Goal: Task Accomplishment & Management: Complete application form

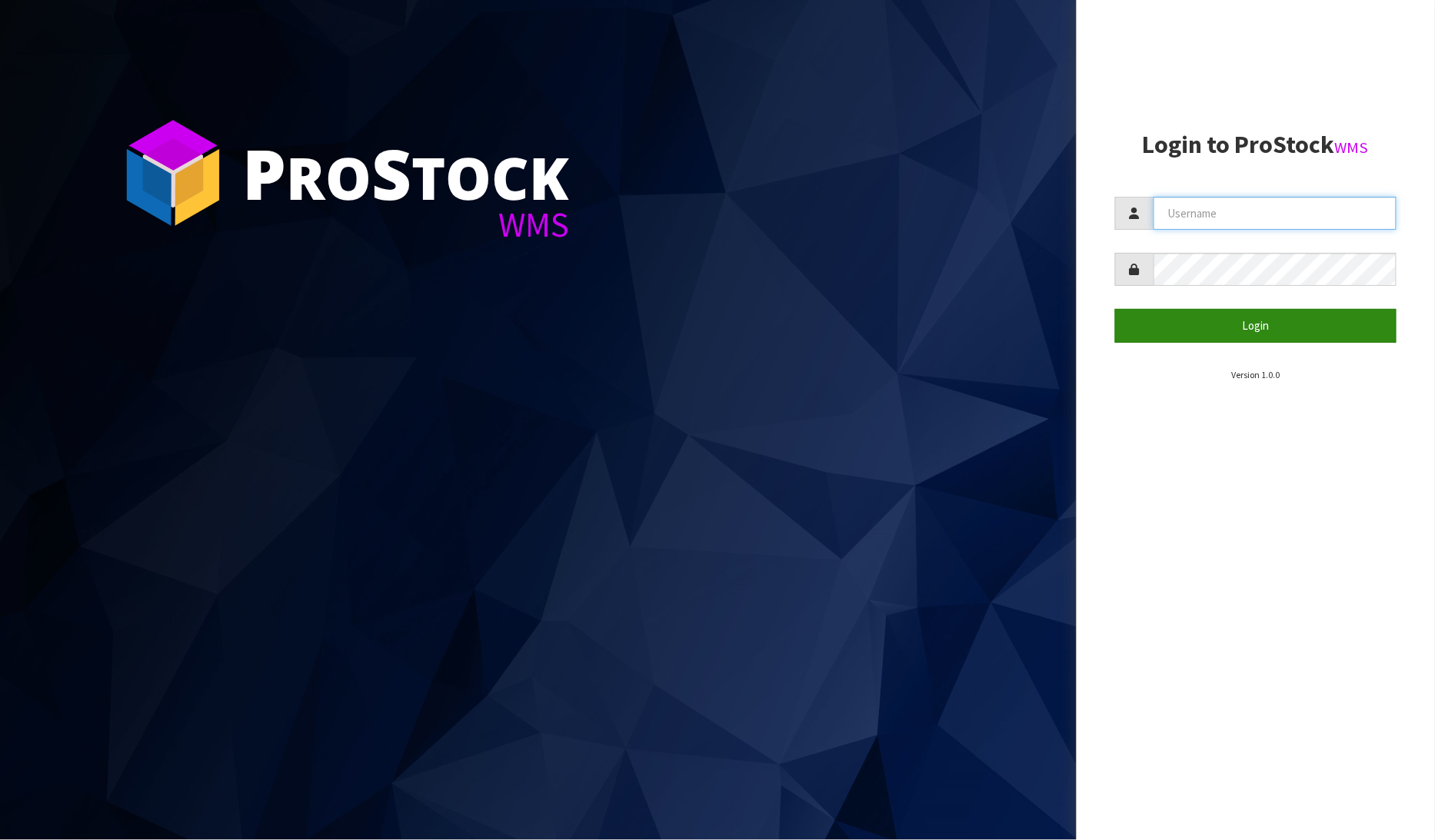
type input "[PERSON_NAME]"
click at [1269, 321] on button "Login" at bounding box center [1256, 325] width 282 height 33
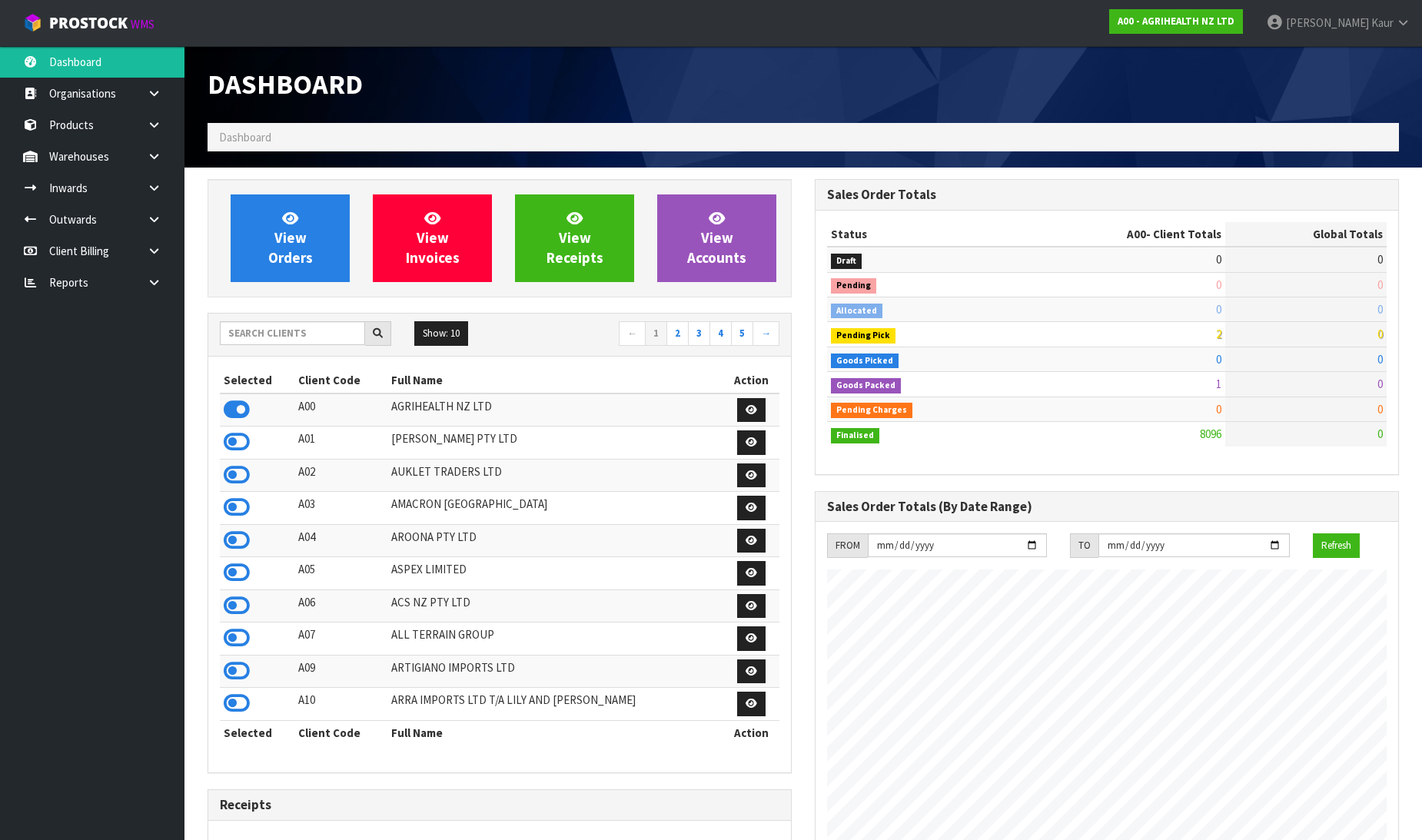
scroll to position [1165, 608]
click at [150, 277] on icon at bounding box center [153, 282] width 15 height 12
click at [95, 340] on link "CWL" at bounding box center [92, 346] width 184 height 32
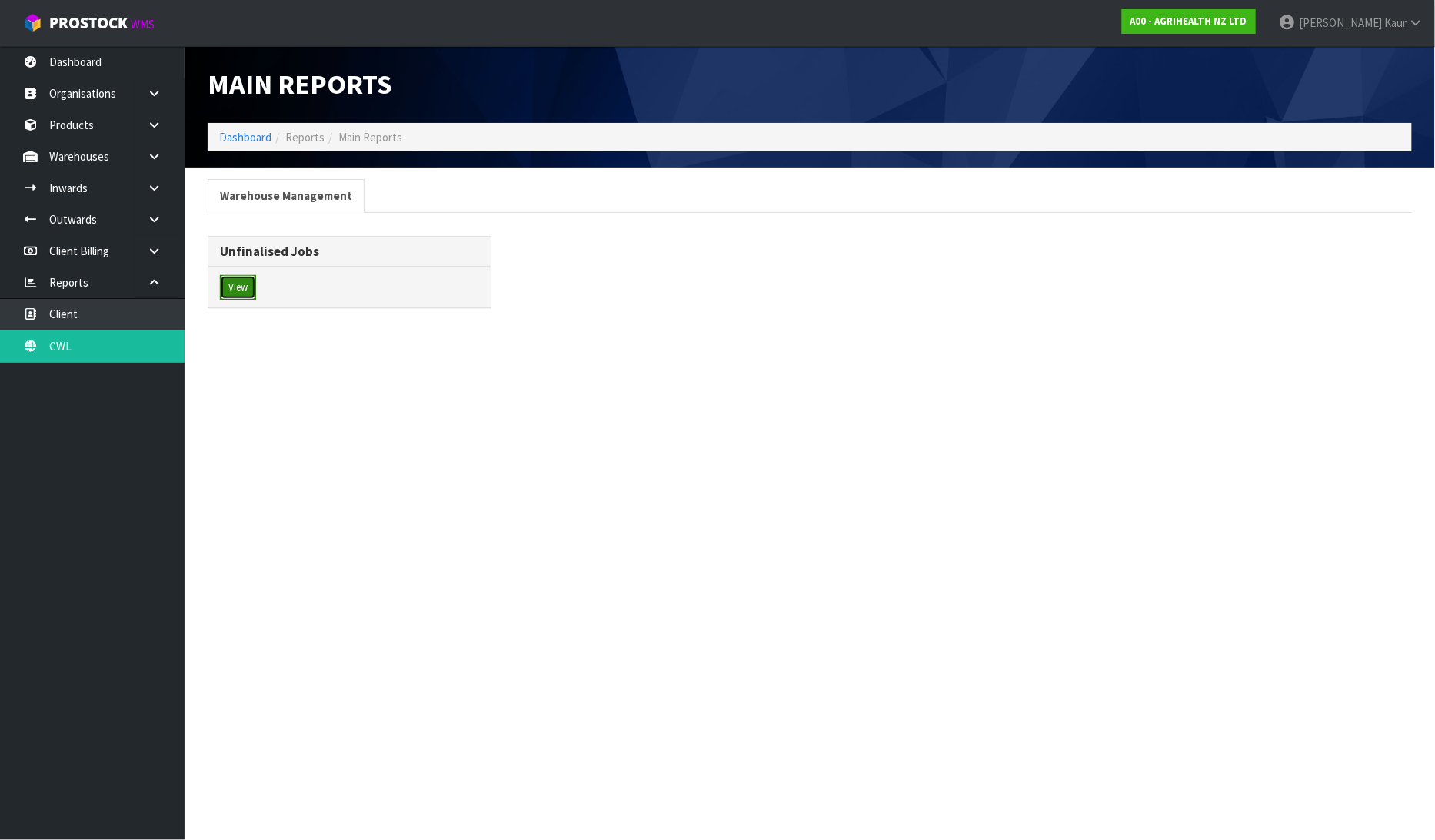
click at [226, 290] on button "View" at bounding box center [238, 287] width 36 height 25
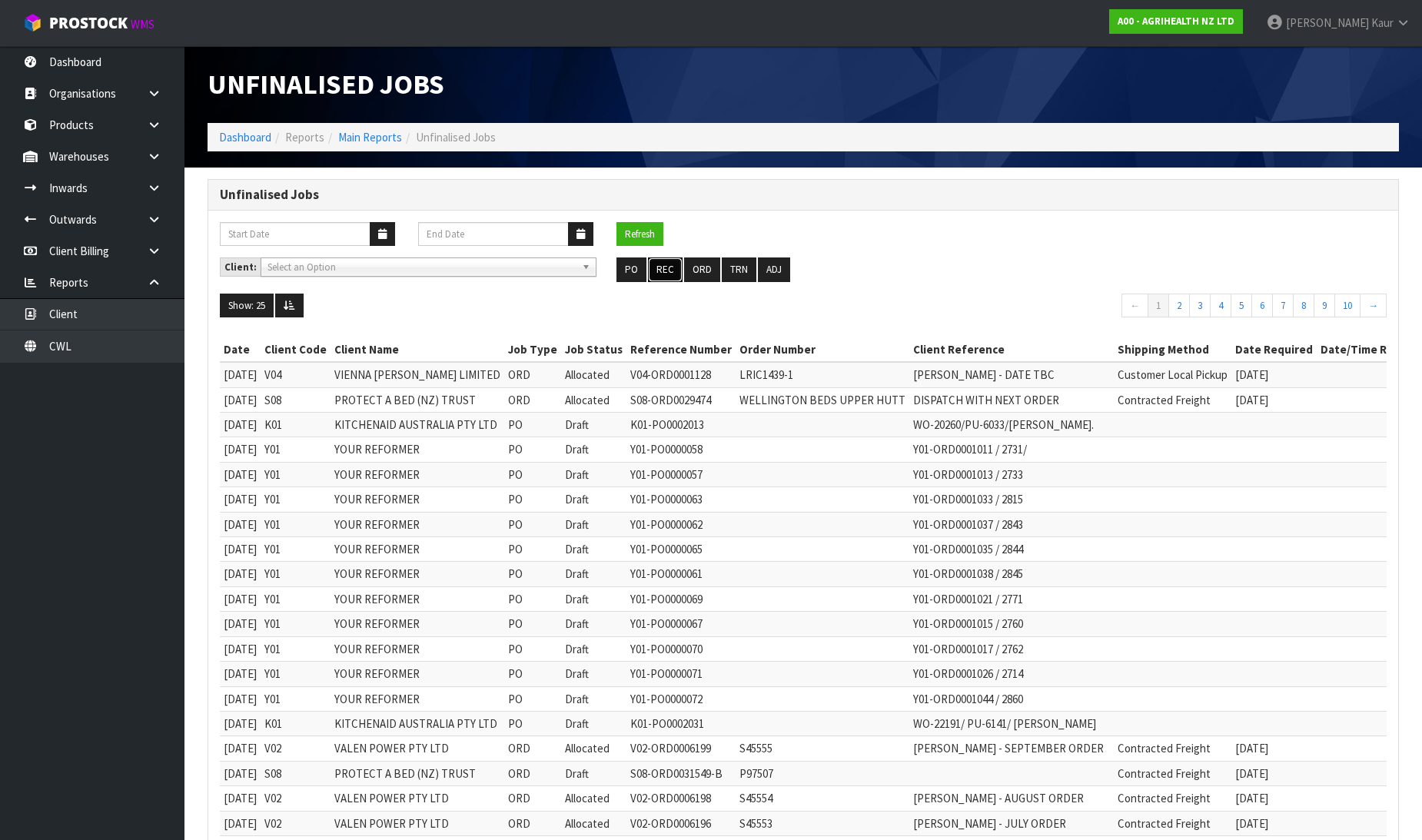
click at [666, 270] on button "REC" at bounding box center [665, 270] width 35 height 25
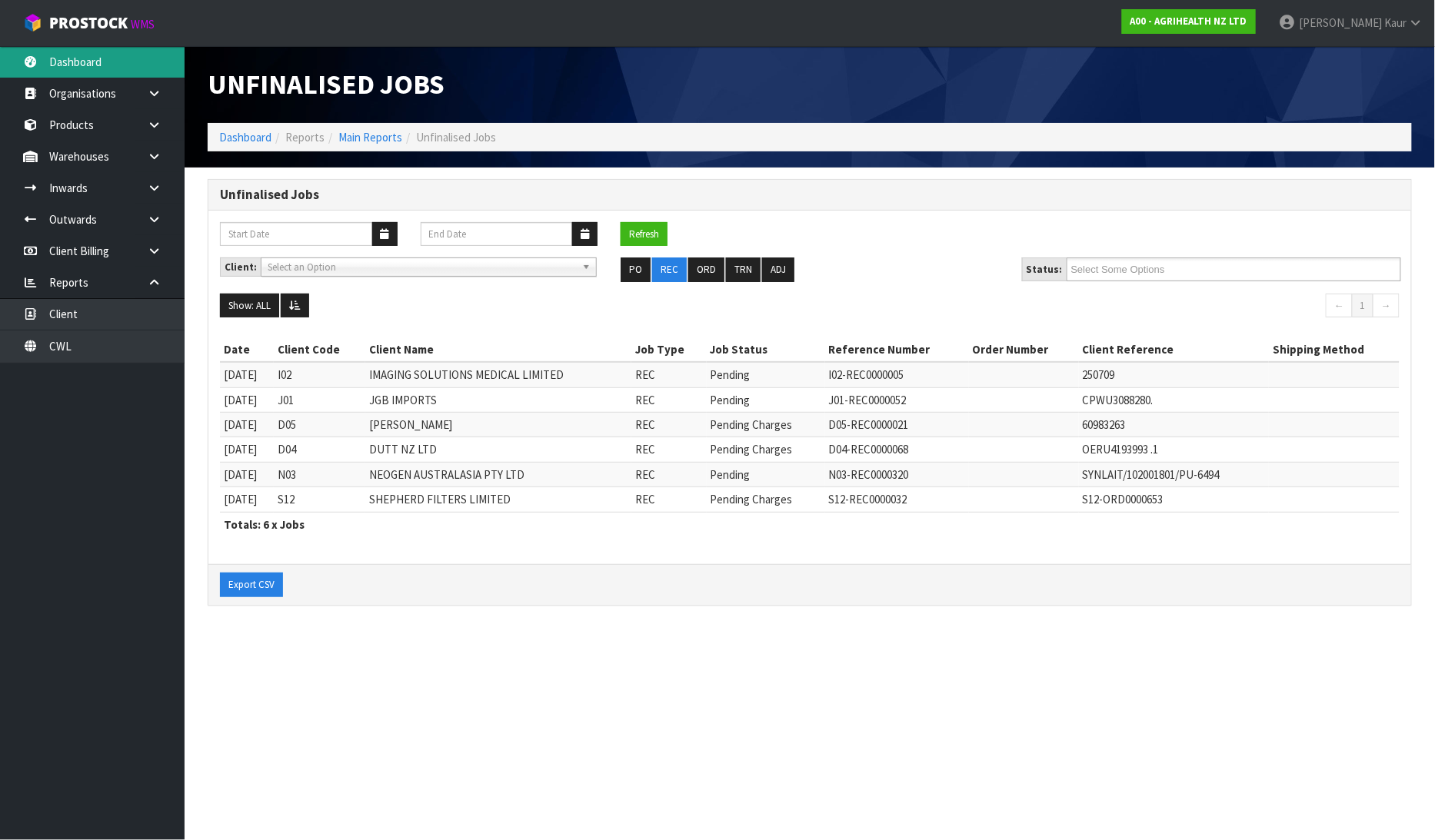
click at [135, 56] on link "Dashboard" at bounding box center [92, 62] width 185 height 32
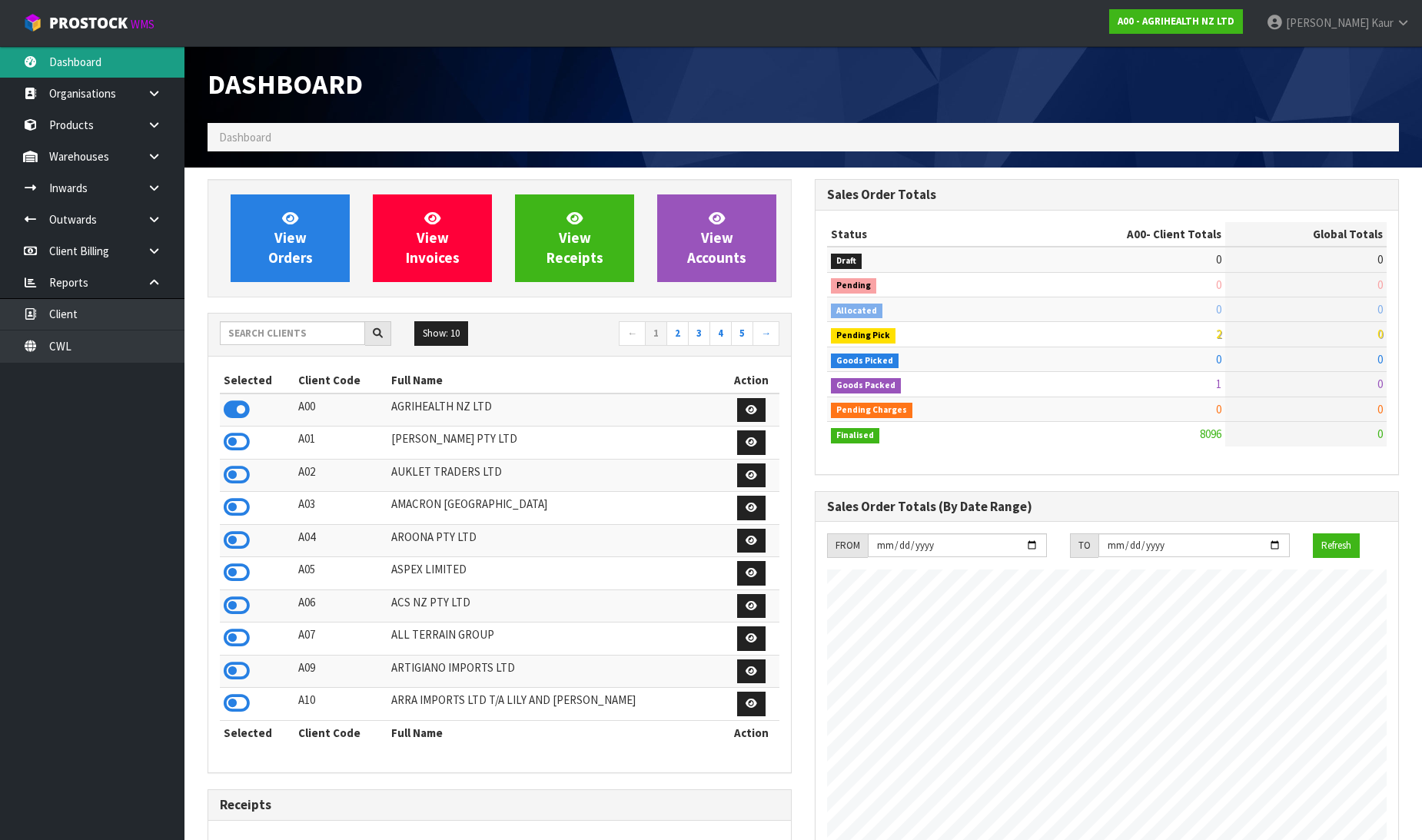
scroll to position [1165, 608]
click at [277, 325] on input "text" at bounding box center [292, 333] width 145 height 24
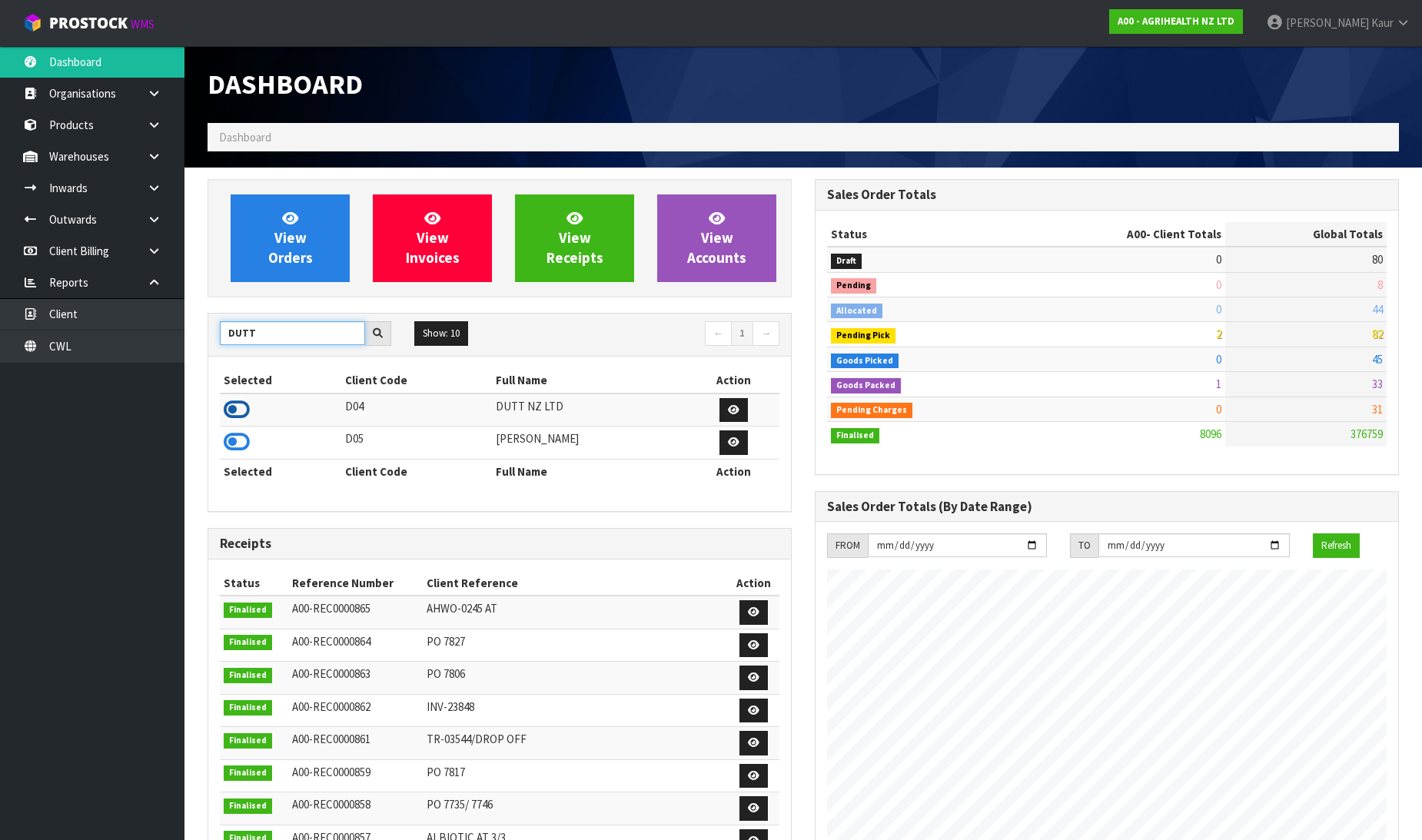
type input "DUTT"
click at [233, 411] on icon at bounding box center [237, 410] width 26 height 23
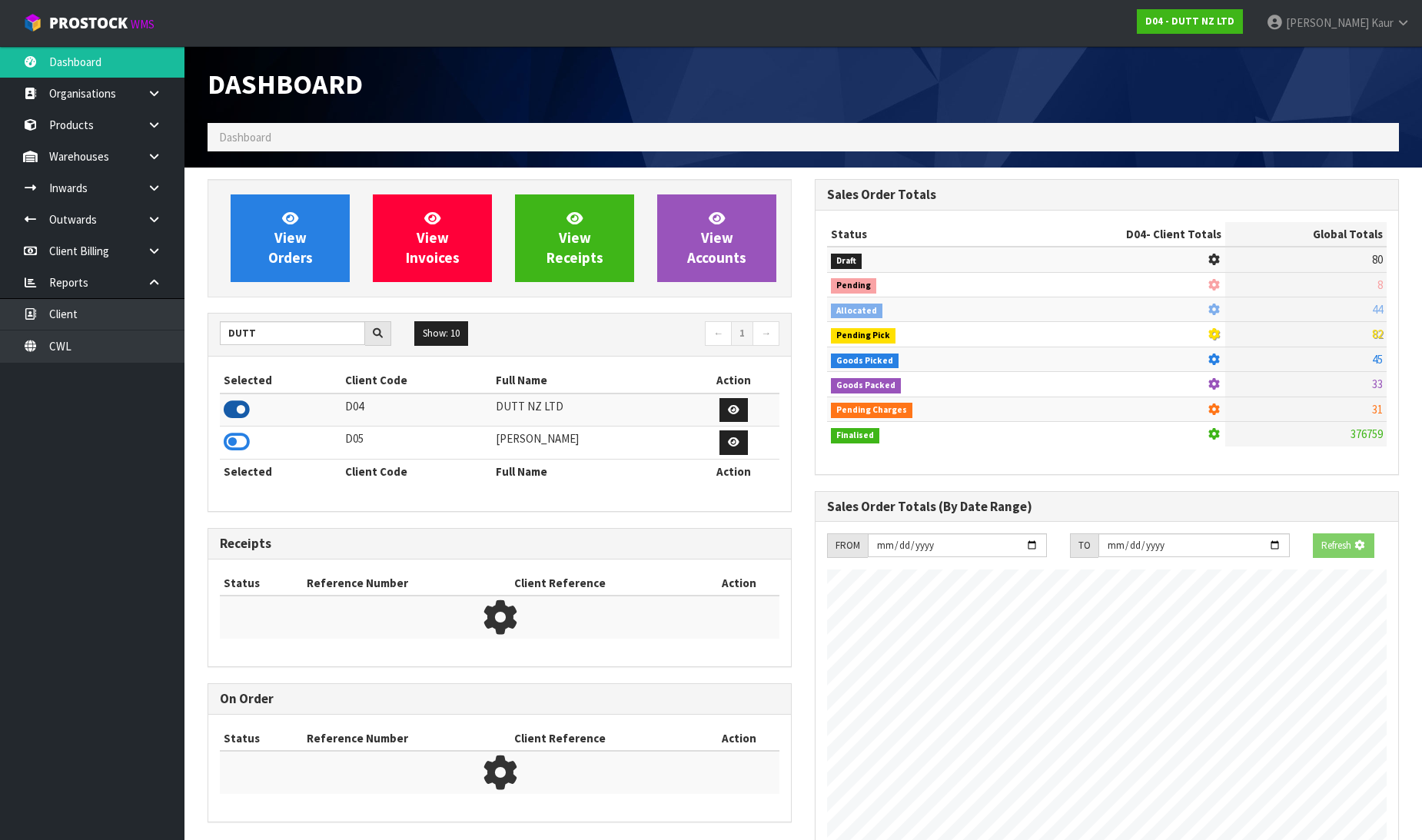
scroll to position [1048, 608]
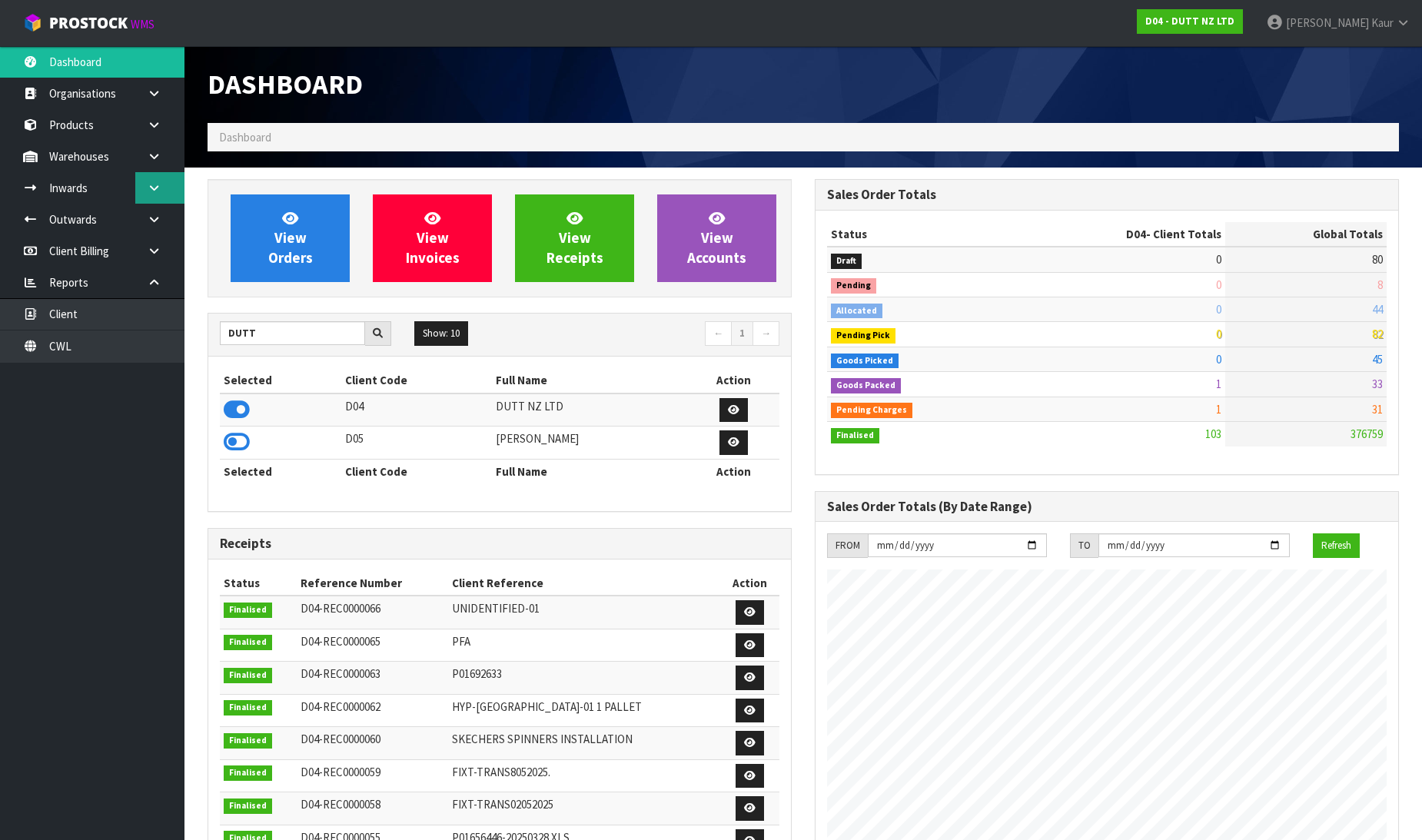
click at [156, 182] on icon at bounding box center [153, 188] width 15 height 12
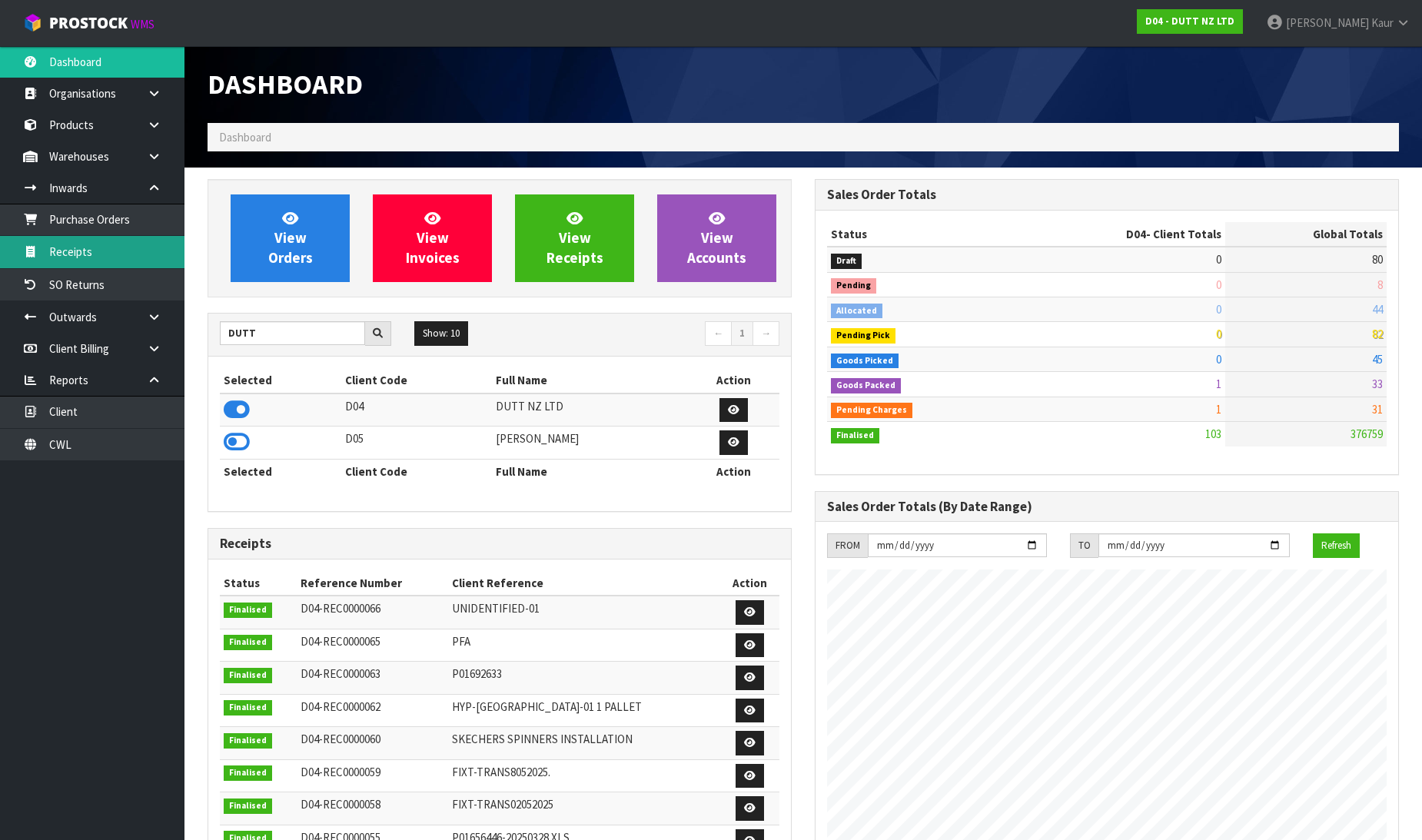
click at [113, 247] on link "Receipts" at bounding box center [92, 252] width 184 height 32
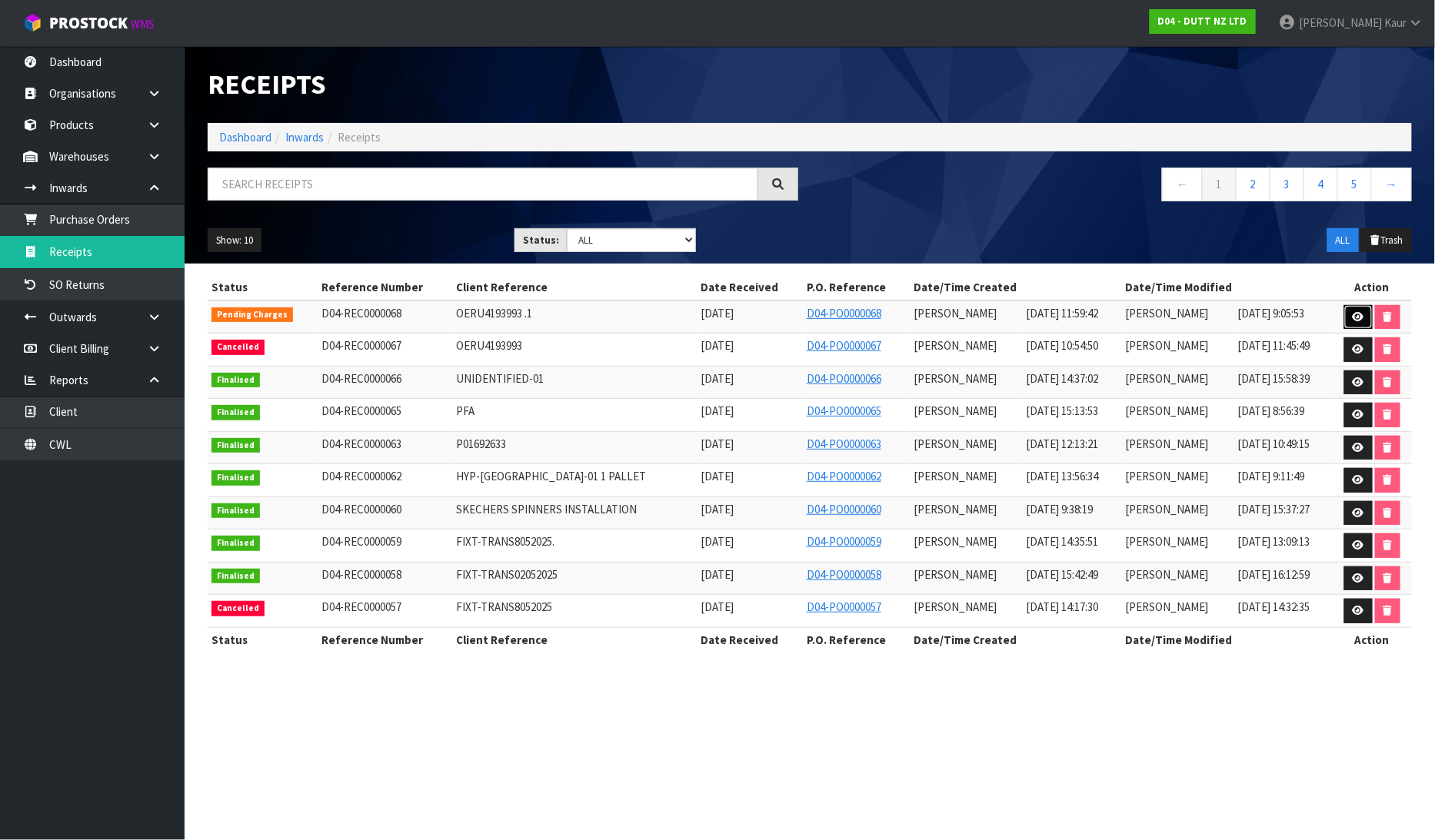
click at [1367, 316] on link at bounding box center [1358, 318] width 29 height 25
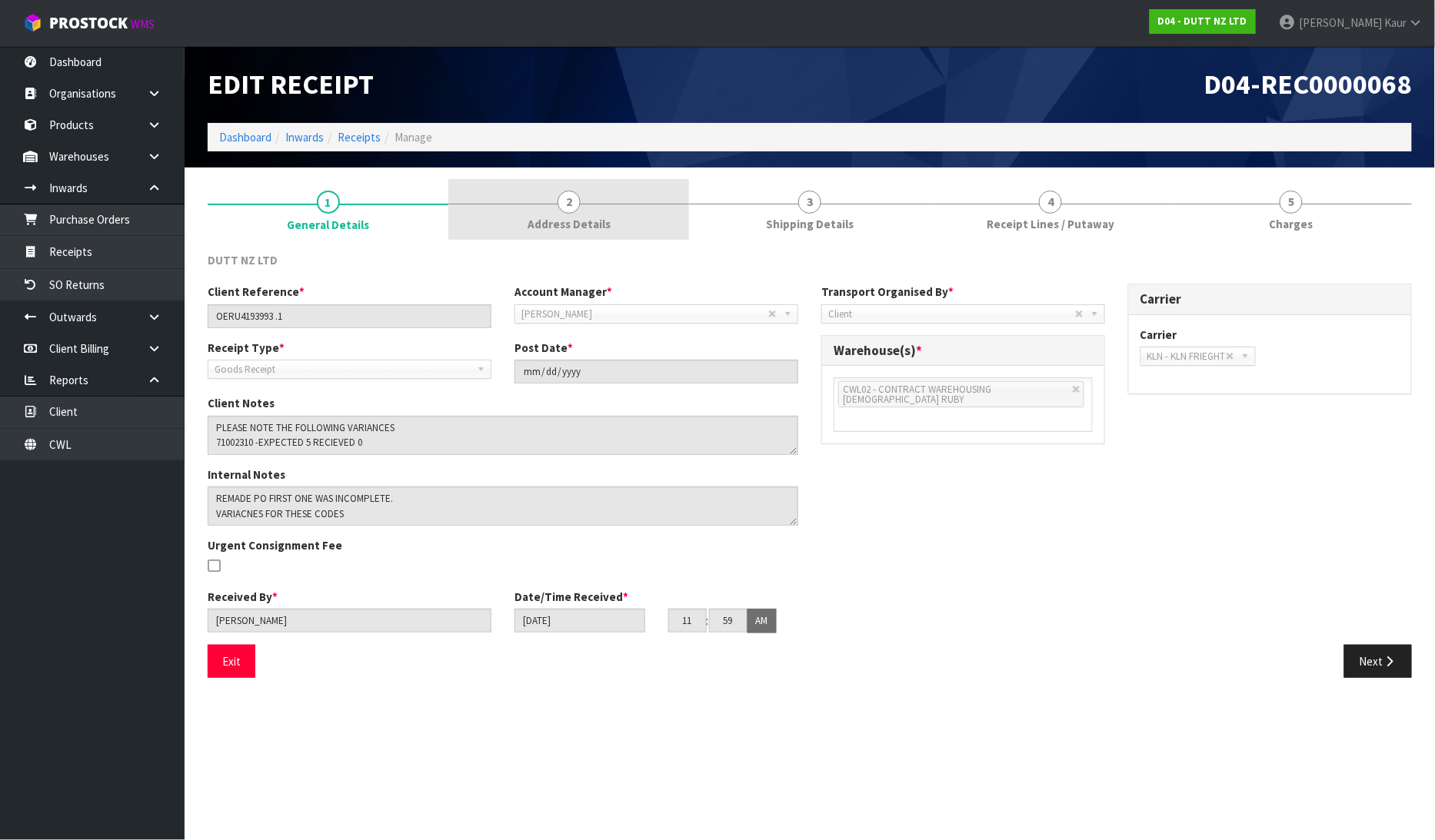
click at [587, 222] on span "Address Details" at bounding box center [569, 224] width 83 height 16
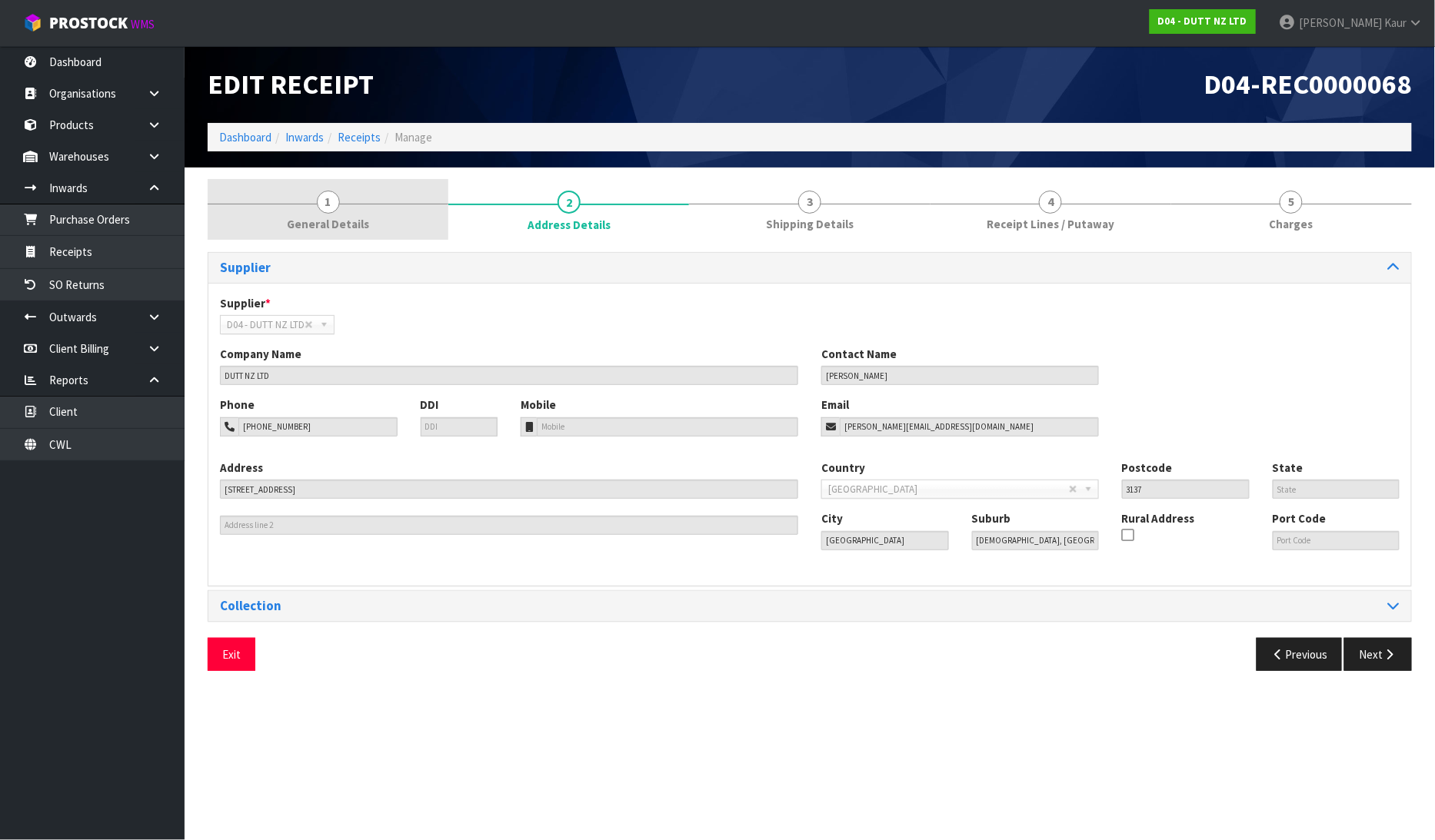
click at [302, 208] on link "1 General Details" at bounding box center [328, 209] width 241 height 60
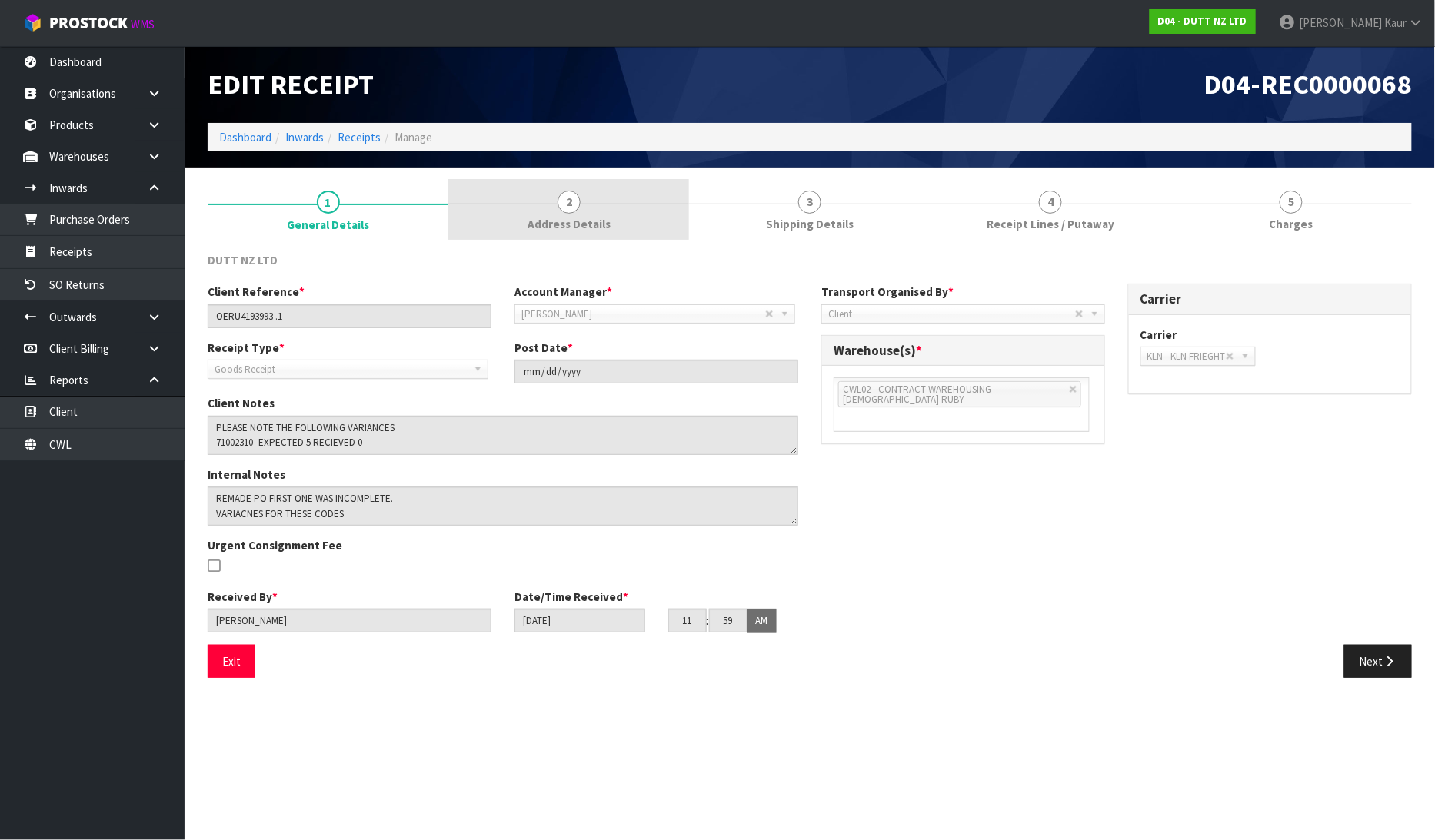
click at [588, 209] on link "2 Address Details" at bounding box center [568, 209] width 241 height 60
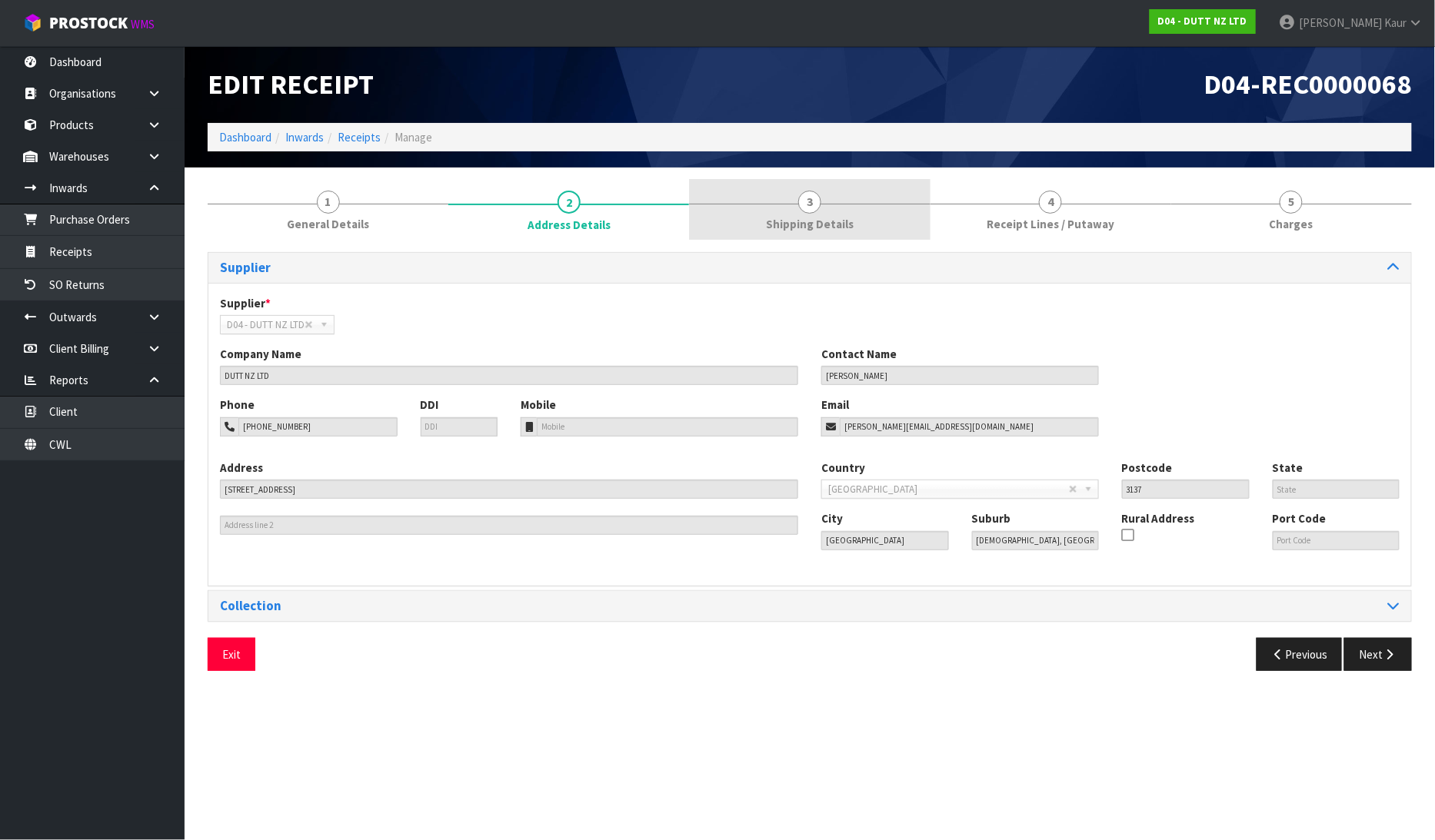
click at [826, 214] on link "3 Shipping Details" at bounding box center [809, 209] width 241 height 60
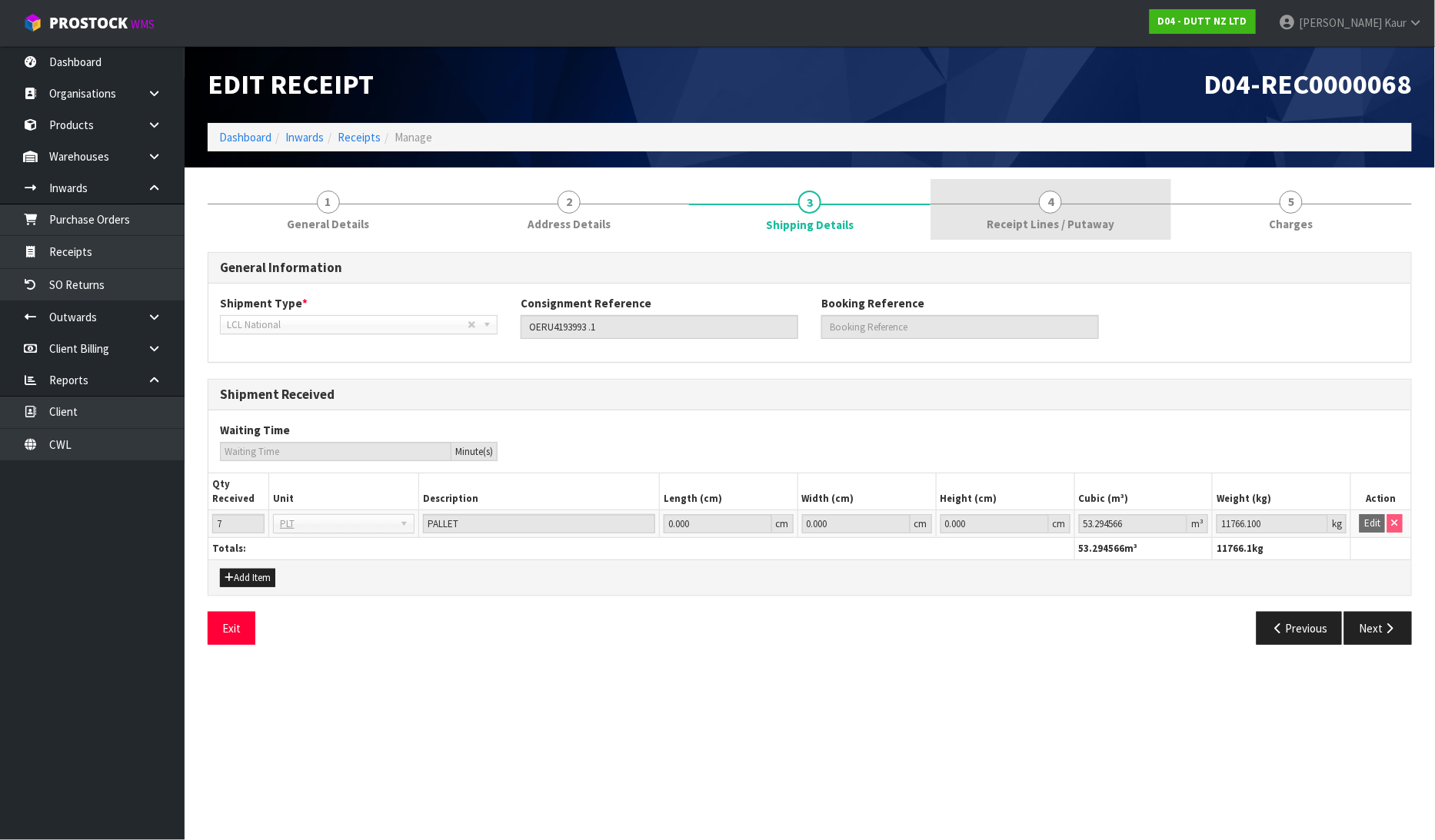
click at [1043, 208] on span "4" at bounding box center [1050, 202] width 23 height 23
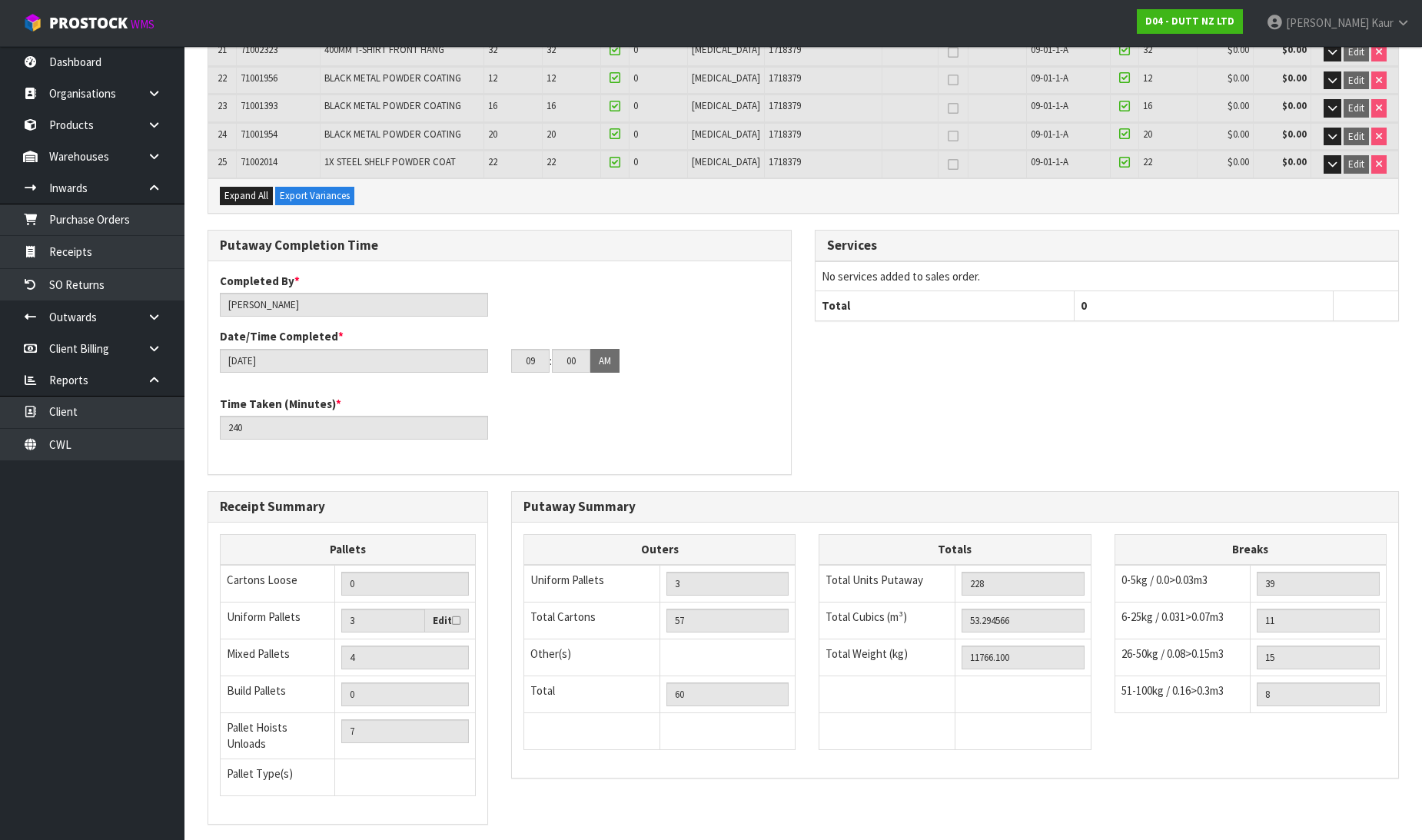
scroll to position [1083, 0]
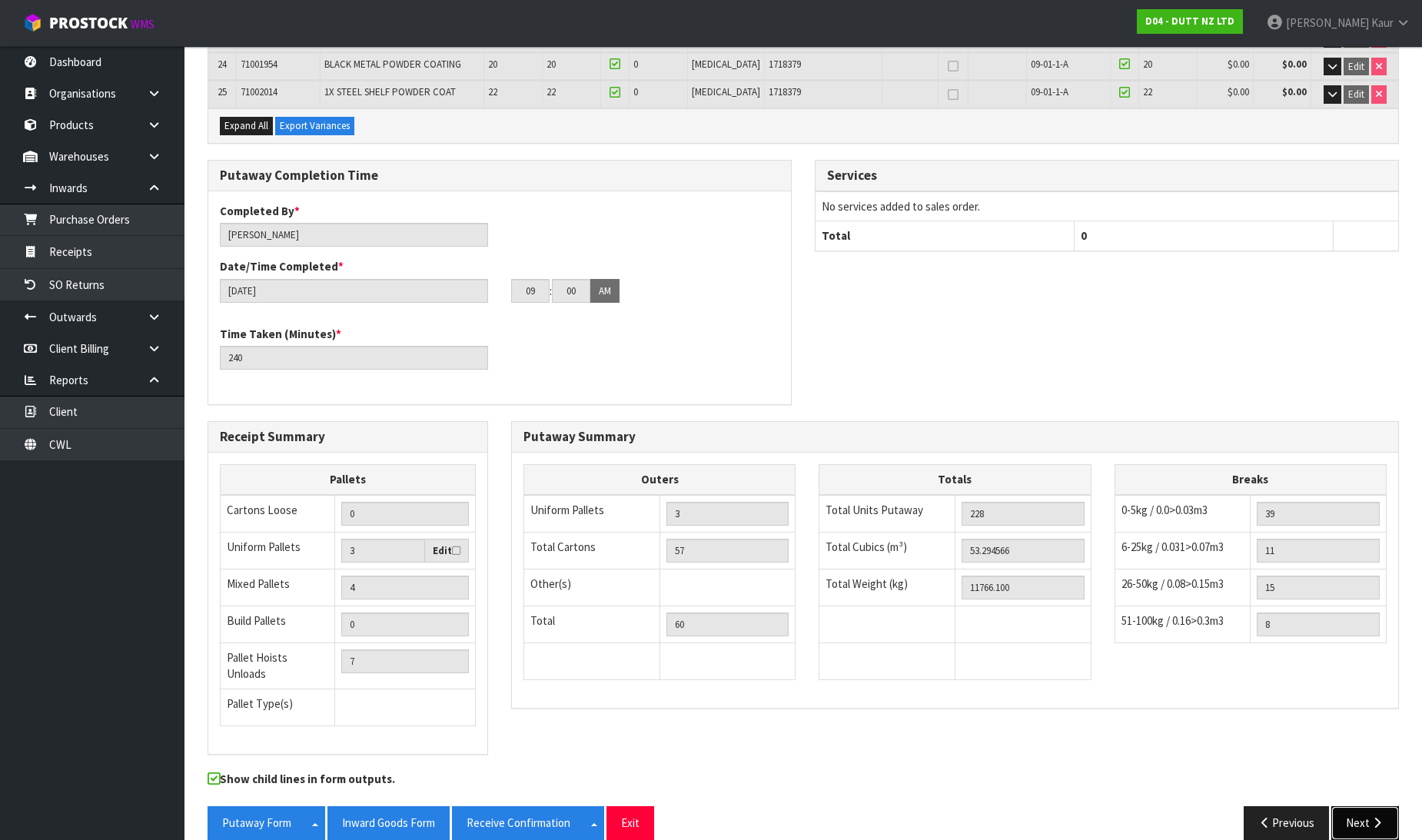
click at [1392, 807] on button "Next" at bounding box center [1365, 823] width 67 height 33
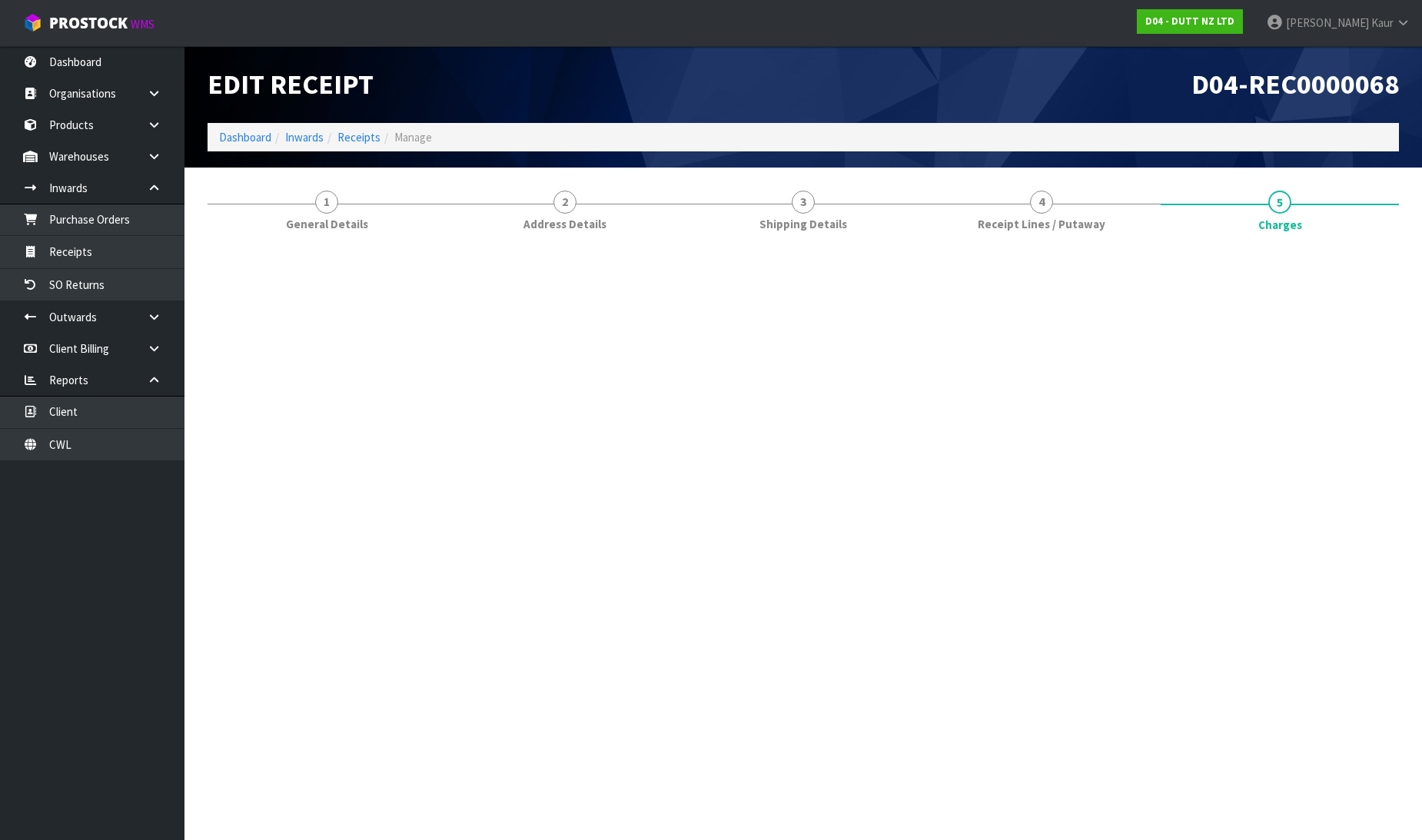
scroll to position [0, 0]
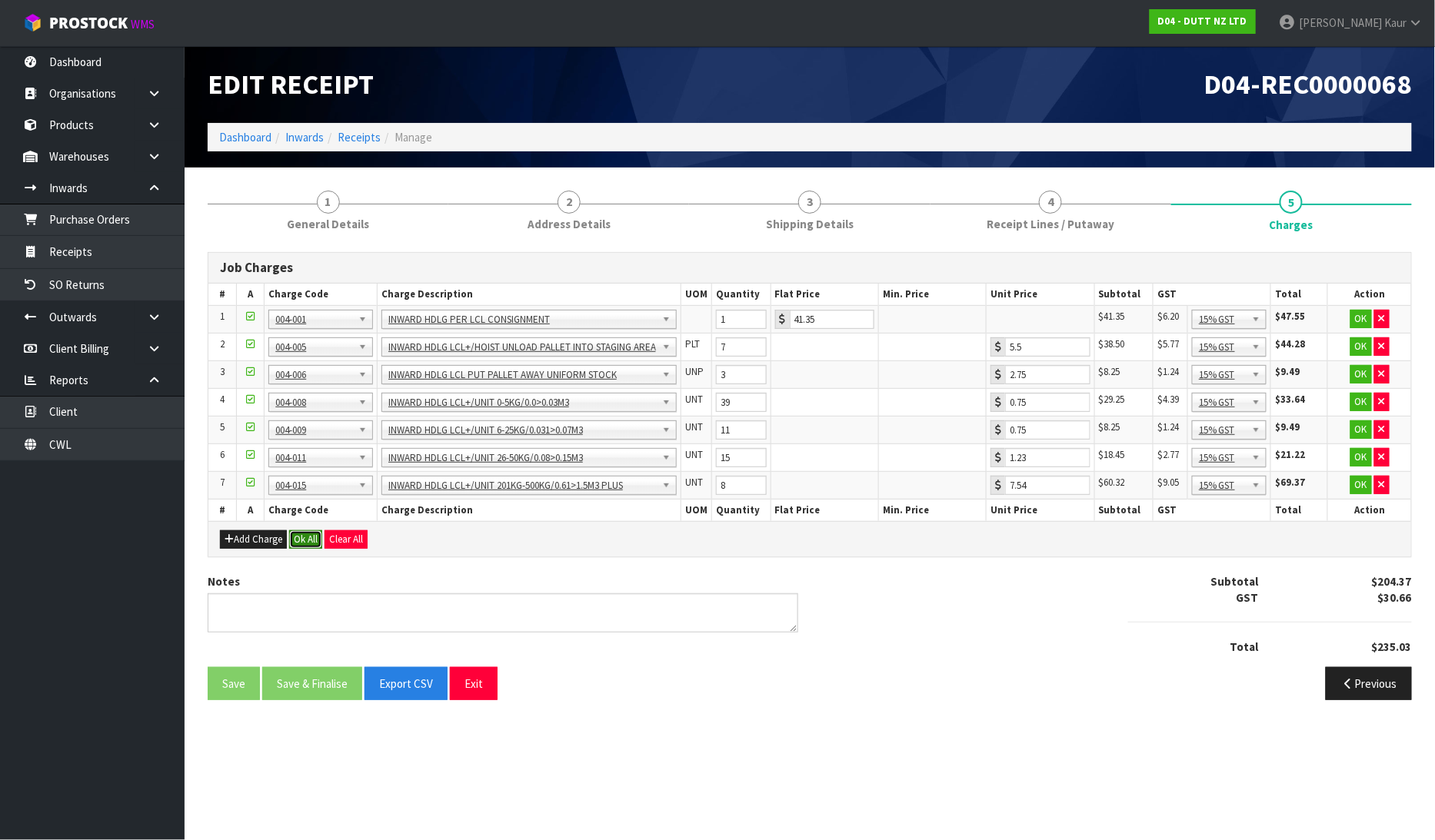
click at [306, 538] on button "Ok All" at bounding box center [305, 539] width 33 height 19
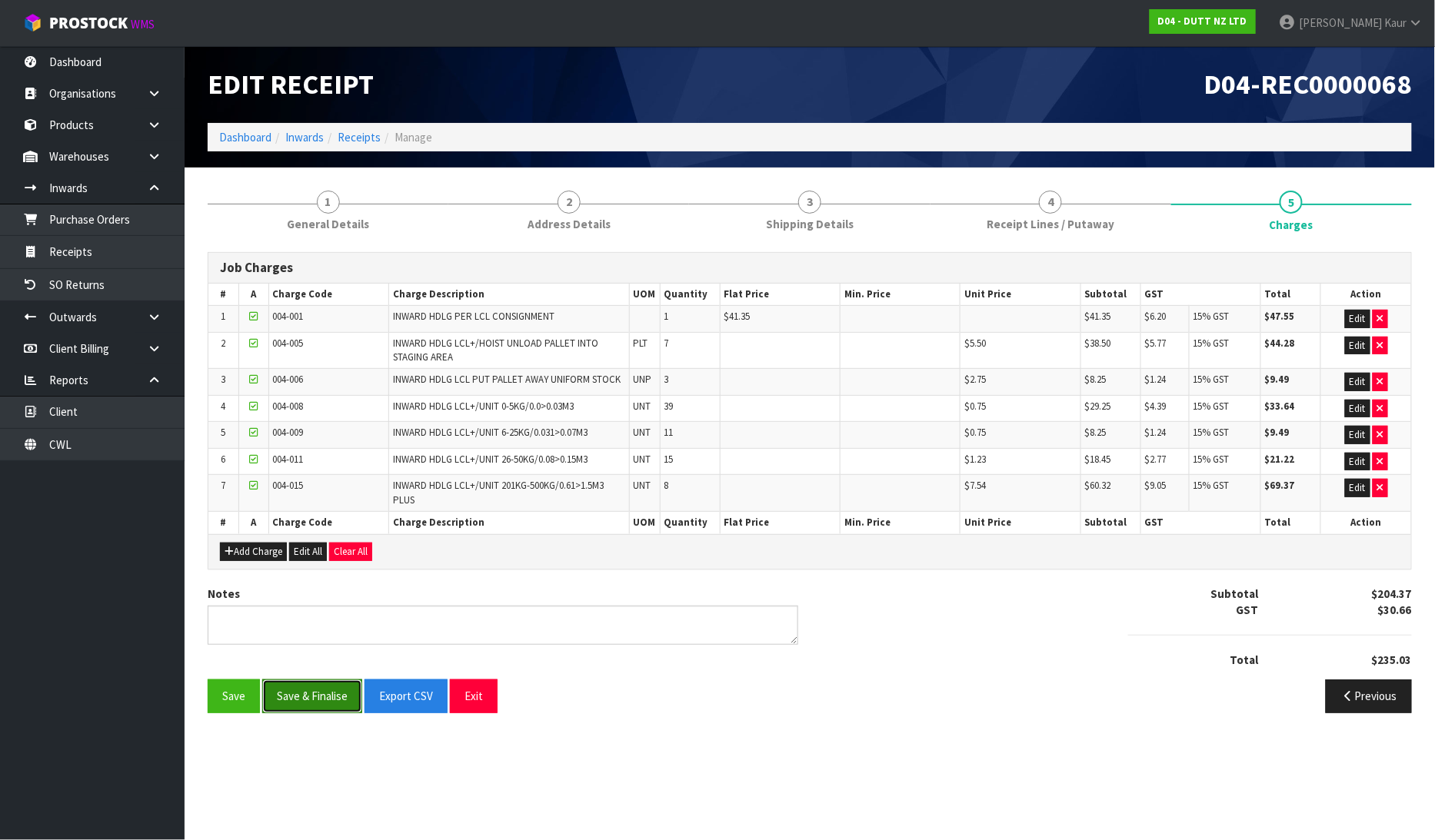
click at [302, 704] on button "Save & Finalise" at bounding box center [312, 696] width 100 height 33
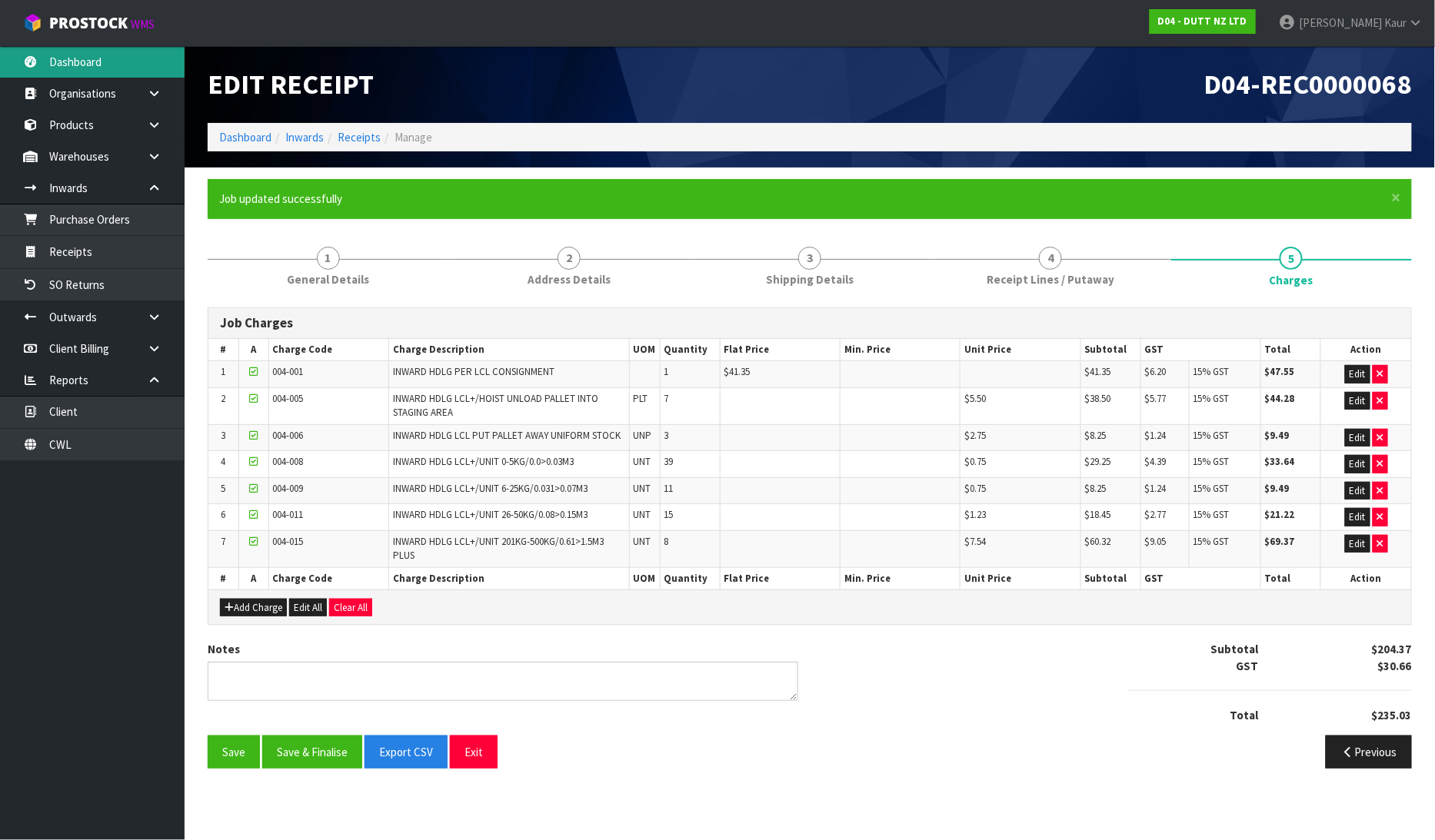
click at [121, 53] on link "Dashboard" at bounding box center [92, 62] width 185 height 32
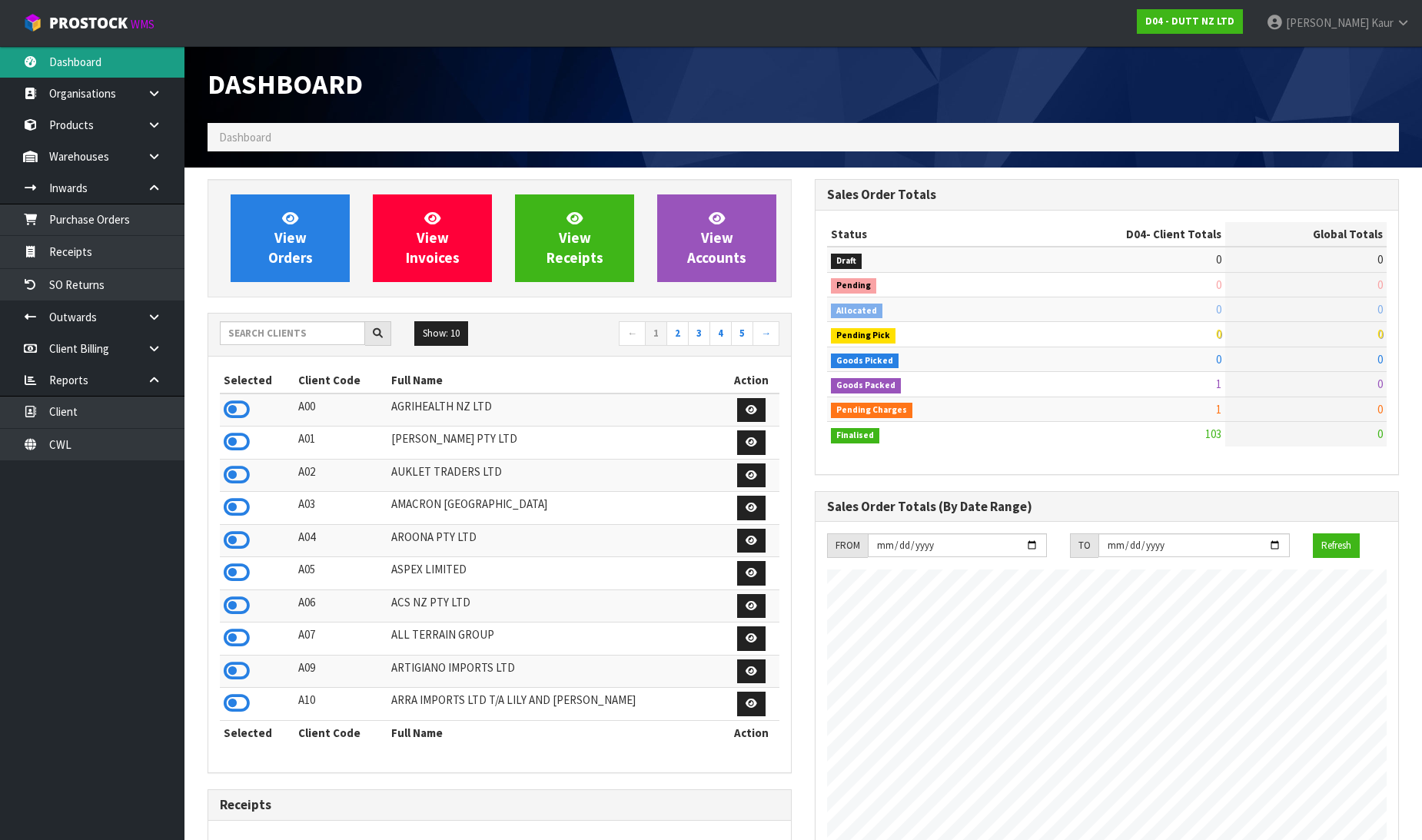
scroll to position [1048, 608]
click at [258, 333] on input "text" at bounding box center [292, 333] width 145 height 24
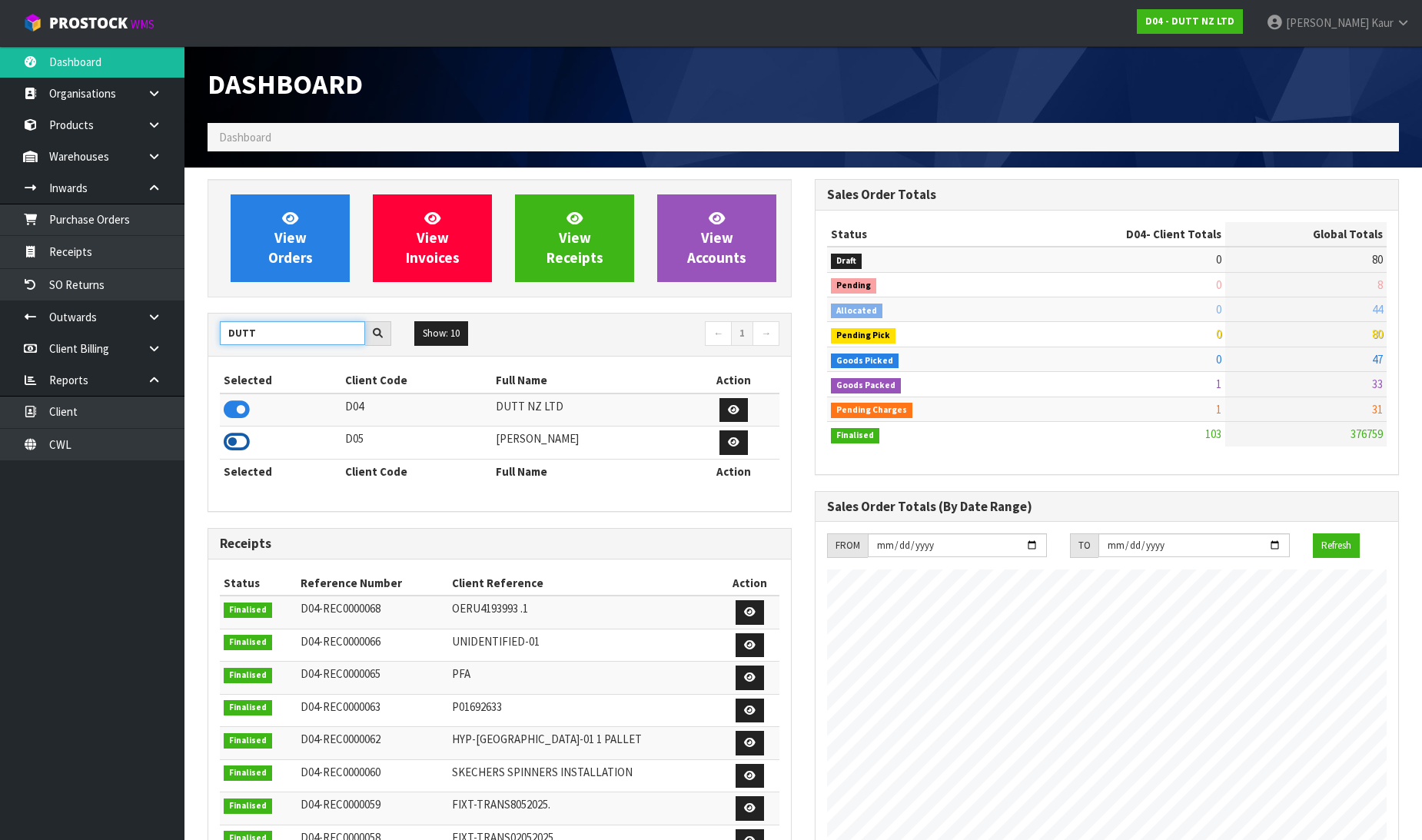
type input "DUTT"
click at [242, 436] on icon at bounding box center [237, 442] width 26 height 23
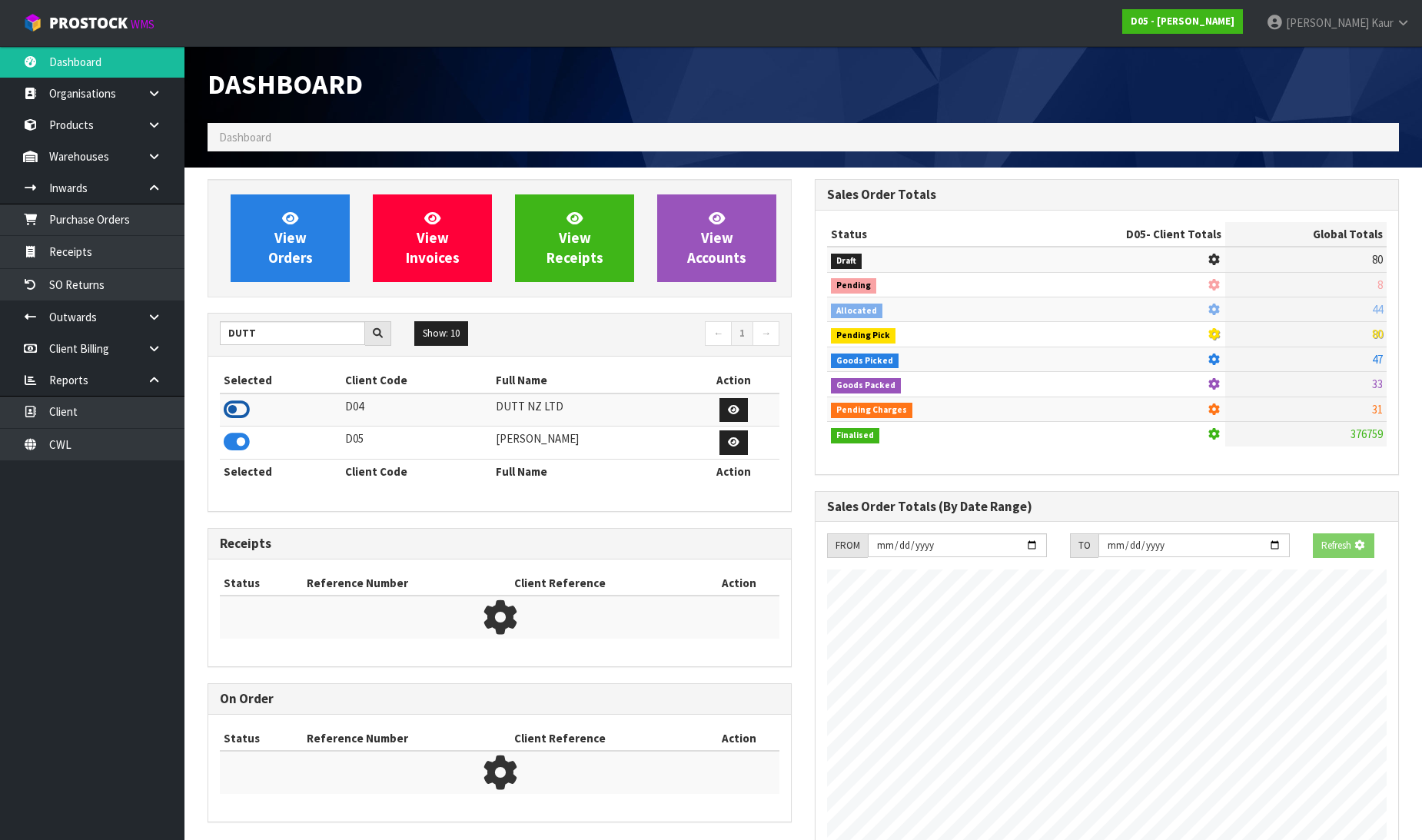
scroll to position [1231, 608]
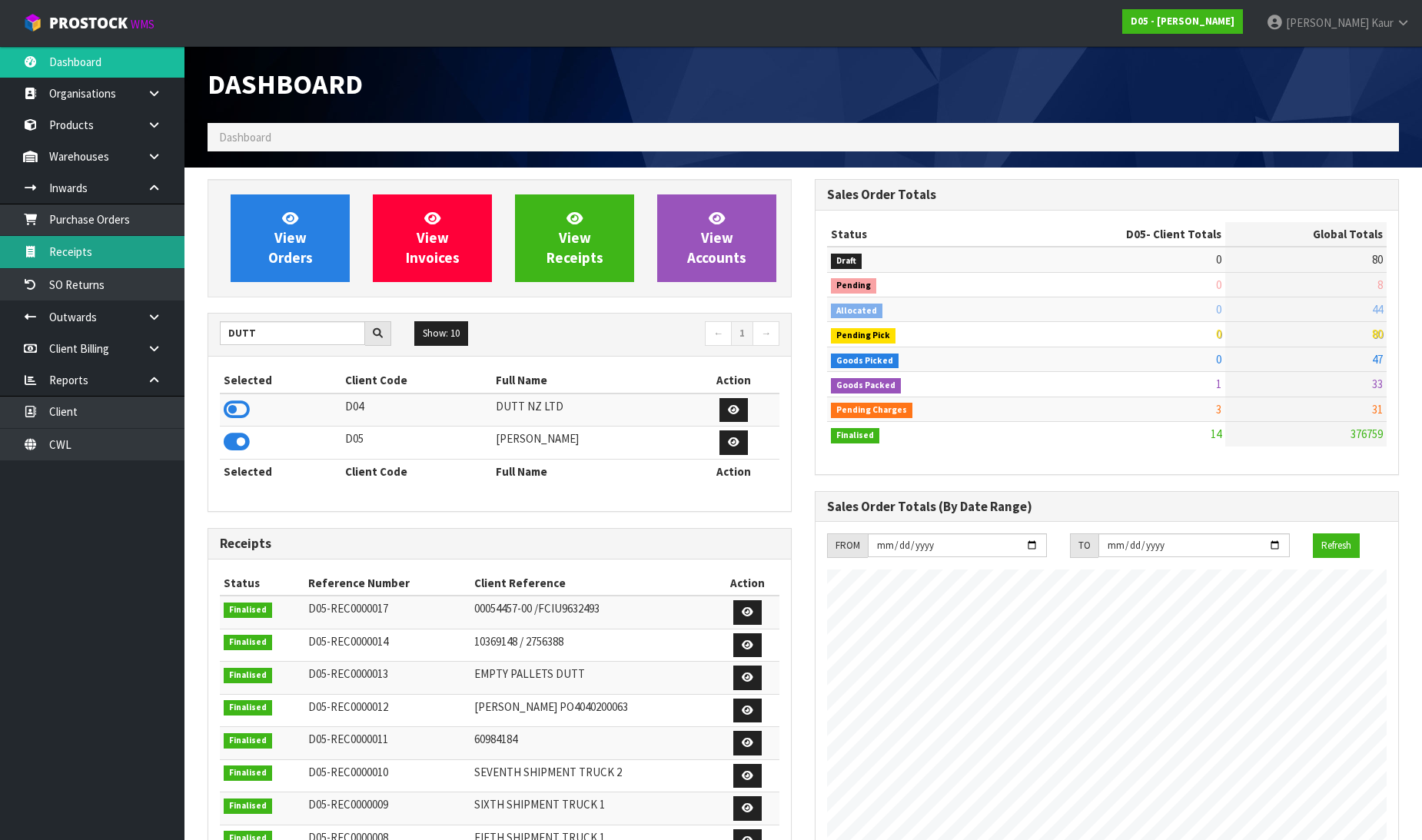
click at [93, 260] on link "Receipts" at bounding box center [92, 252] width 184 height 32
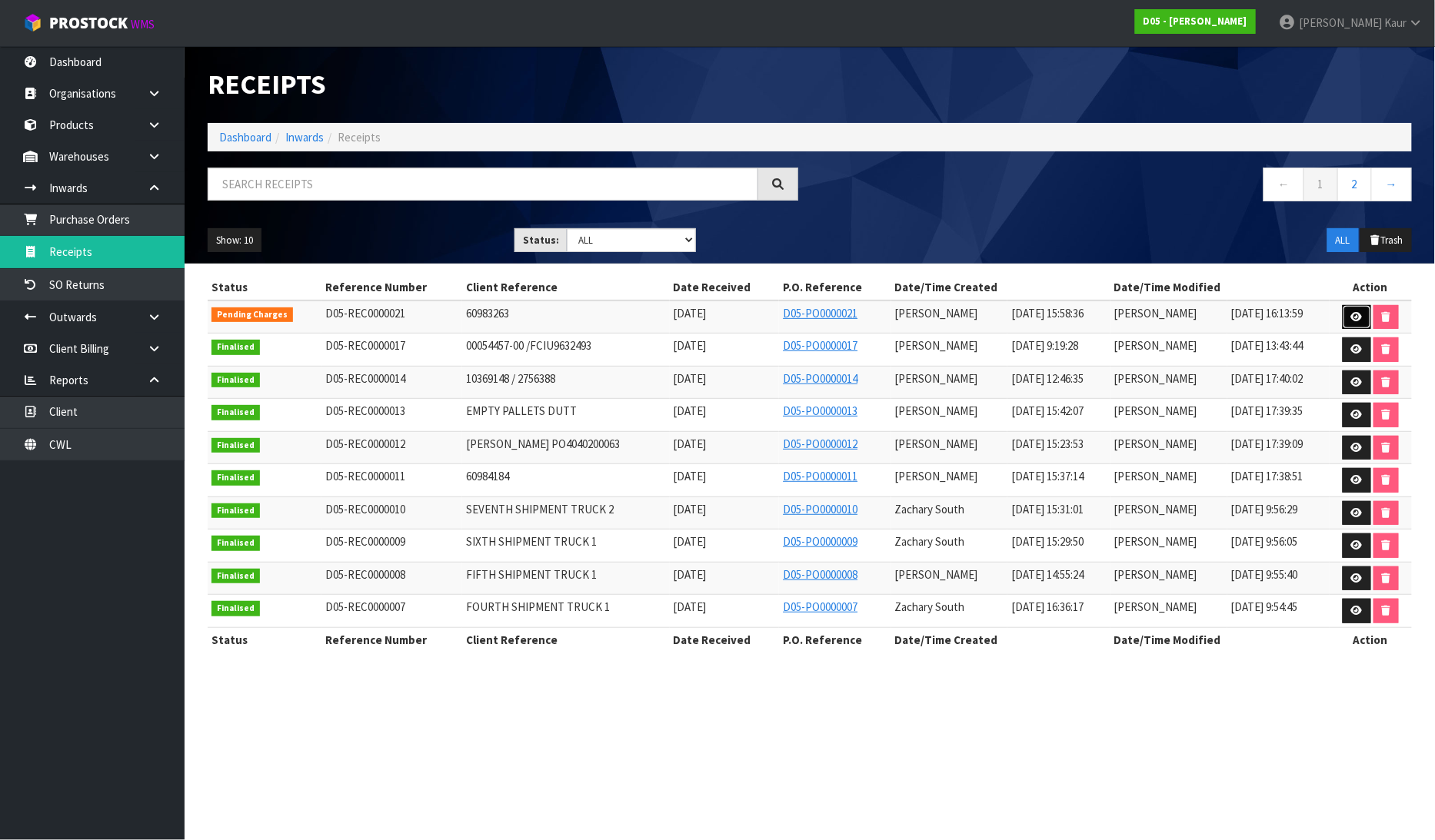
click at [1371, 314] on link at bounding box center [1357, 318] width 29 height 25
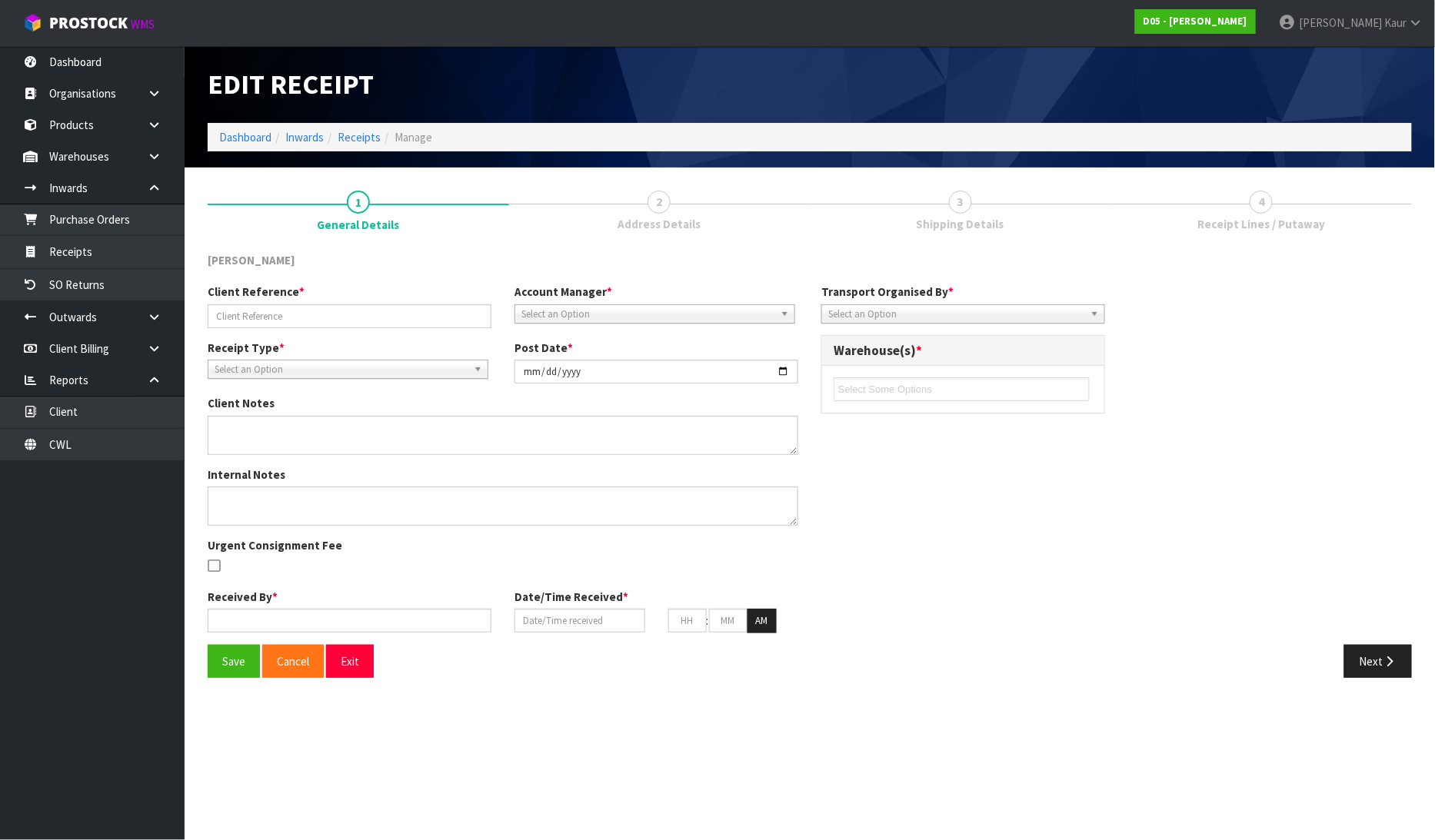
type input "60983263"
type input "[DATE]"
type textarea "CAME IN FLI WAY"
type input "[PERSON_NAME]"
type input "[DATE]"
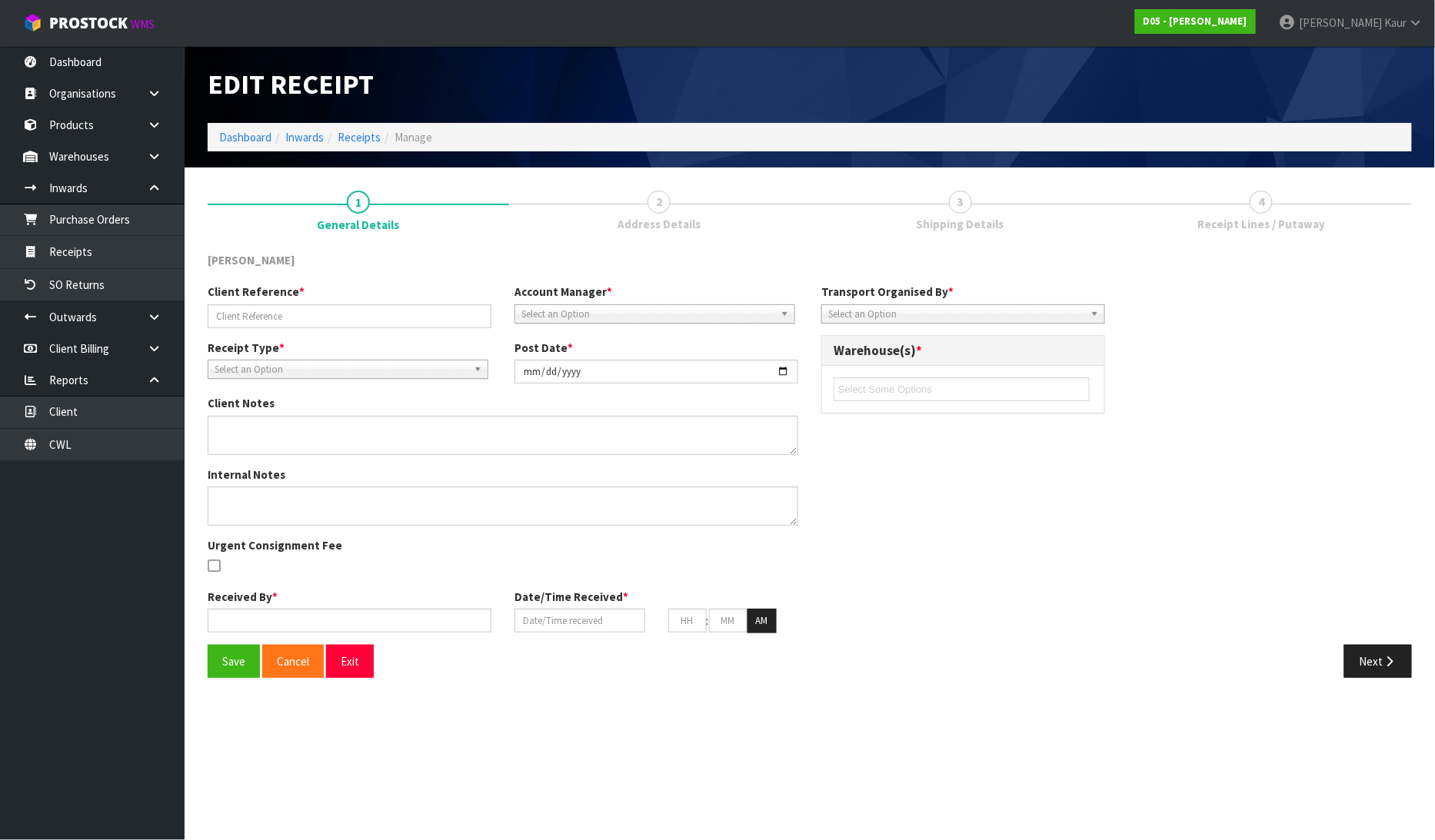
type input "12"
type input "00"
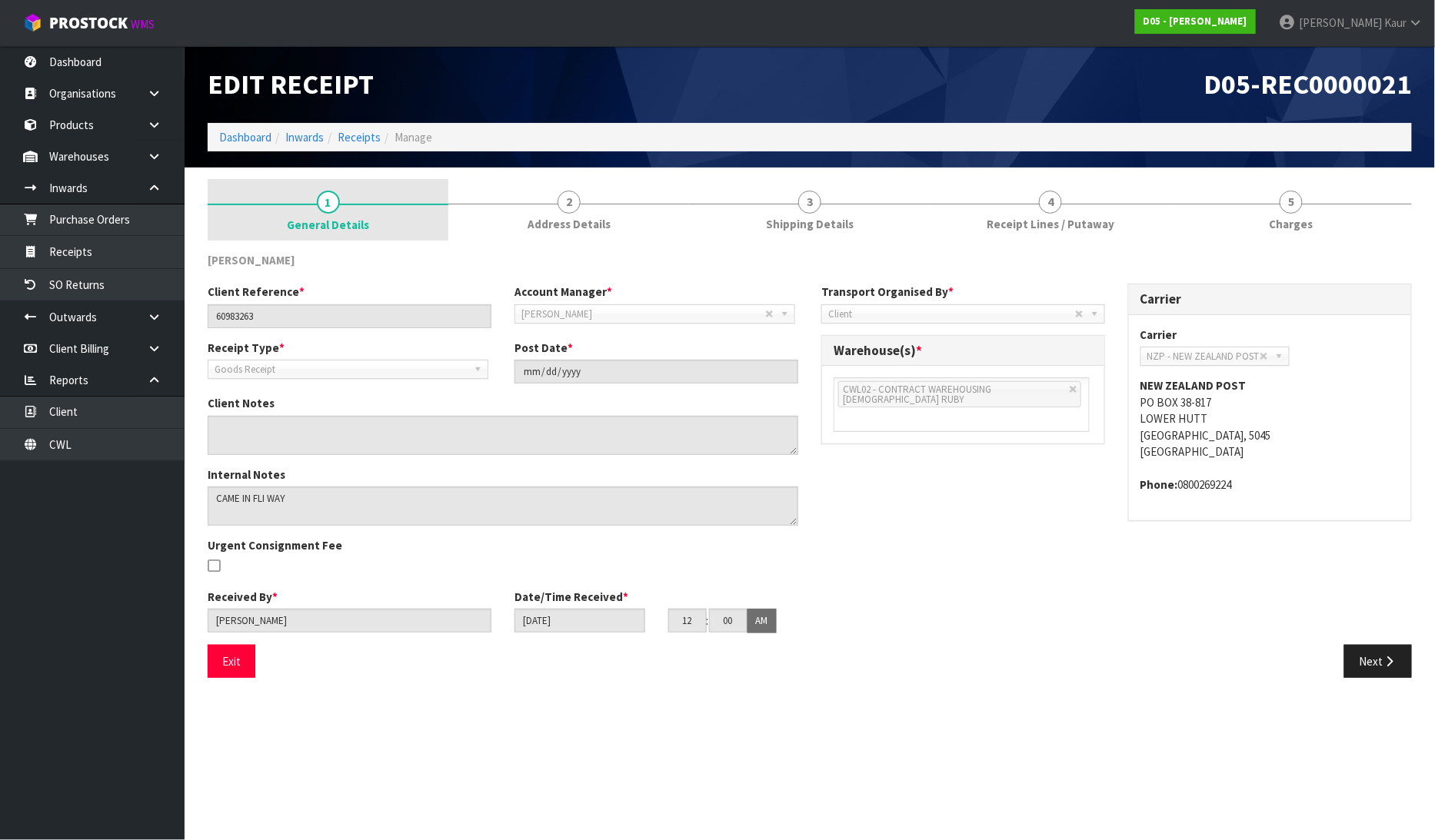
click at [365, 226] on span "General Details" at bounding box center [328, 225] width 82 height 16
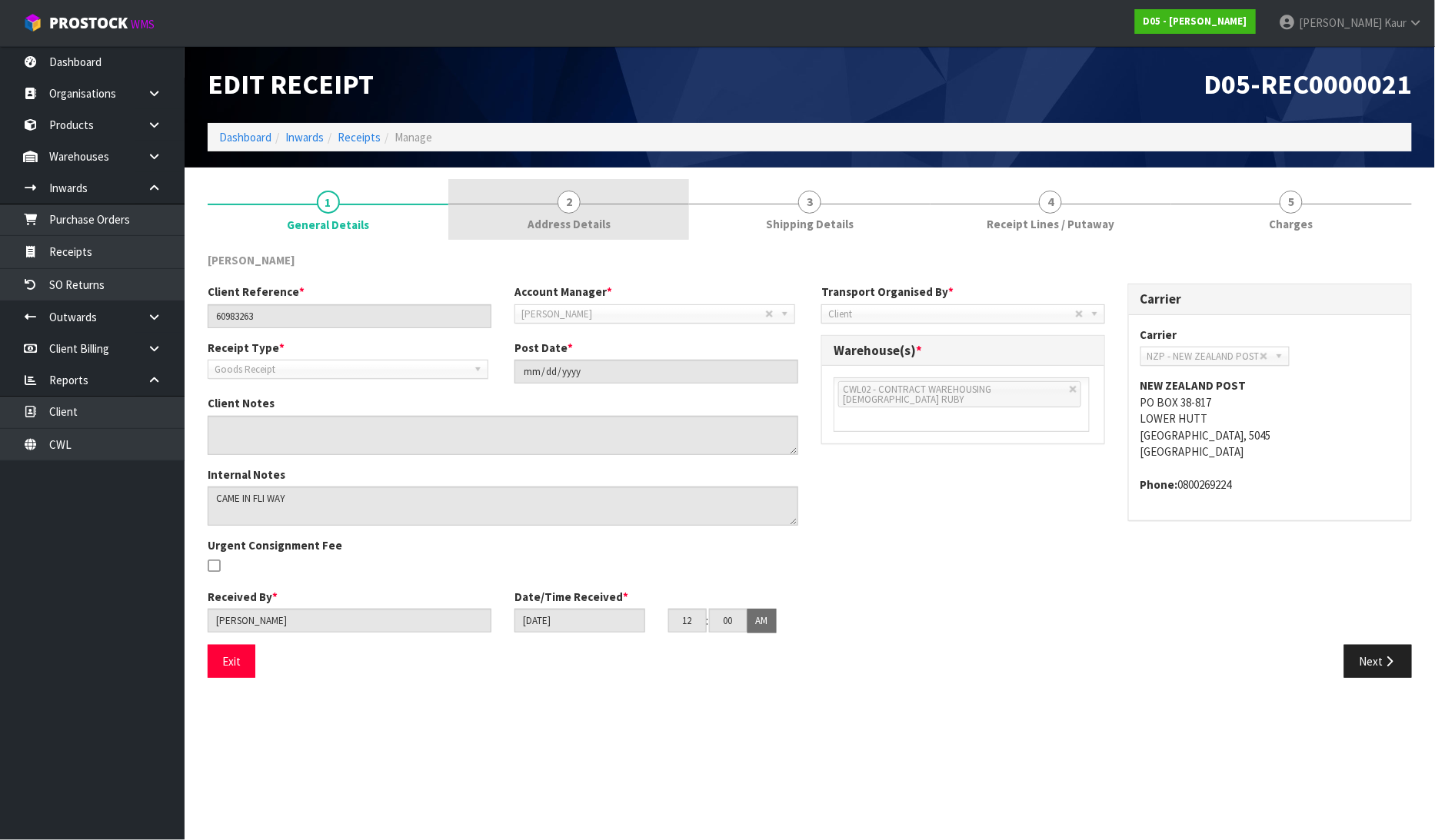
click at [581, 212] on link "2 Address Details" at bounding box center [568, 209] width 241 height 60
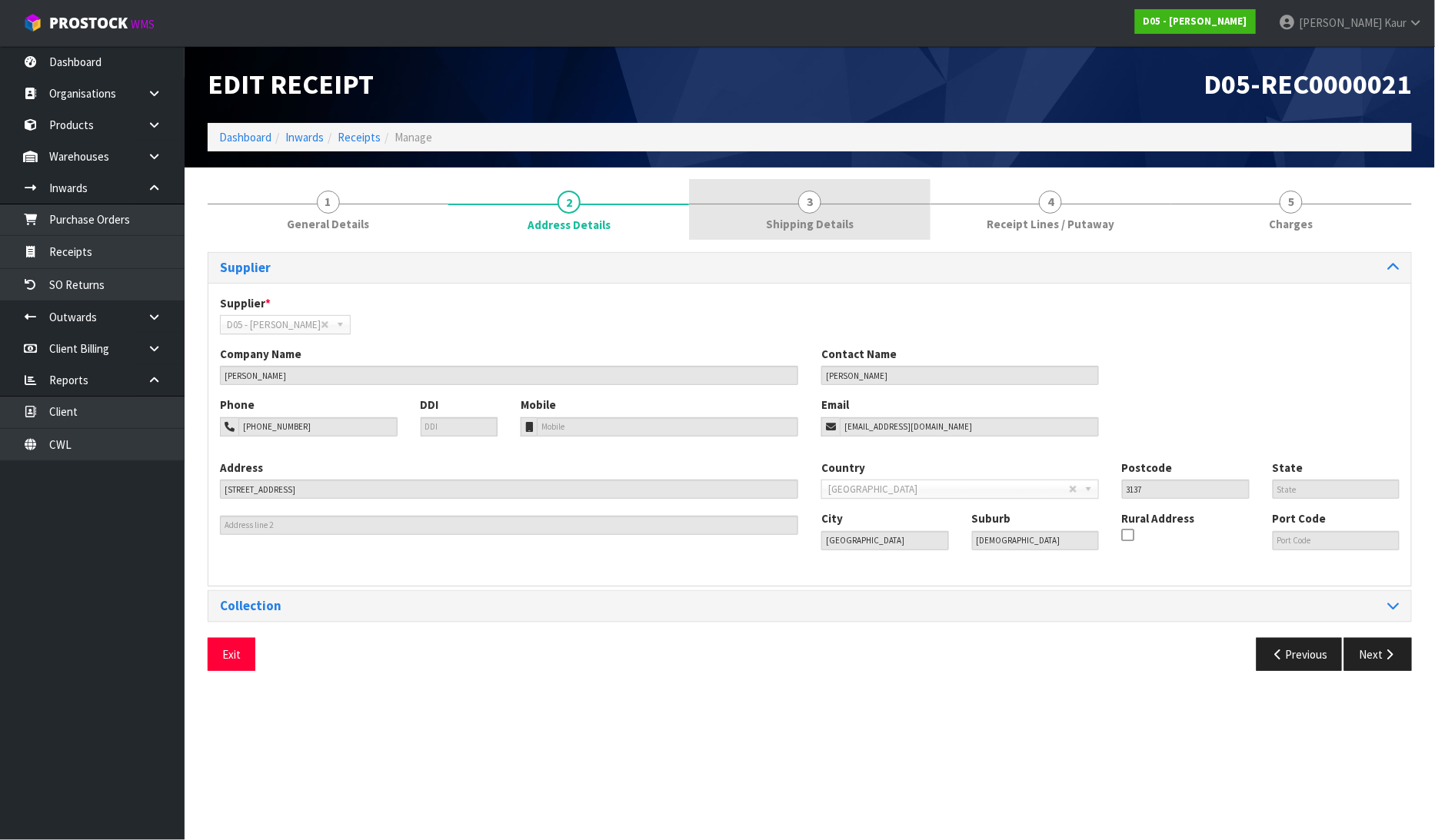
click at [819, 223] on span "Shipping Details" at bounding box center [809, 224] width 88 height 16
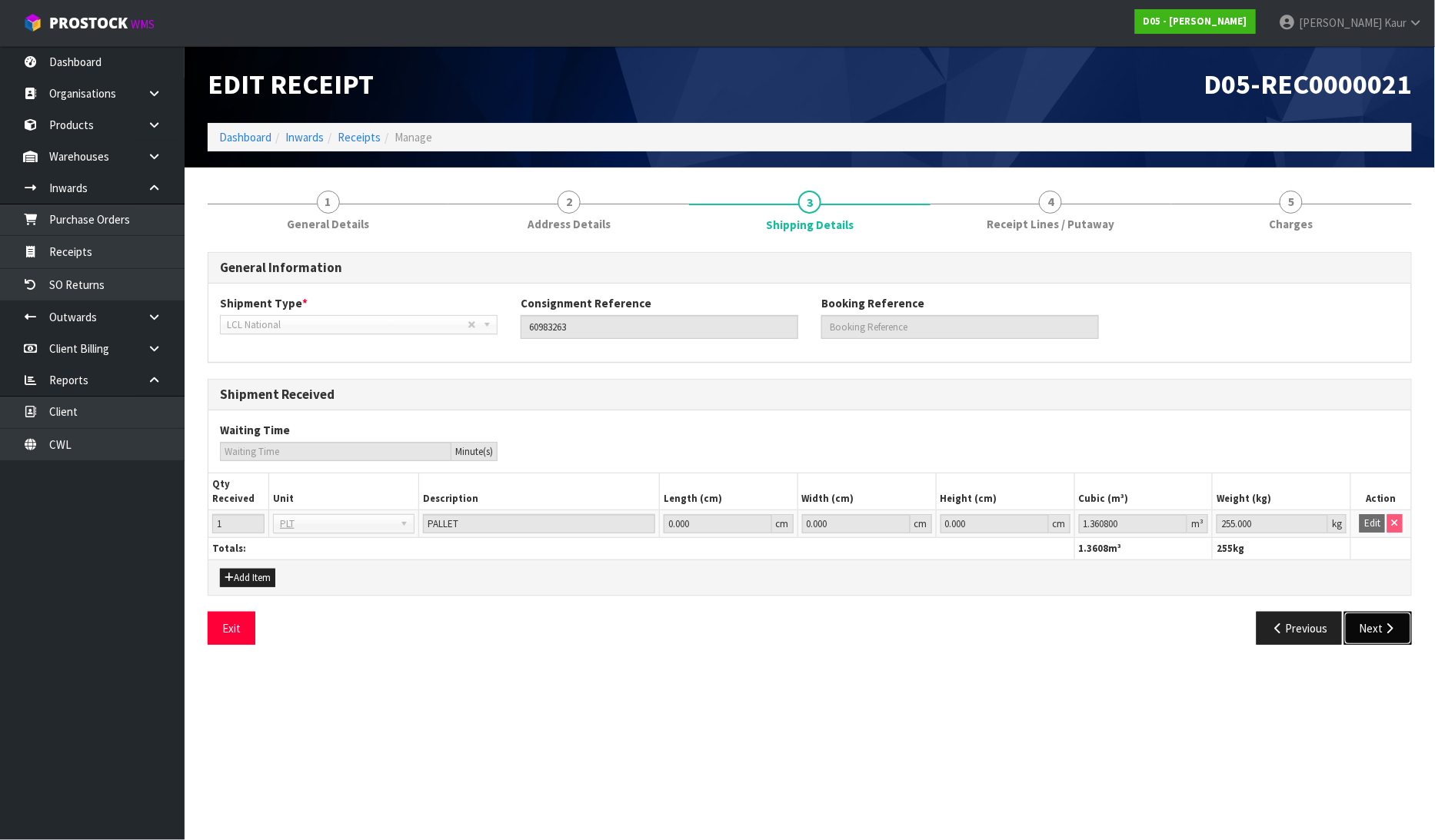
click at [1378, 621] on button "Next" at bounding box center [1378, 628] width 67 height 33
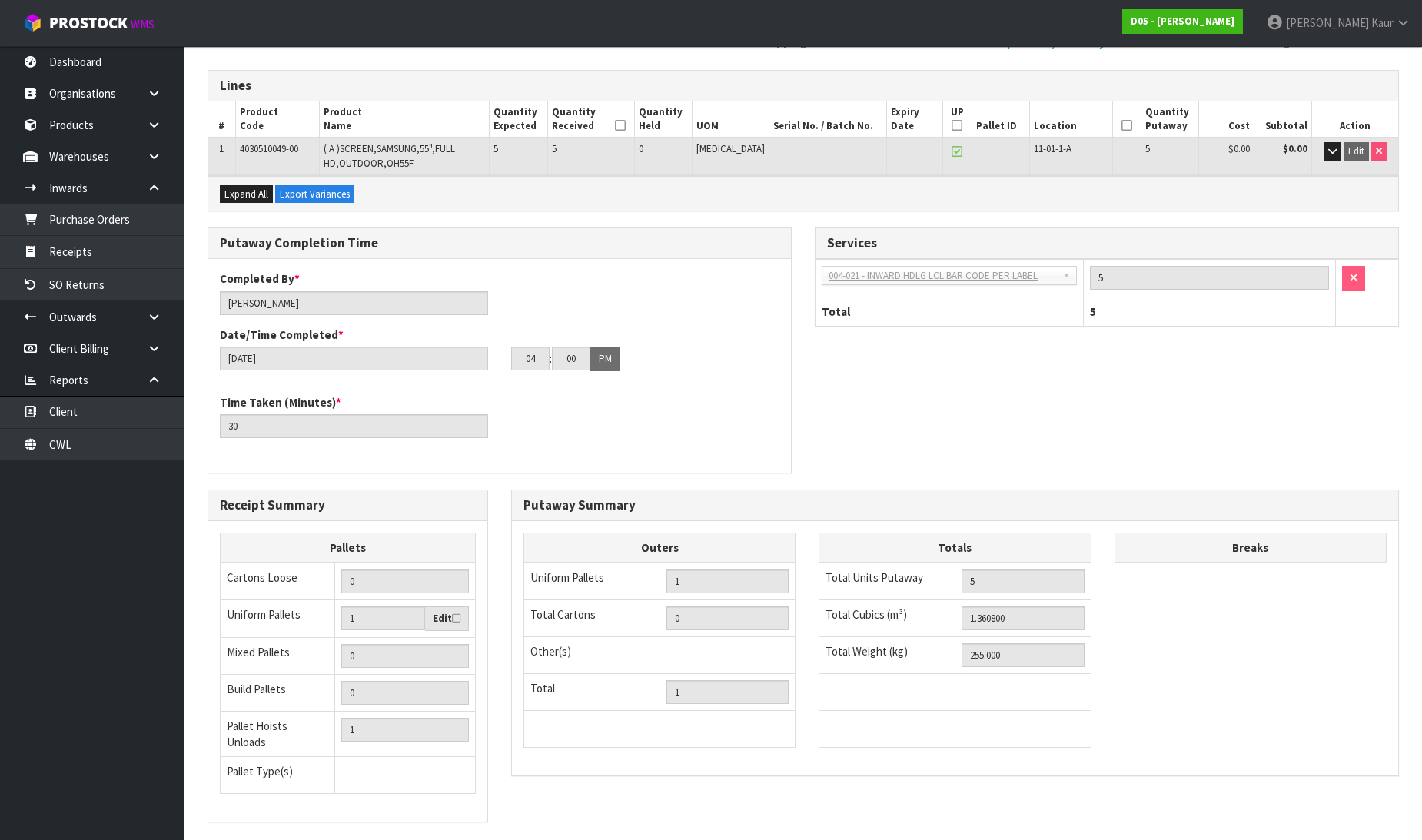
scroll to position [92, 0]
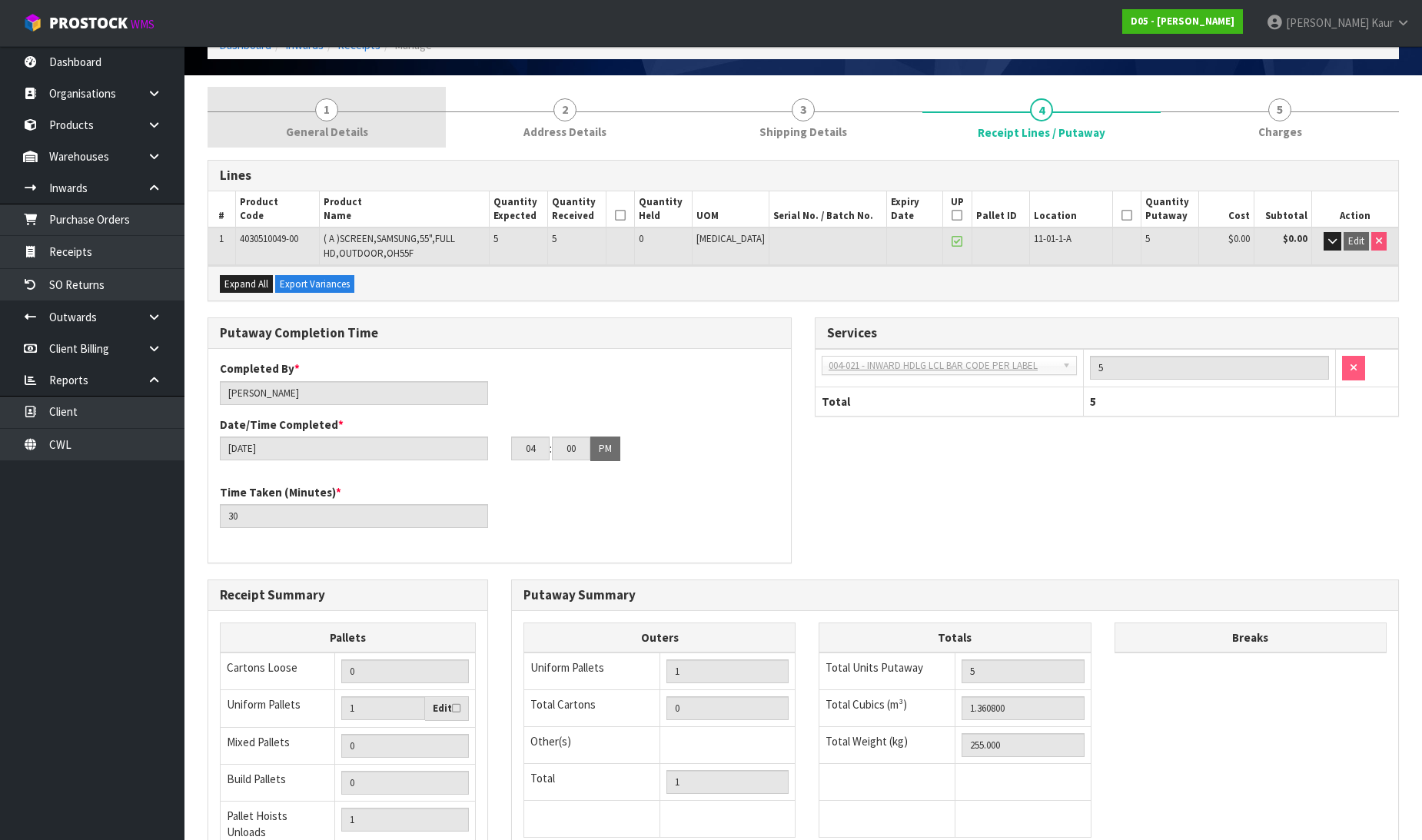
click at [325, 118] on span "1" at bounding box center [327, 110] width 23 height 23
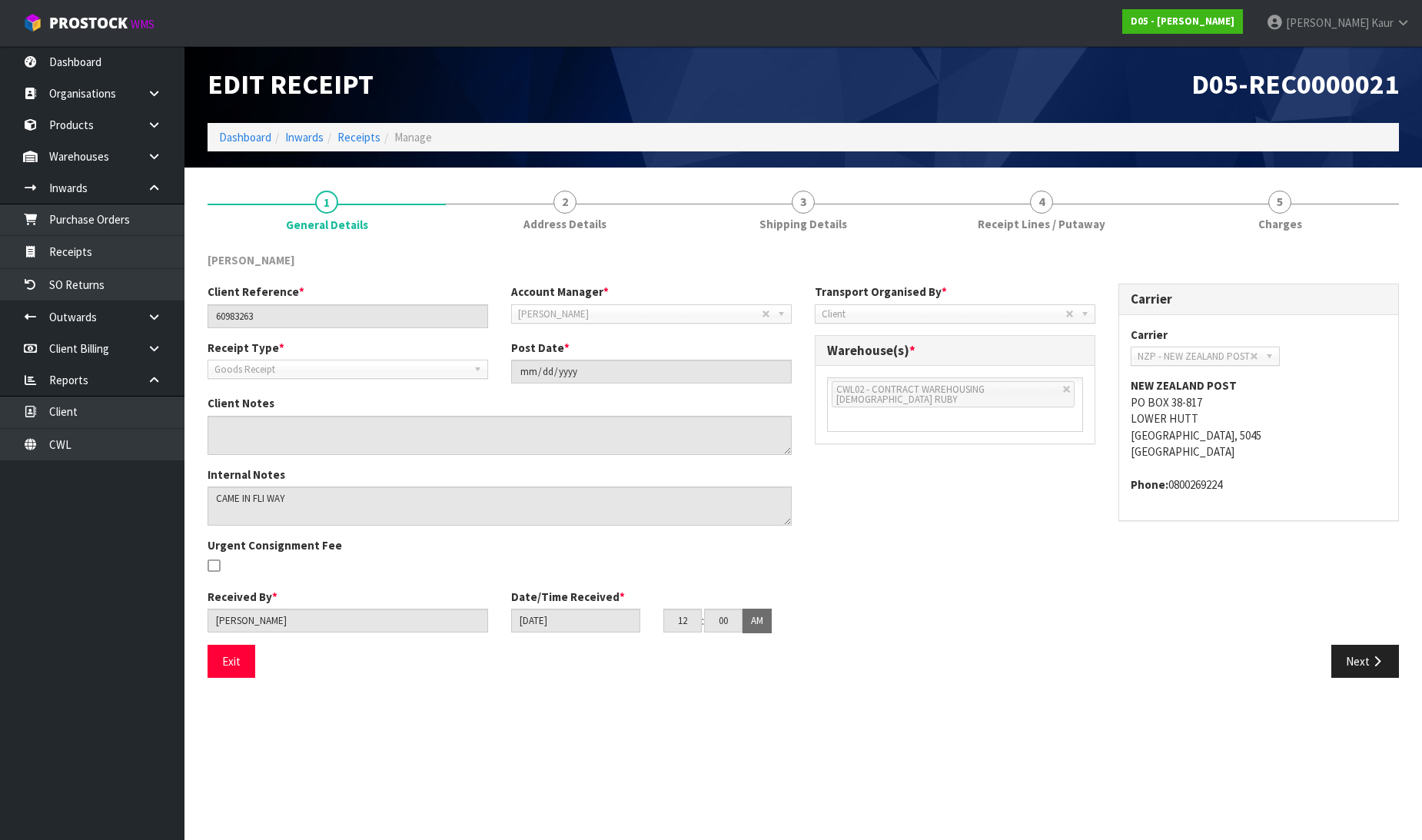
scroll to position [0, 0]
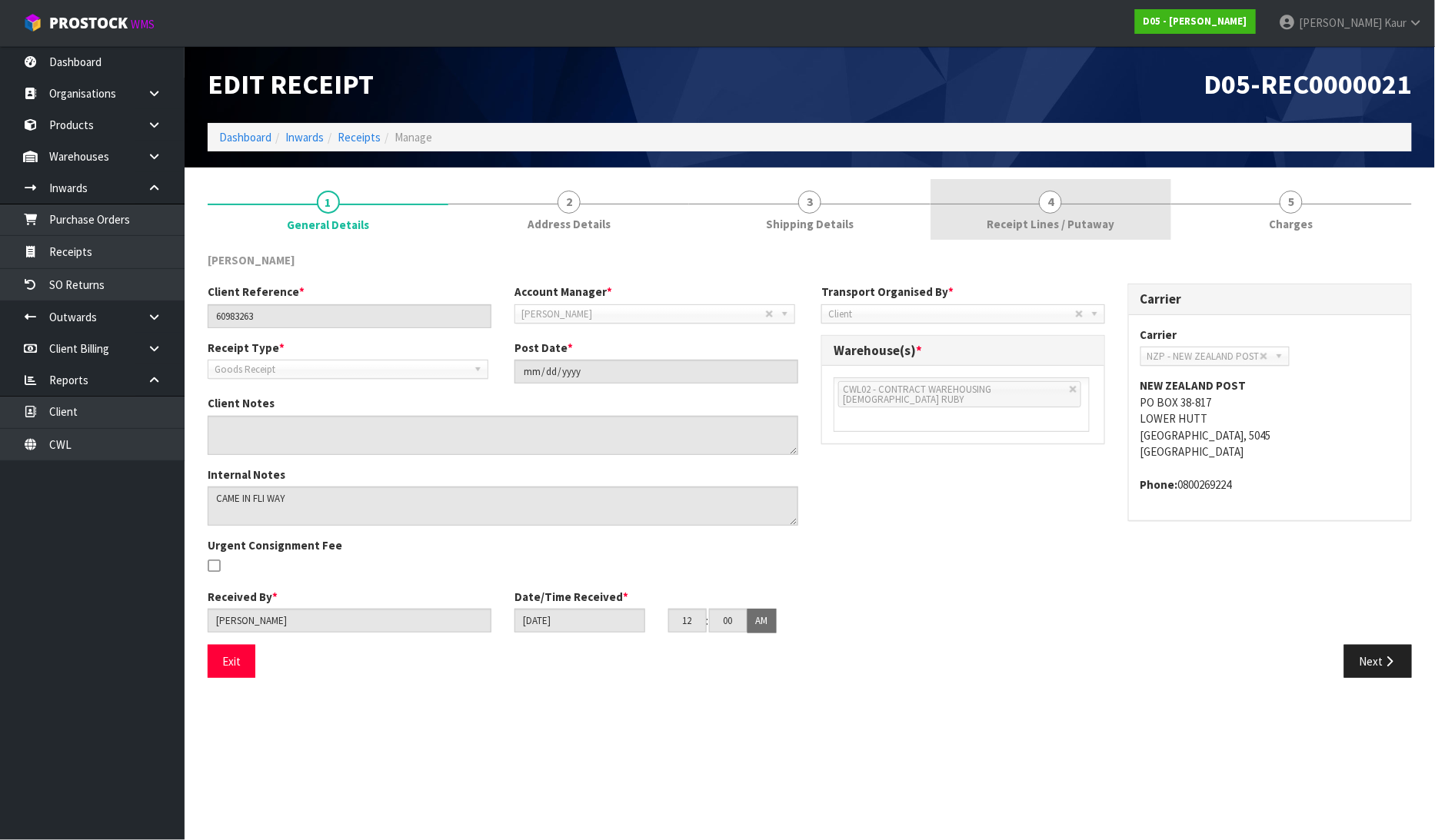
click at [1097, 217] on span "Receipt Lines / Putaway" at bounding box center [1050, 224] width 128 height 16
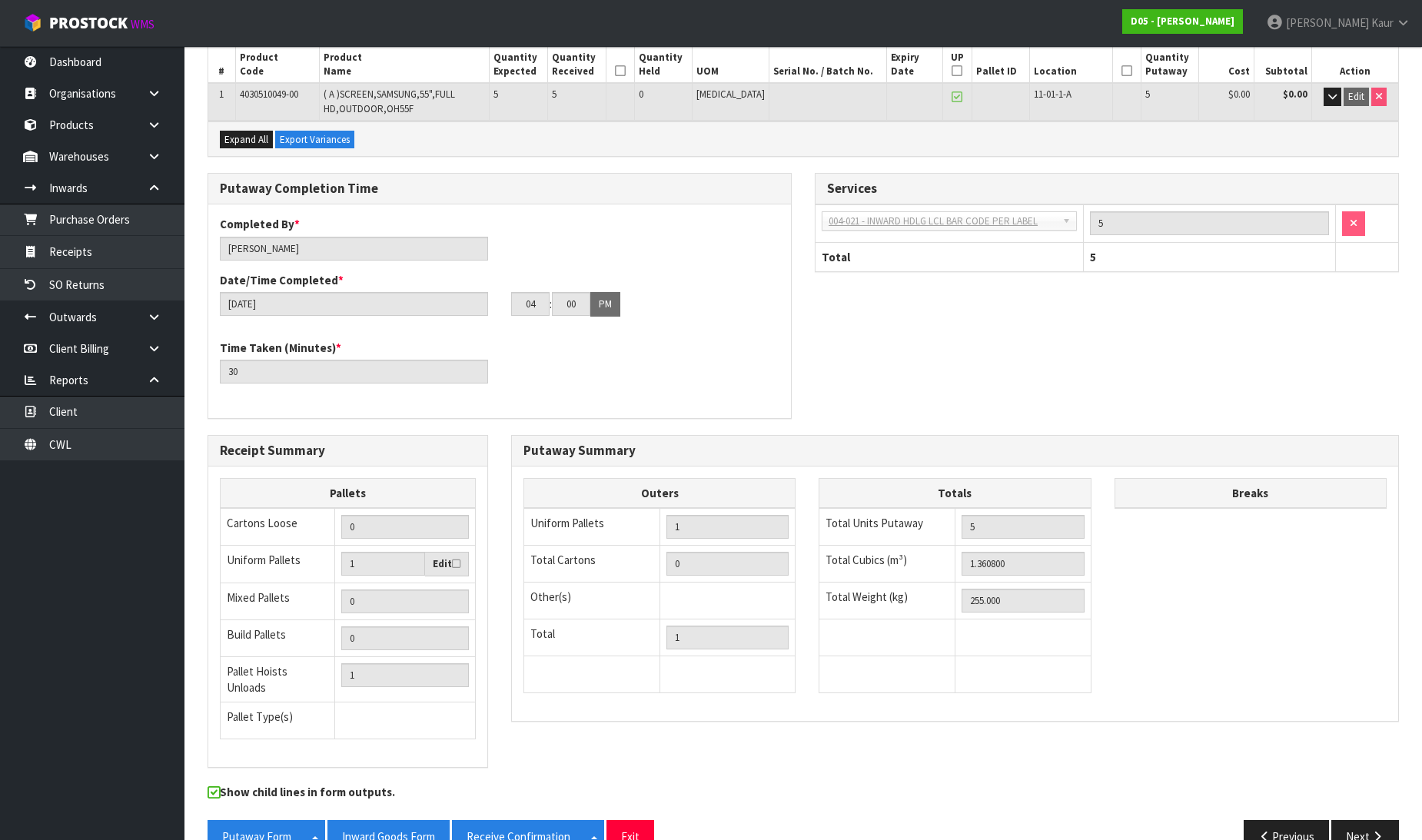
scroll to position [263, 0]
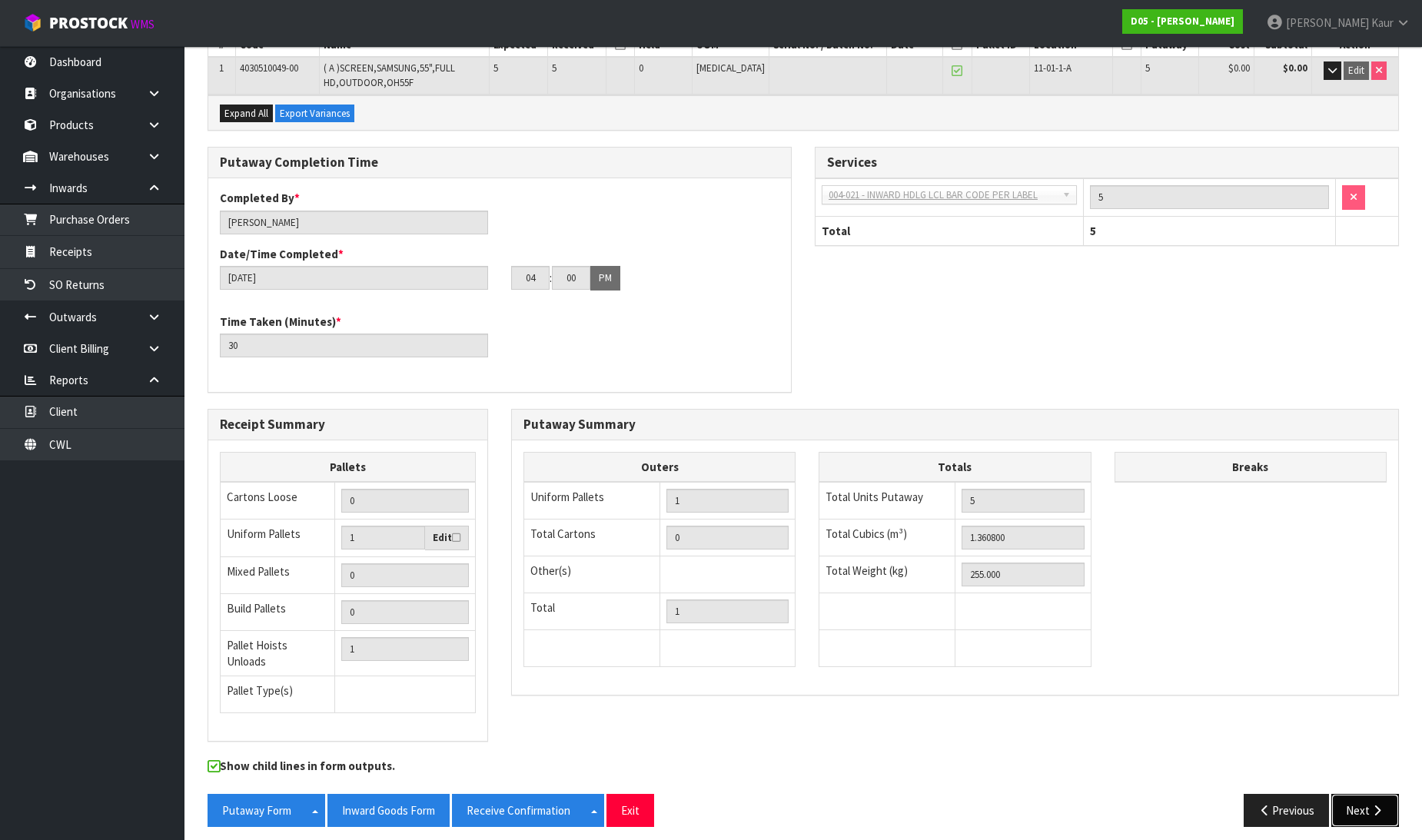
click at [1384, 805] on icon "button" at bounding box center [1377, 811] width 15 height 12
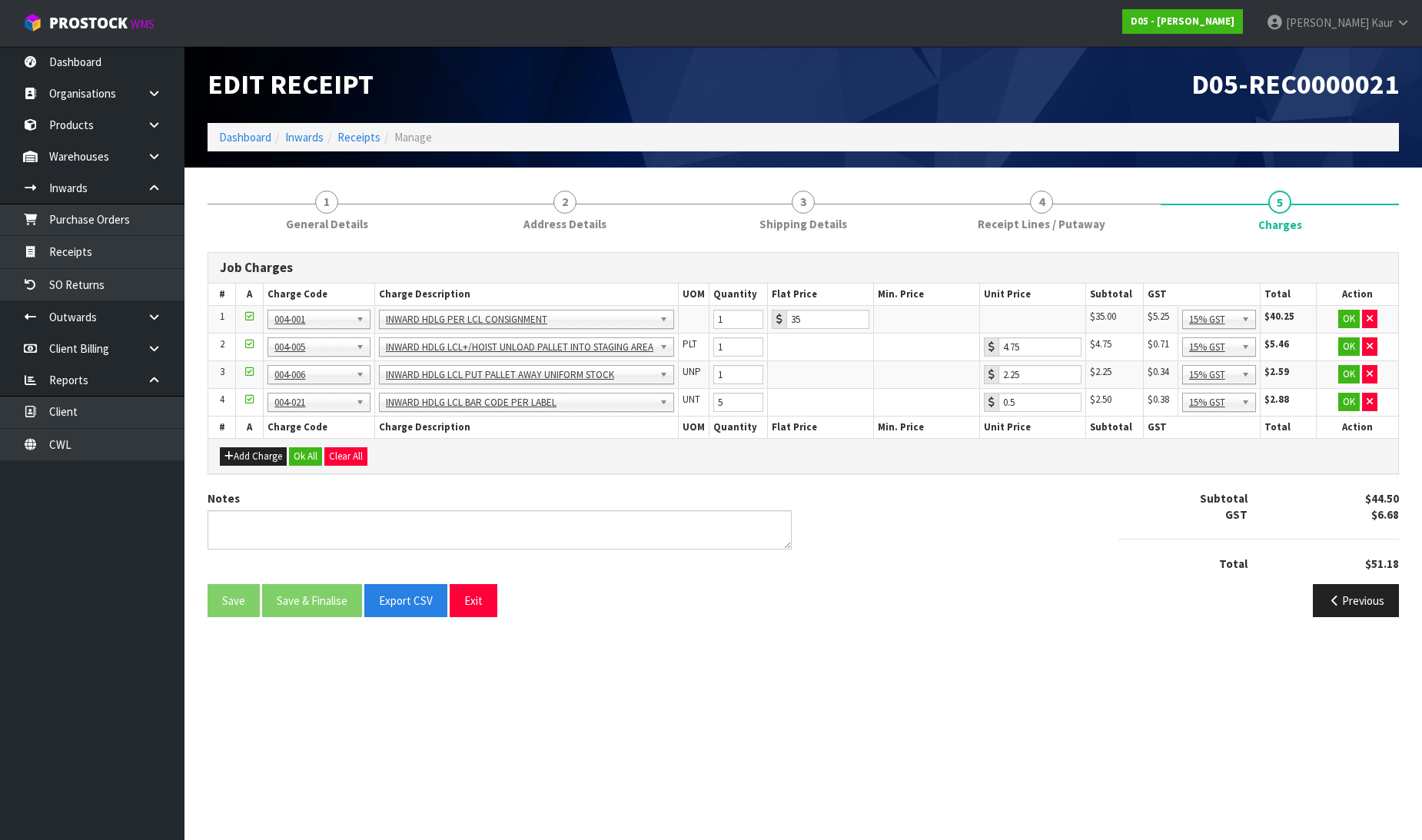
scroll to position [0, 0]
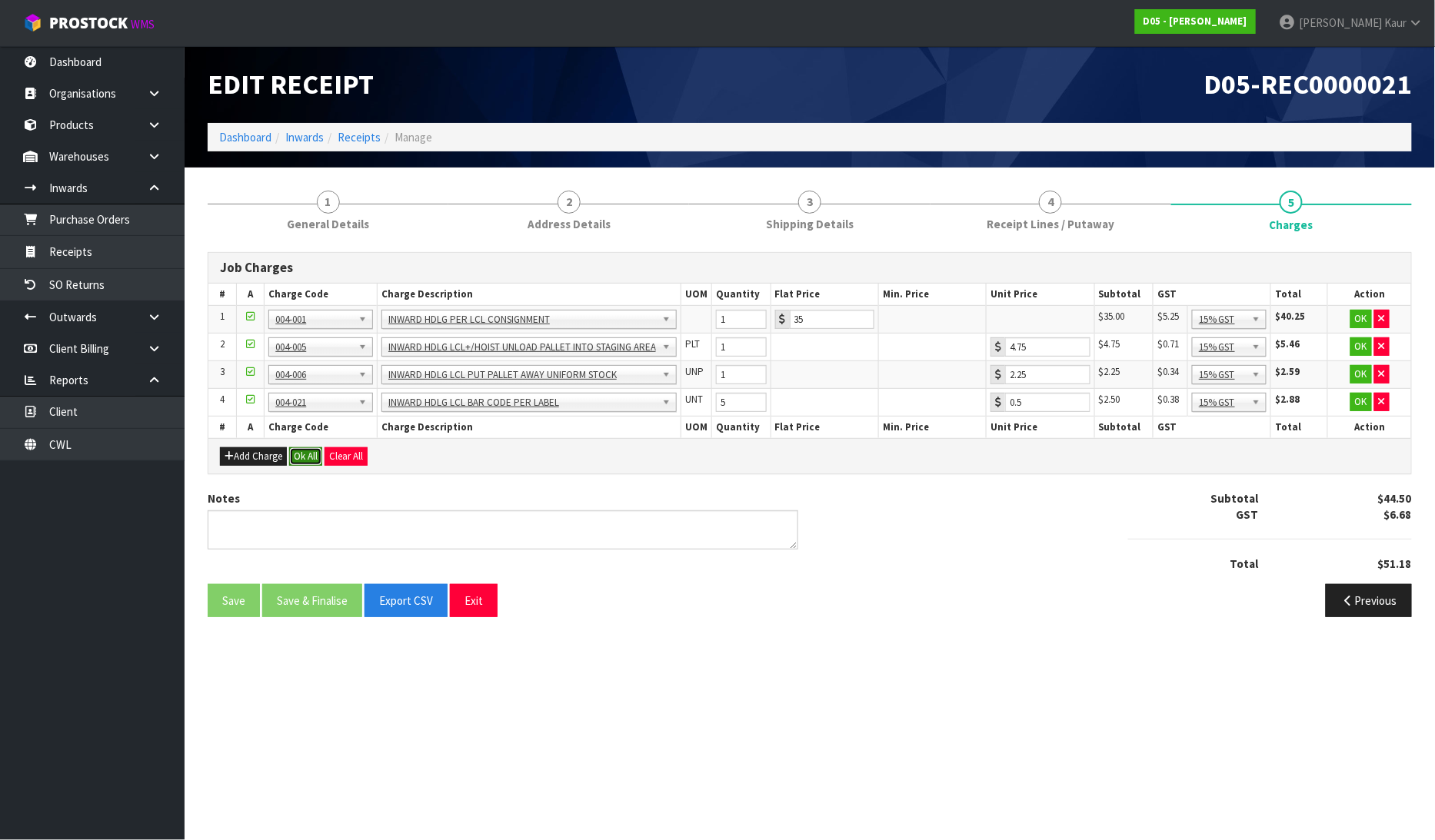
click at [301, 447] on button "Ok All" at bounding box center [305, 456] width 33 height 19
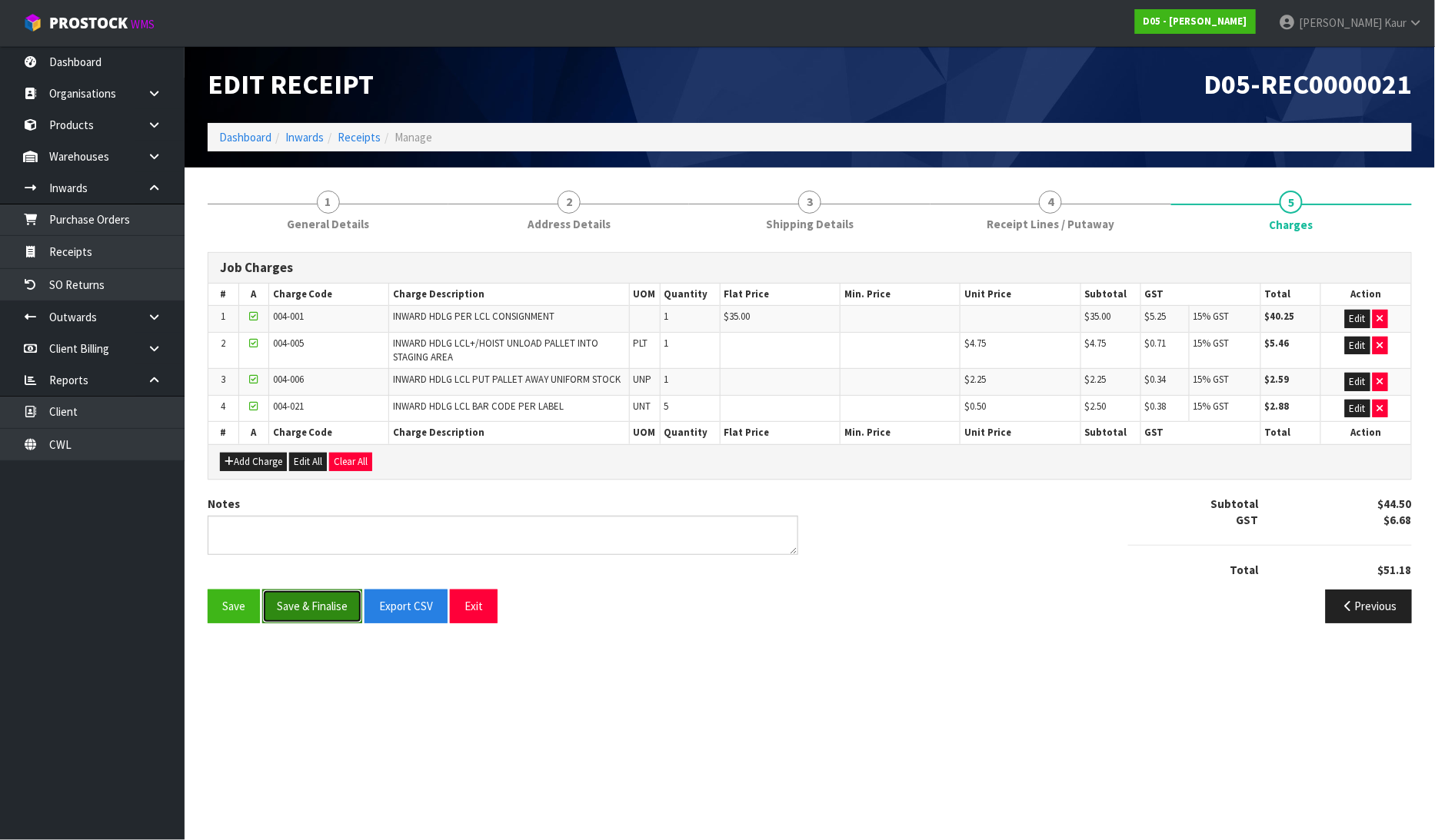
click at [293, 601] on button "Save & Finalise" at bounding box center [312, 606] width 100 height 33
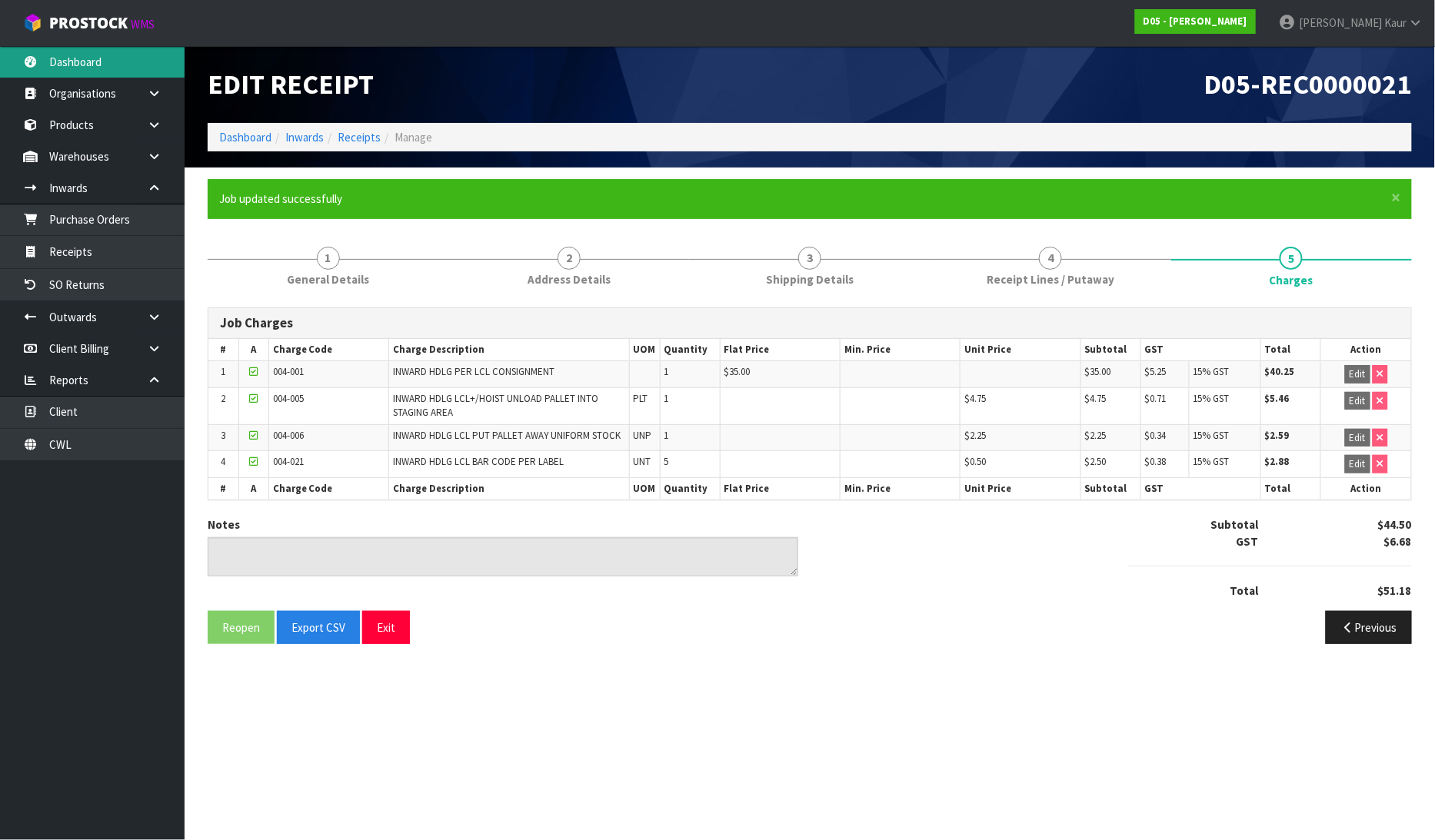
click at [86, 54] on link "Dashboard" at bounding box center [92, 62] width 185 height 32
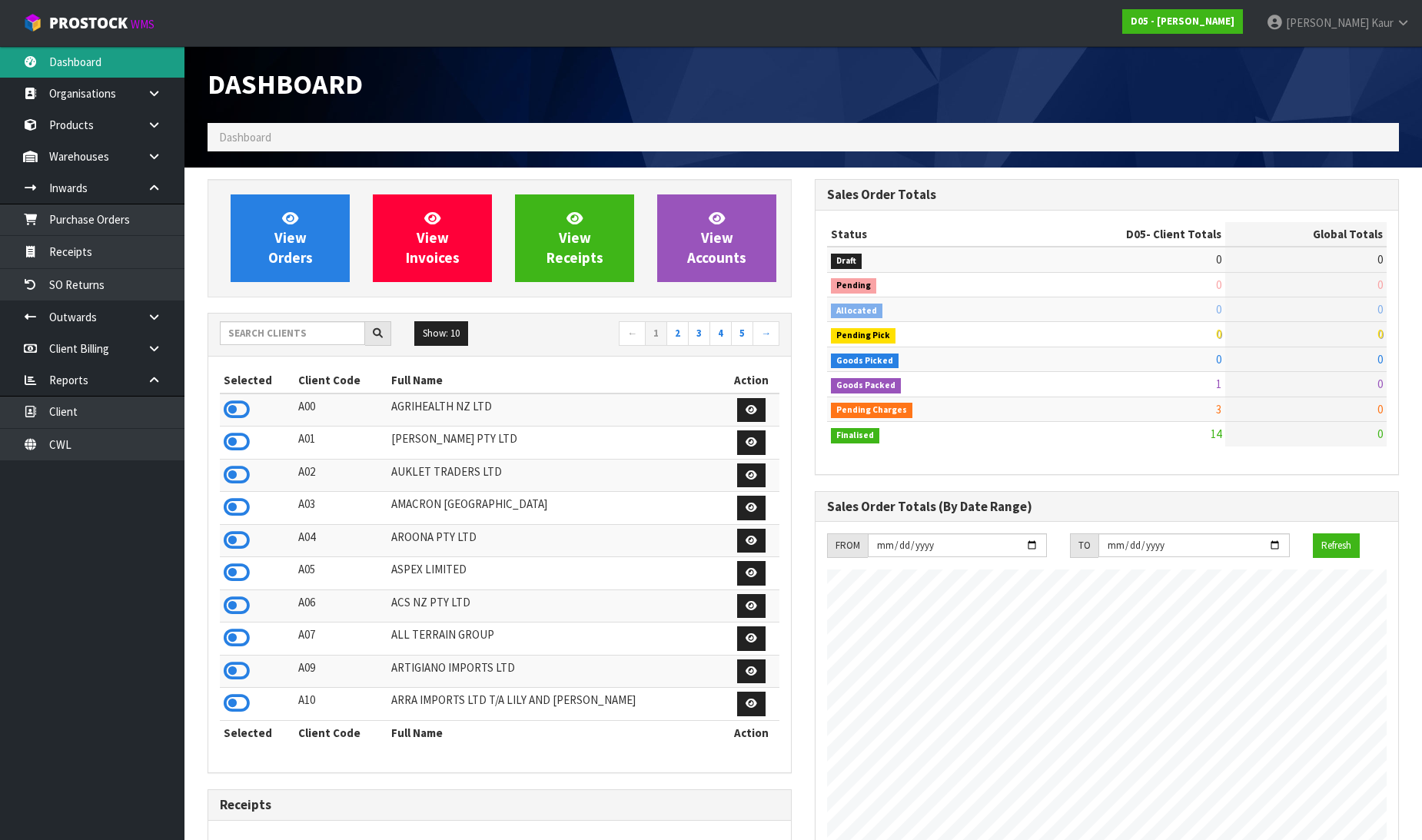
scroll to position [1248, 608]
click at [306, 343] on input "text" at bounding box center [292, 333] width 145 height 24
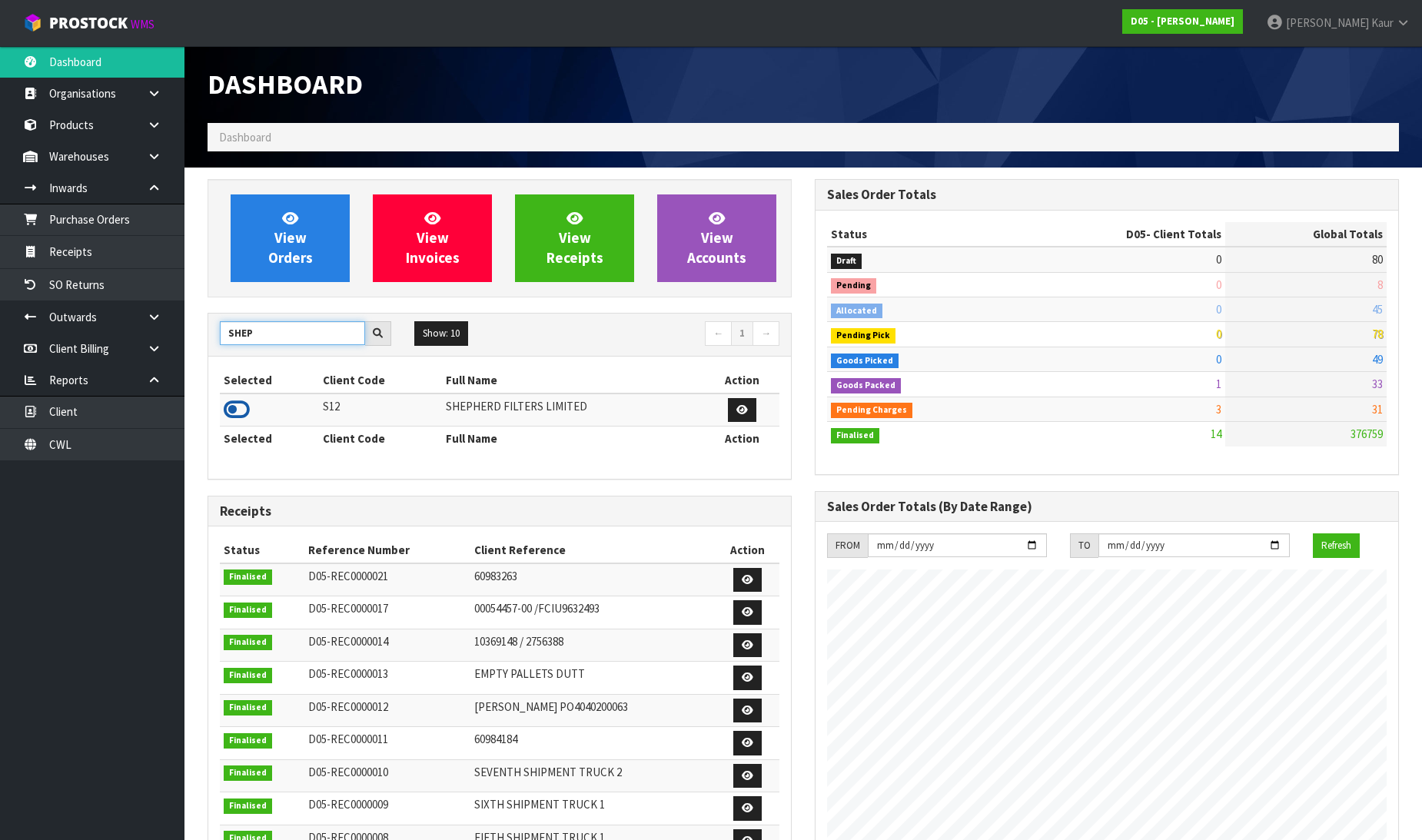
type input "SHEP"
click at [236, 400] on icon at bounding box center [237, 410] width 26 height 23
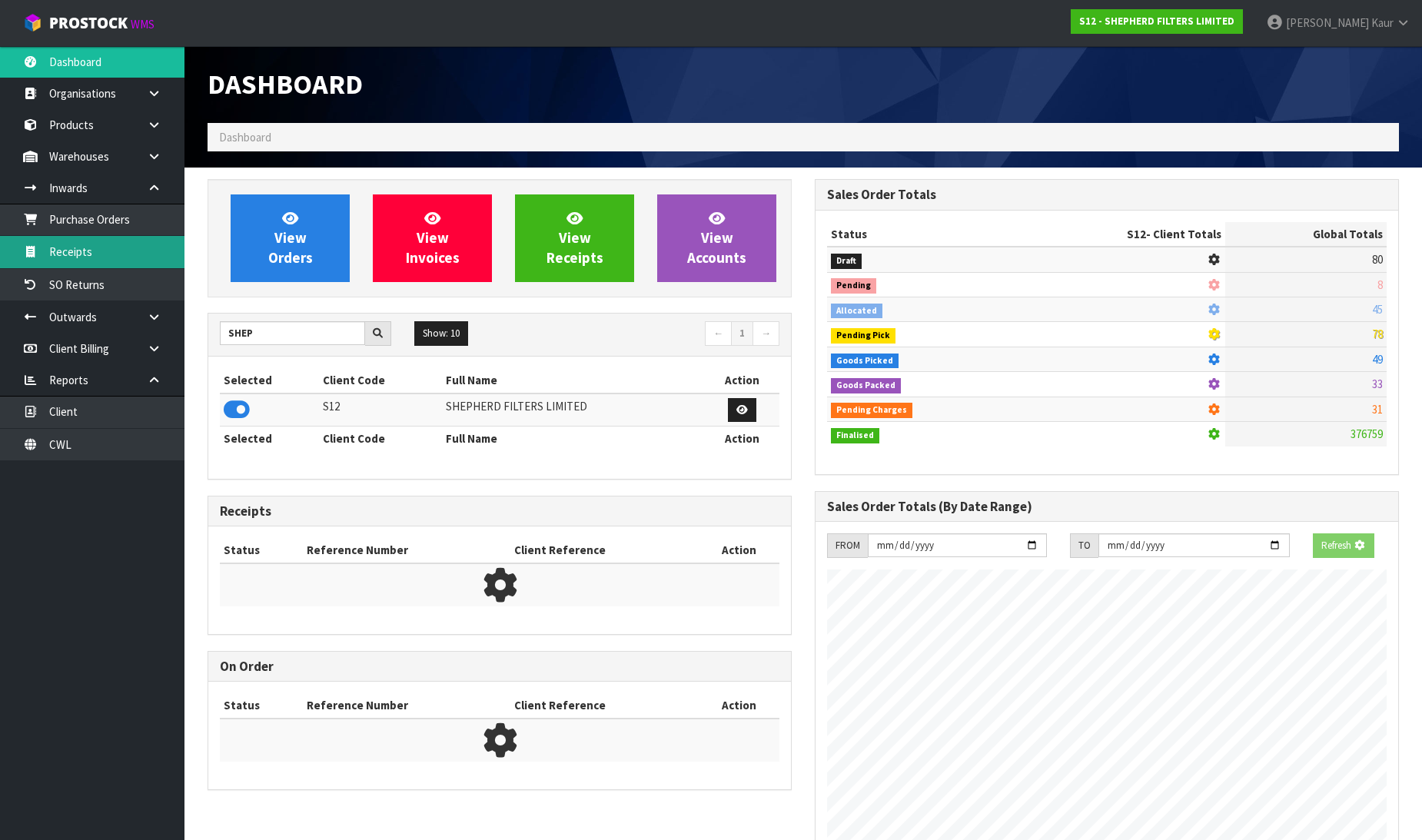
scroll to position [1064, 608]
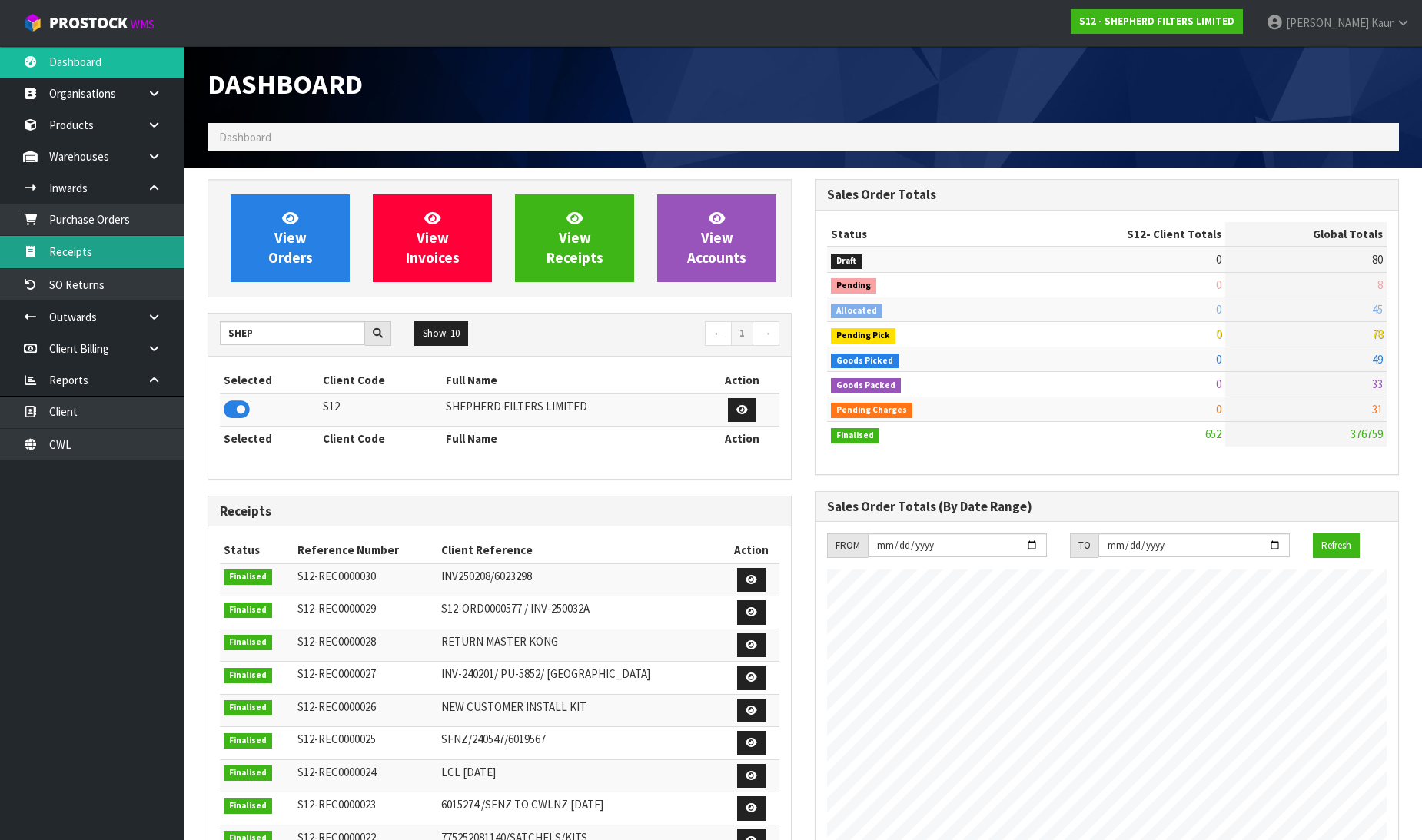
click at [136, 241] on link "Receipts" at bounding box center [92, 252] width 184 height 32
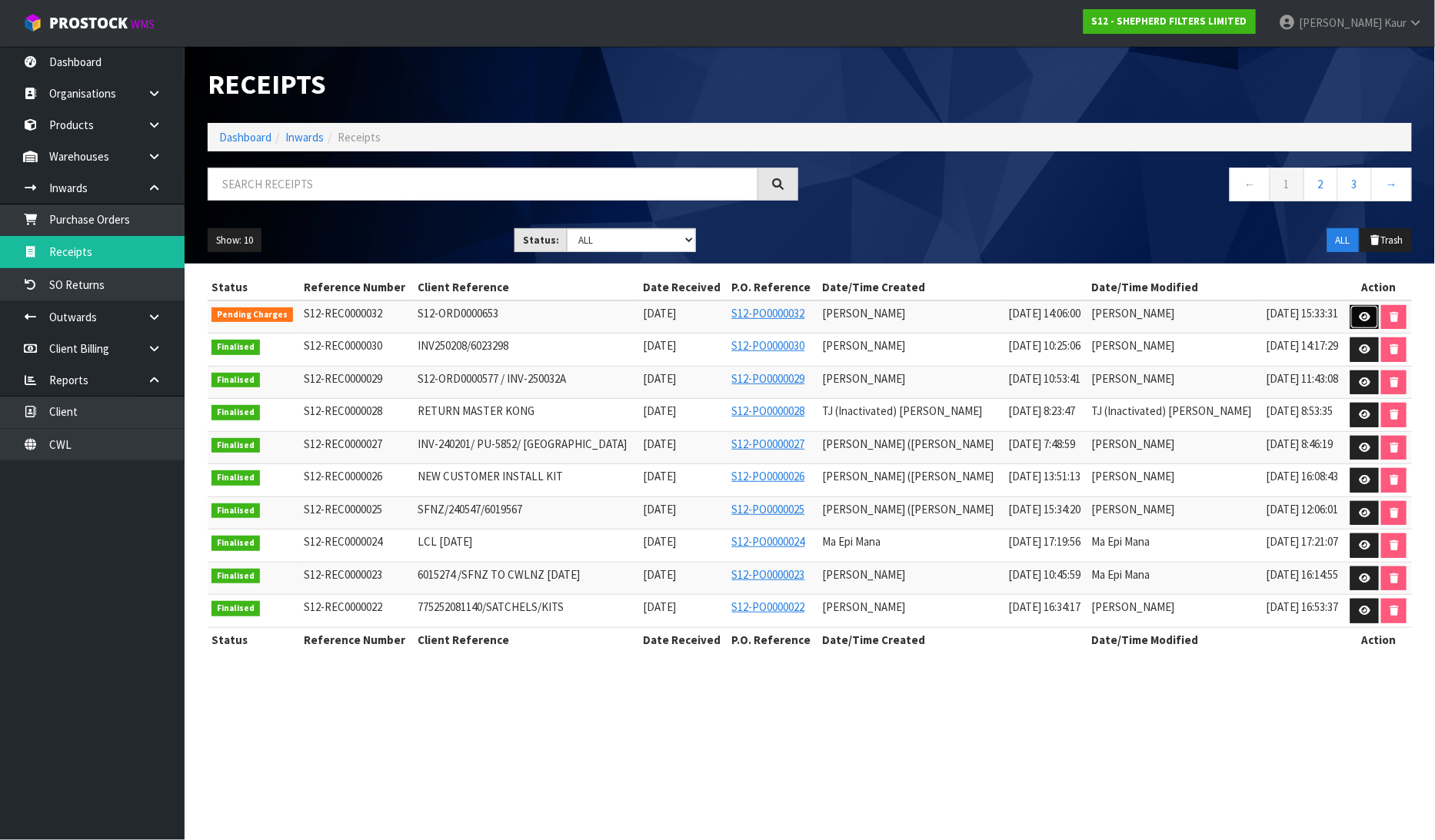
click at [1372, 317] on link at bounding box center [1364, 318] width 29 height 25
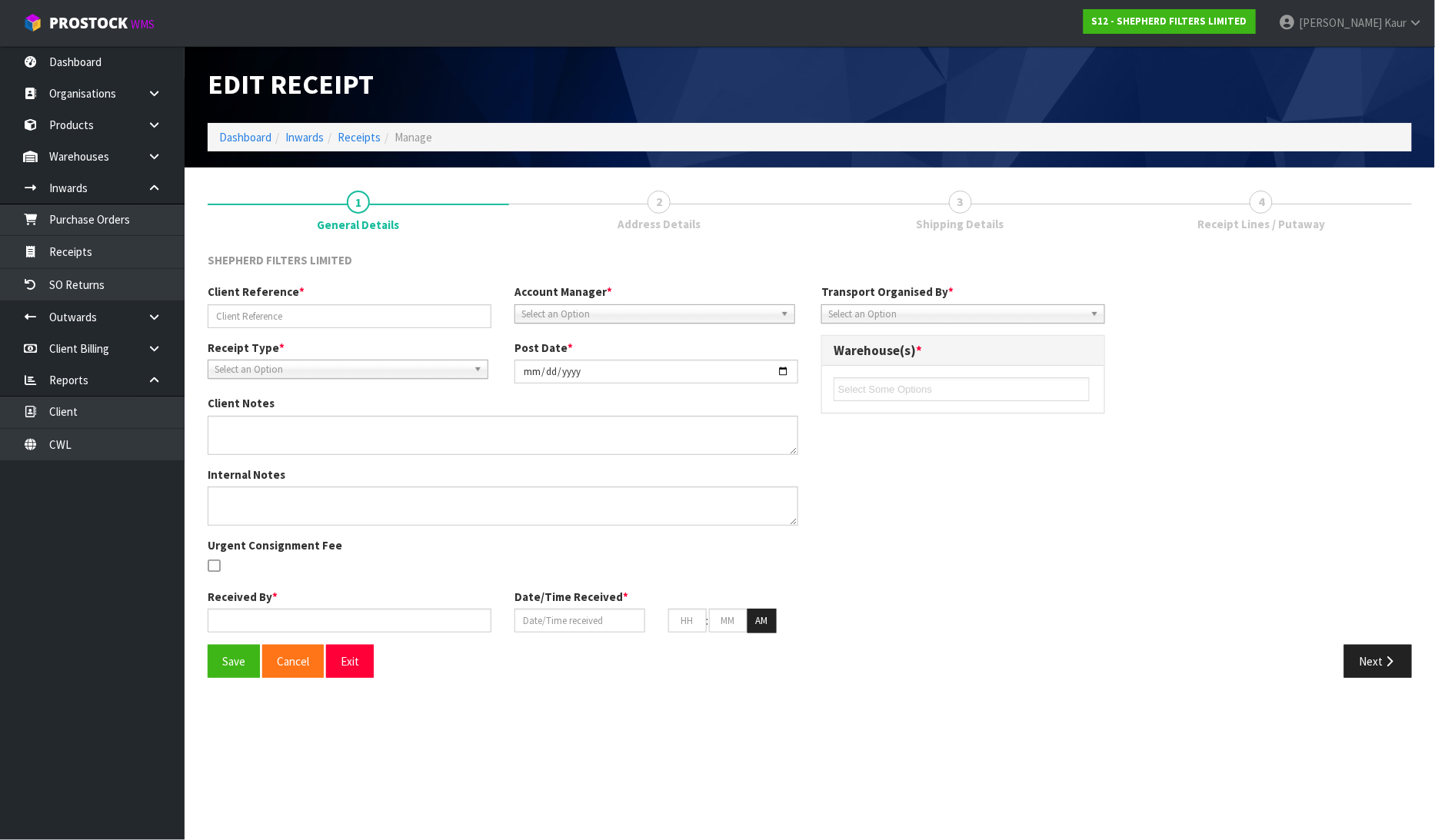
type input "S12-ORD0000653"
type input "[DATE]"
type input "[PERSON_NAME]"
type input "[DATE]"
type input "02"
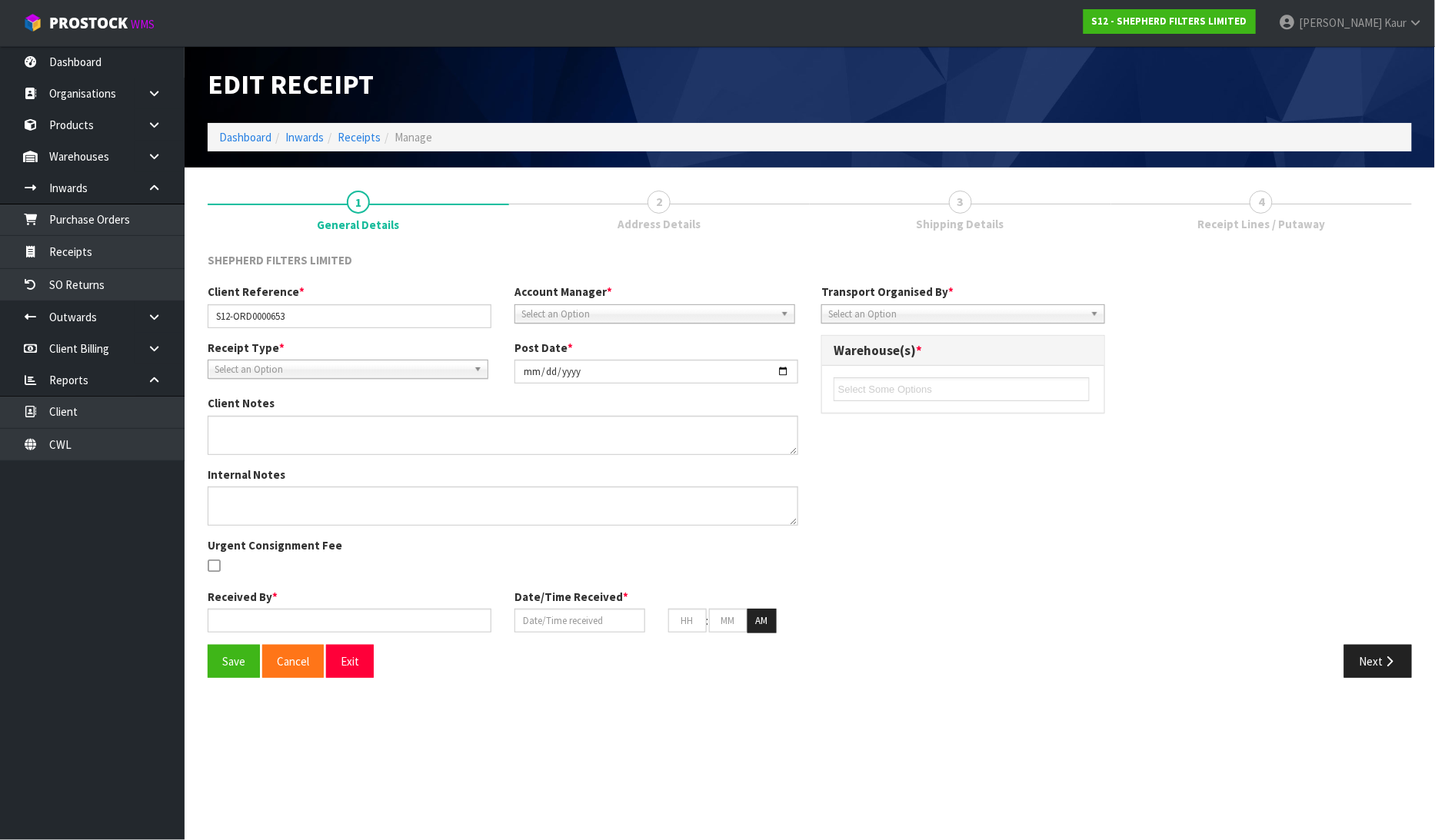
type input "06"
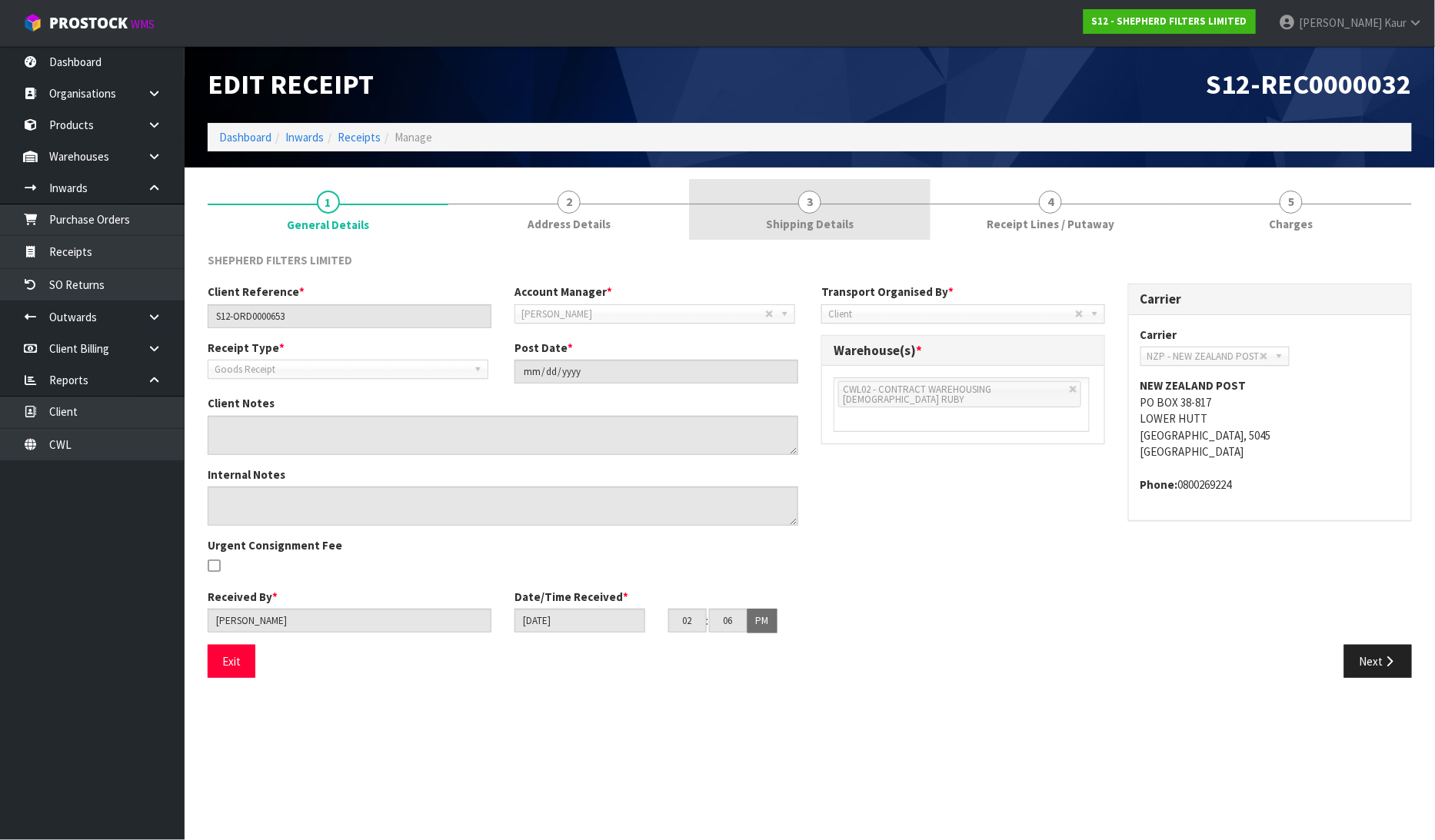
click at [795, 221] on span "Shipping Details" at bounding box center [809, 224] width 88 height 16
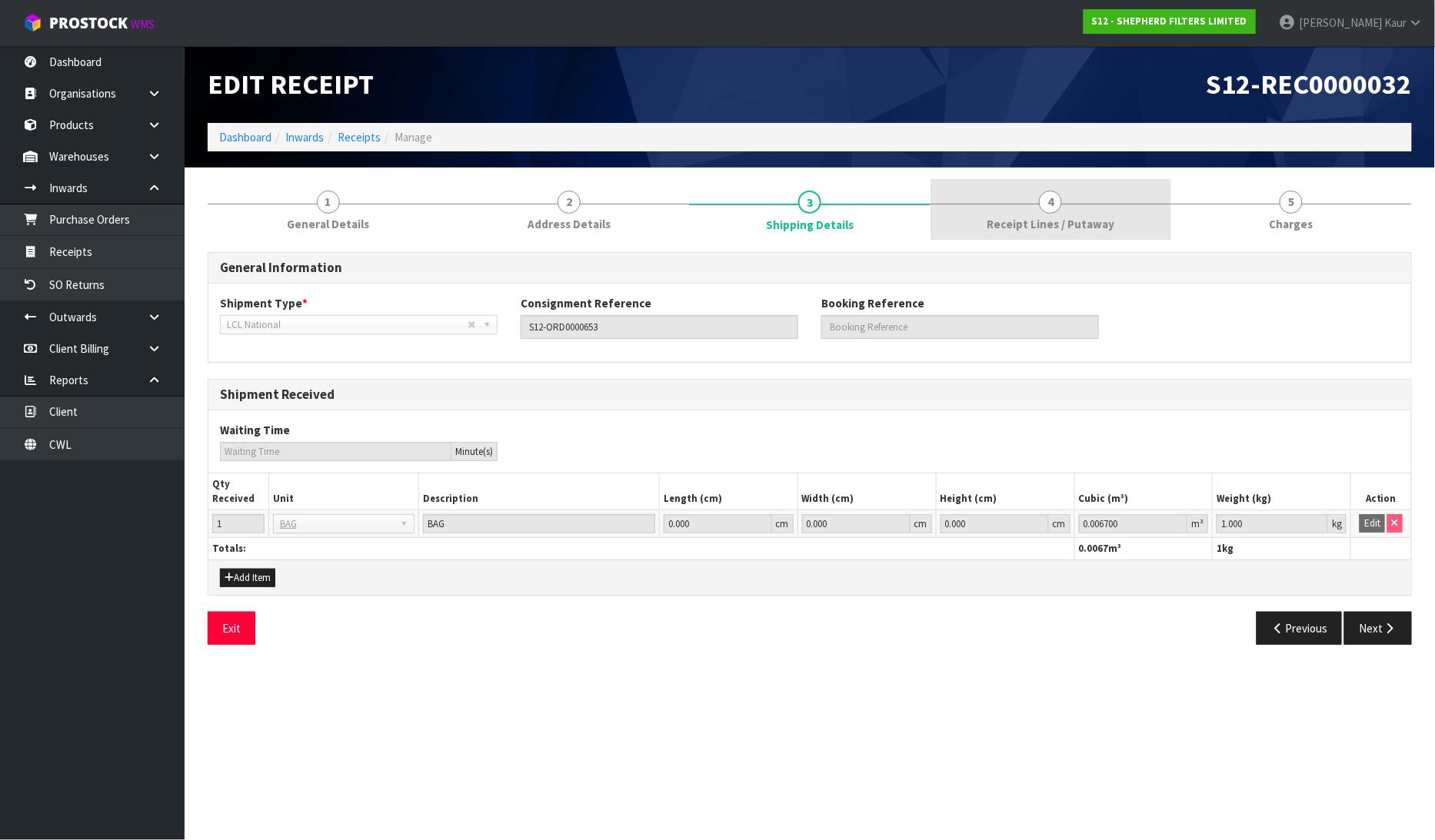
click at [1082, 236] on link "4 Receipt Lines / Putaway" at bounding box center [1050, 209] width 241 height 60
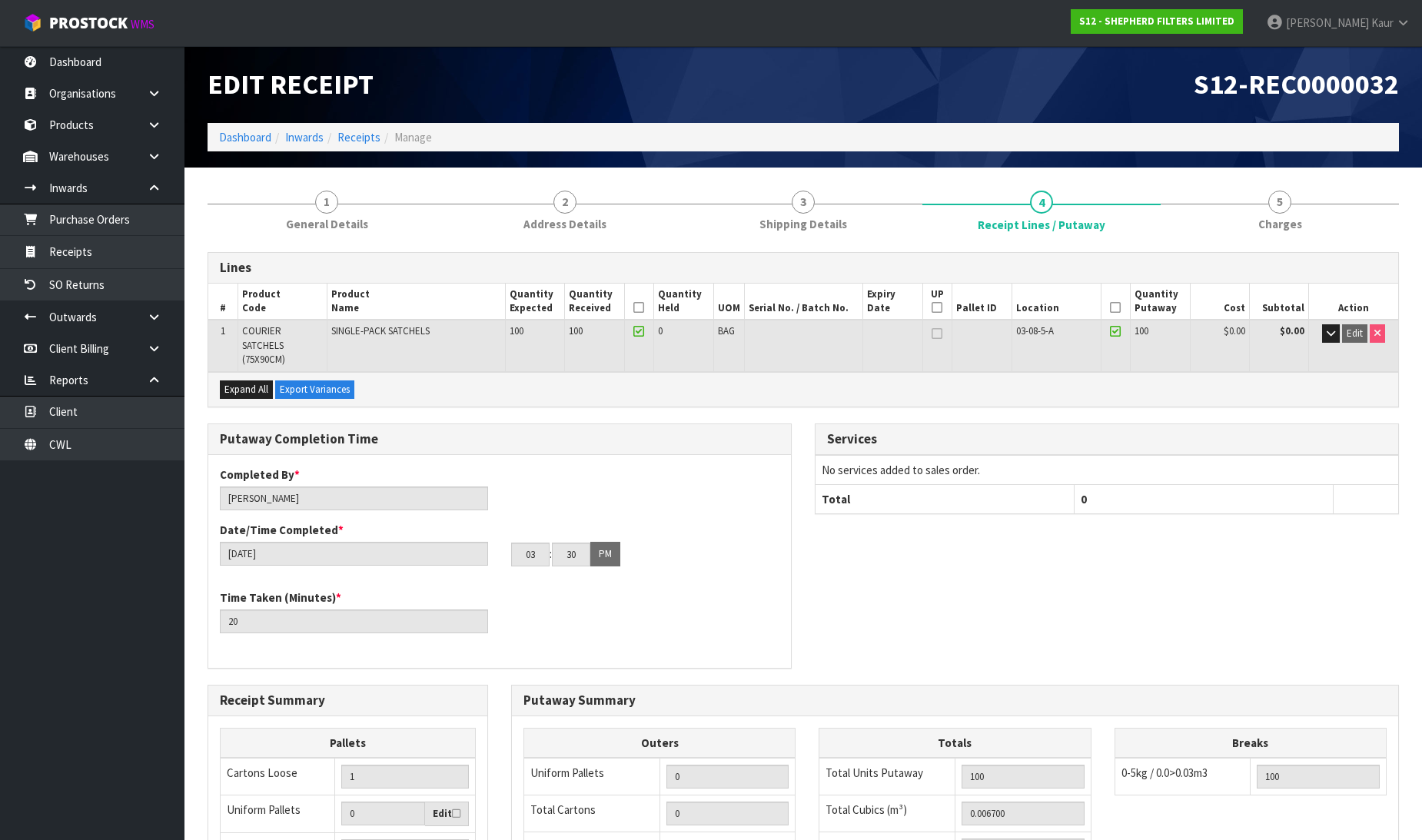
scroll to position [277, 0]
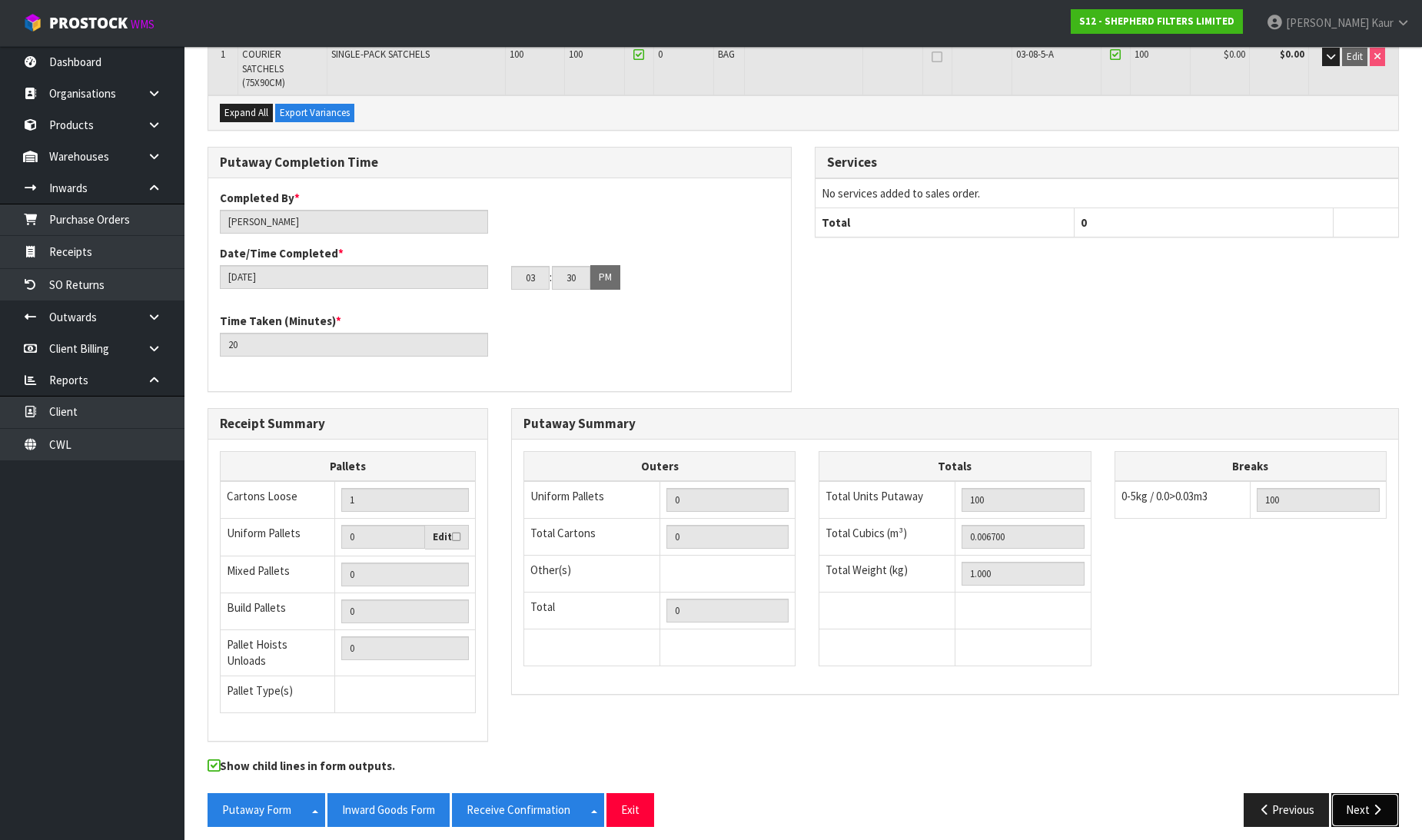
drag, startPoint x: 1359, startPoint y: 803, endPoint x: 1357, endPoint y: 794, distance: 9.2
click at [1359, 800] on button "Next" at bounding box center [1365, 810] width 67 height 33
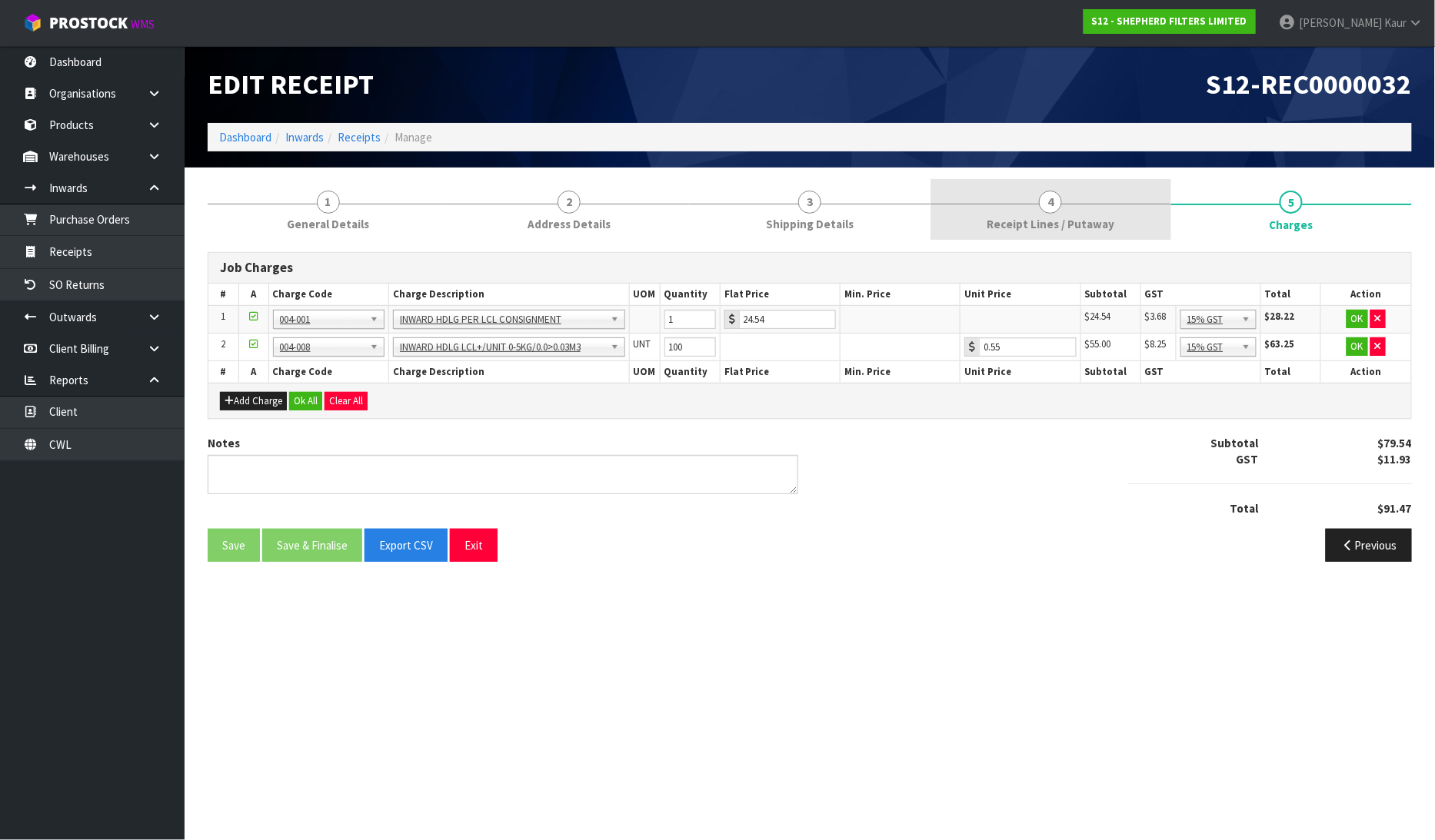
click at [1058, 218] on span "Receipt Lines / Putaway" at bounding box center [1050, 224] width 128 height 16
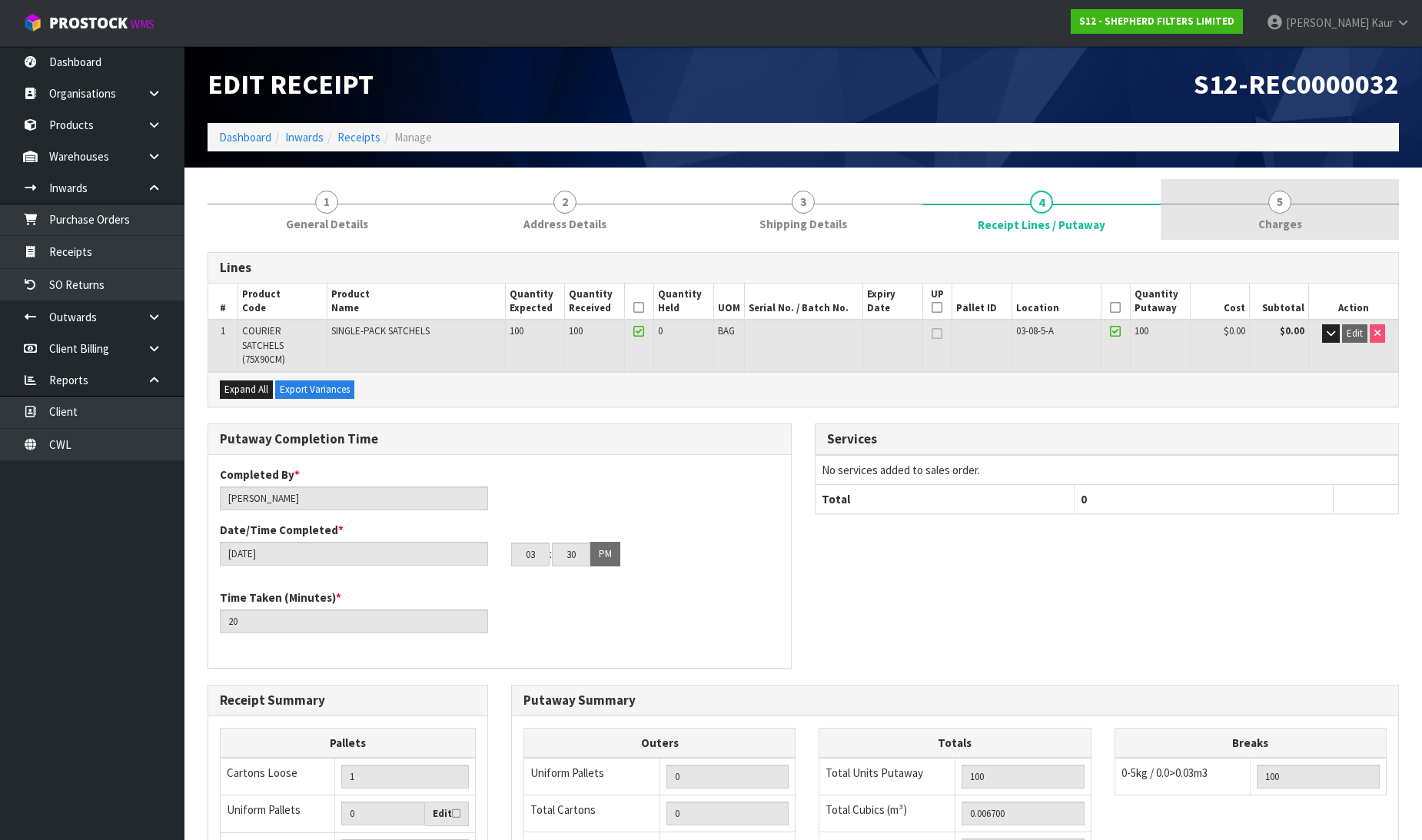
click at [1262, 216] on span "Charges" at bounding box center [1280, 224] width 44 height 16
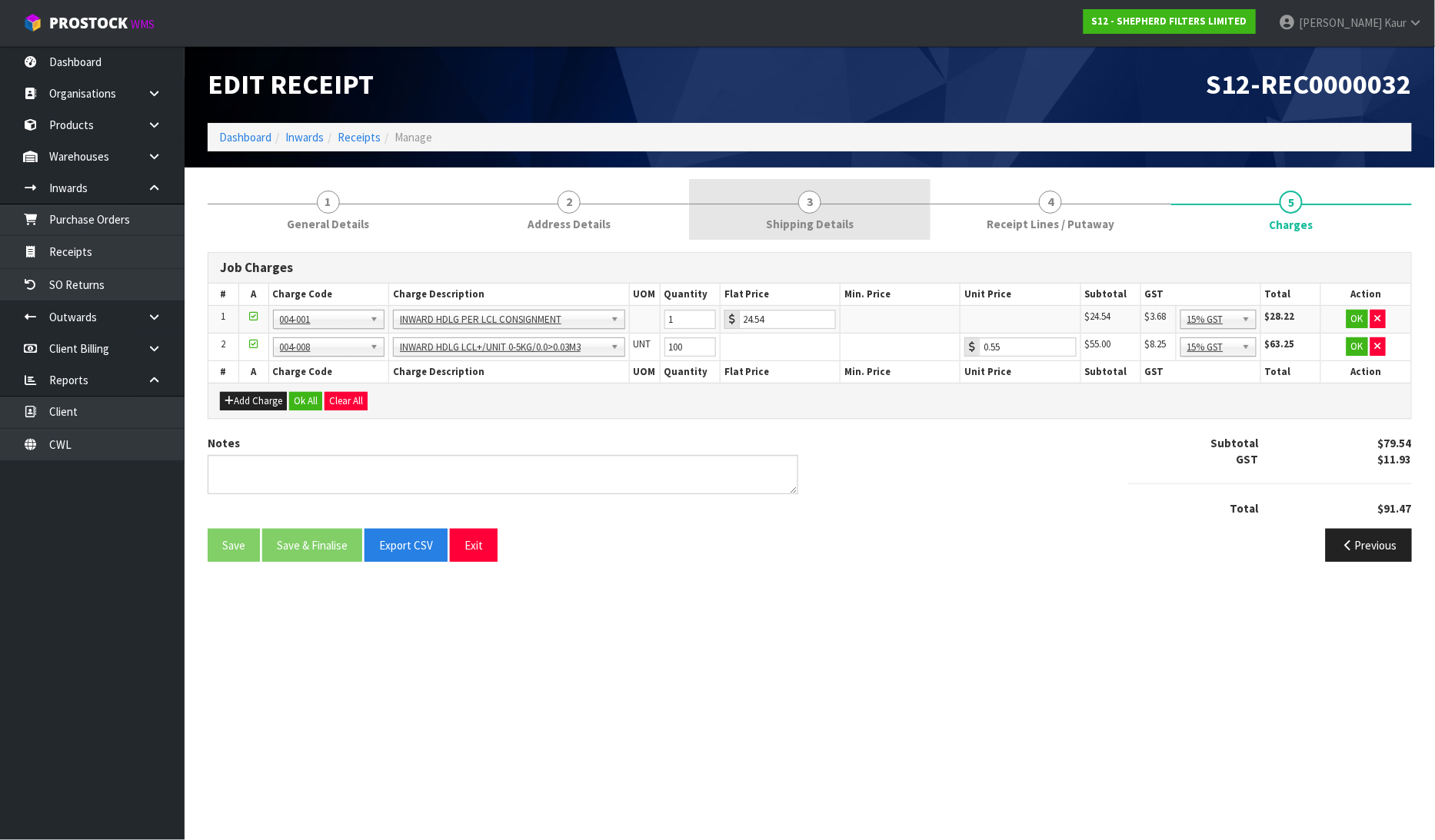
click at [823, 218] on span "Shipping Details" at bounding box center [809, 224] width 88 height 16
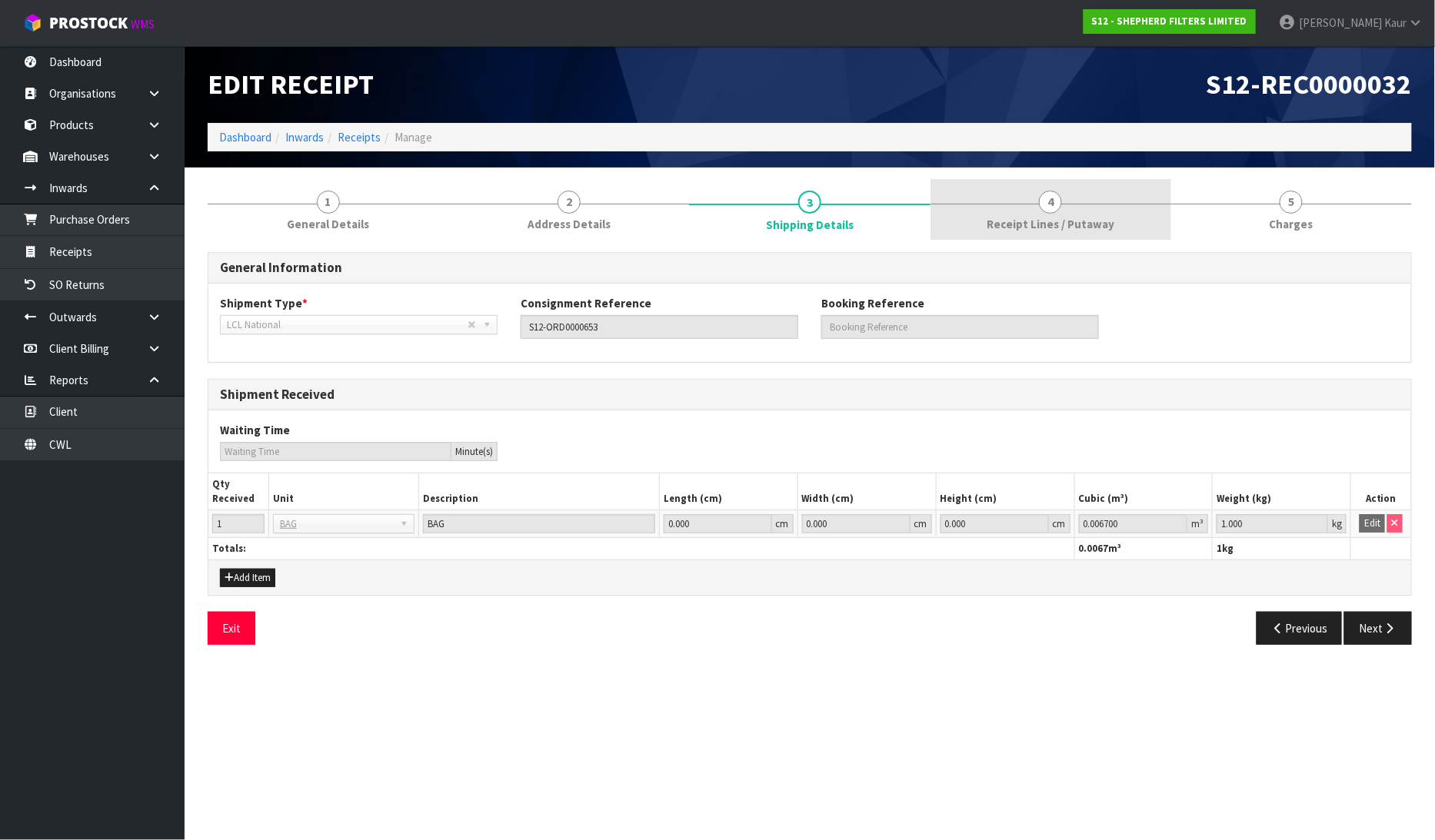
click at [1072, 236] on link "4 Receipt Lines / Putaway" at bounding box center [1050, 209] width 241 height 60
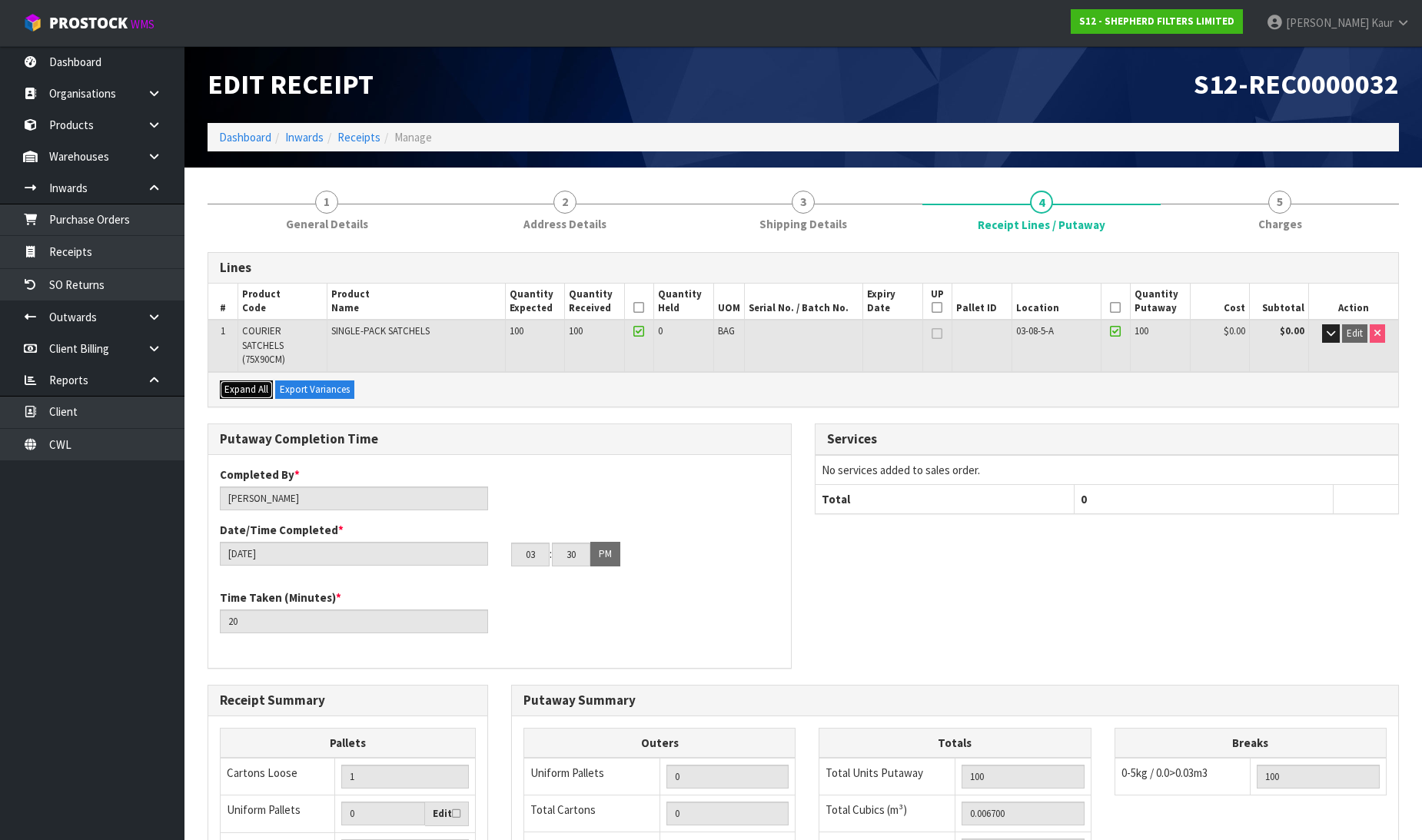
click at [256, 389] on span "Expand All" at bounding box center [246, 389] width 44 height 13
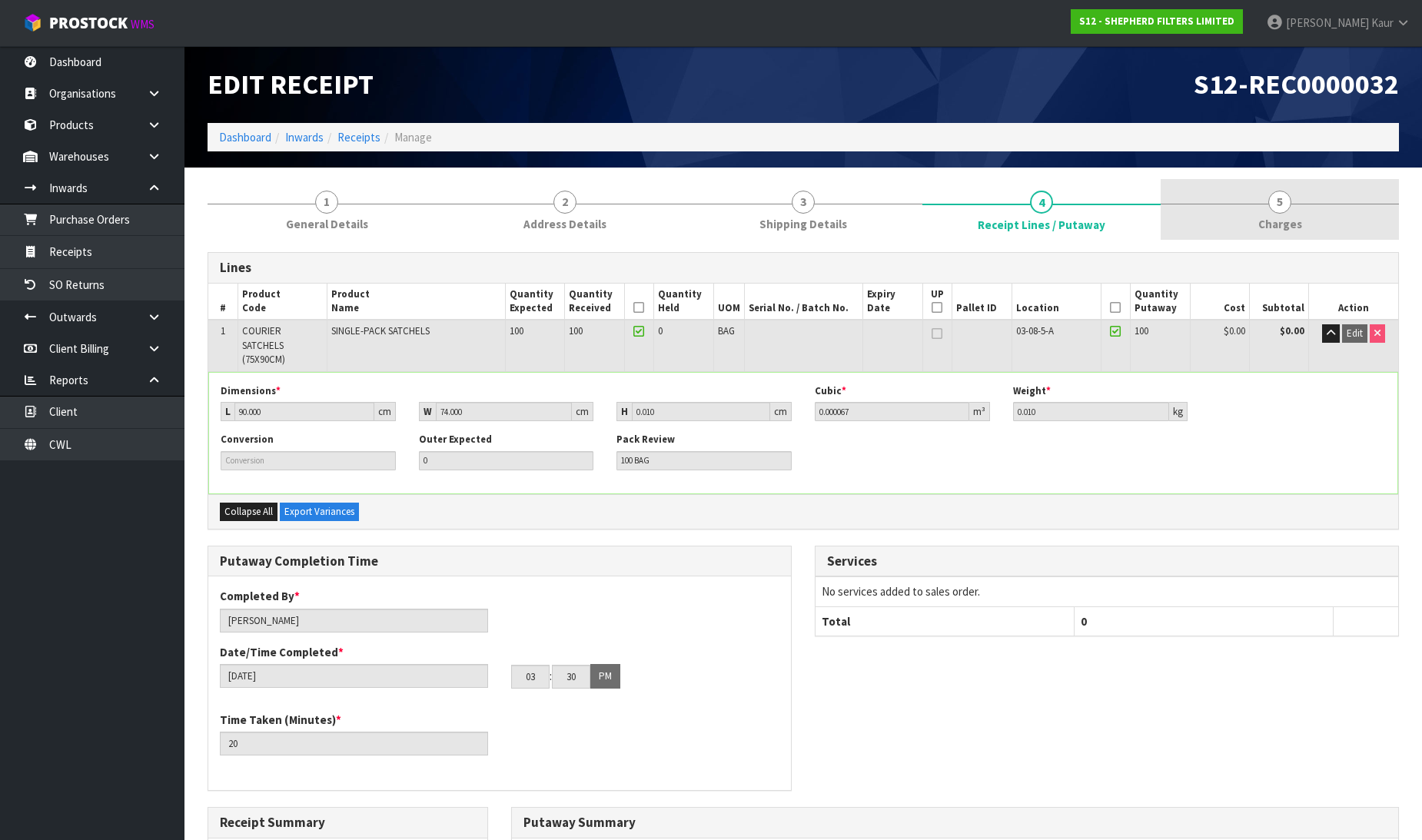
click at [1285, 205] on span "5" at bounding box center [1280, 202] width 23 height 23
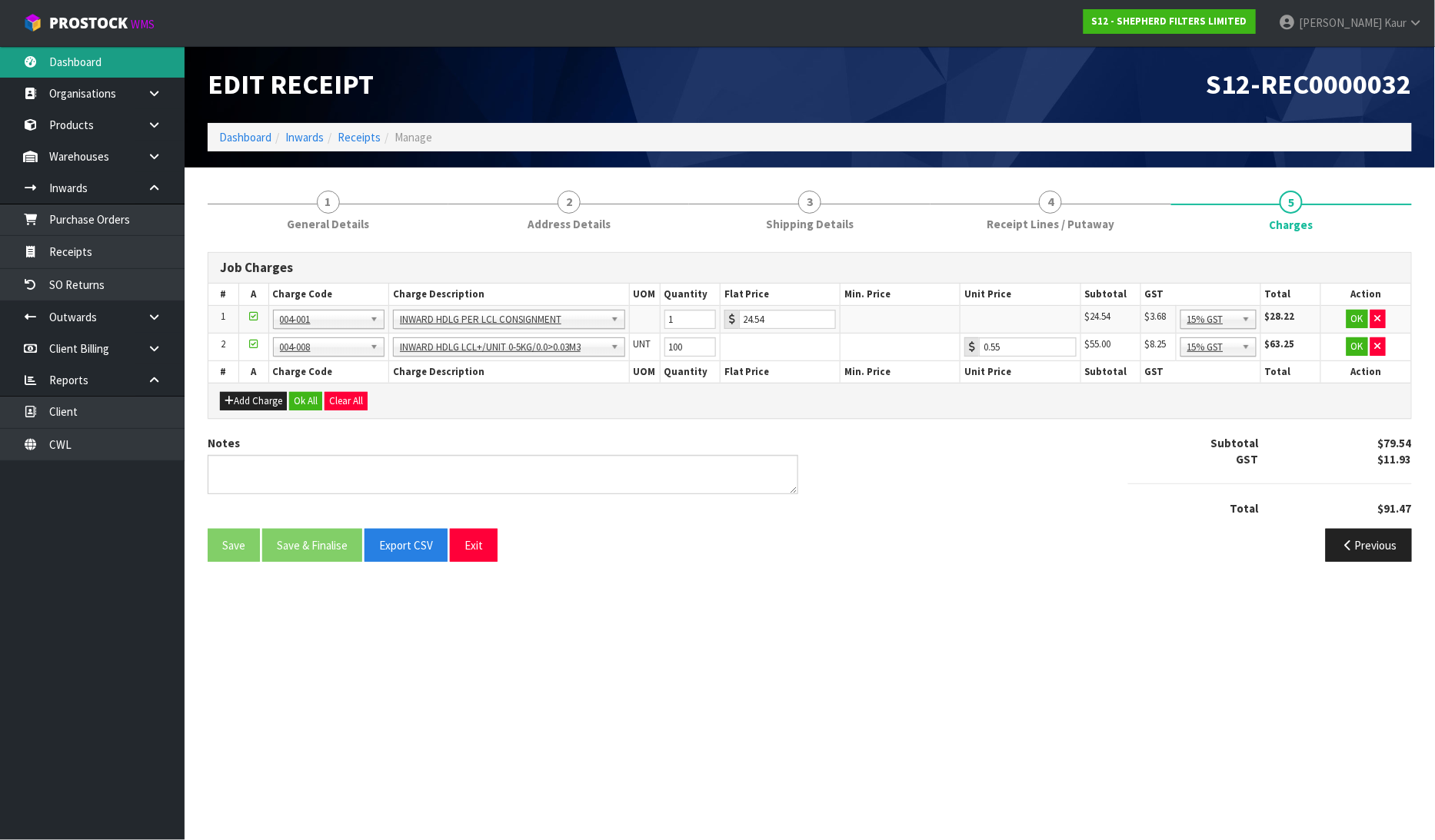
click at [73, 60] on link "Dashboard" at bounding box center [92, 62] width 185 height 32
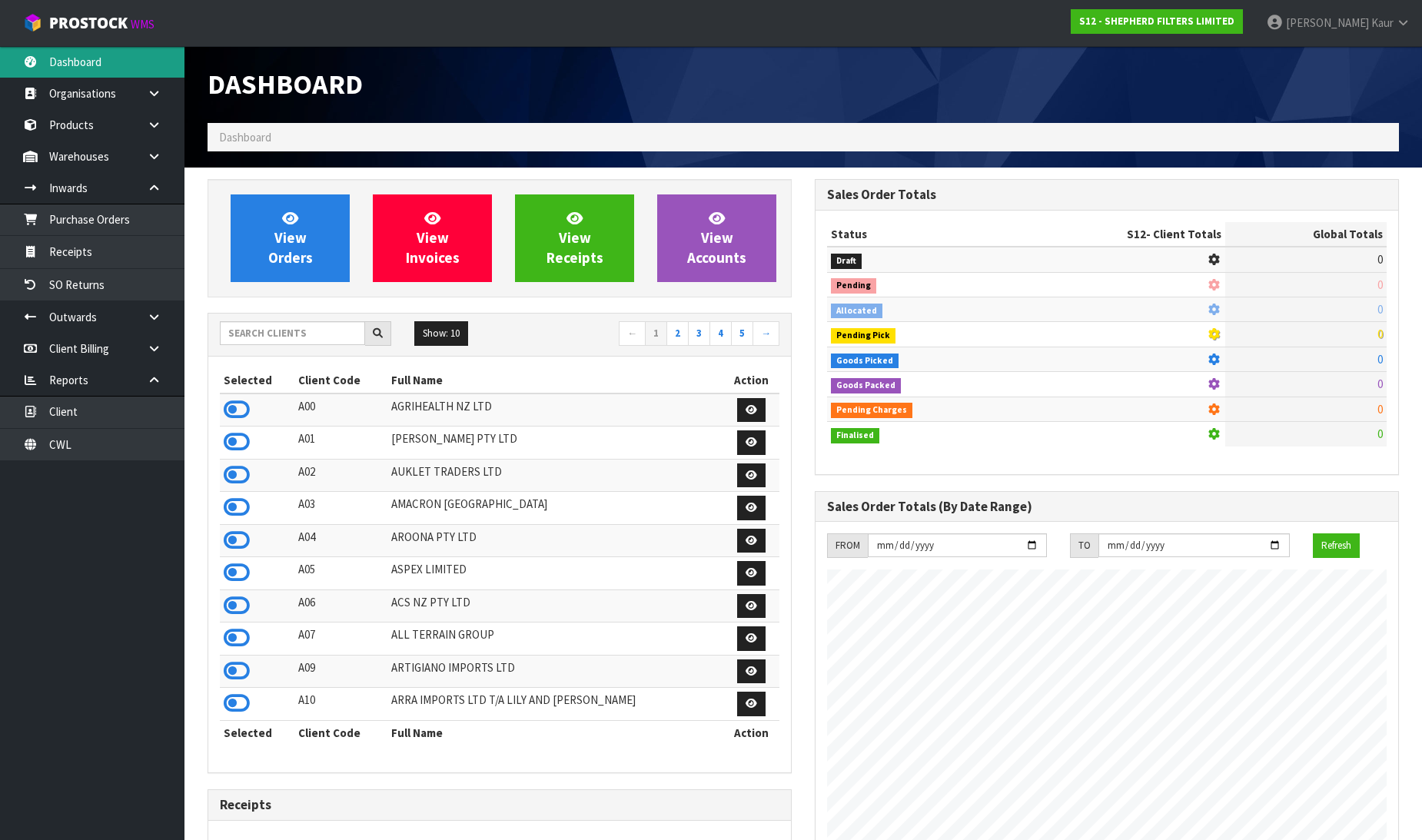
scroll to position [1064, 608]
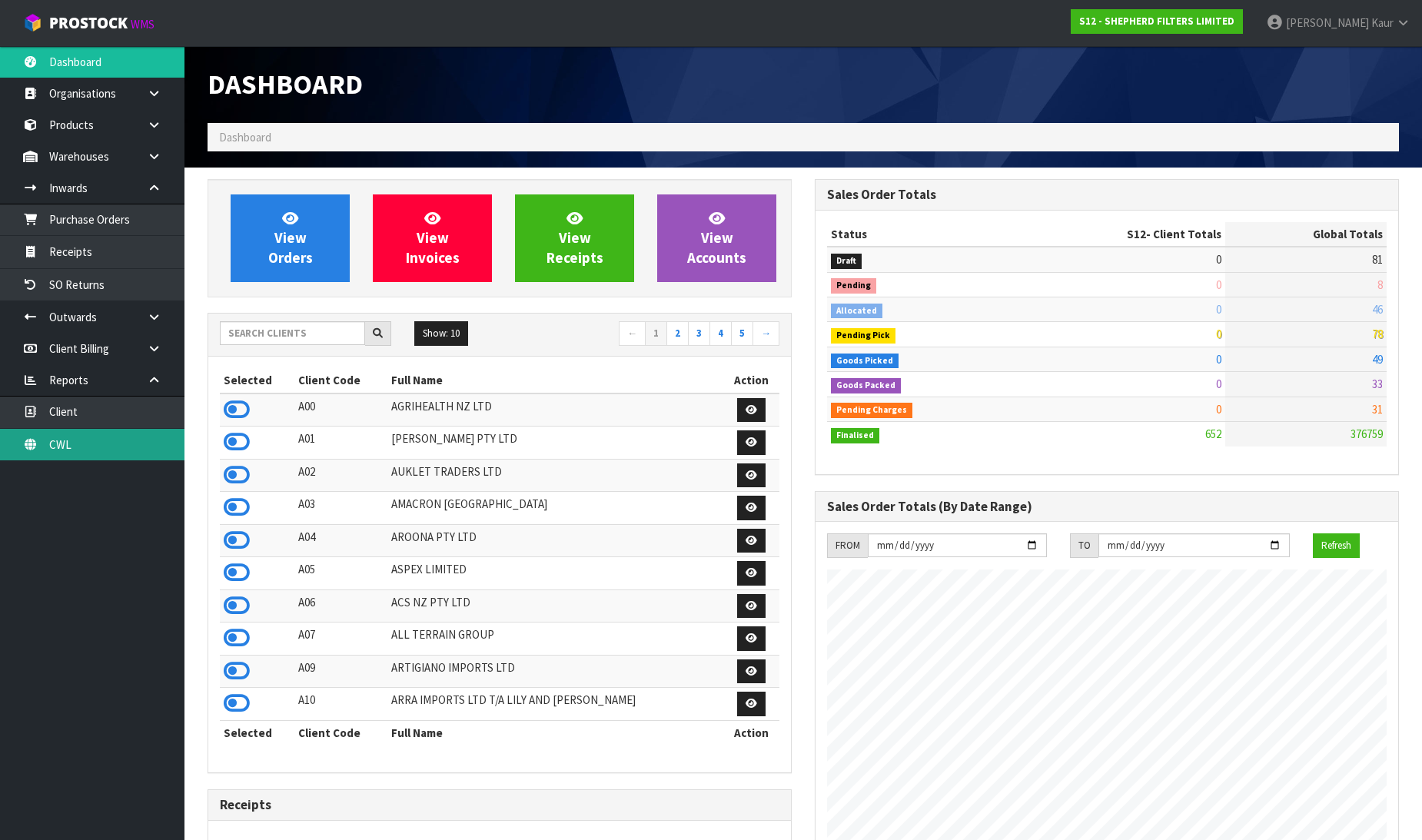
click at [72, 439] on link "CWL" at bounding box center [92, 445] width 184 height 32
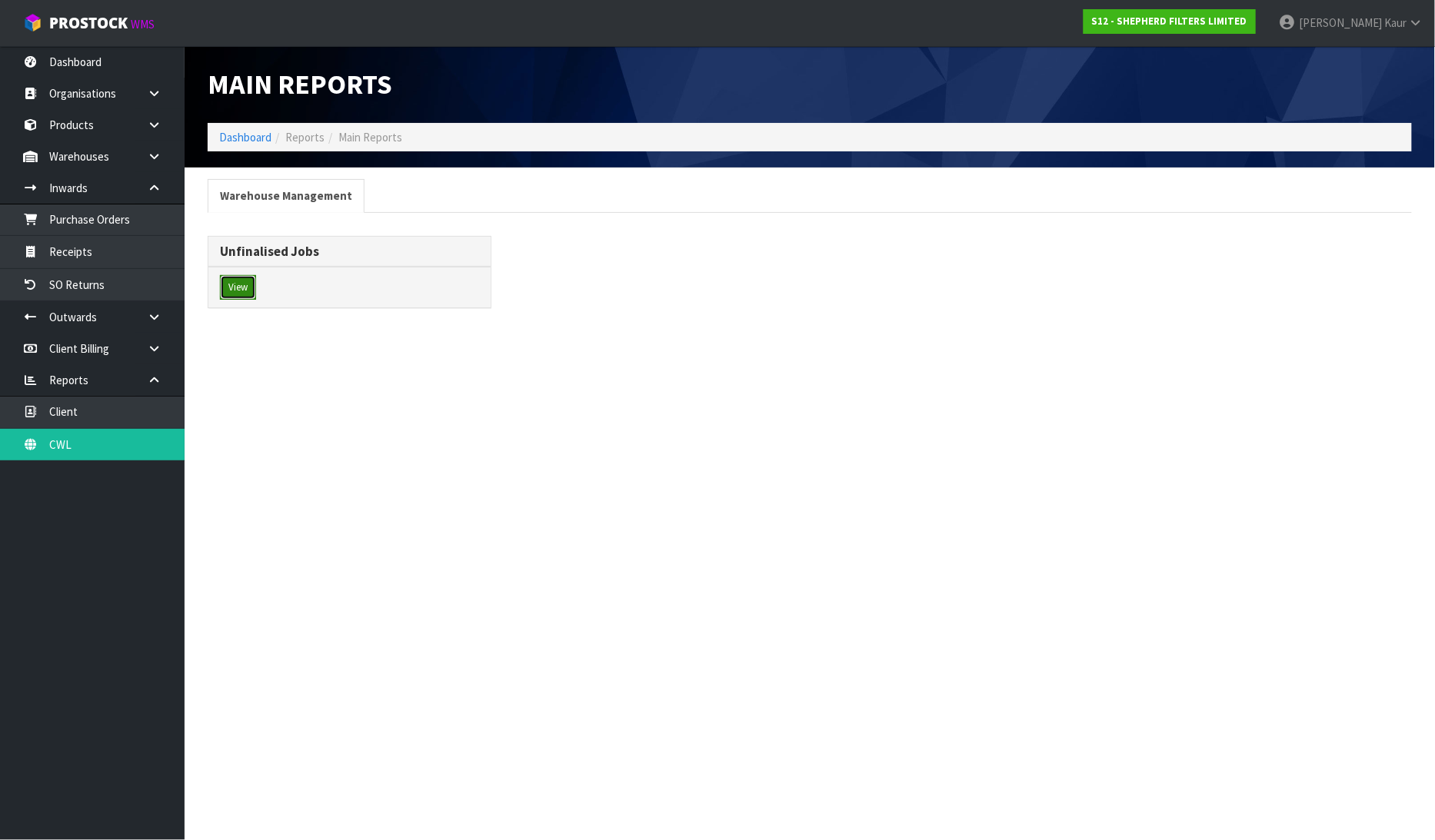
click at [236, 282] on button "View" at bounding box center [238, 287] width 36 height 25
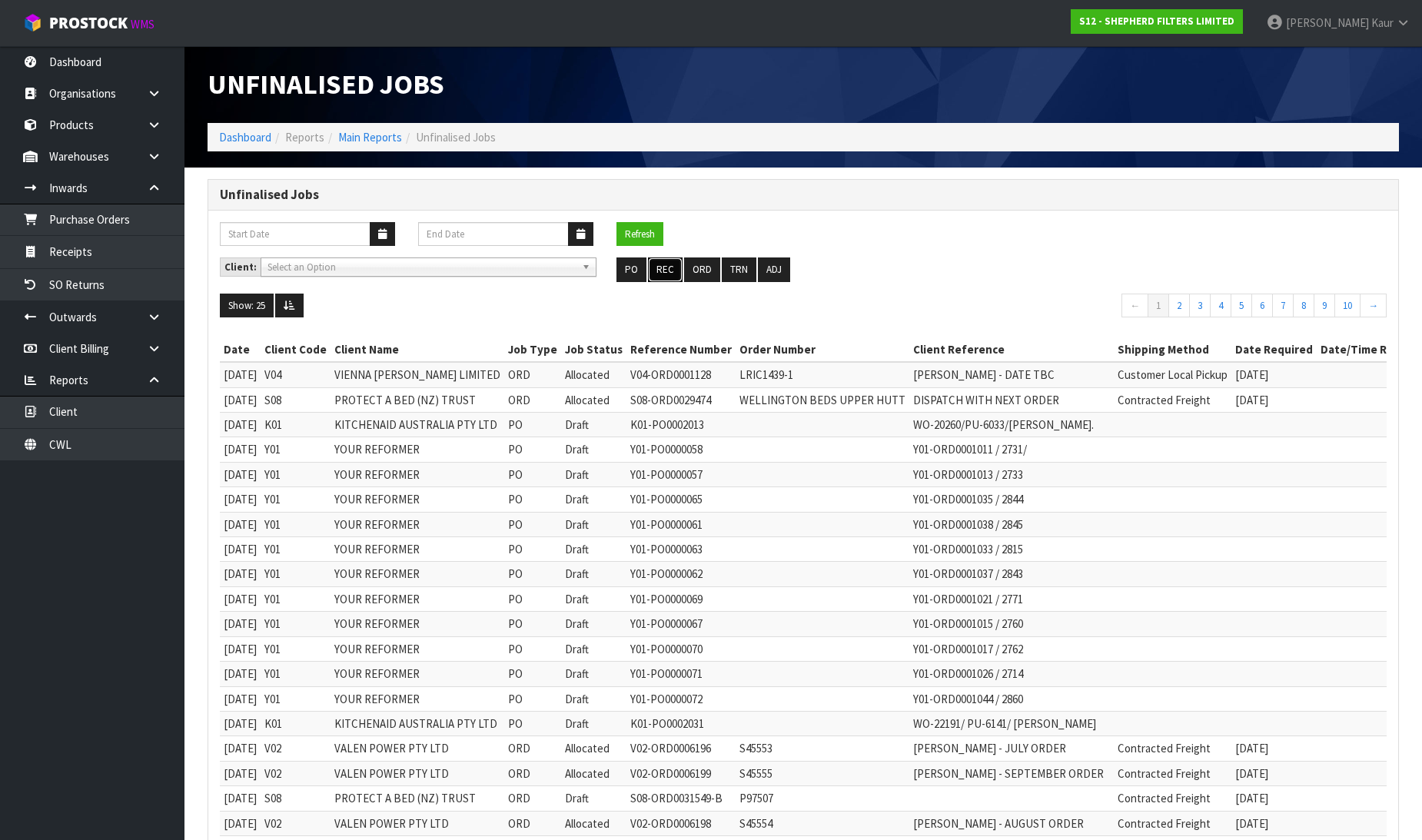
click at [666, 267] on button "REC" at bounding box center [665, 270] width 35 height 25
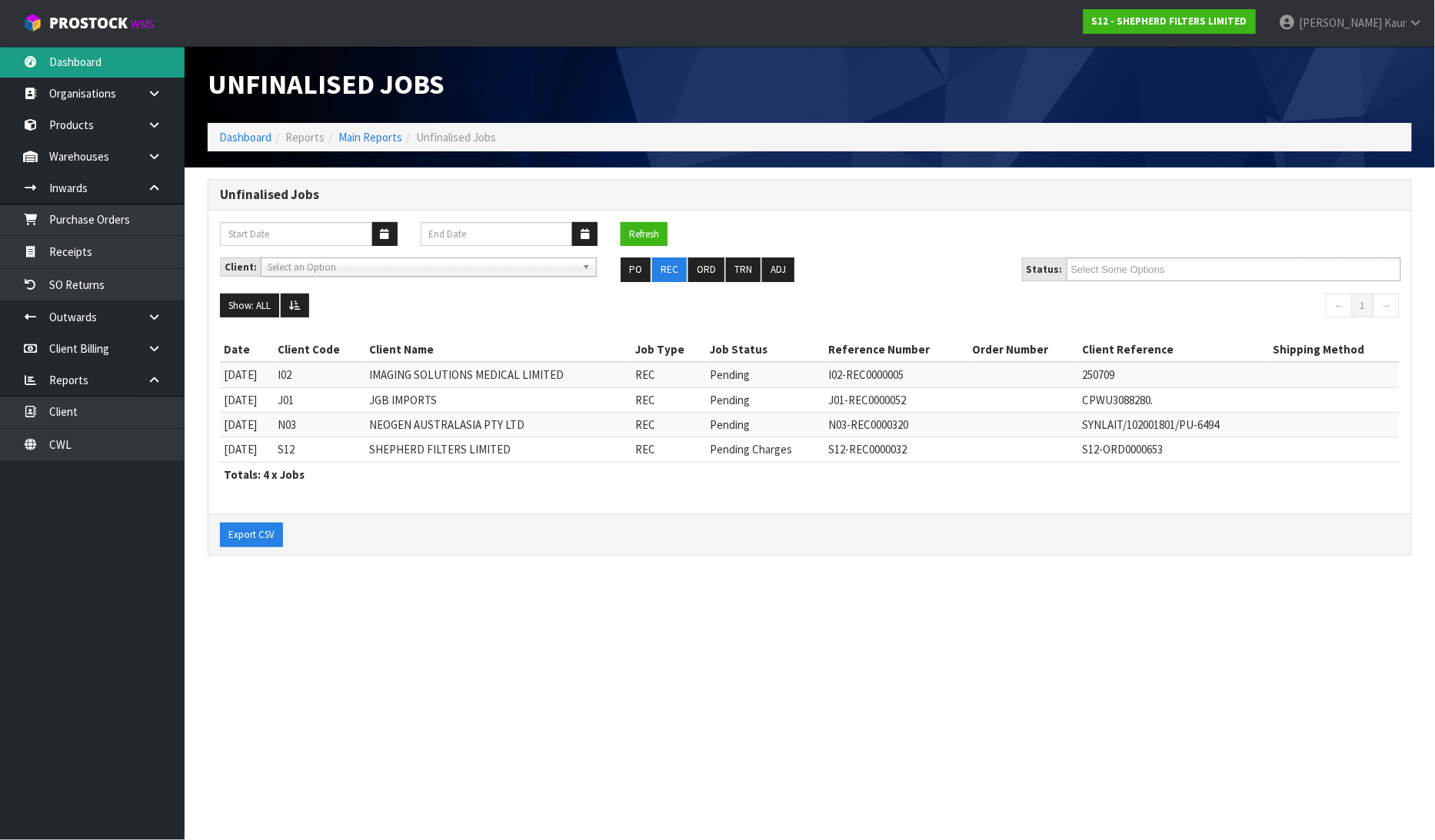
click at [103, 61] on link "Dashboard" at bounding box center [92, 62] width 185 height 32
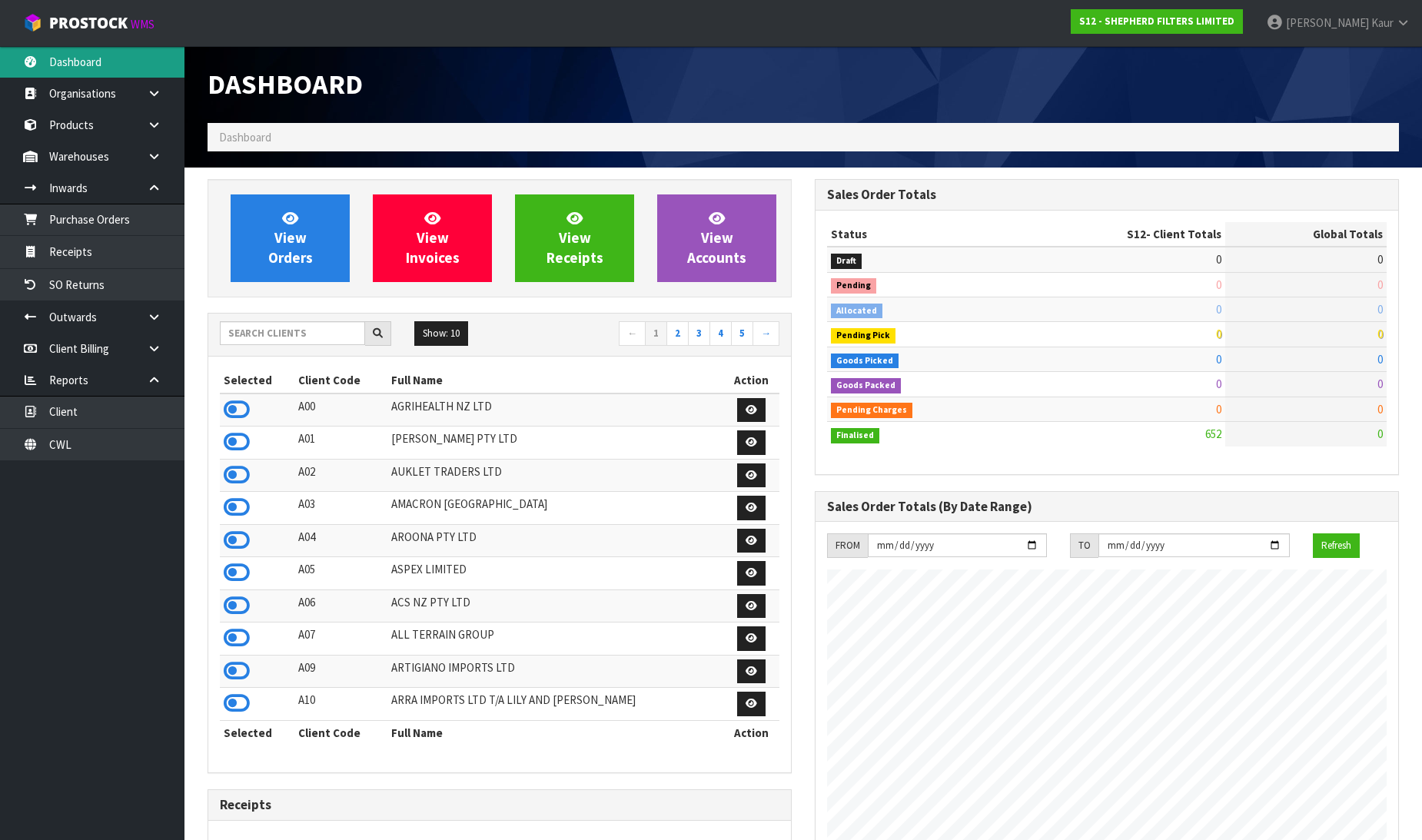
scroll to position [1064, 608]
click at [264, 348] on div "Show: 10 5 10 25 50 ← 1 2 3 4 5 →" at bounding box center [500, 335] width 583 height 27
click at [264, 343] on input "text" at bounding box center [292, 333] width 145 height 24
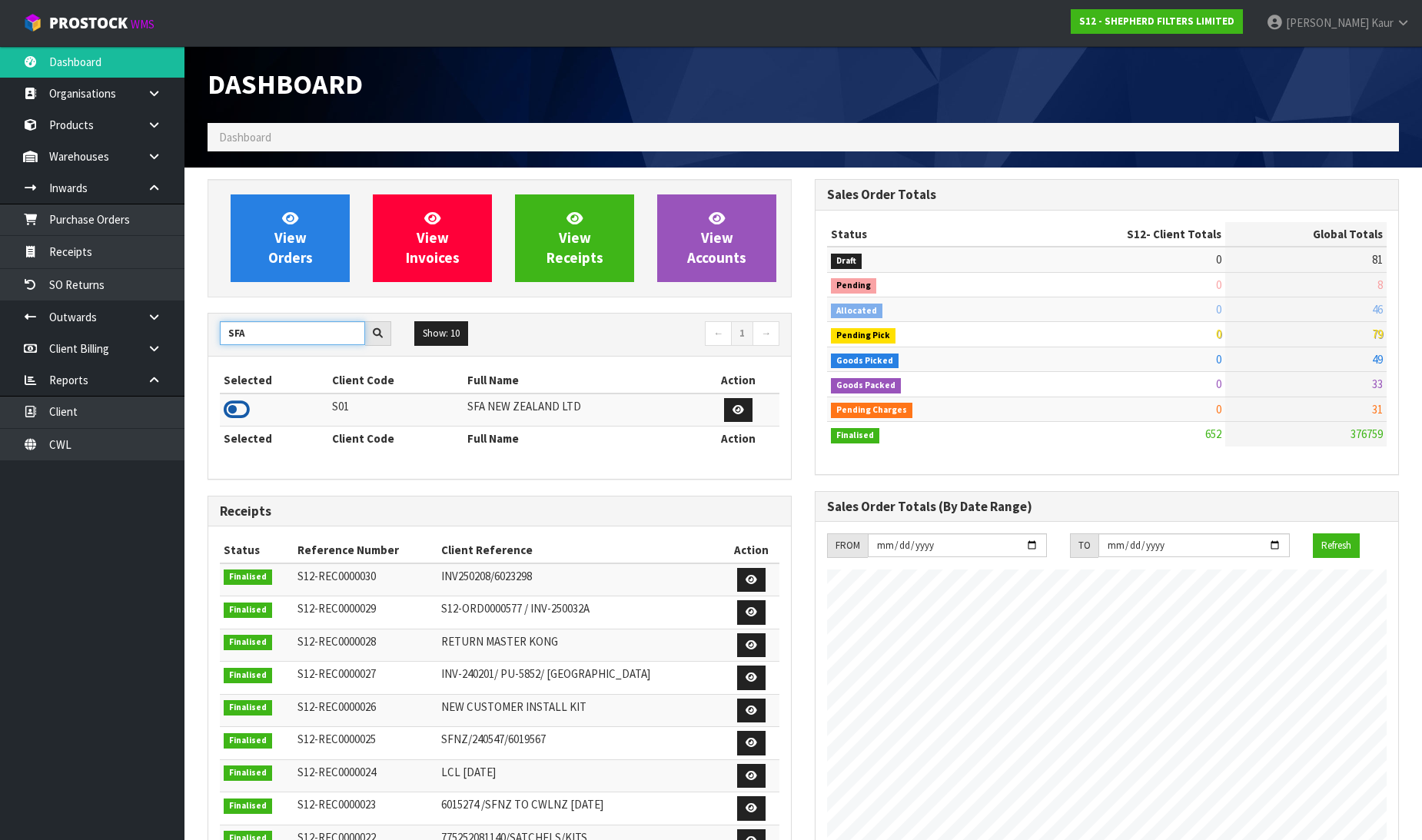
type input "SFA"
click at [234, 408] on icon at bounding box center [237, 410] width 26 height 23
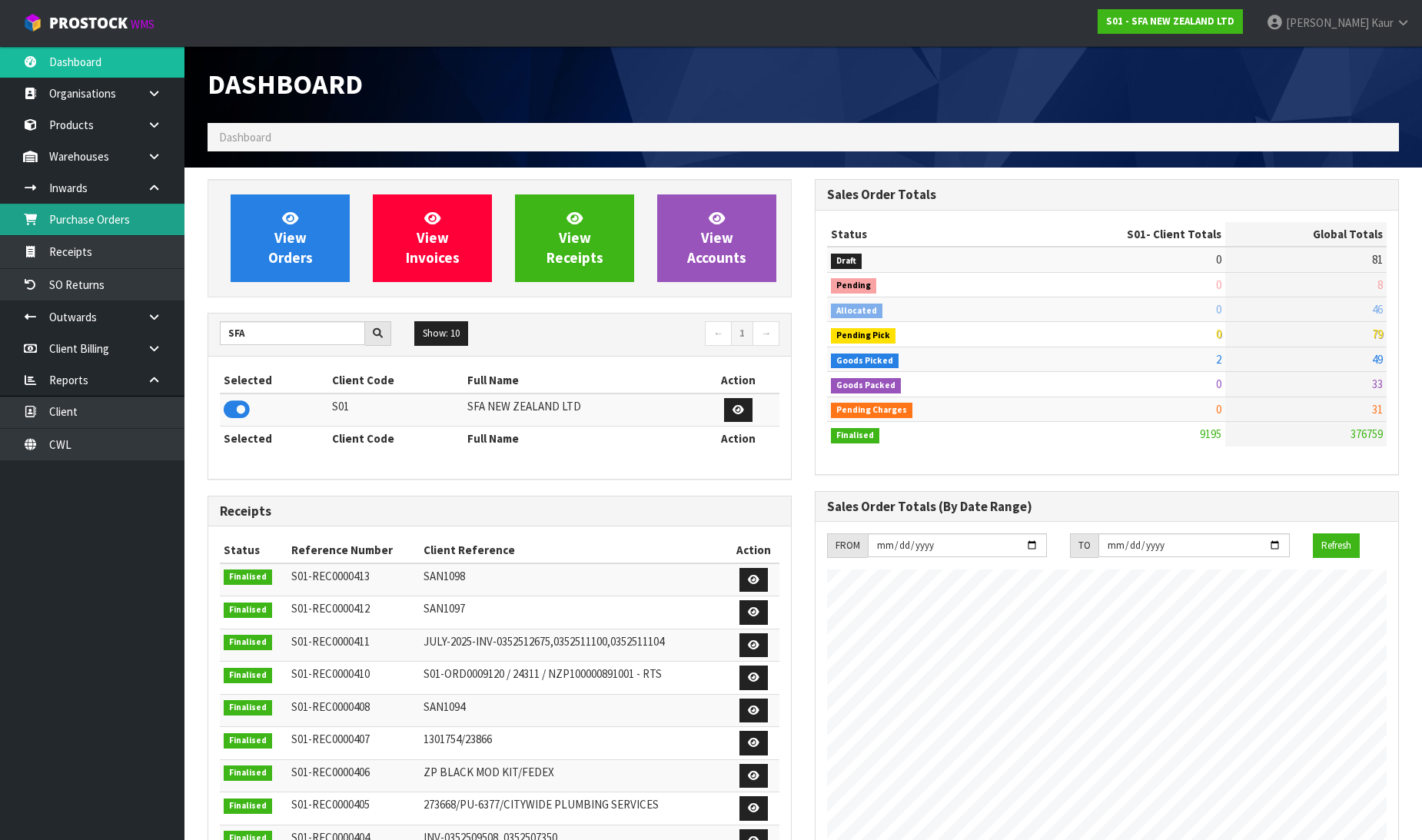
scroll to position [1165, 608]
click at [143, 222] on link "Purchase Orders" at bounding box center [92, 219] width 184 height 32
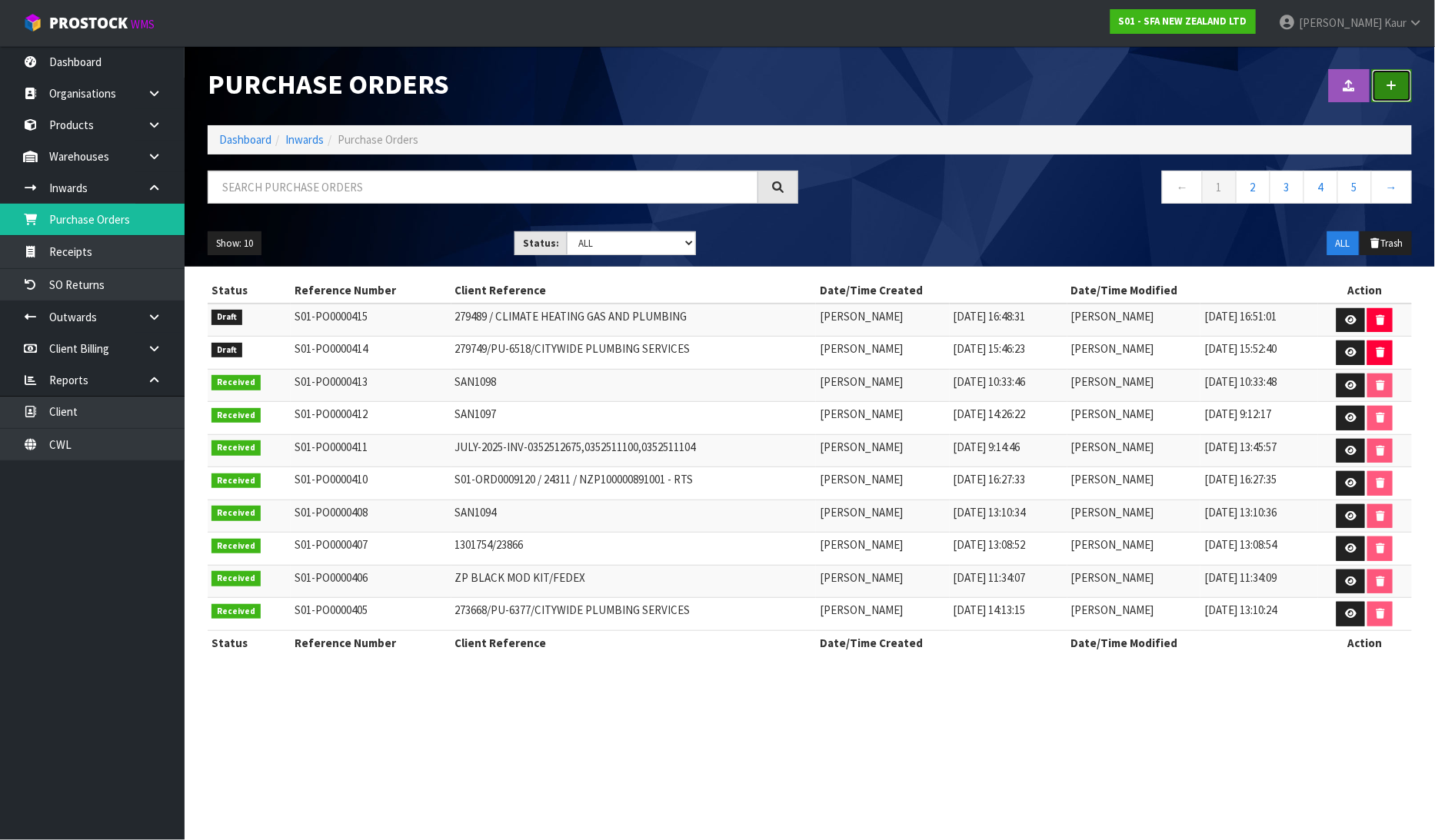
click at [1392, 95] on link at bounding box center [1392, 85] width 40 height 33
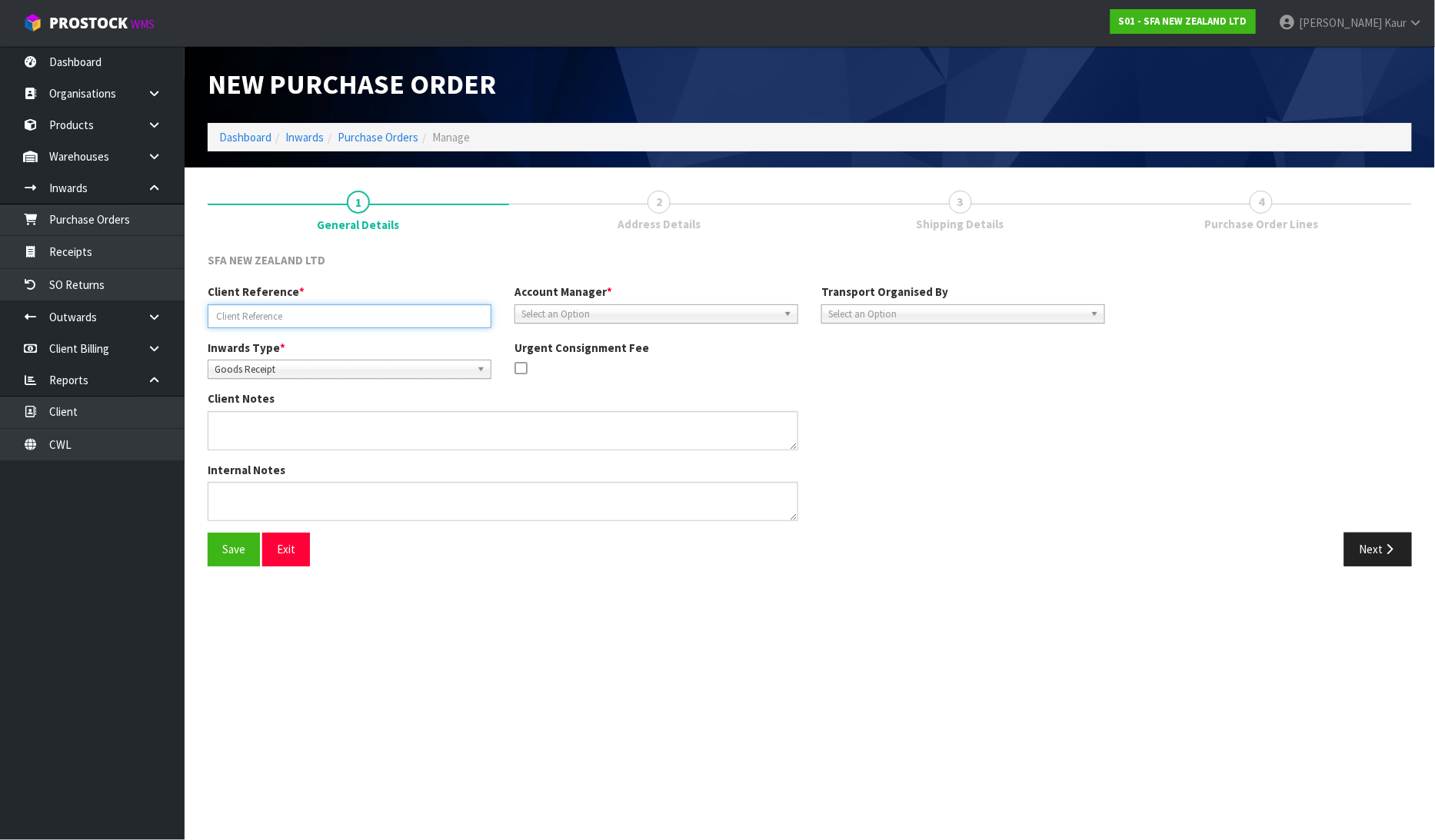
click at [269, 311] on input "text" at bounding box center [350, 316] width 284 height 24
type input "AIR FREIGHT/[GEOGRAPHIC_DATA]/AUG-25"
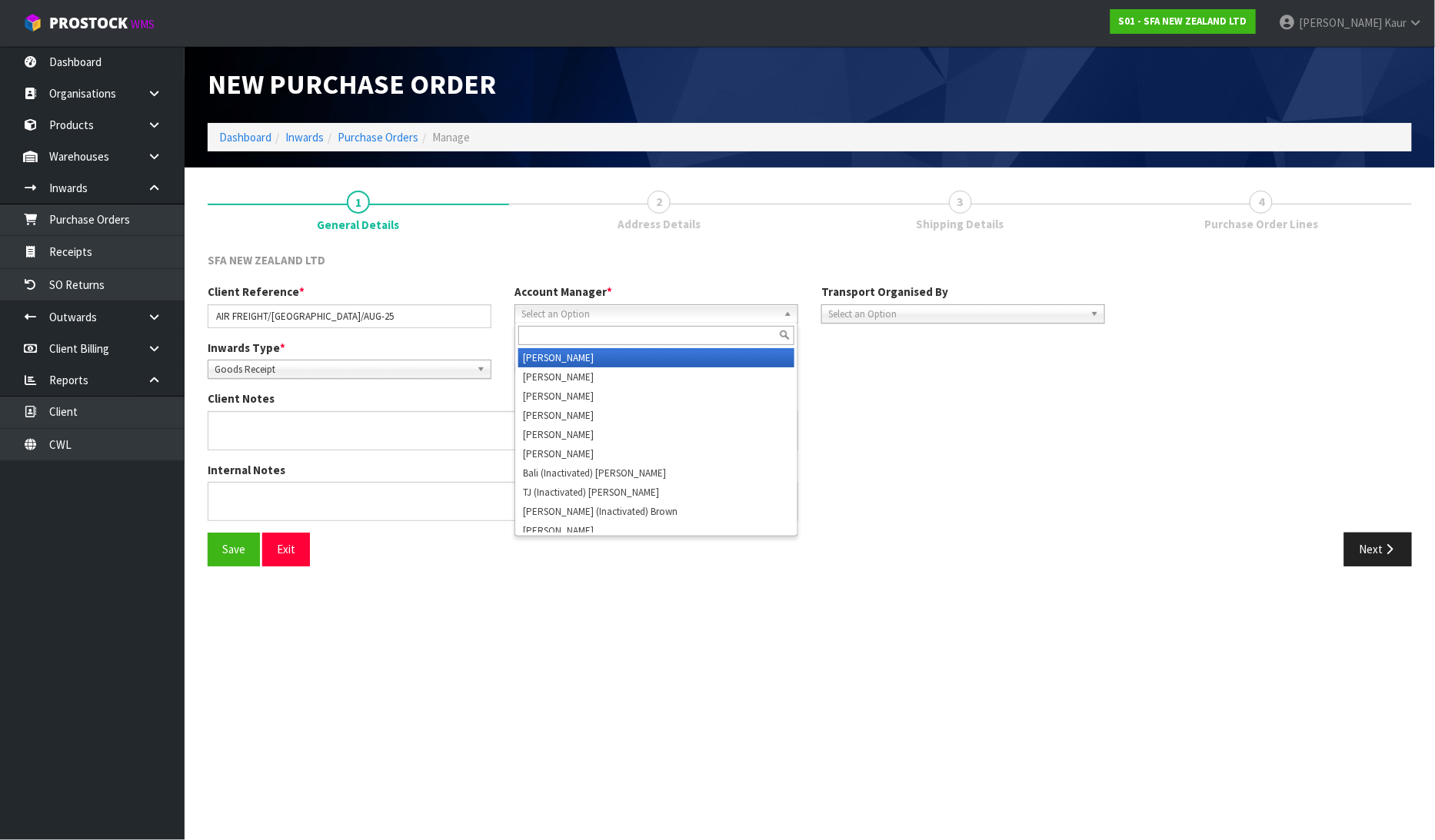
click at [541, 314] on span "Select an Option" at bounding box center [650, 315] width 256 height 19
type input "d"
click at [556, 360] on li "D [PERSON_NAME]" at bounding box center [657, 357] width 276 height 19
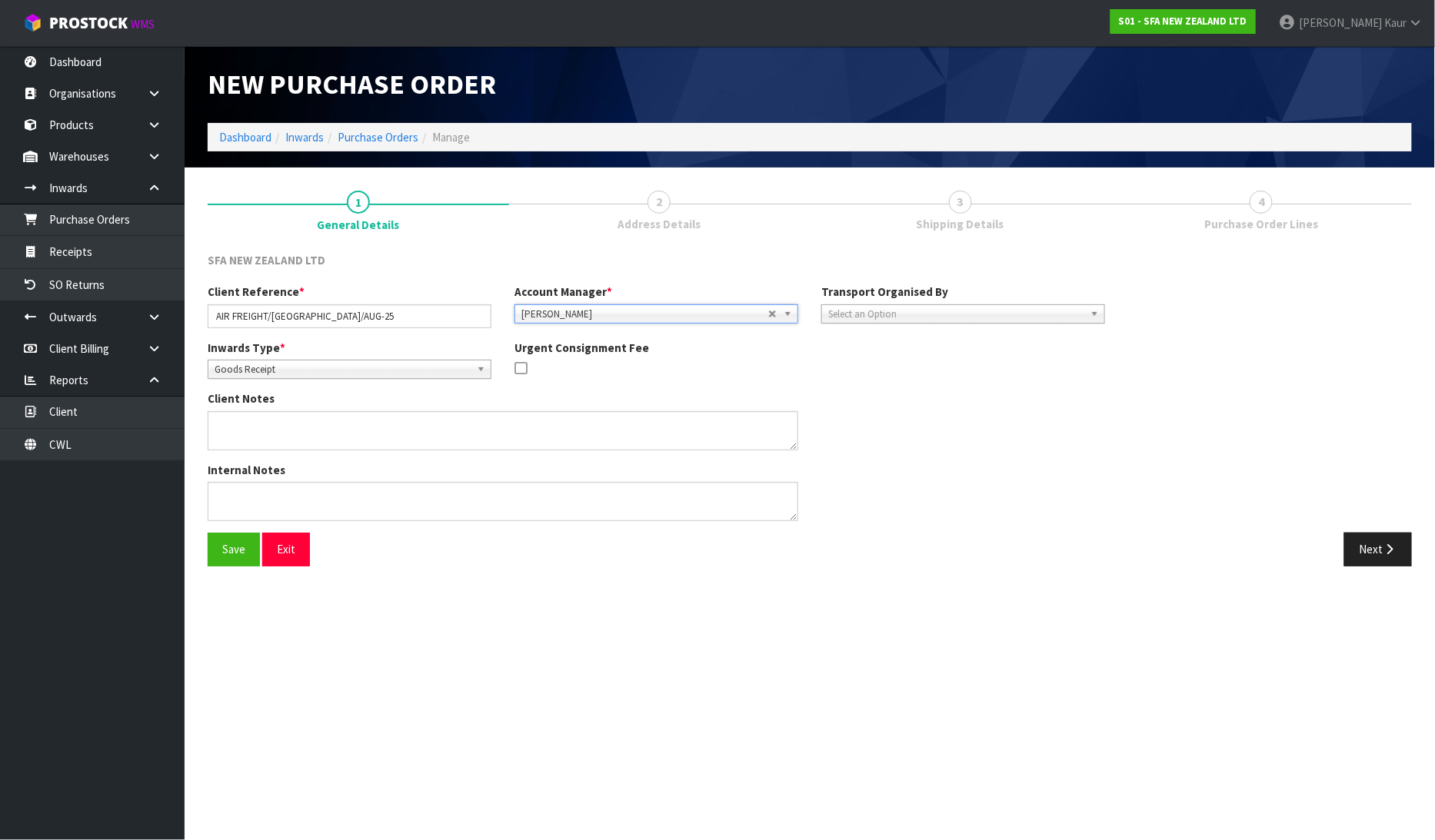
click at [960, 308] on span "Select an Option" at bounding box center [956, 315] width 256 height 19
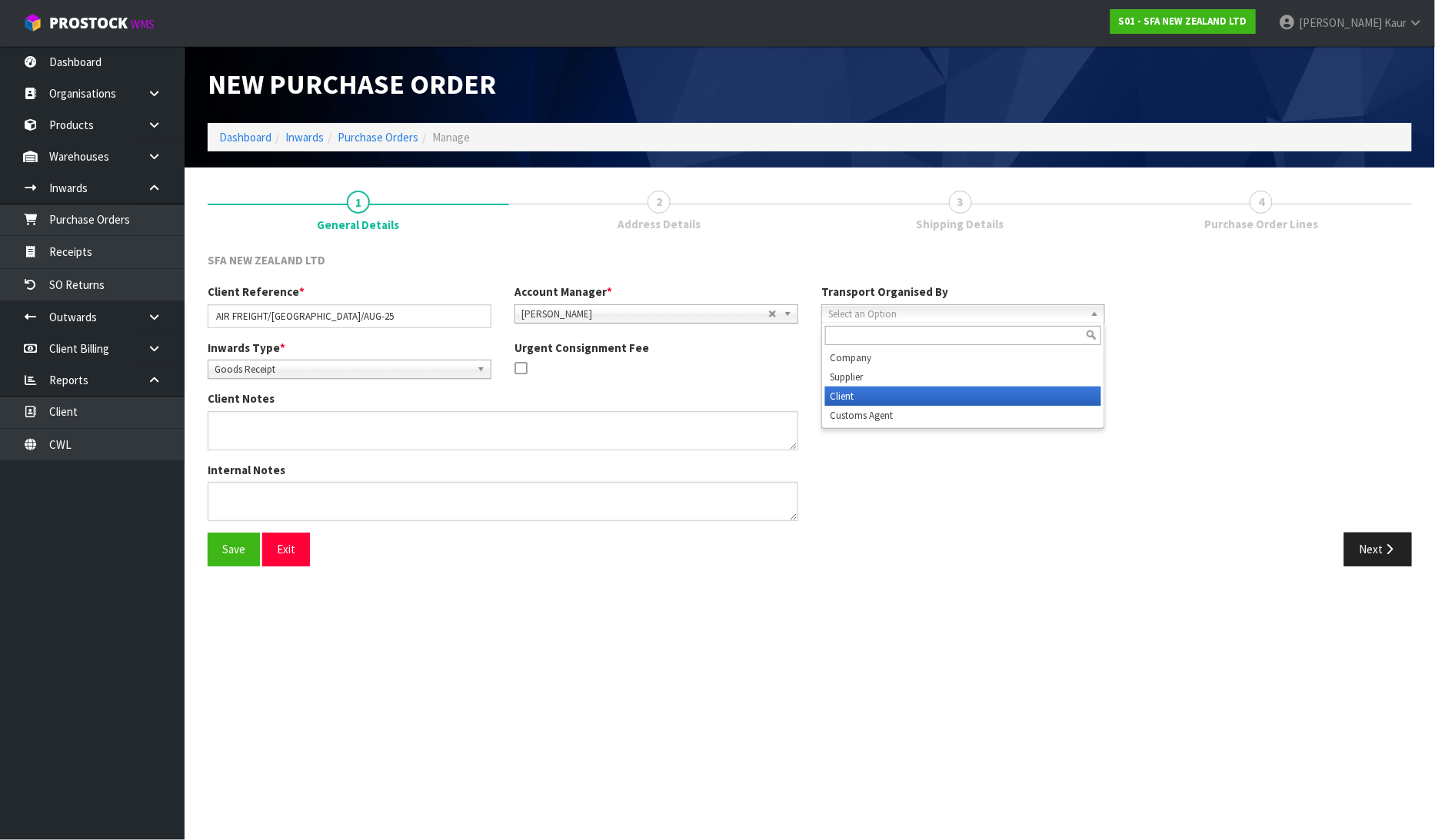
click at [940, 394] on li "Client" at bounding box center [963, 396] width 276 height 19
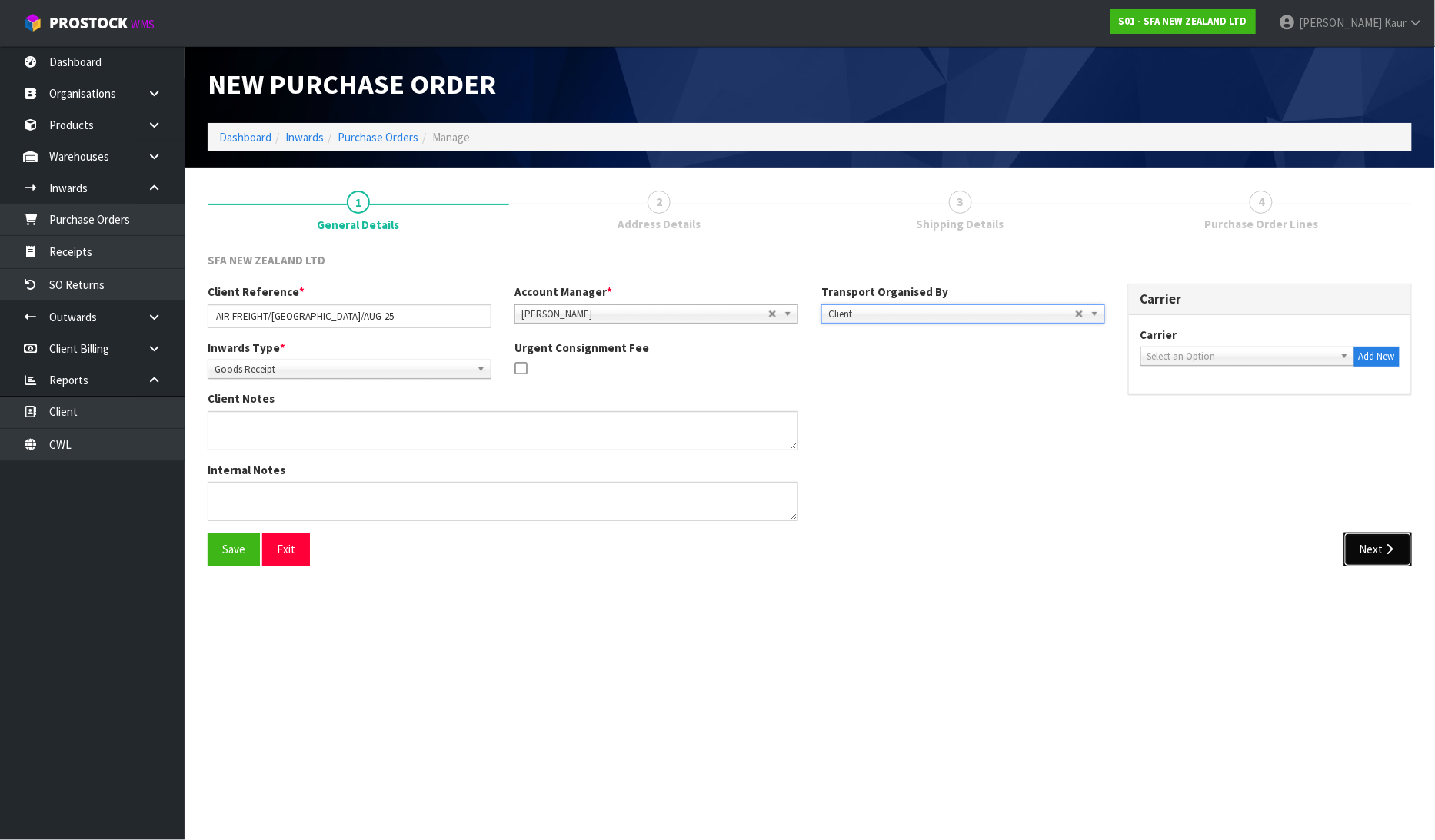
click at [1383, 543] on icon "button" at bounding box center [1390, 549] width 15 height 12
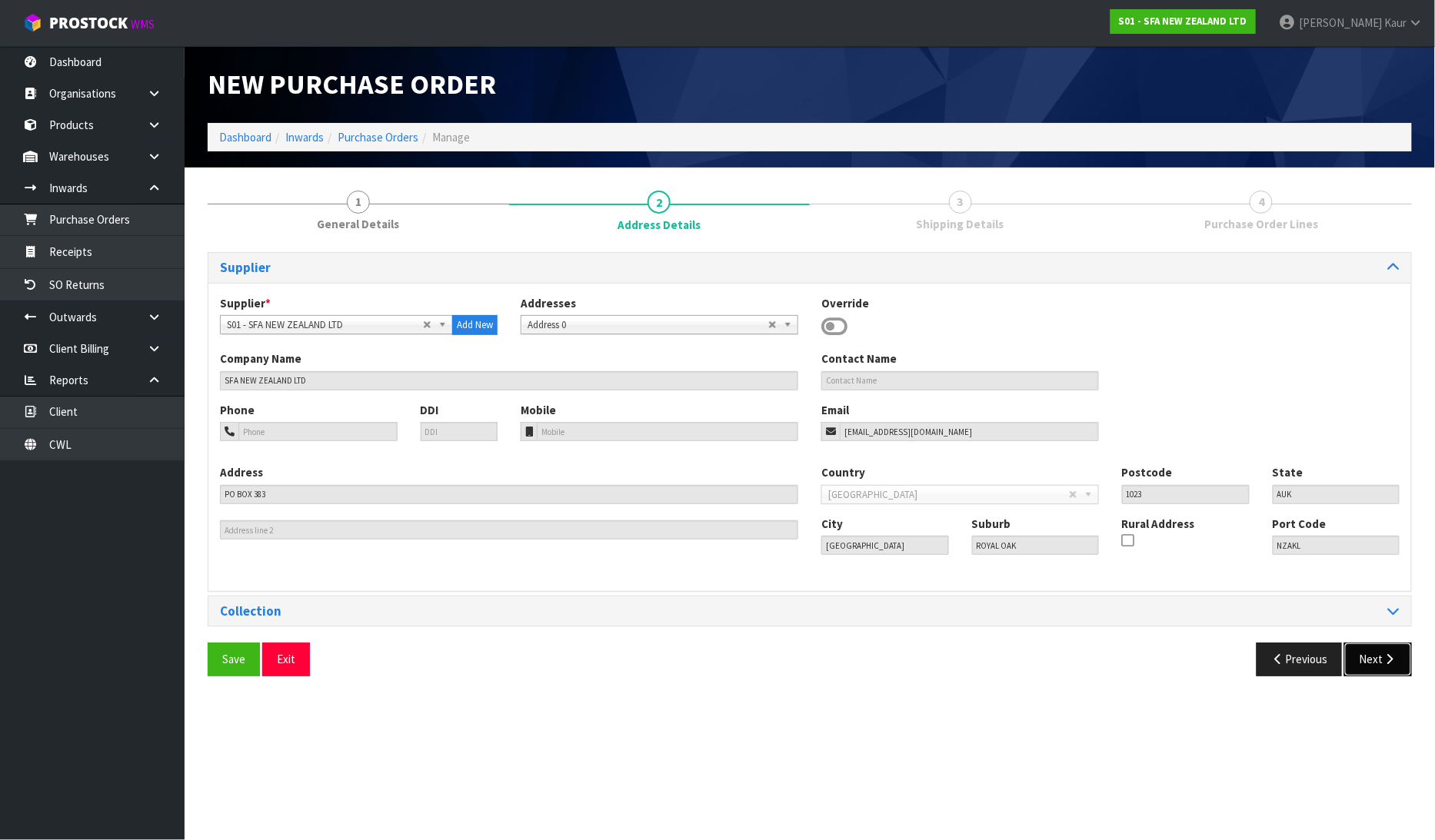
click at [1371, 670] on button "Next" at bounding box center [1378, 659] width 67 height 33
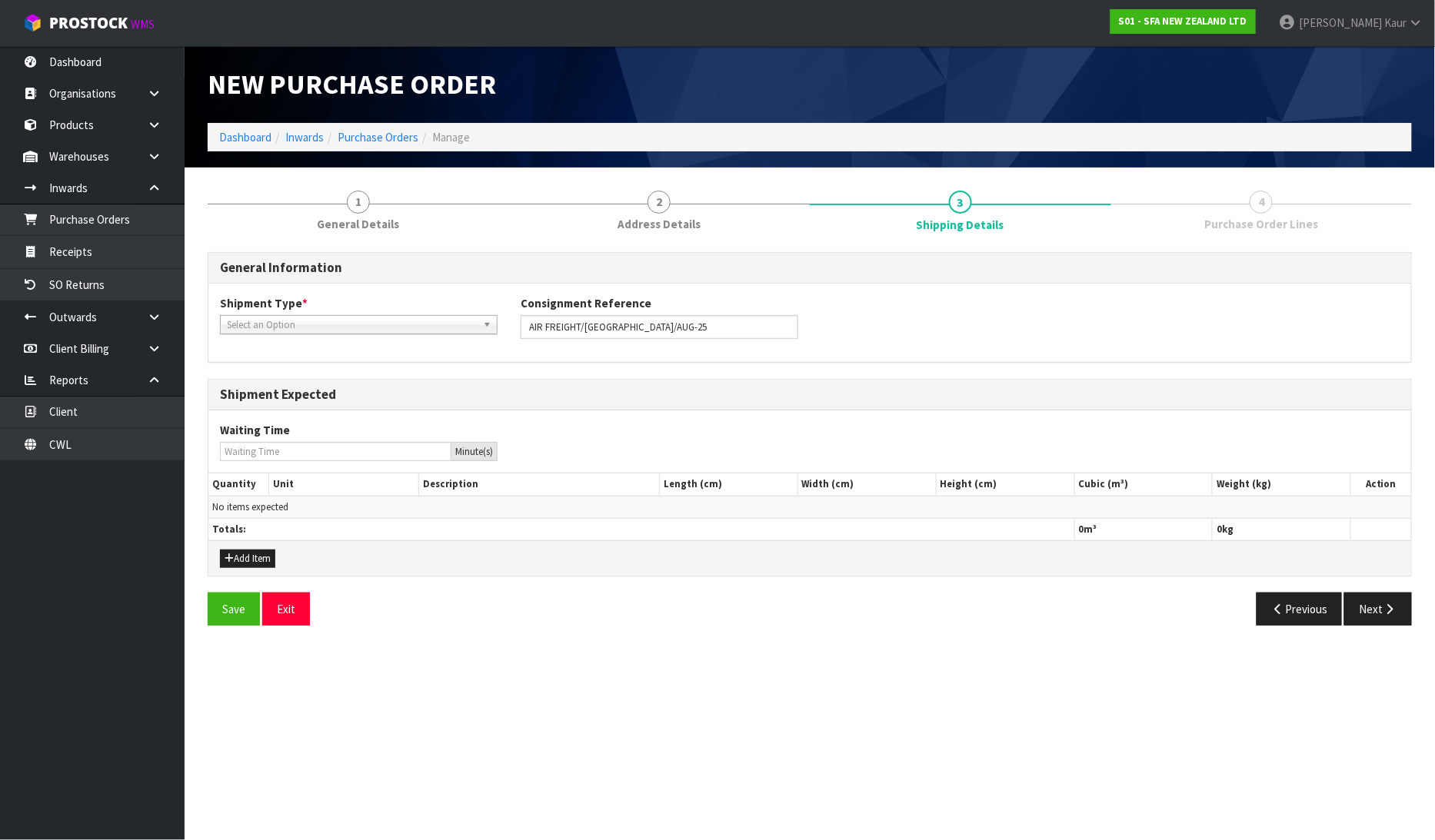
click at [403, 324] on span "Select an Option" at bounding box center [352, 325] width 250 height 19
click at [377, 401] on li "FCL-20ft" at bounding box center [359, 407] width 270 height 19
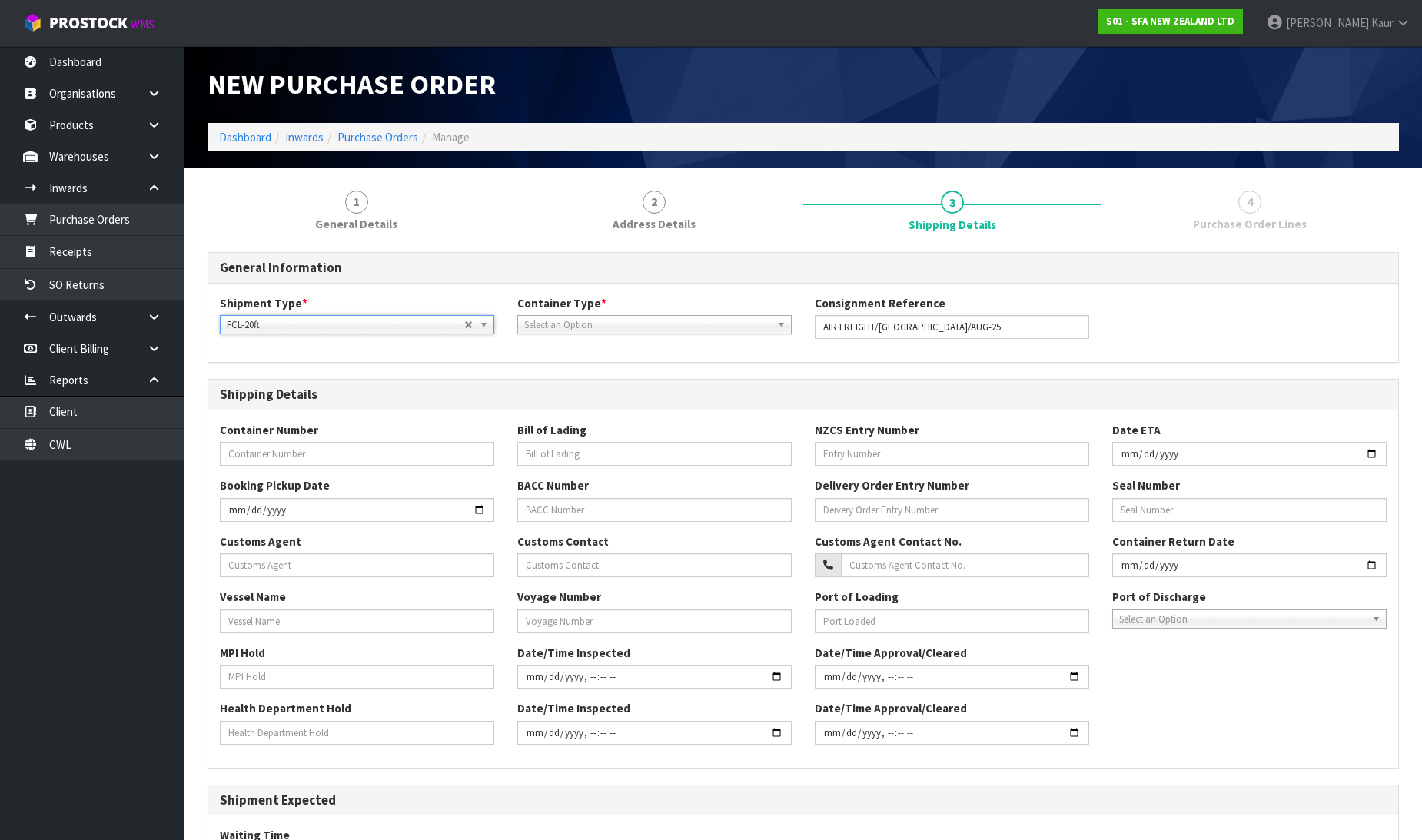
click at [383, 339] on div "Shipment Type * LCL National LCL International FCL-20ft FCL-40ft FCL-20ft LCL N…" at bounding box center [804, 322] width 1190 height 55
click at [389, 316] on span "FCL-20ft" at bounding box center [346, 325] width 238 height 19
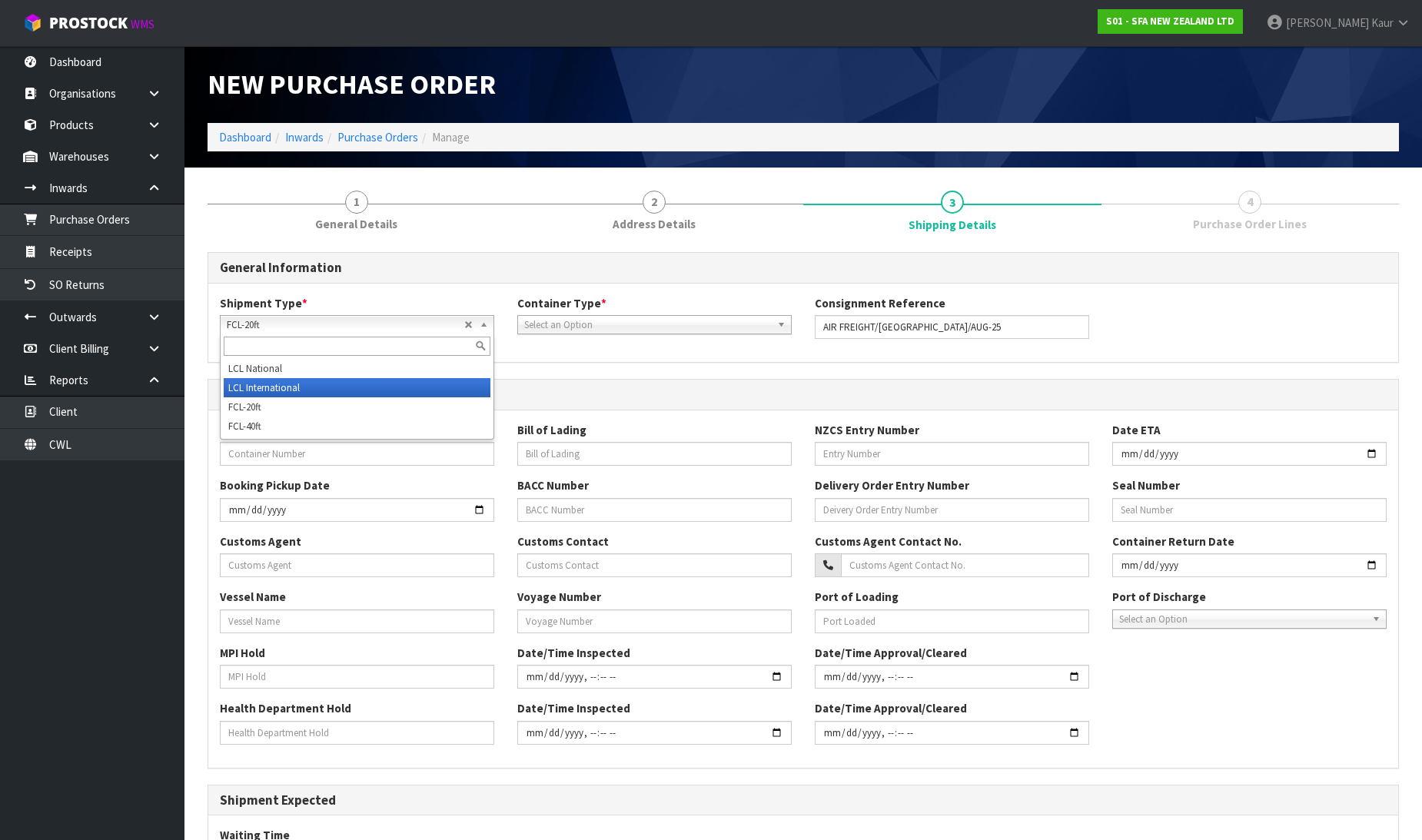
drag, startPoint x: 374, startPoint y: 384, endPoint x: 969, endPoint y: 659, distance: 655.5
click at [374, 385] on li "LCL International" at bounding box center [357, 387] width 267 height 19
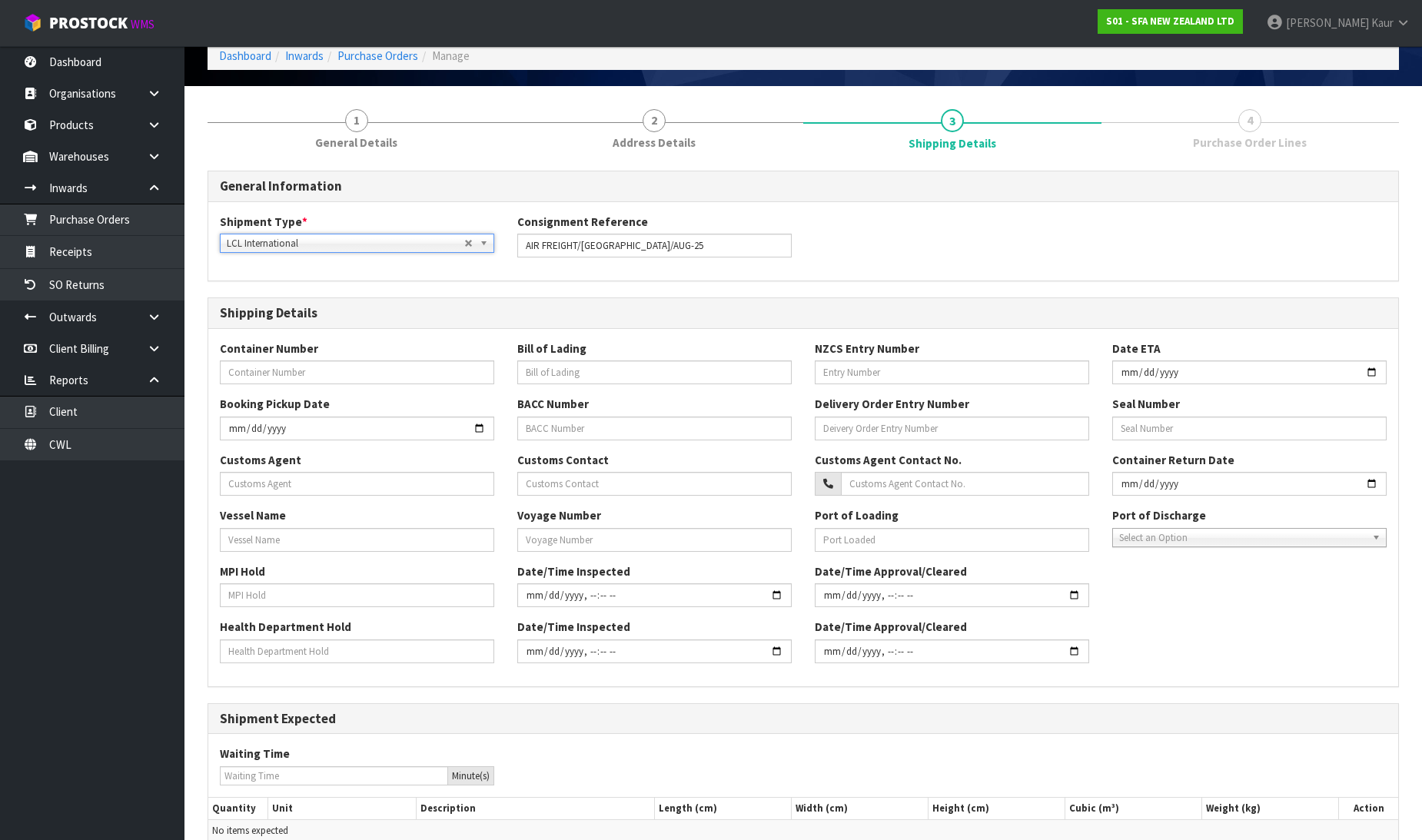
scroll to position [214, 0]
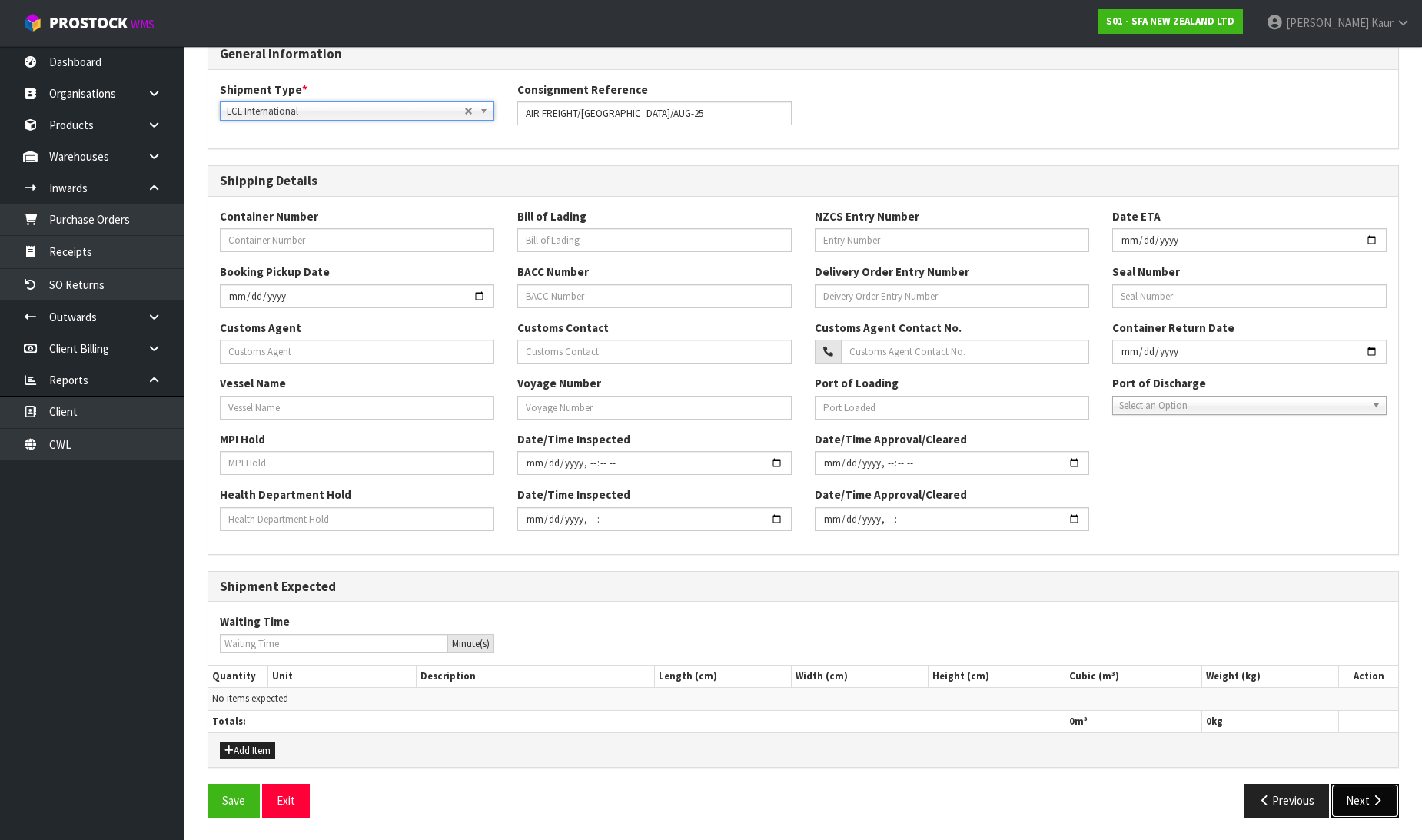
click at [1362, 792] on button "Next" at bounding box center [1365, 800] width 67 height 33
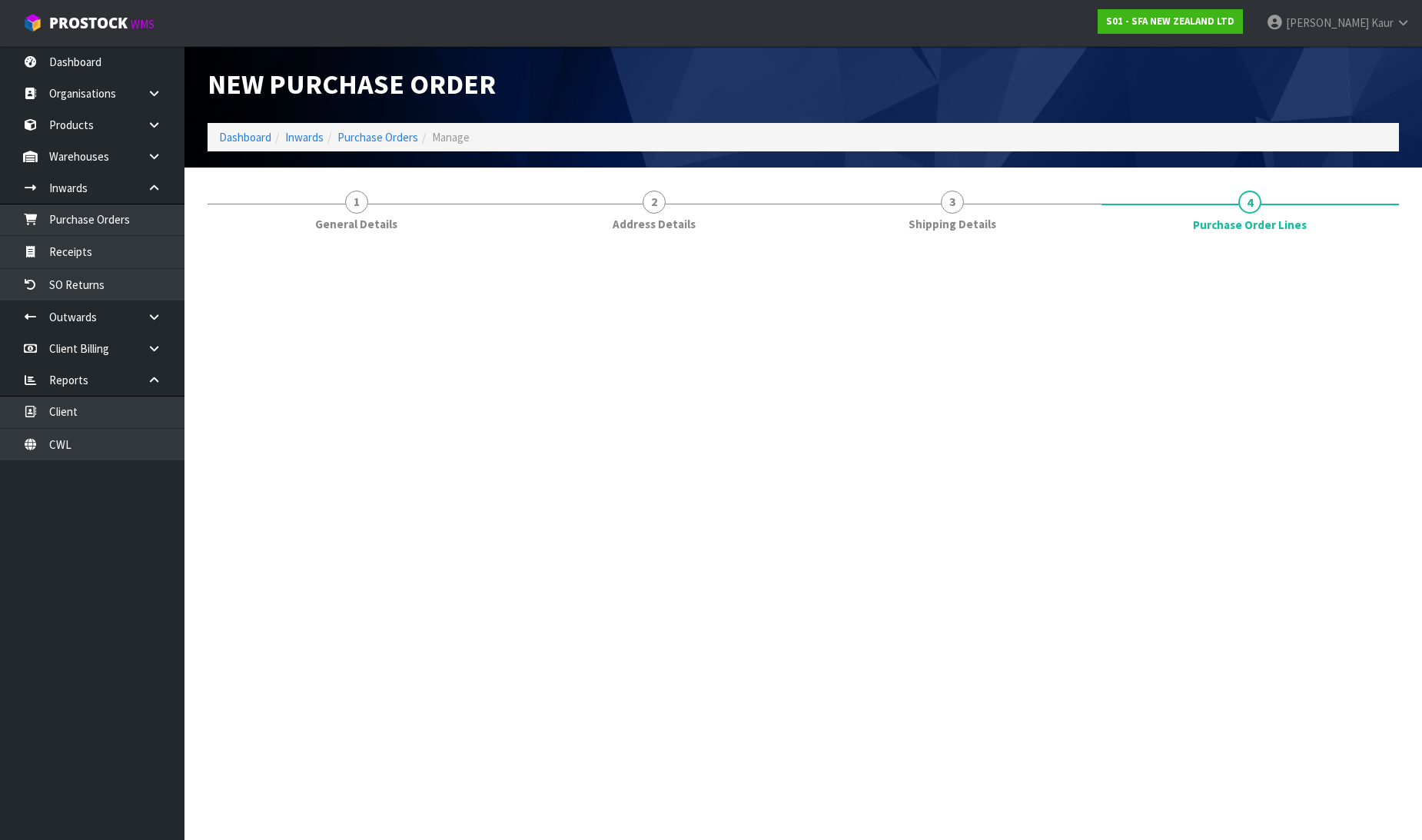
scroll to position [0, 0]
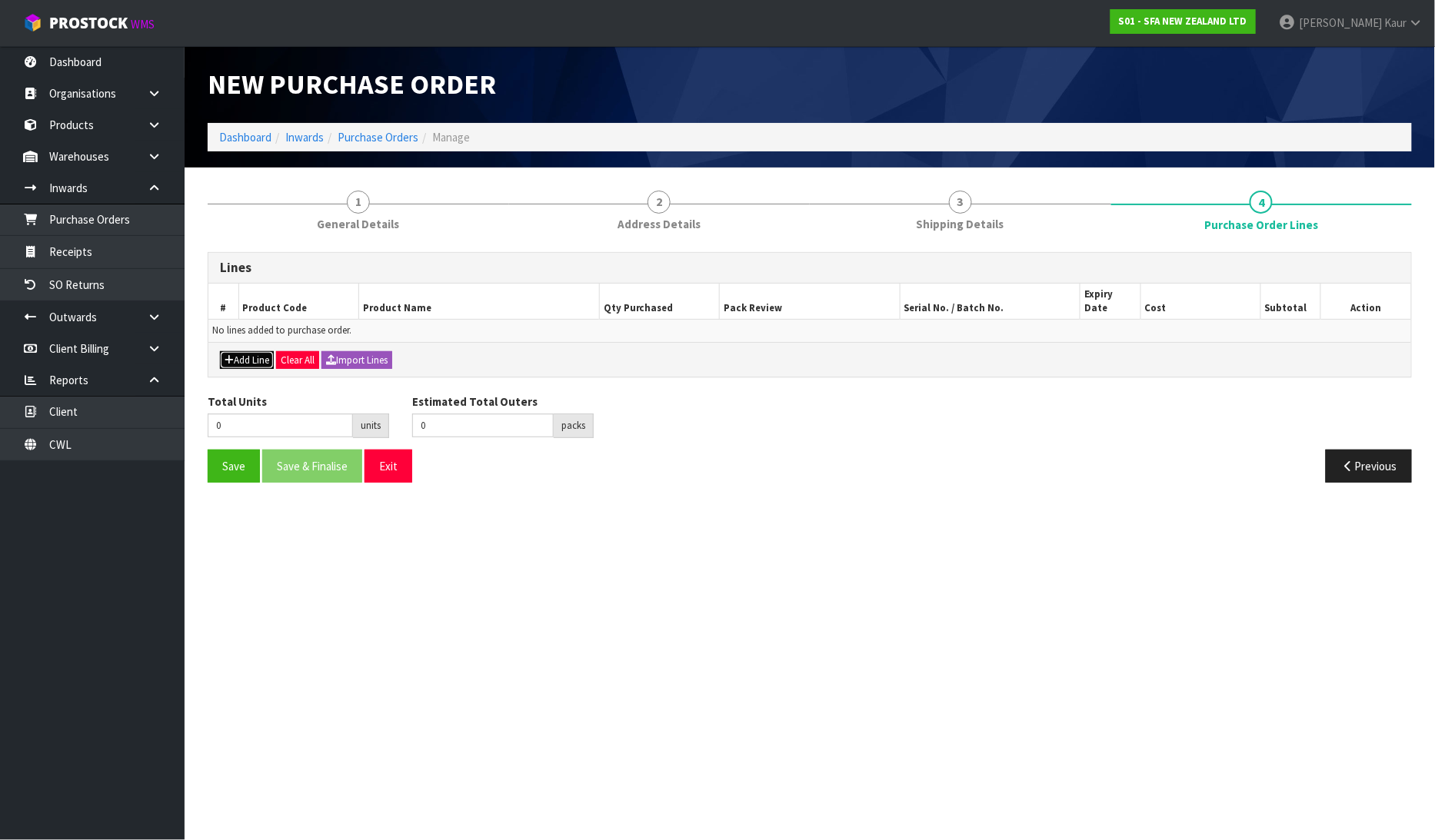
click at [244, 351] on button "Add Line" at bounding box center [247, 360] width 53 height 19
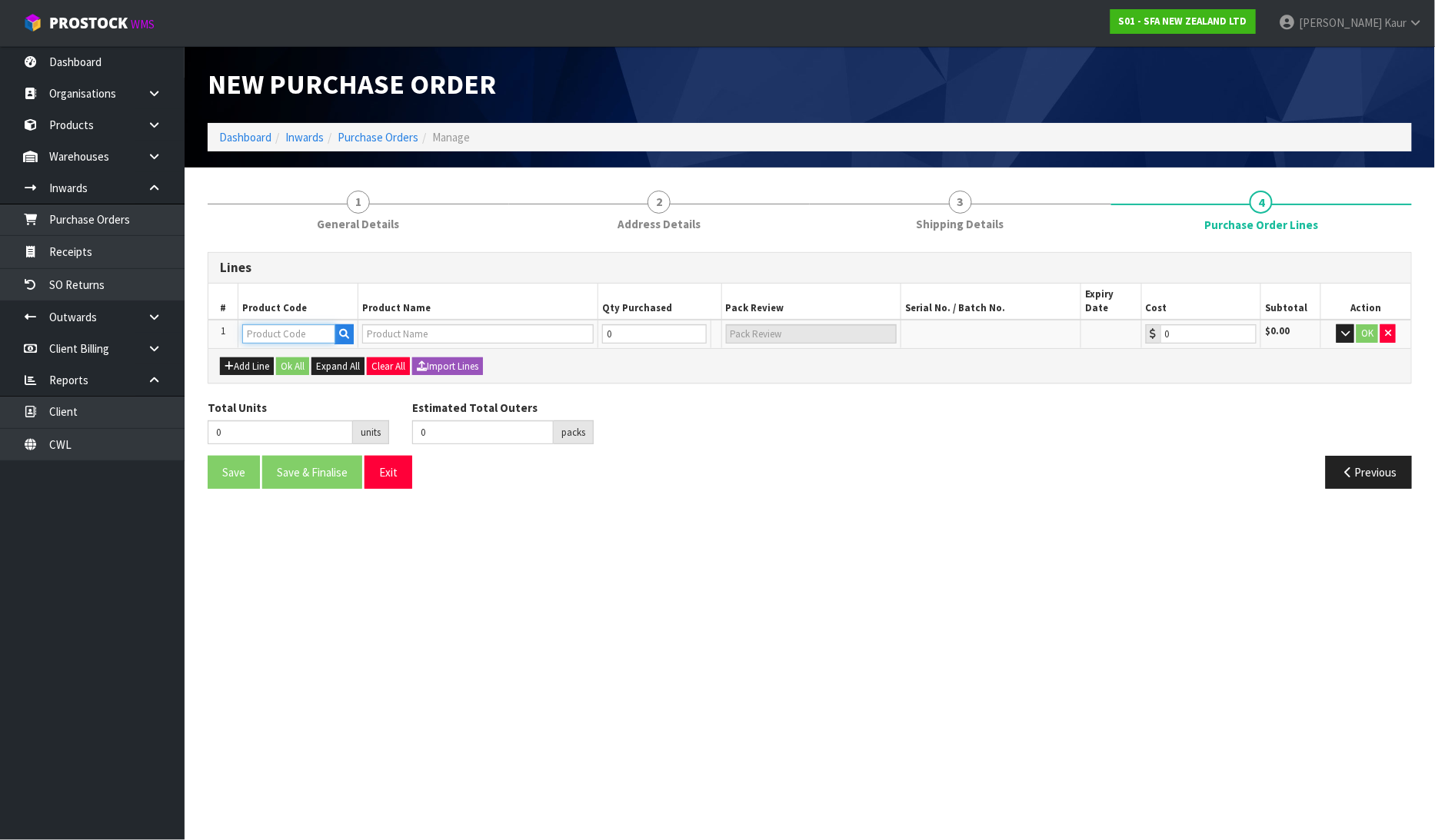
click at [278, 325] on input "text" at bounding box center [288, 334] width 93 height 19
paste input "SANI12661"
type input "SANI12661"
click at [256, 346] on link "SANI12661" at bounding box center [304, 345] width 122 height 21
type input "SANI12661"
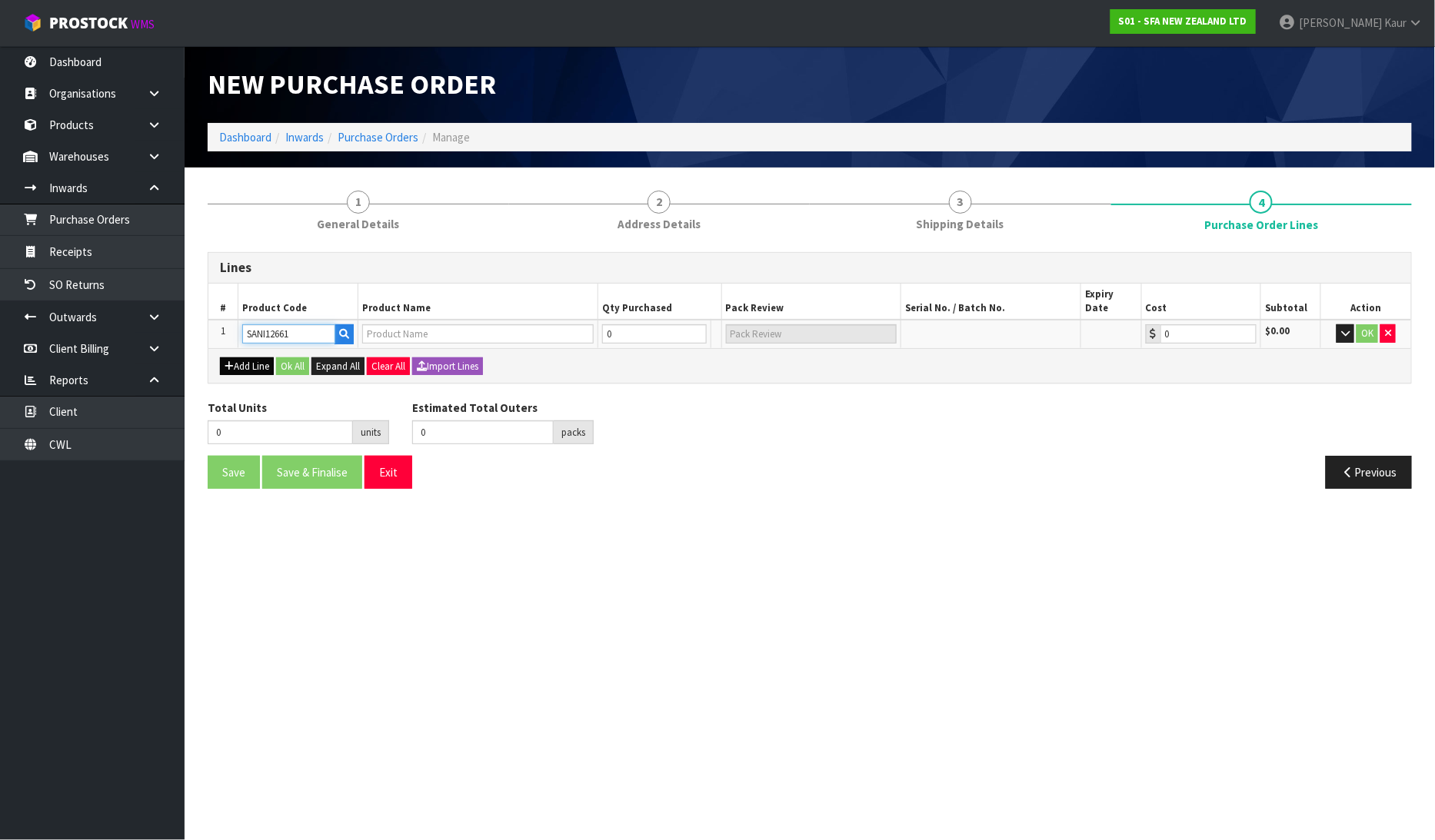
type input "SANI ALARM INTERLOCK"
type input "0.00"
click at [235, 357] on button "Add Line" at bounding box center [247, 367] width 53 height 19
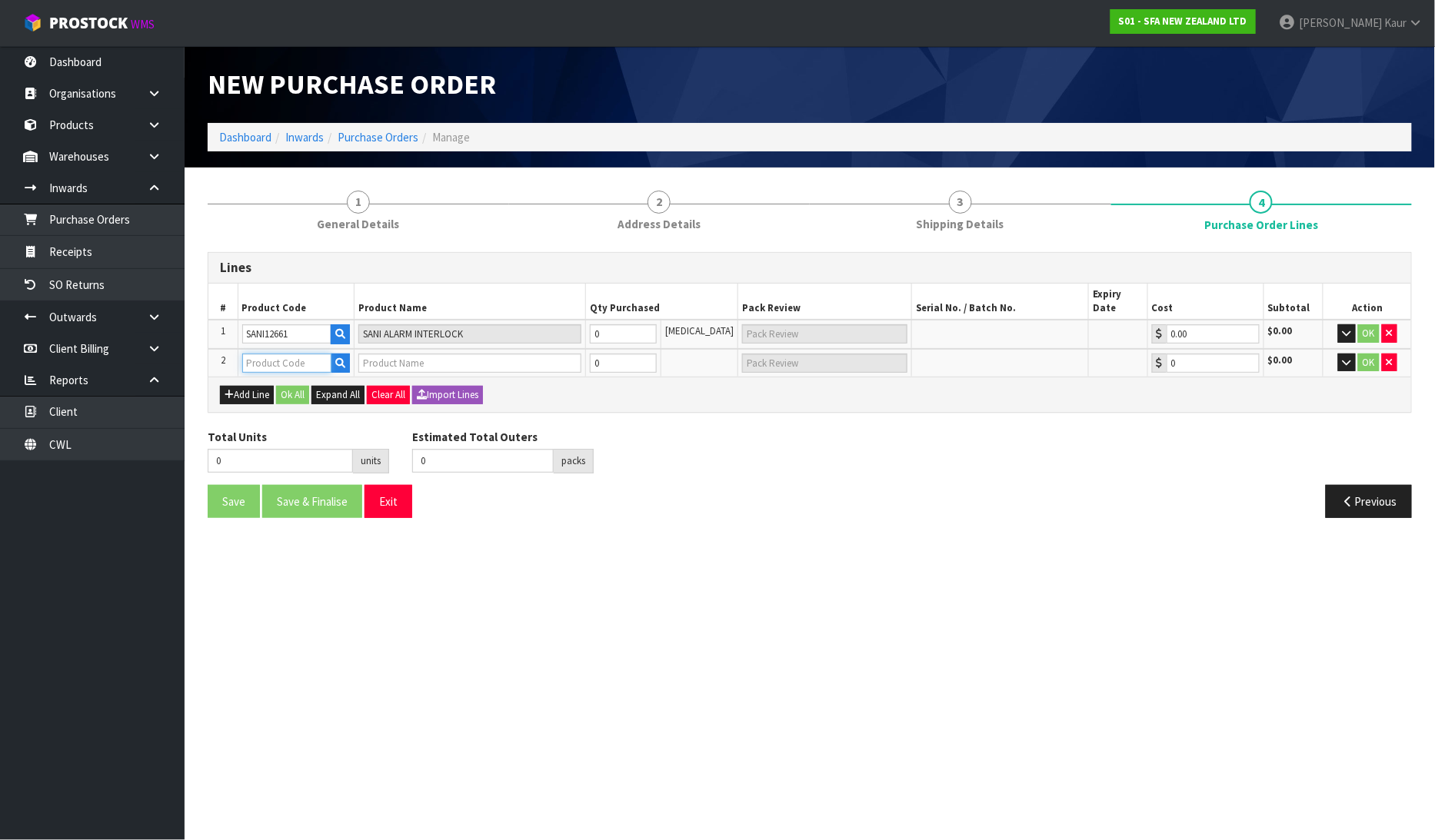
click at [300, 353] on input "text" at bounding box center [287, 363] width 90 height 19
paste input "COM30084QP"
type input "COM30084QP"
type input "VALVE 20MM M/M NYLON PULSE LATCHING W/QP"
type input "0.00"
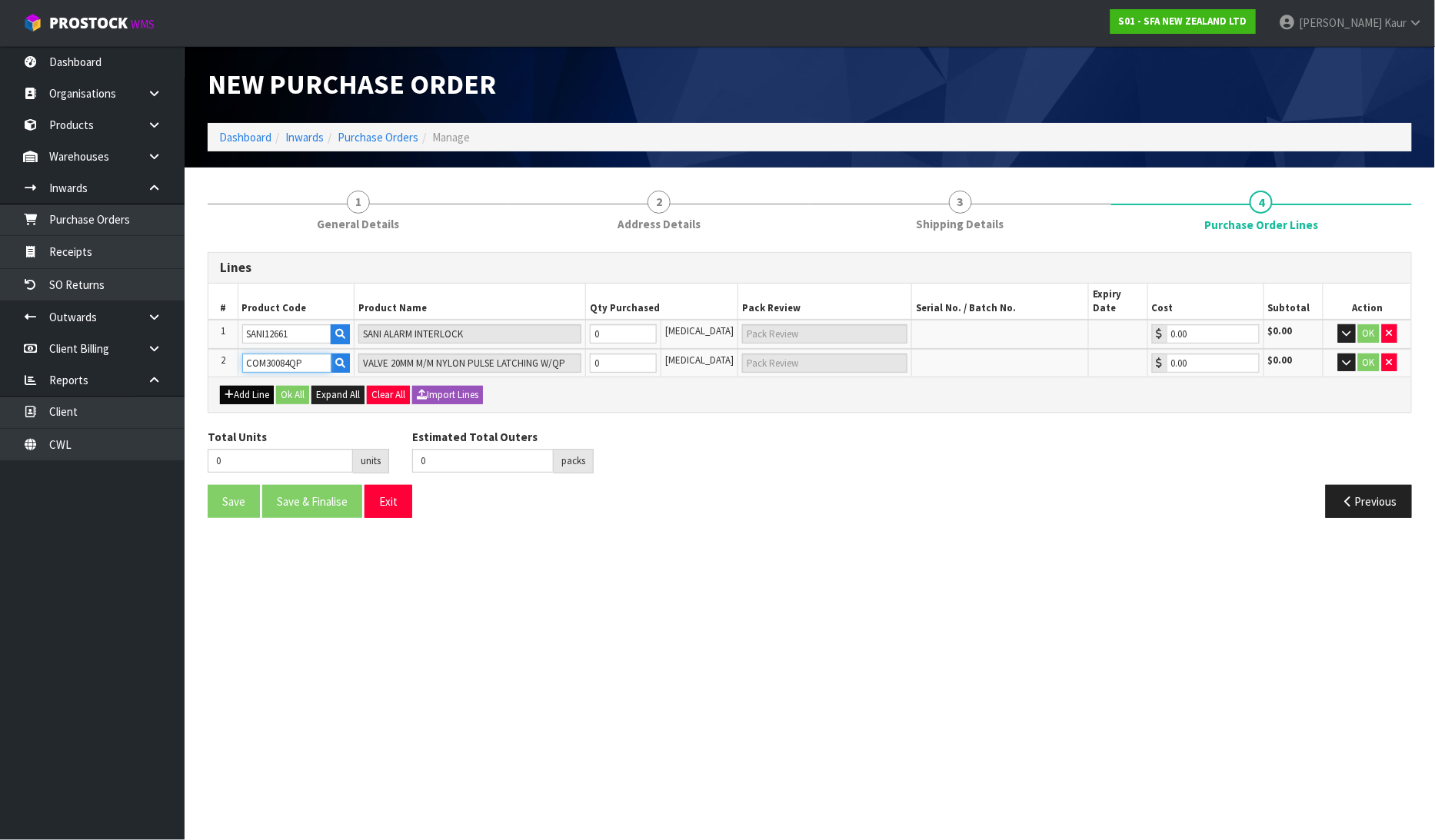
type input "COM30084QP"
click at [235, 386] on button "Add Line" at bounding box center [247, 395] width 53 height 19
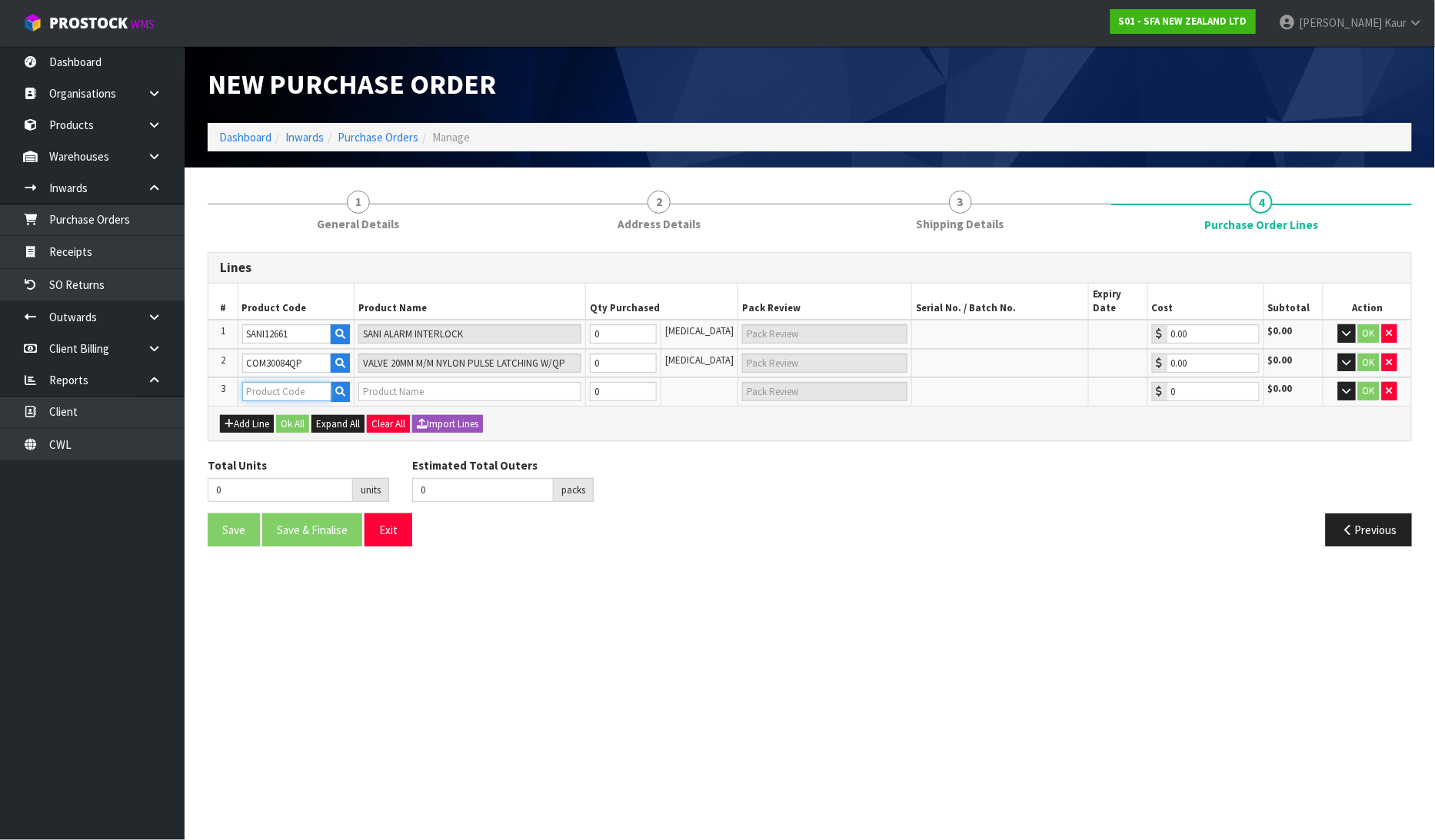
click at [264, 382] on input "text" at bounding box center [287, 391] width 90 height 19
paste input "BL120263"
type input "BL120263"
click at [619, 325] on input "0" at bounding box center [623, 334] width 67 height 19
type input "2"
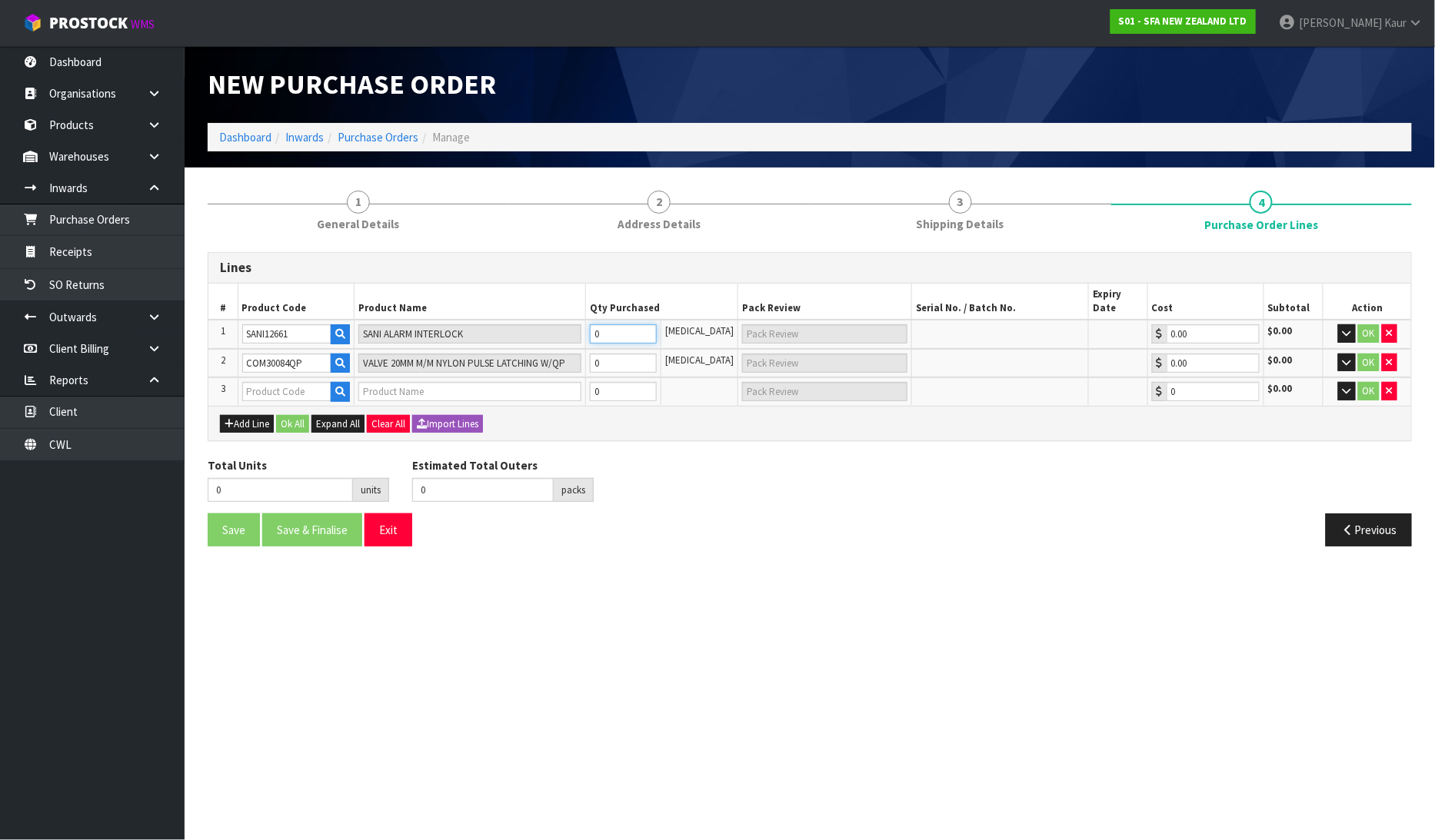
type input "2"
type input "2 [MEDICAL_DATA]"
type input "20"
type input "4"
type input "20"
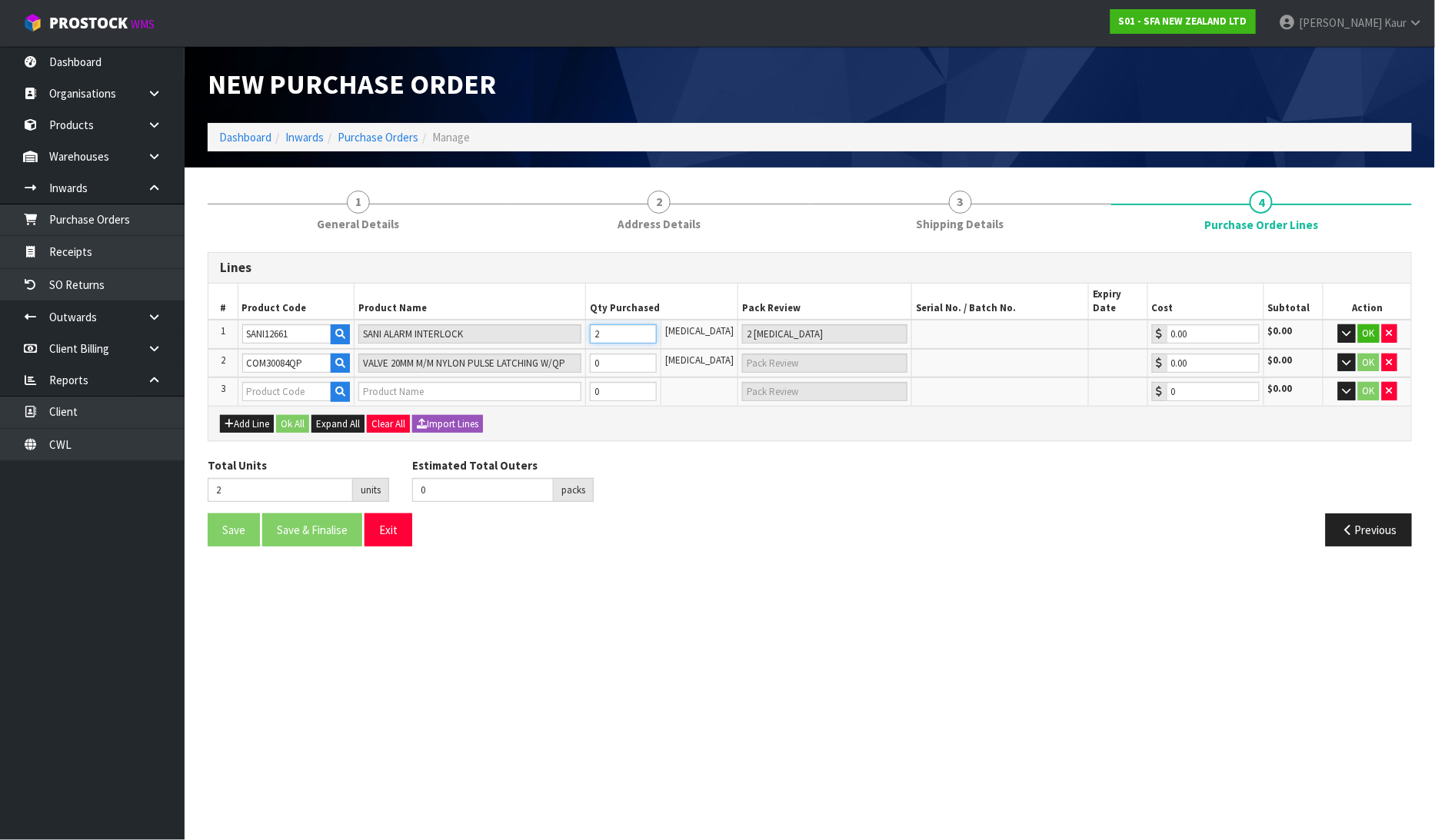
type input "4 CTN"
type input "20"
click at [619, 353] on input "0" at bounding box center [623, 363] width 67 height 19
type input "22"
type input "2"
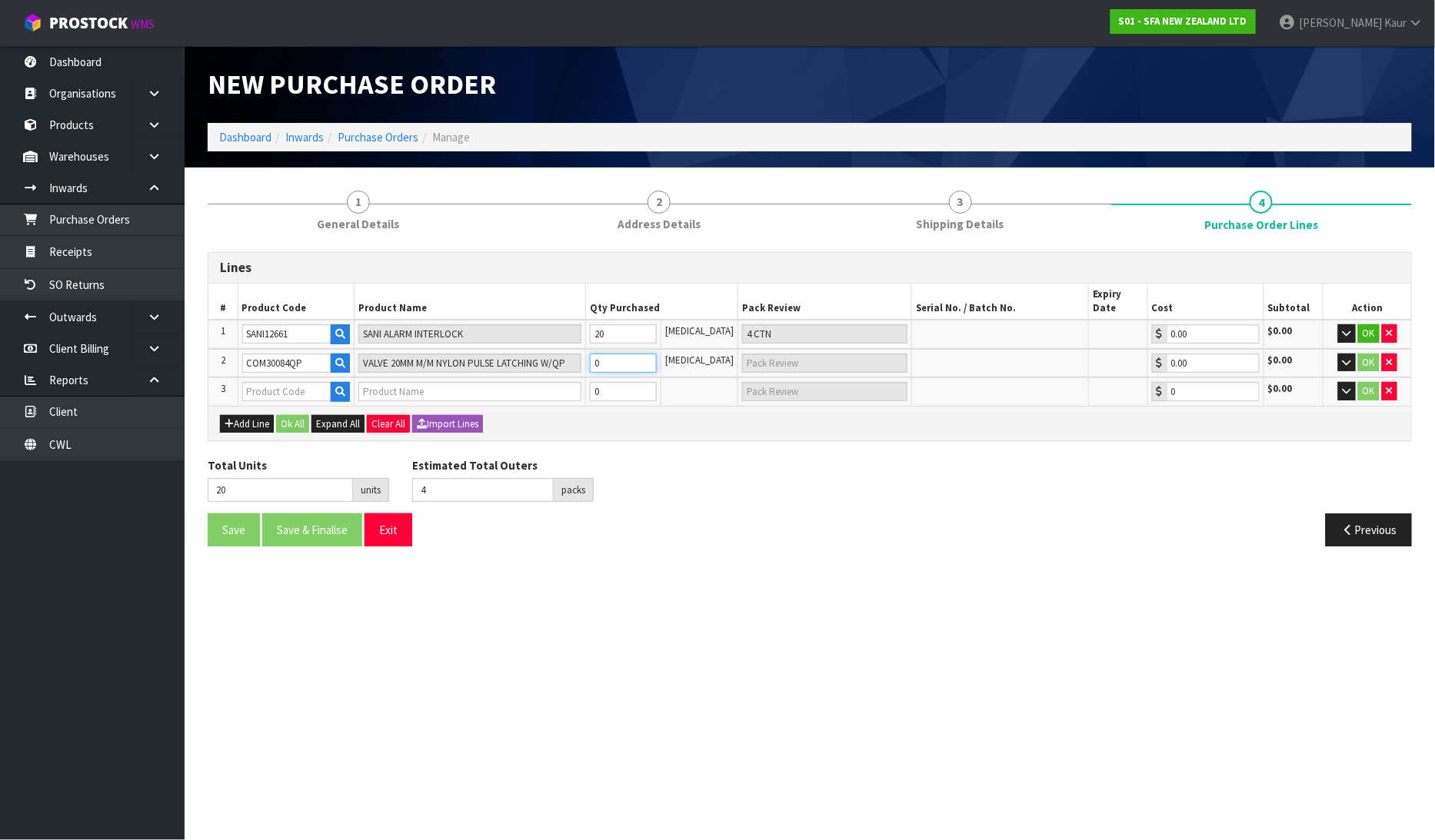
type input "2 [MEDICAL_DATA]"
type input "40"
type input "5"
type input "20"
type input "1 CTN"
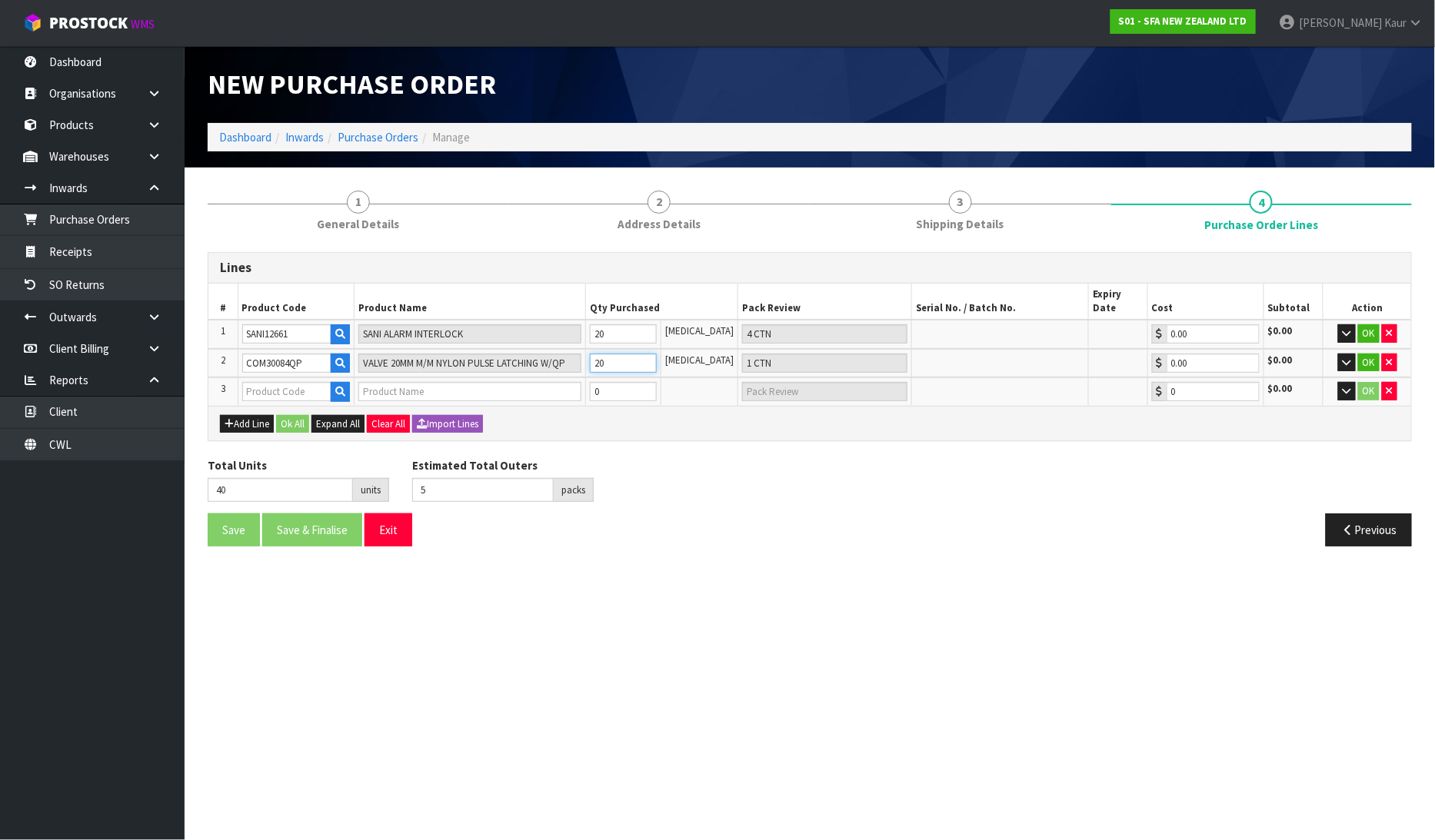
type input "20"
click at [280, 382] on input "text" at bounding box center [287, 391] width 90 height 19
type input "BL120263"
click at [345, 387] on icon "button" at bounding box center [340, 391] width 10 height 10
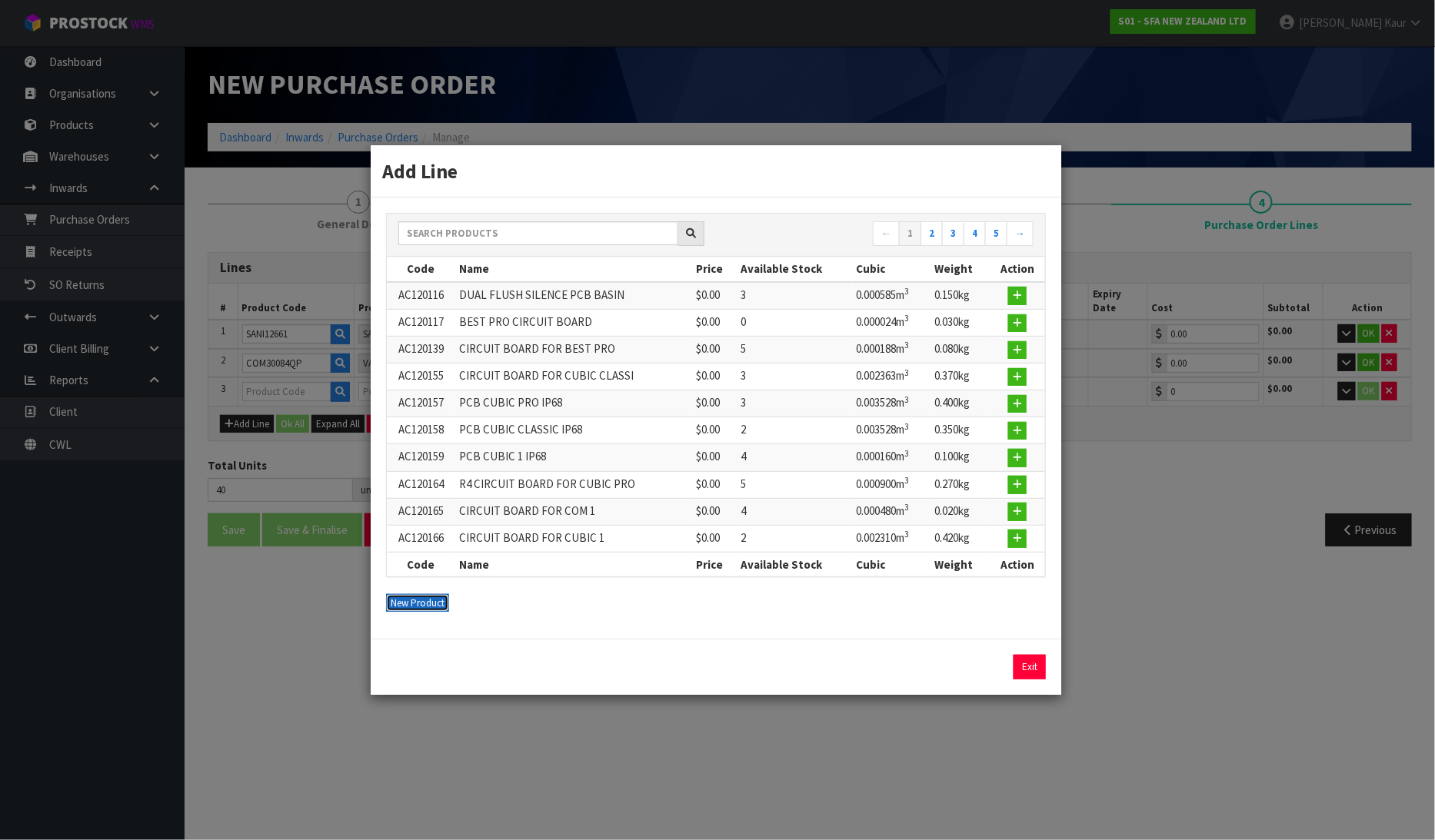
click at [400, 605] on button "New Product" at bounding box center [417, 604] width 63 height 19
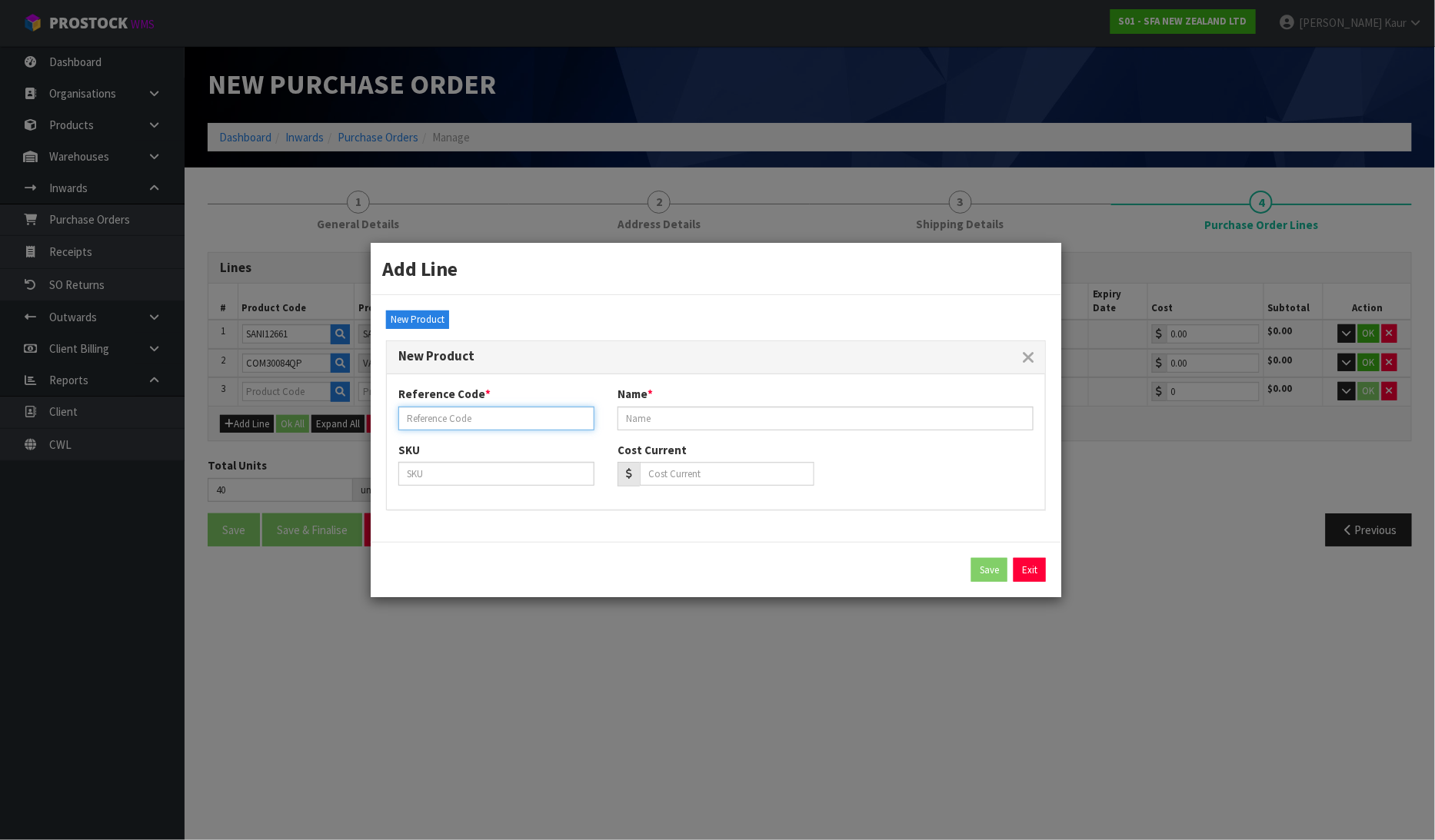
click at [516, 420] on input "text" at bounding box center [496, 418] width 196 height 24
paste input "BL120263"
type input "BL120263"
click at [665, 418] on input "text" at bounding box center [826, 418] width 416 height 24
paste input "LID SANIPRO XR INCL SEAL"
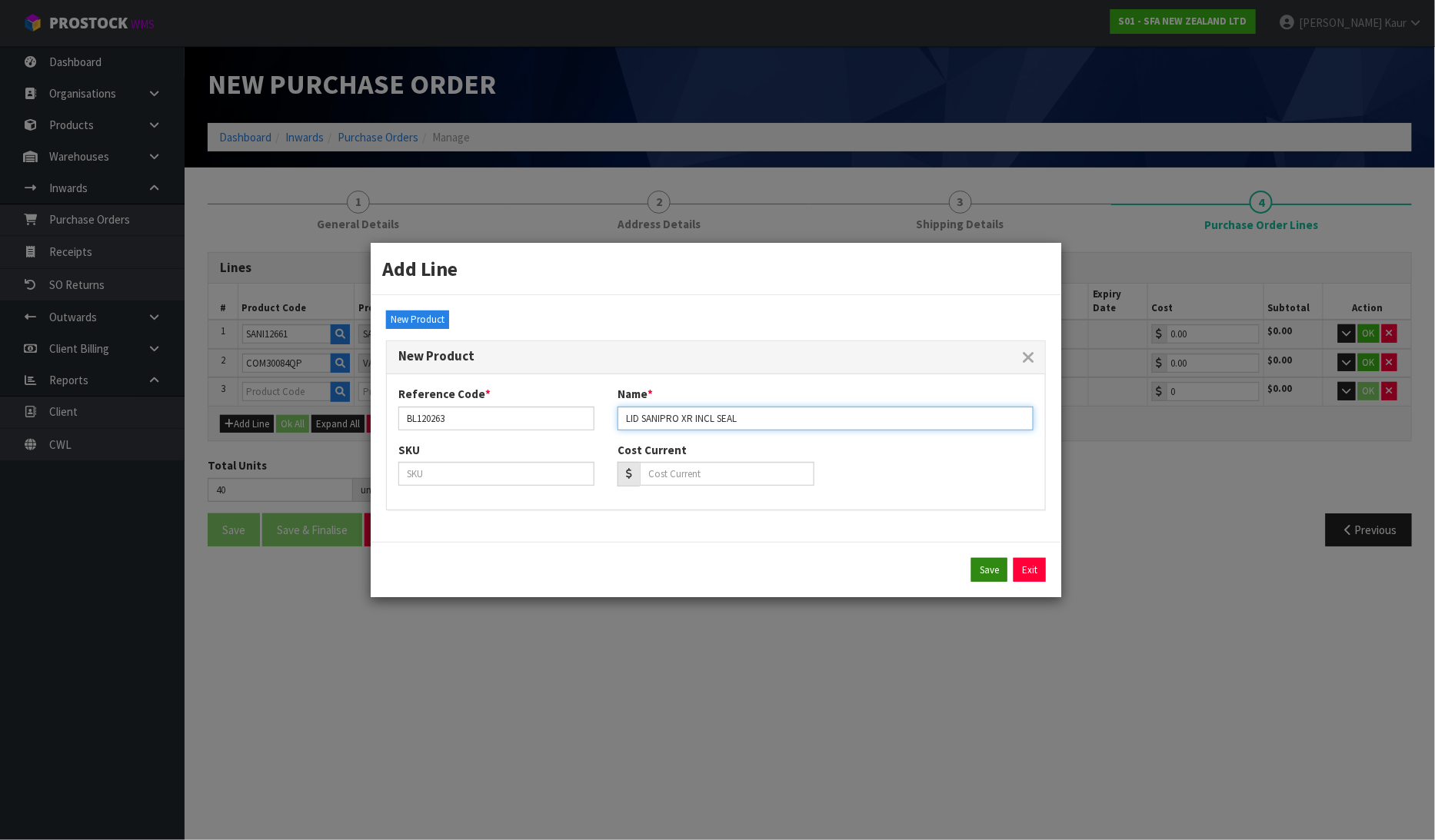
type input "LID SANIPRO XR INCL SEAL"
click at [992, 580] on button "Save" at bounding box center [989, 570] width 36 height 25
type input "BL120263"
type input "LID SANIPRO XR INCL SEAL"
type input "0.00"
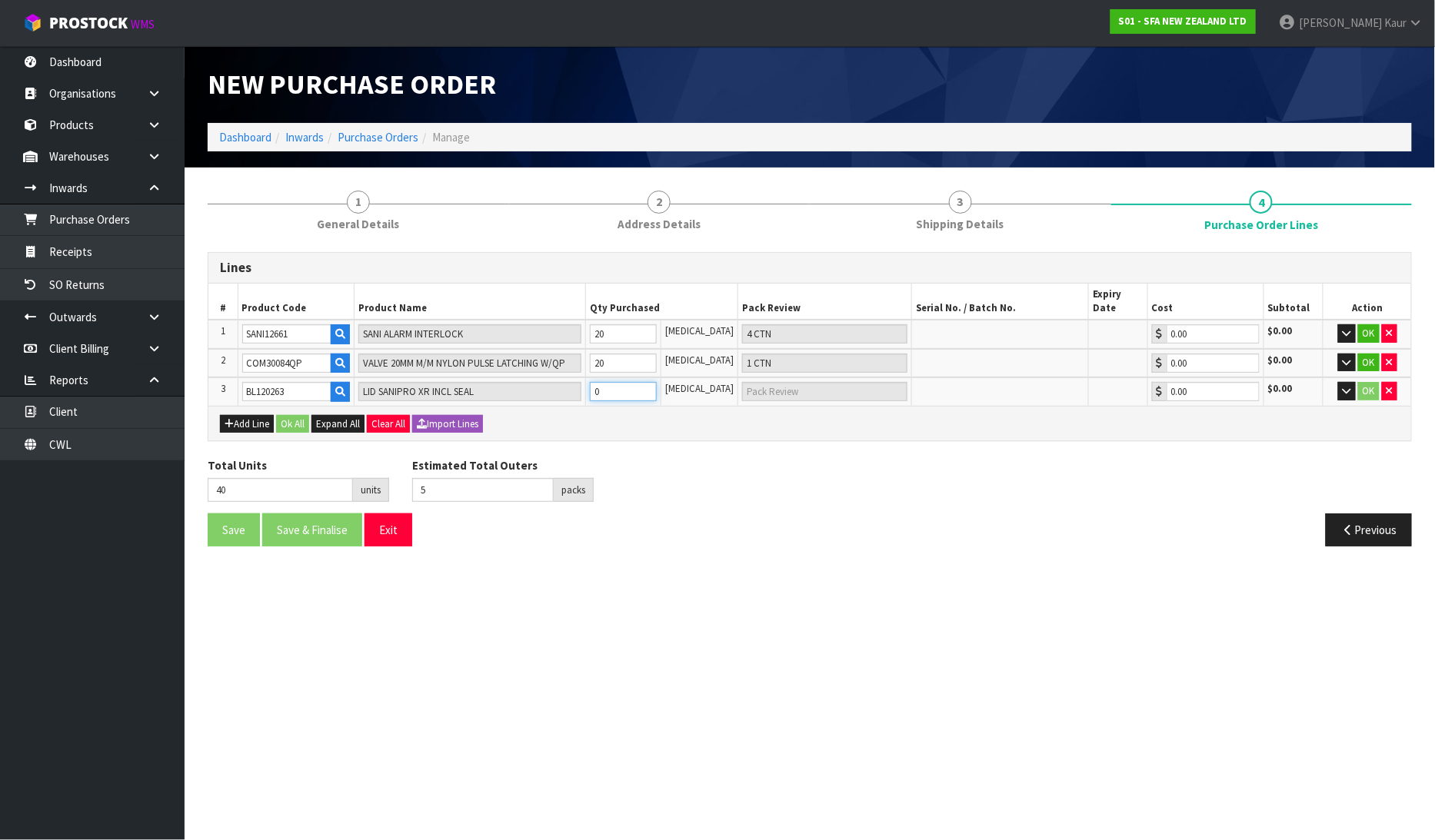
click at [646, 382] on input "0" at bounding box center [623, 391] width 67 height 19
type input "41"
type input "1"
type input "1 [MEDICAL_DATA]"
type input "1"
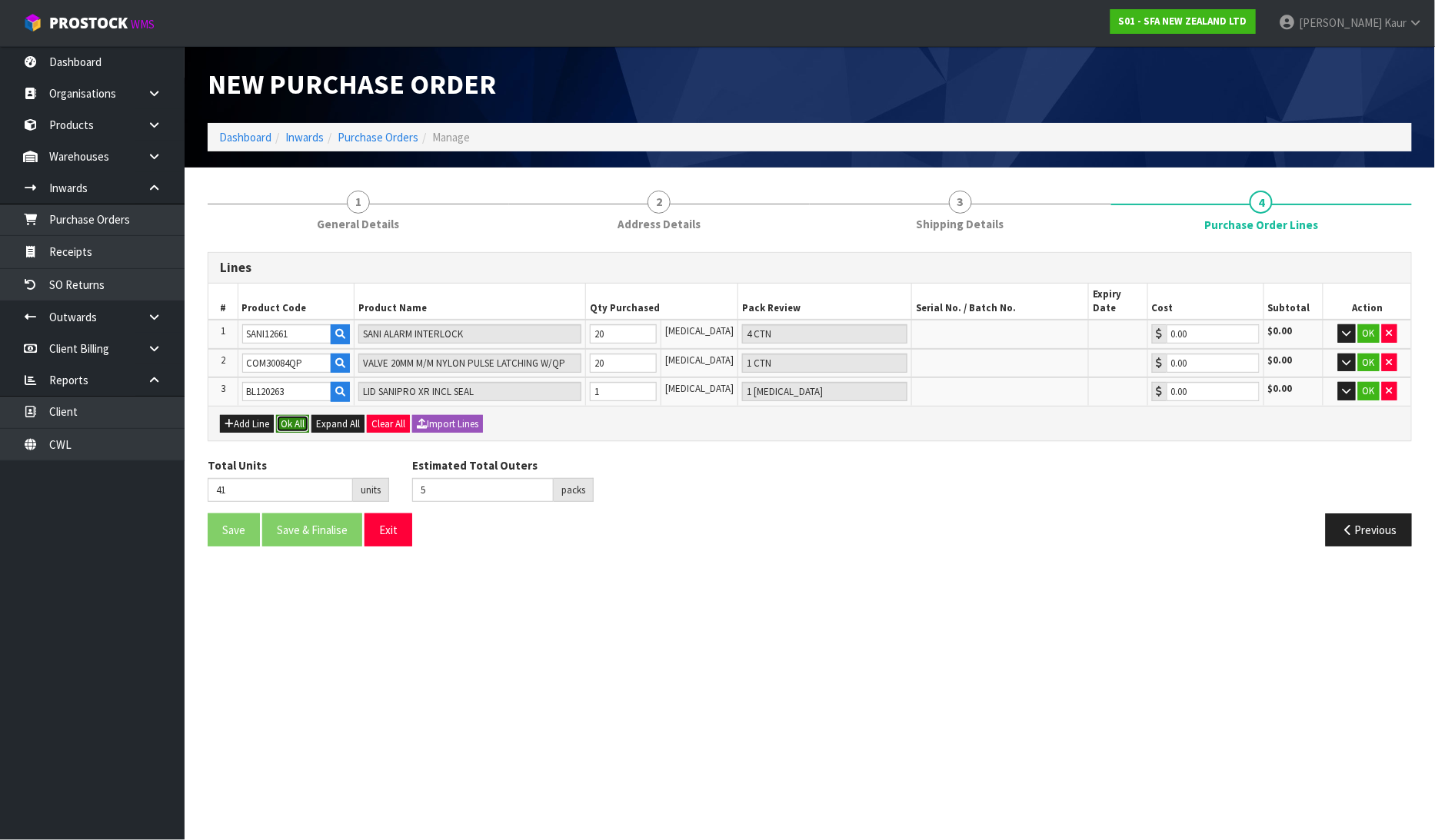
click at [297, 415] on button "Ok All" at bounding box center [292, 425] width 33 height 19
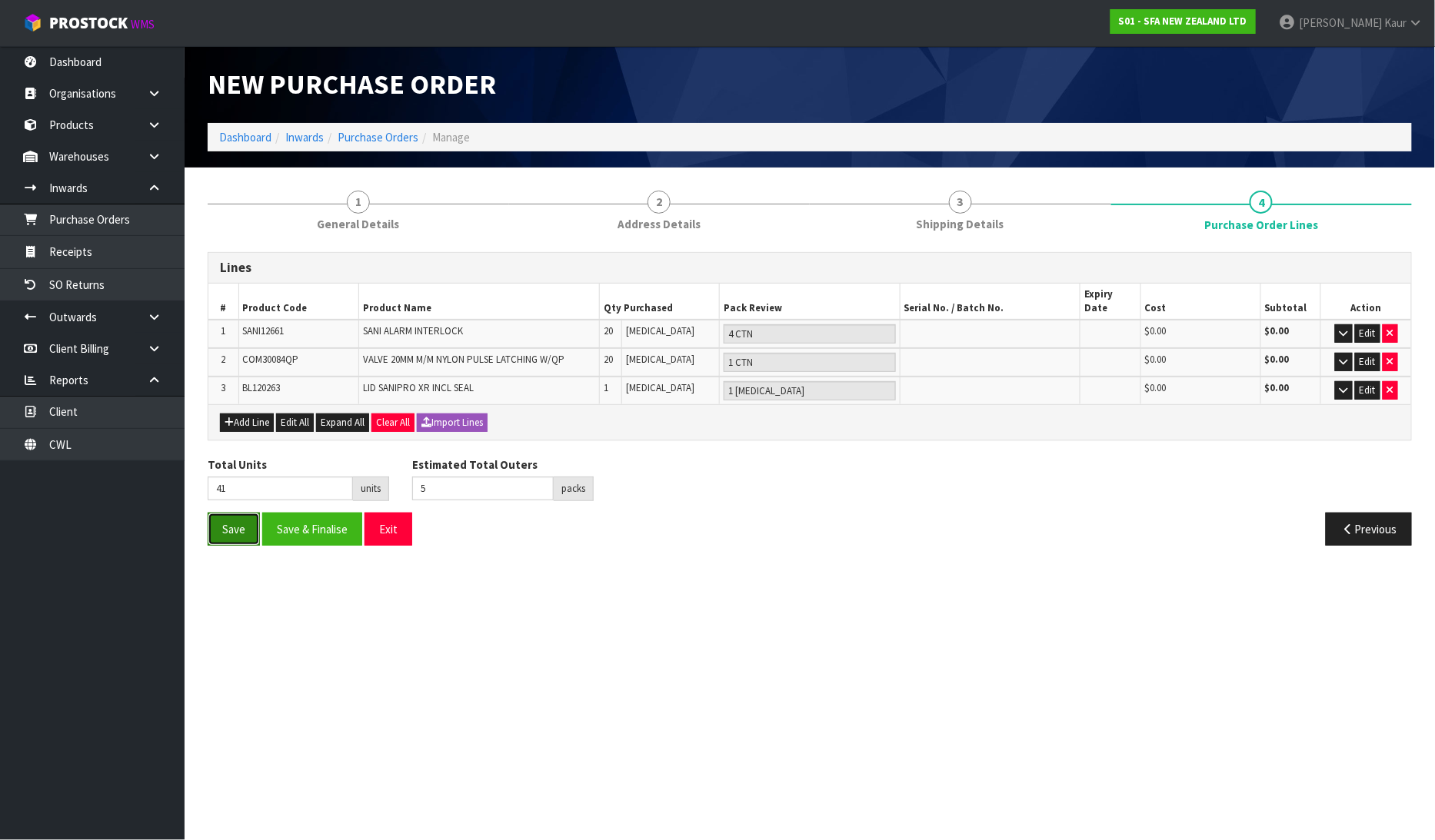
click at [227, 513] on button "Save" at bounding box center [233, 529] width 52 height 33
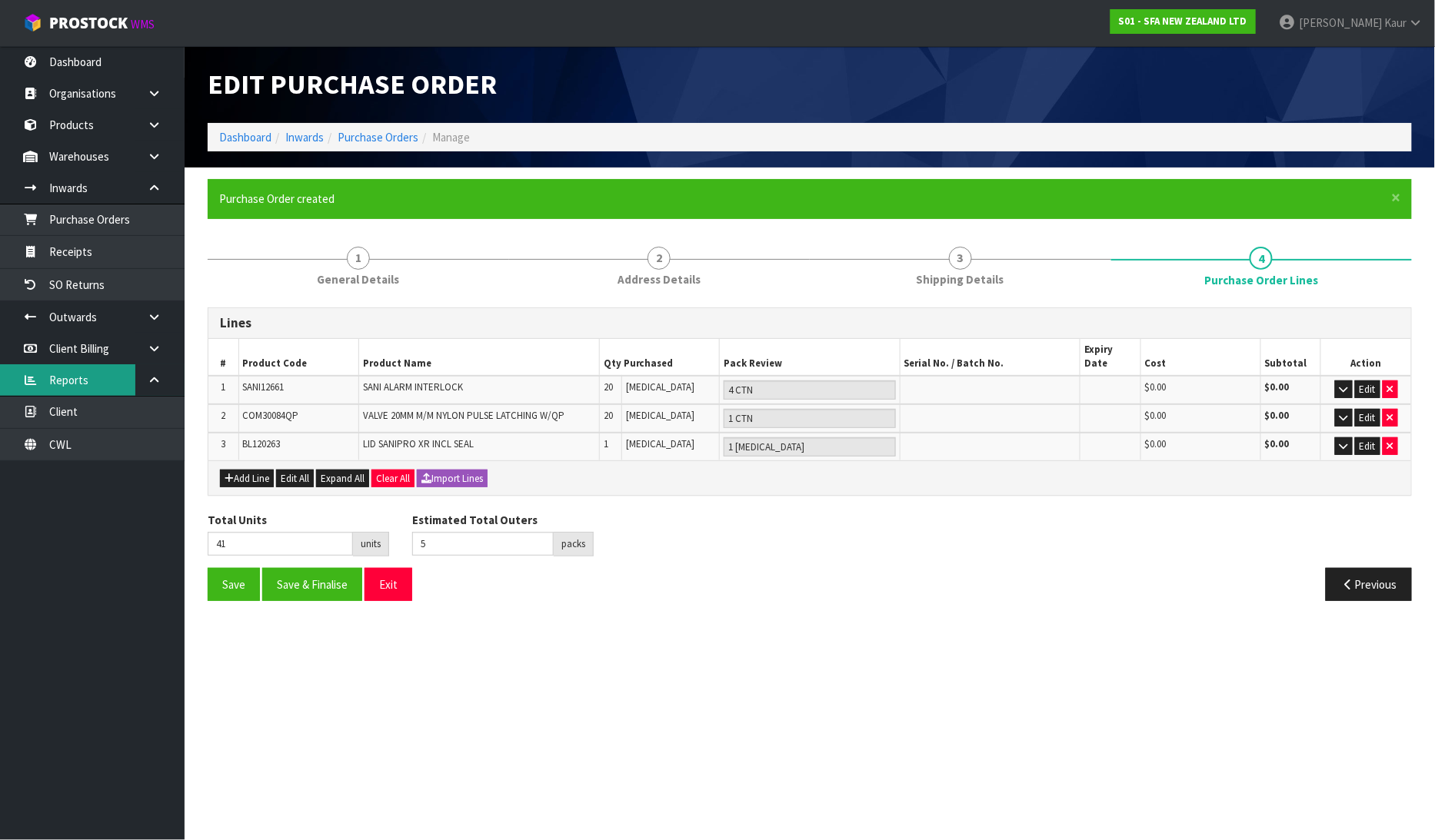
type input "0"
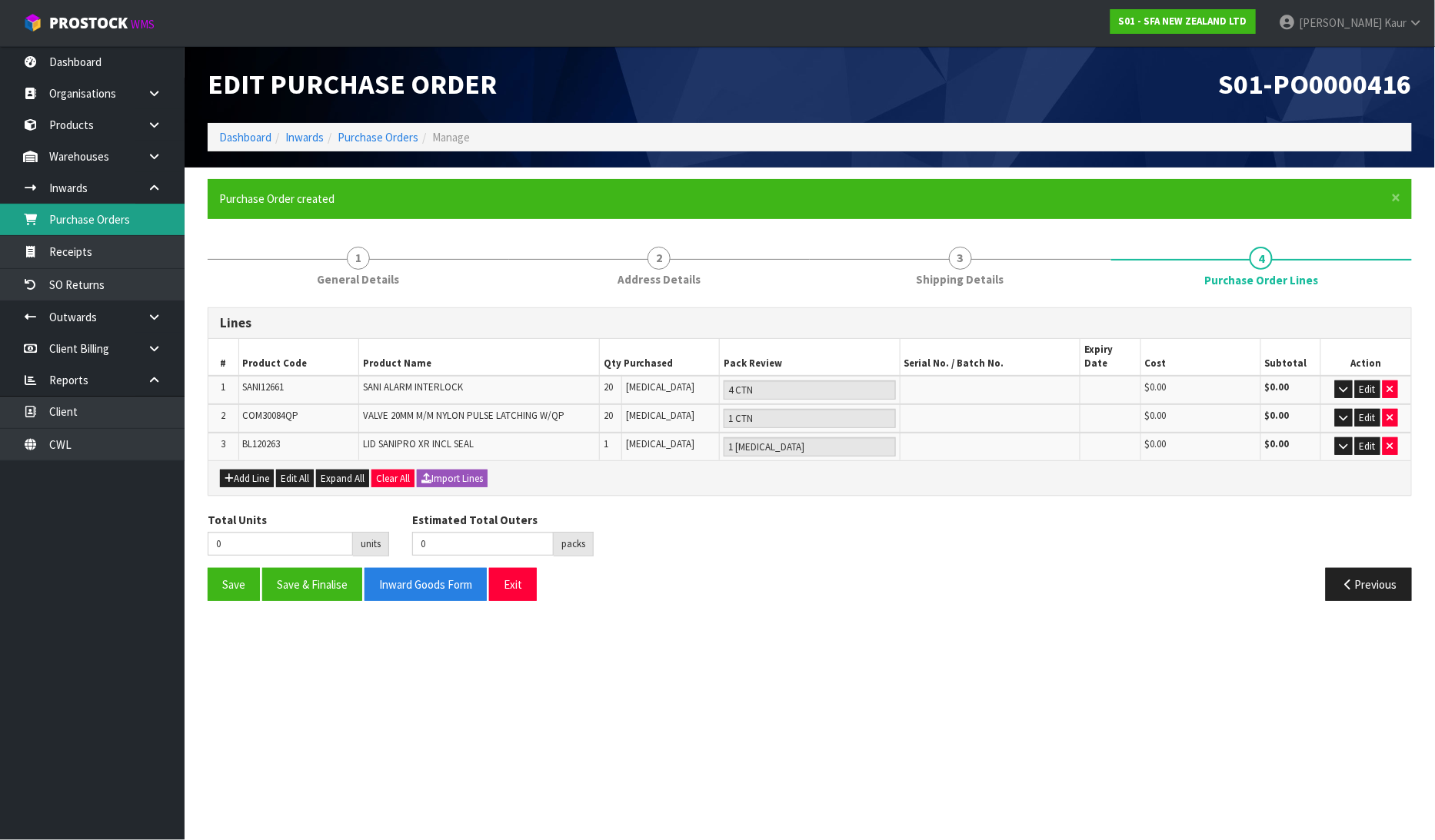
click at [126, 217] on link "Purchase Orders" at bounding box center [92, 219] width 185 height 32
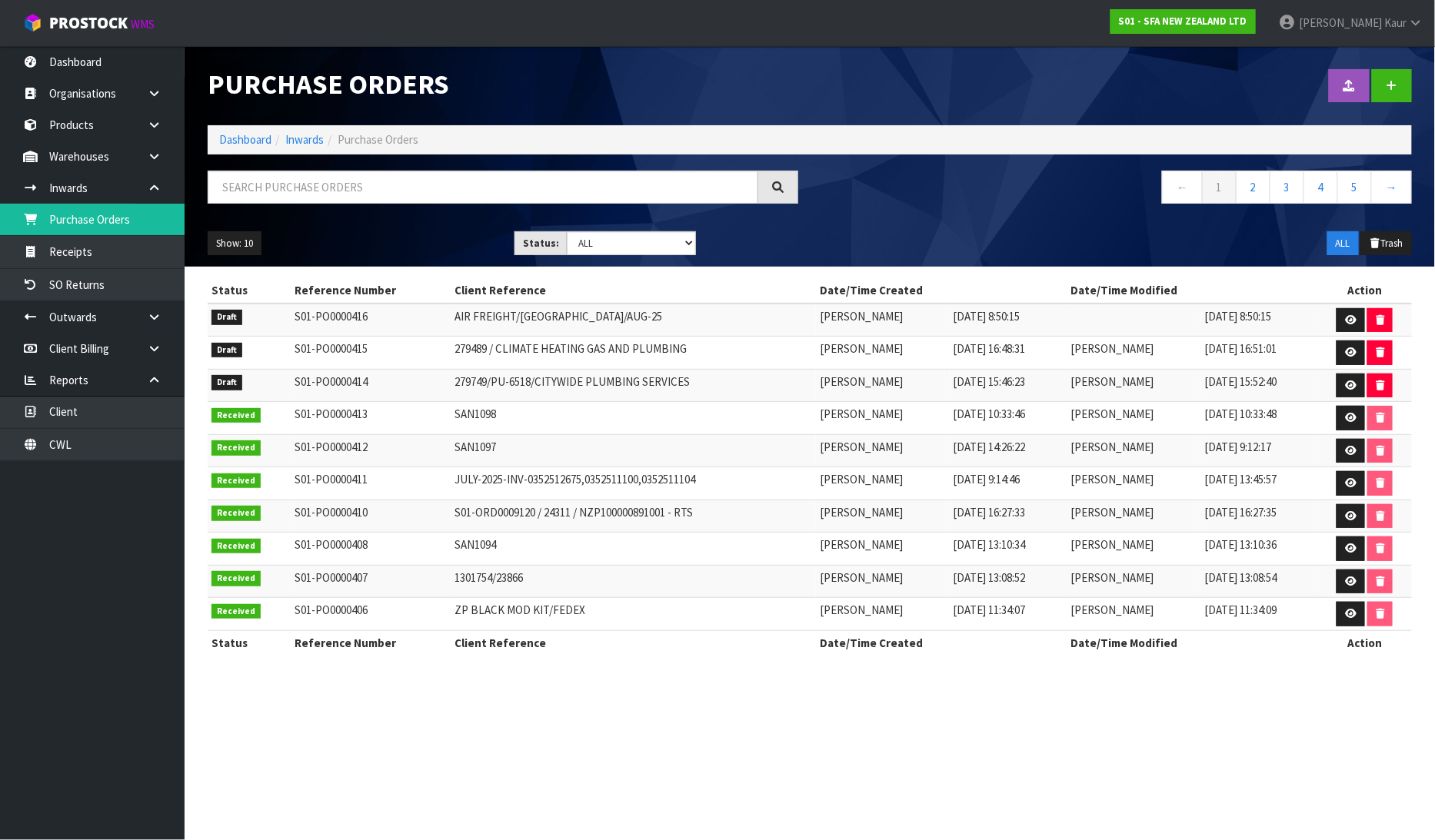
click at [278, 202] on div at bounding box center [503, 193] width 614 height 45
click at [285, 189] on input "text" at bounding box center [483, 187] width 550 height 33
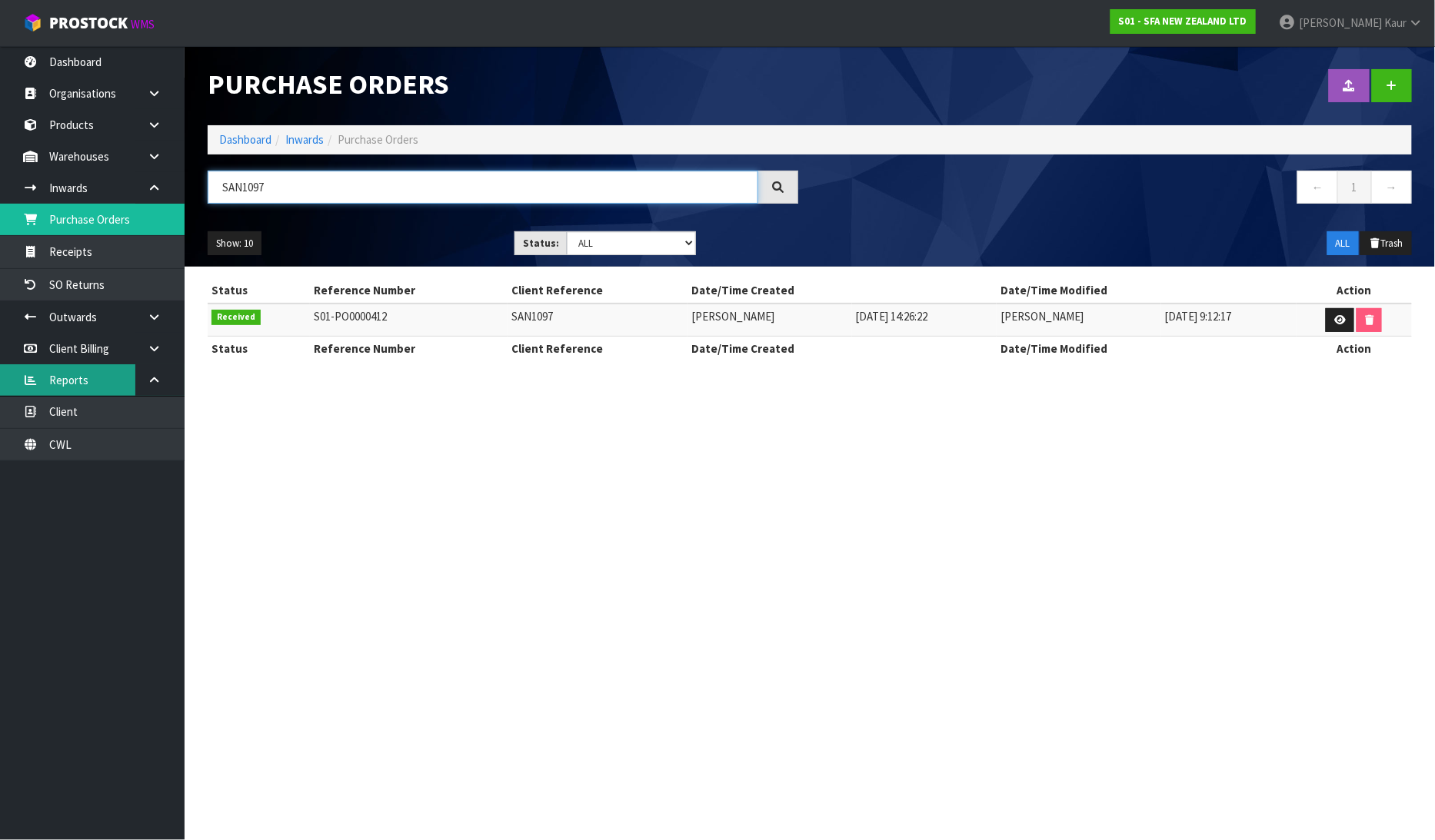
type input "SAN1097"
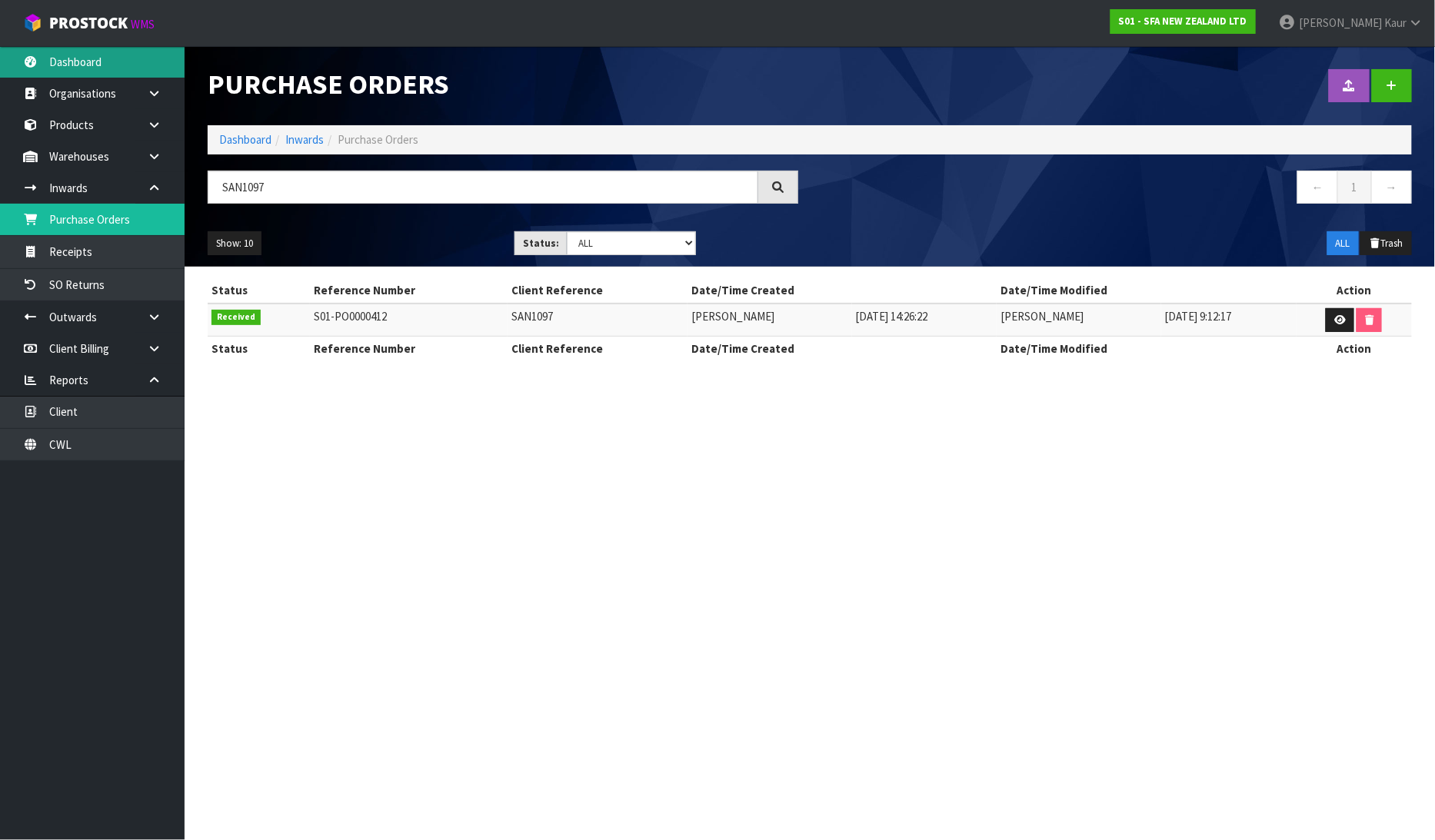
click at [129, 74] on link "Dashboard" at bounding box center [92, 62] width 185 height 32
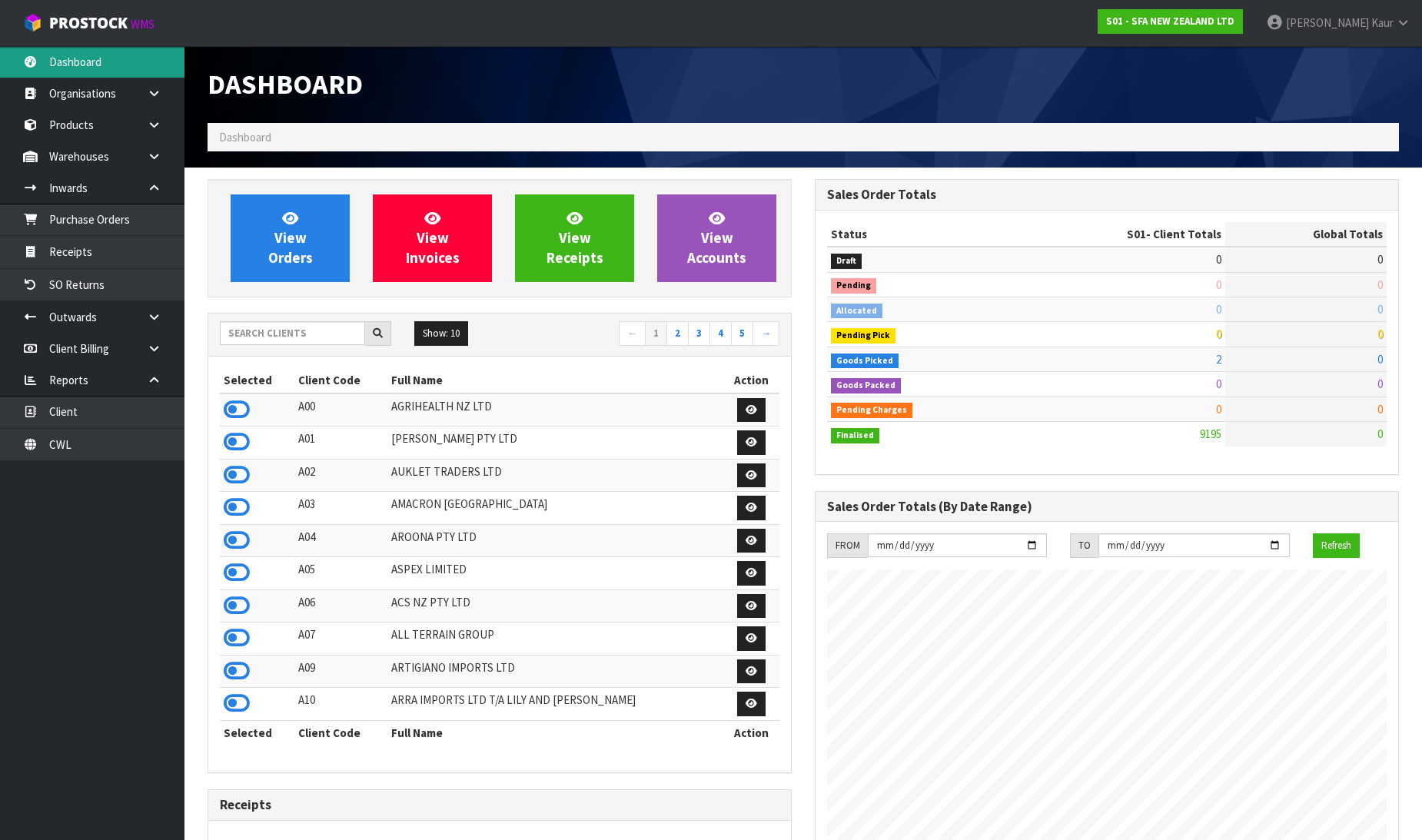
scroll to position [1165, 608]
click at [265, 335] on input "text" at bounding box center [292, 333] width 145 height 24
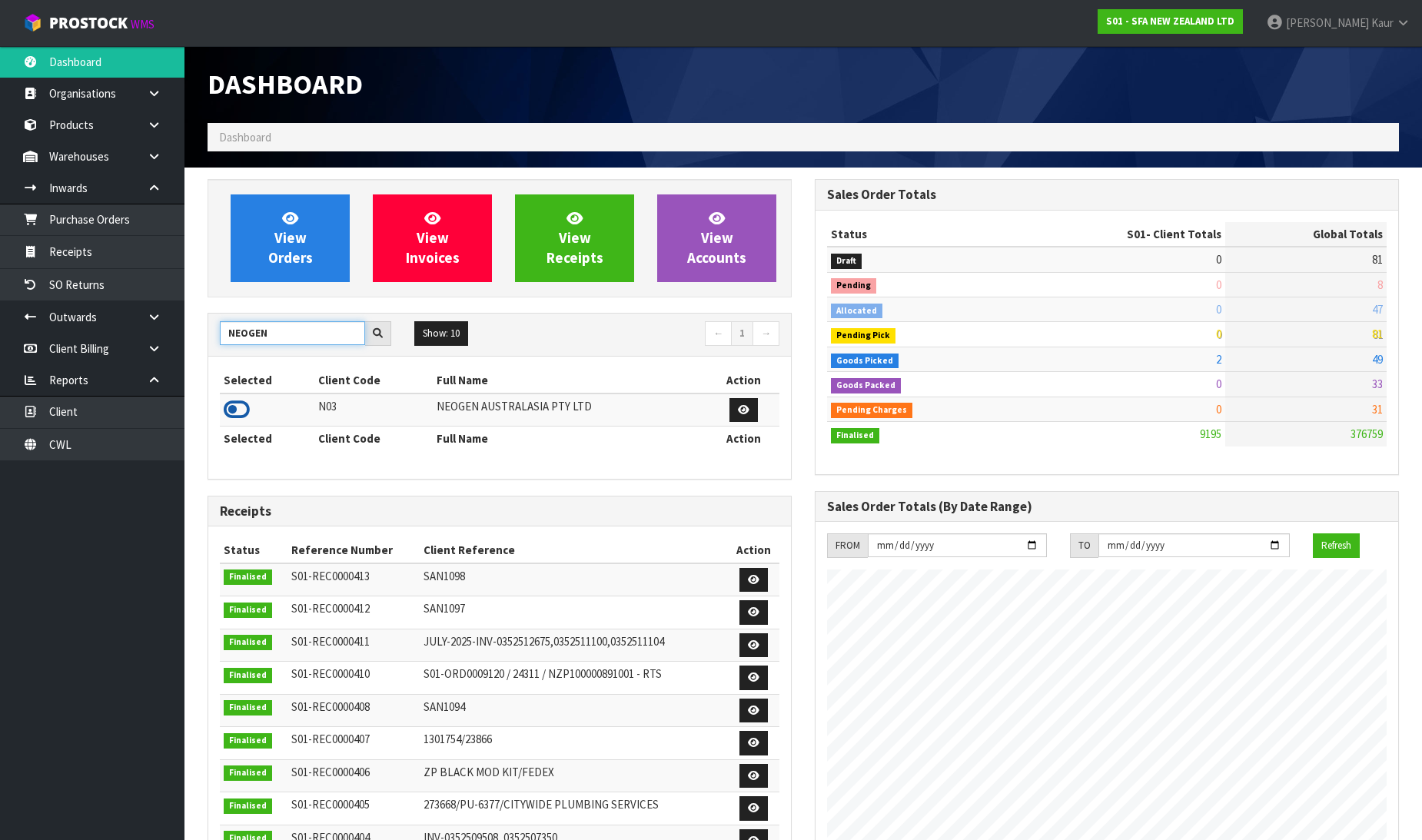
type input "NEOGEN"
click at [231, 405] on icon at bounding box center [237, 410] width 26 height 23
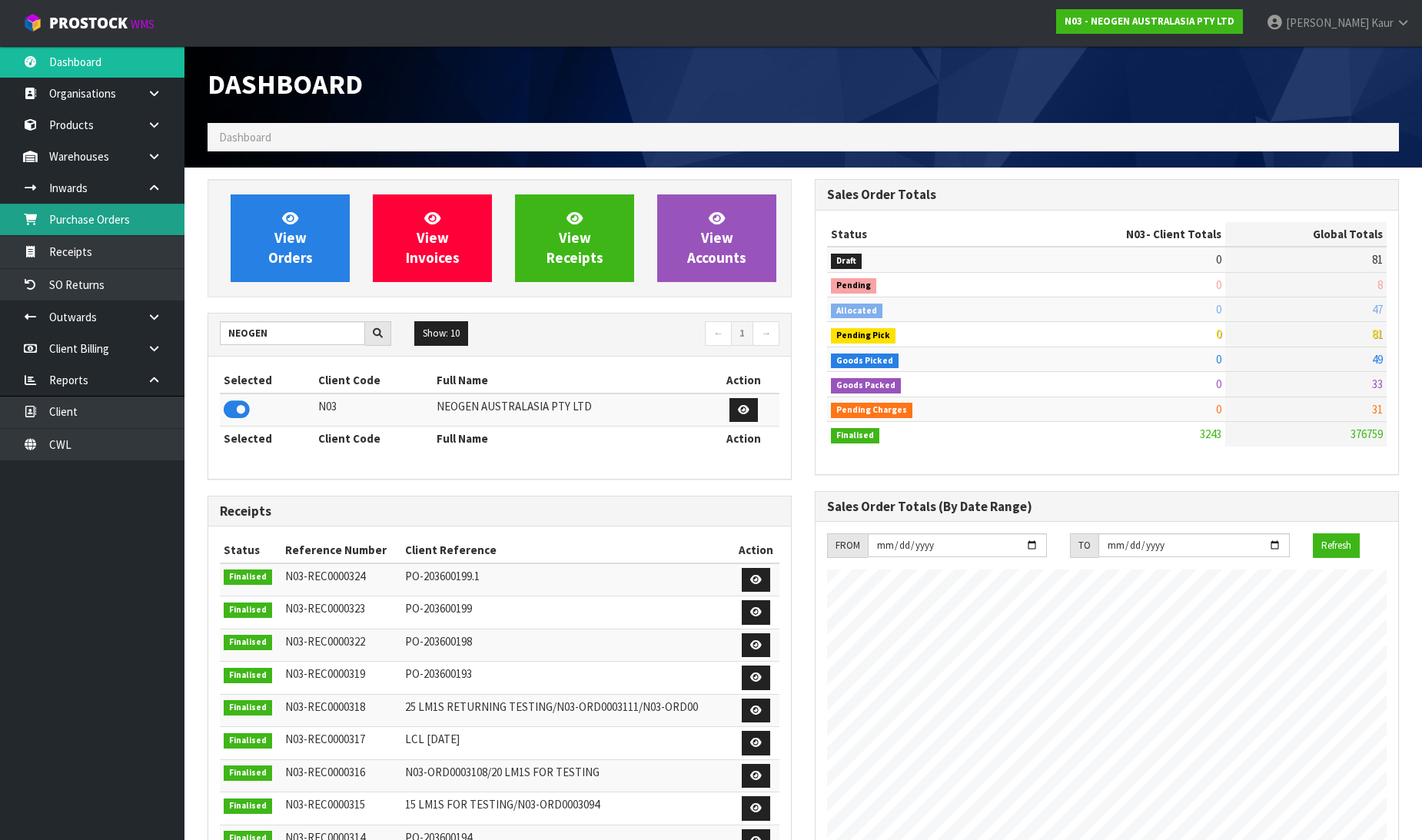
click at [127, 225] on link "Purchase Orders" at bounding box center [92, 219] width 184 height 32
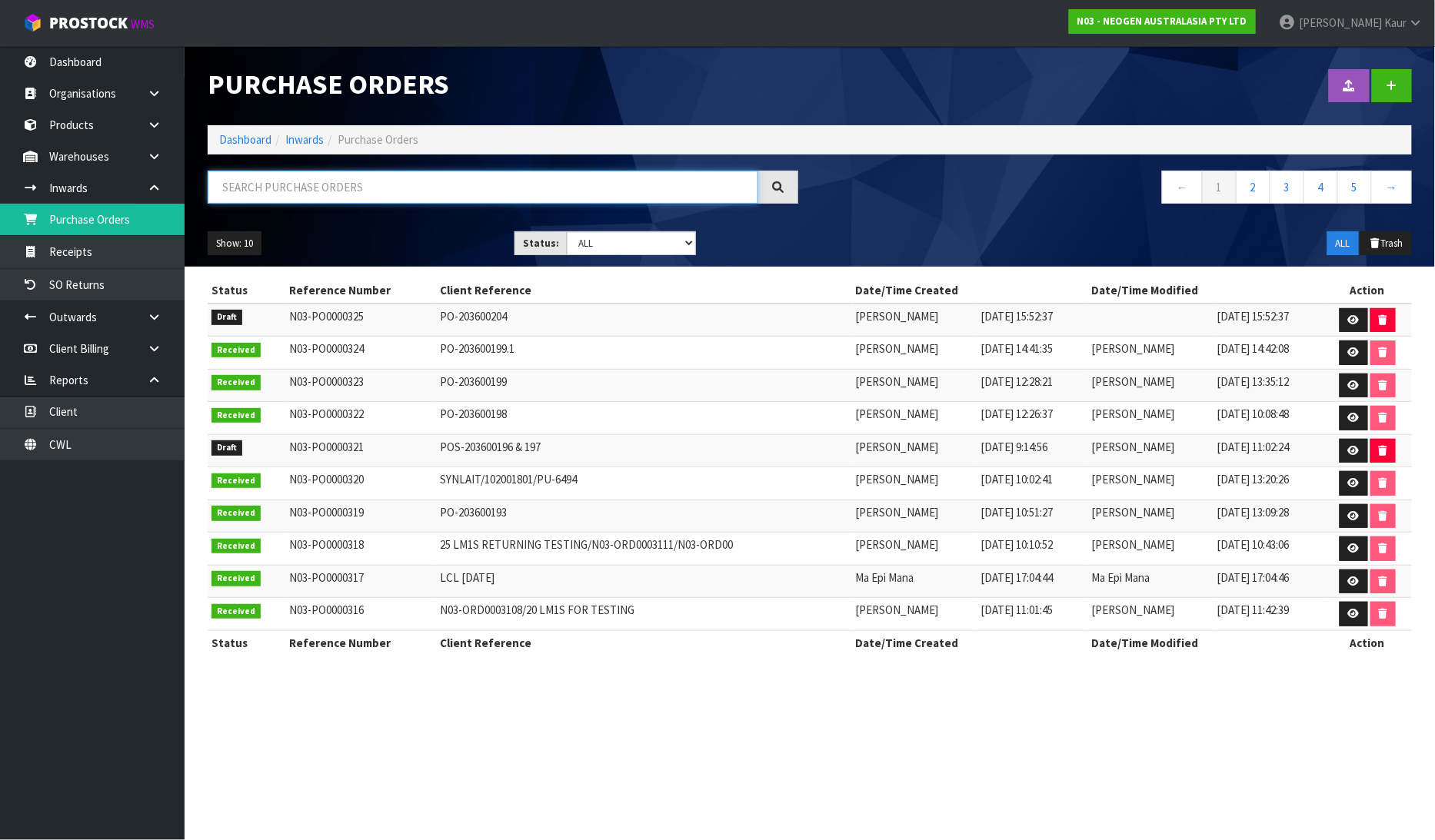
click at [462, 192] on input "text" at bounding box center [483, 187] width 550 height 33
paste input "PO-203600191 & 192"
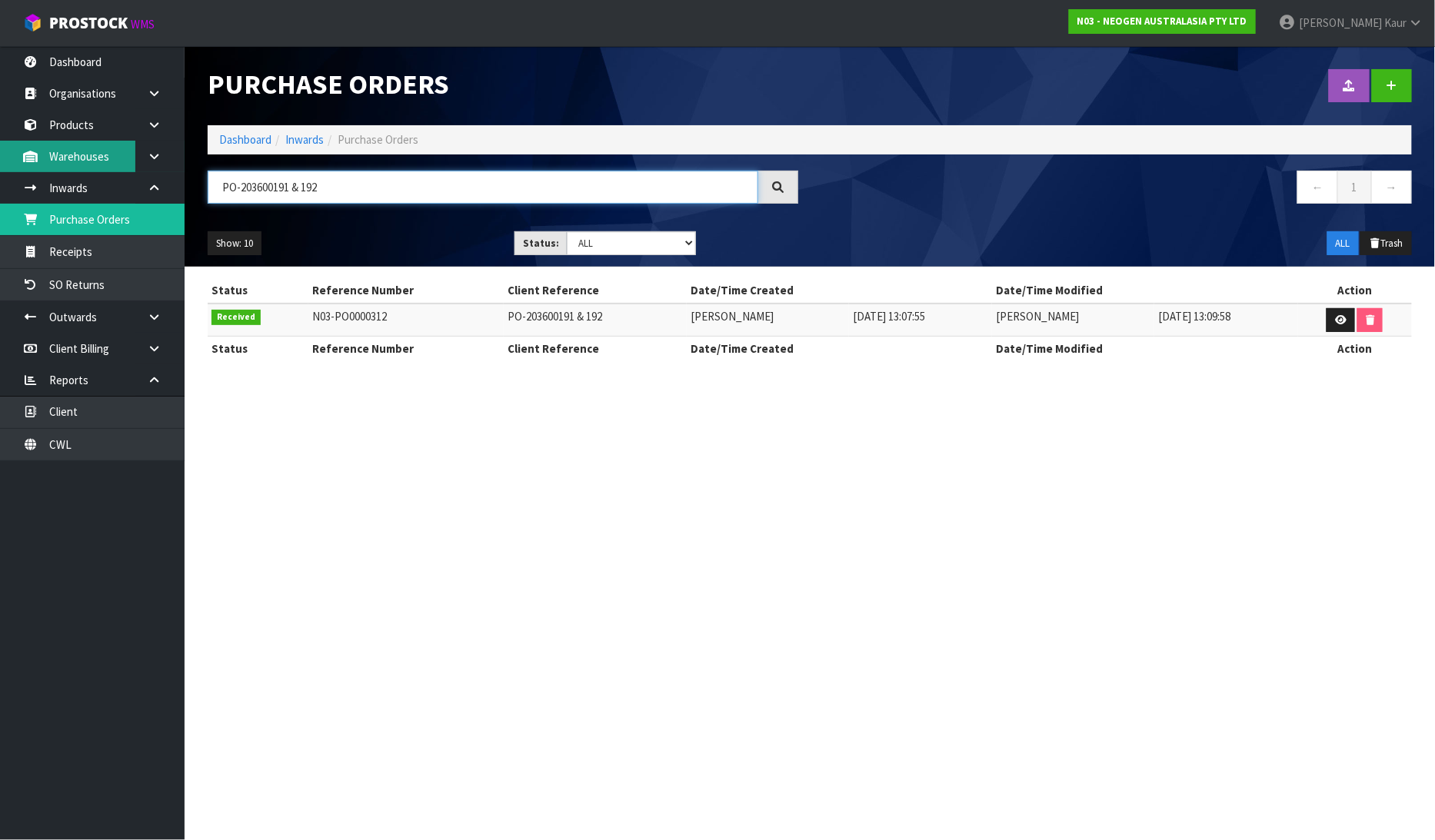
type input "PO-203600191 & 192"
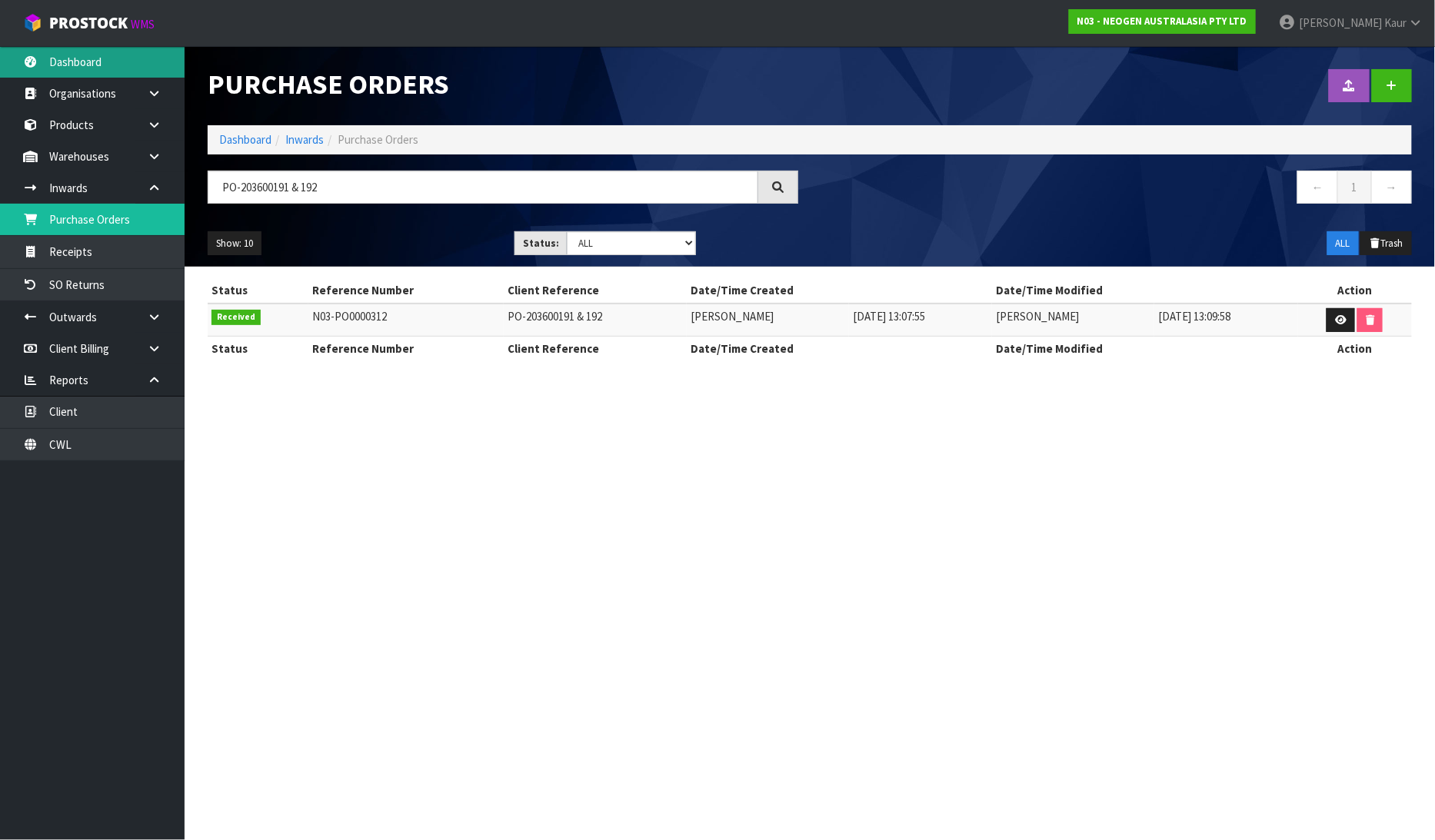
click at [111, 64] on link "Dashboard" at bounding box center [92, 62] width 185 height 32
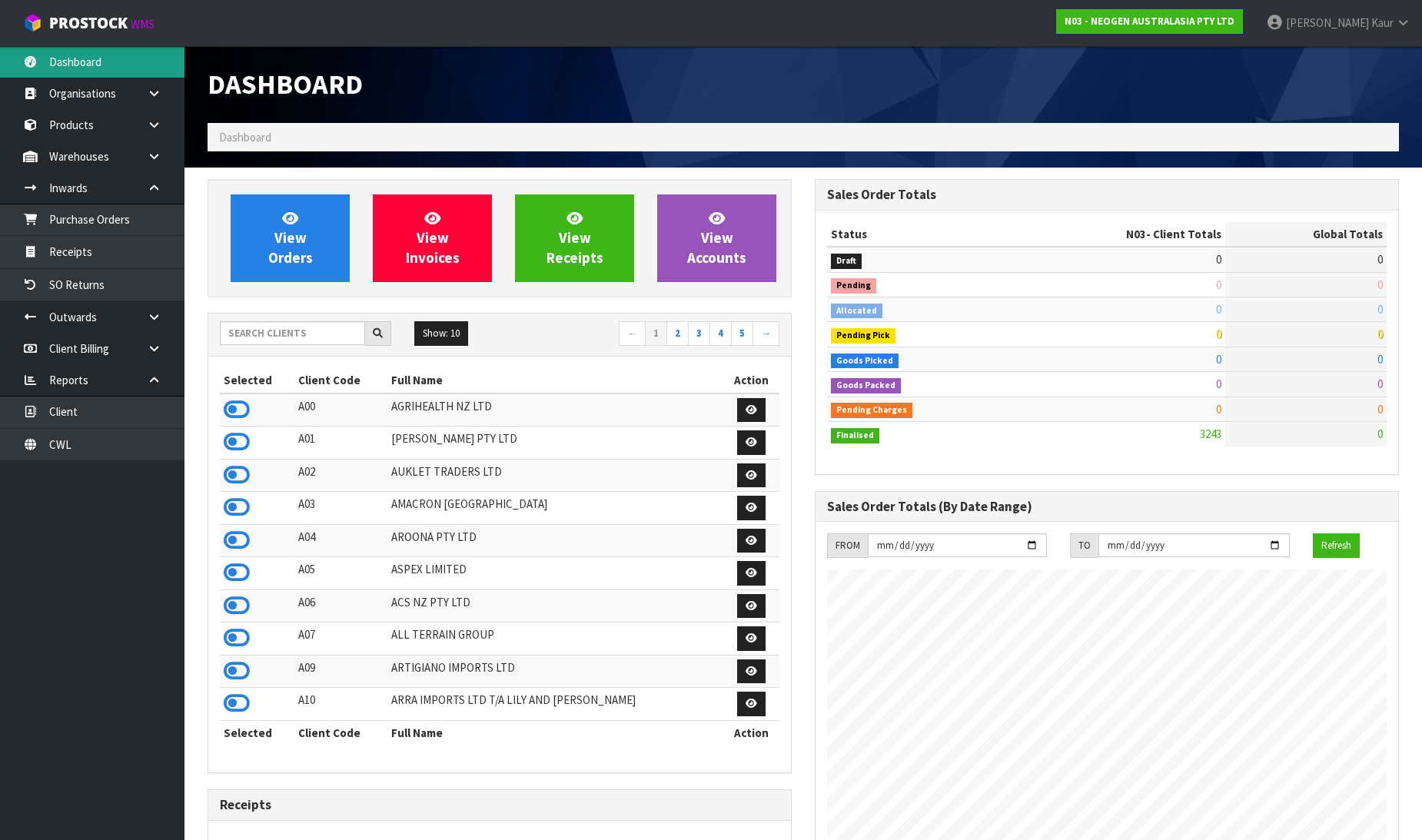
scroll to position [1165, 608]
click at [240, 337] on input "text" at bounding box center [292, 333] width 145 height 24
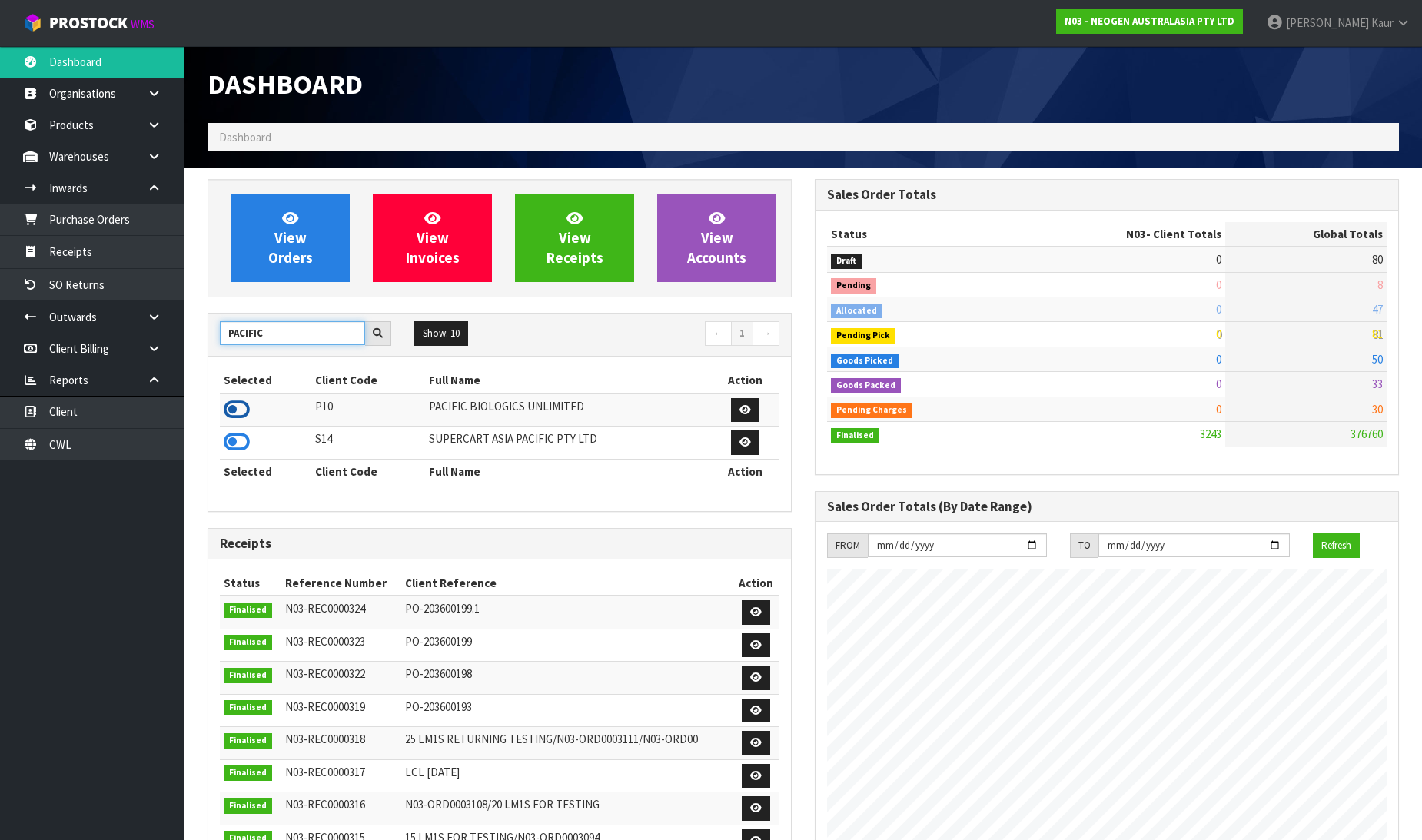
type input "PACIFIC"
click at [234, 411] on icon at bounding box center [237, 410] width 26 height 23
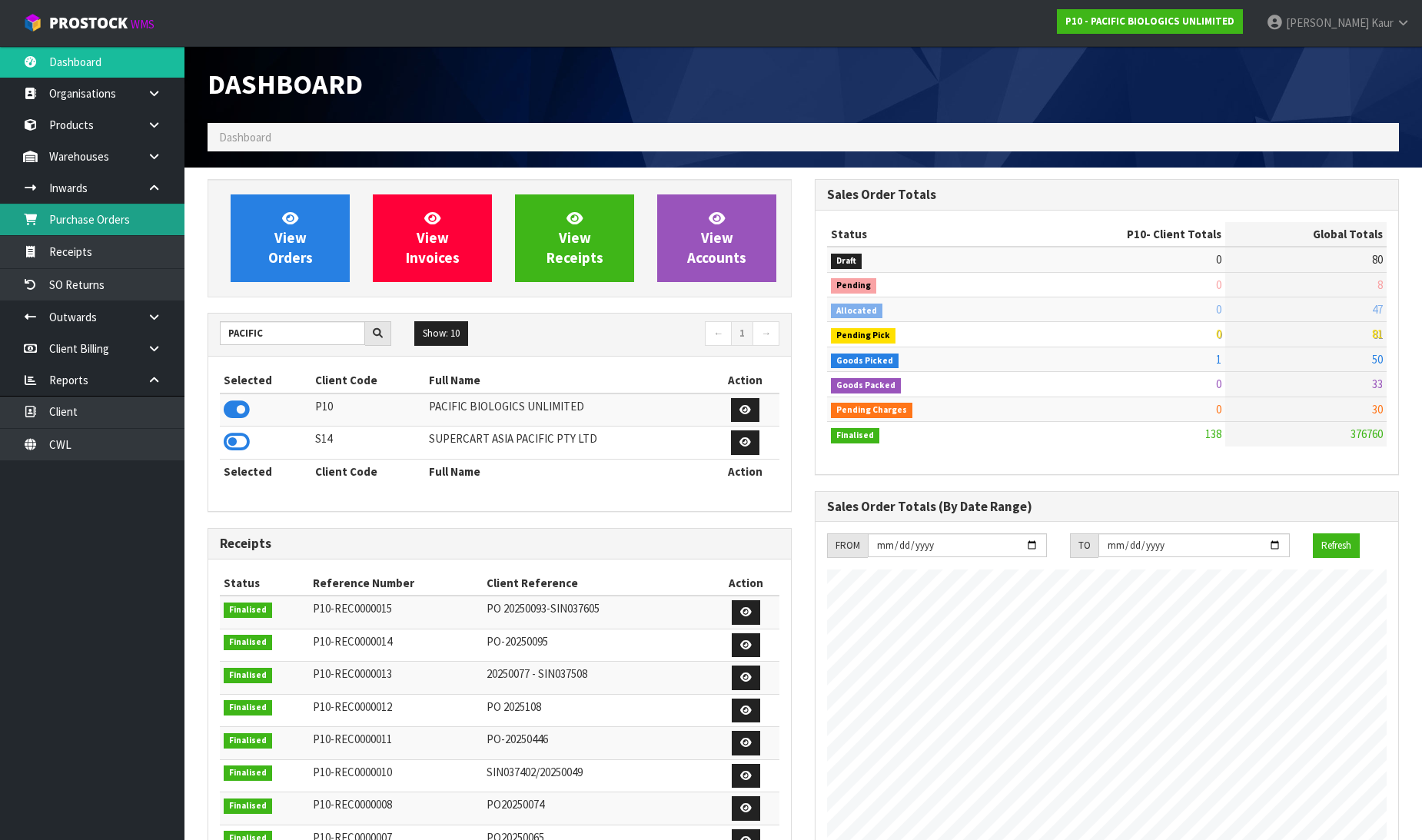
scroll to position [966, 608]
click at [146, 232] on link "Purchase Orders" at bounding box center [92, 219] width 184 height 32
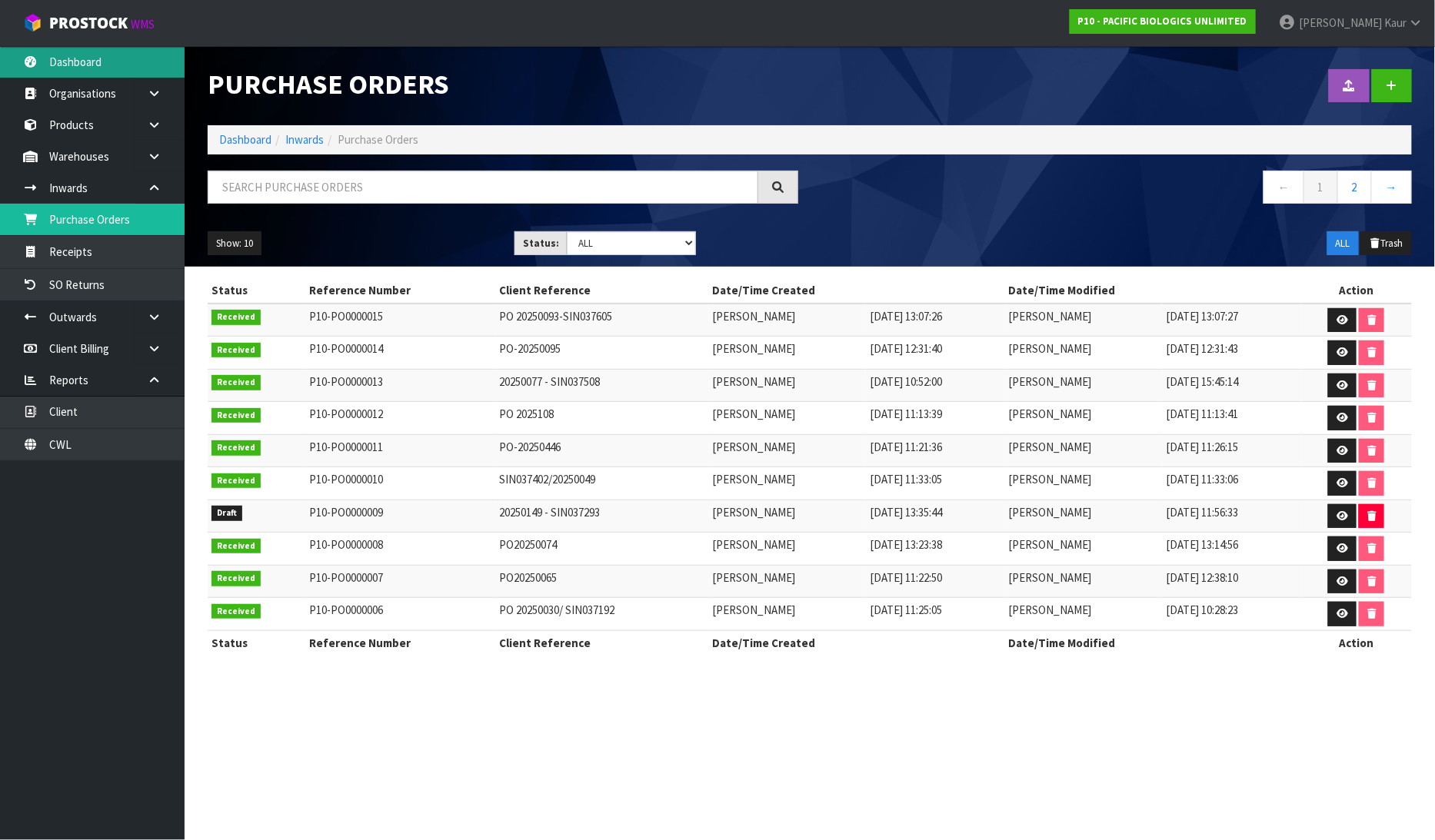
drag, startPoint x: 129, startPoint y: 64, endPoint x: 139, endPoint y: 71, distance: 12.2
click at [131, 64] on link "Dashboard" at bounding box center [92, 62] width 185 height 32
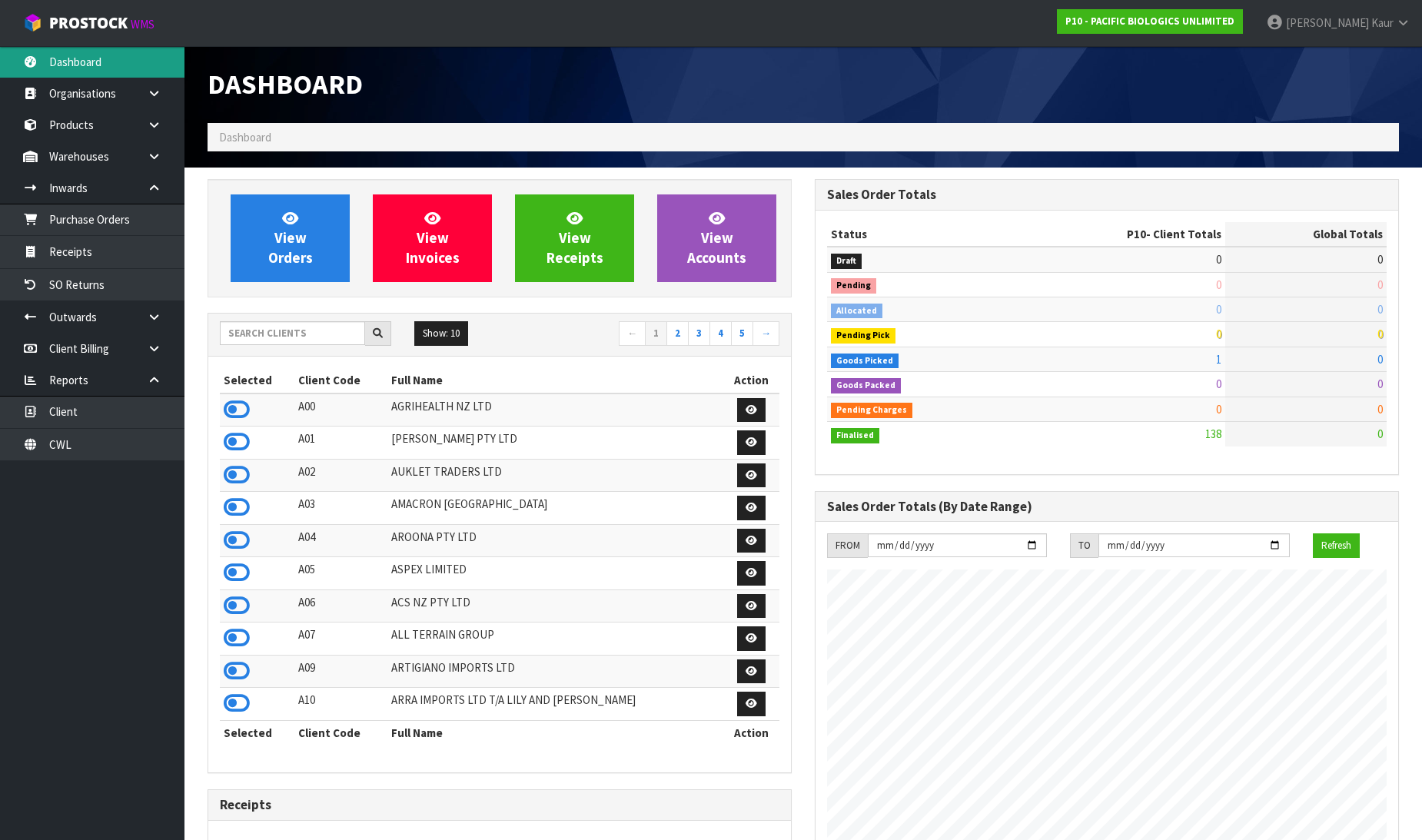
scroll to position [966, 608]
click at [242, 332] on input "text" at bounding box center [292, 333] width 145 height 24
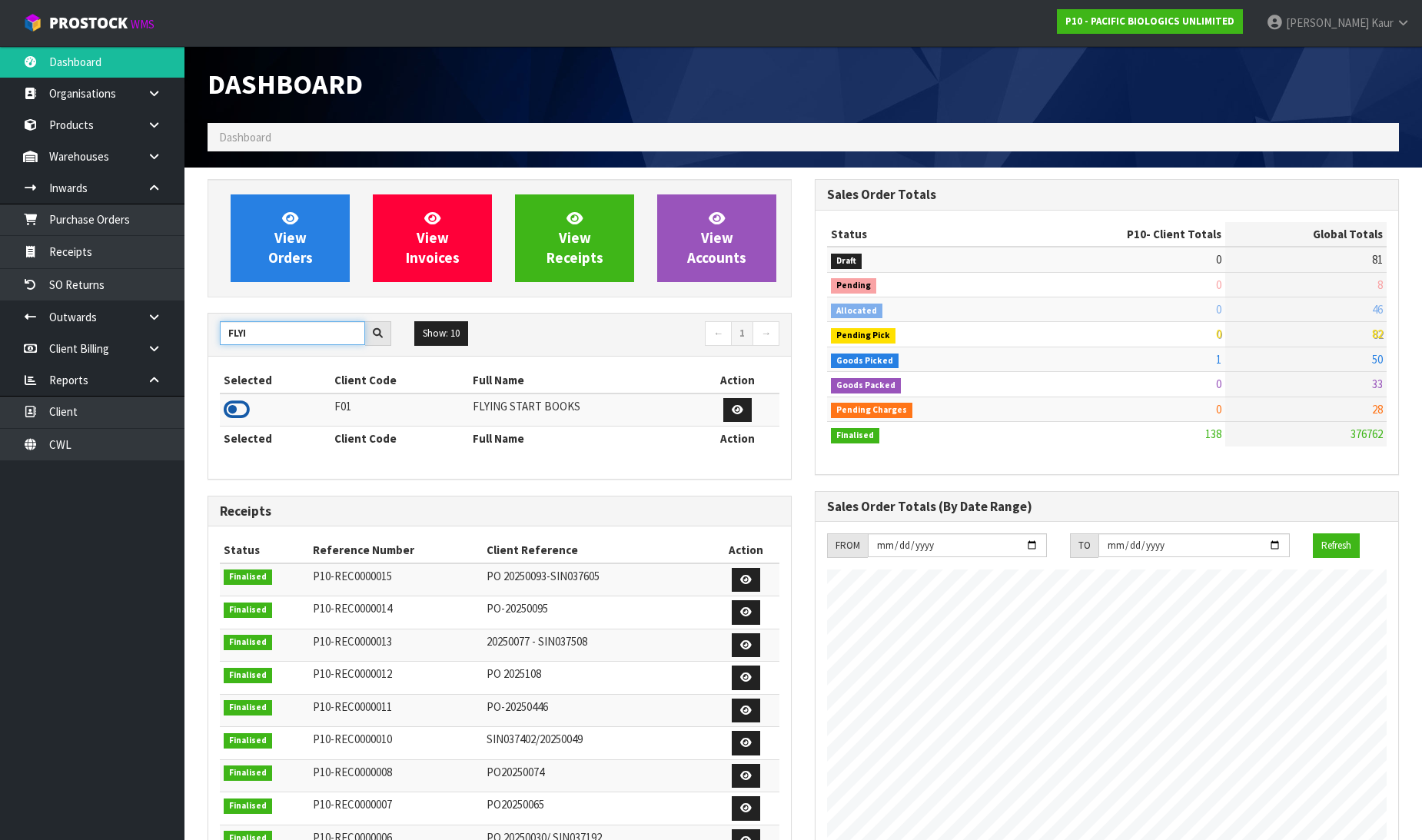
type input "FLYI"
click at [237, 408] on icon at bounding box center [237, 410] width 26 height 23
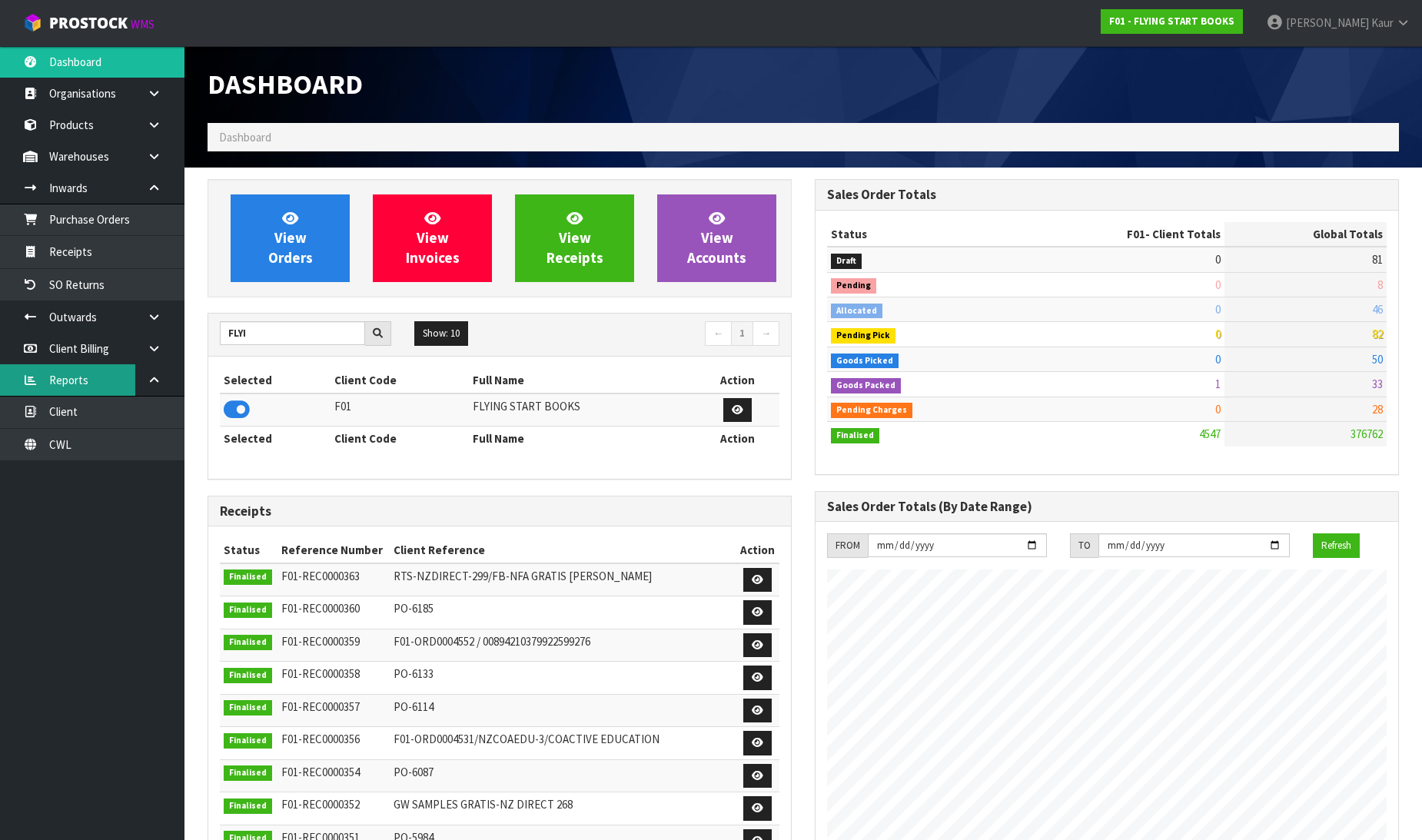
scroll to position [1015, 608]
click at [102, 212] on link "Purchase Orders" at bounding box center [92, 219] width 184 height 32
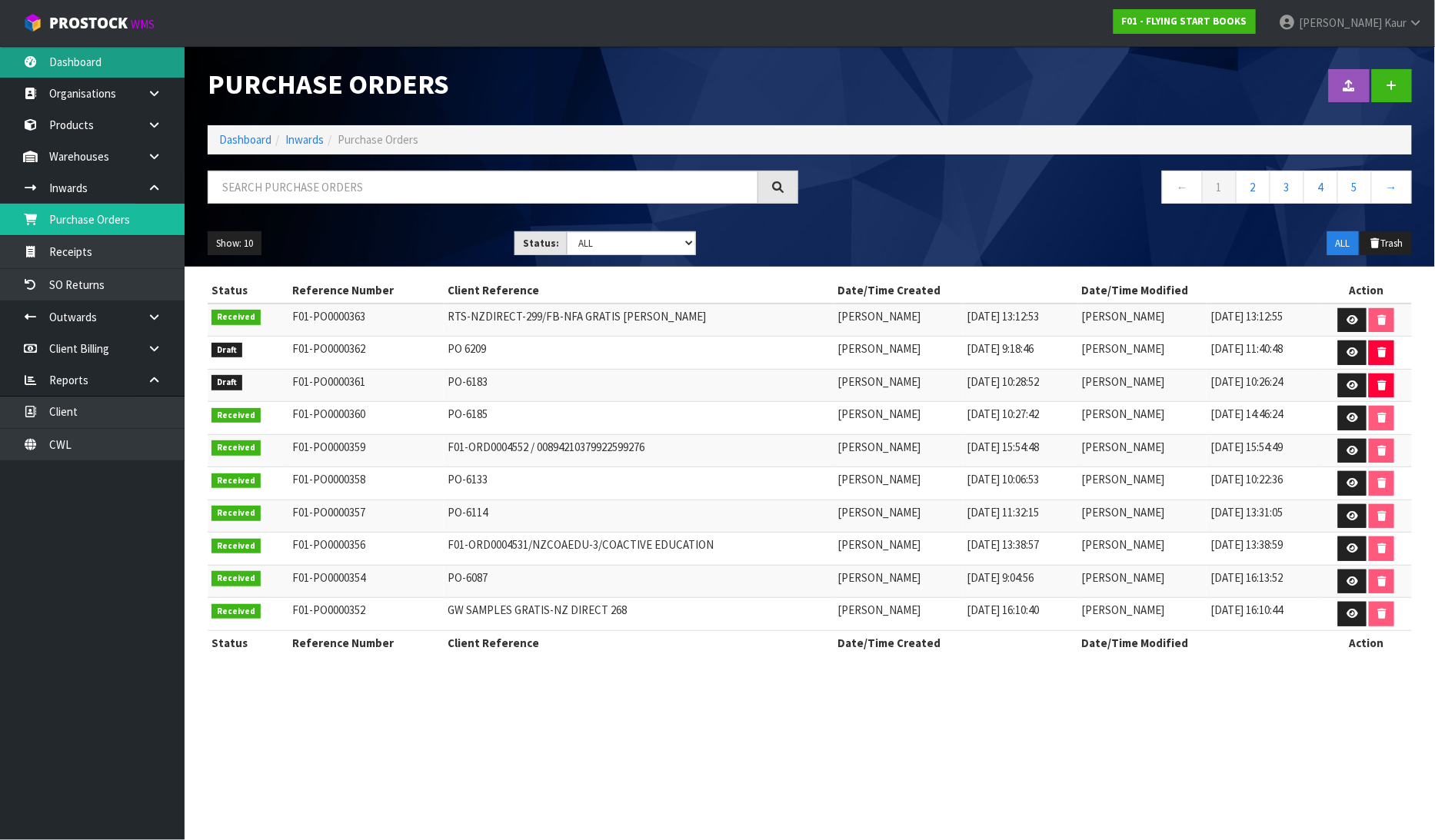
click at [109, 54] on link "Dashboard" at bounding box center [92, 62] width 185 height 32
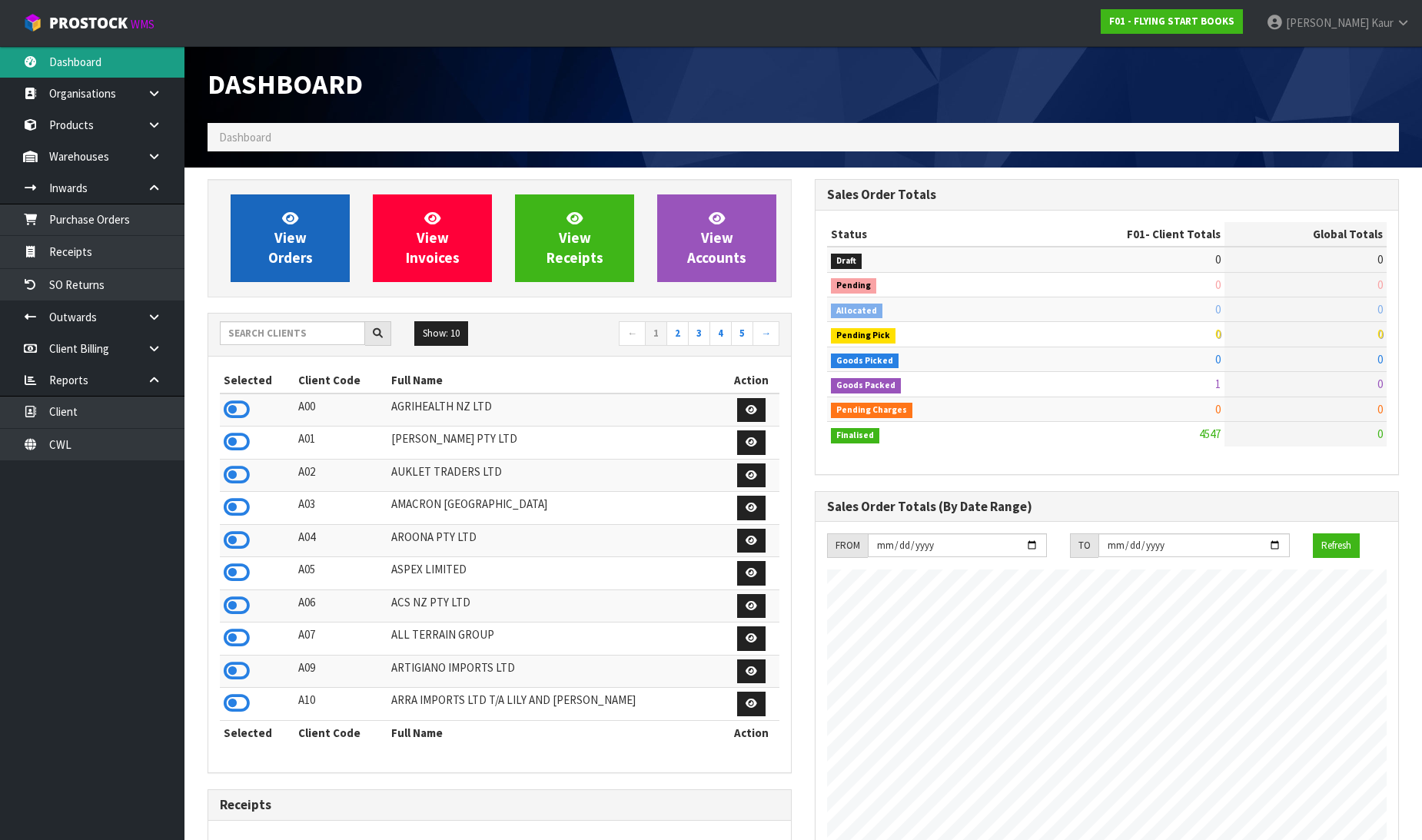
scroll to position [1015, 608]
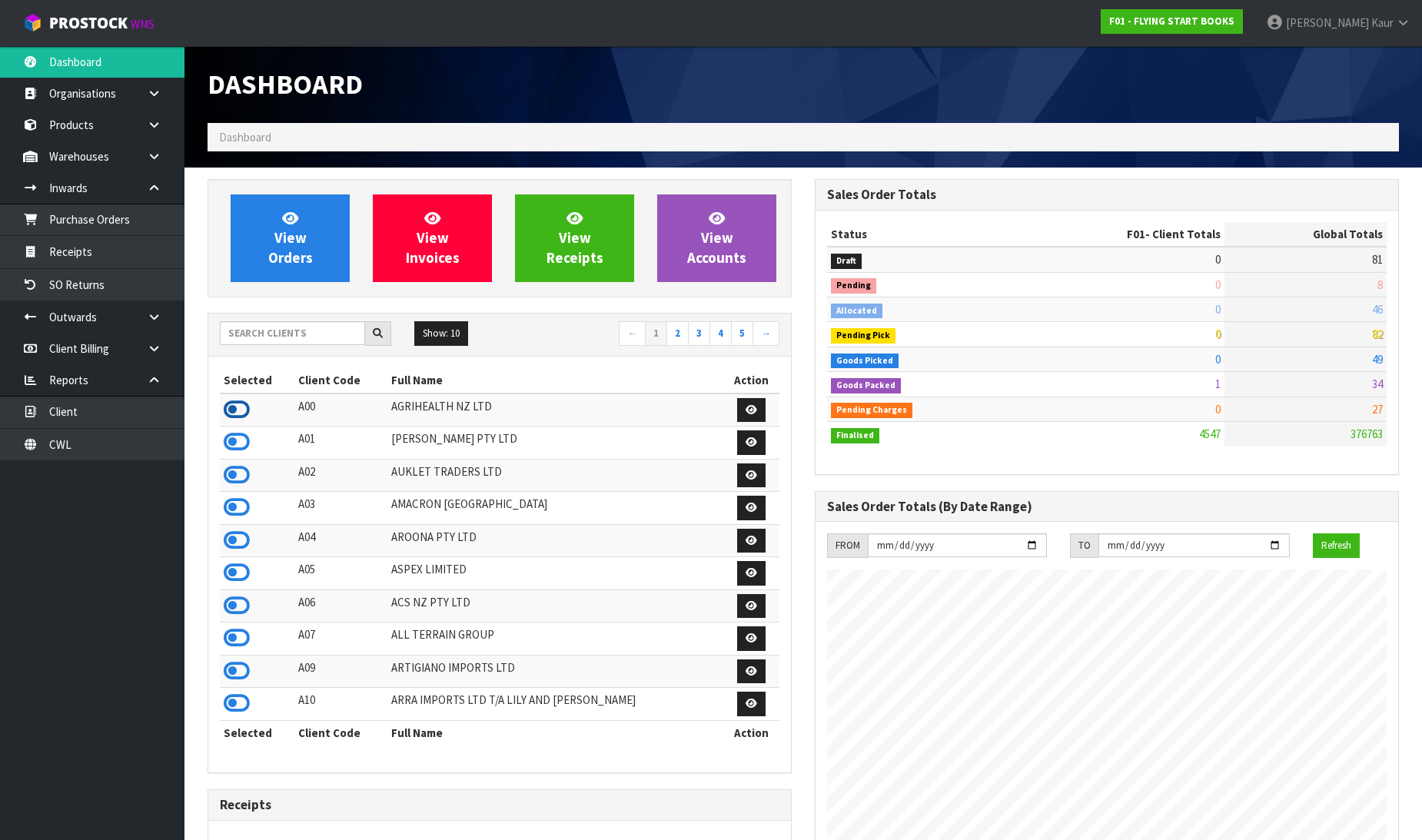
click at [226, 405] on icon at bounding box center [237, 410] width 26 height 23
click at [57, 219] on link "Purchase Orders" at bounding box center [92, 219] width 184 height 32
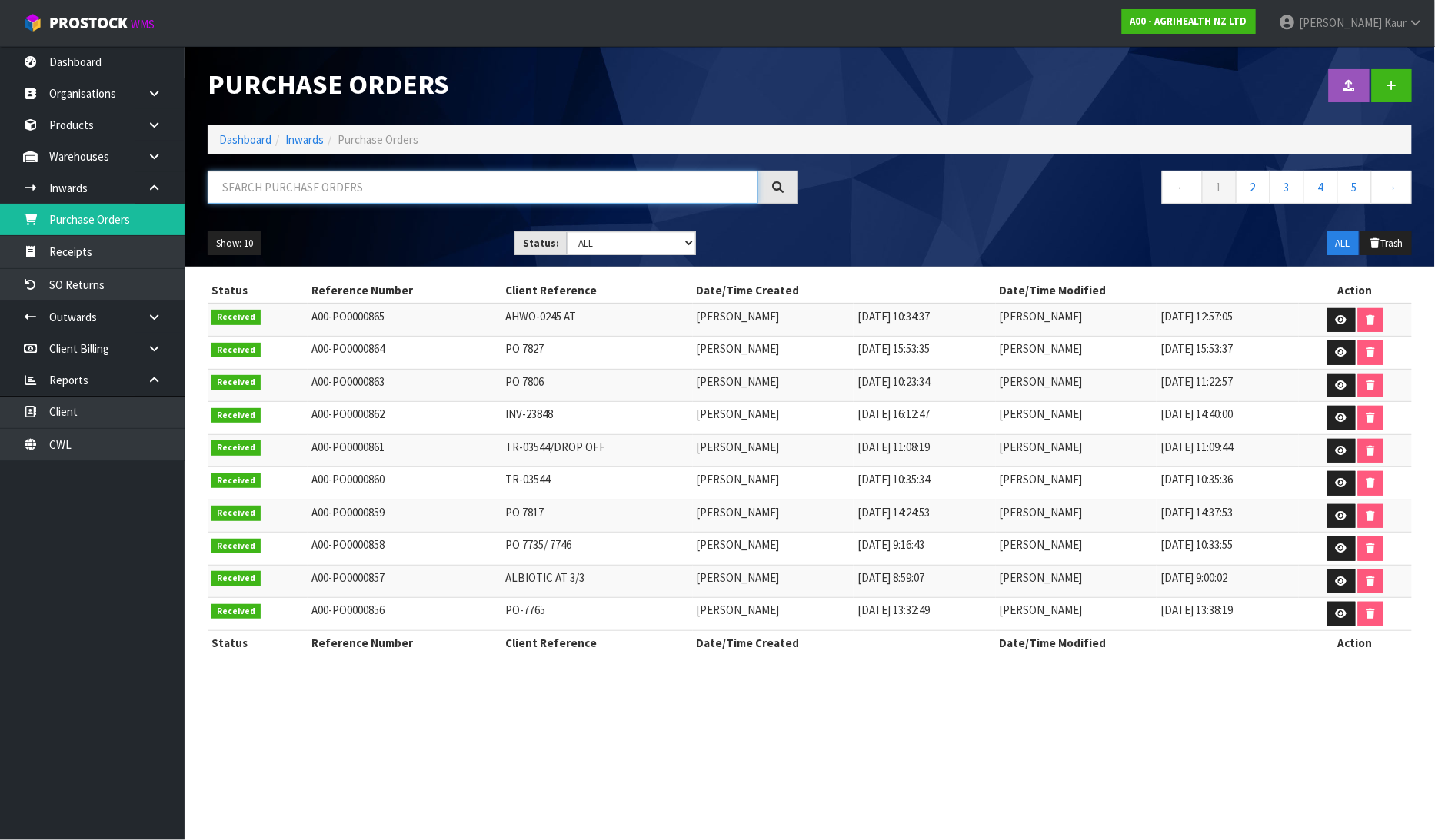
click at [225, 182] on input "text" at bounding box center [483, 187] width 550 height 33
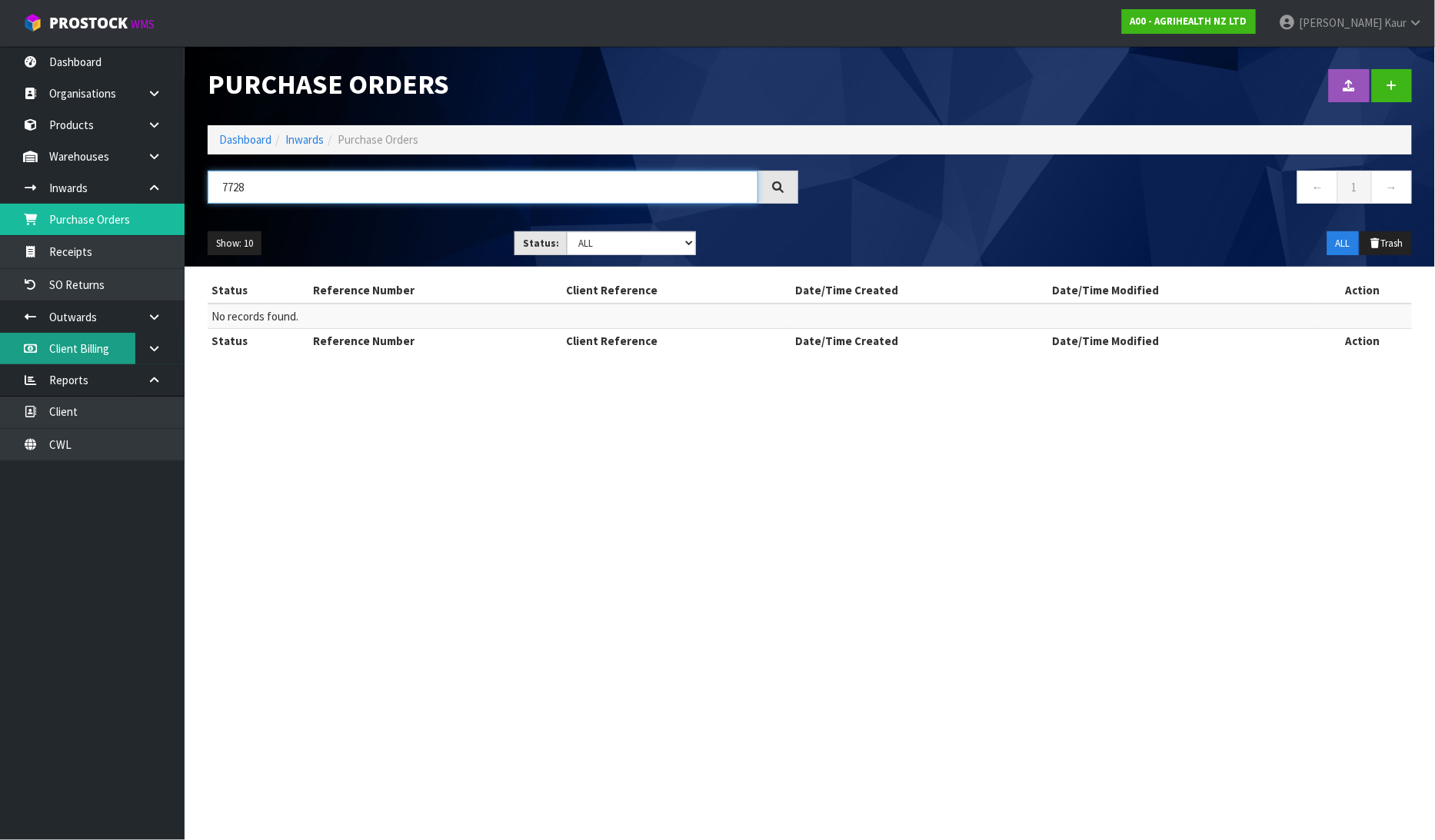
type input "7728"
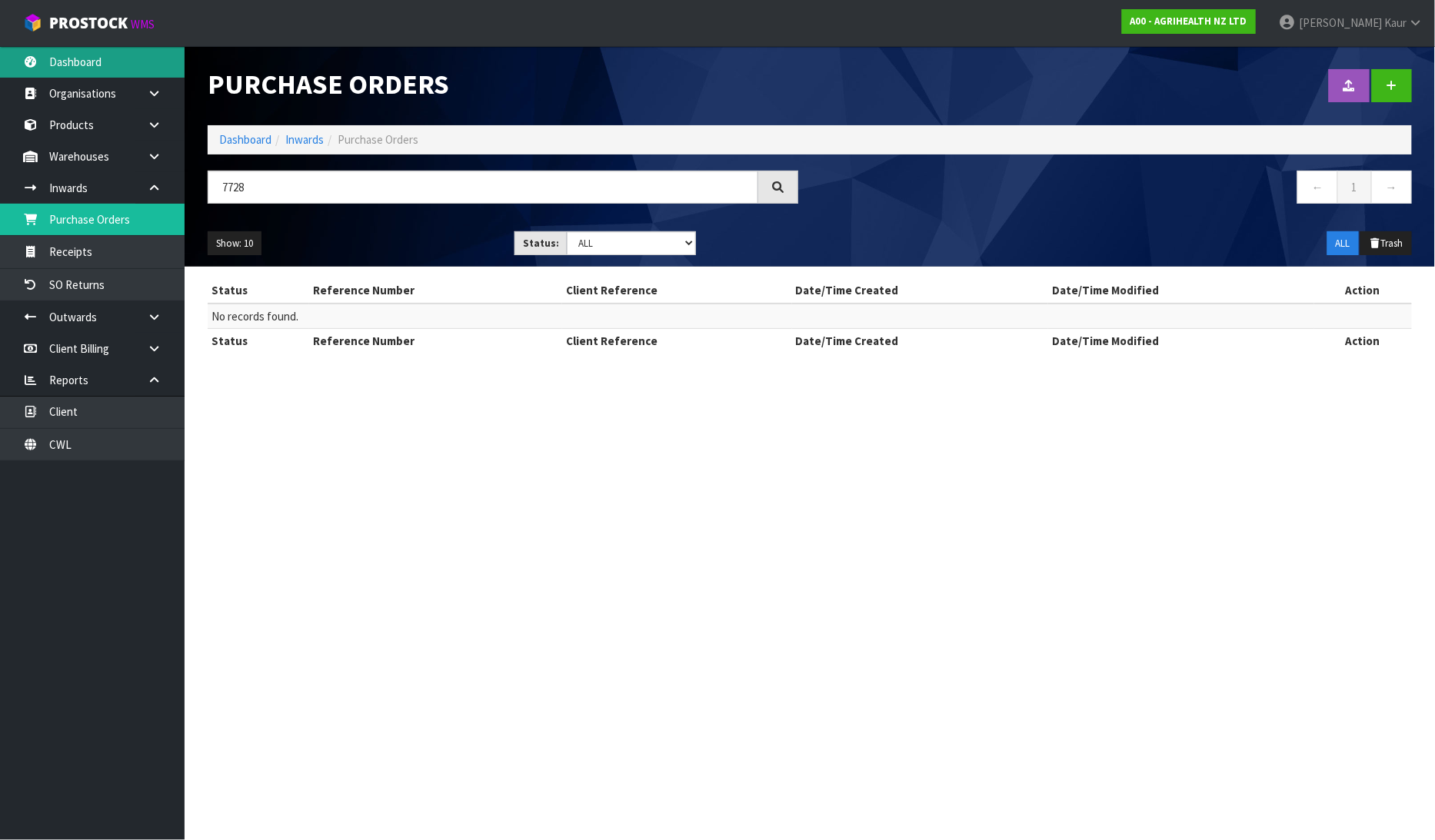
click at [95, 57] on link "Dashboard" at bounding box center [92, 62] width 185 height 32
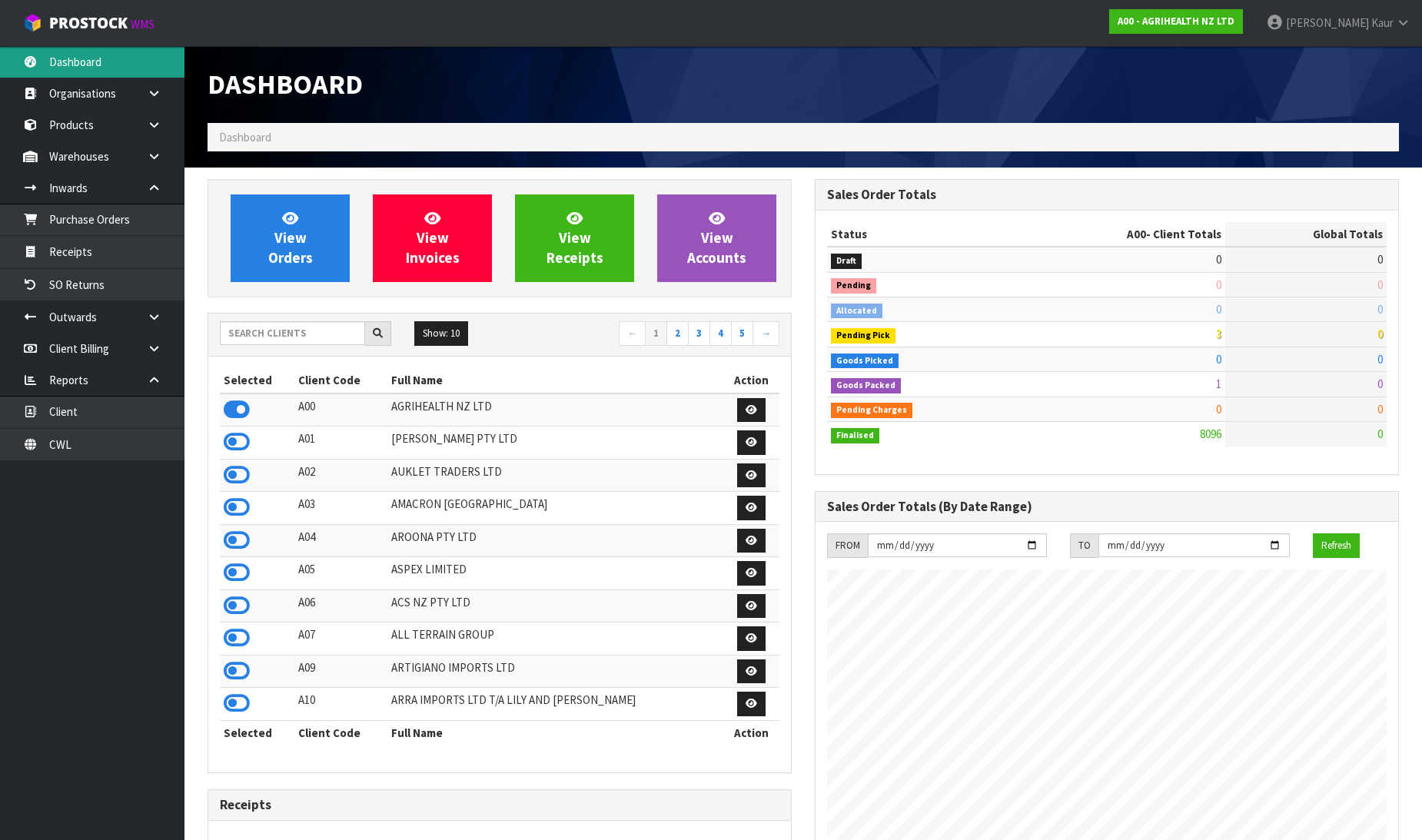
scroll to position [1165, 608]
click at [247, 340] on input "text" at bounding box center [292, 333] width 145 height 24
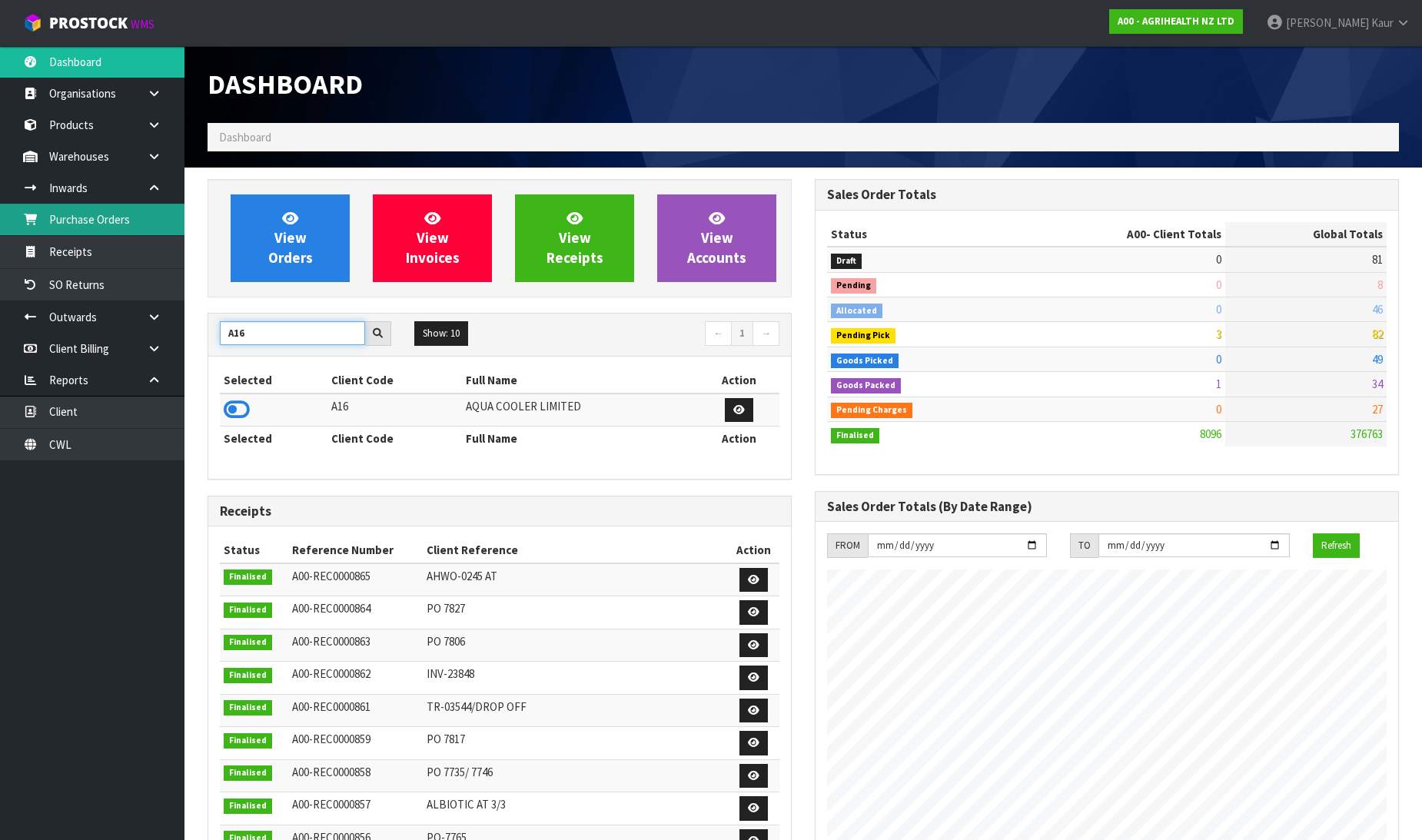
type input "A16"
drag, startPoint x: 284, startPoint y: 346, endPoint x: 243, endPoint y: 336, distance: 42.2
click at [243, 336] on div "A16 Show: 10 5 10 25 50 ← 1 →" at bounding box center [500, 335] width 583 height 27
drag, startPoint x: 251, startPoint y: 336, endPoint x: 177, endPoint y: 325, distance: 74.8
click at [177, 325] on body "Toggle navigation ProStock WMS A00 - AGRIHEALTH NZ LTD [PERSON_NAME] Logout Das…" at bounding box center [711, 420] width 1422 height 840
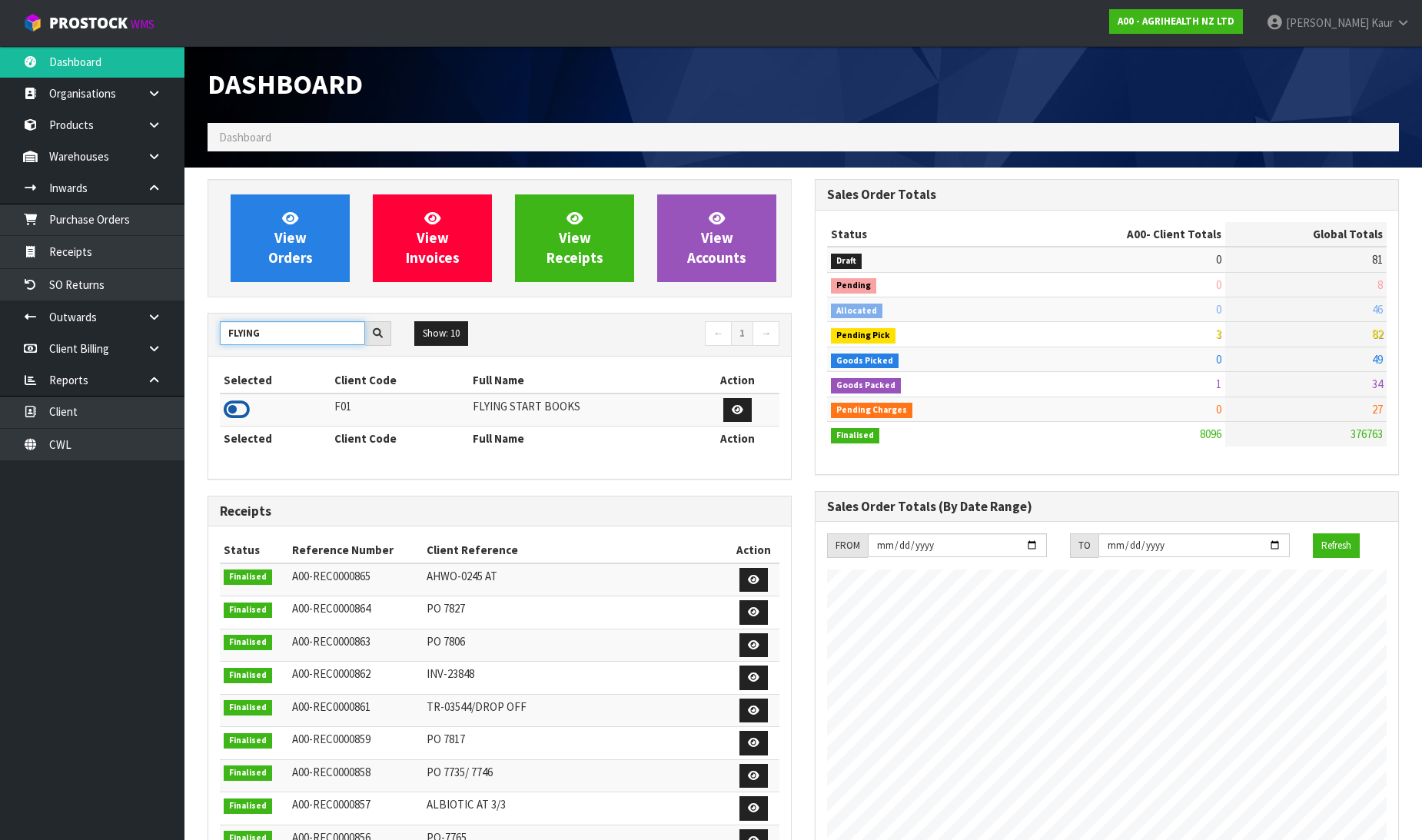
type input "FLYING"
click at [242, 405] on icon at bounding box center [237, 410] width 26 height 23
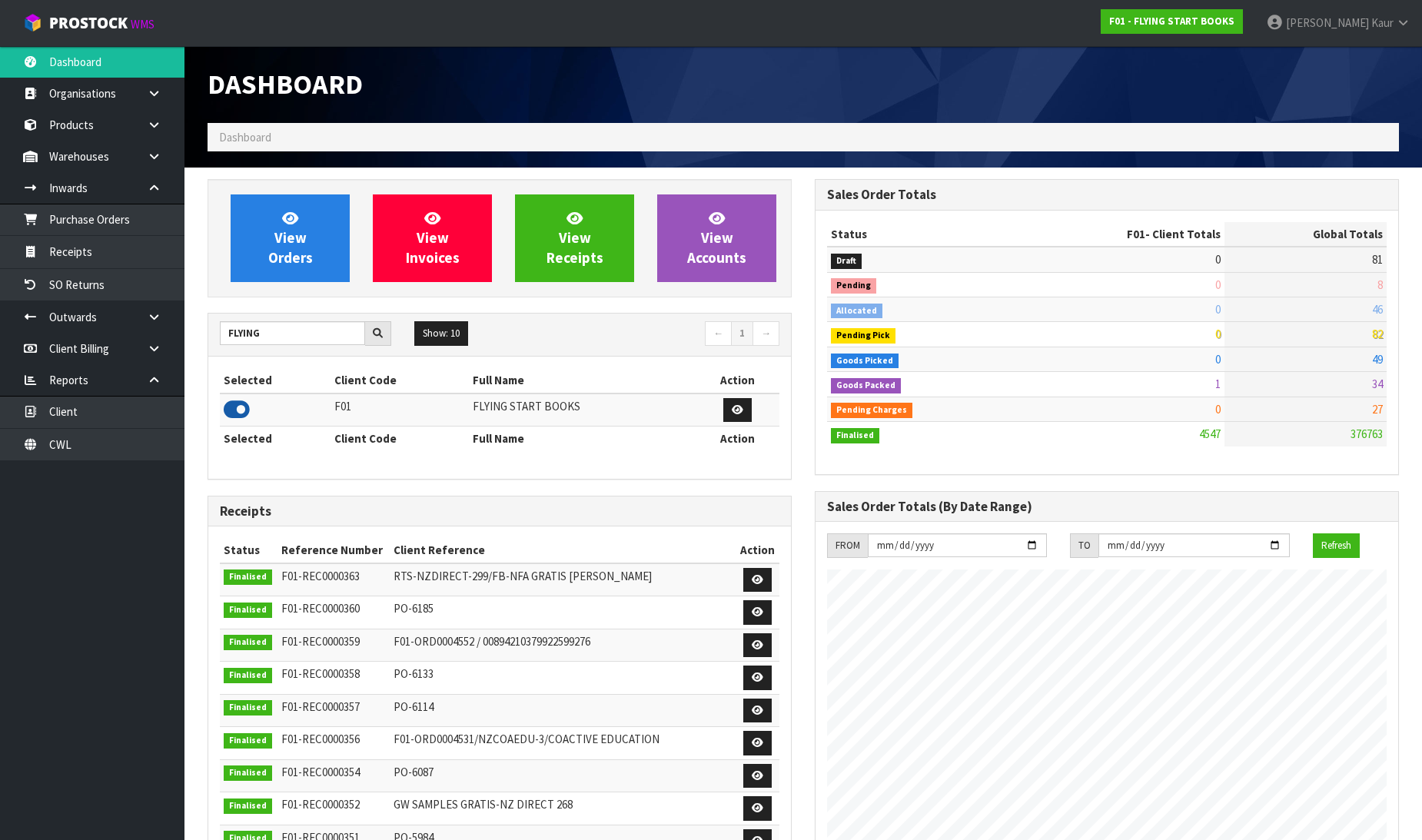
scroll to position [1015, 608]
click at [67, 223] on link "Purchase Orders" at bounding box center [92, 219] width 184 height 32
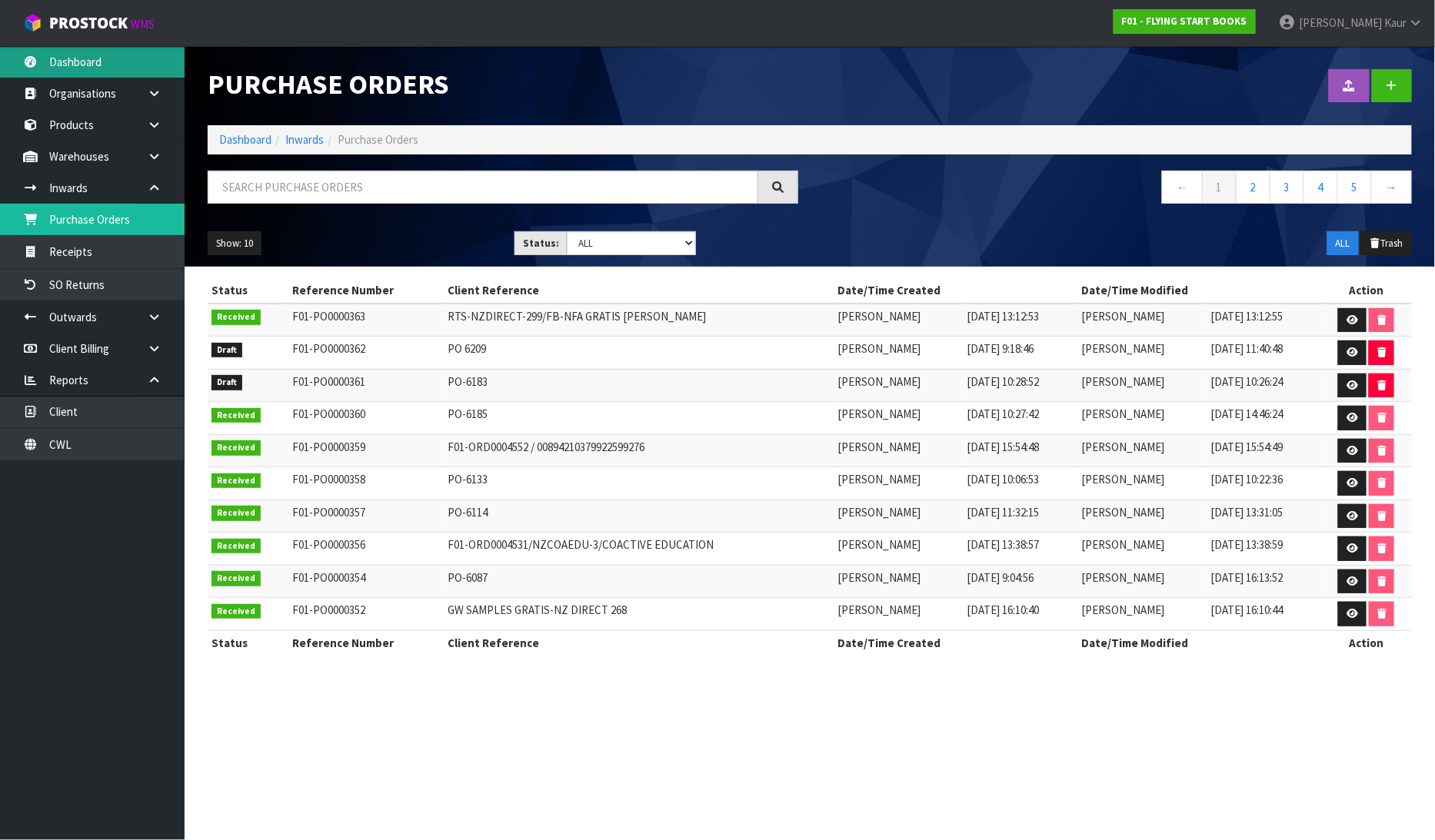
click at [88, 67] on link "Dashboard" at bounding box center [92, 62] width 185 height 32
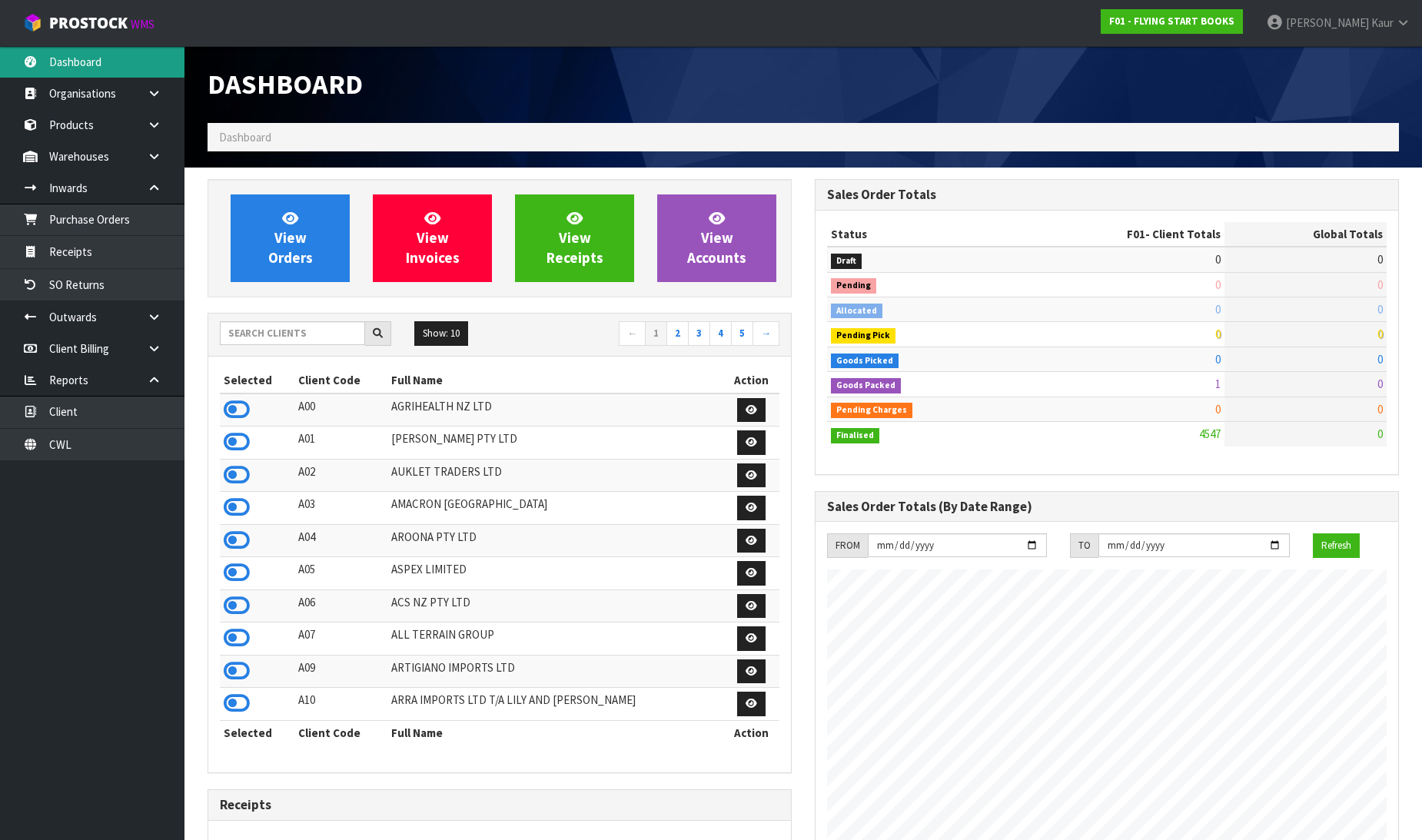
scroll to position [1015, 608]
click at [241, 325] on input "text" at bounding box center [292, 333] width 145 height 24
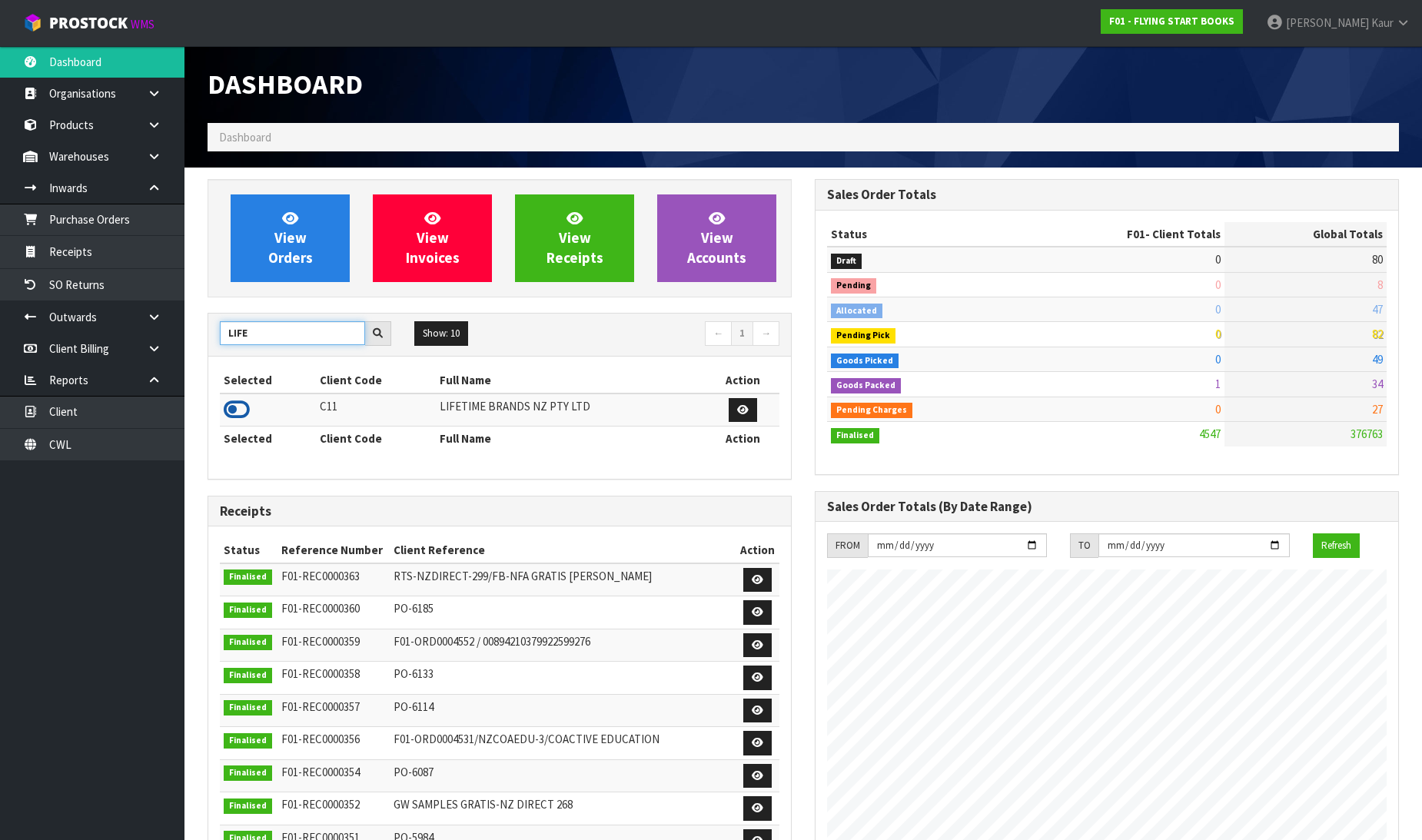
type input "LIFE"
click at [237, 405] on icon at bounding box center [237, 410] width 26 height 23
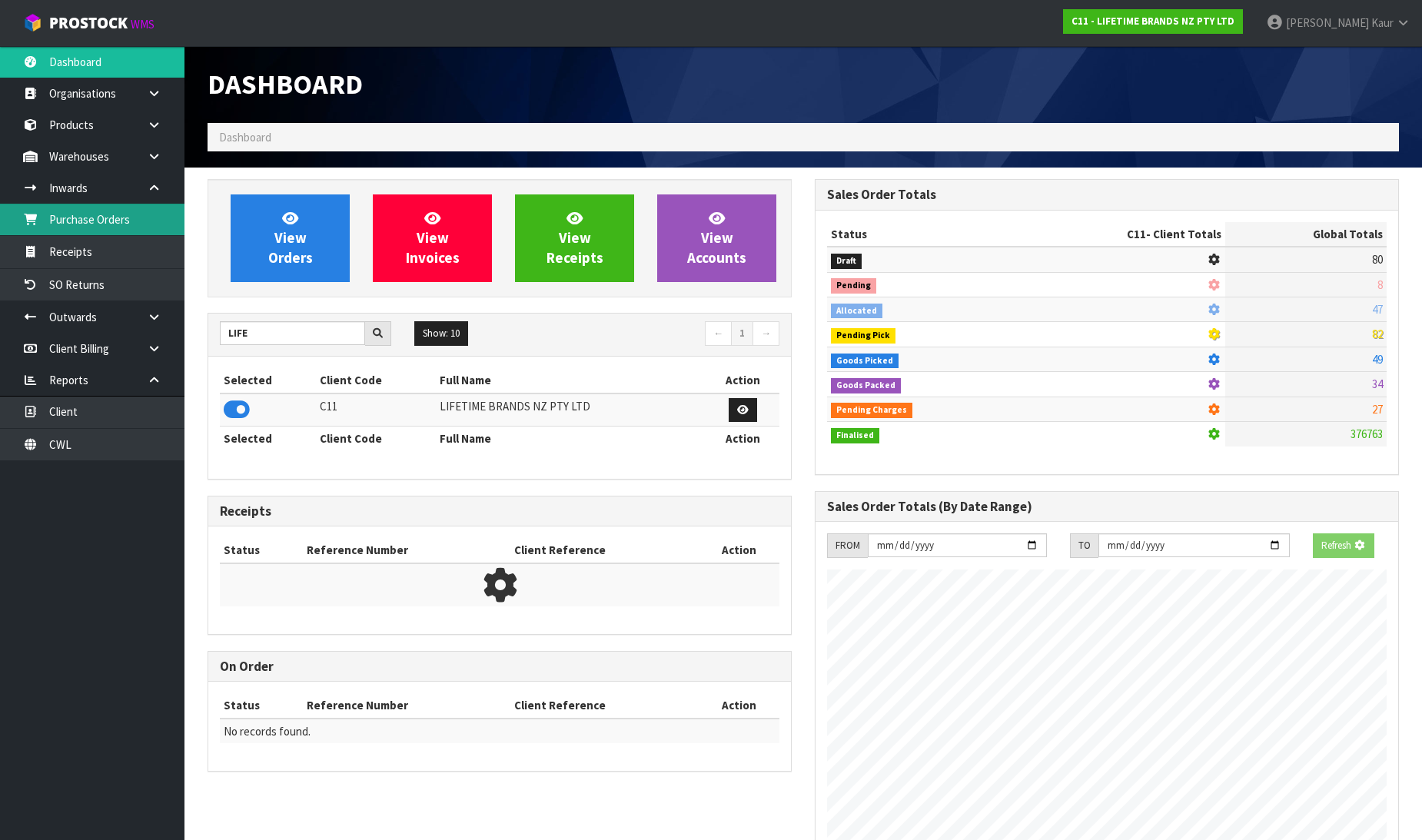
scroll to position [1165, 608]
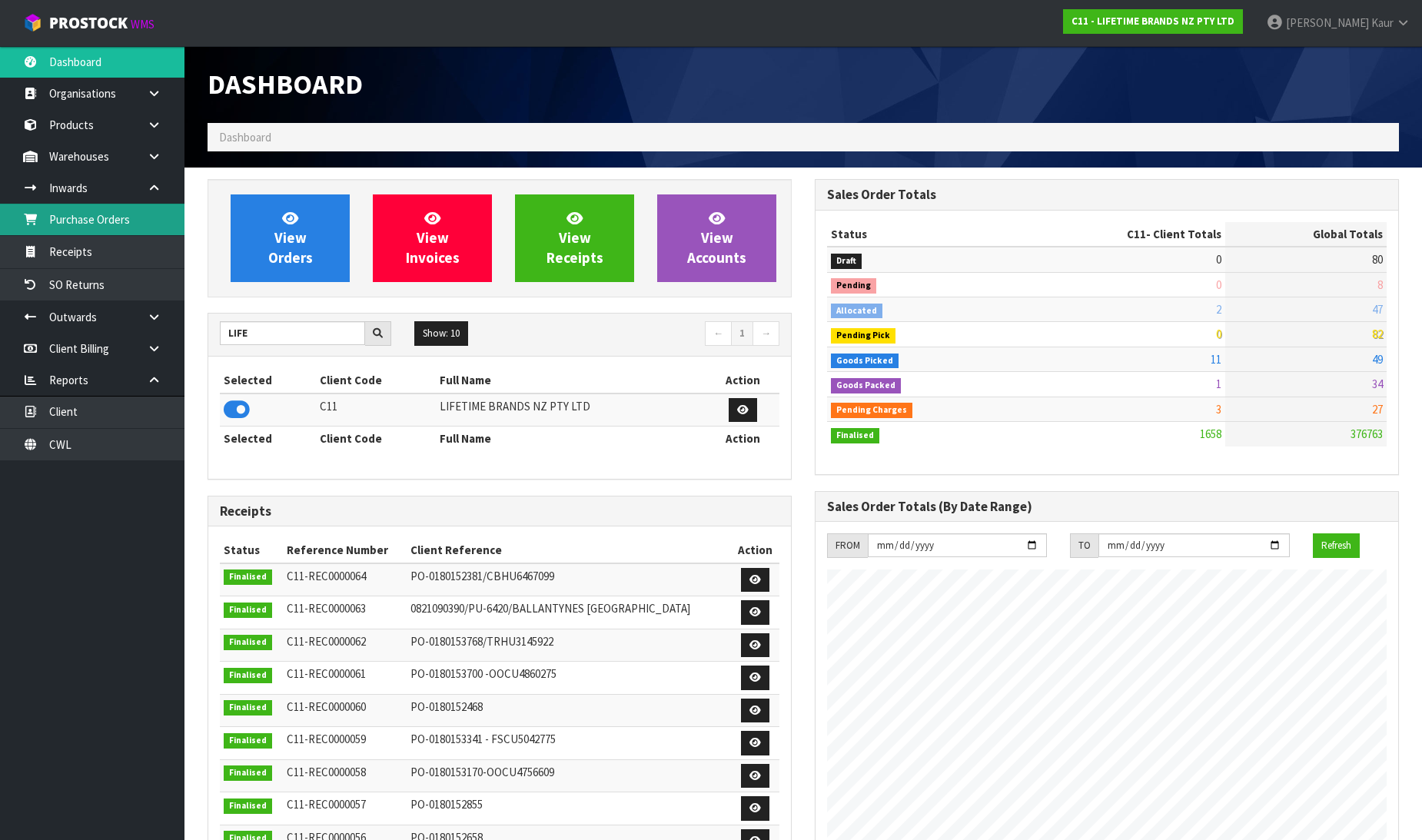
click at [116, 218] on link "Purchase Orders" at bounding box center [92, 219] width 184 height 32
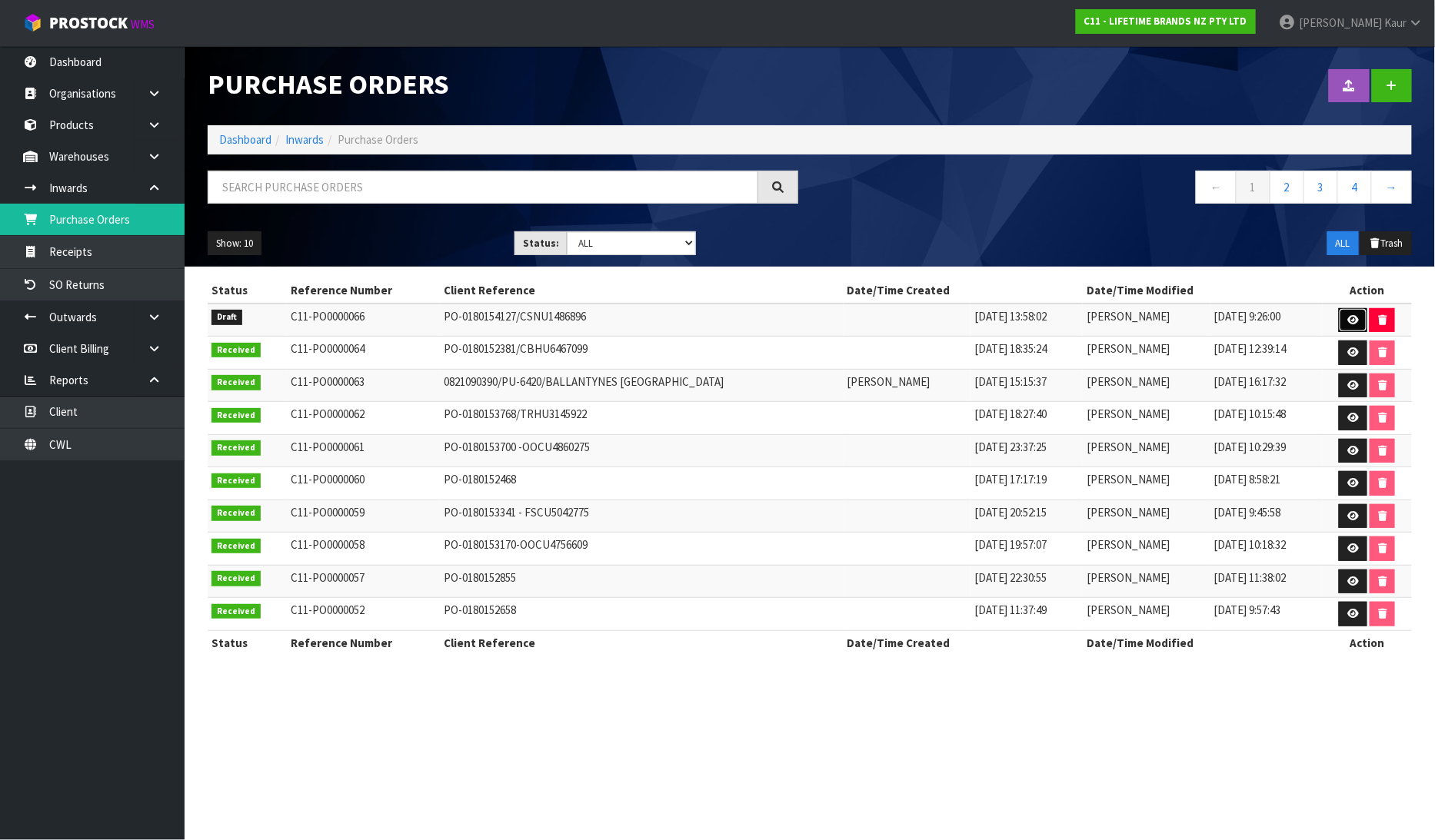
click at [1354, 321] on icon at bounding box center [1353, 320] width 12 height 10
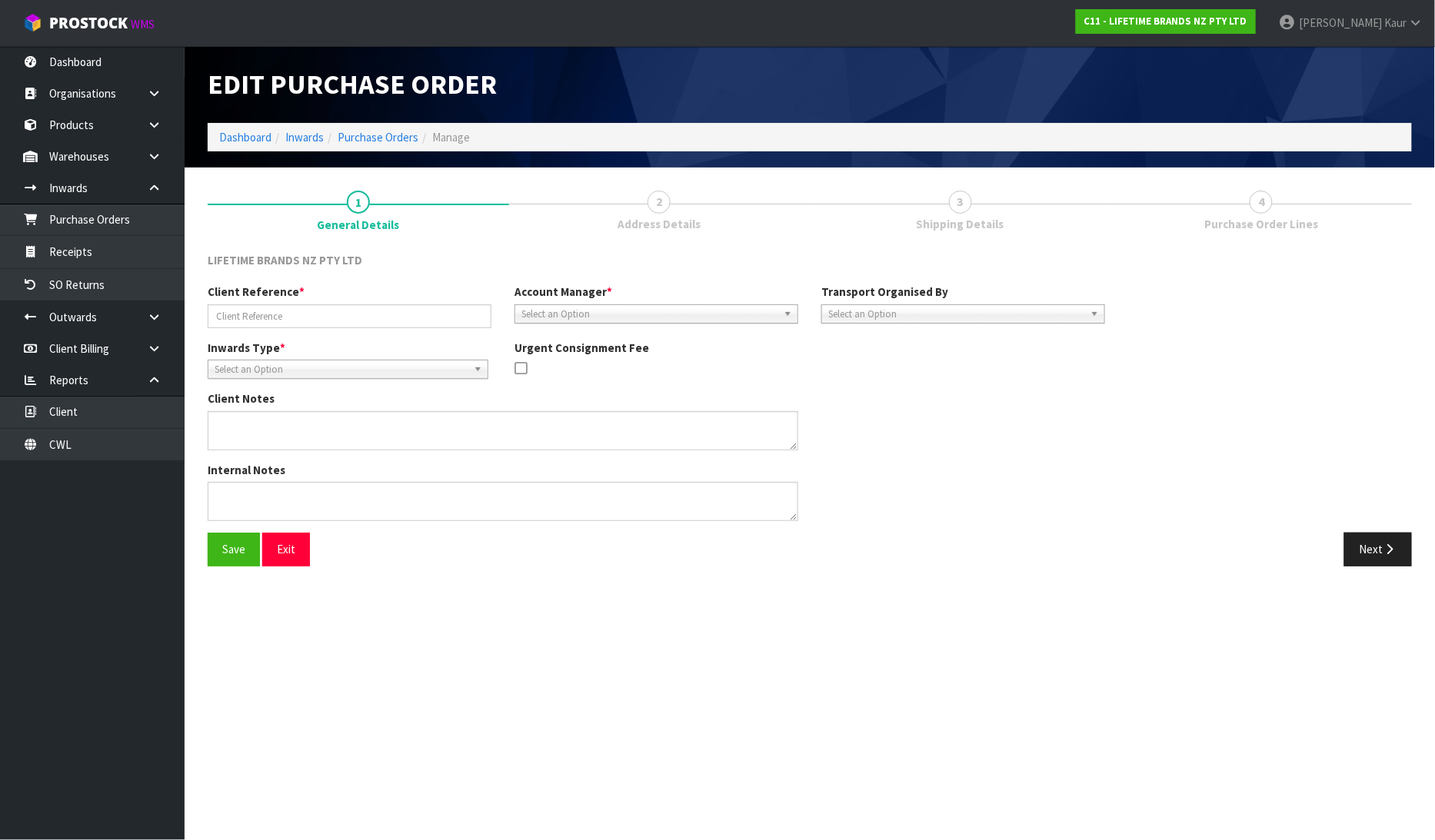
type input "PO-0180154127/CSNU1486896"
type textarea "PURCHASE ORDER: 4500344047-000010 CONTAINER NUMBER-CSNU1486896"
type textarea "CONTAINER NUMBER-CSNU1486896"
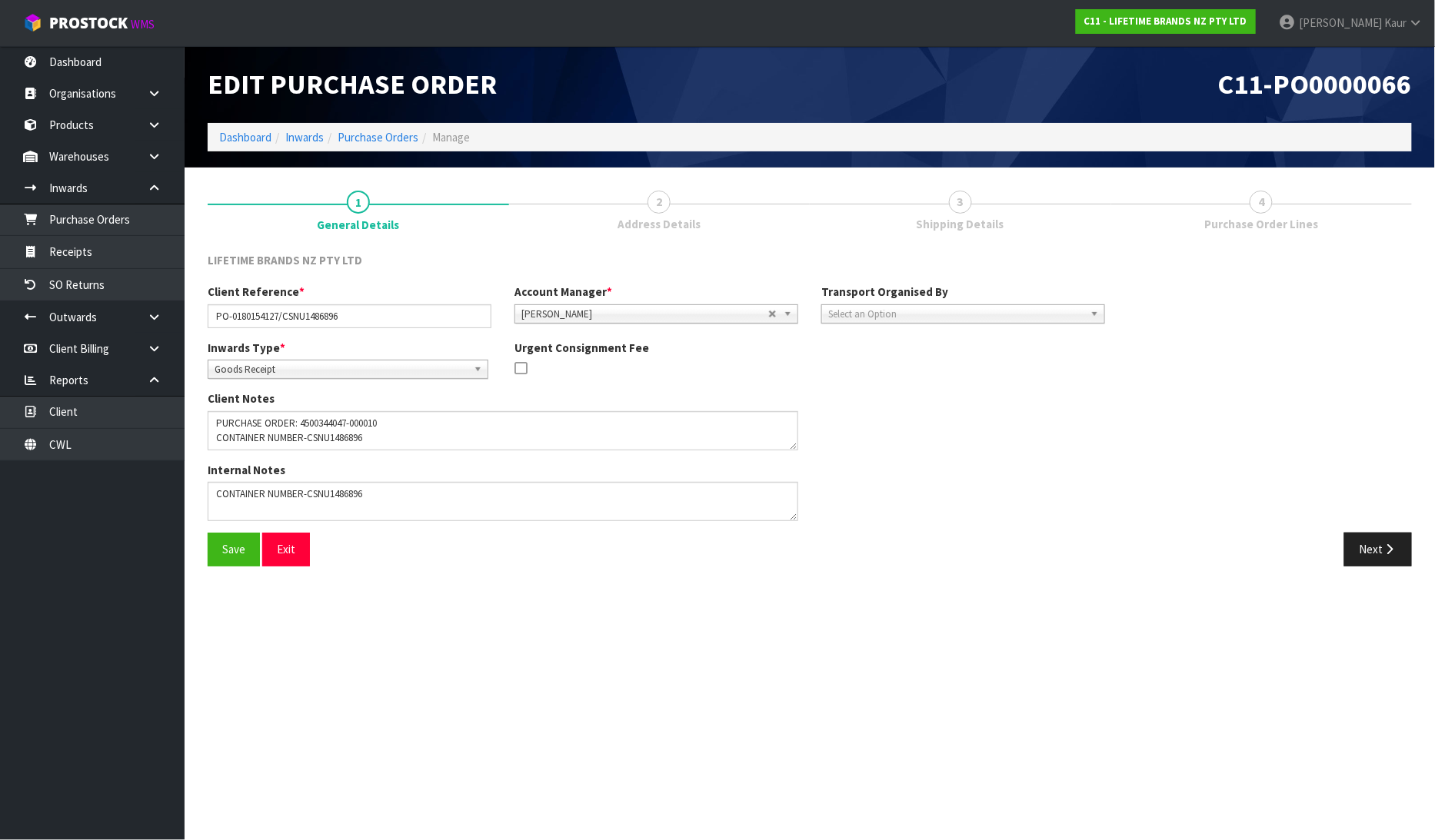
click at [943, 313] on span "Select an Option" at bounding box center [956, 315] width 256 height 19
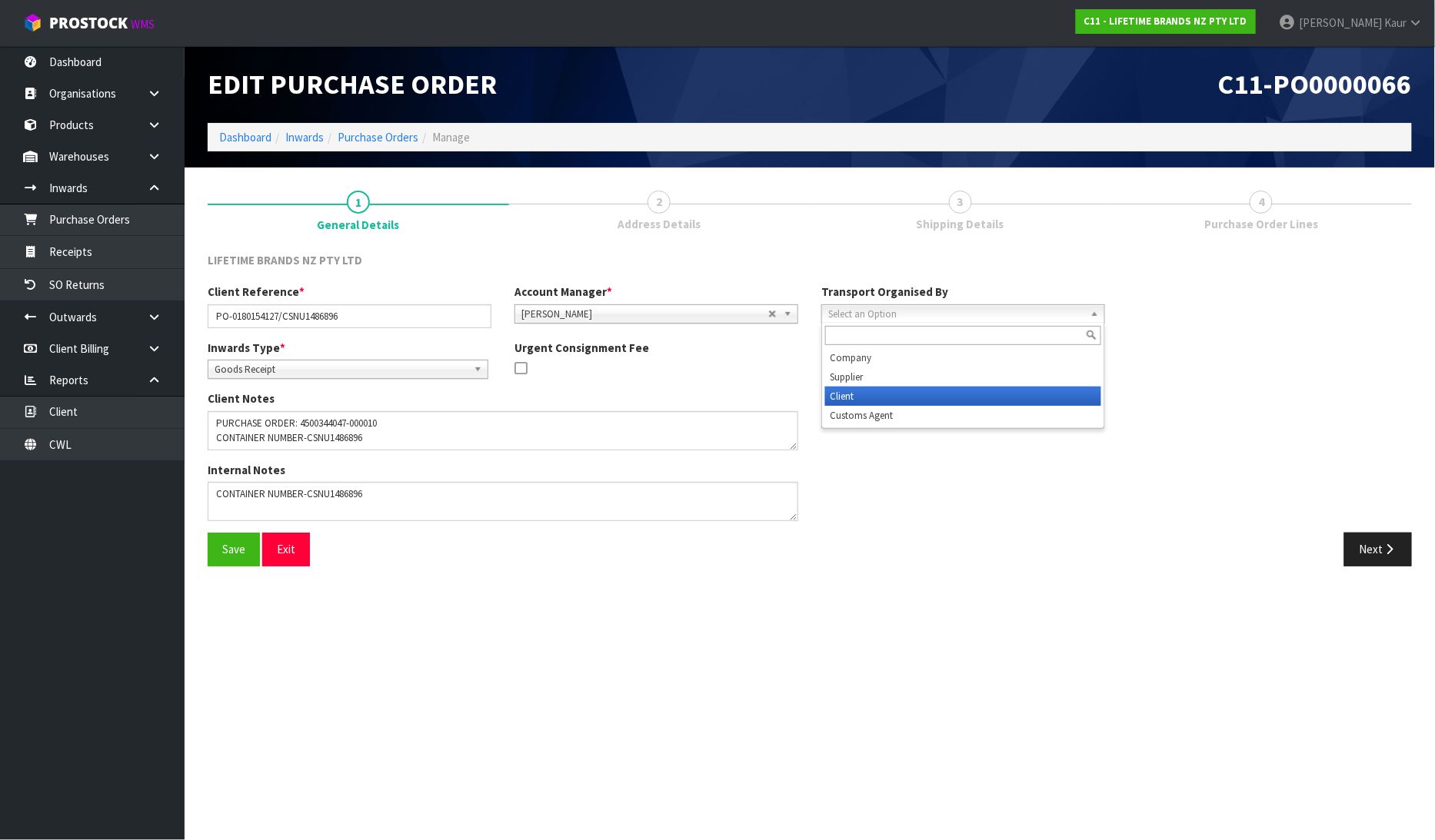
click at [916, 398] on li "Client" at bounding box center [963, 396] width 276 height 19
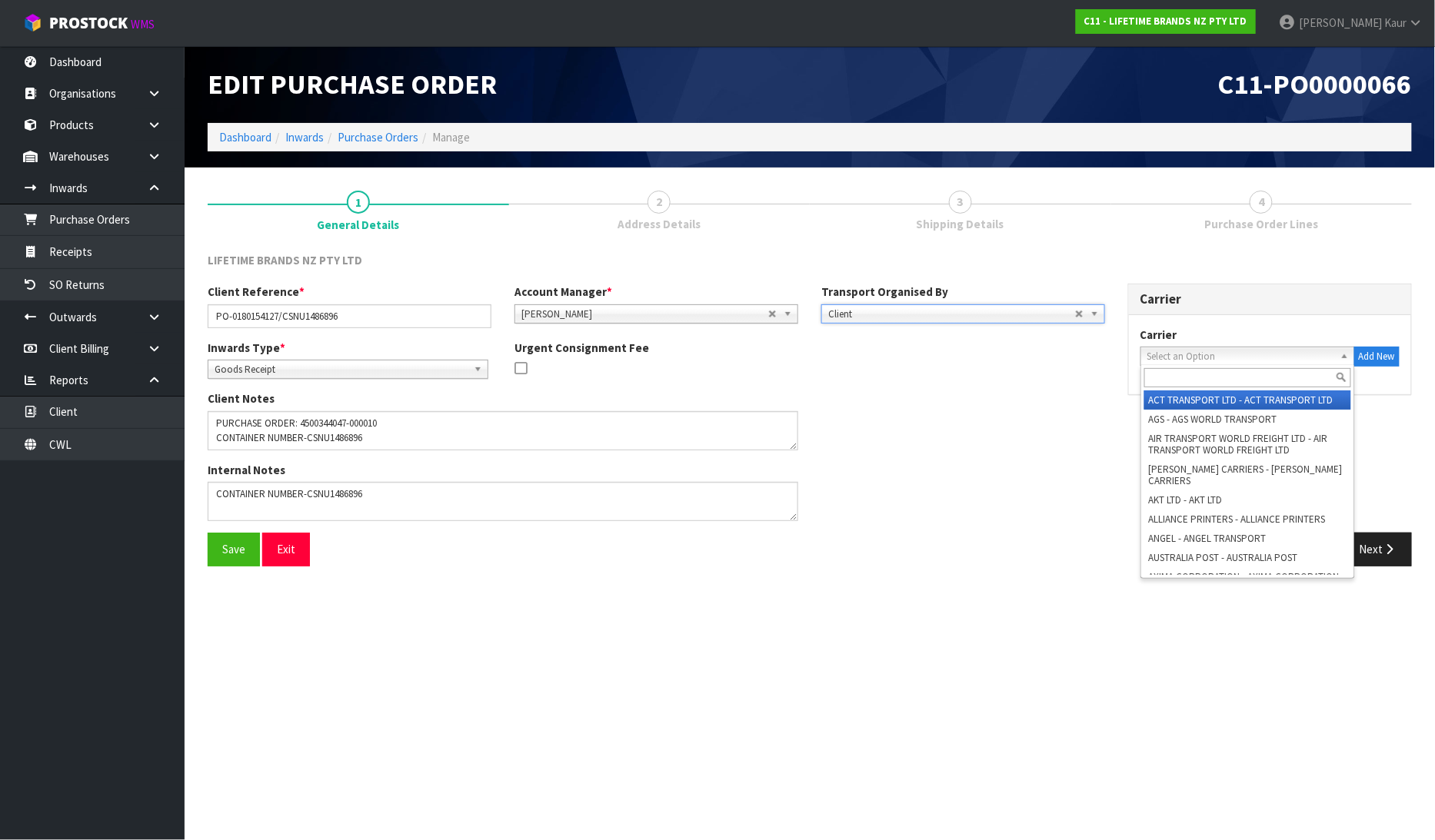
click at [1185, 350] on span "Select an Option" at bounding box center [1240, 356] width 187 height 19
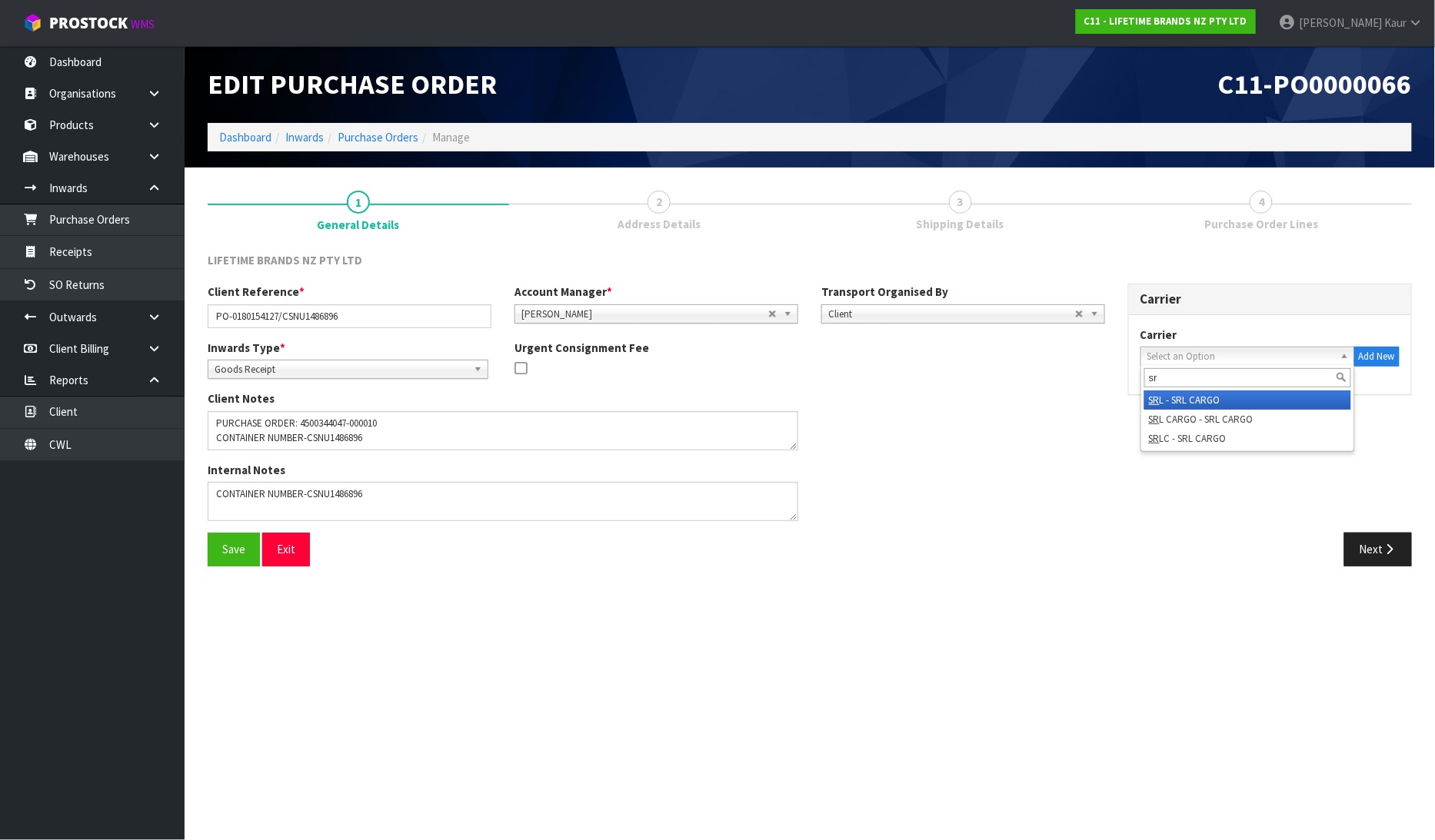
type input "sr"
click at [1188, 395] on li "SR L - SRL CARGO" at bounding box center [1247, 400] width 207 height 19
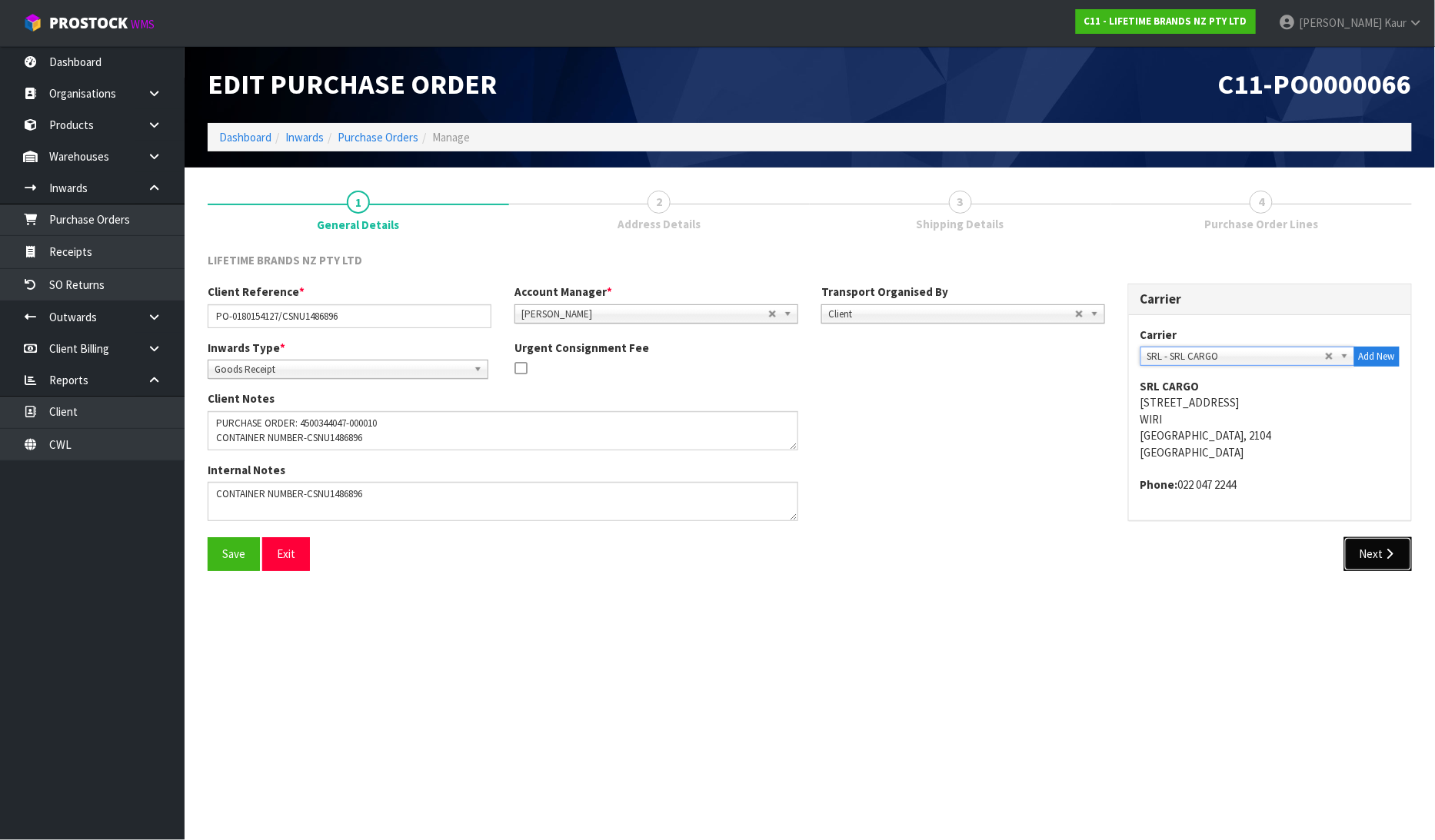
click at [1390, 553] on icon "button" at bounding box center [1390, 553] width 15 height 12
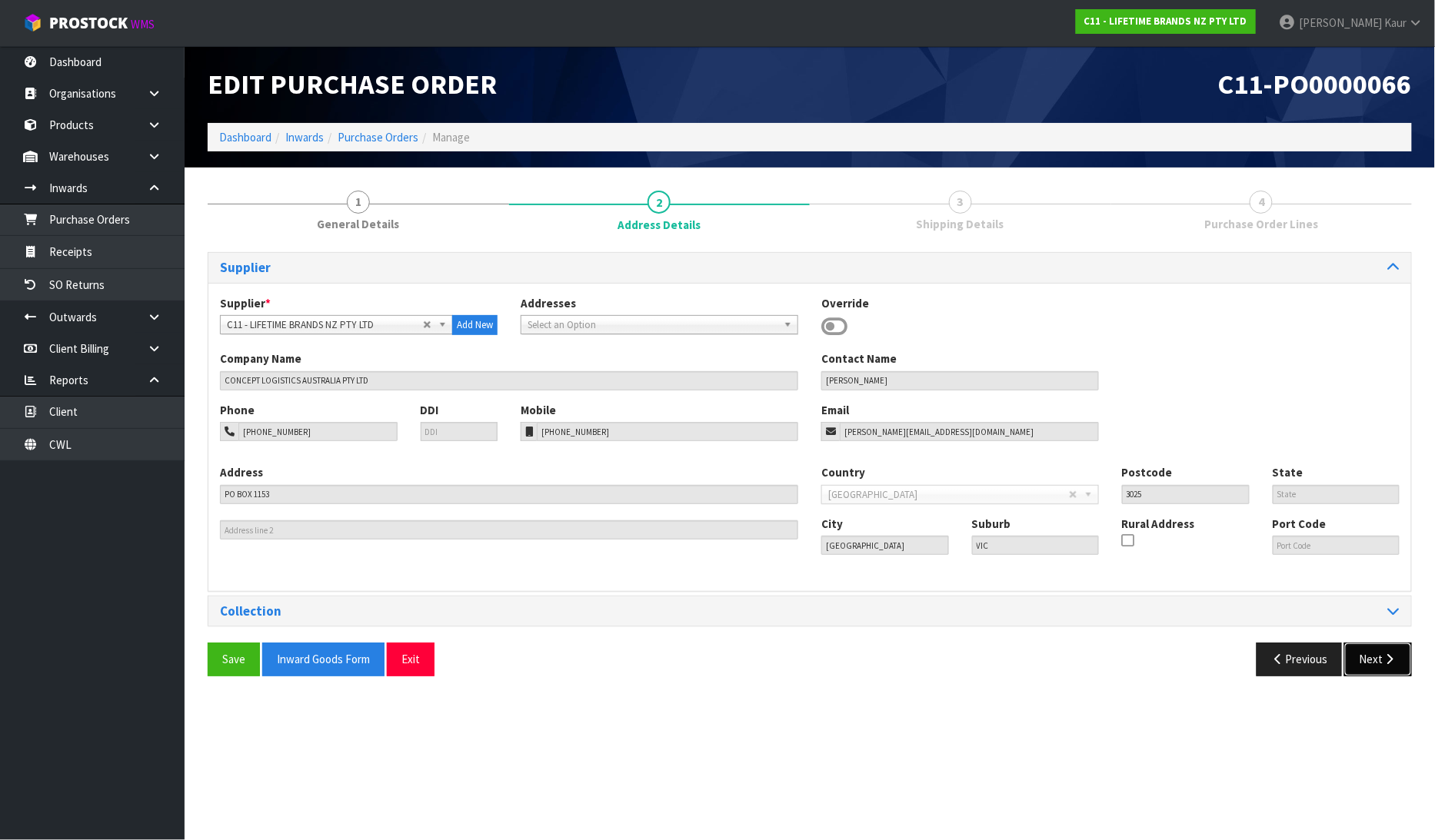
click at [1383, 656] on icon "button" at bounding box center [1390, 659] width 15 height 12
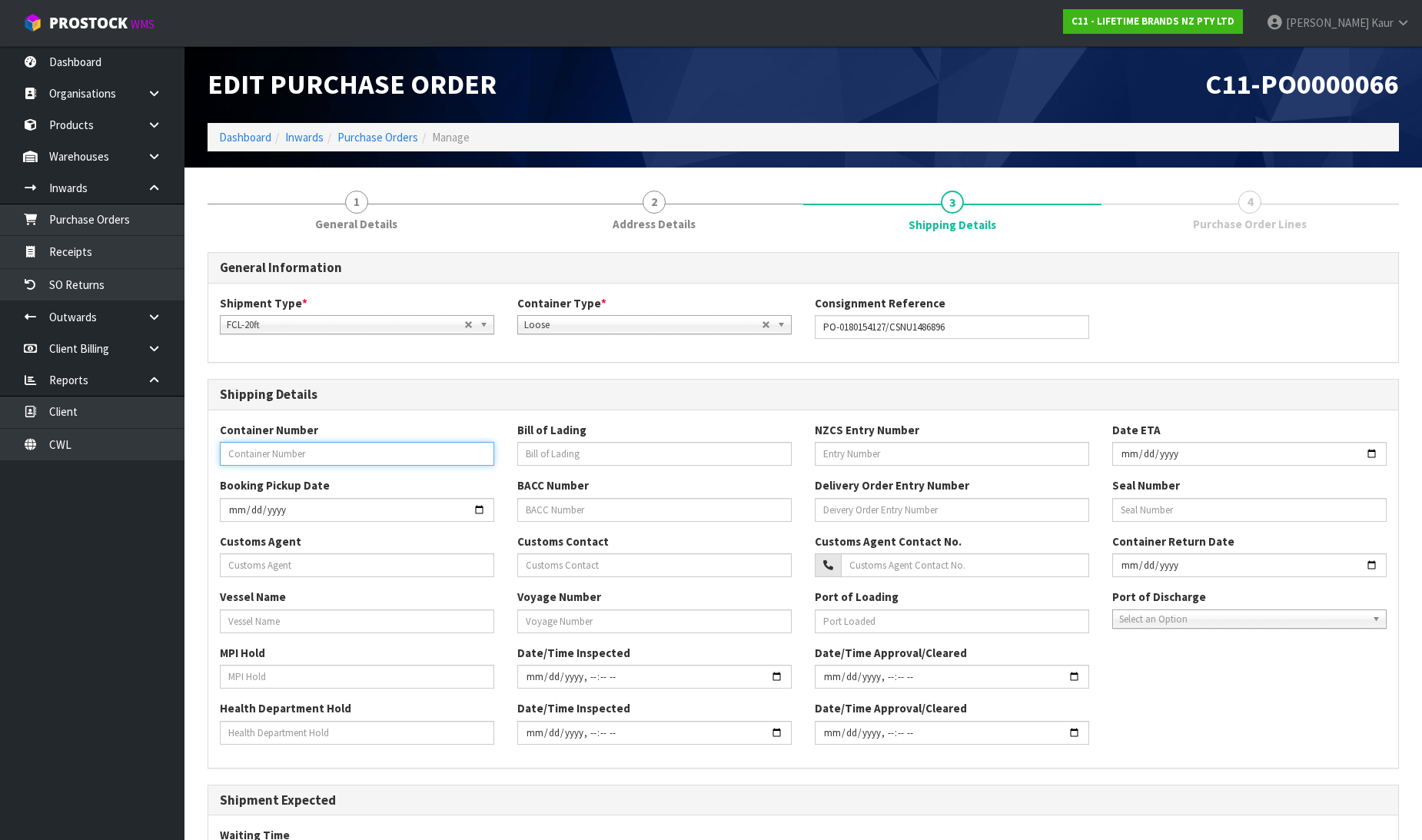
click at [324, 457] on input "text" at bounding box center [357, 453] width 274 height 24
paste input "CSNU1486896"
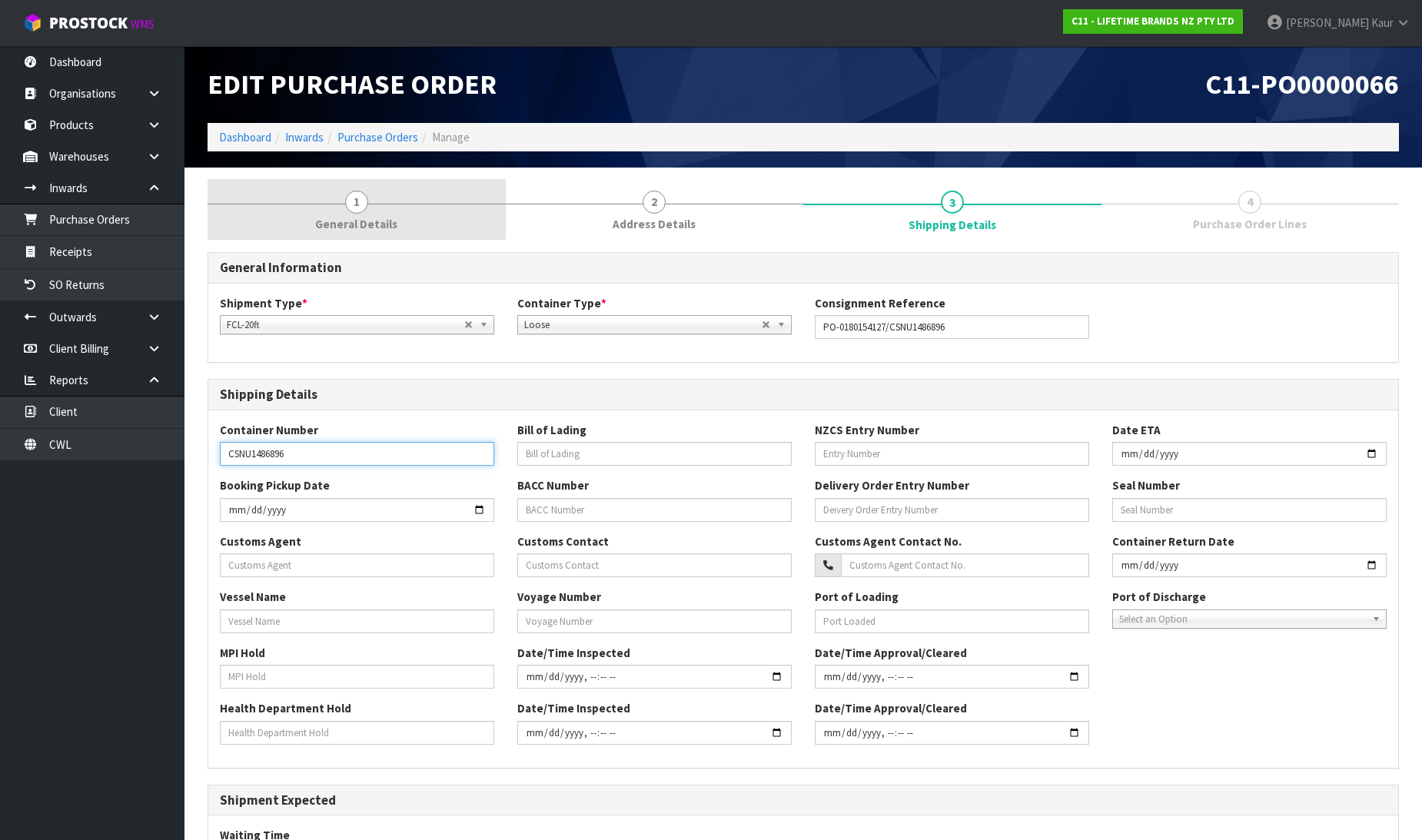
type input "CSNU1486896"
click at [377, 225] on span "General Details" at bounding box center [356, 224] width 82 height 16
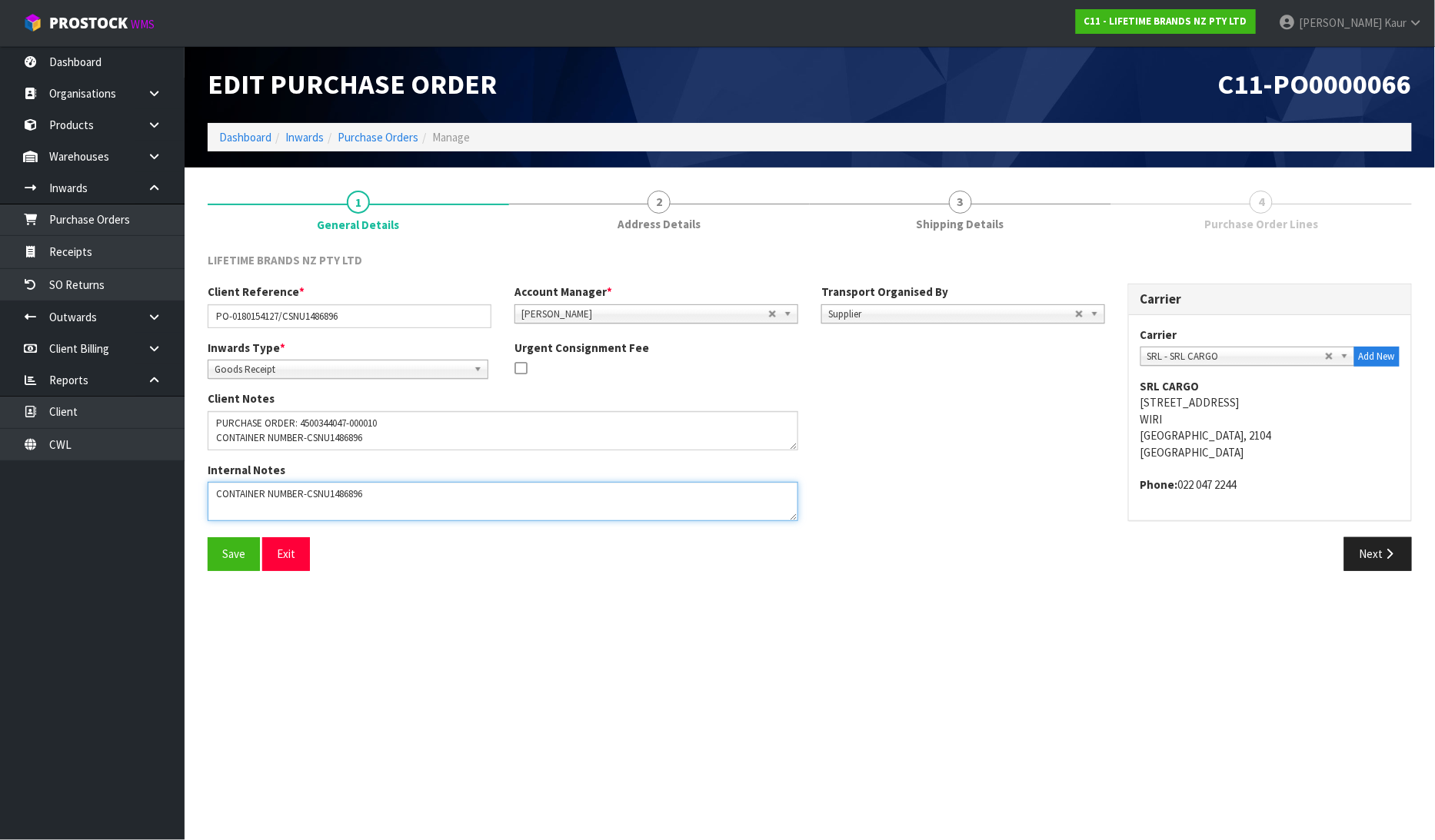
click at [374, 487] on textarea at bounding box center [503, 501] width 591 height 40
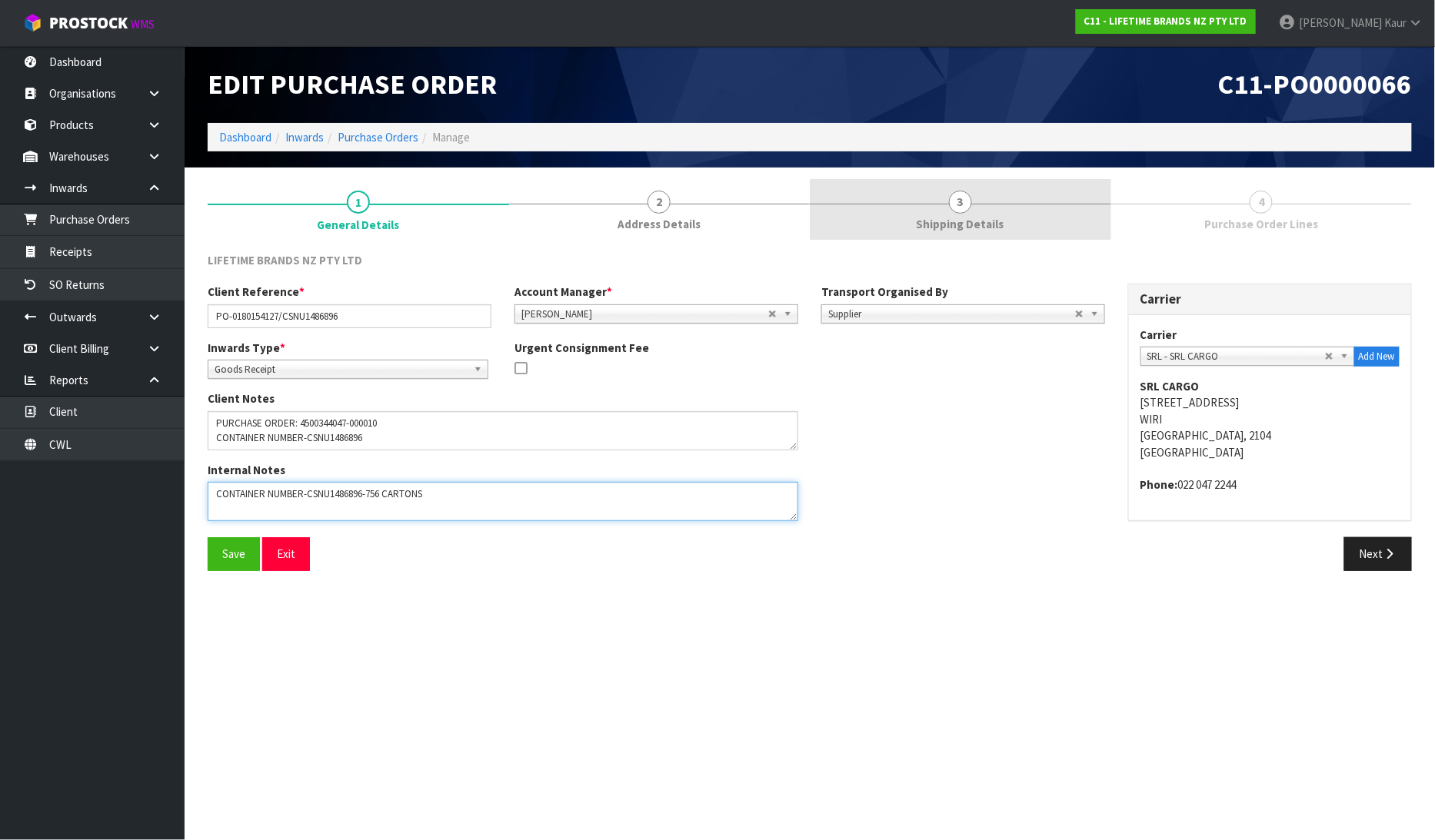
type textarea "CONTAINER NUMBER-CSNU1486896-756 CARTONS"
click at [968, 201] on span "3" at bounding box center [961, 202] width 23 height 23
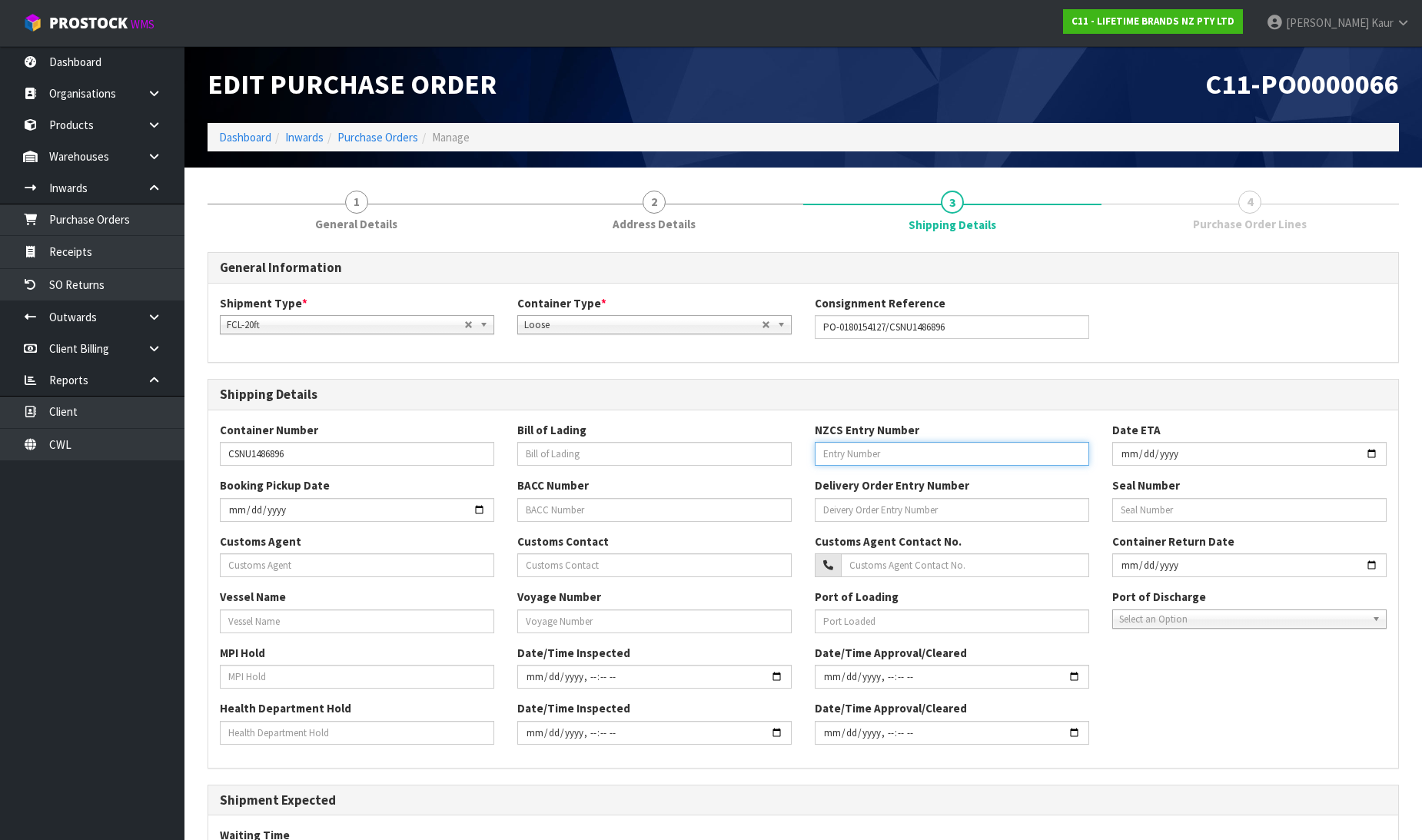
click at [870, 460] on input "text" at bounding box center [952, 453] width 274 height 24
paste input "84799150"
type input "84799150"
click at [549, 451] on input "text" at bounding box center [655, 453] width 274 height 24
paste input "CNSZX02007794"
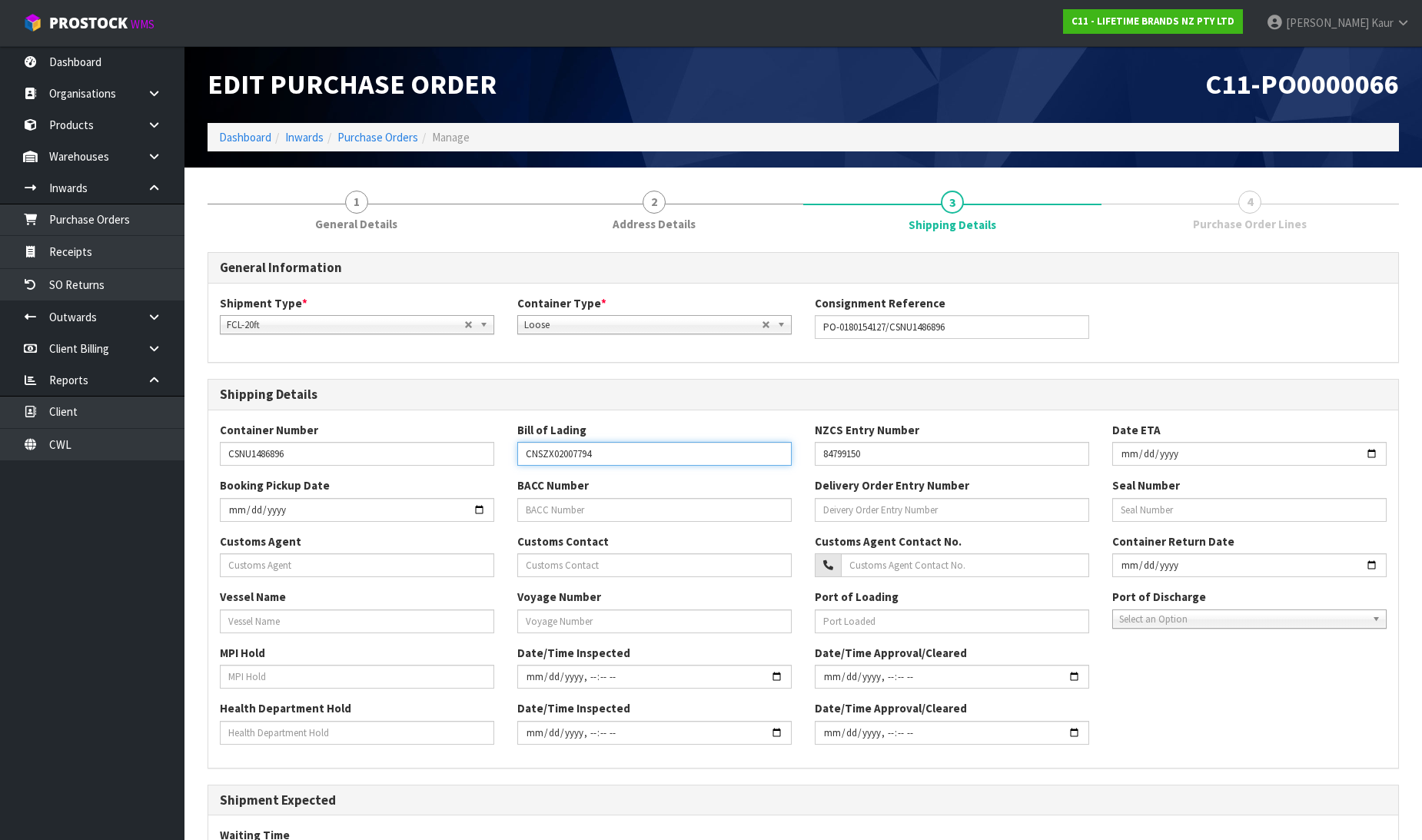
type input "CNSZX02007794"
click at [241, 563] on input "text" at bounding box center [357, 565] width 274 height 24
paste input "COMPLIANT CUSTOMS LIMITED"
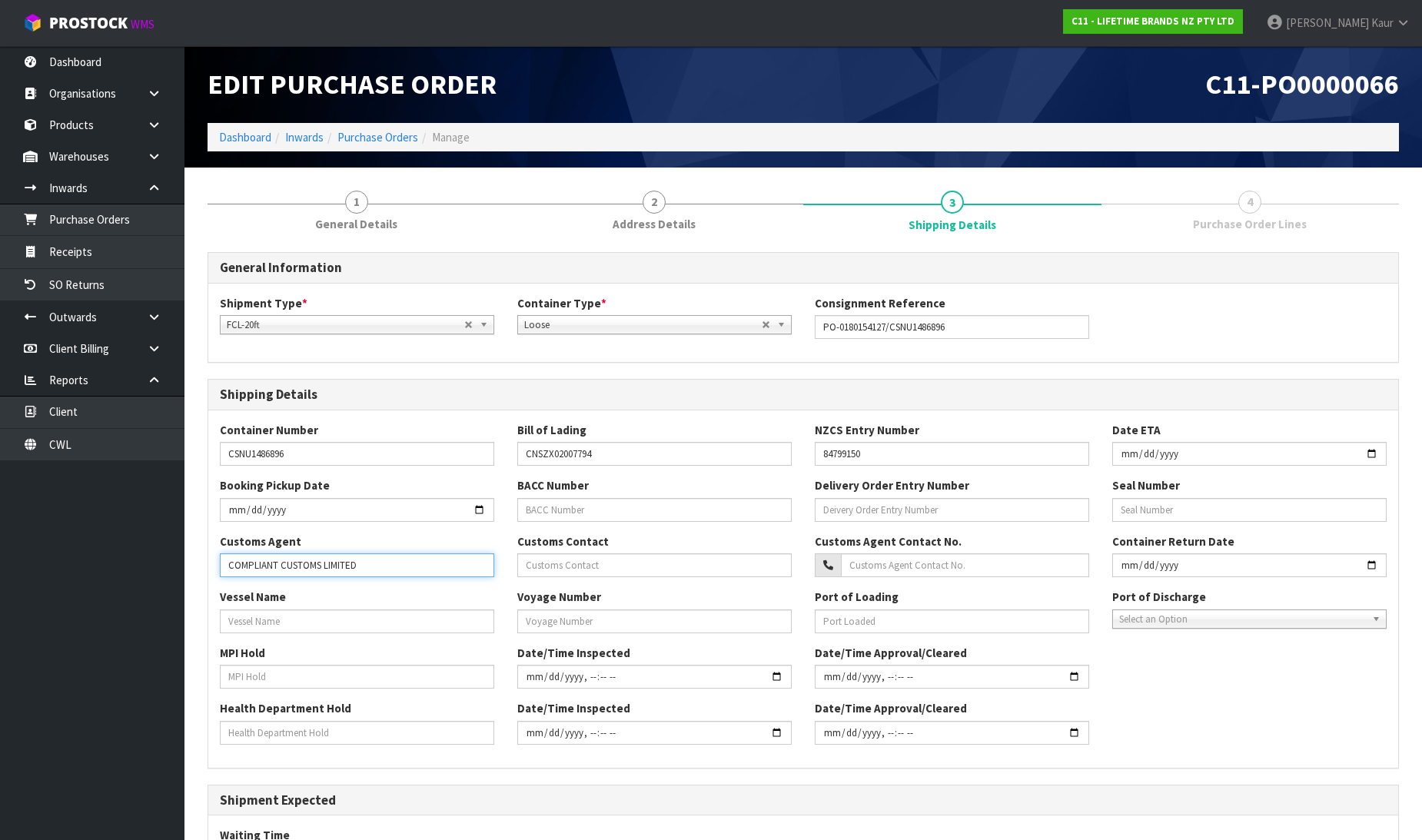
type input "COMPLIANT CUSTOMS LIMITED"
click at [383, 624] on input "text" at bounding box center [357, 621] width 274 height 24
paste input "BF GIANT"
type input "BF GIANT"
click at [302, 679] on input "text" at bounding box center [357, 676] width 274 height 24
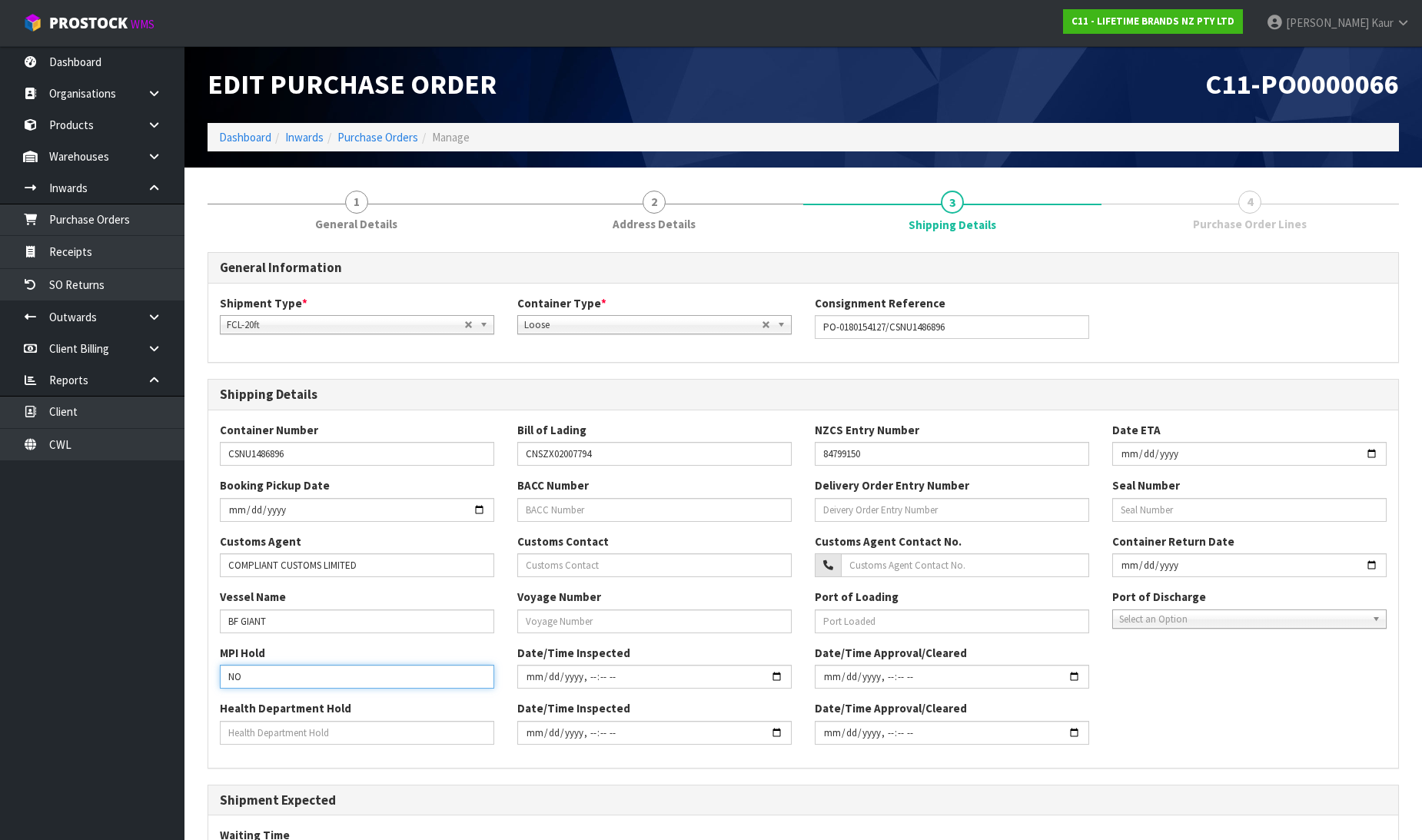
type input "NO"
click at [269, 728] on input "text" at bounding box center [357, 733] width 274 height 24
type input "NO"
click at [544, 618] on input "text" at bounding box center [655, 621] width 274 height 24
paste input "006S"
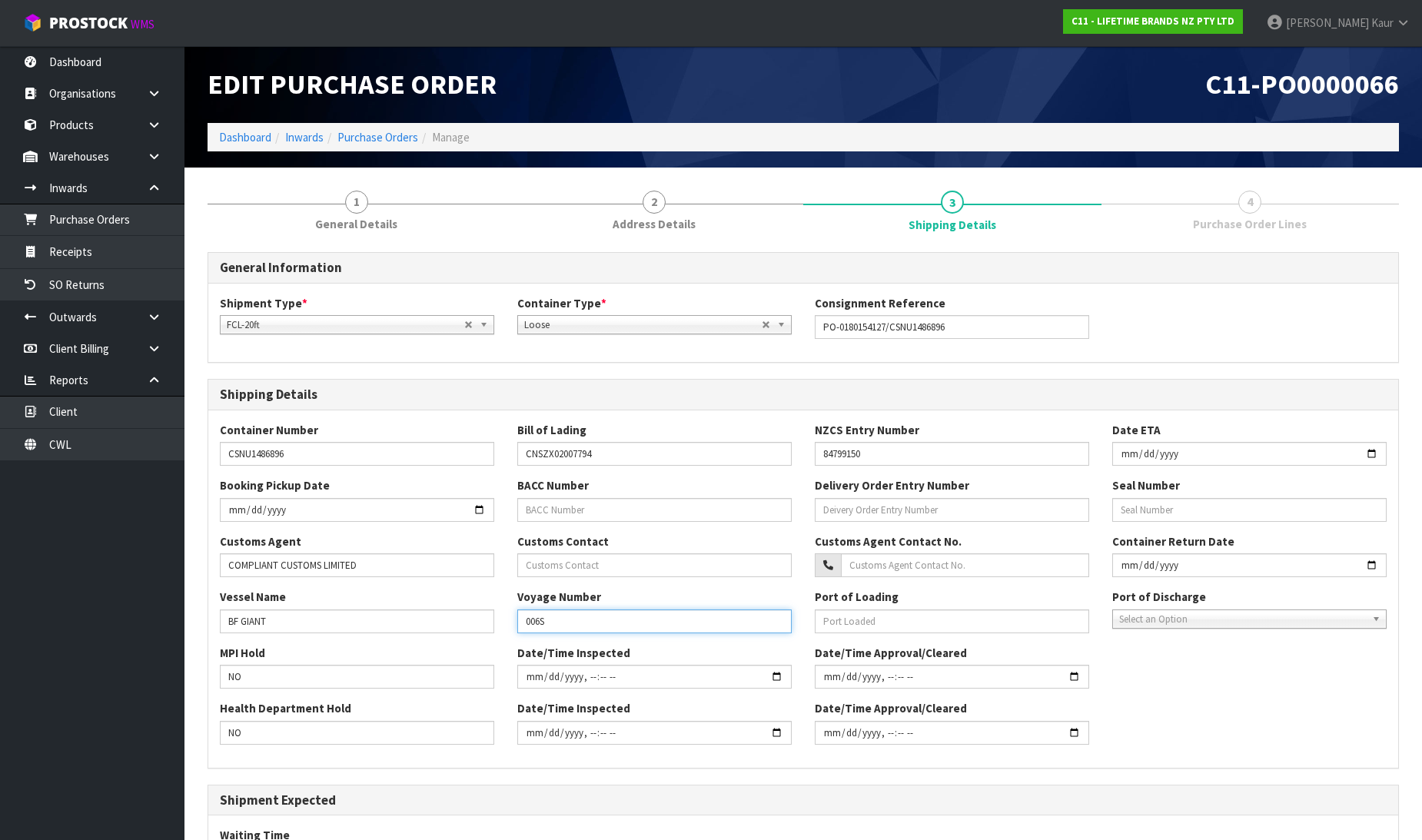
type input "006S"
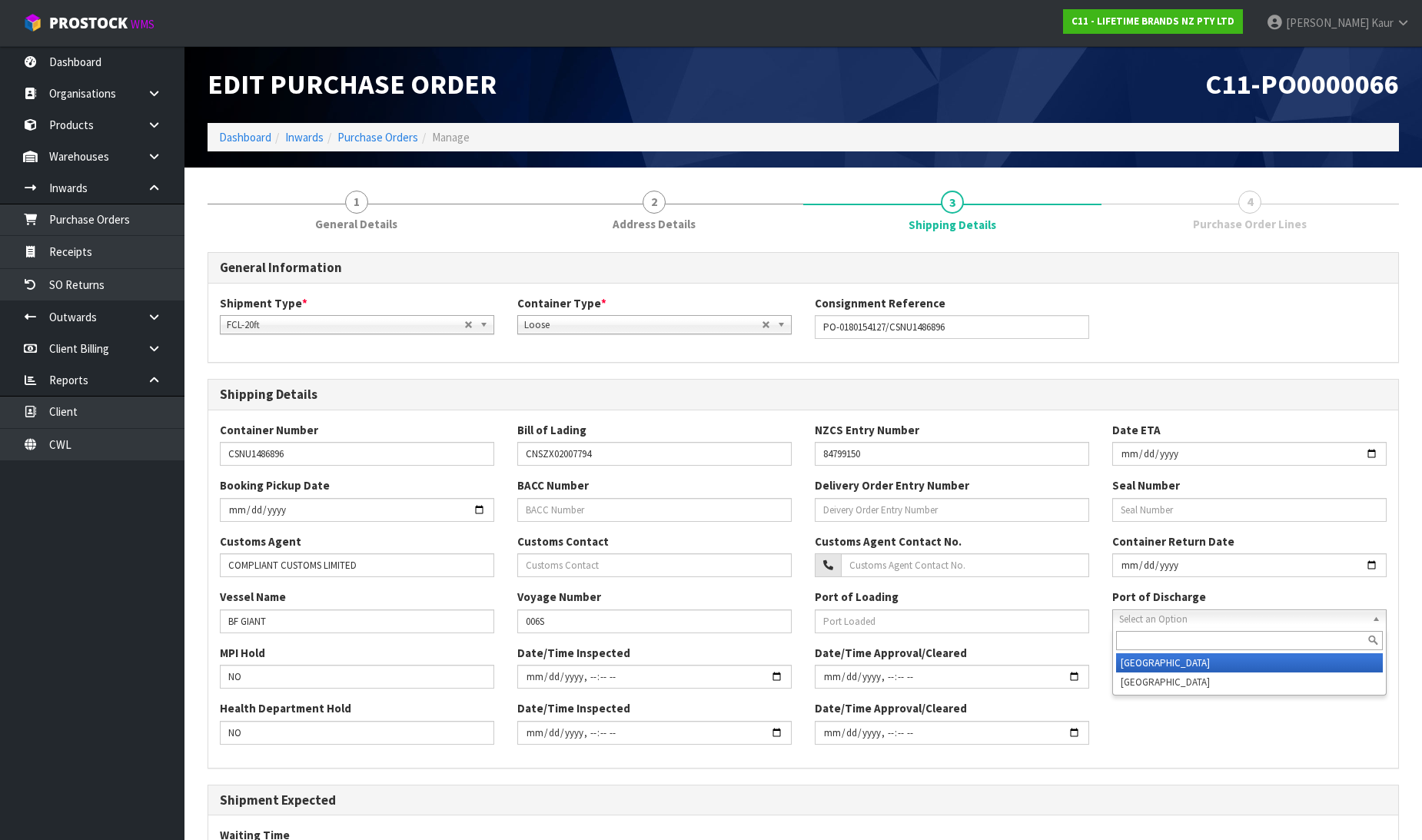
click at [1167, 614] on span "Select an Option" at bounding box center [1242, 620] width 246 height 19
click at [1147, 661] on li "[GEOGRAPHIC_DATA]" at bounding box center [1249, 663] width 267 height 19
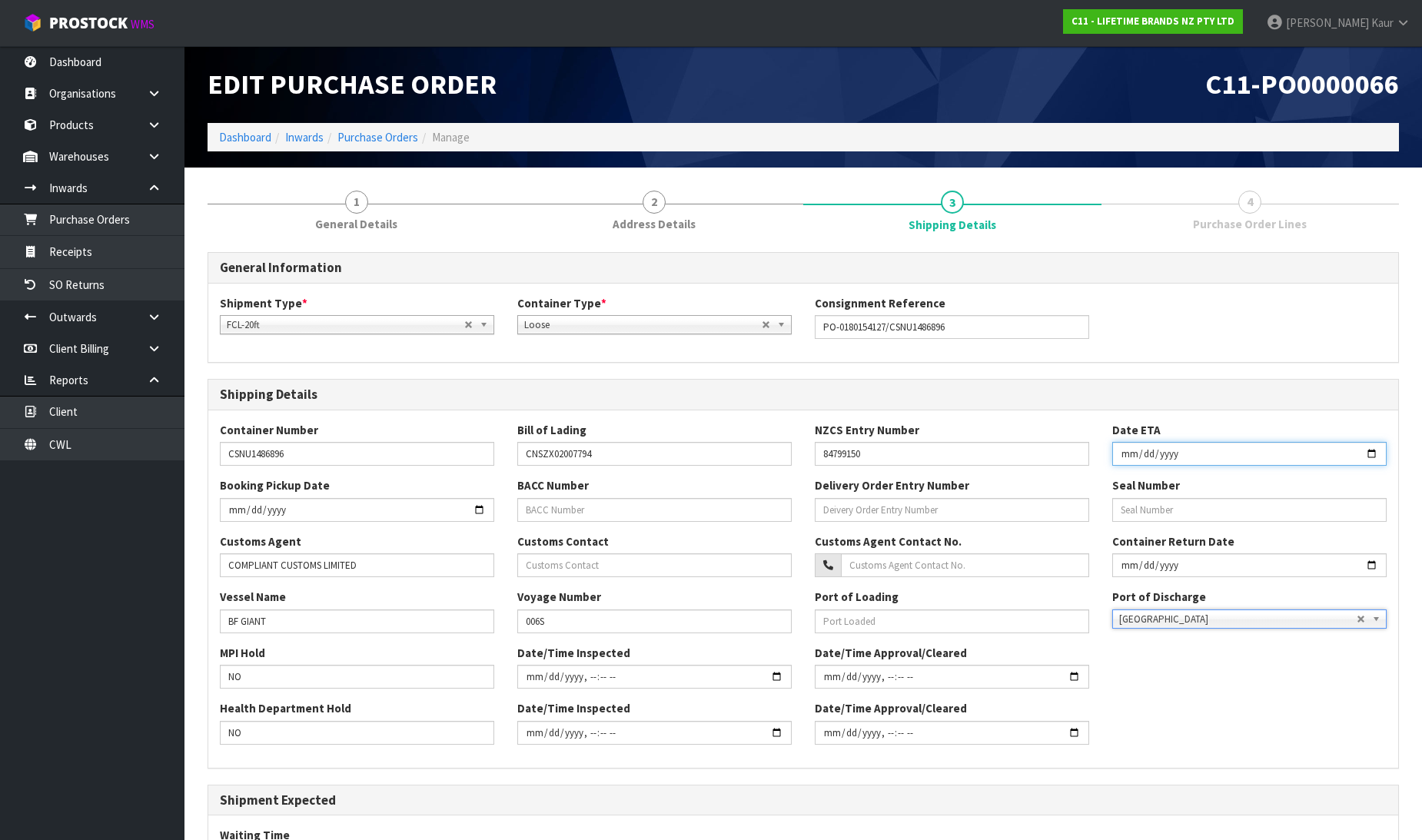
click at [1124, 451] on input "date" at bounding box center [1249, 453] width 274 height 24
type input "0008-05-15"
click at [1145, 450] on input "0008-05-15" at bounding box center [1249, 453] width 274 height 24
type input "0008-08-15"
click at [1161, 452] on input "0008-08-15" at bounding box center [1249, 453] width 274 height 24
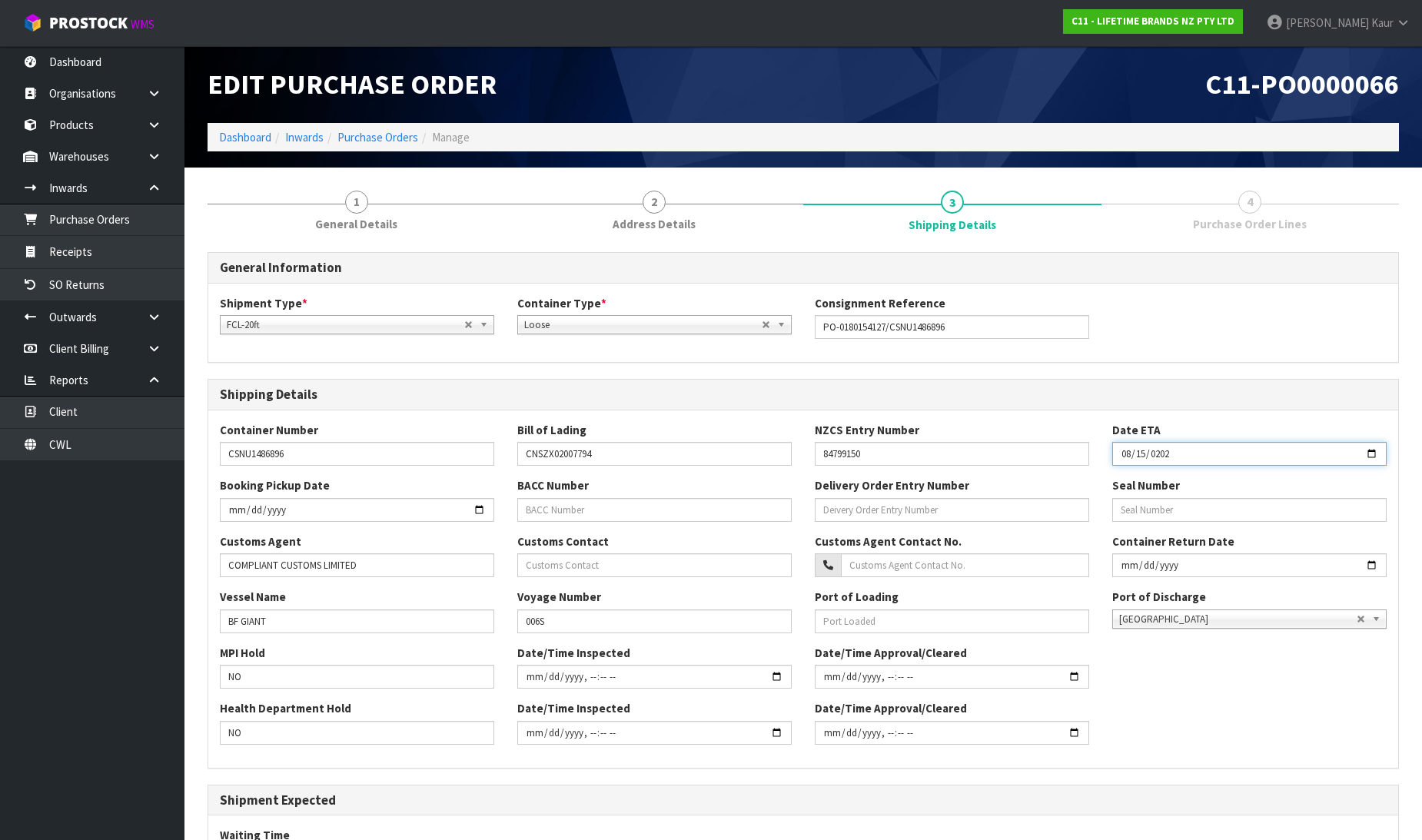
type input "[DATE]"
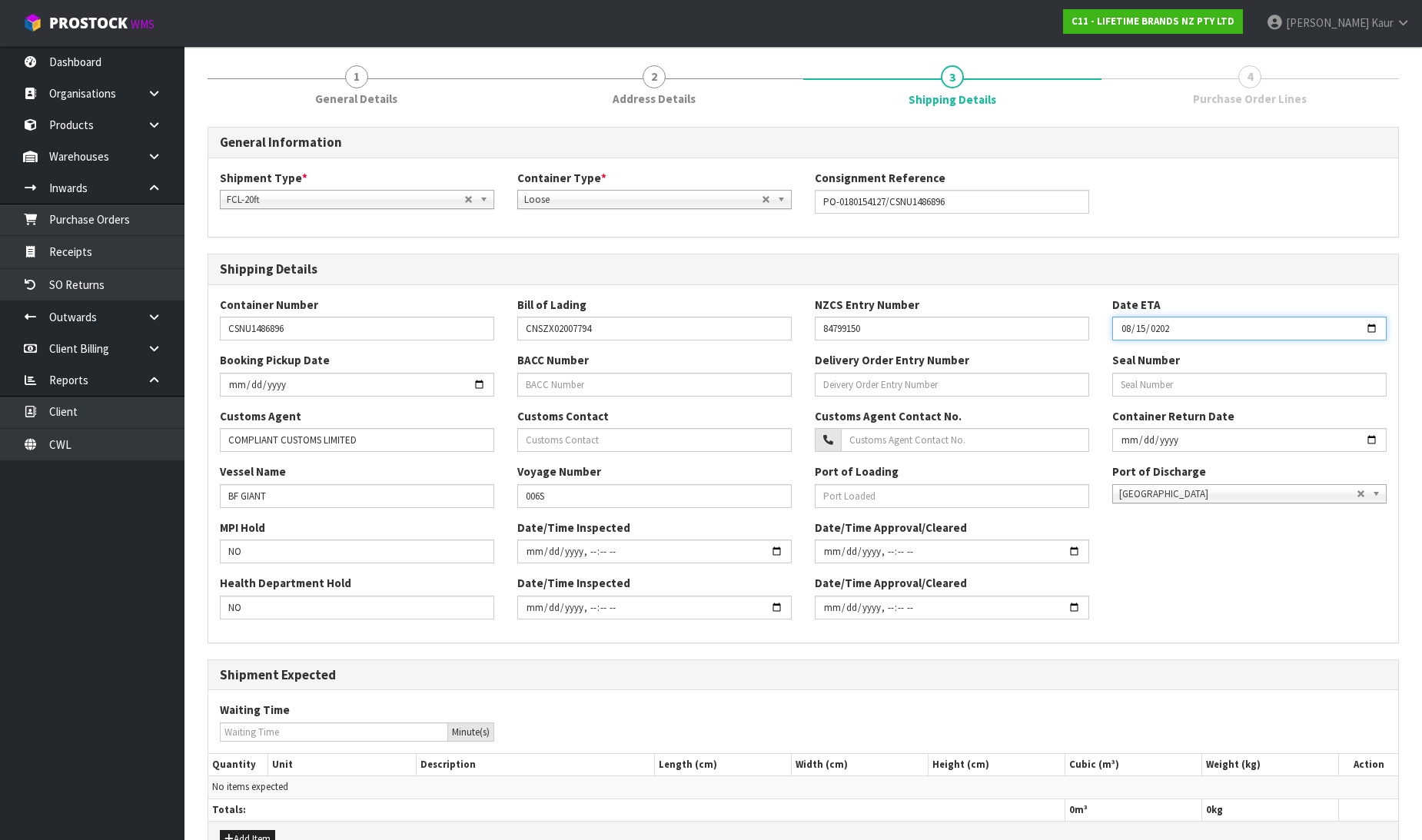
scroll to position [214, 0]
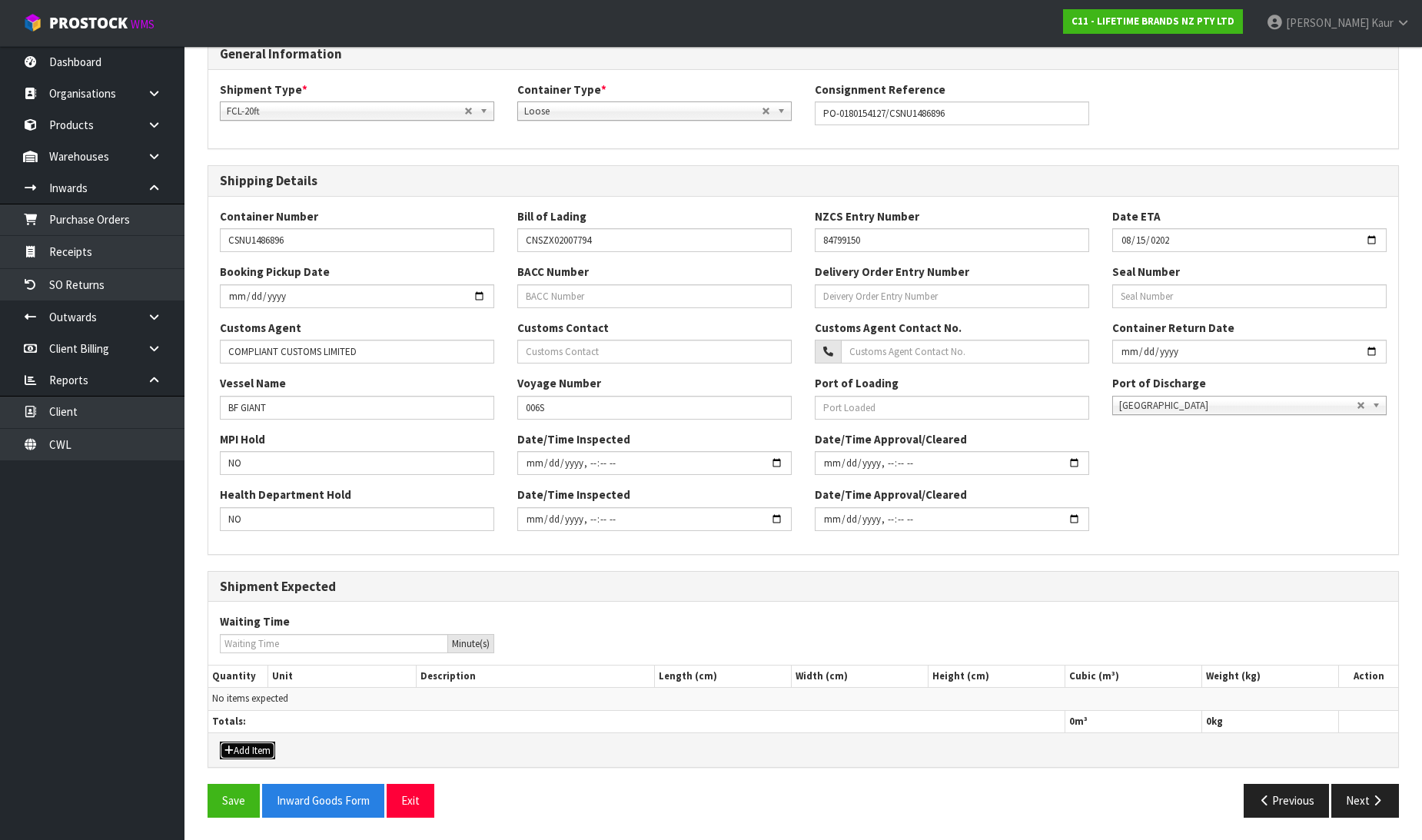
click at [258, 742] on button "Add Item" at bounding box center [247, 751] width 55 height 19
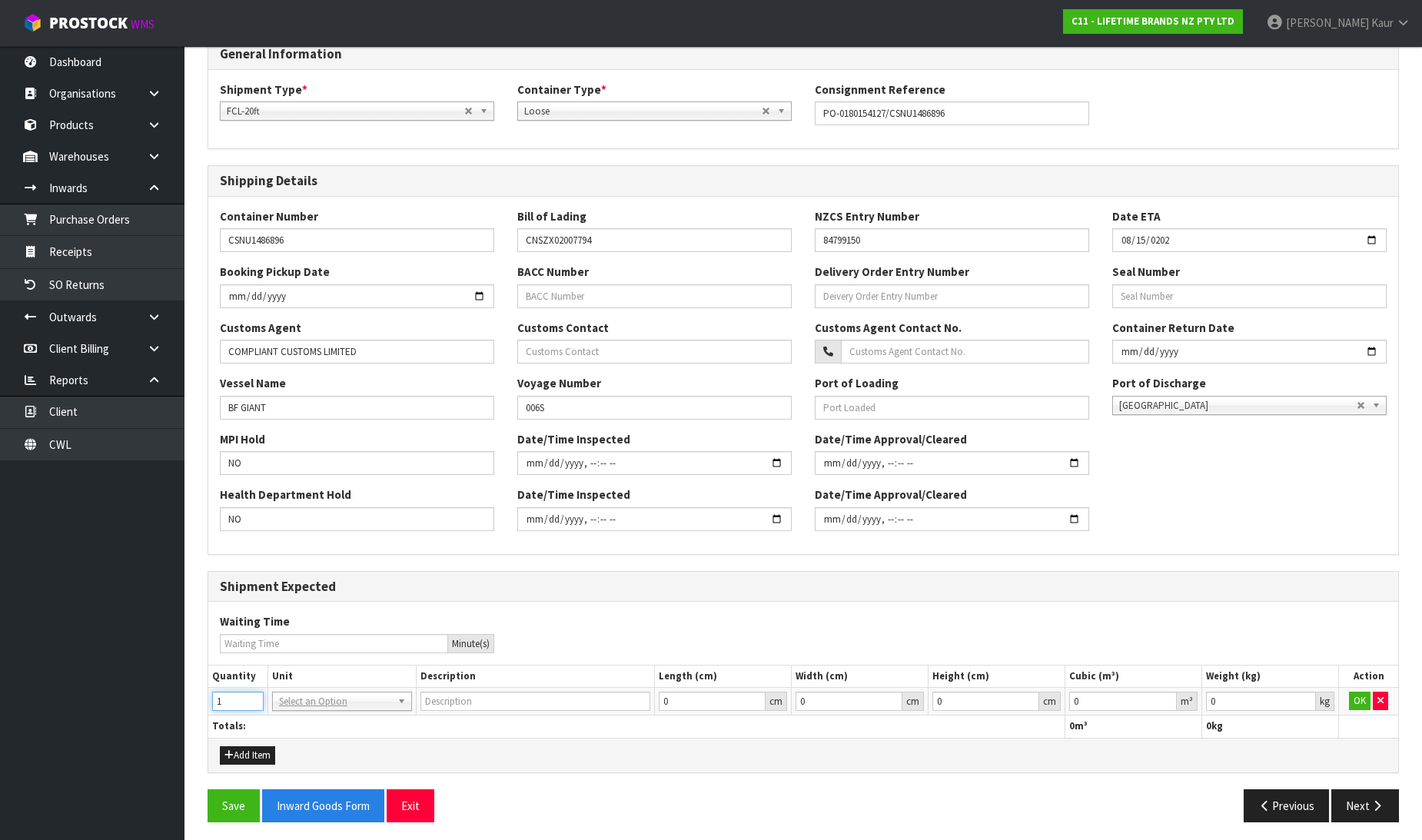
type input "1"
click at [255, 697] on input "1" at bounding box center [238, 701] width 51 height 19
type input "20FT CONTAINER"
drag, startPoint x: 1227, startPoint y: 706, endPoint x: 1205, endPoint y: 704, distance: 22.1
click at [1206, 704] on input "0" at bounding box center [1261, 701] width 110 height 19
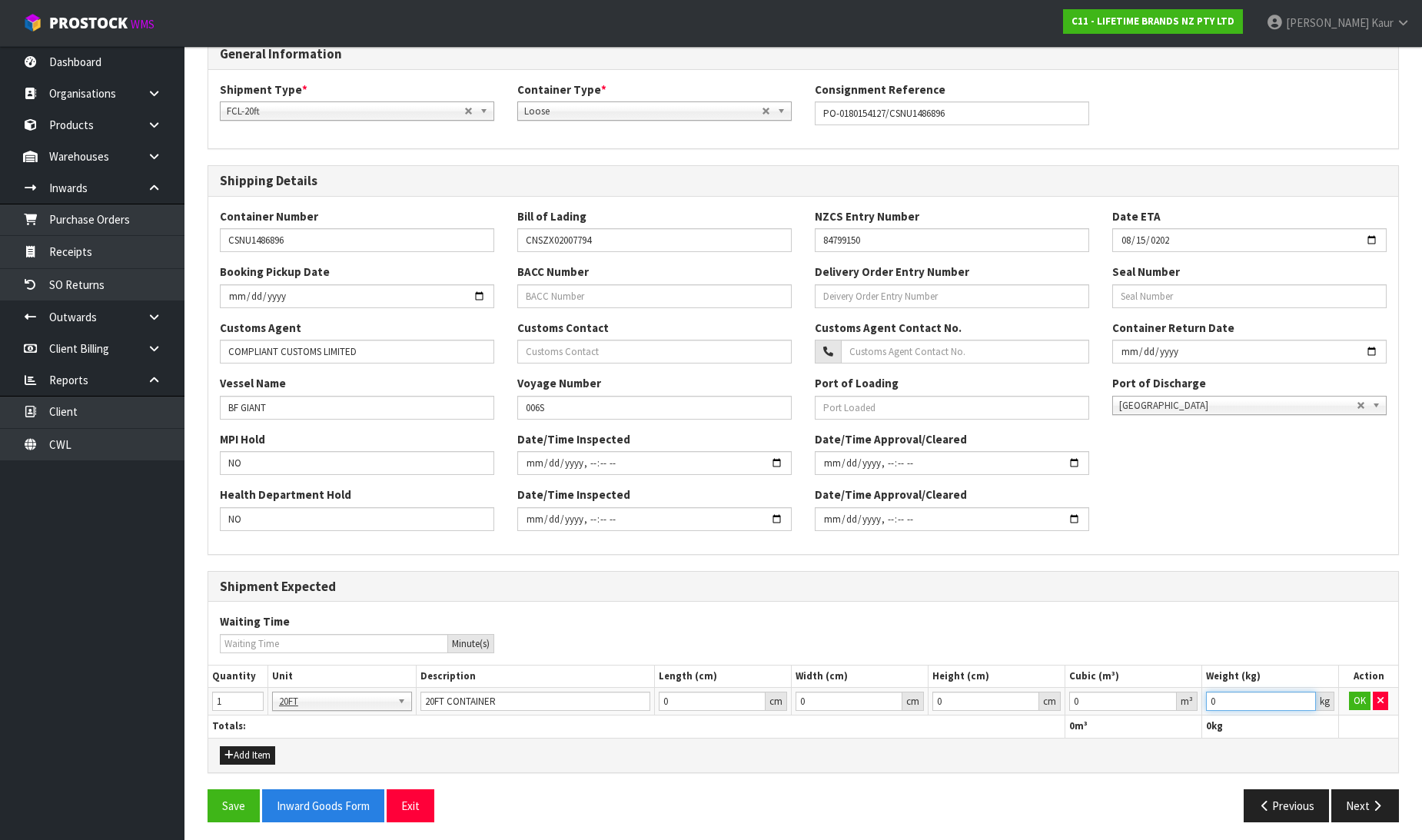
paste input "10218"
type input "10218"
drag, startPoint x: 1094, startPoint y: 707, endPoint x: 1070, endPoint y: 703, distance: 24.3
click at [1070, 703] on input "0" at bounding box center [1123, 701] width 108 height 19
paste input "25.1"
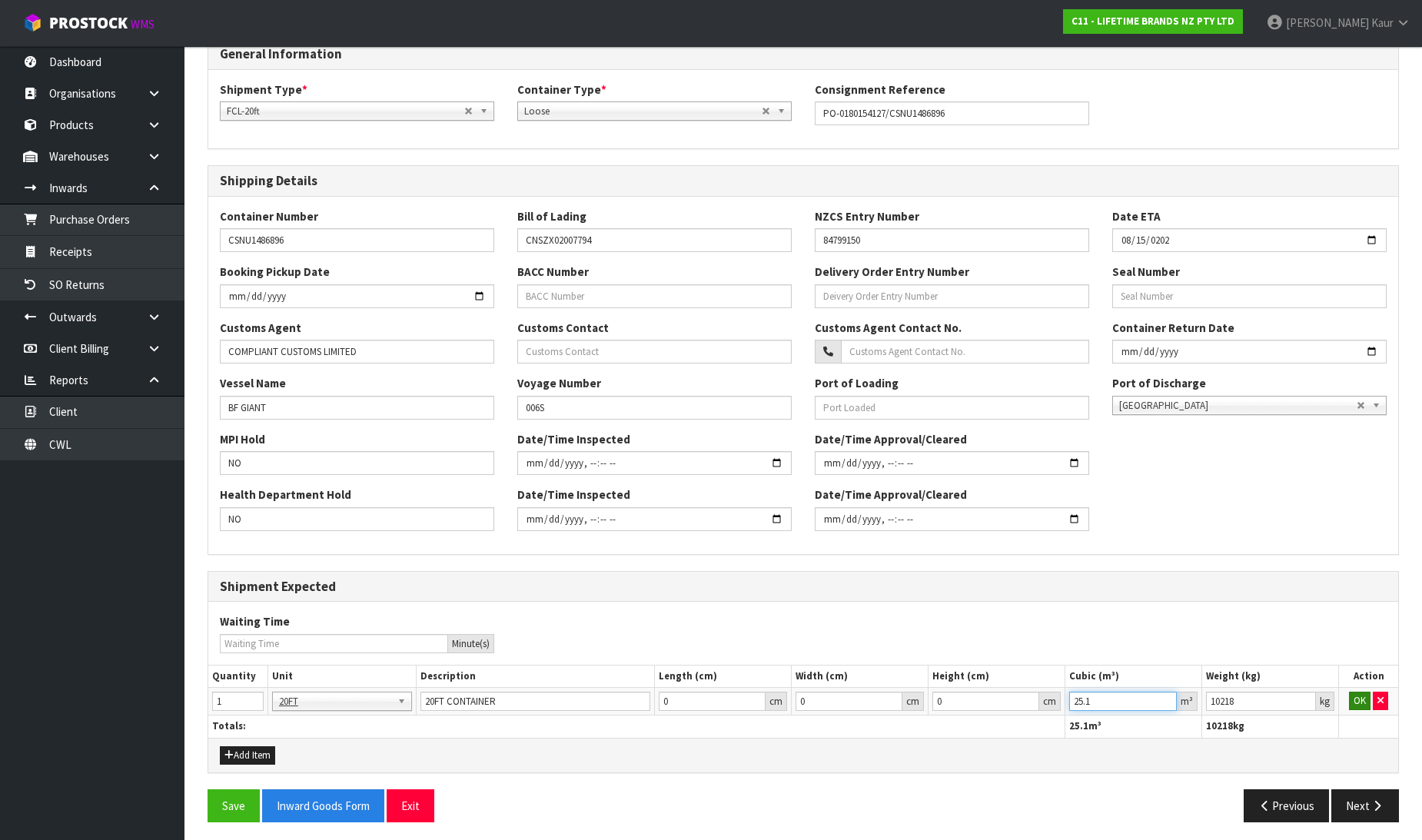
type input "25.1"
click at [1357, 695] on button "OK" at bounding box center [1360, 701] width 22 height 19
click at [226, 803] on button "Save" at bounding box center [233, 806] width 52 height 33
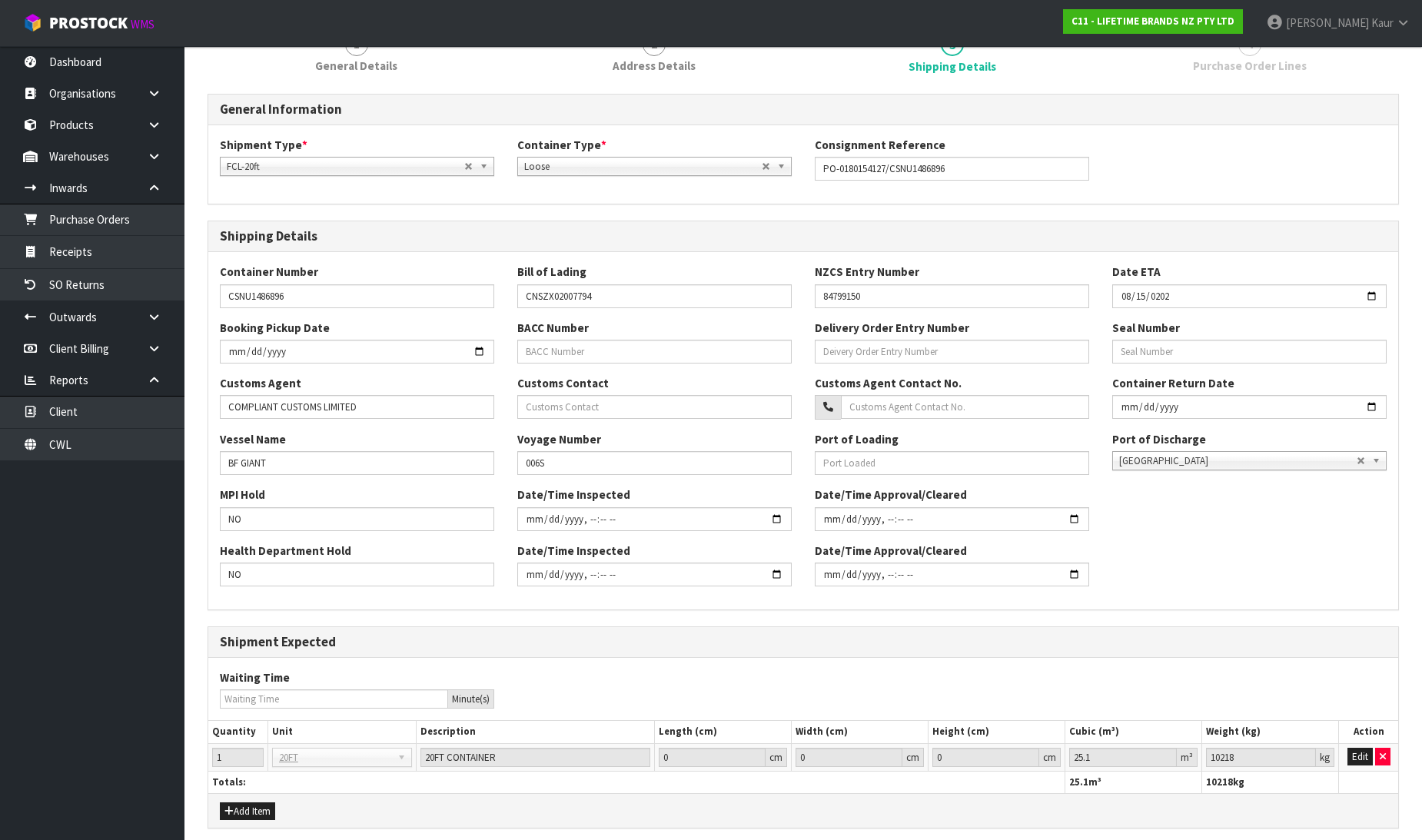
scroll to position [0, 0]
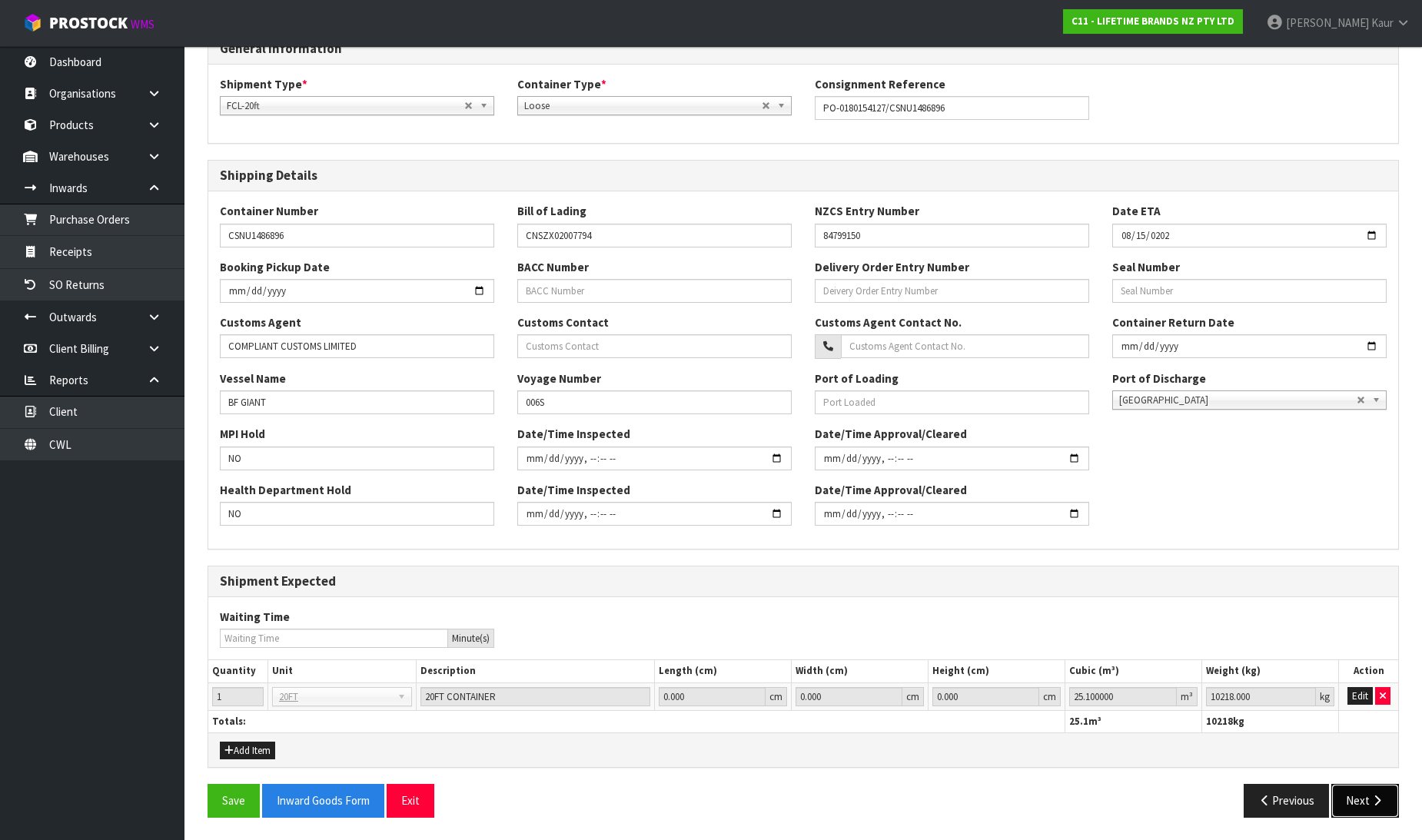
click at [1380, 795] on icon "button" at bounding box center [1377, 800] width 15 height 12
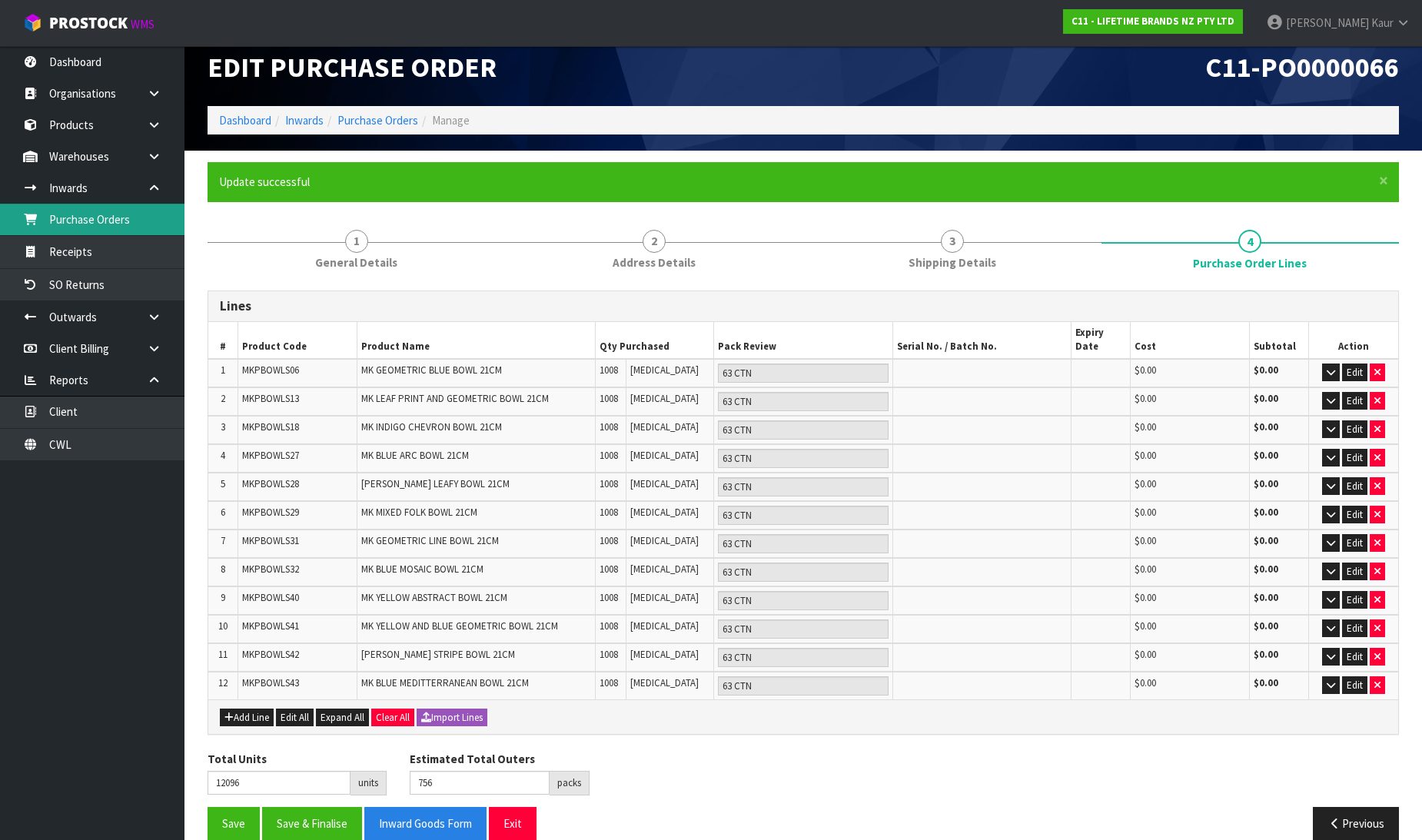
click at [97, 218] on link "Purchase Orders" at bounding box center [92, 219] width 184 height 32
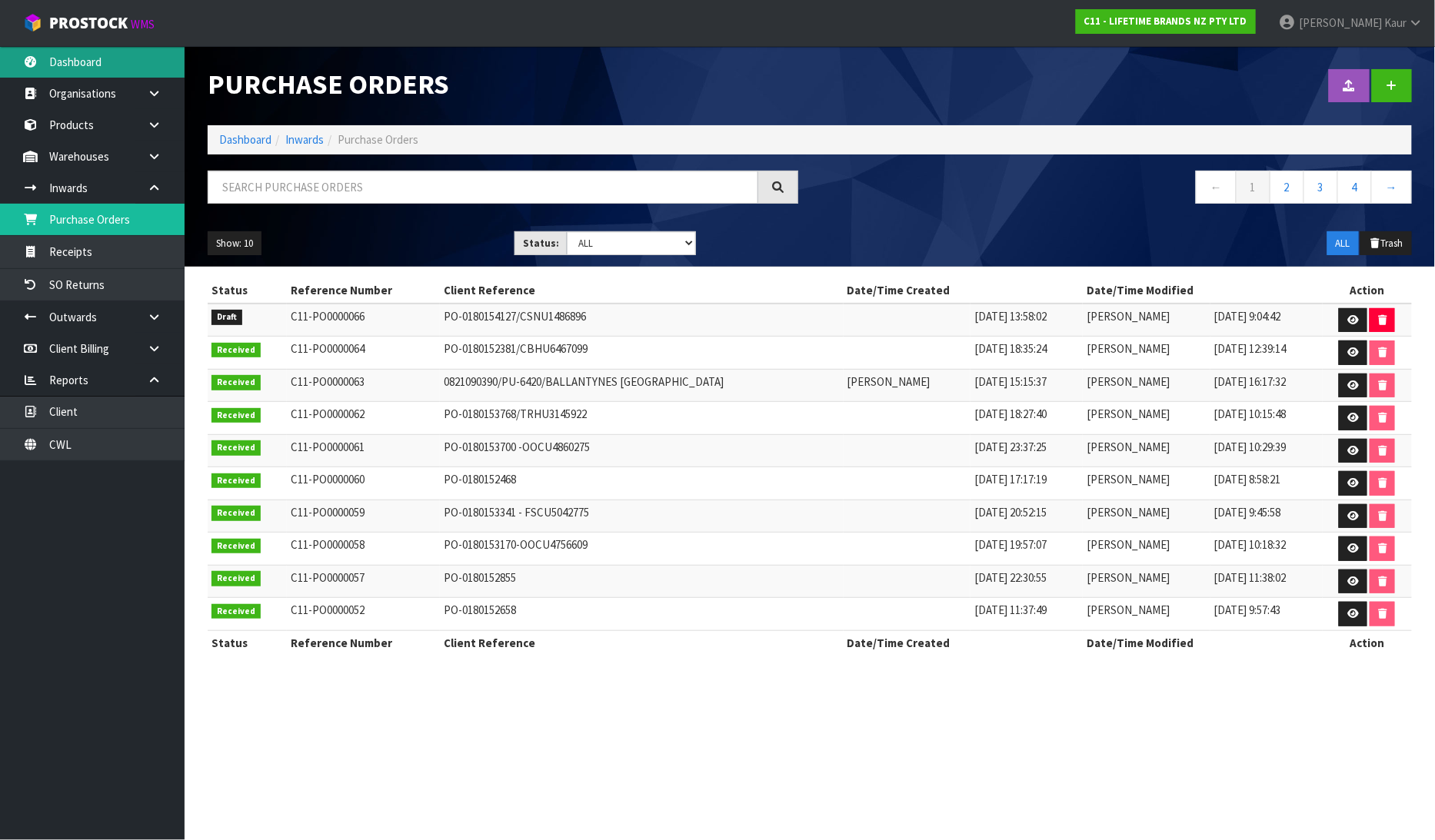
drag, startPoint x: 124, startPoint y: 58, endPoint x: 190, endPoint y: 136, distance: 102.2
click at [124, 59] on link "Dashboard" at bounding box center [92, 62] width 185 height 32
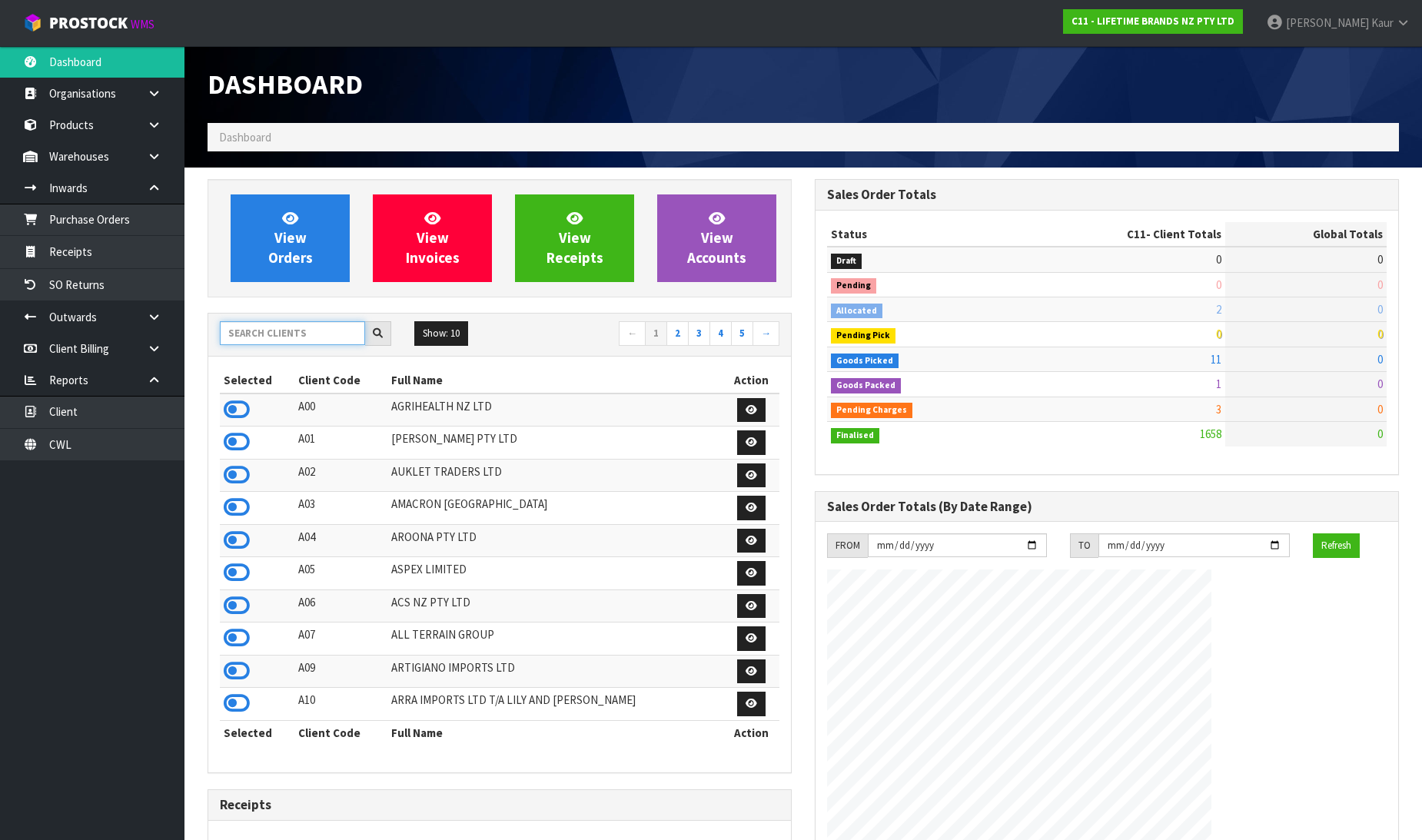
click at [267, 332] on input "text" at bounding box center [292, 333] width 145 height 24
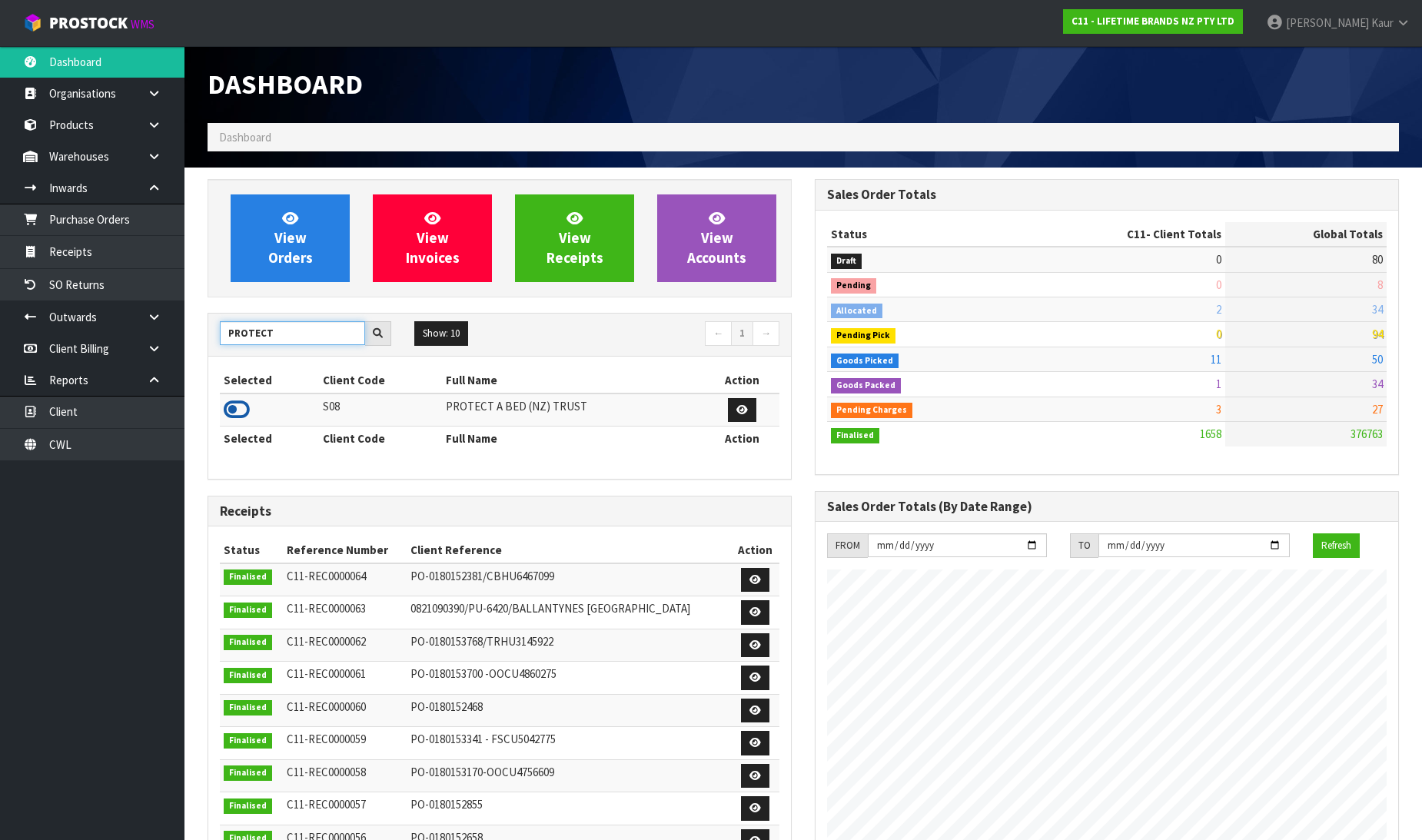
type input "PROTECT"
click at [233, 410] on icon at bounding box center [237, 410] width 26 height 23
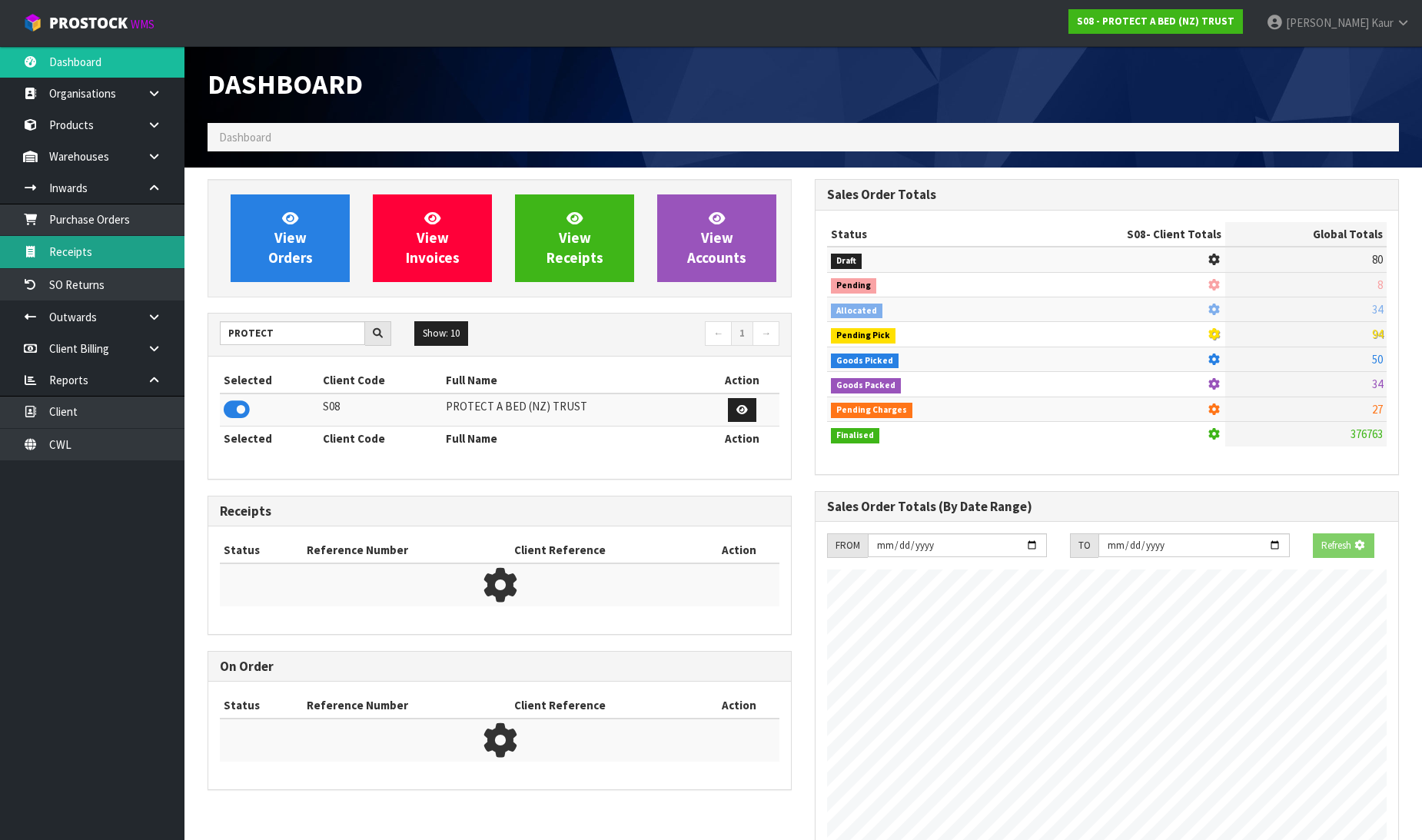
scroll to position [767762, 768138]
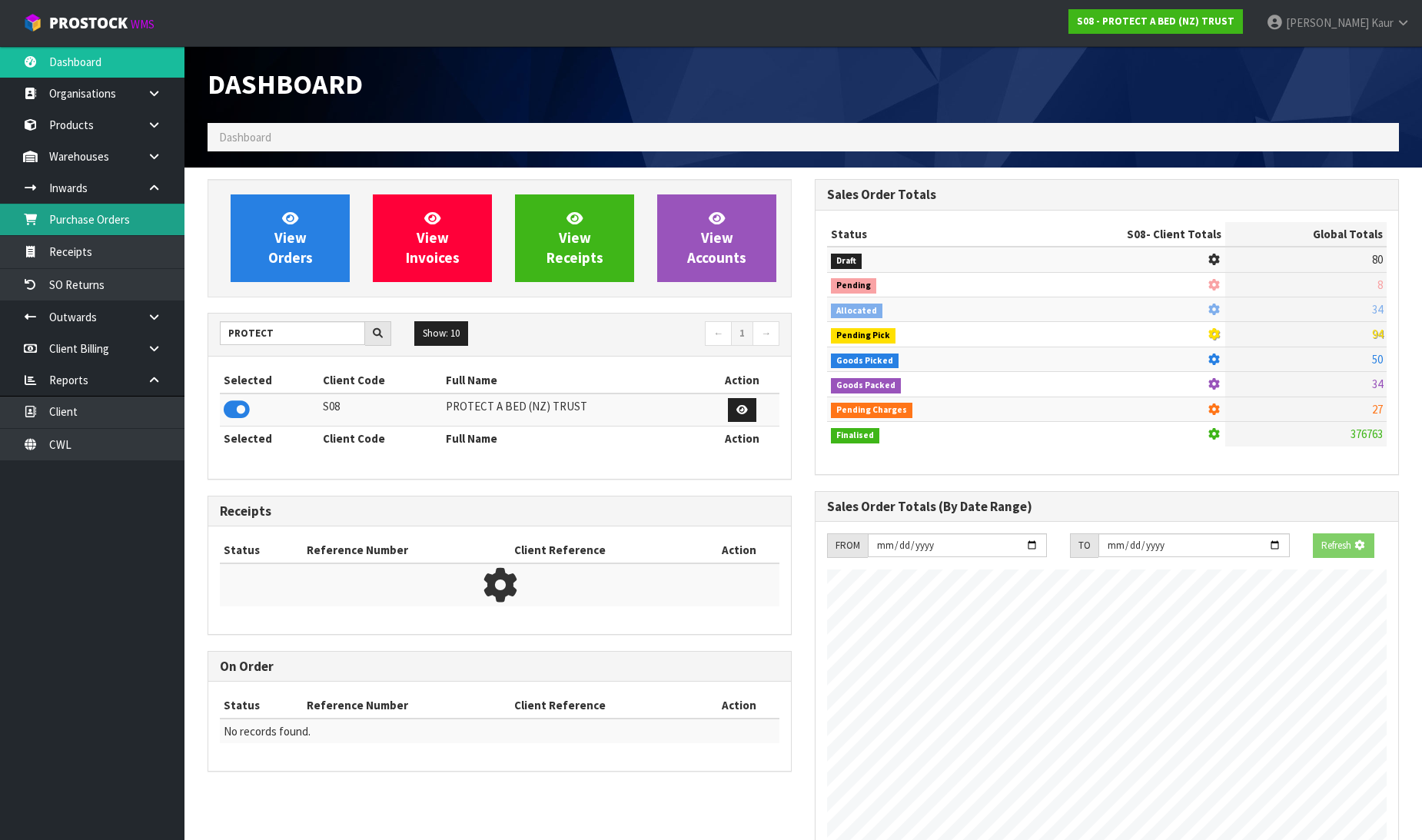
click at [132, 229] on link "Purchase Orders" at bounding box center [92, 219] width 184 height 32
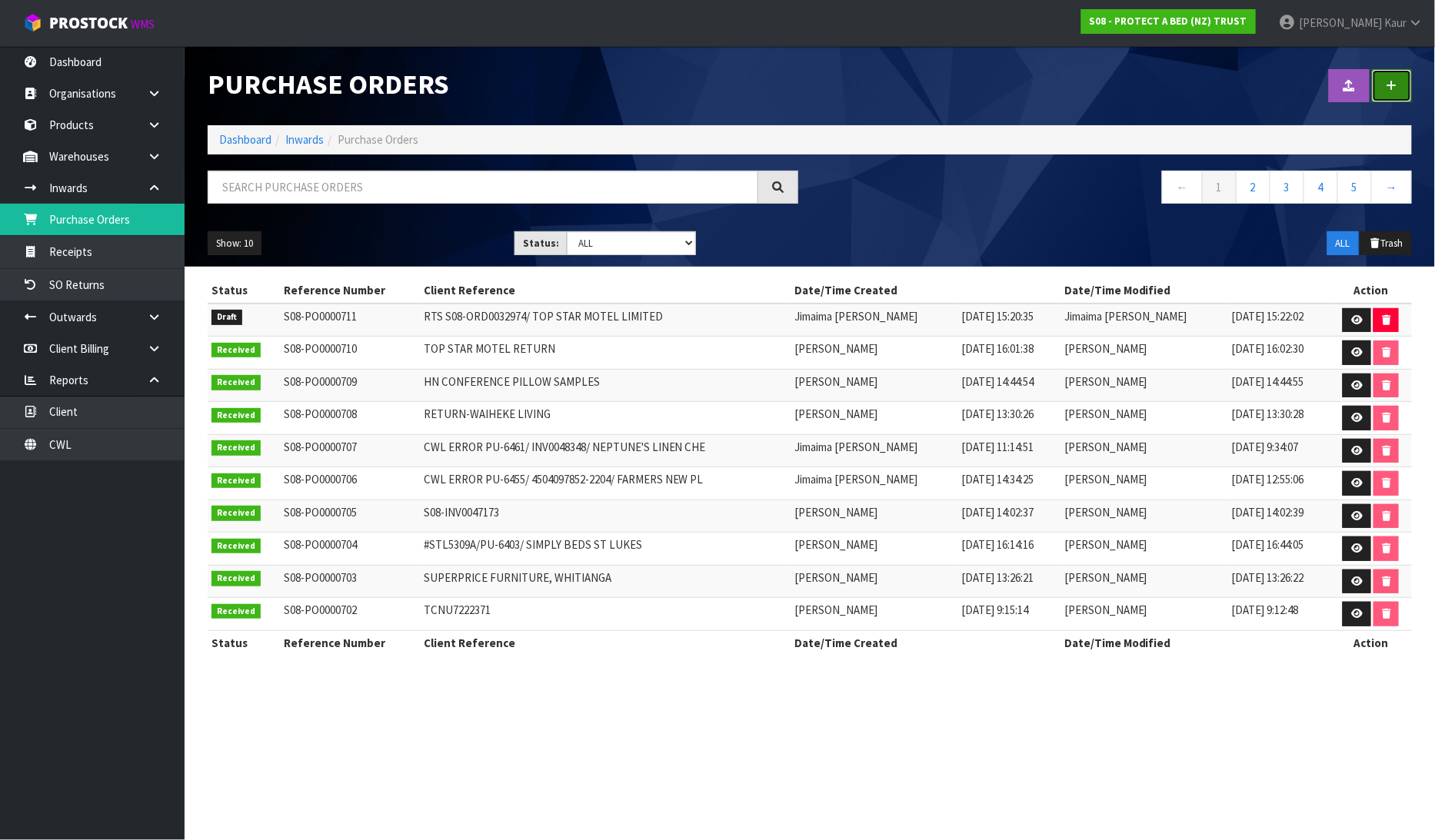
click at [1383, 91] on link at bounding box center [1392, 85] width 40 height 33
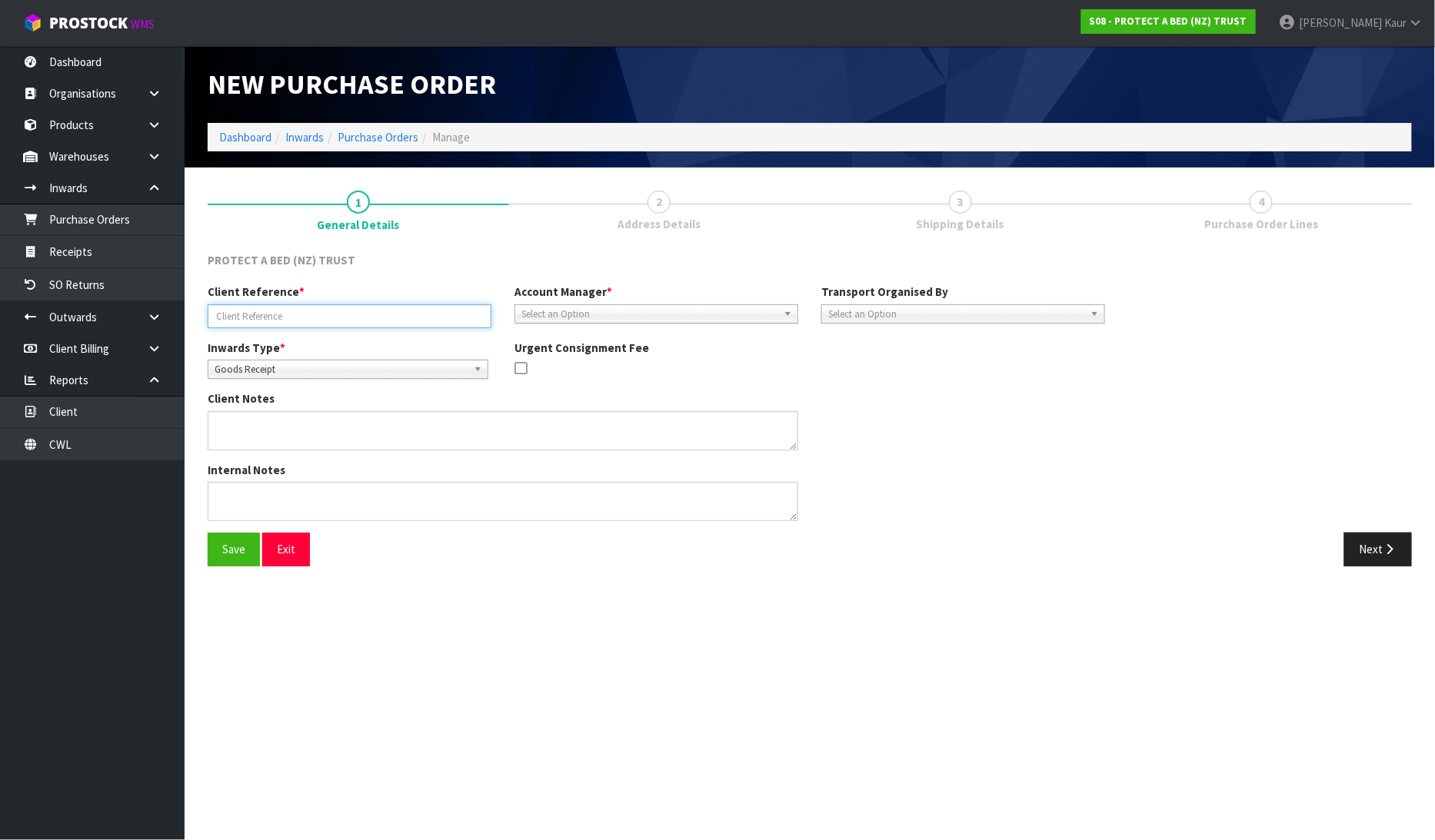
click at [286, 324] on input "text" at bounding box center [350, 316] width 284 height 24
type input "RETURN STOCK-HN CONFERENCE"
click at [333, 372] on span "Goods Receipt" at bounding box center [341, 370] width 253 height 19
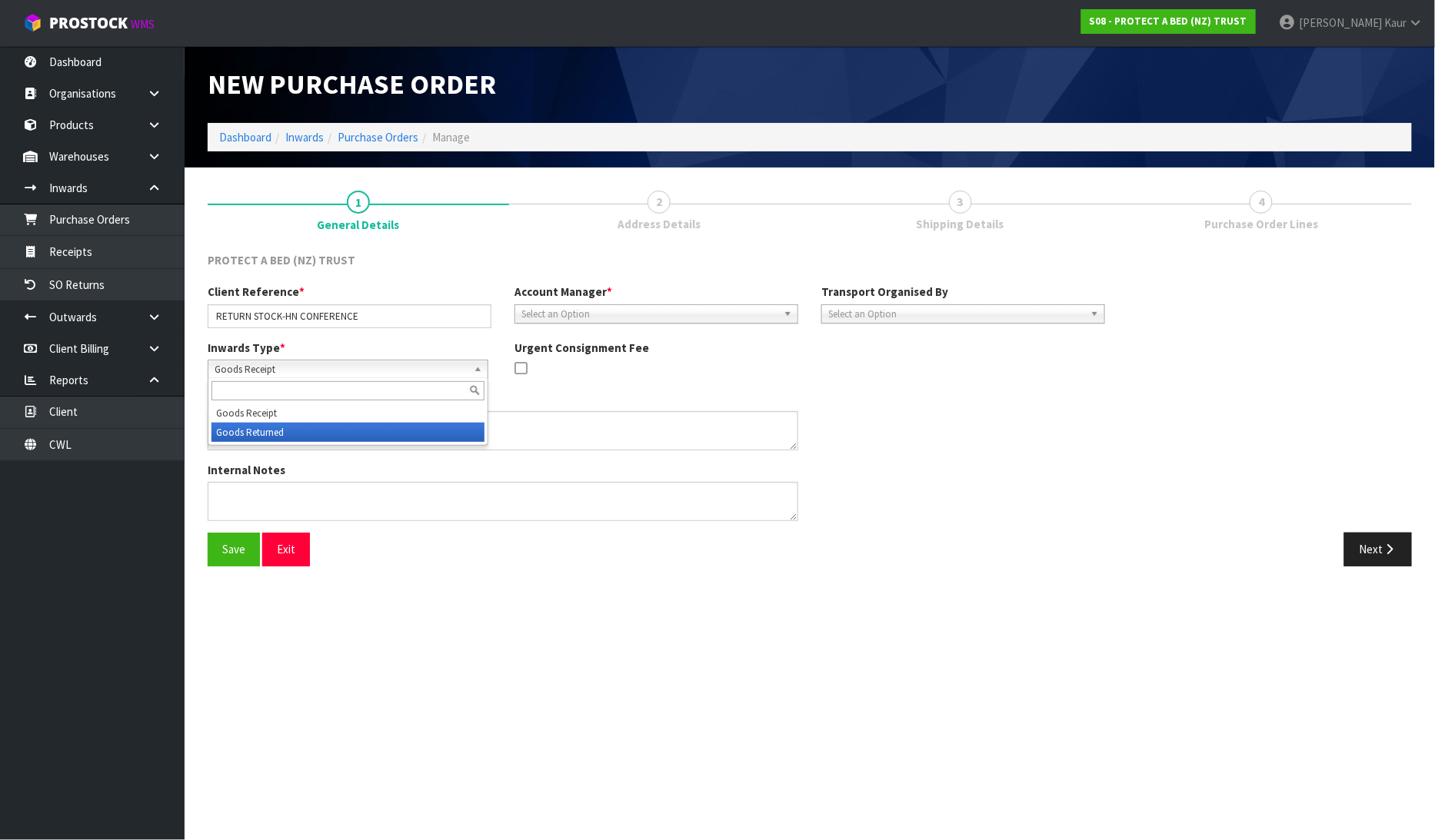
click at [305, 435] on li "Goods Returned" at bounding box center [348, 432] width 273 height 19
click at [649, 314] on span "Select an Option" at bounding box center [650, 315] width 256 height 19
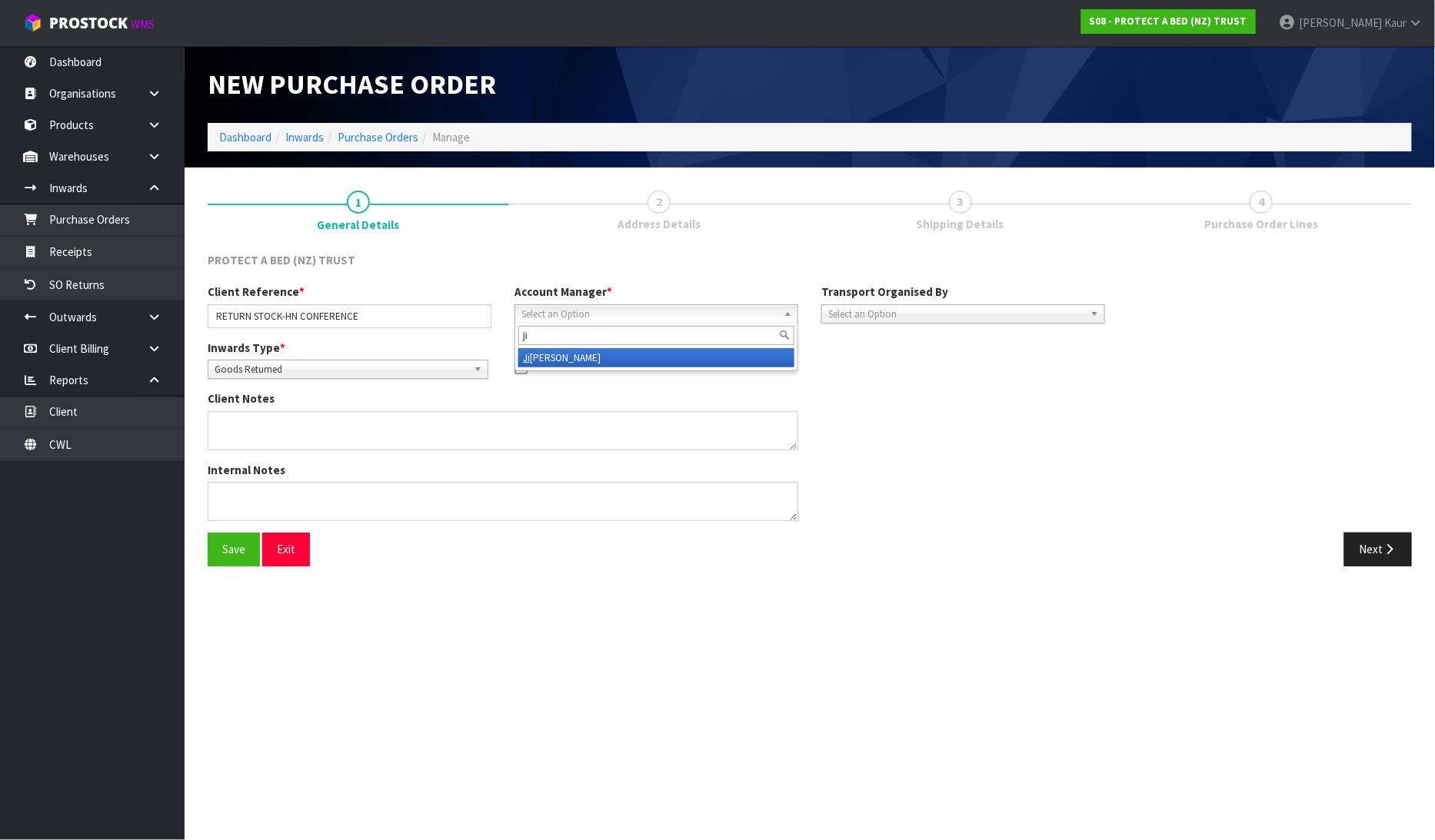
type input "ji"
click at [619, 354] on li "[PERSON_NAME]" at bounding box center [657, 357] width 276 height 19
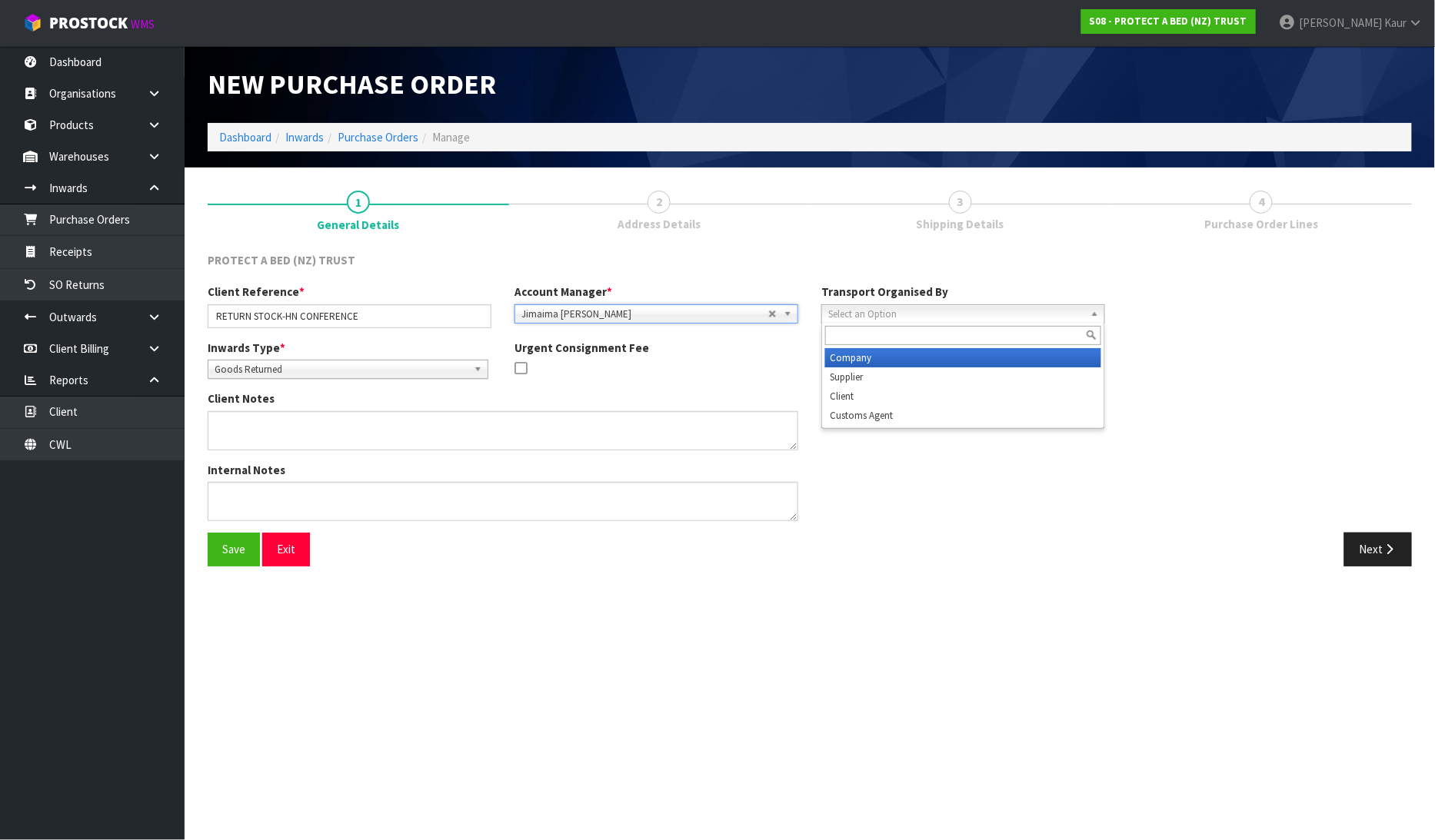
click at [888, 318] on span "Select an Option" at bounding box center [956, 315] width 256 height 19
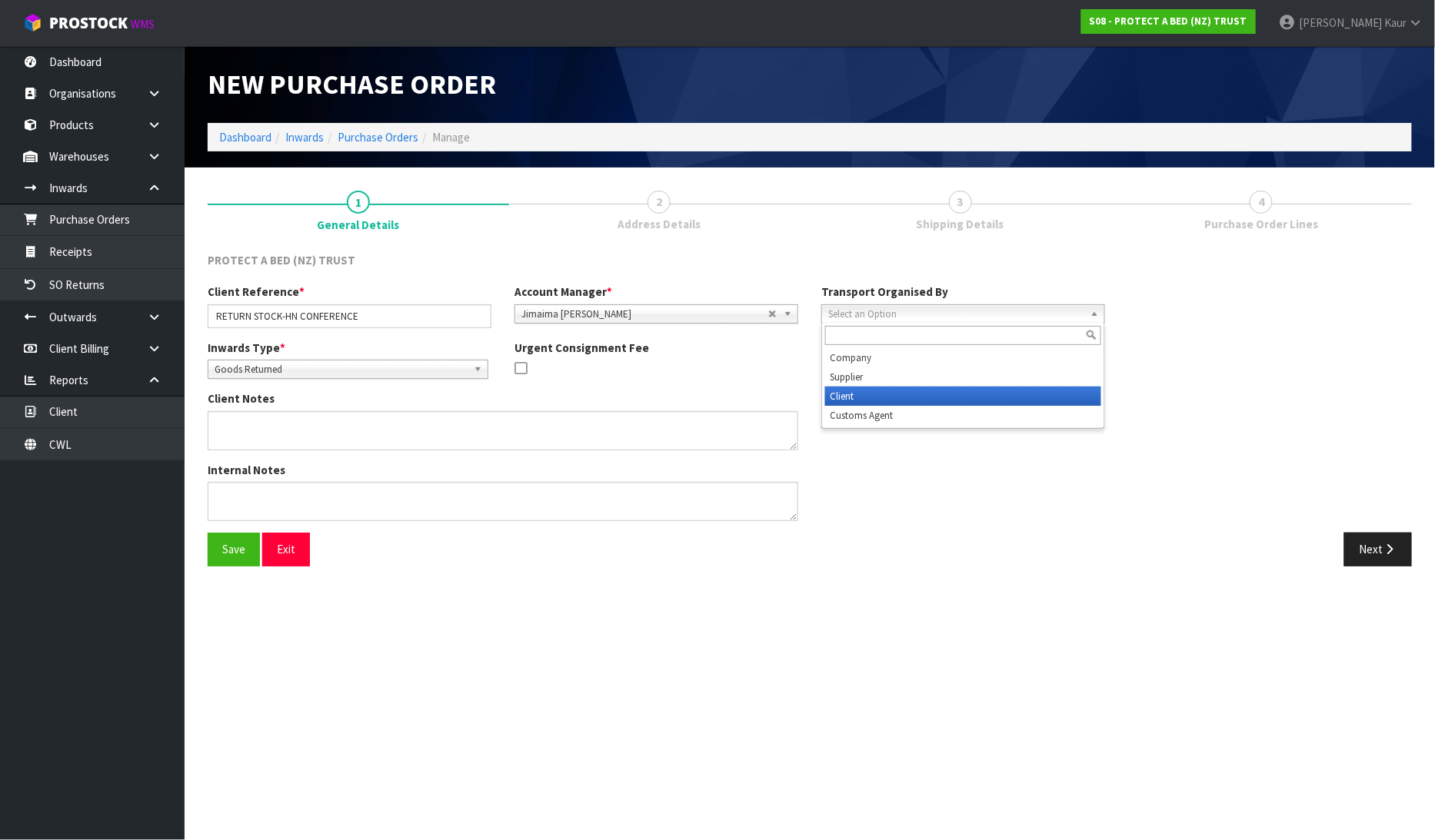
click at [881, 387] on li "Client" at bounding box center [963, 396] width 276 height 19
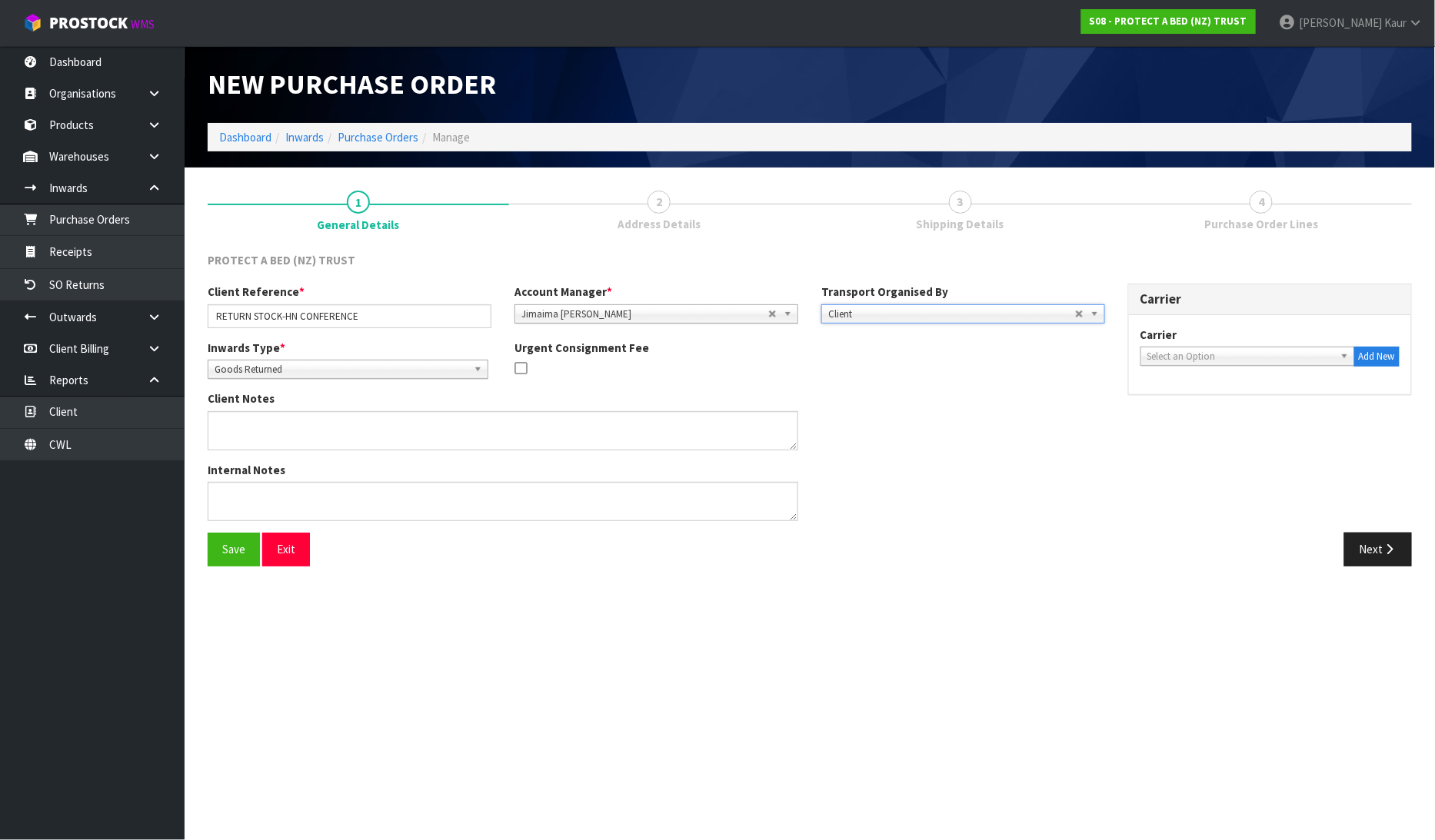
click at [1178, 363] on span "Select an Option" at bounding box center [1240, 356] width 187 height 19
type input "dr"
click at [1181, 396] on li "DR OP OFF - DROP OFF" at bounding box center [1247, 400] width 207 height 19
click at [1369, 552] on button "Next" at bounding box center [1378, 549] width 67 height 33
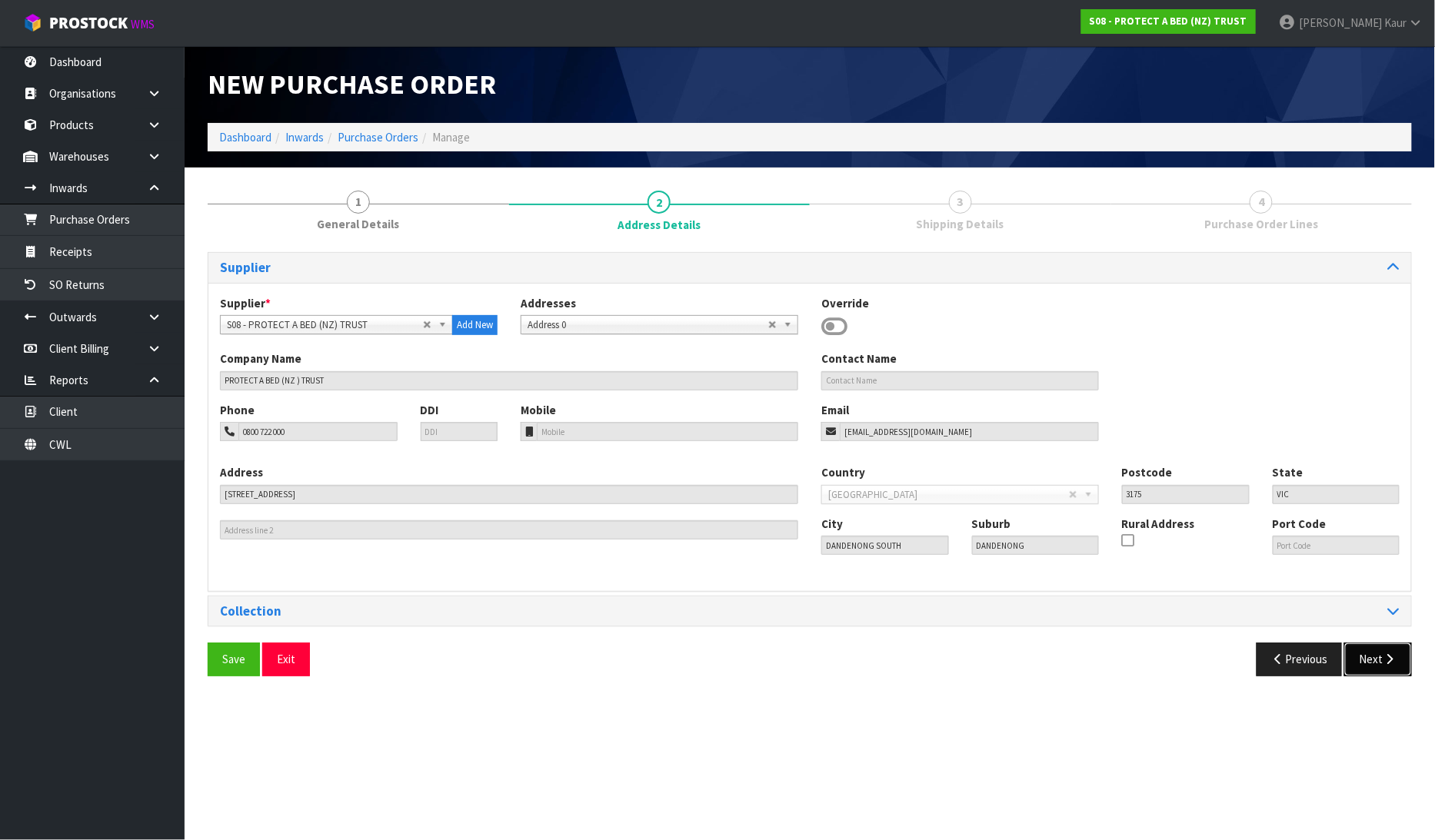
click at [1382, 669] on button "Next" at bounding box center [1378, 659] width 67 height 33
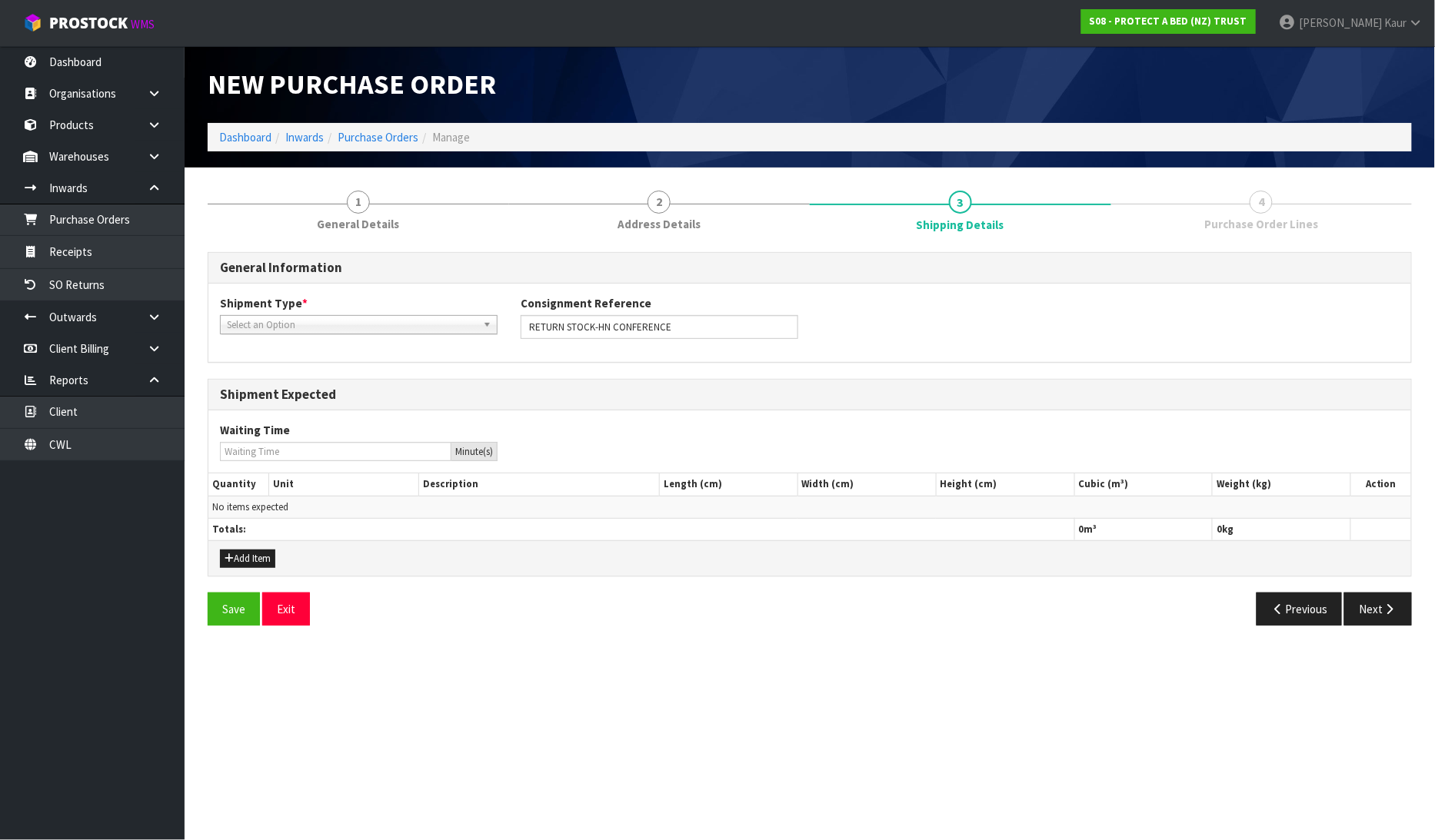
click at [357, 325] on span "Select an Option" at bounding box center [352, 325] width 250 height 19
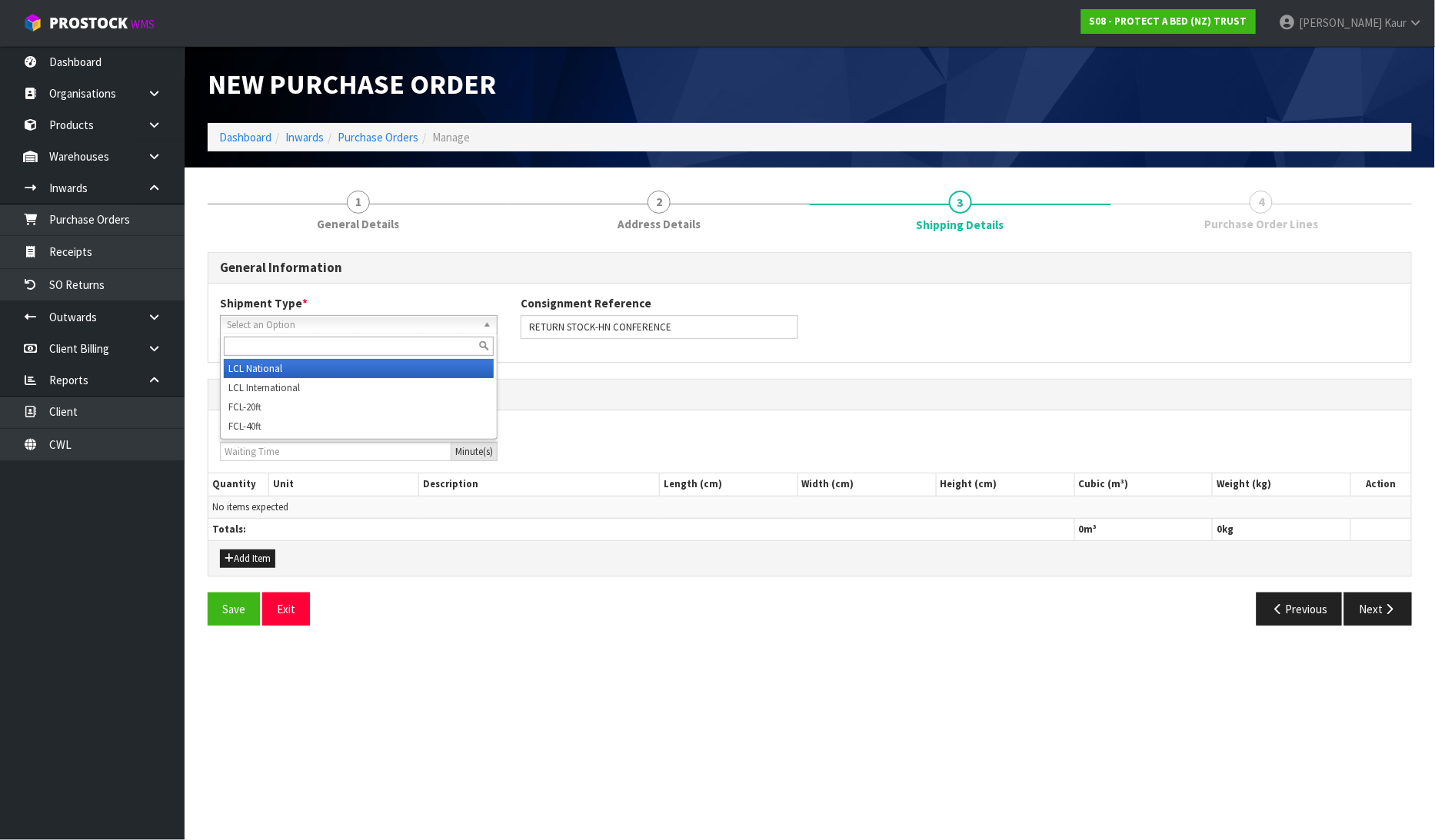
click at [298, 366] on li "LCL National" at bounding box center [359, 368] width 270 height 19
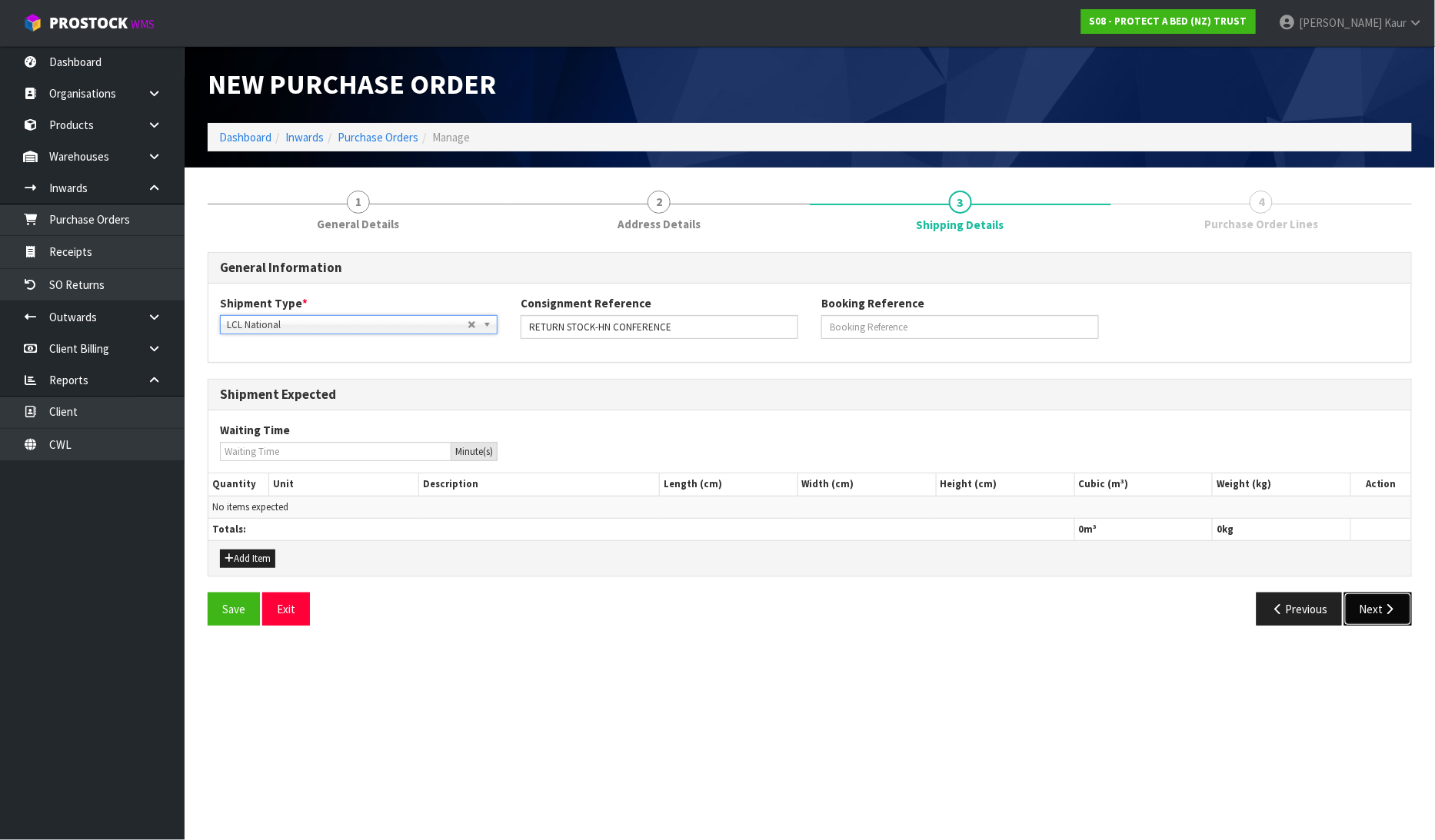
click at [1385, 623] on button "Next" at bounding box center [1378, 609] width 67 height 33
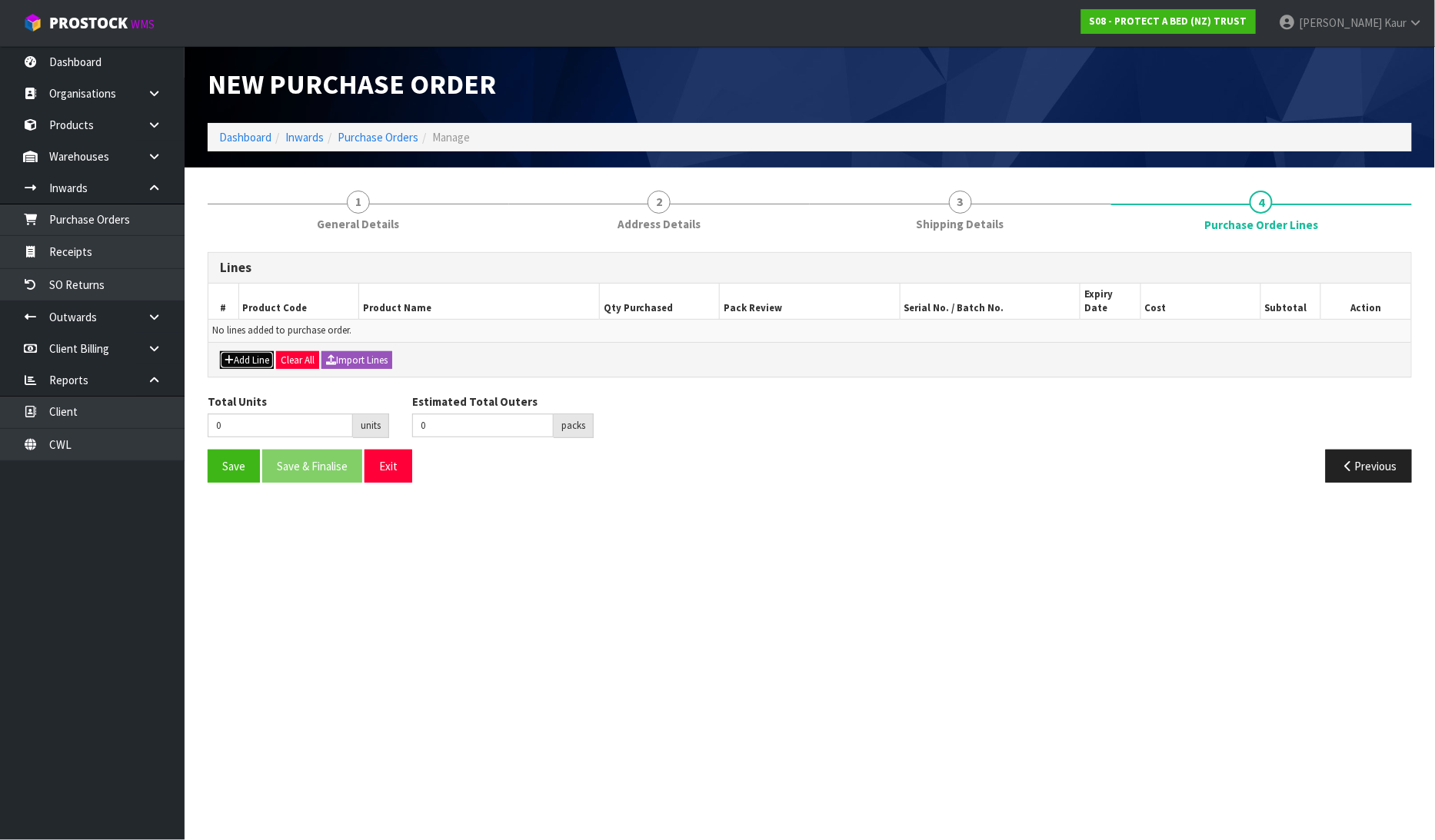
click at [257, 351] on button "Add Line" at bounding box center [247, 360] width 53 height 19
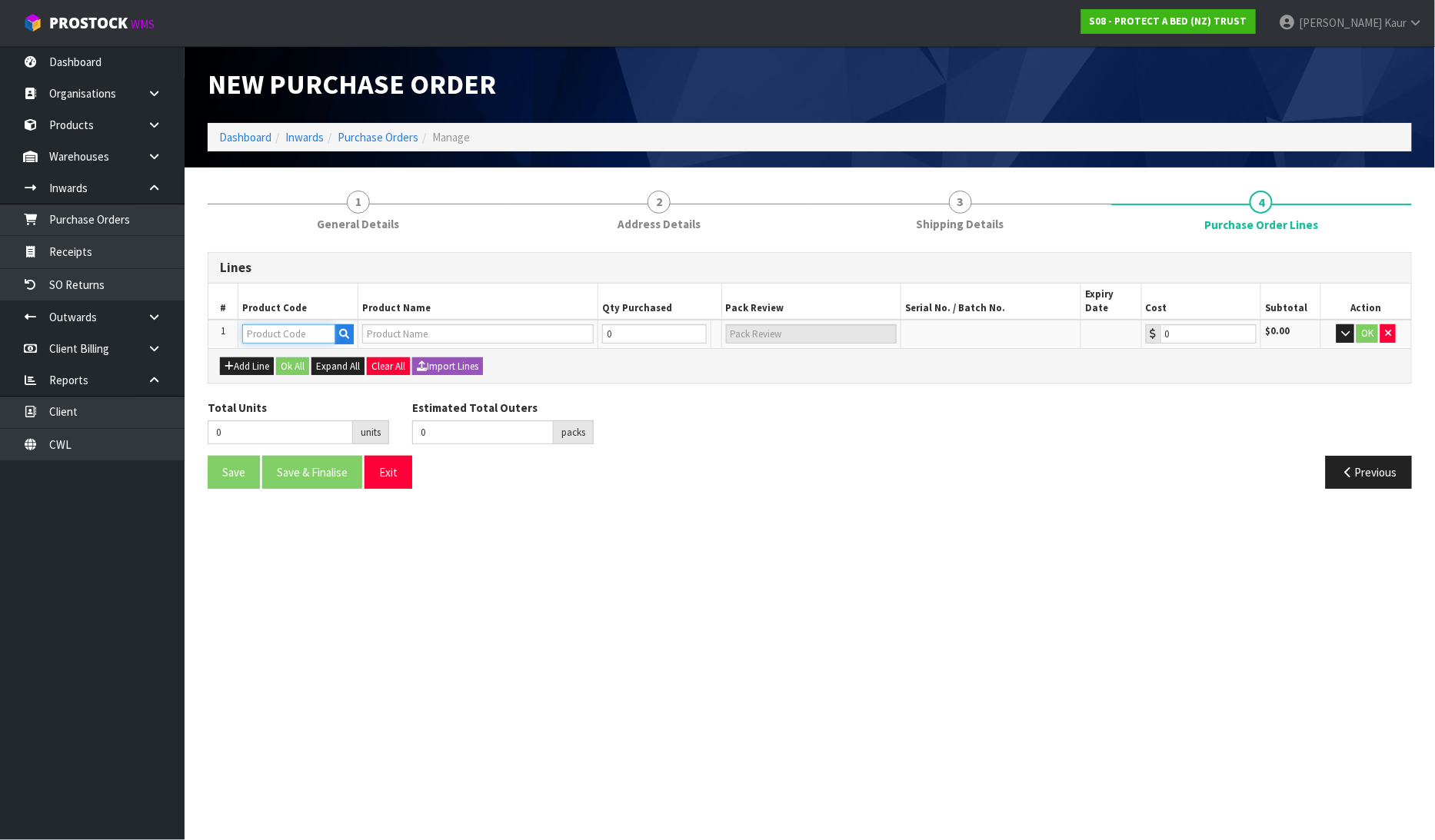
click at [264, 325] on input "text" at bounding box center [288, 334] width 93 height 19
paste input "PAB TV"
type input "PAB TV"
type input "TV 55INCH (BOARDROOM)"
type input "0.00"
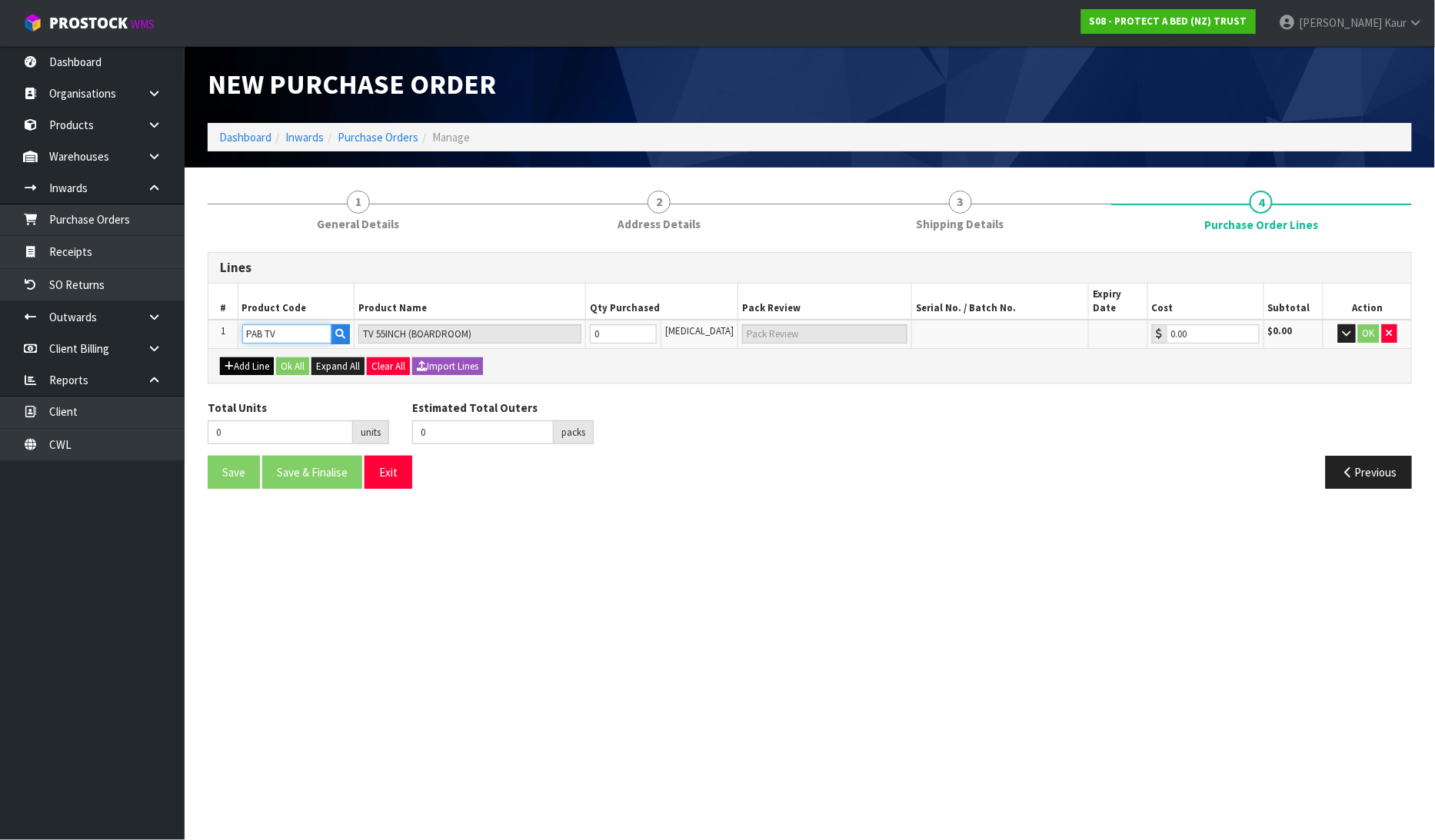
type input "PAB TV"
click at [246, 357] on button "Add Line" at bounding box center [247, 367] width 53 height 19
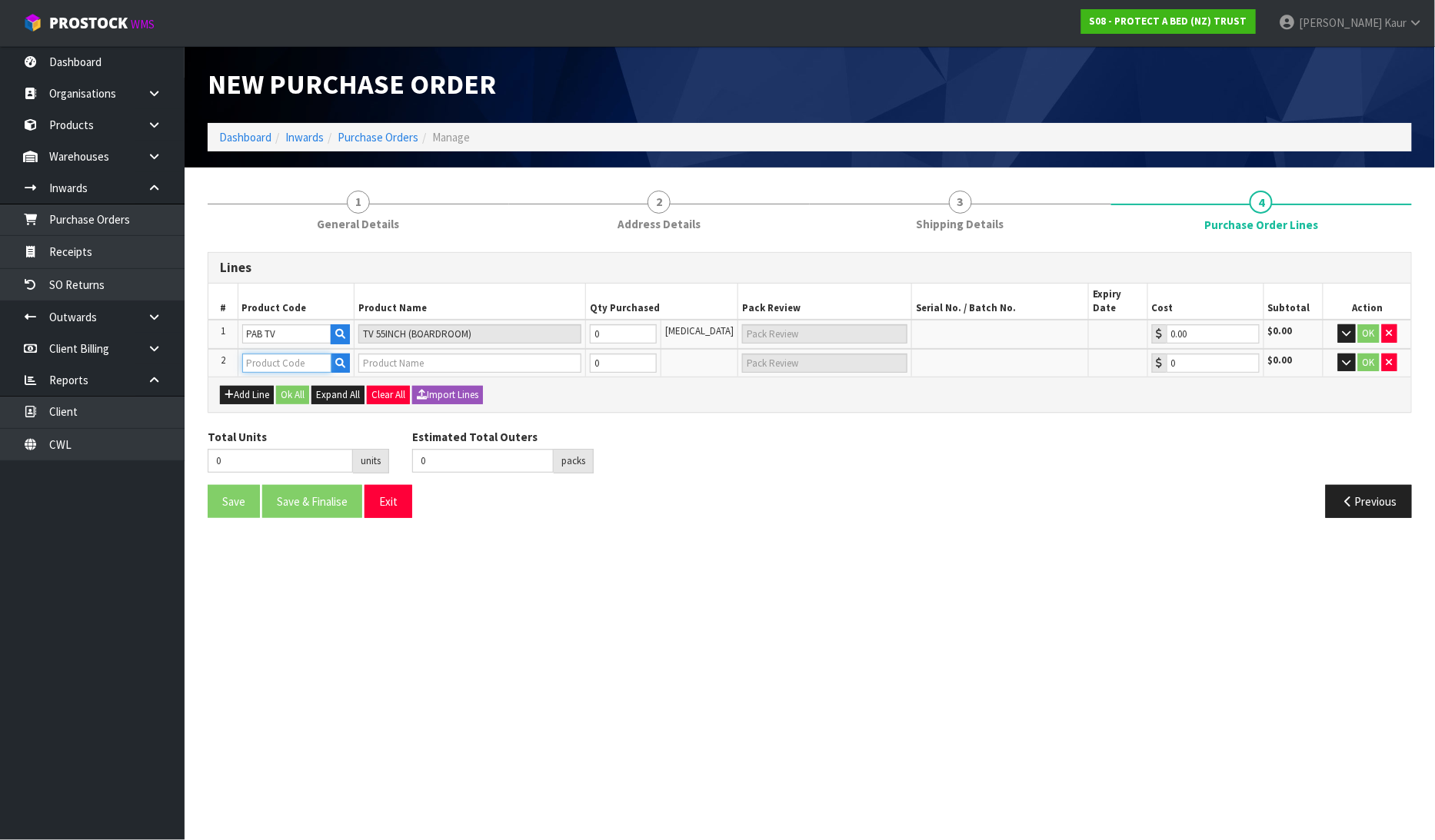
click at [256, 353] on input "text" at bounding box center [287, 363] width 90 height 19
paste input "CM_MKT00390"
type input "CM_MKT00390"
click at [263, 375] on strong "CM_MKT00390" at bounding box center [297, 373] width 76 height 15
type input "CM_MKT00390"
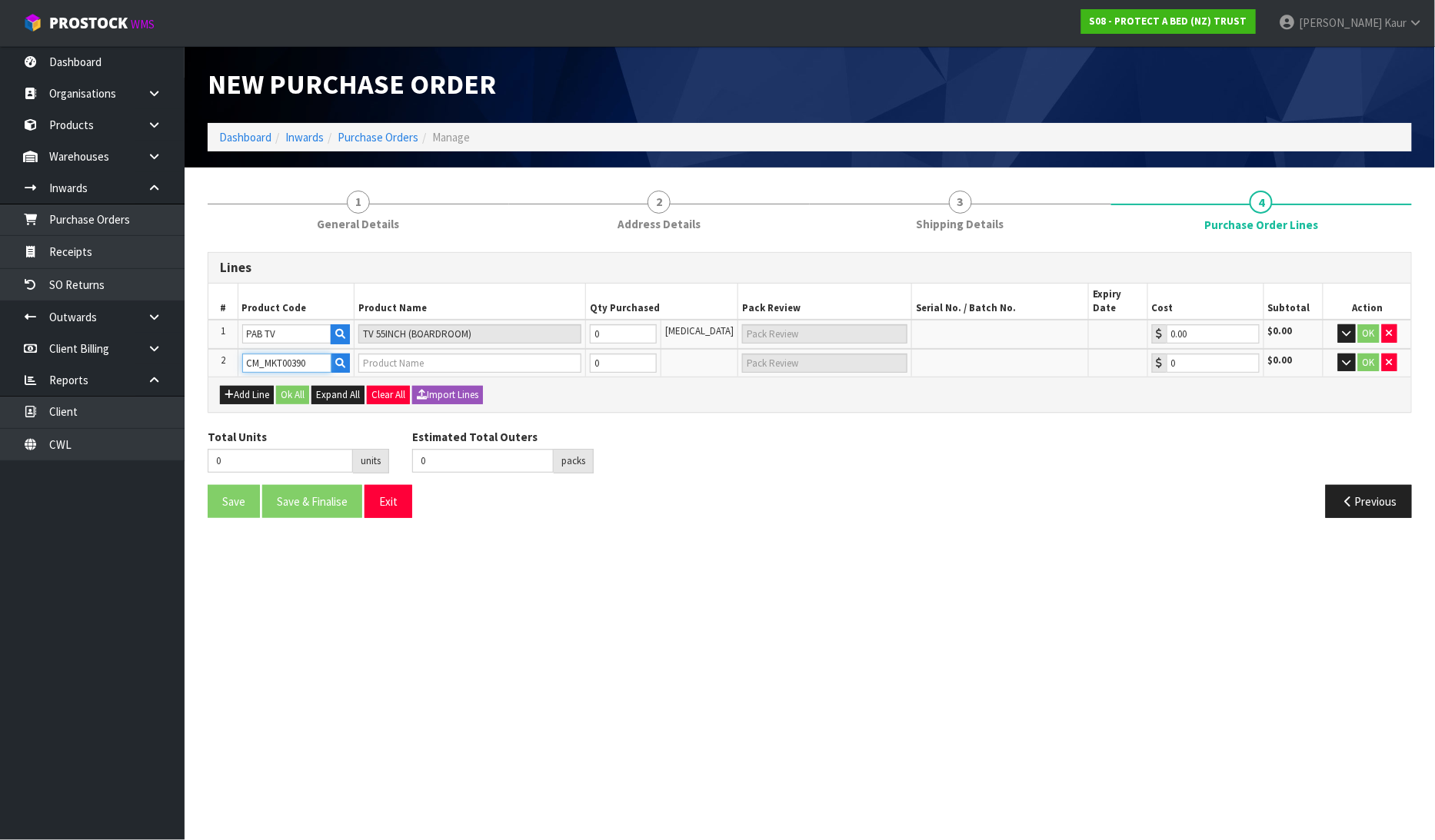
type input "COMPONENT FOR SWATCH CARD DISPLAY STAND (MATERIAL: METAL TUBE"
type input "0.00"
click at [243, 386] on button "Add Line" at bounding box center [247, 395] width 53 height 19
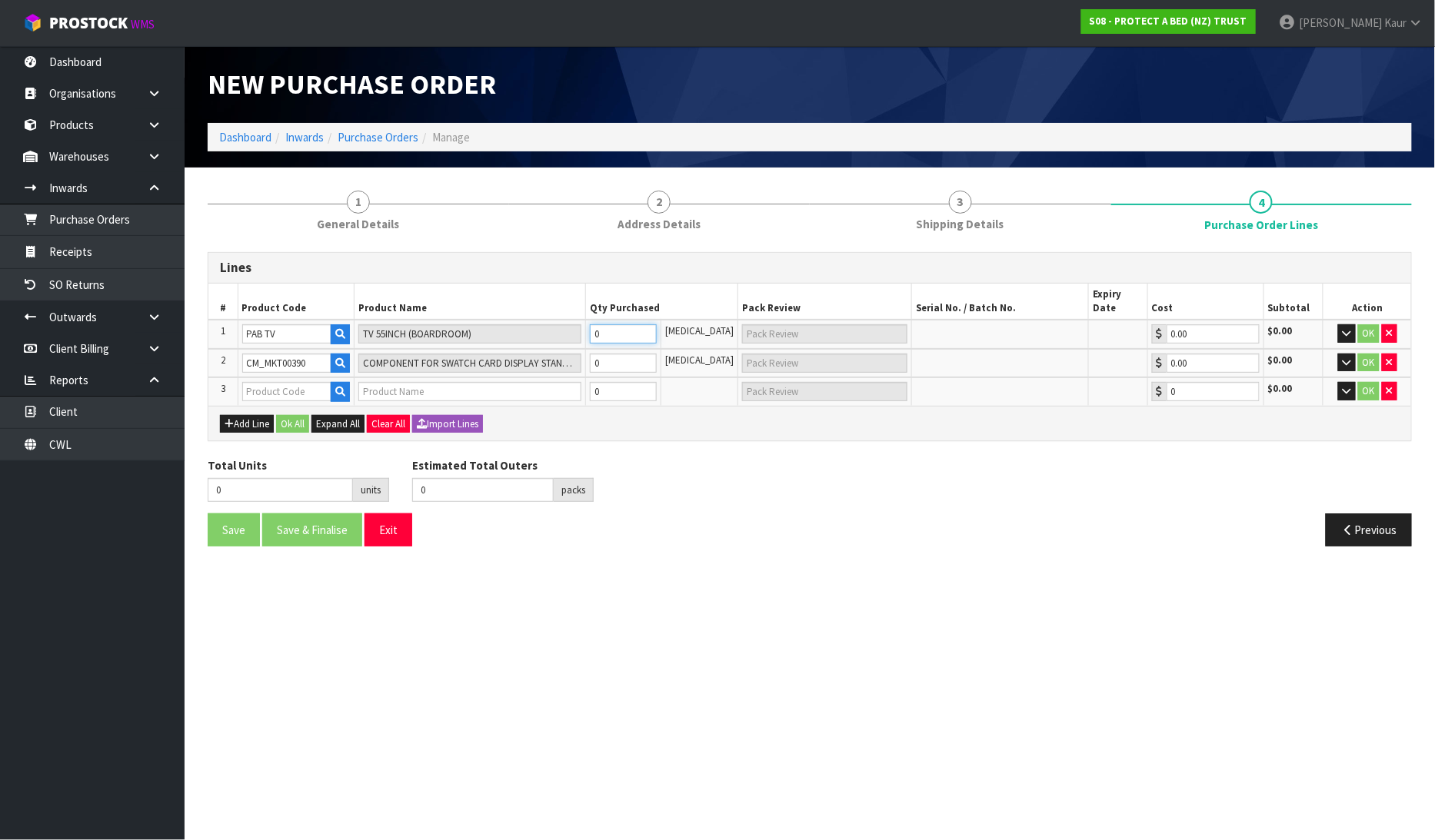
click at [610, 325] on input "0" at bounding box center [623, 334] width 67 height 19
type input "1"
type input "1 CTN"
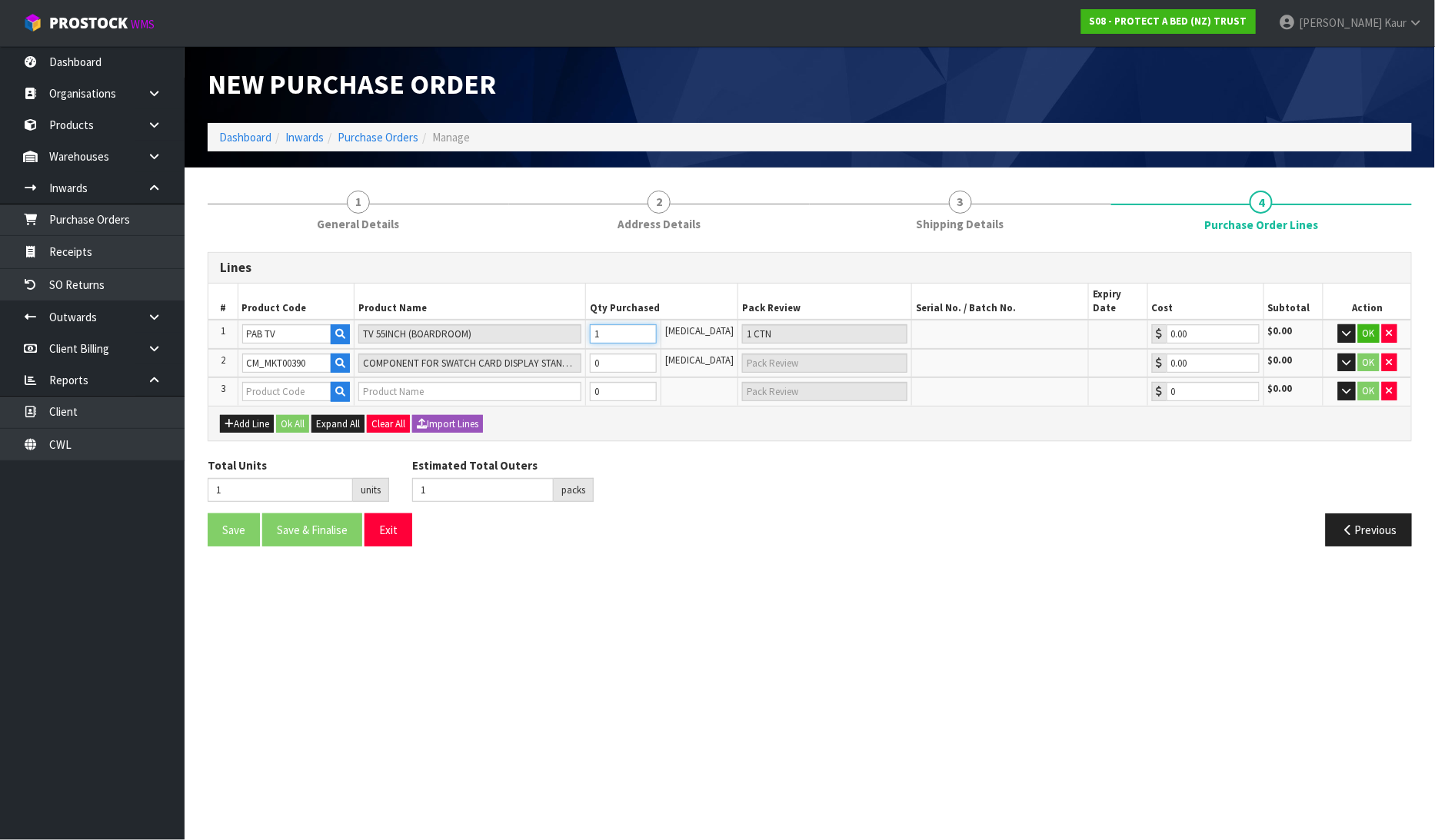
type input "1"
click at [620, 353] on input "0" at bounding box center [623, 363] width 67 height 19
type input "2"
type input "1"
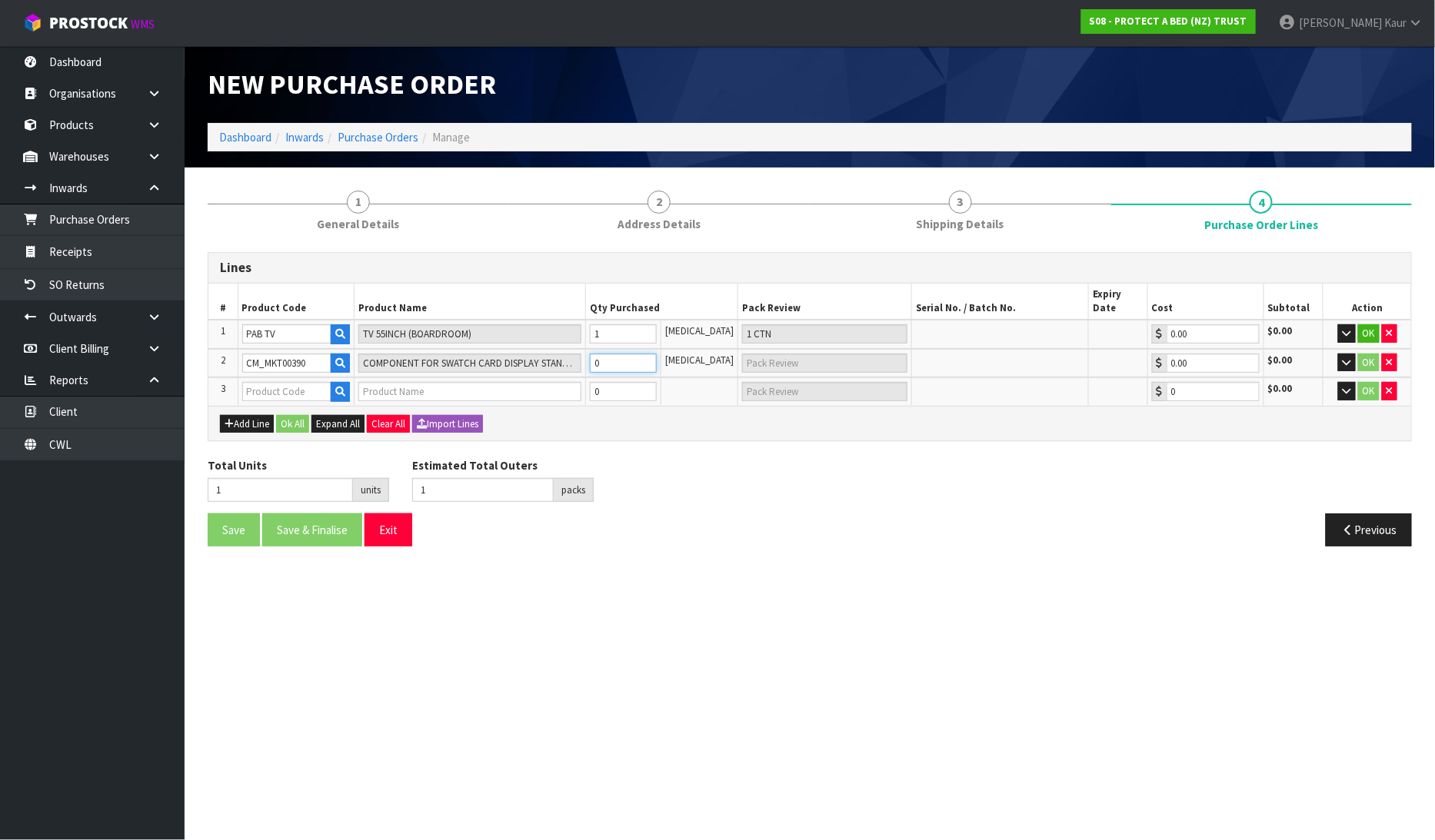
type input "1 CTN"
type input "1"
click at [265, 382] on input "text" at bounding box center [287, 391] width 90 height 19
paste input "CM_MKT00384"
type input "CM_MKT00384"
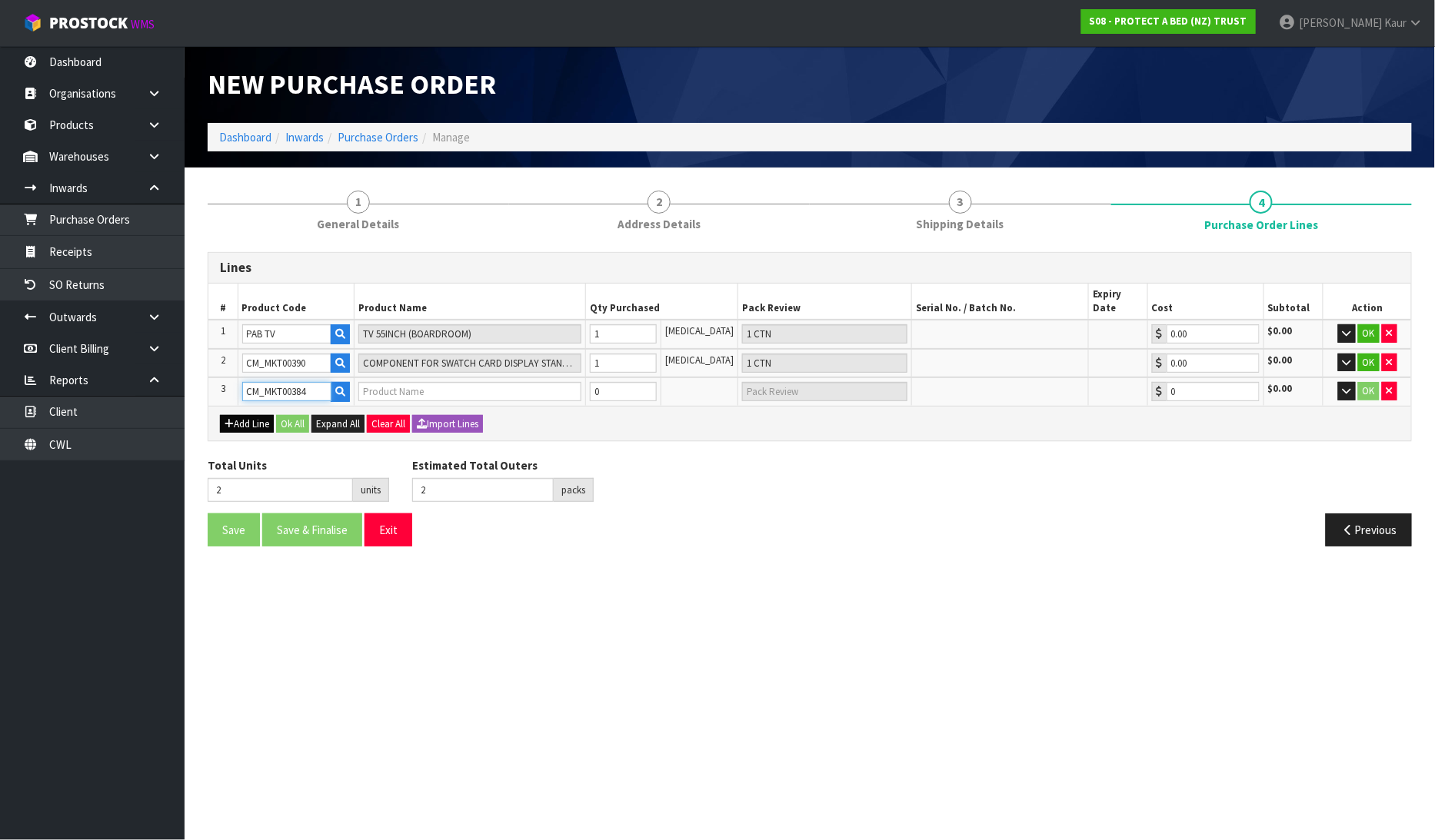
type input "MODULAR STAND 2/3 HEIGHT UNIT"
type input "0.00"
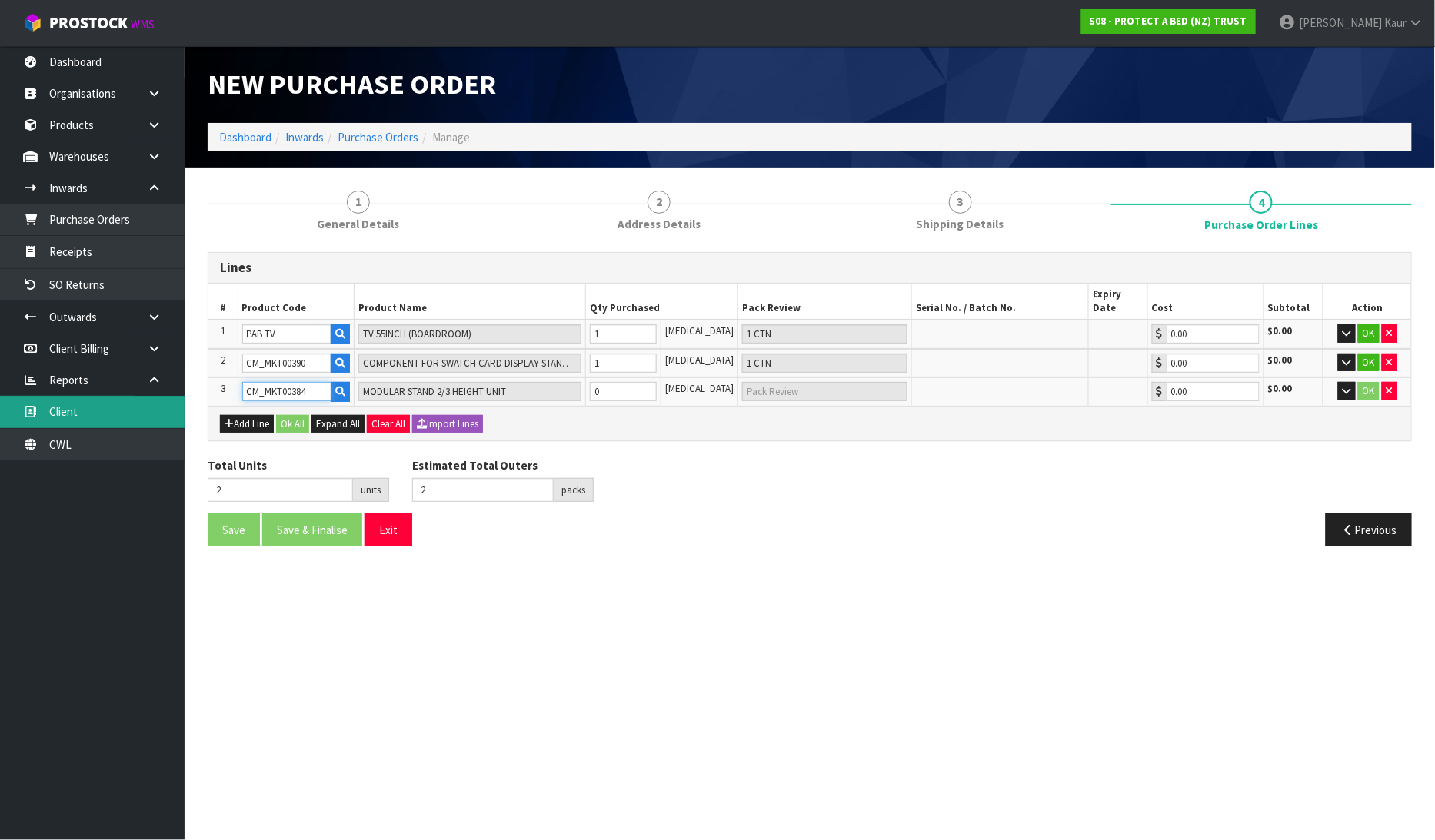
type input "CM_MKT00384"
click at [240, 415] on button "Add Line" at bounding box center [247, 425] width 53 height 19
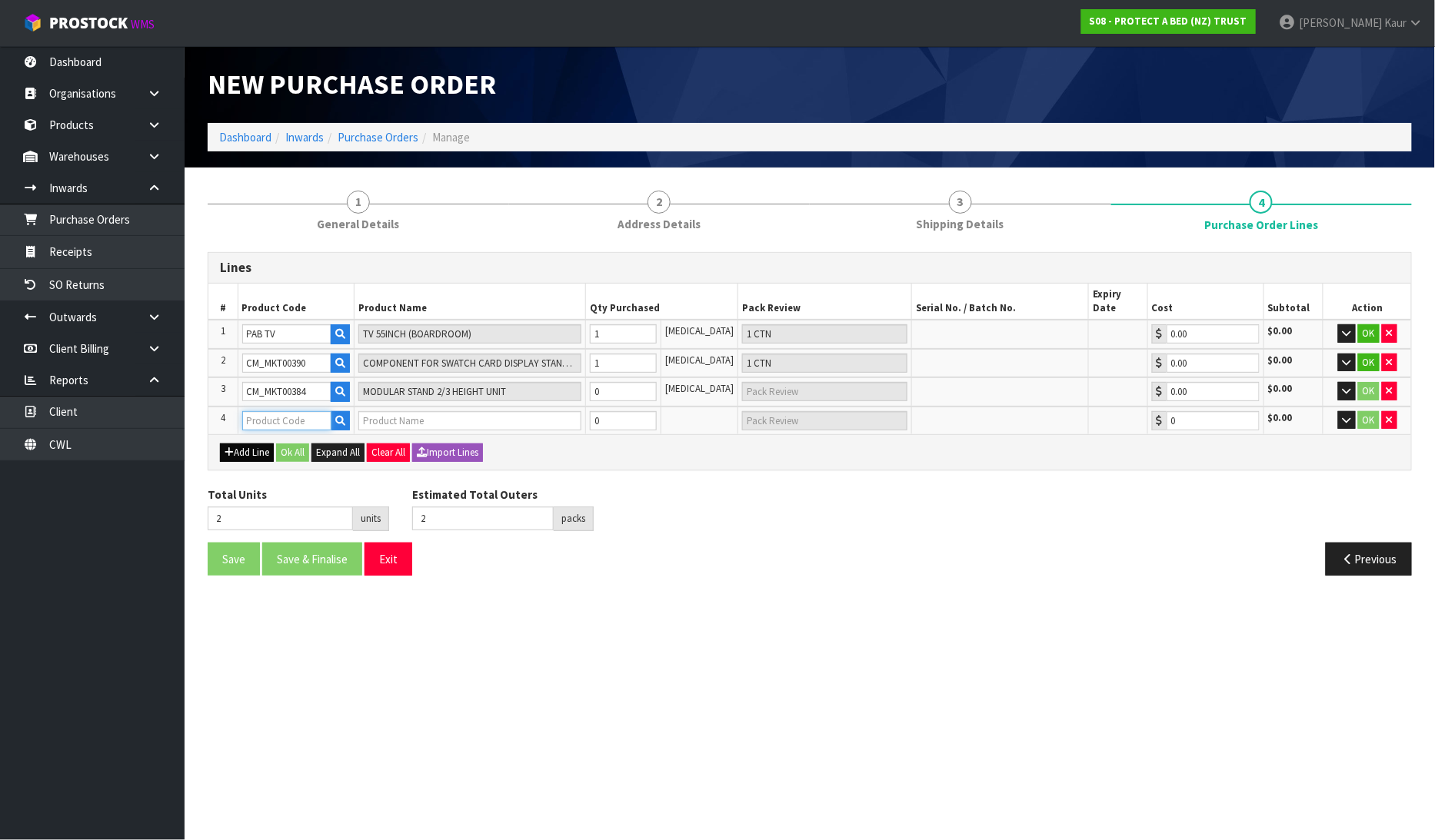
click at [246, 411] on input "text" at bounding box center [287, 421] width 90 height 19
paste input "CM_MKT00389"
type input "CM_MKT00389"
type input "MODULAR STAND TOP SHELF AND FEET"
type input "0.00"
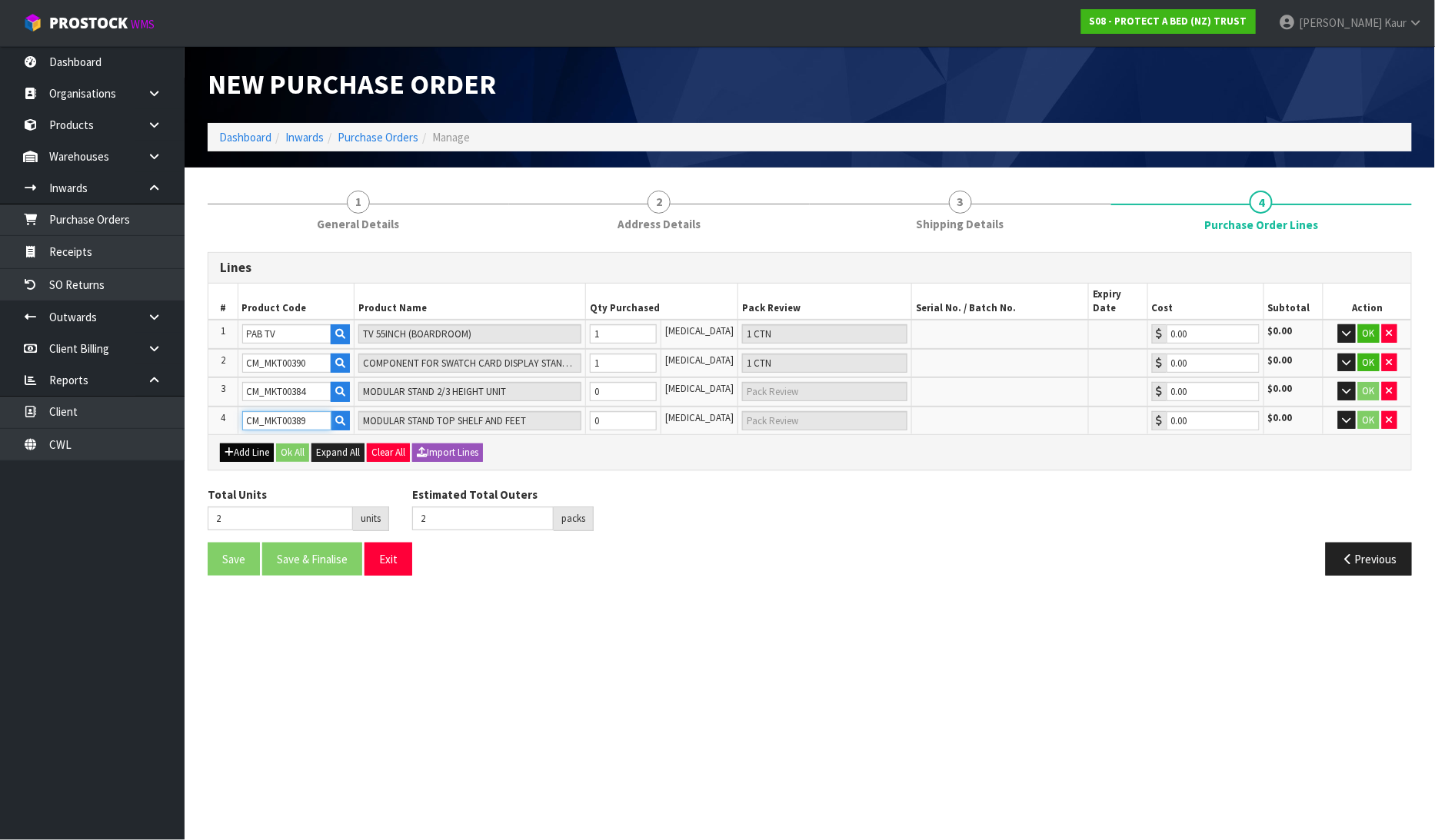
type input "CM_MKT00389"
click at [236, 443] on button "Add Line" at bounding box center [247, 453] width 53 height 19
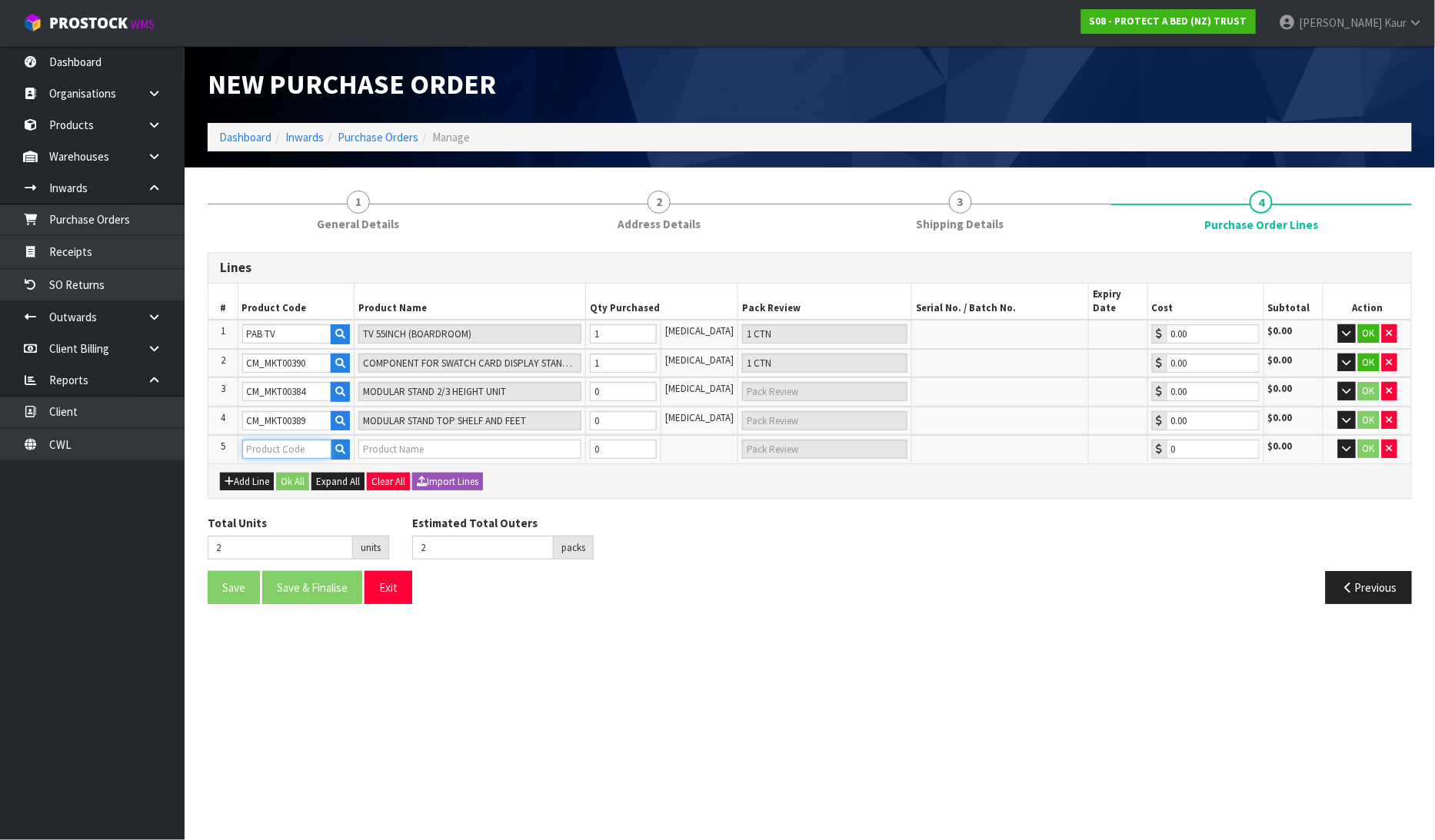
click at [255, 439] on input "text" at bounding box center [287, 449] width 90 height 19
paste input "CM_MKT00383"
type input "CM_MKT00383"
type input "MODULAR STAND FULL HEIGHT UNIT PART B"
type input "0.00"
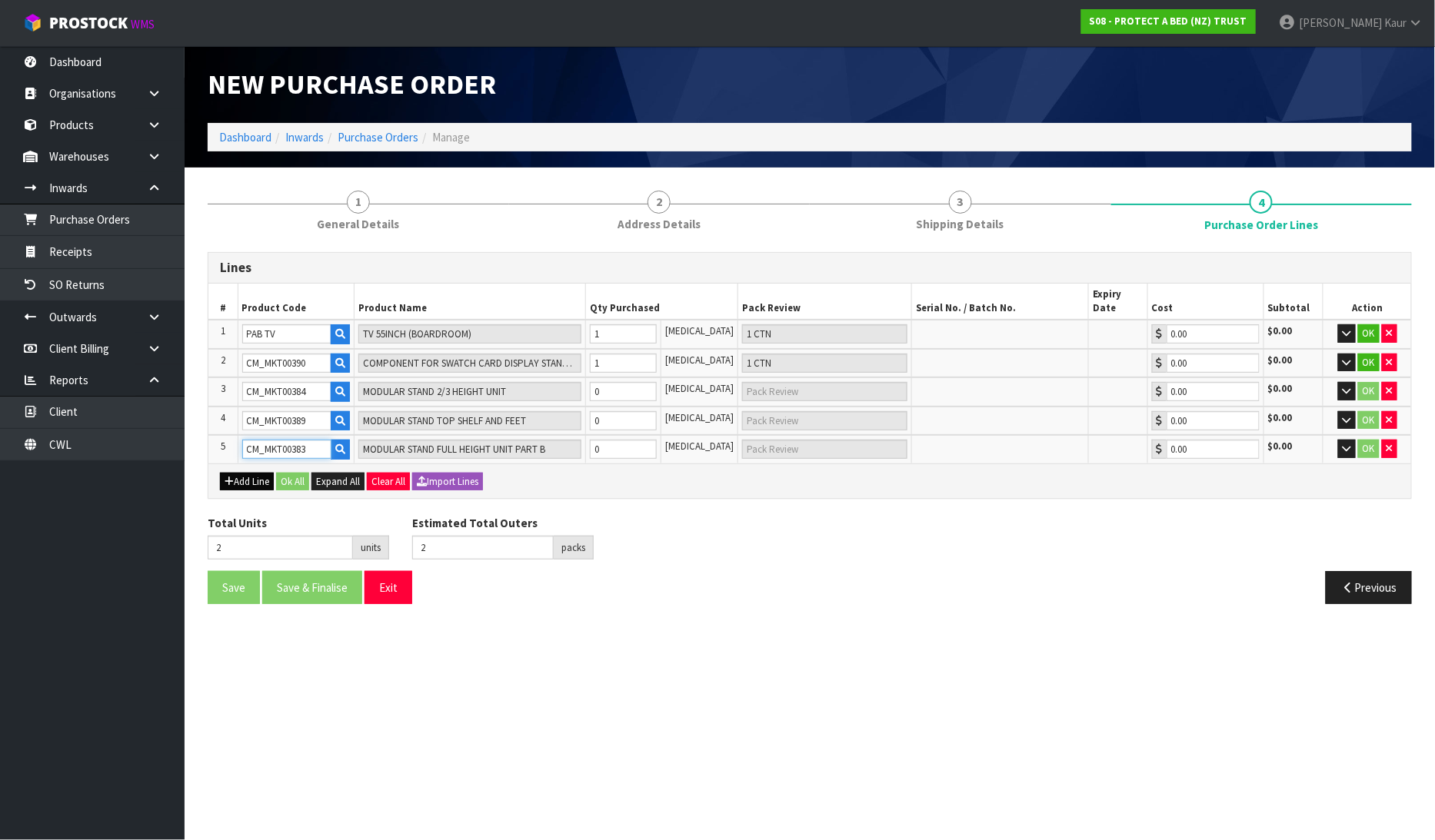
type input "CM_MKT00383"
click at [249, 473] on button "Add Line" at bounding box center [247, 482] width 53 height 19
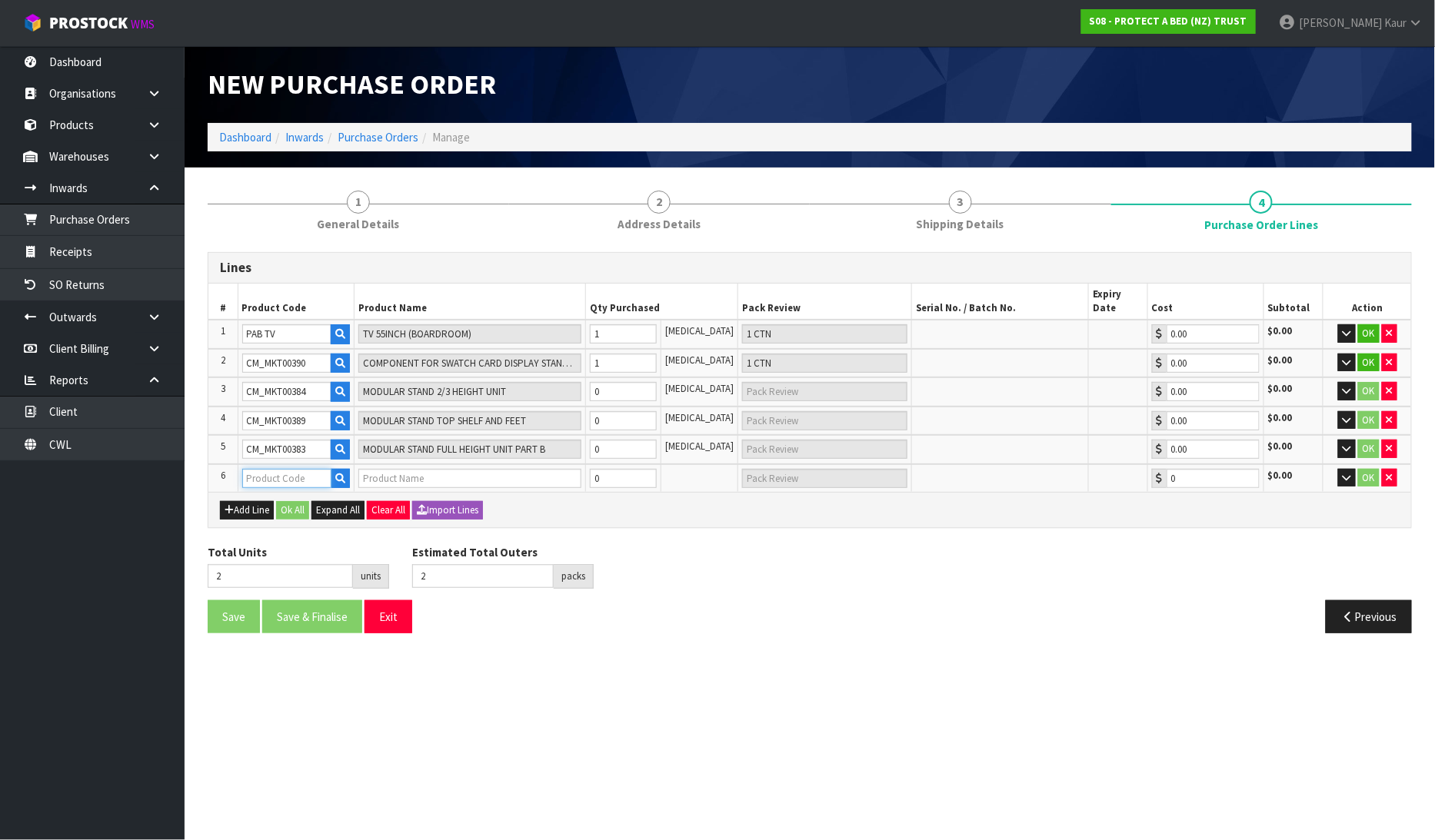
click at [257, 469] on input "text" at bounding box center [287, 478] width 90 height 19
paste input "CM_MKT00382"
type input "CM_MKT00382"
type input "MODULAR STAND FULL HEIGHT UNIT PT A"
type input "0.00"
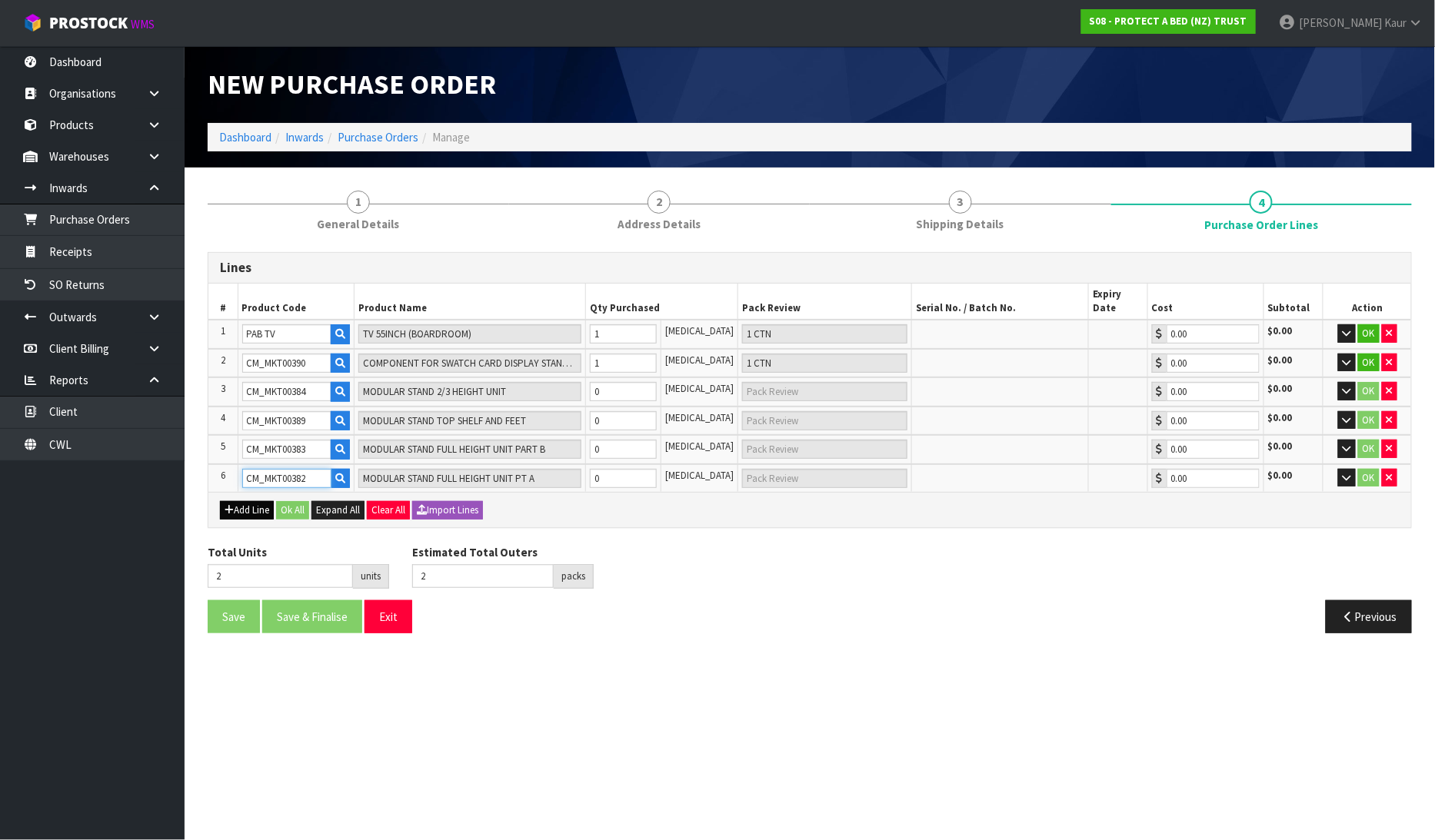
type input "CM_MKT00382"
click at [247, 501] on button "Add Line" at bounding box center [247, 511] width 53 height 19
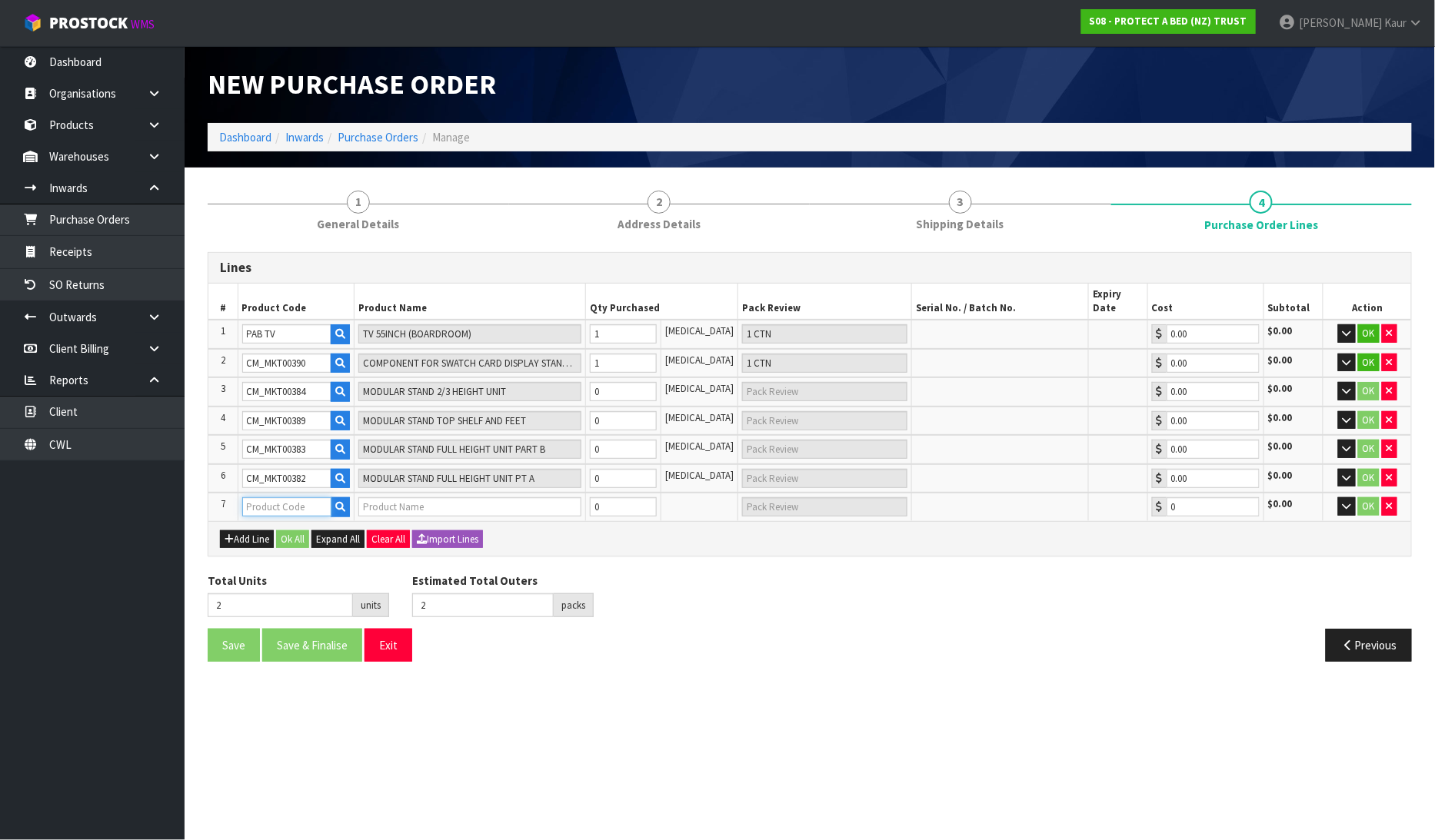
click at [292, 497] on input "text" at bounding box center [287, 507] width 90 height 19
paste input "CM_MKT00388"
type input "CM_MKT00388"
type input "DISPLAYS STANDS MODULAR LIGHT BOX"
type input "0.00"
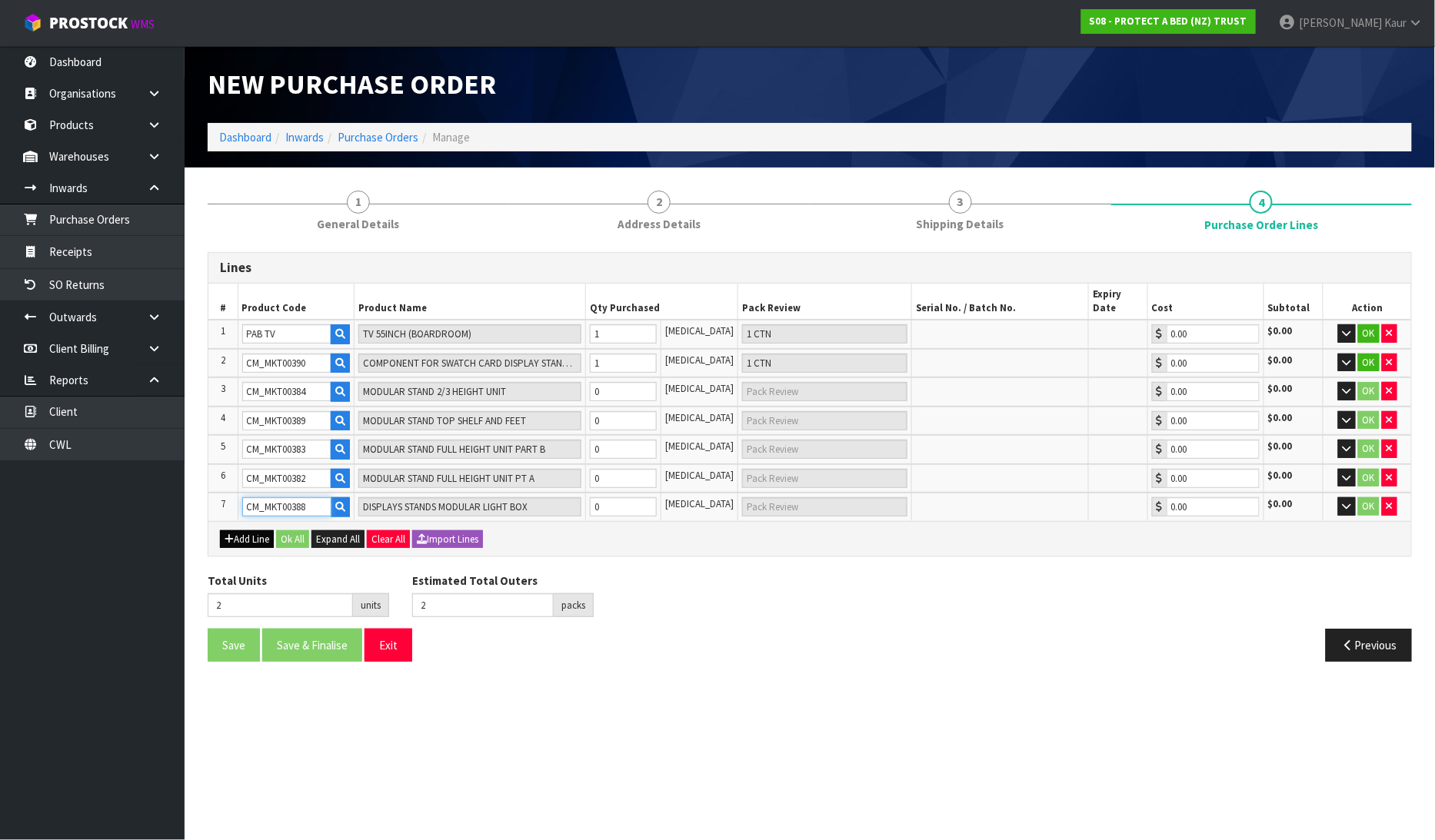
type input "CM_MKT00388"
click at [240, 530] on button "Add Line" at bounding box center [247, 539] width 53 height 19
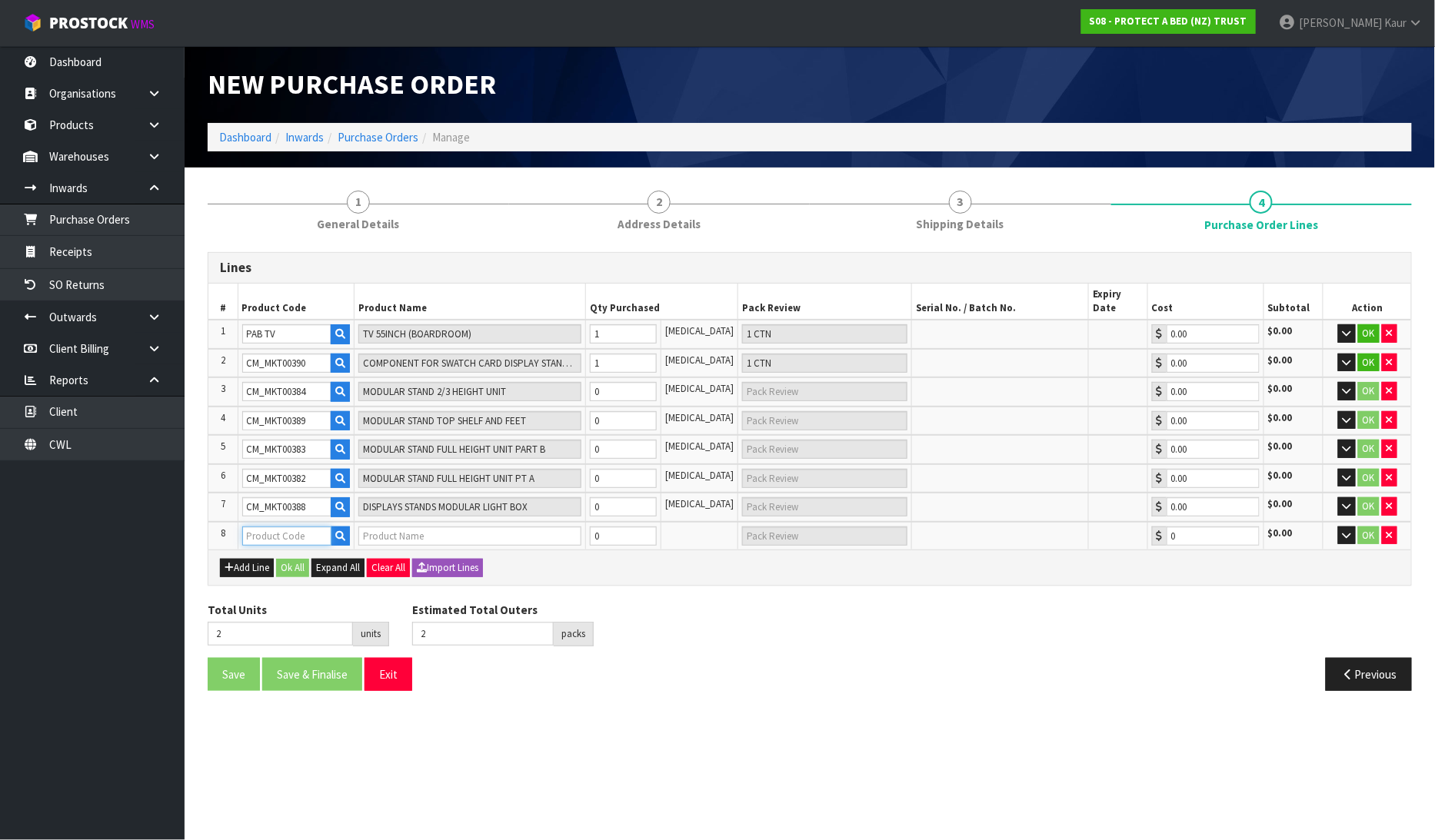
click at [286, 527] on input "text" at bounding box center [287, 536] width 90 height 19
paste input "CM_MKT00409"
type input "CM_MKT00409"
type input "MODULAR DISPLAY WOOD VENEER SHELF 1"
type input "0.00"
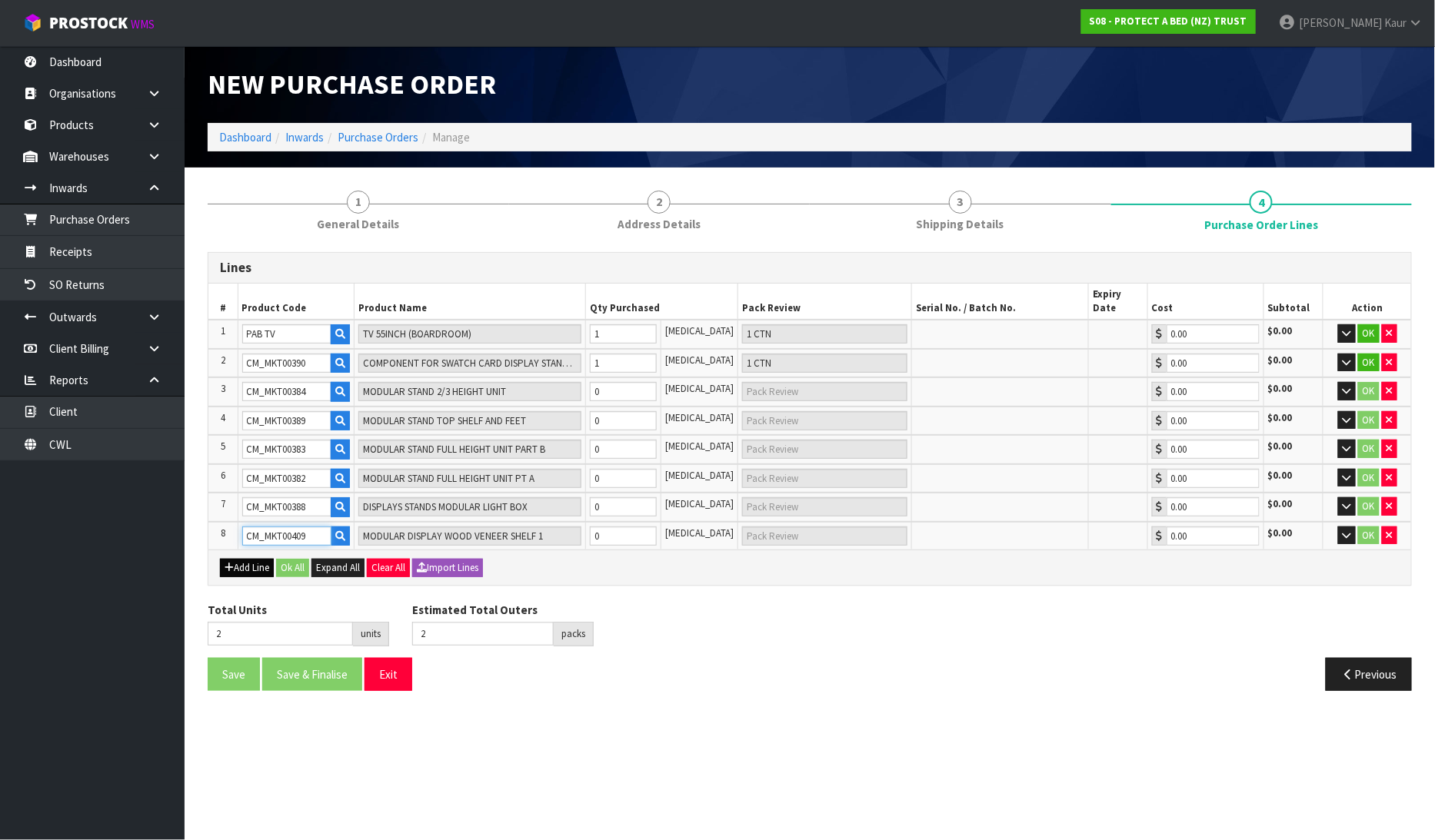
type input "CM_MKT00409"
click at [226, 563] on icon "button" at bounding box center [229, 567] width 9 height 10
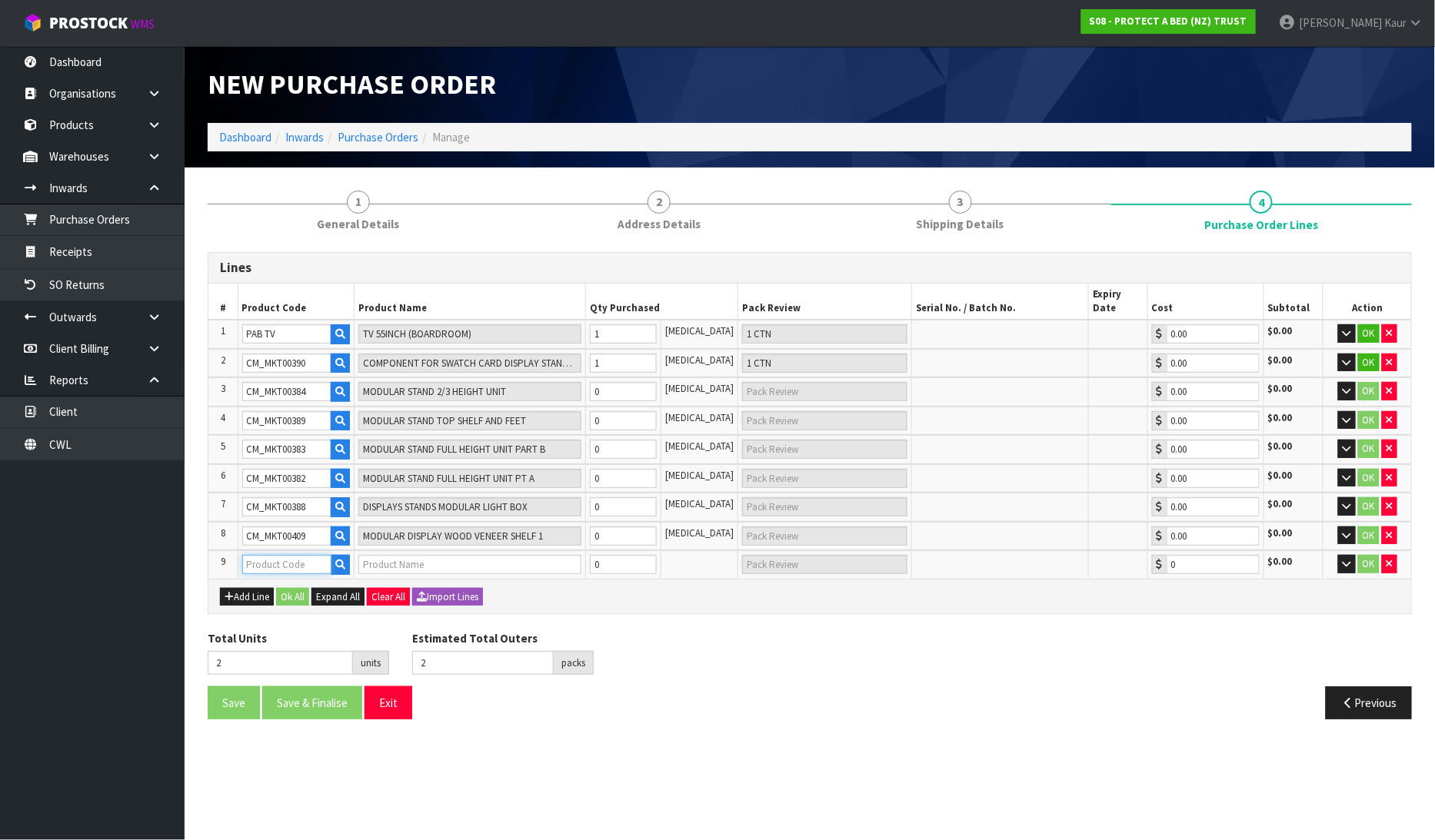
click at [298, 555] on input "text" at bounding box center [287, 564] width 90 height 19
paste input "CM_MKT00410"
type input "CM_MKT00410"
type input "MODULAR DISPLAY WOOD VENEER SHELF 2"
type input "0.00"
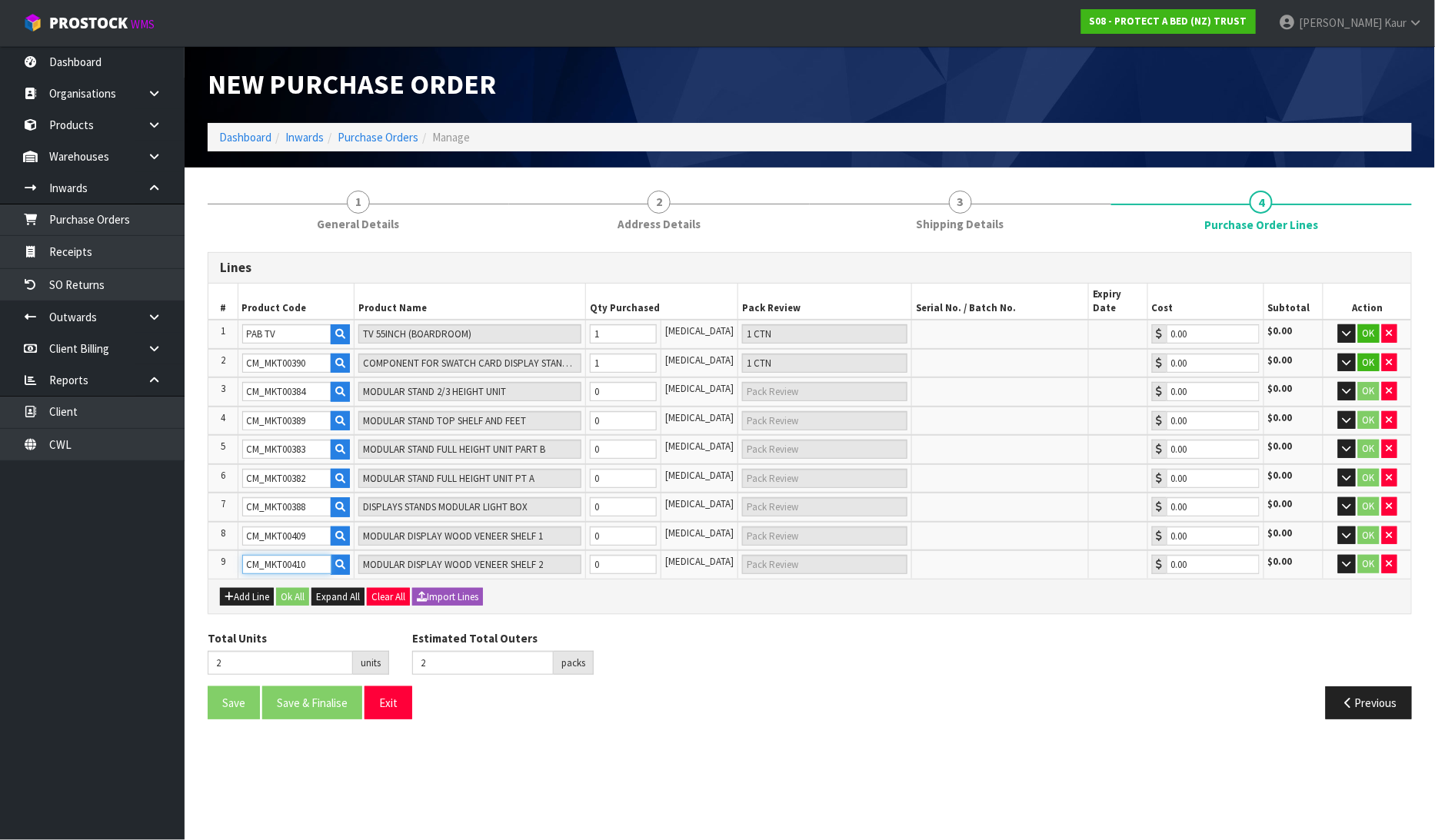
type input "CM_MKT00410"
click at [639, 382] on input "0" at bounding box center [623, 391] width 67 height 19
type input "4"
type input "2"
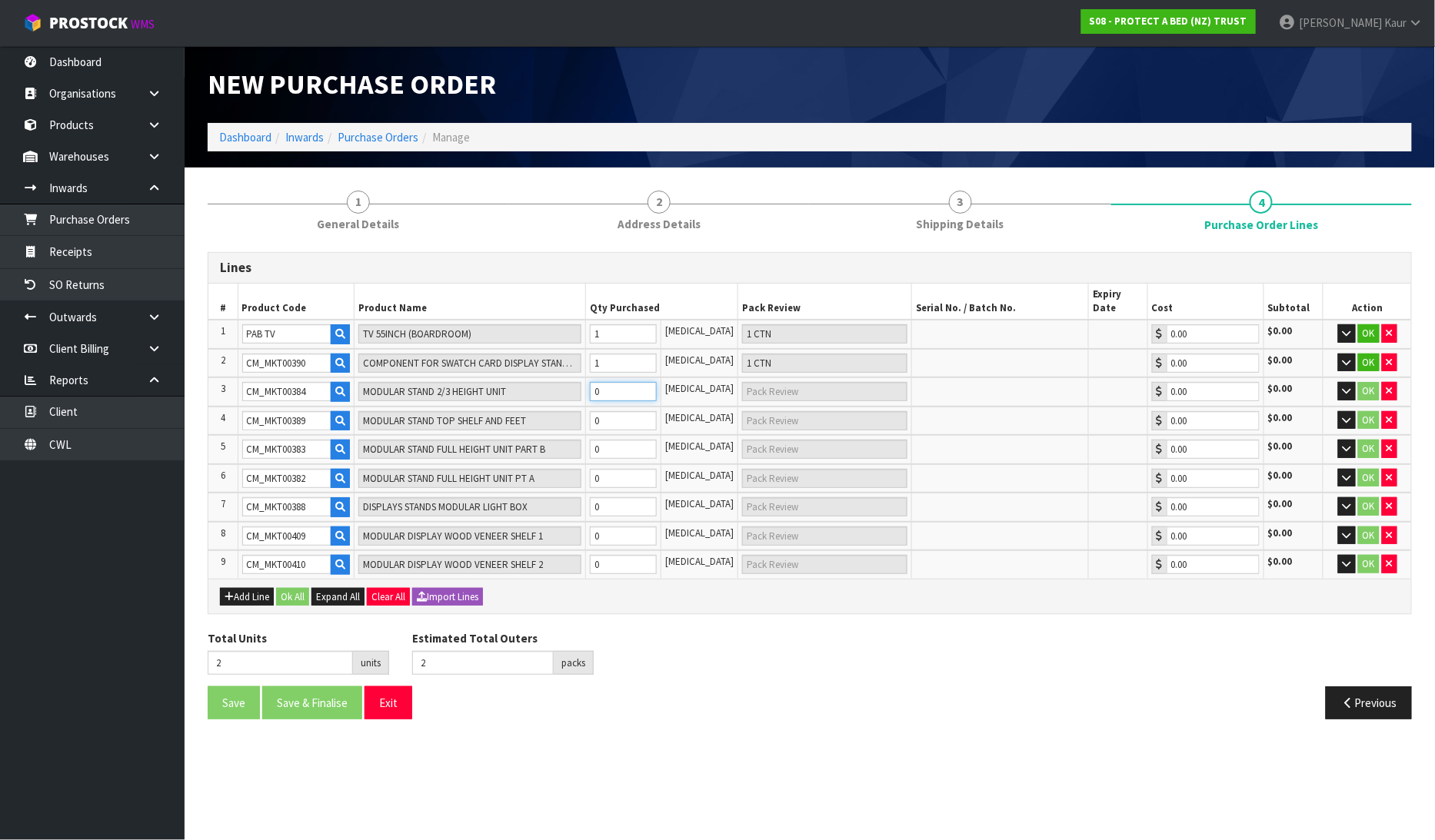
type input "2 CTN"
type input "2"
click at [626, 411] on input "0" at bounding box center [623, 421] width 67 height 19
type input "6"
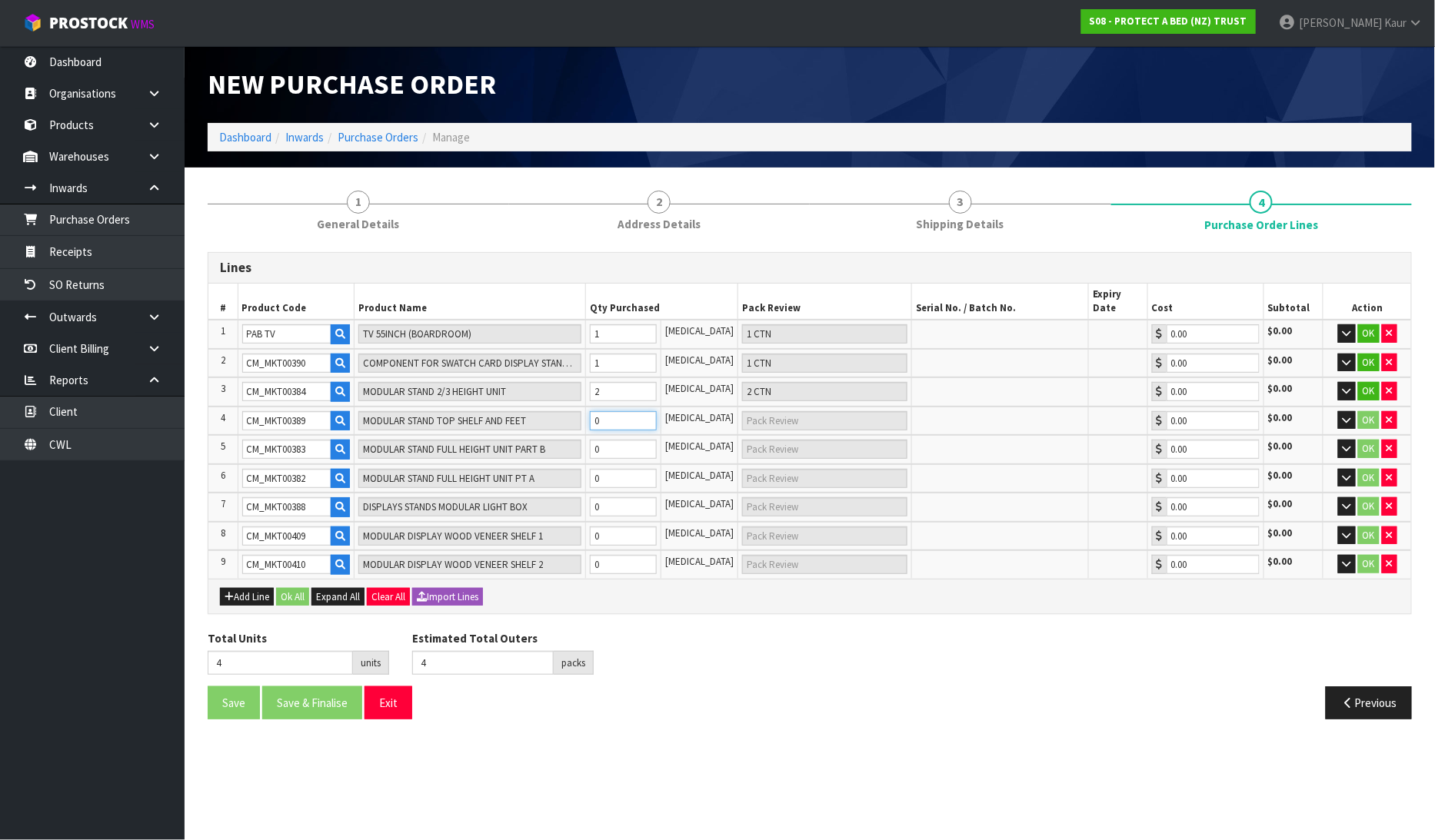
type input "2"
type input "2 CTN"
type input "2"
click at [624, 439] on input "0" at bounding box center [623, 449] width 67 height 19
type input "8"
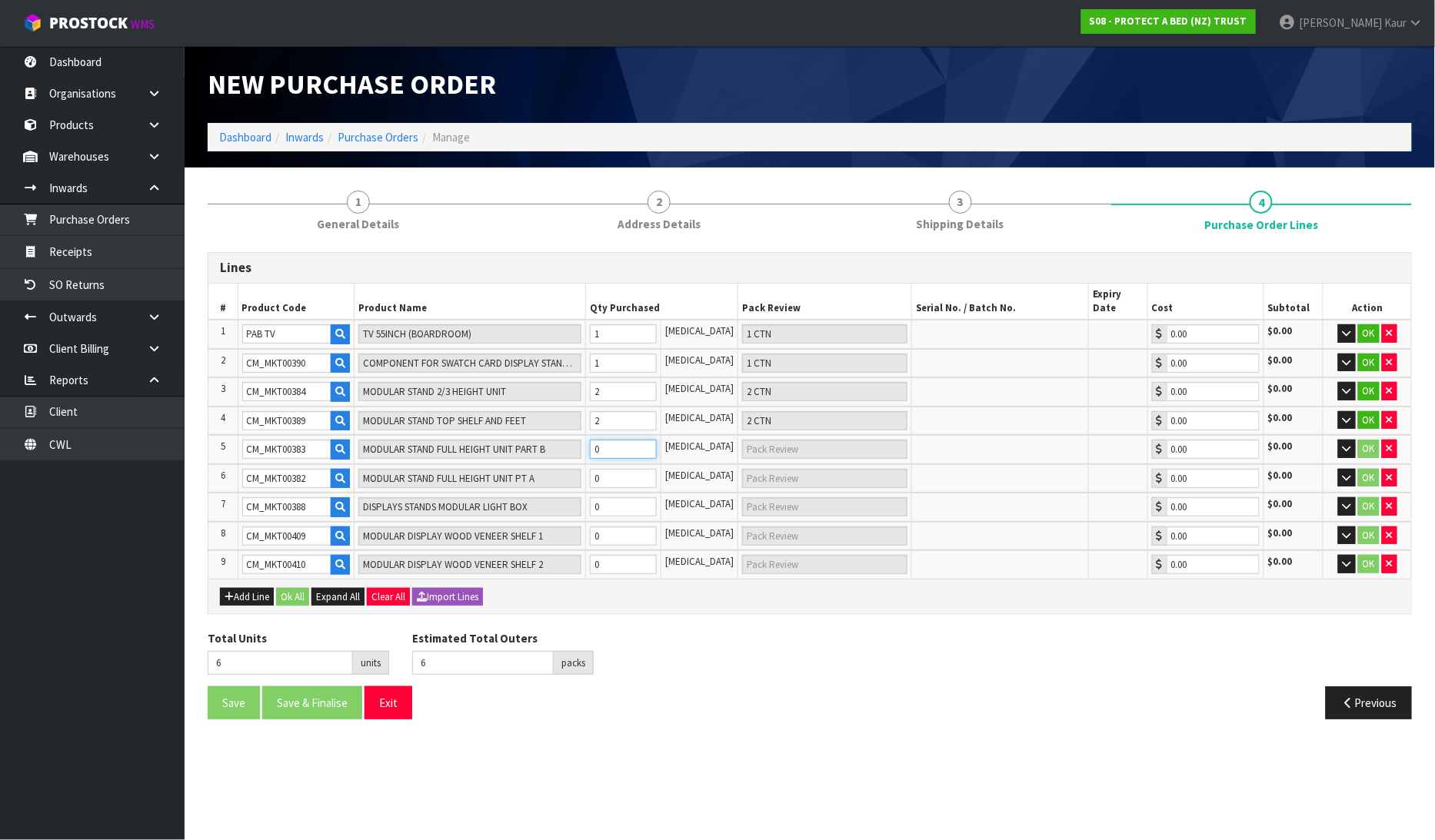
type input "8"
type input "2"
type input "2 CTN"
type input "2"
click at [613, 469] on input "0" at bounding box center [623, 478] width 67 height 19
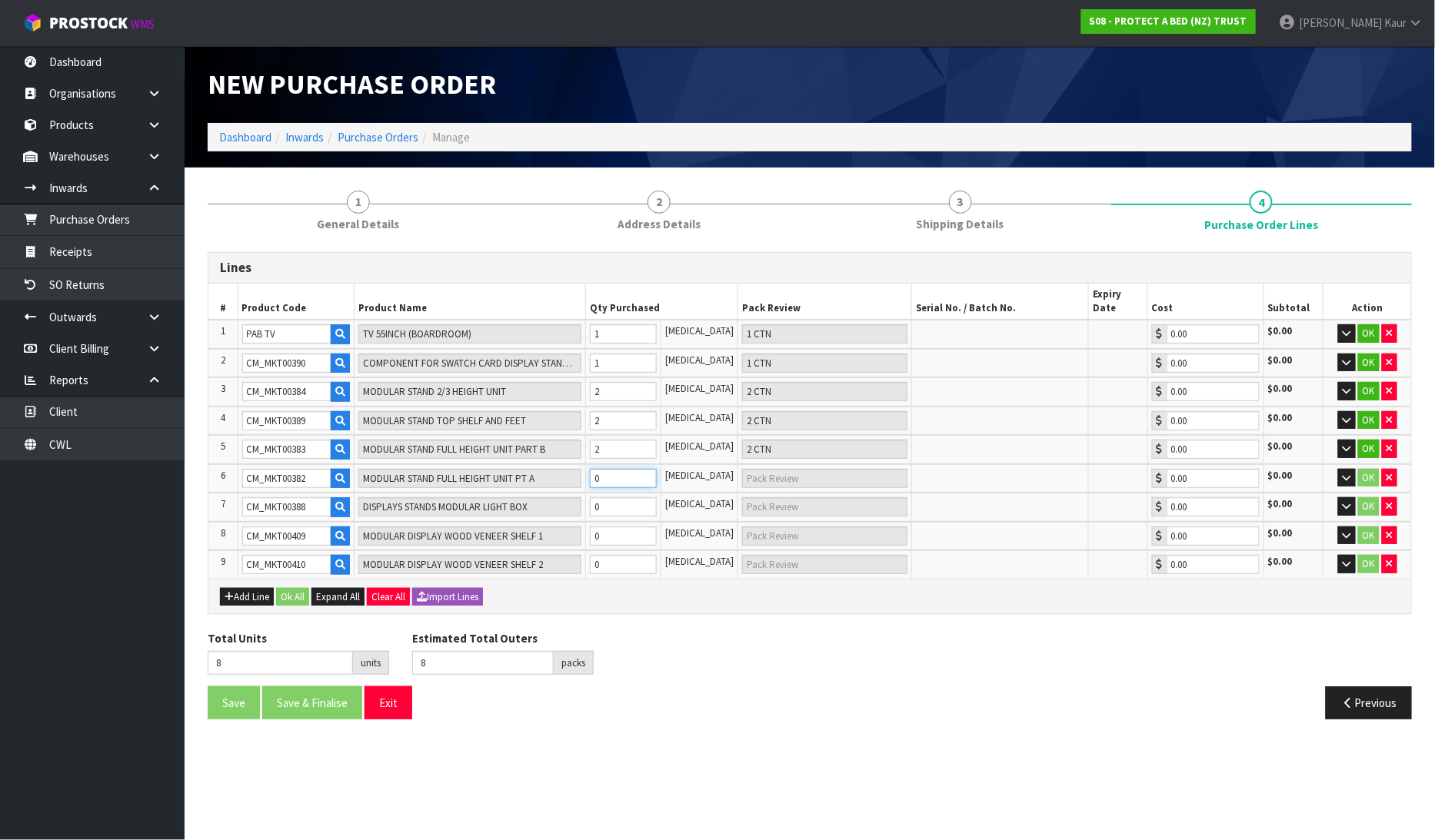
type input "10"
type input "2"
type input "2 CTN"
type input "2"
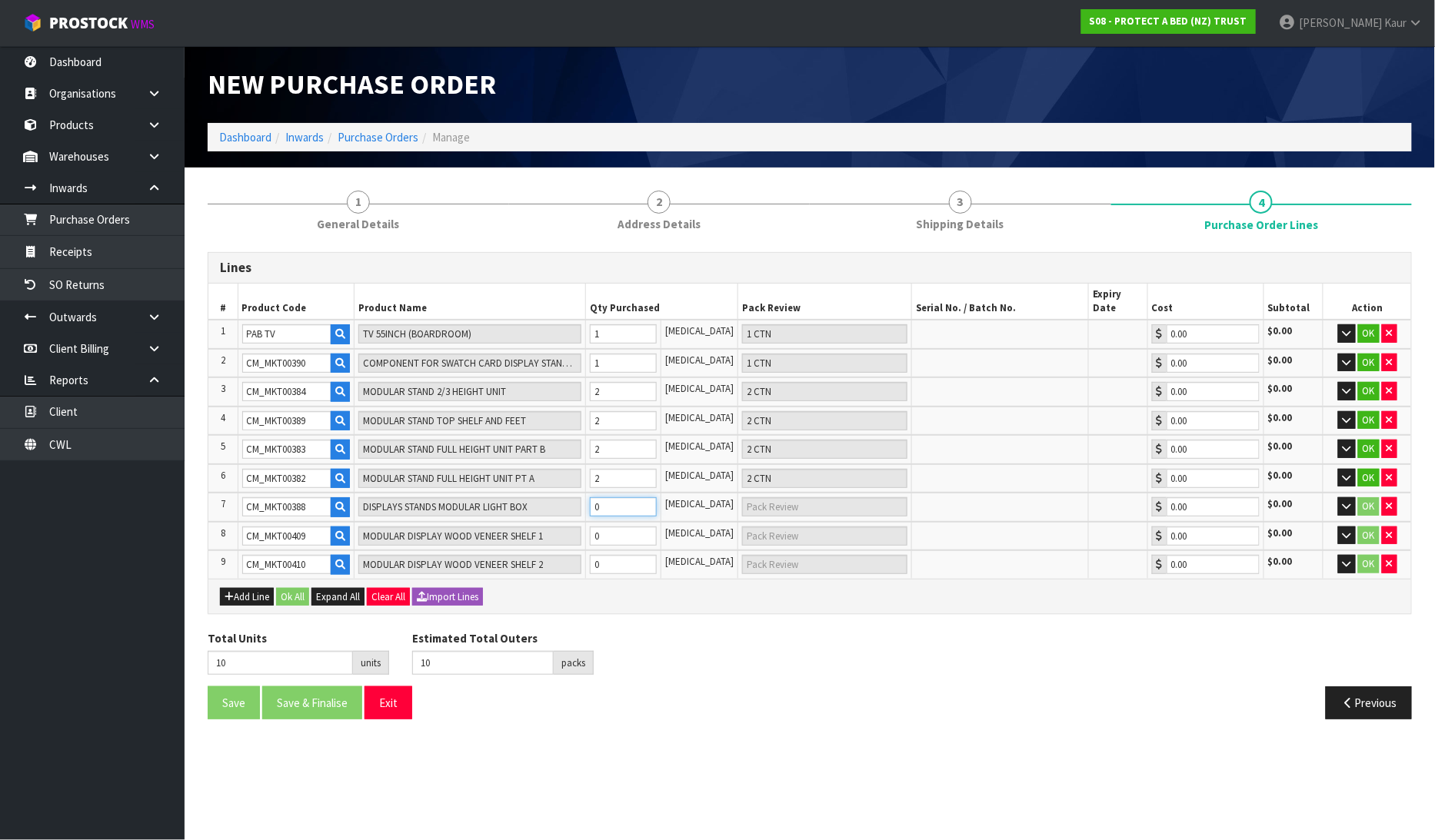
click at [614, 497] on input "0" at bounding box center [623, 507] width 67 height 19
type input "12"
type input "2"
type input "2 CTN"
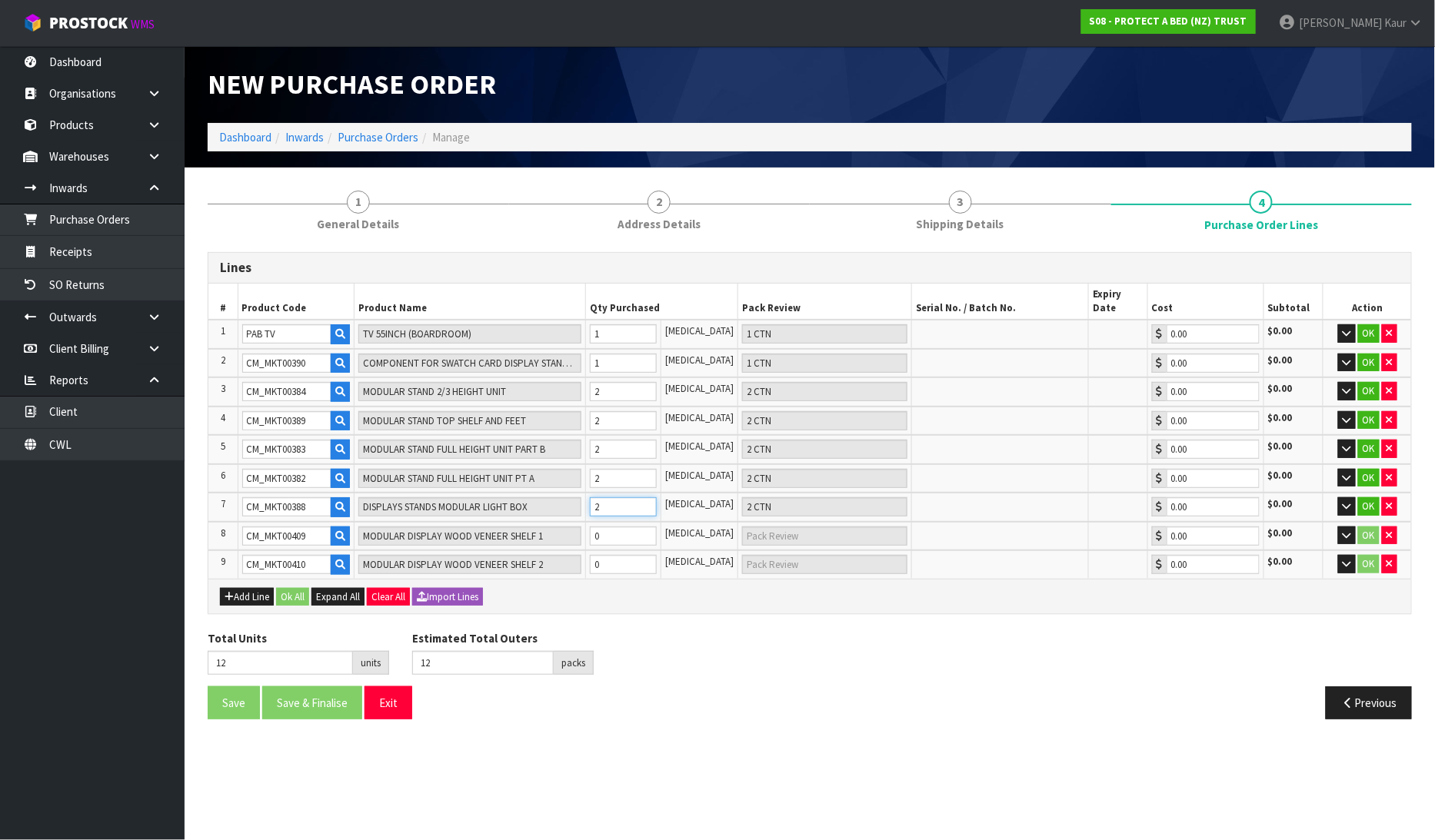
type input "2"
click at [612, 527] on input "0" at bounding box center [623, 536] width 67 height 19
type input "16"
type input "13"
type input "4"
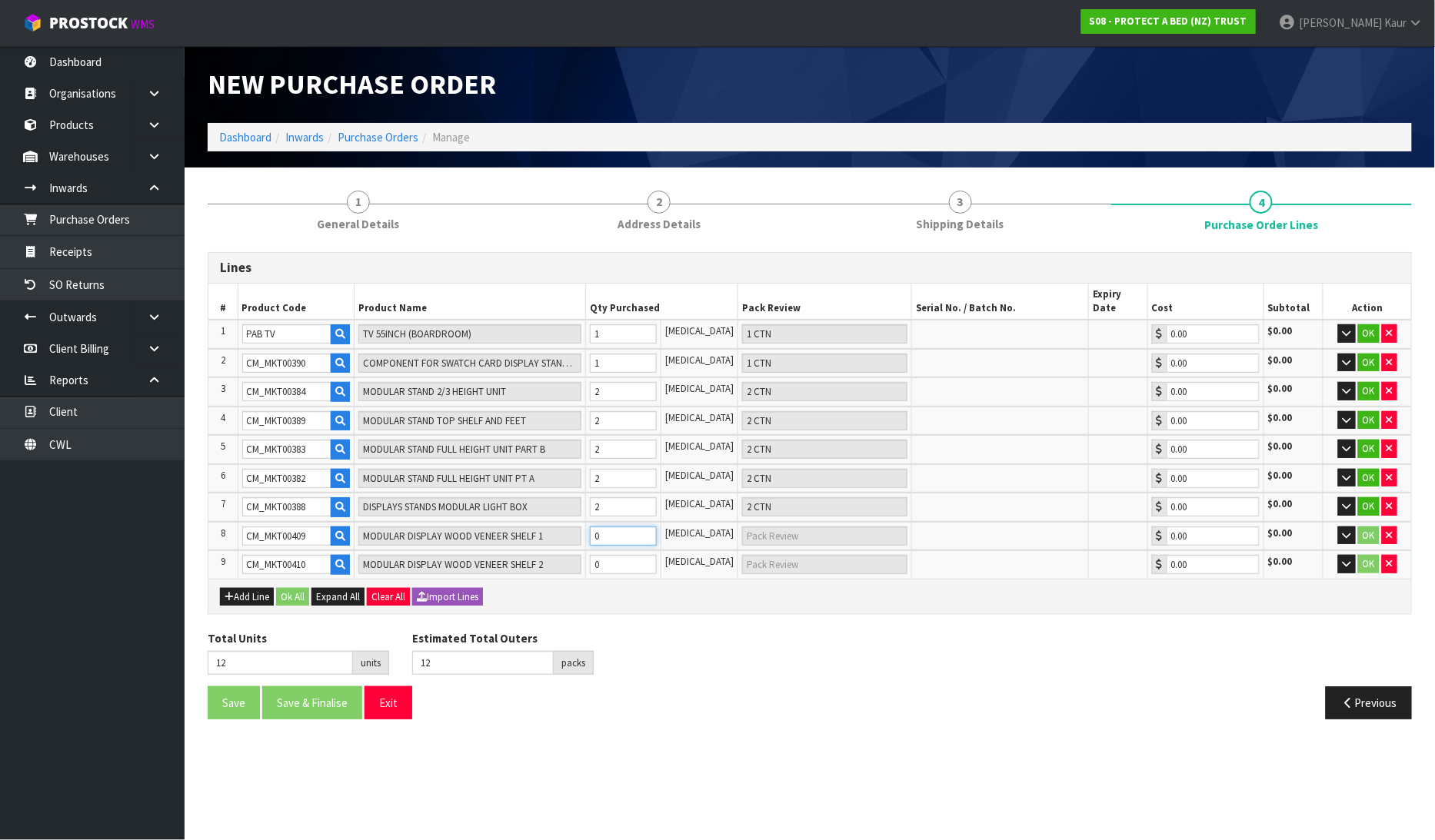
type input "1 CTN + 1 [MEDICAL_DATA]"
type input "4"
click at [621, 555] on input "0" at bounding box center [623, 564] width 67 height 19
type input "22"
type input "15"
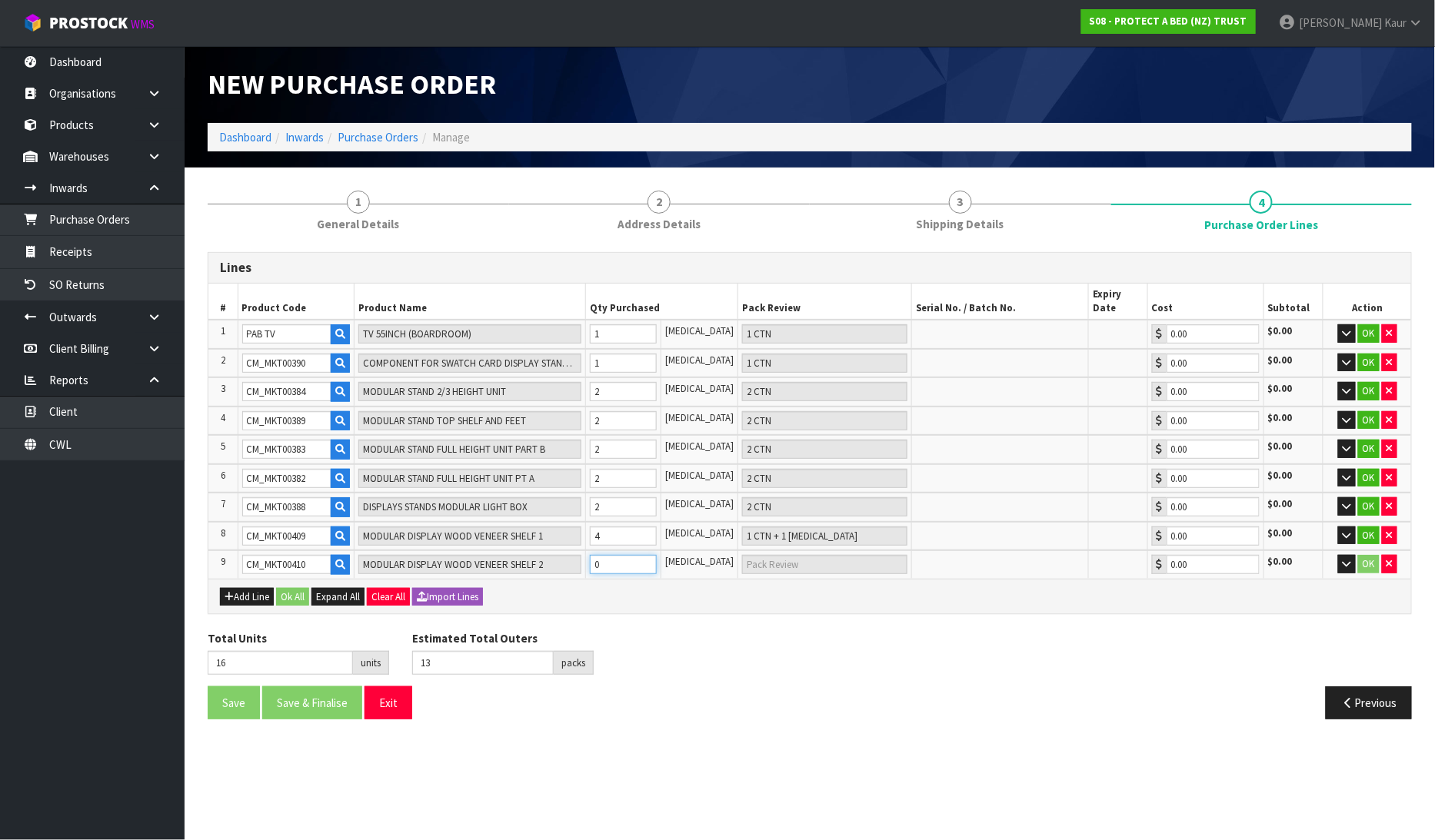
type input "6"
type input "2 CTN"
type input "6"
click at [285, 588] on button "Ok All" at bounding box center [292, 597] width 33 height 19
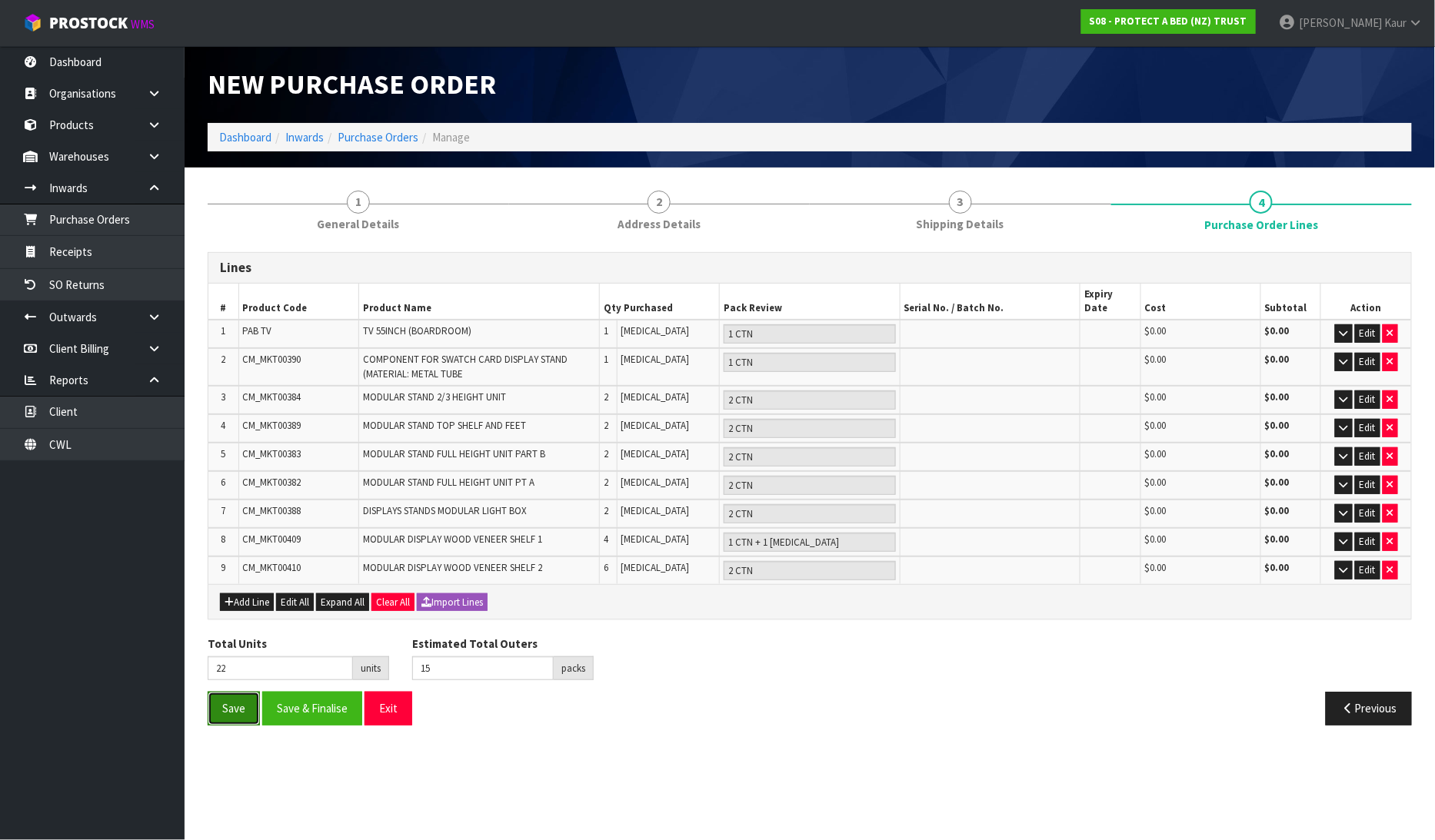
click at [219, 692] on button "Save" at bounding box center [233, 708] width 52 height 33
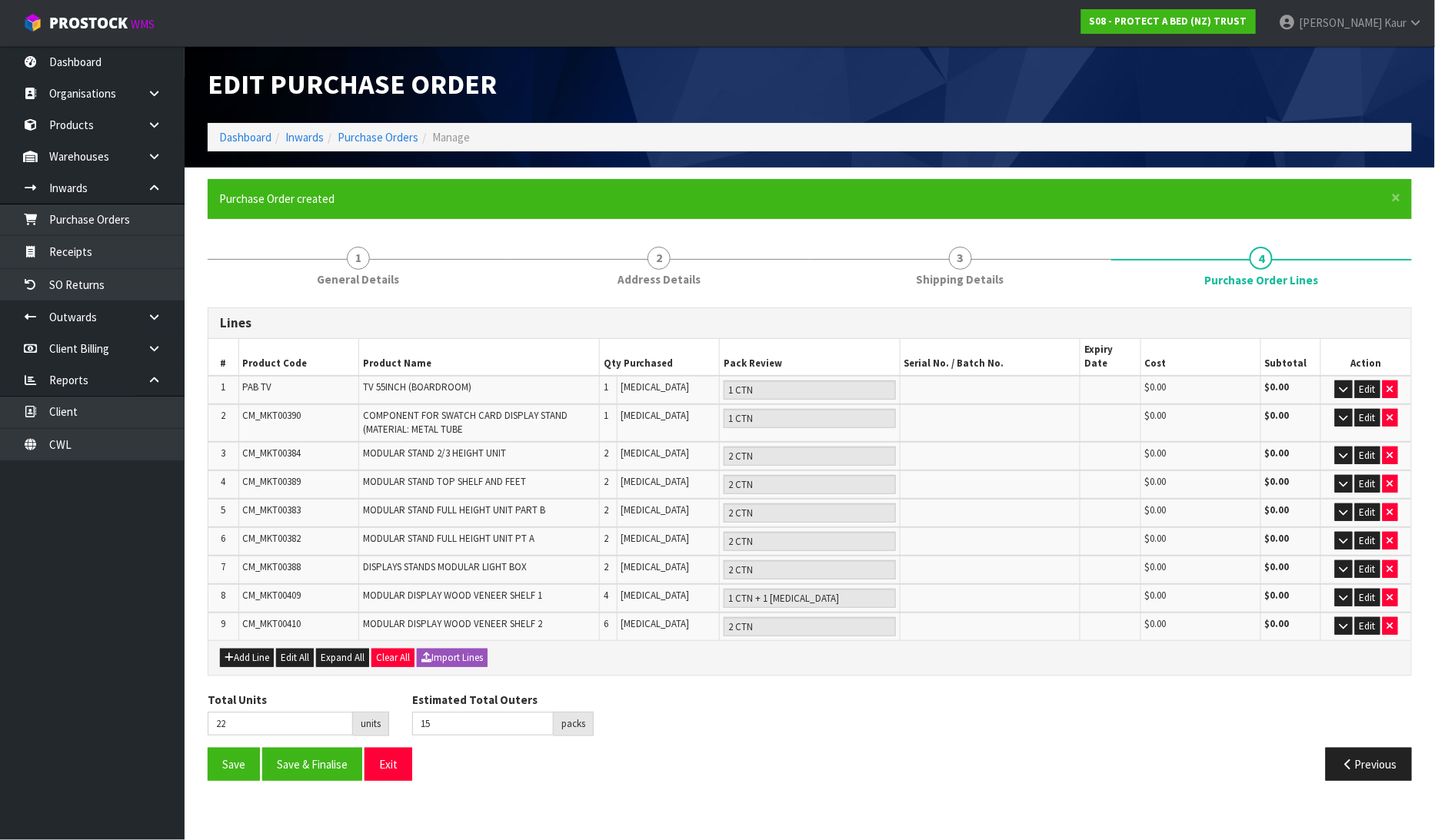
type input "0"
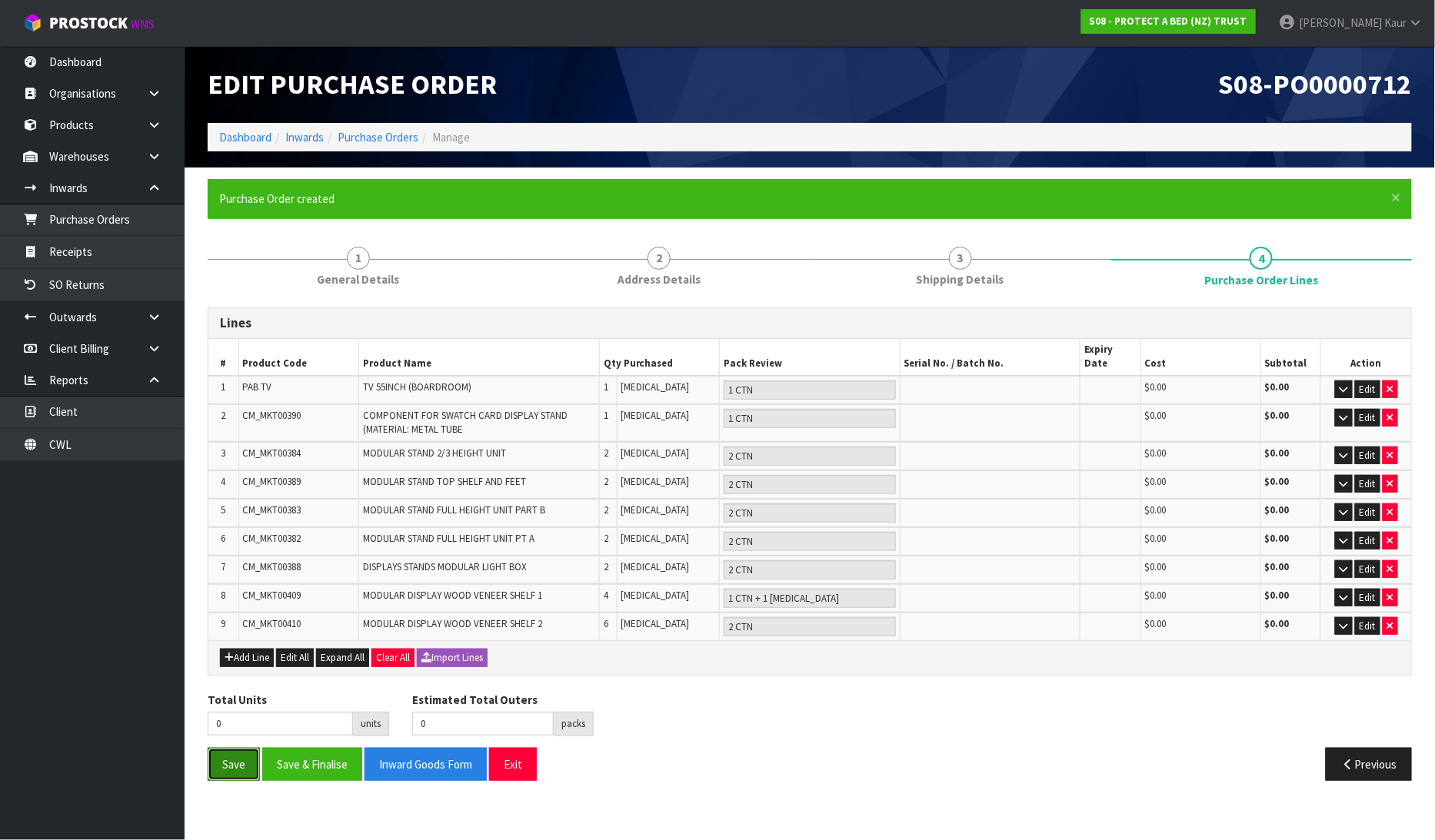
click at [237, 748] on button "Save" at bounding box center [233, 764] width 52 height 33
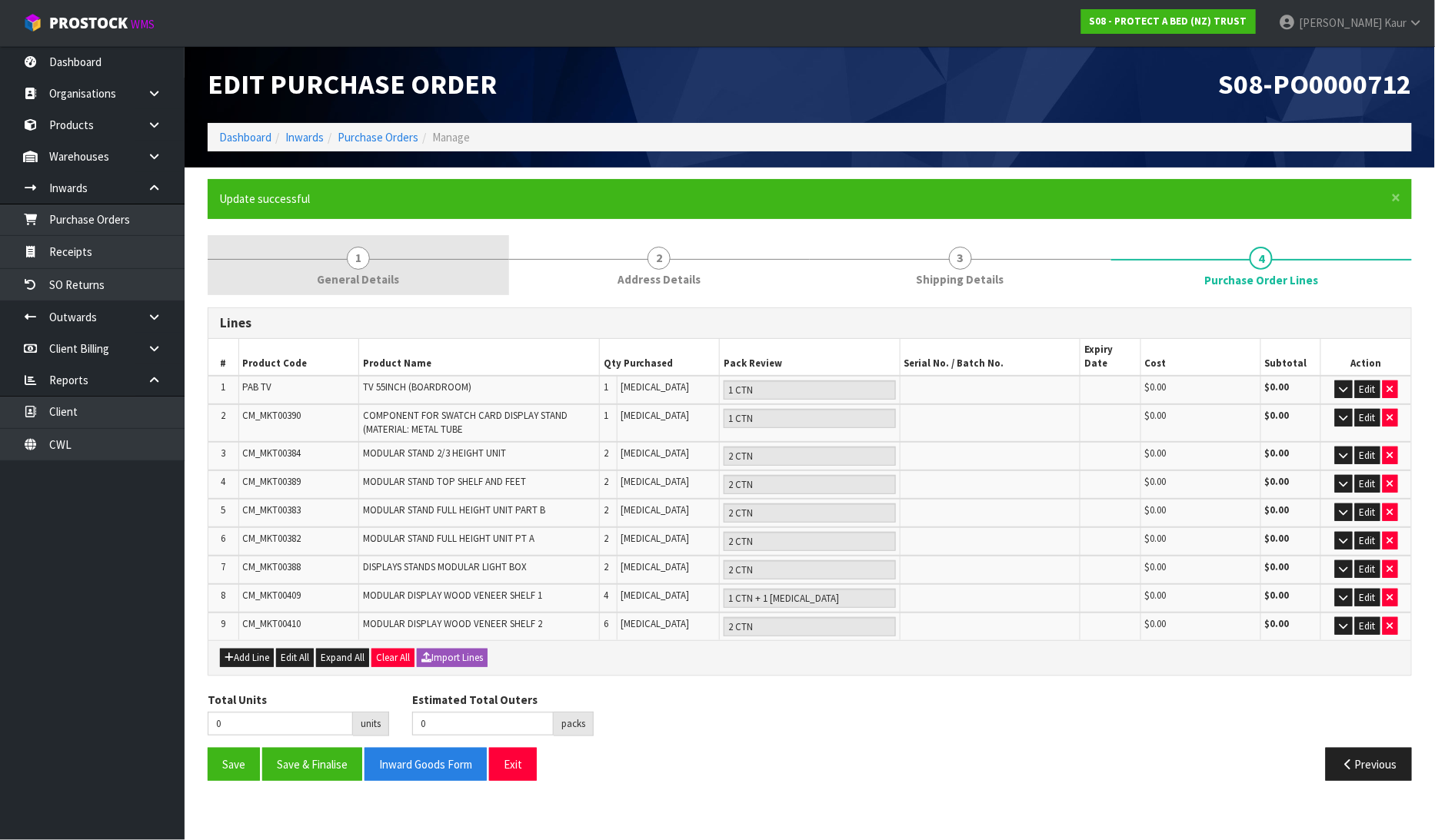
click at [342, 271] on span "General Details" at bounding box center [358, 279] width 82 height 16
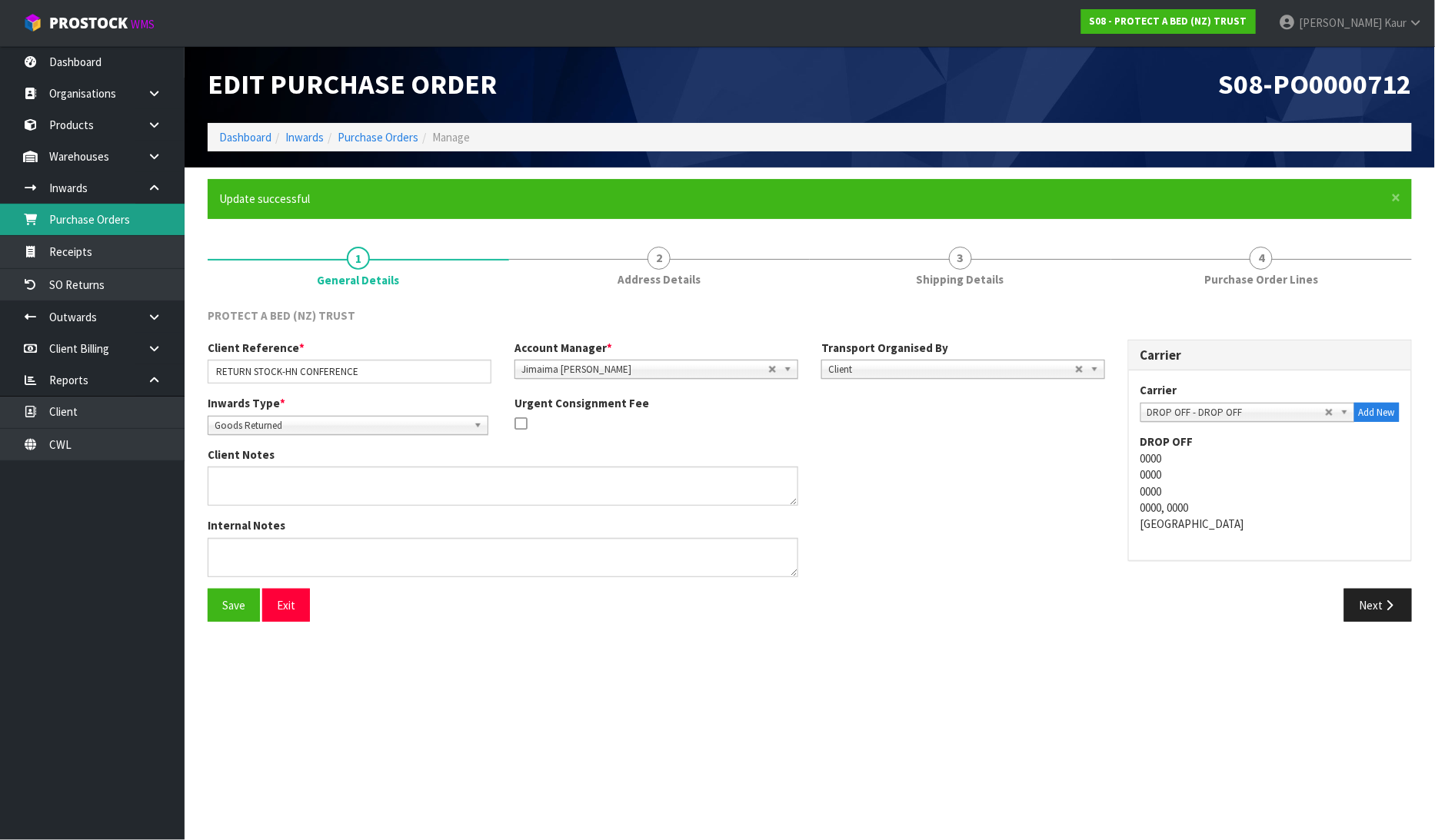
click at [64, 221] on link "Purchase Orders" at bounding box center [92, 219] width 185 height 32
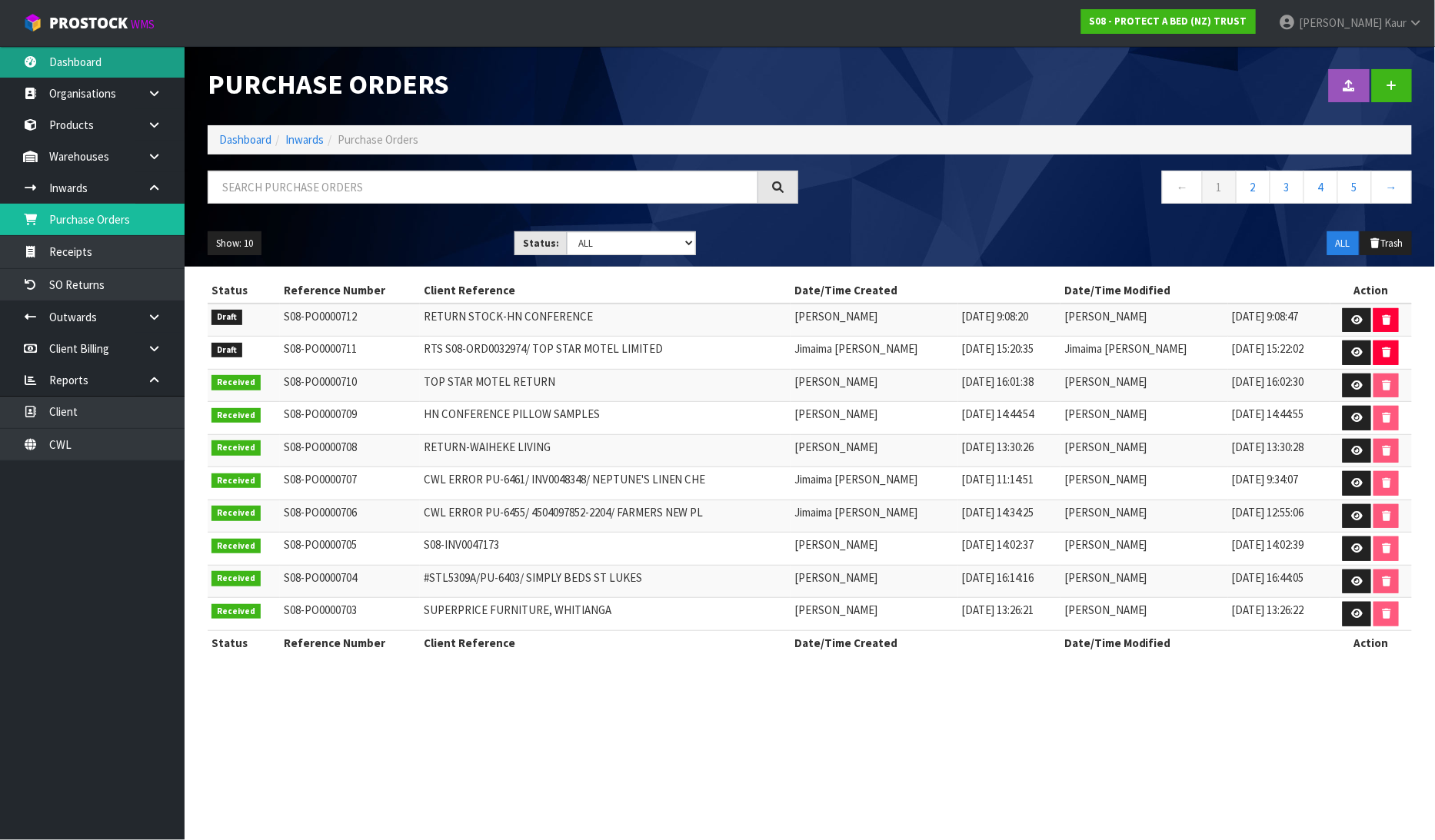
click at [83, 70] on link "Dashboard" at bounding box center [92, 62] width 185 height 32
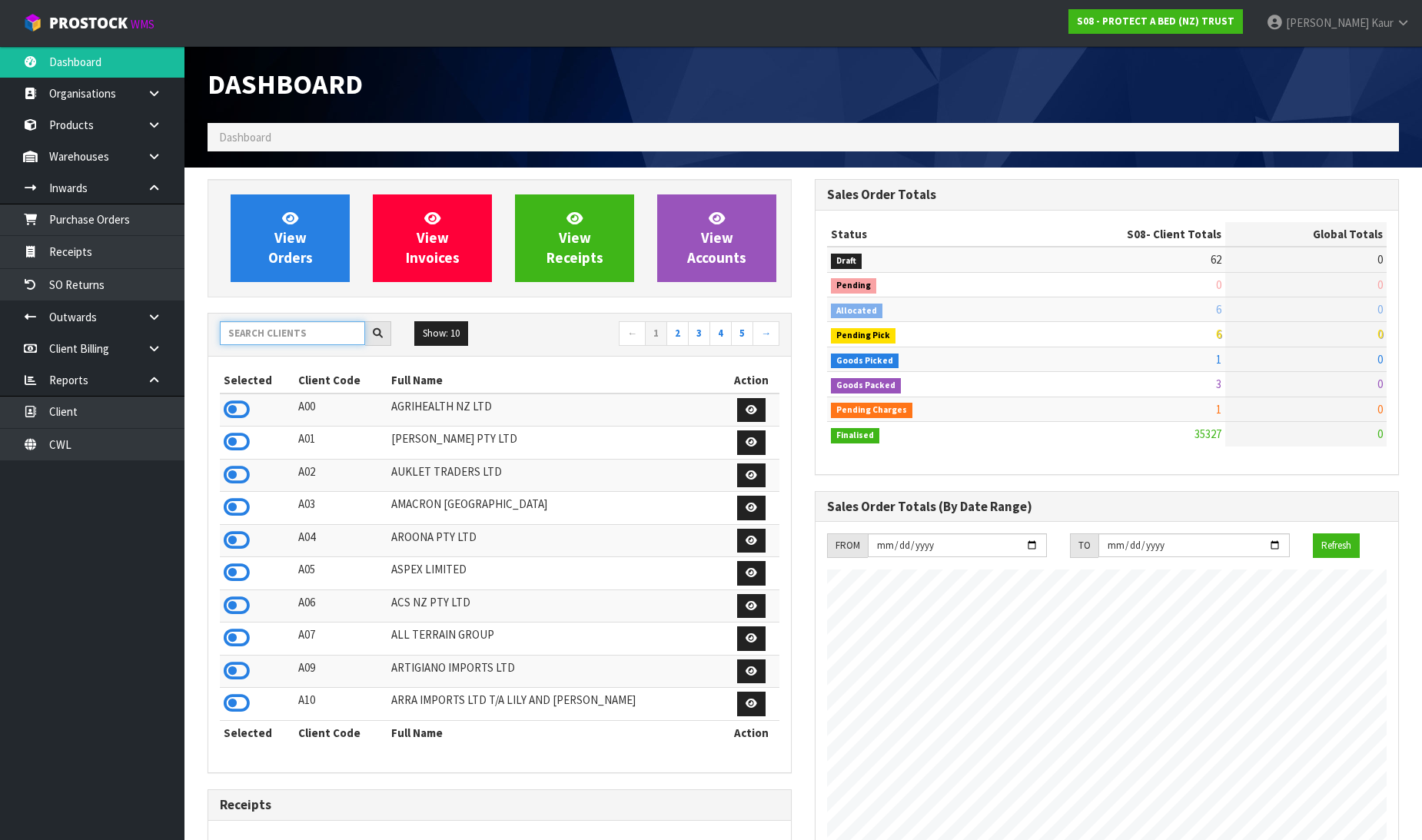
click at [262, 339] on input "text" at bounding box center [292, 333] width 145 height 24
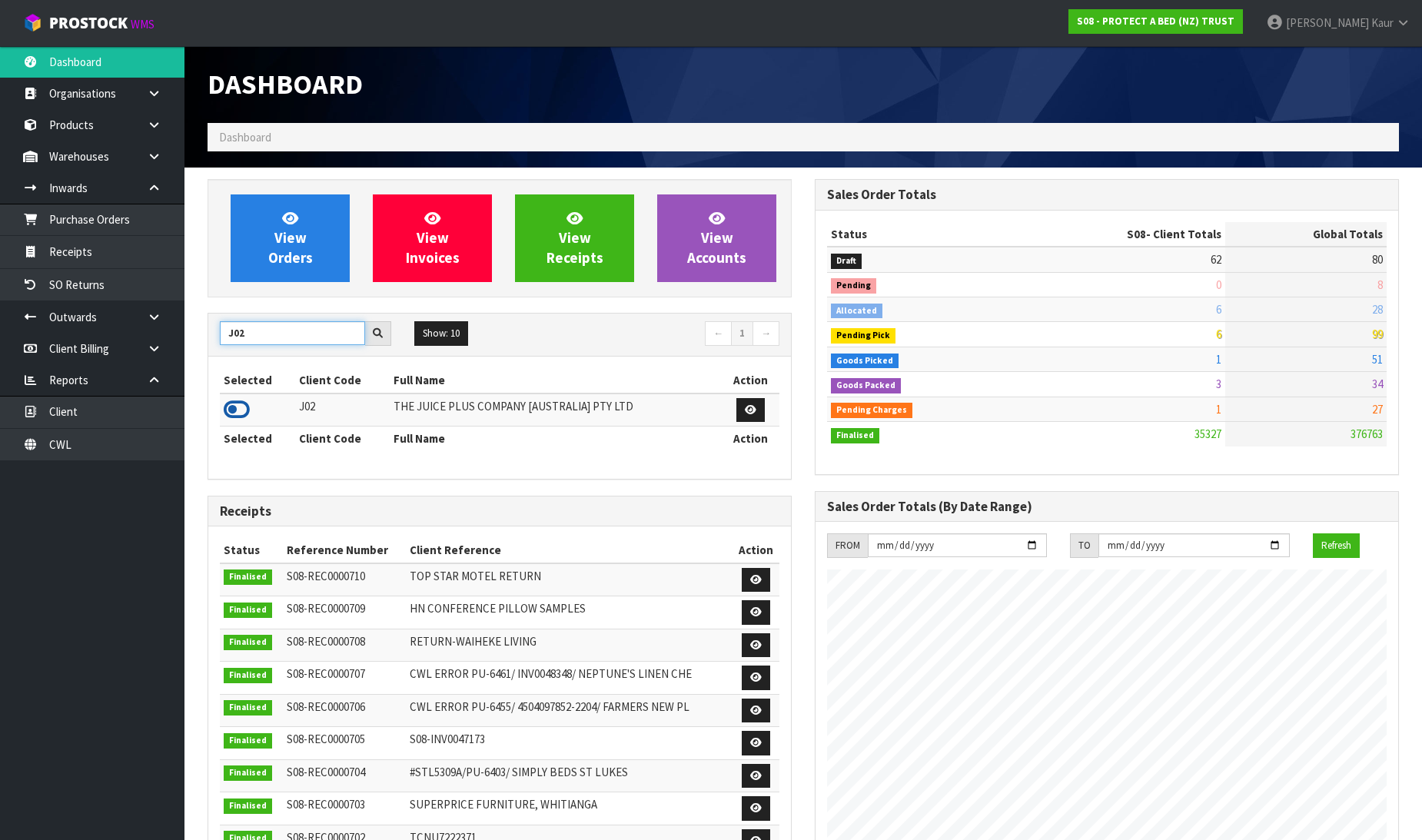
type input "J02"
click at [241, 418] on icon at bounding box center [237, 410] width 26 height 23
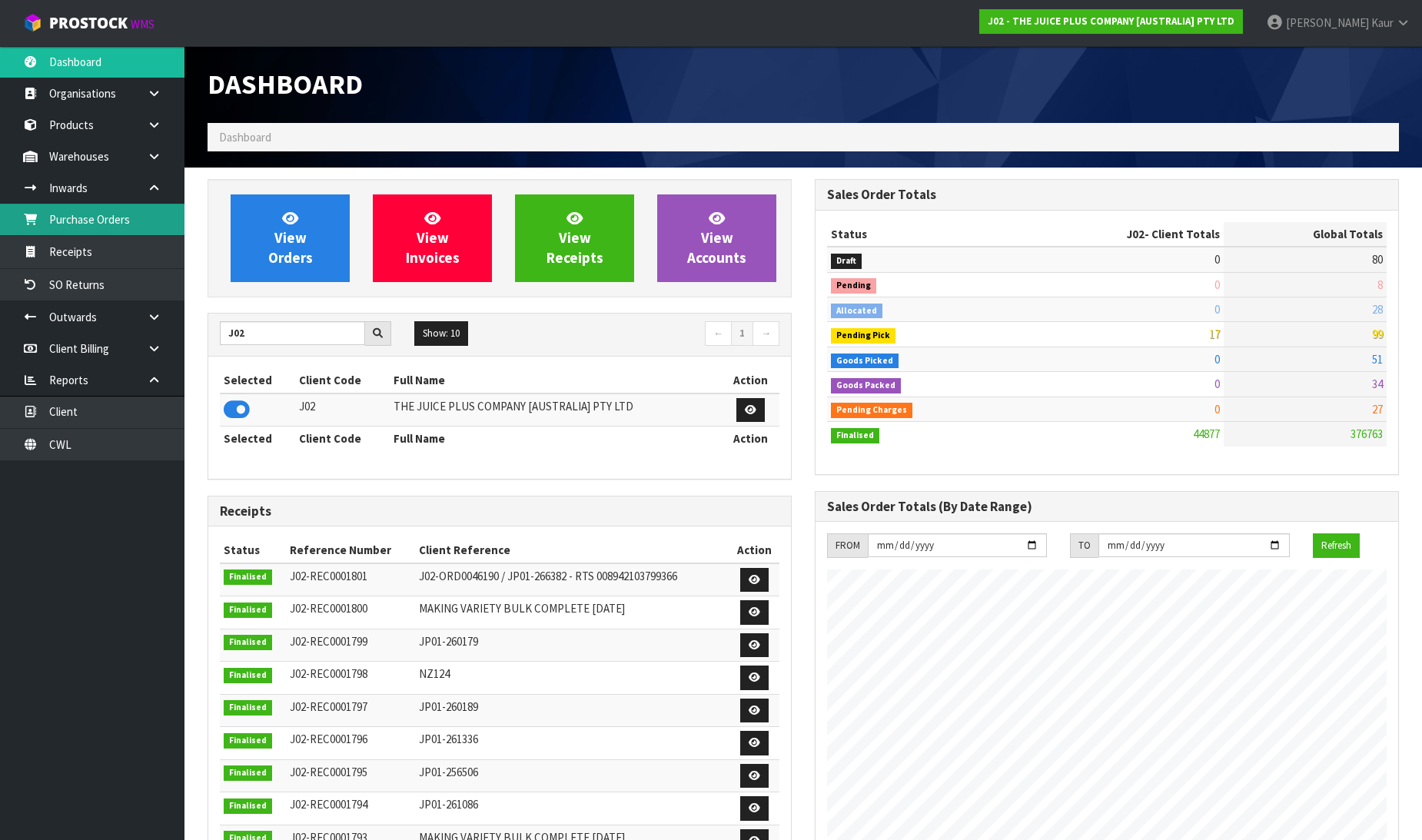
click at [135, 210] on link "Purchase Orders" at bounding box center [92, 219] width 184 height 32
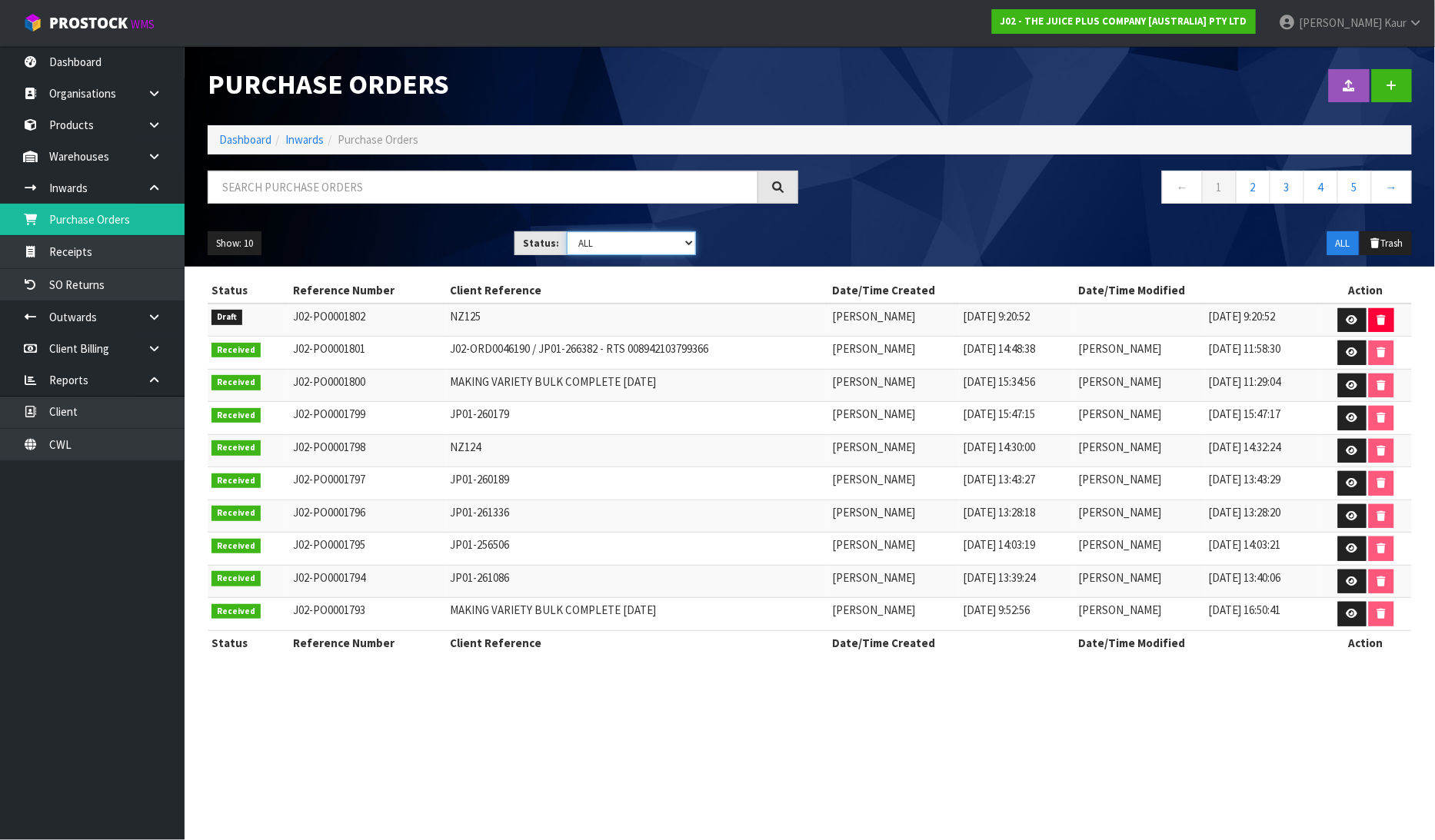
click at [686, 246] on select "Draft Pending Received Cancelled ALL" at bounding box center [631, 243] width 129 height 24
select select "string:0"
click at [567, 232] on select "Draft Pending Received Cancelled ALL" at bounding box center [631, 243] width 129 height 24
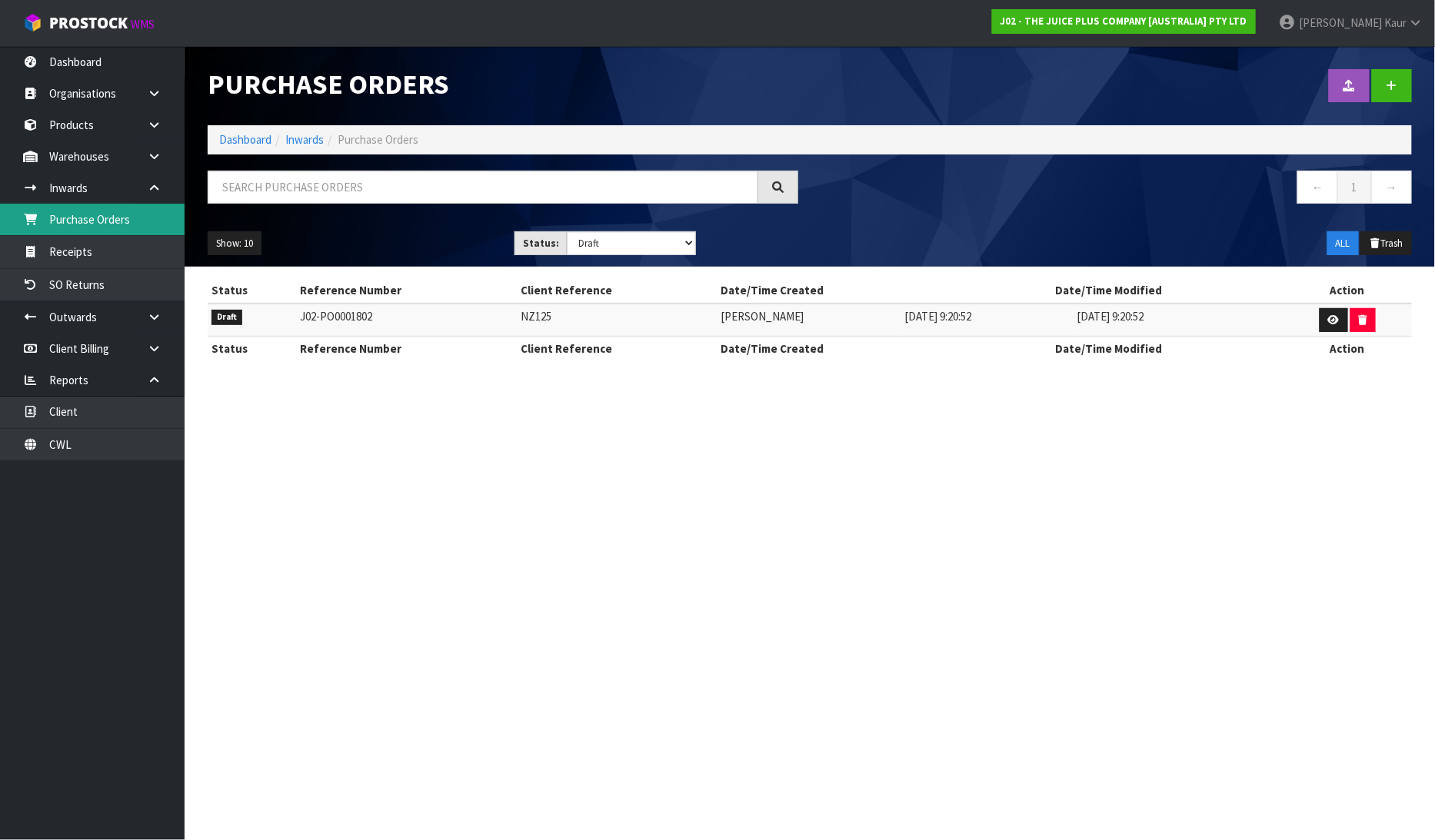
click at [100, 212] on link "Purchase Orders" at bounding box center [92, 219] width 185 height 32
click at [52, 436] on link "CWL" at bounding box center [92, 445] width 185 height 32
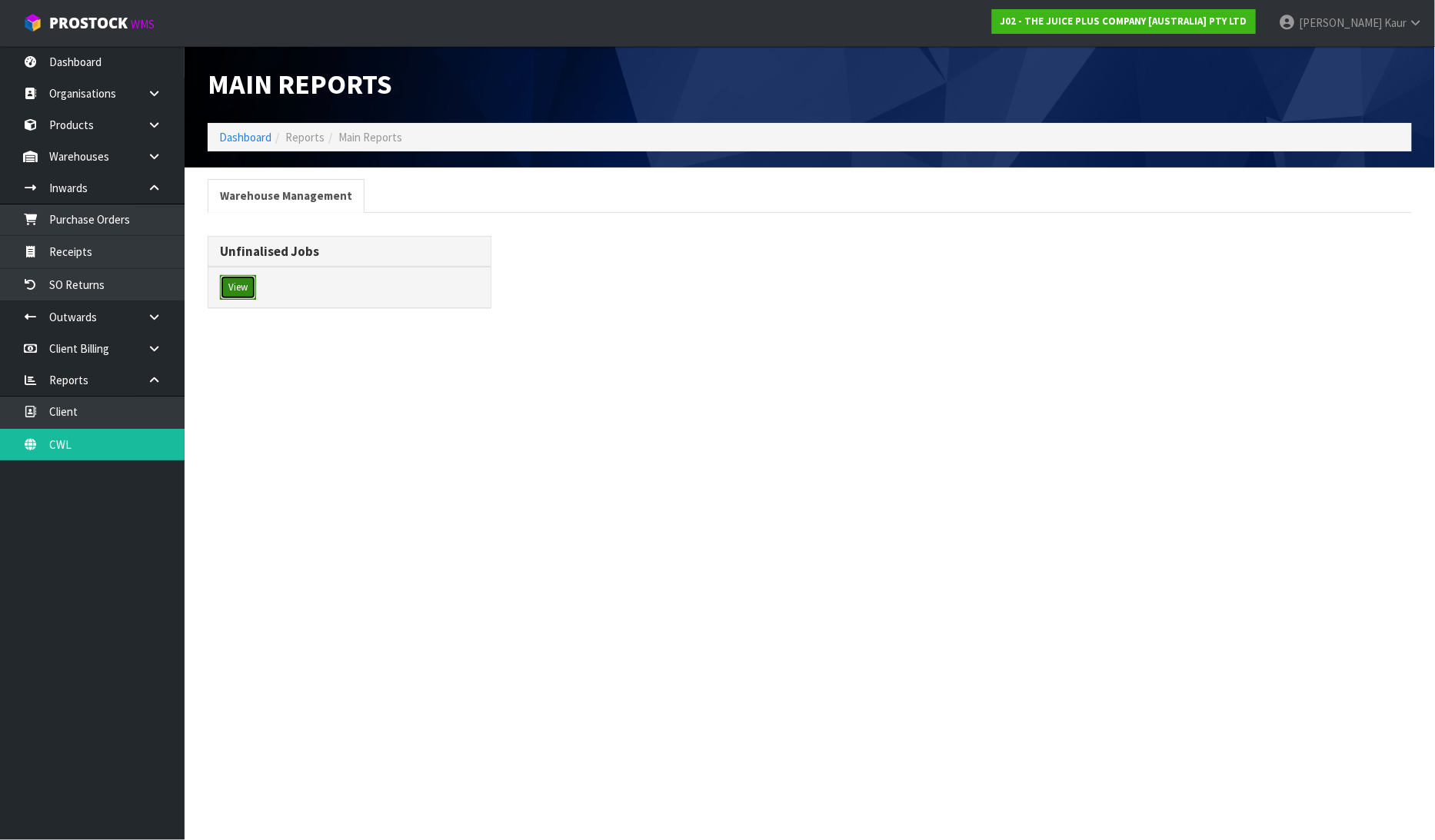
click at [236, 292] on button "View" at bounding box center [238, 287] width 36 height 25
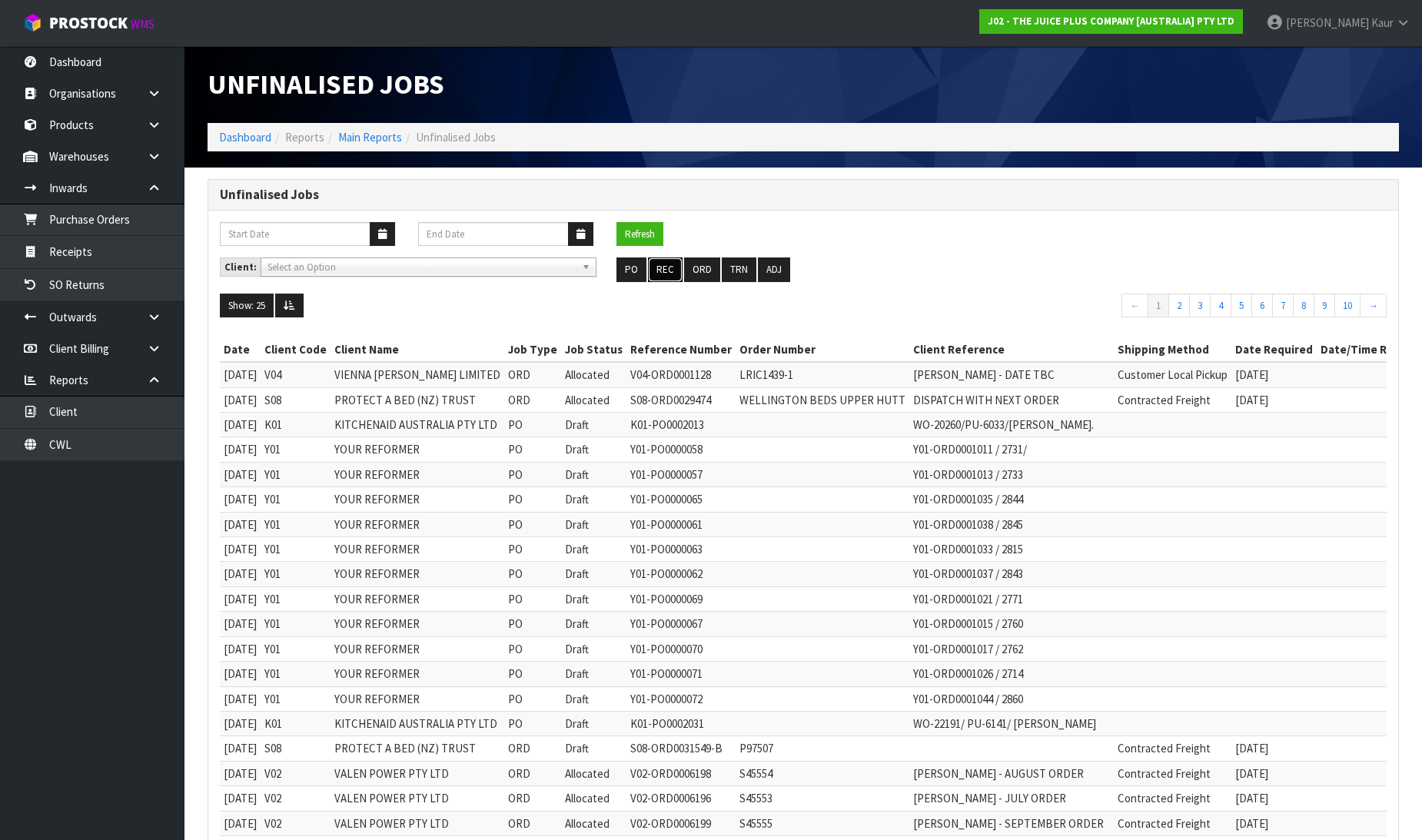
click at [666, 273] on button "REC" at bounding box center [665, 270] width 35 height 25
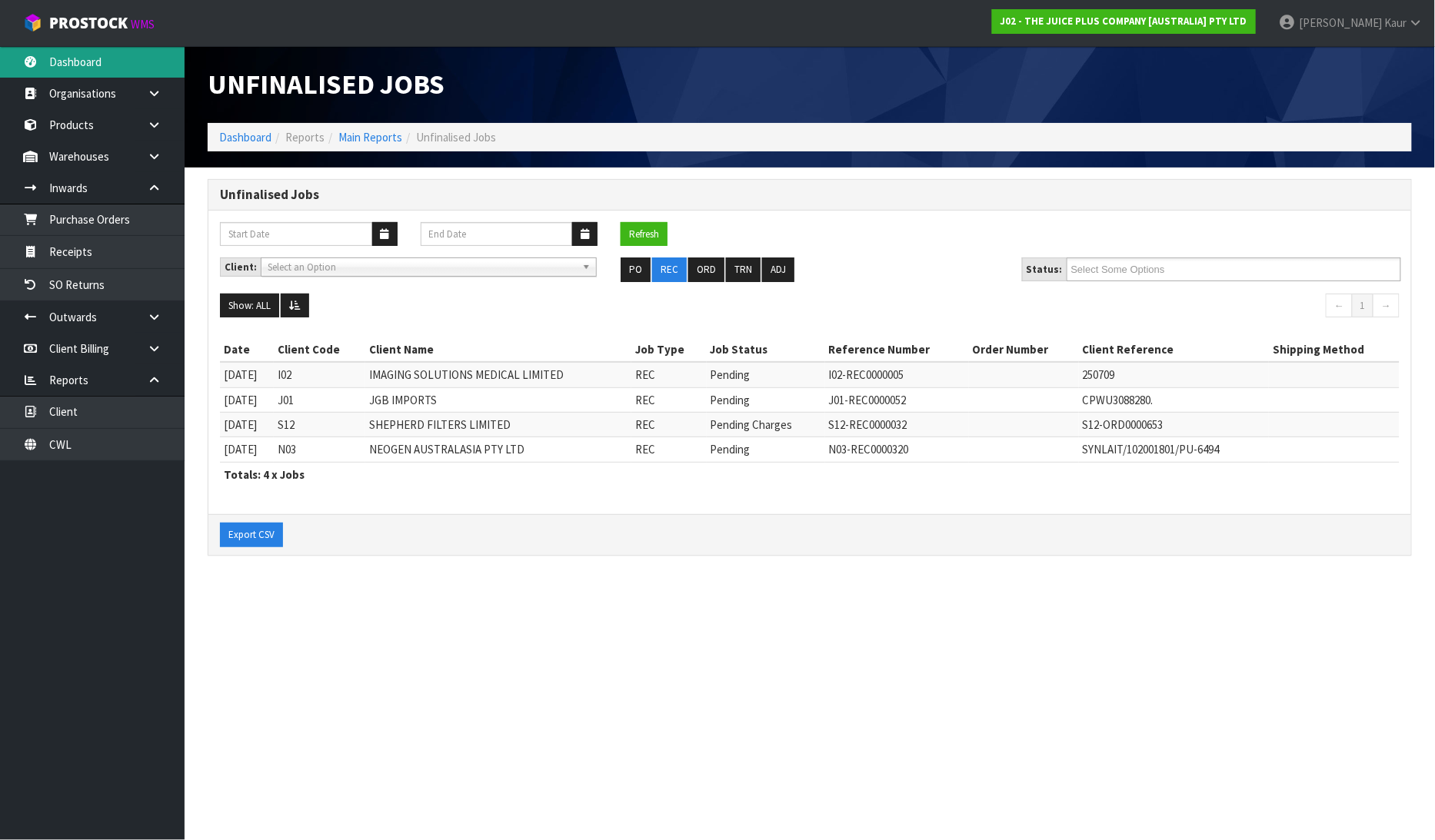
click at [140, 71] on link "Dashboard" at bounding box center [92, 62] width 185 height 32
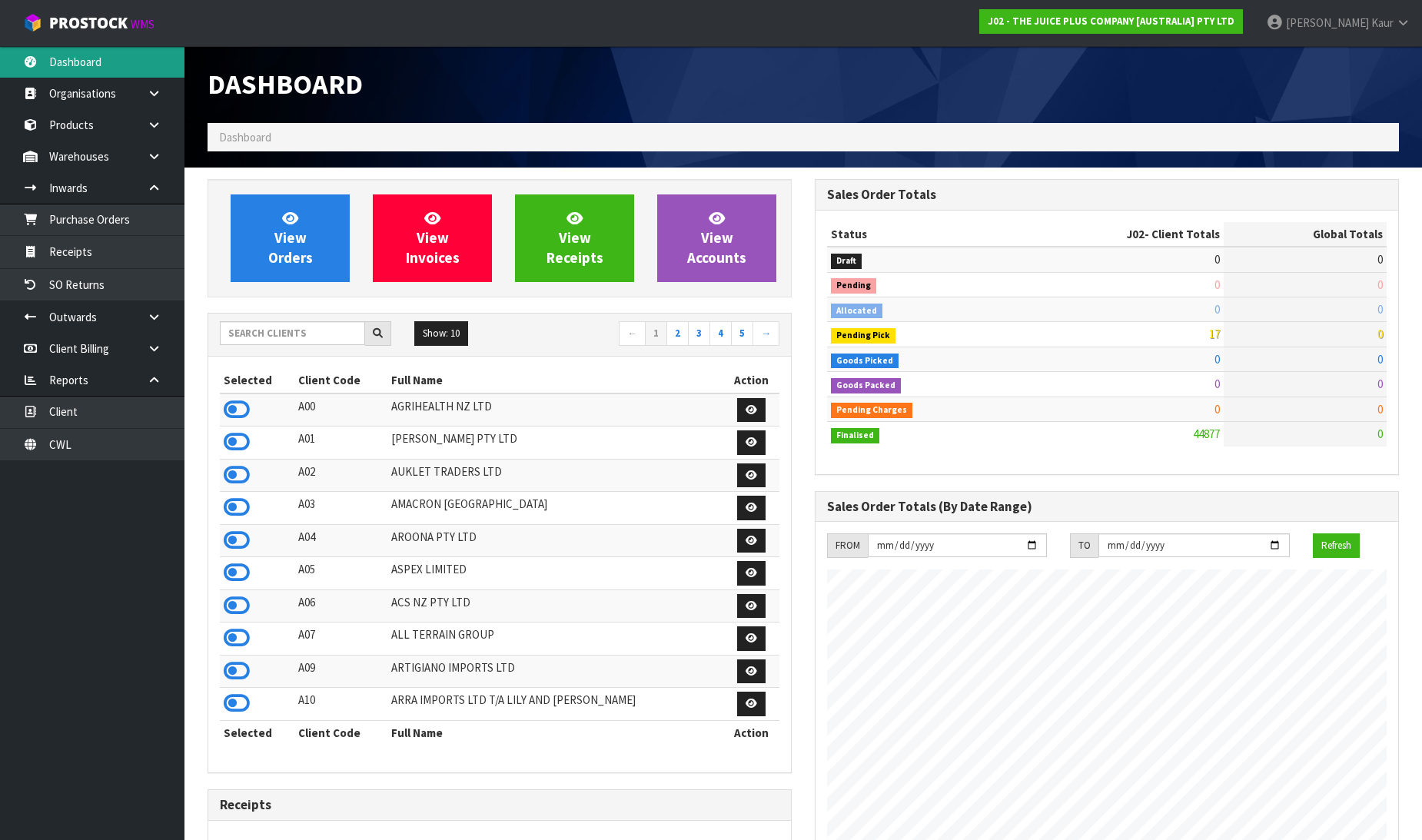
scroll to position [1165, 608]
click at [257, 339] on input "text" at bounding box center [292, 333] width 145 height 24
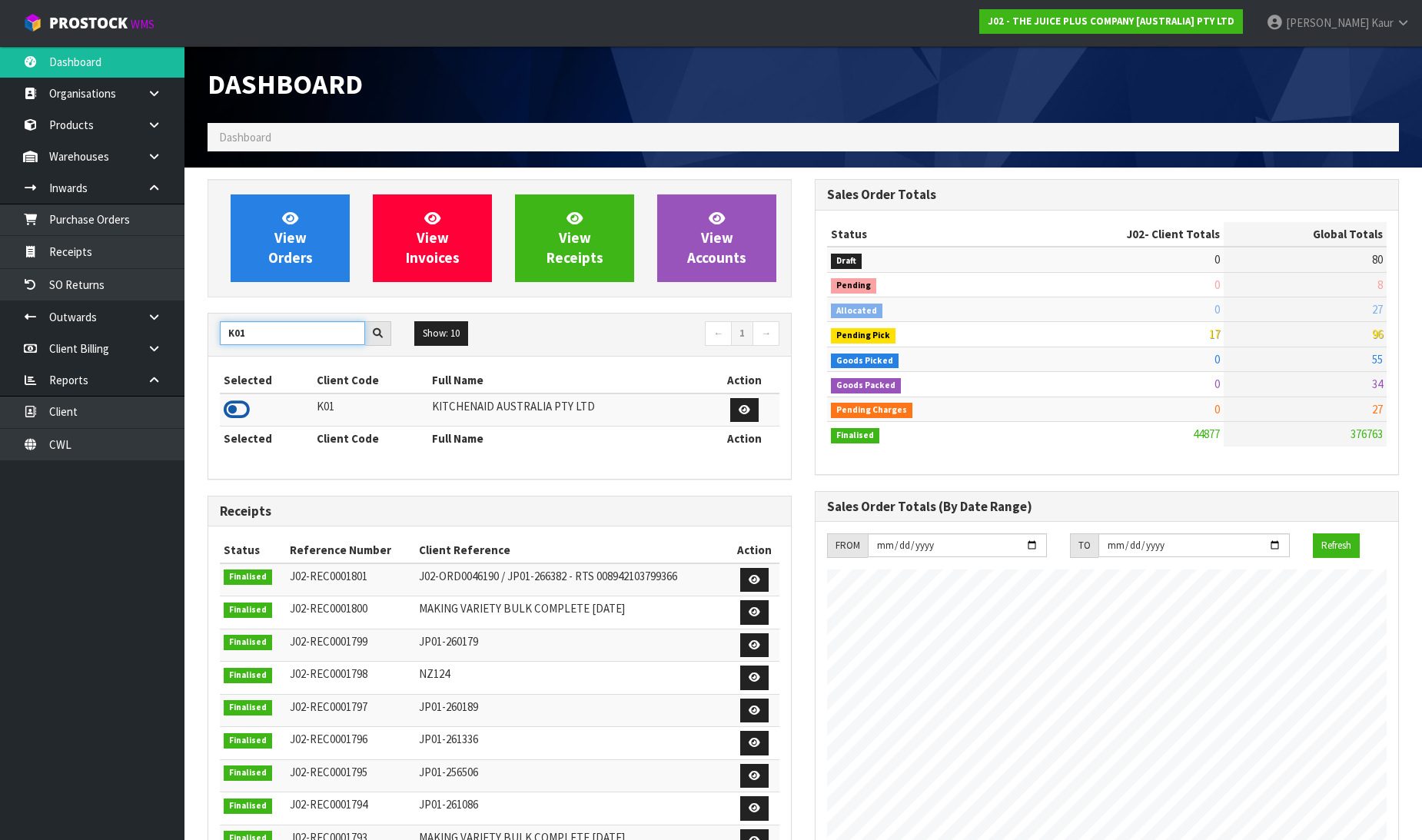
type input "K01"
click at [240, 406] on icon at bounding box center [237, 410] width 26 height 23
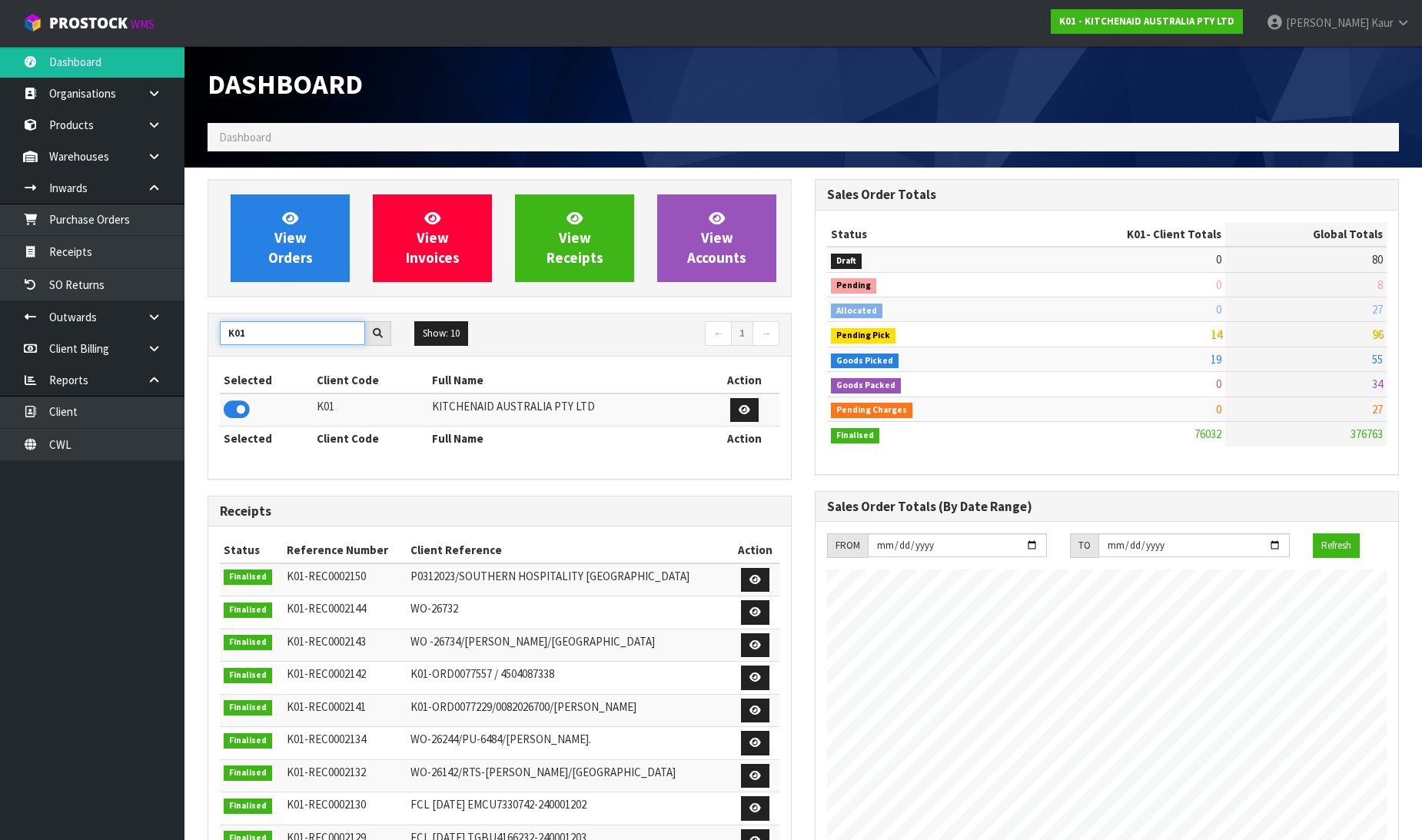
drag, startPoint x: 255, startPoint y: 336, endPoint x: 218, endPoint y: 339, distance: 37.1
click at [218, 339] on div "K01" at bounding box center [305, 334] width 195 height 25
type input "C11"
click at [241, 405] on icon at bounding box center [237, 410] width 26 height 23
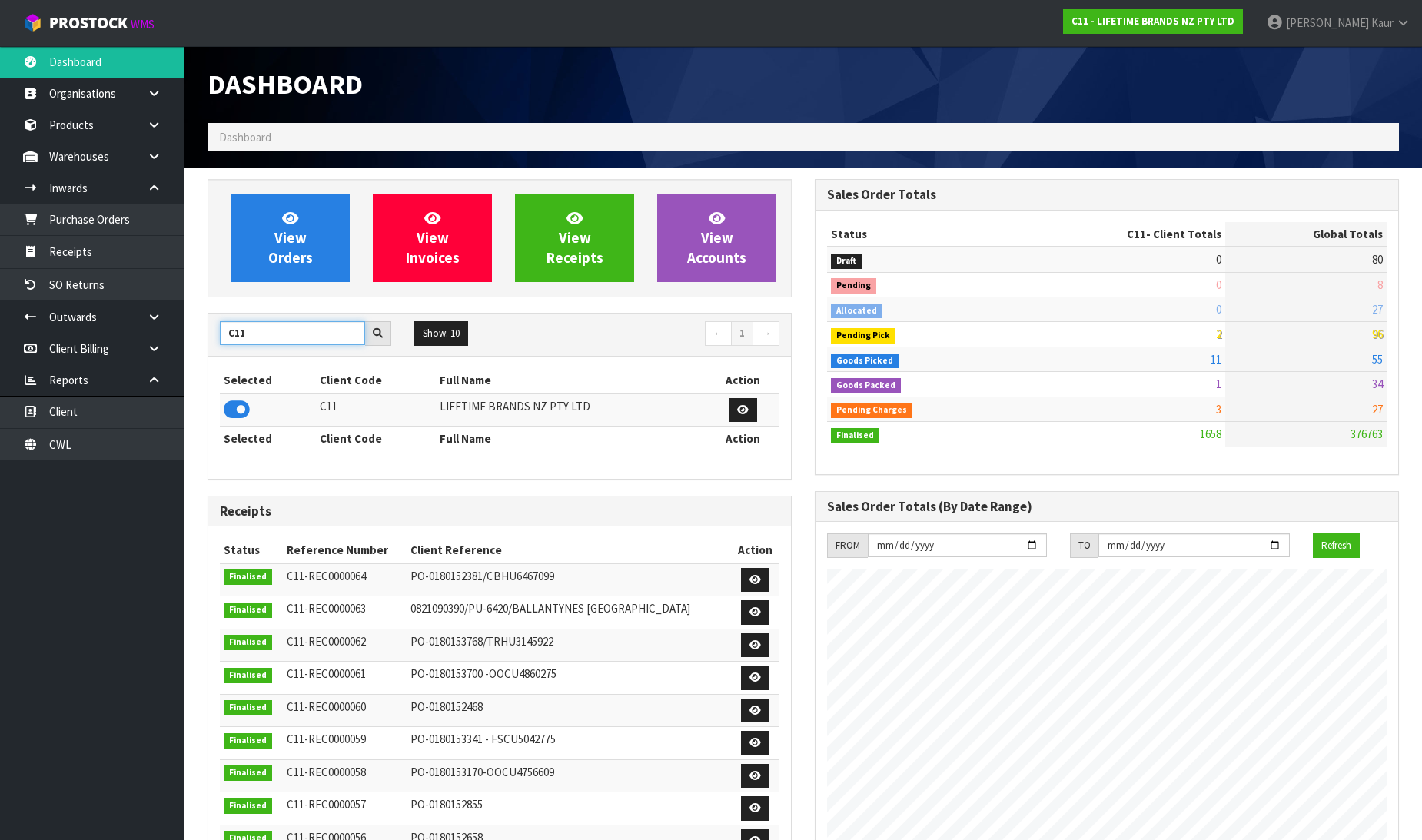
drag, startPoint x: 232, startPoint y: 336, endPoint x: 208, endPoint y: 334, distance: 24.1
click at [208, 334] on div "C11 Show: 10 5 10 25 50 ← 1 → Selected Client Code Full Name Action C11 LIFETIM…" at bounding box center [500, 396] width 584 height 167
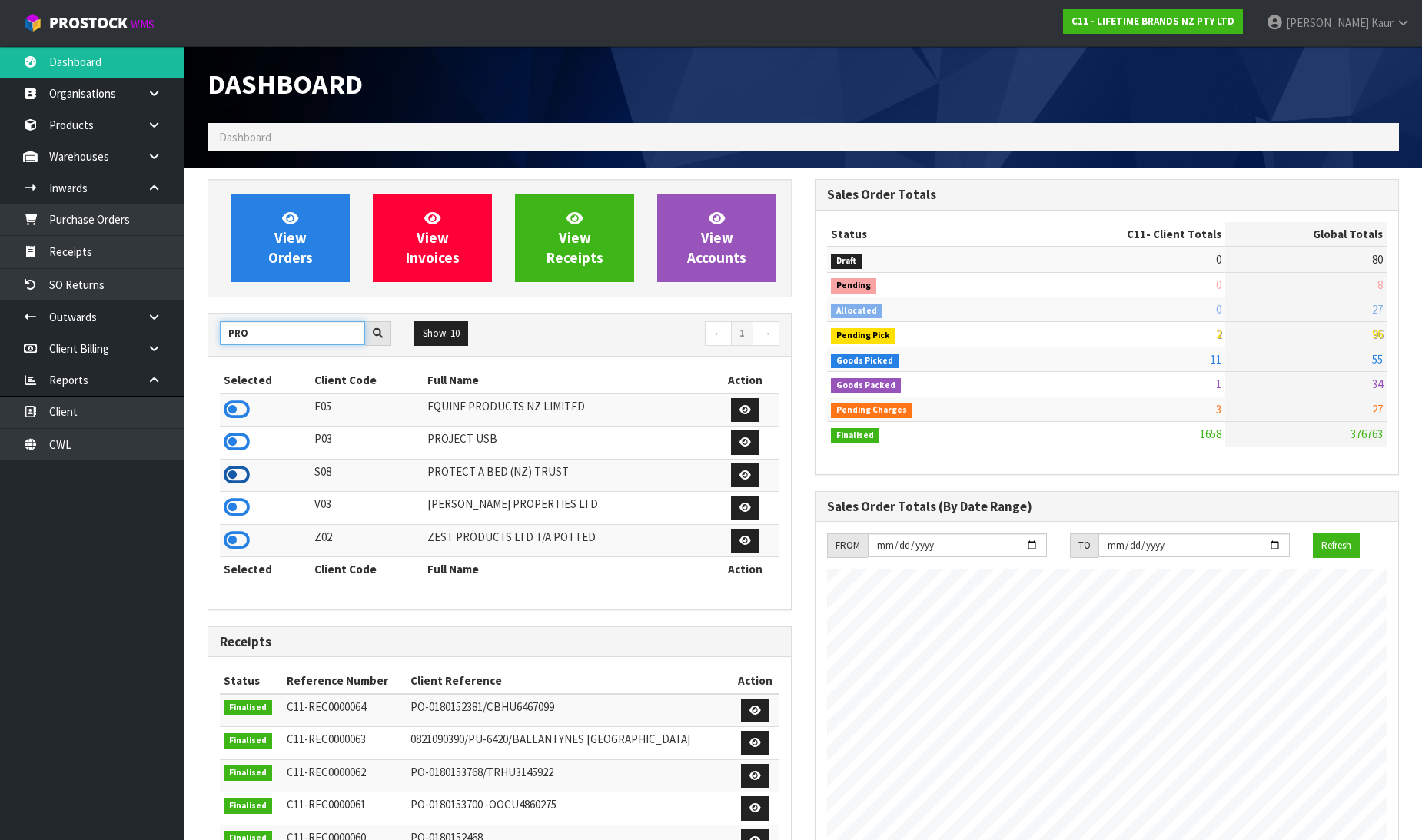
type input "PRO"
click at [239, 475] on icon at bounding box center [237, 475] width 26 height 23
drag, startPoint x: 261, startPoint y: 338, endPoint x: 187, endPoint y: 336, distance: 74.0
click at [187, 336] on section "View Orders View Invoices View Receipts View Accounts PRO Show: 10 5 10 25 50 ←…" at bounding box center [803, 762] width 1238 height 1189
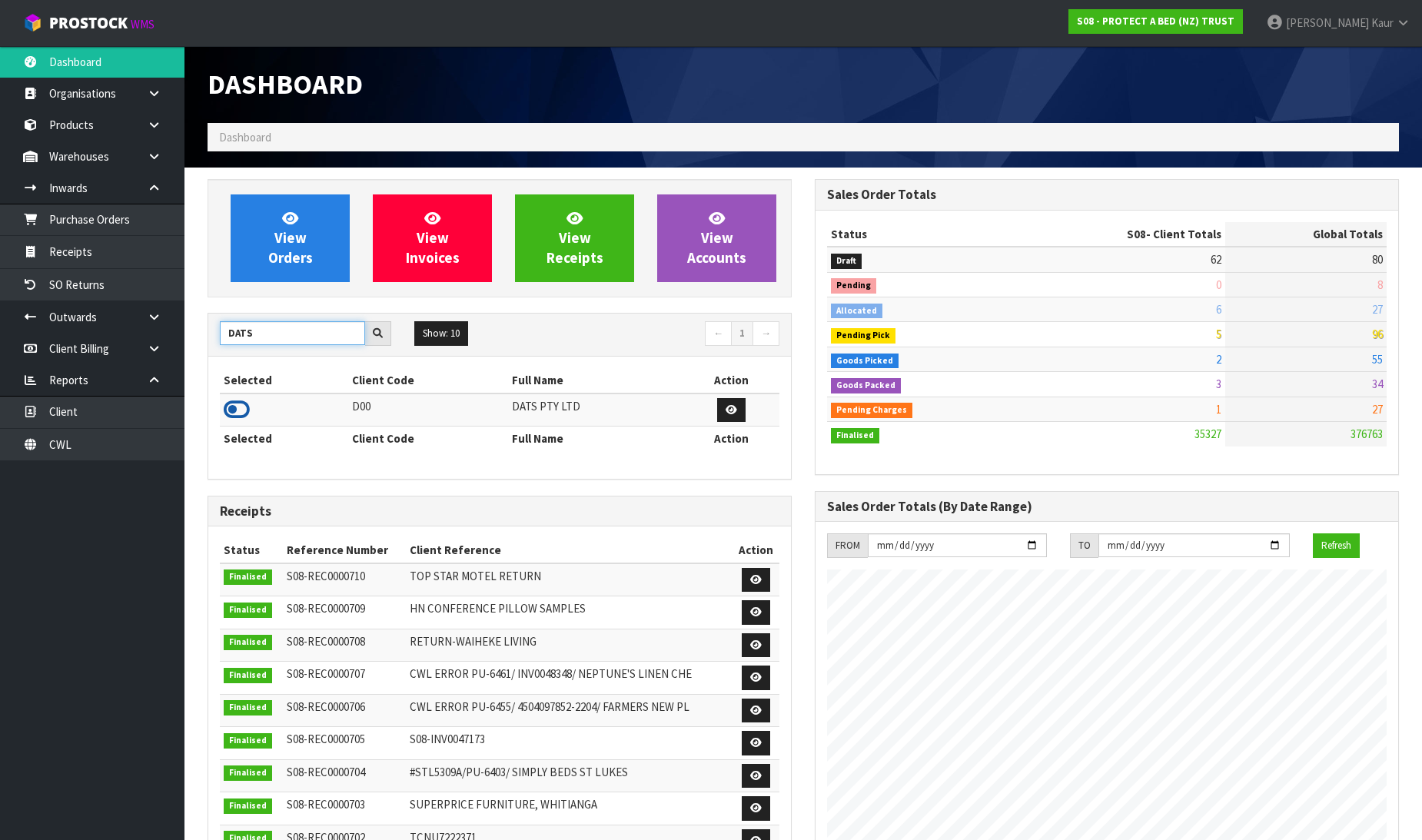
type input "DATS"
click at [232, 409] on icon at bounding box center [237, 410] width 26 height 23
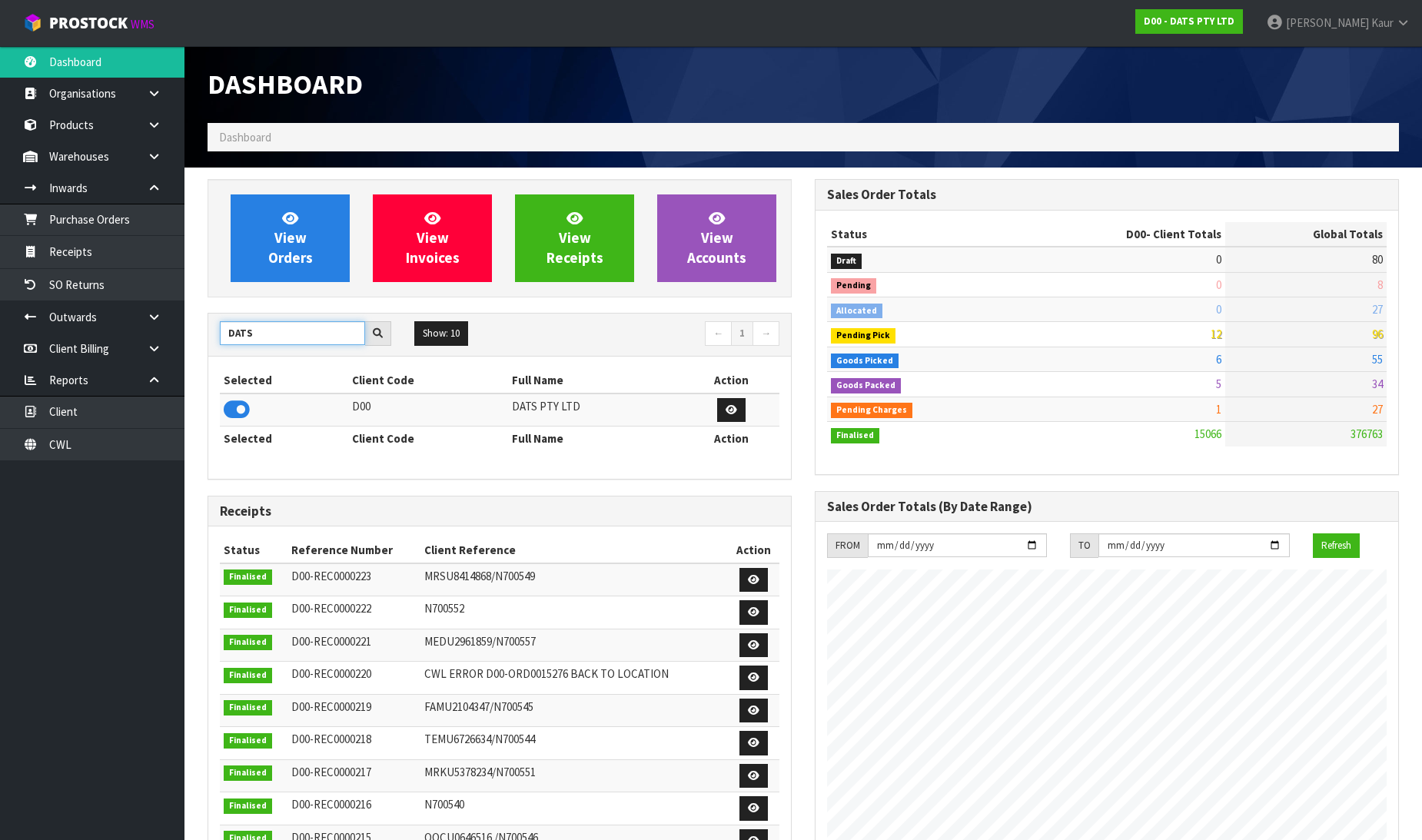
drag, startPoint x: 289, startPoint y: 331, endPoint x: 198, endPoint y: 325, distance: 91.2
click at [198, 325] on div "View Orders View Invoices View Receipts View Accounts DATS Show: 10 5 10 25 50 ←" at bounding box center [500, 625] width 608 height 893
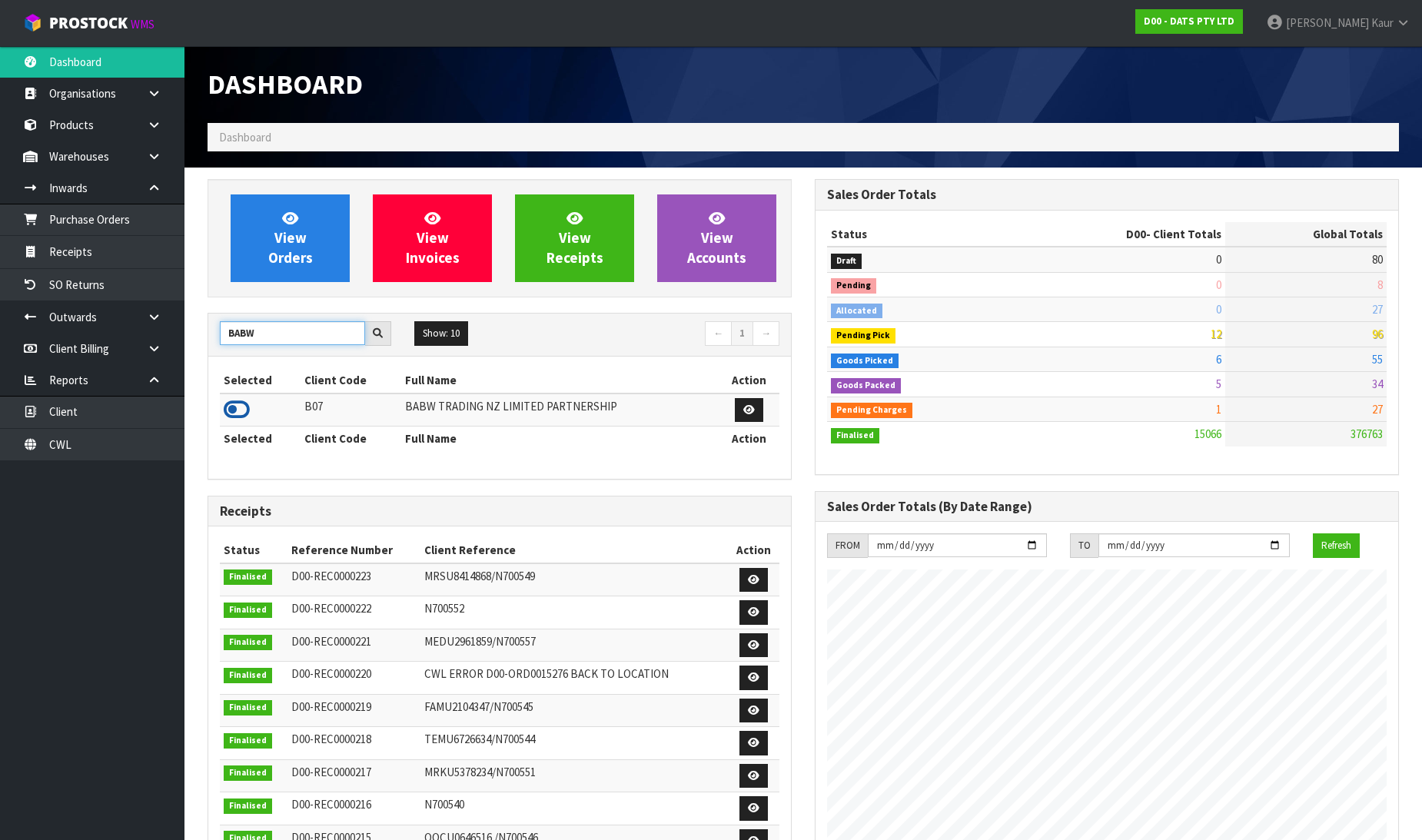
type input "BABW"
click at [229, 404] on icon at bounding box center [237, 410] width 26 height 23
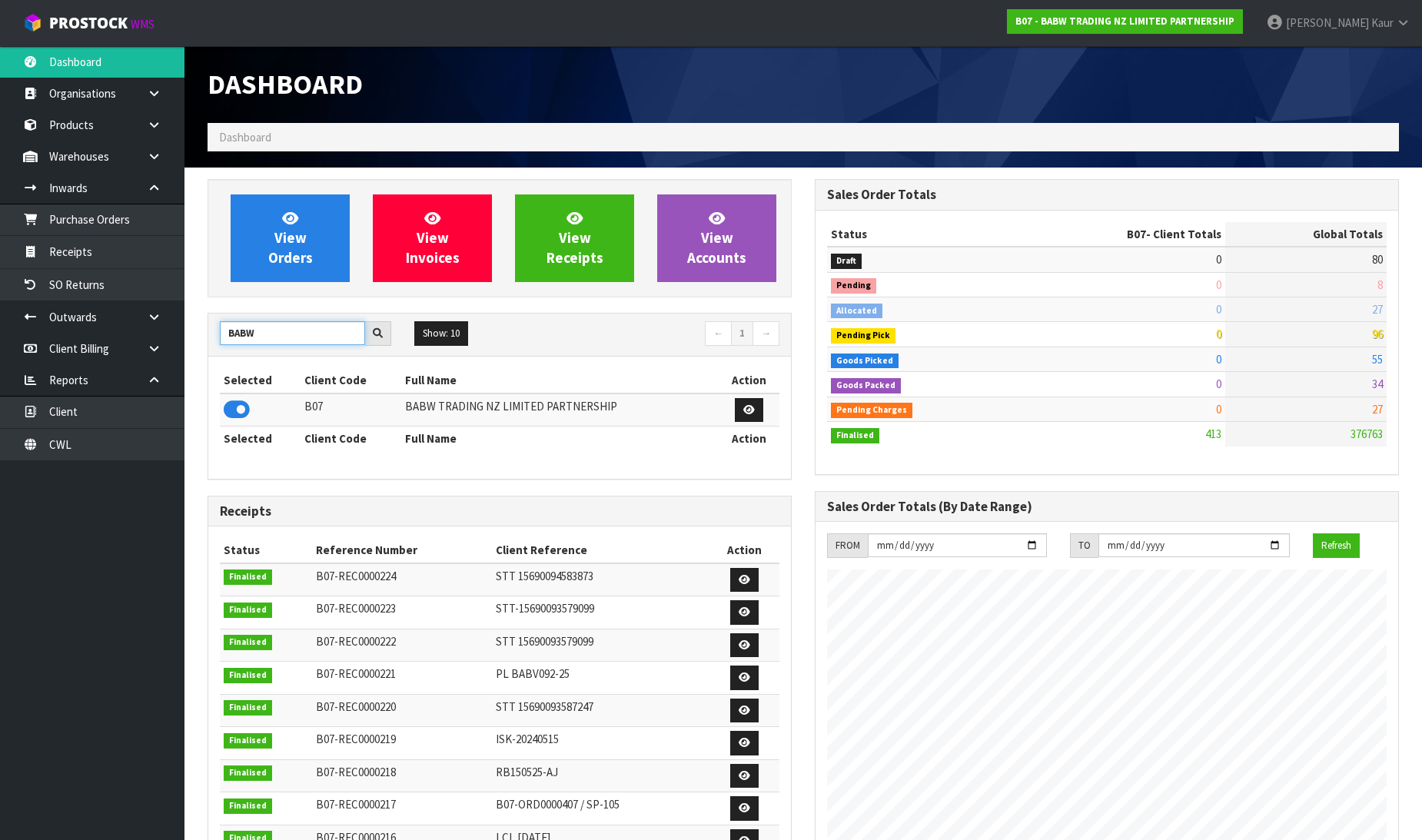
drag, startPoint x: 251, startPoint y: 329, endPoint x: 214, endPoint y: 329, distance: 37.0
click at [214, 329] on div "BABW" at bounding box center [305, 334] width 195 height 25
type input "NEOGEN"
click at [236, 405] on icon at bounding box center [237, 410] width 26 height 23
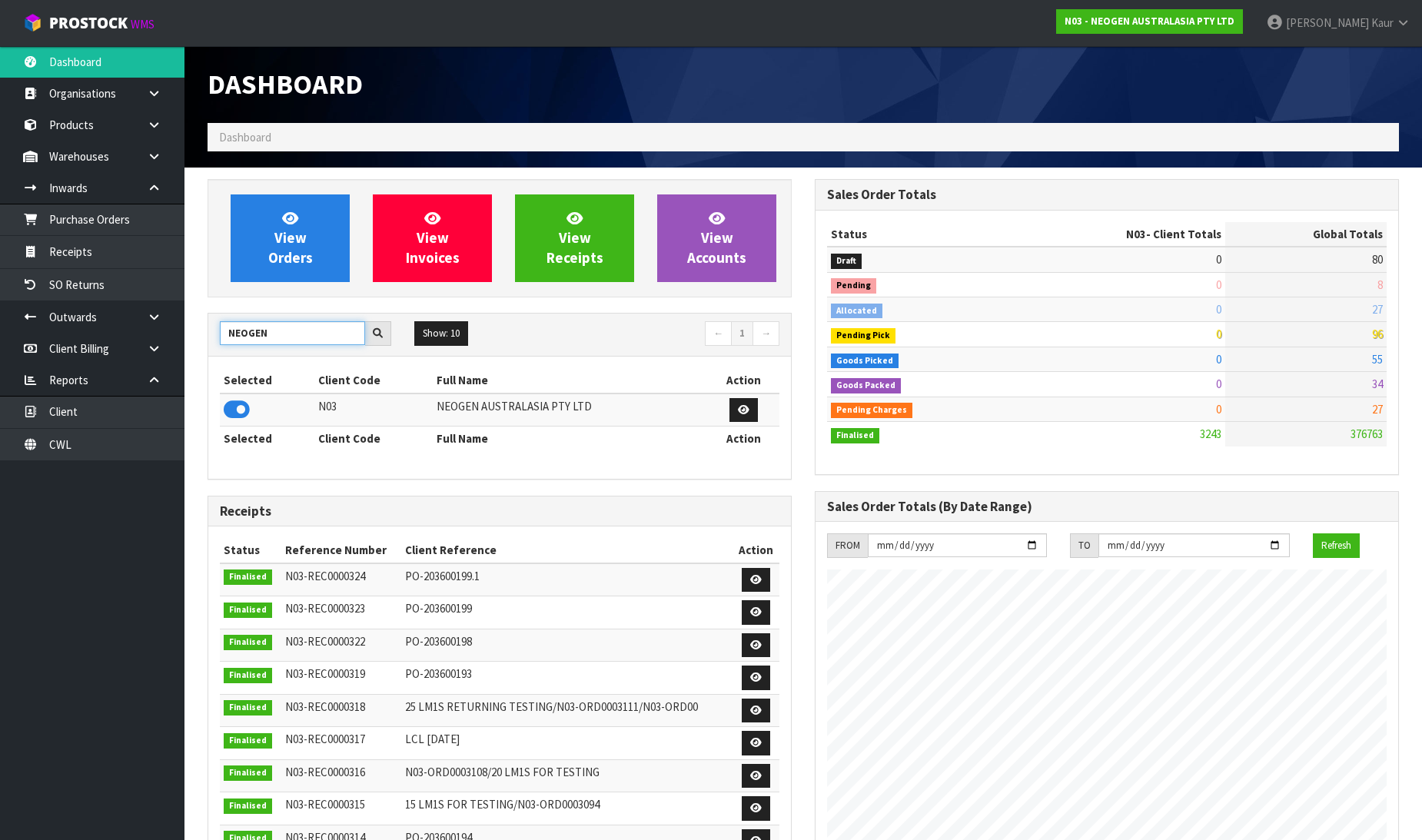
drag, startPoint x: 282, startPoint y: 339, endPoint x: 208, endPoint y: 350, distance: 74.8
click at [221, 338] on input "NEOGEN" at bounding box center [292, 333] width 145 height 24
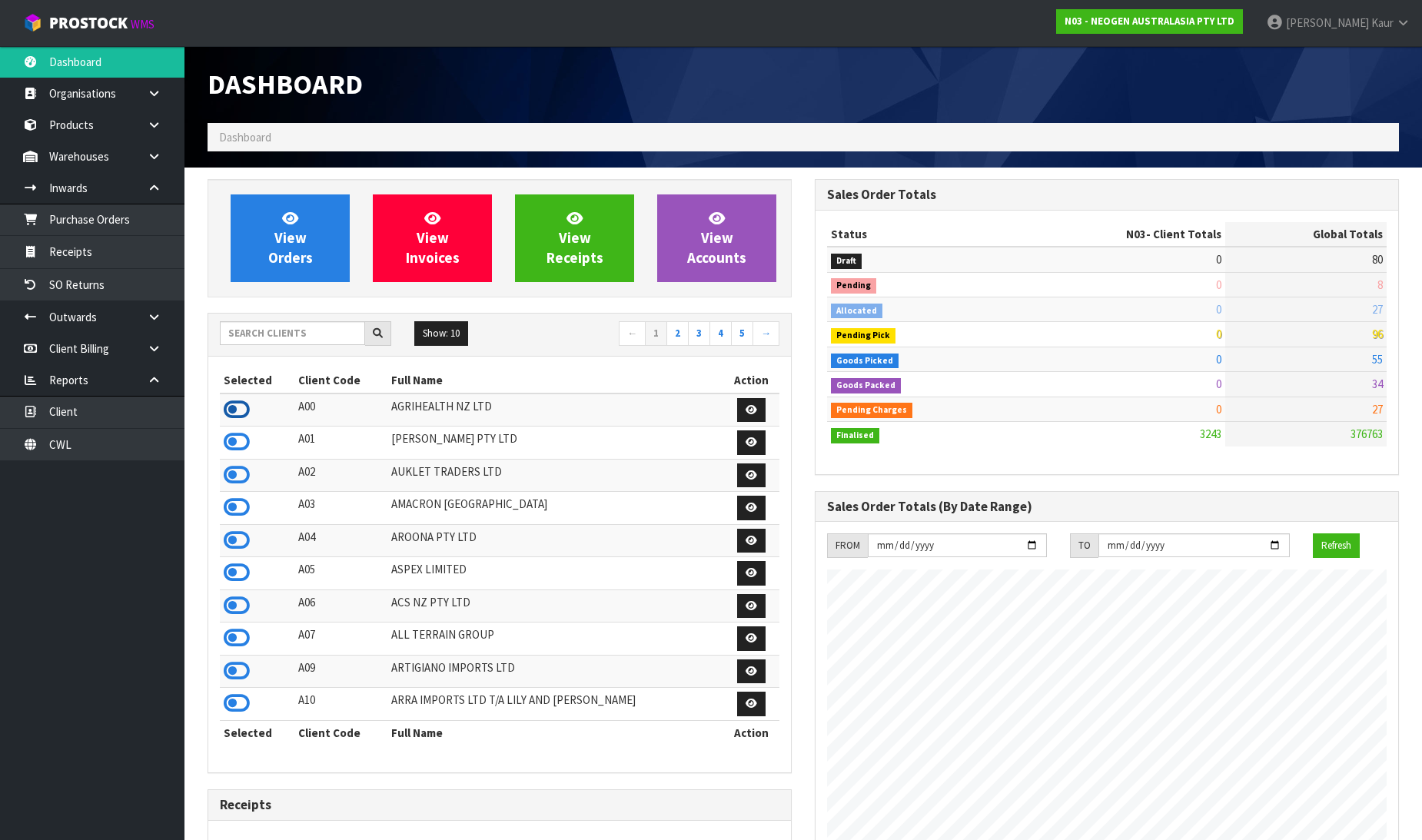
click at [247, 408] on icon at bounding box center [237, 410] width 26 height 23
click at [275, 332] on input "text" at bounding box center [292, 333] width 145 height 24
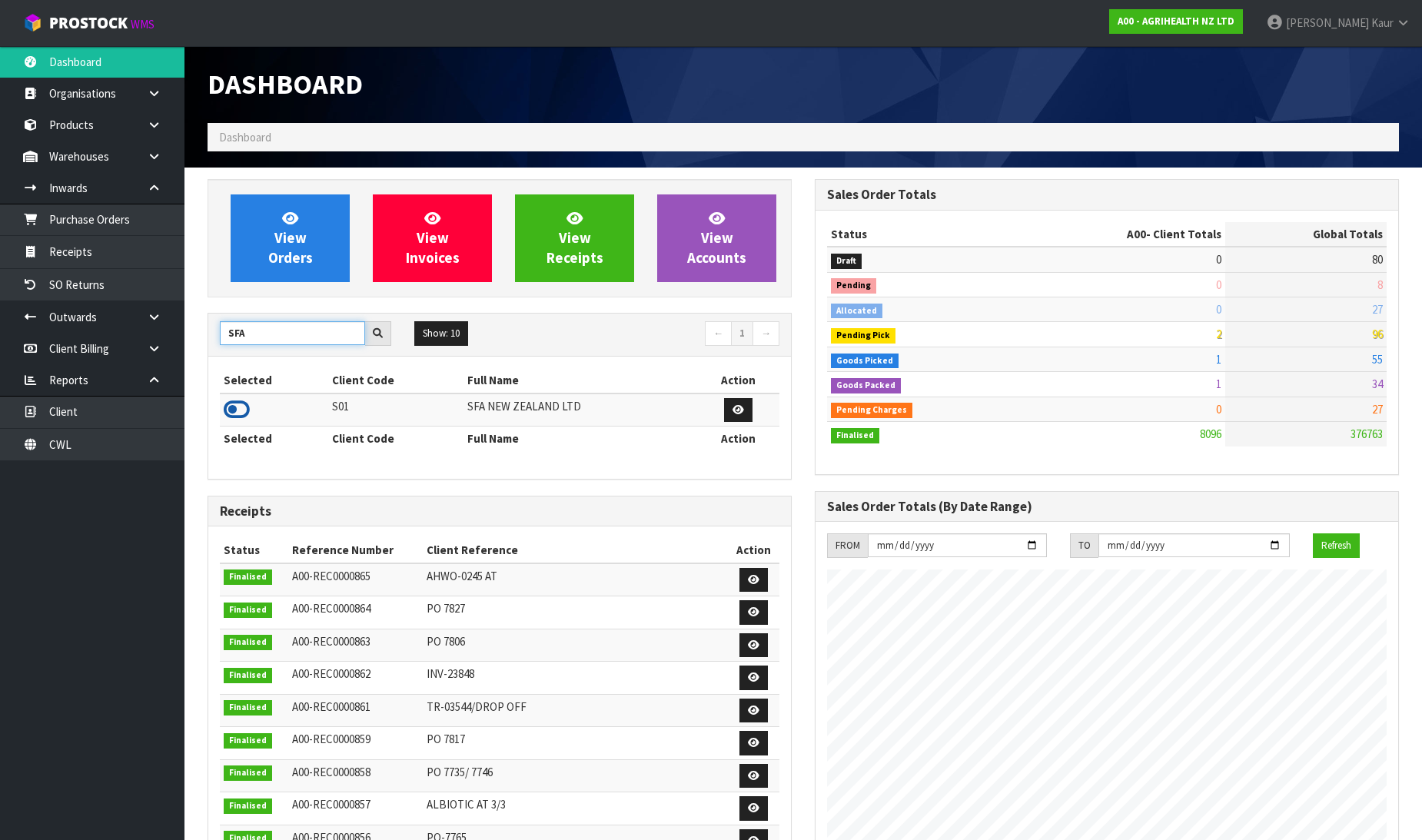
type input "SFA"
click at [233, 417] on icon at bounding box center [237, 410] width 26 height 23
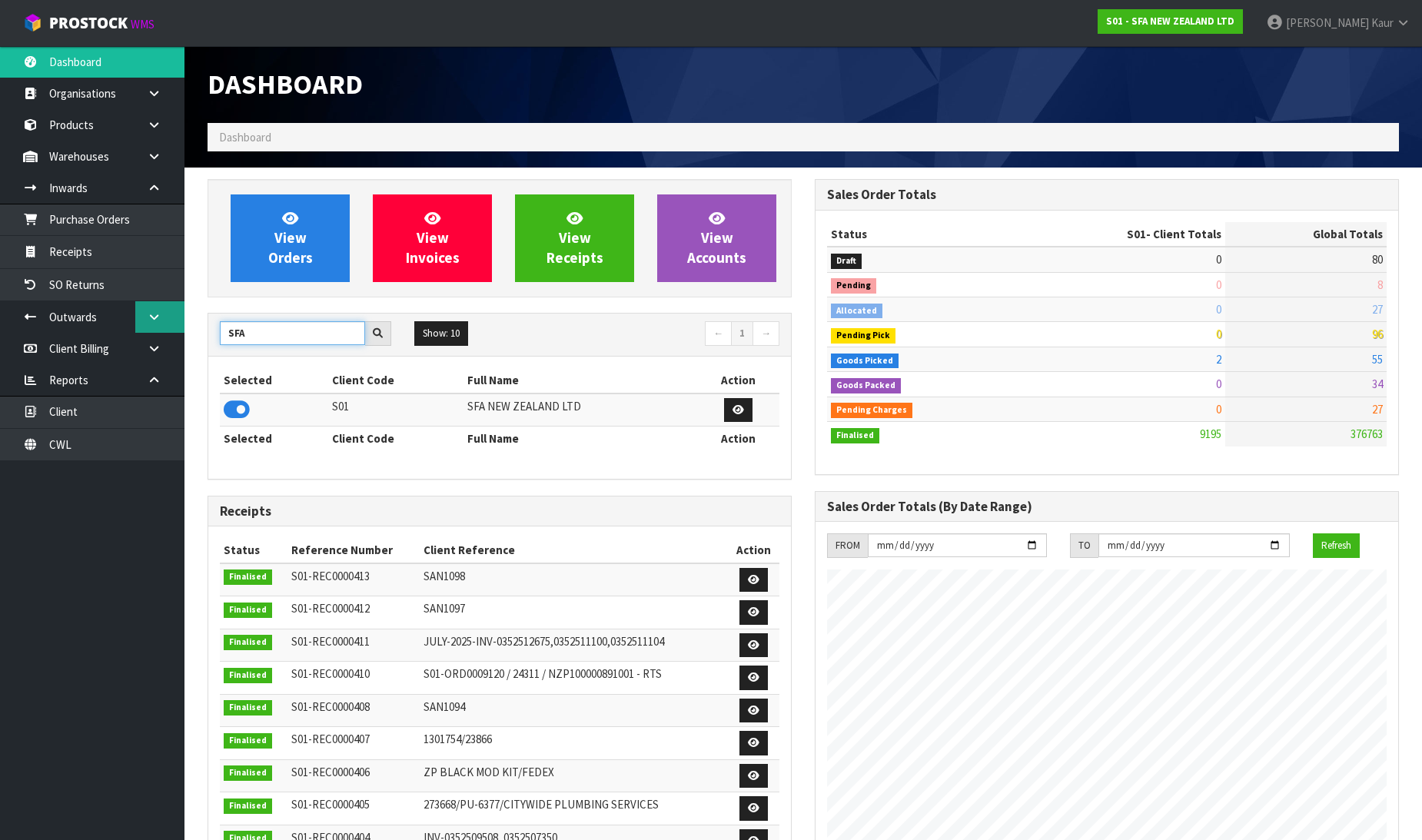
drag, startPoint x: 260, startPoint y: 339, endPoint x: 153, endPoint y: 314, distance: 109.9
click at [153, 314] on body "Toggle navigation ProStock WMS S01 - SFA NEW ZEALAND LTD [PERSON_NAME] Logout D…" at bounding box center [711, 420] width 1422 height 840
type input "VAL"
click at [234, 405] on icon at bounding box center [237, 410] width 26 height 23
drag, startPoint x: 284, startPoint y: 339, endPoint x: 189, endPoint y: 329, distance: 95.5
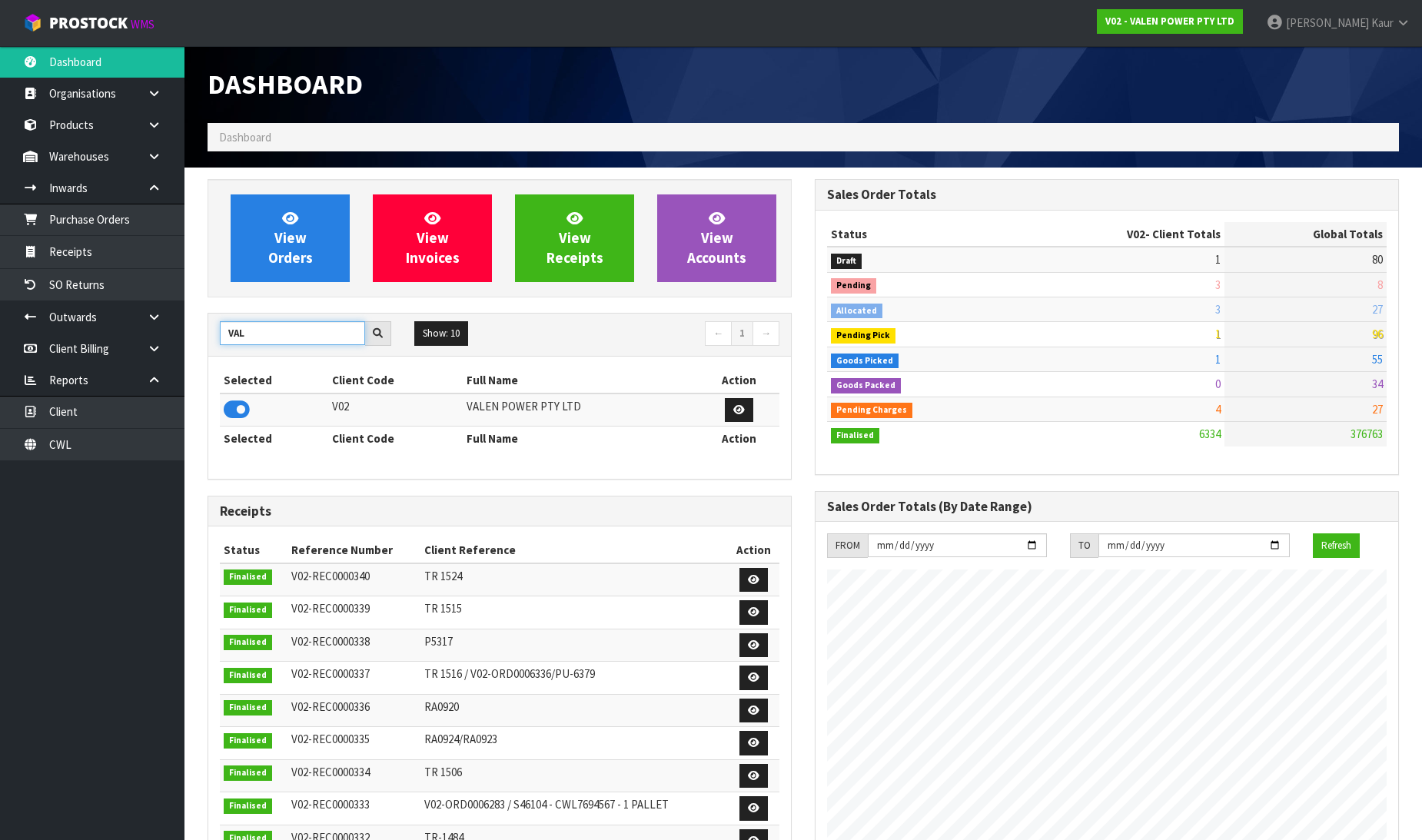
click at [189, 329] on section "View Orders View Invoices View Receipts View Accounts VAL Show: 10 5 10 25 50 ←…" at bounding box center [803, 762] width 1238 height 1189
type input "TUFF"
click at [233, 411] on icon at bounding box center [237, 410] width 26 height 23
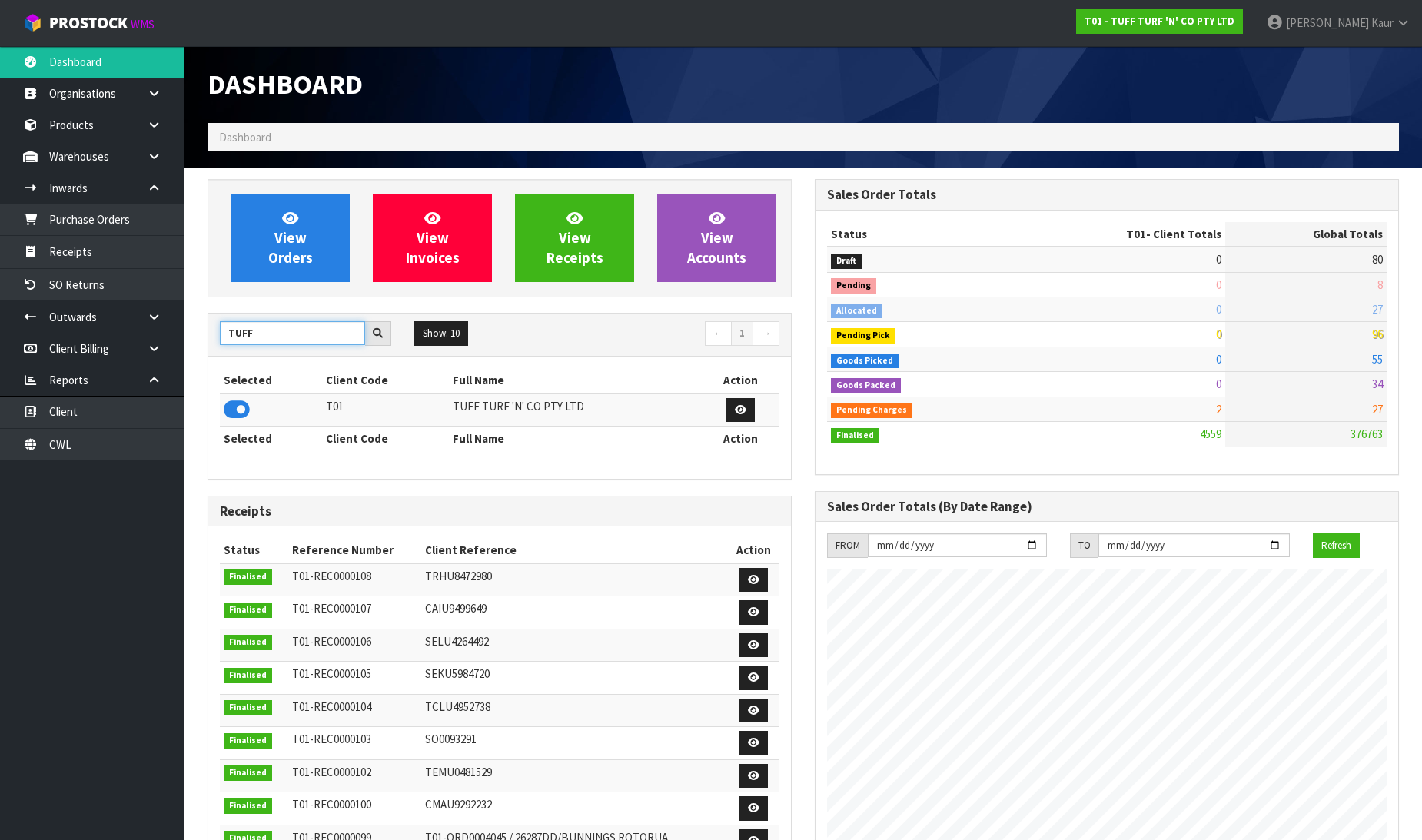
drag, startPoint x: 281, startPoint y: 339, endPoint x: 221, endPoint y: 329, distance: 60.8
click at [221, 329] on input "TUFF" at bounding box center [292, 333] width 145 height 24
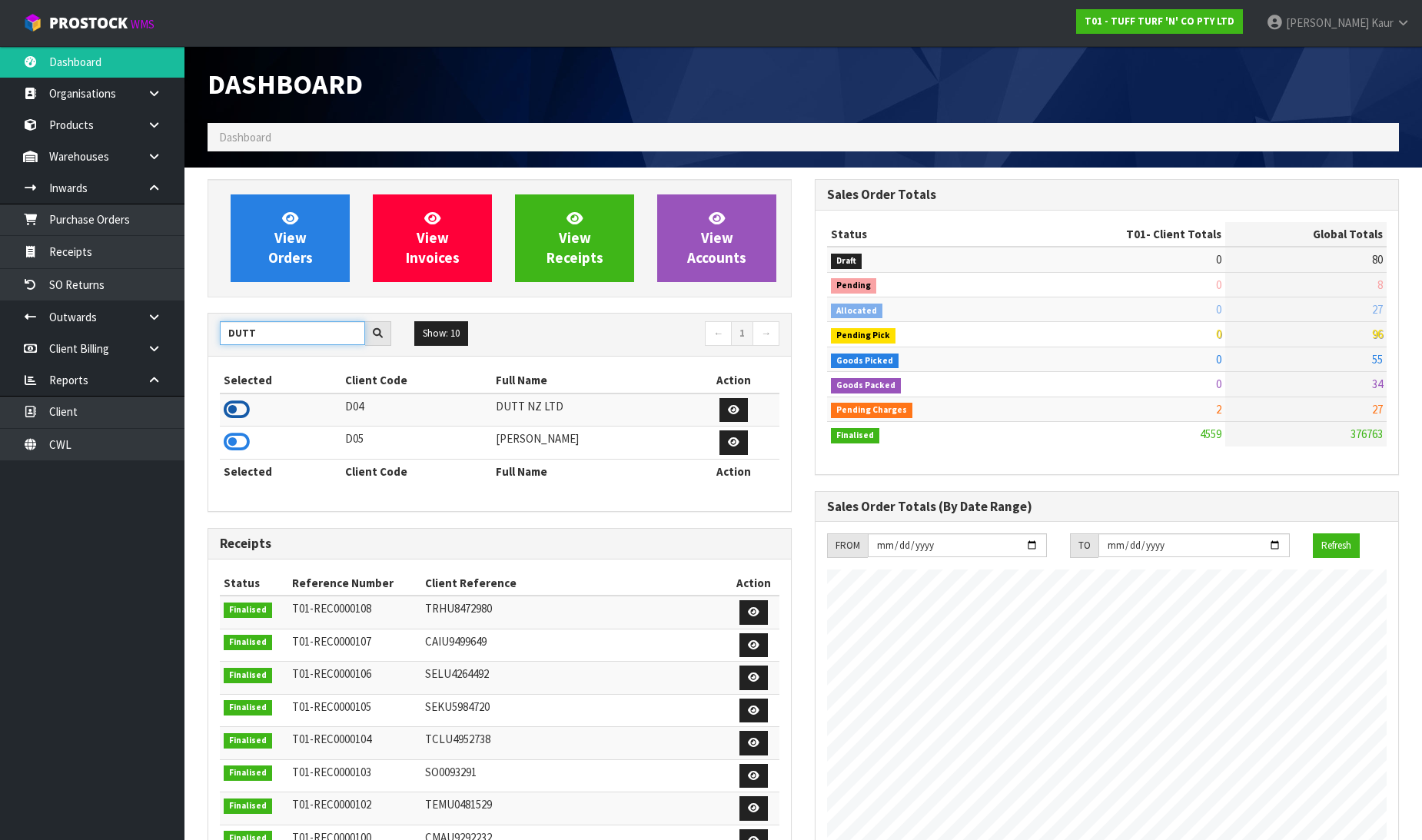
type input "DUTT"
click at [246, 408] on icon at bounding box center [237, 410] width 26 height 23
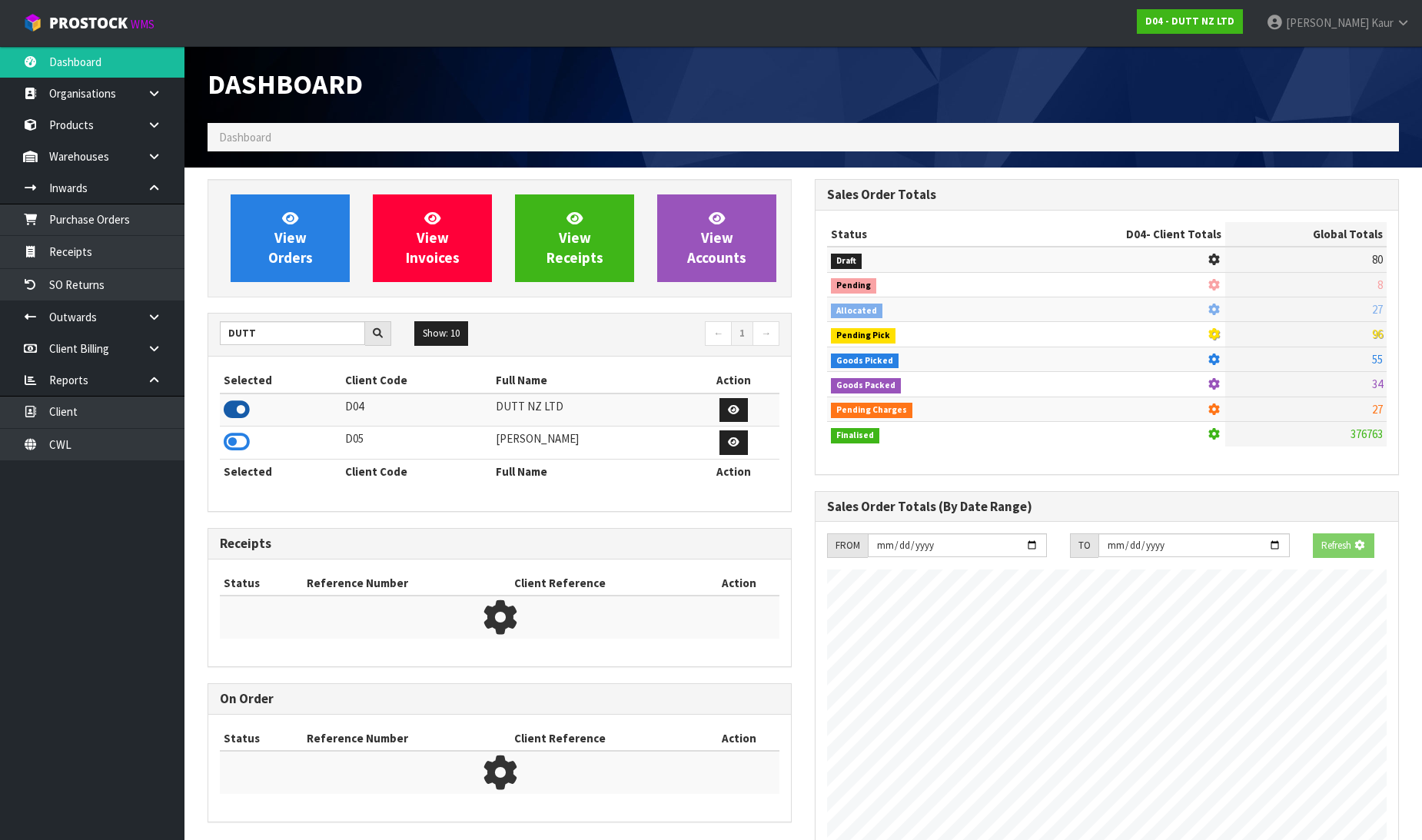
scroll to position [1048, 608]
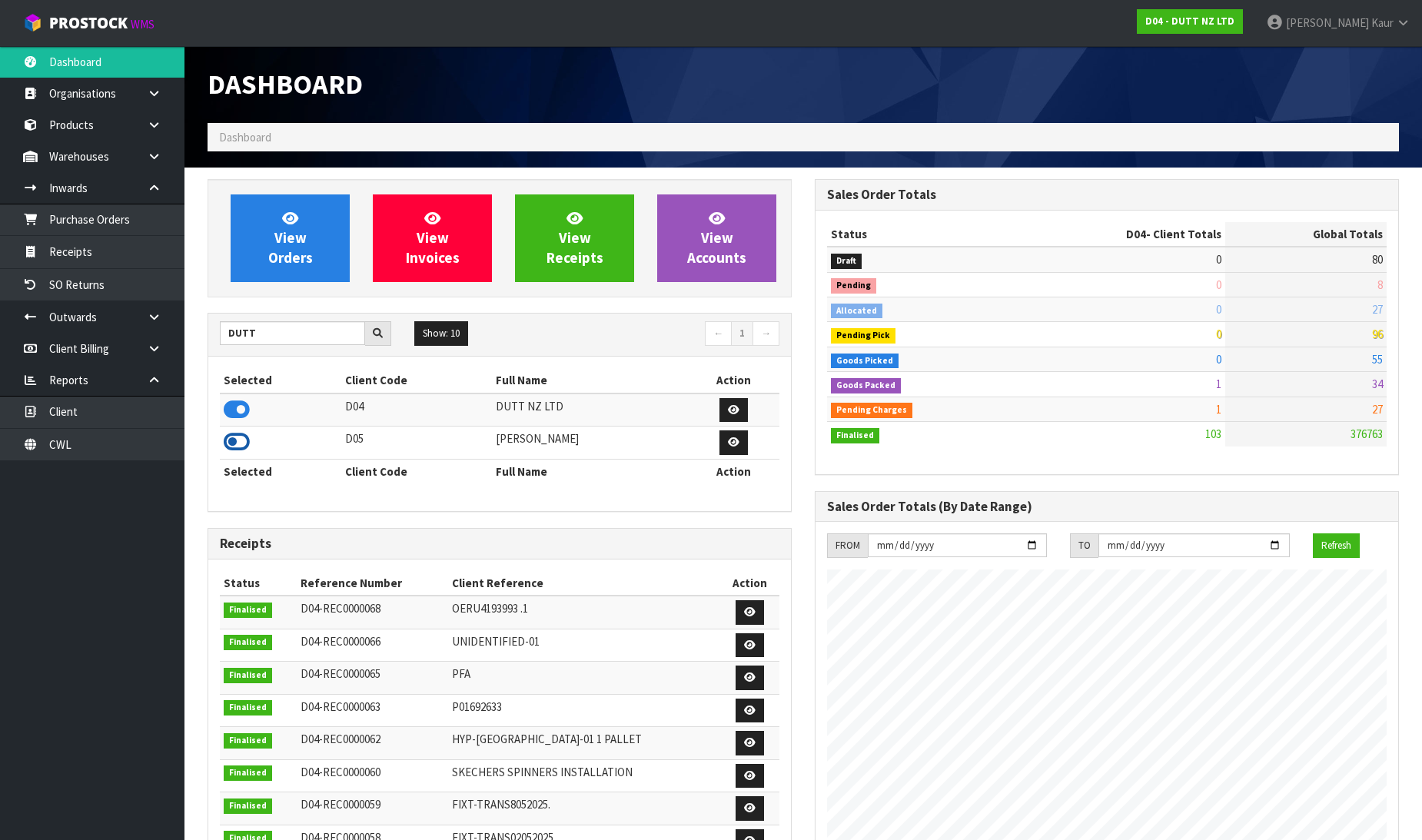
click at [229, 443] on icon at bounding box center [237, 442] width 26 height 23
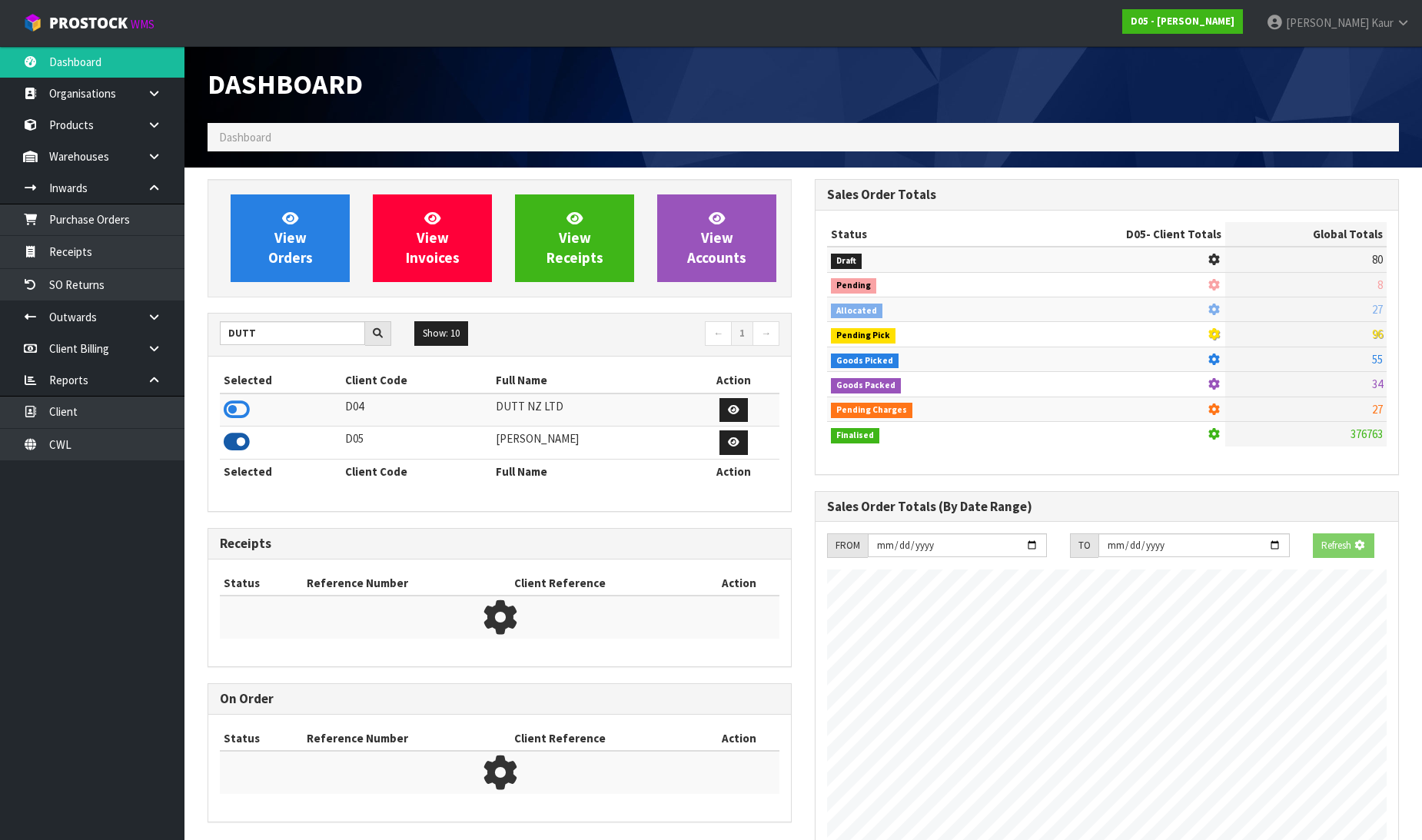
scroll to position [1248, 608]
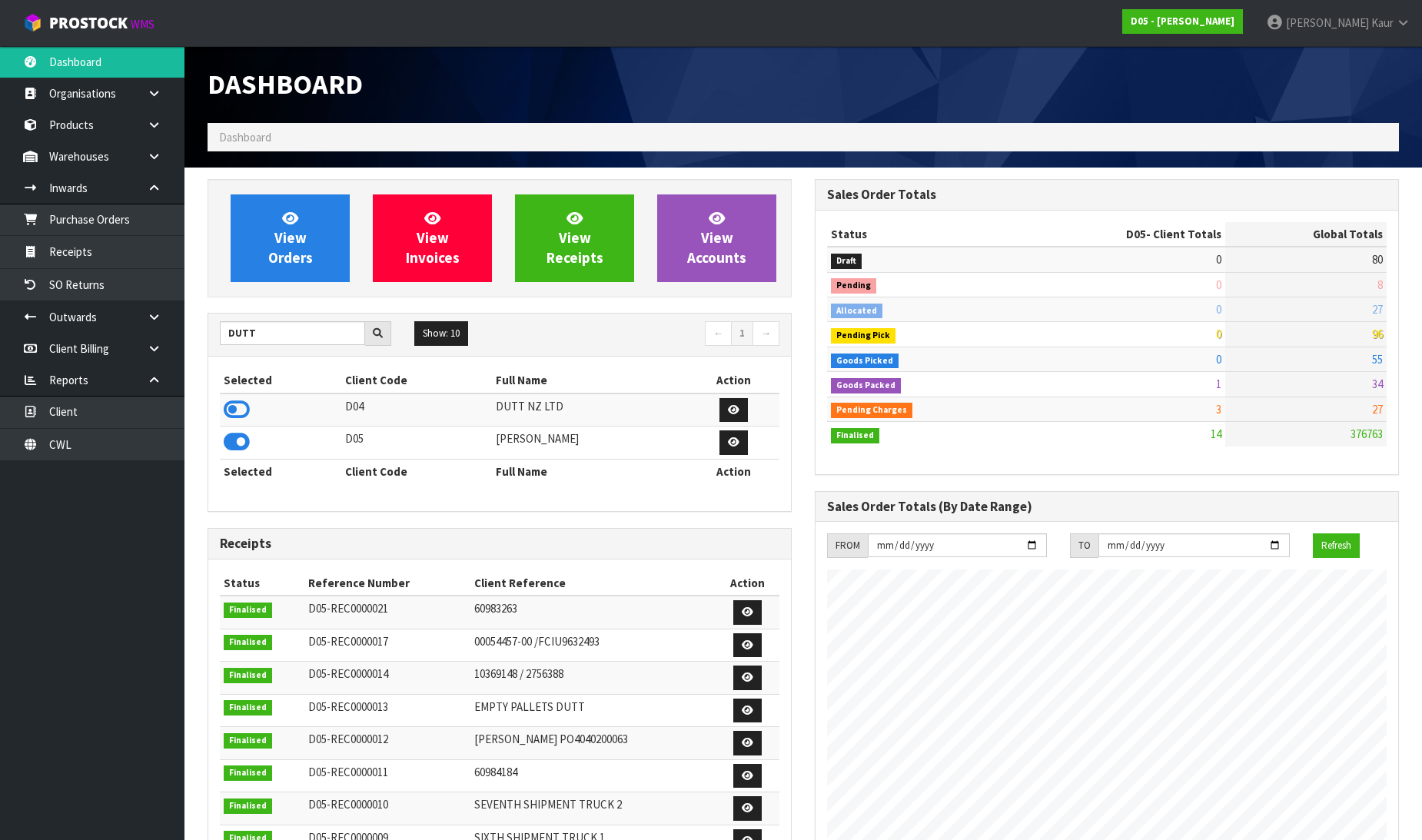
drag, startPoint x: 273, startPoint y: 346, endPoint x: 236, endPoint y: 336, distance: 38.3
click at [236, 336] on div "DUTT Show: 10 5 10 25 50 ← 1 →" at bounding box center [500, 335] width 583 height 27
drag, startPoint x: 261, startPoint y: 335, endPoint x: 210, endPoint y: 320, distance: 53.2
click at [210, 320] on div "DUTT Show: 10 5 10 25 50 ← 1 →" at bounding box center [500, 336] width 583 height 43
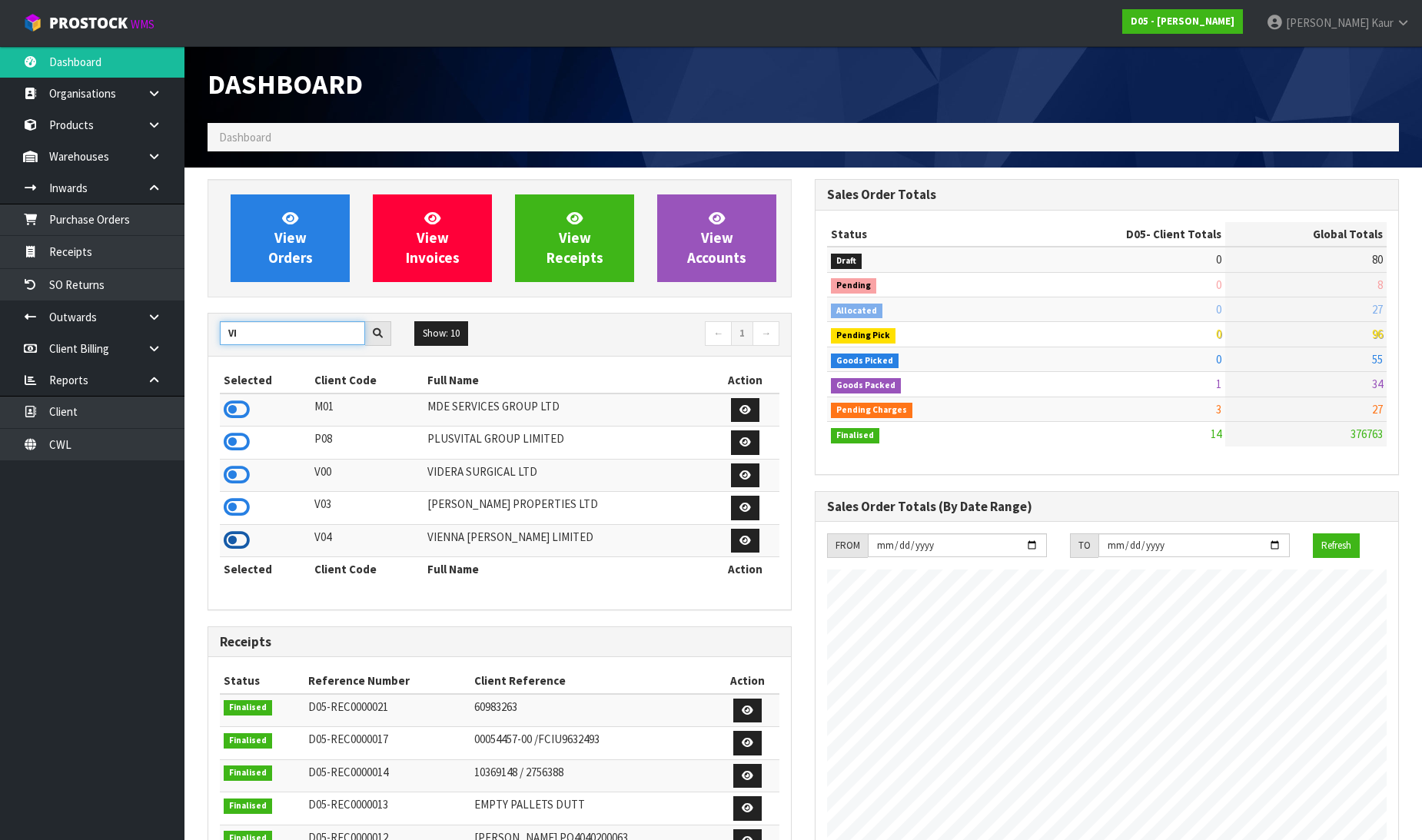
type input "VI"
click at [246, 542] on icon at bounding box center [237, 541] width 26 height 23
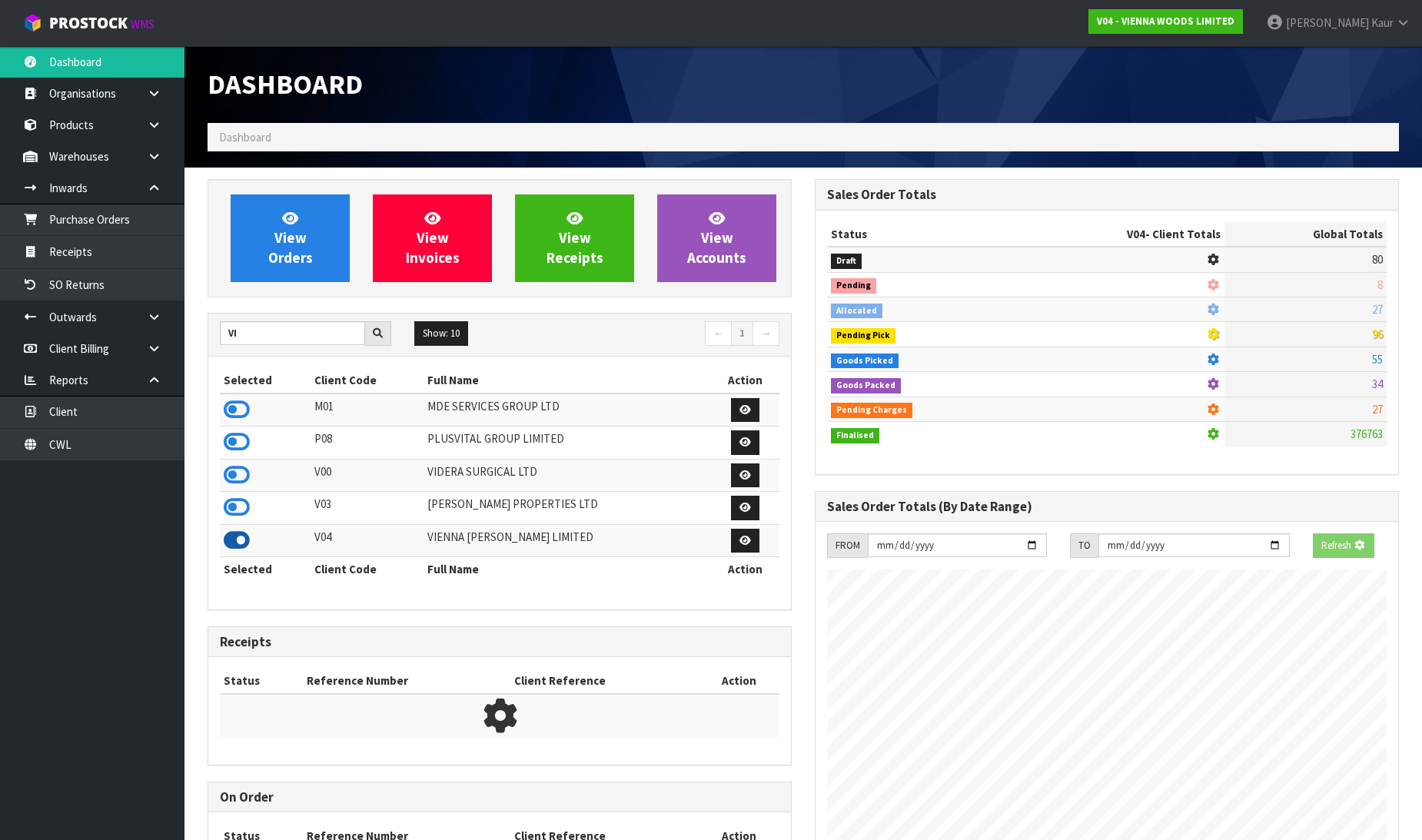
scroll to position [1198, 608]
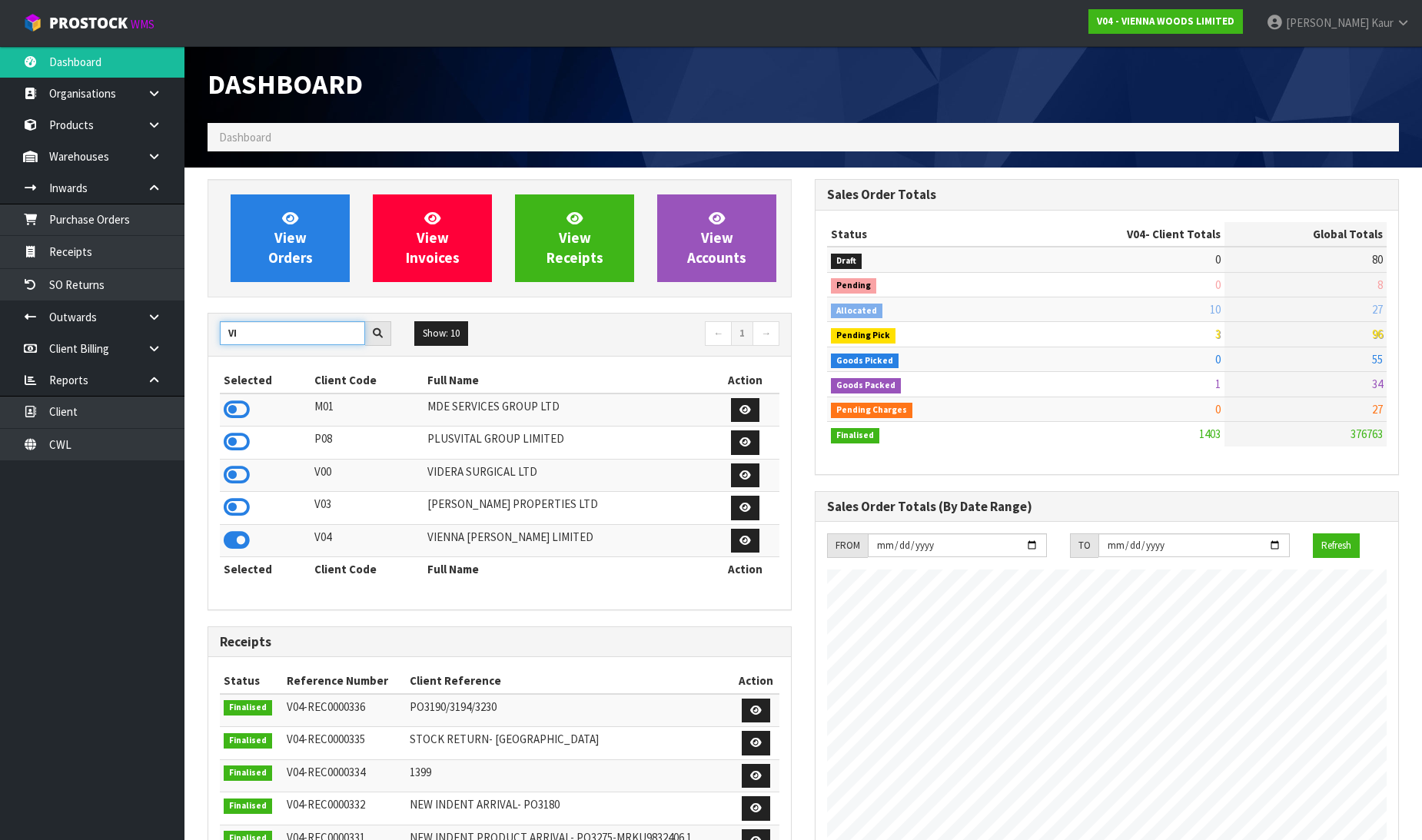
drag, startPoint x: 270, startPoint y: 336, endPoint x: 208, endPoint y: 327, distance: 62.6
click at [208, 327] on div "VI" at bounding box center [305, 334] width 195 height 25
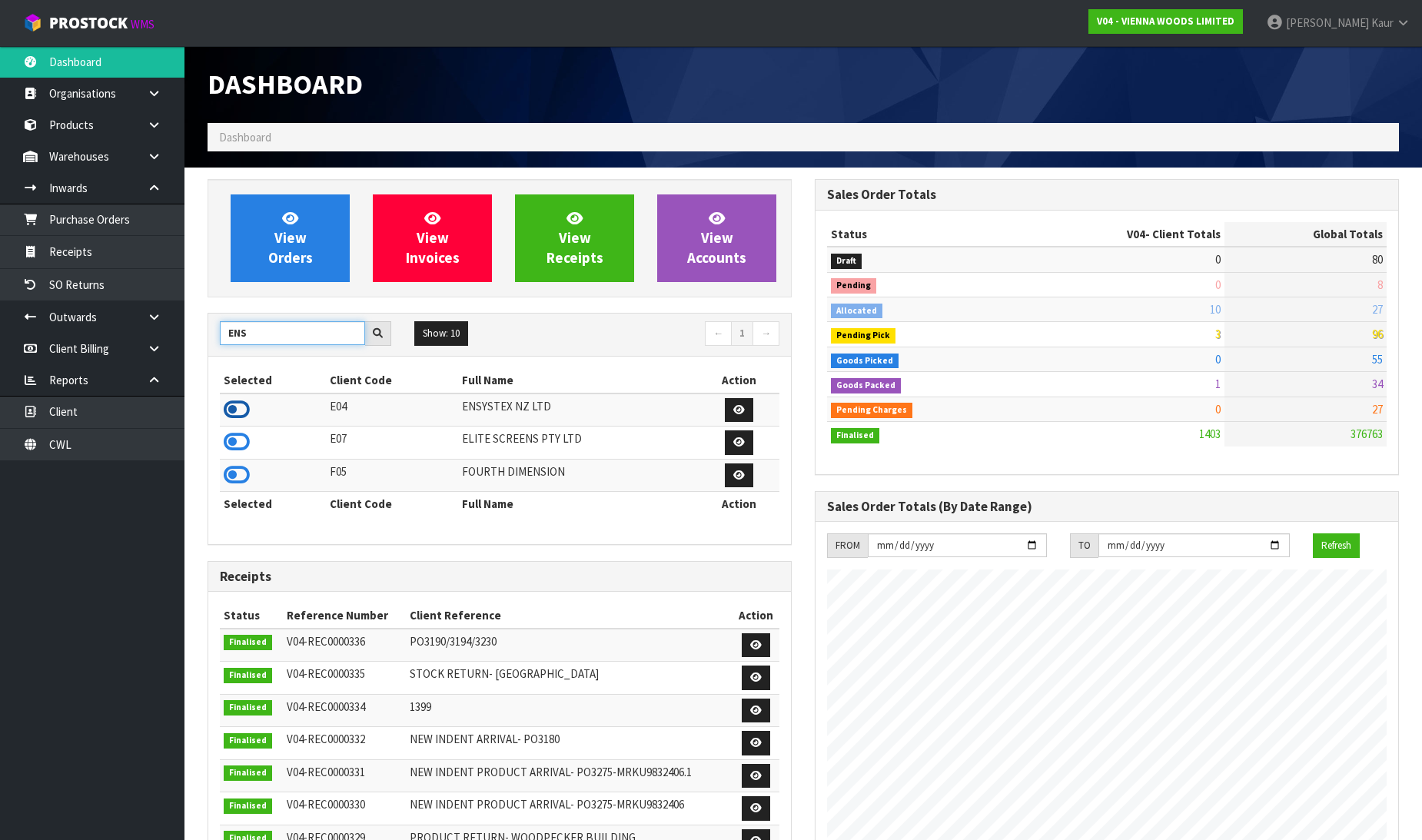
type input "ENS"
click at [244, 405] on icon at bounding box center [237, 410] width 26 height 23
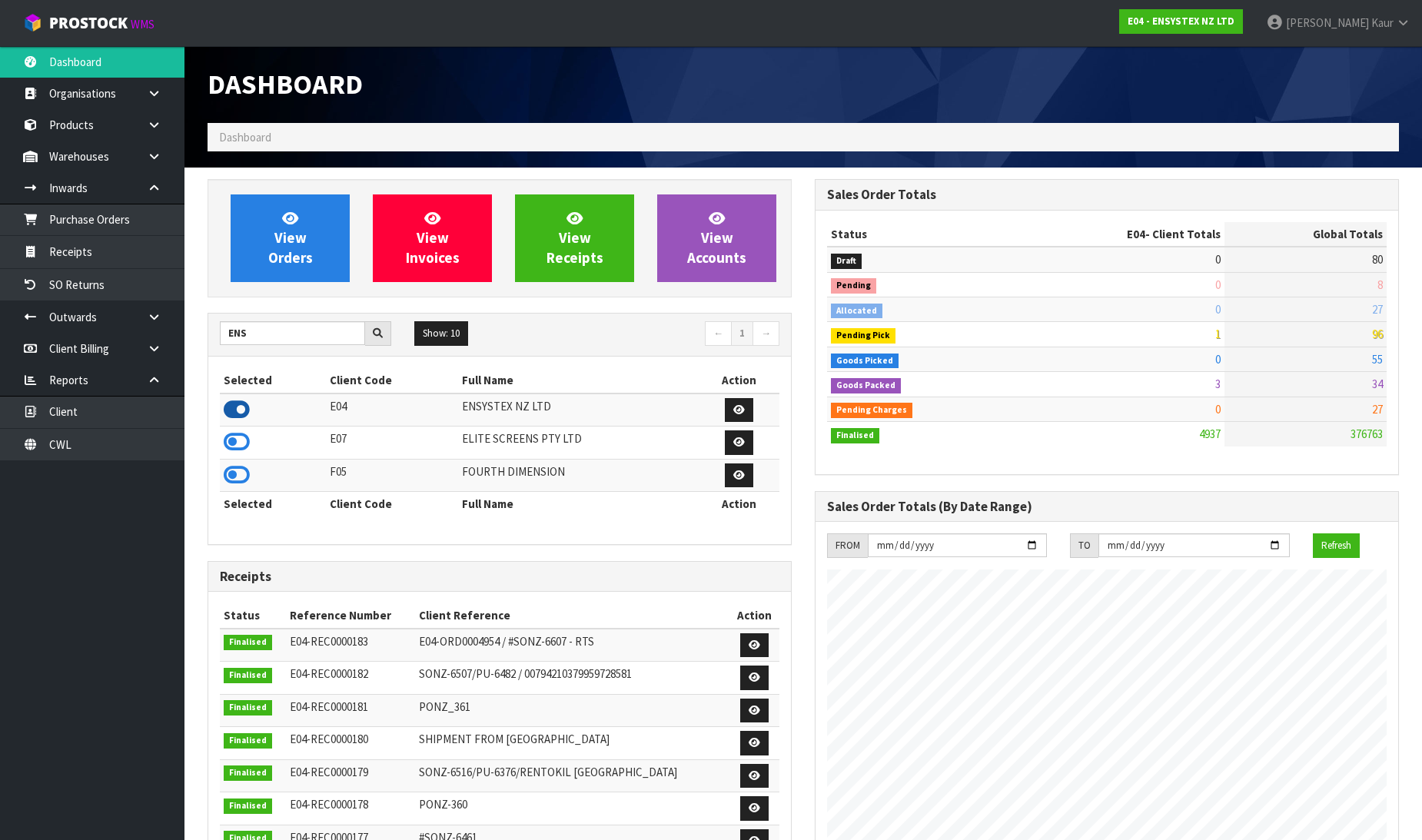
scroll to position [1165, 608]
drag, startPoint x: 262, startPoint y: 349, endPoint x: 242, endPoint y: 336, distance: 23.9
click at [242, 336] on div "ENS Show: 10 5 10 25 50 ← 1 →" at bounding box center [500, 335] width 583 height 27
drag, startPoint x: 253, startPoint y: 334, endPoint x: 226, endPoint y: 328, distance: 27.7
click at [226, 328] on input "ENS" at bounding box center [292, 333] width 145 height 24
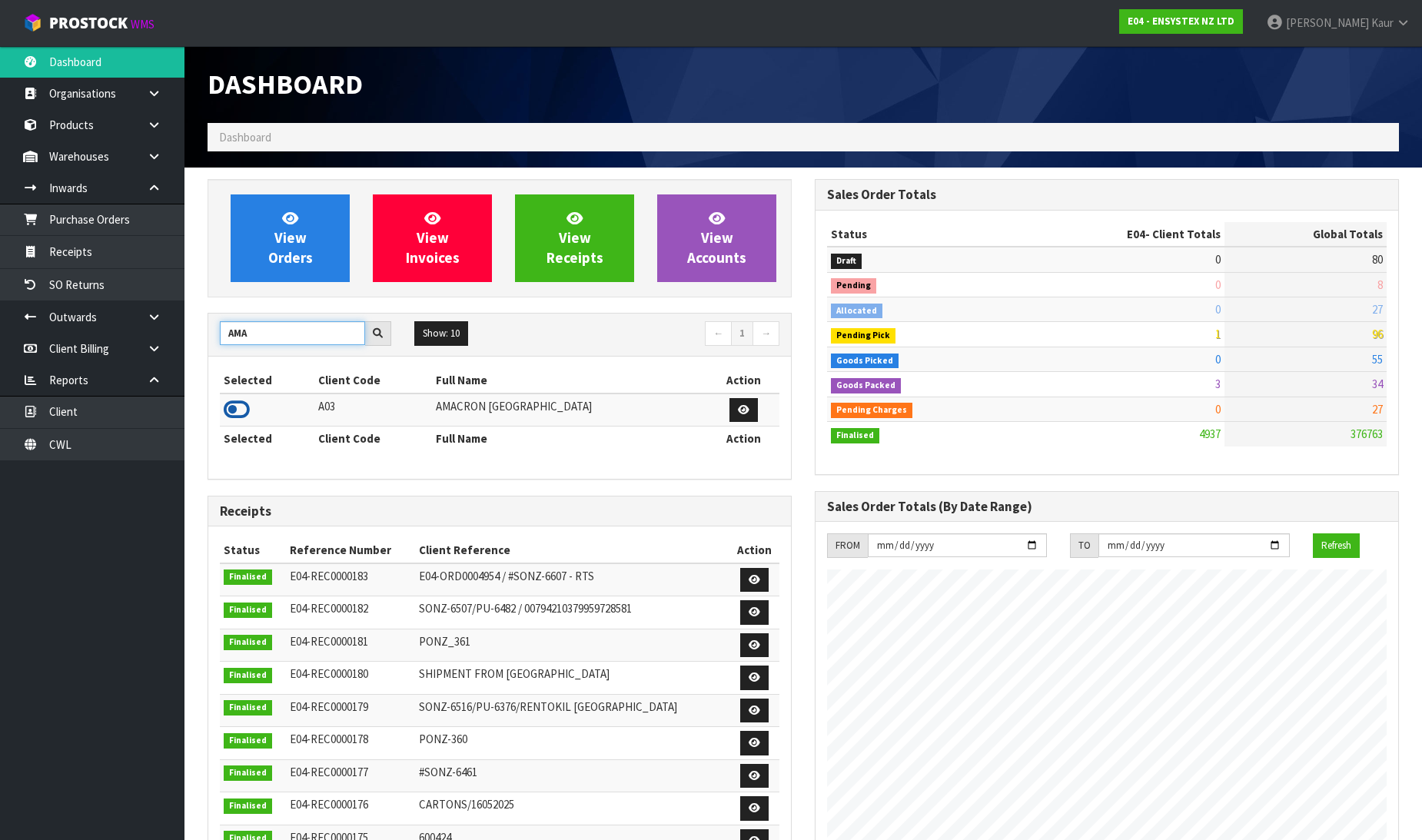
type input "AMA"
click at [246, 416] on icon at bounding box center [237, 410] width 26 height 23
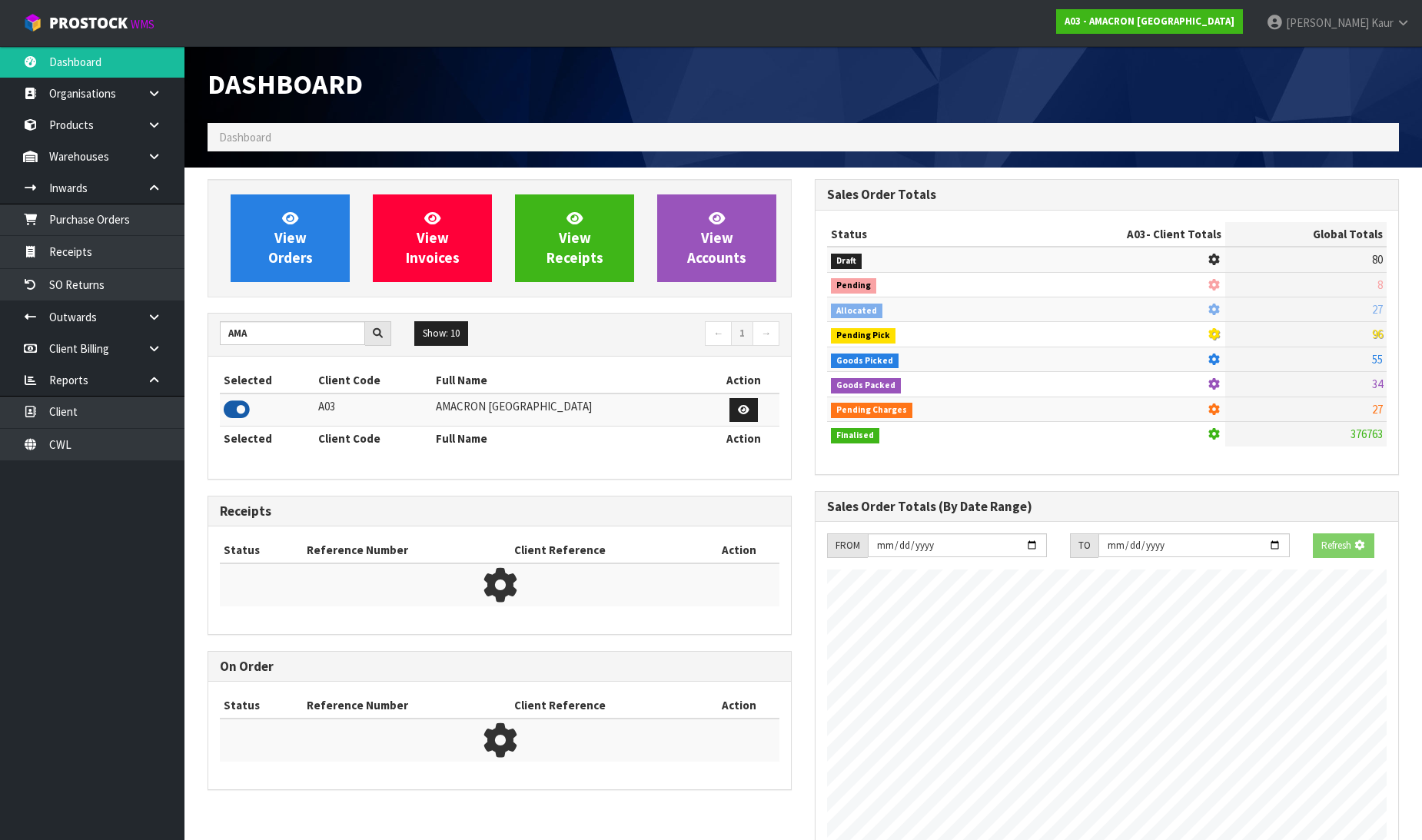
scroll to position [966, 608]
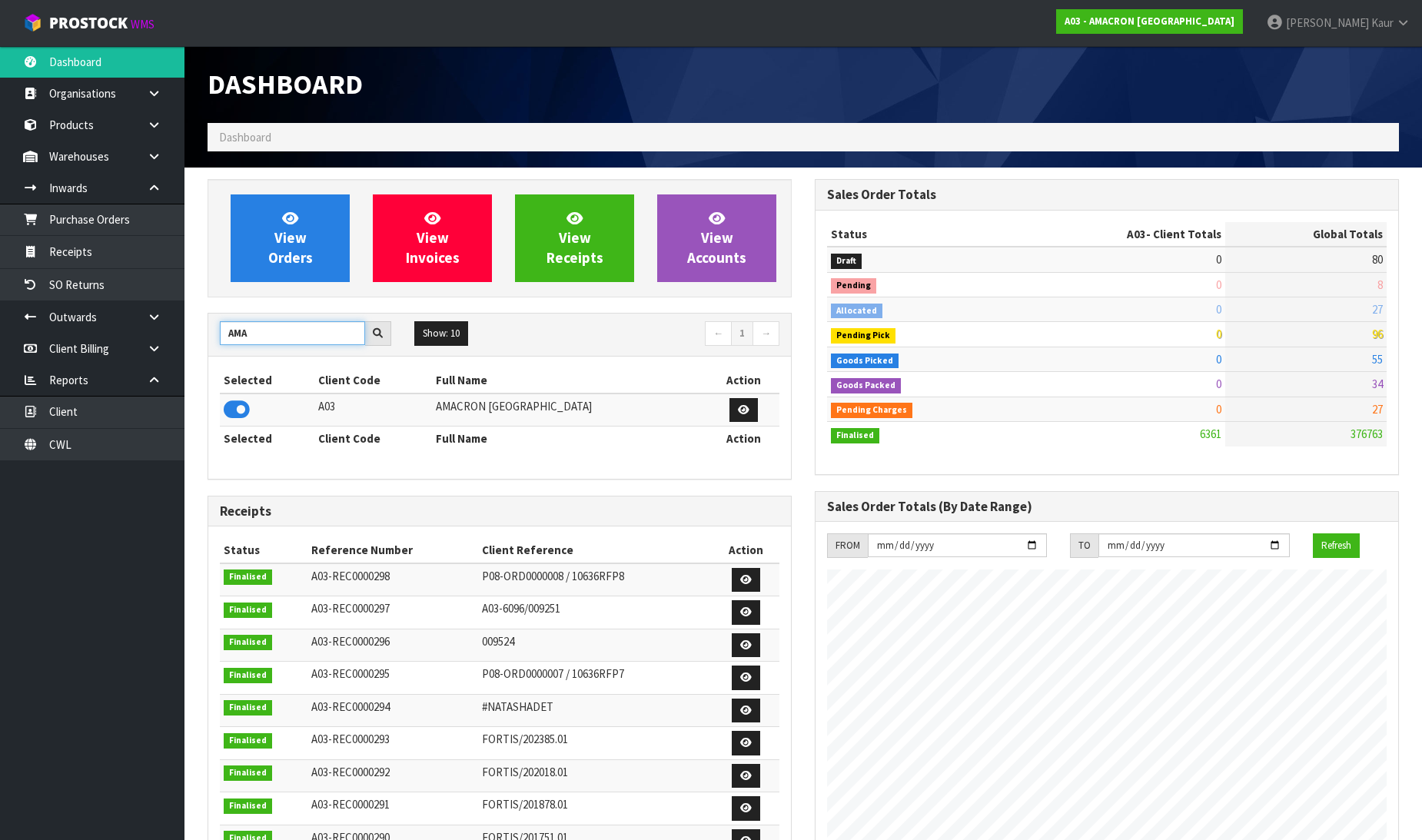
drag, startPoint x: 254, startPoint y: 339, endPoint x: 198, endPoint y: 319, distance: 59.5
click at [198, 319] on div "View Orders View Invoices View Receipts View Accounts AMA Show: 10 5 10 25 50 ←…" at bounding box center [500, 625] width 608 height 893
type input "JGB"
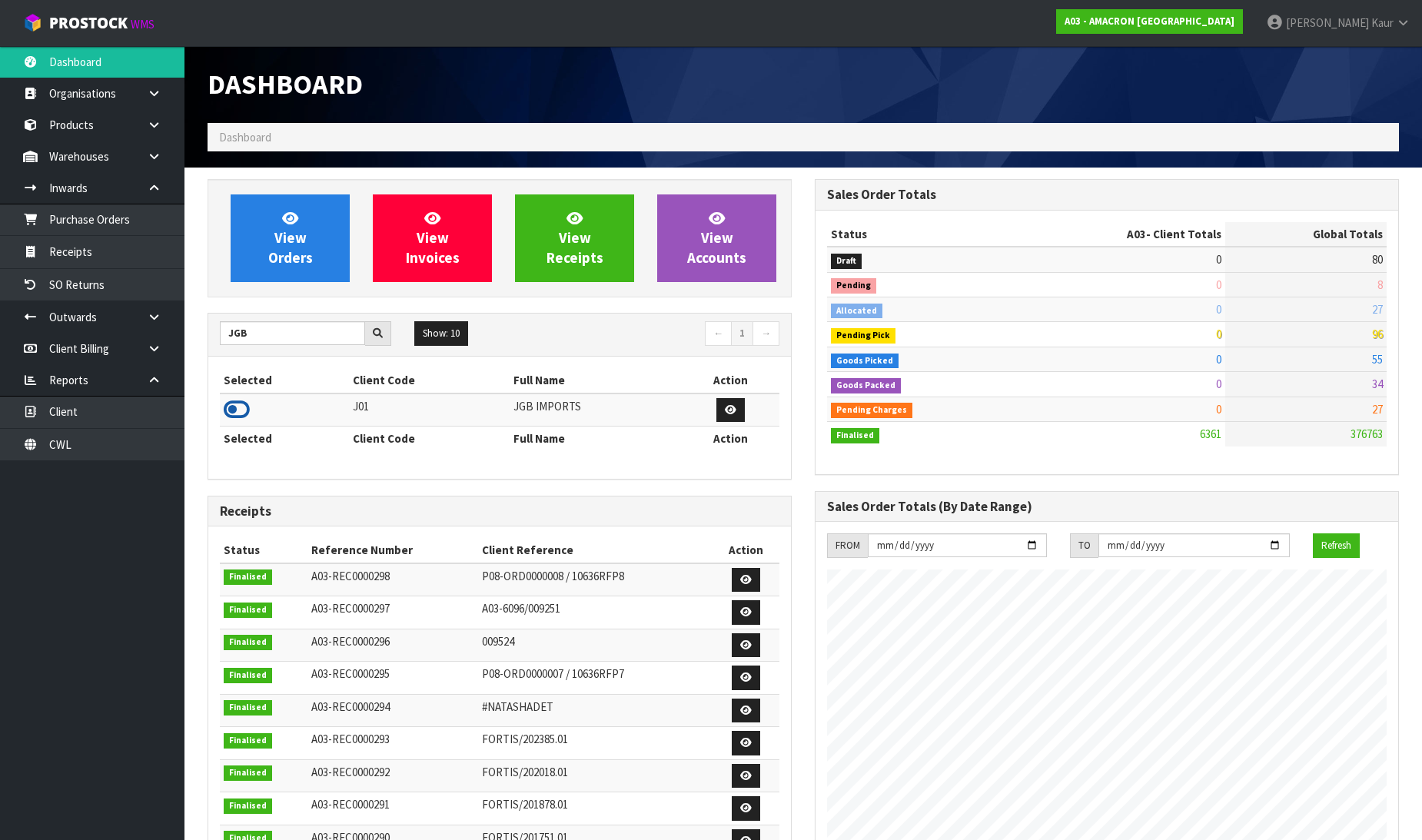
click at [236, 414] on icon at bounding box center [237, 410] width 26 height 23
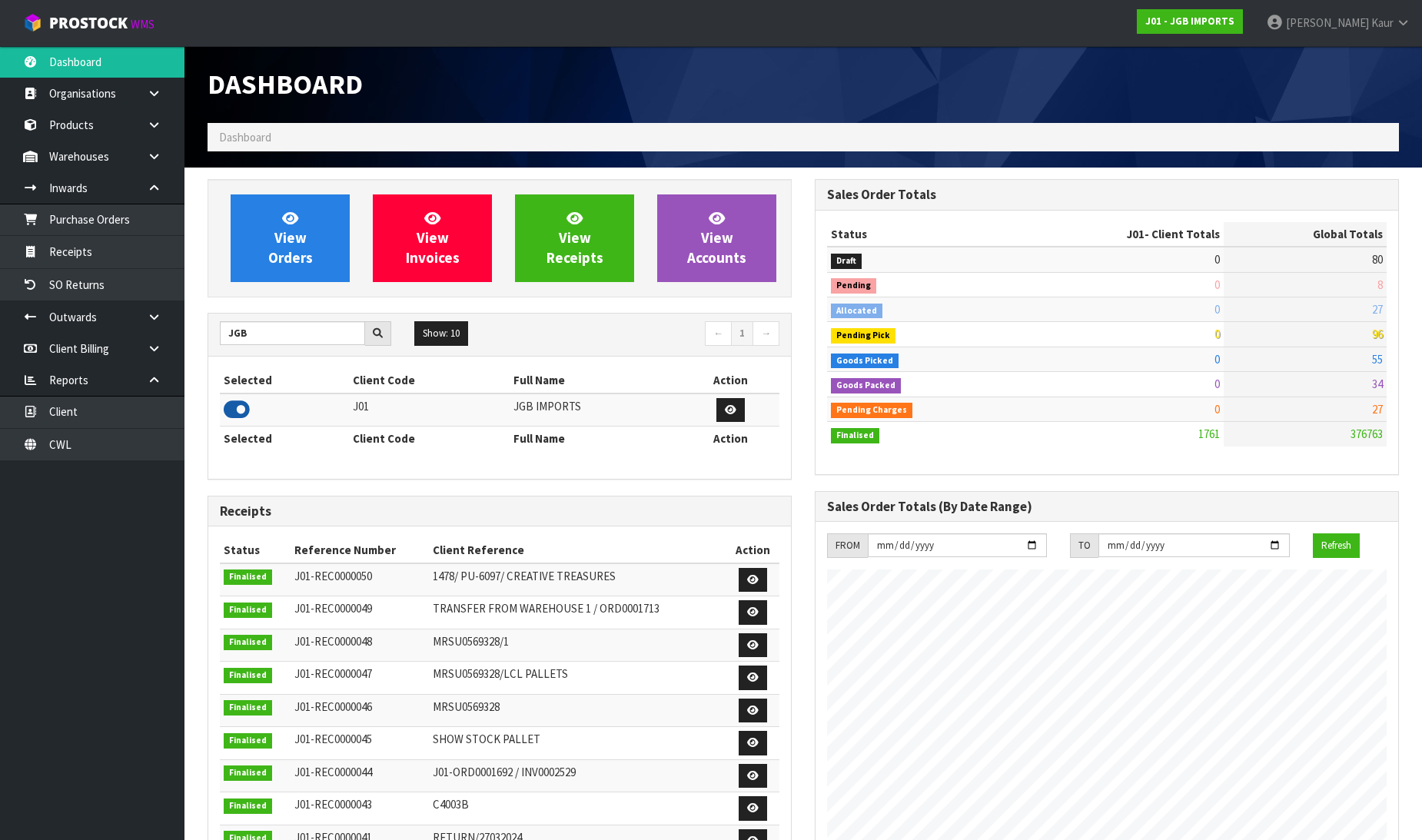
scroll to position [0, 0]
drag, startPoint x: 266, startPoint y: 344, endPoint x: 220, endPoint y: 329, distance: 48.4
click at [220, 329] on input "JGB" at bounding box center [292, 333] width 145 height 24
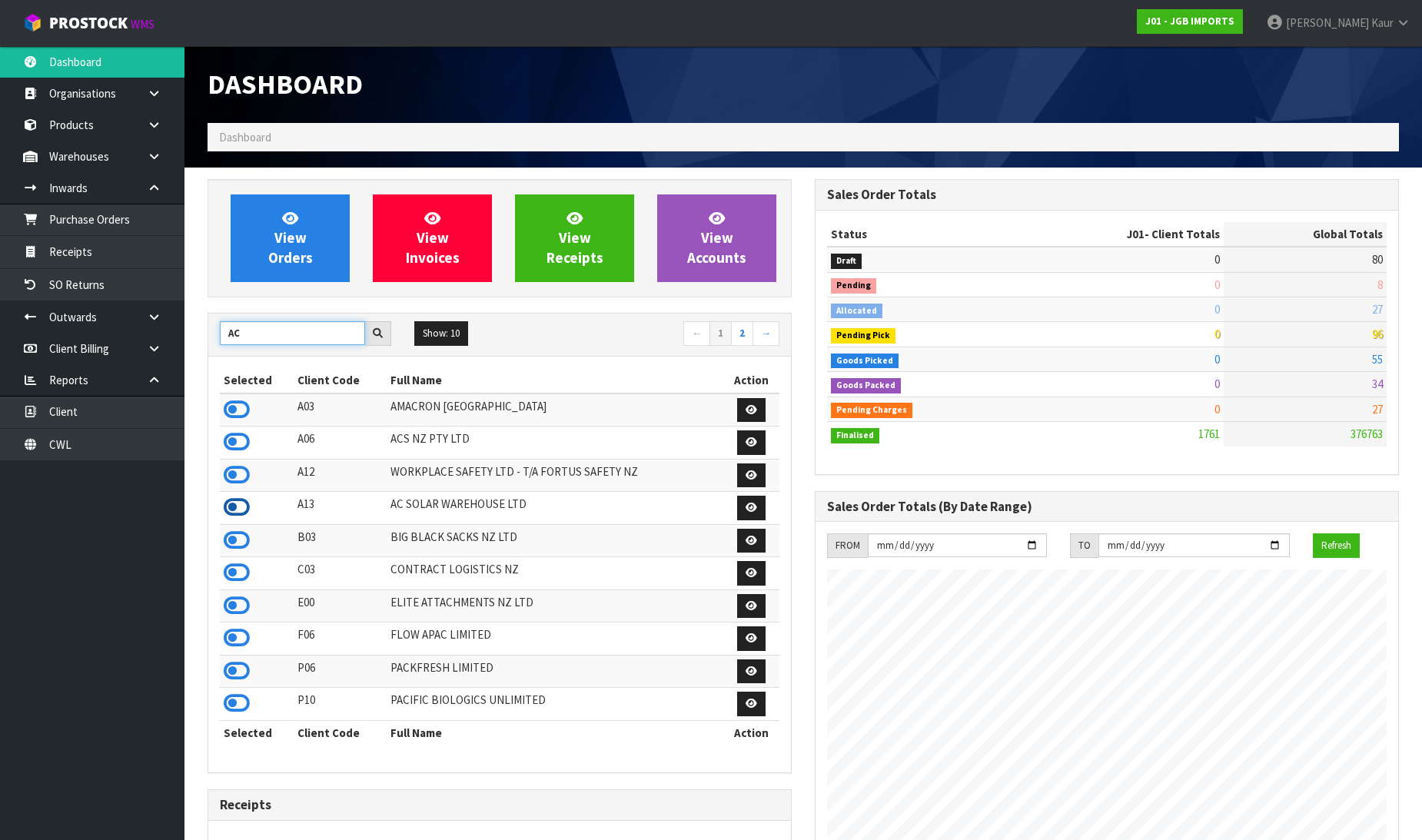
type input "AC"
click at [232, 504] on icon at bounding box center [237, 508] width 26 height 23
drag, startPoint x: 263, startPoint y: 331, endPoint x: 214, endPoint y: 319, distance: 50.4
click at [214, 319] on div "AC Show: 10 5 10 25 50 ← 1 2 →" at bounding box center [500, 336] width 583 height 43
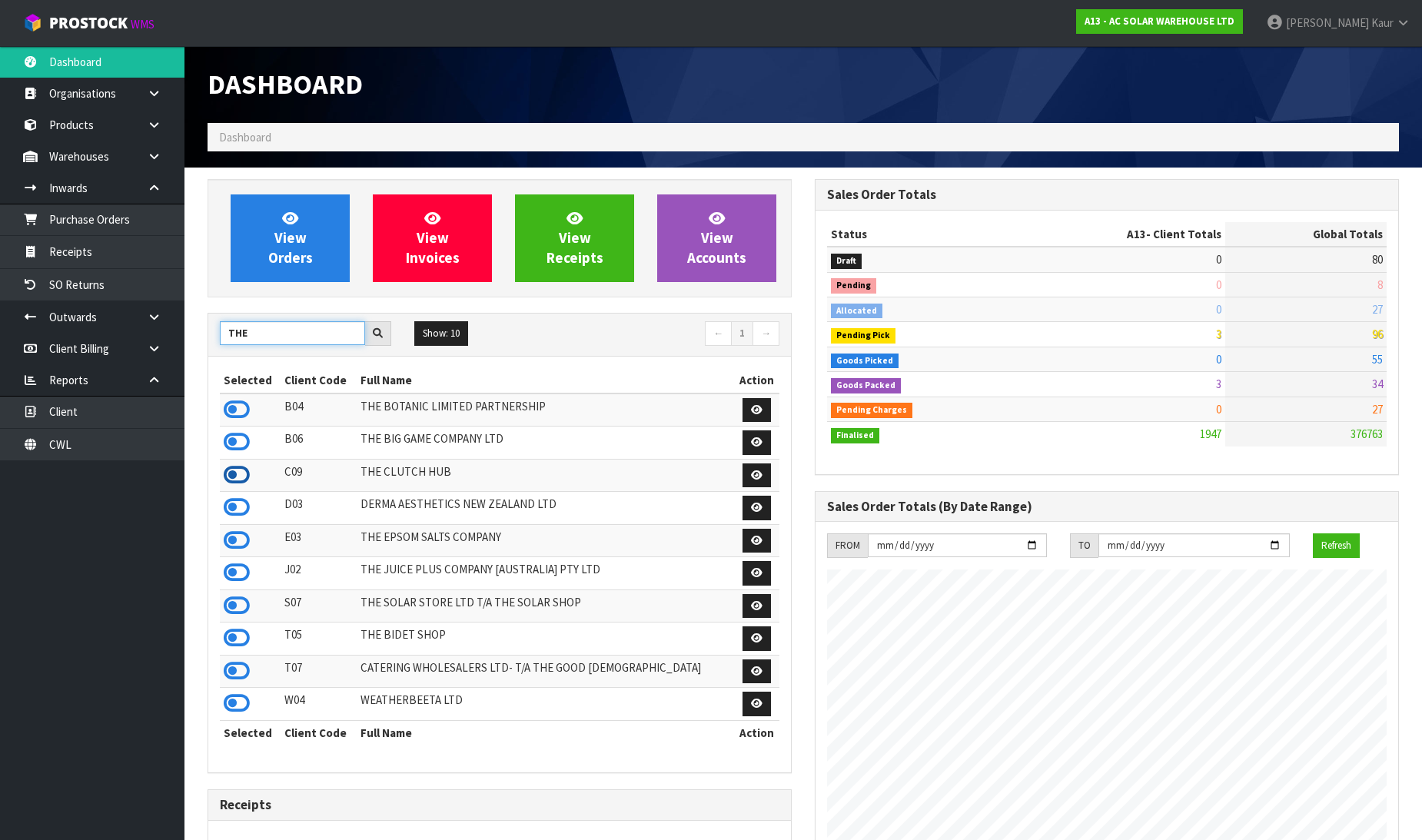
type input "THE"
click at [231, 484] on icon at bounding box center [237, 475] width 26 height 23
drag, startPoint x: 263, startPoint y: 334, endPoint x: 214, endPoint y: 314, distance: 52.9
click at [214, 314] on div "THE Show: 10 5 10 25 50 ← 1 →" at bounding box center [500, 336] width 583 height 43
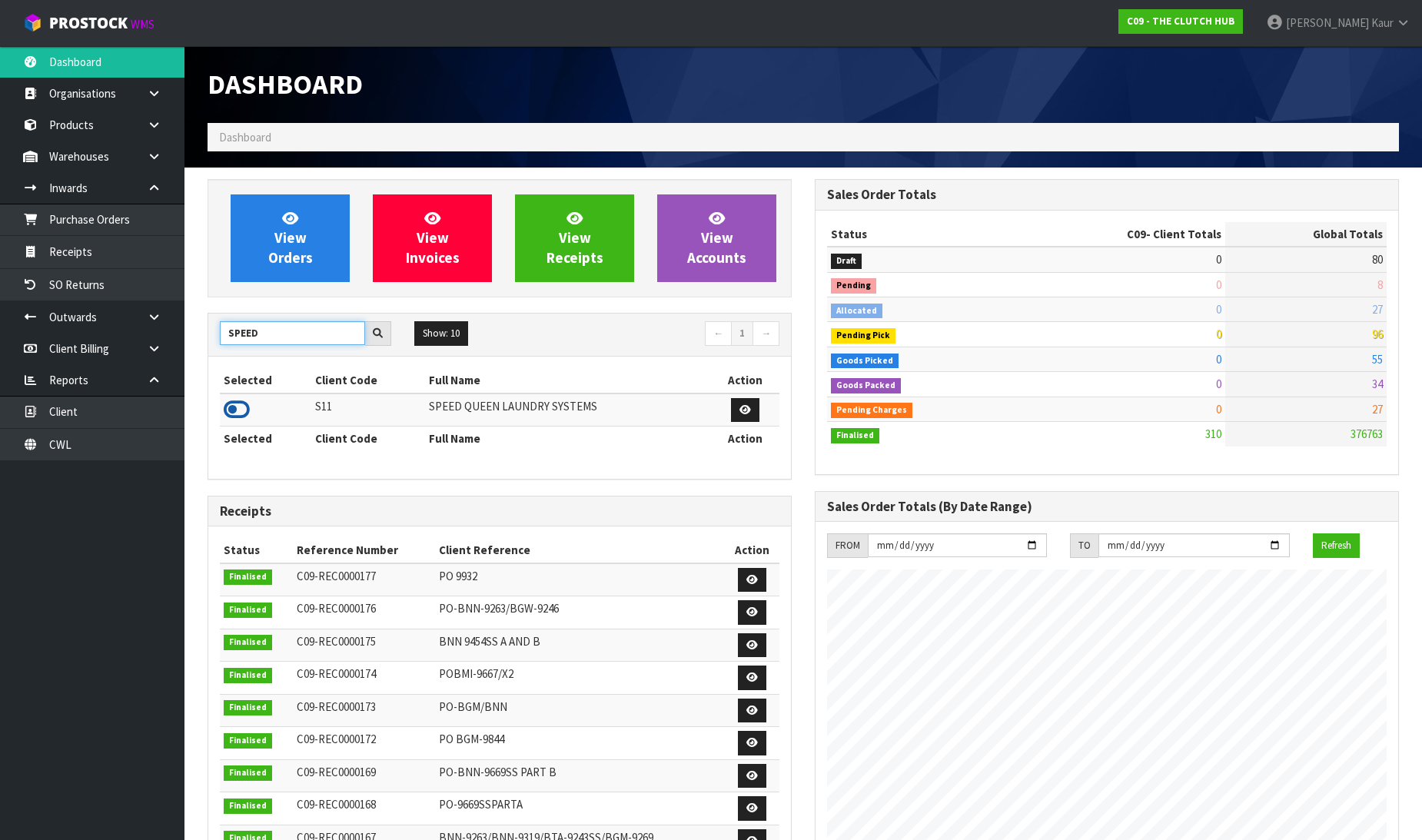
type input "SPEED"
click at [232, 403] on icon at bounding box center [237, 410] width 26 height 23
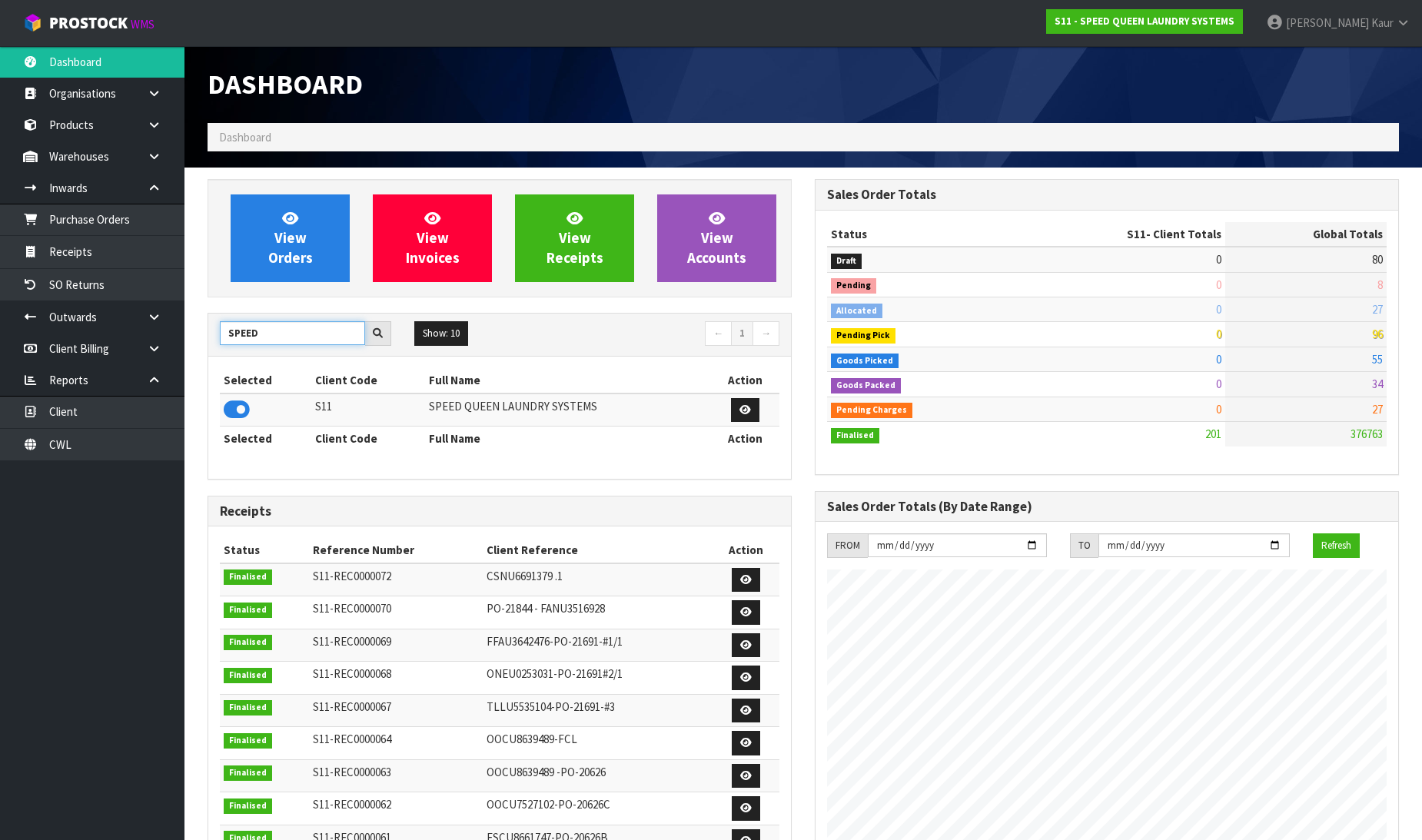
drag, startPoint x: 287, startPoint y: 332, endPoint x: 211, endPoint y: 324, distance: 76.4
click at [211, 324] on div "SPEED" at bounding box center [305, 334] width 195 height 25
click at [243, 414] on icon at bounding box center [237, 410] width 26 height 23
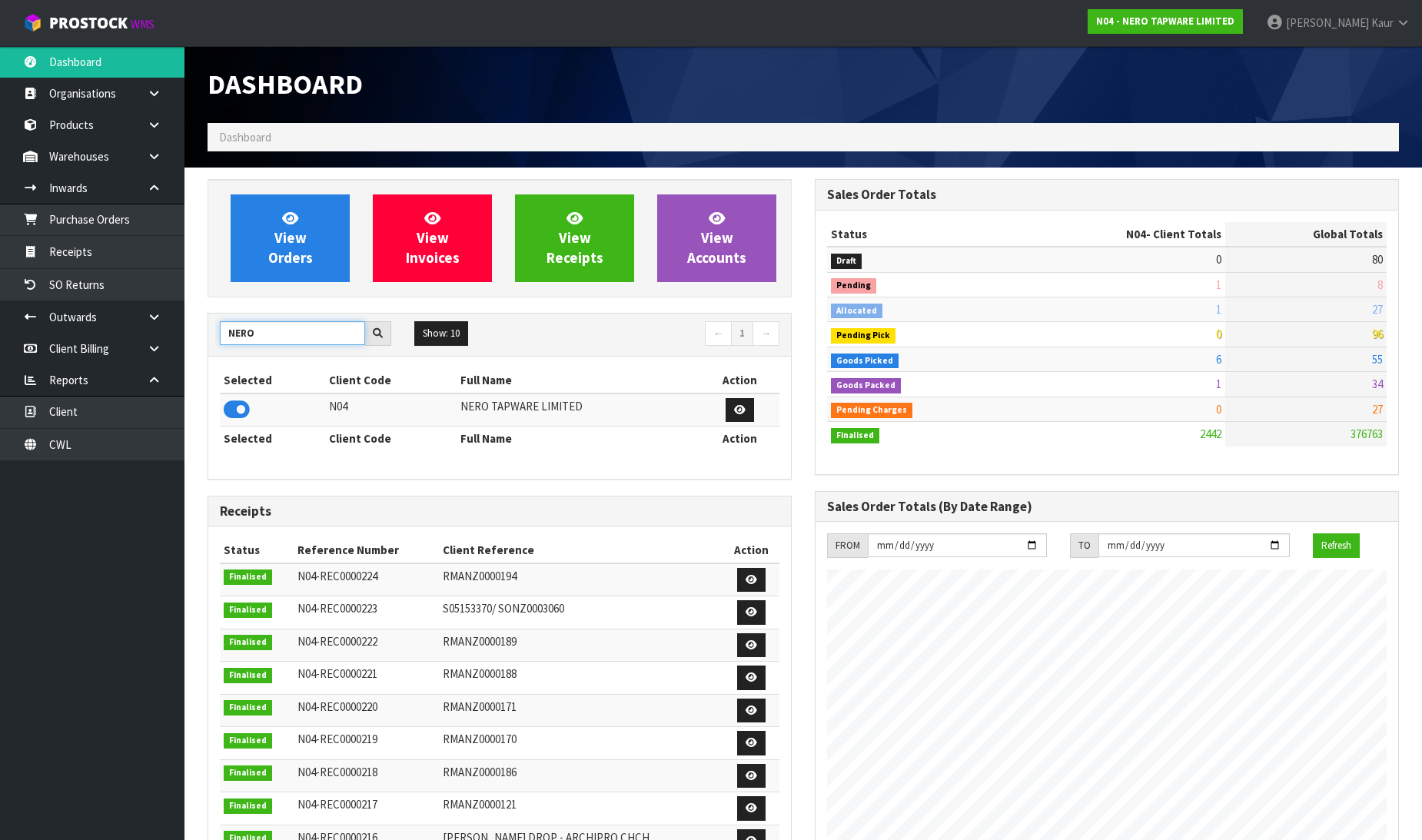
drag, startPoint x: 271, startPoint y: 325, endPoint x: 204, endPoint y: 336, distance: 67.9
click at [204, 336] on div "View Orders View Invoices View Receipts View Accounts NERO Show: 10 5 10 25 50 ←" at bounding box center [500, 625] width 608 height 893
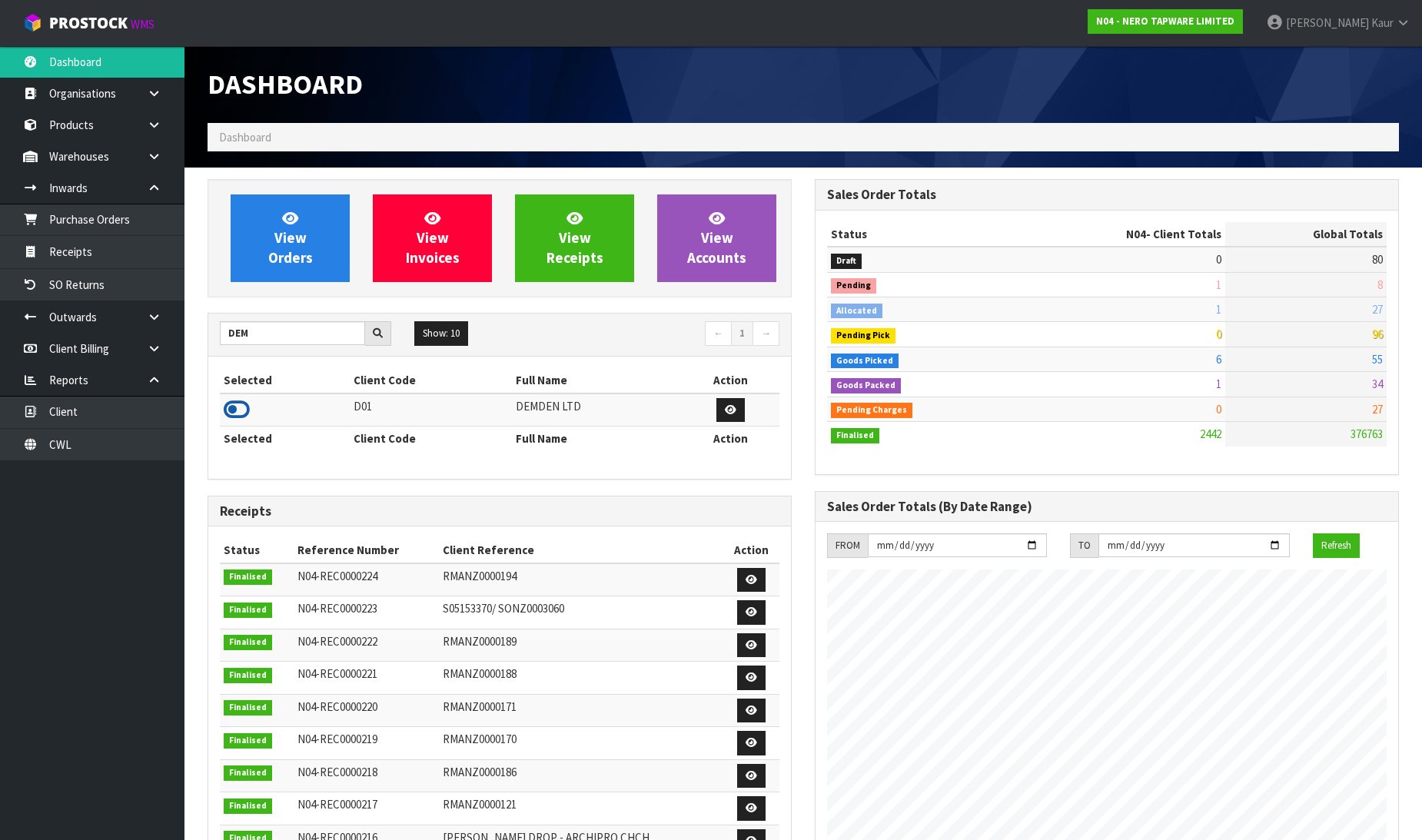
click at [232, 416] on icon at bounding box center [237, 410] width 26 height 23
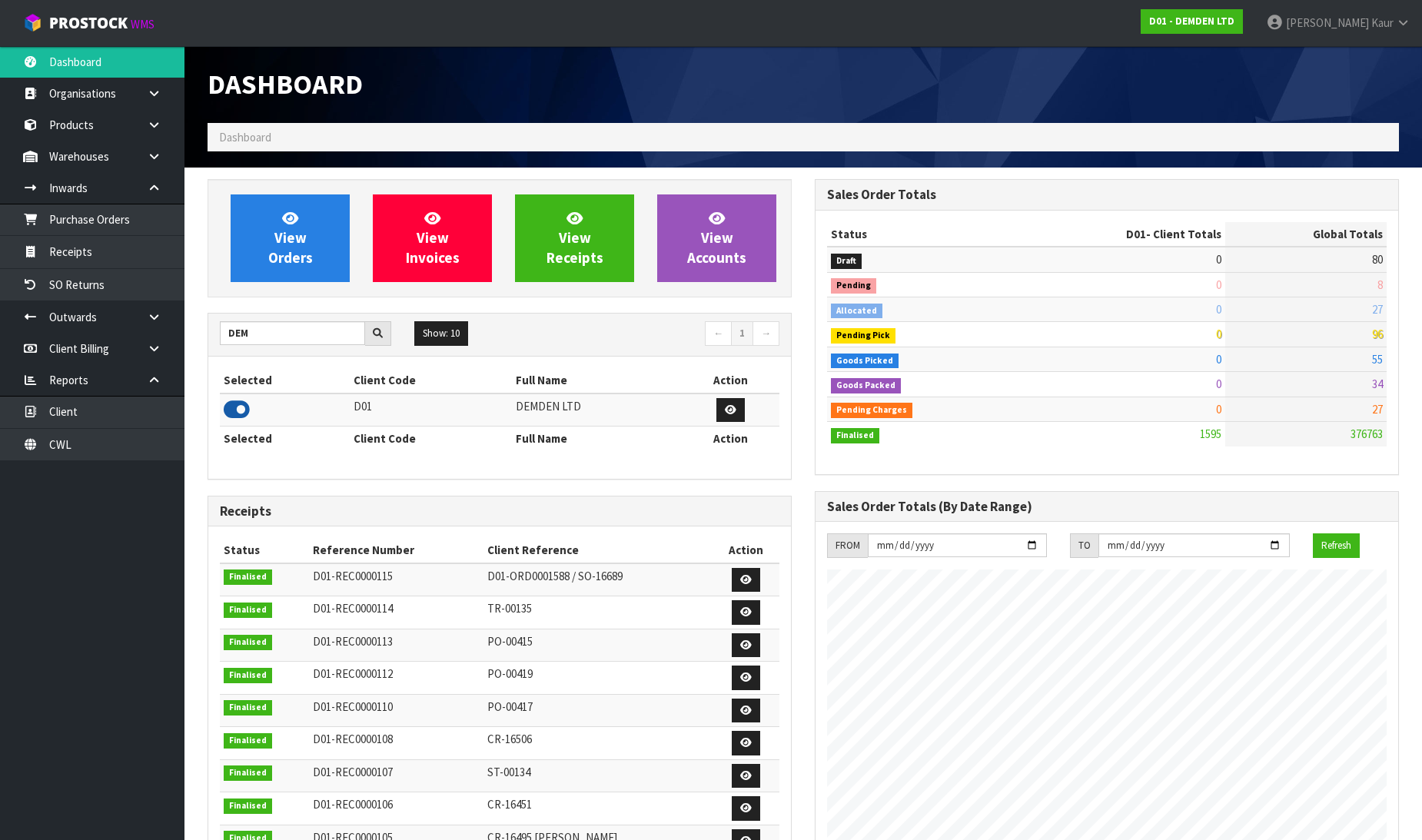
scroll to position [767680, 768138]
drag, startPoint x: 263, startPoint y: 332, endPoint x: 194, endPoint y: 301, distance: 75.6
click at [194, 301] on section "View Orders View Invoices View Receipts View Accounts DEM Show: 10 5 10 25 50 ←…" at bounding box center [803, 699] width 1238 height 1064
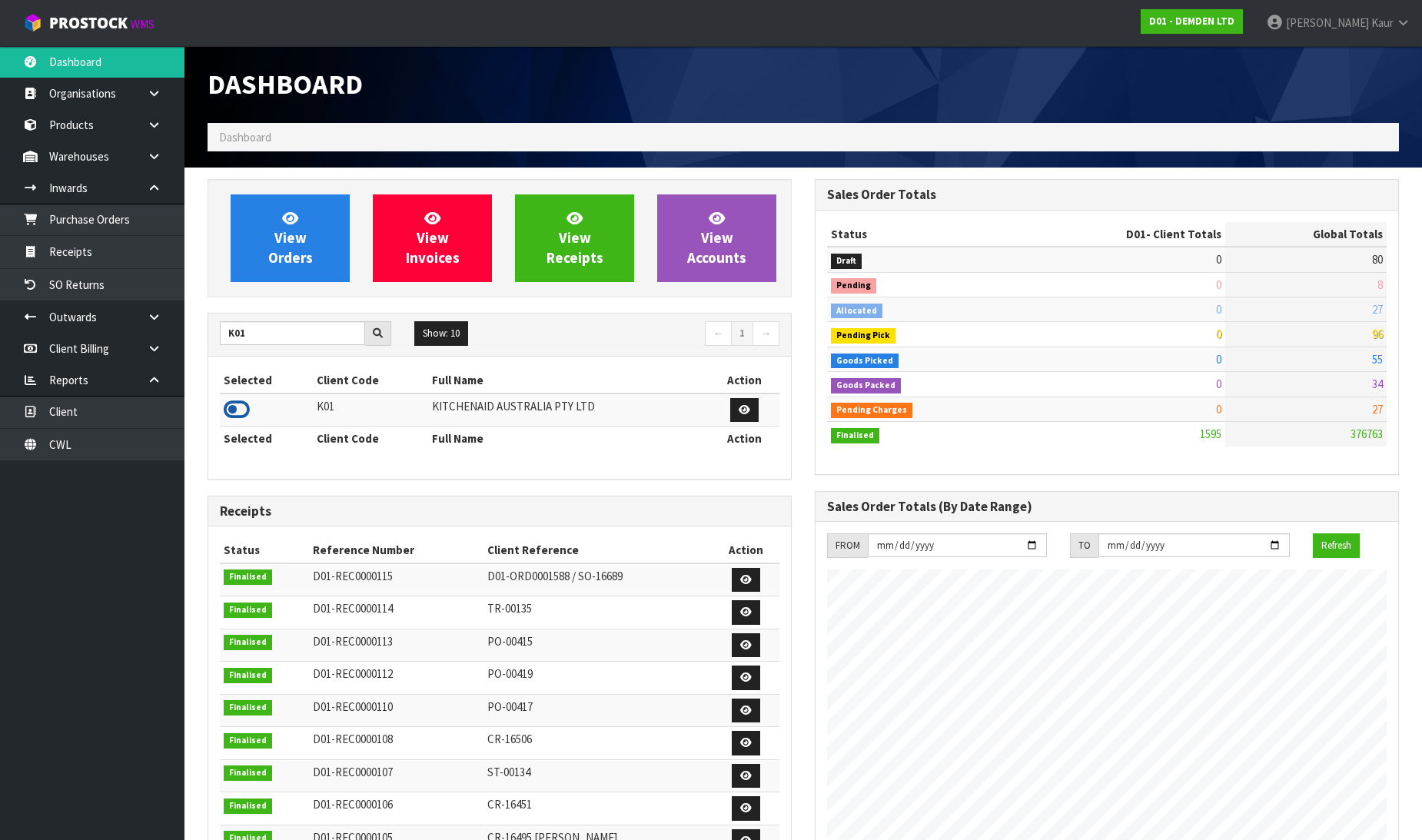
click at [233, 402] on icon at bounding box center [237, 410] width 26 height 23
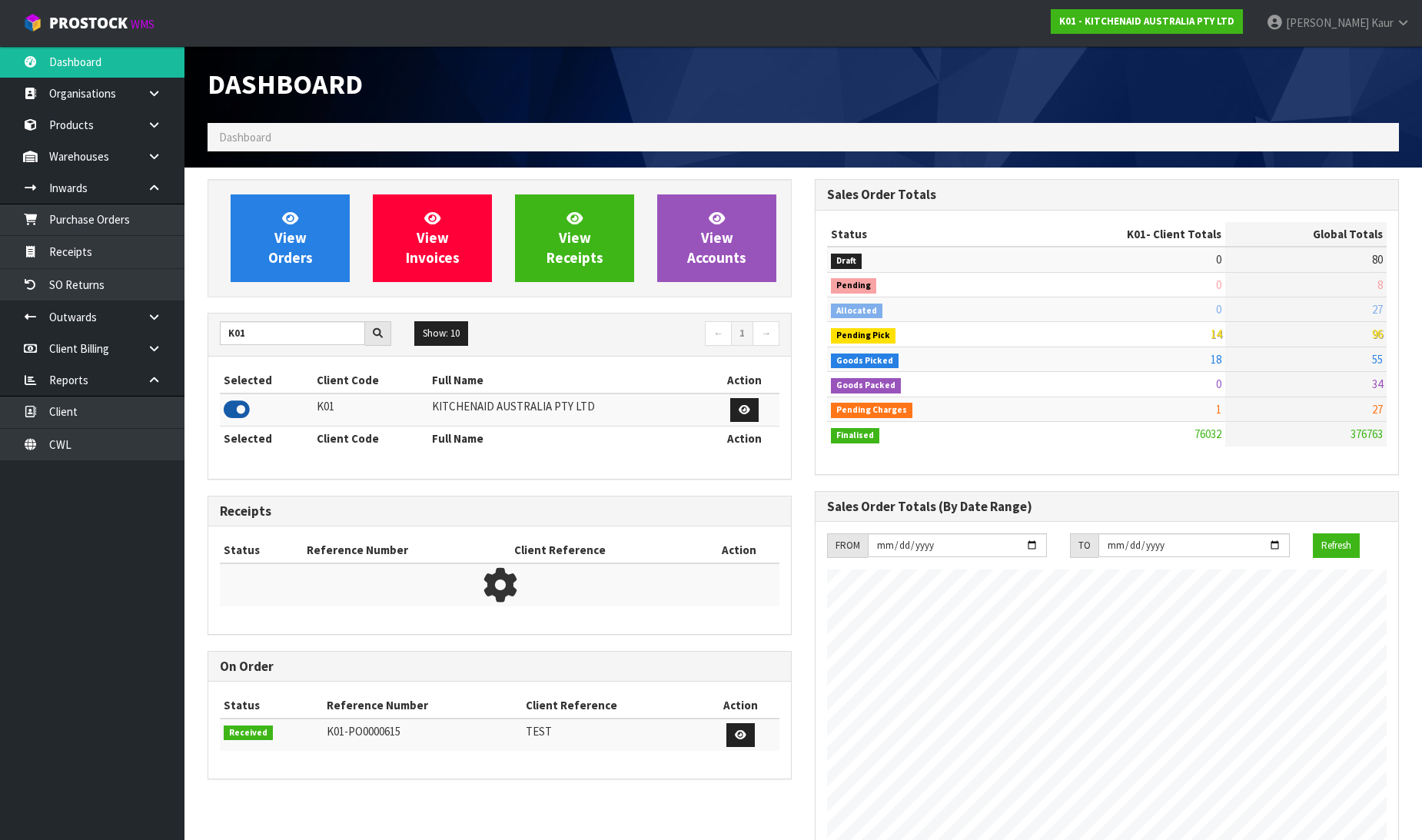
scroll to position [767555, 768138]
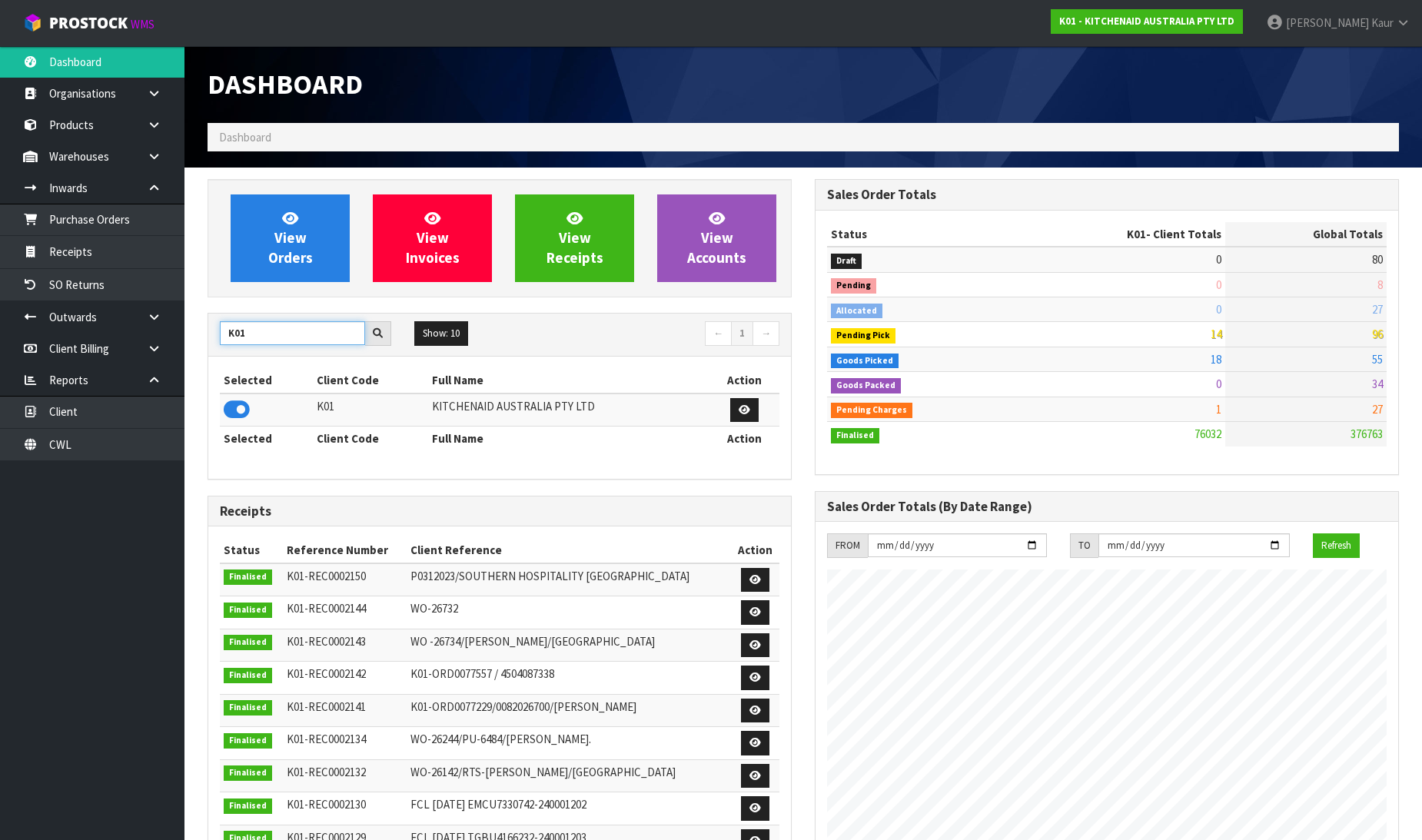
drag, startPoint x: 255, startPoint y: 337, endPoint x: 211, endPoint y: 324, distance: 45.9
click at [211, 324] on div "K01" at bounding box center [305, 334] width 195 height 25
click at [231, 403] on icon at bounding box center [237, 410] width 26 height 23
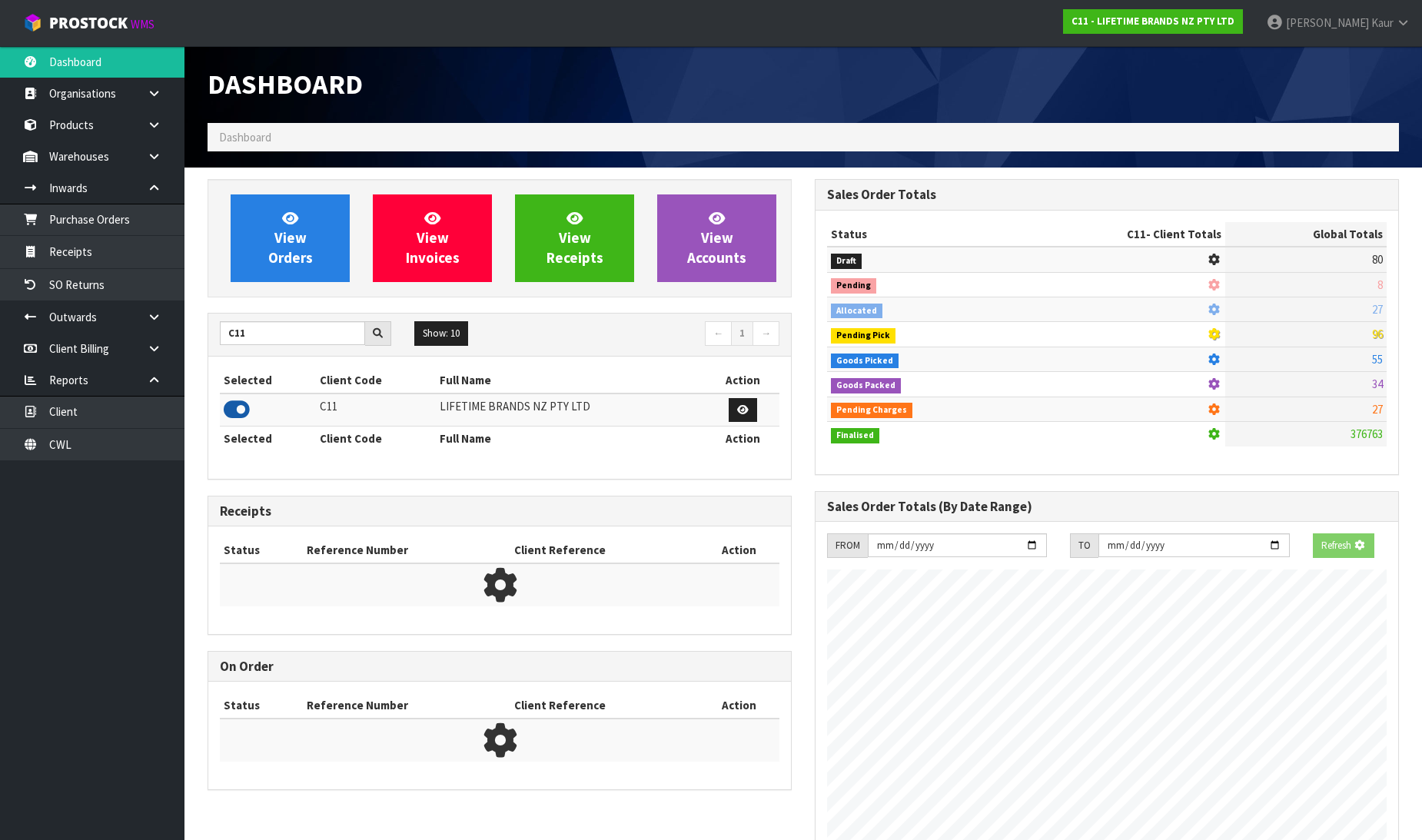
scroll to position [1165, 608]
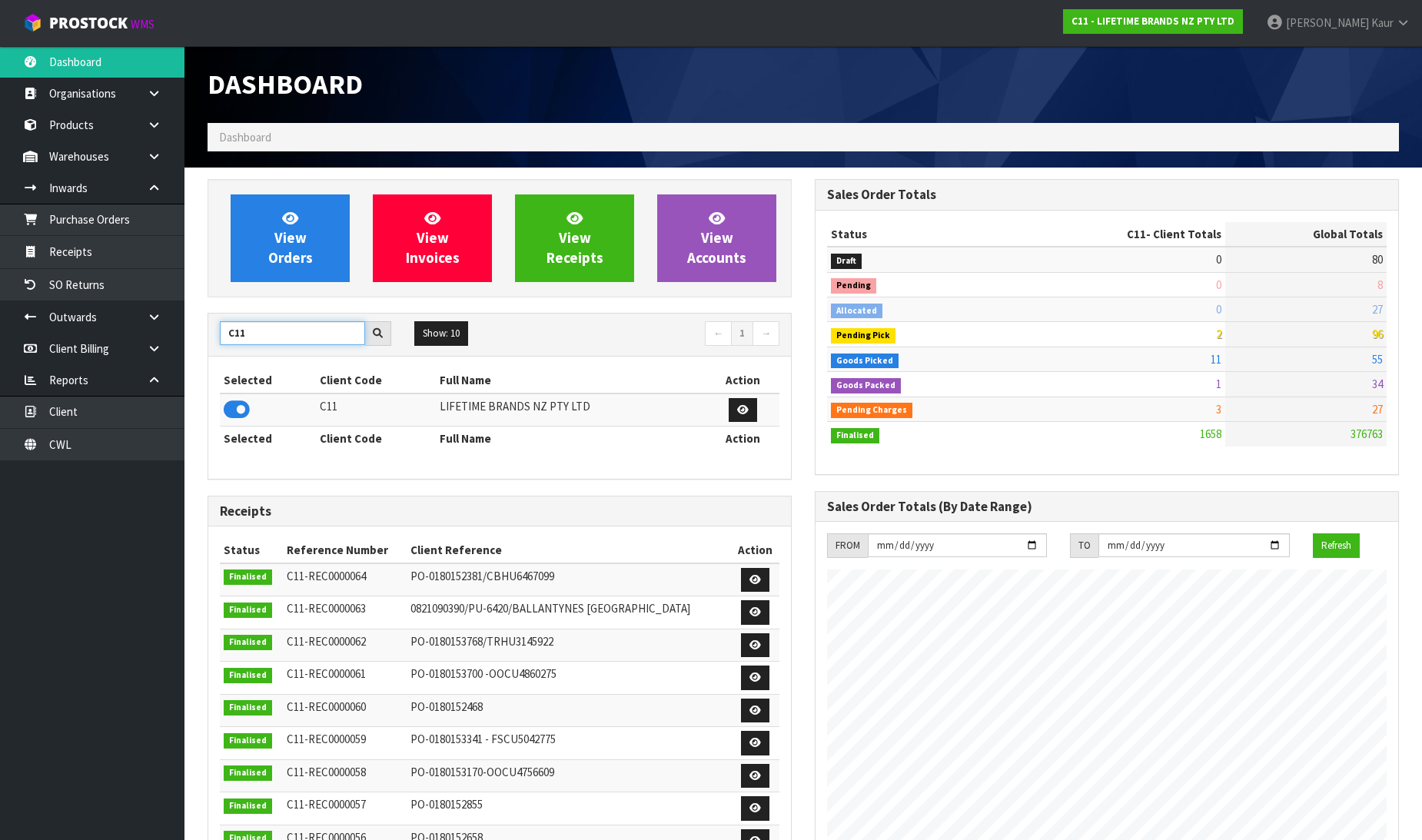
drag, startPoint x: 277, startPoint y: 337, endPoint x: 210, endPoint y: 312, distance: 71.5
click at [210, 313] on div "C11 Show: 10 5 10 25 50 ← 1 → Selected Client Code Full Name Action C11 LIFETIM…" at bounding box center [500, 396] width 584 height 167
click at [246, 408] on icon at bounding box center [237, 410] width 26 height 23
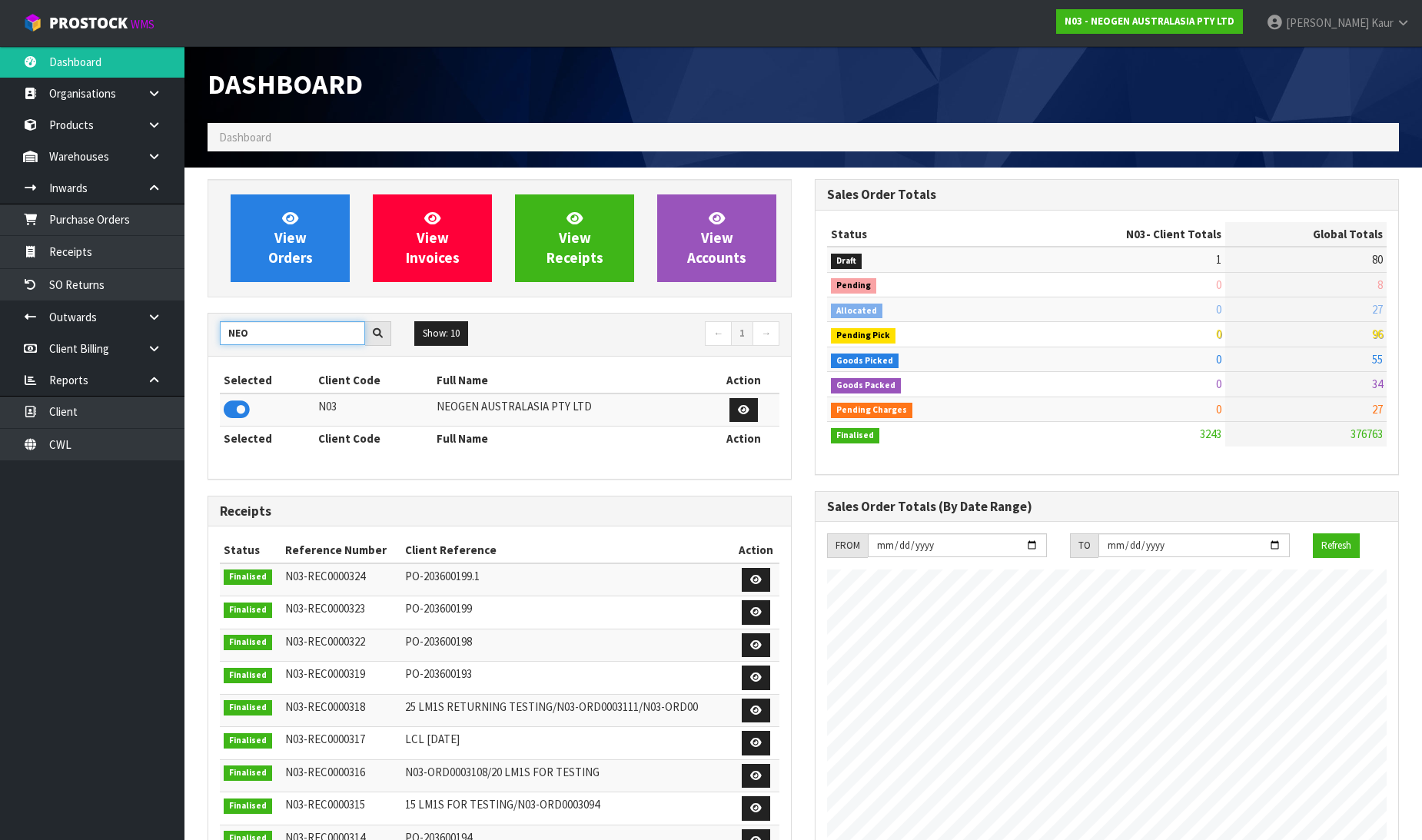
drag, startPoint x: 269, startPoint y: 337, endPoint x: 229, endPoint y: 322, distance: 42.7
click at [229, 322] on input "NEO" at bounding box center [292, 333] width 145 height 24
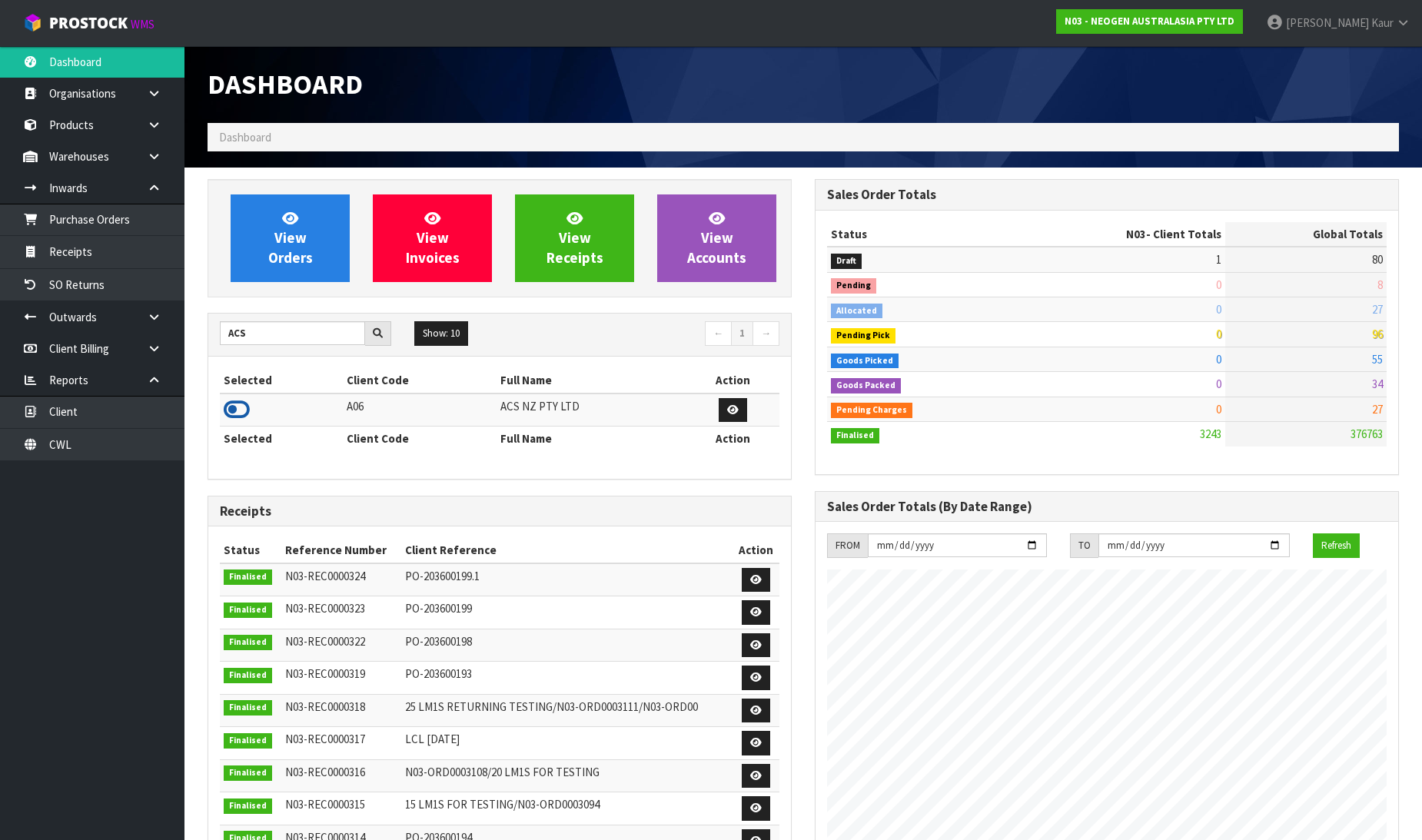
click at [241, 404] on icon at bounding box center [237, 410] width 26 height 23
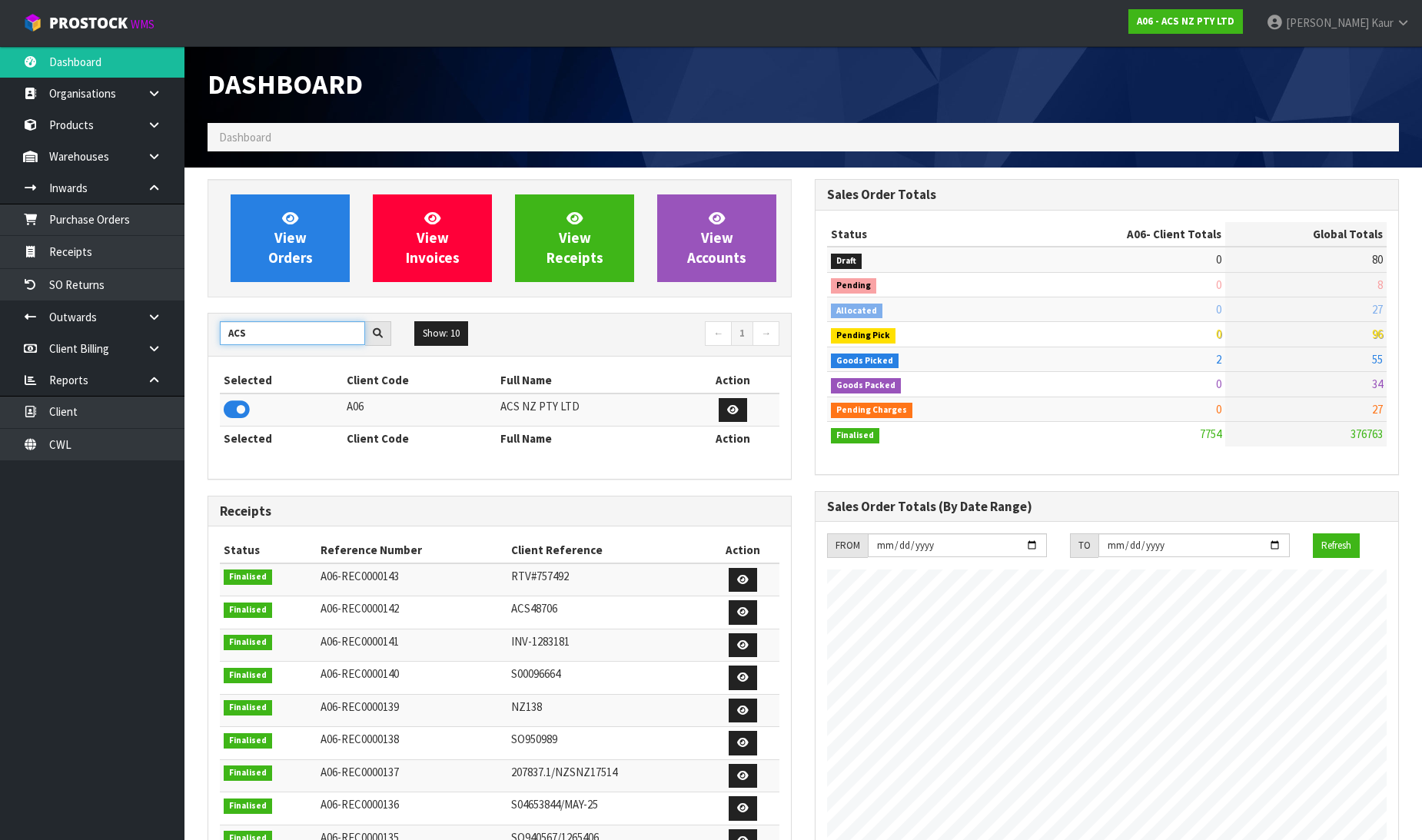
drag, startPoint x: 291, startPoint y: 336, endPoint x: 208, endPoint y: 308, distance: 87.6
click at [208, 308] on div "View Orders View Invoices View Receipts View Accounts ACS Show: 10 5 10 25 50 ←…" at bounding box center [500, 625] width 608 height 893
click at [231, 411] on icon at bounding box center [237, 410] width 26 height 23
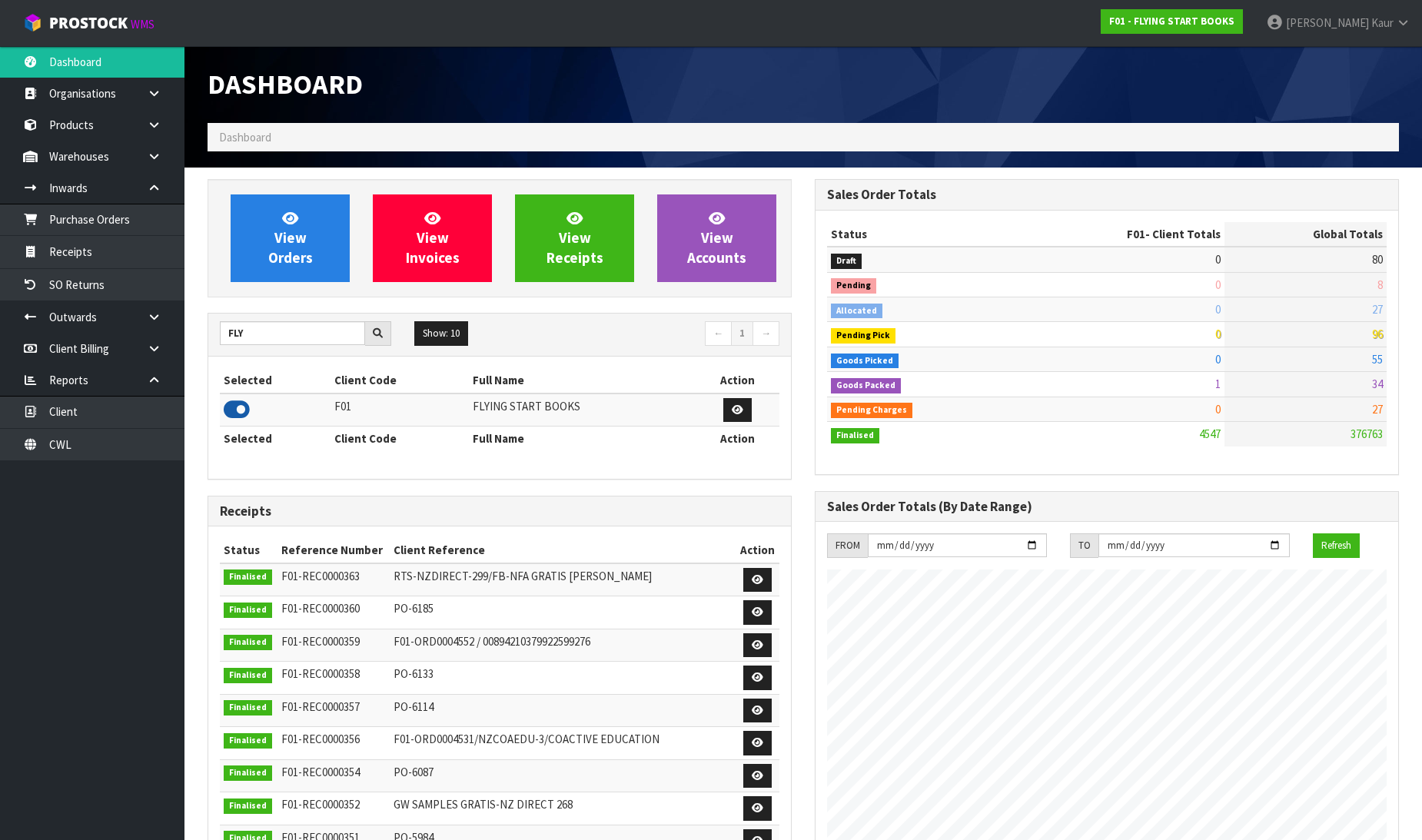
scroll to position [1015, 608]
drag, startPoint x: 257, startPoint y: 332, endPoint x: 209, endPoint y: 314, distance: 51.3
click at [209, 314] on div "FLY Show: 10 5 10 25 50 ← 1 →" at bounding box center [500, 336] width 583 height 43
click at [244, 405] on icon at bounding box center [237, 410] width 26 height 23
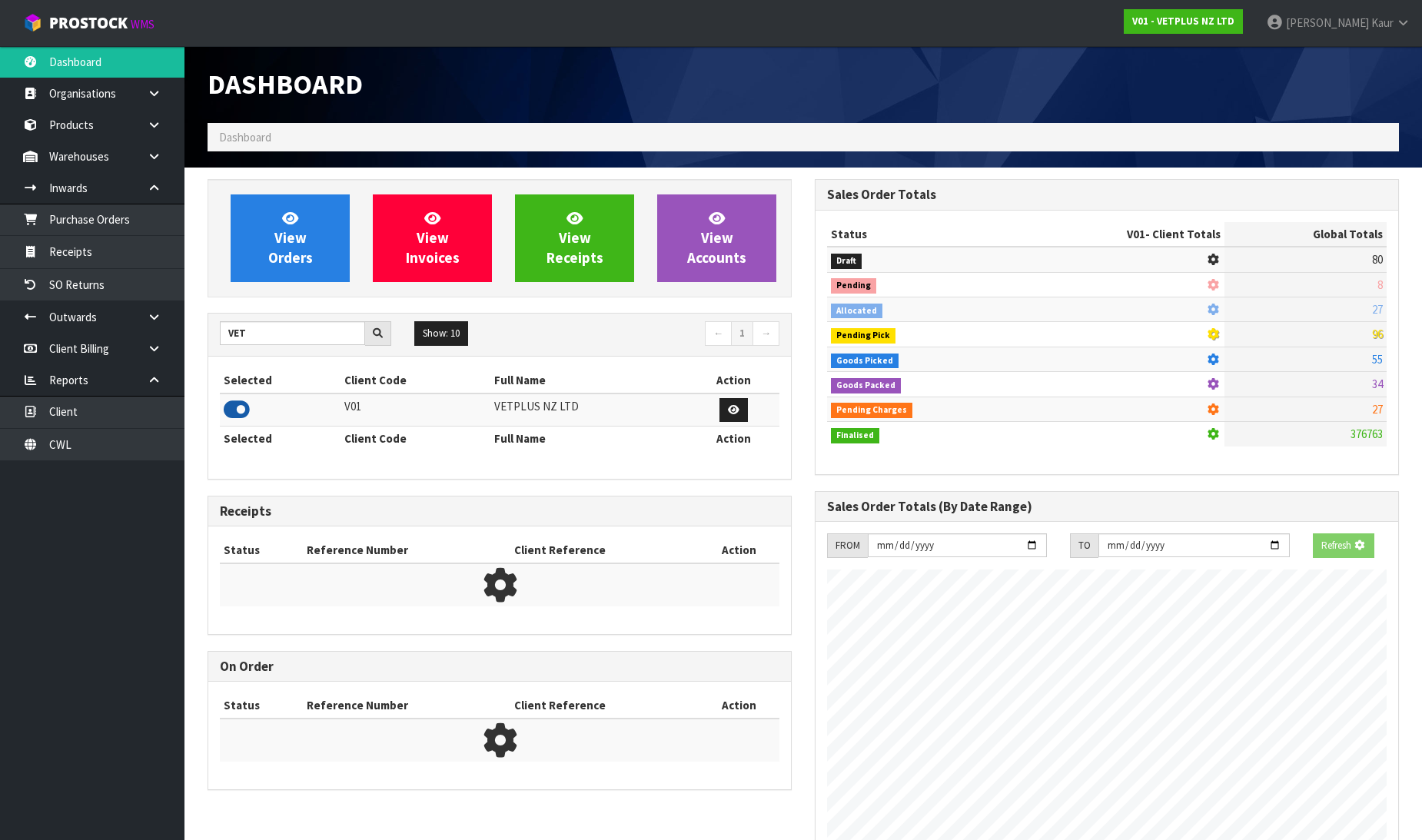
scroll to position [1165, 608]
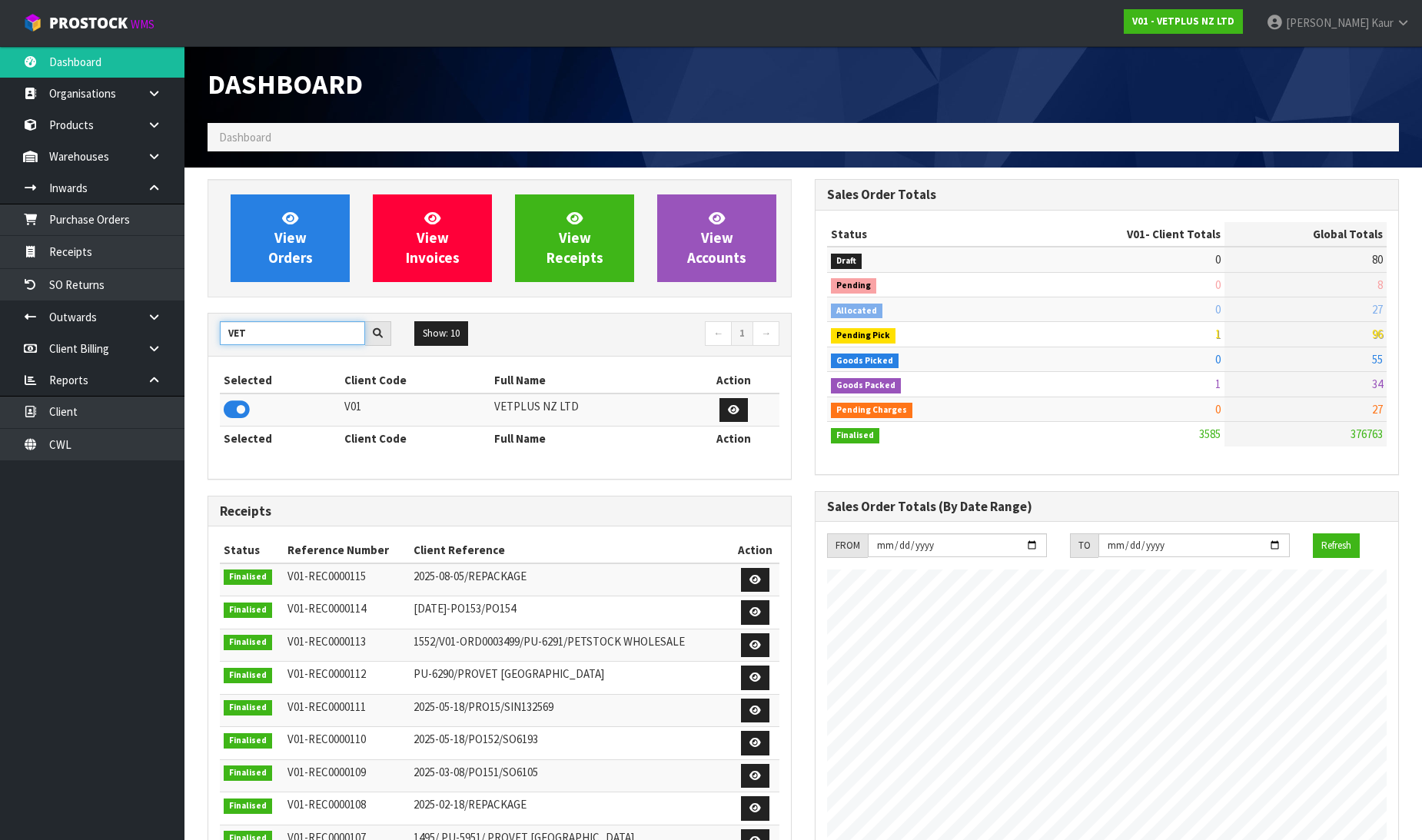
drag, startPoint x: 274, startPoint y: 342, endPoint x: 195, endPoint y: 325, distance: 80.8
click at [196, 325] on div "View Orders View Invoices View Receipts View Accounts VET Show: 10 5 10 25 50 ←…" at bounding box center [500, 625] width 608 height 893
click at [237, 418] on icon at bounding box center [237, 410] width 26 height 23
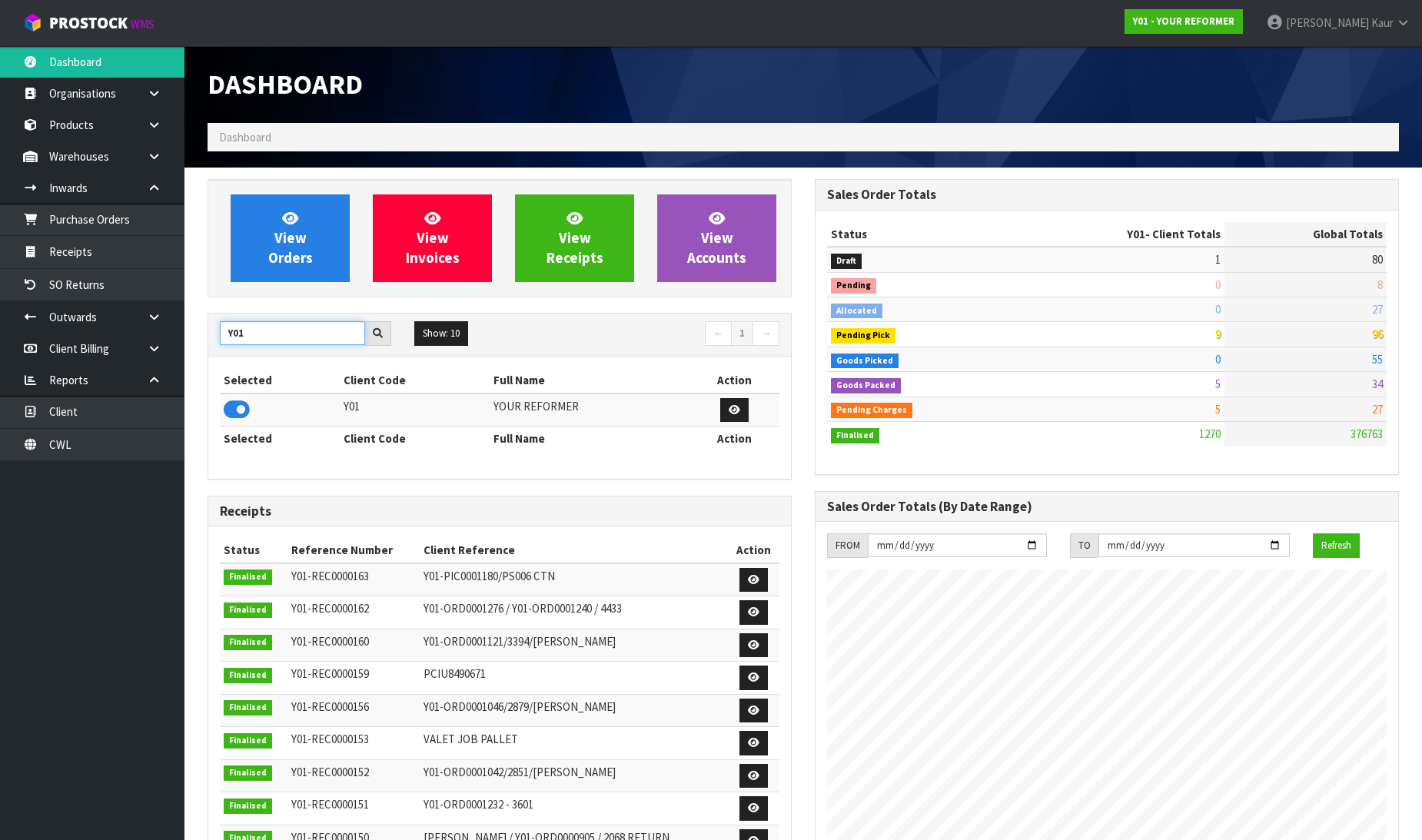
drag, startPoint x: 257, startPoint y: 342, endPoint x: 218, endPoint y: 336, distance: 39.5
click at [218, 336] on div "Y01" at bounding box center [305, 334] width 195 height 25
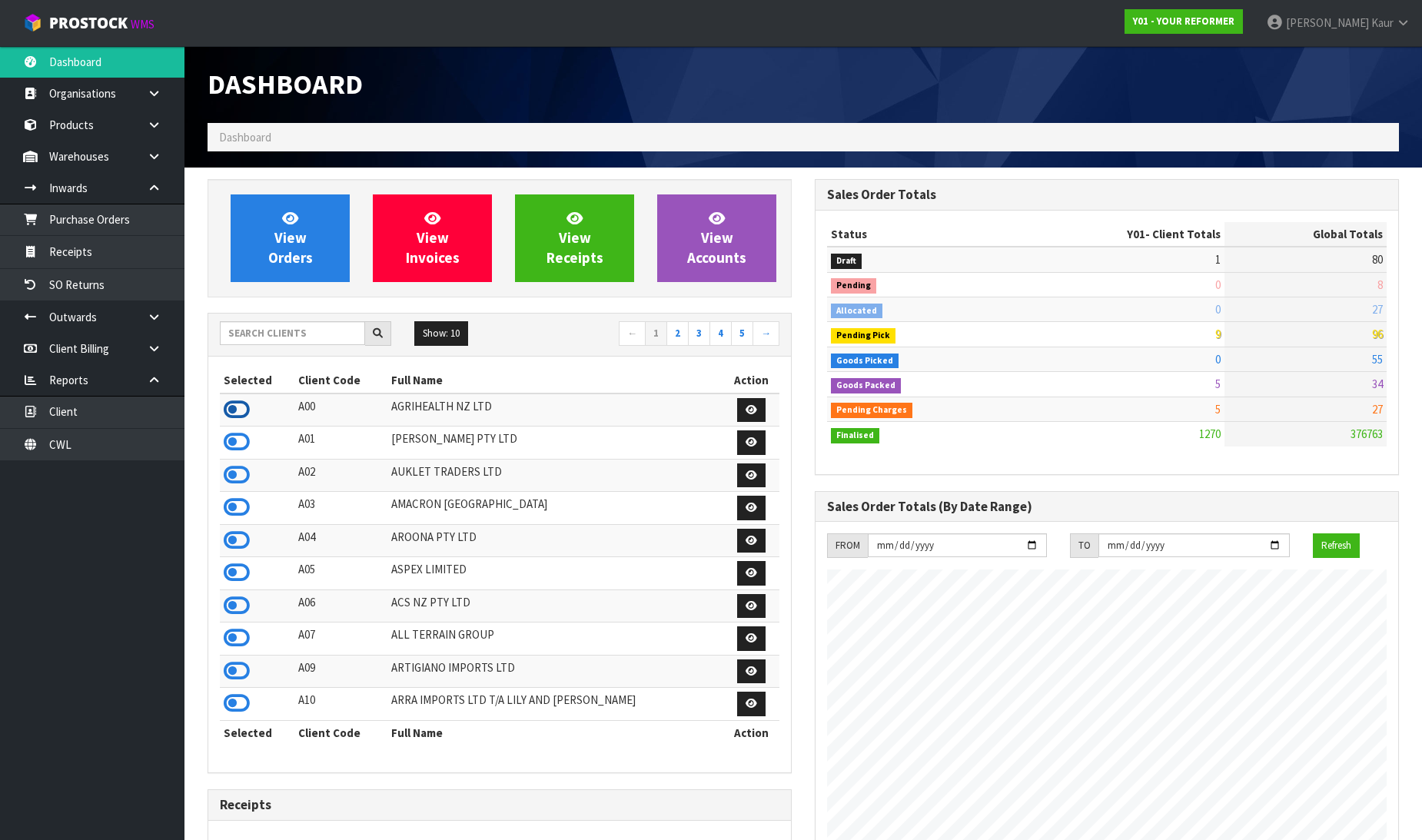
click at [240, 415] on icon at bounding box center [237, 410] width 26 height 23
click at [302, 329] on input "text" at bounding box center [292, 333] width 145 height 24
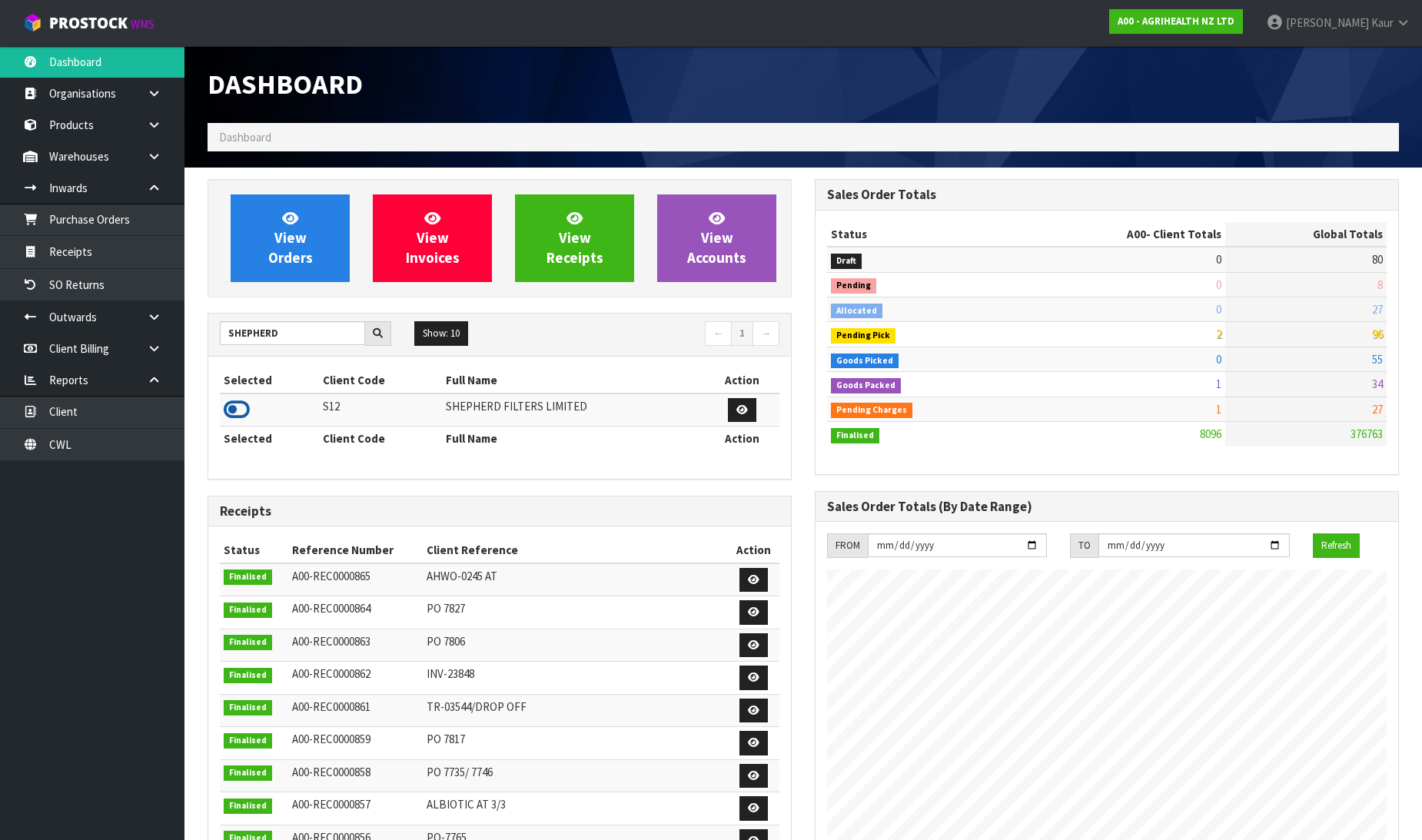
click at [236, 418] on icon at bounding box center [237, 410] width 26 height 23
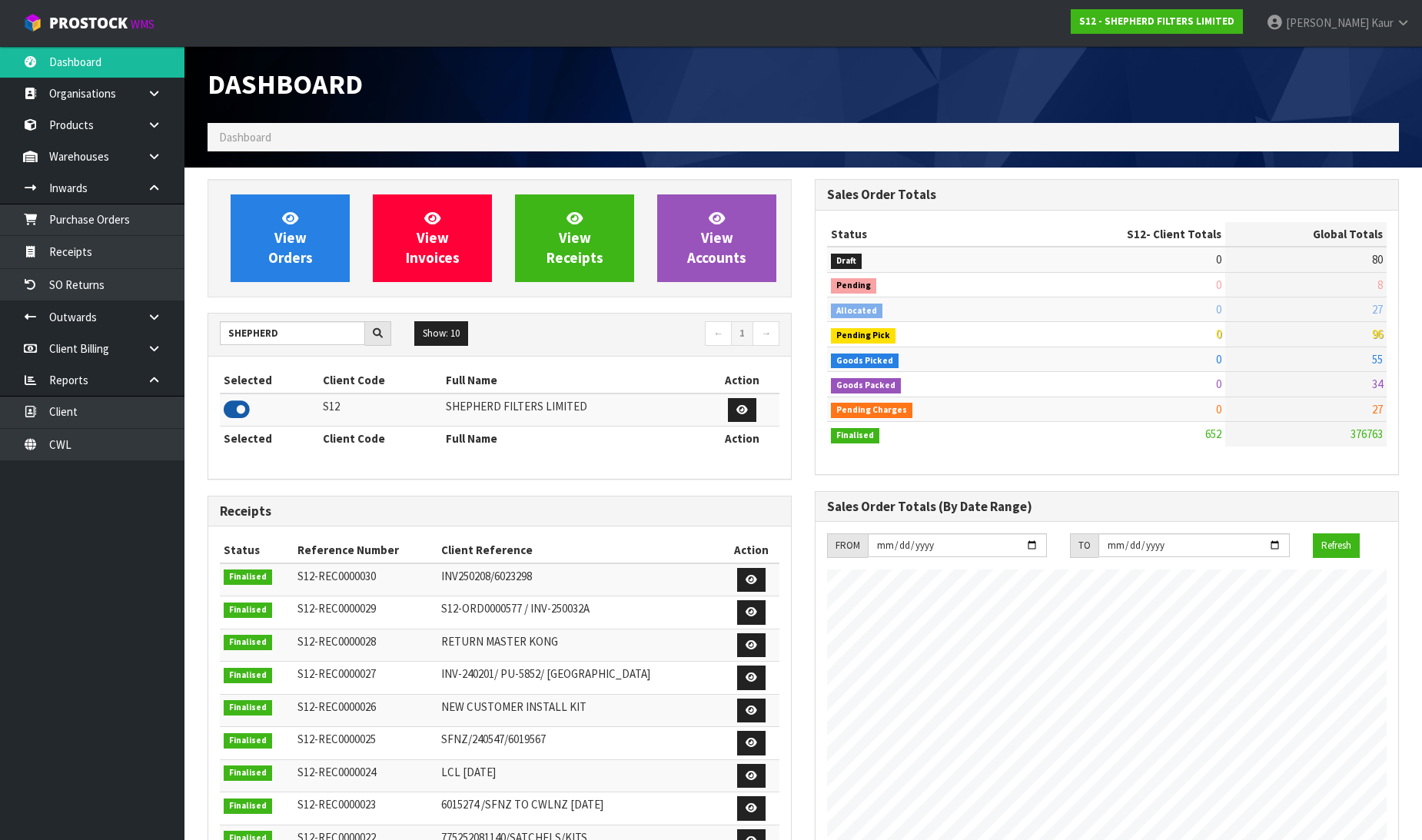
scroll to position [1064, 608]
click at [127, 256] on link "Receipts" at bounding box center [92, 252] width 184 height 32
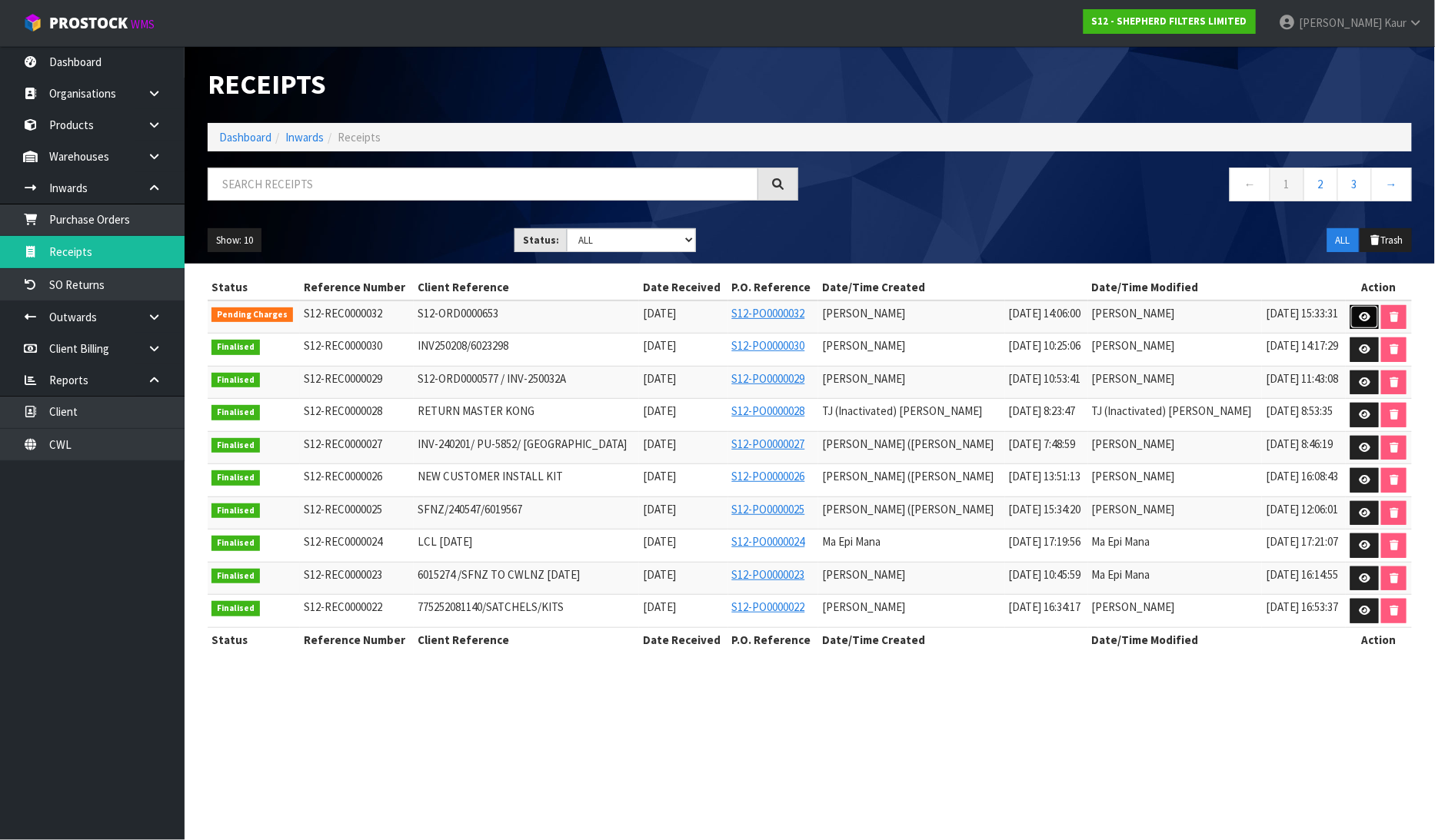
click at [1370, 314] on icon at bounding box center [1364, 317] width 12 height 10
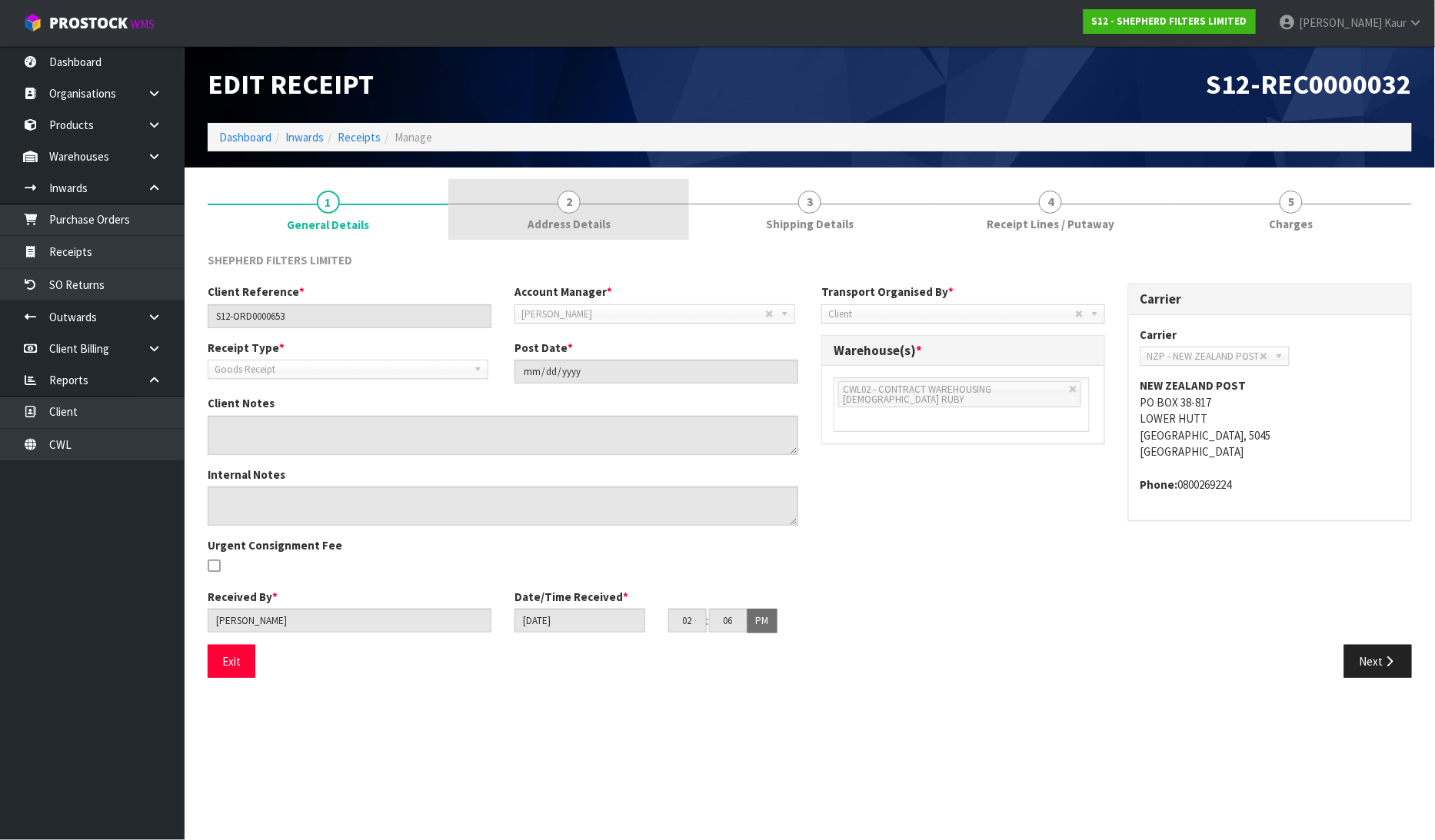
click at [605, 225] on span "Address Details" at bounding box center [569, 224] width 83 height 16
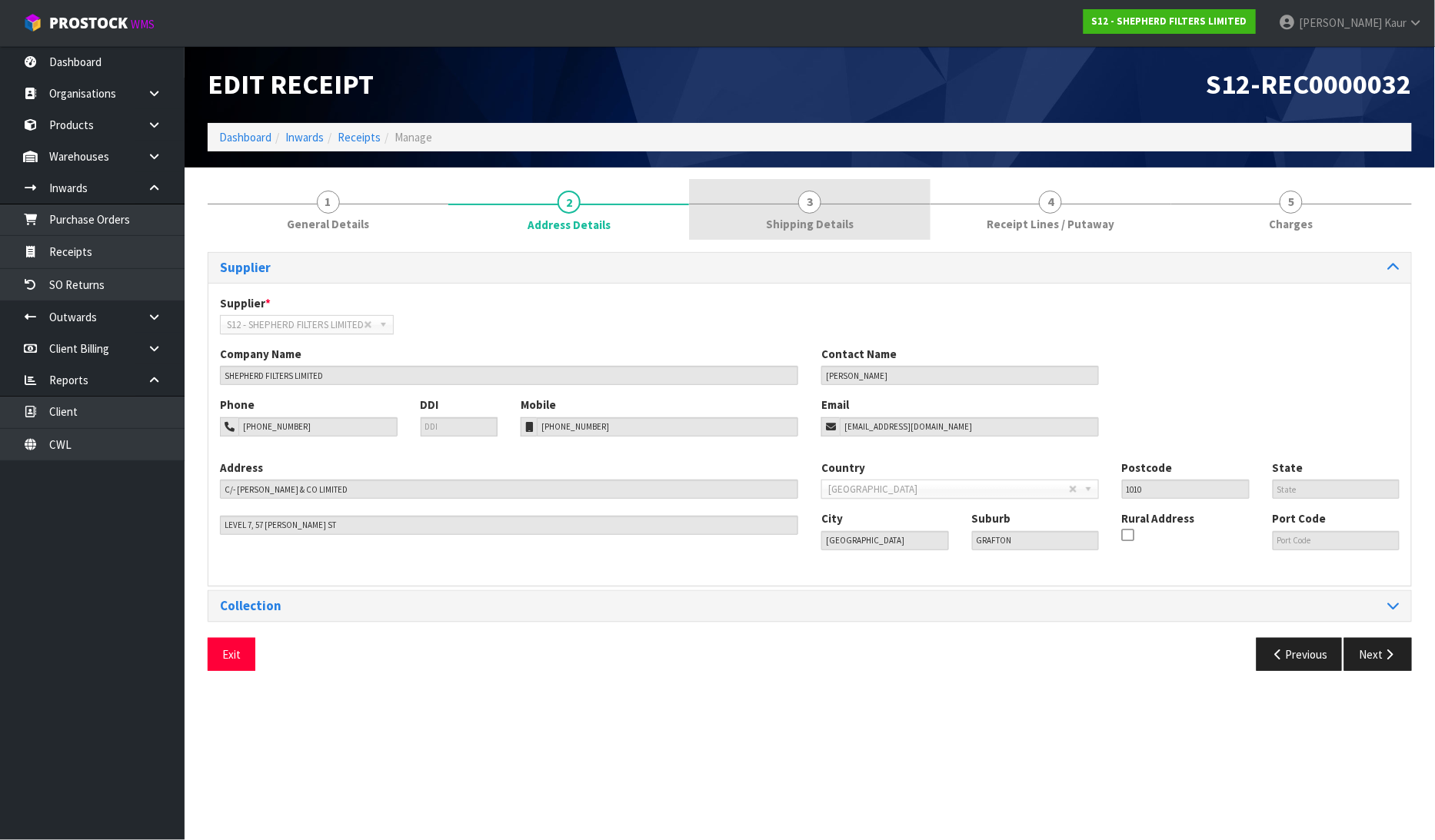
click at [818, 212] on link "3 Shipping Details" at bounding box center [809, 209] width 241 height 60
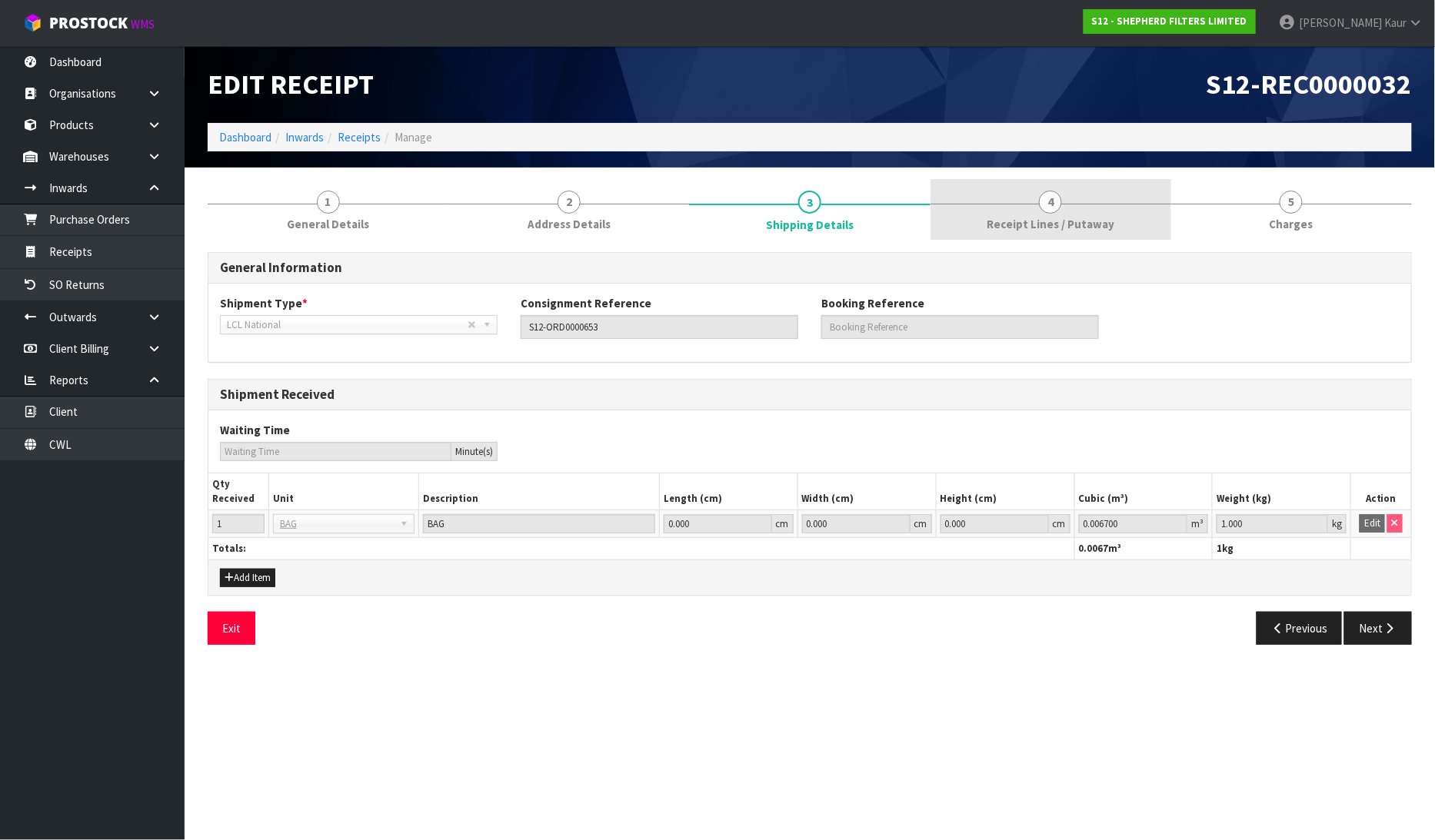
click at [1046, 223] on span "Receipt Lines / Putaway" at bounding box center [1050, 224] width 128 height 16
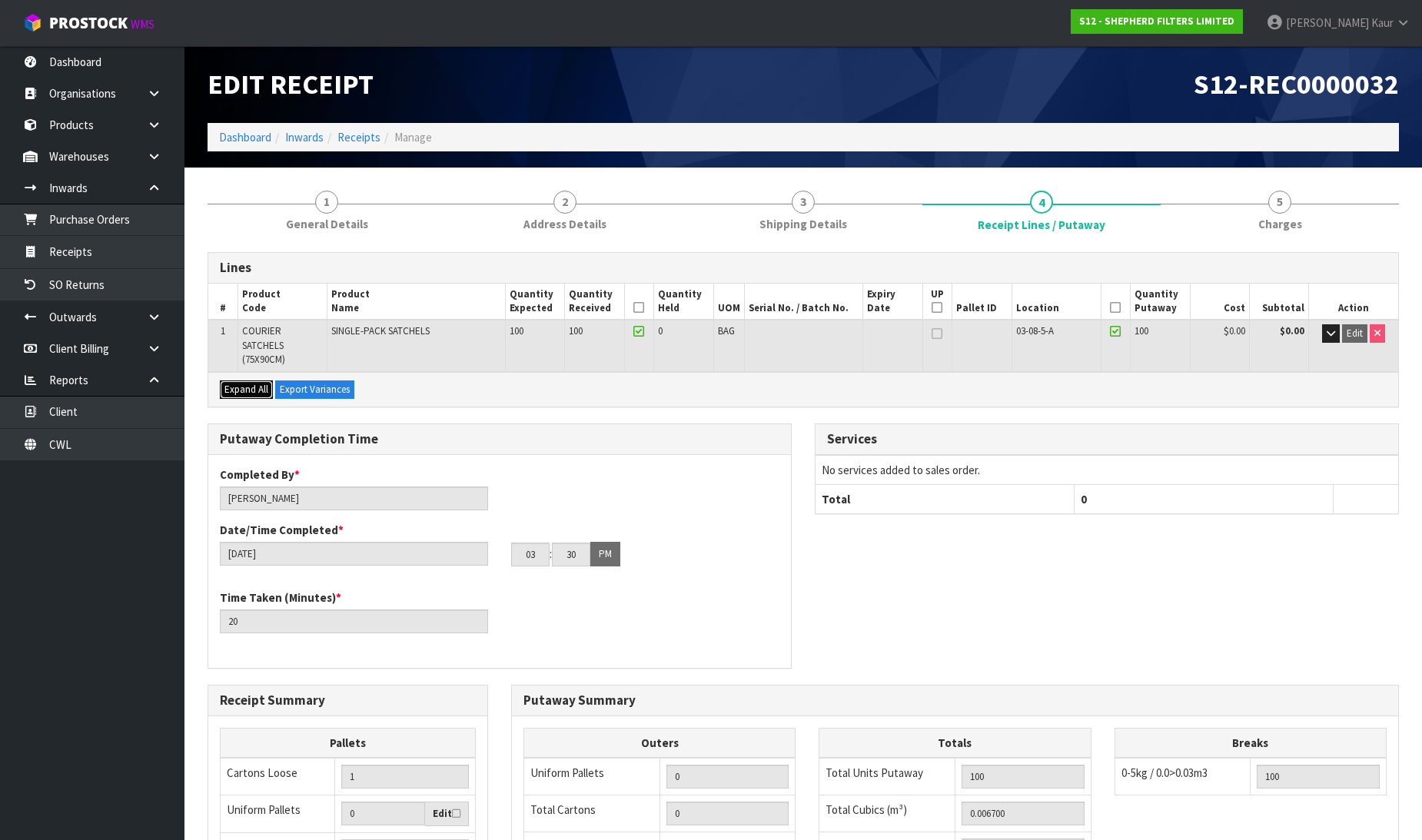
click at [243, 390] on span "Expand All" at bounding box center [246, 389] width 44 height 13
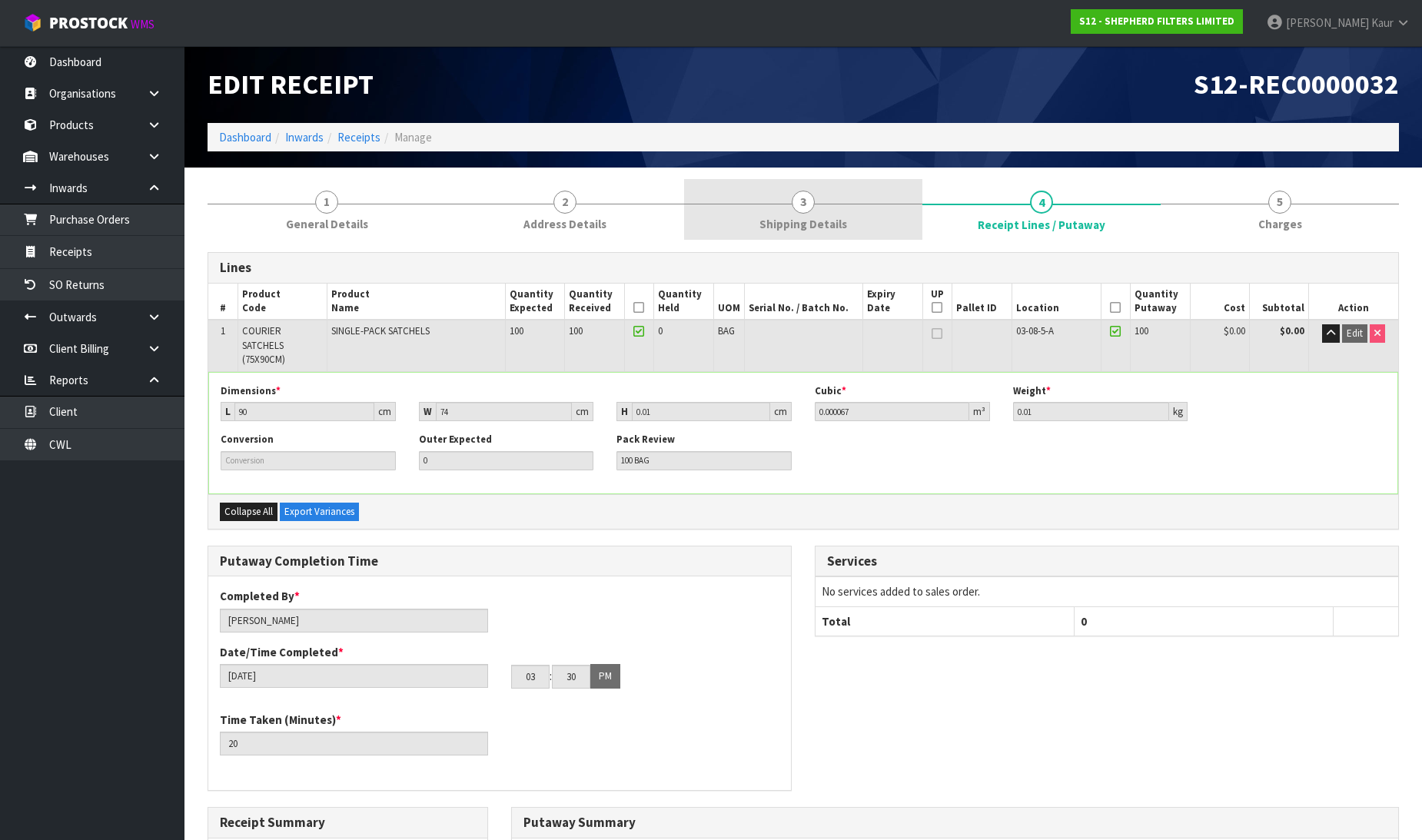
click at [823, 229] on span "Shipping Details" at bounding box center [803, 224] width 88 height 16
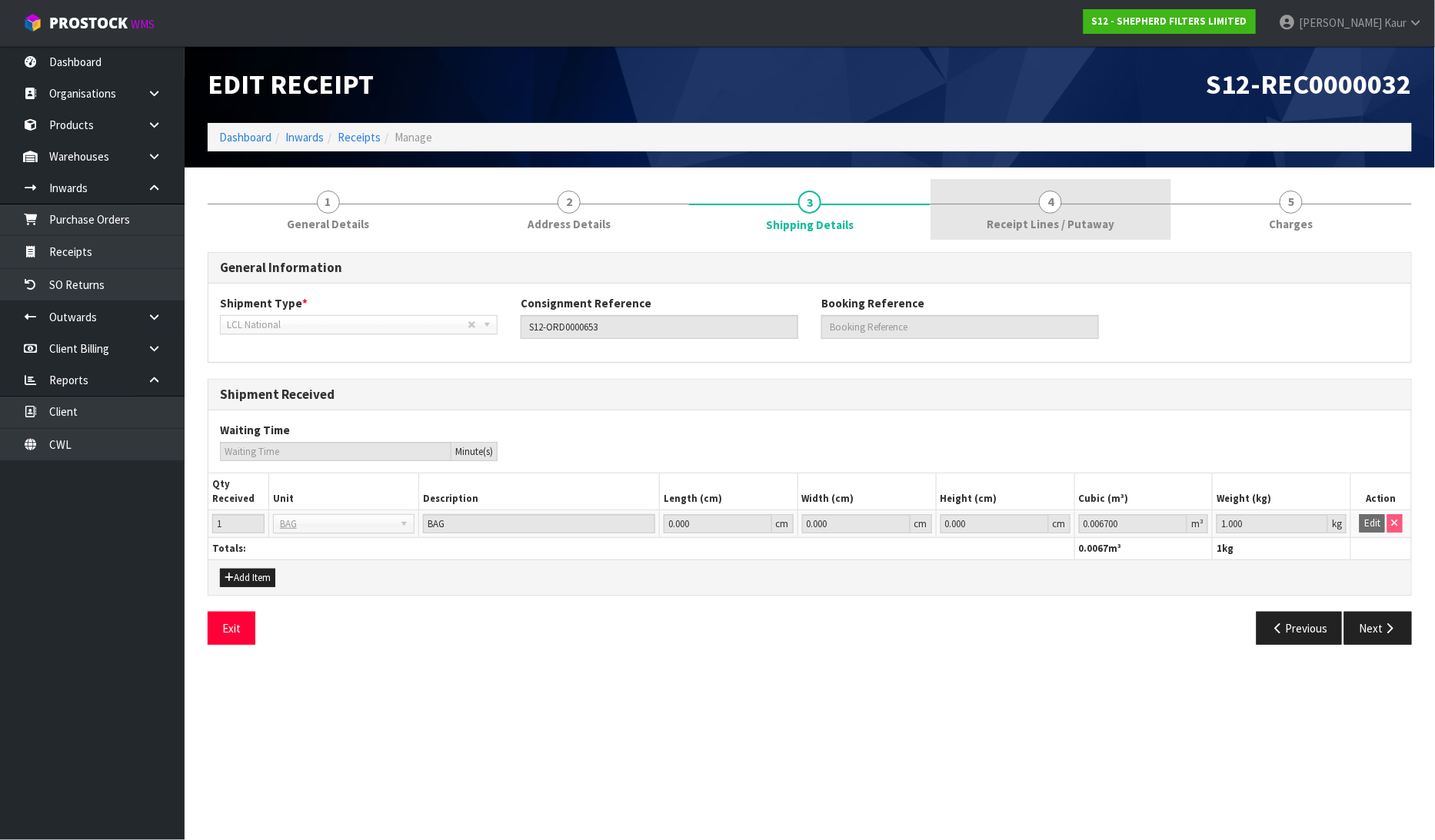
click at [1098, 219] on span "Receipt Lines / Putaway" at bounding box center [1050, 224] width 128 height 16
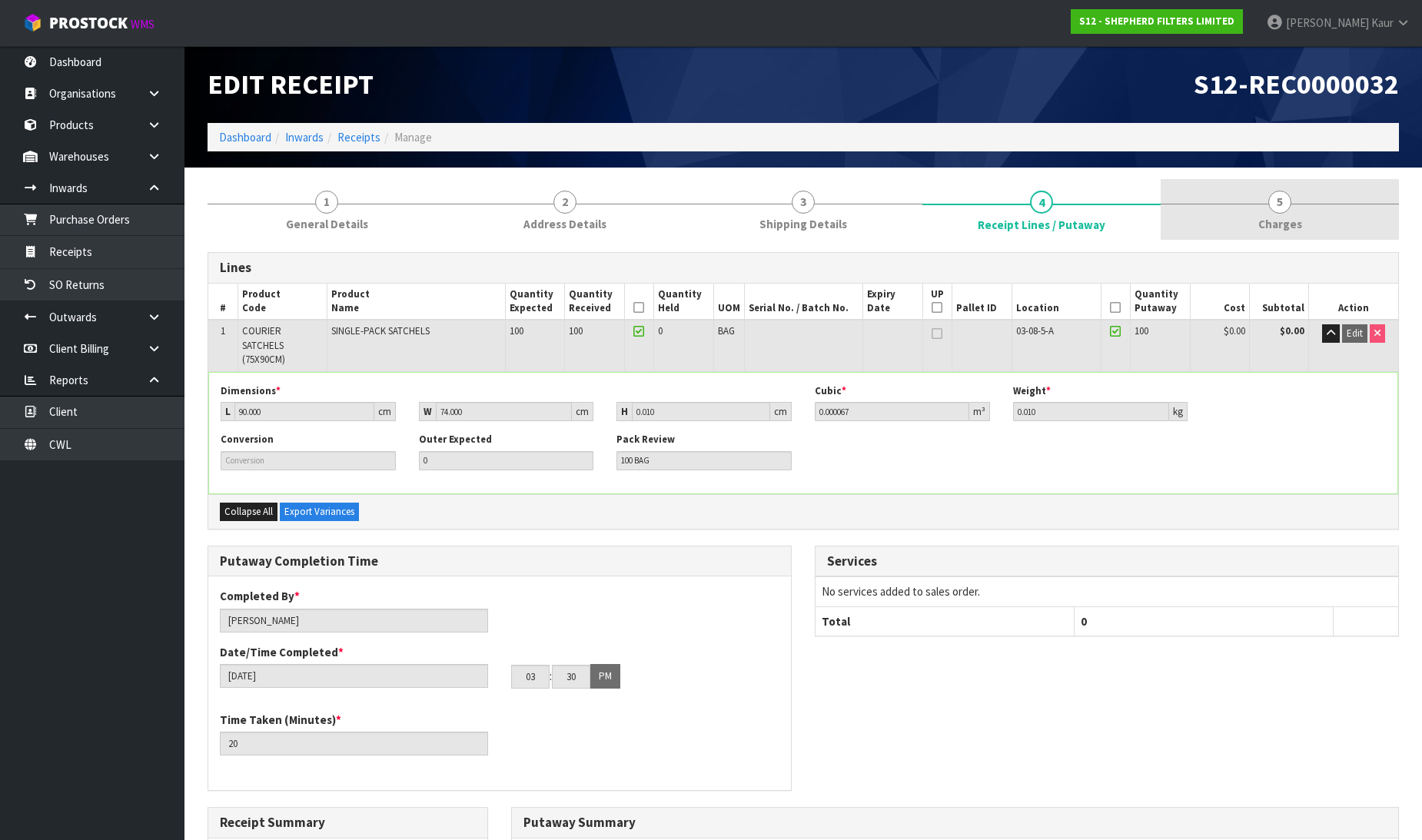
click at [1282, 212] on span "5" at bounding box center [1280, 202] width 23 height 23
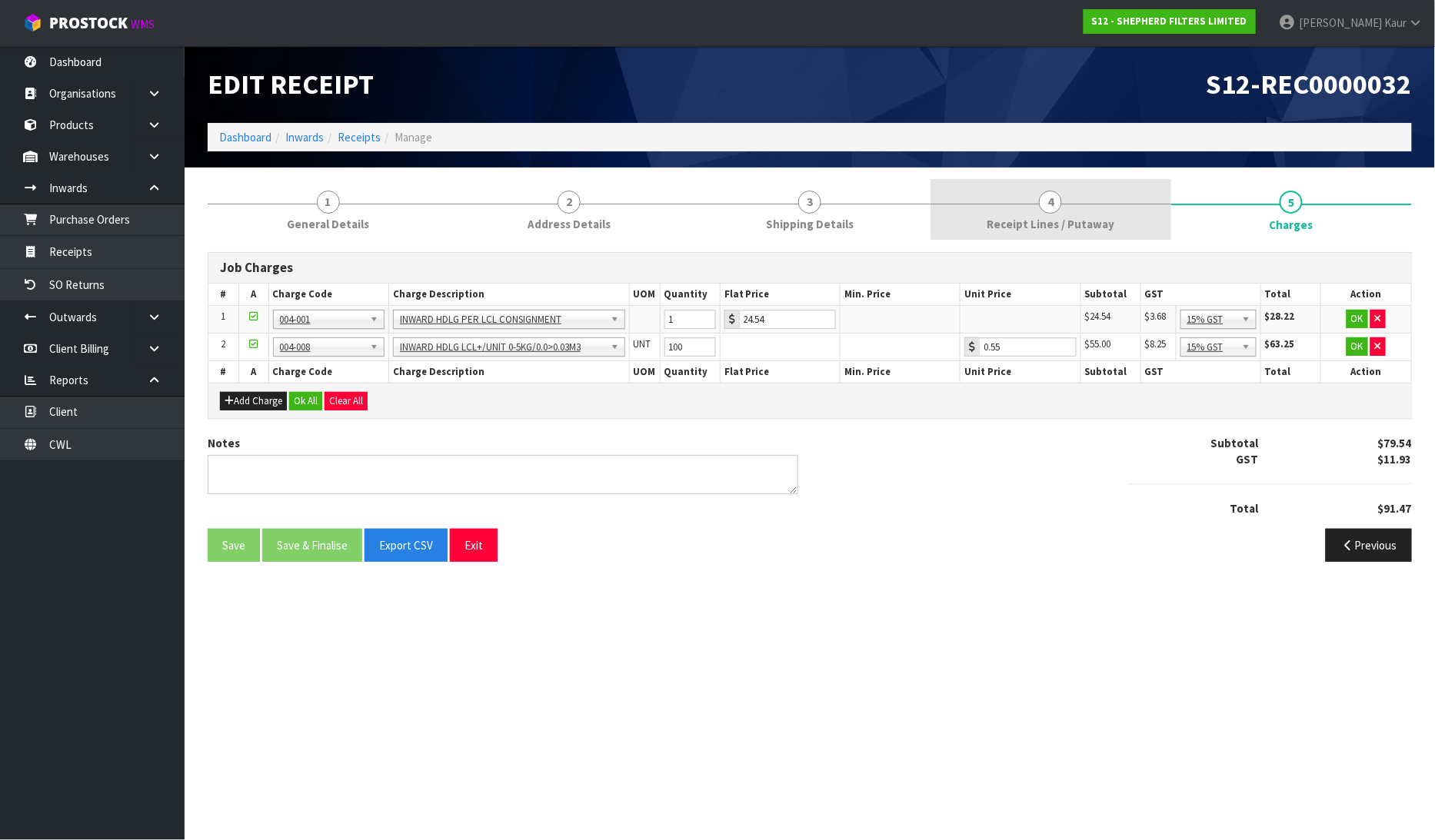
click at [1033, 205] on link "4 Receipt Lines / Putaway" at bounding box center [1050, 209] width 241 height 60
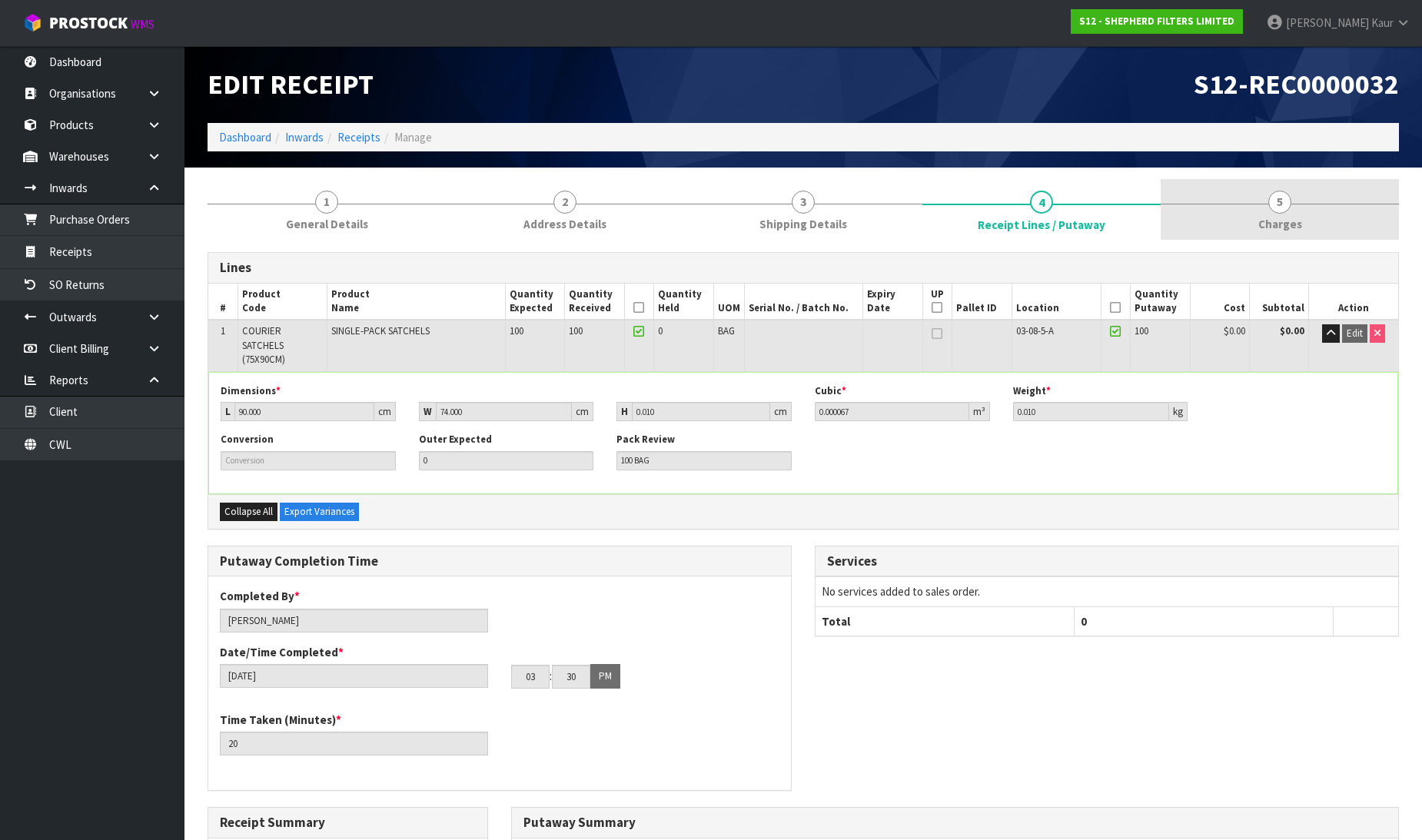
click at [1267, 213] on link "5 [GEOGRAPHIC_DATA]" at bounding box center [1280, 209] width 239 height 60
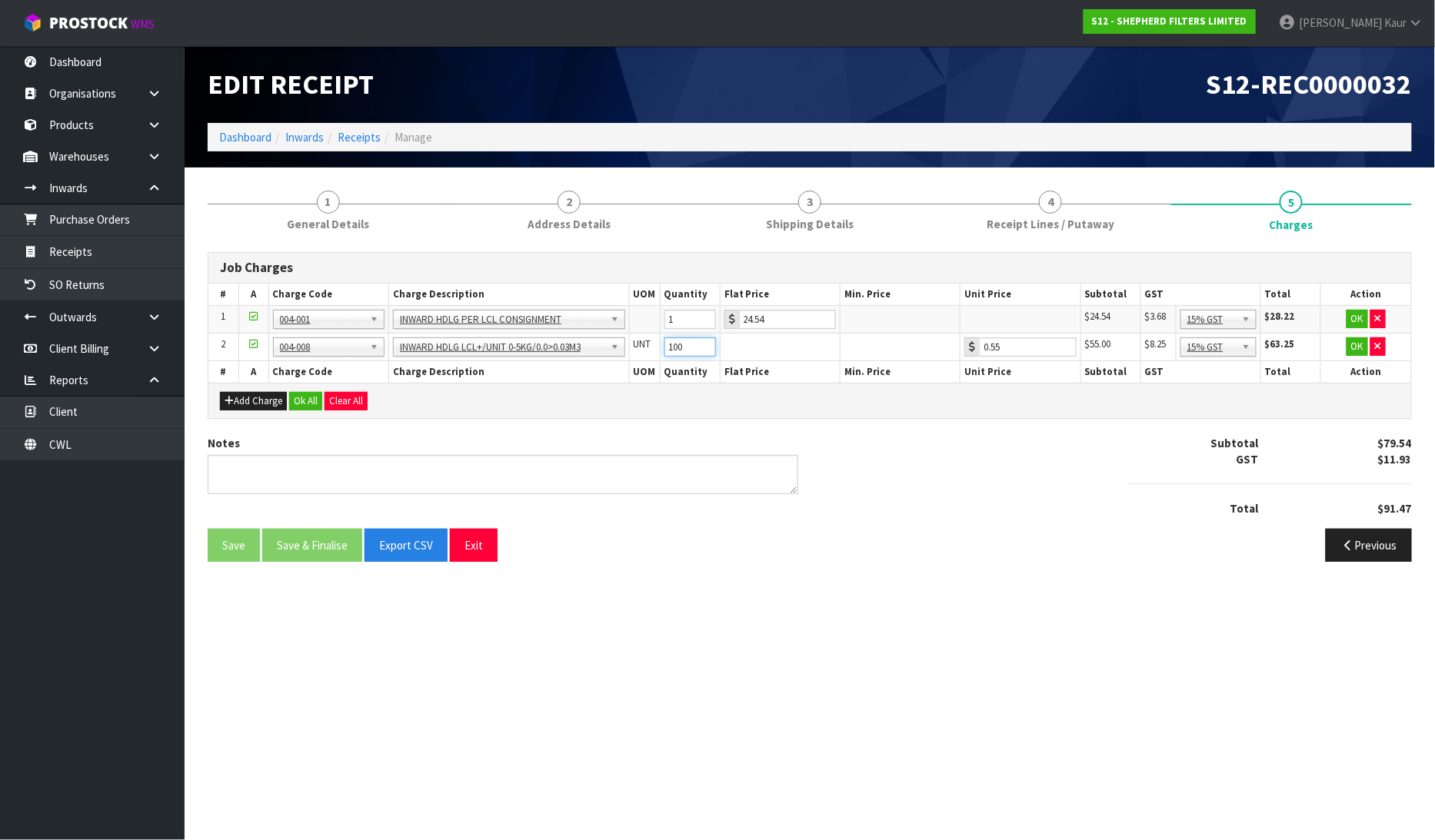
drag, startPoint x: 683, startPoint y: 343, endPoint x: 660, endPoint y: 347, distance: 23.3
click at [660, 347] on td "100" at bounding box center [689, 348] width 60 height 28
click at [1082, 213] on link "4 Receipt Lines / Putaway" at bounding box center [1050, 209] width 241 height 60
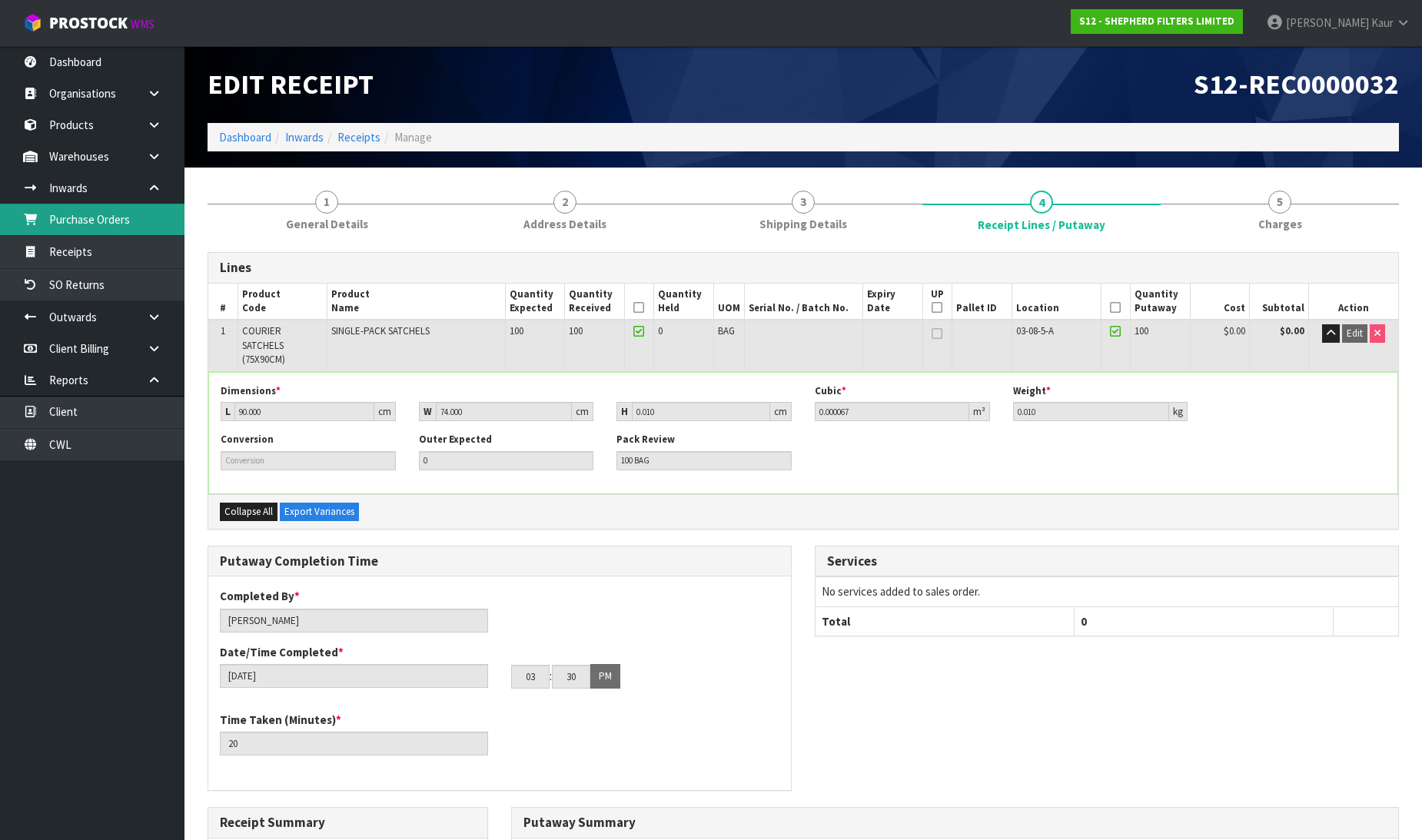
click at [105, 217] on link "Purchase Orders" at bounding box center [92, 219] width 184 height 32
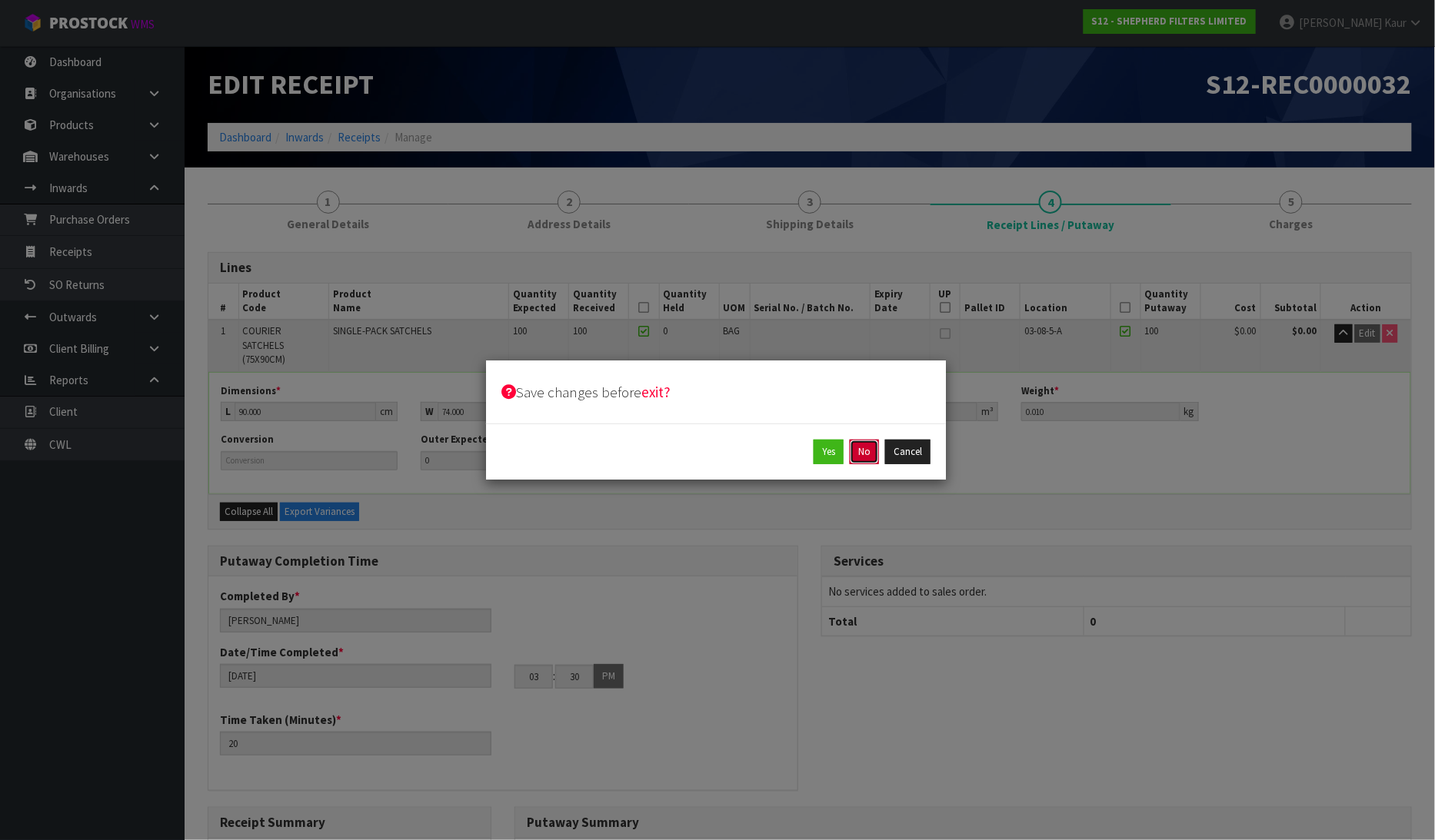
click at [873, 458] on button "No" at bounding box center [864, 452] width 29 height 25
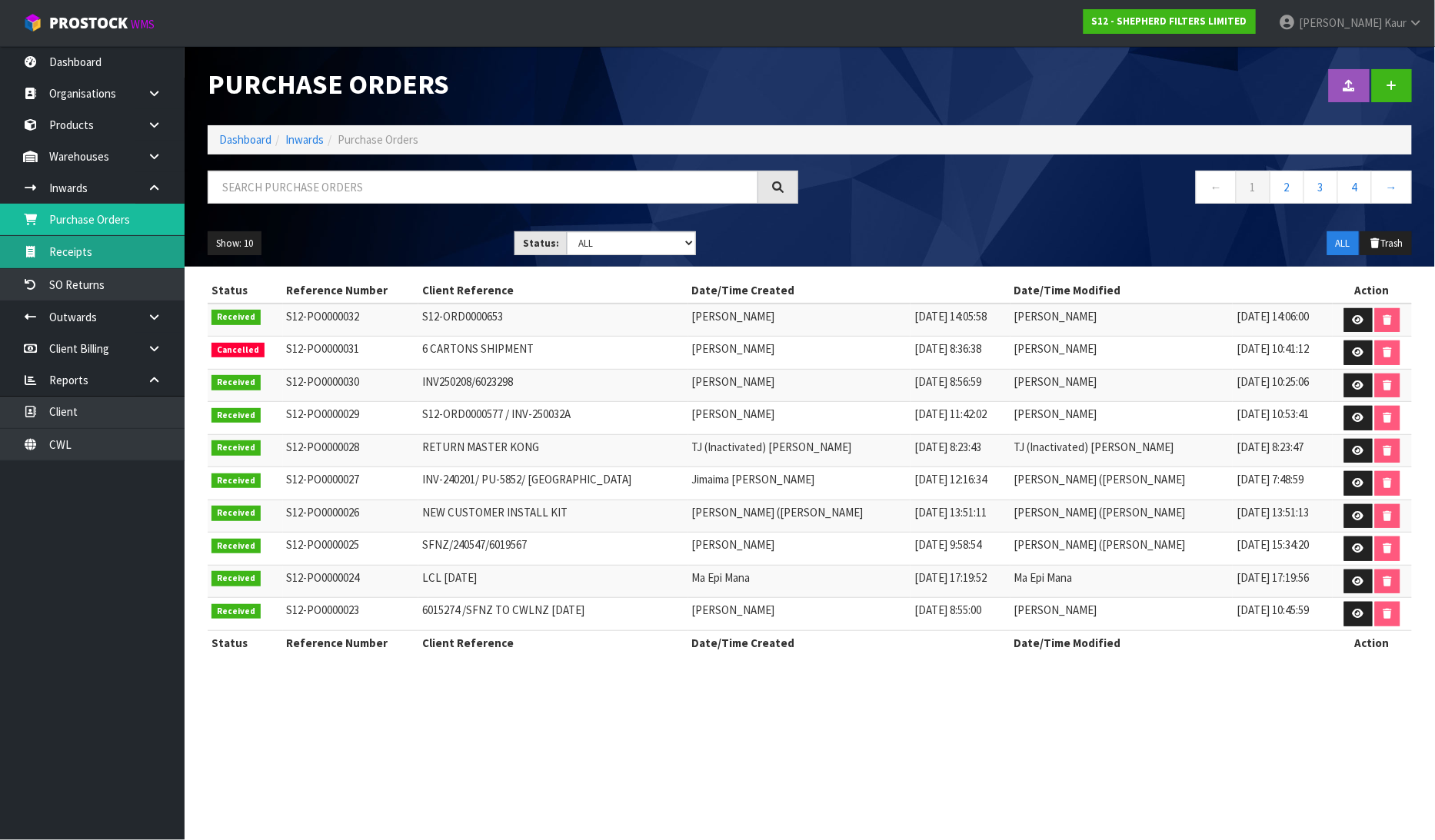
click at [112, 256] on link "Receipts" at bounding box center [92, 252] width 185 height 32
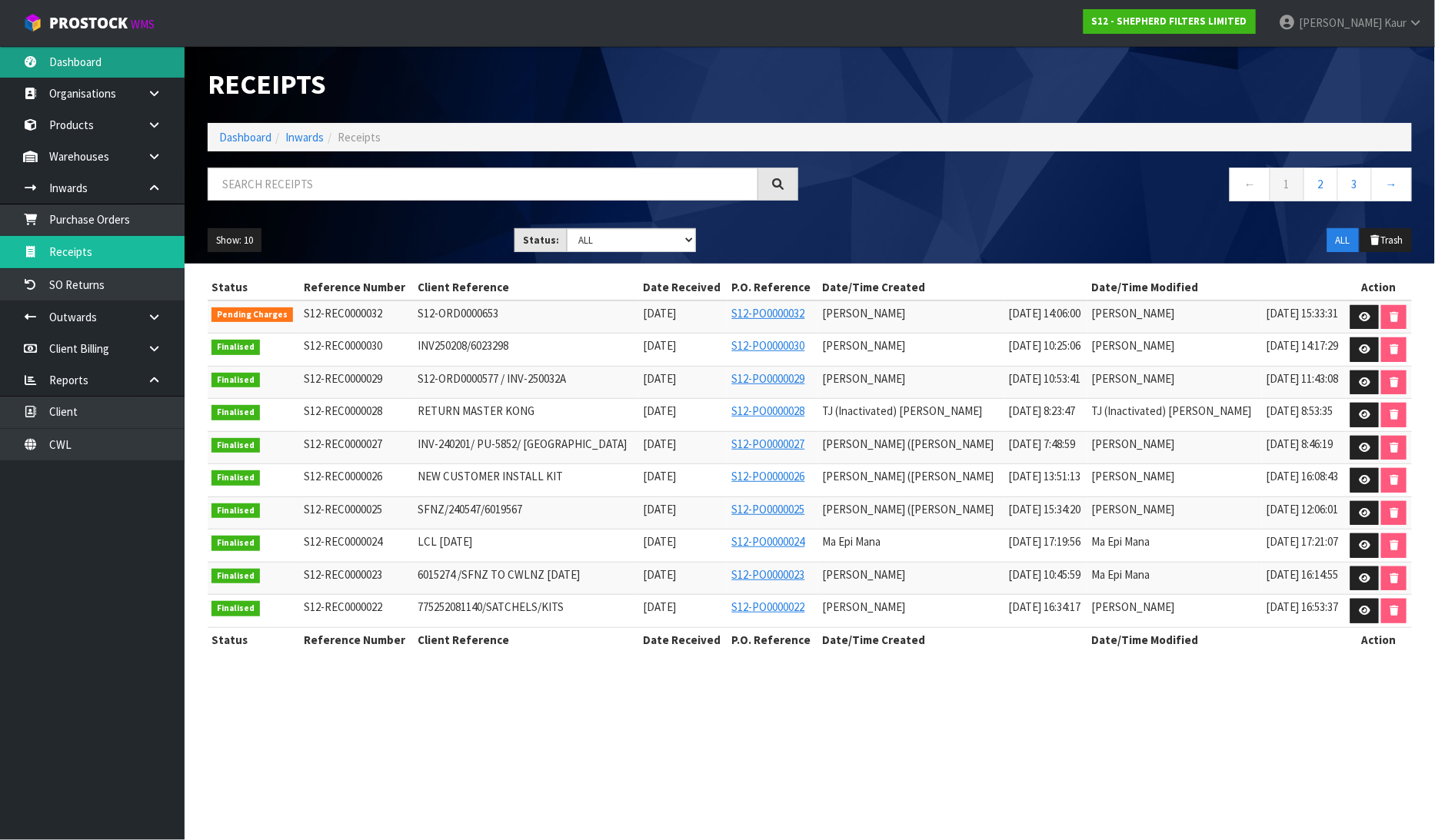
click at [61, 55] on link "Dashboard" at bounding box center [92, 62] width 185 height 32
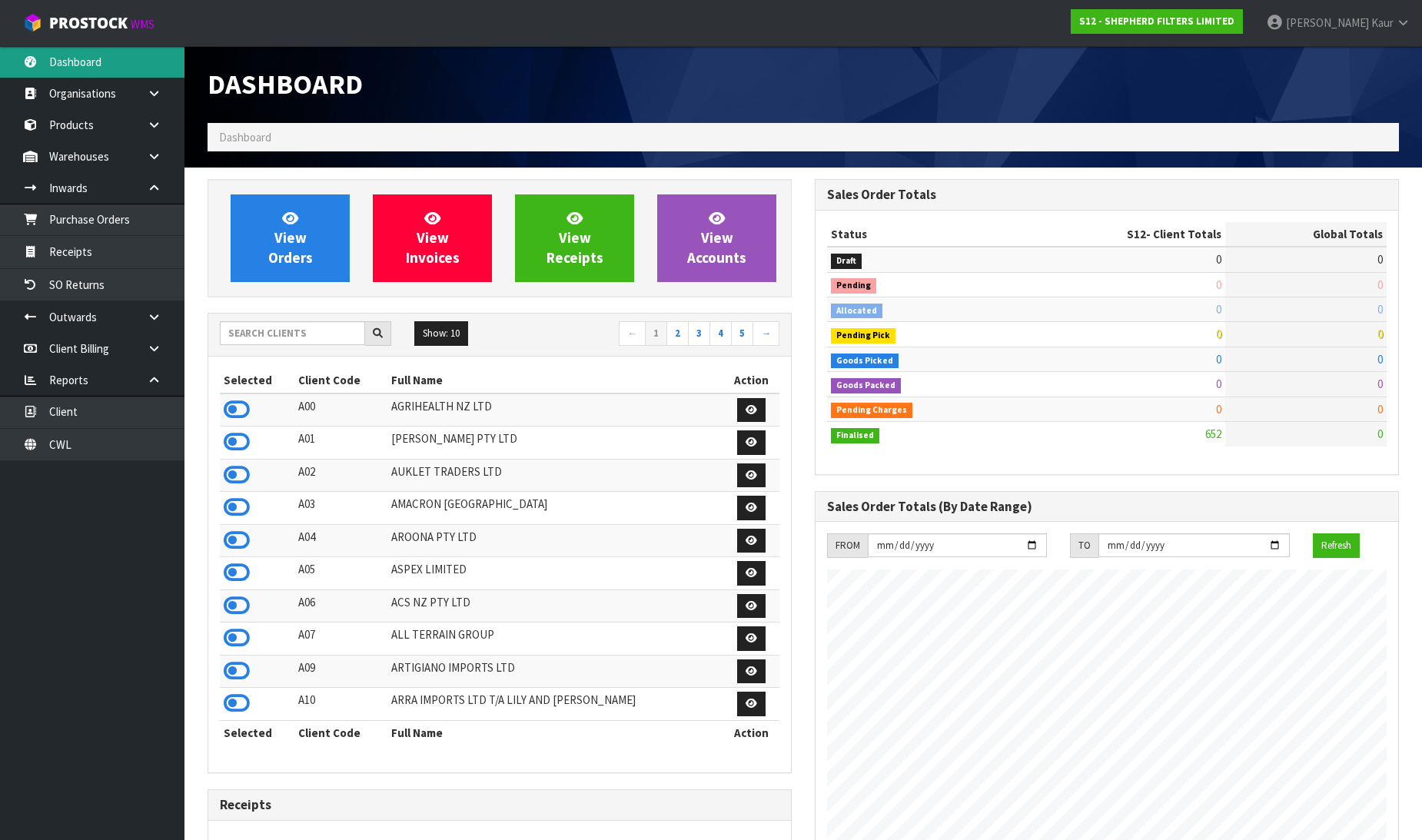
scroll to position [1064, 608]
click at [256, 325] on input "text" at bounding box center [292, 333] width 145 height 24
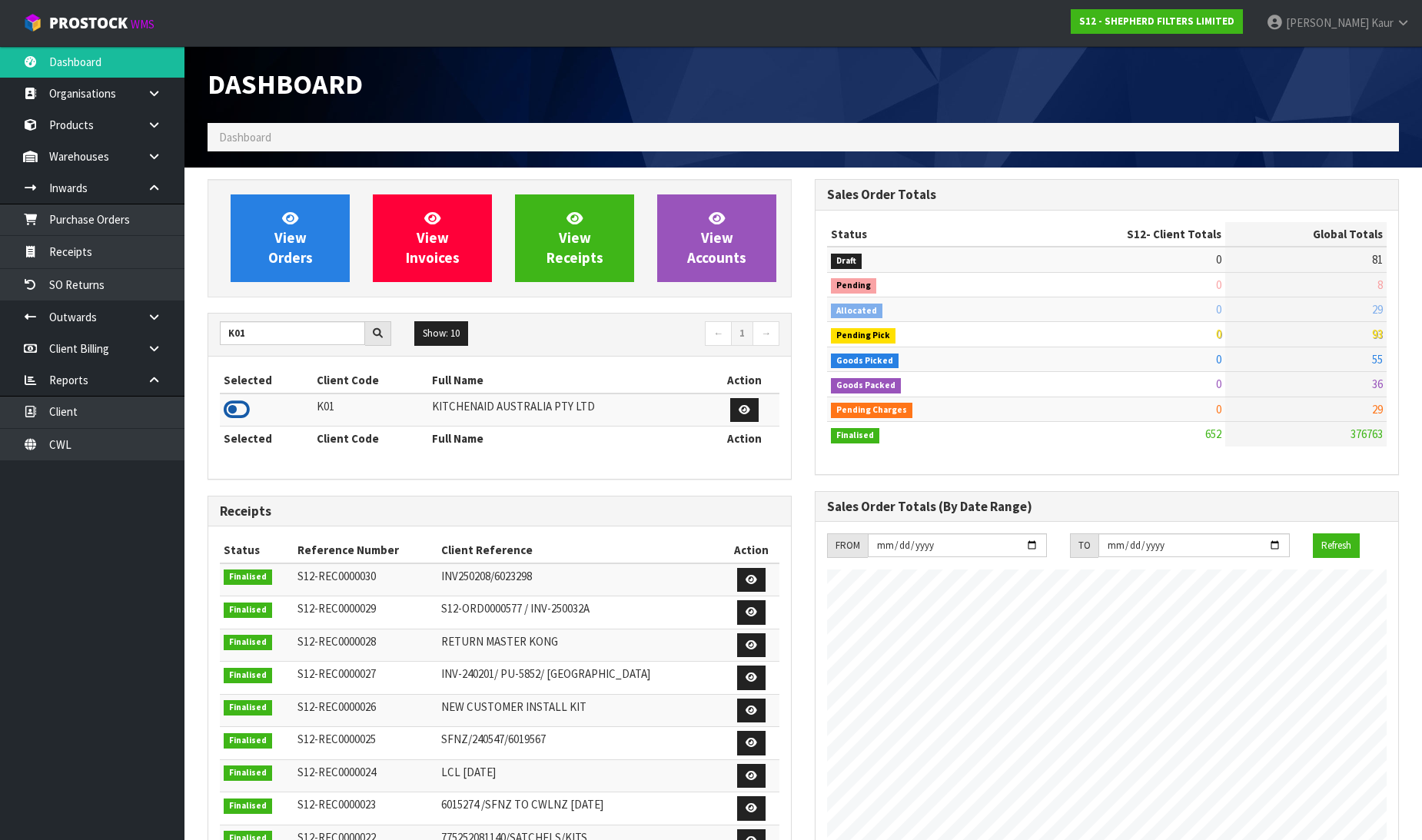
click at [237, 410] on icon at bounding box center [237, 410] width 26 height 23
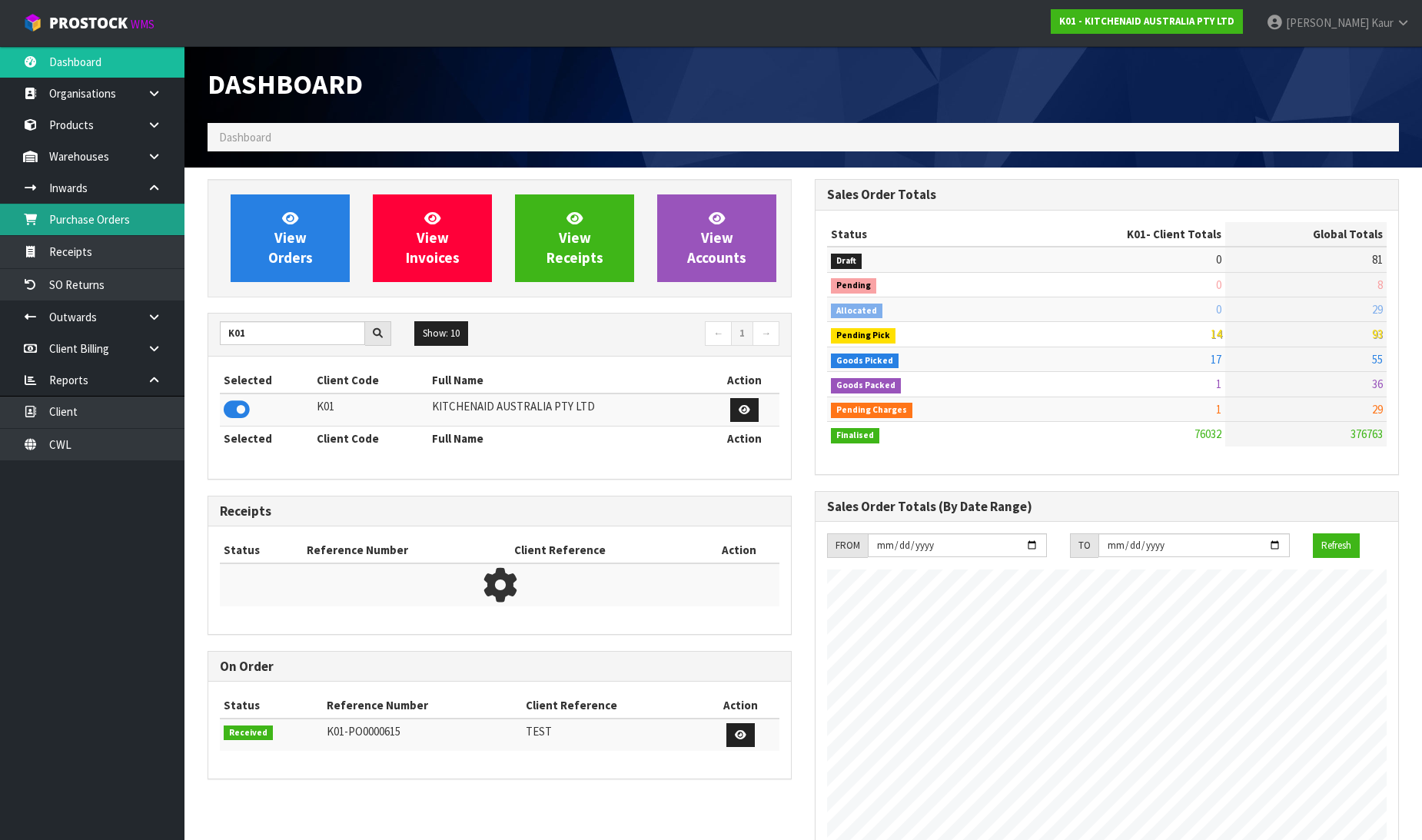
click at [129, 227] on link "Purchase Orders" at bounding box center [92, 219] width 184 height 32
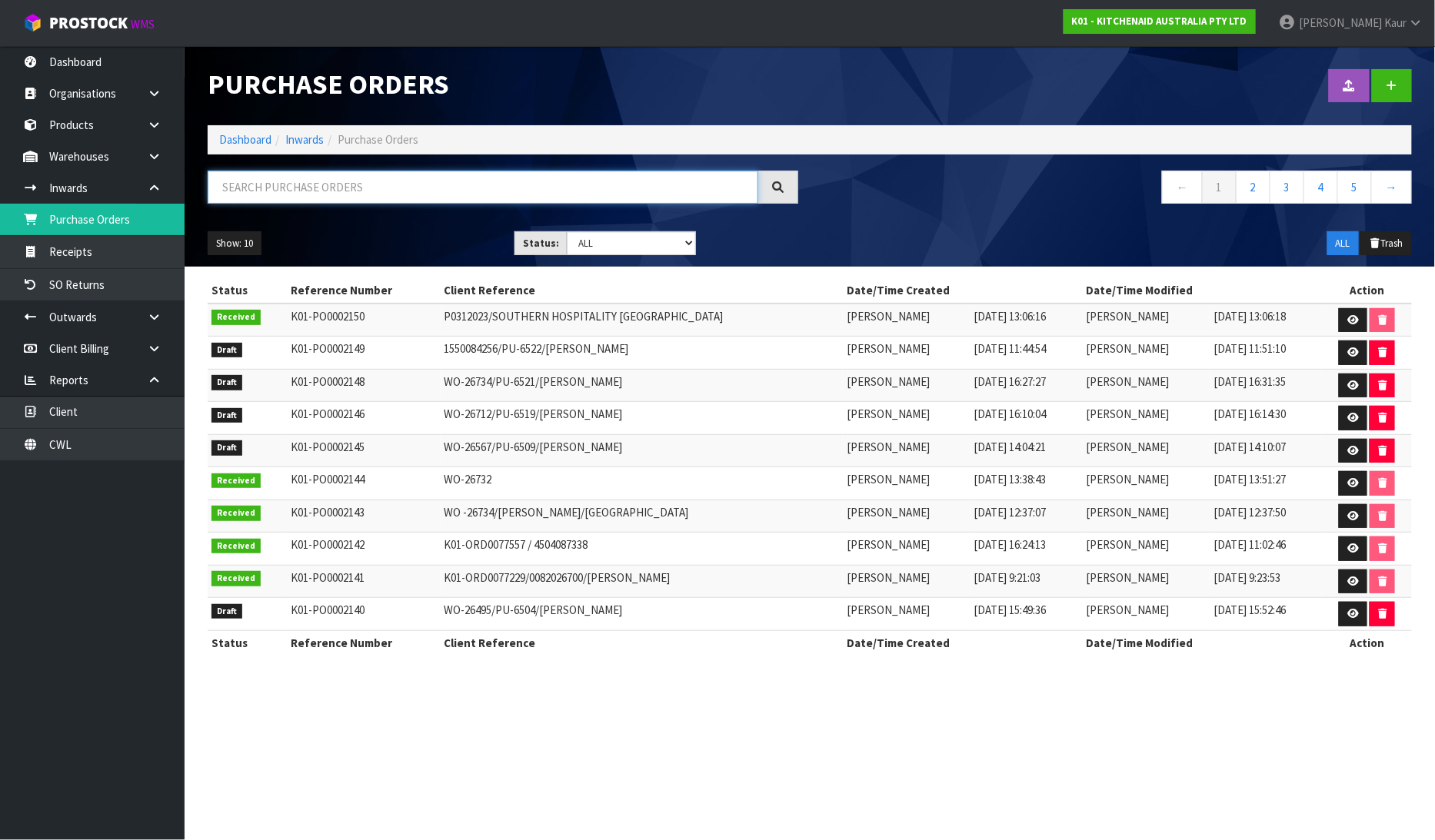
click at [383, 190] on input "text" at bounding box center [483, 187] width 550 height 33
click at [695, 246] on select "Draft Pending Received Cancelled ALL" at bounding box center [631, 243] width 129 height 24
click at [567, 232] on select "Draft Pending Received Cancelled ALL" at bounding box center [631, 243] width 129 height 24
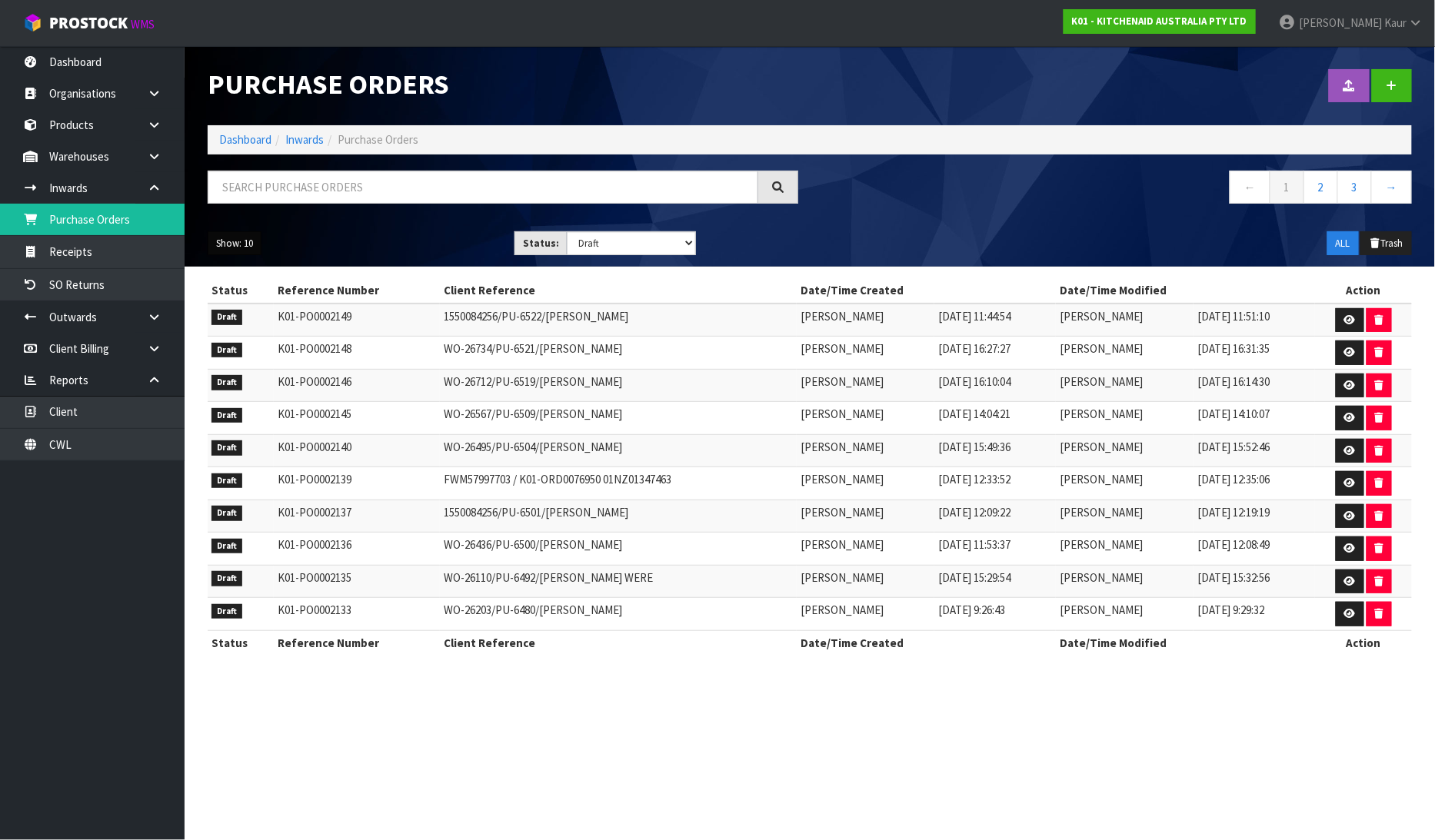
click at [252, 243] on button "Show: 10" at bounding box center [234, 244] width 53 height 25
click at [251, 335] on link "50" at bounding box center [269, 335] width 122 height 21
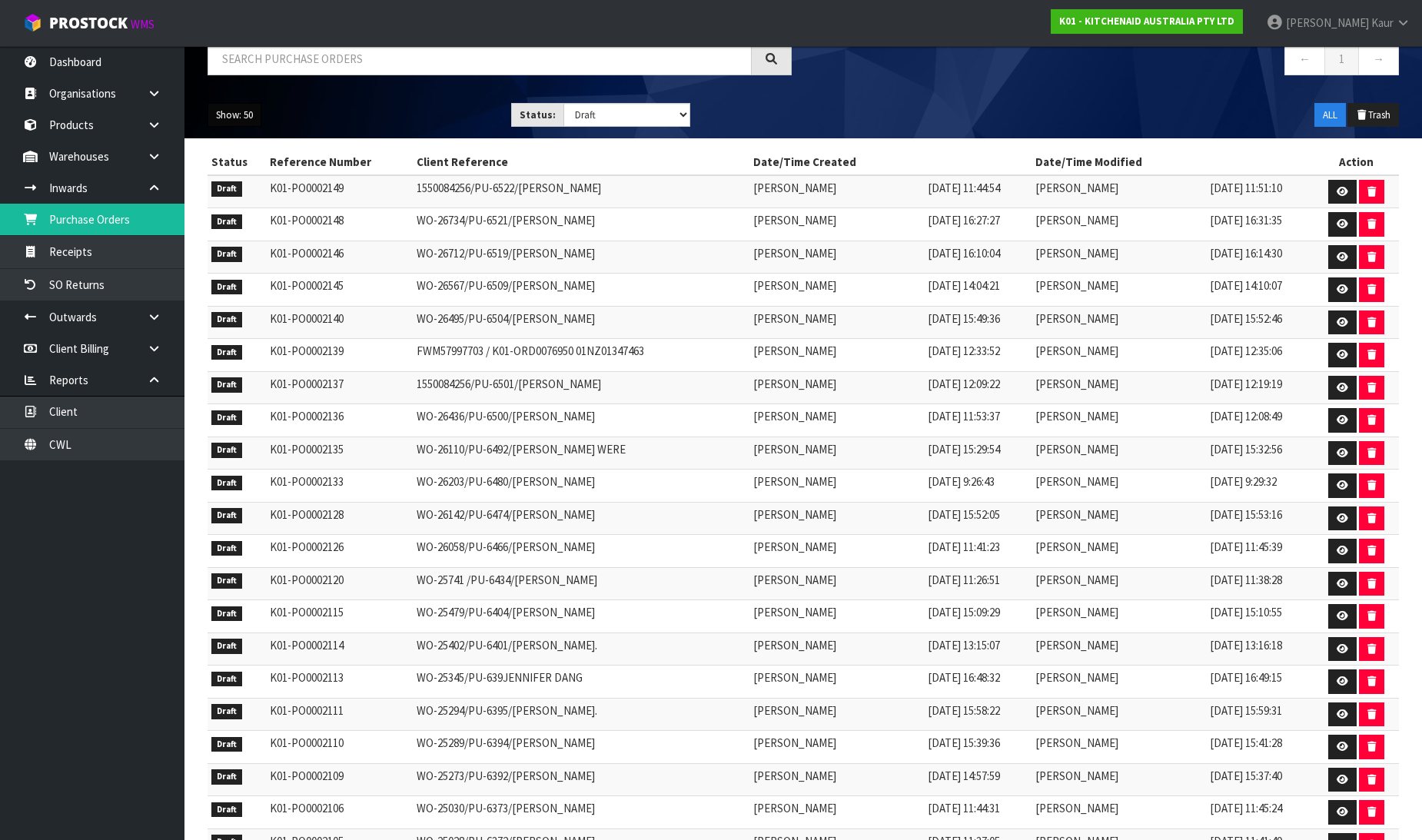
scroll to position [43, 0]
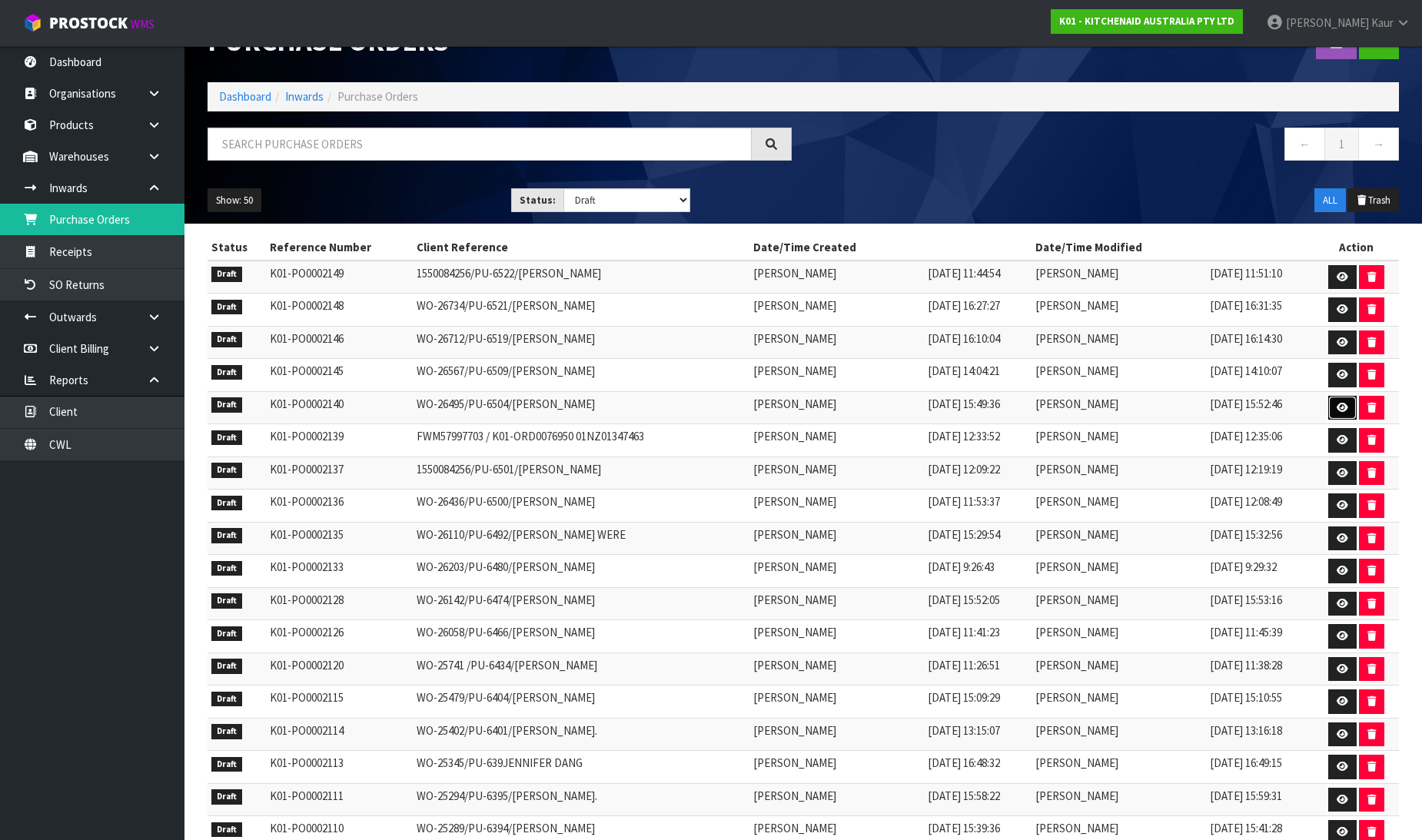
click at [1338, 404] on icon at bounding box center [1342, 408] width 12 height 10
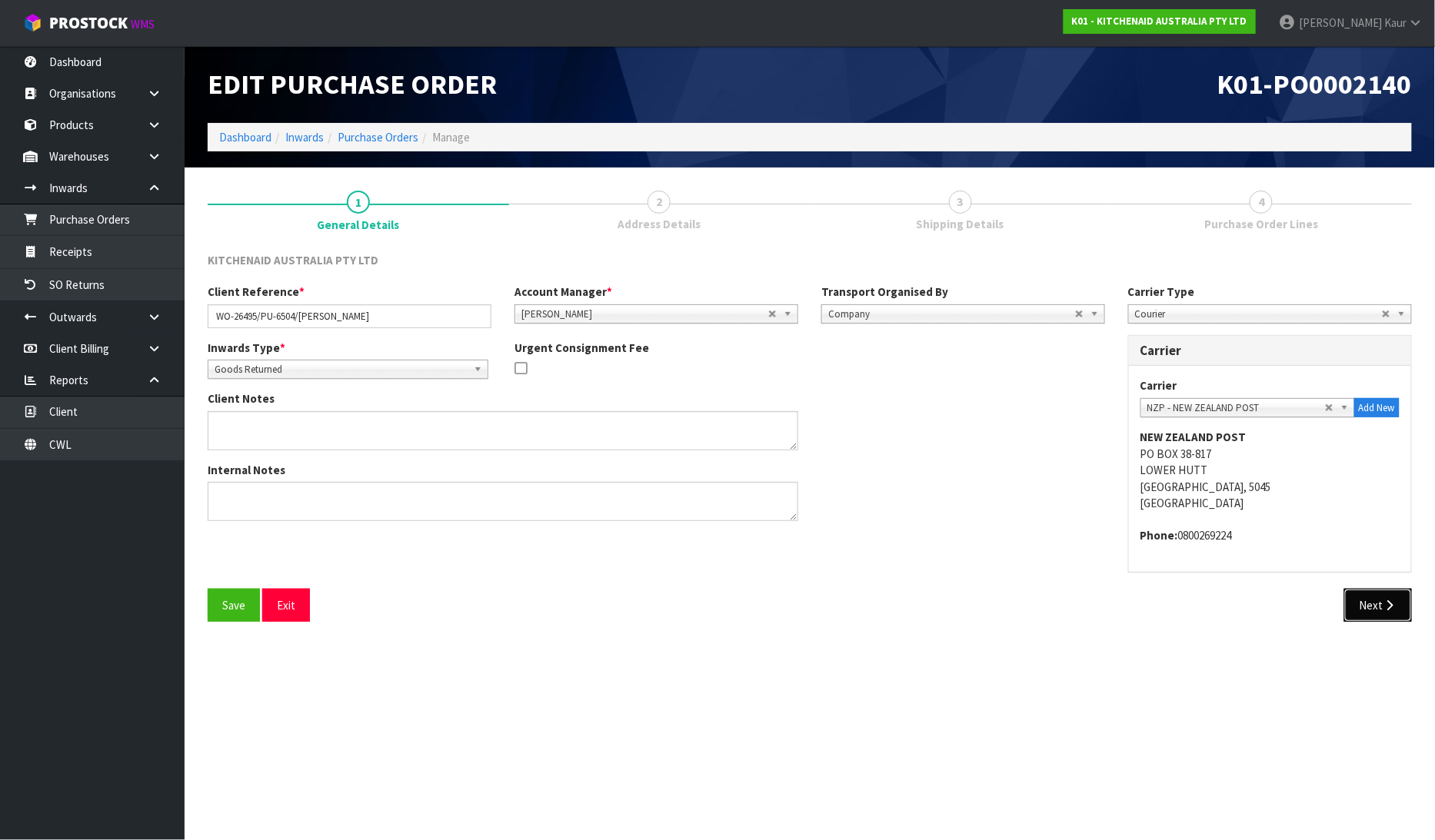
click at [1380, 604] on button "Next" at bounding box center [1378, 605] width 67 height 33
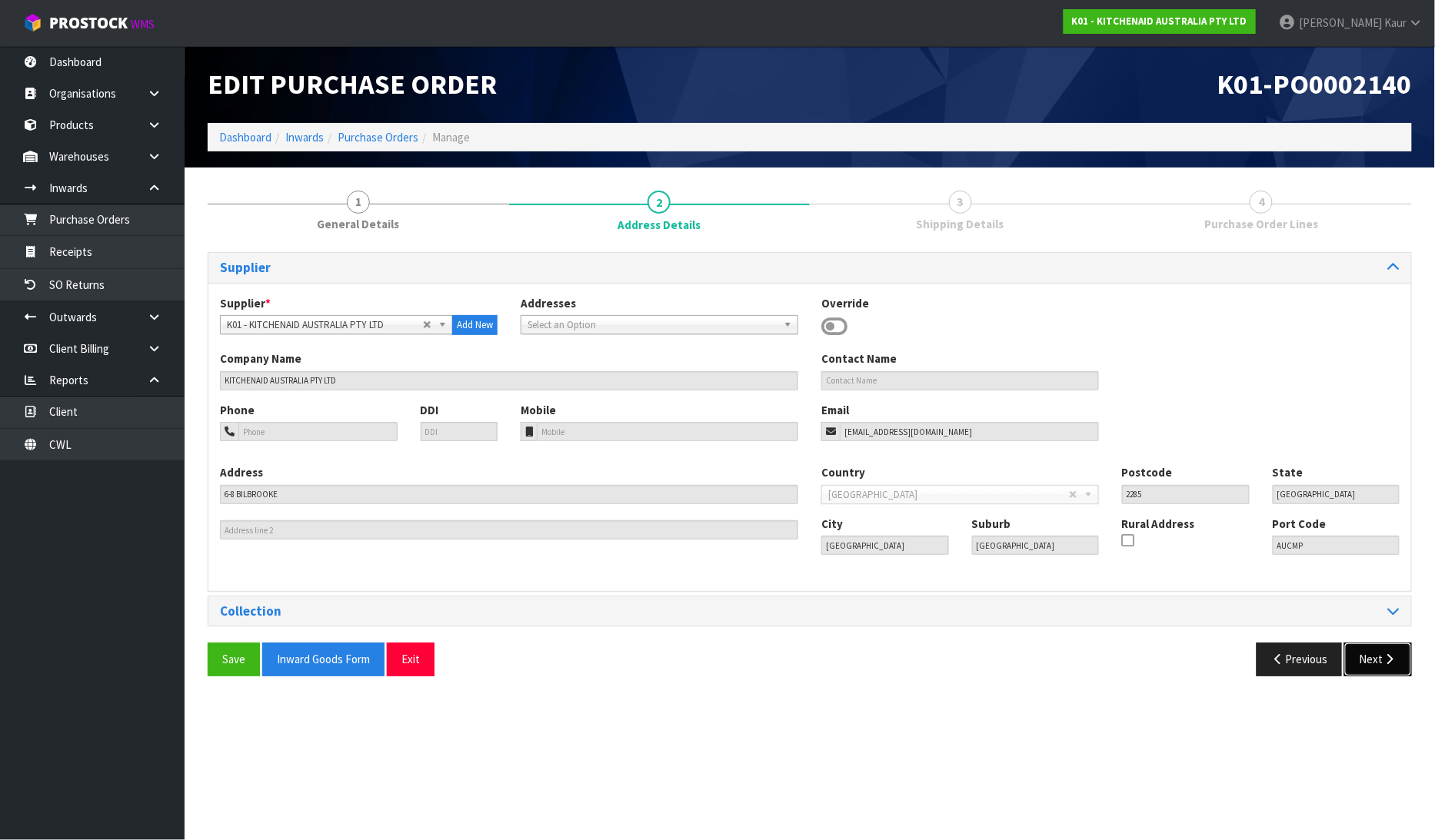
click at [1377, 650] on button "Next" at bounding box center [1378, 659] width 67 height 33
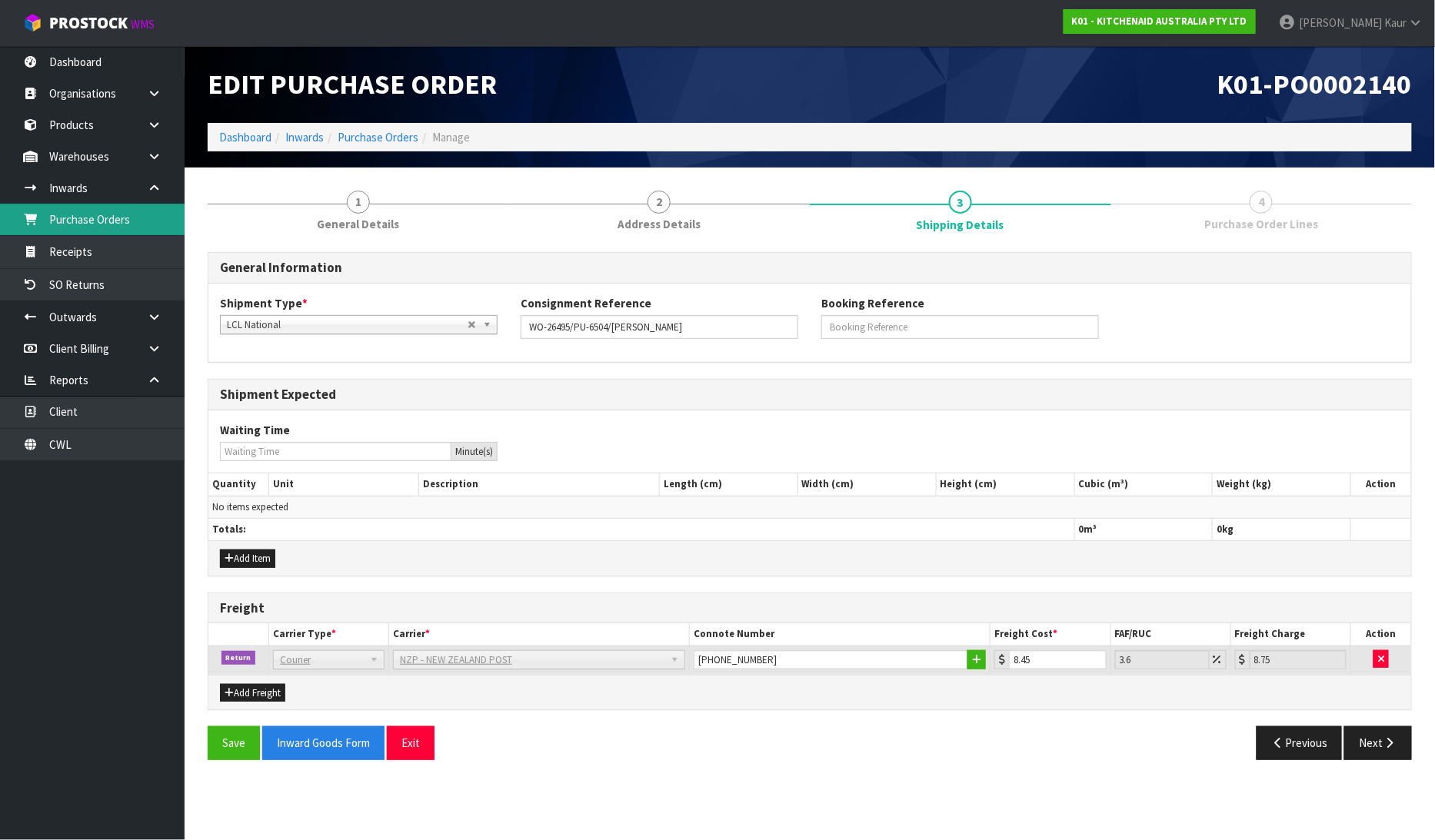
click at [78, 227] on link "Purchase Orders" at bounding box center [92, 219] width 185 height 32
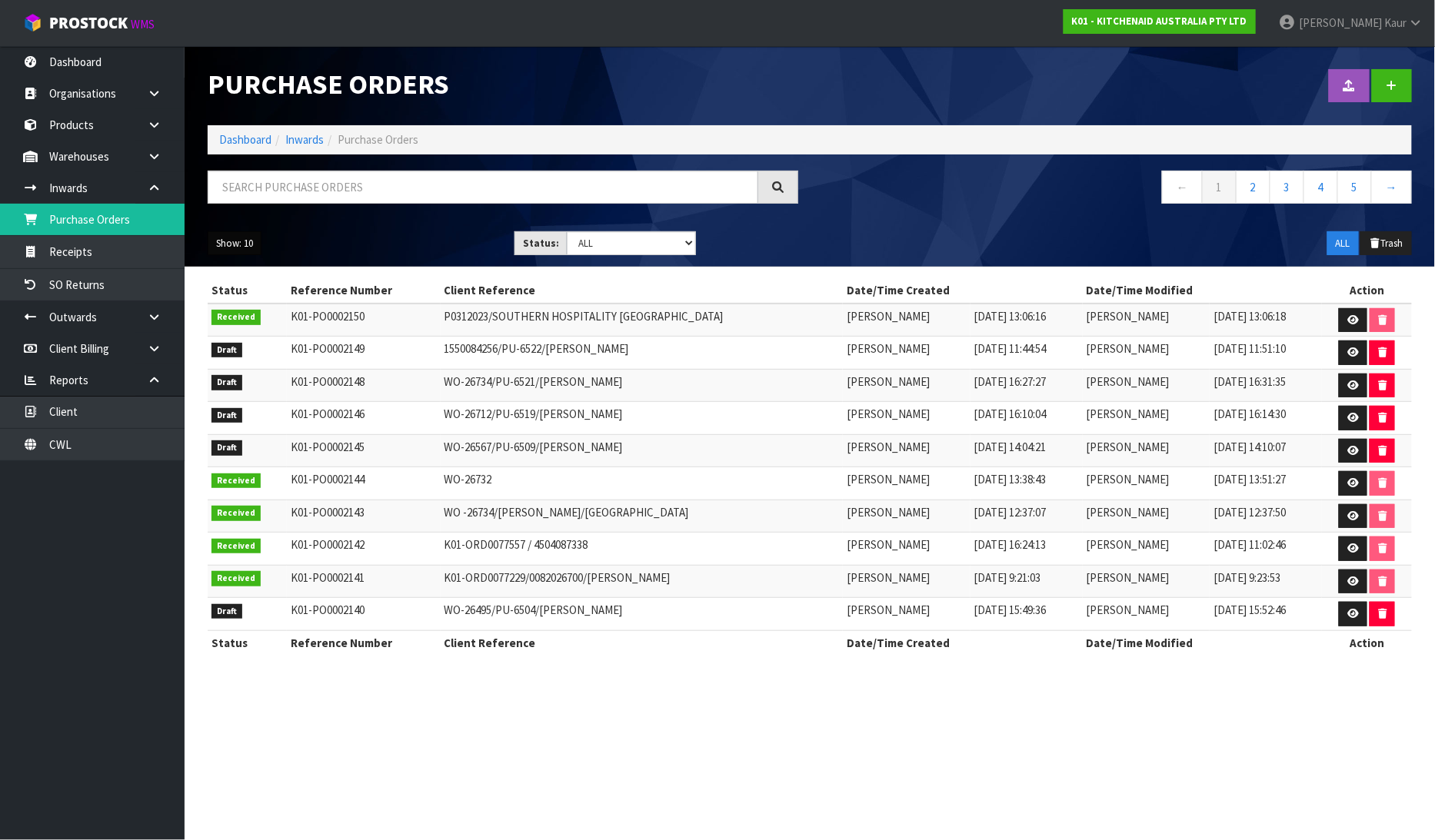
click at [247, 250] on button "Show: 10" at bounding box center [234, 244] width 53 height 25
click at [243, 332] on link "50" at bounding box center [269, 335] width 122 height 21
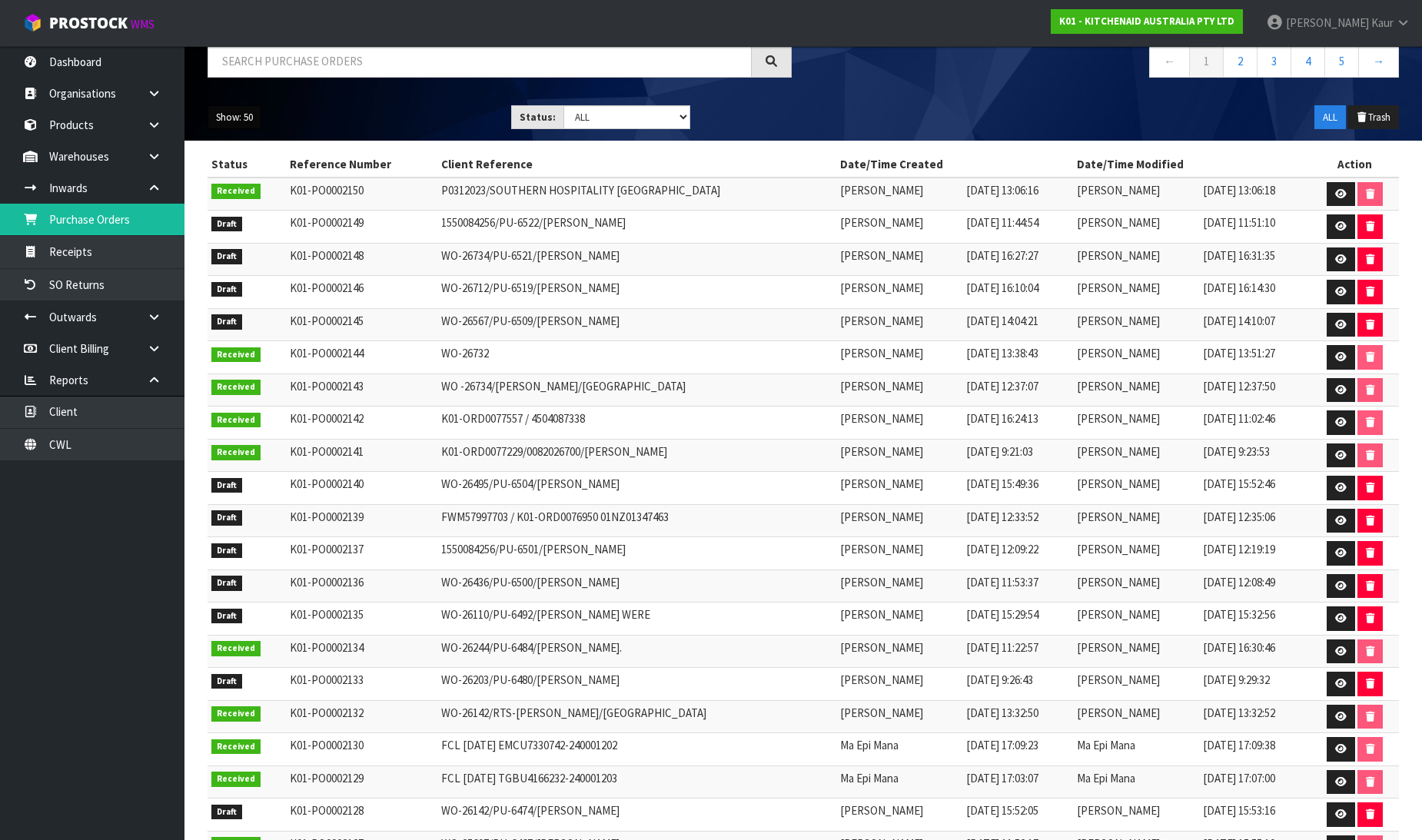
scroll to position [256, 0]
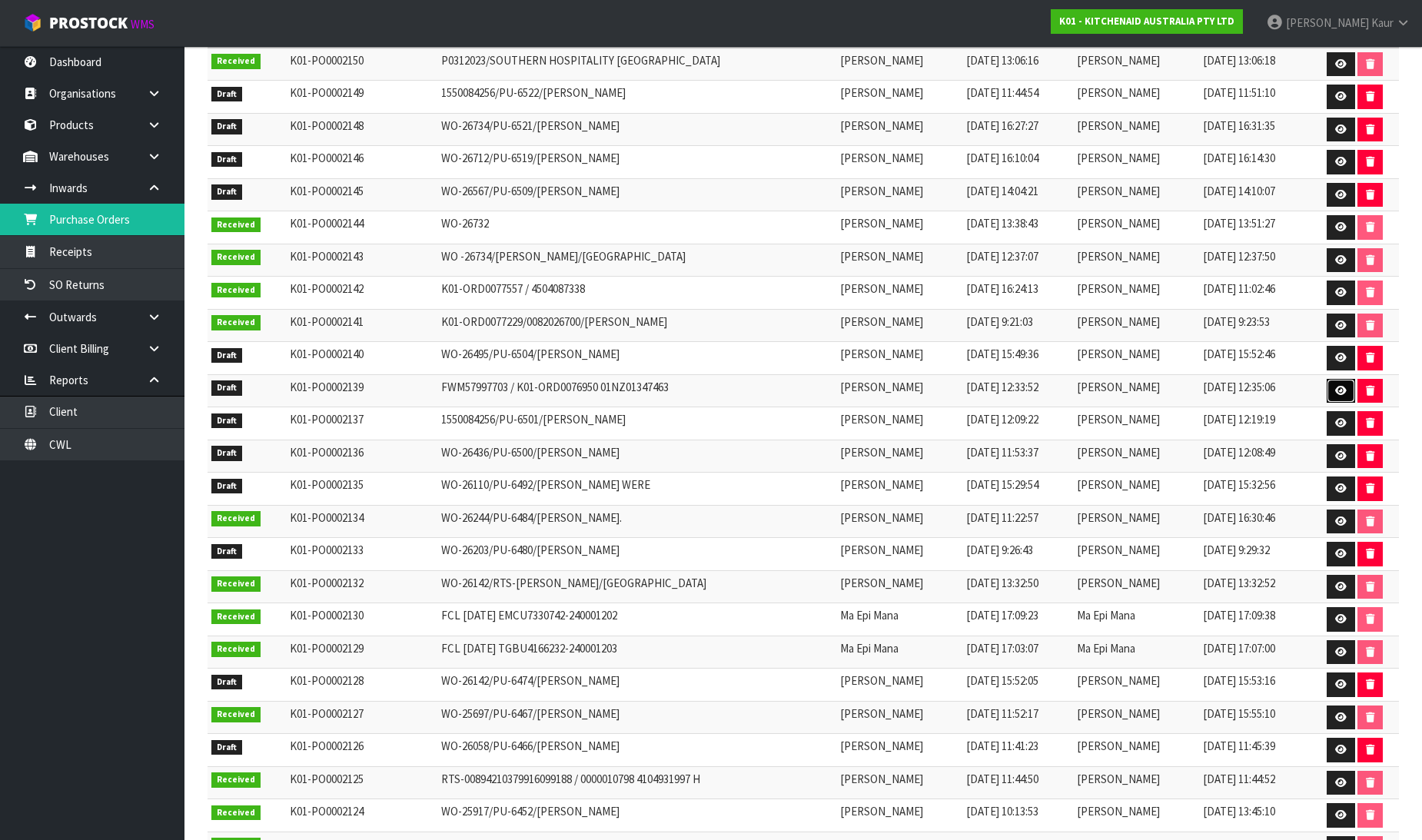
click at [1347, 384] on link at bounding box center [1341, 391] width 29 height 25
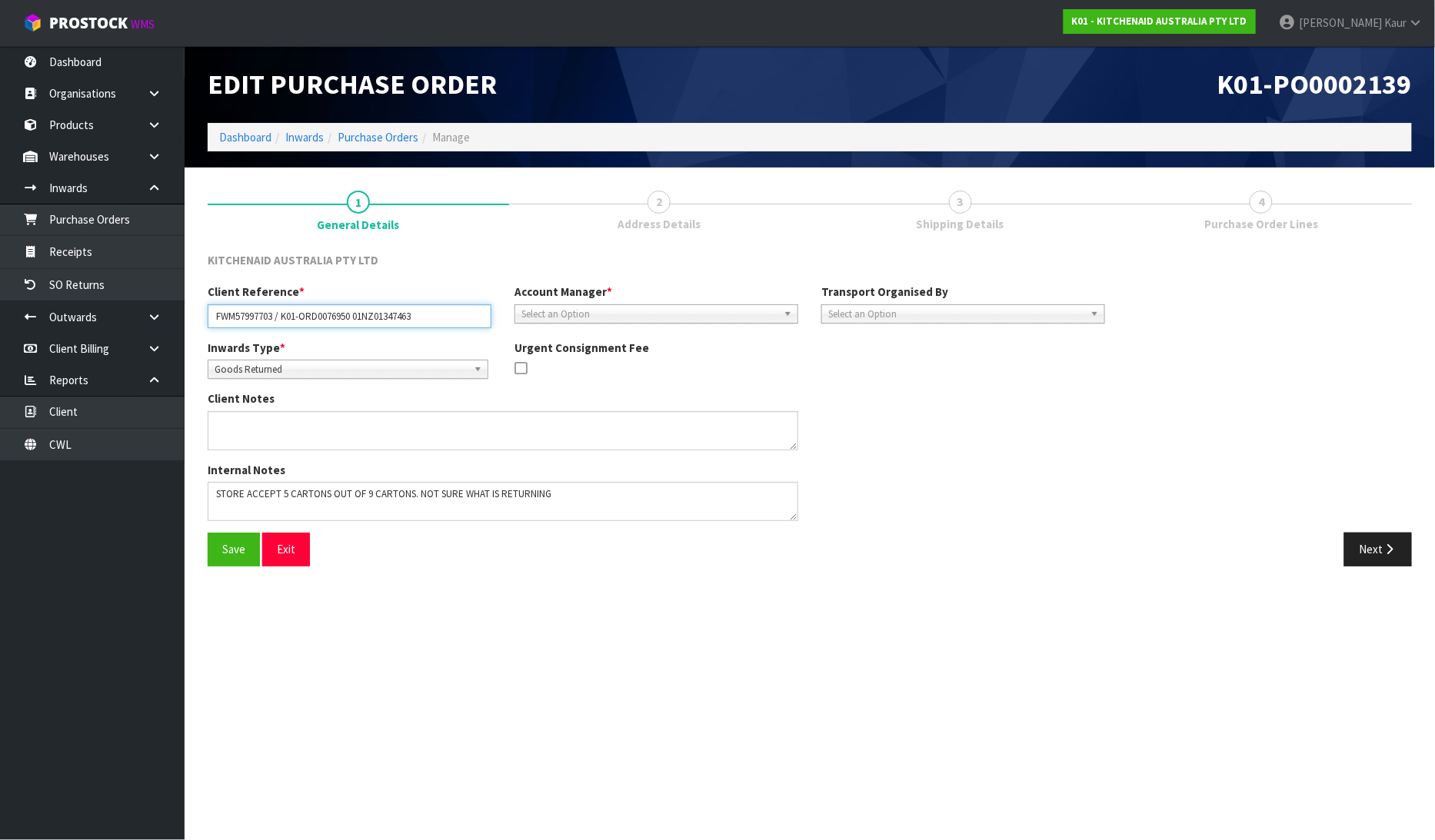
drag, startPoint x: 429, startPoint y: 312, endPoint x: 198, endPoint y: 296, distance: 231.6
click at [198, 296] on div "Client Reference * FWM57997703 / K01-ORD0076950 01NZ01347463" at bounding box center [350, 305] width 307 height 44
click at [88, 61] on link "Dashboard" at bounding box center [92, 62] width 185 height 32
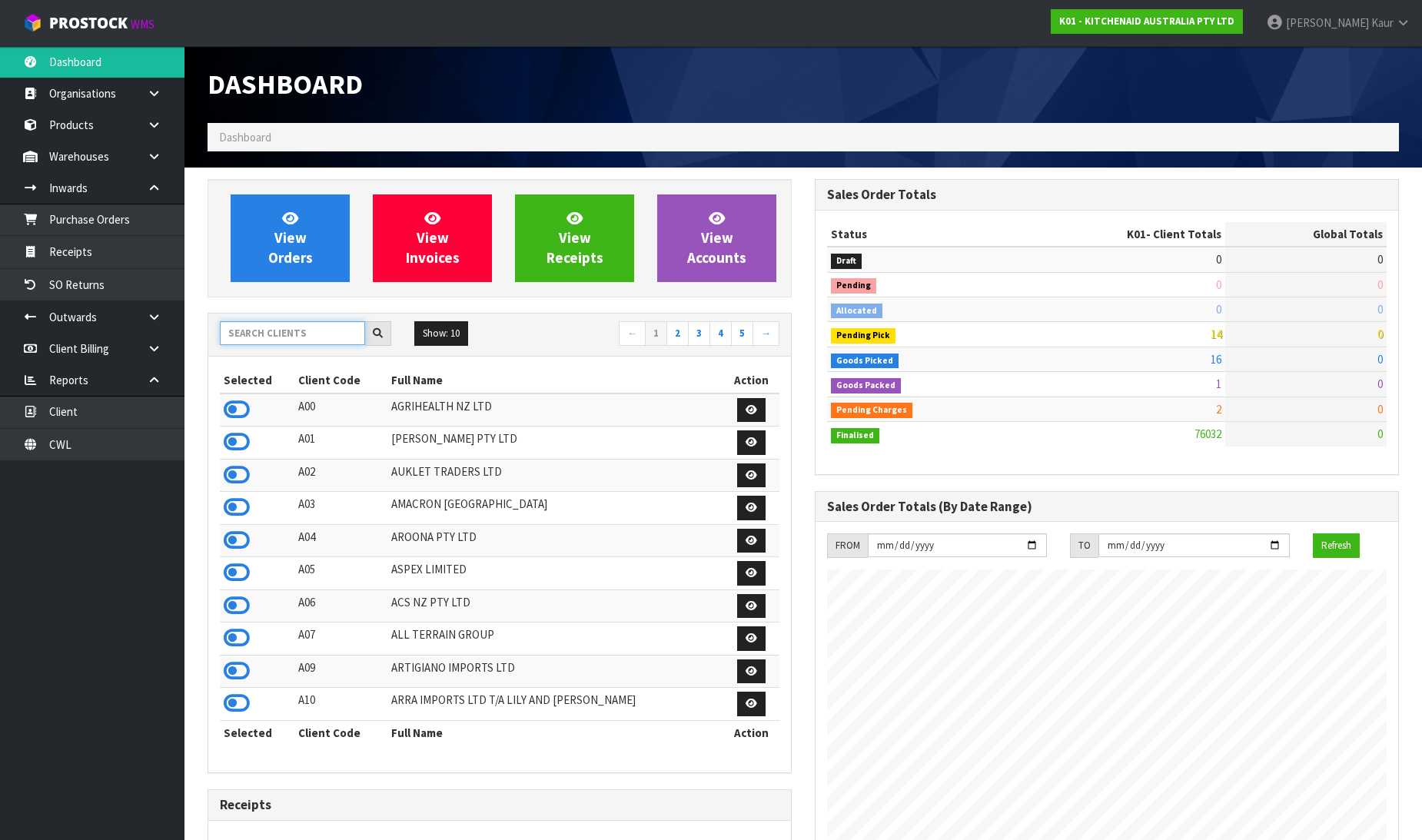
click at [271, 329] on input "text" at bounding box center [292, 333] width 145 height 24
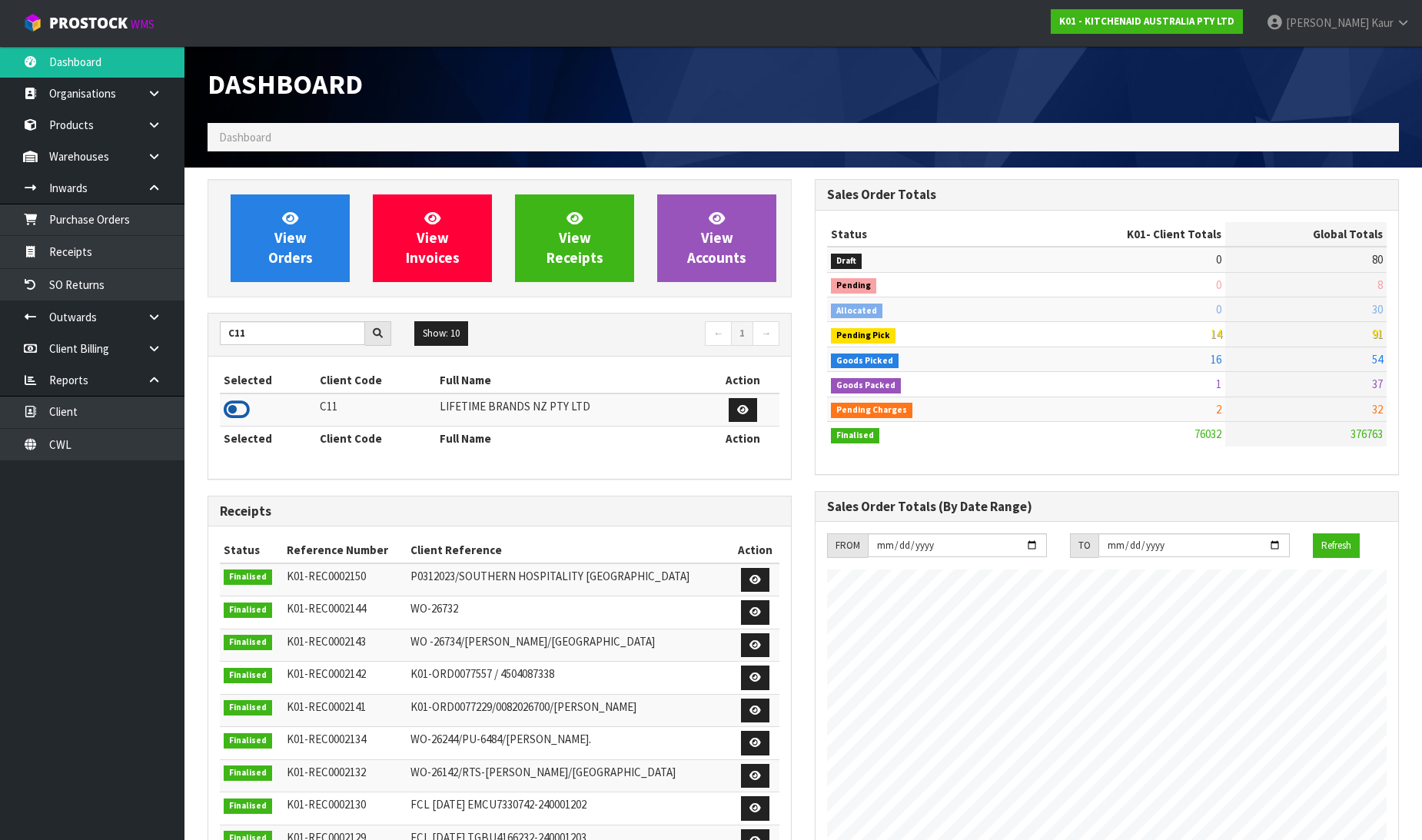
click at [239, 408] on icon at bounding box center [237, 410] width 26 height 23
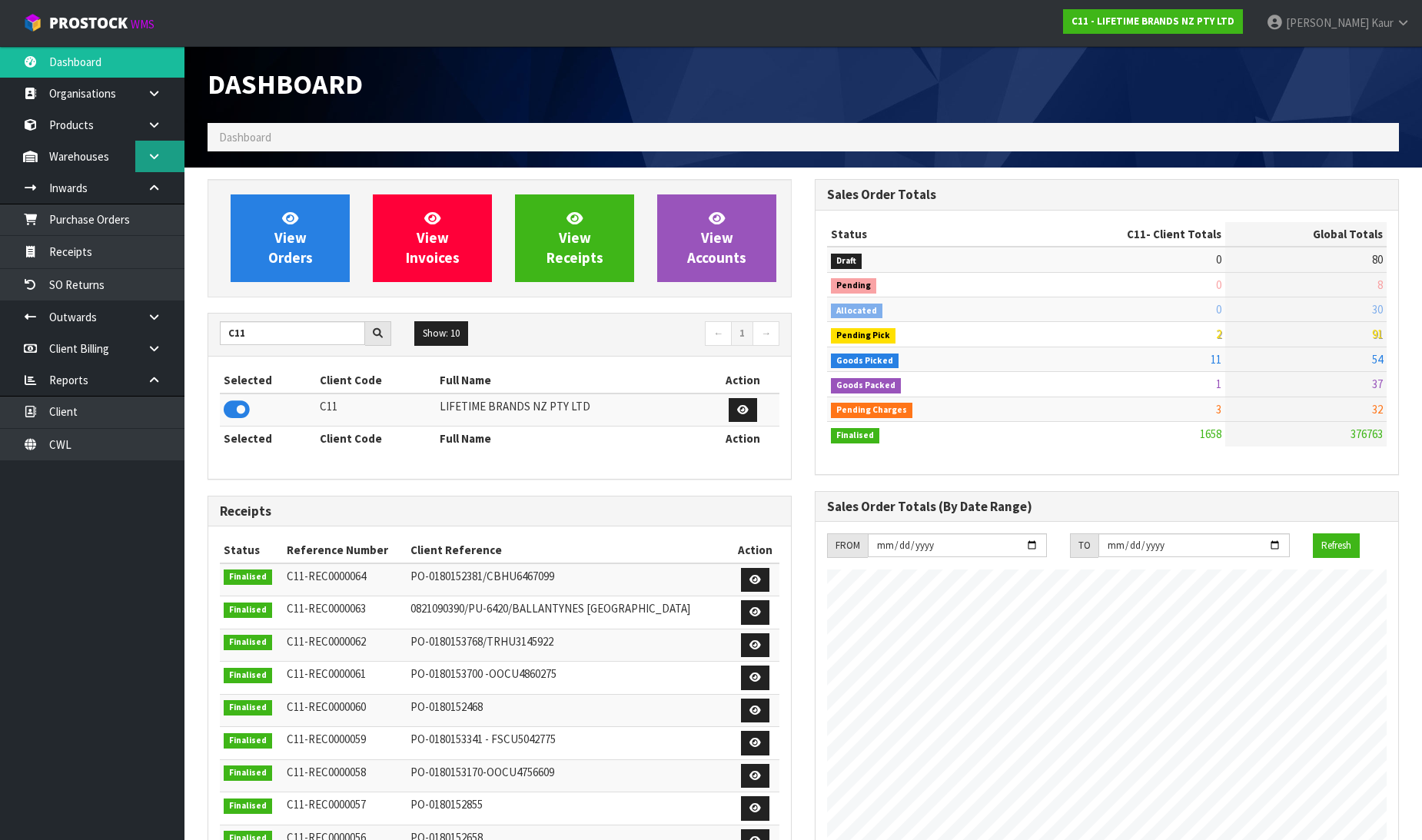
click at [157, 156] on icon at bounding box center [153, 156] width 15 height 12
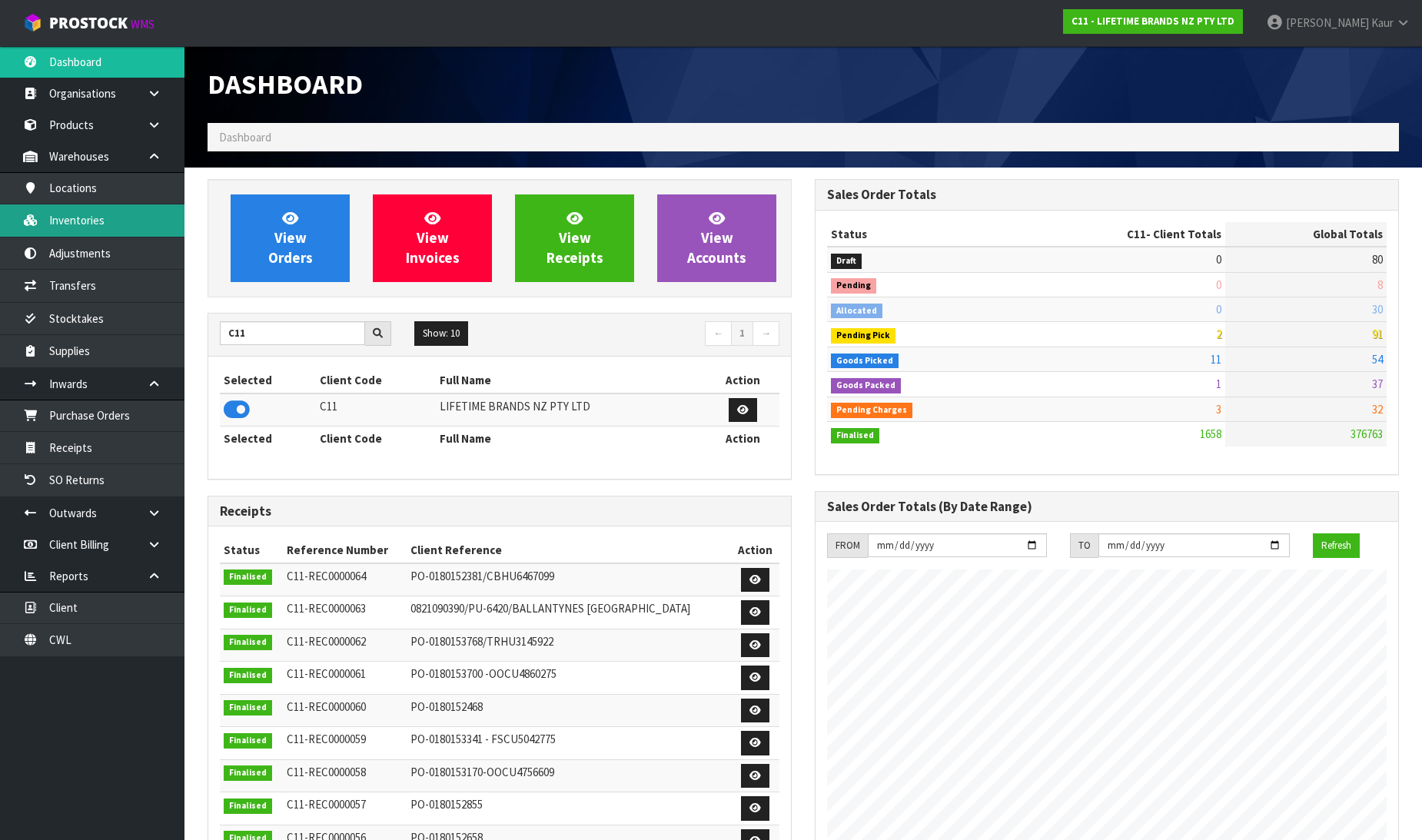
click at [115, 225] on link "Inventories" at bounding box center [92, 220] width 184 height 32
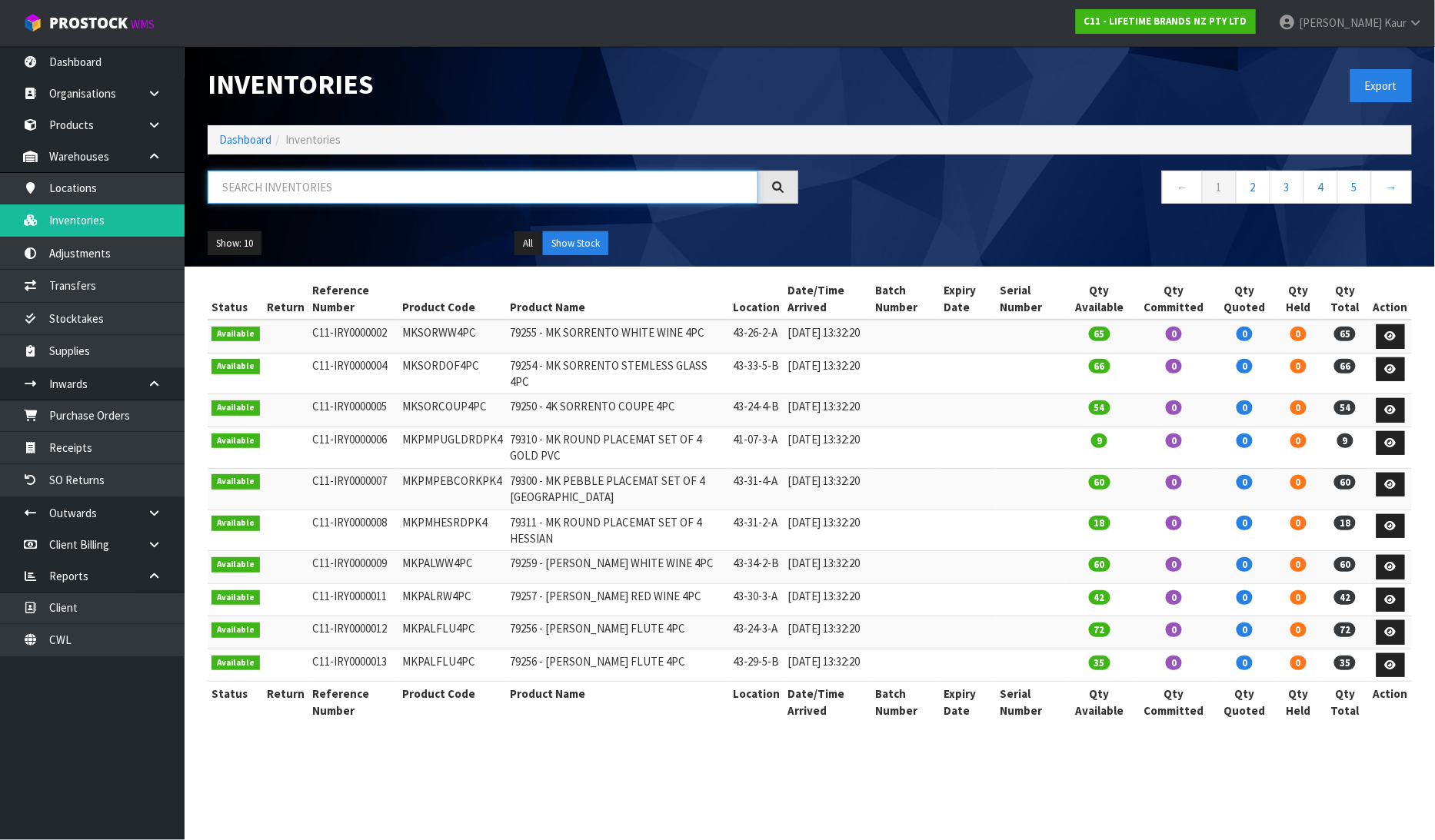
click at [260, 181] on input "text" at bounding box center [483, 187] width 550 height 33
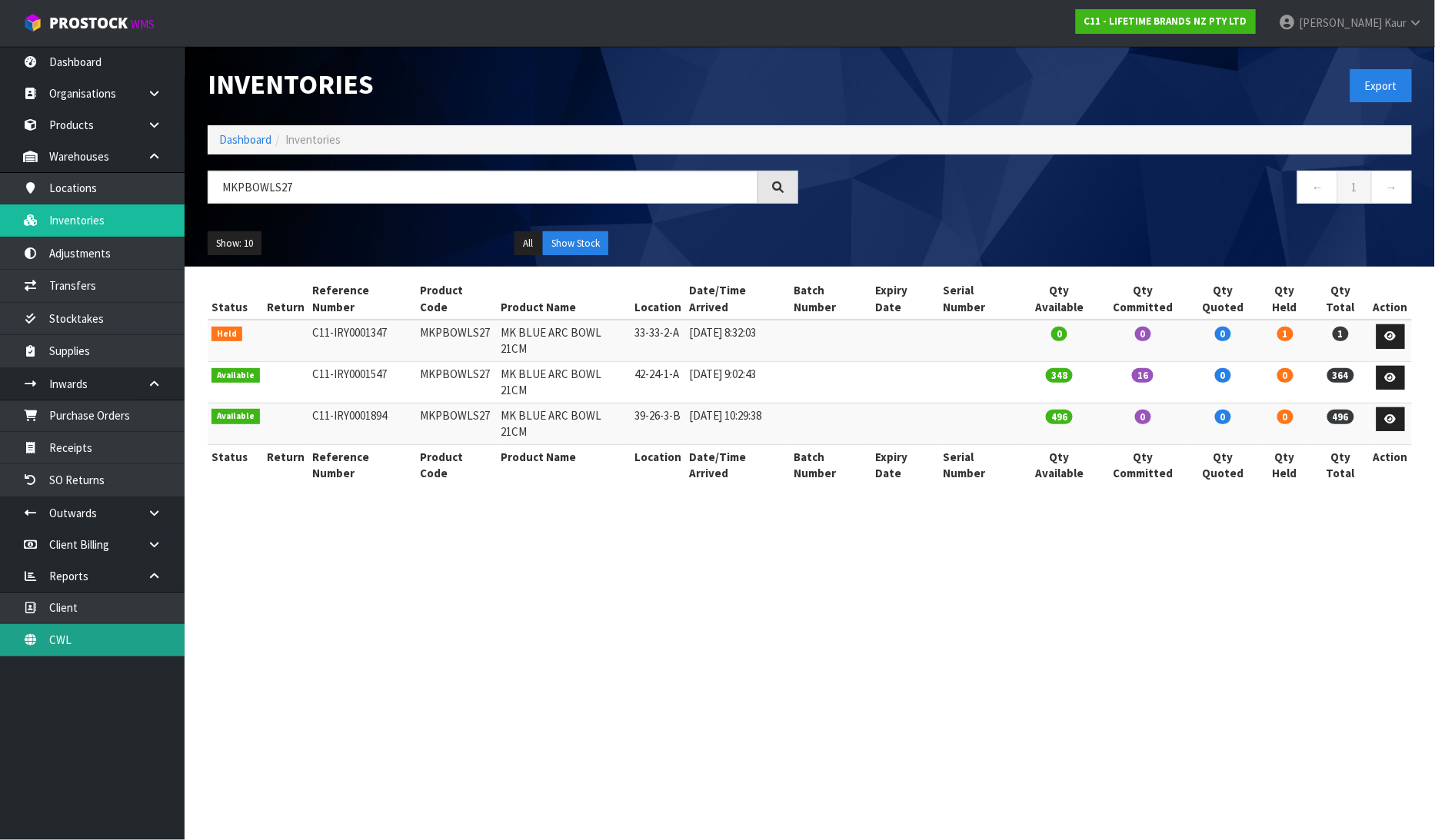
click at [88, 644] on link "CWL" at bounding box center [92, 640] width 185 height 32
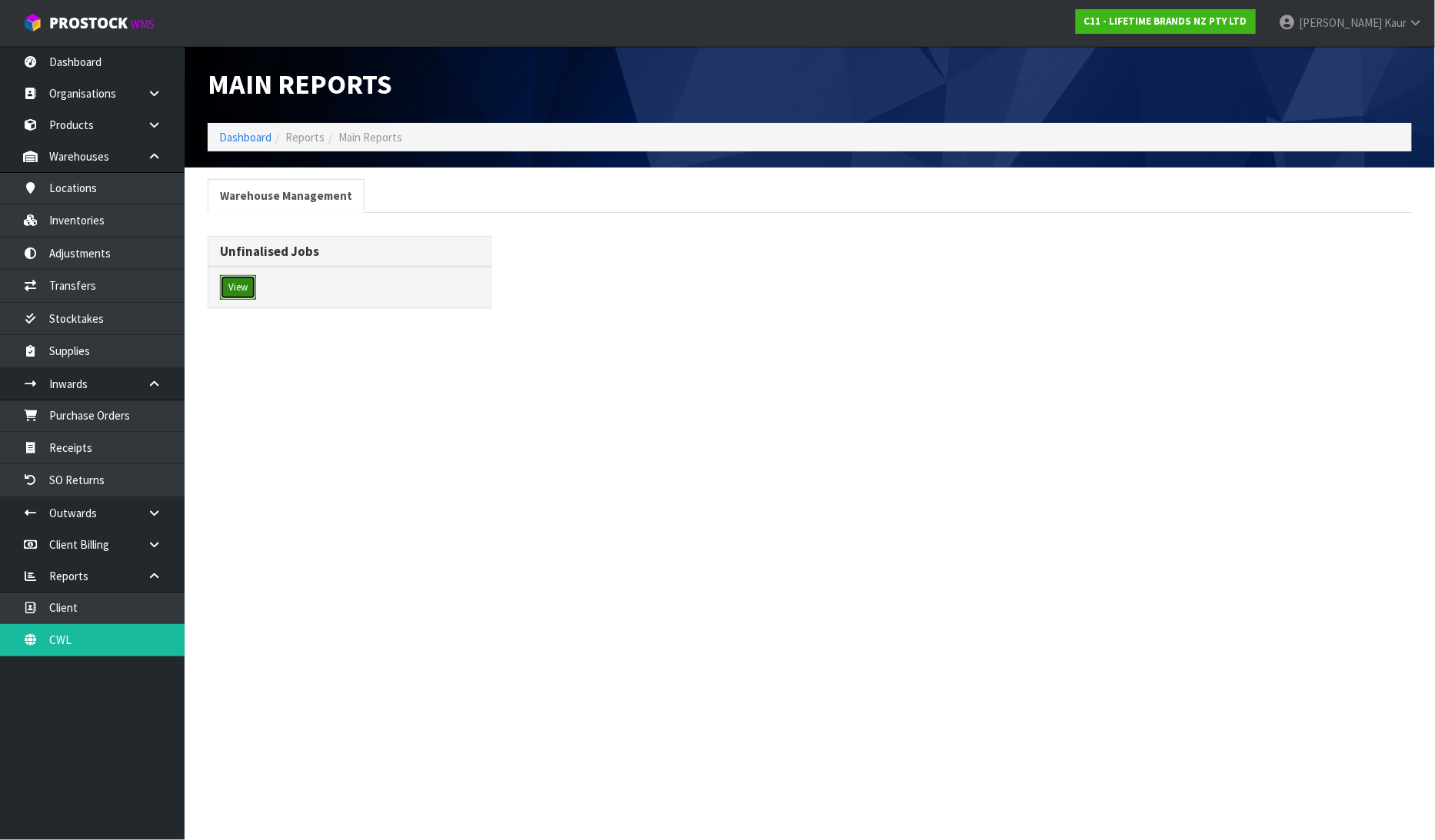
click at [236, 287] on button "View" at bounding box center [238, 287] width 36 height 25
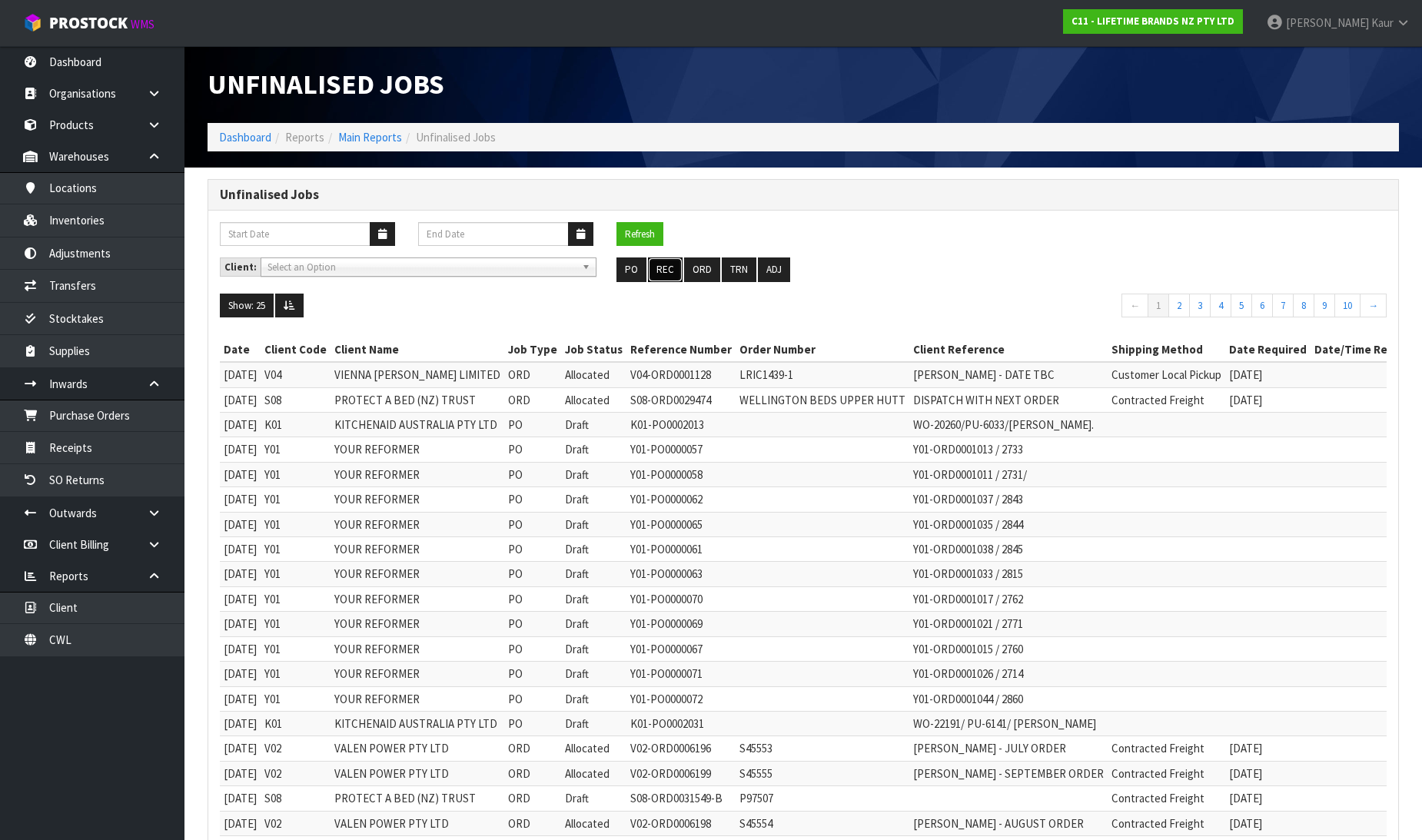
click at [663, 278] on button "REC" at bounding box center [665, 270] width 35 height 25
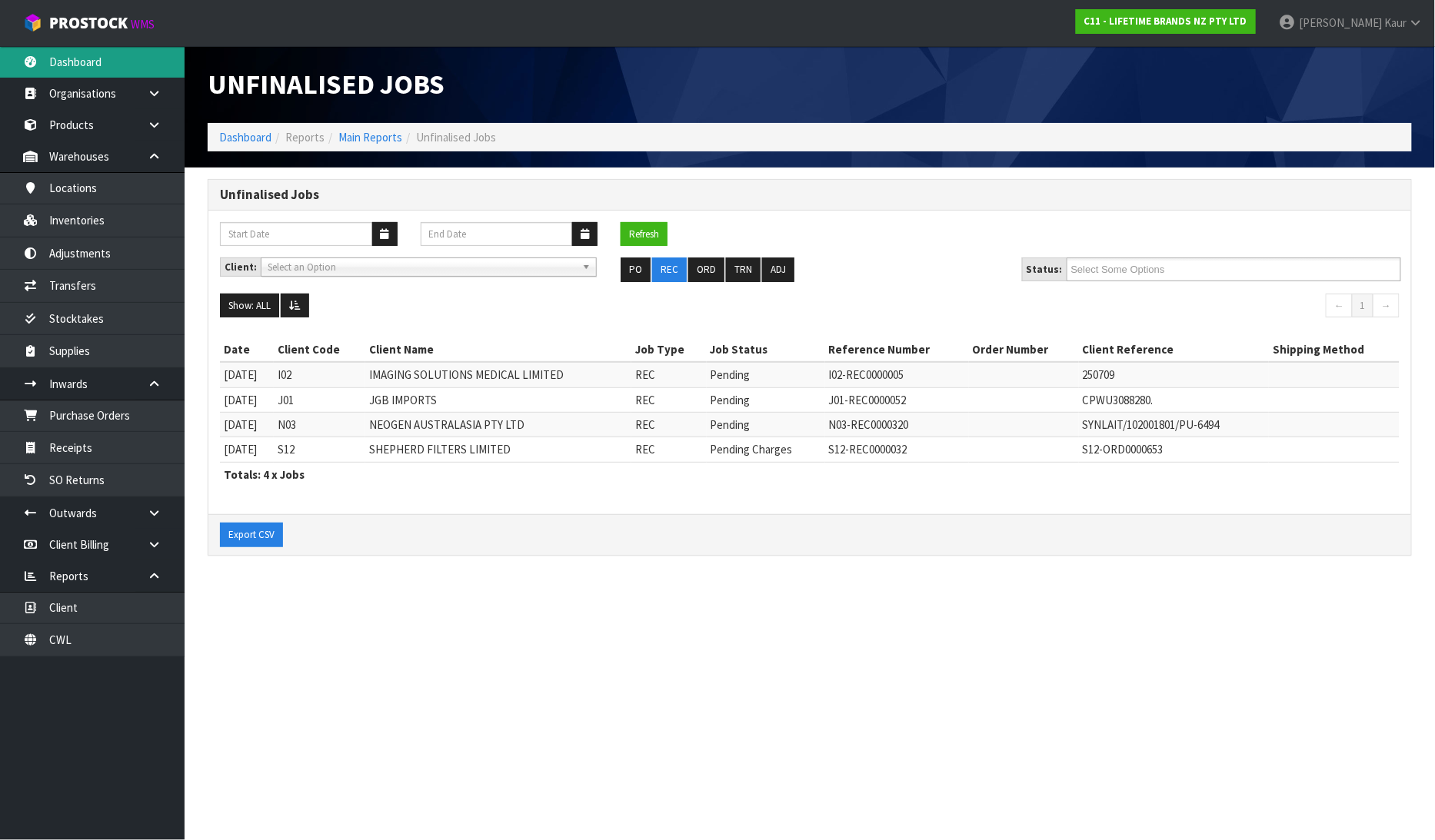
click at [40, 59] on link "Dashboard" at bounding box center [92, 62] width 185 height 32
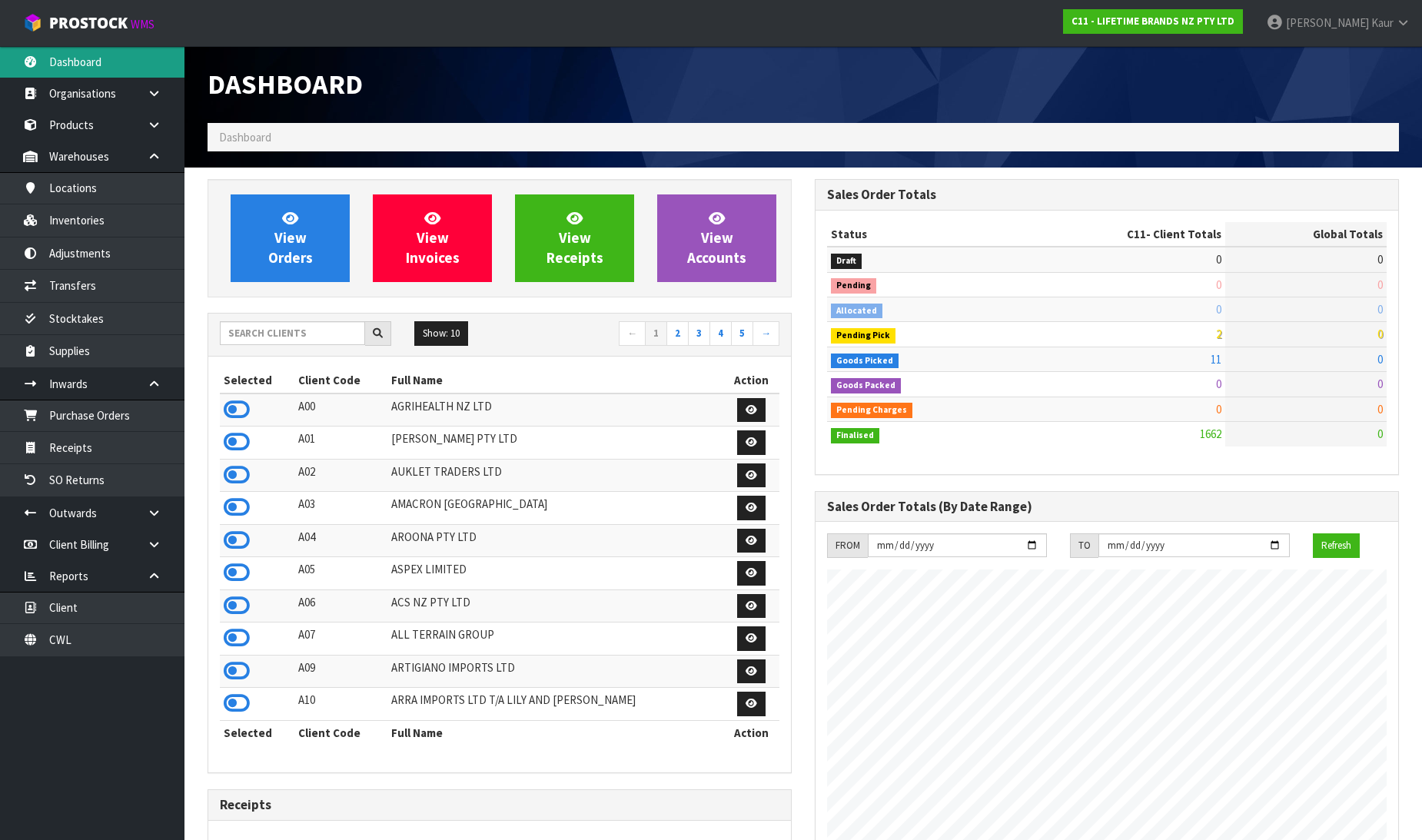
scroll to position [1165, 608]
click at [58, 628] on link "CWL" at bounding box center [92, 640] width 184 height 32
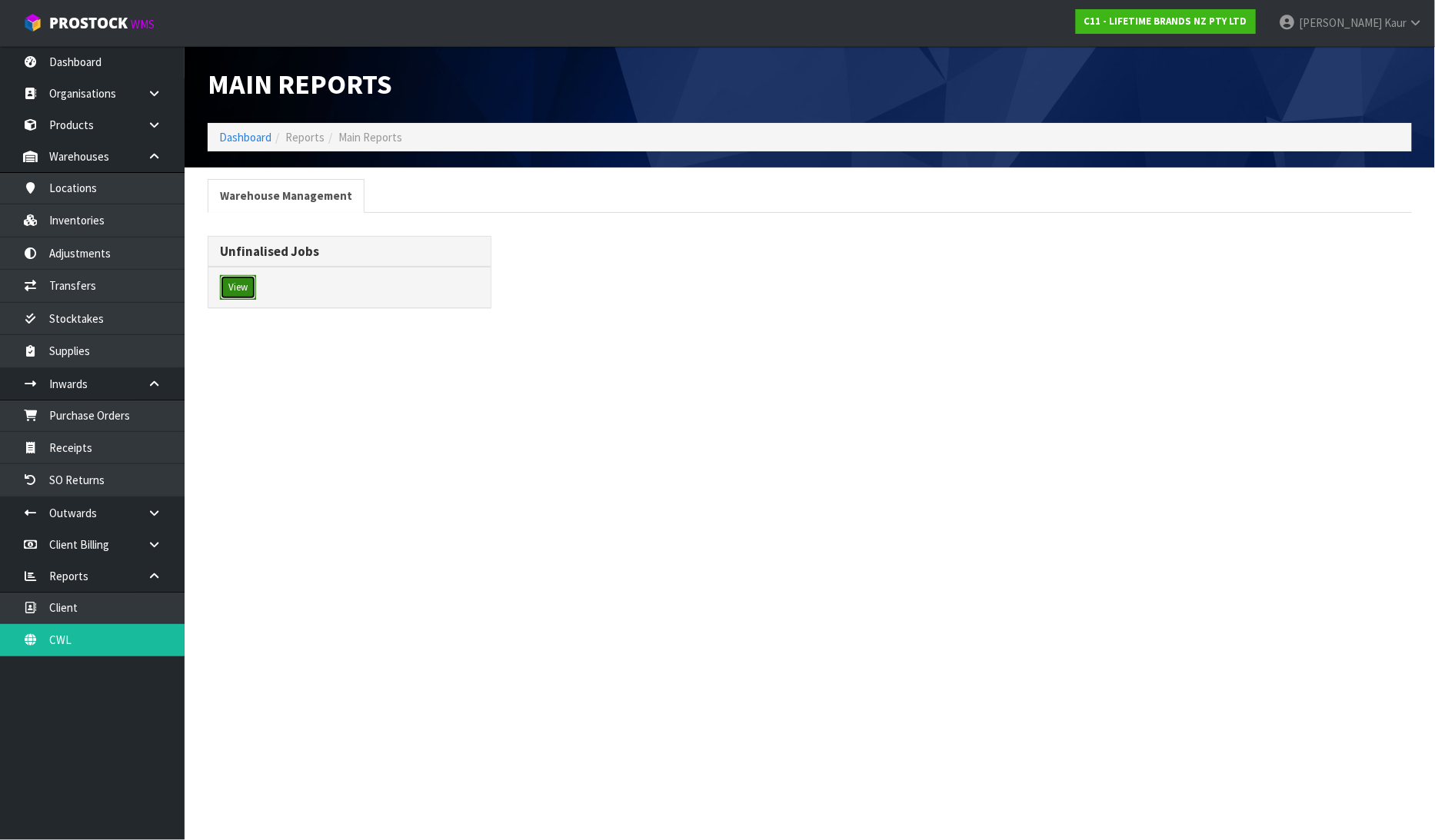
click at [233, 282] on button "View" at bounding box center [238, 287] width 36 height 25
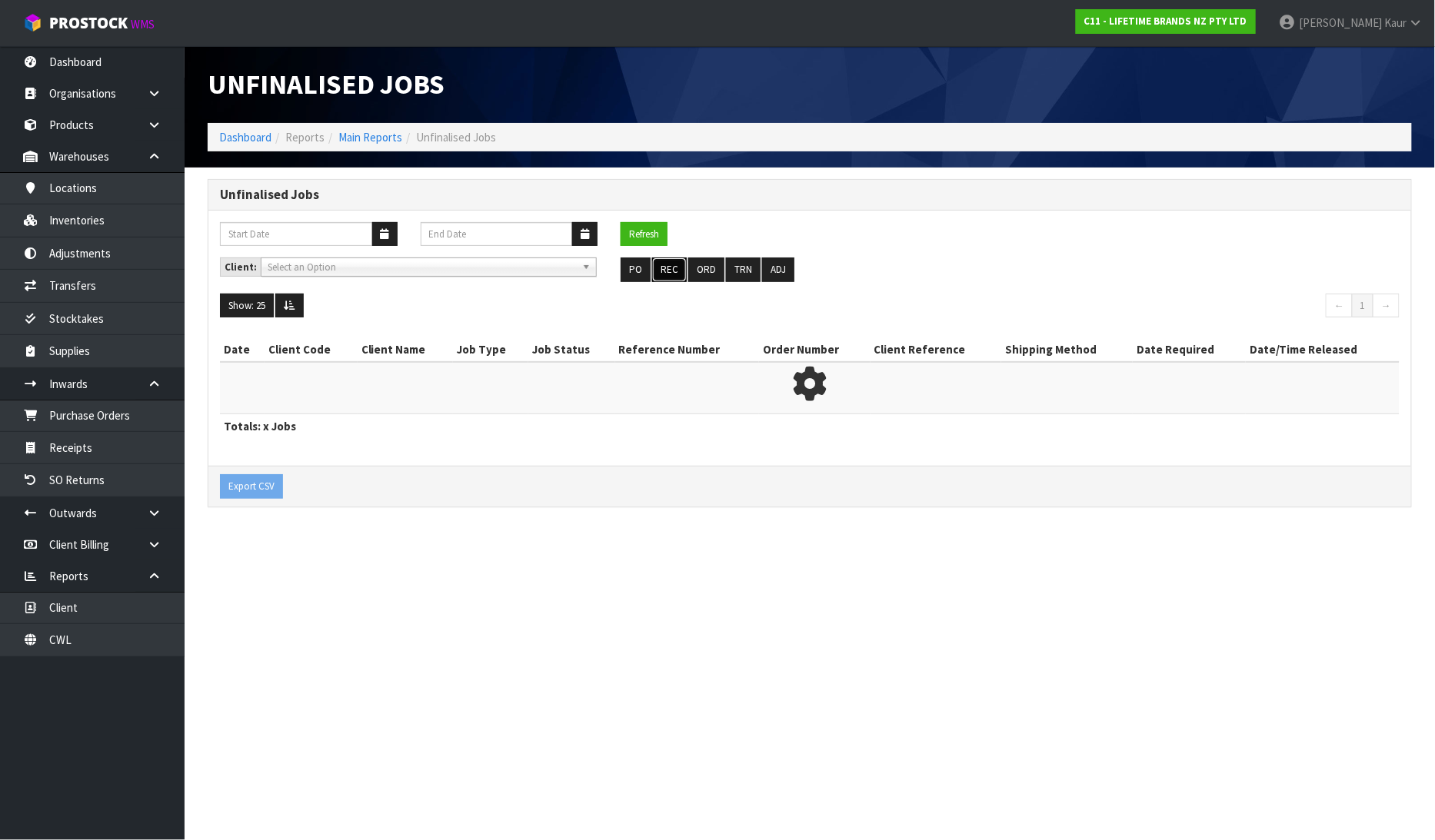
click at [672, 271] on button "REC" at bounding box center [669, 270] width 35 height 25
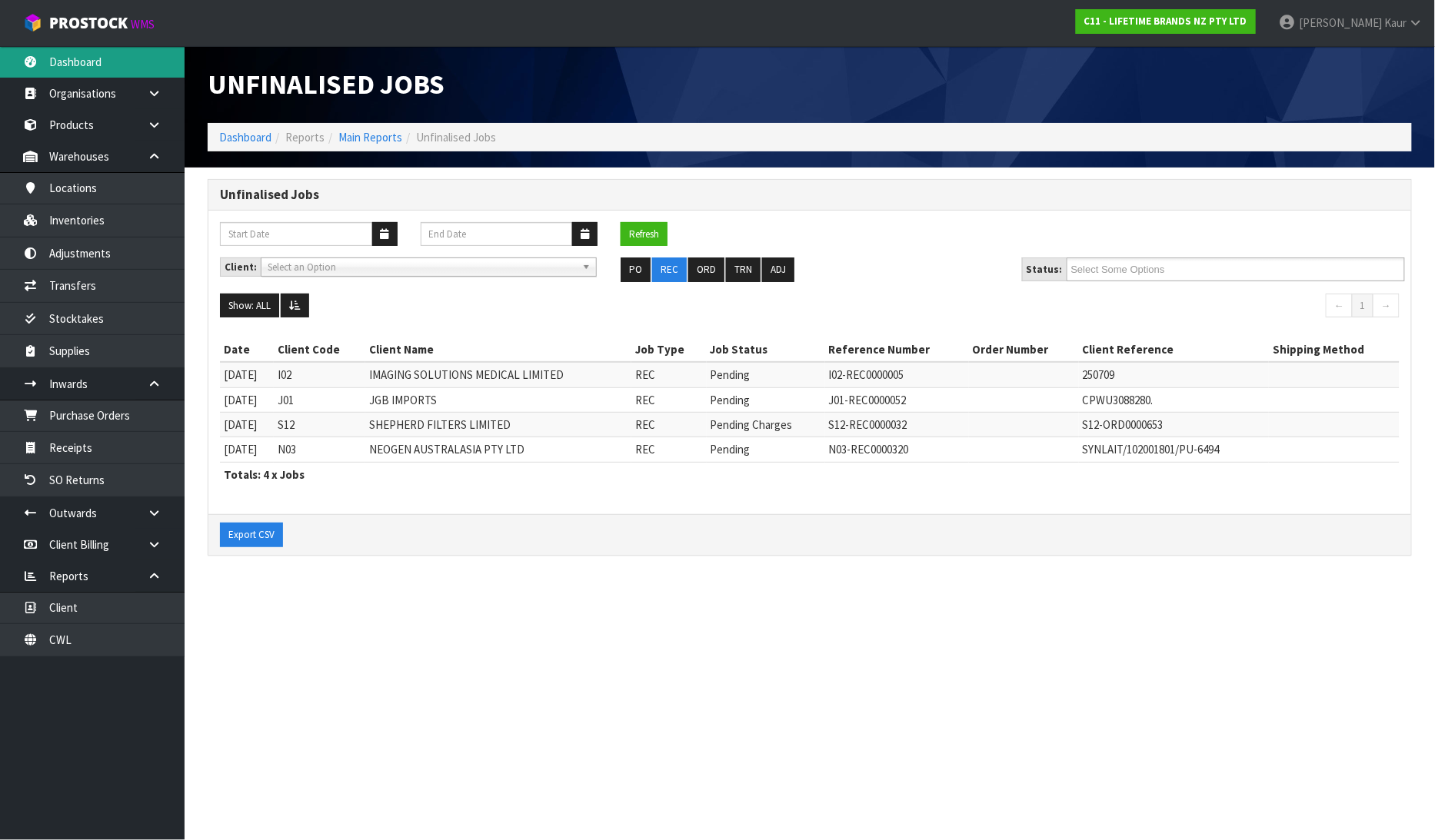
click at [89, 54] on link "Dashboard" at bounding box center [92, 62] width 185 height 32
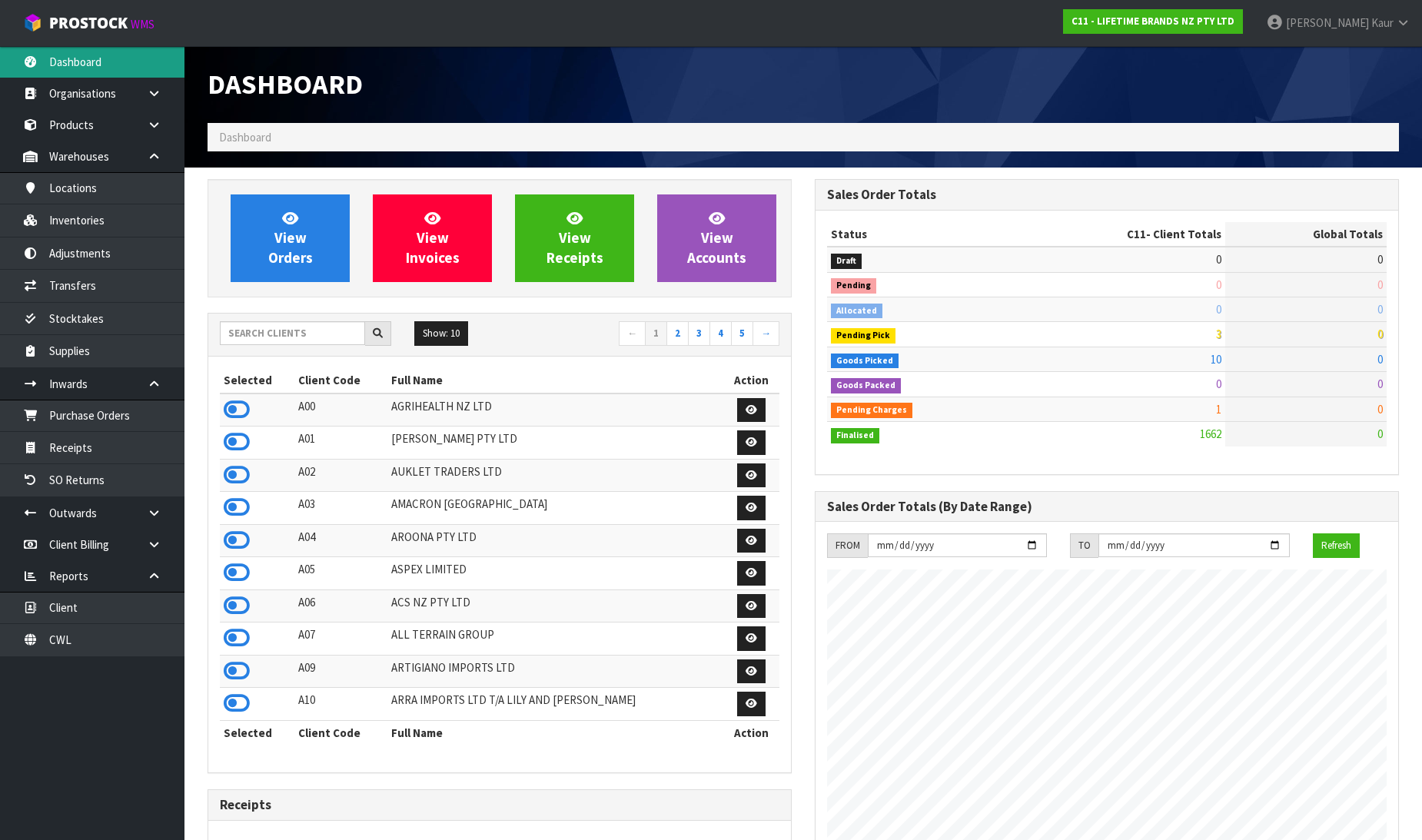
scroll to position [1165, 608]
click at [258, 341] on input "text" at bounding box center [292, 333] width 145 height 24
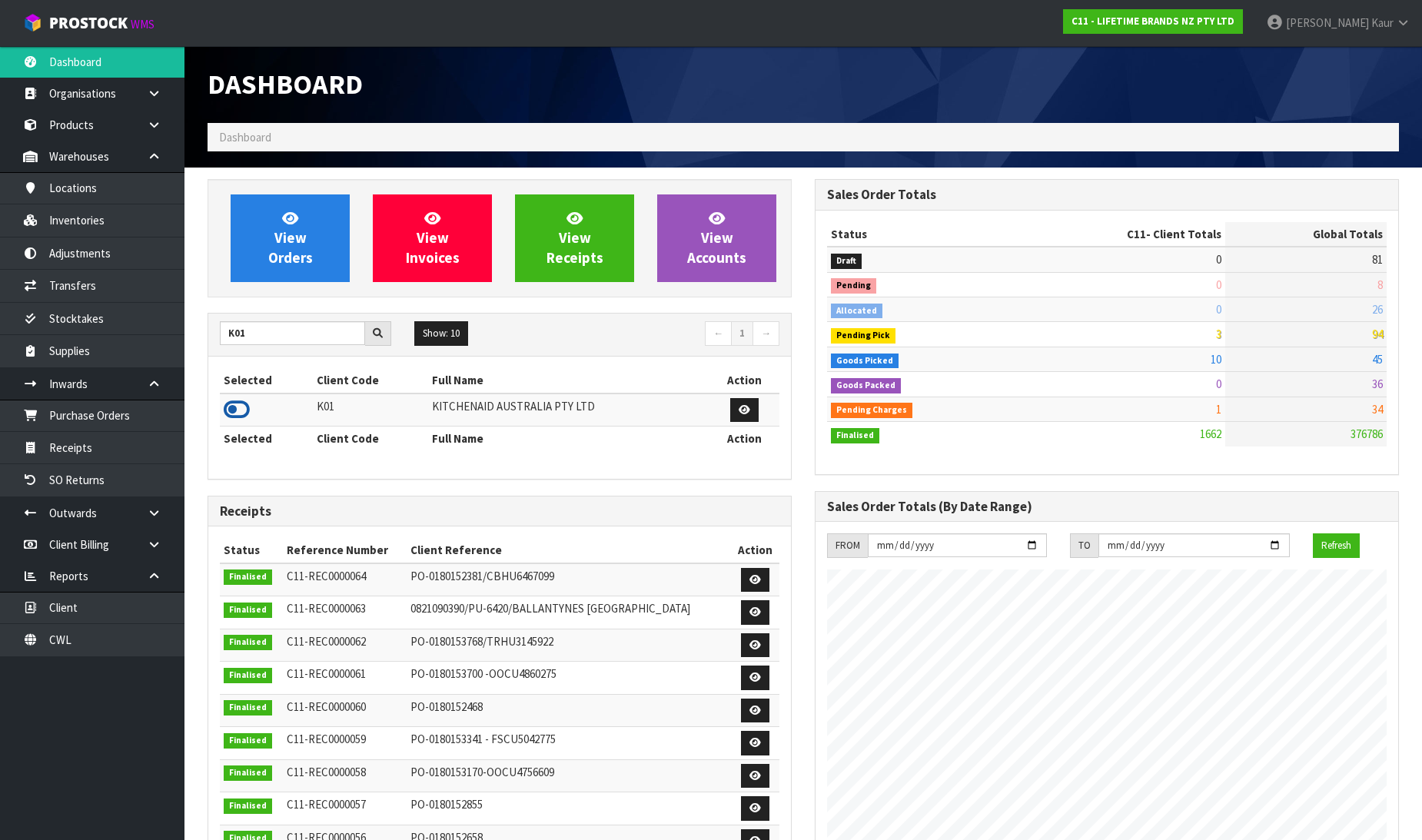
click at [241, 411] on icon at bounding box center [237, 410] width 26 height 23
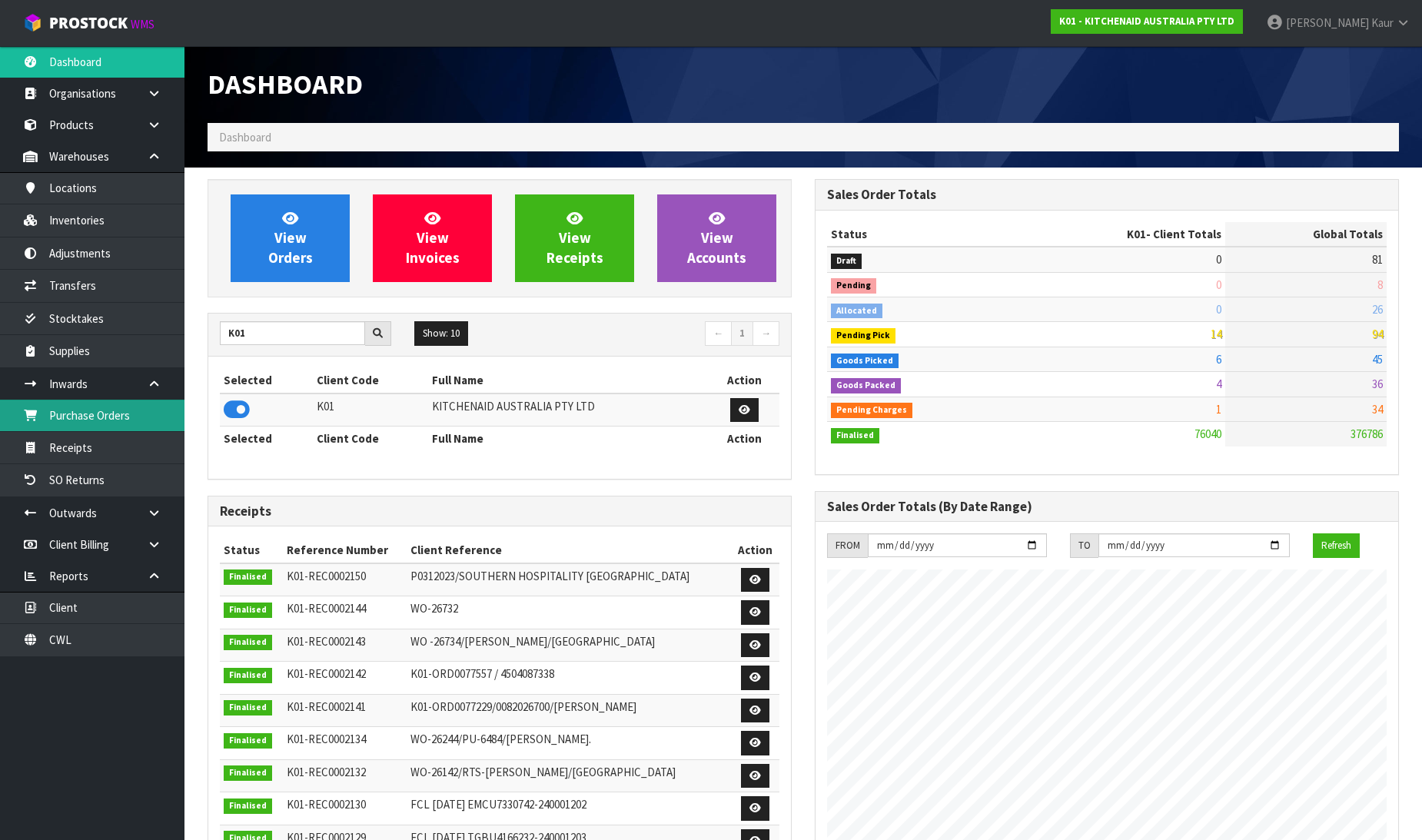
click at [117, 412] on link "Purchase Orders" at bounding box center [92, 415] width 184 height 32
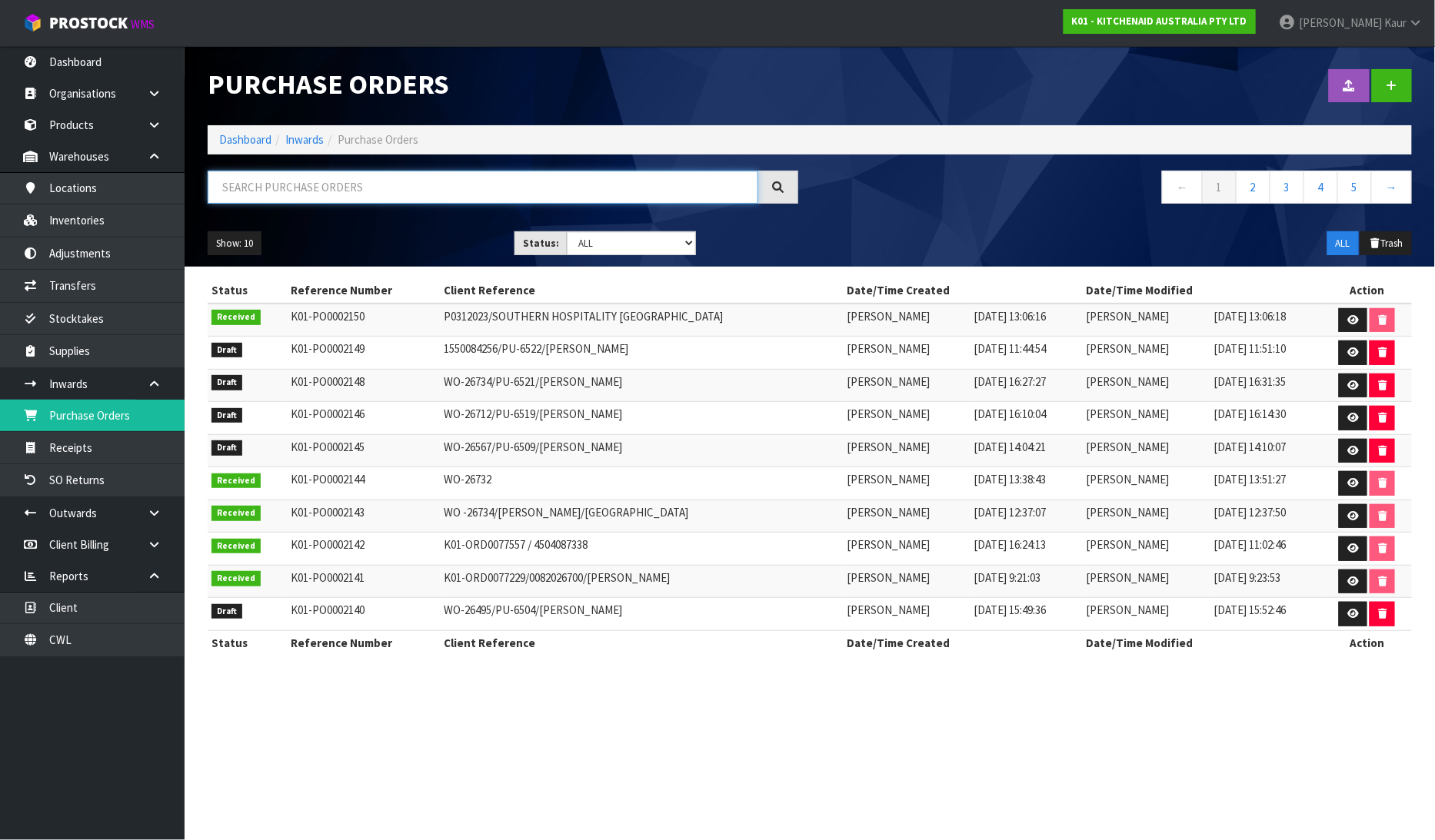
click at [377, 187] on input "text" at bounding box center [483, 187] width 550 height 33
click at [310, 186] on input "text" at bounding box center [483, 187] width 550 height 33
click at [254, 244] on button "Show: 10" at bounding box center [234, 244] width 53 height 25
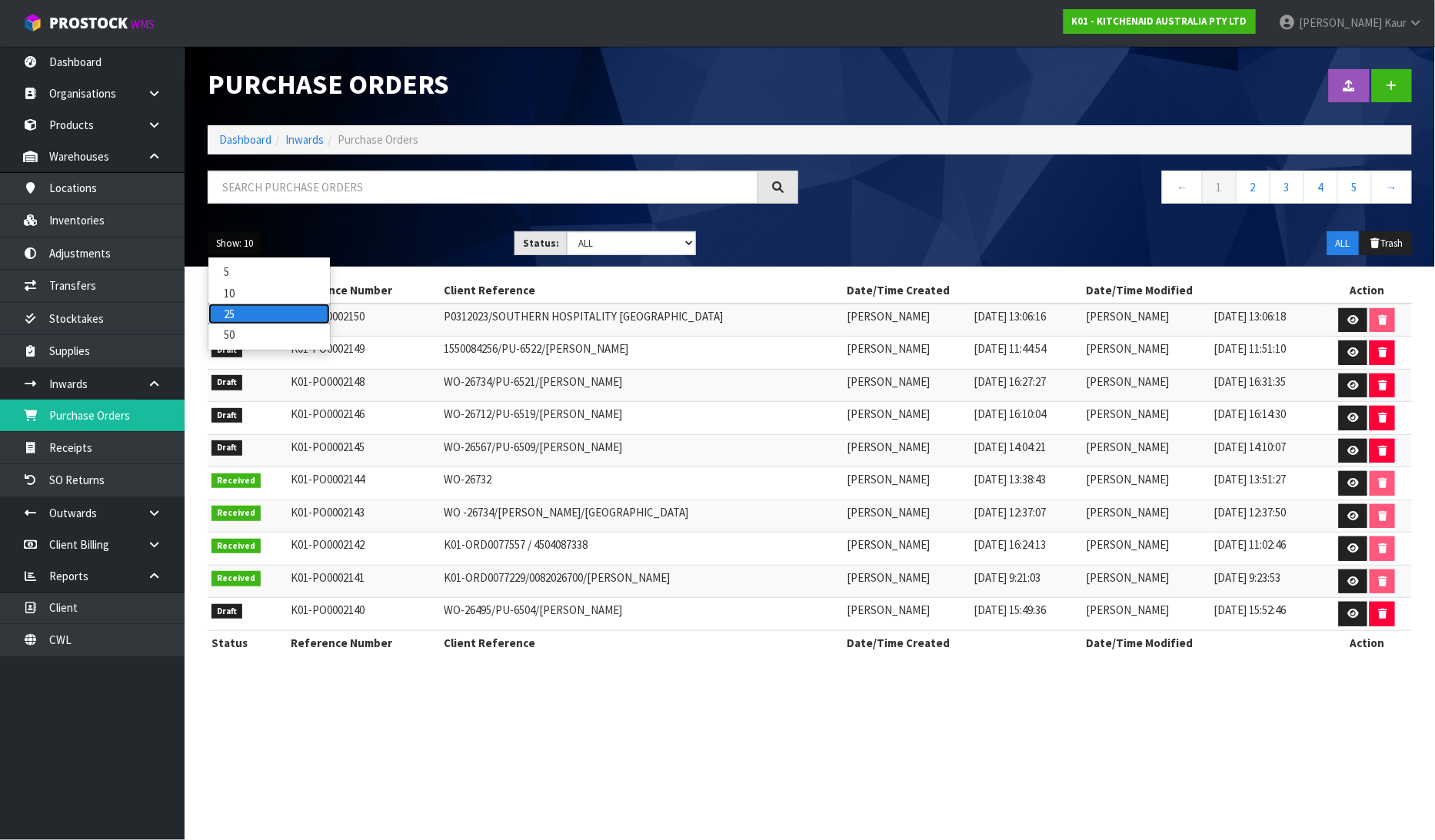
click at [240, 313] on link "25" at bounding box center [269, 314] width 122 height 21
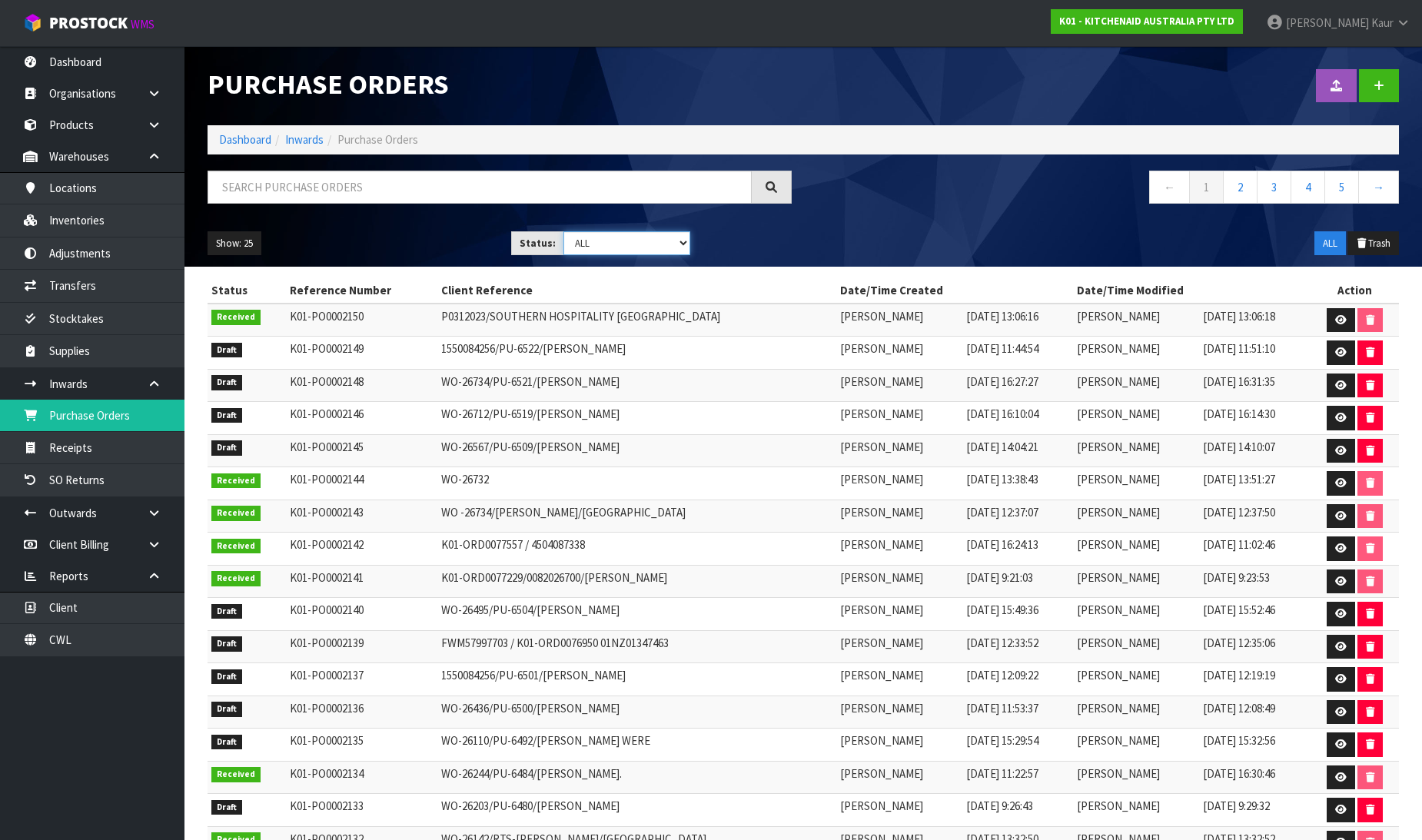
click at [690, 247] on select "Draft Pending Received Cancelled ALL" at bounding box center [627, 243] width 127 height 24
click at [563, 232] on select "Draft Pending Received Cancelled ALL" at bounding box center [627, 243] width 127 height 24
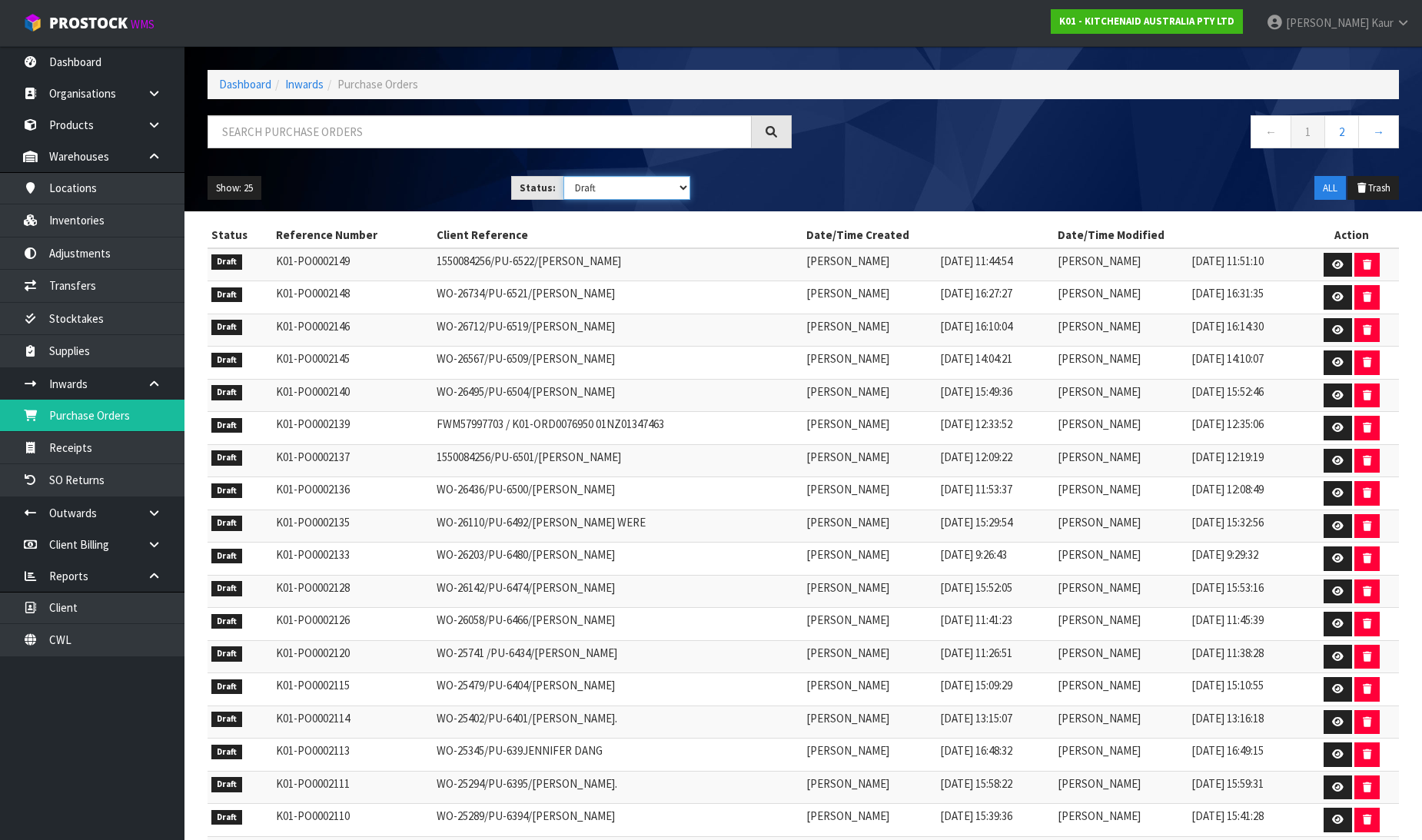
scroll to position [85, 0]
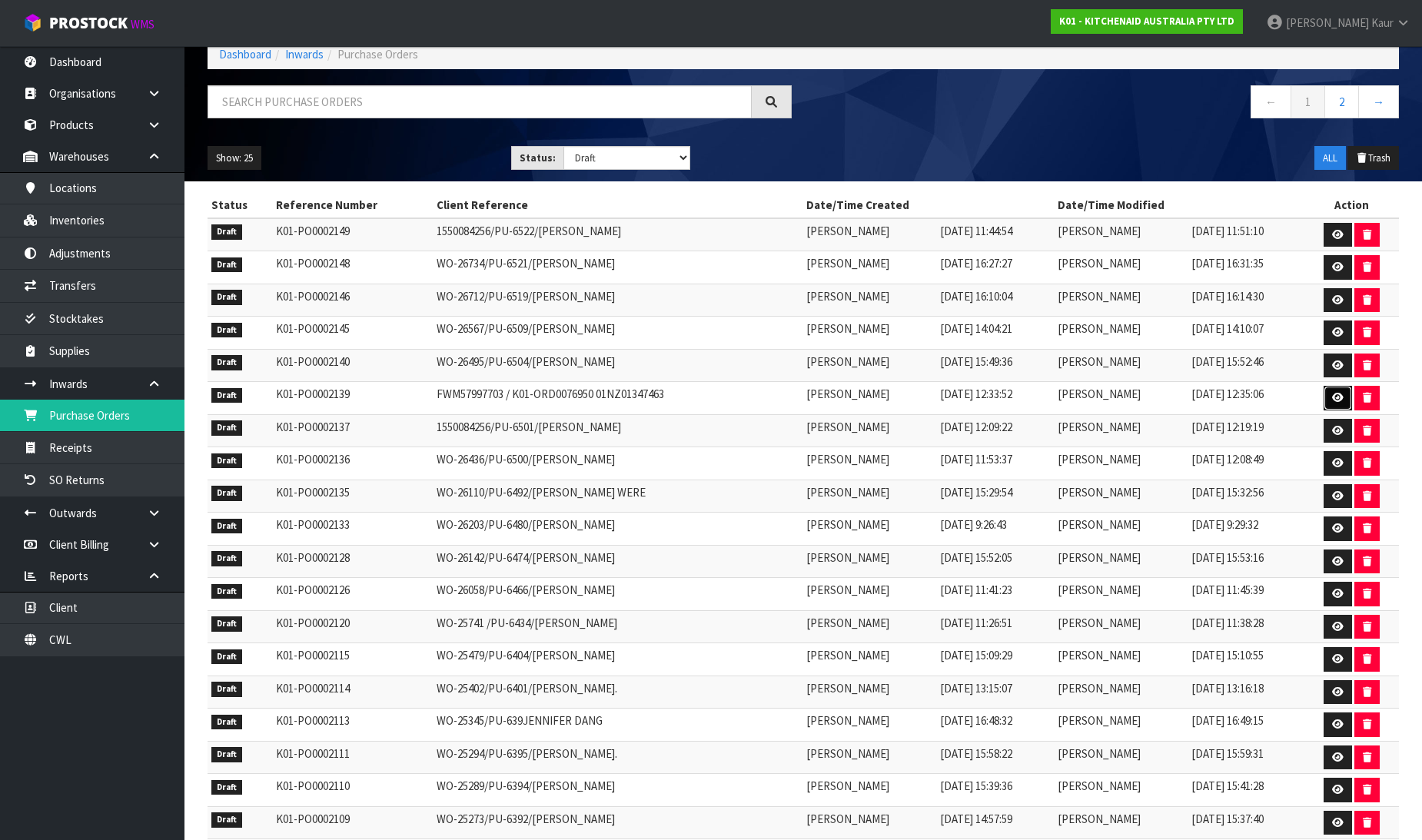
click at [1331, 401] on link at bounding box center [1338, 398] width 29 height 25
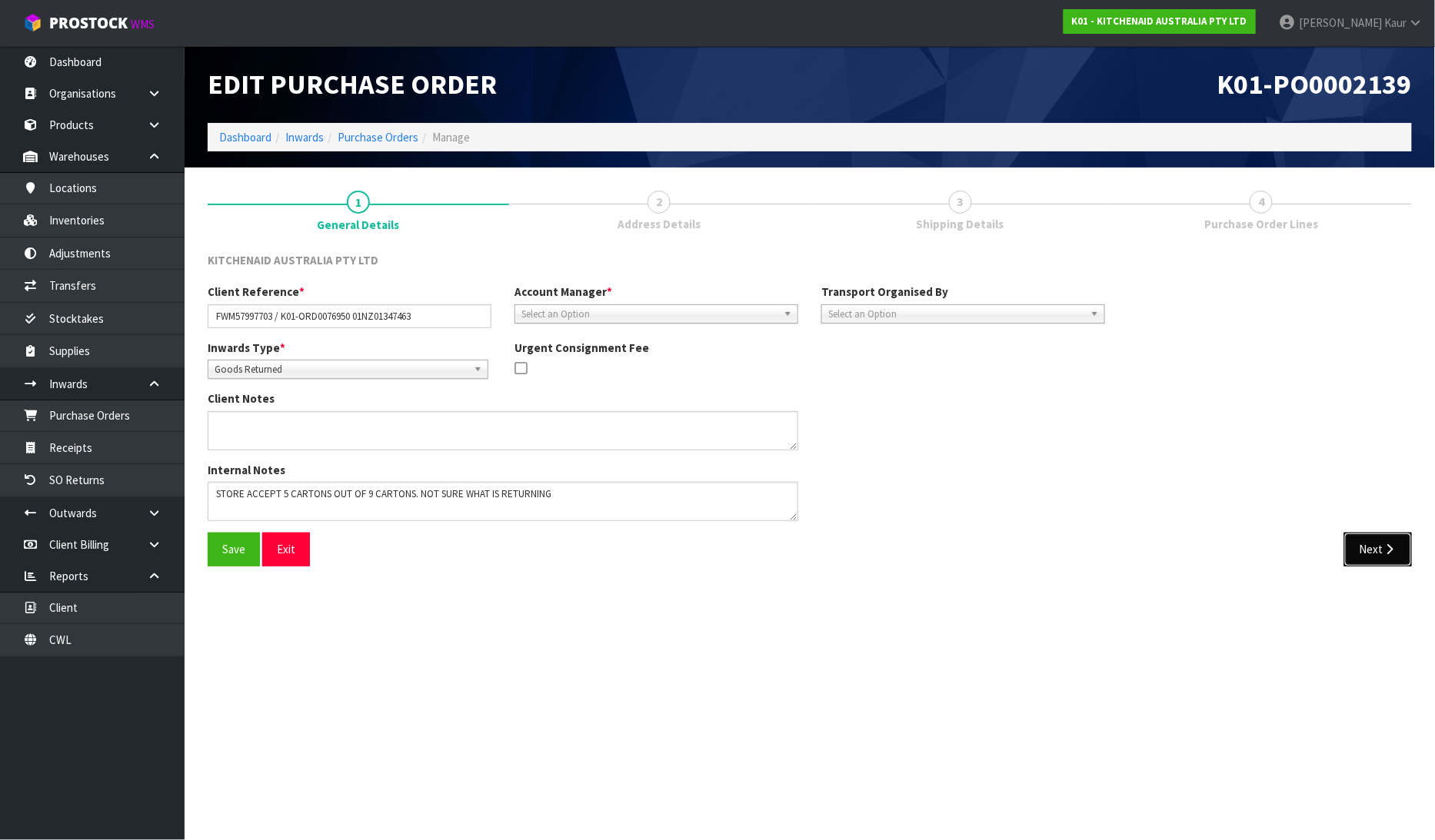
click at [1396, 549] on icon "button" at bounding box center [1390, 549] width 15 height 12
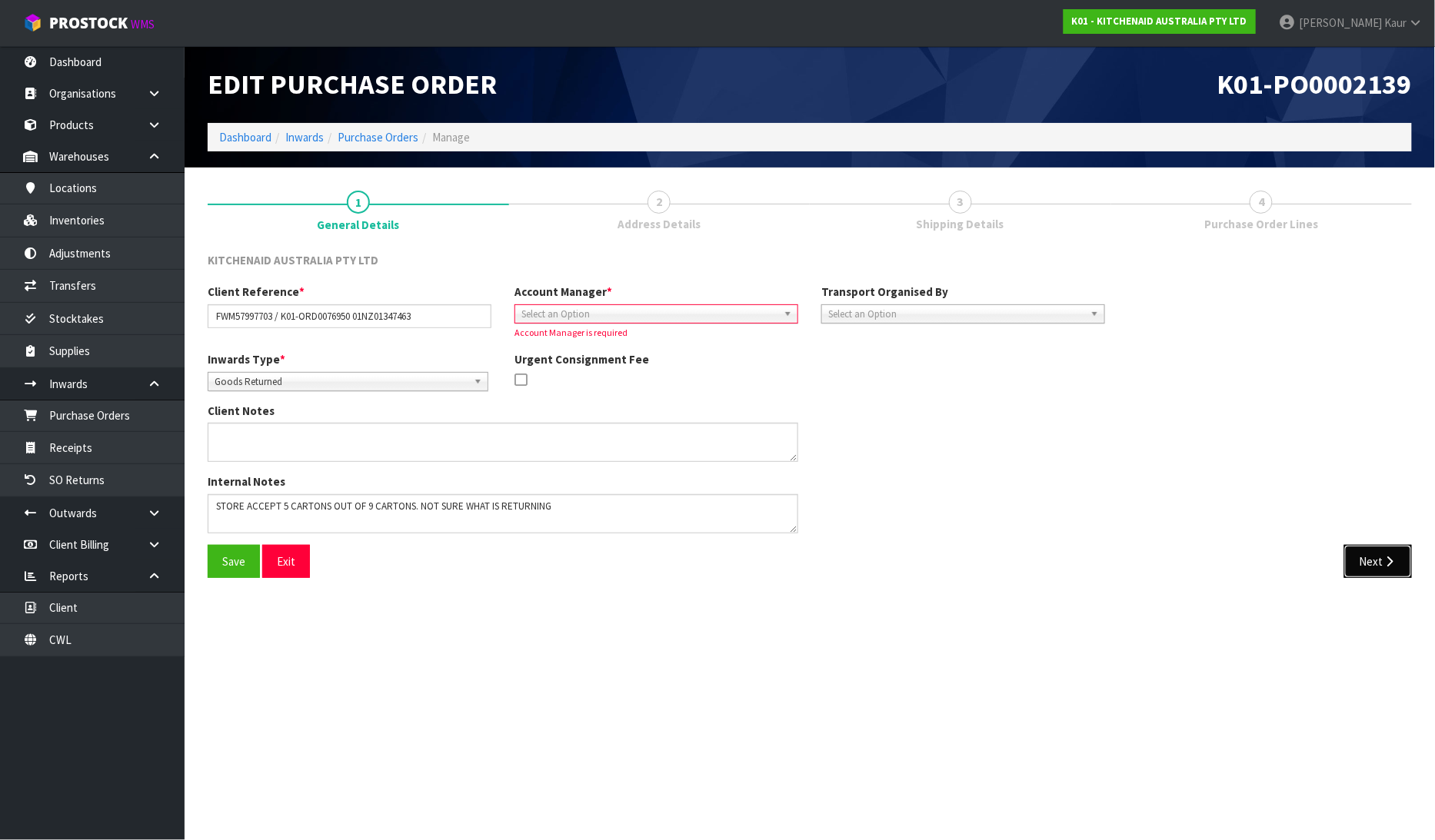
click at [1388, 570] on button "Next" at bounding box center [1378, 561] width 67 height 33
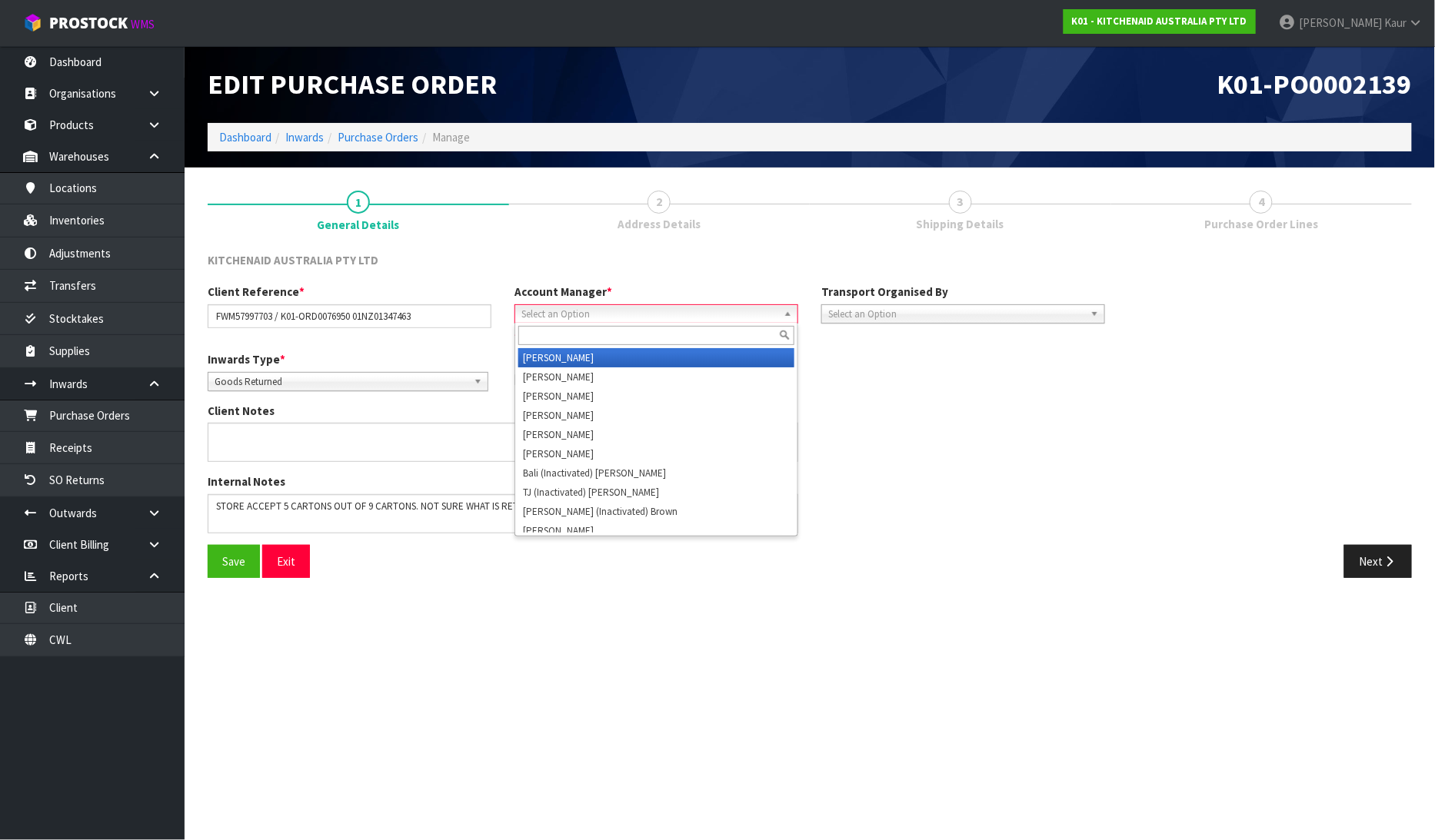
click at [572, 312] on span "Select an Option" at bounding box center [650, 315] width 256 height 19
click at [562, 349] on li "V [PERSON_NAME]" at bounding box center [657, 357] width 276 height 19
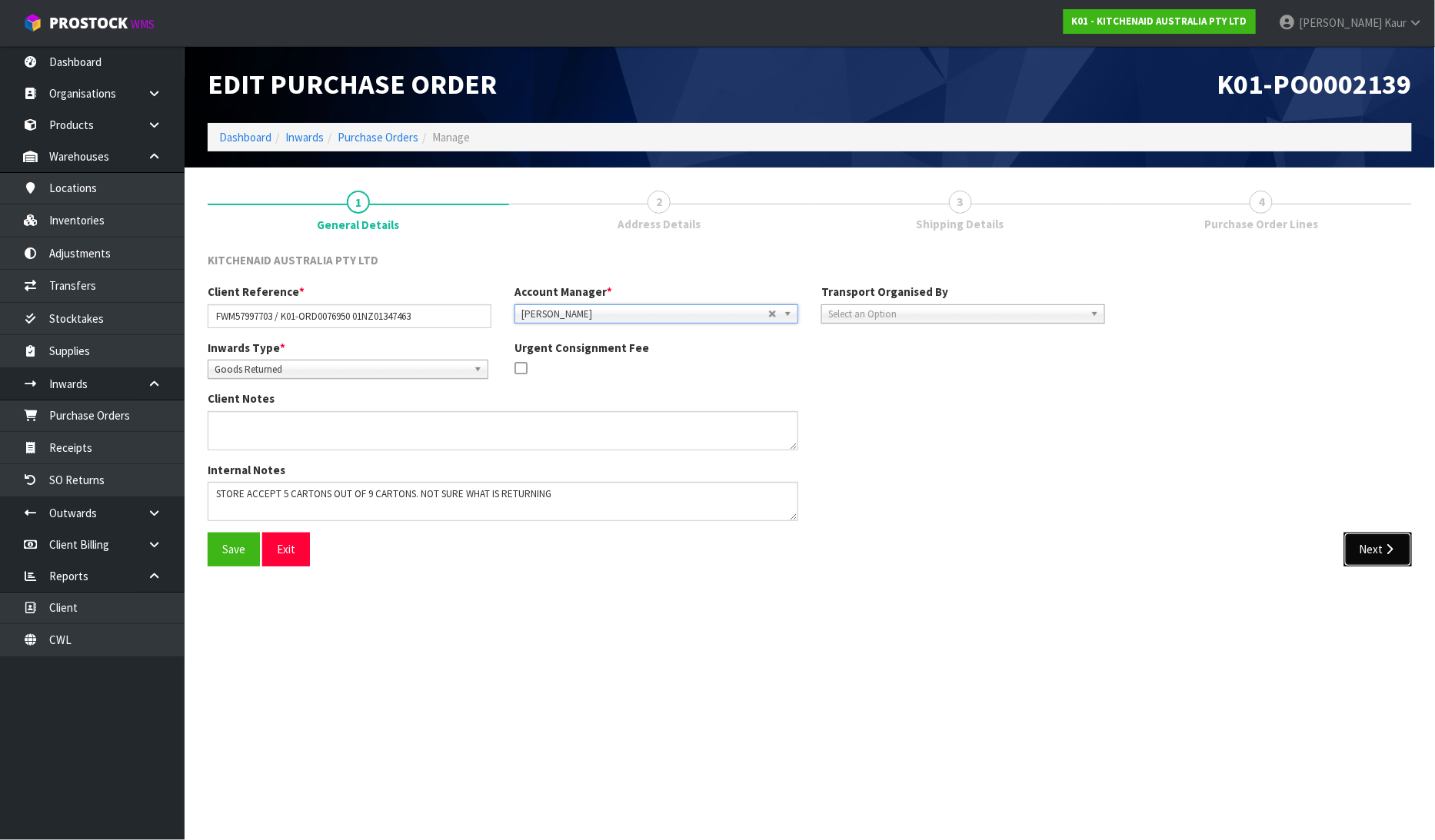
click at [1344, 553] on button "Next" at bounding box center [1378, 549] width 67 height 33
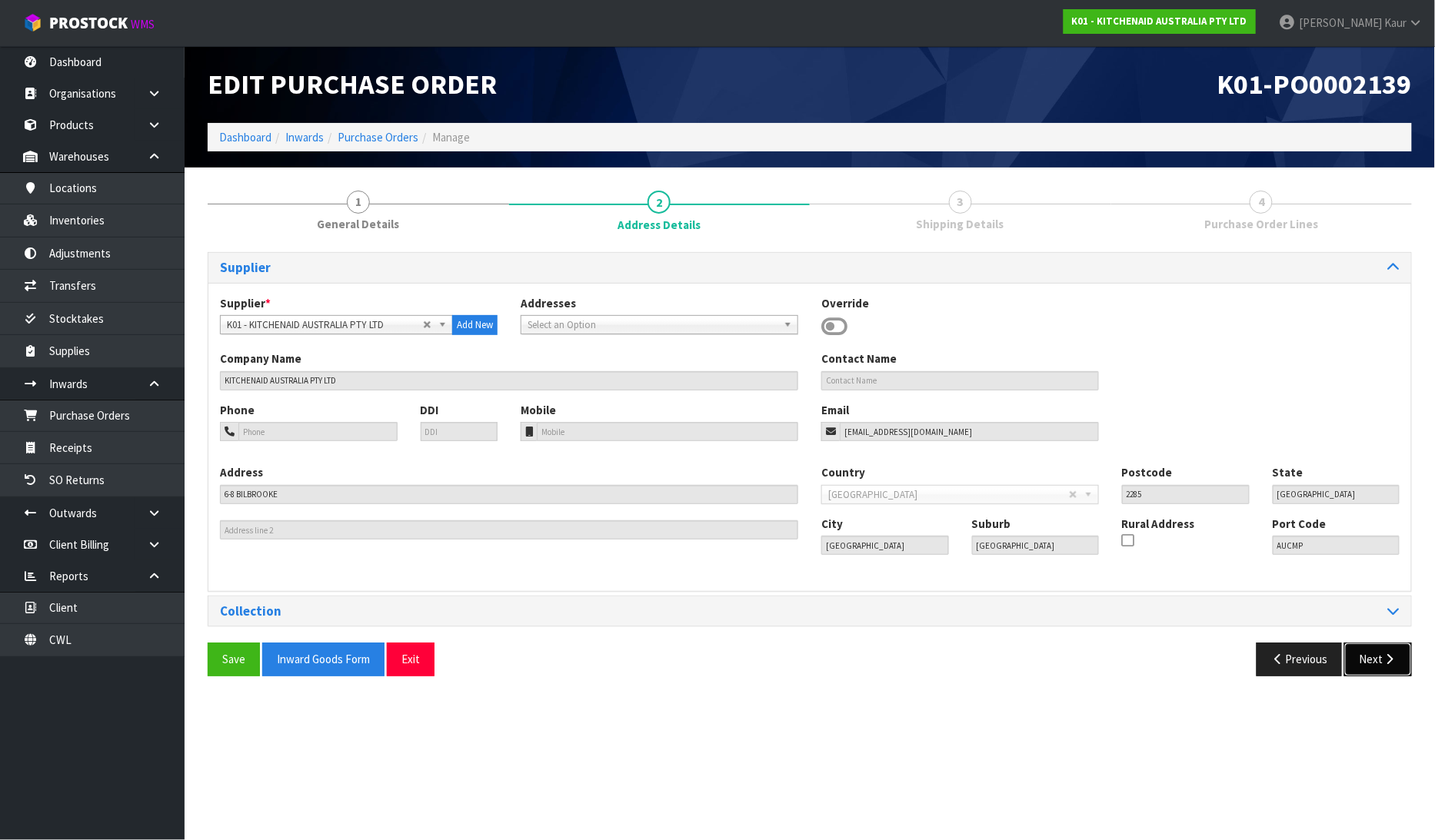
click at [1364, 664] on button "Next" at bounding box center [1378, 659] width 67 height 33
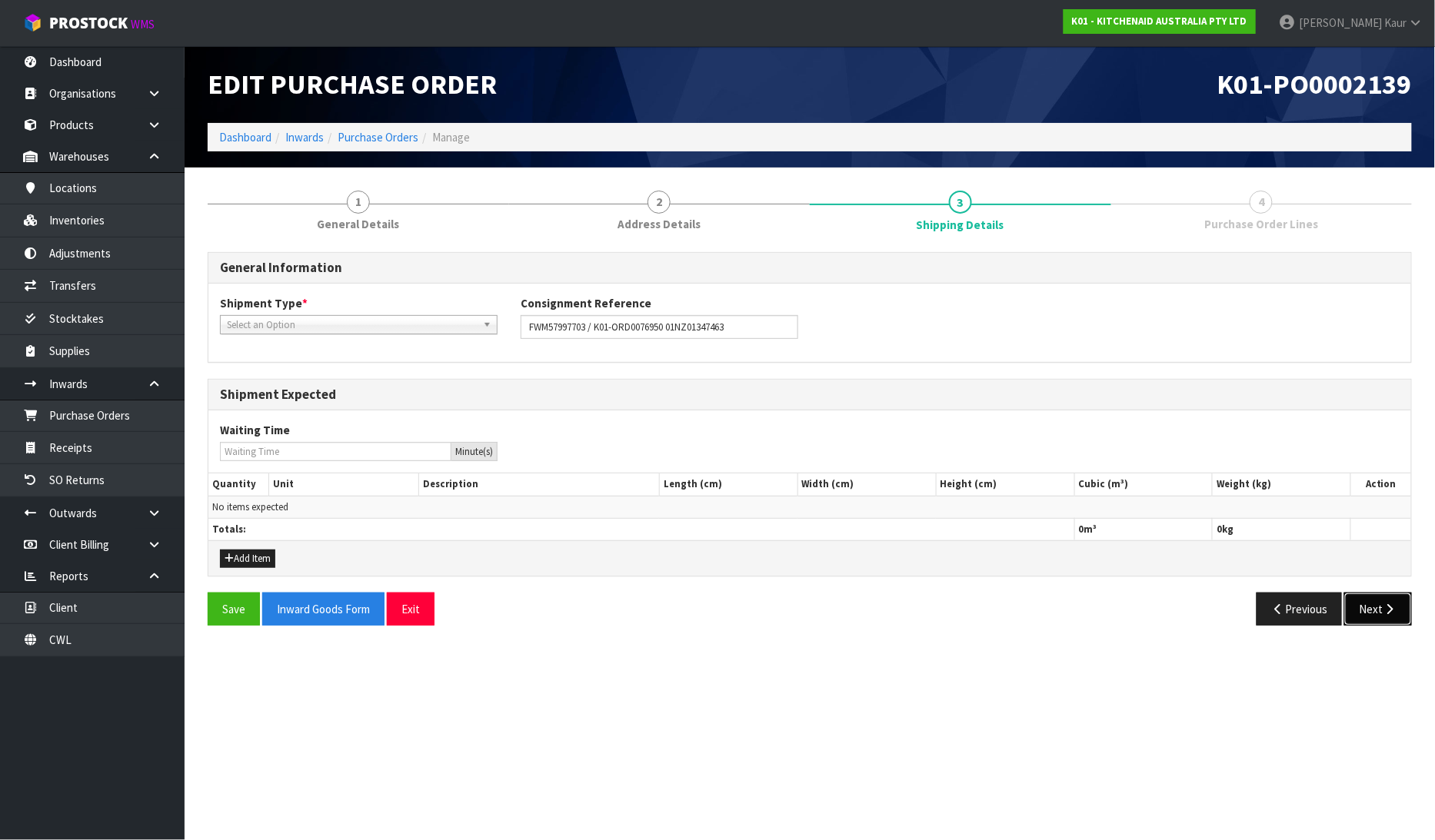
click at [1370, 602] on button "Next" at bounding box center [1378, 609] width 67 height 33
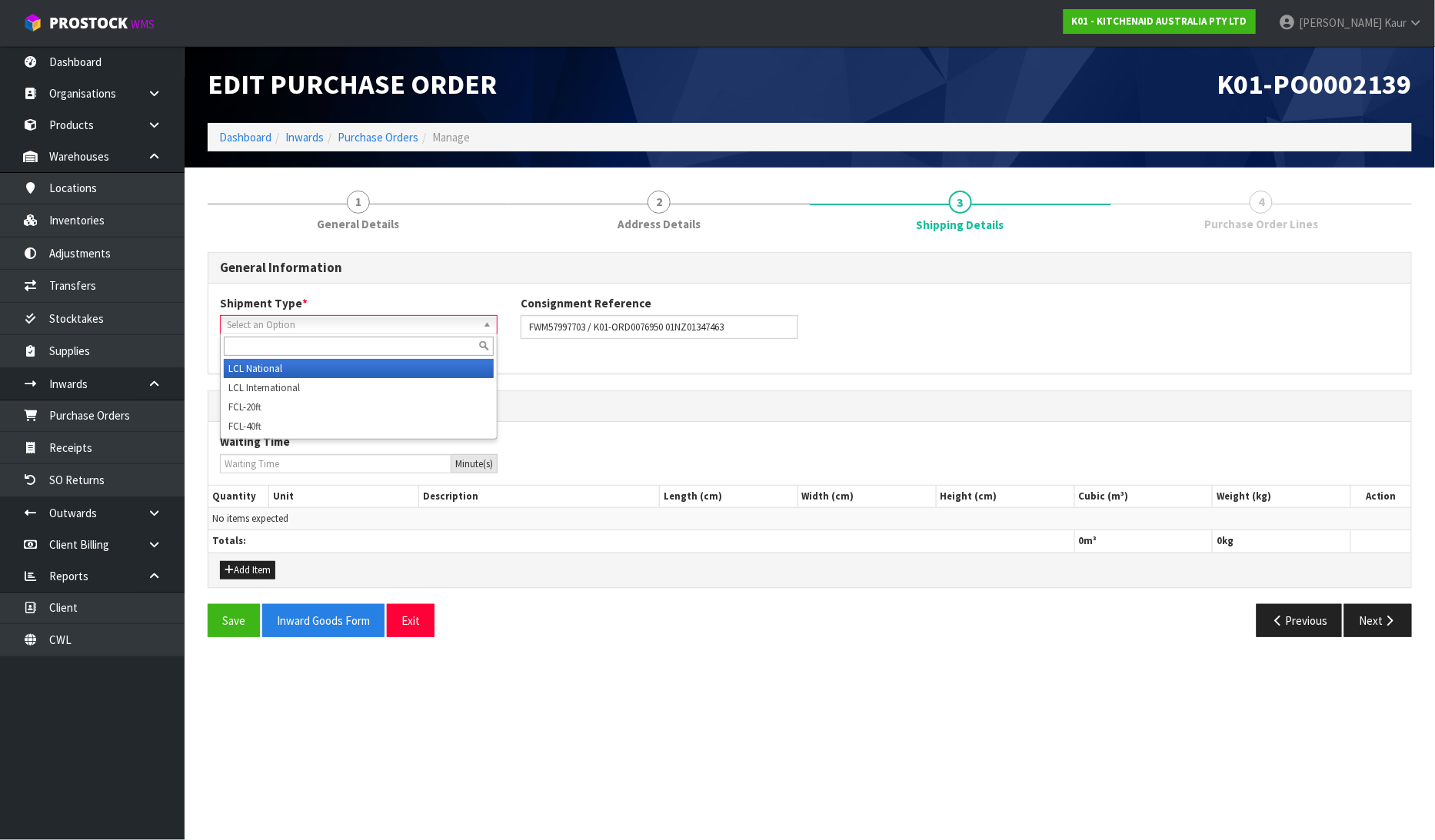
click at [313, 318] on span "Select an Option" at bounding box center [352, 325] width 250 height 19
click at [309, 361] on li "LCL National" at bounding box center [359, 368] width 270 height 19
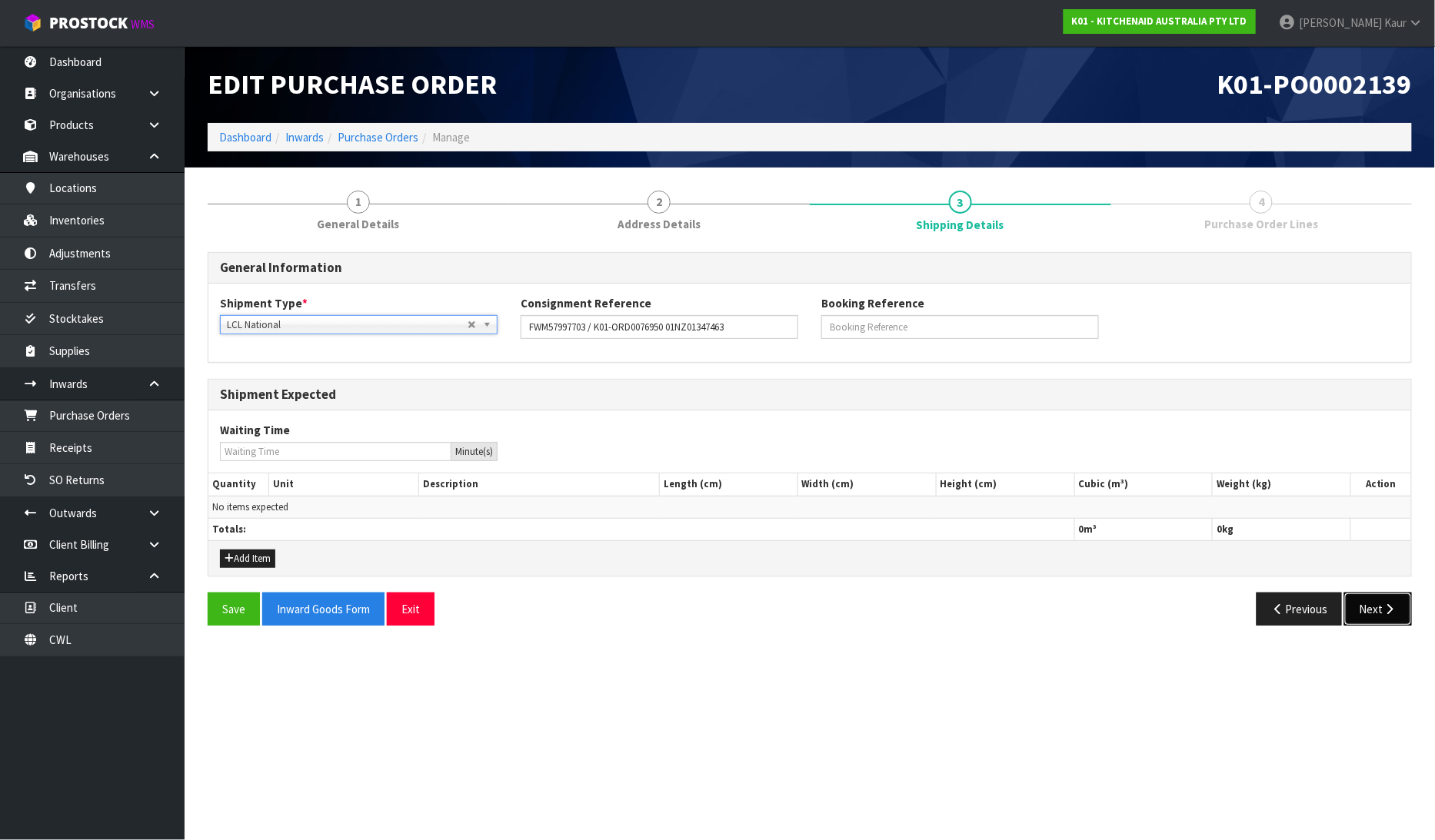
click at [1382, 597] on button "Next" at bounding box center [1378, 609] width 67 height 33
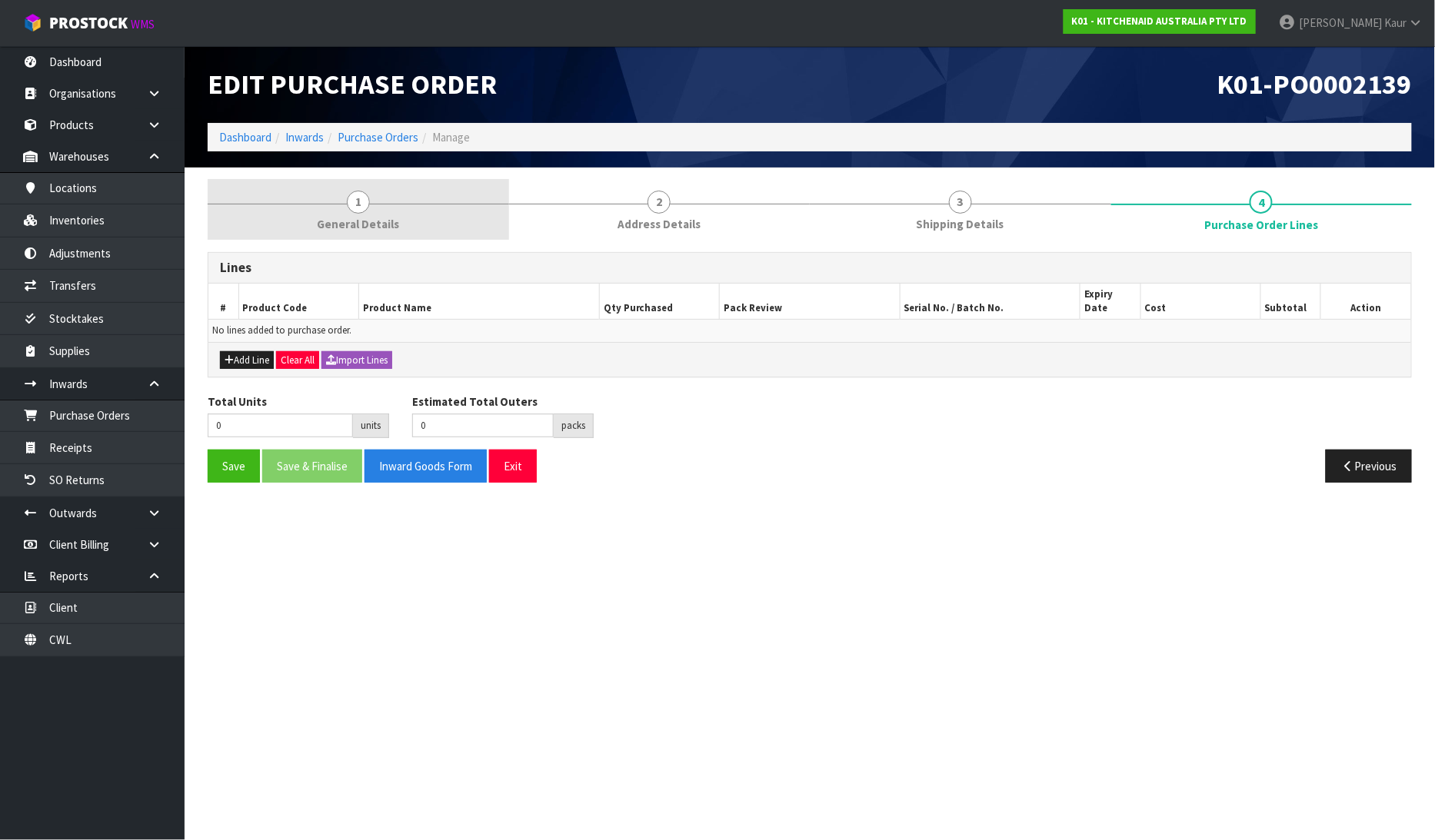
click at [393, 235] on link "1 General Details" at bounding box center [358, 209] width 302 height 60
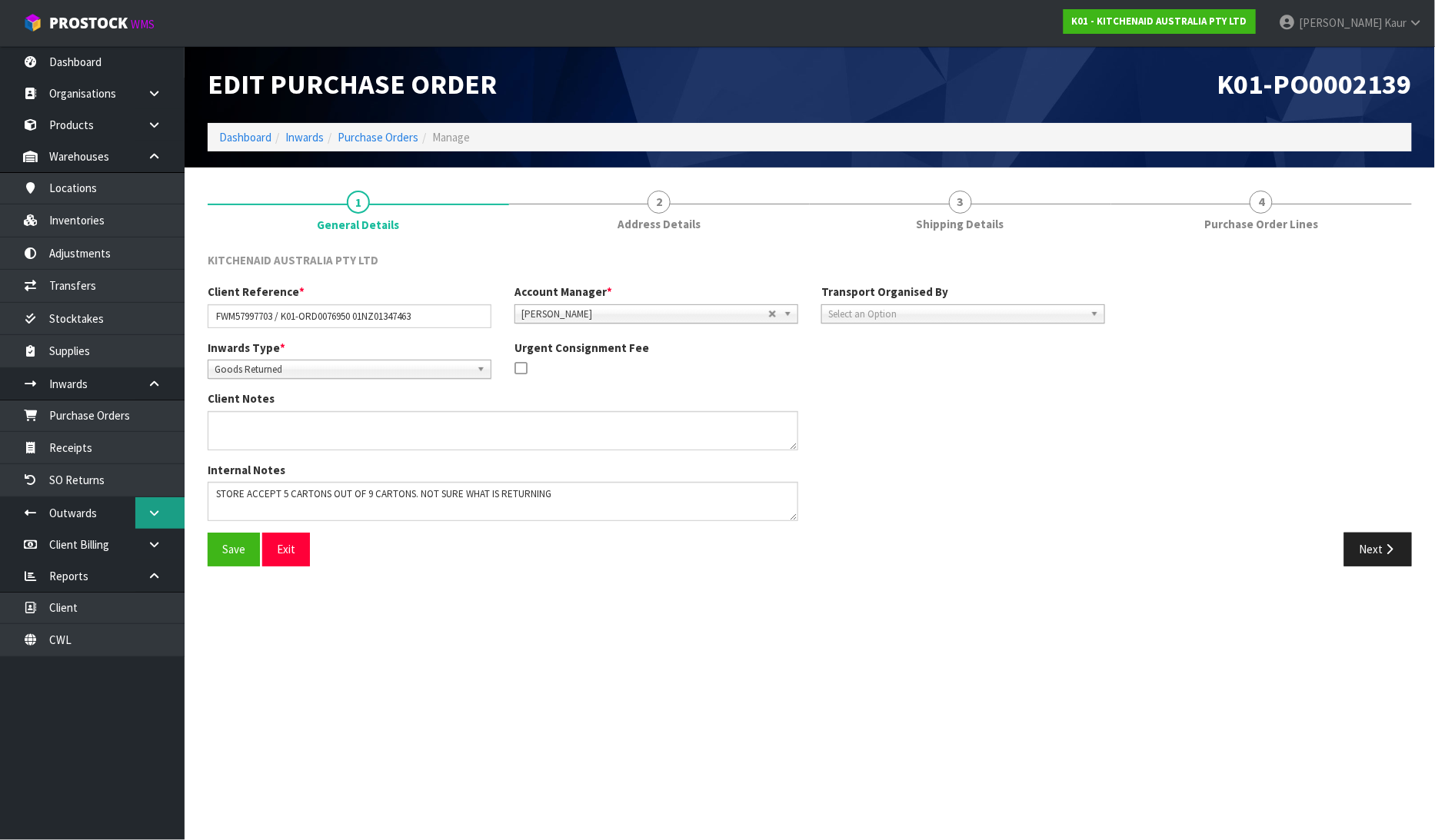
click at [173, 517] on link at bounding box center [160, 513] width 49 height 32
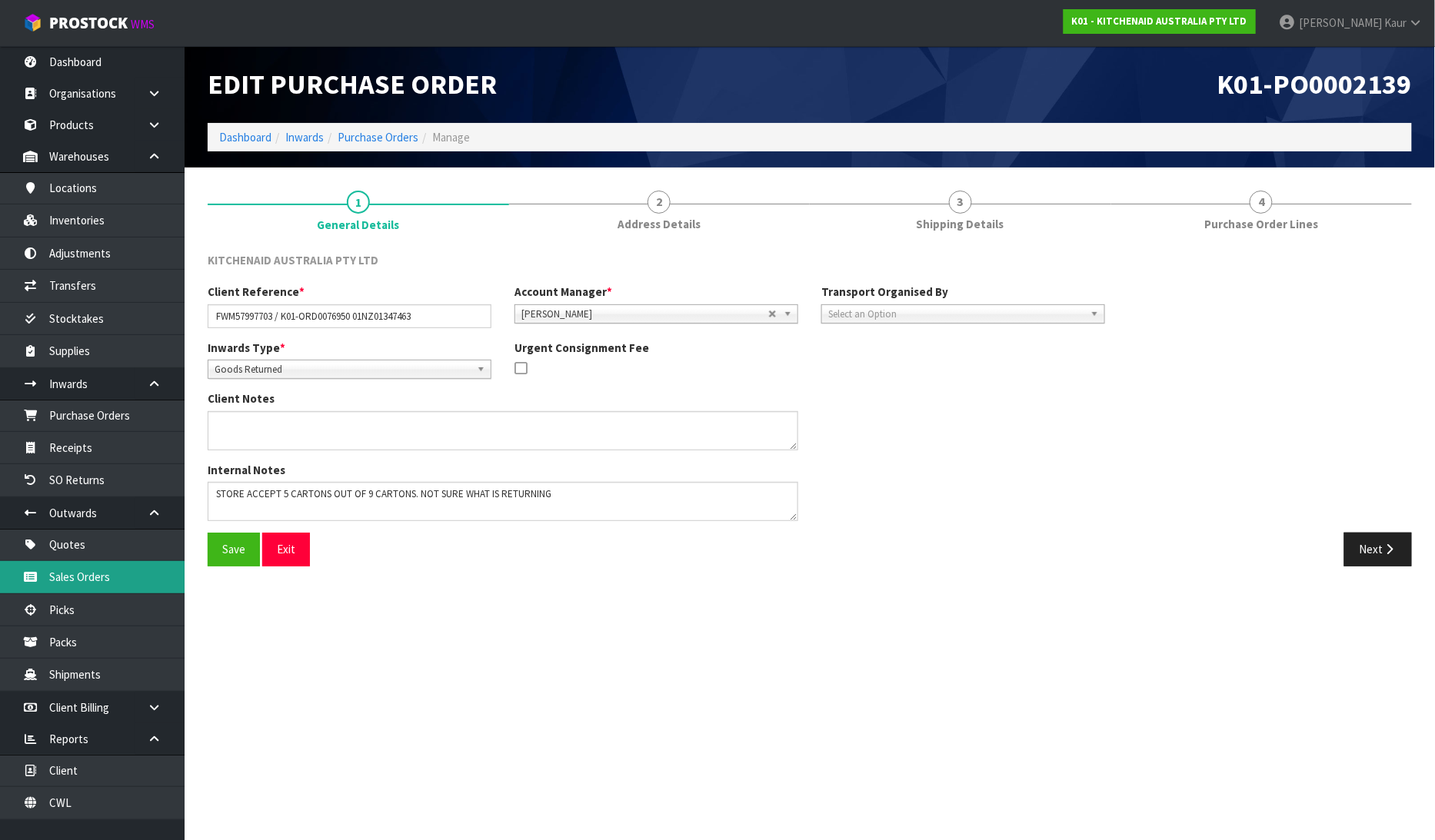
click at [118, 588] on link "Sales Orders" at bounding box center [92, 577] width 185 height 32
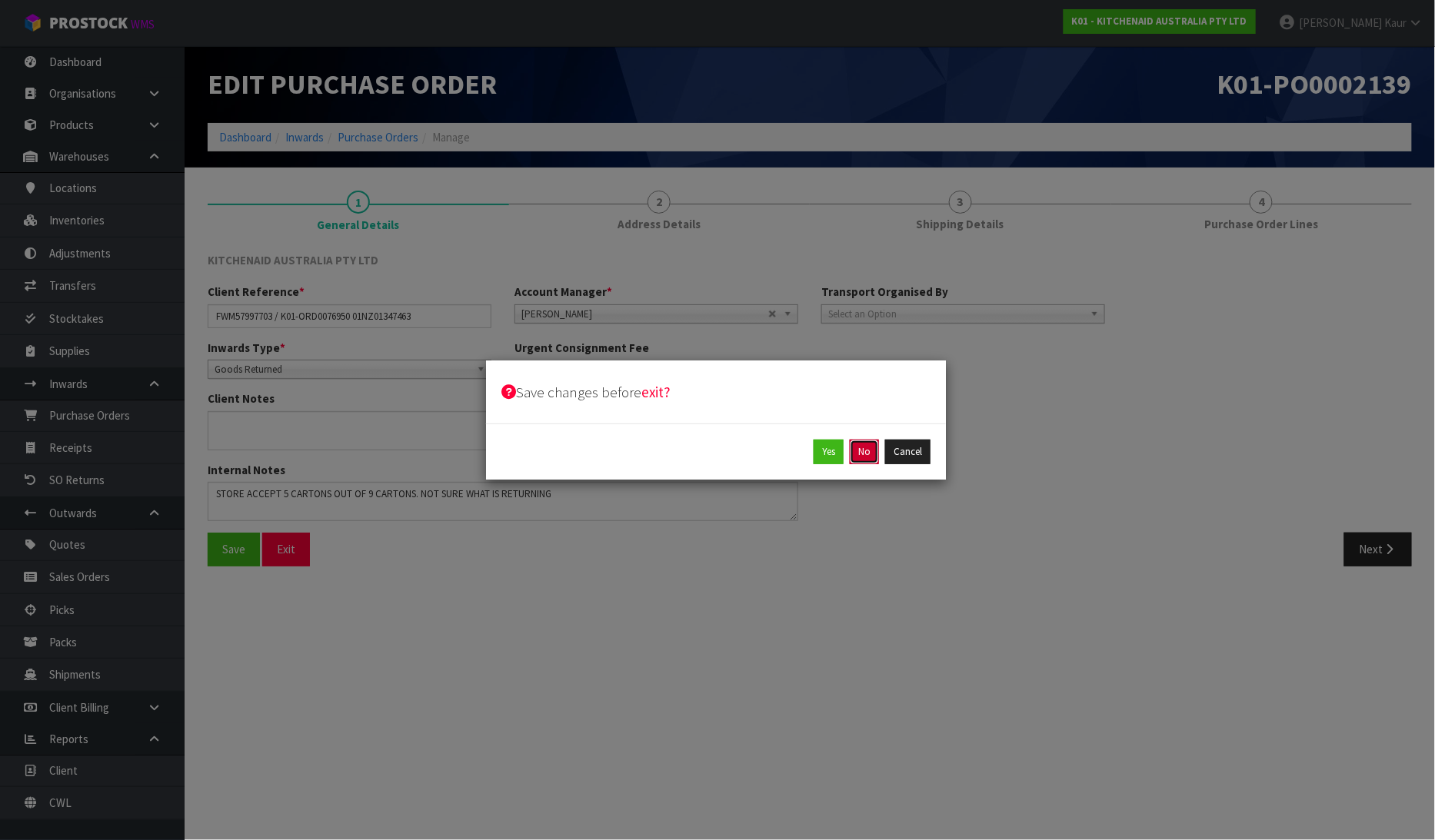
click at [862, 449] on button "No" at bounding box center [864, 452] width 29 height 25
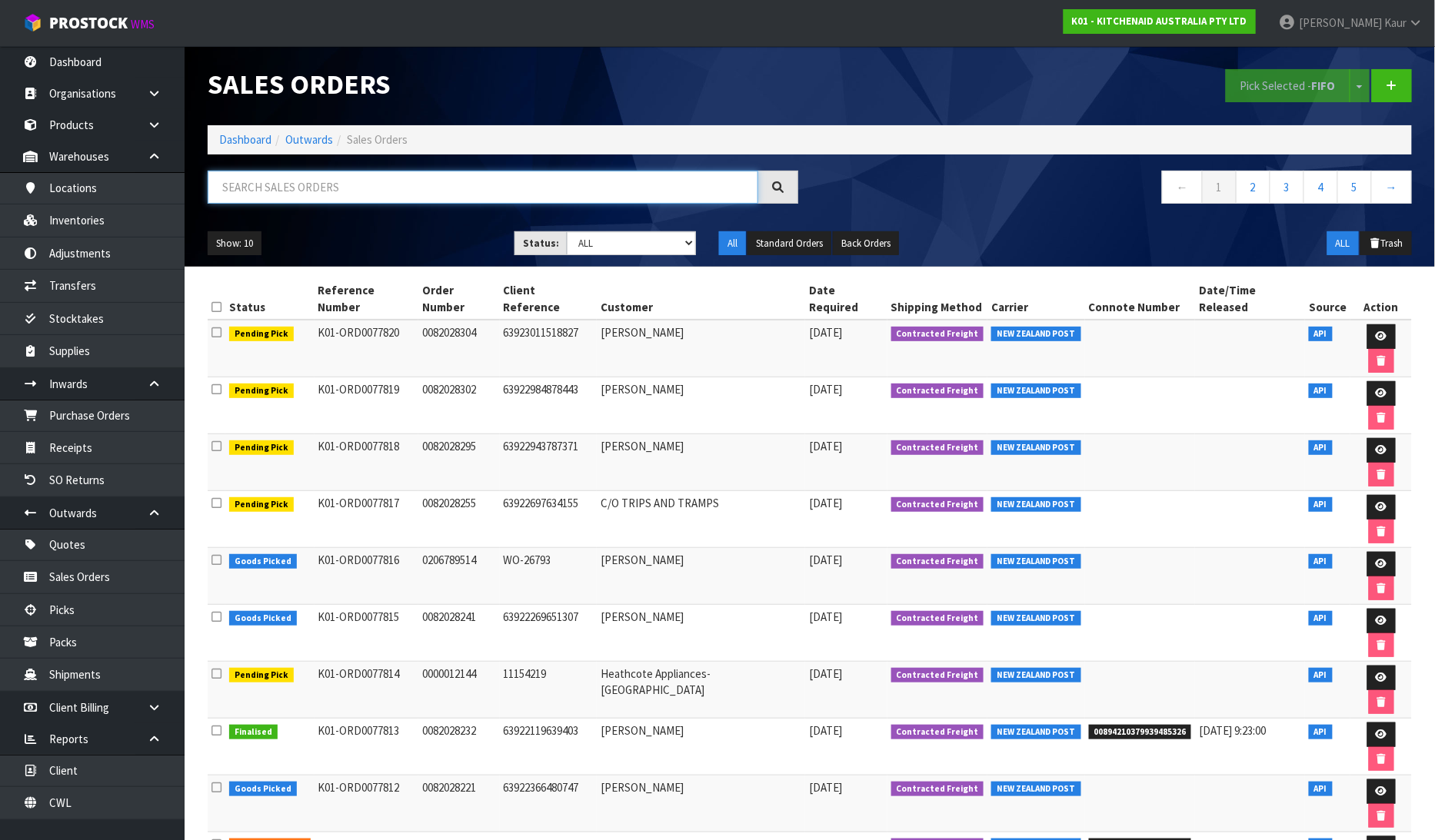
click at [370, 174] on input "text" at bounding box center [483, 187] width 550 height 33
paste input "0000011474/131633"
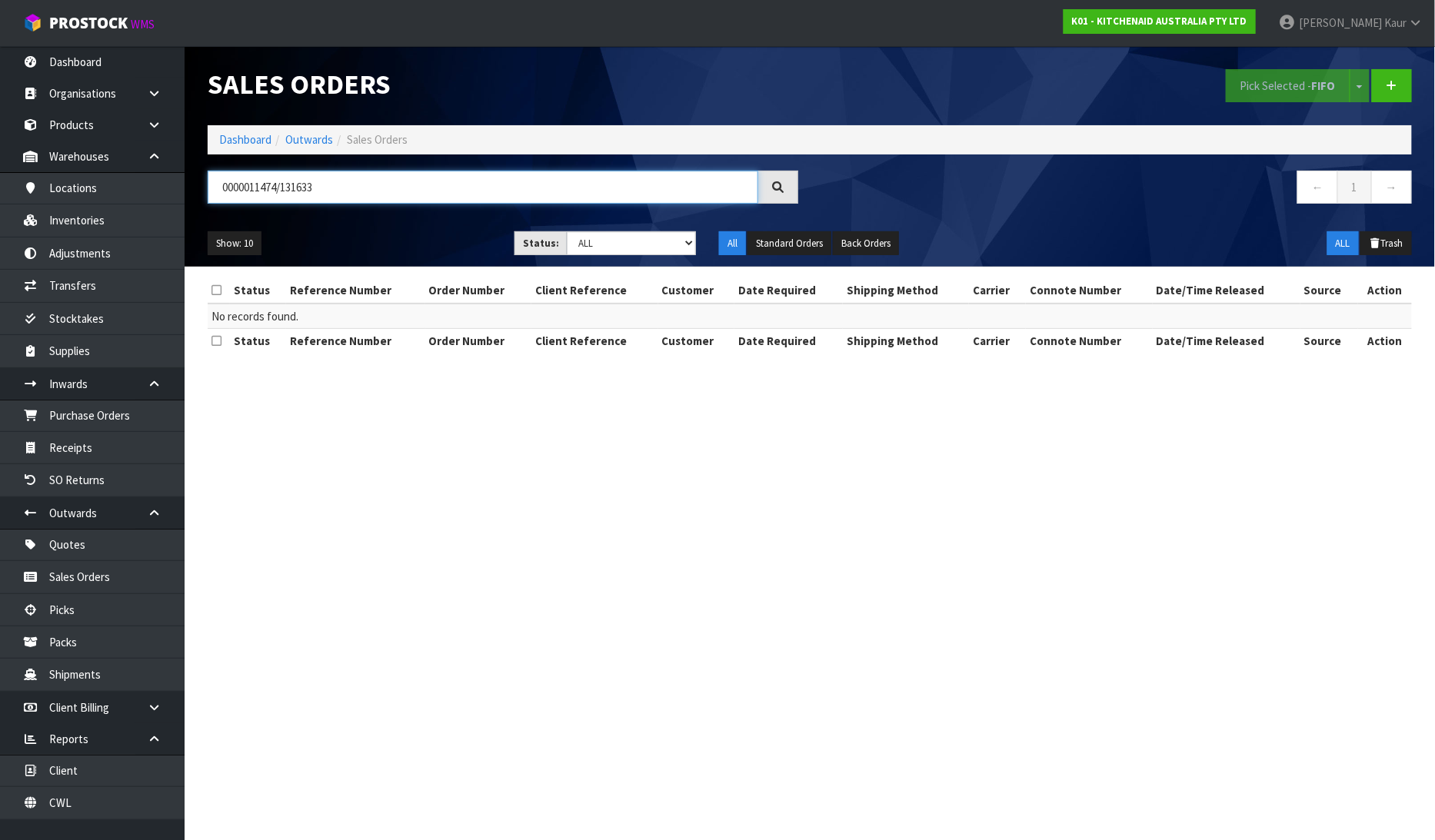
click at [283, 185] on input "0000011474/131633" at bounding box center [483, 187] width 550 height 33
drag, startPoint x: 328, startPoint y: 187, endPoint x: 287, endPoint y: 184, distance: 41.1
click at [287, 184] on input "0000011474 131633" at bounding box center [483, 187] width 550 height 33
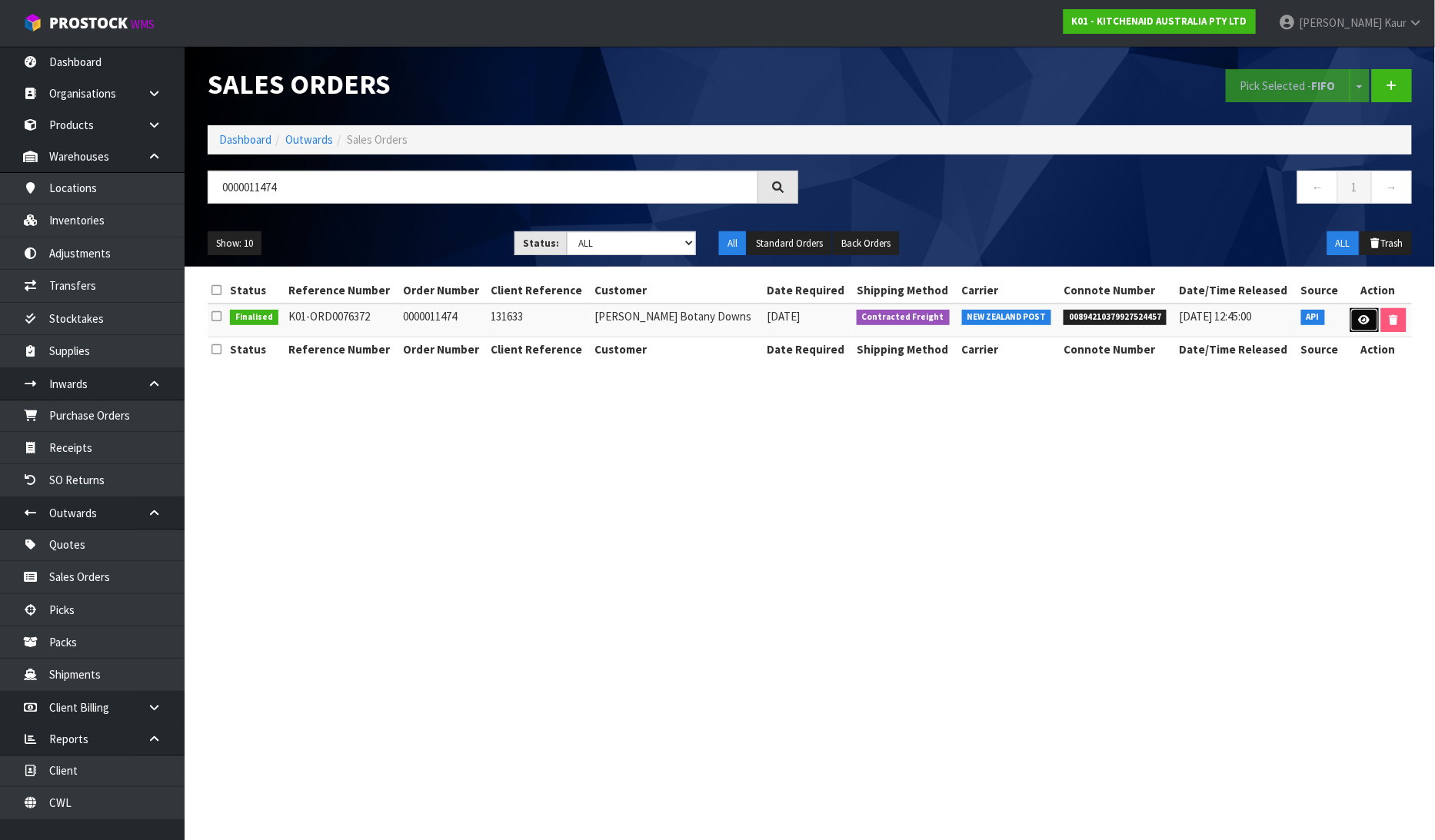
click at [1375, 317] on link at bounding box center [1364, 321] width 29 height 25
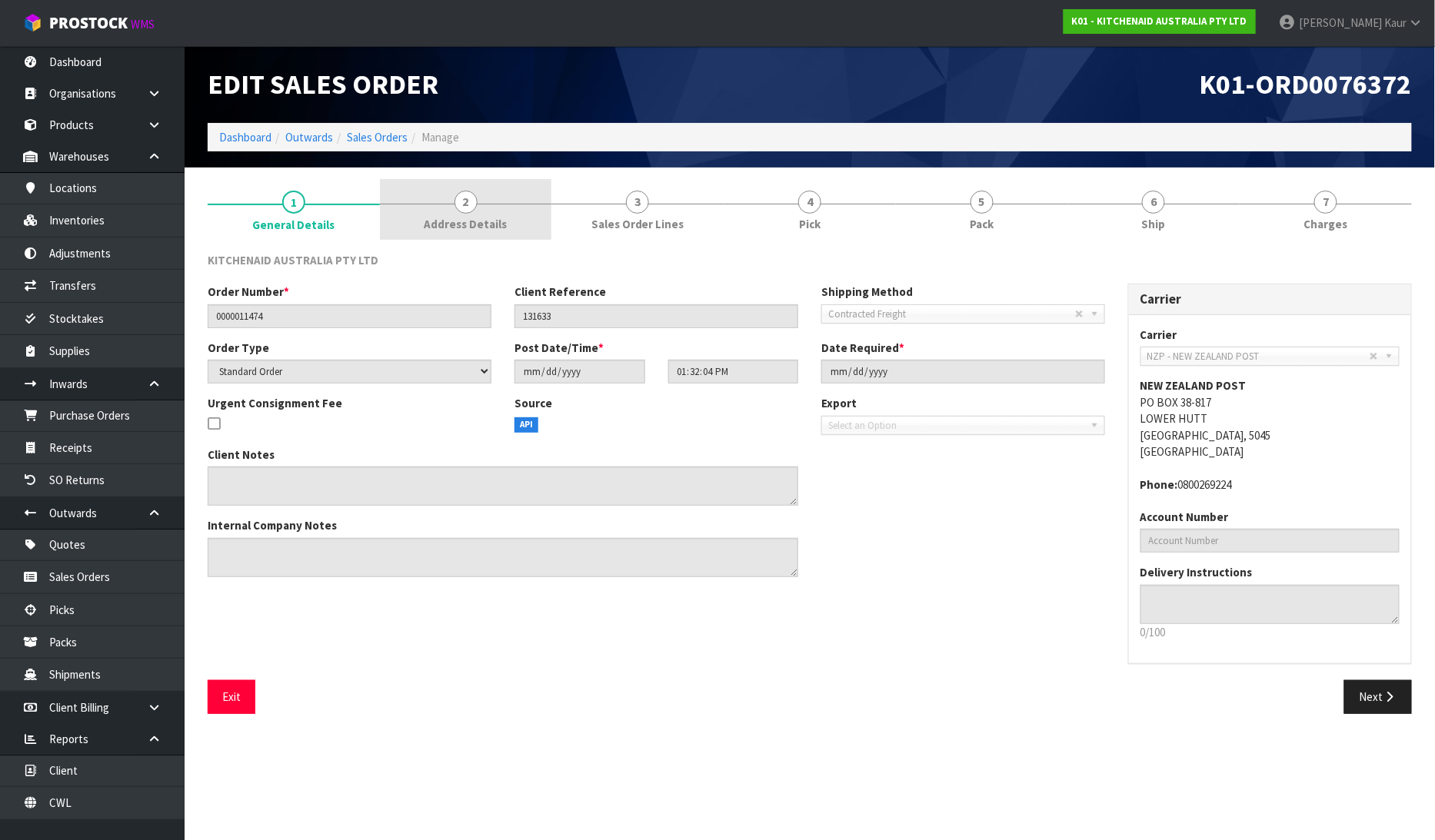
click at [493, 239] on link "2 Address Details" at bounding box center [466, 209] width 172 height 60
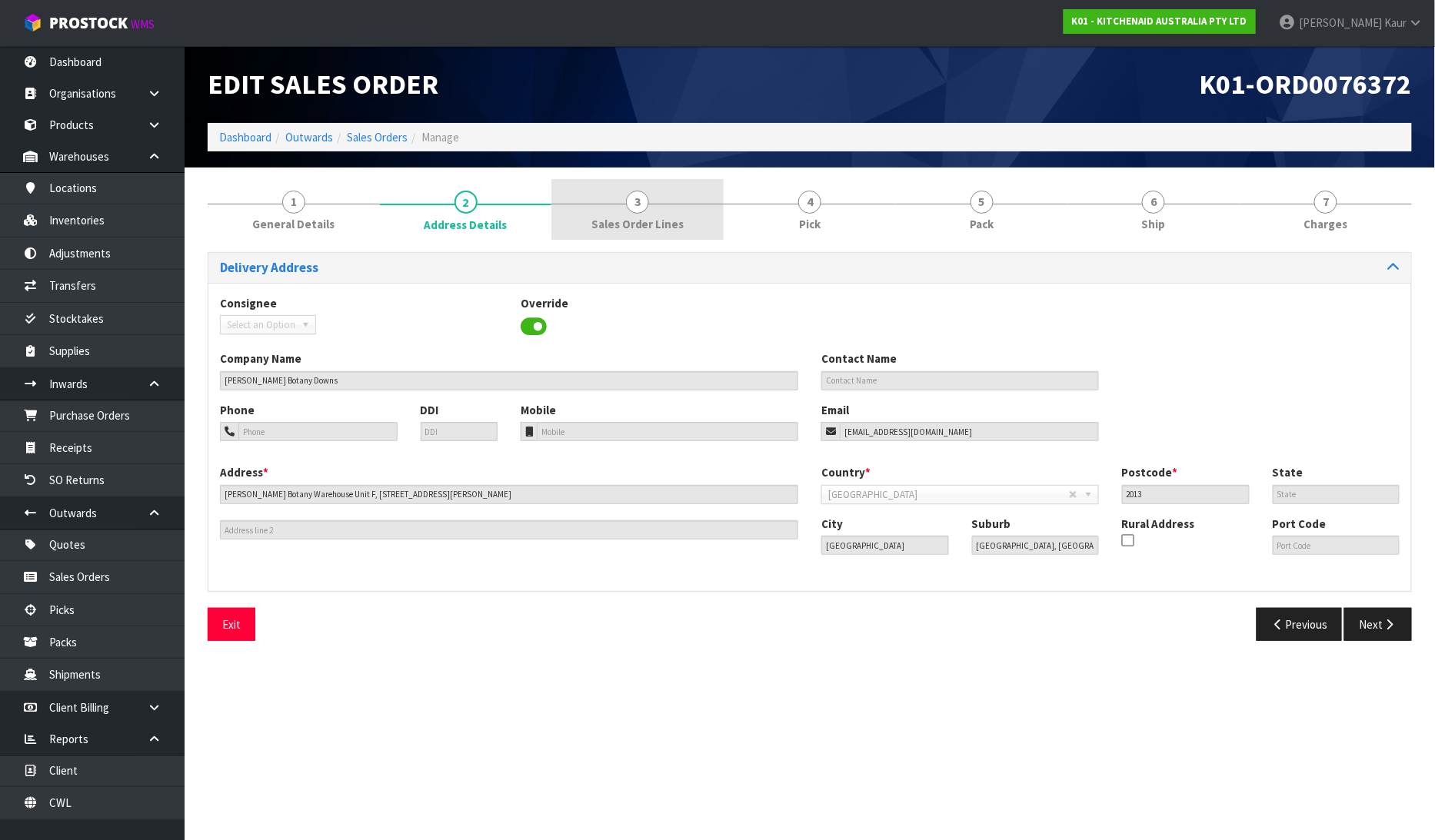
click at [642, 235] on link "3 Sales Order Lines" at bounding box center [637, 209] width 172 height 60
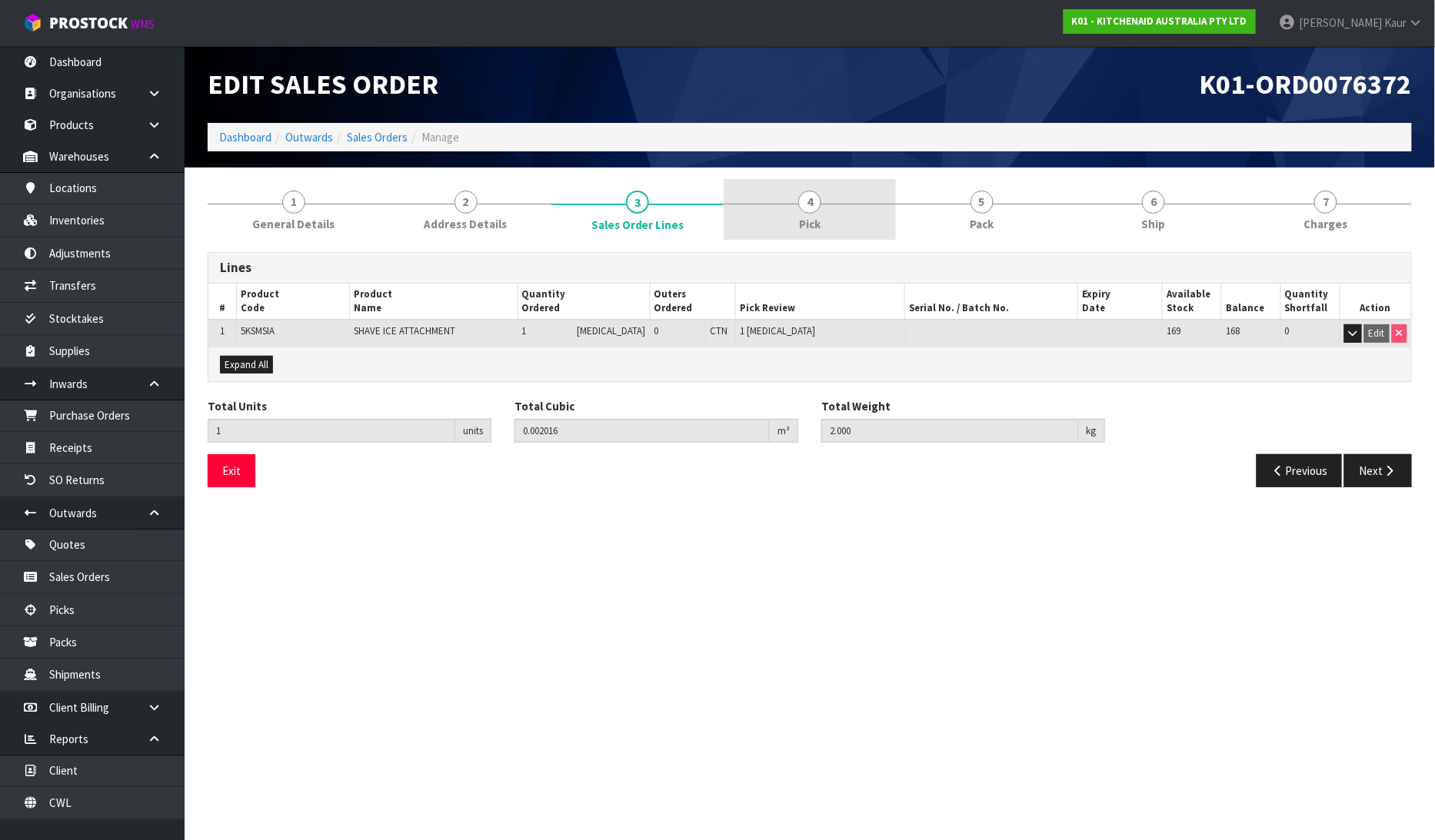
click at [824, 235] on link "4 Pick" at bounding box center [809, 209] width 172 height 60
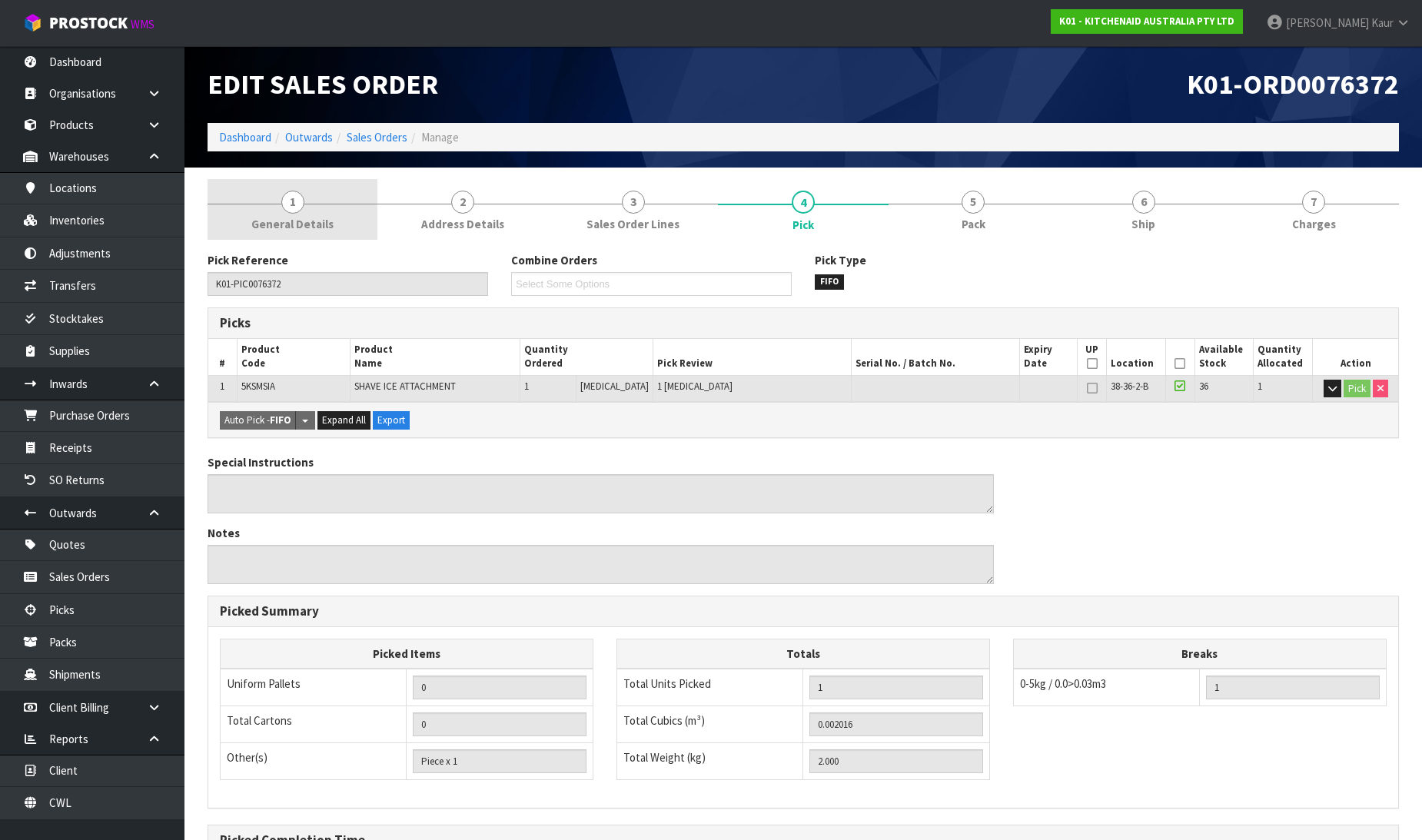
click at [289, 222] on span "General Details" at bounding box center [292, 224] width 82 height 16
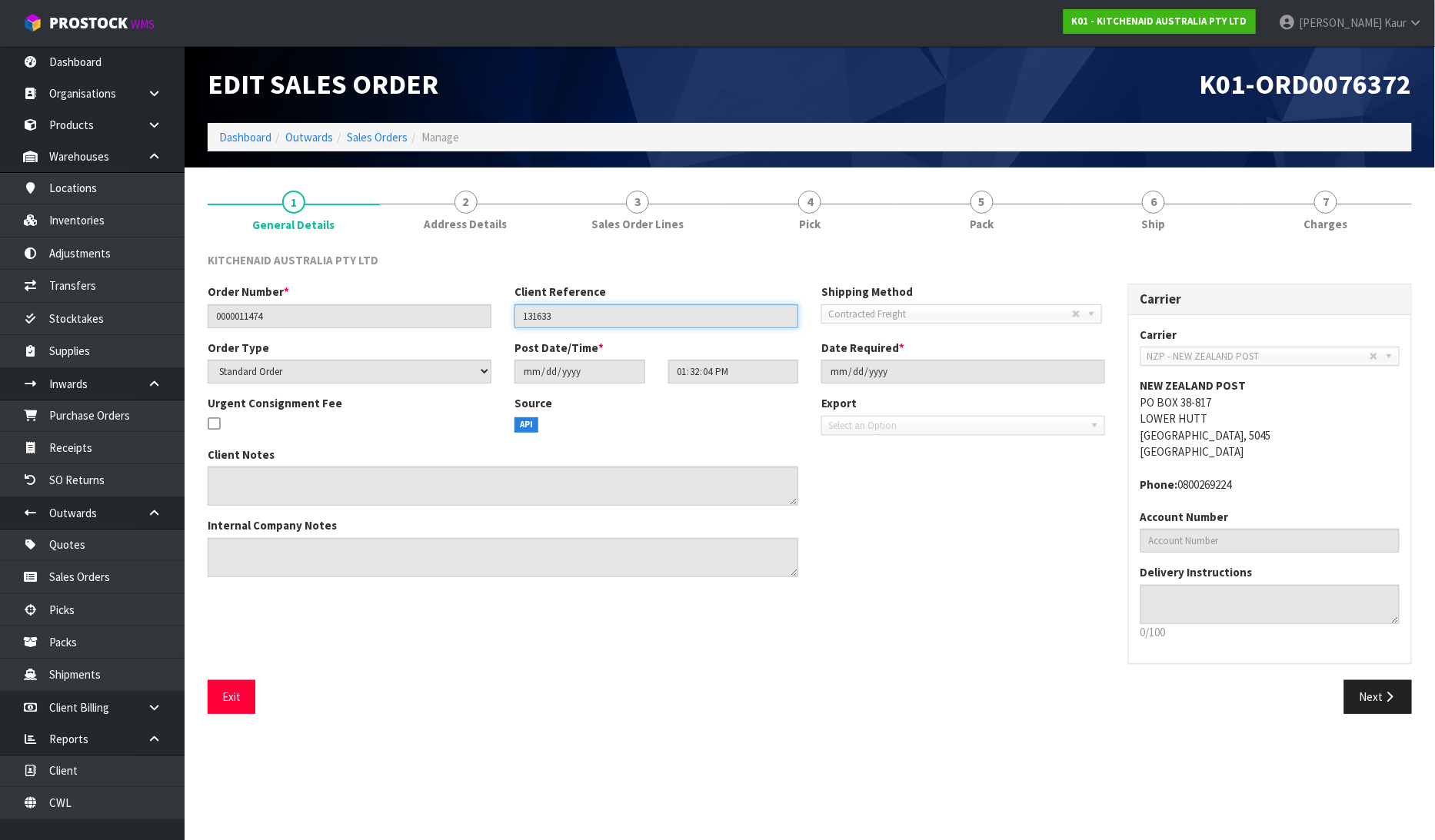
drag, startPoint x: 564, startPoint y: 321, endPoint x: 520, endPoint y: 320, distance: 44.0
click at [520, 320] on input "131633" at bounding box center [657, 316] width 284 height 24
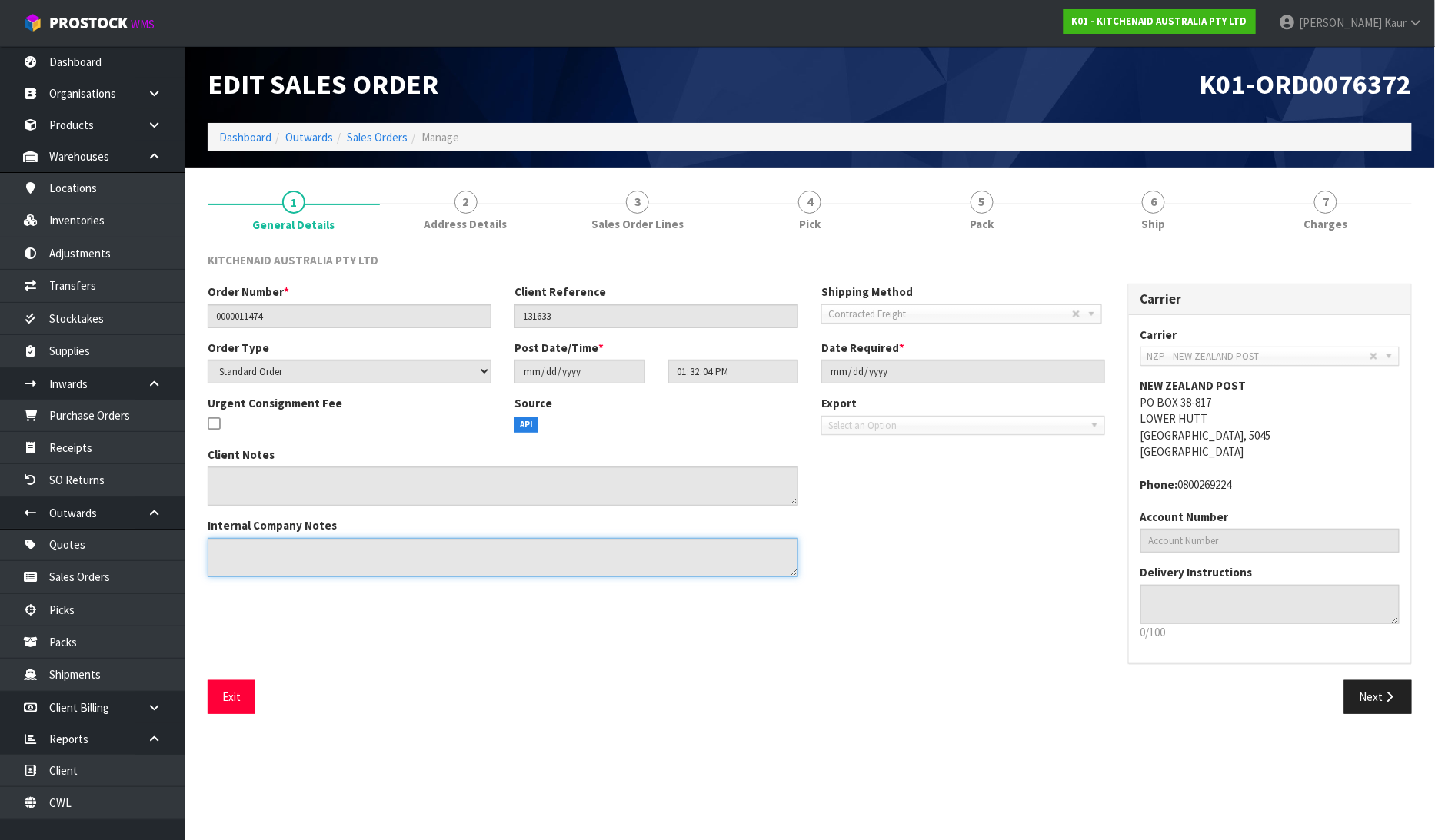
click at [547, 553] on textarea at bounding box center [503, 557] width 591 height 40
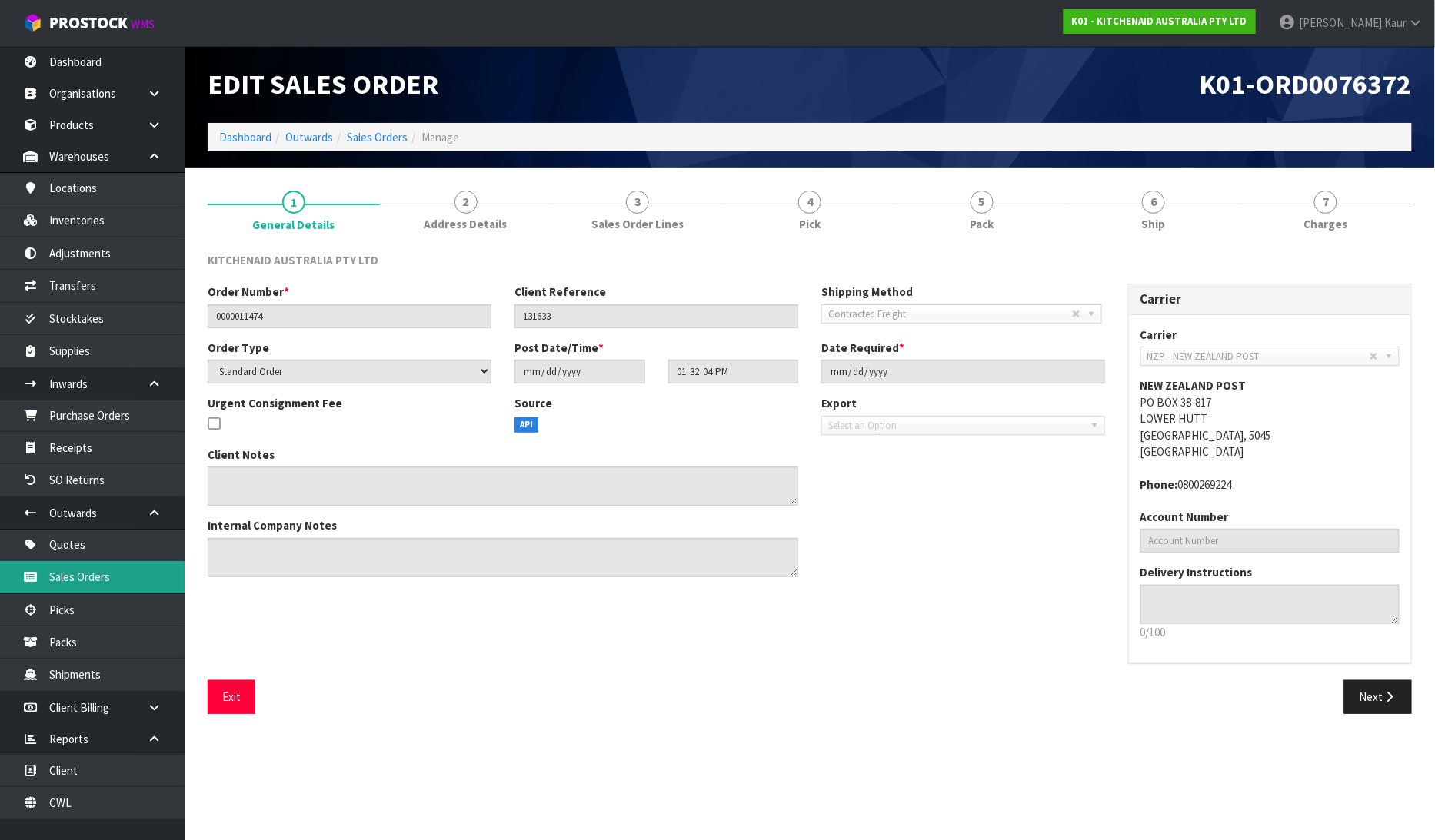
drag, startPoint x: 92, startPoint y: 578, endPoint x: 201, endPoint y: 536, distance: 116.8
click at [92, 578] on link "Sales Orders" at bounding box center [92, 577] width 185 height 32
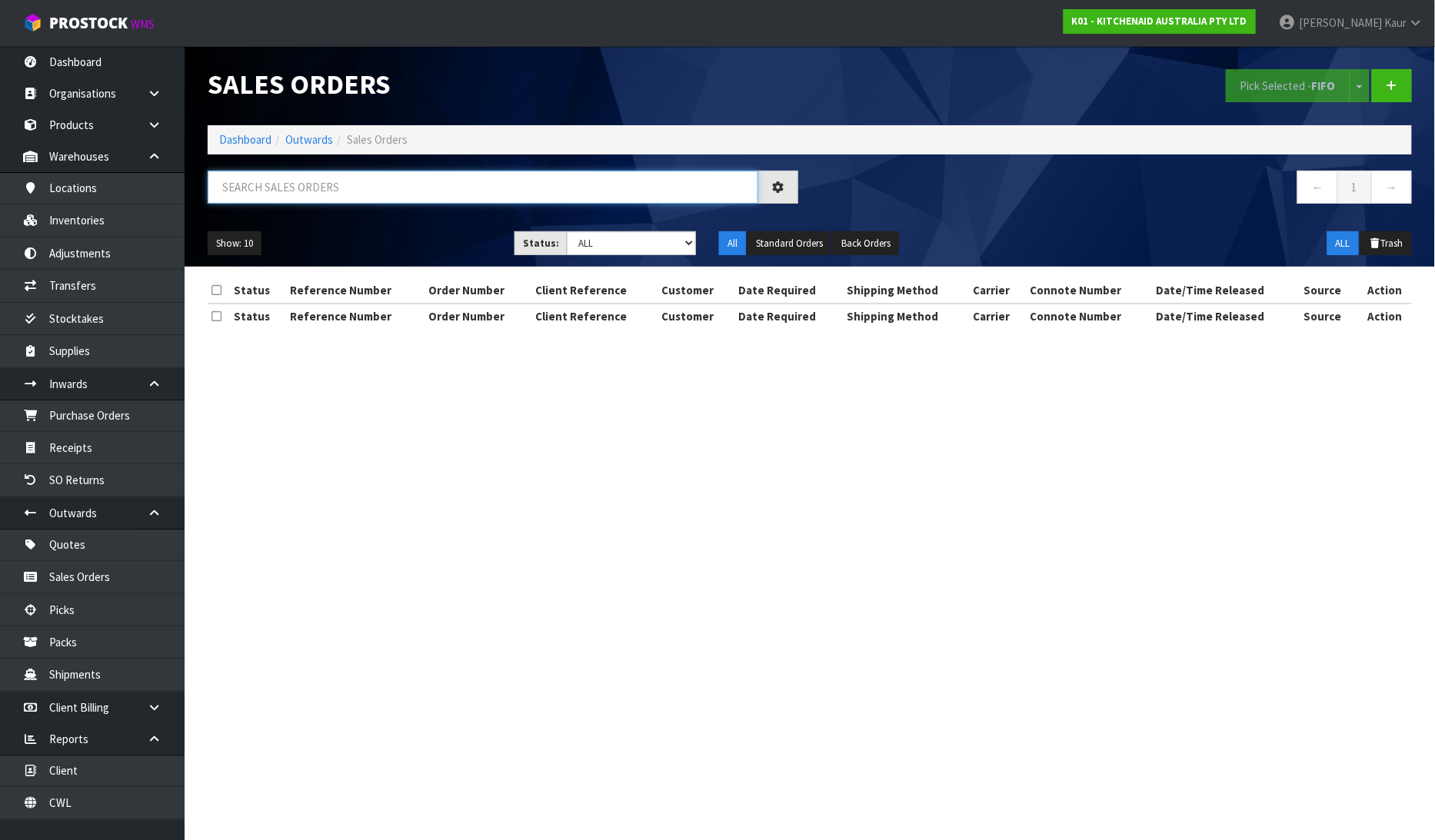
click at [323, 183] on input "text" at bounding box center [483, 187] width 550 height 33
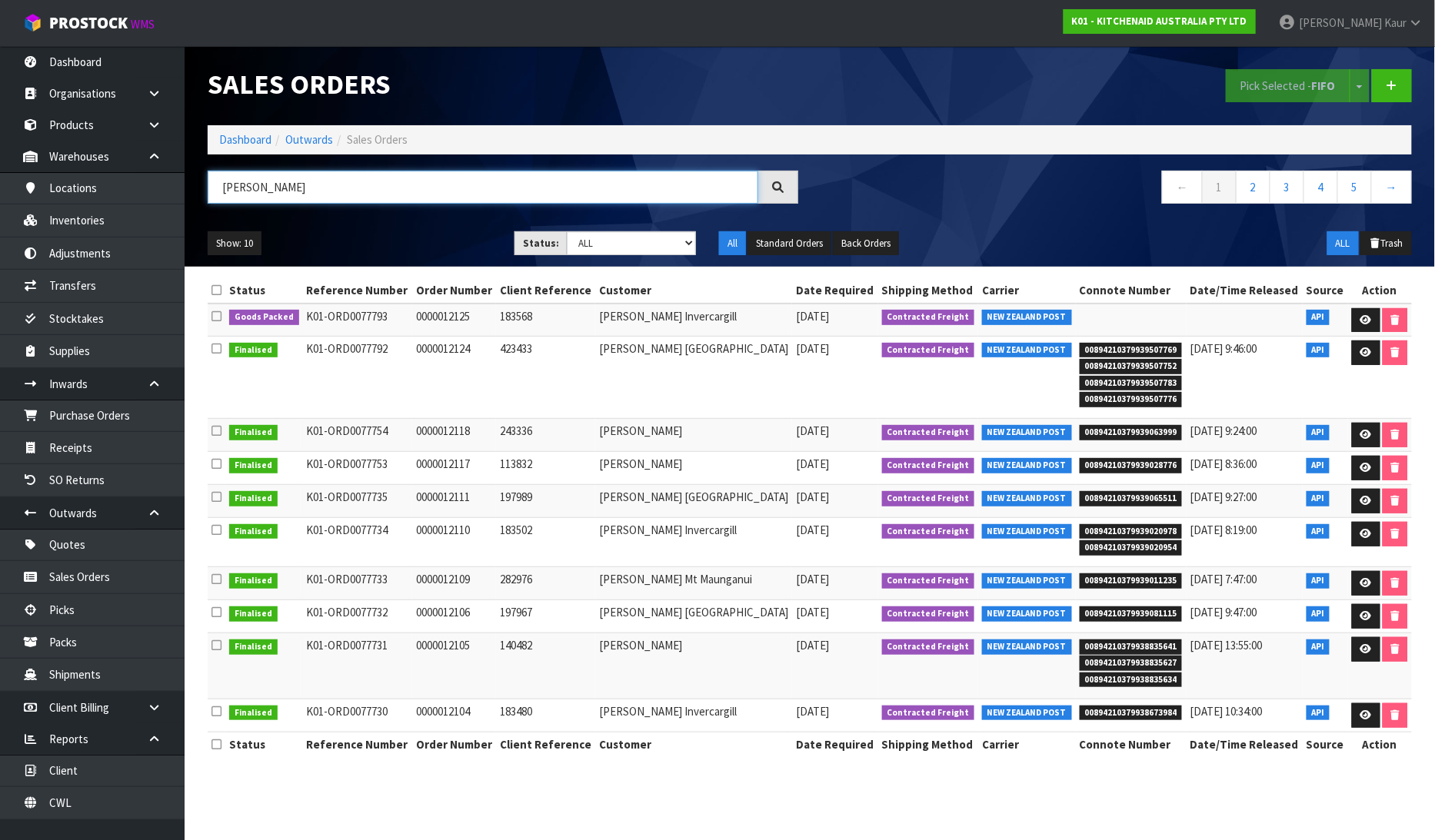
click at [342, 185] on input "[PERSON_NAME]" at bounding box center [483, 187] width 550 height 33
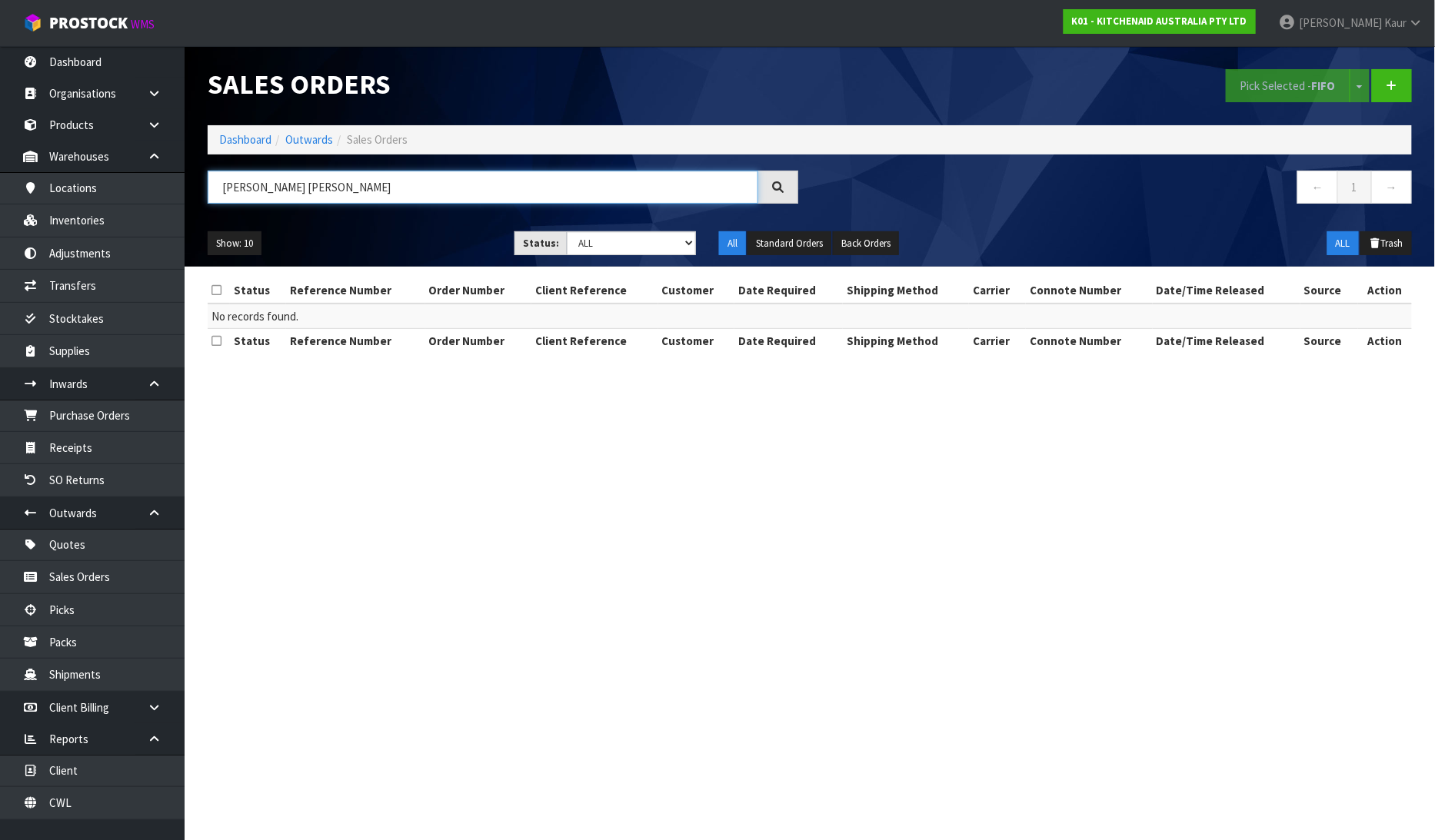
click at [303, 191] on input "[PERSON_NAME] [PERSON_NAME]" at bounding box center [483, 187] width 550 height 33
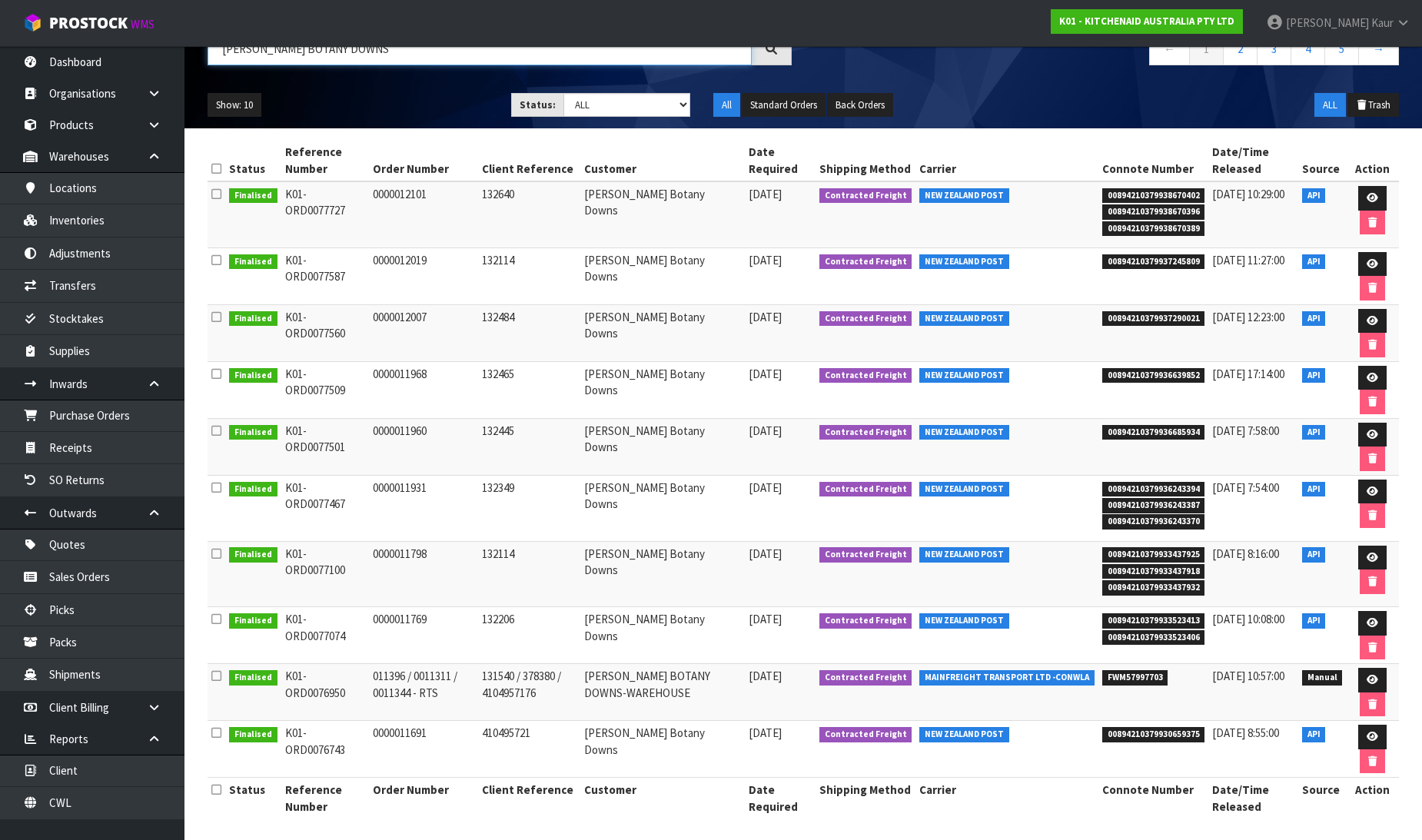
scroll to position [147, 0]
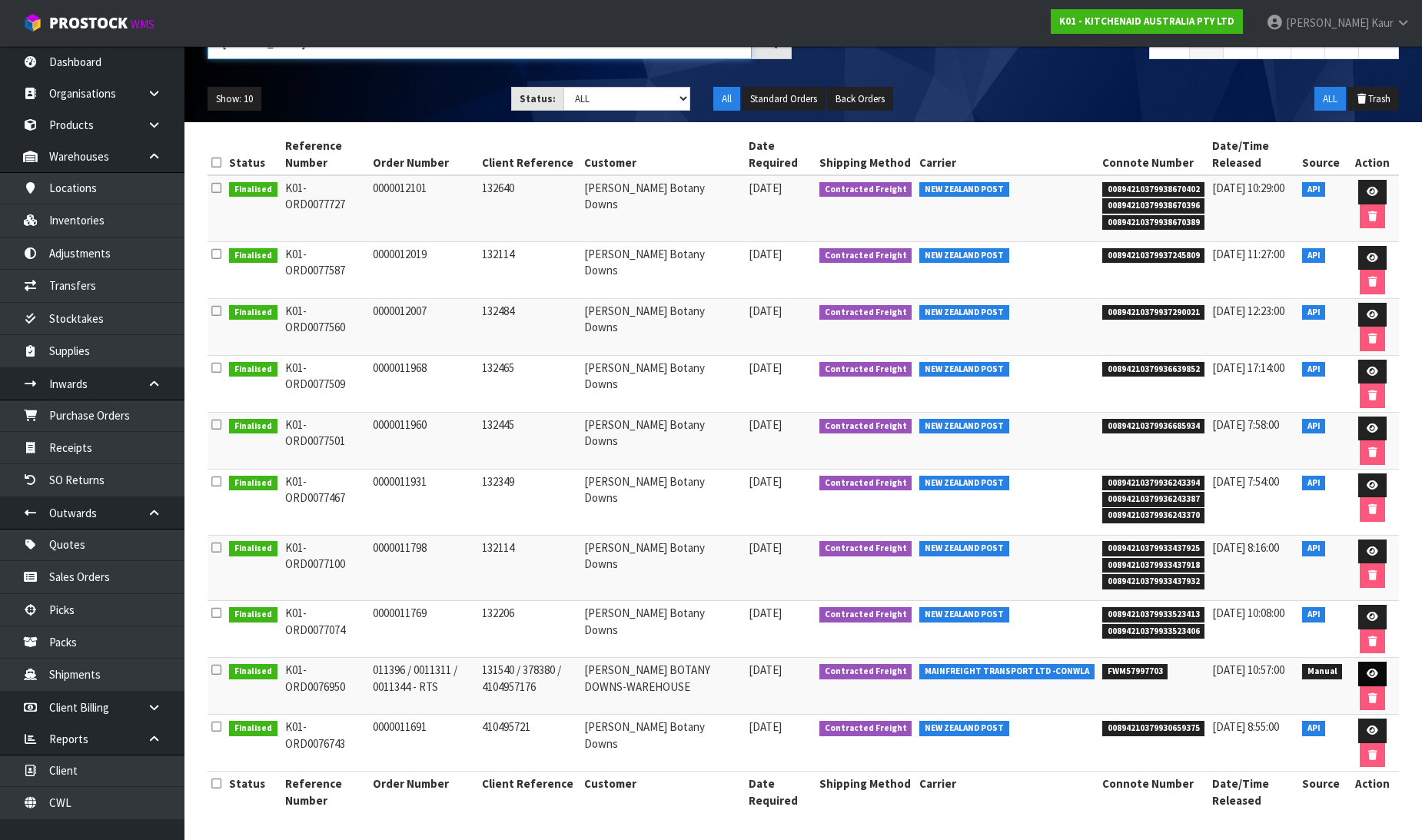
type input "[PERSON_NAME] BOTANY DOWNS"
click at [1370, 678] on icon at bounding box center [1372, 673] width 12 height 10
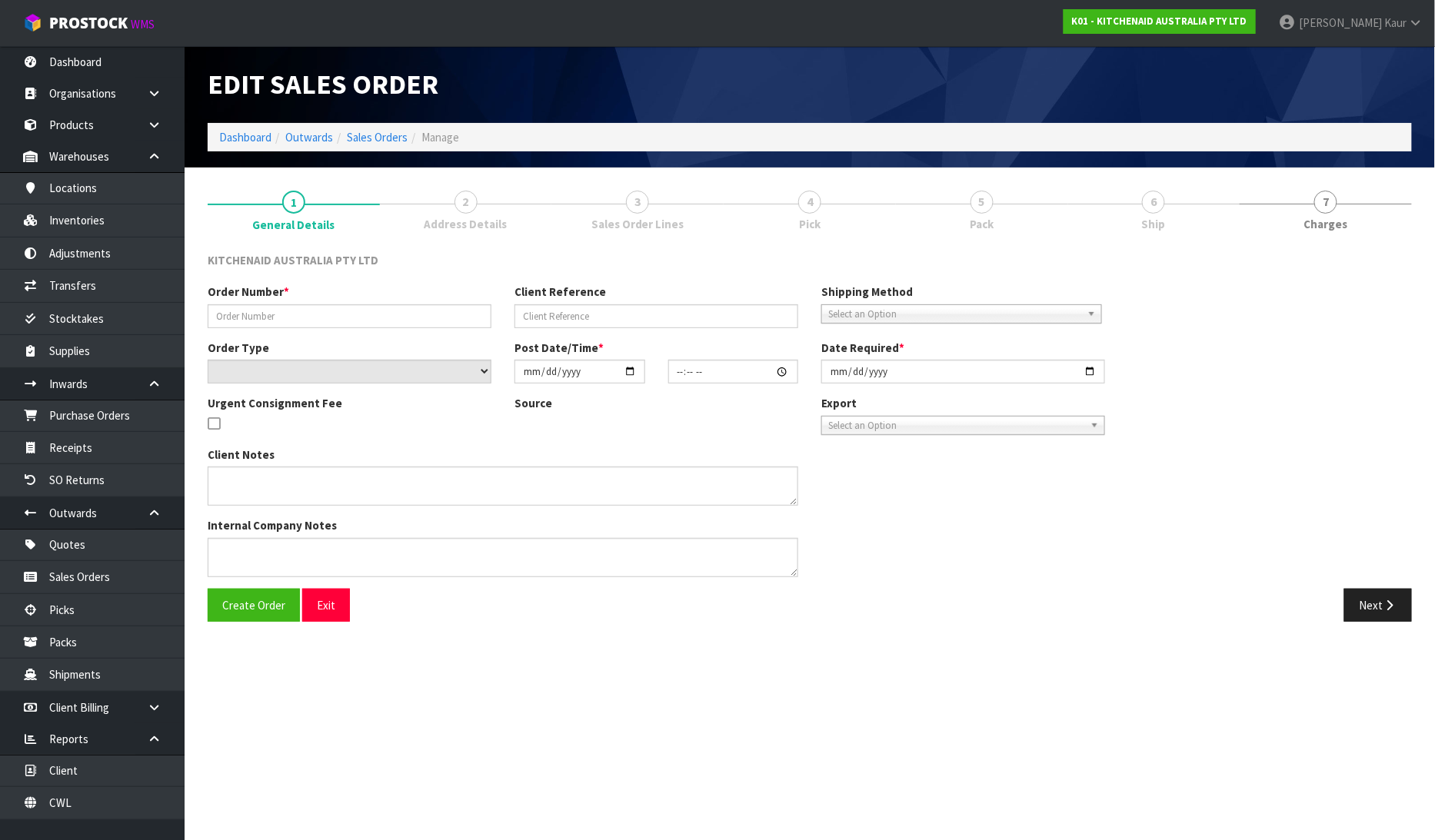
type input "011396 / 0011311 / 0011344 - RTS"
type input "131540 / 378380 / 4104957176"
select select "number:0"
type input "[DATE]"
type input "10:13:00.000"
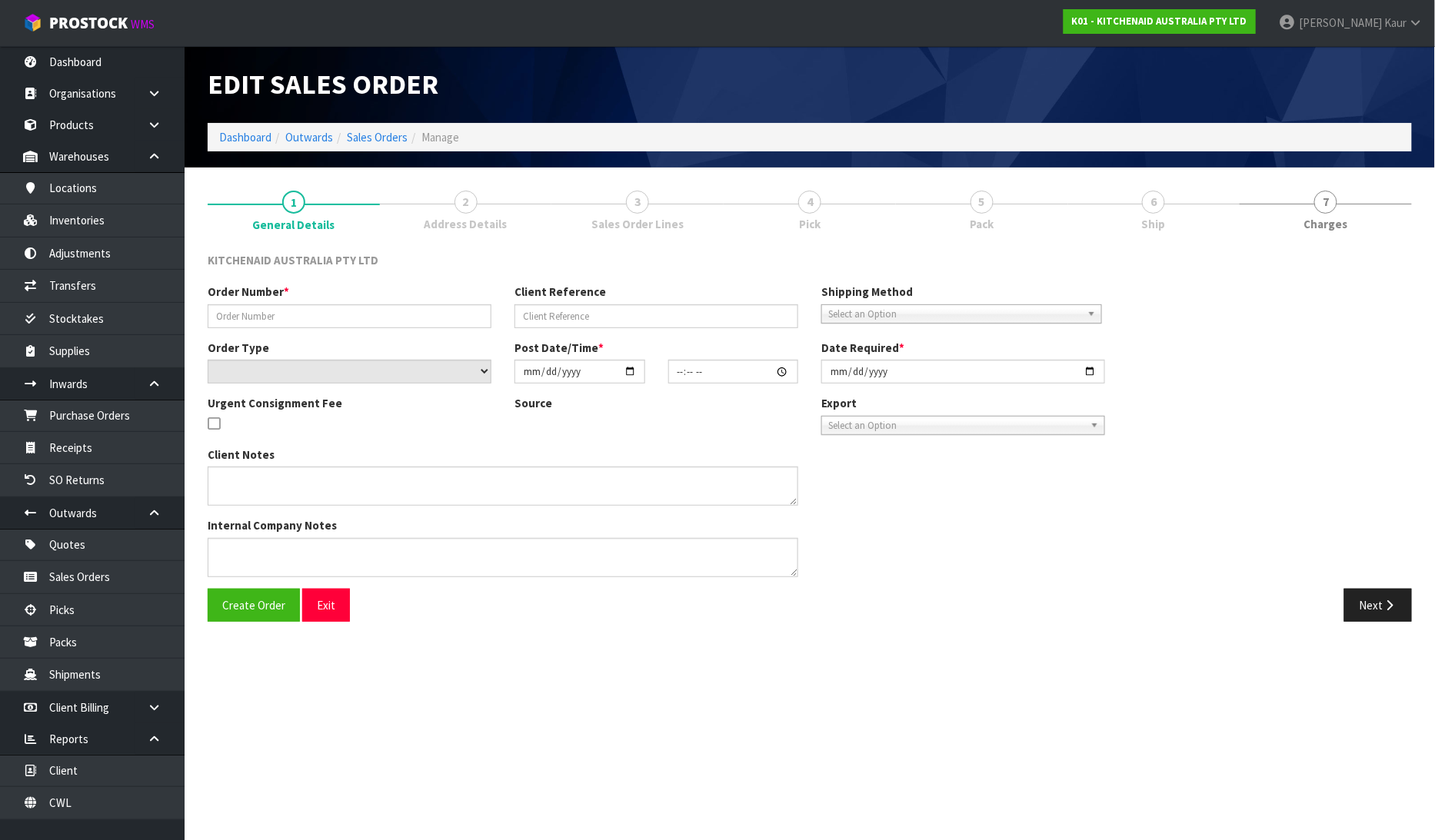
type input "[DATE]"
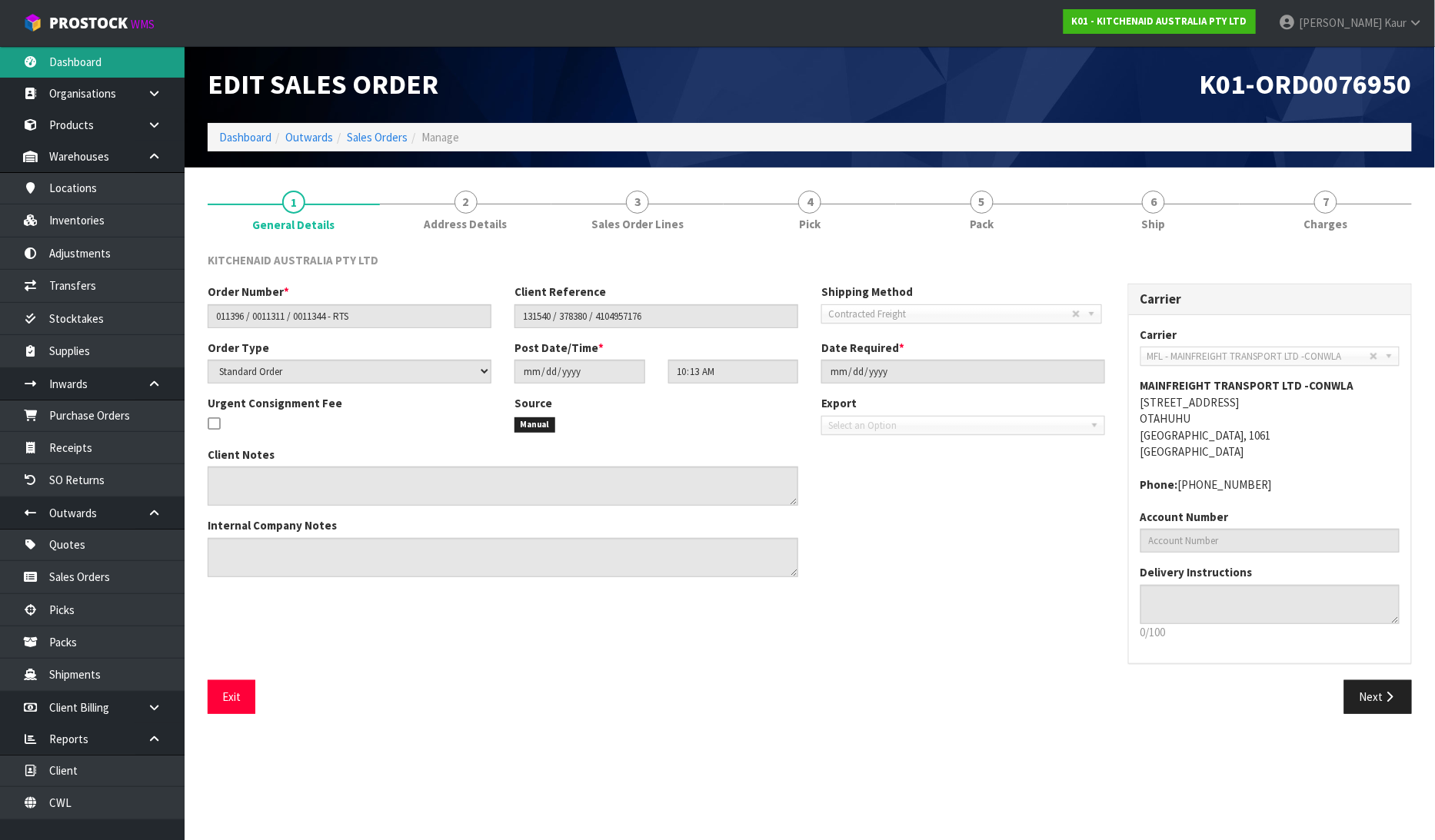
click at [125, 71] on link "Dashboard" at bounding box center [92, 62] width 185 height 32
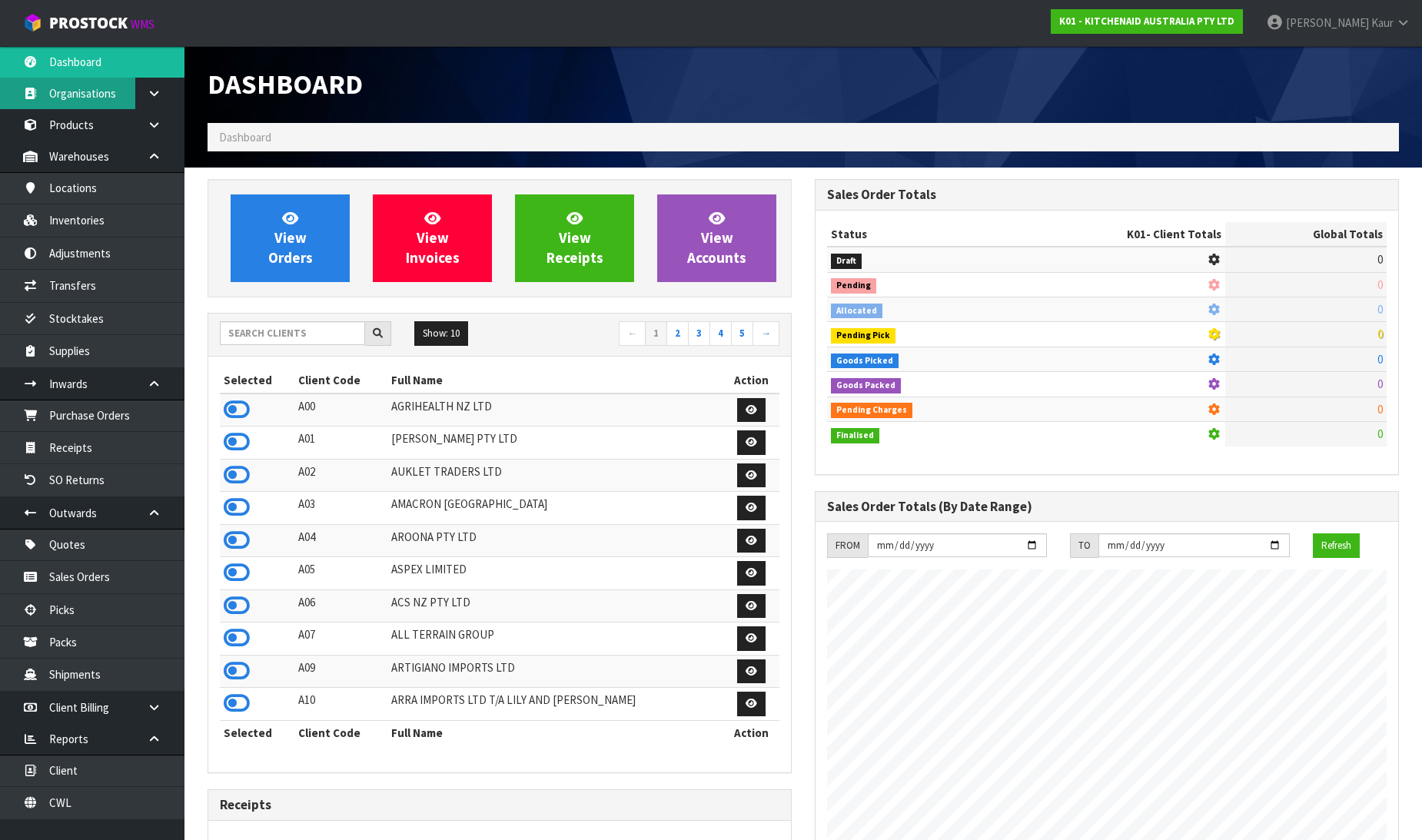
scroll to position [1165, 608]
click at [232, 339] on input "text" at bounding box center [292, 333] width 145 height 24
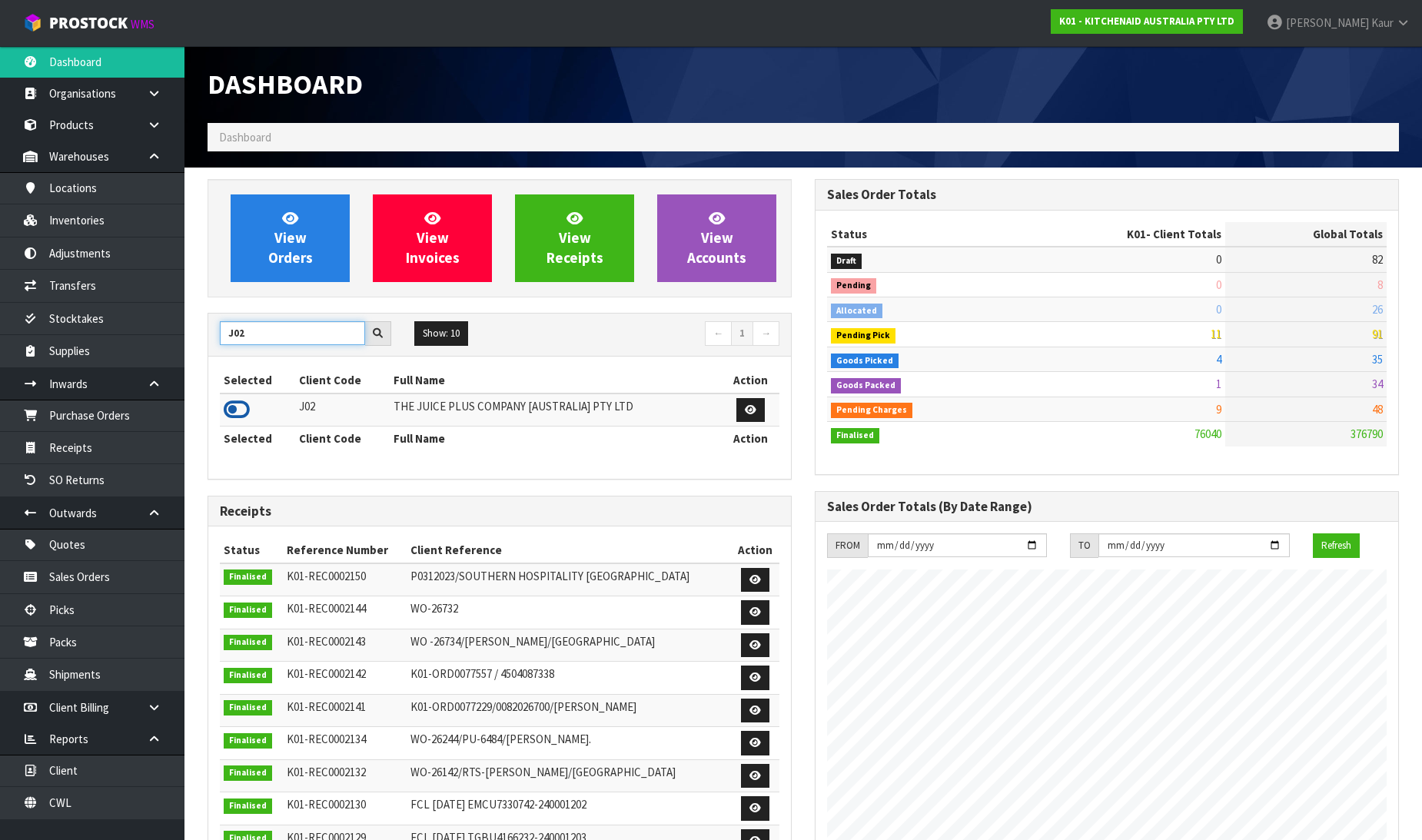
type input "J02"
click at [241, 408] on icon at bounding box center [237, 410] width 26 height 23
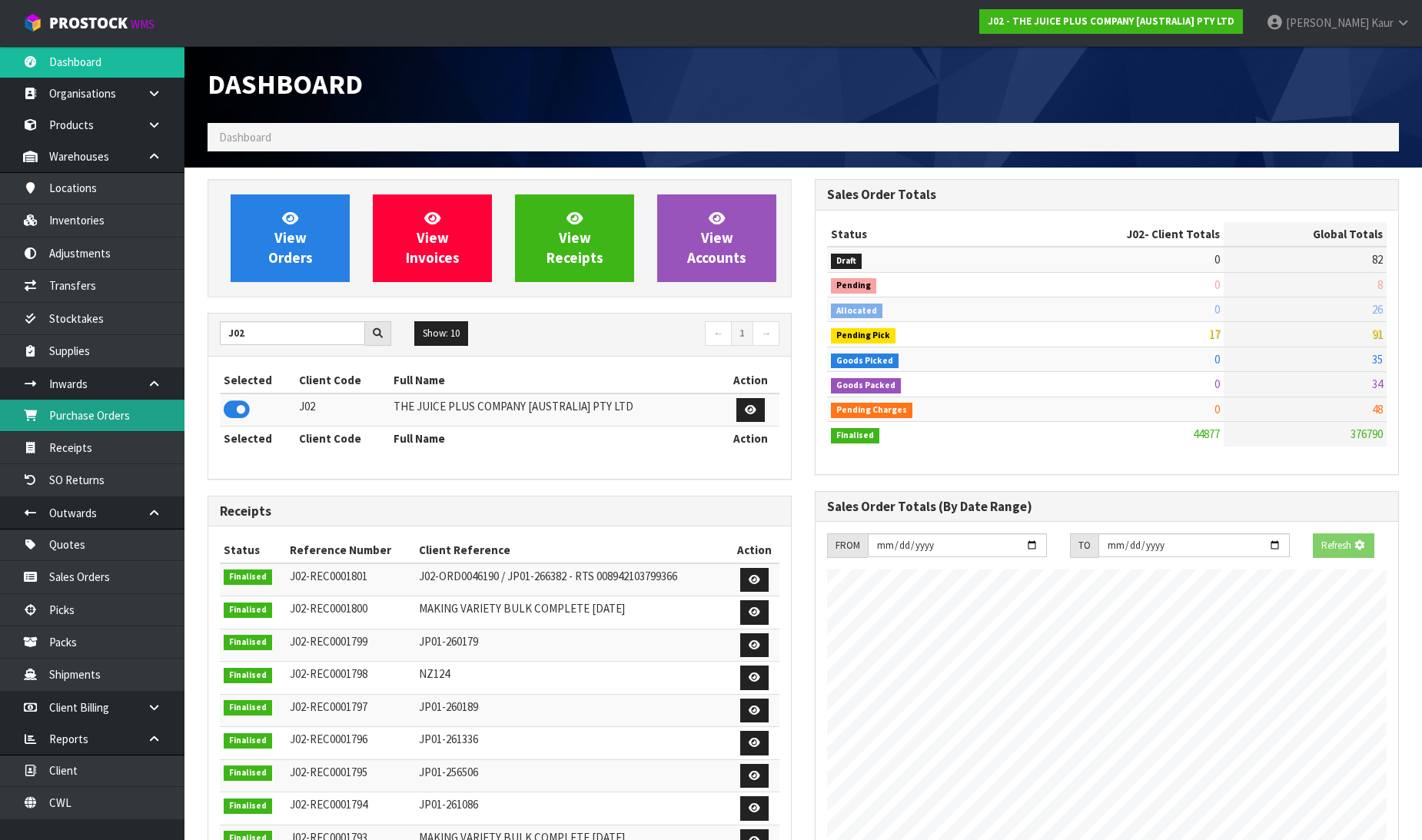
click at [150, 411] on link "Purchase Orders" at bounding box center [92, 415] width 184 height 32
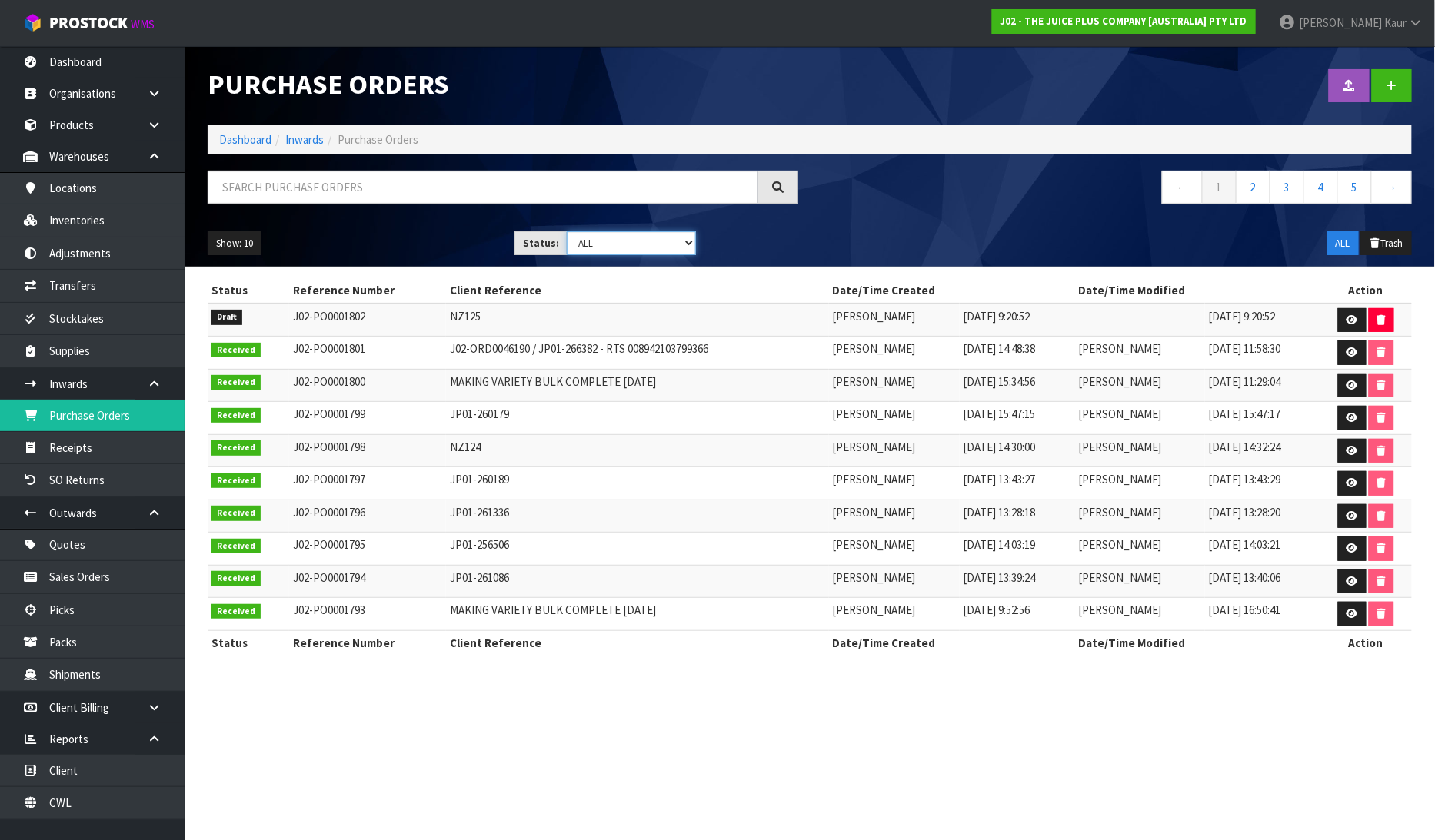
click at [682, 243] on select "Draft Pending Received Cancelled ALL" at bounding box center [631, 243] width 129 height 24
select select "string:0"
click at [567, 232] on select "Draft Pending Received Cancelled ALL" at bounding box center [631, 243] width 129 height 24
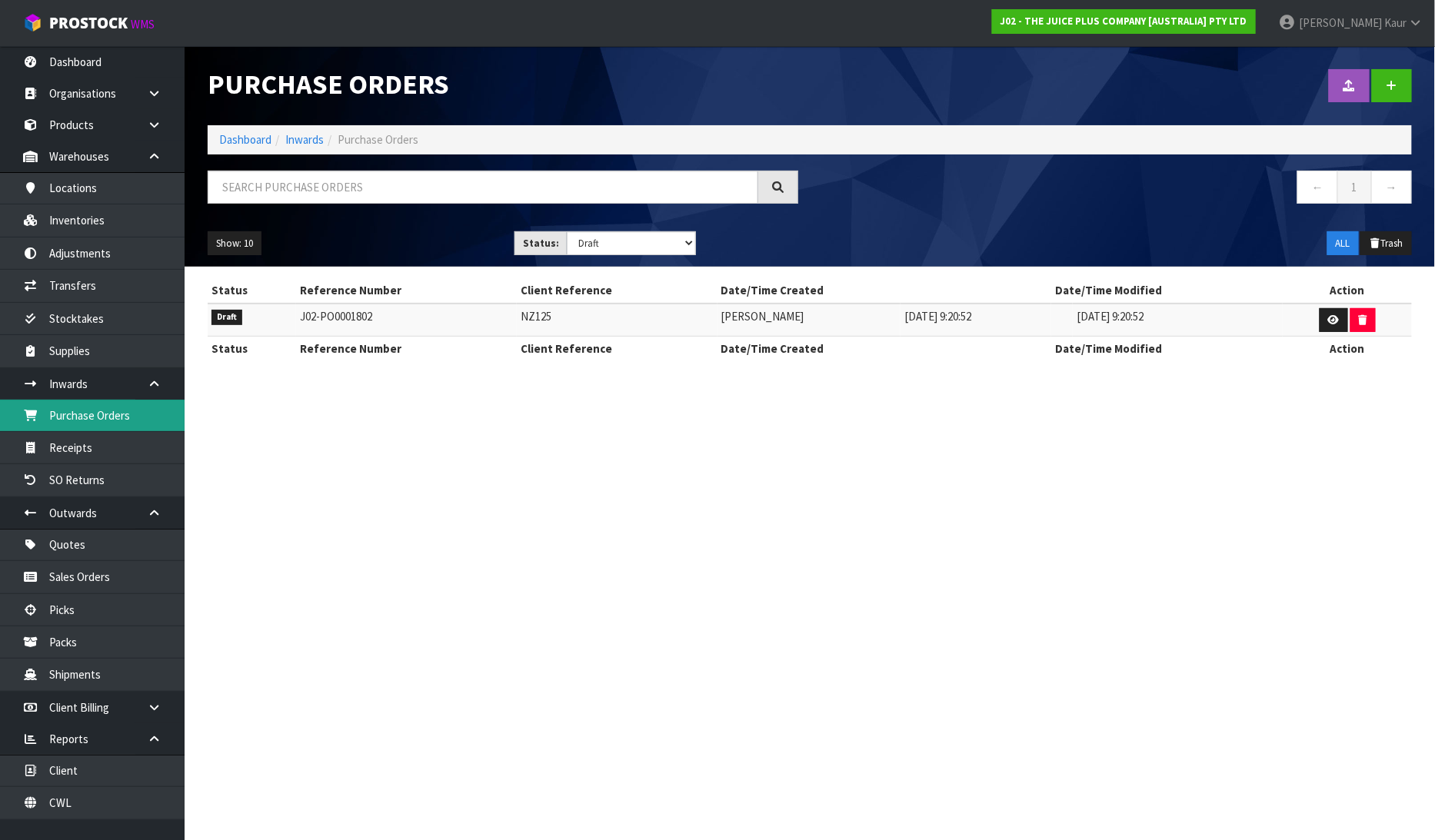
click at [132, 418] on link "Purchase Orders" at bounding box center [92, 415] width 185 height 32
click at [1395, 86] on icon at bounding box center [1392, 85] width 11 height 12
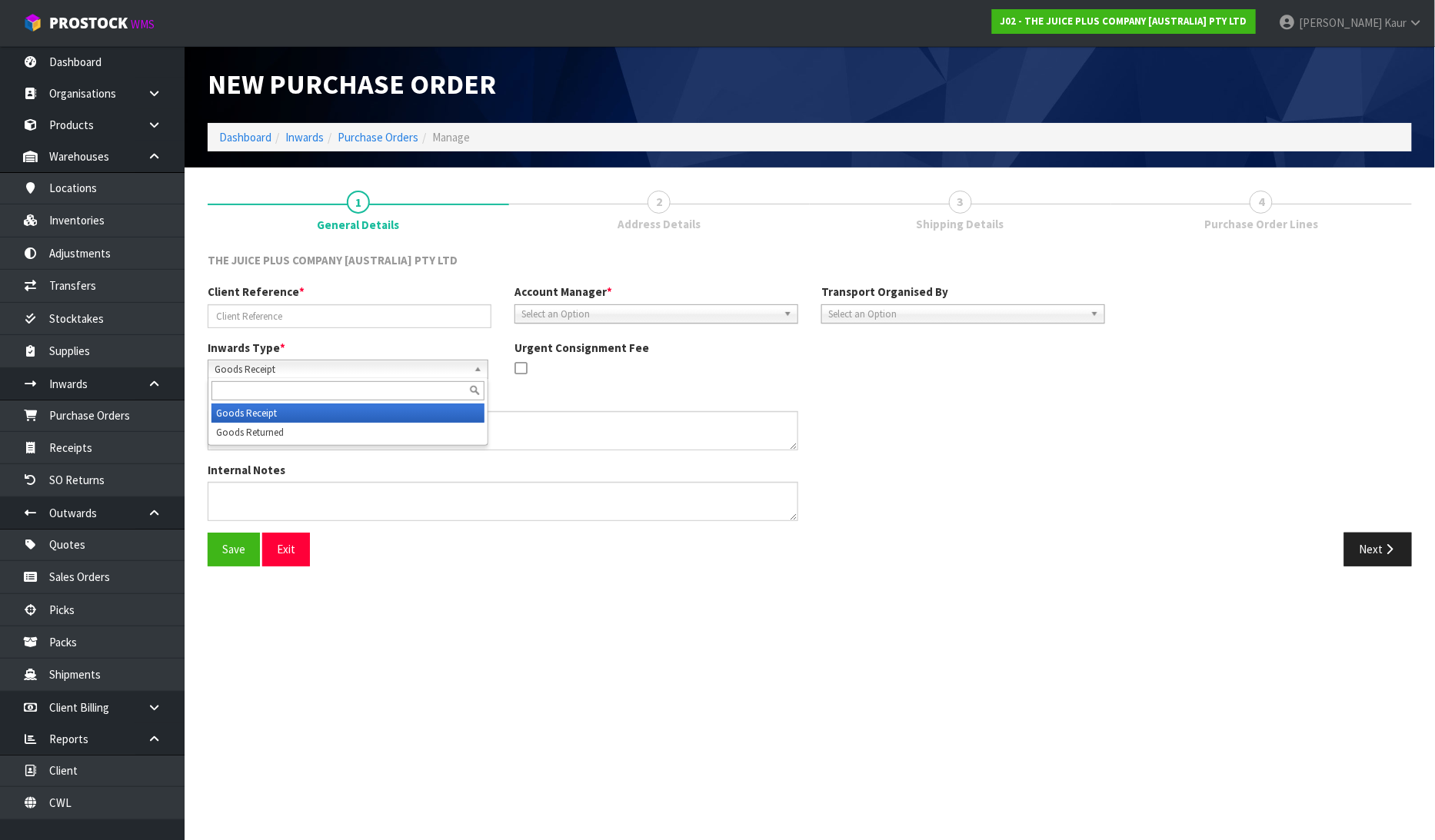
click at [262, 370] on span "Goods Receipt" at bounding box center [341, 370] width 253 height 19
click at [259, 424] on li "Goods Returned" at bounding box center [348, 432] width 273 height 19
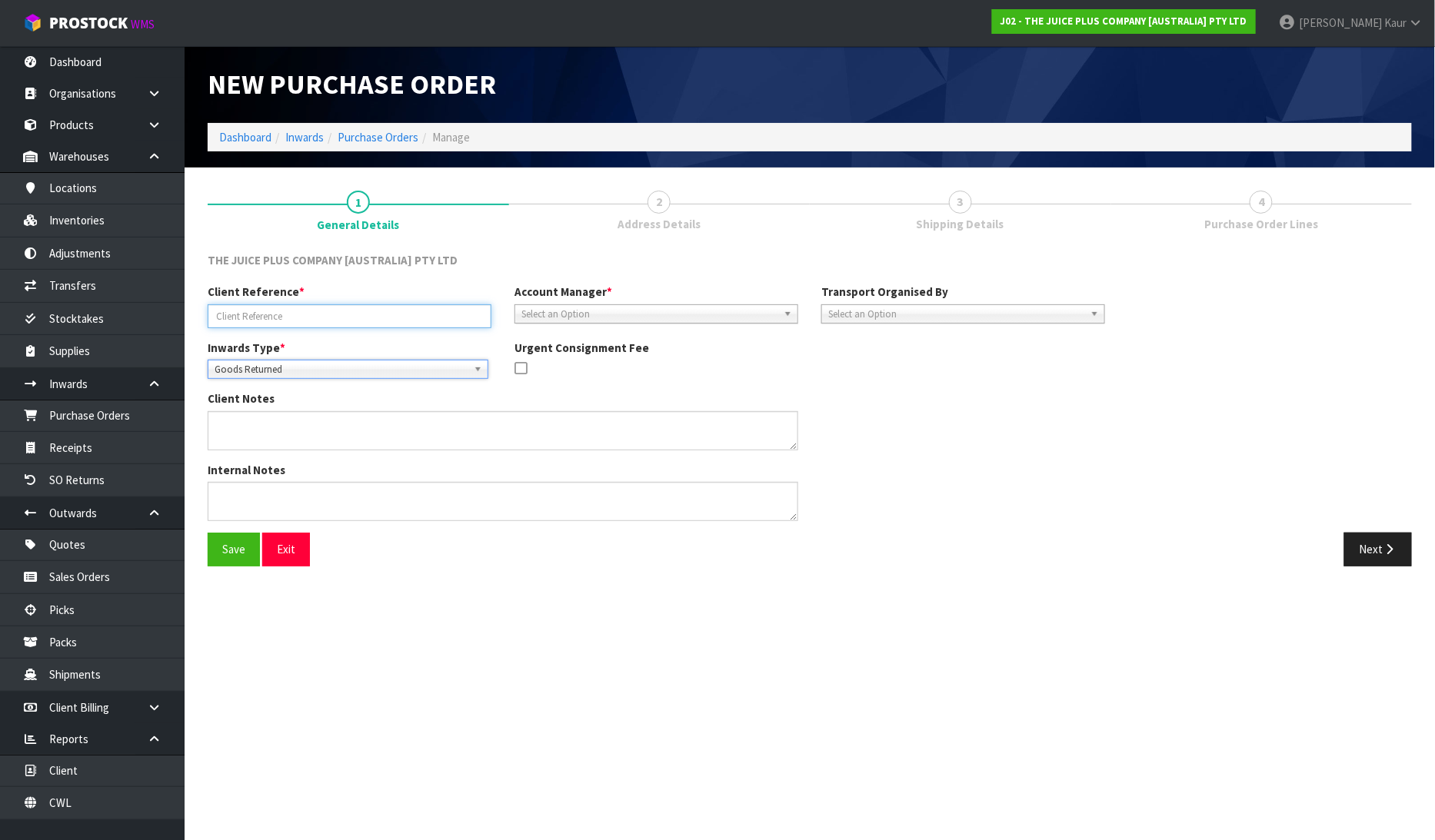
click at [247, 313] on input "text" at bounding box center [350, 316] width 284 height 24
type input "JP01-262940"
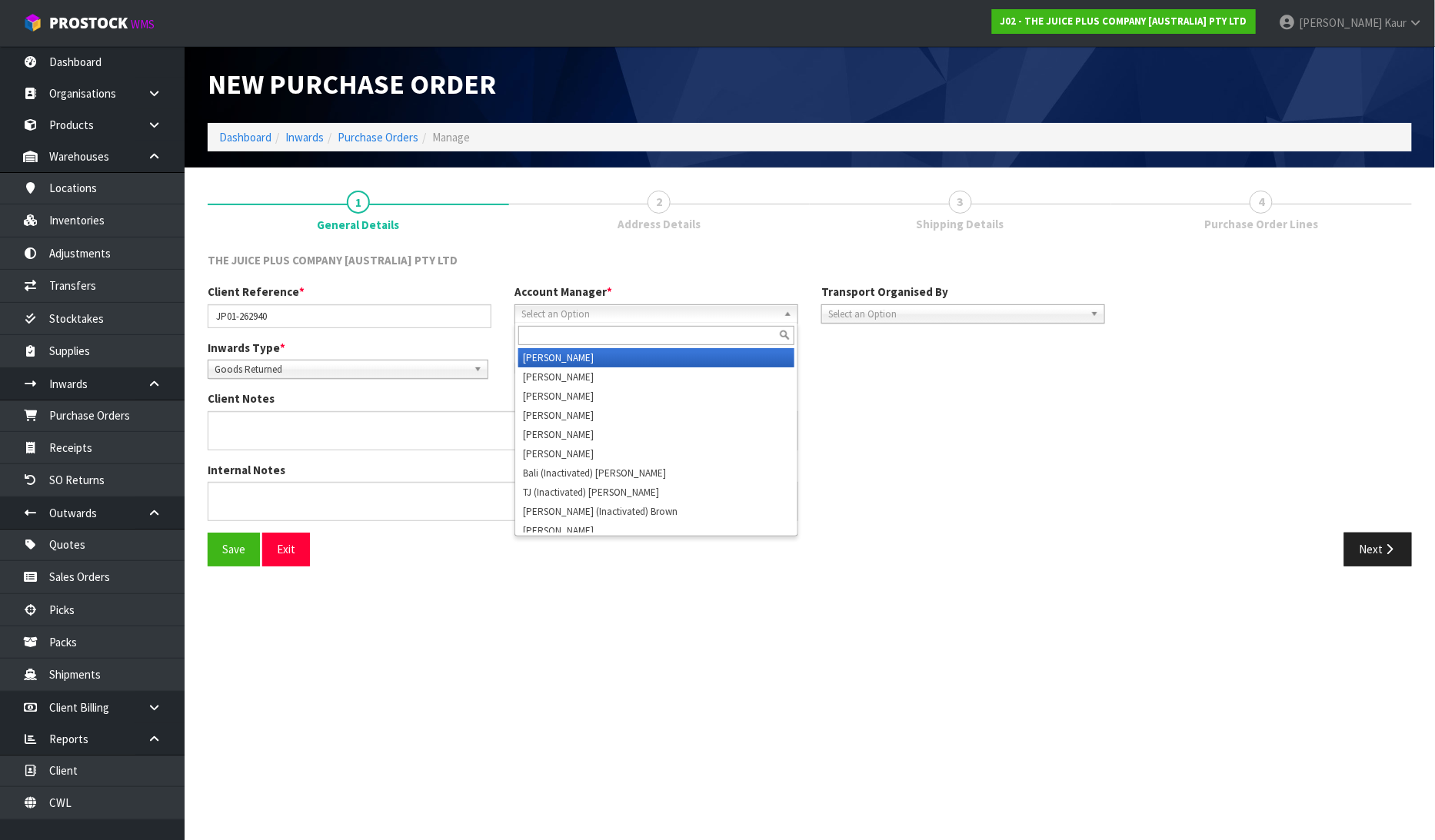
click at [551, 317] on span "Select an Option" at bounding box center [650, 315] width 256 height 19
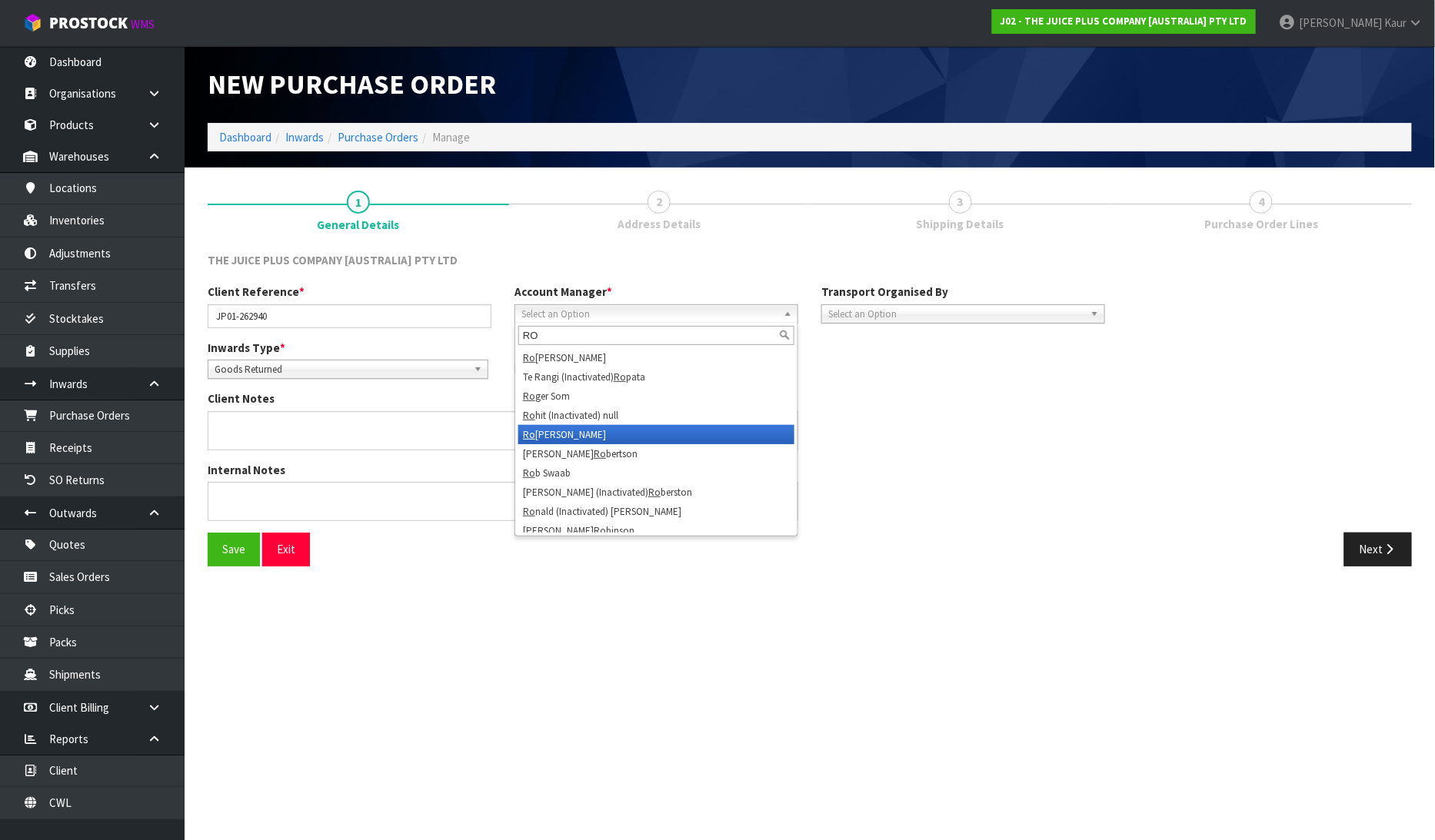
type input "RO"
click at [569, 428] on li "Ro cio Lopez" at bounding box center [657, 435] width 276 height 19
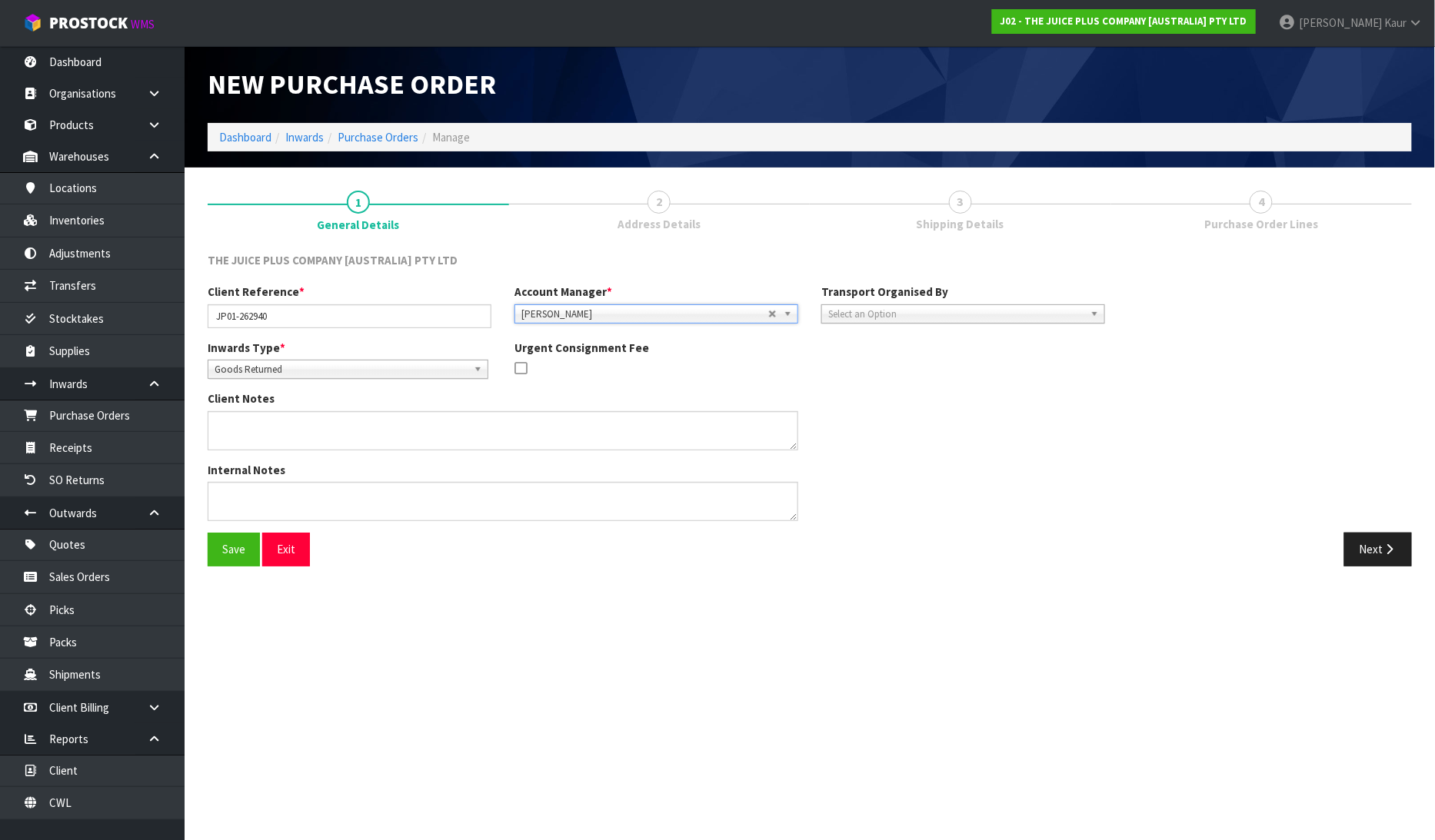
click at [857, 312] on span "Select an Option" at bounding box center [956, 315] width 256 height 19
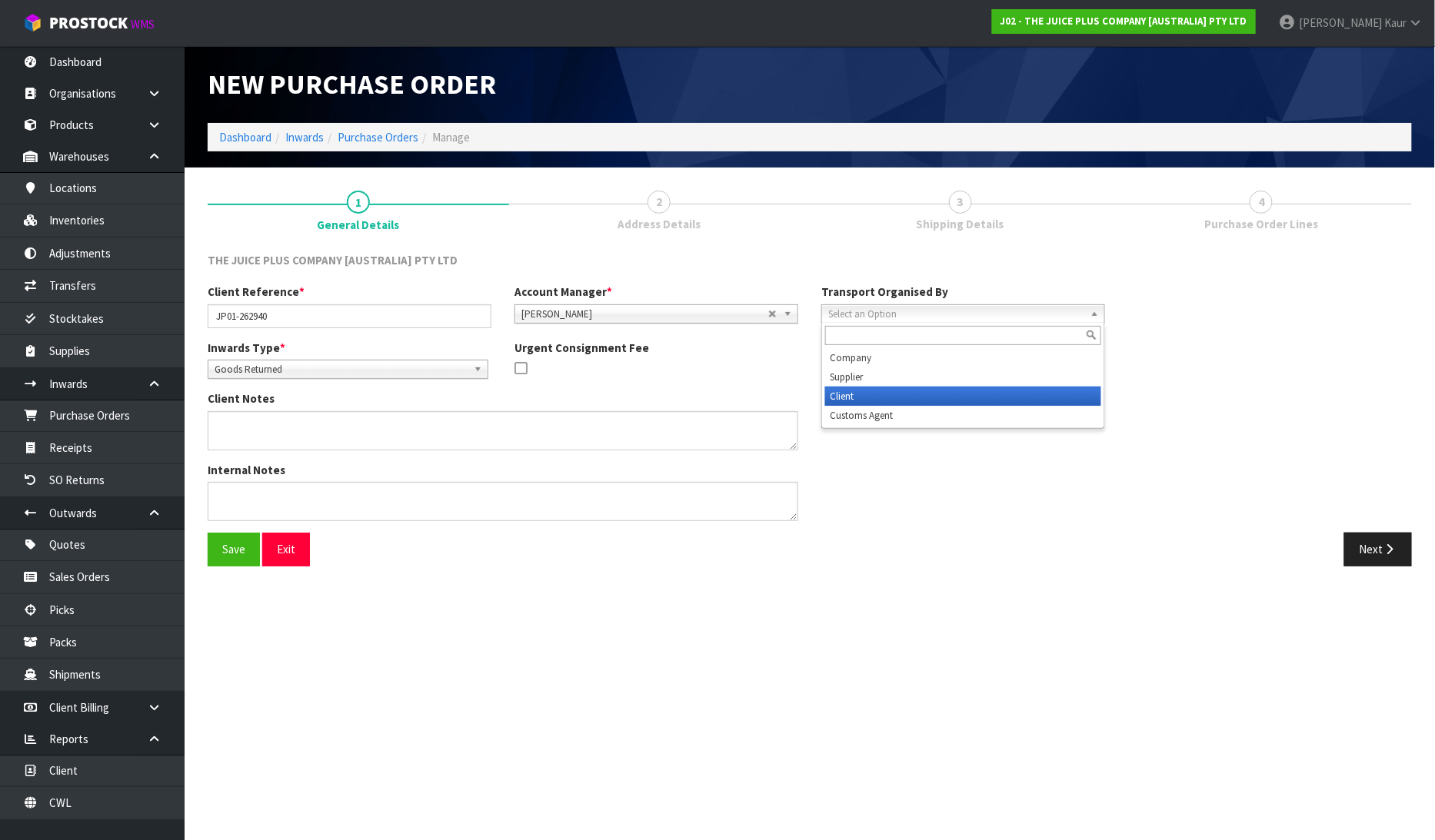
click at [866, 392] on li "Client" at bounding box center [963, 396] width 276 height 19
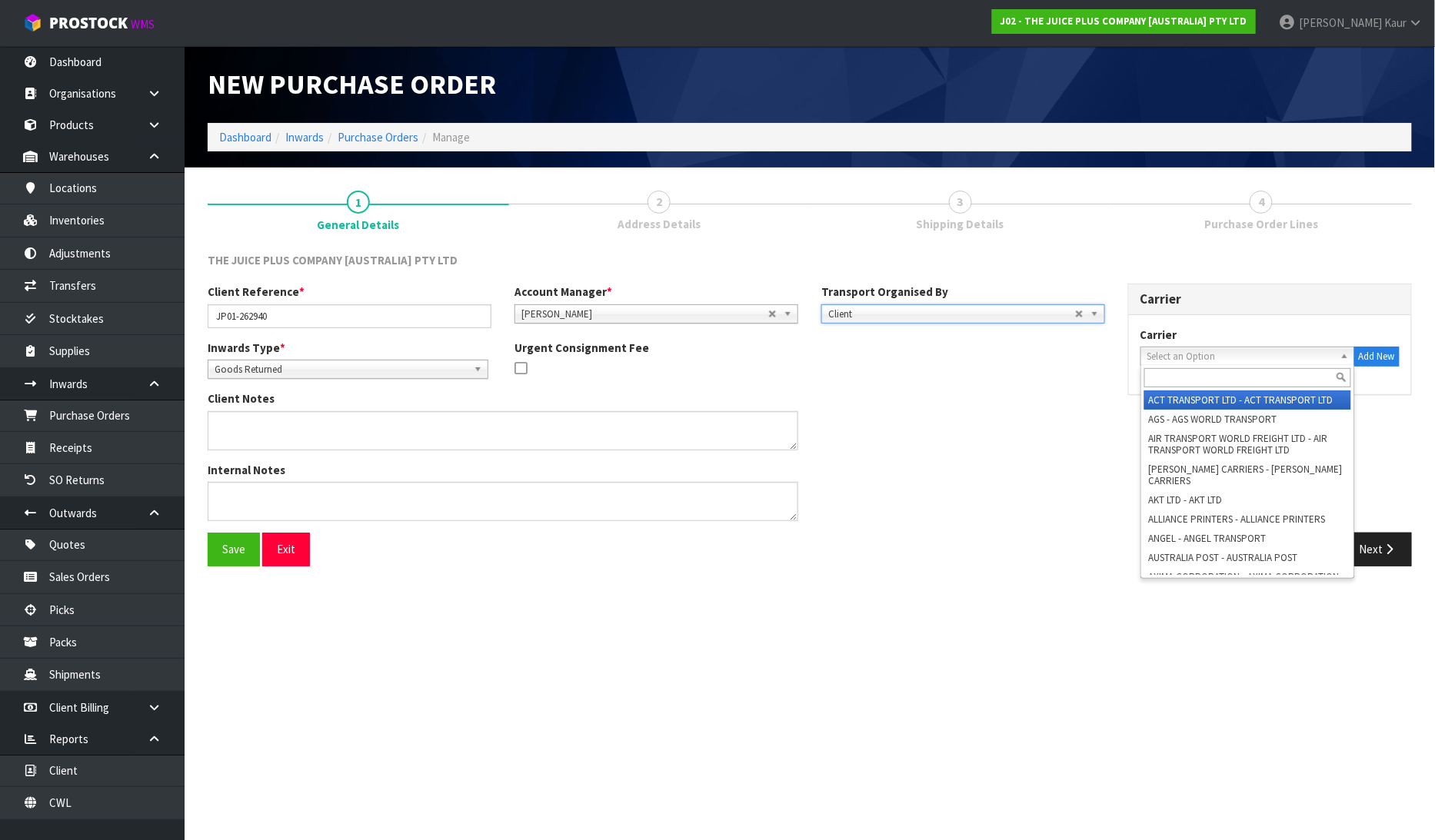
click at [1164, 355] on span "Select an Option" at bounding box center [1240, 356] width 187 height 19
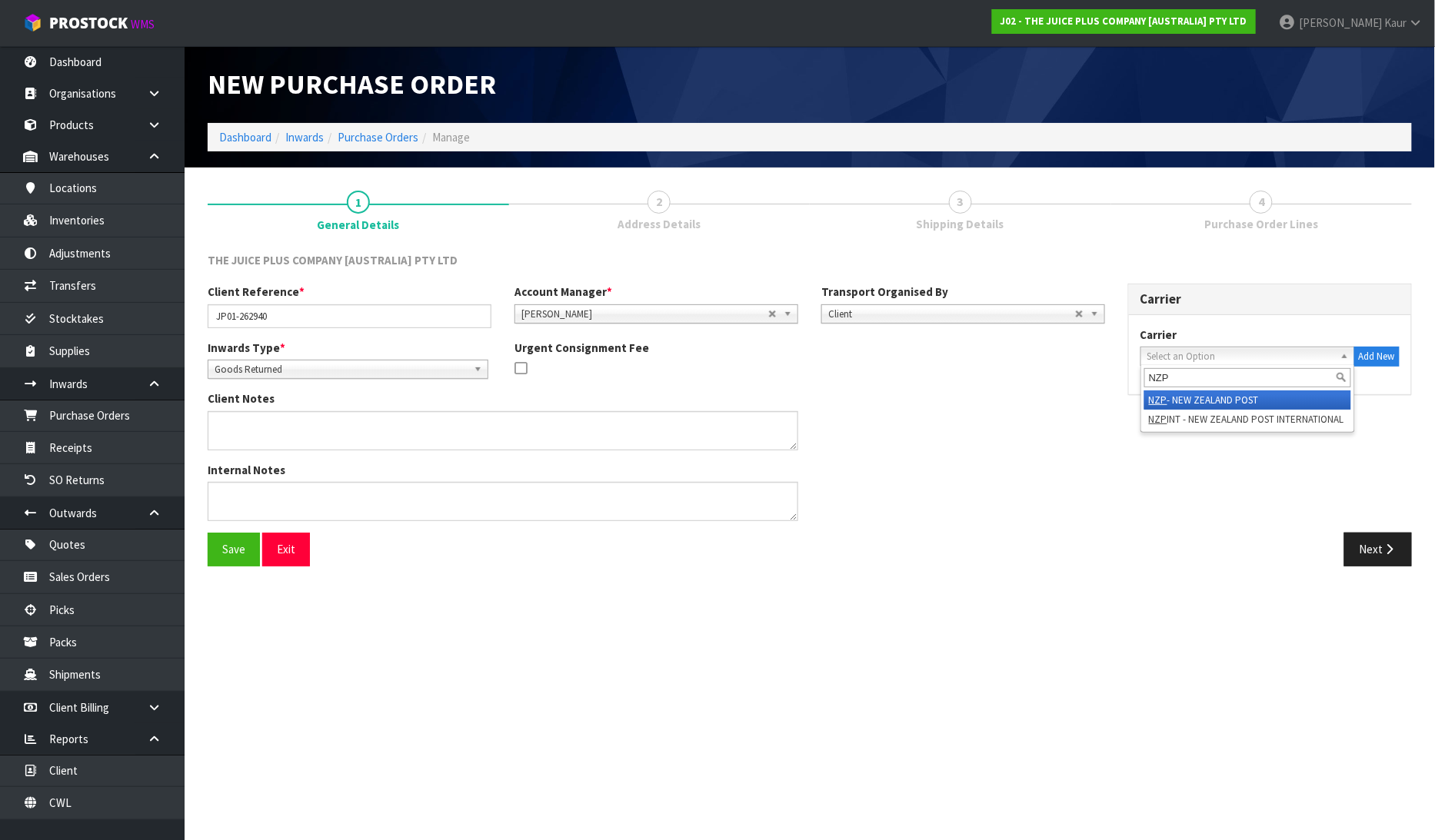
type input "NZP"
click at [1178, 406] on li "NZP - NEW ZEALAND POST" at bounding box center [1247, 400] width 207 height 19
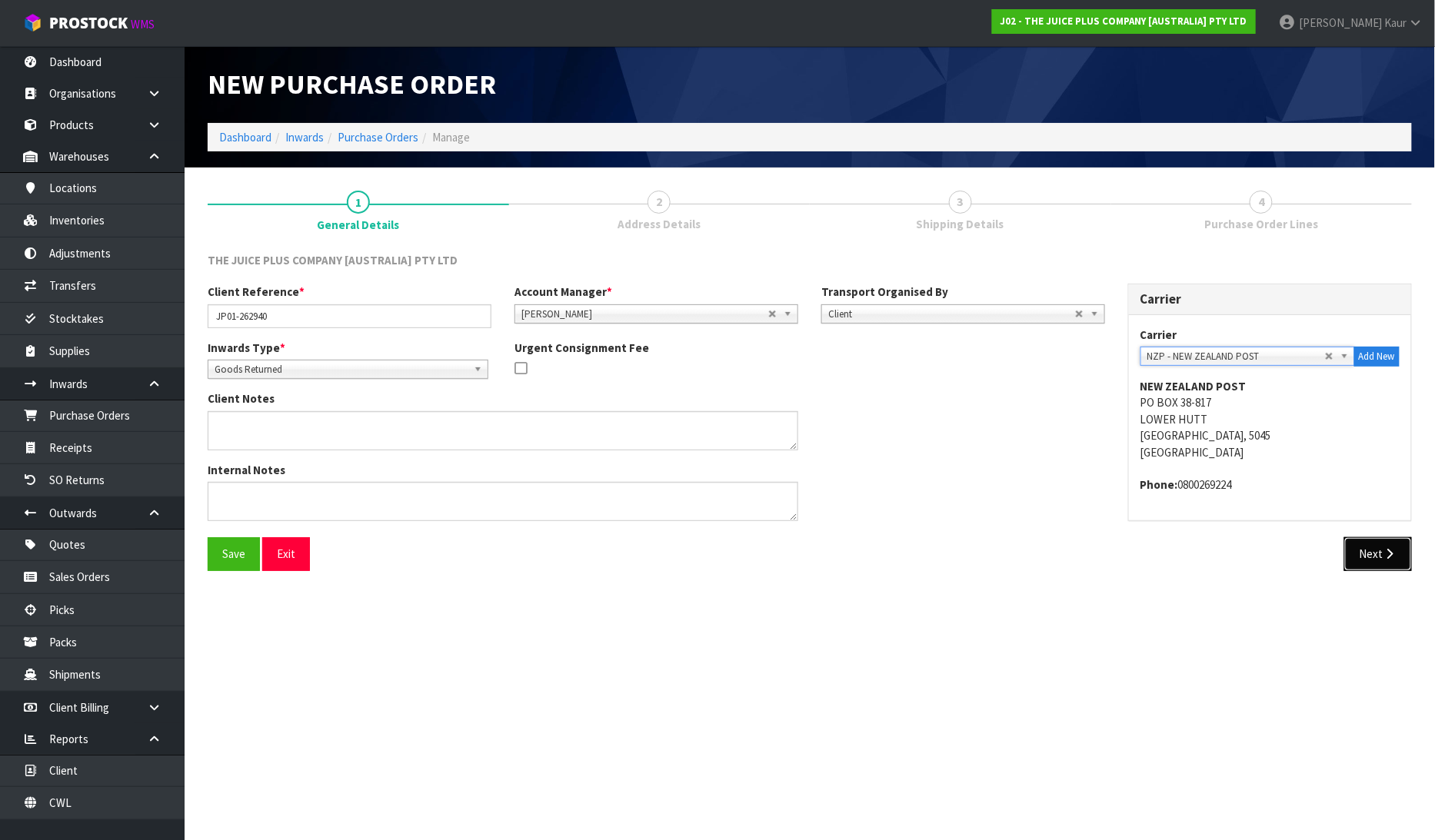
click at [1382, 563] on button "Next" at bounding box center [1378, 553] width 67 height 33
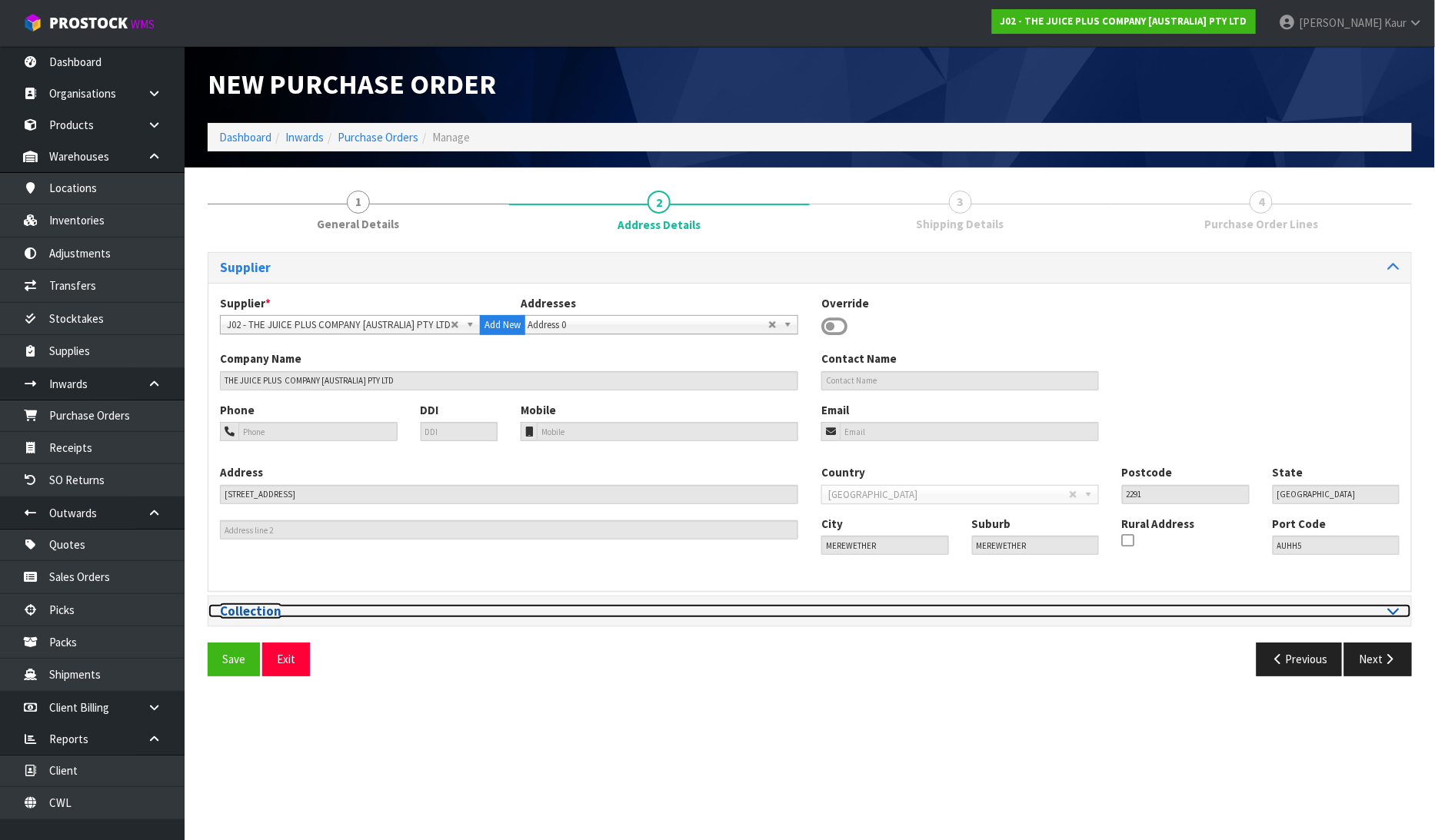
click at [1405, 609] on div at bounding box center [1111, 611] width 602 height 15
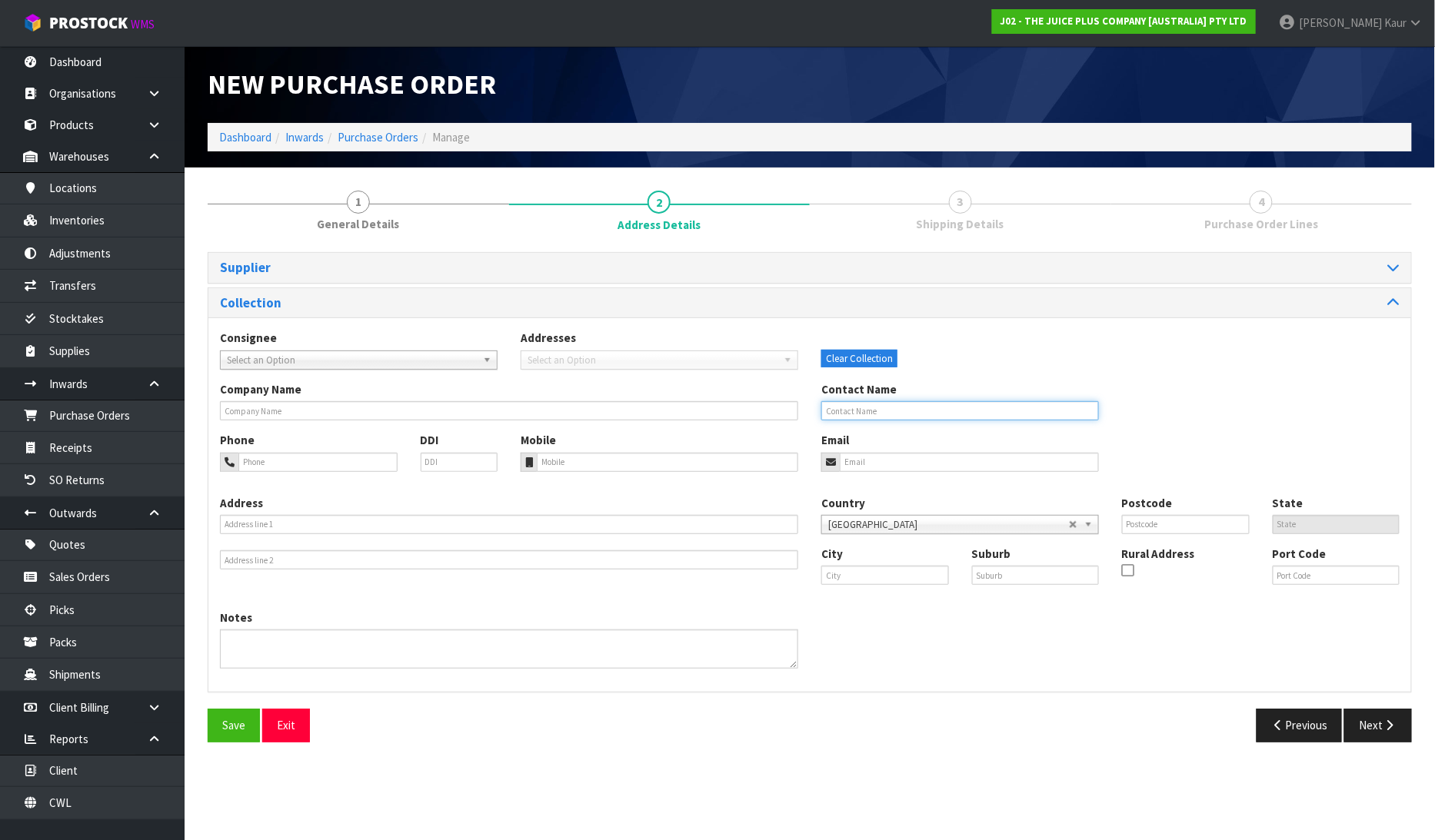
click at [913, 417] on input "text" at bounding box center [960, 411] width 278 height 19
type input "JESSICA MAY"
click at [1382, 733] on button "Next" at bounding box center [1378, 725] width 67 height 33
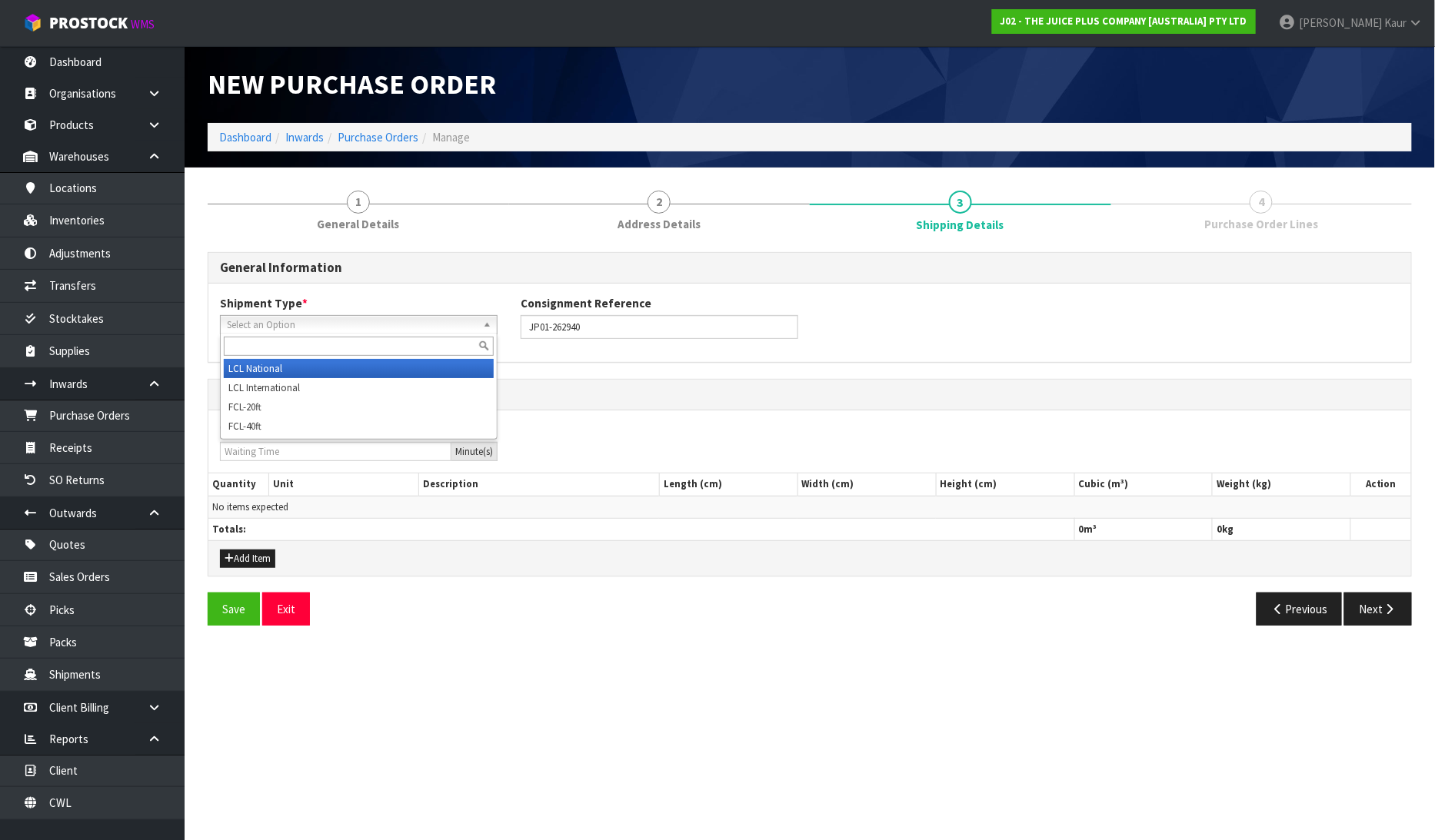
click at [275, 324] on span "Select an Option" at bounding box center [352, 325] width 250 height 19
click at [271, 359] on li "LCL National" at bounding box center [359, 368] width 270 height 19
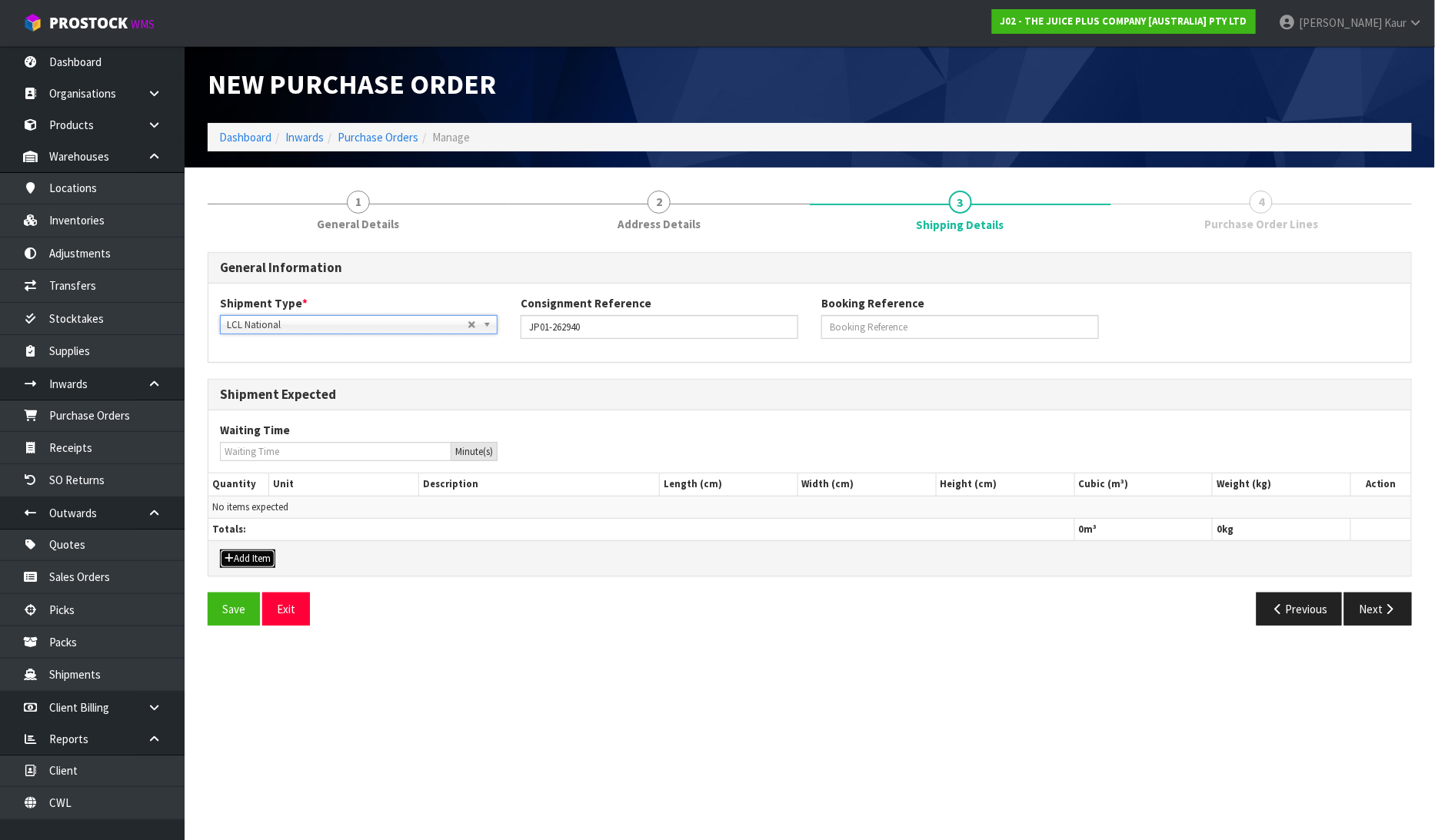
click at [239, 564] on button "Add Item" at bounding box center [247, 559] width 55 height 19
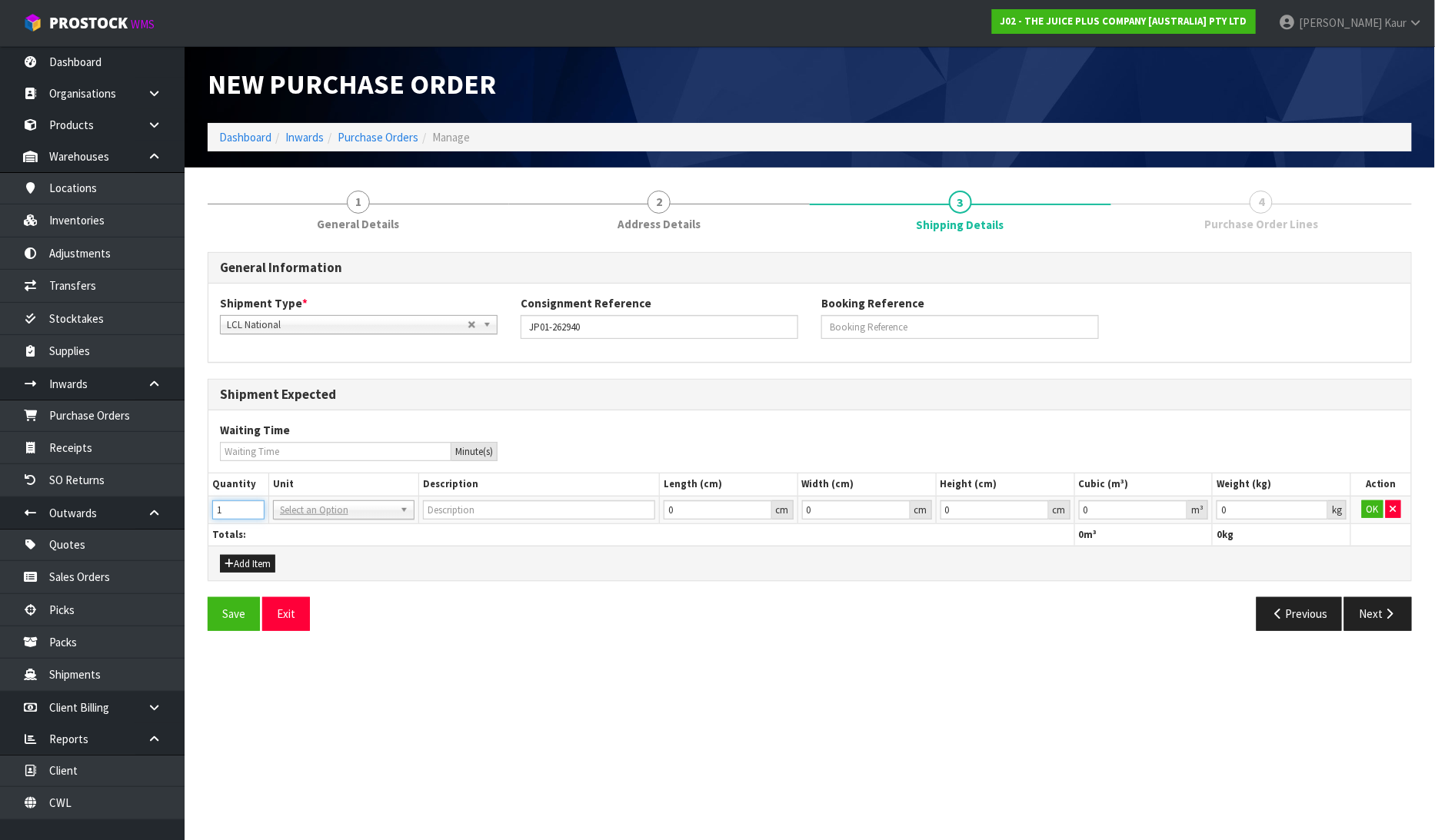
type input "1"
click at [250, 505] on input "1" at bounding box center [238, 510] width 52 height 19
click at [300, 529] on input "text" at bounding box center [343, 531] width 134 height 19
type input "CTN"
type input "CARTON"
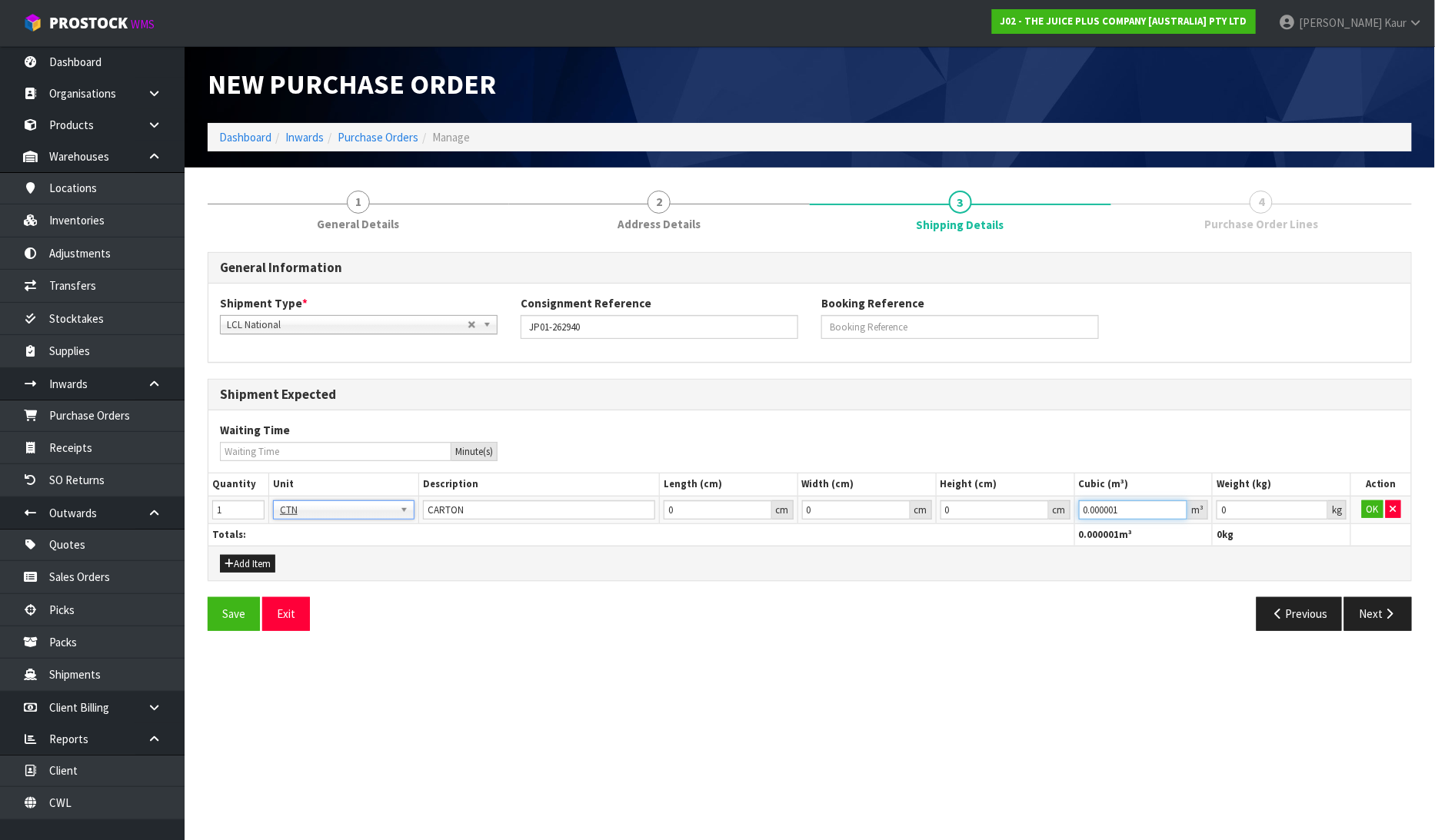
type input "0.000001"
click at [1181, 504] on input "0.000001" at bounding box center [1133, 510] width 109 height 19
type input "0.001"
click at [1313, 505] on input "0.001" at bounding box center [1272, 510] width 112 height 19
click at [1365, 516] on button "OK" at bounding box center [1373, 510] width 22 height 19
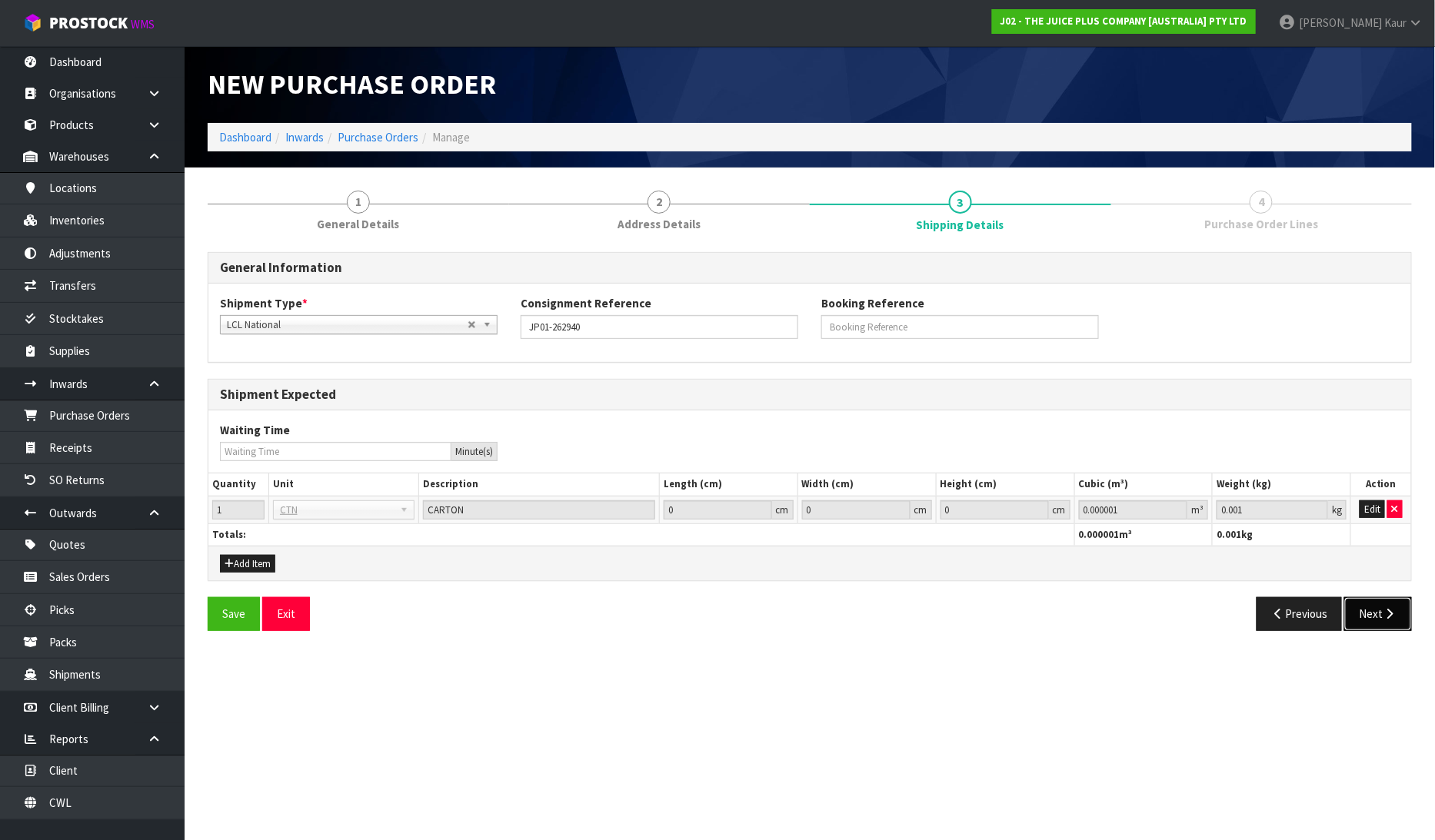
click at [1365, 610] on button "Next" at bounding box center [1378, 614] width 67 height 33
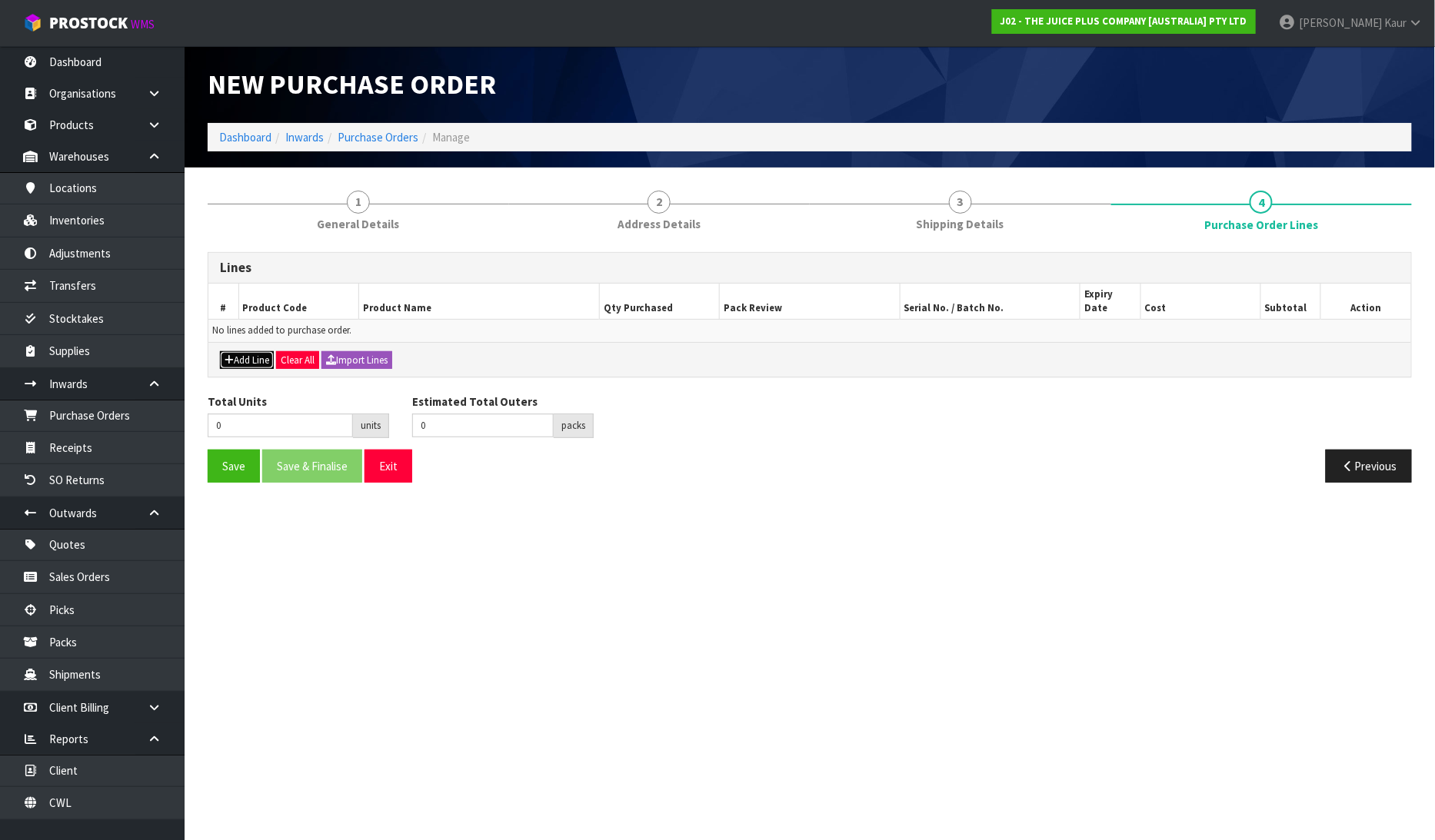
click at [236, 351] on button "Add Line" at bounding box center [247, 360] width 53 height 19
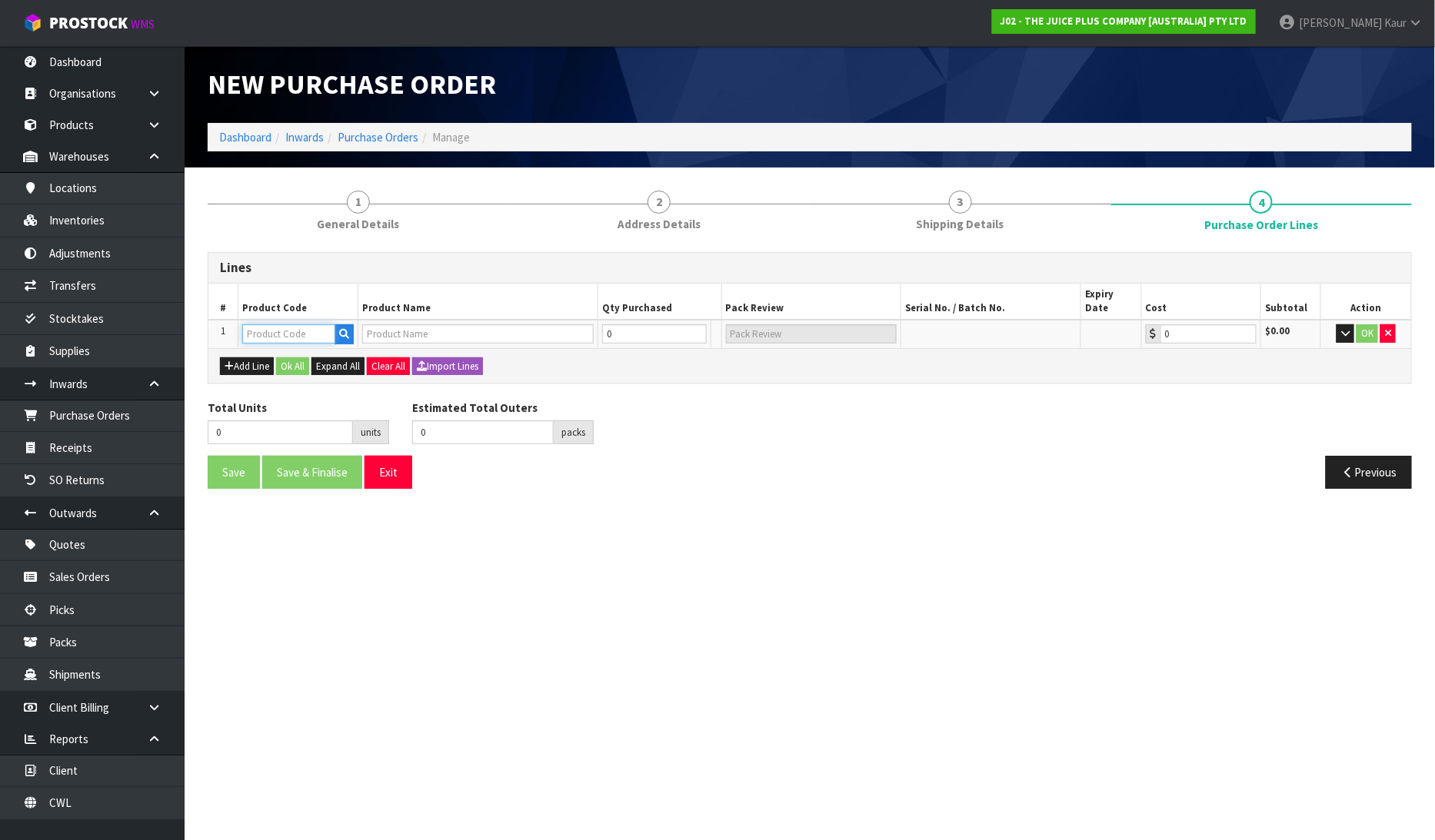
click at [287, 325] on input "text" at bounding box center [288, 334] width 93 height 19
type input "2200"
click at [310, 386] on link "2200 NZBS1" at bounding box center [304, 387] width 122 height 21
type input "2200NZBS1"
type input "OMEGA CAPSULES"
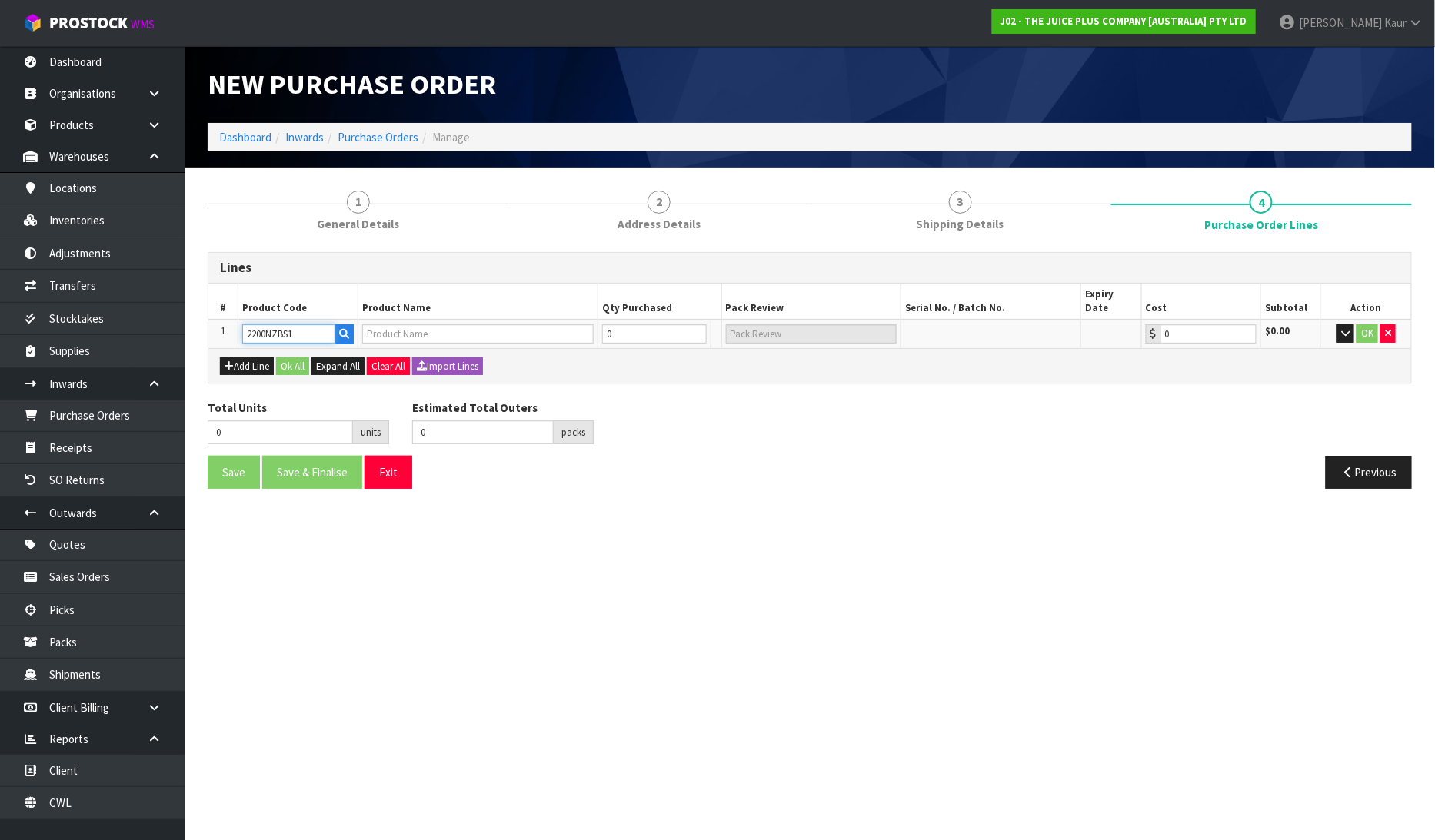
type input "0.00"
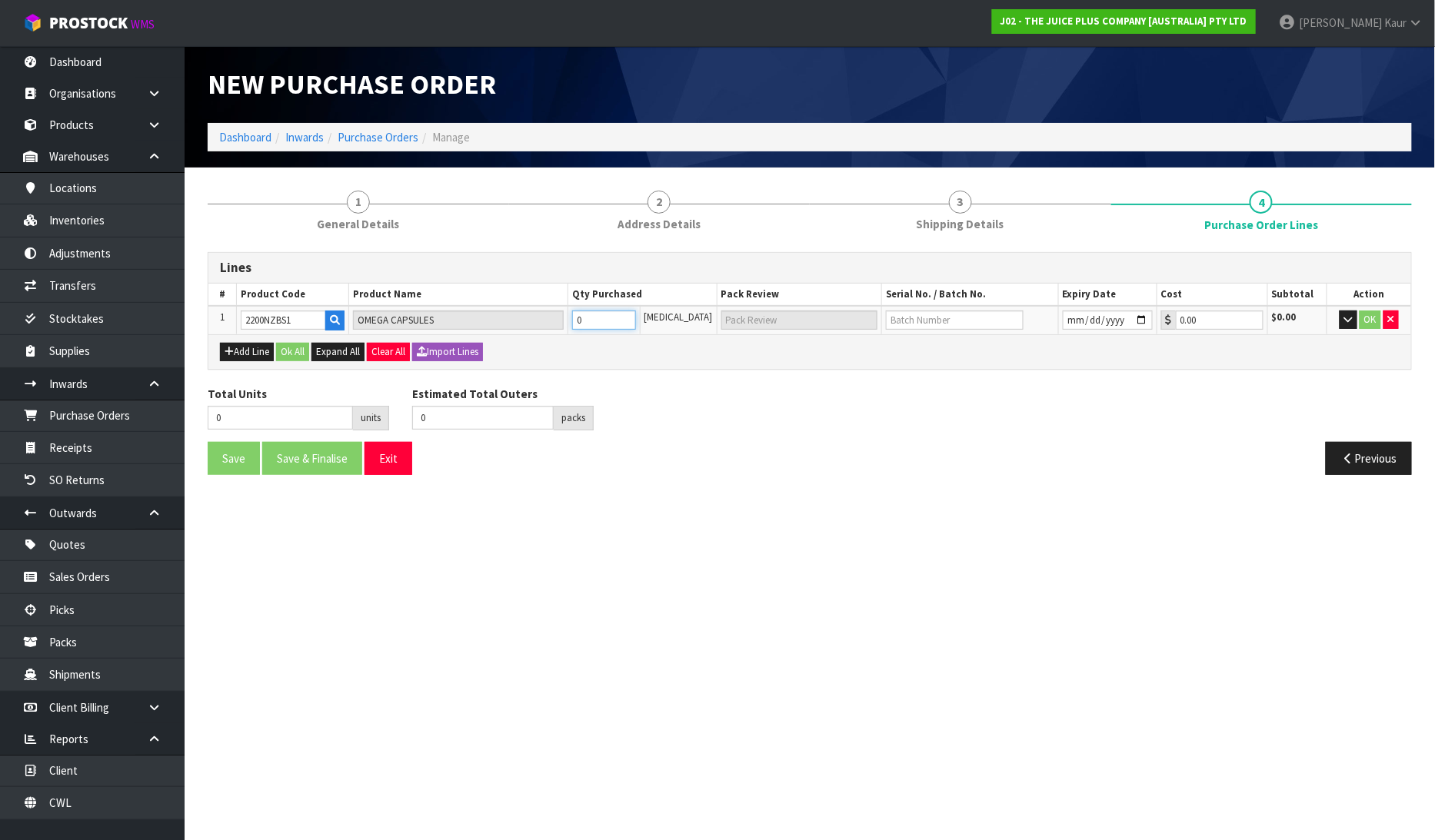
click at [616, 327] on input "0" at bounding box center [604, 320] width 64 height 19
type input "1"
type input "1 CTN"
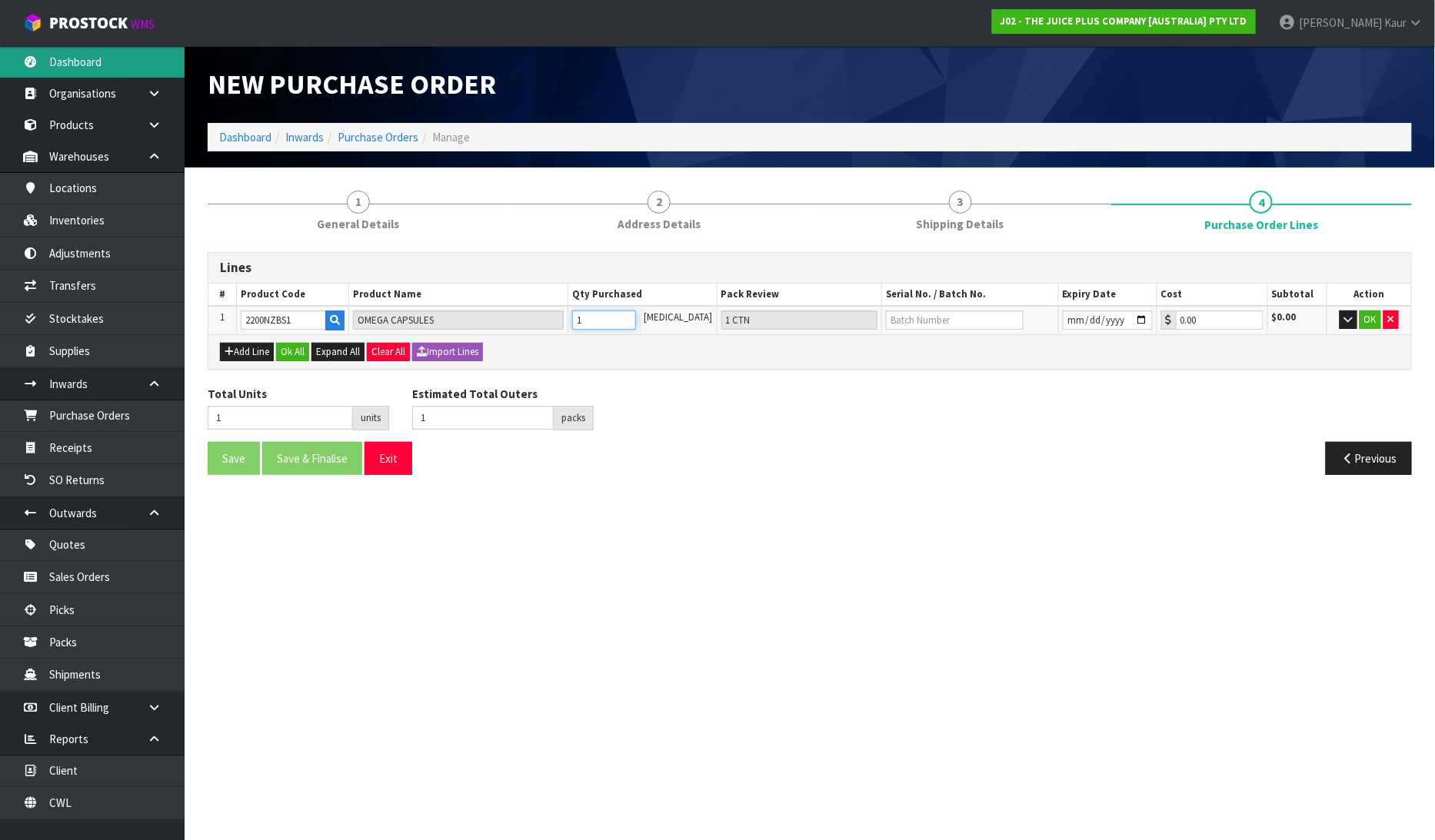
type input "1"
click at [968, 331] on td at bounding box center [971, 320] width 177 height 29
click at [962, 317] on input "text" at bounding box center [955, 320] width 138 height 19
type input "N24030374B"
click at [1065, 320] on input "date" at bounding box center [1108, 320] width 90 height 19
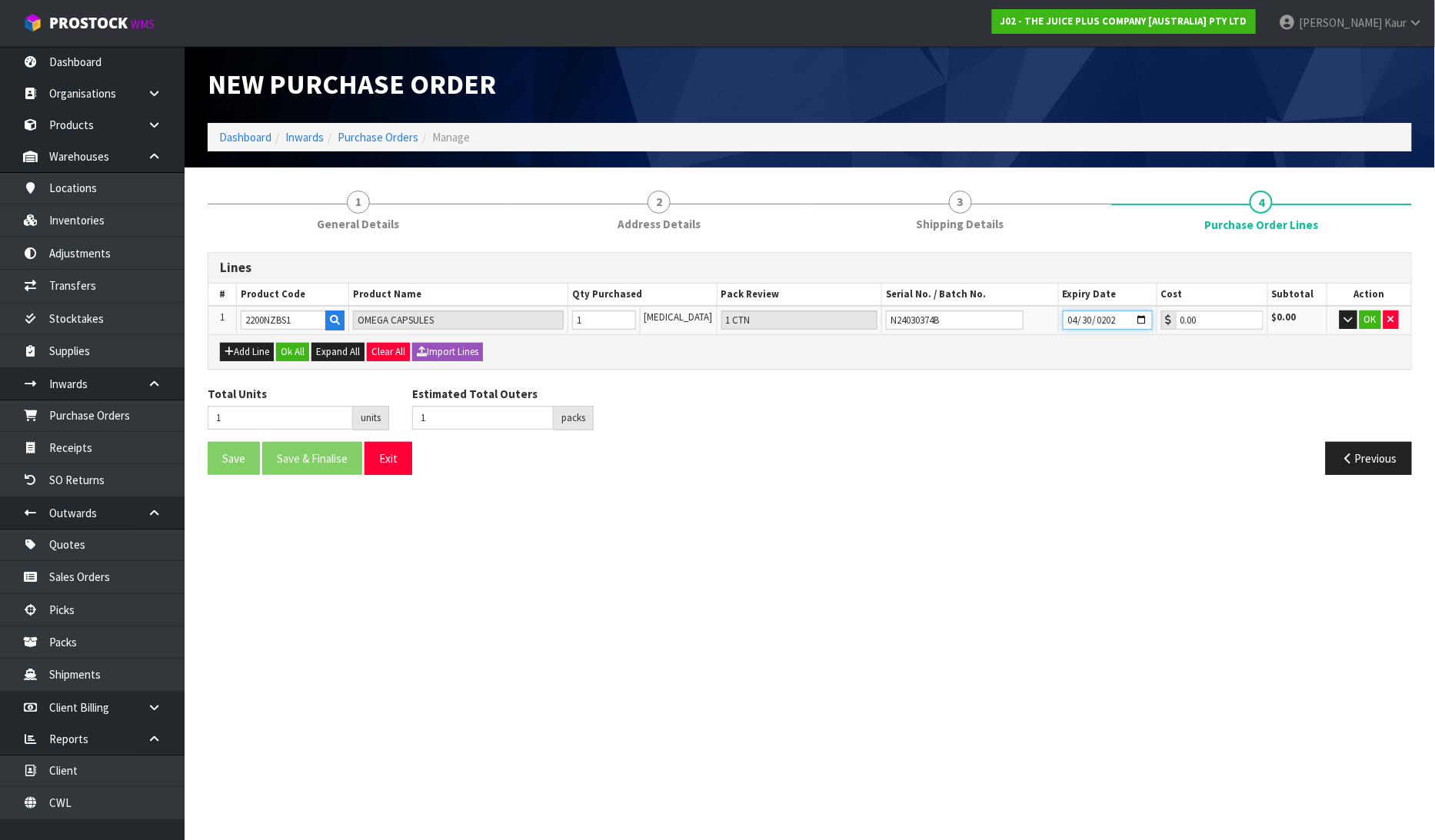
type input "2026-04-30"
click at [1364, 316] on button "OK" at bounding box center [1371, 320] width 22 height 19
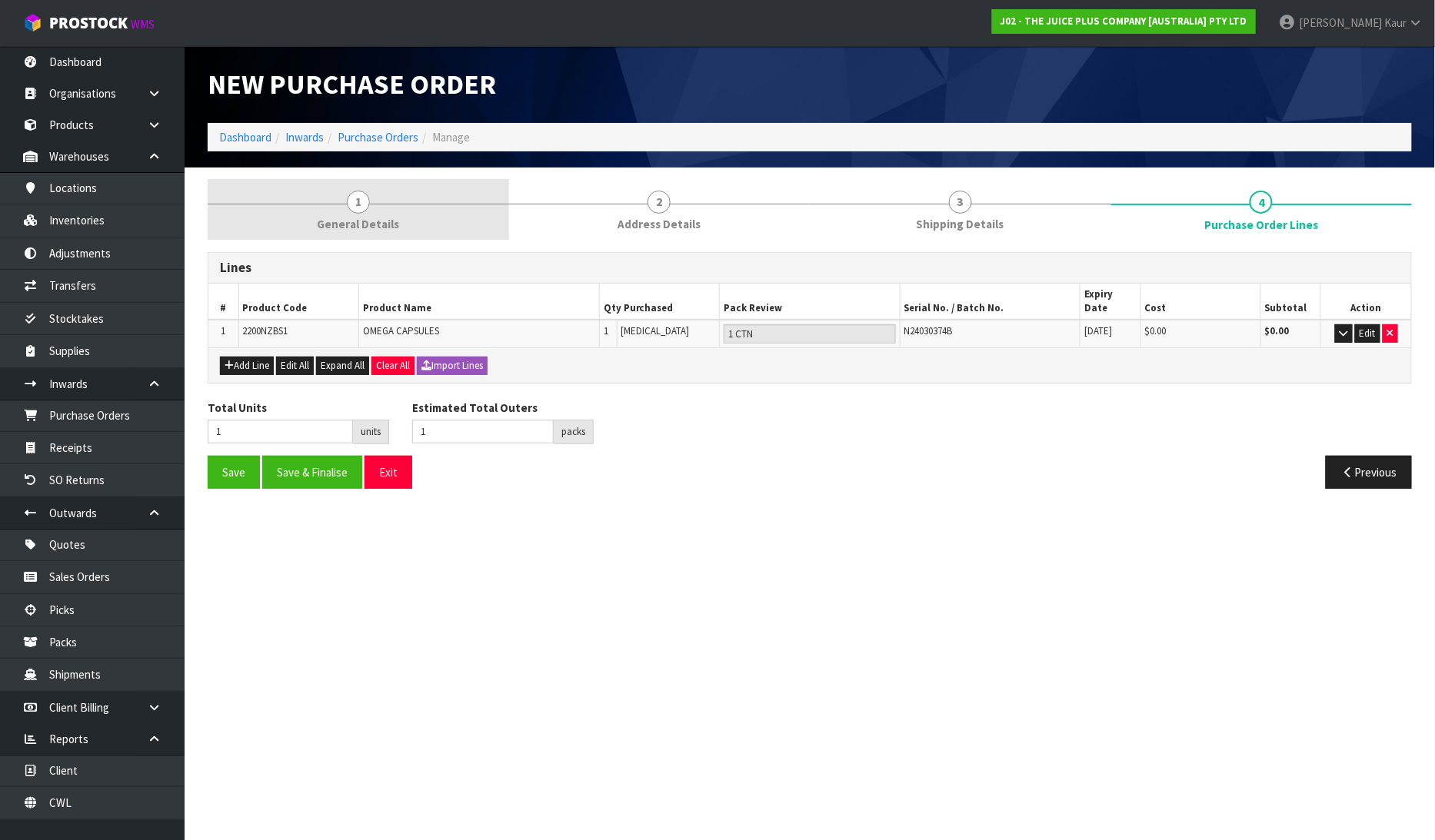
click at [365, 208] on span "1" at bounding box center [358, 202] width 23 height 23
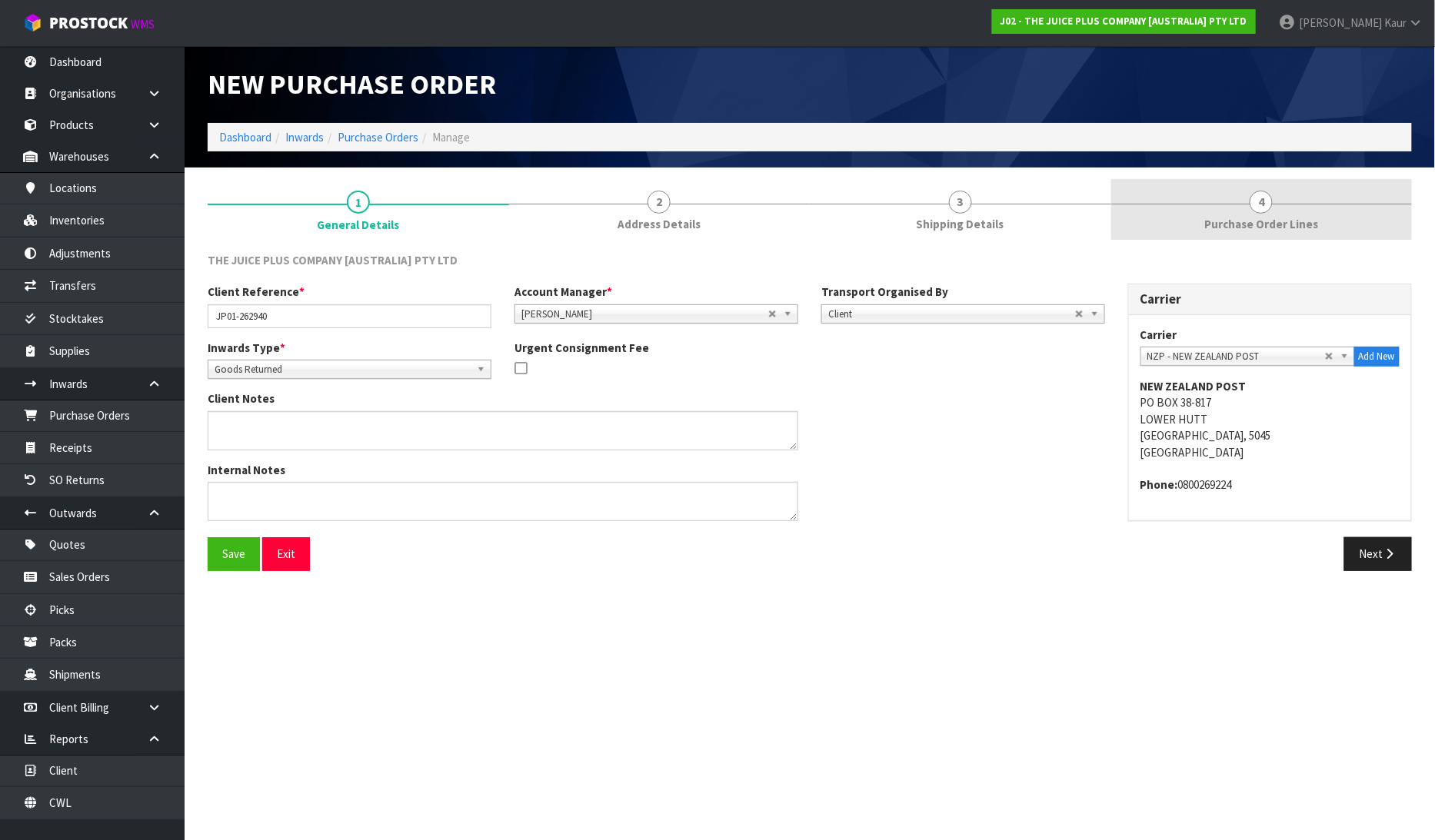
click at [1301, 223] on span "Purchase Order Lines" at bounding box center [1261, 224] width 114 height 16
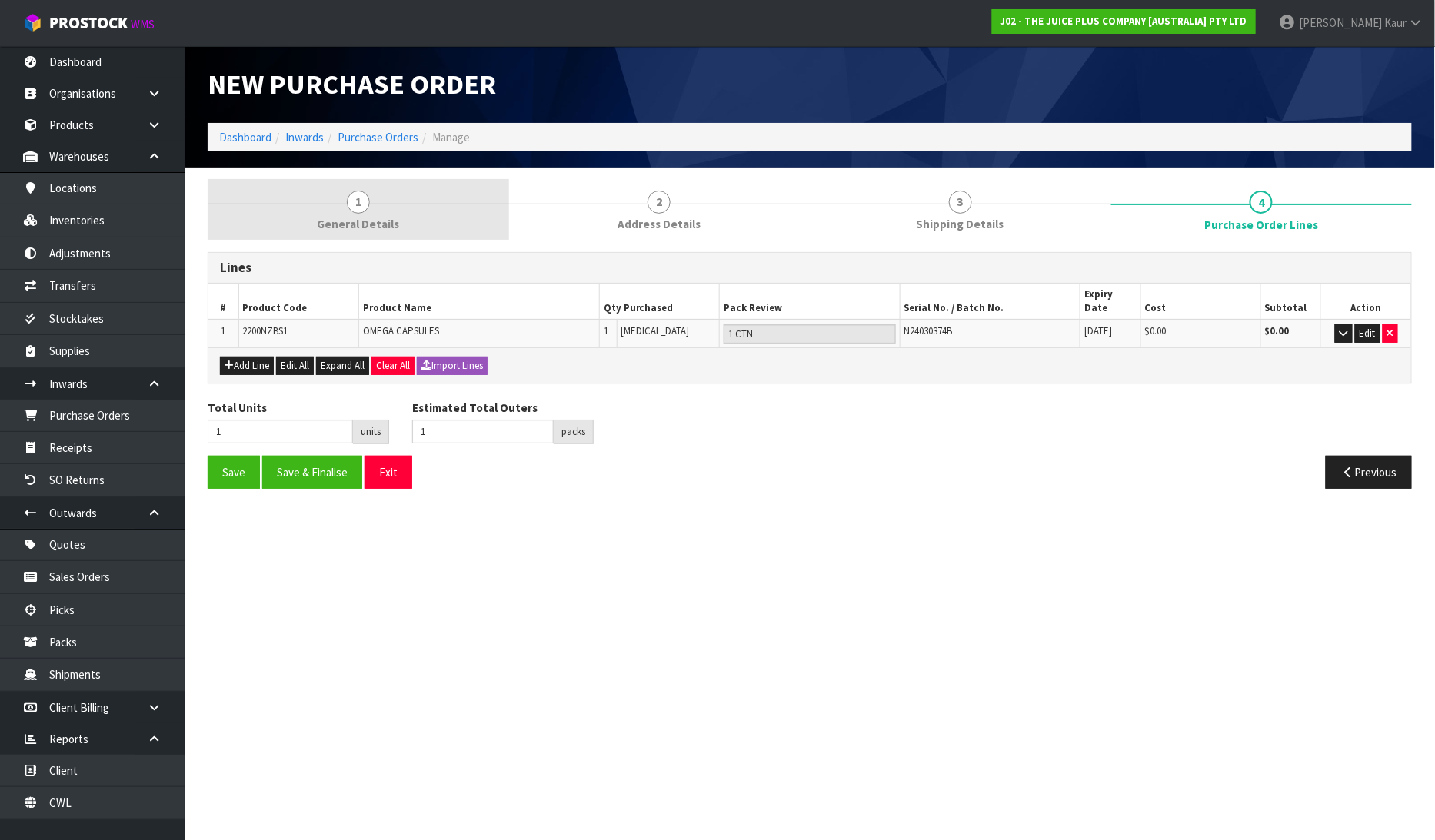
click at [370, 216] on span "General Details" at bounding box center [358, 224] width 82 height 16
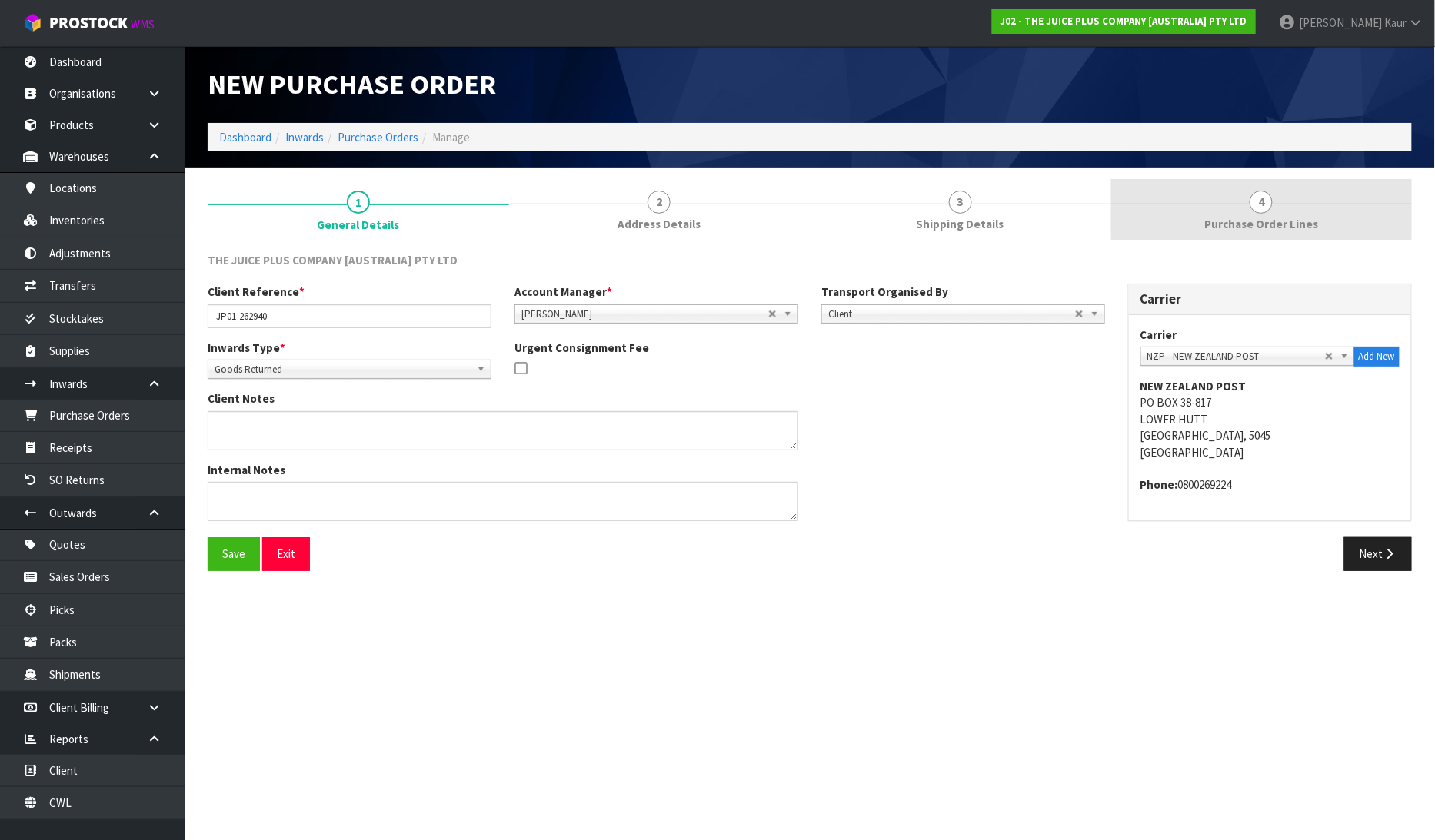
click at [1247, 205] on link "4 Purchase Order Lines" at bounding box center [1261, 209] width 302 height 60
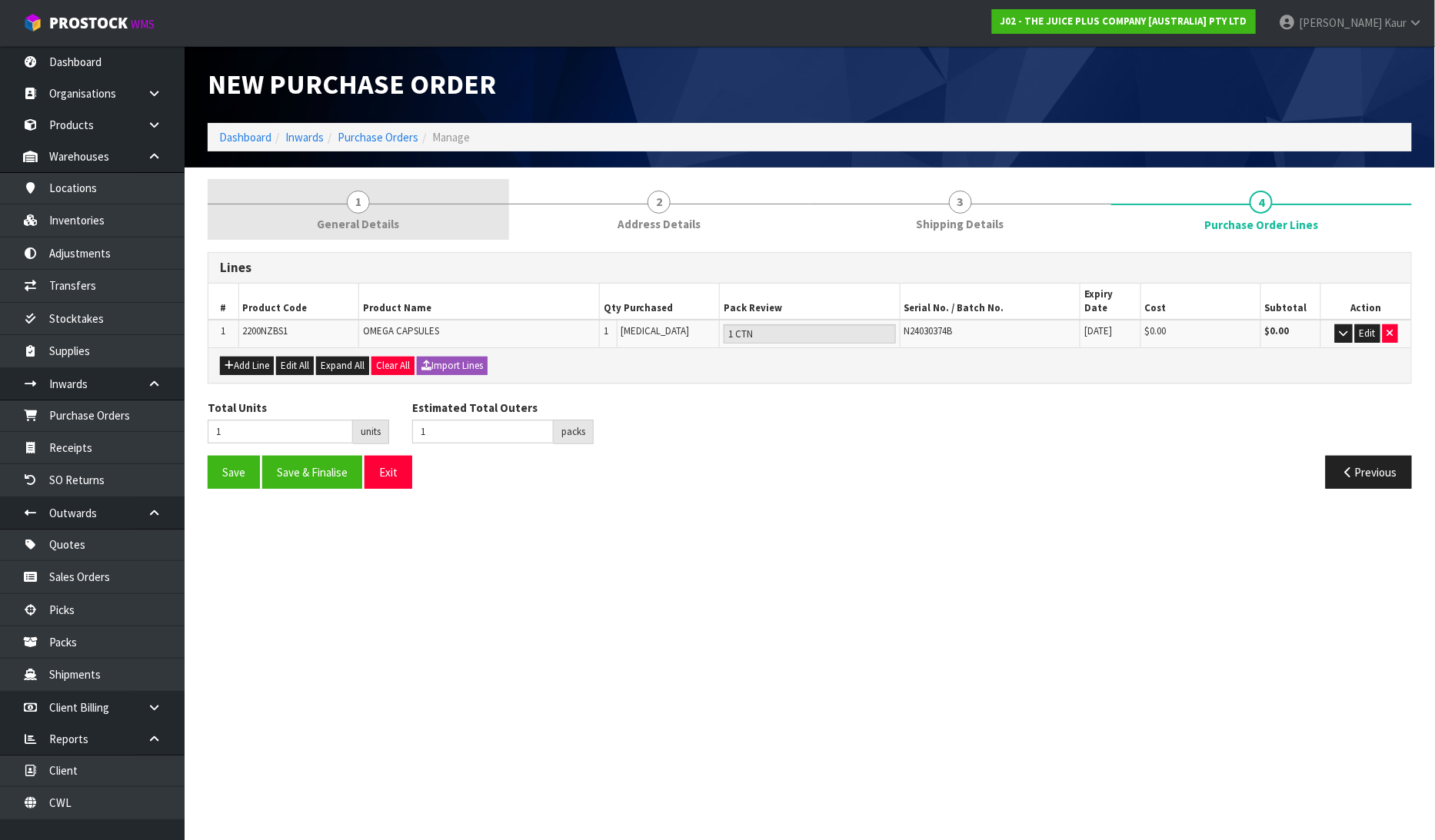
click at [359, 212] on span "1" at bounding box center [358, 202] width 23 height 23
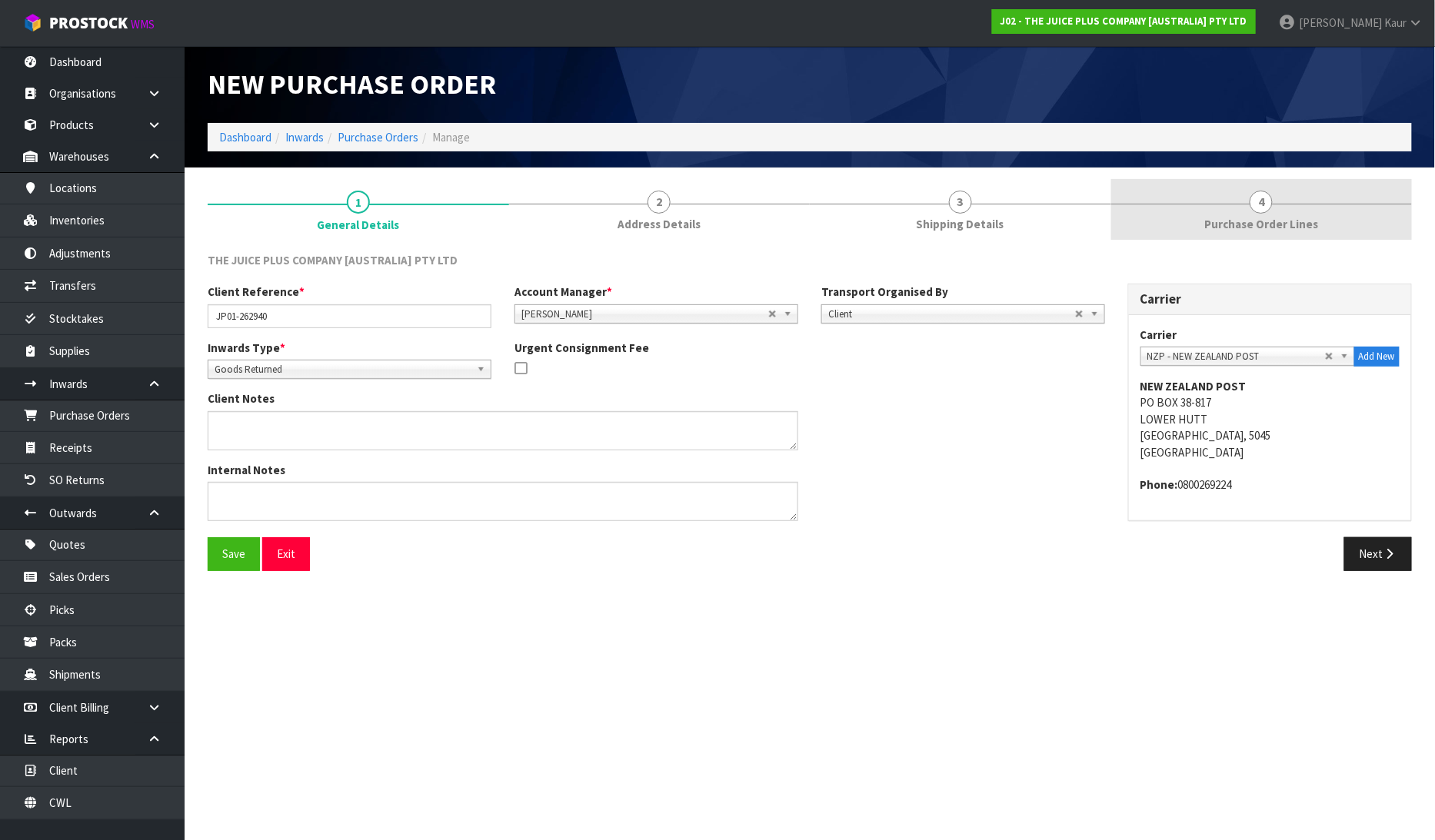
click at [1305, 216] on span "Purchase Order Lines" at bounding box center [1261, 224] width 114 height 16
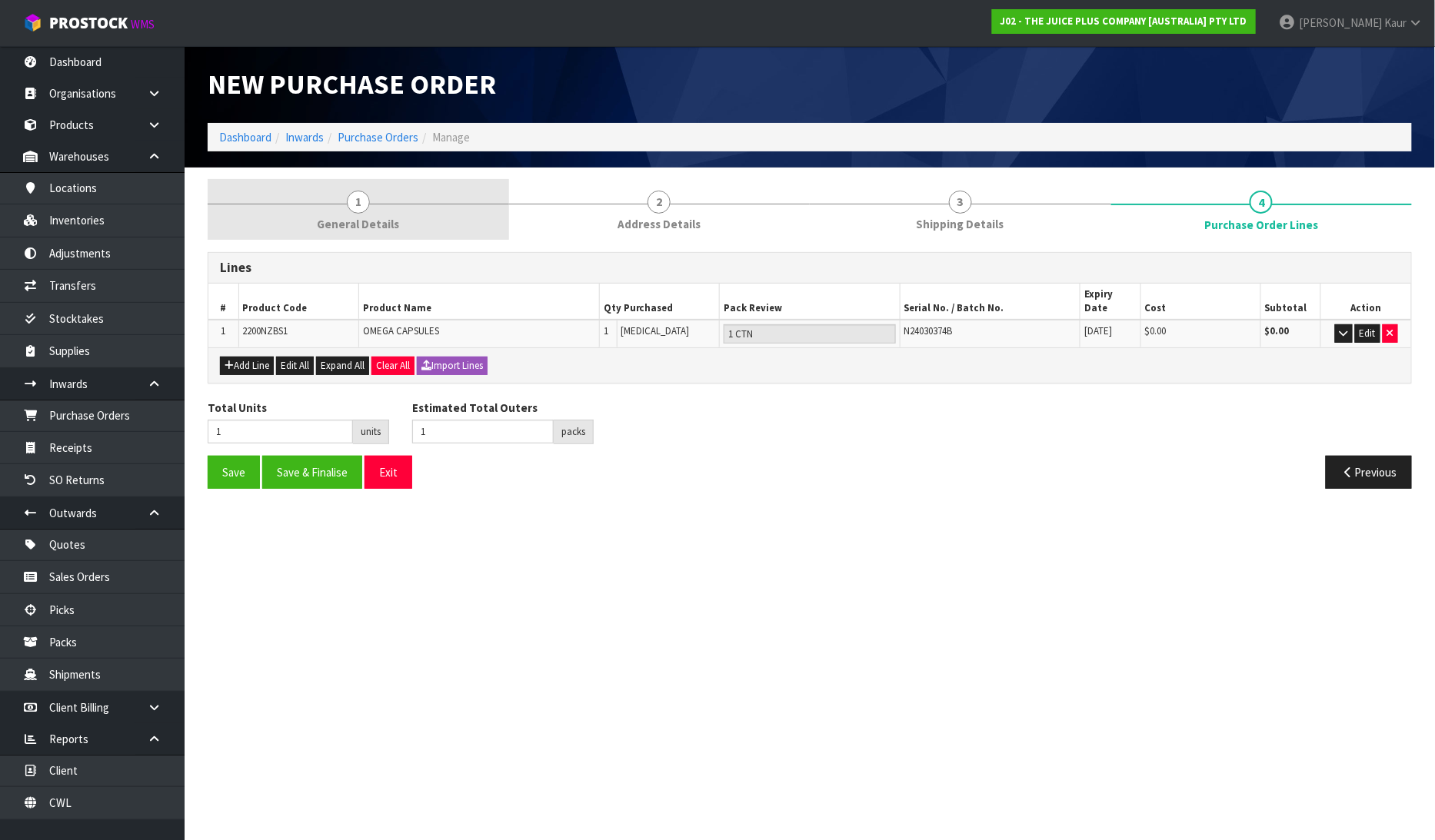
click at [346, 227] on span "General Details" at bounding box center [358, 224] width 82 height 16
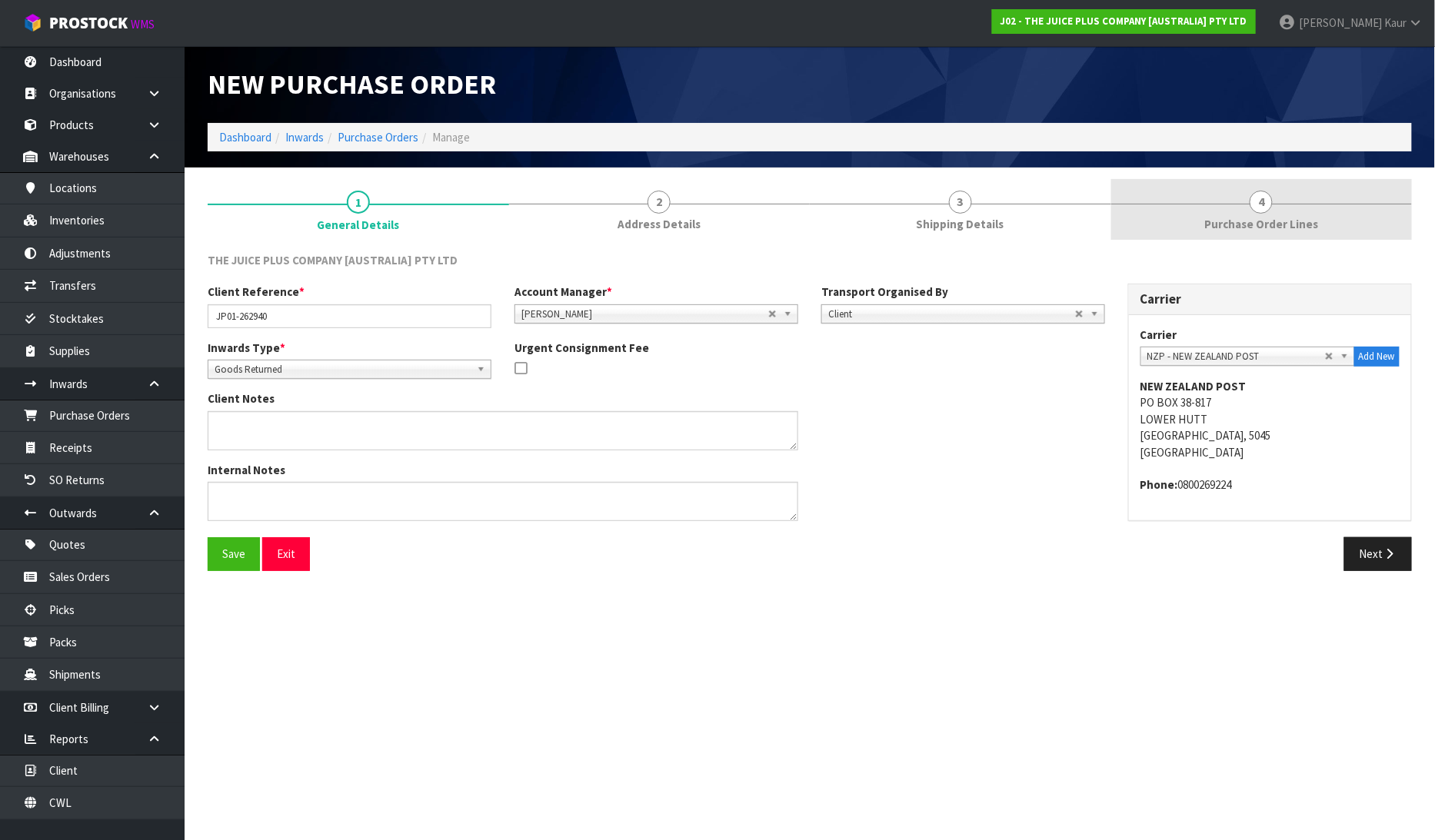
click at [1227, 219] on span "Purchase Order Lines" at bounding box center [1261, 224] width 114 height 16
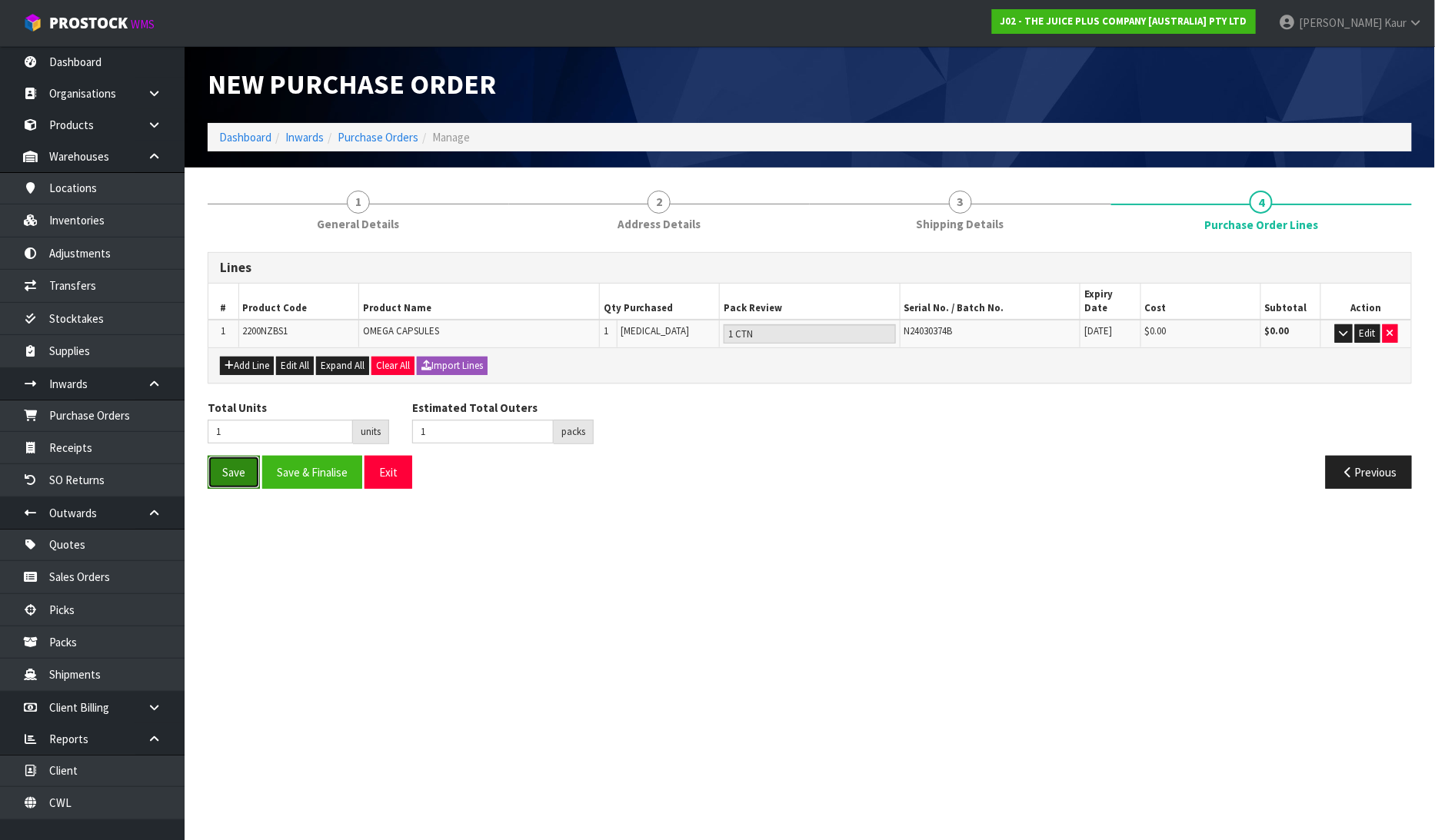
click at [229, 462] on button "Save" at bounding box center [233, 472] width 52 height 33
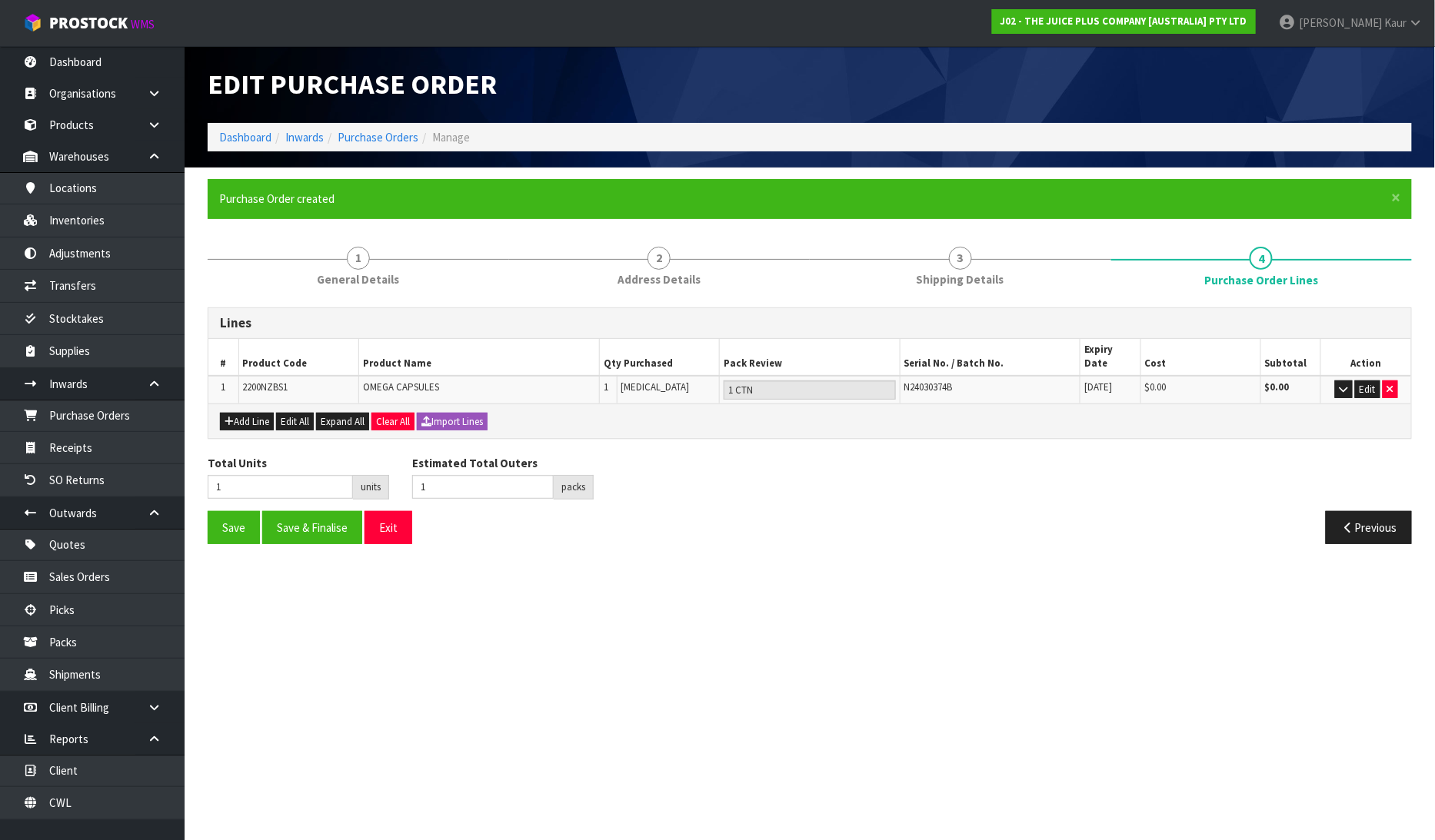
type input "0"
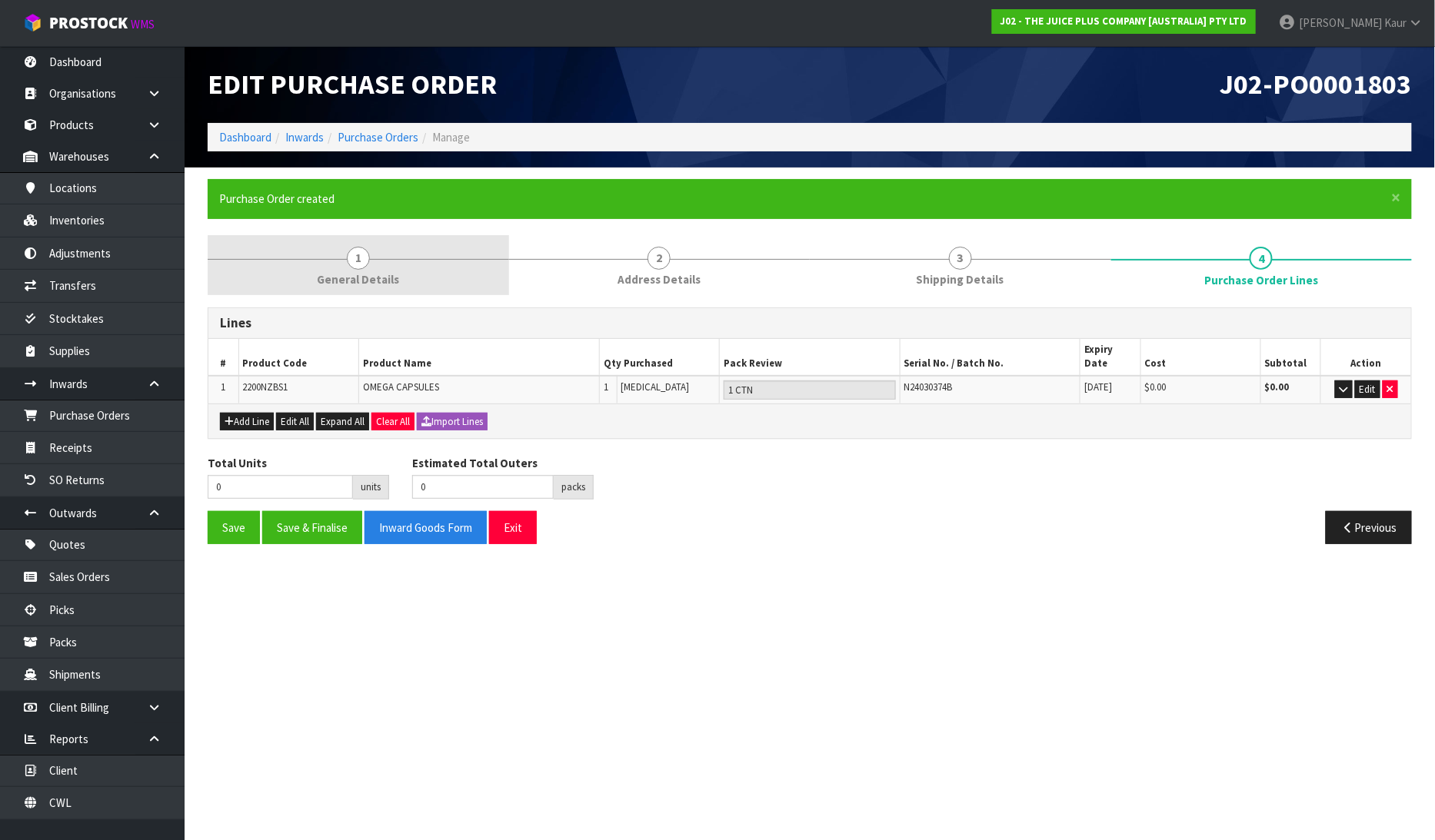
click at [336, 259] on link "1 General Details" at bounding box center [358, 266] width 302 height 60
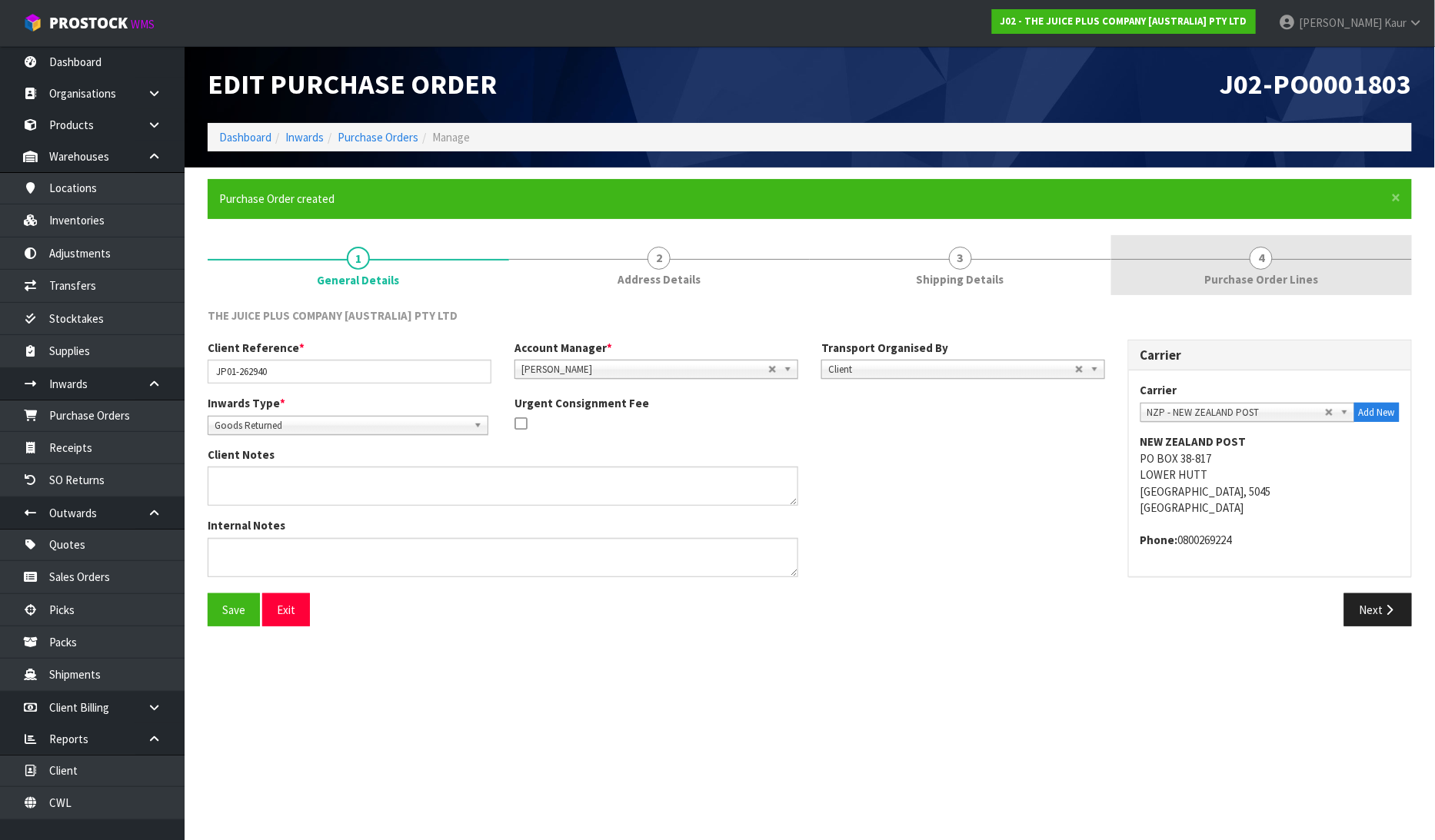
click at [1315, 275] on span "Purchase Order Lines" at bounding box center [1261, 279] width 114 height 16
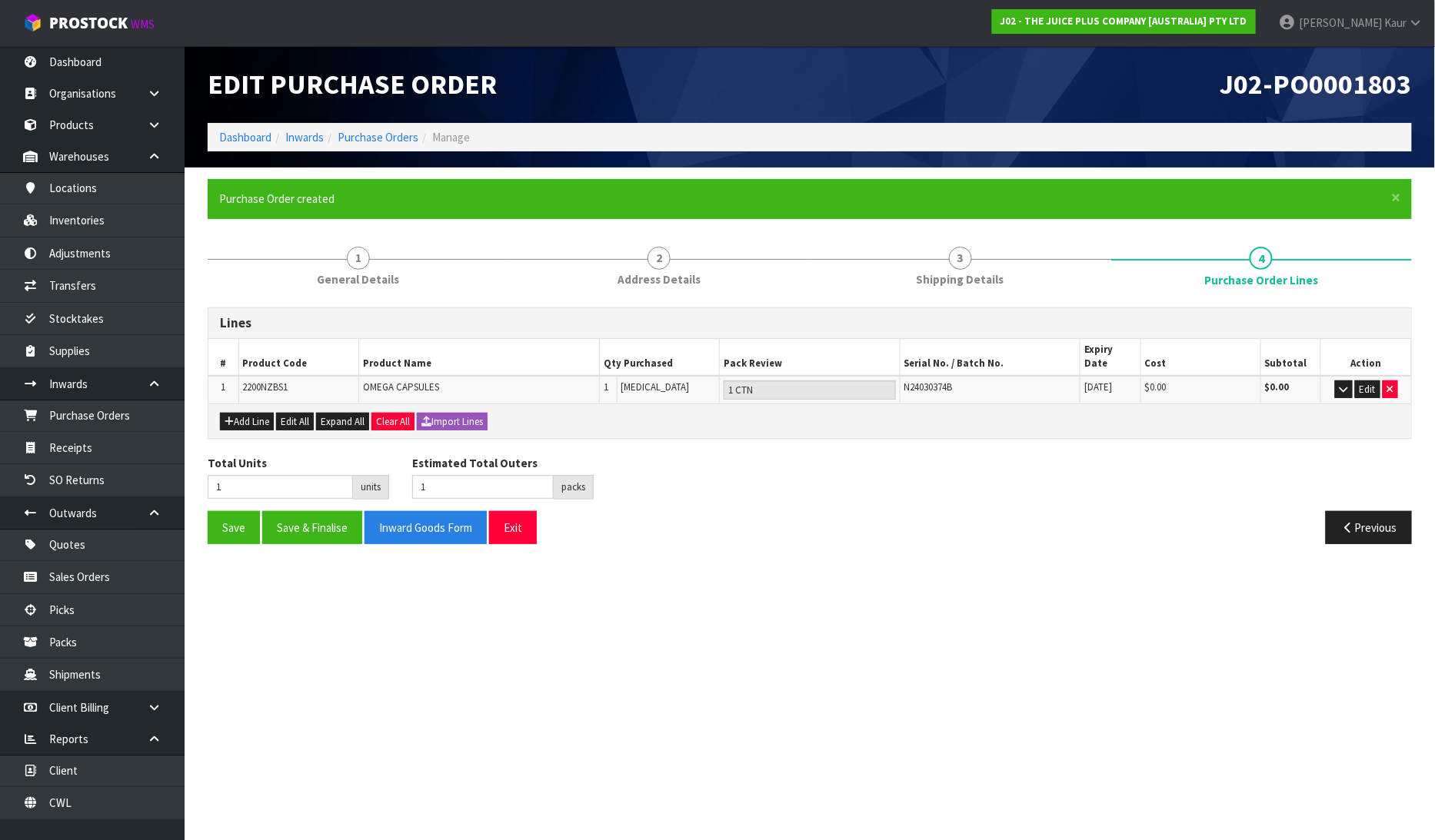
click at [849, 645] on section "Edit Purchase Order J02-PO0001803 Dashboard Inwards Purchase Orders Manage × Cl…" at bounding box center [717, 420] width 1435 height 840
drag, startPoint x: 108, startPoint y: 441, endPoint x: 140, endPoint y: 447, distance: 32.6
click at [109, 442] on link "Receipts" at bounding box center [92, 448] width 185 height 32
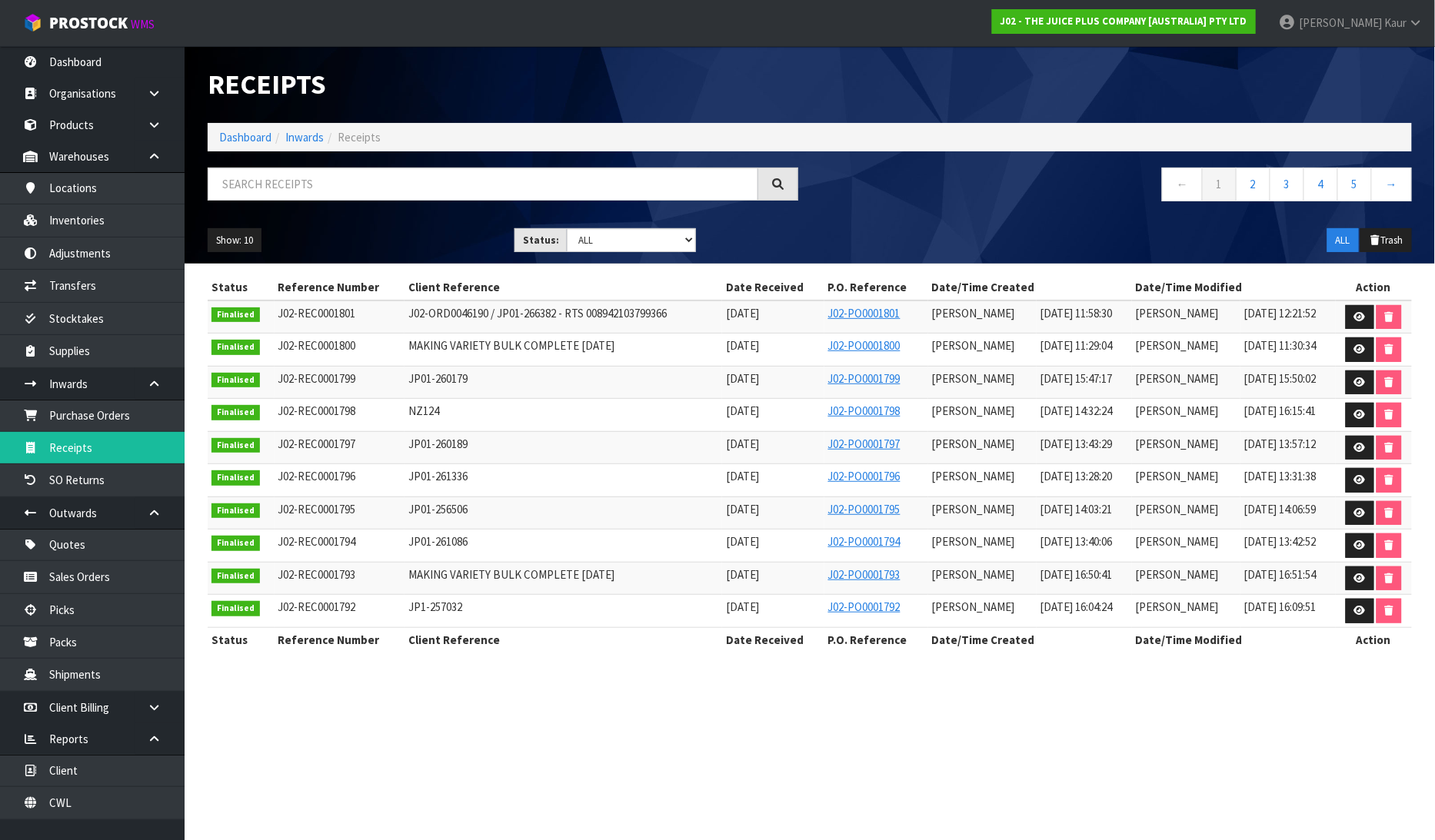
click at [697, 240] on div "Status: Draft Pending Goods Checked Goods Putaway Pending Charges Finalised Can…" at bounding box center [605, 241] width 205 height 25
click at [688, 241] on select "Draft Pending Goods Checked Goods Putaway Pending Charges Finalised Cancelled A…" at bounding box center [631, 240] width 129 height 24
select select "string:0"
click at [567, 229] on select "Draft Pending Goods Checked Goods Putaway Pending Charges Finalised Cancelled A…" at bounding box center [631, 240] width 129 height 24
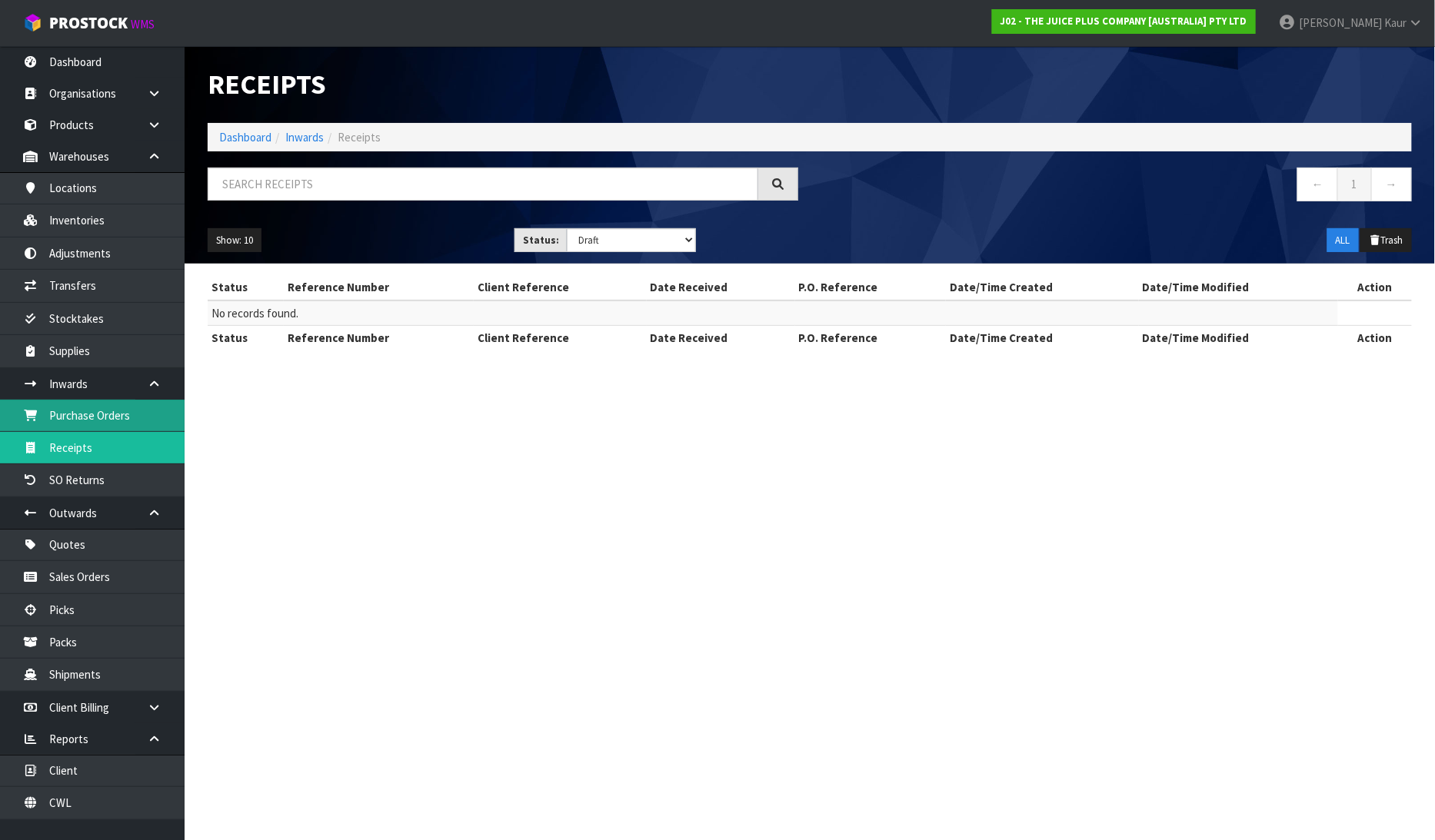
click at [132, 410] on link "Purchase Orders" at bounding box center [92, 415] width 185 height 32
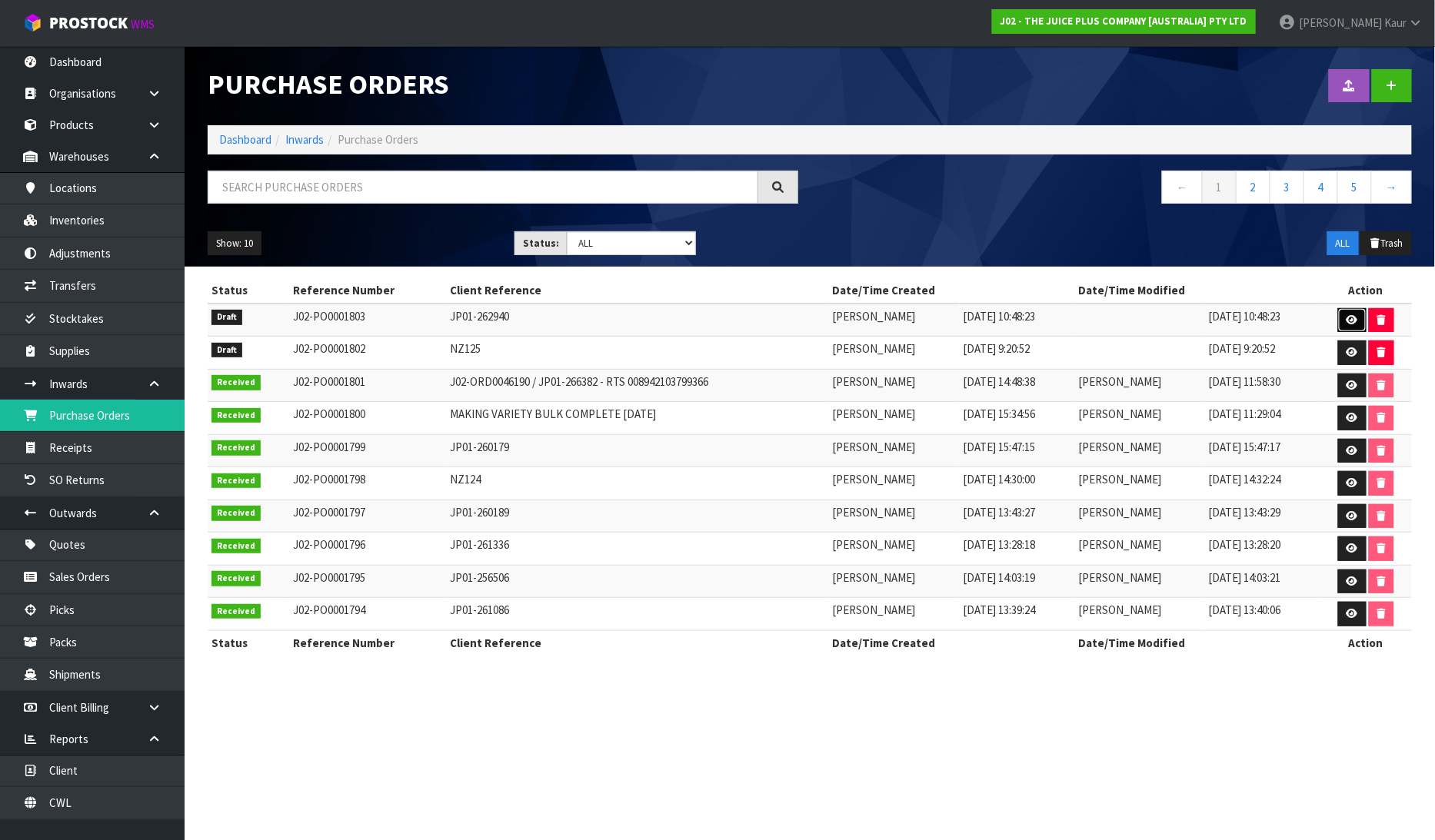
click at [1350, 312] on link at bounding box center [1352, 321] width 29 height 25
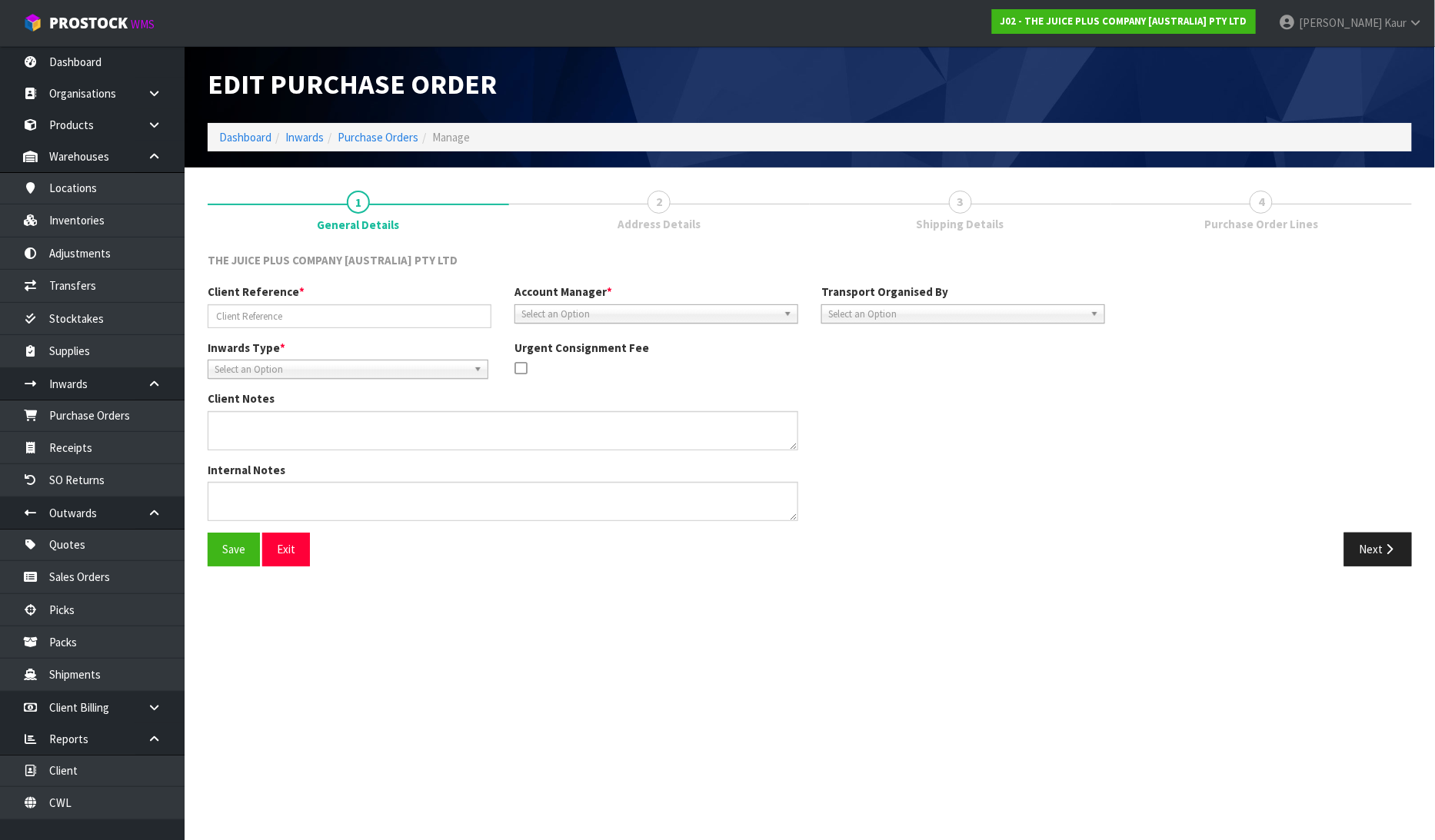
type input "JP01-262940"
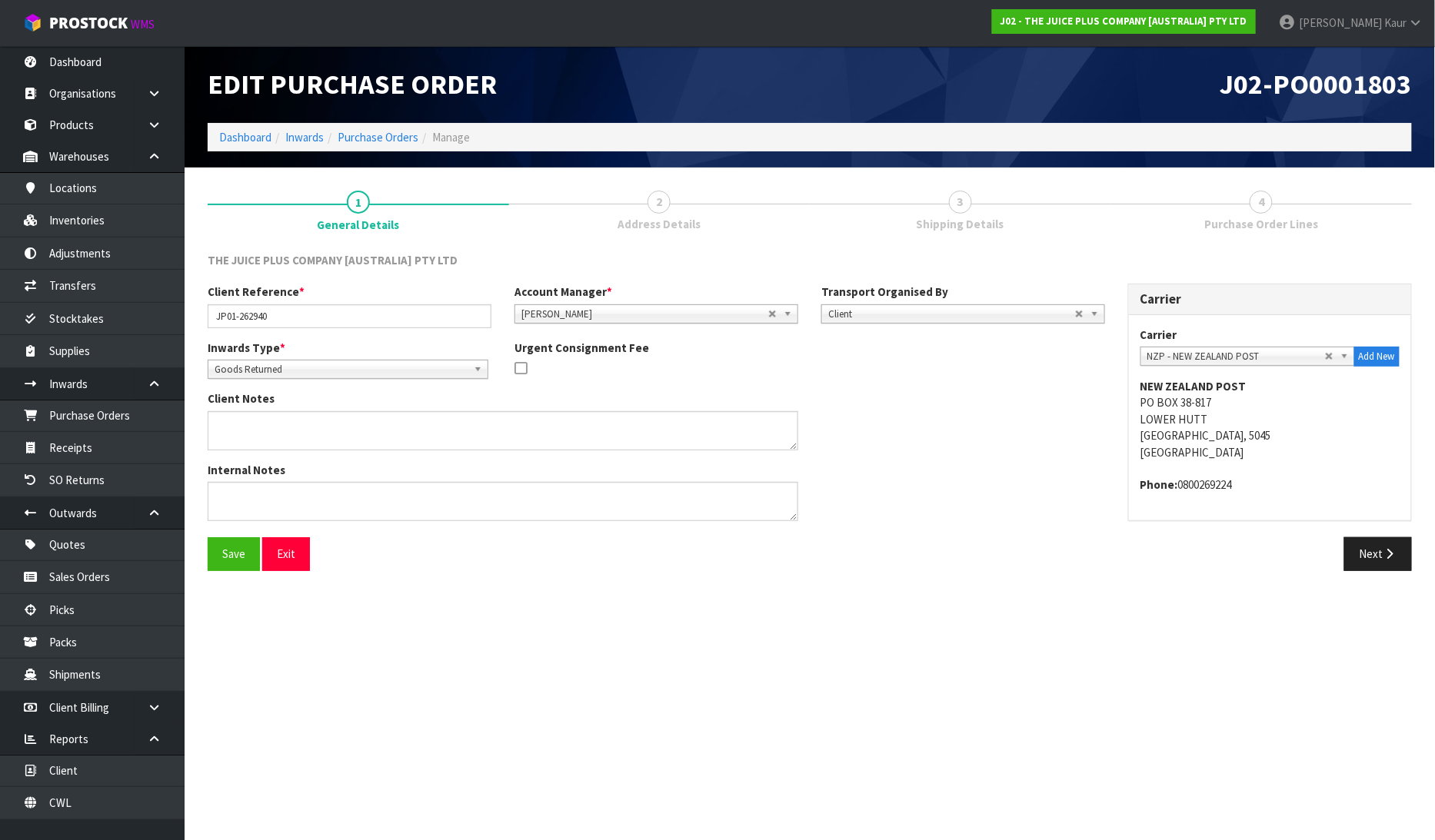
click at [1283, 204] on link "4 Purchase Order Lines" at bounding box center [1261, 209] width 302 height 60
click at [1354, 556] on button "Next" at bounding box center [1378, 553] width 67 height 33
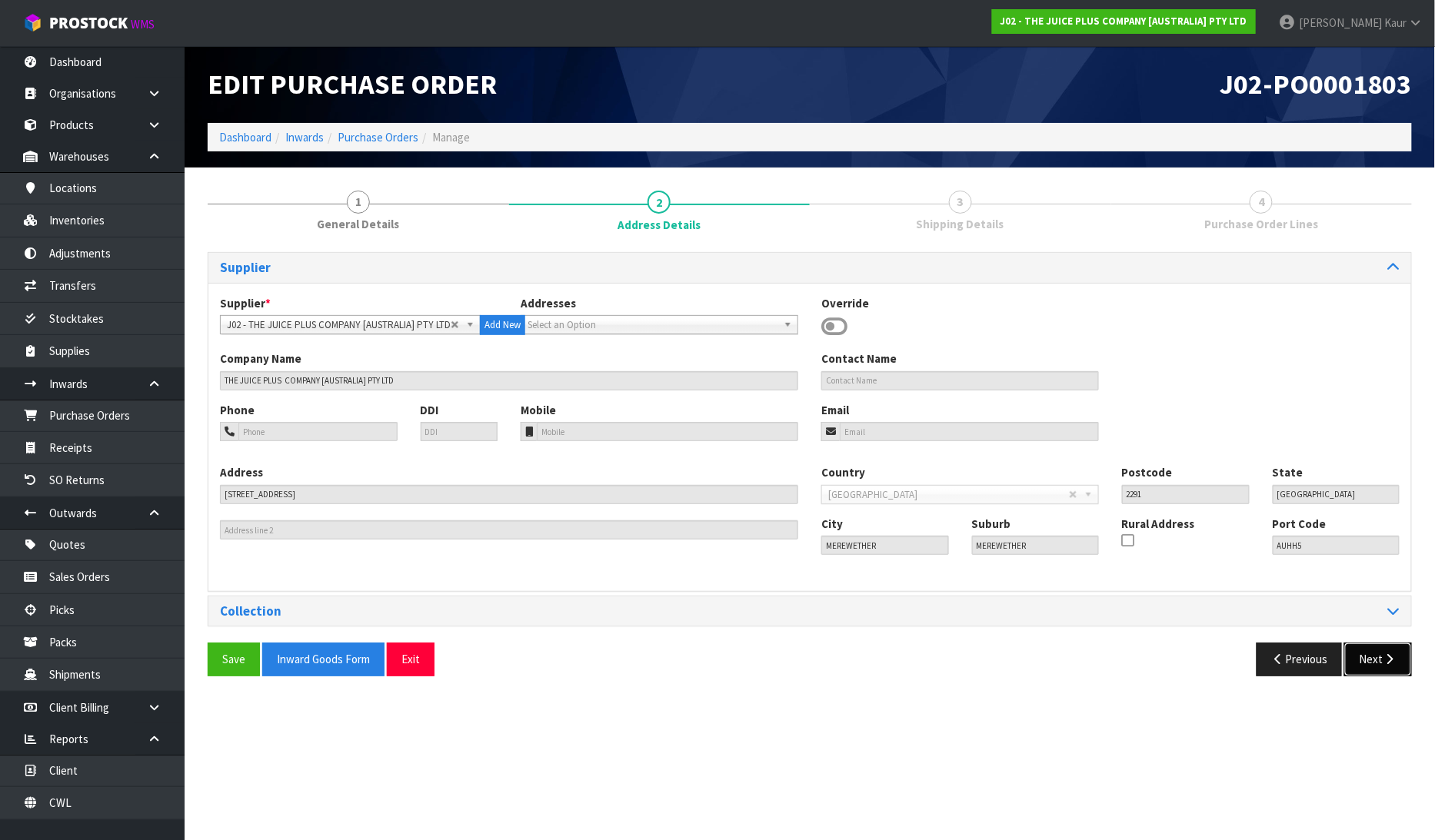
click at [1373, 659] on button "Next" at bounding box center [1378, 659] width 67 height 33
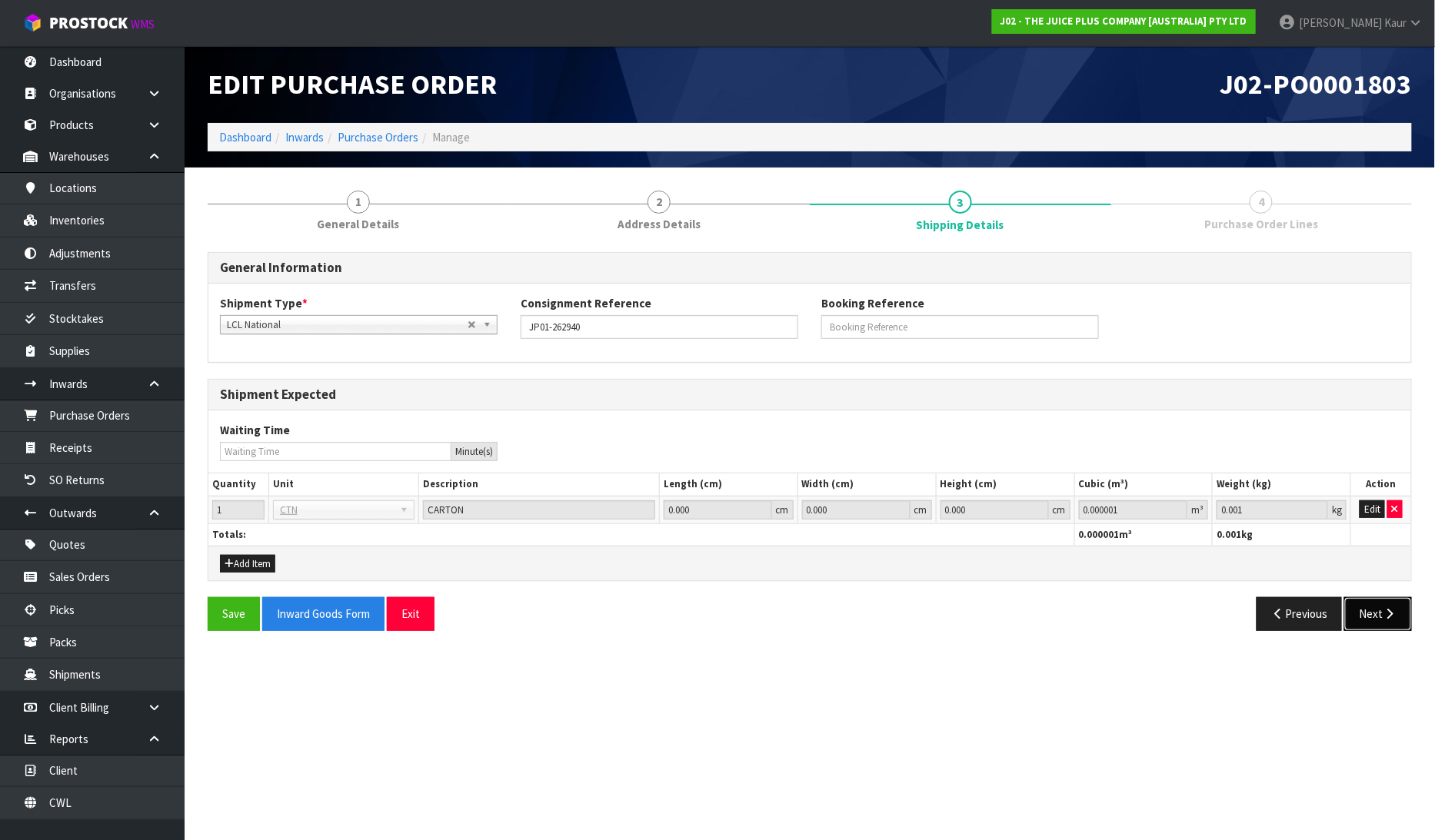
click at [1370, 605] on button "Next" at bounding box center [1378, 614] width 67 height 33
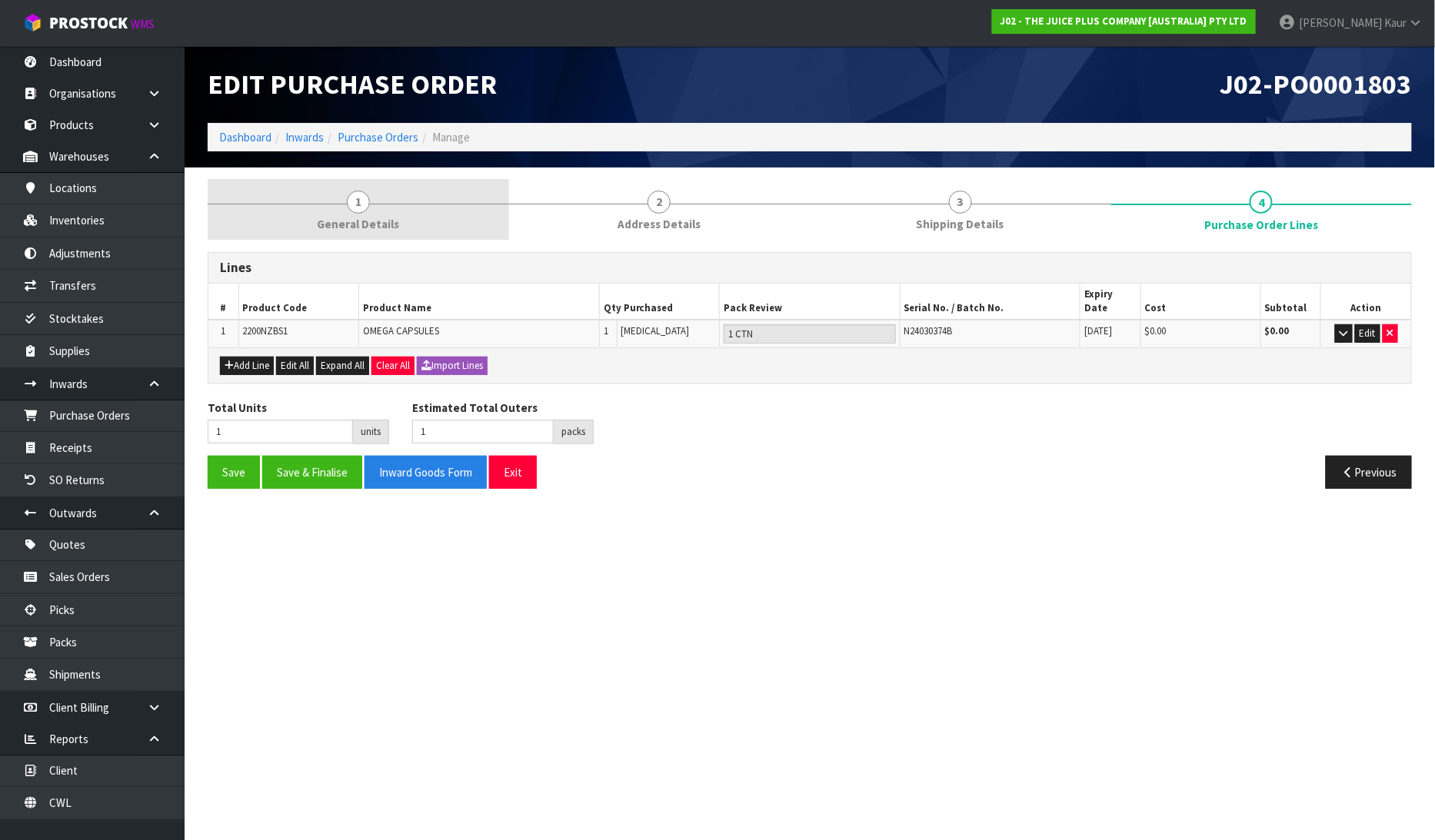
click at [347, 218] on span "General Details" at bounding box center [358, 224] width 82 height 16
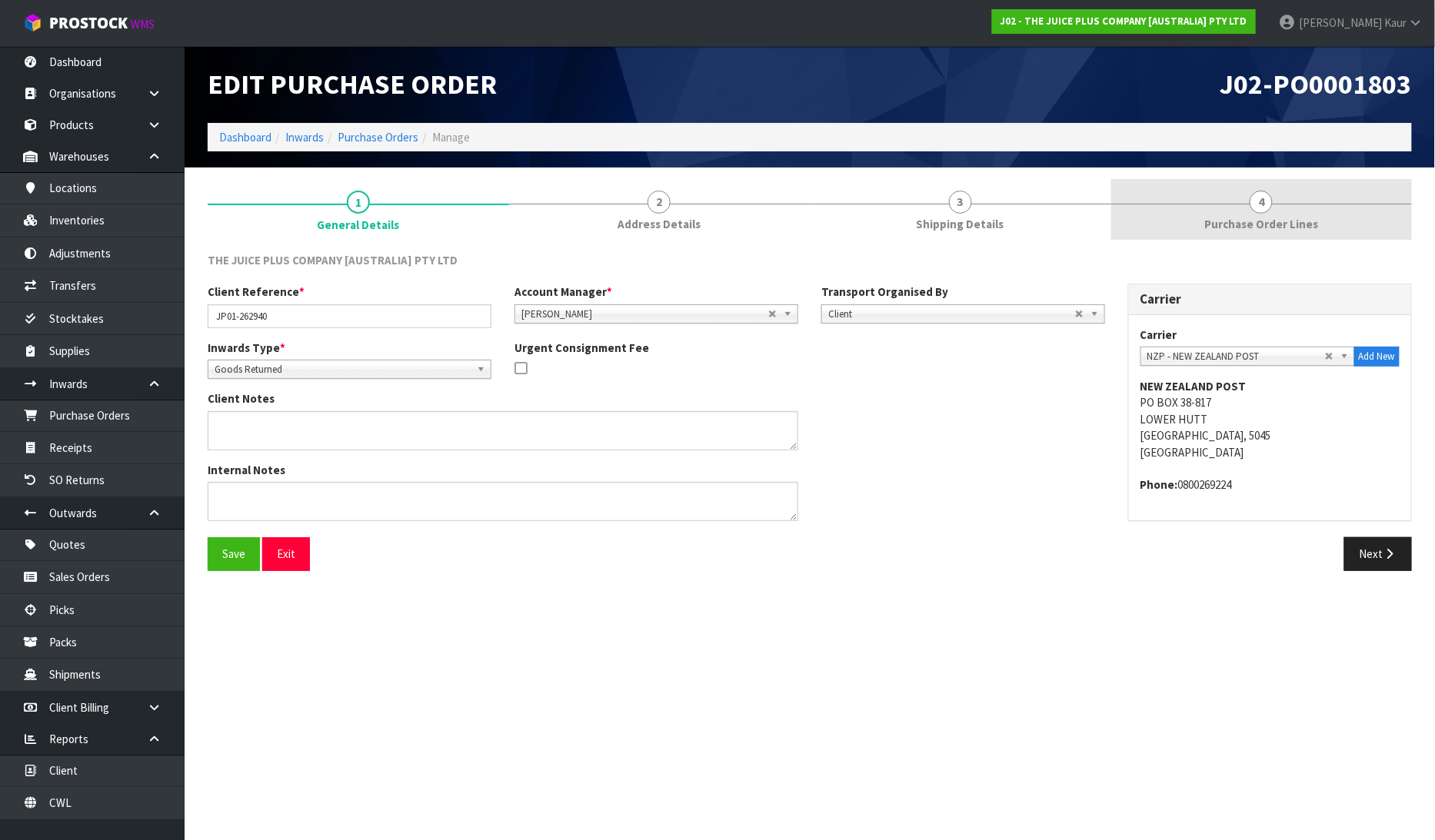
click at [1226, 211] on link "4 Purchase Order Lines" at bounding box center [1261, 209] width 302 height 60
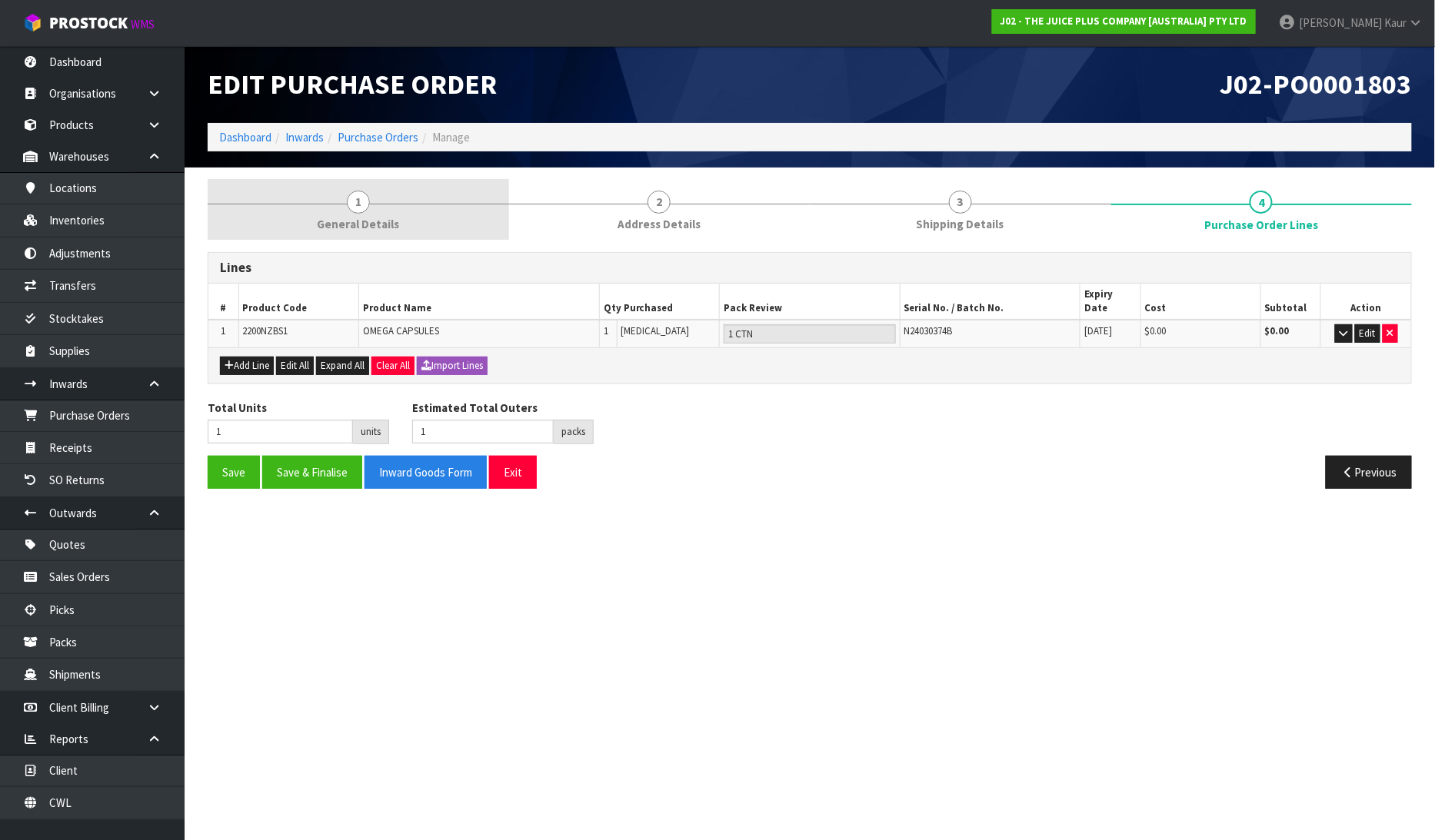
click at [350, 234] on link "1 General Details" at bounding box center [358, 209] width 302 height 60
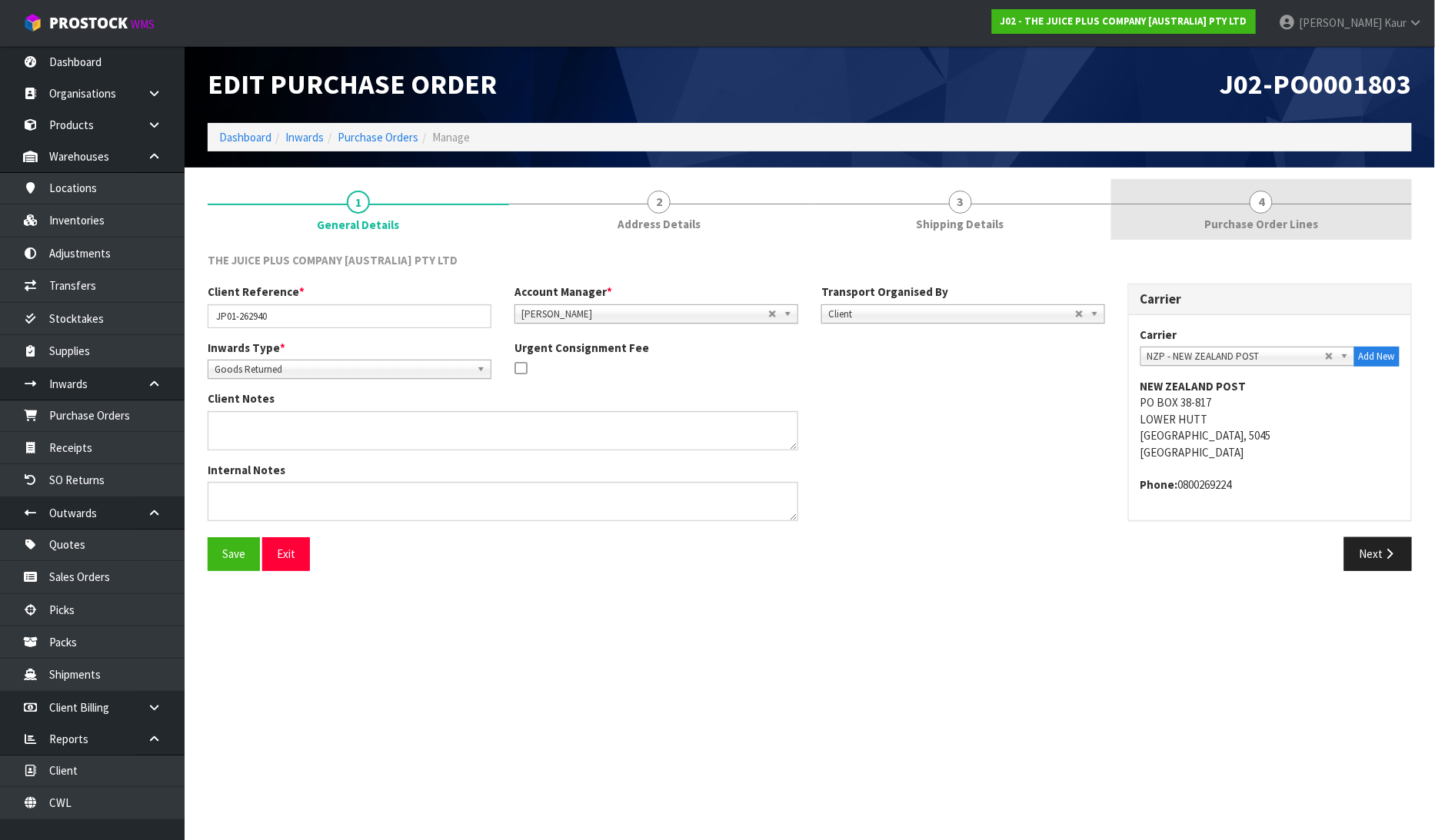
click at [1248, 217] on span "Purchase Order Lines" at bounding box center [1261, 224] width 114 height 16
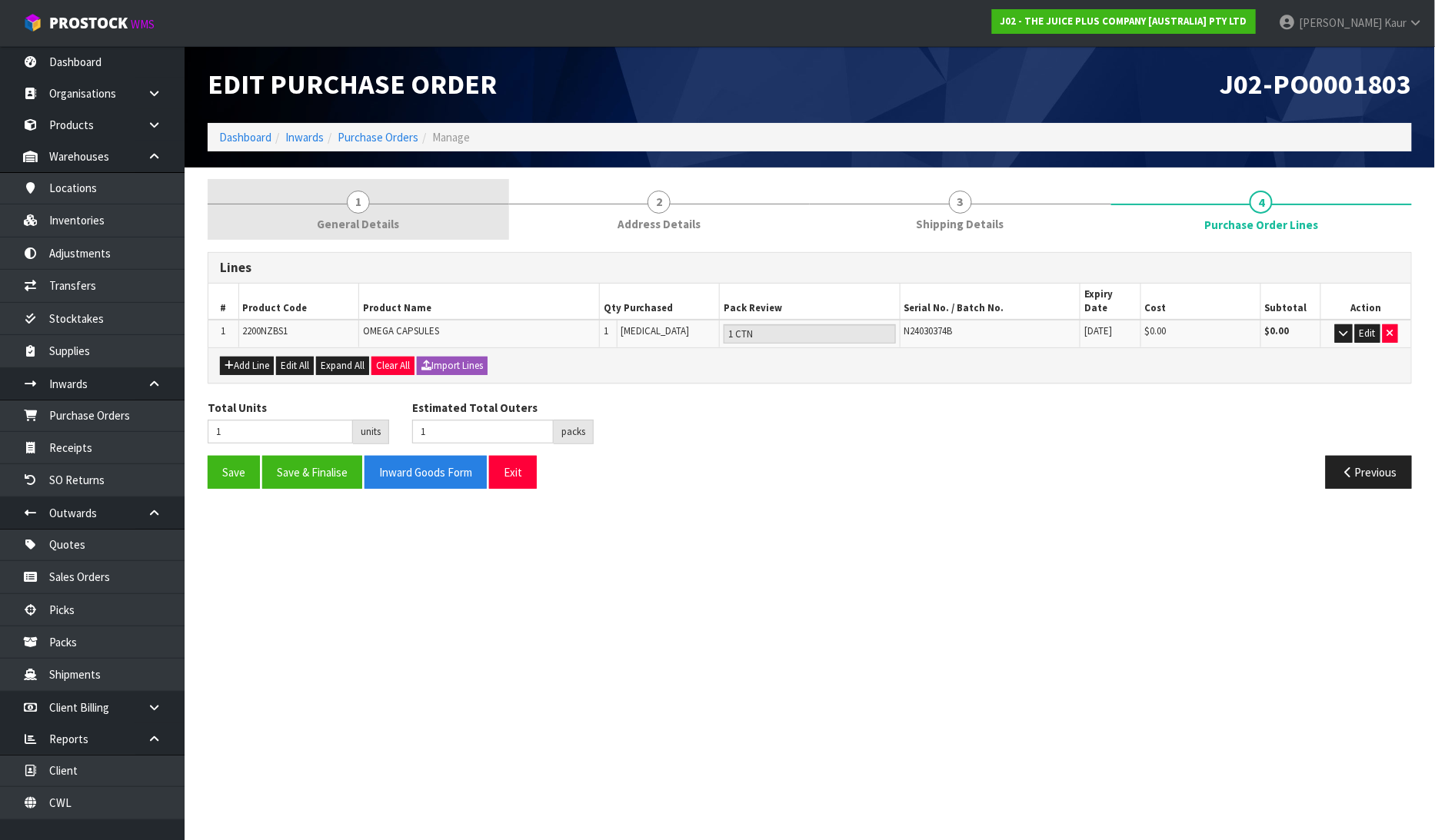
click at [333, 222] on span "General Details" at bounding box center [358, 224] width 82 height 16
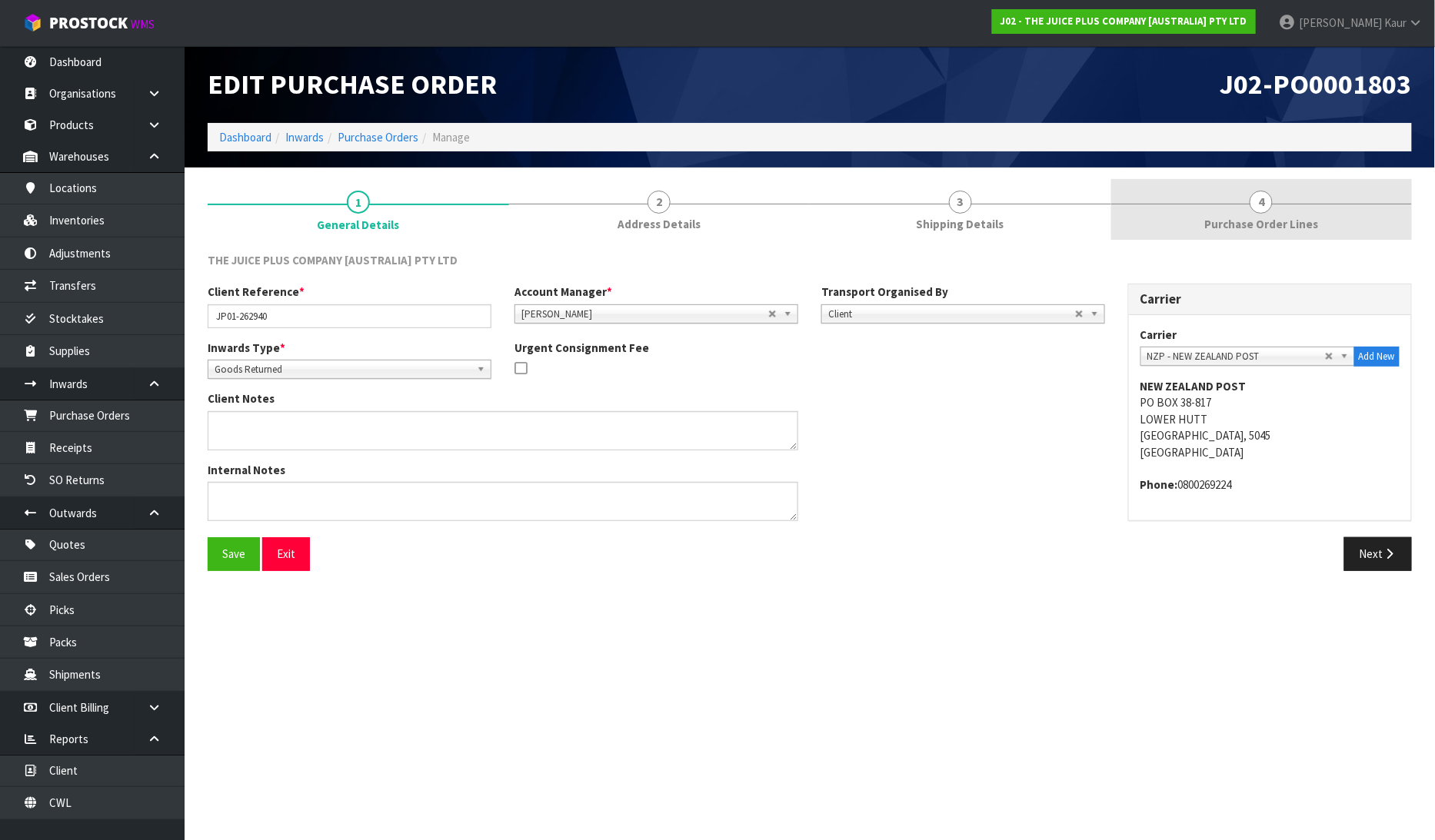
click at [1287, 210] on link "4 Purchase Order Lines" at bounding box center [1261, 209] width 302 height 60
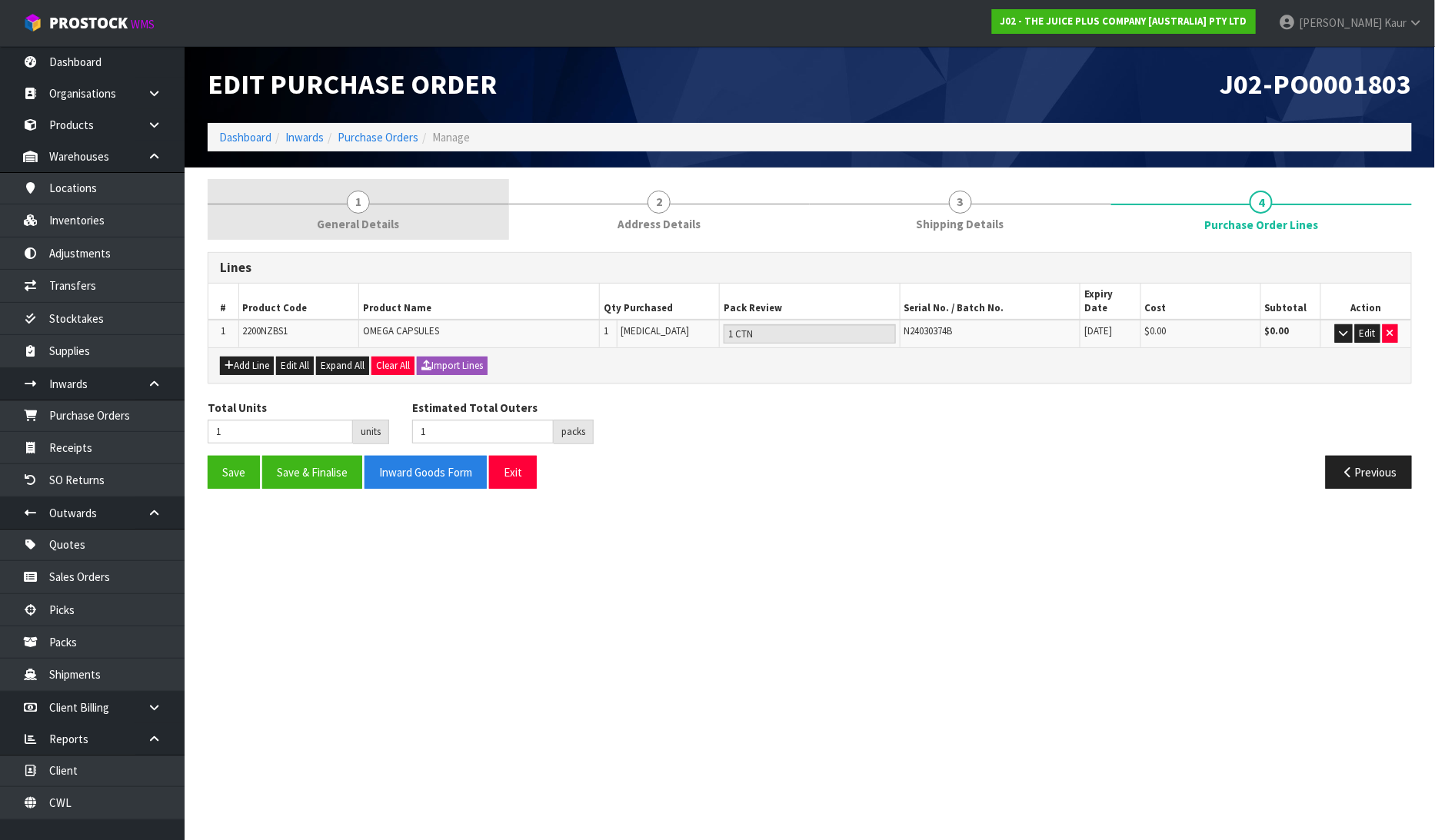
click at [377, 201] on link "1 General Details" at bounding box center [358, 209] width 302 height 60
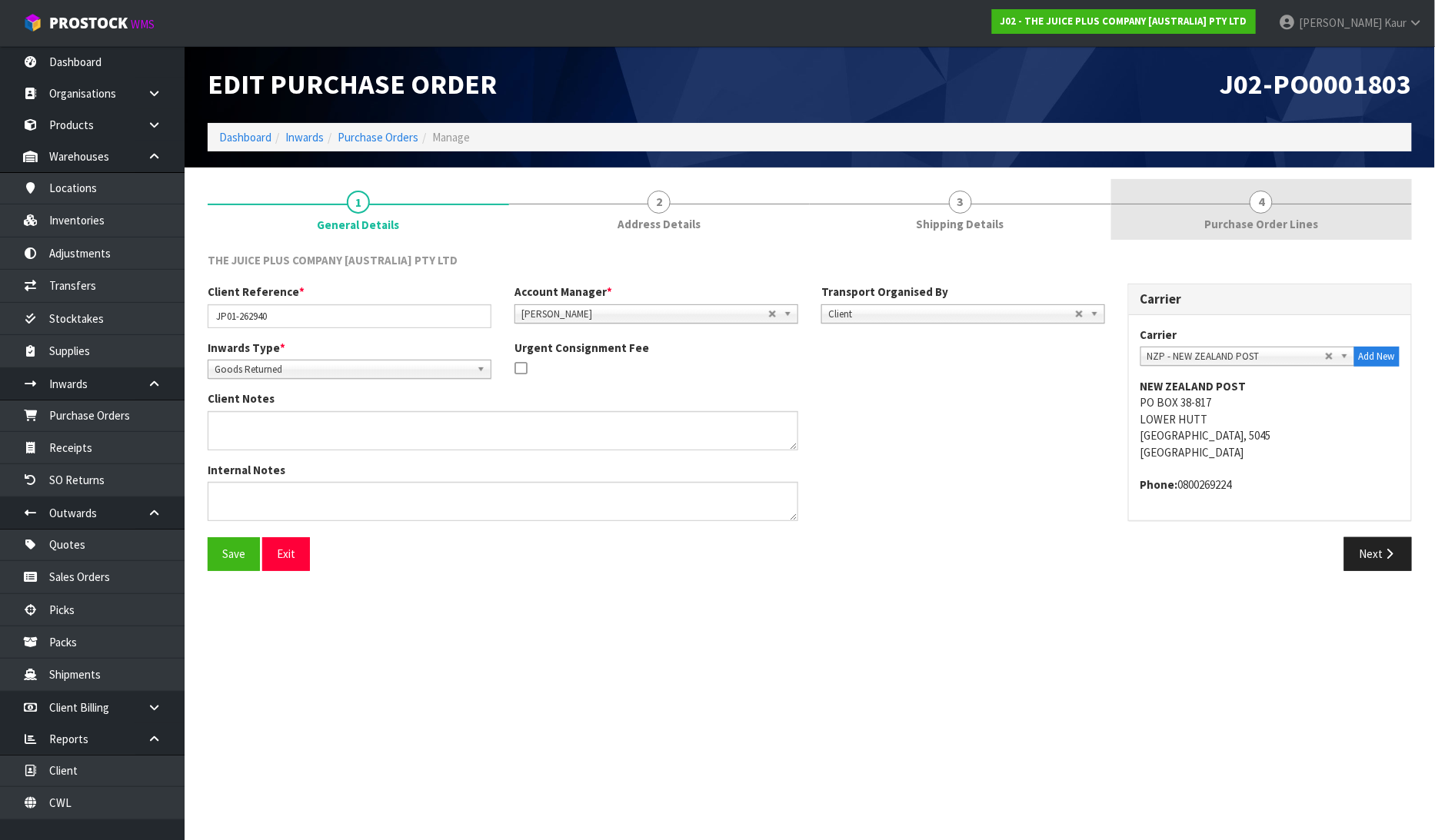
click at [1281, 216] on span "Purchase Order Lines" at bounding box center [1261, 224] width 114 height 16
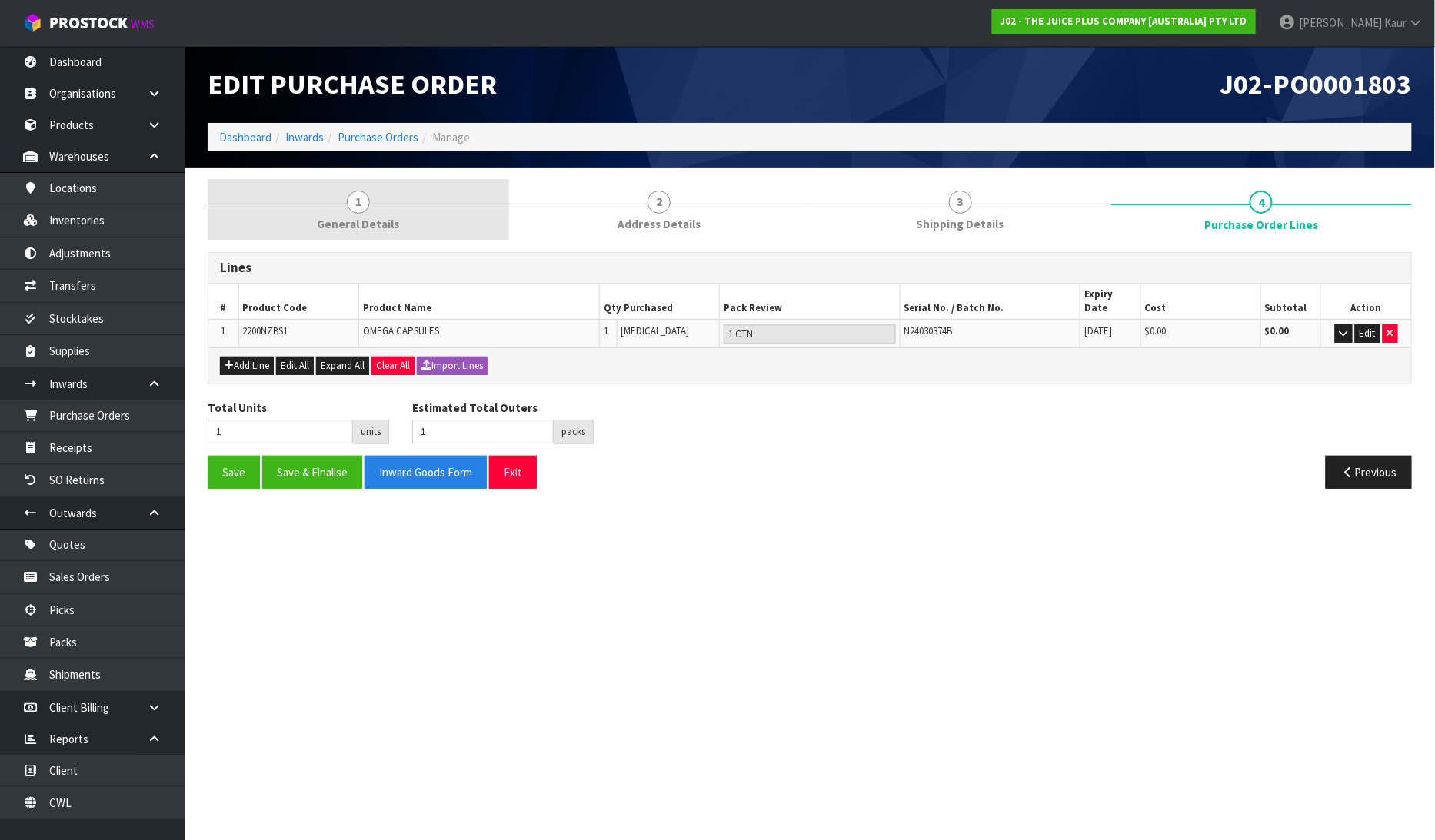
click at [367, 195] on link "1 General Details" at bounding box center [358, 209] width 302 height 60
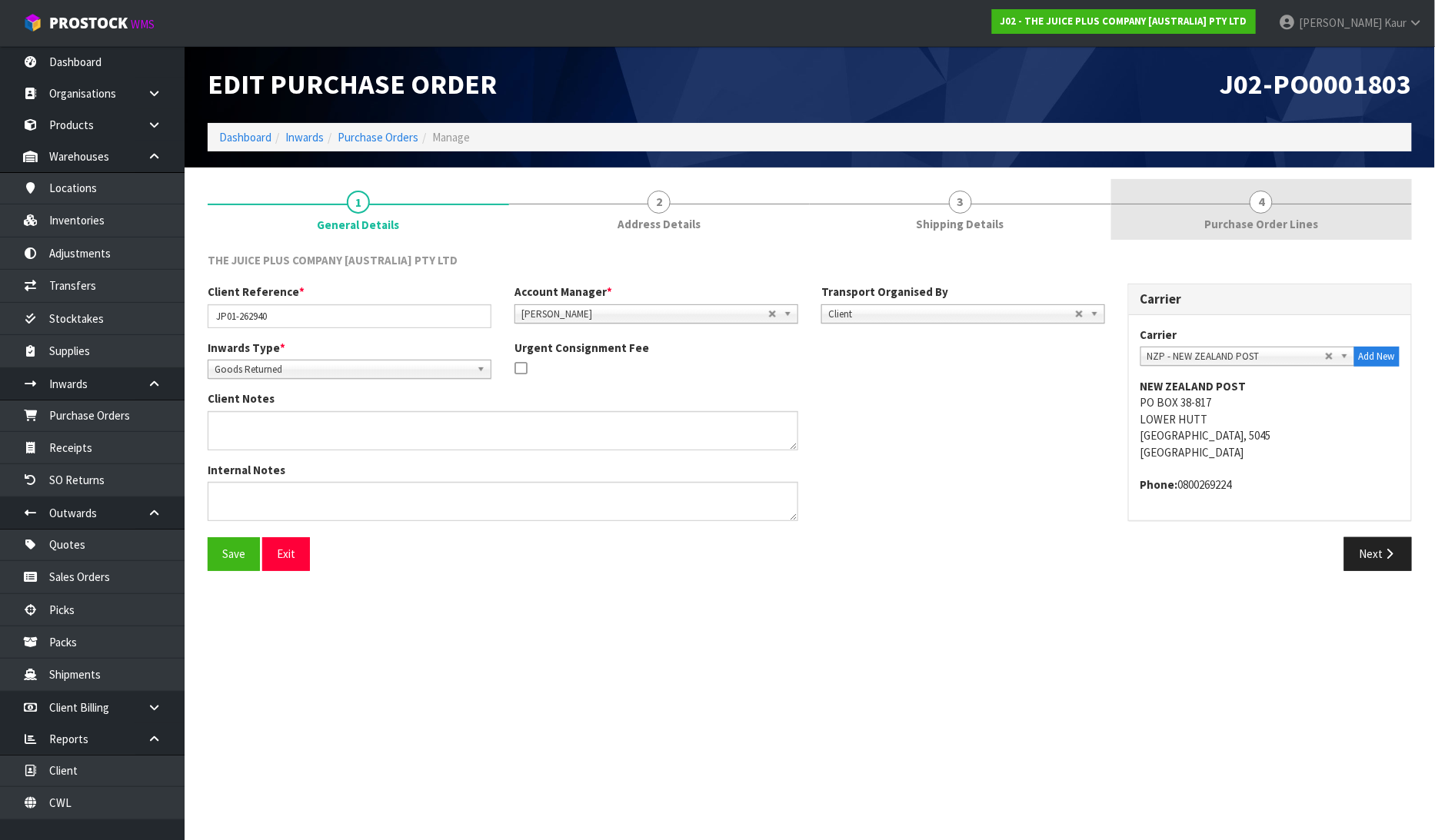
click at [1295, 216] on span "Purchase Order Lines" at bounding box center [1261, 224] width 114 height 16
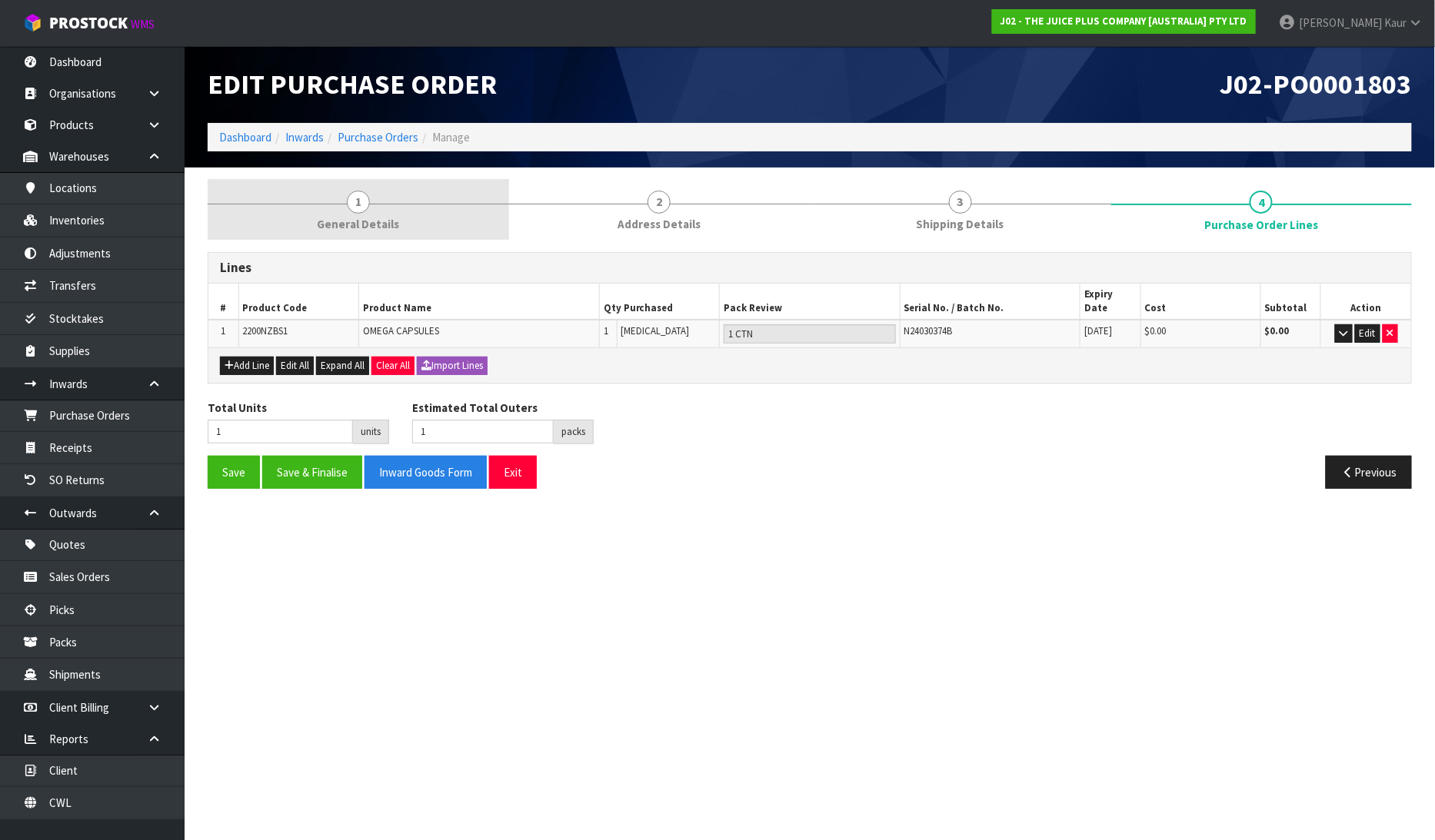
click at [367, 208] on link "1 General Details" at bounding box center [358, 209] width 302 height 60
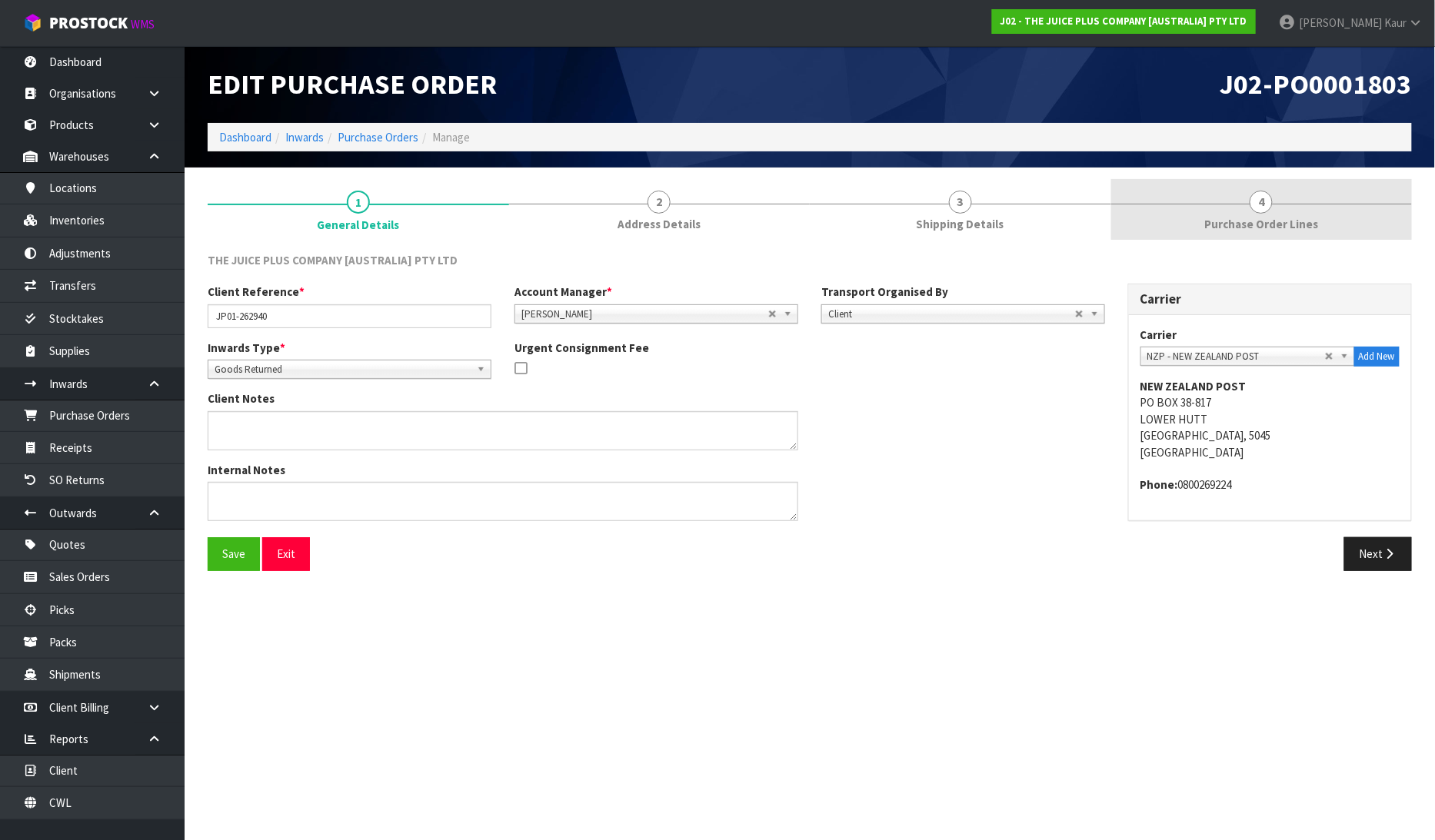
click at [1299, 208] on link "4 Purchase Order Lines" at bounding box center [1261, 209] width 302 height 60
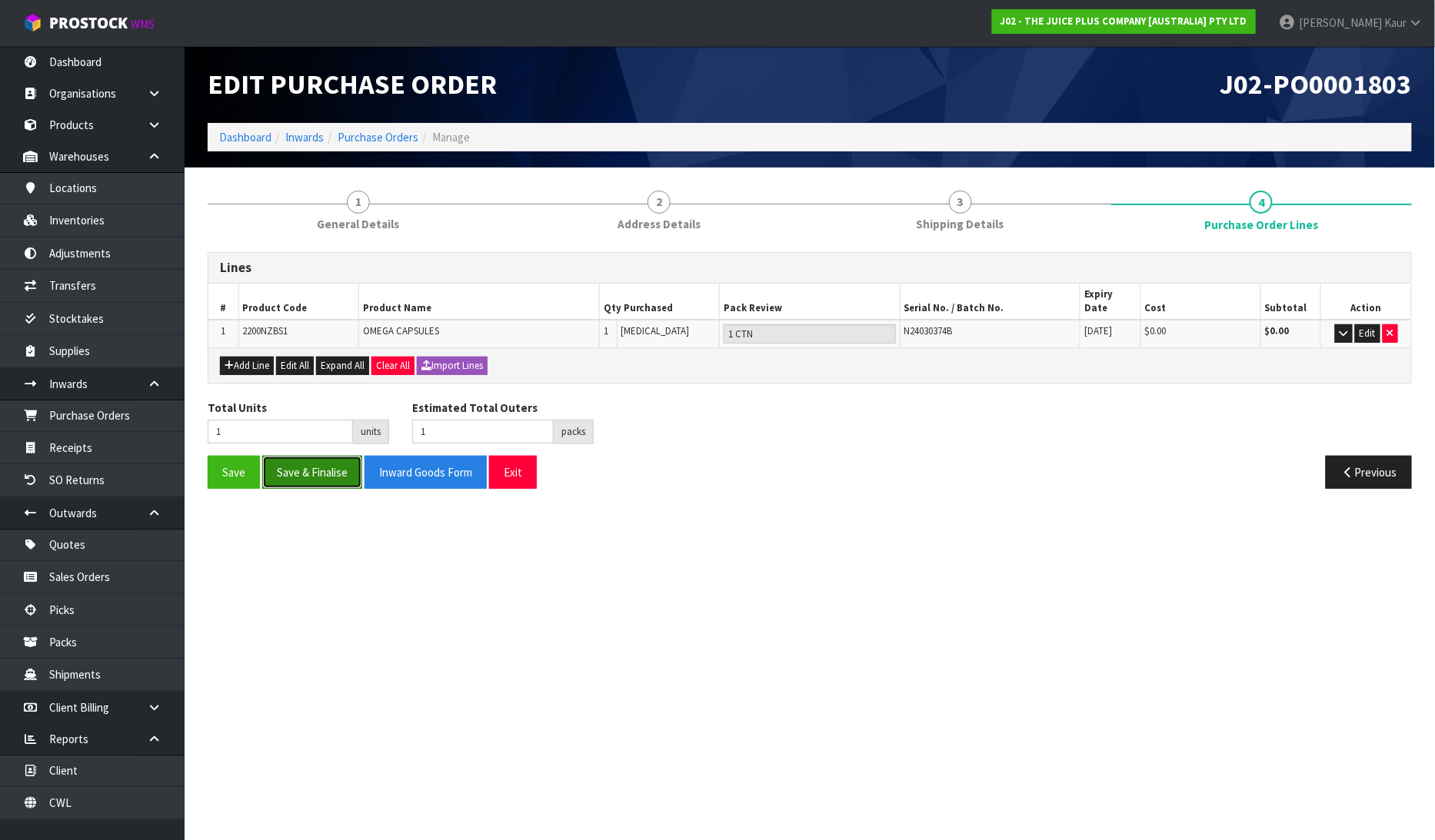
click at [326, 465] on button "Save & Finalise" at bounding box center [312, 472] width 100 height 33
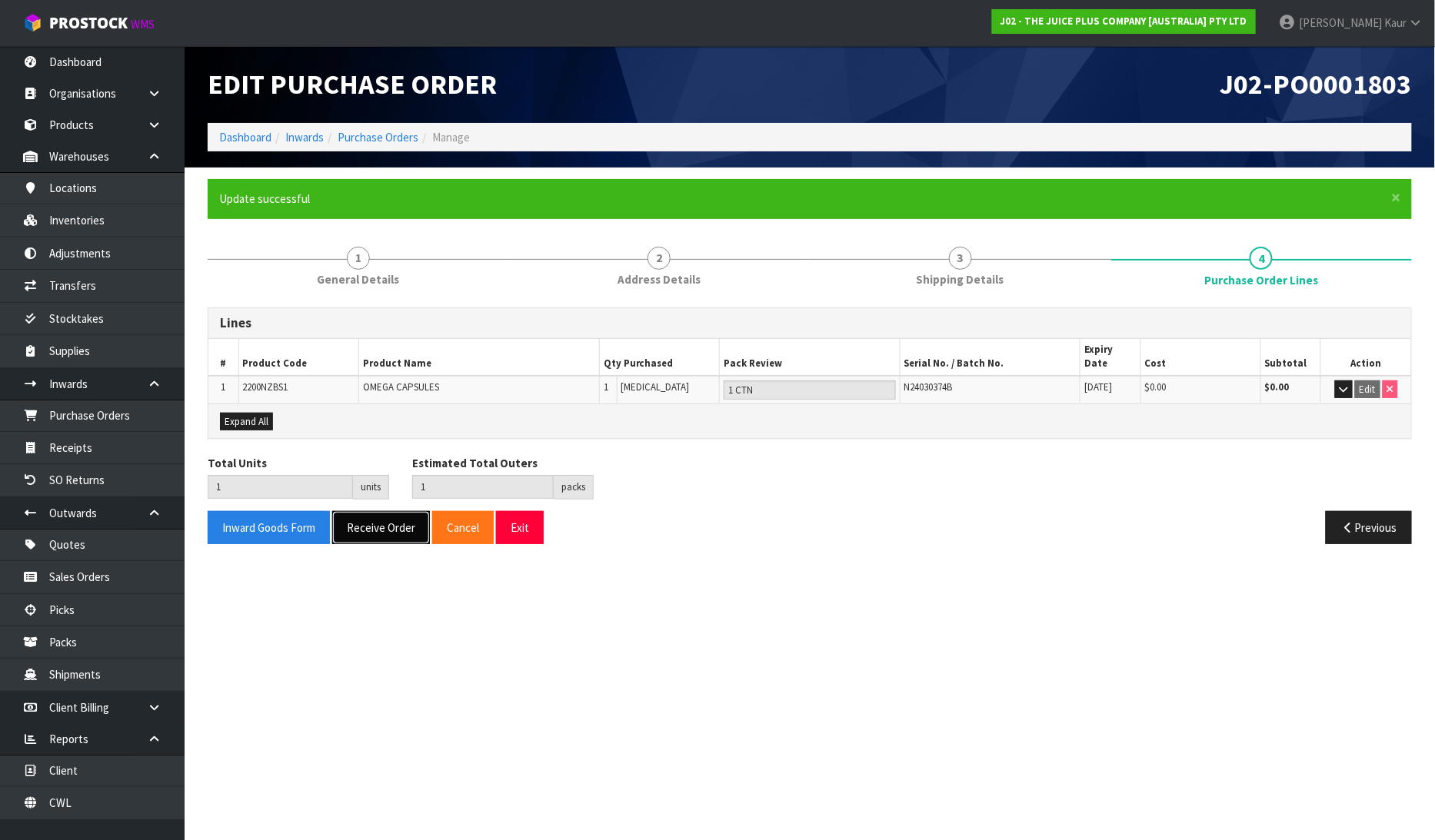
click at [390, 518] on button "Receive Order" at bounding box center [381, 528] width 98 height 33
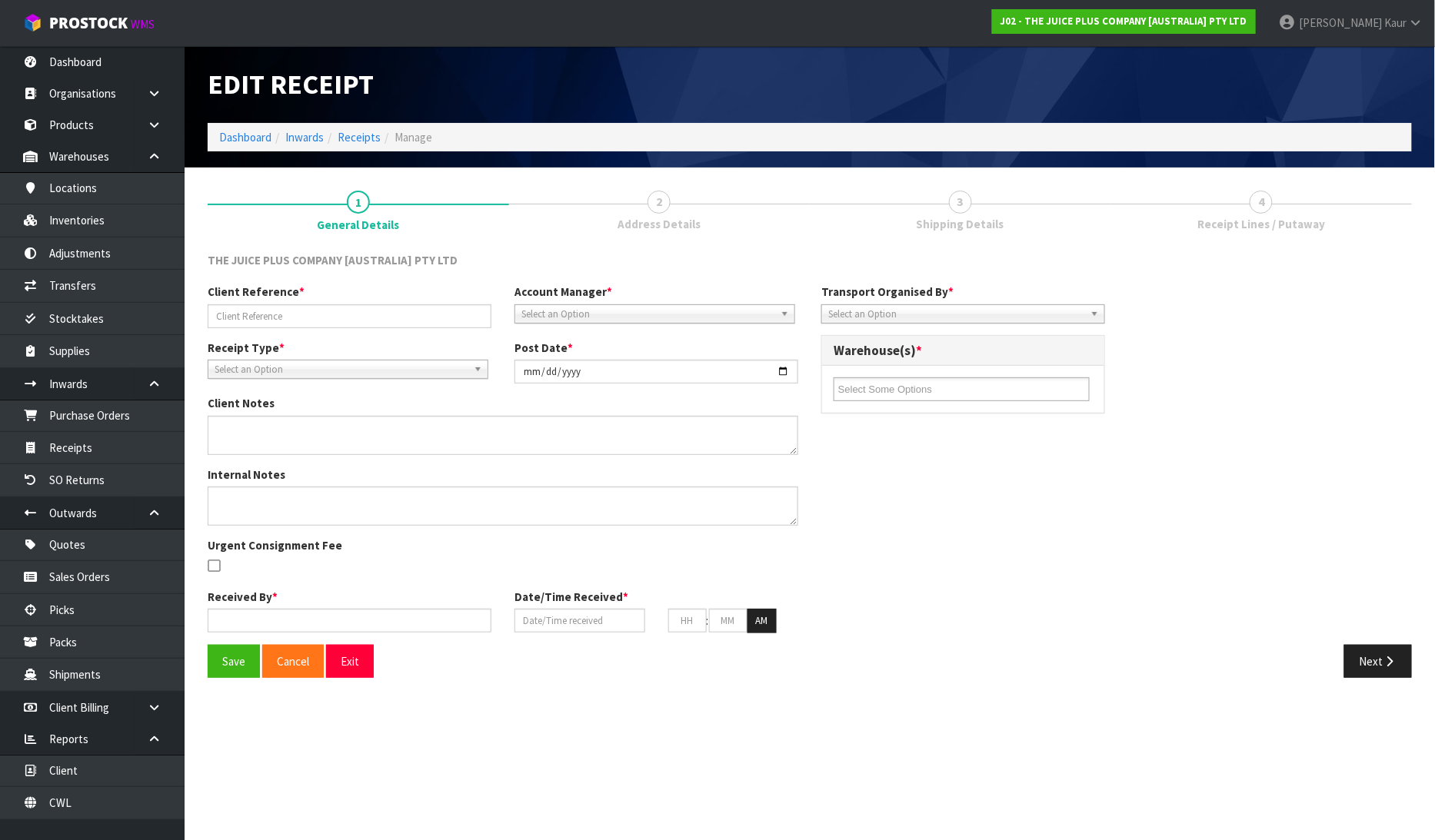
type input "JP01-262940"
type input "[DATE]"
type input "[PERSON_NAME]"
type input "15/08/2025"
type input "10"
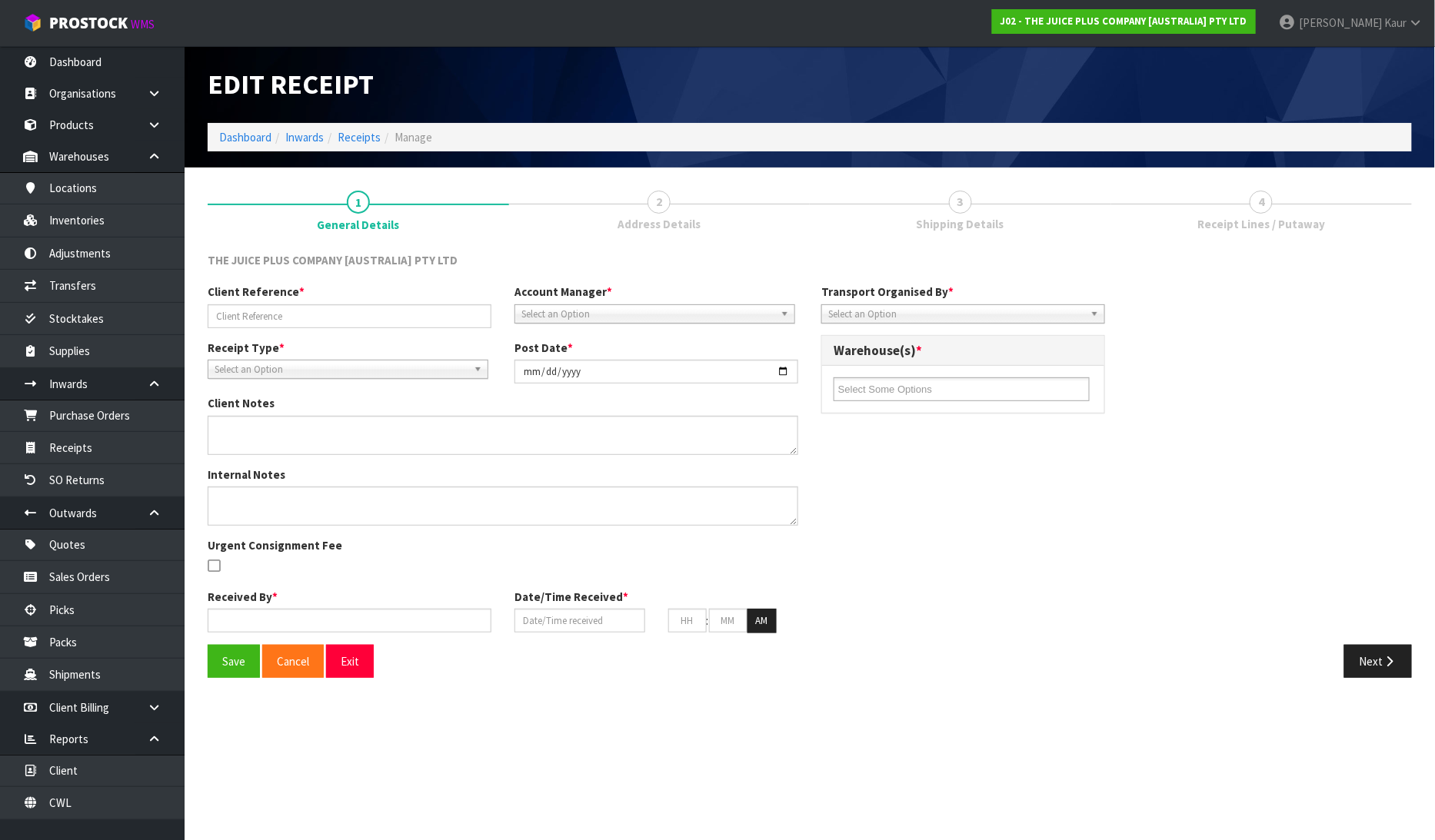
type input "56"
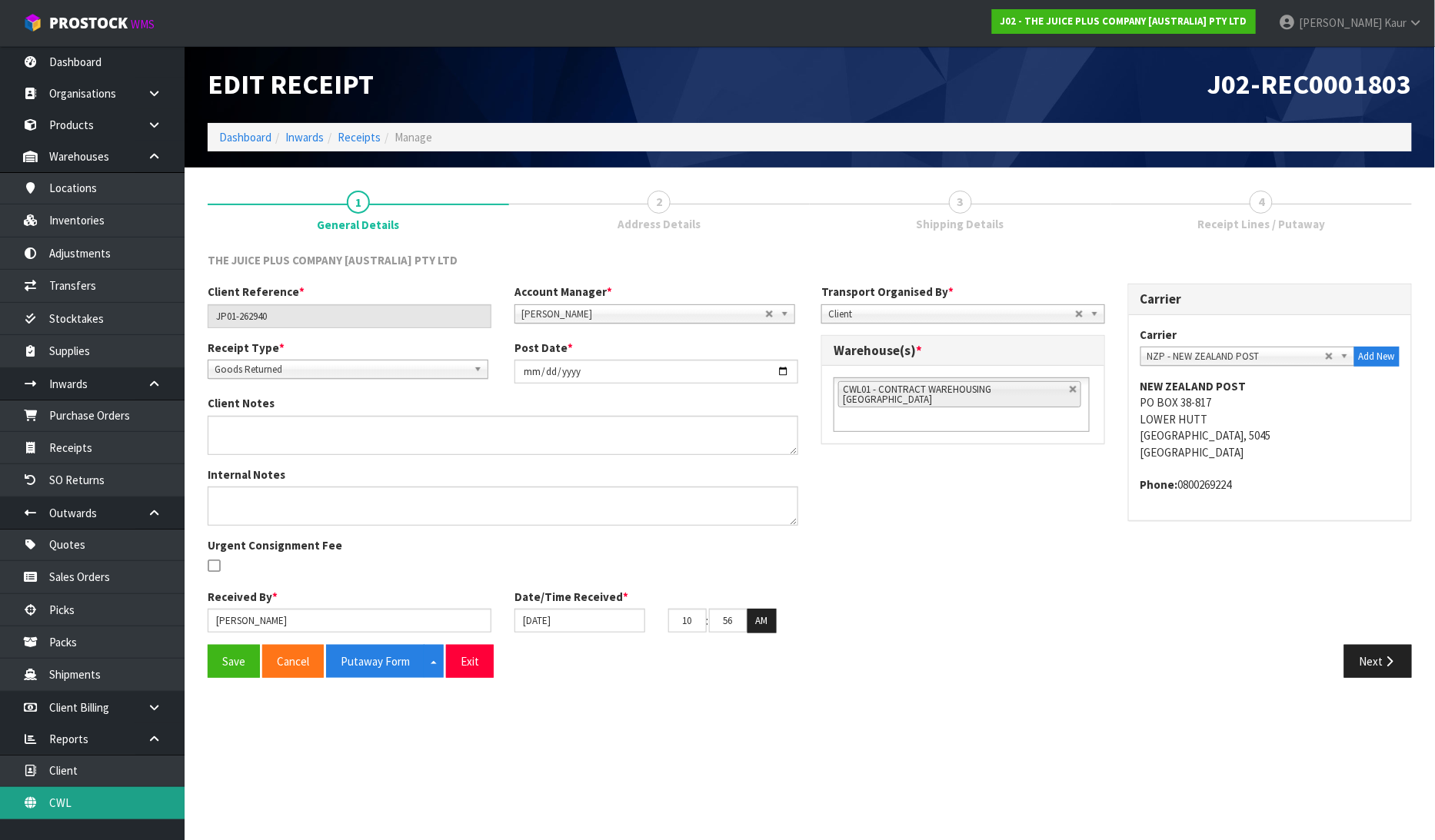
click at [109, 812] on link "CWL" at bounding box center [92, 803] width 185 height 32
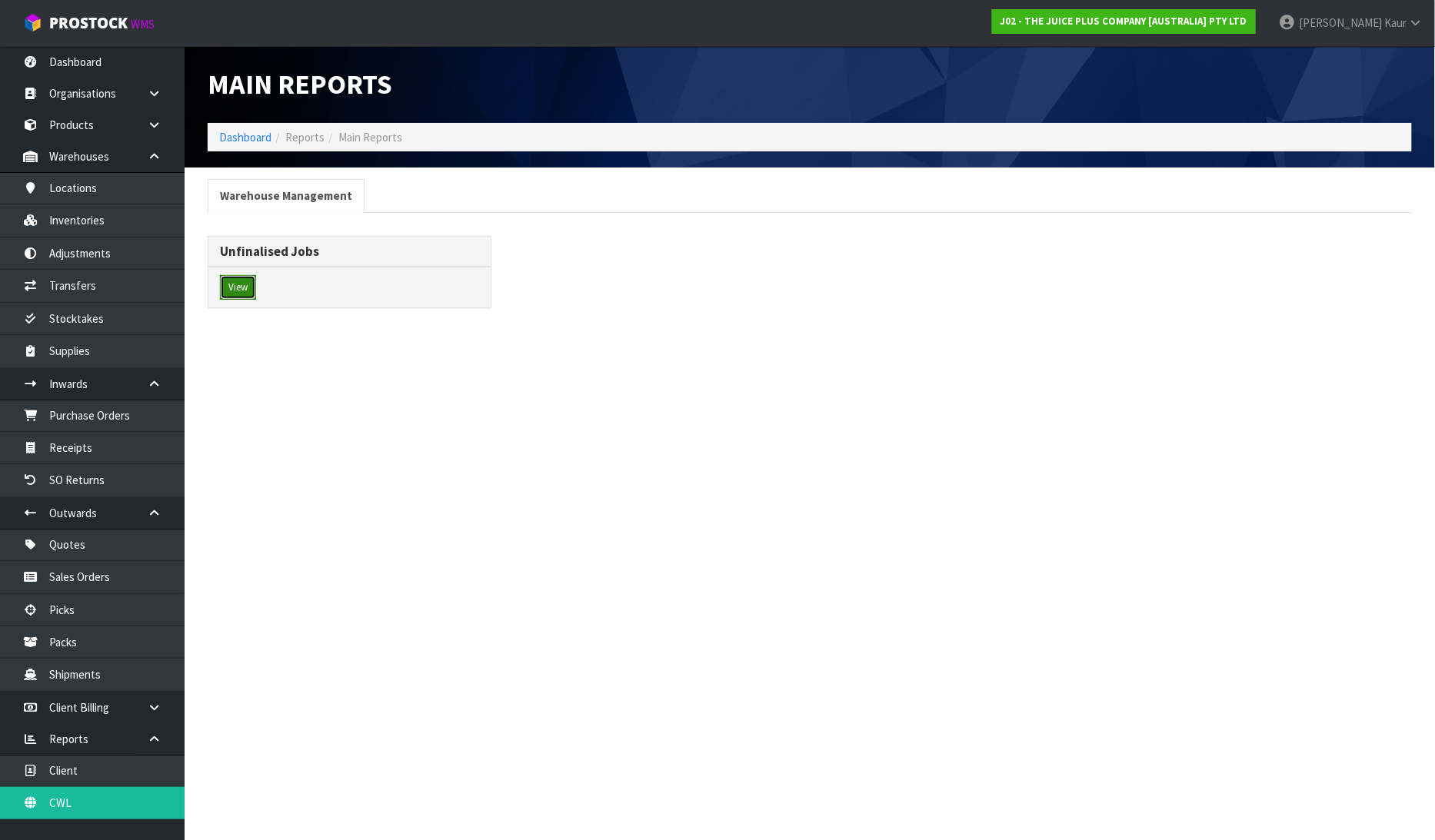
click at [241, 294] on button "View" at bounding box center [238, 287] width 36 height 25
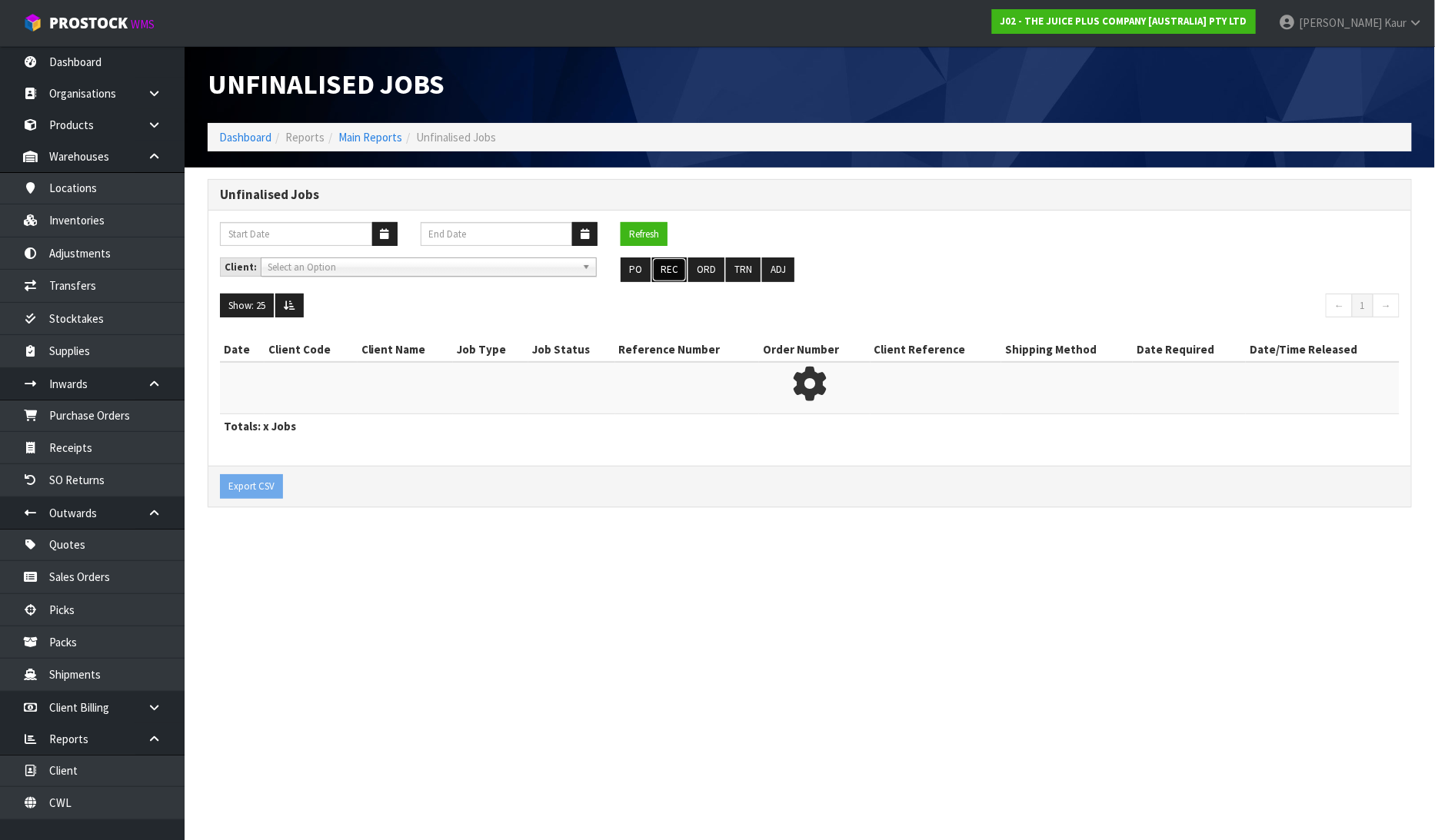
click at [673, 277] on button "REC" at bounding box center [669, 270] width 35 height 25
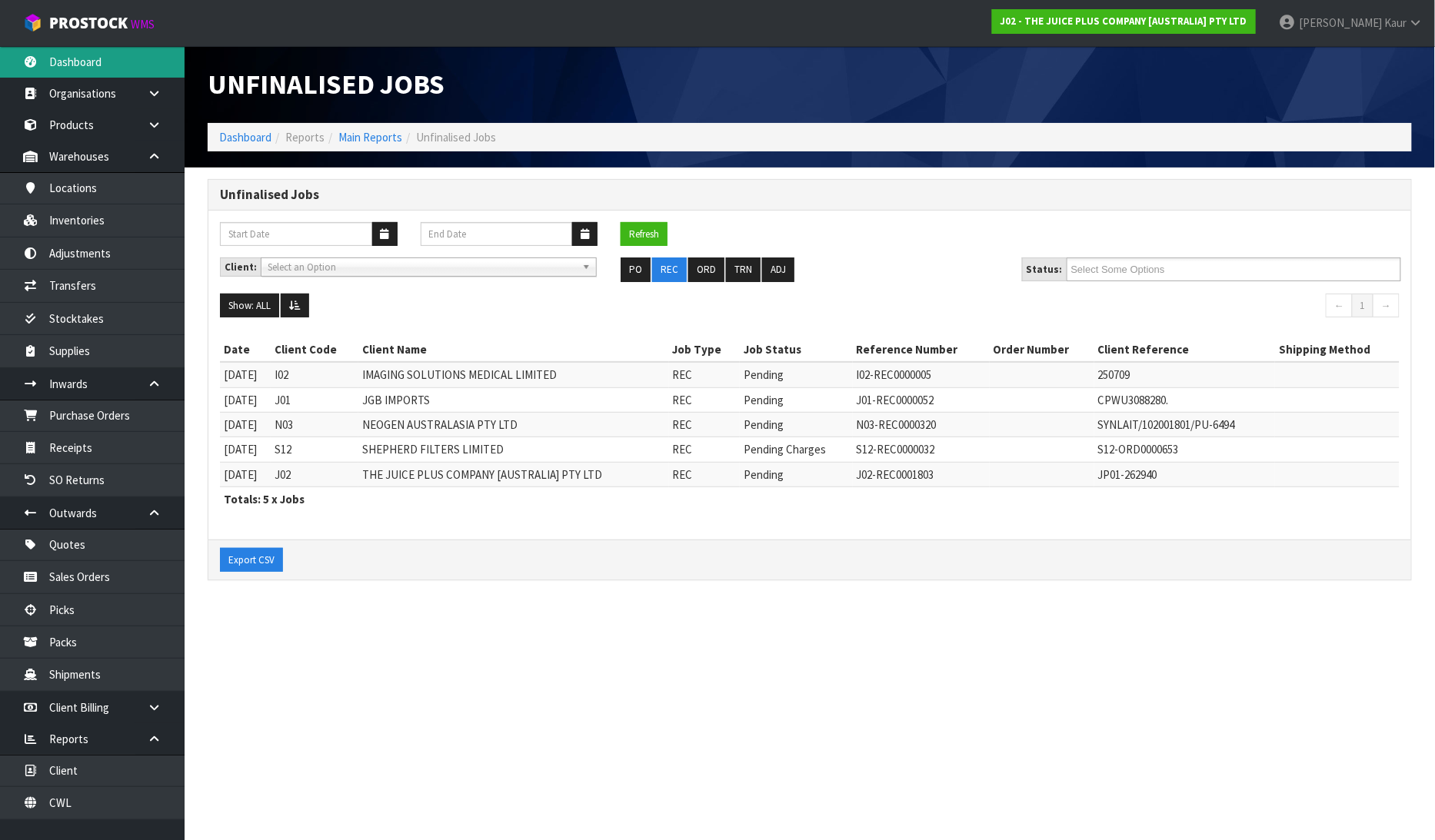
click at [88, 63] on link "Dashboard" at bounding box center [92, 62] width 185 height 32
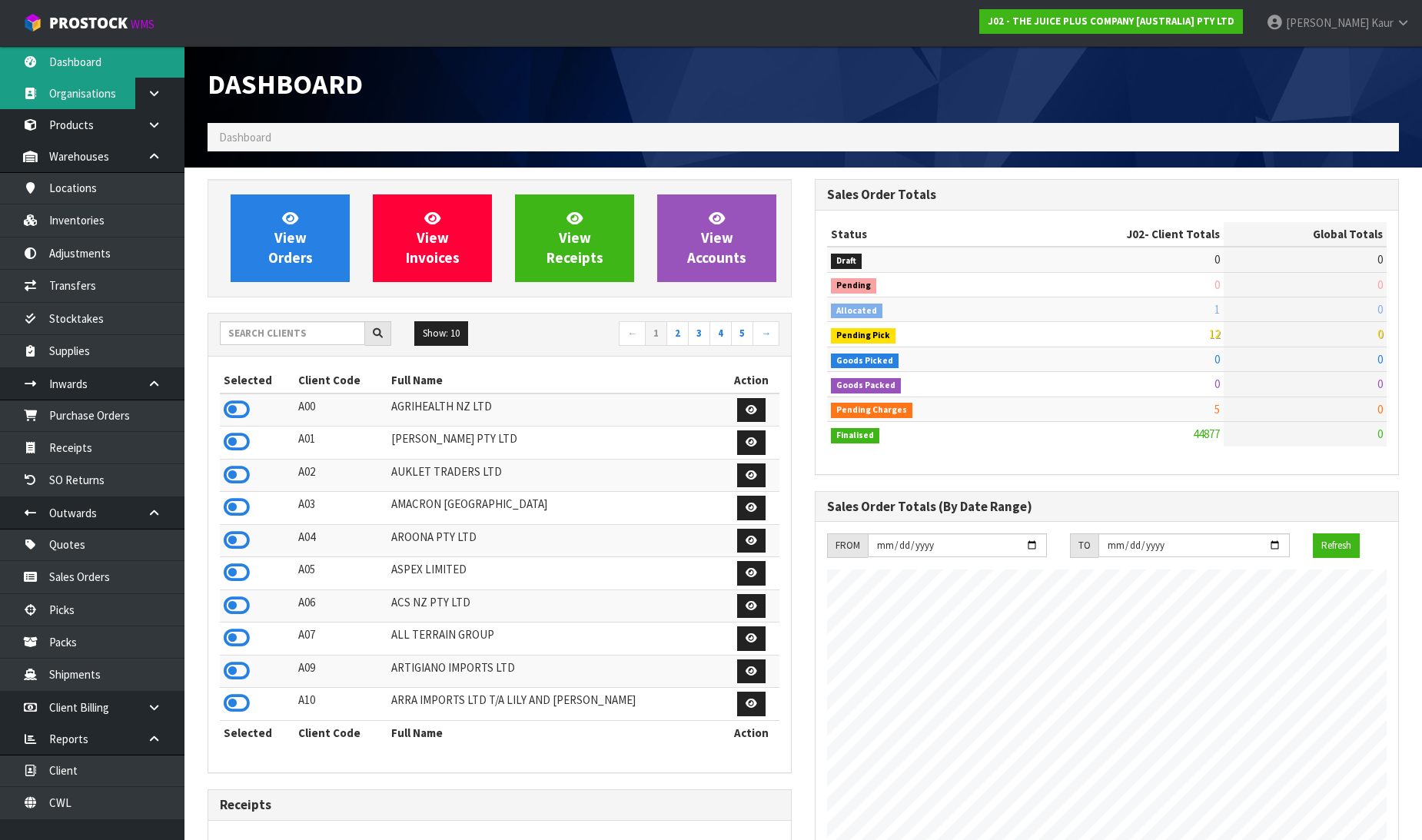
scroll to position [1165, 608]
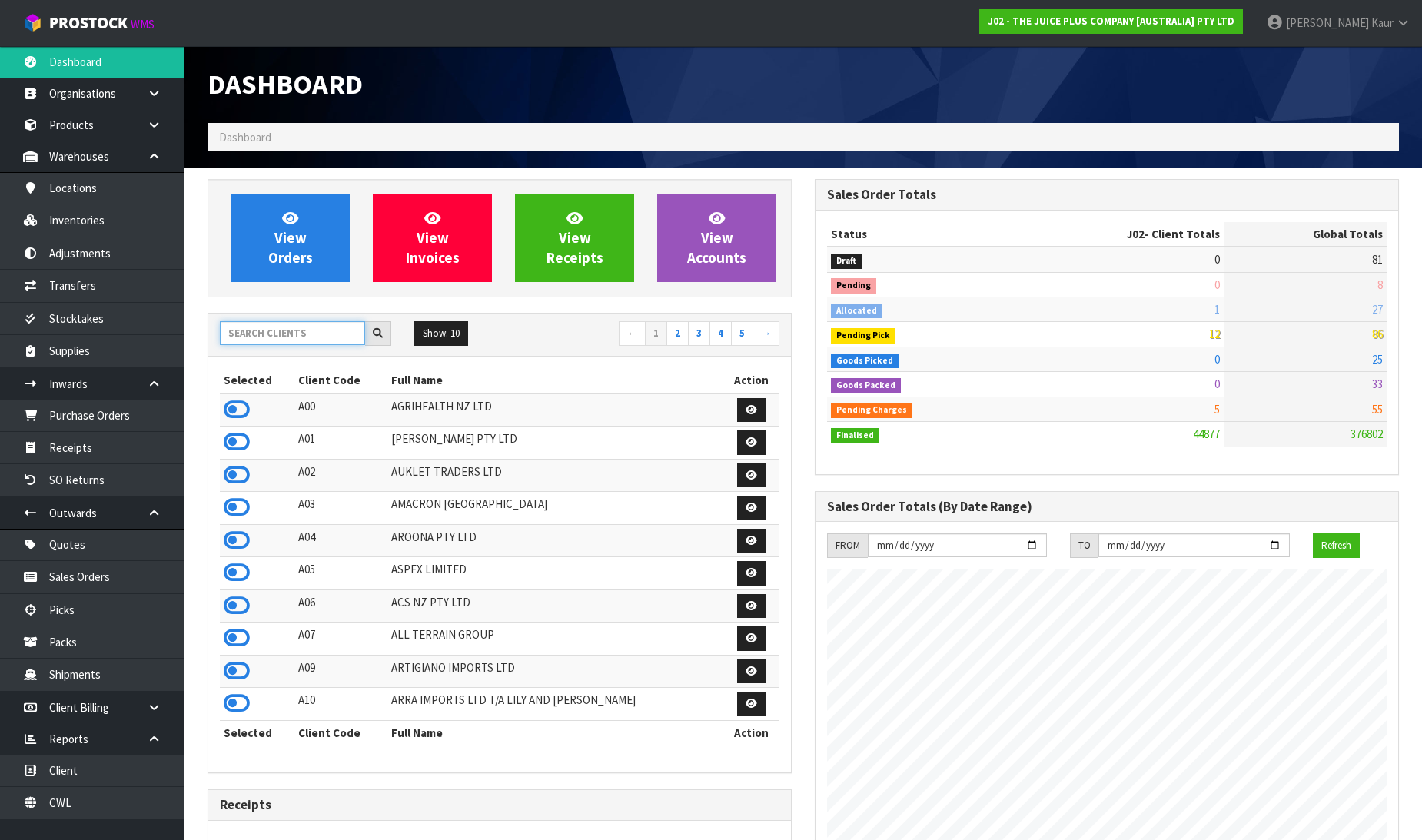
click at [305, 333] on input "text" at bounding box center [292, 333] width 145 height 24
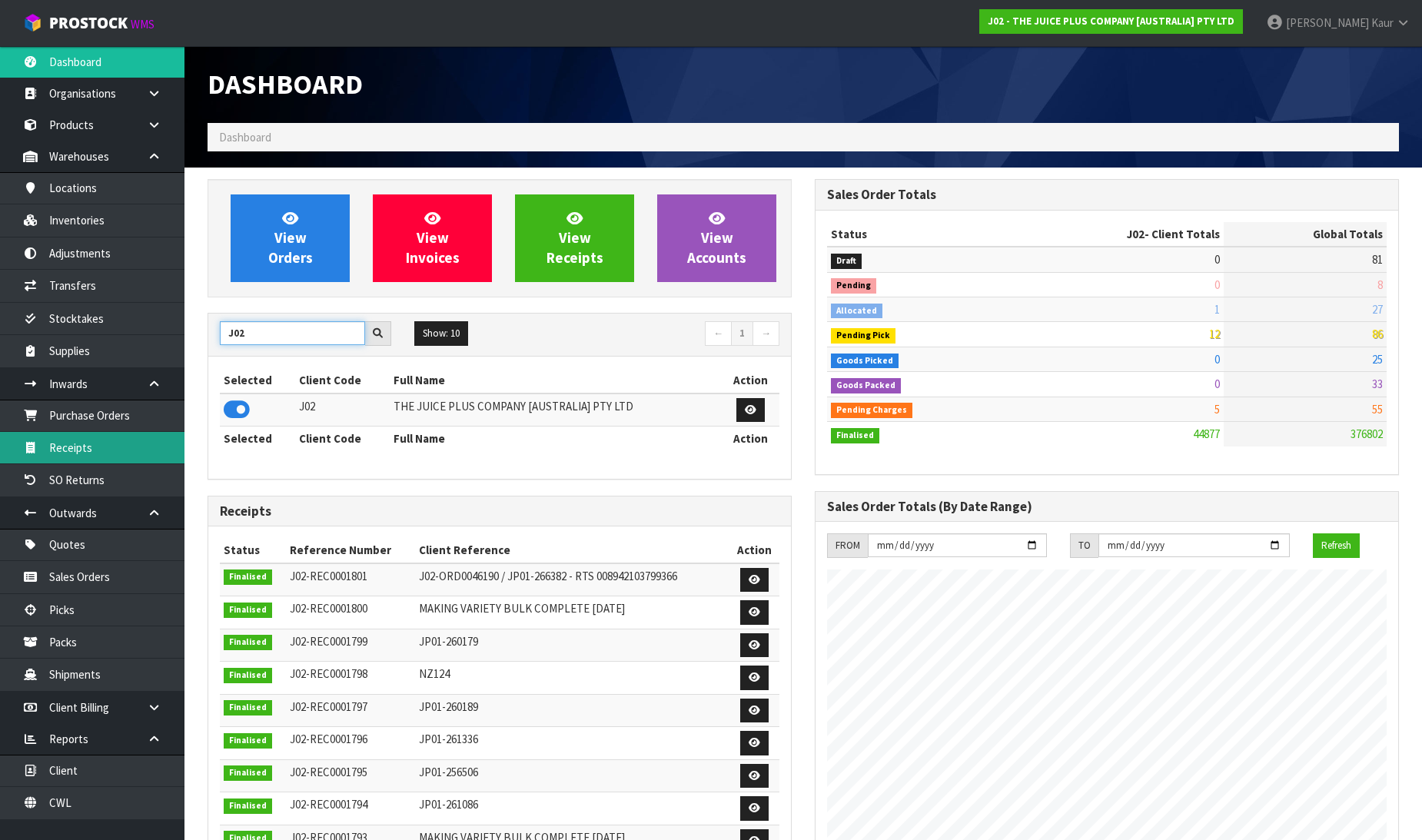
type input "J02"
click at [96, 446] on link "Receipts" at bounding box center [92, 448] width 184 height 32
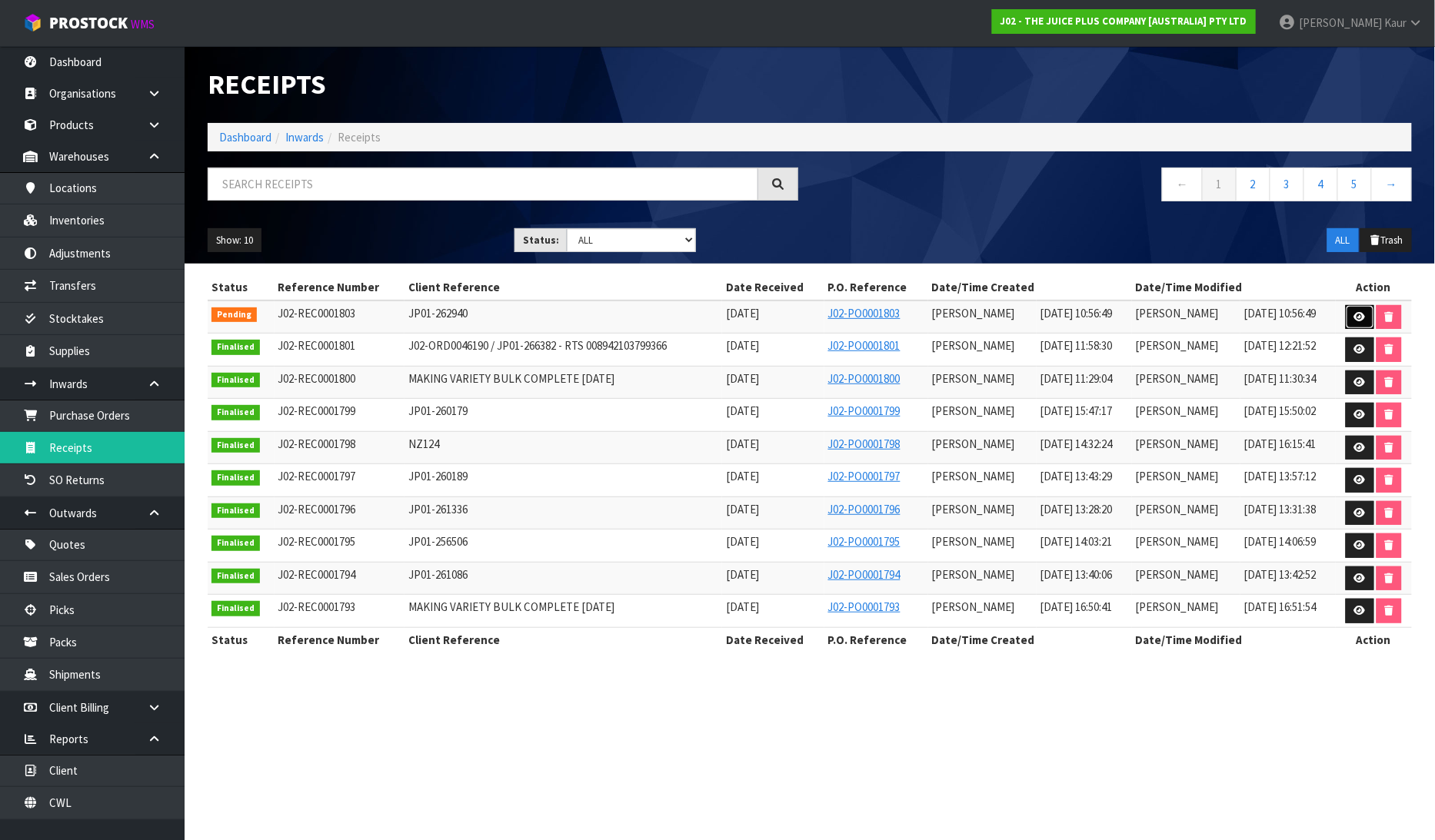
click at [1365, 323] on link at bounding box center [1360, 318] width 29 height 25
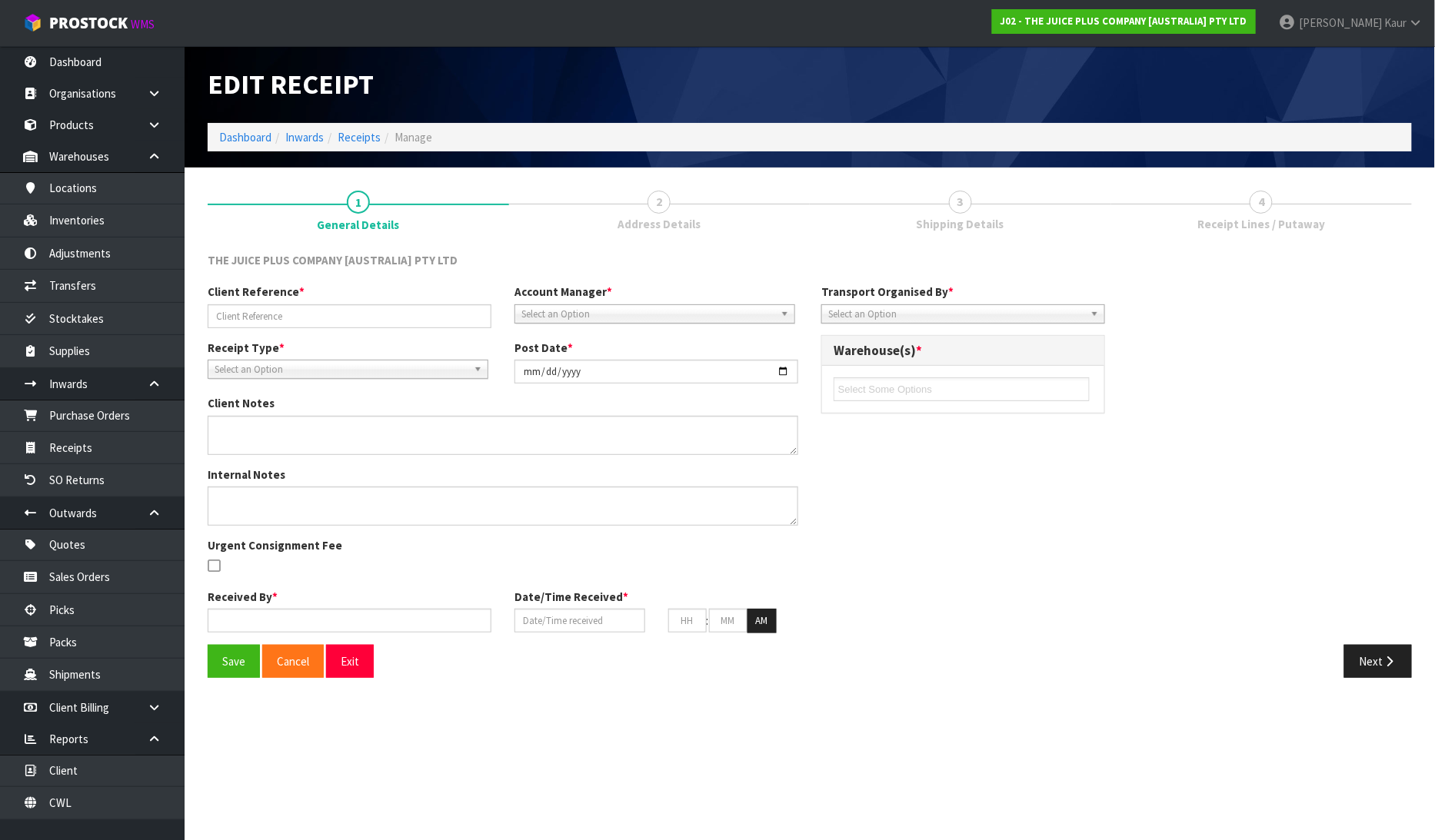
type input "JP01-262940"
type input "[DATE]"
type input "[PERSON_NAME]"
type input "15/08/2025"
type input "10"
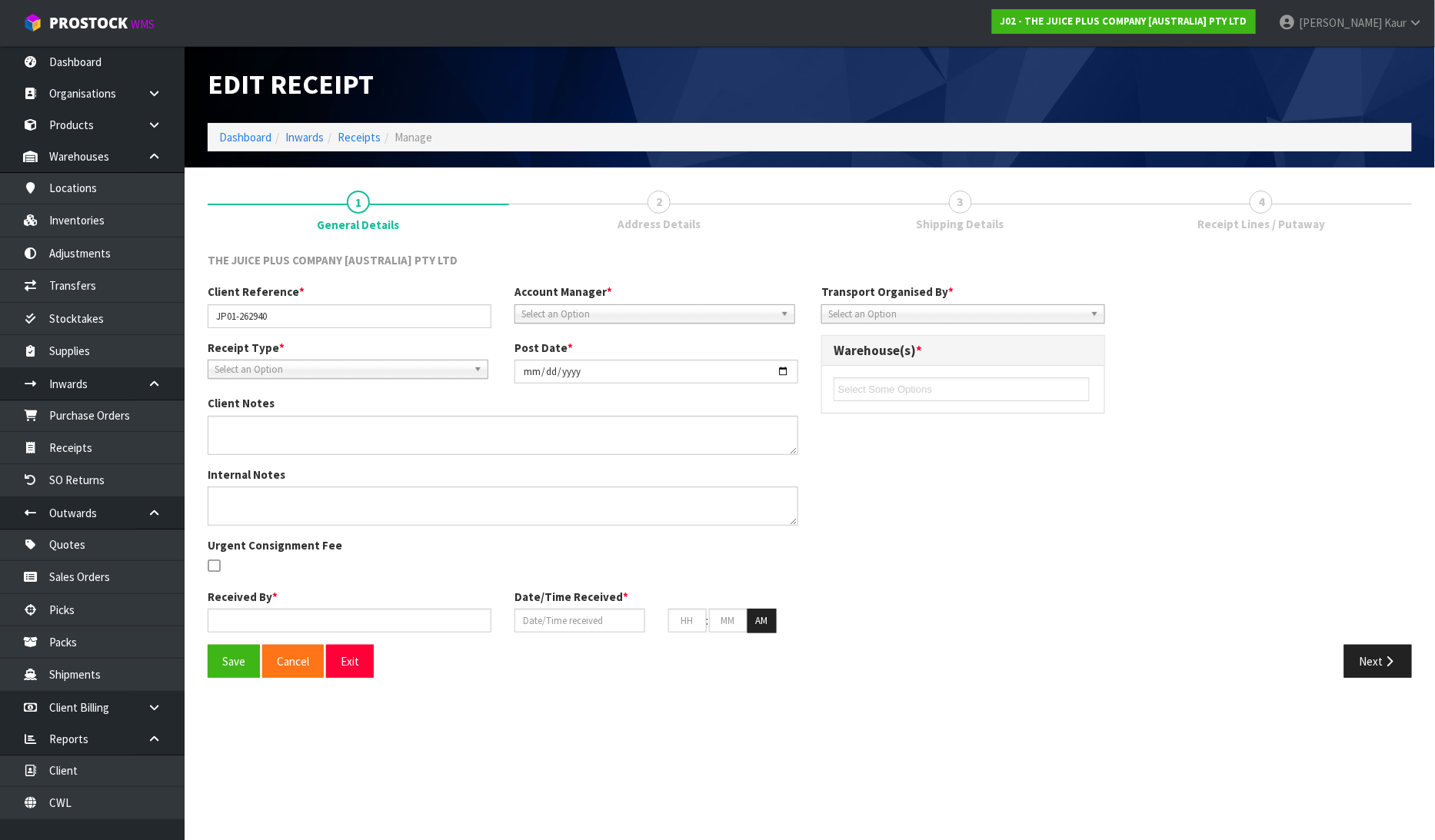
type input "56"
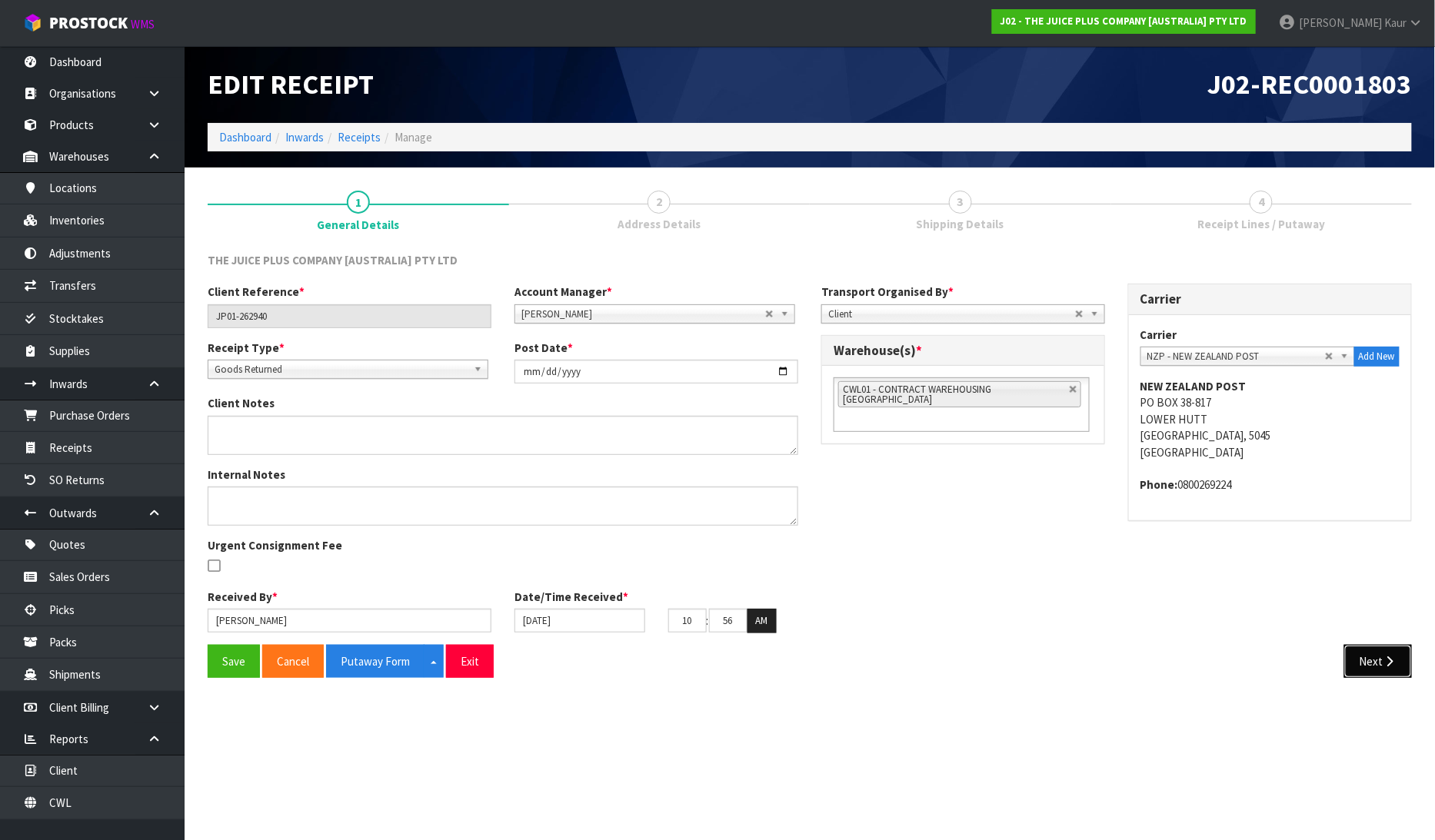
click at [1404, 657] on button "Next" at bounding box center [1378, 661] width 67 height 33
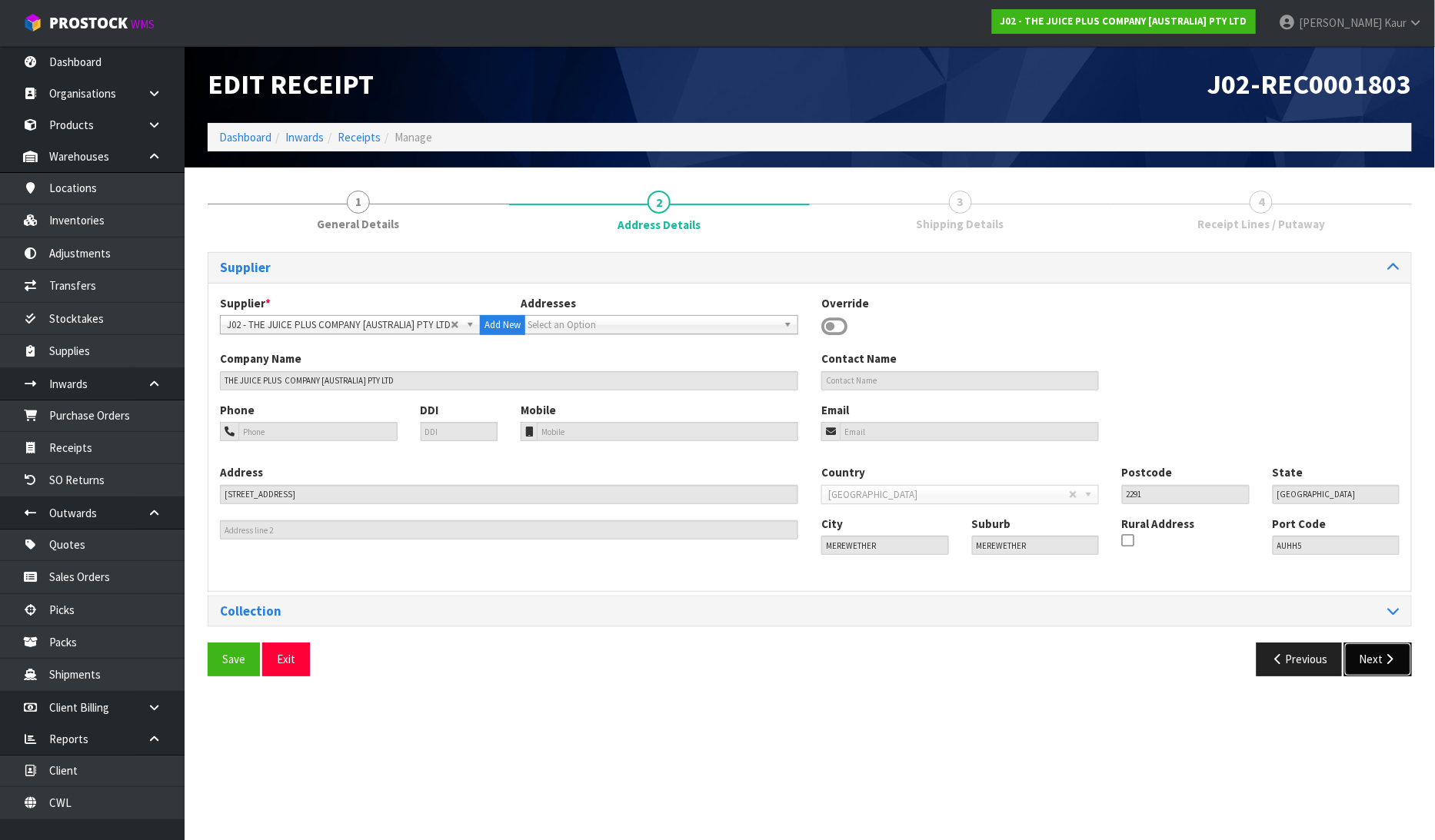
click at [1385, 666] on button "Next" at bounding box center [1378, 659] width 67 height 33
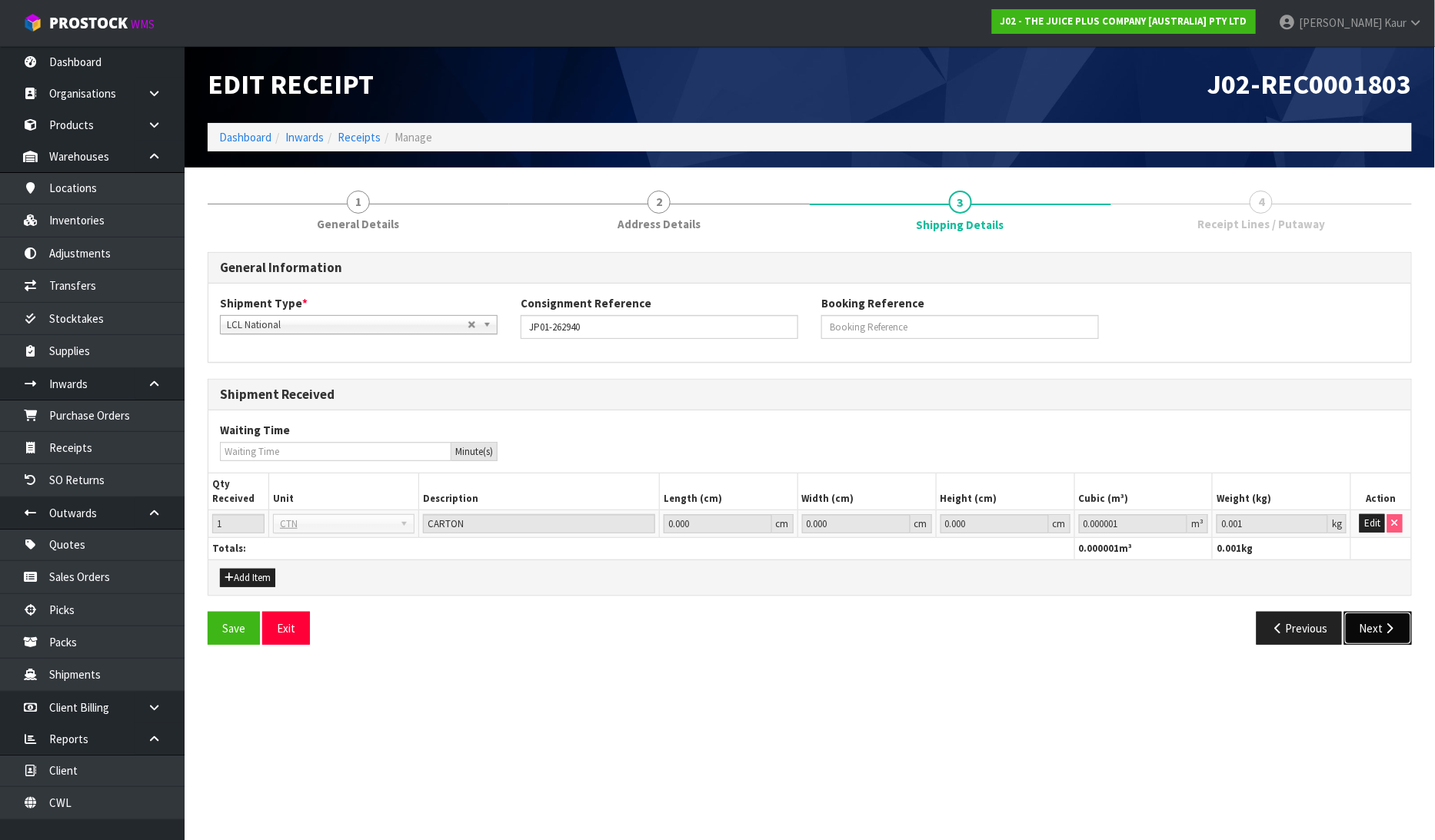
click at [1391, 634] on button "Next" at bounding box center [1378, 628] width 67 height 33
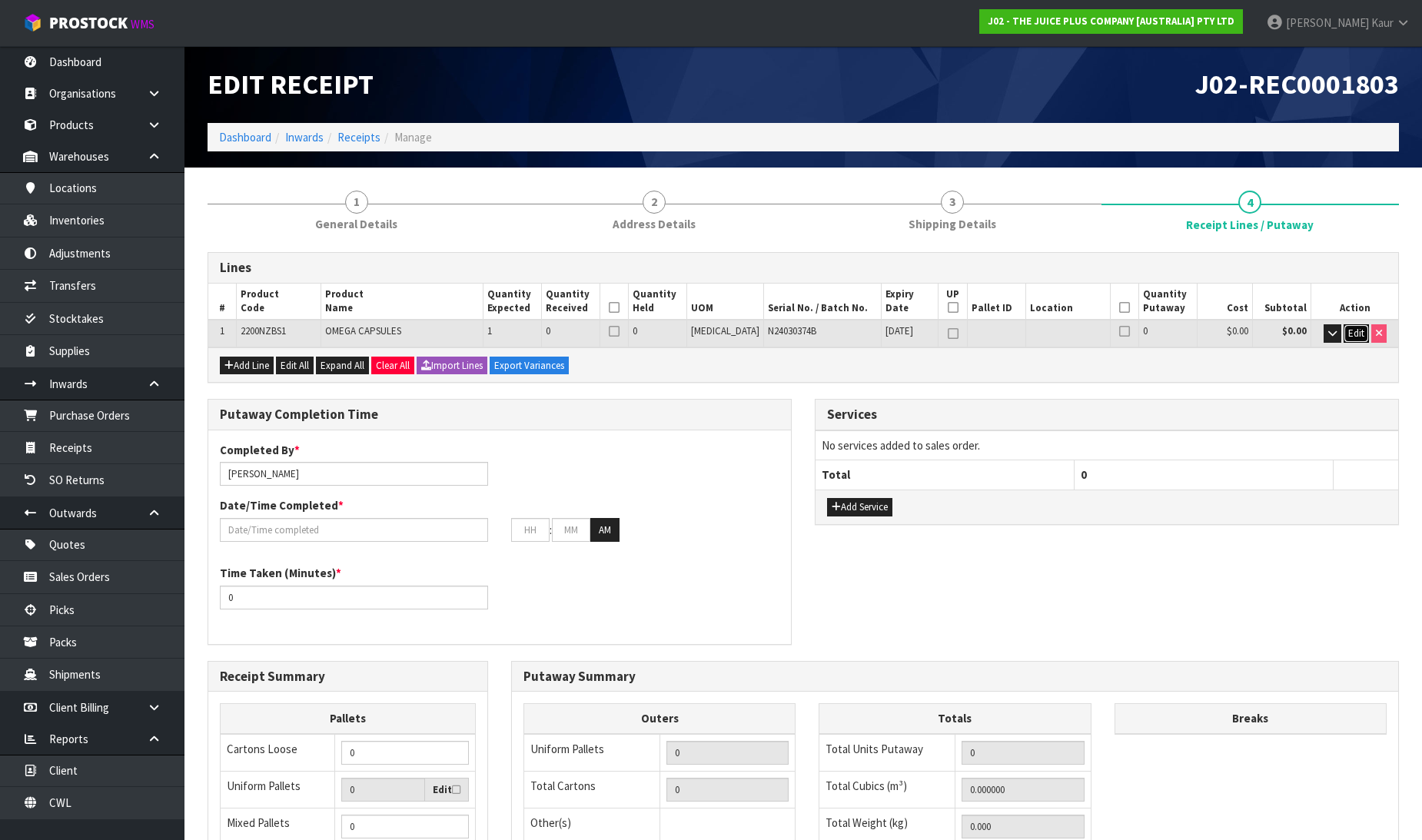
click at [1355, 333] on span "Edit" at bounding box center [1356, 333] width 16 height 13
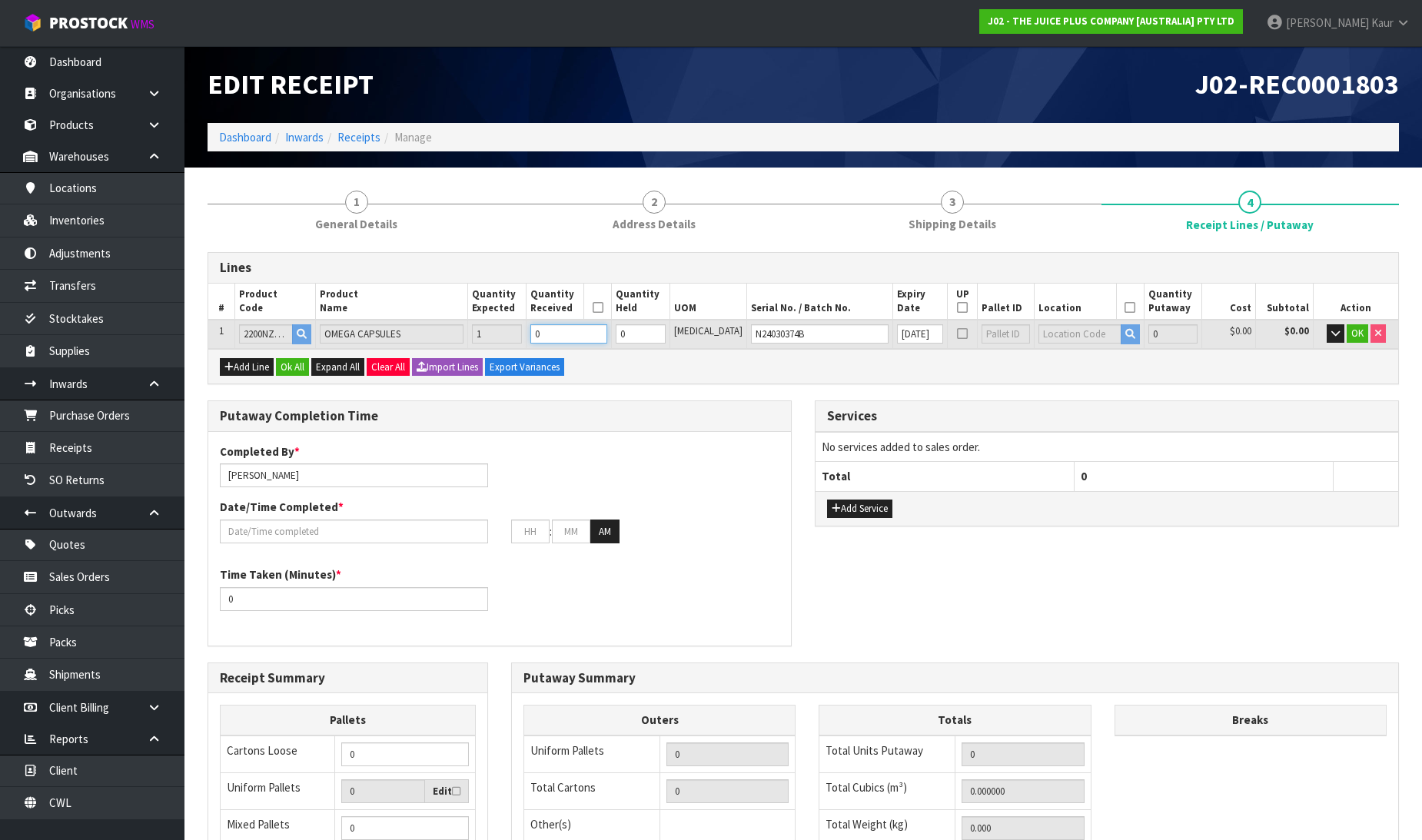
click at [587, 336] on input "0" at bounding box center [568, 334] width 77 height 19
type input "1"
type input "0.001183"
type input "0.35"
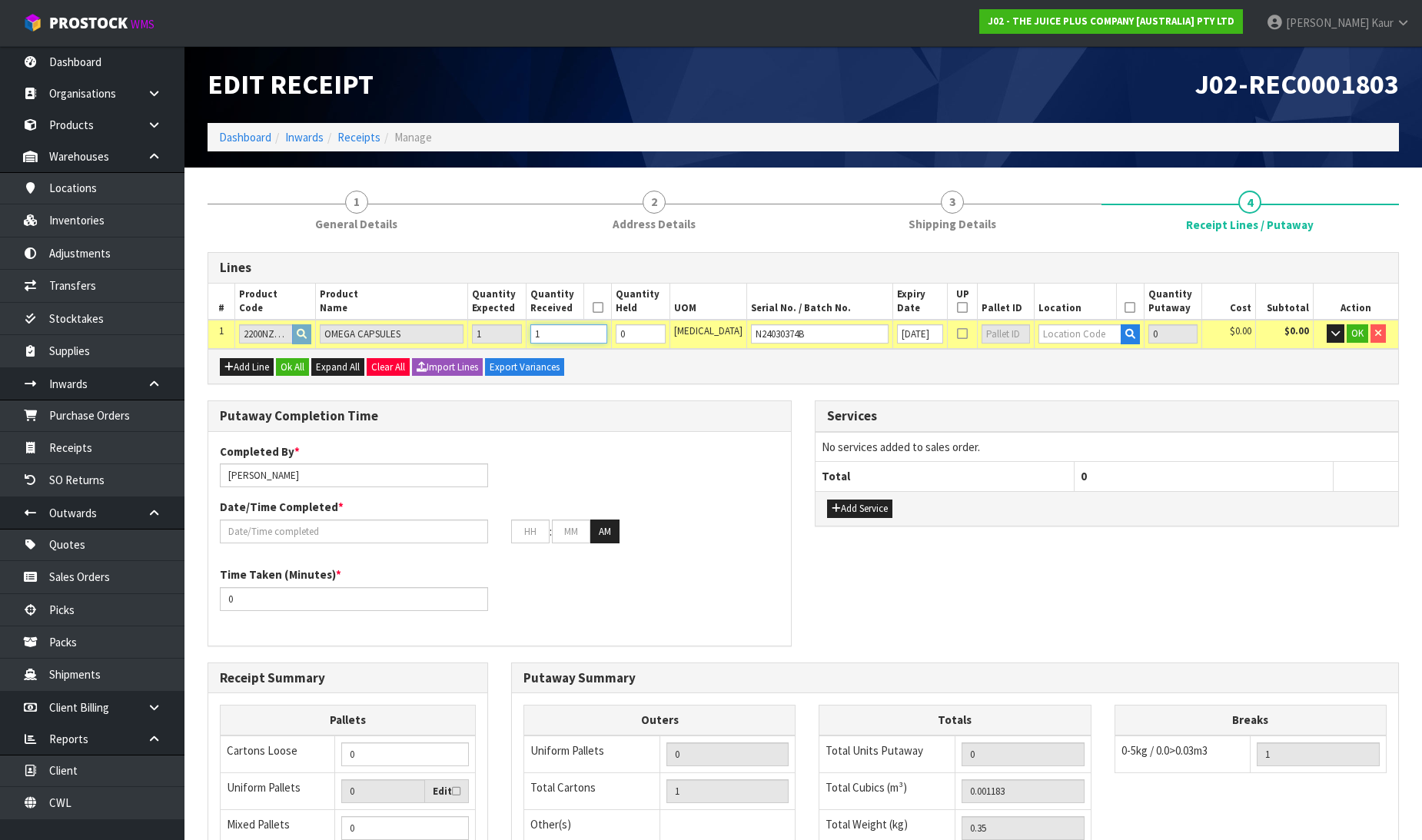
type input "1"
click at [1038, 334] on input "text" at bounding box center [1079, 334] width 82 height 19
click at [1059, 336] on input "text" at bounding box center [1079, 334] width 82 height 19
type input "36-27-2"
click at [1093, 381] on link "36-27-2 -B" at bounding box center [1080, 380] width 122 height 21
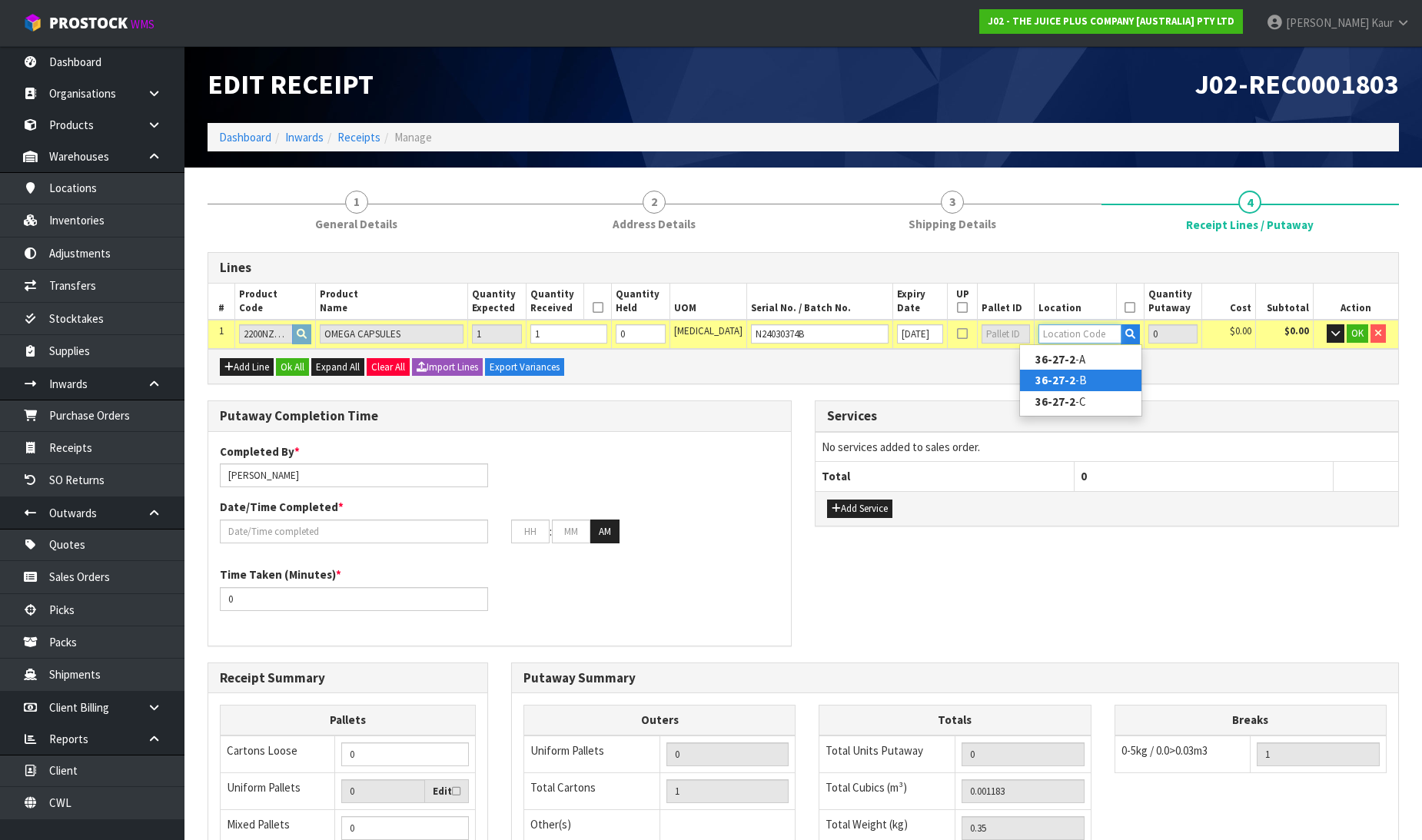
type input "1"
type input "36-27-2-B"
type input "1"
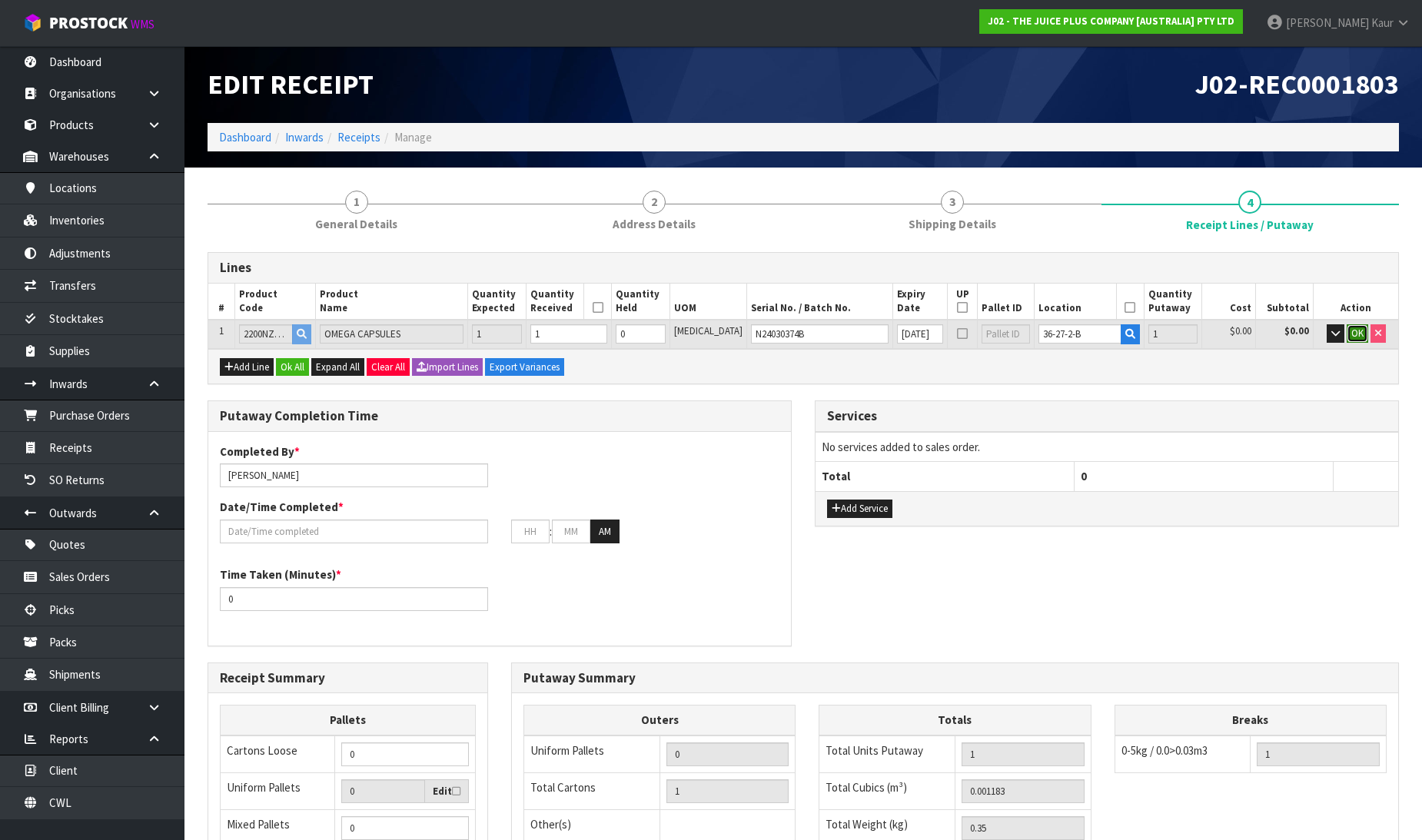
click at [1351, 329] on span "OK" at bounding box center [1358, 333] width 12 height 13
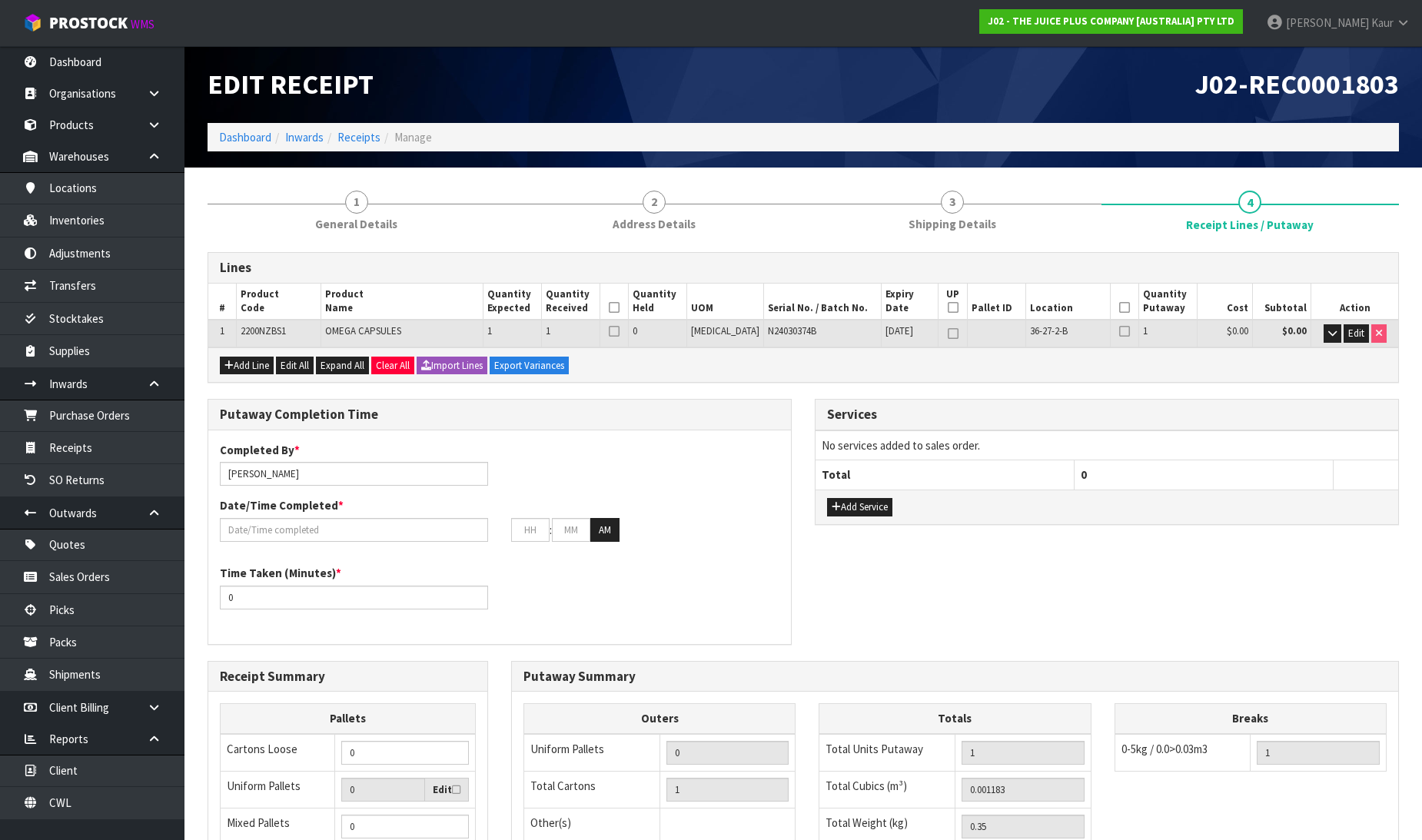
click at [620, 308] on icon at bounding box center [615, 308] width 11 height 1
click at [1119, 308] on icon at bounding box center [1124, 308] width 11 height 1
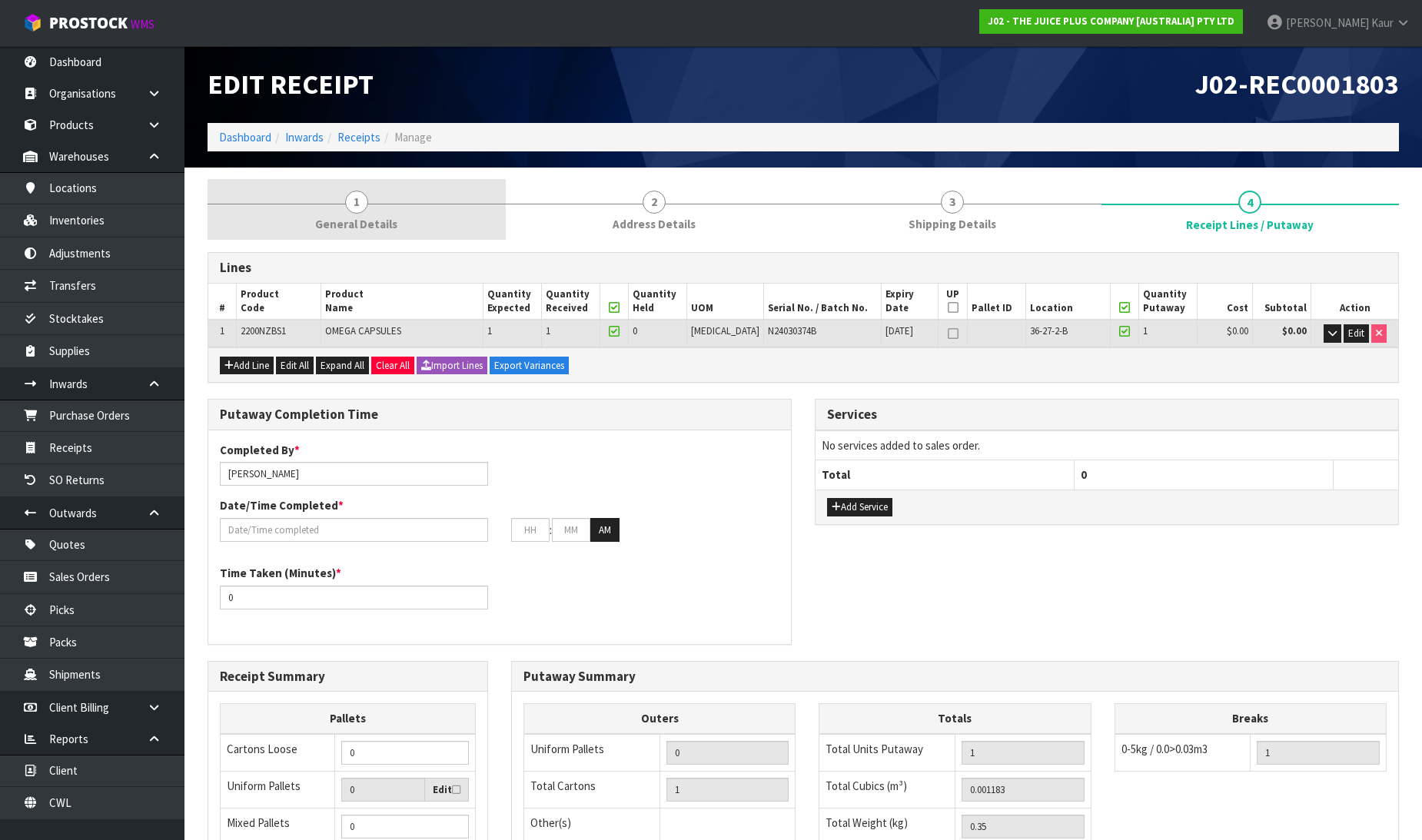
click at [318, 232] on span "General Details" at bounding box center [356, 224] width 82 height 16
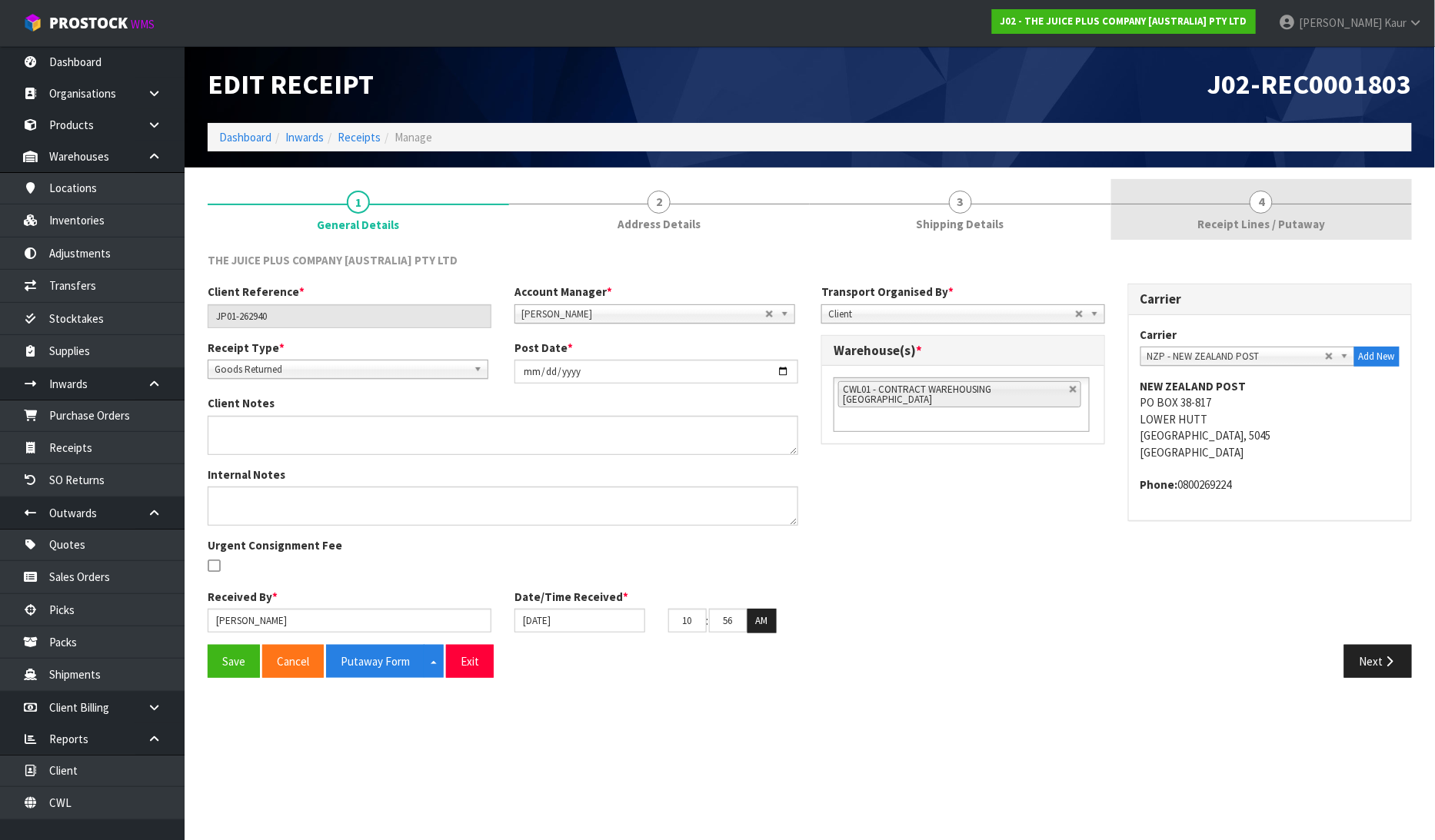
click at [1300, 212] on link "4 Receipt Lines / Putaway" at bounding box center [1261, 209] width 302 height 60
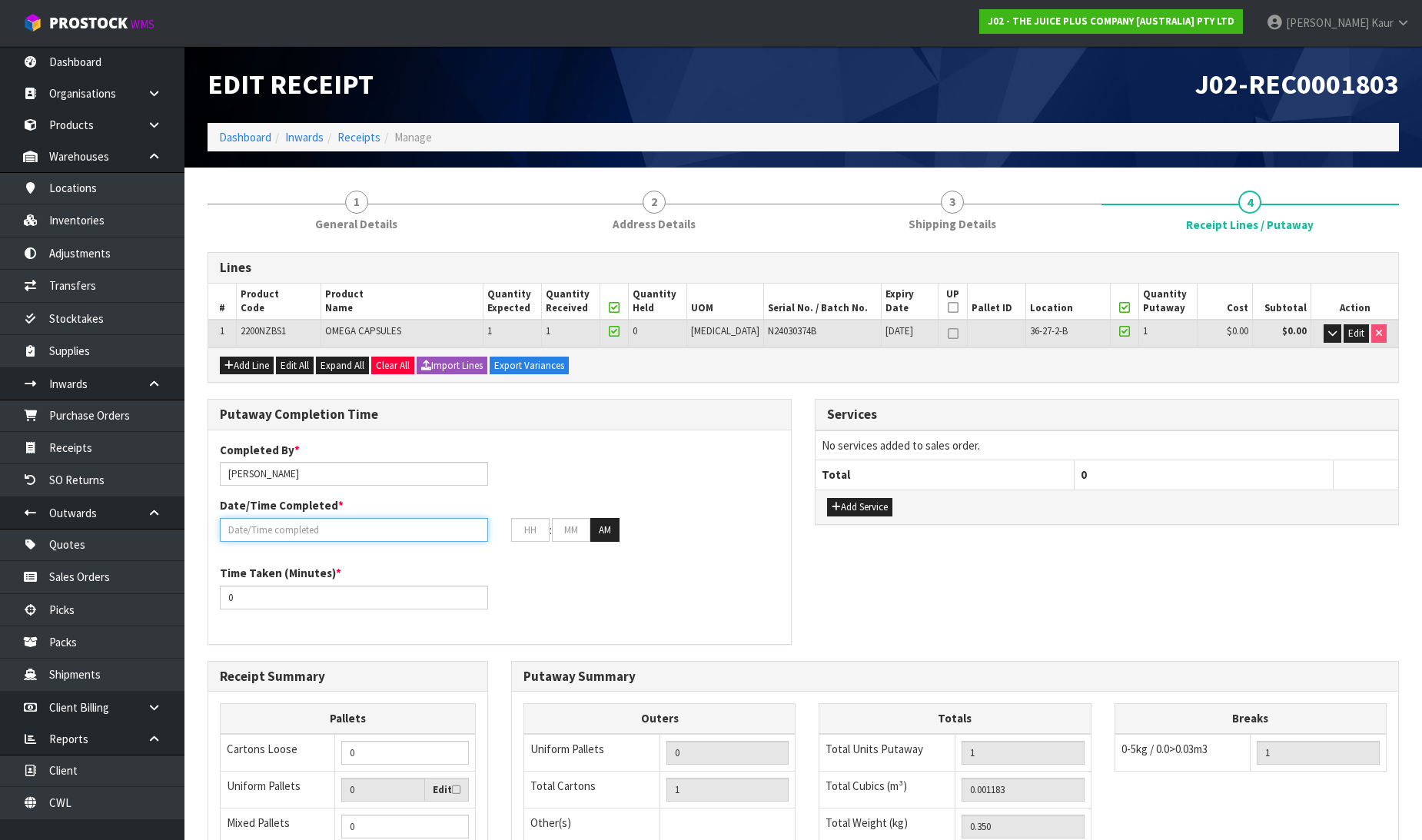
click at [284, 531] on input "text" at bounding box center [354, 530] width 268 height 24
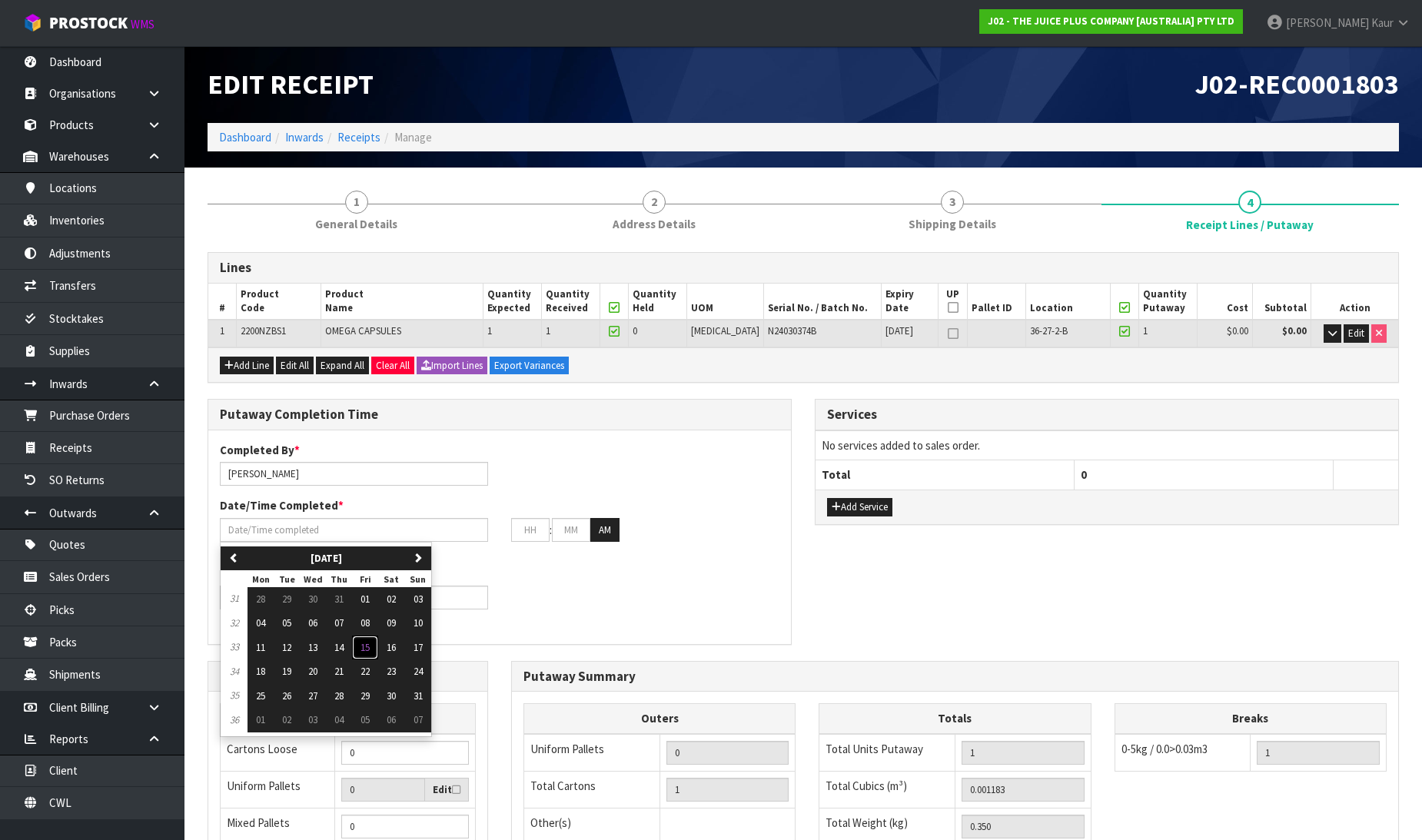
drag, startPoint x: 365, startPoint y: 644, endPoint x: 332, endPoint y: 641, distance: 33.1
click at [364, 645] on span "15" at bounding box center [365, 647] width 9 height 13
type input "15/08/2025"
type input "12"
type input "00"
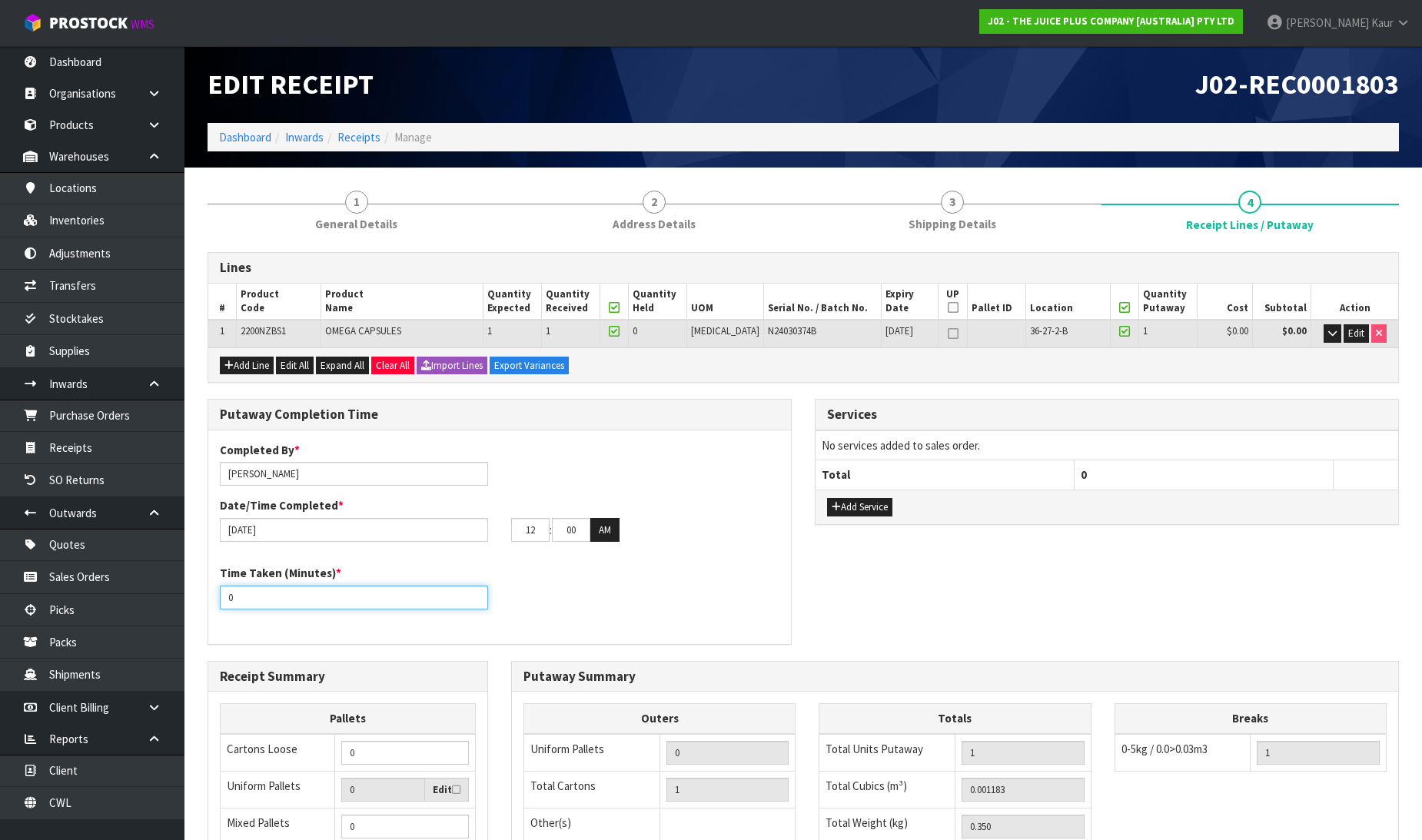
drag, startPoint x: 252, startPoint y: 598, endPoint x: 181, endPoint y: 598, distance: 71.0
click at [181, 598] on body "Toggle navigation ProStock WMS J02 - THE JUICE PLUS COMPANY [AUSTRALIA] PTY LTD…" at bounding box center [711, 420] width 1422 height 840
type input "10"
drag, startPoint x: 536, startPoint y: 534, endPoint x: 486, endPoint y: 534, distance: 50.0
click at [486, 534] on div "15/08/2025 12 : 00 : 00 AM" at bounding box center [500, 531] width 583 height 25
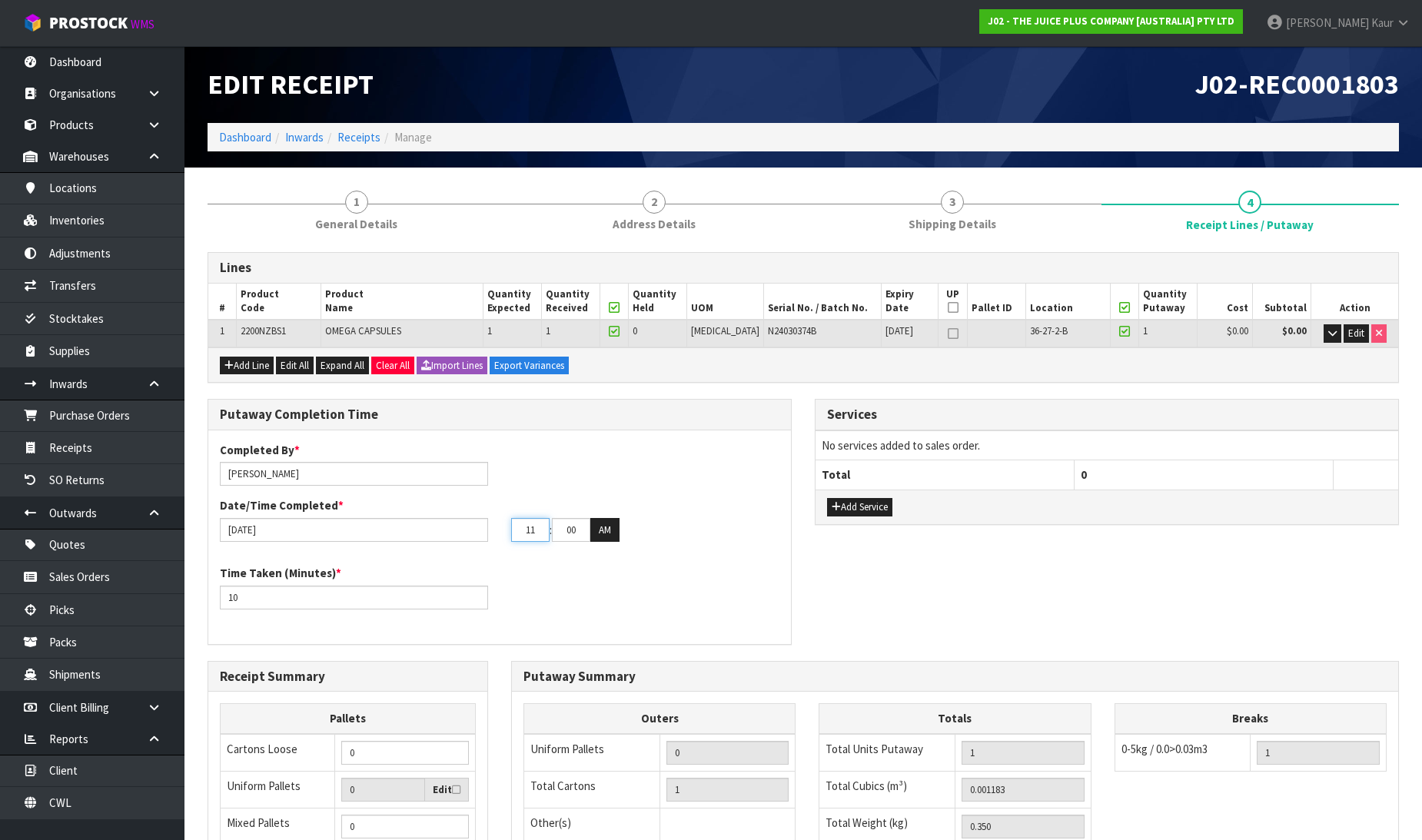
type input "11"
drag, startPoint x: 581, startPoint y: 531, endPoint x: 543, endPoint y: 532, distance: 38.0
click at [543, 532] on tr "11 : 00 : 00 AM" at bounding box center [566, 531] width 108 height 25
type input "20"
click at [602, 571] on div "Time Taken (Minutes) * 10" at bounding box center [500, 592] width 583 height 55
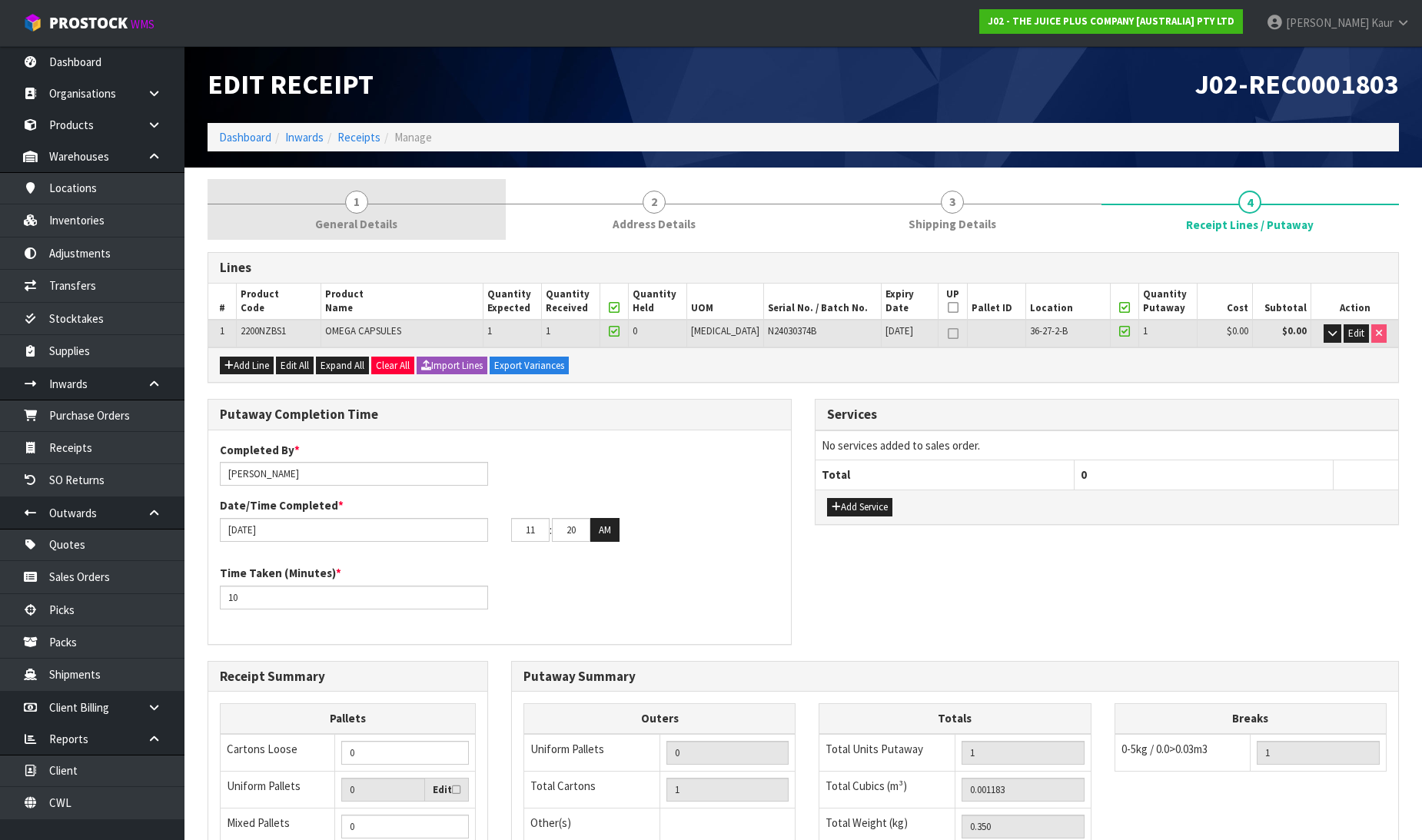
drag, startPoint x: 360, startPoint y: 177, endPoint x: 371, endPoint y: 201, distance: 26.4
click at [361, 177] on section "1 General Details 2 Address Details 3 Shipping Details 4 Receipt Lines / Putawa…" at bounding box center [803, 635] width 1238 height 935
click at [337, 227] on span "General Details" at bounding box center [356, 224] width 82 height 16
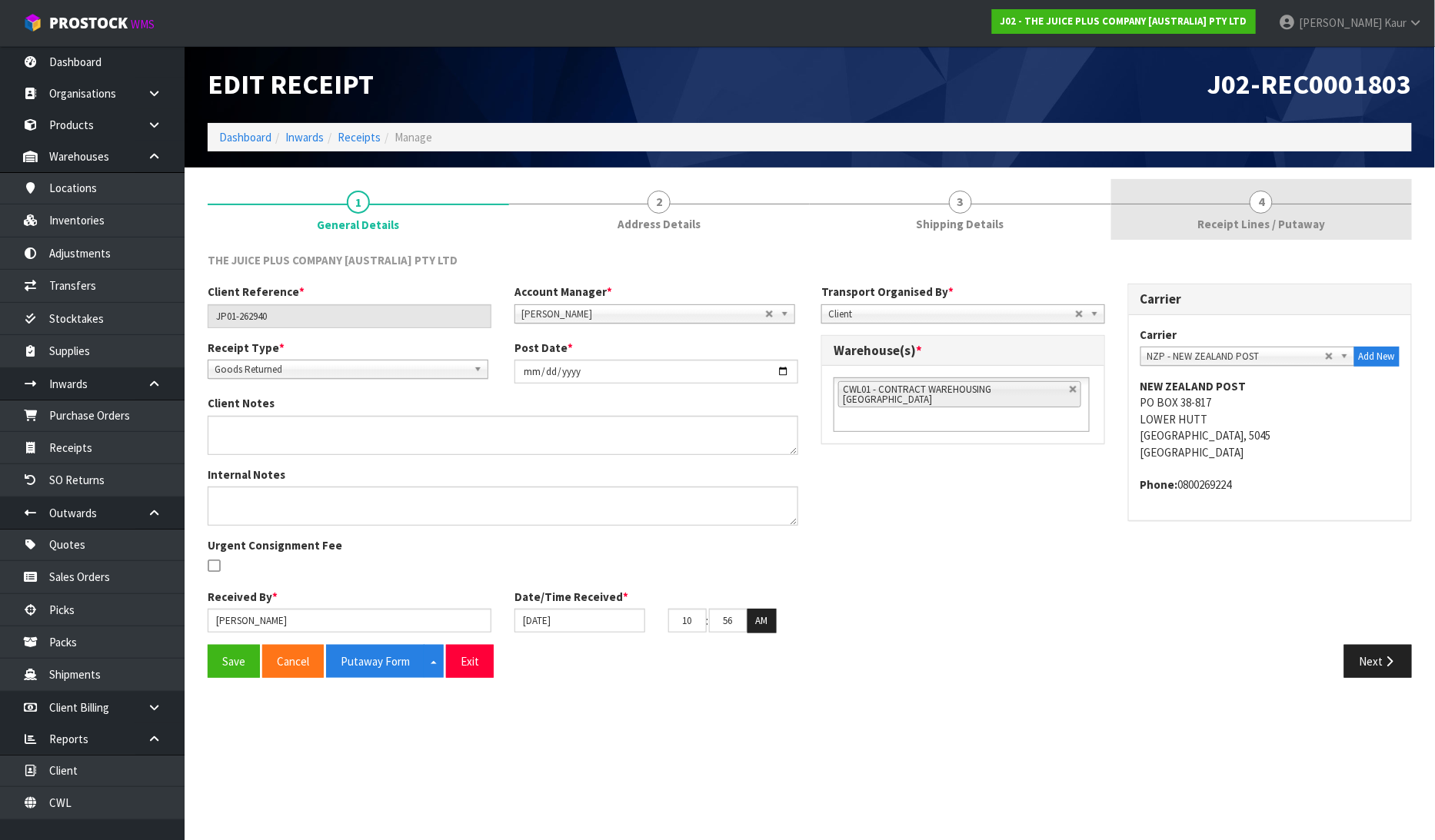
click at [1237, 226] on span "Receipt Lines / Putaway" at bounding box center [1261, 224] width 128 height 16
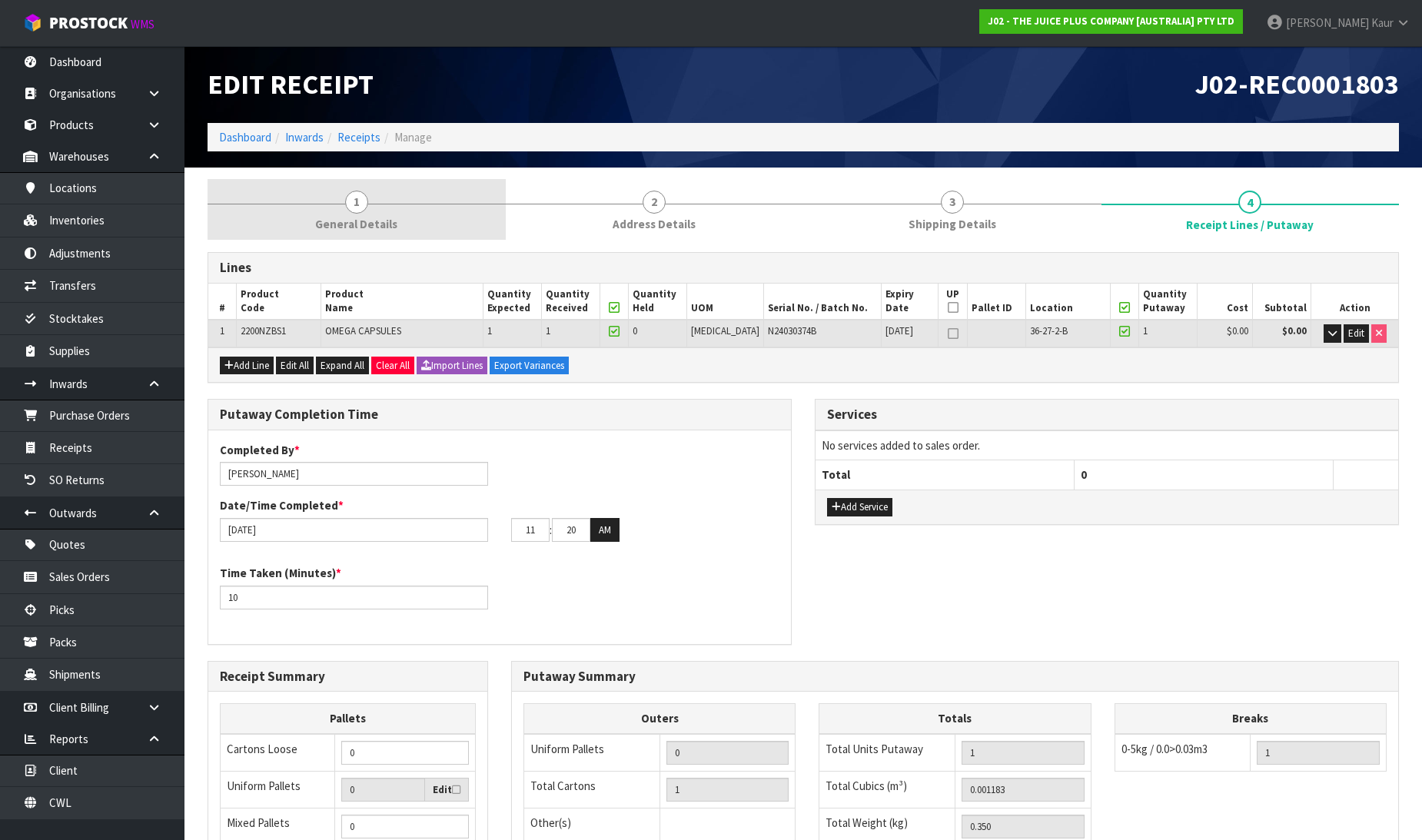
click at [354, 225] on span "General Details" at bounding box center [356, 224] width 82 height 16
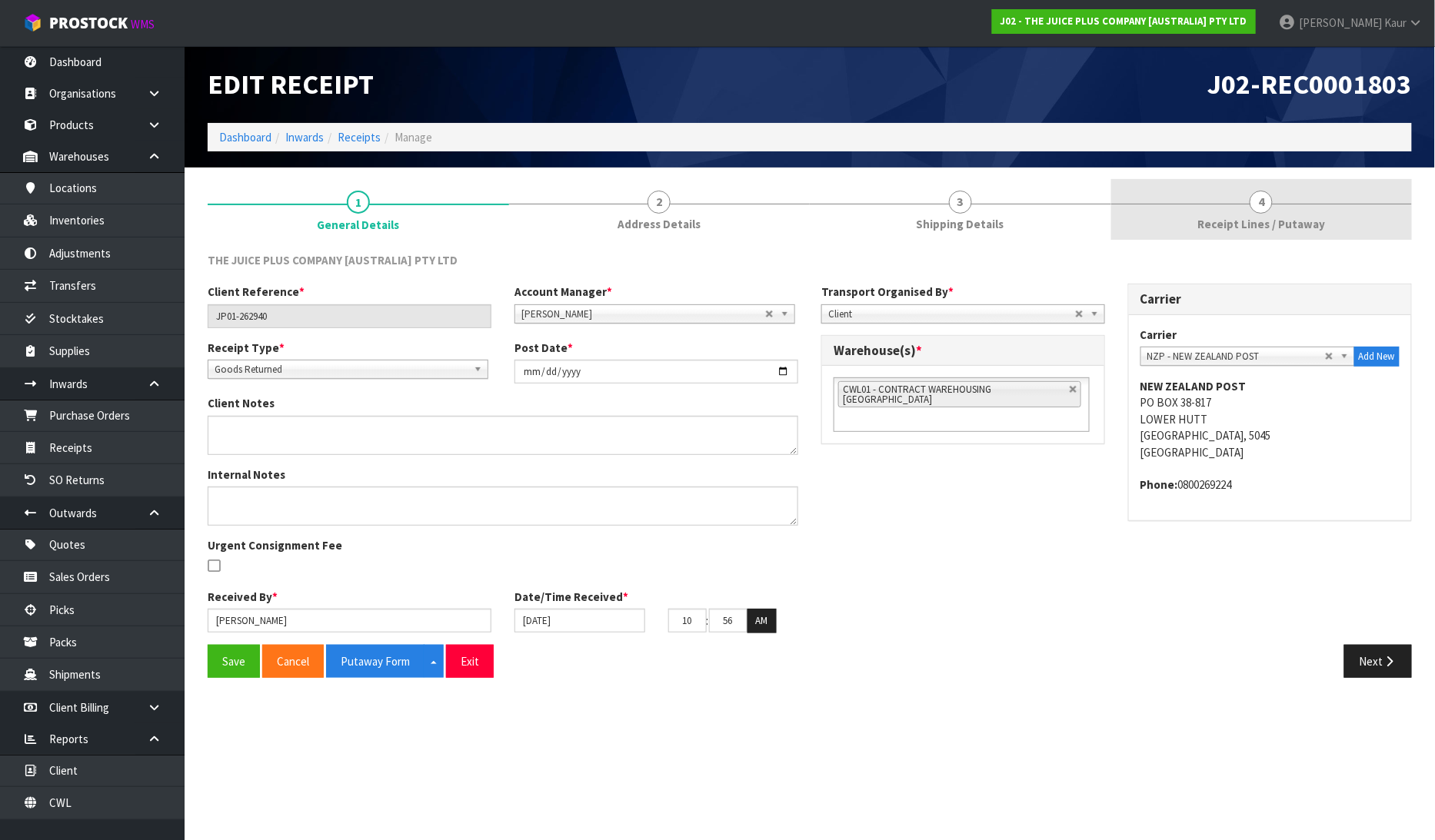
click at [1293, 217] on span "Receipt Lines / Putaway" at bounding box center [1261, 224] width 128 height 16
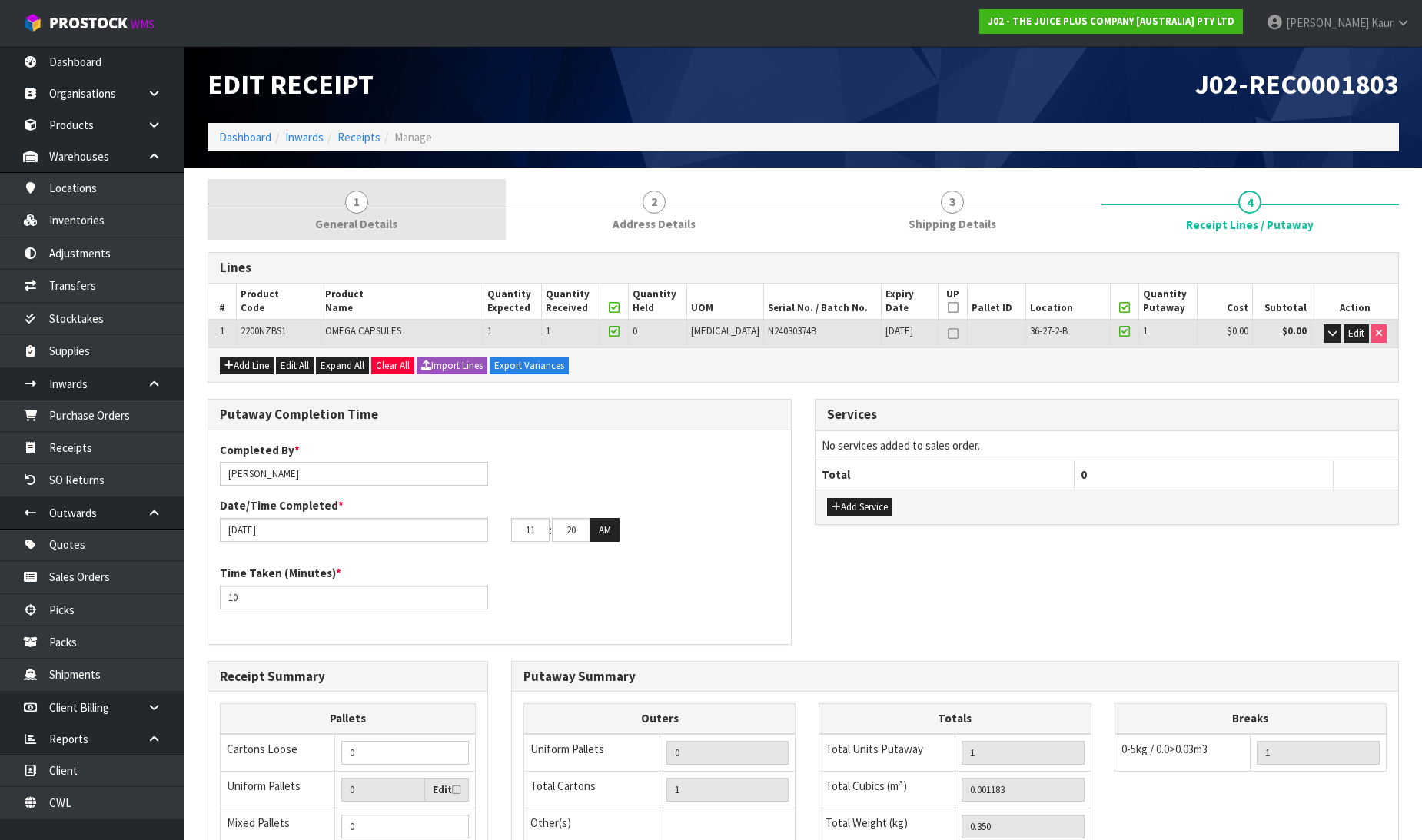
click at [392, 214] on link "1 General Details" at bounding box center [356, 209] width 298 height 60
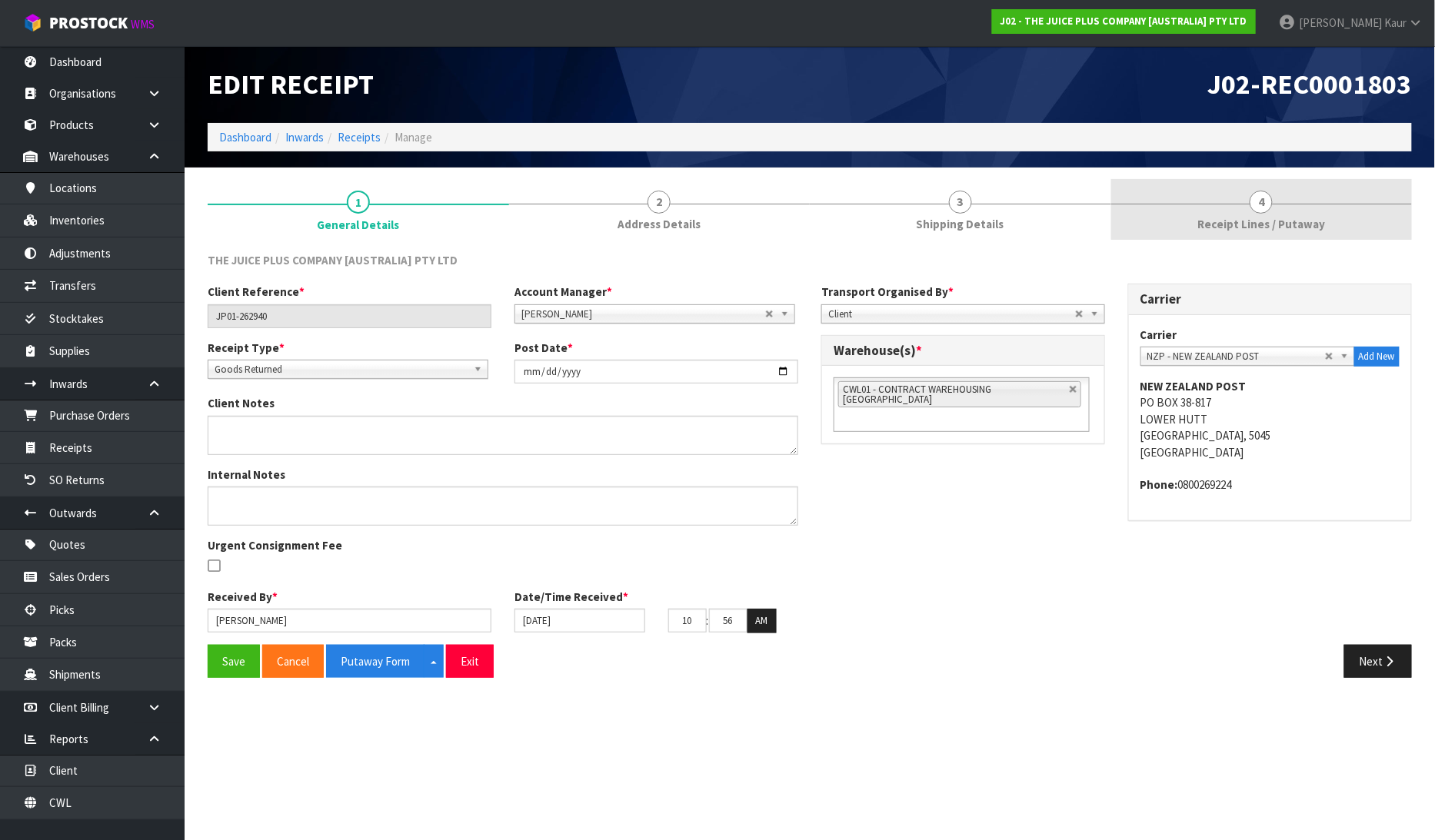
click at [1249, 195] on link "4 Receipt Lines / Putaway" at bounding box center [1261, 209] width 302 height 60
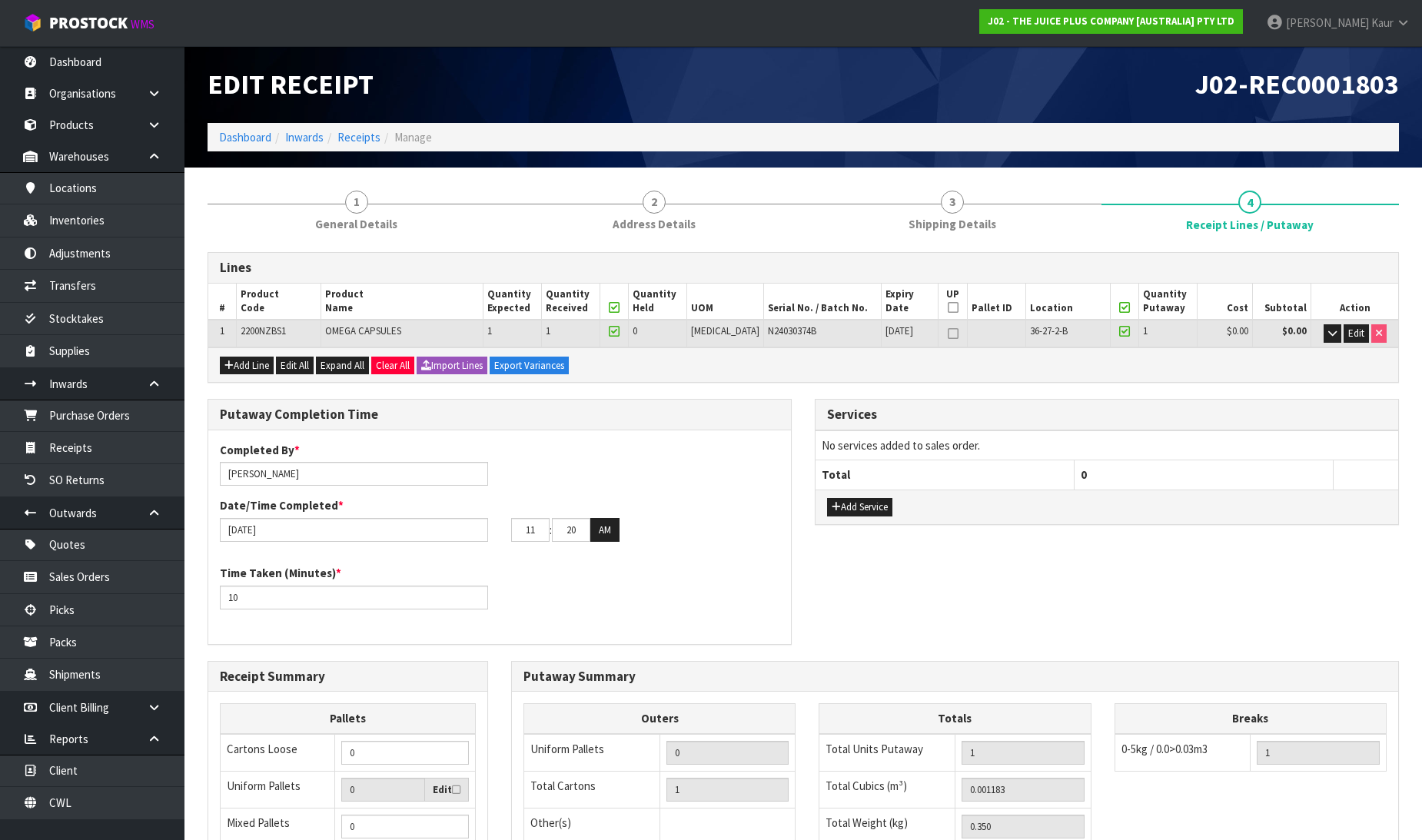
scroll to position [251, 0]
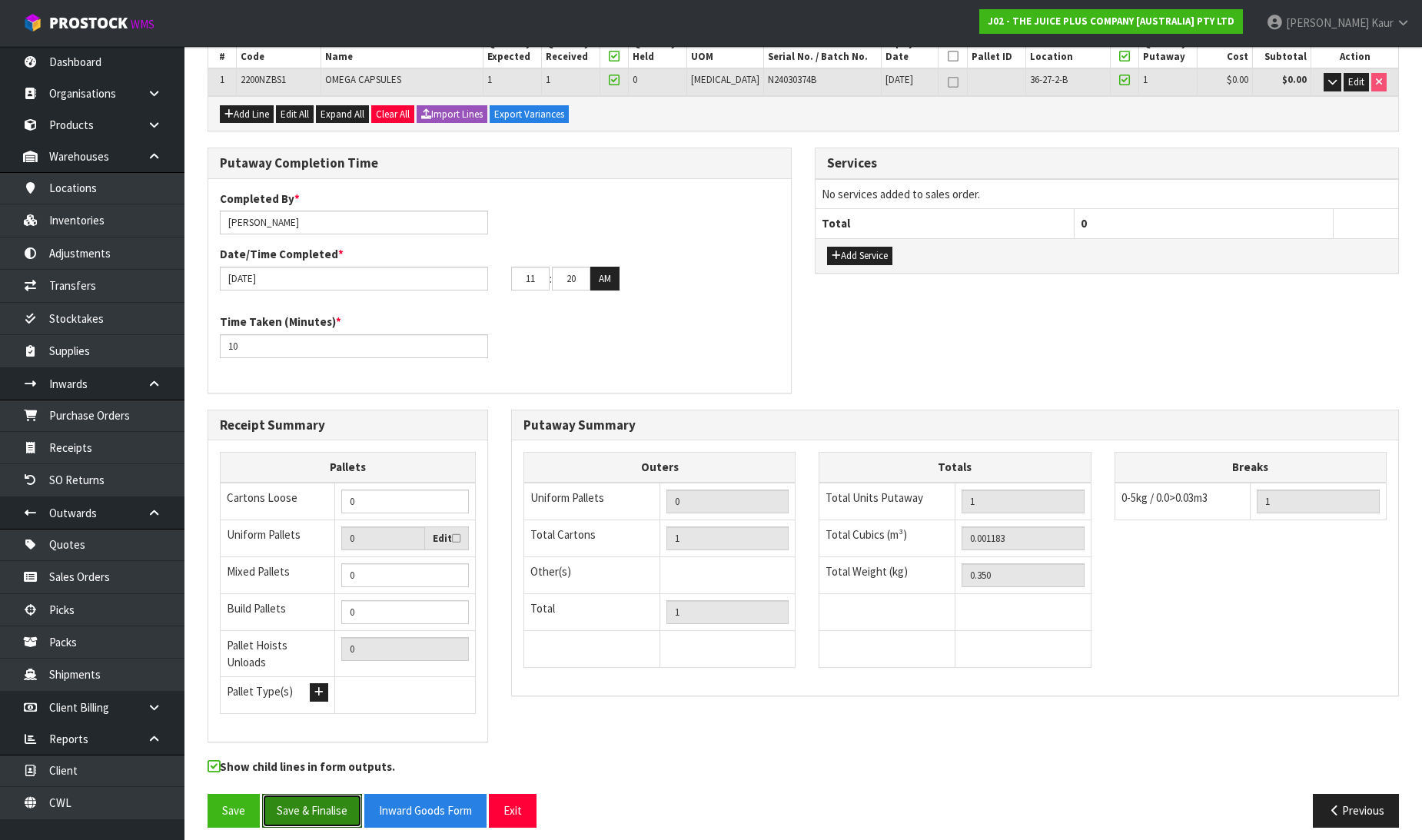
drag, startPoint x: 333, startPoint y: 796, endPoint x: 360, endPoint y: 779, distance: 31.9
click at [333, 796] on button "Save & Finalise" at bounding box center [312, 811] width 100 height 33
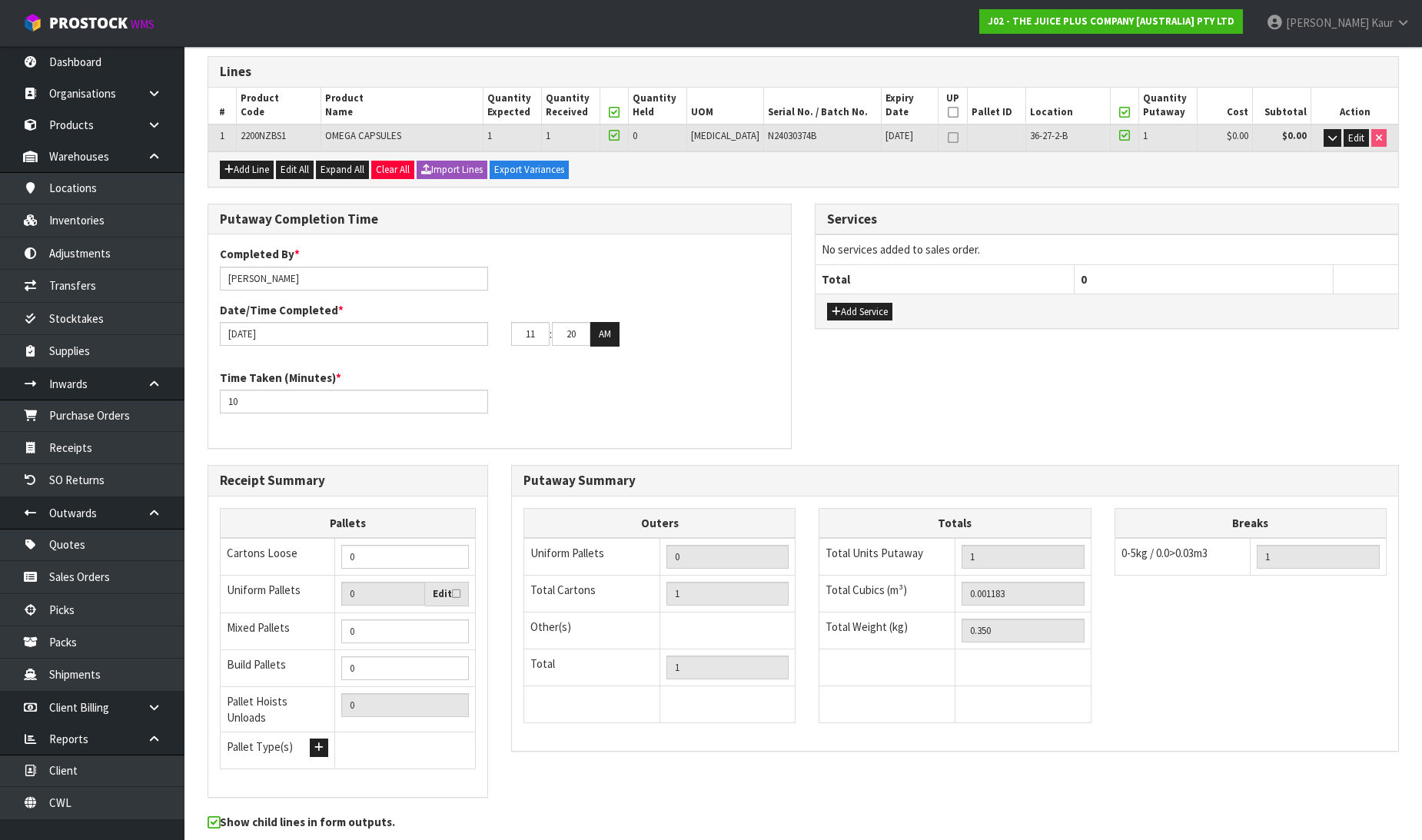
scroll to position [0, 0]
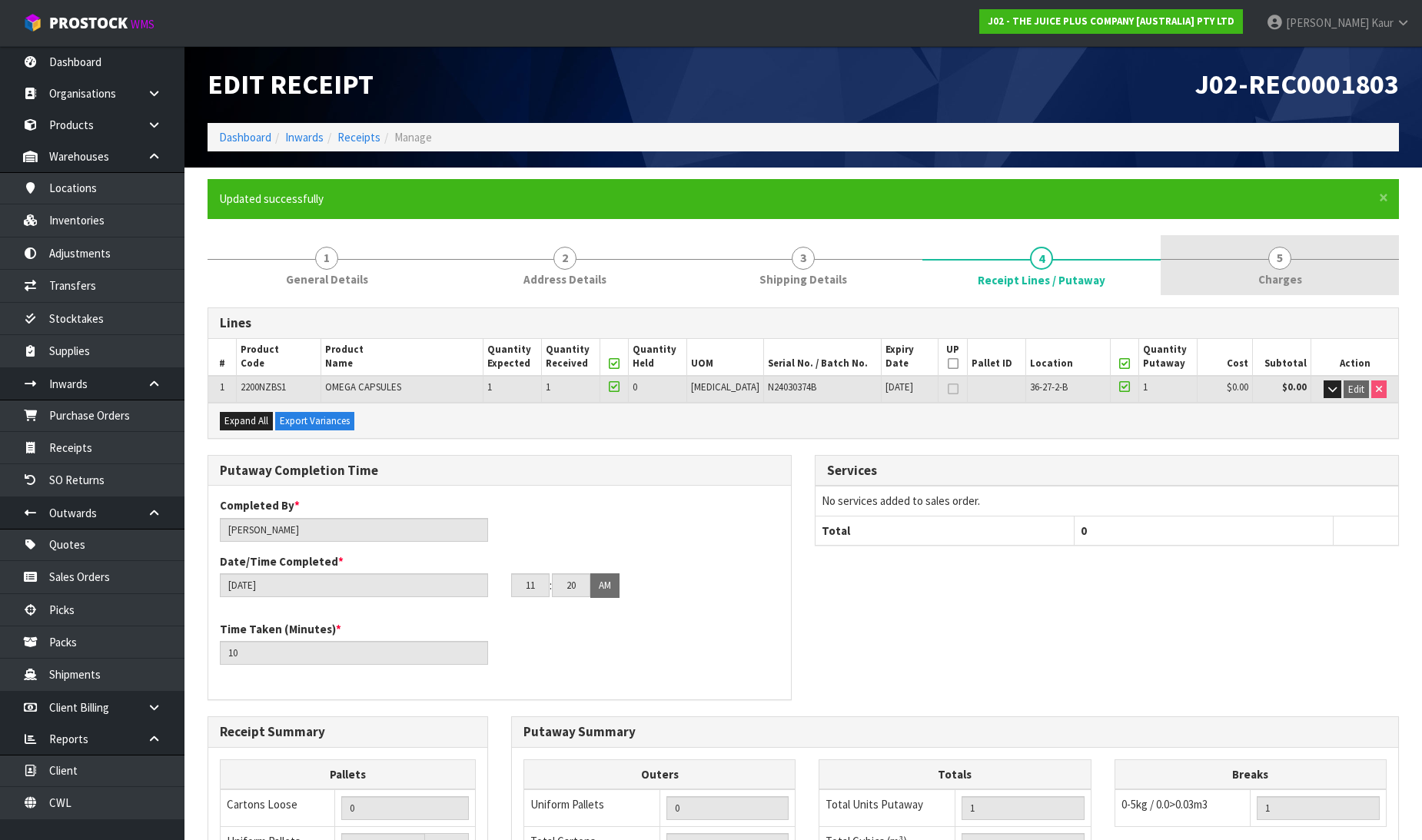
click at [1274, 285] on span "Charges" at bounding box center [1280, 279] width 44 height 16
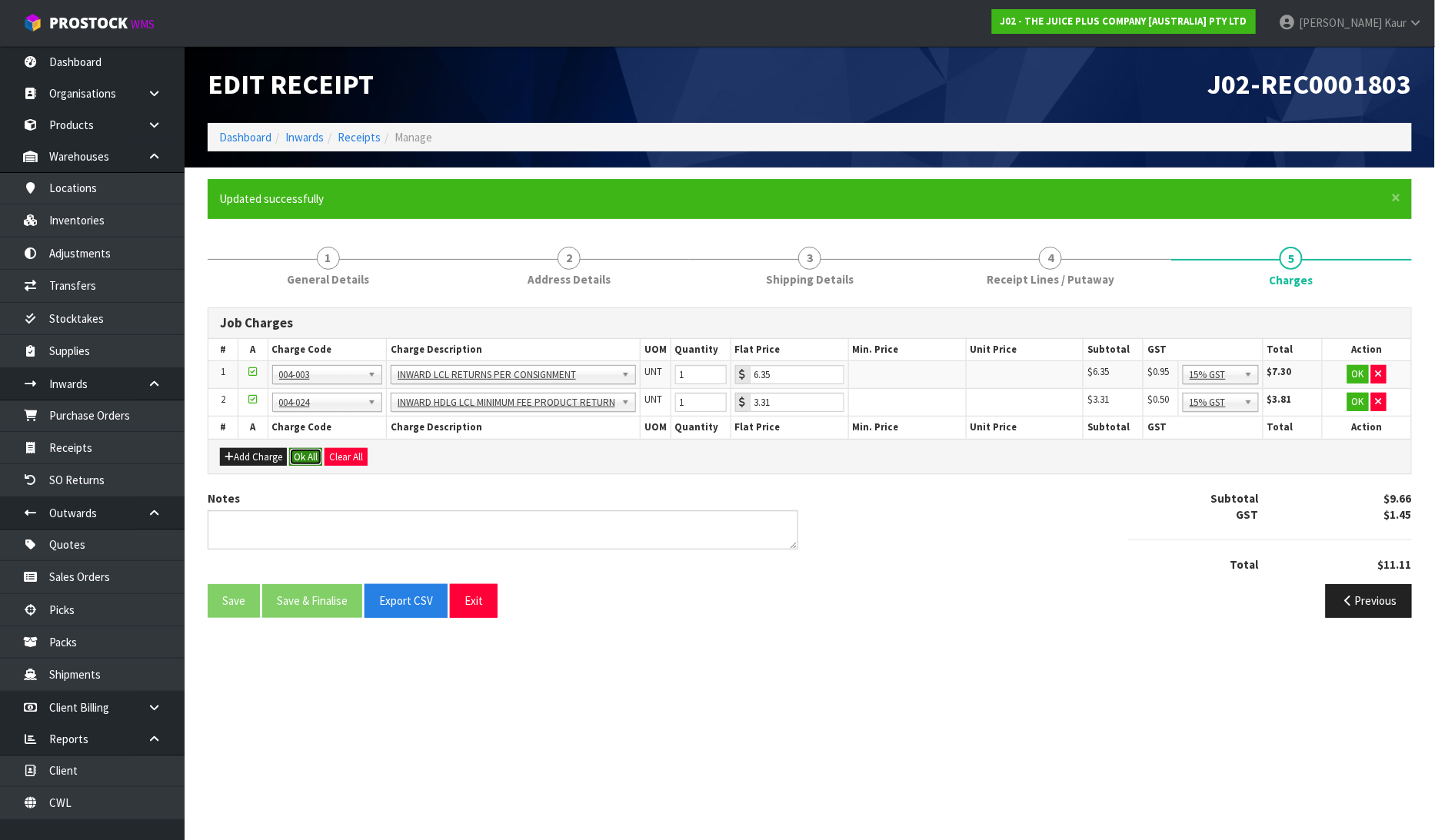
click at [306, 459] on button "Ok All" at bounding box center [305, 457] width 33 height 19
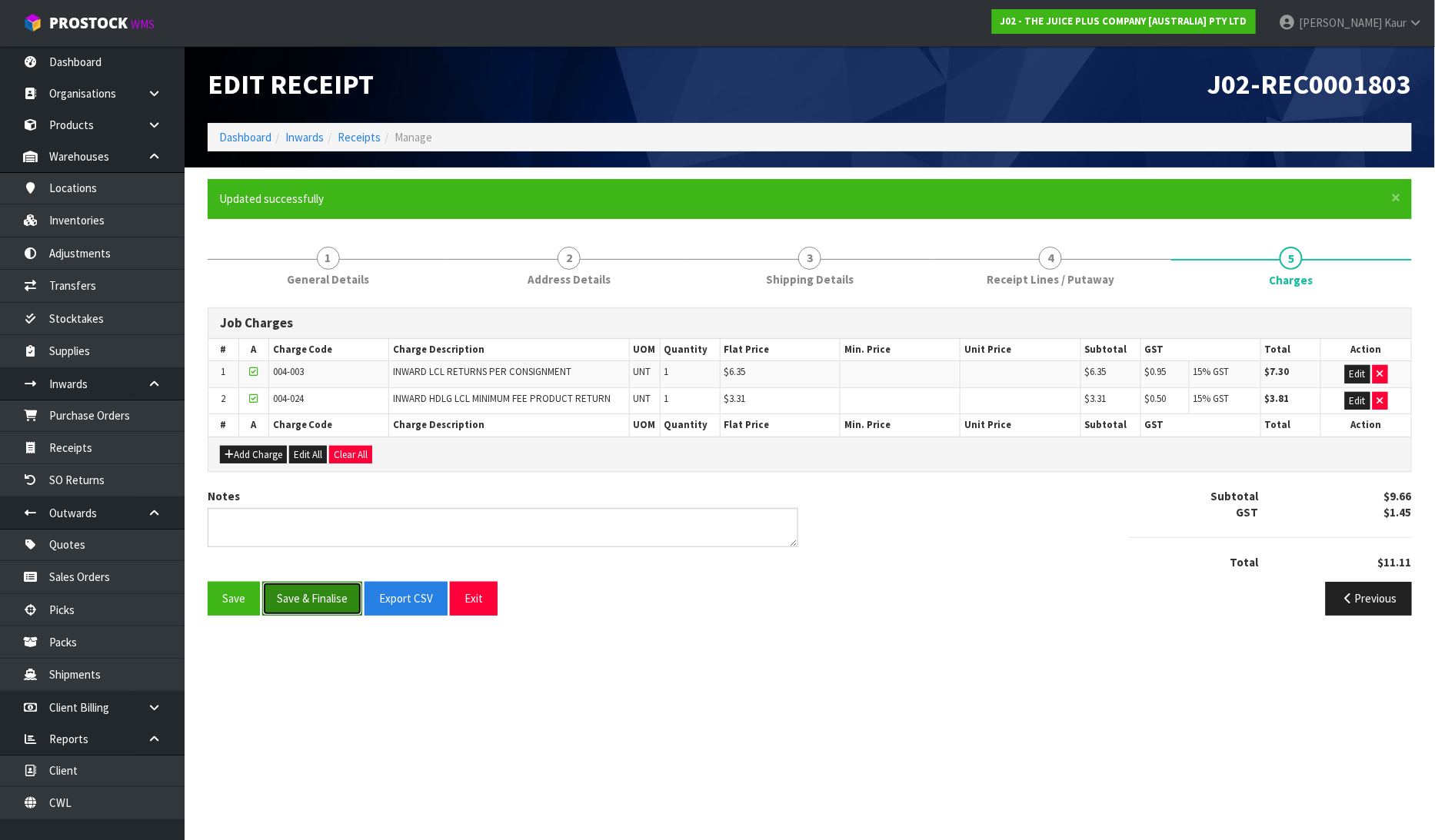
click at [295, 605] on button "Save & Finalise" at bounding box center [312, 598] width 100 height 33
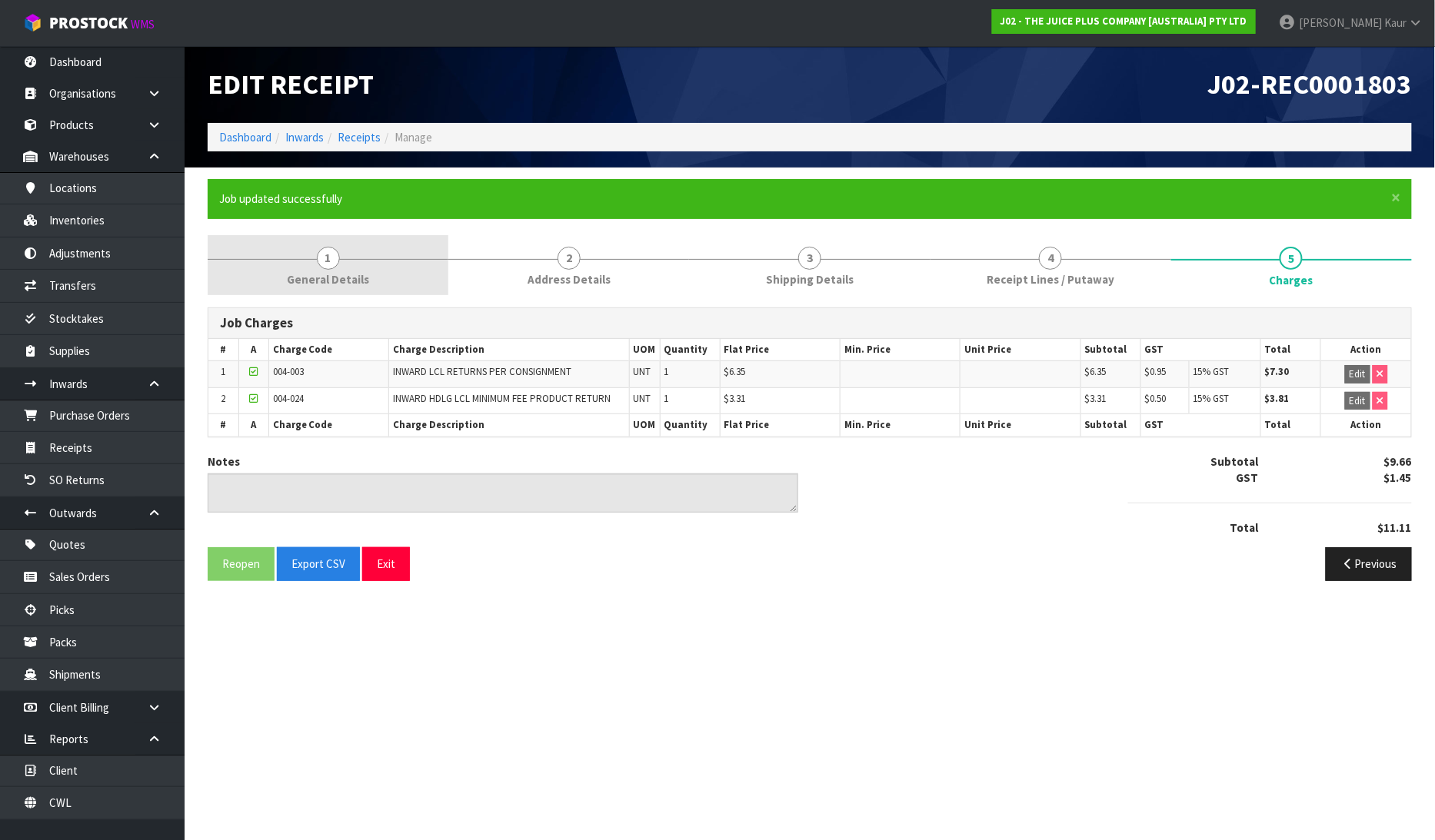
click at [343, 275] on span "General Details" at bounding box center [328, 279] width 82 height 16
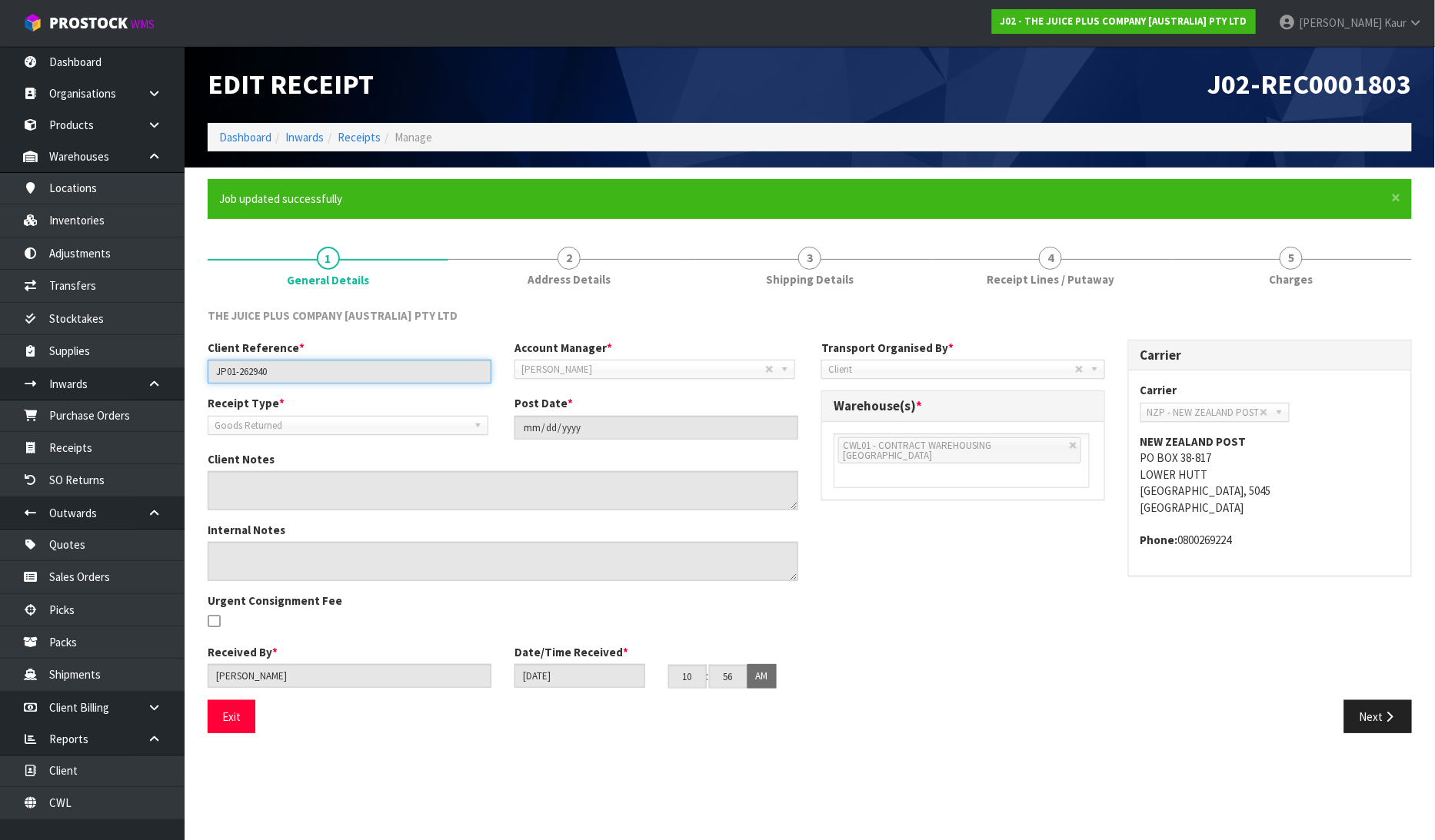
drag, startPoint x: 285, startPoint y: 367, endPoint x: 198, endPoint y: 374, distance: 87.3
click at [198, 374] on div "Client Reference * JP01-262940" at bounding box center [350, 361] width 307 height 44
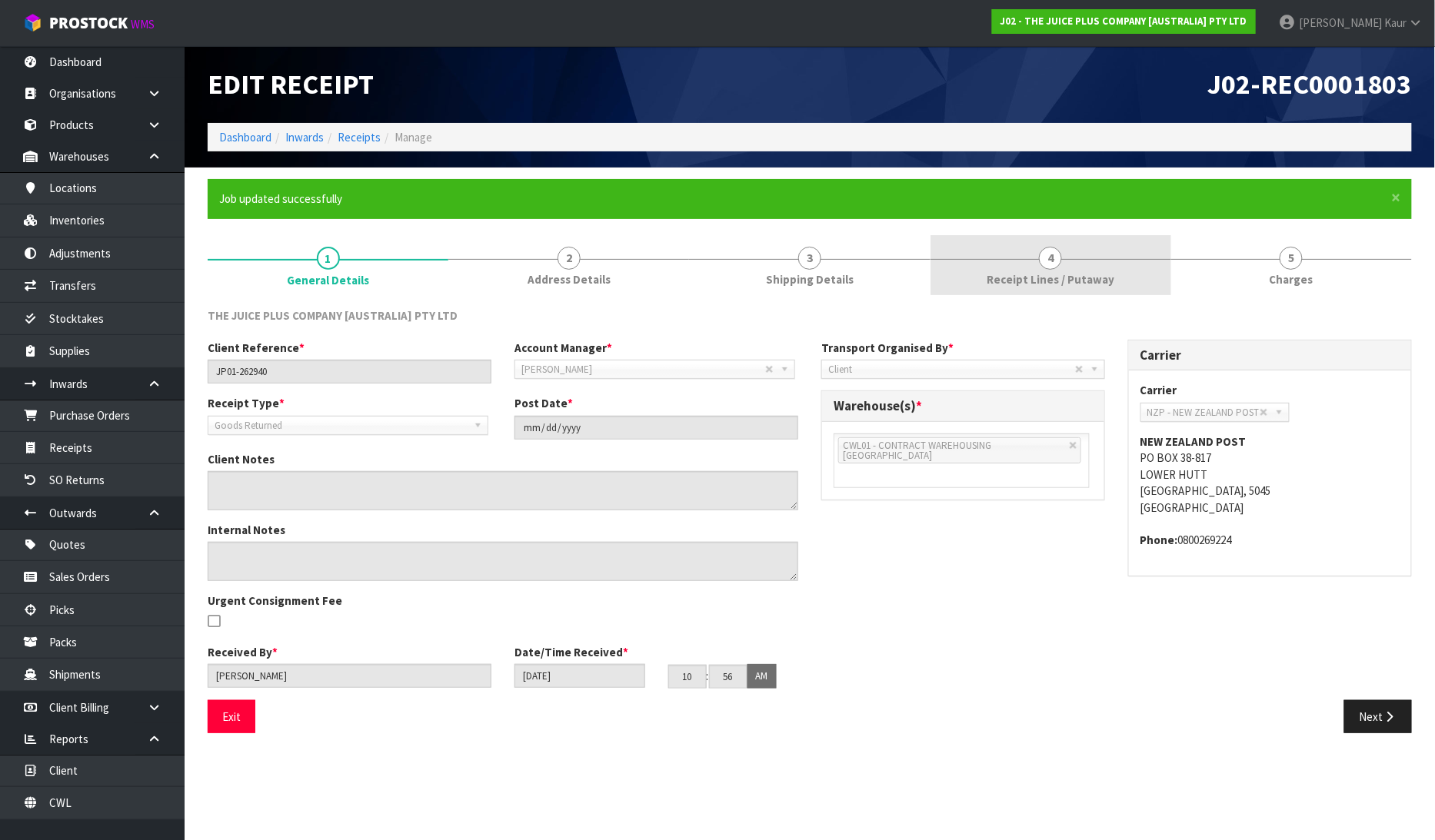
click at [982, 279] on link "4 Receipt Lines / Putaway" at bounding box center [1050, 266] width 241 height 60
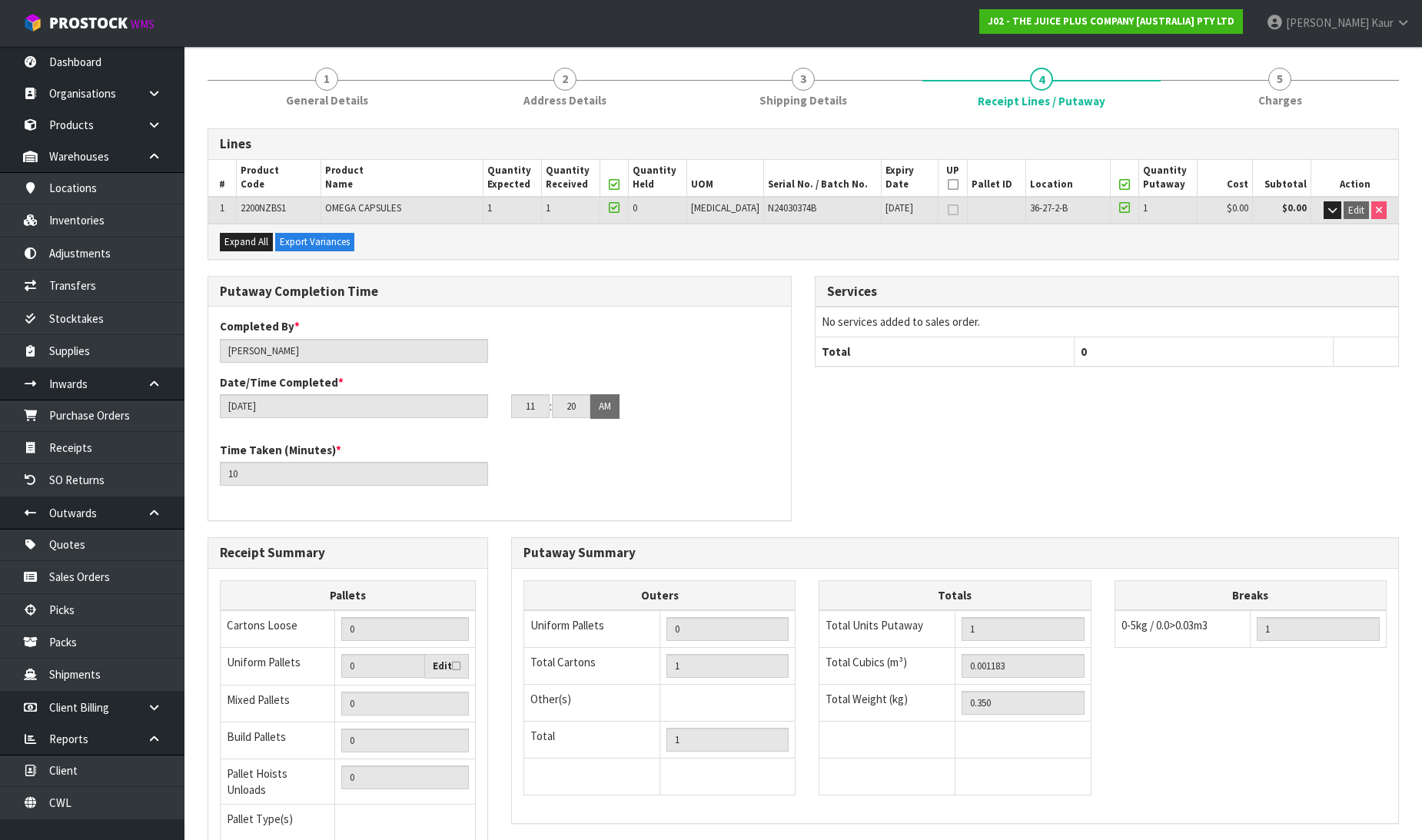
scroll to position [308, 0]
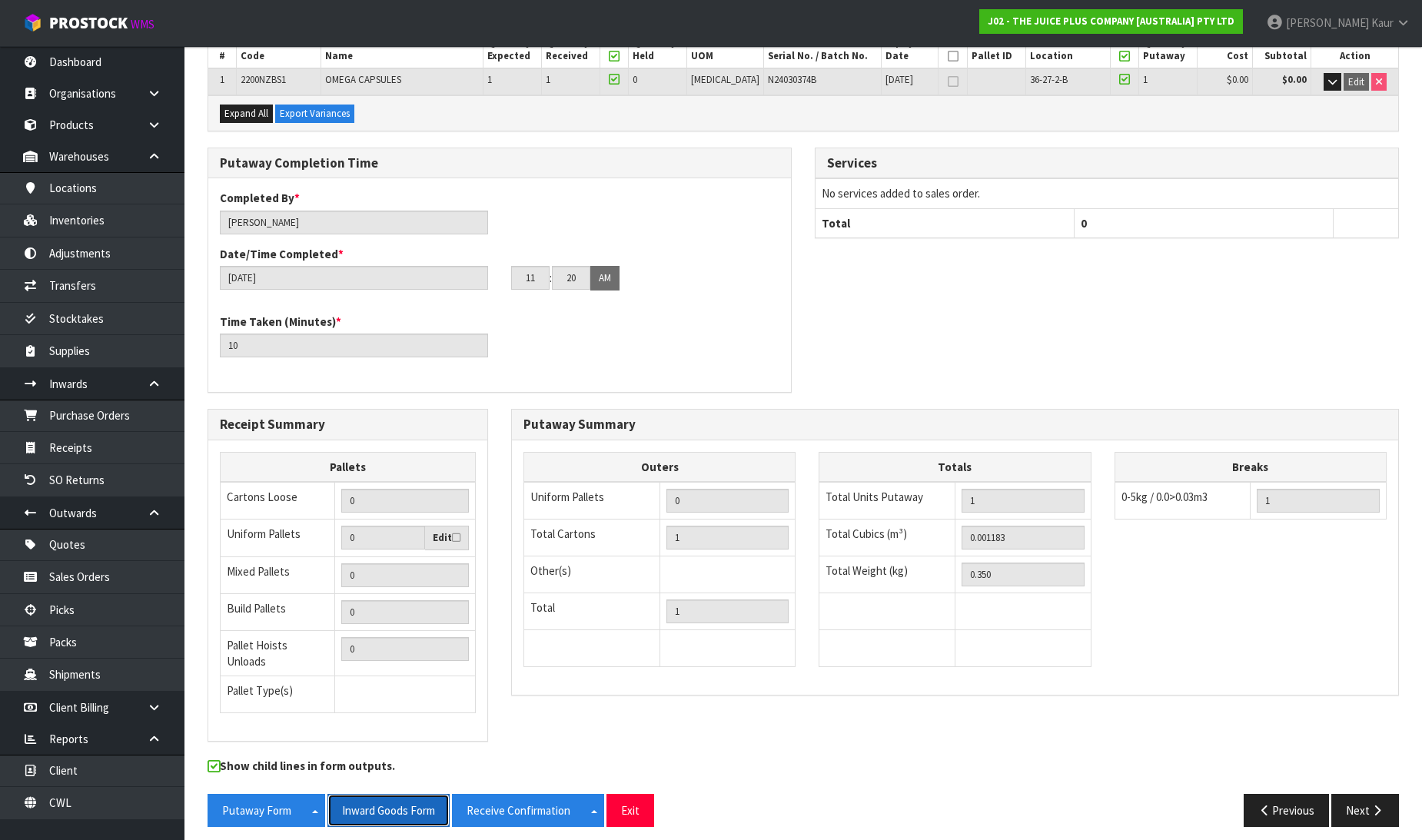
drag, startPoint x: 434, startPoint y: 797, endPoint x: 1359, endPoint y: 23, distance: 1206.1
click at [433, 797] on button "Inward Goods Form" at bounding box center [389, 811] width 122 height 33
click at [127, 67] on link "Dashboard" at bounding box center [92, 62] width 184 height 32
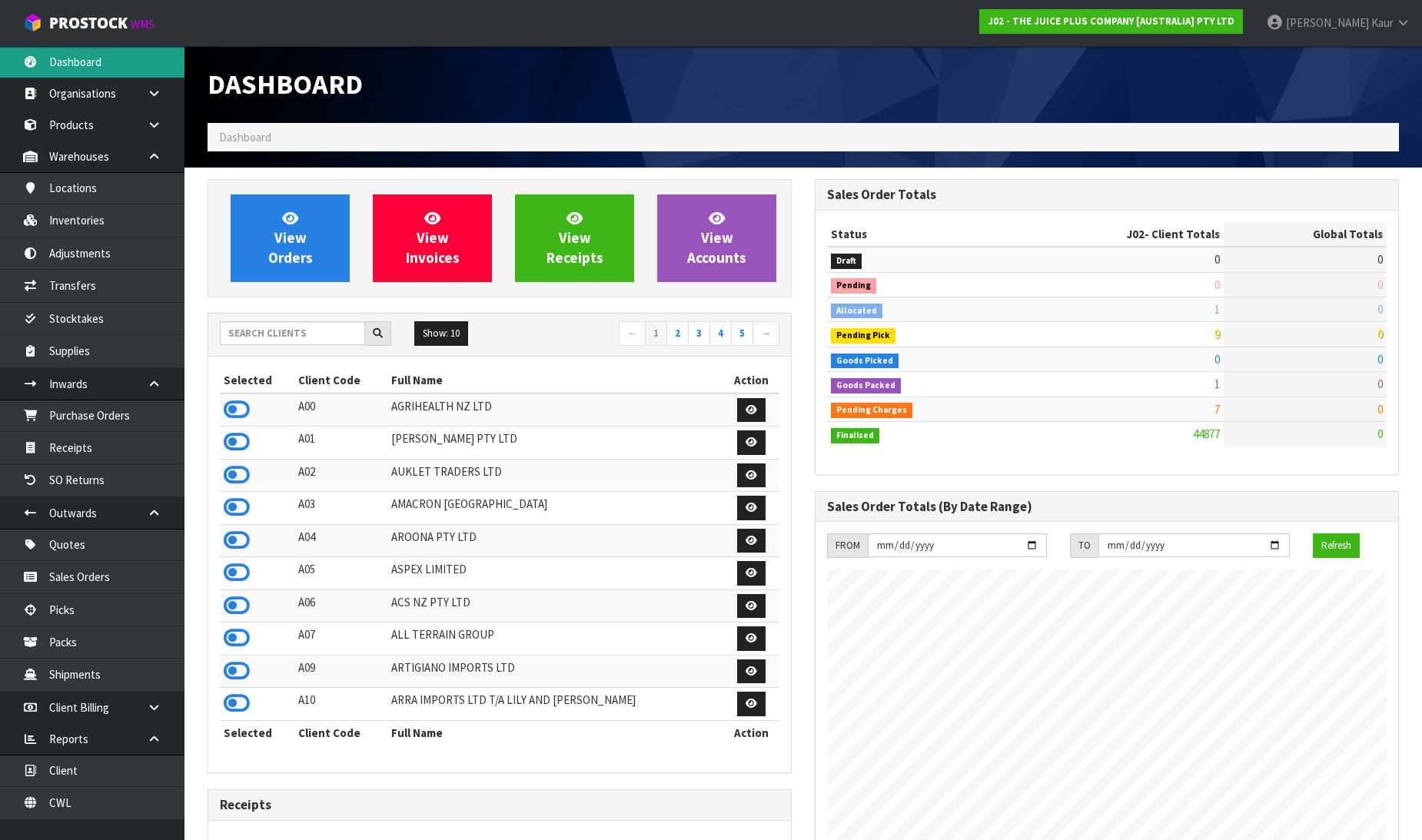
scroll to position [1165, 608]
click at [256, 331] on input "text" at bounding box center [292, 333] width 145 height 24
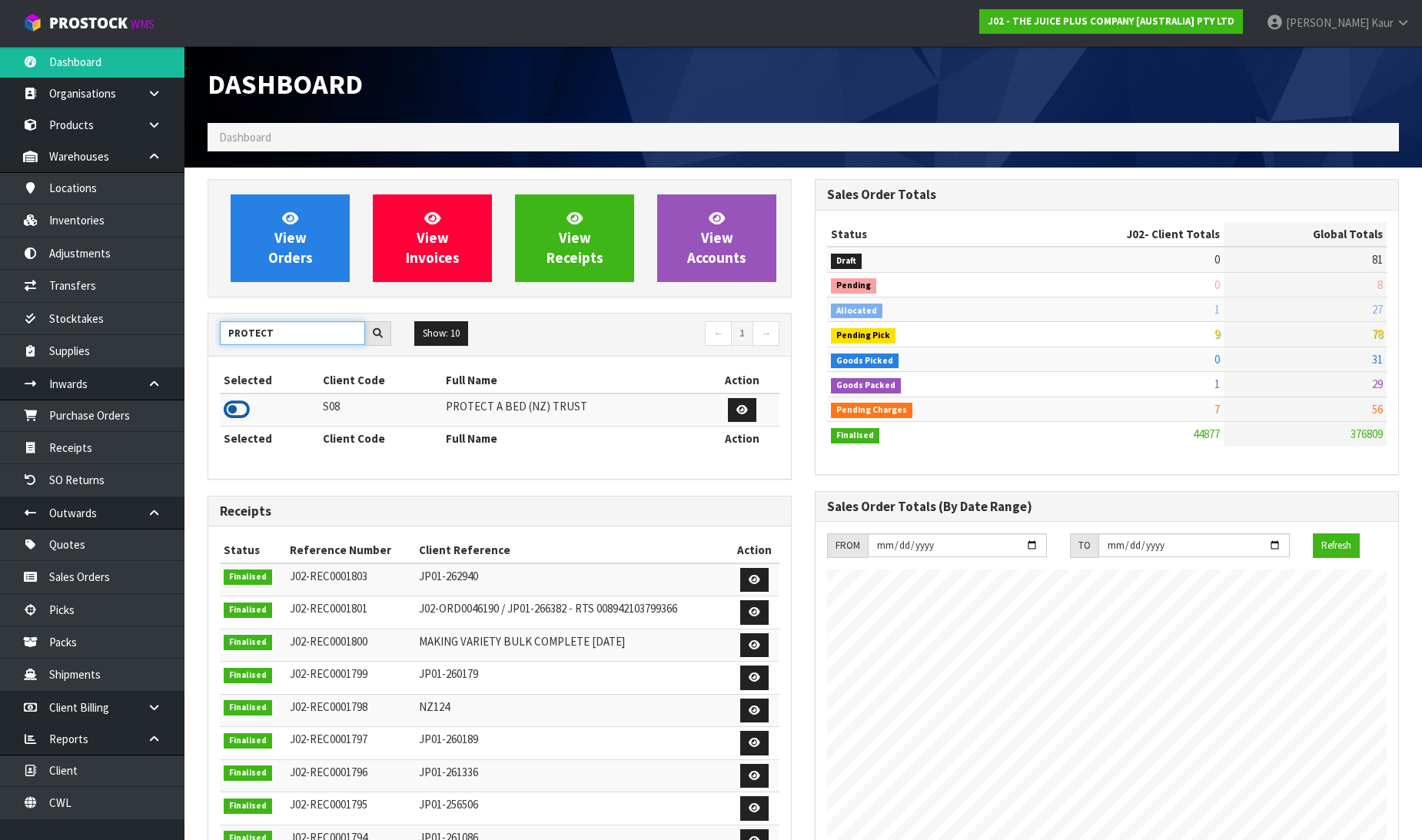
type input "PROTECT"
click at [232, 405] on icon at bounding box center [237, 410] width 26 height 23
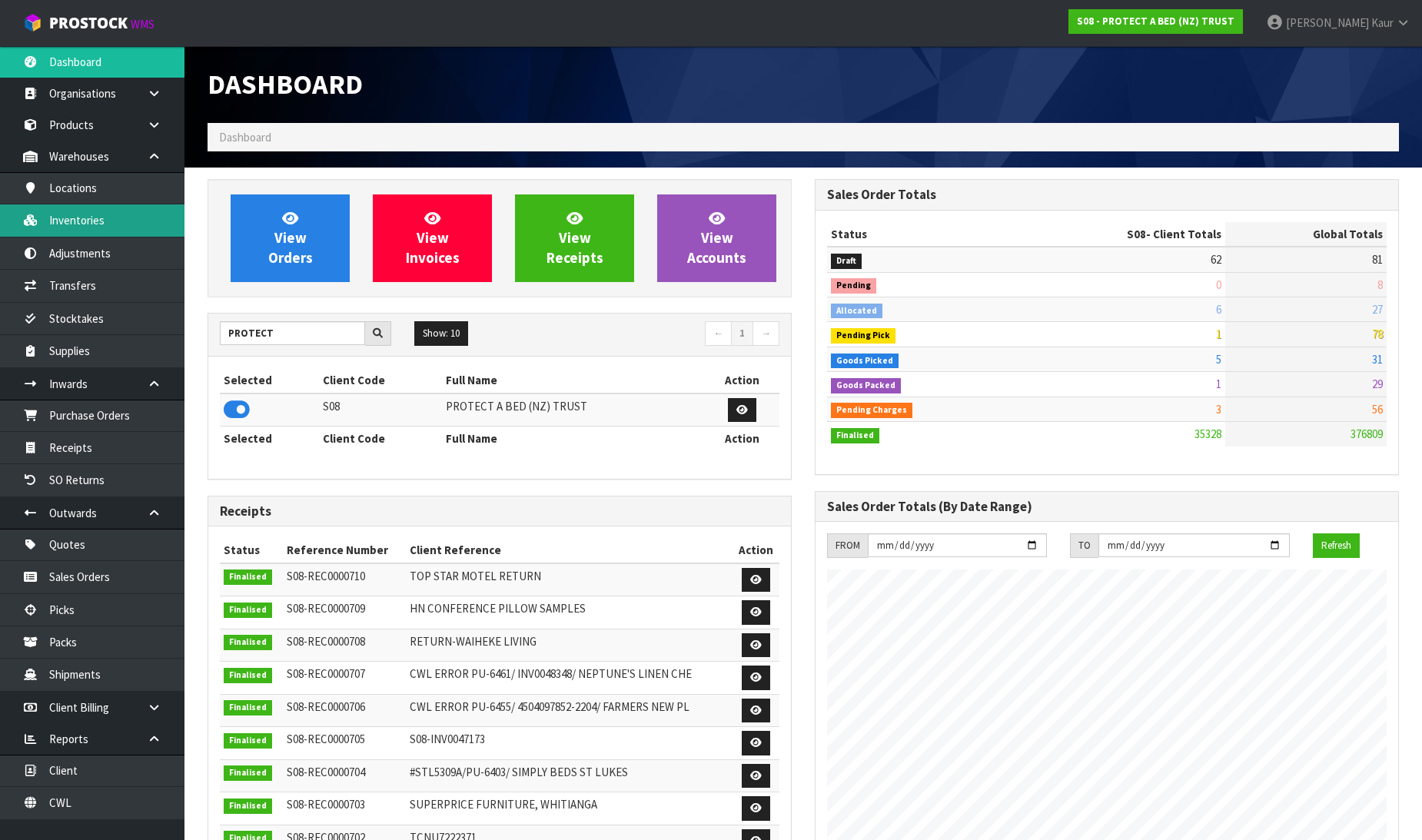
click at [113, 228] on link "Inventories" at bounding box center [92, 220] width 184 height 32
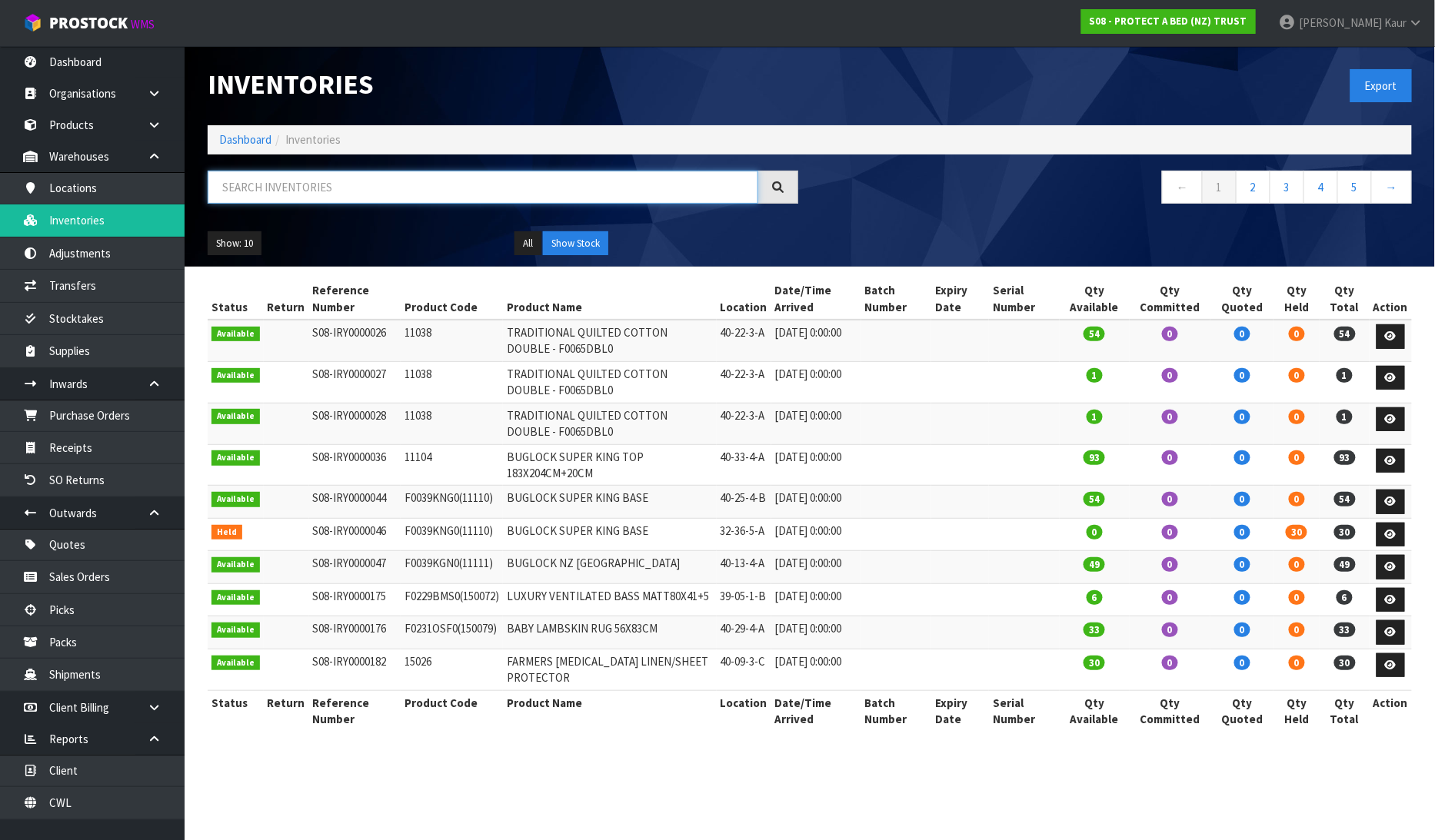
click at [228, 188] on input "text" at bounding box center [483, 187] width 550 height 33
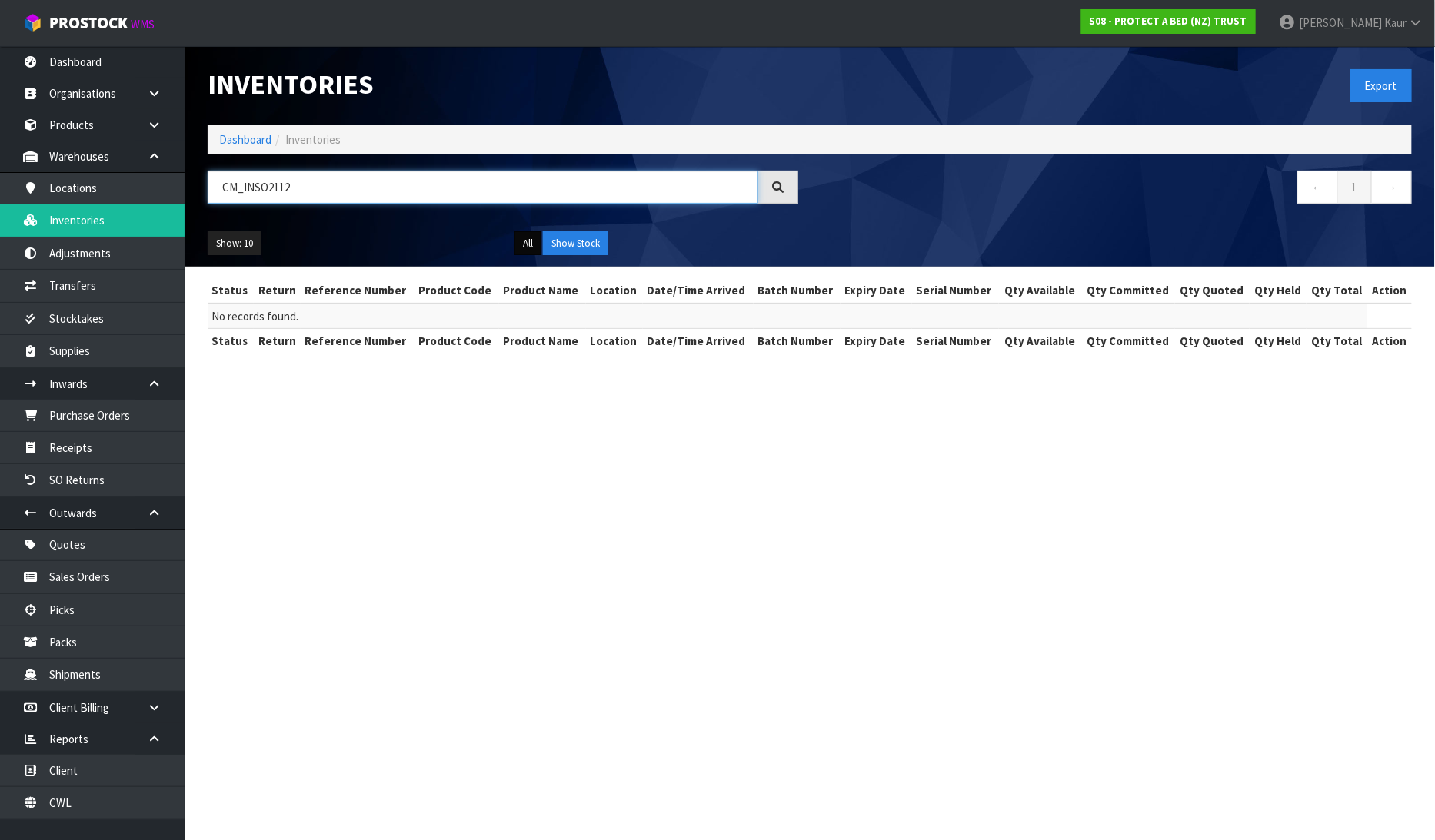
type input "CM_INSO2112"
click at [530, 236] on button "All" at bounding box center [528, 244] width 27 height 25
drag, startPoint x: 367, startPoint y: 190, endPoint x: 200, endPoint y: 198, distance: 167.2
click at [200, 198] on div "CM_INSO2112" at bounding box center [503, 193] width 614 height 45
type input "F"
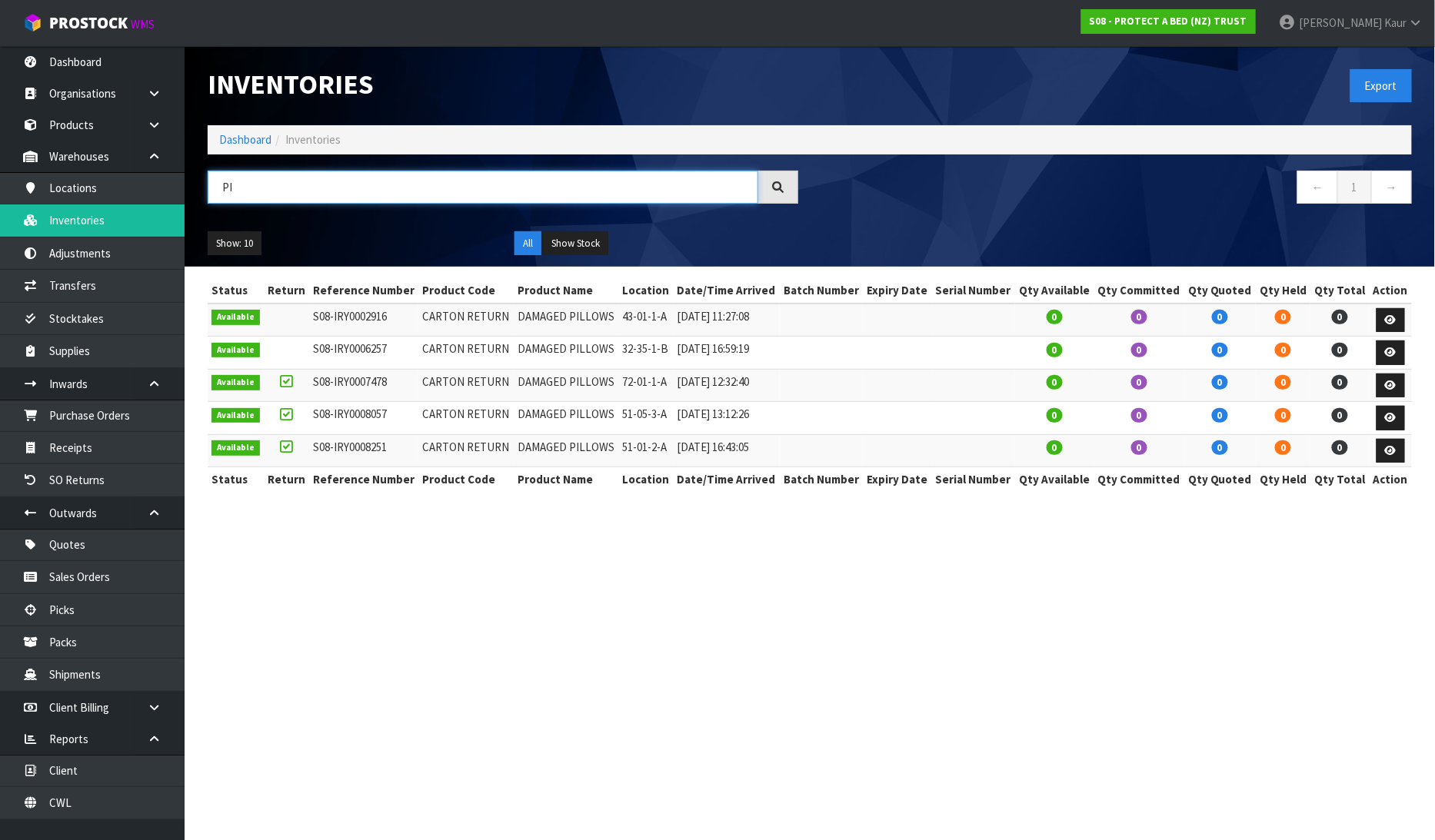
type input "P"
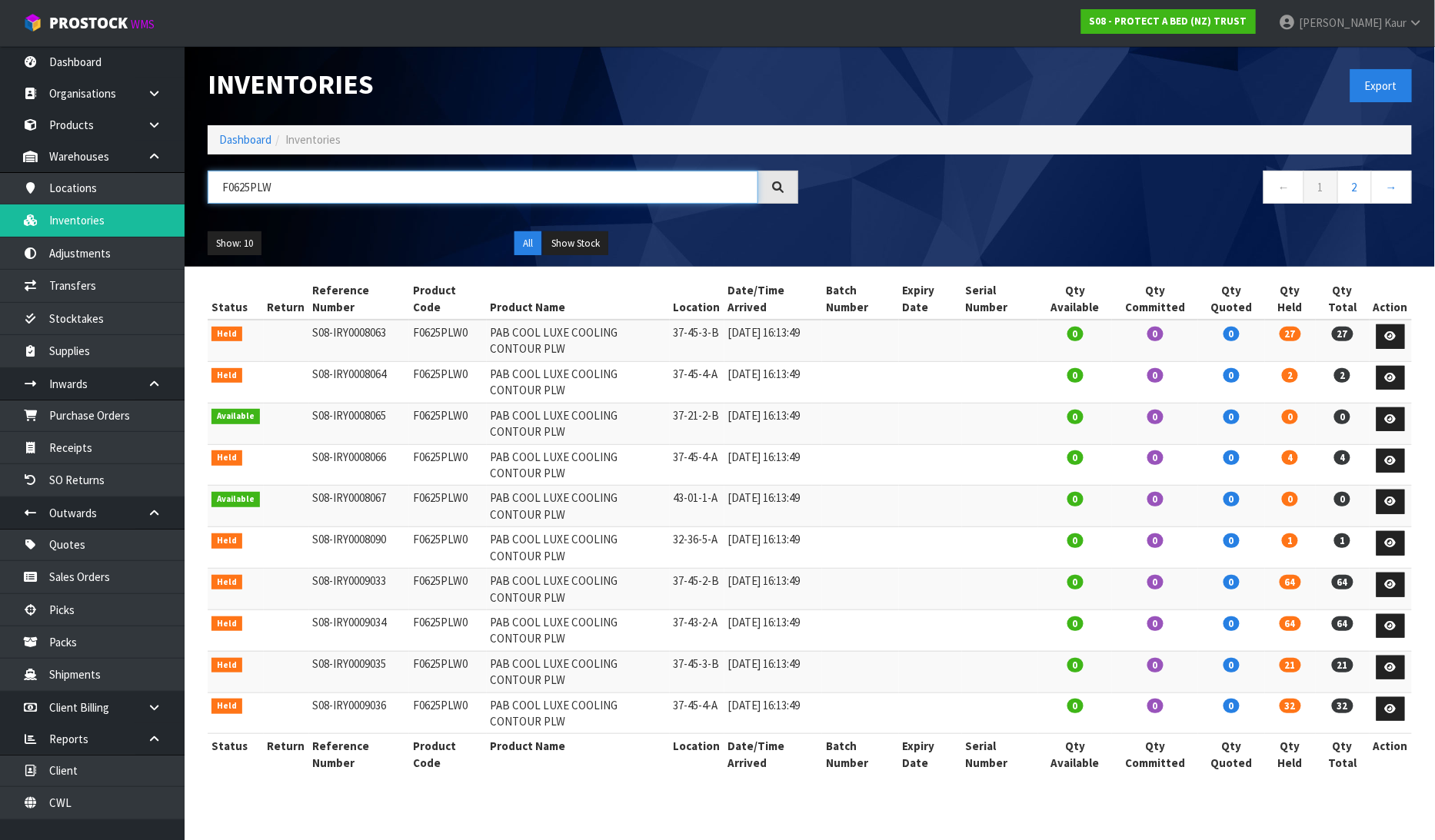
type input "F0625PLW"
click at [1350, 170] on link "2" at bounding box center [1354, 187] width 35 height 33
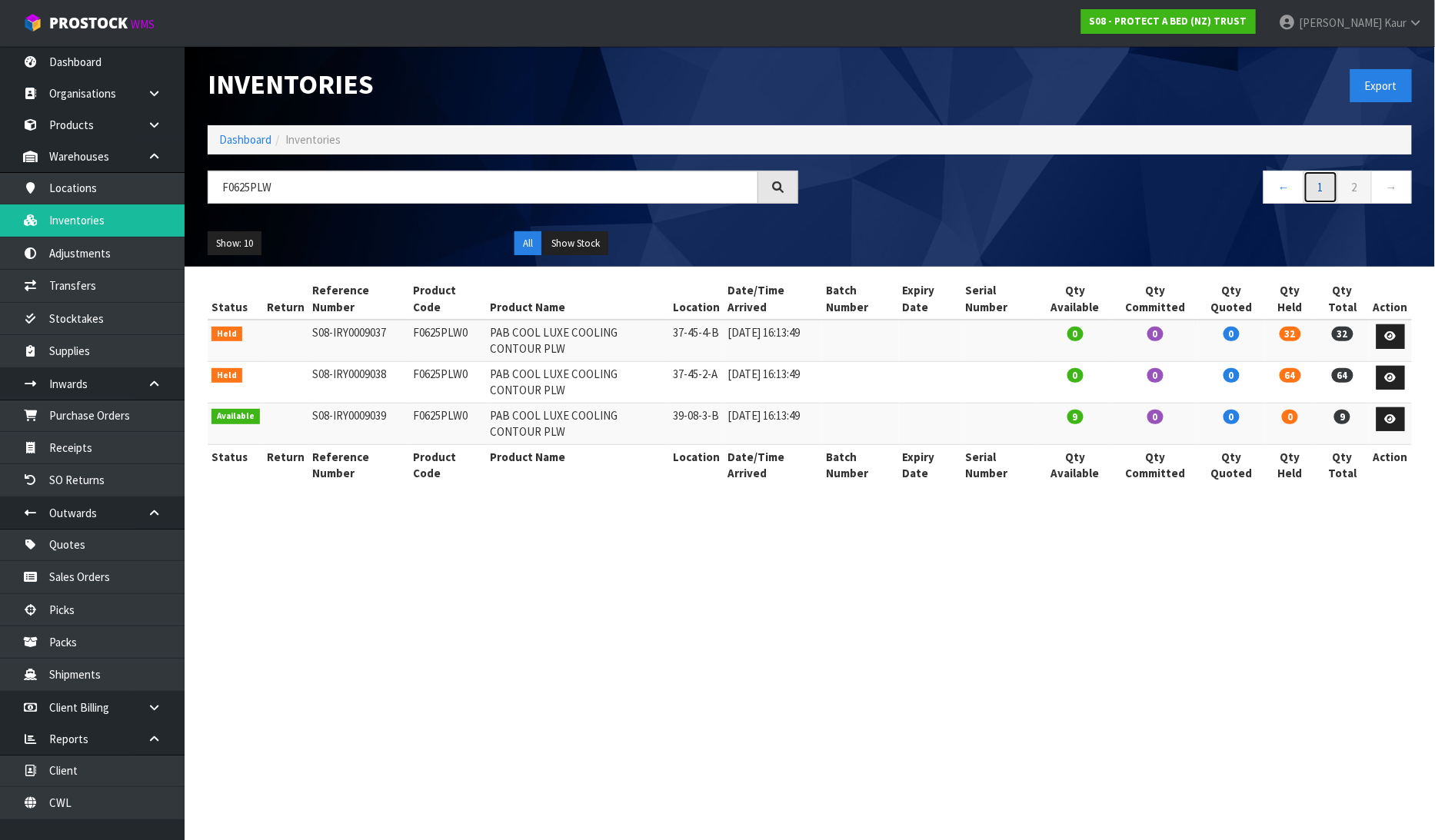
click at [1333, 188] on link "1" at bounding box center [1320, 187] width 35 height 33
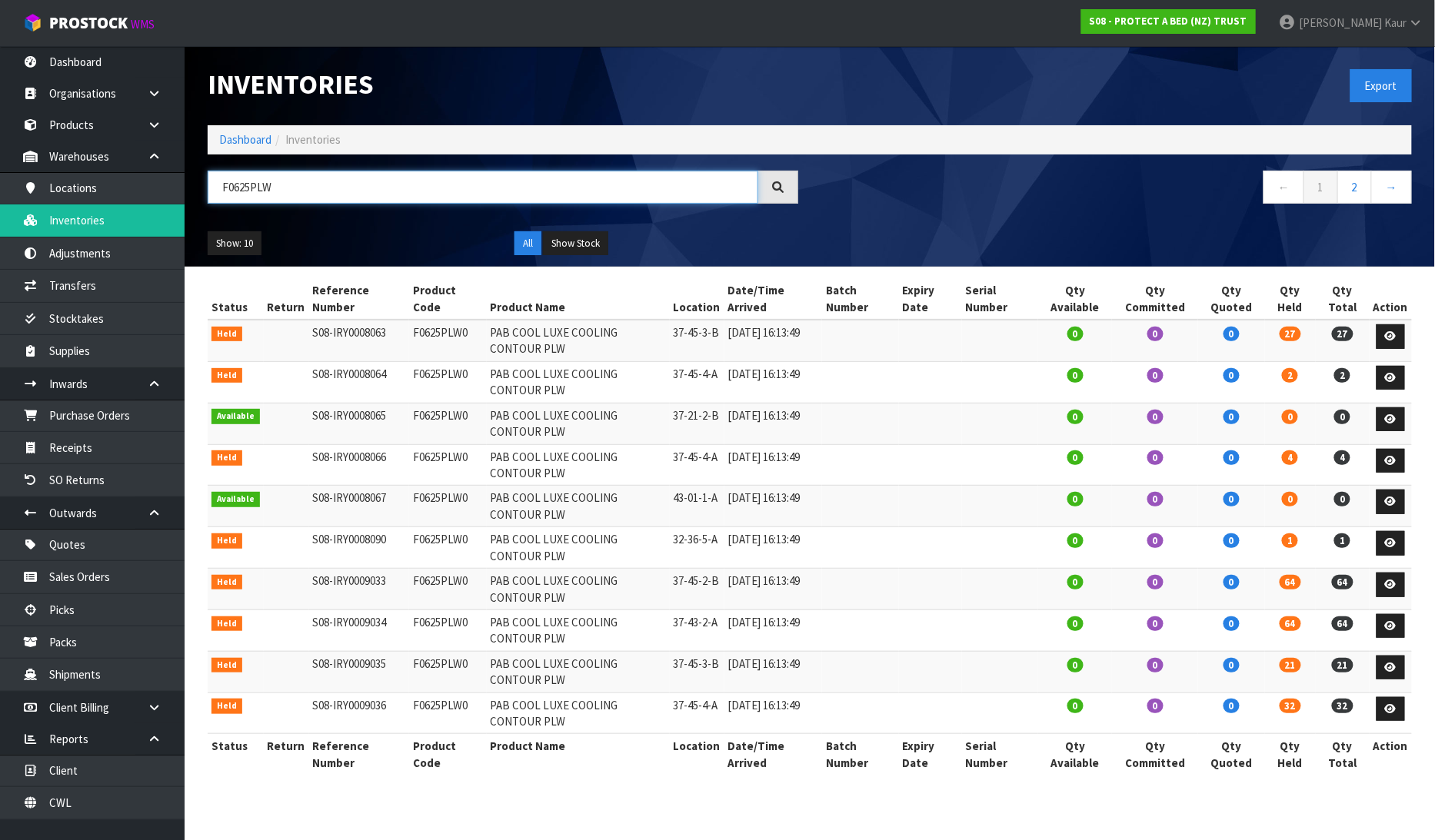
drag, startPoint x: 298, startPoint y: 187, endPoint x: 171, endPoint y: 191, distance: 127.1
click at [171, 191] on body "Toggle navigation ProStock WMS S08 - PROTECT A BED (NZ) TRUST Prabhneet Kaur Lo…" at bounding box center [717, 420] width 1435 height 840
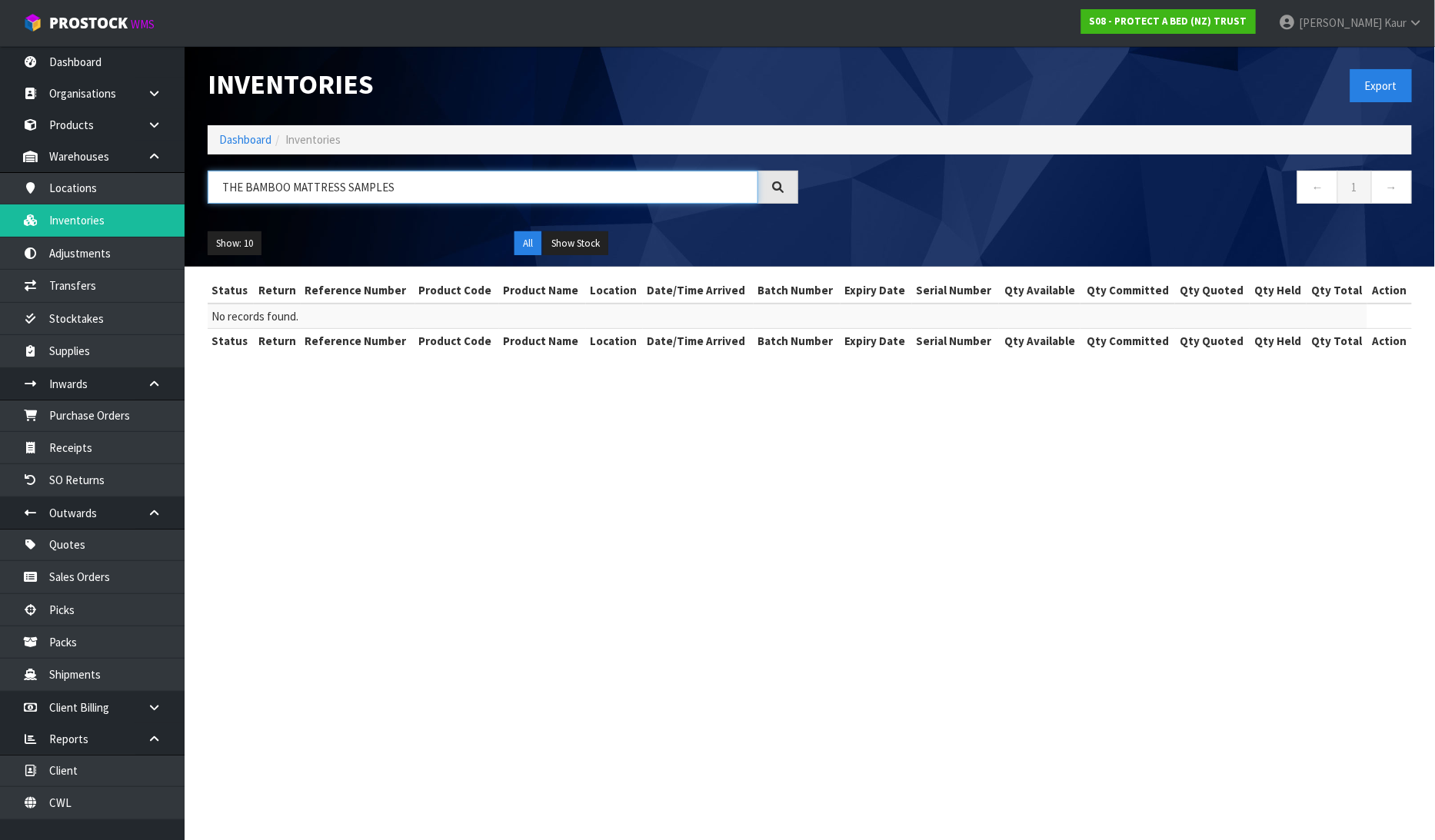
type input "THE BAMBOO MATTRESS SAMPLES"
click at [589, 244] on button "Show Stock" at bounding box center [575, 244] width 65 height 25
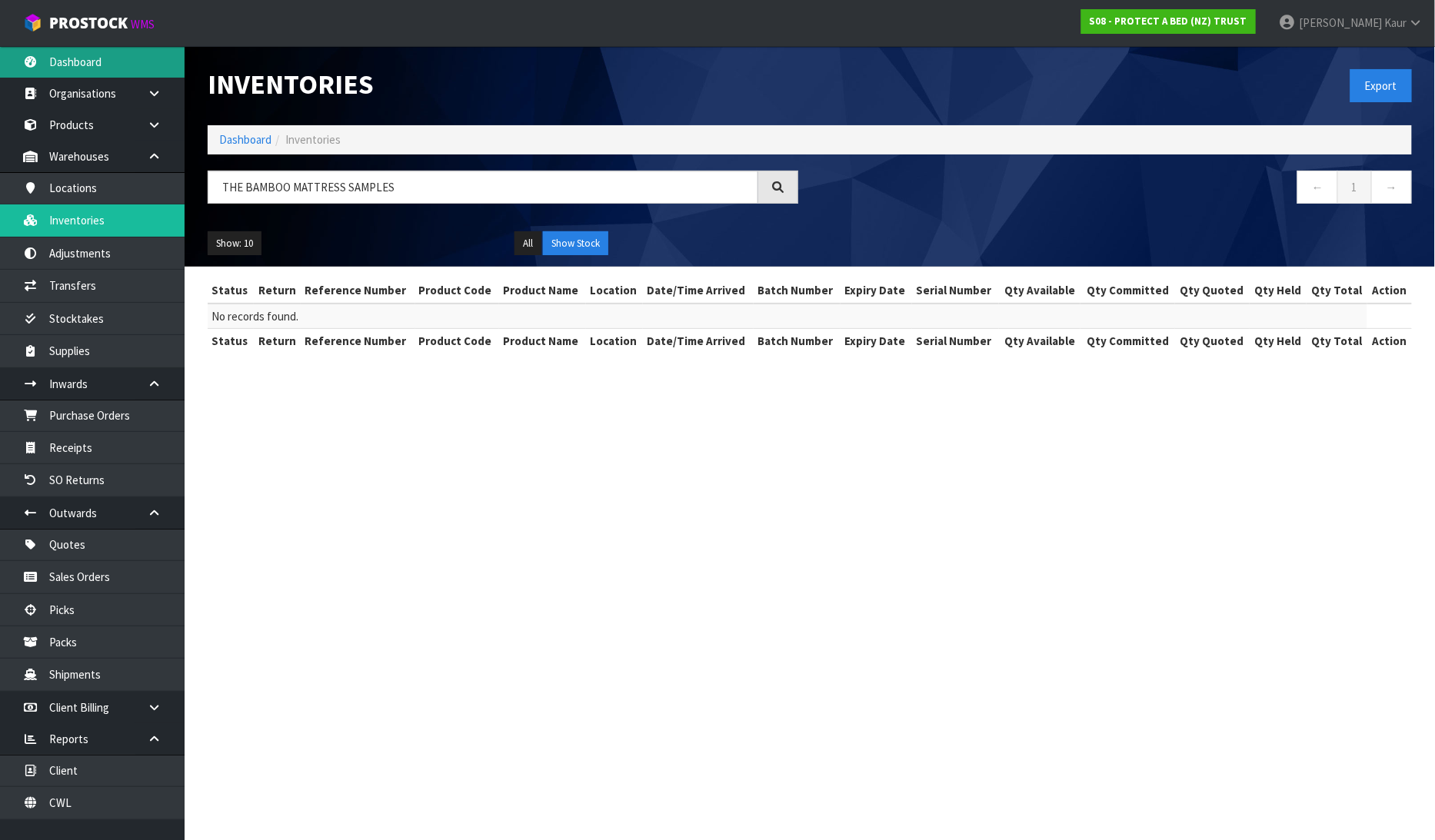
click at [80, 74] on link "Dashboard" at bounding box center [92, 62] width 185 height 32
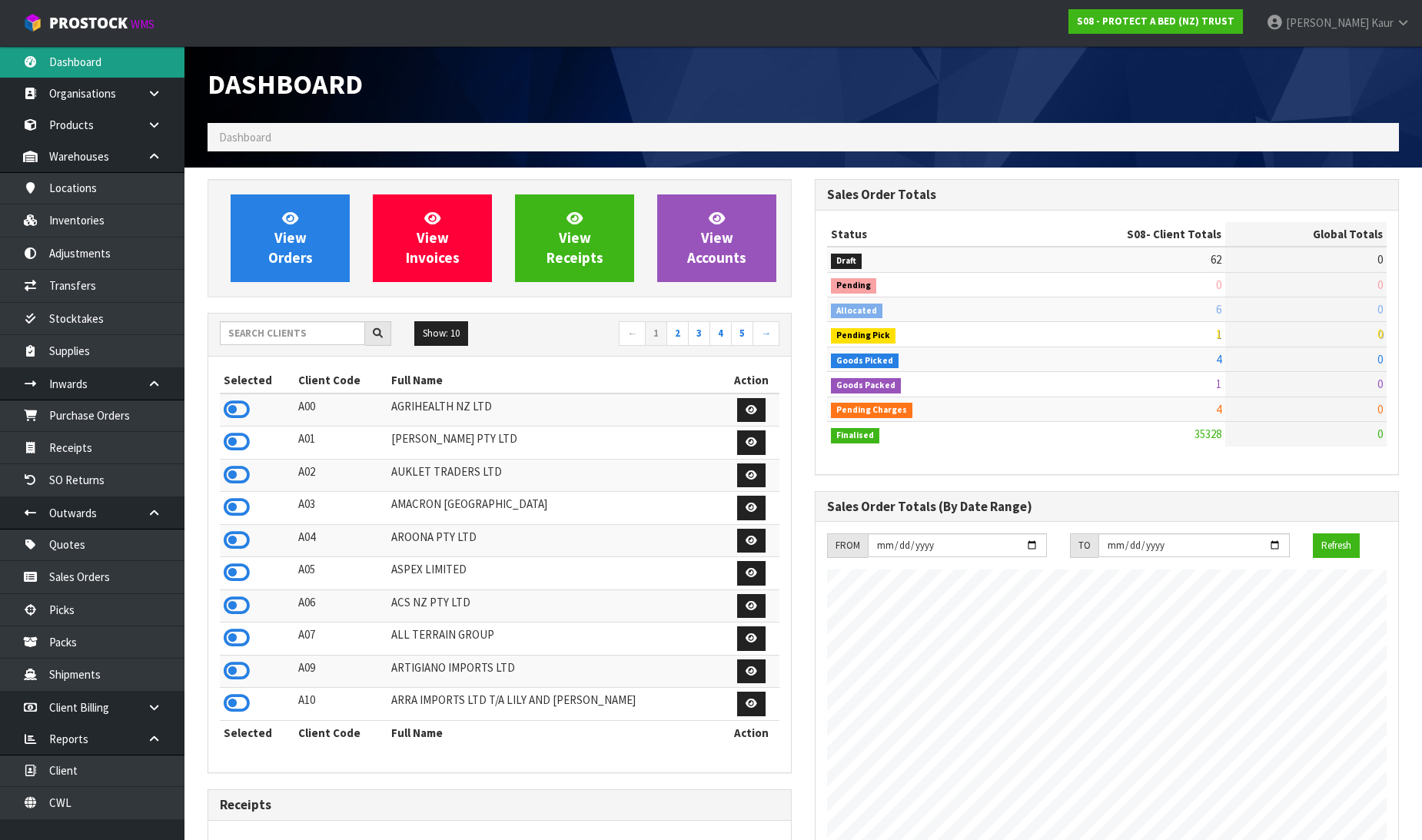
scroll to position [959, 608]
click at [246, 336] on input "text" at bounding box center [292, 333] width 145 height 24
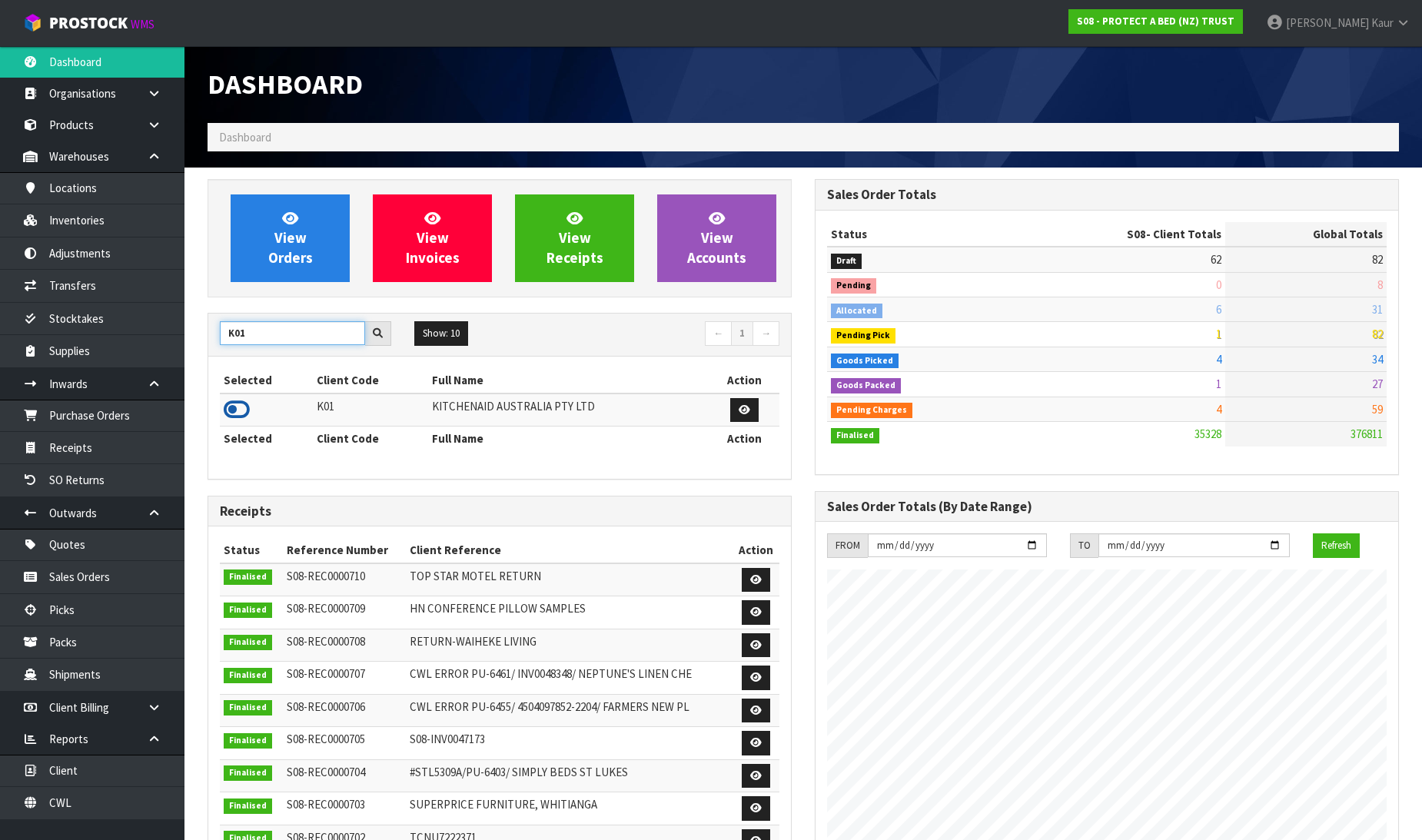
type input "K01"
click at [232, 405] on icon at bounding box center [237, 410] width 26 height 23
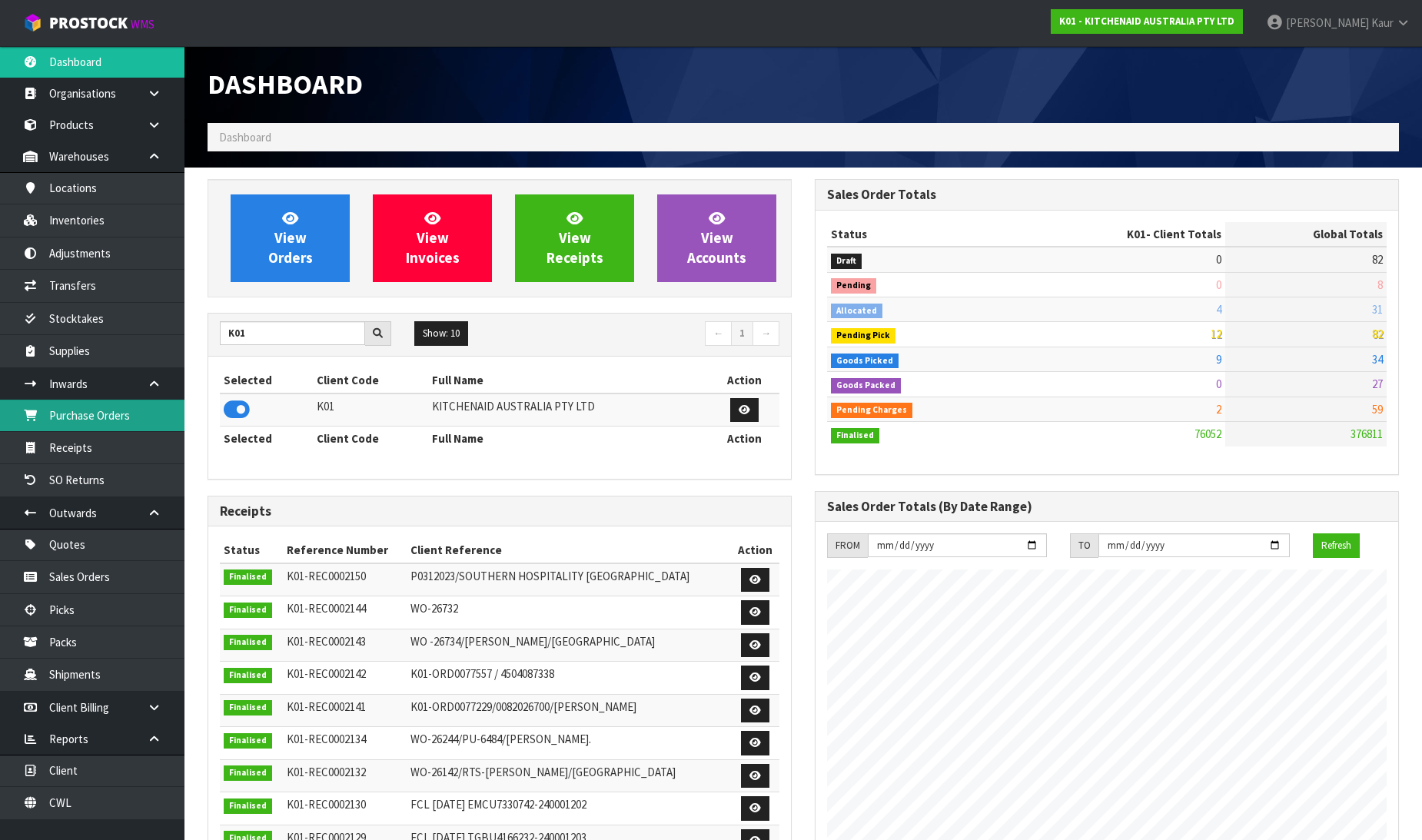
click at [105, 419] on link "Purchase Orders" at bounding box center [92, 415] width 184 height 32
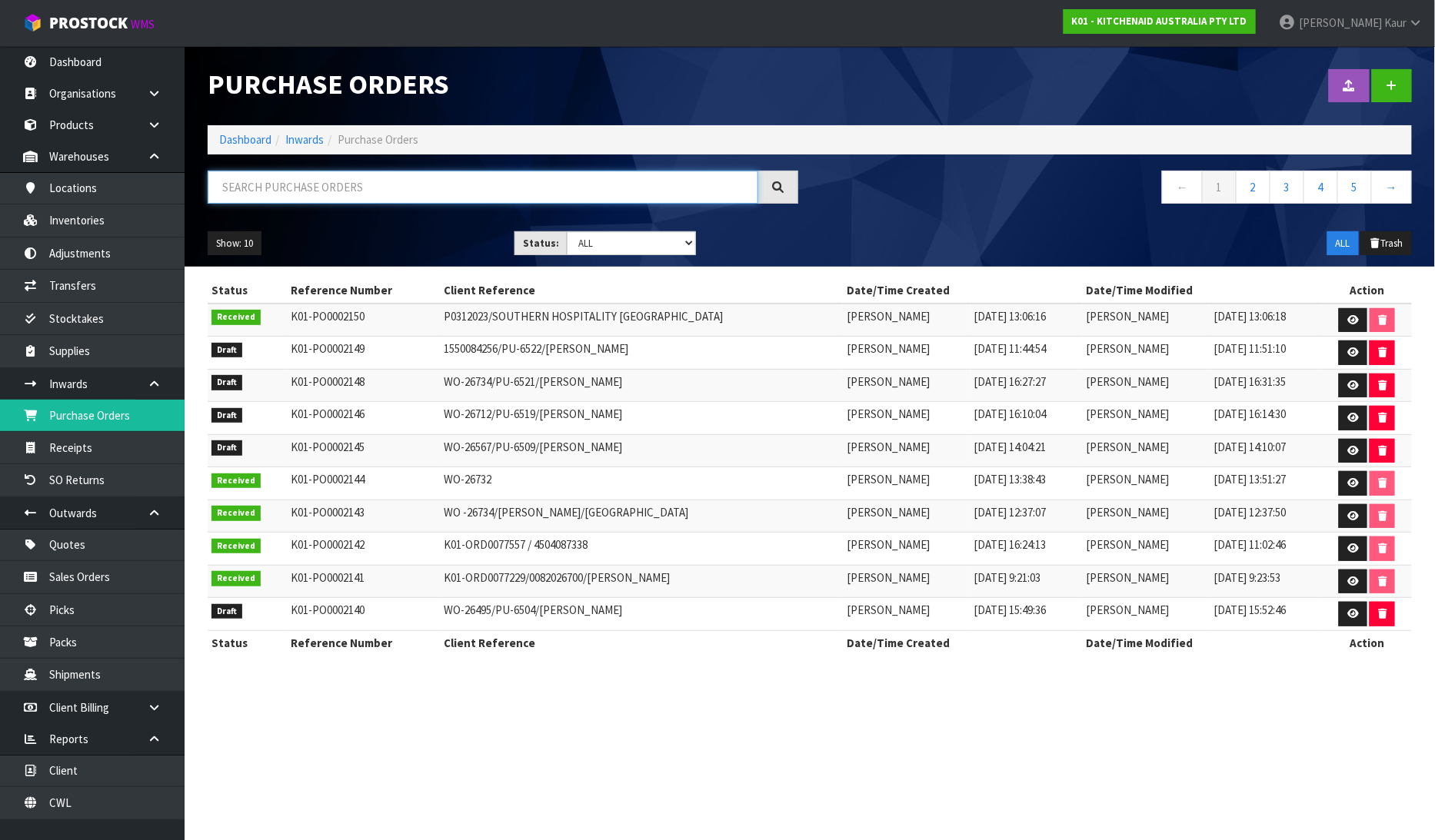
click at [280, 192] on input "text" at bounding box center [483, 187] width 550 height 33
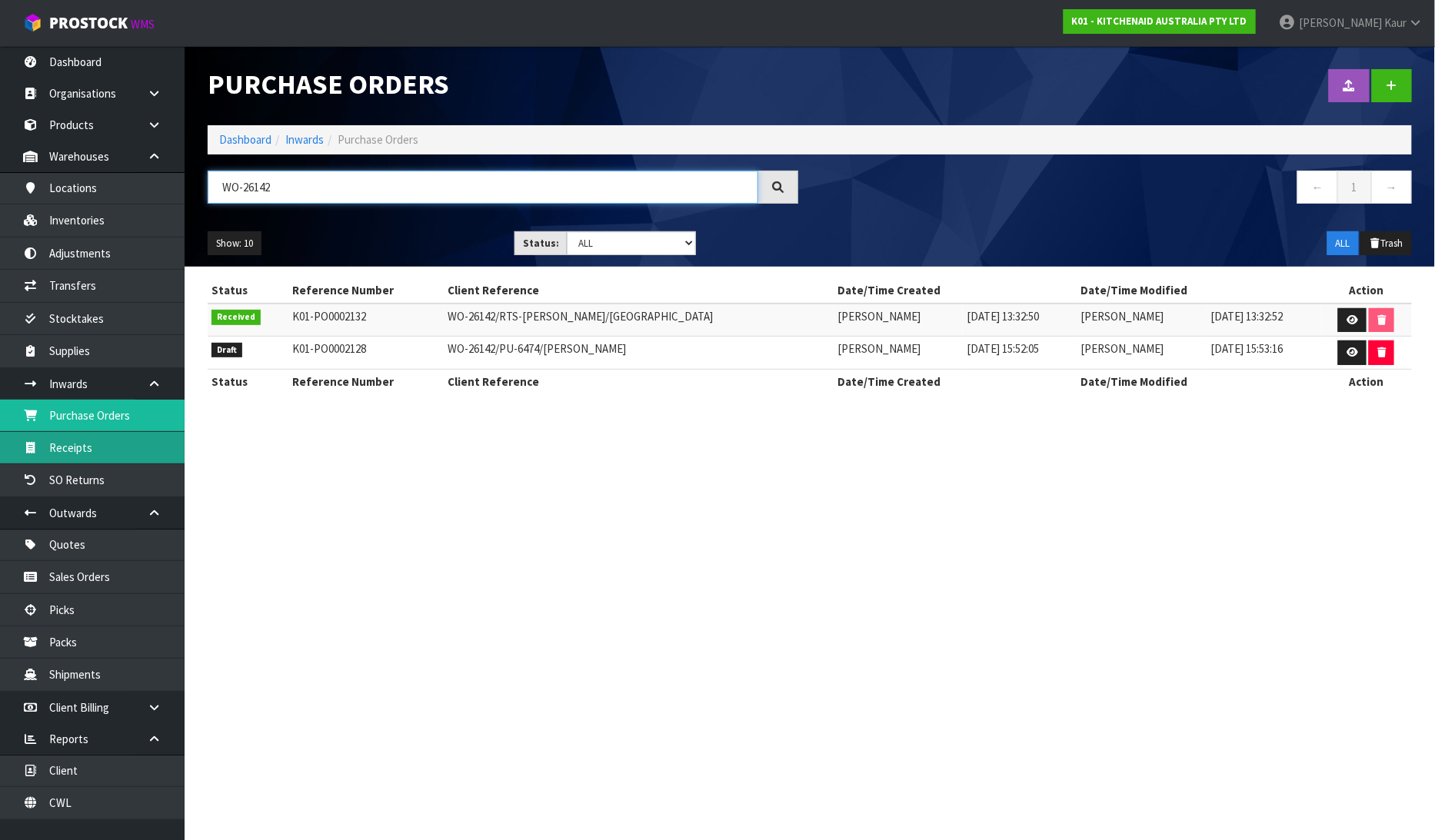
type input "WO-26142"
drag, startPoint x: 63, startPoint y: 443, endPoint x: 481, endPoint y: 189, distance: 489.1
click at [64, 442] on link "Receipts" at bounding box center [92, 448] width 185 height 32
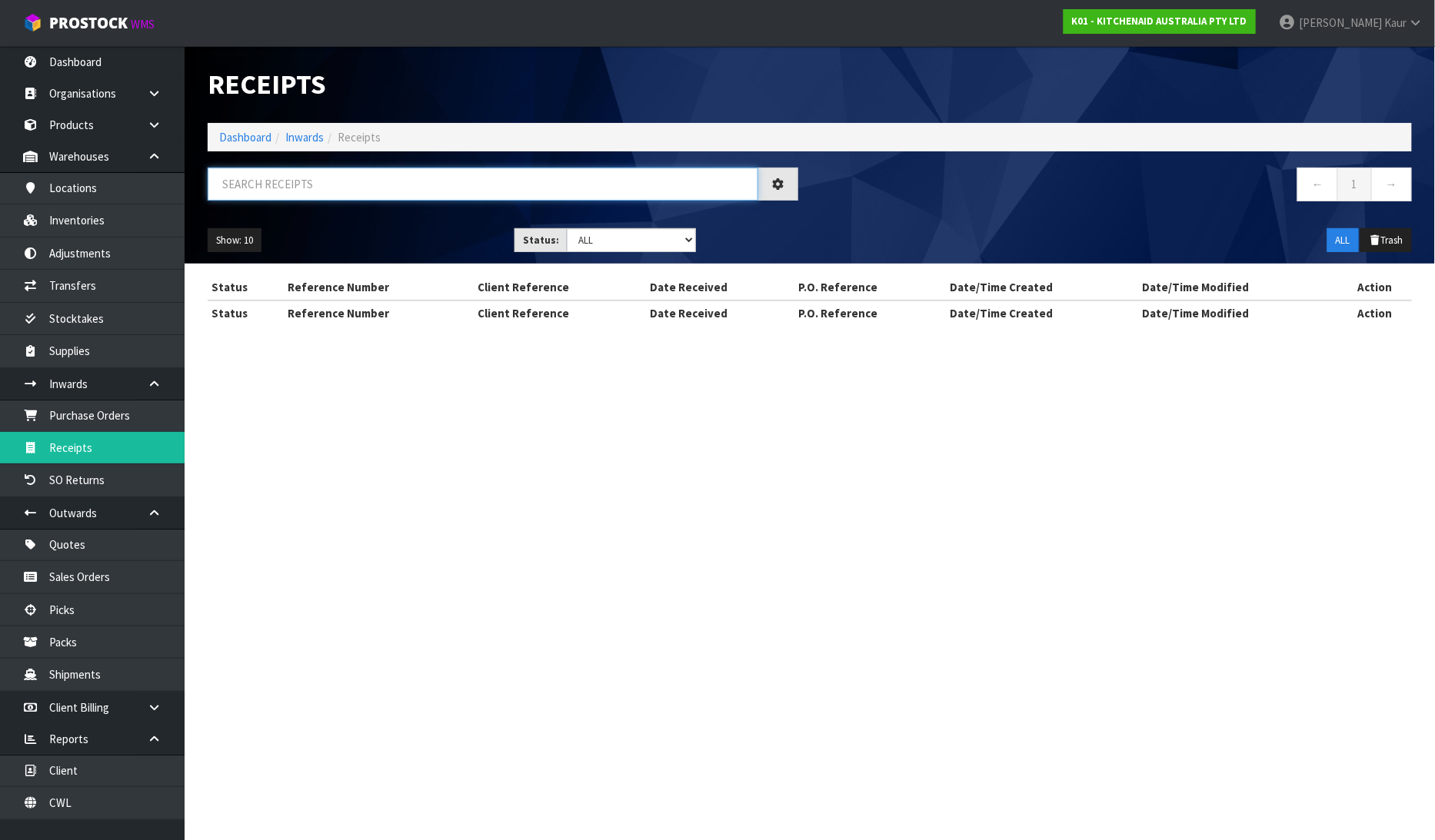
click at [318, 188] on input "text" at bounding box center [483, 184] width 550 height 33
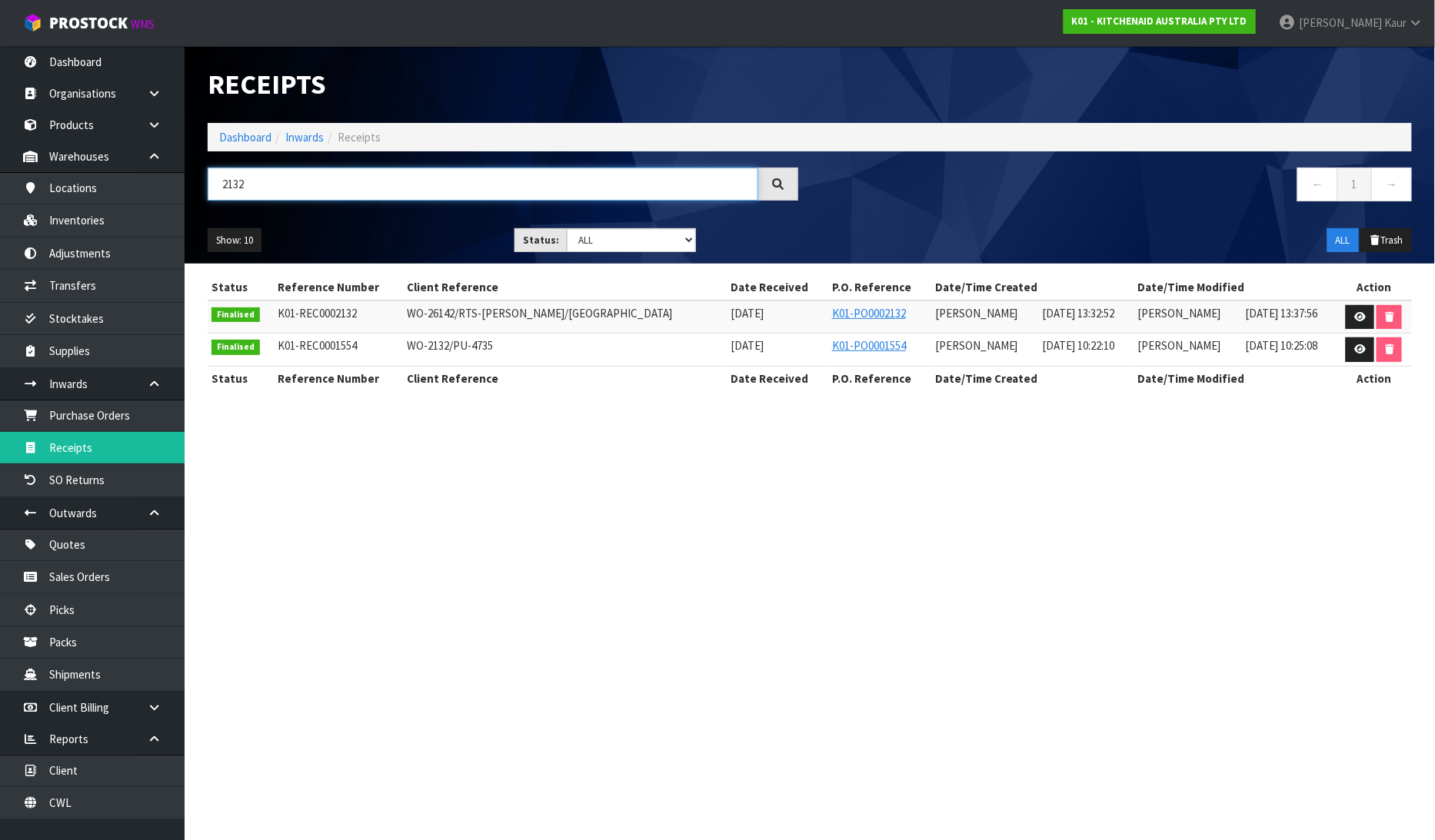
type input "2132"
click at [1357, 323] on link at bounding box center [1360, 318] width 29 height 25
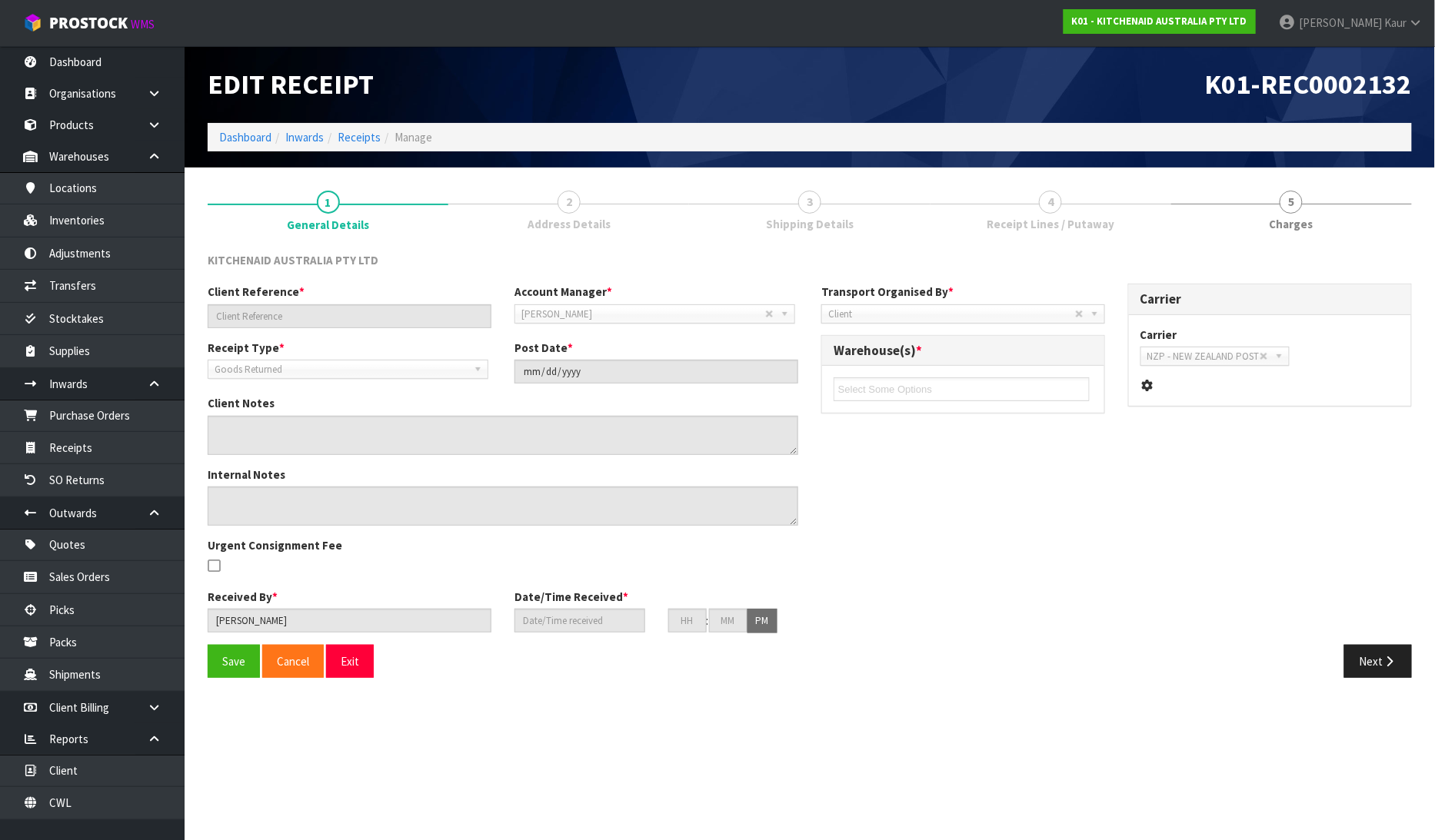
type input "WO-26142/RTS-[PERSON_NAME]/[GEOGRAPHIC_DATA]"
type input "[DATE]"
type input "[PERSON_NAME]"
type input "[DATE]"
type input "01"
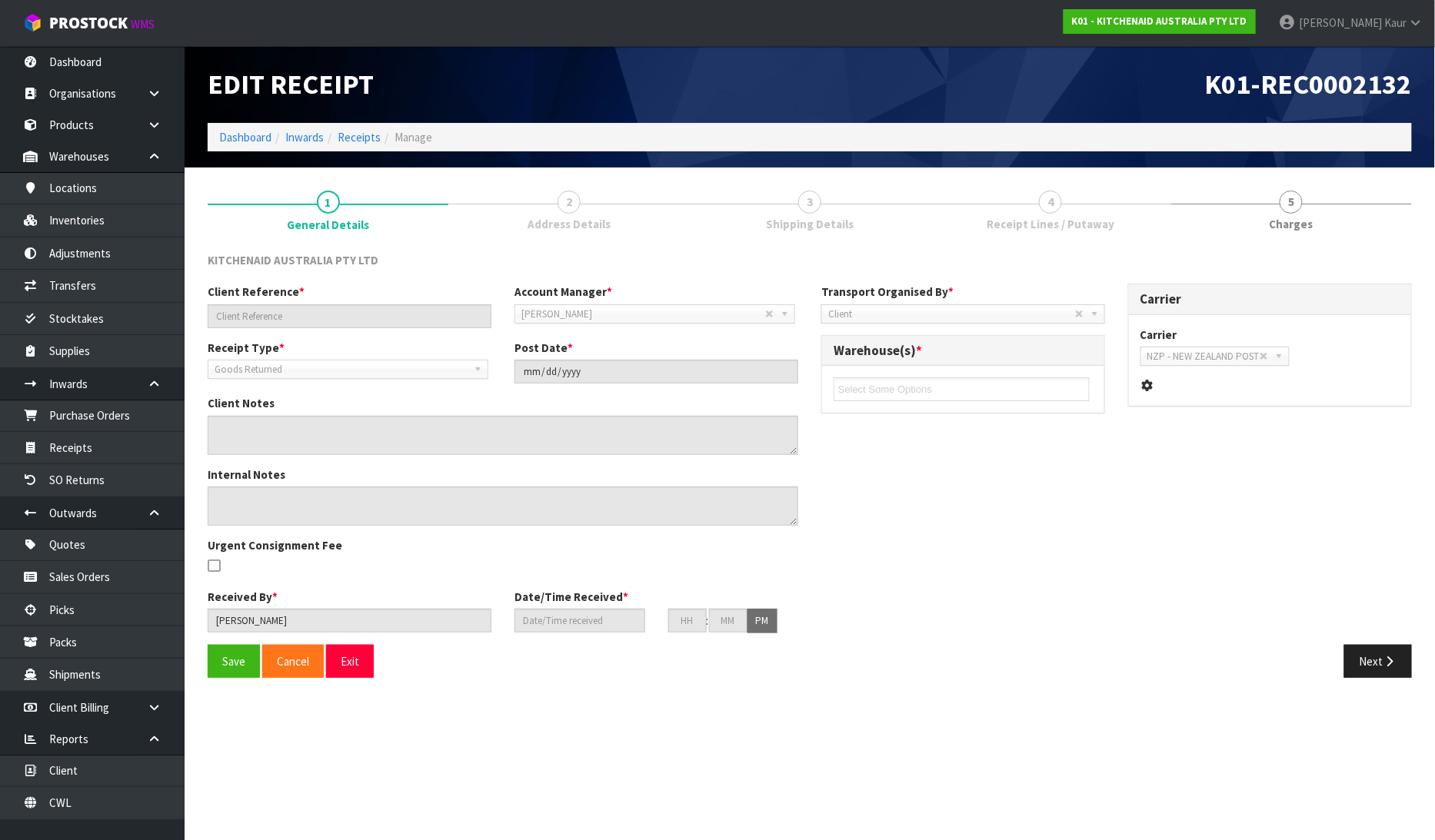
type input "32"
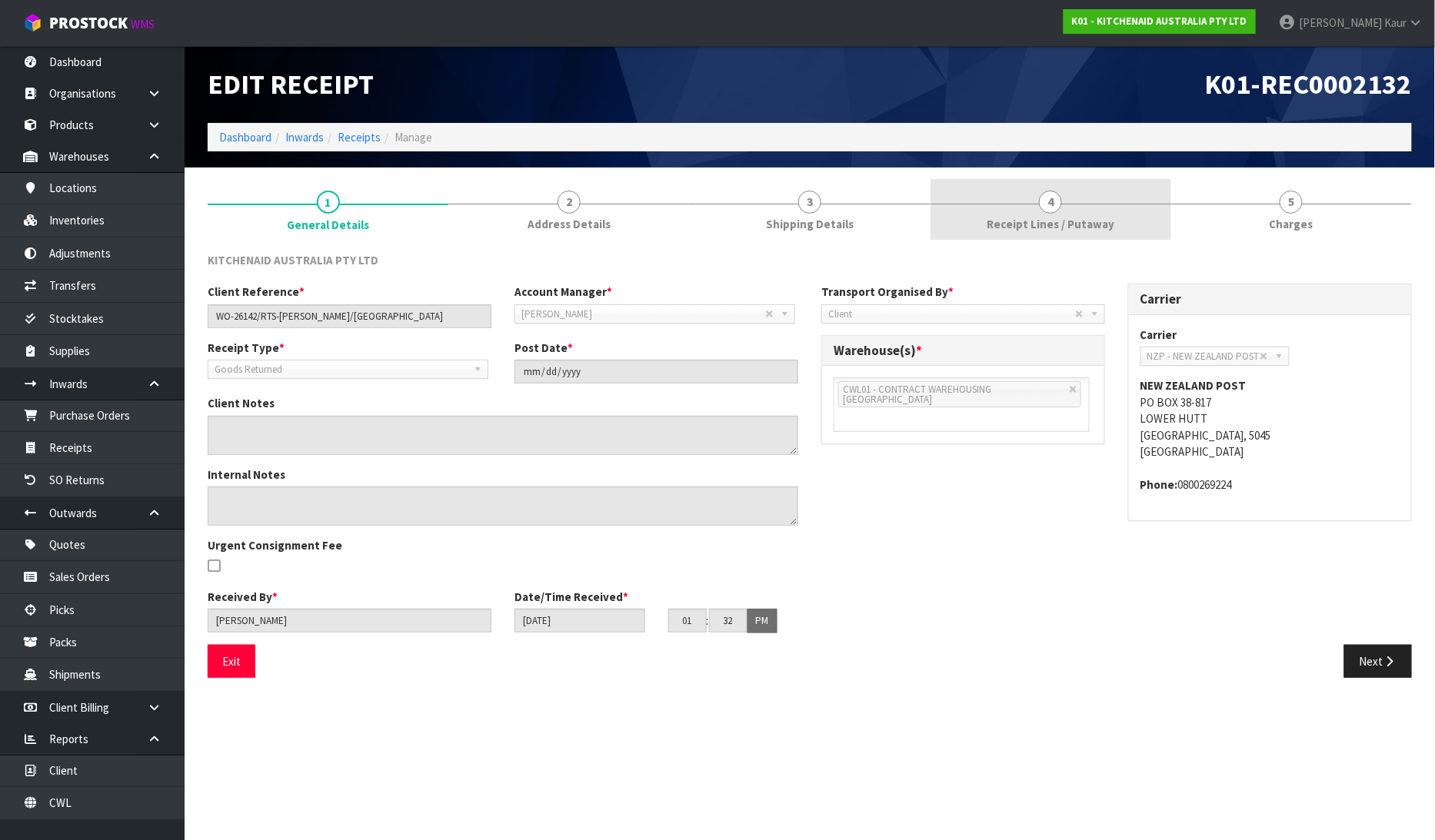
click at [1054, 208] on span "4" at bounding box center [1050, 202] width 23 height 23
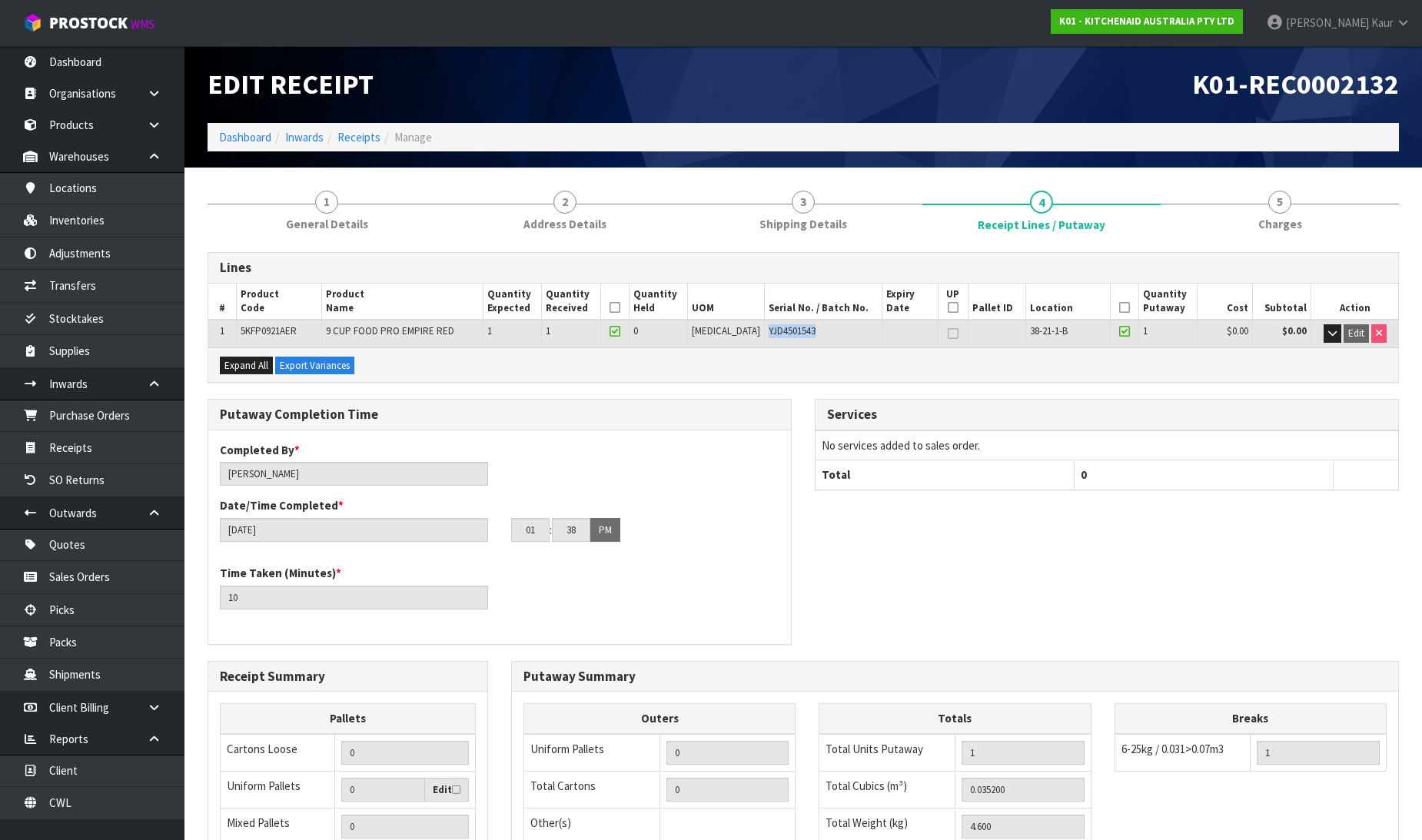
drag, startPoint x: 808, startPoint y: 329, endPoint x: 745, endPoint y: 334, distance: 63.2
click at [764, 334] on td "YJD4501543" at bounding box center [823, 333] width 118 height 27
copy span "YJD4501543"
click at [35, 227] on link "Inventories" at bounding box center [92, 220] width 184 height 32
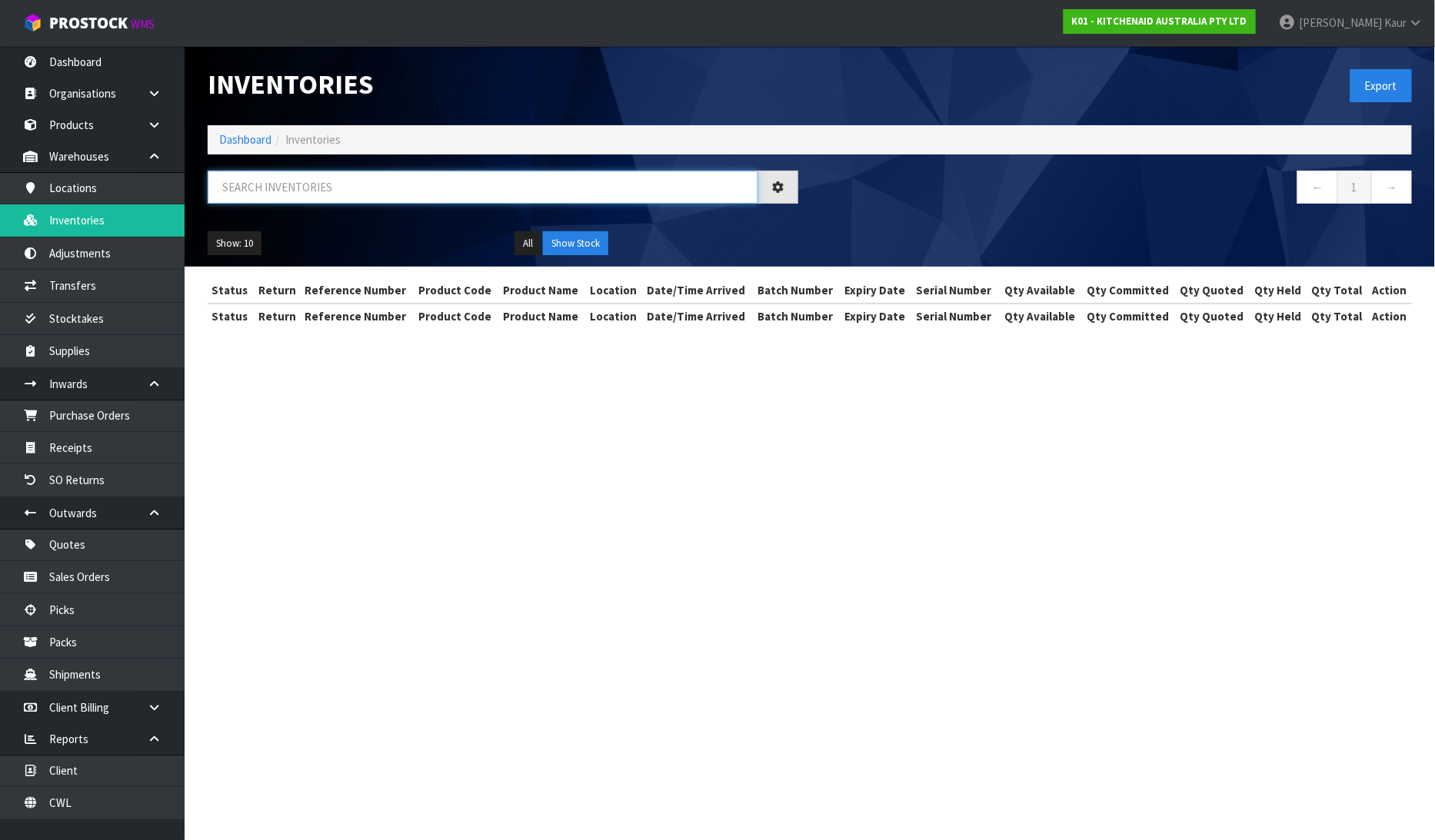
click at [291, 191] on input "text" at bounding box center [483, 187] width 550 height 33
paste input "YJD4501543"
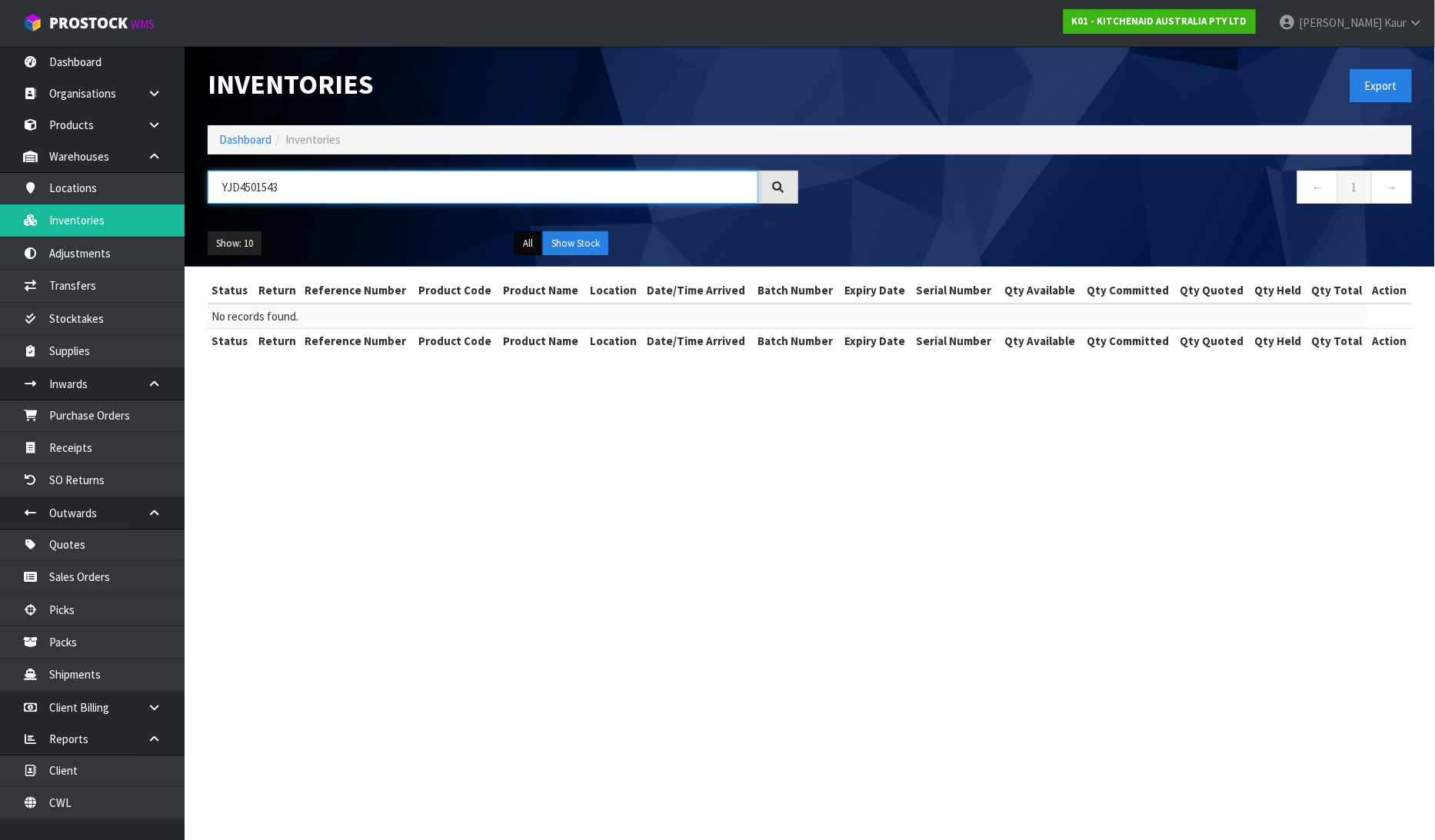
type input "YJD4501543"
click at [519, 242] on button "All" at bounding box center [528, 244] width 27 height 25
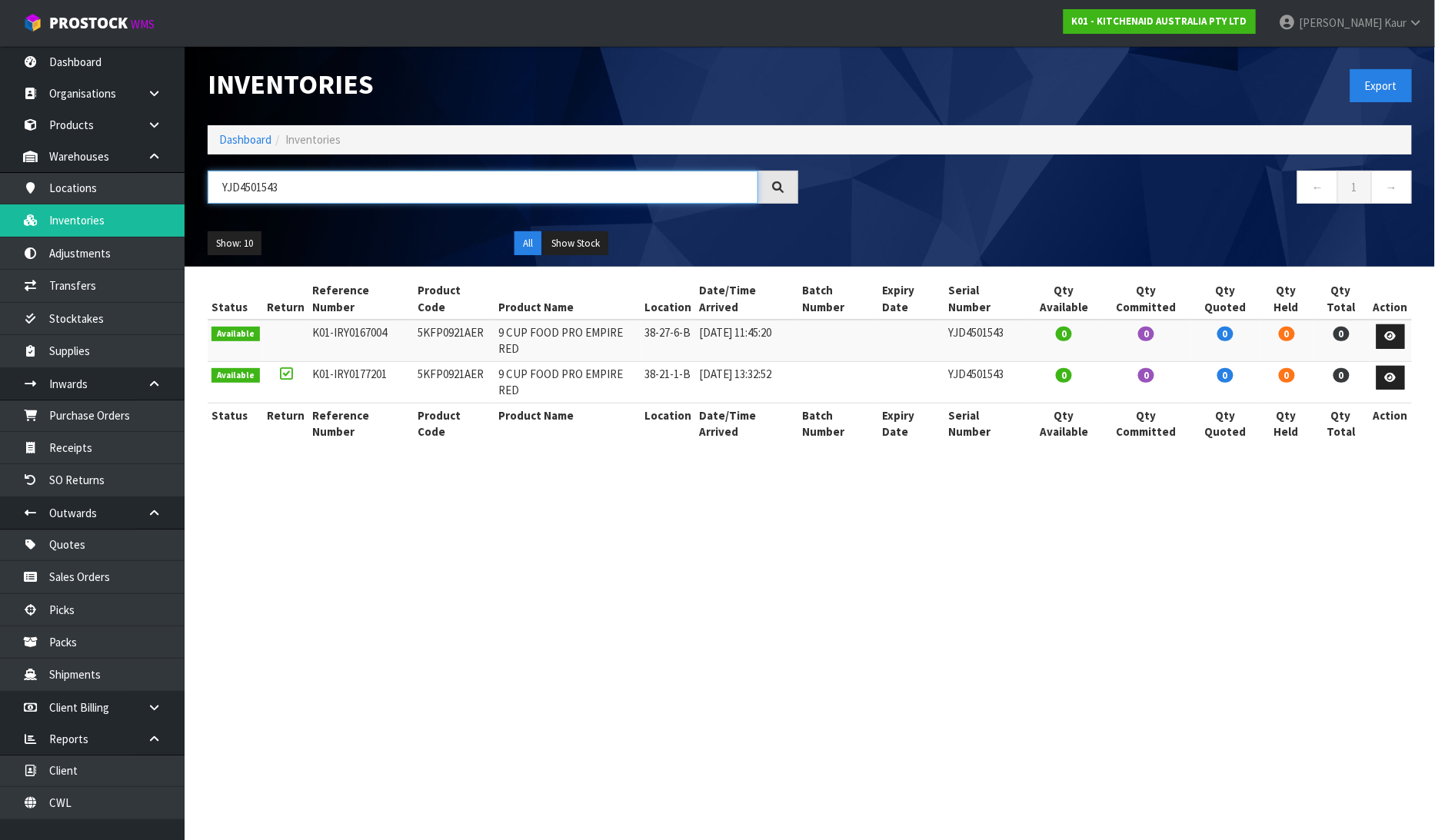
drag, startPoint x: 278, startPoint y: 197, endPoint x: 194, endPoint y: 196, distance: 84.0
click at [194, 196] on header "Inventories Export Dashboard Inventories YJD4501543 ← 1 → Show: 10 5 10 25 50 A…" at bounding box center [809, 157] width 1250 height 221
paste input "WE0907892"
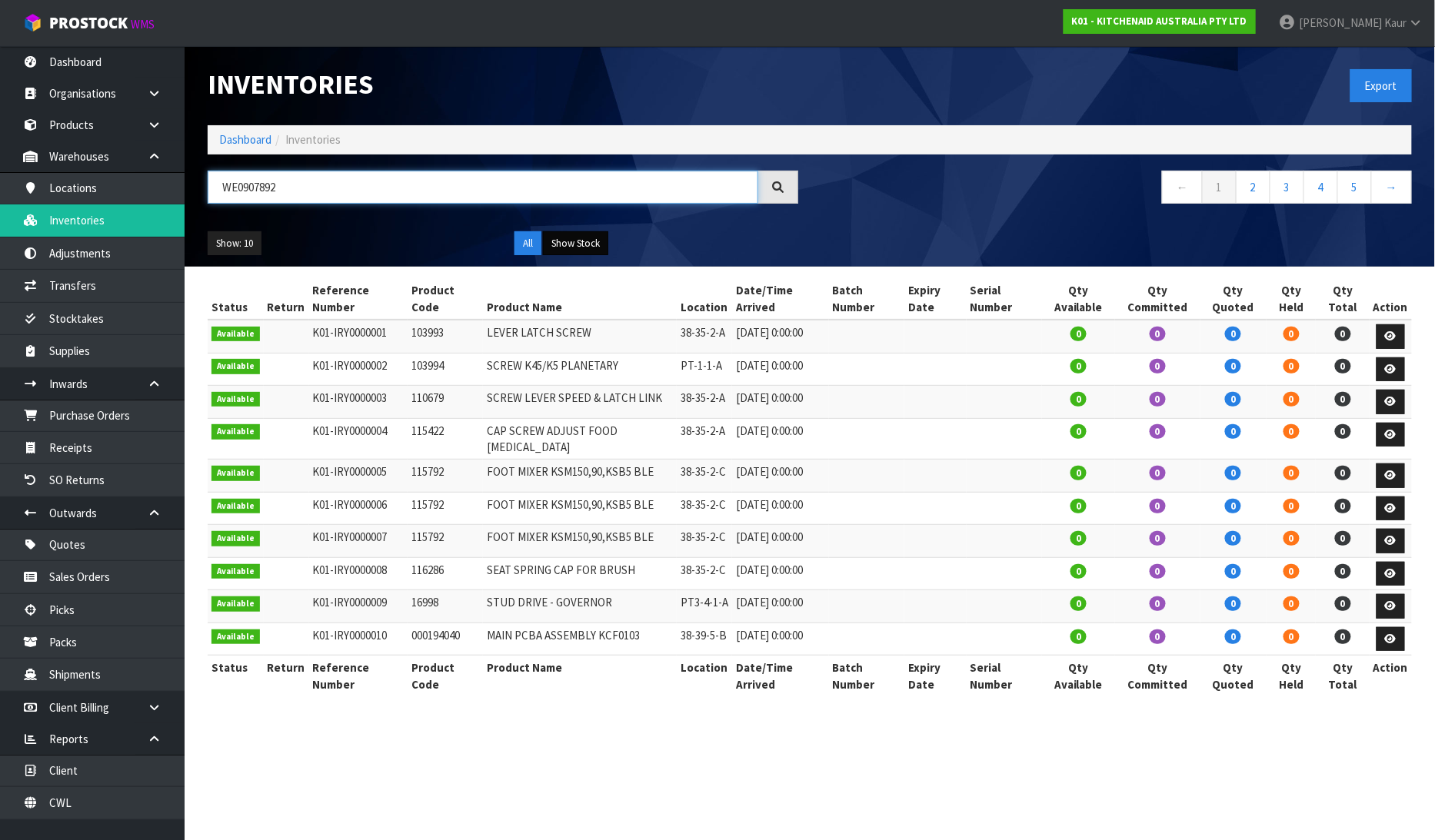
type input "WE0907892"
click at [585, 243] on button "Show Stock" at bounding box center [575, 244] width 65 height 25
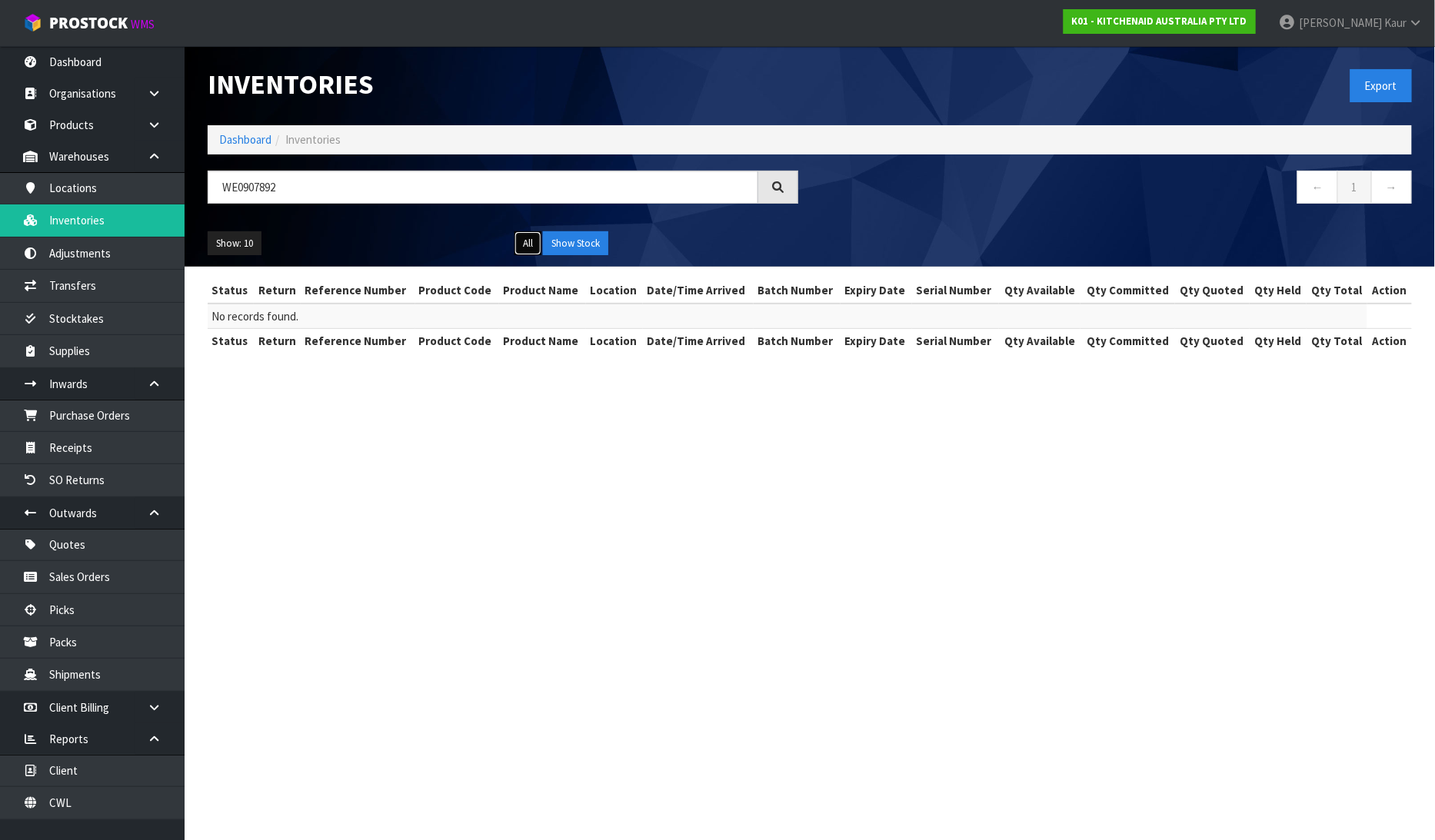
click at [527, 234] on button "All" at bounding box center [528, 244] width 27 height 25
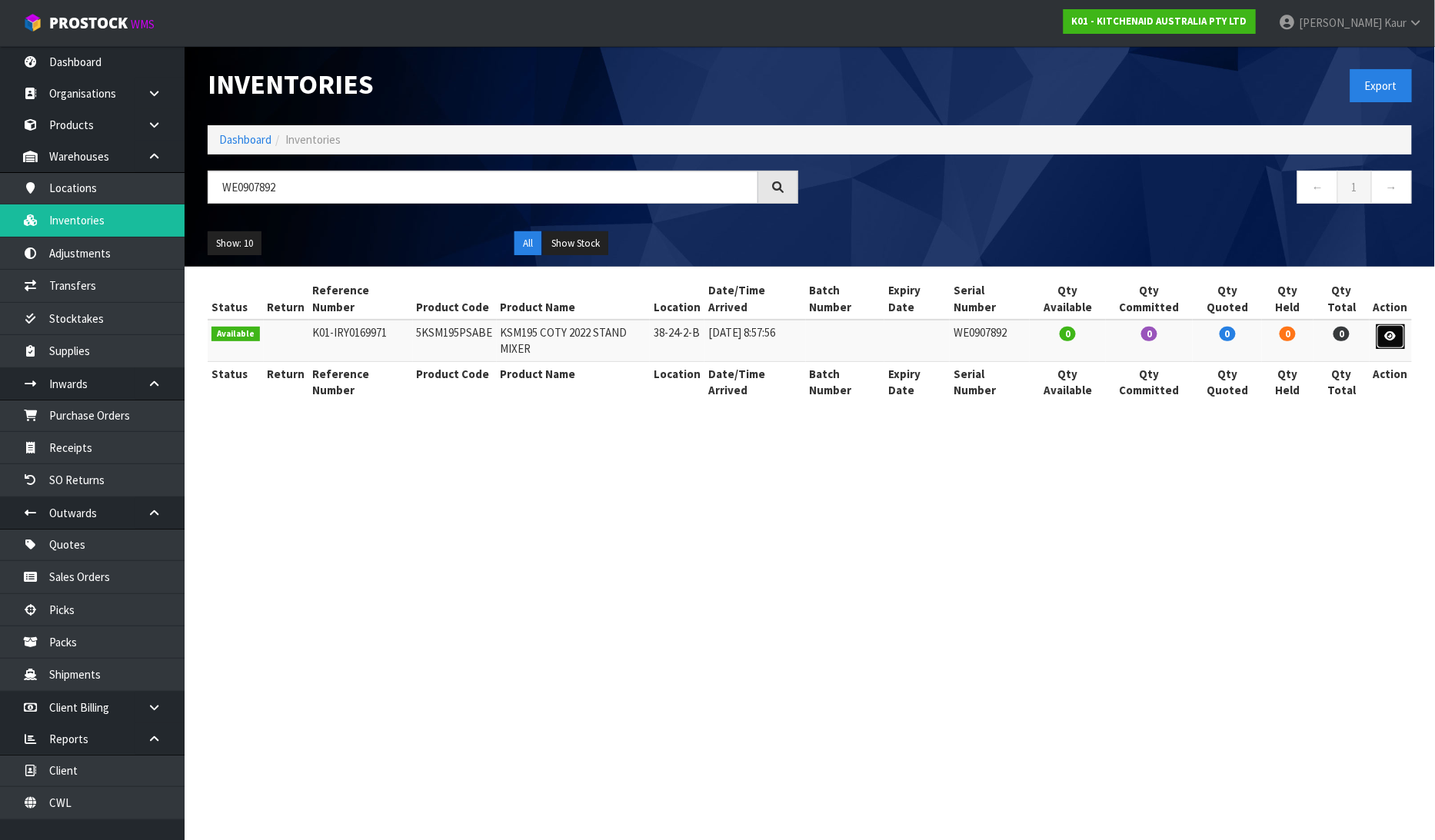
click at [1388, 332] on icon at bounding box center [1391, 336] width 12 height 10
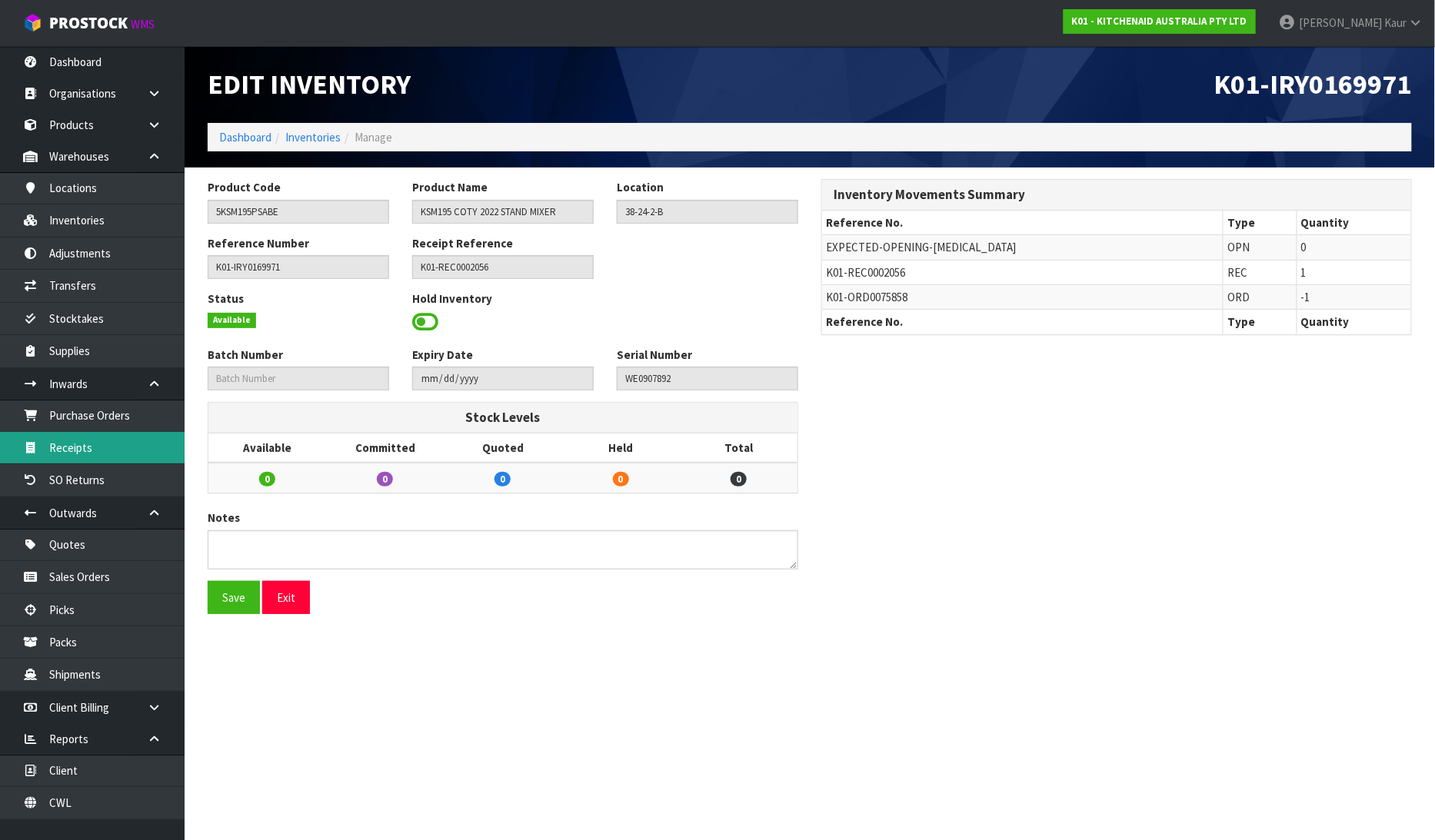
click at [101, 449] on link "Receipts" at bounding box center [92, 448] width 185 height 32
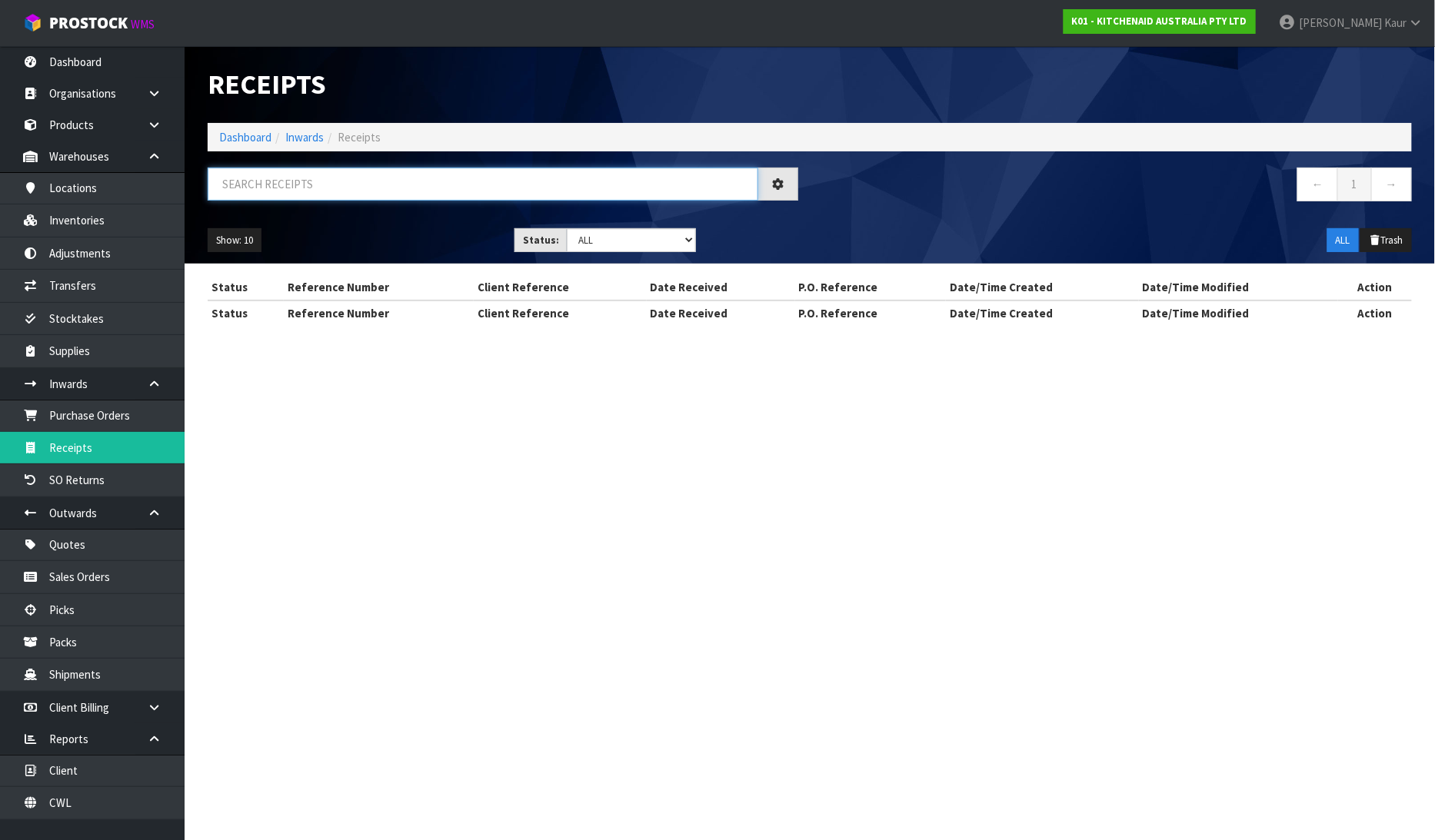
click at [309, 186] on input "text" at bounding box center [483, 184] width 550 height 33
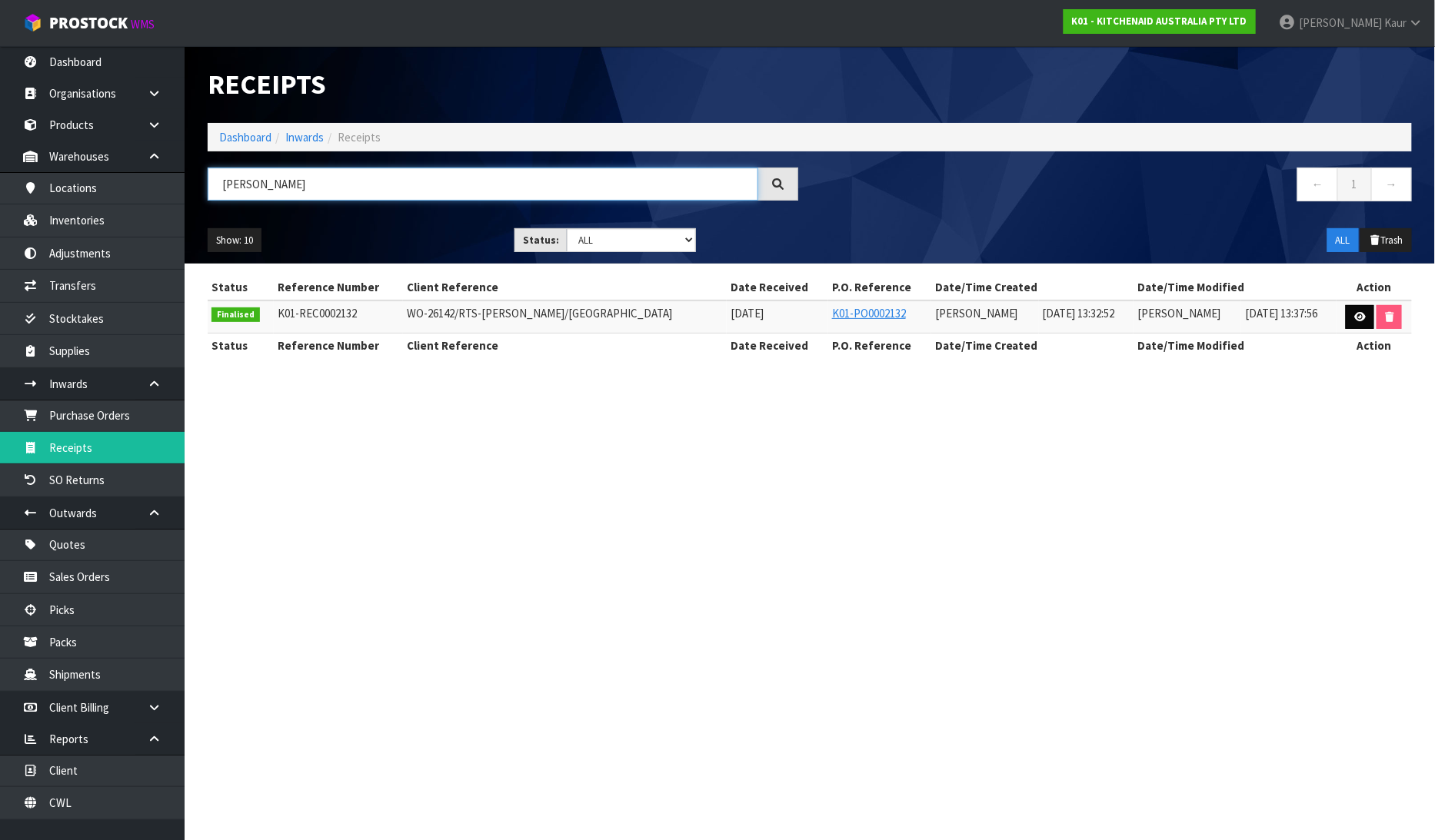
type input "GEENA"
click at [1364, 319] on icon at bounding box center [1360, 317] width 12 height 10
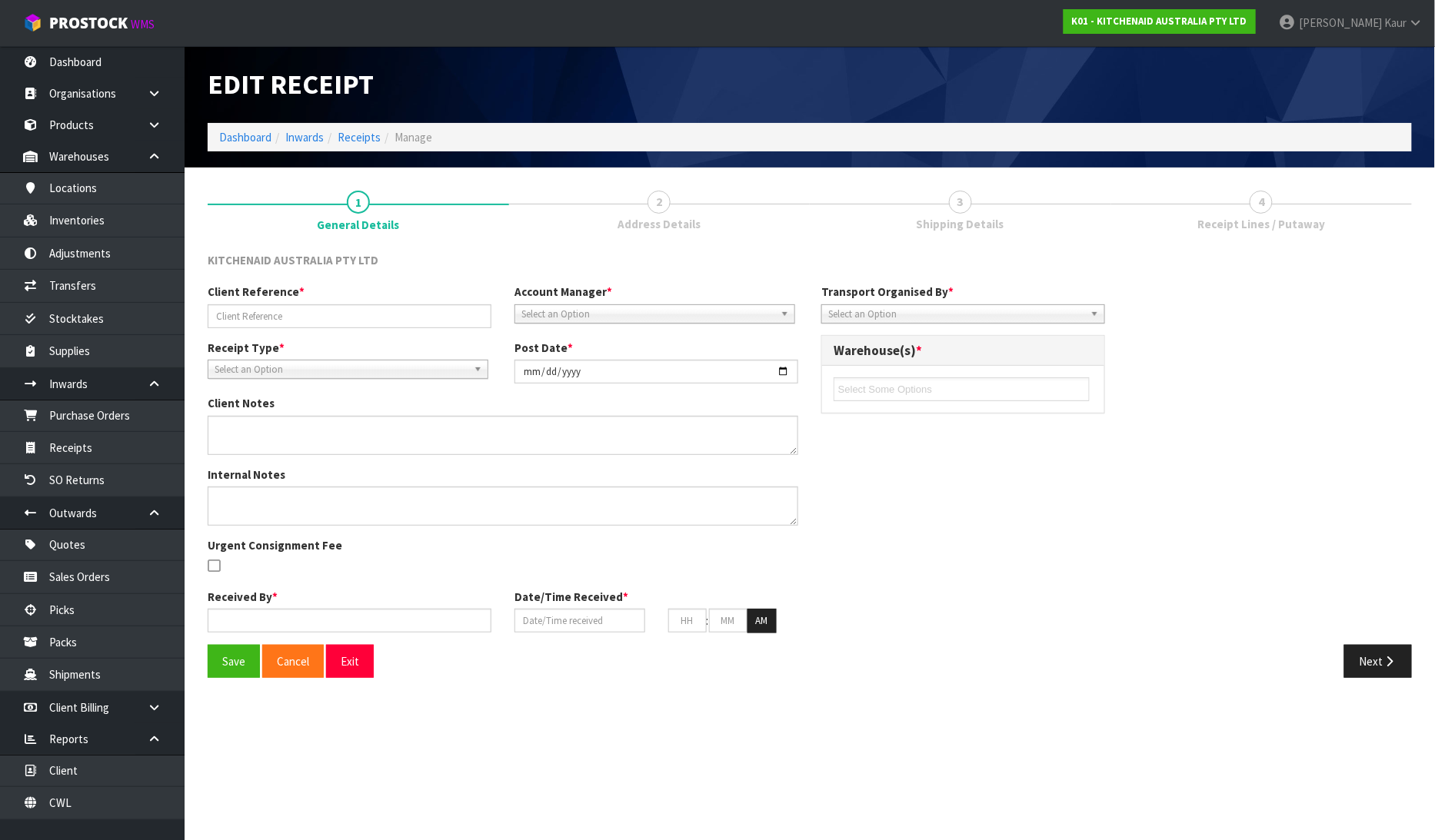
type input "WO-26142/RTS-[PERSON_NAME]/[GEOGRAPHIC_DATA]"
type input "[DATE]"
type input "[PERSON_NAME]"
type input "[DATE]"
type input "01"
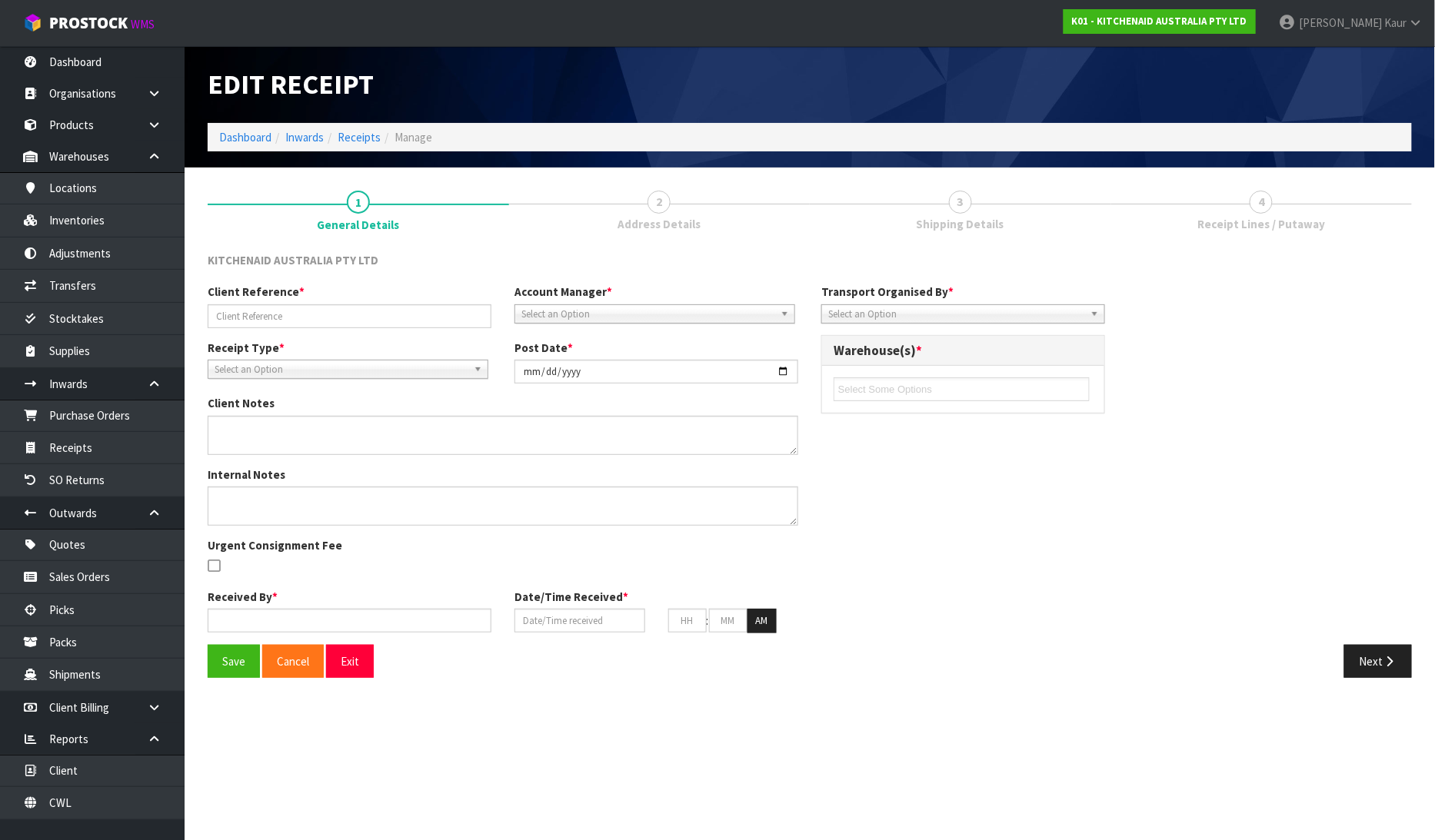
type input "32"
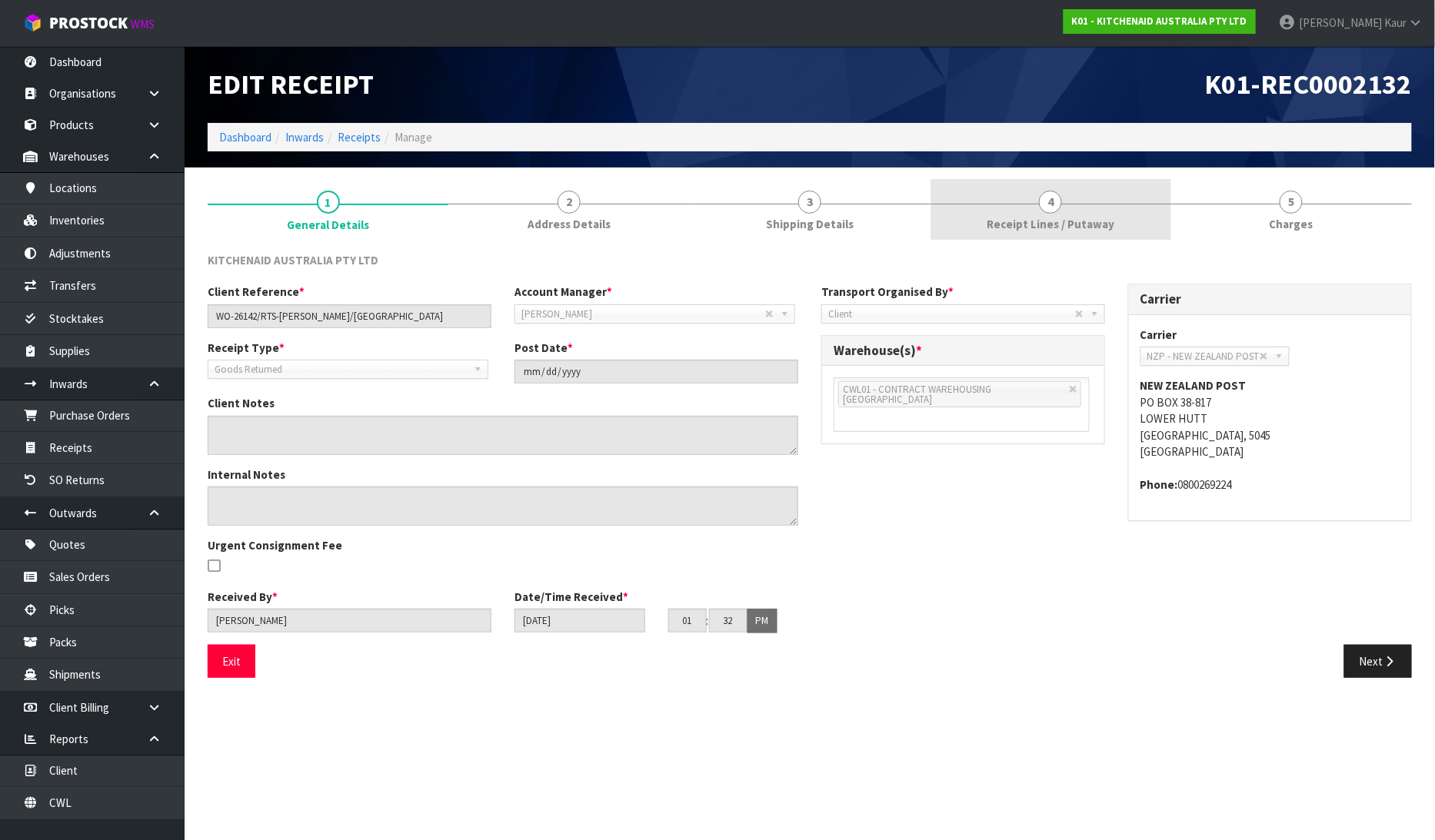
click at [1016, 212] on link "4 Receipt Lines / Putaway" at bounding box center [1050, 209] width 241 height 60
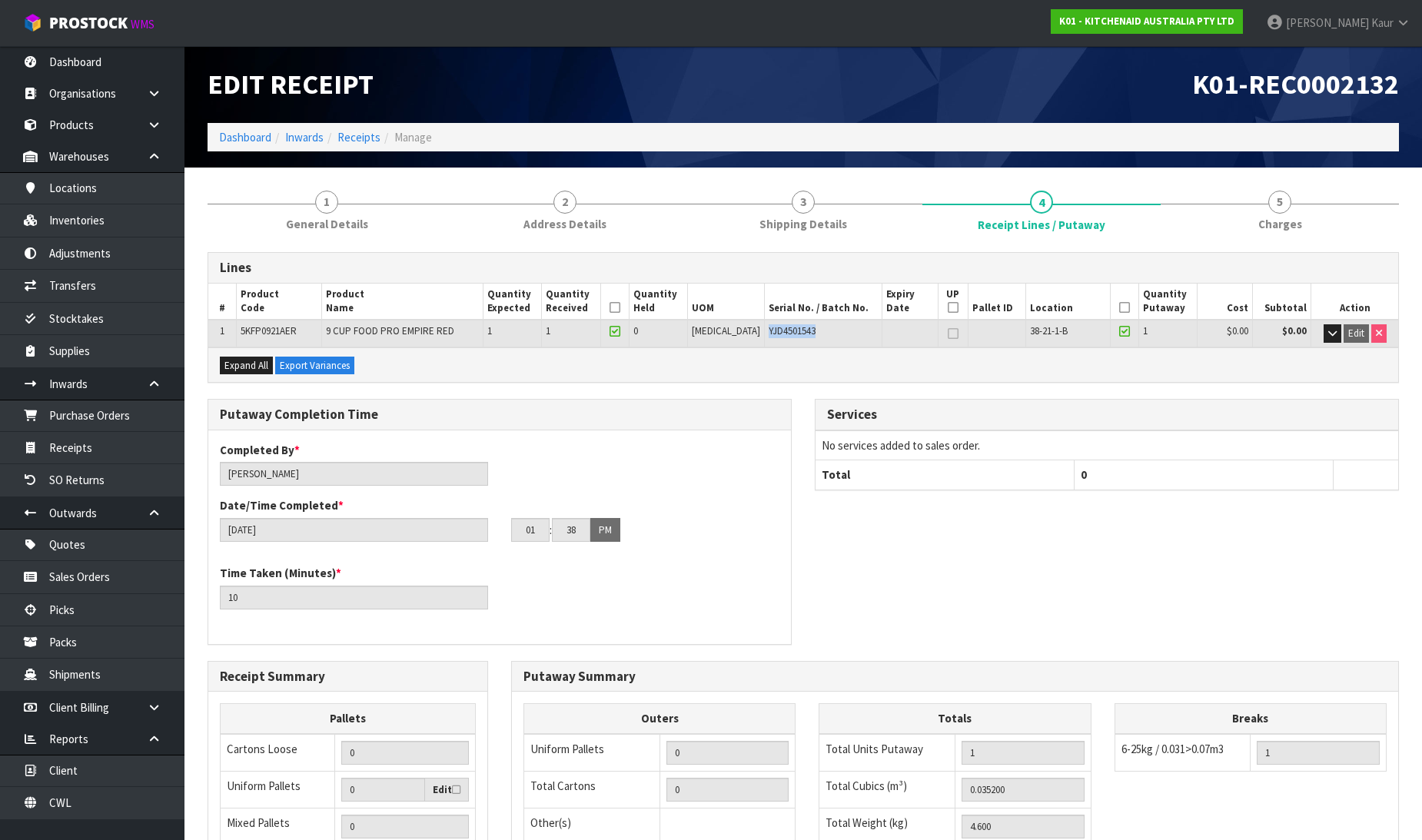
drag, startPoint x: 807, startPoint y: 324, endPoint x: 742, endPoint y: 327, distance: 65.1
click at [742, 327] on tr "1 5KFP0921AER 9 CUP FOOD PRO EMPIRE RED 1 1 0 PCE YJD4501543 38-21-1-B 1 $0.00 …" at bounding box center [804, 333] width 1190 height 27
copy tr "YJD4501543"
click at [80, 217] on link "Inventories" at bounding box center [92, 220] width 184 height 32
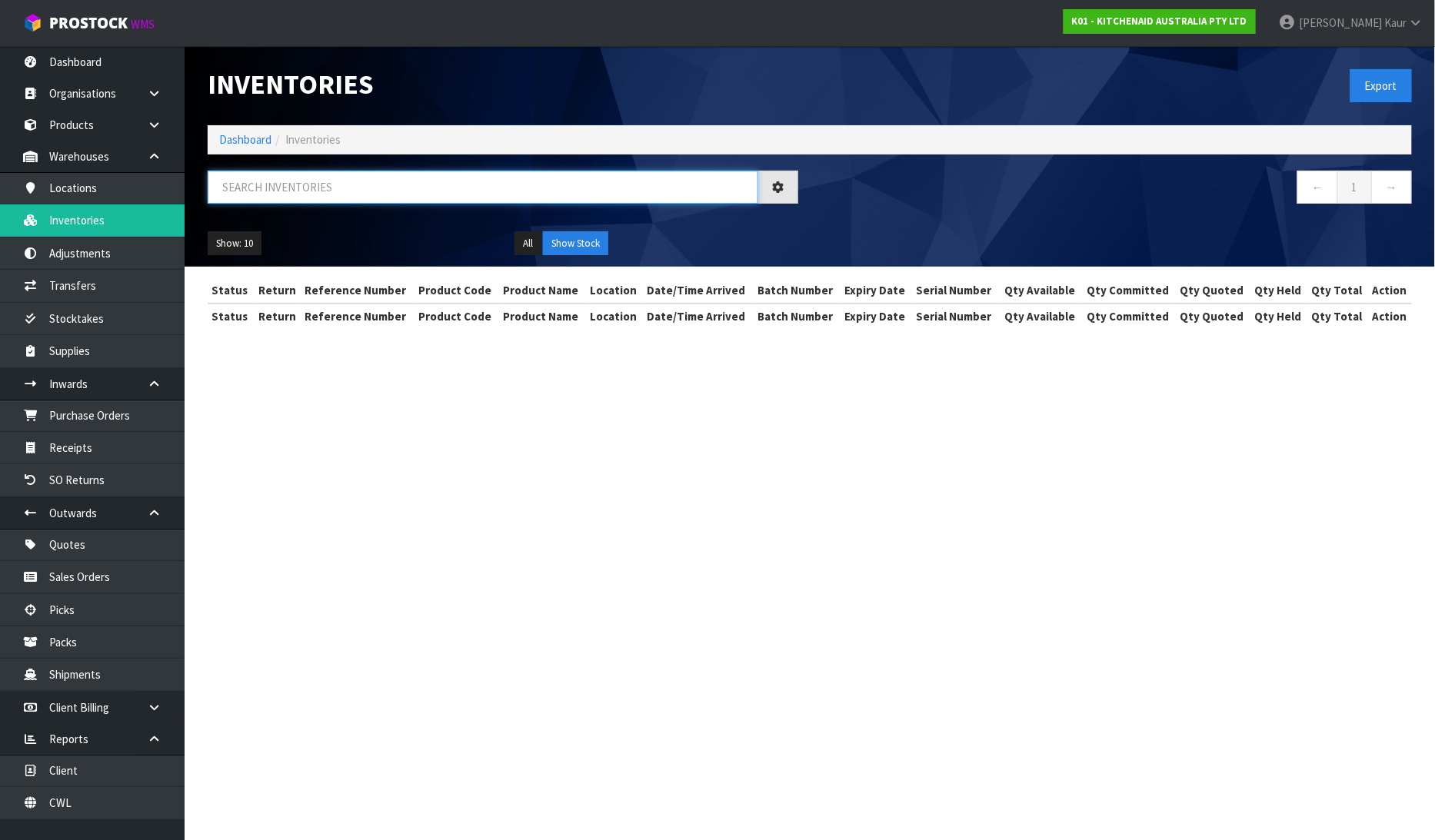
click at [300, 187] on input "text" at bounding box center [483, 187] width 550 height 33
paste input "YJD4501543"
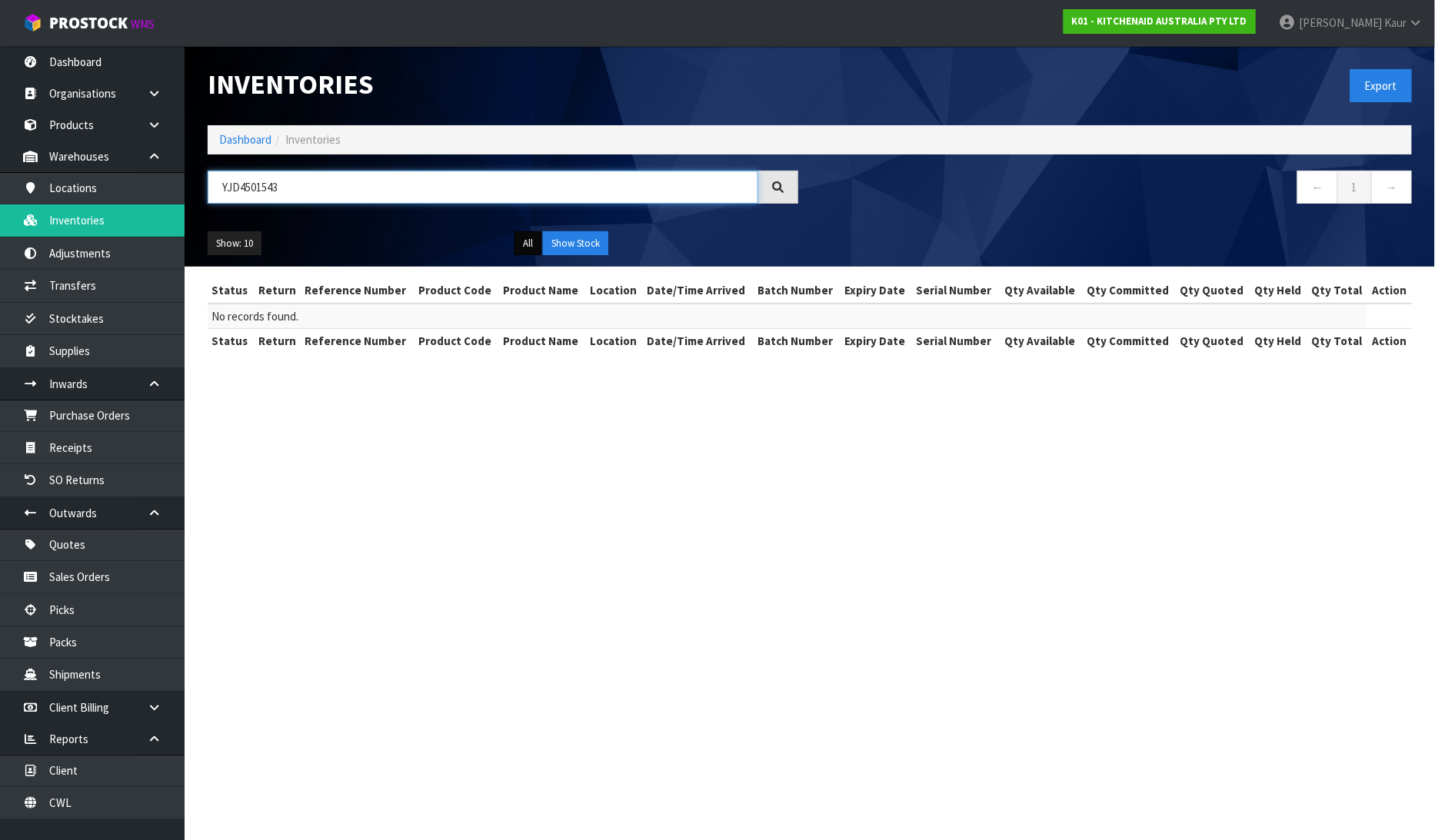
type input "YJD4501543"
click at [524, 241] on button "All" at bounding box center [528, 244] width 27 height 25
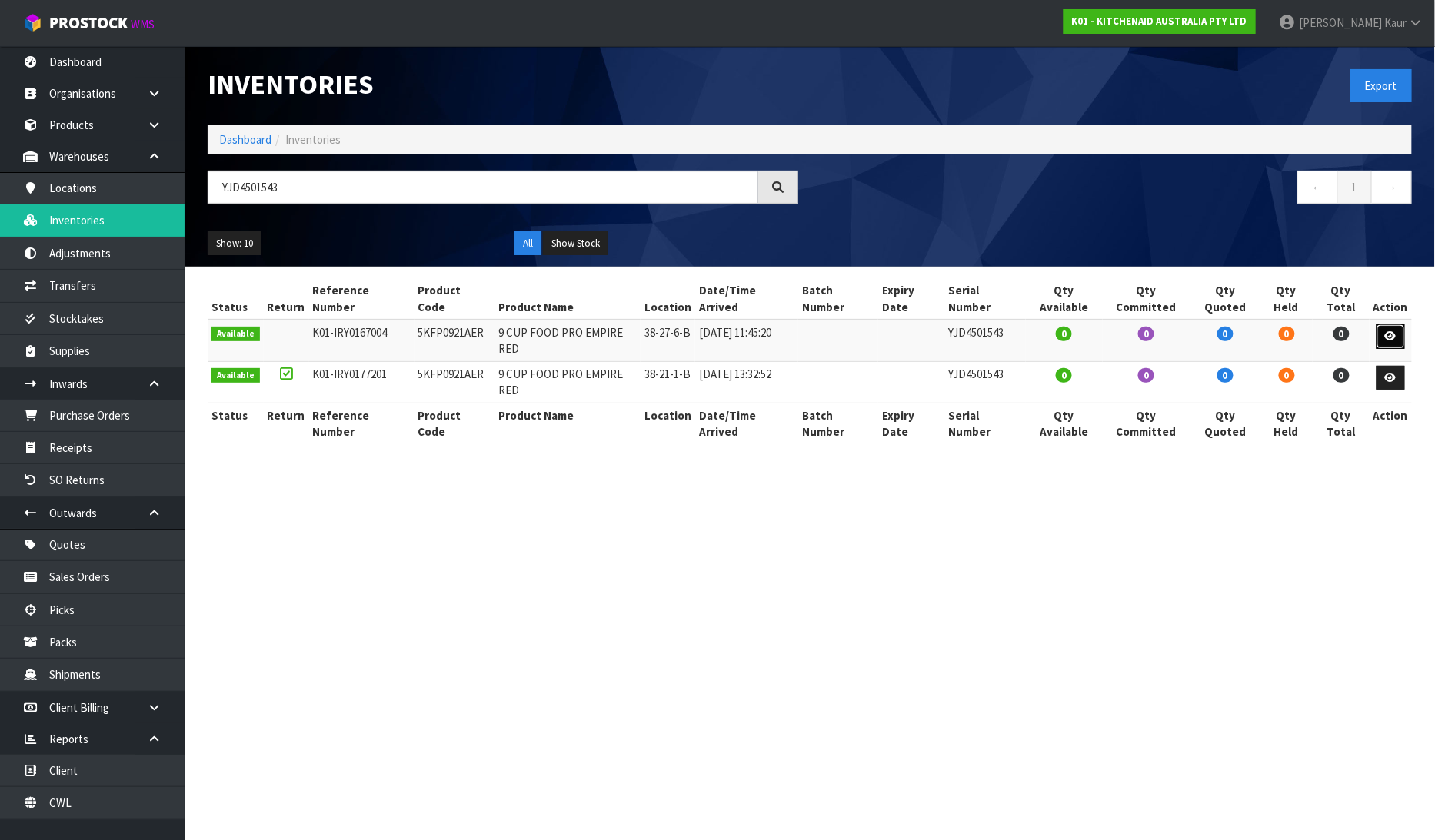
click at [1390, 325] on link at bounding box center [1391, 337] width 29 height 25
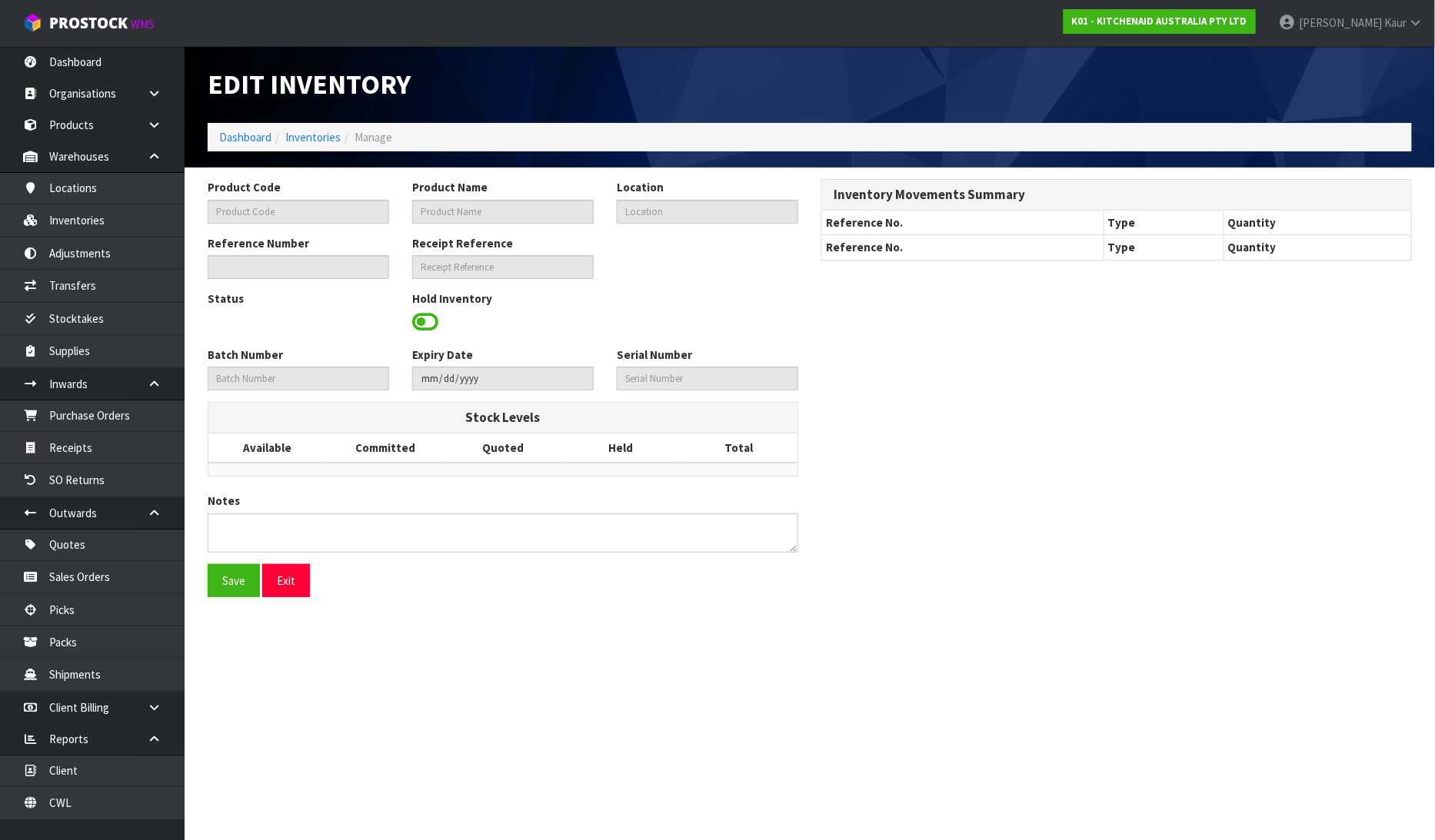
type input "5KFP0921AER"
type input "9 CUP FOOD PRO EMPIRE RED"
type input "38-27-6-B"
type input "K01-IRY0167004"
type input "K01-REC0002020"
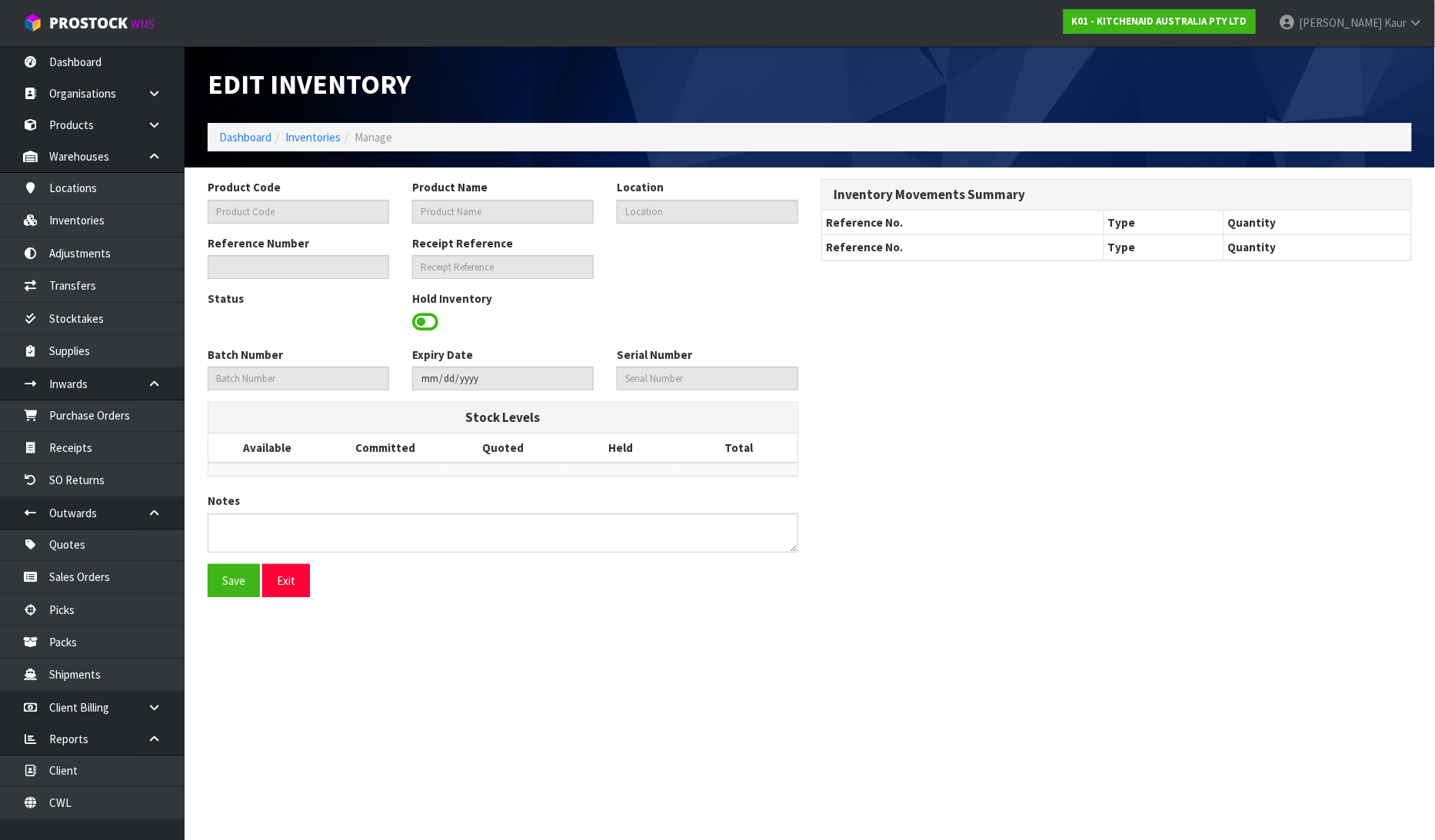
type input "YJD4501543"
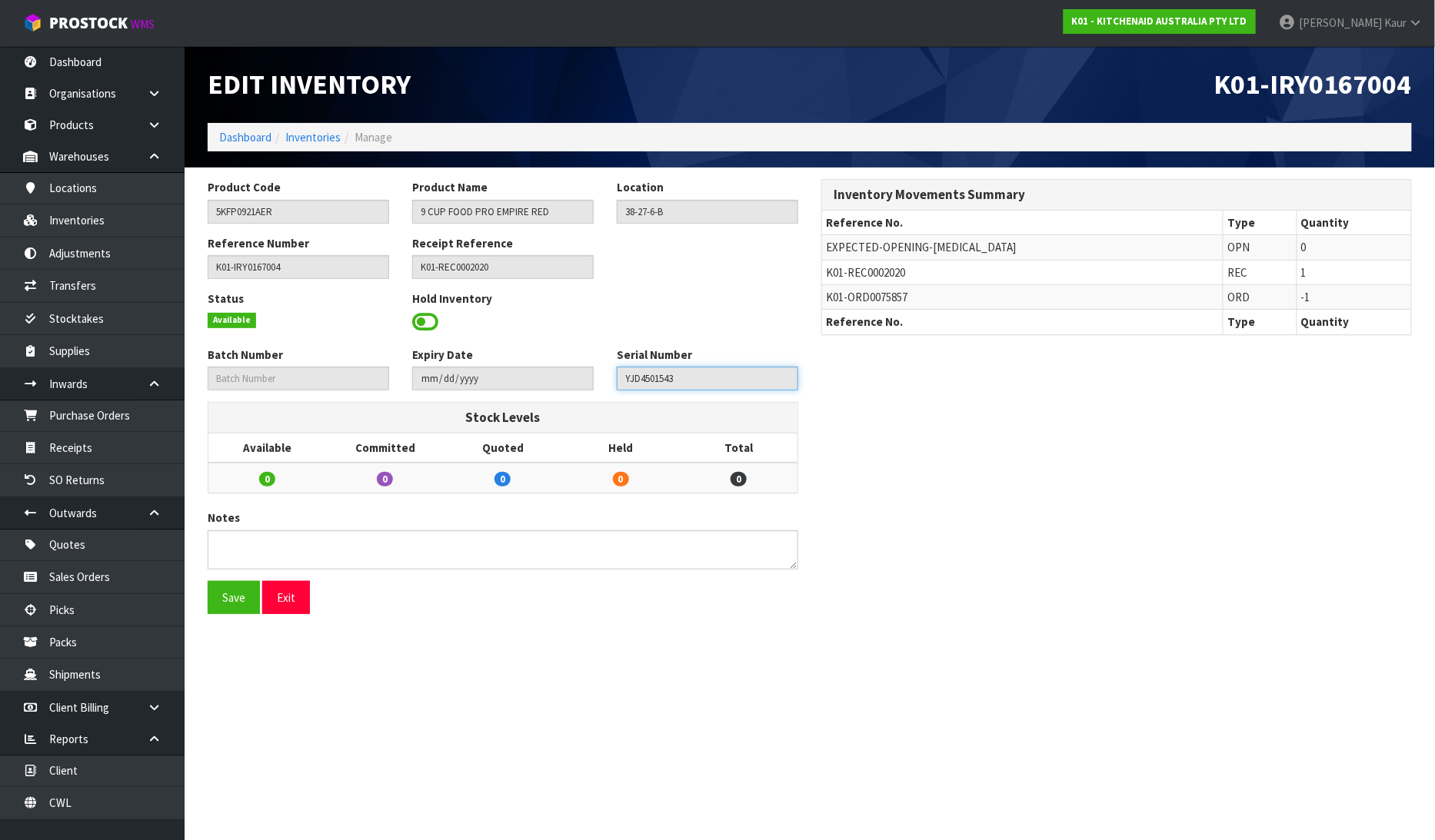
drag, startPoint x: 663, startPoint y: 381, endPoint x: 613, endPoint y: 387, distance: 50.4
click at [613, 387] on div "Serial Number YJD4501543" at bounding box center [708, 368] width 205 height 44
click at [83, 221] on link "Inventories" at bounding box center [92, 220] width 185 height 32
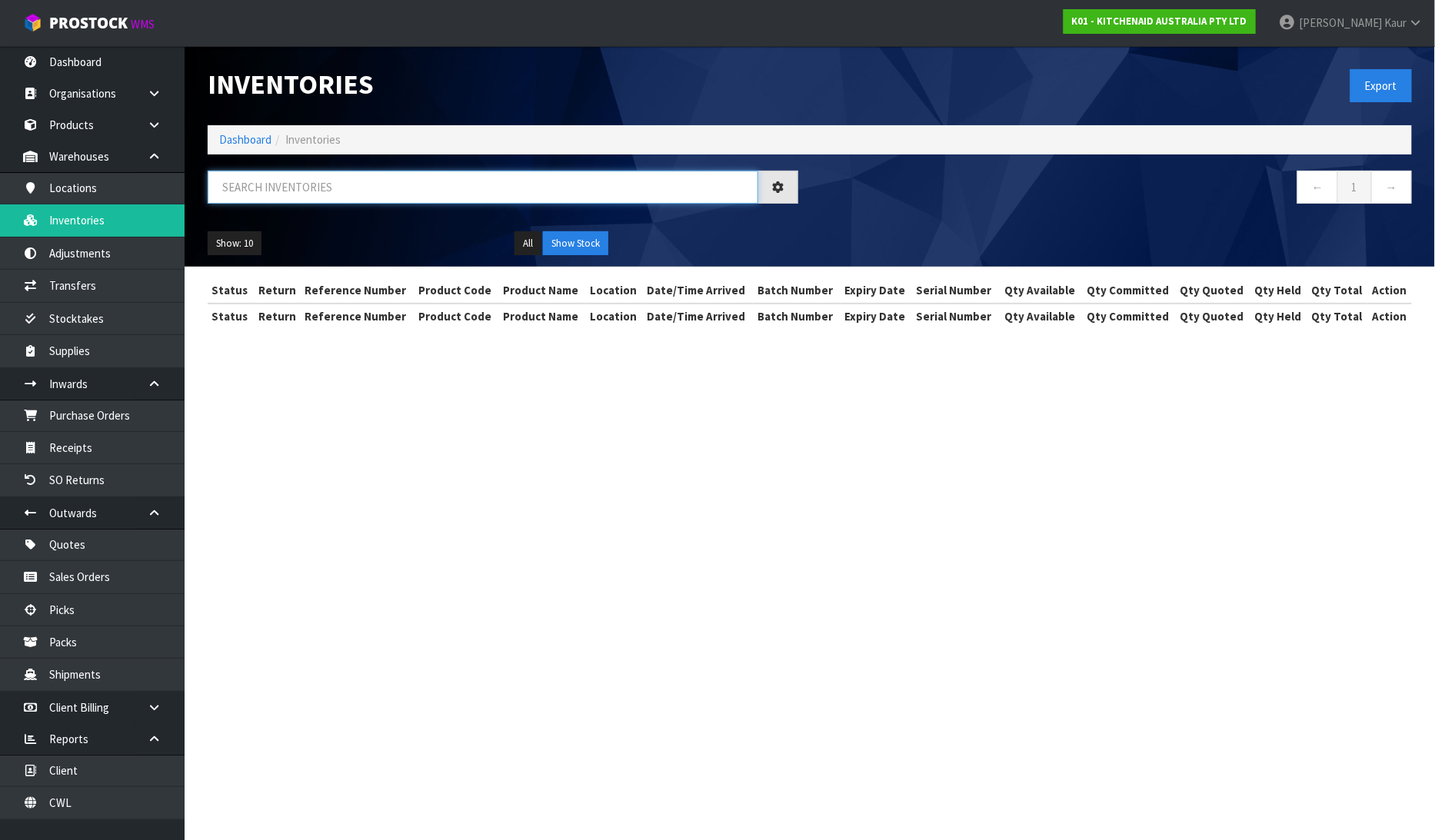
click at [229, 183] on input "text" at bounding box center [483, 187] width 550 height 33
paste input "YJD4501543"
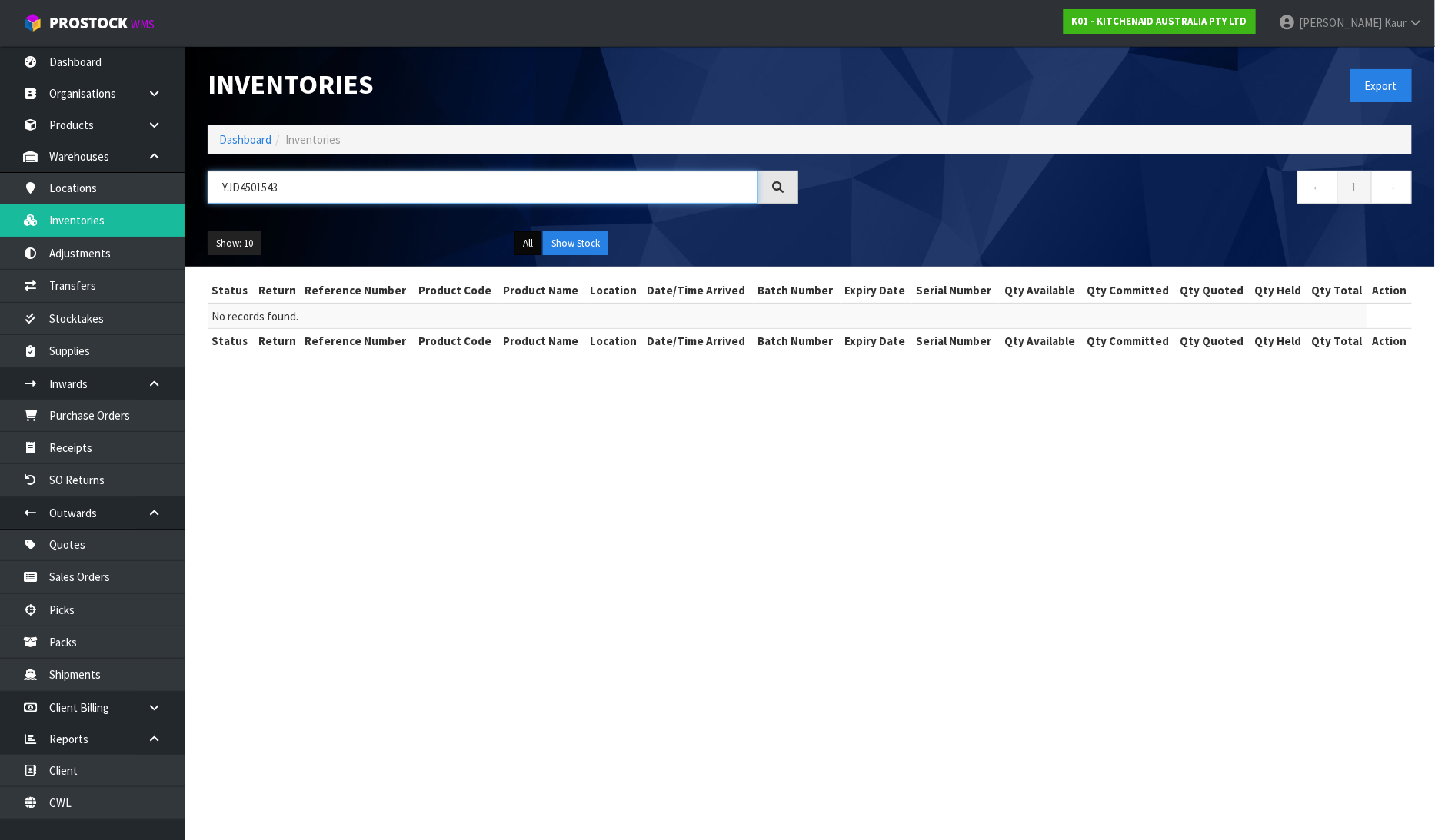
type input "YJD4501543"
click at [527, 244] on button "All" at bounding box center [528, 244] width 27 height 25
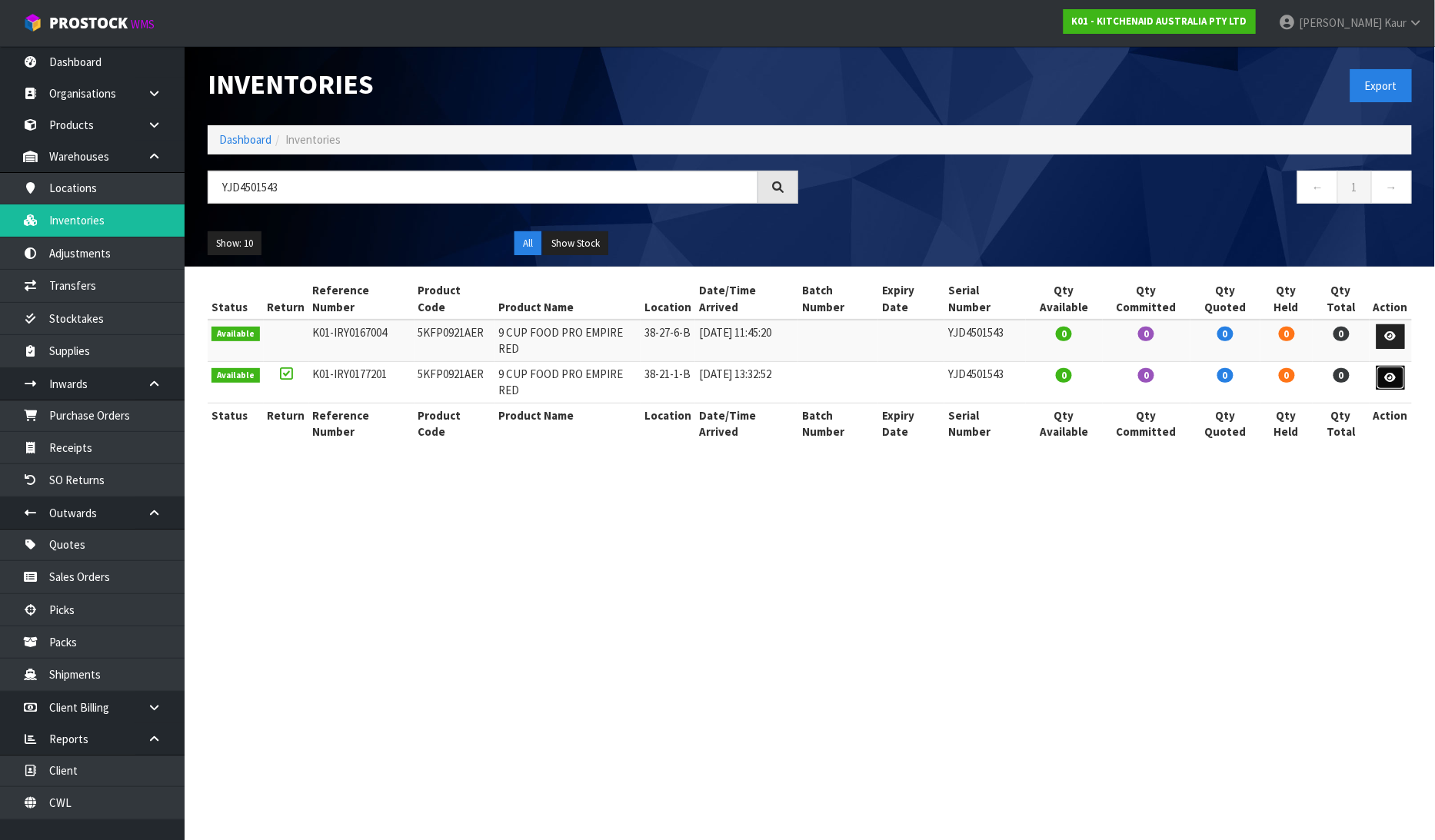
click at [1395, 373] on icon at bounding box center [1391, 377] width 12 height 10
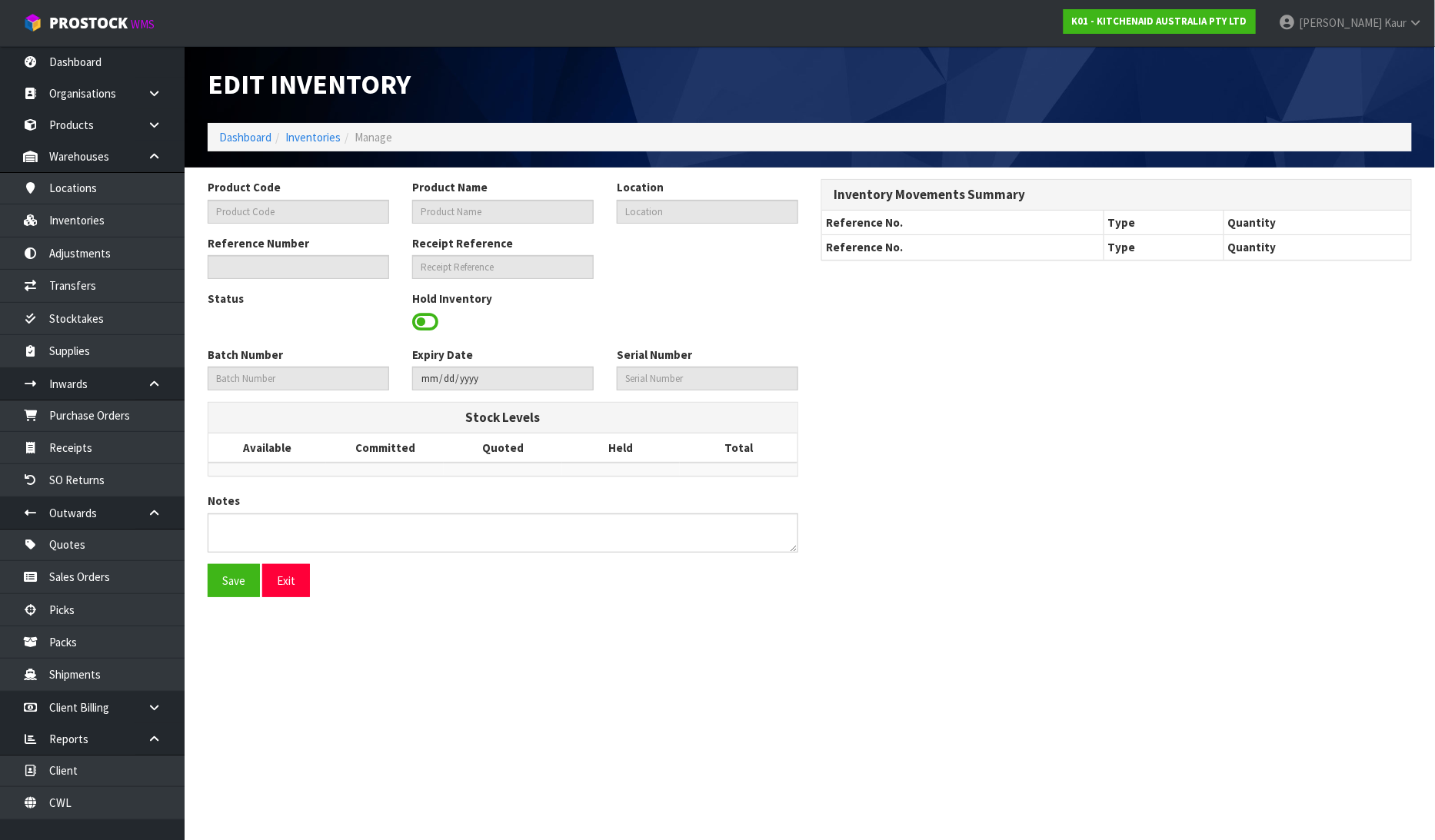
type input "5KFP0921AER"
type input "9 CUP FOOD PRO EMPIRE RED"
type input "38-21-1-B"
type input "K01-IRY0177201"
type input "K01-REC0002132"
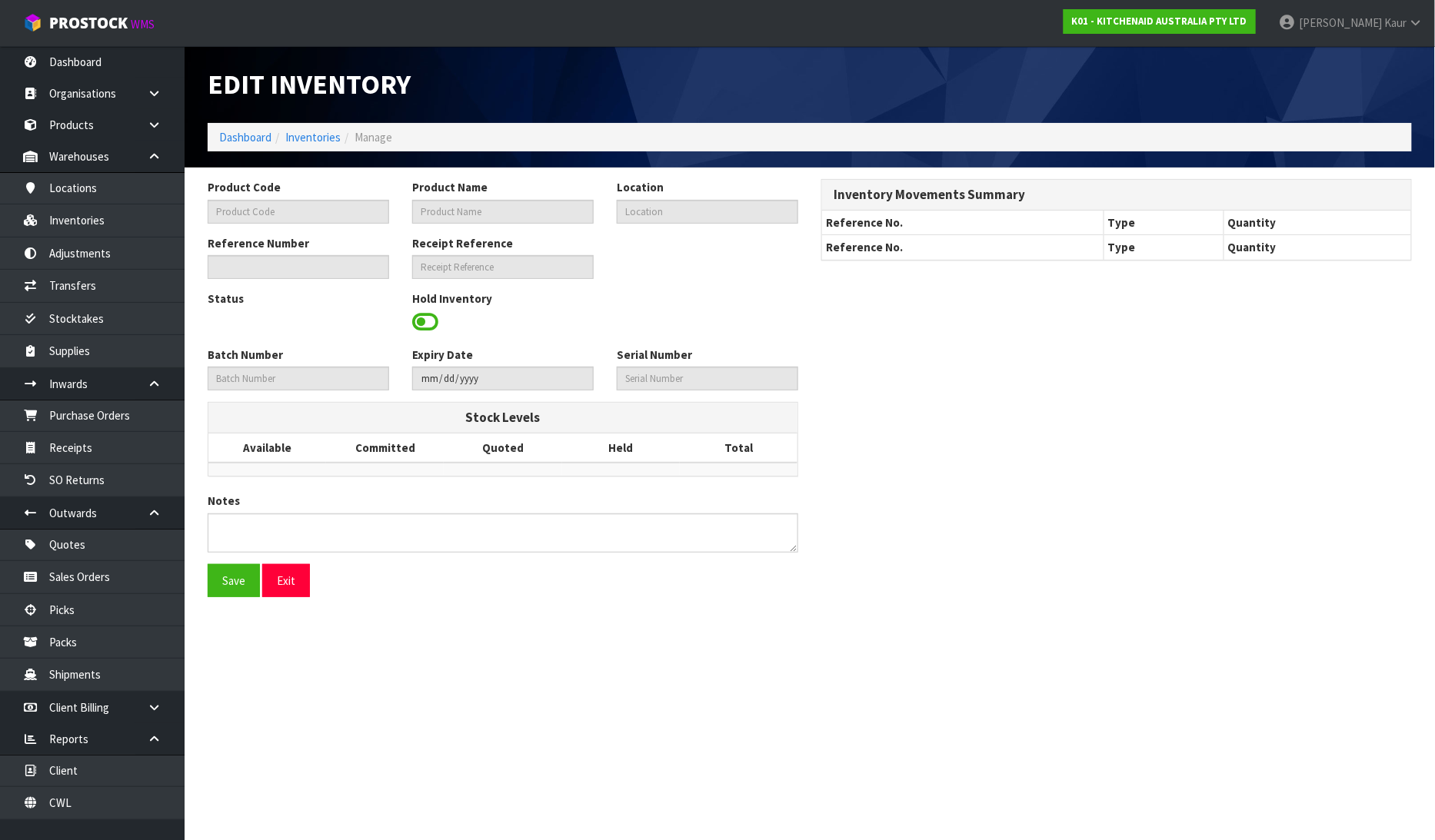
type input "YJD4501543"
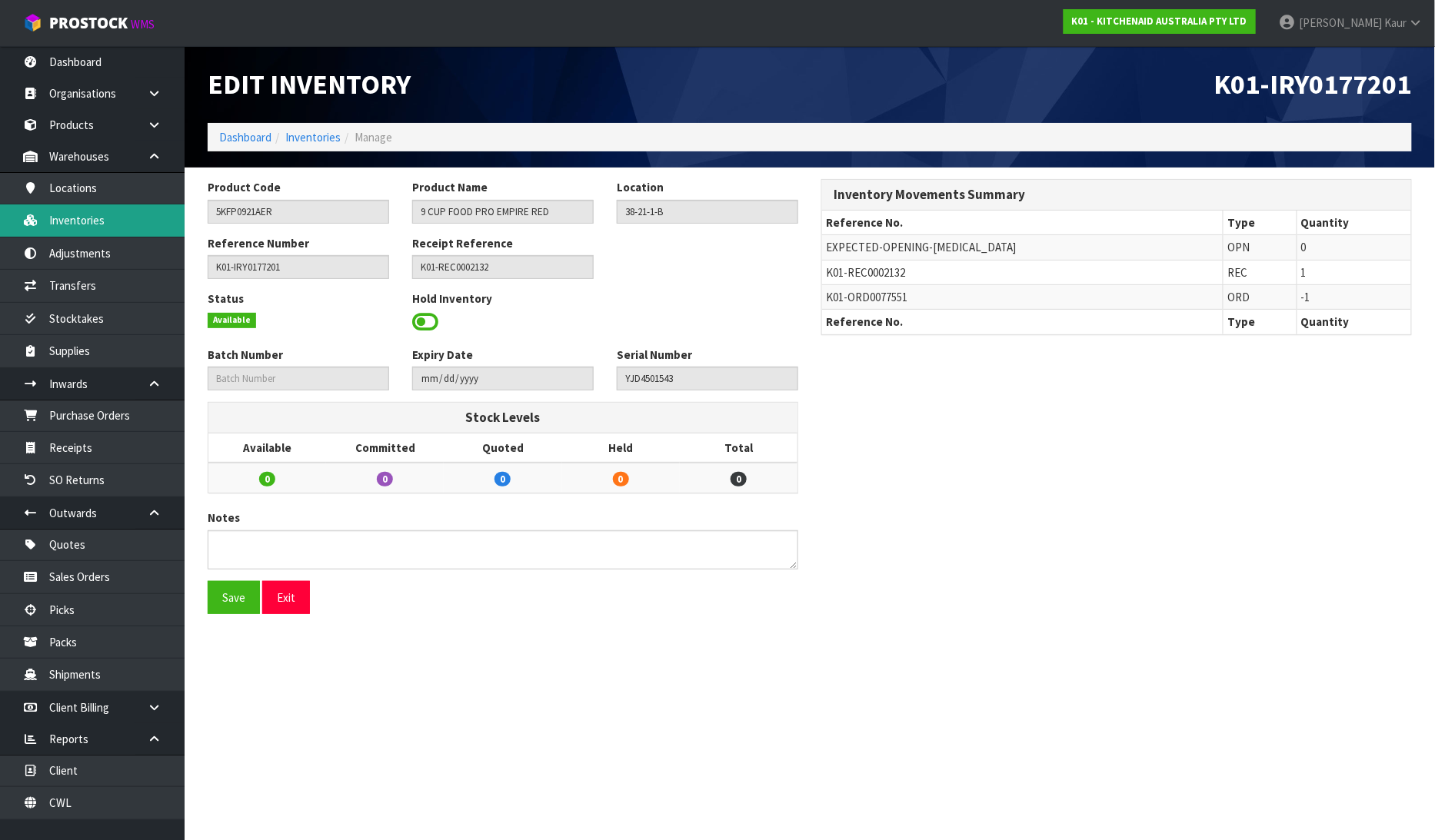
click at [112, 224] on link "Inventories" at bounding box center [92, 220] width 185 height 32
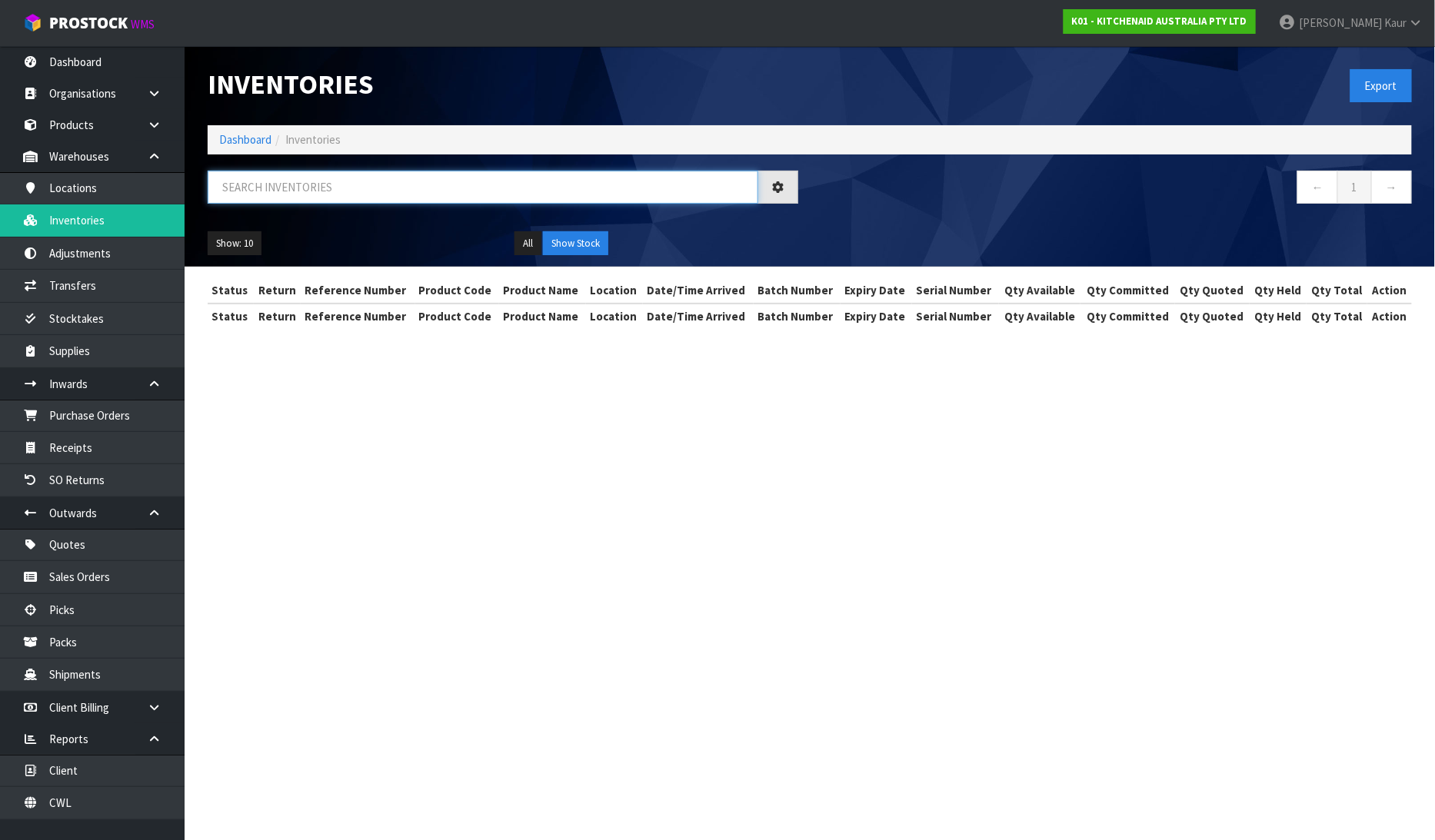
click at [259, 177] on input "text" at bounding box center [483, 187] width 550 height 33
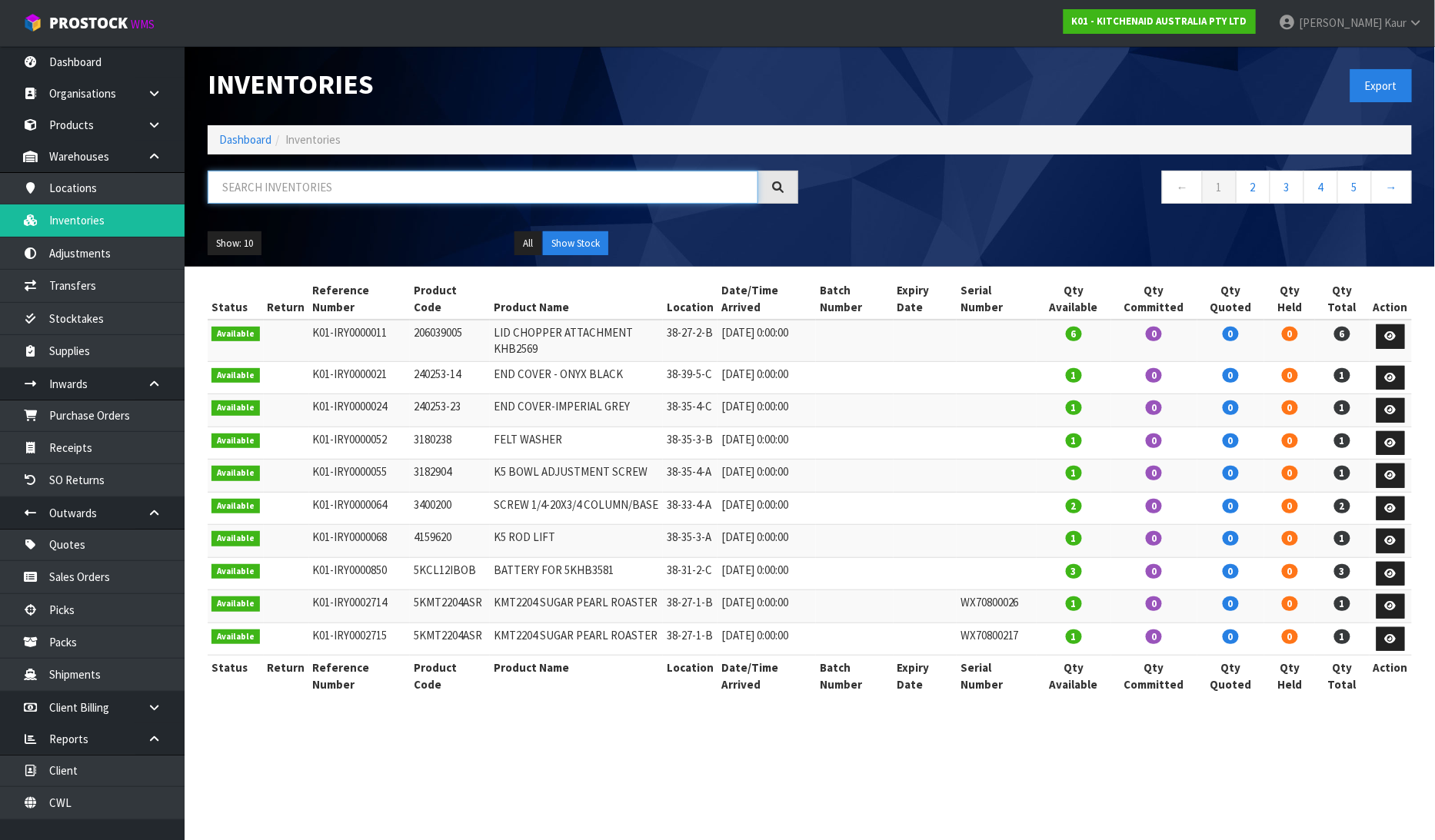
paste input "YJD4501543"
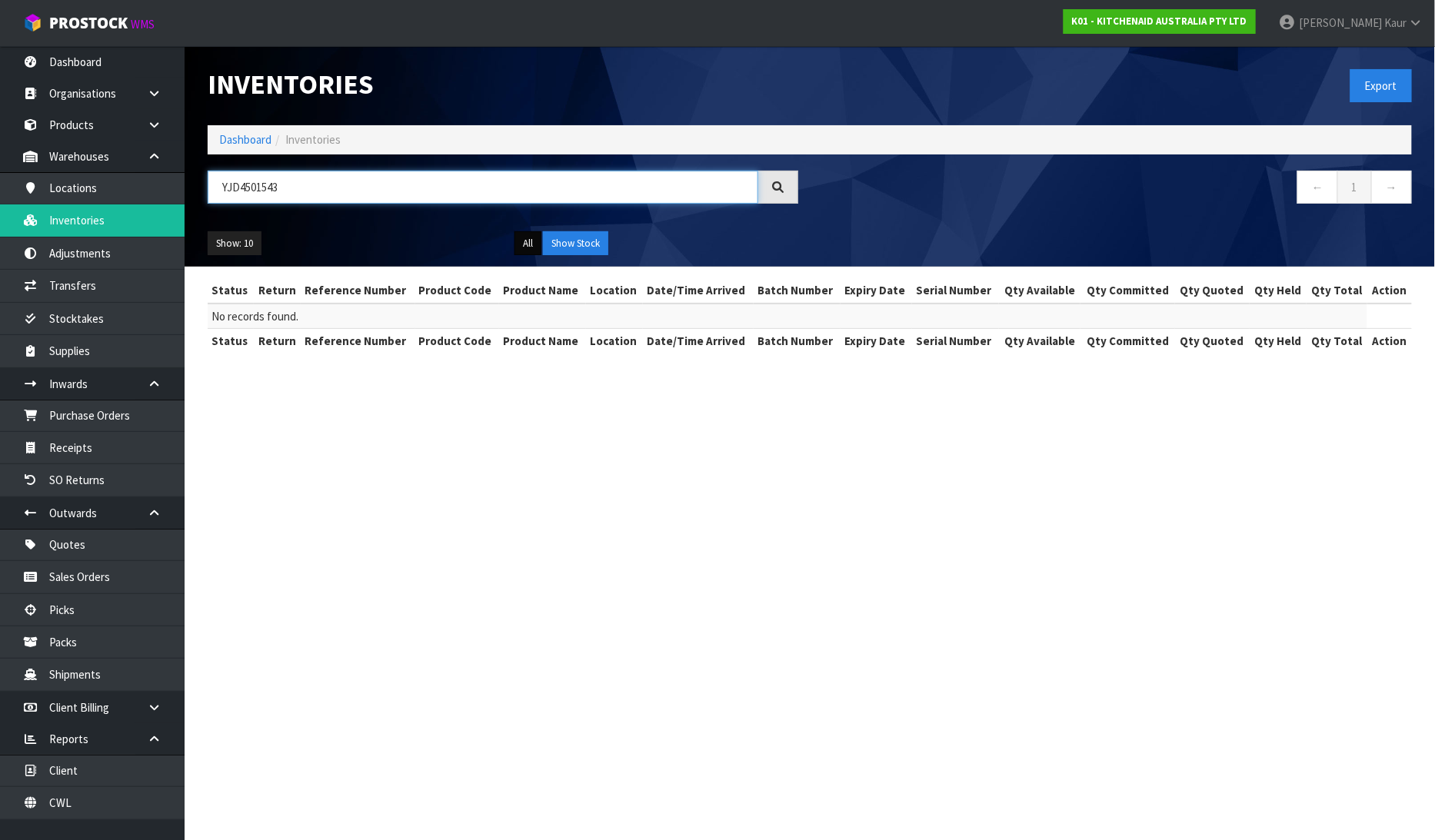
type input "YJD4501543"
click at [523, 242] on button "All" at bounding box center [528, 244] width 27 height 25
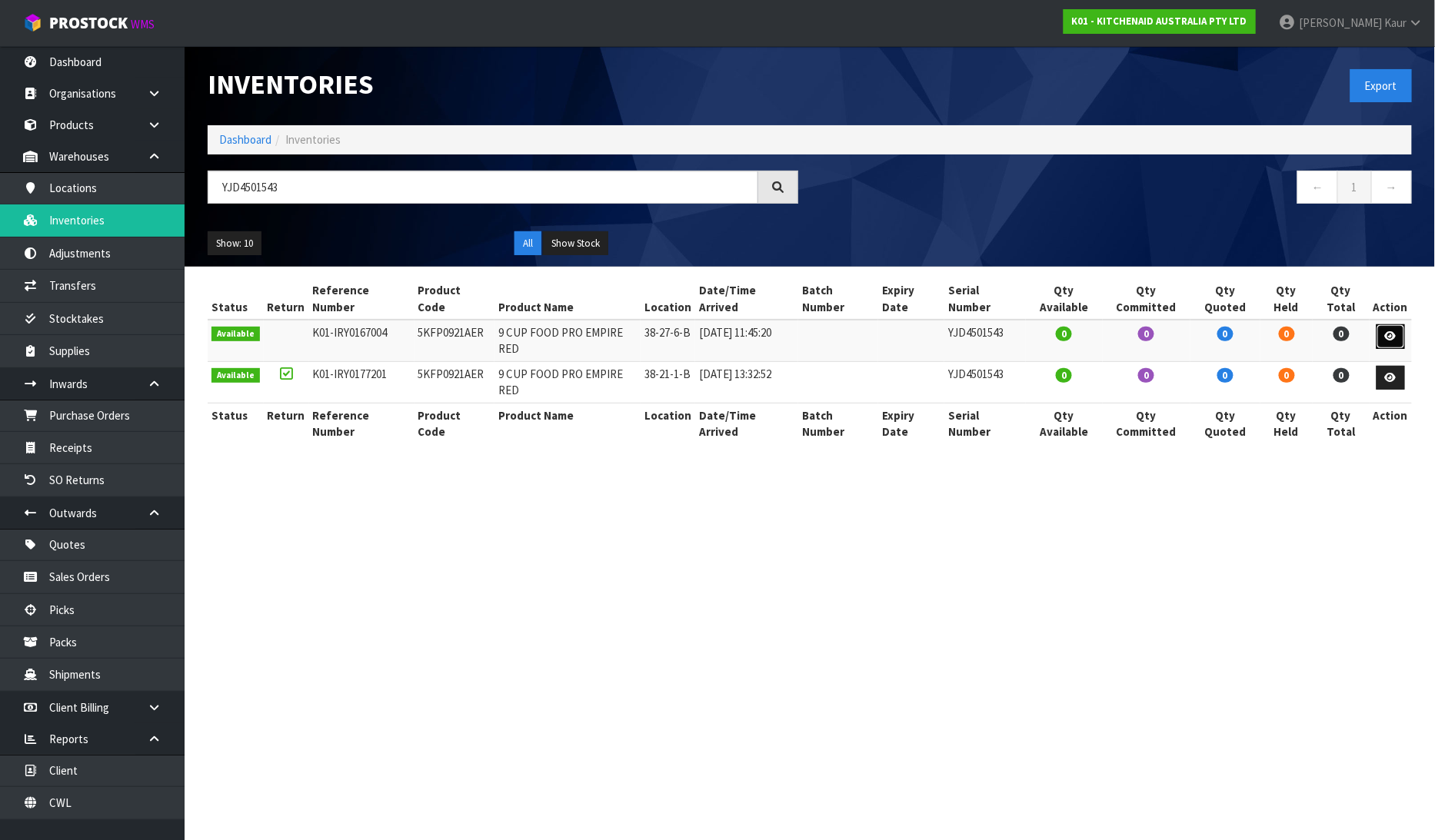
click at [1391, 332] on icon at bounding box center [1391, 336] width 12 height 10
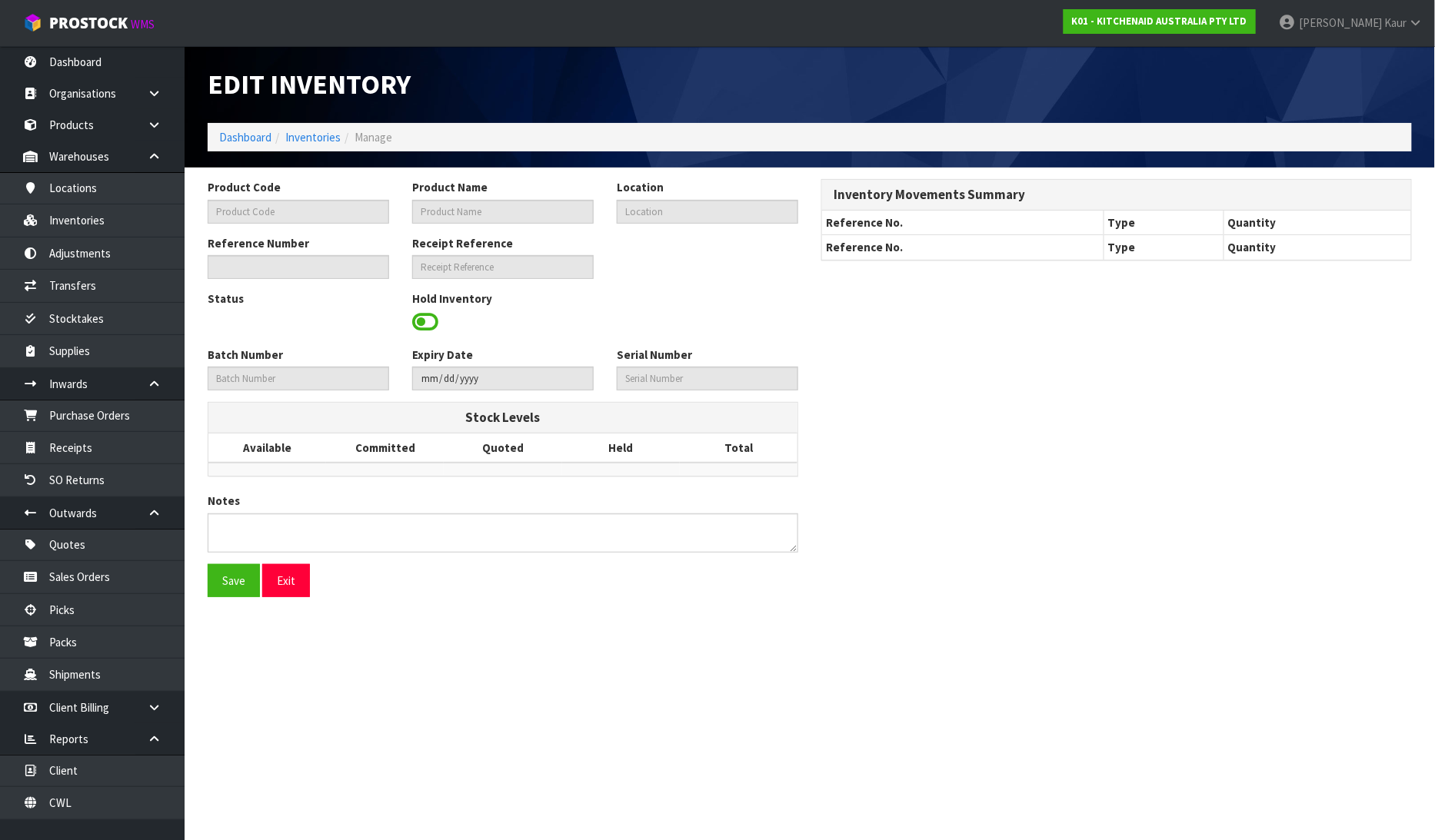
type input "5KFP0921AER"
type input "9 CUP FOOD PRO EMPIRE RED"
type input "38-27-6-B"
type input "K01-IRY0167004"
type input "K01-REC0002020"
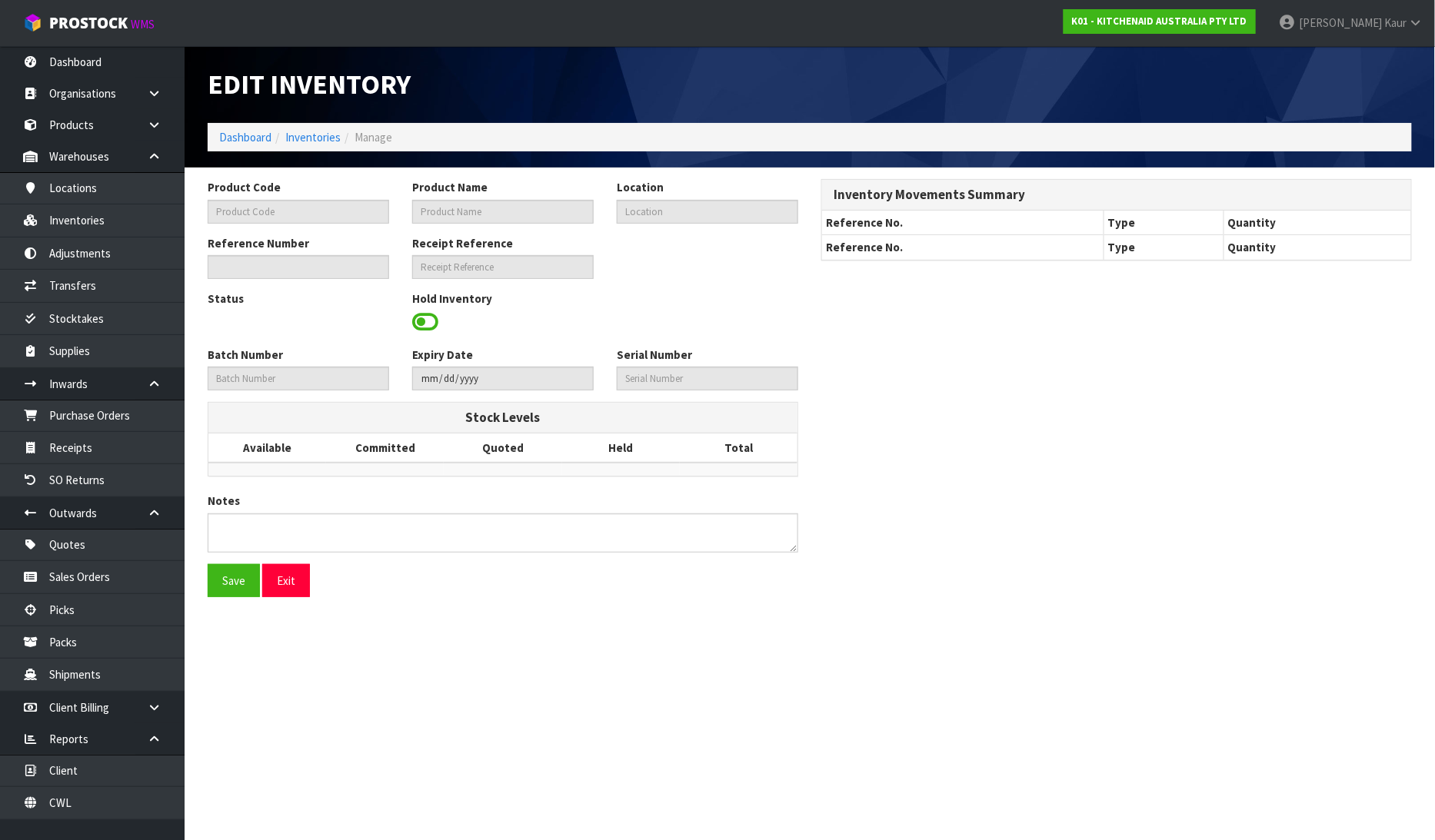
type input "YJD4501543"
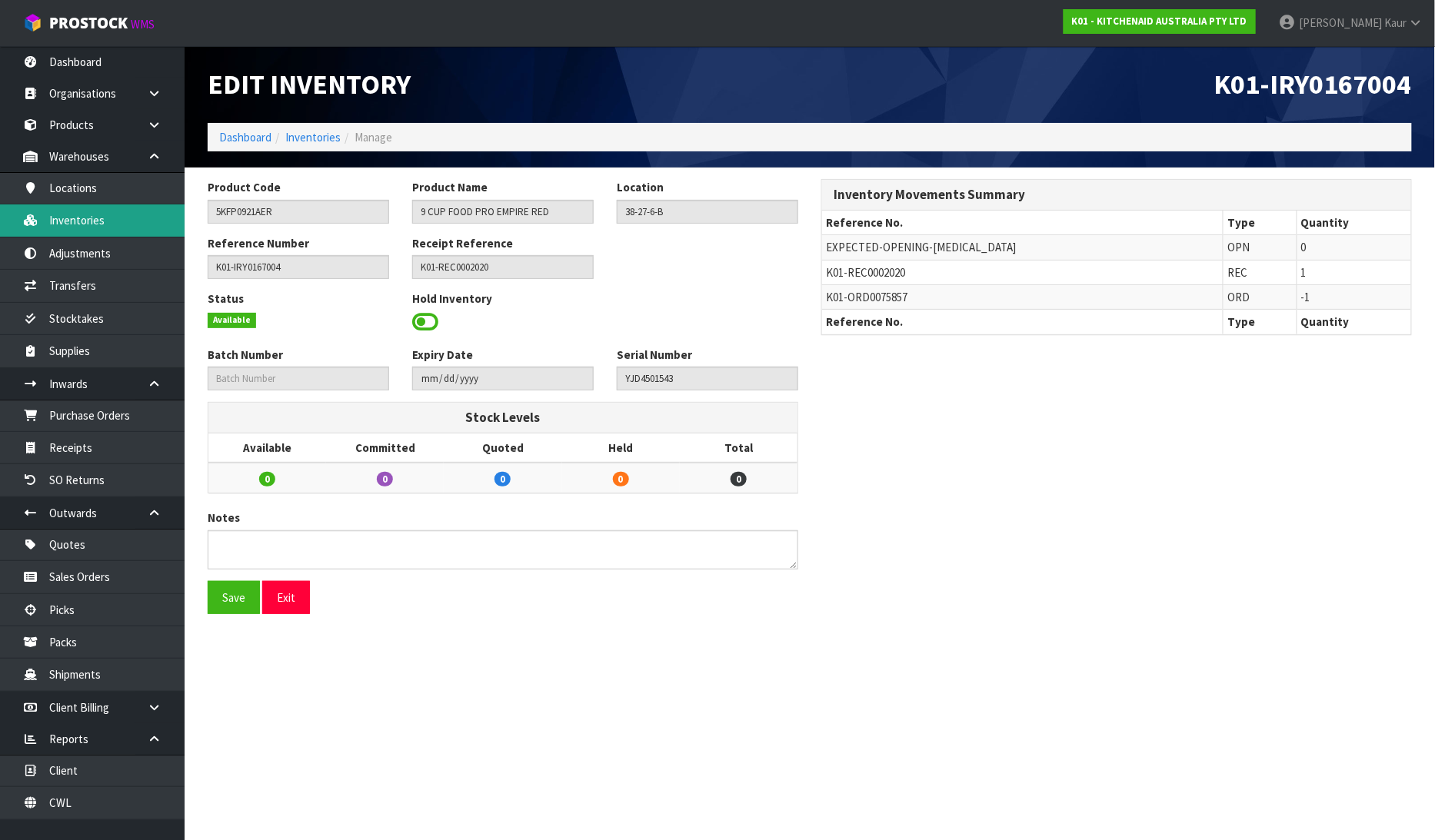
click at [134, 231] on link "Inventories" at bounding box center [92, 220] width 185 height 32
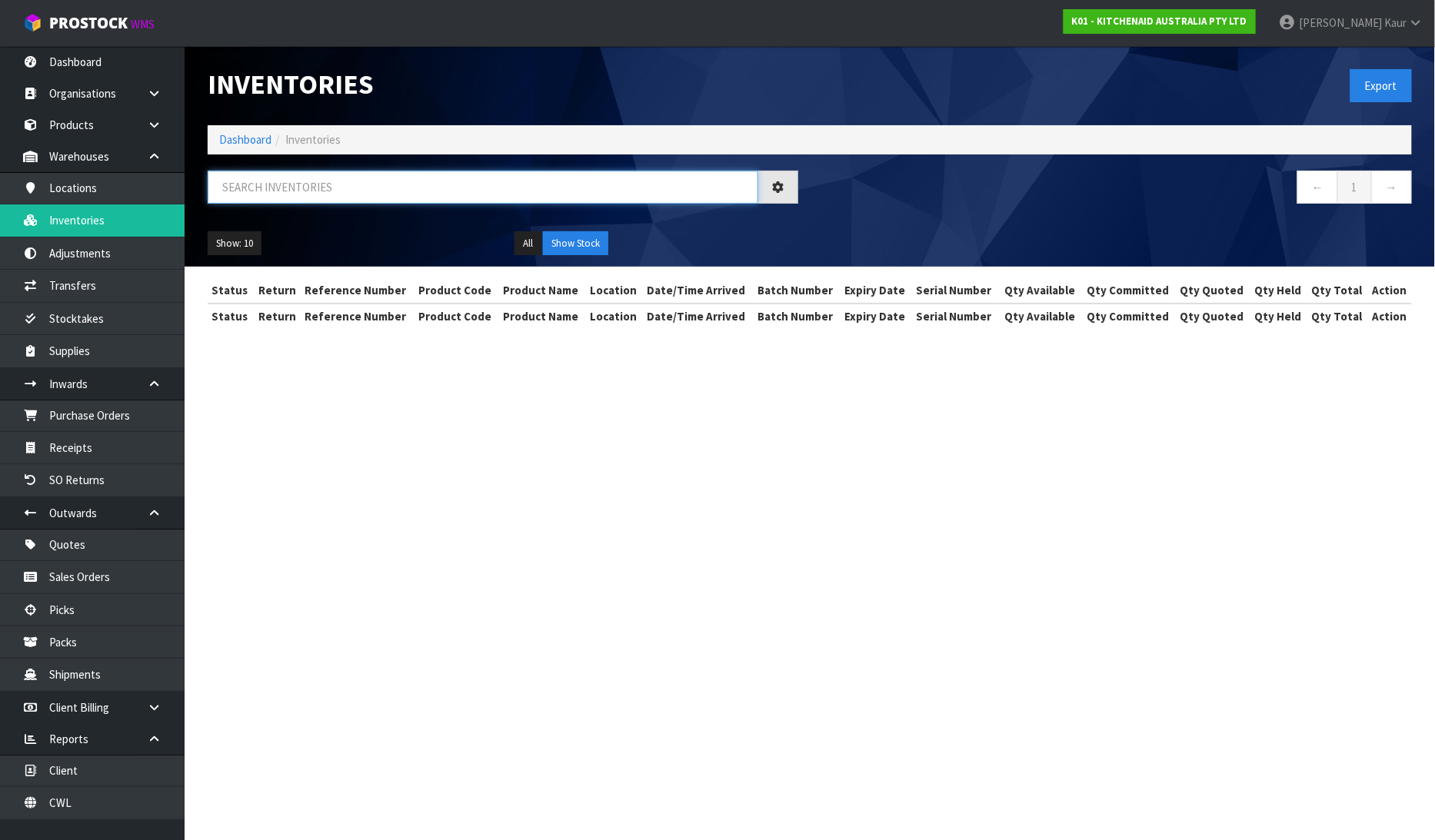
click at [241, 195] on input "text" at bounding box center [483, 187] width 550 height 33
paste input "YJD4501543"
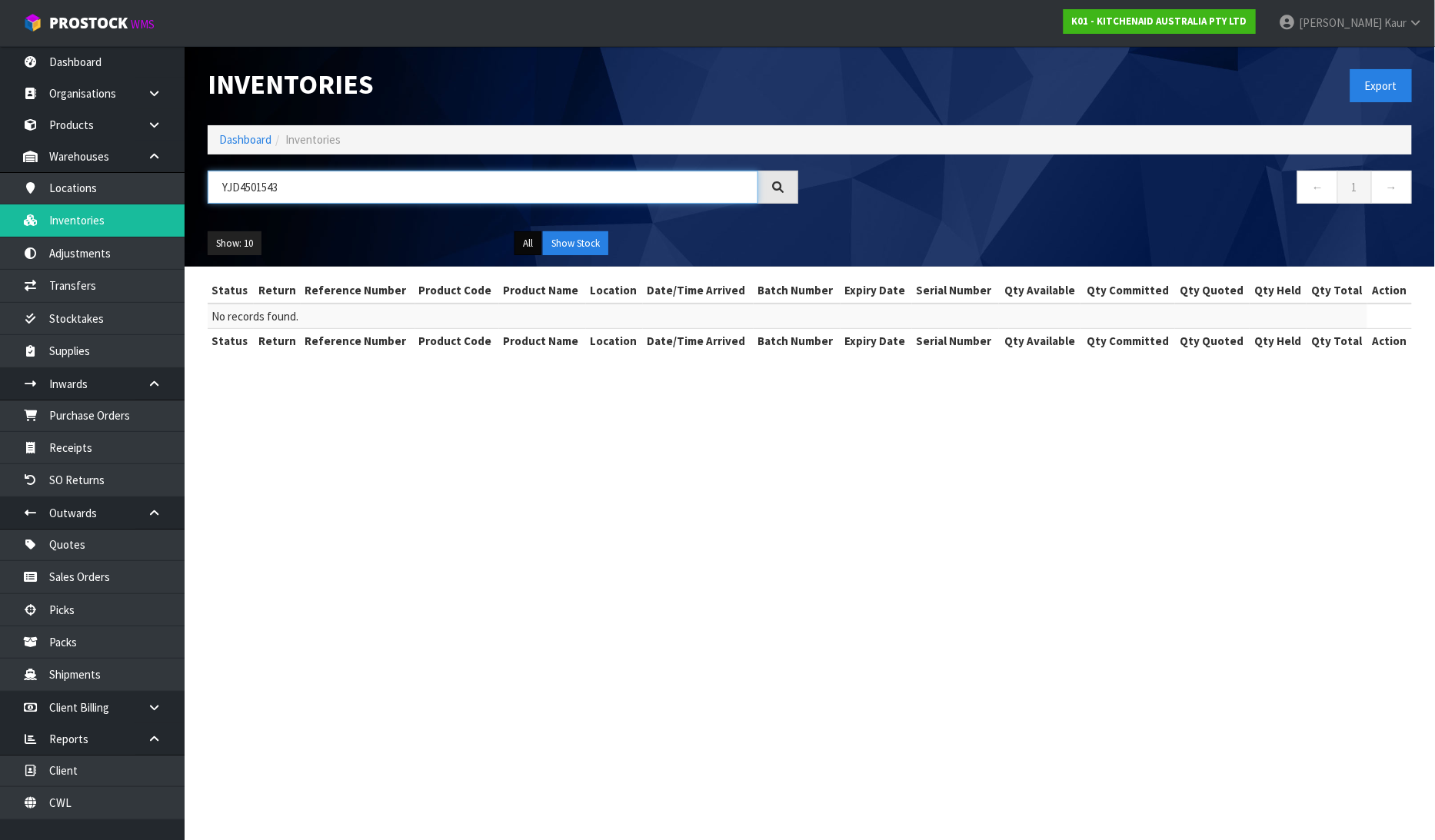
type input "YJD4501543"
click at [528, 246] on button "All" at bounding box center [528, 244] width 27 height 25
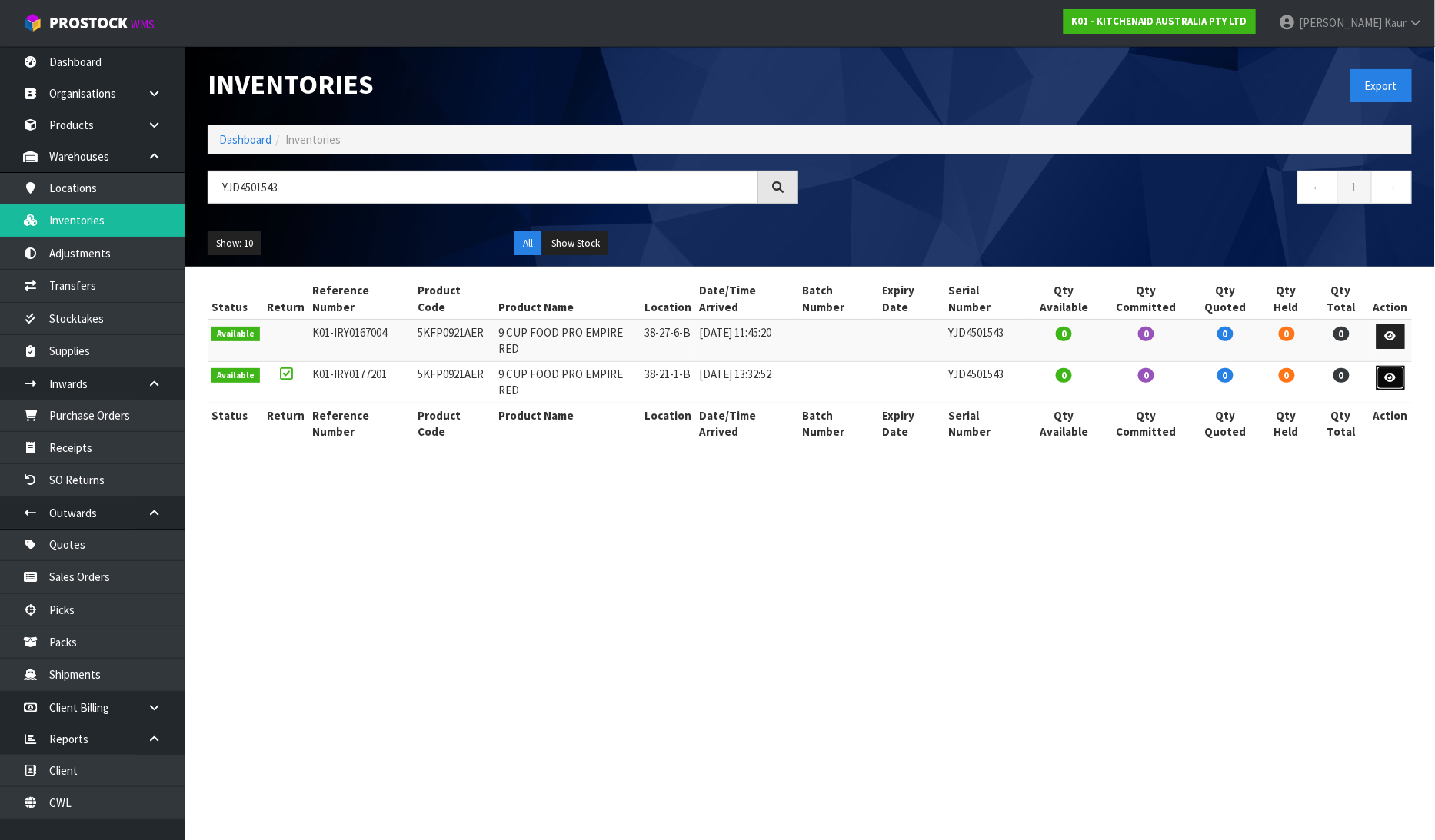
click at [1395, 373] on icon at bounding box center [1391, 377] width 12 height 10
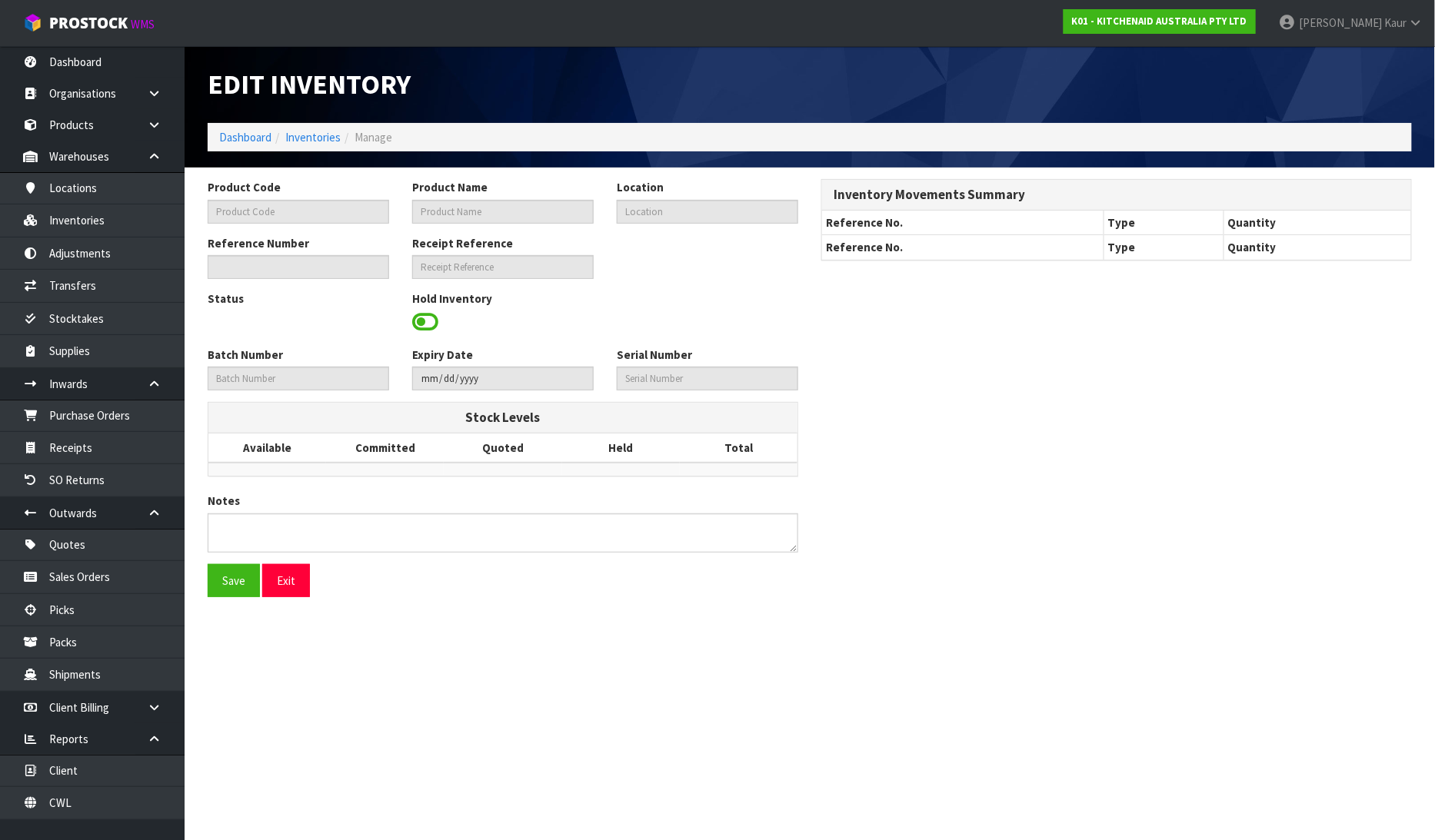
type input "5KFP0921AER"
type input "9 CUP FOOD PRO EMPIRE RED"
type input "38-21-1-B"
type input "K01-IRY0177201"
type input "K01-REC0002132"
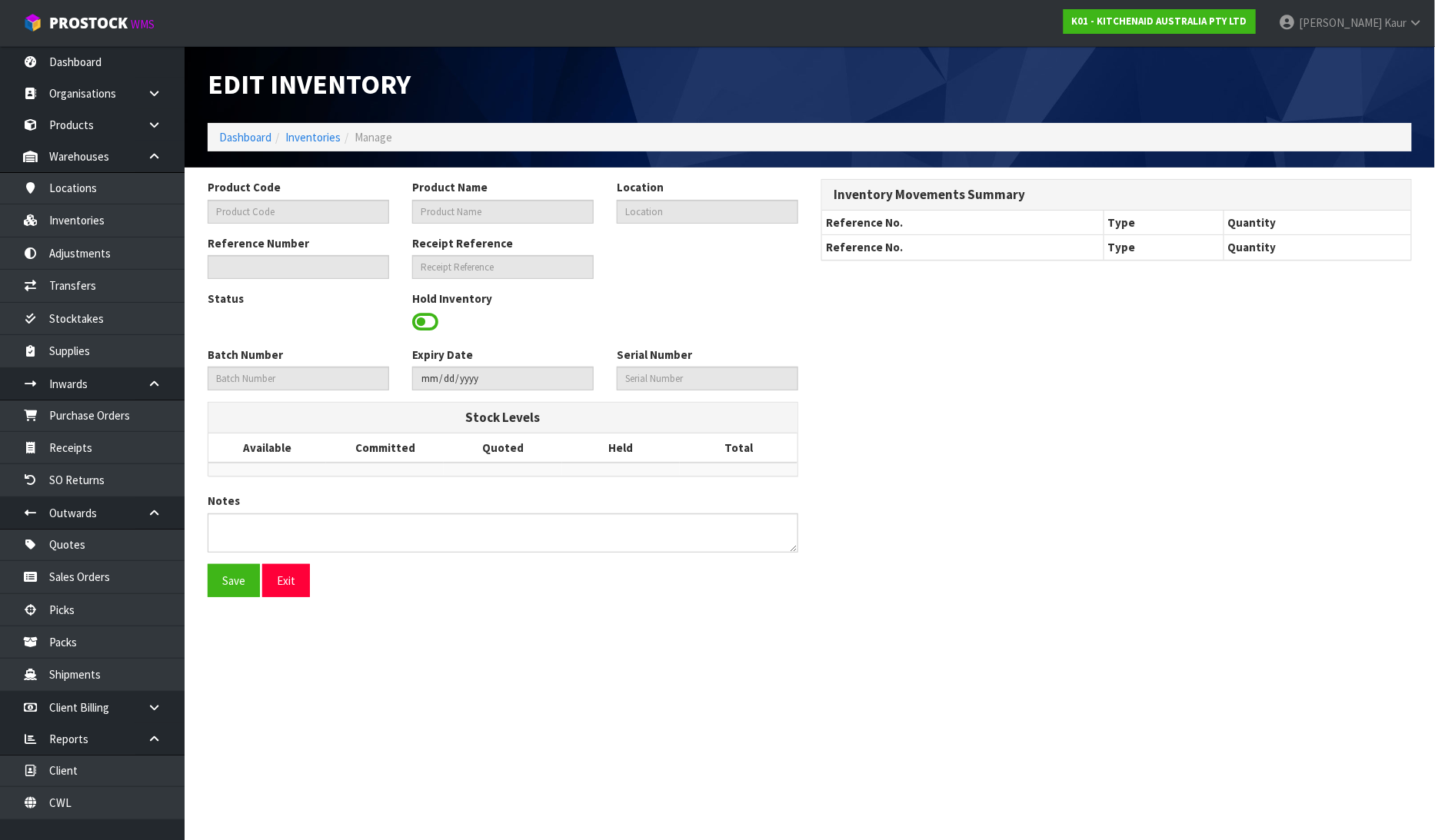
type input "YJD4501543"
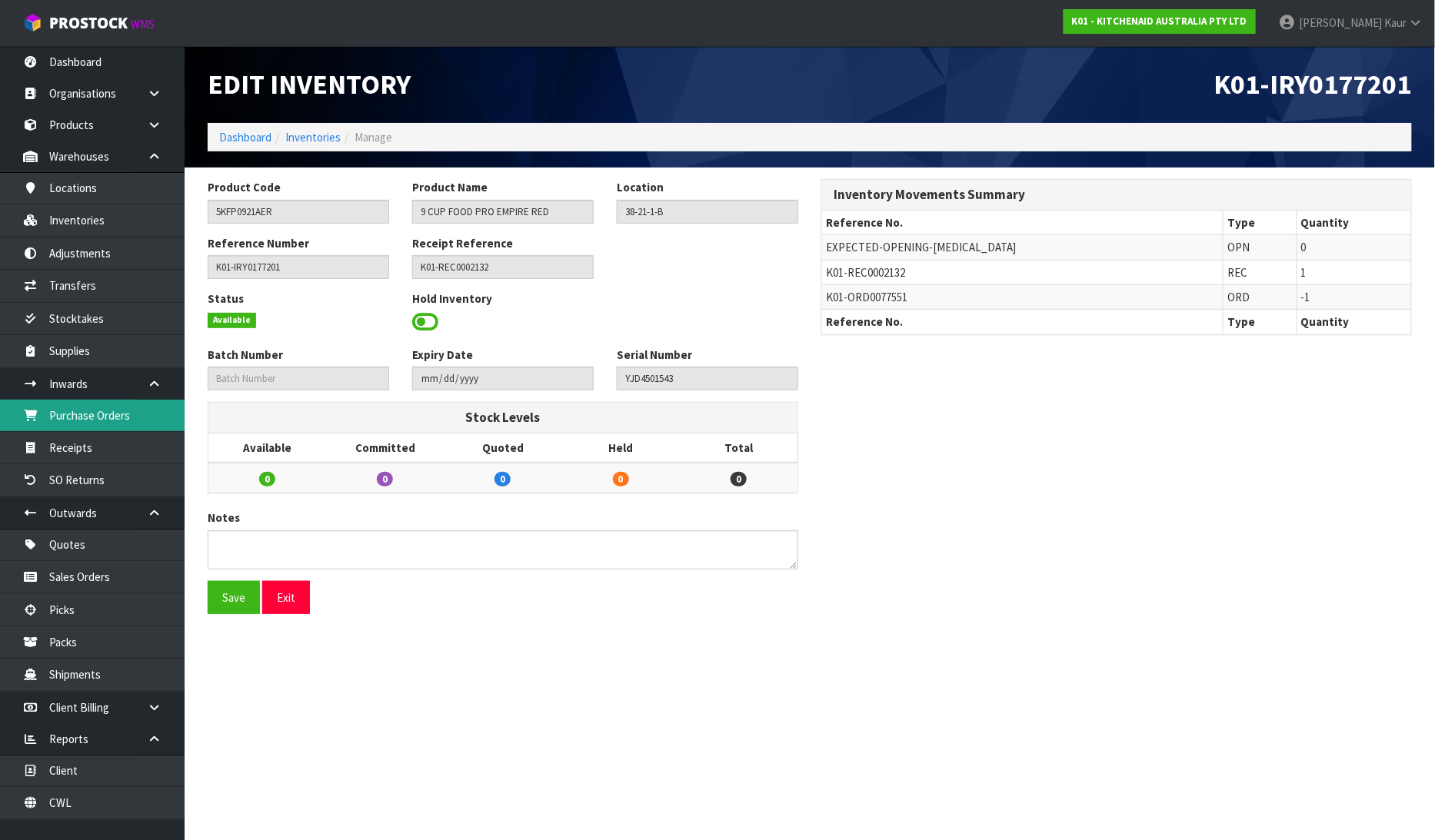
click at [112, 425] on link "Purchase Orders" at bounding box center [92, 415] width 185 height 32
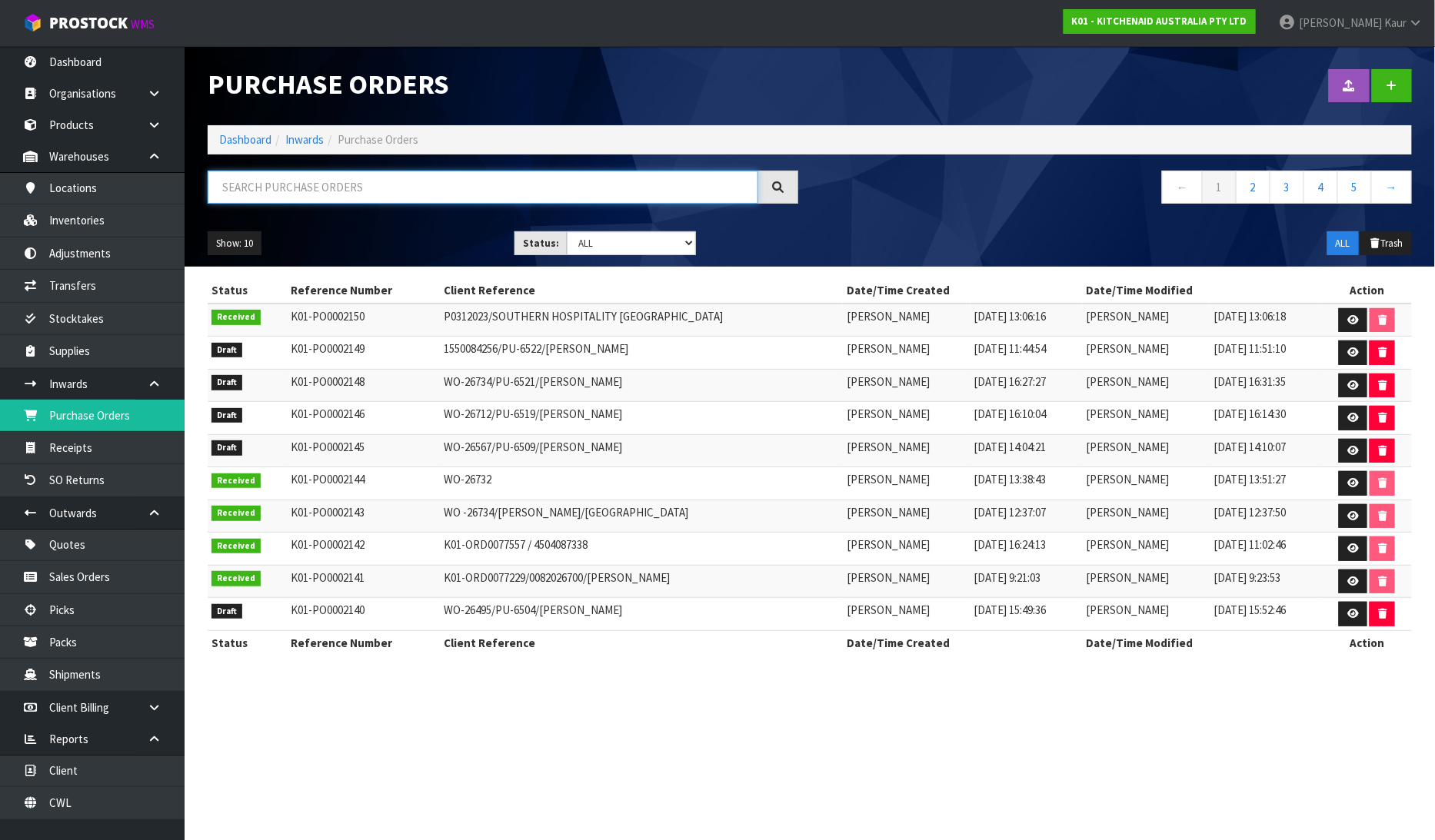
click at [269, 194] on input "text" at bounding box center [483, 187] width 550 height 33
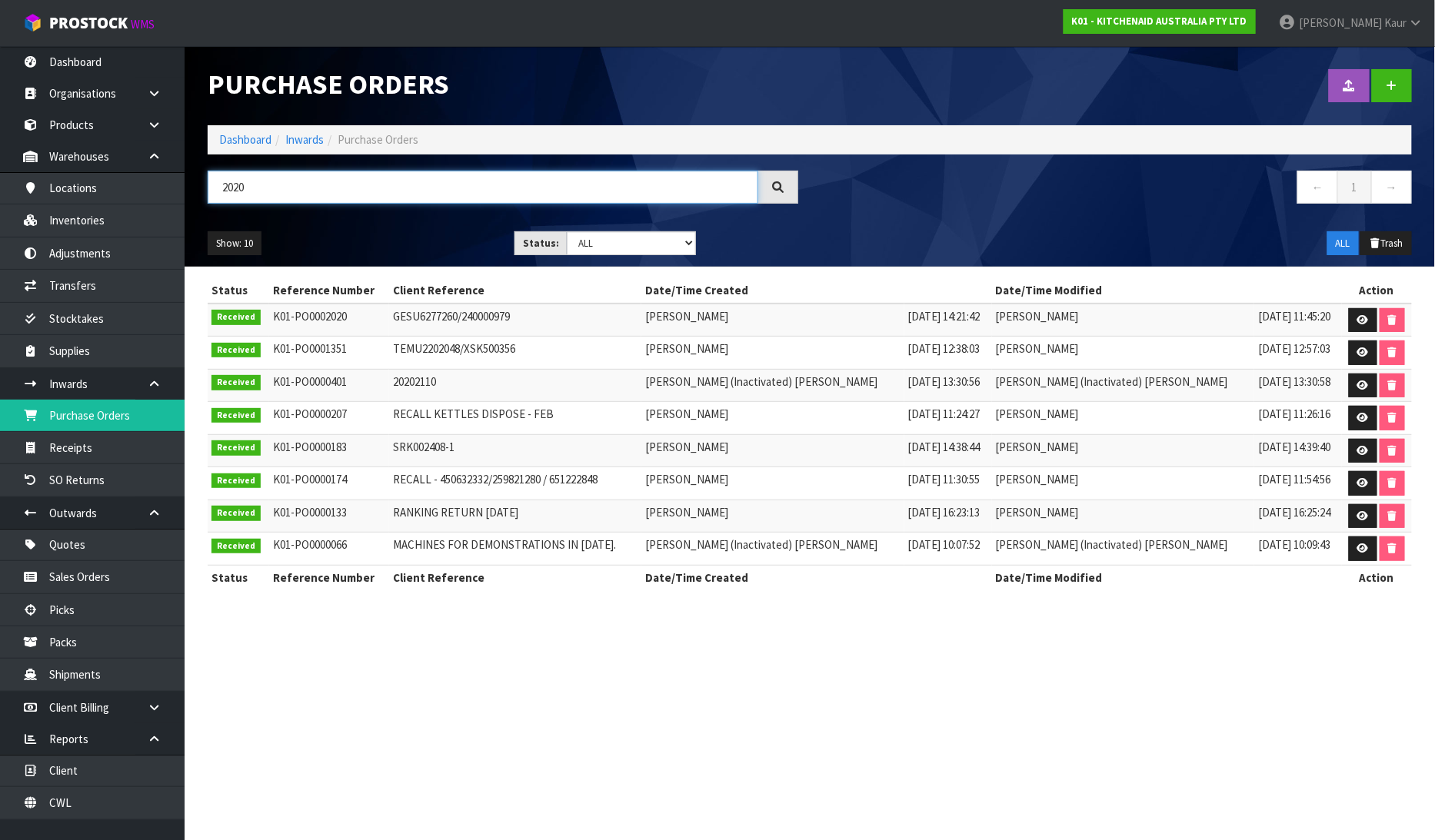
click at [219, 184] on input "2020" at bounding box center [483, 187] width 550 height 33
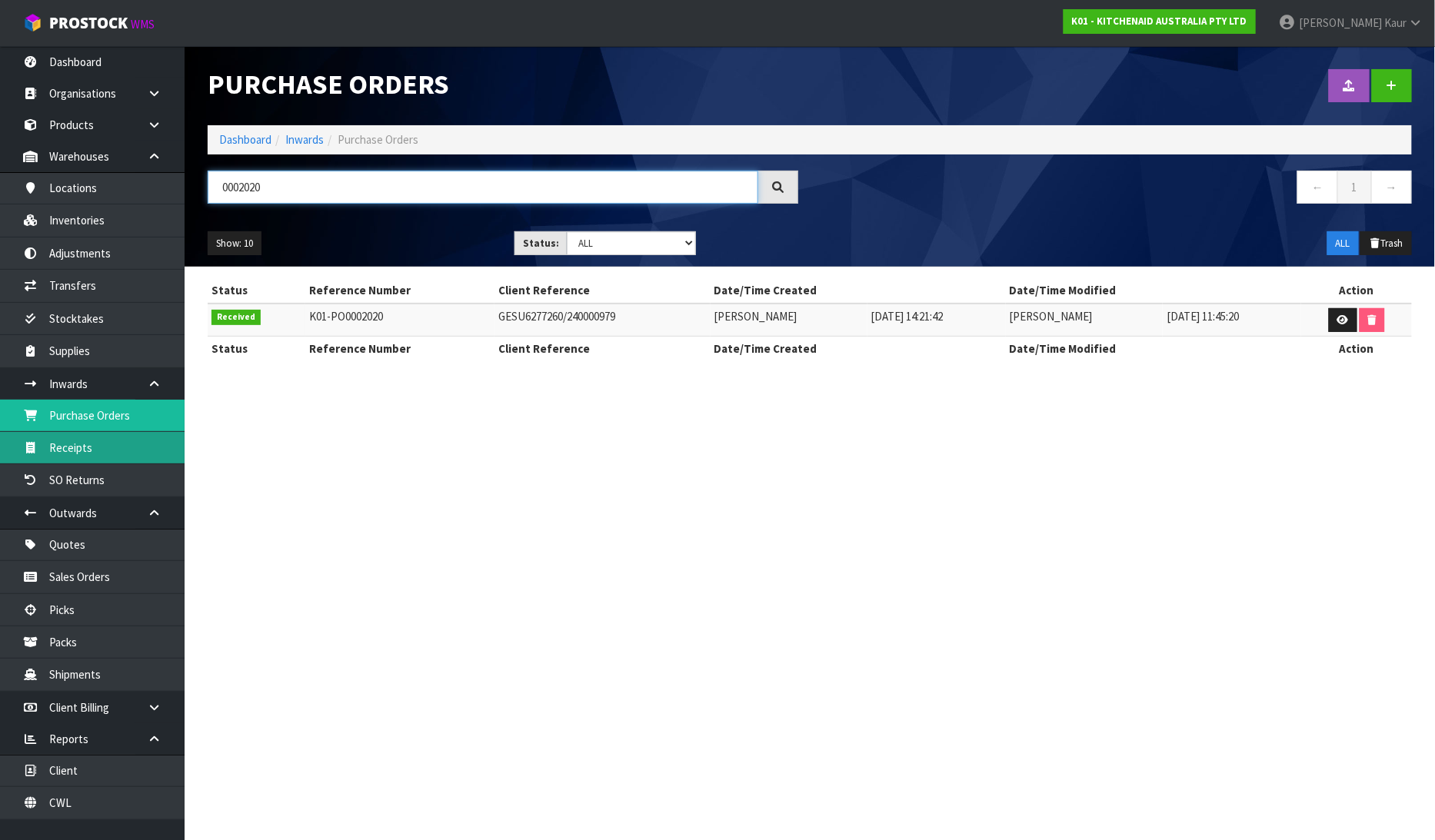
type input "0002020"
click at [123, 446] on link "Receipts" at bounding box center [92, 448] width 185 height 32
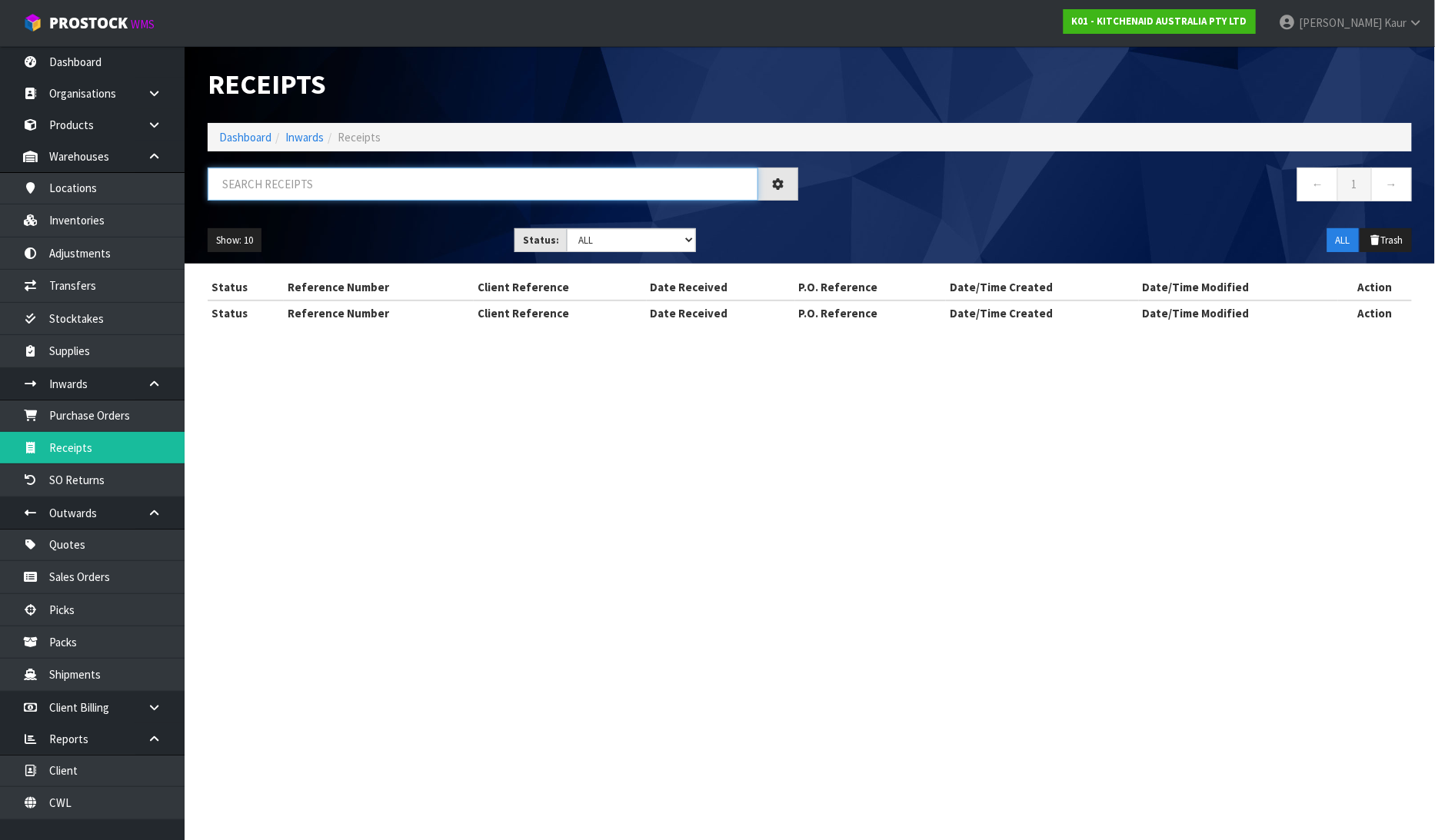
click at [332, 172] on input "text" at bounding box center [483, 184] width 550 height 33
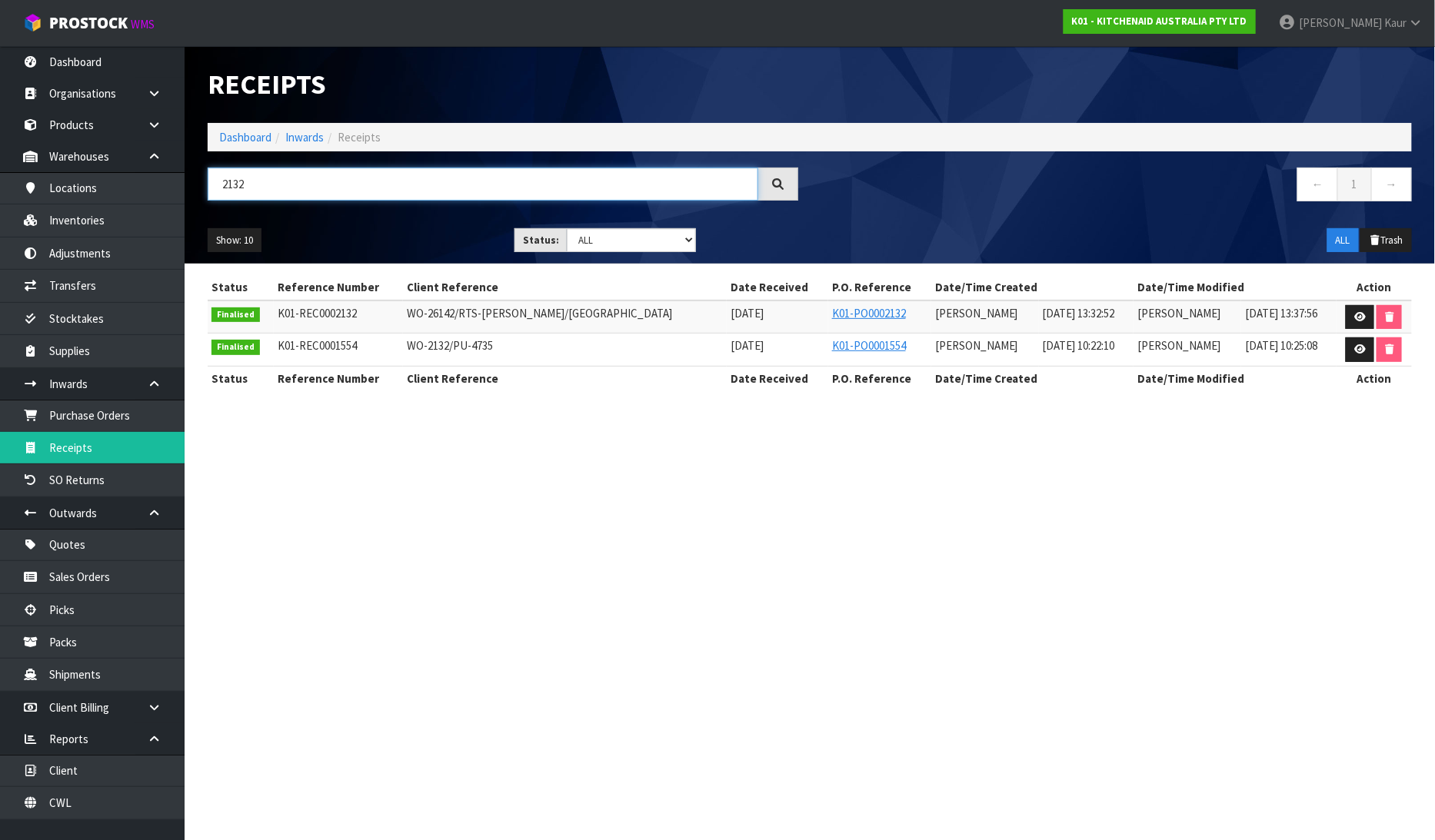
drag, startPoint x: 267, startPoint y: 182, endPoint x: 214, endPoint y: 201, distance: 56.3
click at [214, 201] on div "2132" at bounding box center [503, 190] width 614 height 45
type input "2132"
click at [86, 578] on link "Sales Orders" at bounding box center [92, 577] width 185 height 32
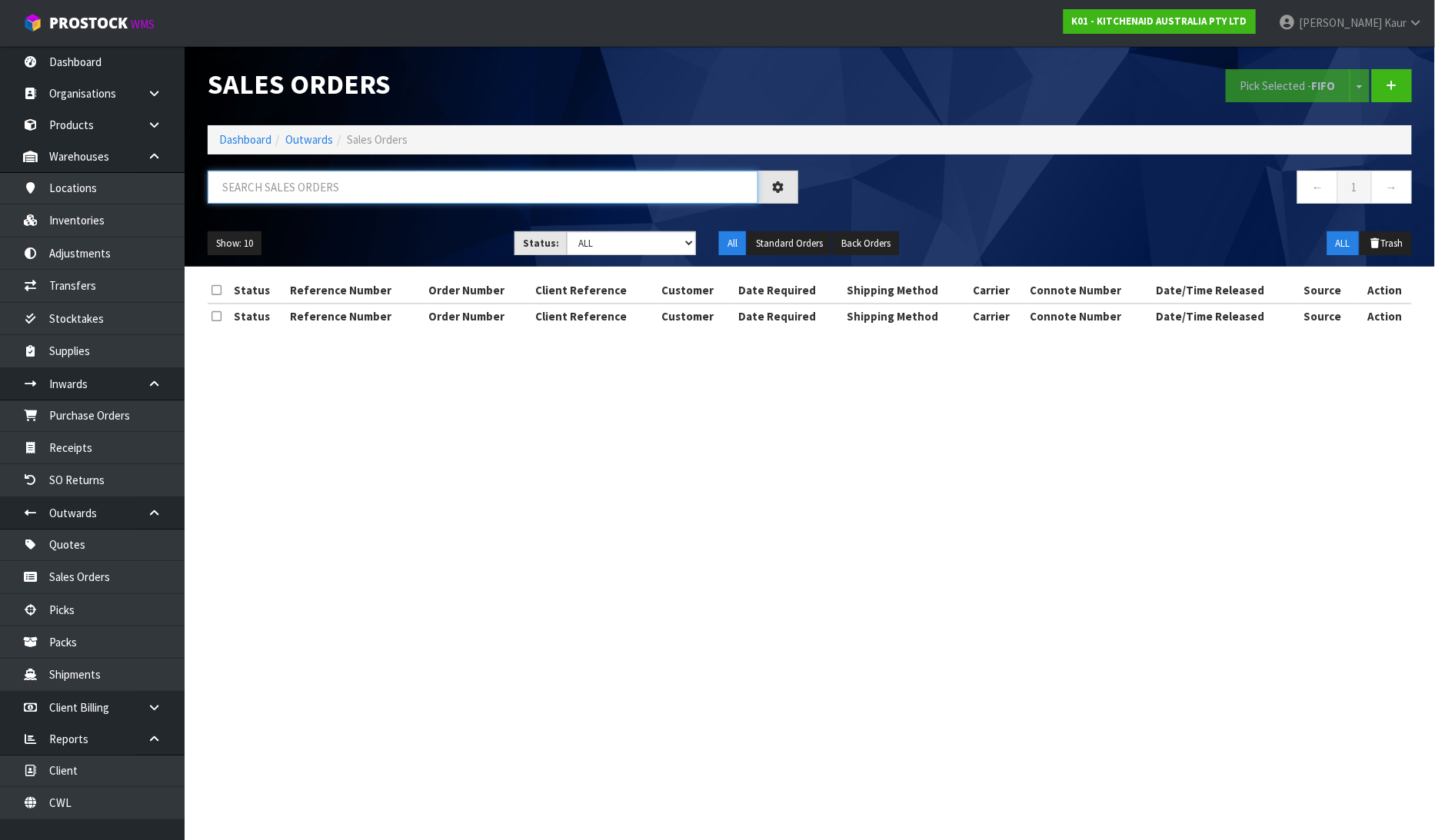
click at [248, 188] on input "text" at bounding box center [483, 187] width 550 height 33
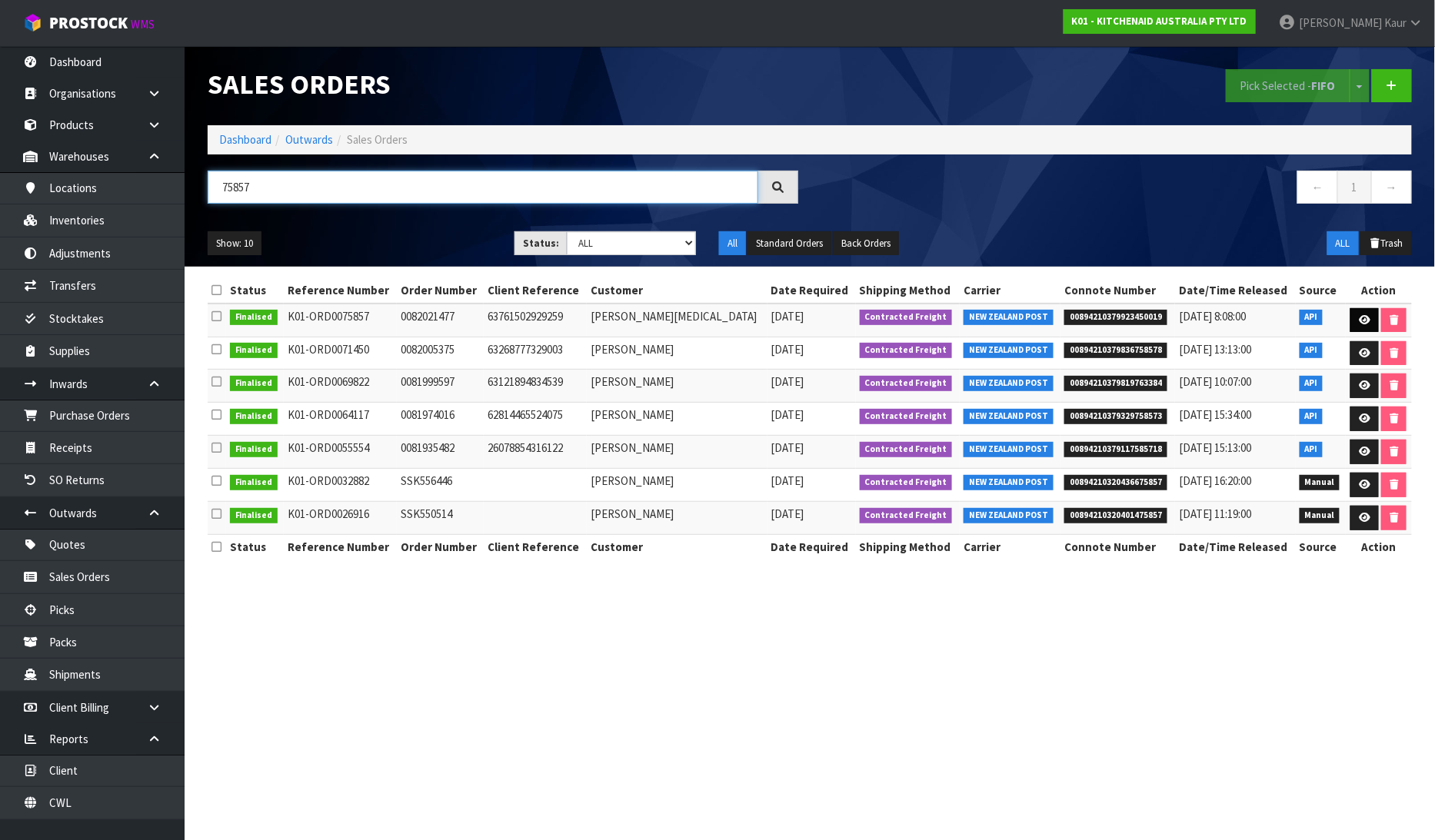
type input "75857"
click at [1362, 318] on icon at bounding box center [1364, 320] width 12 height 10
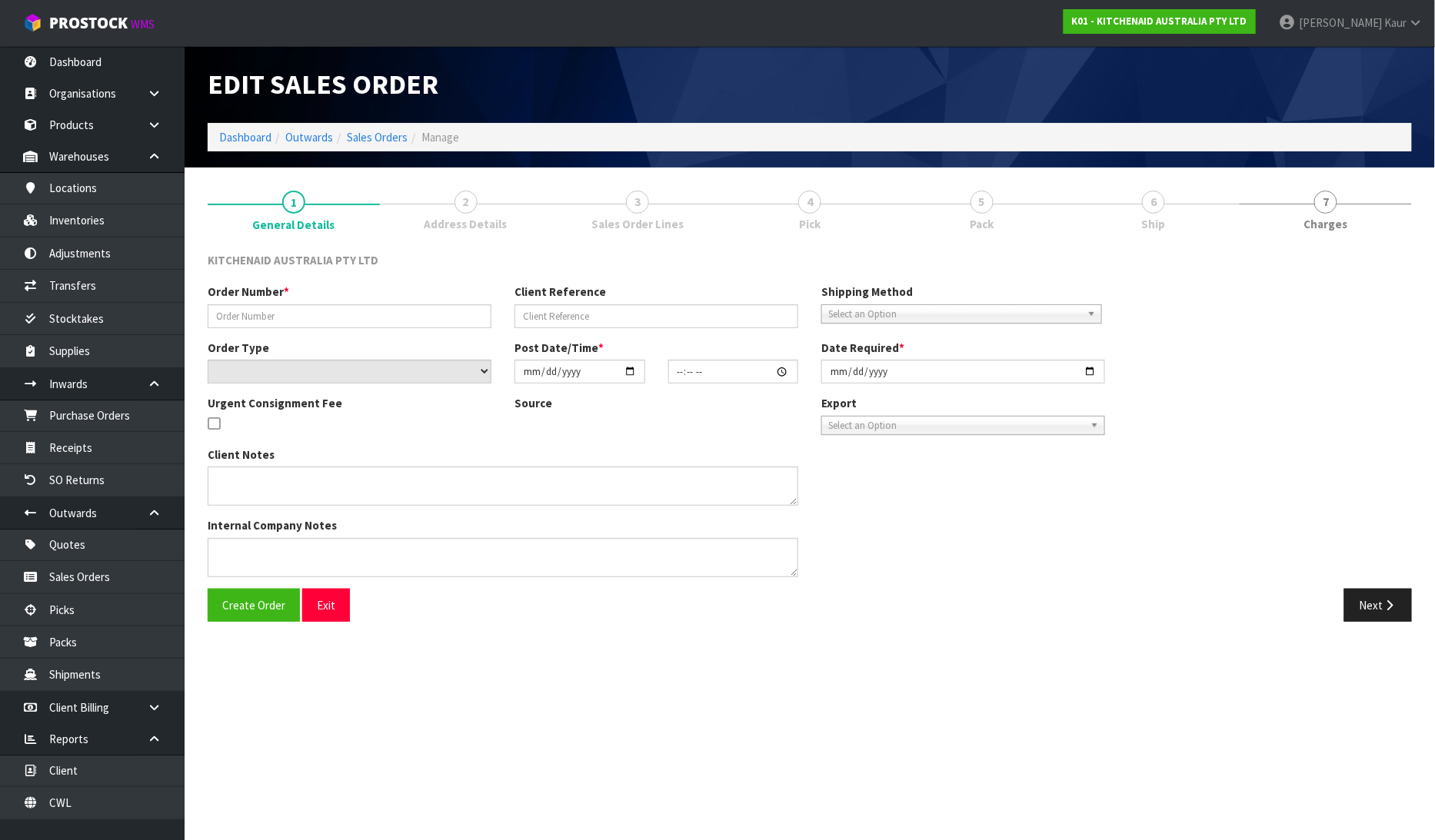
type input "0082021477"
type input "63761502929259"
select select "number:0"
type input "2025-06-26"
type input "21:33:33.000"
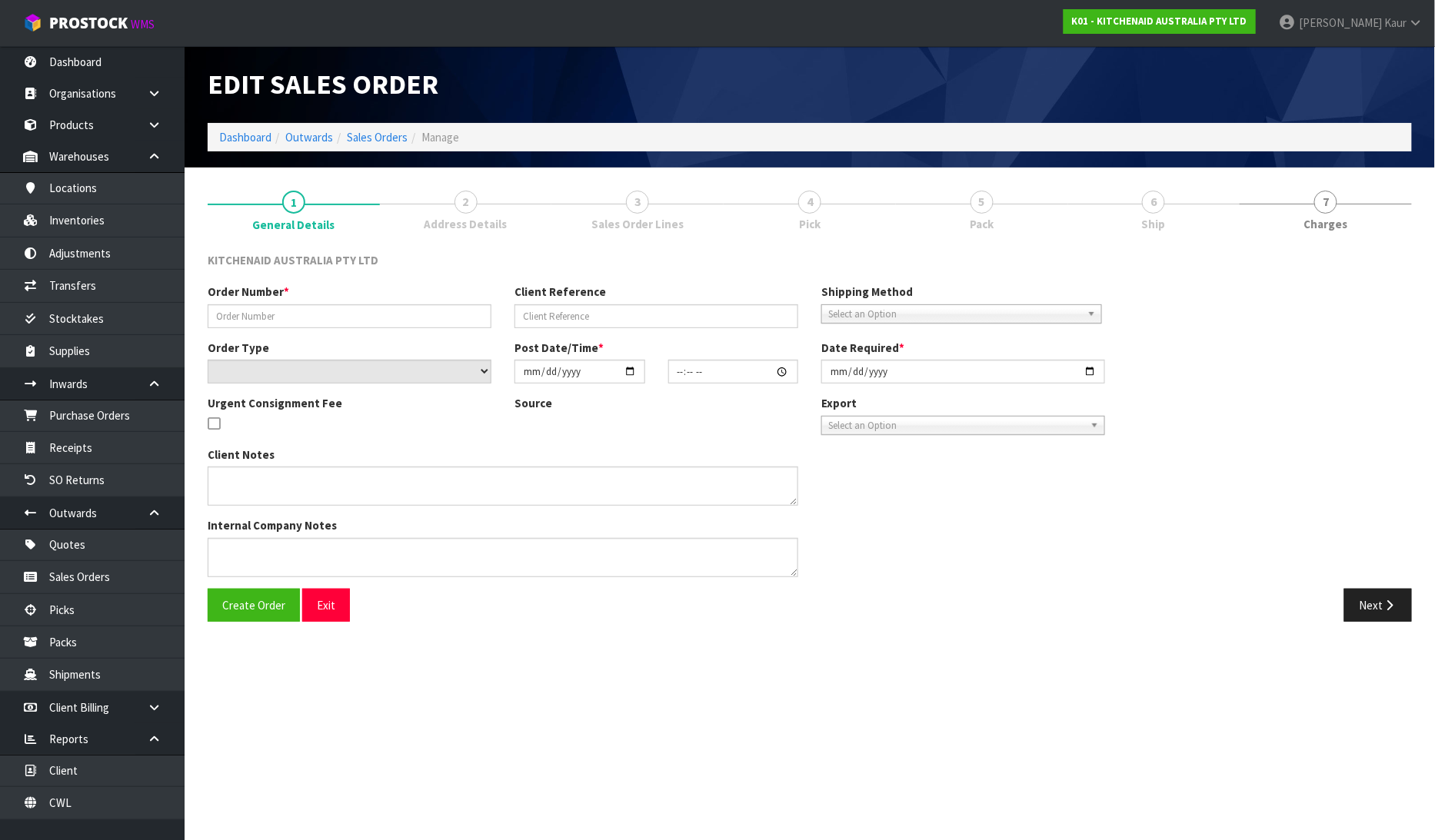
type input "2025-06-26"
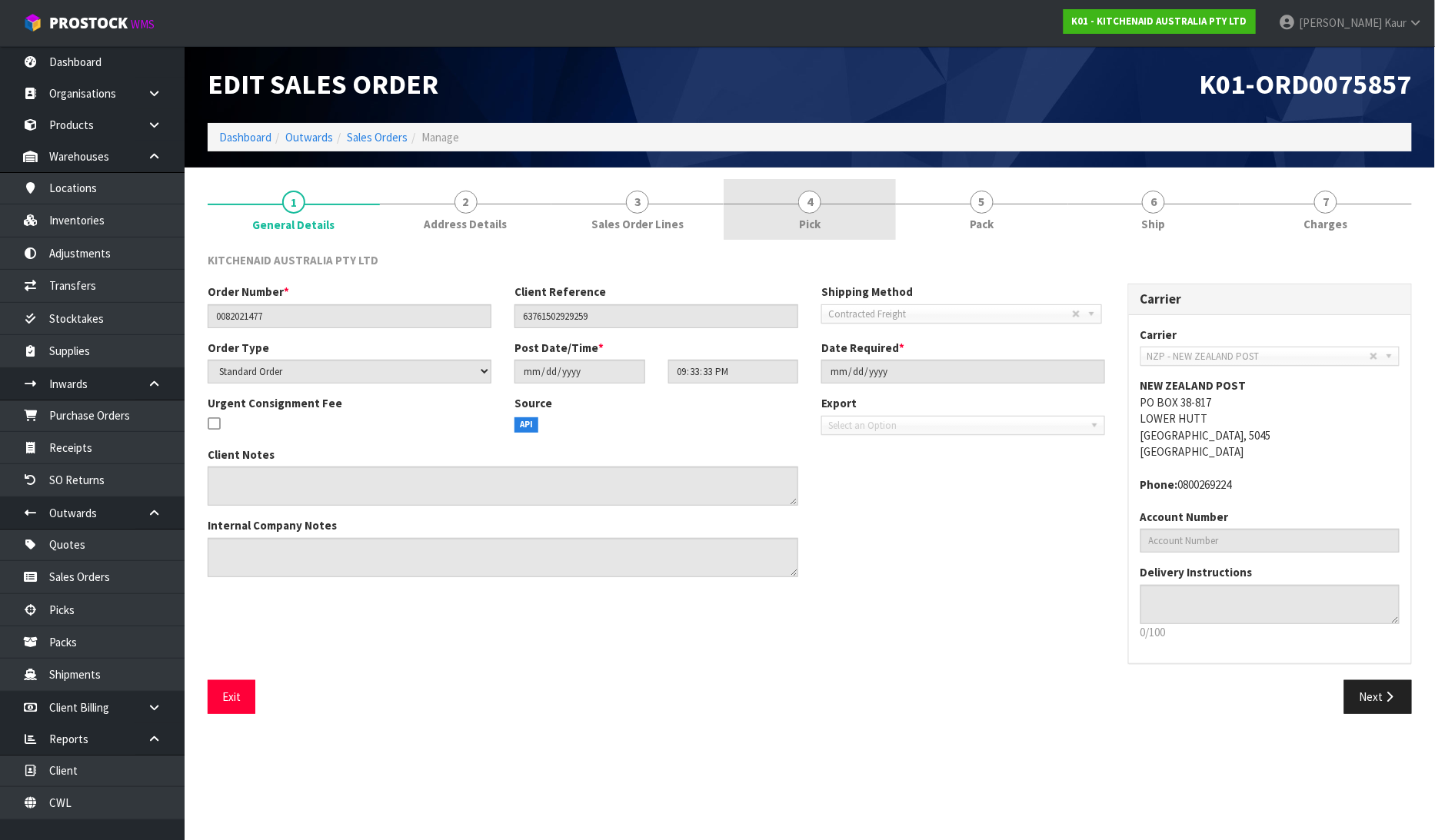
click at [794, 225] on link "4 Pick" at bounding box center [809, 209] width 172 height 60
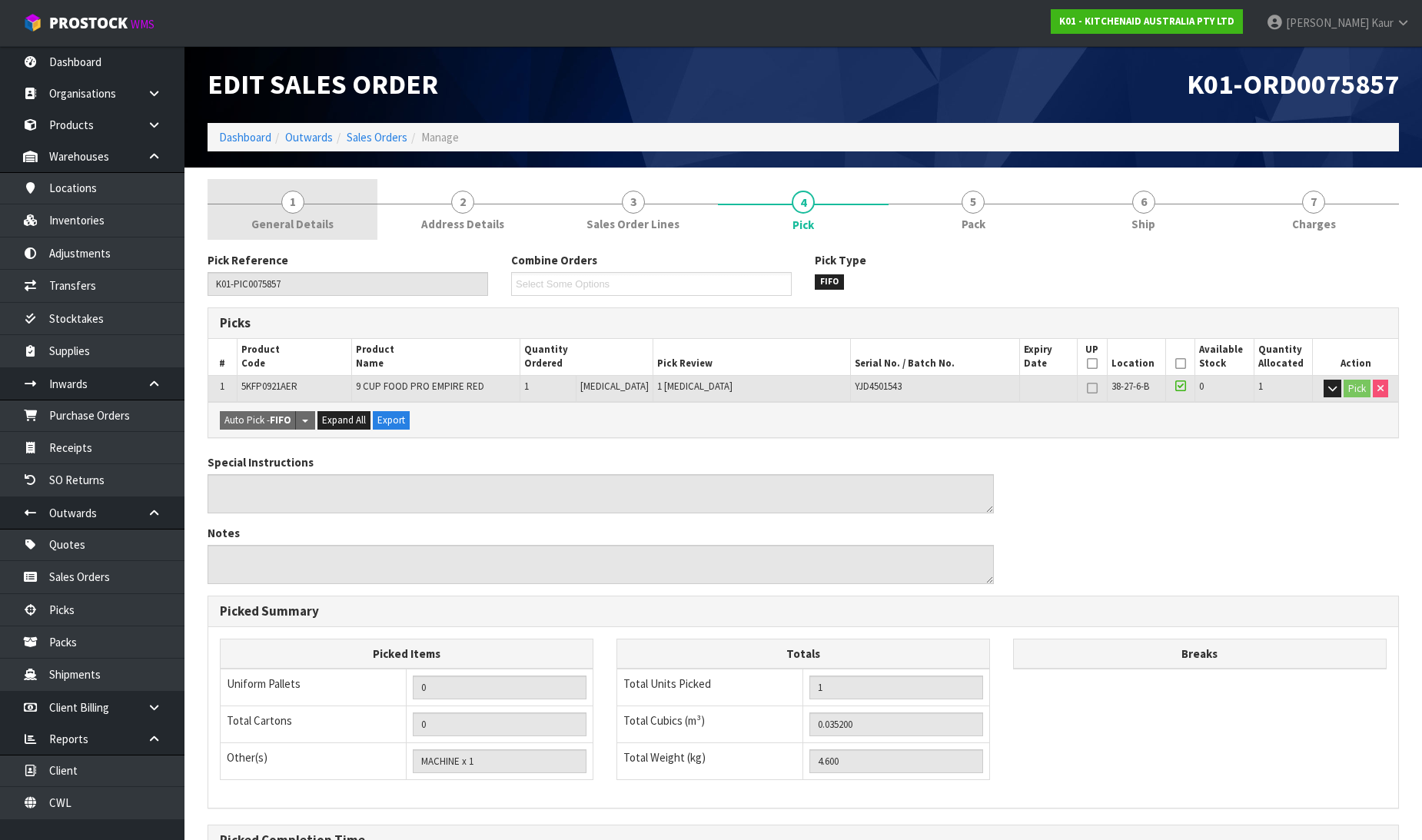
click at [281, 196] on link "1 General Details" at bounding box center [292, 209] width 170 height 60
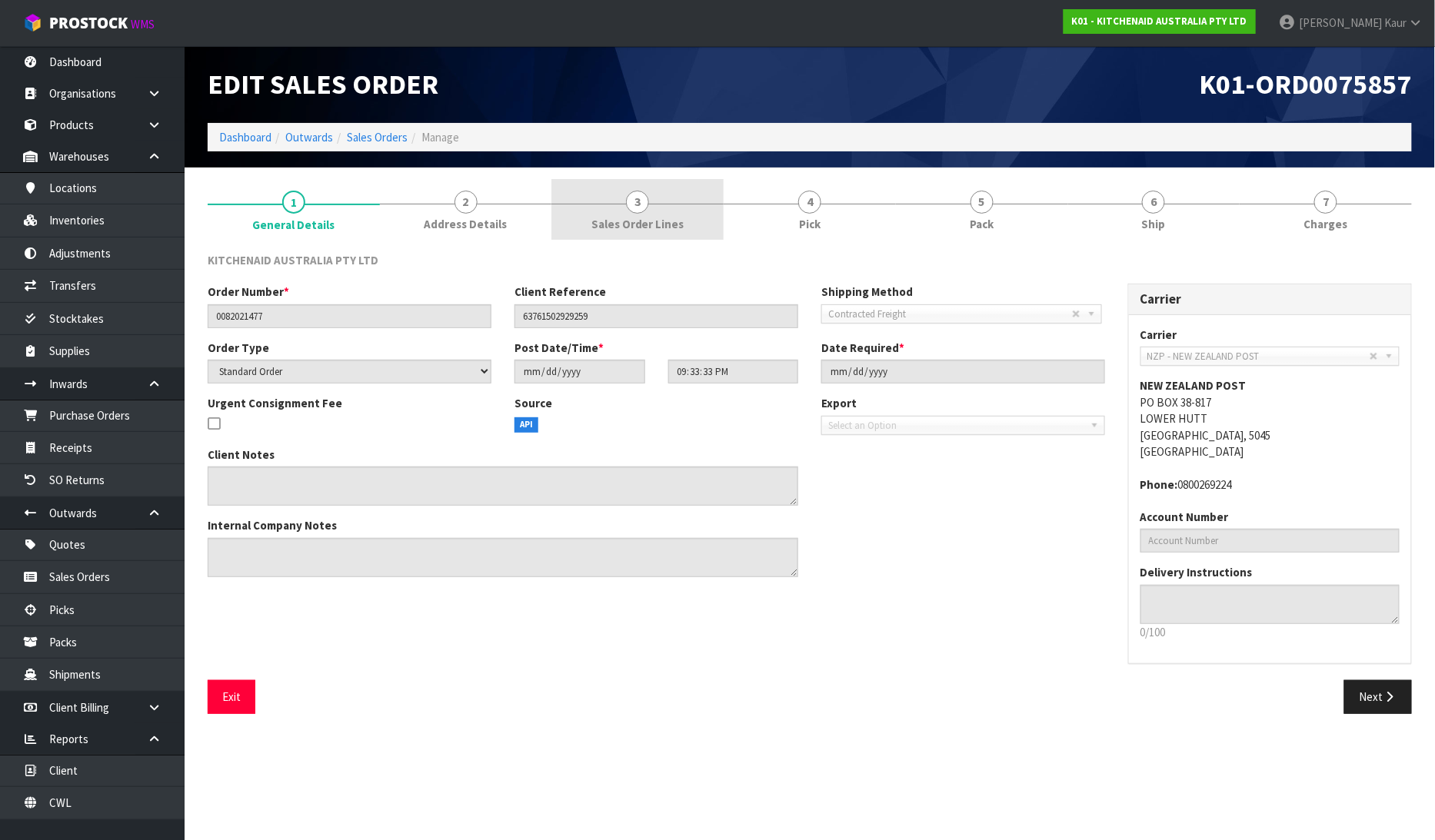
click at [625, 217] on span "Sales Order Lines" at bounding box center [638, 224] width 93 height 16
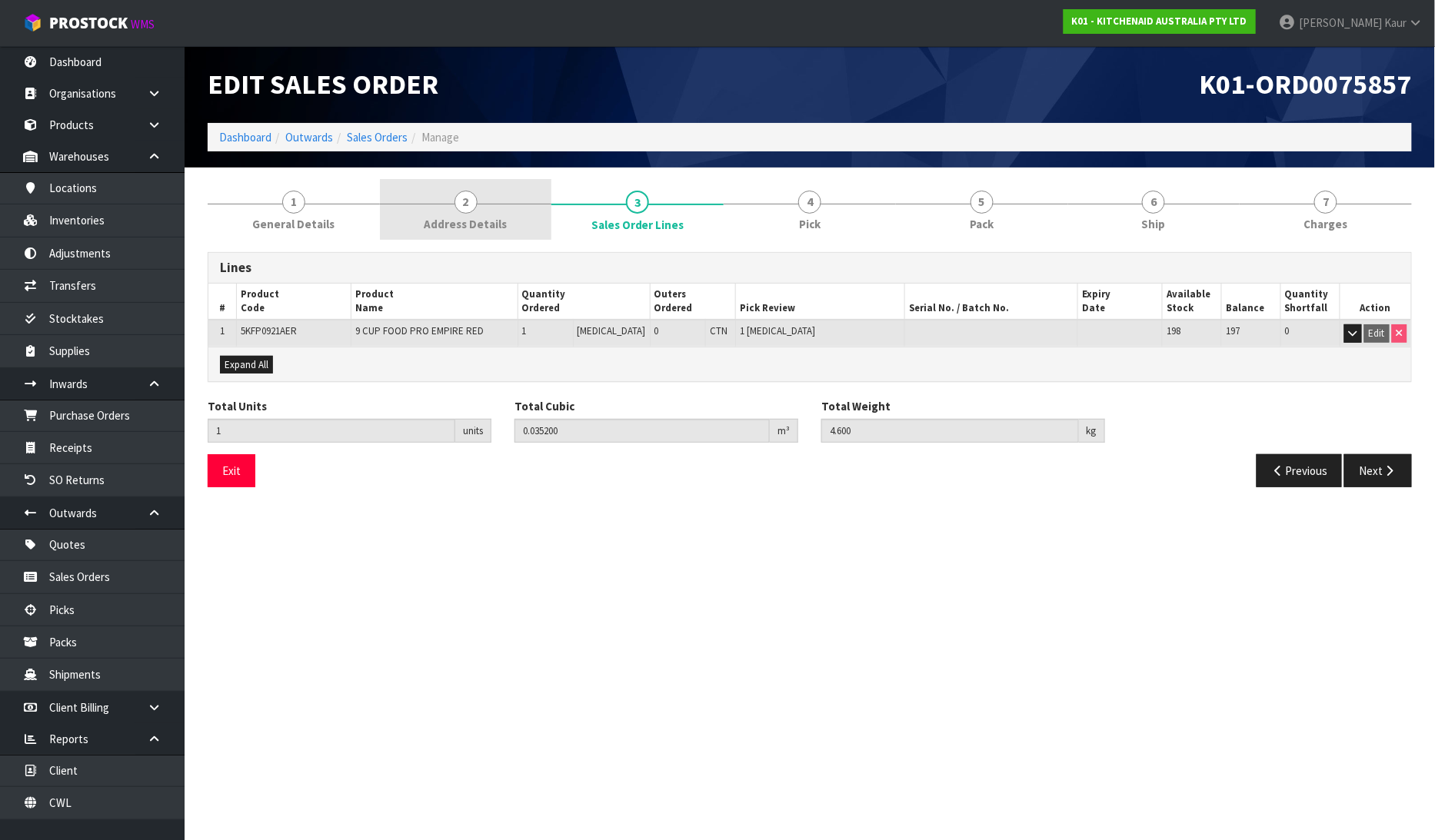
click at [495, 201] on link "2 Address Details" at bounding box center [466, 209] width 172 height 60
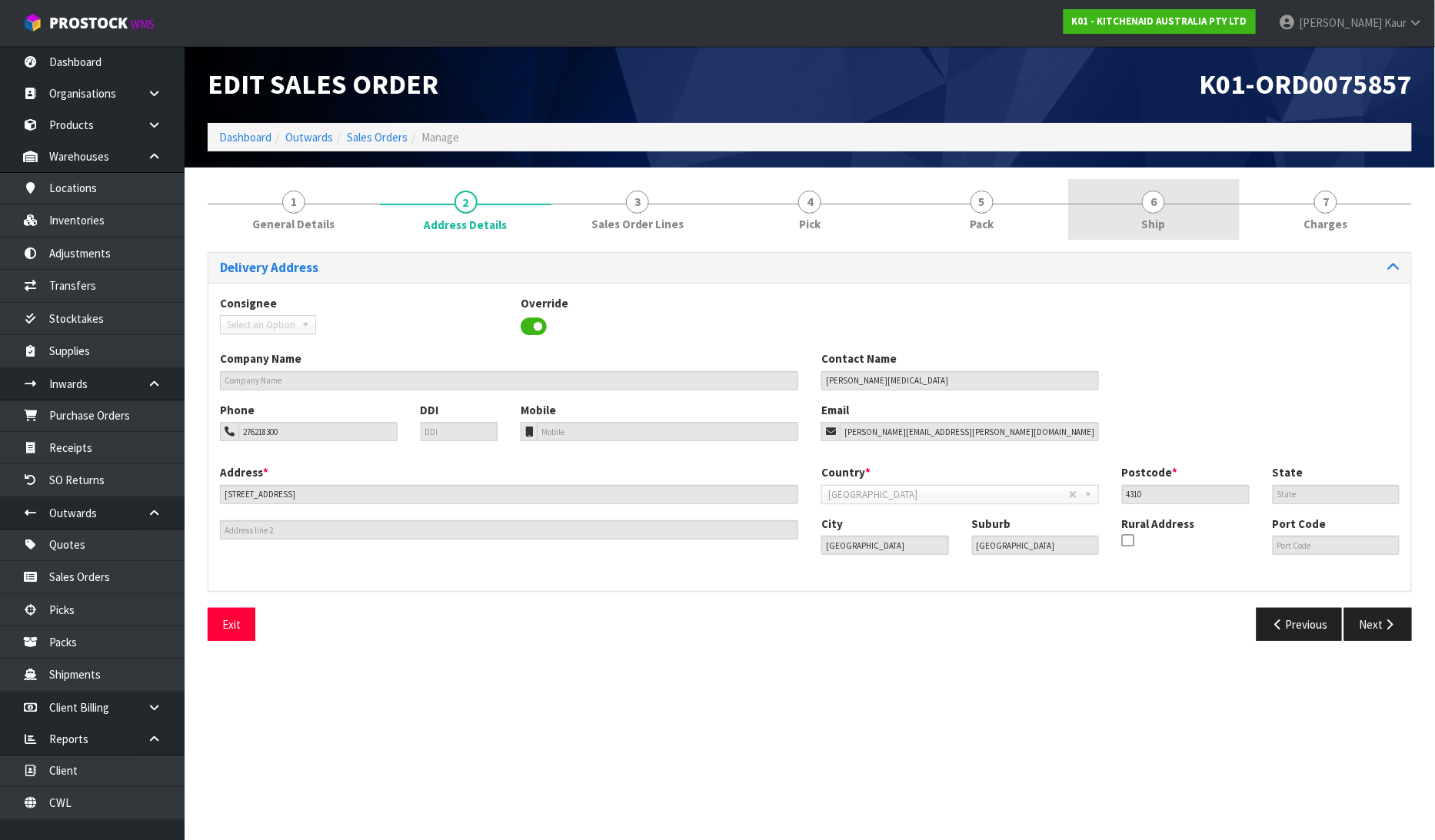
click at [1150, 208] on span "6" at bounding box center [1154, 202] width 23 height 23
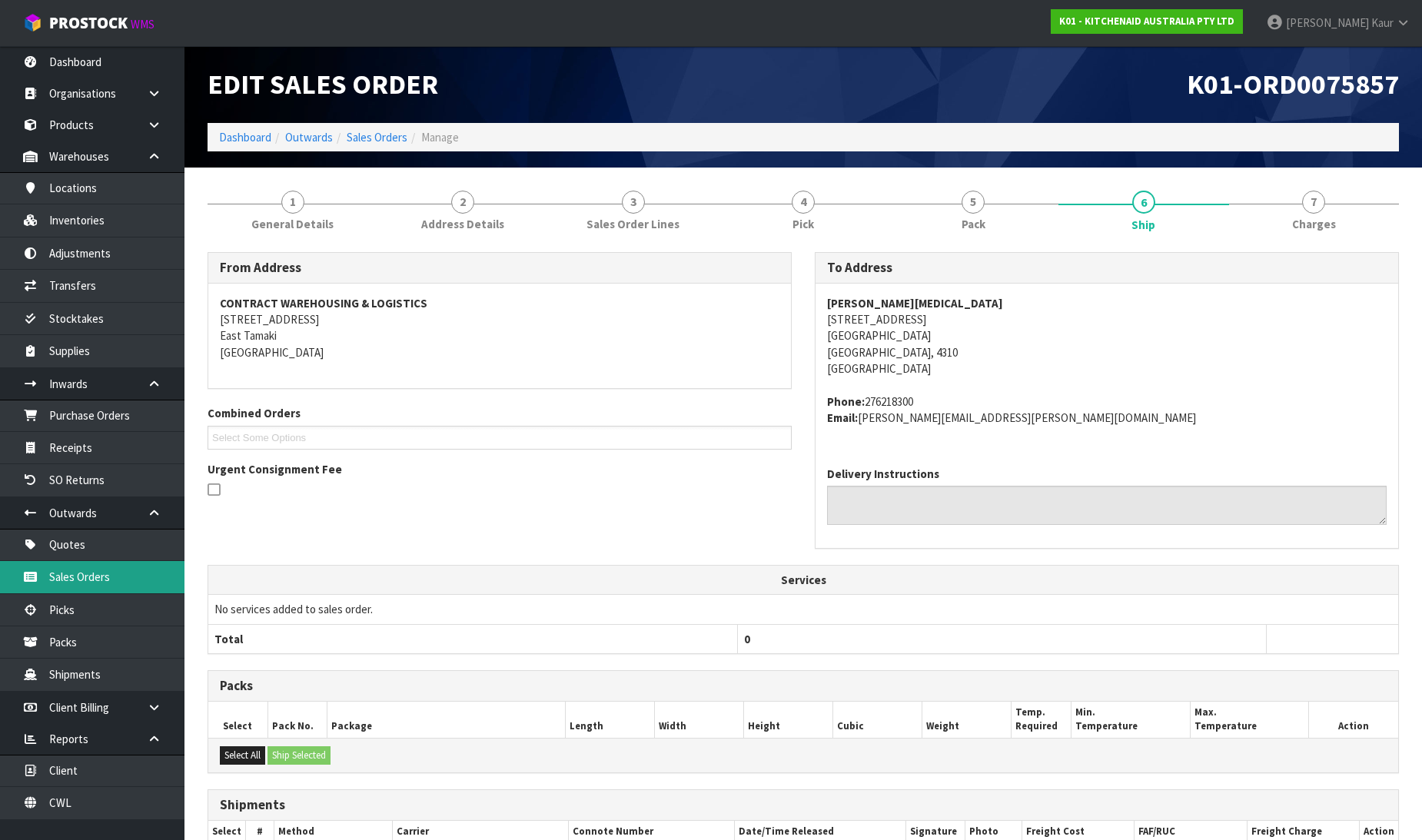
click at [95, 590] on link "Sales Orders" at bounding box center [92, 577] width 184 height 32
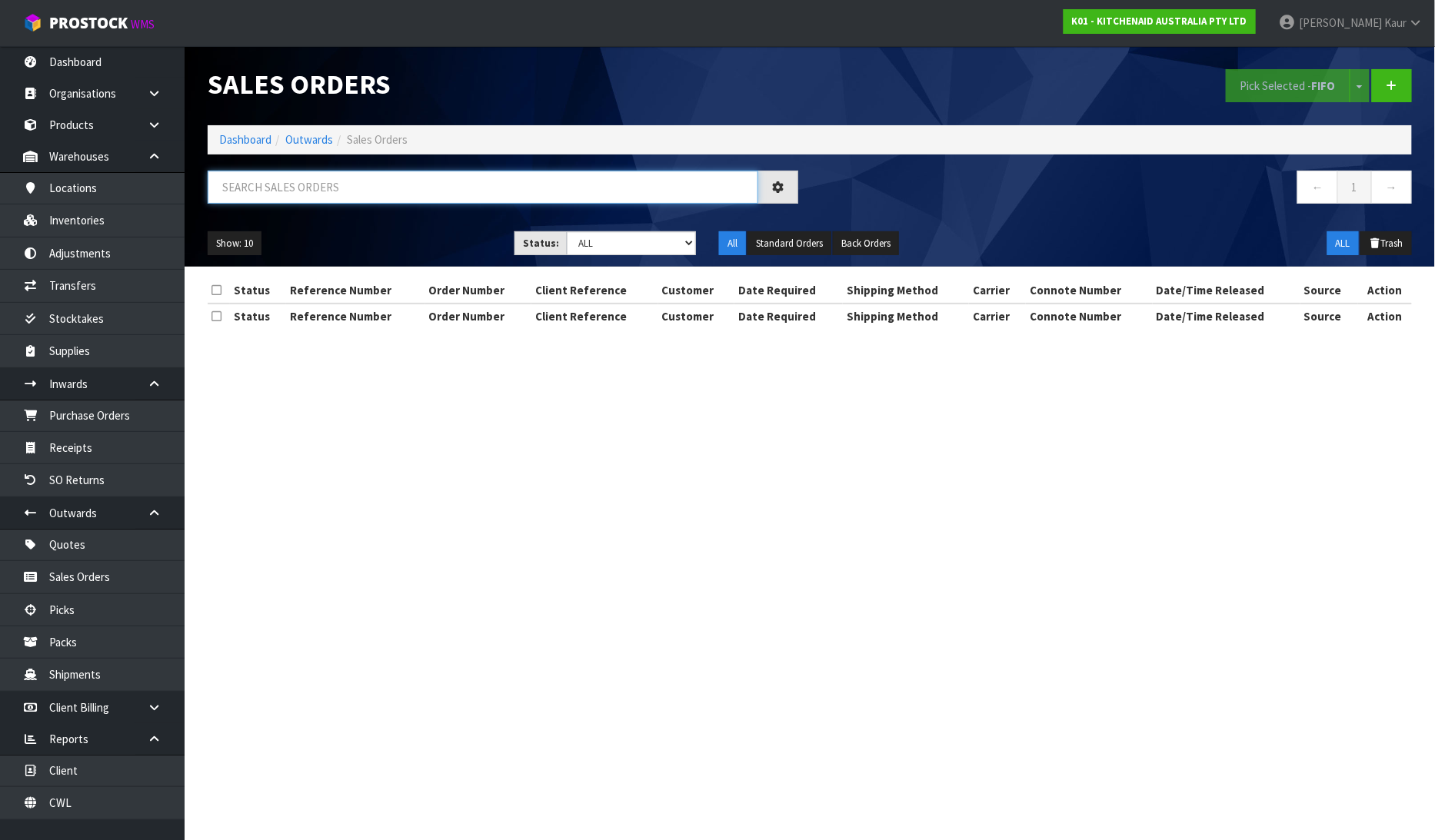
click at [288, 193] on input "text" at bounding box center [483, 187] width 550 height 33
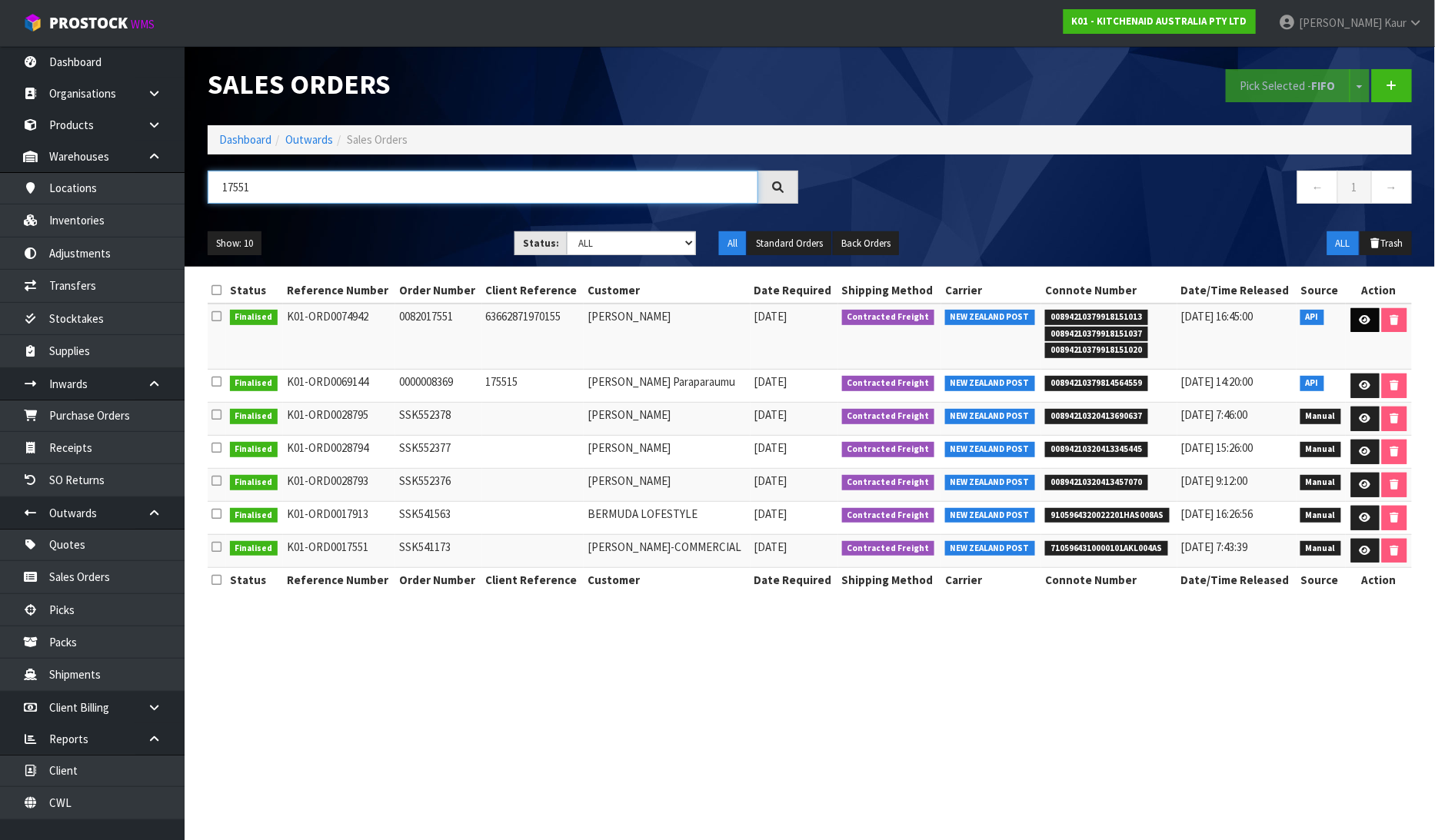
type input "17551"
click at [1369, 316] on icon at bounding box center [1365, 320] width 12 height 10
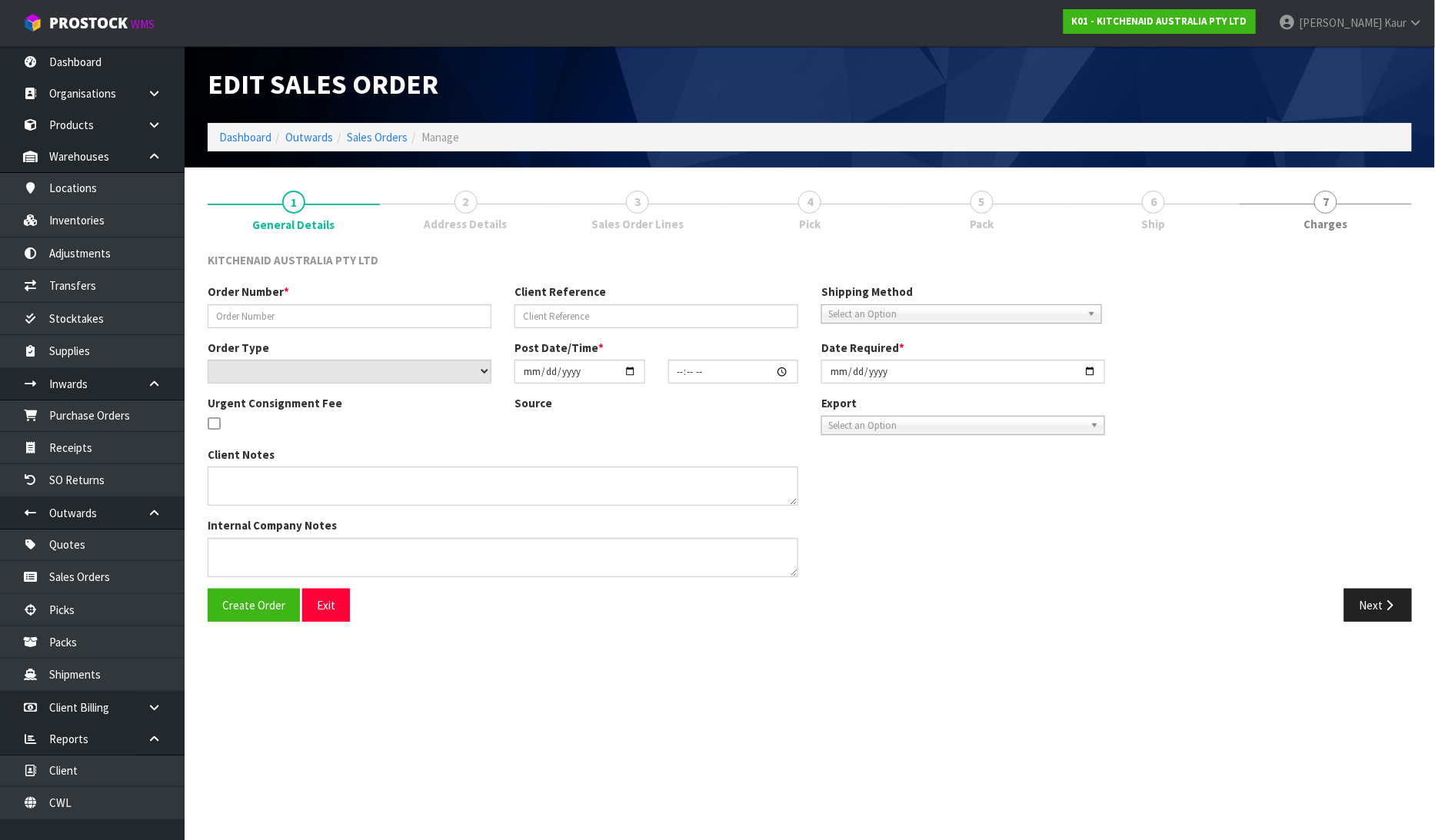
type input "0082017551"
type input "63662871970155"
select select "number:0"
type input "2025-06-11"
type input "09:32:53.000"
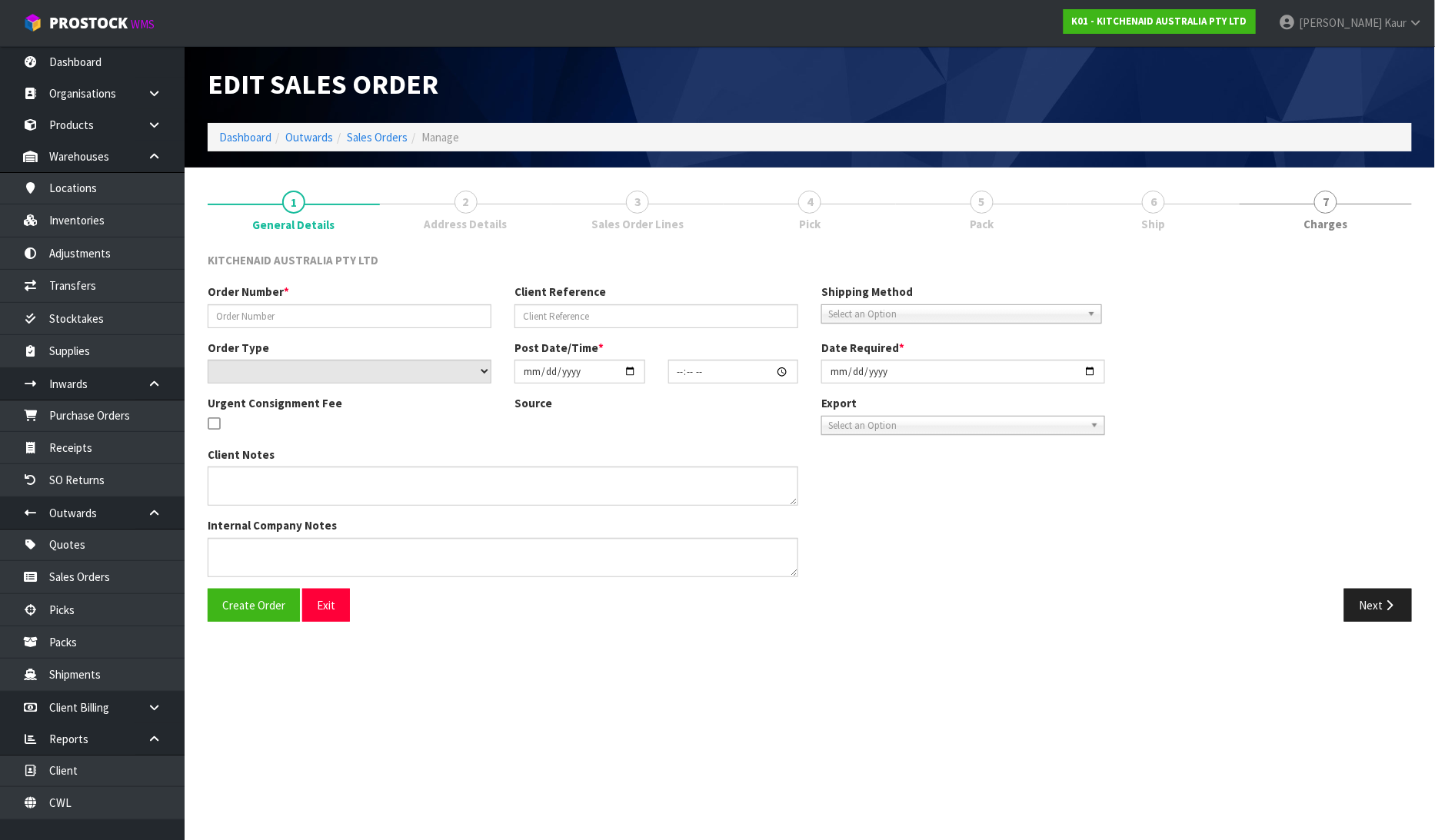
type input "2025-06-11"
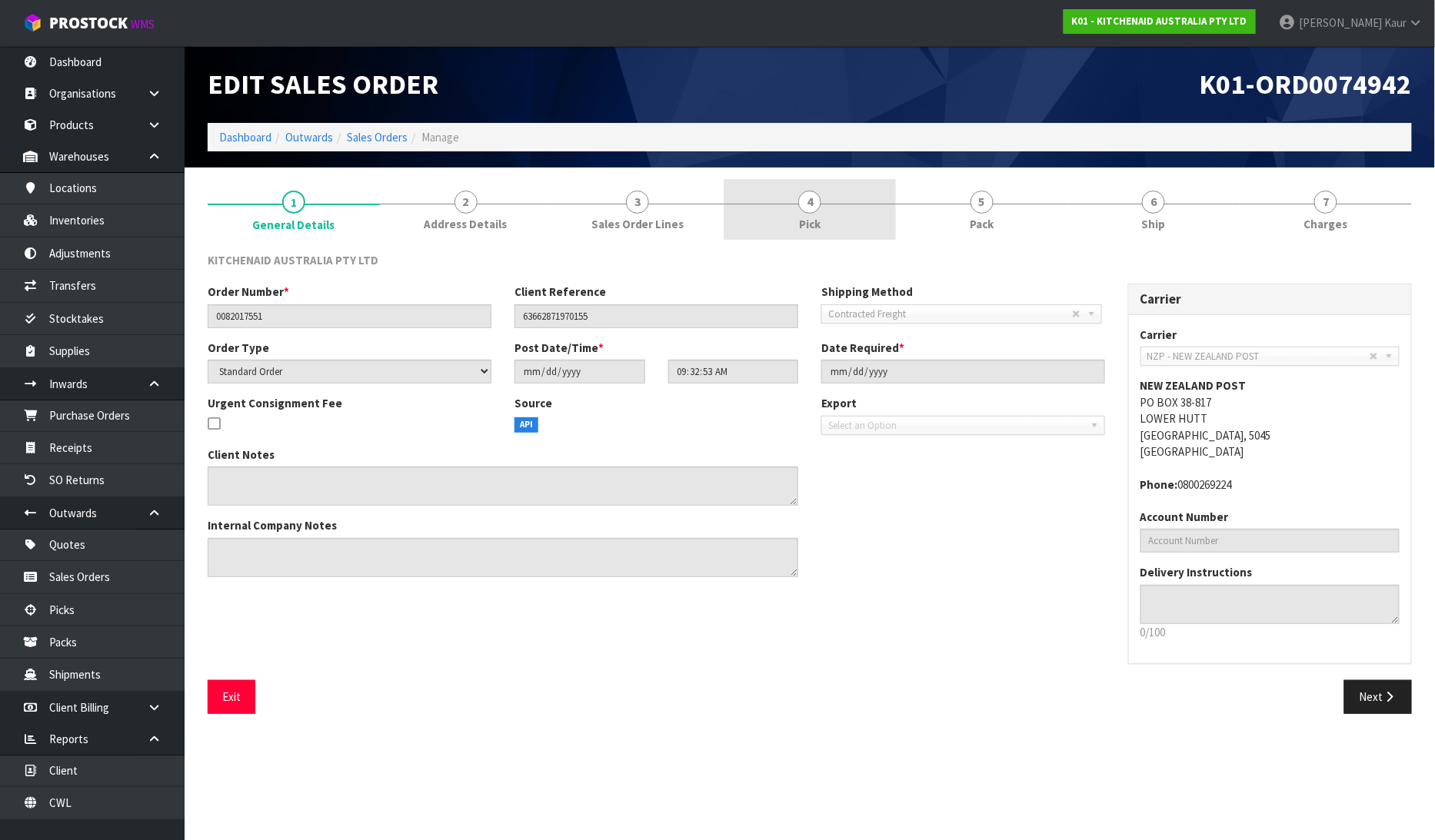
click at [809, 212] on span "4" at bounding box center [810, 202] width 23 height 23
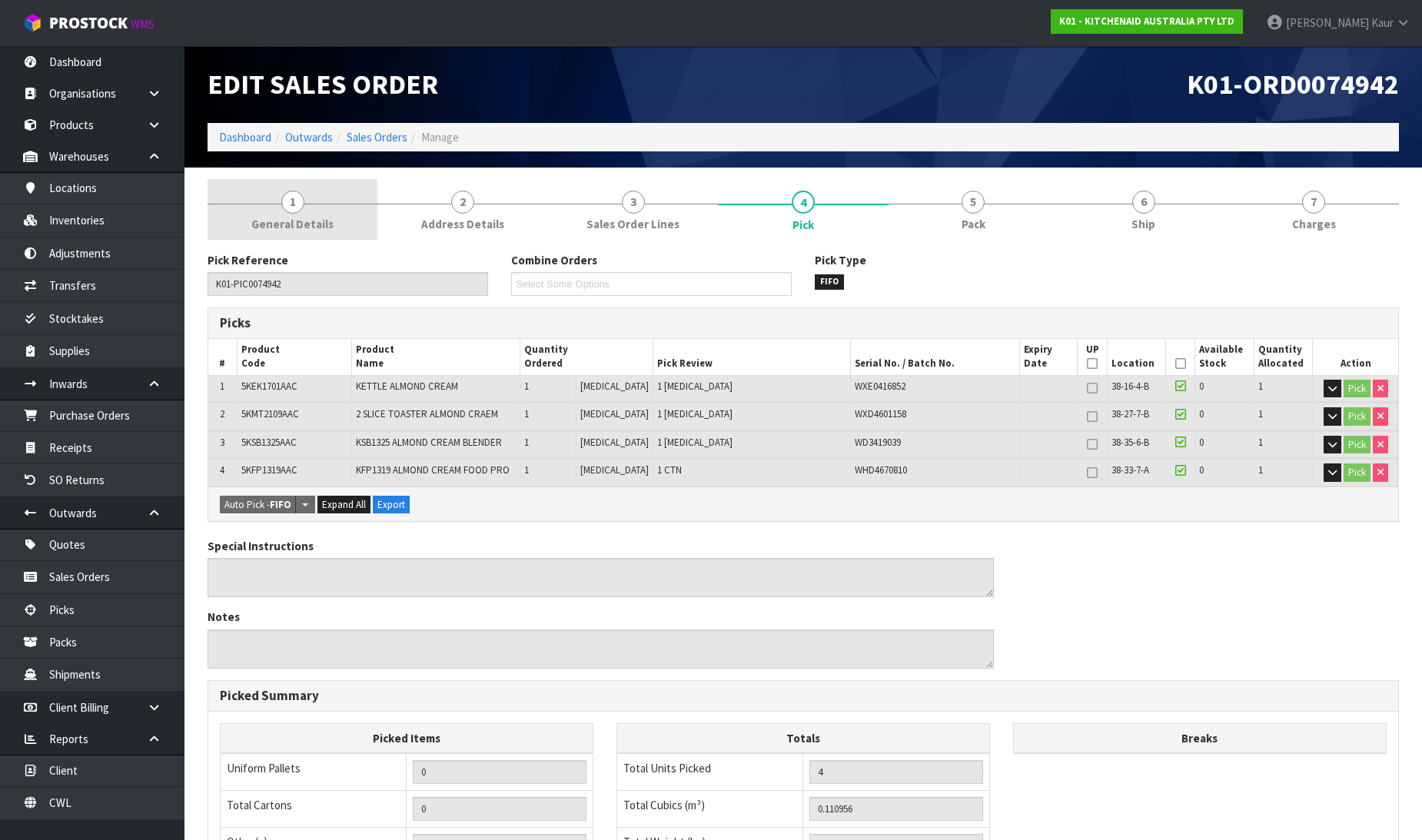
click at [287, 210] on span "1" at bounding box center [293, 202] width 23 height 23
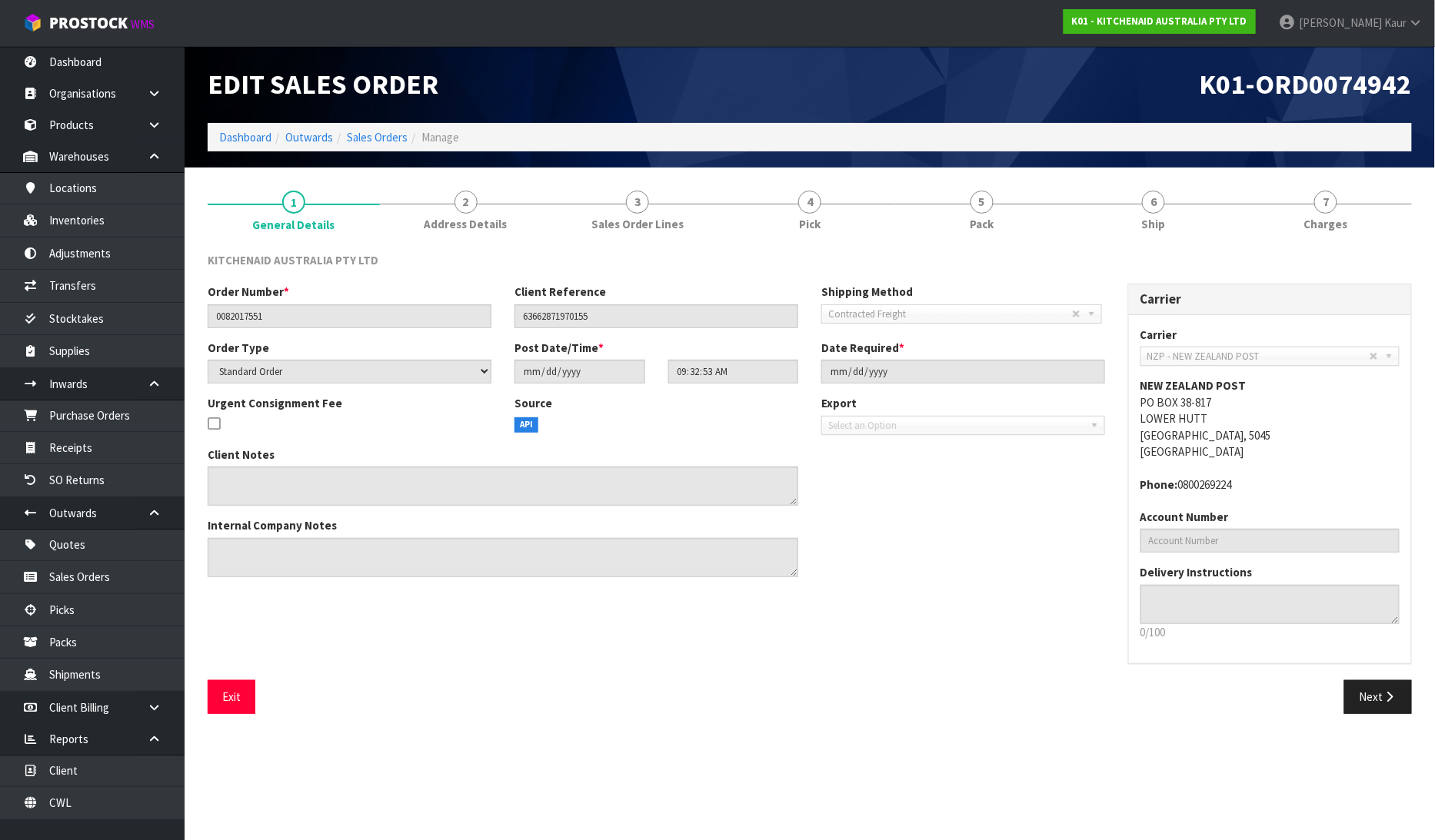
click at [820, 243] on div "KITCHENAID AUSTRALIA PTY LTD Order Number * 0082017551 Client Reference 6366287…" at bounding box center [809, 484] width 1204 height 485
click at [969, 228] on link "5 Pack" at bounding box center [982, 209] width 172 height 60
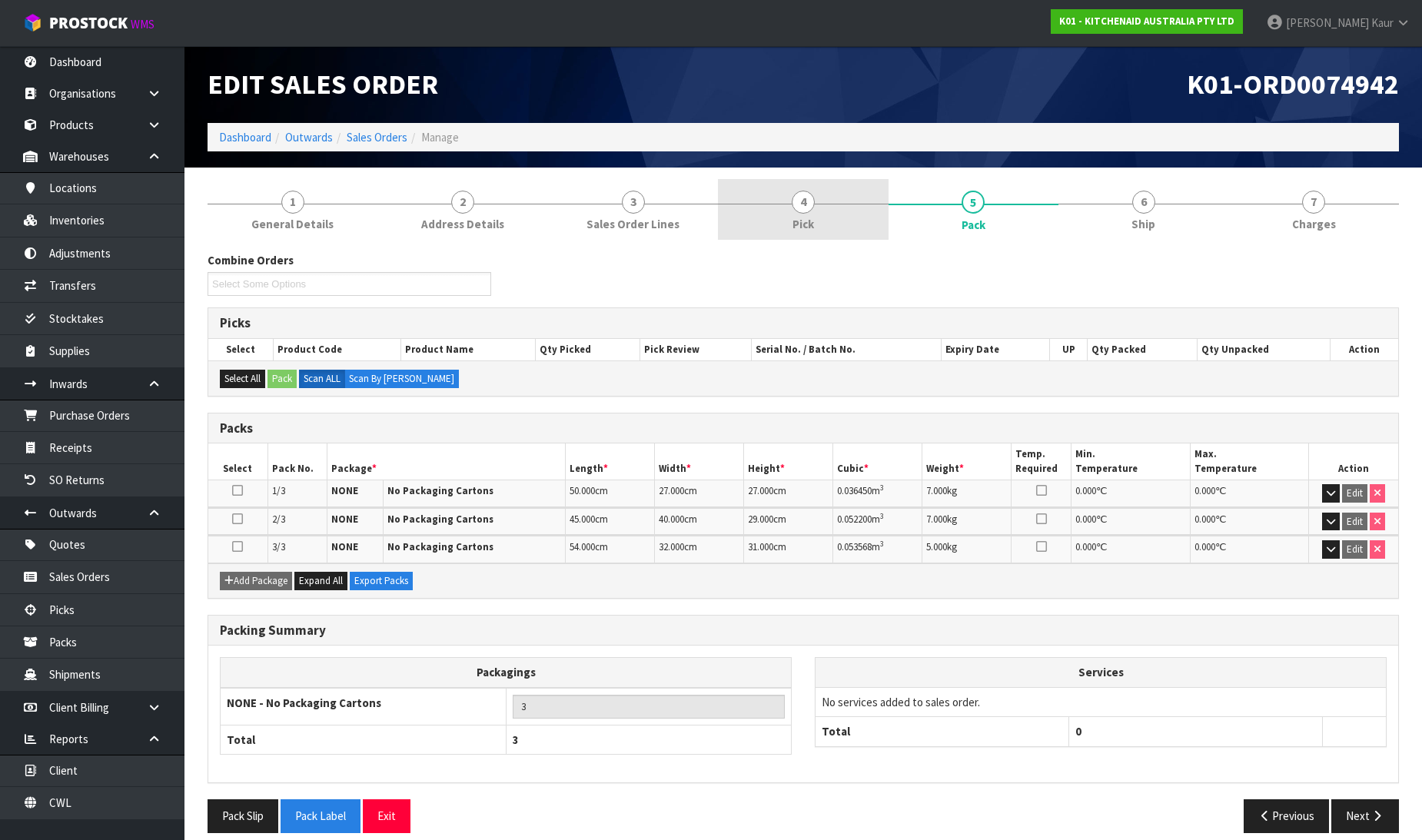
click at [811, 229] on span "Pick" at bounding box center [804, 224] width 22 height 16
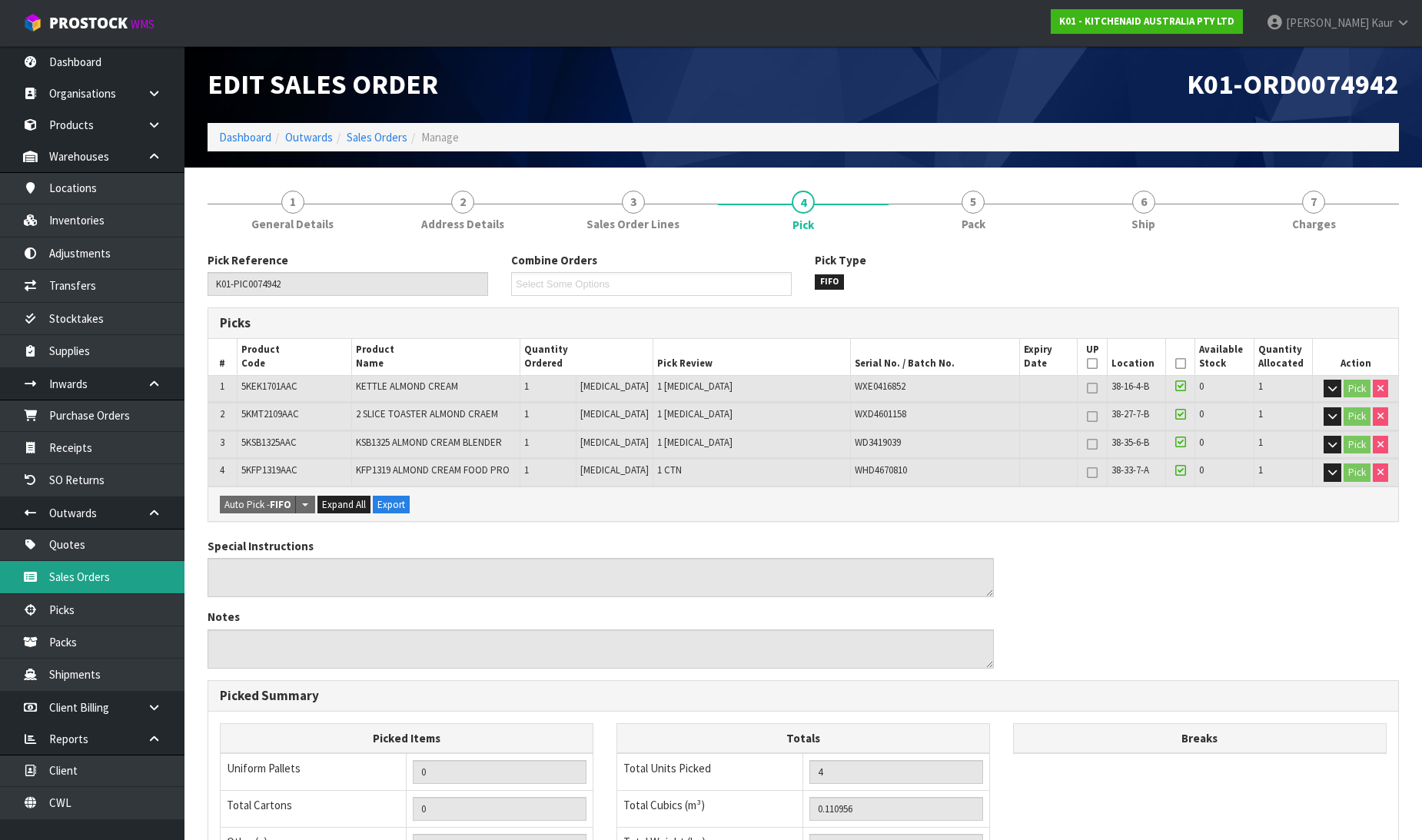
click at [123, 571] on link "Sales Orders" at bounding box center [92, 577] width 184 height 32
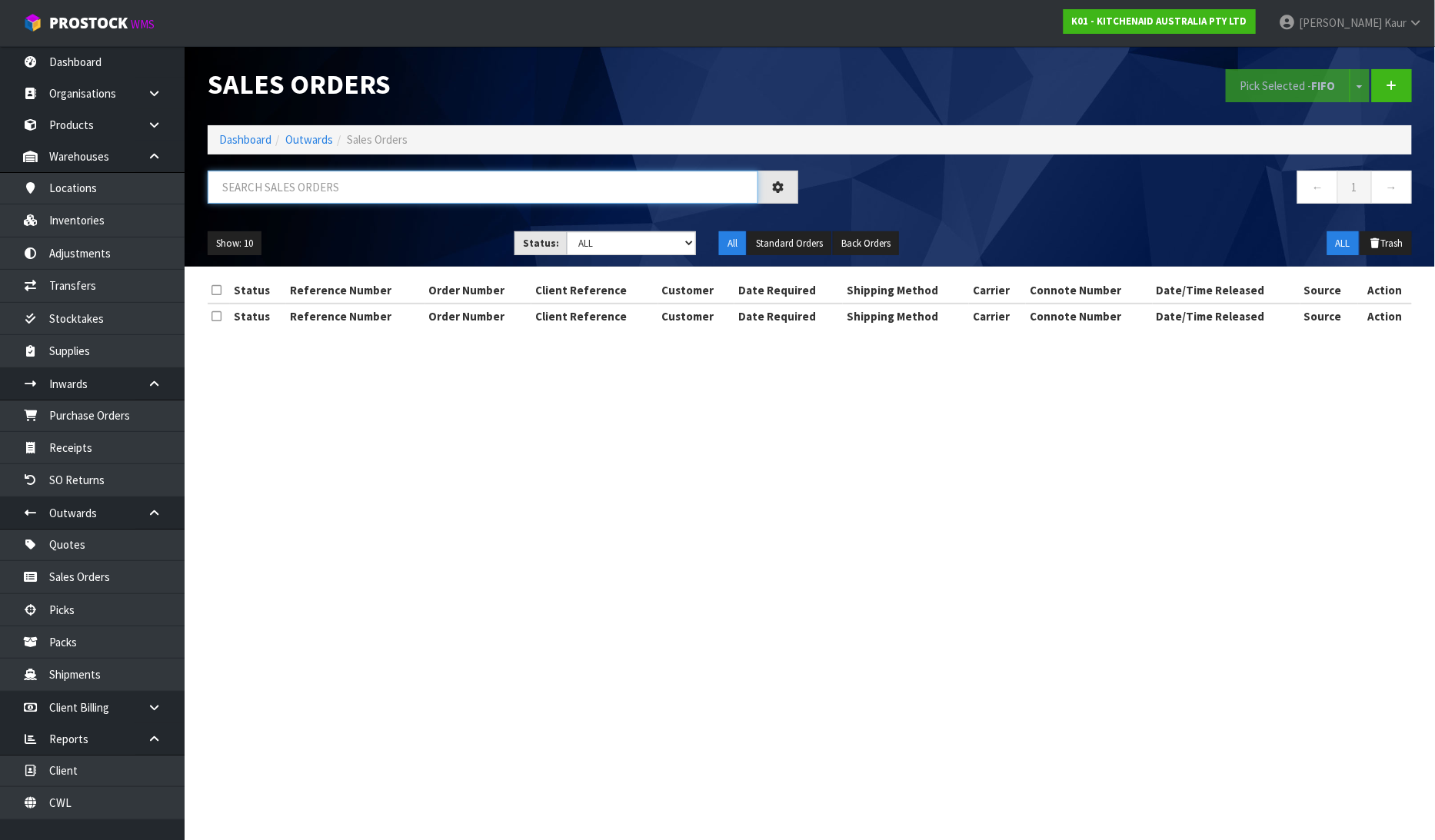
click at [257, 195] on input "text" at bounding box center [483, 187] width 550 height 33
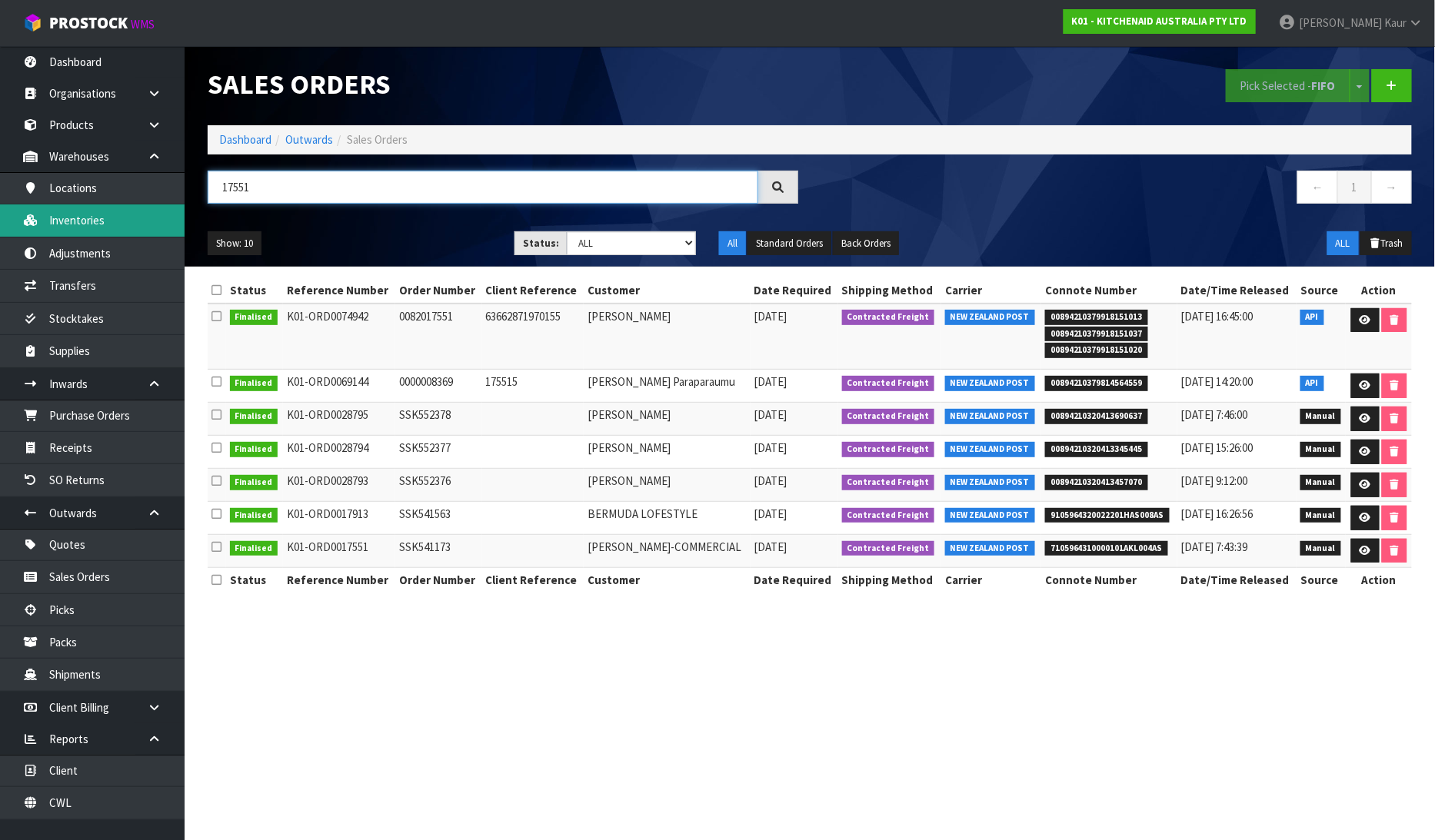
type input "17551"
click at [88, 210] on link "Inventories" at bounding box center [92, 220] width 185 height 32
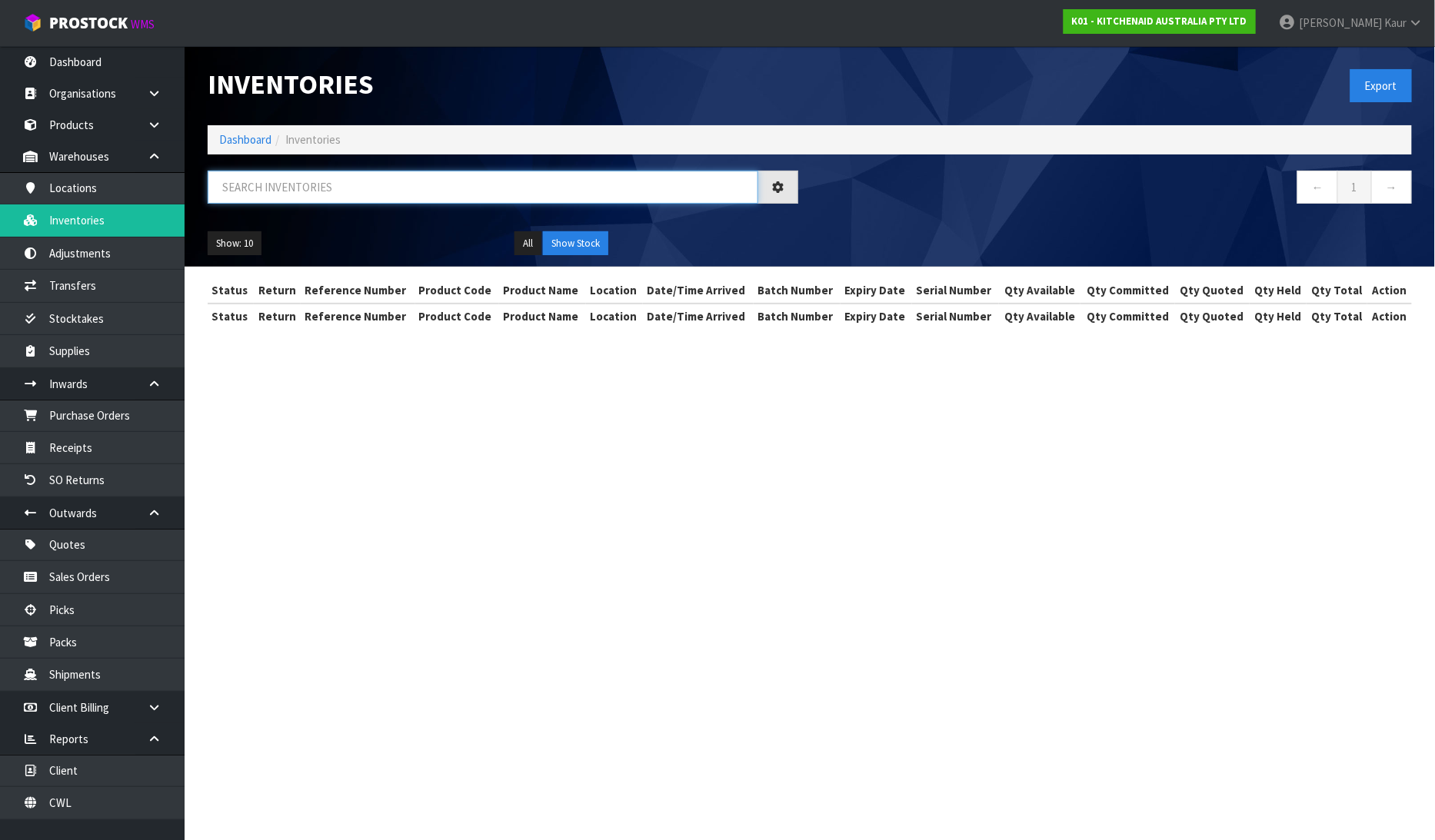
click at [223, 184] on input "text" at bounding box center [483, 187] width 550 height 33
paste input "YJD4501543"
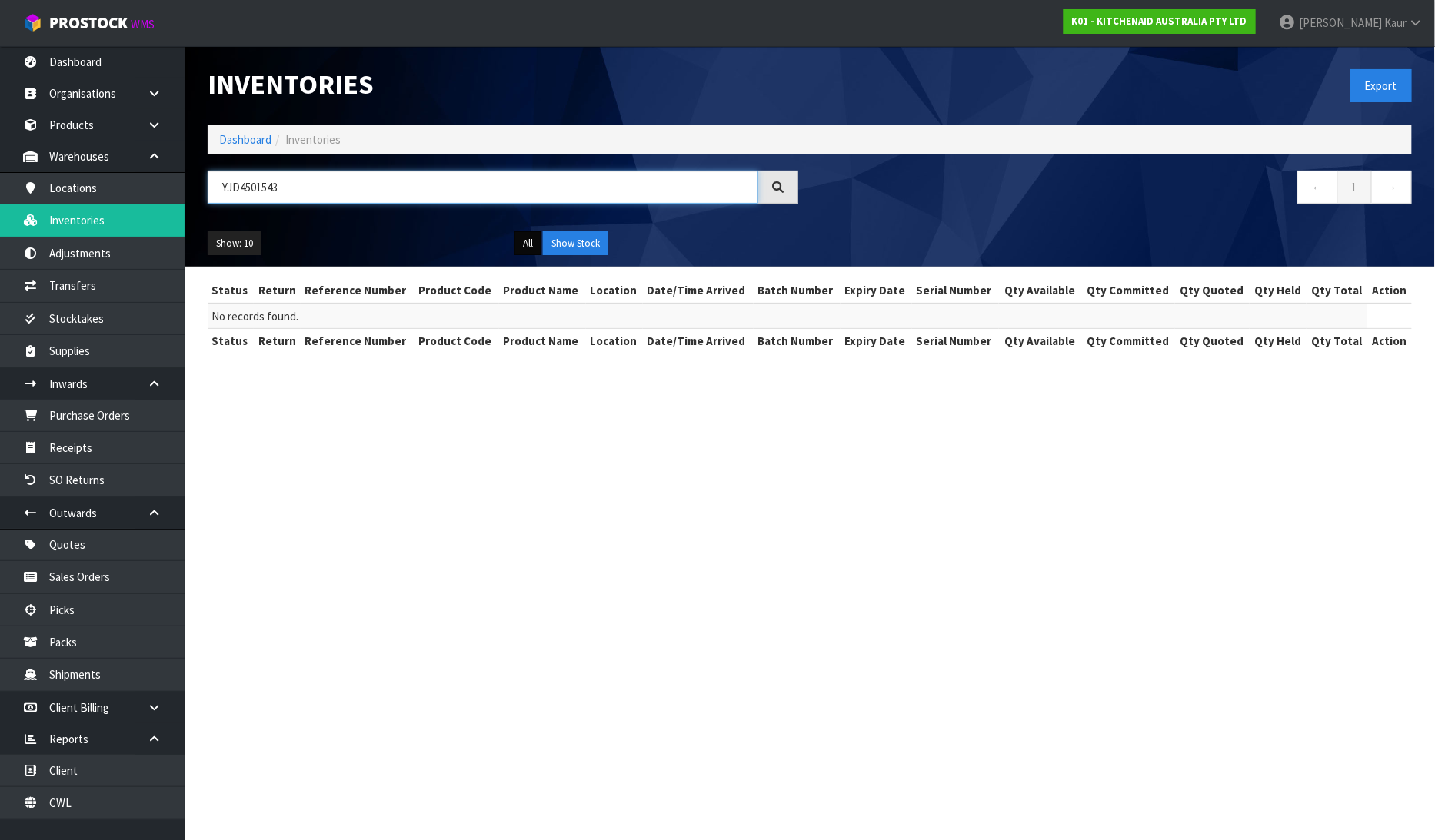
type input "YJD4501543"
click at [536, 244] on button "All" at bounding box center [528, 244] width 27 height 25
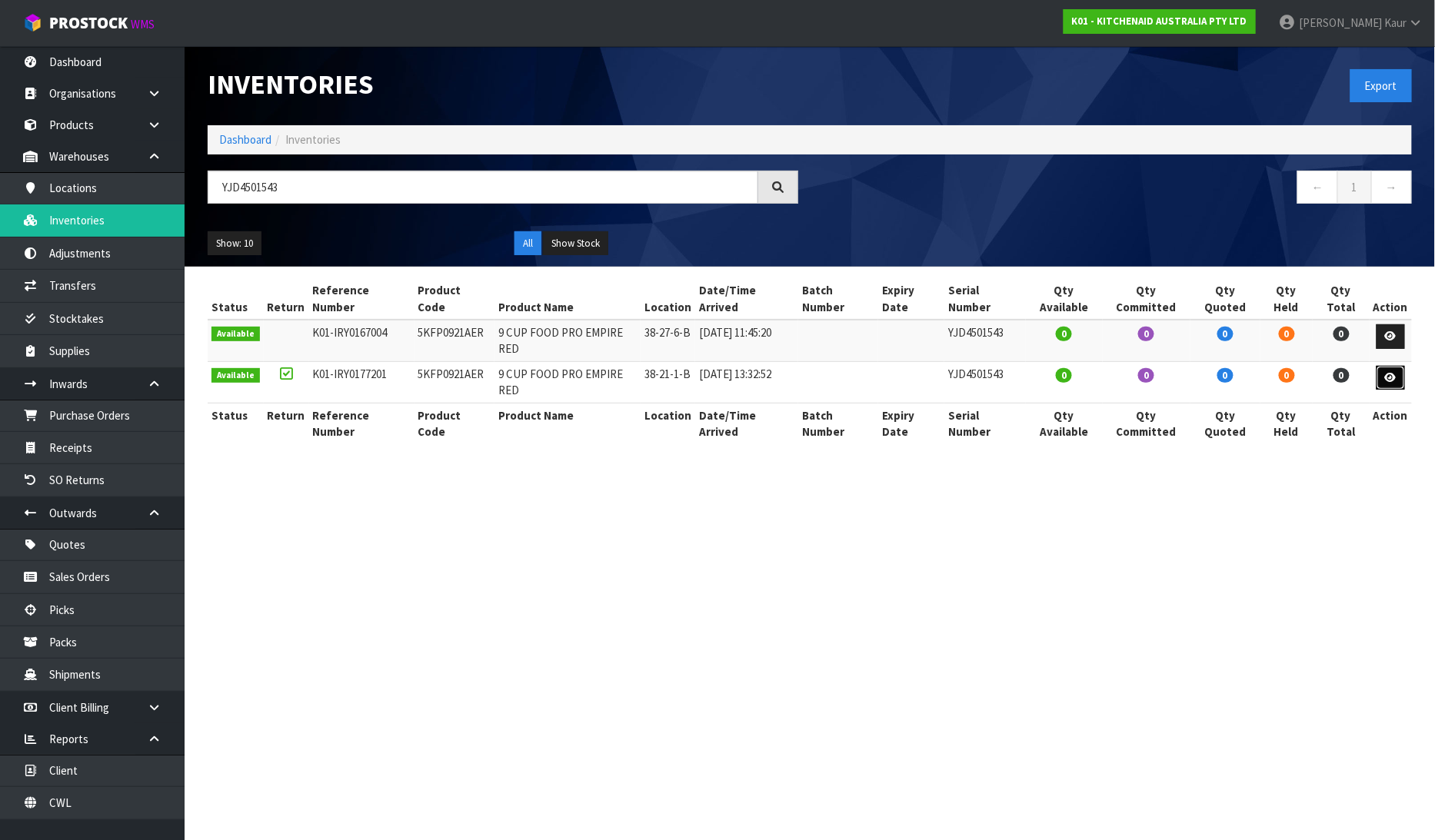
click at [1394, 373] on icon at bounding box center [1391, 377] width 12 height 10
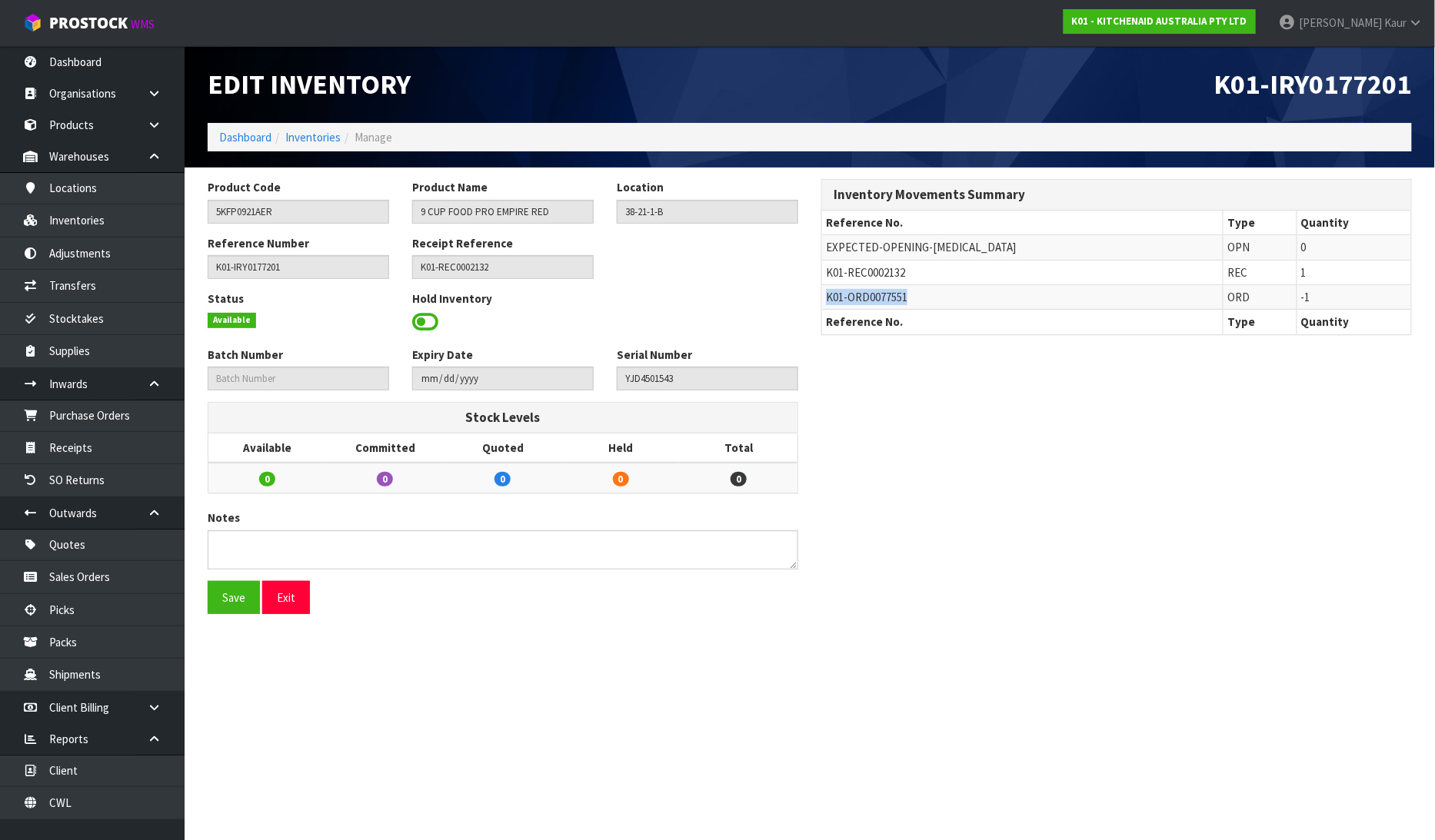
drag, startPoint x: 911, startPoint y: 296, endPoint x: 821, endPoint y: 294, distance: 90.0
click at [822, 294] on td "K01-ORD0077551" at bounding box center [1023, 298] width 402 height 25
copy span "K01-ORD0077551"
drag, startPoint x: 69, startPoint y: 577, endPoint x: 208, endPoint y: 375, distance: 245.2
click at [70, 577] on link "Sales Orders" at bounding box center [92, 577] width 185 height 32
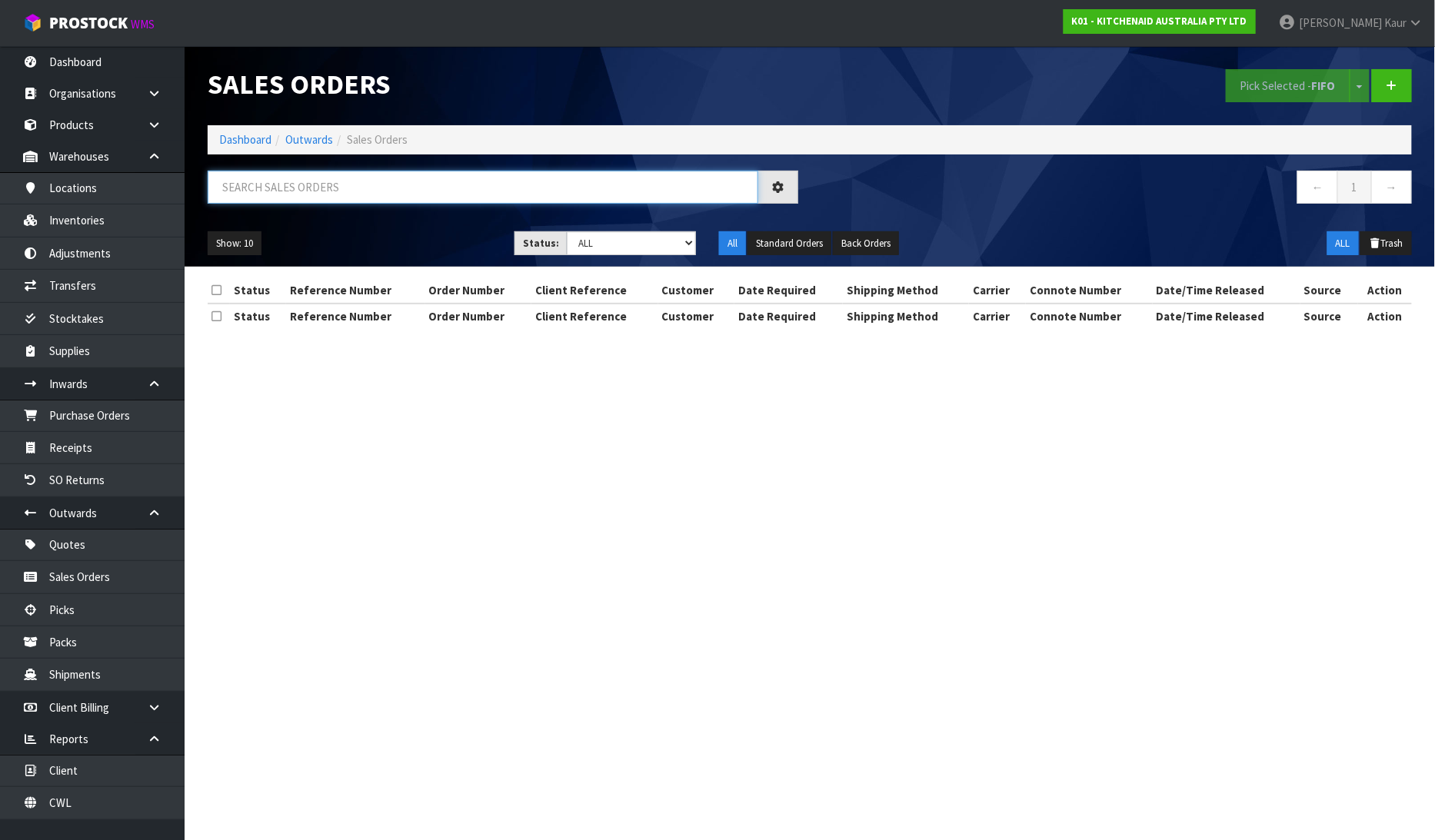
click at [267, 186] on input "text" at bounding box center [483, 187] width 550 height 33
paste input "K01-ORD0077551"
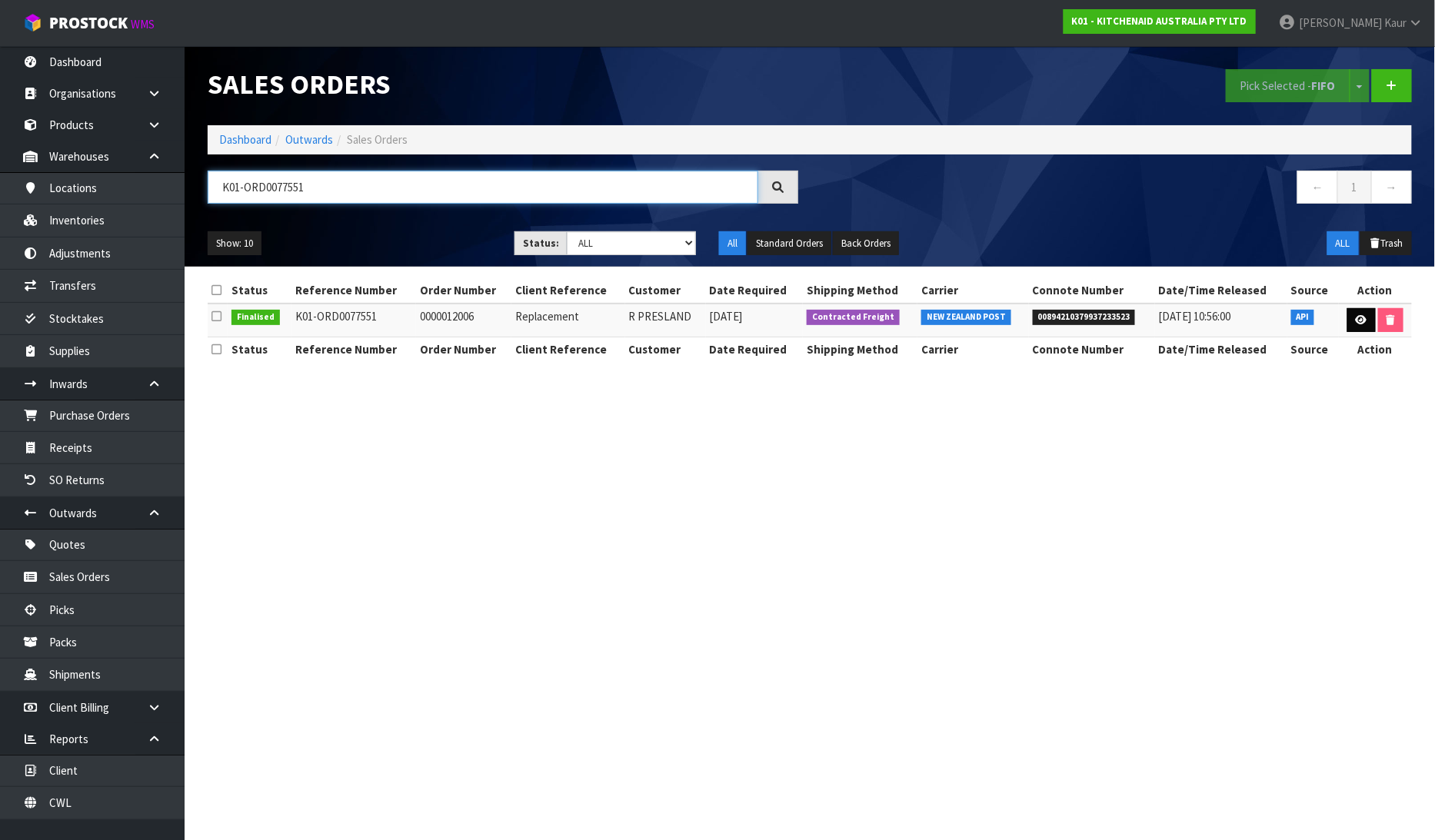
type input "K01-ORD0077551"
click at [1365, 322] on icon at bounding box center [1361, 320] width 12 height 10
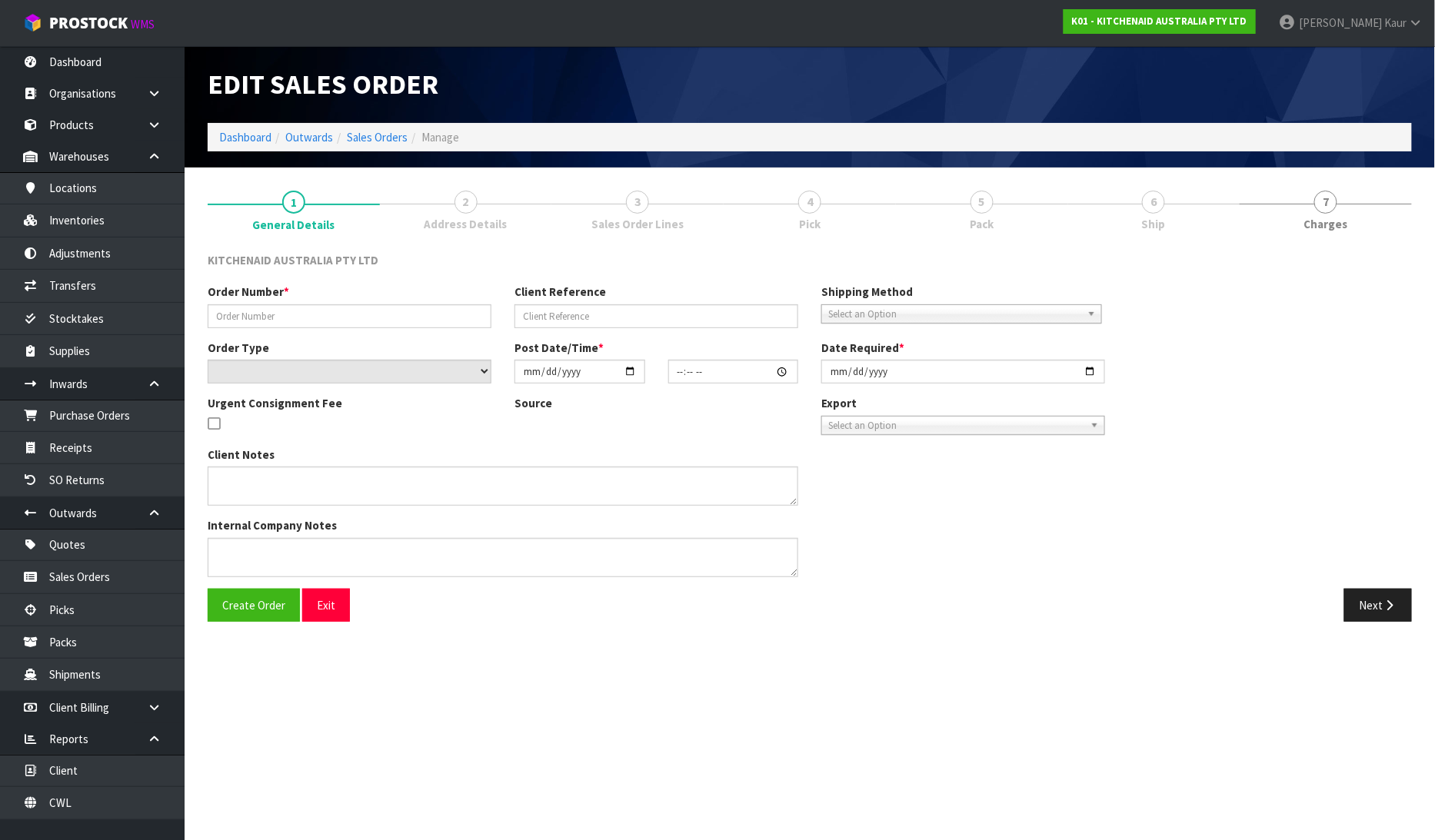
type input "0000012006"
type input "Replacement"
select select "number:0"
type input "2025-08-06"
type input "13:33:14.000"
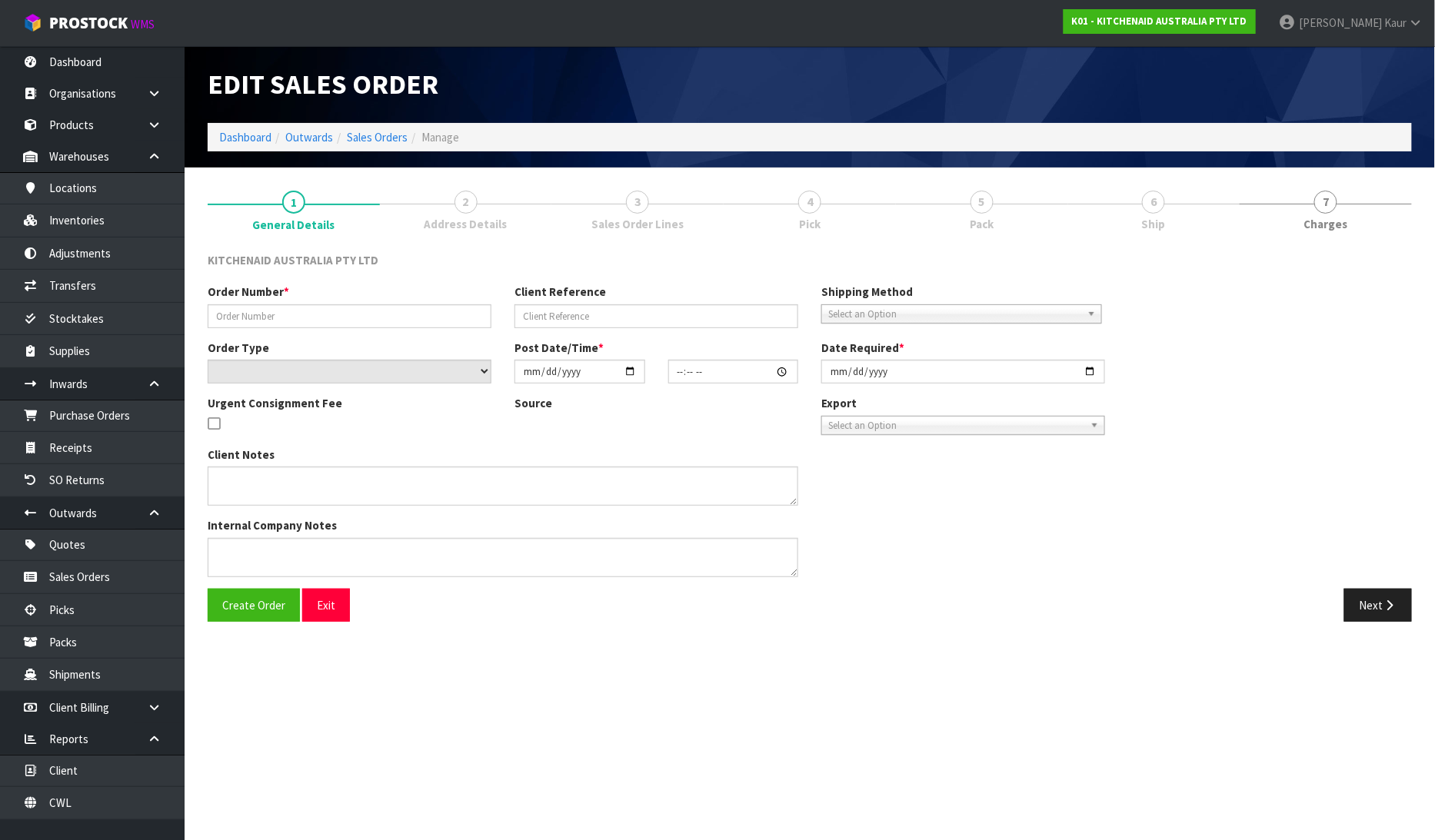
type input "2025-08-06"
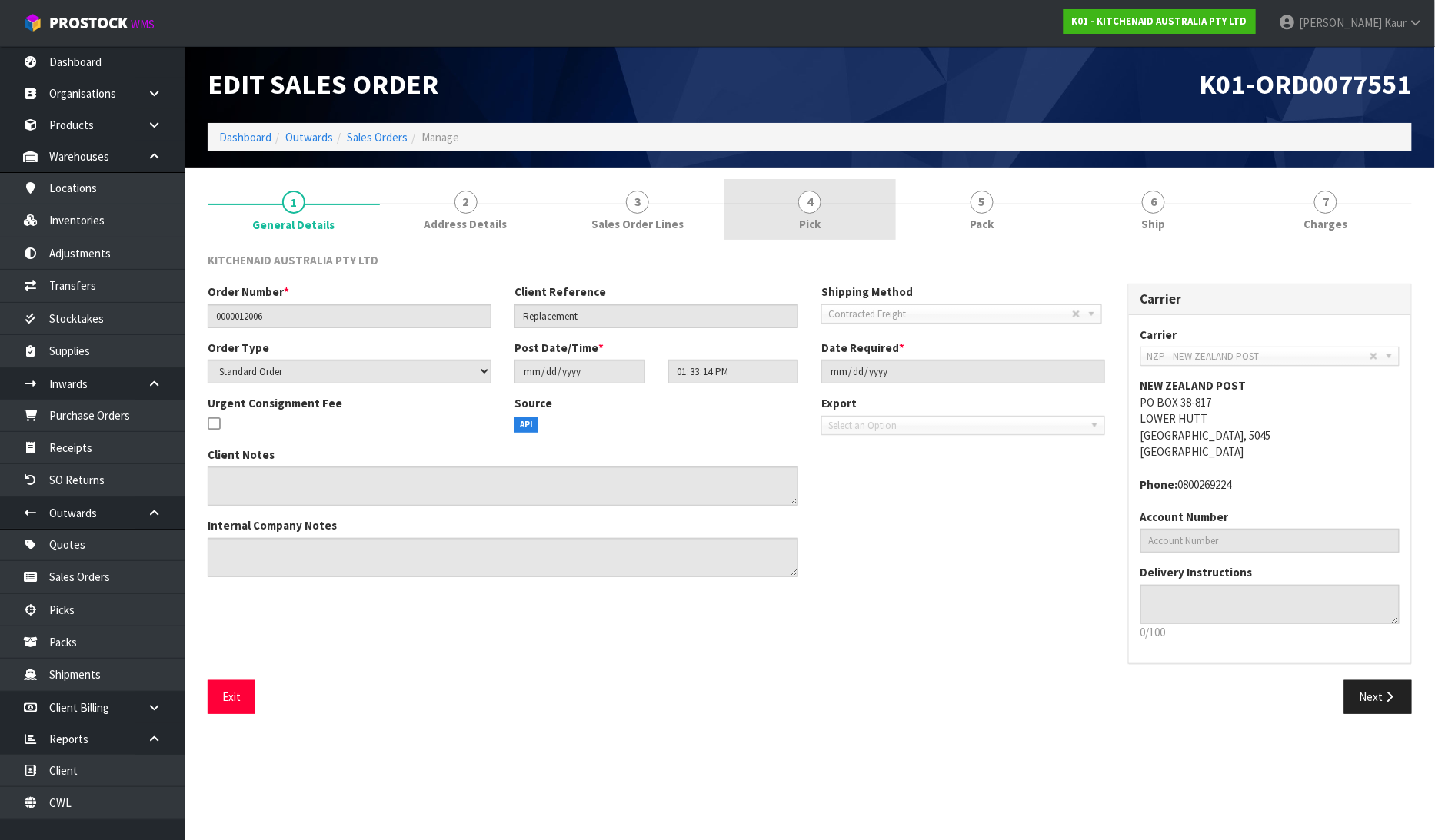
click at [826, 204] on div at bounding box center [809, 204] width 172 height 1
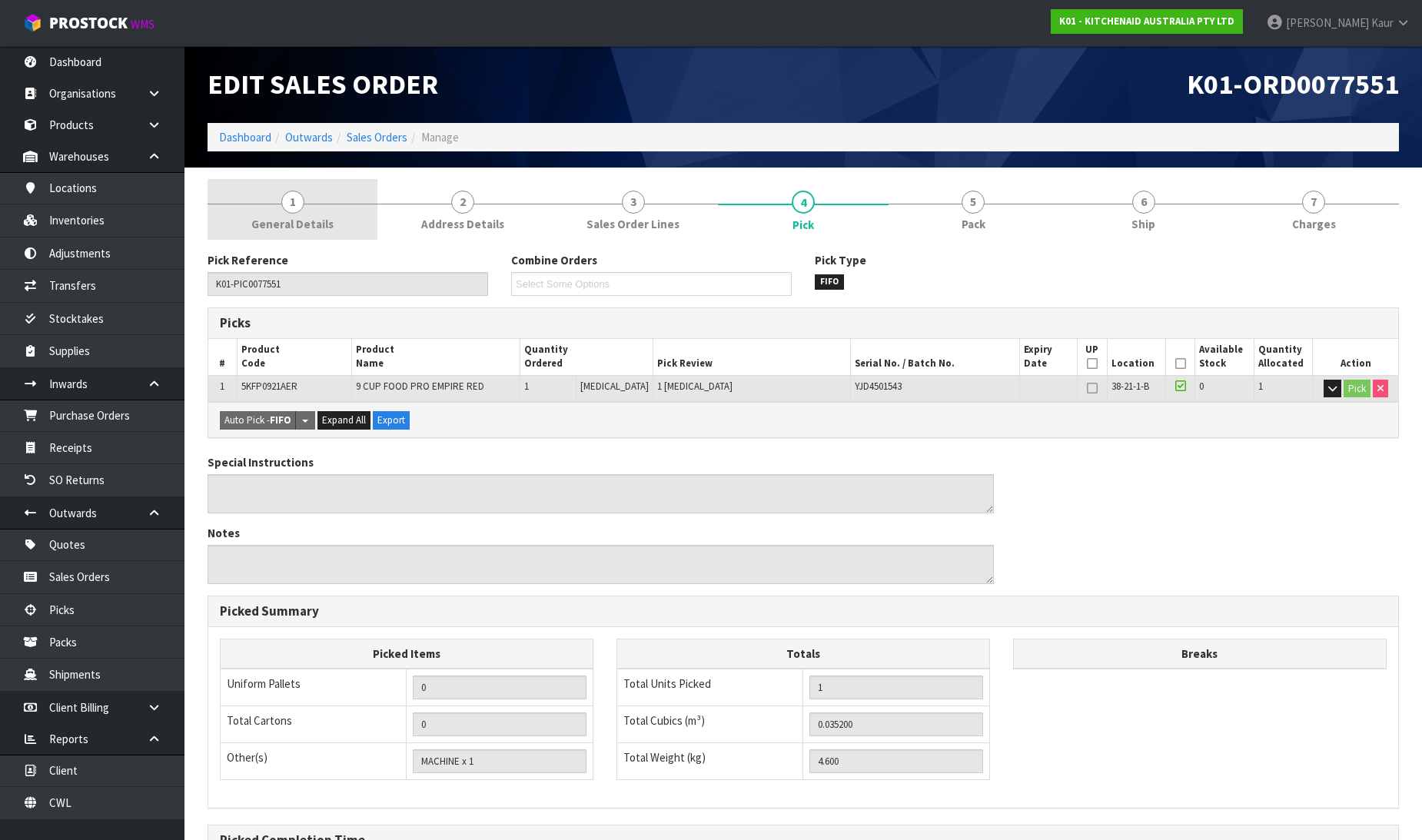
click at [283, 225] on span "General Details" at bounding box center [292, 224] width 82 height 16
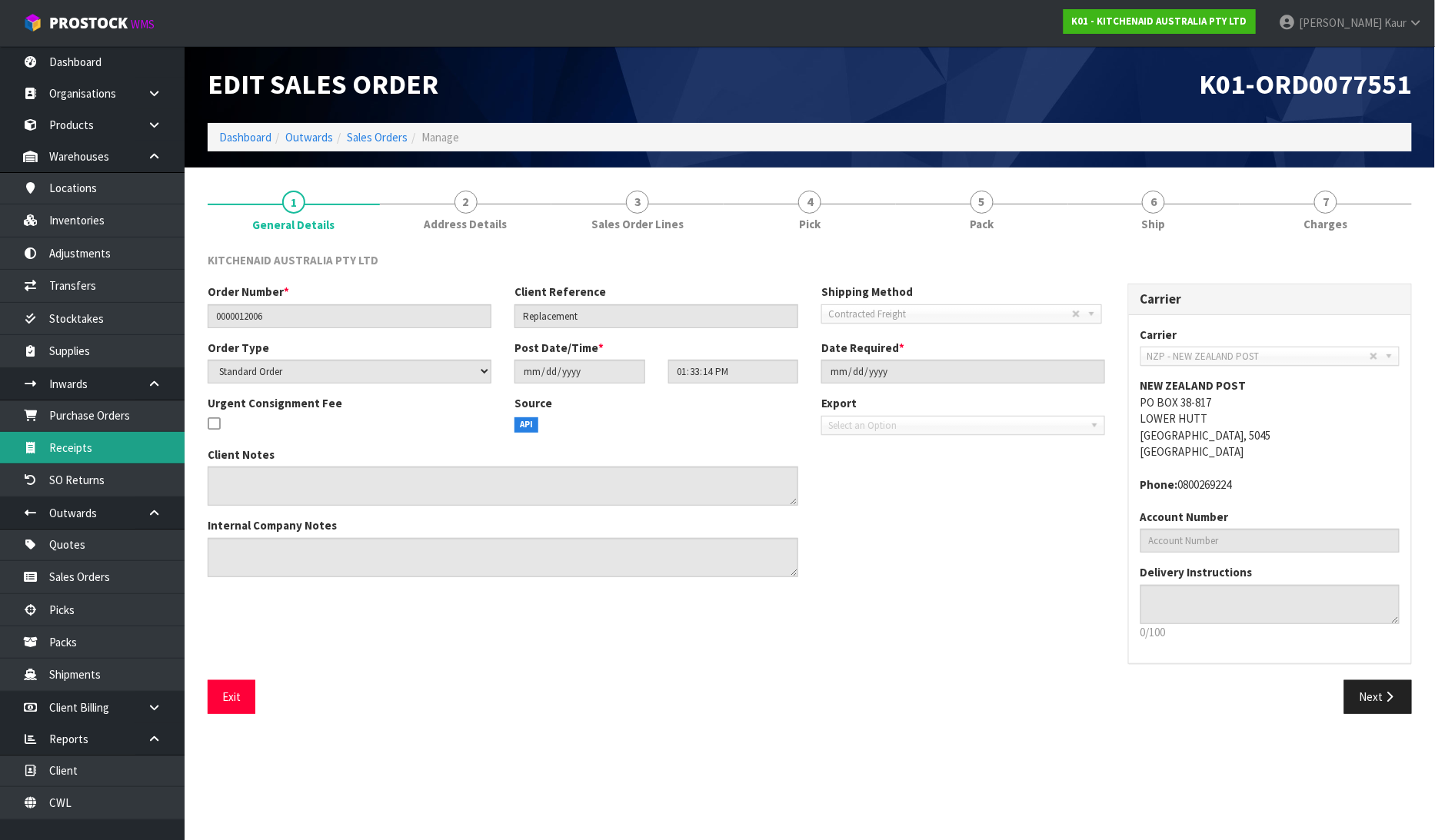
click at [97, 446] on link "Receipts" at bounding box center [92, 448] width 185 height 32
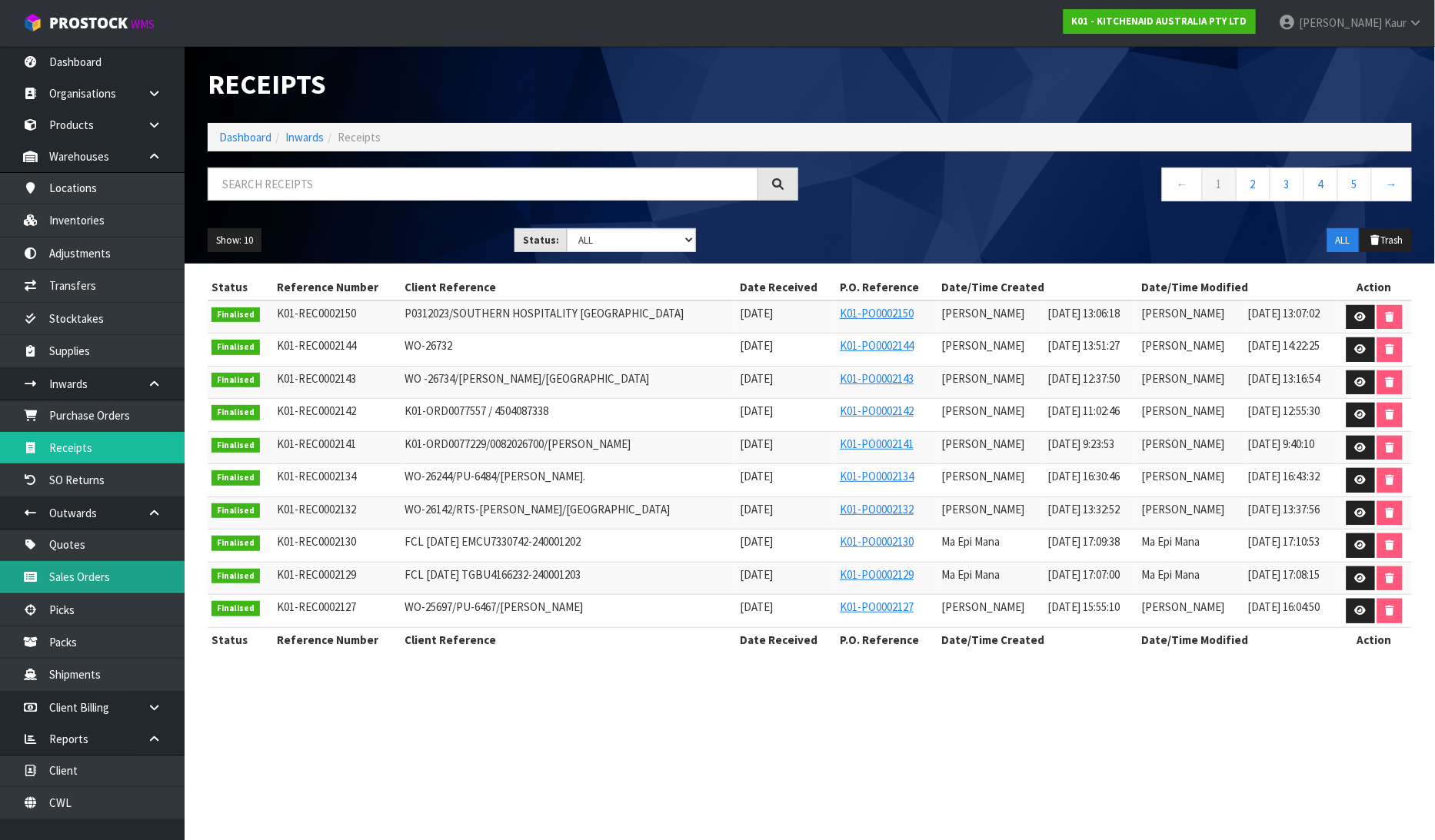
click at [125, 572] on link "Sales Orders" at bounding box center [92, 577] width 185 height 32
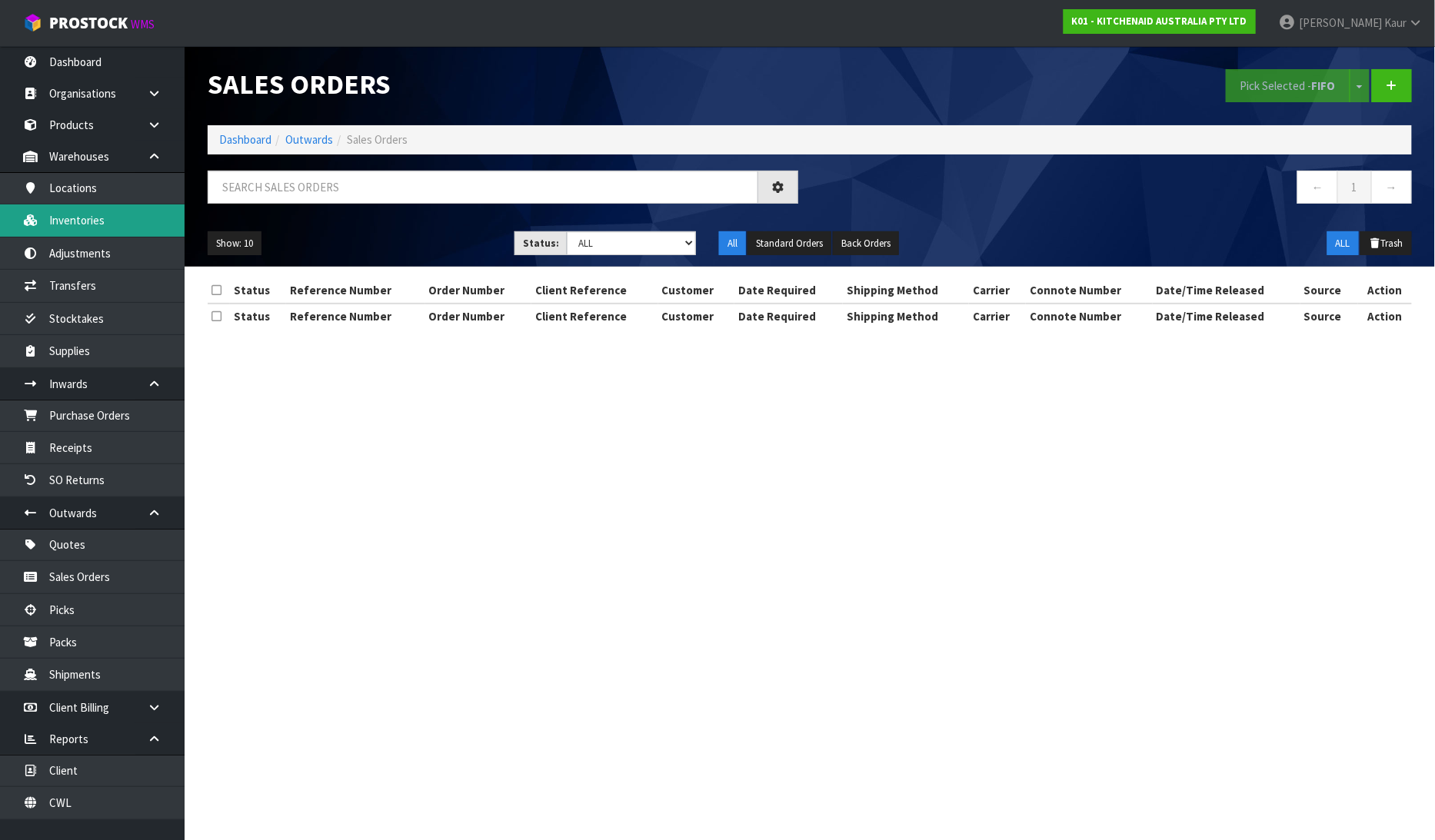
click at [123, 217] on link "Inventories" at bounding box center [92, 220] width 185 height 32
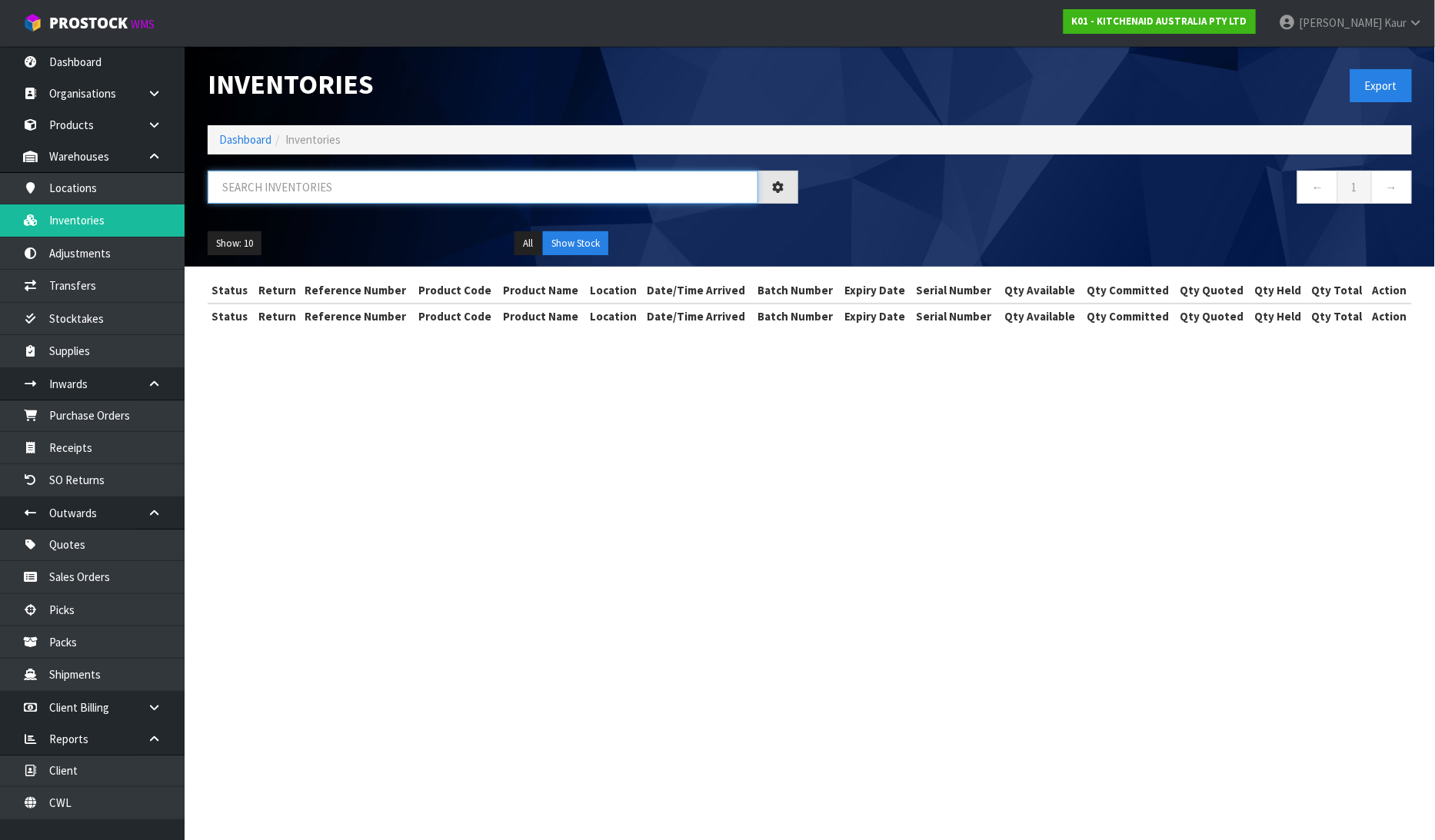
click at [332, 189] on input "text" at bounding box center [483, 187] width 550 height 33
paste input "WE0907892"
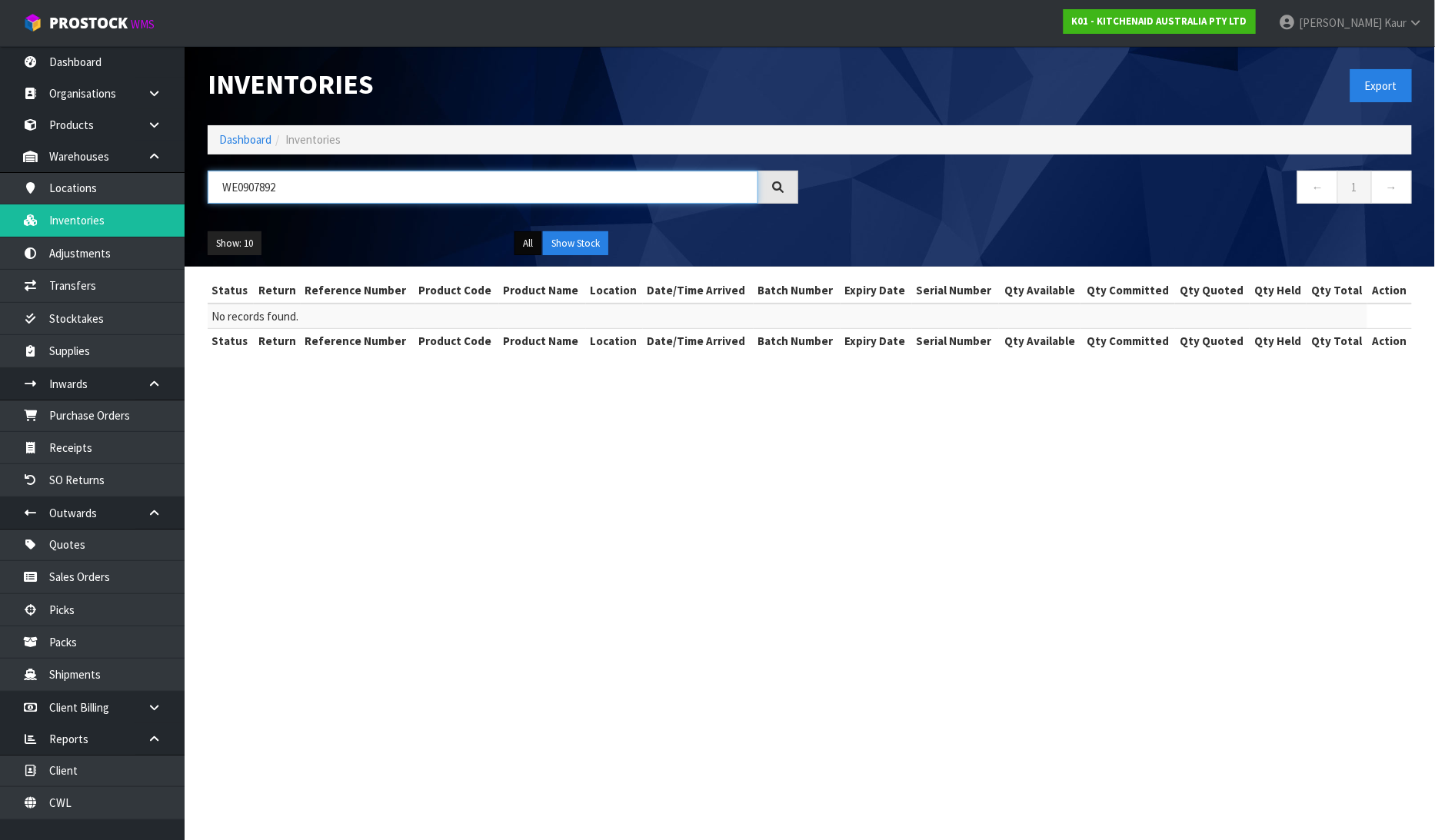
type input "WE0907892"
click at [532, 237] on button "All" at bounding box center [528, 244] width 27 height 25
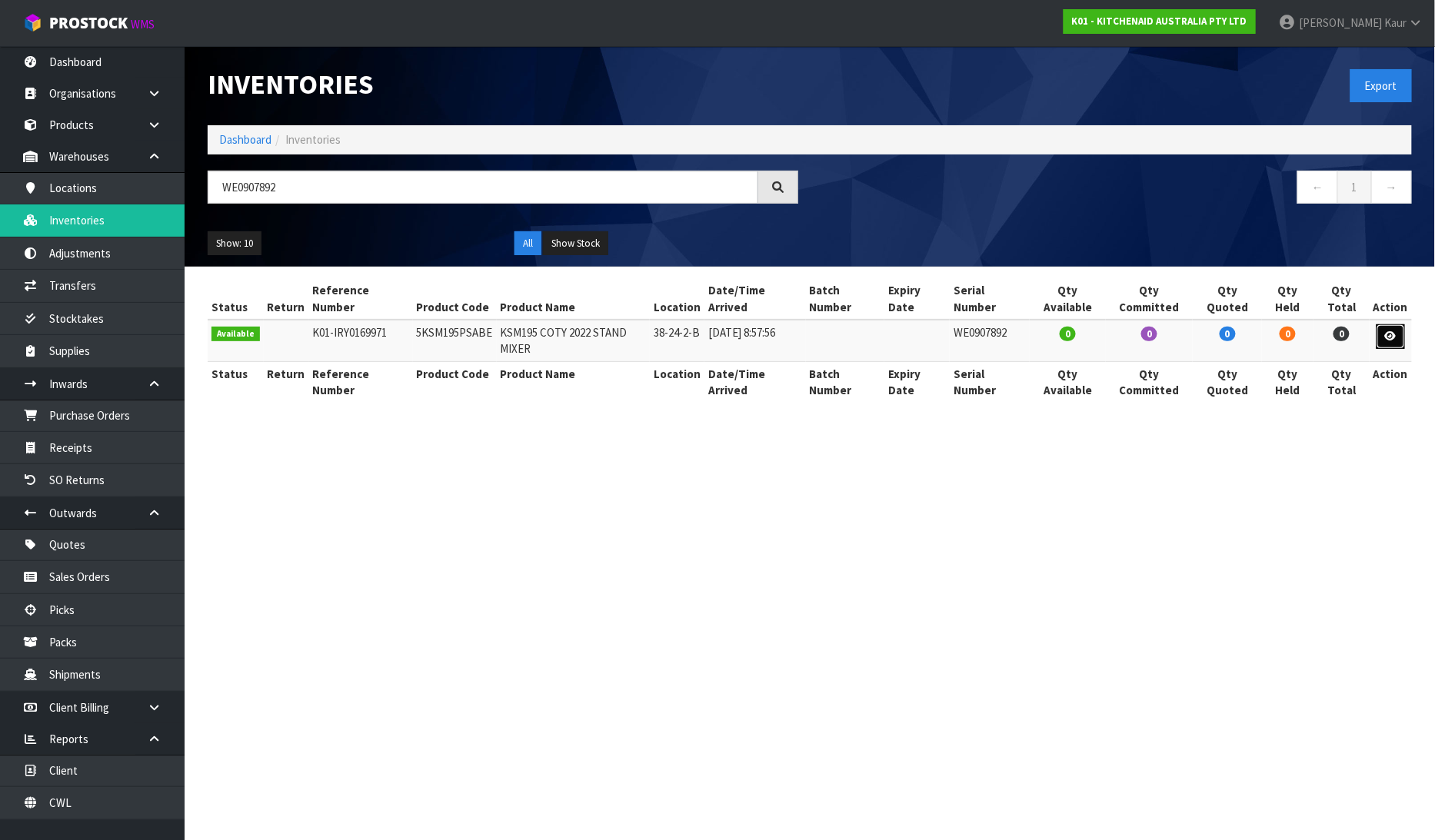
click at [1393, 332] on icon at bounding box center [1391, 336] width 12 height 10
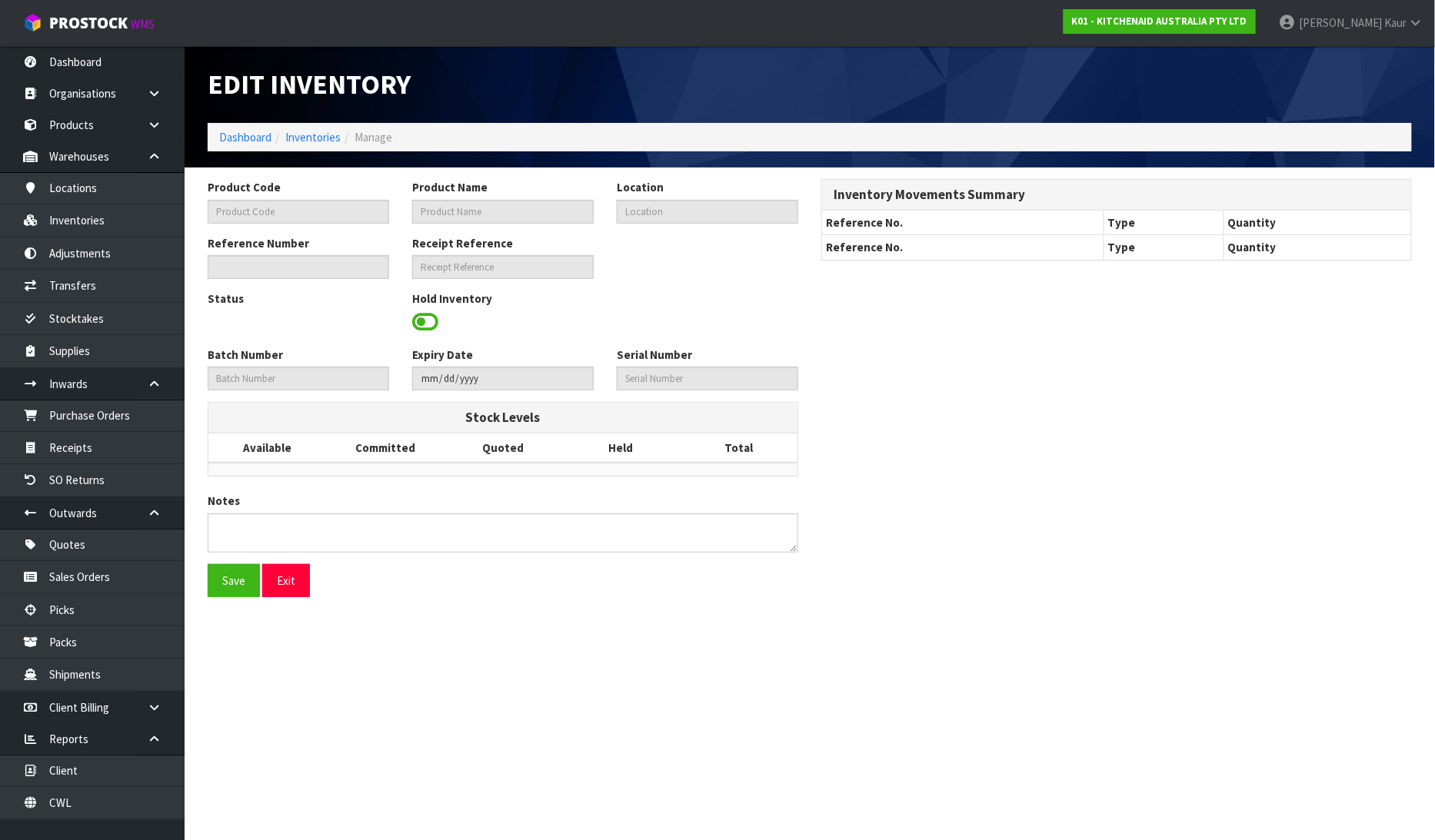
type input "5KSM195PSABE"
type input "KSM195 COTY 2022 STAND MIXER"
type input "38-24-2-B"
type input "K01-IRY0169971"
type input "K01-REC0002056"
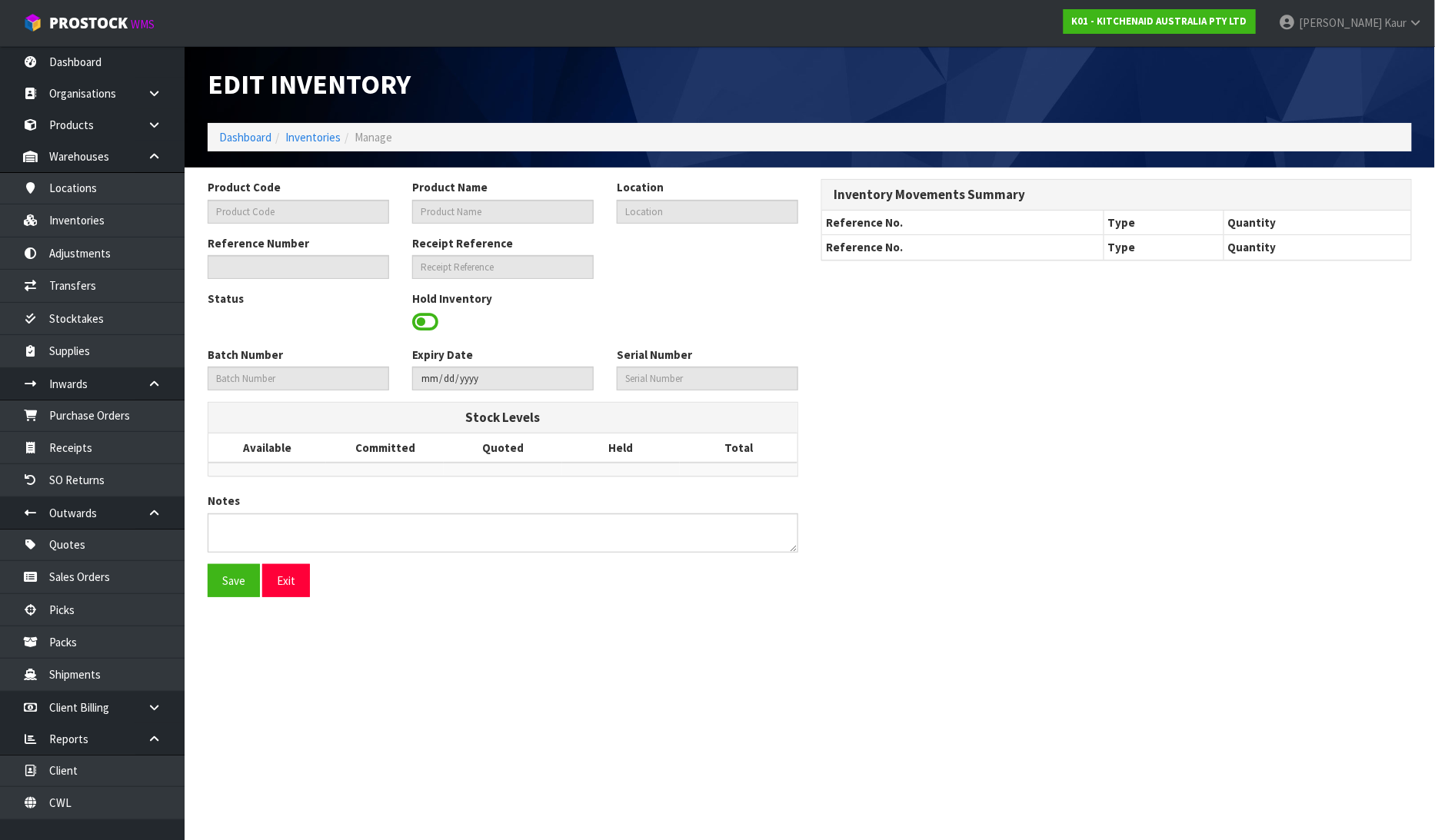
type input "WE0907892"
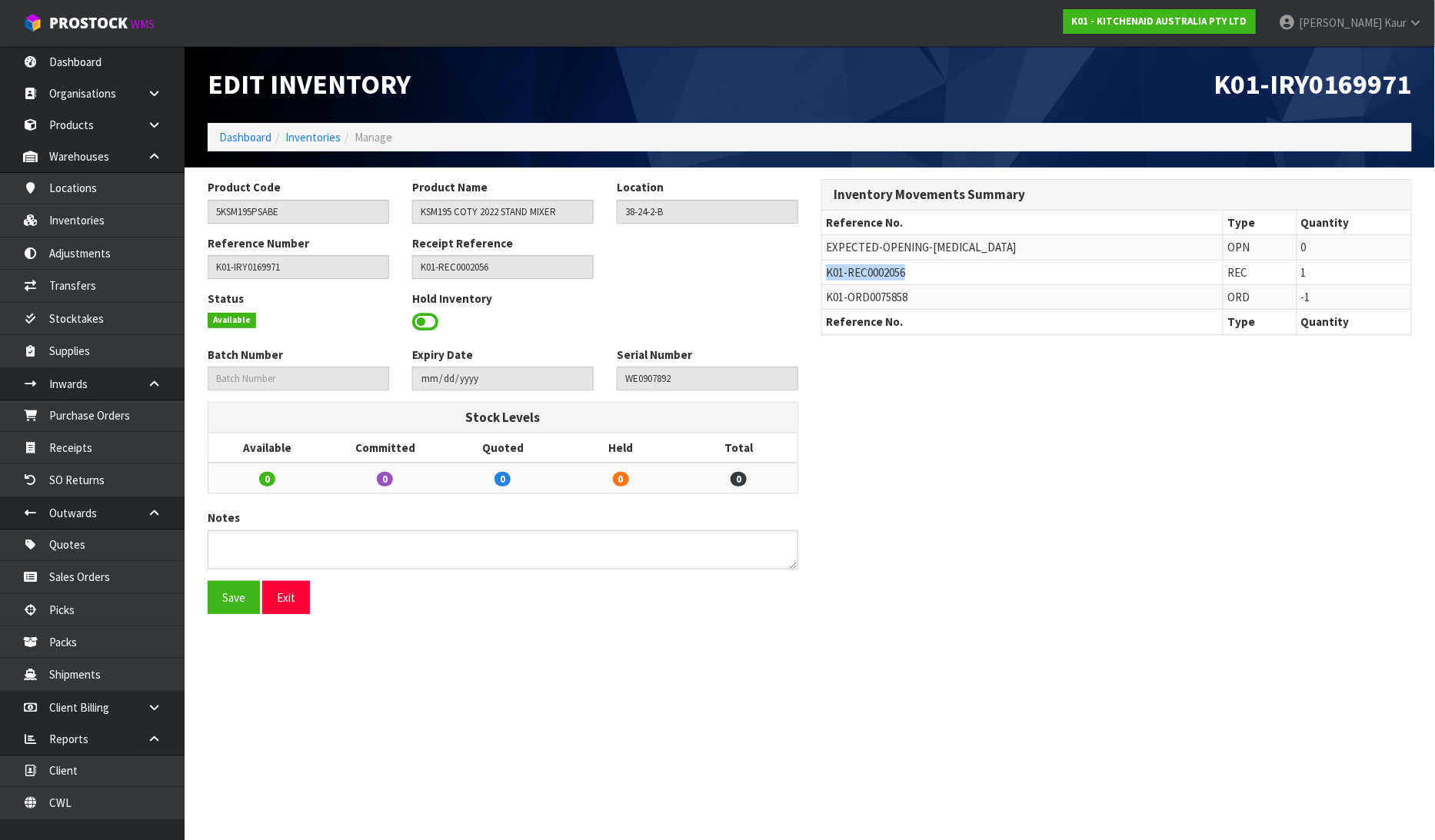
drag, startPoint x: 918, startPoint y: 275, endPoint x: 823, endPoint y: 272, distance: 95.0
click at [823, 272] on td "K01-REC0002056" at bounding box center [1023, 272] width 402 height 25
click at [108, 442] on link "Receipts" at bounding box center [92, 448] width 185 height 32
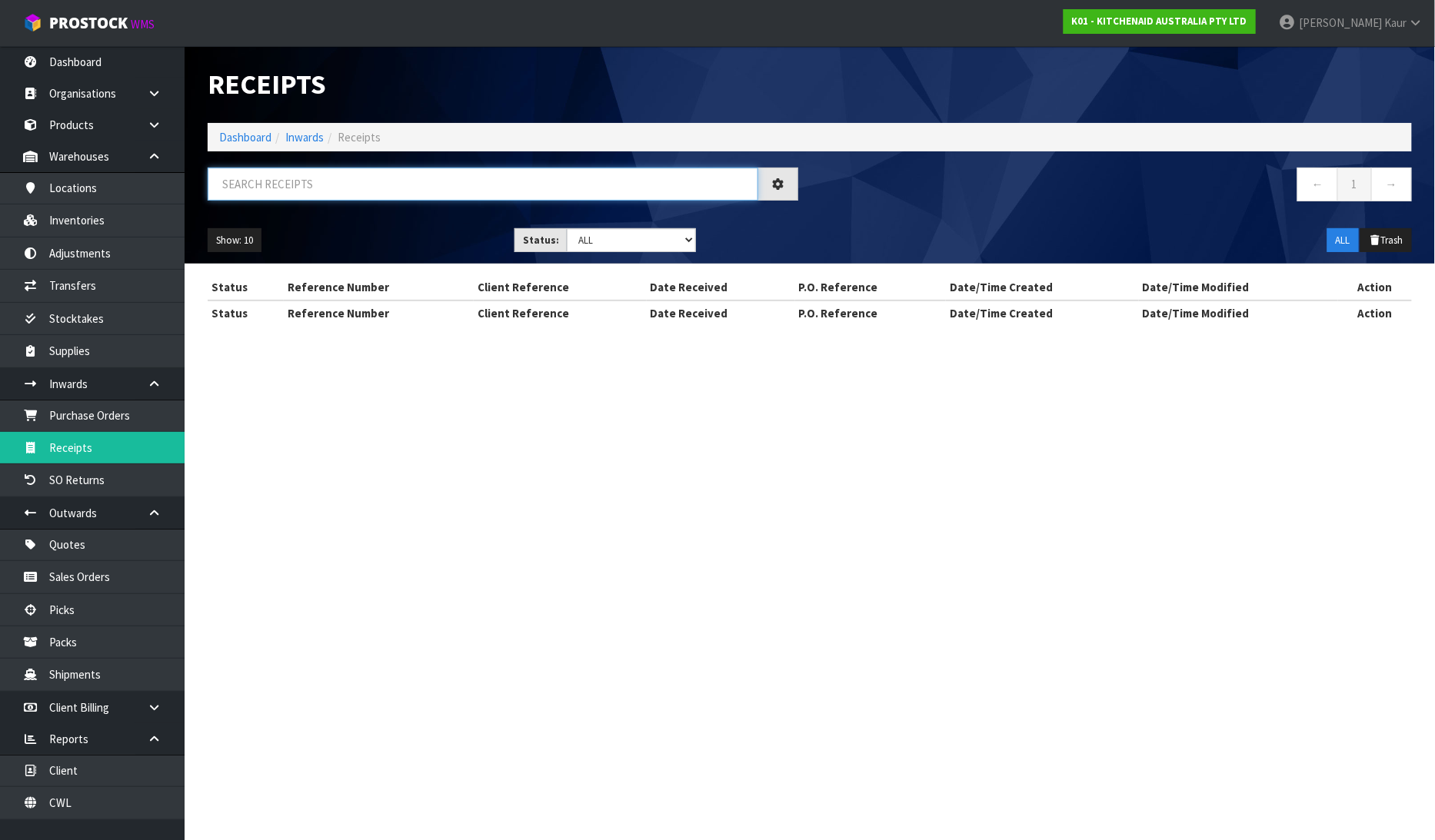
click at [271, 192] on input "text" at bounding box center [483, 184] width 550 height 33
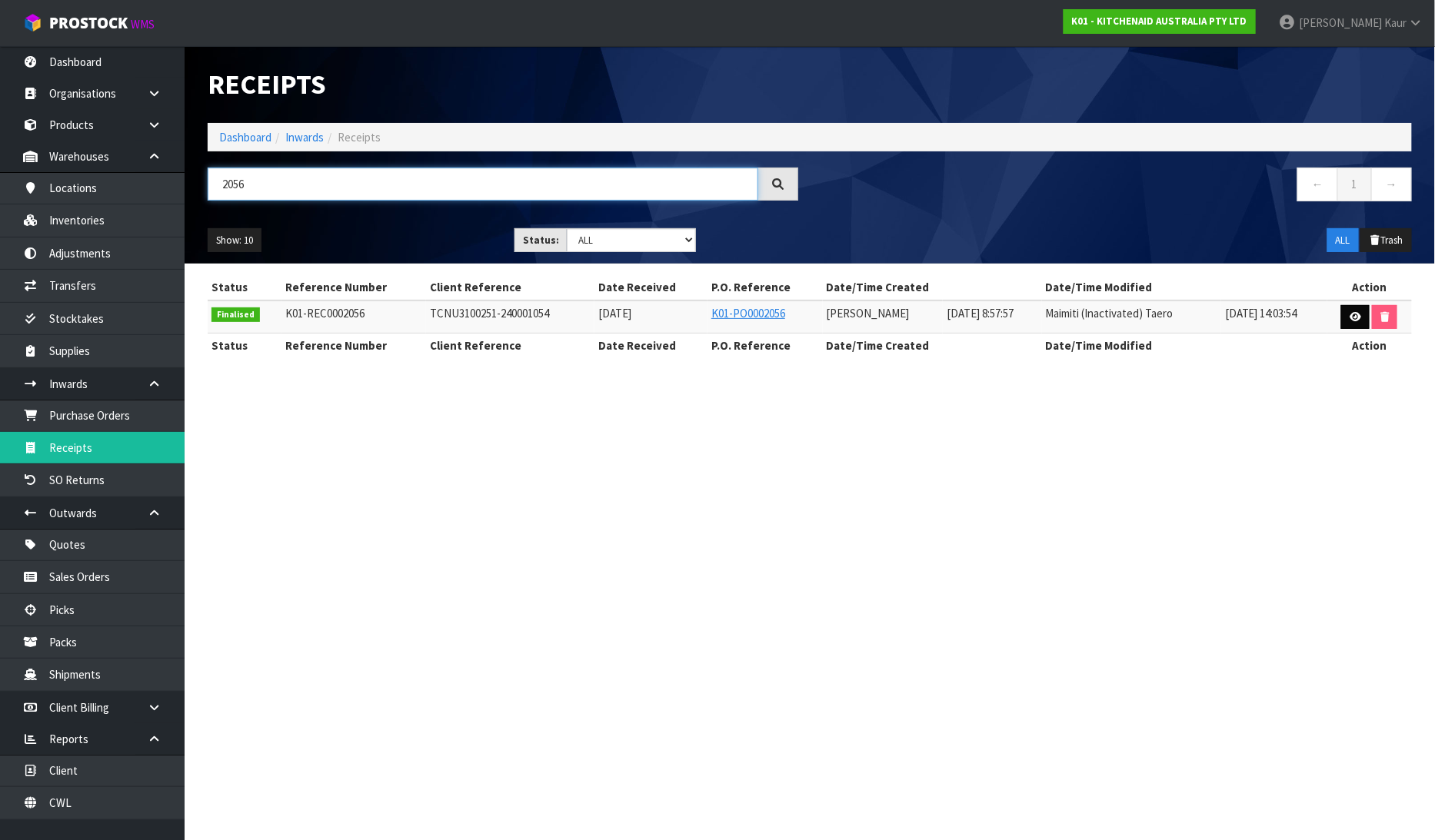
type input "2056"
click at [1352, 314] on icon at bounding box center [1355, 317] width 12 height 10
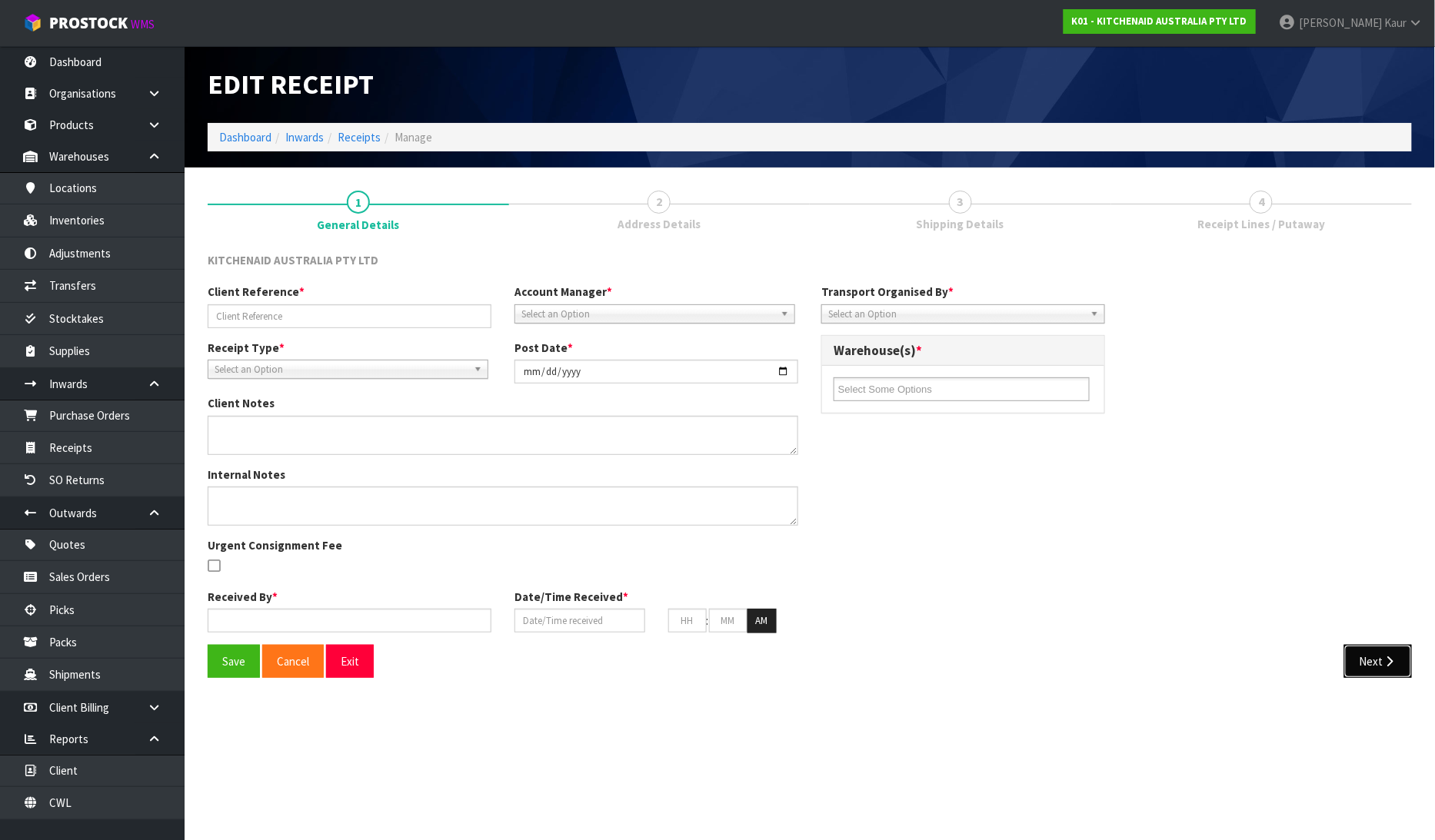
click at [1379, 671] on button "Next" at bounding box center [1378, 661] width 67 height 33
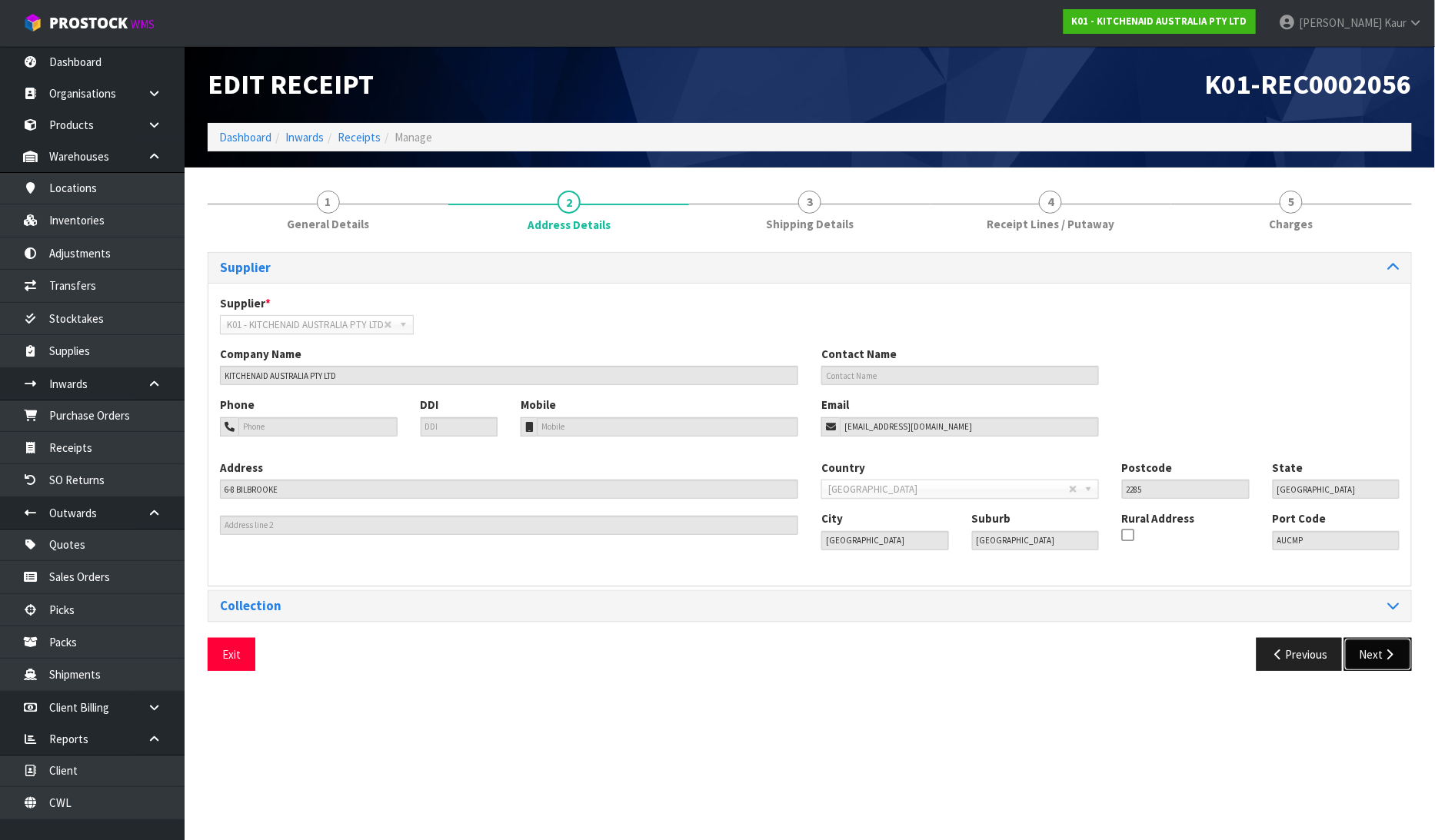
click at [1385, 663] on button "Next" at bounding box center [1378, 654] width 67 height 33
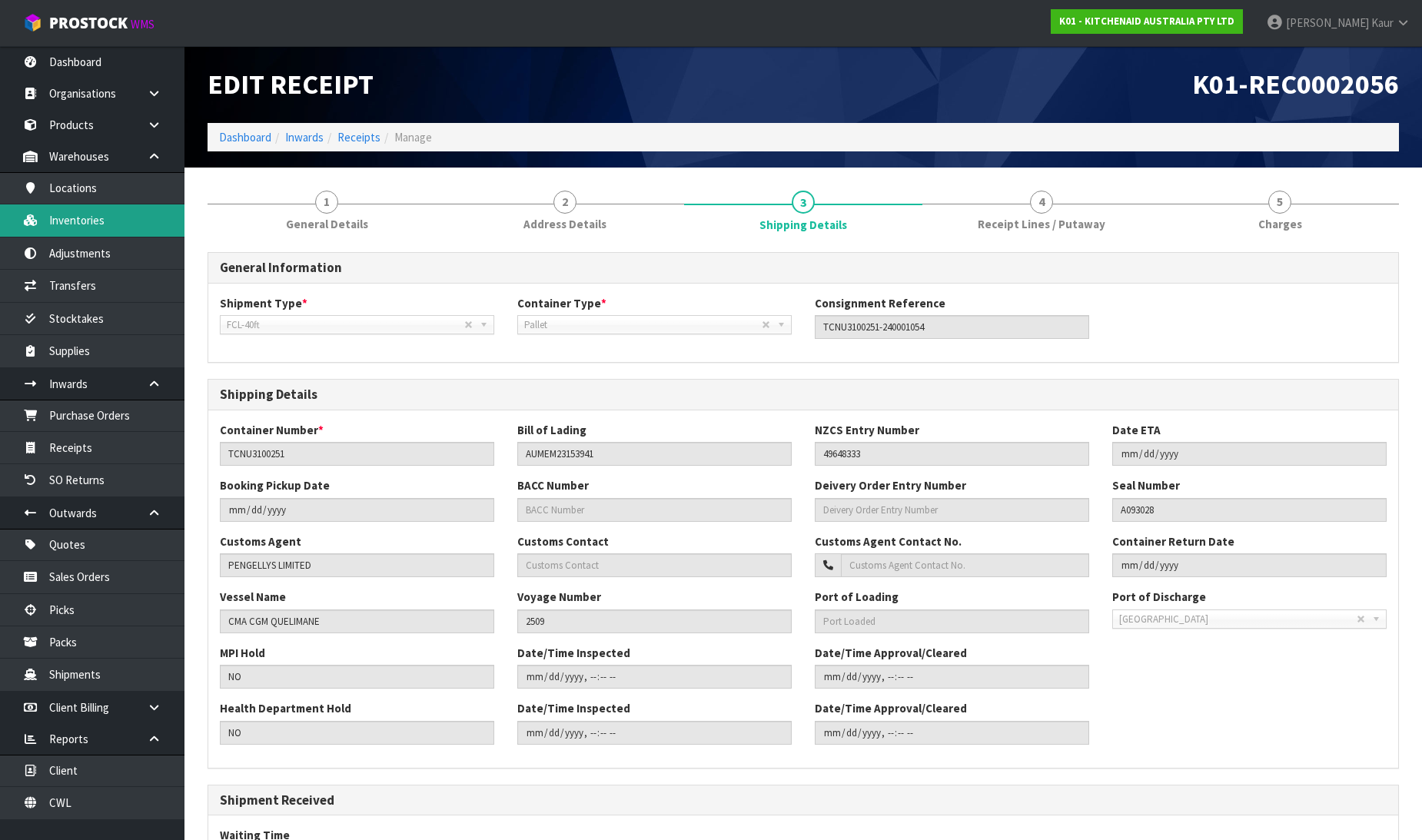
click at [67, 226] on link "Inventories" at bounding box center [92, 220] width 184 height 32
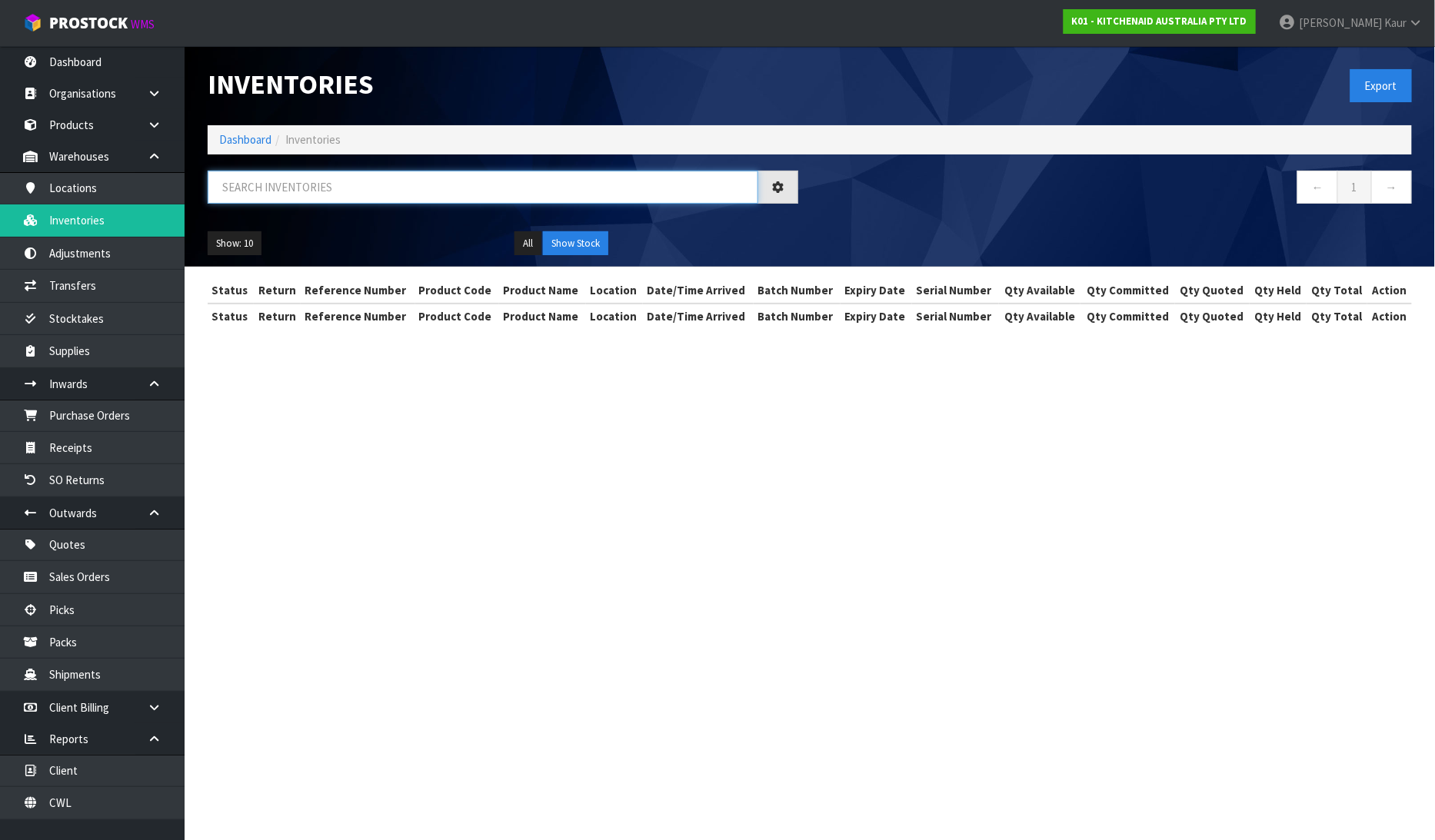
click at [249, 189] on input "text" at bounding box center [483, 187] width 550 height 33
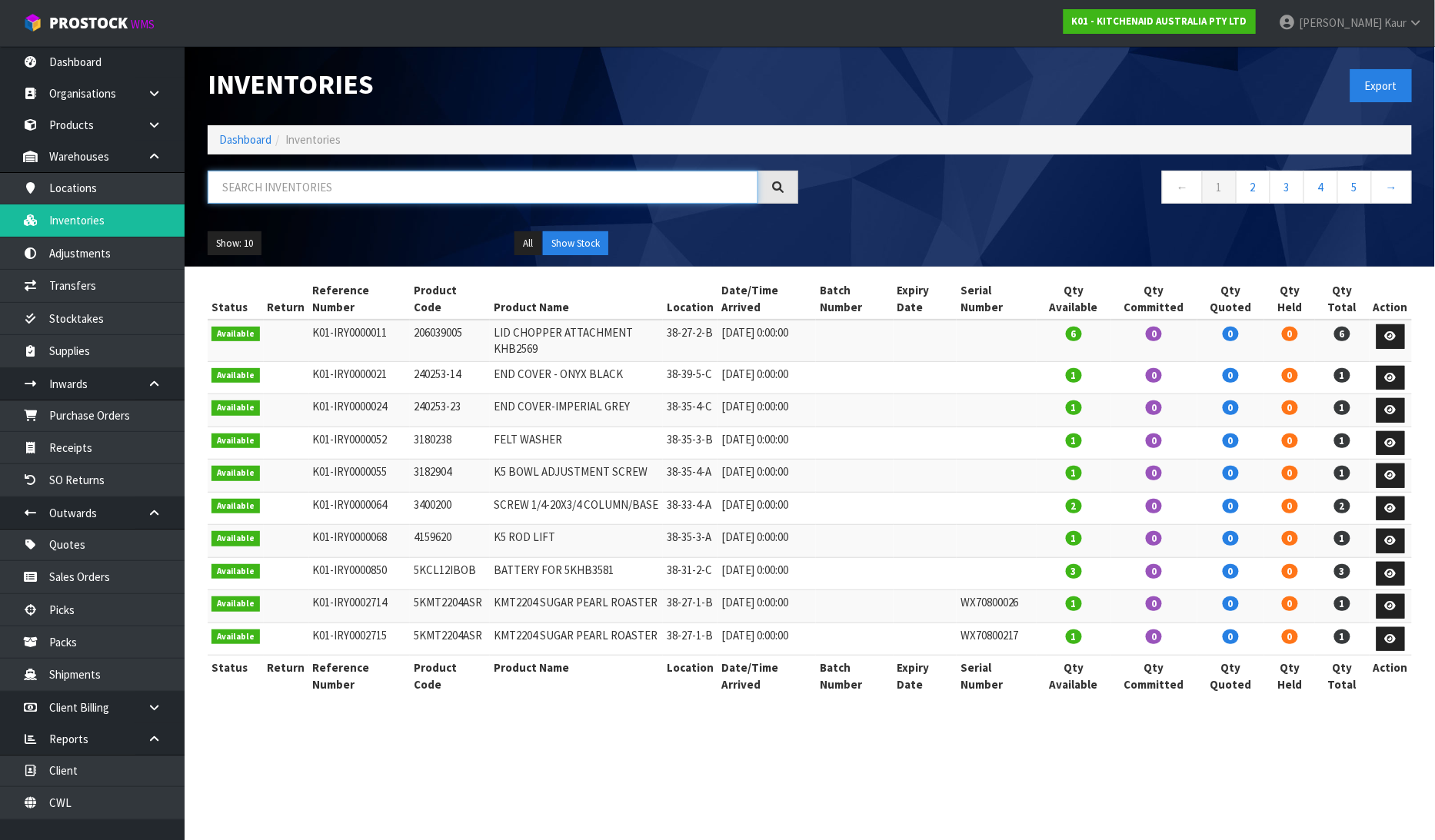
paste input "WE0907892"
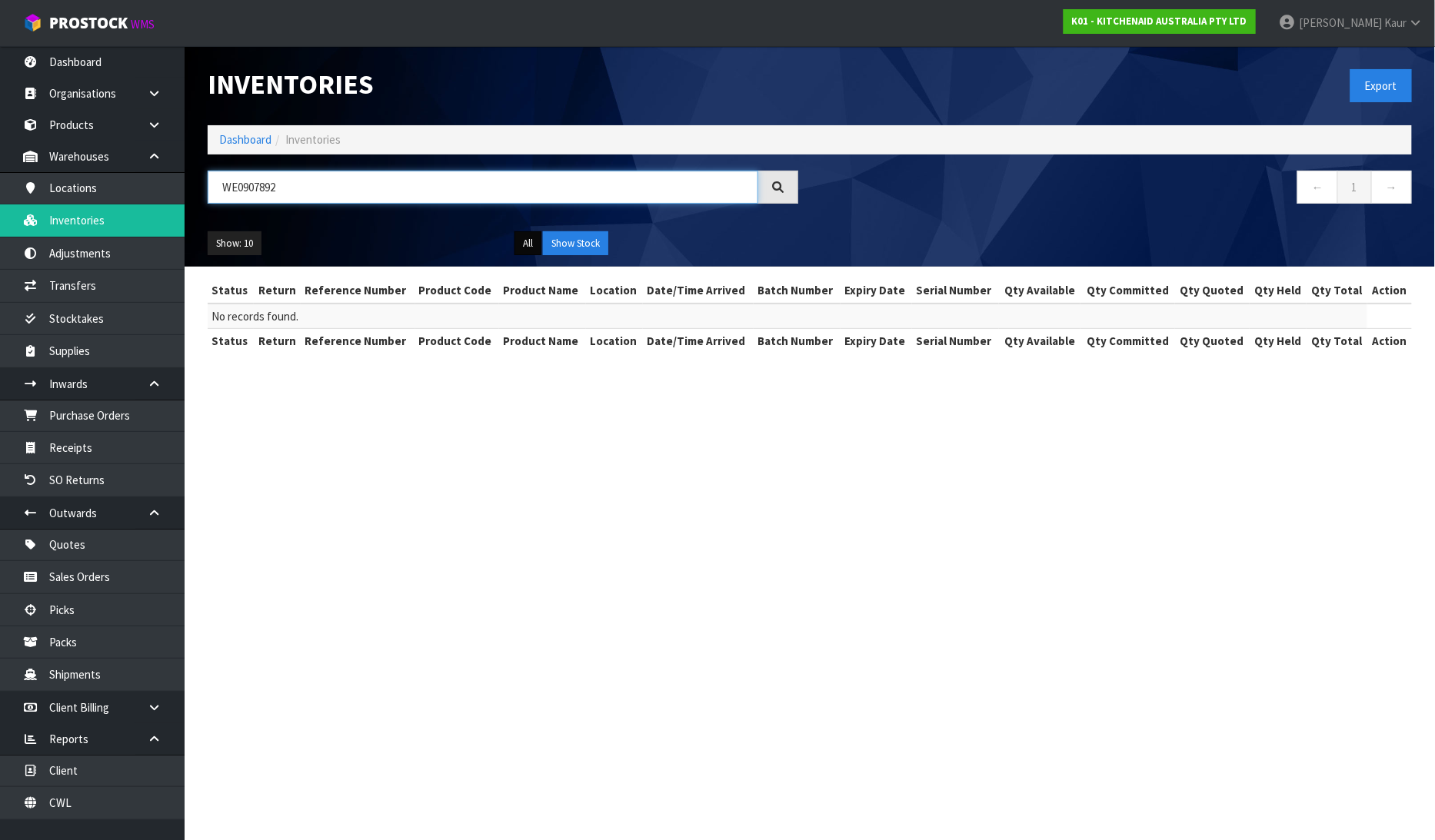
type input "WE0907892"
click at [516, 251] on button "All" at bounding box center [528, 244] width 27 height 25
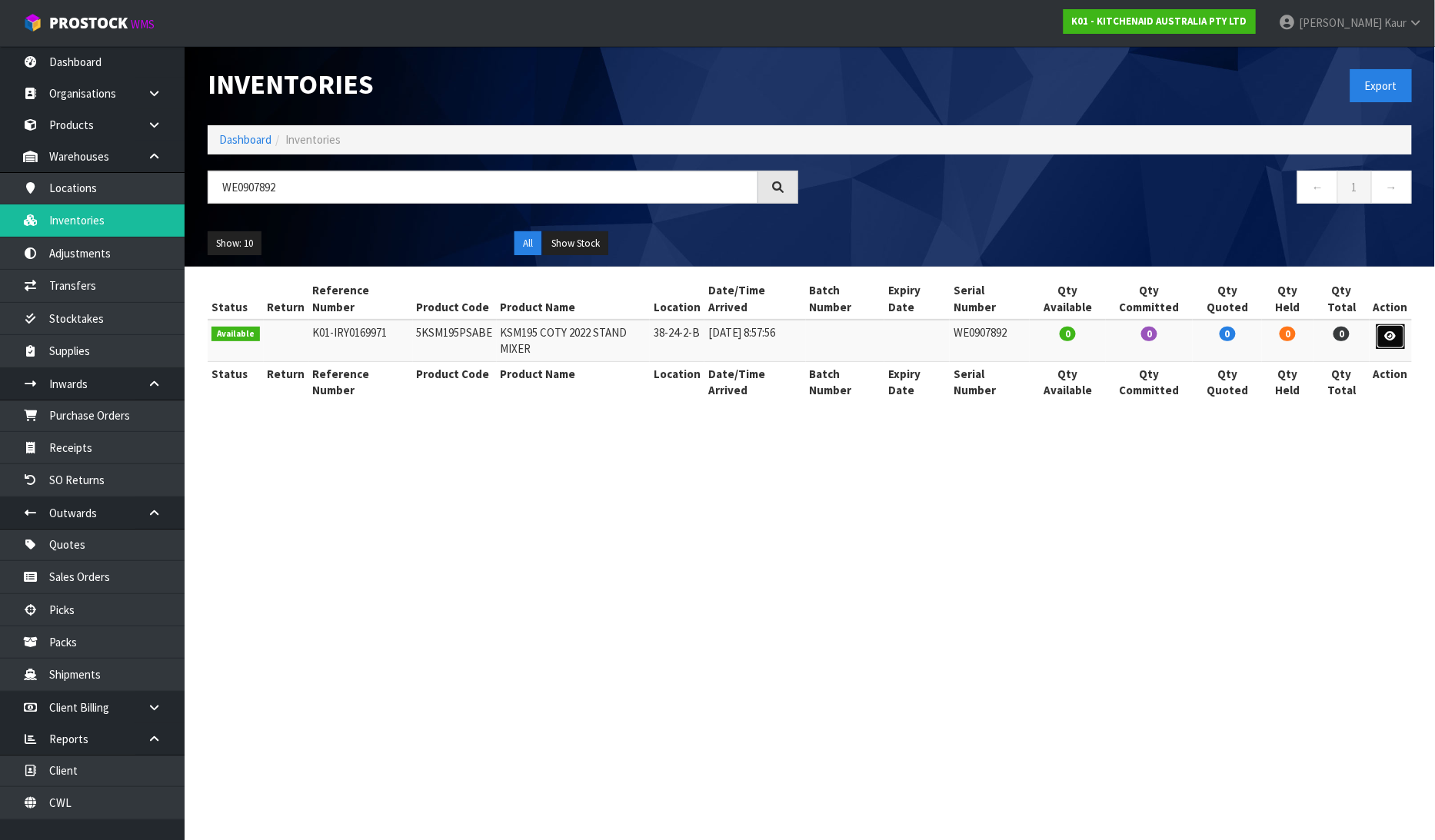
click at [1393, 332] on icon at bounding box center [1391, 336] width 12 height 10
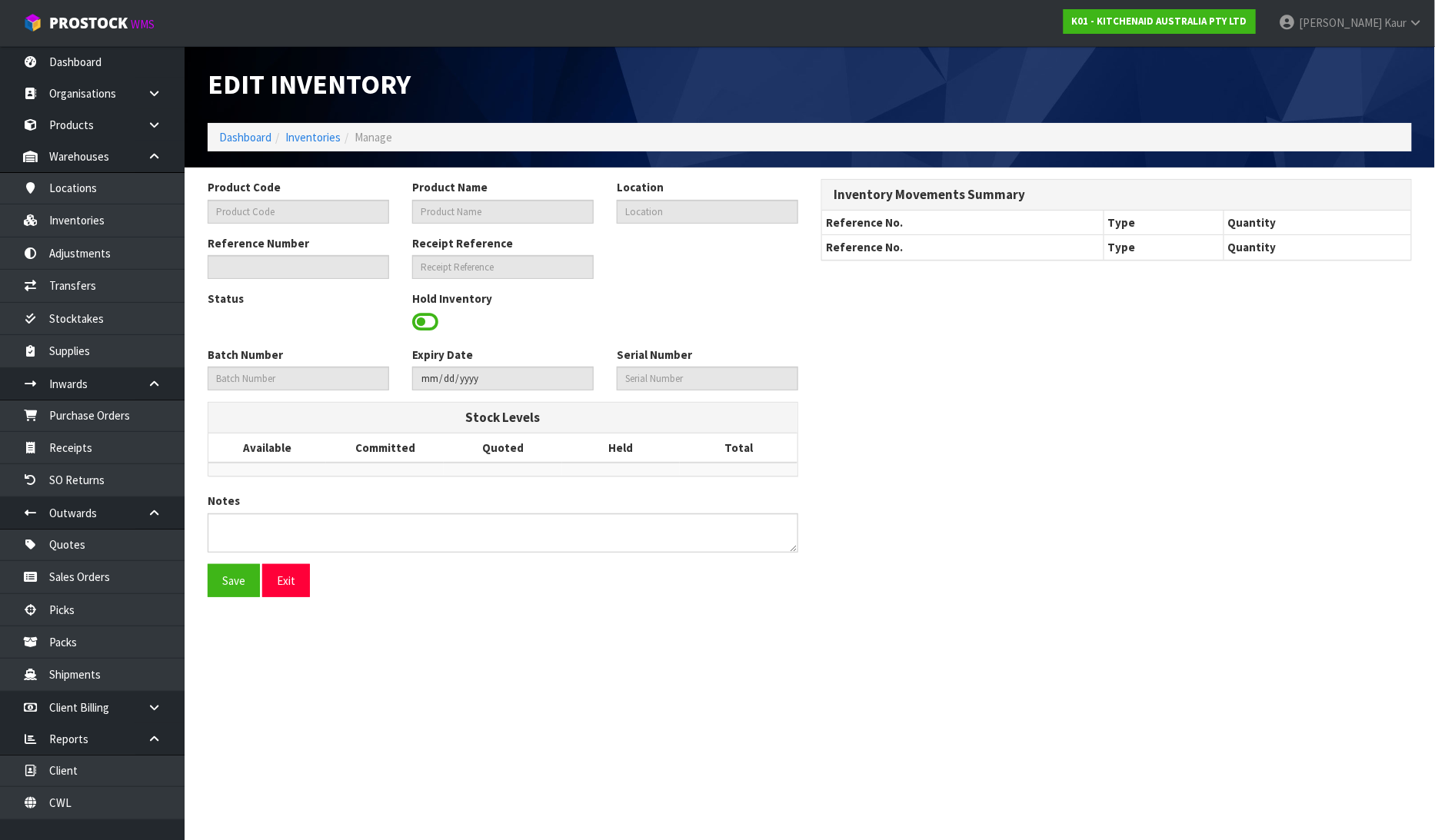
type input "5KSM195PSABE"
type input "KSM195 COTY 2022 STAND MIXER"
type input "38-24-2-B"
type input "K01-IRY0169971"
type input "K01-REC0002056"
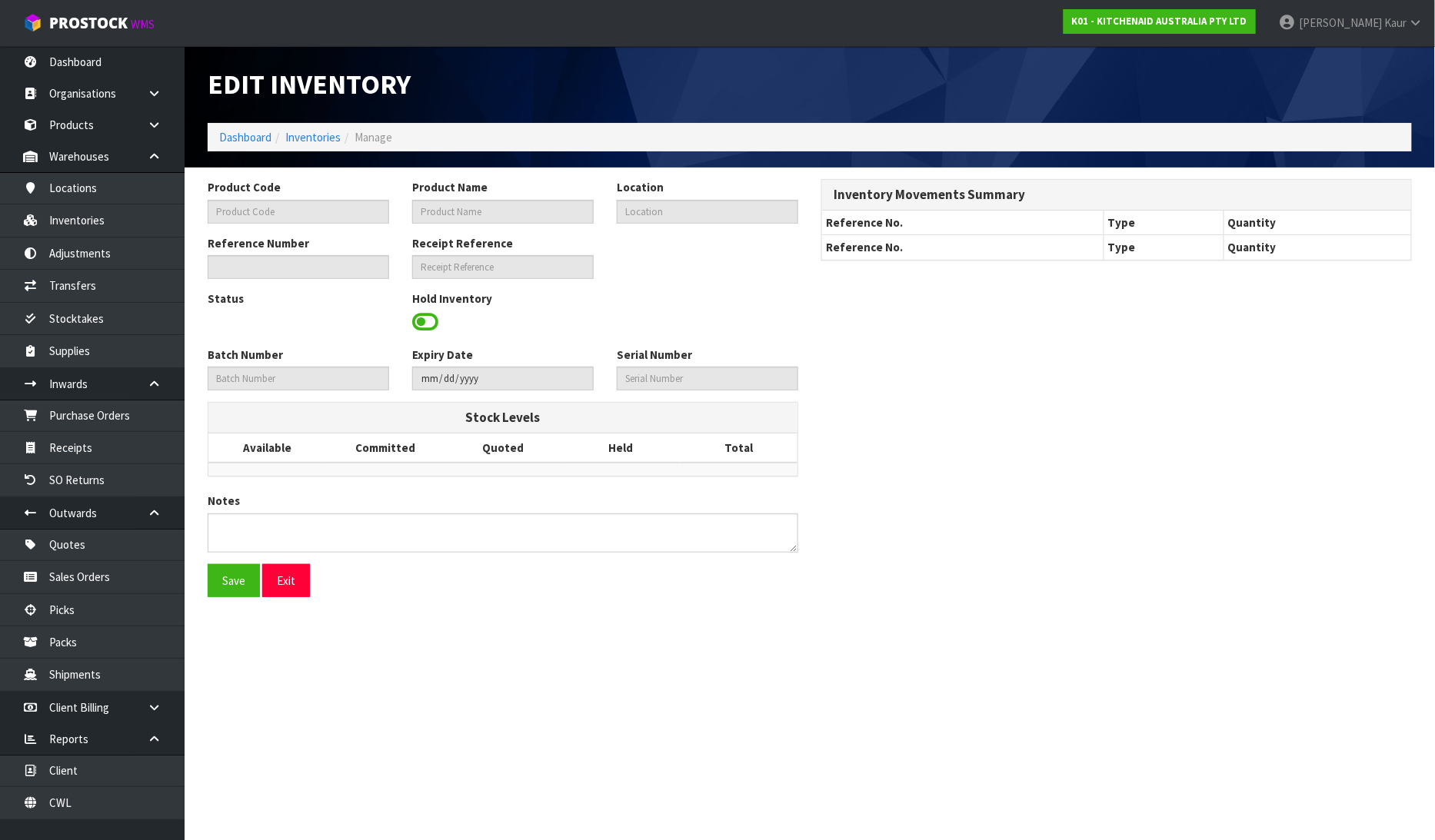
type input "WE0907892"
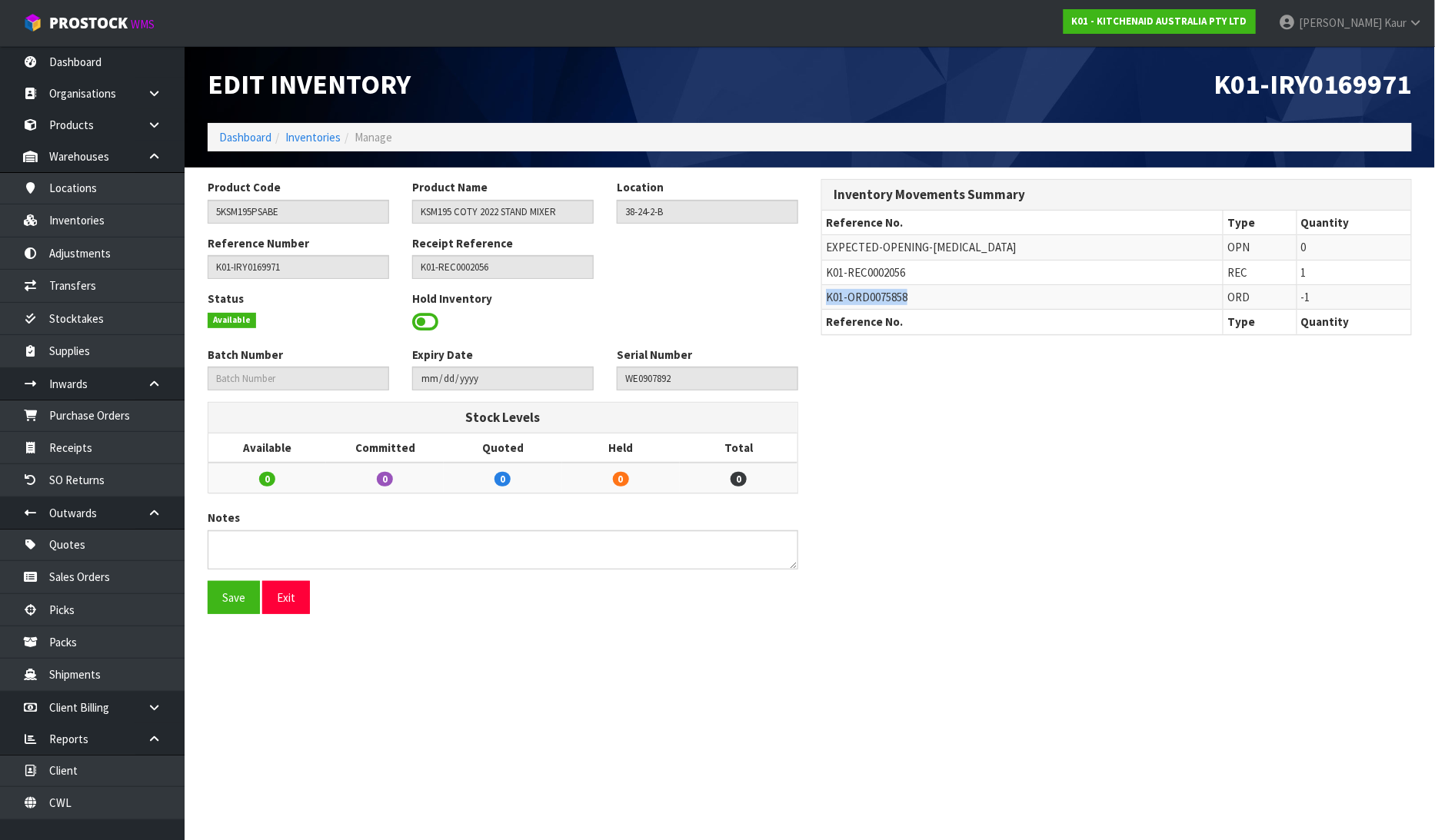
drag, startPoint x: 921, startPoint y: 298, endPoint x: 824, endPoint y: 303, distance: 97.1
click at [824, 303] on td "K01-ORD0075858" at bounding box center [1023, 298] width 402 height 25
copy span "K01-ORD0075858"
click at [120, 570] on link "Sales Orders" at bounding box center [92, 577] width 185 height 32
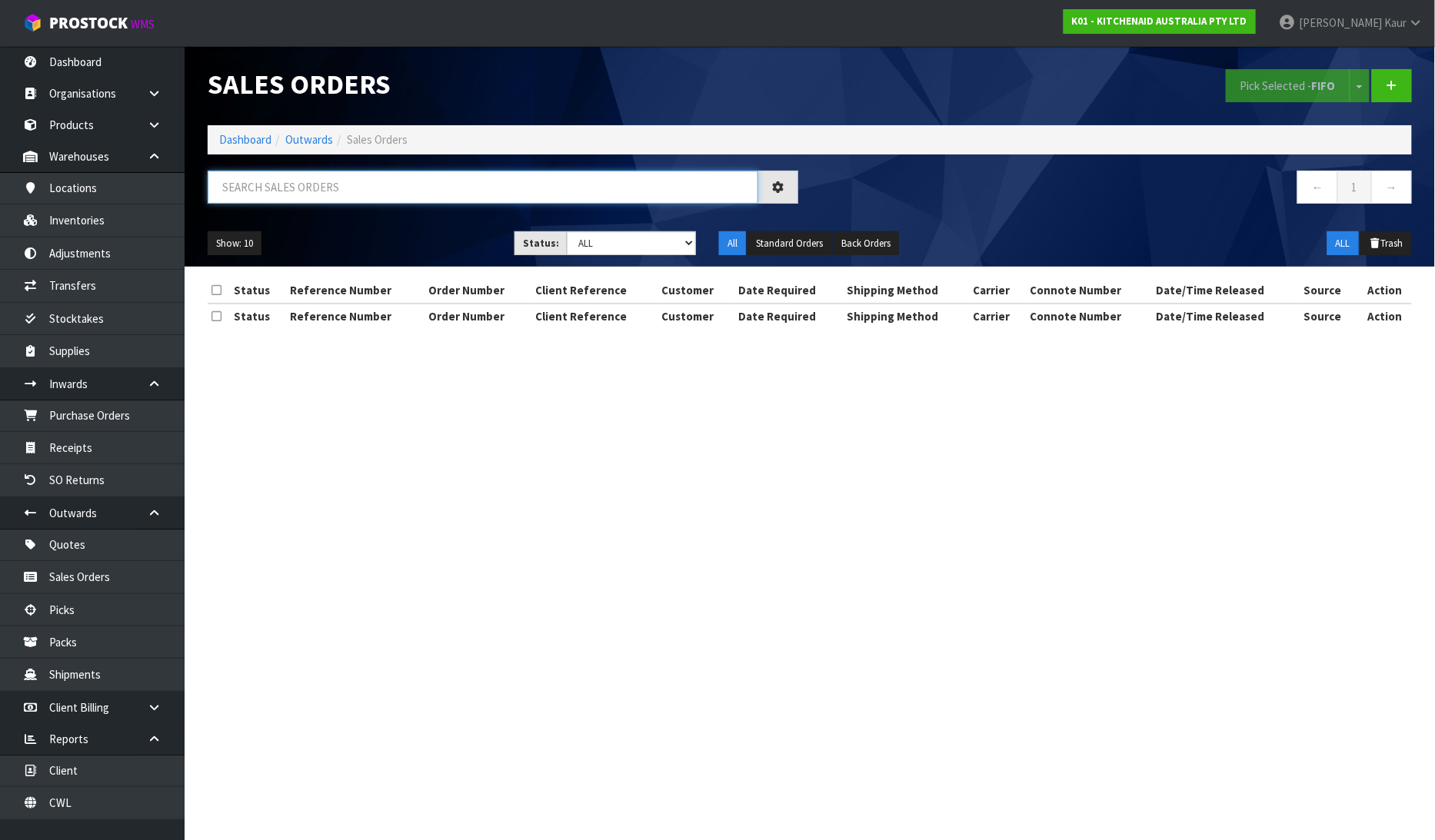
click at [371, 181] on input "text" at bounding box center [483, 187] width 550 height 33
paste input "K01-ORD0075858"
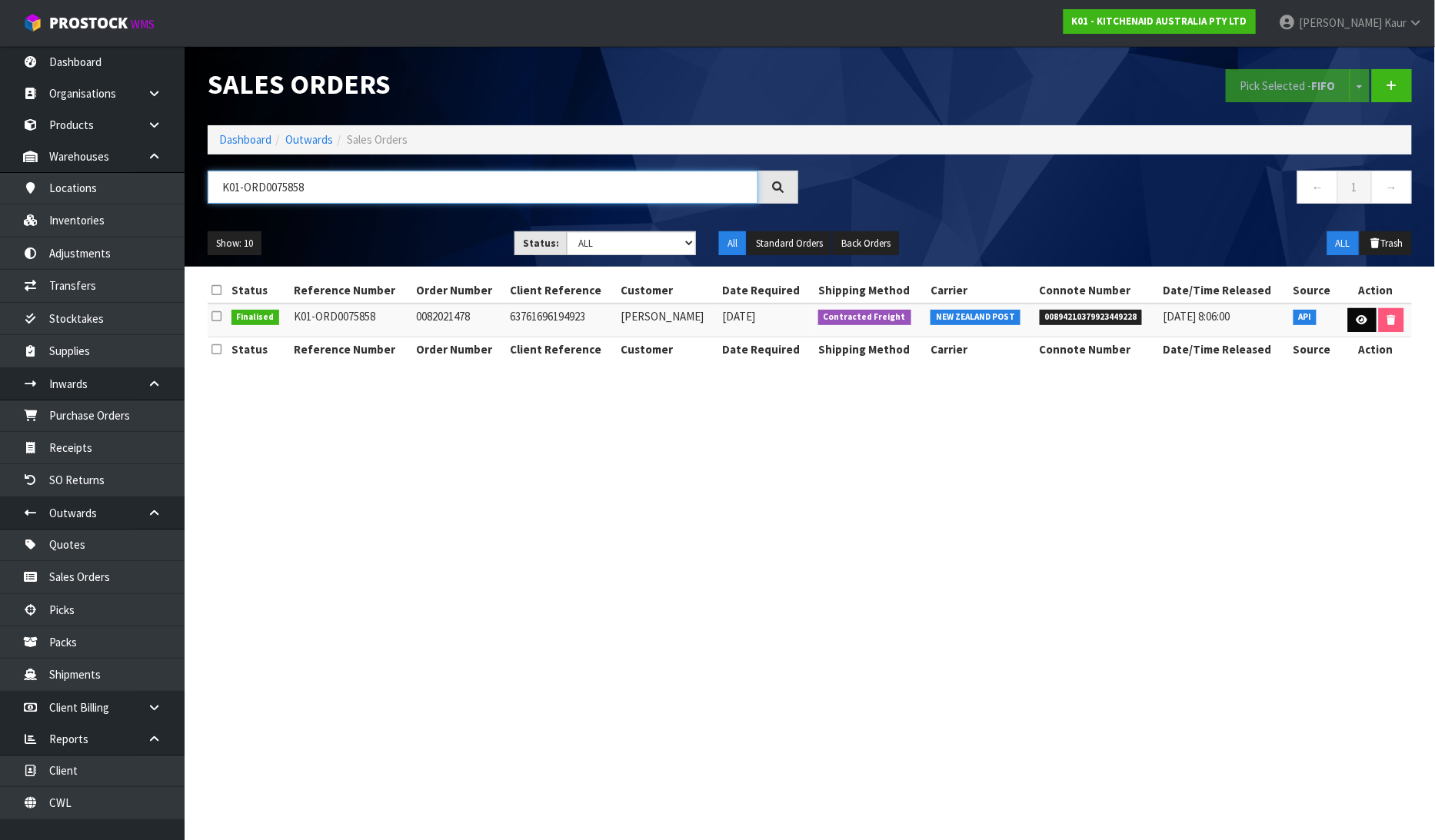
type input "K01-ORD0075858"
click at [1352, 324] on link at bounding box center [1362, 321] width 29 height 25
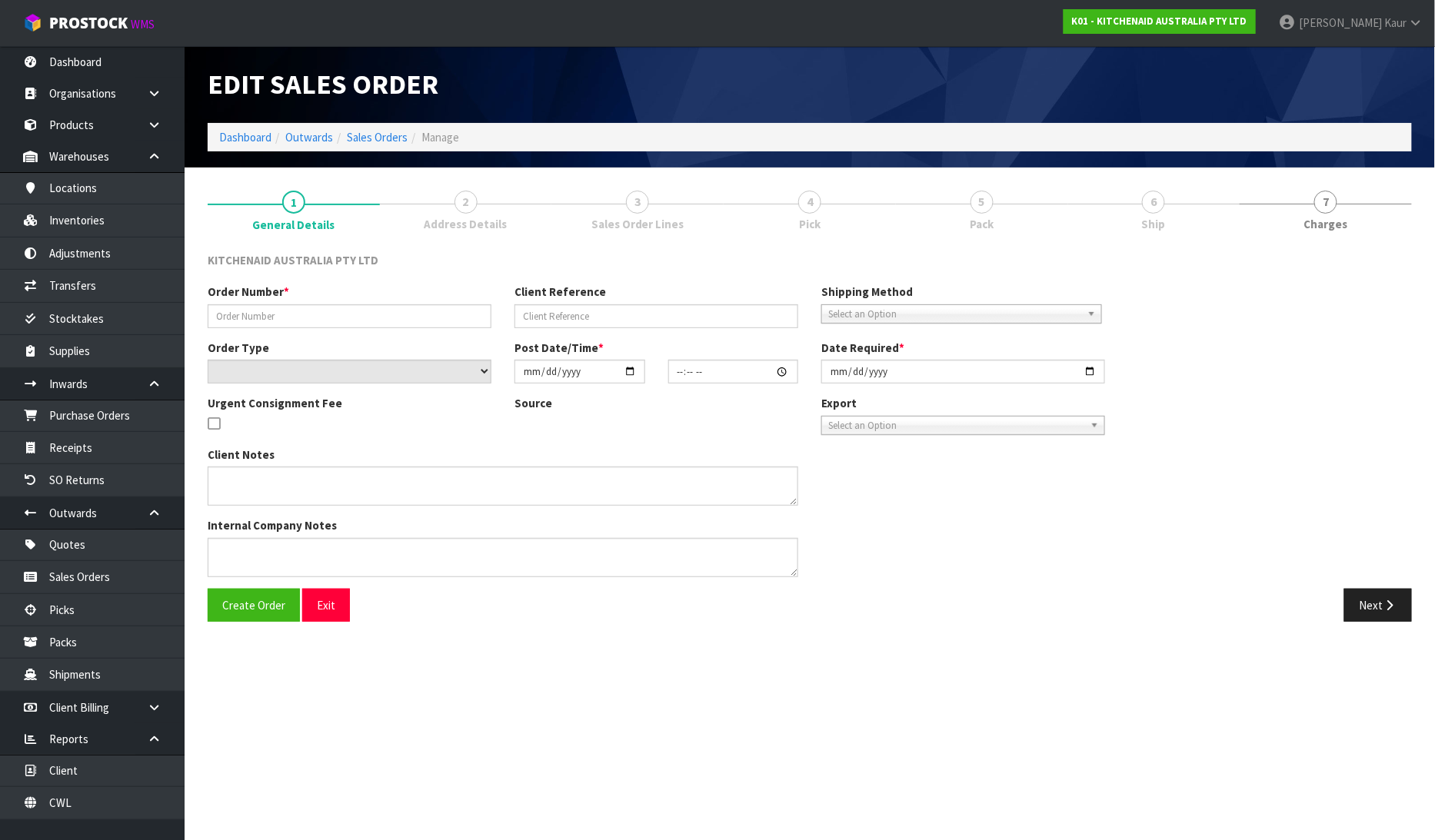
type input "0082021478"
type input "63761696194923"
select select "number:0"
type input "2025-06-26"
type input "21:33:34.000"
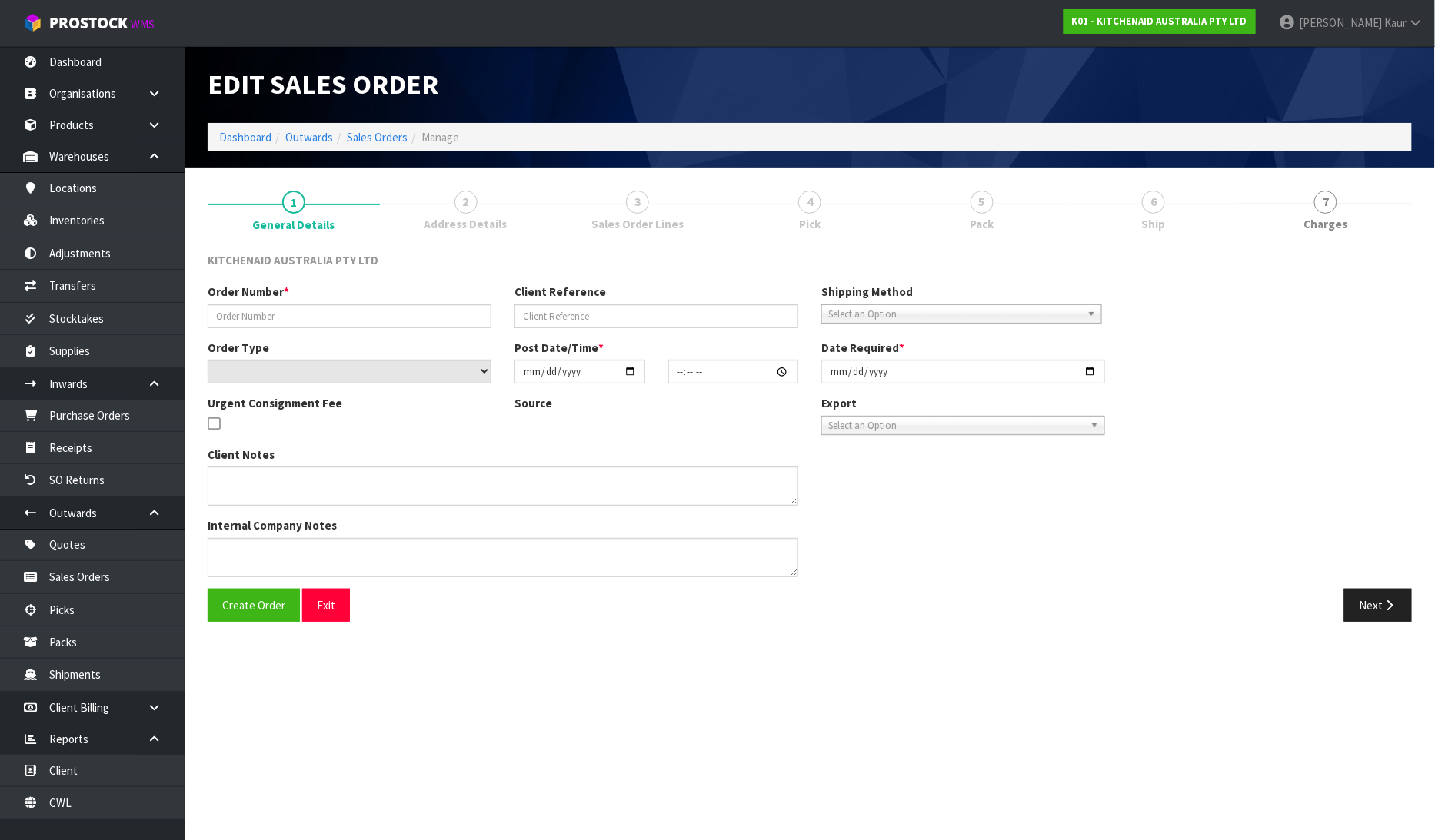
type input "2025-06-26"
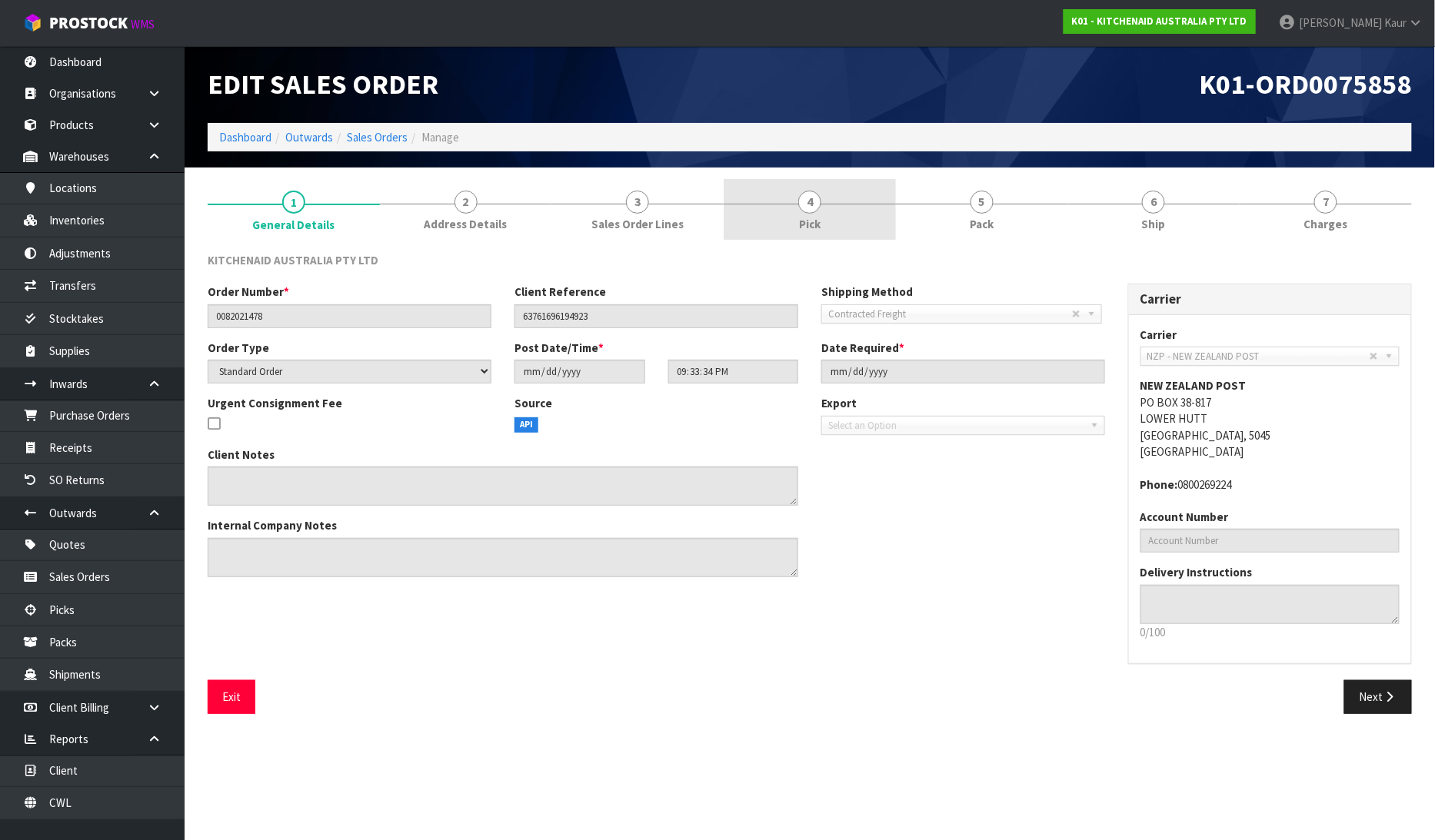
click at [808, 203] on span "4" at bounding box center [810, 202] width 23 height 23
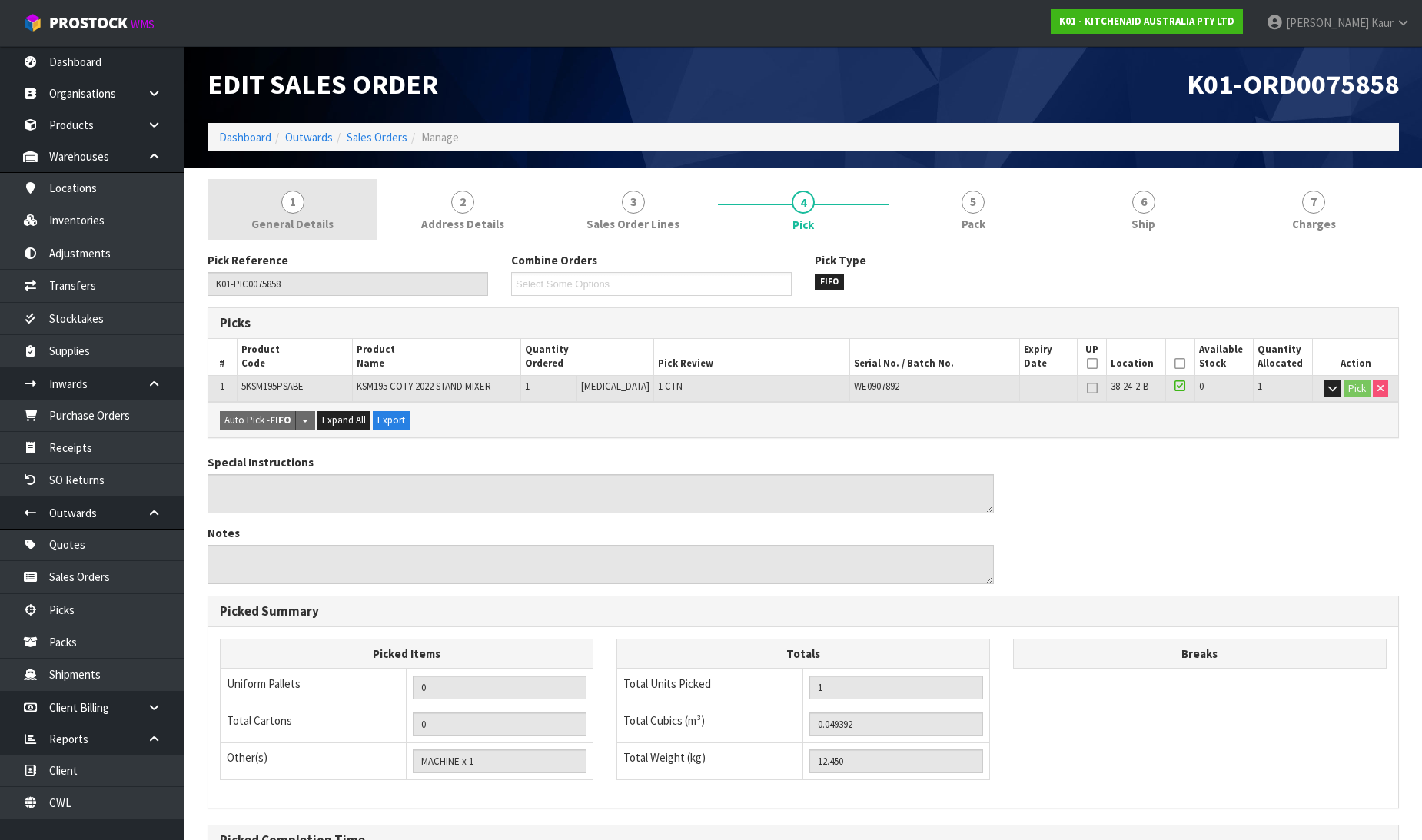
click at [310, 227] on span "General Details" at bounding box center [292, 224] width 82 height 16
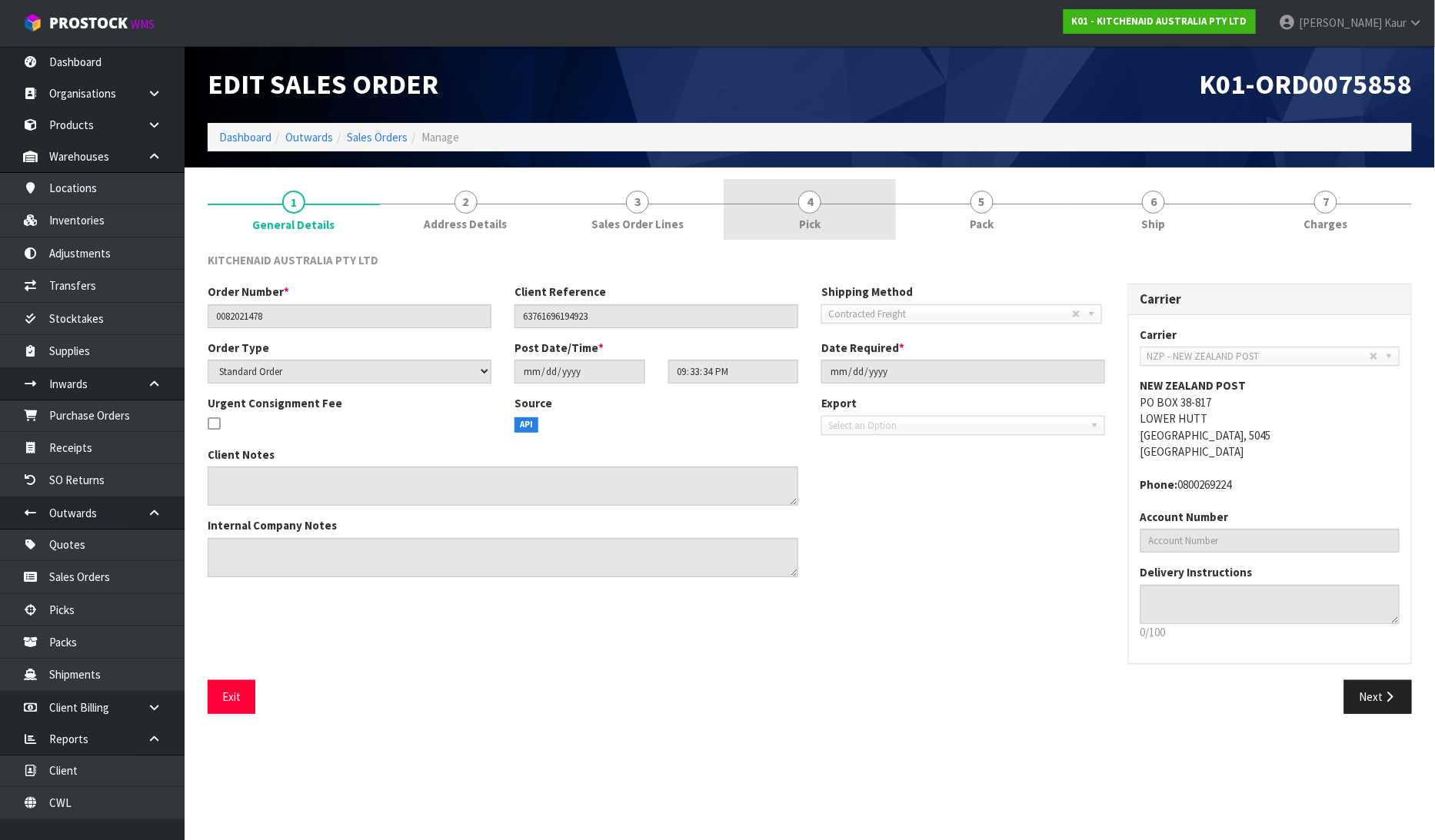
click at [808, 216] on span "Pick" at bounding box center [810, 224] width 22 height 16
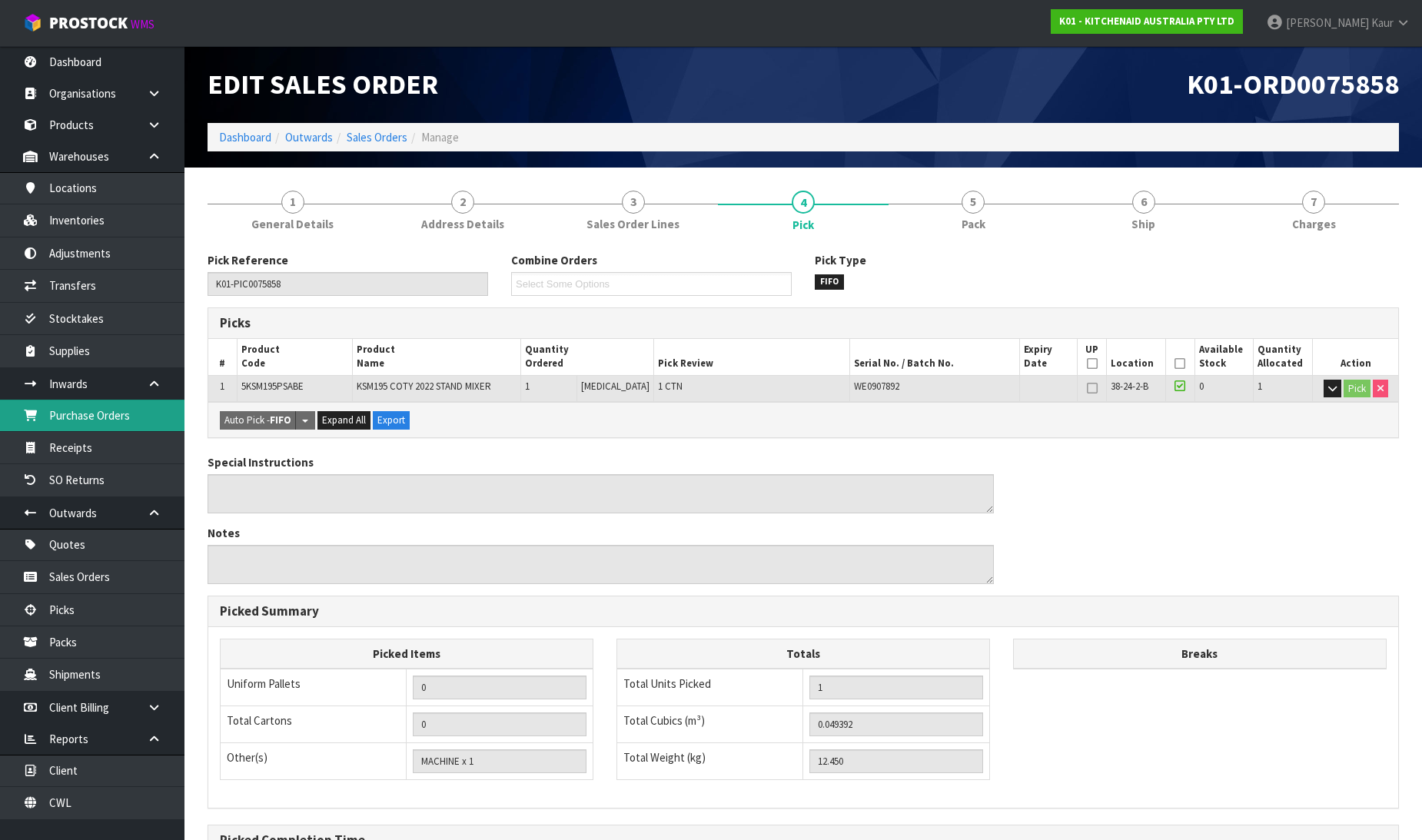
click at [118, 420] on link "Purchase Orders" at bounding box center [92, 415] width 184 height 32
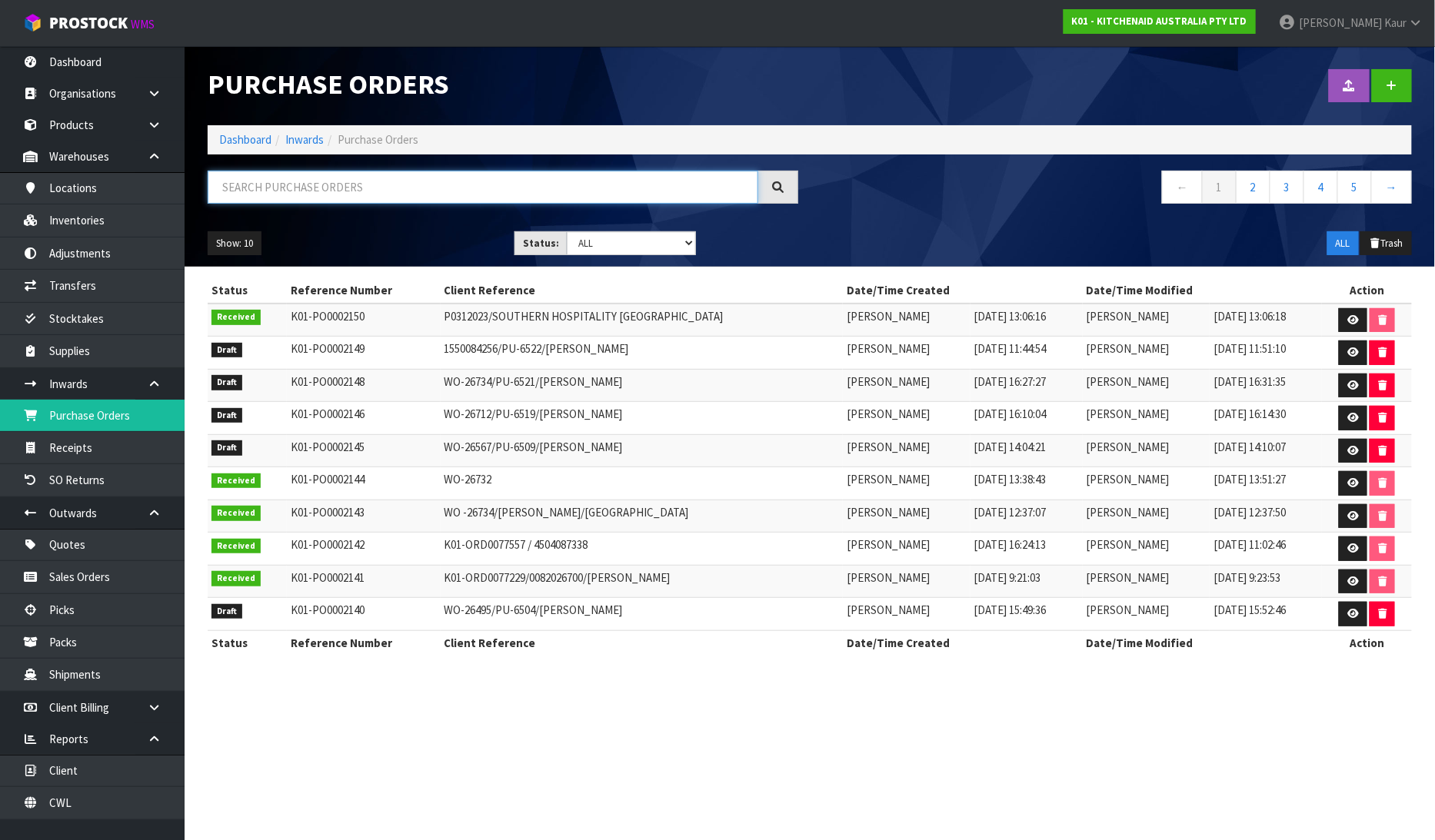
click at [270, 186] on input "text" at bounding box center [483, 187] width 550 height 33
click at [685, 246] on select "Draft Pending Received Cancelled ALL" at bounding box center [631, 243] width 129 height 24
select select "string:0"
click at [567, 232] on select "Draft Pending Received Cancelled ALL" at bounding box center [631, 243] width 129 height 24
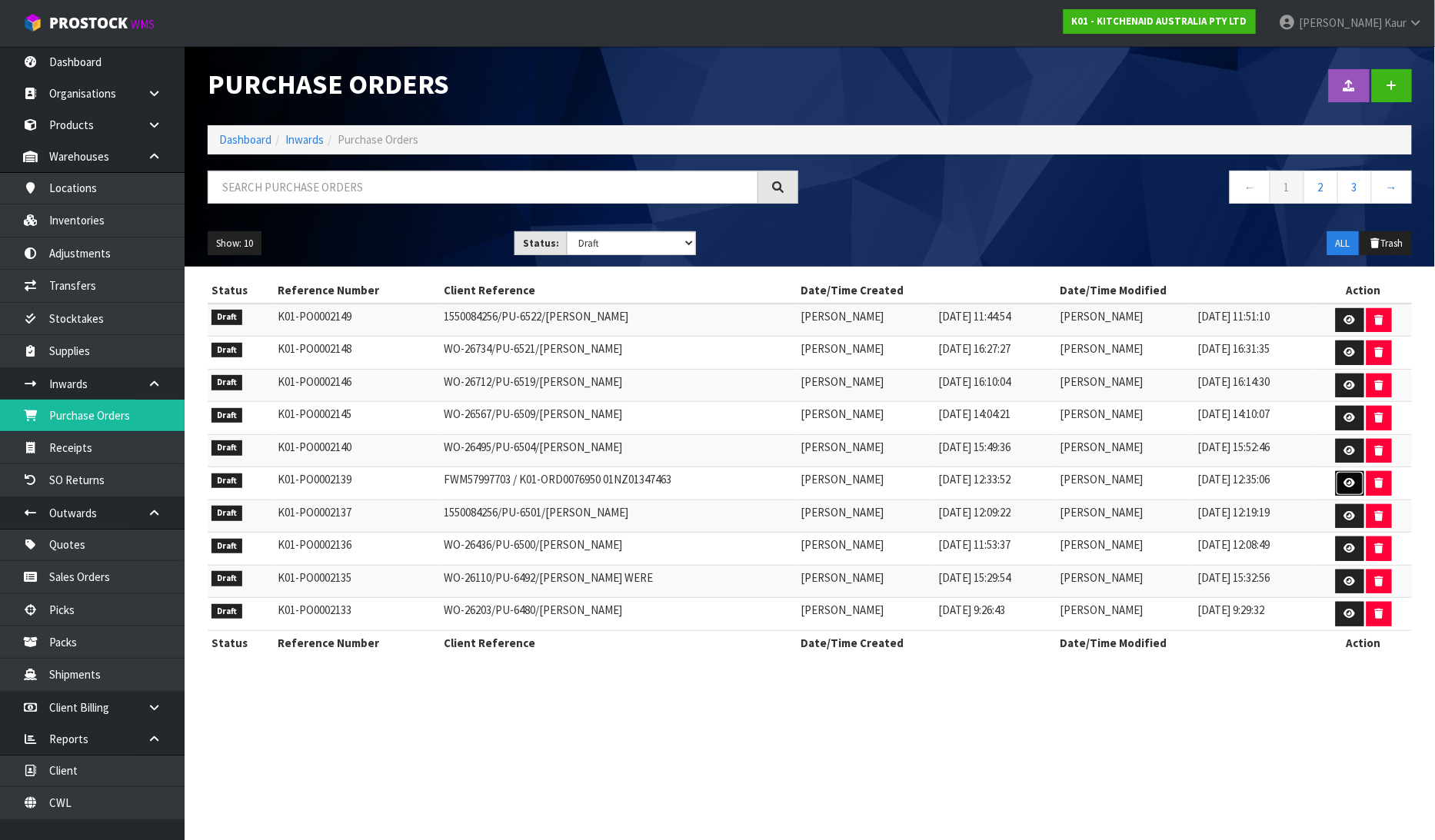
click at [1352, 485] on icon at bounding box center [1350, 483] width 12 height 10
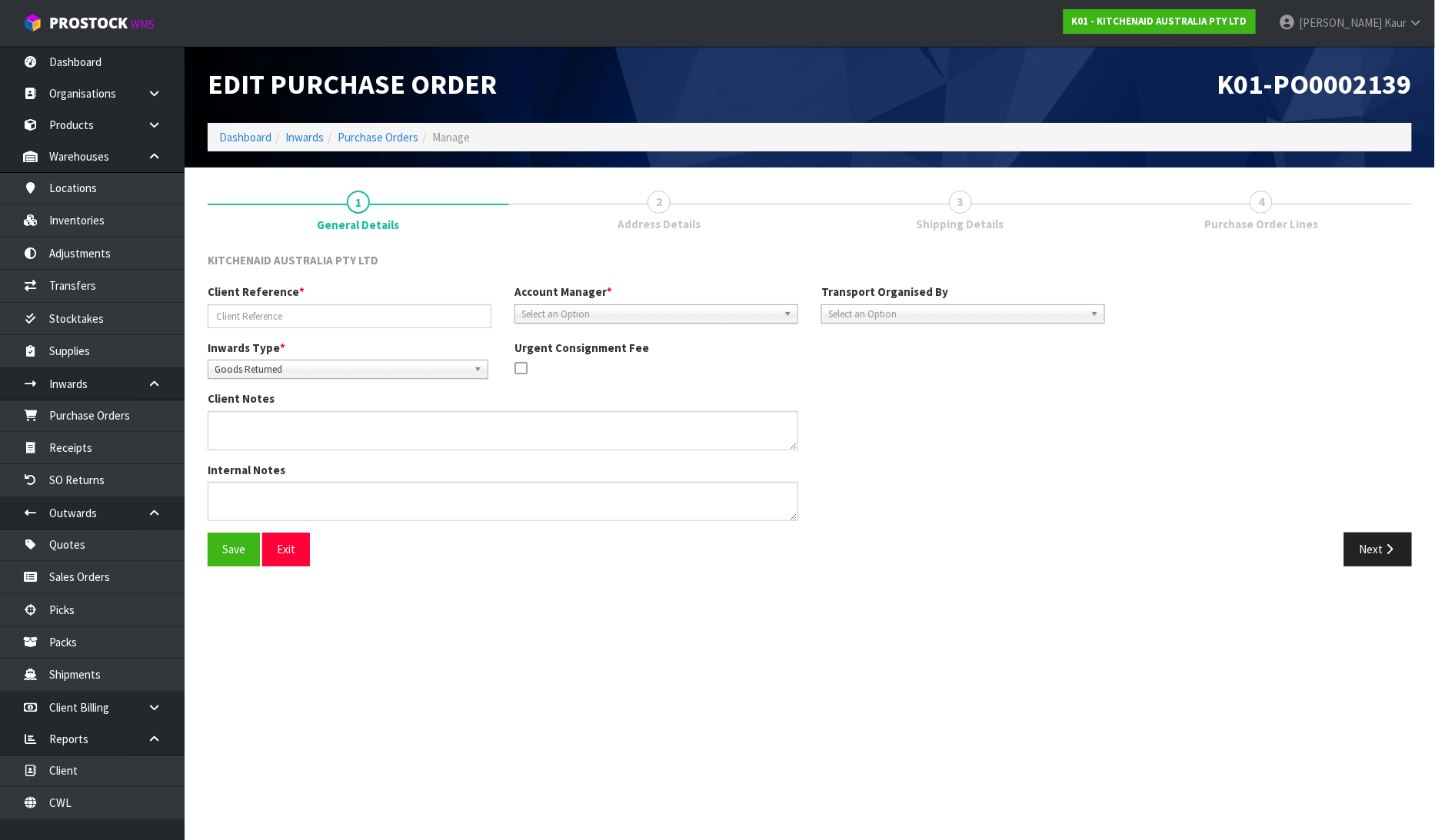
type input "FWM57997703 / K01-ORD0076950 01NZ01347463"
type textarea "STORE ACCEPT 5 CARTONS OUT OF 9 CARTONS. NOT SURE WHAT IS RETURNING"
click at [1371, 553] on button "Next" at bounding box center [1378, 549] width 67 height 33
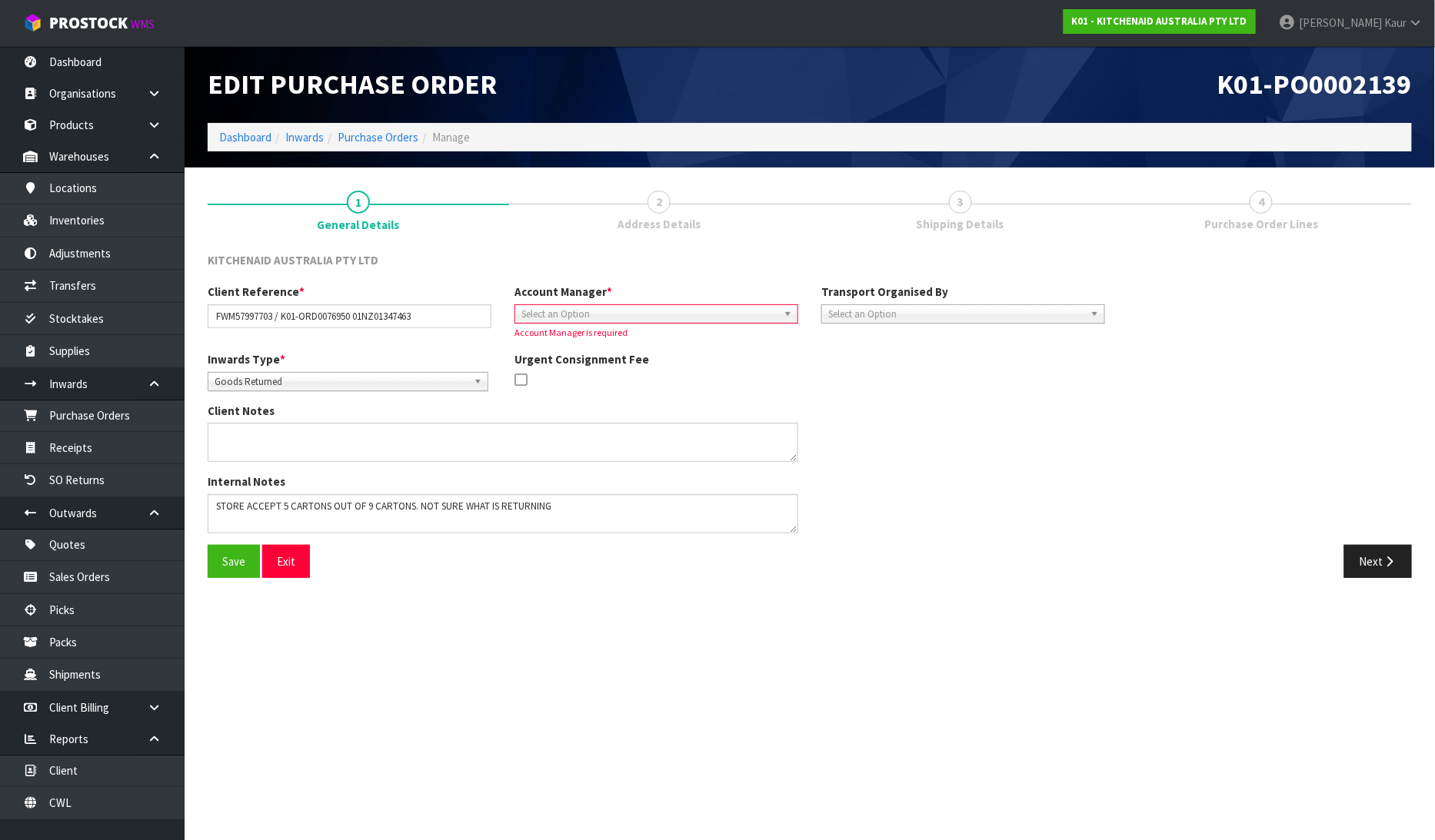
click at [580, 309] on span "Select an Option" at bounding box center [650, 315] width 256 height 19
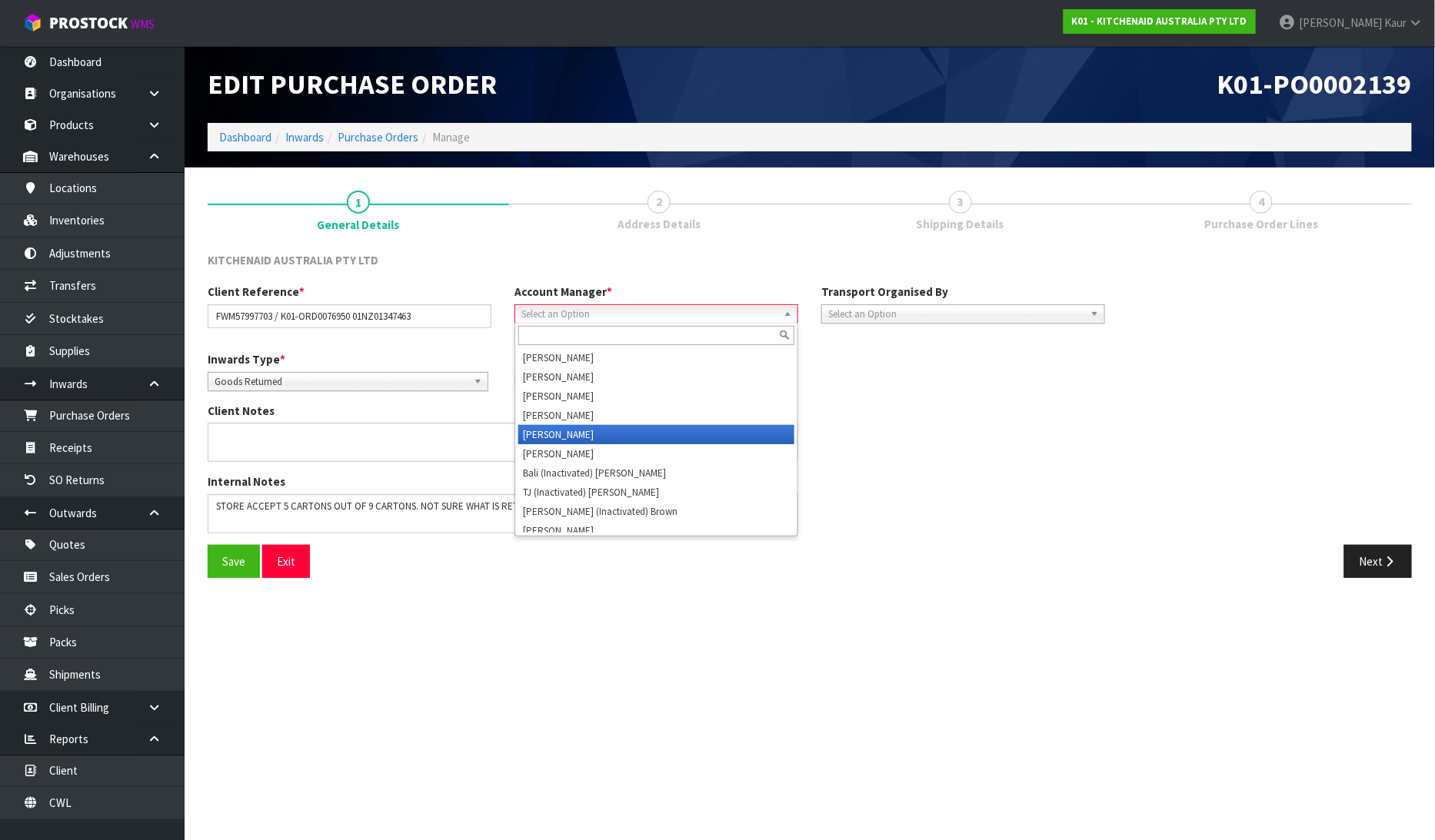
click at [564, 435] on li "[PERSON_NAME]" at bounding box center [657, 435] width 276 height 19
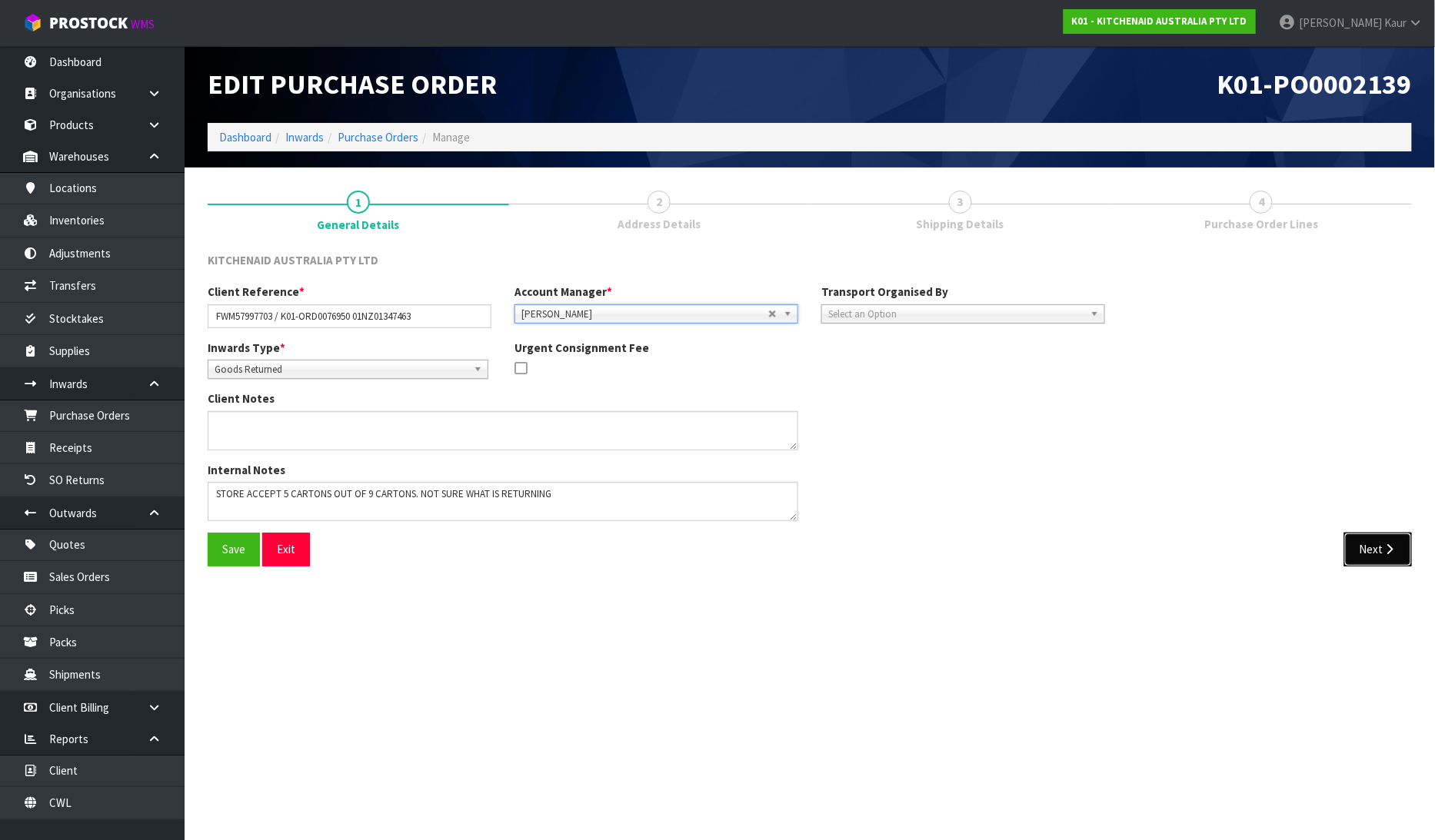
click at [1388, 548] on icon "button" at bounding box center [1390, 549] width 15 height 12
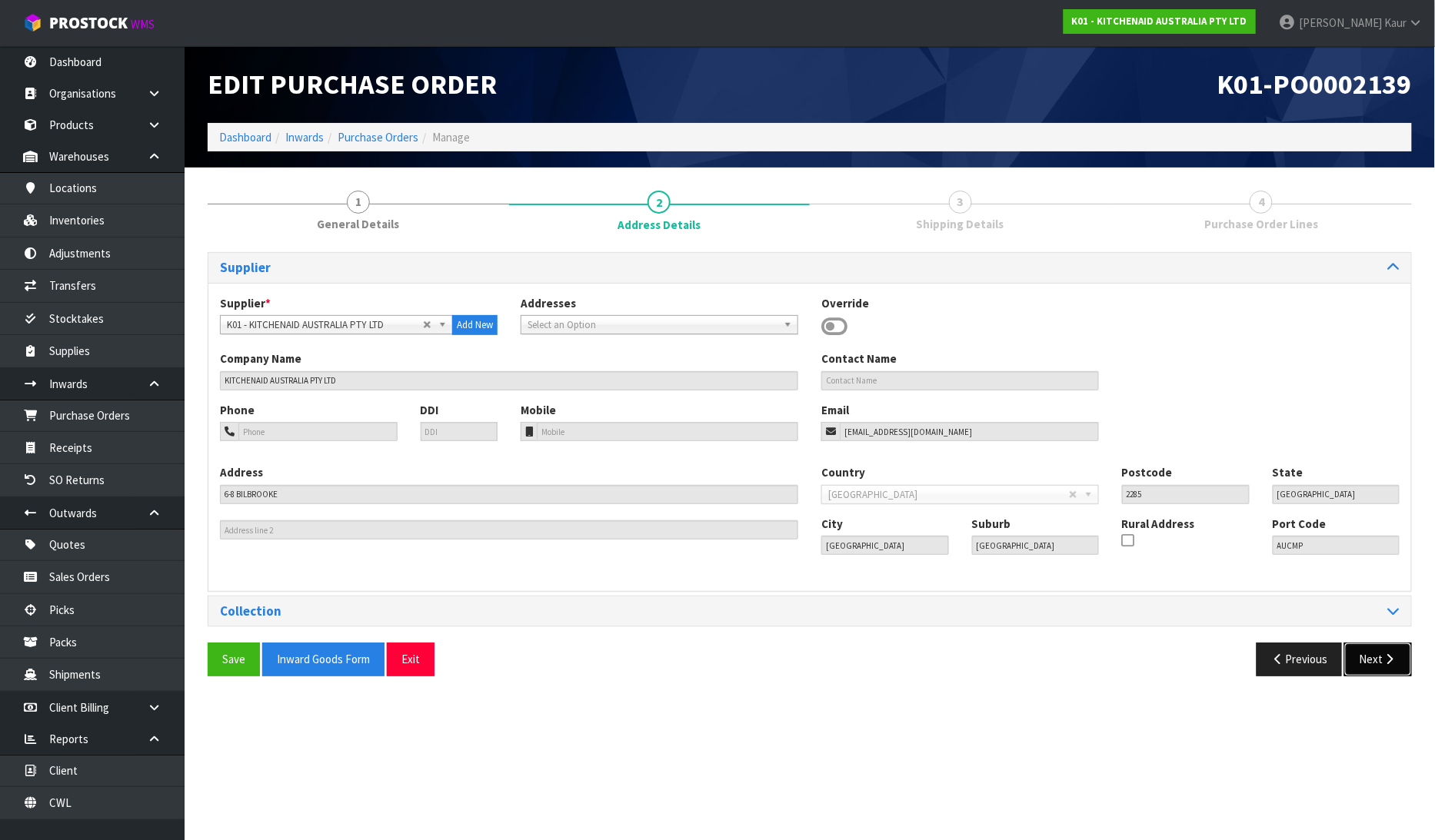
click at [1394, 658] on icon "button" at bounding box center [1390, 659] width 15 height 12
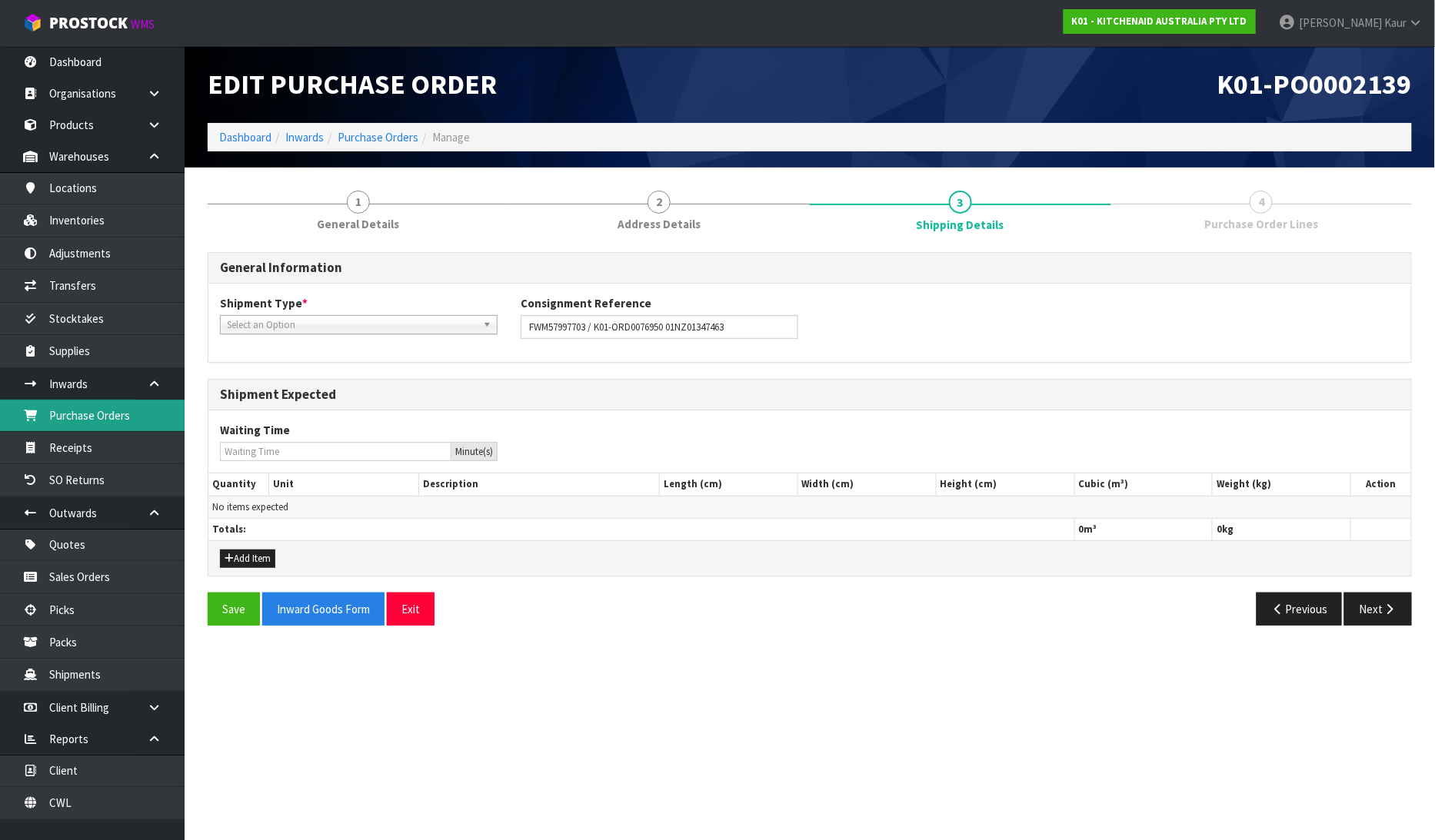
click at [37, 408] on link "Purchase Orders" at bounding box center [92, 415] width 185 height 32
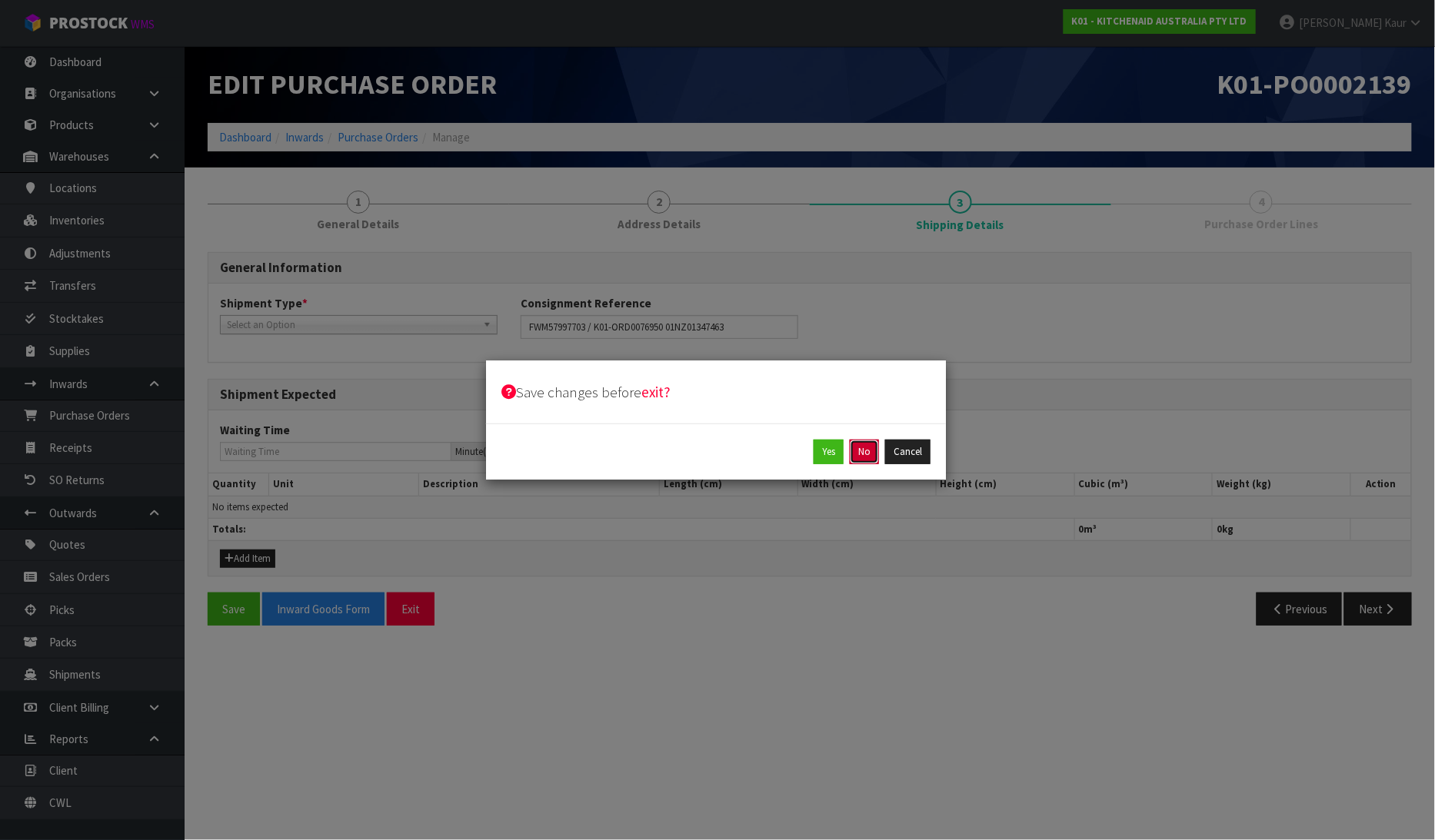
click at [877, 449] on button "No" at bounding box center [864, 452] width 29 height 25
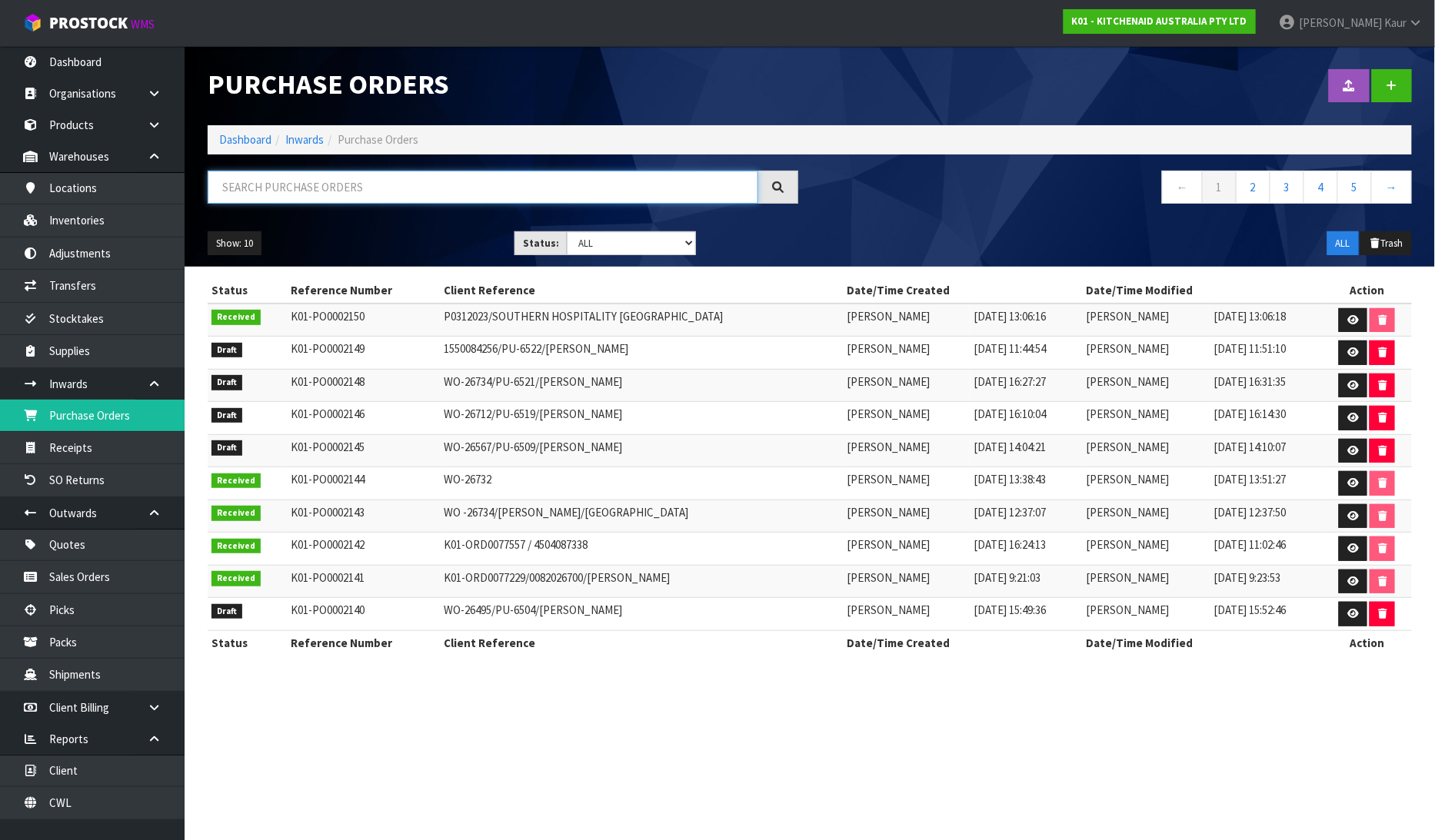
click at [327, 198] on input "text" at bounding box center [483, 187] width 550 height 33
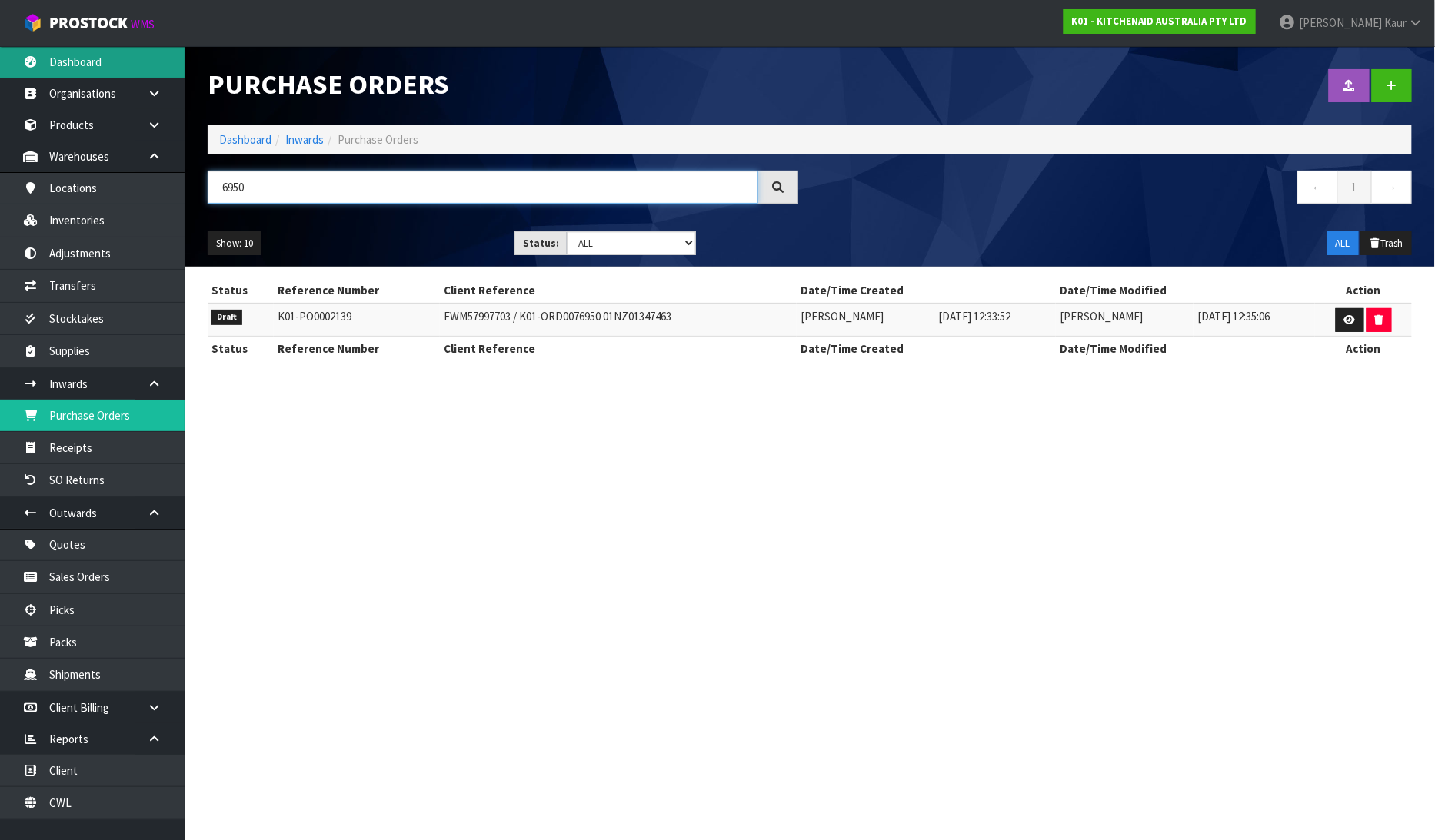
type input "6950"
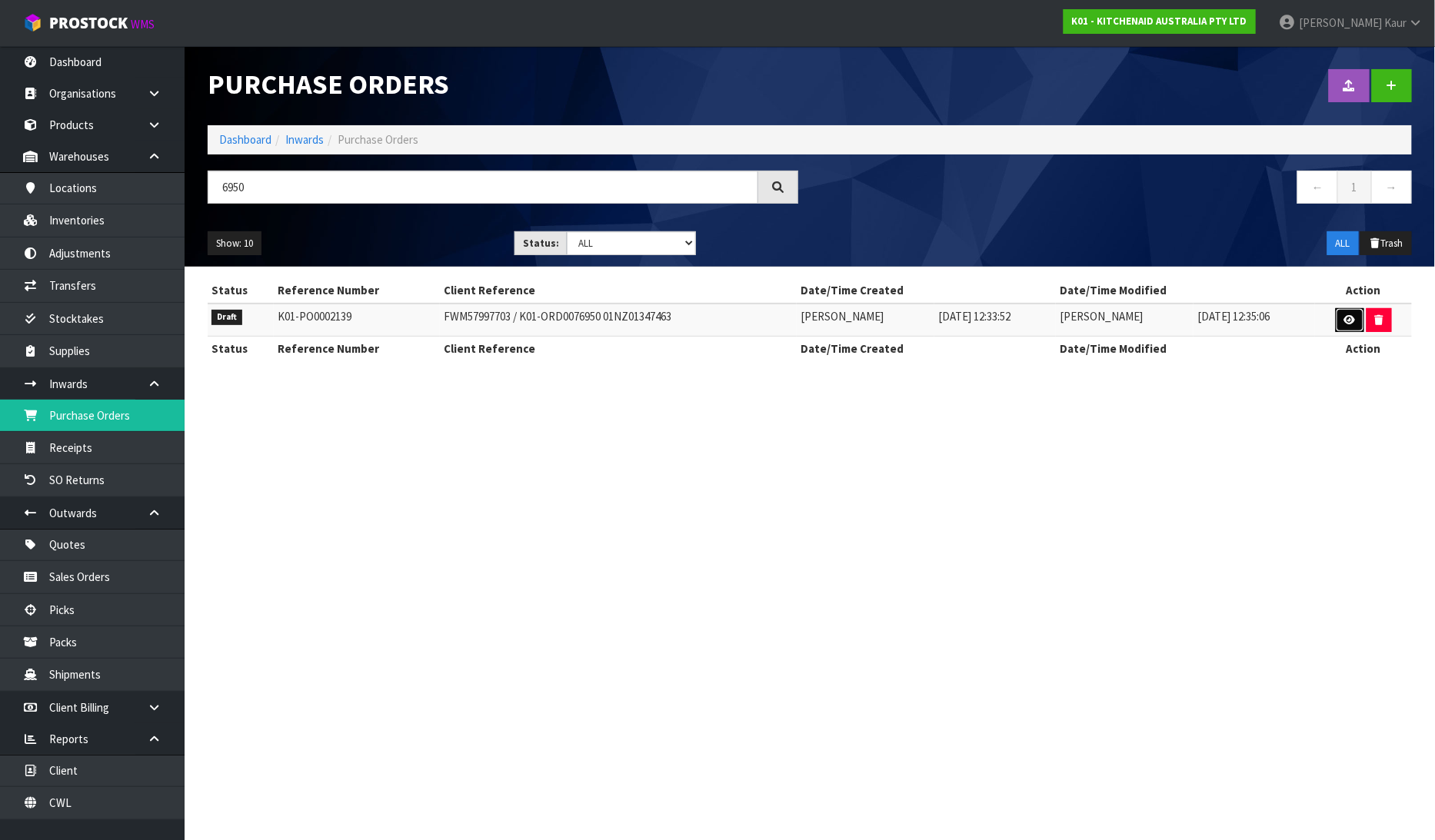
click at [1344, 318] on icon at bounding box center [1350, 320] width 12 height 10
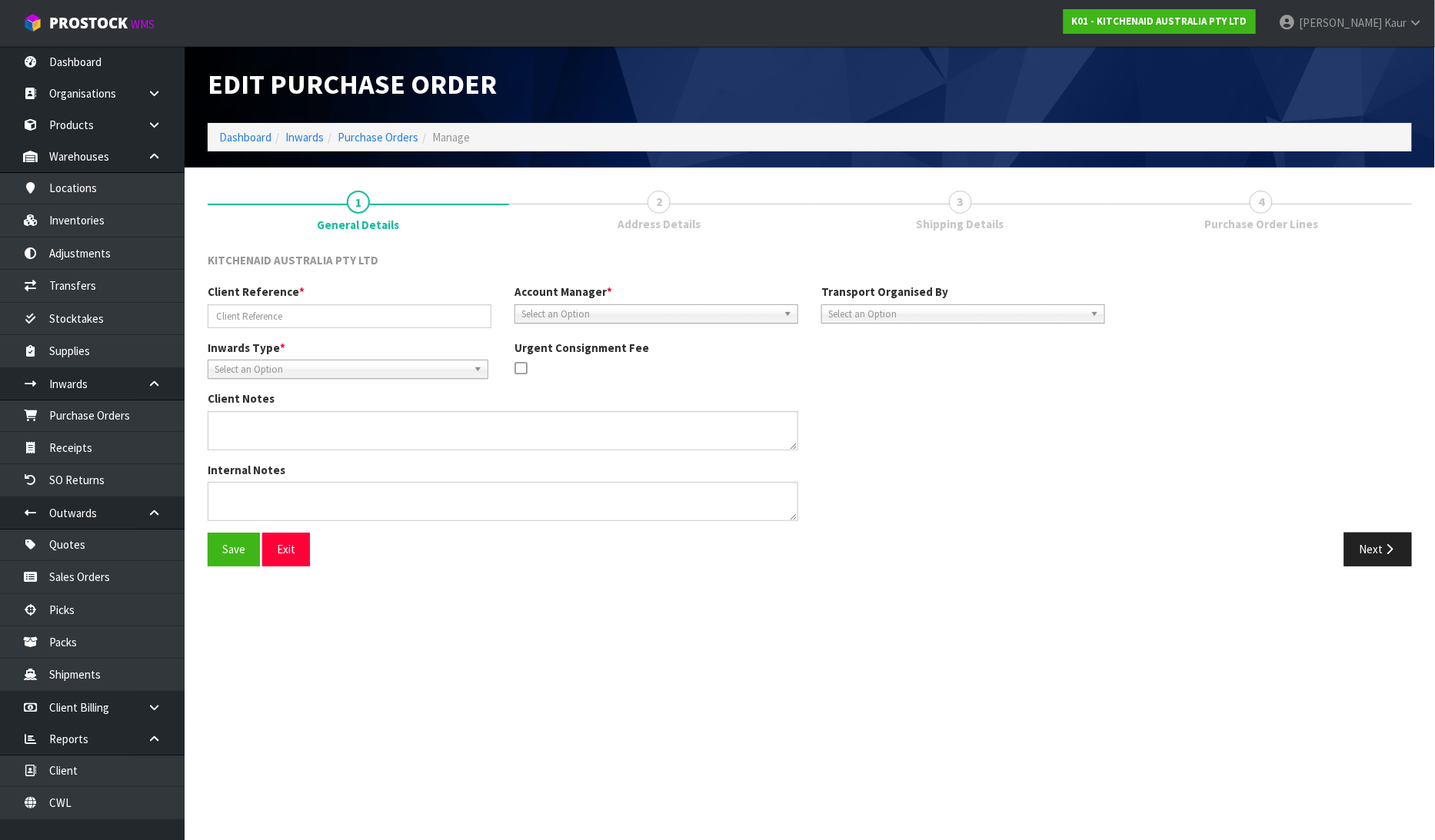
type input "FWM57997703 / K01-ORD0076950 01NZ01347463"
type textarea "STORE ACCEPT 5 CARTONS OUT OF 9 CARTONS. NOT SURE WHAT IS RETURNING"
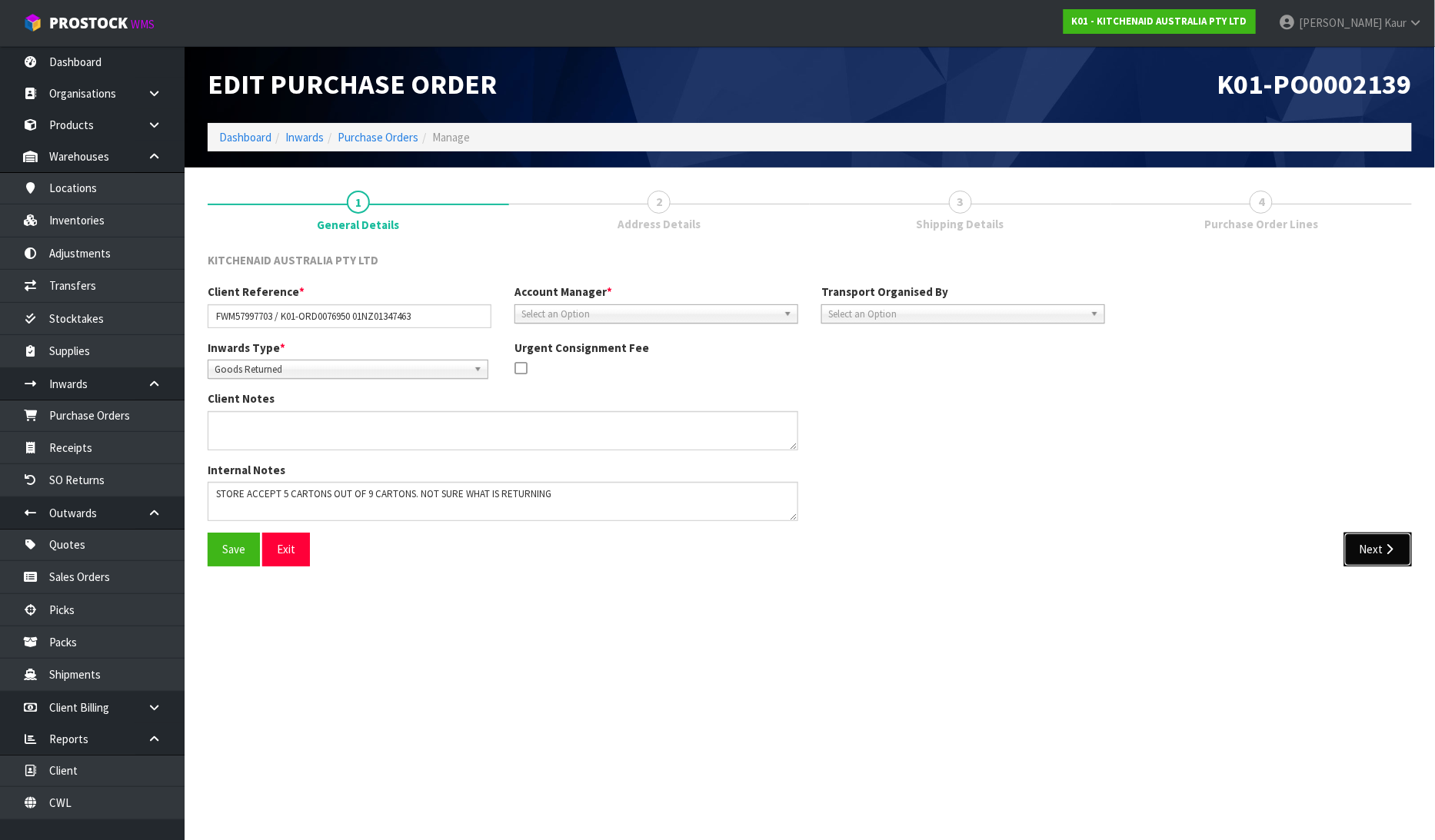
click at [1374, 553] on button "Next" at bounding box center [1378, 549] width 67 height 33
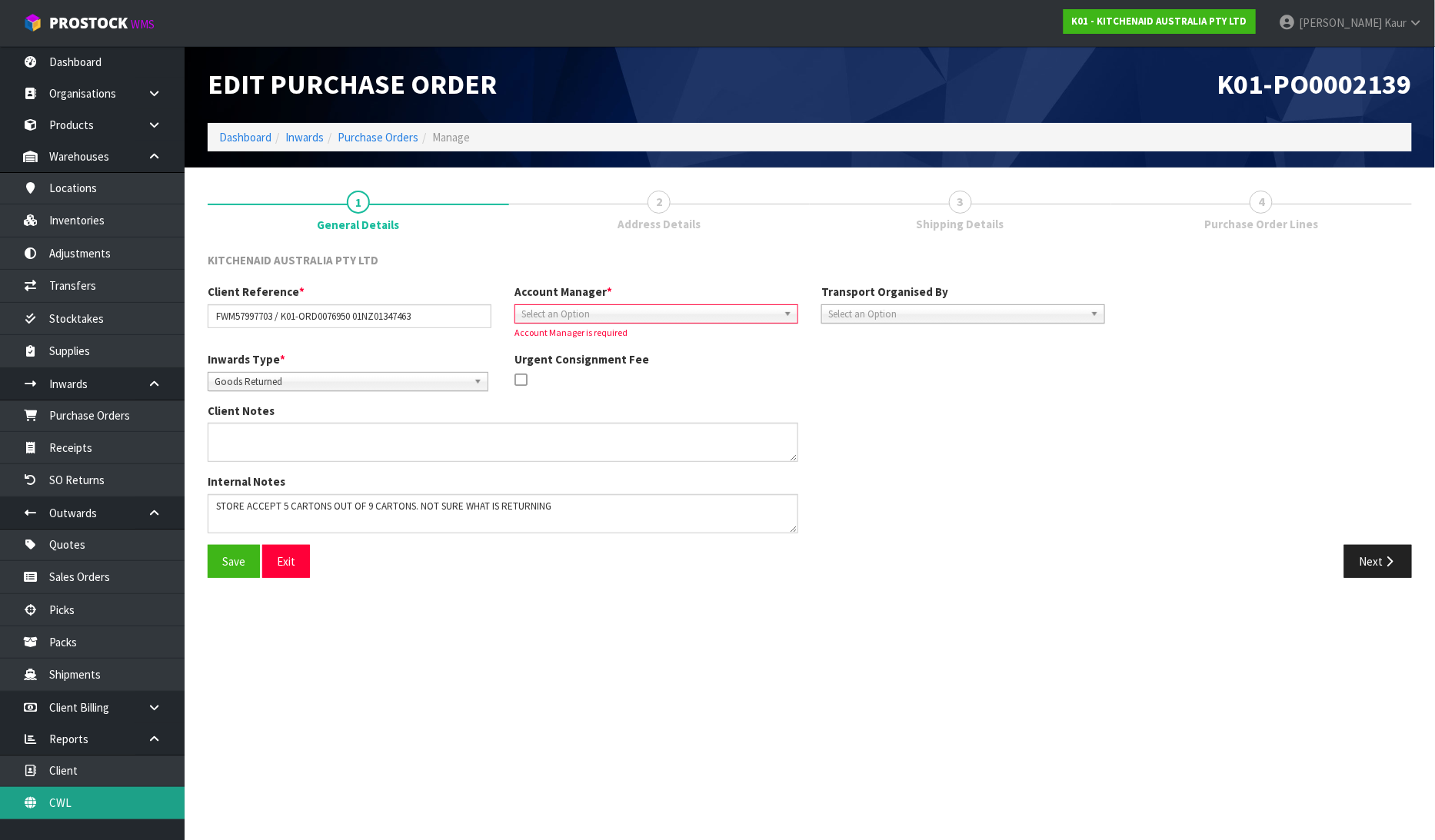
click at [49, 802] on link "CWL" at bounding box center [92, 803] width 185 height 32
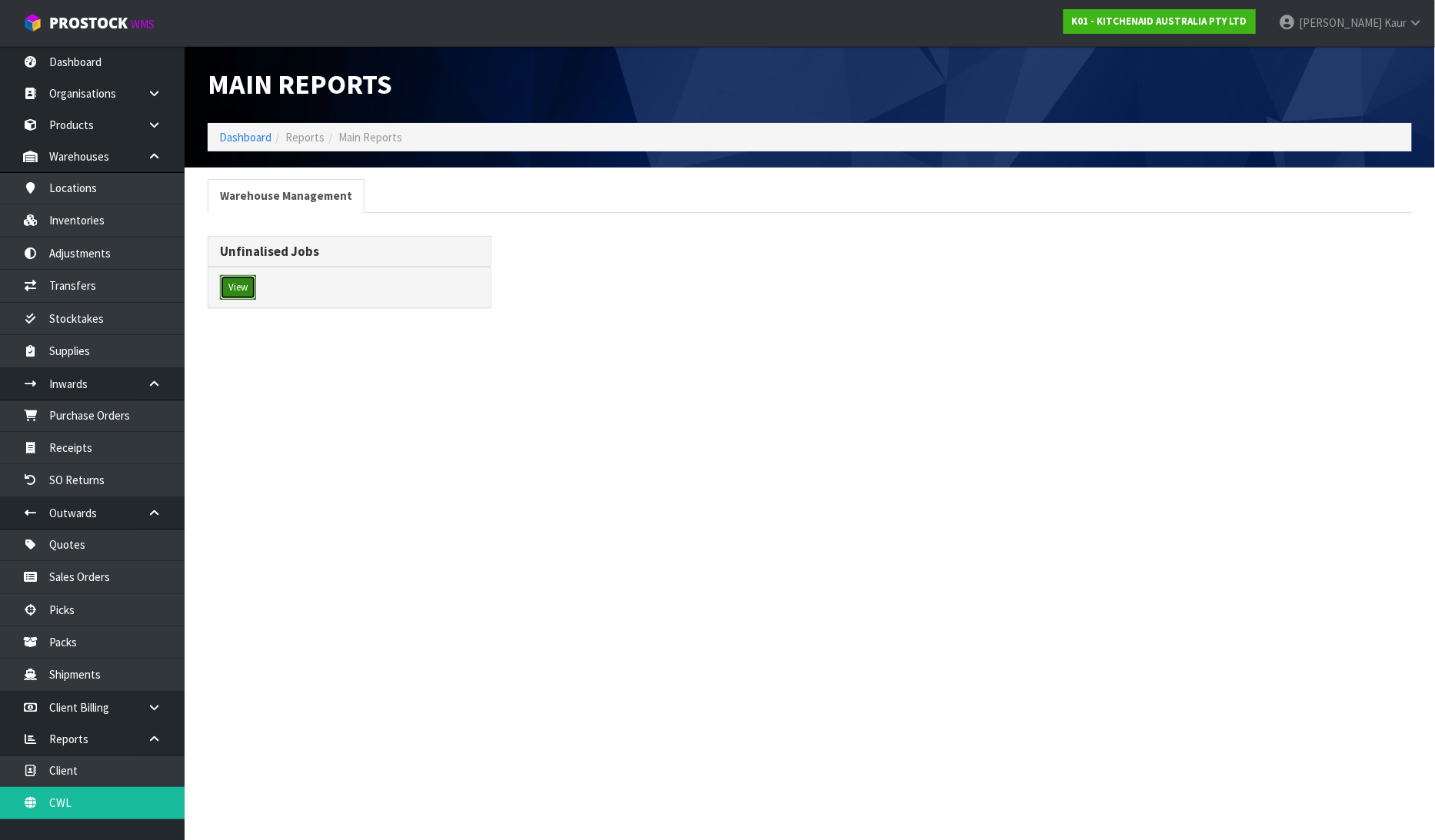
click at [241, 282] on button "View" at bounding box center [238, 287] width 36 height 25
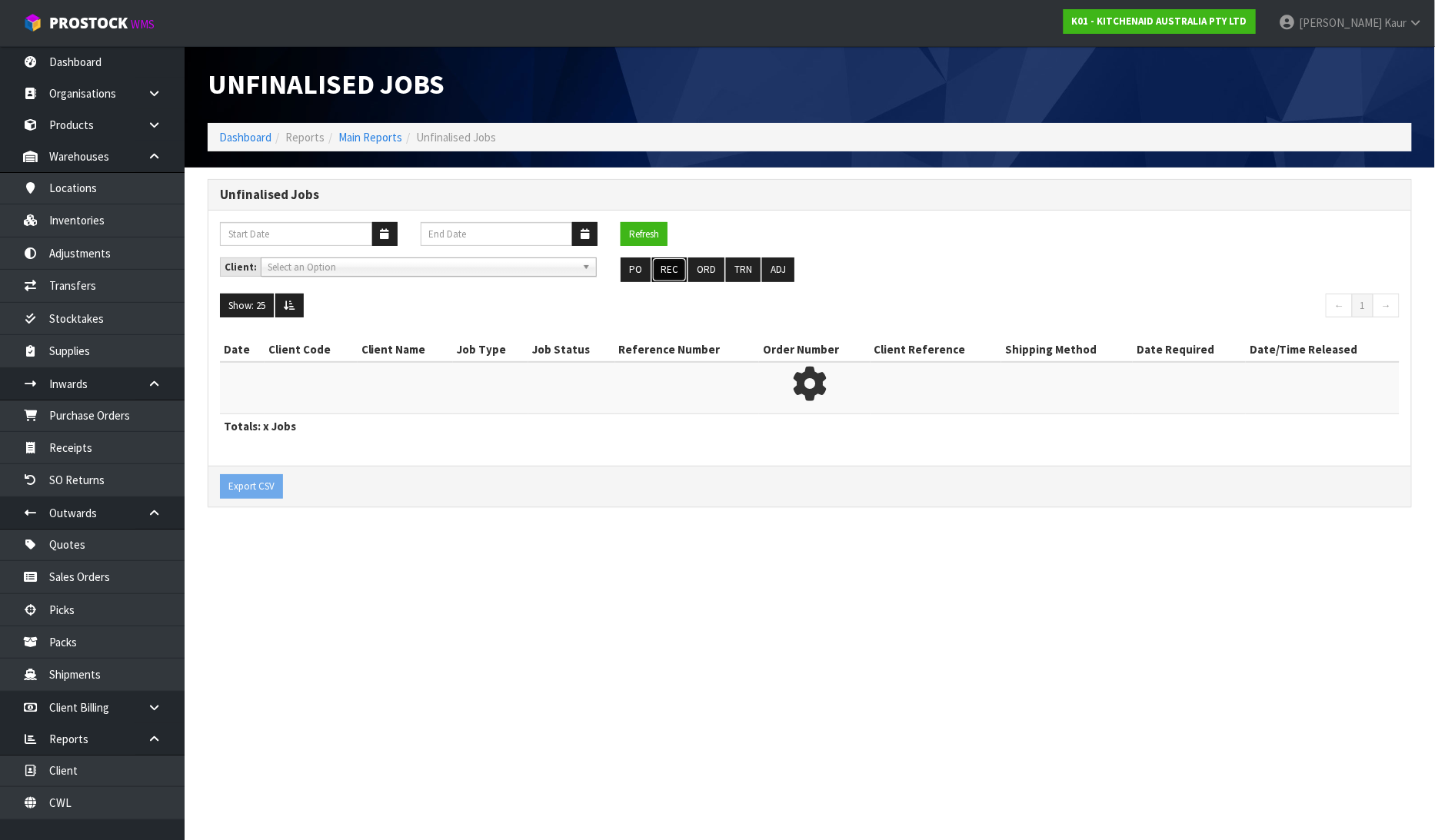
click at [664, 270] on button "REC" at bounding box center [669, 270] width 35 height 25
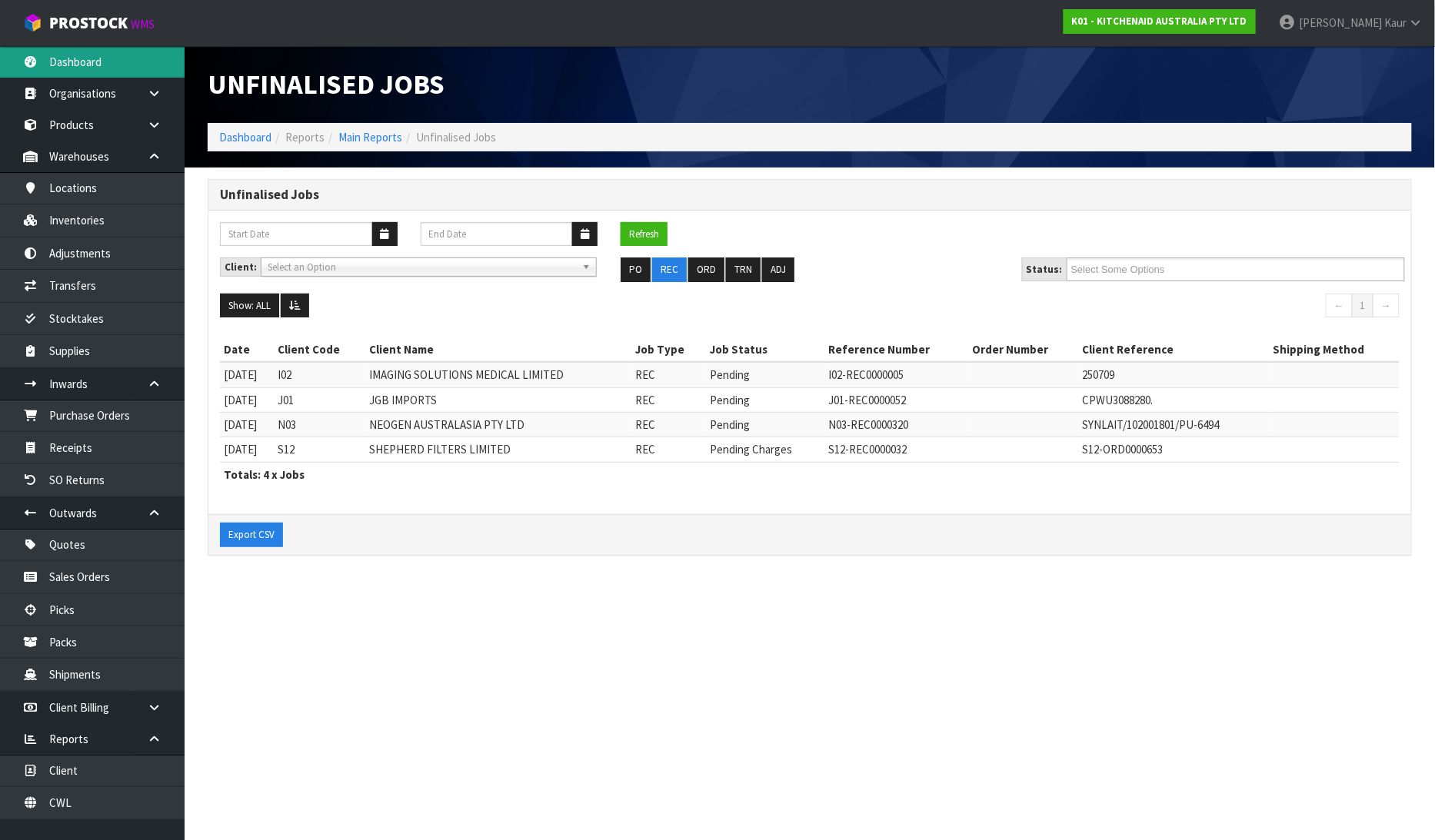
click at [49, 70] on link "Dashboard" at bounding box center [92, 62] width 185 height 32
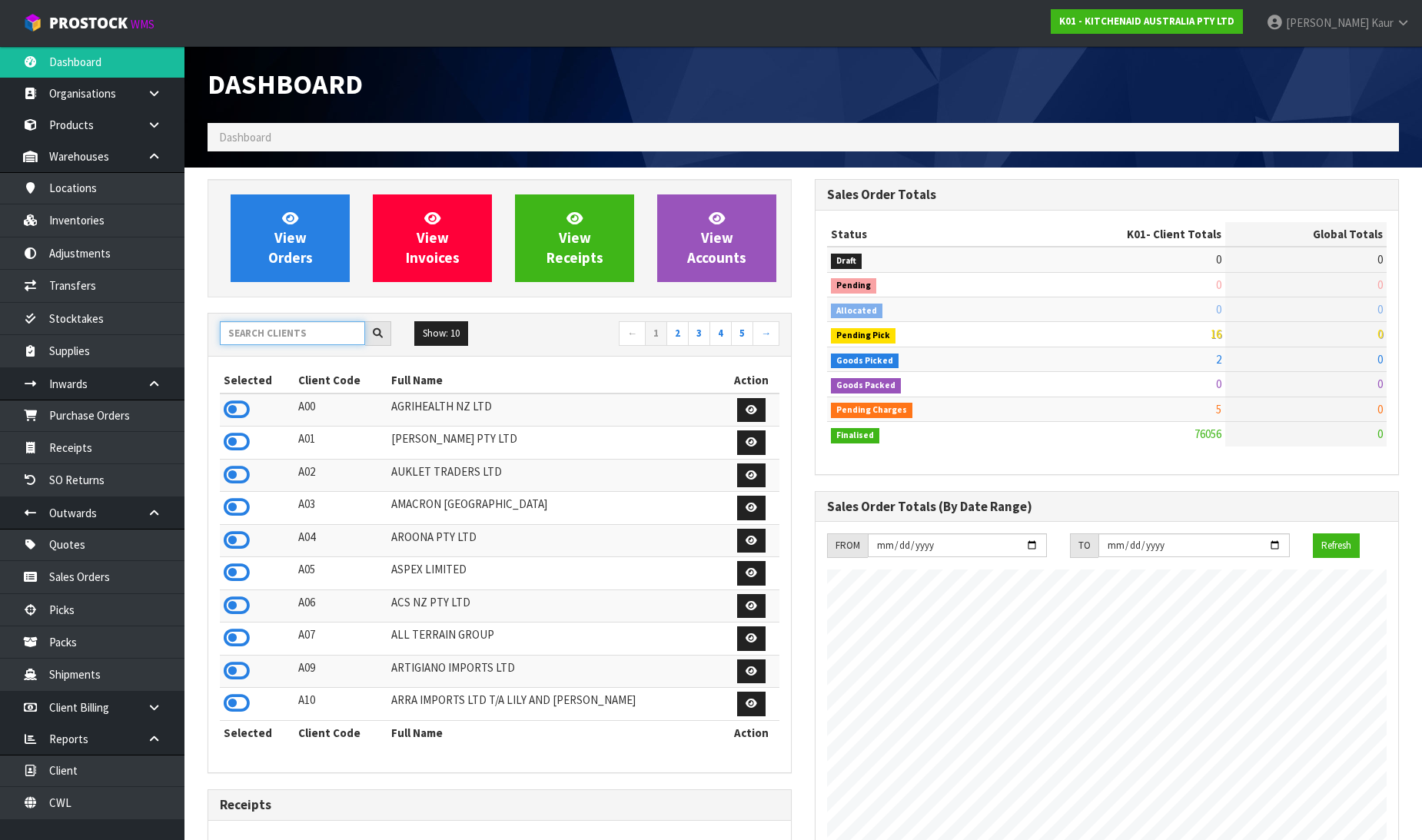
click at [263, 332] on input "text" at bounding box center [292, 333] width 145 height 24
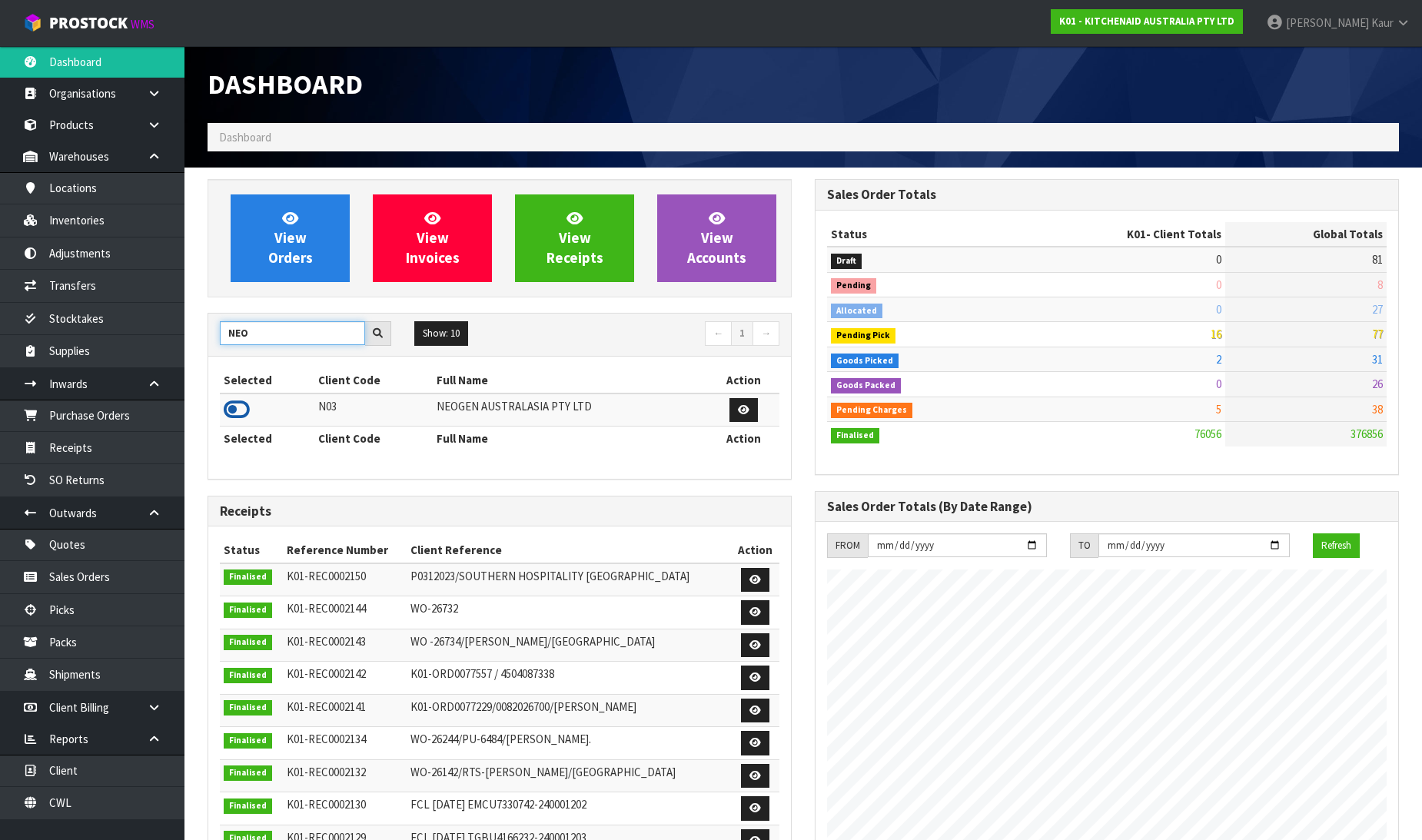
type input "NEO"
click at [249, 406] on icon at bounding box center [237, 410] width 26 height 23
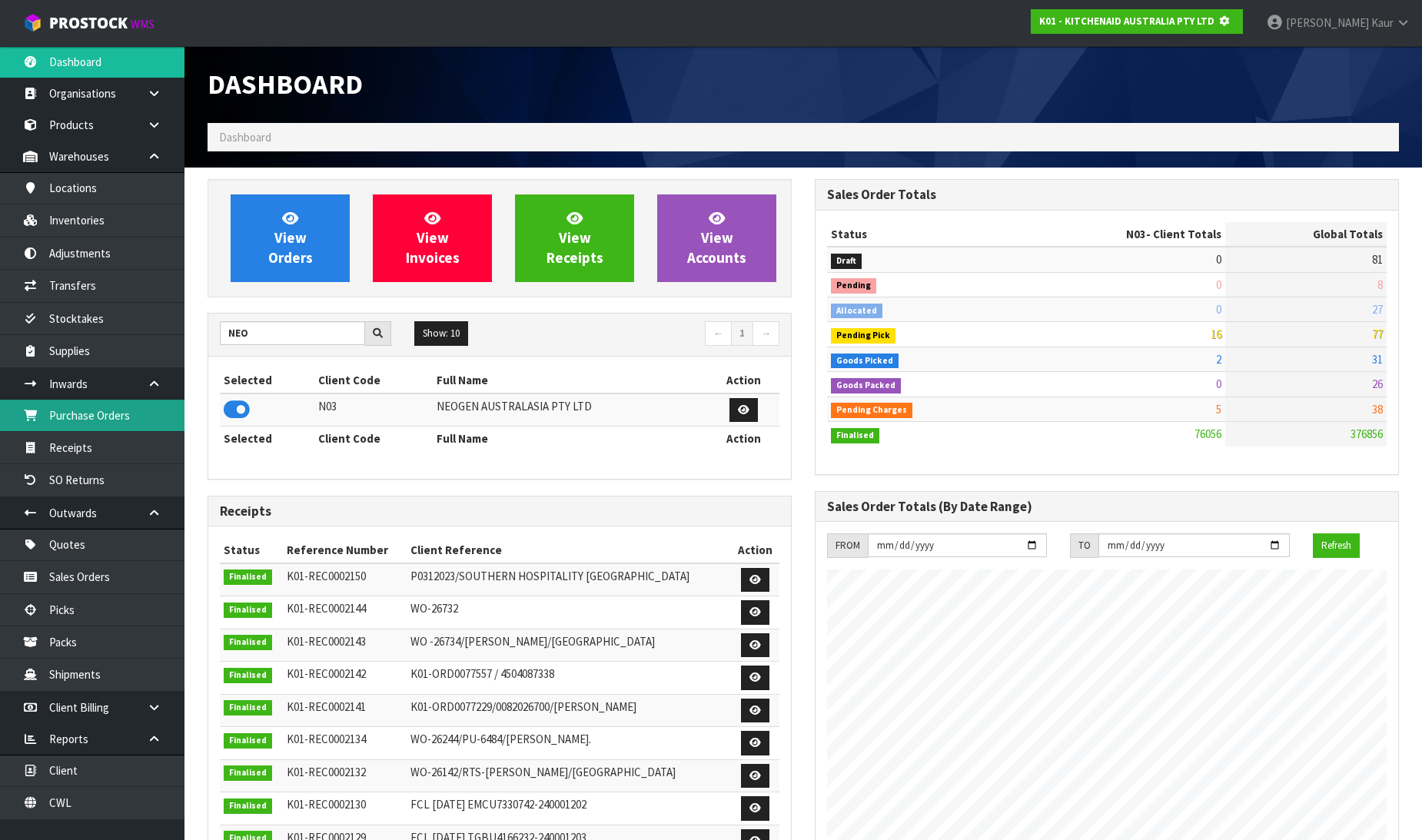
scroll to position [959, 608]
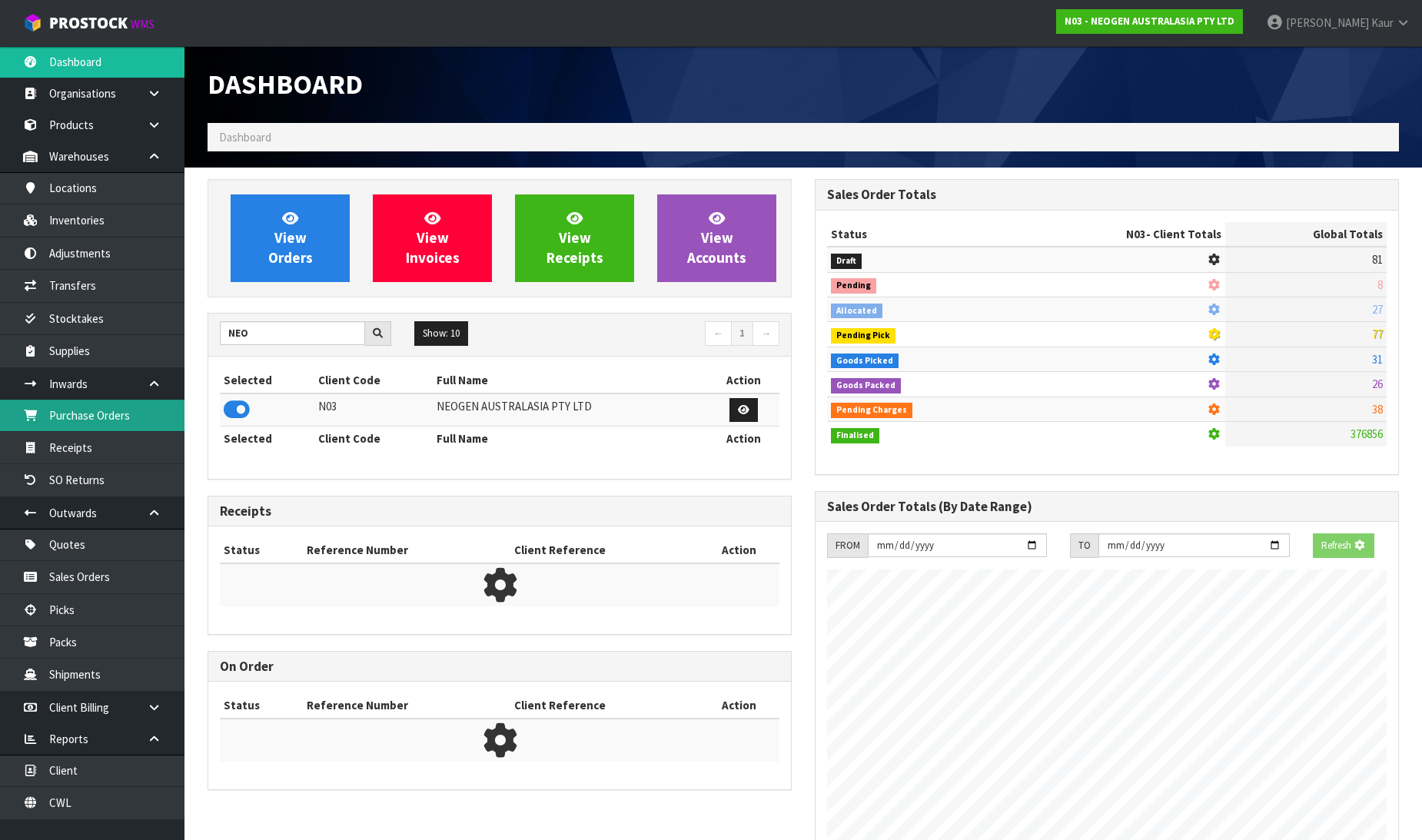
click at [136, 420] on link "Purchase Orders" at bounding box center [92, 415] width 184 height 32
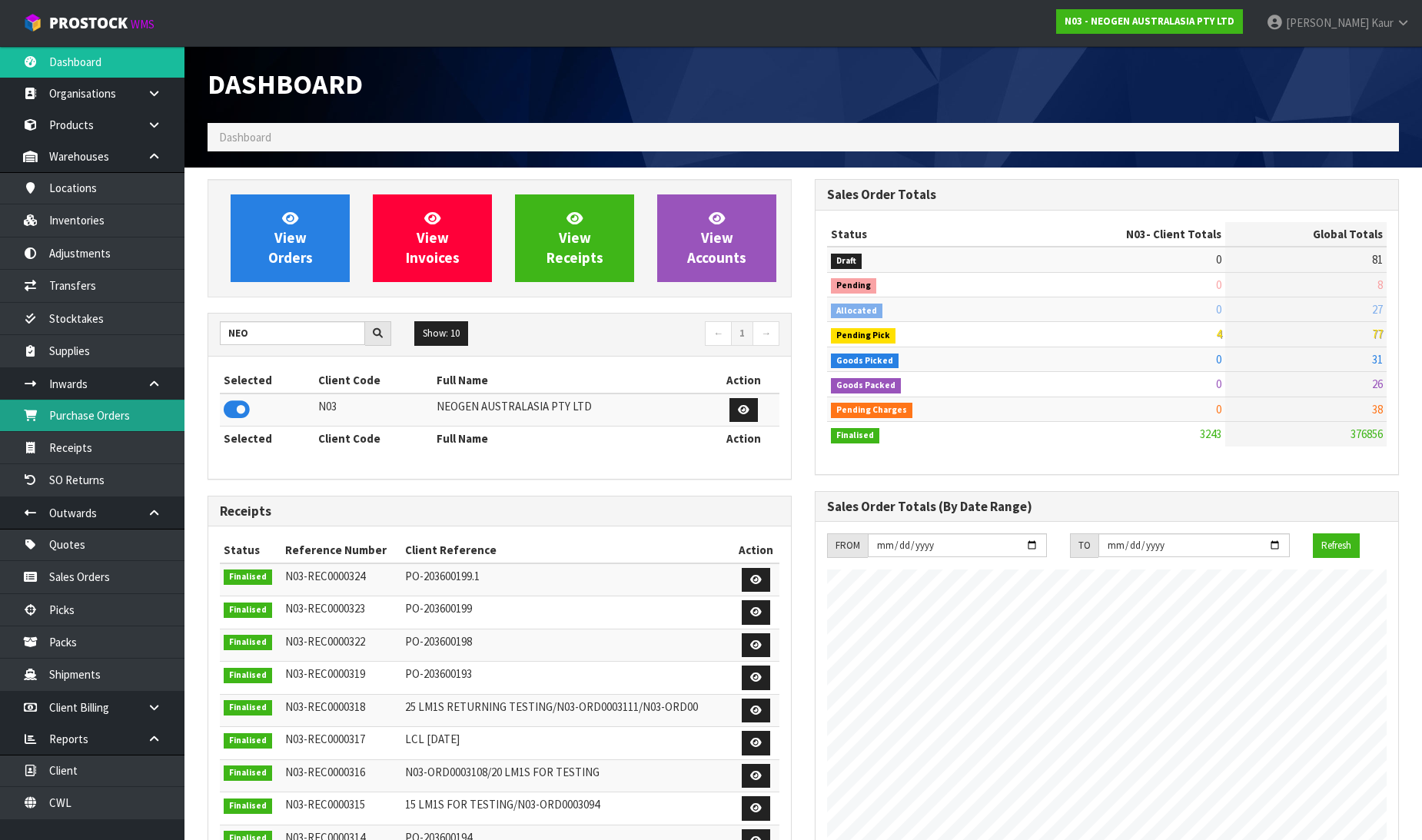
scroll to position [1165, 608]
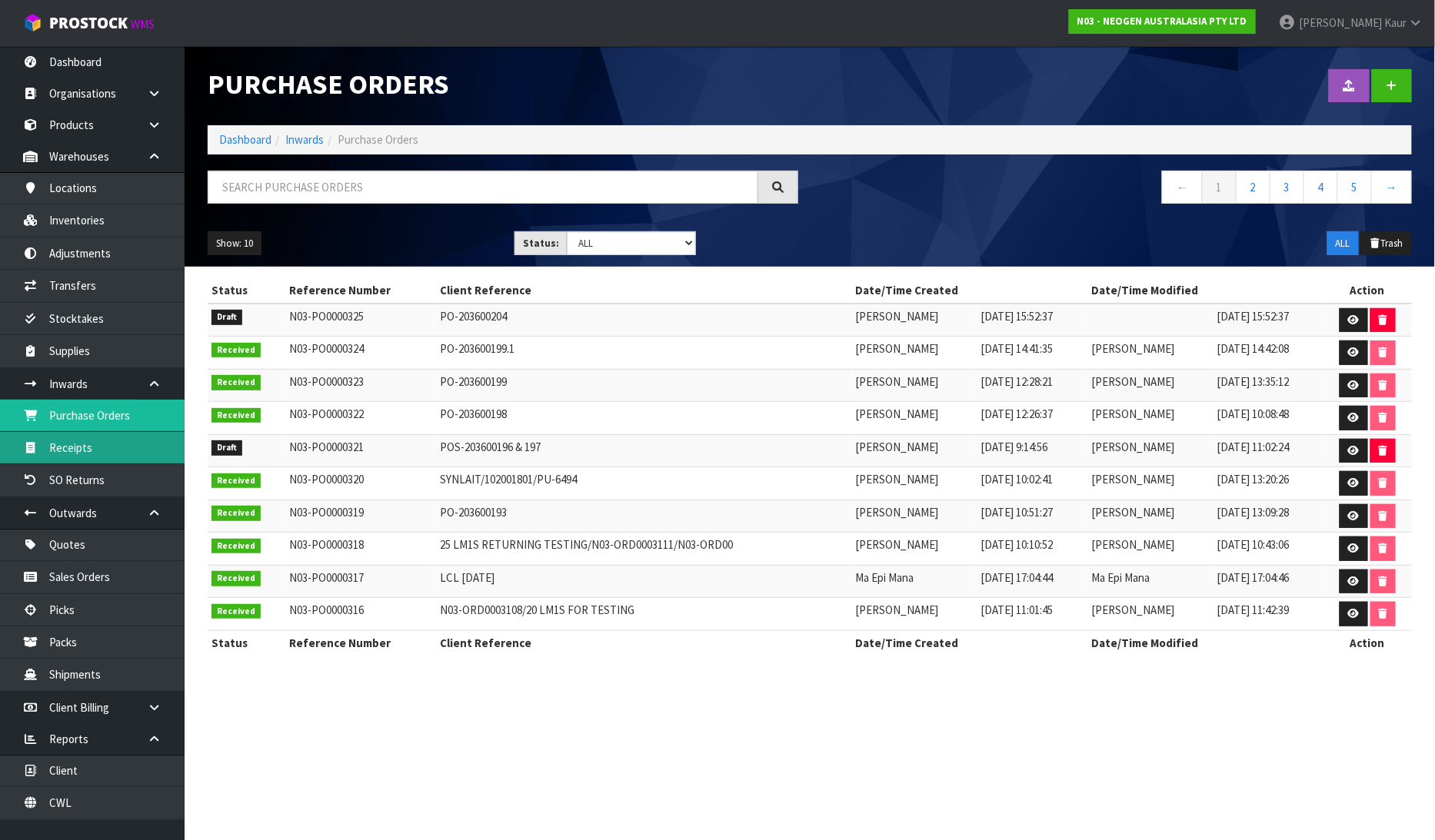
click at [66, 459] on link "Receipts" at bounding box center [92, 448] width 185 height 32
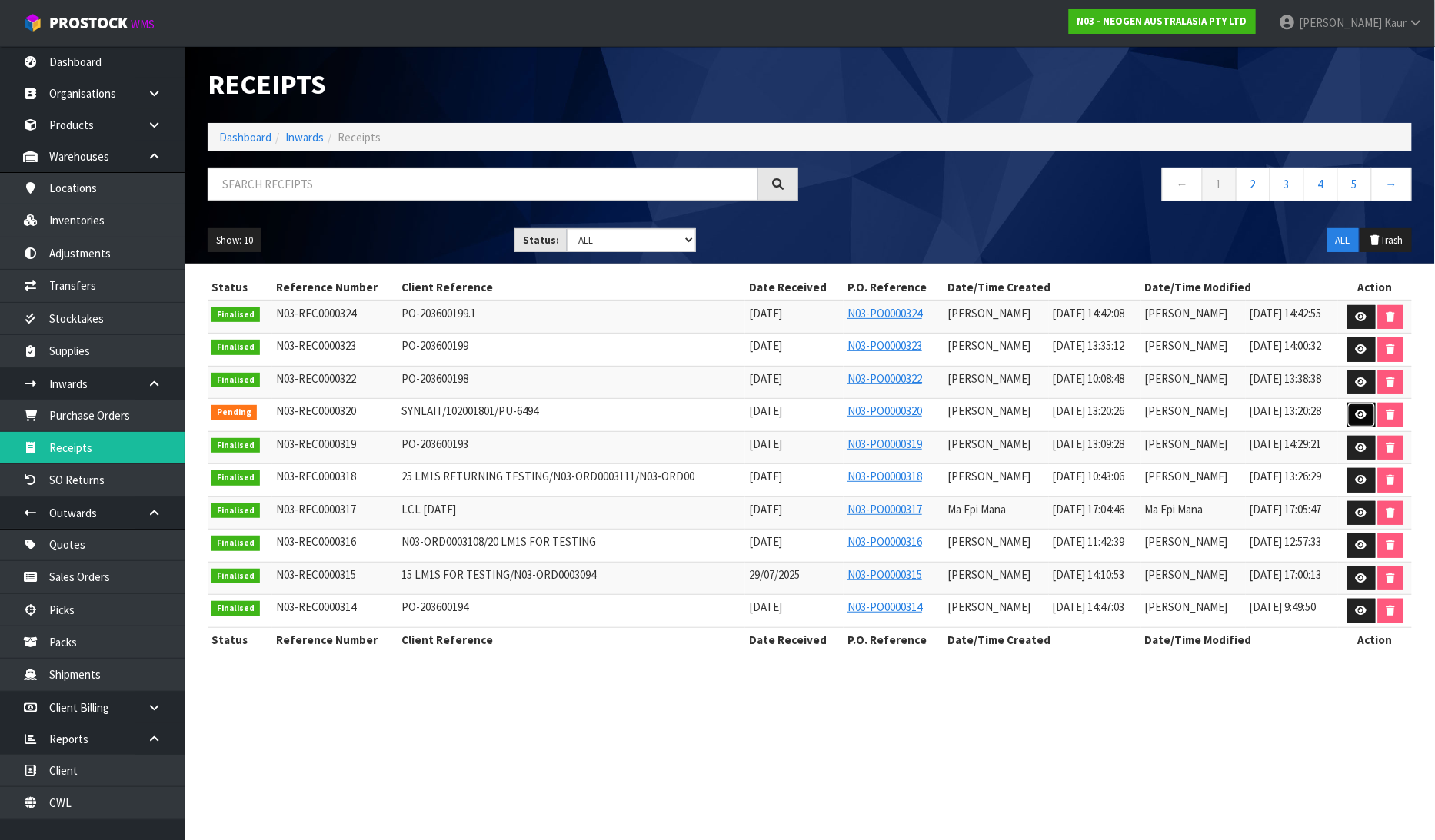
click at [1365, 415] on icon at bounding box center [1361, 415] width 12 height 10
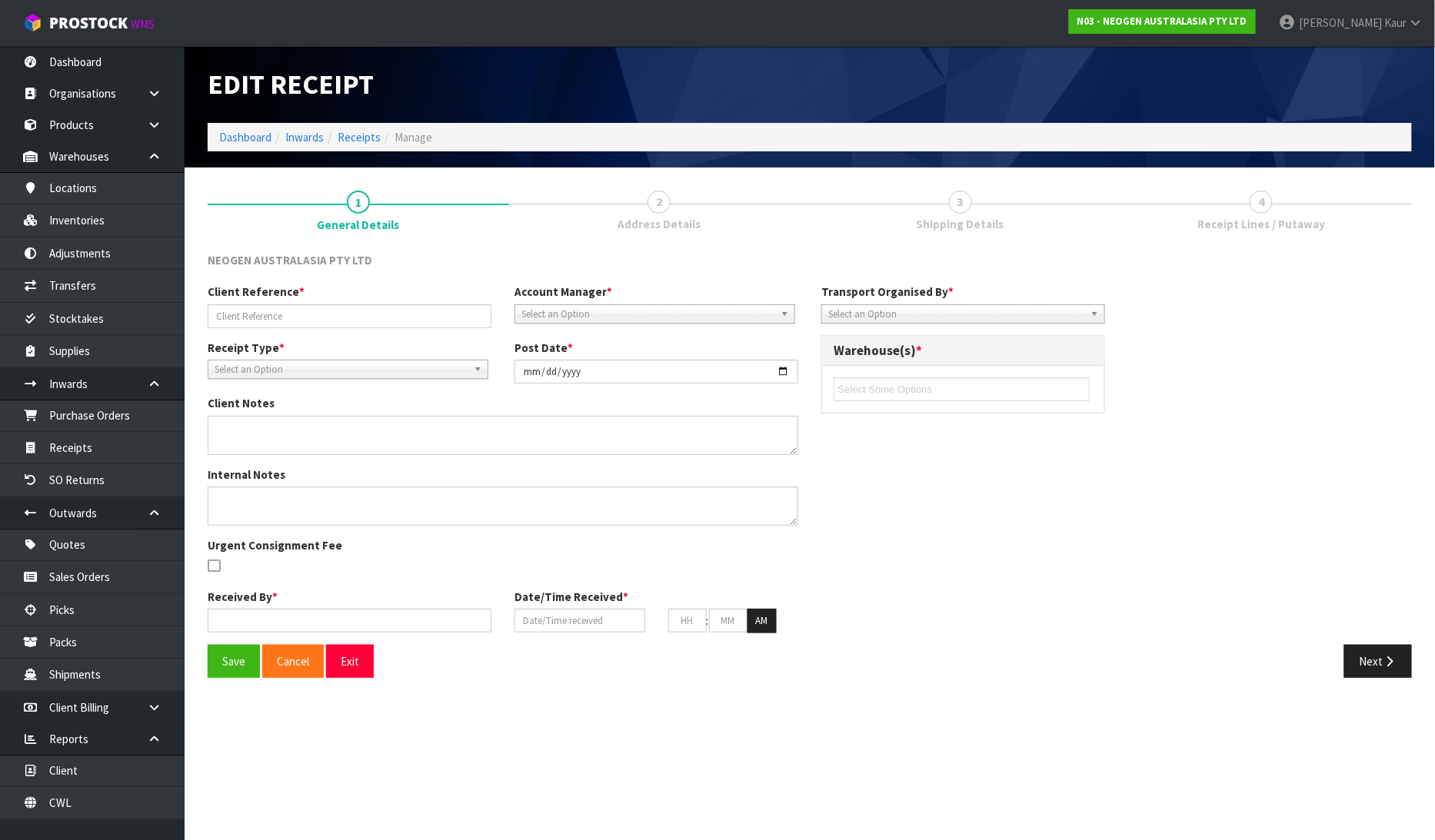
type input "SYNLAIT/102001801/PU-6494"
type input "[DATE]"
type input "[PERSON_NAME]"
type input "[DATE]"
type input "01"
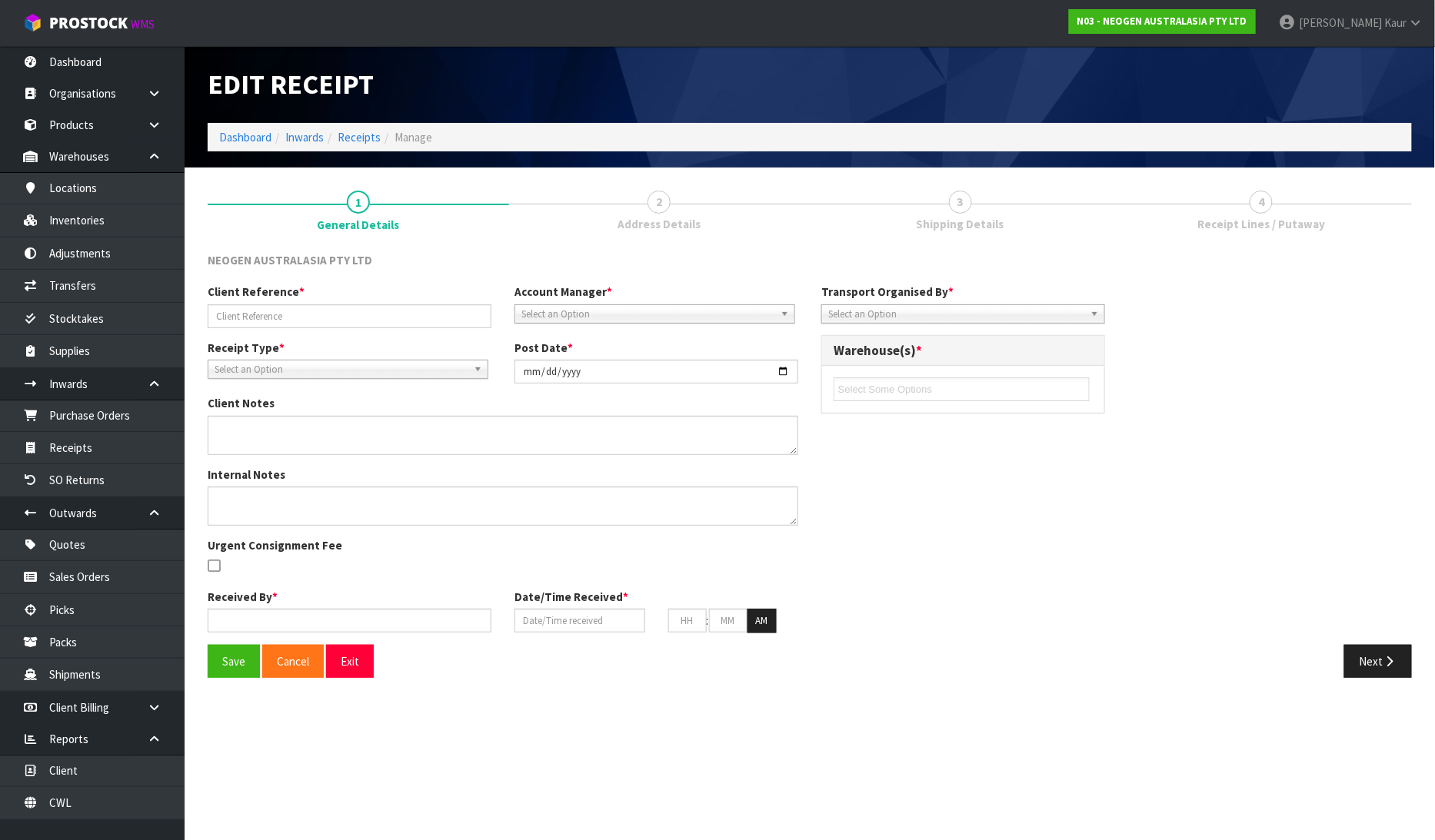
type input "20"
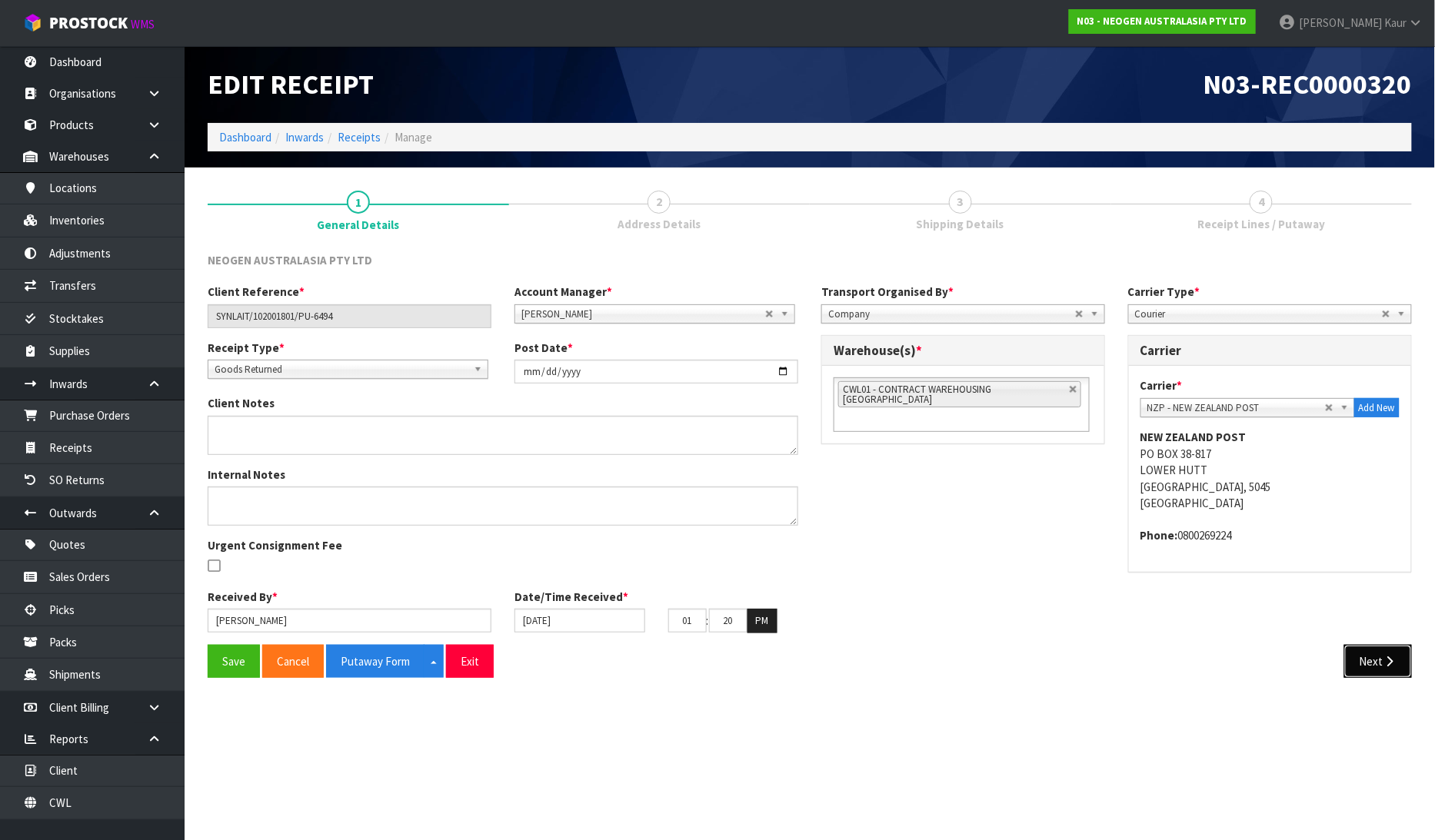
click at [1375, 666] on button "Next" at bounding box center [1378, 661] width 67 height 33
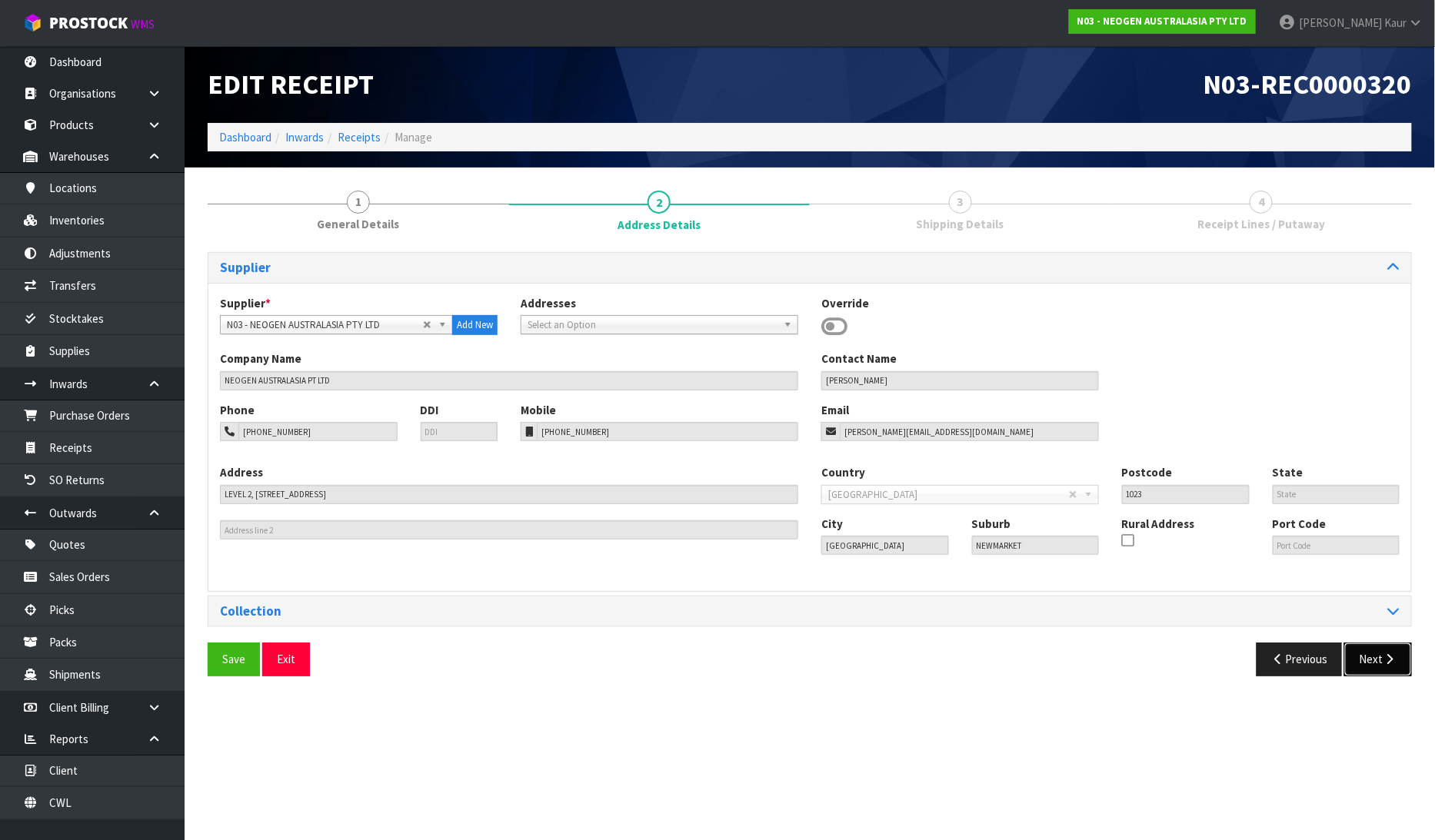
click at [1377, 670] on button "Next" at bounding box center [1378, 659] width 67 height 33
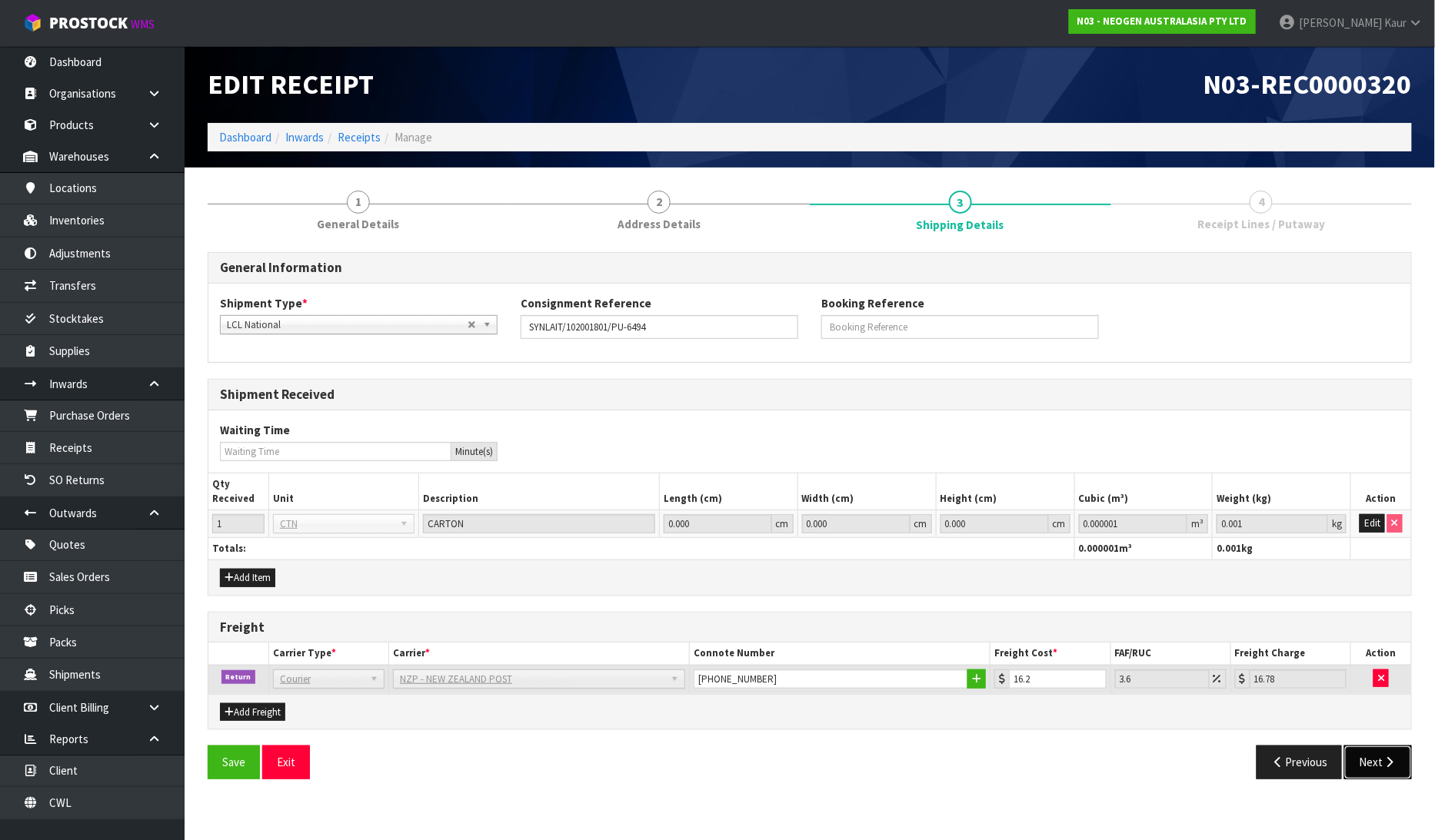
click at [1370, 763] on button "Next" at bounding box center [1378, 762] width 67 height 33
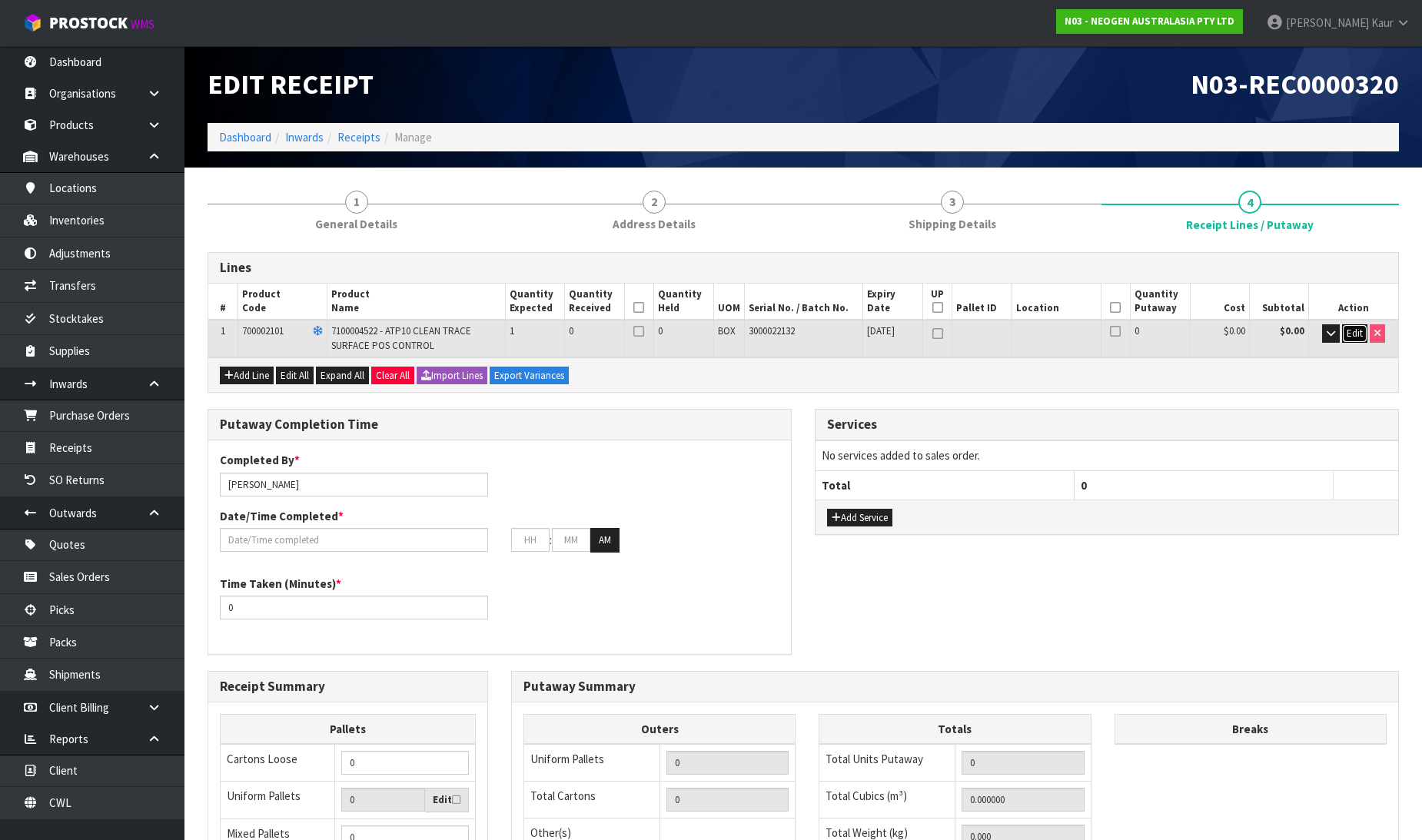
click at [1351, 332] on span "Edit" at bounding box center [1355, 333] width 16 height 13
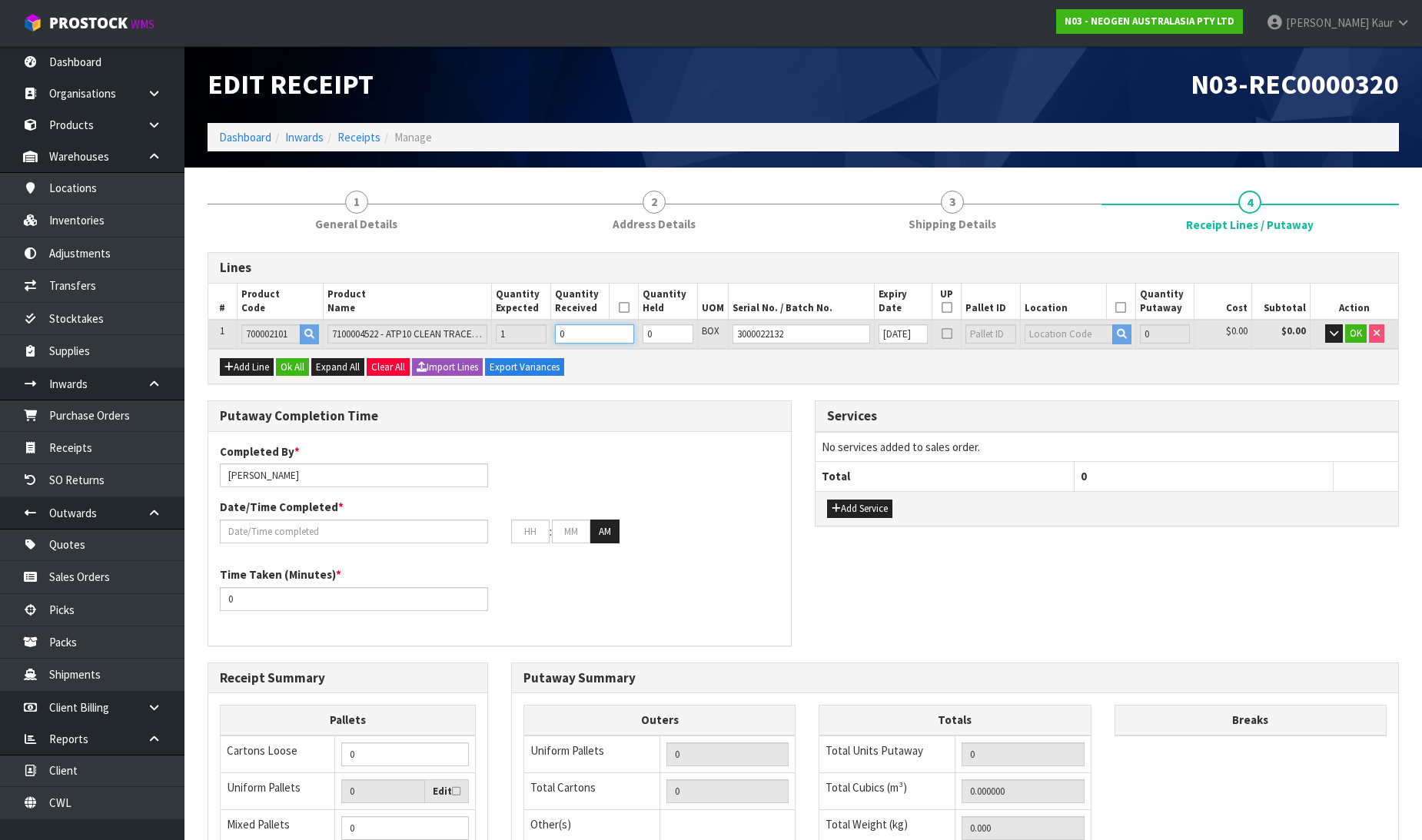
click at [577, 329] on input "0" at bounding box center [594, 334] width 79 height 19
type input "1"
type input "0.000896"
type input "0.1"
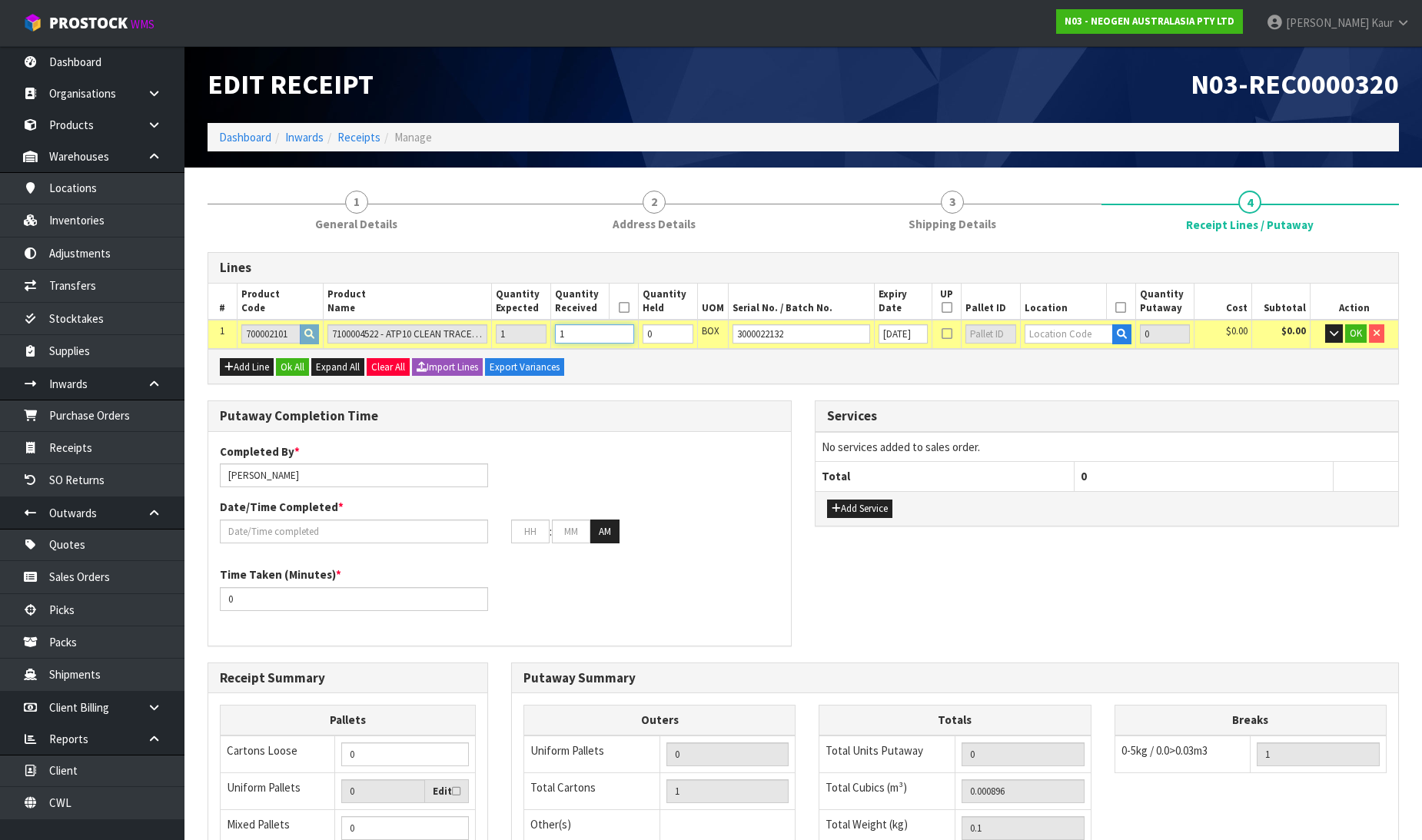
type input "1"
click at [1035, 340] on input "text" at bounding box center [1069, 334] width 88 height 19
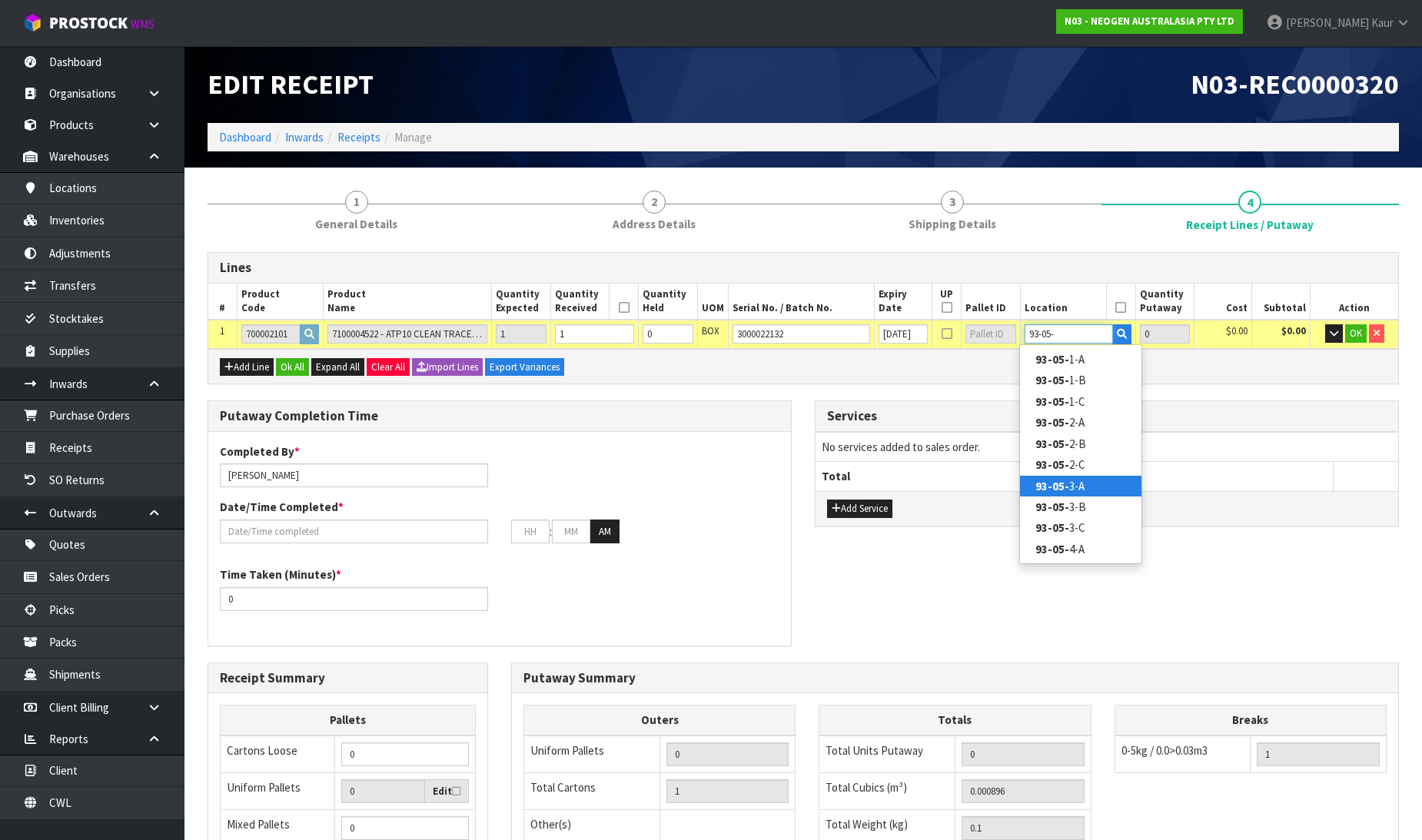
type input "93-05-"
click at [1059, 479] on strong "93-05-" at bounding box center [1052, 486] width 34 height 15
type input "1"
type input "93-05-3-A"
type input "1"
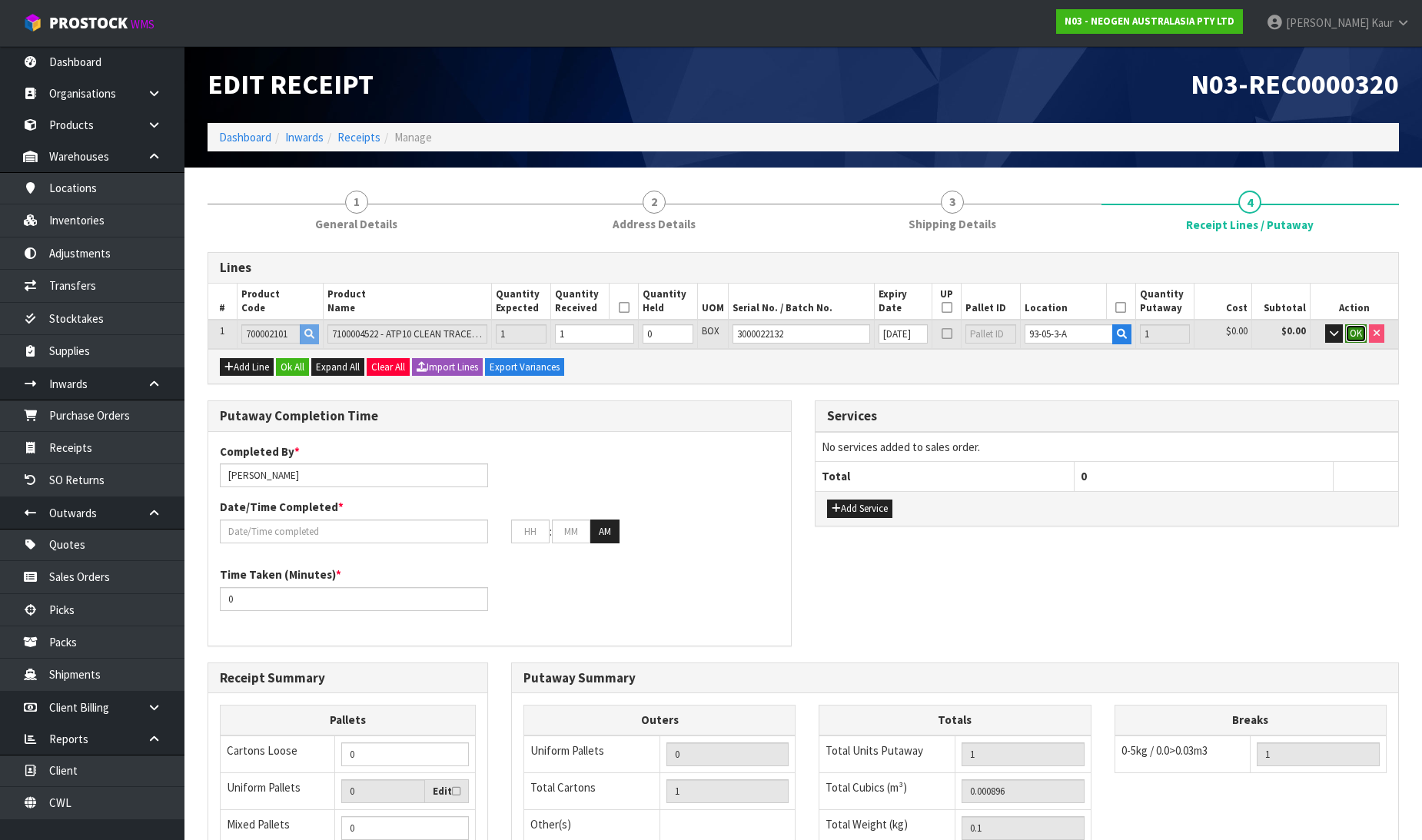
click at [1351, 335] on span "OK" at bounding box center [1356, 333] width 12 height 13
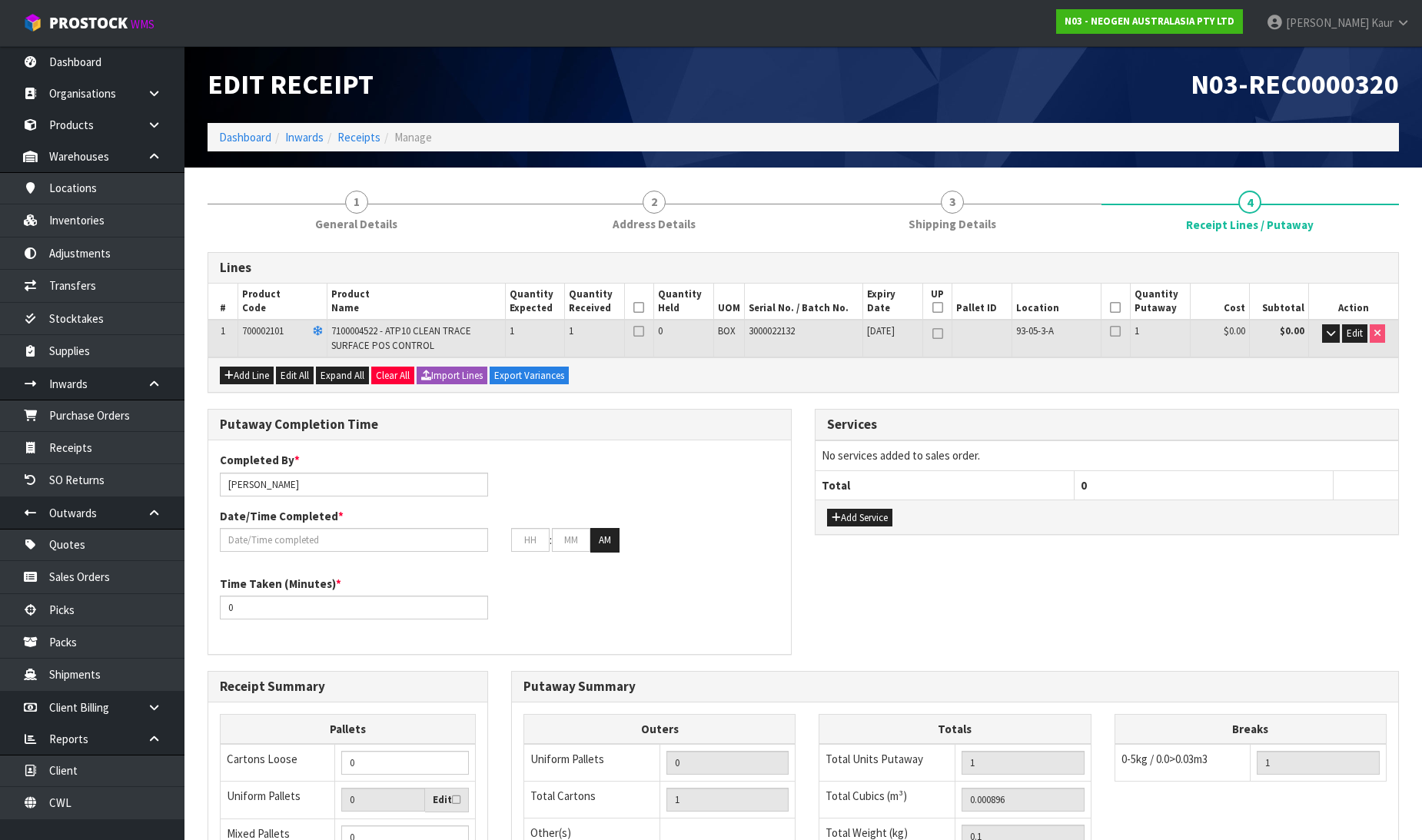
click at [639, 308] on icon at bounding box center [639, 308] width 11 height 1
click at [1118, 308] on icon at bounding box center [1115, 308] width 11 height 1
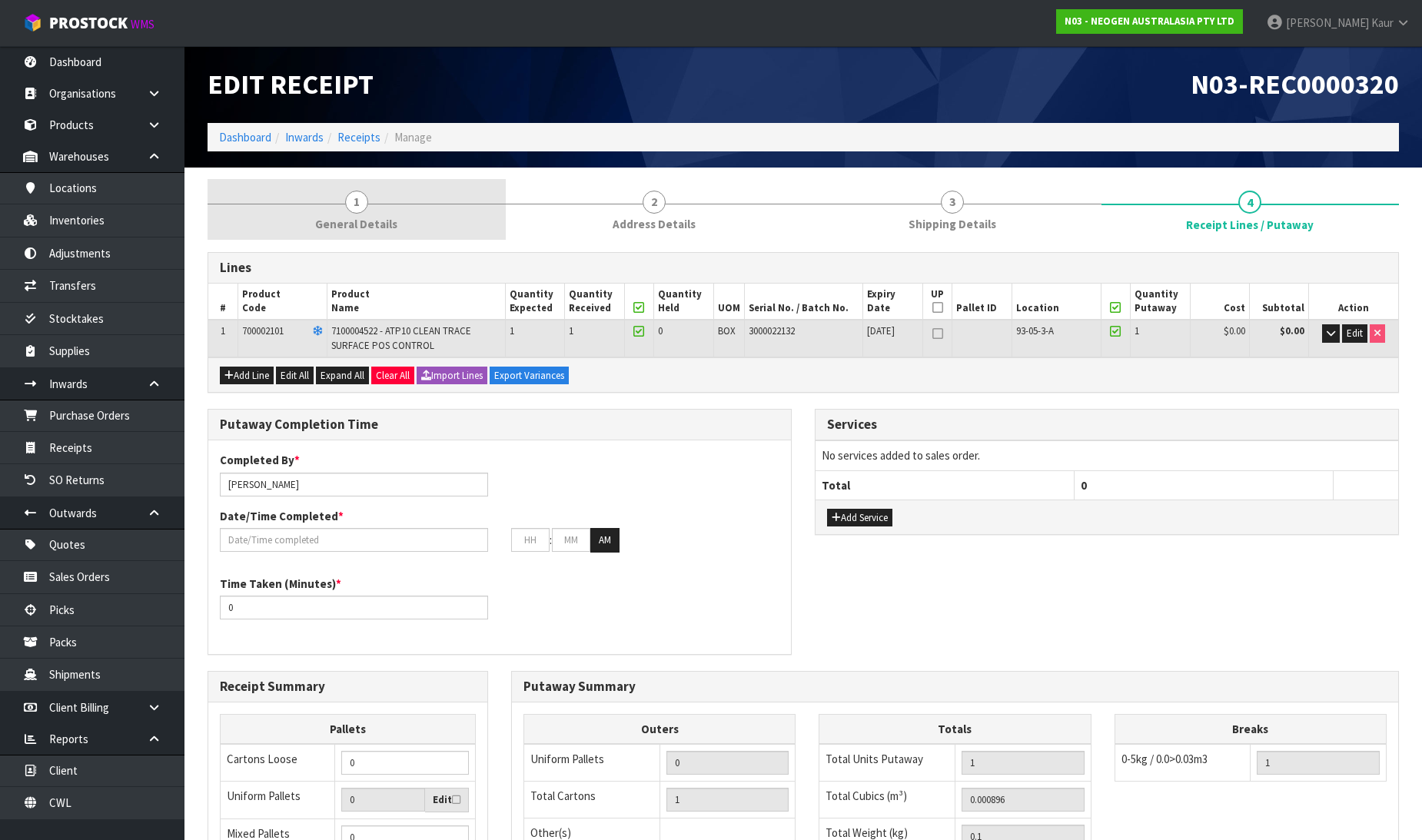
click at [379, 210] on link "1 General Details" at bounding box center [356, 209] width 298 height 60
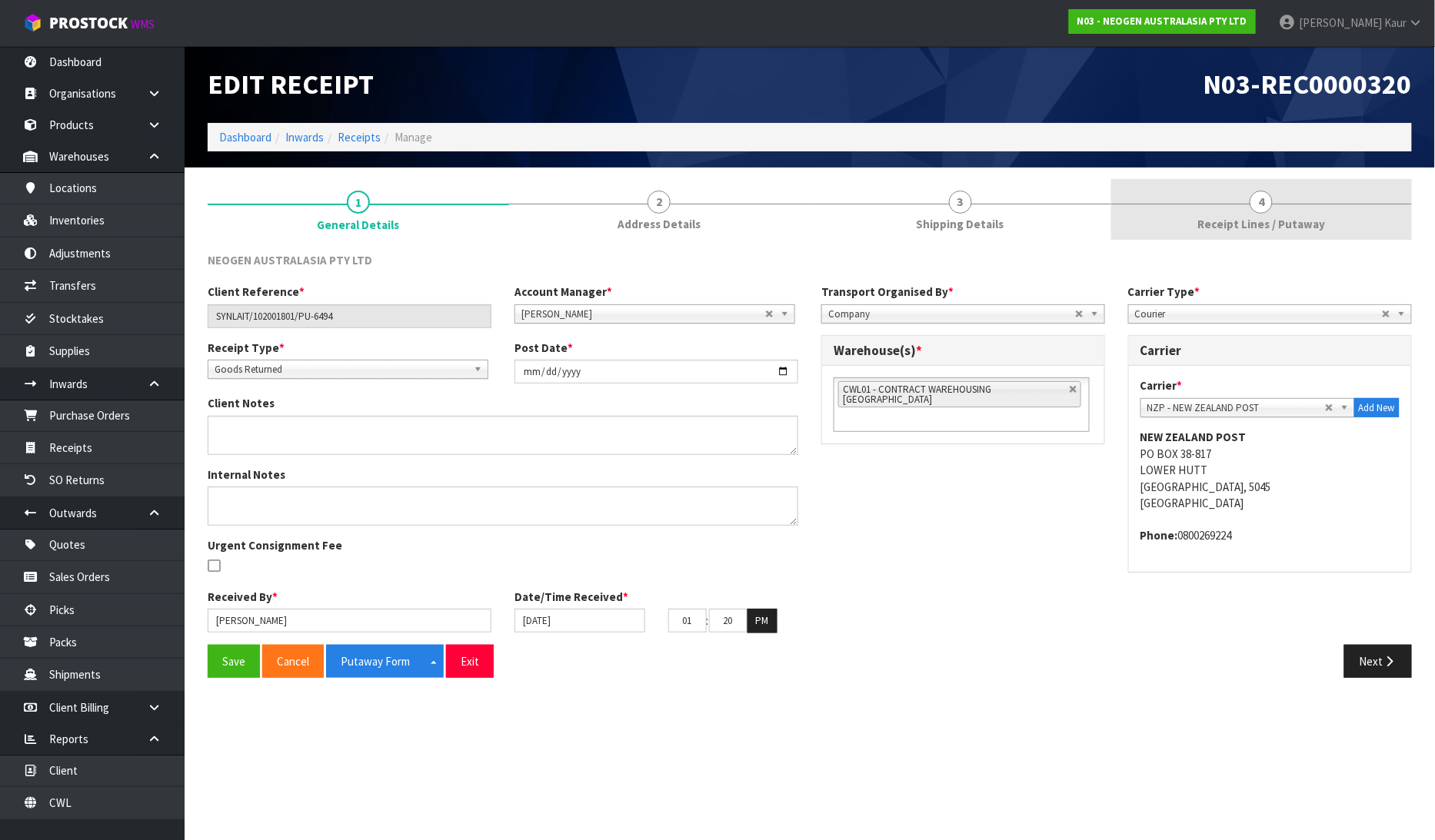
click at [1251, 224] on span "Receipt Lines / Putaway" at bounding box center [1261, 224] width 128 height 16
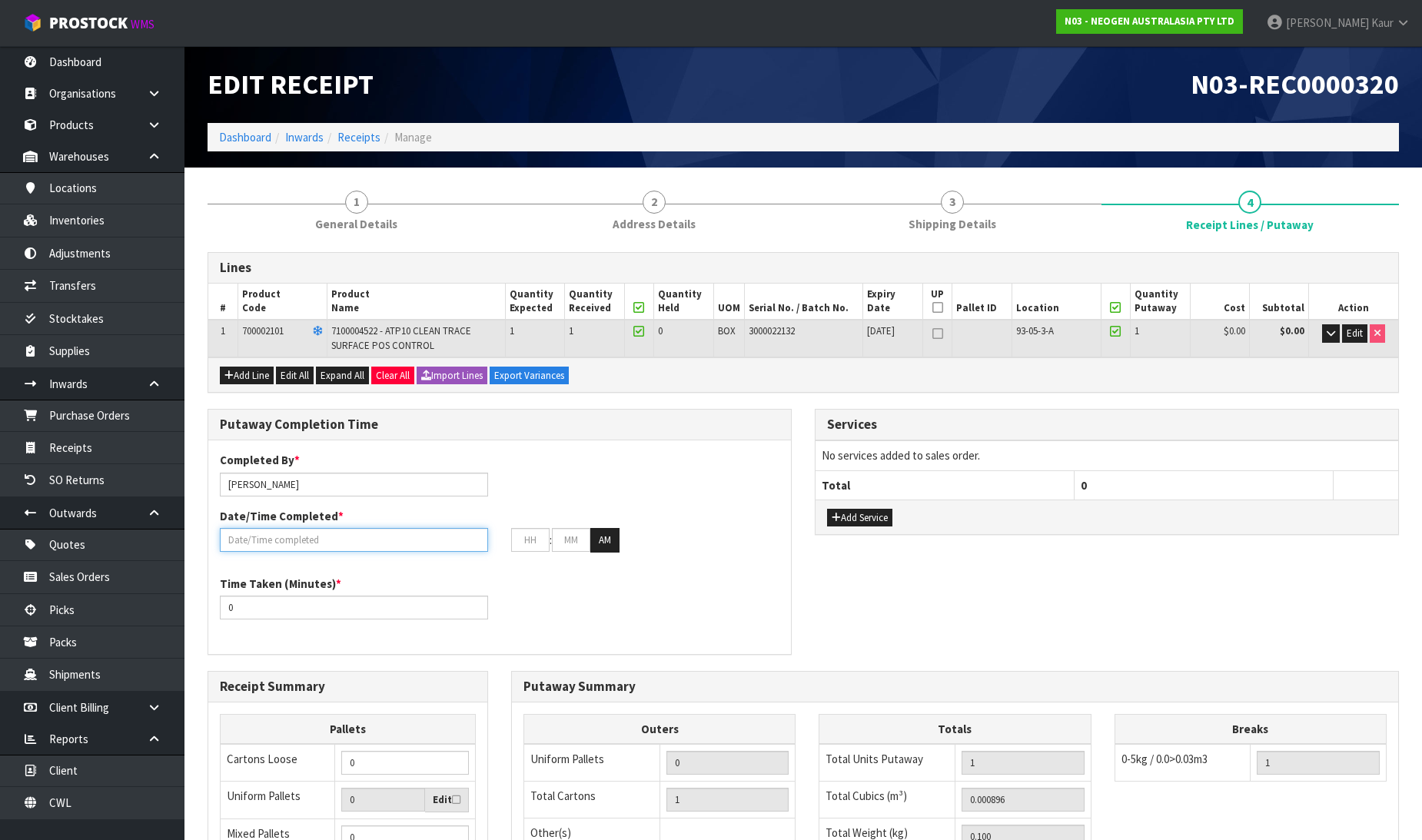
click at [250, 539] on input "text" at bounding box center [354, 540] width 268 height 24
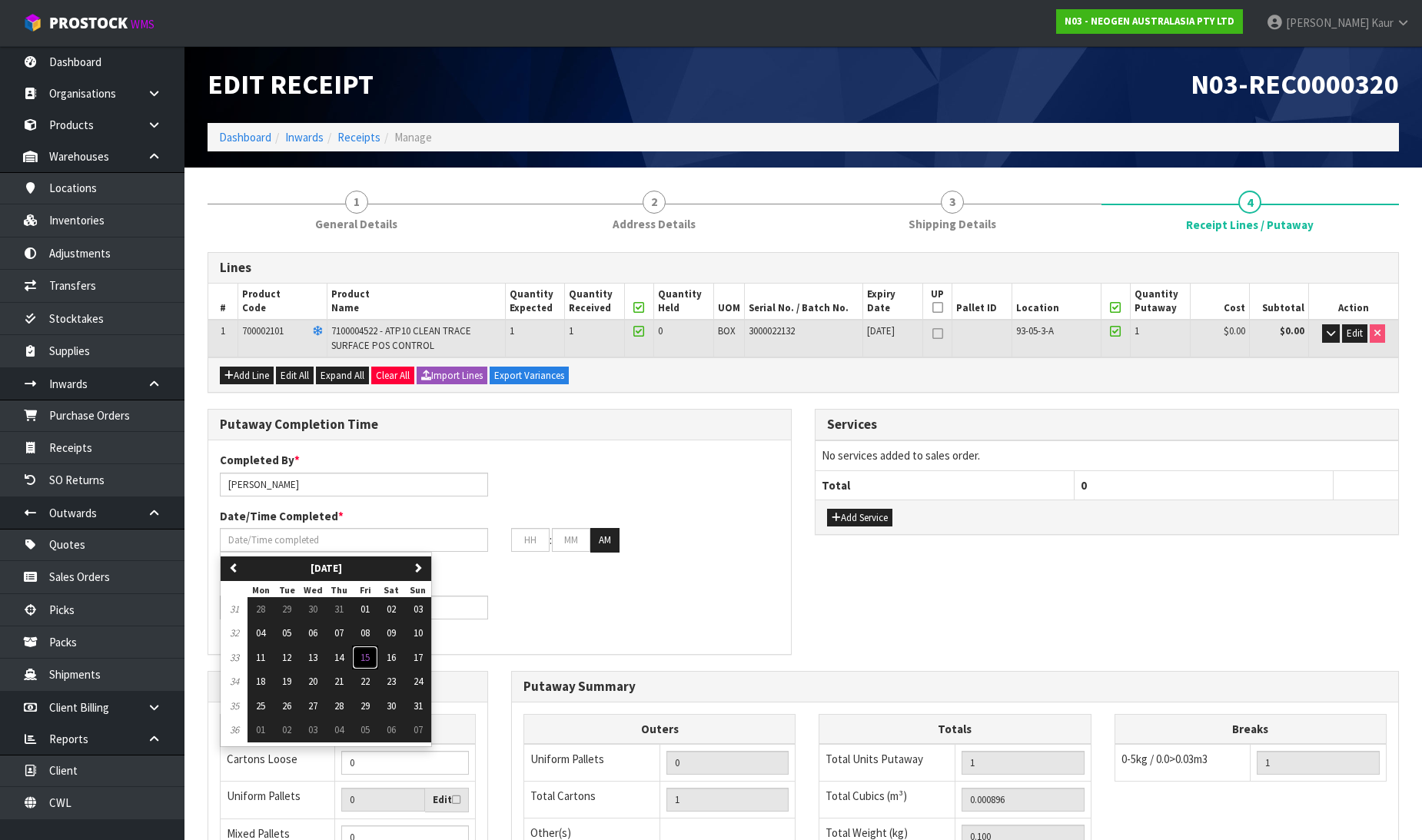
click at [373, 663] on button "15" at bounding box center [365, 658] width 26 height 25
type input "15/08/2025"
type input "12"
type input "00"
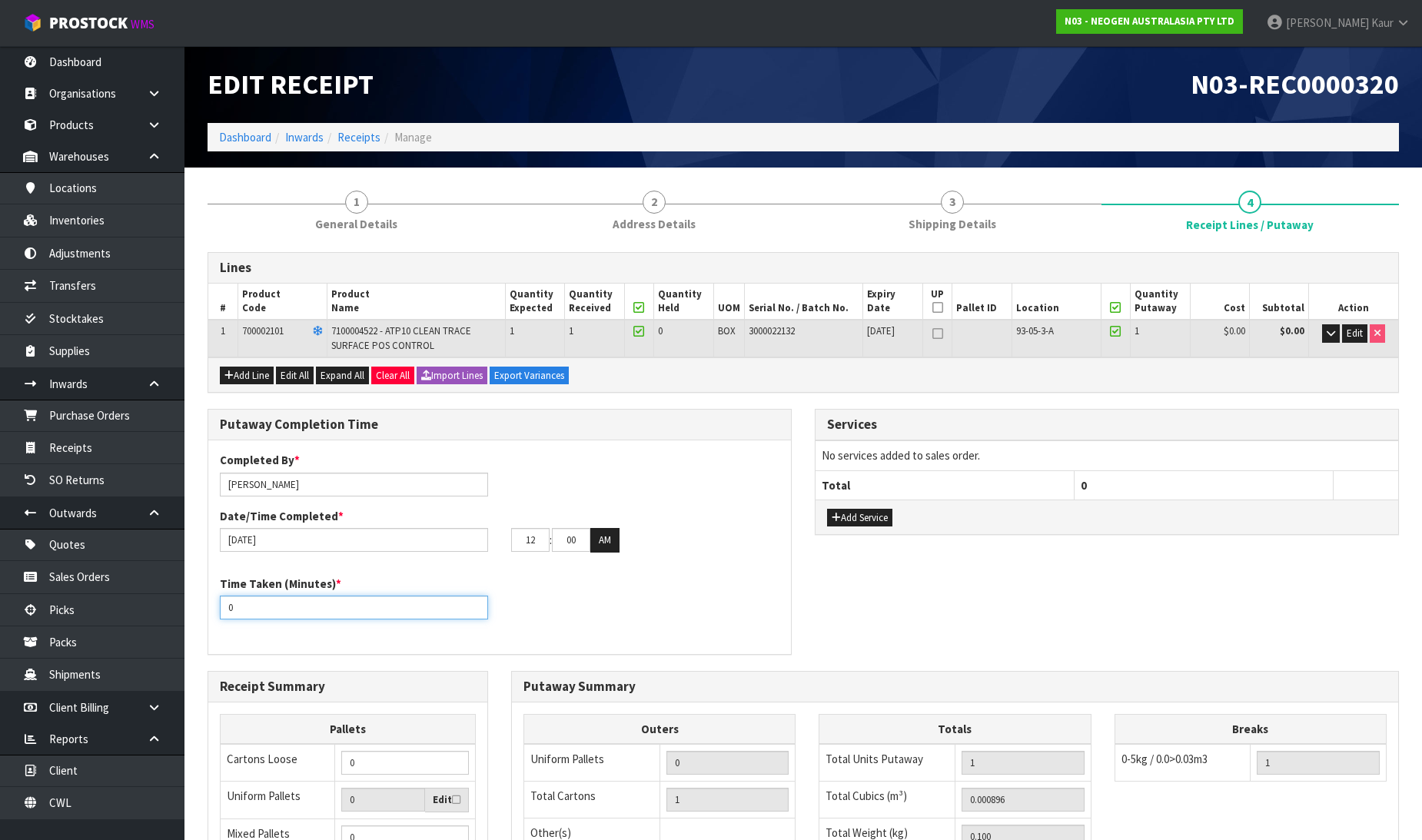
drag, startPoint x: 242, startPoint y: 611, endPoint x: 208, endPoint y: 621, distance: 35.4
click at [208, 621] on div "Putaway Completion Time Completed By * Prabhneet Kaur Date/Time Completed * 15/…" at bounding box center [500, 532] width 584 height 245
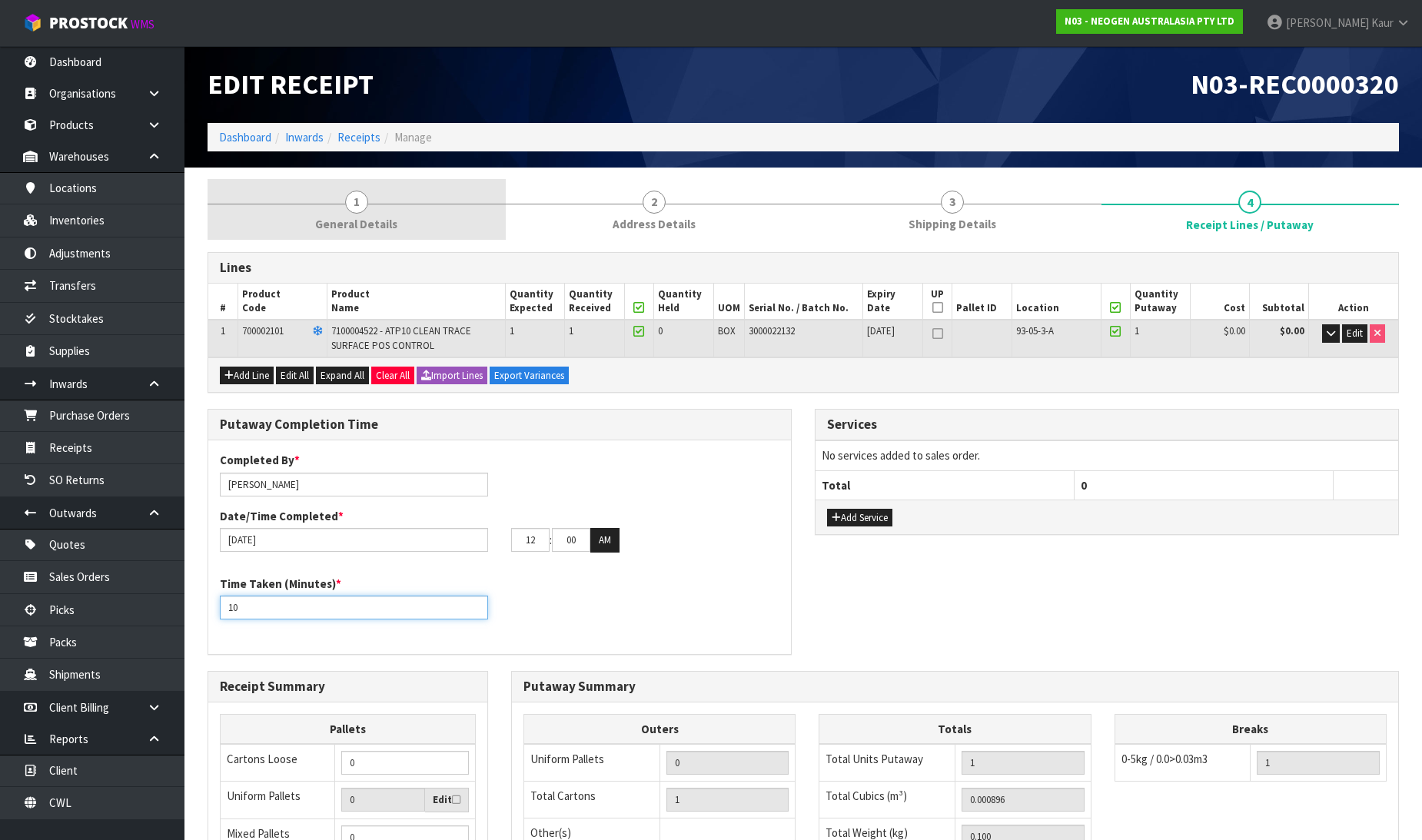
type input "10"
click at [325, 222] on span "General Details" at bounding box center [356, 224] width 82 height 16
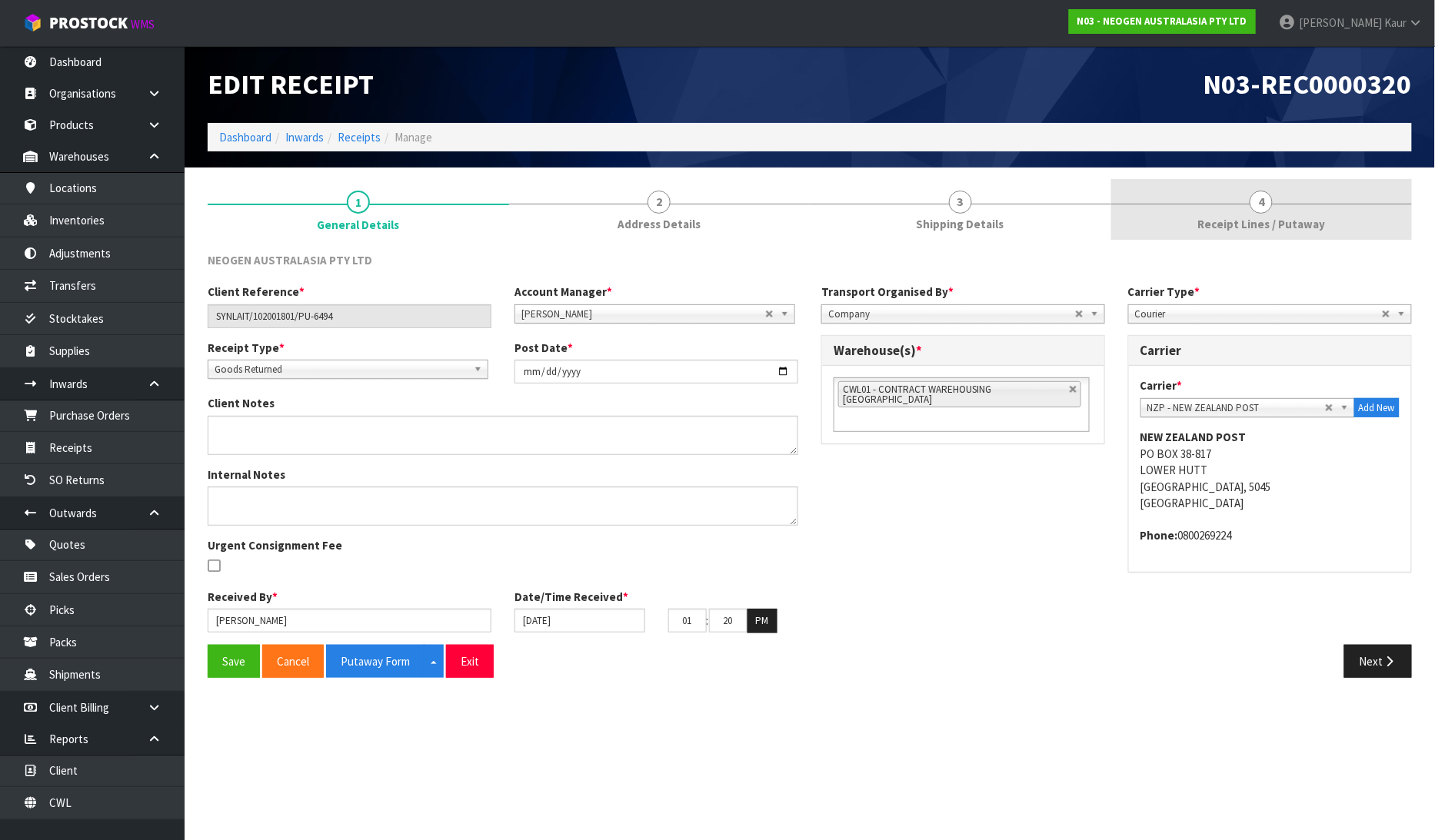
click at [1264, 222] on span "Receipt Lines / Putaway" at bounding box center [1261, 224] width 128 height 16
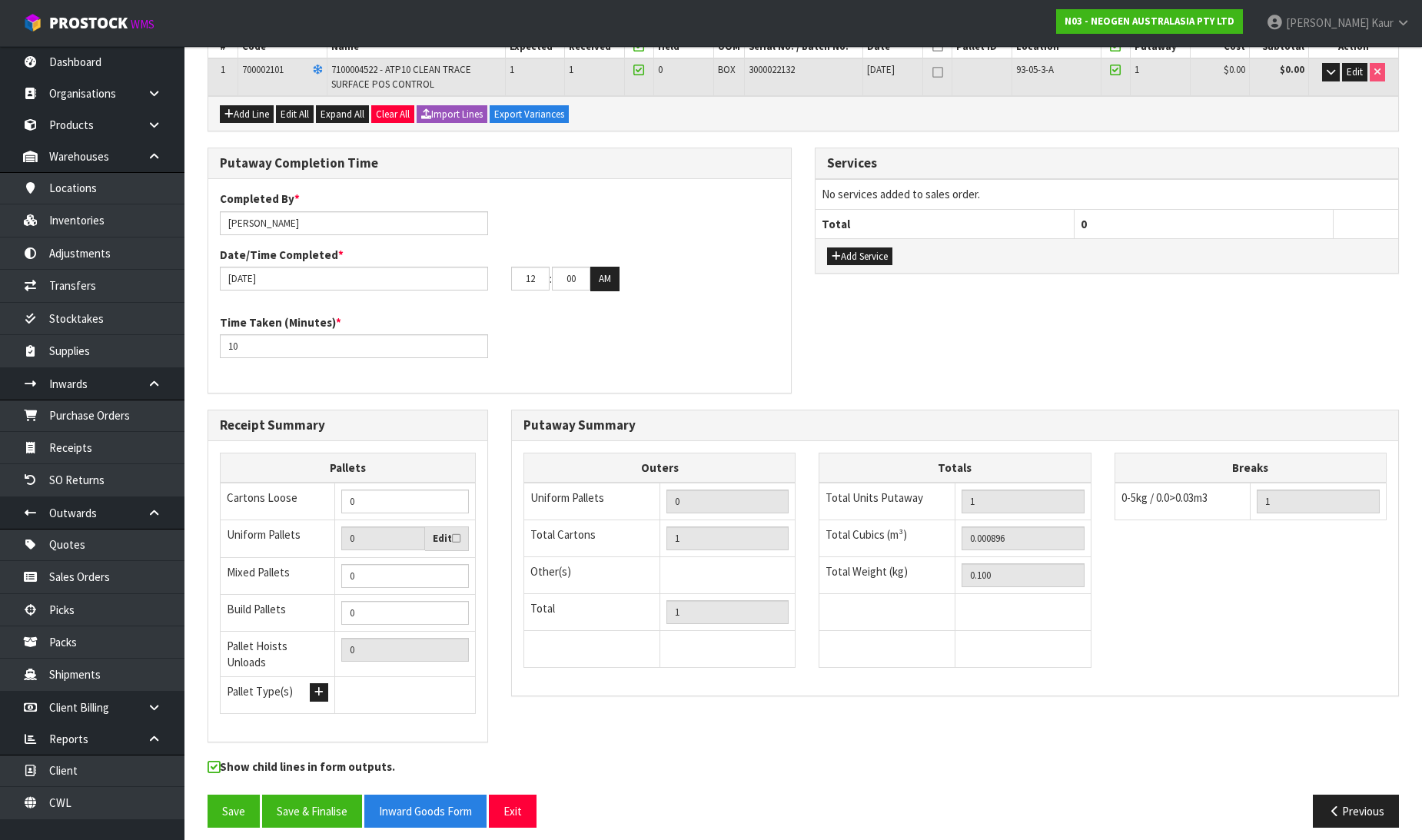
scroll to position [262, 0]
click at [312, 794] on button "Save & Finalise" at bounding box center [312, 811] width 100 height 33
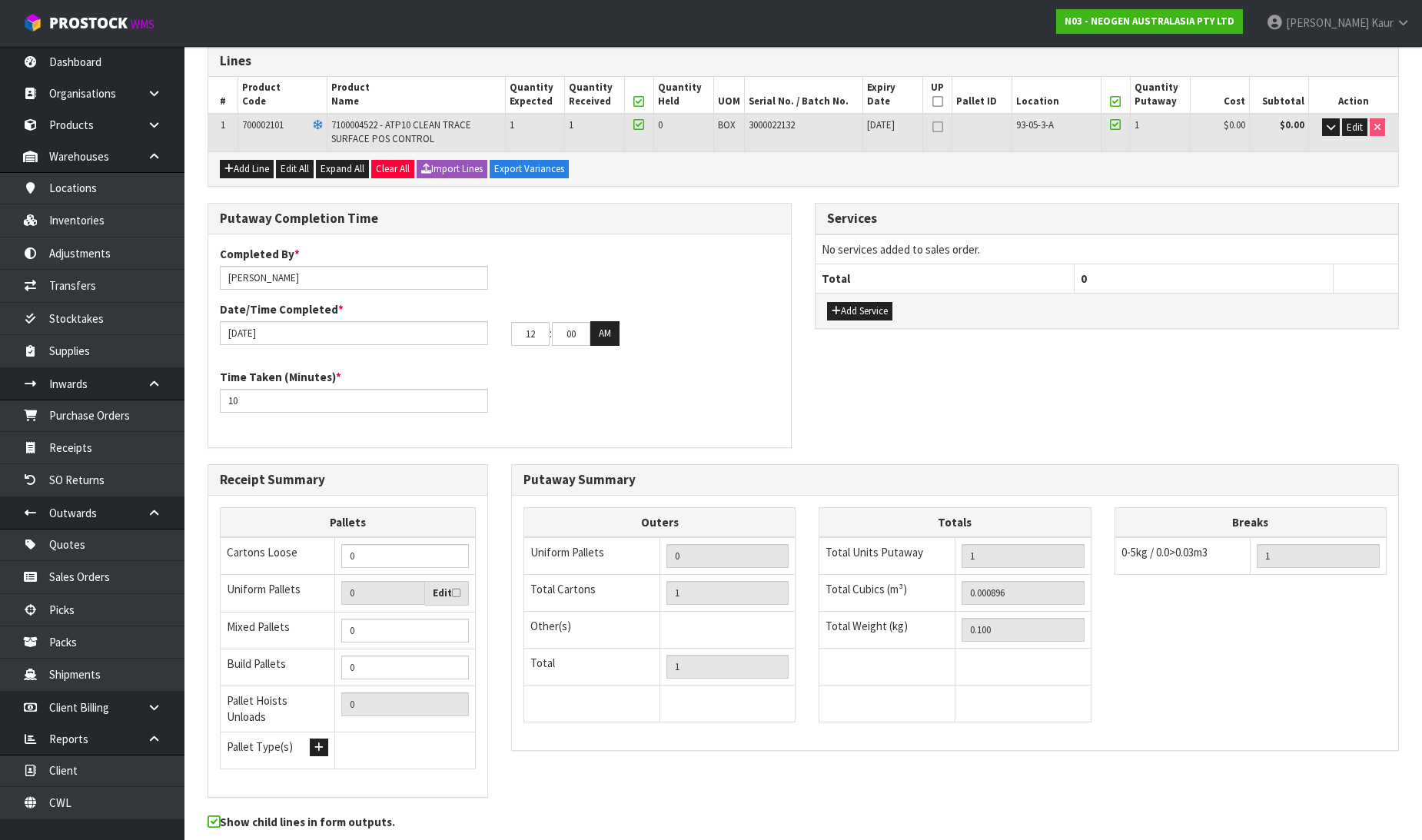
scroll to position [0, 0]
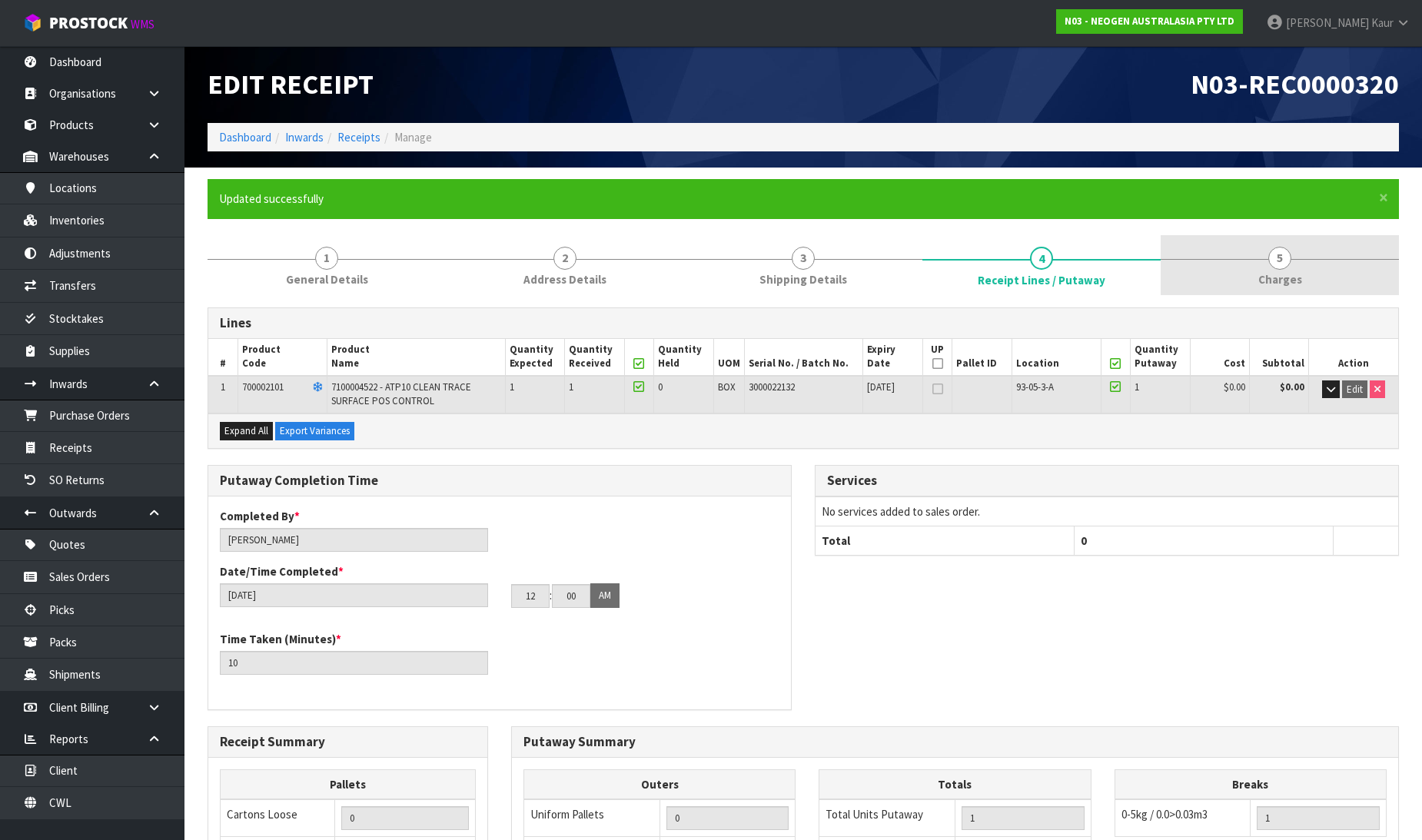
click at [1271, 274] on span "Charges" at bounding box center [1280, 279] width 44 height 16
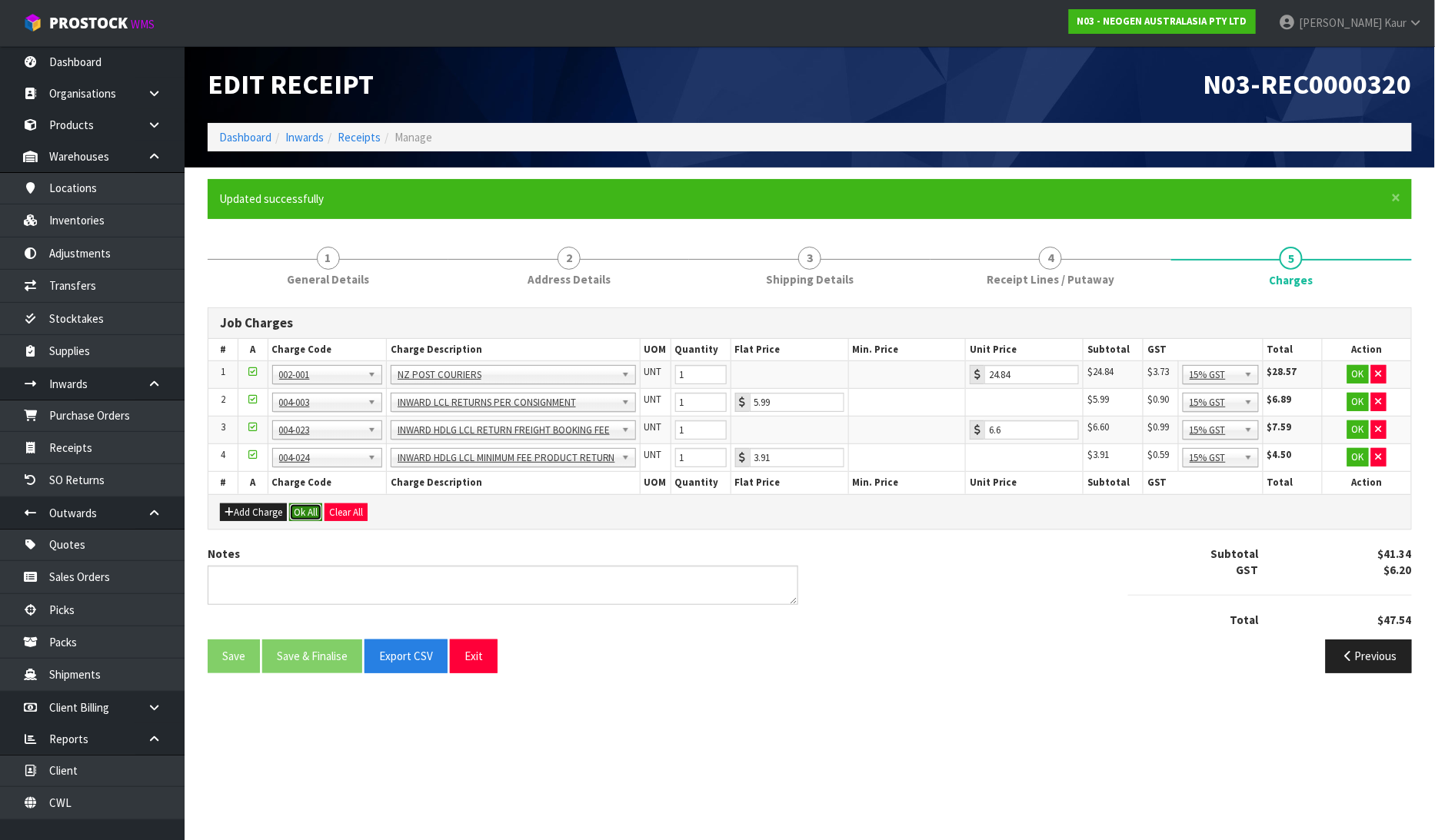
click at [305, 511] on button "Ok All" at bounding box center [305, 513] width 33 height 19
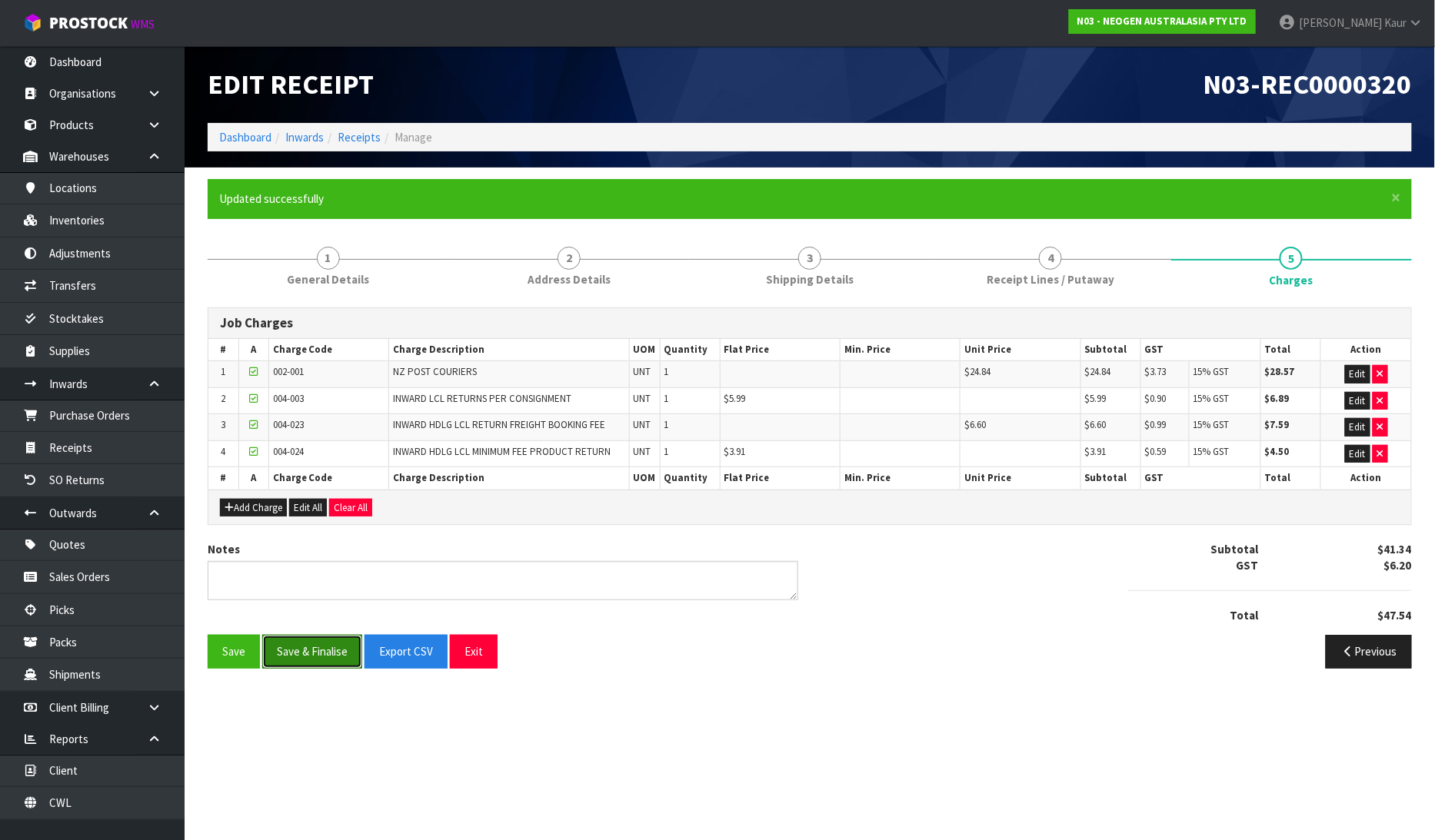
click at [319, 657] on button "Save & Finalise" at bounding box center [312, 651] width 100 height 33
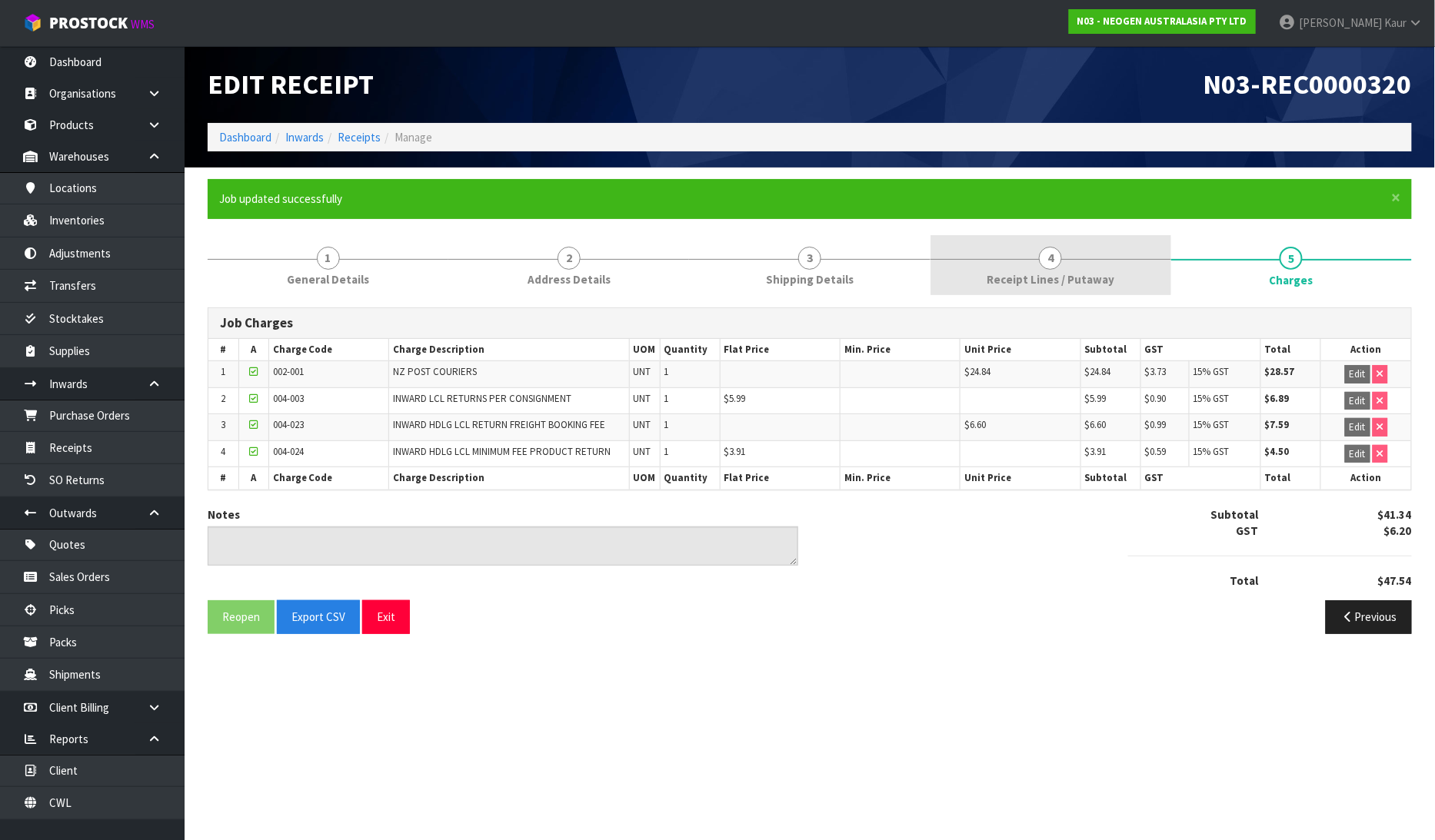
drag, startPoint x: 982, startPoint y: 275, endPoint x: 978, endPoint y: 285, distance: 10.8
click at [982, 275] on link "4 Receipt Lines / Putaway" at bounding box center [1050, 266] width 241 height 60
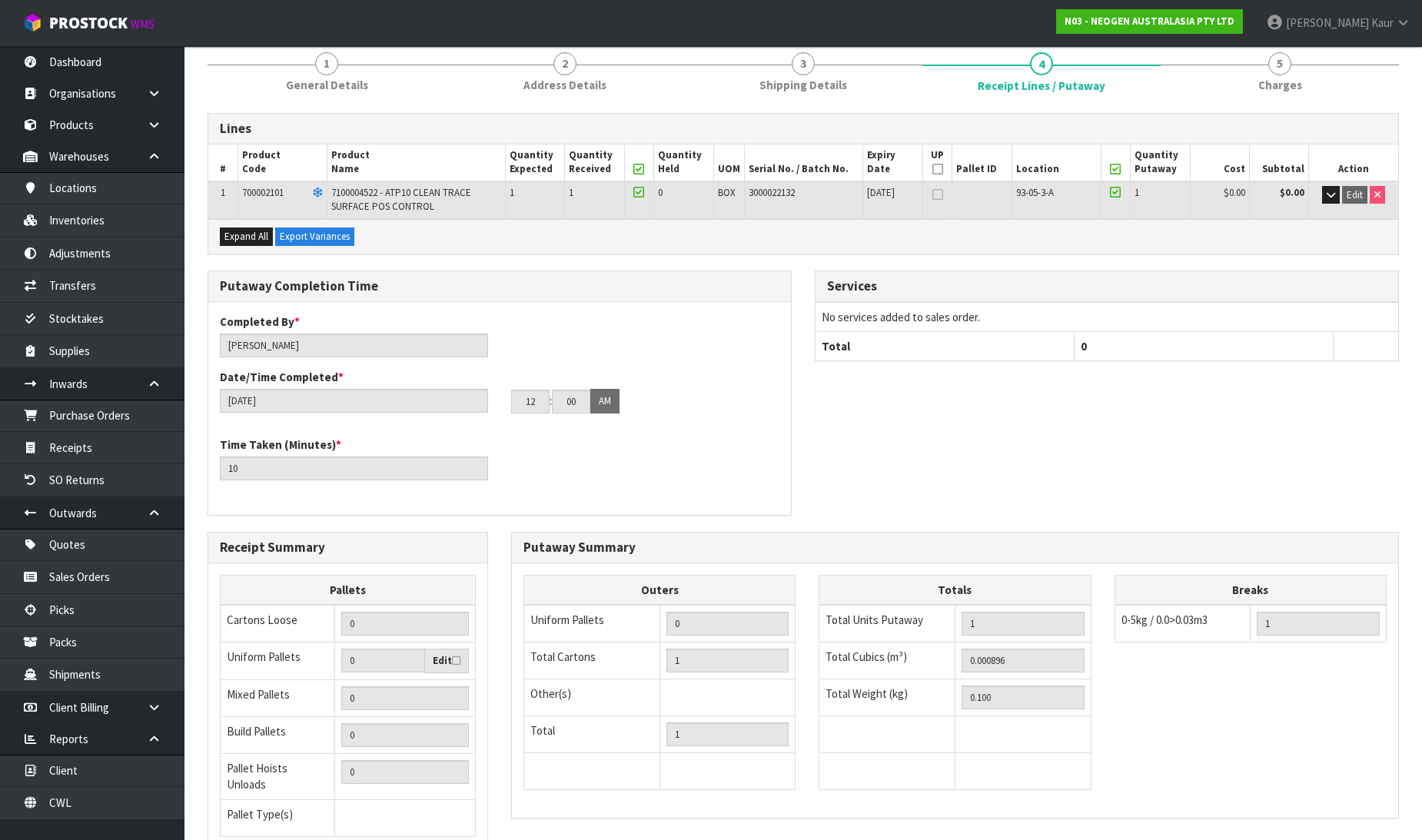
scroll to position [318, 0]
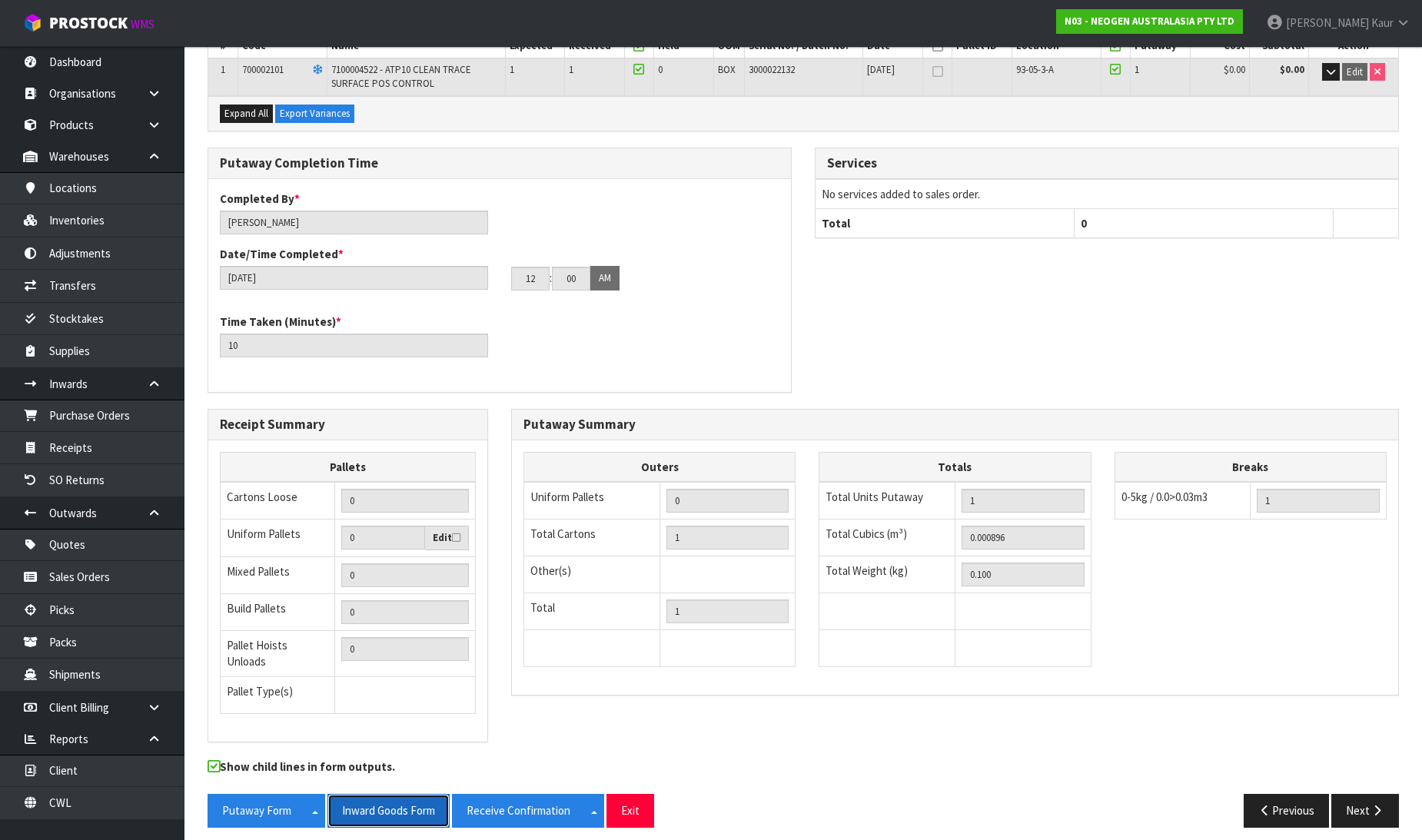
click at [366, 802] on button "Inward Goods Form" at bounding box center [389, 811] width 122 height 33
click at [74, 800] on link "CWL" at bounding box center [92, 803] width 184 height 32
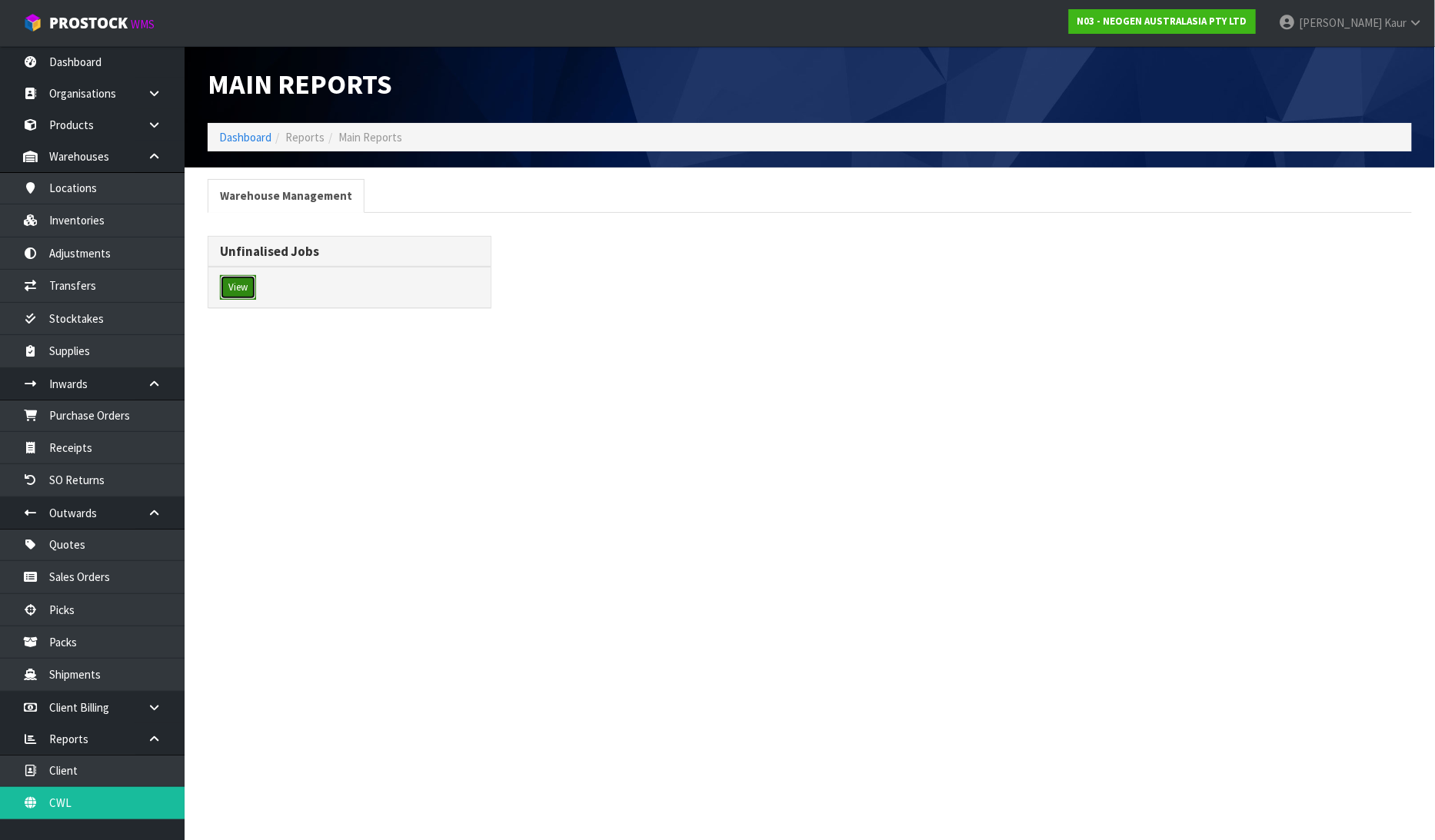
click at [220, 287] on button "View" at bounding box center [238, 287] width 36 height 25
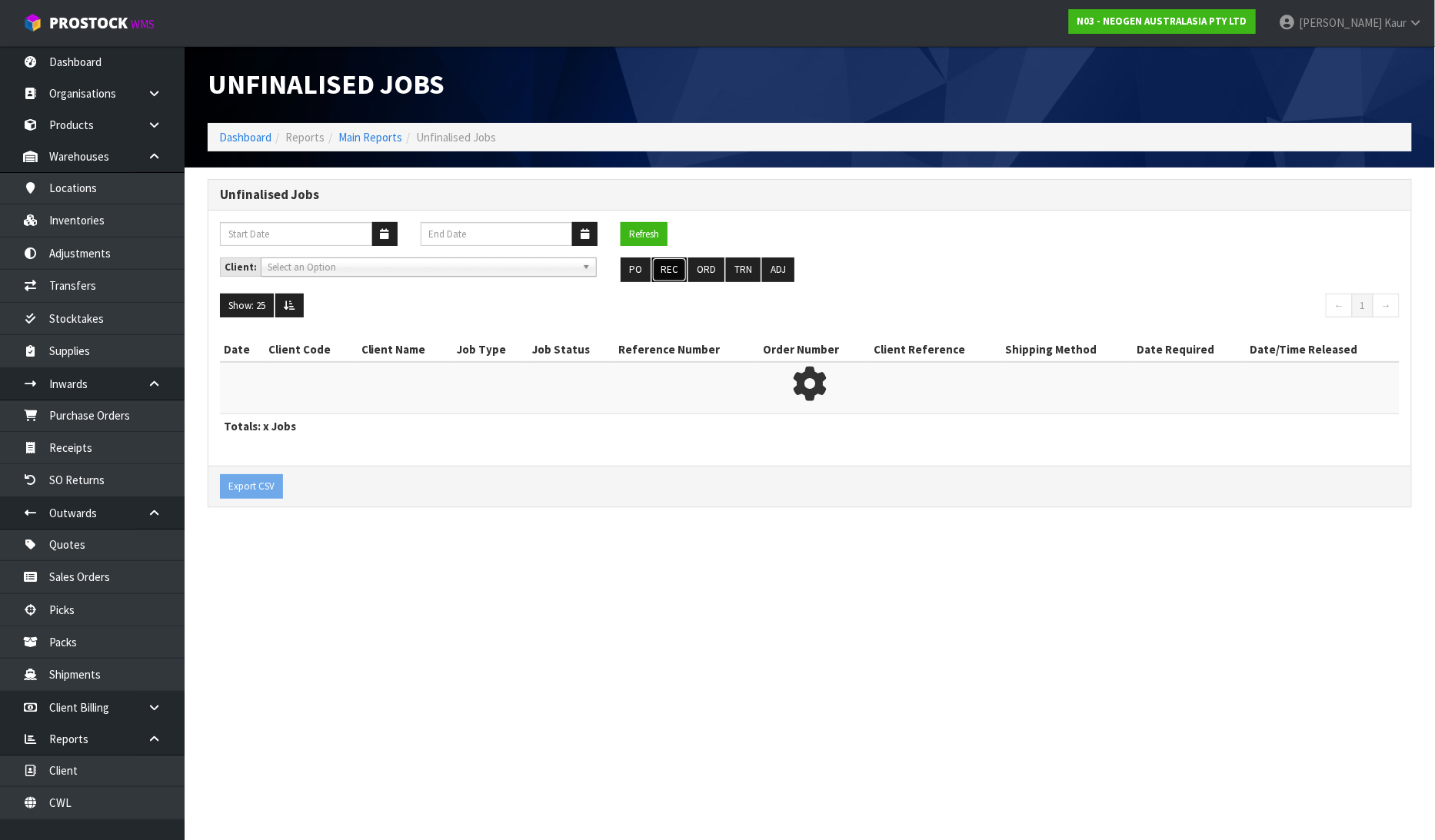
click at [664, 265] on button "REC" at bounding box center [669, 270] width 35 height 25
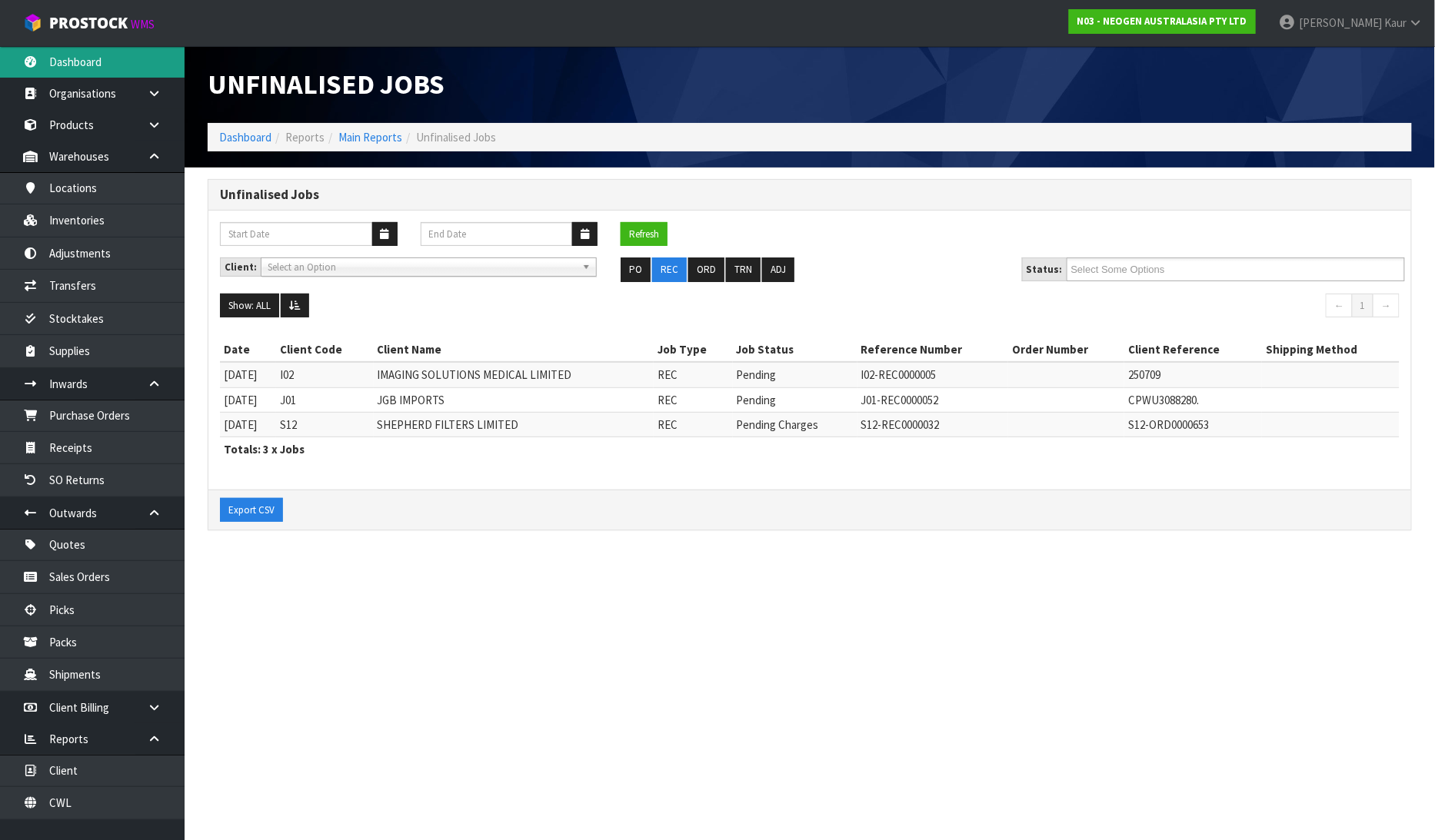
click at [95, 65] on link "Dashboard" at bounding box center [92, 62] width 185 height 32
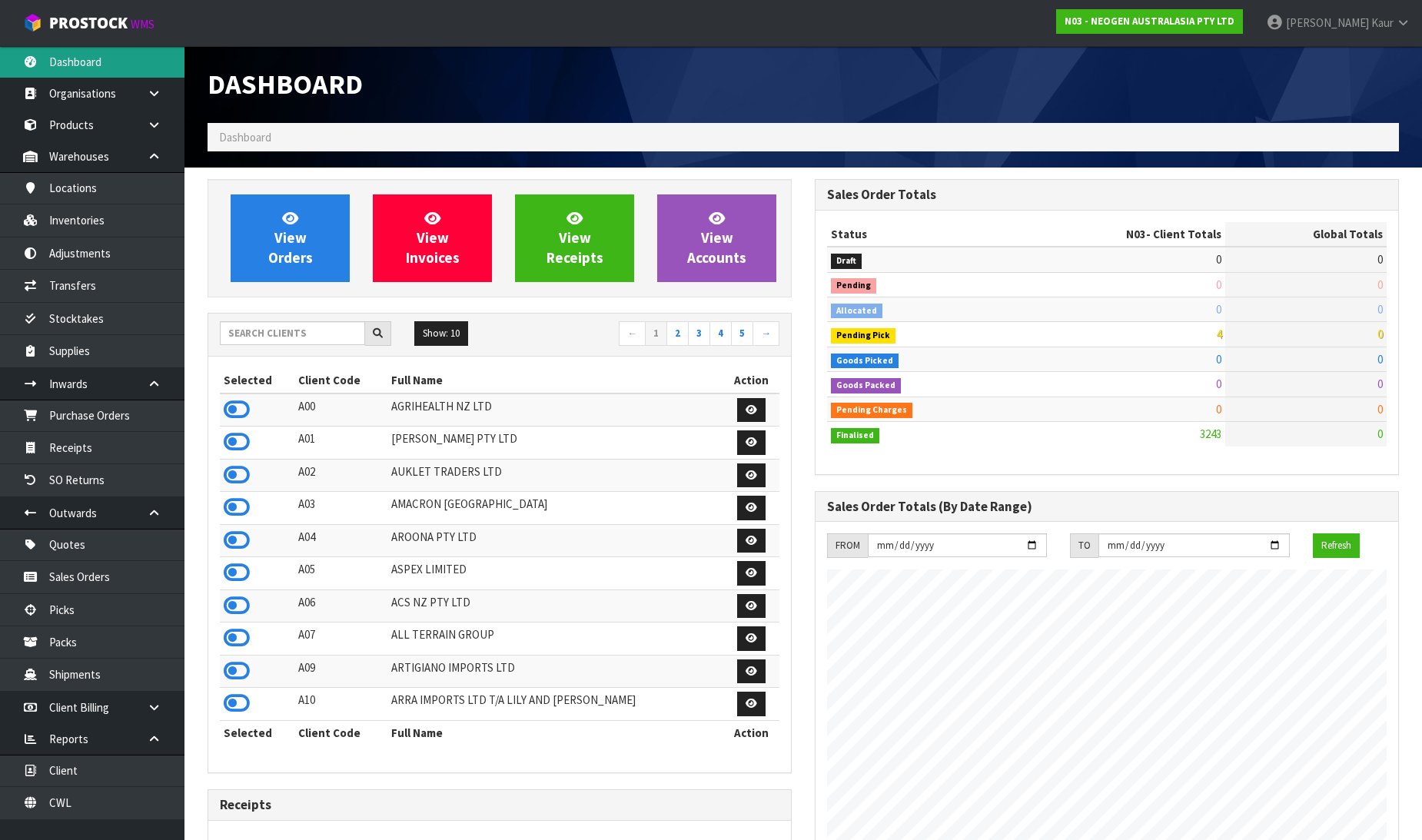
scroll to position [1165, 608]
click at [235, 331] on input "text" at bounding box center [292, 333] width 145 height 24
type input "K"
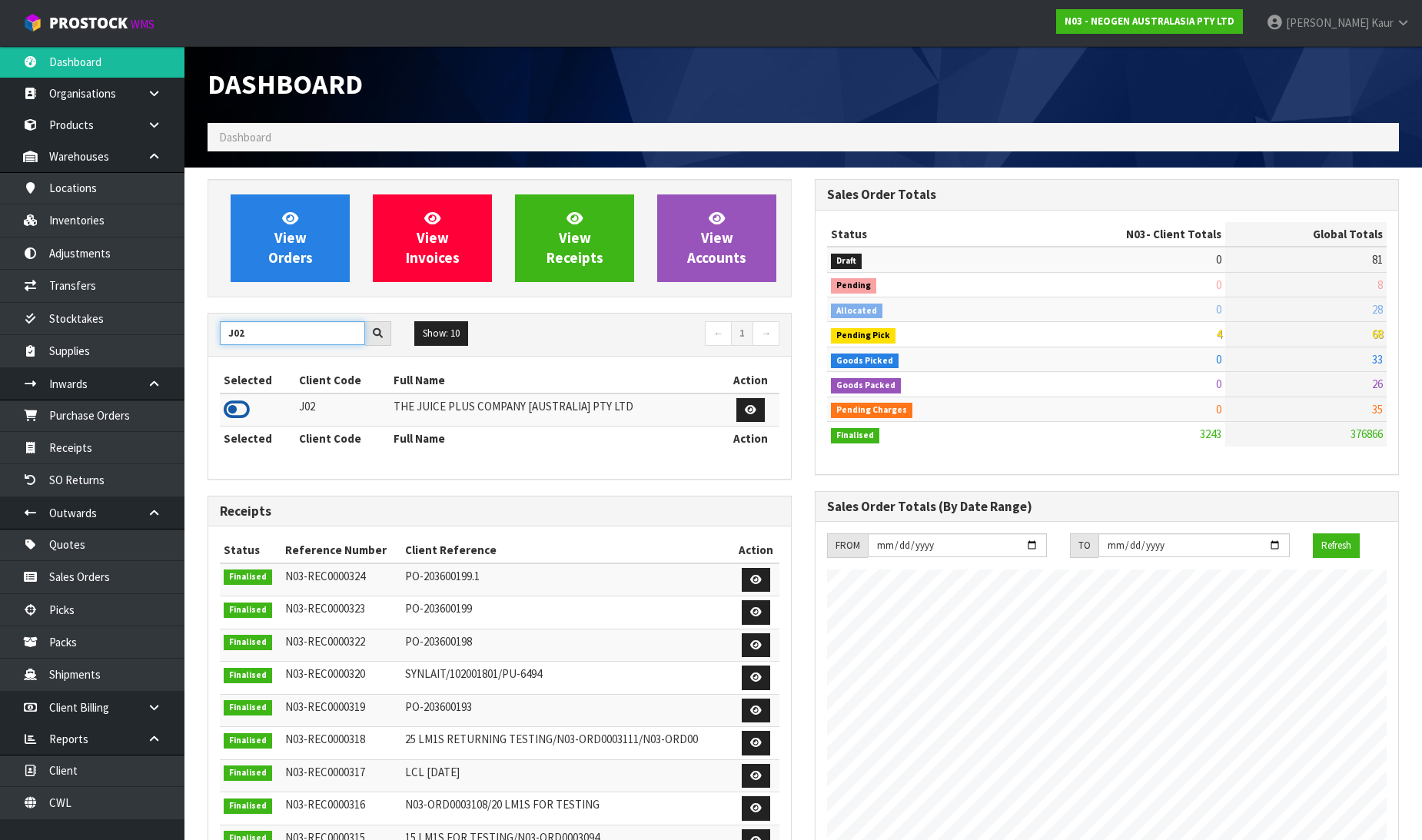
type input "J02"
drag, startPoint x: 240, startPoint y: 411, endPoint x: 229, endPoint y: 411, distance: 11.0
click at [239, 411] on icon at bounding box center [237, 410] width 26 height 23
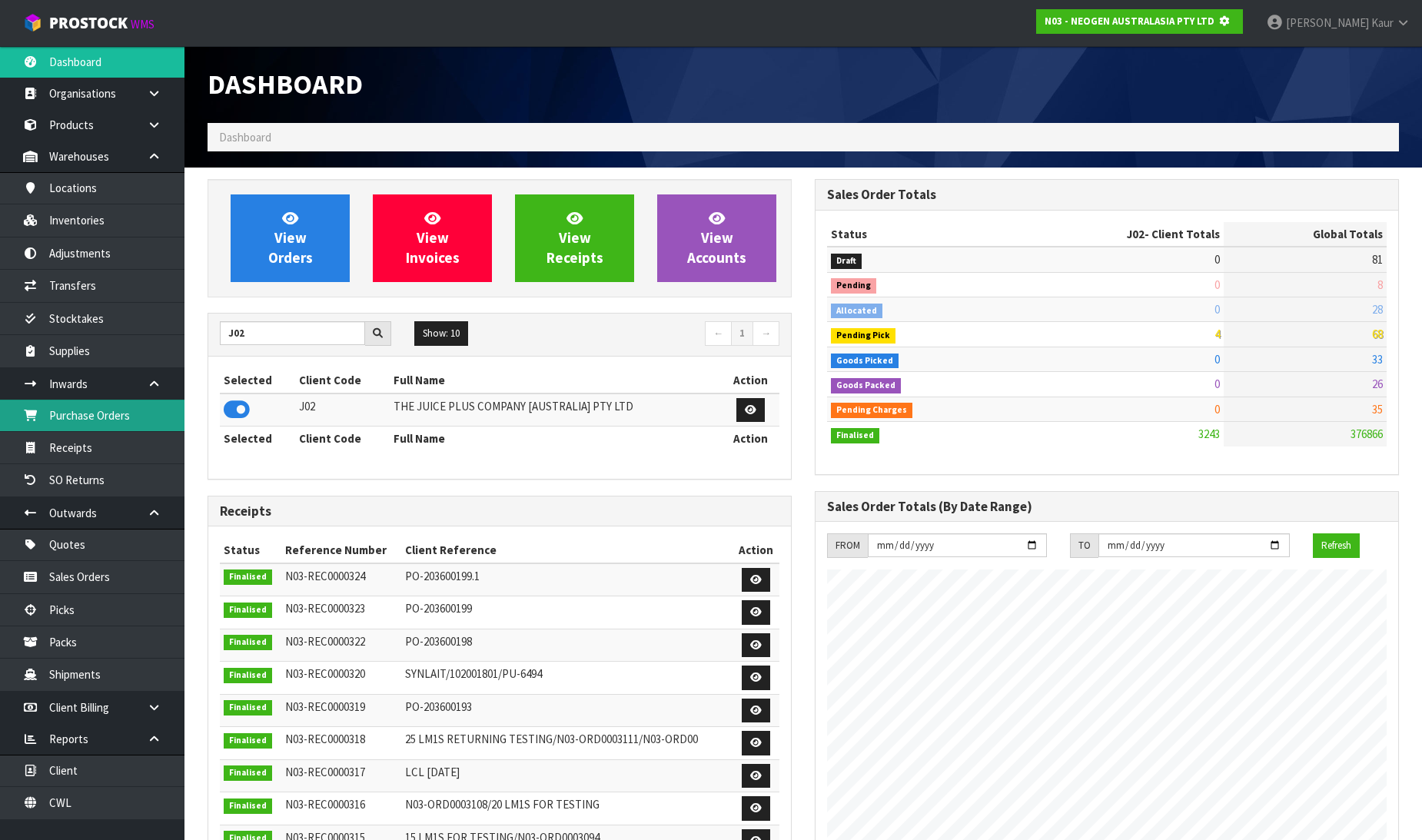
scroll to position [767762, 768138]
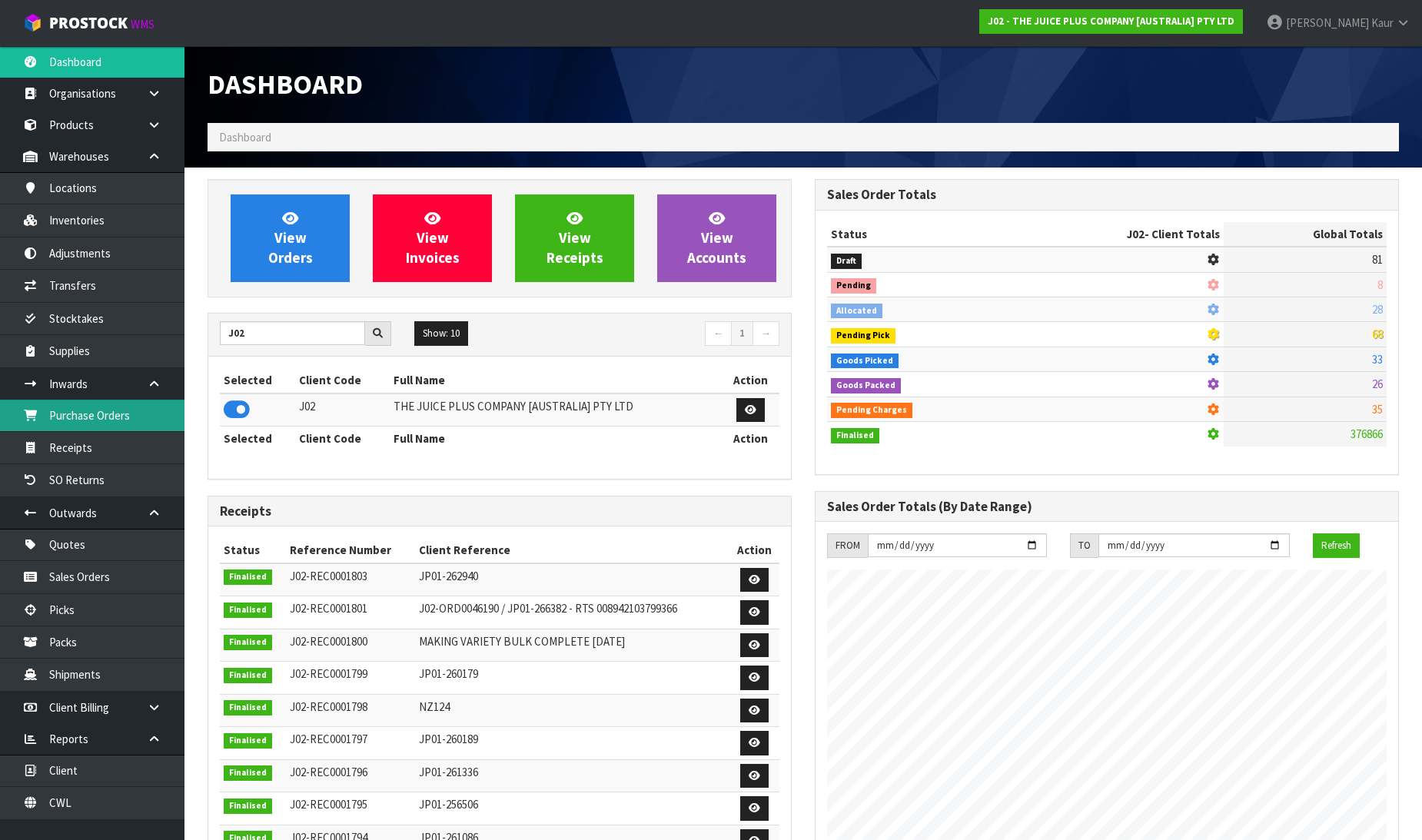
click at [121, 410] on link "Purchase Orders" at bounding box center [92, 415] width 184 height 32
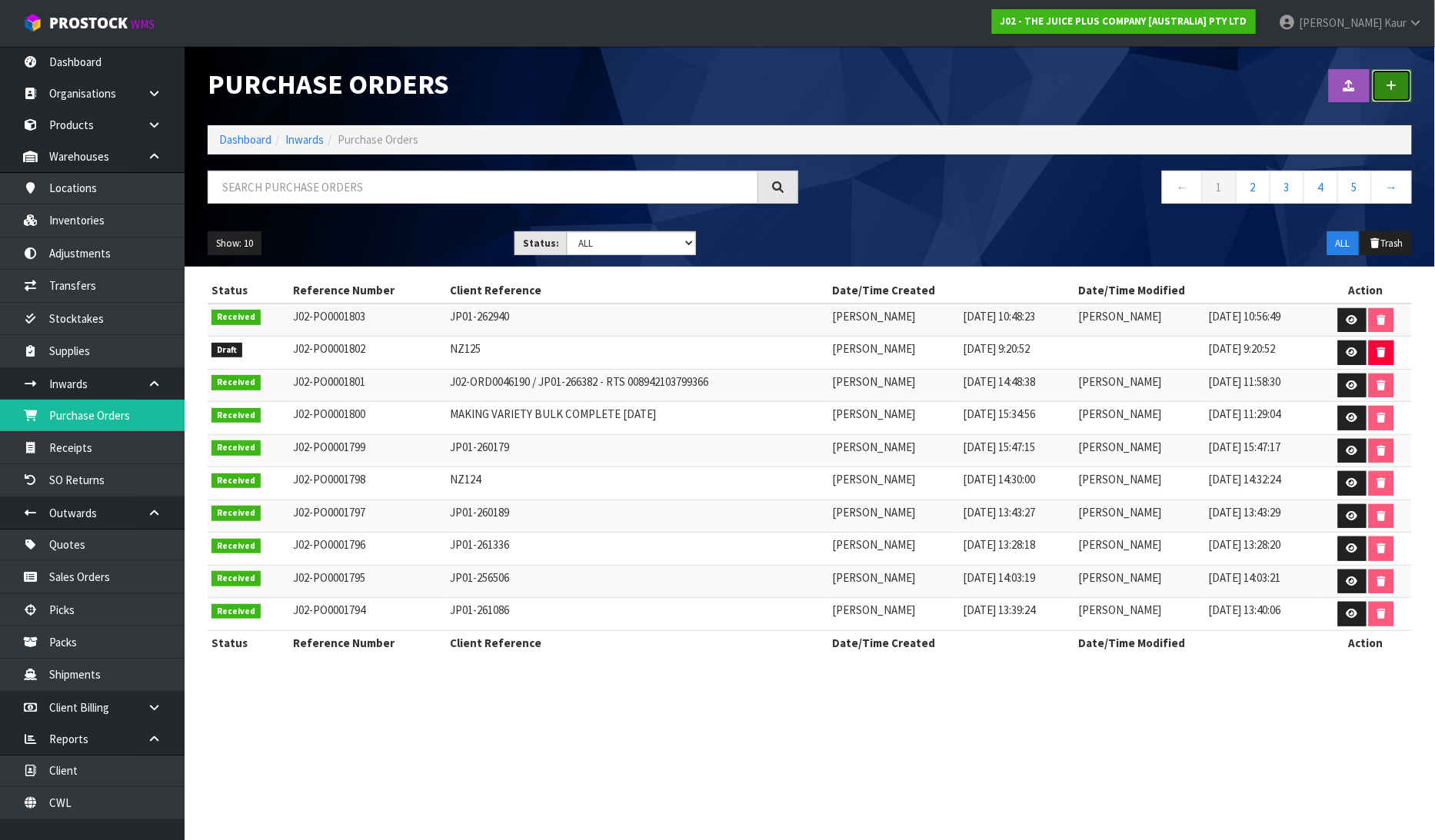
click at [1393, 80] on icon at bounding box center [1392, 85] width 11 height 12
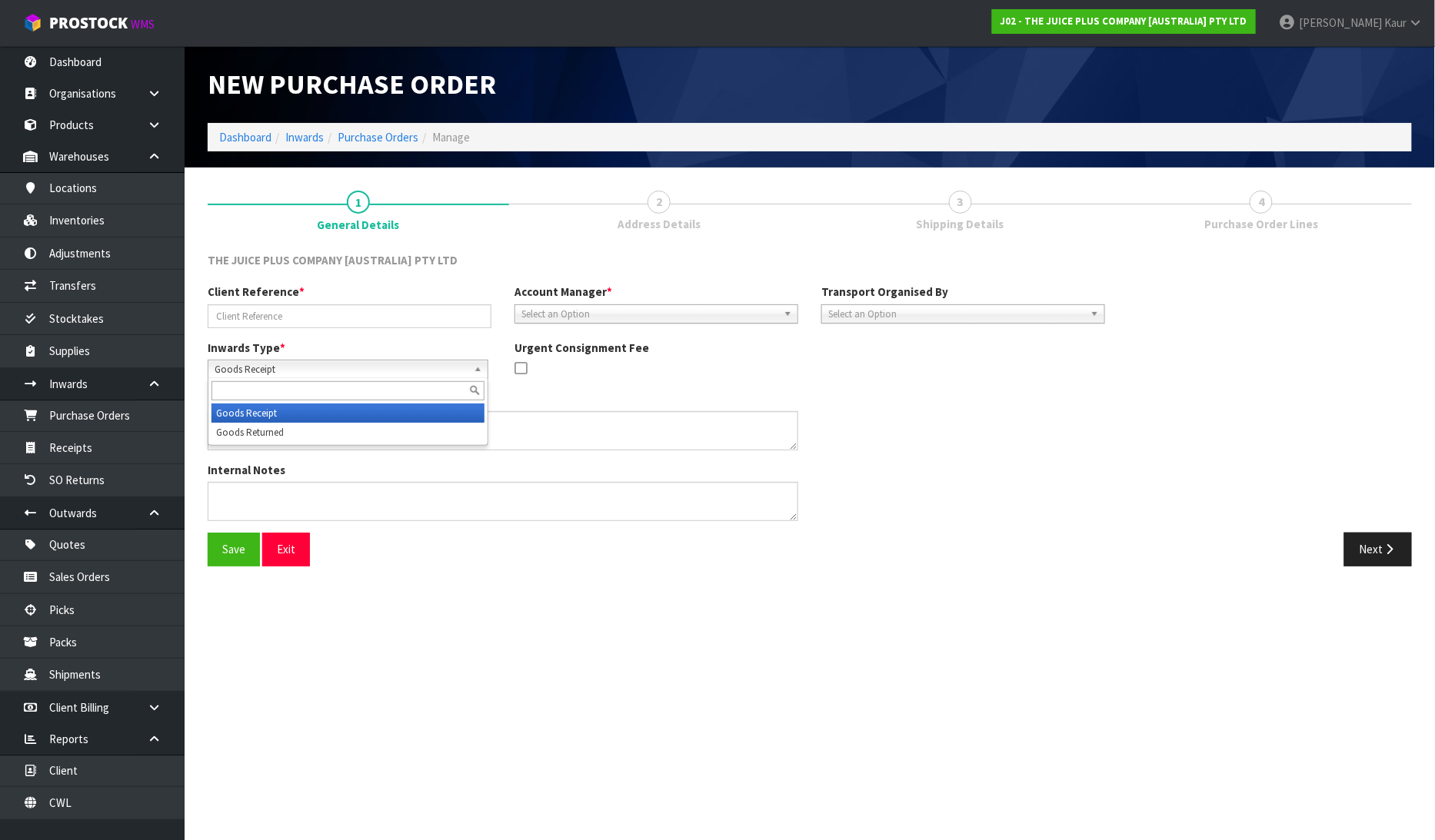
click at [332, 360] on span "Goods Receipt" at bounding box center [341, 370] width 253 height 19
click at [302, 425] on li "Goods Returned" at bounding box center [348, 432] width 273 height 19
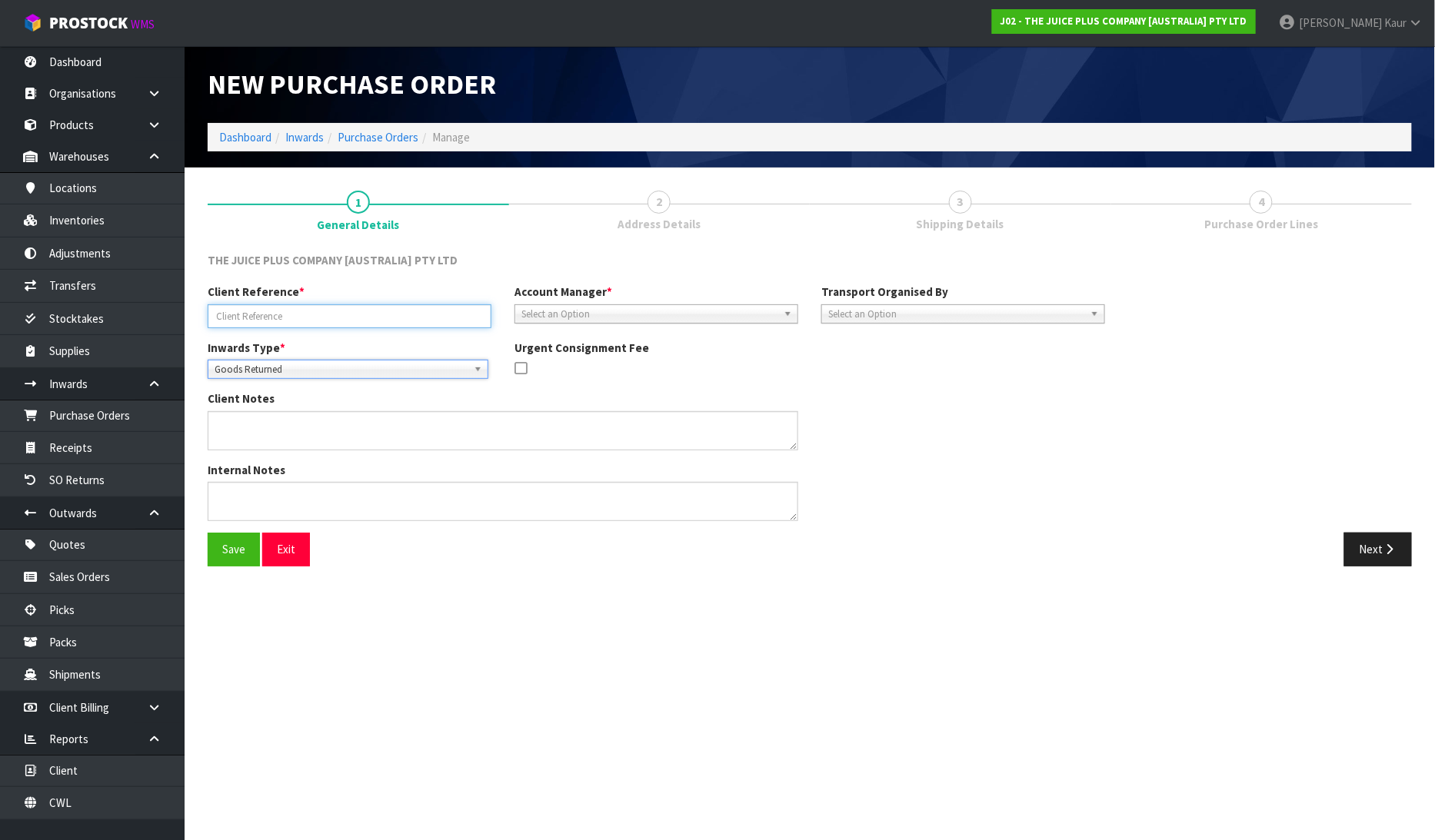
click at [301, 325] on input "text" at bounding box center [350, 316] width 284 height 24
type input "JP01-260470"
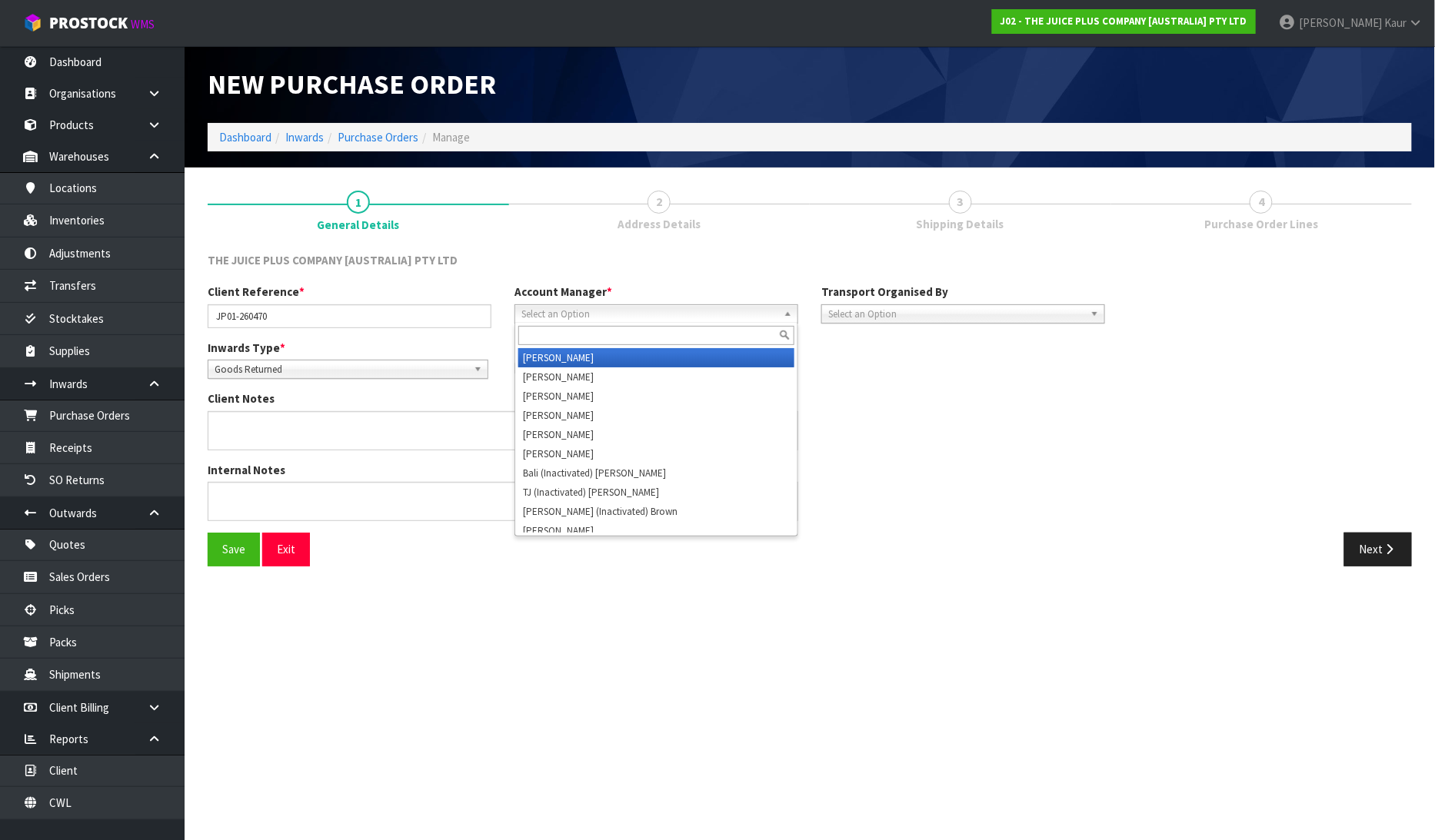
click at [612, 311] on span "Select an Option" at bounding box center [650, 315] width 256 height 19
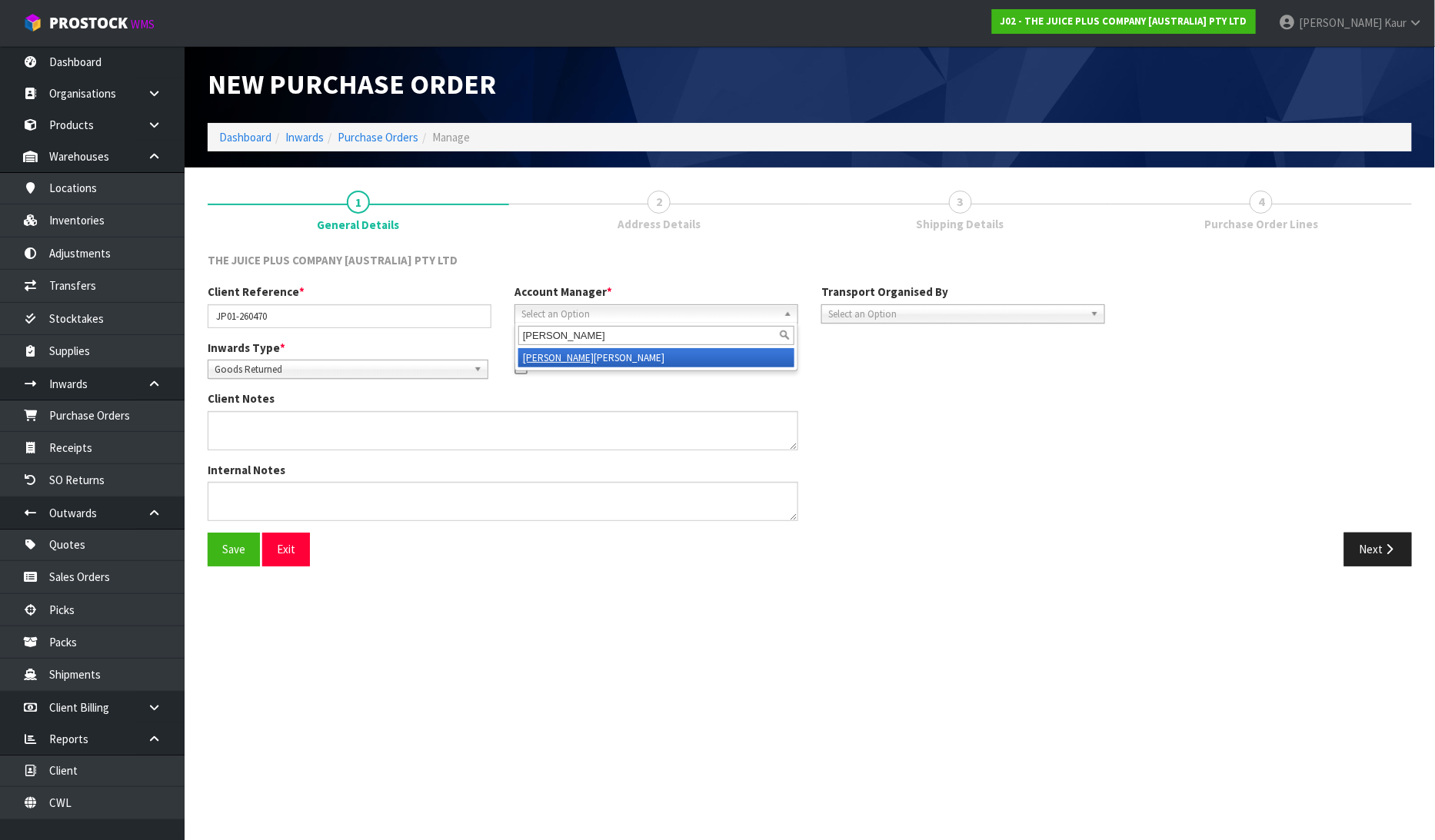
type input "ROCIO"
click at [588, 363] on li "Rocio Lopez" at bounding box center [657, 357] width 276 height 19
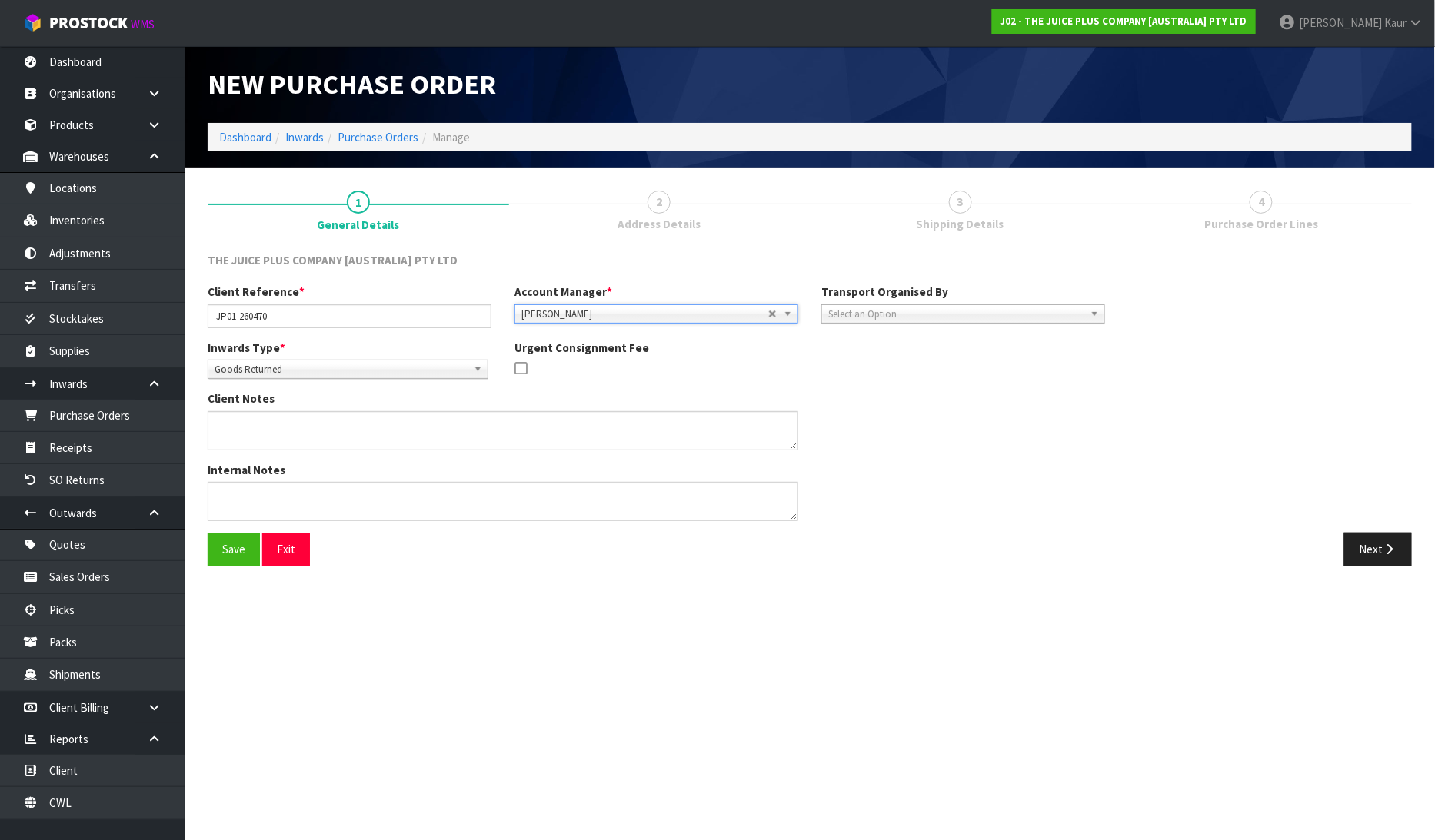
click at [935, 315] on span "Select an Option" at bounding box center [956, 315] width 256 height 19
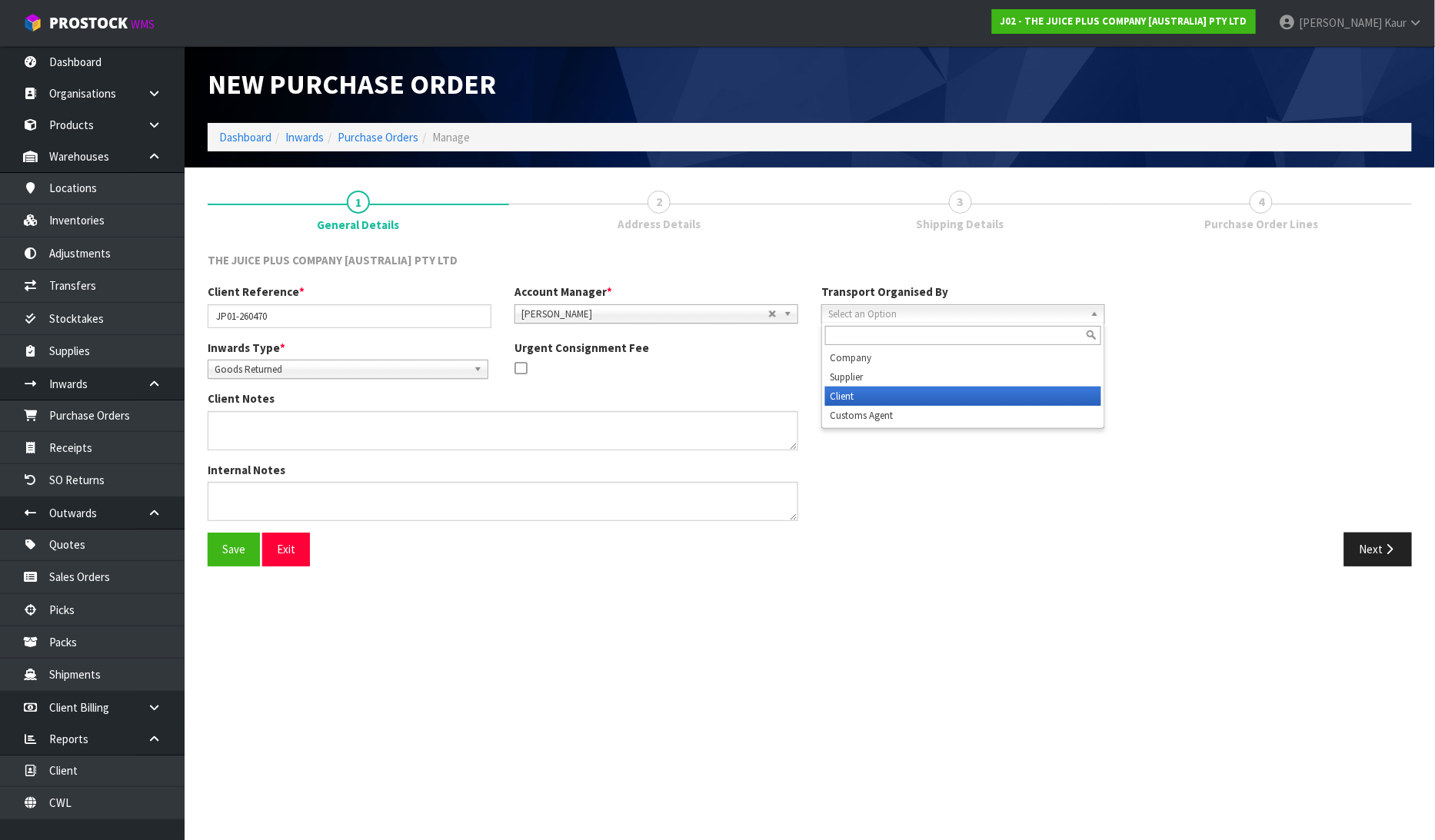
click at [898, 387] on li "Client" at bounding box center [963, 396] width 276 height 19
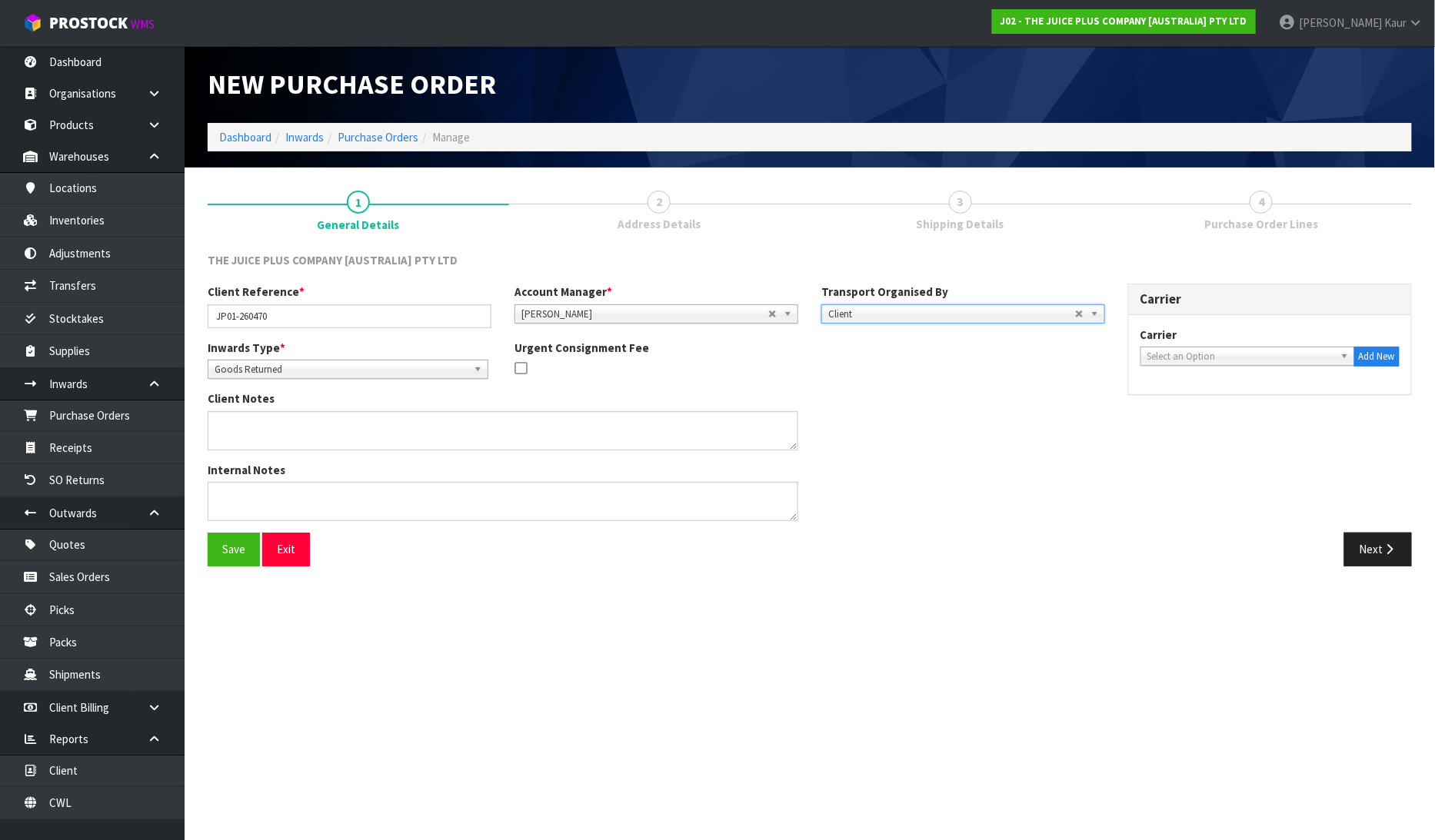
click at [1264, 348] on span "Select an Option" at bounding box center [1240, 356] width 187 height 19
click at [1229, 404] on li "NZP - NEW ZEALAND POST" at bounding box center [1247, 400] width 207 height 19
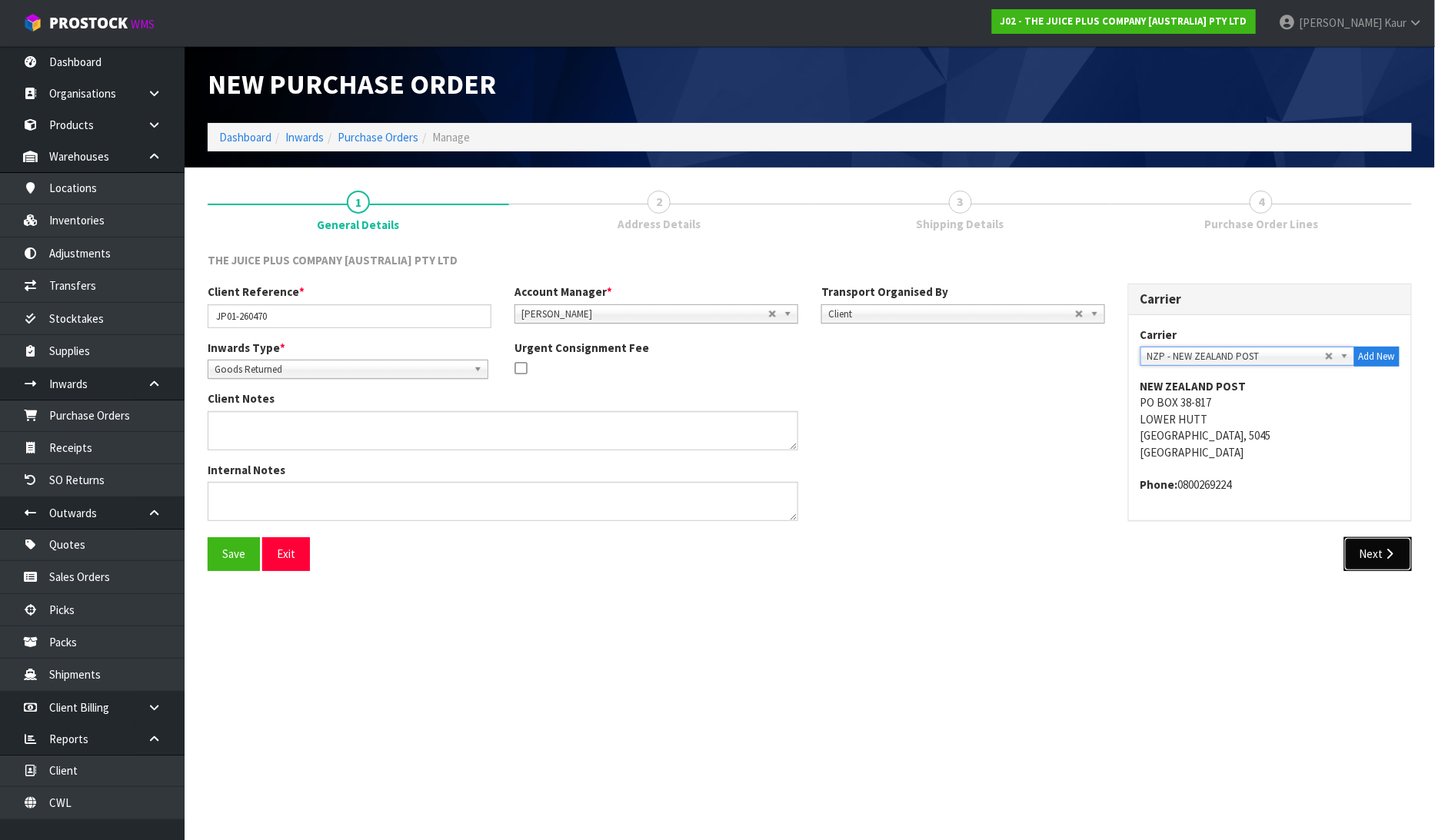
click at [1377, 552] on button "Next" at bounding box center [1378, 553] width 67 height 33
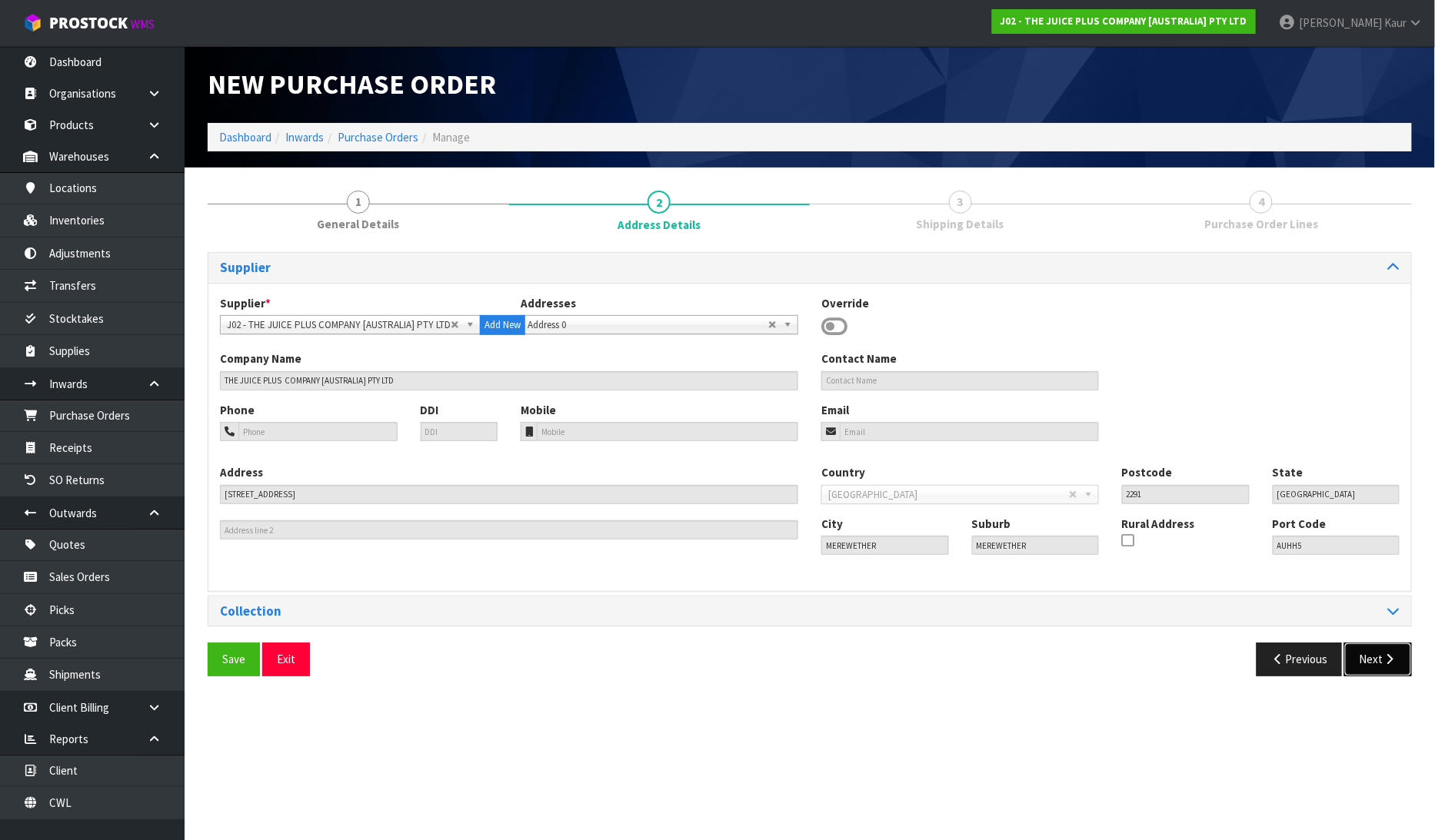
click at [1377, 670] on button "Next" at bounding box center [1378, 659] width 67 height 33
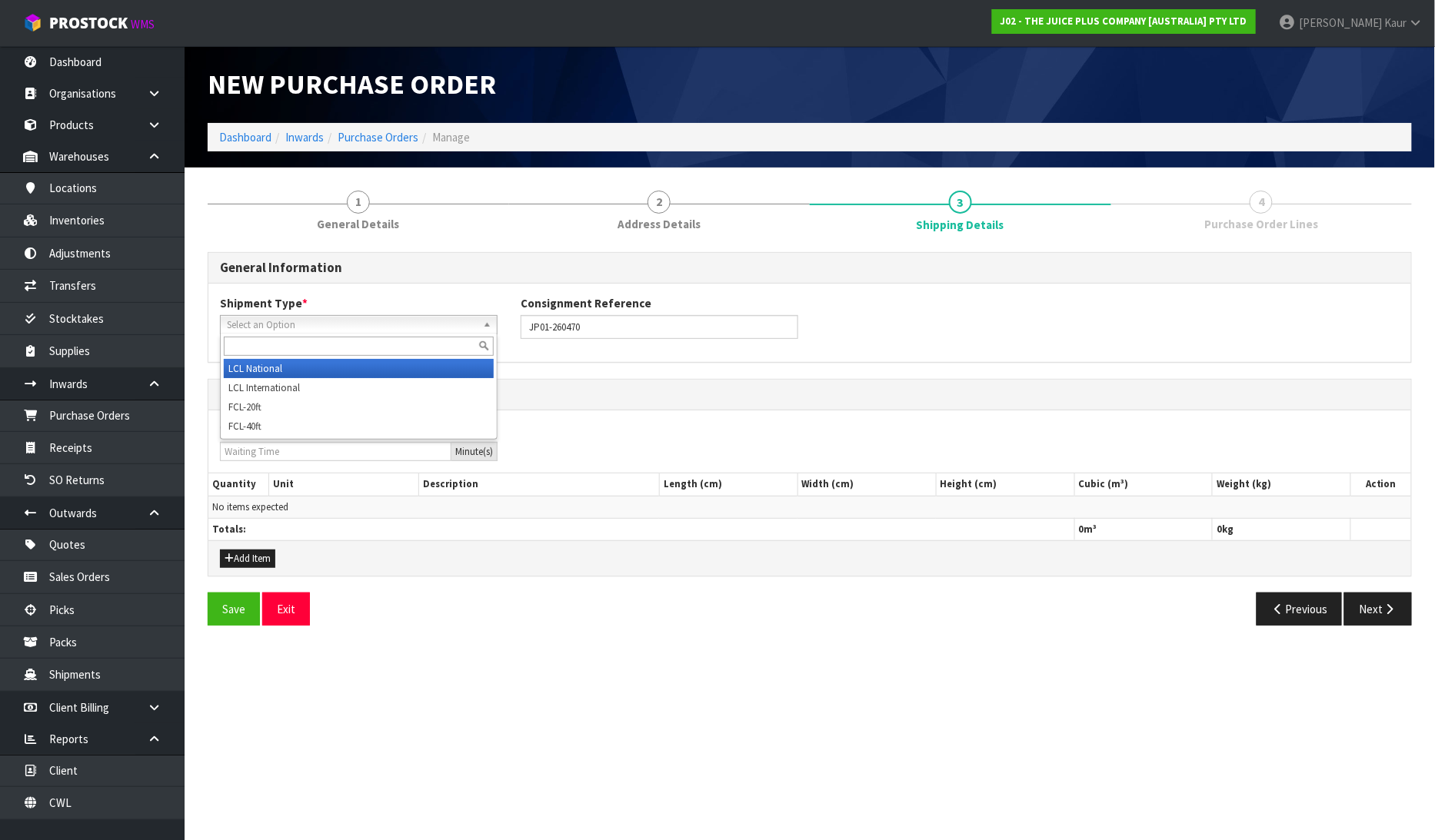
click at [288, 316] on span "Select an Option" at bounding box center [352, 325] width 250 height 19
click at [255, 374] on li "LCL National" at bounding box center [359, 368] width 270 height 19
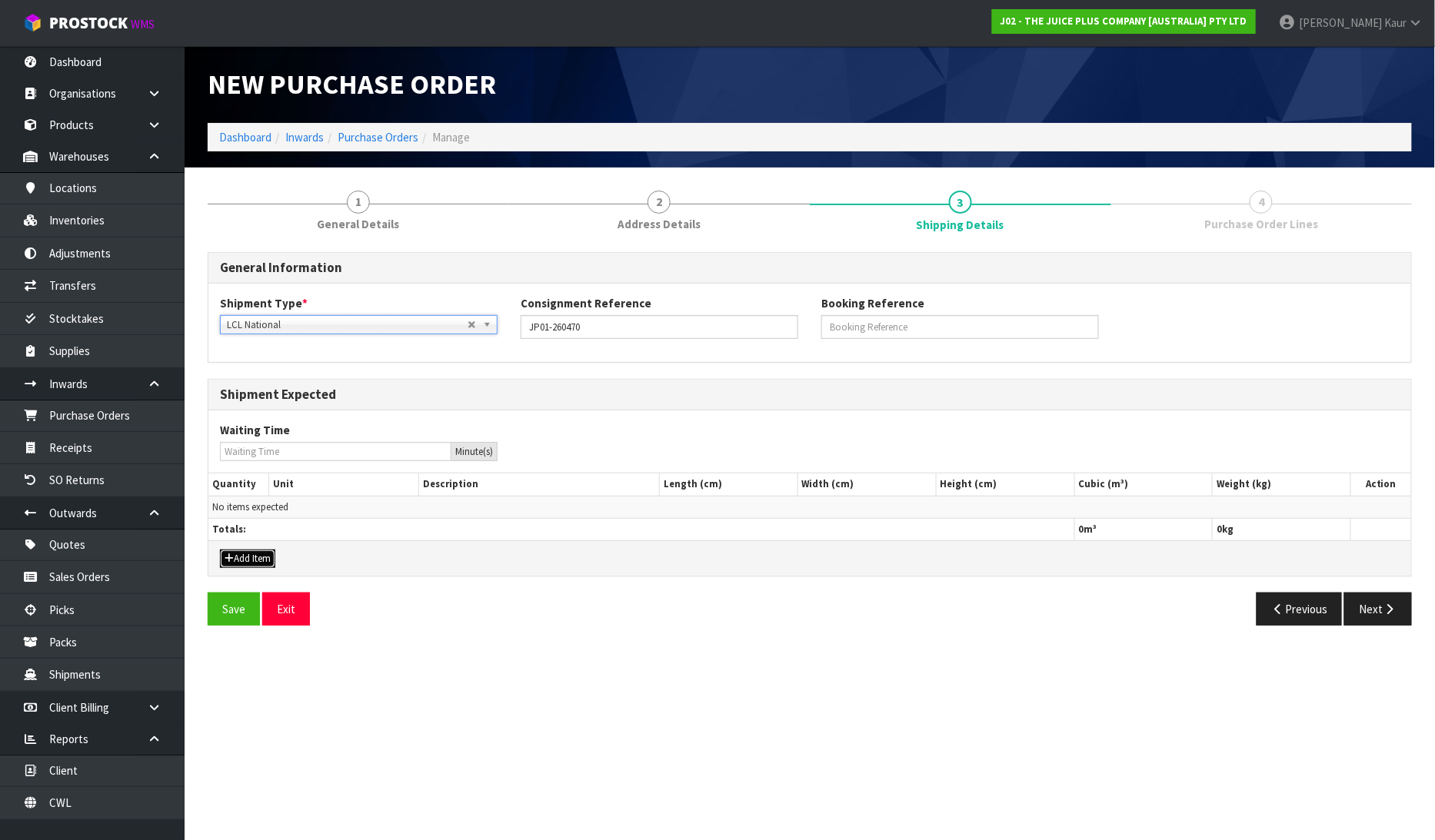
click at [240, 557] on button "Add Item" at bounding box center [247, 559] width 55 height 19
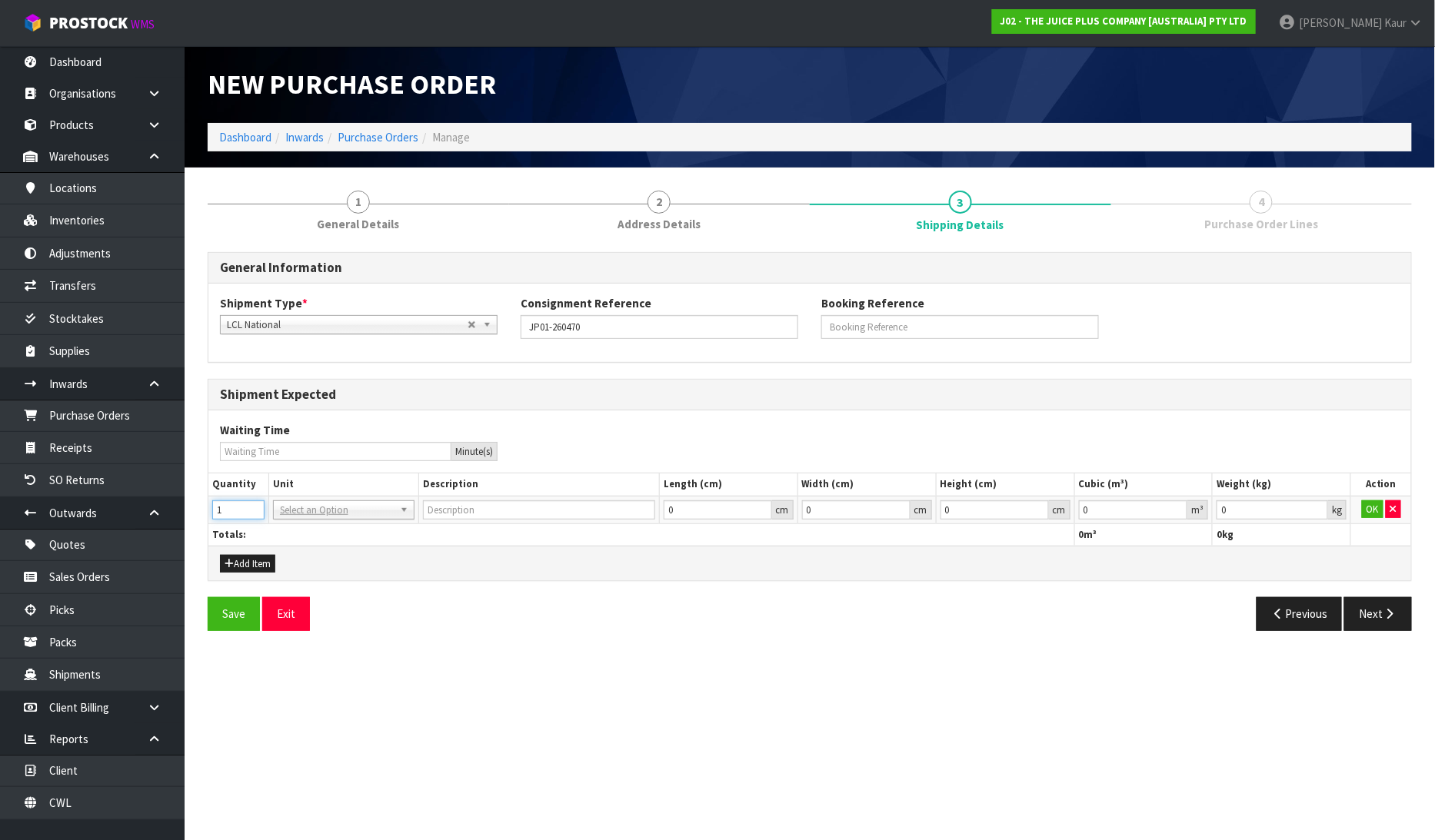
click at [254, 506] on input "1" at bounding box center [238, 510] width 52 height 19
click at [282, 530] on input "text" at bounding box center [343, 531] width 134 height 19
click at [1178, 508] on input "0.000001" at bounding box center [1133, 510] width 109 height 19
click at [1319, 505] on input "0.001" at bounding box center [1272, 510] width 112 height 19
click at [1381, 505] on button "OK" at bounding box center [1373, 510] width 22 height 19
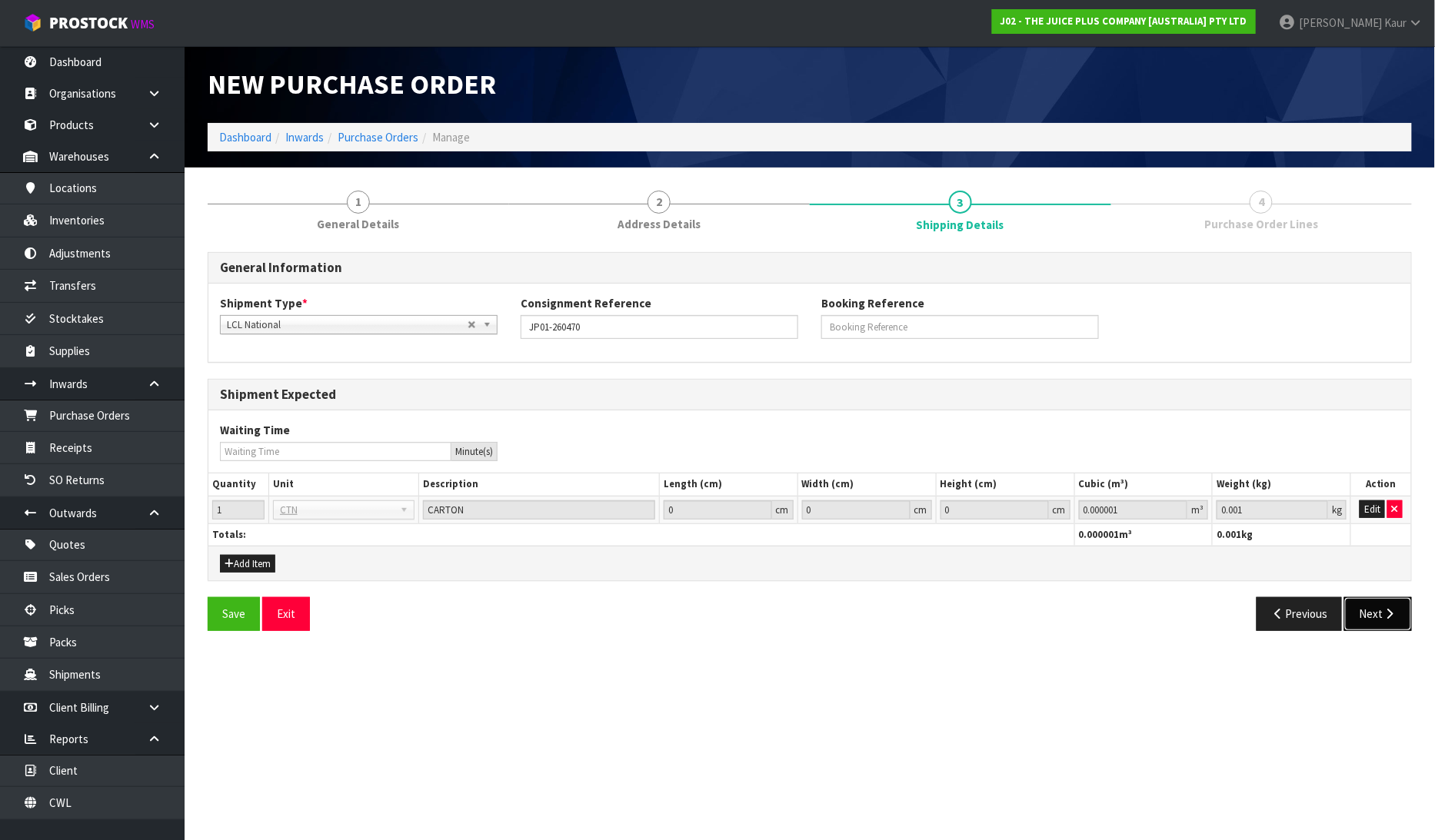
click at [1398, 618] on button "Next" at bounding box center [1378, 614] width 67 height 33
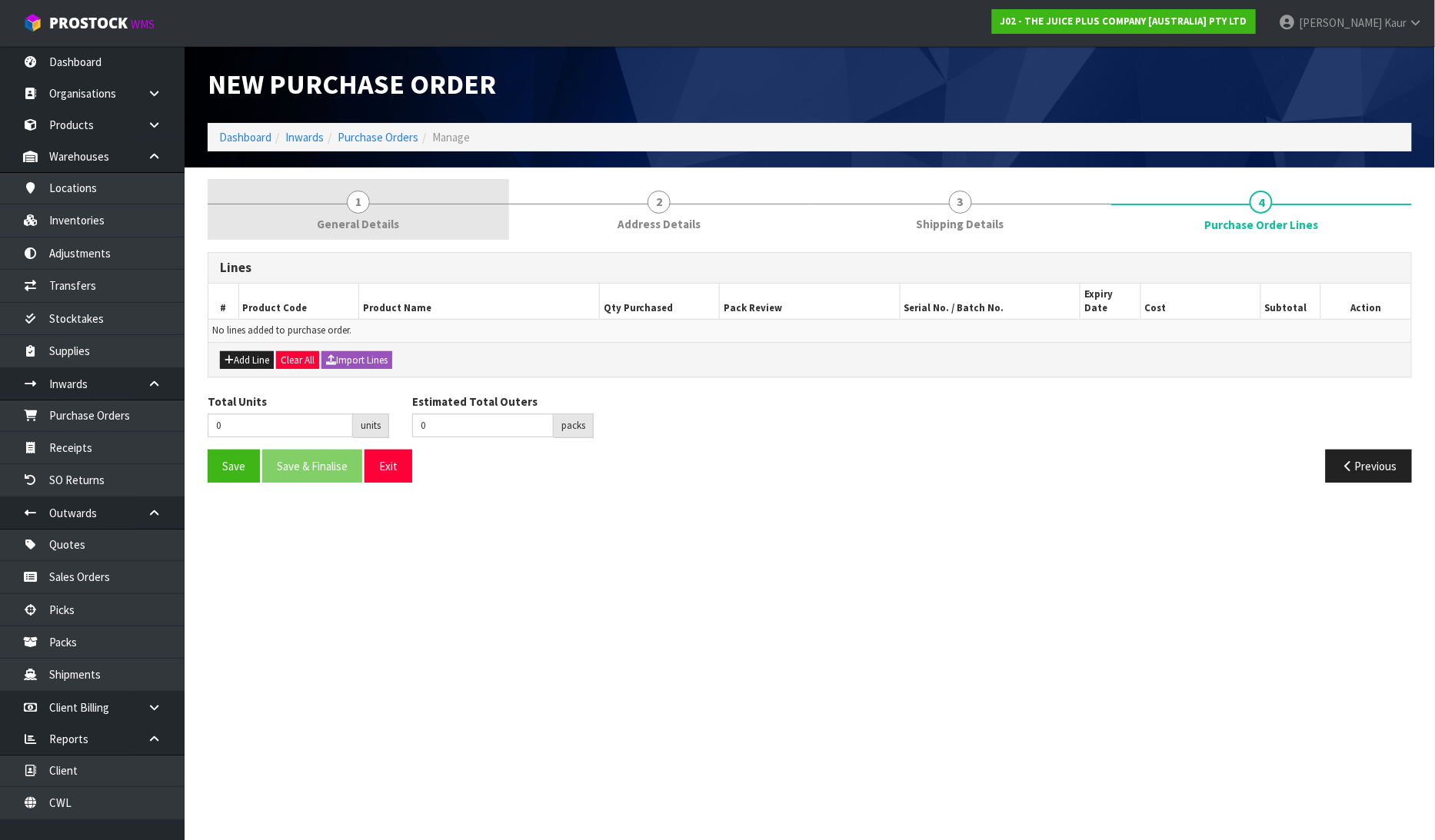
click at [397, 213] on link "1 General Details" at bounding box center [358, 209] width 302 height 60
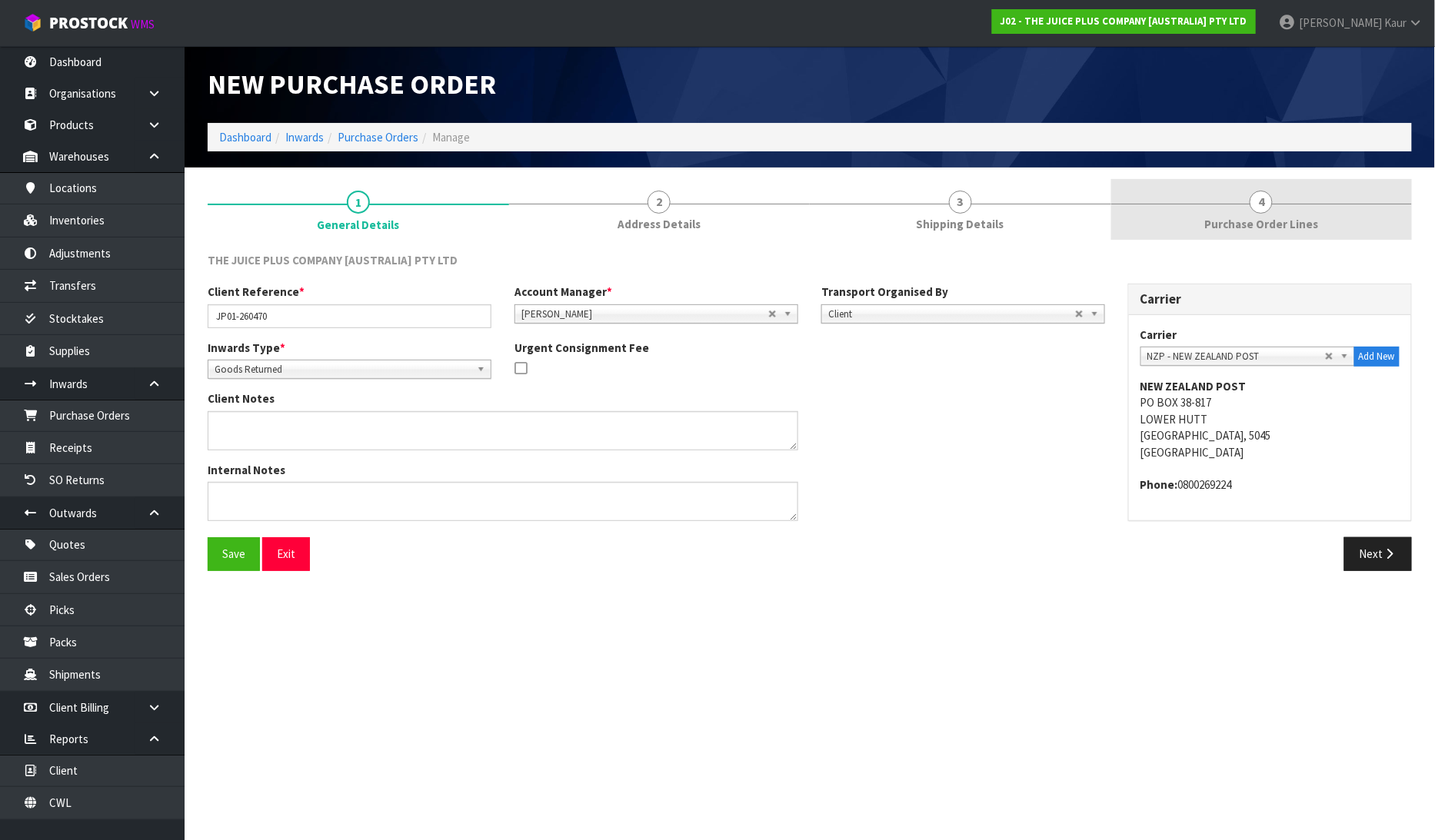
click at [1303, 224] on span "Purchase Order Lines" at bounding box center [1261, 224] width 114 height 16
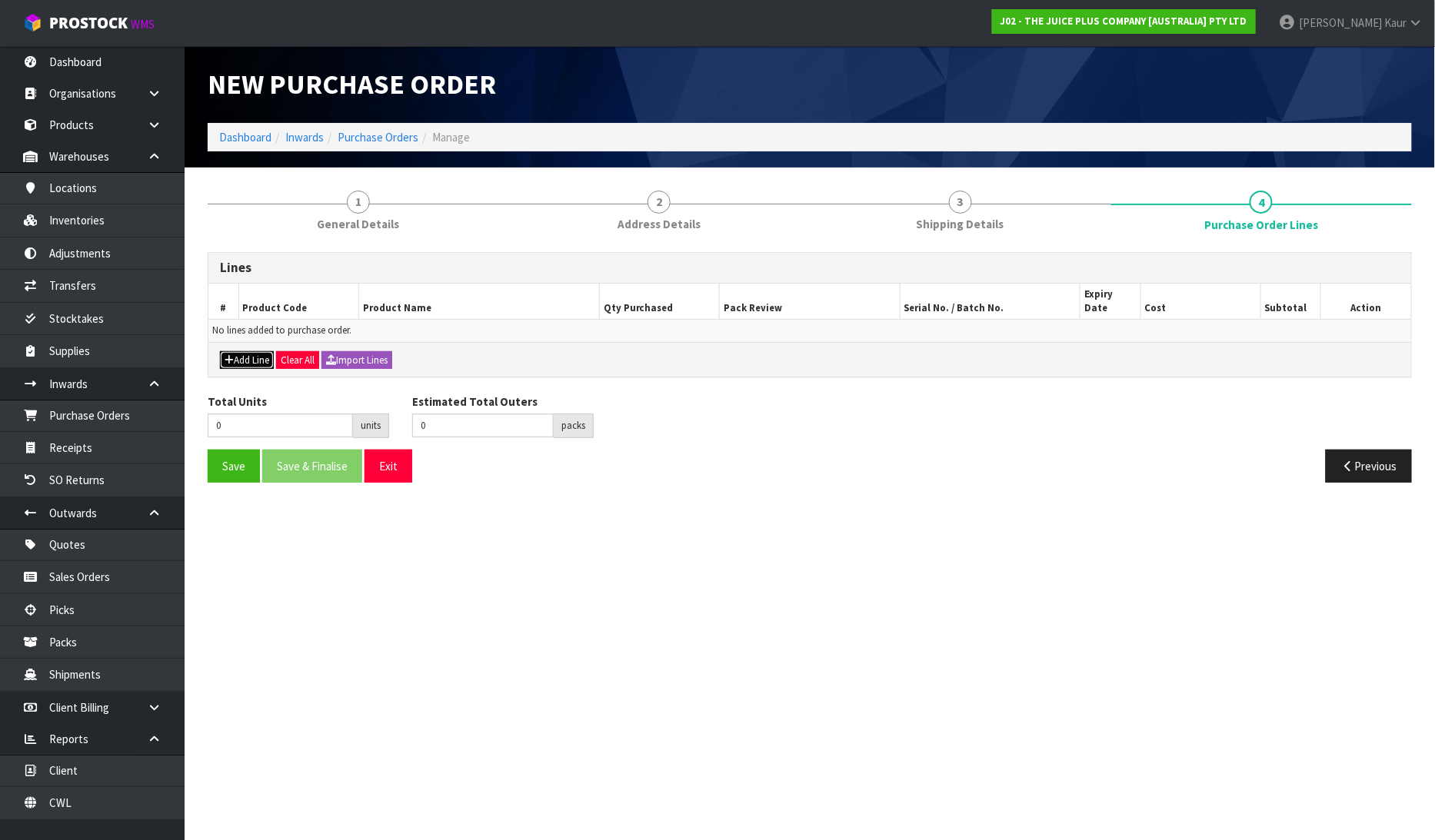
click at [237, 351] on button "Add Line" at bounding box center [247, 360] width 53 height 19
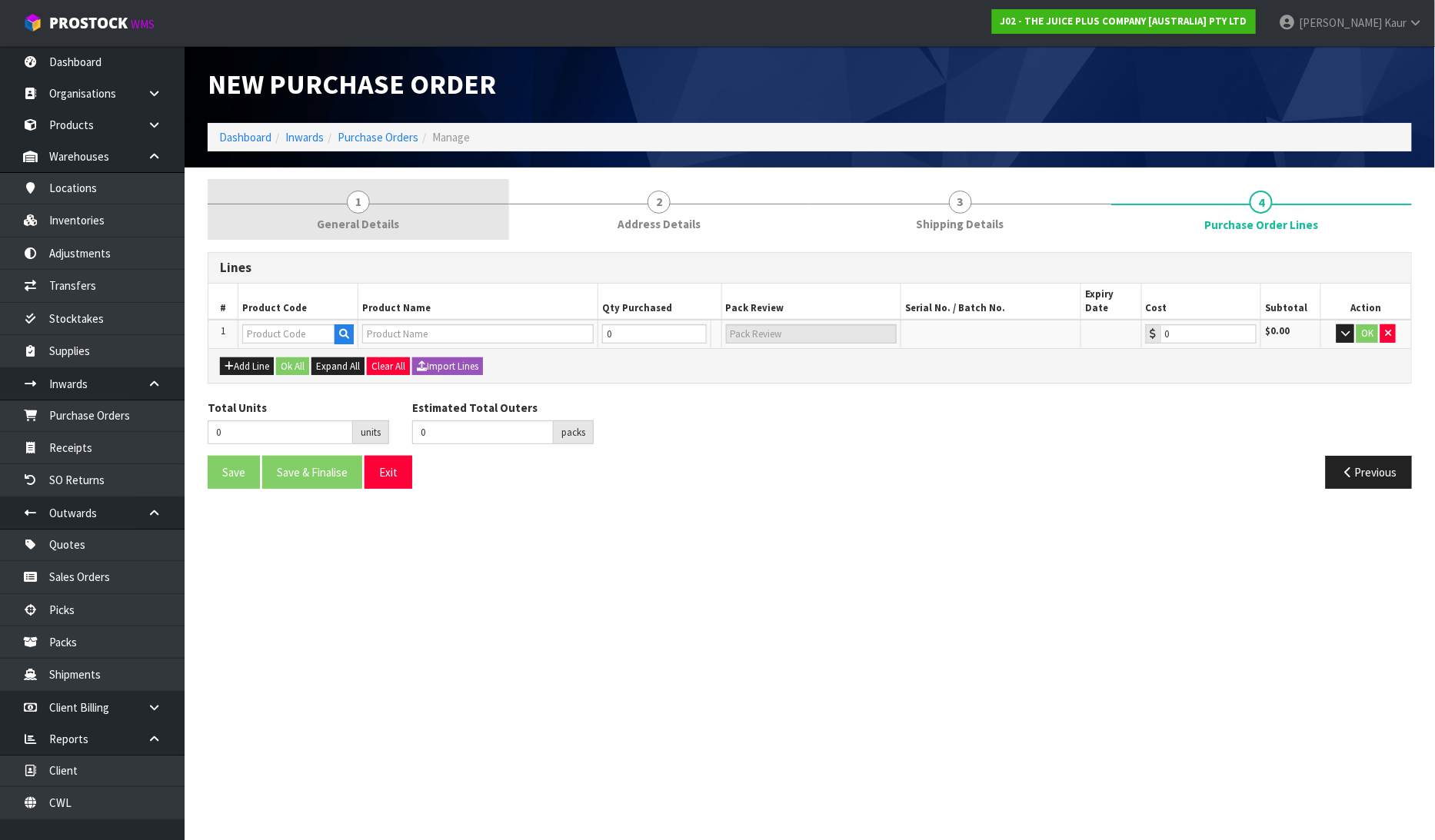
click at [331, 204] on link "1 General Details" at bounding box center [358, 209] width 302 height 60
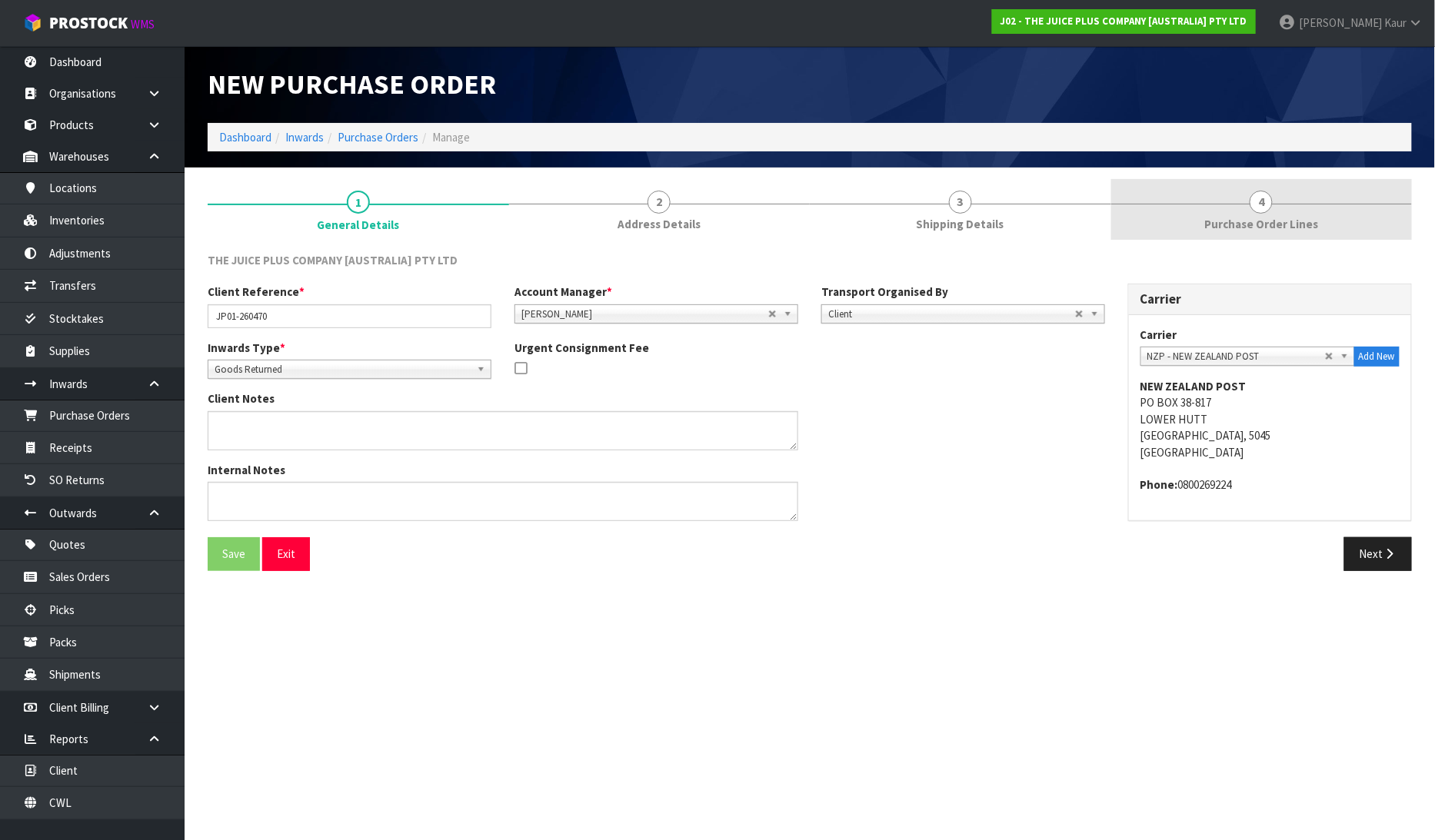
click at [1280, 212] on link "4 Purchase Order Lines" at bounding box center [1261, 209] width 302 height 60
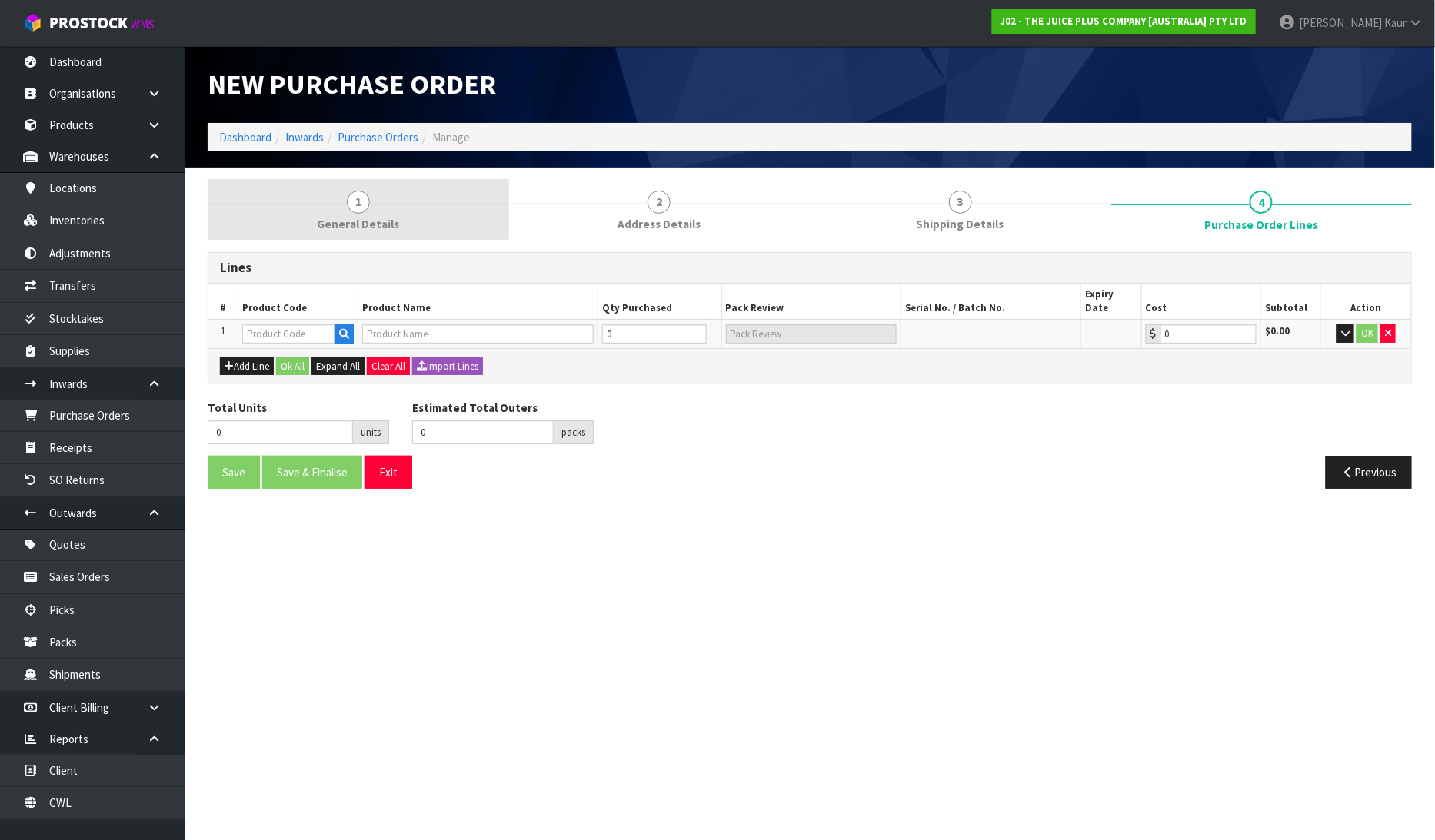
click at [377, 231] on span "General Details" at bounding box center [358, 224] width 82 height 16
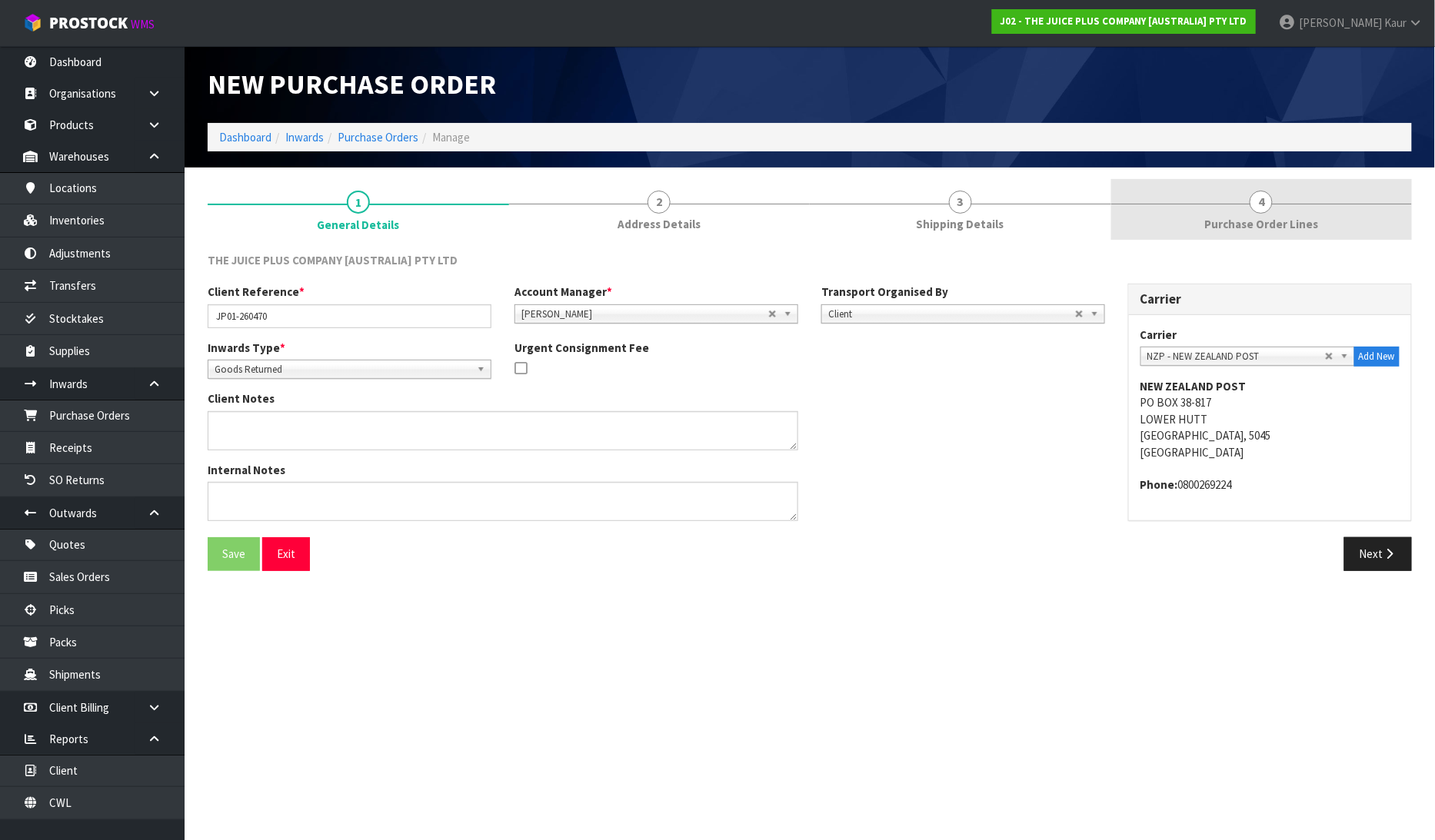
click at [1271, 218] on span "Purchase Order Lines" at bounding box center [1261, 224] width 114 height 16
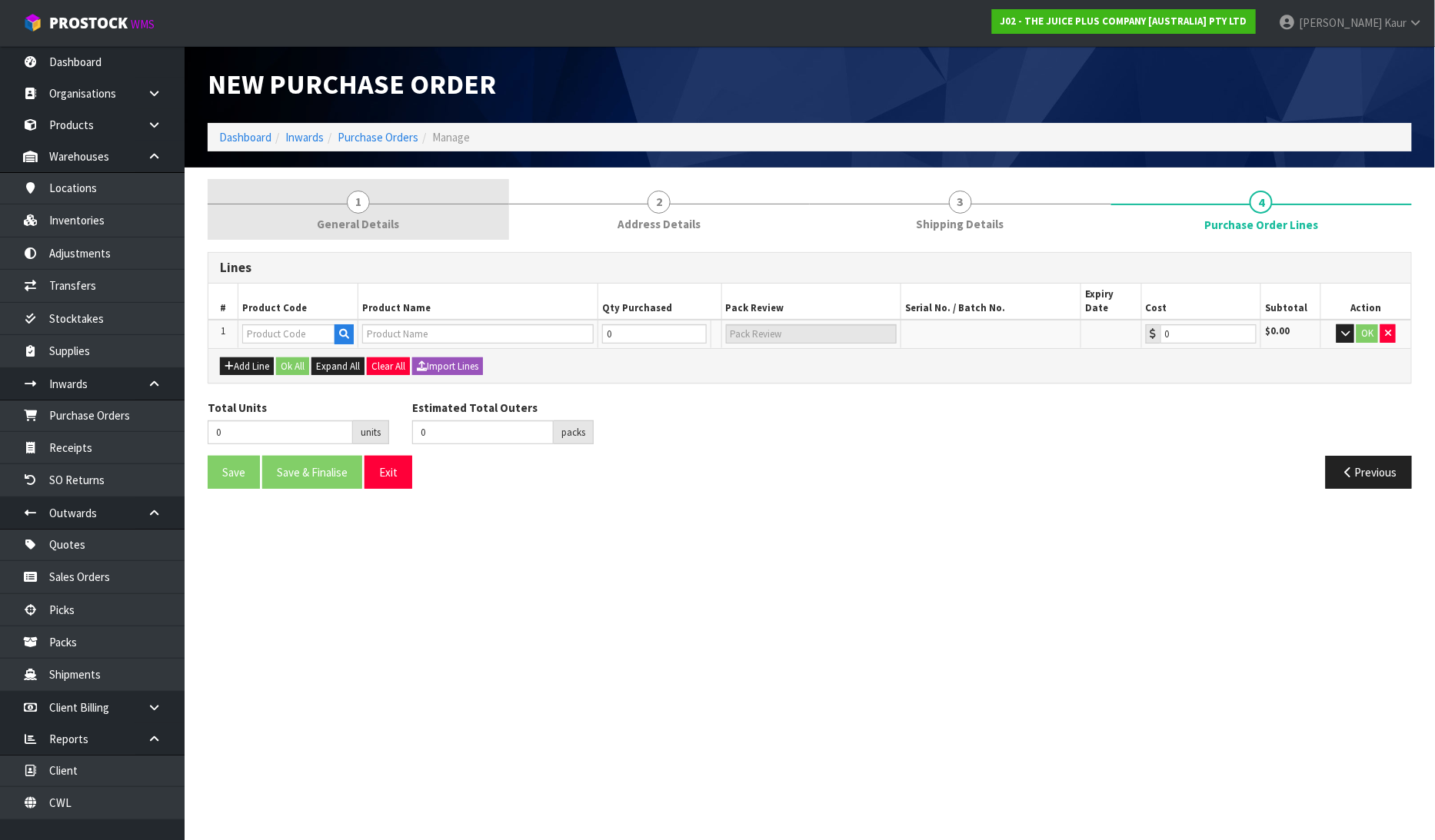
click at [357, 220] on span "General Details" at bounding box center [358, 224] width 82 height 16
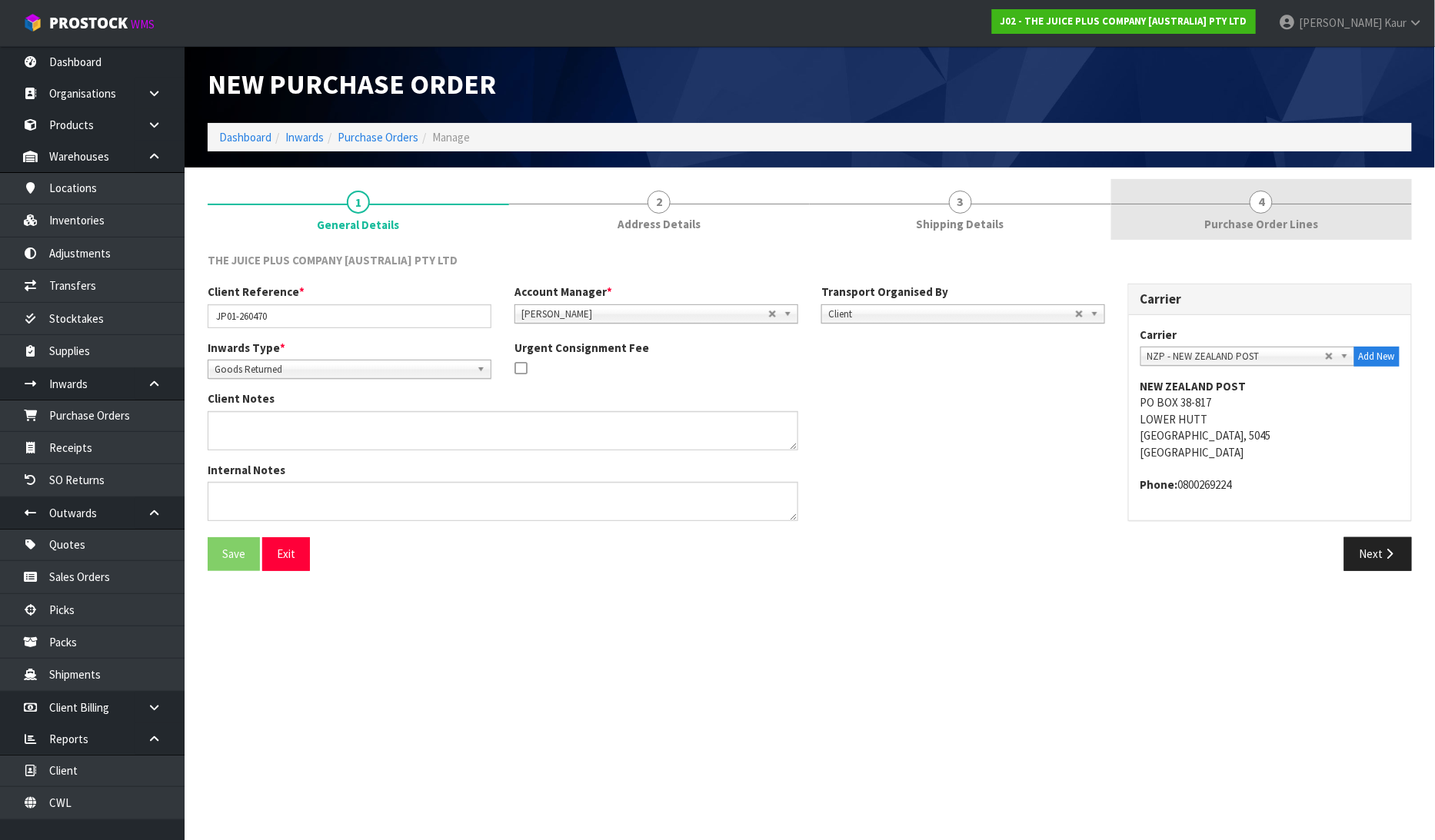
click at [1233, 208] on link "4 Purchase Order Lines" at bounding box center [1261, 209] width 302 height 60
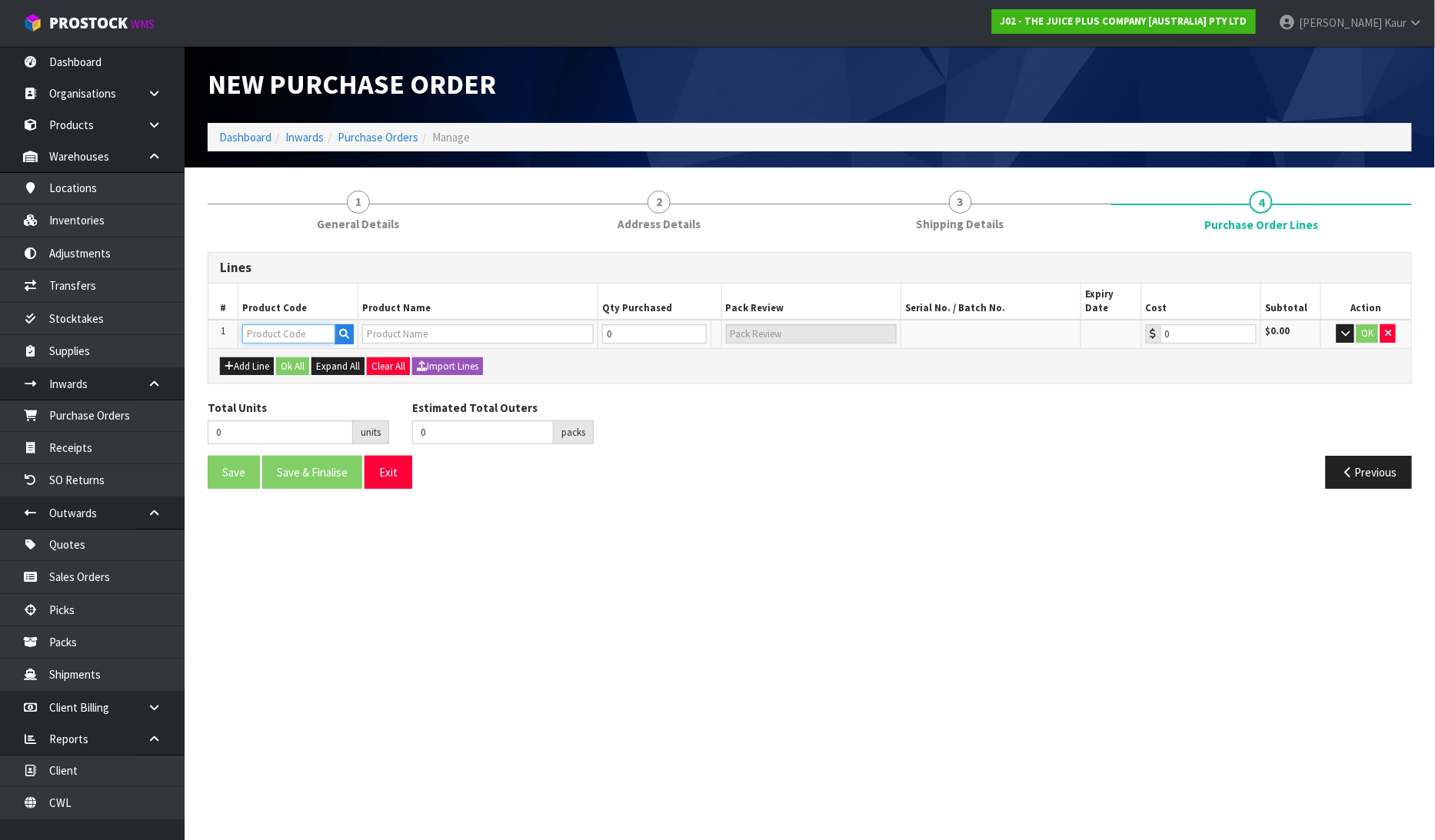
click at [319, 325] on input "text" at bounding box center [288, 334] width 93 height 19
click at [346, 362] on link "2043 NZBS1" at bounding box center [304, 365] width 122 height 21
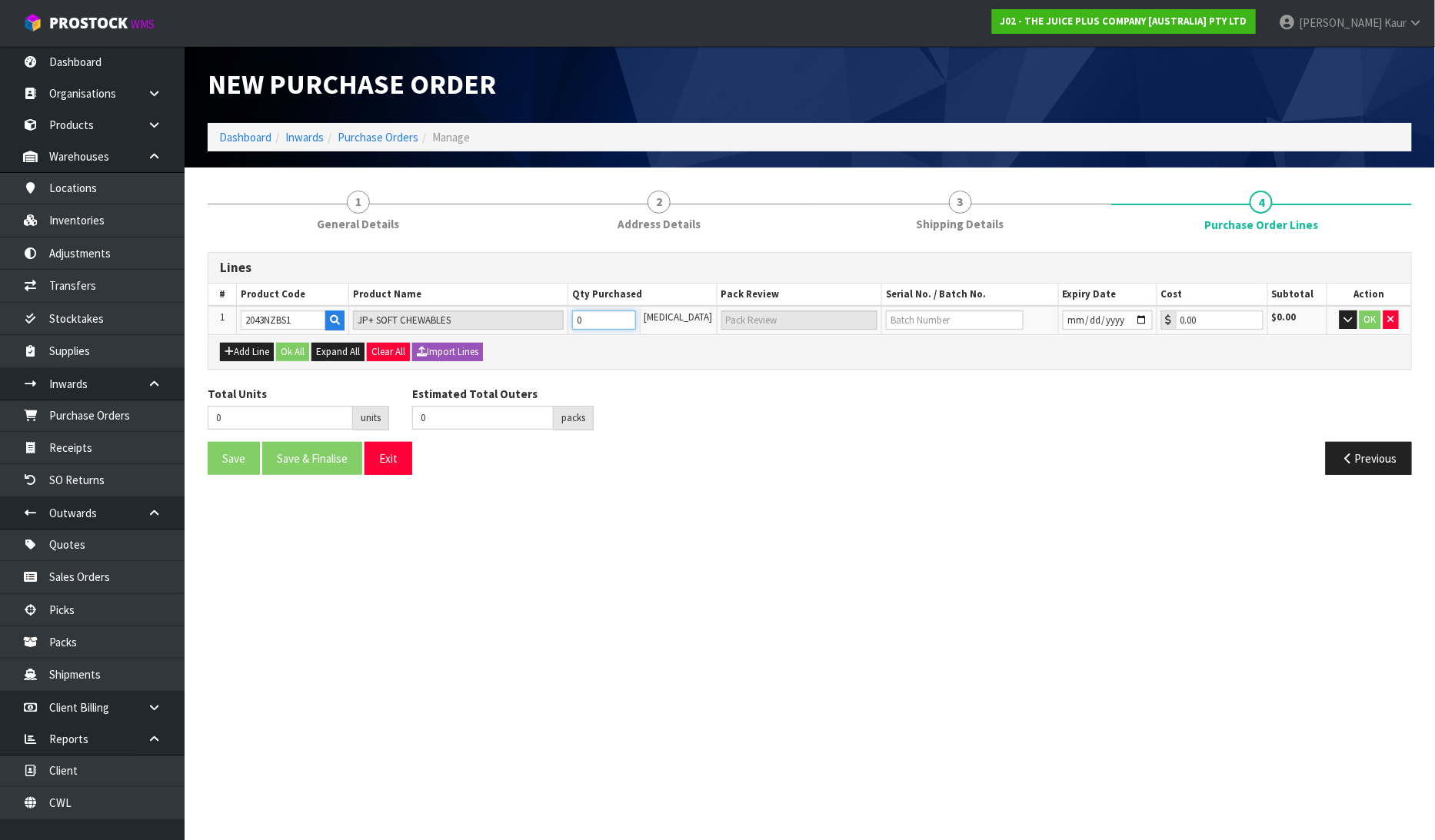
click at [626, 320] on input "0" at bounding box center [604, 320] width 64 height 19
click at [886, 325] on input "text" at bounding box center [955, 320] width 138 height 19
click at [1063, 319] on input "date" at bounding box center [1108, 320] width 90 height 19
click at [1370, 315] on button "OK" at bounding box center [1371, 320] width 22 height 19
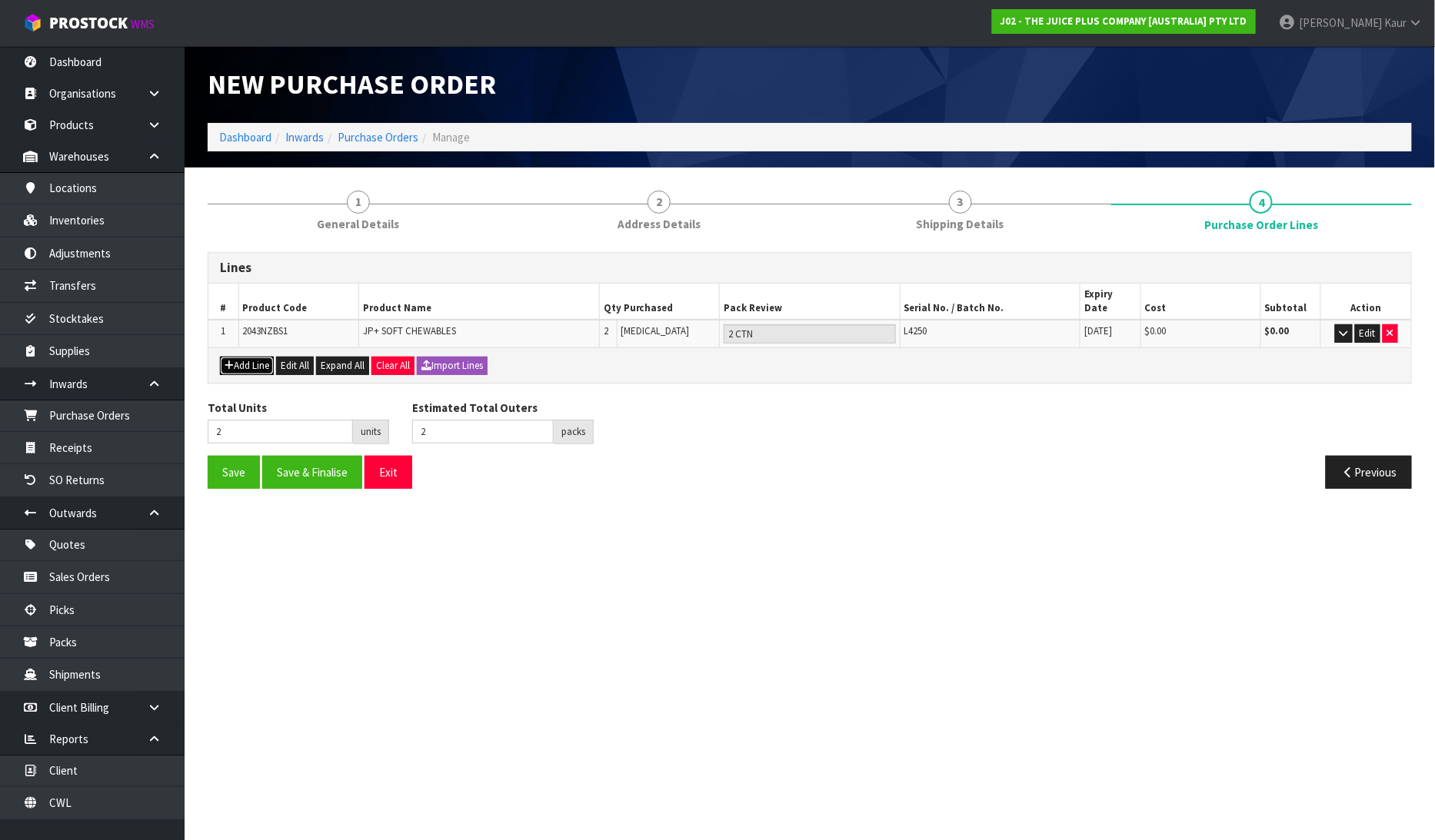
click at [241, 356] on button "Add Line" at bounding box center [247, 366] width 53 height 19
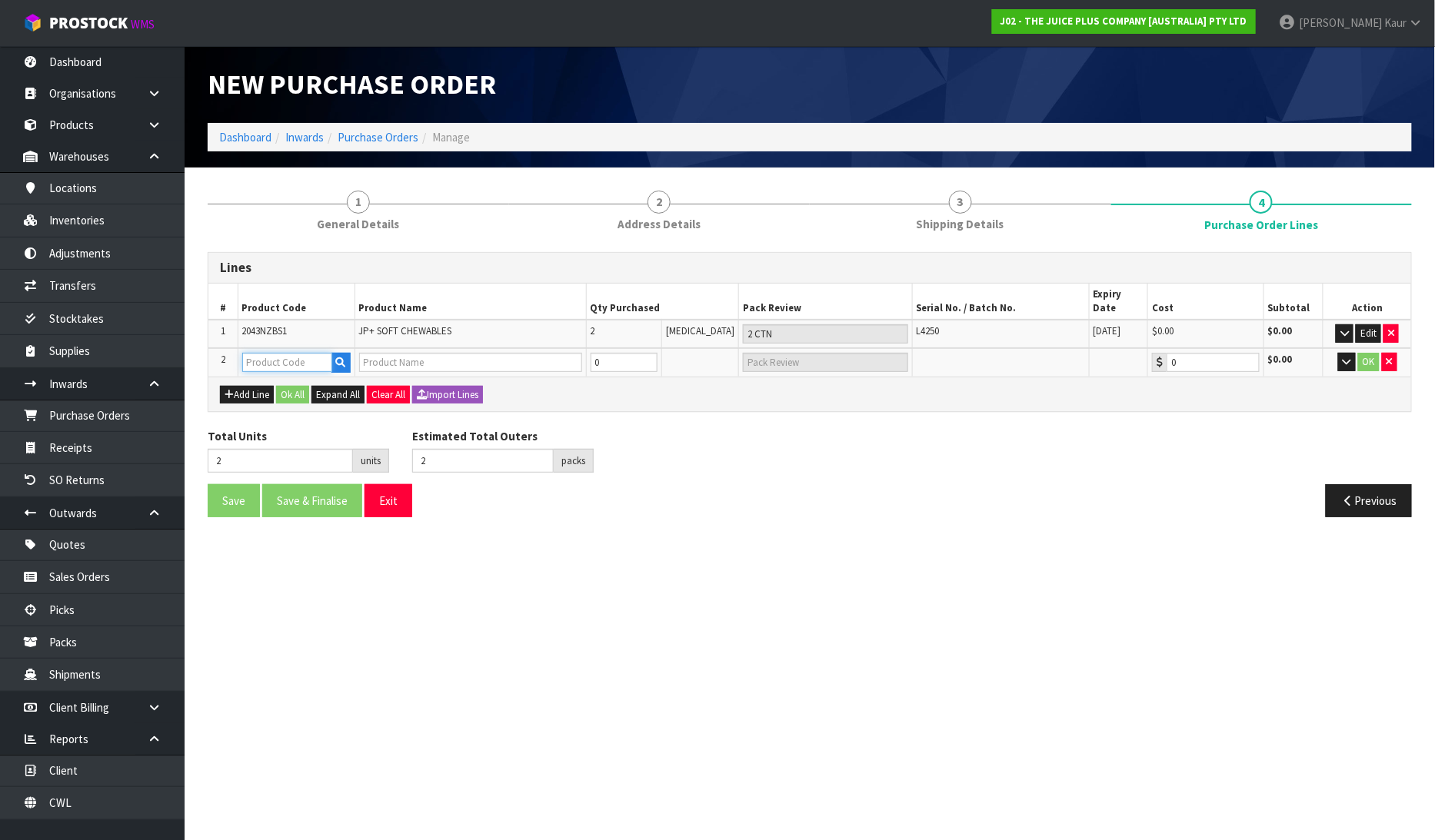
click at [267, 353] on input "text" at bounding box center [287, 362] width 90 height 19
click at [298, 390] on link "2012 NZBS1" at bounding box center [304, 394] width 122 height 21
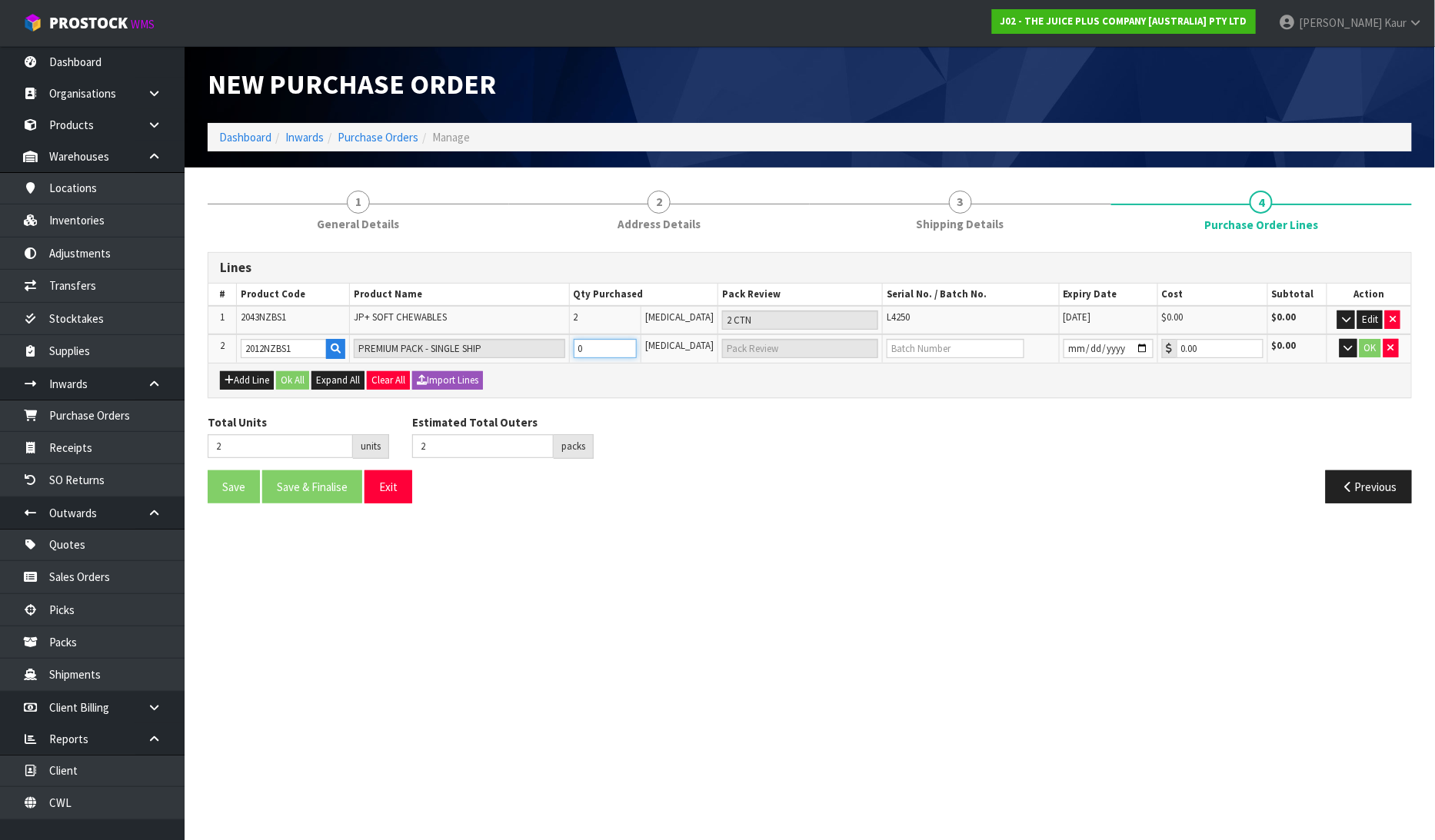
click at [608, 346] on input "0" at bounding box center [605, 348] width 63 height 19
click at [938, 346] on input "text" at bounding box center [956, 348] width 138 height 19
click at [1064, 342] on input "date" at bounding box center [1109, 348] width 90 height 19
click at [1377, 341] on button "OK" at bounding box center [1371, 348] width 22 height 19
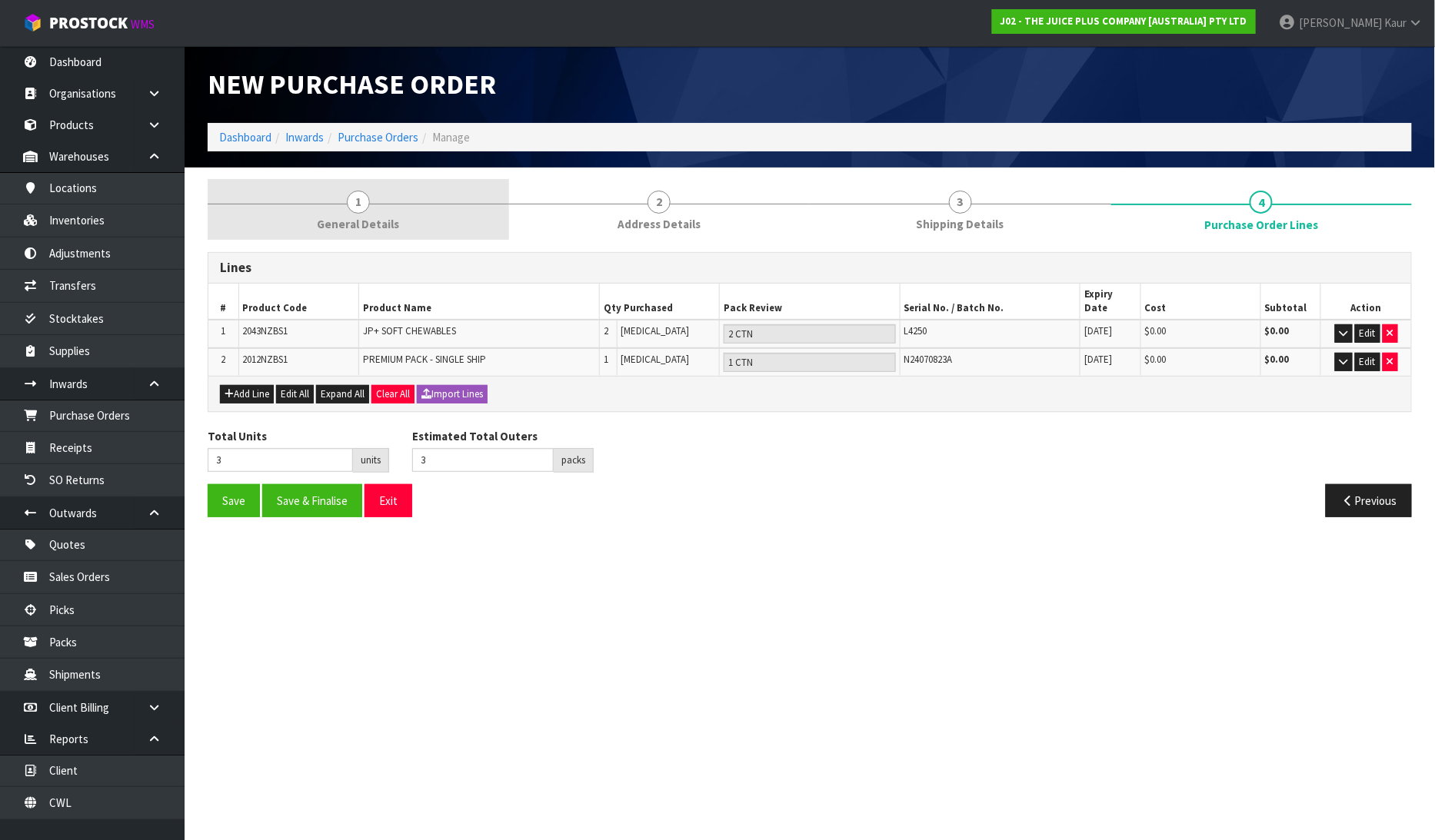
click at [354, 201] on span "1" at bounding box center [358, 202] width 23 height 23
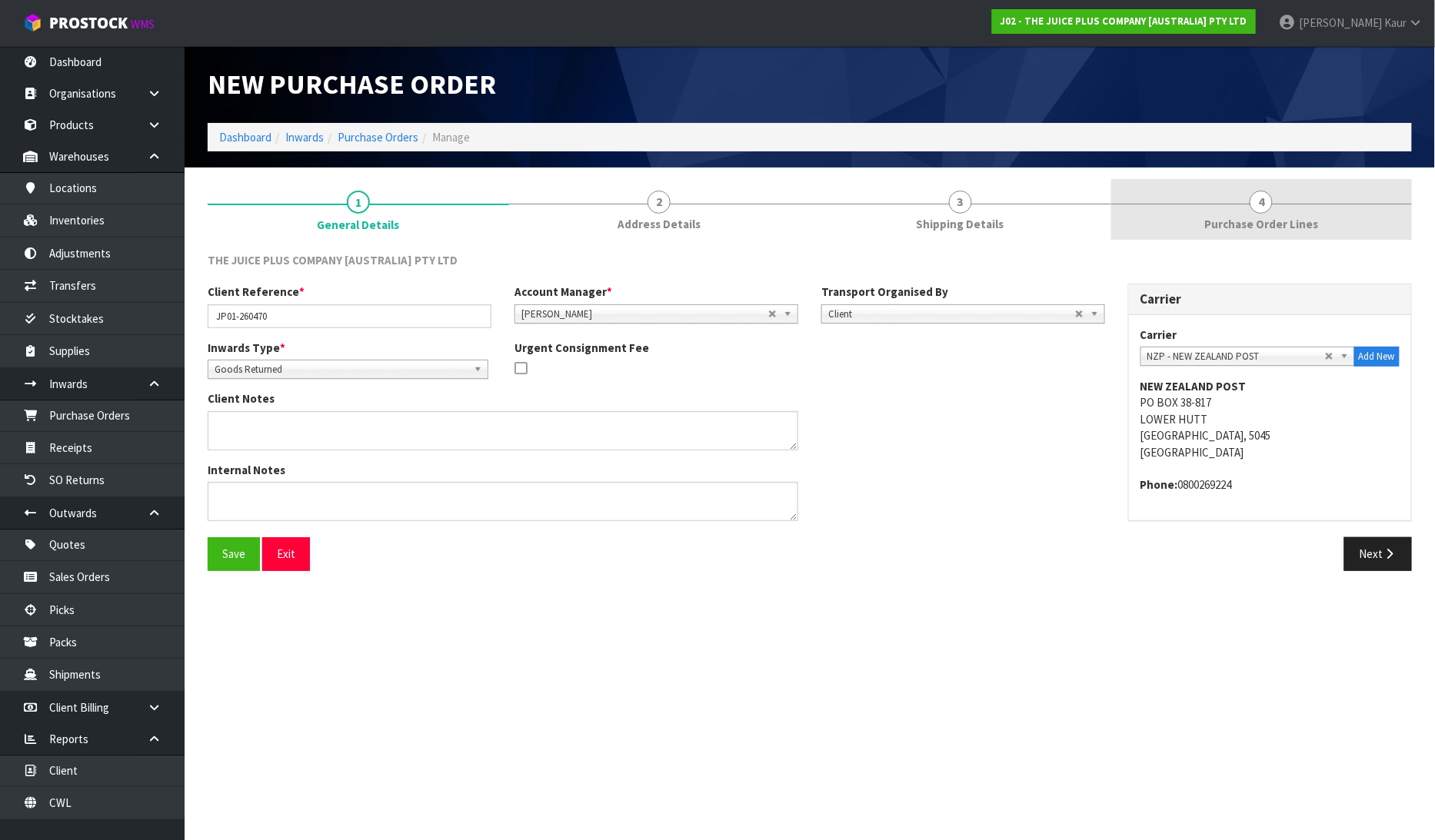
click at [1257, 221] on span "Purchase Order Lines" at bounding box center [1261, 224] width 114 height 16
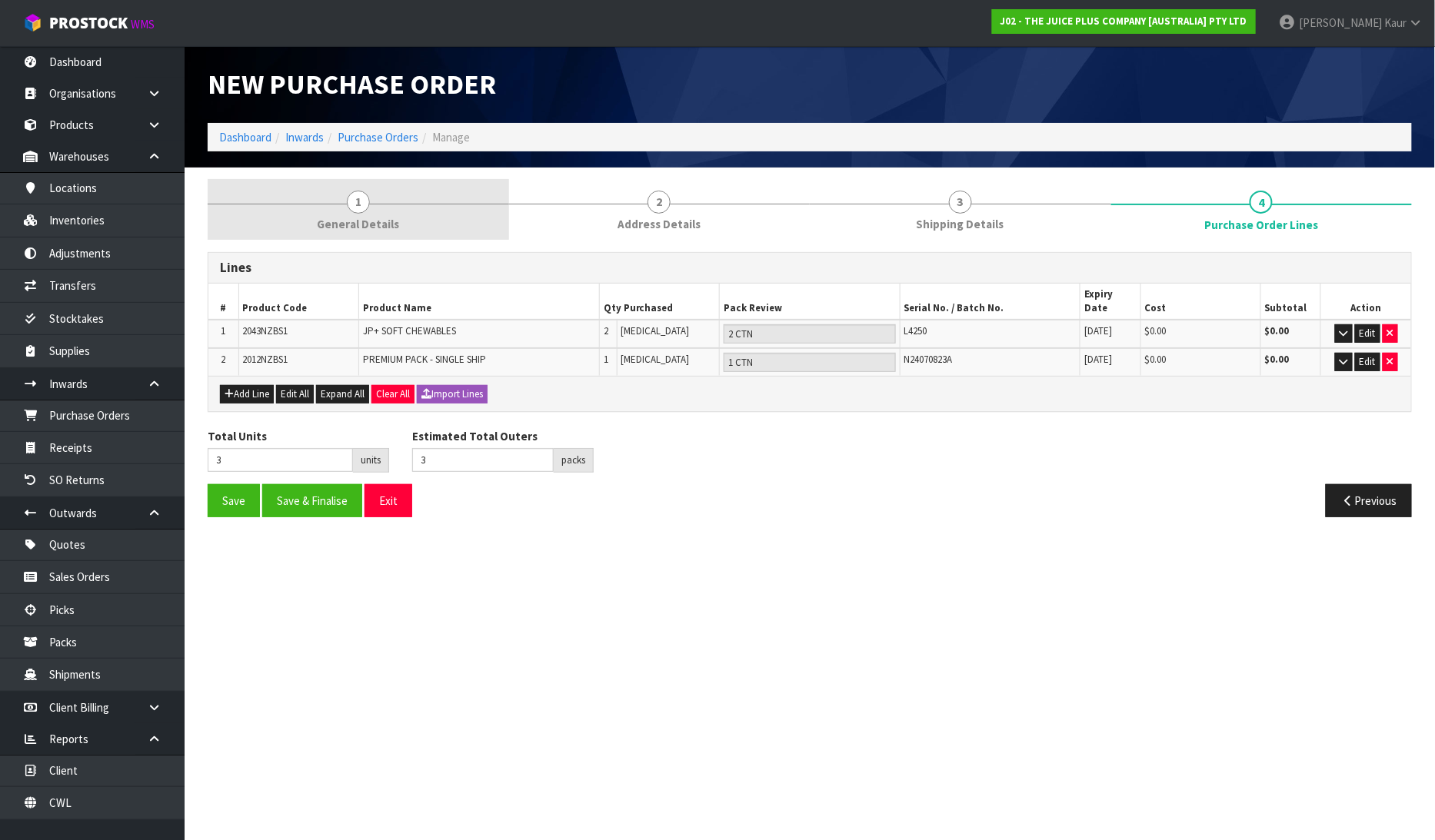
click at [340, 214] on link "1 General Details" at bounding box center [358, 209] width 302 height 60
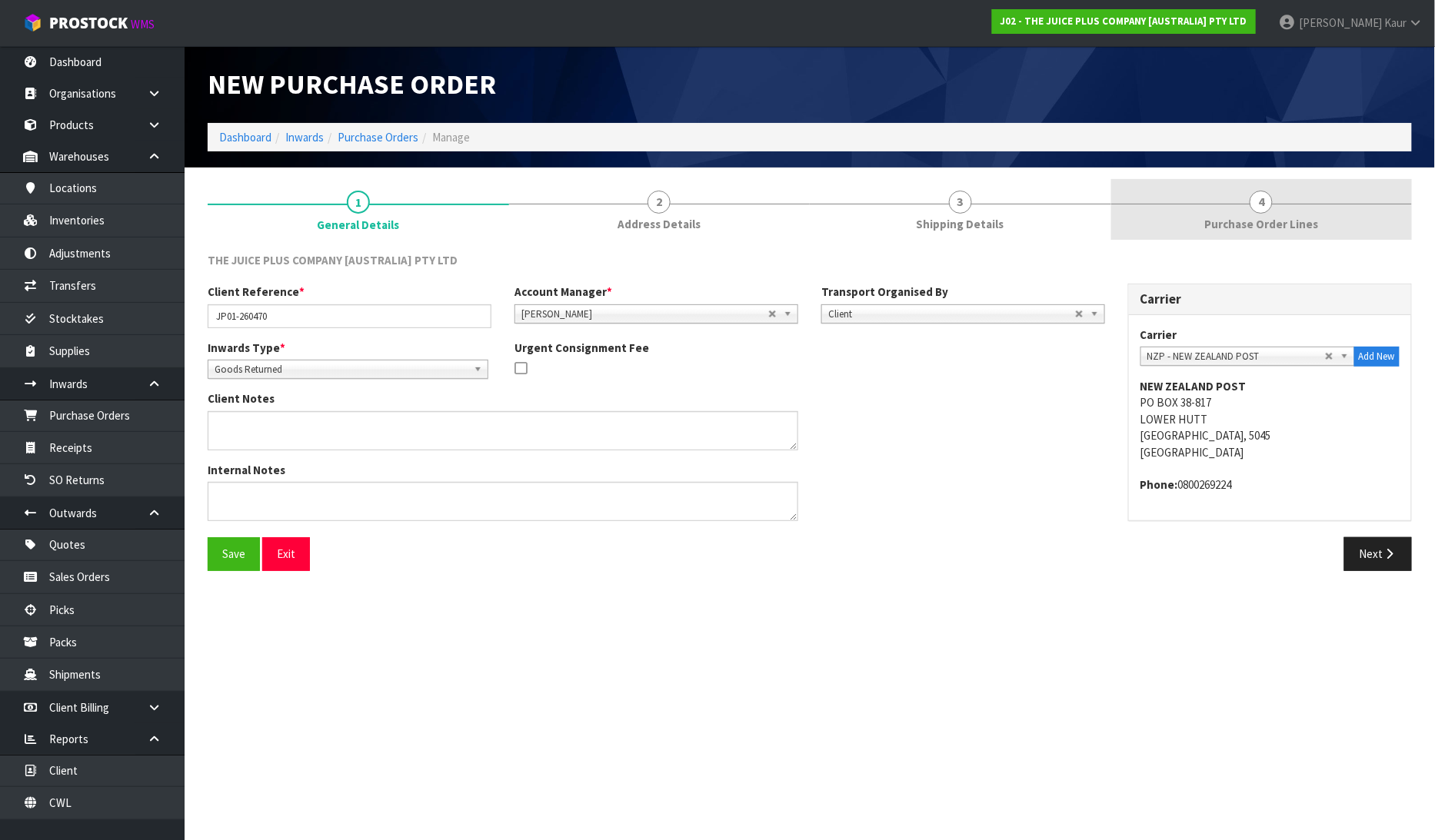
drag, startPoint x: 1258, startPoint y: 219, endPoint x: 1223, endPoint y: 236, distance: 38.9
click at [1259, 219] on span "Purchase Order Lines" at bounding box center [1261, 224] width 114 height 16
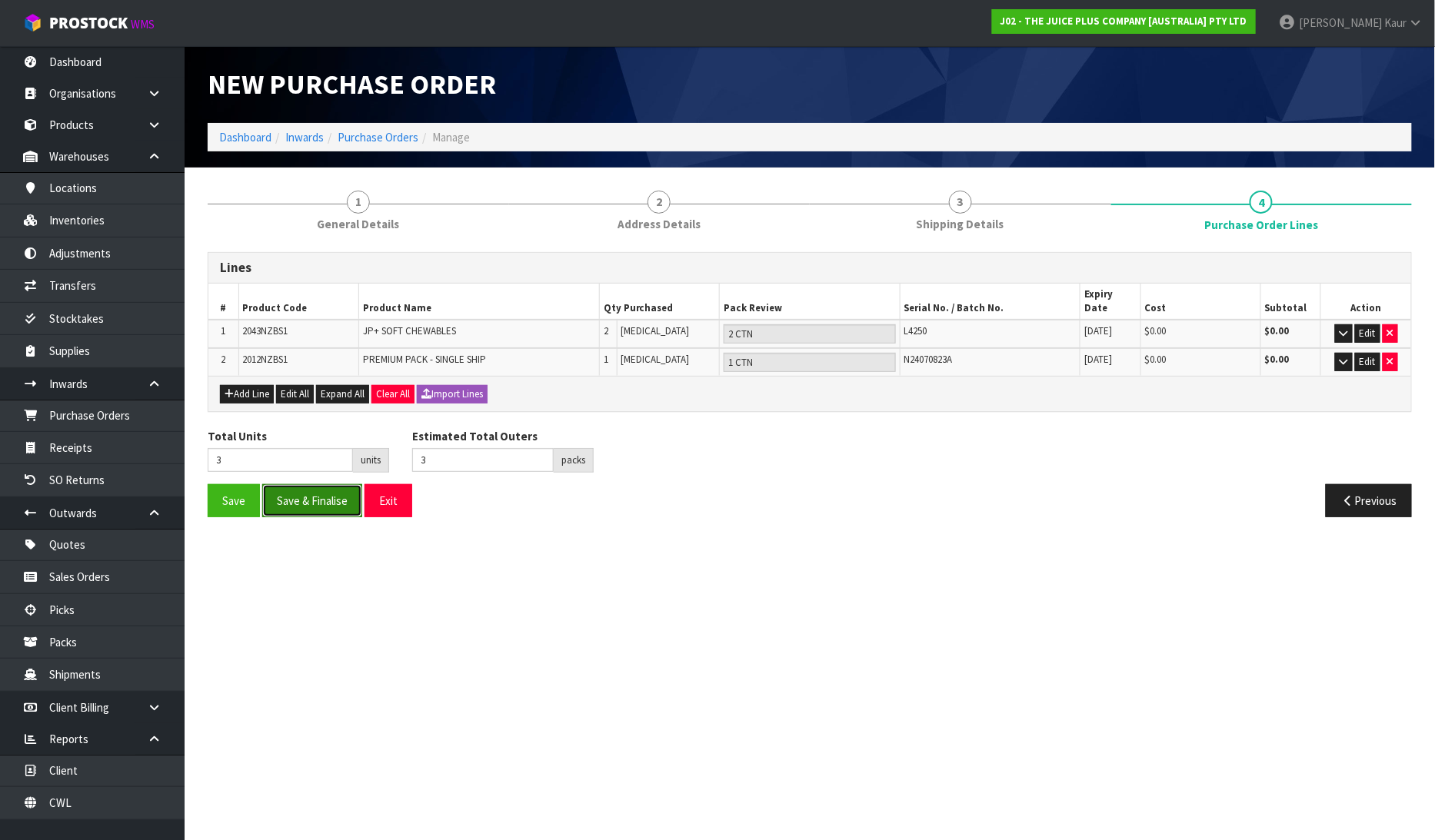
click at [288, 484] on button "Save & Finalise" at bounding box center [312, 501] width 100 height 33
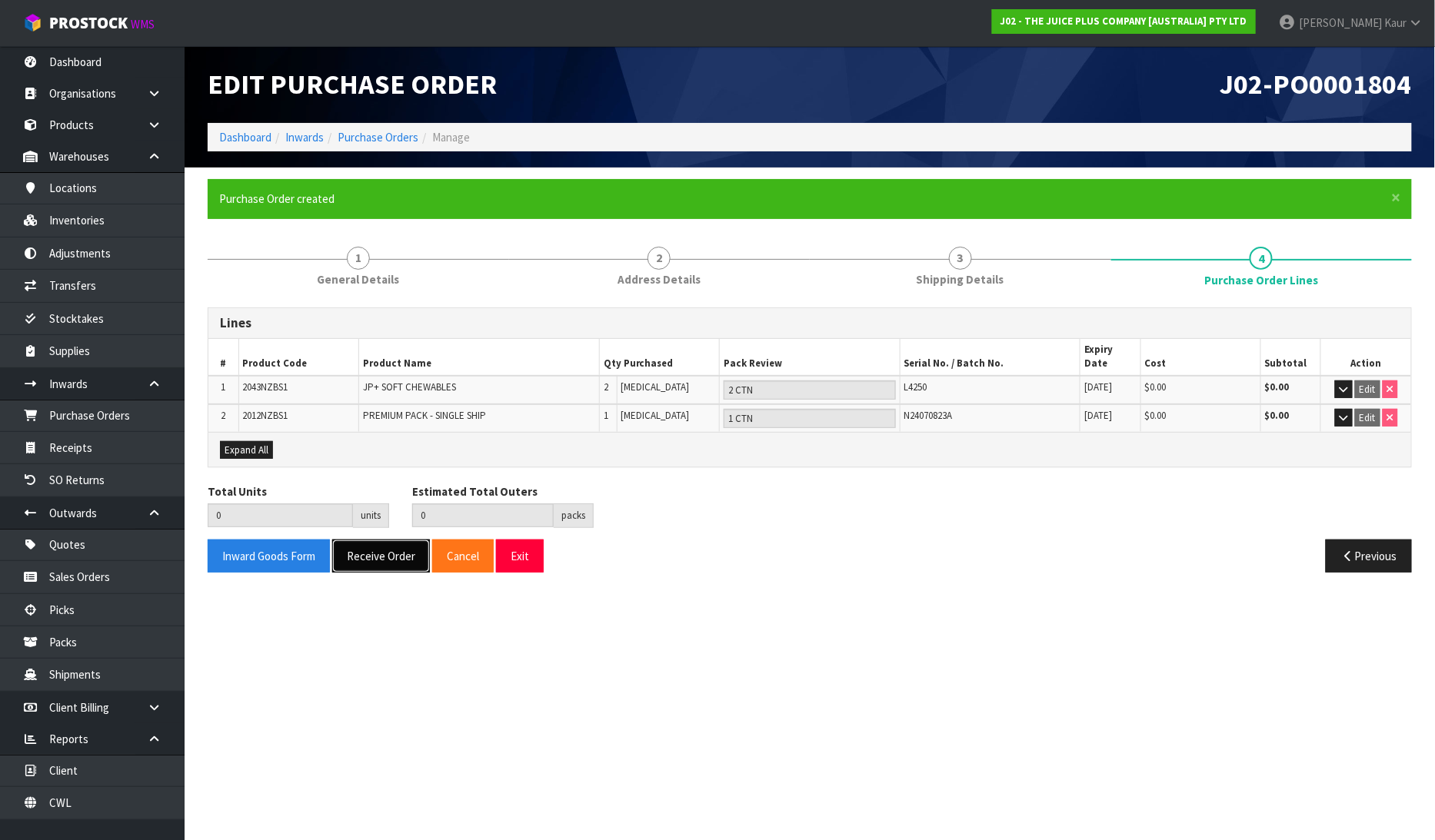
click at [365, 547] on button "Receive Order" at bounding box center [381, 556] width 98 height 33
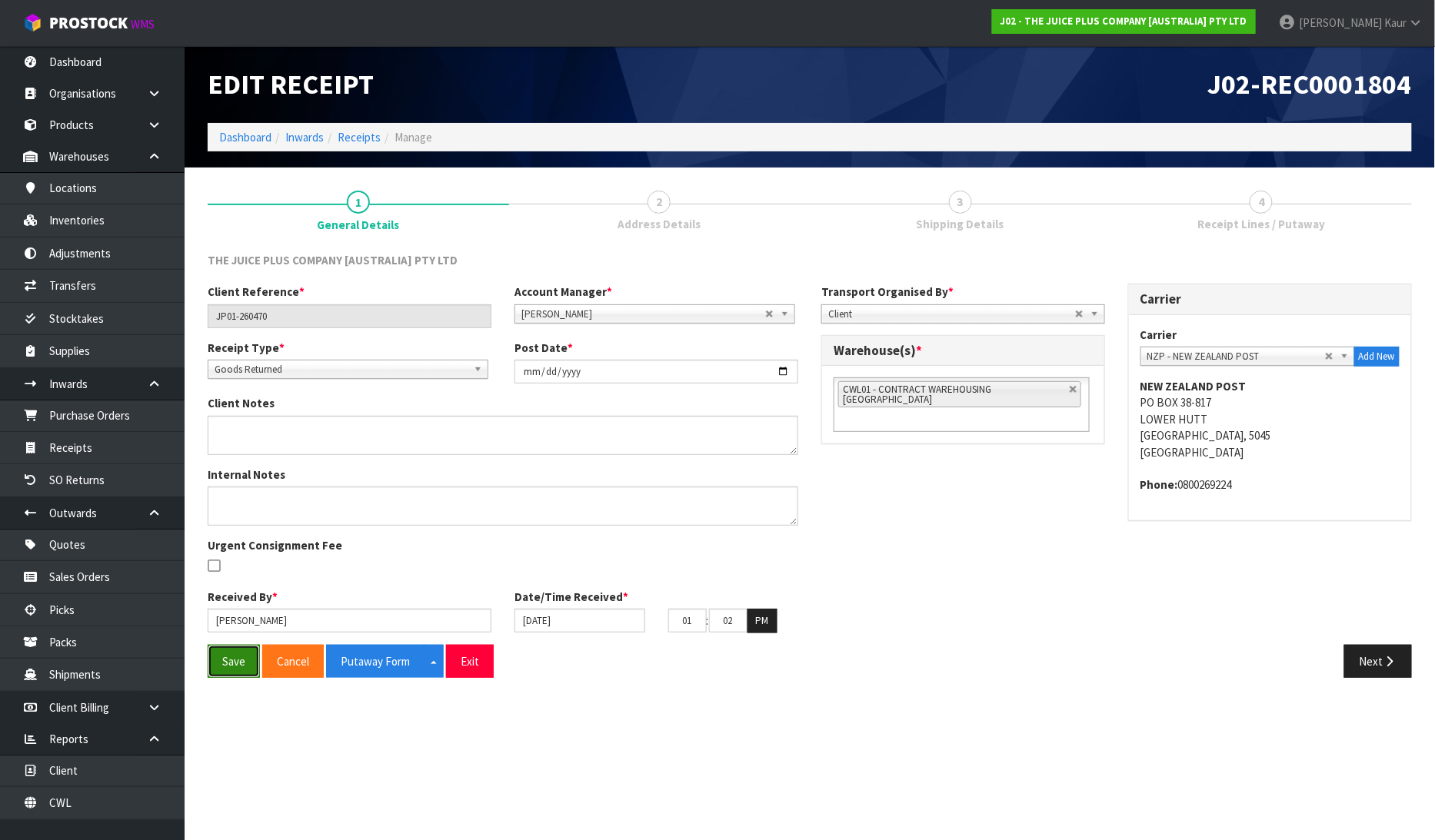
click at [235, 658] on button "Save" at bounding box center [233, 661] width 52 height 33
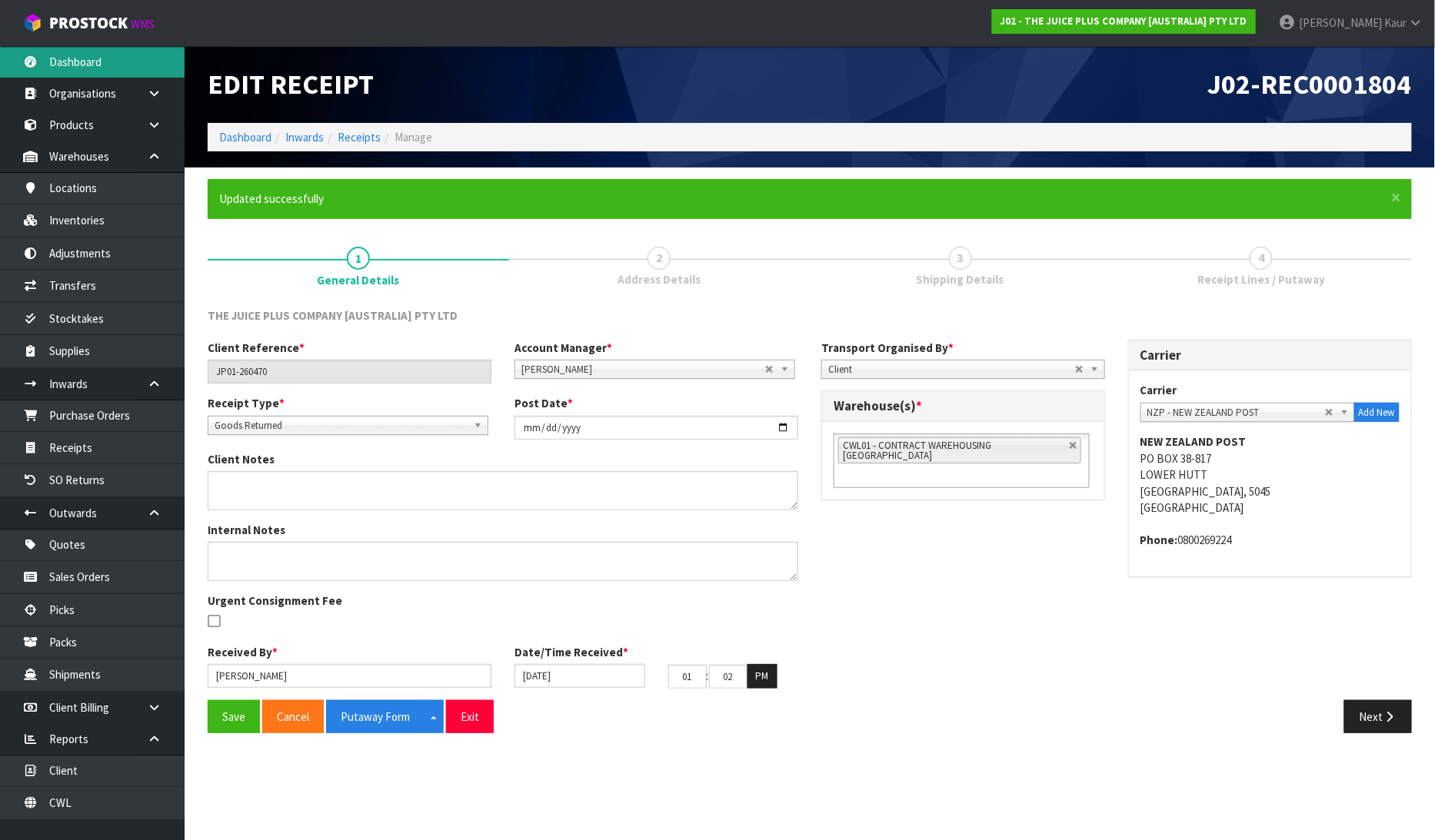
click at [103, 56] on link "Dashboard" at bounding box center [92, 62] width 185 height 32
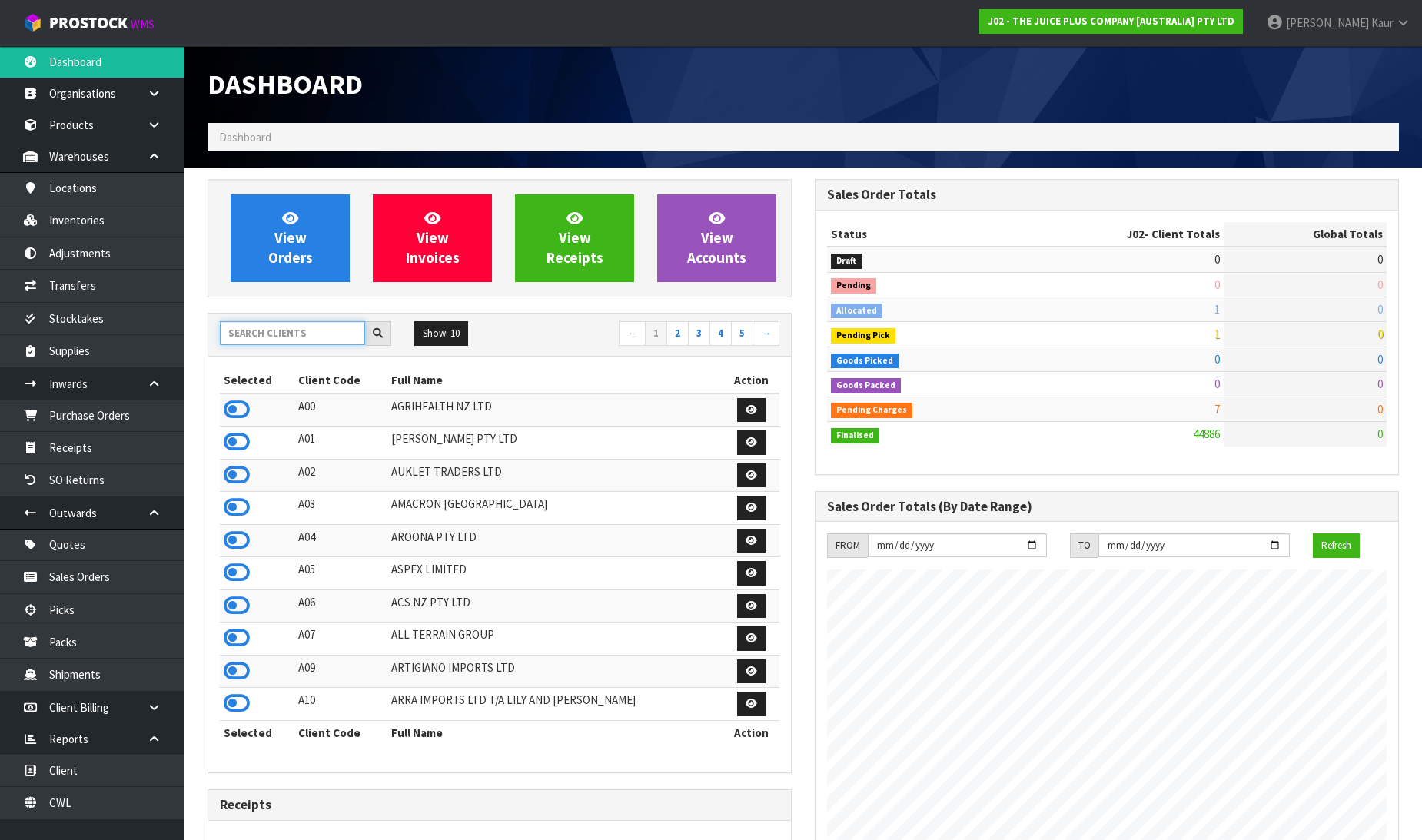
scroll to position [1165, 608]
click at [256, 329] on input "text" at bounding box center [292, 333] width 145 height 24
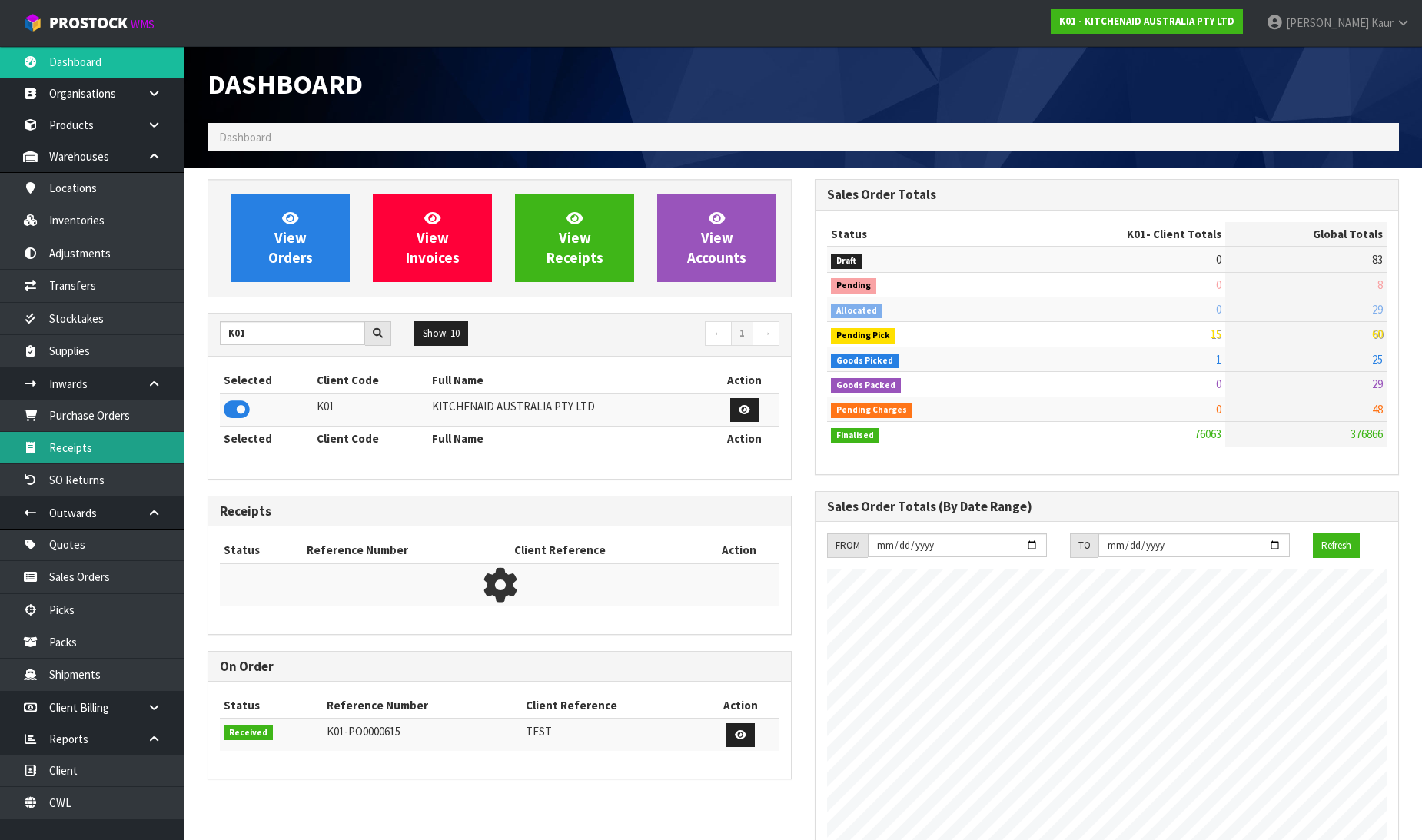
scroll to position [1165, 608]
click at [123, 425] on link "Purchase Orders" at bounding box center [92, 415] width 184 height 32
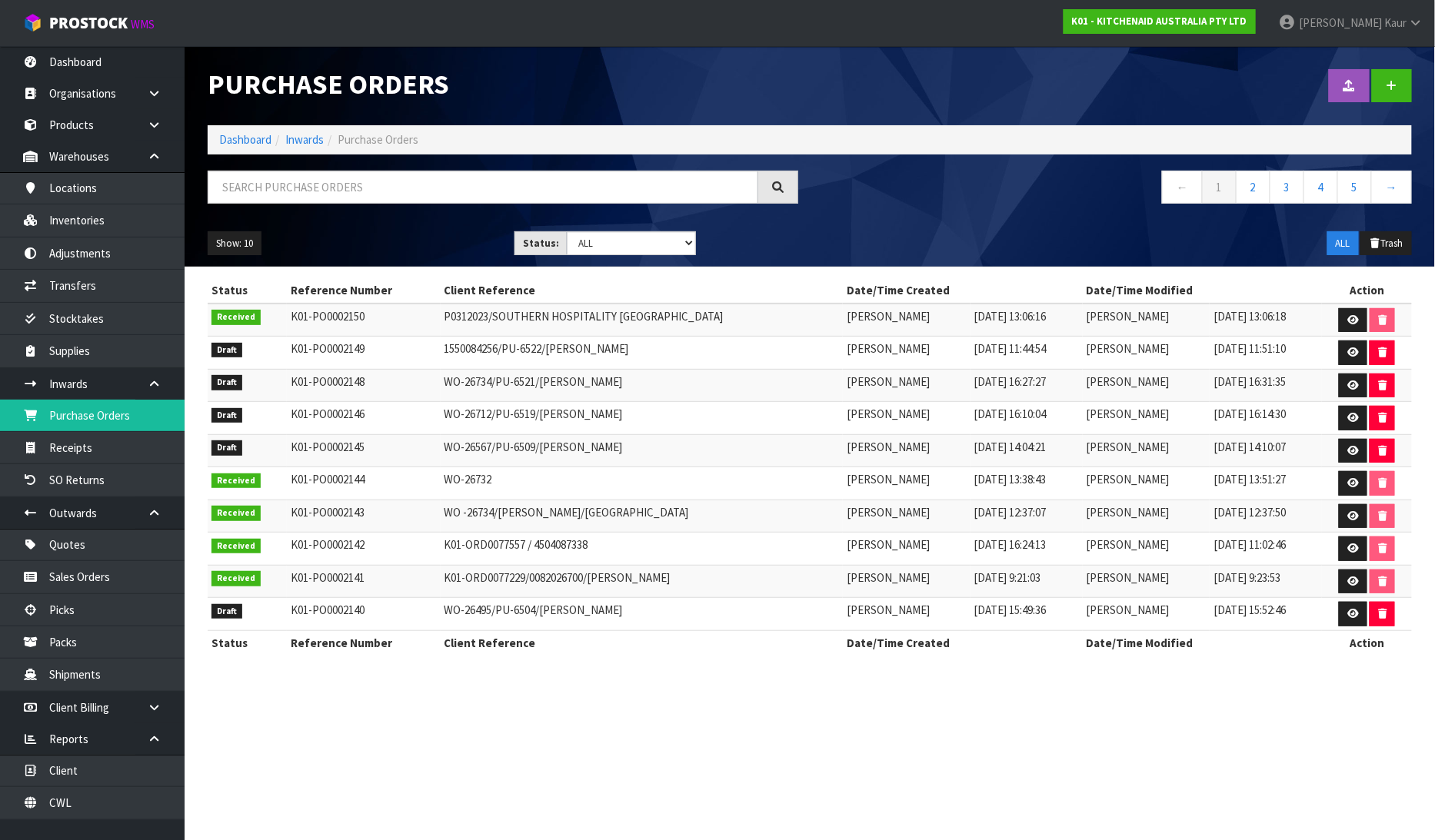
drag, startPoint x: 354, startPoint y: 160, endPoint x: 340, endPoint y: 175, distance: 20.5
click at [344, 167] on div "Purchase Orders Import Purchase Orders Drop file here to import csv template Da…" at bounding box center [809, 157] width 1227 height 221
click at [334, 183] on input "text" at bounding box center [483, 187] width 550 height 33
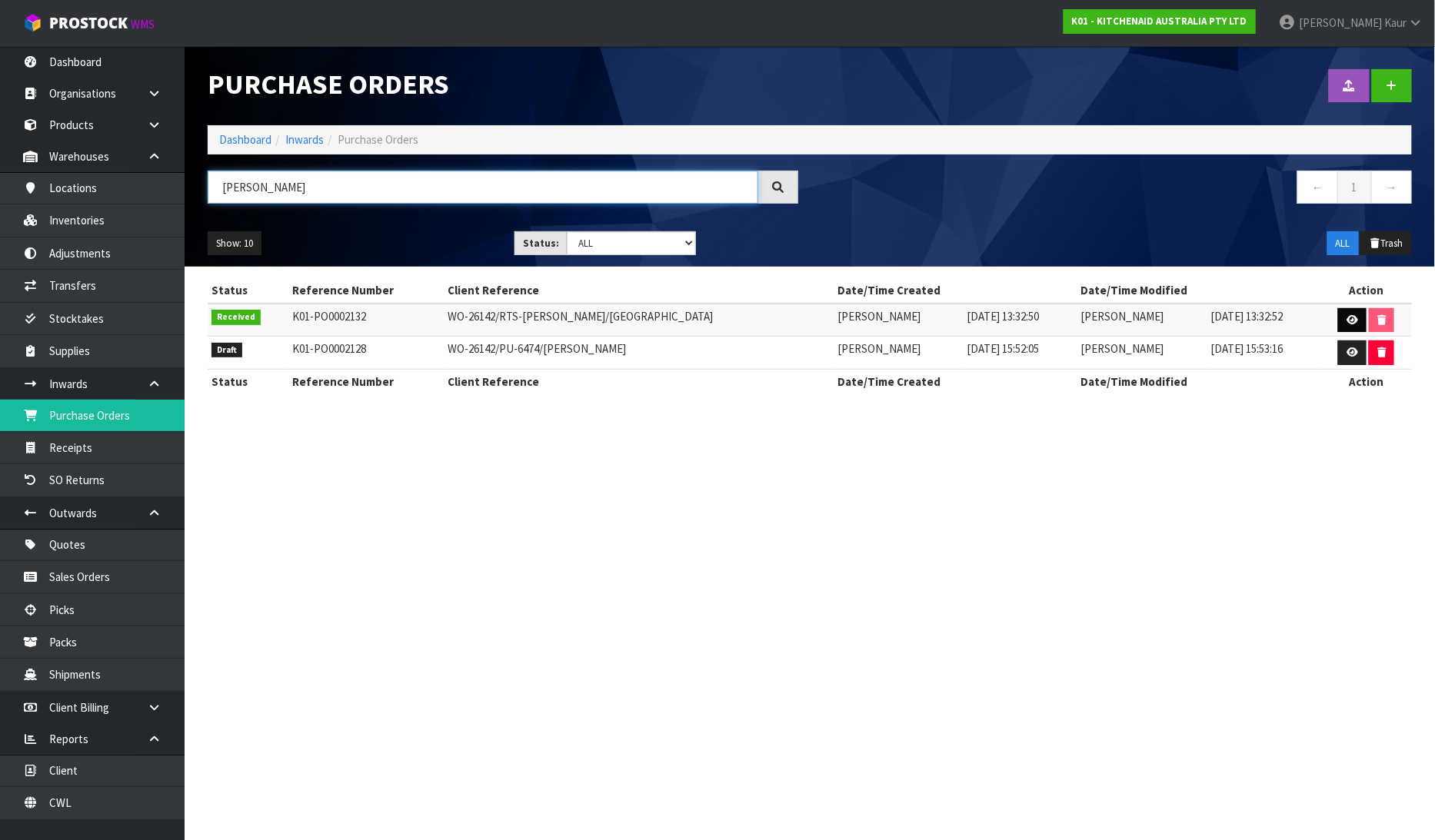
type input "GEENA"
click at [1349, 308] on link at bounding box center [1352, 321] width 29 height 25
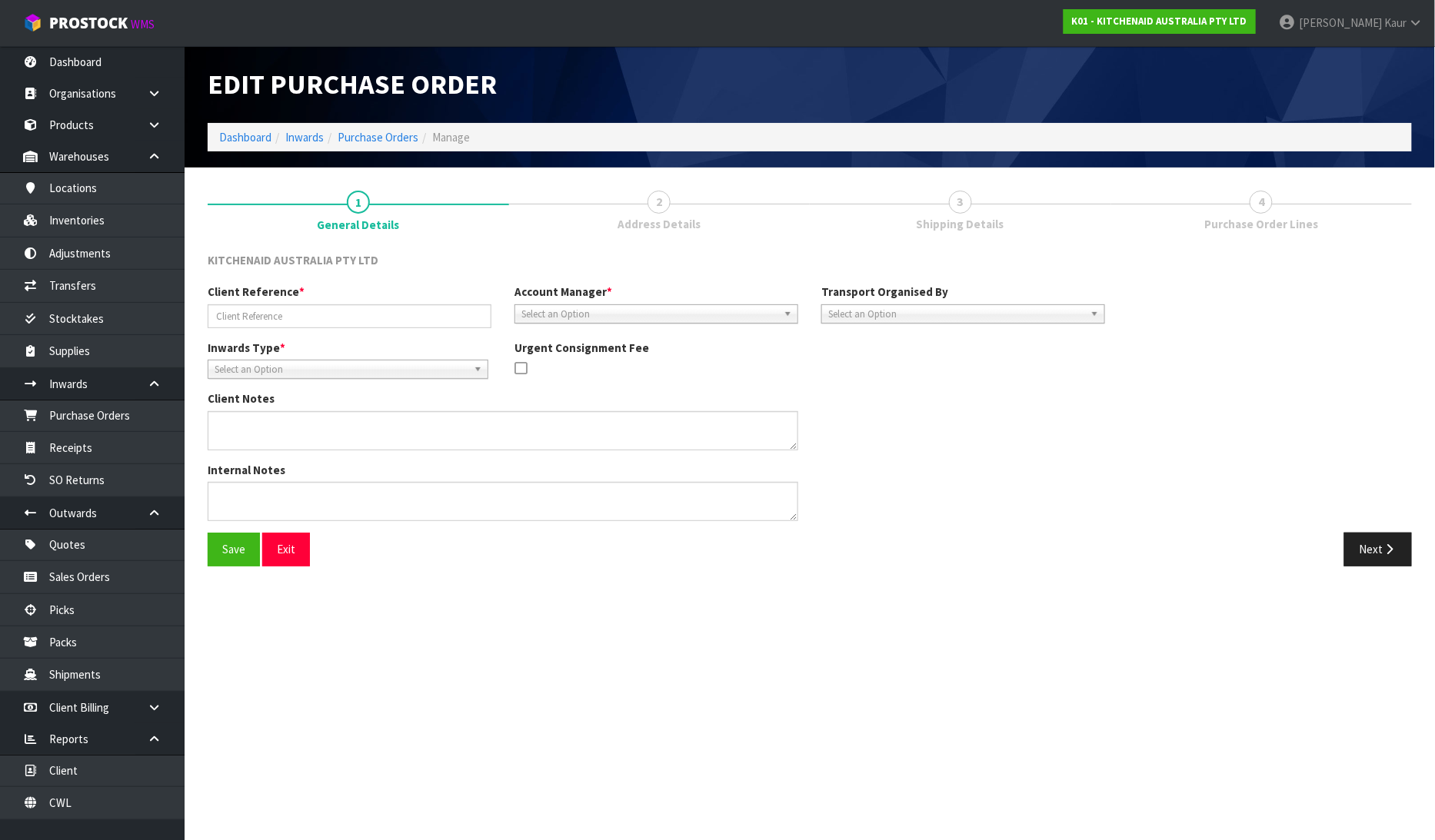
type input "WO-26142/RTS-[PERSON_NAME]/[GEOGRAPHIC_DATA]"
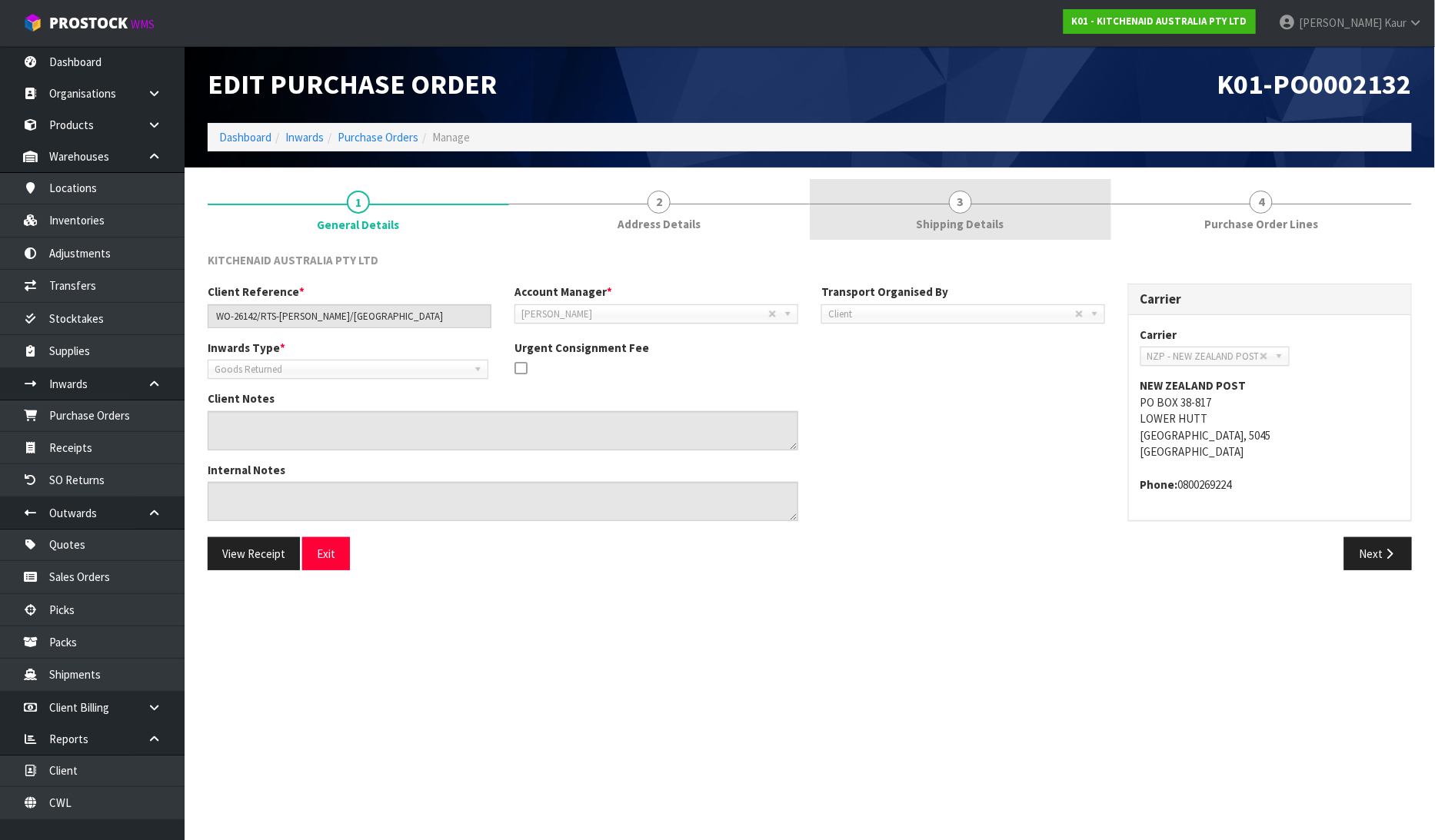
click at [986, 211] on link "3 Shipping Details" at bounding box center [961, 209] width 302 height 60
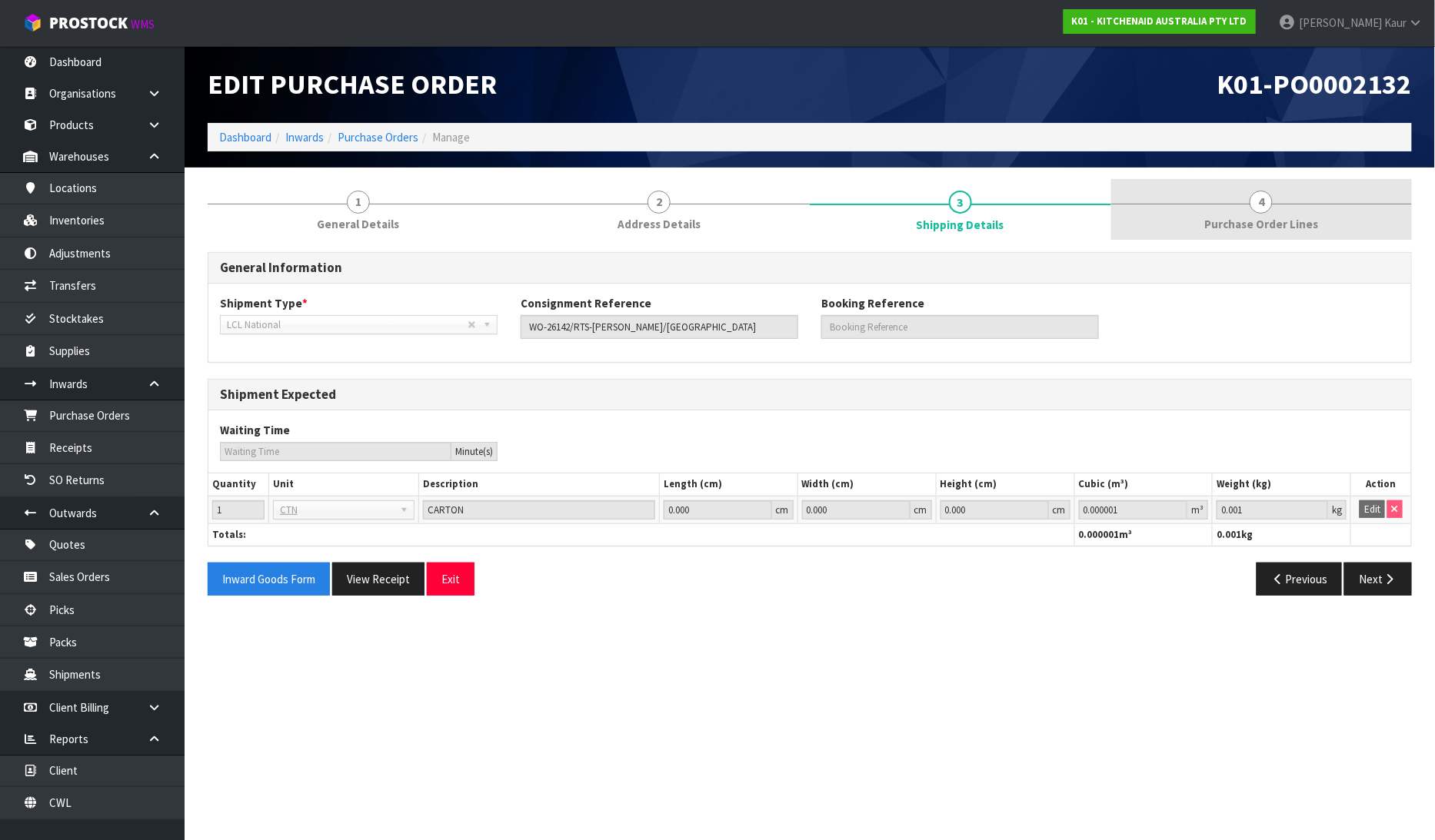
click at [1233, 219] on span "Purchase Order Lines" at bounding box center [1261, 224] width 114 height 16
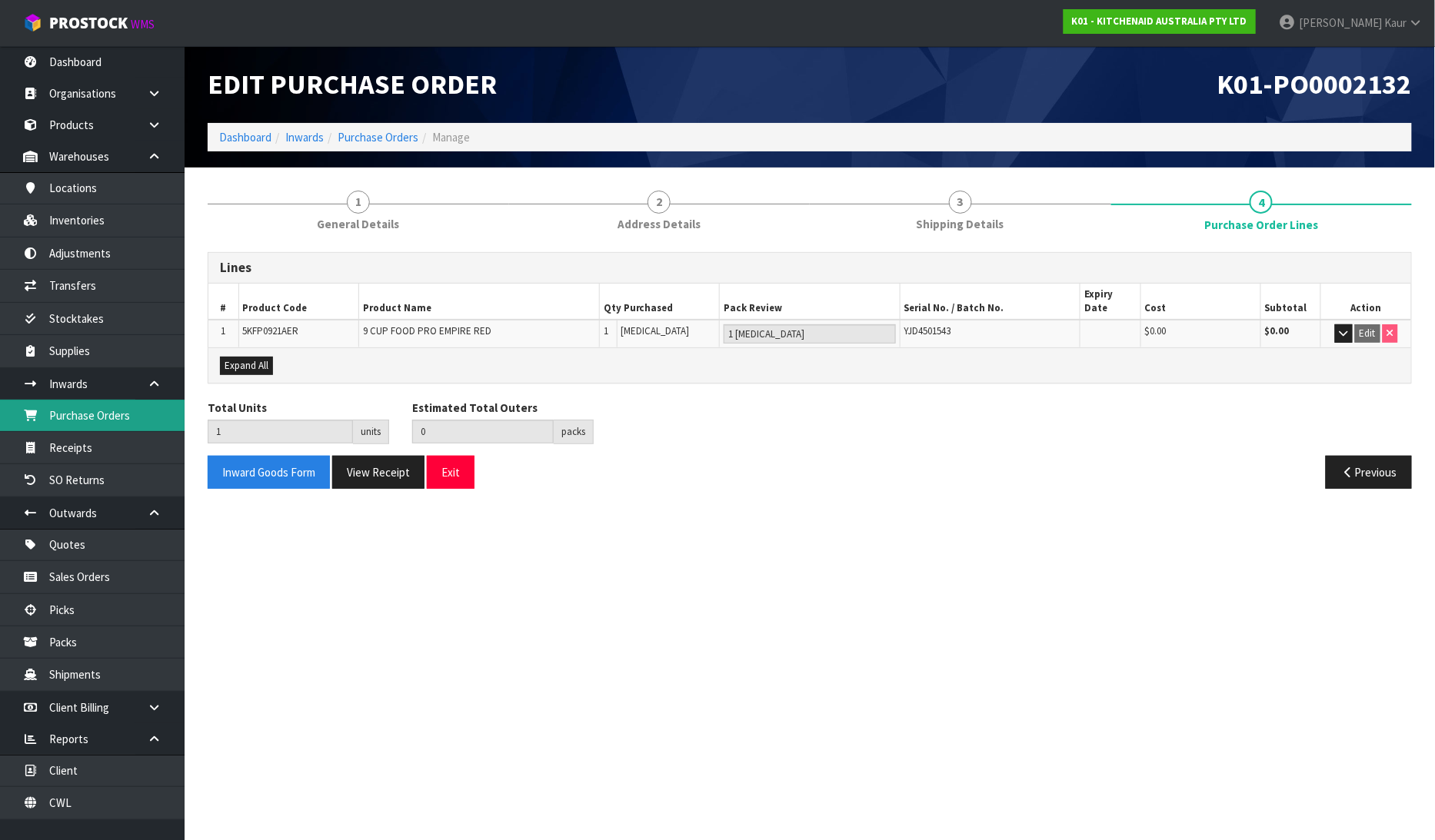
click at [98, 403] on link "Purchase Orders" at bounding box center [92, 415] width 185 height 32
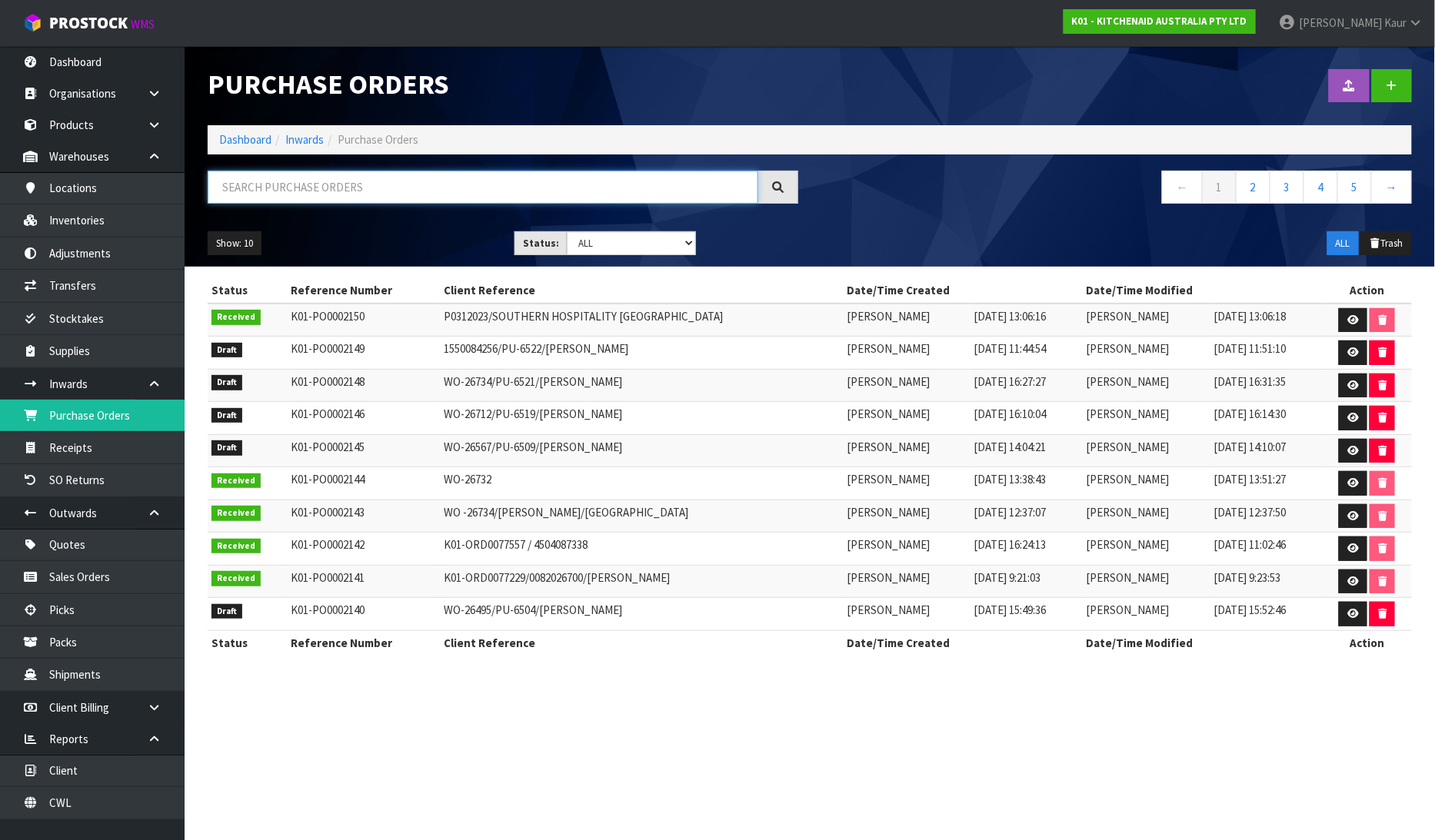
click at [321, 198] on input "text" at bounding box center [483, 187] width 550 height 33
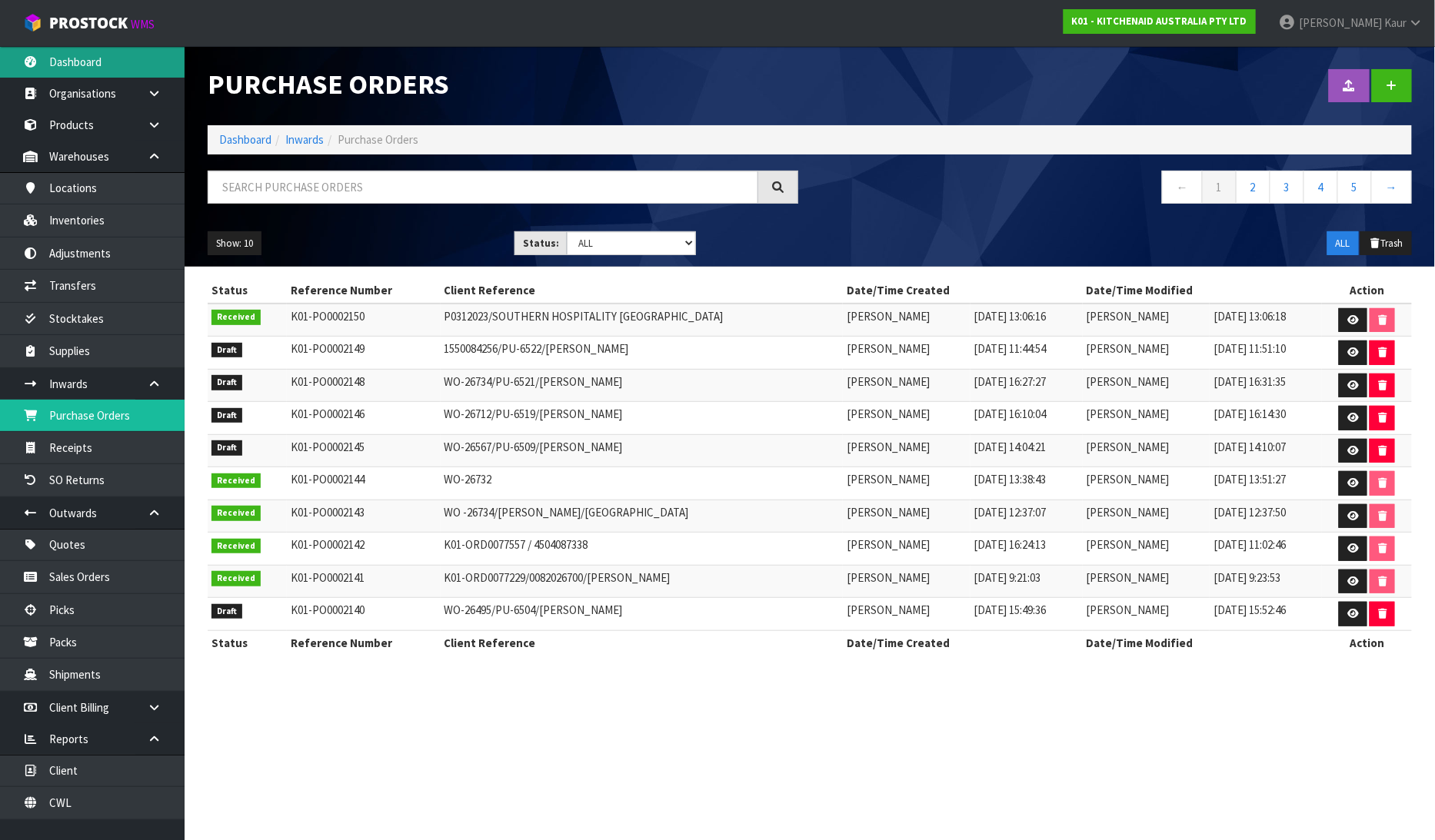
click at [105, 52] on link "Dashboard" at bounding box center [92, 62] width 185 height 32
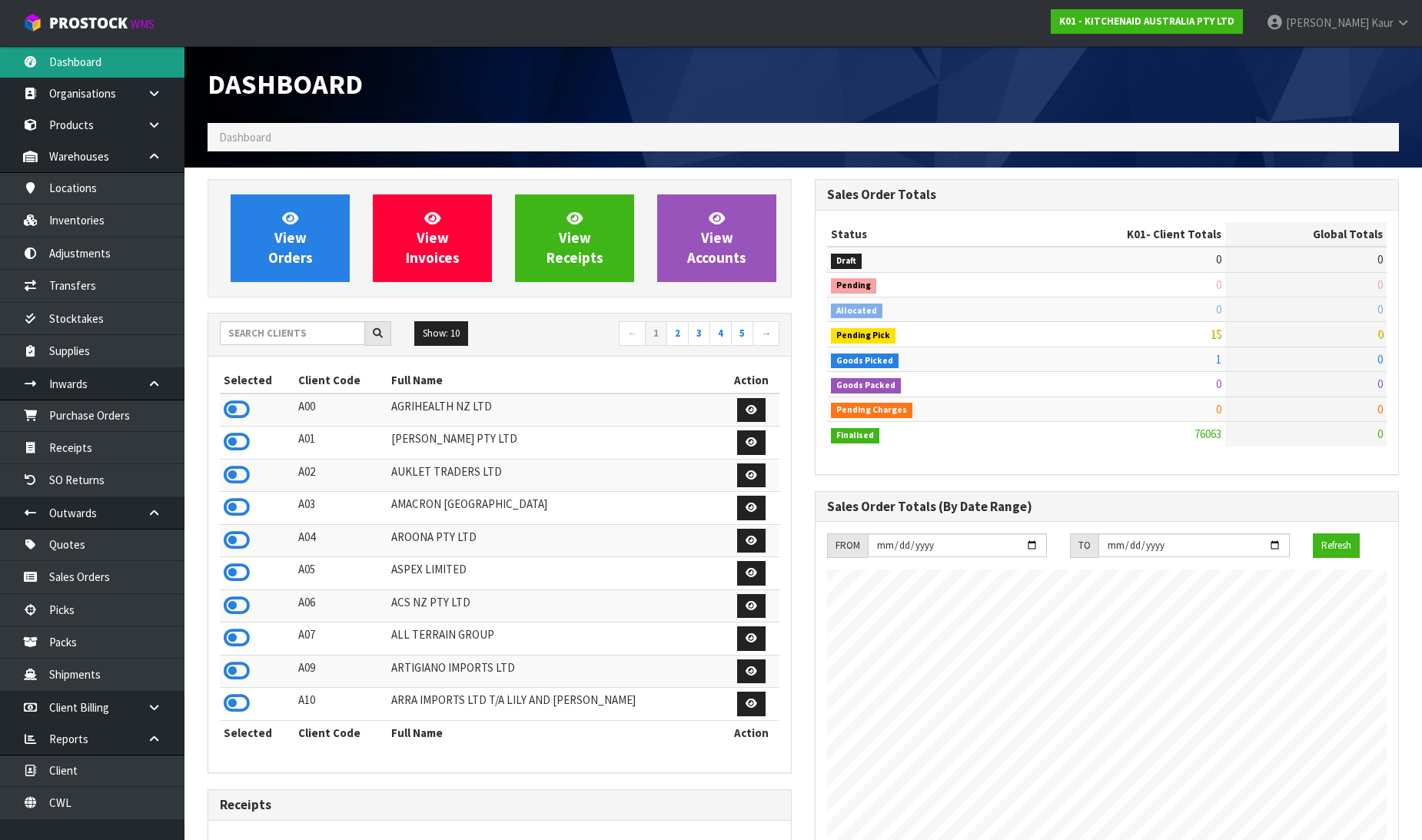
scroll to position [1165, 608]
click at [302, 334] on input "text" at bounding box center [292, 333] width 145 height 24
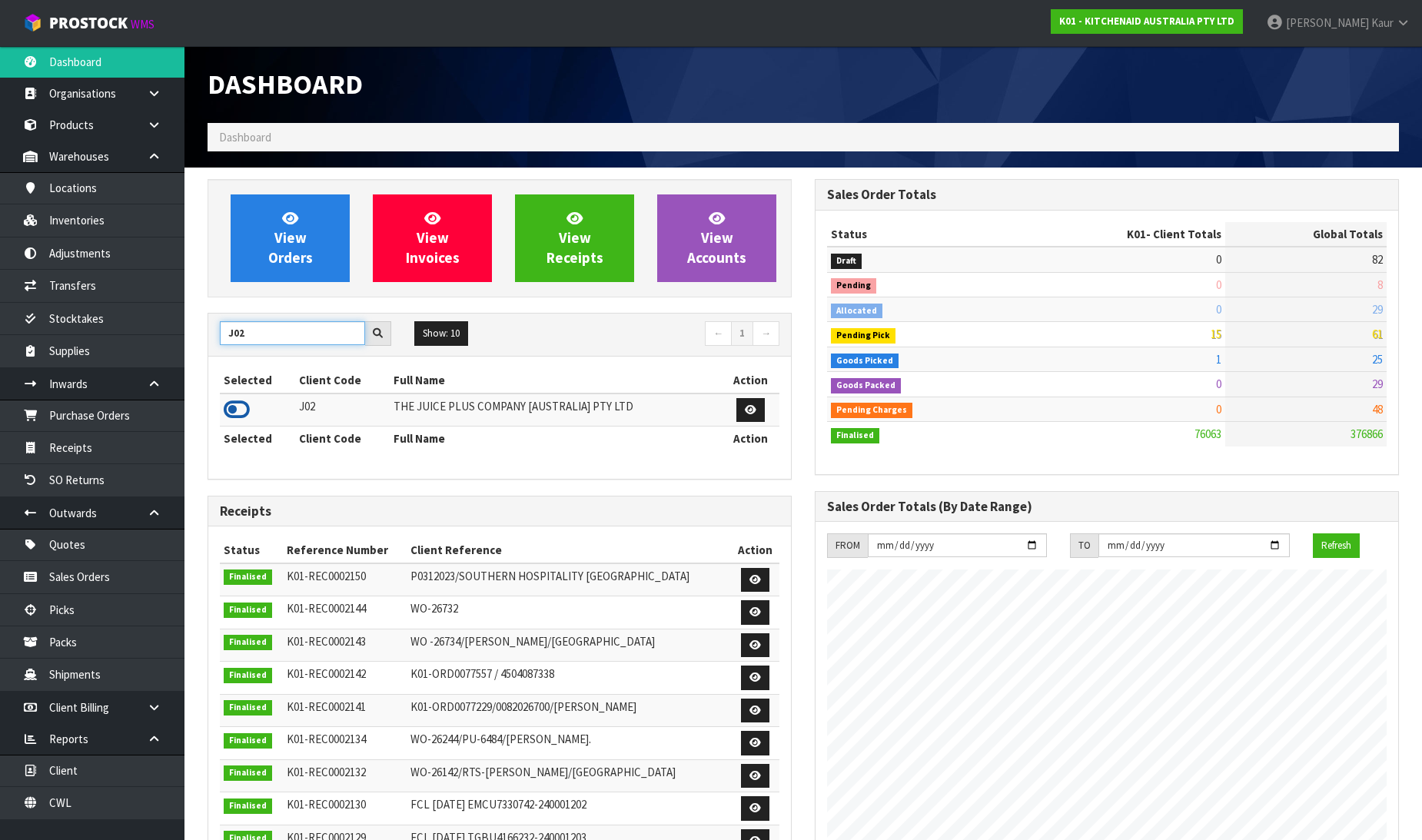
type input "J02"
click at [239, 405] on icon at bounding box center [237, 410] width 26 height 23
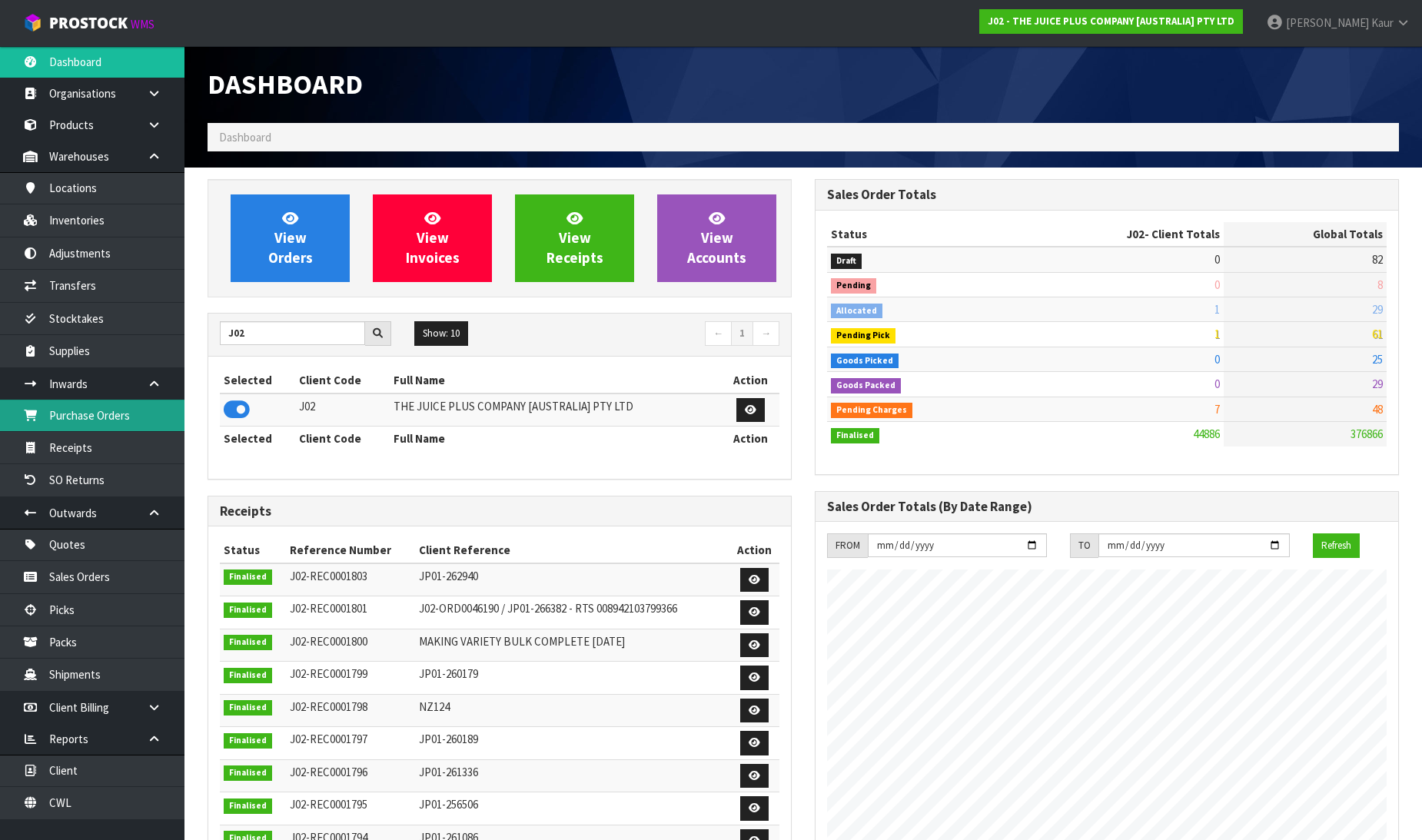
click at [103, 429] on link "Purchase Orders" at bounding box center [92, 415] width 184 height 32
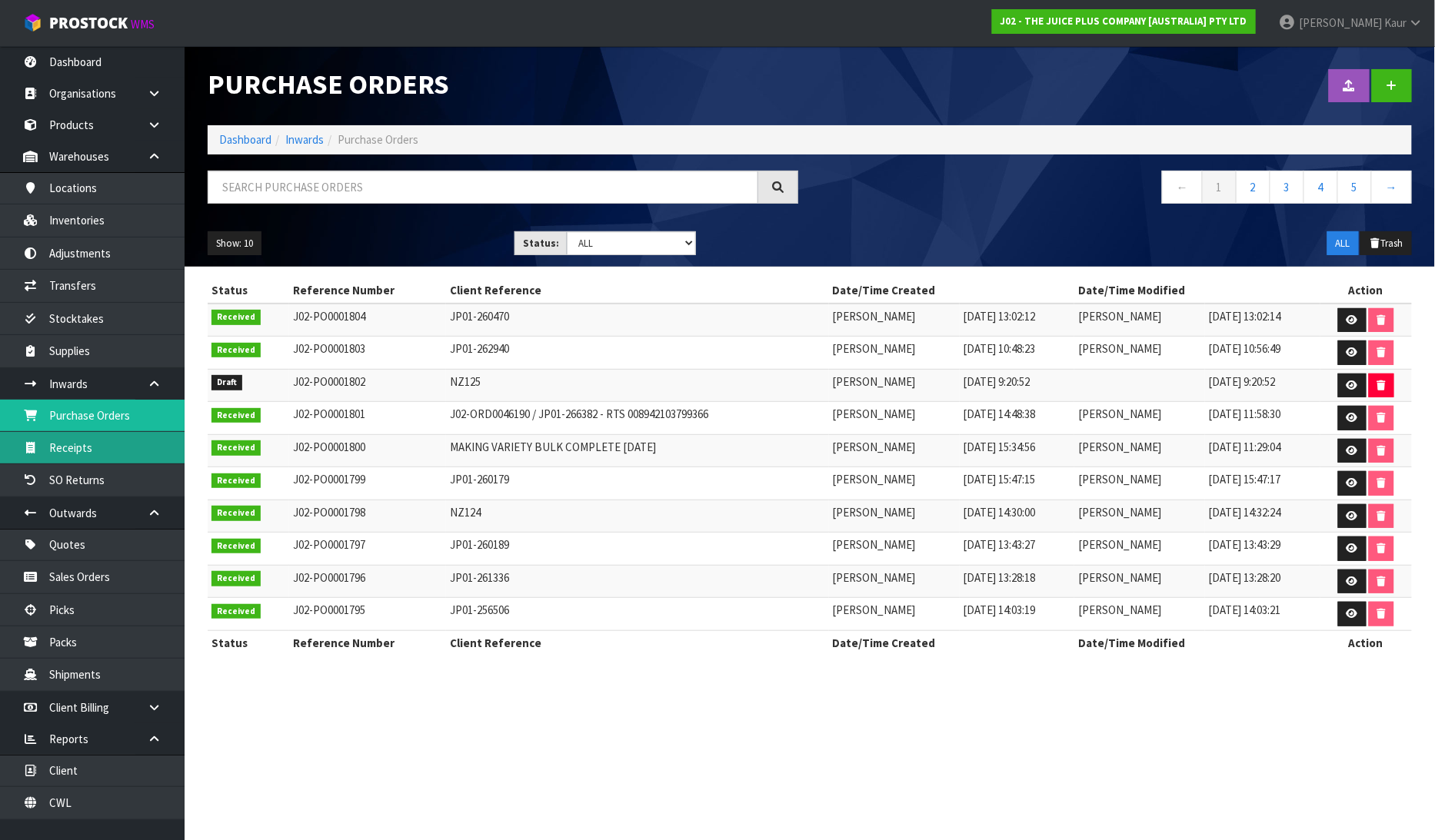
click at [94, 443] on link "Receipts" at bounding box center [92, 448] width 185 height 32
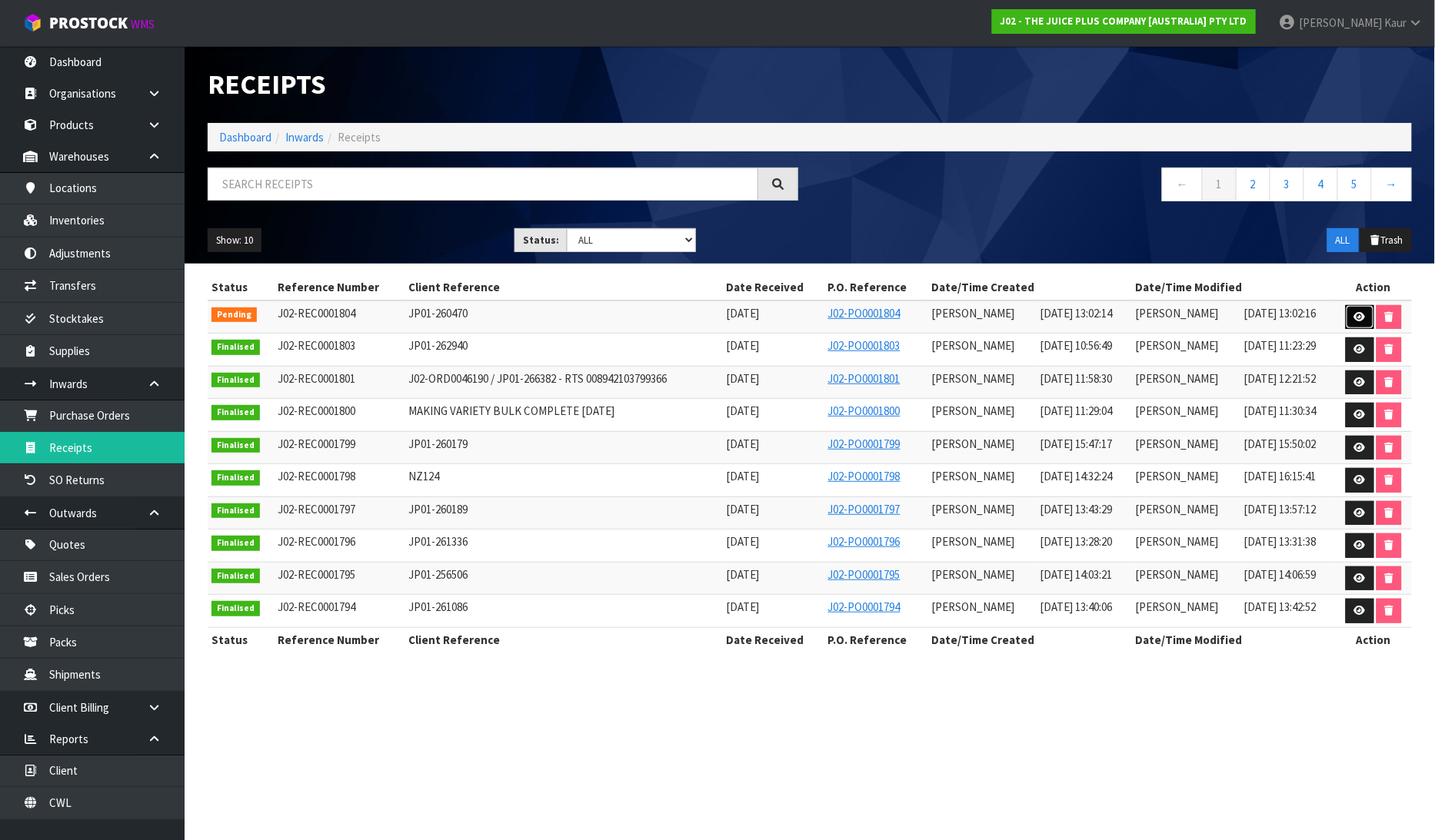
click at [1362, 312] on icon at bounding box center [1360, 317] width 12 height 10
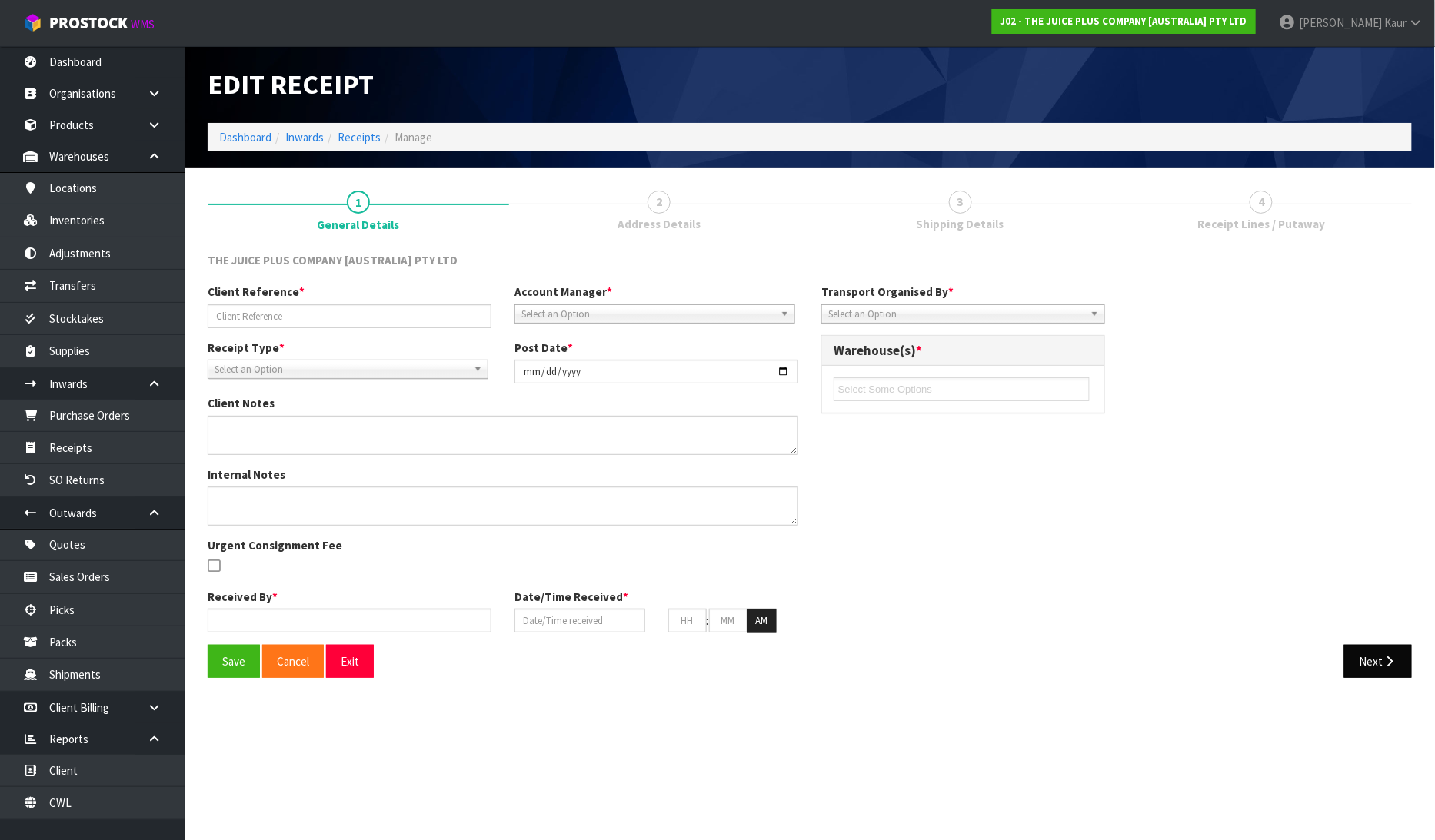
type input "JP01-260470"
type input "[DATE]"
type input "[PERSON_NAME]"
type input "15/08/2025"
type input "01"
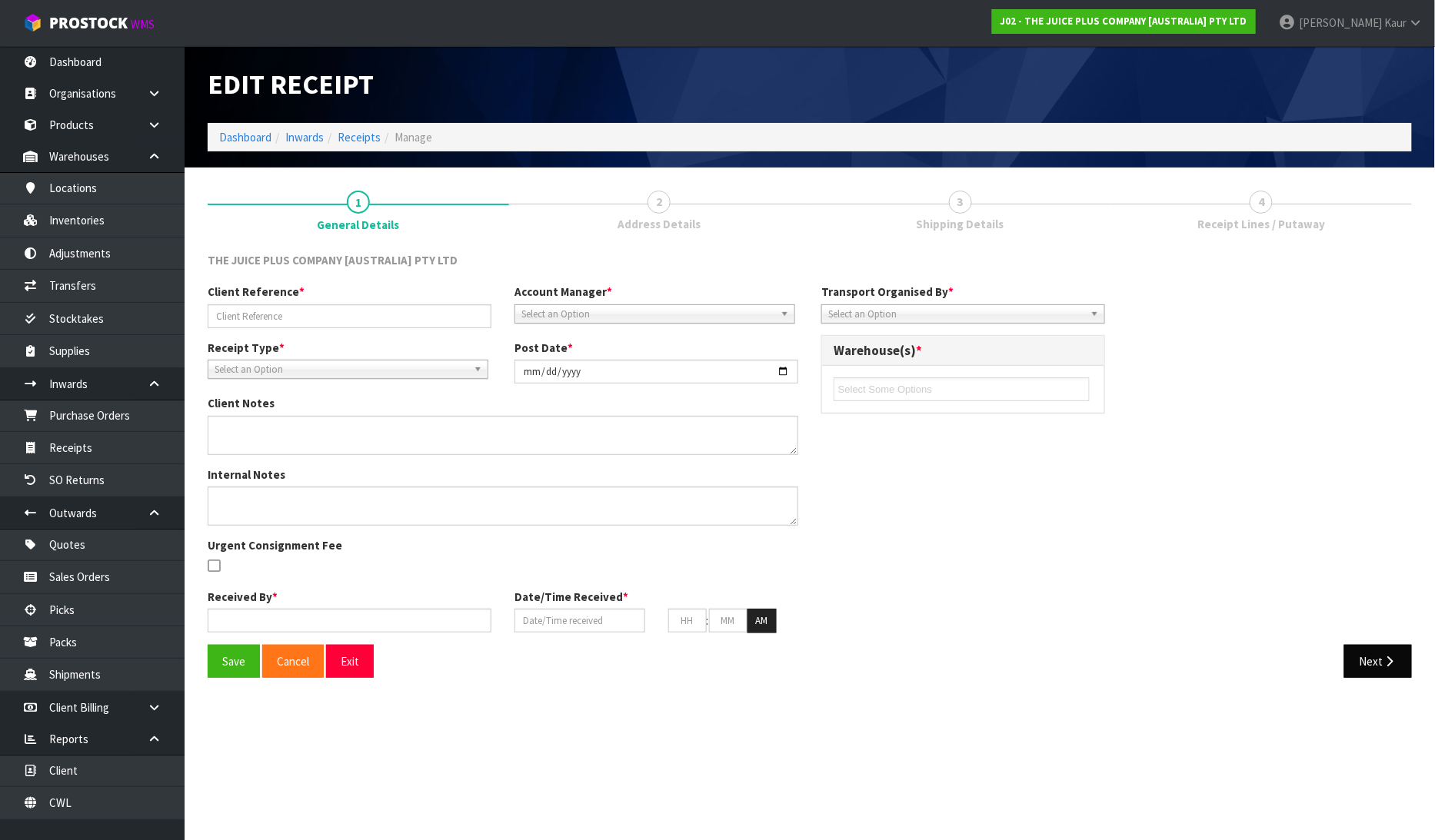
type input "02"
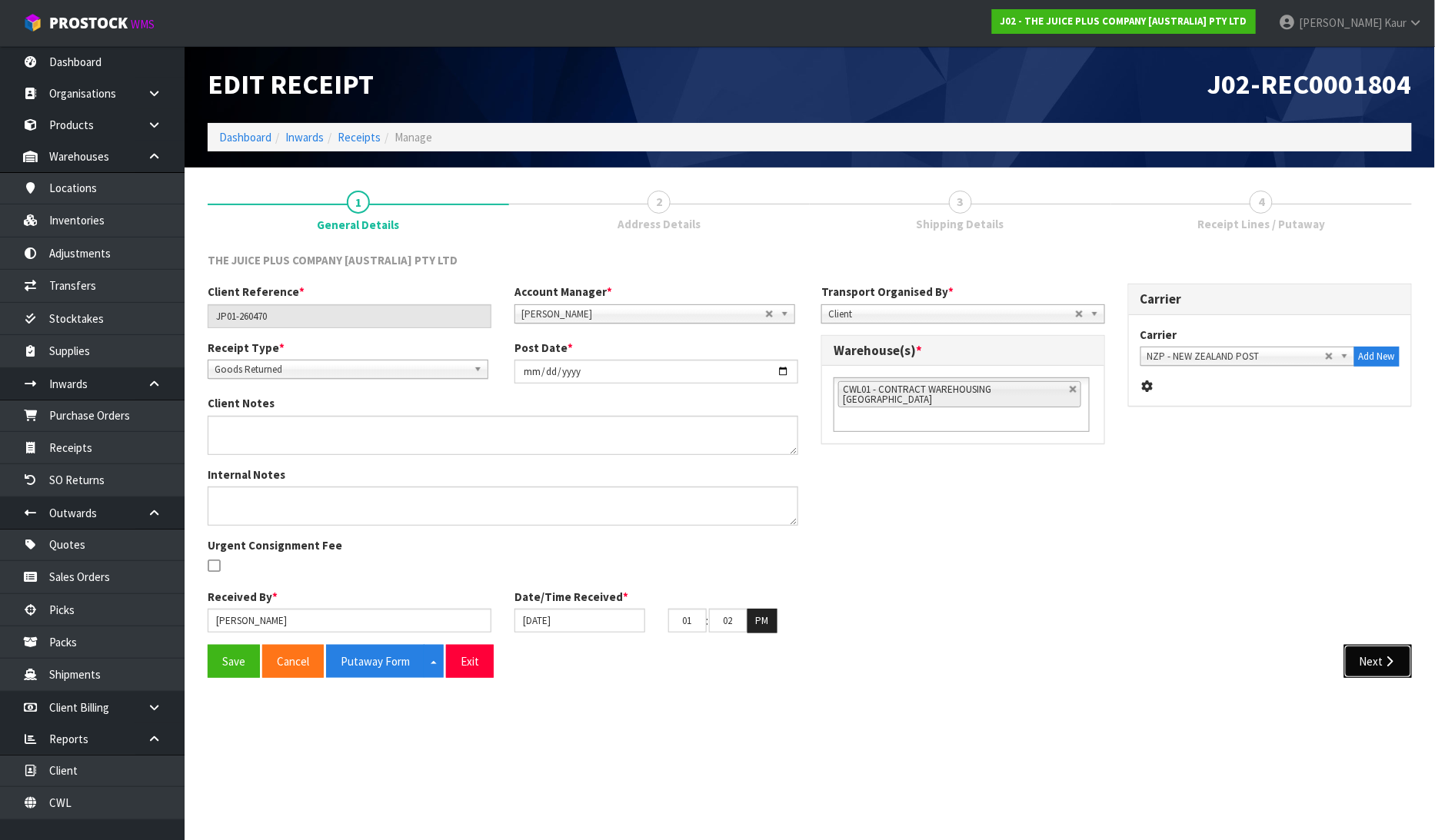
click at [1381, 655] on button "Next" at bounding box center [1378, 661] width 67 height 33
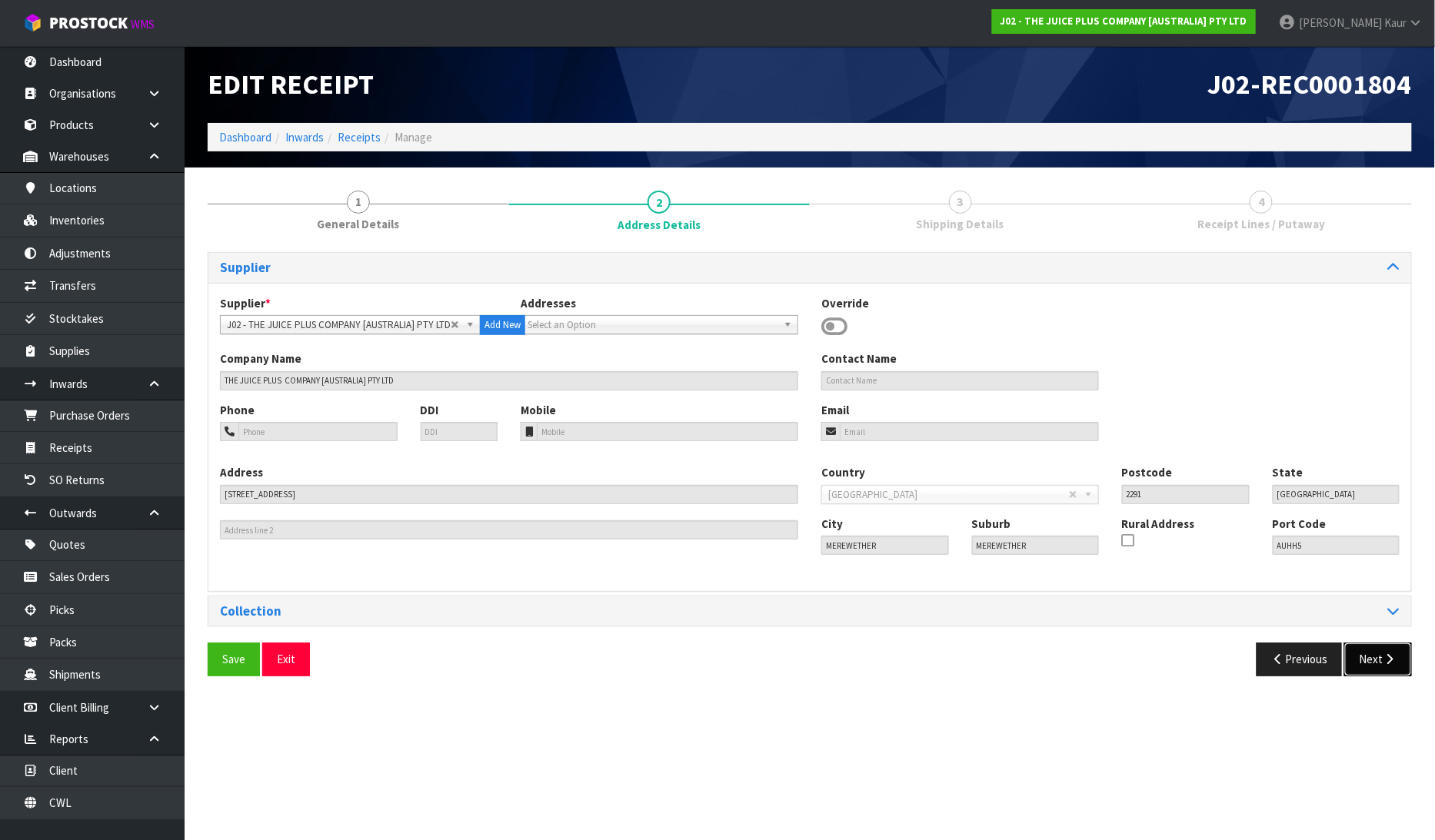
click at [1385, 656] on icon "button" at bounding box center [1390, 659] width 15 height 12
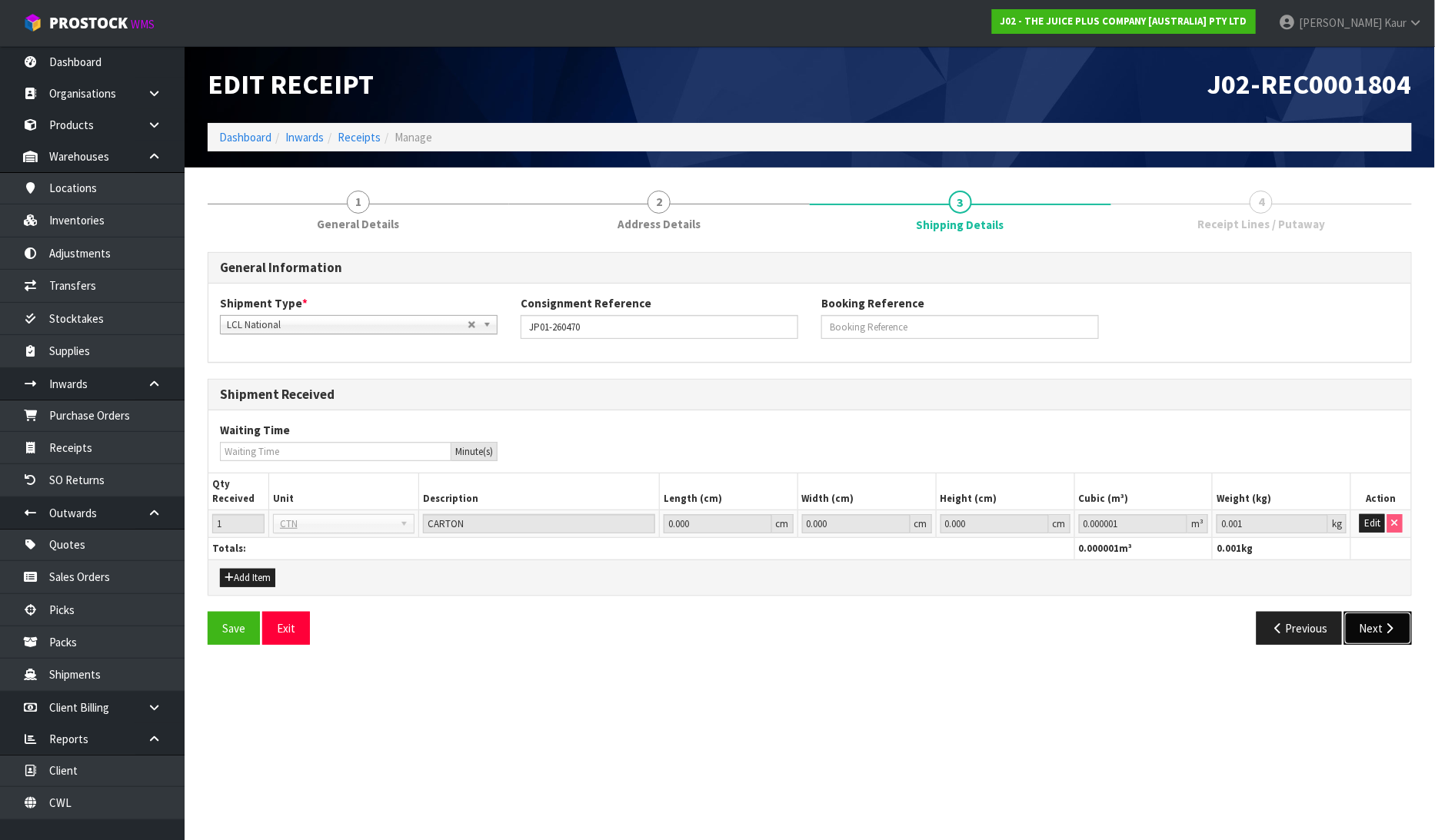
click at [1380, 642] on button "Next" at bounding box center [1378, 628] width 67 height 33
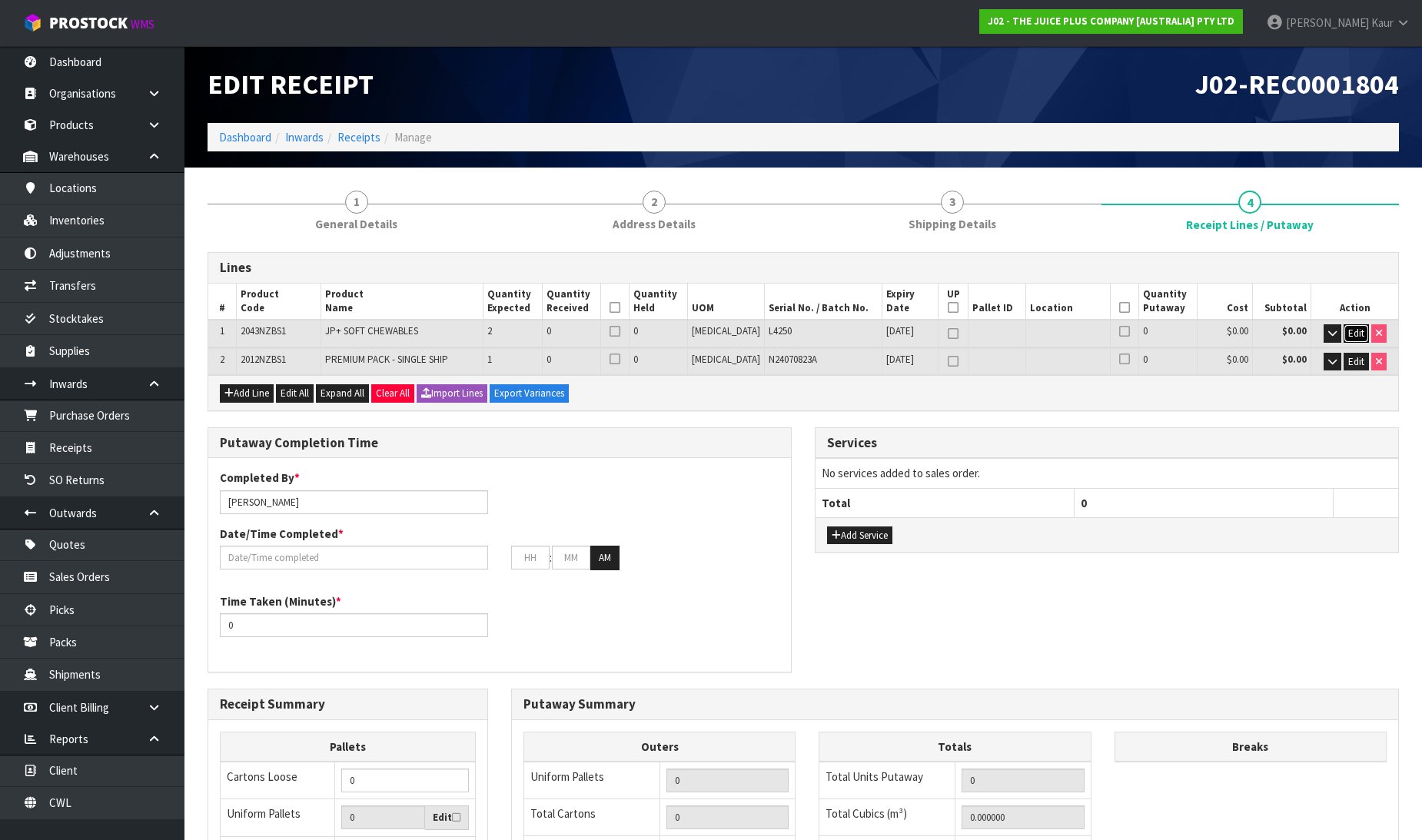
click at [1359, 329] on span "Edit" at bounding box center [1356, 333] width 16 height 13
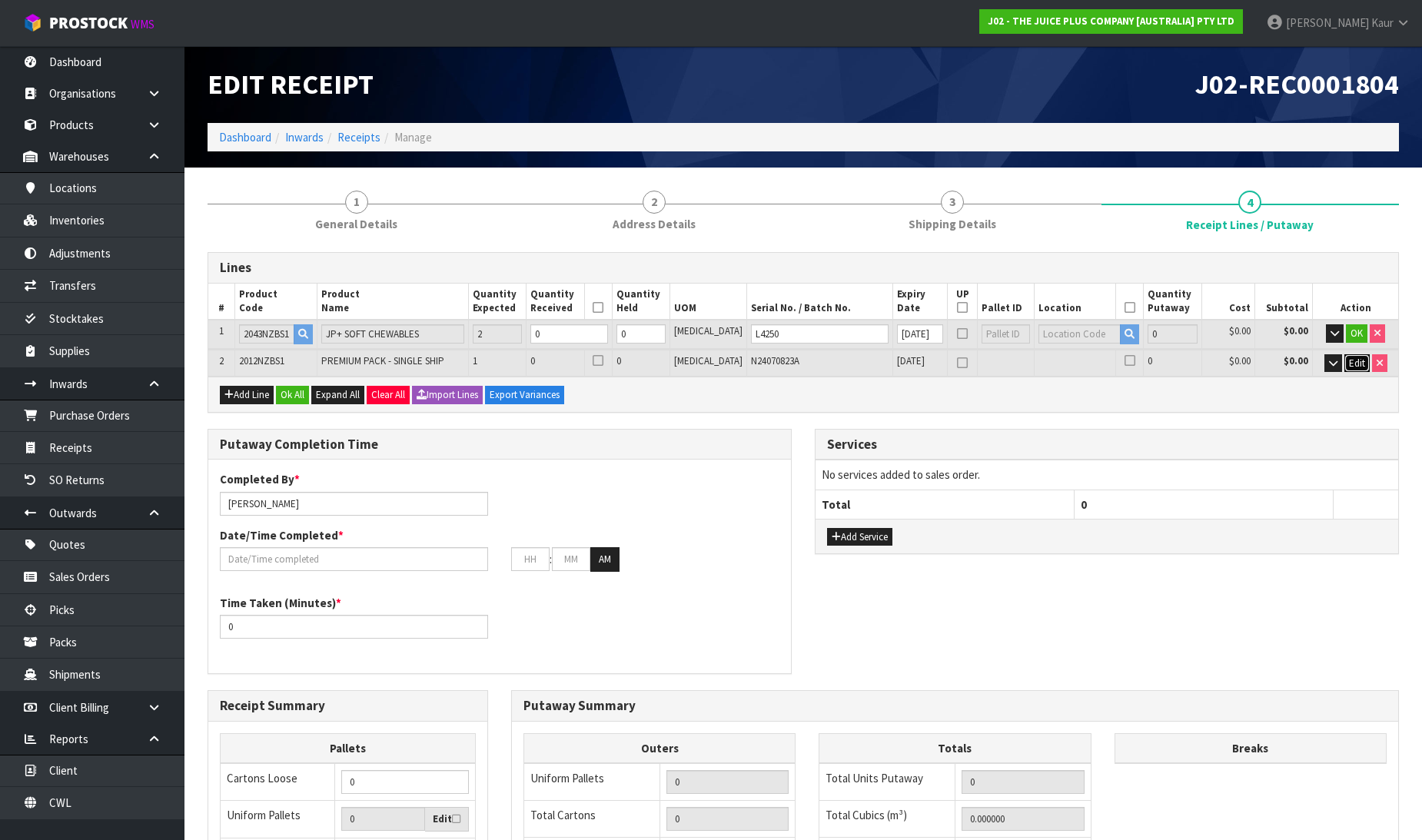
click at [1359, 366] on span "Edit" at bounding box center [1357, 363] width 16 height 13
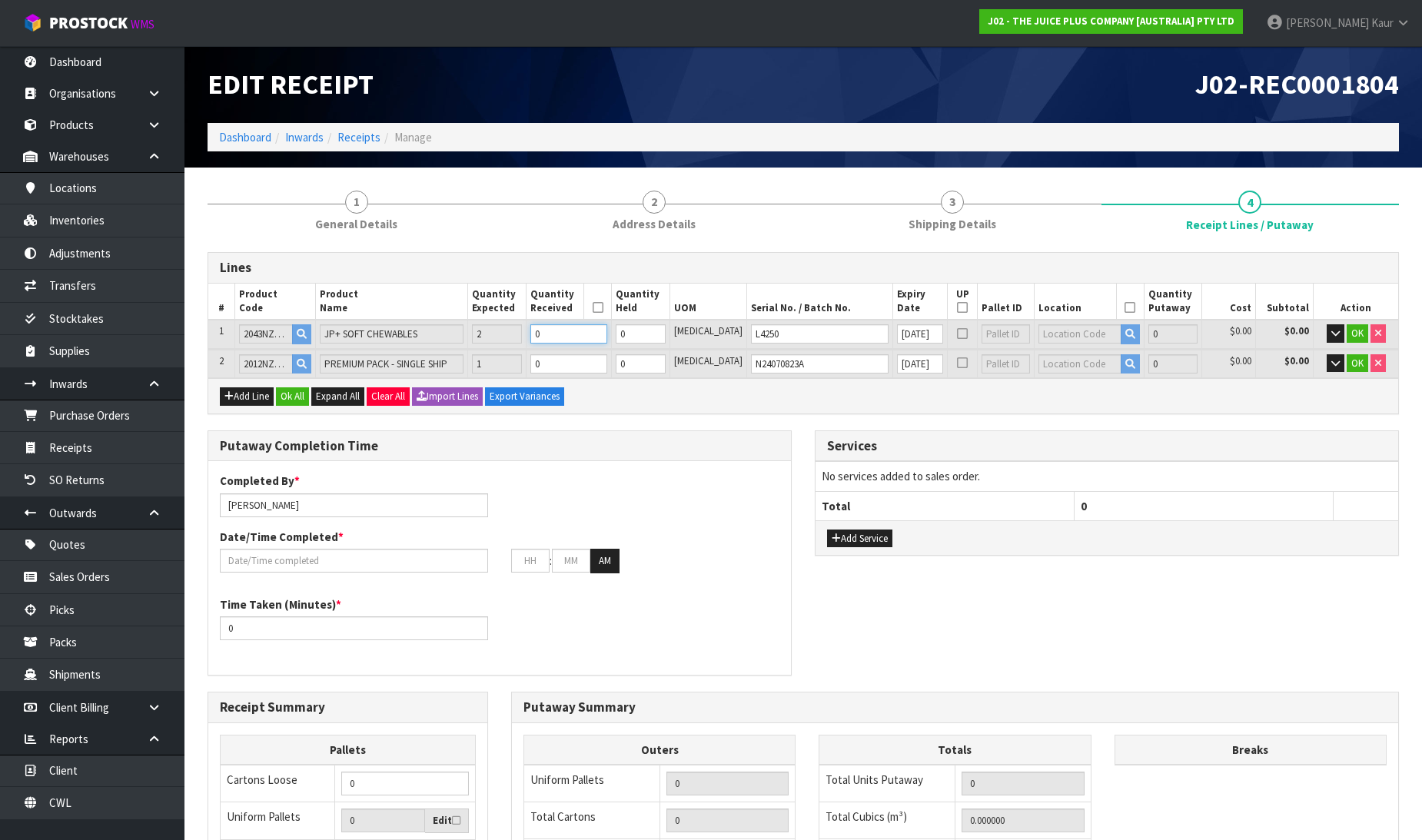
click at [594, 334] on input "0" at bounding box center [568, 334] width 77 height 19
type input "2"
type input "0.008424"
type input "2.2"
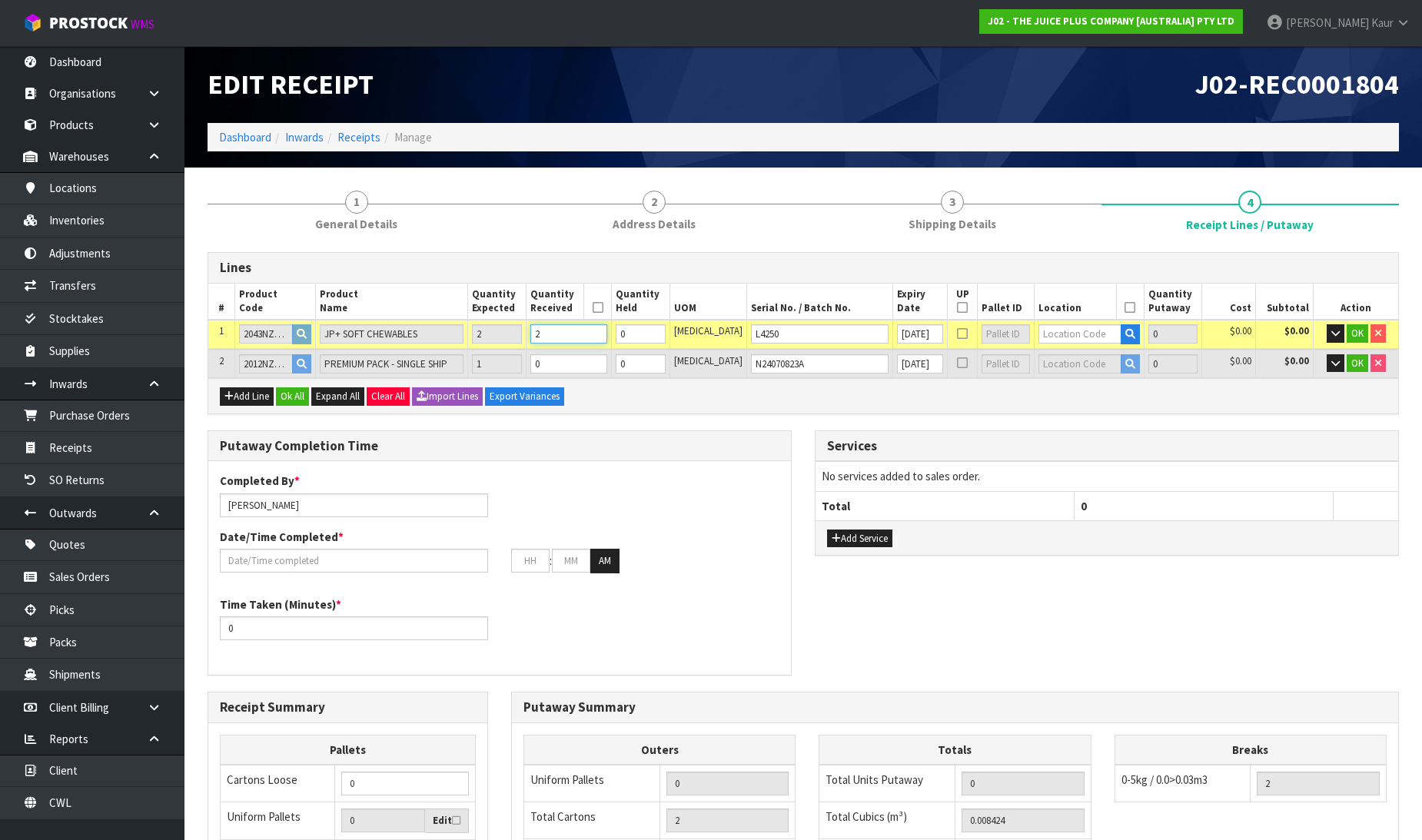
type input "2"
click at [595, 354] on input "0" at bounding box center [568, 363] width 77 height 19
type input "3"
type input "0.011804"
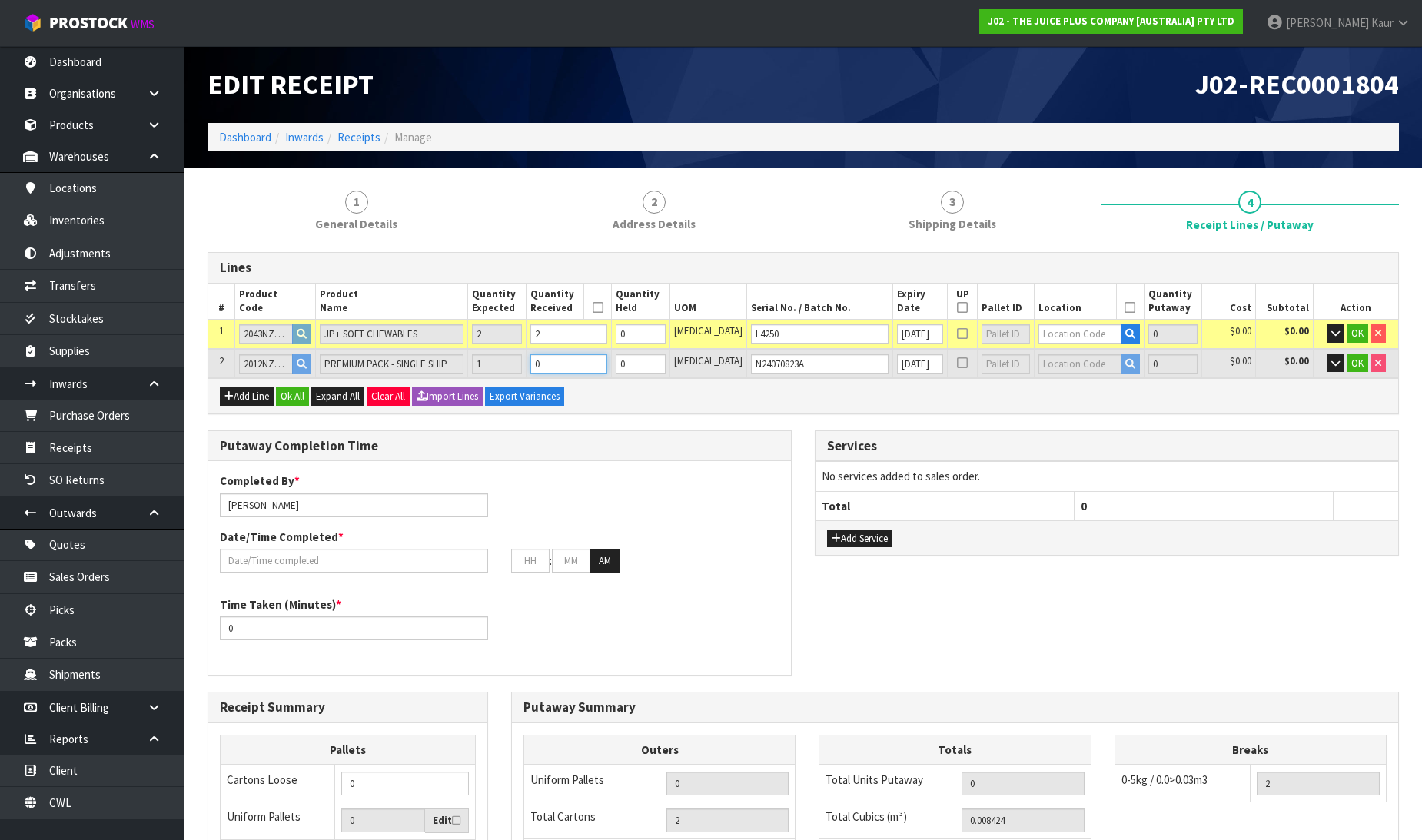
type input "3"
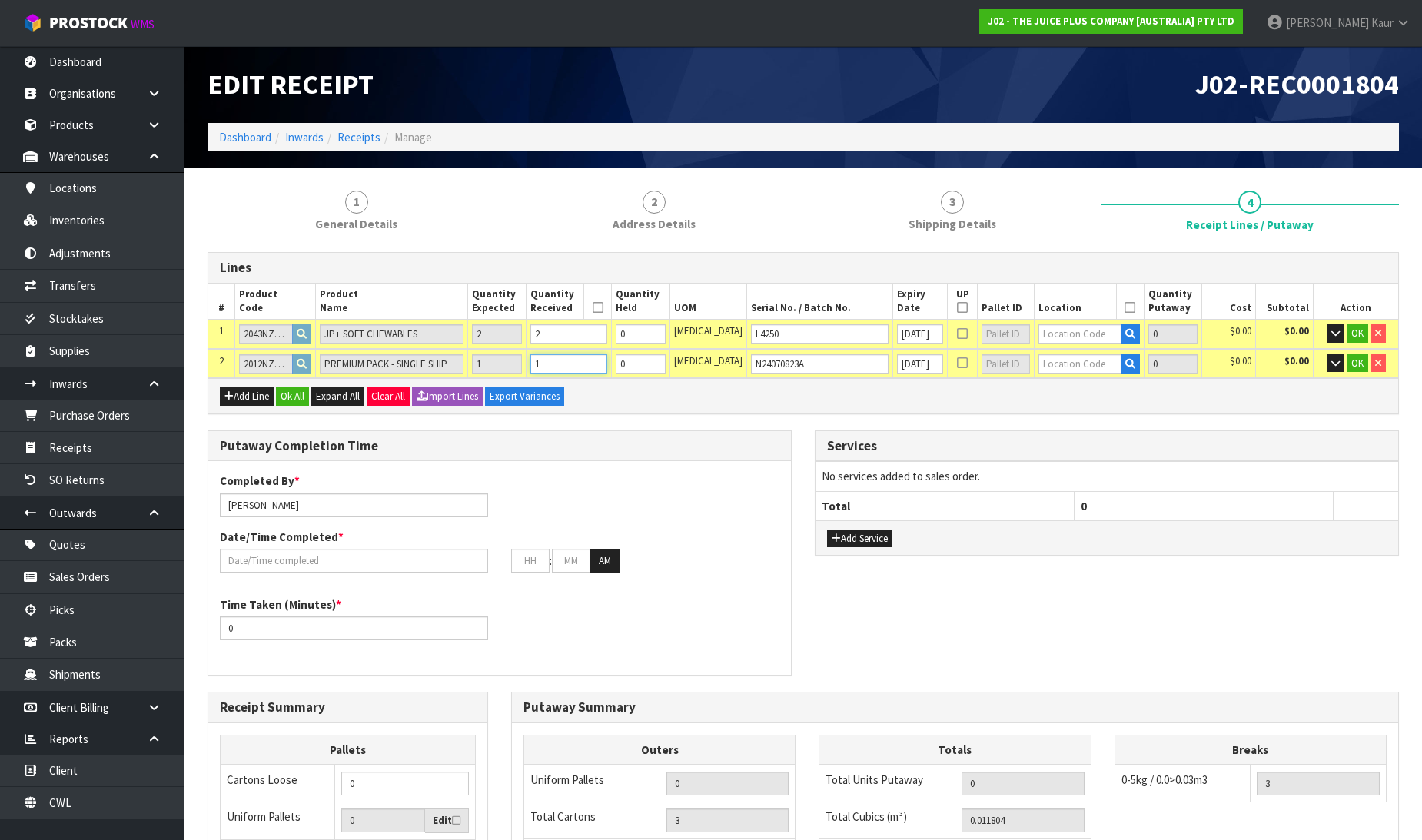
type input "1"
click at [1038, 325] on input "text" at bounding box center [1079, 334] width 82 height 19
type input "36-27-2"
click at [1038, 370] on link "36-27-2 -B" at bounding box center [1080, 380] width 122 height 21
type input "2"
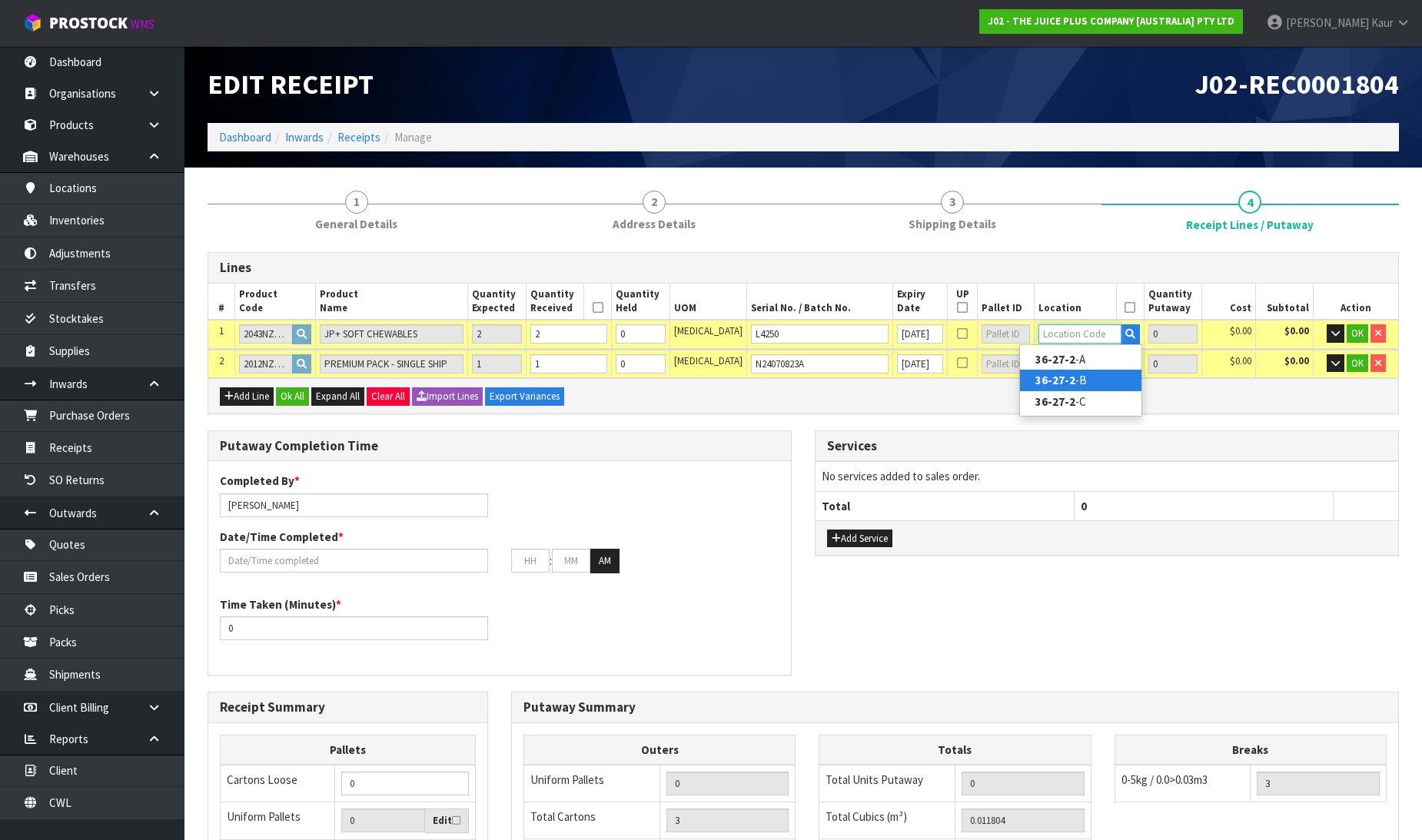
type input "36-27-2-B"
type input "2"
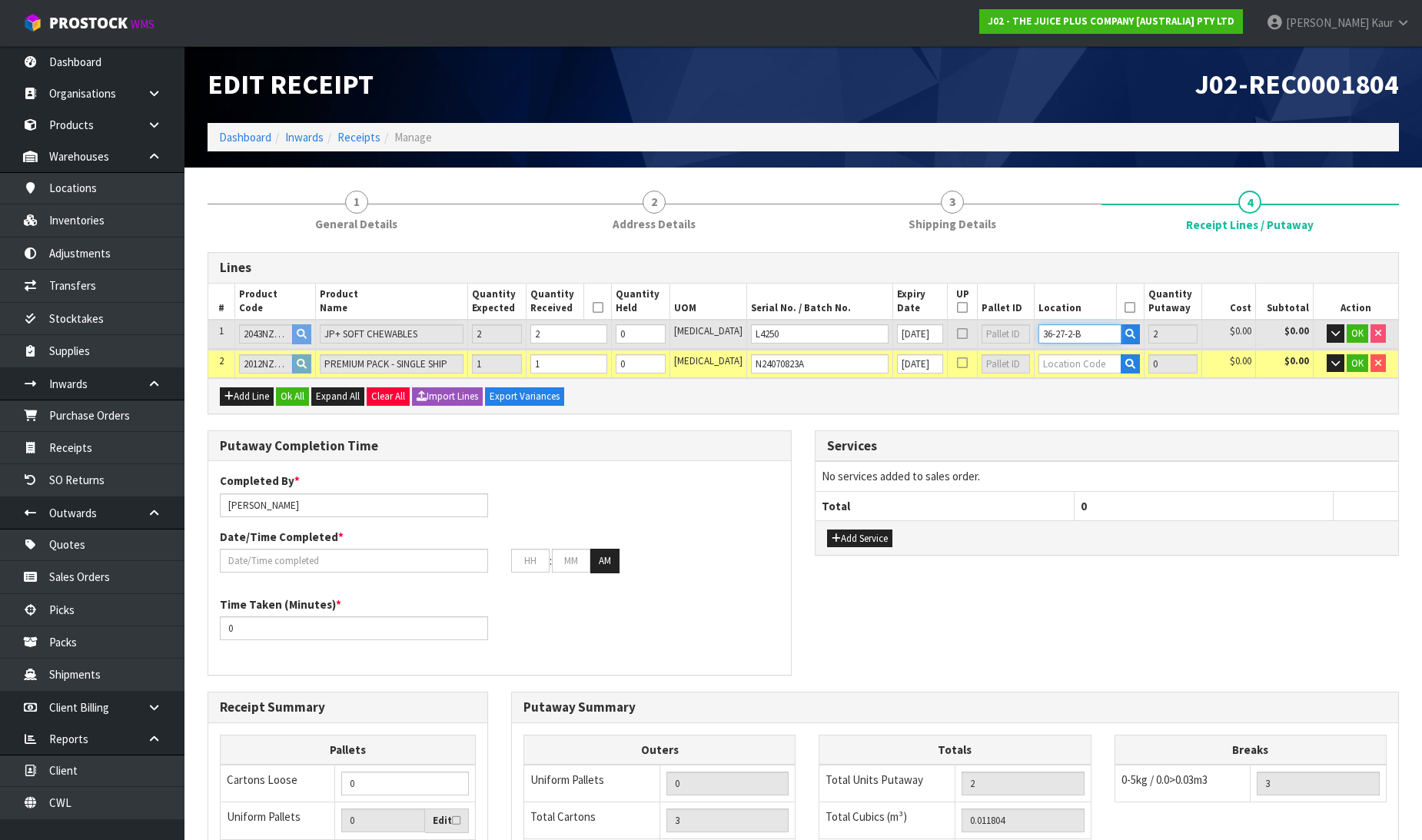
drag, startPoint x: 1090, startPoint y: 335, endPoint x: 1017, endPoint y: 325, distance: 73.7
click at [1035, 325] on td "36-27-2-B" at bounding box center [1089, 334] width 109 height 29
click at [1038, 364] on input "text" at bounding box center [1079, 363] width 82 height 19
paste input "36-27-2-B"
type input "36-27-2-B"
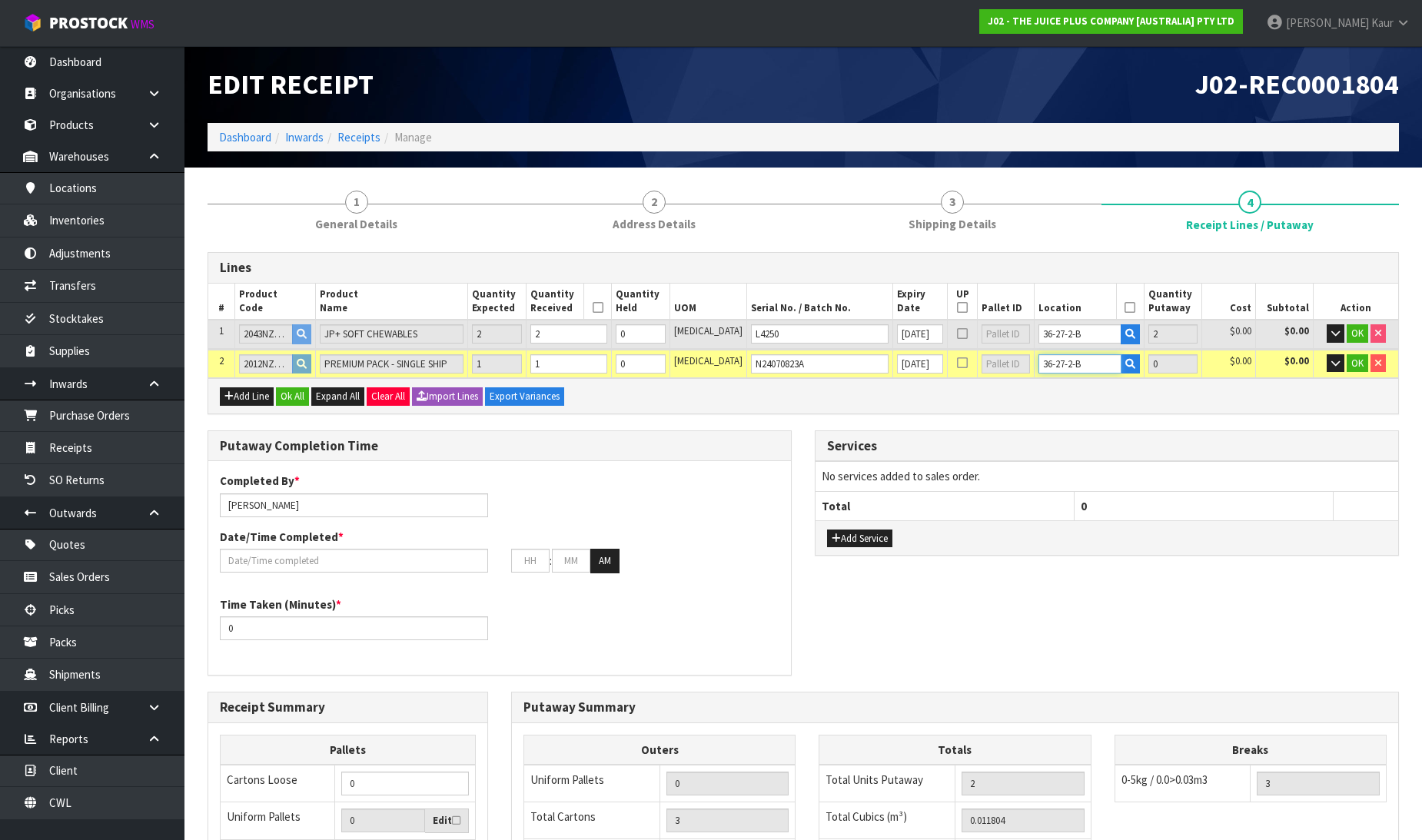
type input "3"
type input "1"
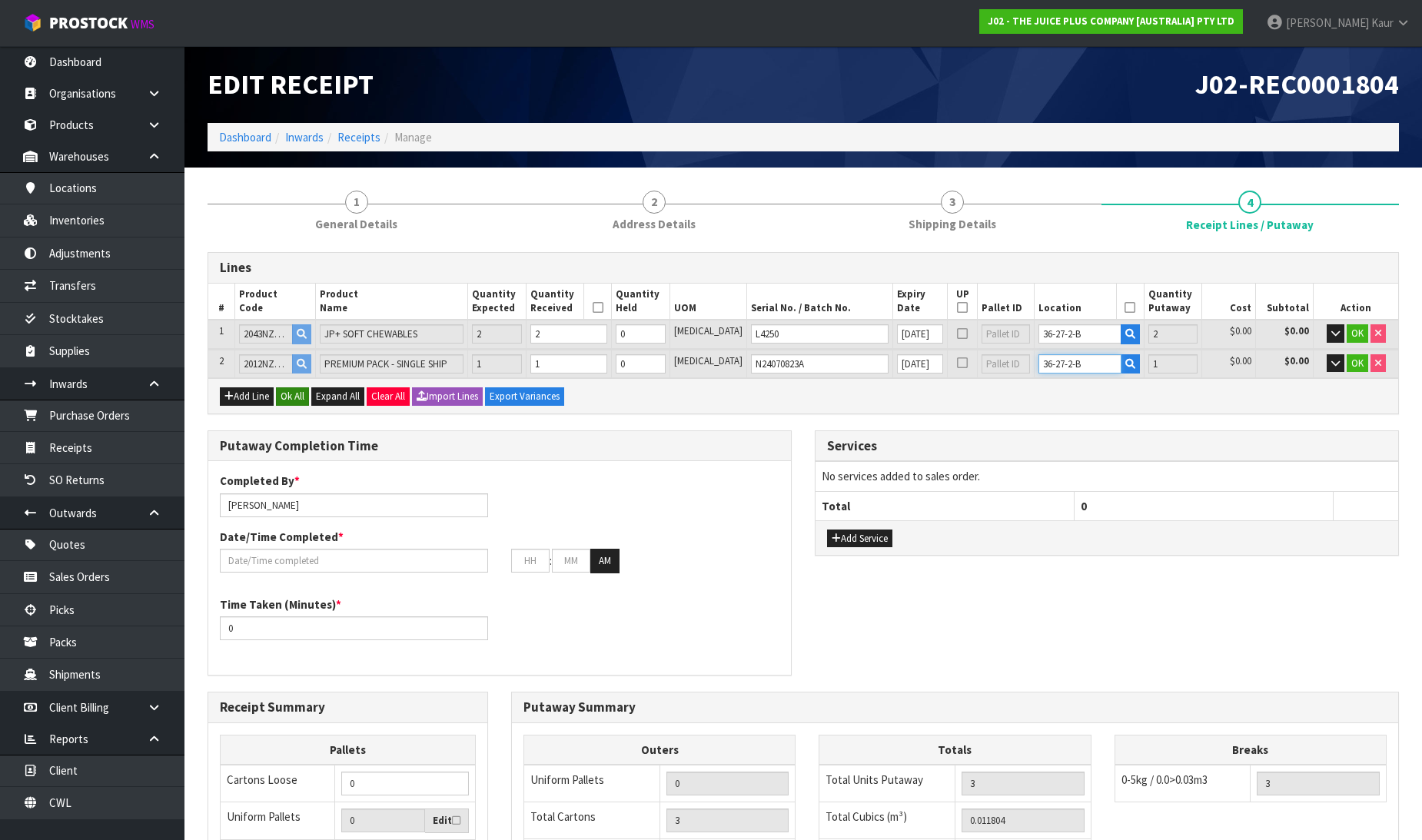
type input "36-27-2-B"
click at [294, 402] on button "Ok All" at bounding box center [292, 397] width 33 height 19
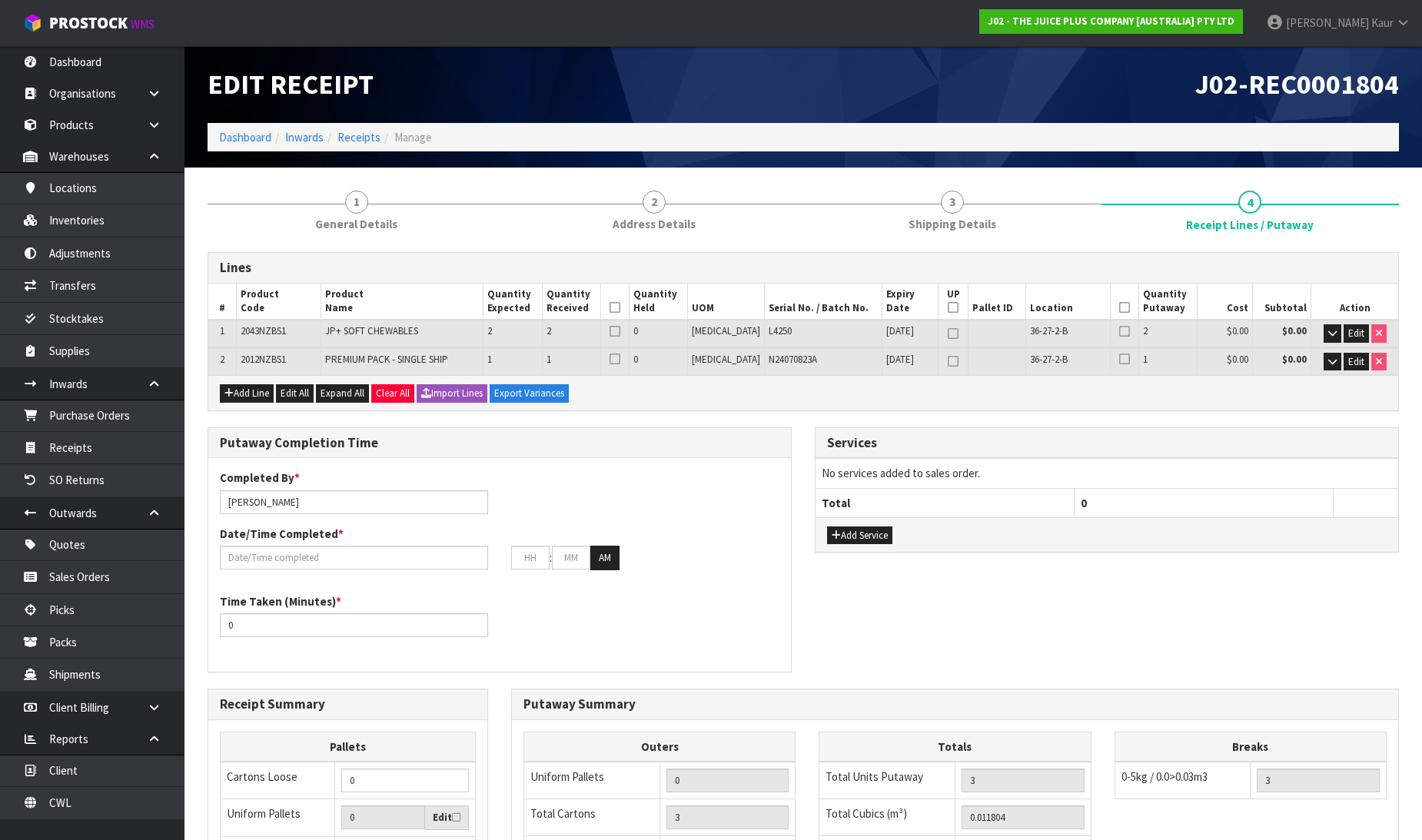
click at [628, 298] on th at bounding box center [615, 302] width 29 height 37
click at [621, 308] on icon at bounding box center [615, 308] width 11 height 1
click at [1119, 308] on icon at bounding box center [1124, 308] width 11 height 1
click at [254, 557] on input "text" at bounding box center [354, 557] width 268 height 24
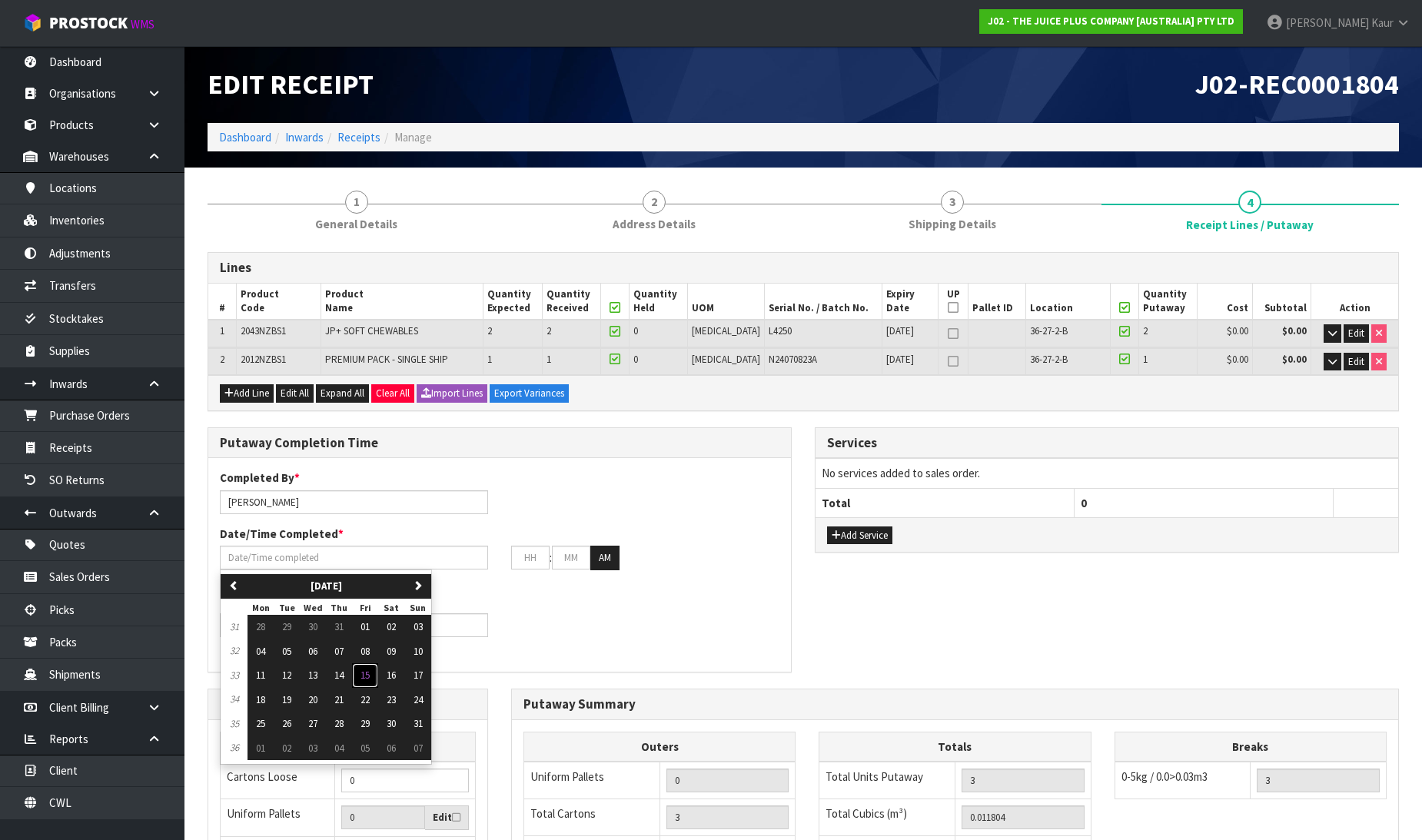
click at [370, 672] on span "15" at bounding box center [365, 675] width 9 height 13
type input "15/08/2025"
type input "12"
type input "00"
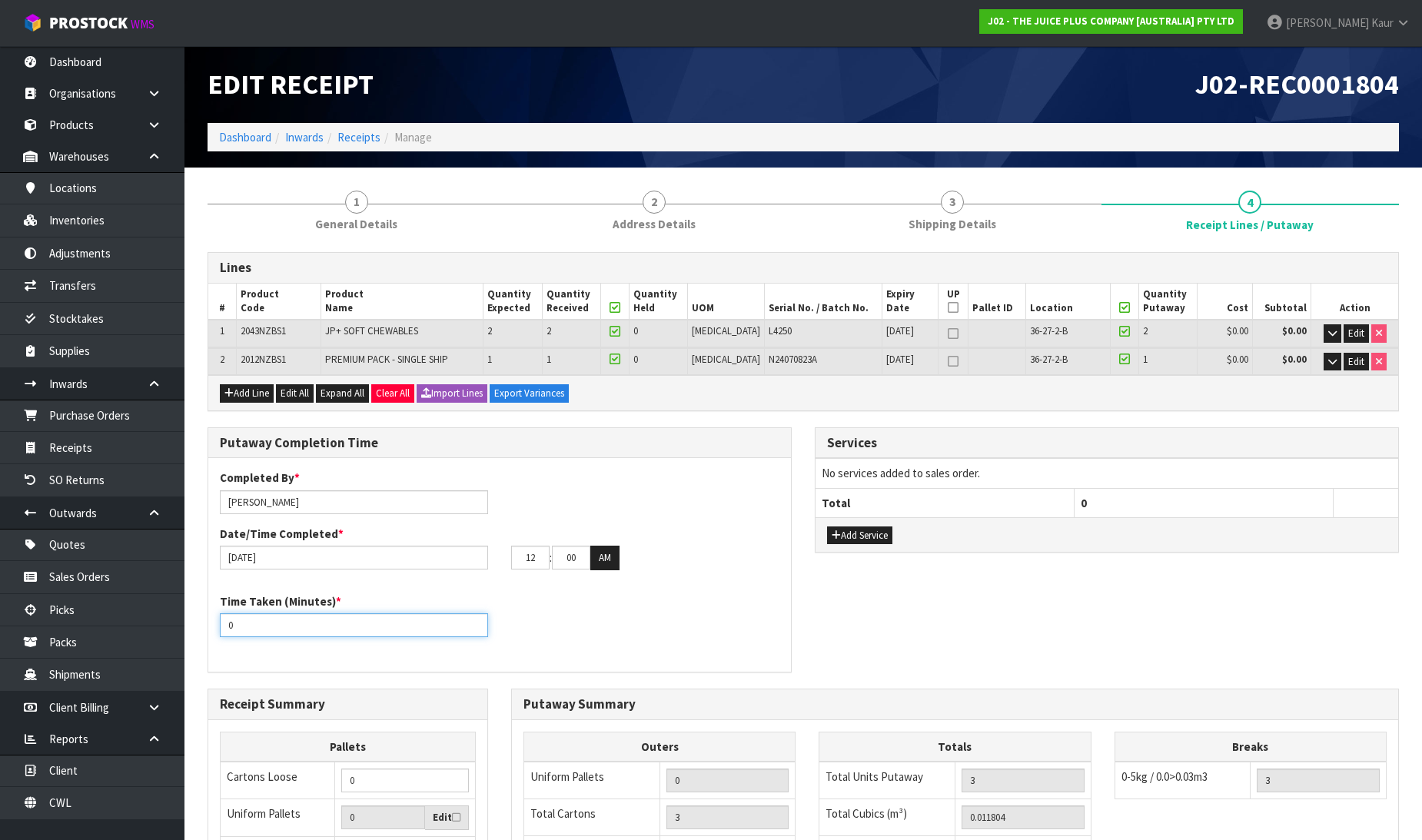
drag, startPoint x: 259, startPoint y: 627, endPoint x: 203, endPoint y: 627, distance: 56.0
click at [203, 627] on div "Putaway Completion Time Completed By * Prabhneet Kaur Date/Time Completed * 15/…" at bounding box center [500, 558] width 608 height 261
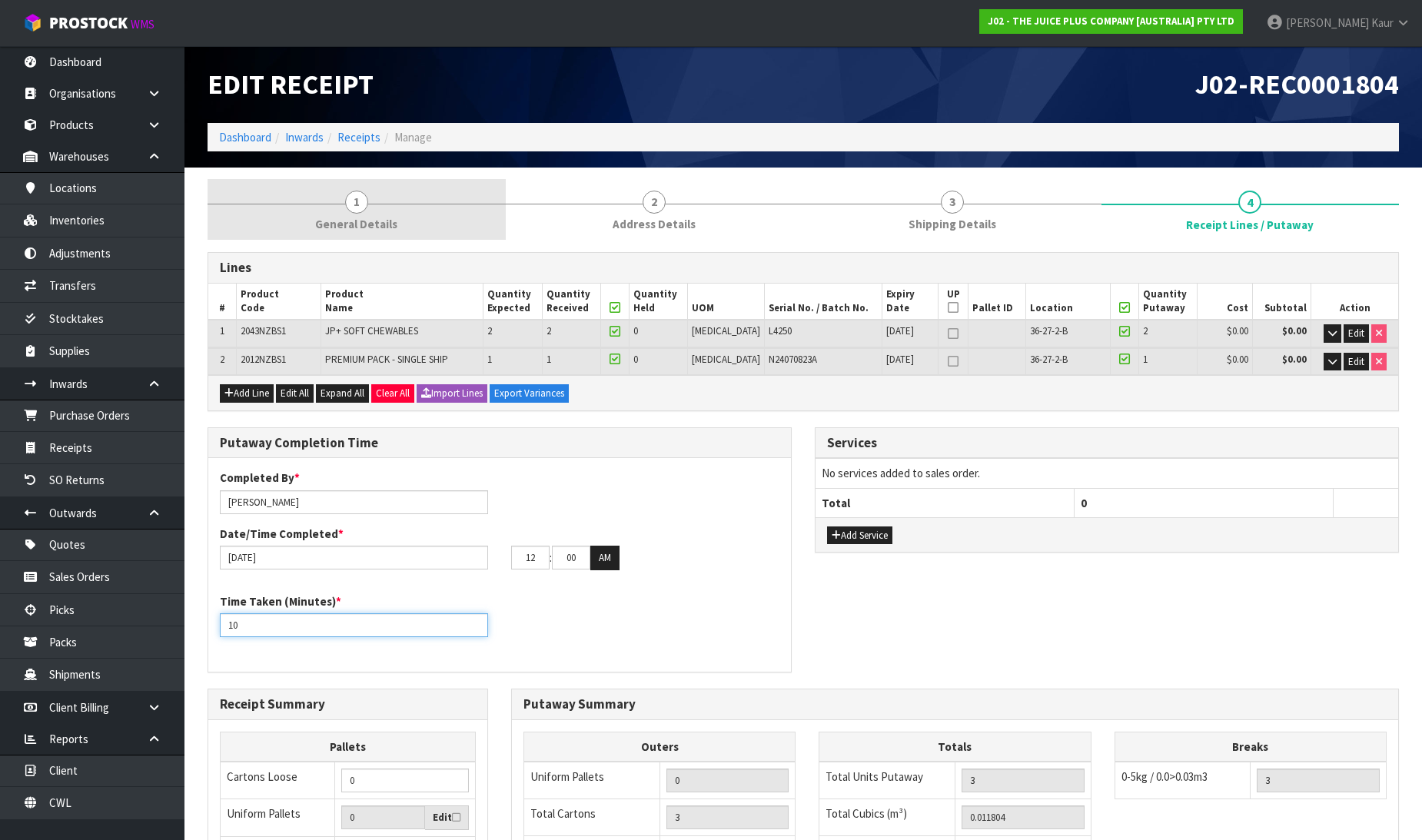
type input "10"
click at [361, 221] on span "General Details" at bounding box center [356, 224] width 82 height 16
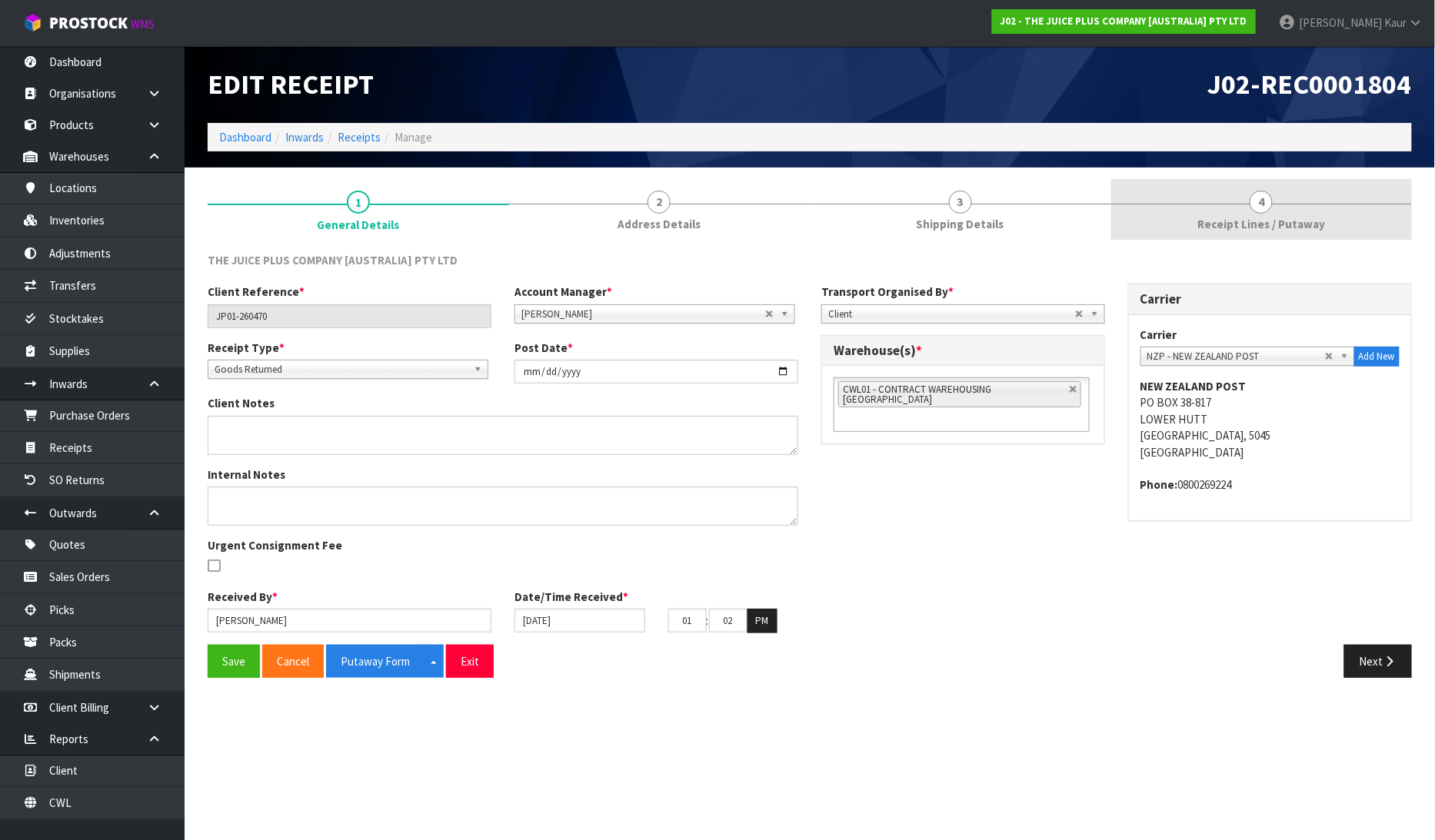
click at [1288, 202] on link "4 Receipt Lines / Putaway" at bounding box center [1261, 209] width 302 height 60
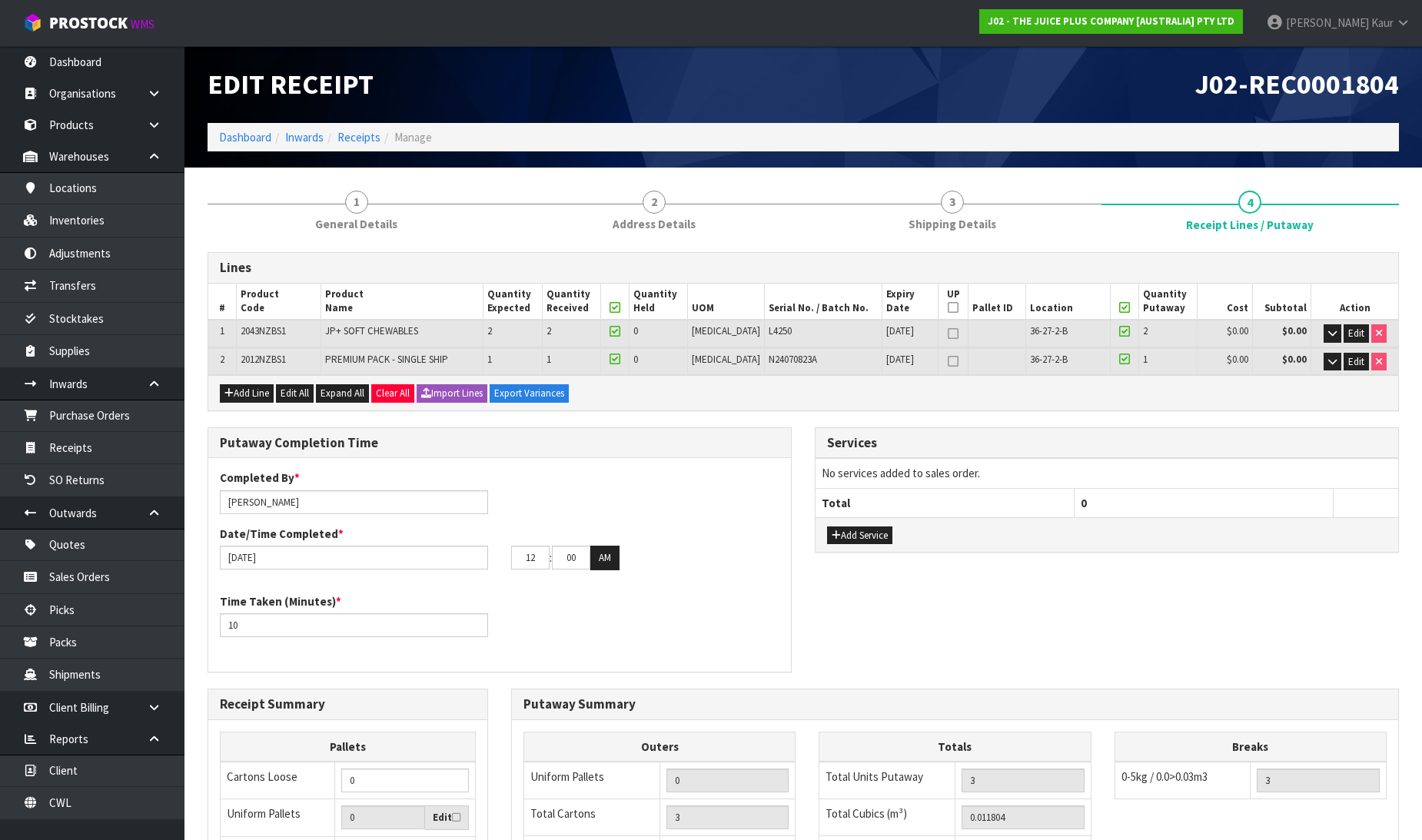
scroll to position [280, 0]
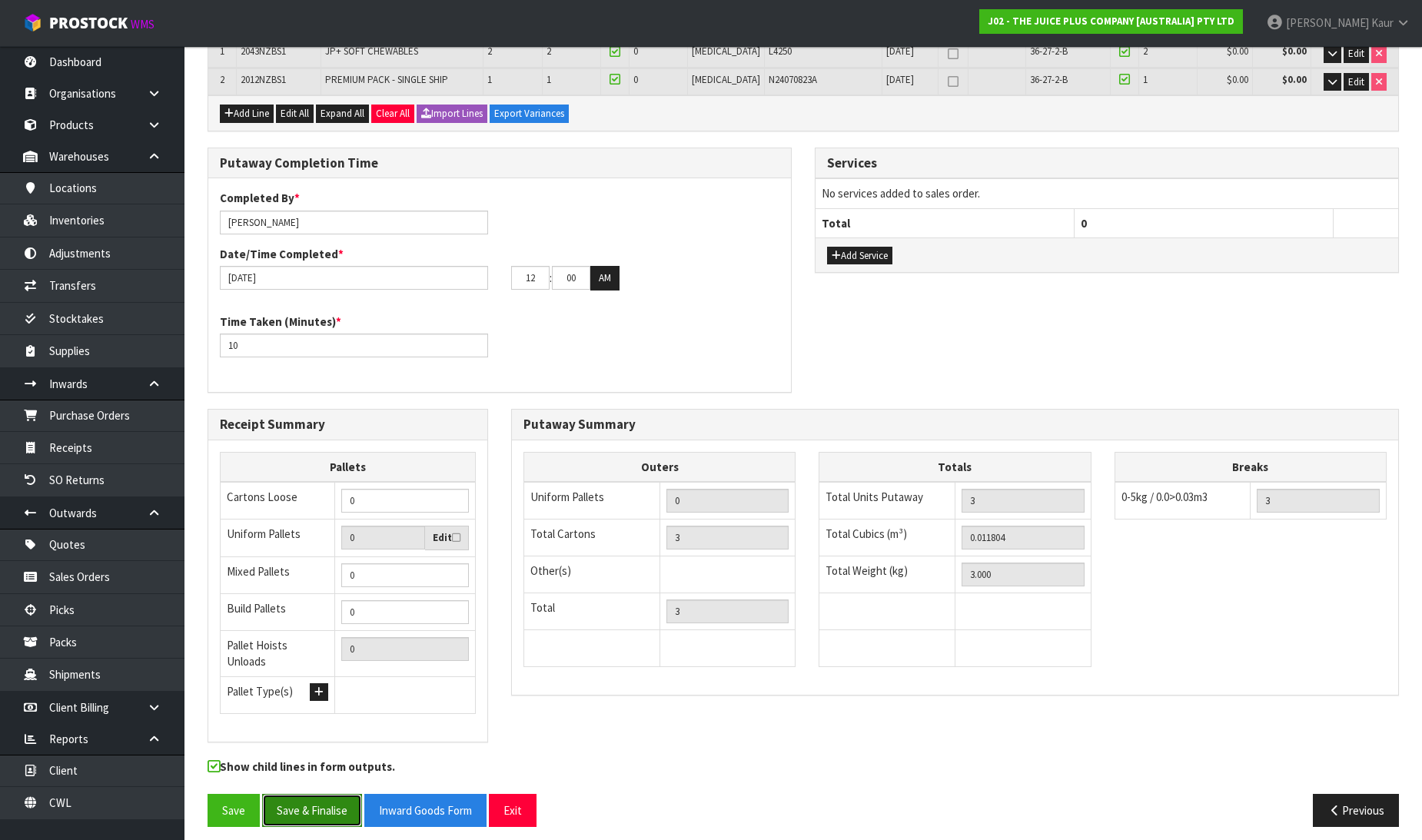
click at [318, 796] on button "Save & Finalise" at bounding box center [312, 811] width 100 height 33
drag, startPoint x: 541, startPoint y: 274, endPoint x: 521, endPoint y: 273, distance: 20.0
click at [521, 273] on input "12" at bounding box center [531, 277] width 39 height 24
type input "01"
drag, startPoint x: 583, startPoint y: 277, endPoint x: 560, endPoint y: 277, distance: 23.0
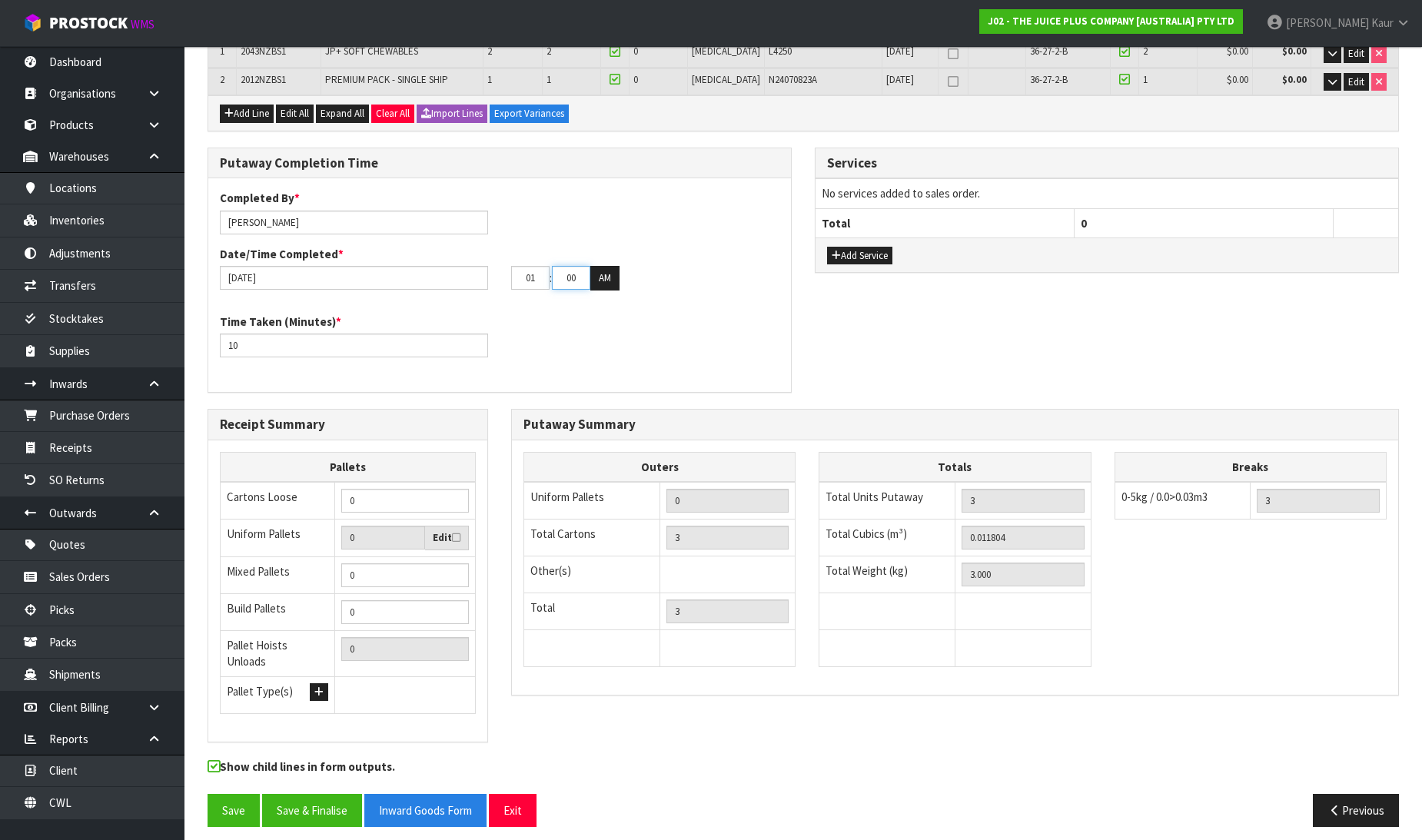
click at [561, 277] on input "00" at bounding box center [571, 277] width 39 height 24
type input "10"
click at [603, 281] on button "AM" at bounding box center [605, 278] width 29 height 25
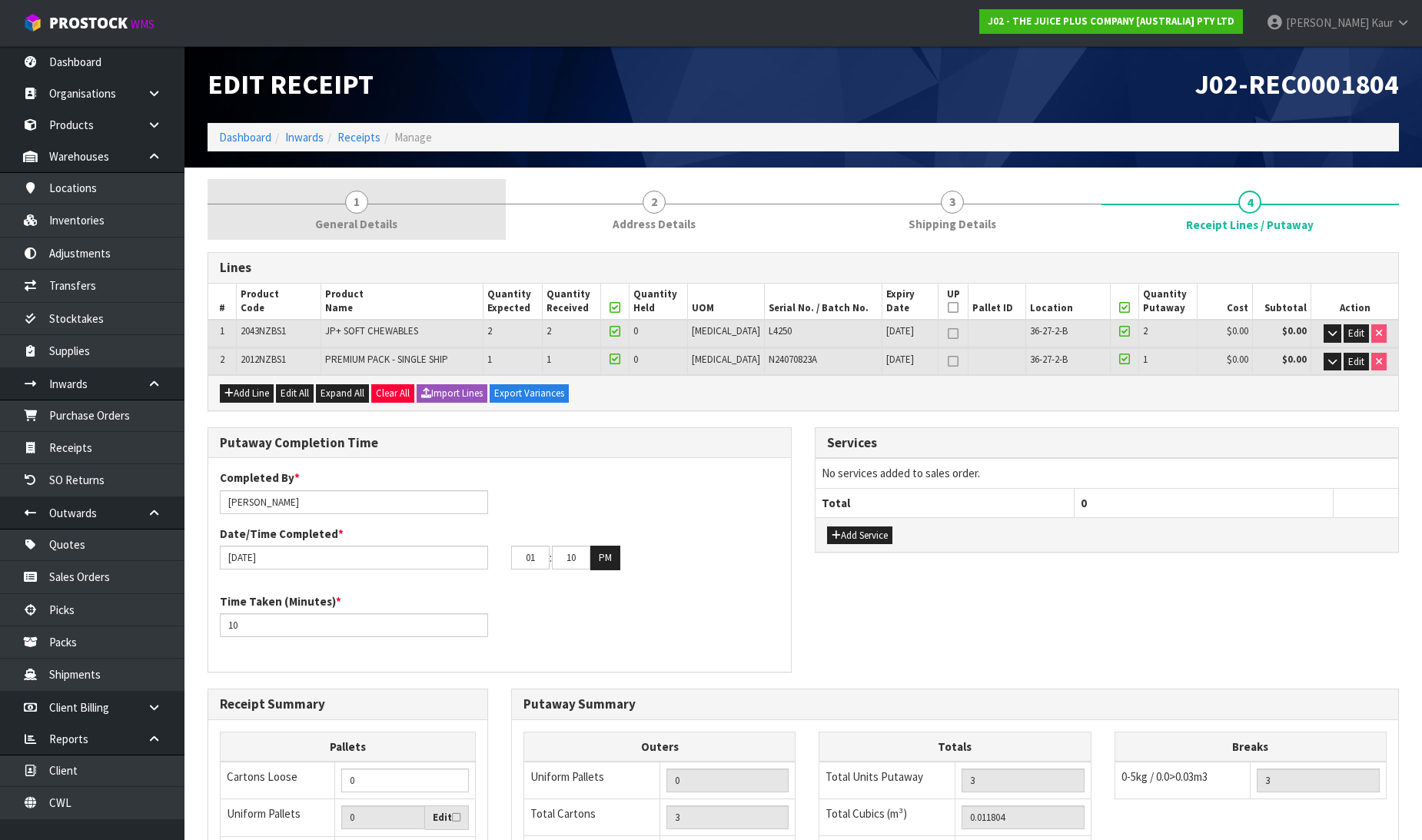
click at [348, 232] on link "1 General Details" at bounding box center [356, 209] width 298 height 60
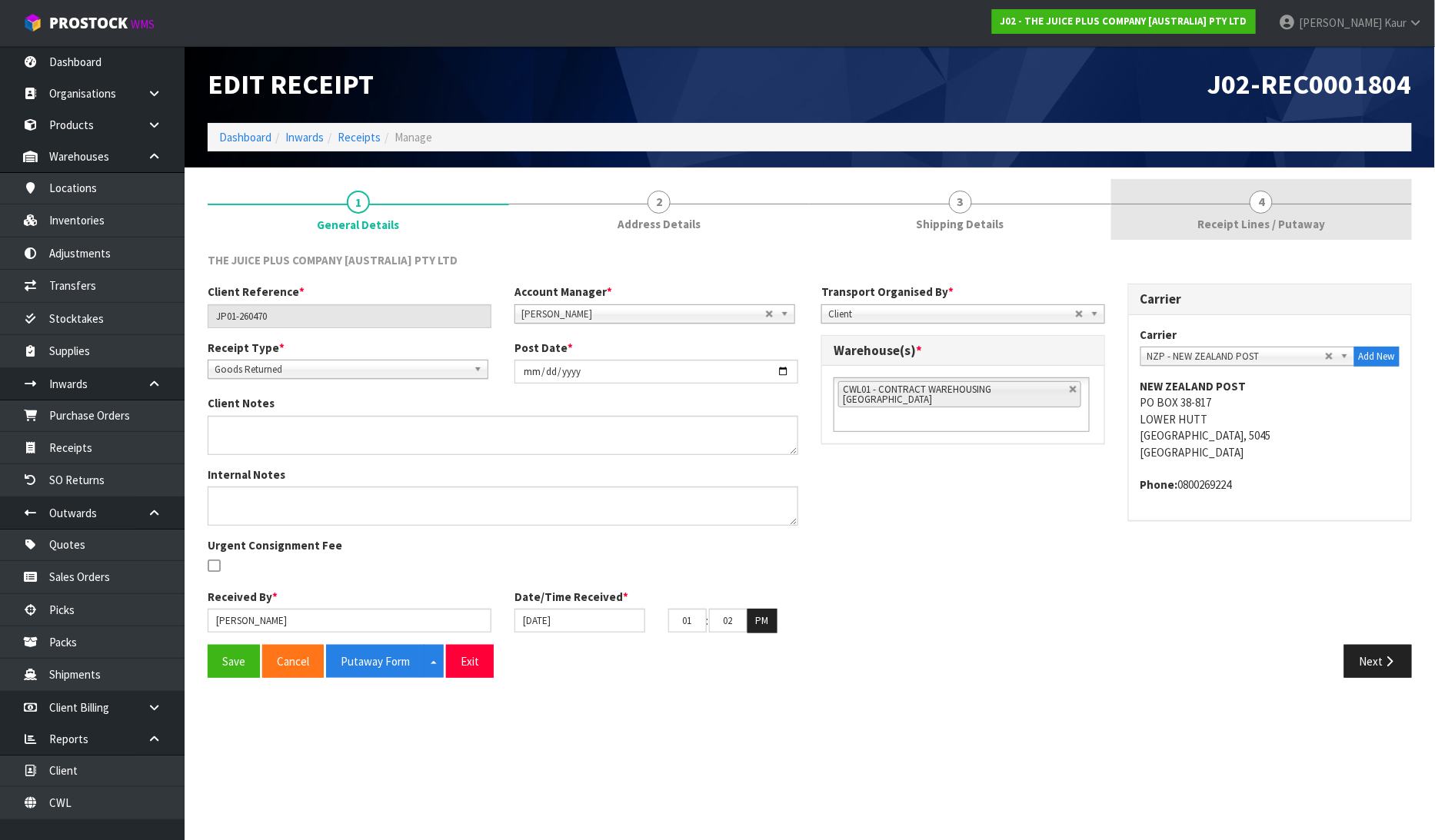
click at [1285, 200] on link "4 Receipt Lines / Putaway" at bounding box center [1261, 209] width 302 height 60
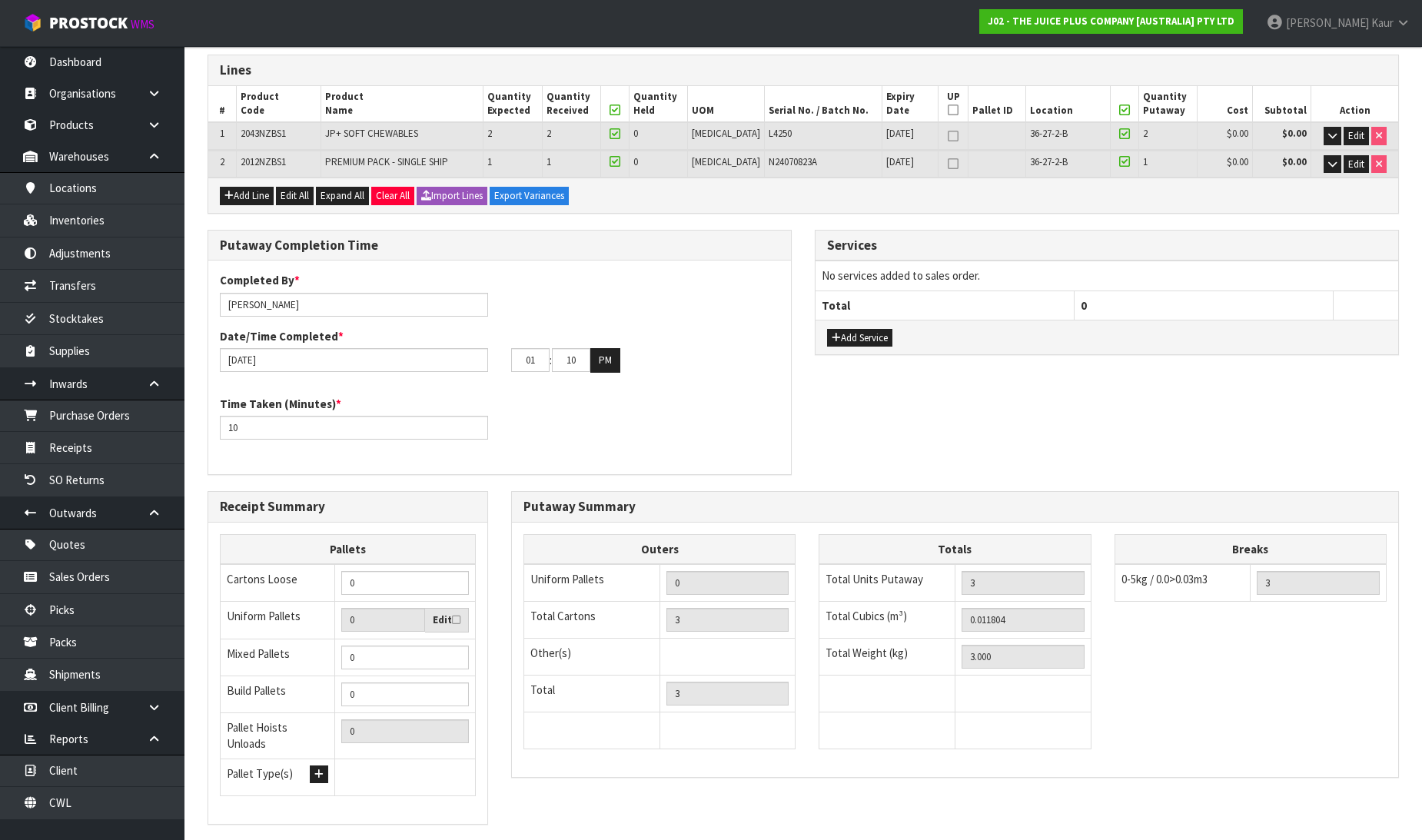
scroll to position [280, 0]
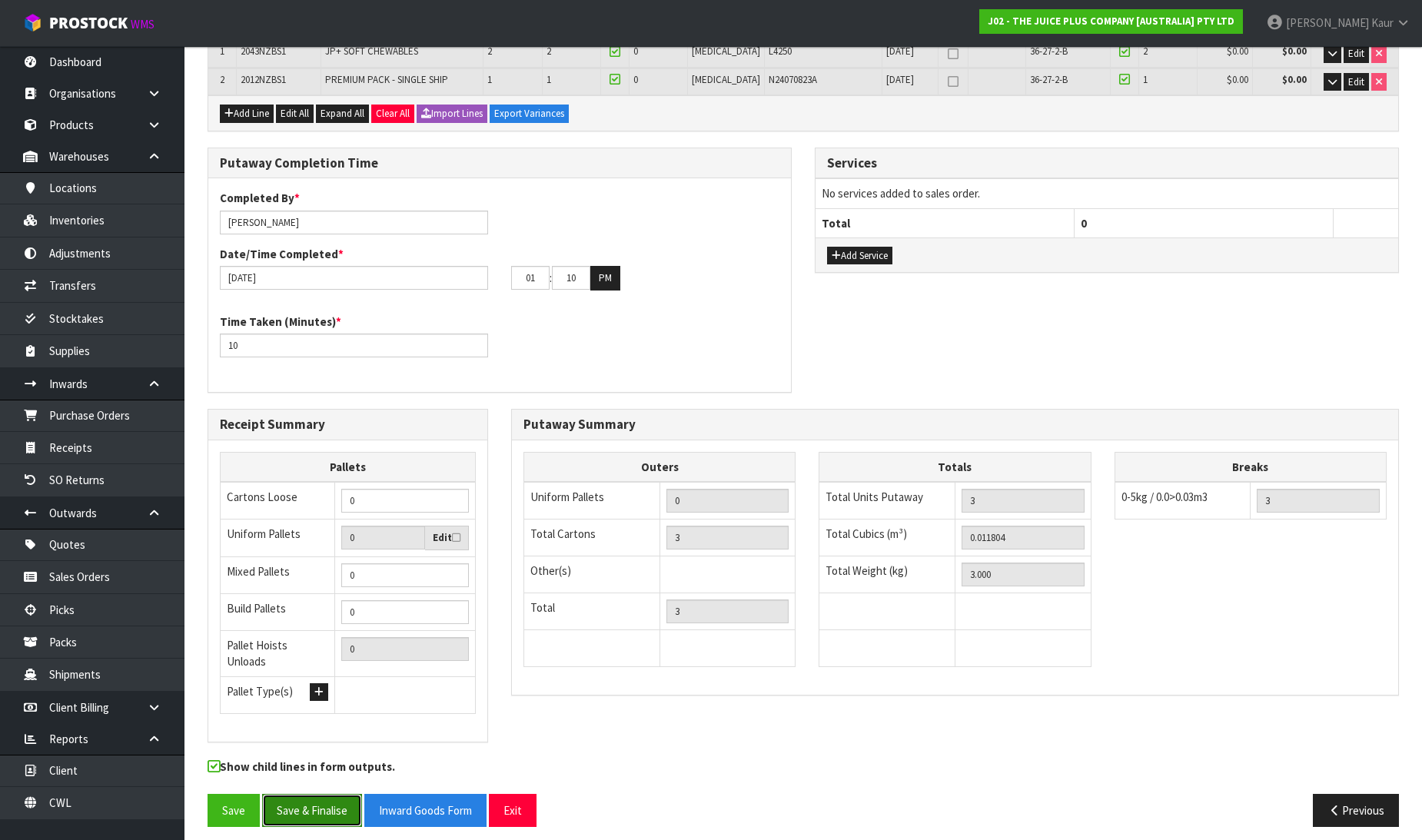
click at [324, 801] on button "Save & Finalise" at bounding box center [312, 811] width 100 height 33
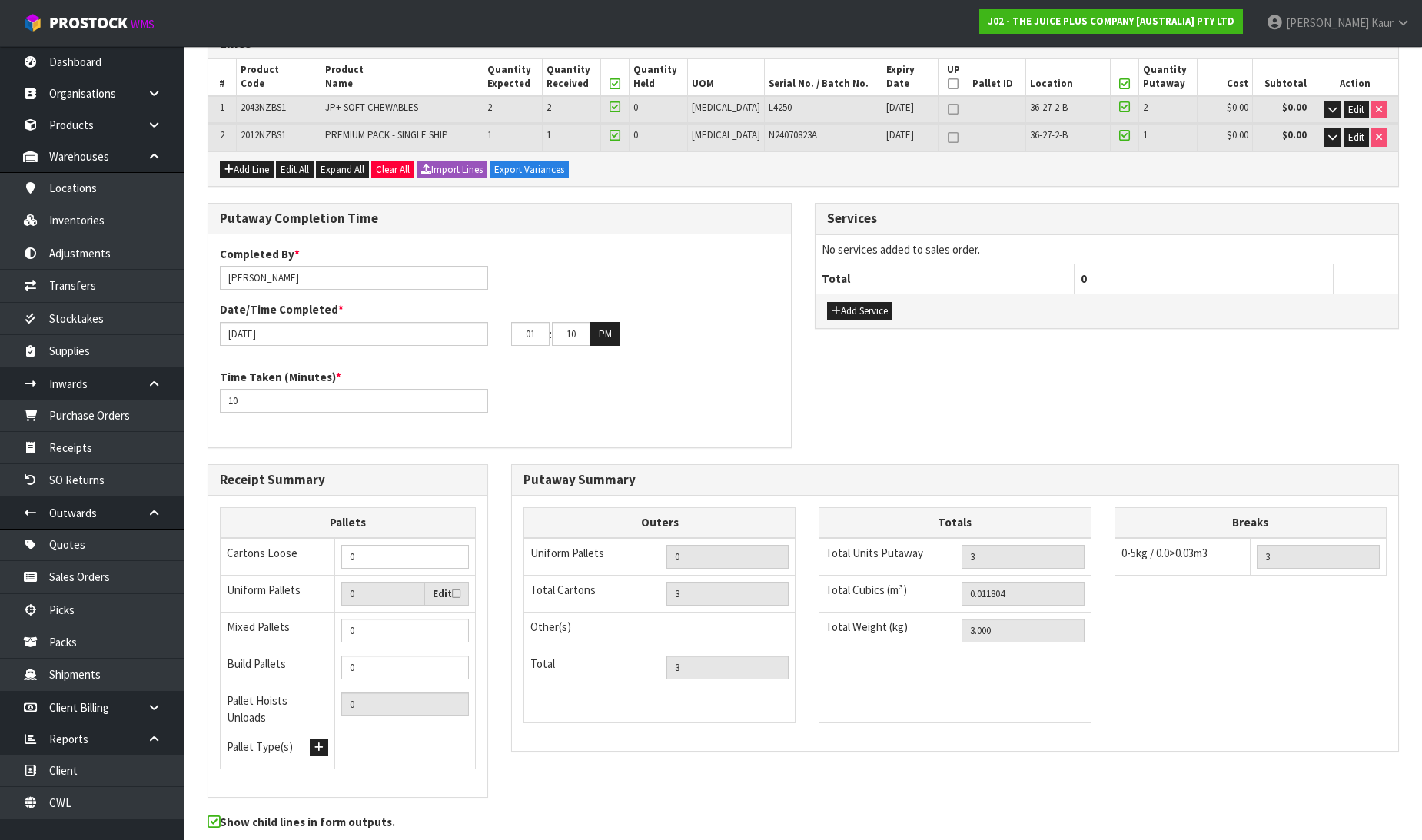
scroll to position [0, 0]
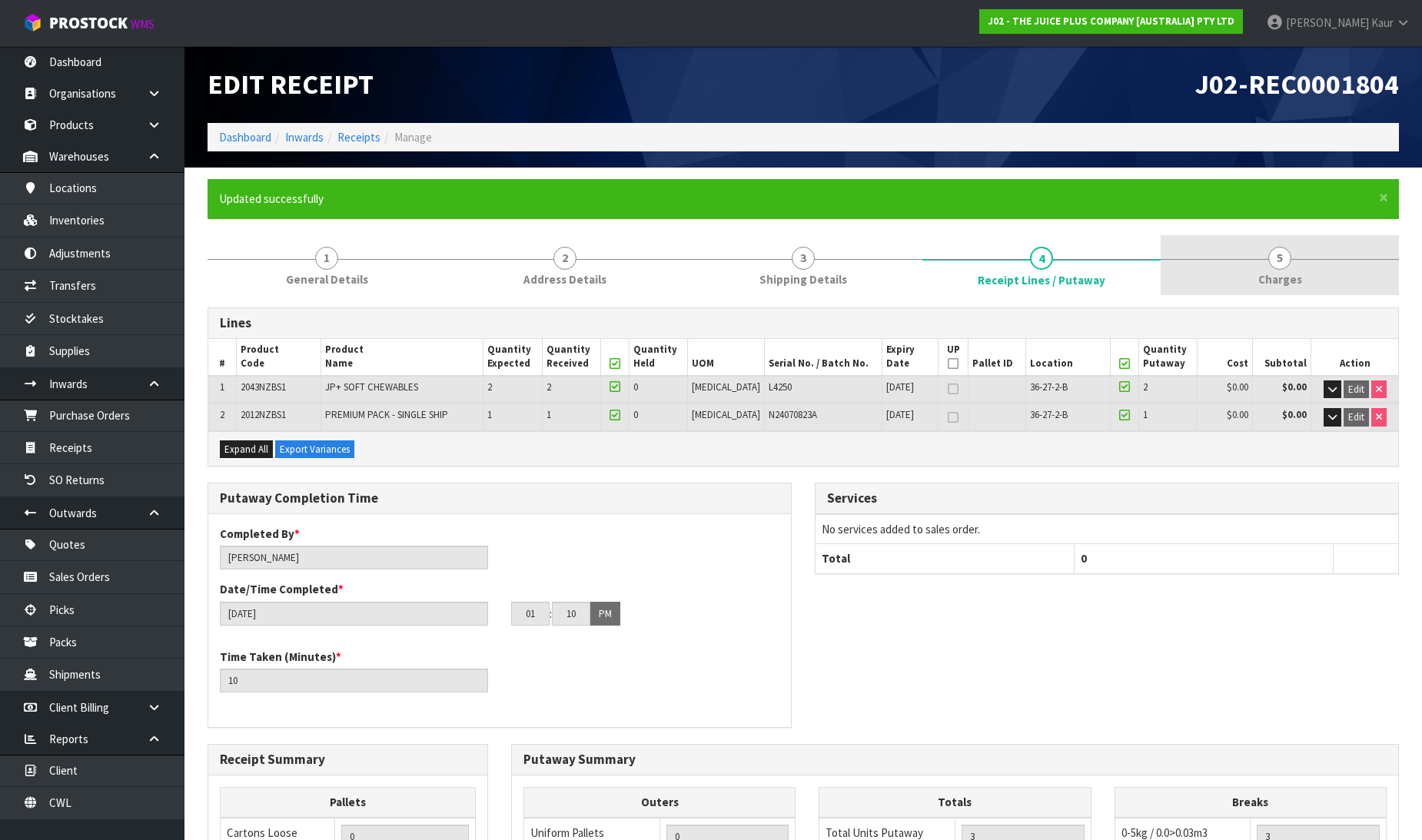
click at [1279, 273] on span "Charges" at bounding box center [1280, 279] width 44 height 16
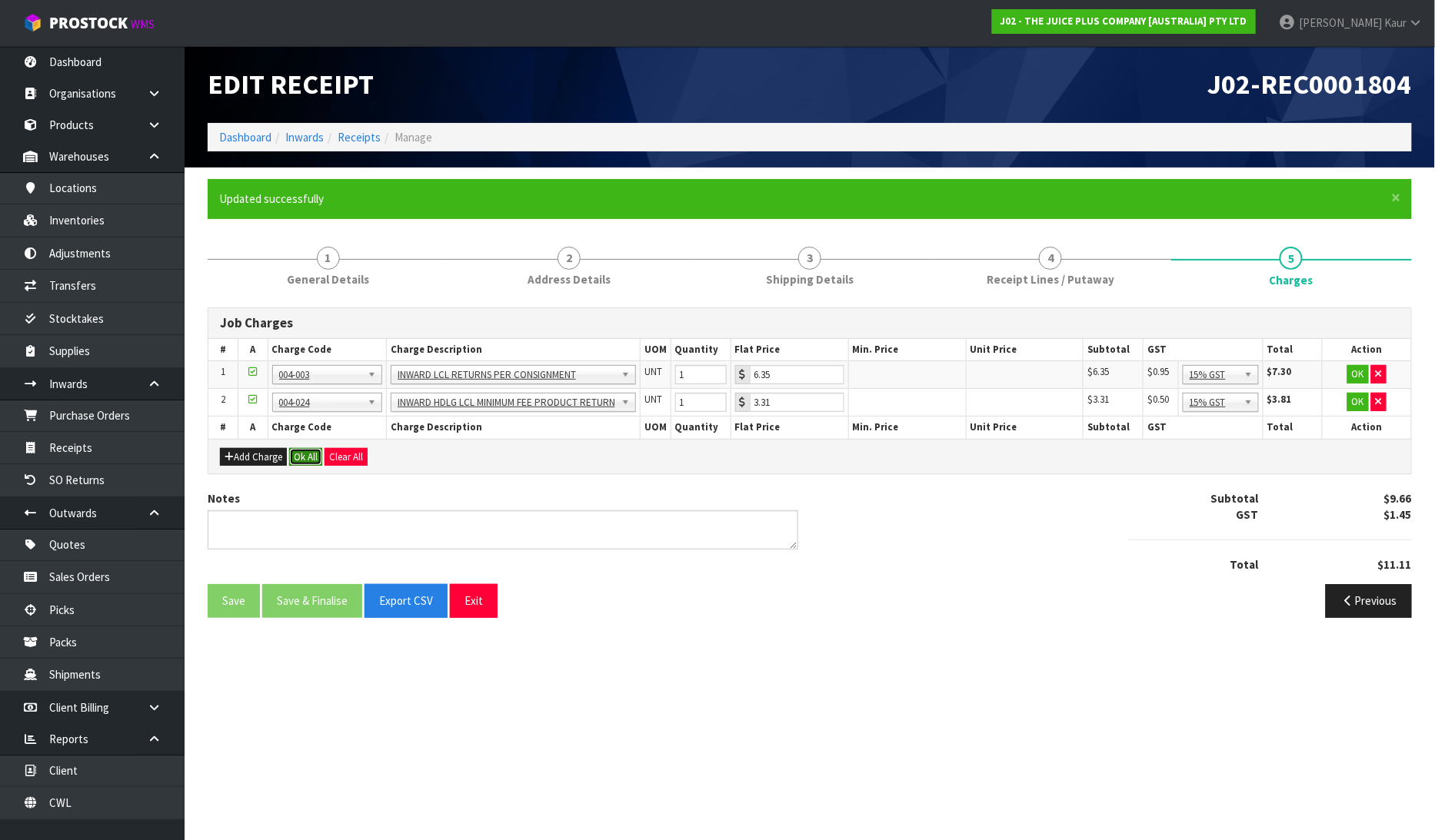
click at [309, 456] on button "Ok All" at bounding box center [305, 457] width 33 height 19
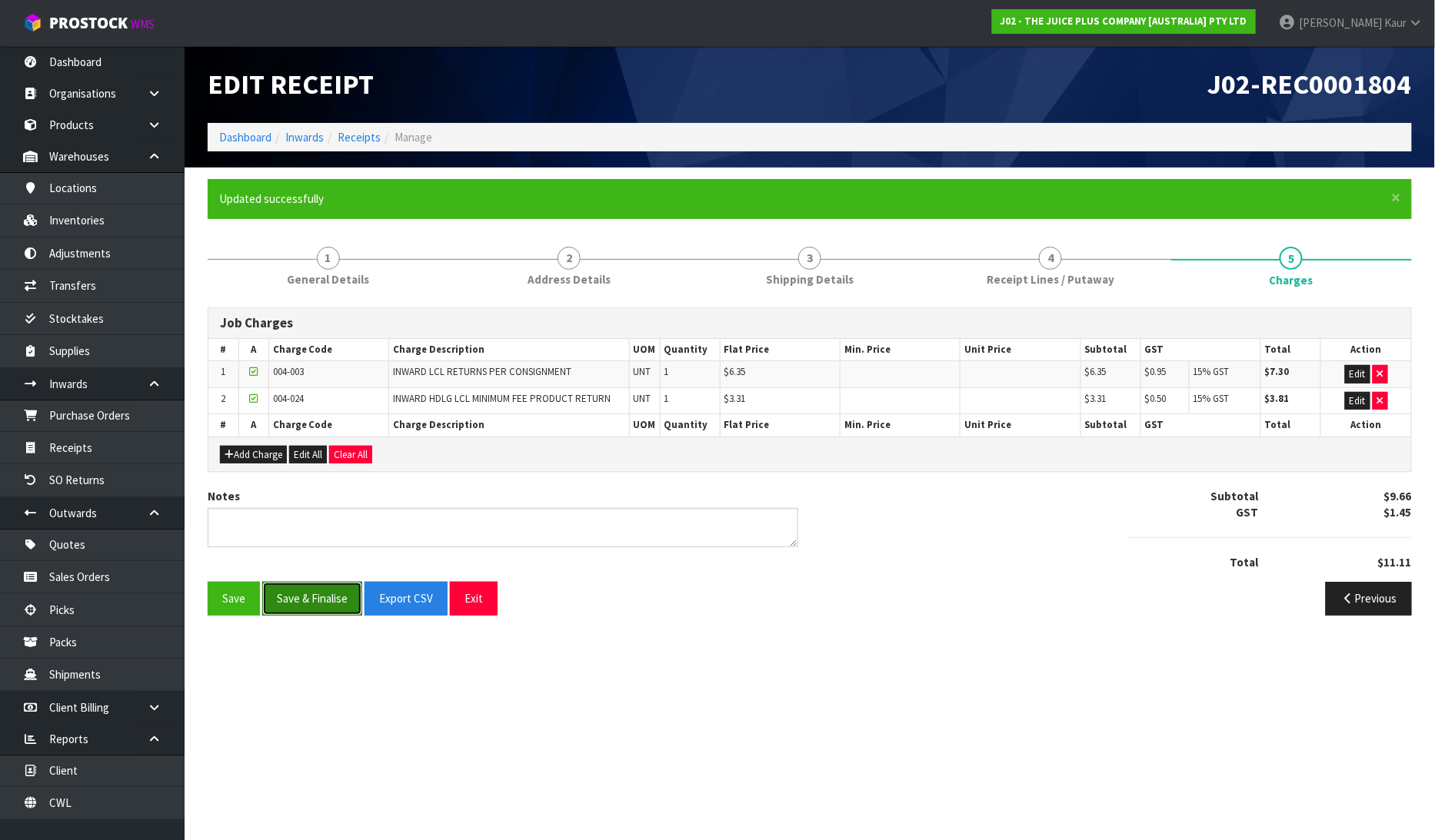
click at [285, 595] on button "Save & Finalise" at bounding box center [312, 598] width 100 height 33
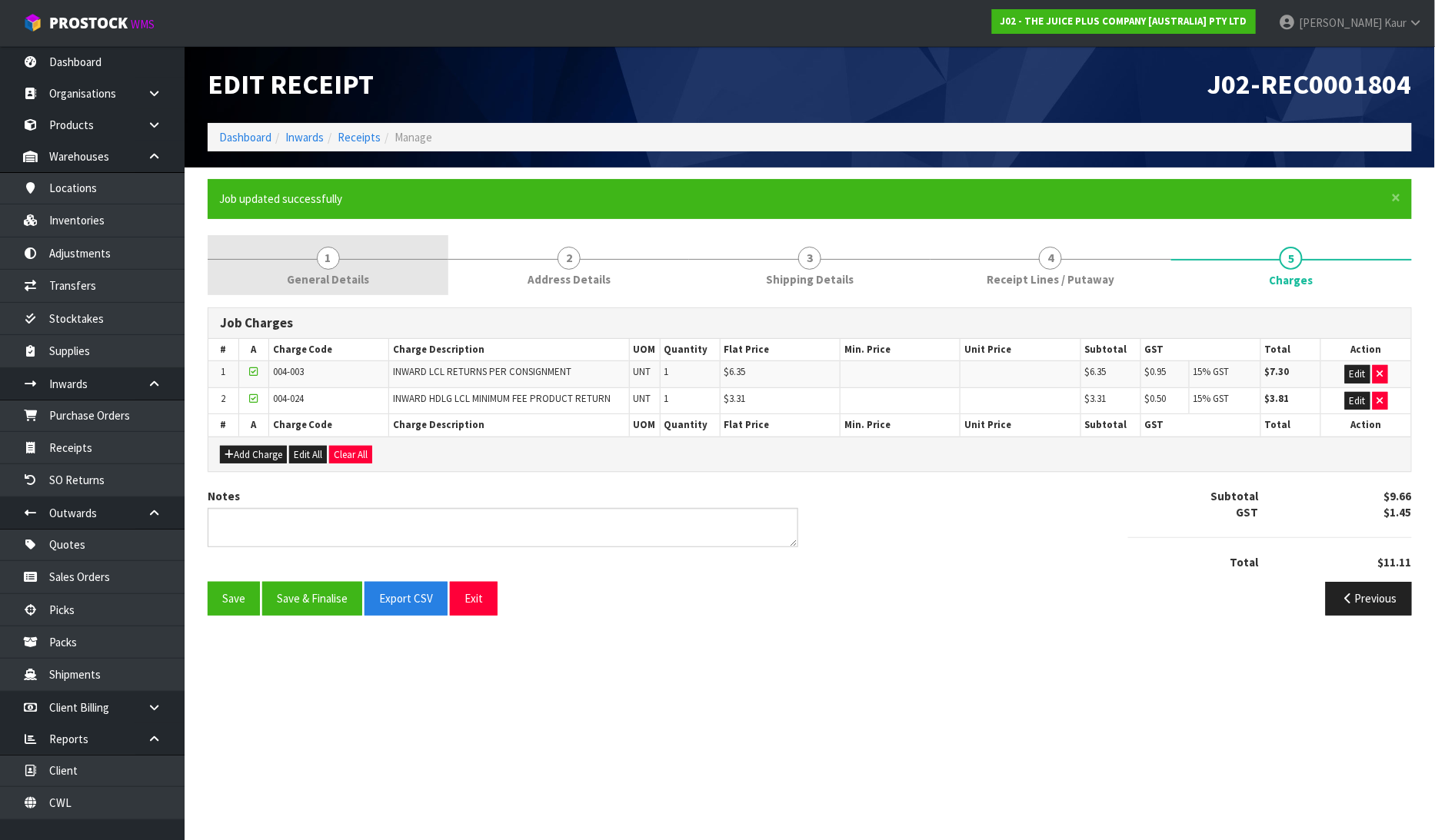
click at [371, 284] on link "1 General Details" at bounding box center [328, 266] width 241 height 60
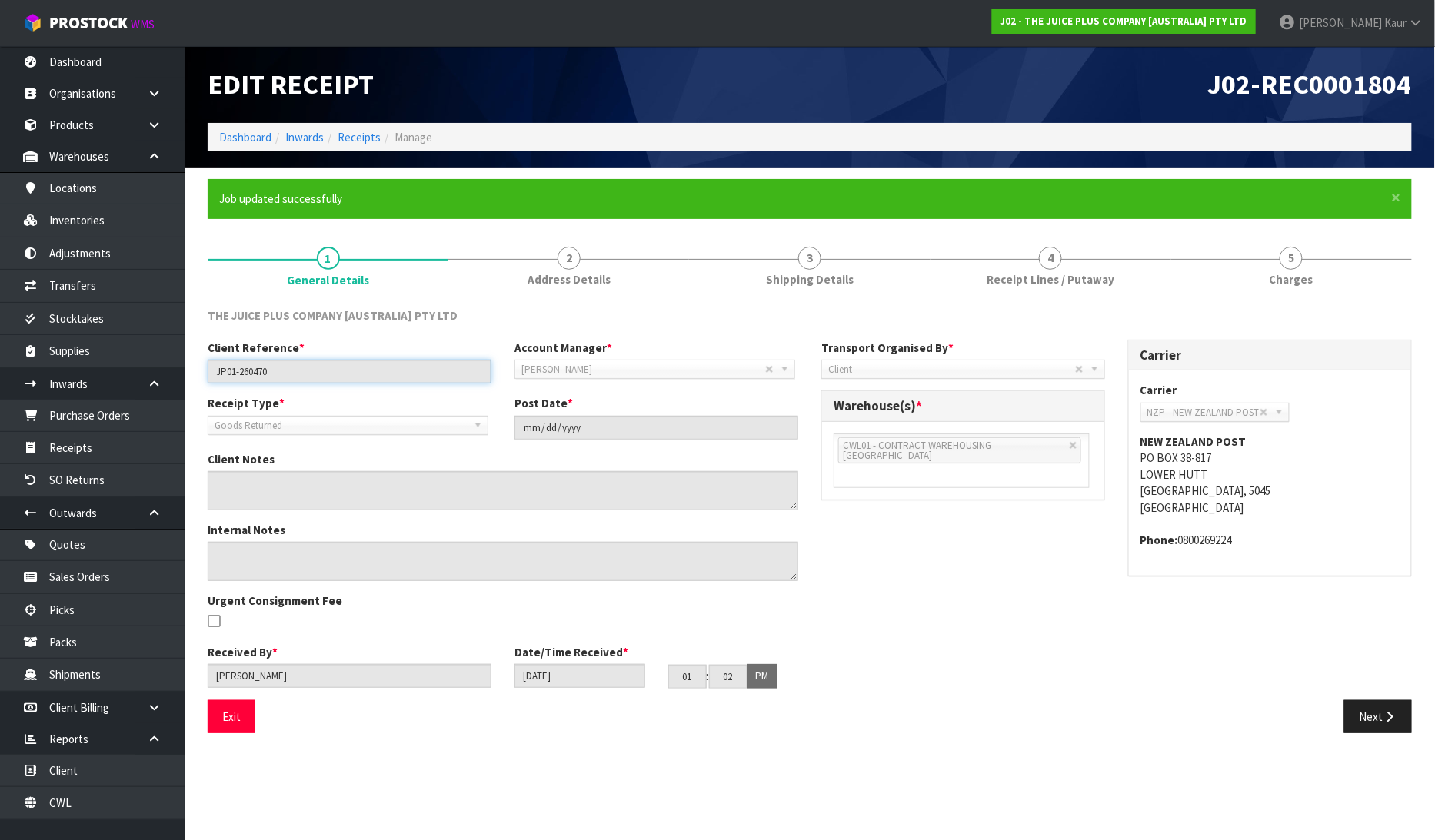
drag, startPoint x: 314, startPoint y: 374, endPoint x: 209, endPoint y: 378, distance: 105.1
click at [209, 378] on input "JP01-260470" at bounding box center [350, 371] width 284 height 24
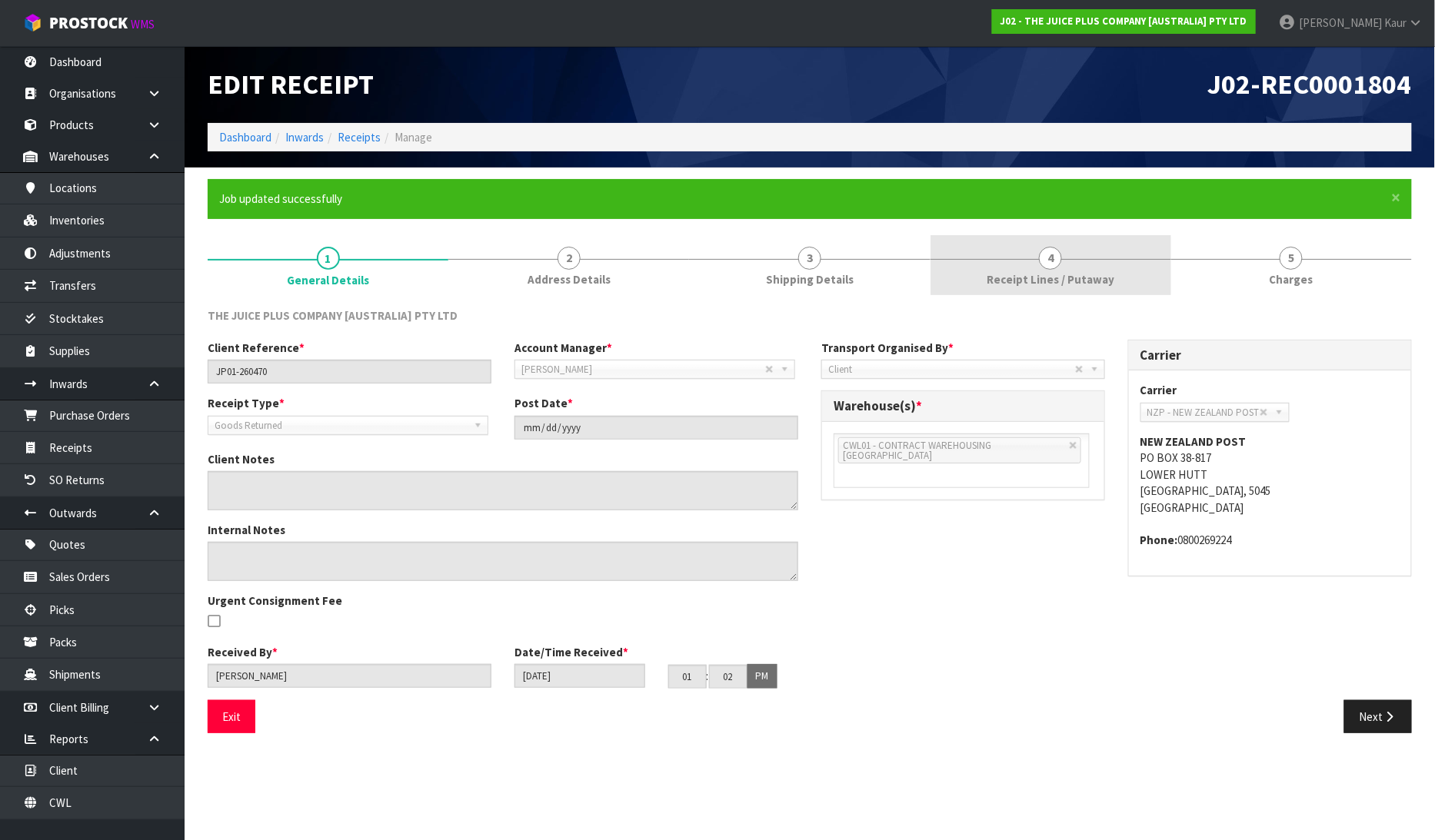
click at [963, 286] on link "4 Receipt Lines / Putaway" at bounding box center [1050, 266] width 241 height 60
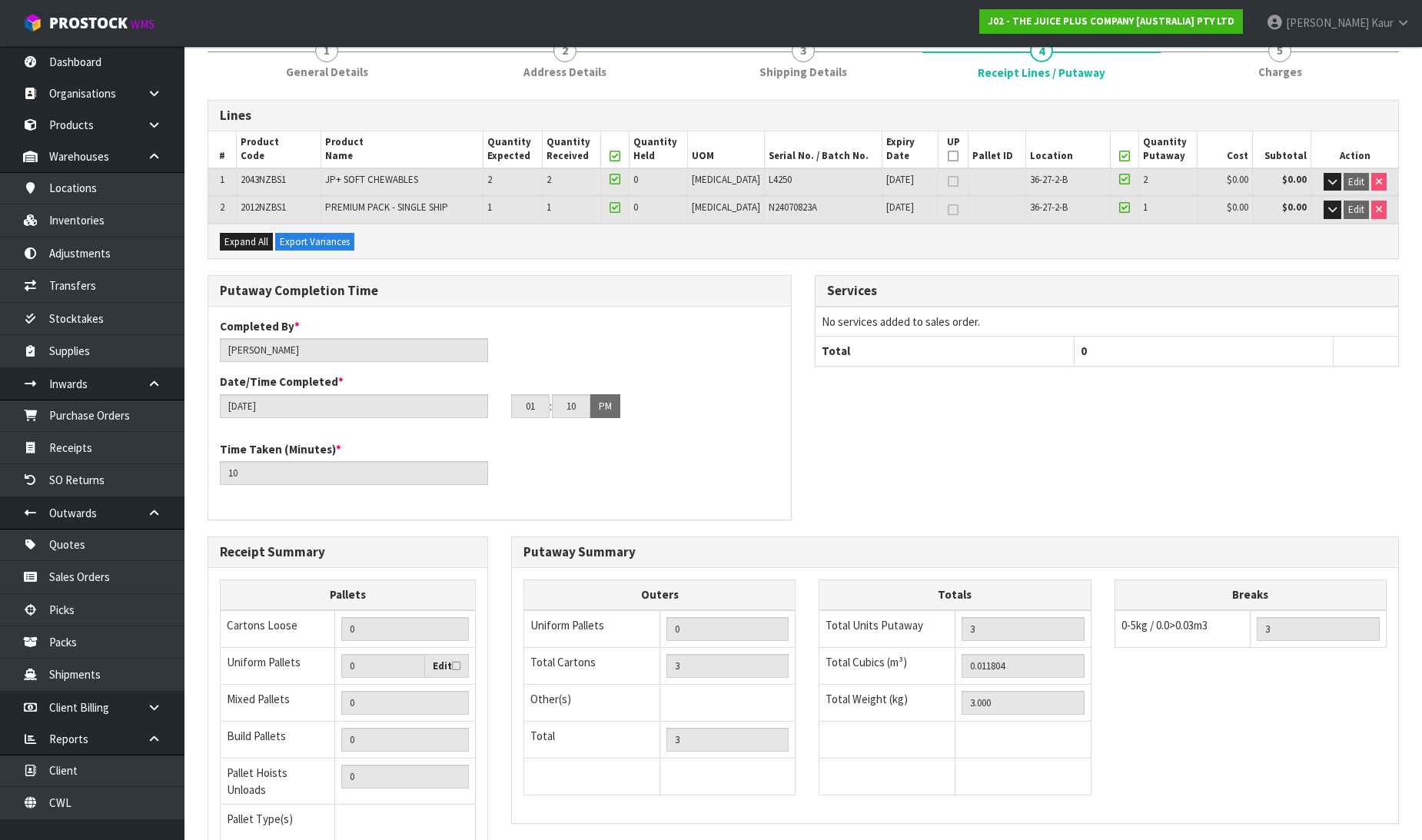
scroll to position [336, 0]
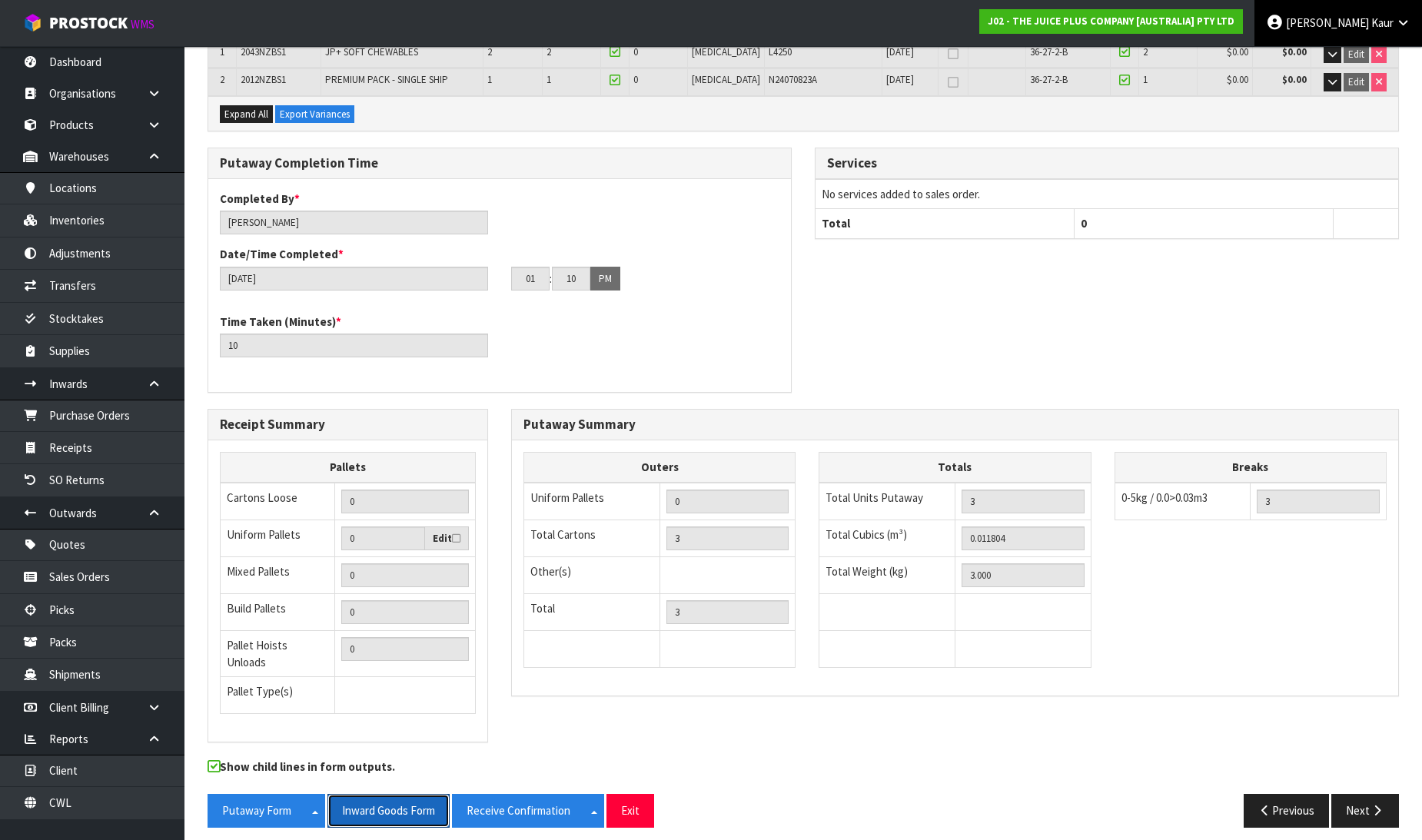
drag, startPoint x: 393, startPoint y: 800, endPoint x: 1382, endPoint y: 16, distance: 1262.1
click at [393, 797] on button "Inward Goods Form" at bounding box center [389, 811] width 122 height 33
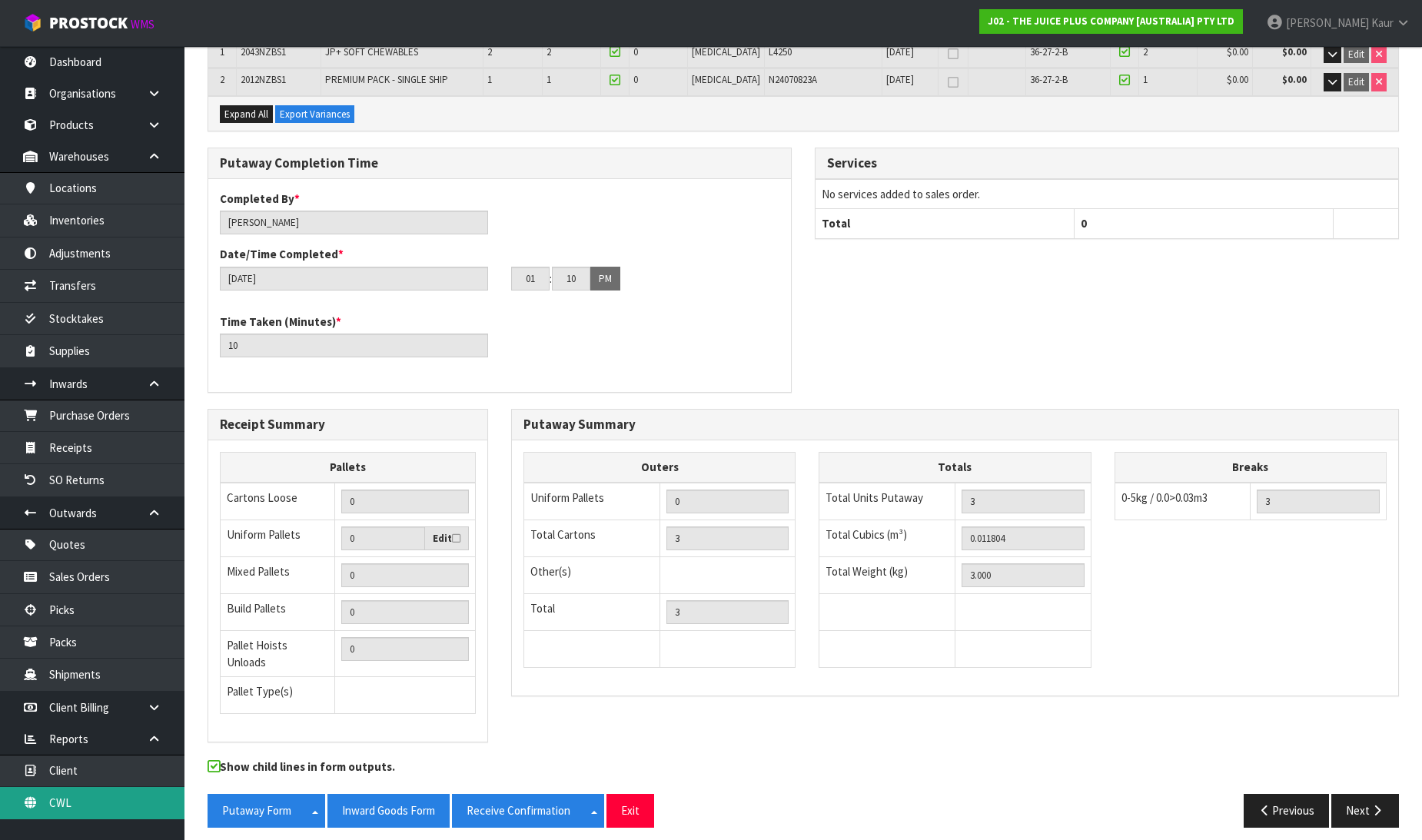
click at [89, 802] on link "CWL" at bounding box center [92, 803] width 184 height 32
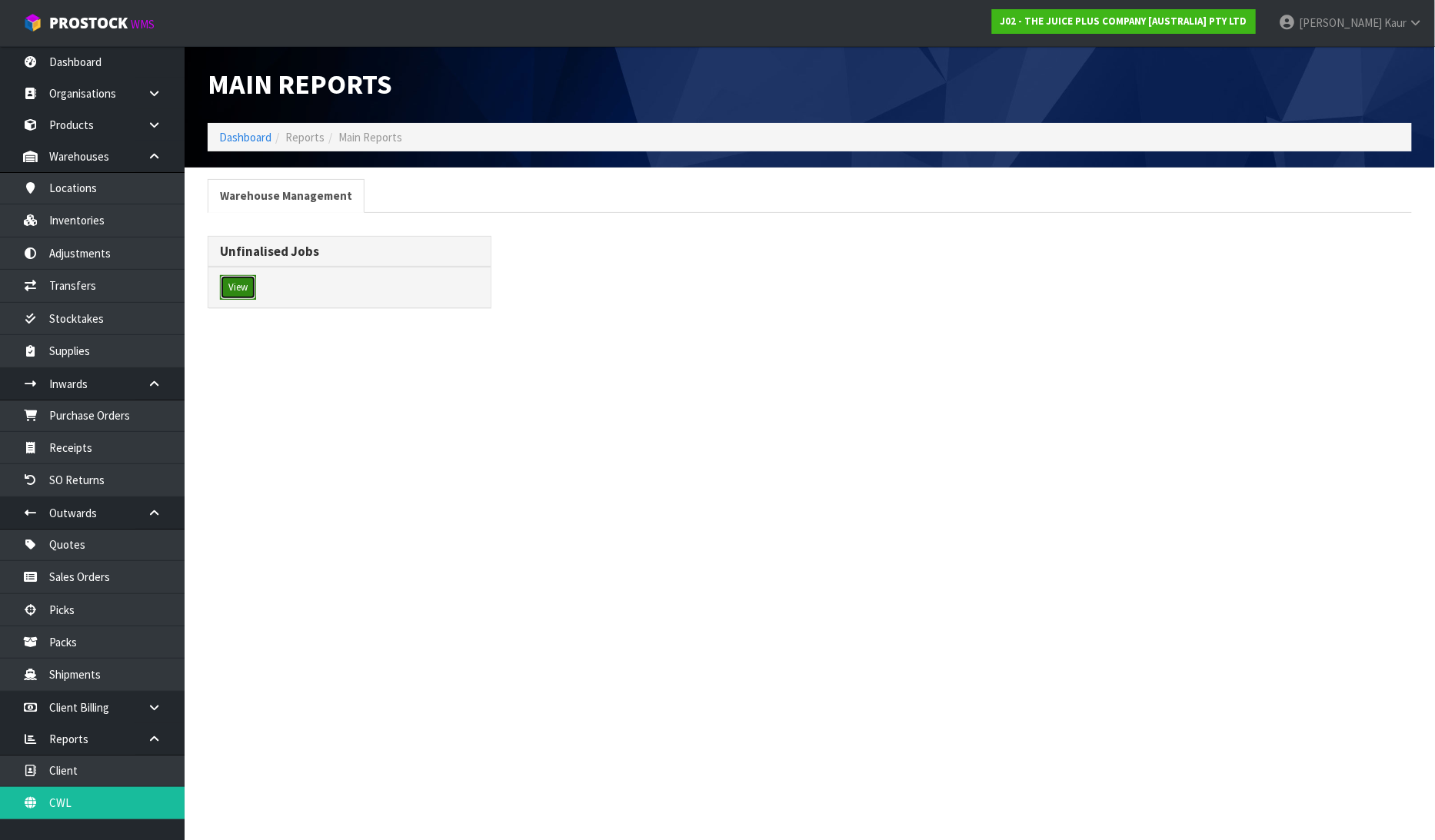
click at [247, 292] on button "View" at bounding box center [238, 287] width 36 height 25
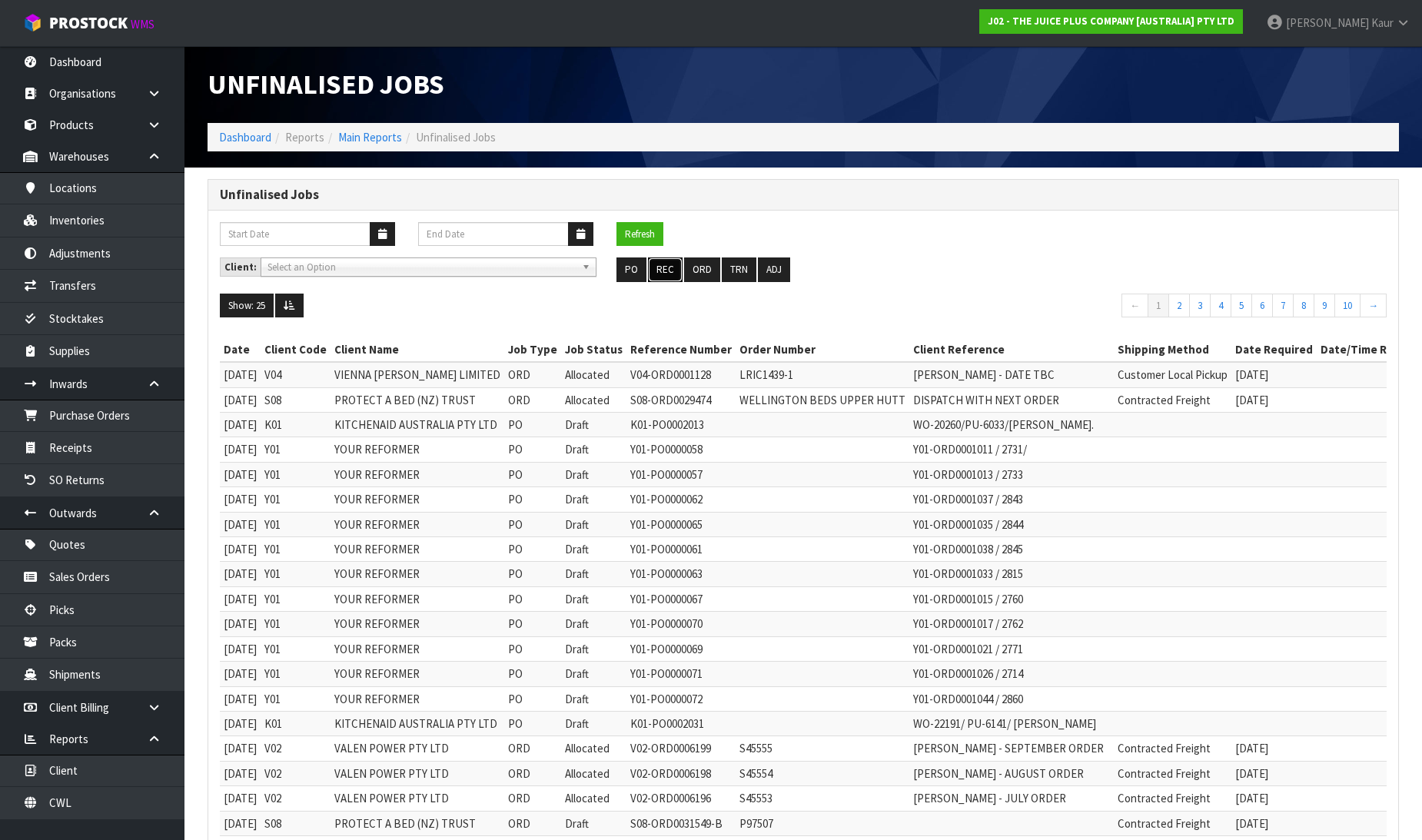
click at [661, 274] on button "REC" at bounding box center [665, 270] width 35 height 25
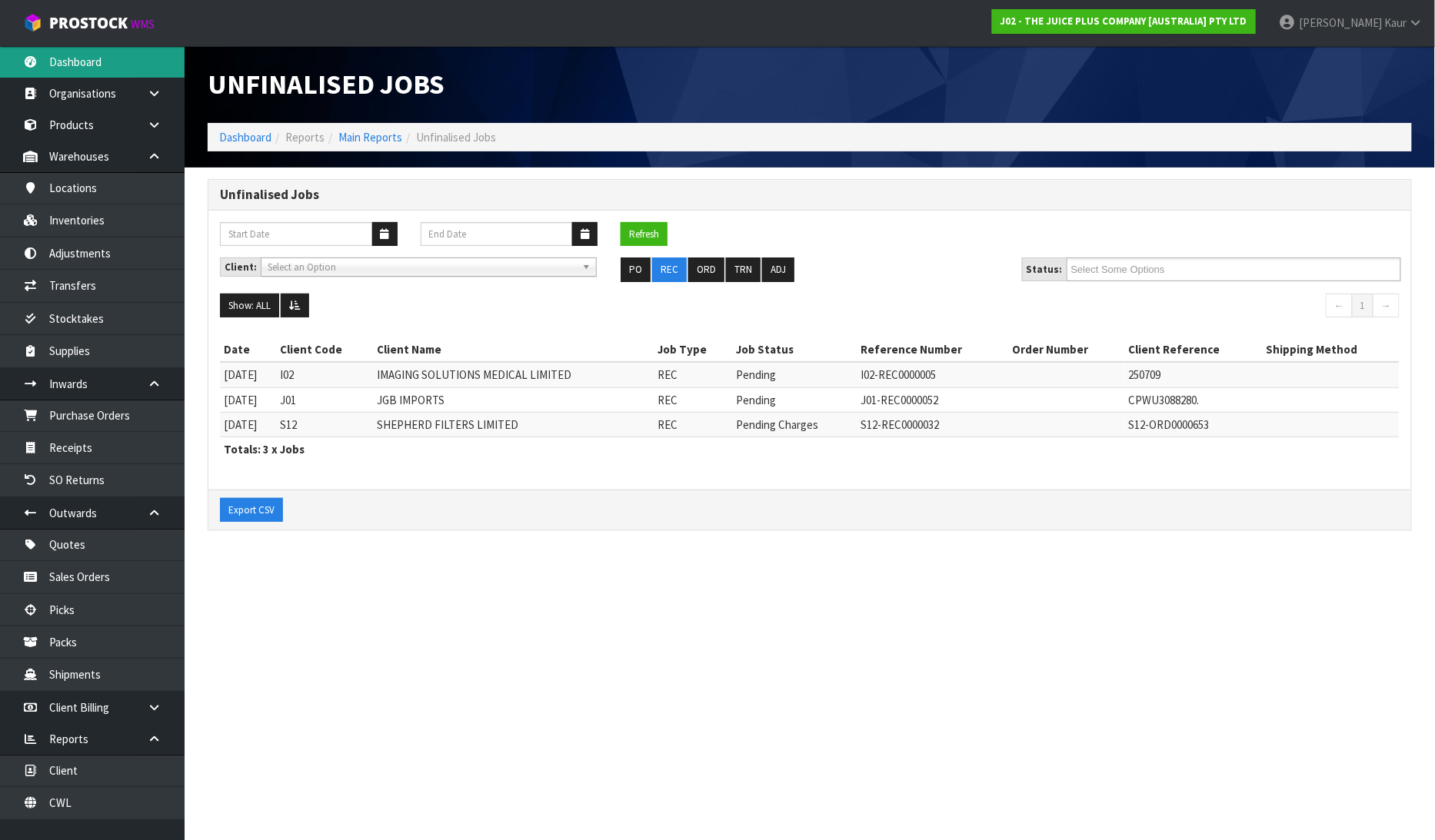
click at [67, 61] on link "Dashboard" at bounding box center [92, 62] width 185 height 32
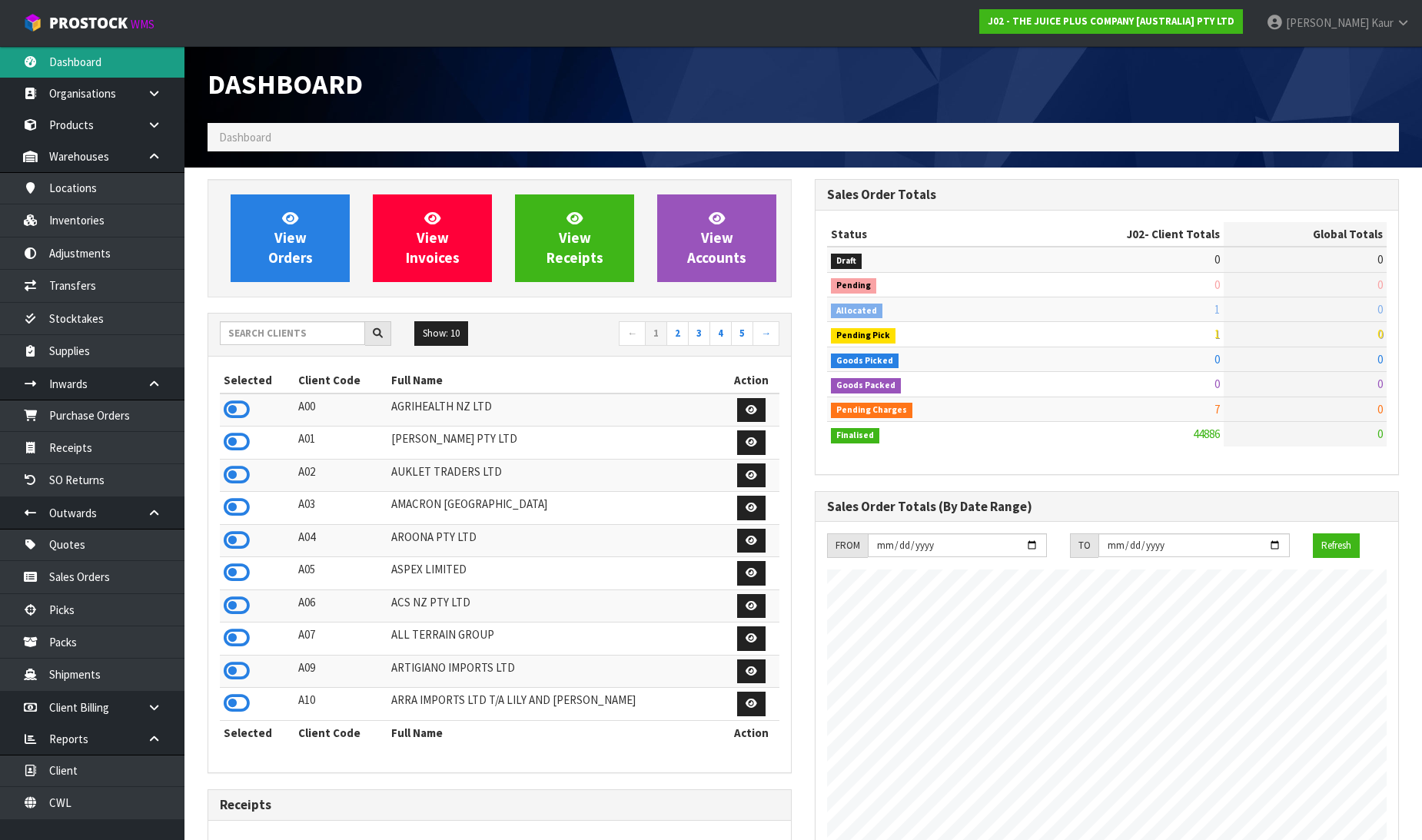
scroll to position [1165, 608]
click at [855, 74] on div "Dashboard" at bounding box center [803, 84] width 1214 height 77
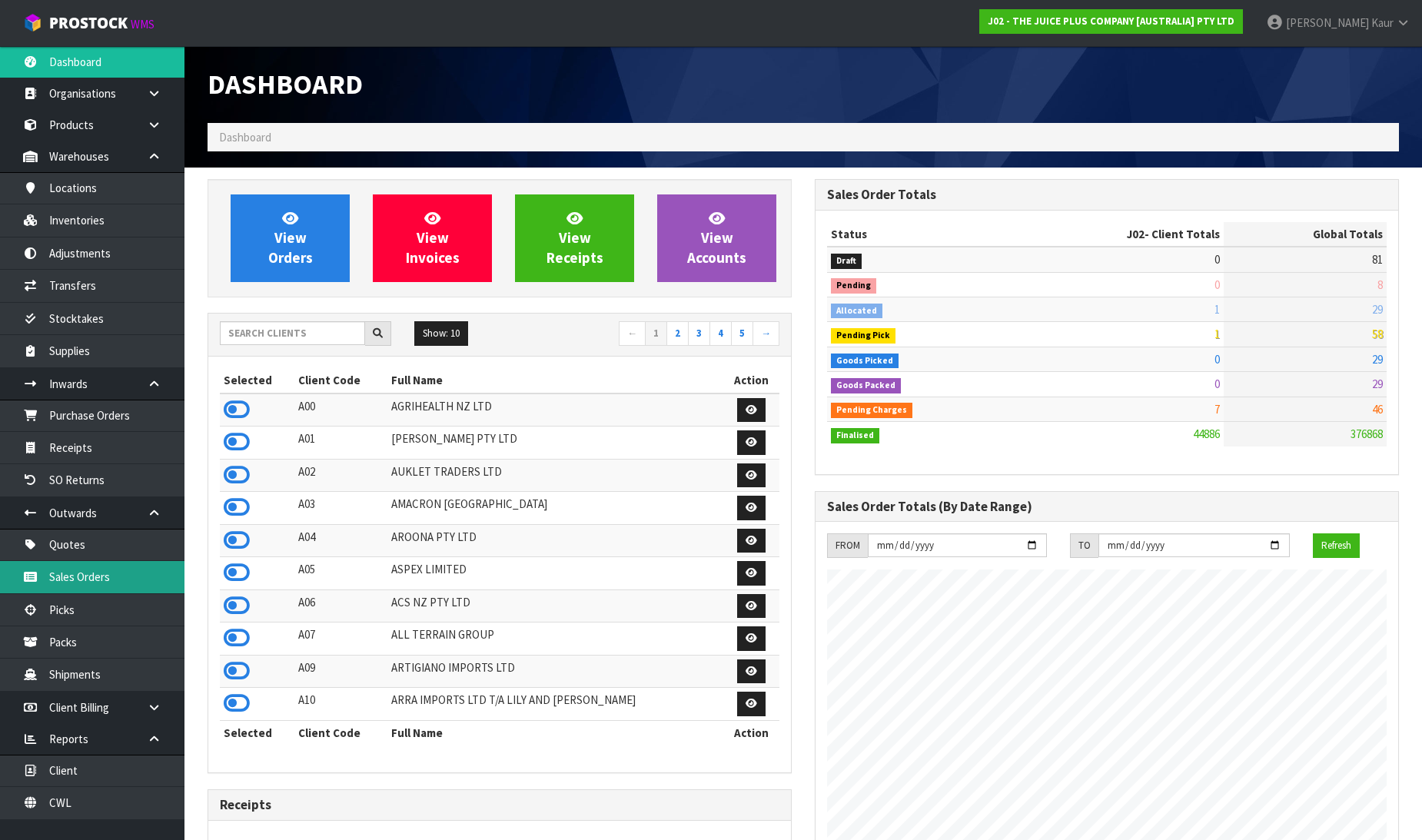
click at [105, 578] on link "Sales Orders" at bounding box center [92, 577] width 184 height 32
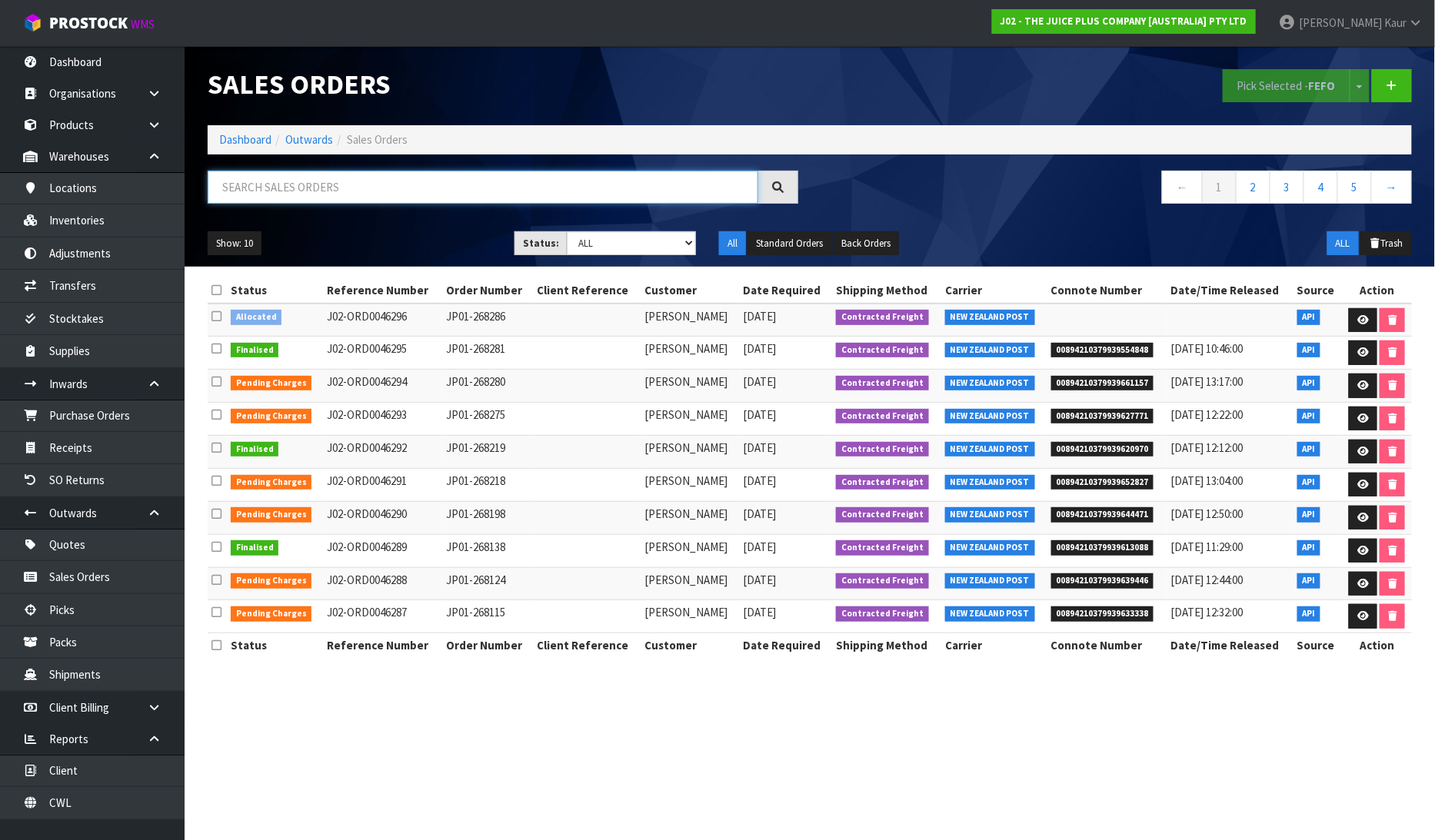
click at [264, 190] on input "text" at bounding box center [483, 187] width 550 height 33
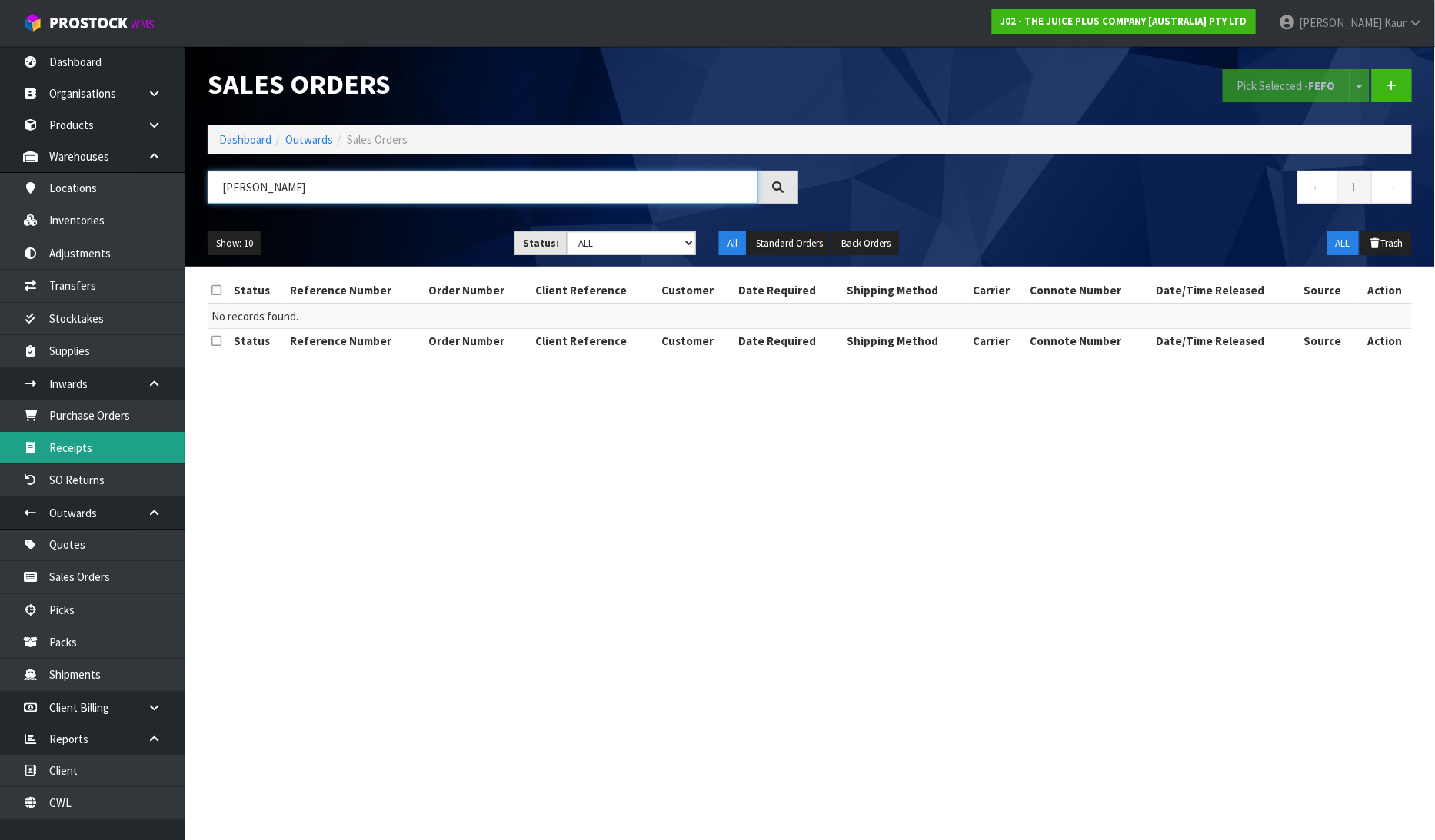
type input "GEENA"
drag, startPoint x: 98, startPoint y: 435, endPoint x: 326, endPoint y: 416, distance: 228.8
click at [98, 436] on link "Receipts" at bounding box center [92, 448] width 185 height 32
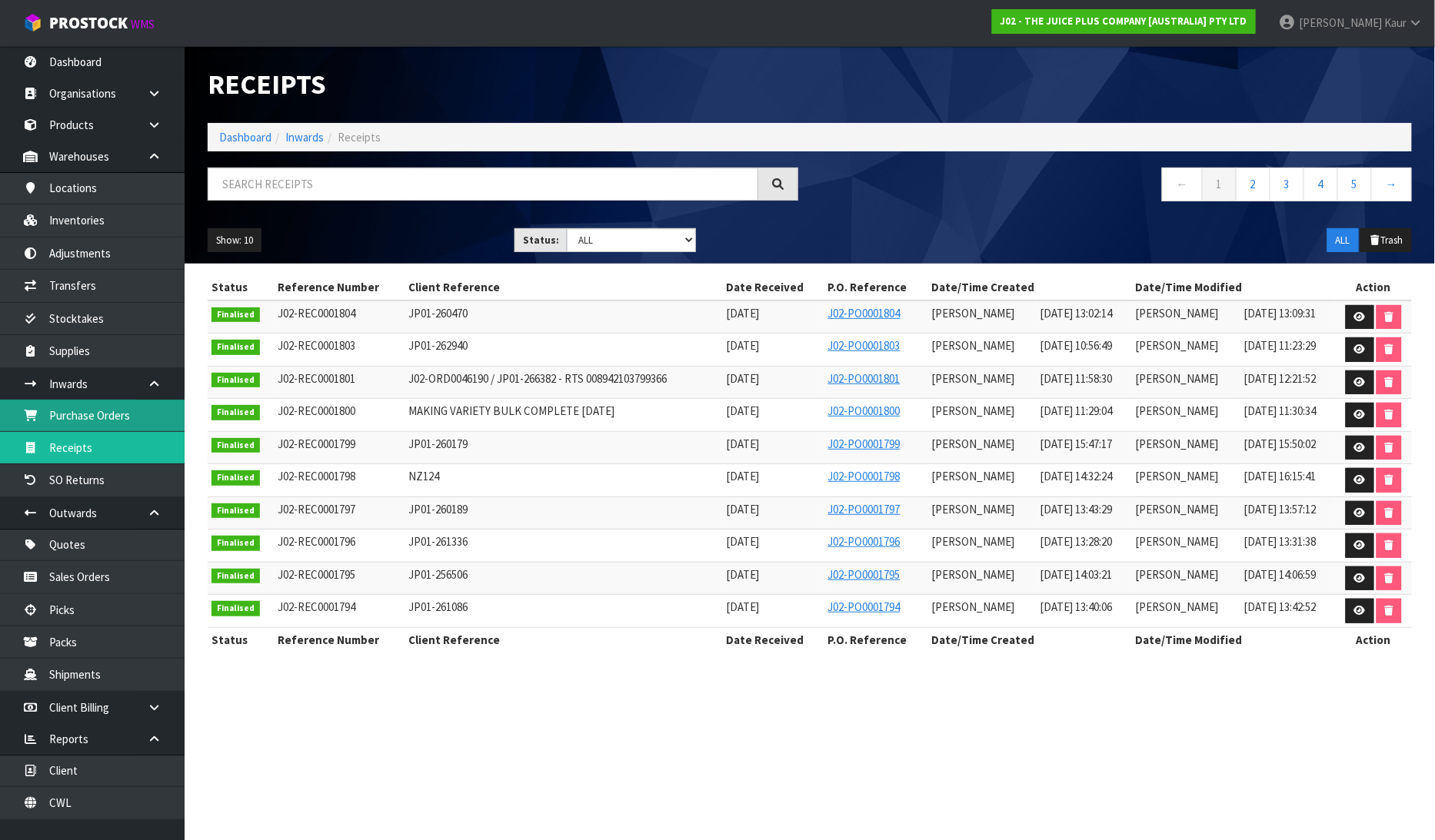
click at [88, 422] on link "Purchase Orders" at bounding box center [92, 415] width 185 height 32
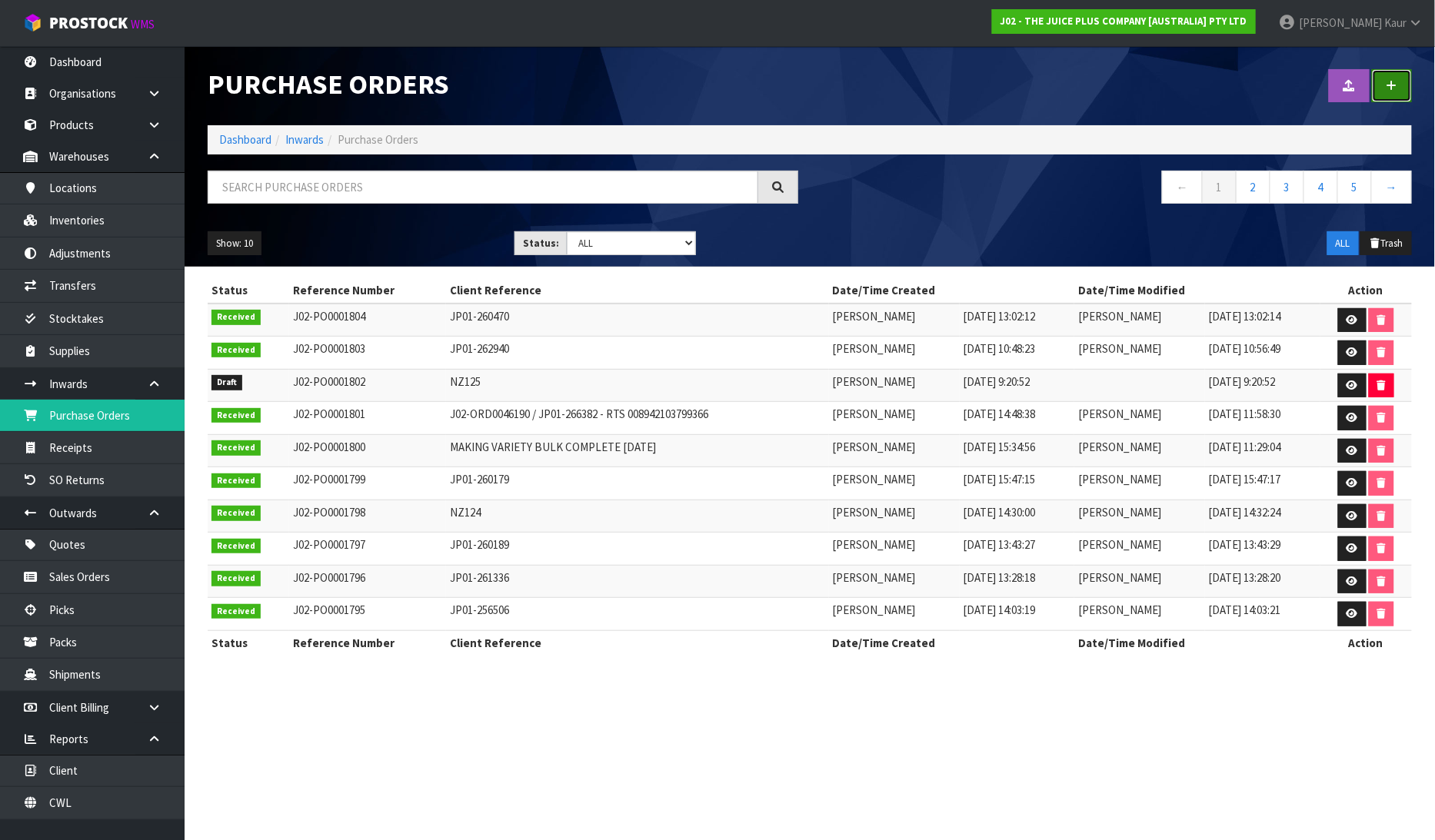
click at [1403, 87] on link at bounding box center [1392, 85] width 40 height 33
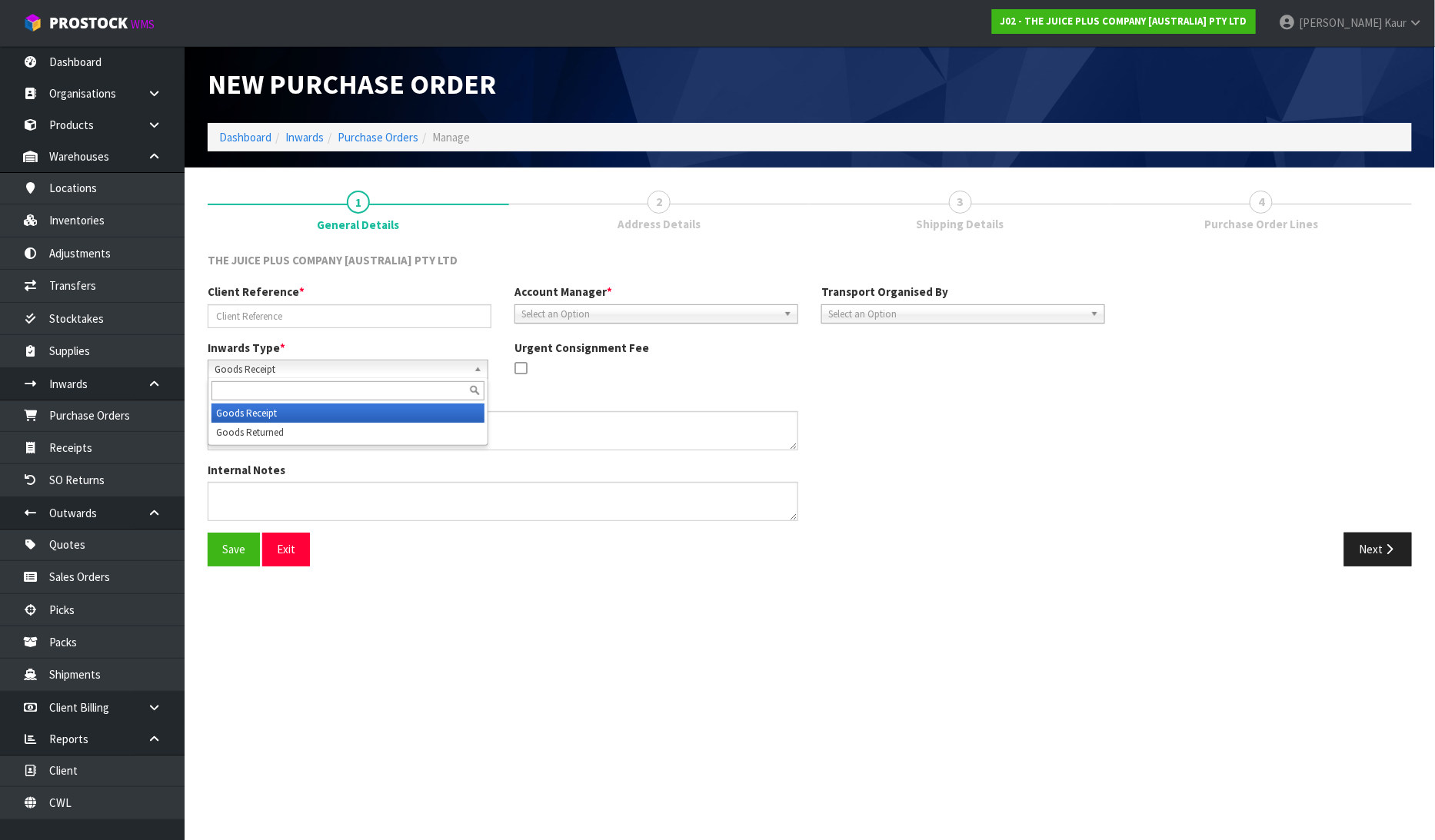
click at [259, 372] on span "Goods Receipt" at bounding box center [341, 370] width 253 height 19
click at [259, 432] on li "Goods Returned" at bounding box center [348, 432] width 273 height 19
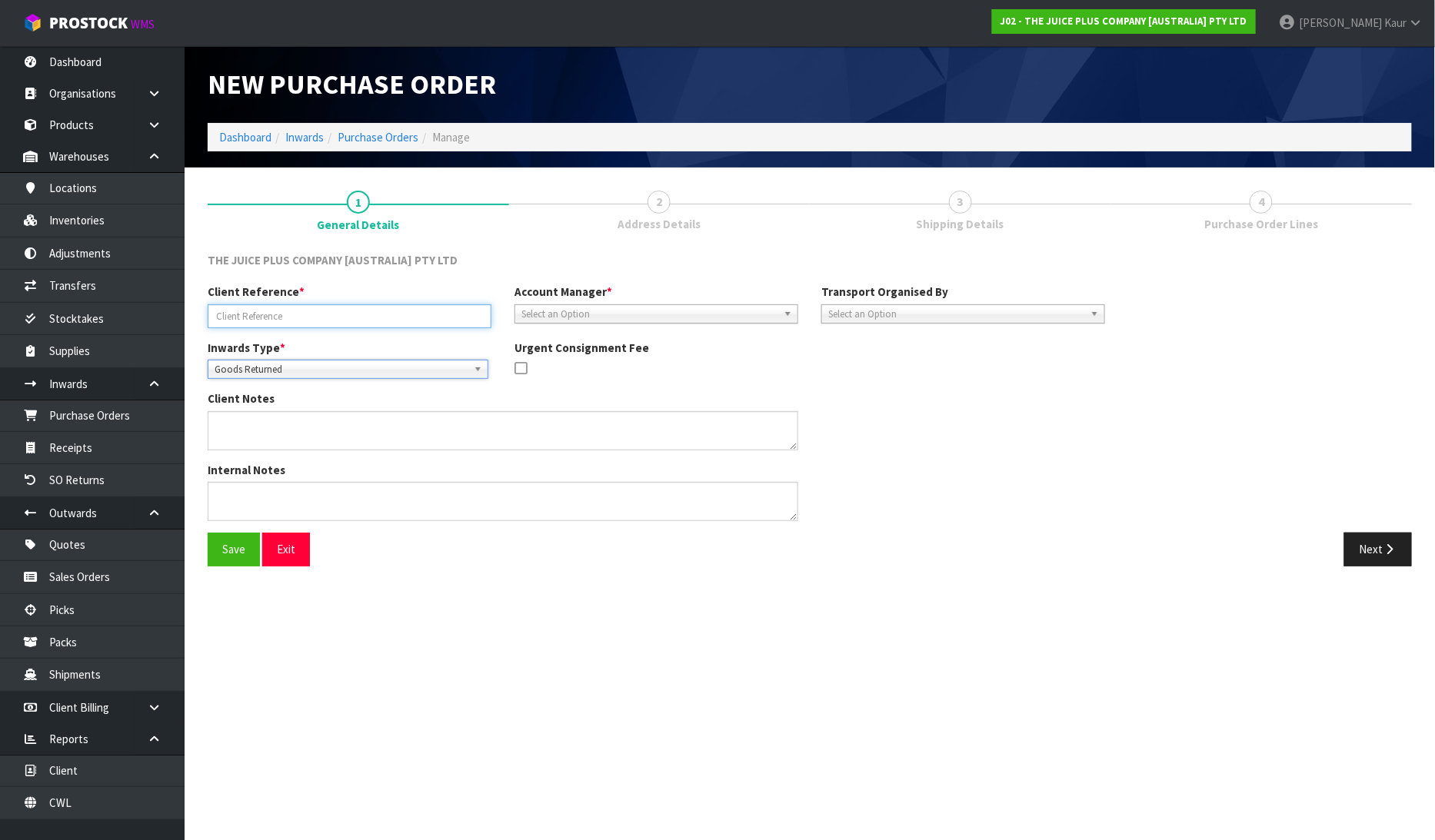
click at [275, 320] on input "text" at bounding box center [350, 316] width 284 height 24
type input "JP01-263092"
click at [564, 308] on span "Select an Option" at bounding box center [650, 315] width 256 height 19
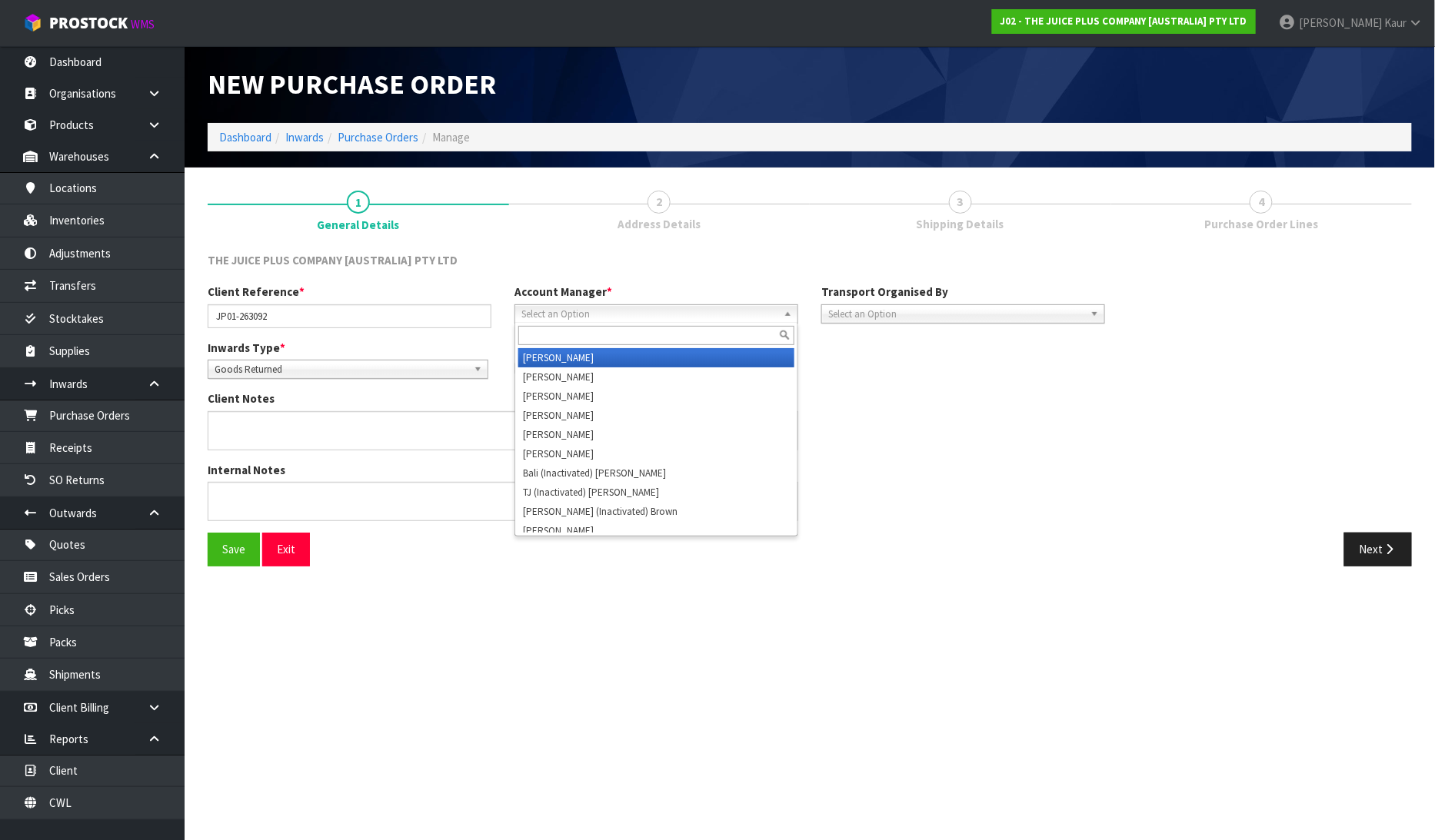
type input "V"
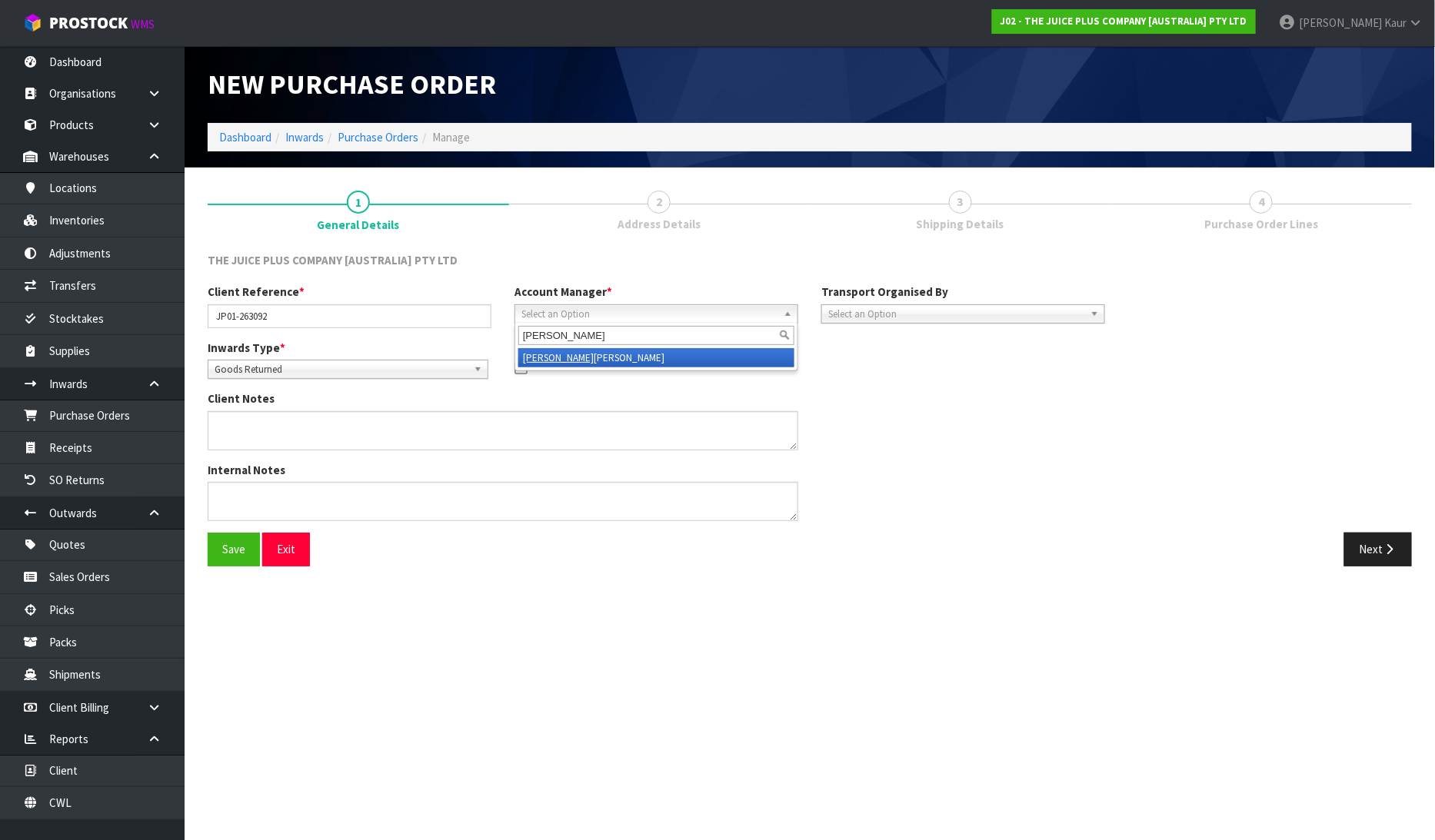
type input "ROCIO"
click at [569, 348] on li "Rocio Lopez" at bounding box center [657, 357] width 276 height 19
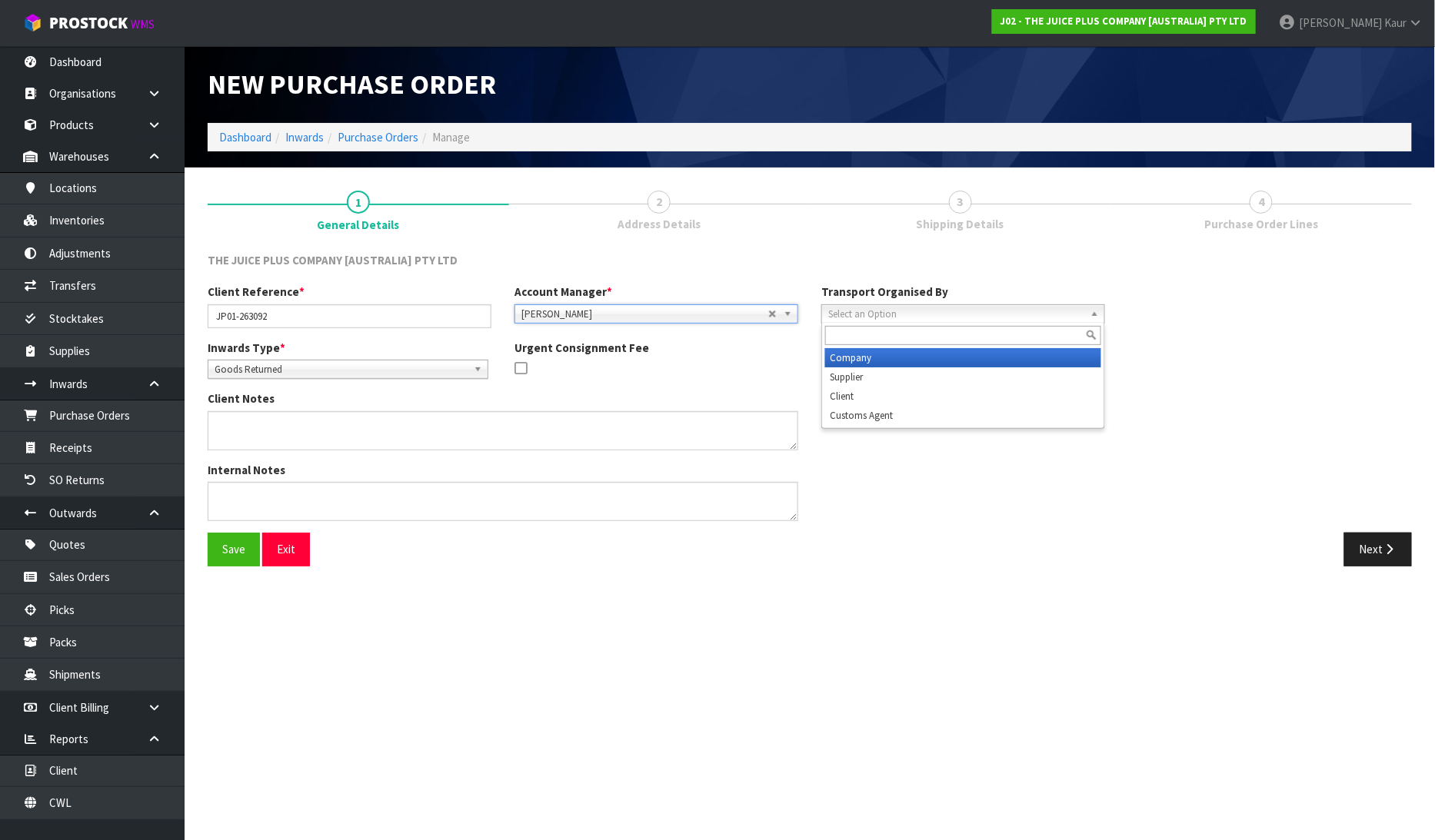
click at [862, 310] on span "Select an Option" at bounding box center [956, 315] width 256 height 19
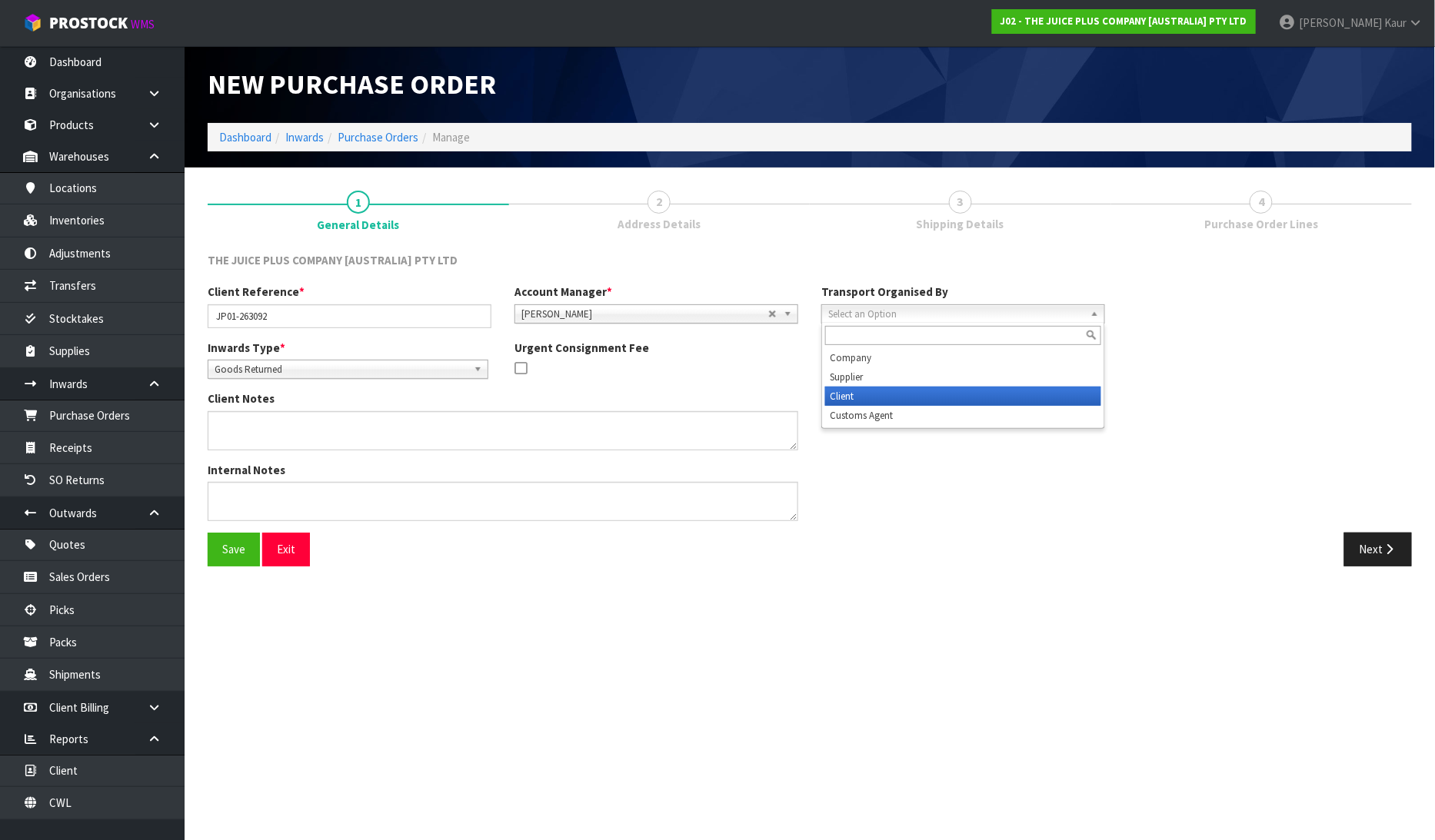
drag, startPoint x: 885, startPoint y: 394, endPoint x: 1027, endPoint y: 362, distance: 145.6
click at [885, 395] on li "Client" at bounding box center [963, 396] width 276 height 19
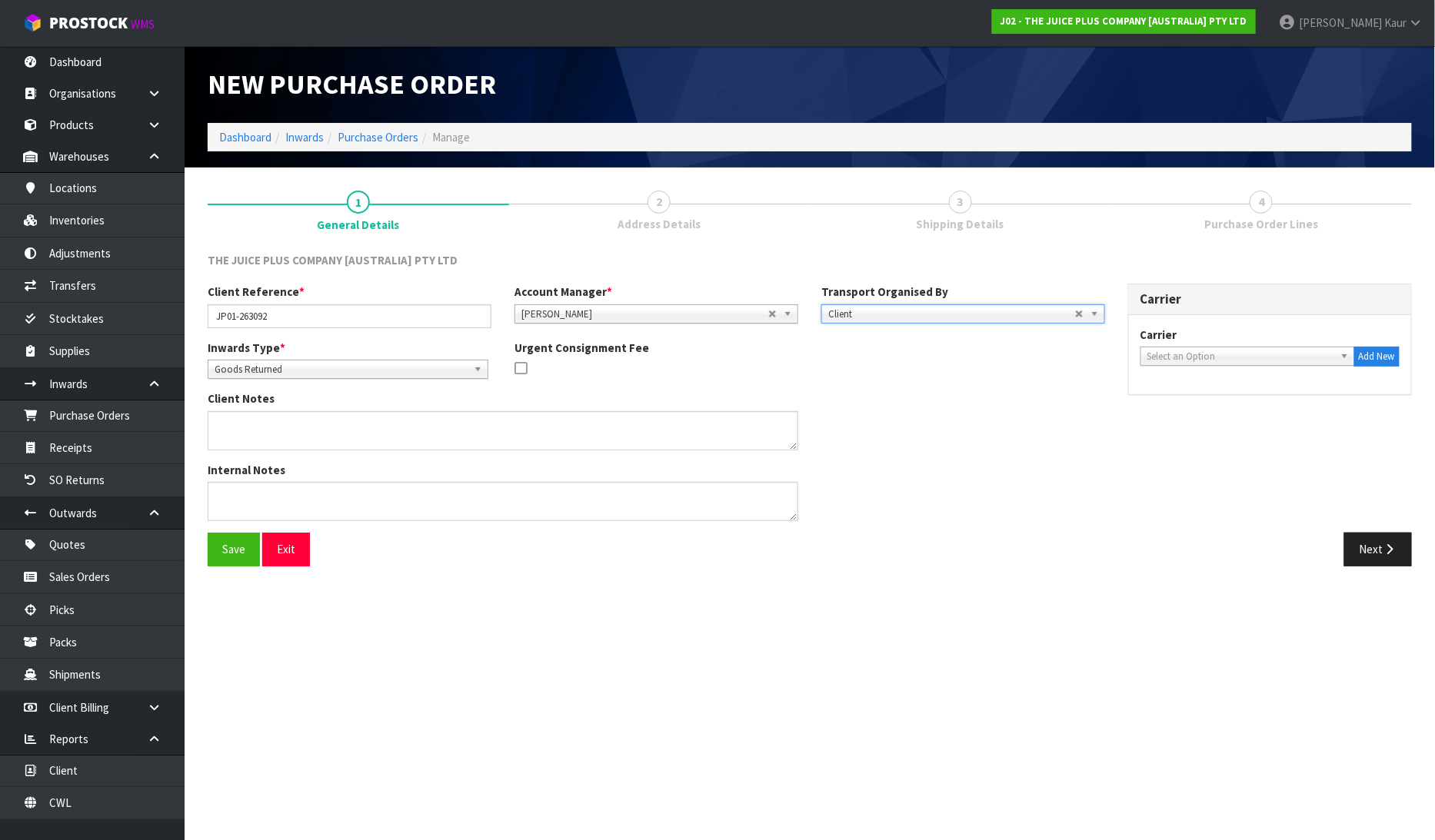
click at [1202, 353] on span "Select an Option" at bounding box center [1240, 356] width 187 height 19
type input "NZP"
click at [1206, 401] on li "NZP - NEW ZEALAND POST" at bounding box center [1247, 400] width 207 height 19
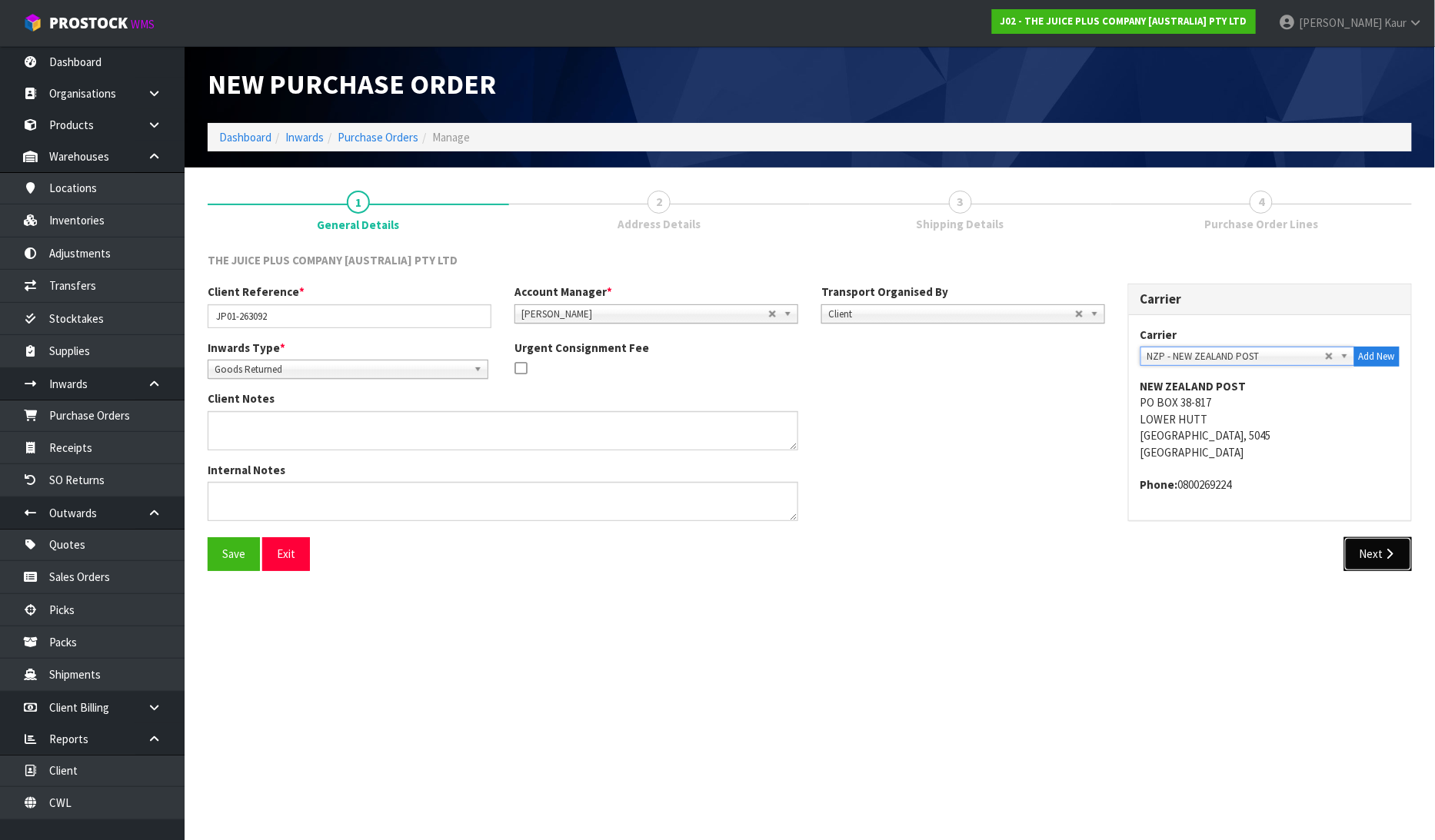
click at [1380, 553] on button "Next" at bounding box center [1378, 553] width 67 height 33
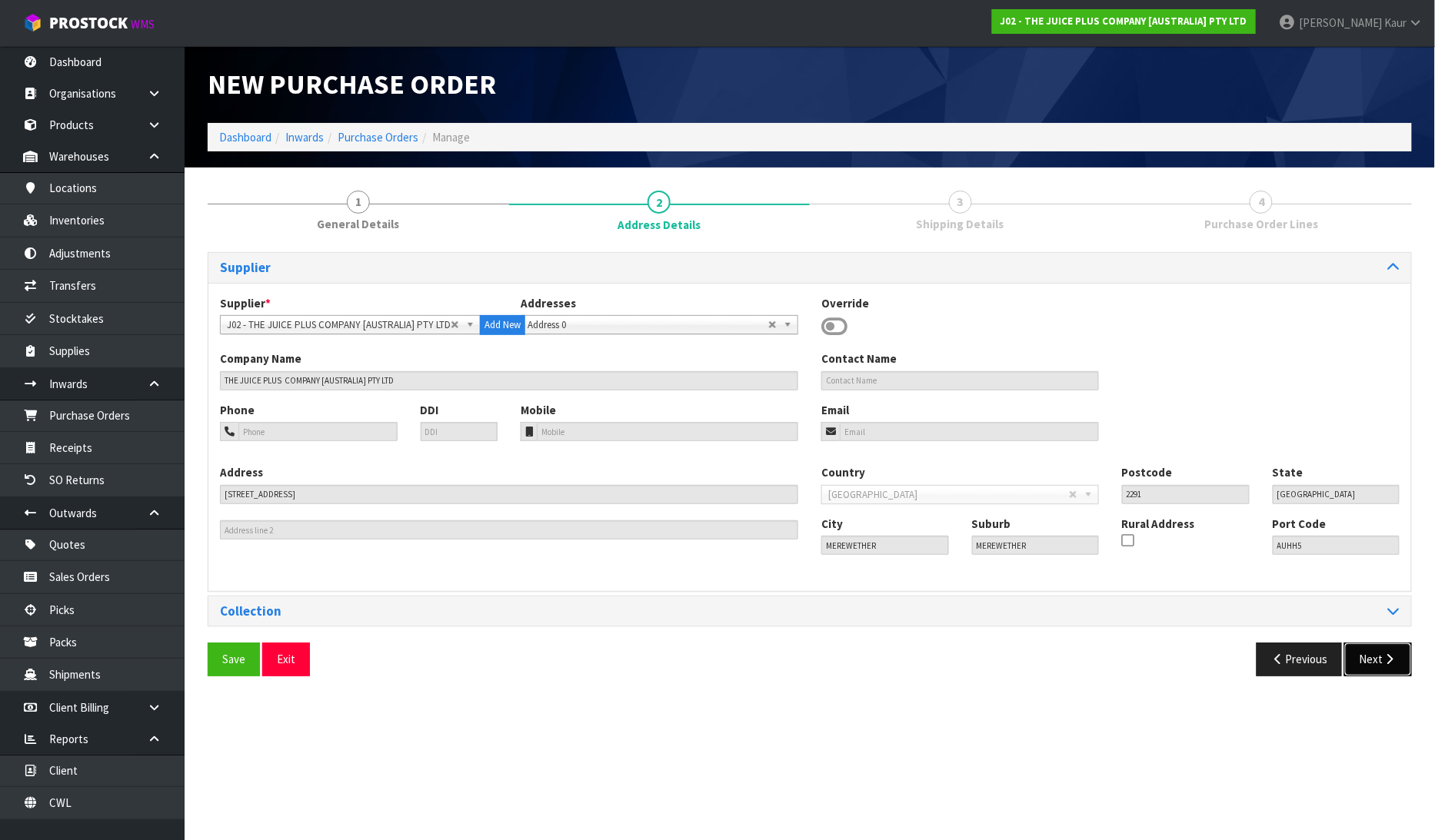
click at [1371, 656] on button "Next" at bounding box center [1378, 659] width 67 height 33
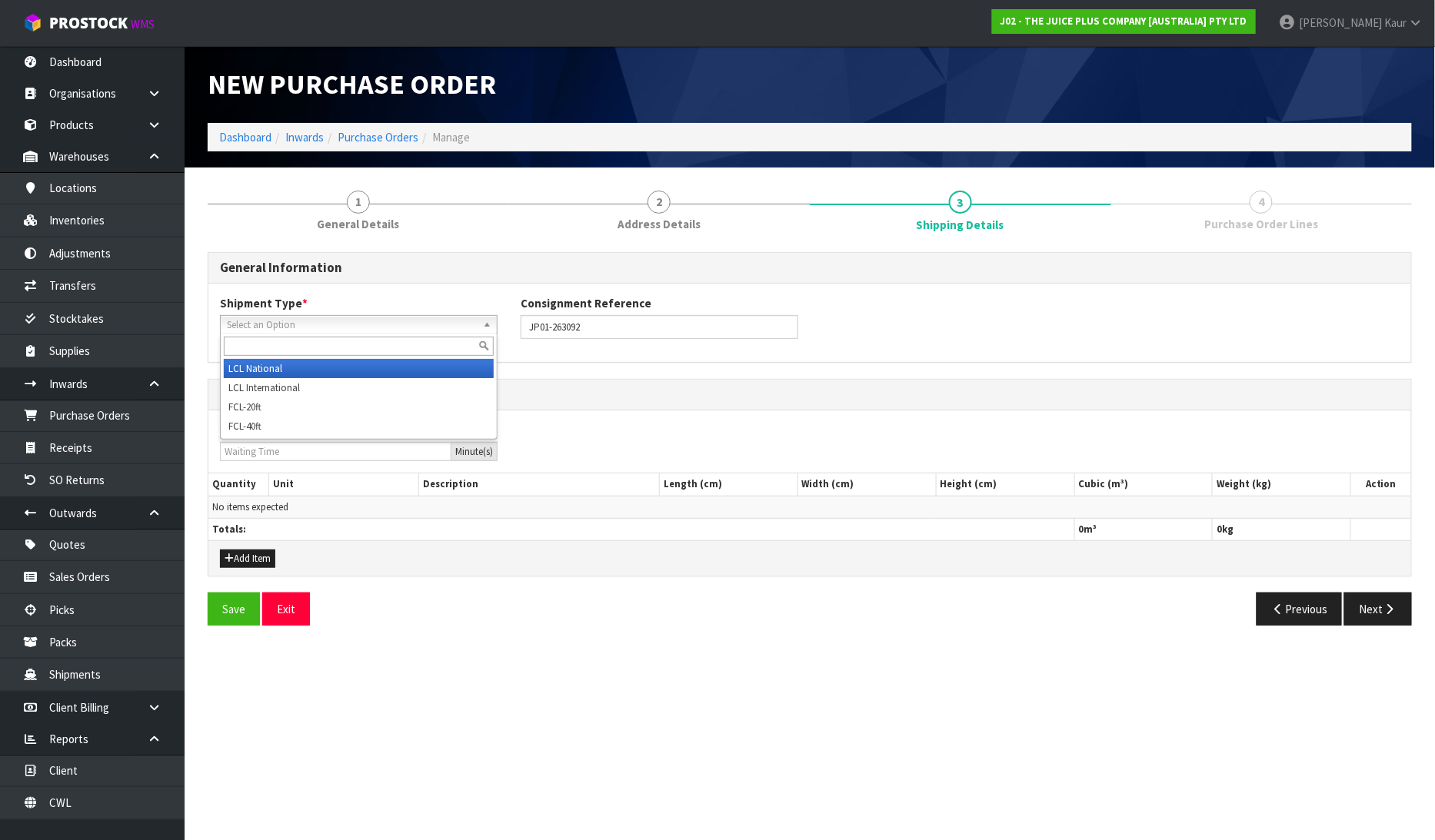
click at [325, 318] on span "Select an Option" at bounding box center [352, 325] width 250 height 19
click at [321, 370] on li "LCL National" at bounding box center [359, 368] width 270 height 19
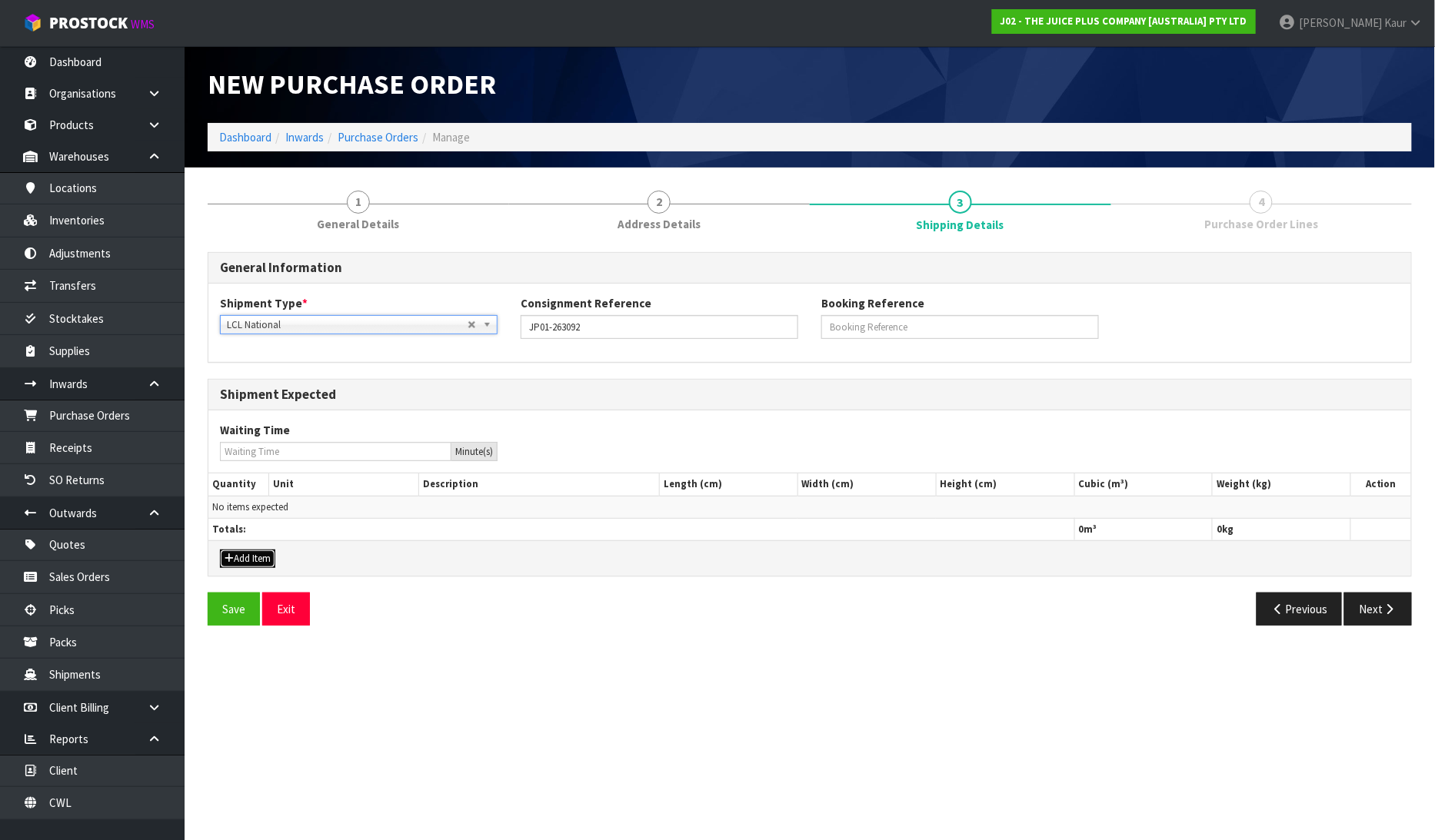
click at [236, 557] on button "Add Item" at bounding box center [247, 559] width 55 height 19
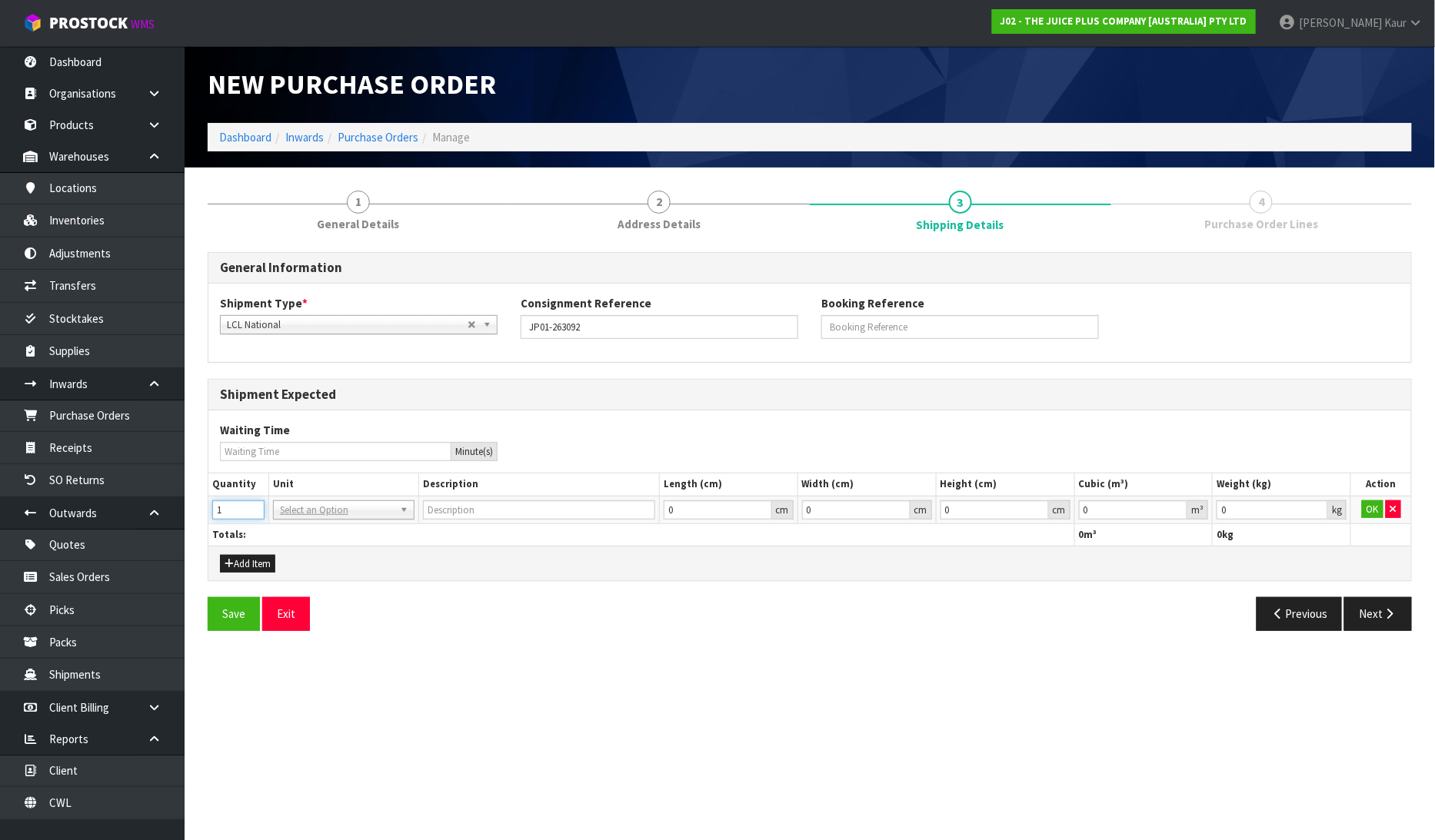
type input "1"
click at [251, 506] on input "1" at bounding box center [238, 510] width 52 height 19
click at [326, 535] on input "text" at bounding box center [343, 531] width 134 height 19
type input "CTN"
type input "CARTON"
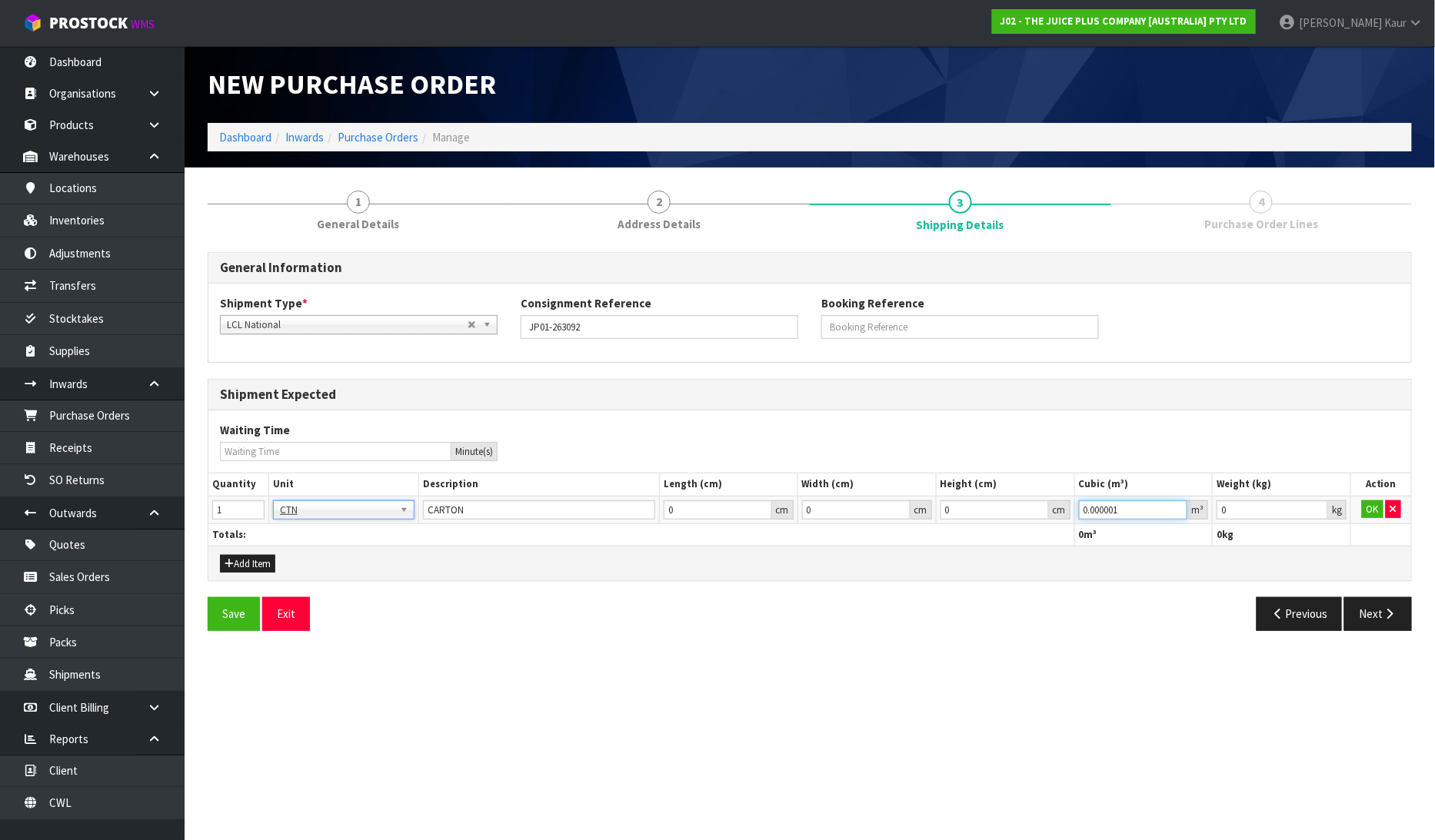
type input "0.000001"
click at [1177, 504] on input "0.000001" at bounding box center [1133, 510] width 109 height 19
type input "0.001"
click at [1320, 508] on input "0.001" at bounding box center [1272, 510] width 112 height 19
click at [1378, 509] on button "OK" at bounding box center [1373, 510] width 22 height 19
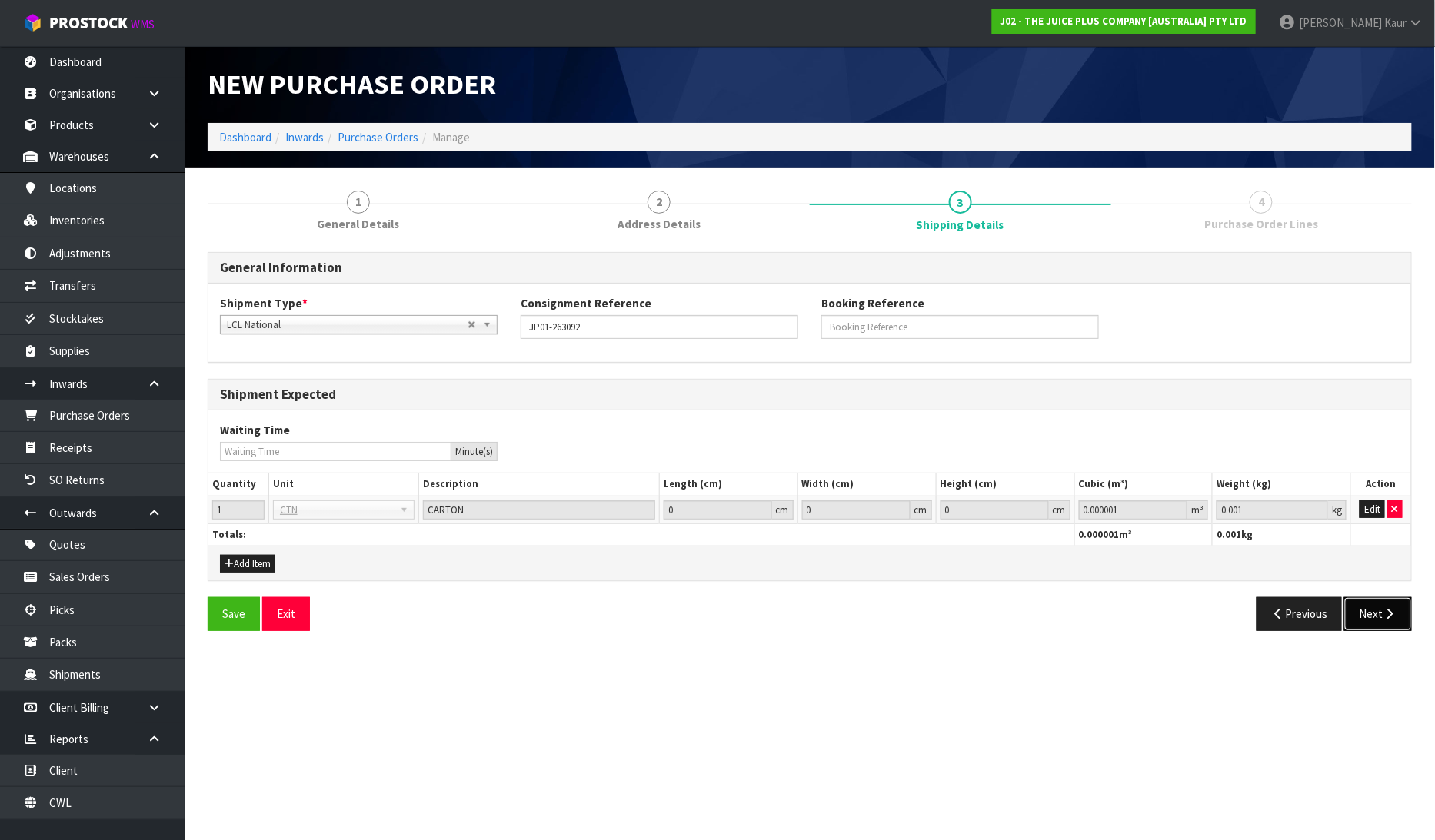
click at [1385, 609] on icon "button" at bounding box center [1390, 614] width 15 height 12
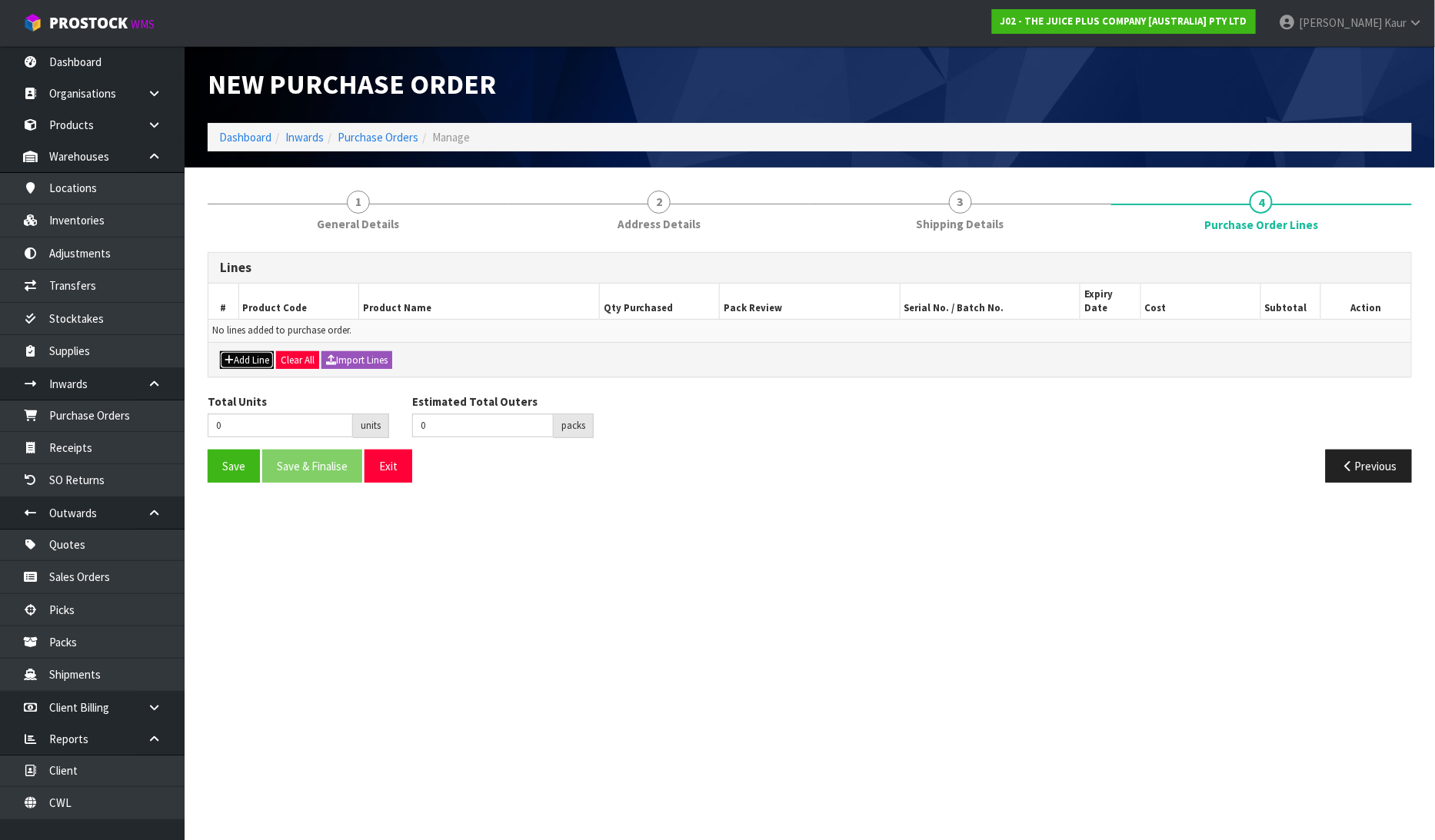
click at [267, 351] on button "Add Line" at bounding box center [247, 360] width 53 height 19
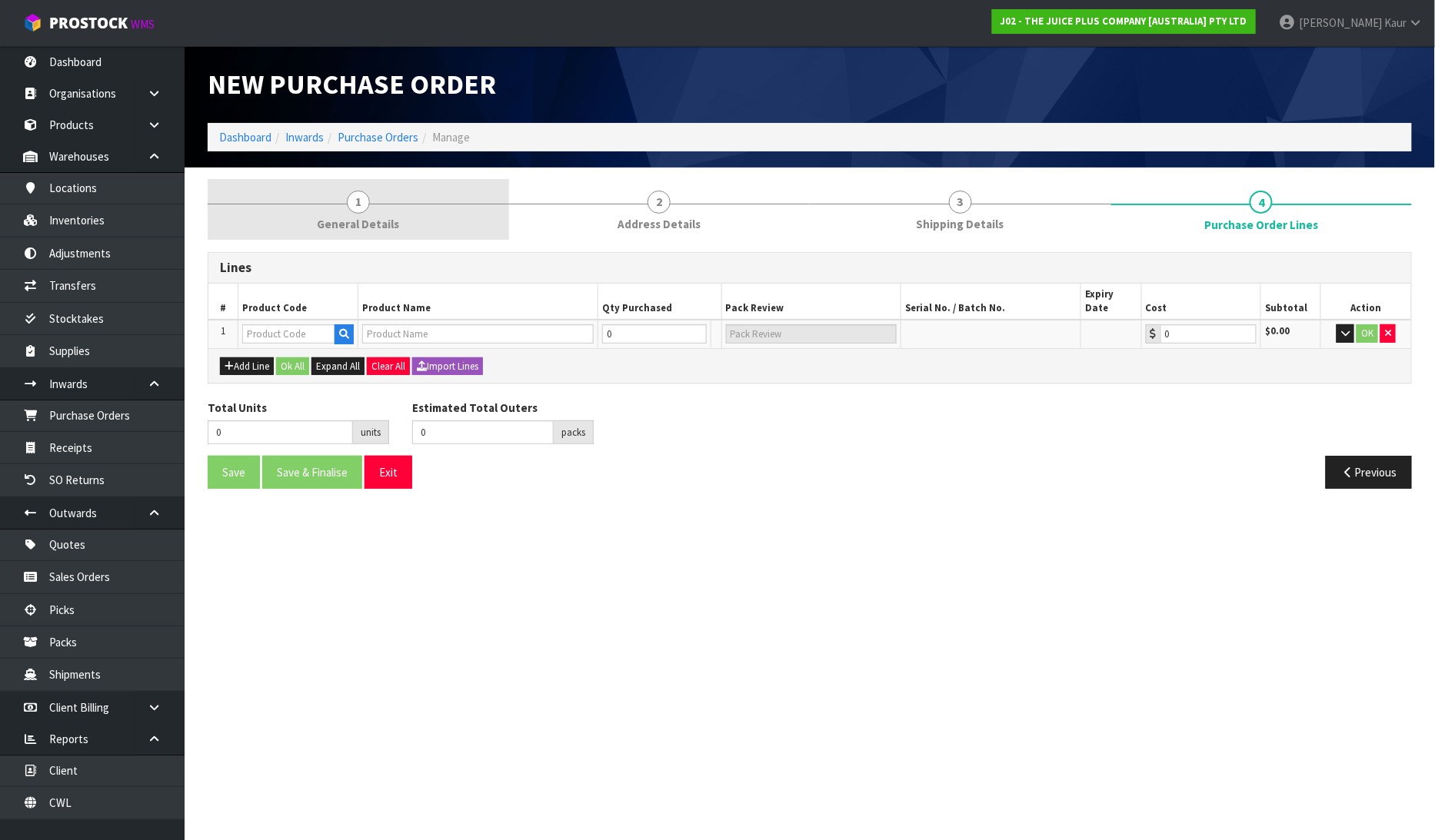
click at [367, 232] on link "1 General Details" at bounding box center [358, 209] width 302 height 60
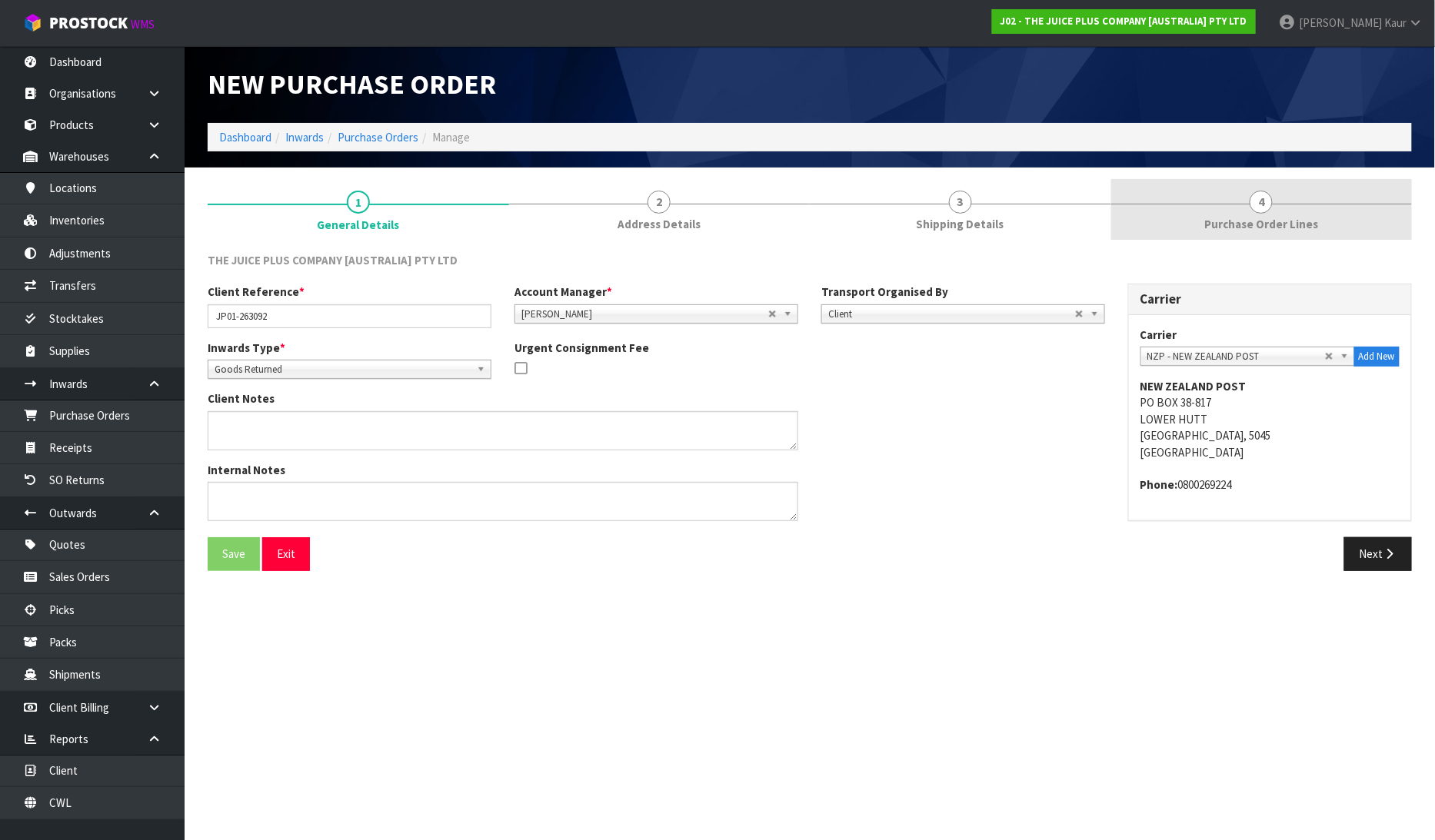
click at [1310, 219] on span "Purchase Order Lines" at bounding box center [1261, 224] width 114 height 16
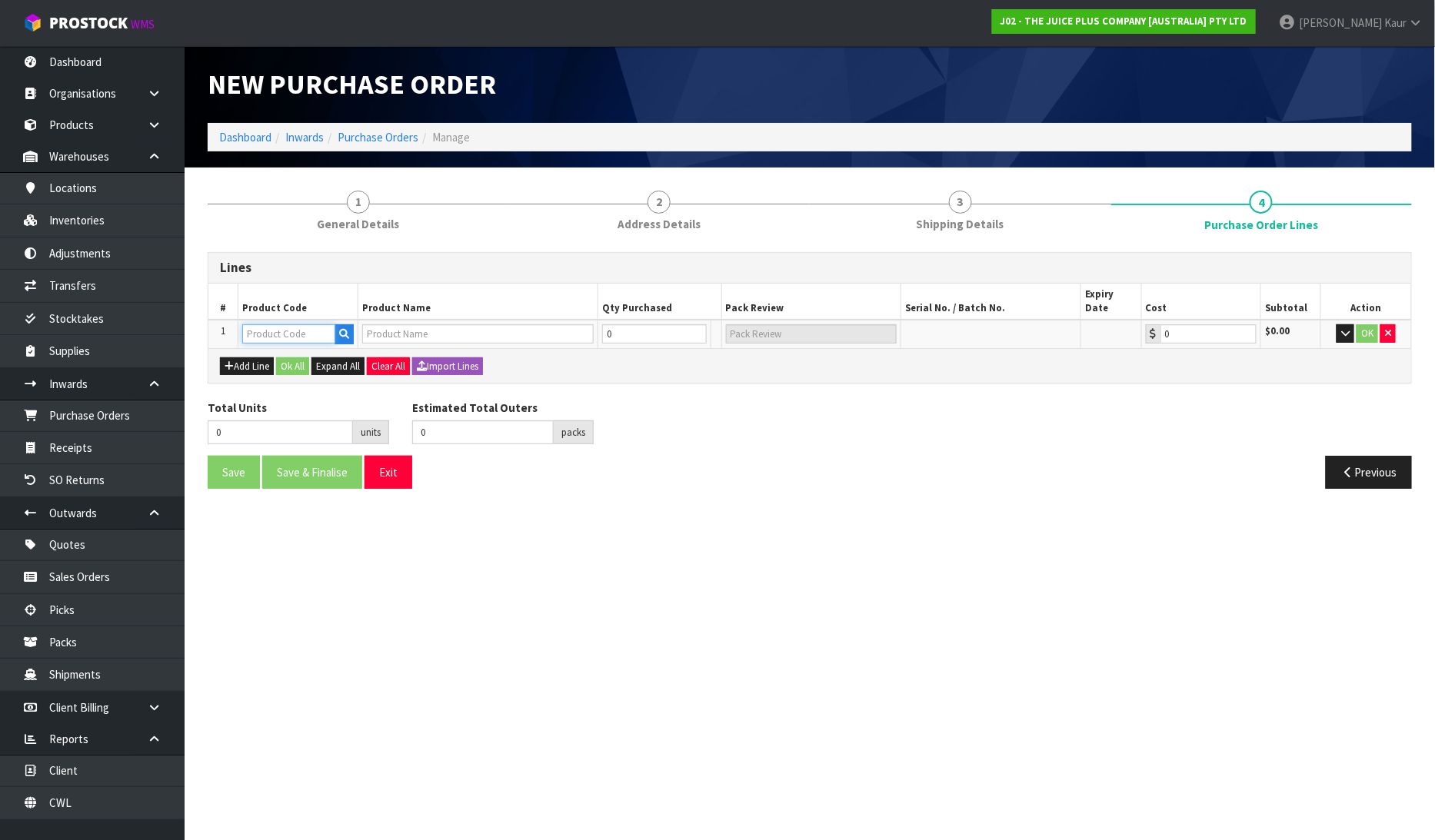
click at [319, 325] on input "text" at bounding box center [288, 334] width 93 height 19
type input "2043"
click at [333, 352] on link "2043 HSNZB" at bounding box center [304, 345] width 122 height 21
type input "2043HSNZB"
type input "FRUIT & VEGETABLE CHEWABLES (HEALTHY STARTS 4-12) - 120 SERVINGS (4 POUCHES)"
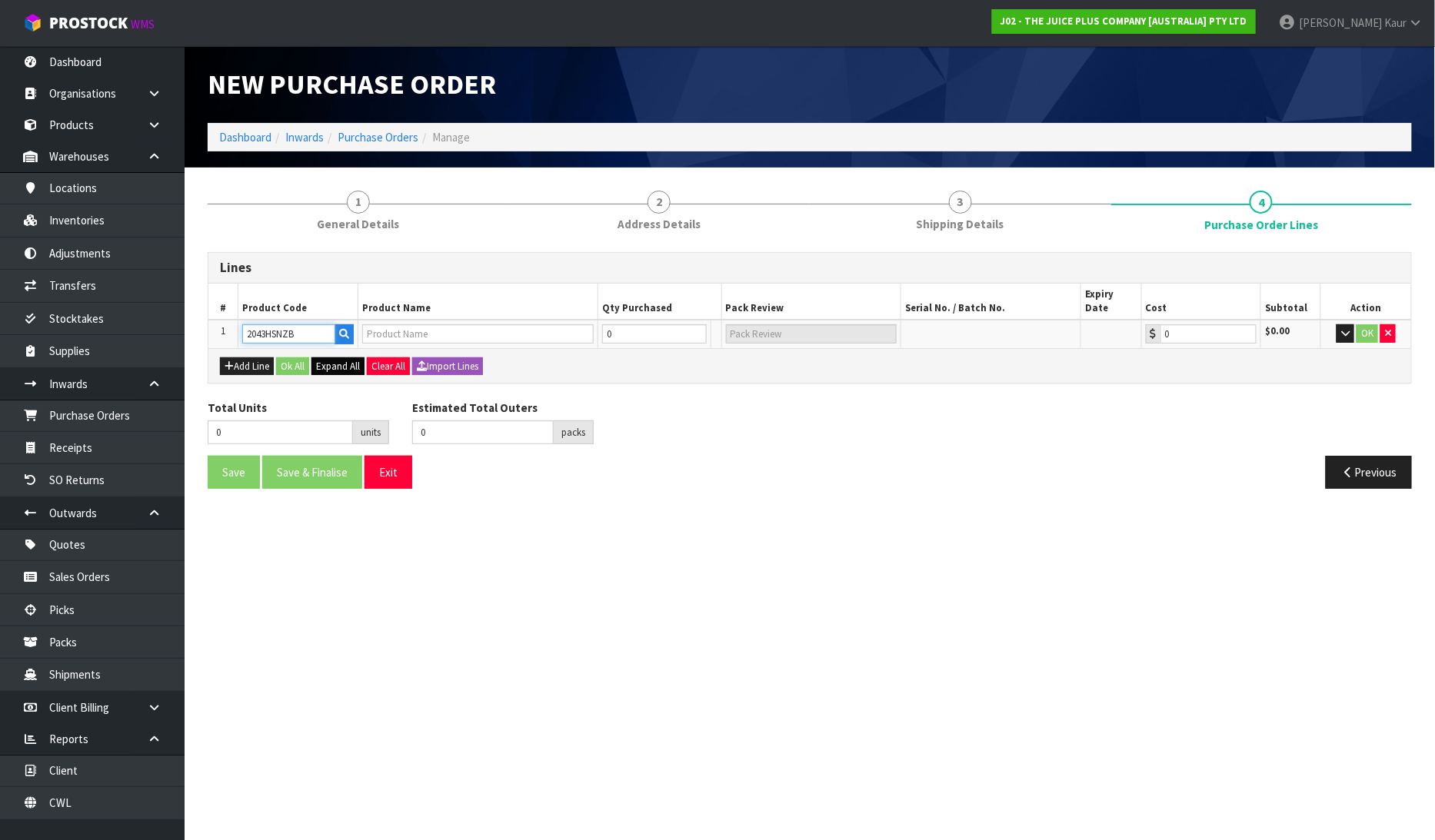
type input "0.00"
drag, startPoint x: 305, startPoint y: 316, endPoint x: 194, endPoint y: 320, distance: 111.1
click at [194, 320] on section "1 General Details 2 Address Details 3 Shipping Details 4 Purchase Order Lines L…" at bounding box center [809, 339] width 1250 height 344
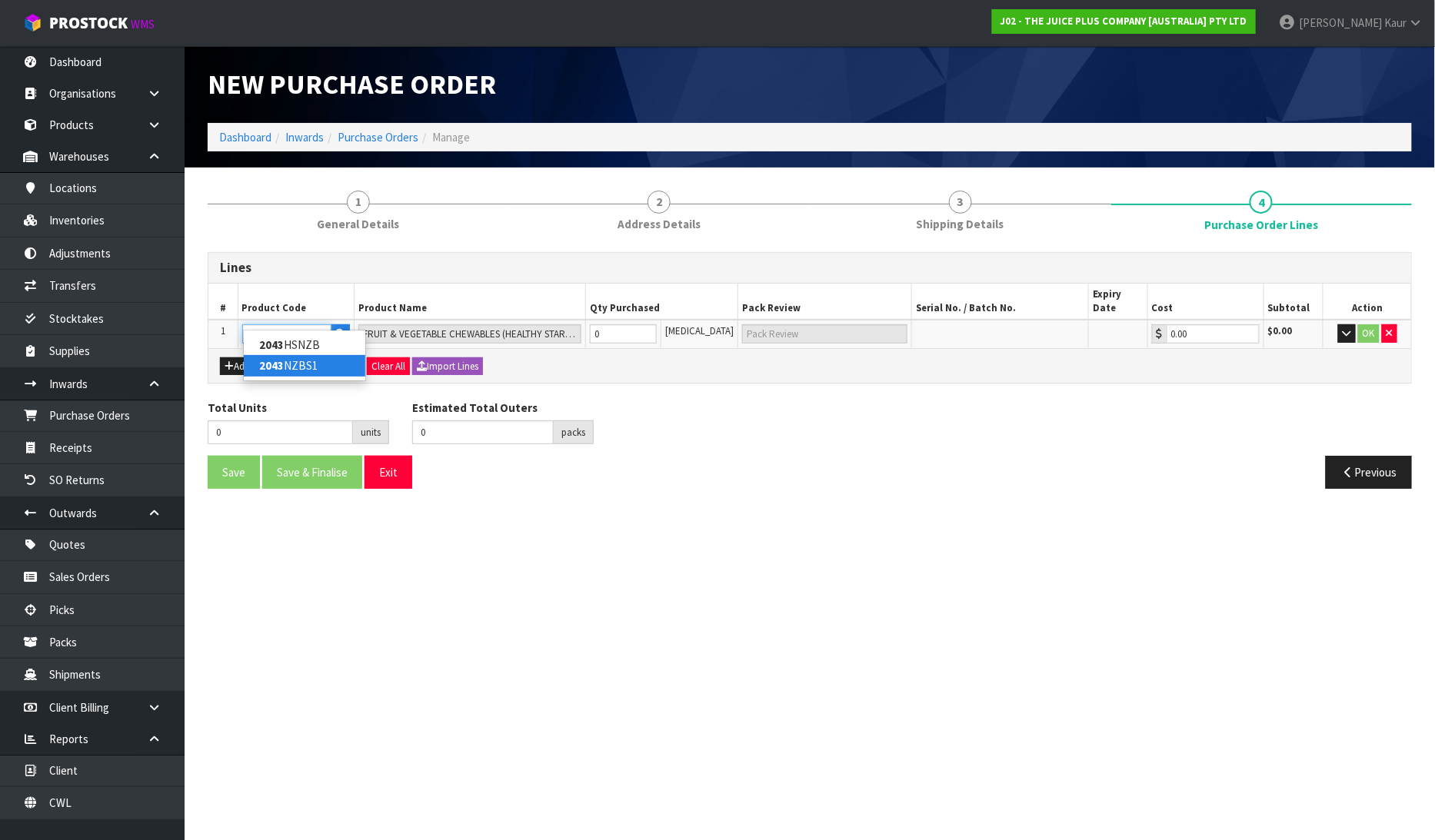
type input "2043"
type input "0"
click at [270, 360] on strong "2043" at bounding box center [271, 365] width 25 height 15
type input "2043NZBS1"
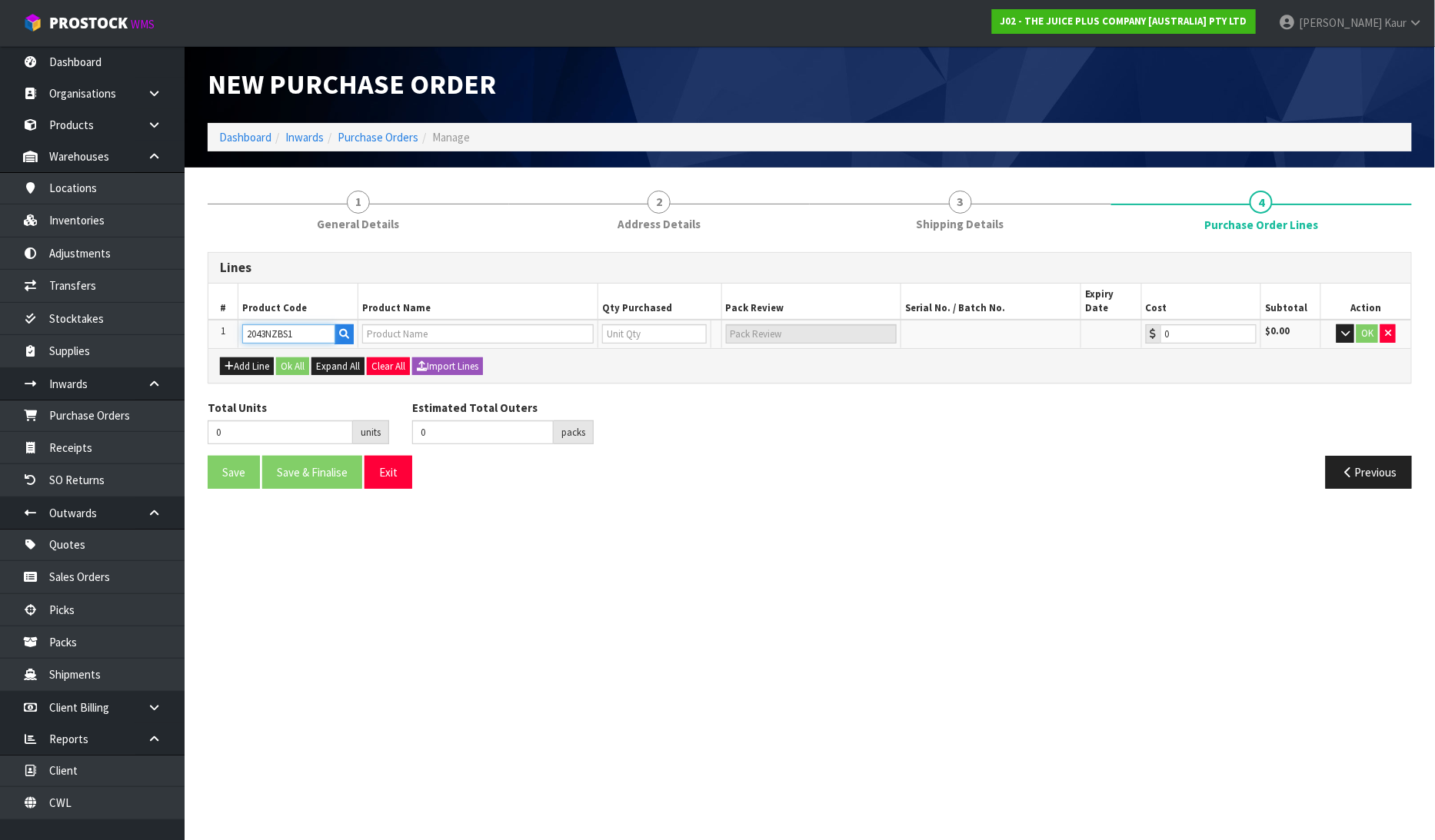
type input "JP+ SOFT CHEWABLES"
type input "0"
type input "0.00"
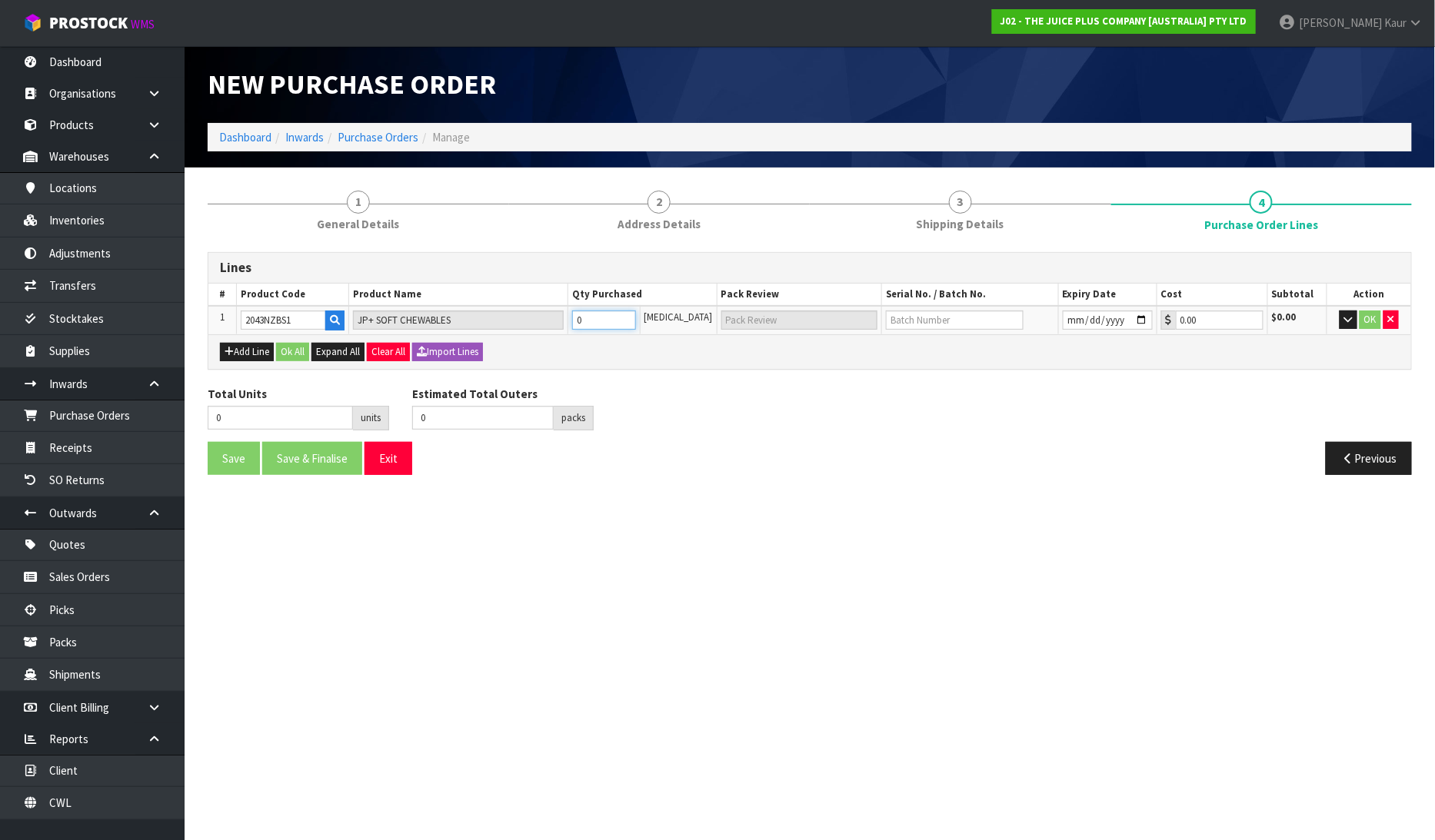
click at [635, 320] on input "0" at bounding box center [604, 320] width 64 height 19
type input "2"
type input "2 CTN"
type input "2"
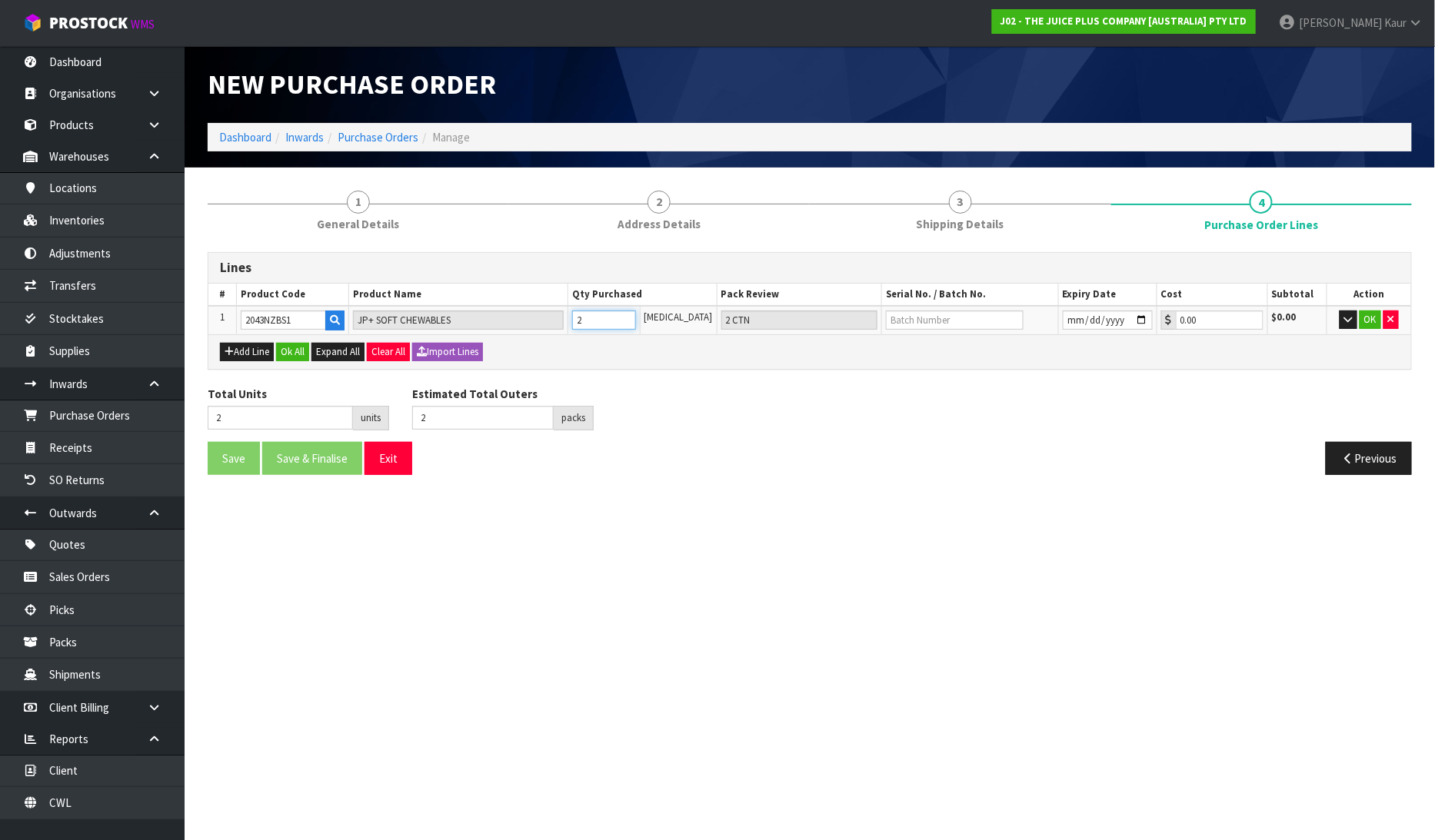
type input "2"
click at [972, 321] on input "text" at bounding box center [955, 320] width 138 height 19
type input "L4250"
click at [1064, 324] on input "date" at bounding box center [1108, 320] width 90 height 19
type input "2025-12-31"
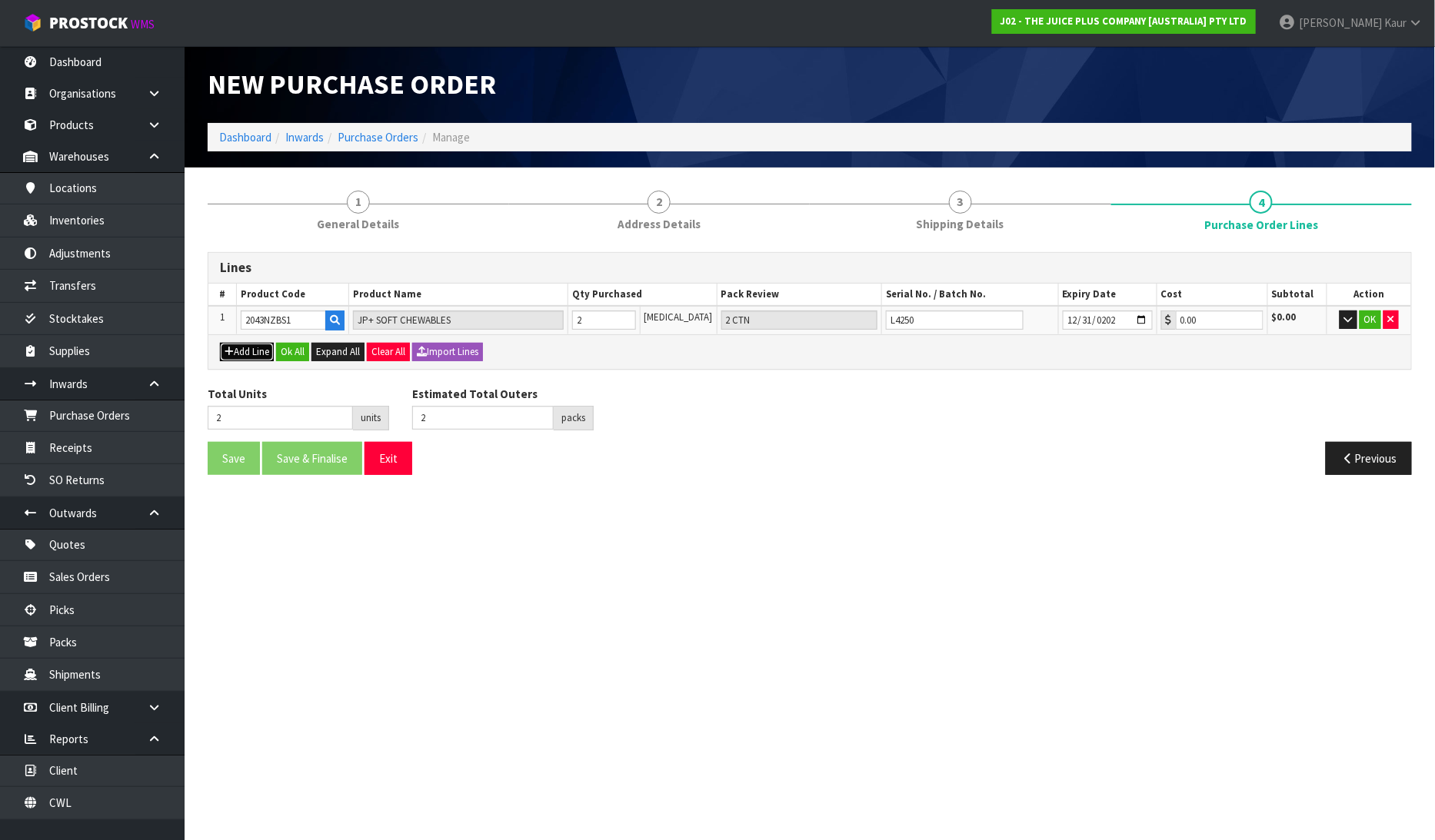
click at [260, 353] on button "Add Line" at bounding box center [247, 352] width 53 height 19
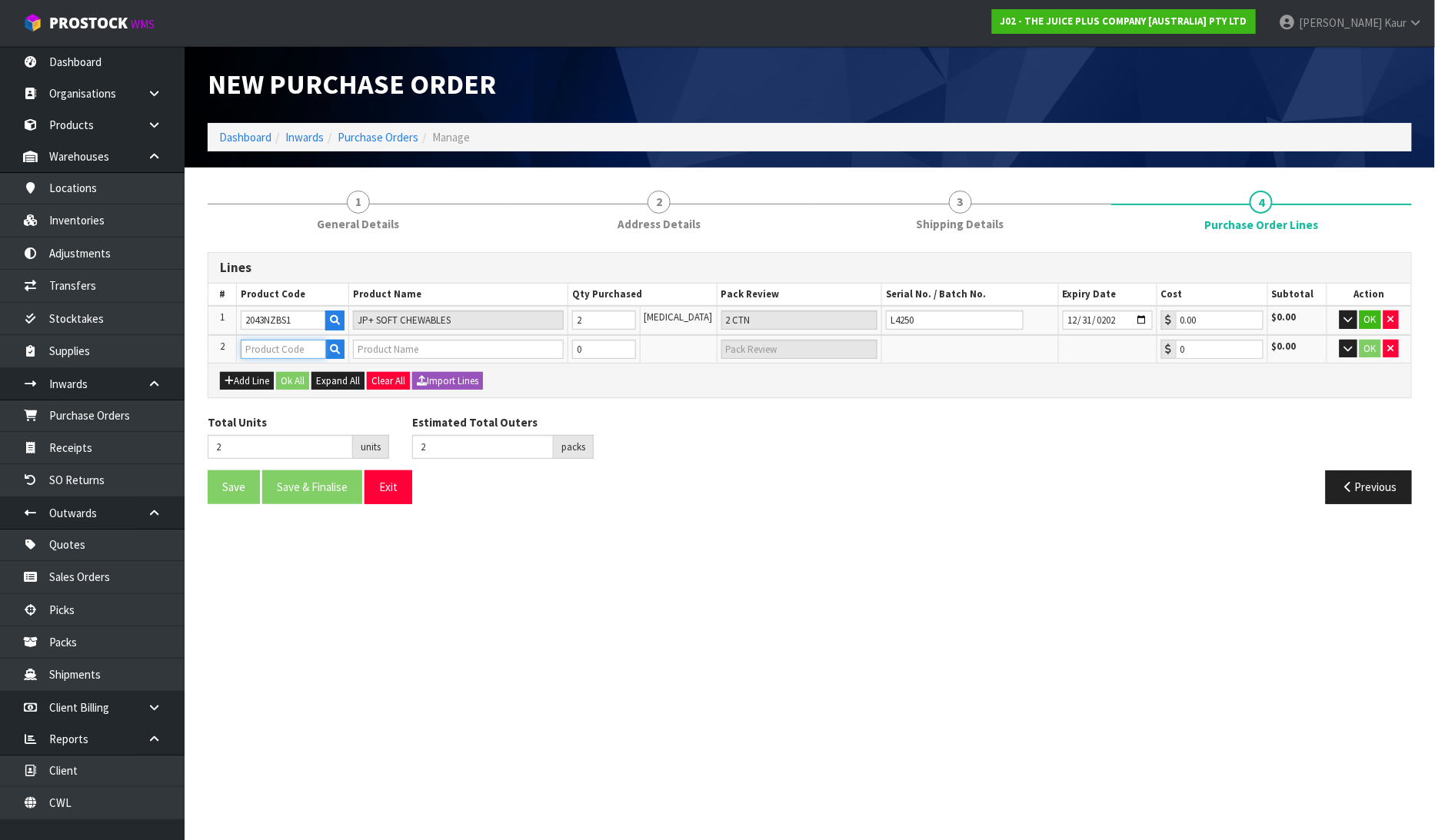
click at [267, 348] on input "text" at bounding box center [284, 349] width 85 height 19
type input "2200"
click at [304, 410] on link "2200 NZBS1" at bounding box center [302, 415] width 122 height 21
type input "2200NZBS1"
type input "OMEGA CAPSULES"
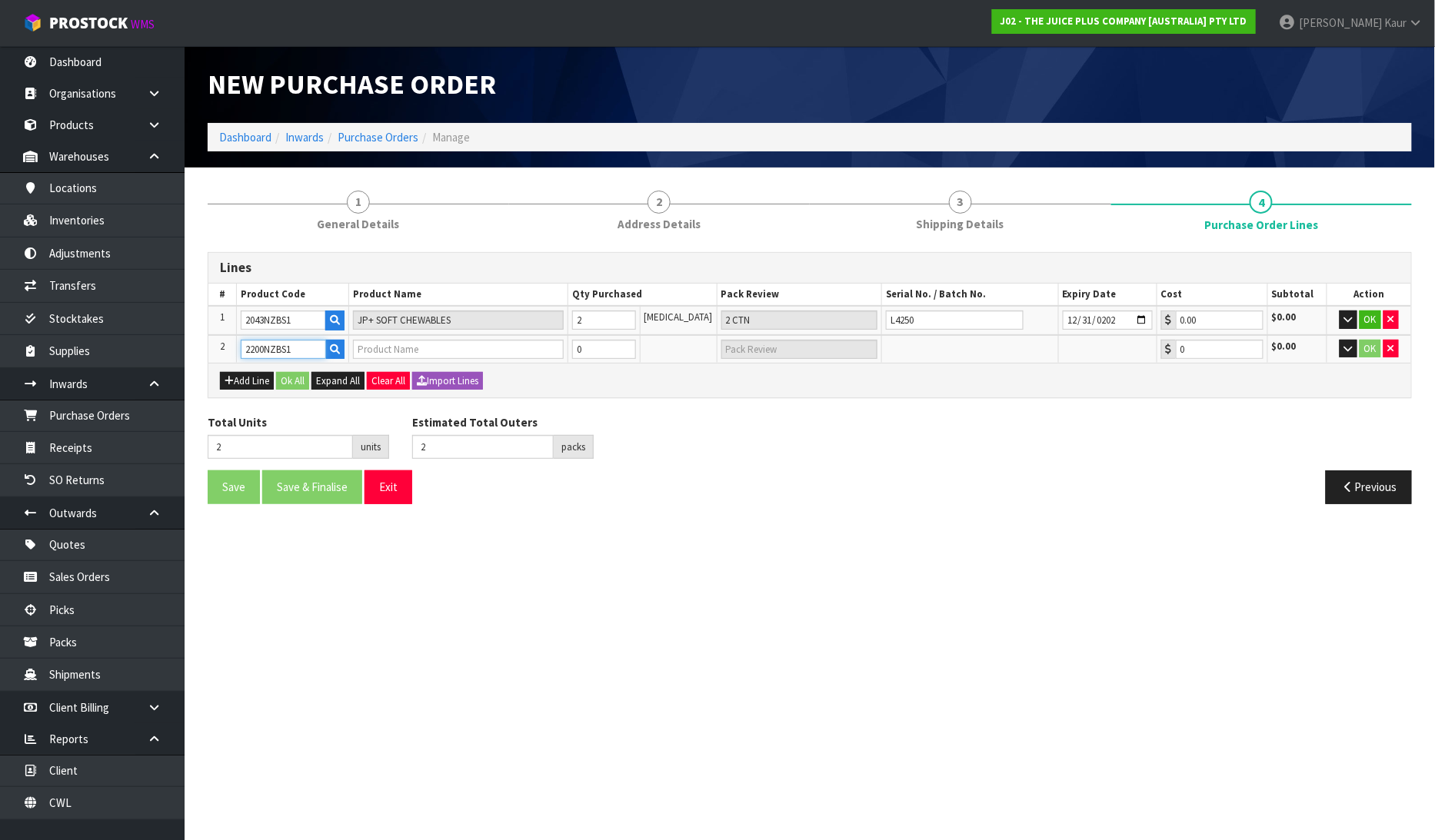
type input "0.00"
click at [605, 342] on input "0" at bounding box center [604, 349] width 64 height 19
type input "3"
type input "1"
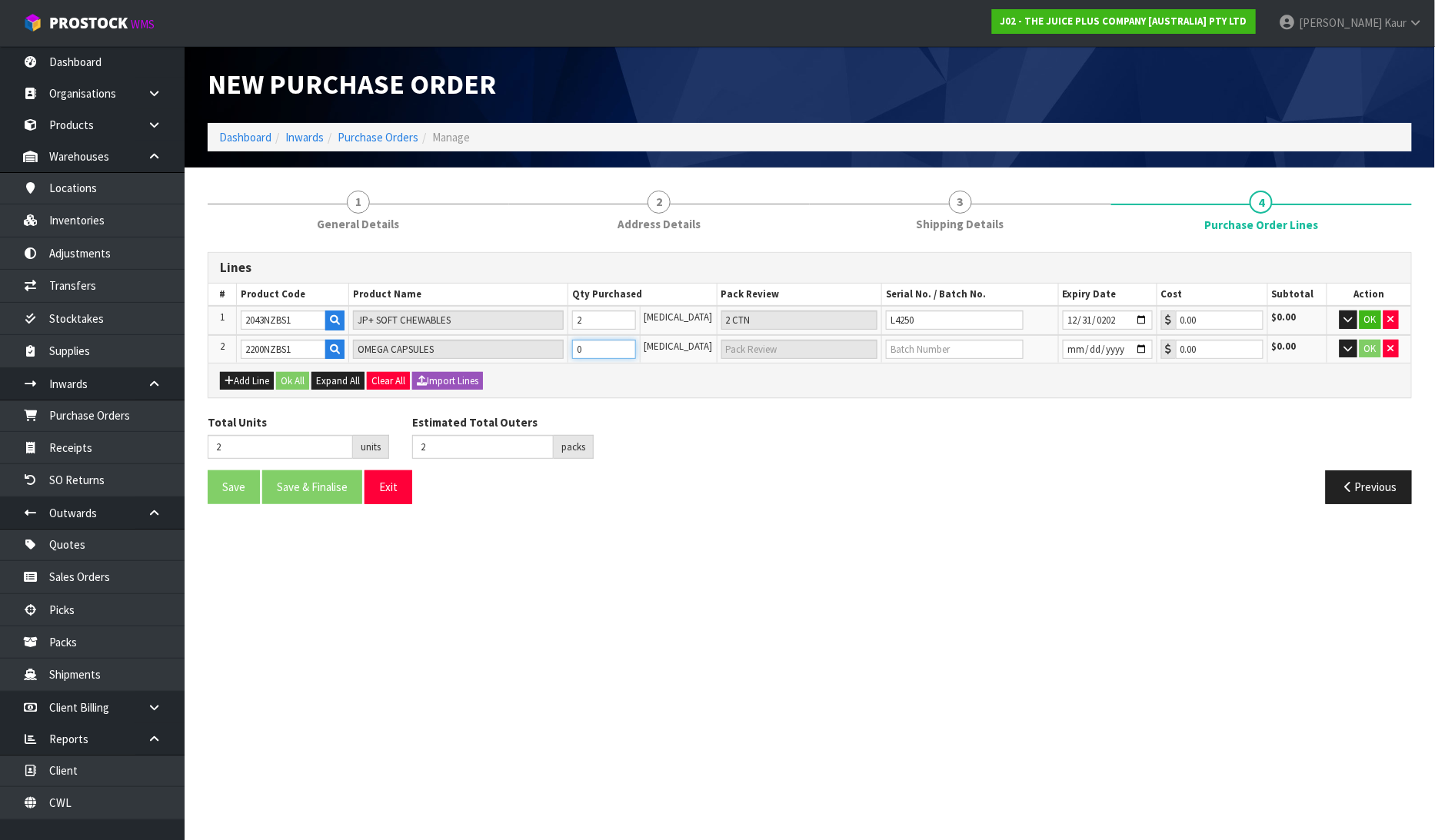
type input "1 CTN"
type input "1"
click at [897, 346] on input "text" at bounding box center [955, 349] width 138 height 19
type input "N24030374B"
click at [1064, 342] on input "date" at bounding box center [1108, 349] width 90 height 19
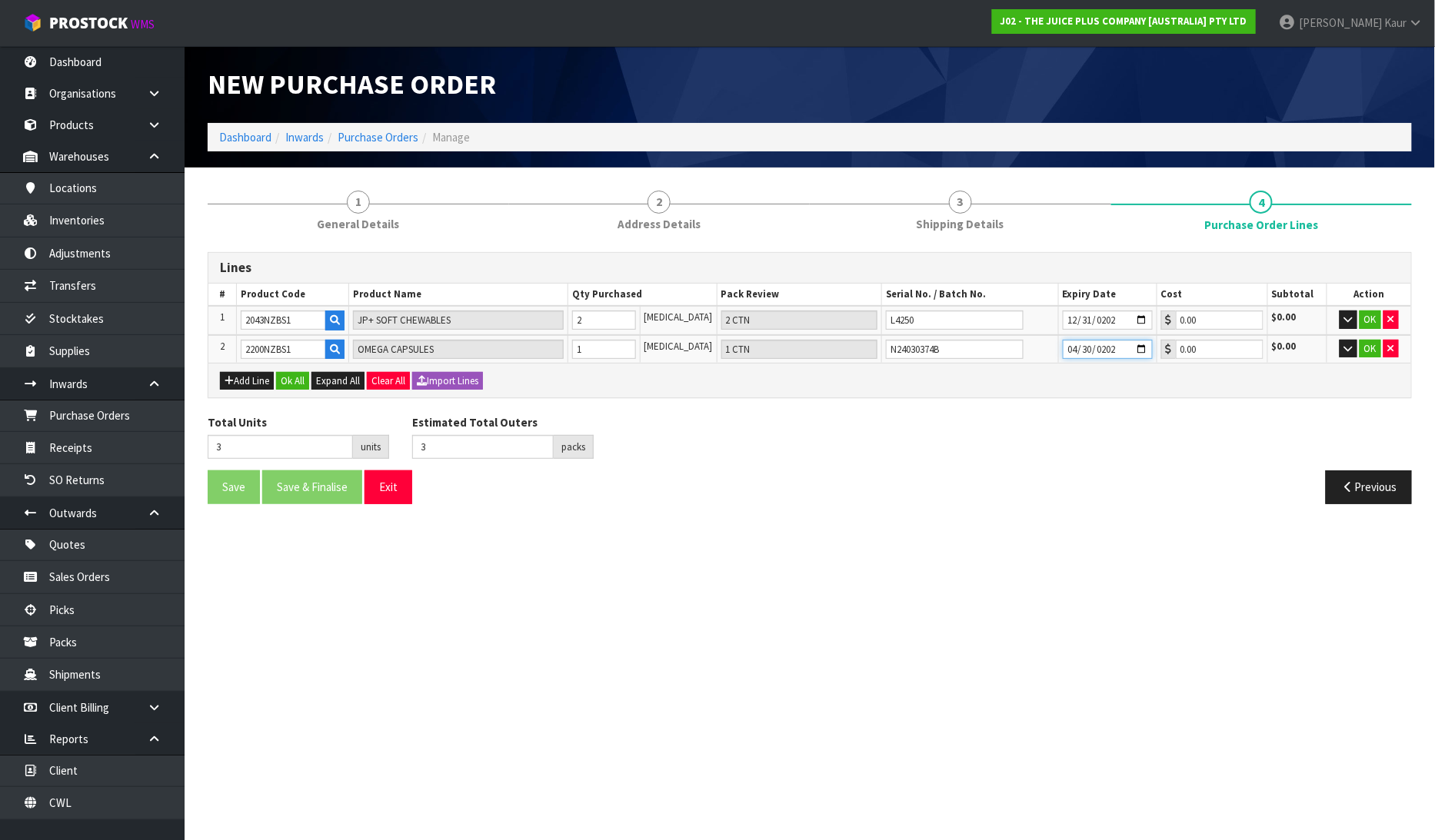
type input "2026-04-30"
click at [255, 375] on button "Add Line" at bounding box center [247, 381] width 53 height 19
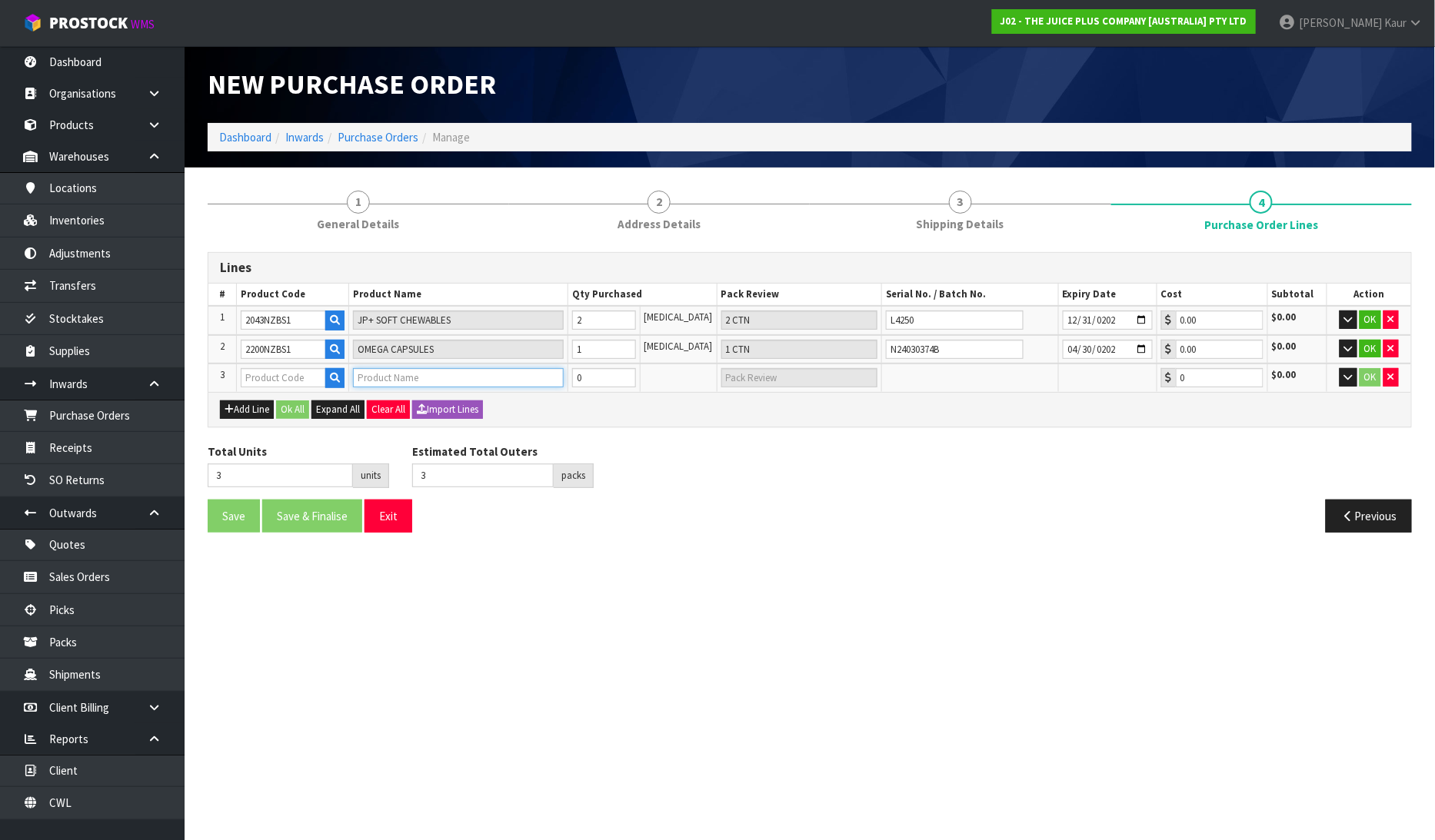
click at [413, 370] on input "text" at bounding box center [458, 377] width 211 height 19
type input "PRE"
drag, startPoint x: 419, startPoint y: 405, endPoint x: 586, endPoint y: 377, distance: 169.3
click at [420, 406] on link "PRE MIUM PACK - SINGLE SHIP" at bounding box center [446, 401] width 178 height 21
type input "PREMIUM PACK - SINGLE SHIP"
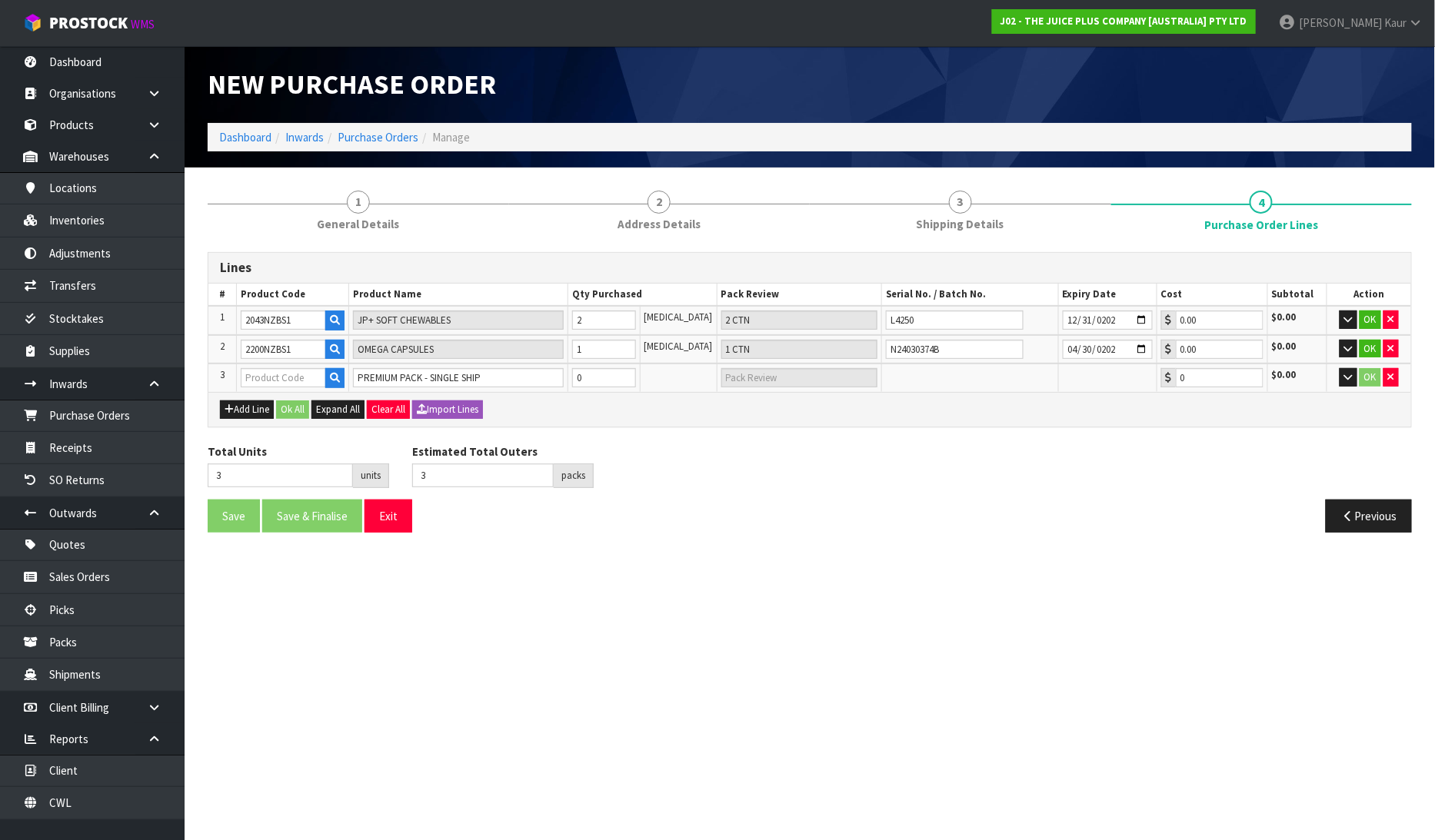
type input "2012NZBS1"
type input "0.00"
click at [625, 380] on input "0" at bounding box center [604, 377] width 64 height 19
type input "4"
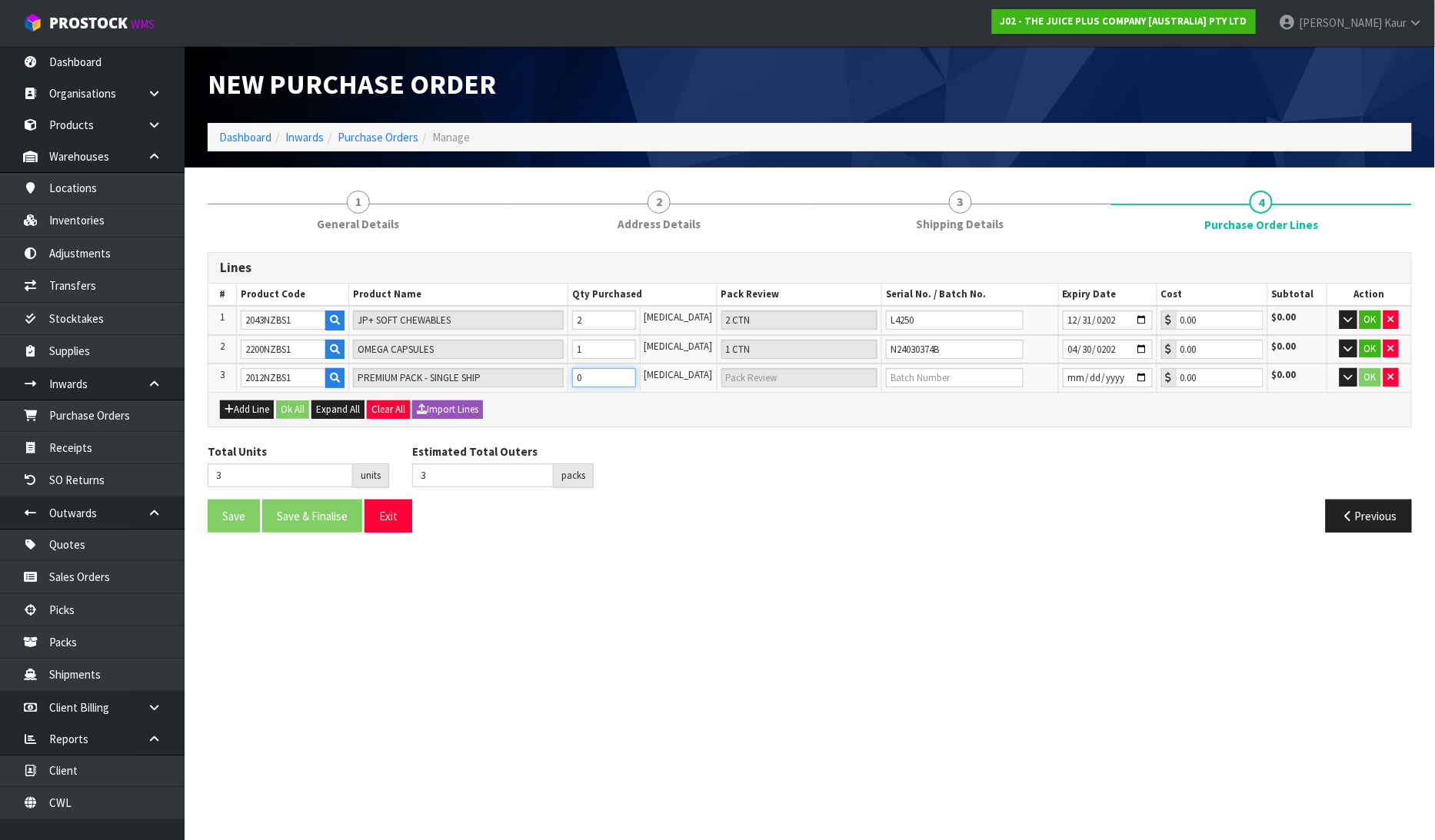
type input "1"
type input "1 CTN"
type input "1"
click at [916, 375] on input "text" at bounding box center [955, 377] width 138 height 19
type input "N25010281A"
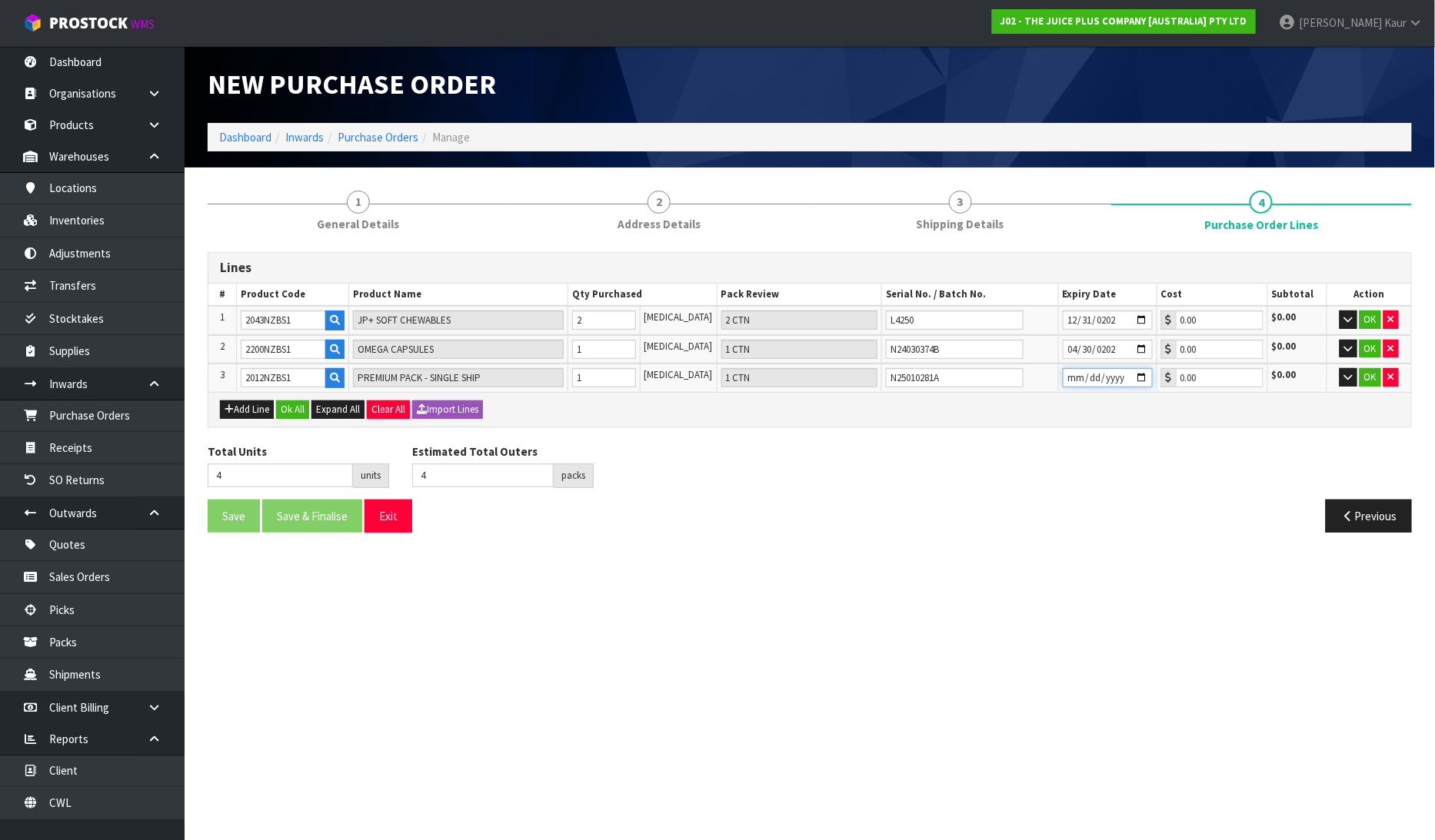
click at [1065, 371] on input "date" at bounding box center [1108, 377] width 90 height 19
type input "2027-01-31"
click at [255, 405] on button "Add Line" at bounding box center [247, 410] width 53 height 19
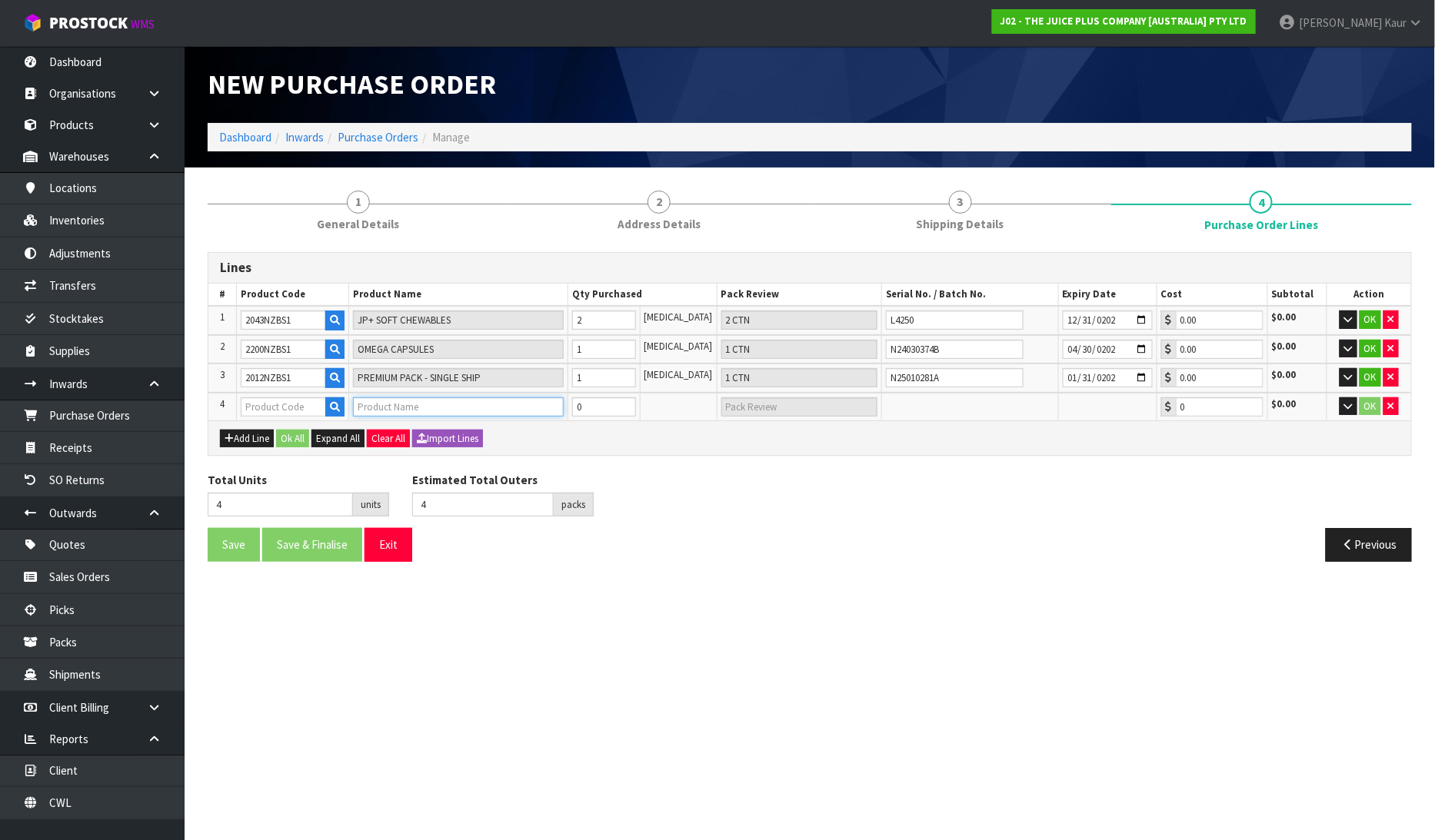
click at [380, 401] on input "text" at bounding box center [458, 407] width 211 height 19
click at [270, 398] on input "text" at bounding box center [284, 407] width 85 height 19
type input "2376"
click at [292, 435] on link "2376 NZBS1" at bounding box center [302, 430] width 122 height 21
type input "2376NZBS1"
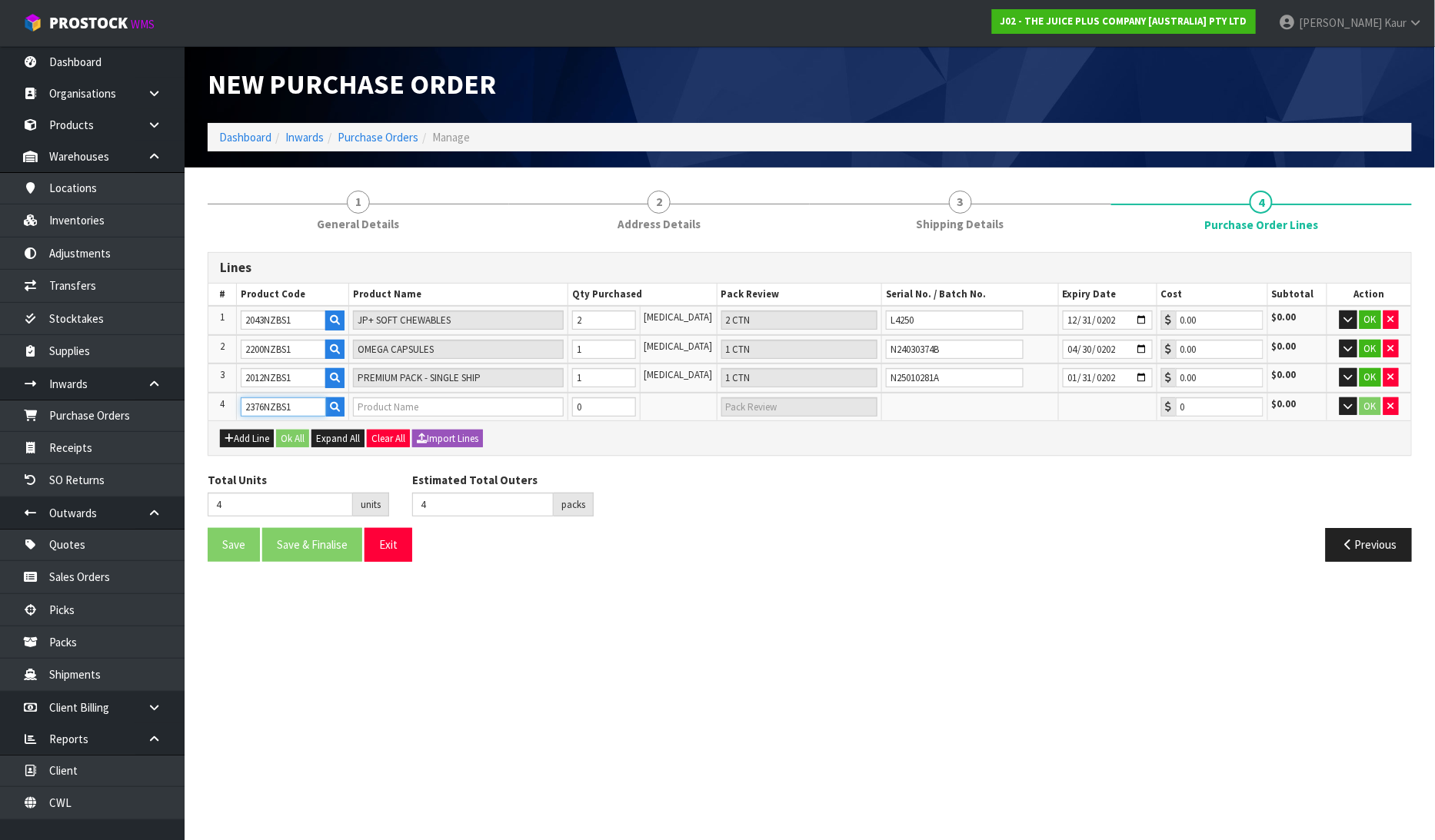
type input "BULK VANILLA COMPLETE - SINGLE SHIP"
type input "0.00"
click at [633, 402] on input "0" at bounding box center [604, 407] width 64 height 19
type input "5"
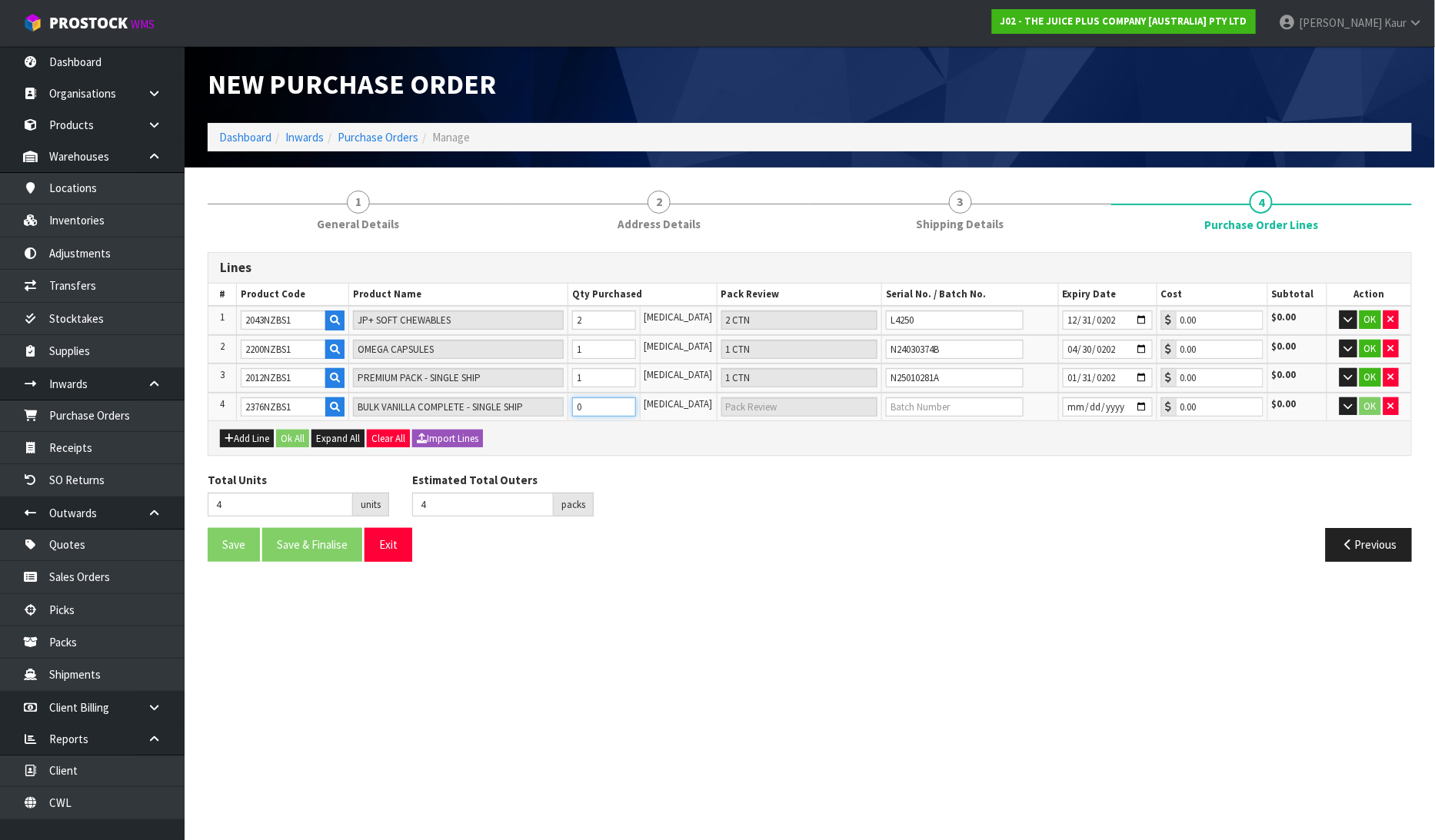
type input "1"
type input "1 CTN"
type input "1"
click at [931, 405] on input "text" at bounding box center [955, 407] width 138 height 19
type input "N25040376A"
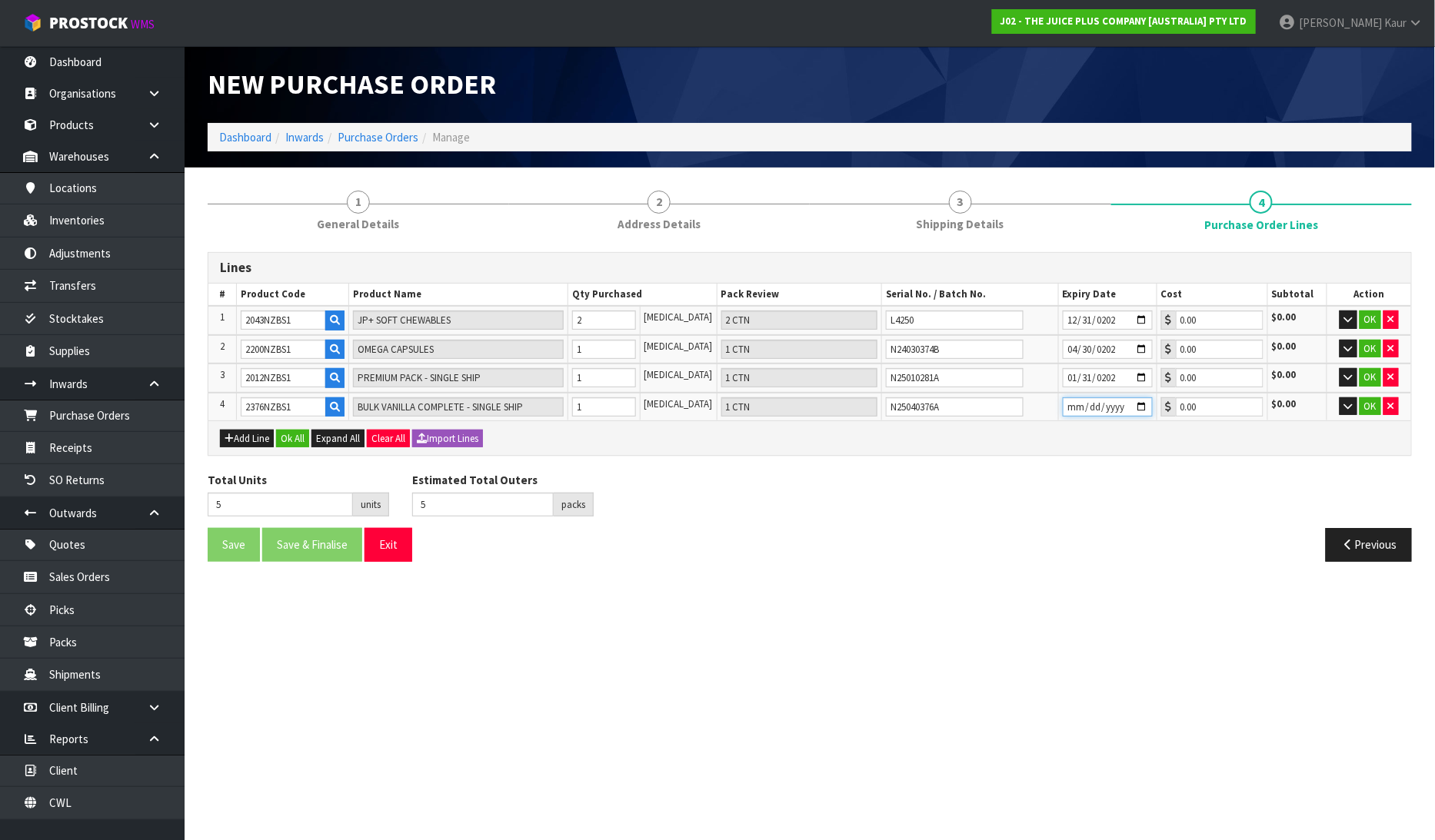
click at [1065, 402] on input "date" at bounding box center [1108, 407] width 90 height 19
click at [1139, 405] on input "date" at bounding box center [1108, 407] width 90 height 19
click at [1243, 485] on div "Total Units 5 units Estimated Total Outers 5 packs Estimated Total Pallets pall…" at bounding box center [809, 500] width 1227 height 56
click at [1068, 403] on input "date" at bounding box center [1108, 407] width 90 height 19
type input "2026-09-30"
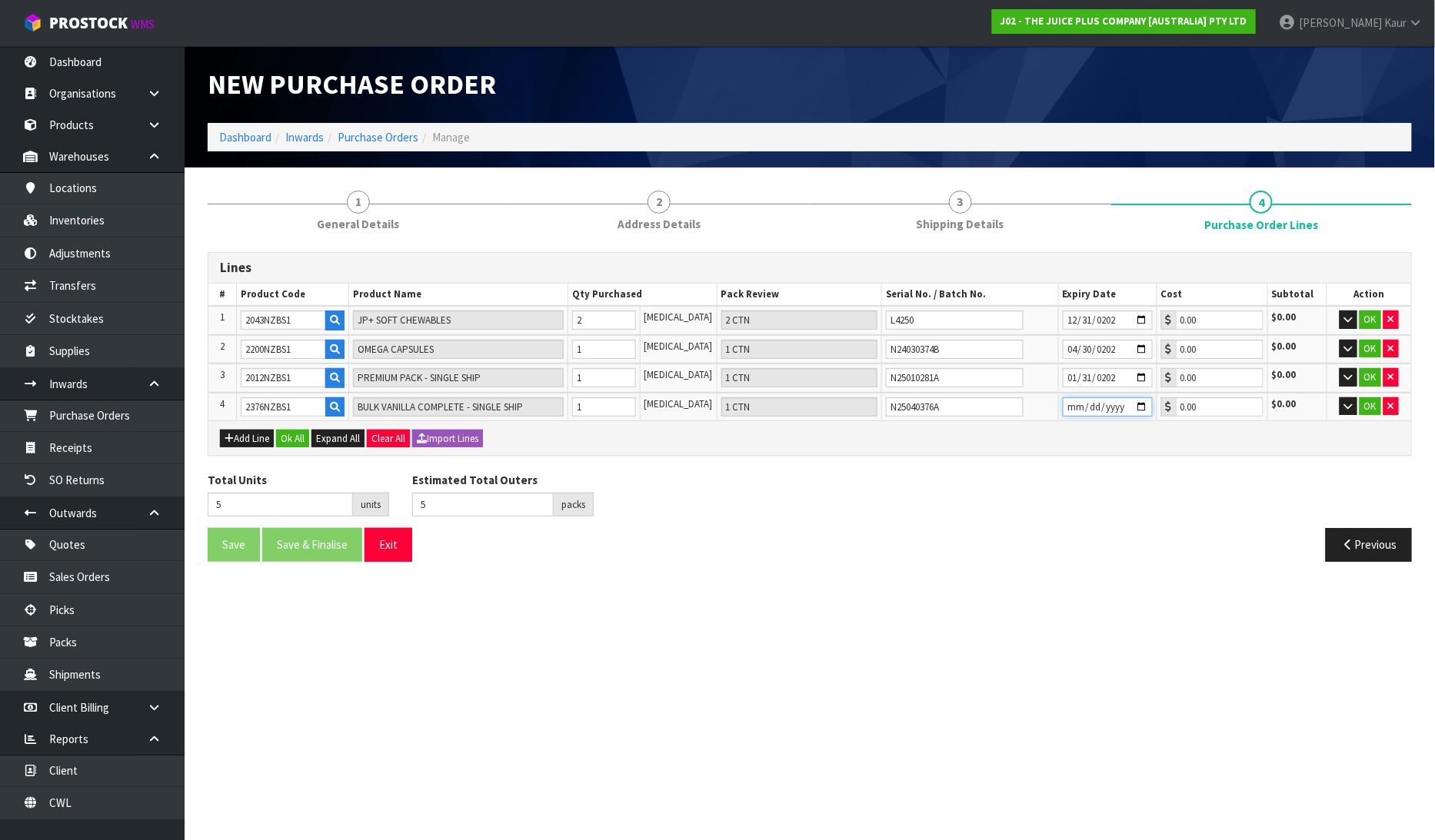
click at [1131, 400] on input "2026-09-30" at bounding box center [1108, 407] width 90 height 19
click at [1138, 375] on input "2027-01-31" at bounding box center [1108, 377] width 90 height 19
drag, startPoint x: 814, startPoint y: 642, endPoint x: 899, endPoint y: 577, distance: 107.0
click at [816, 642] on section "New Purchase Order Dashboard Inwards Purchase Orders Manage 1 General Details 2…" at bounding box center [717, 420] width 1435 height 840
click at [1139, 349] on input "2026-04-30" at bounding box center [1108, 349] width 90 height 19
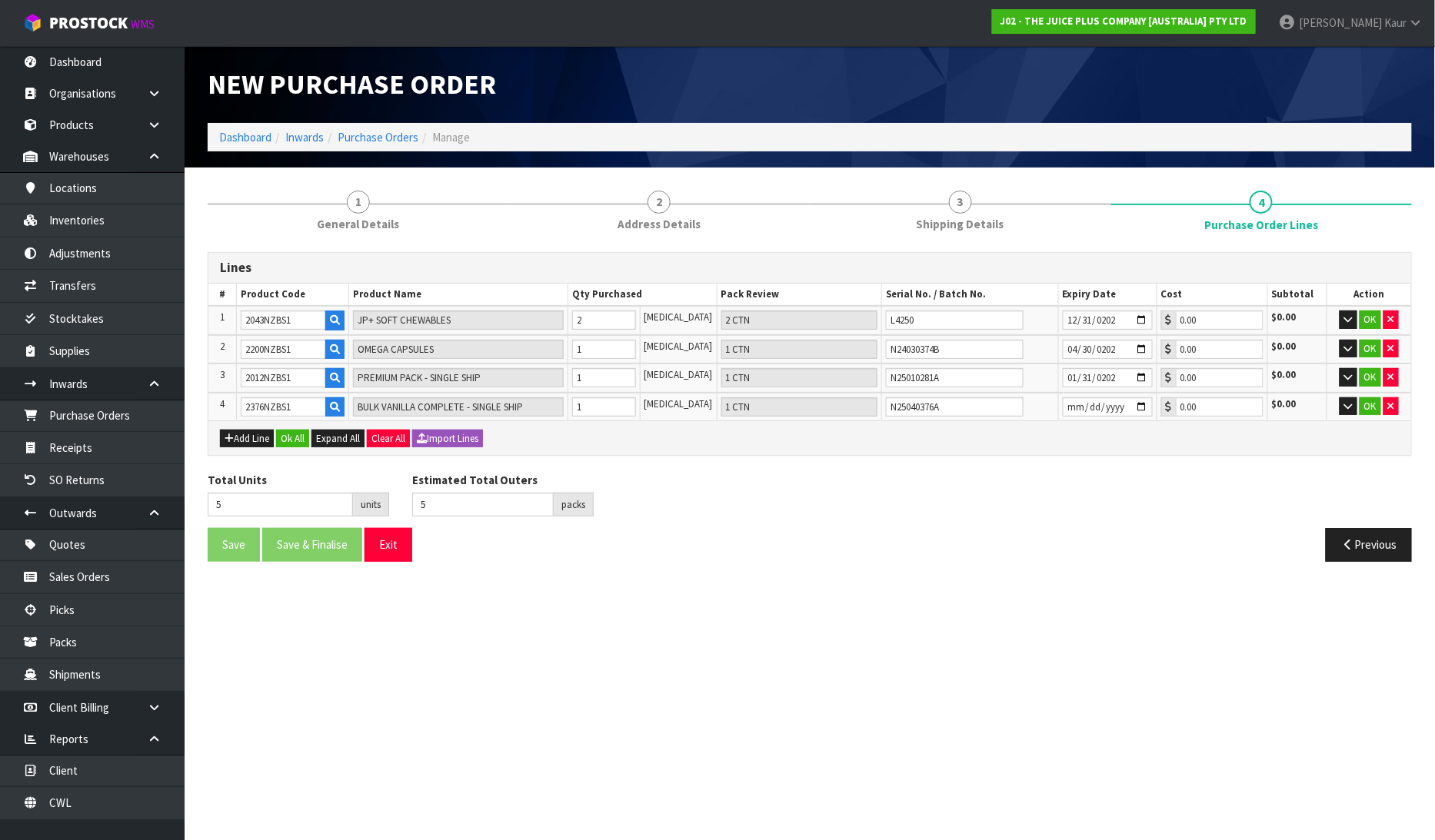
click at [924, 604] on section "New Purchase Order Dashboard Inwards Purchase Orders Manage 1 General Details 2…" at bounding box center [717, 420] width 1435 height 840
click at [358, 219] on span "General Details" at bounding box center [358, 224] width 82 height 16
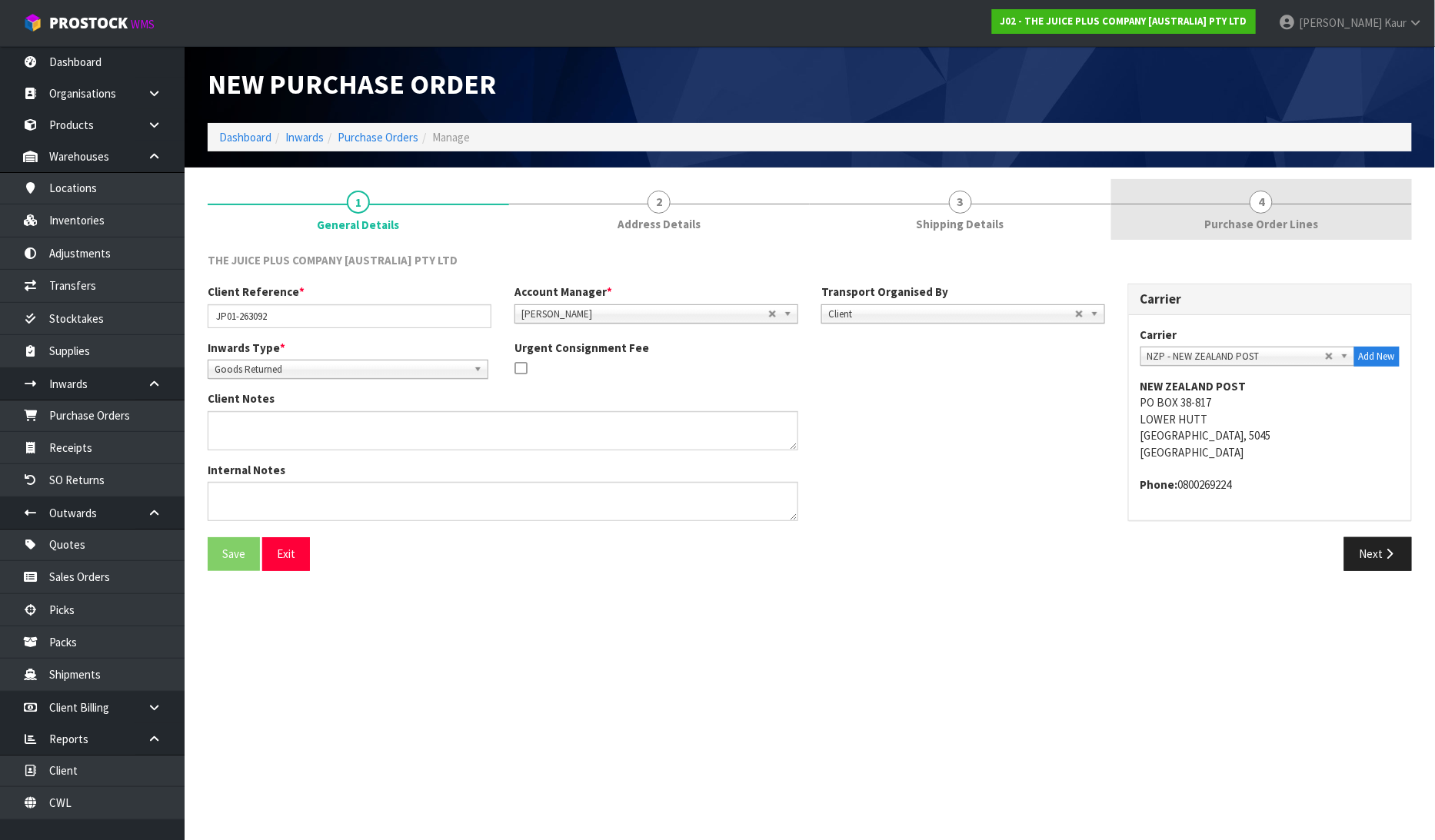
drag, startPoint x: 1259, startPoint y: 198, endPoint x: 1229, endPoint y: 216, distance: 35.0
click at [1259, 200] on span "4" at bounding box center [1261, 202] width 23 height 23
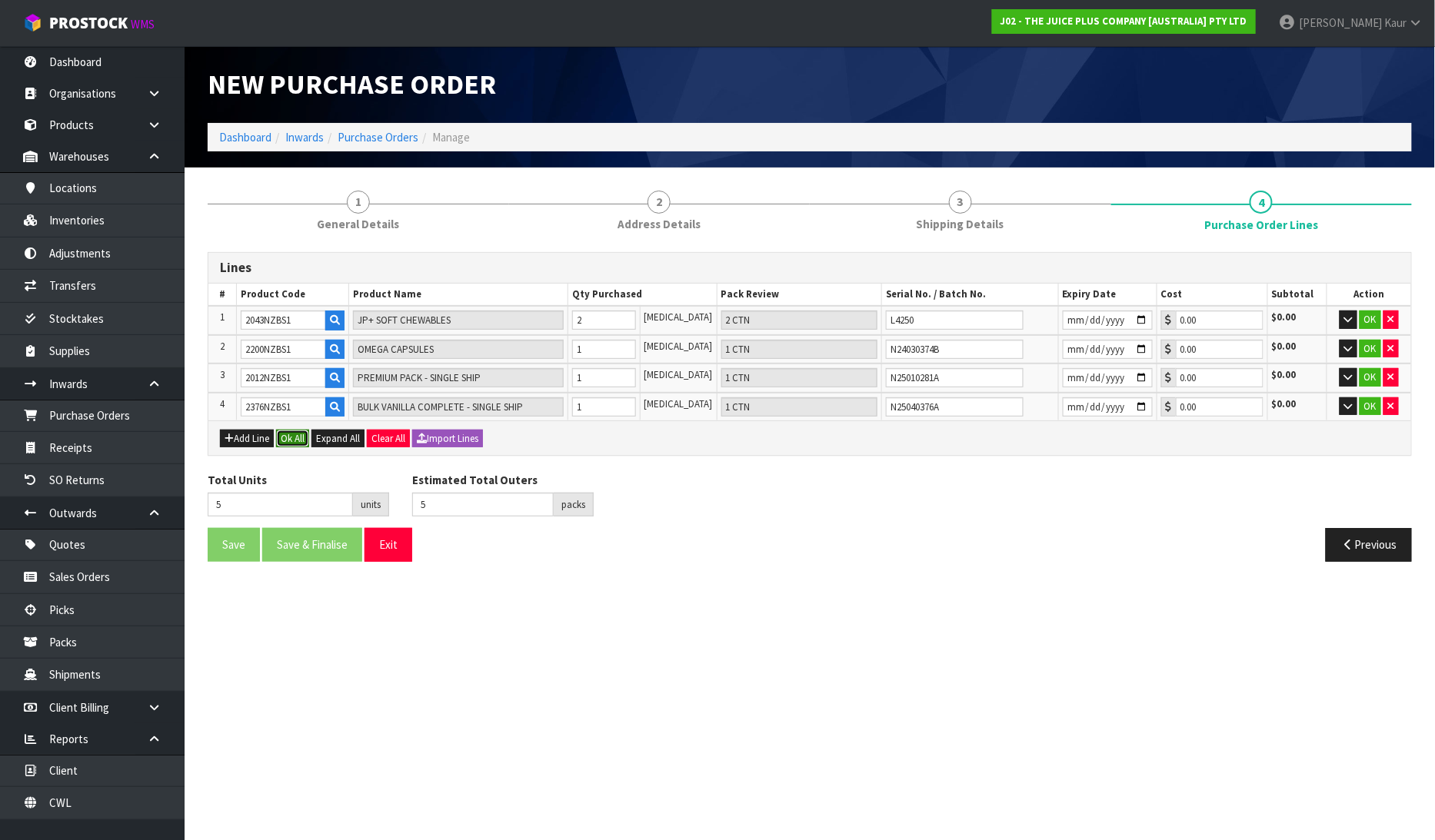
click at [295, 440] on button "Ok All" at bounding box center [292, 439] width 33 height 19
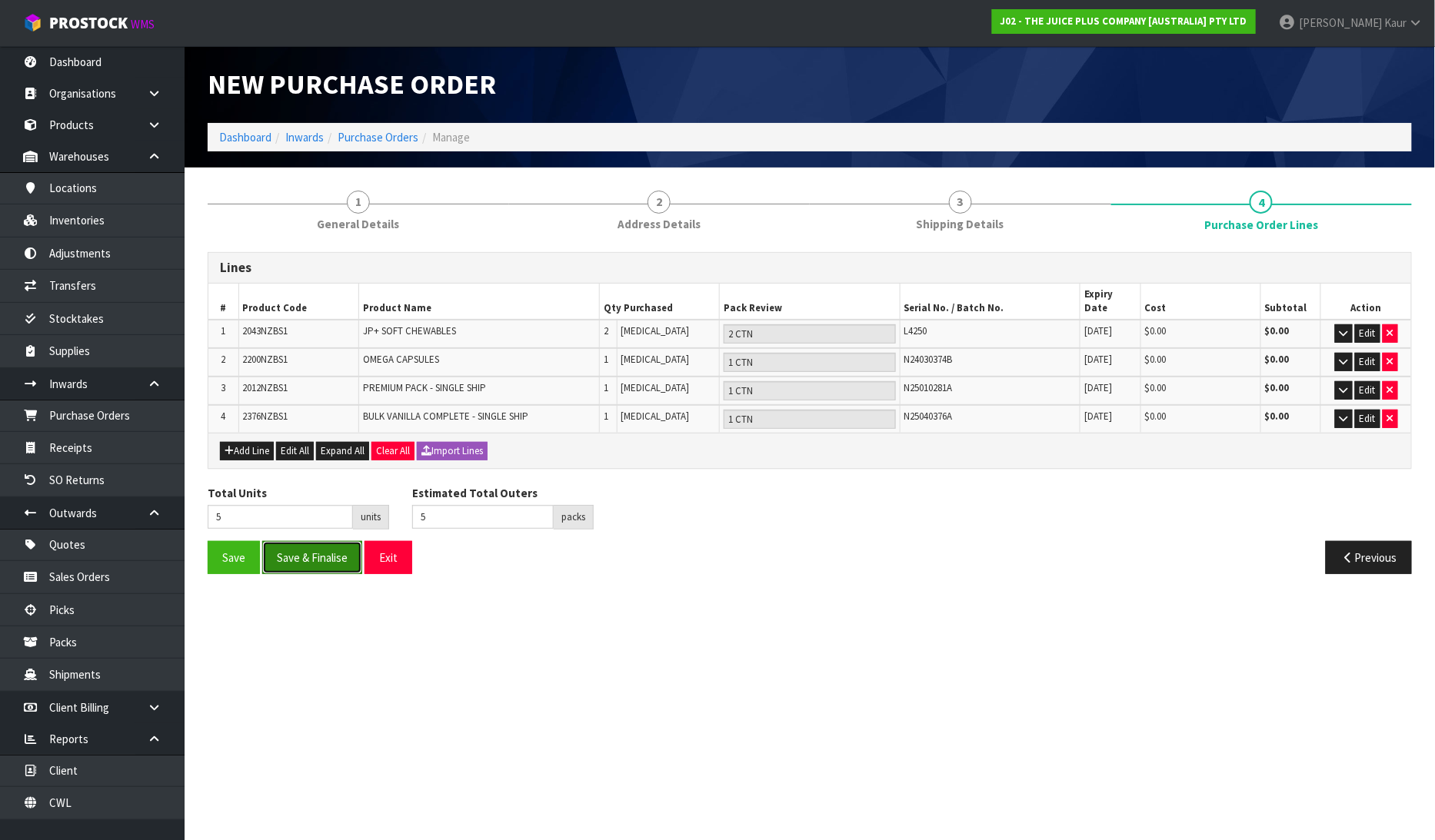
click at [309, 541] on button "Save & Finalise" at bounding box center [312, 557] width 100 height 33
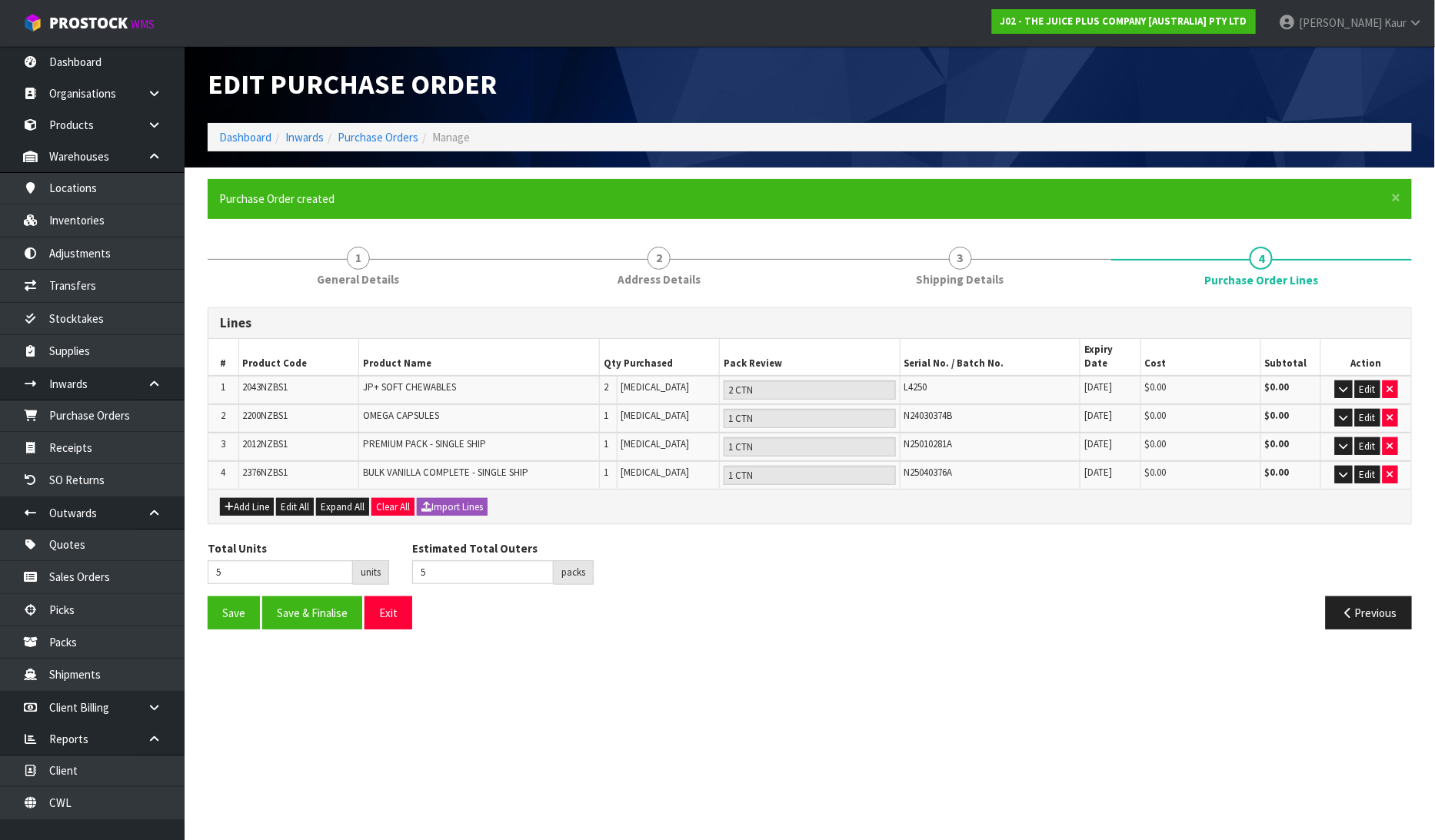
type input "0"
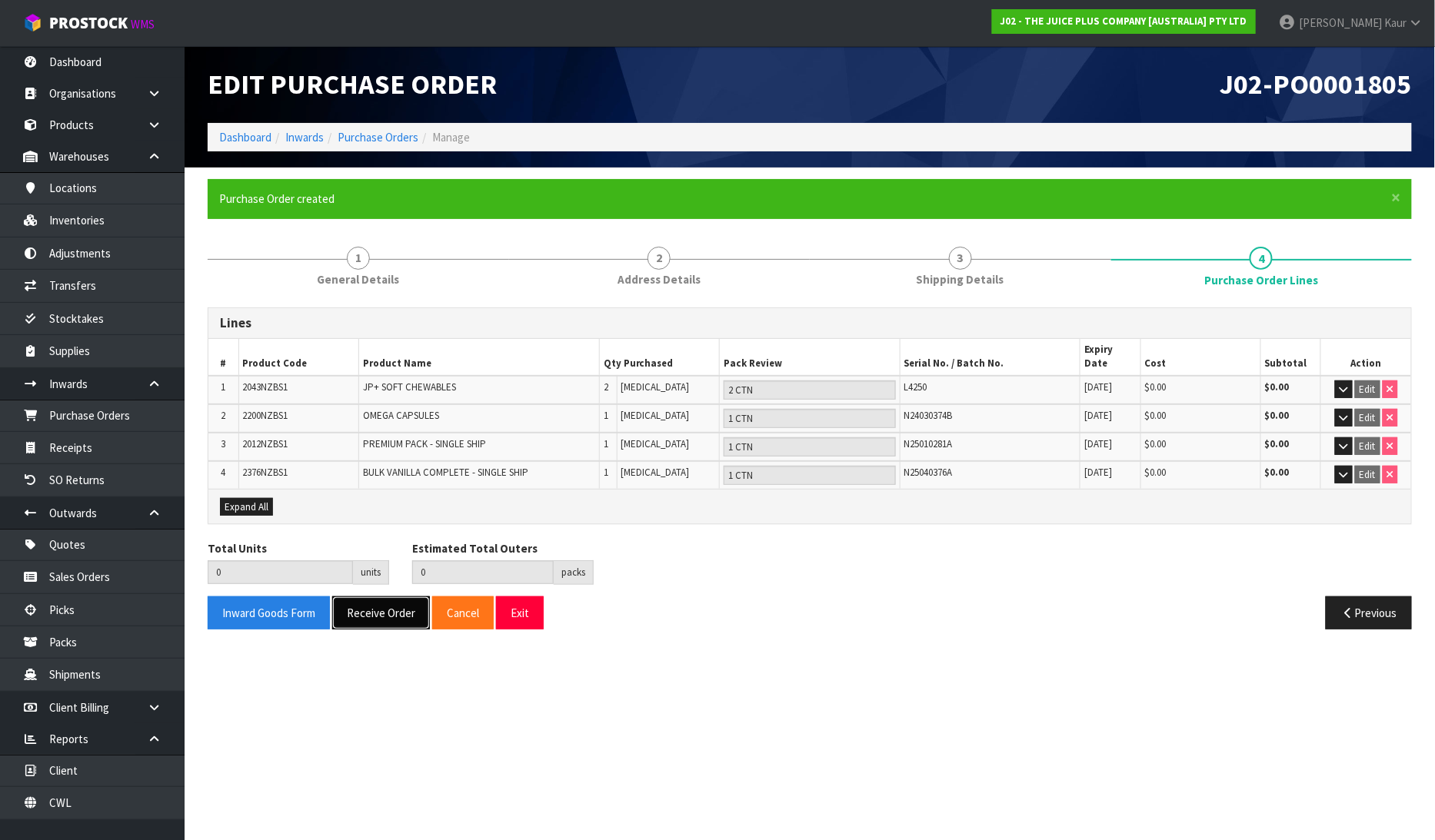
click at [385, 606] on button "Receive Order" at bounding box center [381, 613] width 98 height 33
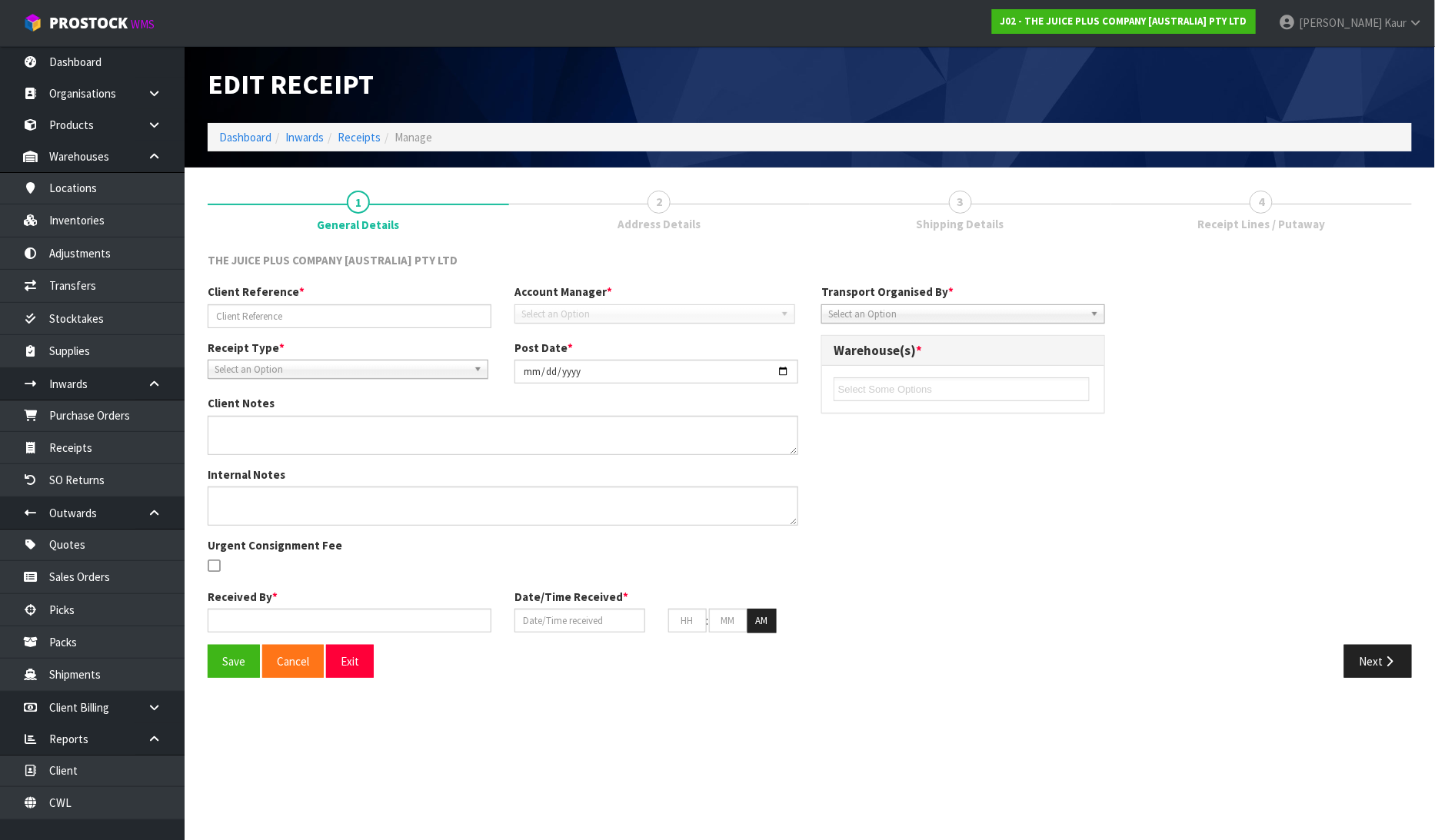
type input "JP01-263092"
type input "[DATE]"
type input "[PERSON_NAME]"
type input "15/08/2025"
type input "01"
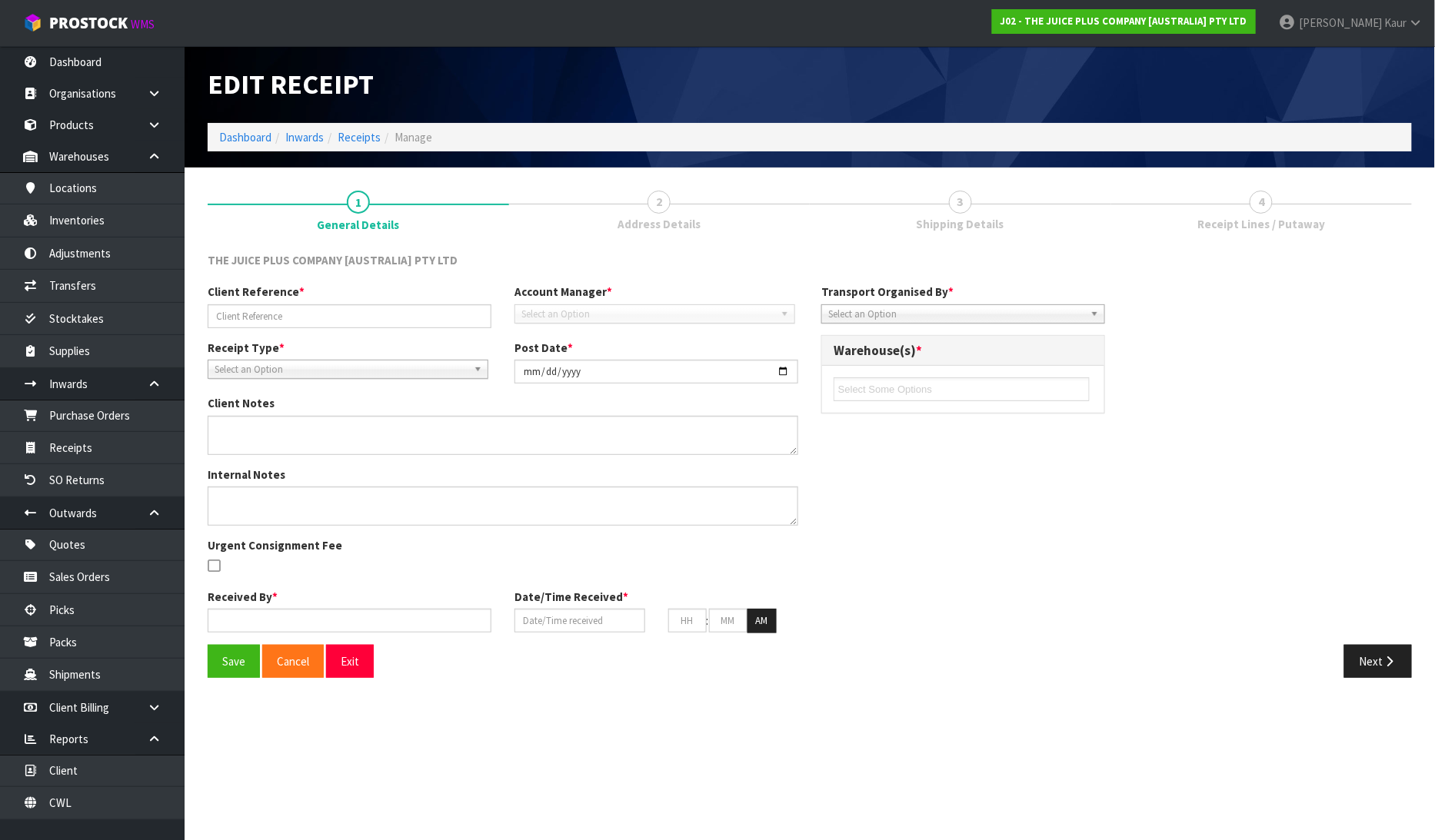
type input "28"
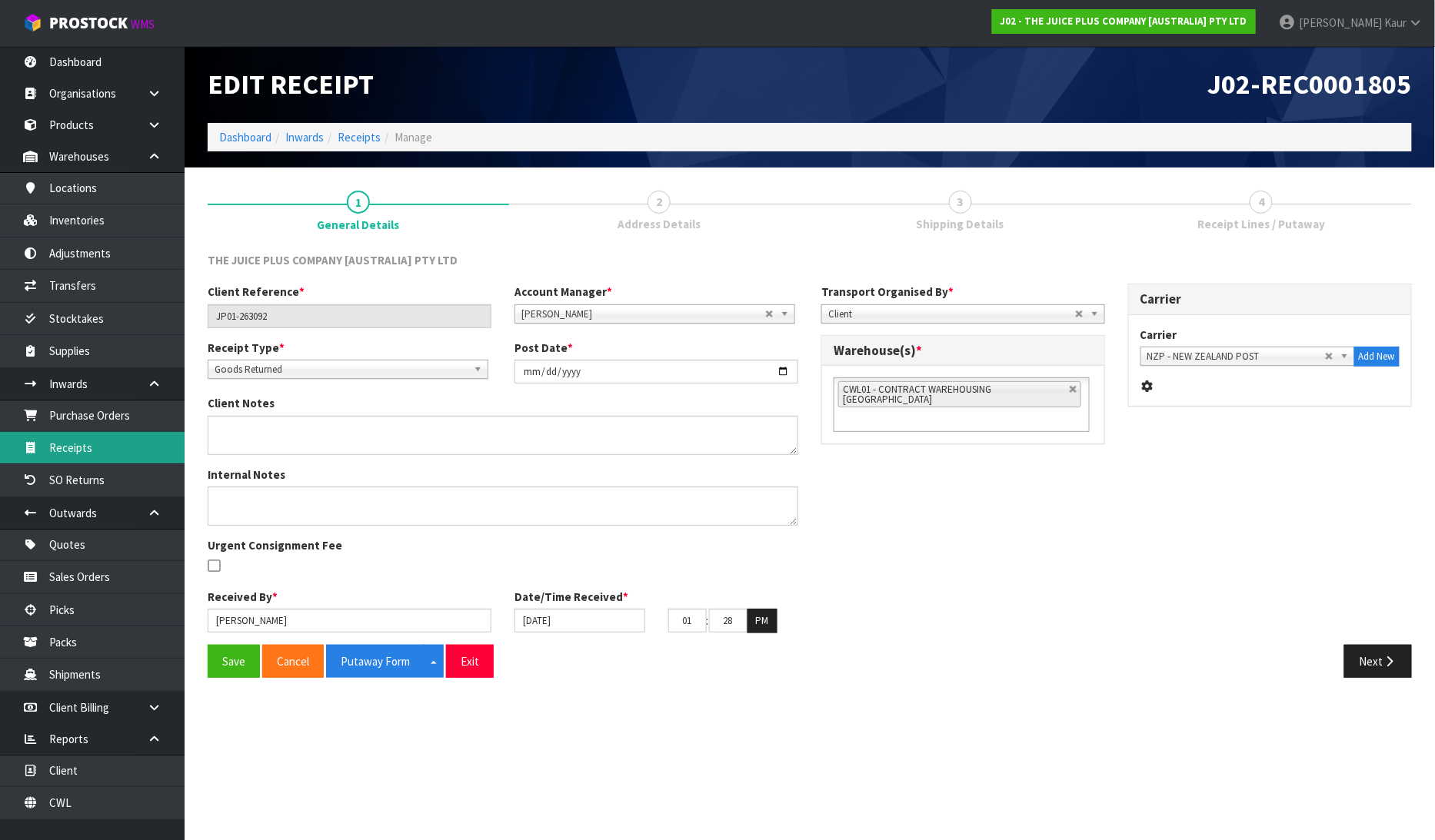
click at [86, 452] on link "Receipts" at bounding box center [92, 448] width 185 height 32
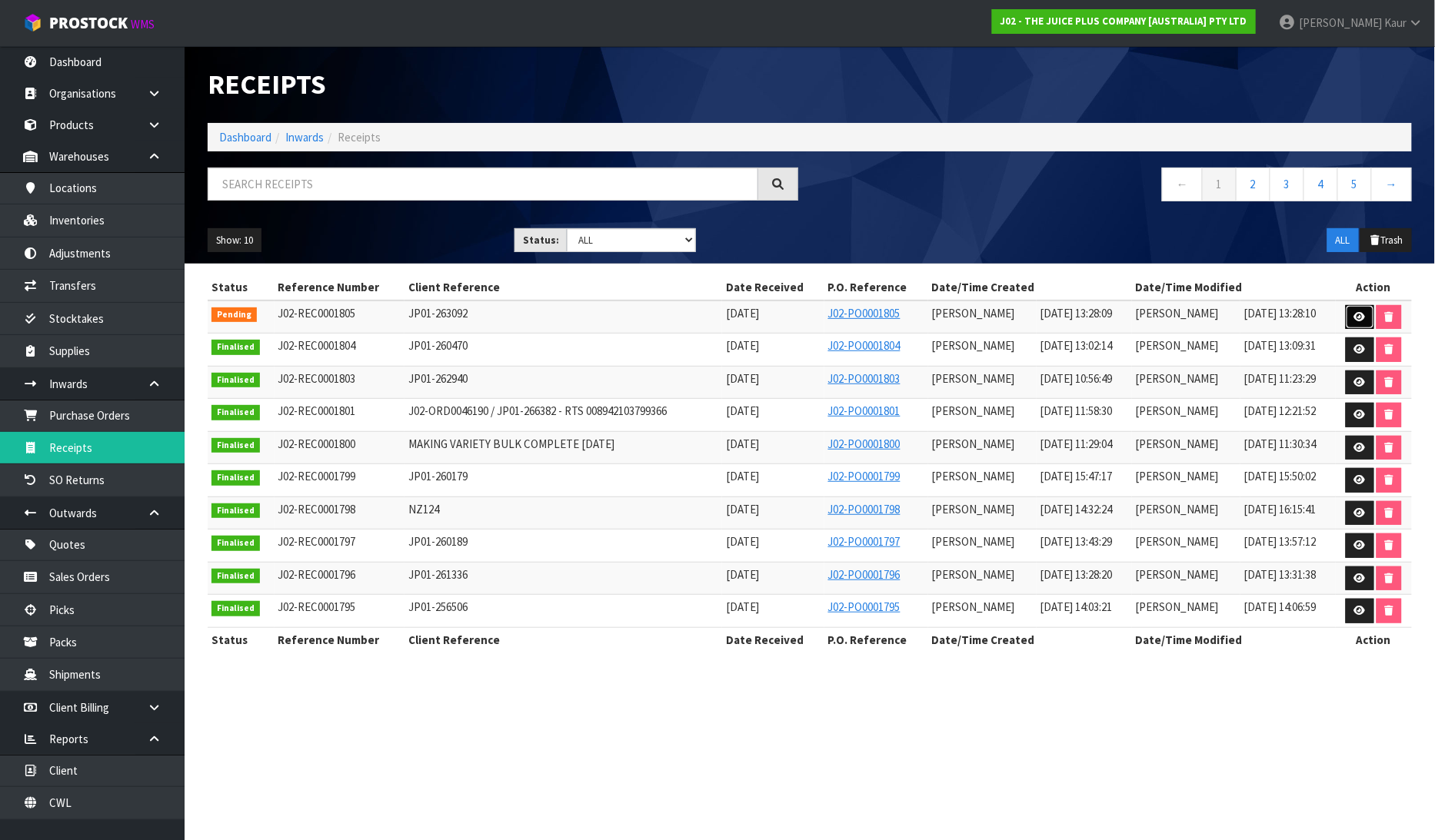
click at [1366, 316] on icon at bounding box center [1360, 317] width 12 height 10
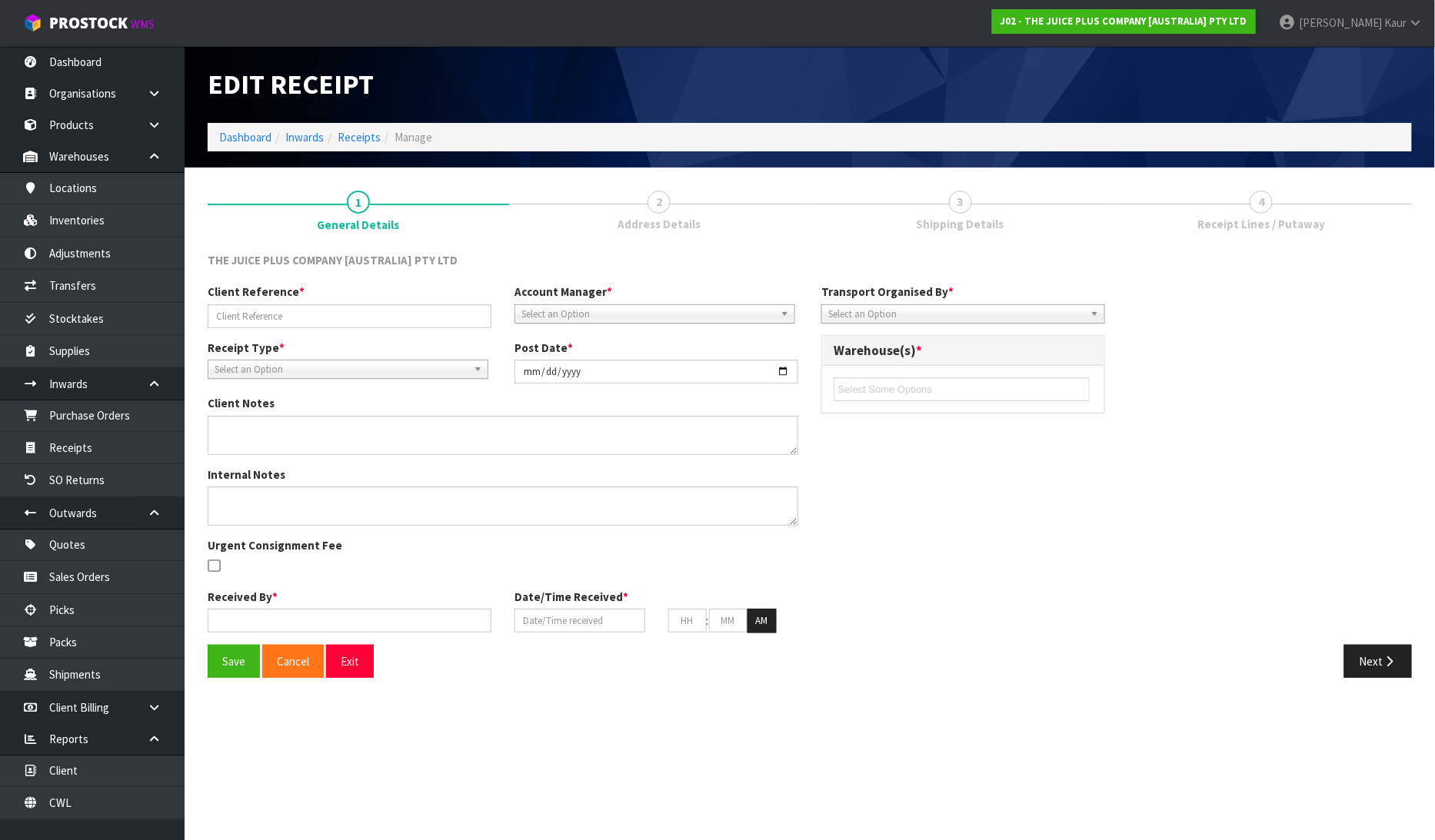
type input "JP01-263092"
type input "[DATE]"
type input "[PERSON_NAME]"
type input "15/08/2025"
type input "01"
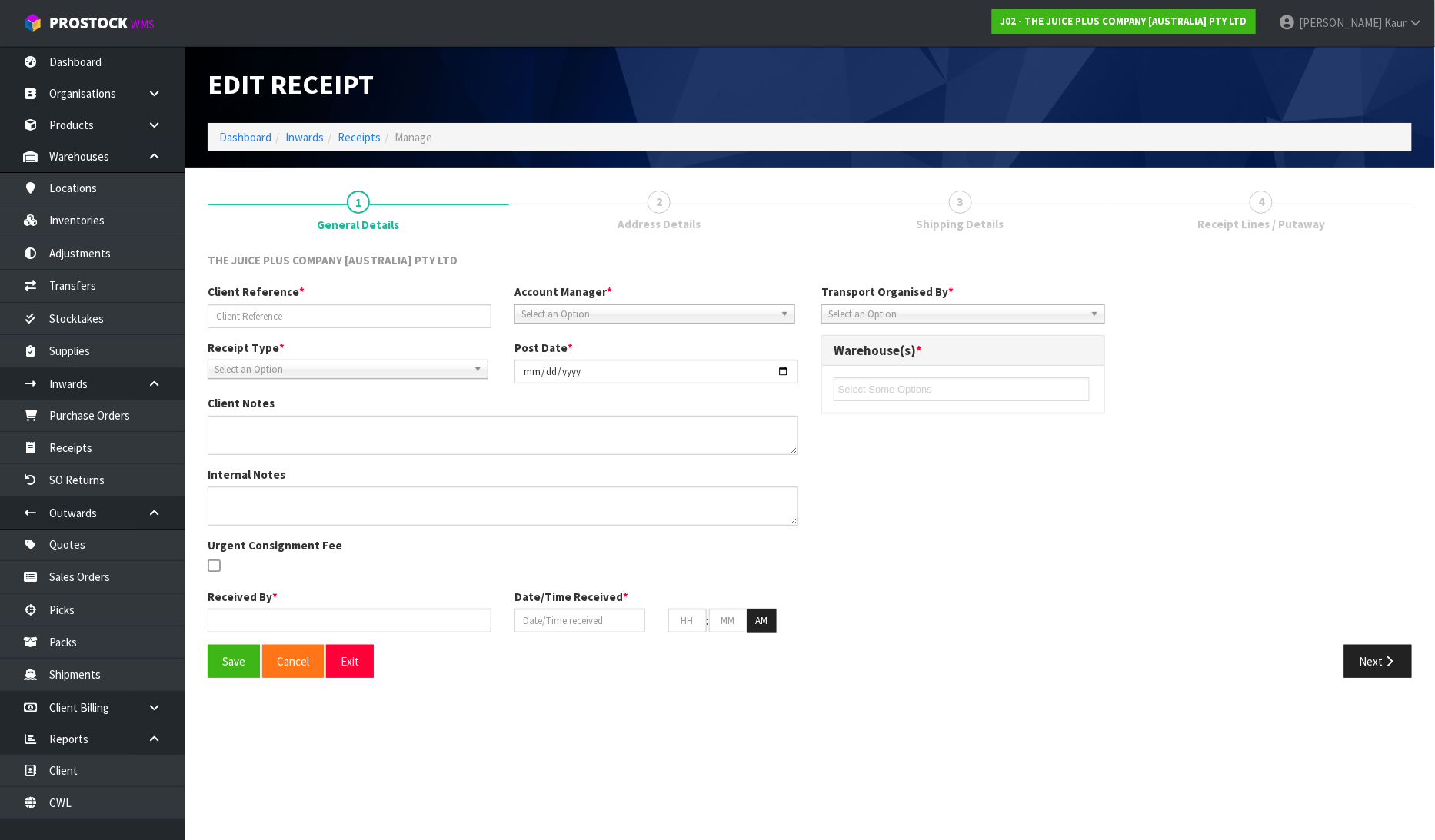
type input "28"
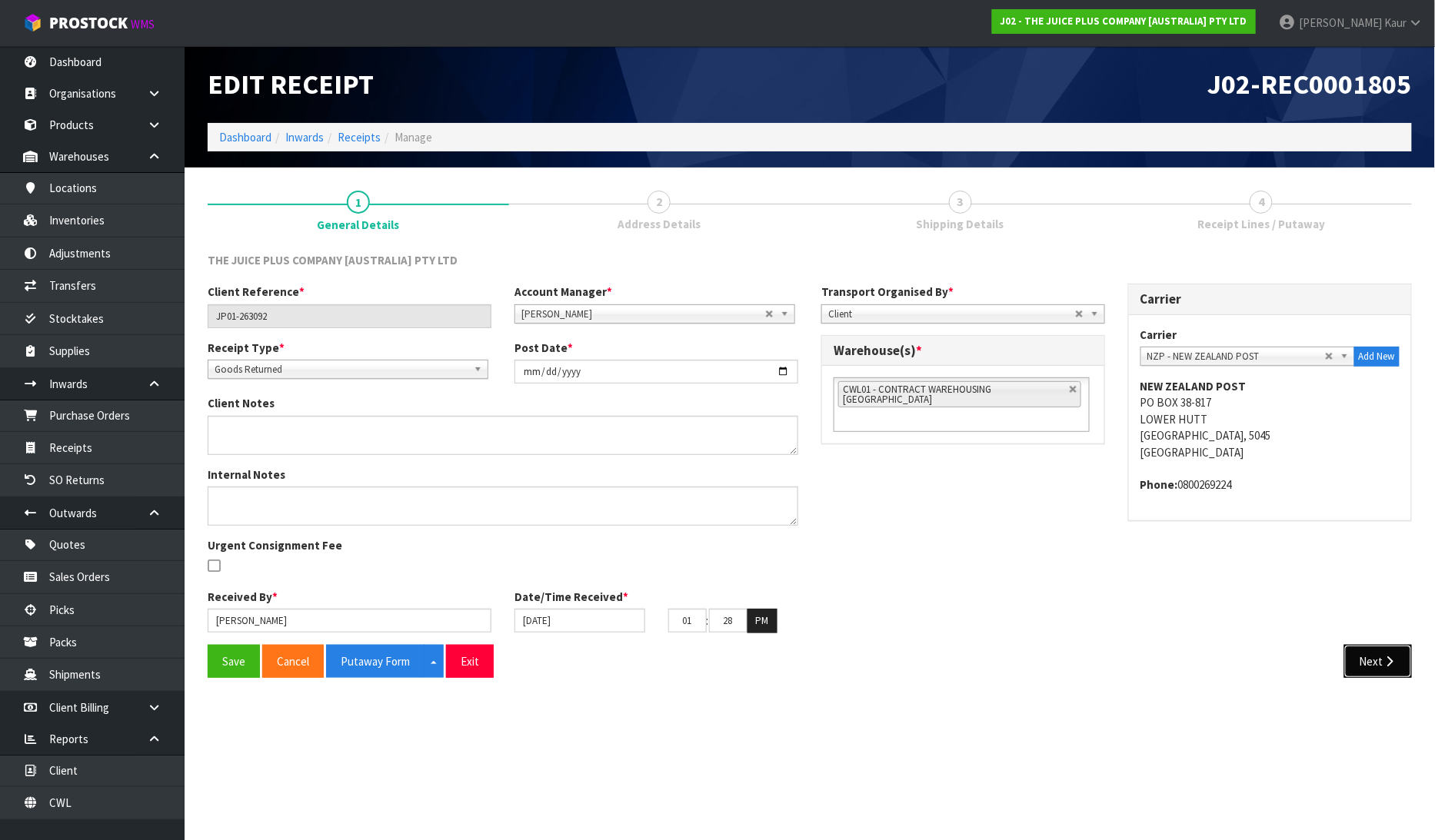
click at [1382, 653] on button "Next" at bounding box center [1378, 661] width 67 height 33
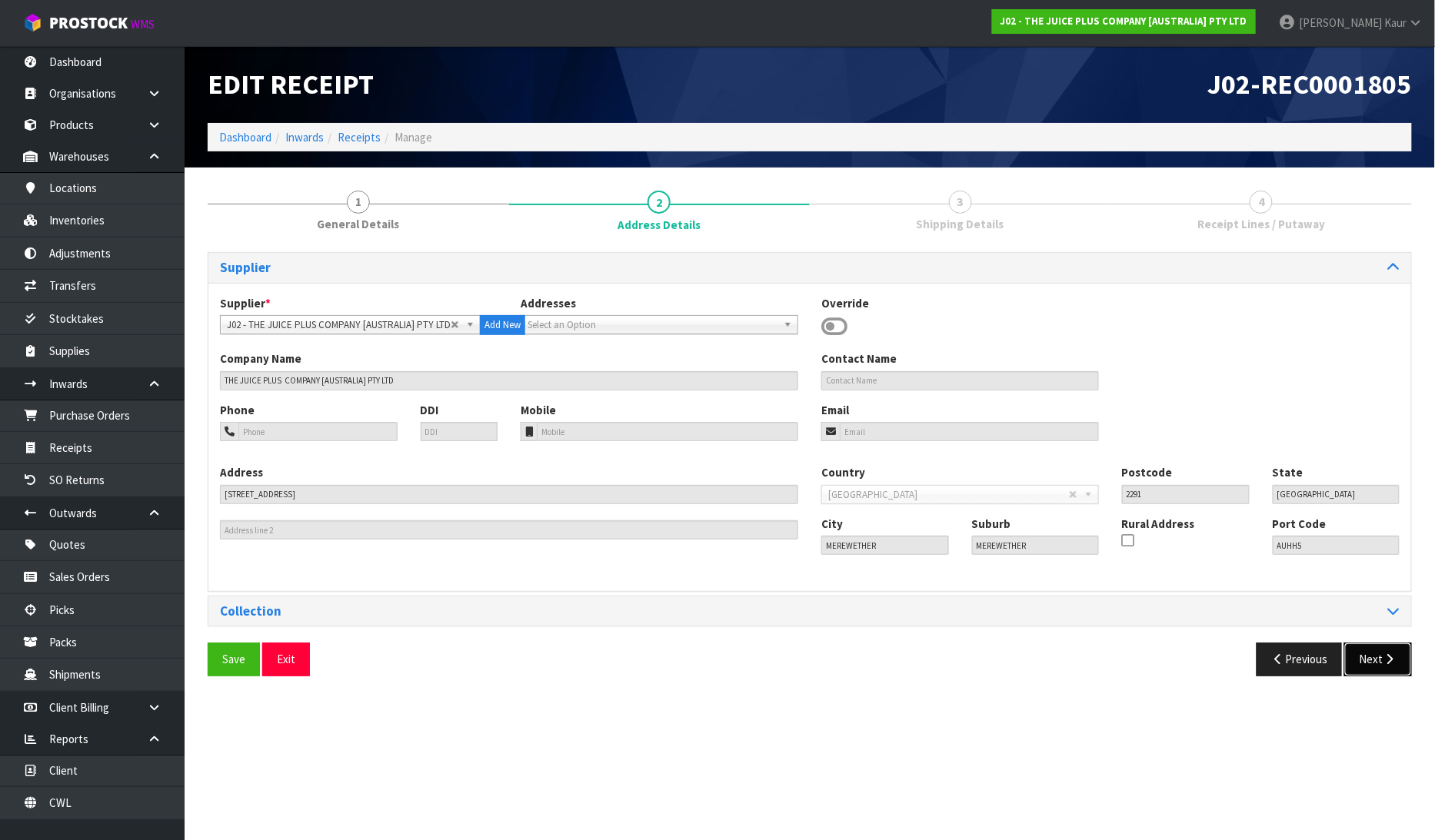
click at [1379, 656] on button "Next" at bounding box center [1378, 659] width 67 height 33
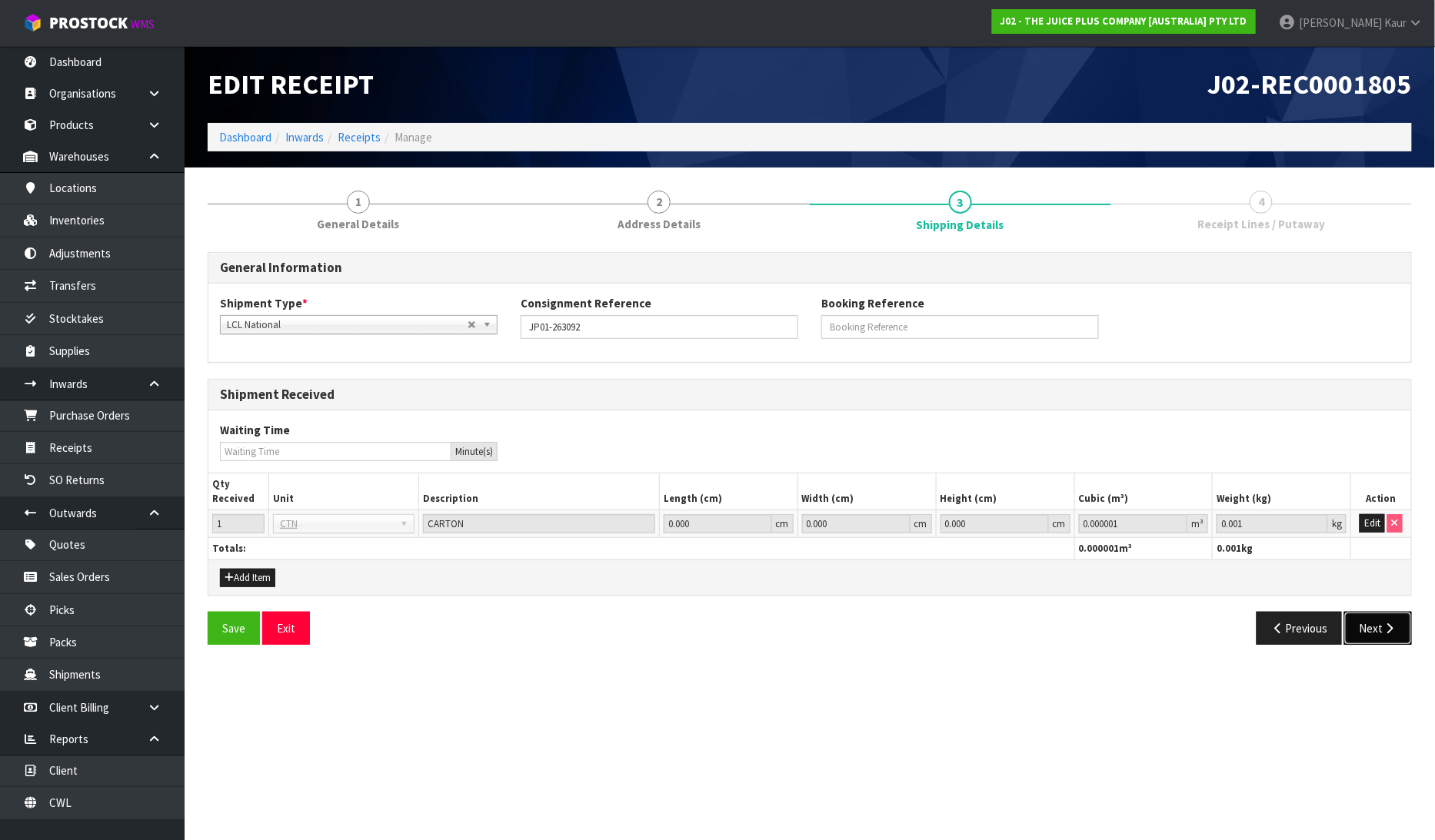
click at [1385, 625] on icon "button" at bounding box center [1390, 628] width 15 height 12
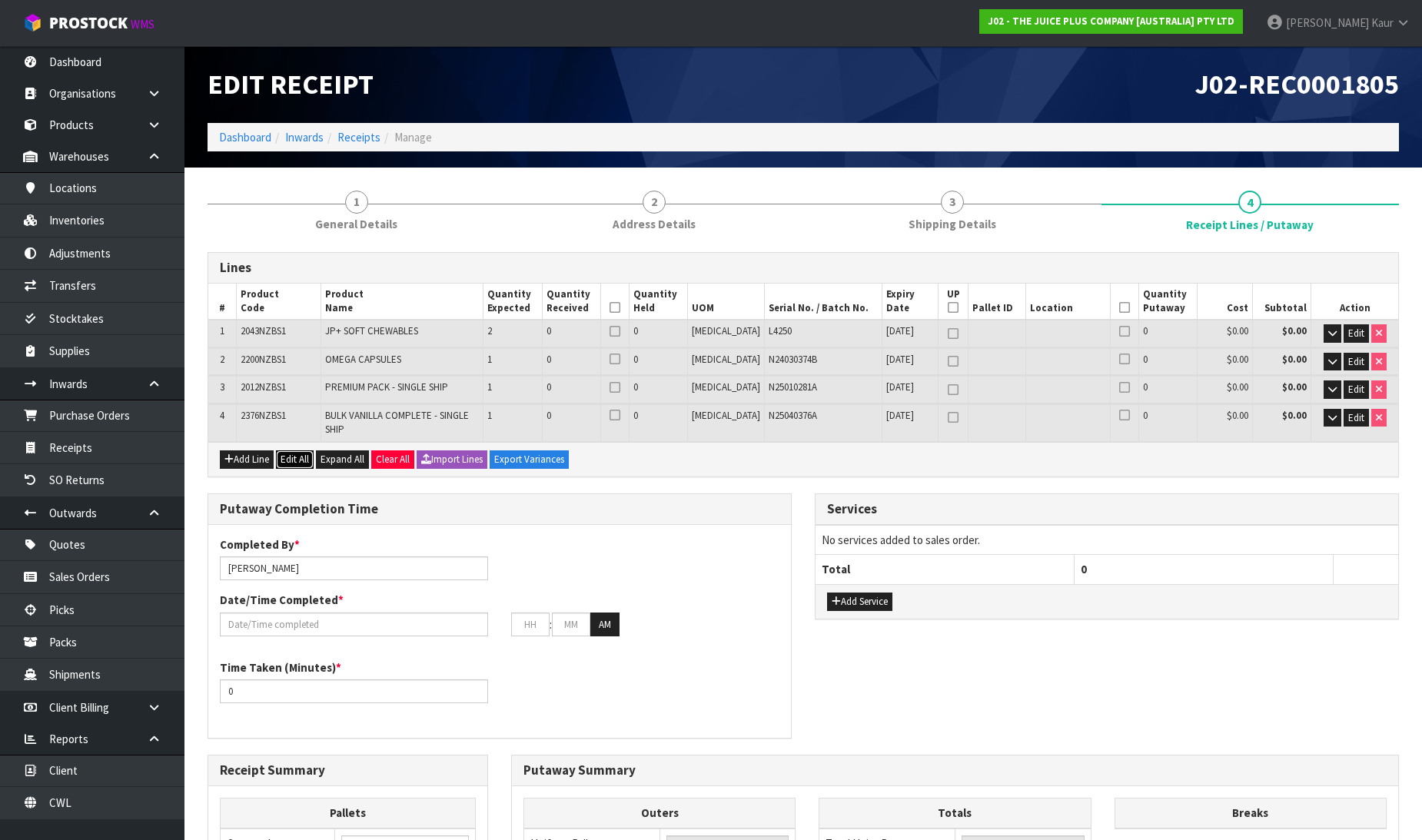
click at [308, 450] on button "Edit All" at bounding box center [294, 460] width 38 height 19
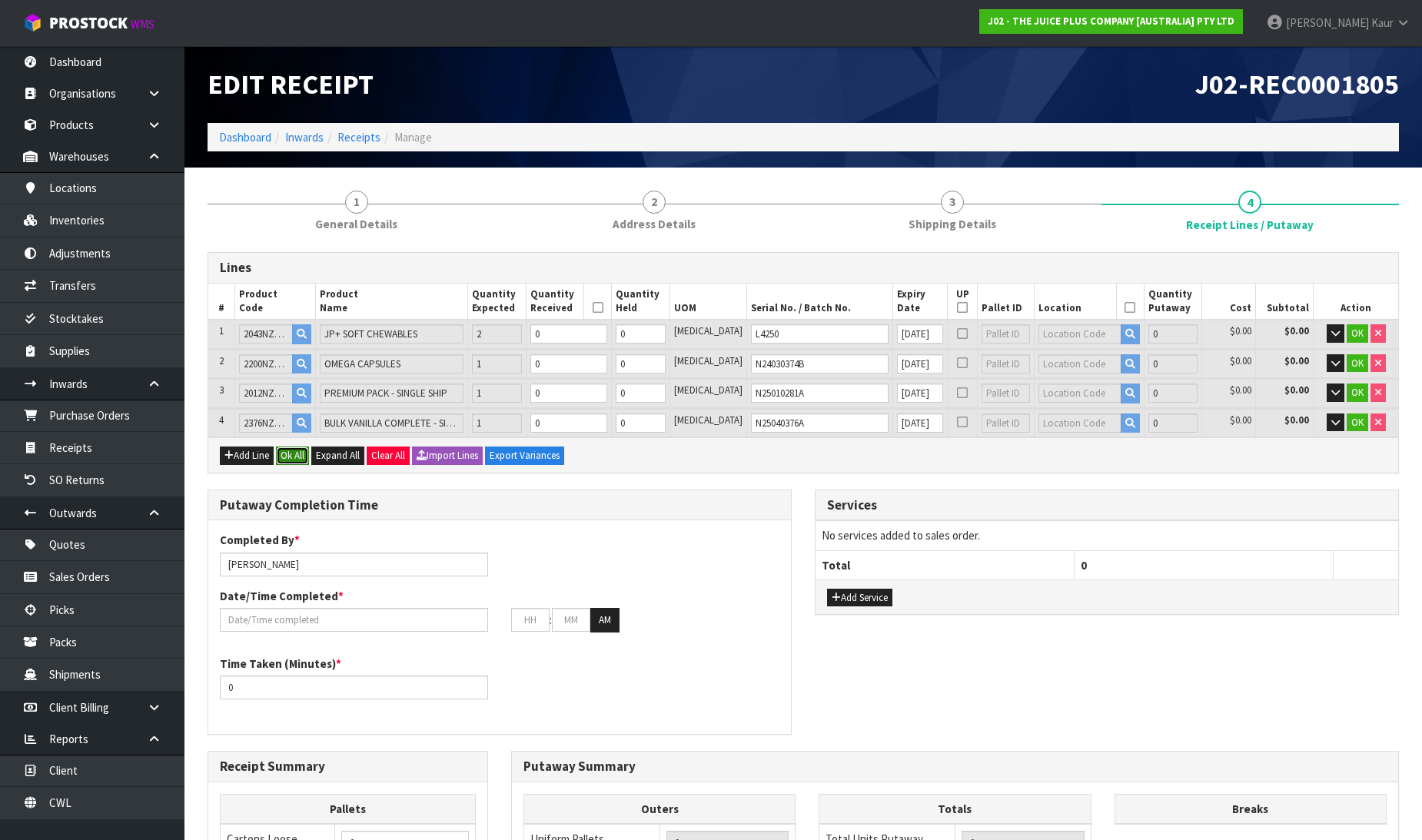
click at [293, 446] on button "Ok All" at bounding box center [292, 456] width 33 height 19
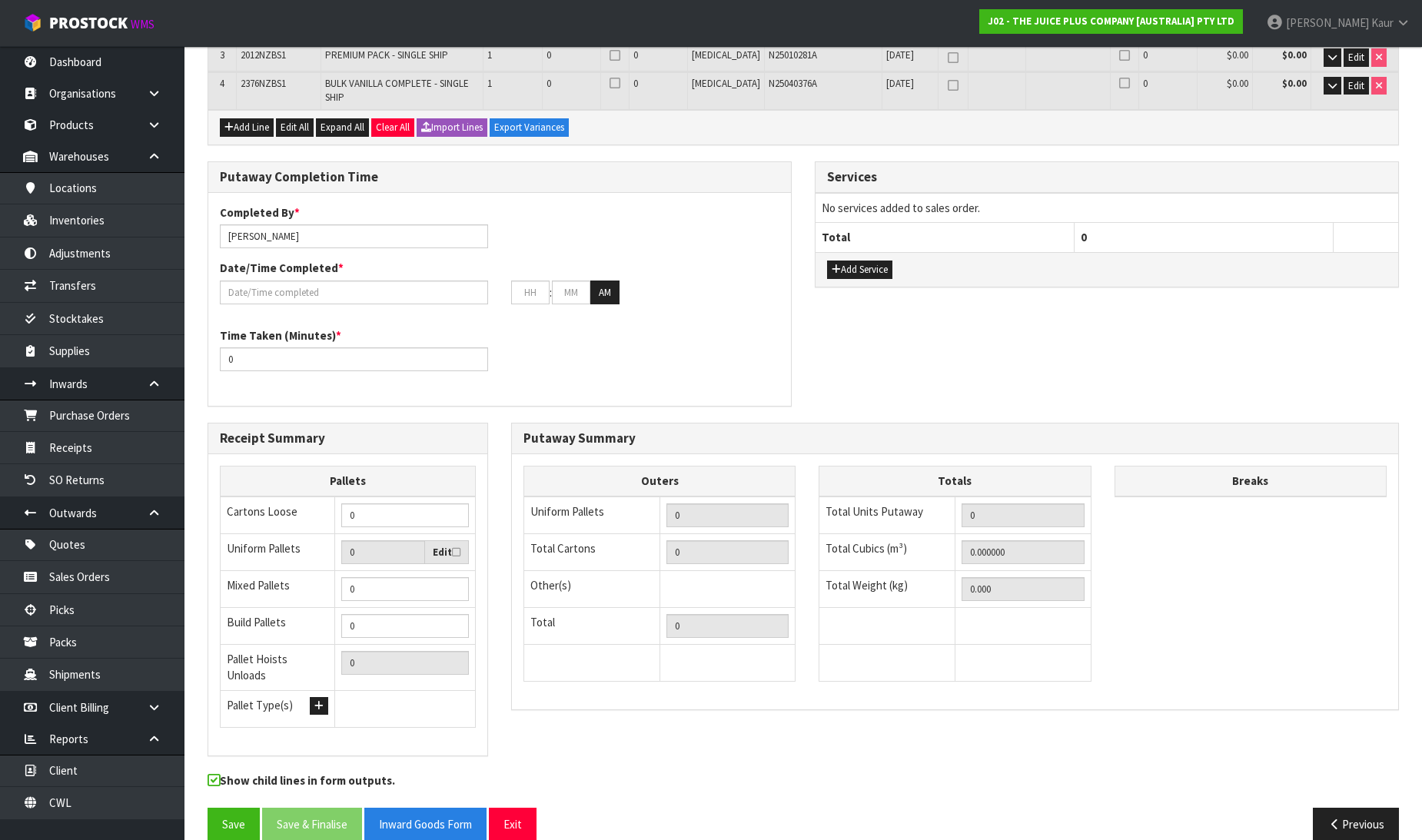
scroll to position [335, 0]
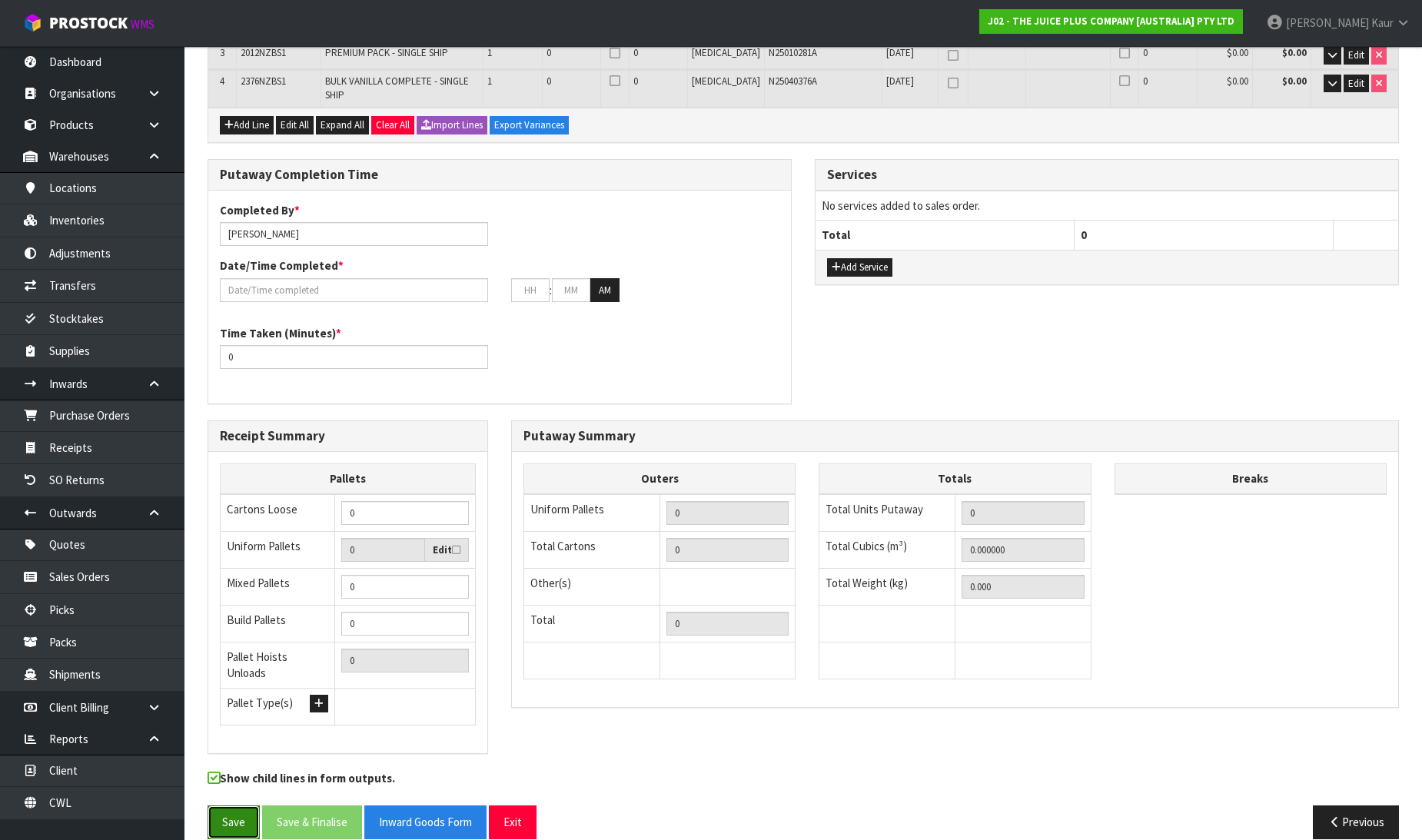
click at [234, 806] on button "Save" at bounding box center [233, 822] width 52 height 33
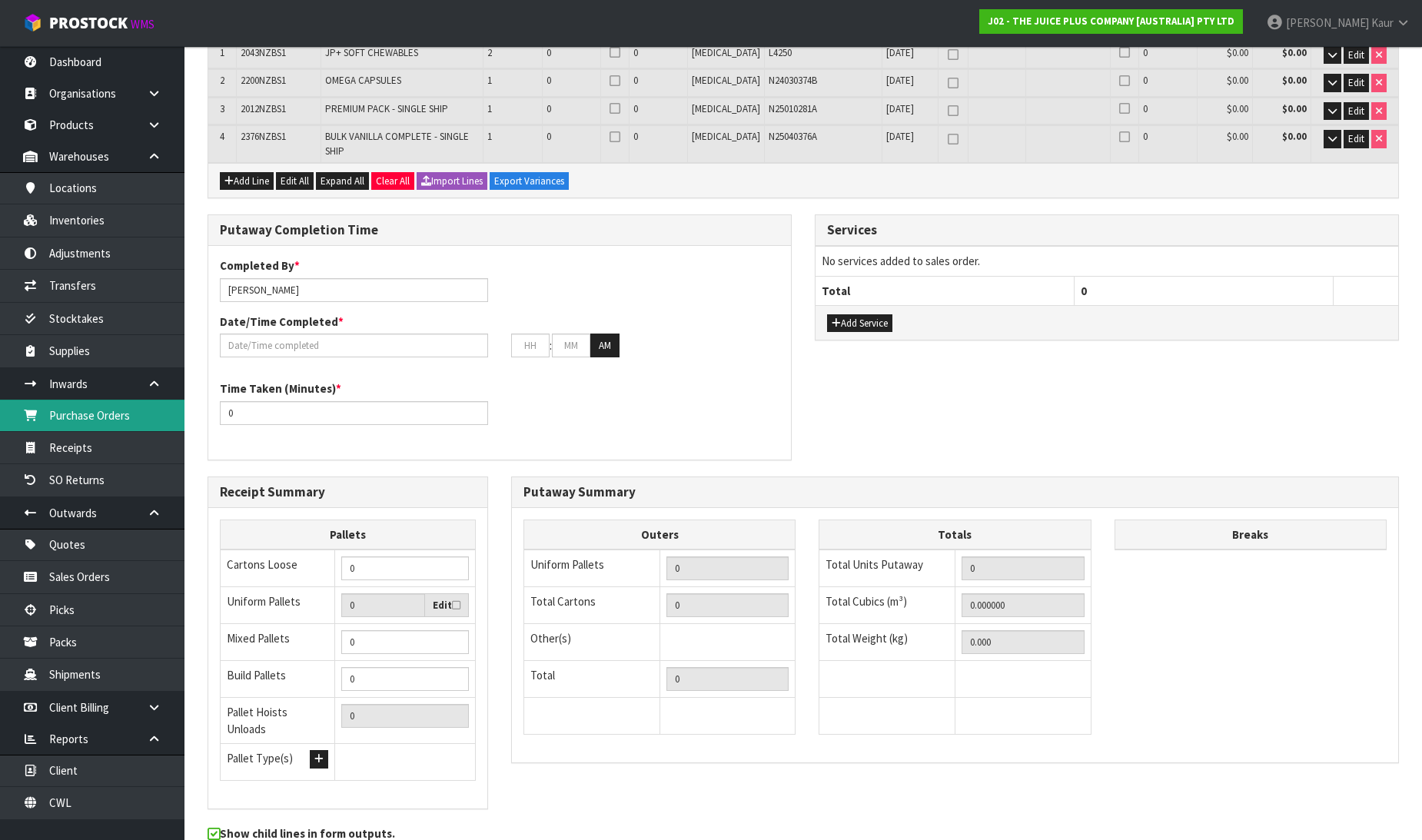
scroll to position [0, 0]
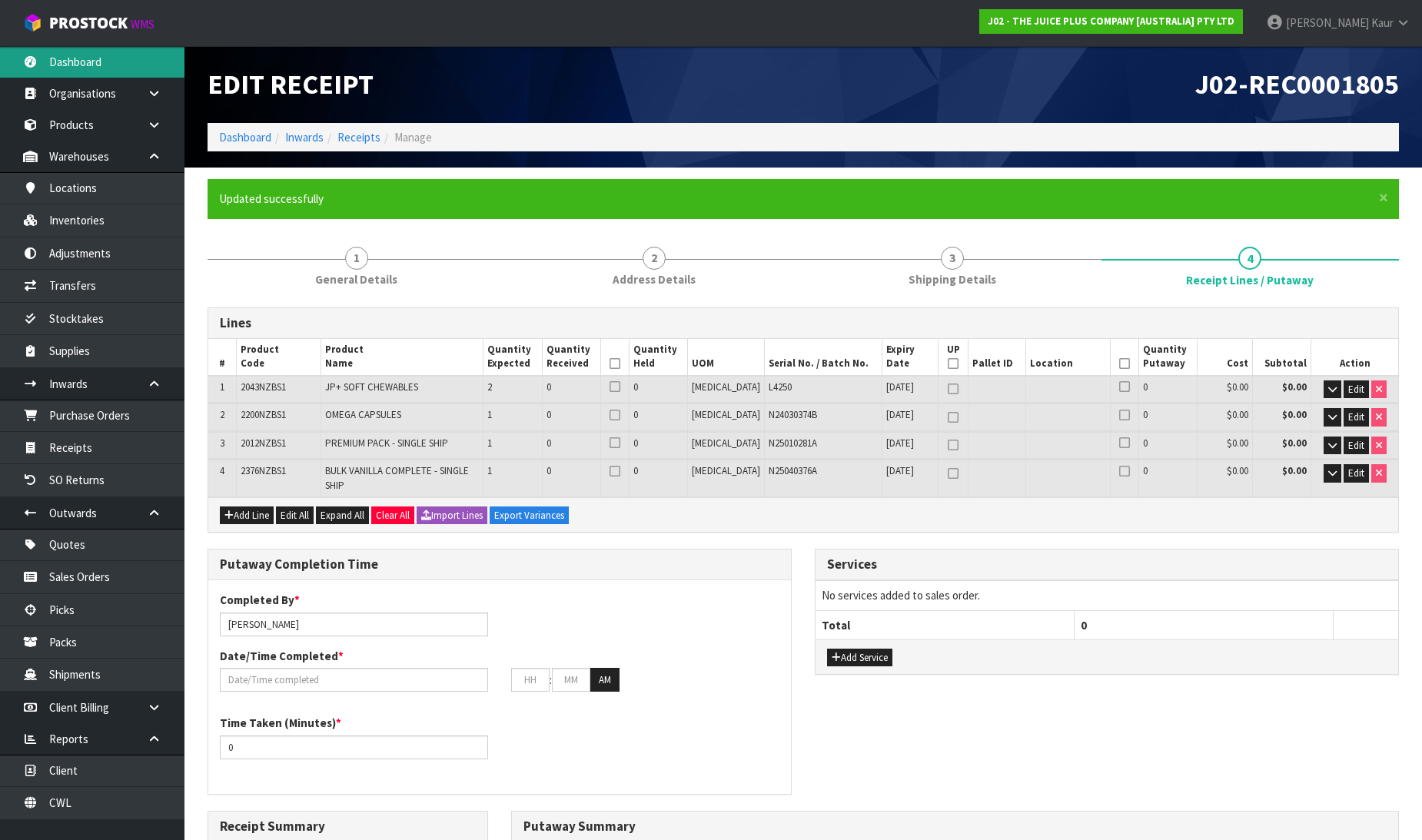
click at [93, 72] on link "Dashboard" at bounding box center [92, 62] width 184 height 32
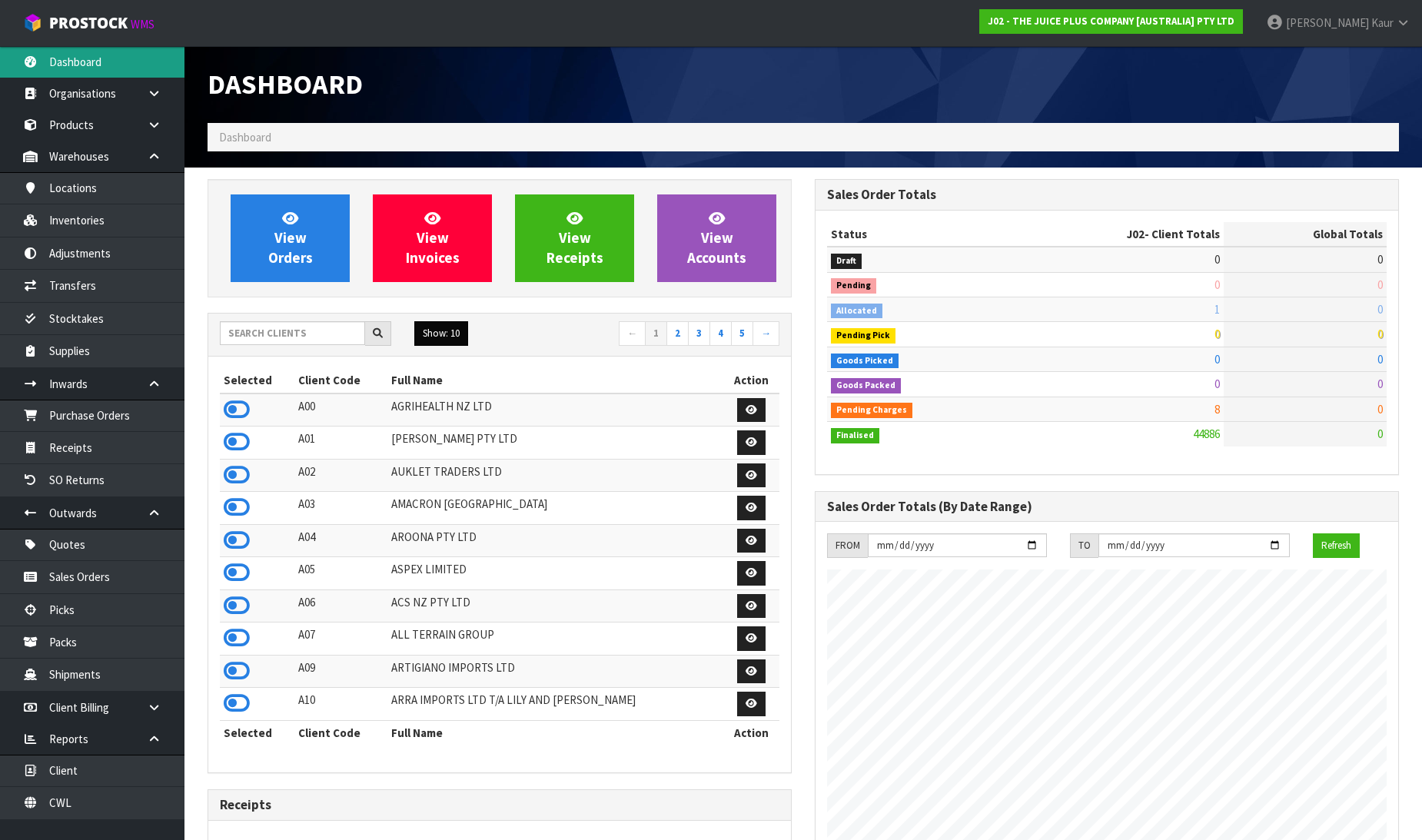
scroll to position [1165, 608]
click at [315, 342] on input "text" at bounding box center [292, 333] width 145 height 24
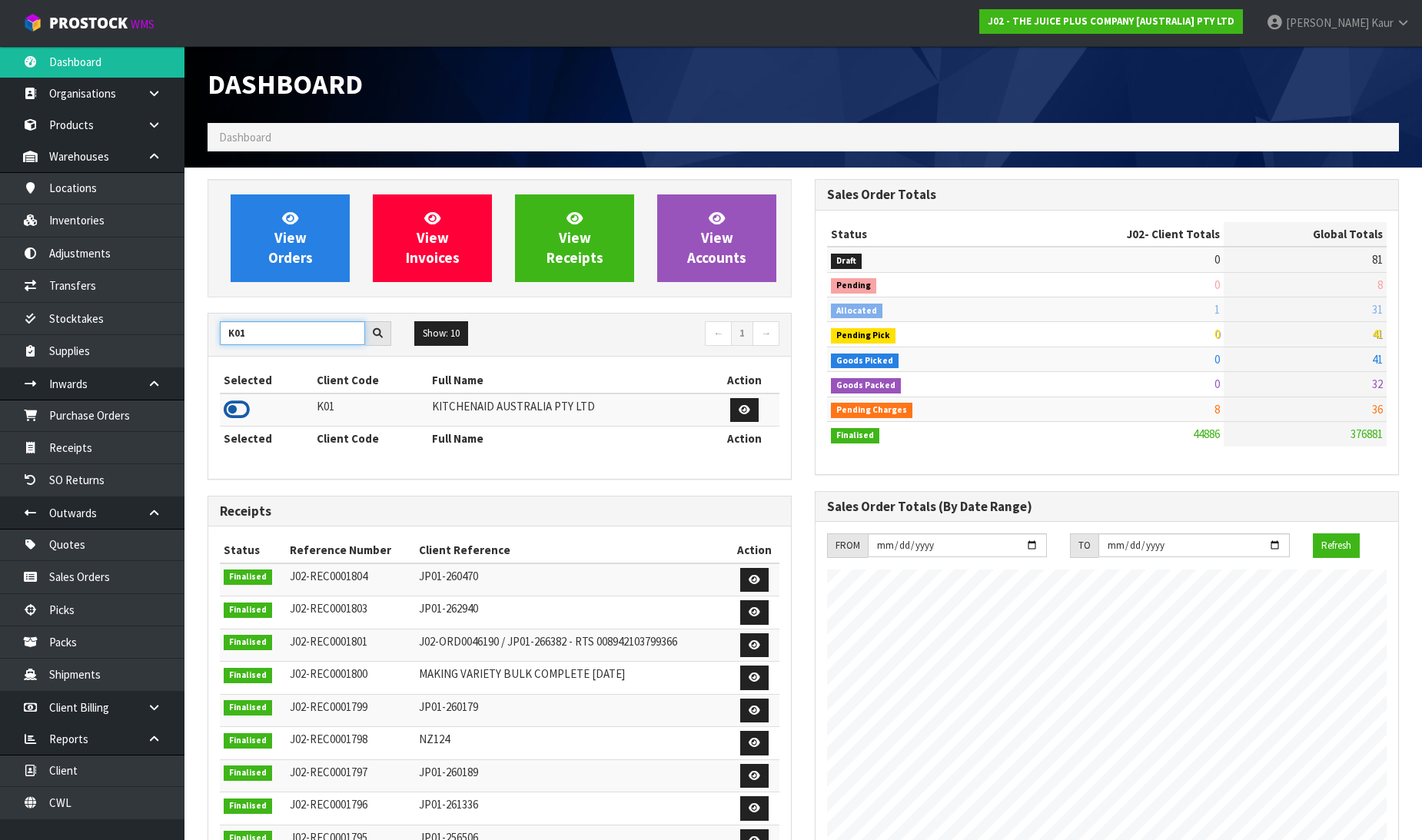
type input "K01"
click at [228, 403] on icon at bounding box center [237, 410] width 26 height 23
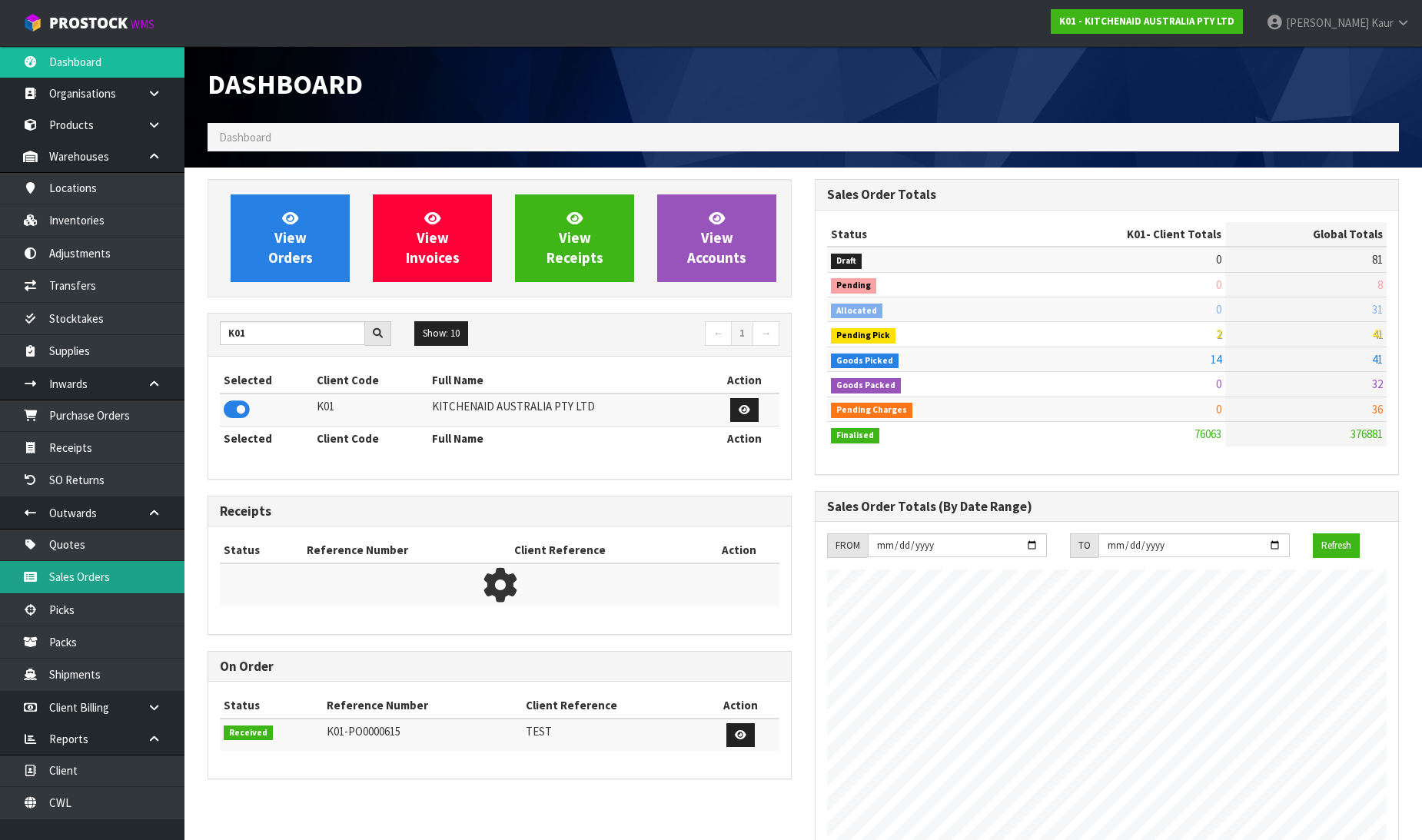
click at [116, 592] on link "Sales Orders" at bounding box center [92, 577] width 184 height 32
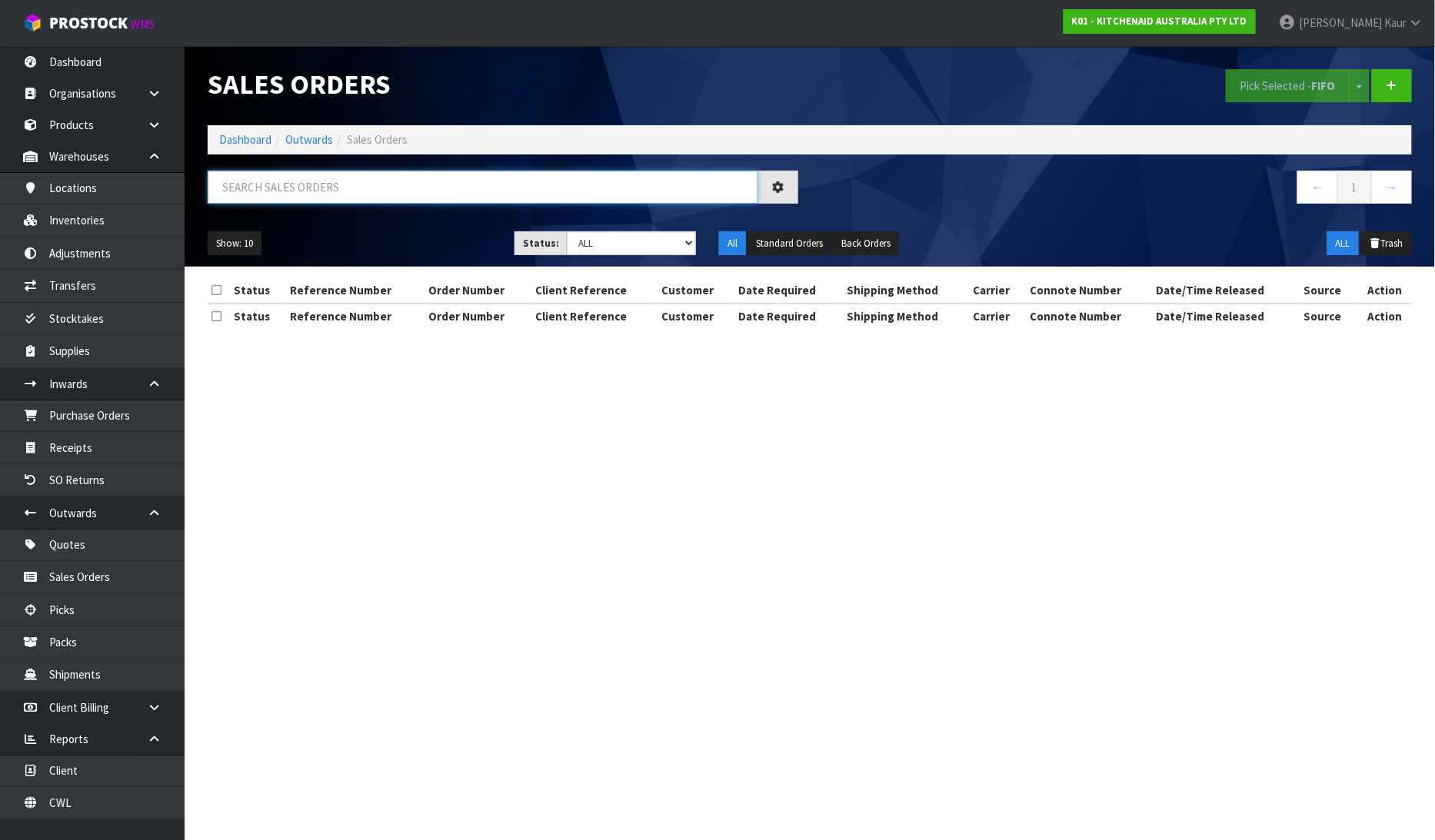
click at [281, 197] on input "text" at bounding box center [483, 187] width 550 height 33
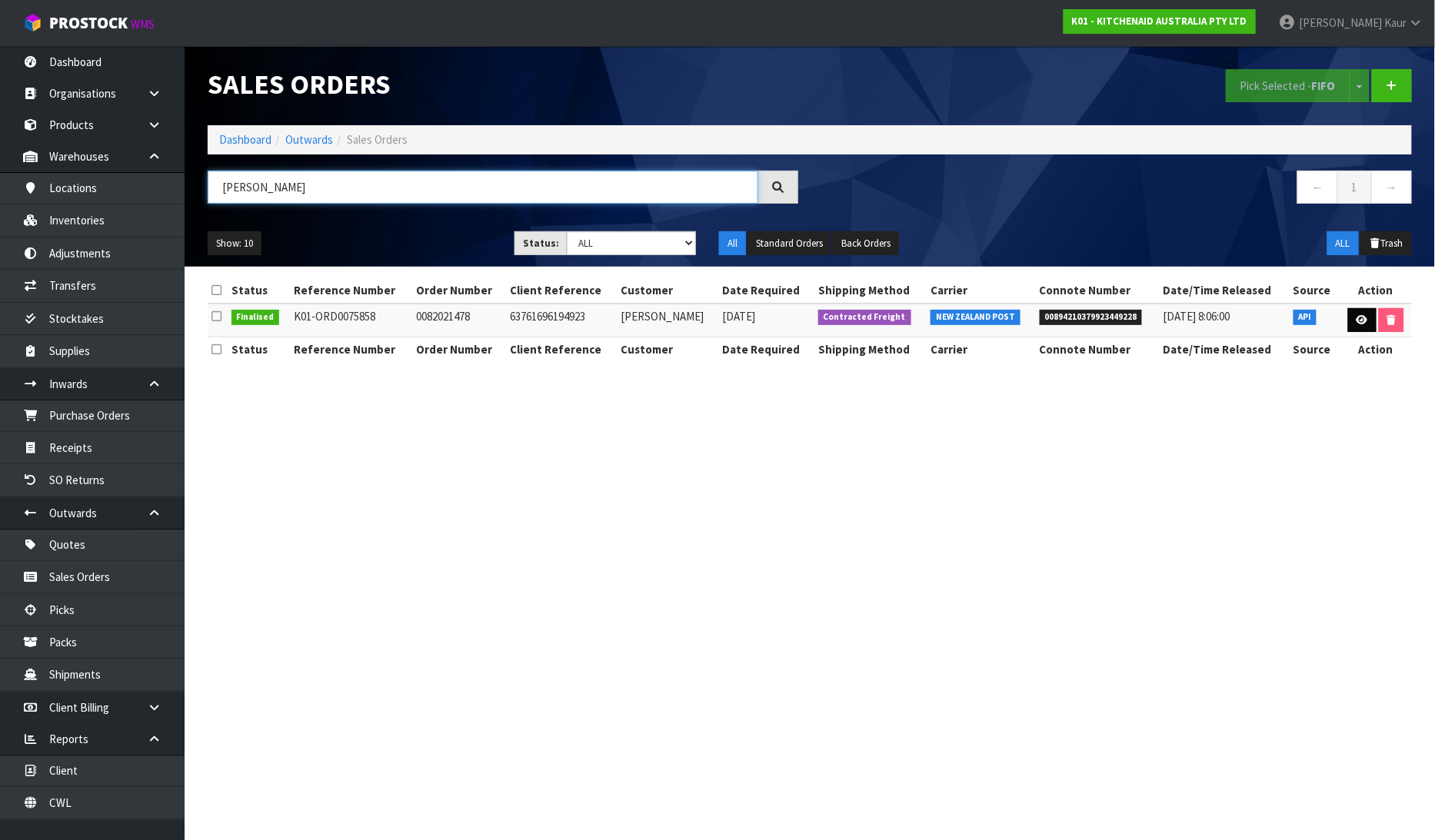
type input "GEENA CAMPBELL"
click at [1357, 316] on icon at bounding box center [1362, 320] width 12 height 10
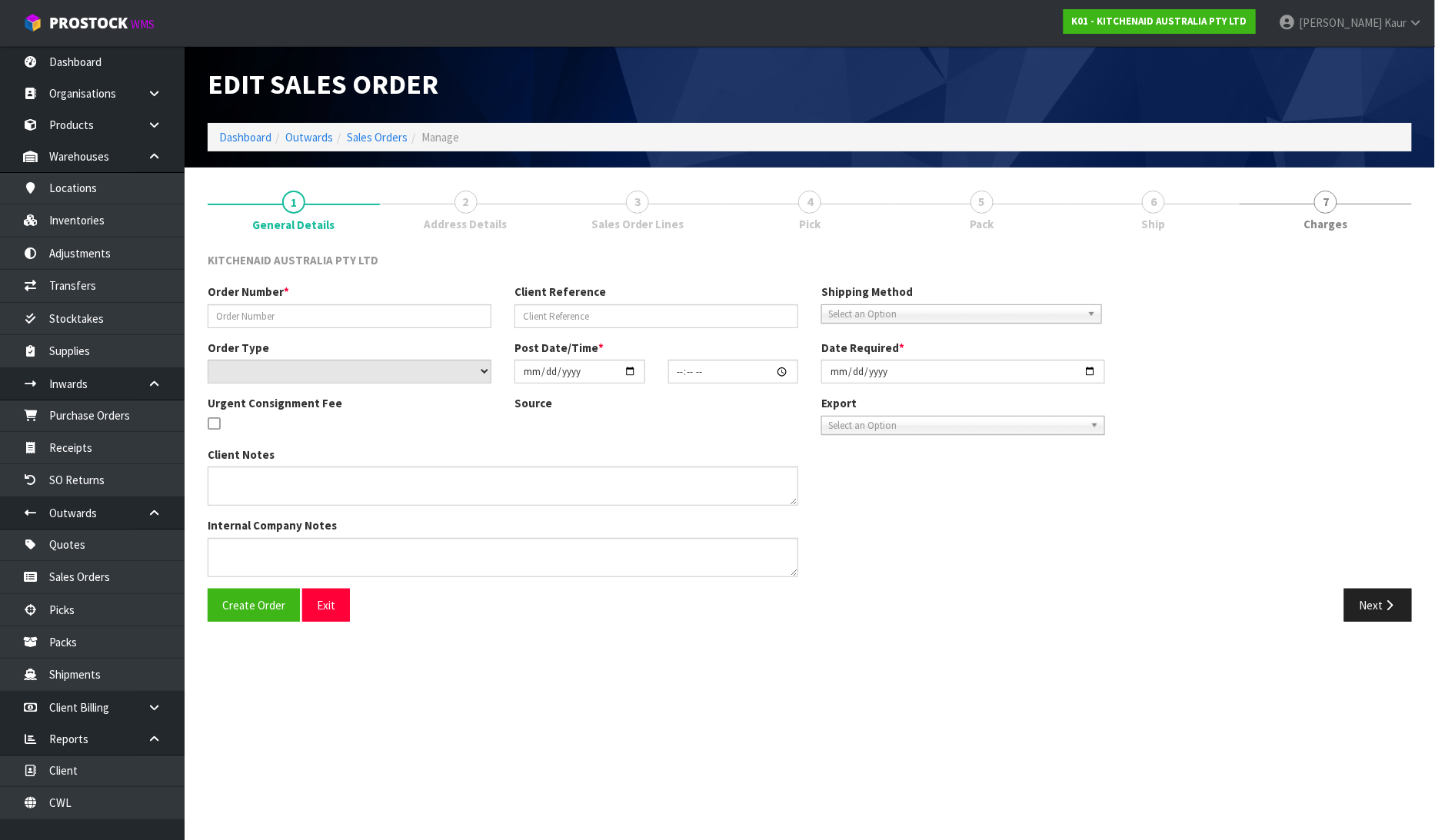
type input "0082021478"
type input "63761696194923"
select select "number:0"
type input "2025-06-26"
type input "21:33:34.000"
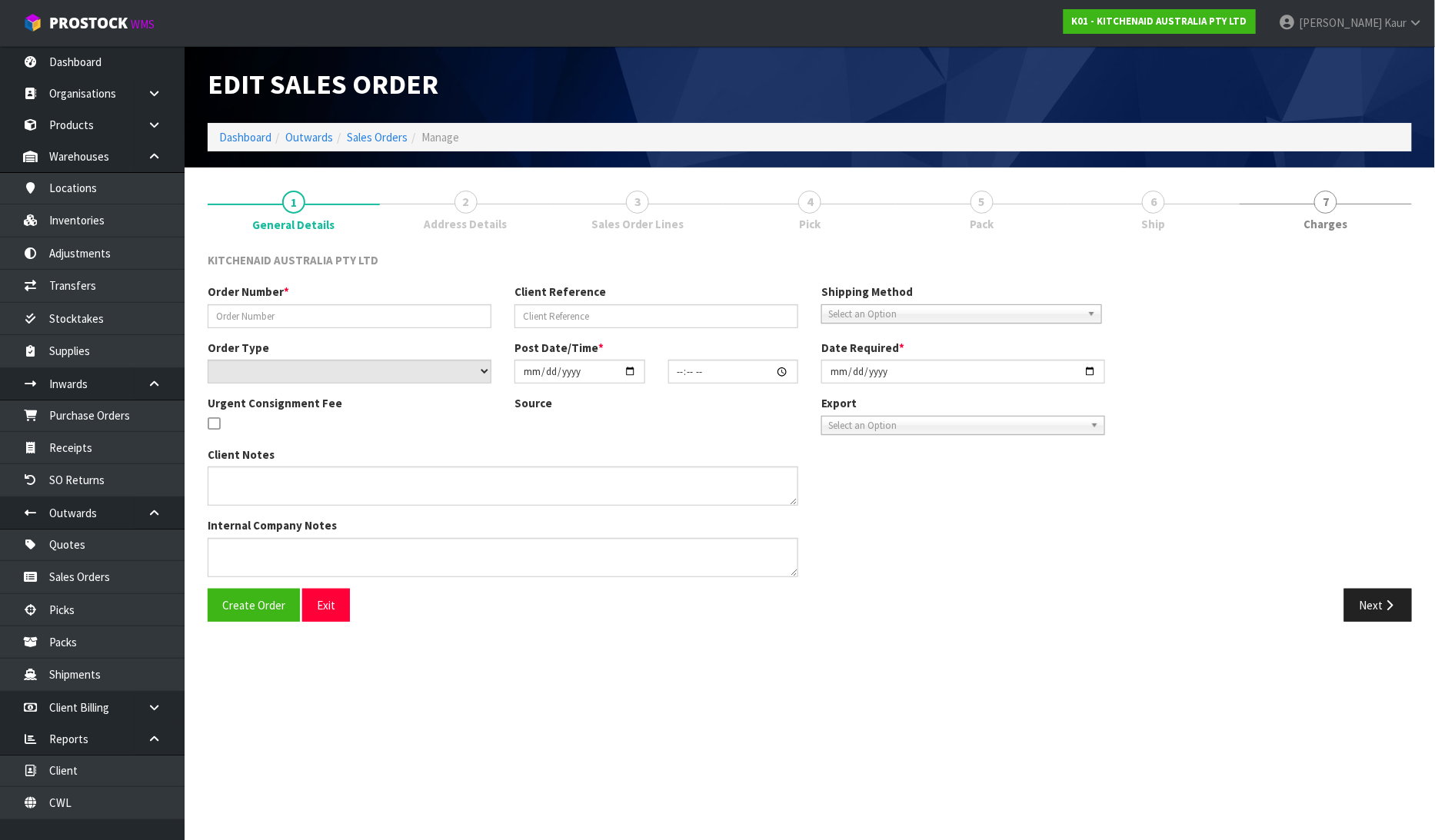
type input "2025-06-26"
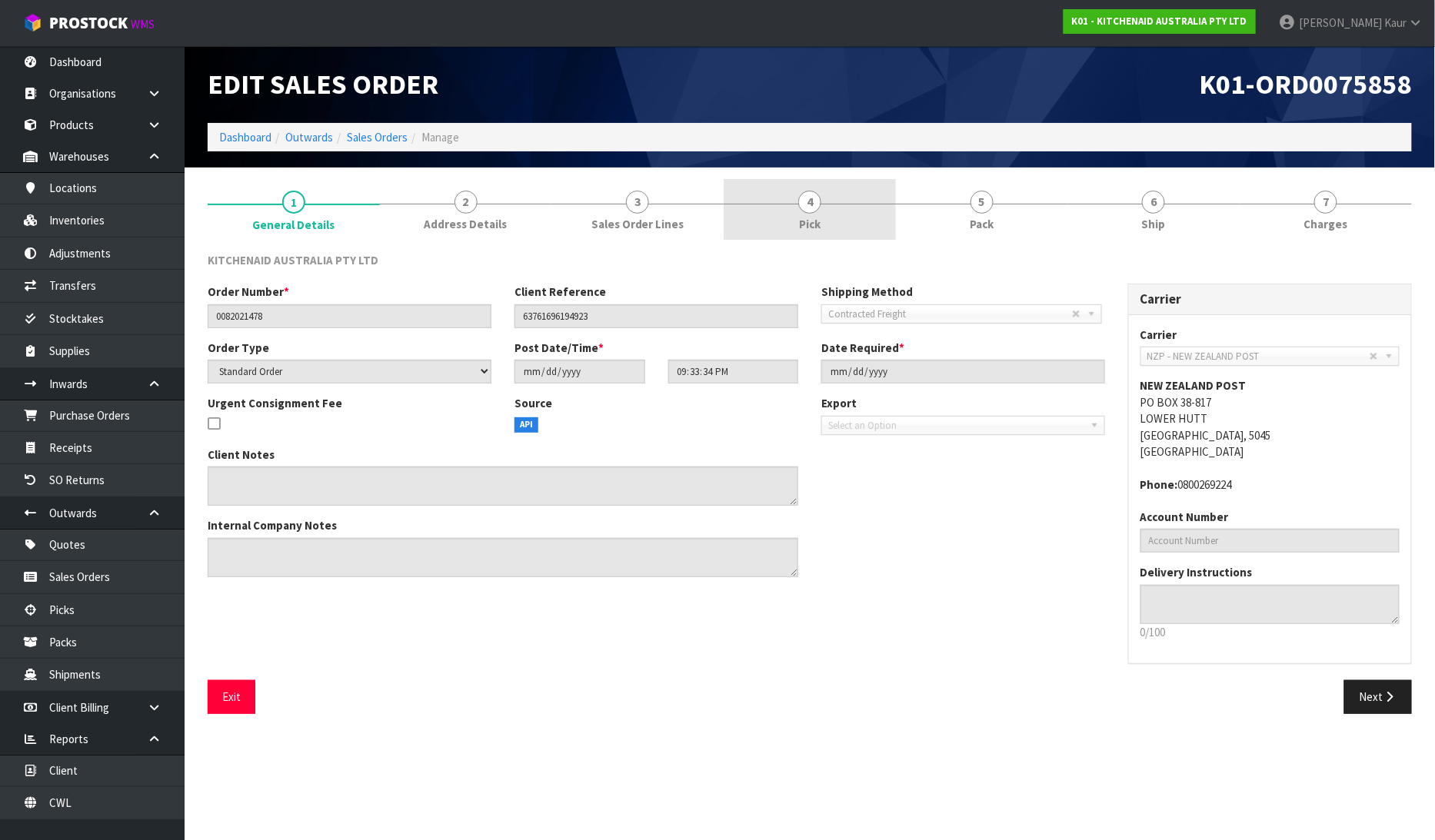
click at [824, 219] on link "4 Pick" at bounding box center [809, 209] width 172 height 60
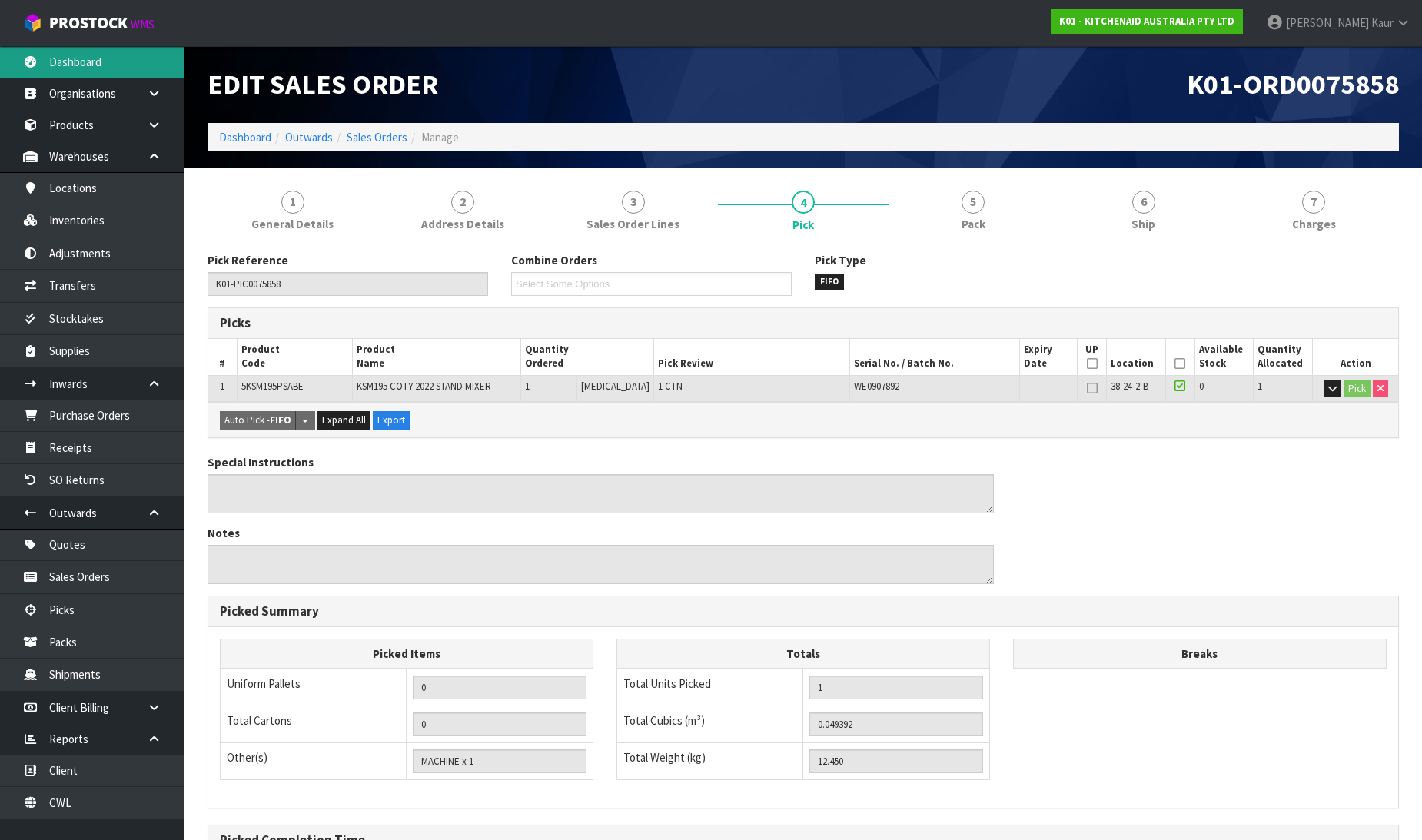
click at [74, 63] on link "Dashboard" at bounding box center [92, 62] width 184 height 32
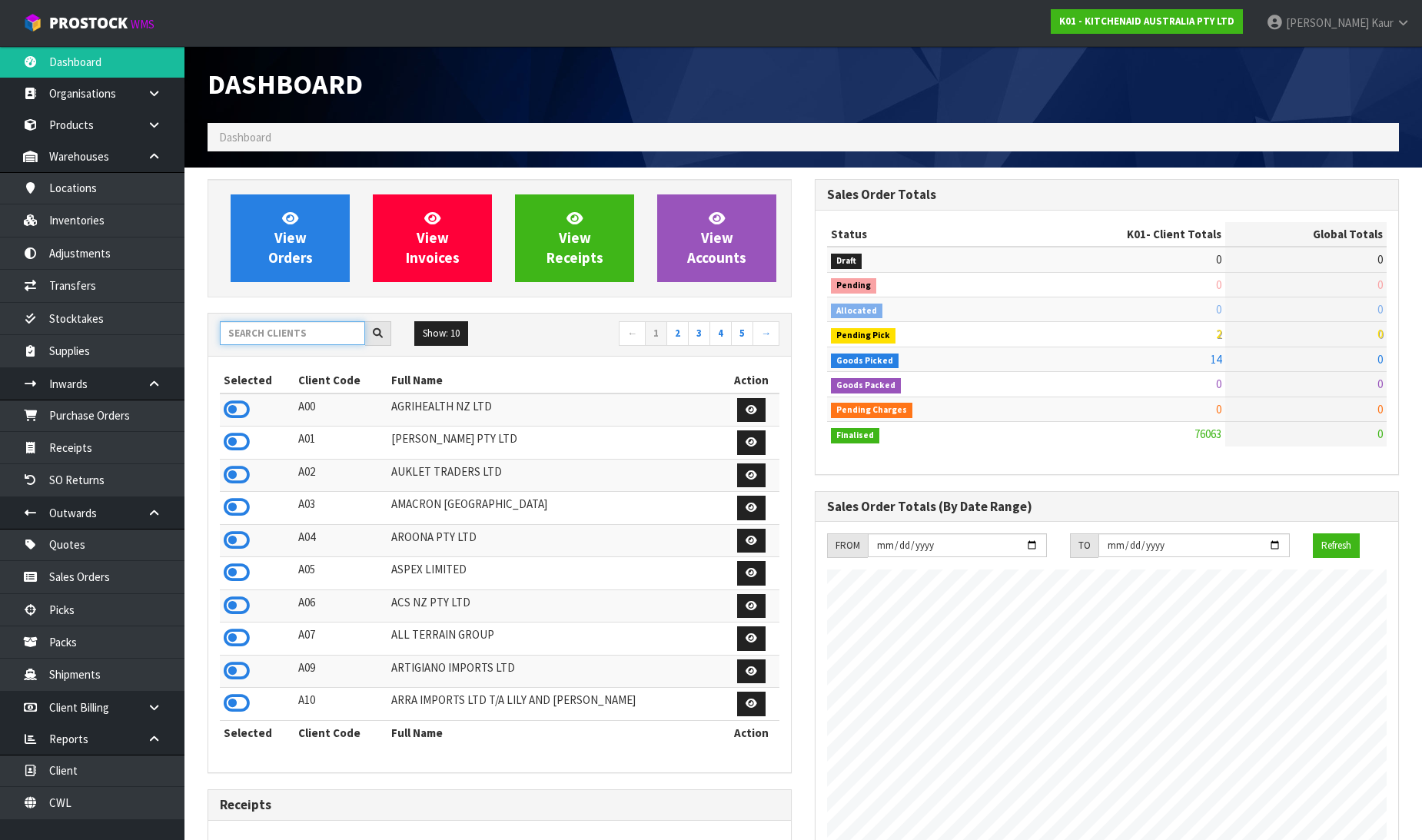
scroll to position [1165, 608]
click at [305, 336] on input "text" at bounding box center [292, 333] width 145 height 24
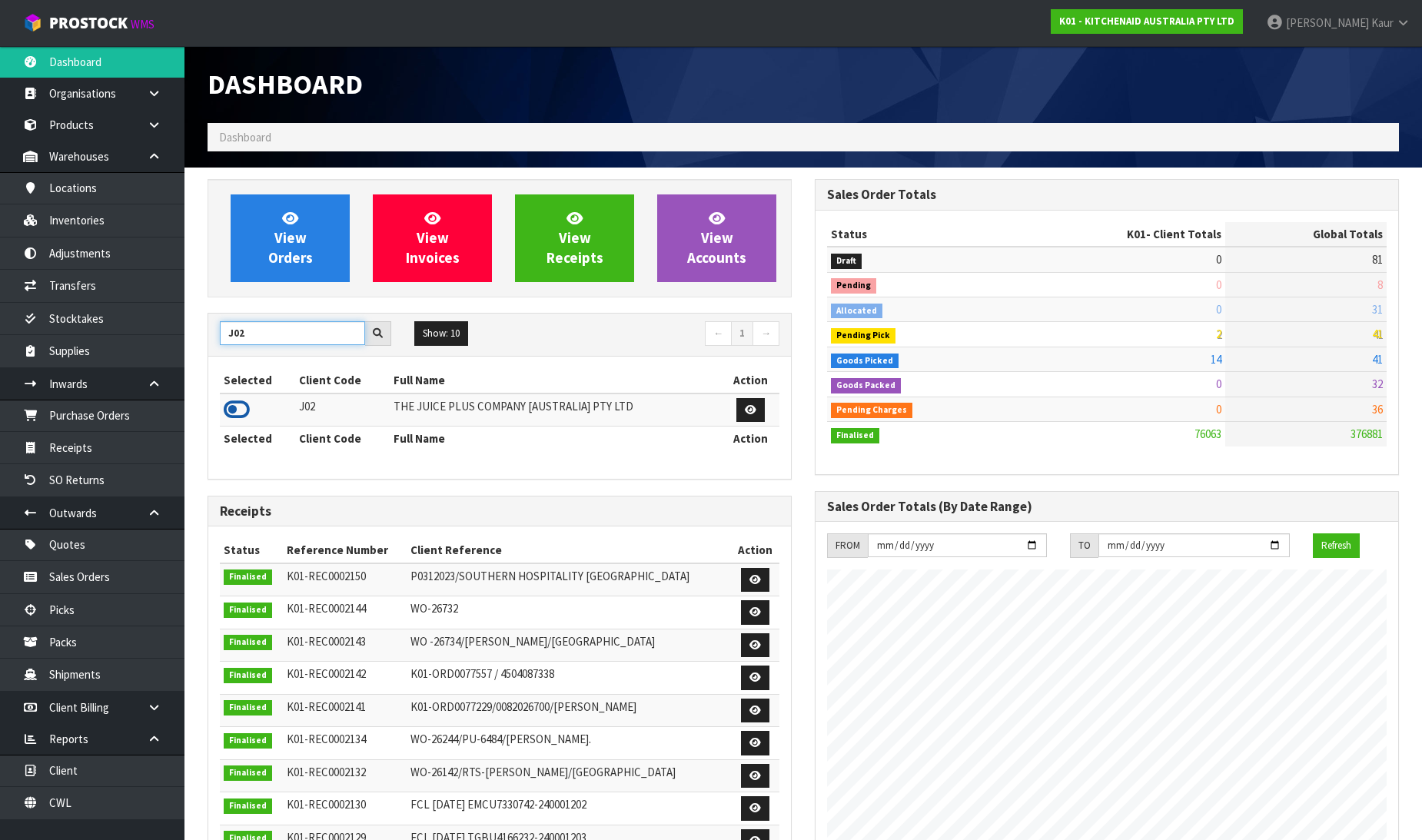
type input "J02"
click at [232, 411] on icon at bounding box center [237, 410] width 26 height 23
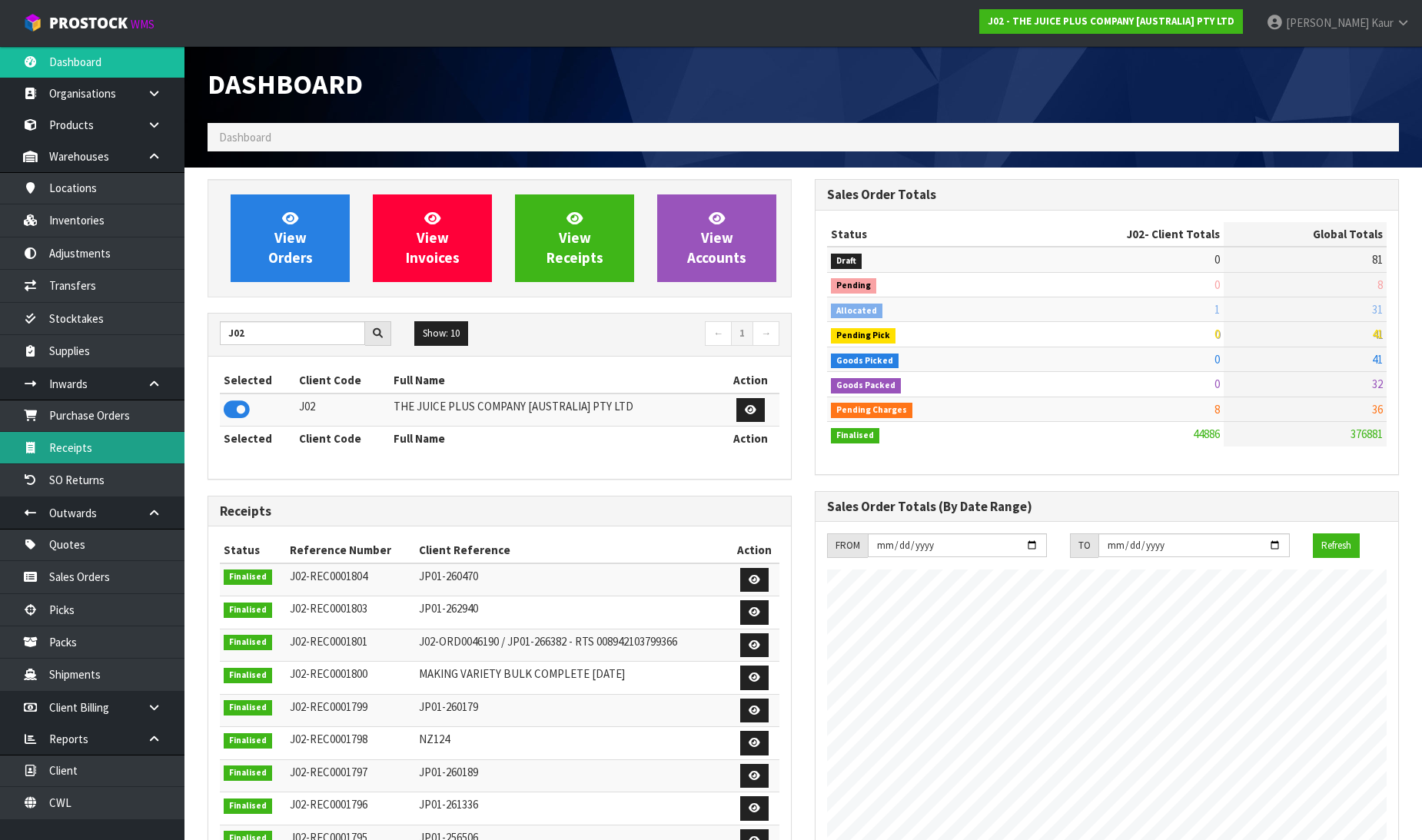
click at [110, 442] on link "Receipts" at bounding box center [92, 448] width 184 height 32
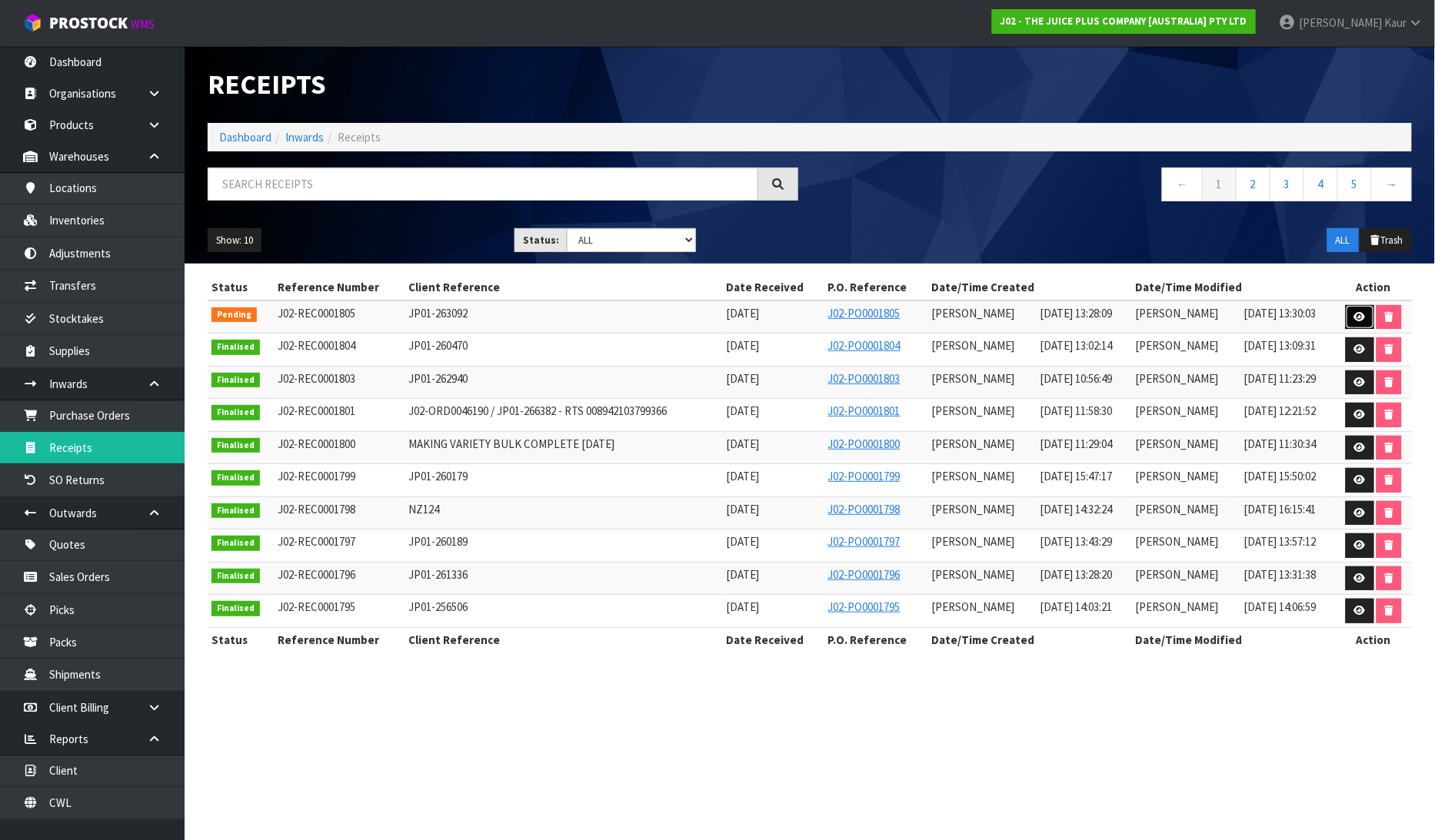
click at [1357, 325] on link at bounding box center [1360, 318] width 29 height 25
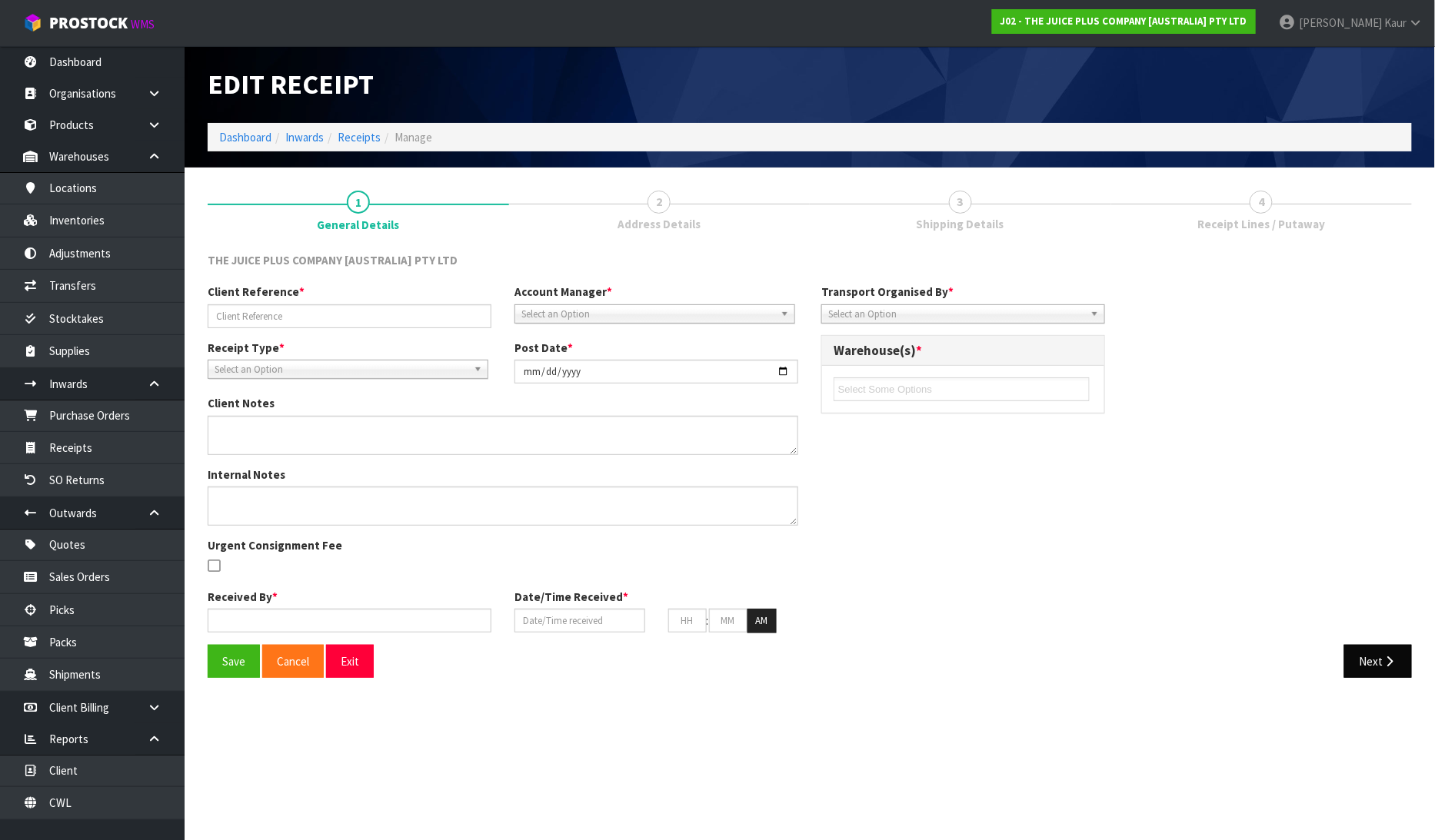
type input "JP01-263092"
type input "[DATE]"
type input "[PERSON_NAME]"
type input "15/08/2025"
type input "01"
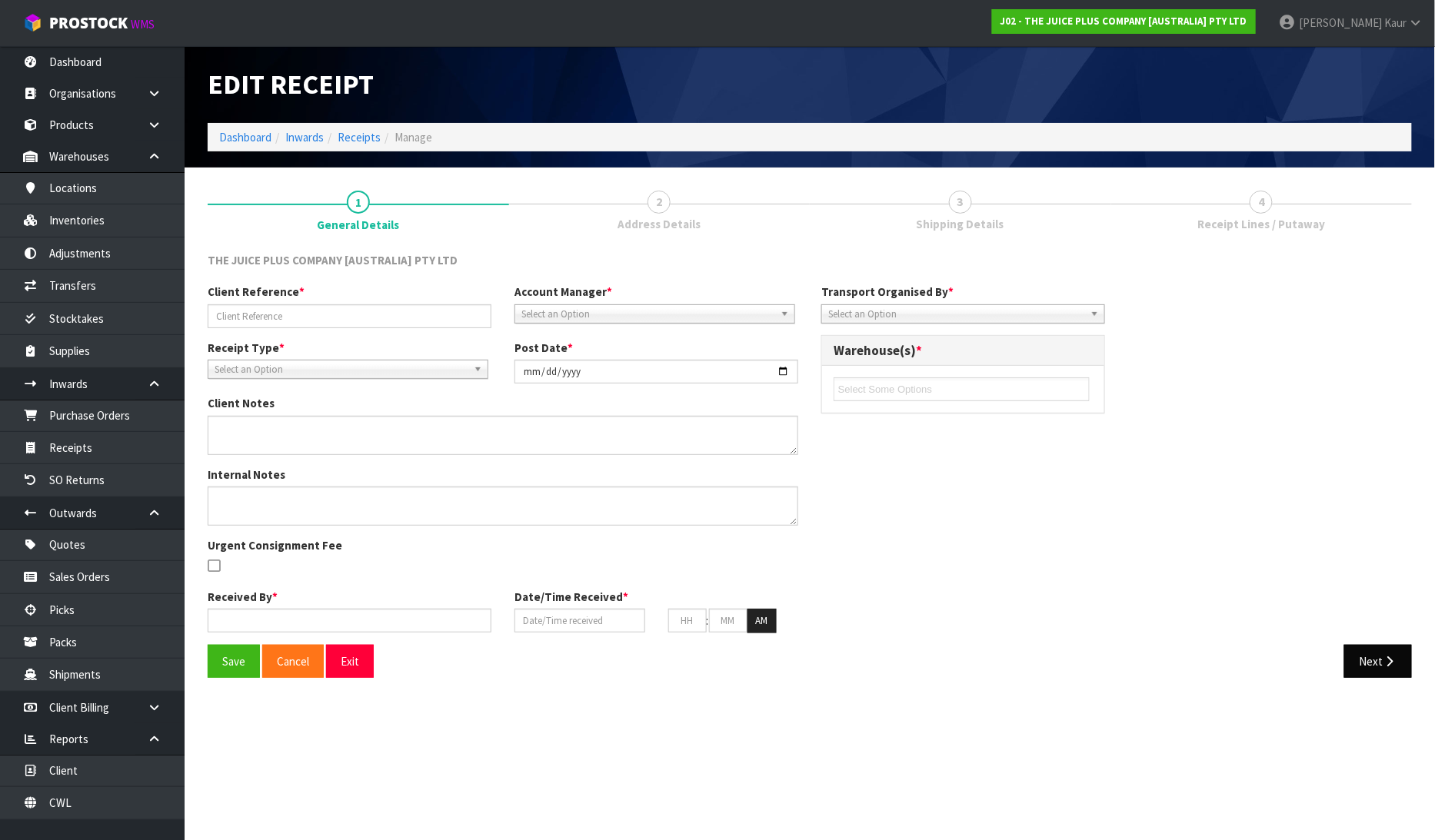
type input "28"
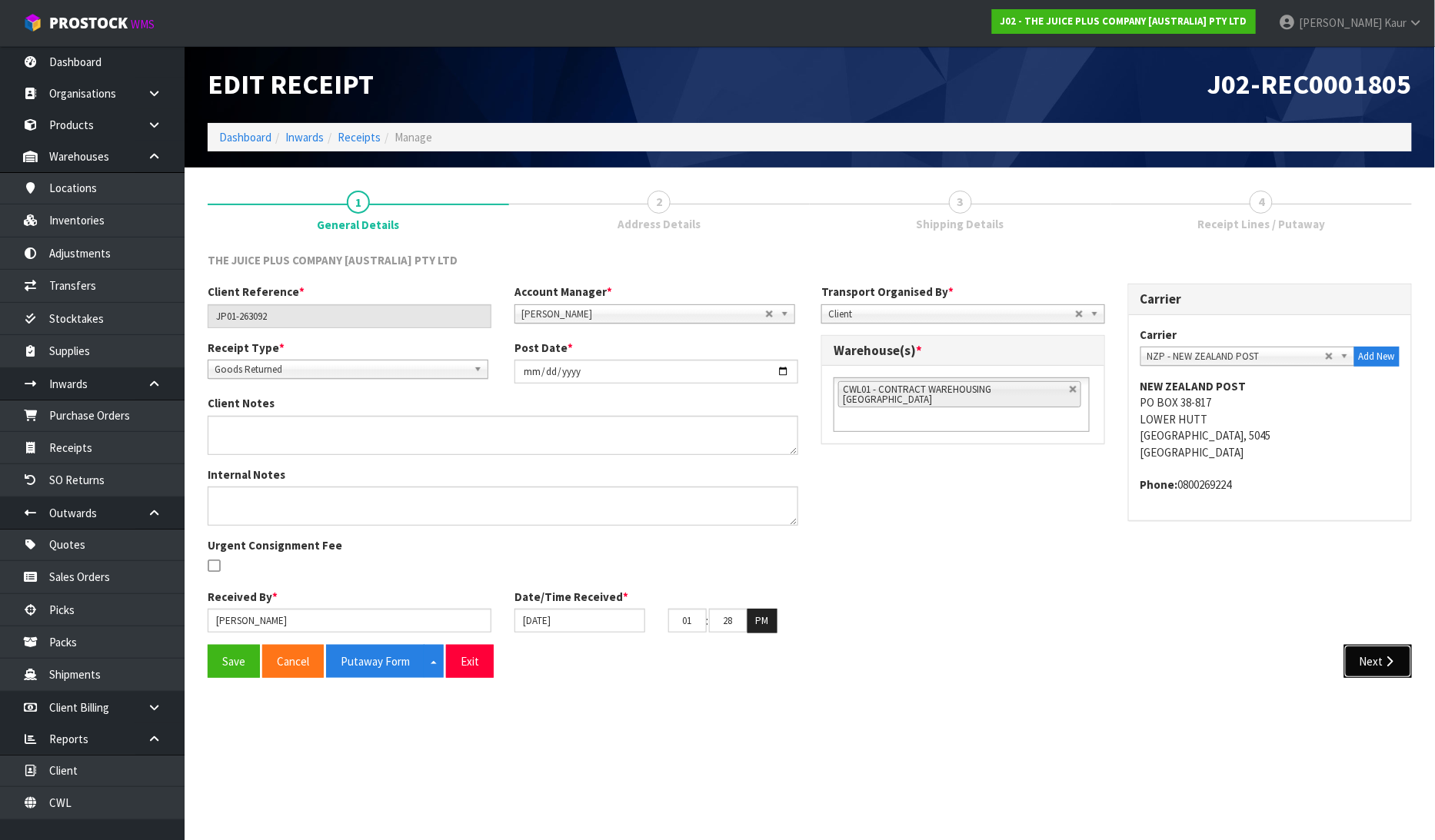
click at [1397, 663] on button "Next" at bounding box center [1378, 661] width 67 height 33
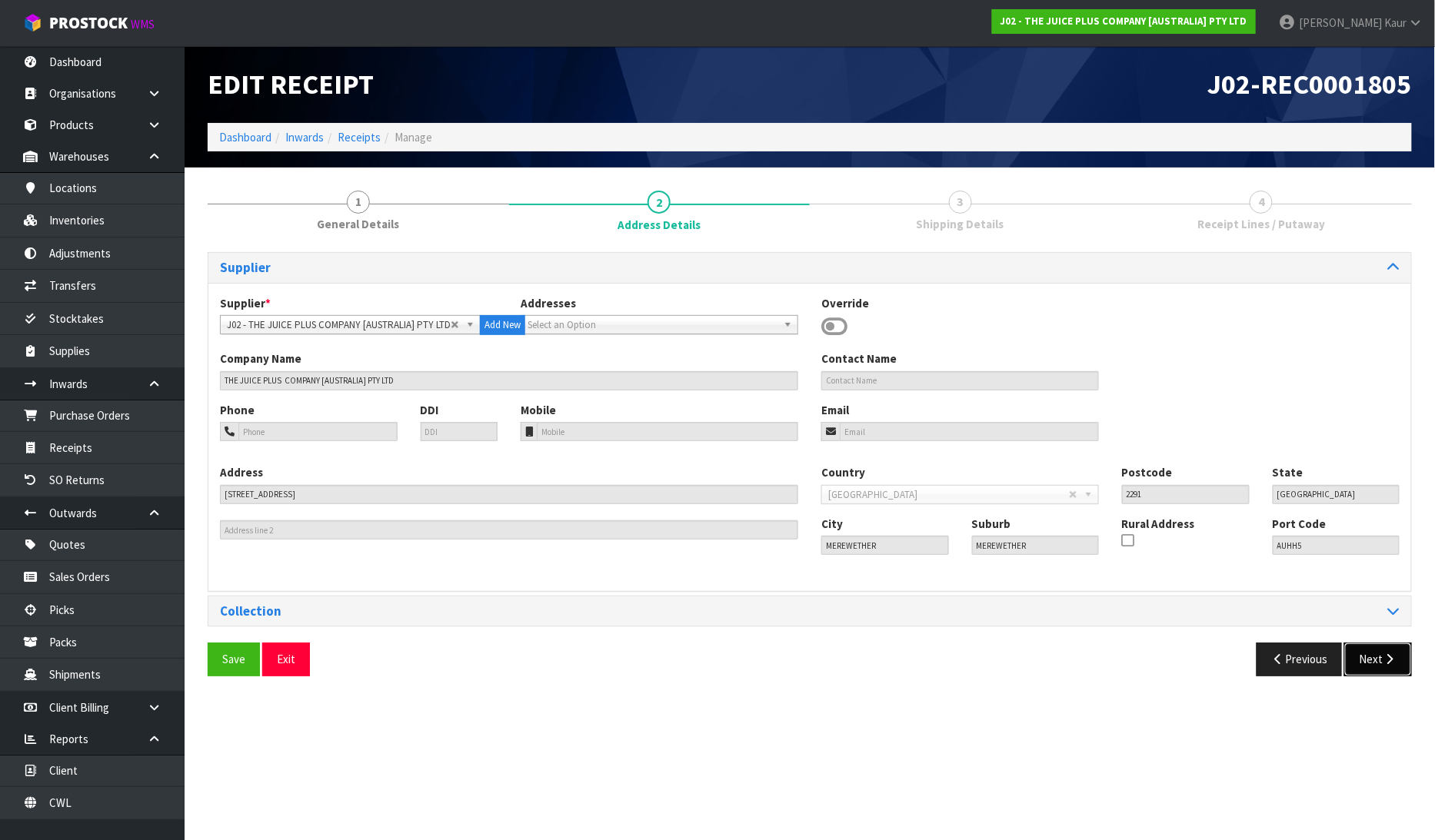
click at [1397, 663] on button "Next" at bounding box center [1378, 659] width 67 height 33
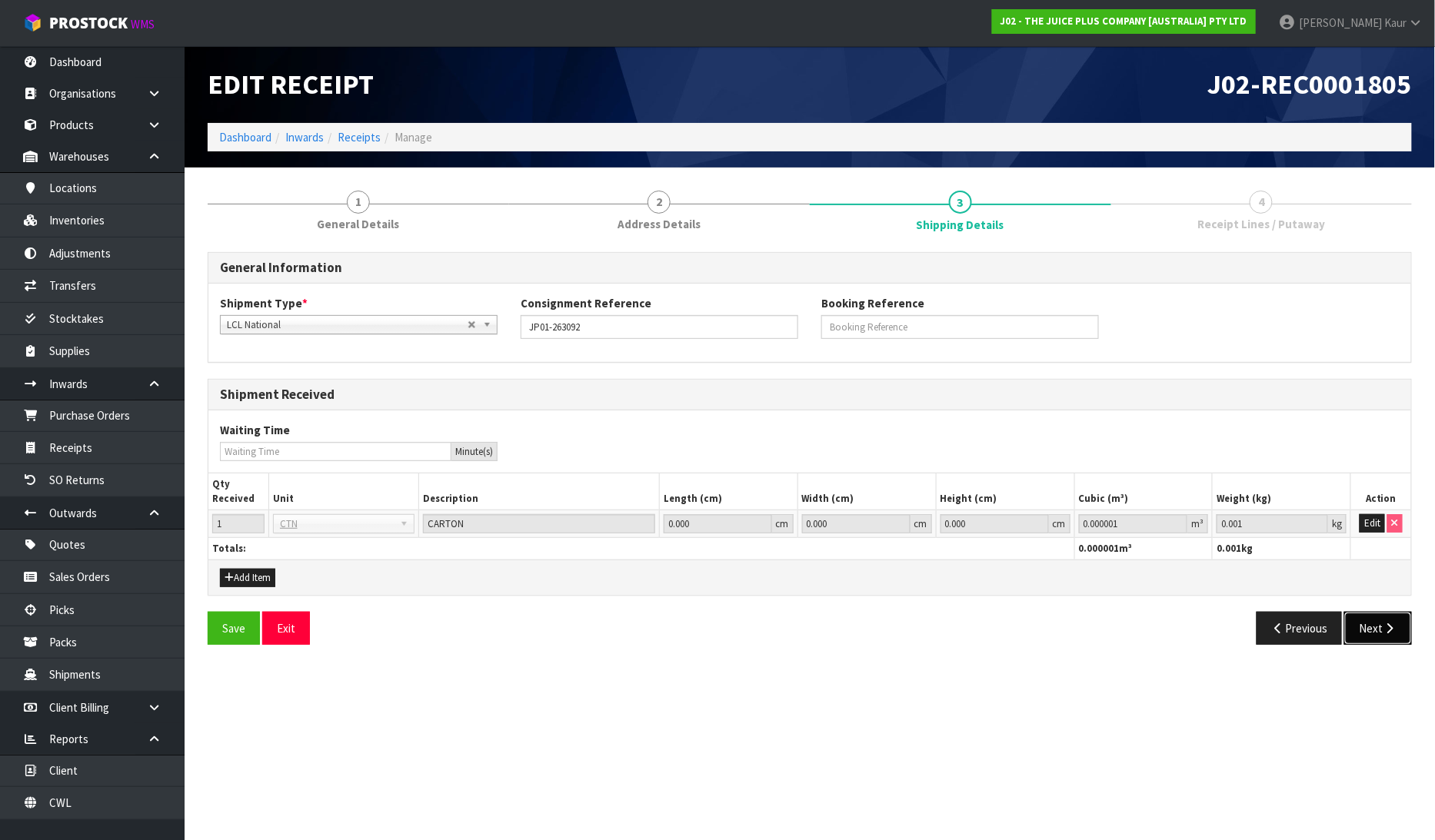
click at [1385, 628] on icon "button" at bounding box center [1390, 628] width 15 height 12
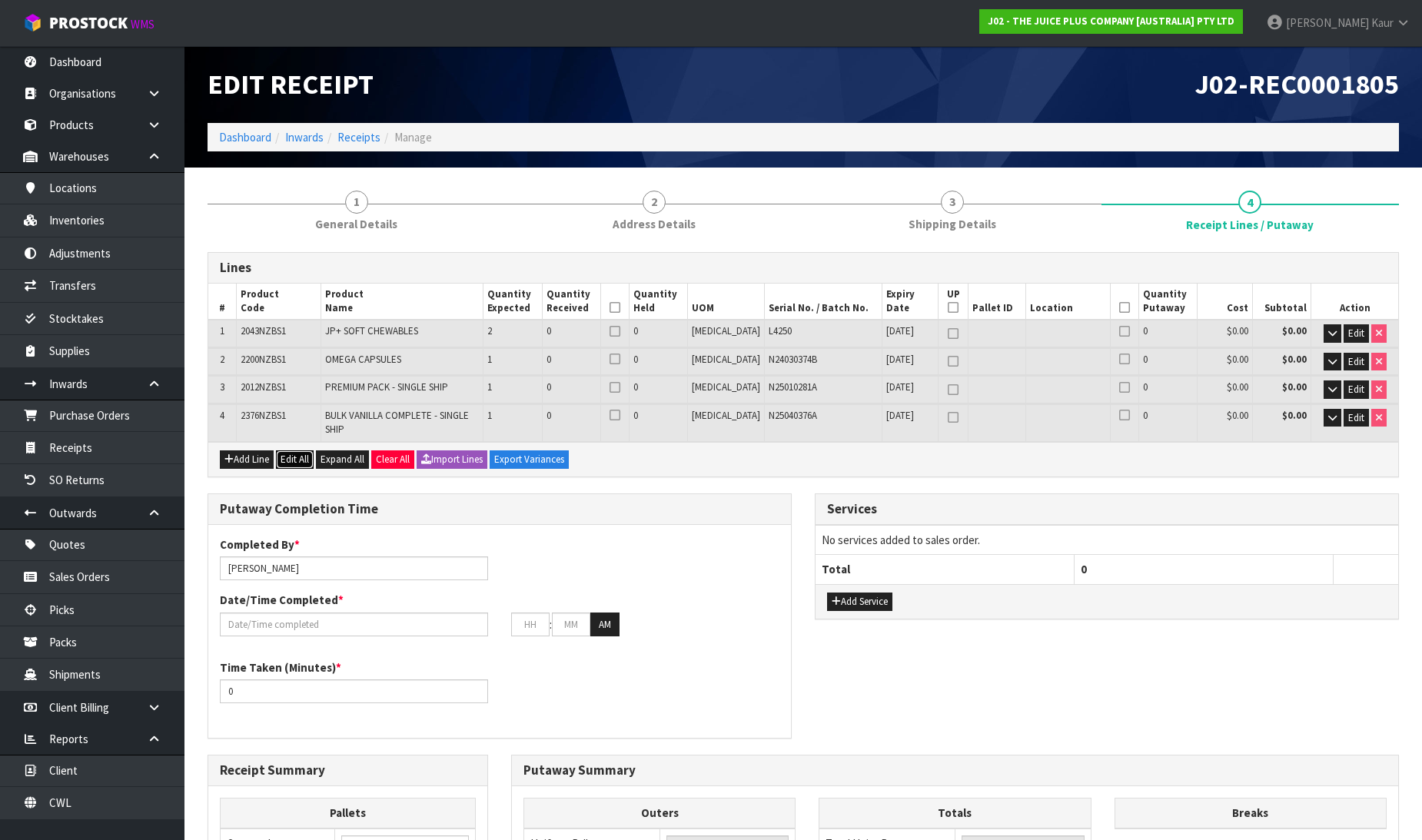
click at [301, 450] on button "Edit All" at bounding box center [294, 460] width 38 height 19
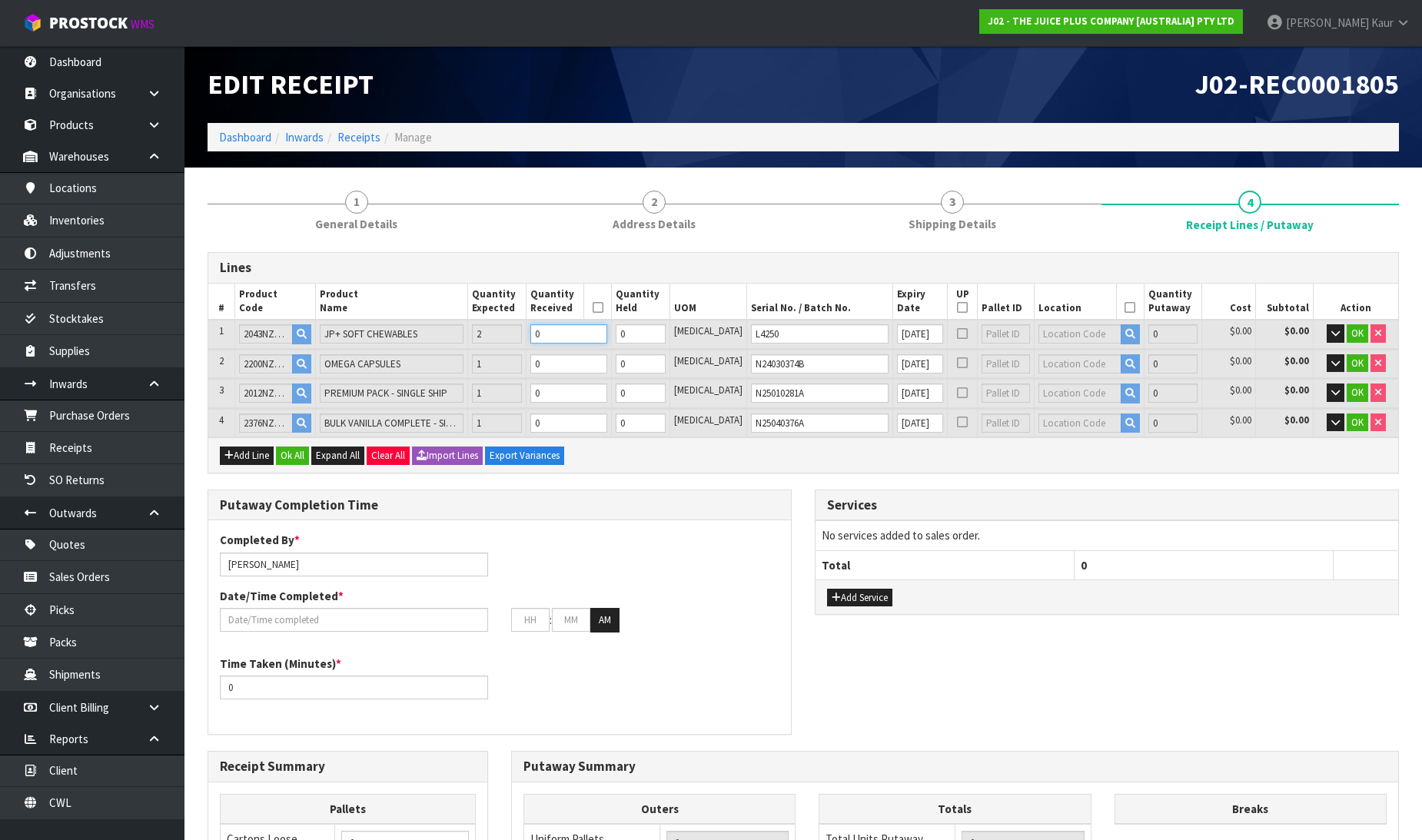
click at [588, 335] on input "0" at bounding box center [568, 334] width 77 height 19
type input "2"
type input "0.008424"
type input "2.2"
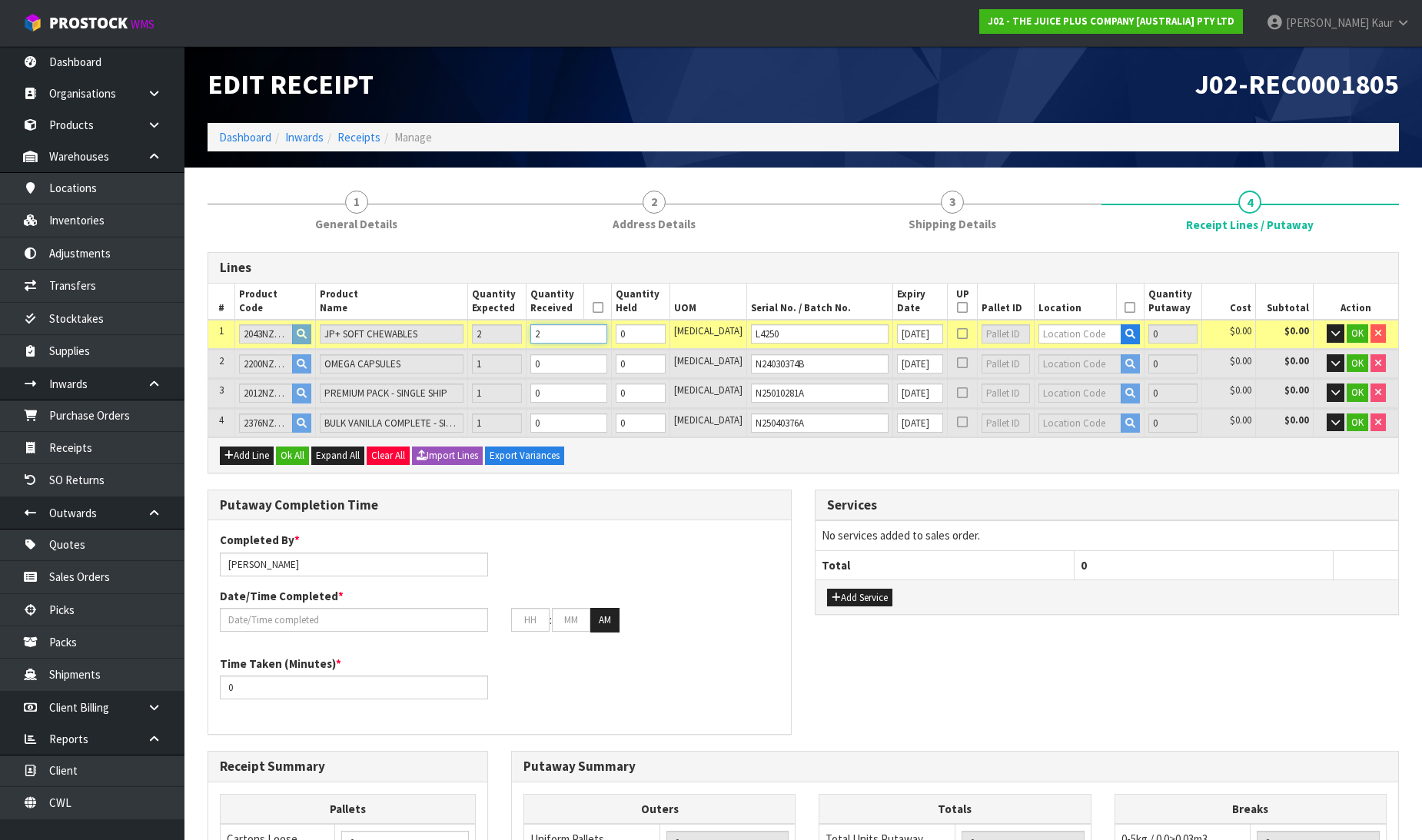
type input "2"
click at [593, 370] on input "0" at bounding box center [568, 363] width 77 height 19
type input "3"
type input "0.009607"
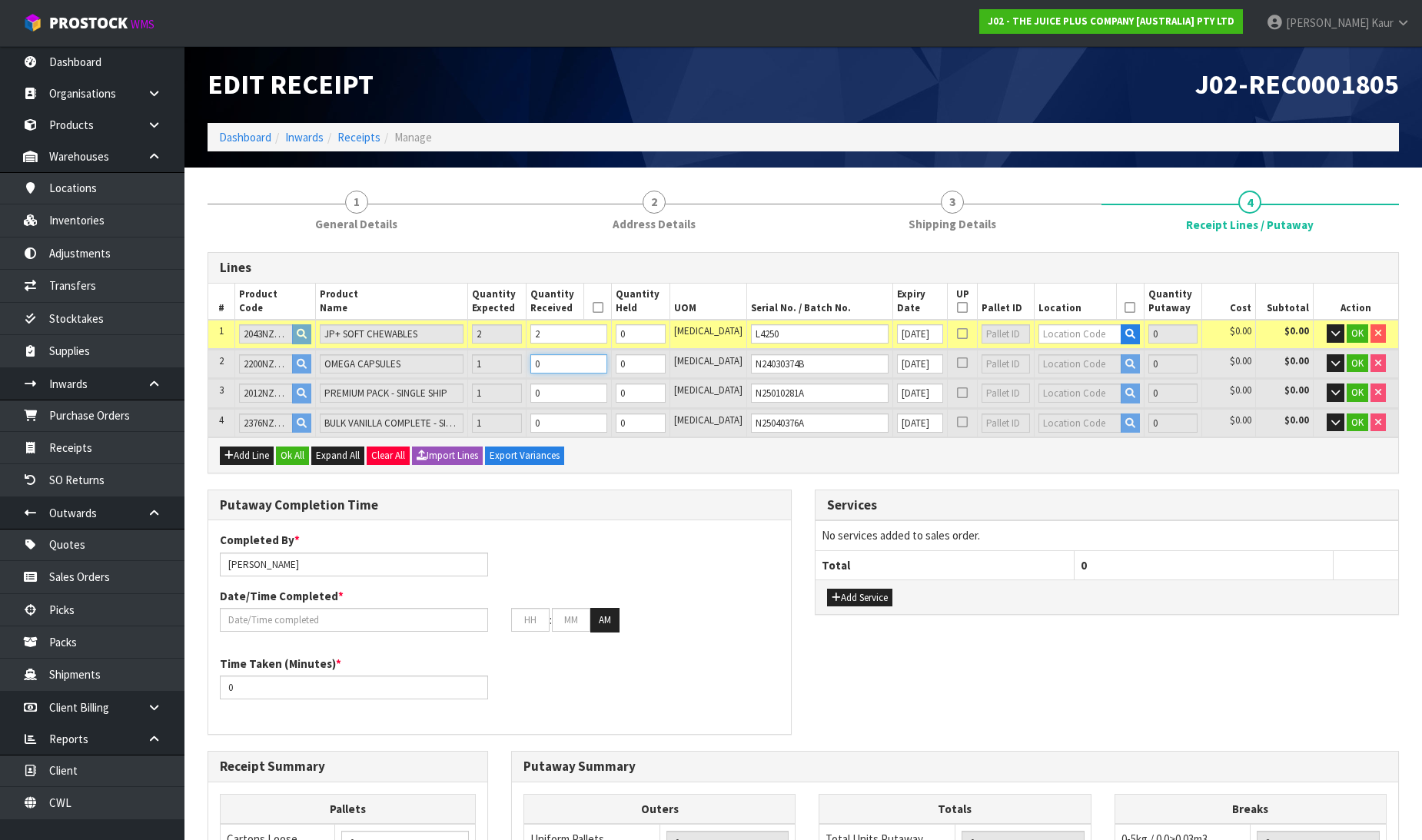
type input "2.55"
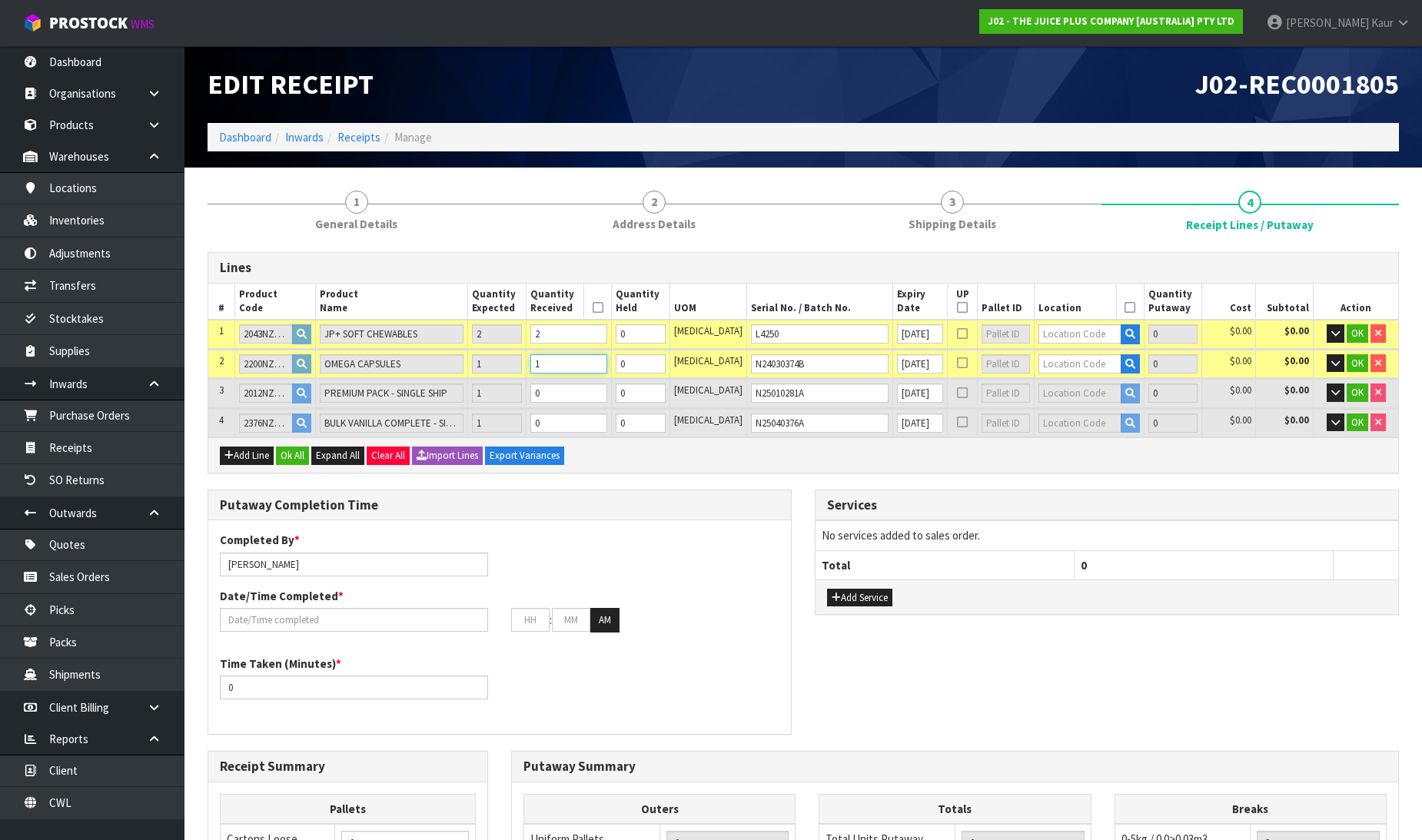
type input "1"
click at [586, 389] on input "0" at bounding box center [568, 393] width 77 height 19
type input "4"
type input "0.012987"
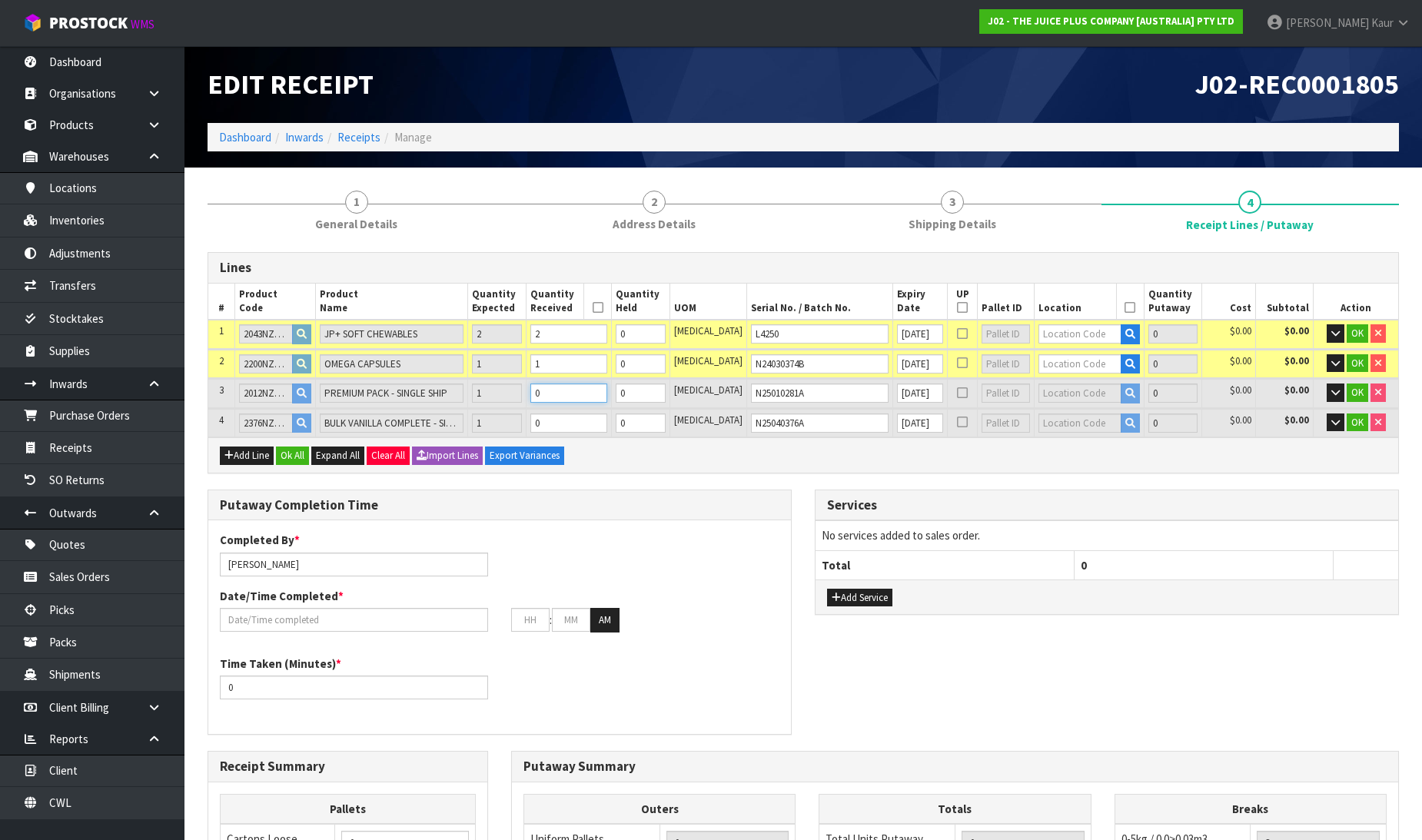
type input "3.35"
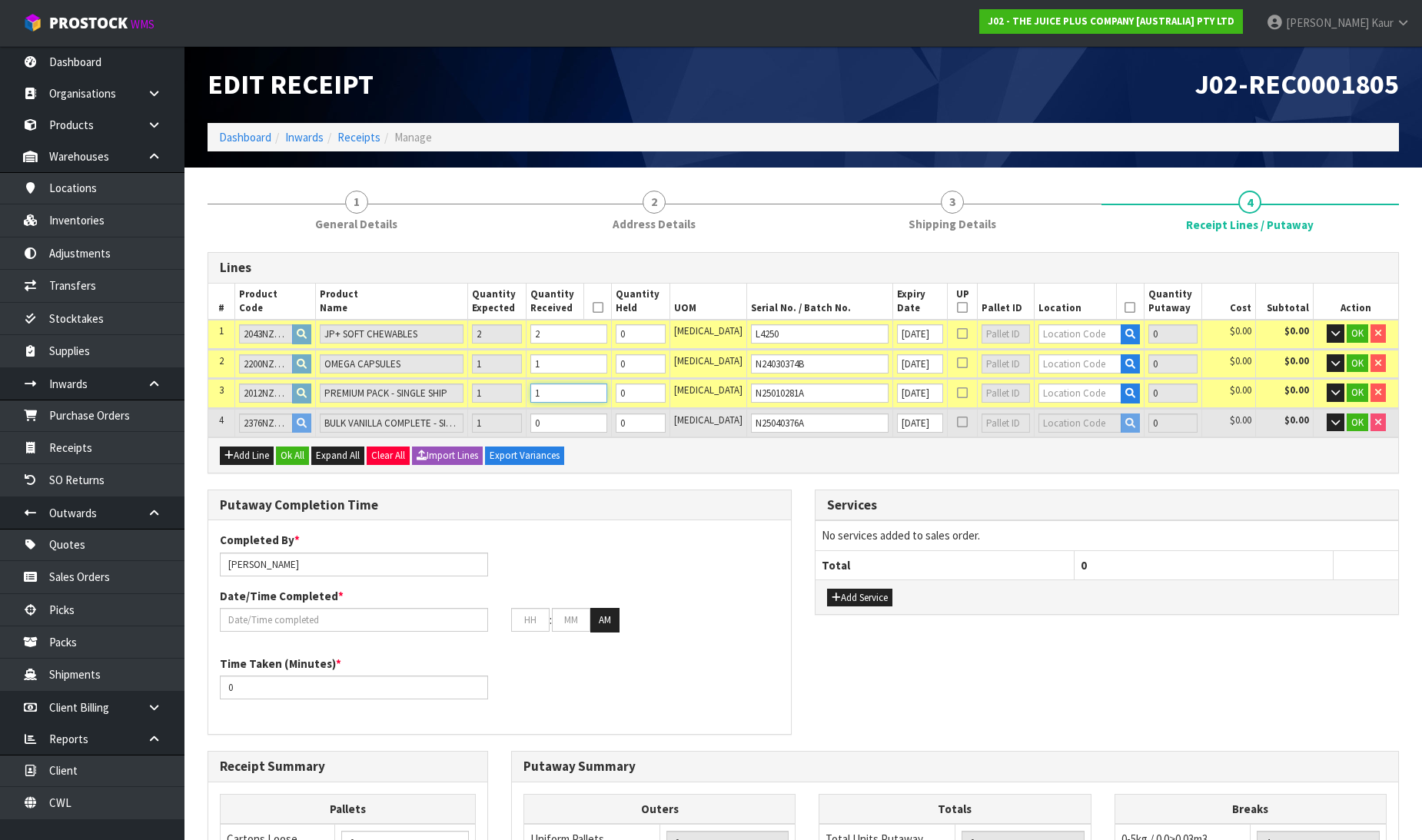
type input "1"
click at [586, 429] on input "0" at bounding box center [568, 423] width 77 height 19
type input "5"
type input "0.019763"
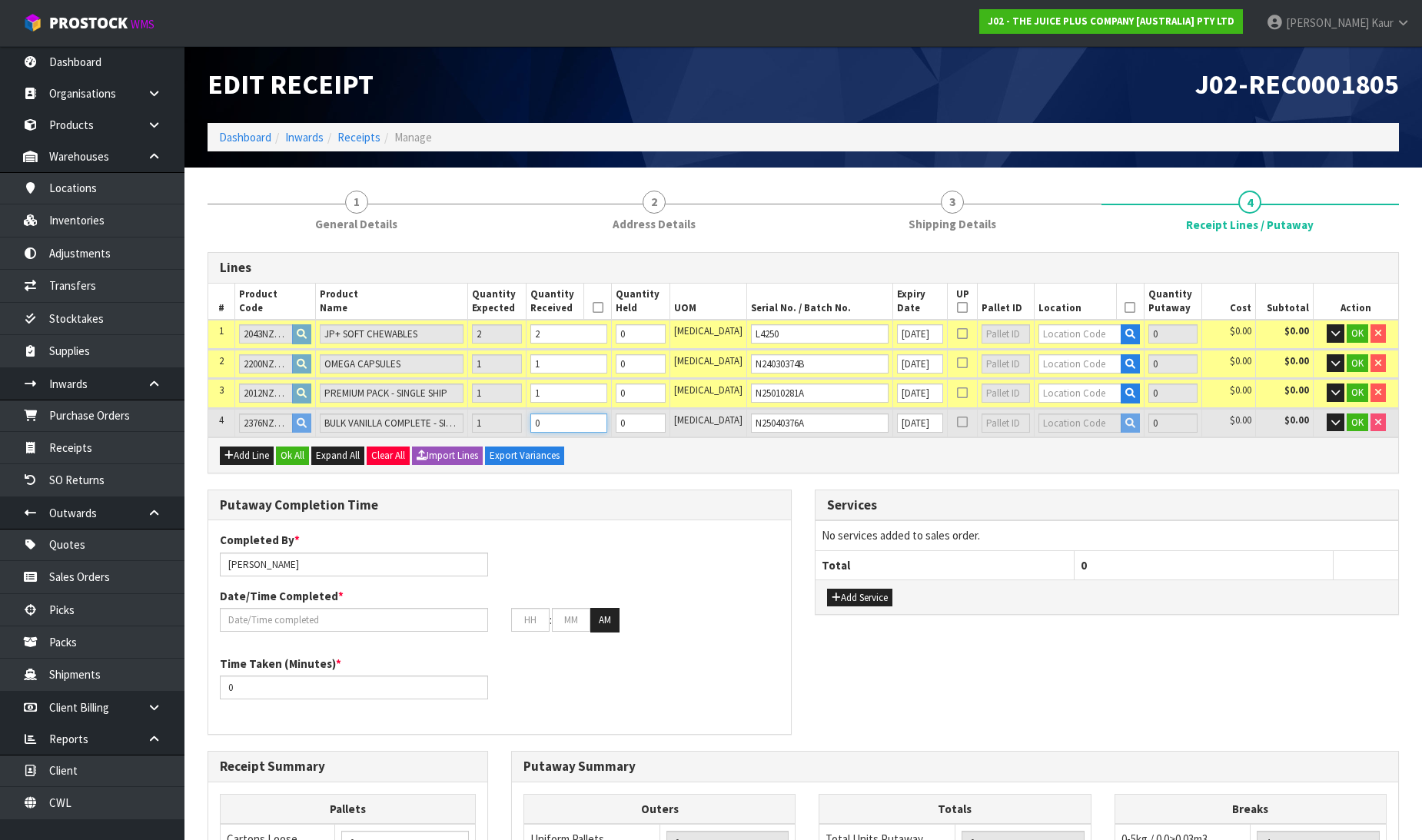
type input "5.95"
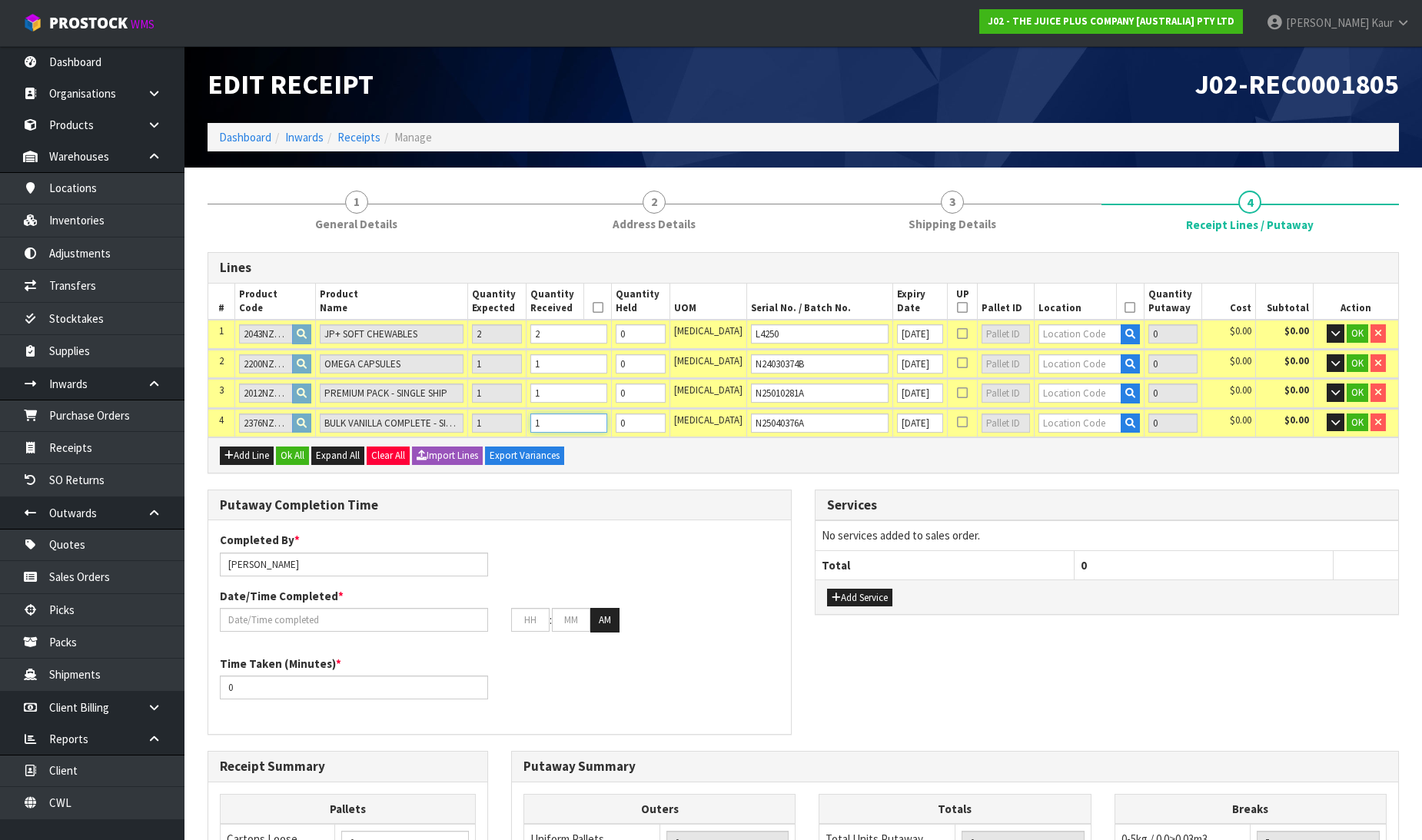
type input "1"
click at [1038, 333] on input "text" at bounding box center [1079, 334] width 82 height 19
type input "36-27-2"
click at [1065, 370] on link "36-27-2 -B" at bounding box center [1080, 380] width 122 height 21
type input "2"
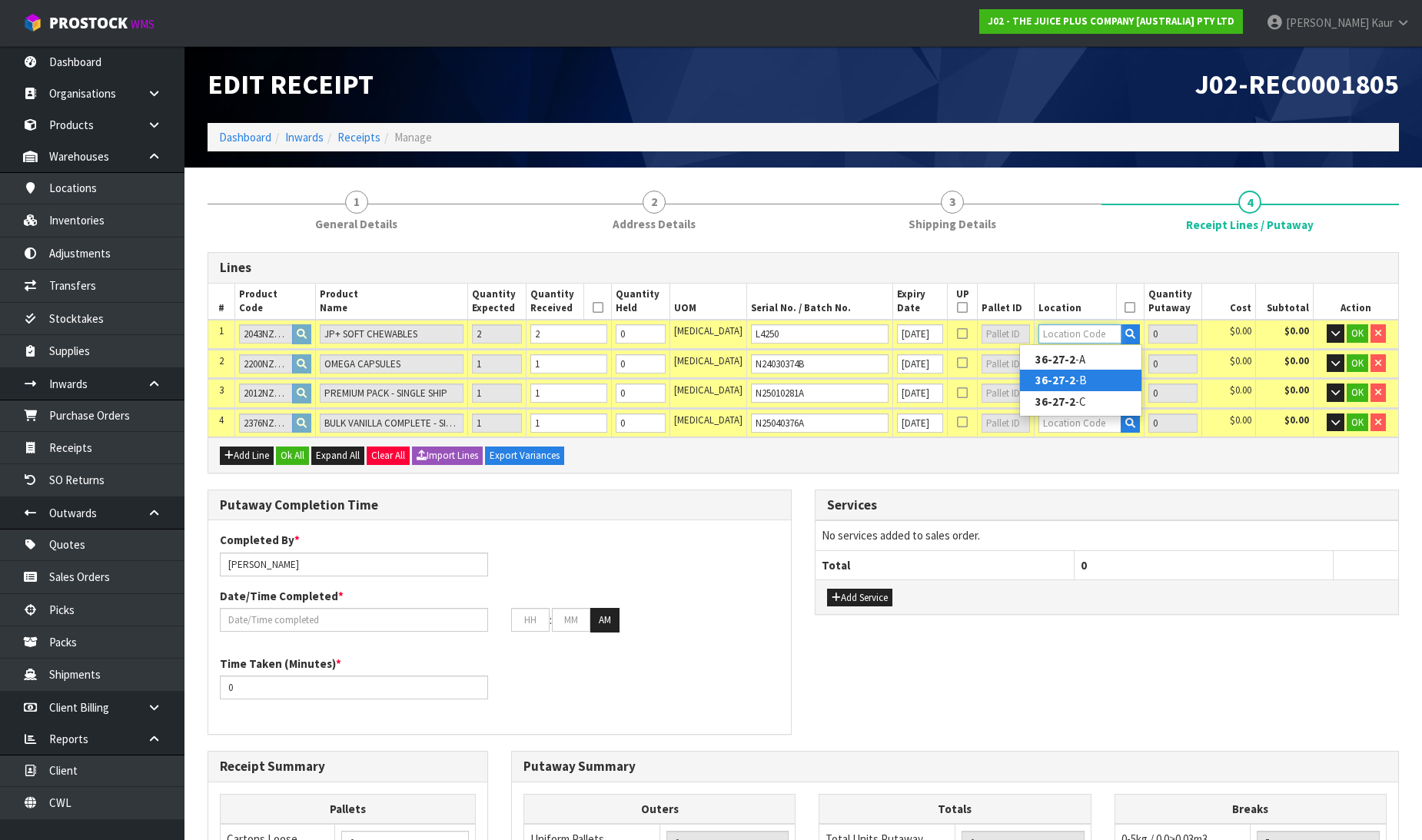
type input "36-27-2-B"
type input "2"
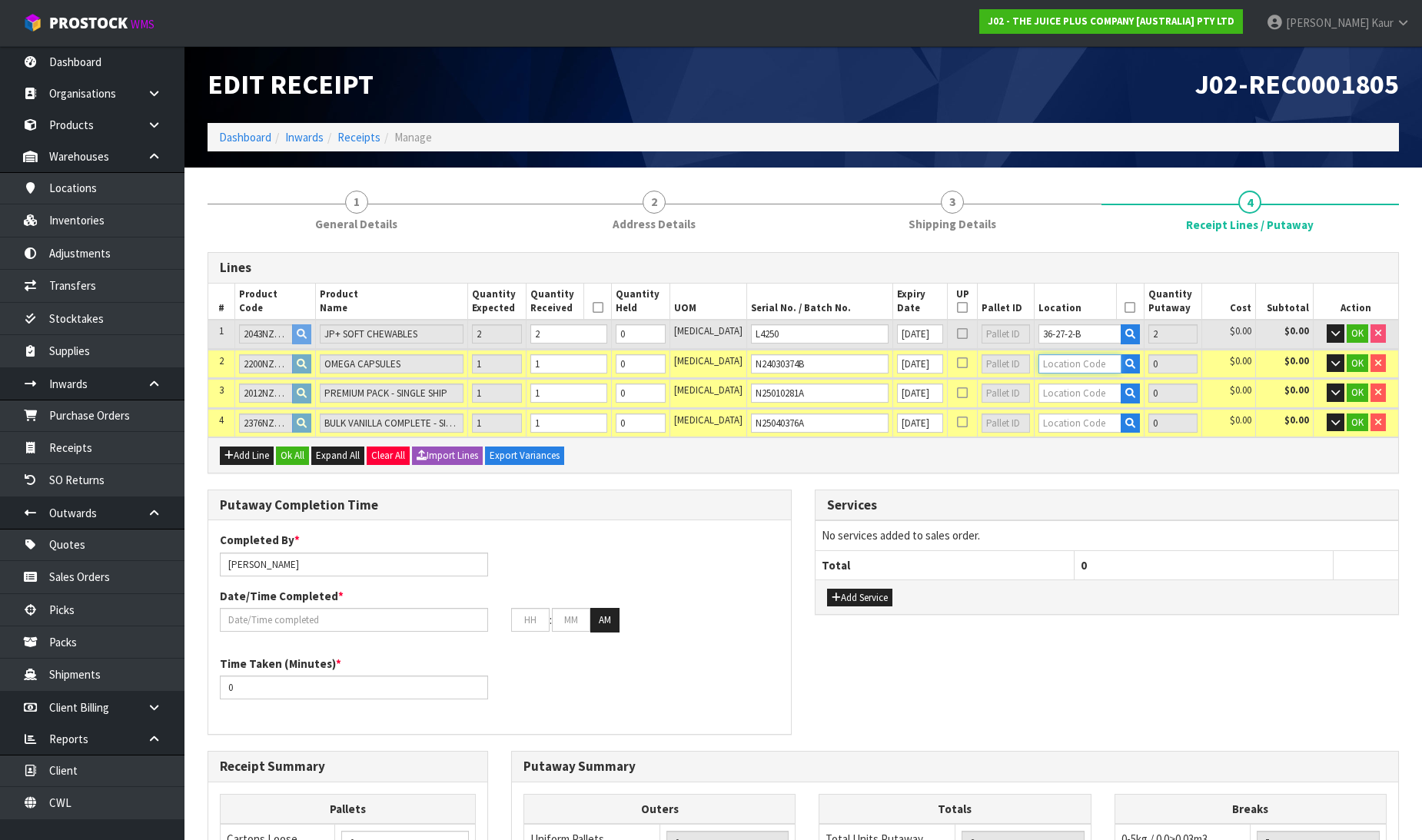
click at [1071, 358] on input "text" at bounding box center [1079, 363] width 82 height 19
click at [1006, 329] on tr "1 2043NZBS1 JP+ SOFT CHEWABLES 2 2 0 PCE L4250 31/12/2025 36-27-2-B 2 $0.00 $0.…" at bounding box center [804, 334] width 1190 height 29
click at [1048, 367] on input "text" at bounding box center [1079, 363] width 82 height 19
paste input "36-27-2-B"
type input "36-27-2-B"
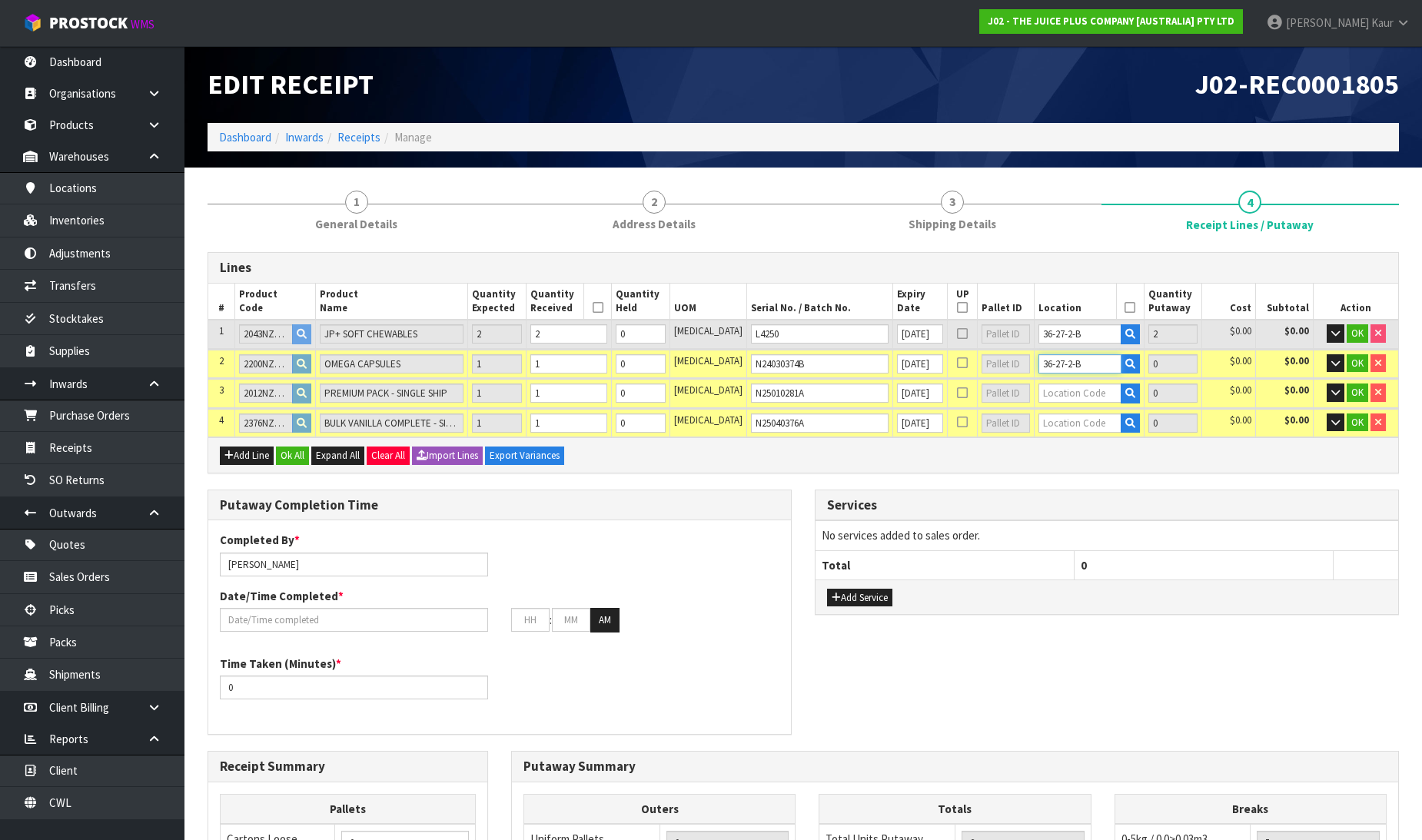
type input "3"
type input "1"
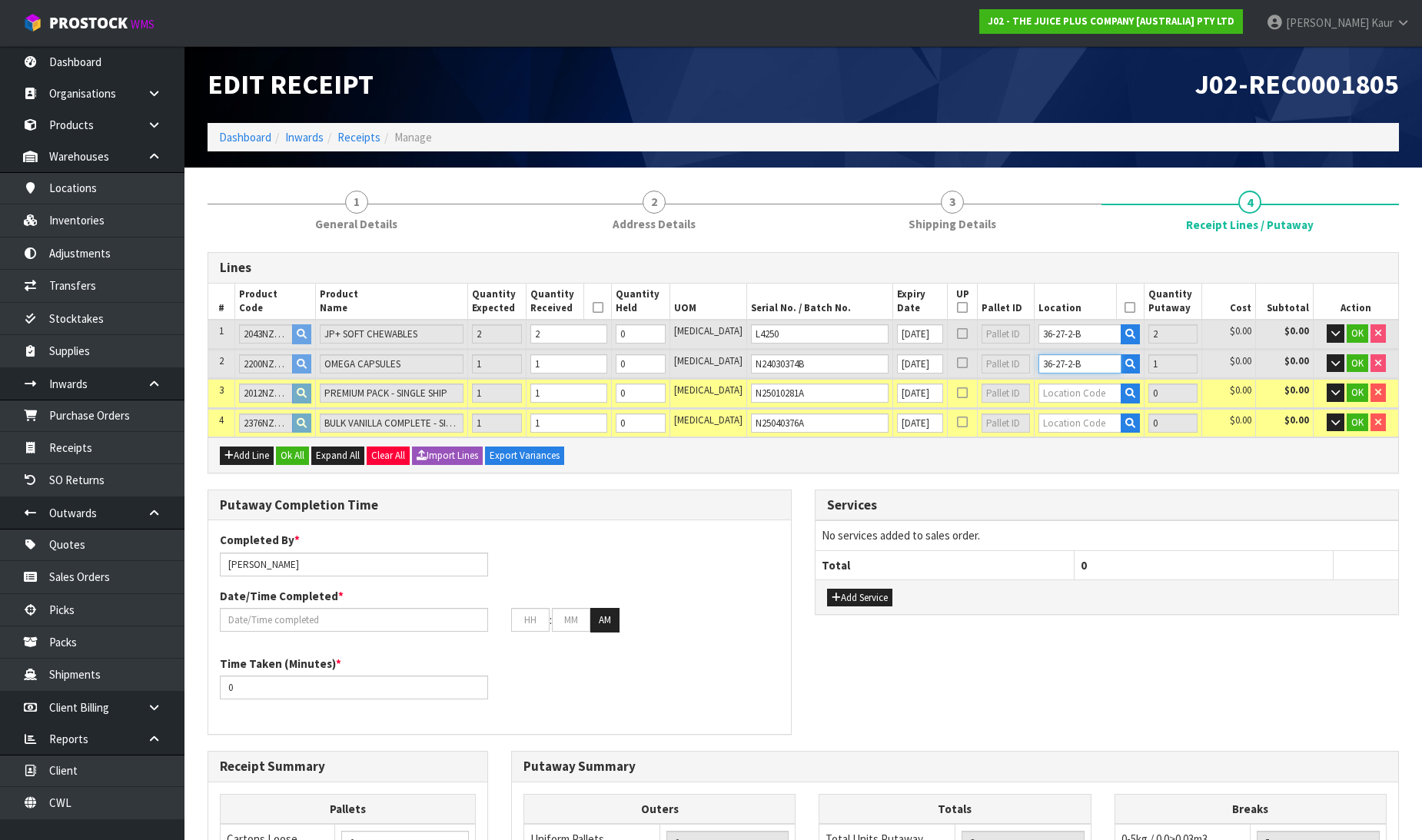
type input "36-27-2-B"
click at [1039, 392] on input "text" at bounding box center [1079, 393] width 82 height 19
paste input "36-27-2-B"
type input "36-27-2-B"
type input "4"
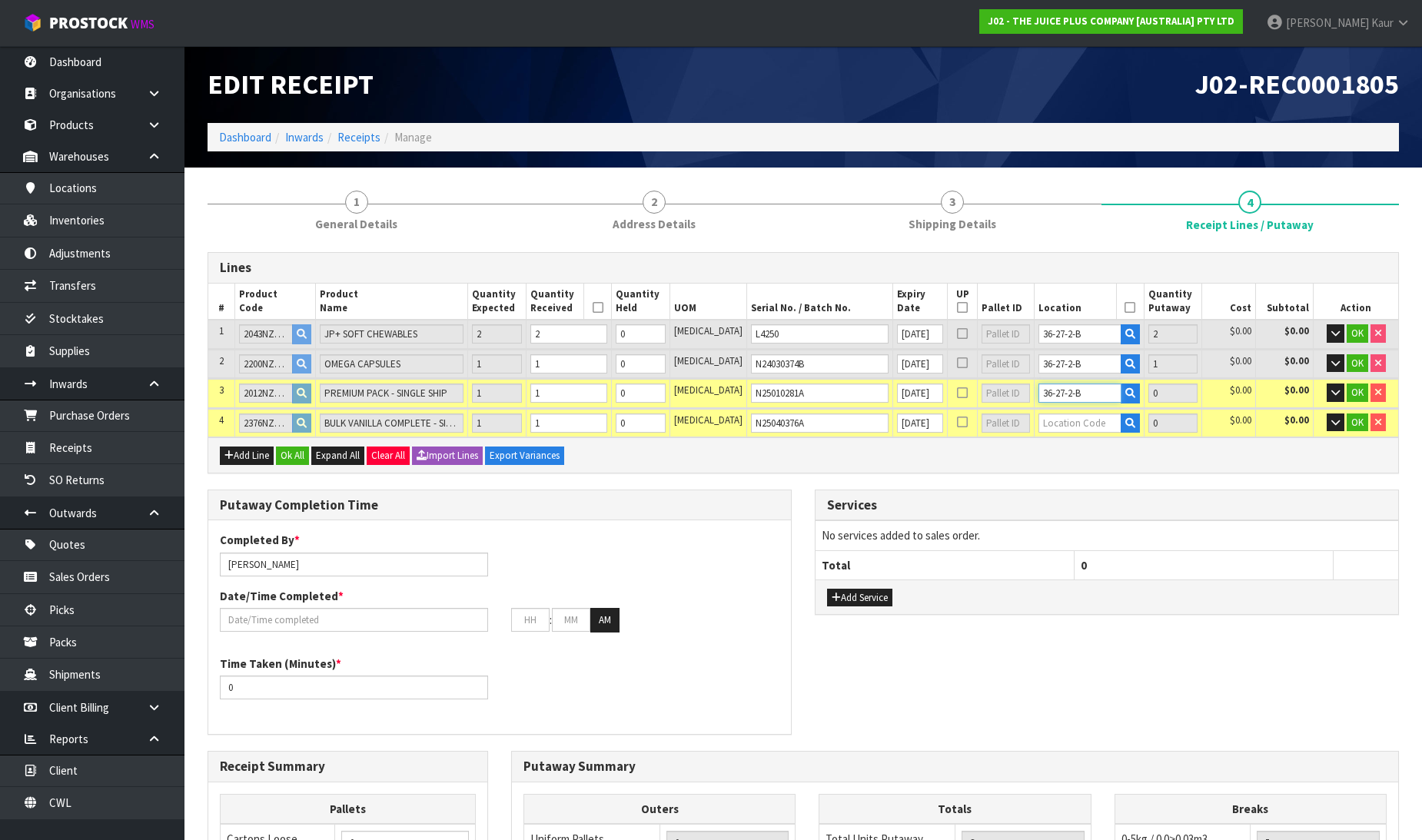
type input "1"
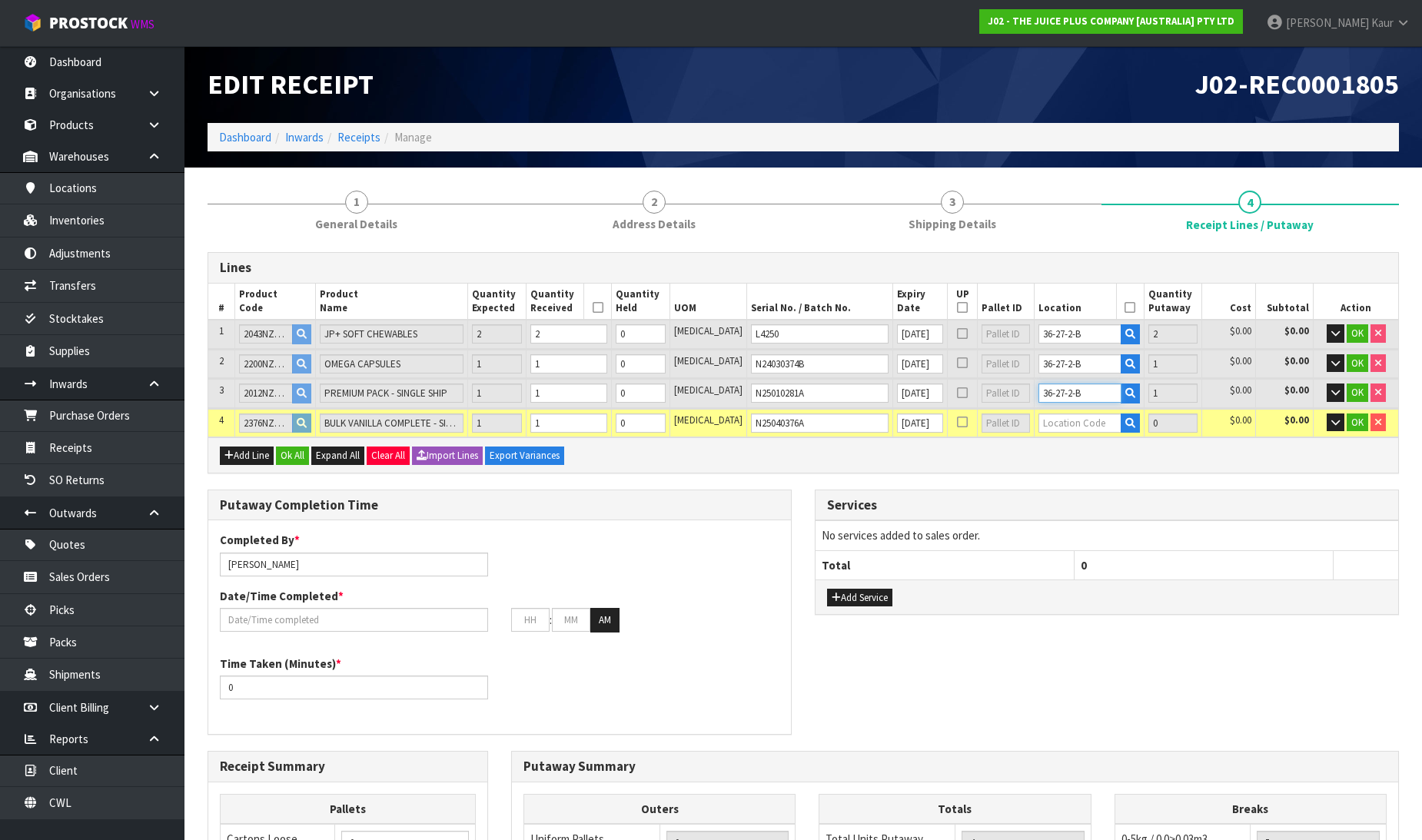
type input "36-27-2-B"
click at [1038, 418] on input "text" at bounding box center [1079, 423] width 82 height 19
paste input "36-27-2-B"
type input "36-27-2-B"
type input "5"
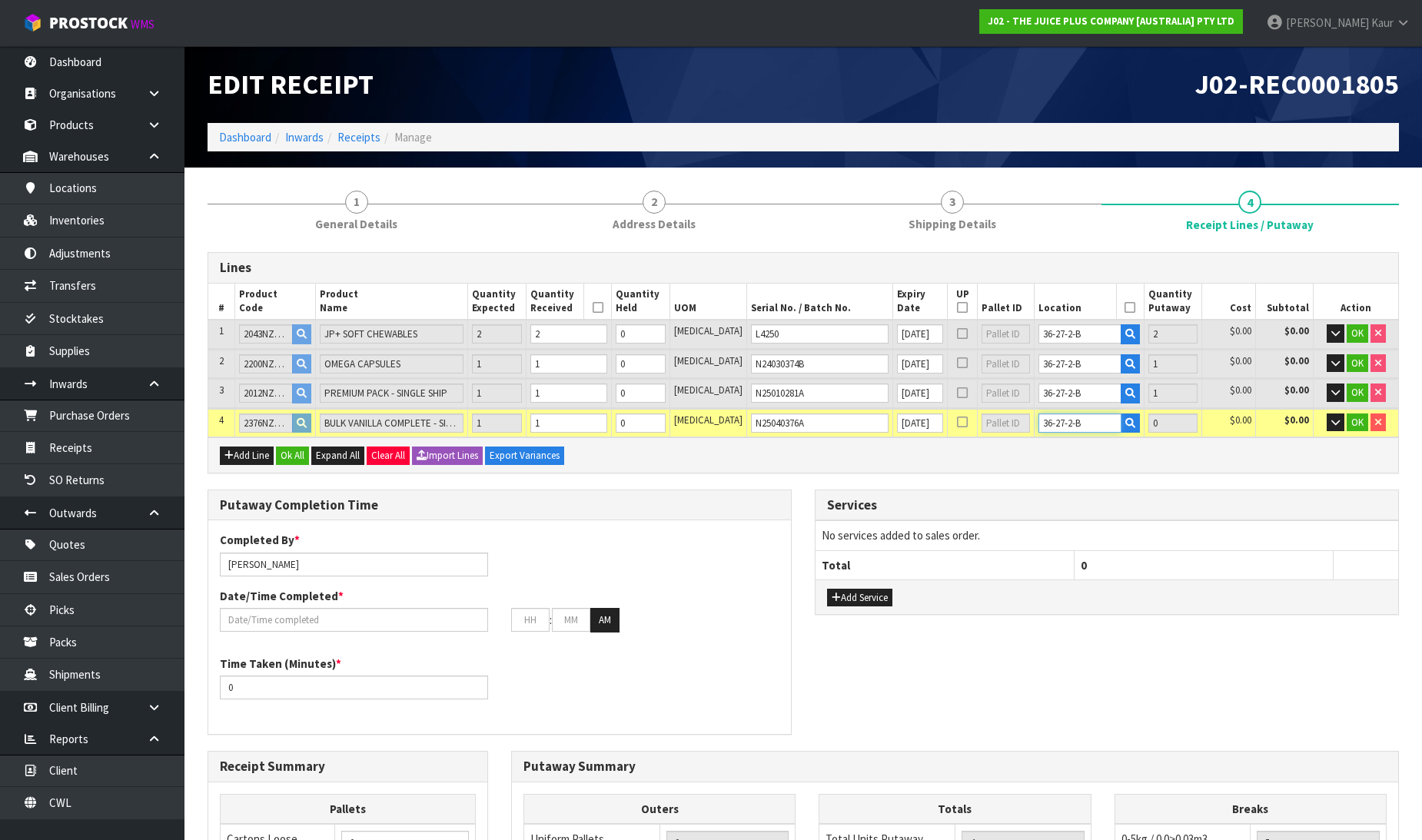
type input "1"
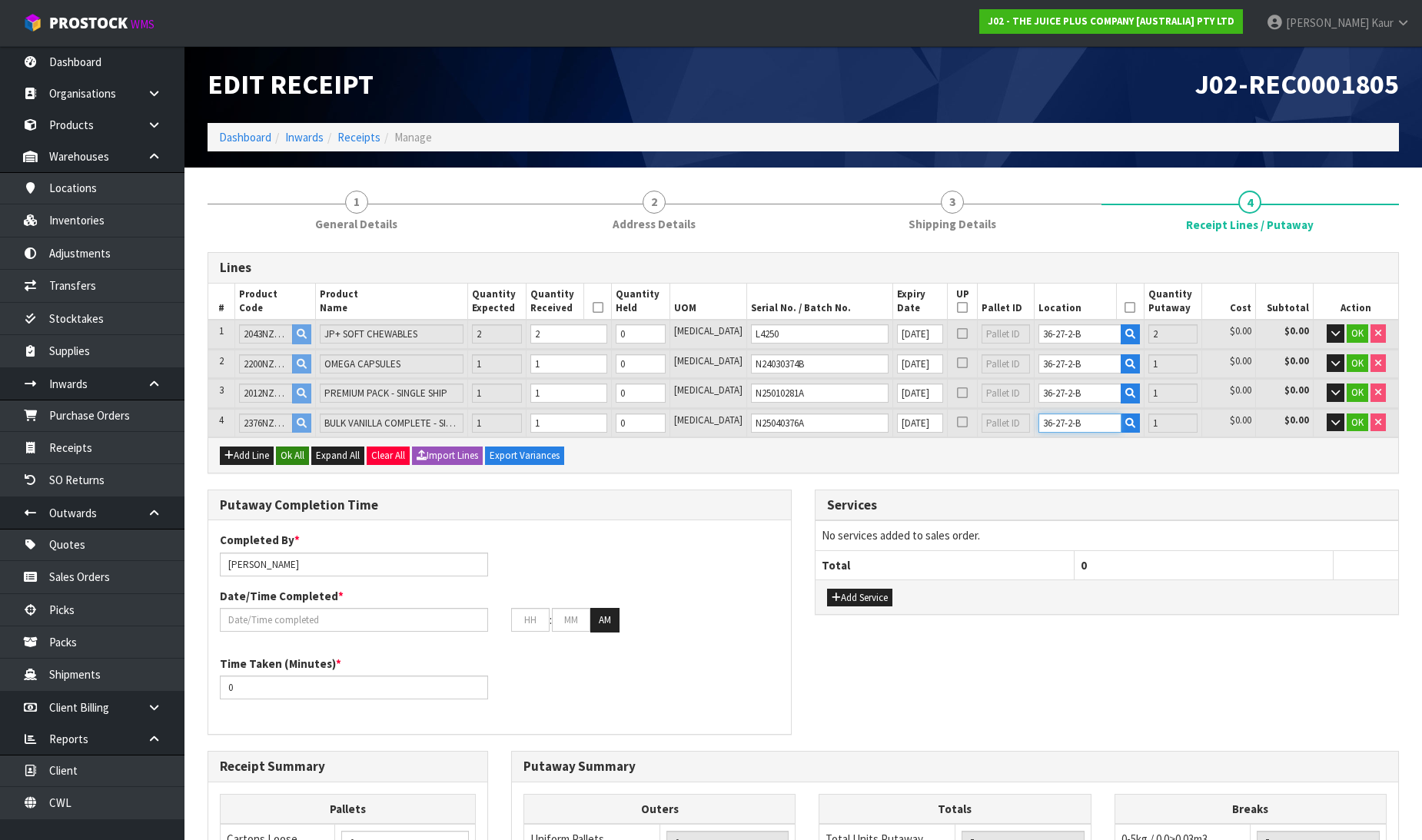
type input "36-27-2-B"
click at [292, 456] on button "Ok All" at bounding box center [292, 456] width 33 height 19
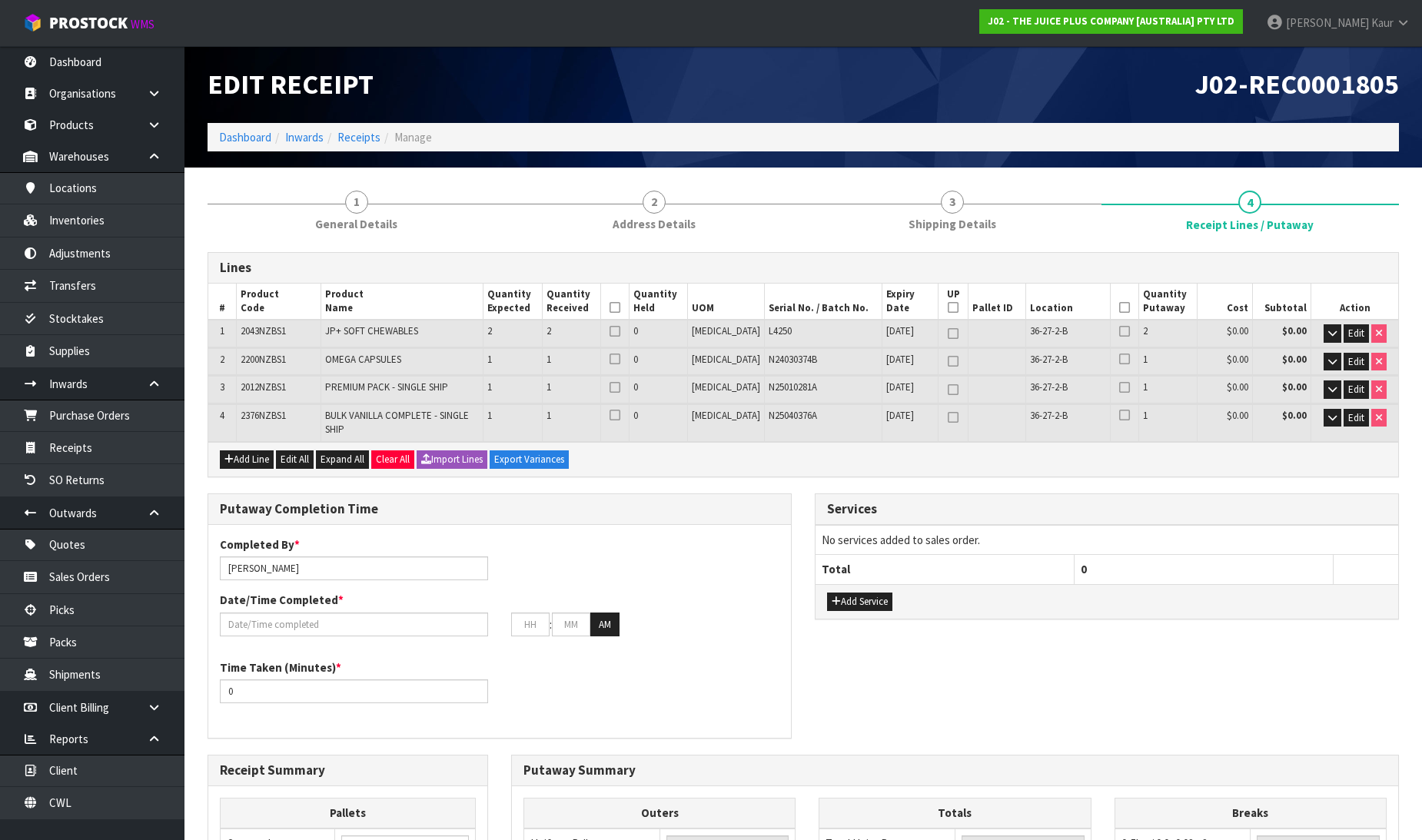
click at [628, 300] on th at bounding box center [615, 302] width 29 height 37
click at [1119, 308] on icon at bounding box center [1124, 308] width 11 height 1
click at [621, 308] on icon at bounding box center [615, 308] width 11 height 1
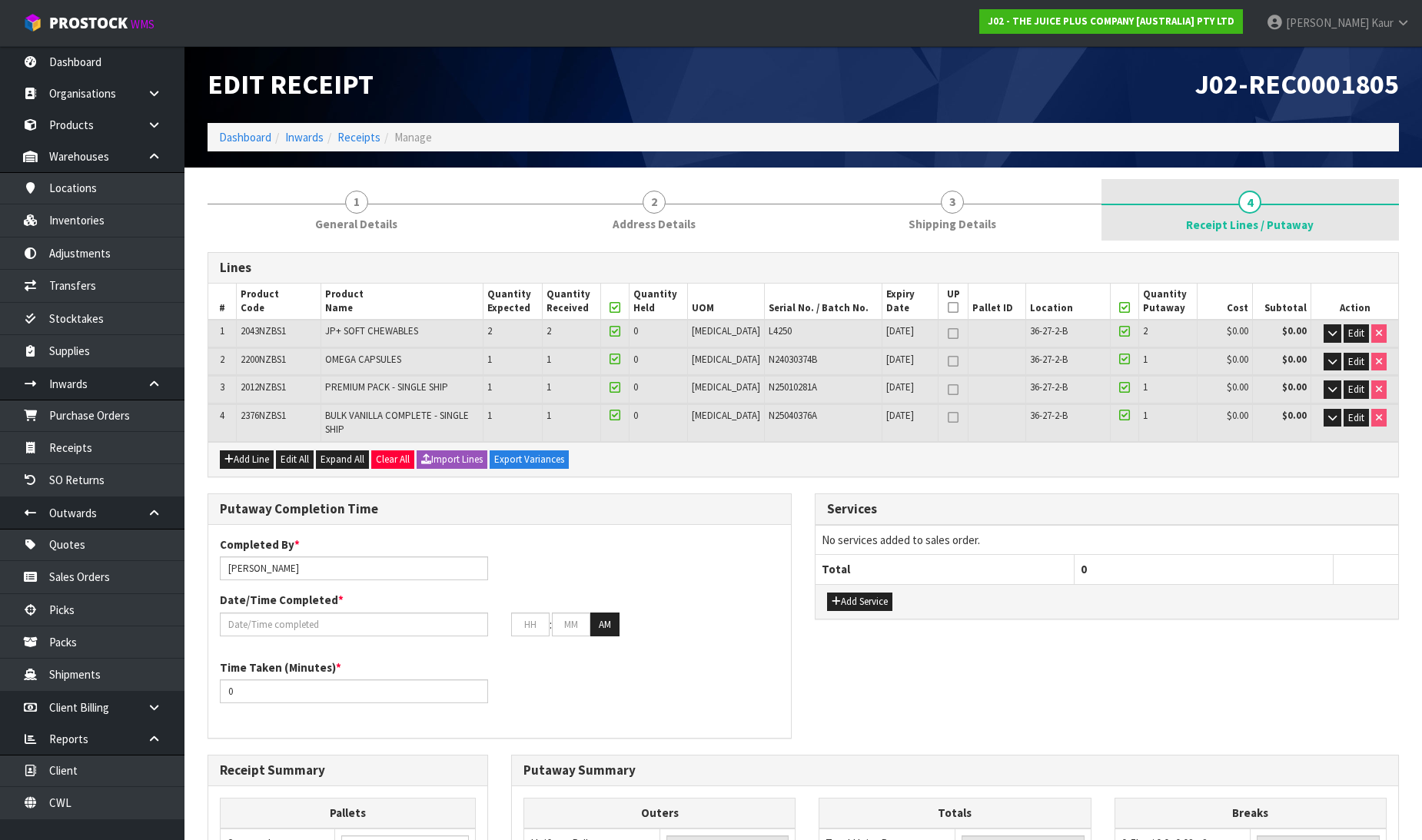
drag, startPoint x: 1267, startPoint y: 208, endPoint x: 1254, endPoint y: 208, distance: 13.0
click at [1266, 208] on link "4 Receipt Lines / Putaway" at bounding box center [1251, 209] width 298 height 61
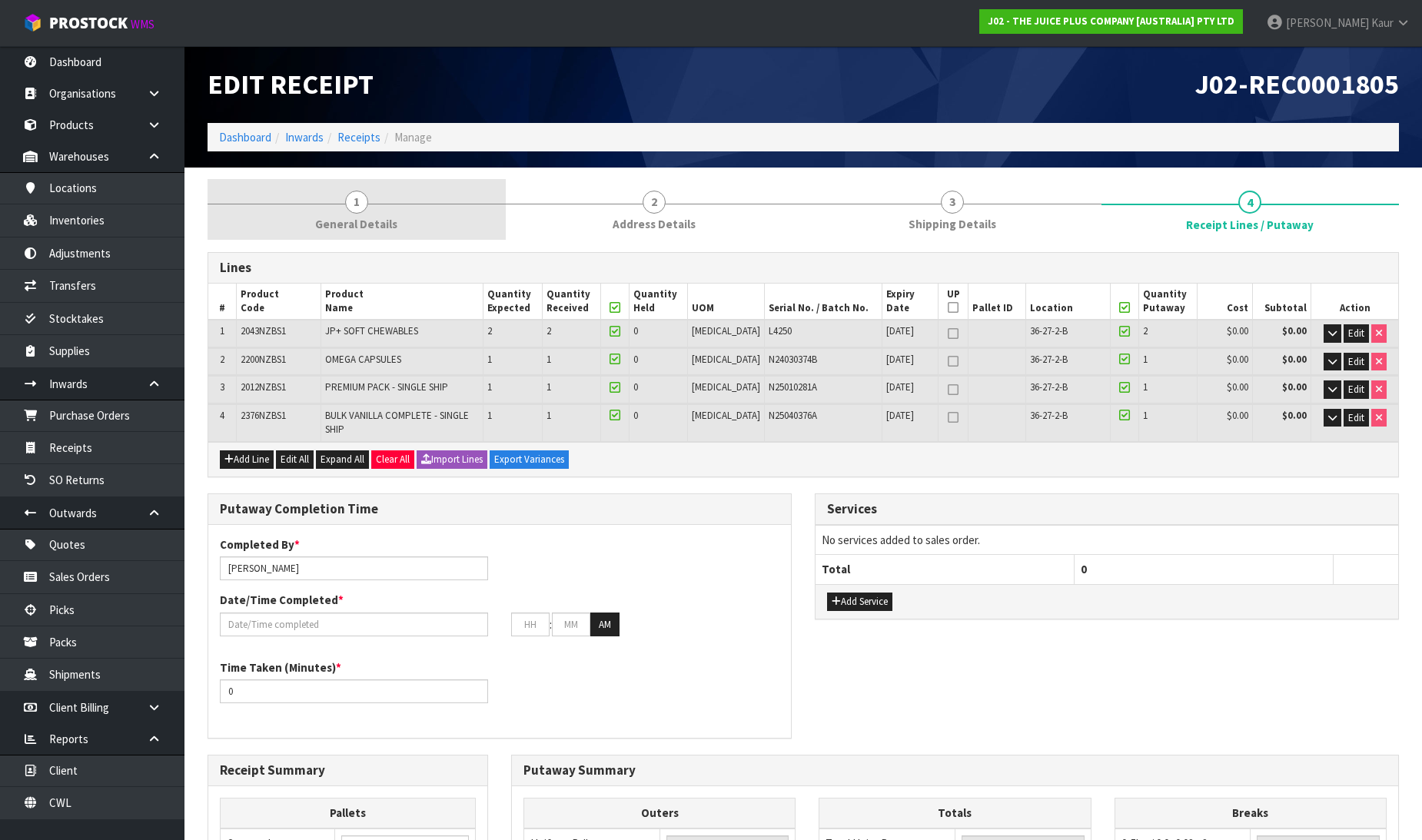
click at [373, 208] on link "1 General Details" at bounding box center [356, 209] width 298 height 60
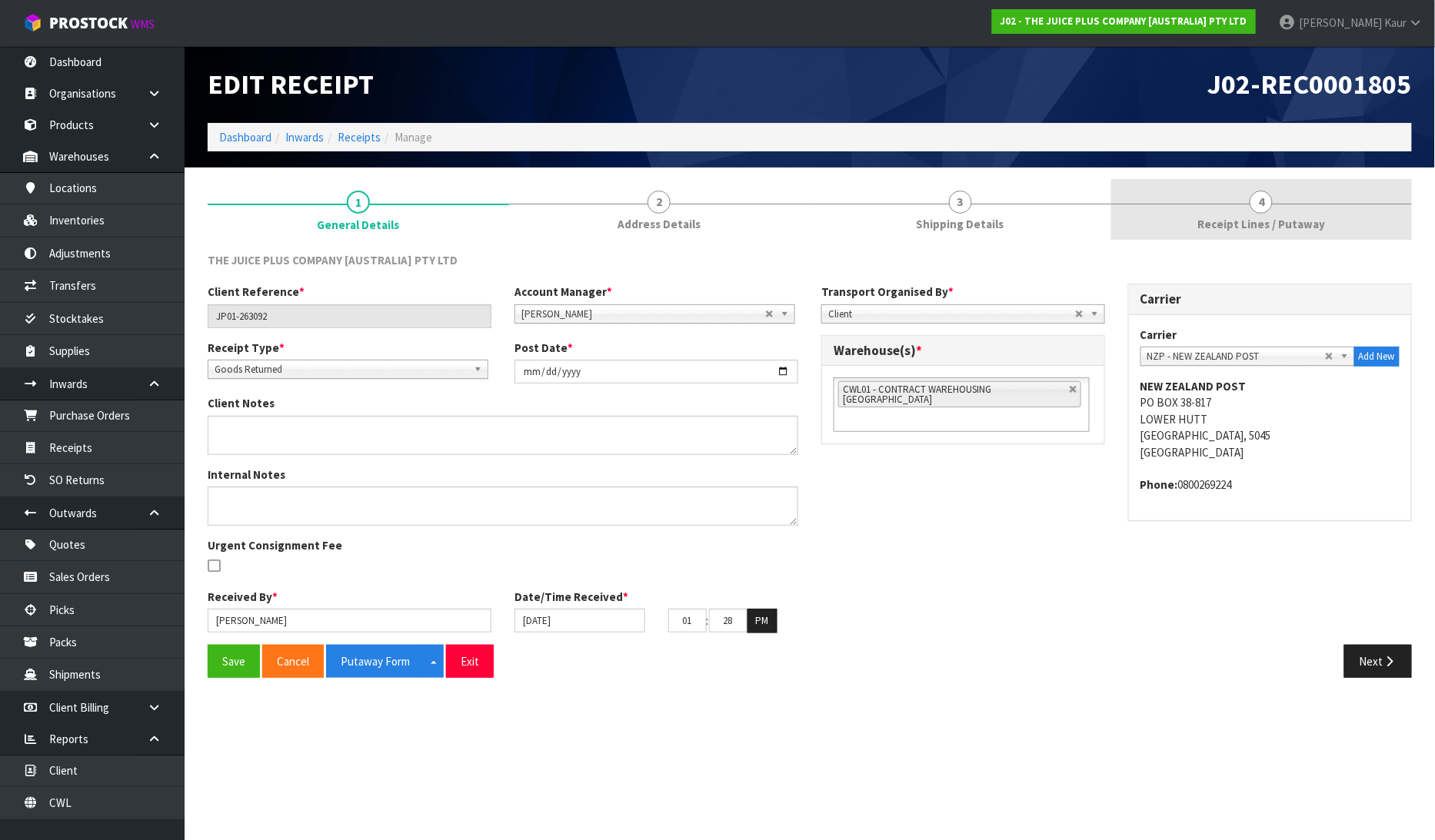
click at [1255, 218] on span "Receipt Lines / Putaway" at bounding box center [1261, 224] width 128 height 16
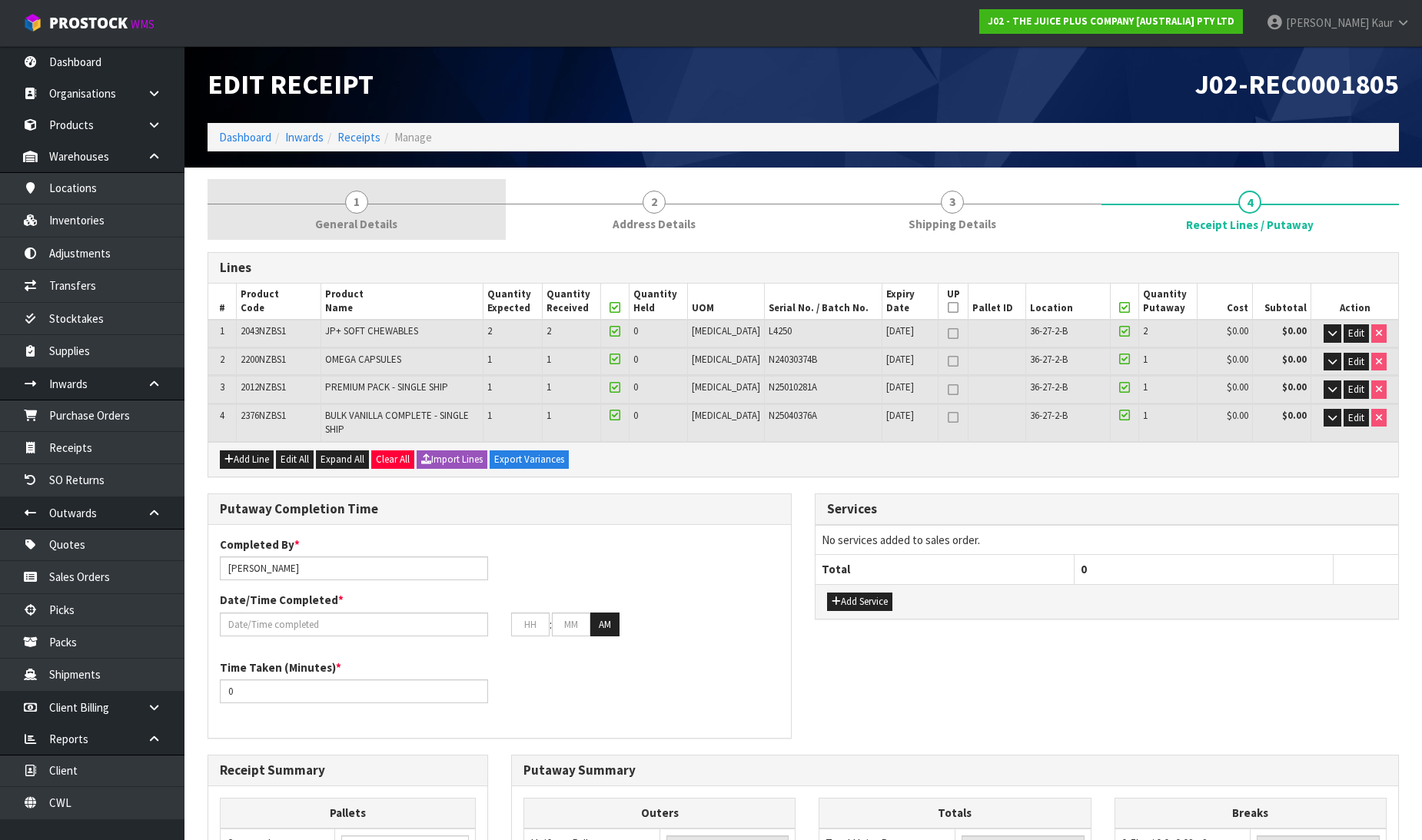
click at [366, 220] on span "General Details" at bounding box center [356, 224] width 82 height 16
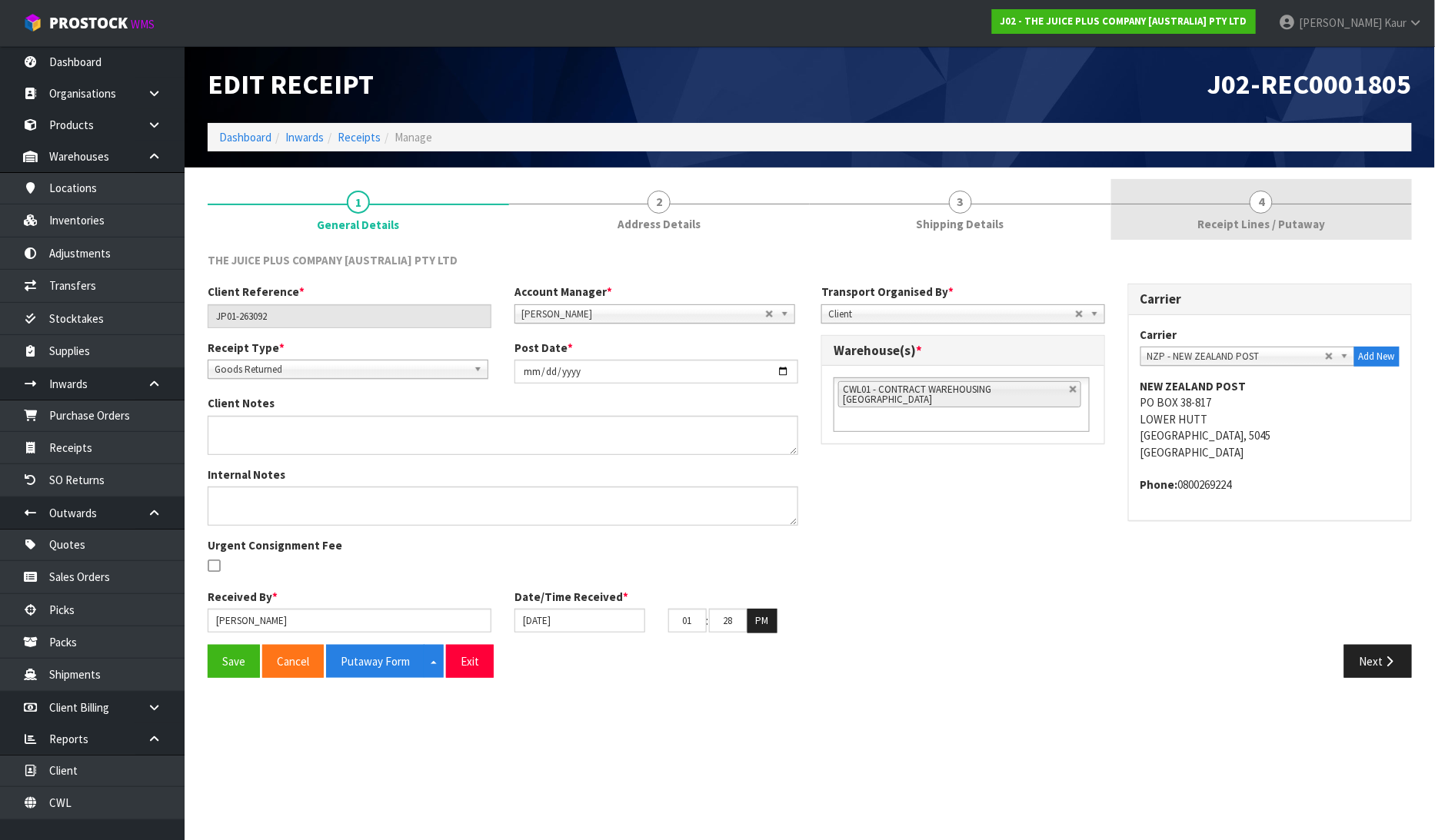
click at [1250, 225] on span "Receipt Lines / Putaway" at bounding box center [1261, 224] width 128 height 16
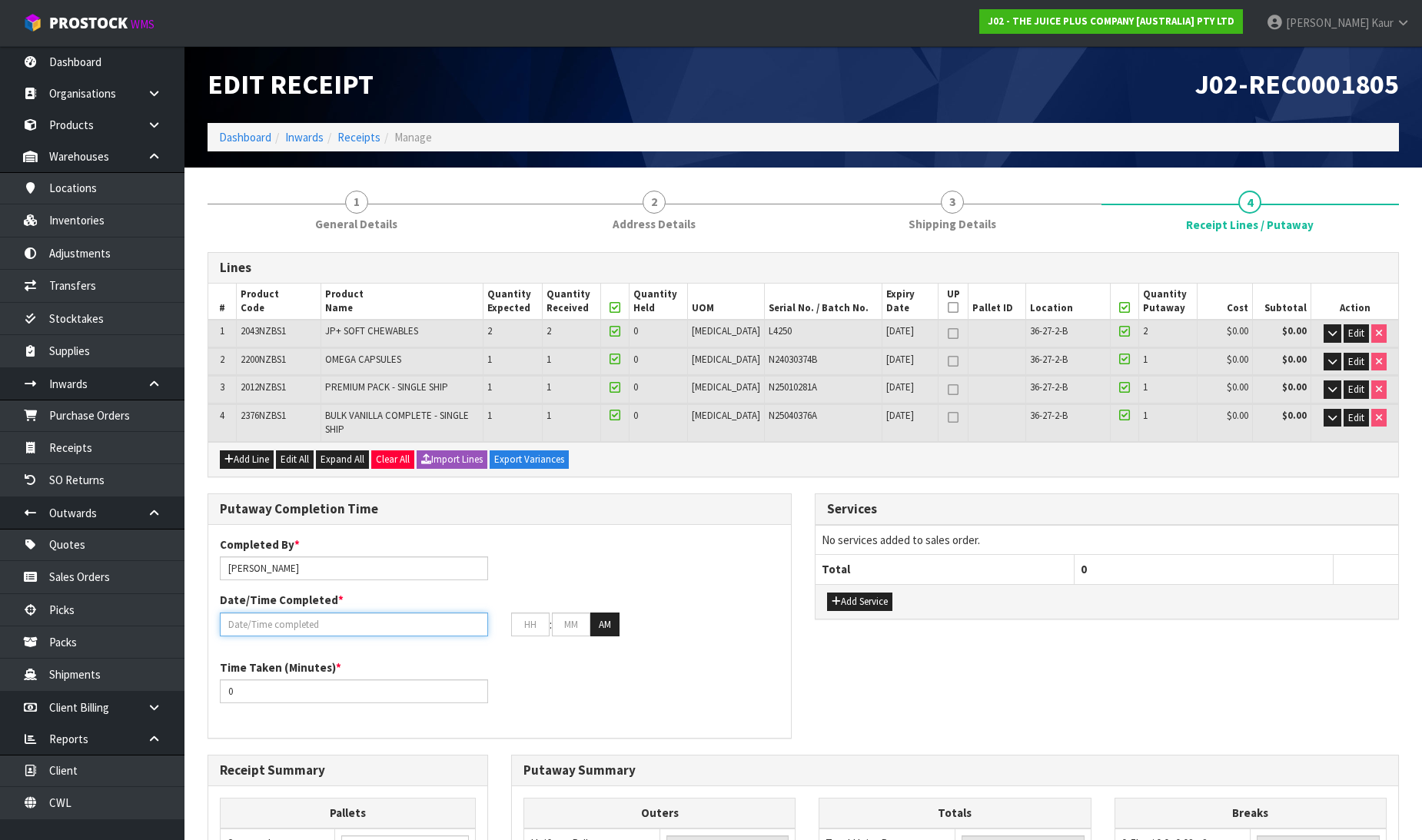
click at [300, 613] on input "text" at bounding box center [354, 625] width 268 height 24
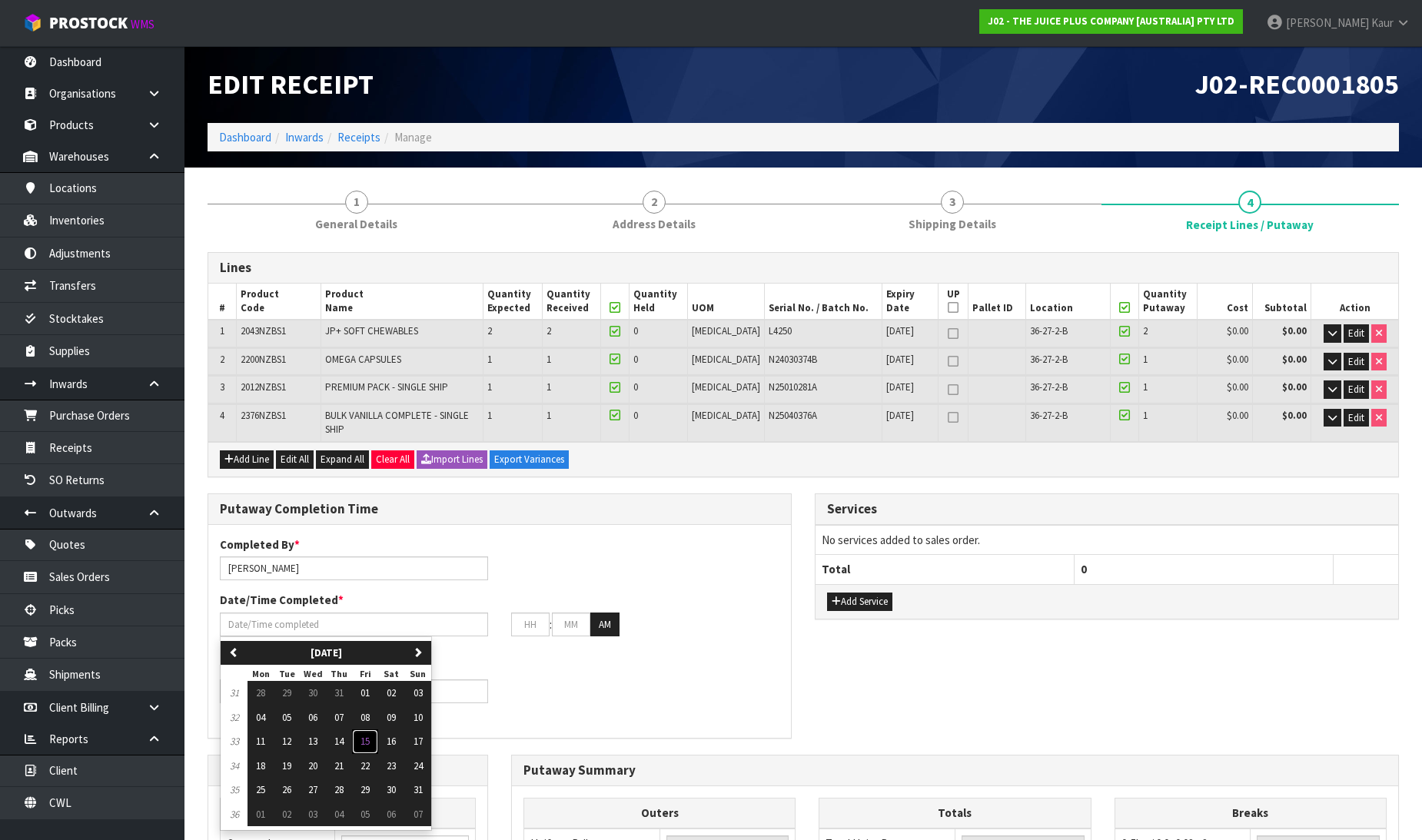
click at [367, 735] on span "15" at bounding box center [365, 741] width 9 height 13
type input "15/08/2025"
type input "12"
type input "00"
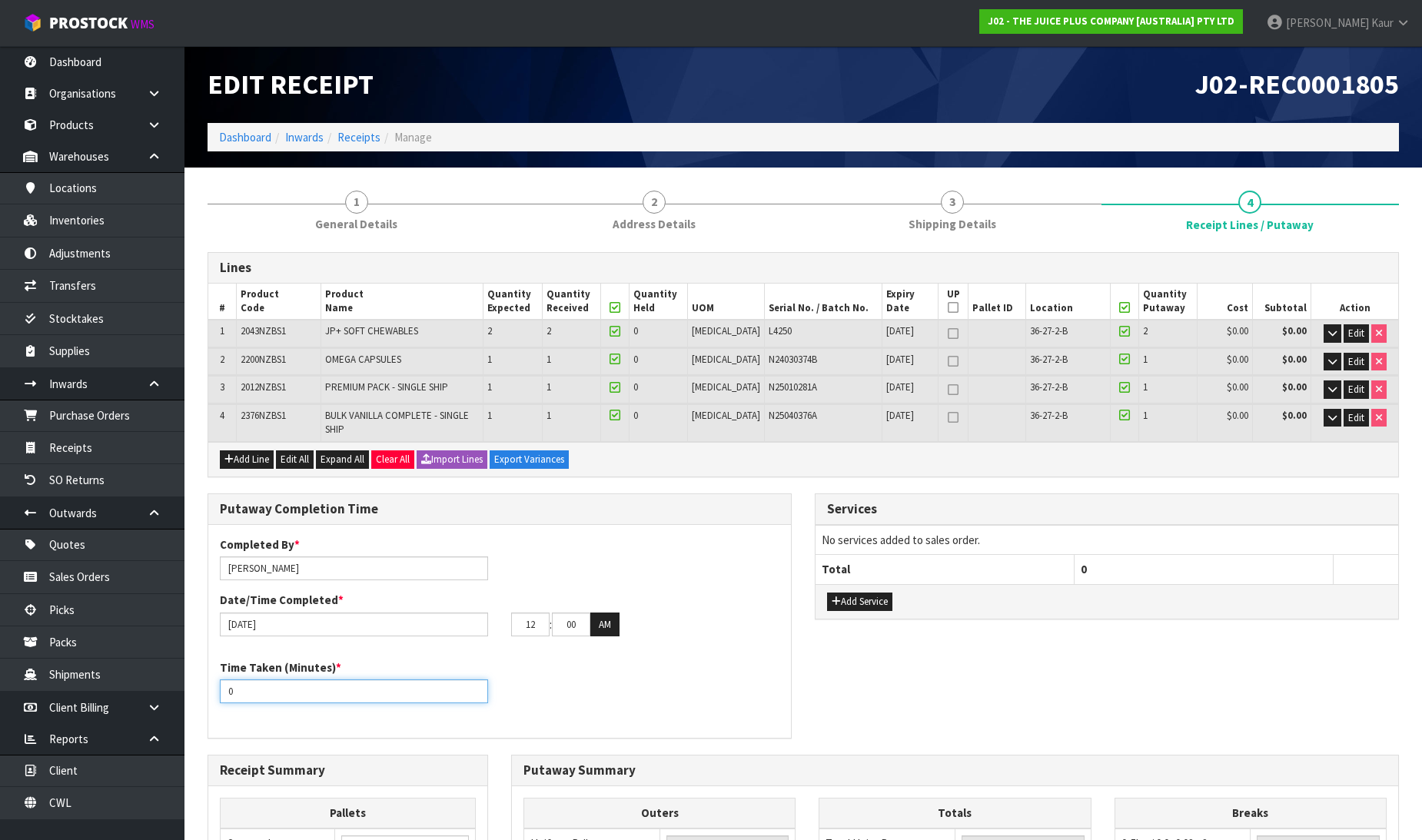
drag, startPoint x: 256, startPoint y: 688, endPoint x: 182, endPoint y: 685, distance: 74.1
click at [179, 688] on body "Toggle navigation ProStock WMS J02 - THE JUICE PLUS COMPANY [AUSTRALIA] PTY LTD…" at bounding box center [711, 420] width 1422 height 840
type input "10"
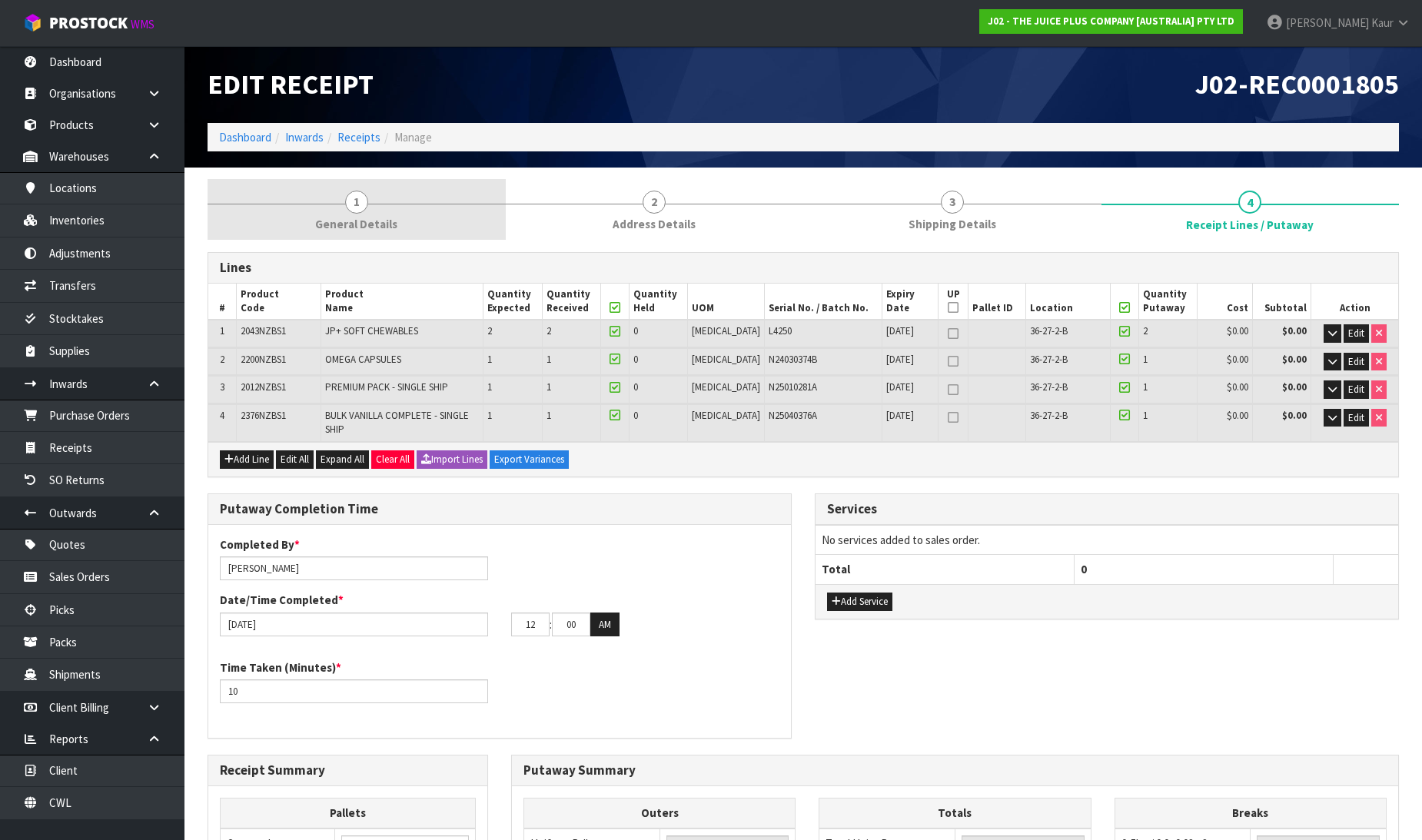
click at [349, 209] on span "1" at bounding box center [356, 202] width 23 height 23
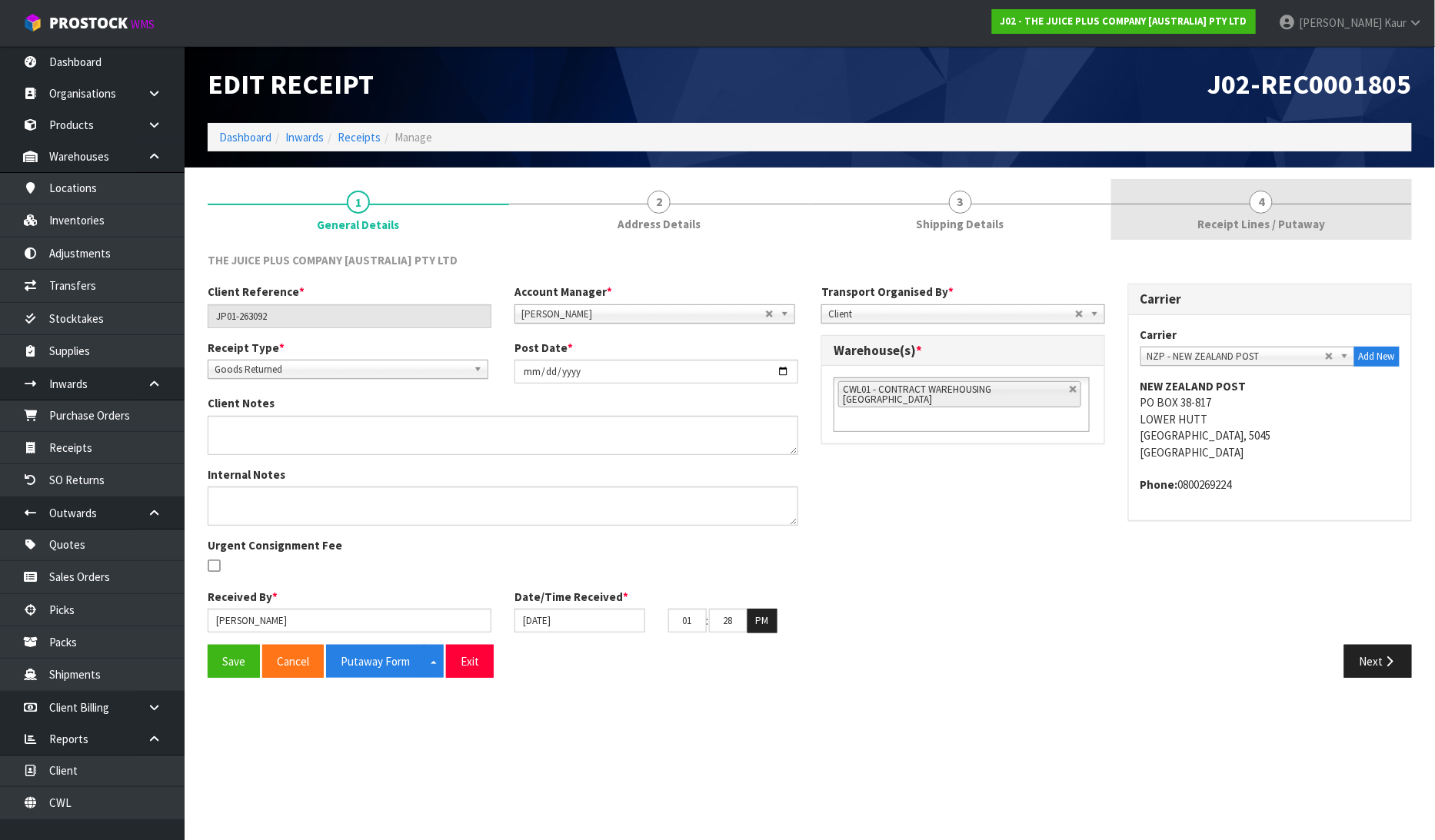
click at [1239, 216] on span "Receipt Lines / Putaway" at bounding box center [1261, 224] width 128 height 16
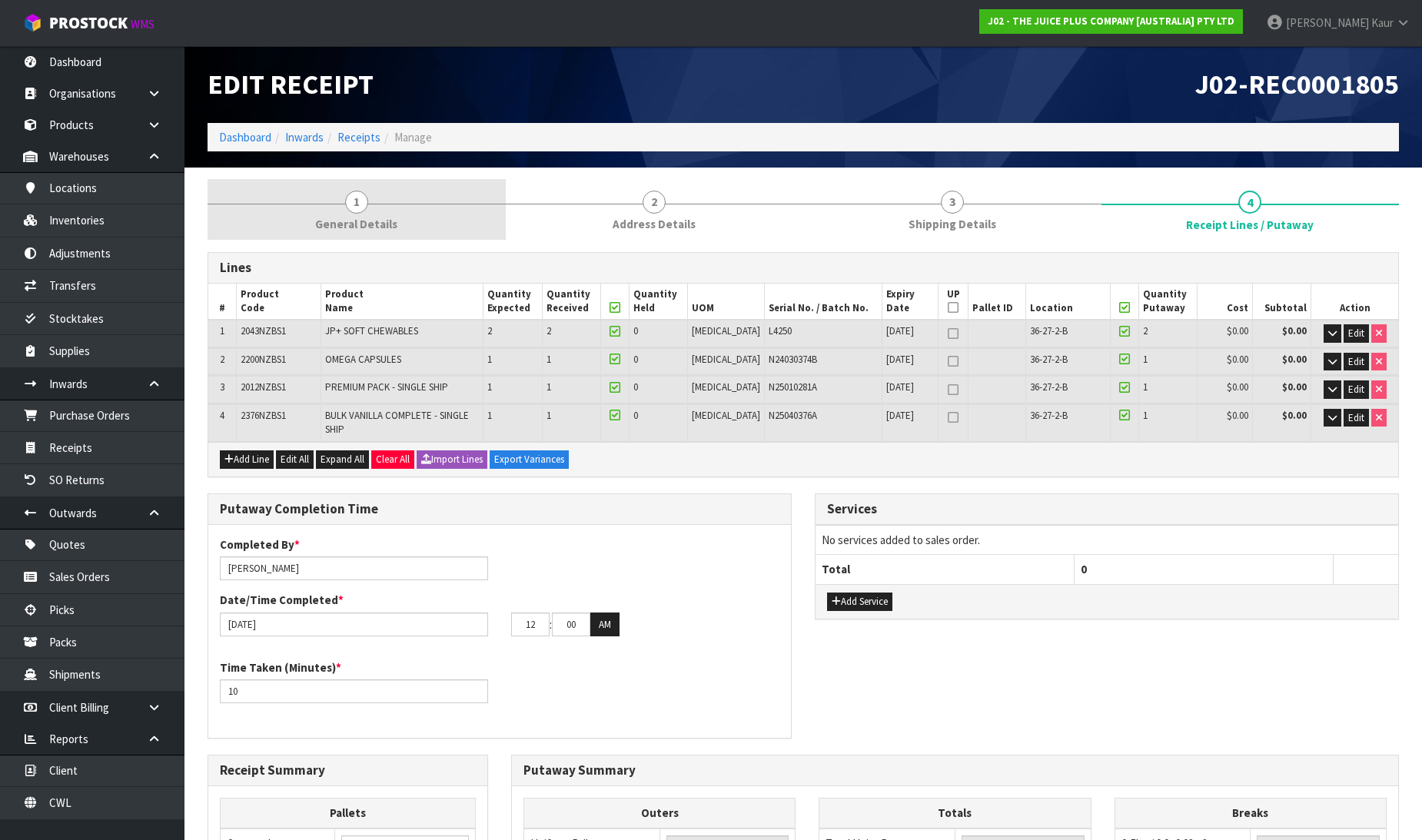
click at [336, 208] on link "1 General Details" at bounding box center [356, 209] width 298 height 60
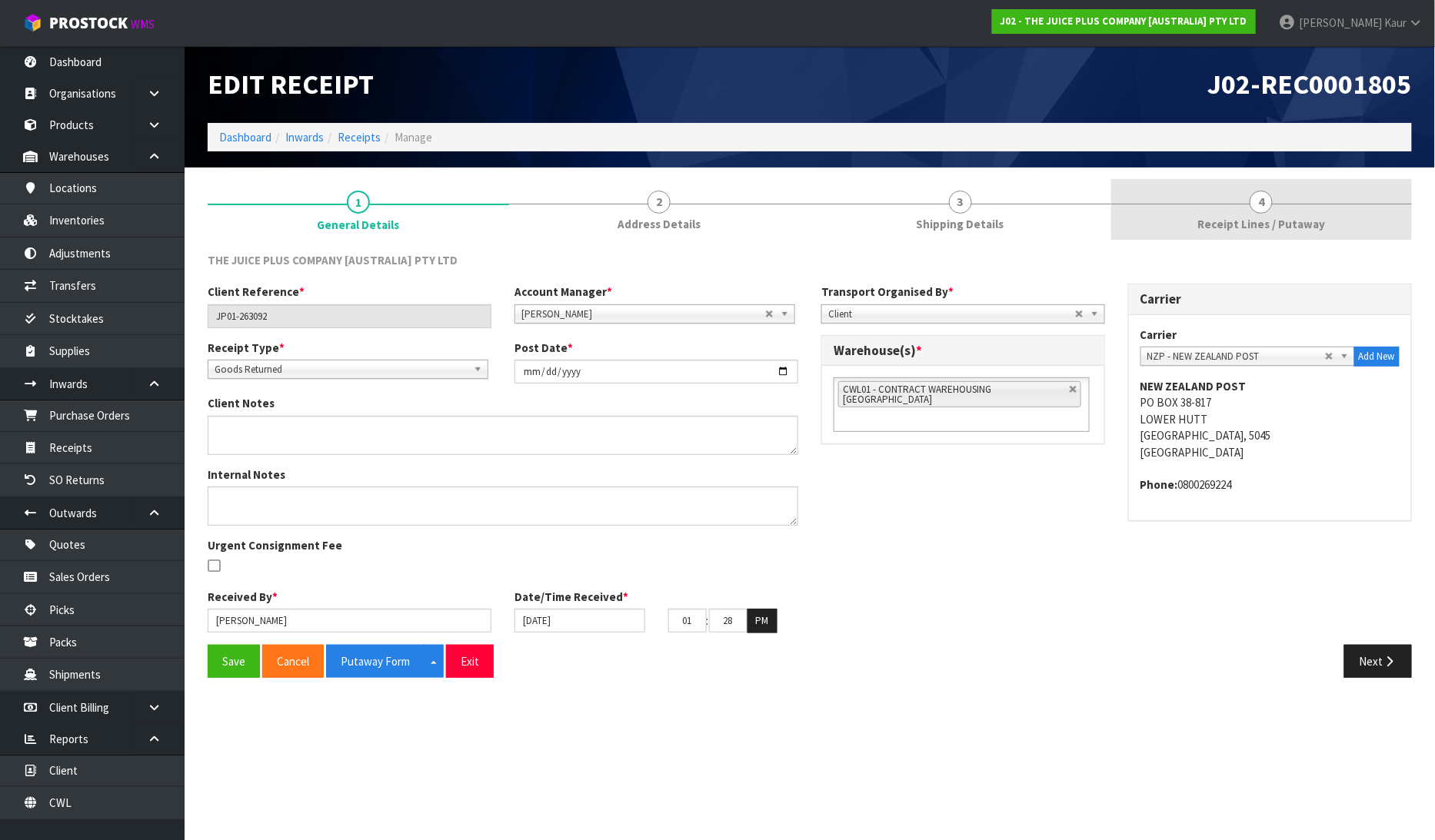
click at [1249, 219] on span "Receipt Lines / Putaway" at bounding box center [1261, 224] width 128 height 16
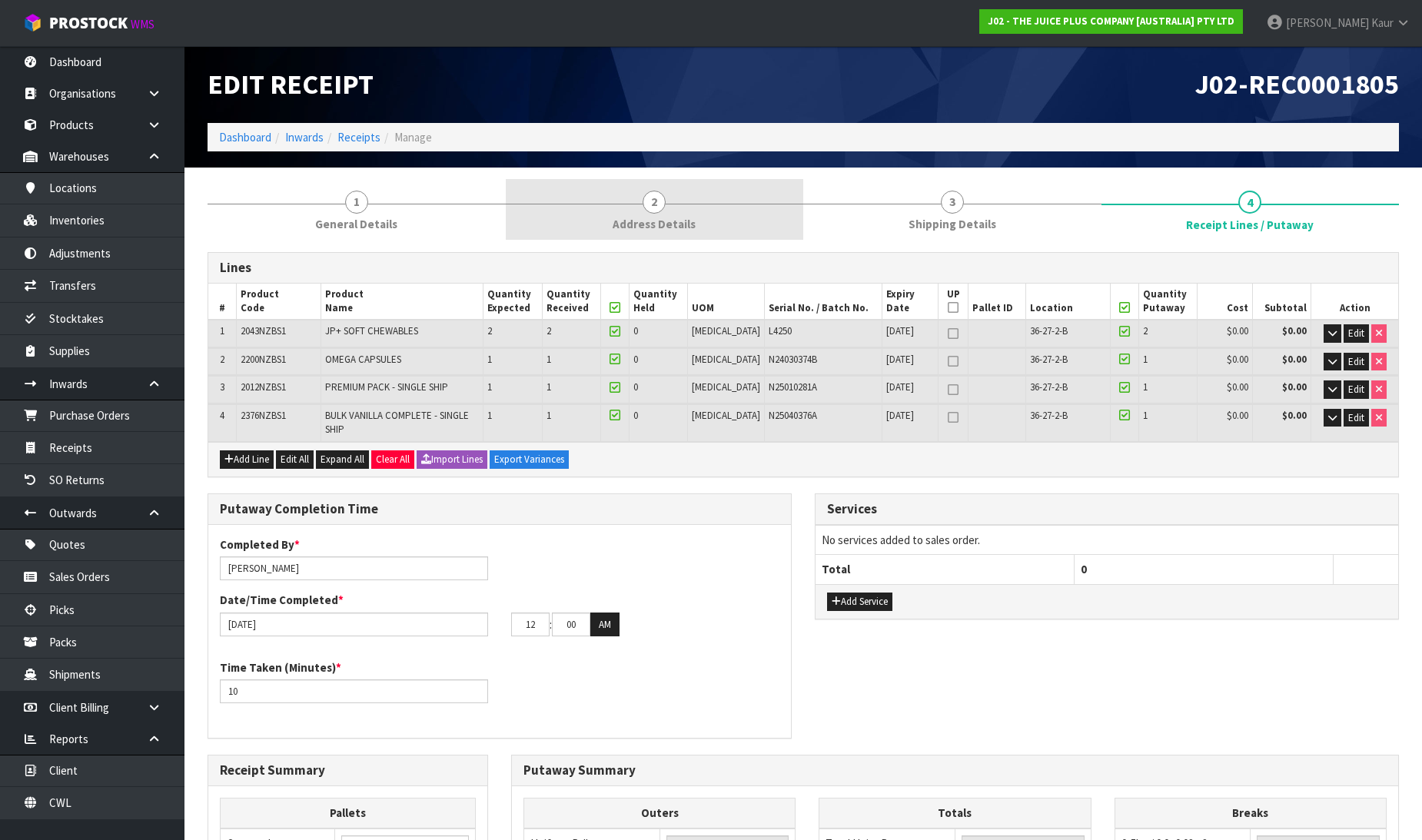
drag, startPoint x: 351, startPoint y: 195, endPoint x: 567, endPoint y: 190, distance: 216.1
click at [351, 195] on span "1" at bounding box center [356, 202] width 23 height 23
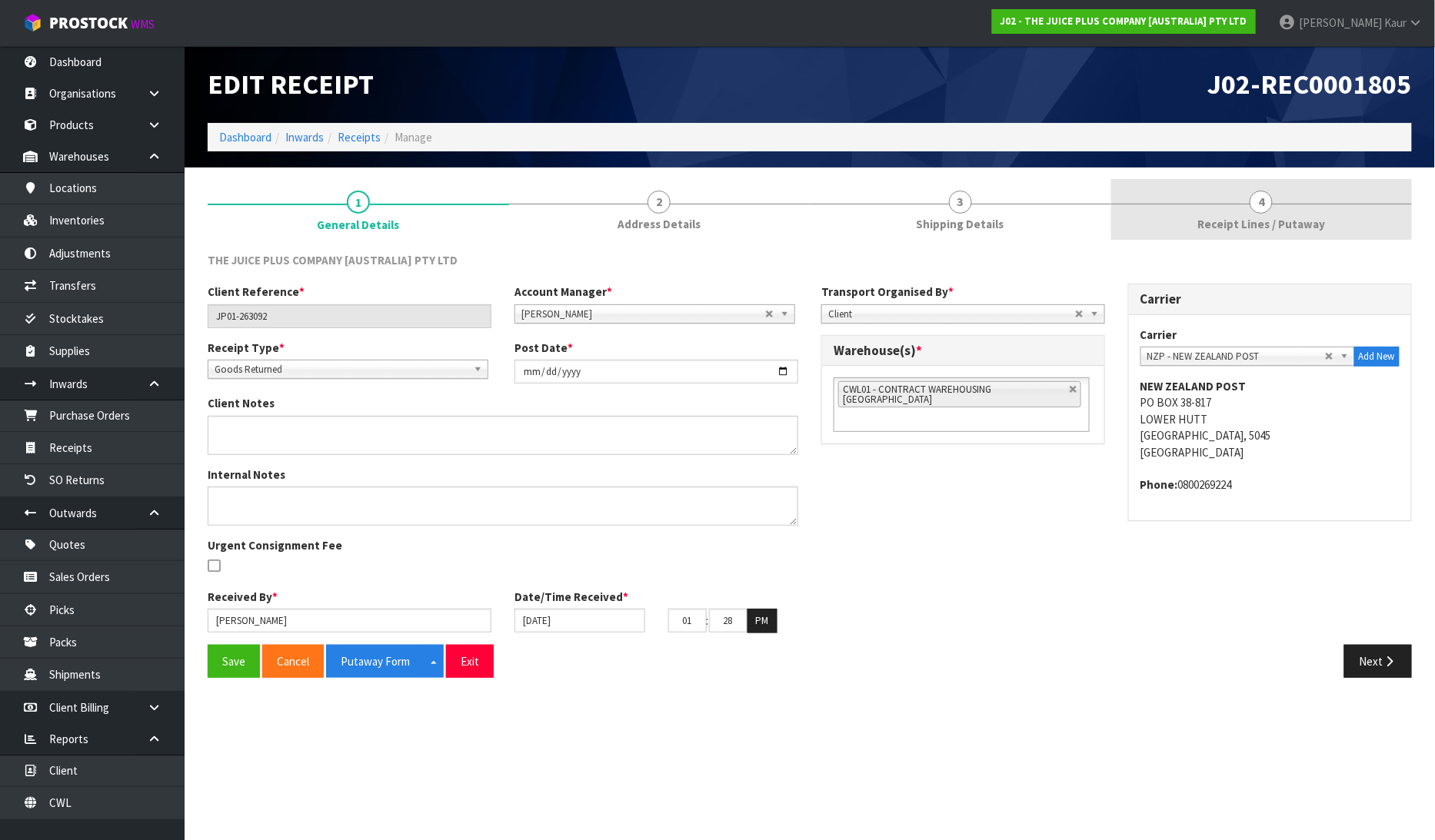
click at [1286, 197] on link "4 Receipt Lines / Putaway" at bounding box center [1261, 209] width 302 height 60
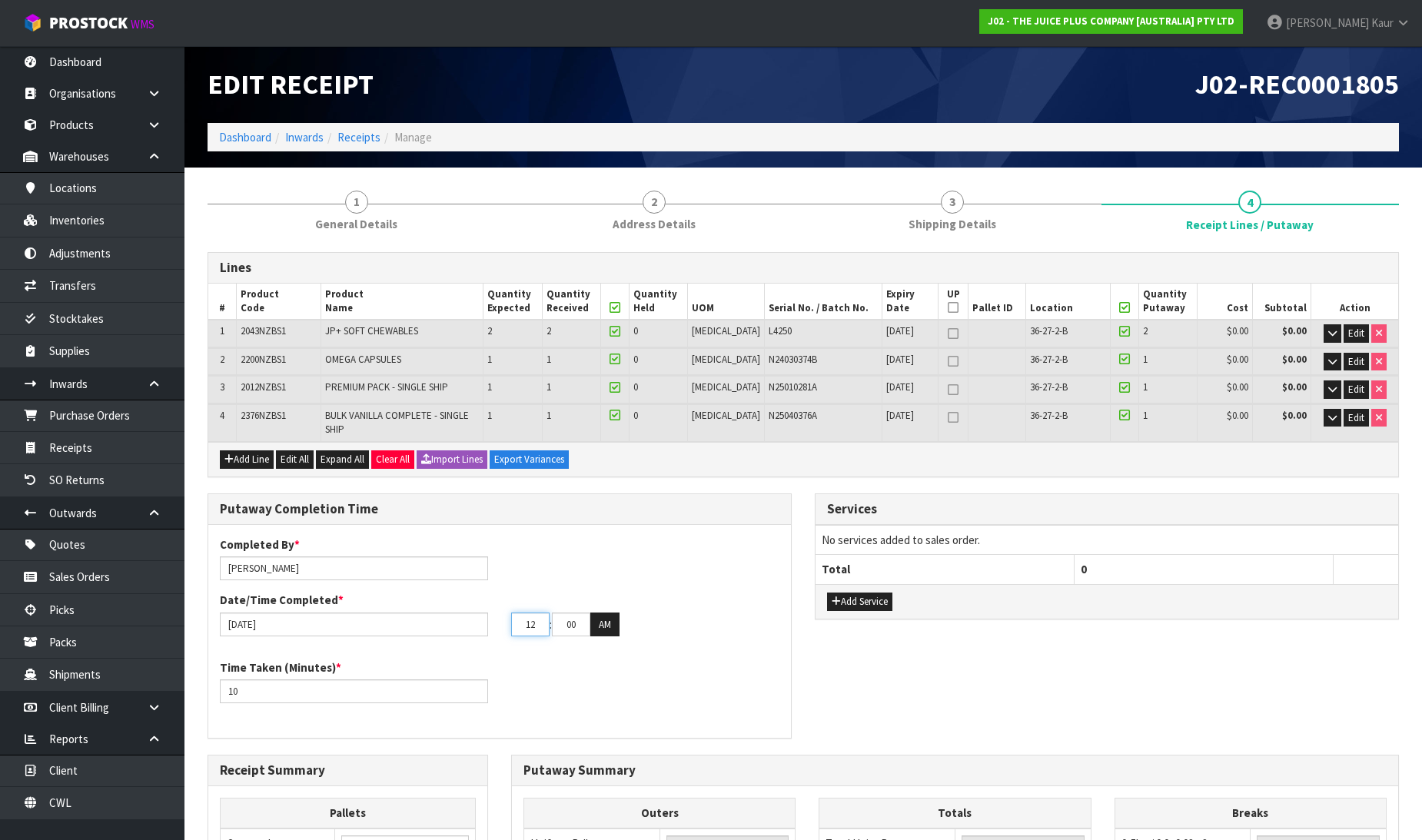
drag, startPoint x: 525, startPoint y: 618, endPoint x: 508, endPoint y: 618, distance: 17.0
click at [508, 618] on div "12 : 00 : 00 AM" at bounding box center [646, 625] width 291 height 25
type input "01"
click at [556, 613] on input "00" at bounding box center [571, 625] width 39 height 24
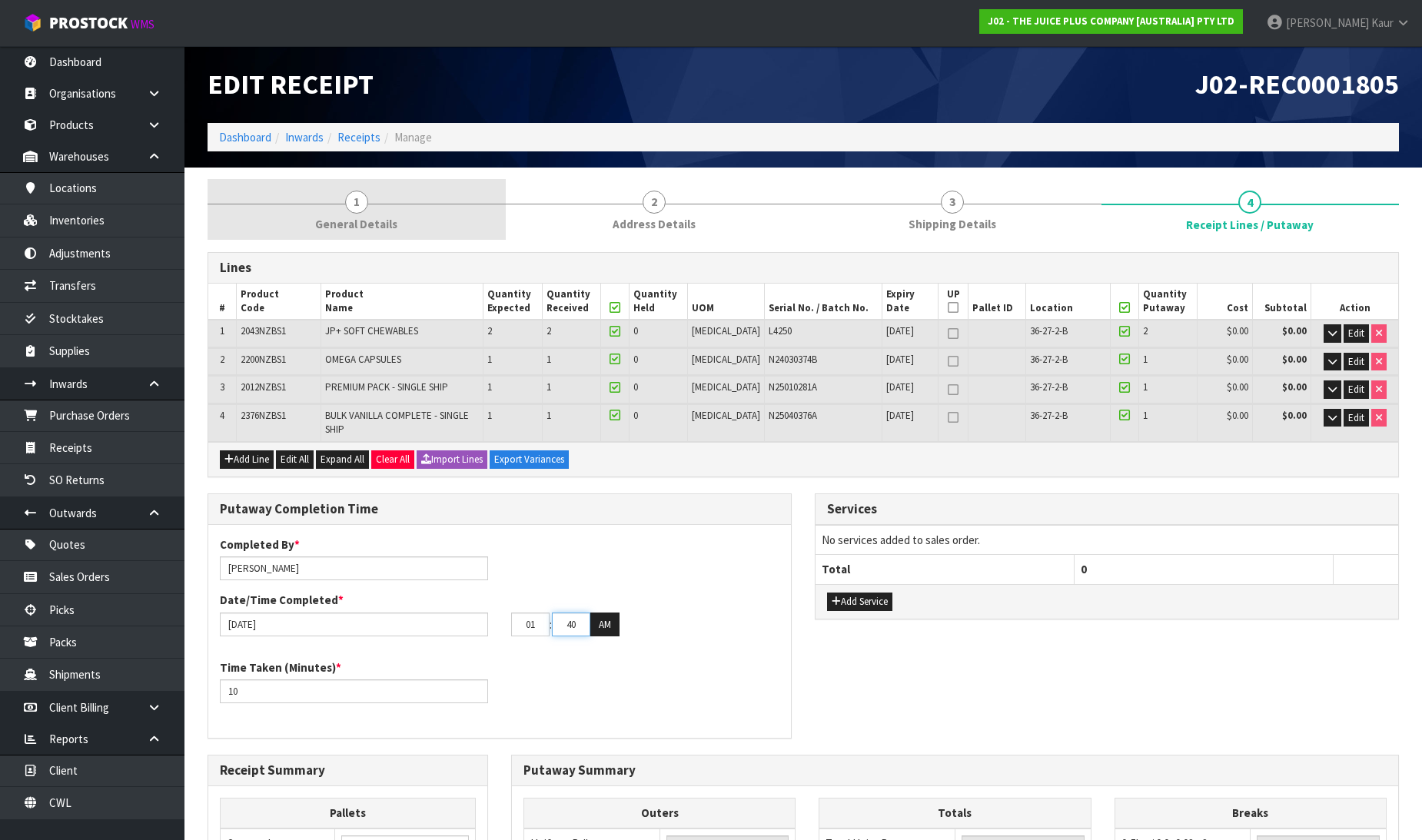
type input "40"
click at [365, 212] on link "1 General Details" at bounding box center [356, 209] width 298 height 60
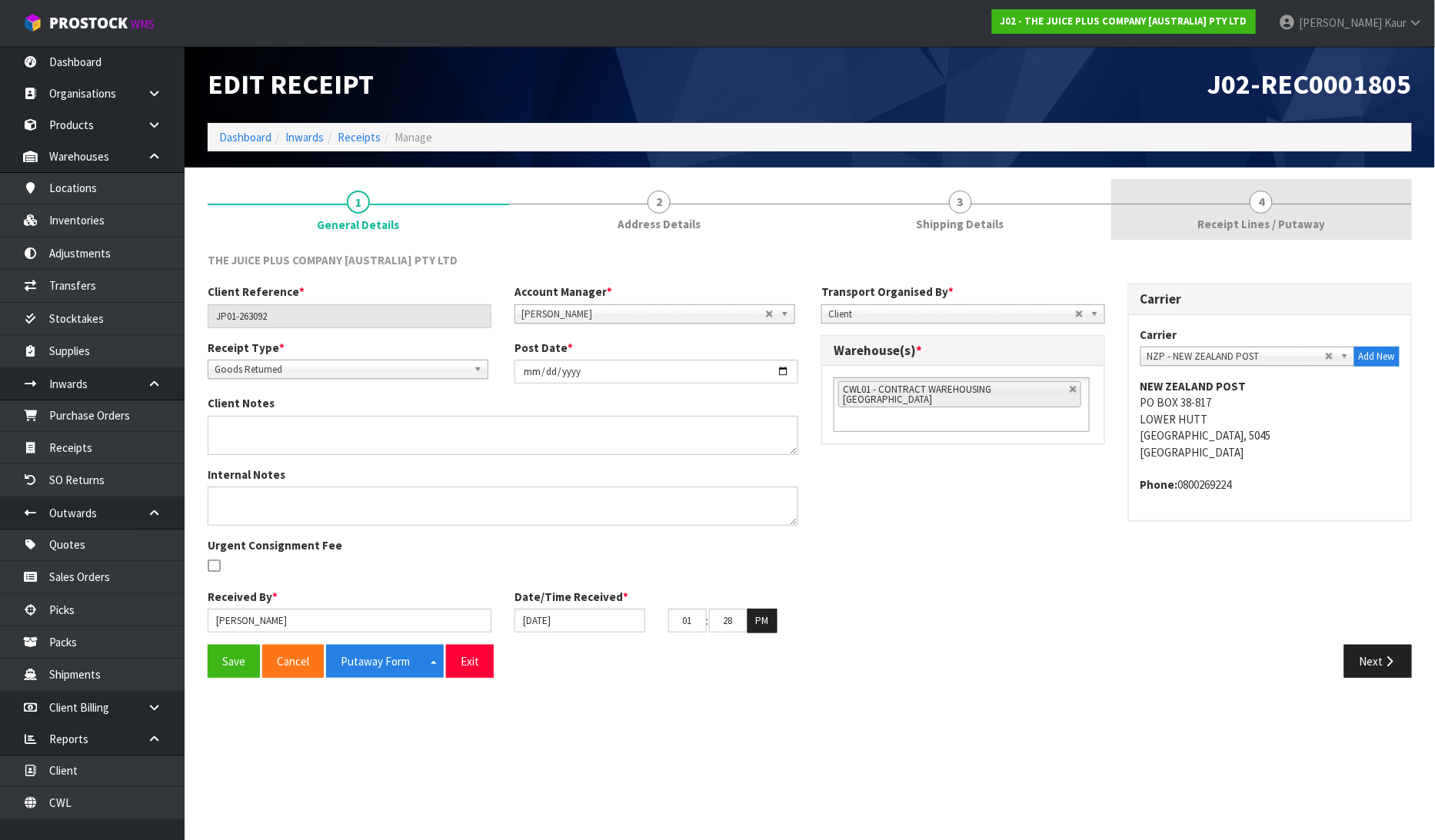
click at [1260, 206] on span "4" at bounding box center [1261, 202] width 23 height 23
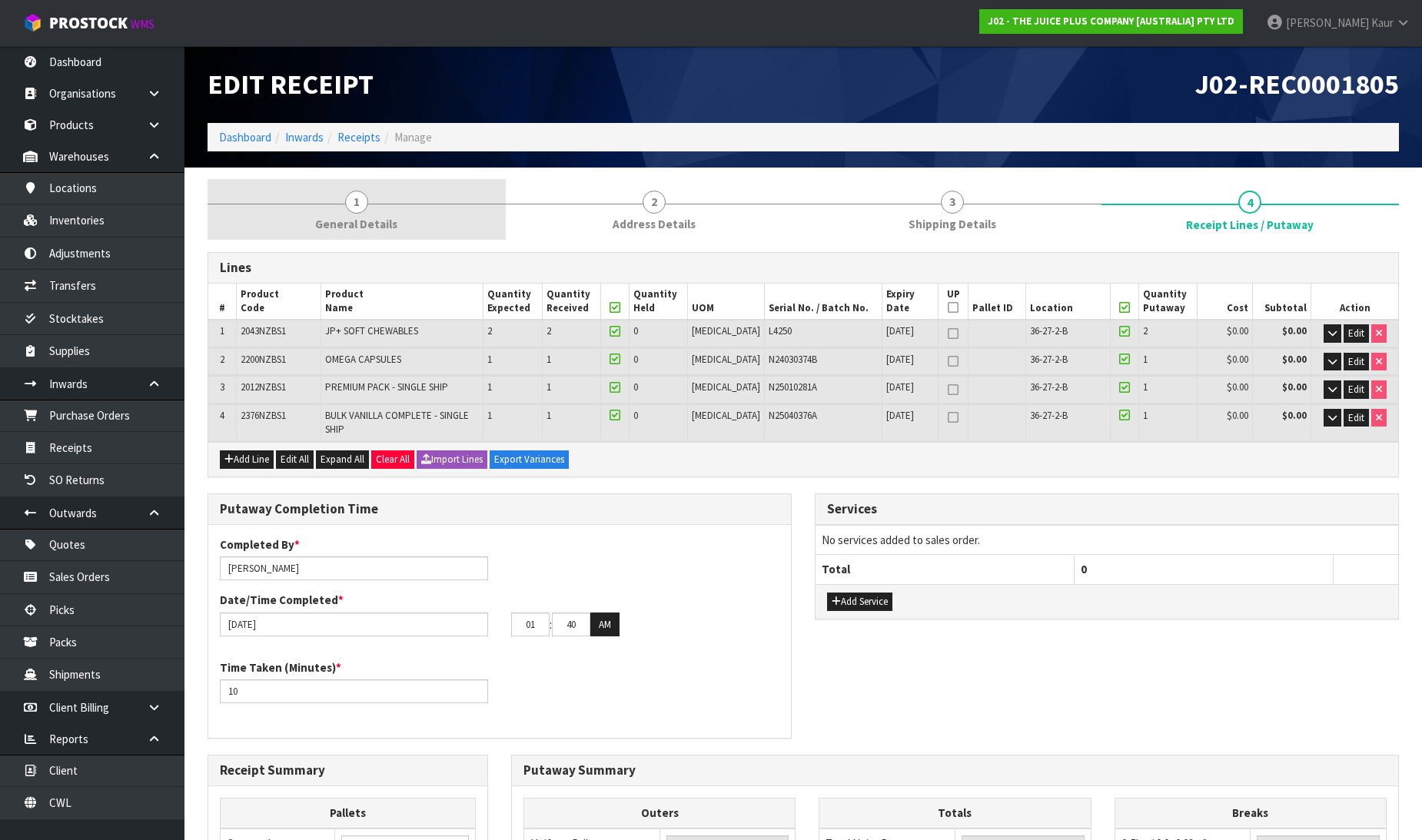
click at [379, 225] on span "General Details" at bounding box center [356, 224] width 82 height 16
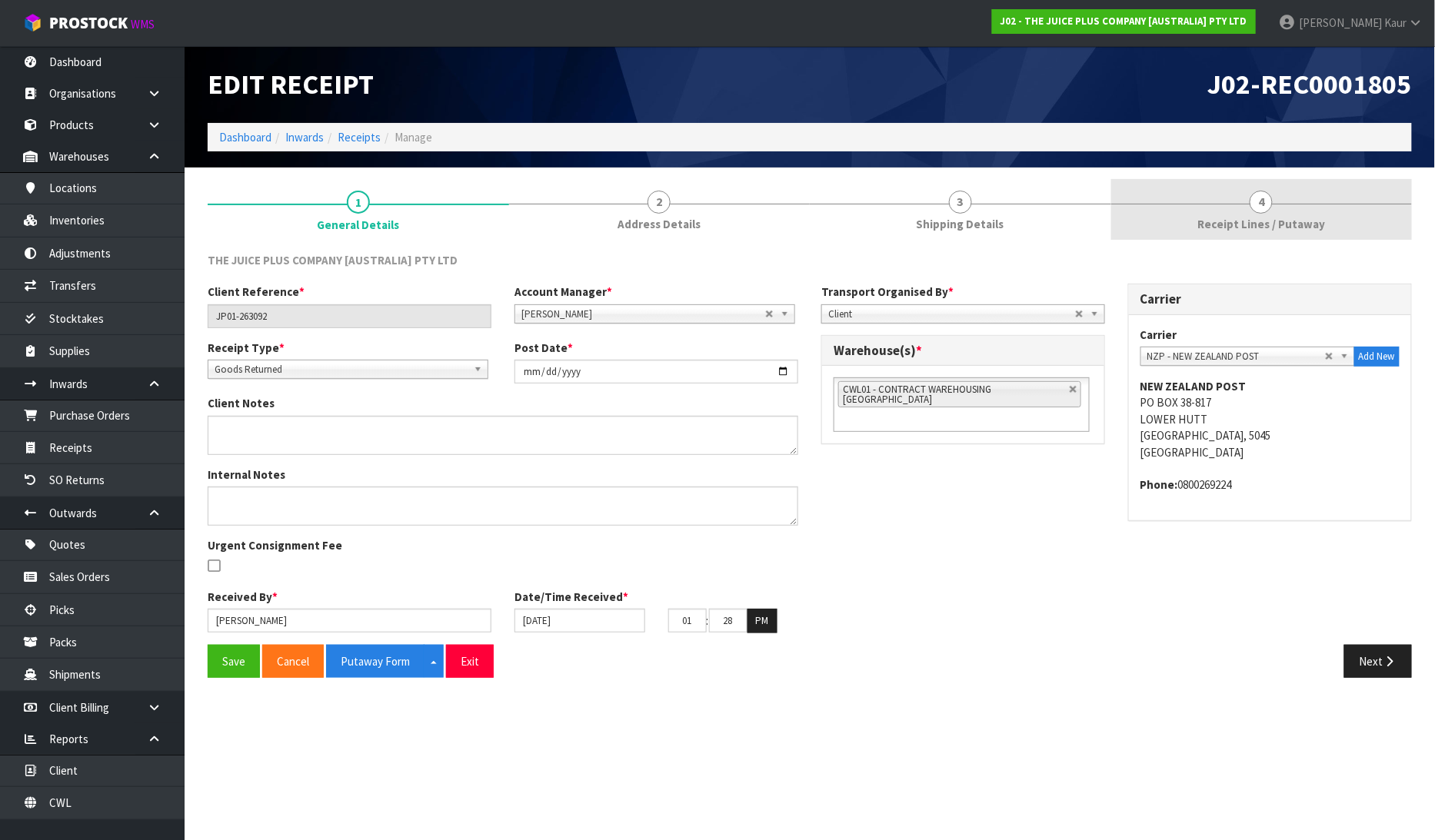
click at [1250, 232] on link "4 Receipt Lines / Putaway" at bounding box center [1261, 209] width 302 height 60
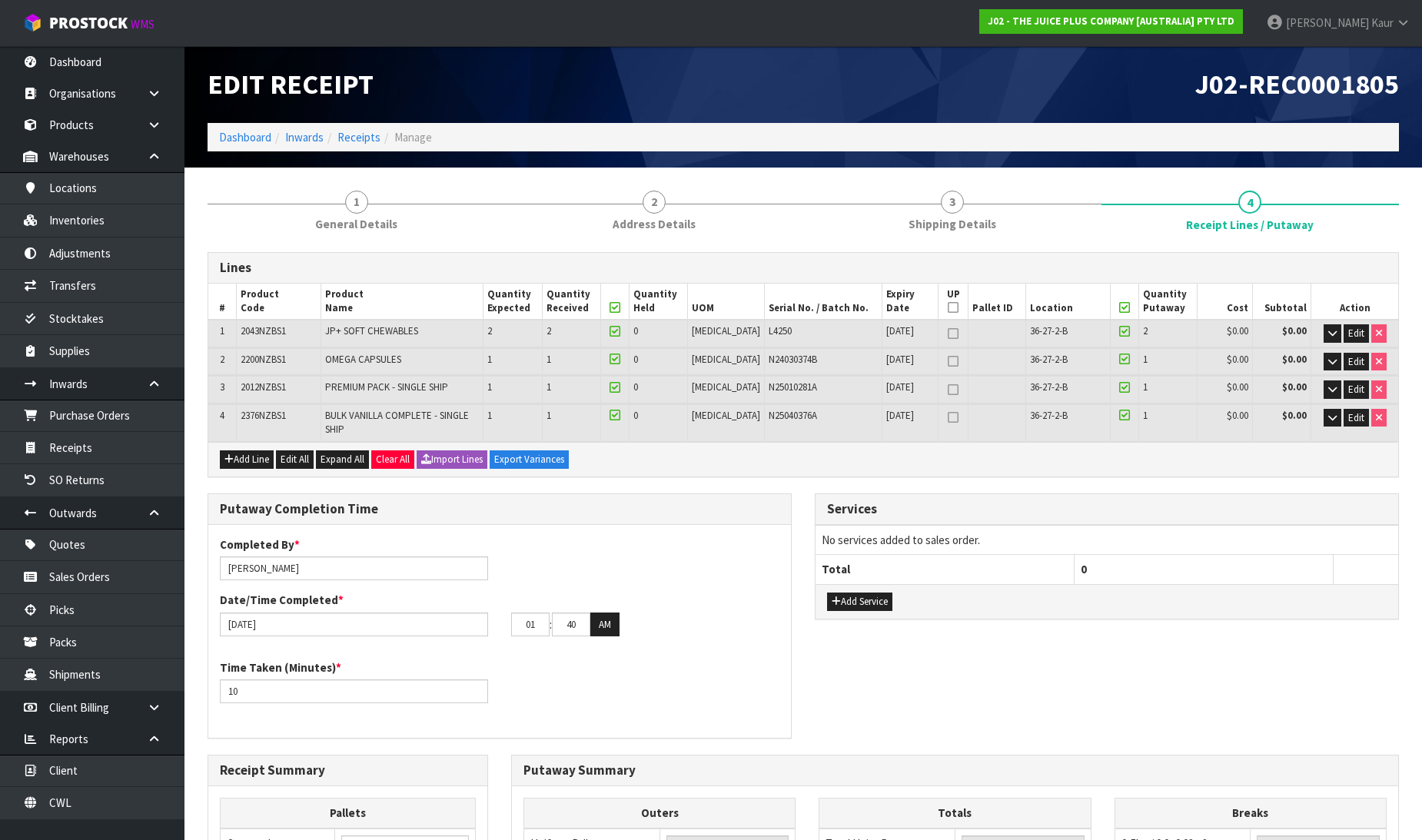
click at [1066, 79] on h1 "J02-REC0001805" at bounding box center [1107, 84] width 584 height 31
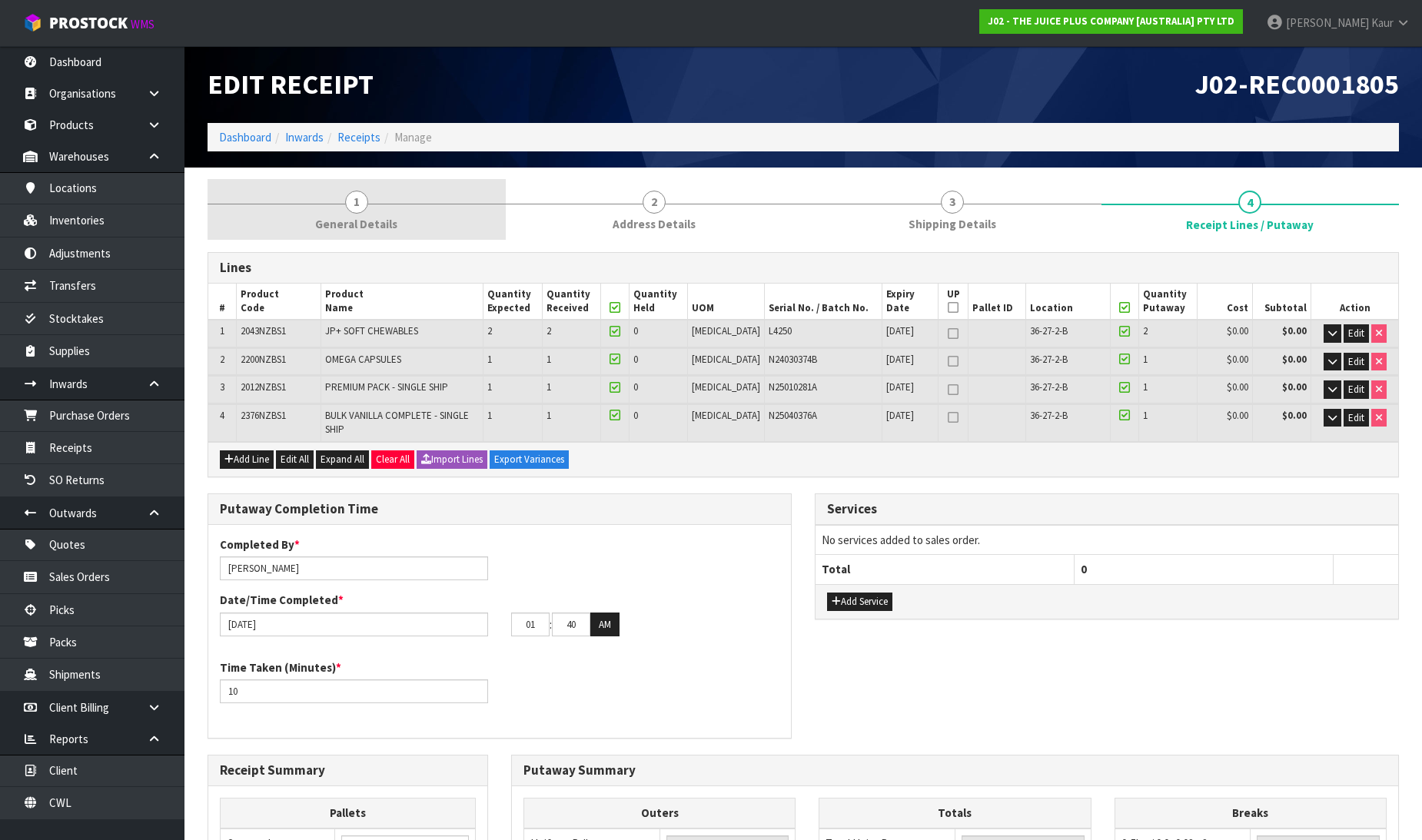
click at [337, 224] on span "General Details" at bounding box center [356, 224] width 82 height 16
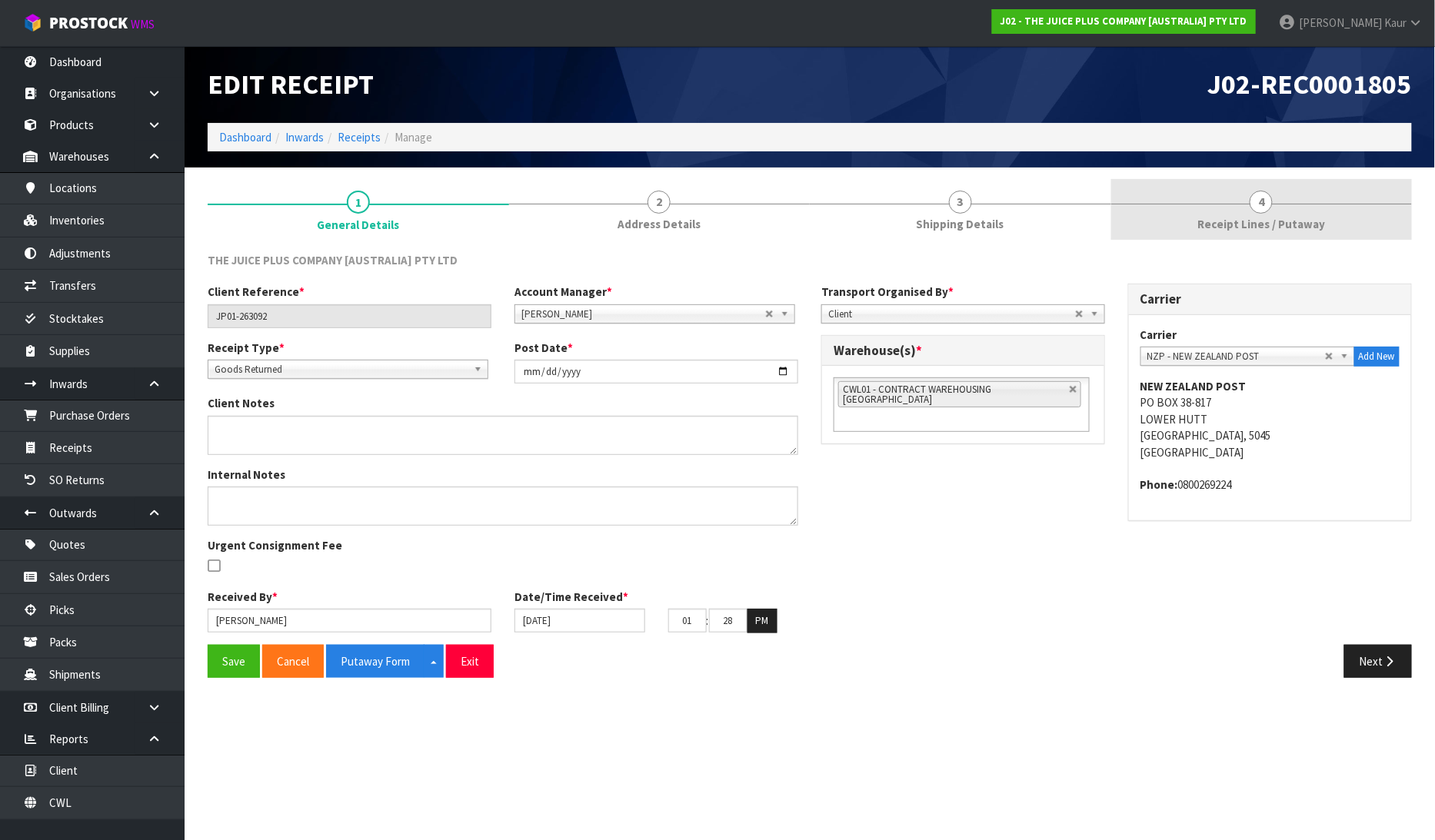
click at [1279, 206] on link "4 Receipt Lines / Putaway" at bounding box center [1261, 209] width 302 height 60
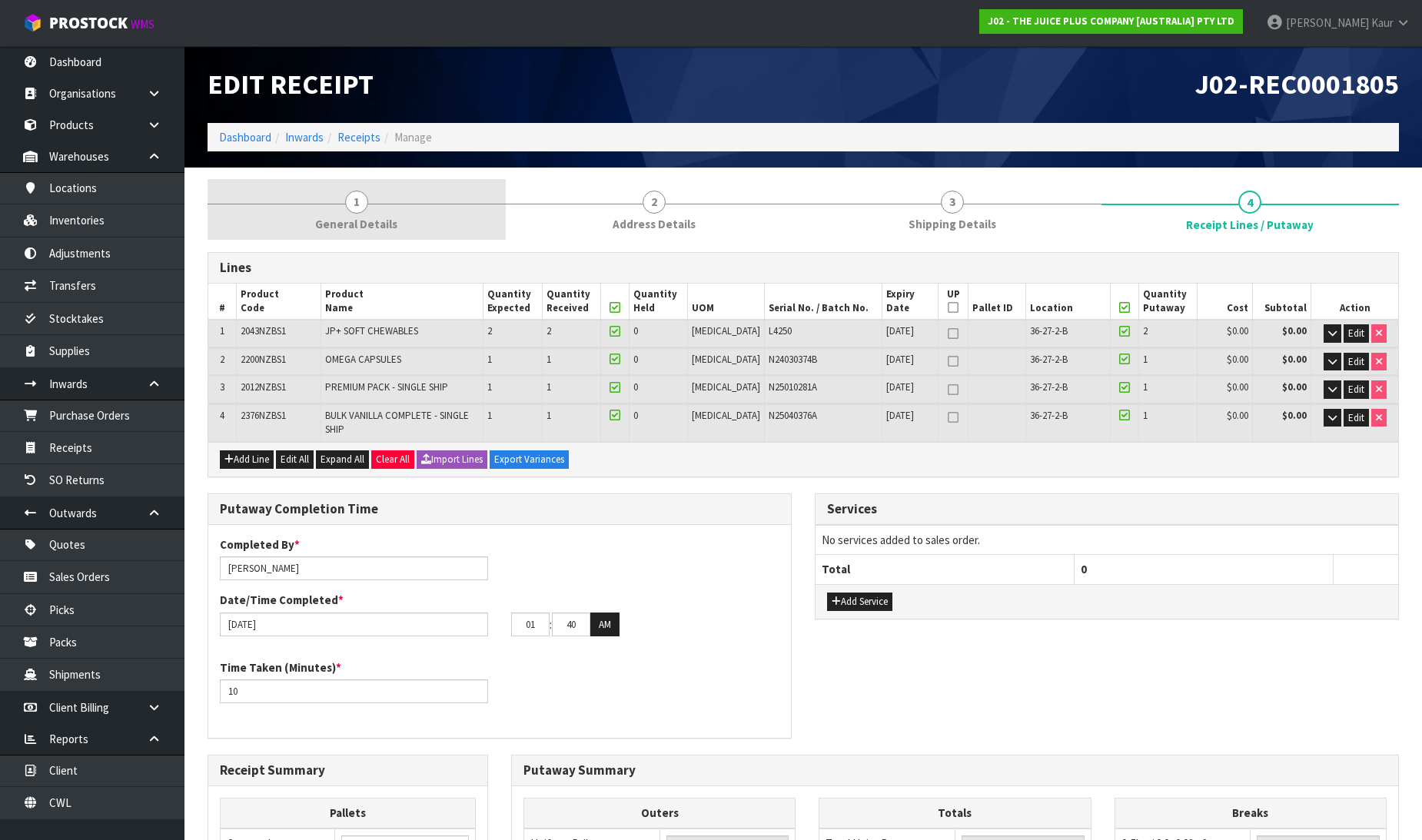
click at [360, 204] on span "1" at bounding box center [356, 202] width 23 height 23
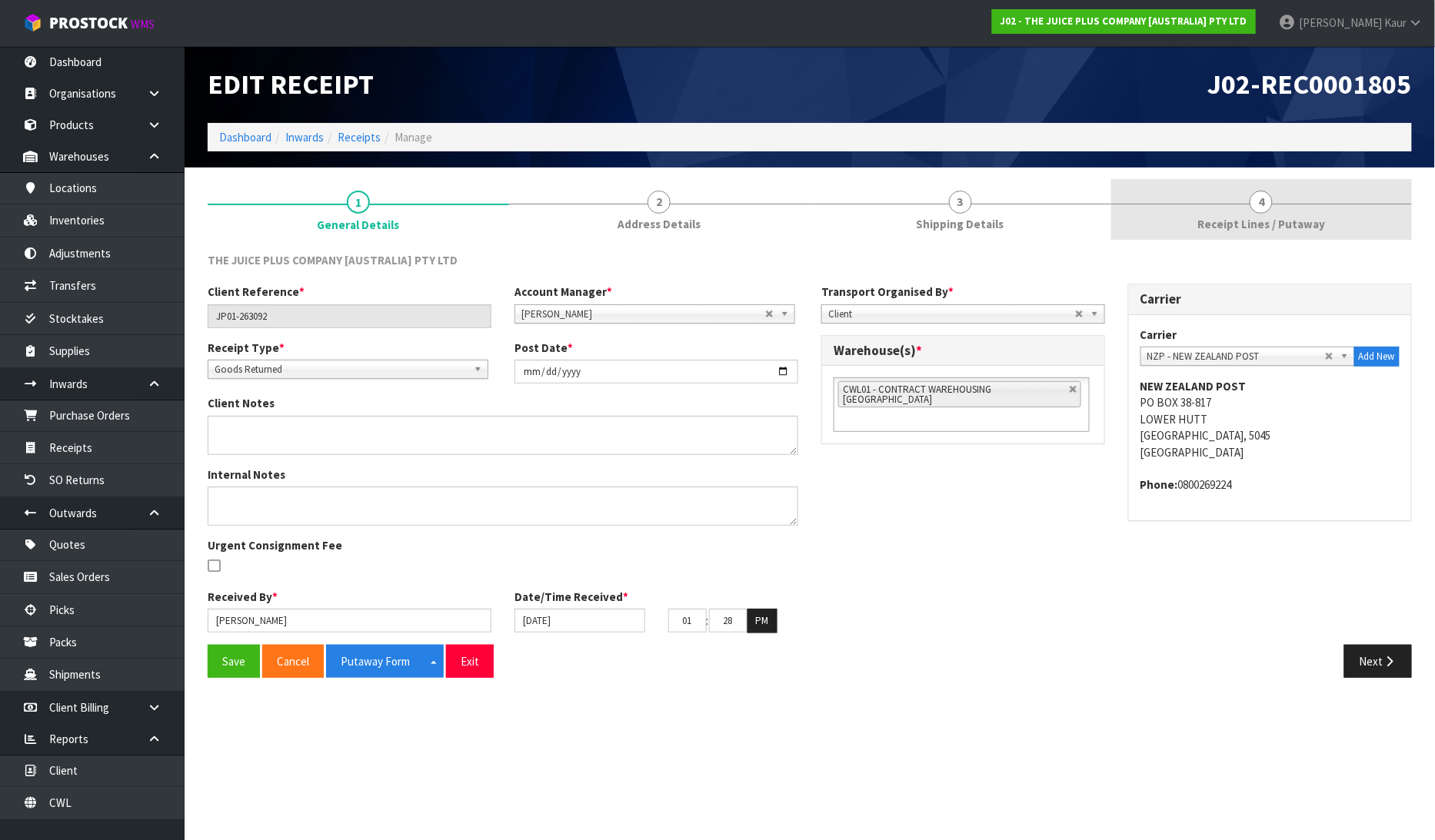
click at [1275, 212] on link "4 Receipt Lines / Putaway" at bounding box center [1261, 209] width 302 height 60
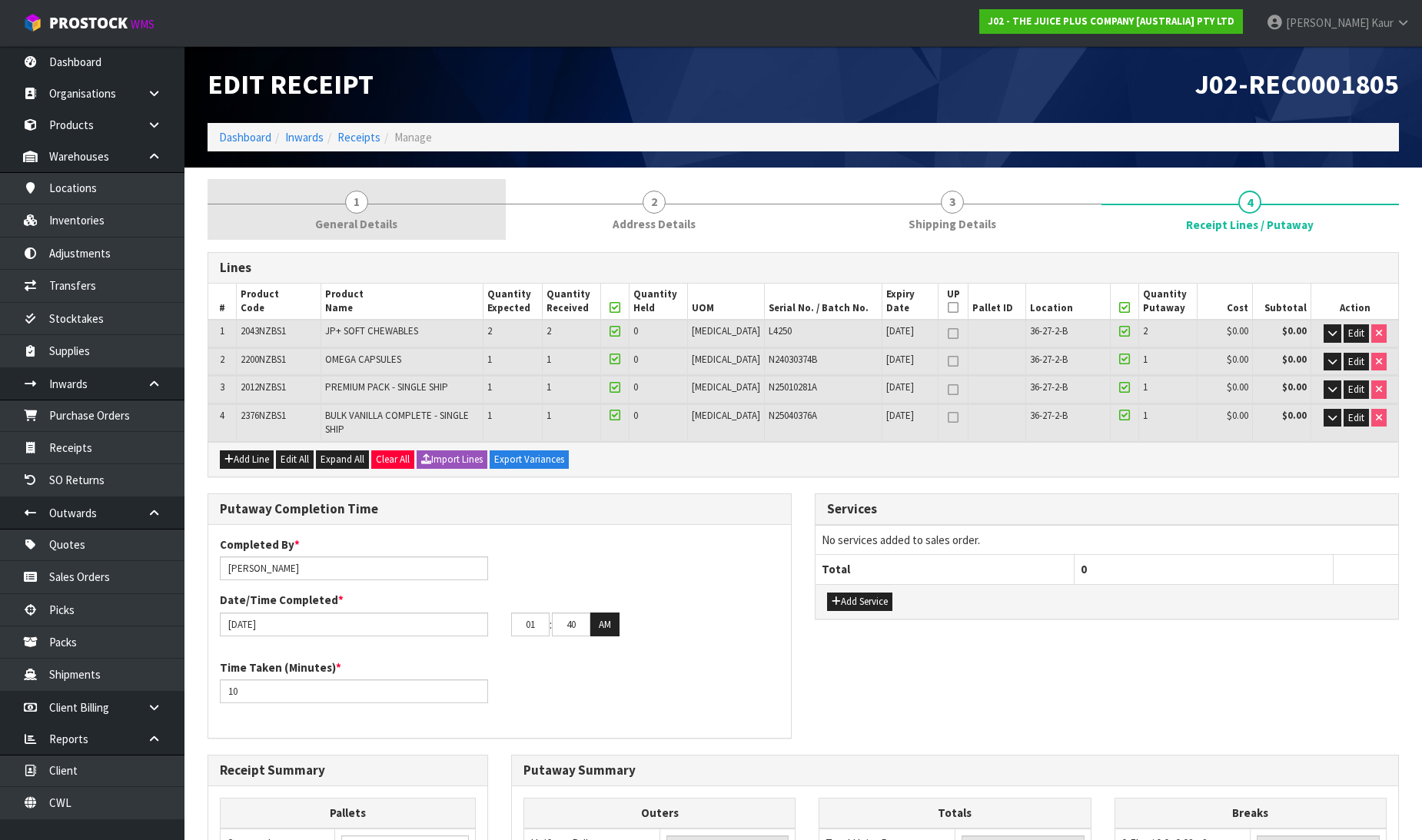
click at [339, 209] on link "1 General Details" at bounding box center [356, 209] width 298 height 60
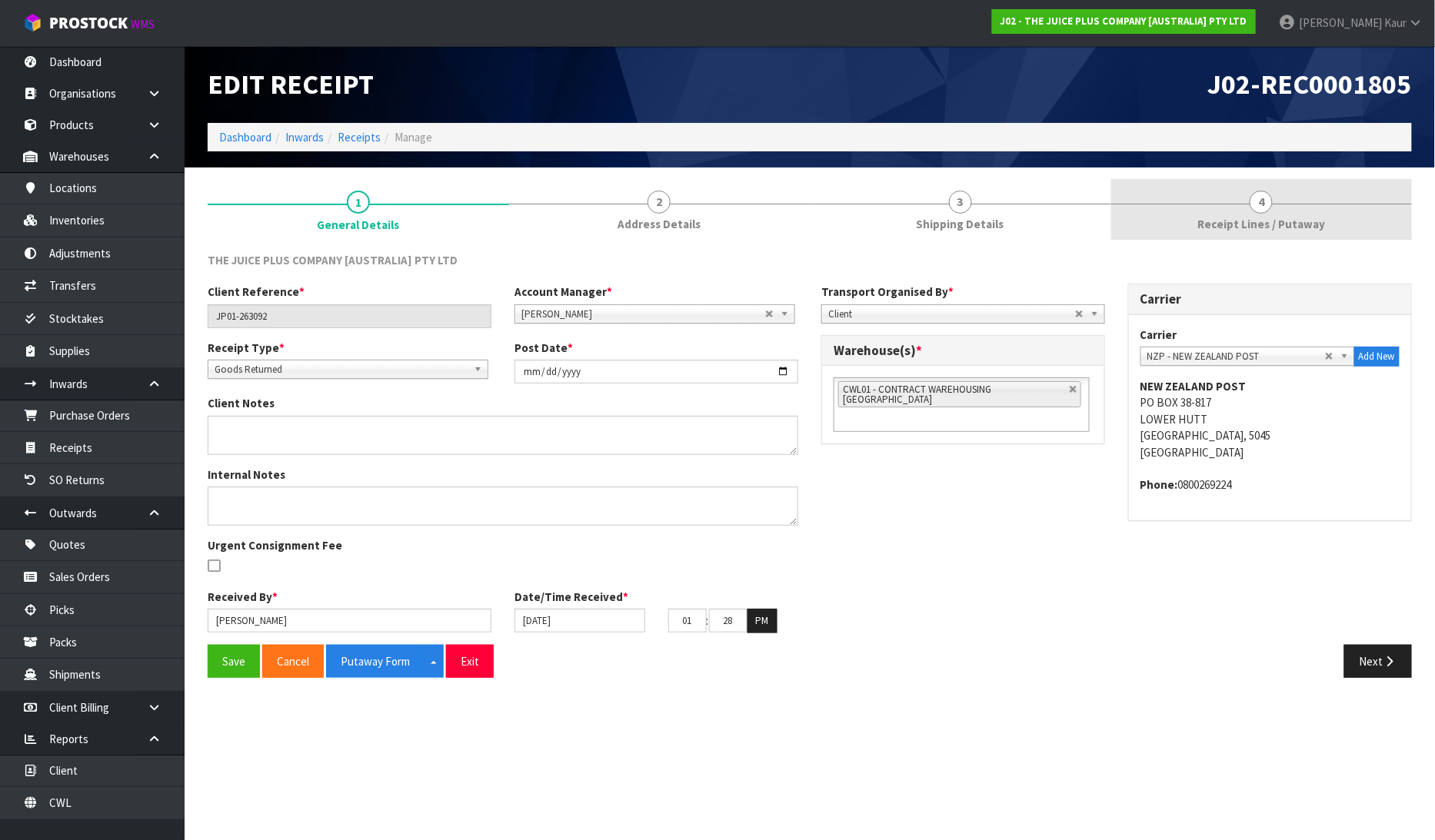
click at [1295, 216] on span "Receipt Lines / Putaway" at bounding box center [1261, 224] width 128 height 16
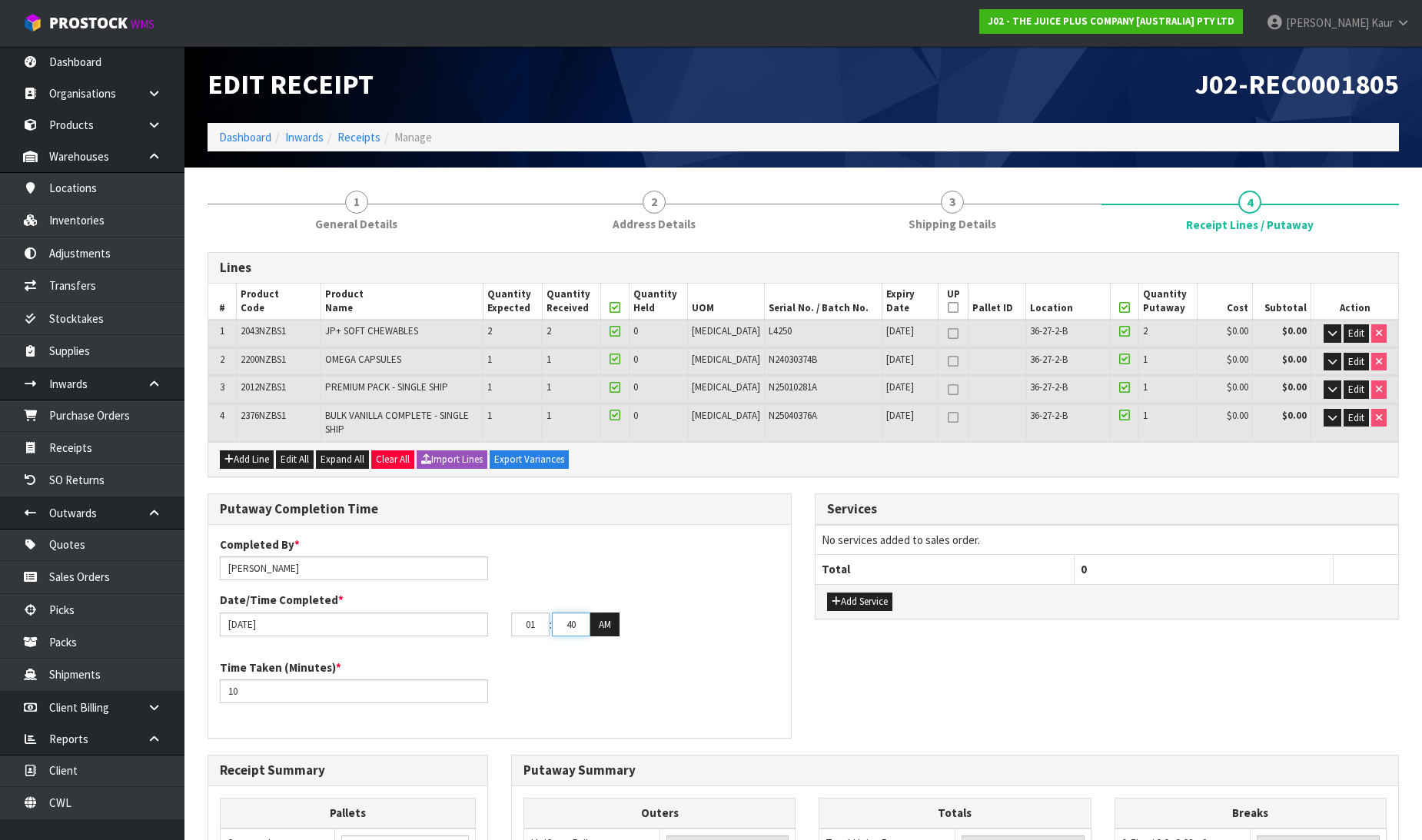
drag, startPoint x: 579, startPoint y: 613, endPoint x: 549, endPoint y: 611, distance: 30.1
click at [549, 613] on tr "01 : 40 : 00 AM" at bounding box center [566, 625] width 108 height 25
type input "42"
click at [615, 613] on button "AM" at bounding box center [605, 625] width 29 height 25
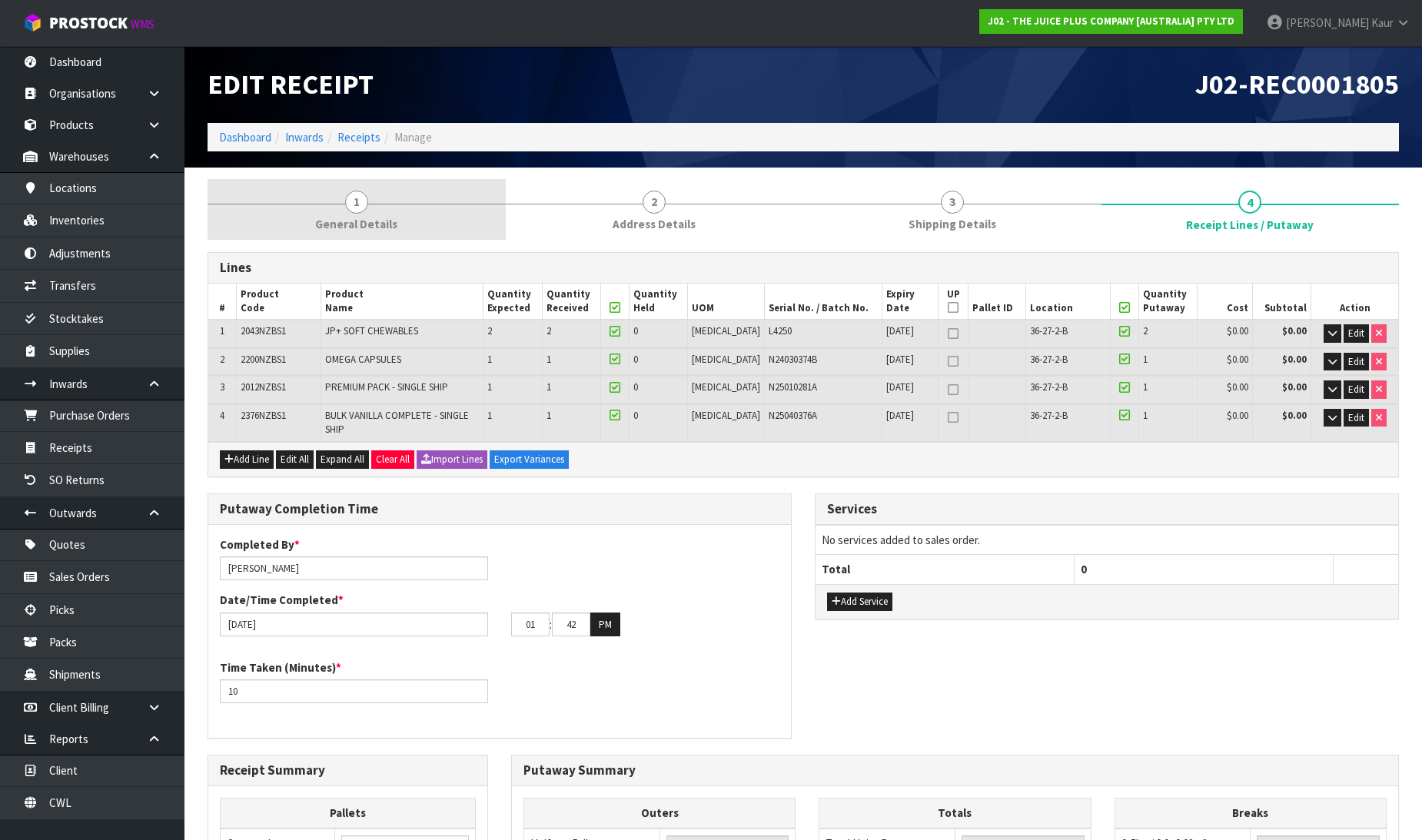
click at [375, 211] on link "1 General Details" at bounding box center [356, 209] width 298 height 60
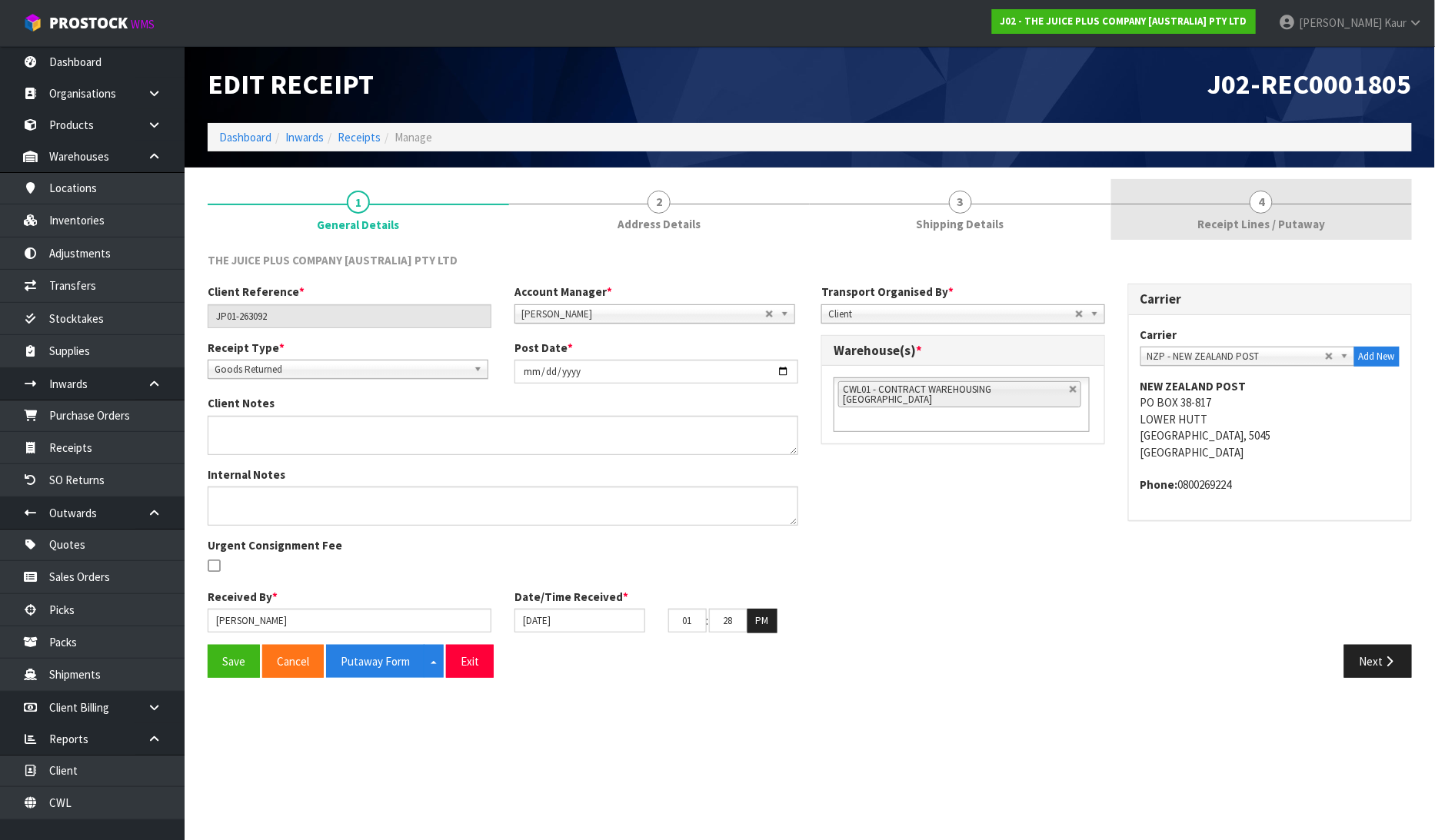
click at [1281, 211] on link "4 Receipt Lines / Putaway" at bounding box center [1261, 209] width 302 height 60
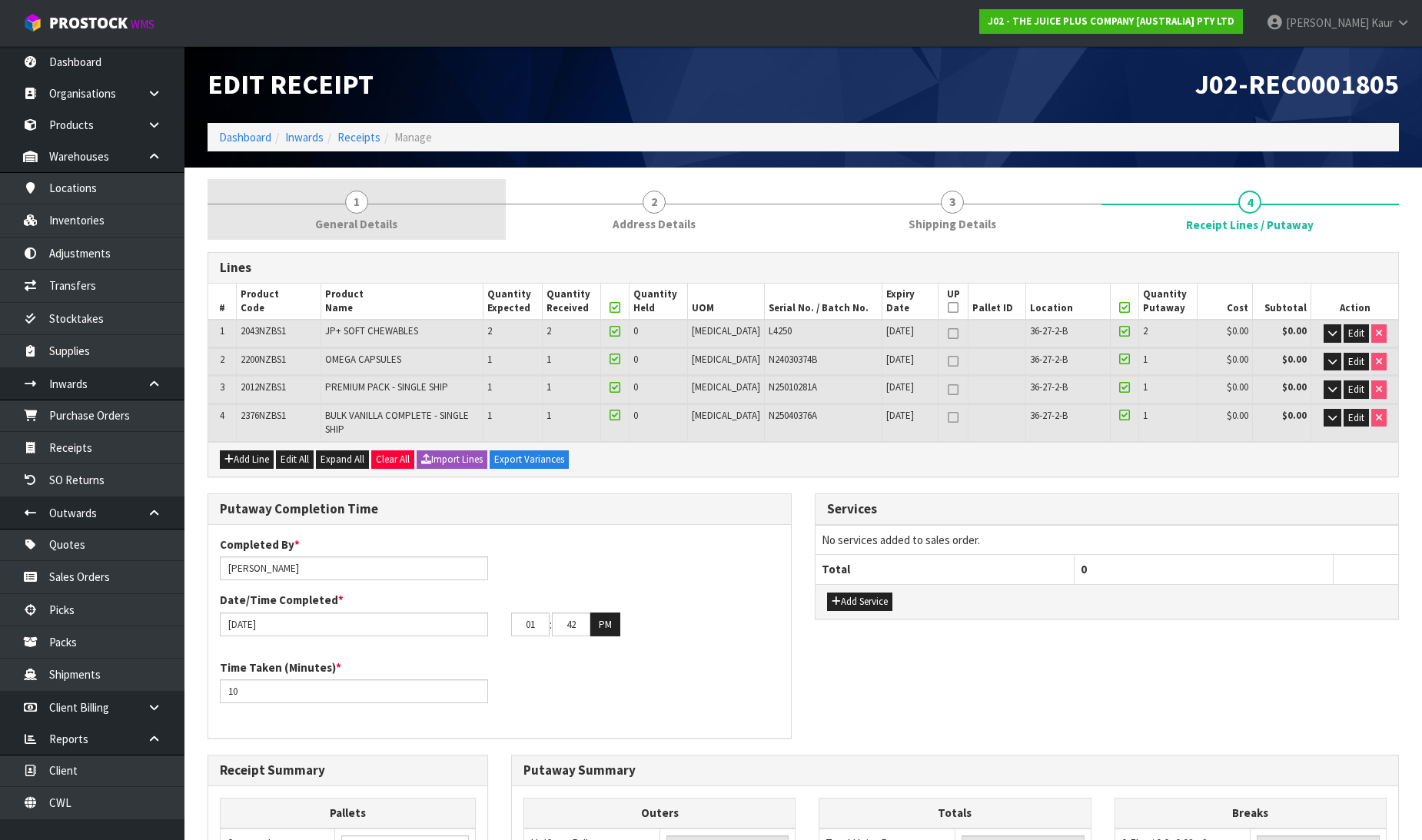
click at [360, 224] on span "General Details" at bounding box center [356, 224] width 82 height 16
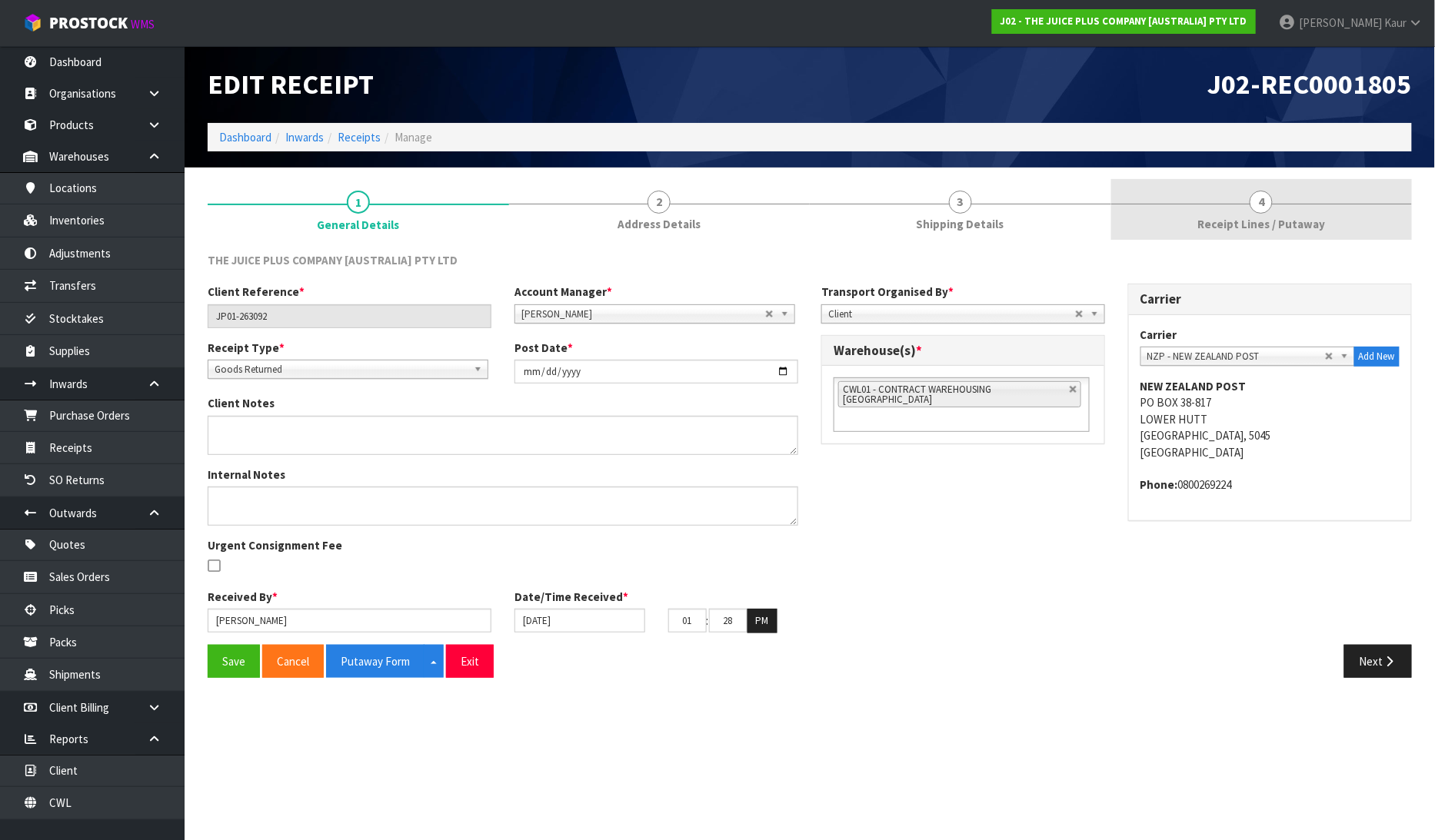
click at [1285, 228] on span "Receipt Lines / Putaway" at bounding box center [1261, 224] width 128 height 16
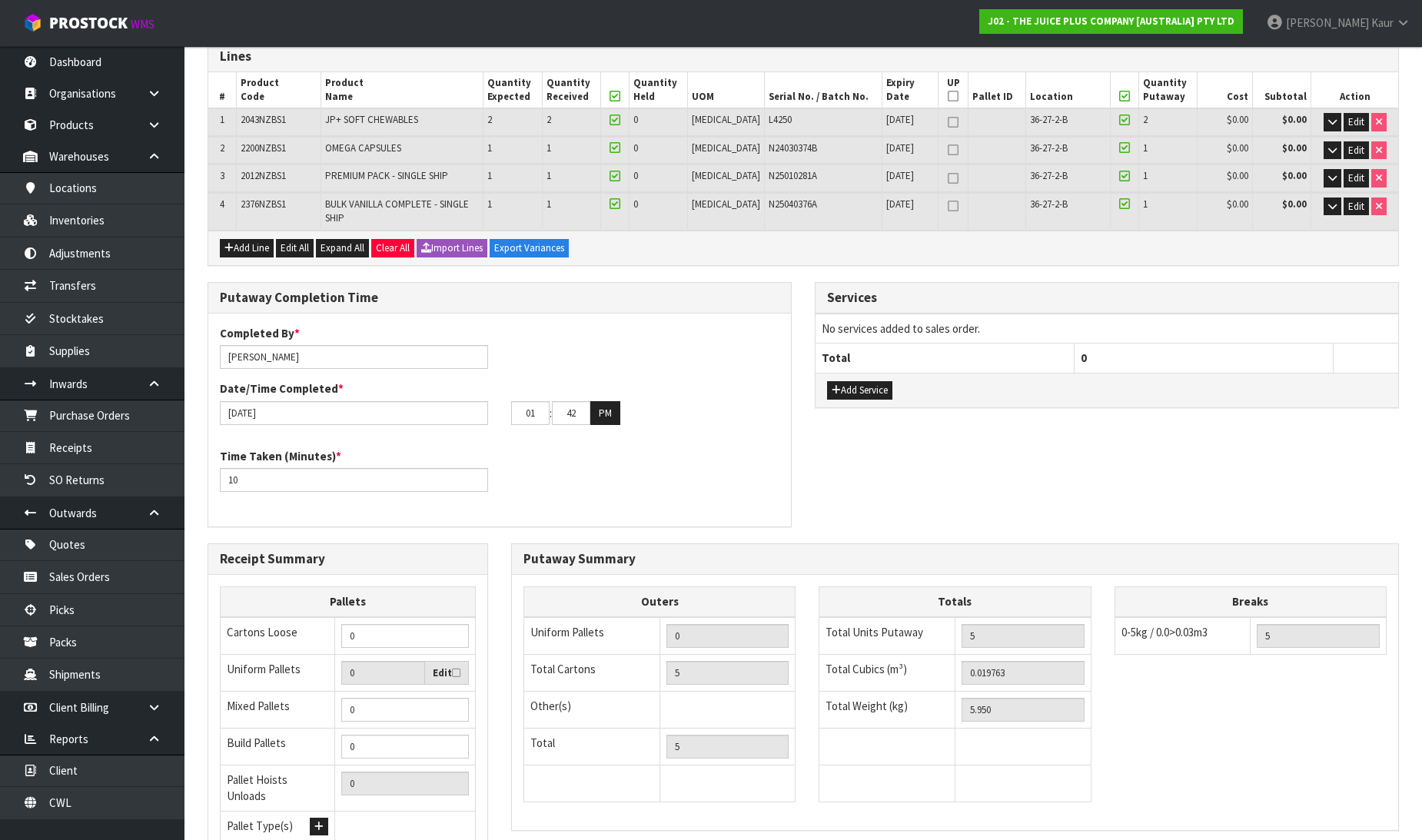
scroll to position [335, 0]
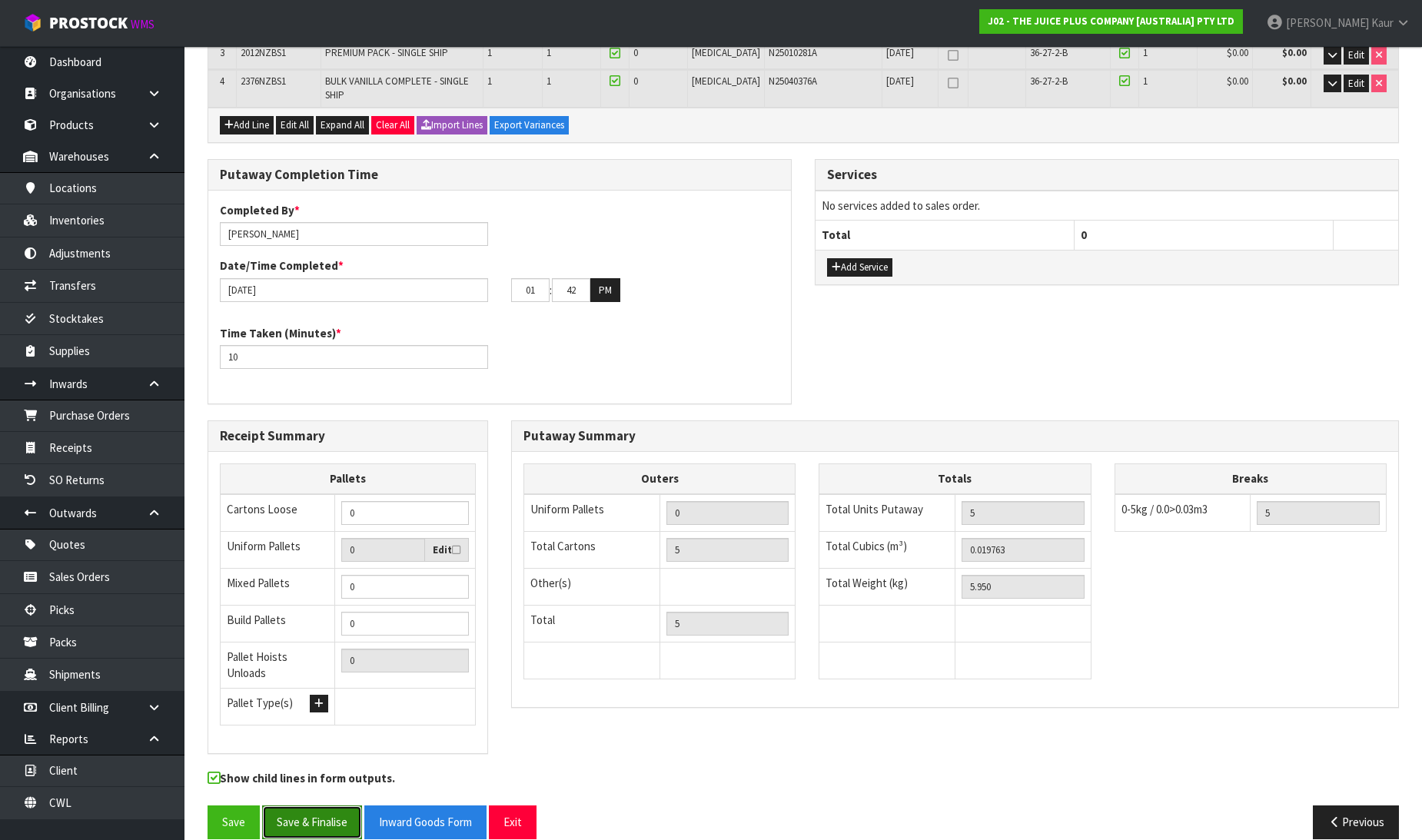
click at [292, 806] on button "Save & Finalise" at bounding box center [312, 822] width 100 height 33
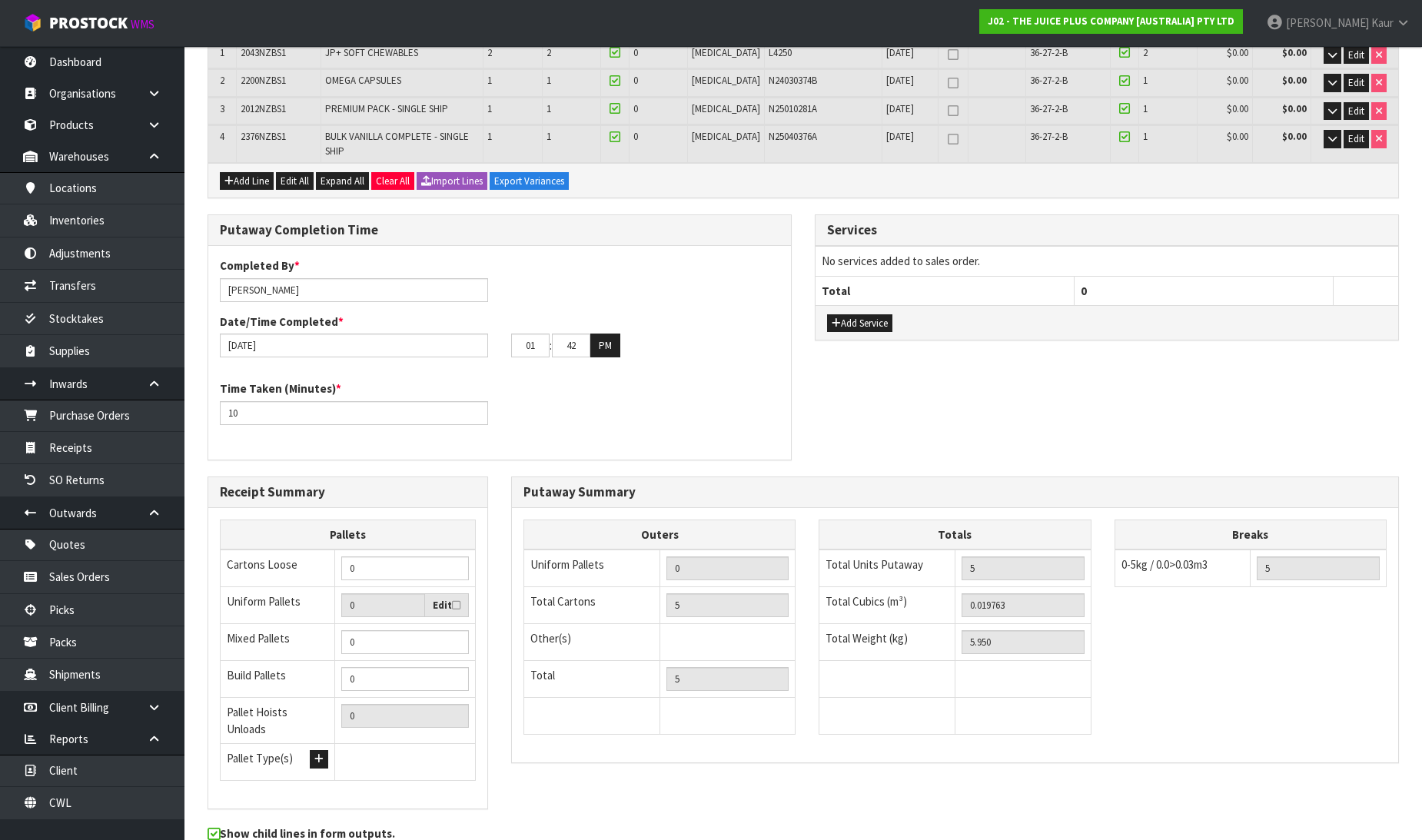
scroll to position [0, 0]
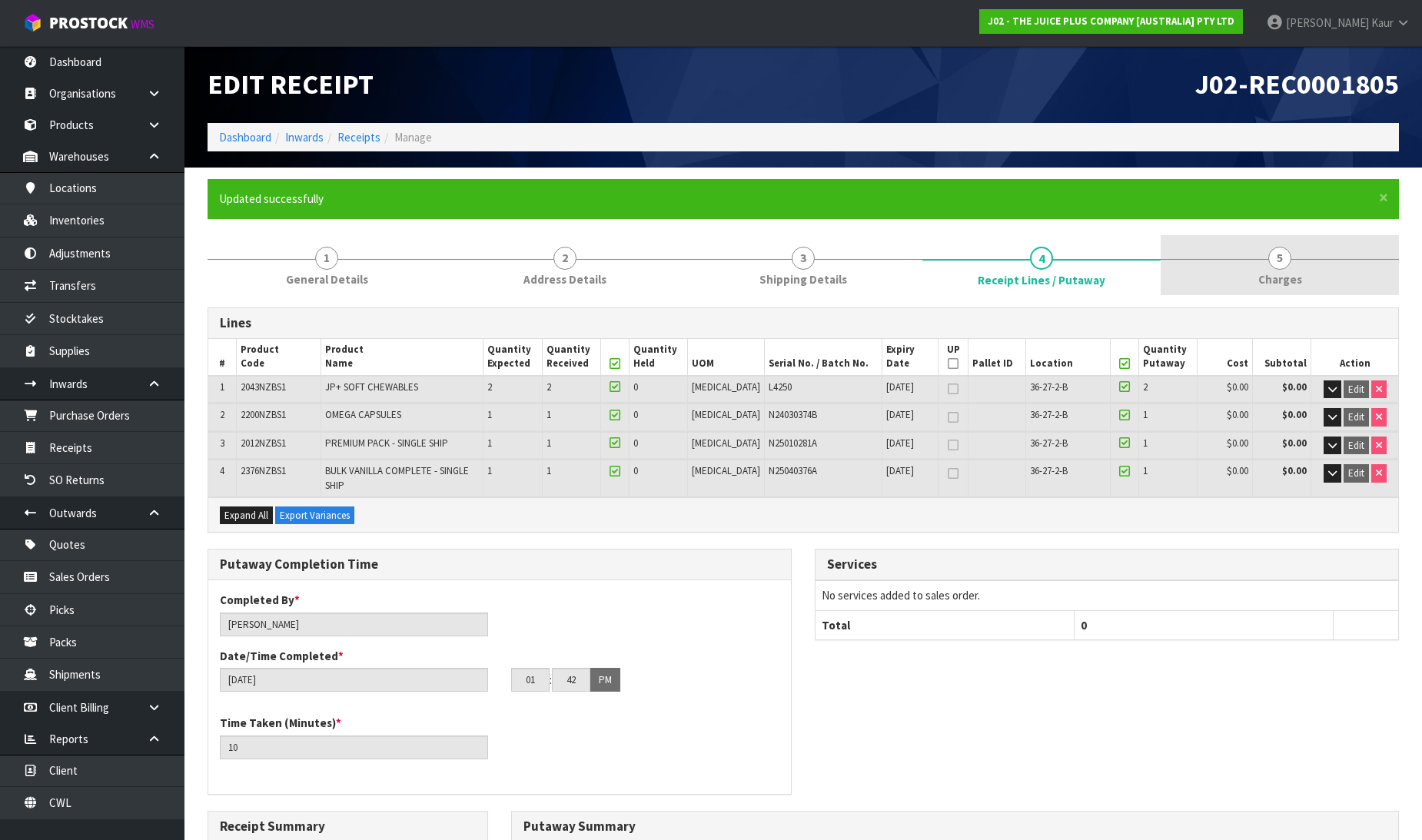
click at [1295, 279] on span "Charges" at bounding box center [1280, 279] width 44 height 16
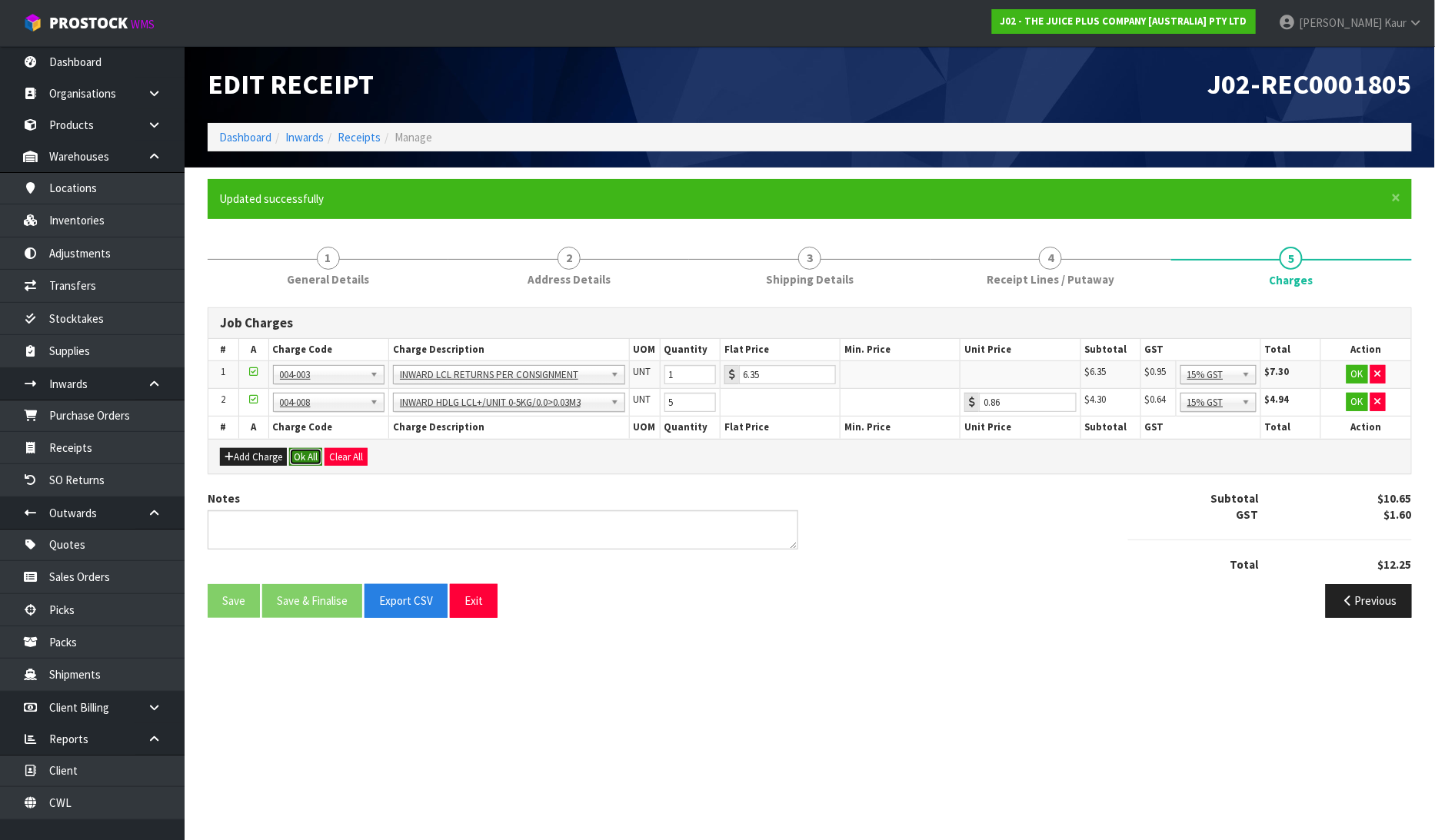
click at [298, 455] on button "Ok All" at bounding box center [305, 457] width 33 height 19
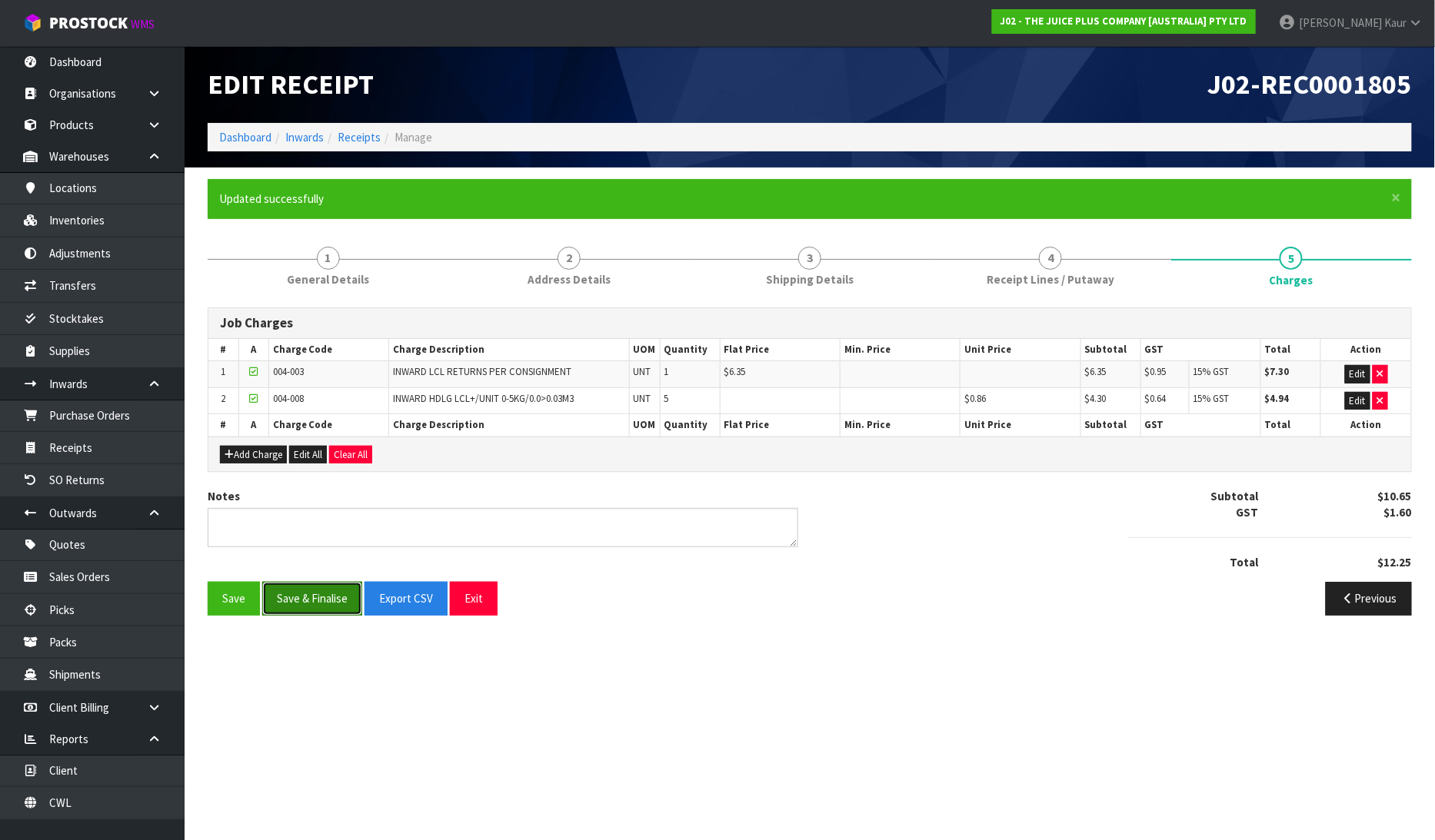
click at [325, 606] on button "Save & Finalise" at bounding box center [312, 598] width 100 height 33
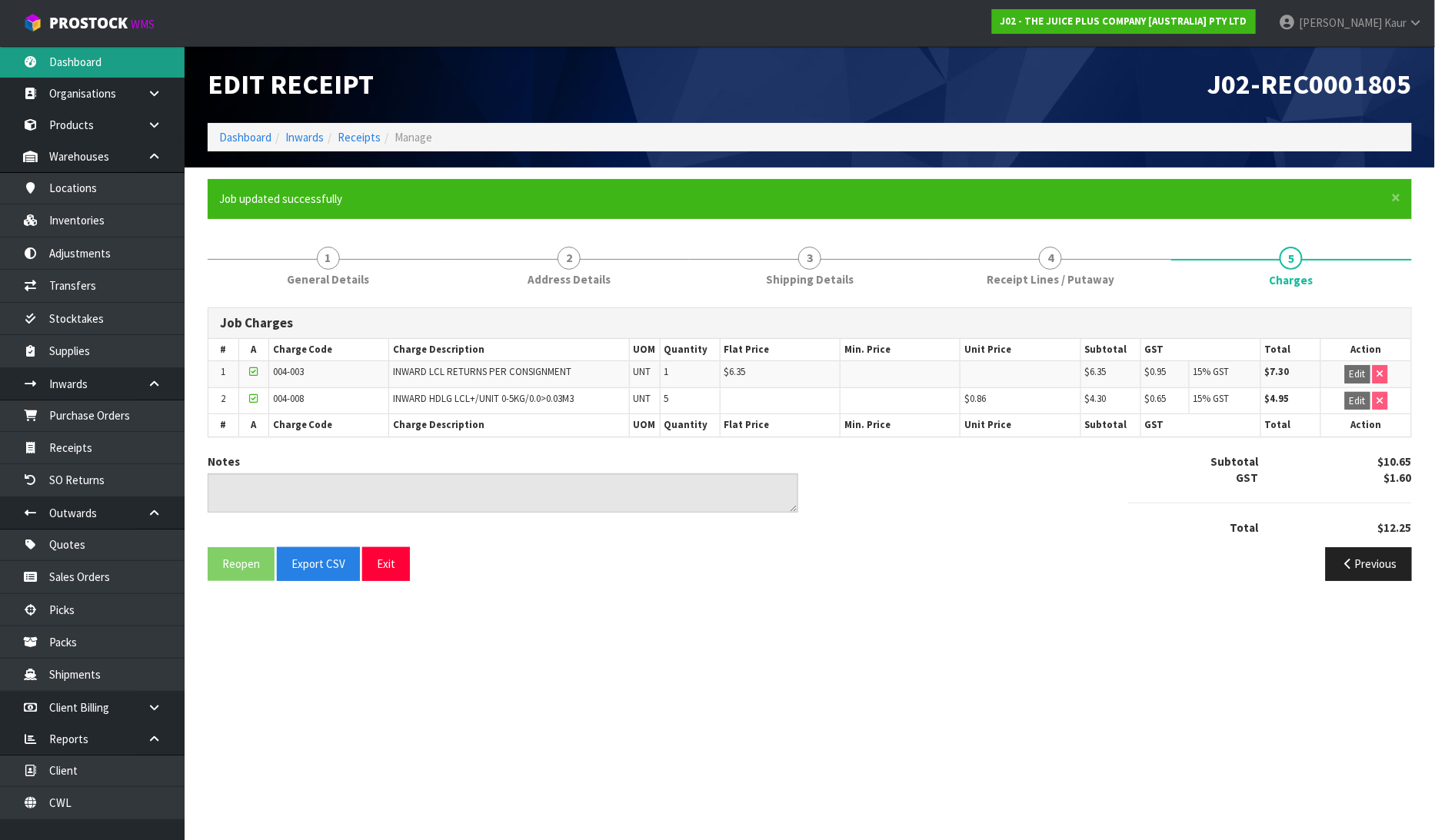
click at [102, 48] on link "Dashboard" at bounding box center [92, 62] width 185 height 32
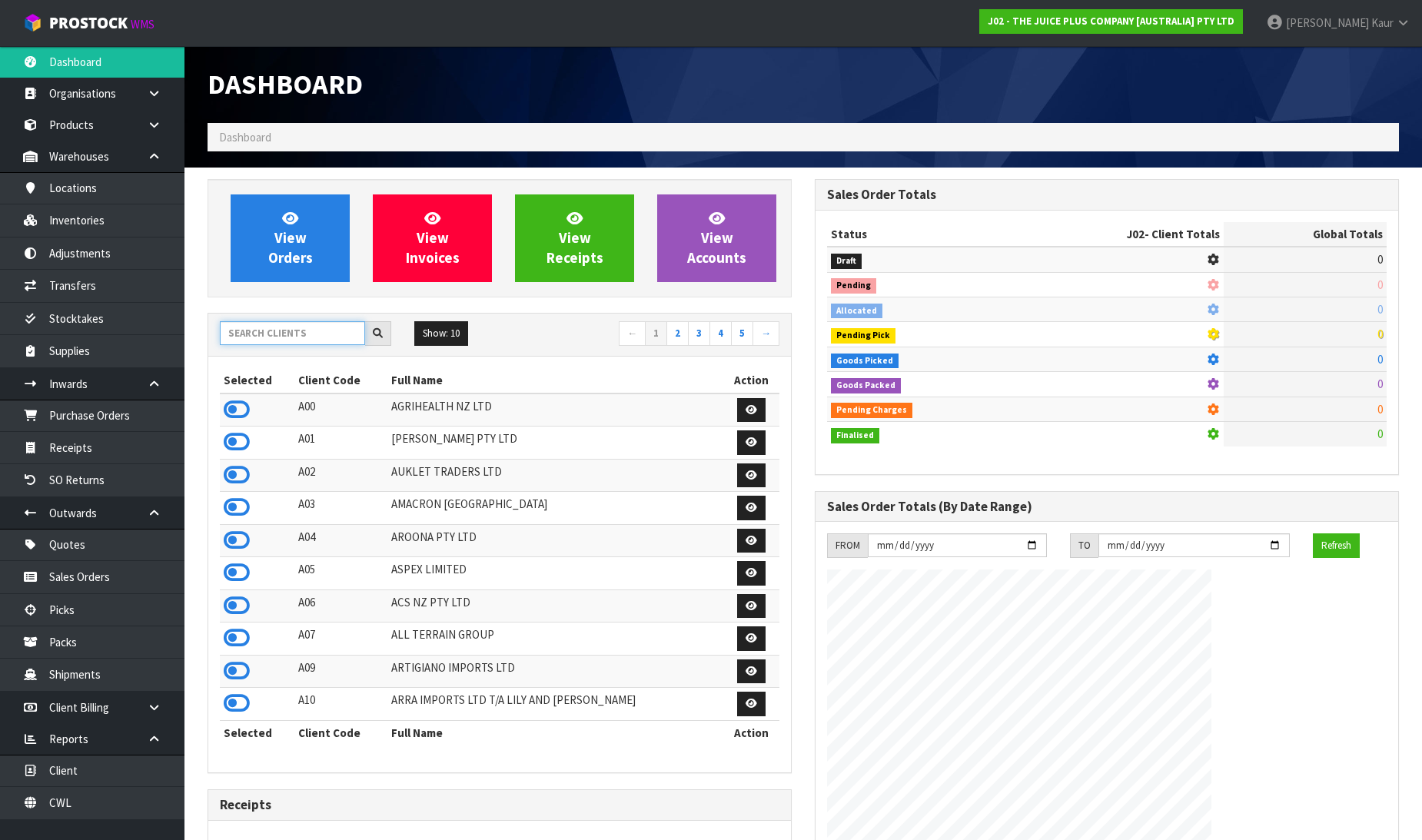
click at [270, 339] on input "text" at bounding box center [292, 333] width 145 height 24
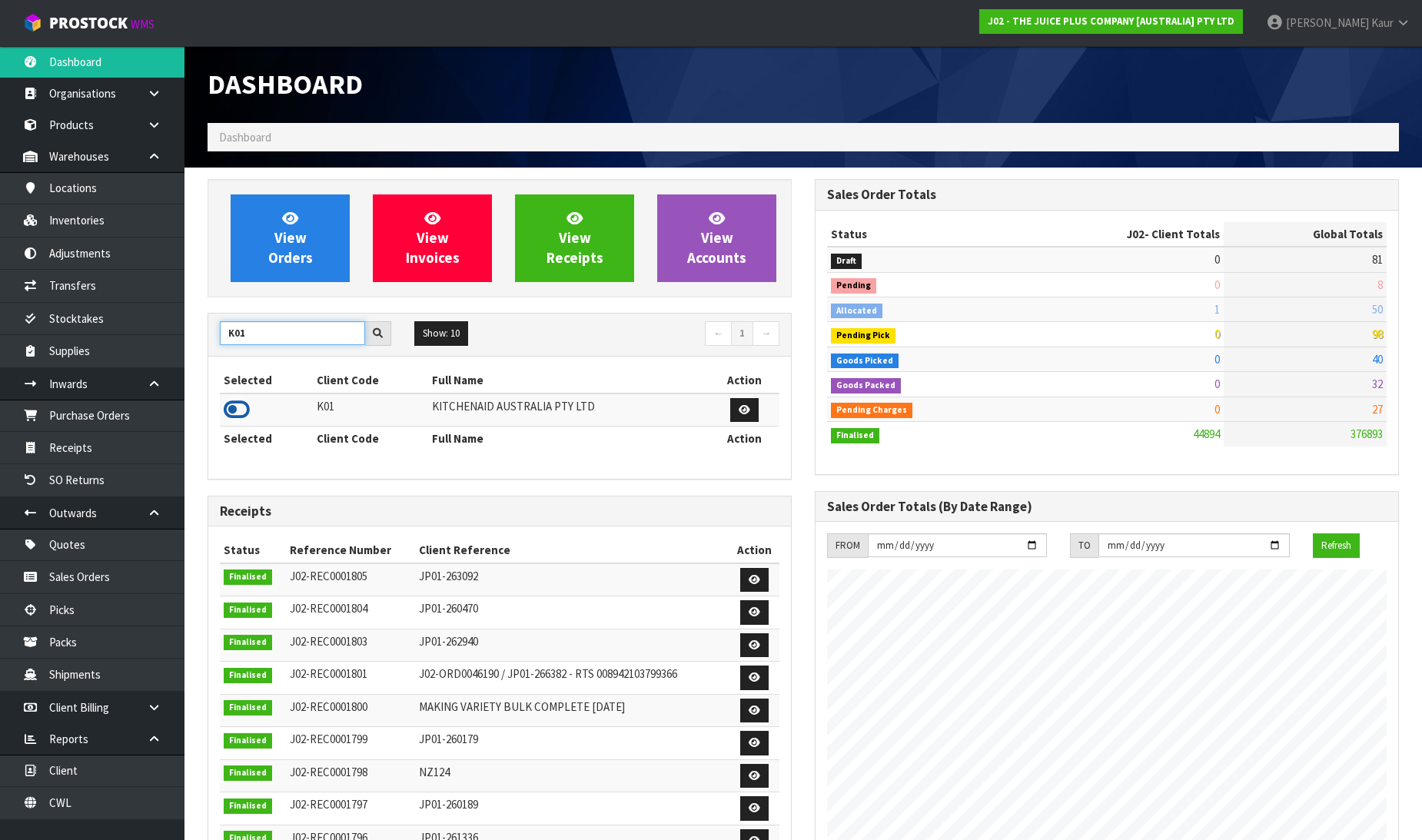
type input "K01"
click at [234, 408] on icon at bounding box center [237, 410] width 26 height 23
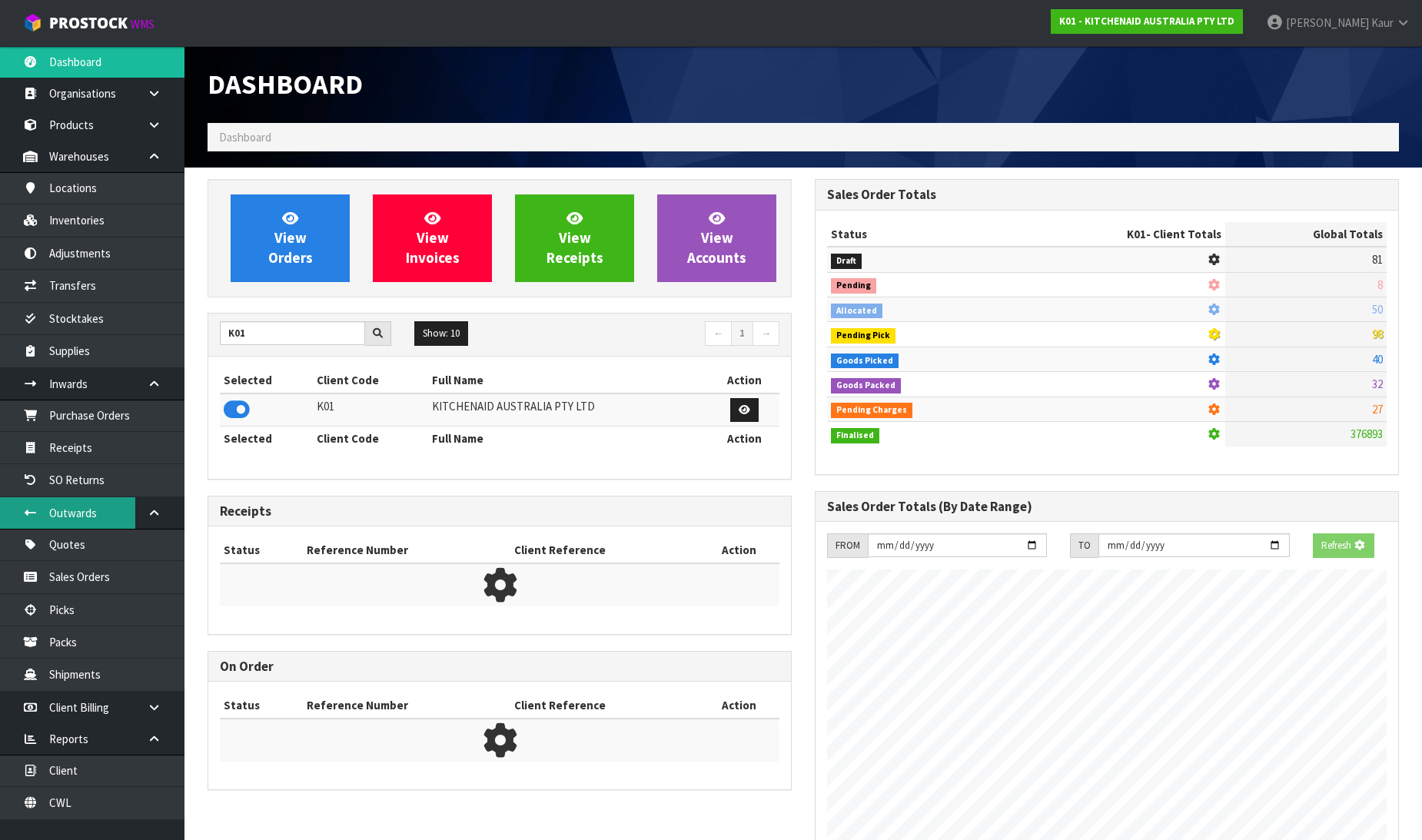
scroll to position [959, 608]
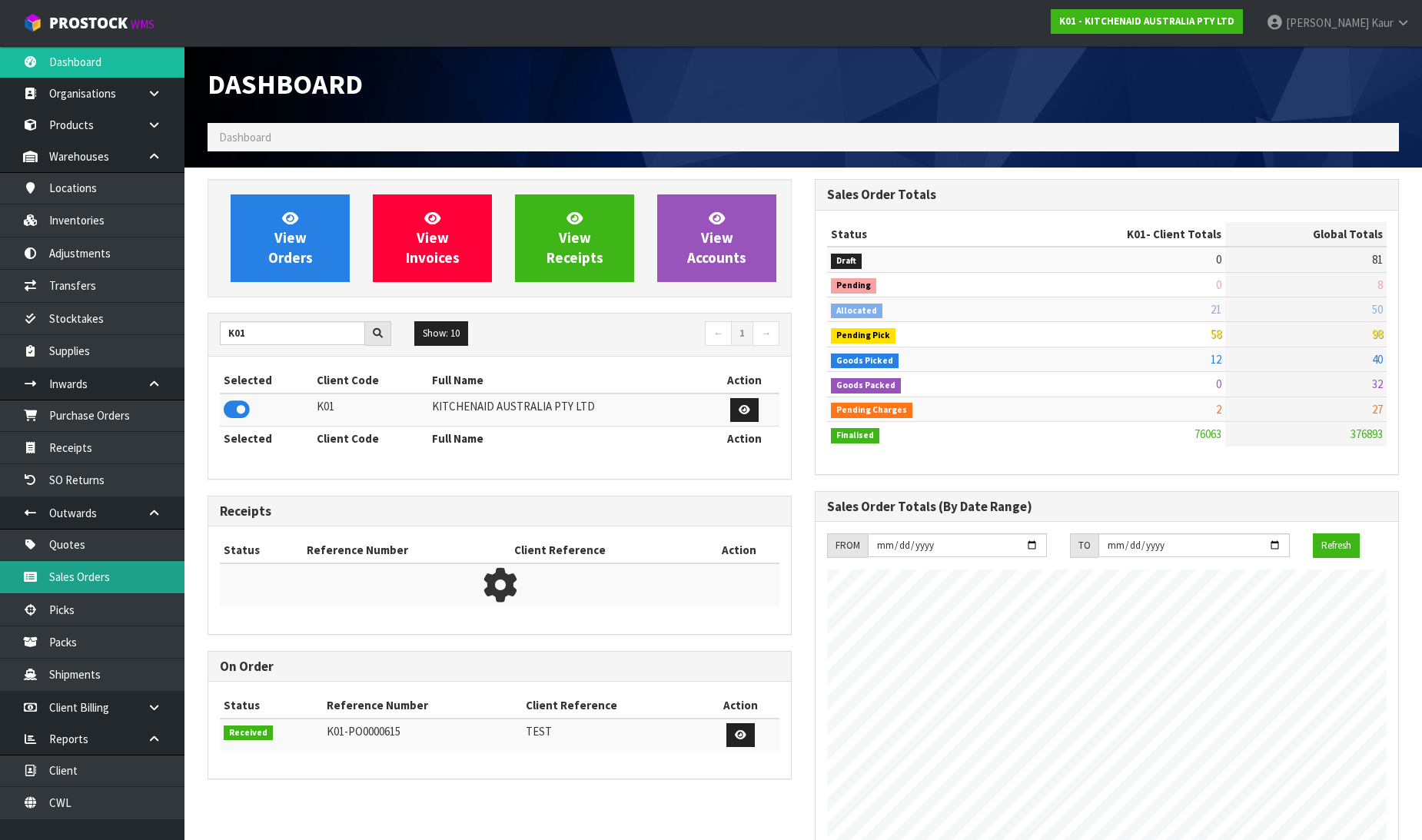
click at [85, 573] on link "Sales Orders" at bounding box center [92, 577] width 184 height 32
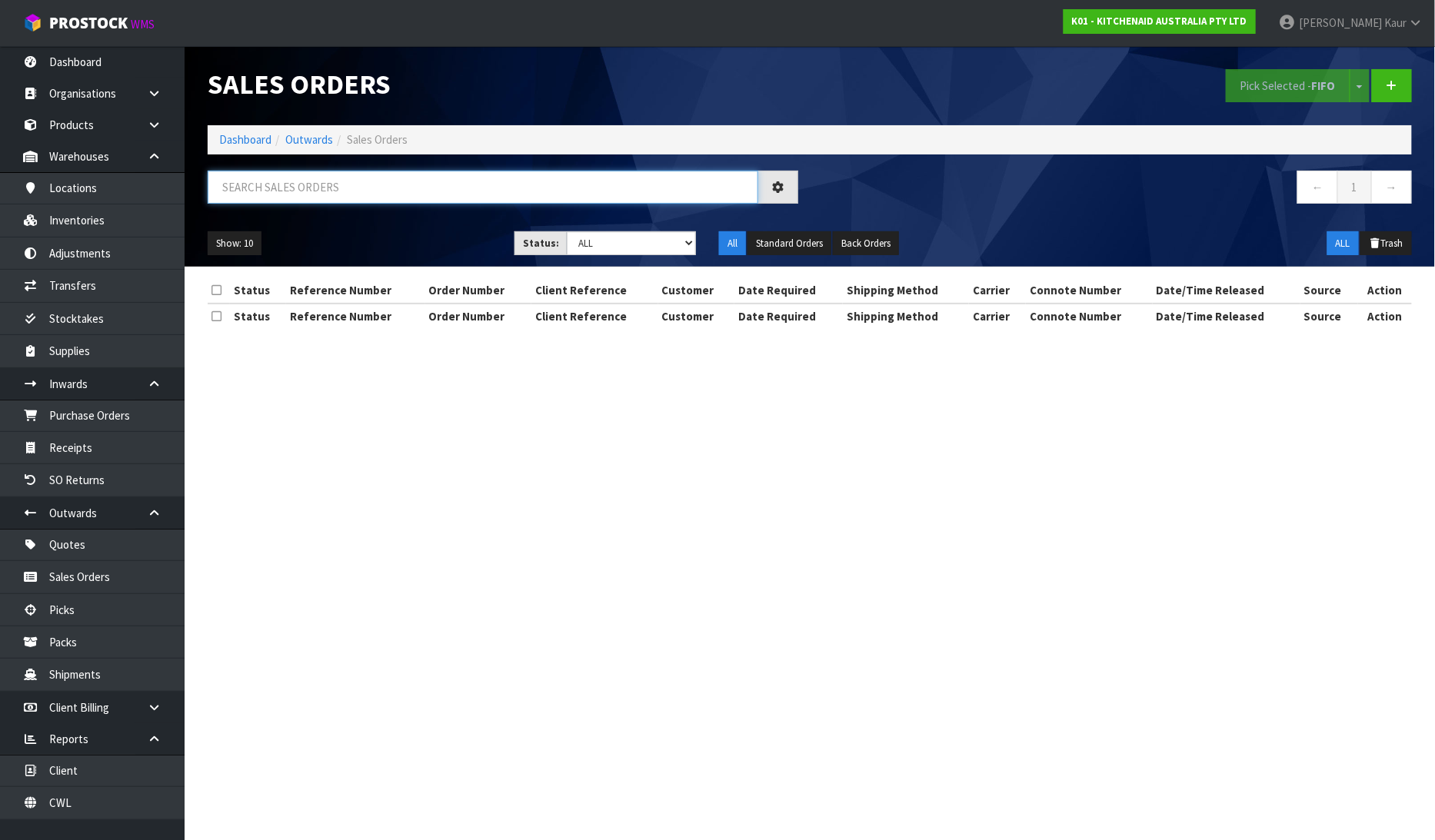
click at [295, 186] on input "text" at bounding box center [483, 187] width 550 height 33
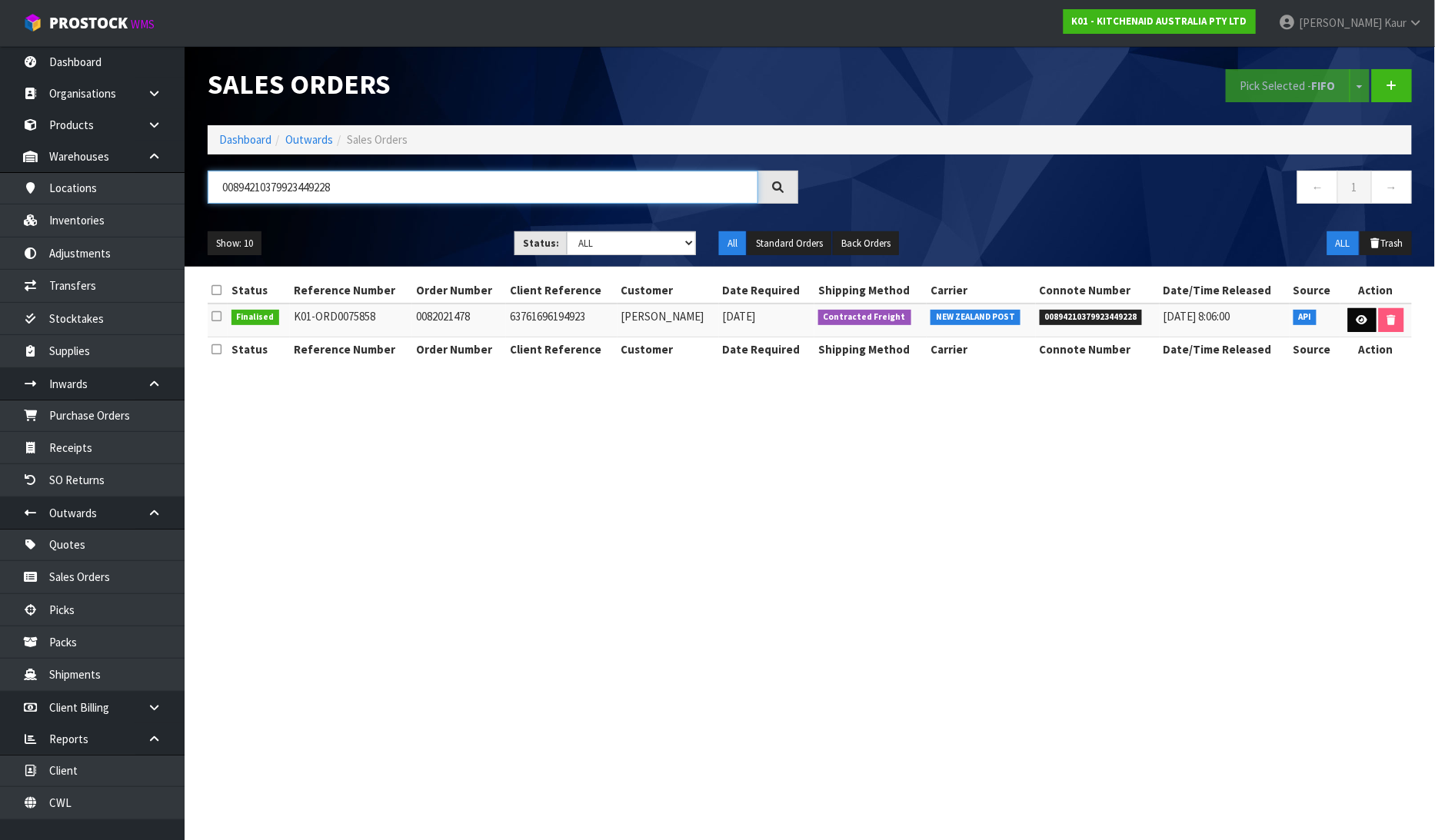
type input "00894210379923449228"
click at [1364, 316] on icon at bounding box center [1362, 320] width 12 height 10
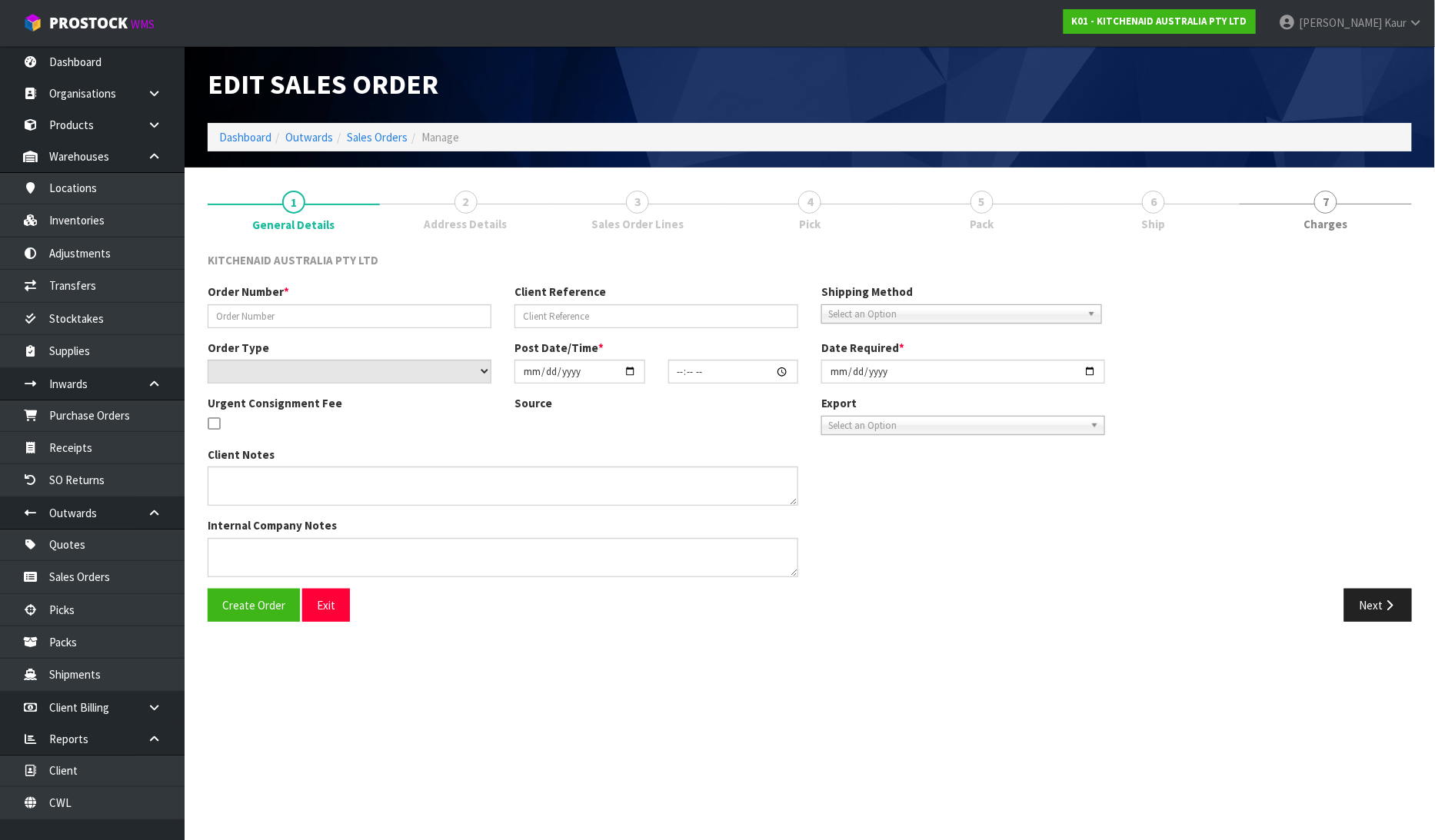
type input "0082021478"
type input "63761696194923"
select select "number:0"
type input "2025-06-26"
type input "21:33:34.000"
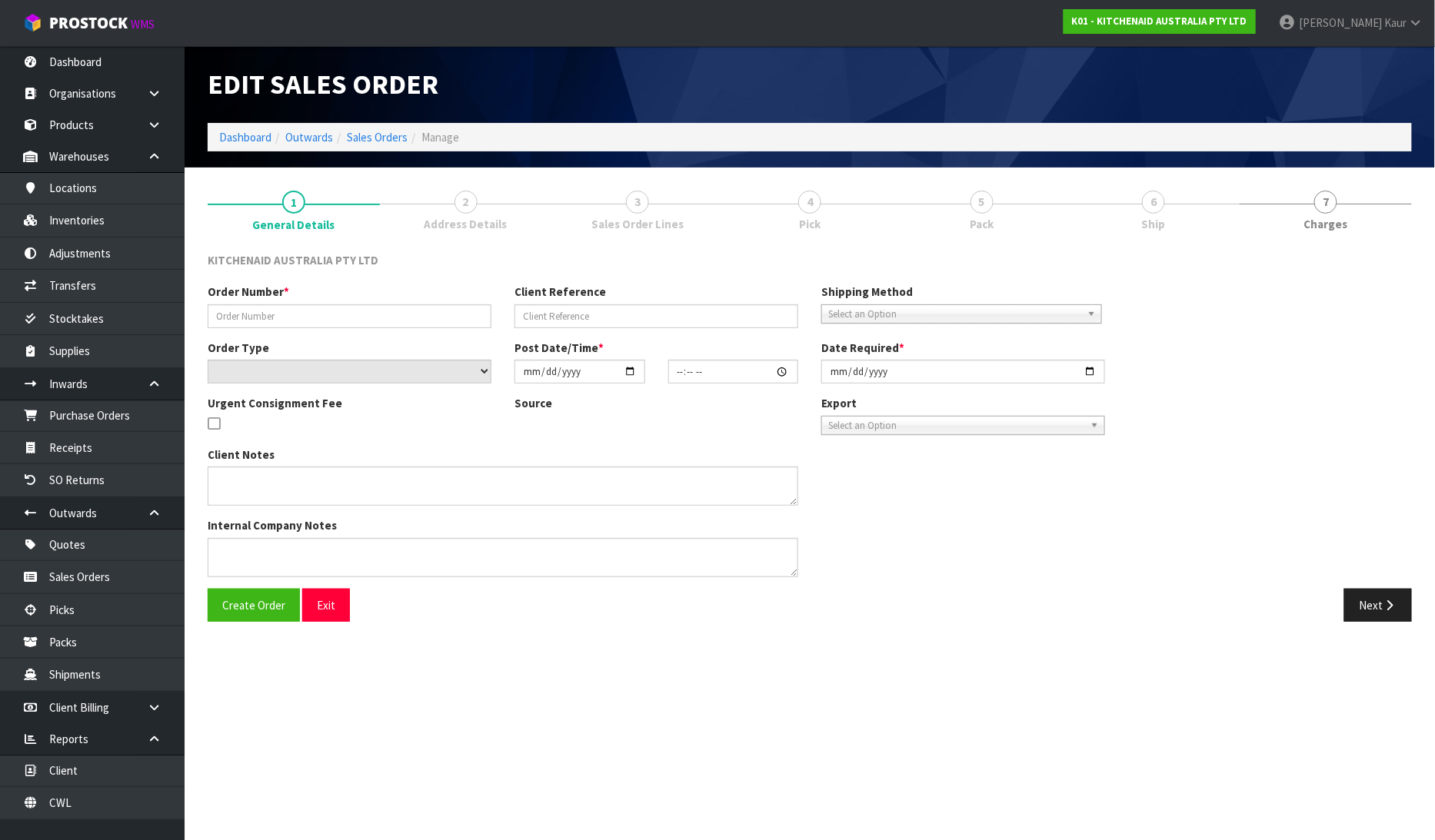
type input "2025-06-26"
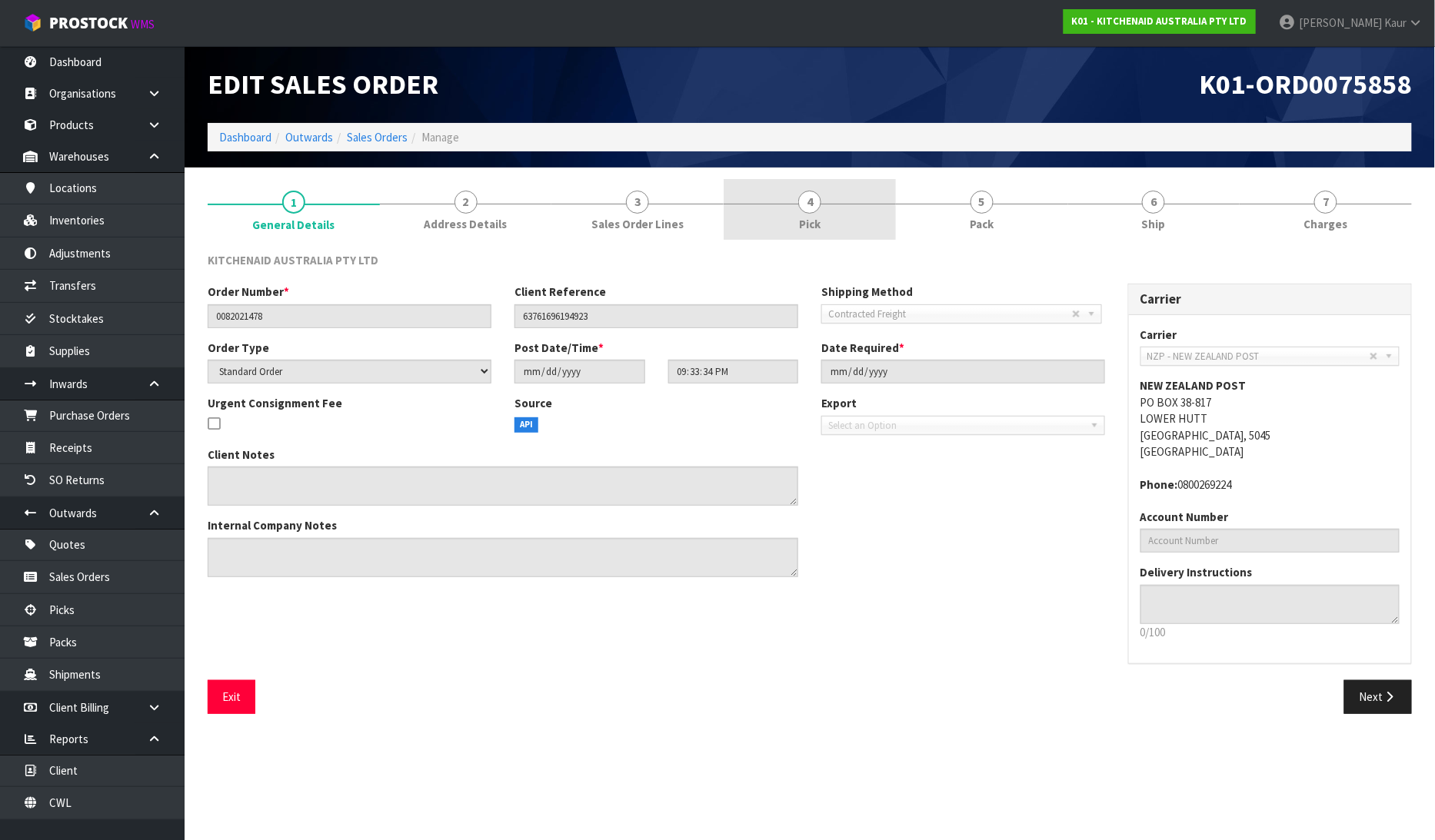
click at [791, 217] on link "4 Pick" at bounding box center [809, 209] width 172 height 60
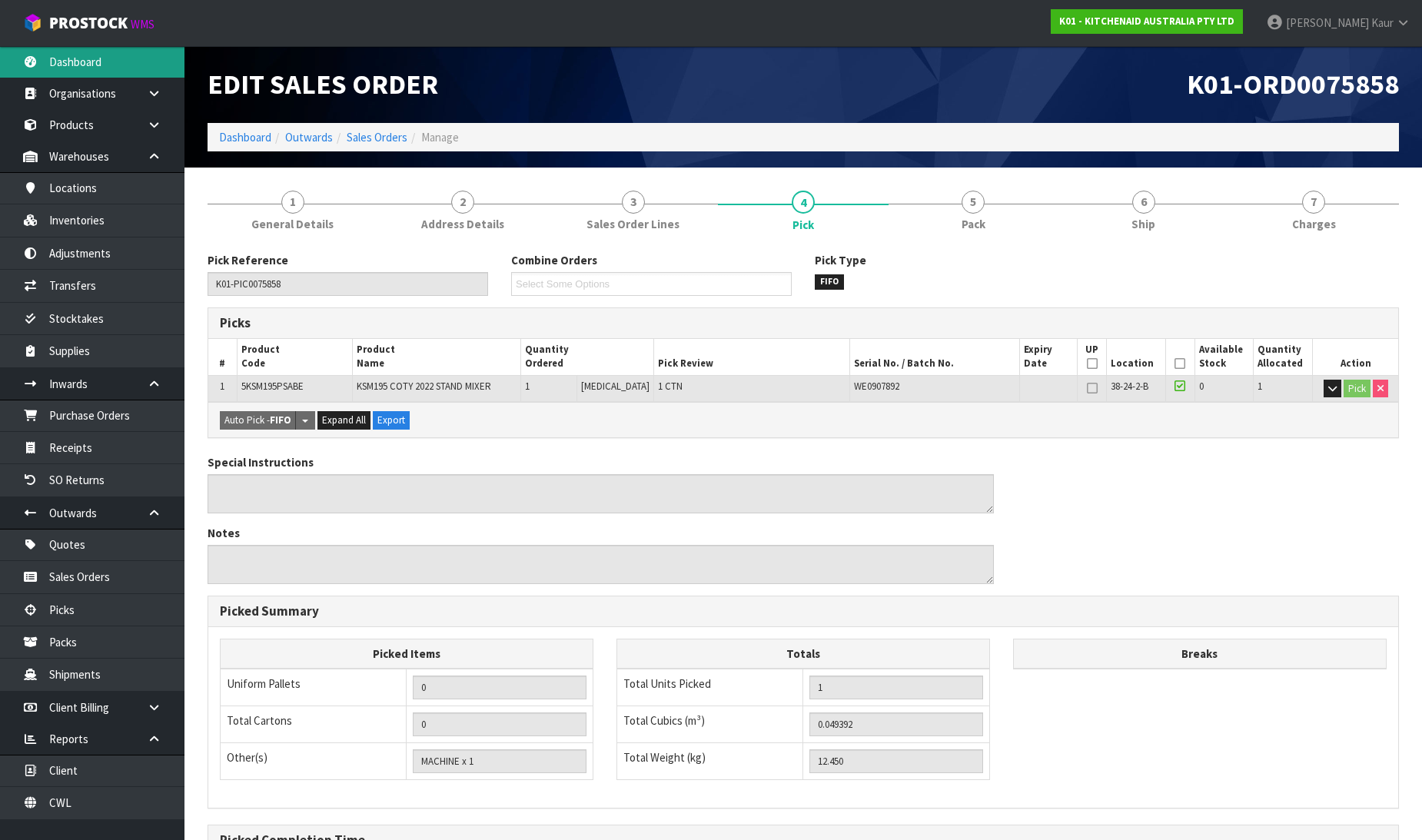
click at [83, 67] on link "Dashboard" at bounding box center [92, 62] width 184 height 32
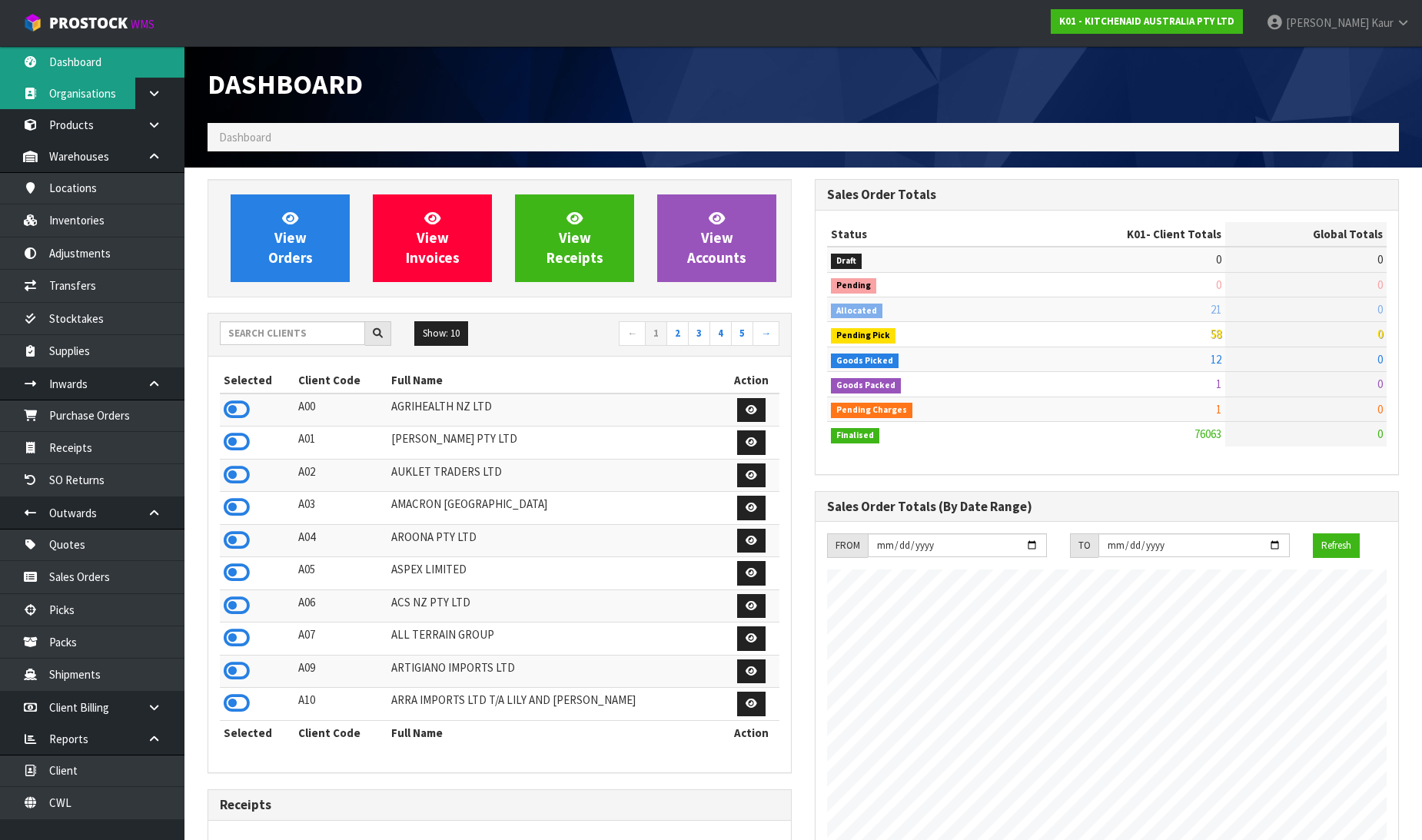
scroll to position [1165, 608]
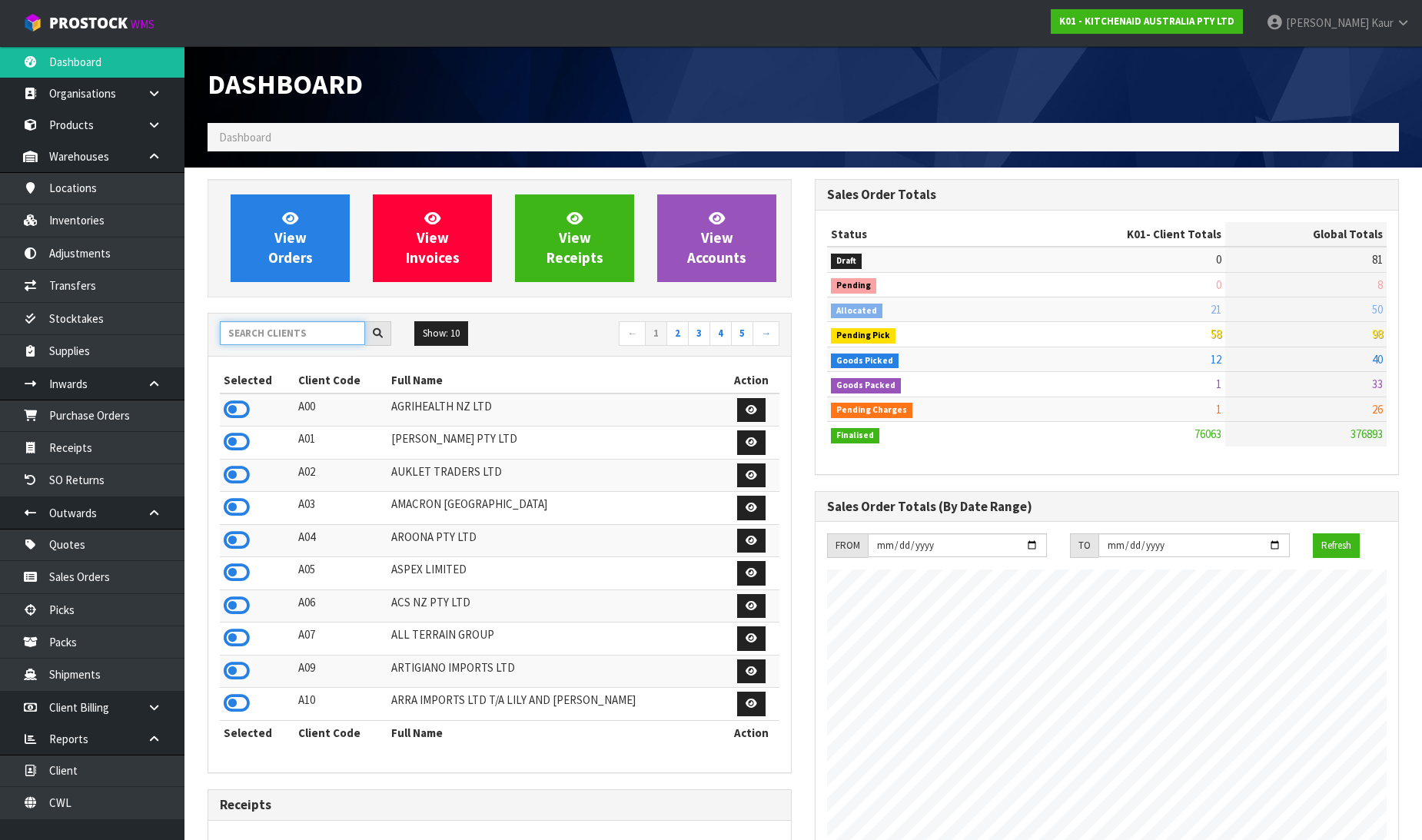
click at [280, 336] on input "text" at bounding box center [292, 333] width 145 height 24
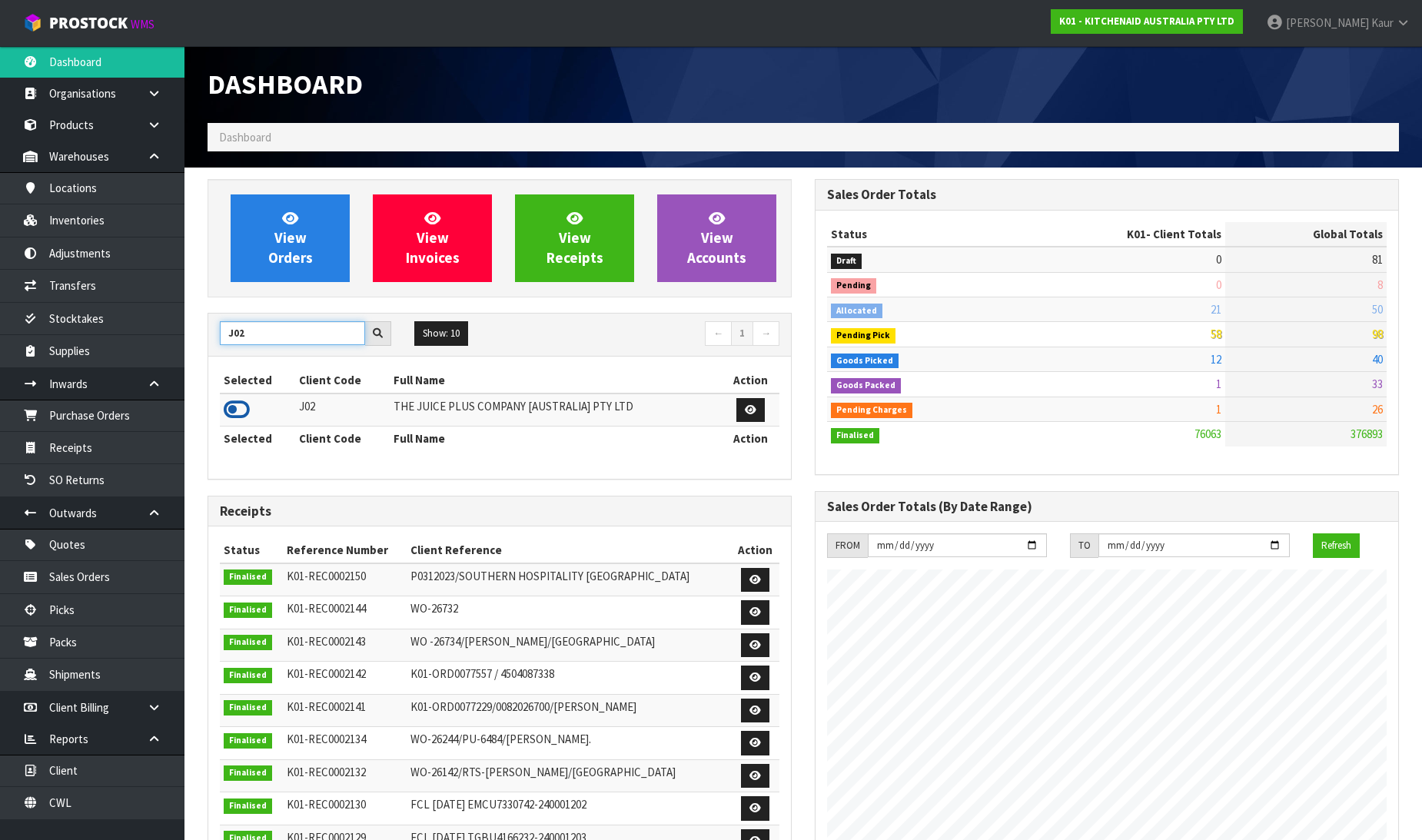
type input "J02"
click at [241, 409] on icon at bounding box center [237, 410] width 26 height 23
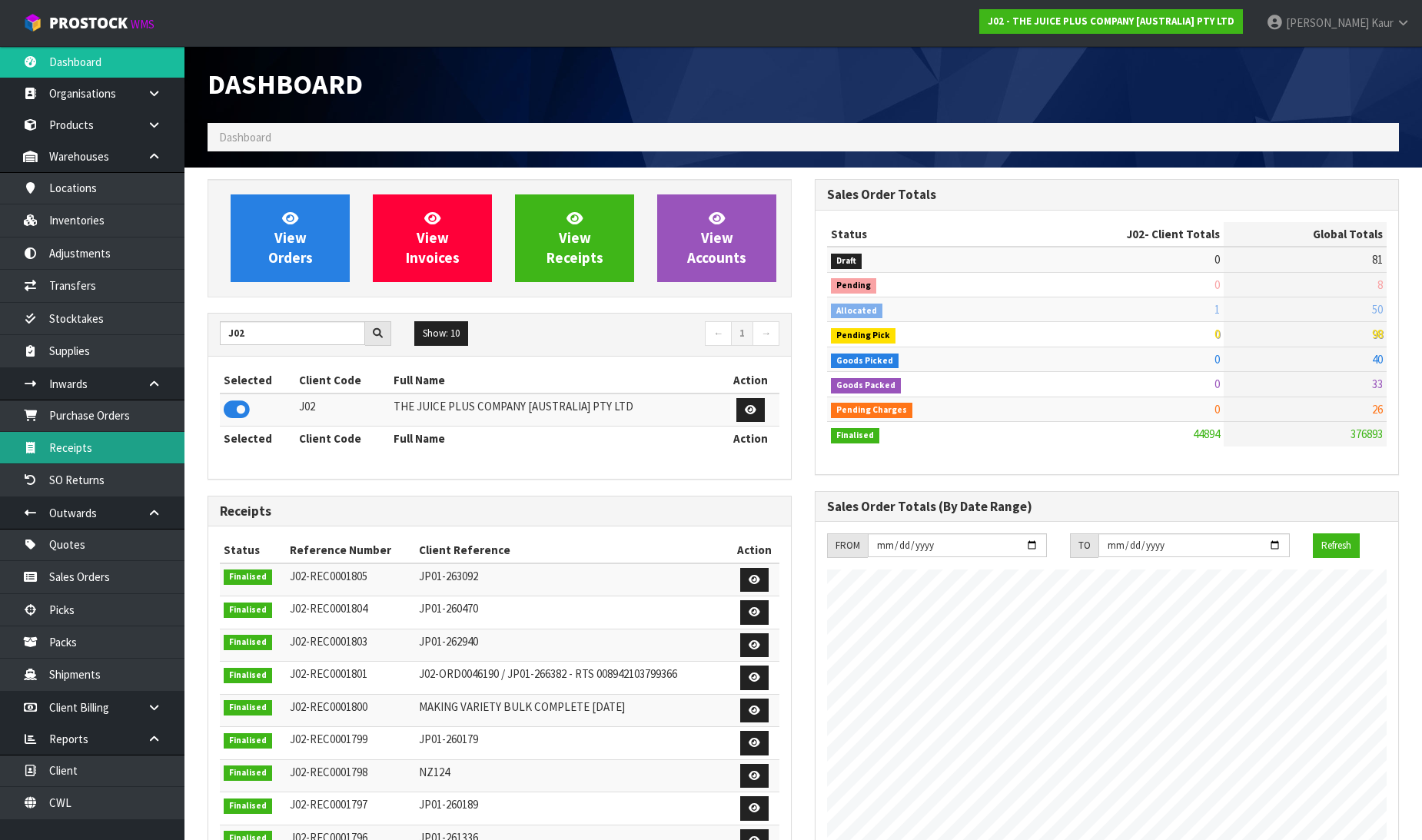
drag, startPoint x: 110, startPoint y: 439, endPoint x: 296, endPoint y: 432, distance: 186.1
click at [111, 439] on link "Receipts" at bounding box center [92, 448] width 184 height 32
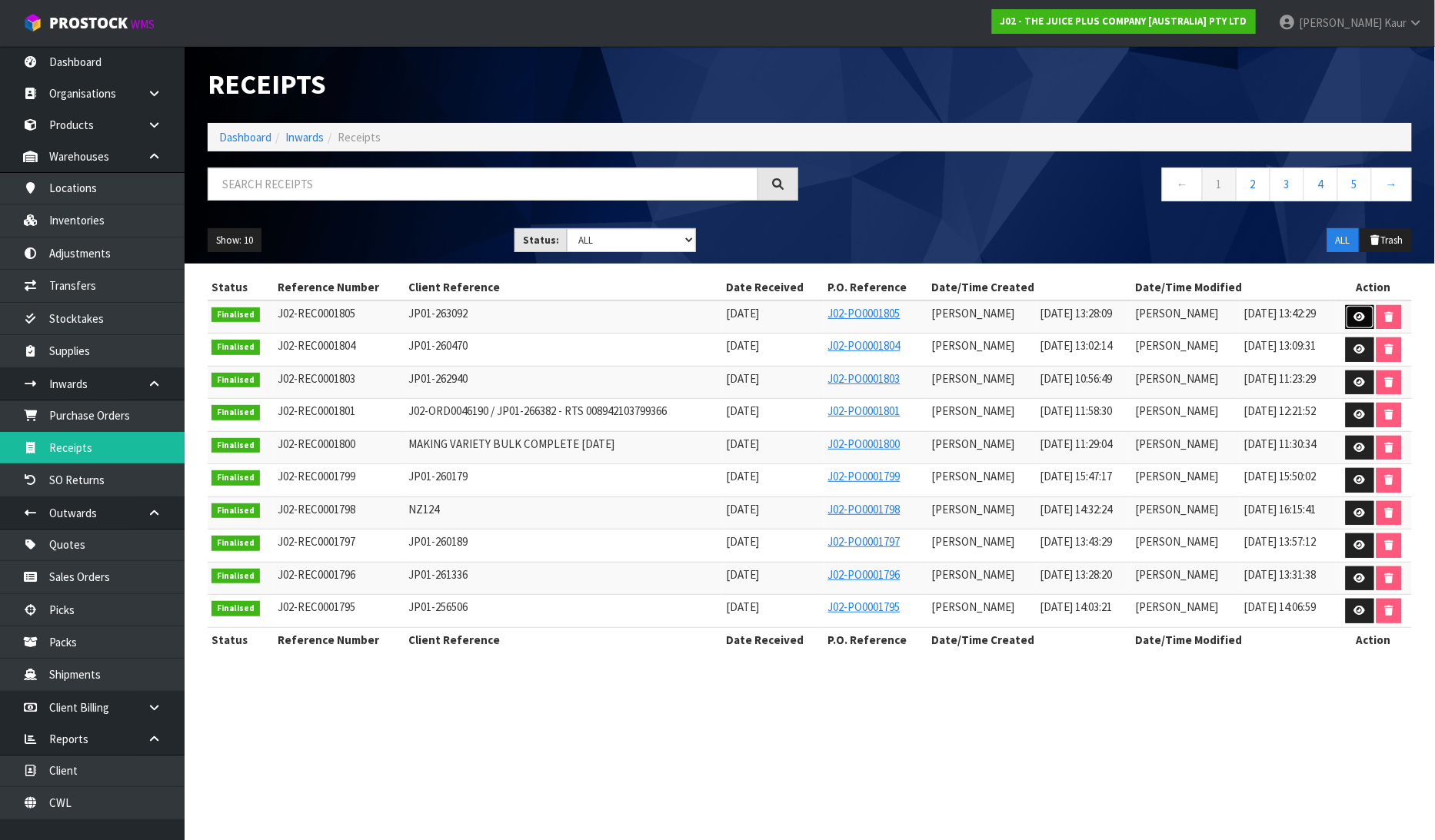
click at [1361, 311] on link at bounding box center [1360, 318] width 29 height 25
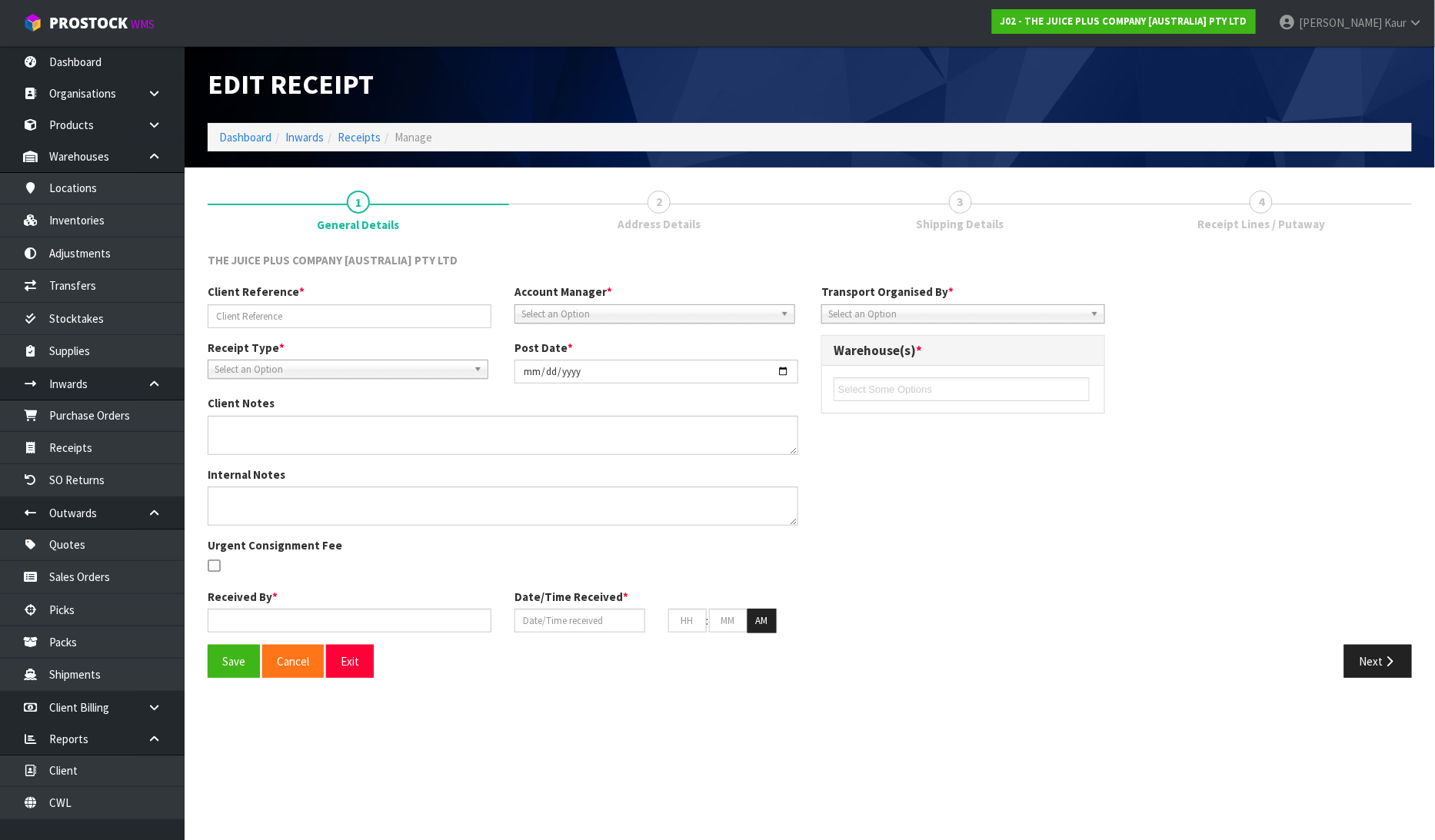
type input "JP01-263092"
type input "[DATE]"
type input "[PERSON_NAME]"
type input "15/08/2025"
type input "01"
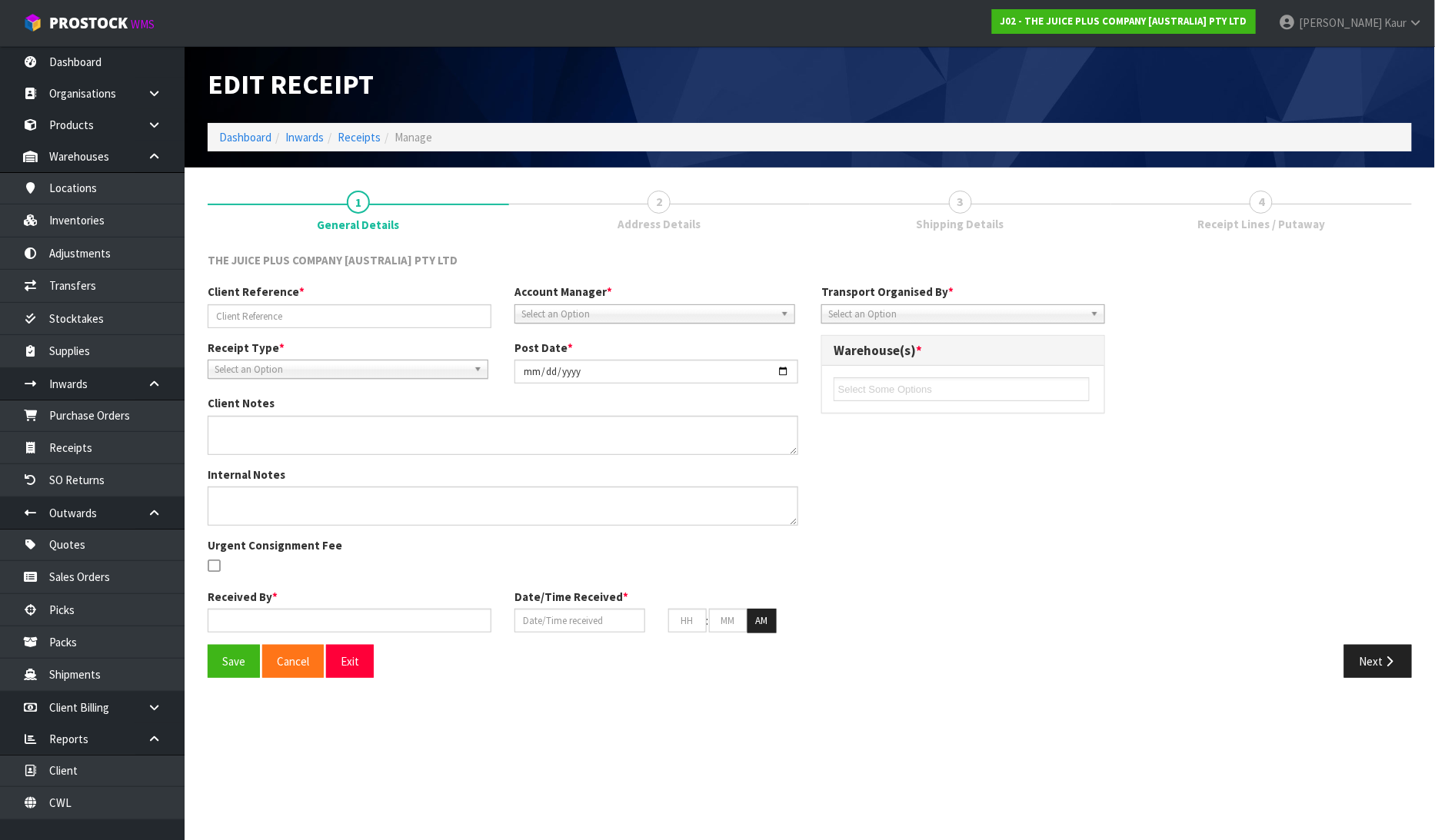
type input "28"
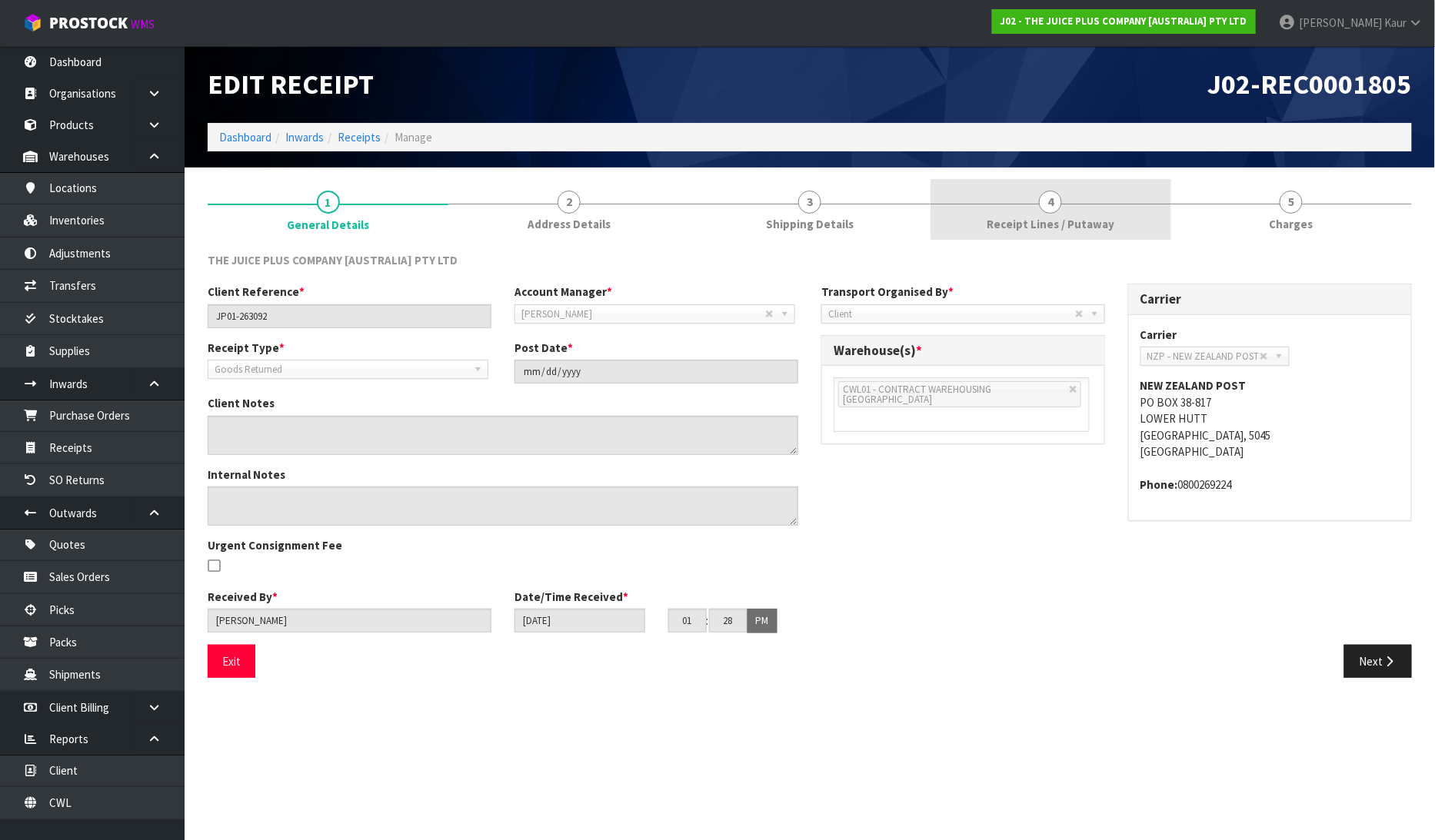
click at [1071, 225] on span "Receipt Lines / Putaway" at bounding box center [1050, 224] width 128 height 16
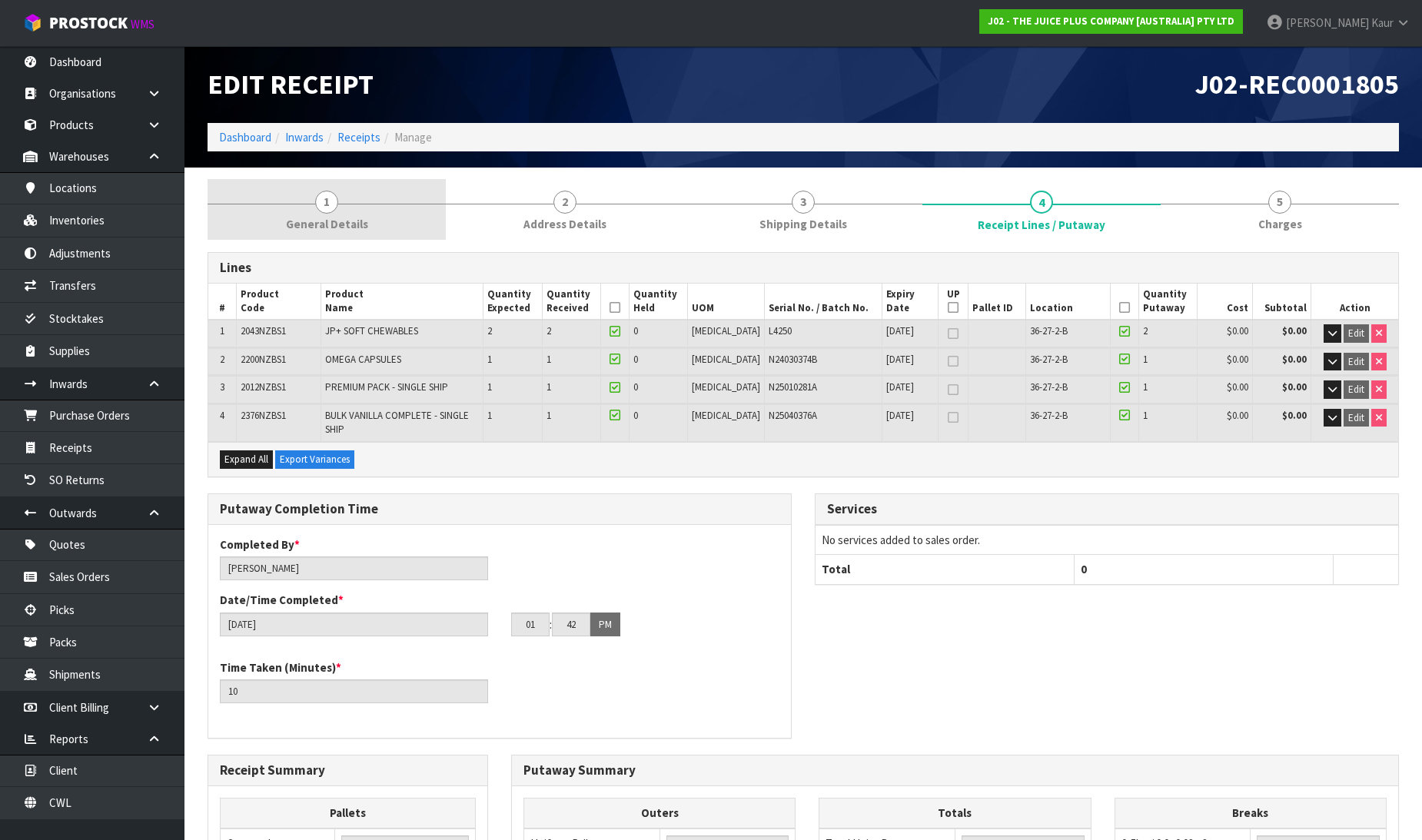
click at [287, 220] on span "General Details" at bounding box center [327, 224] width 82 height 16
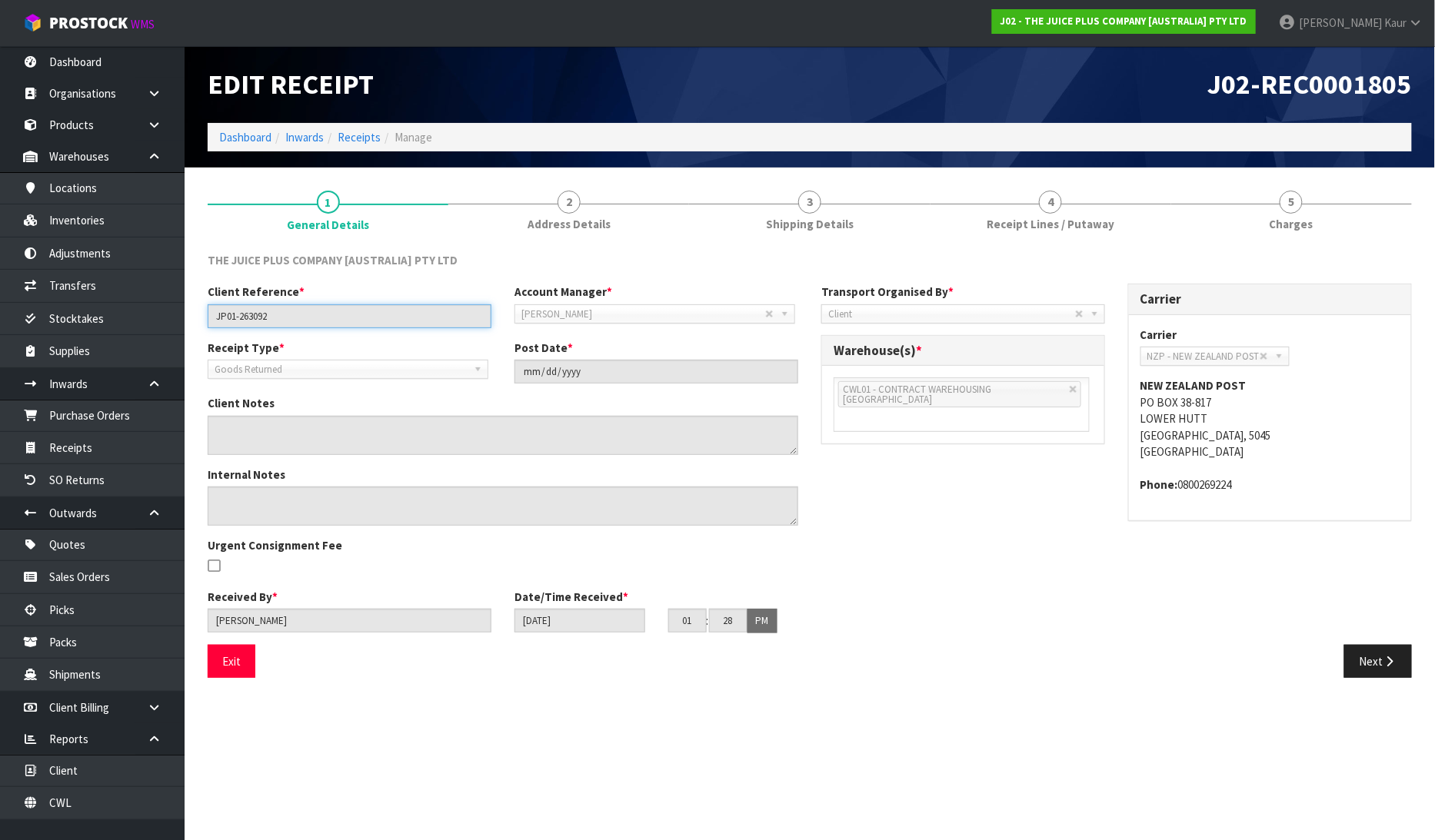
drag, startPoint x: 300, startPoint y: 316, endPoint x: 201, endPoint y: 315, distance: 99.0
click at [201, 315] on div "Client Reference * JP01-263092" at bounding box center [350, 305] width 307 height 44
click at [102, 447] on link "Receipts" at bounding box center [92, 448] width 185 height 32
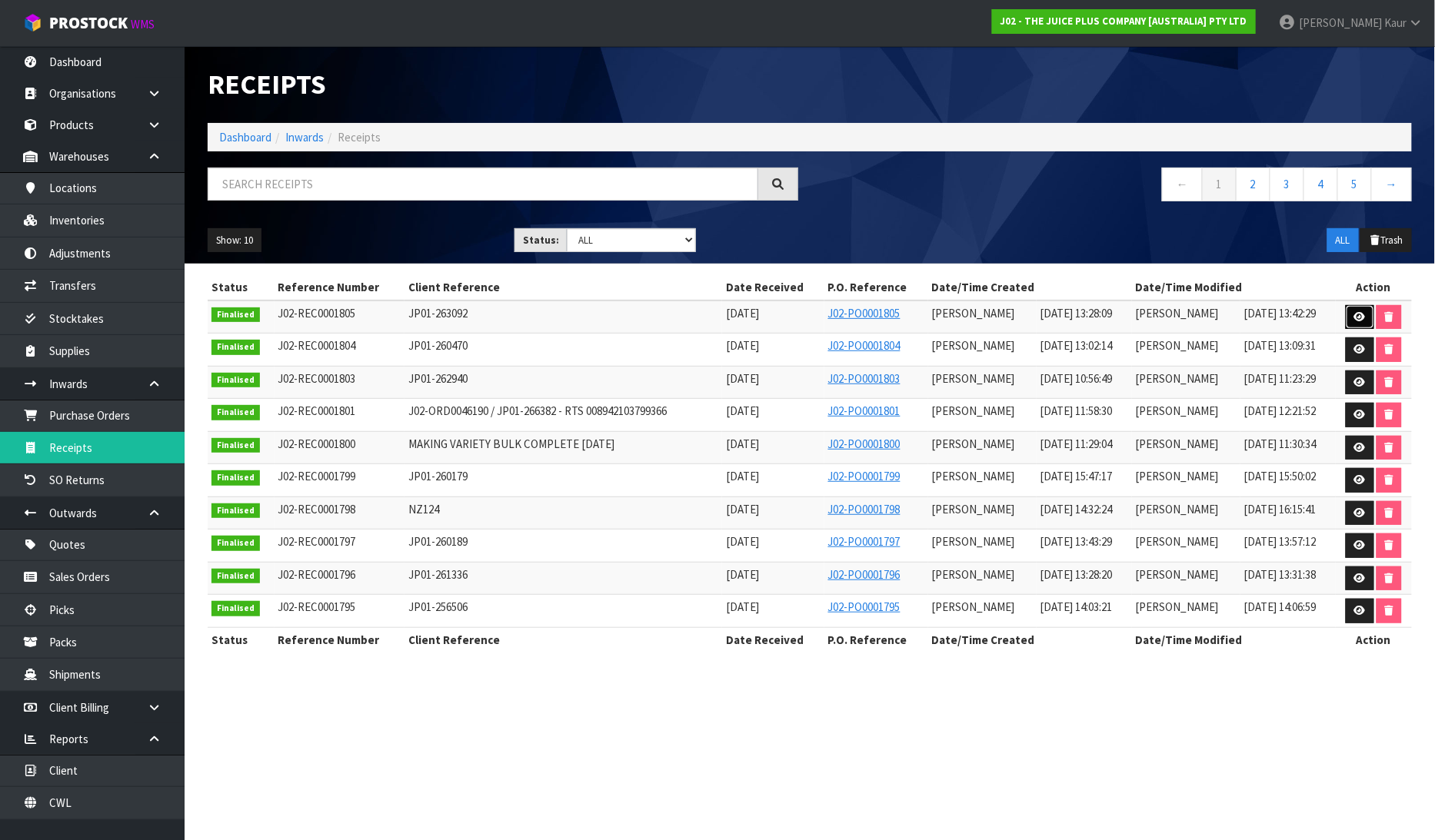
click at [1362, 315] on icon at bounding box center [1360, 317] width 12 height 10
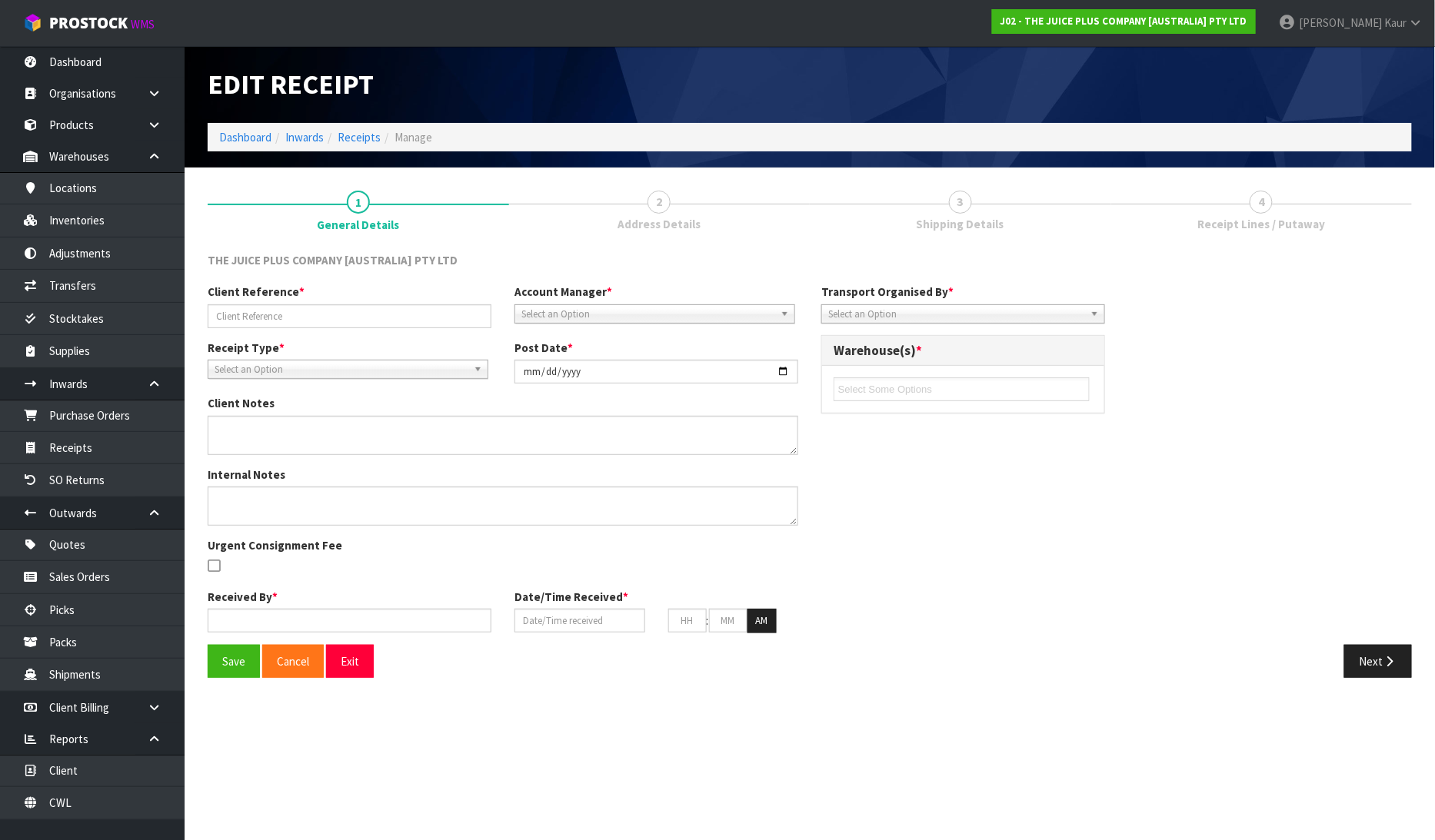
type input "JP01-263092"
type input "[DATE]"
type input "[PERSON_NAME]"
type input "15/08/2025"
type input "01"
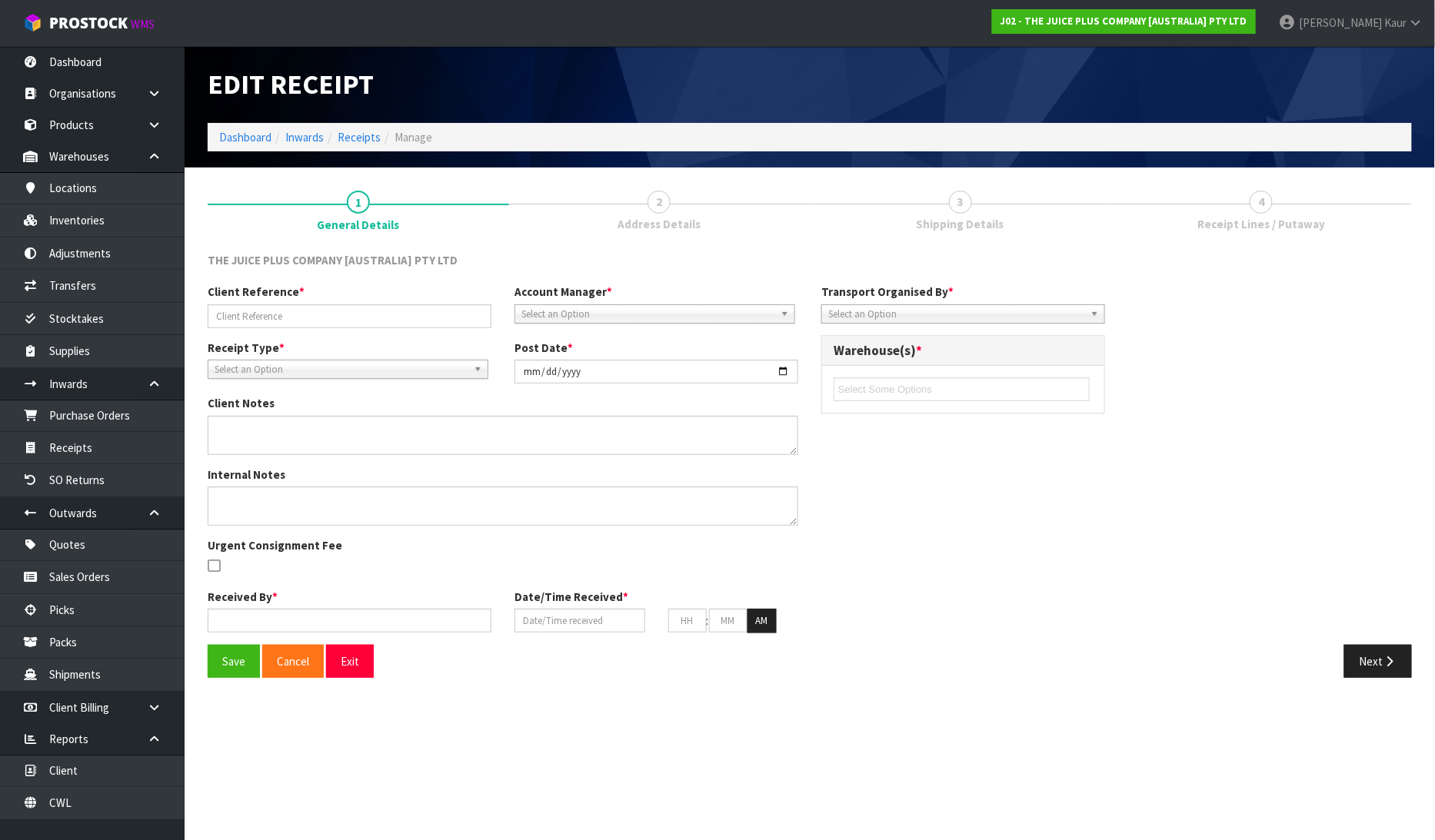
type input "28"
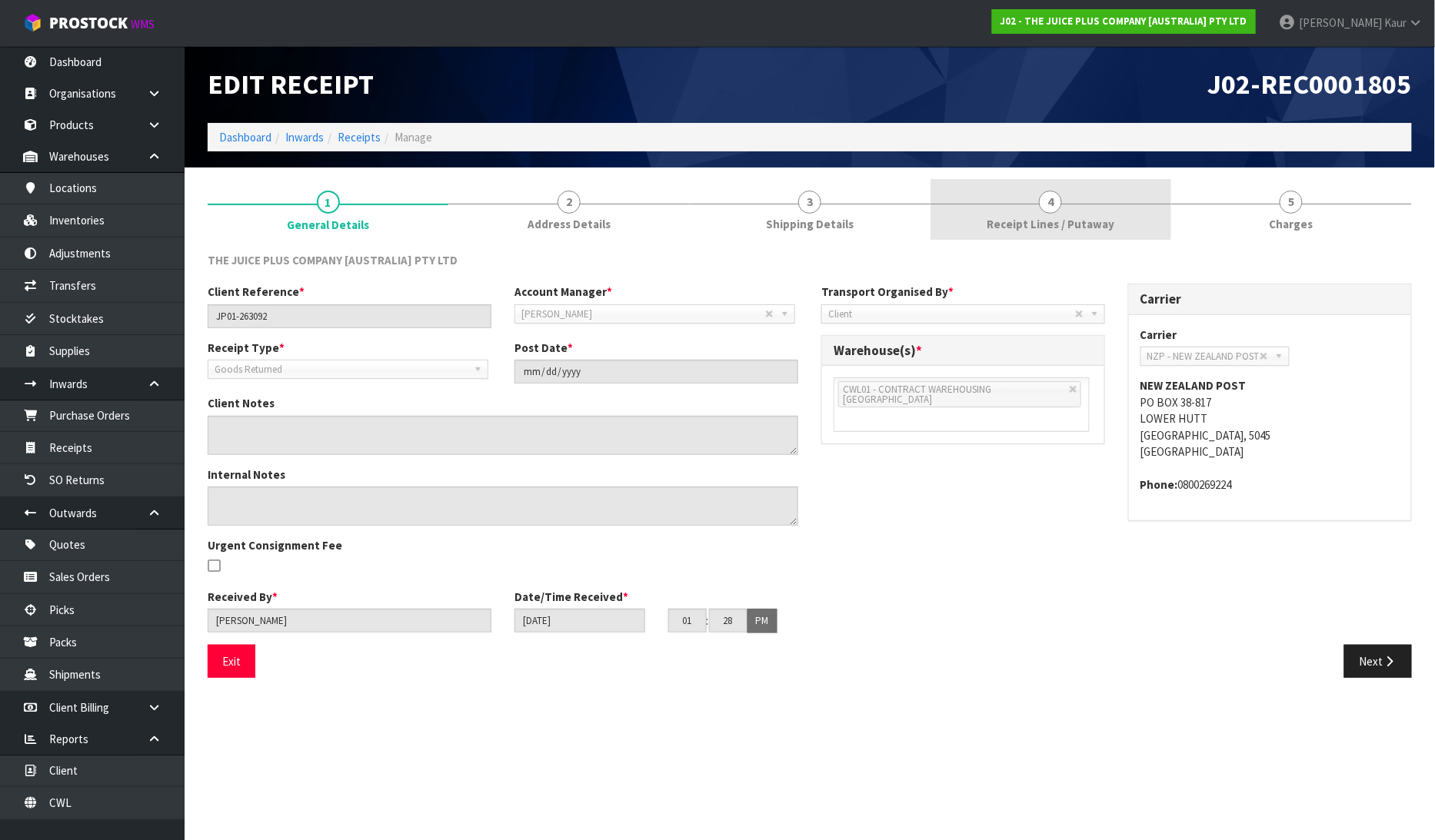
click at [1106, 208] on link "4 Receipt Lines / Putaway" at bounding box center [1050, 209] width 241 height 60
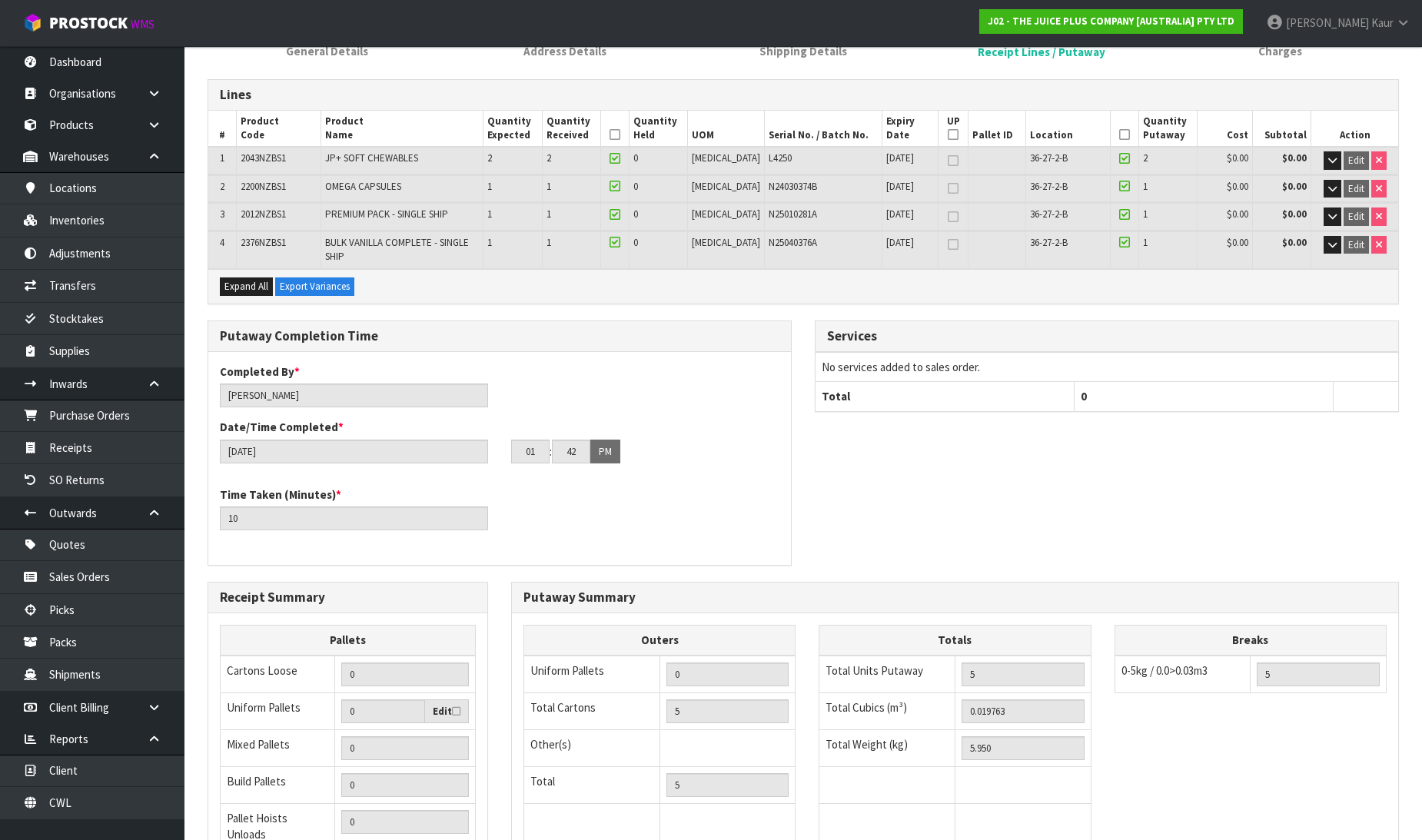
scroll to position [335, 0]
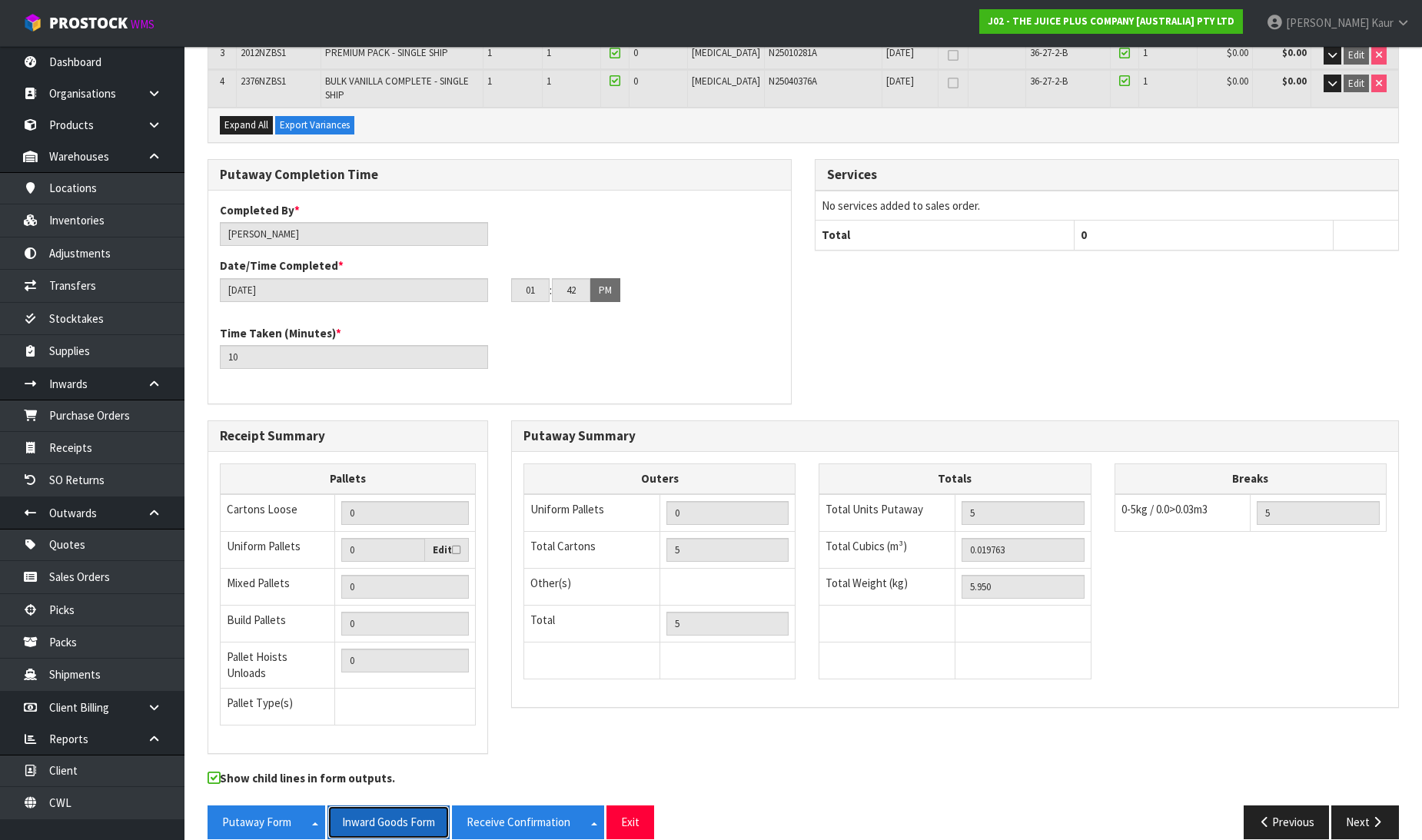
click at [388, 806] on button "Inward Goods Form" at bounding box center [389, 822] width 122 height 33
click at [93, 811] on link "CWL" at bounding box center [92, 803] width 184 height 32
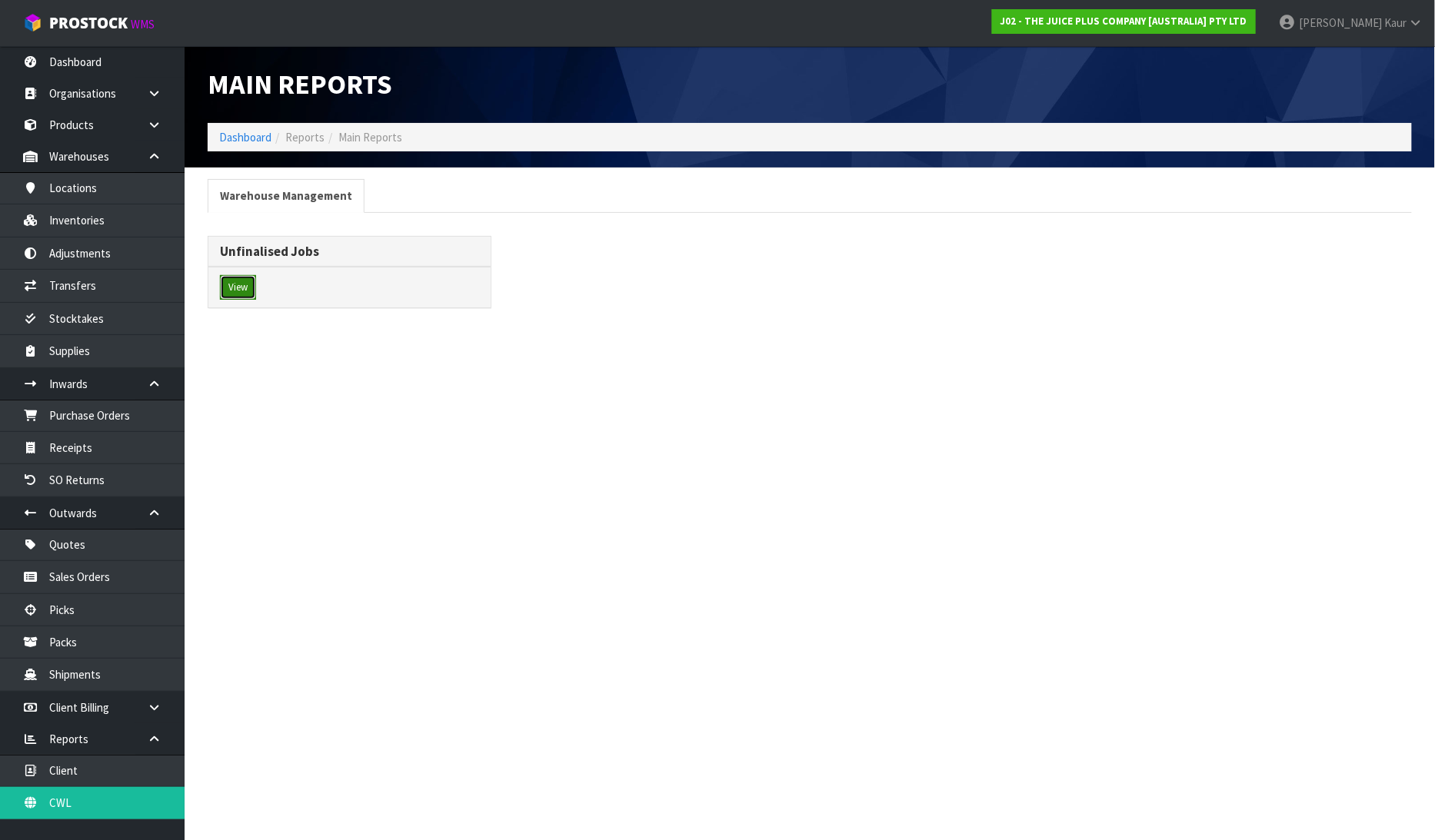
click at [240, 283] on button "View" at bounding box center [238, 287] width 36 height 25
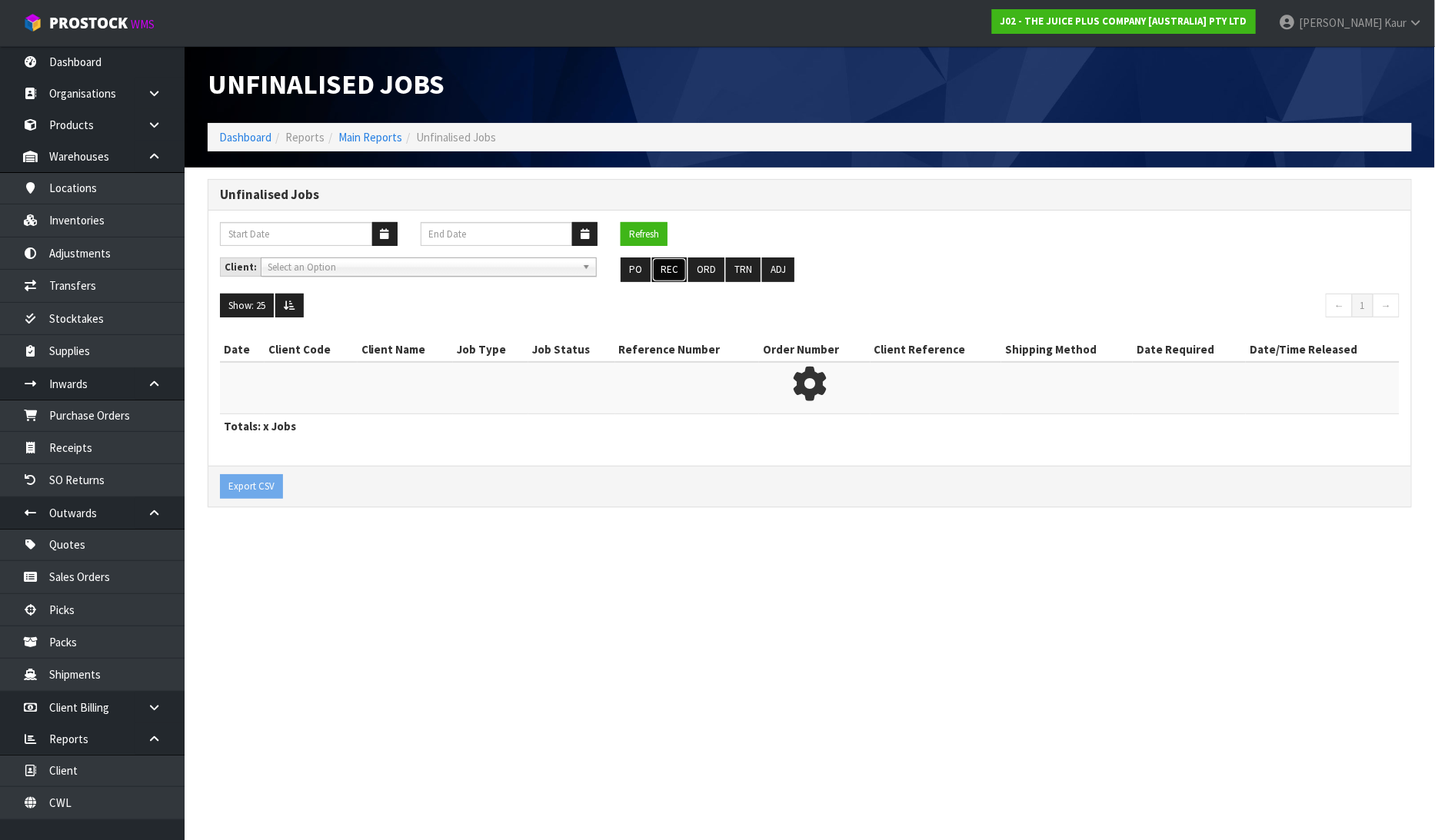
click at [678, 270] on button "REC" at bounding box center [669, 270] width 35 height 25
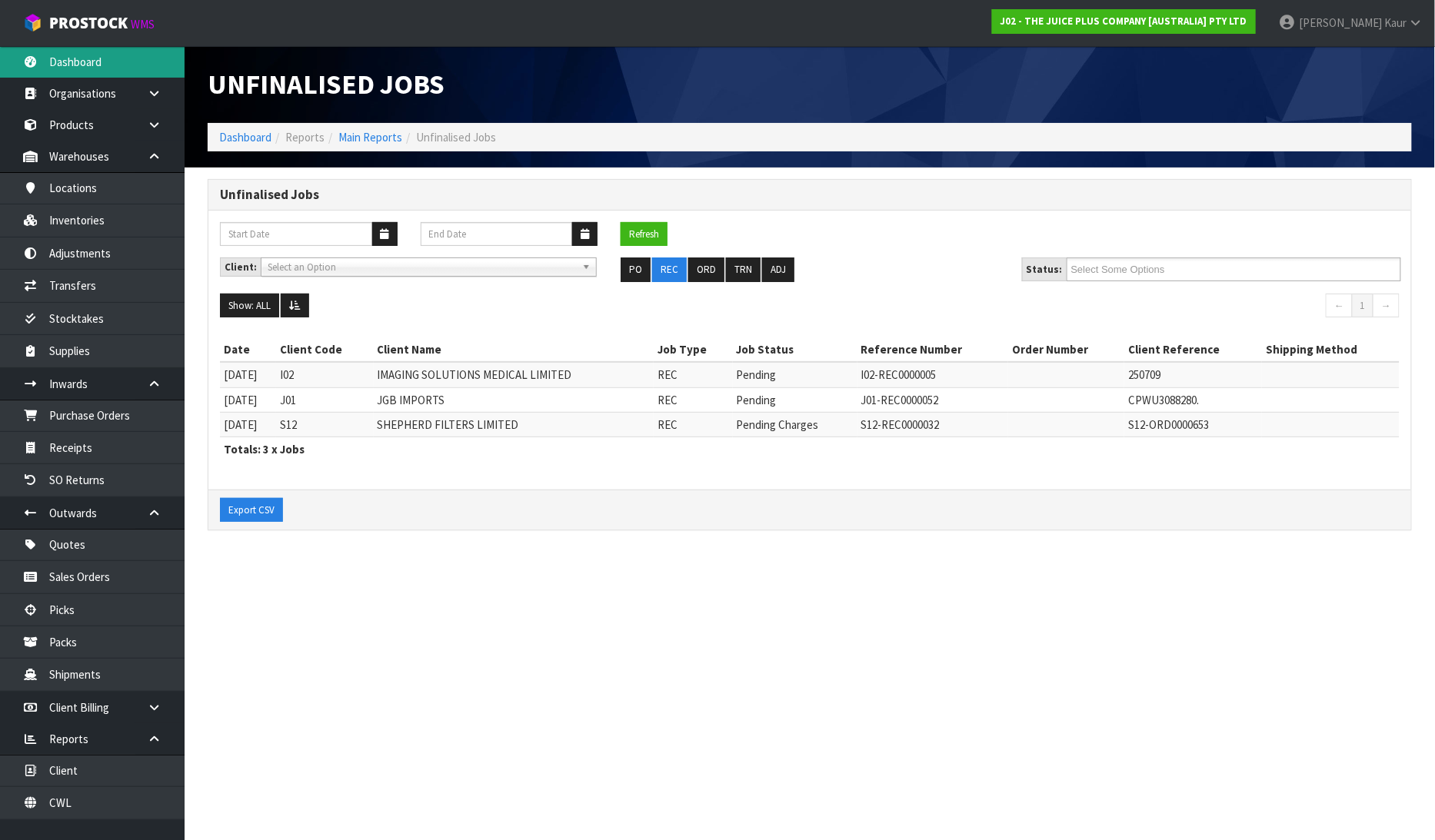
click at [87, 64] on link "Dashboard" at bounding box center [92, 62] width 185 height 32
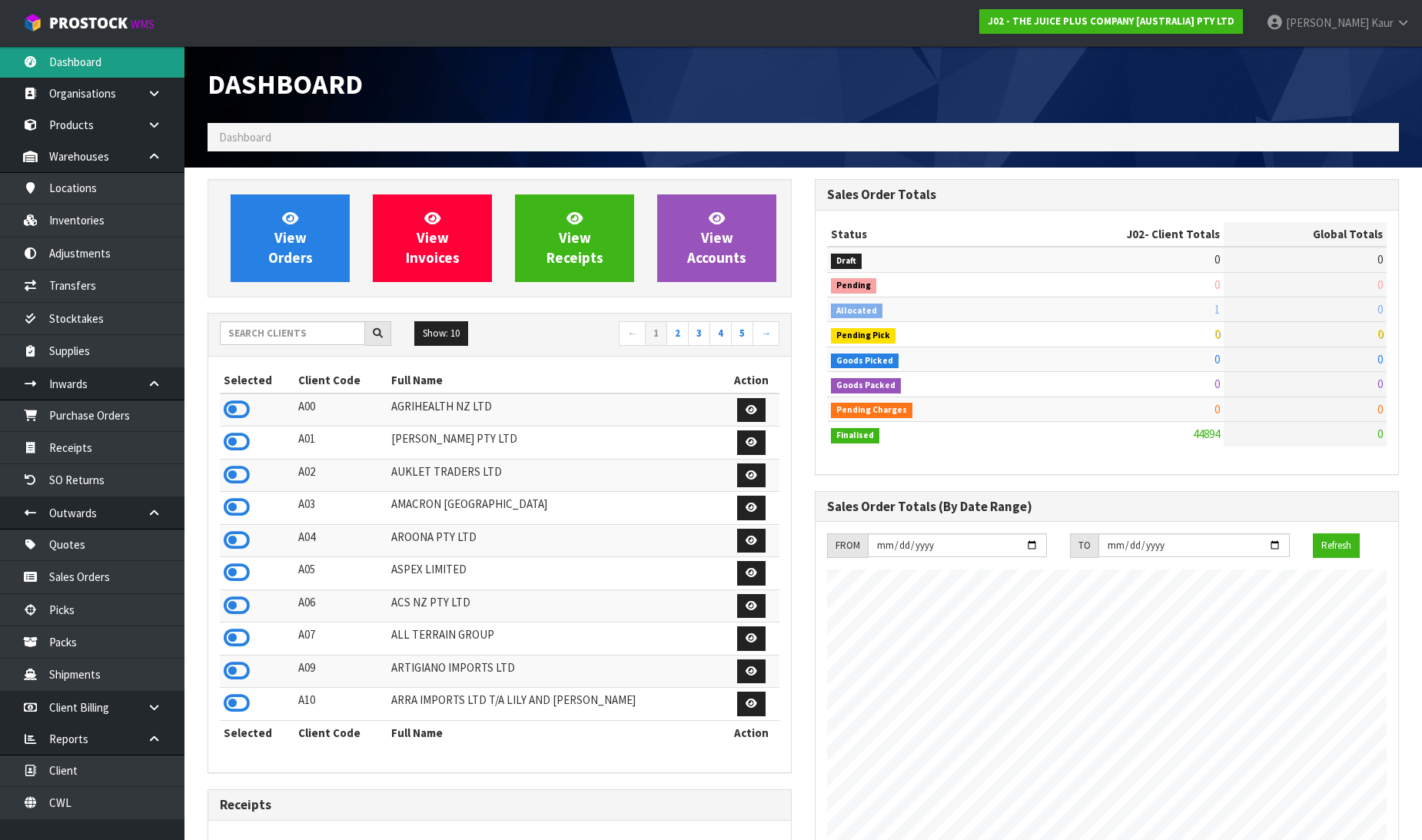
scroll to position [1165, 608]
click at [298, 337] on input "text" at bounding box center [292, 333] width 145 height 24
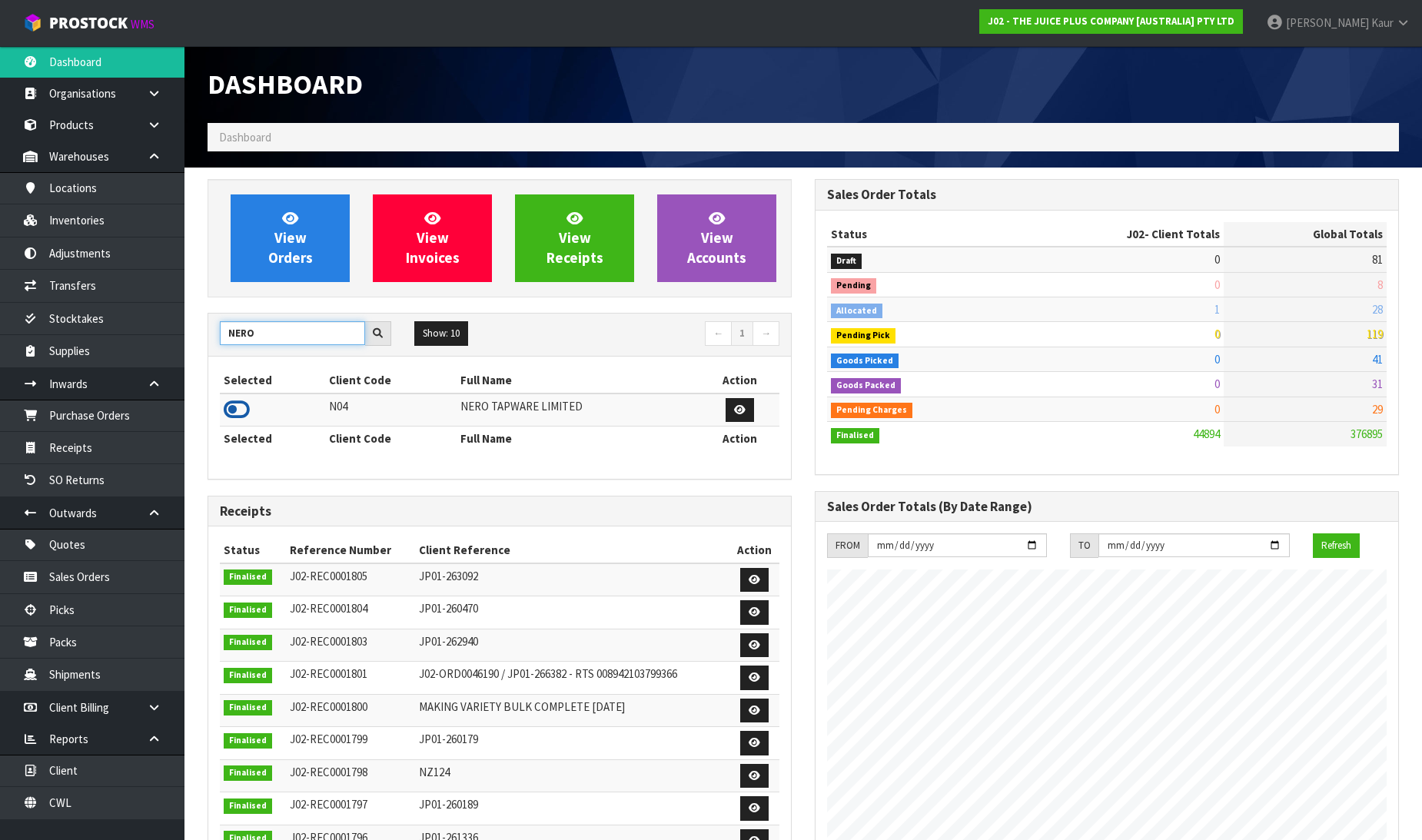
type input "NERO"
click at [233, 408] on icon at bounding box center [237, 410] width 26 height 23
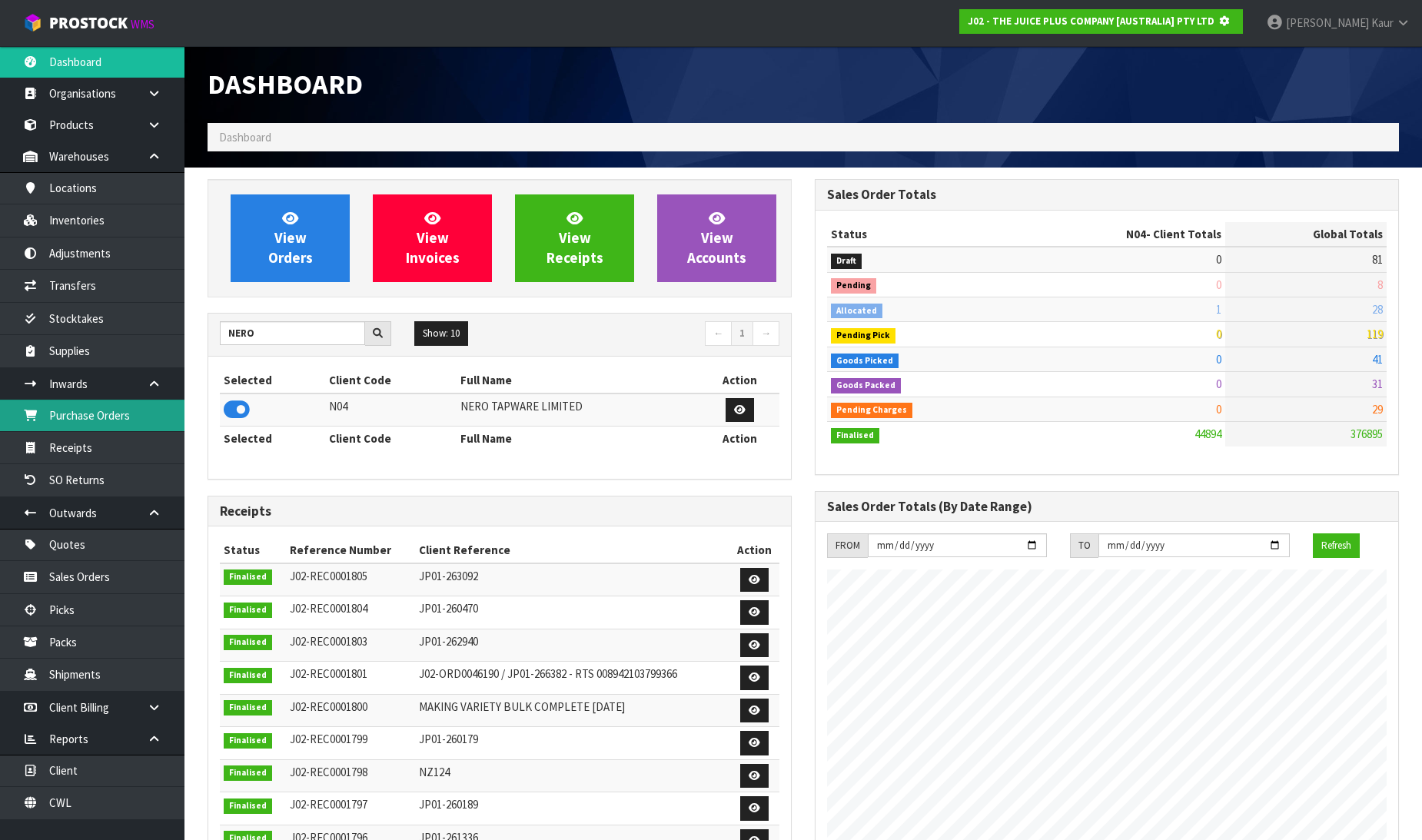
scroll to position [959, 608]
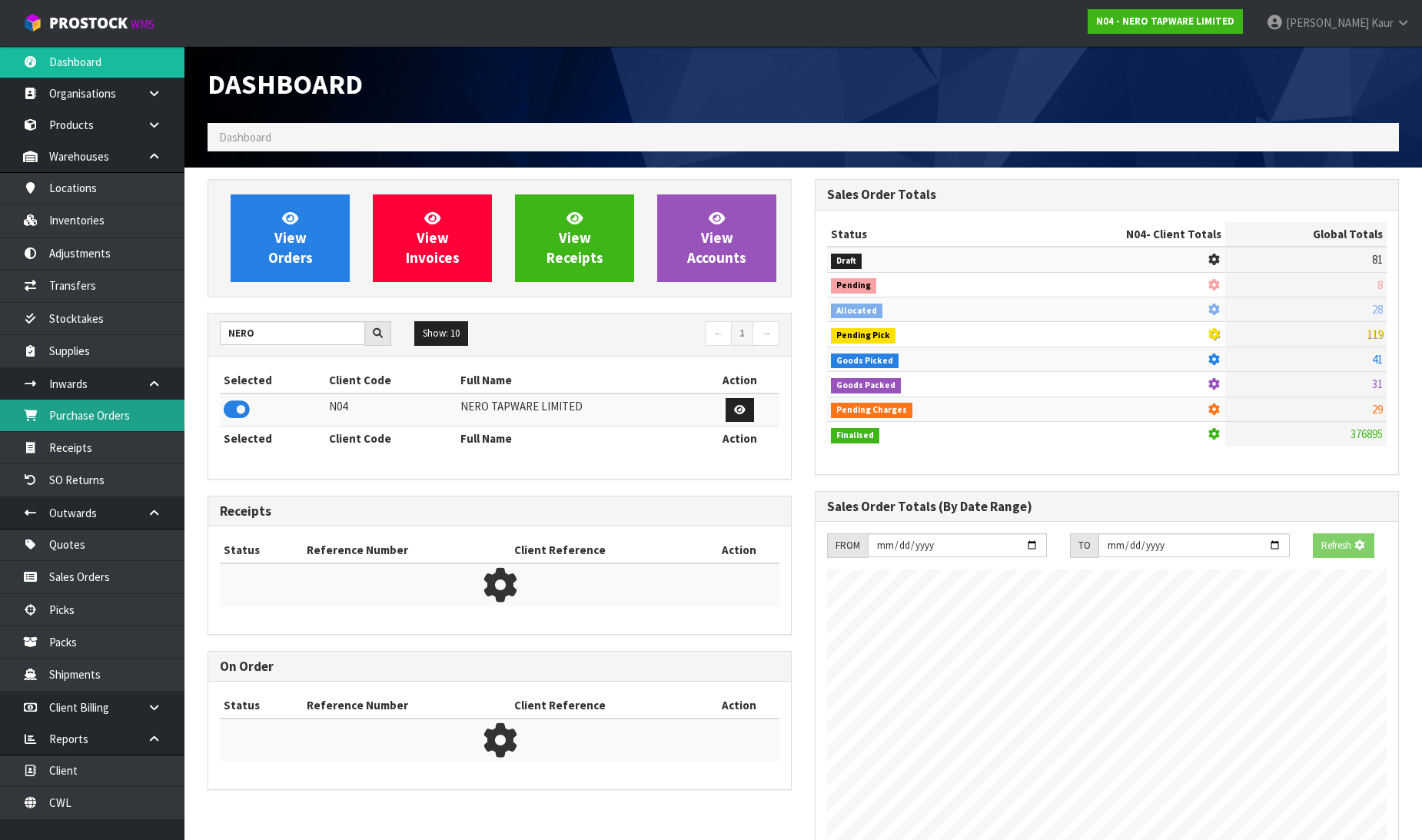
click at [143, 413] on link "Purchase Orders" at bounding box center [92, 415] width 184 height 32
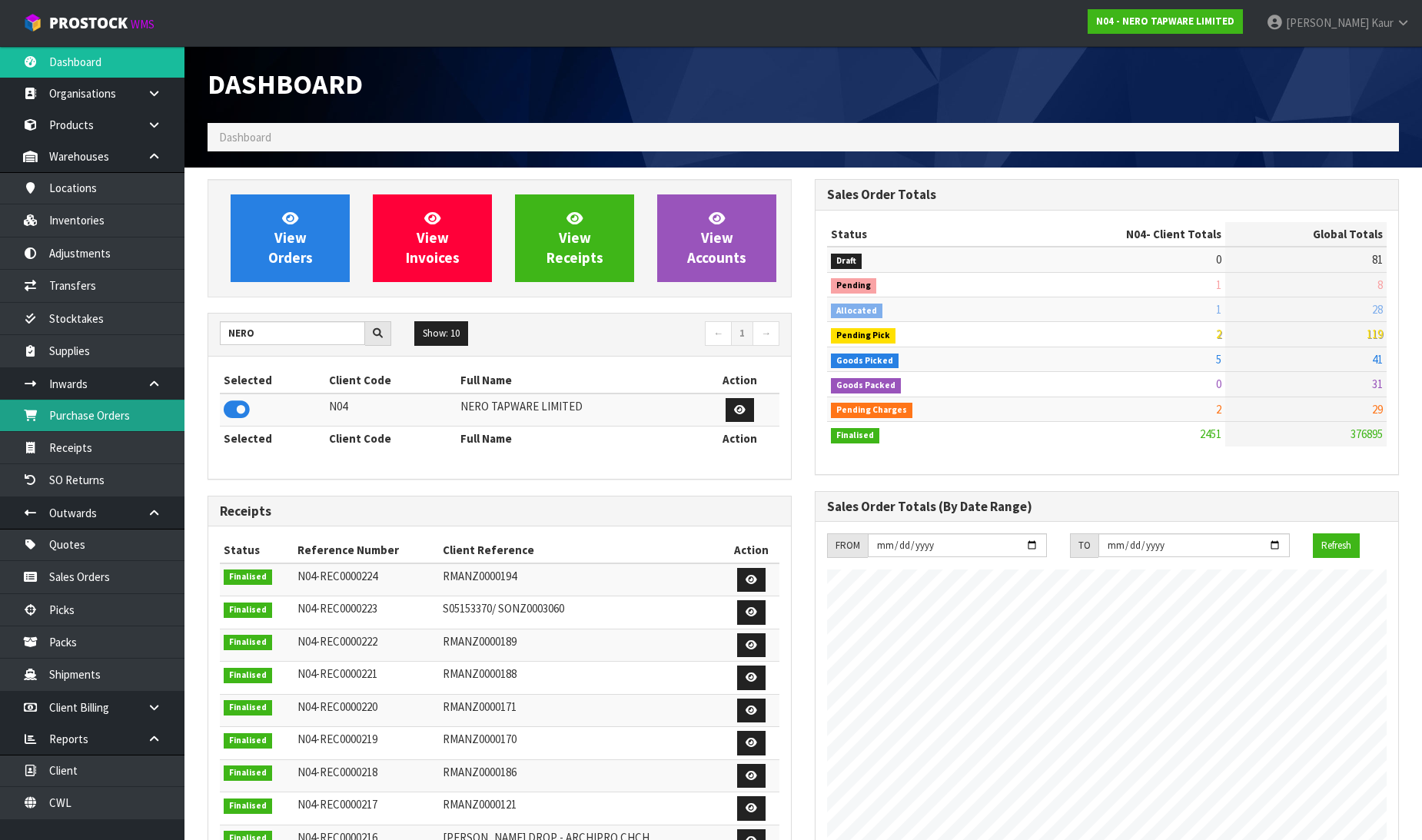
scroll to position [1198, 608]
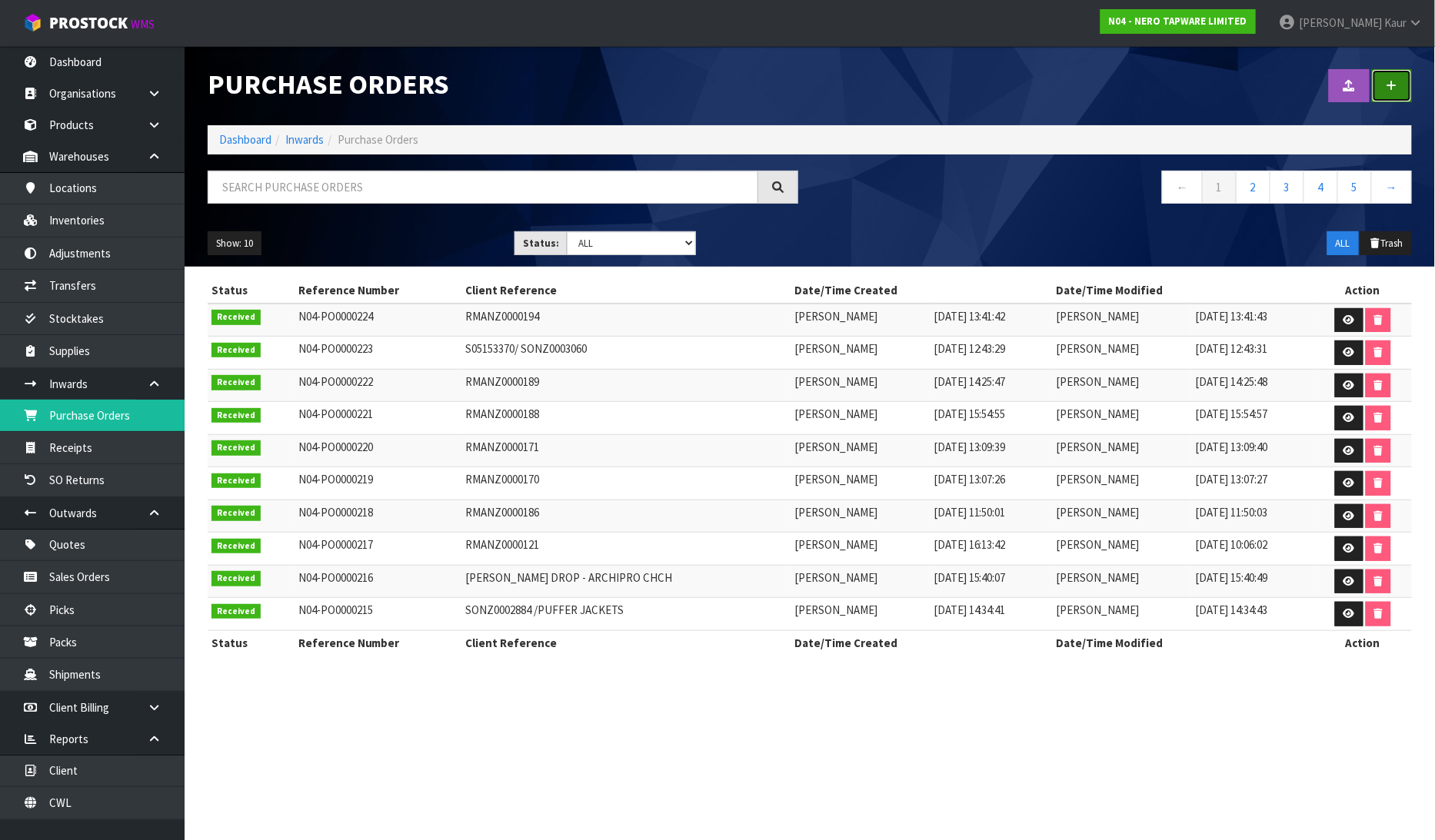
click at [1401, 79] on link at bounding box center [1392, 85] width 40 height 33
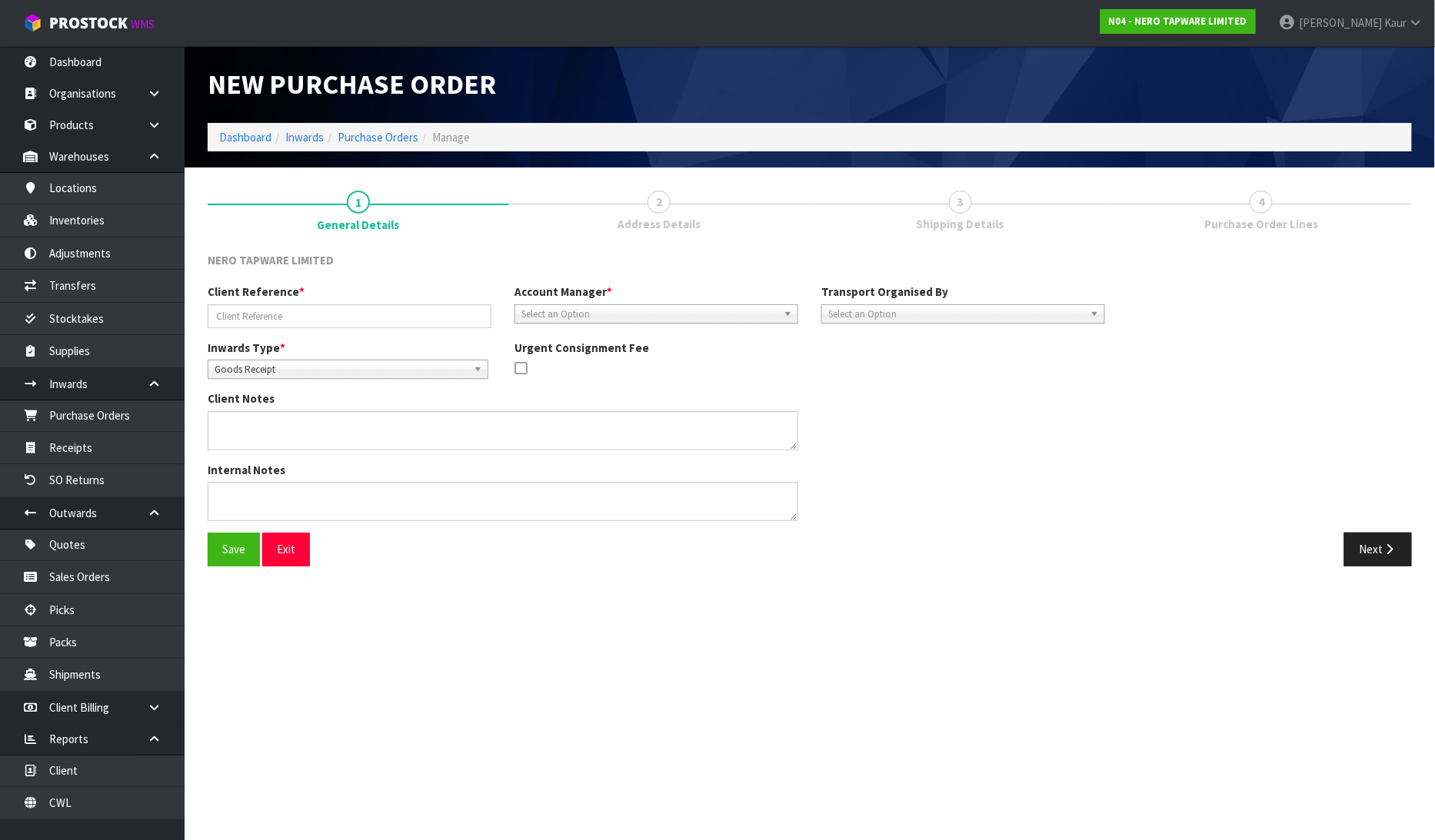
click at [337, 370] on span "Goods Receipt" at bounding box center [341, 370] width 253 height 19
click at [302, 431] on li "Goods Returned" at bounding box center [348, 432] width 273 height 19
click at [309, 317] on input "text" at bounding box center [350, 316] width 284 height 24
click at [674, 316] on span "Select an Option" at bounding box center [650, 315] width 256 height 19
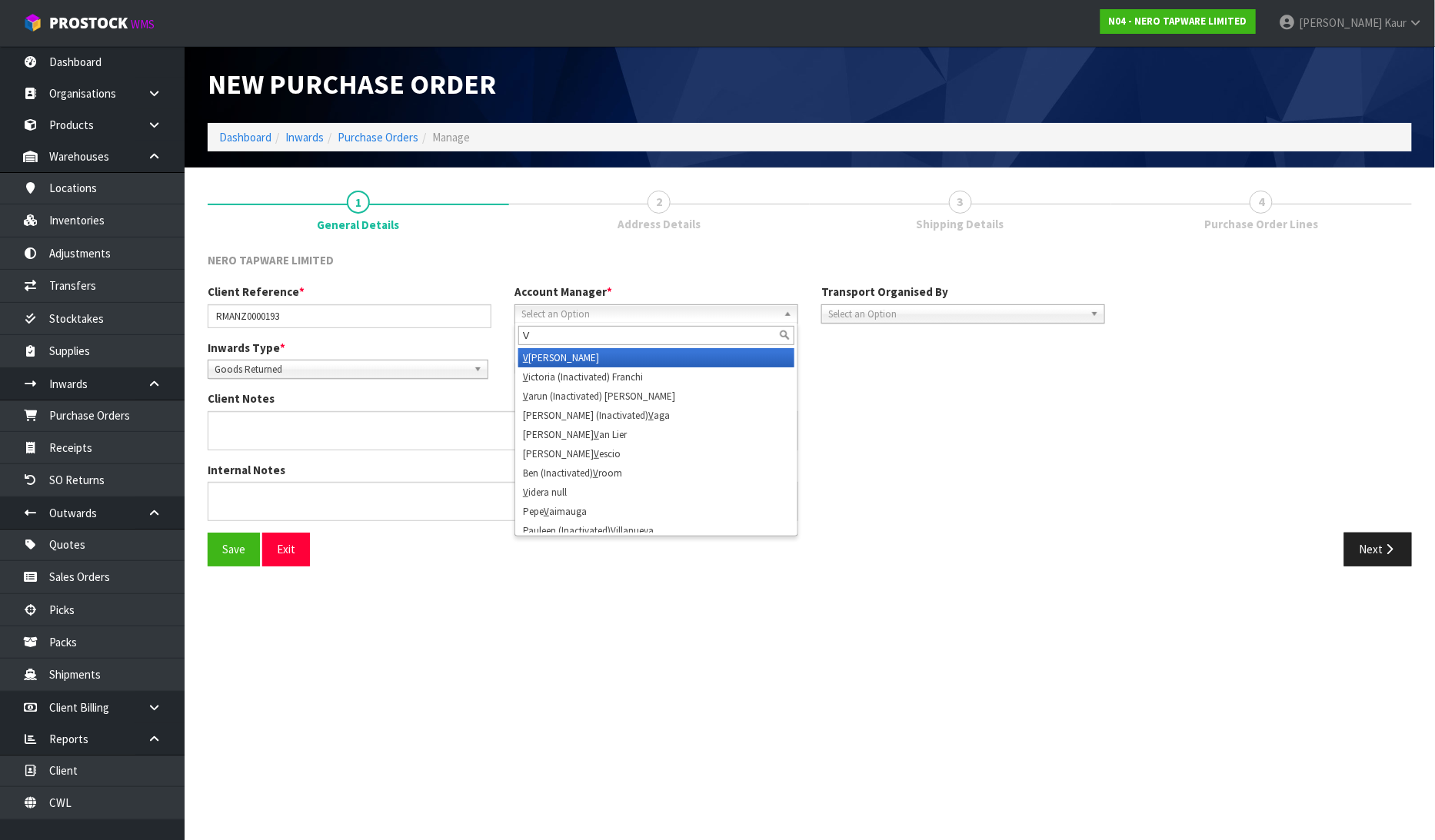
click at [636, 356] on li "V [PERSON_NAME]" at bounding box center [657, 357] width 276 height 19
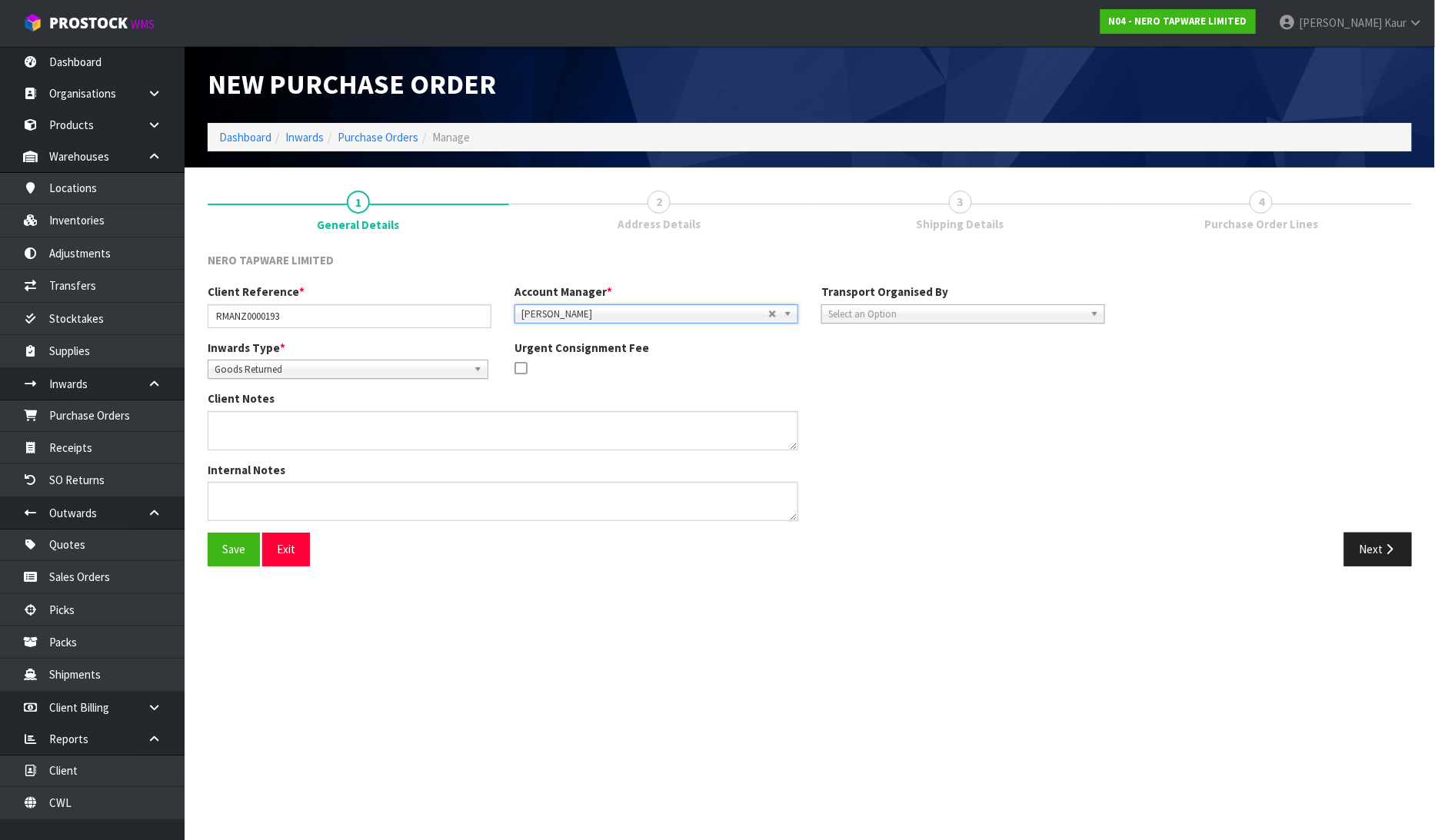
click at [946, 311] on span "Select an Option" at bounding box center [956, 315] width 256 height 19
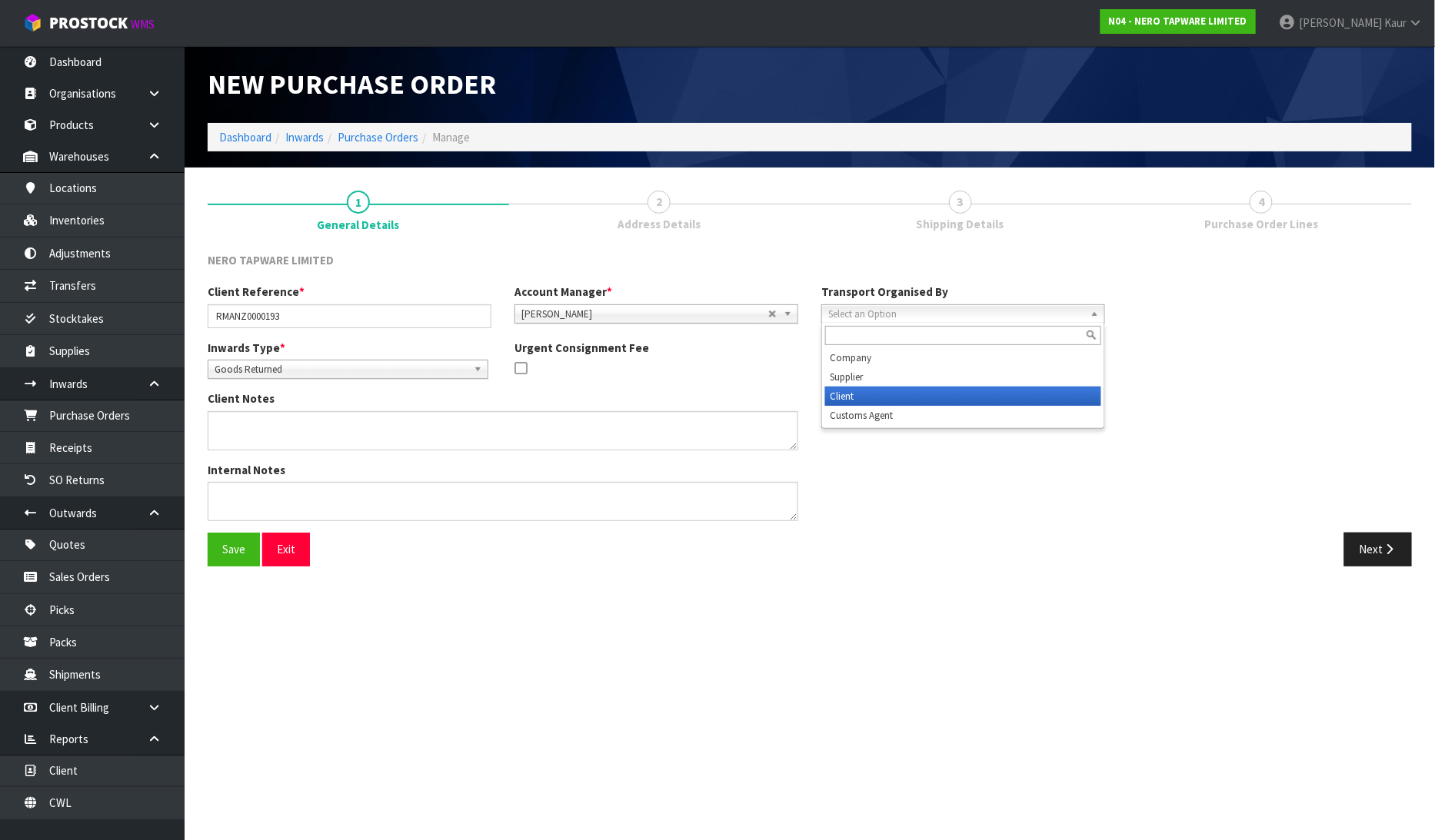
click at [919, 388] on li "Client" at bounding box center [963, 396] width 276 height 19
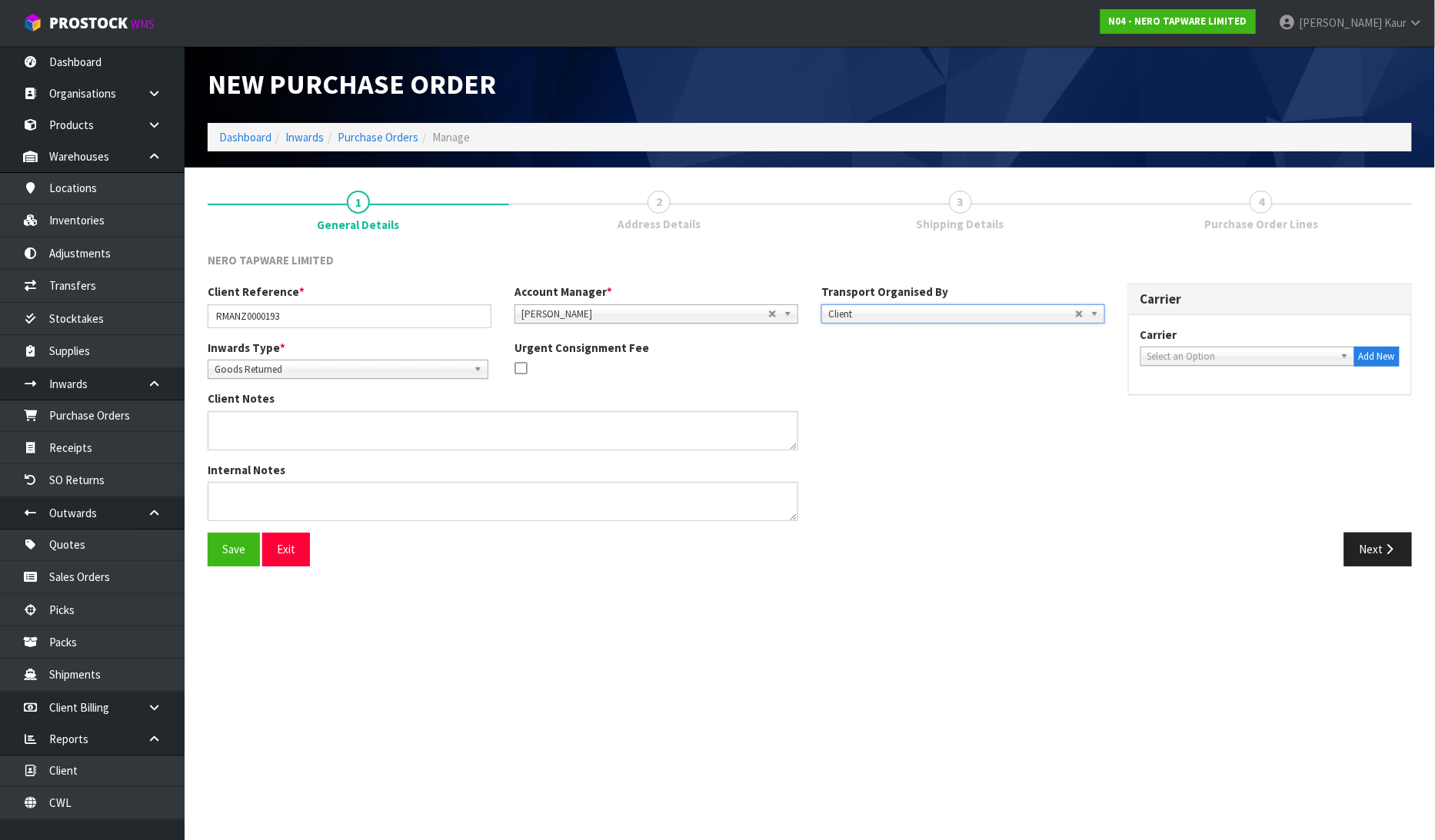
click at [1180, 352] on span "Select an Option" at bounding box center [1240, 356] width 187 height 19
click at [1200, 404] on li "NZCOURETM - NZ C OURIERS" at bounding box center [1247, 400] width 207 height 19
click at [1387, 539] on button "Next" at bounding box center [1378, 549] width 67 height 33
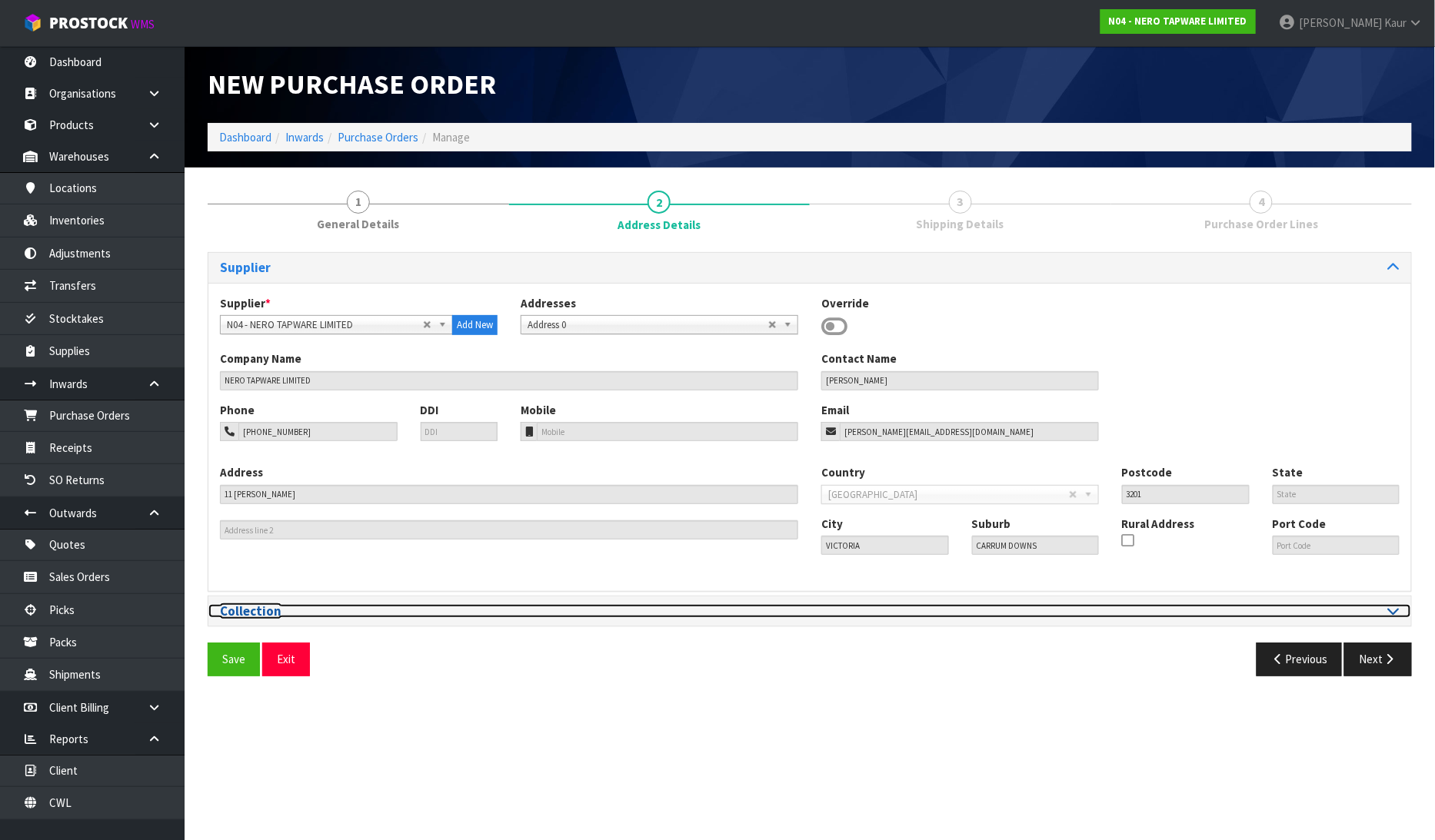
click at [1395, 613] on icon at bounding box center [1394, 611] width 12 height 13
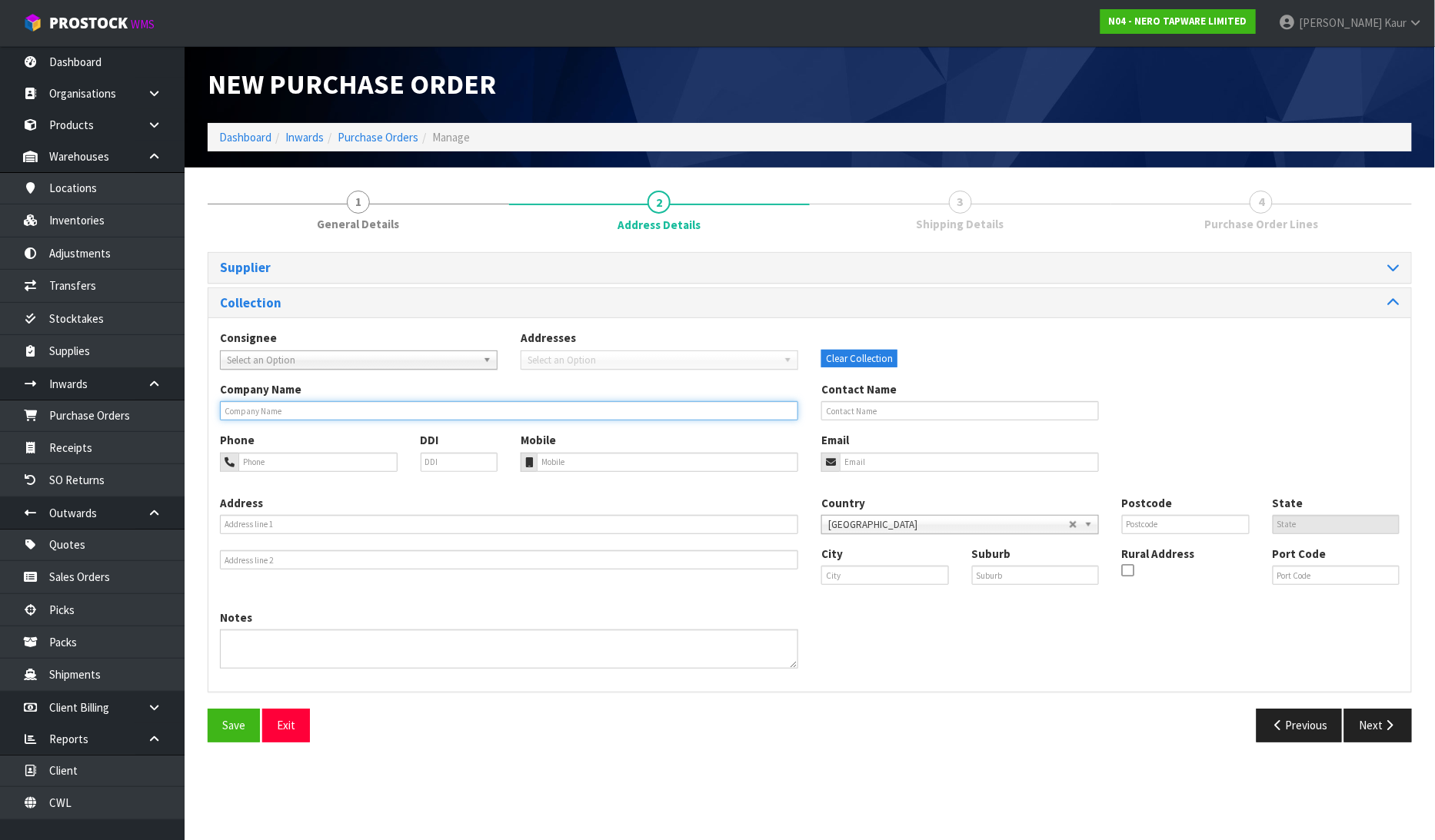
click at [492, 414] on input "text" at bounding box center [509, 411] width 578 height 19
click at [1365, 726] on button "Next" at bounding box center [1378, 725] width 67 height 33
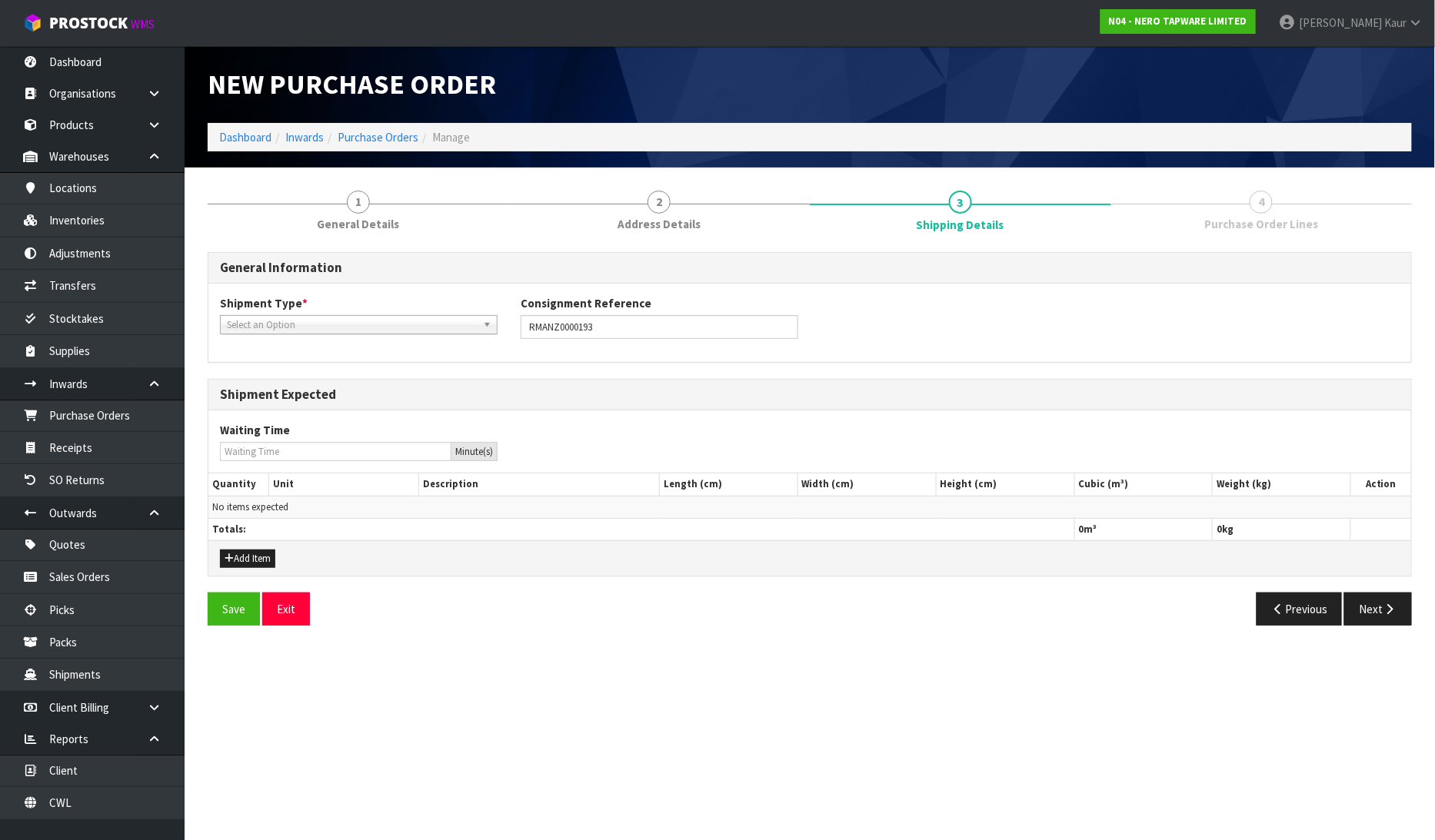
click at [316, 329] on span "Select an Option" at bounding box center [352, 325] width 250 height 19
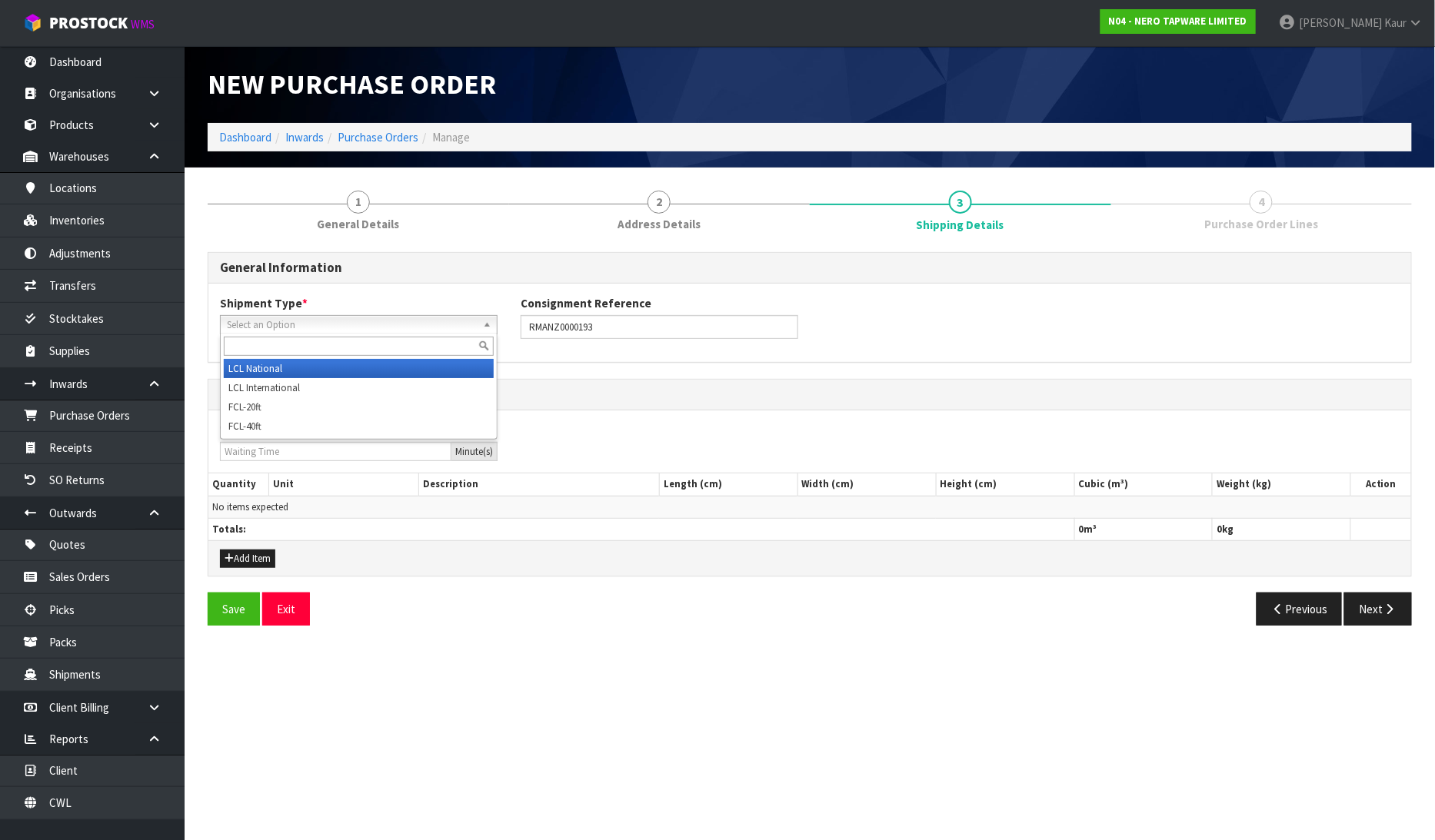
click at [298, 366] on li "LCL National" at bounding box center [359, 368] width 270 height 19
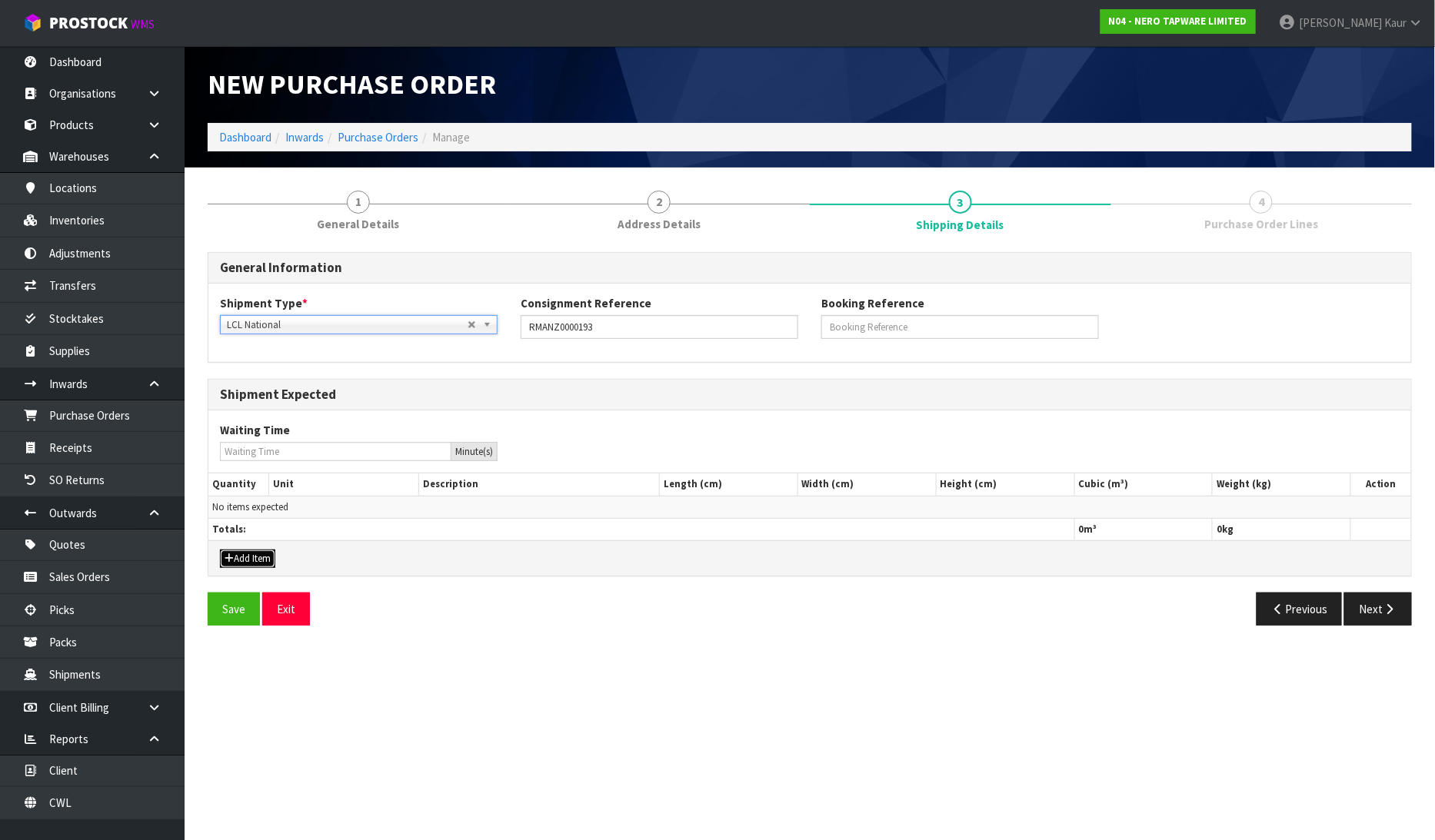
click at [248, 559] on button "Add Item" at bounding box center [247, 559] width 55 height 19
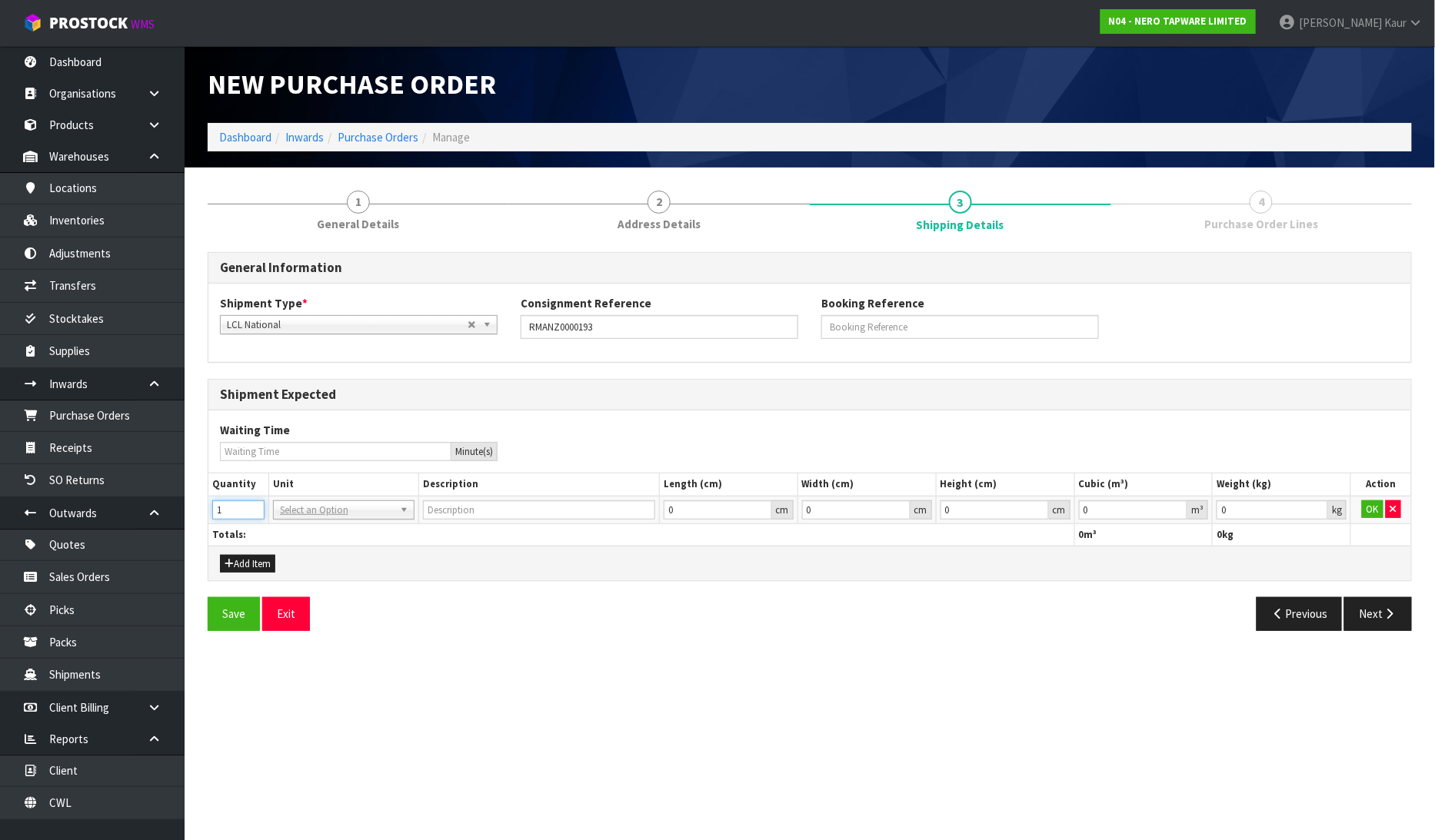
click at [250, 508] on input "1" at bounding box center [238, 510] width 52 height 19
drag, startPoint x: 333, startPoint y: 508, endPoint x: 324, endPoint y: 513, distance: 10.3
click at [317, 528] on input "text" at bounding box center [343, 531] width 134 height 19
click at [1181, 504] on input "0.000001" at bounding box center [1133, 510] width 109 height 19
click at [1317, 509] on input "0.001" at bounding box center [1272, 510] width 112 height 19
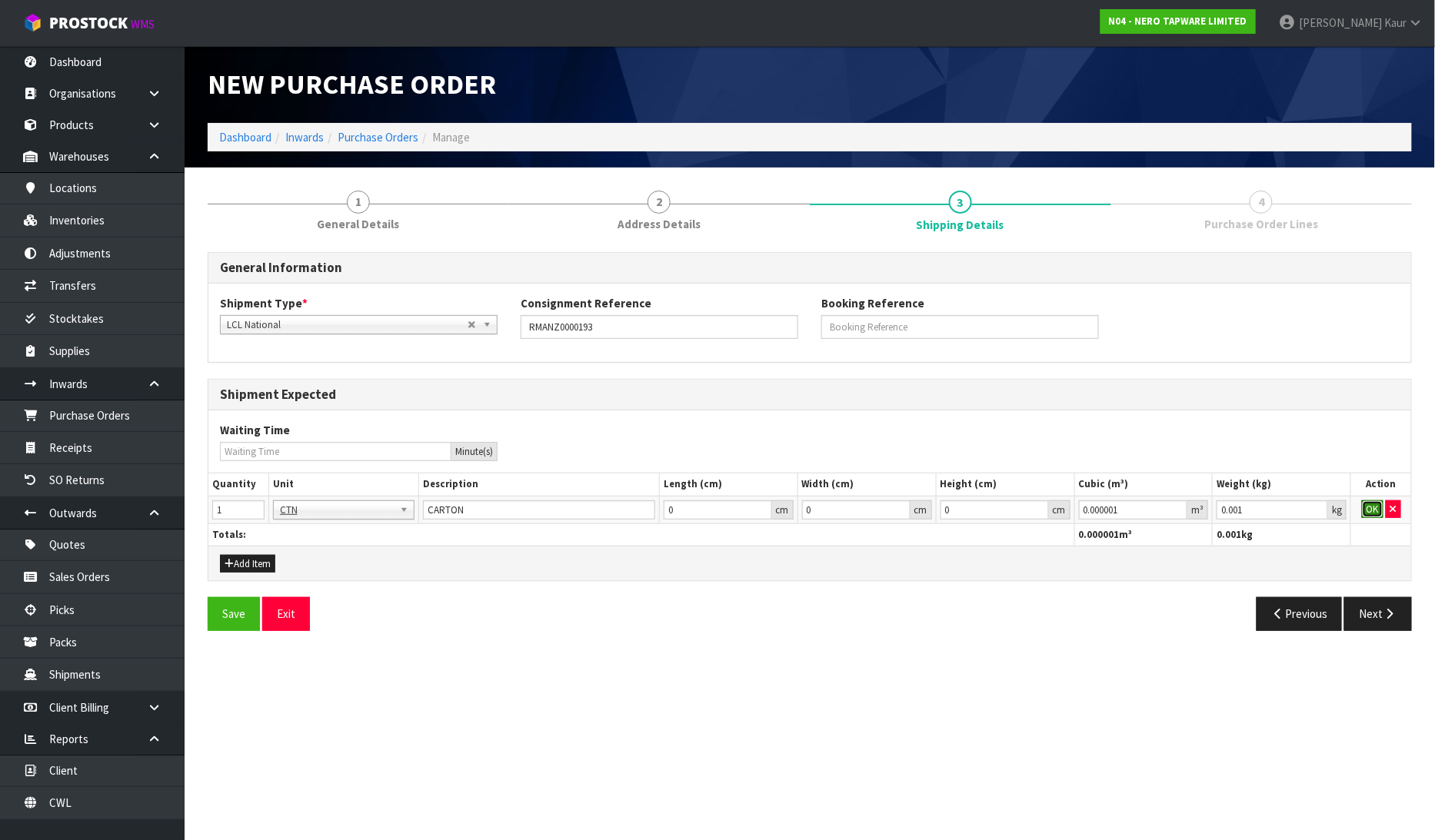
click at [1374, 509] on button "OK" at bounding box center [1373, 510] width 22 height 19
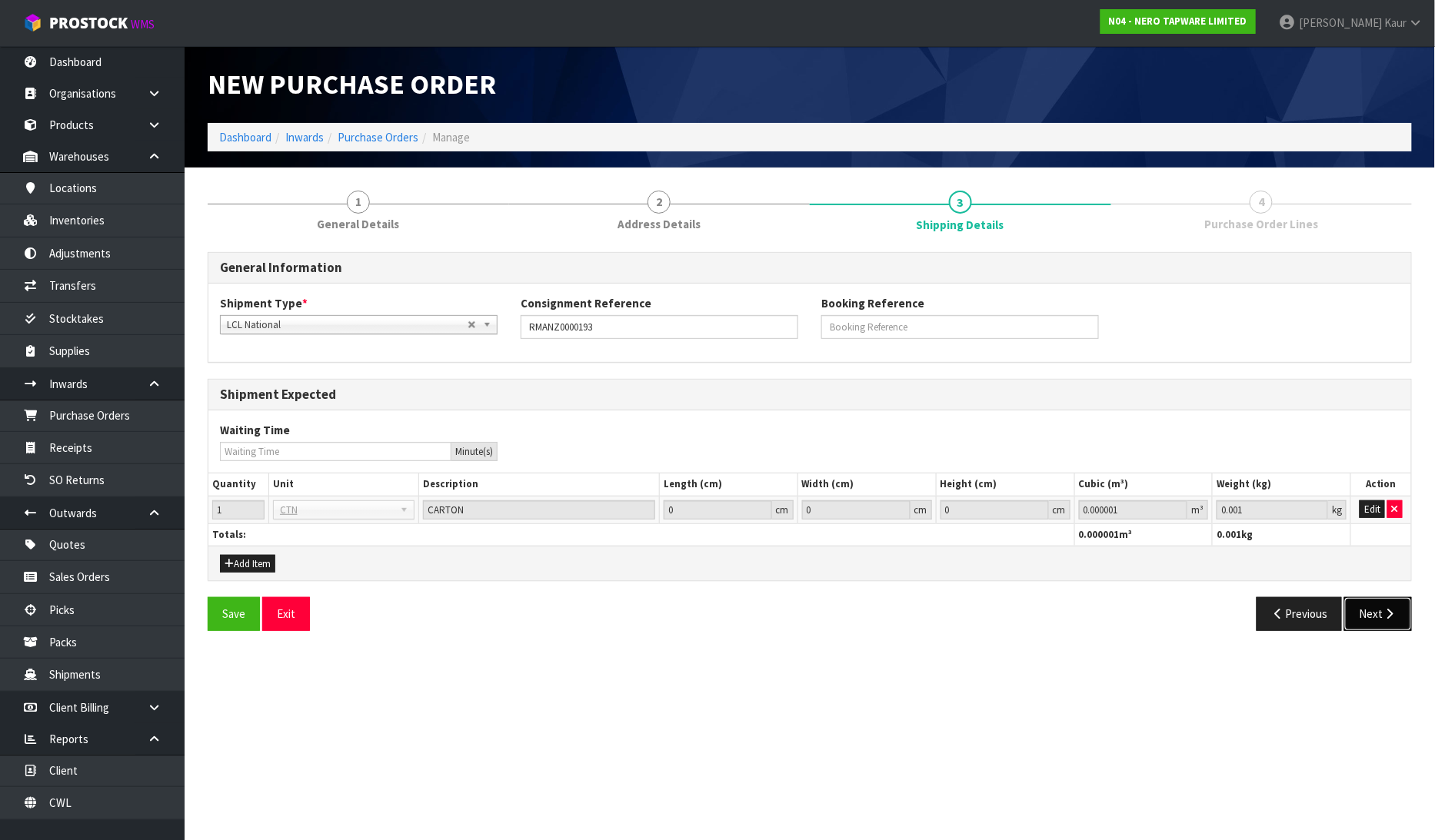
click at [1383, 603] on button "Next" at bounding box center [1378, 614] width 67 height 33
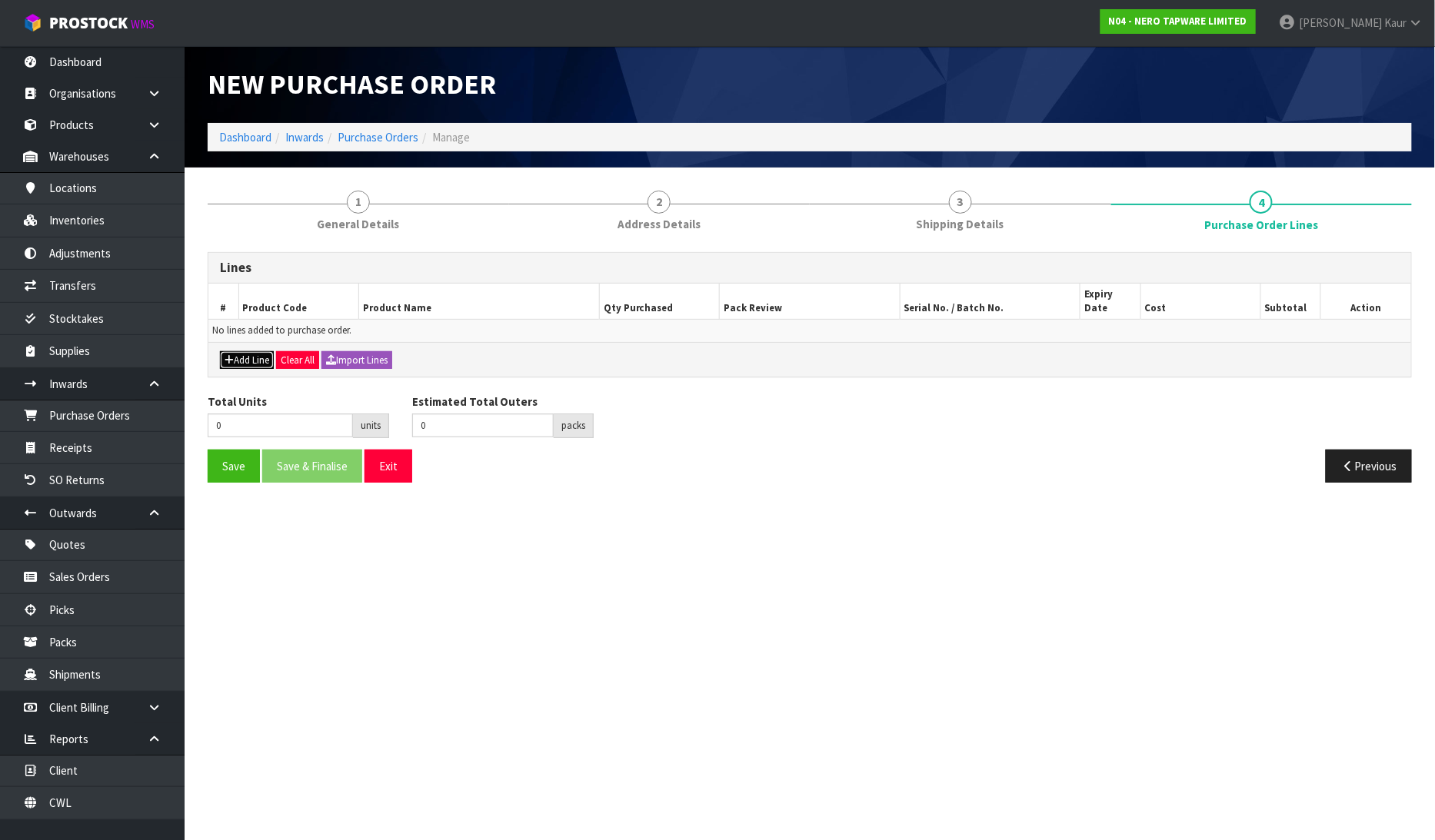
click at [236, 351] on button "Add Line" at bounding box center [247, 360] width 53 height 19
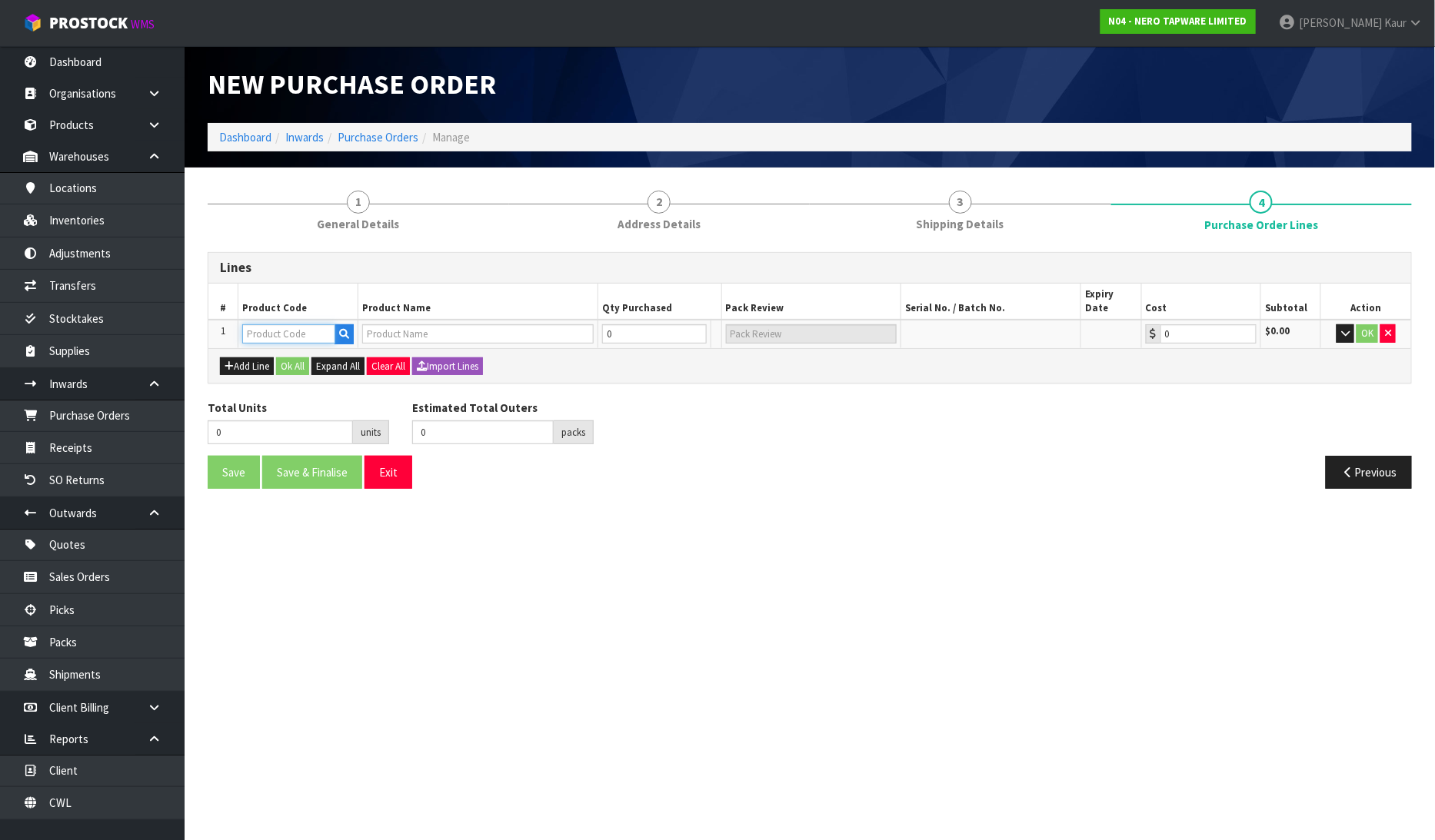
click at [267, 325] on input "text" at bounding box center [288, 334] width 93 height 19
click at [298, 343] on strong "NRUB002" at bounding box center [283, 344] width 48 height 15
click at [631, 325] on input "0" at bounding box center [647, 334] width 94 height 19
click at [283, 357] on button "Ok All" at bounding box center [292, 367] width 33 height 19
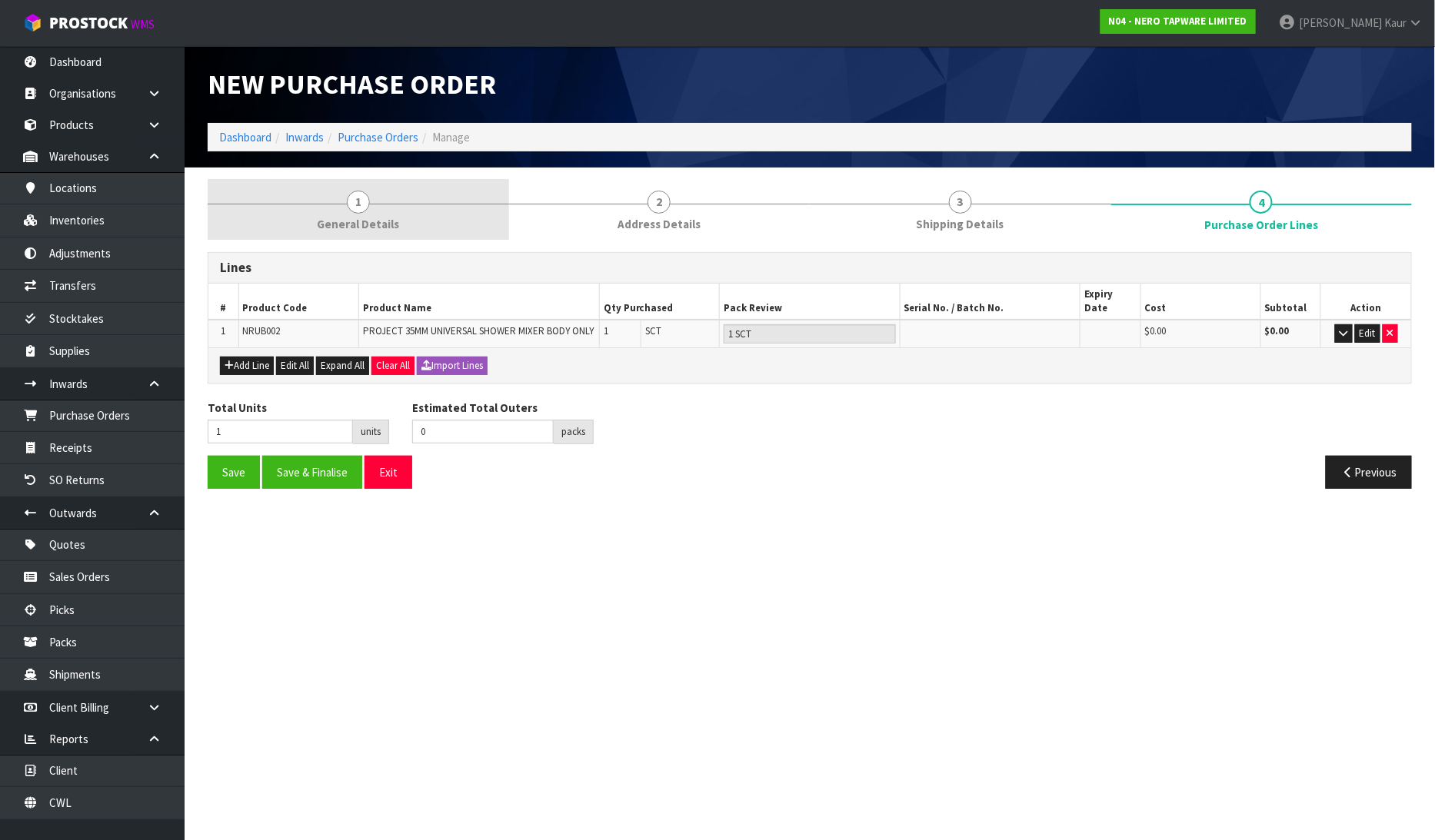
click at [339, 216] on span "General Details" at bounding box center [358, 224] width 82 height 16
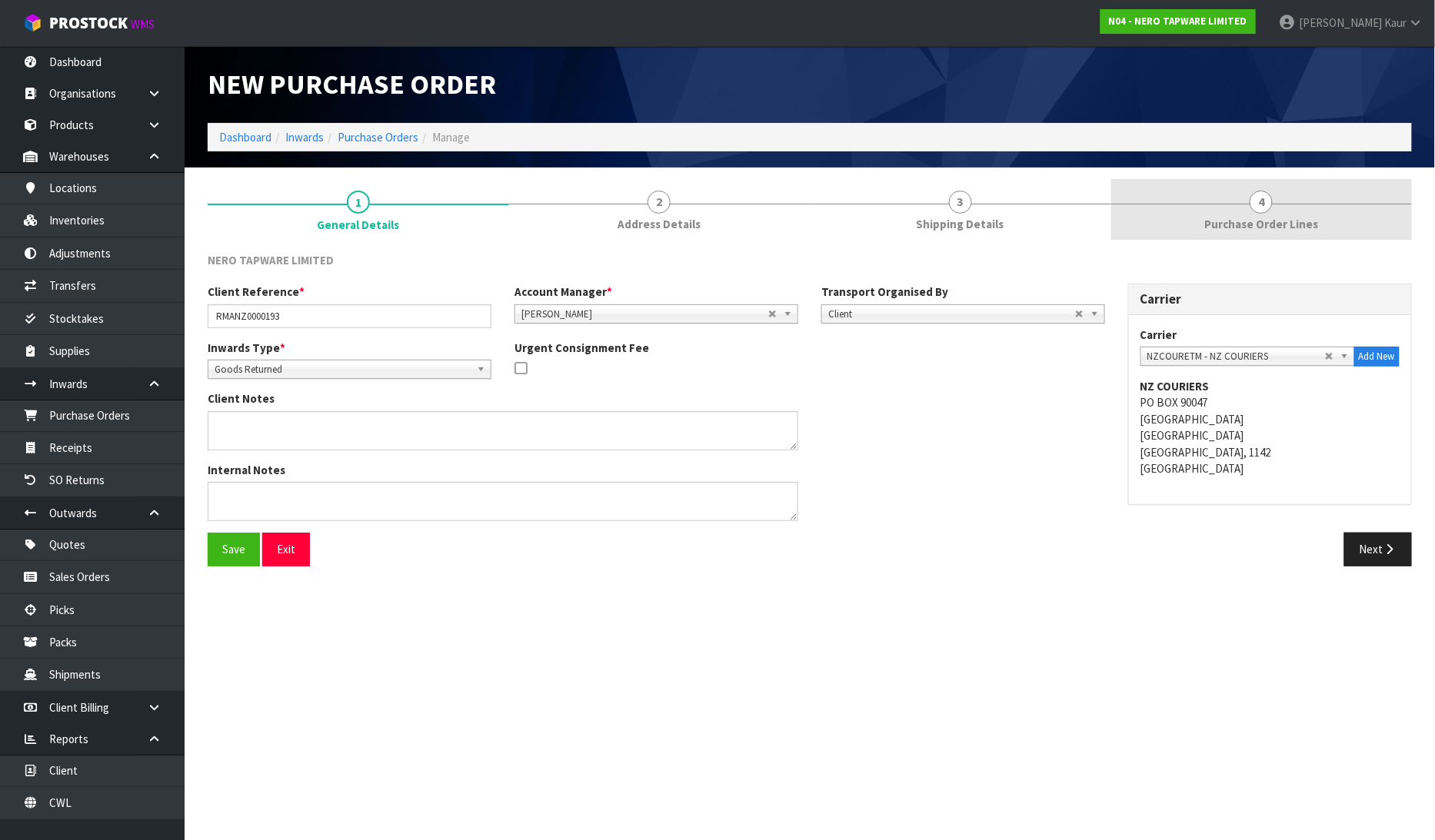
click at [1271, 219] on span "Purchase Order Lines" at bounding box center [1261, 224] width 114 height 16
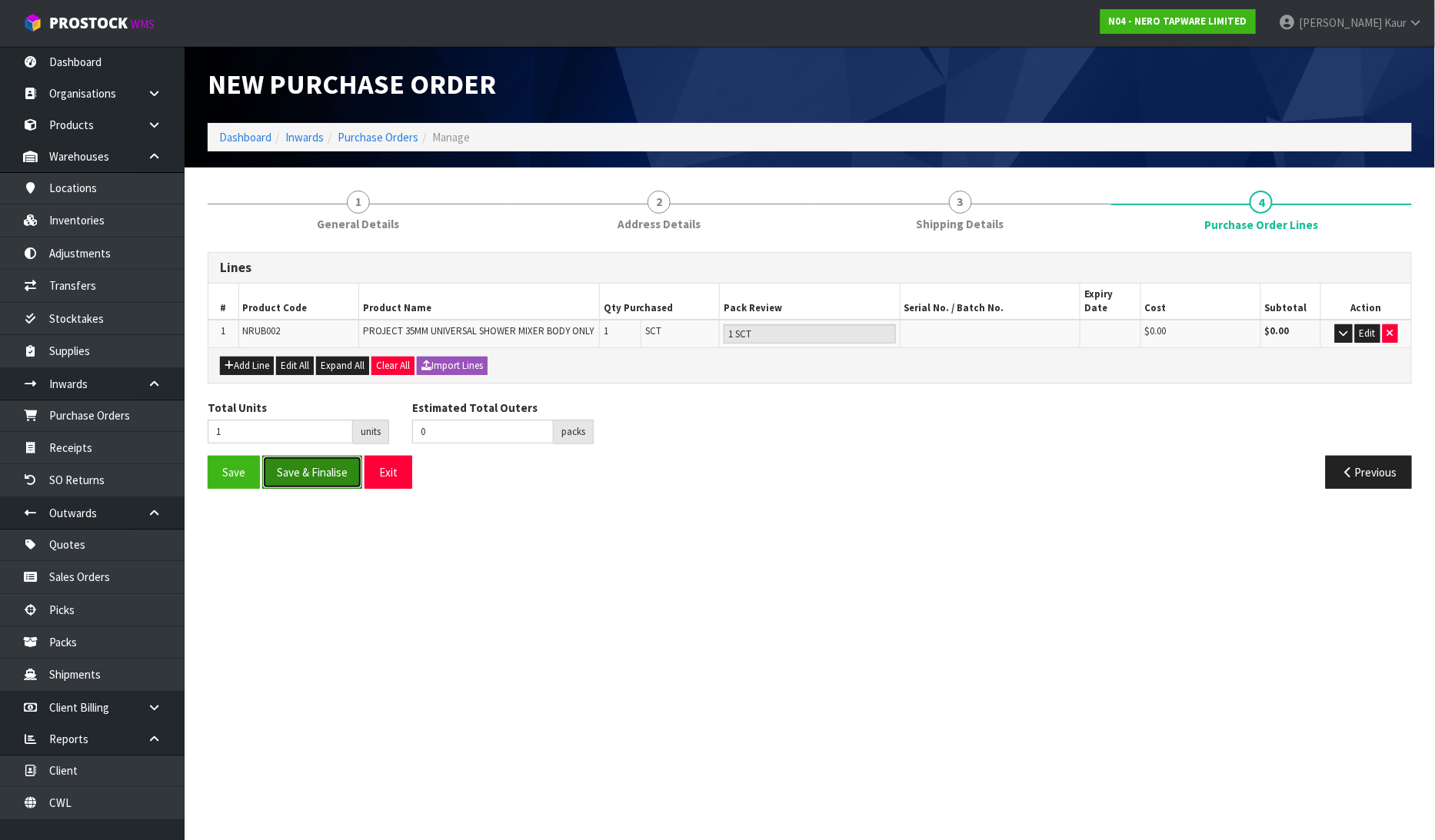
click at [310, 456] on button "Save & Finalise" at bounding box center [312, 472] width 100 height 33
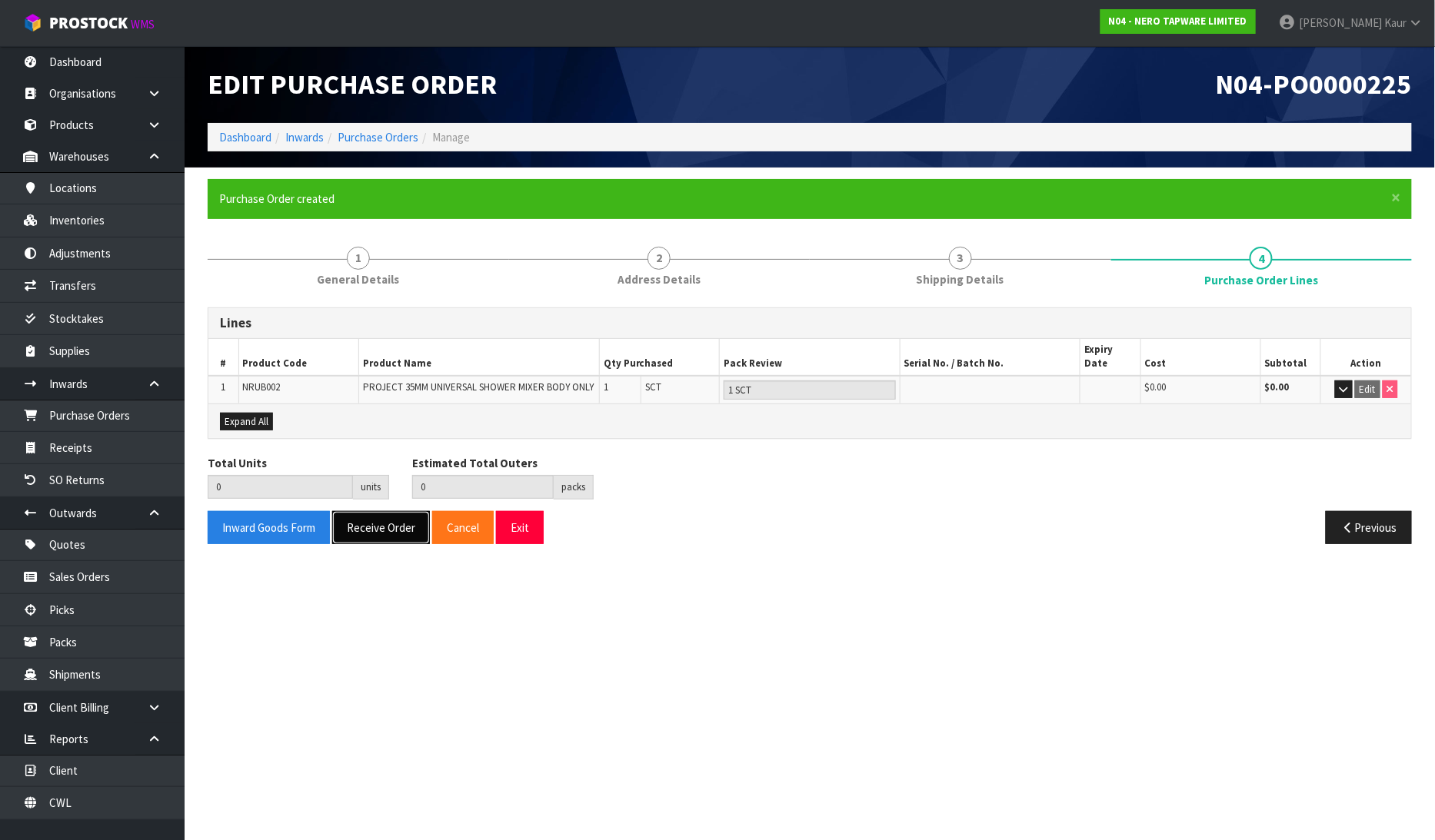
click at [385, 513] on button "Receive Order" at bounding box center [381, 528] width 98 height 33
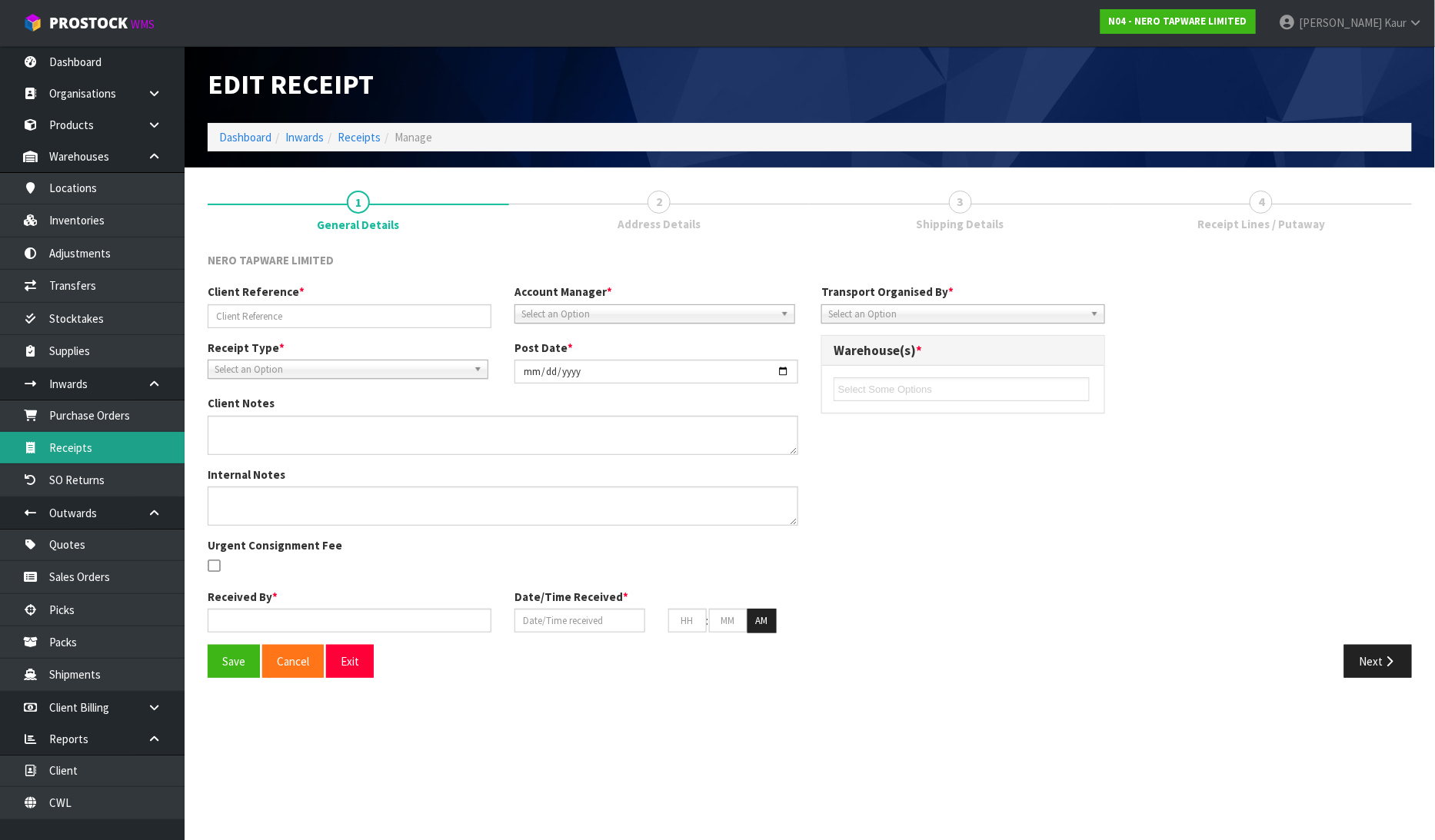
click at [49, 453] on link "Receipts" at bounding box center [92, 448] width 185 height 32
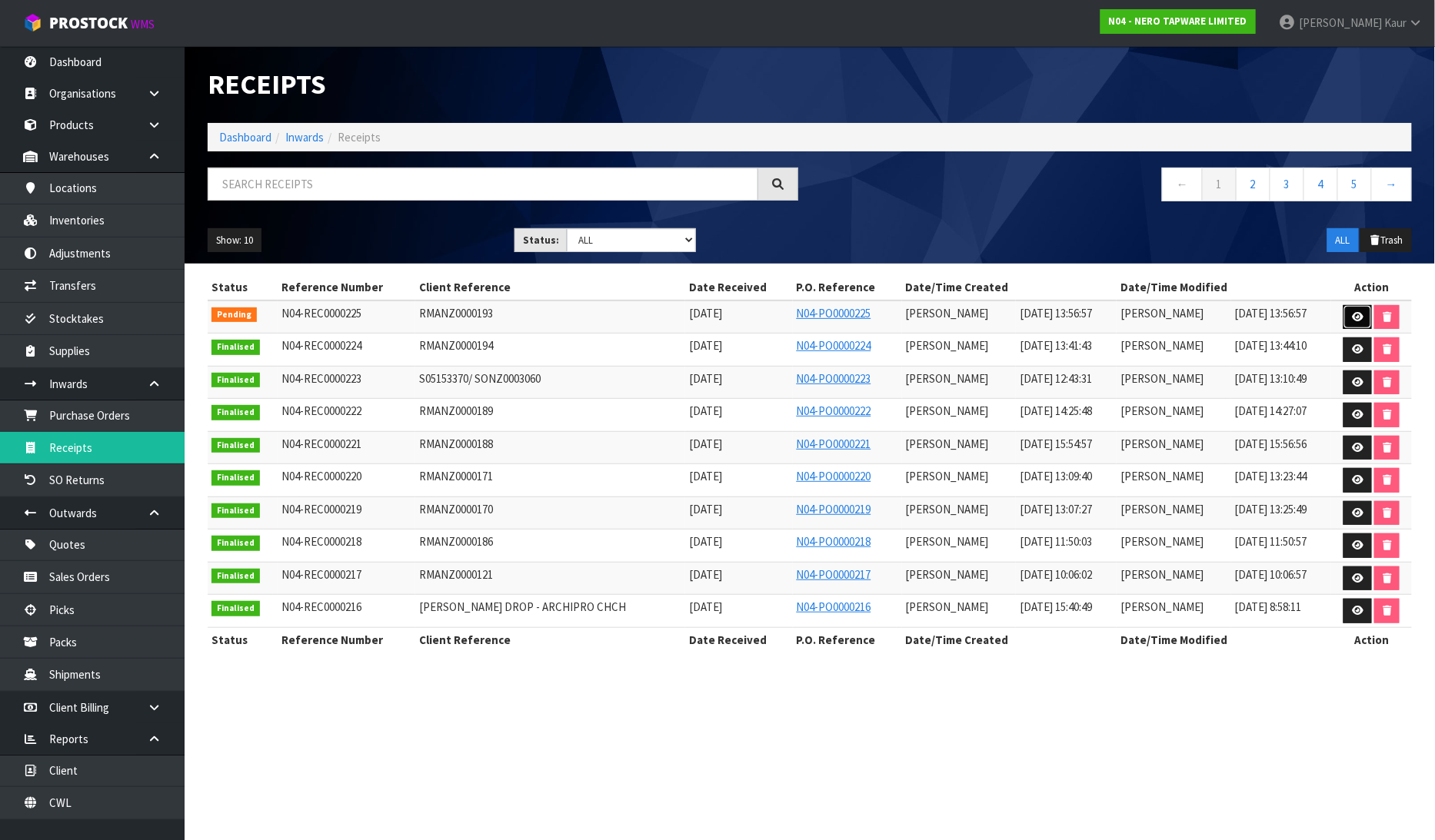
click at [1352, 318] on icon at bounding box center [1357, 317] width 12 height 10
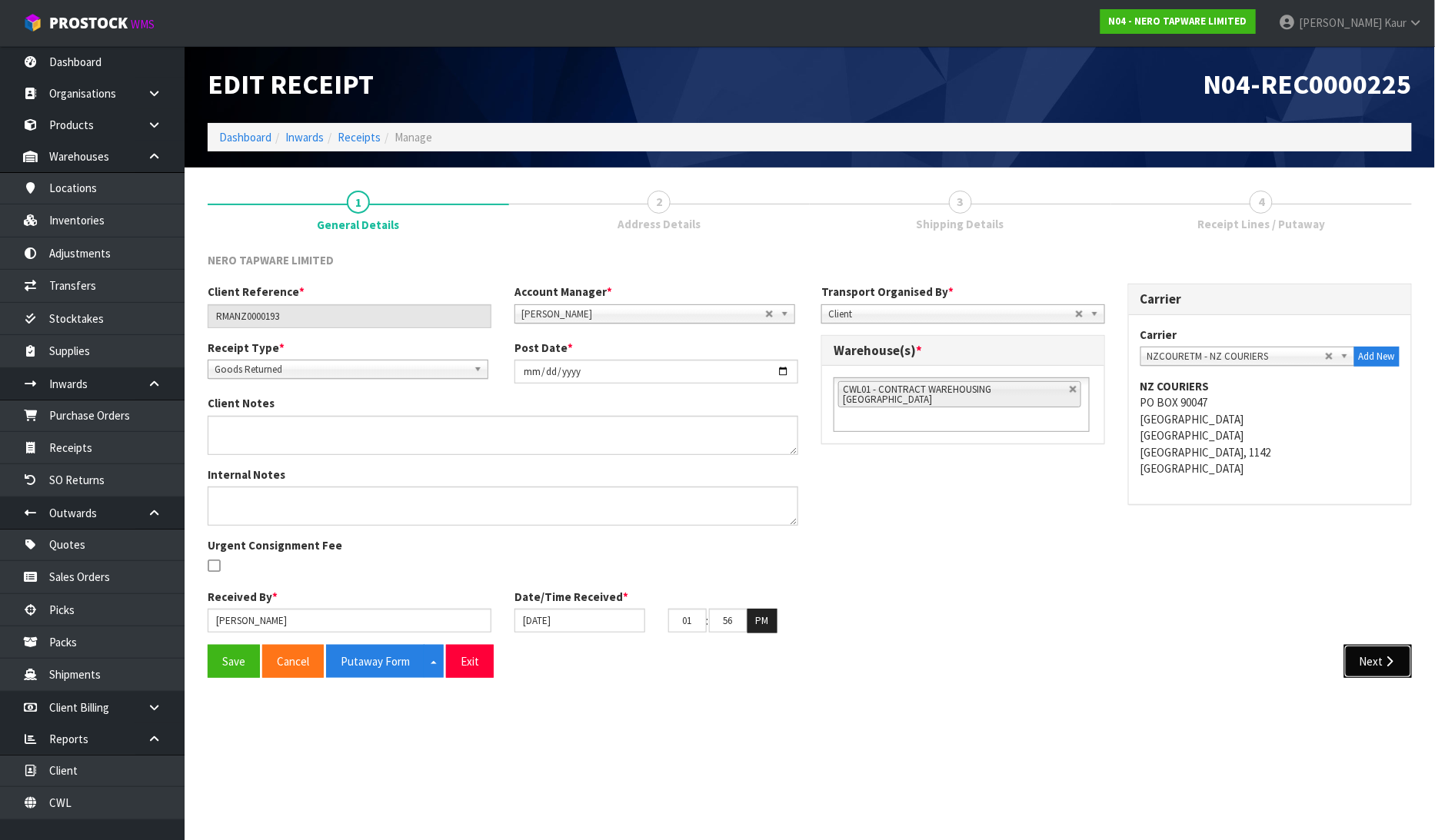
click at [1366, 673] on button "Next" at bounding box center [1378, 661] width 67 height 33
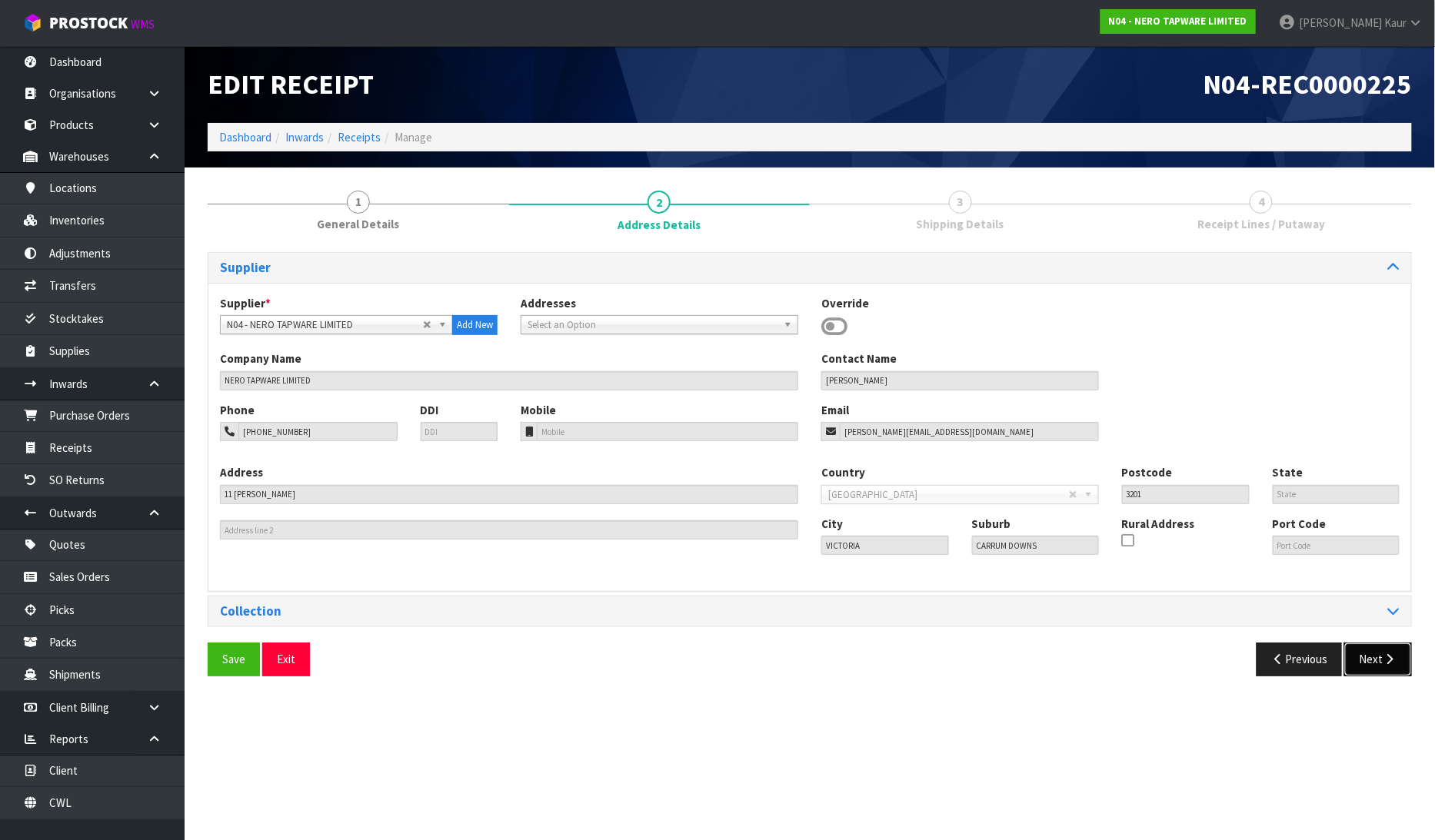
click at [1366, 671] on button "Next" at bounding box center [1378, 659] width 67 height 33
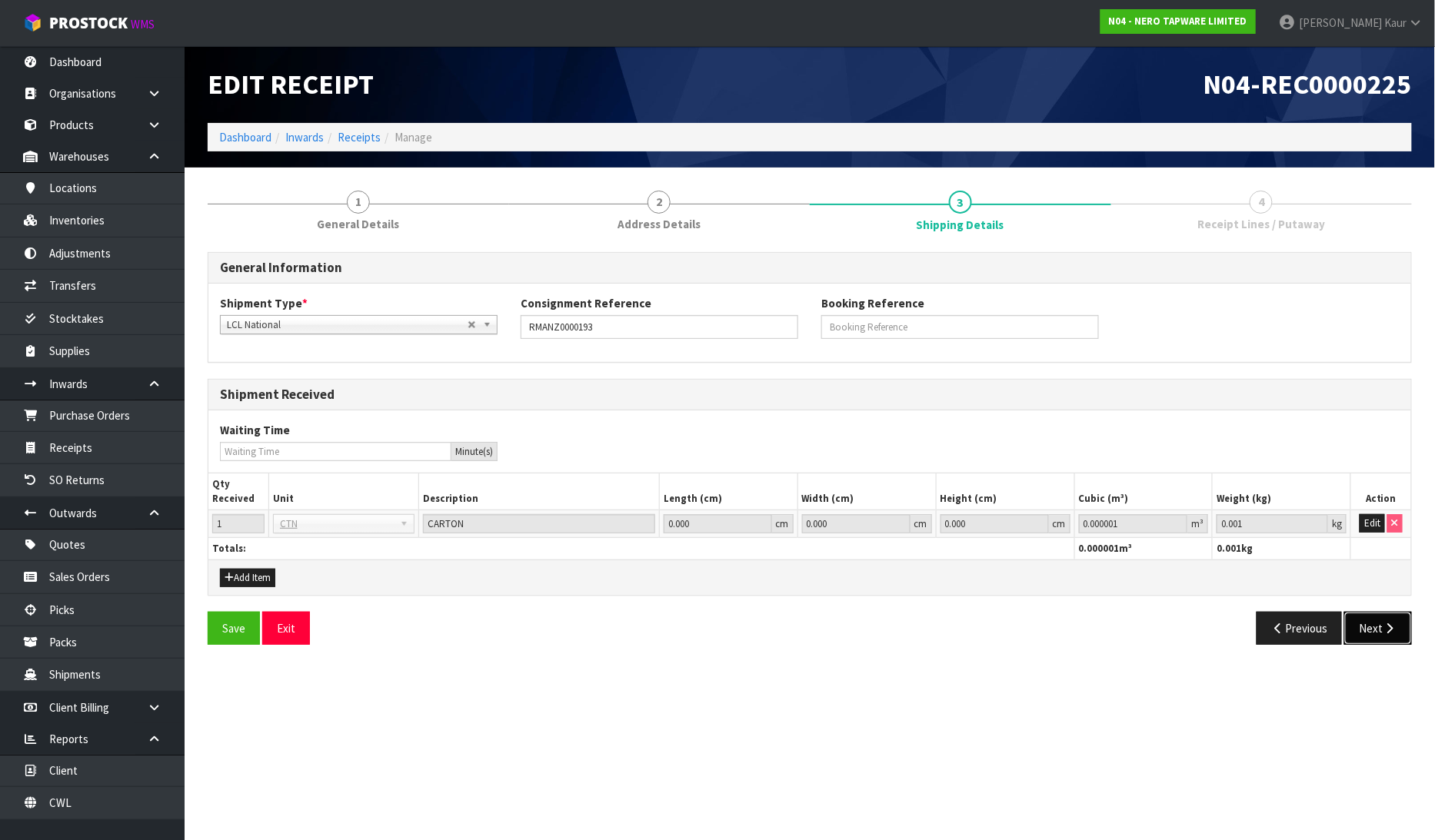
click at [1379, 636] on button "Next" at bounding box center [1378, 628] width 67 height 33
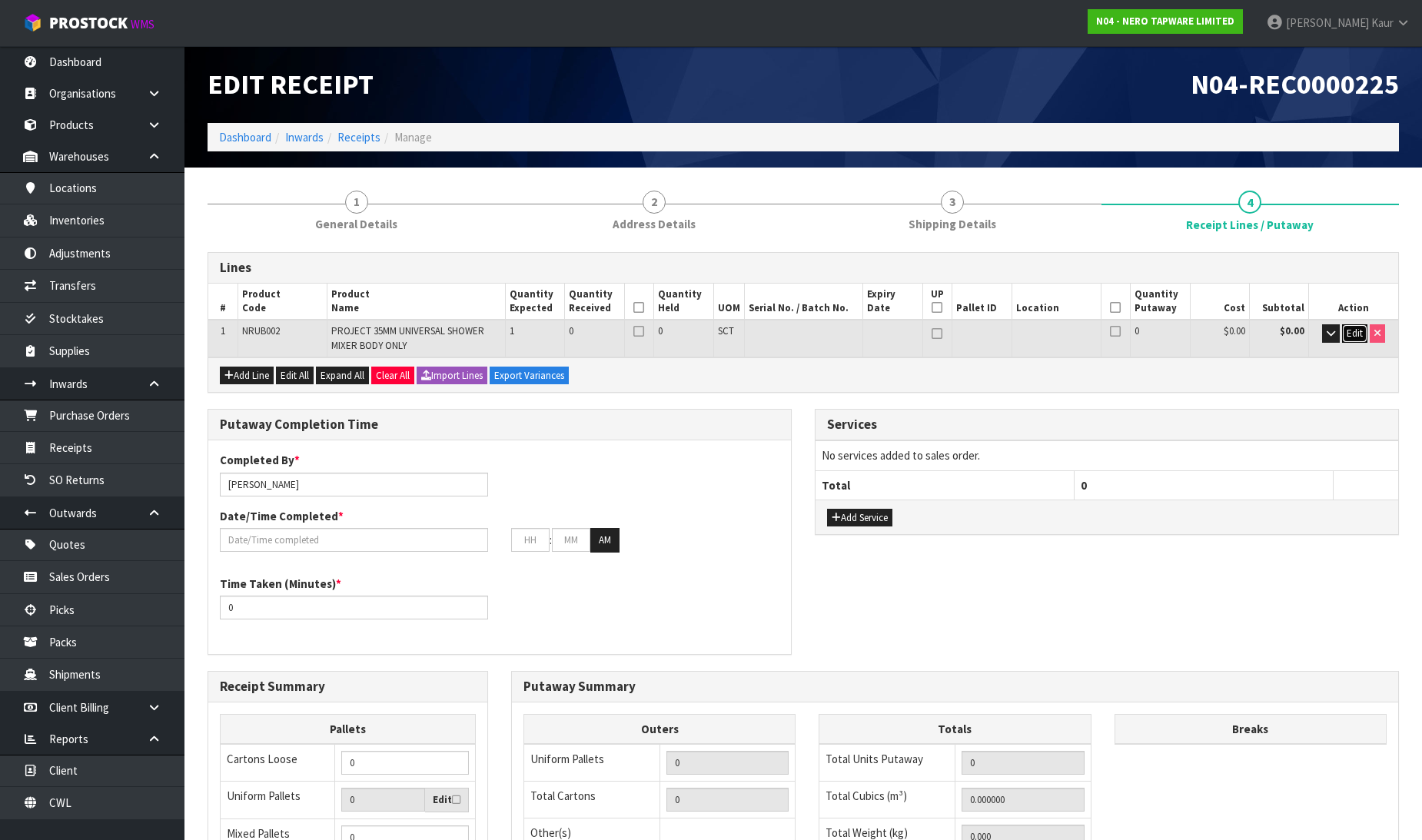
click at [1355, 332] on span "Edit" at bounding box center [1355, 333] width 16 height 13
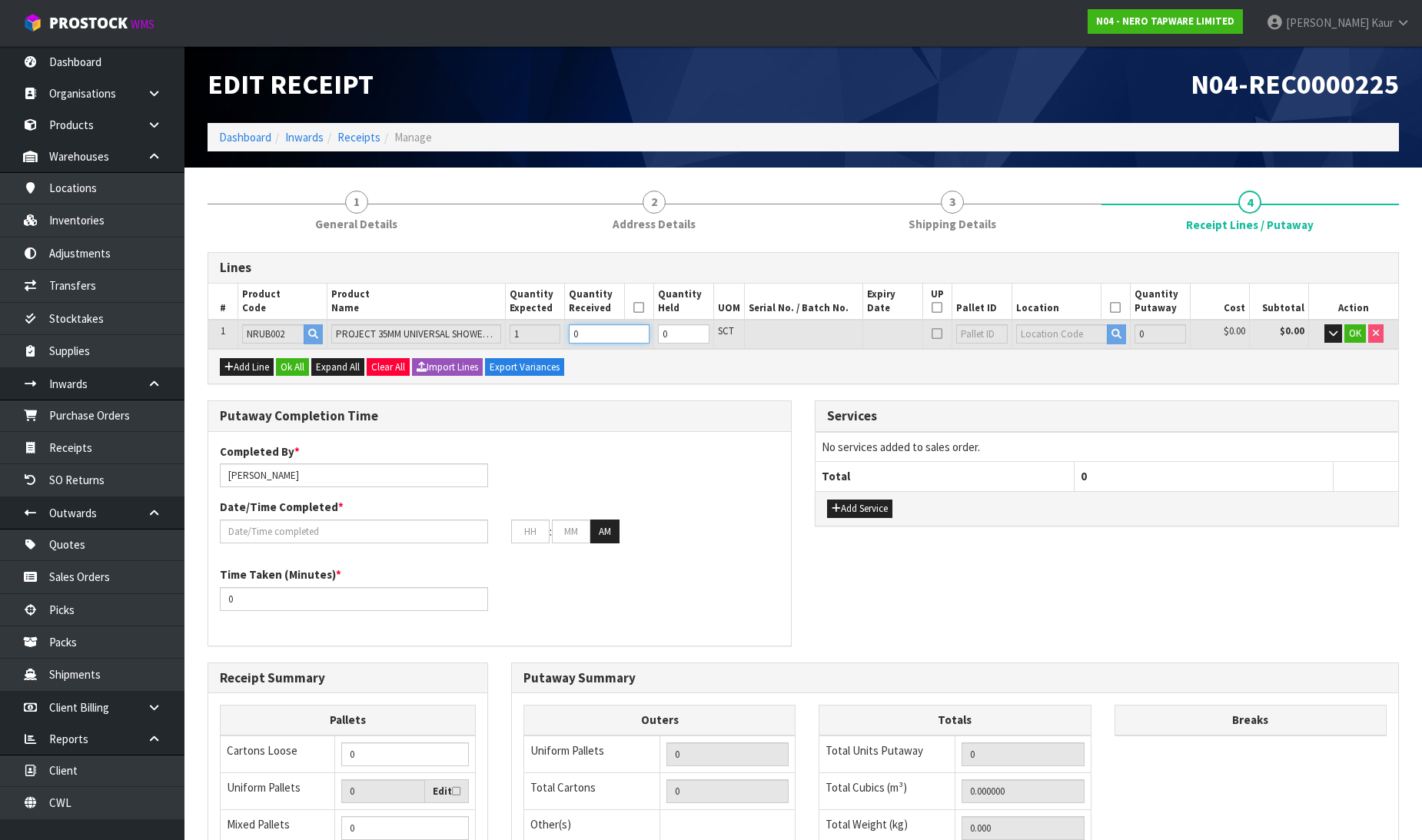
click at [621, 336] on input "0" at bounding box center [609, 334] width 81 height 19
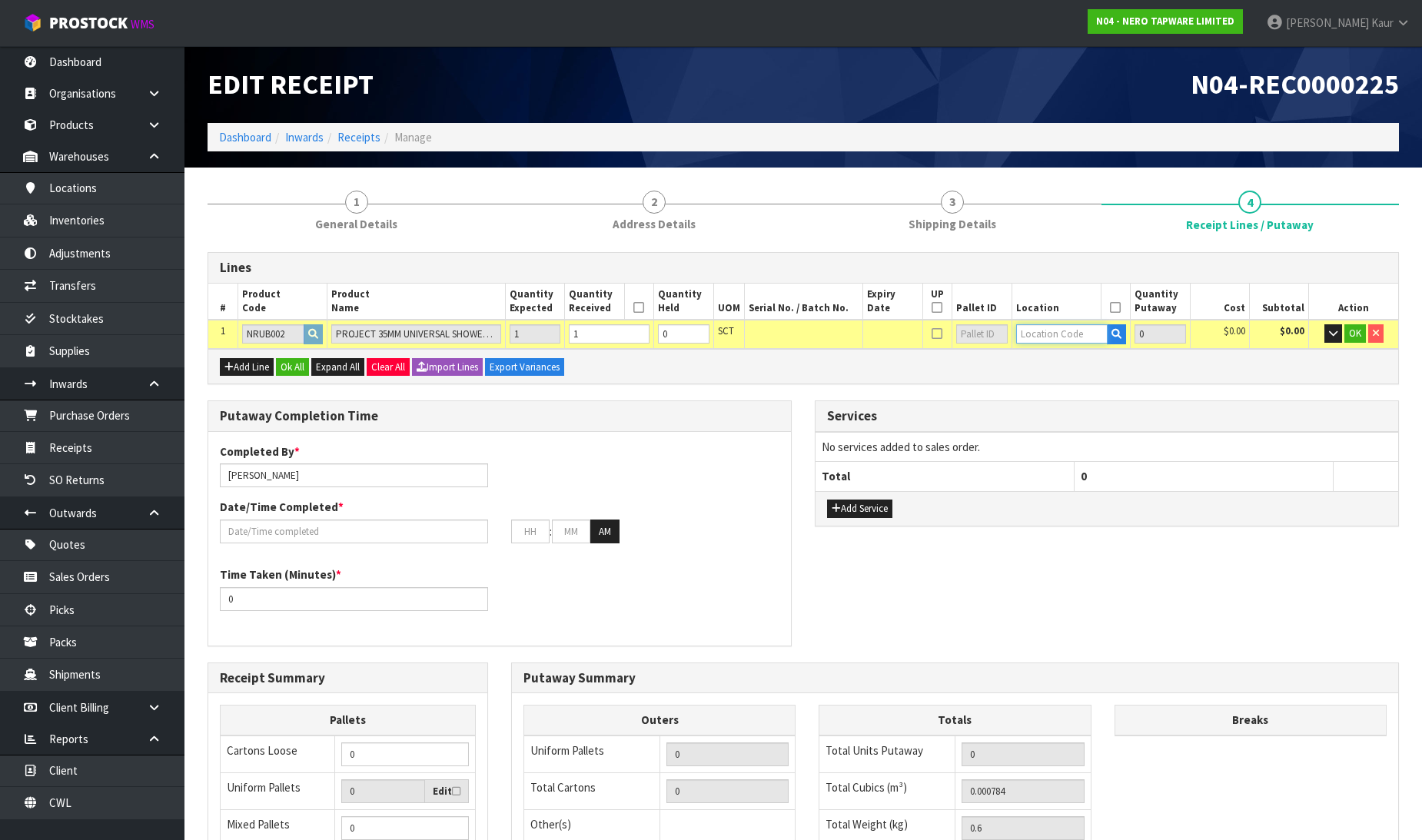
click at [1063, 328] on input "text" at bounding box center [1062, 334] width 92 height 19
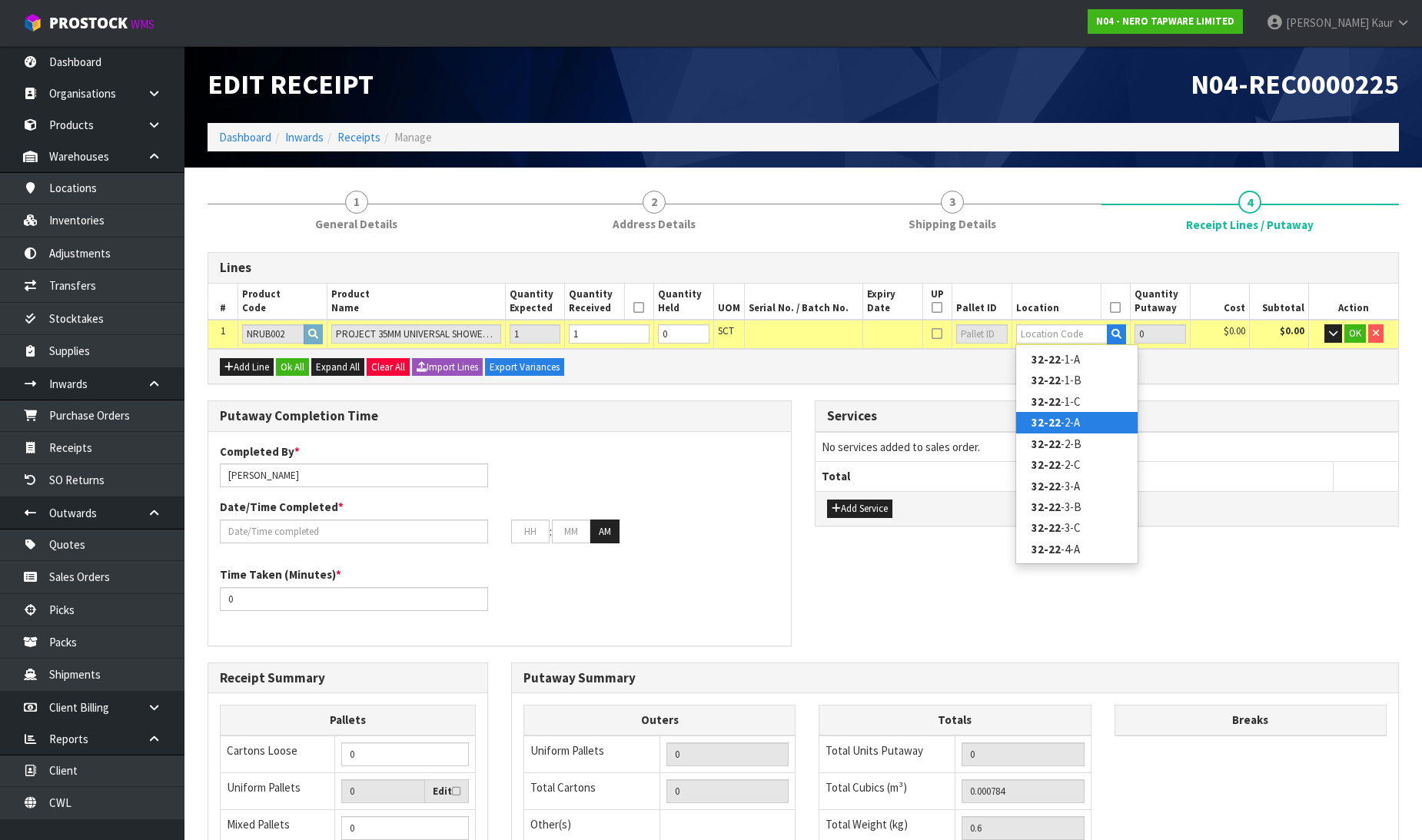
click at [1080, 425] on link "32-22 -2-A" at bounding box center [1076, 422] width 122 height 21
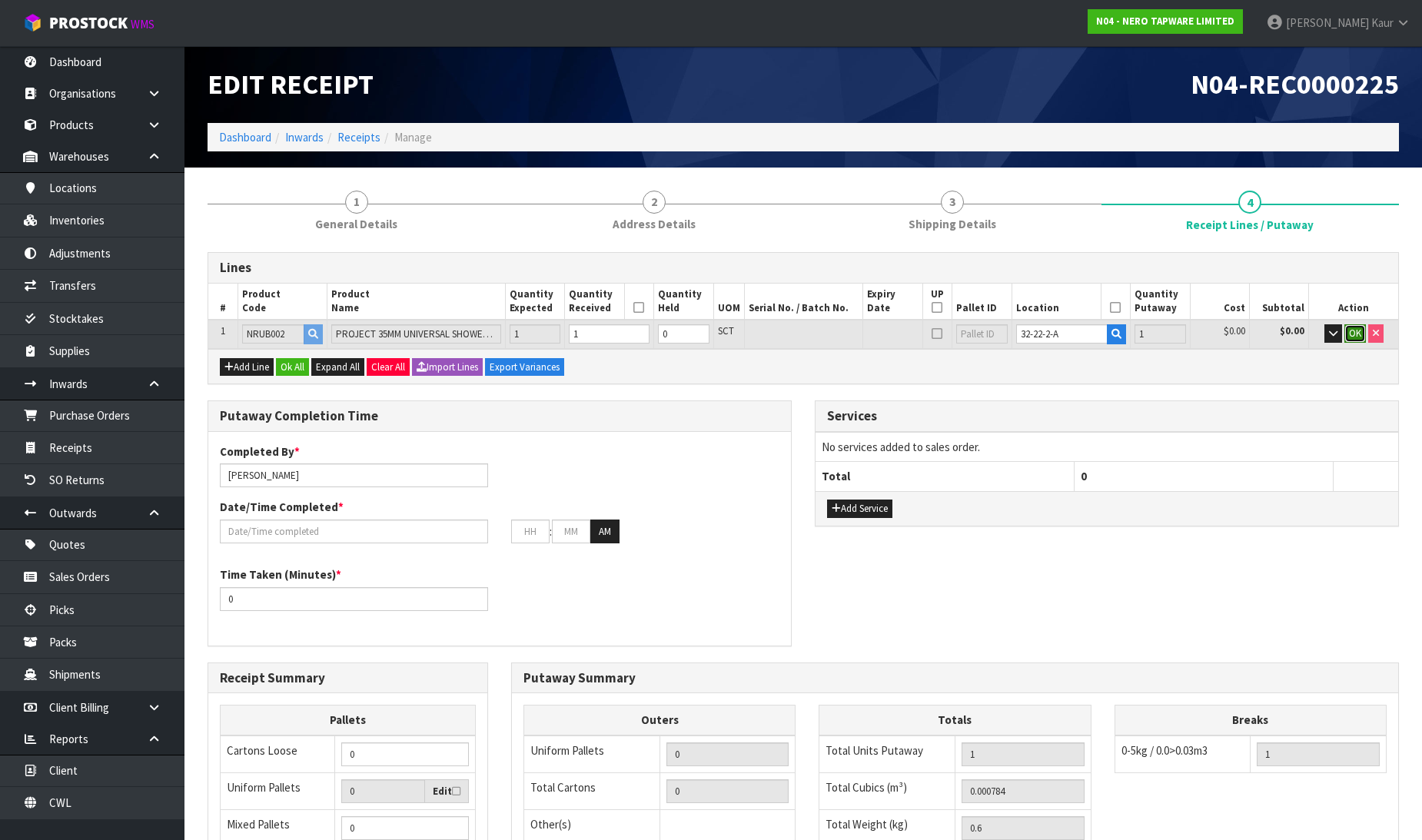
click at [1358, 337] on span "OK" at bounding box center [1355, 333] width 12 height 13
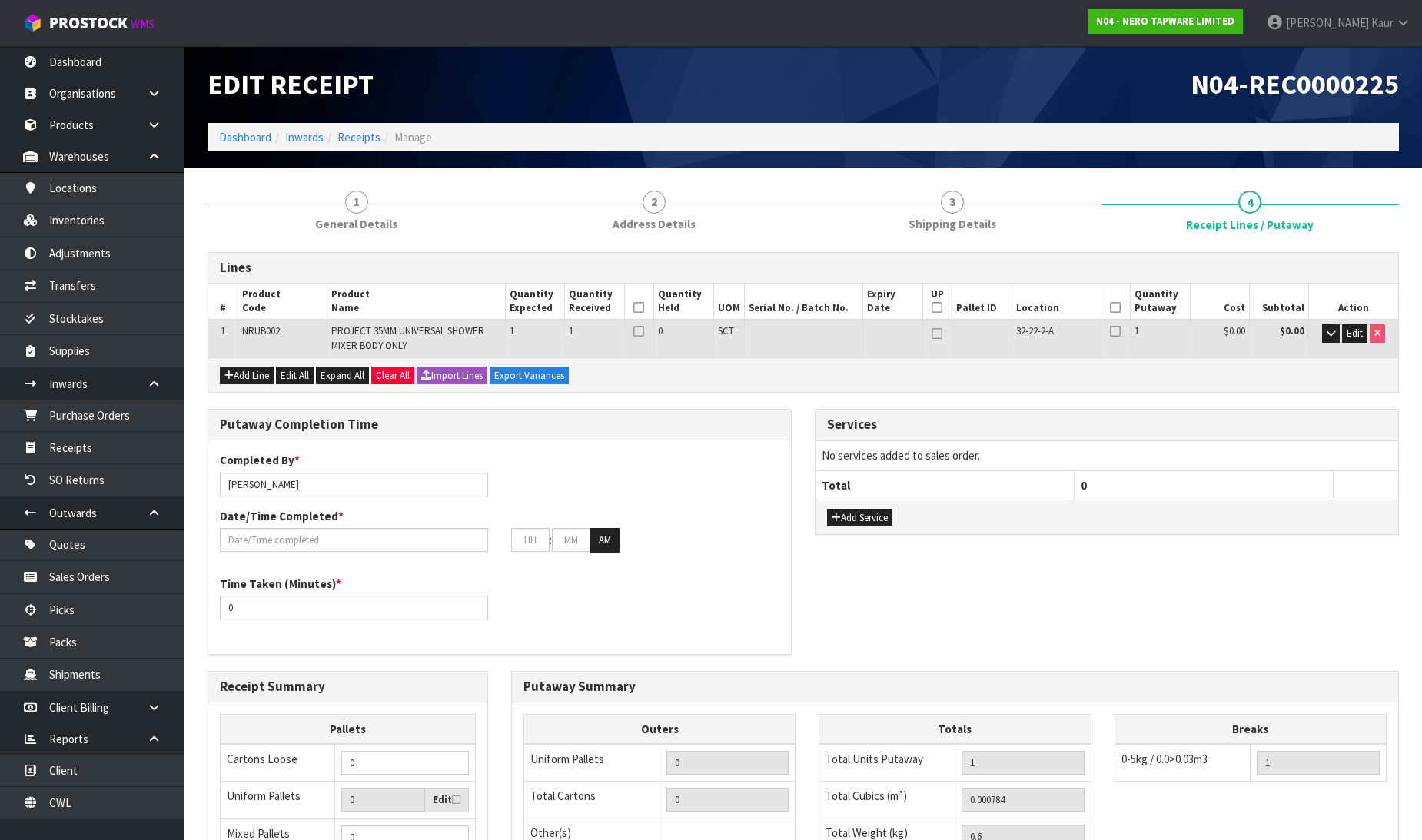
click at [638, 308] on icon at bounding box center [639, 308] width 11 height 1
click at [1112, 308] on icon at bounding box center [1115, 308] width 11 height 1
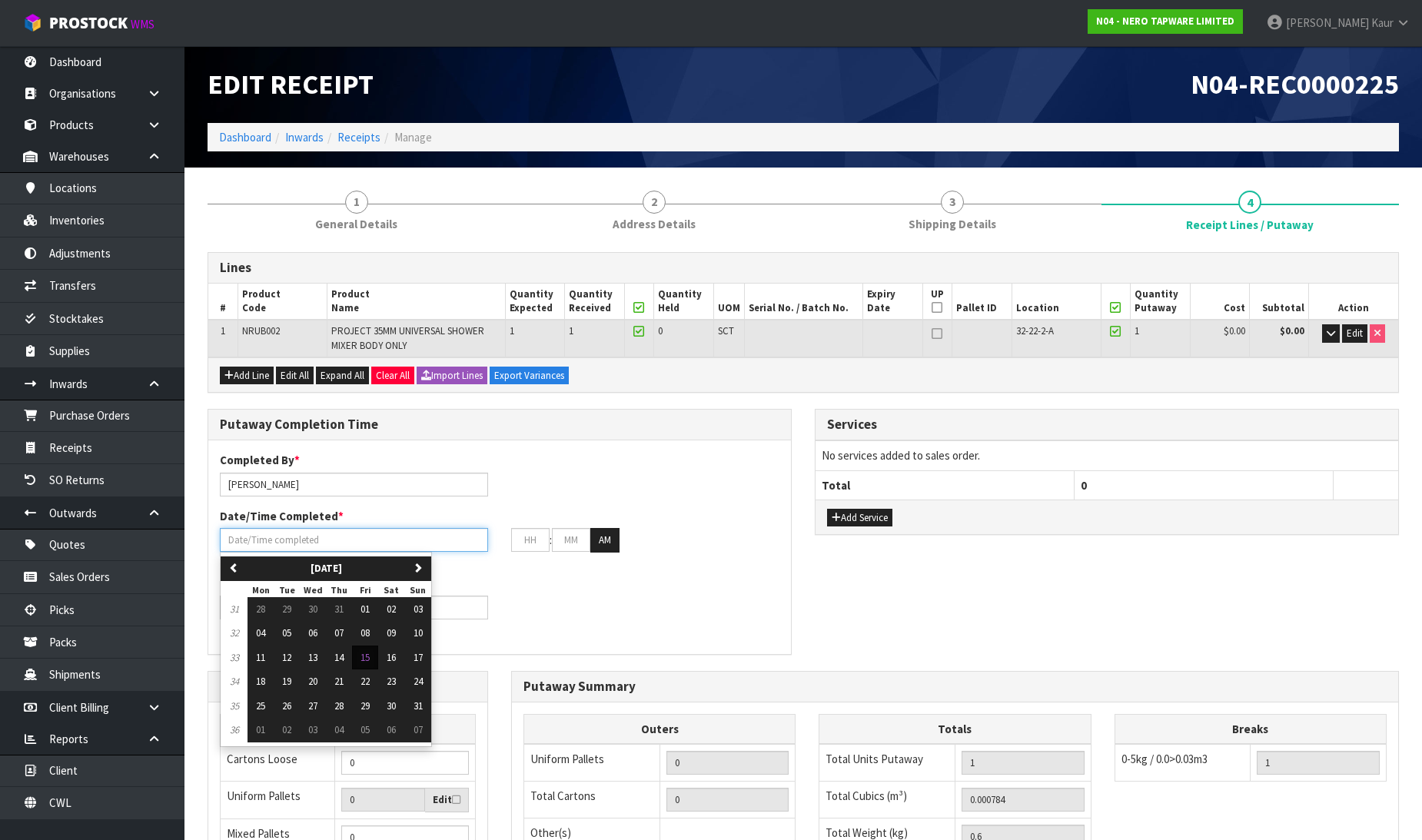
click at [319, 531] on input "text" at bounding box center [354, 540] width 268 height 24
click at [369, 657] on span "15" at bounding box center [365, 657] width 9 height 13
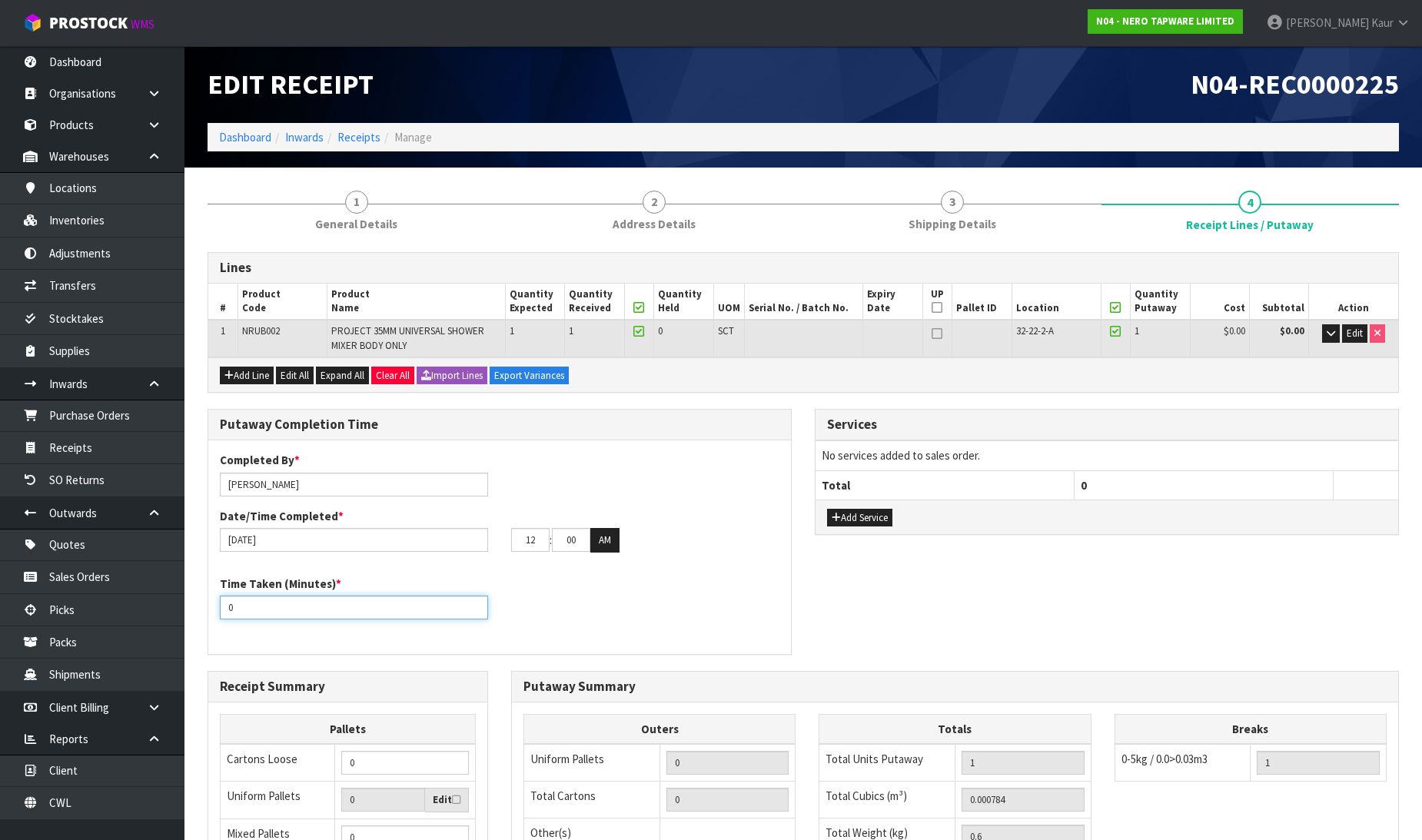
drag, startPoint x: 251, startPoint y: 608, endPoint x: 216, endPoint y: 614, distance: 35.5
click at [216, 614] on div "Time Taken (Minutes) * 0" at bounding box center [354, 597] width 291 height 44
click at [525, 546] on input "12" at bounding box center [531, 540] width 39 height 24
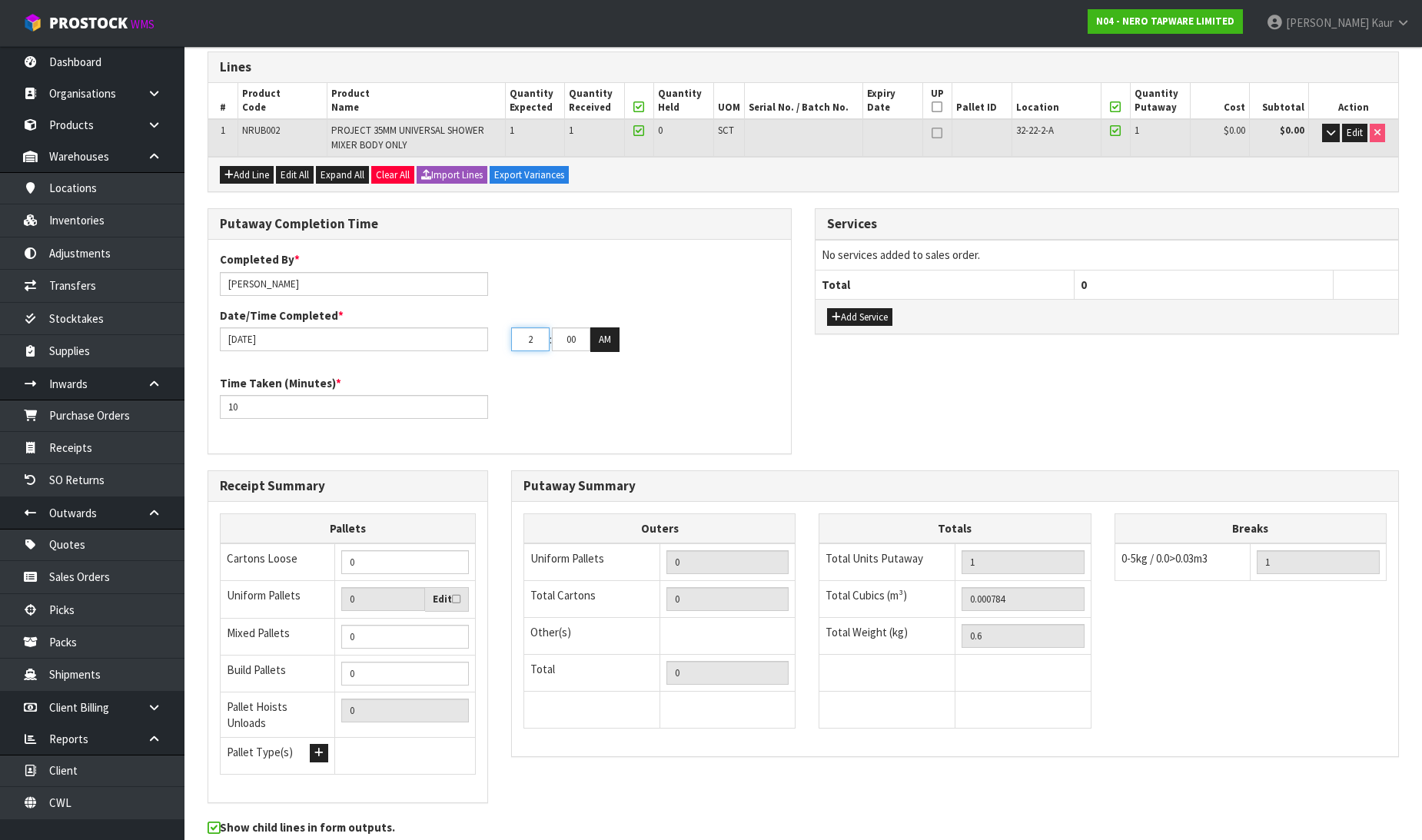
scroll to position [256, 0]
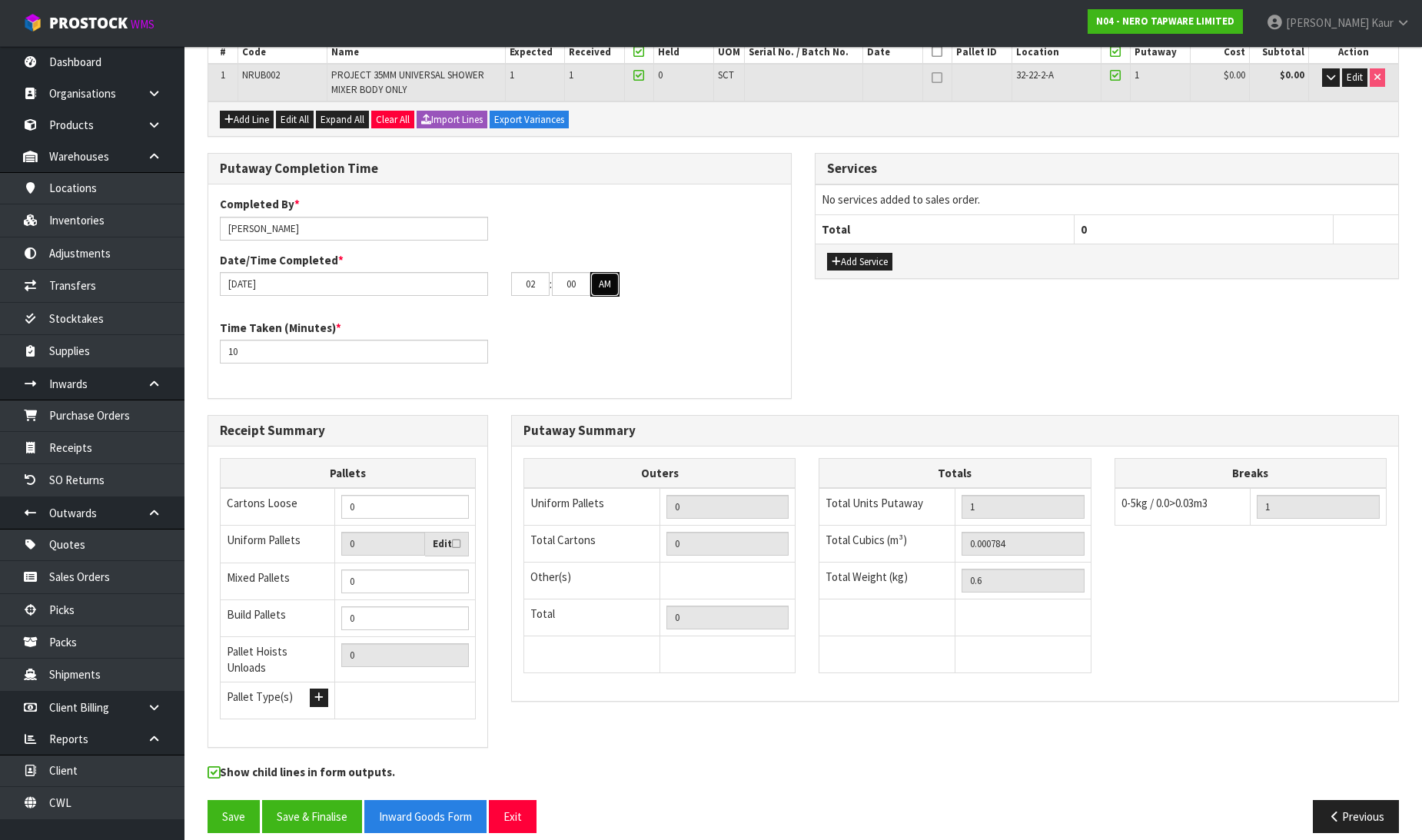
click at [606, 283] on button "AM" at bounding box center [605, 284] width 29 height 25
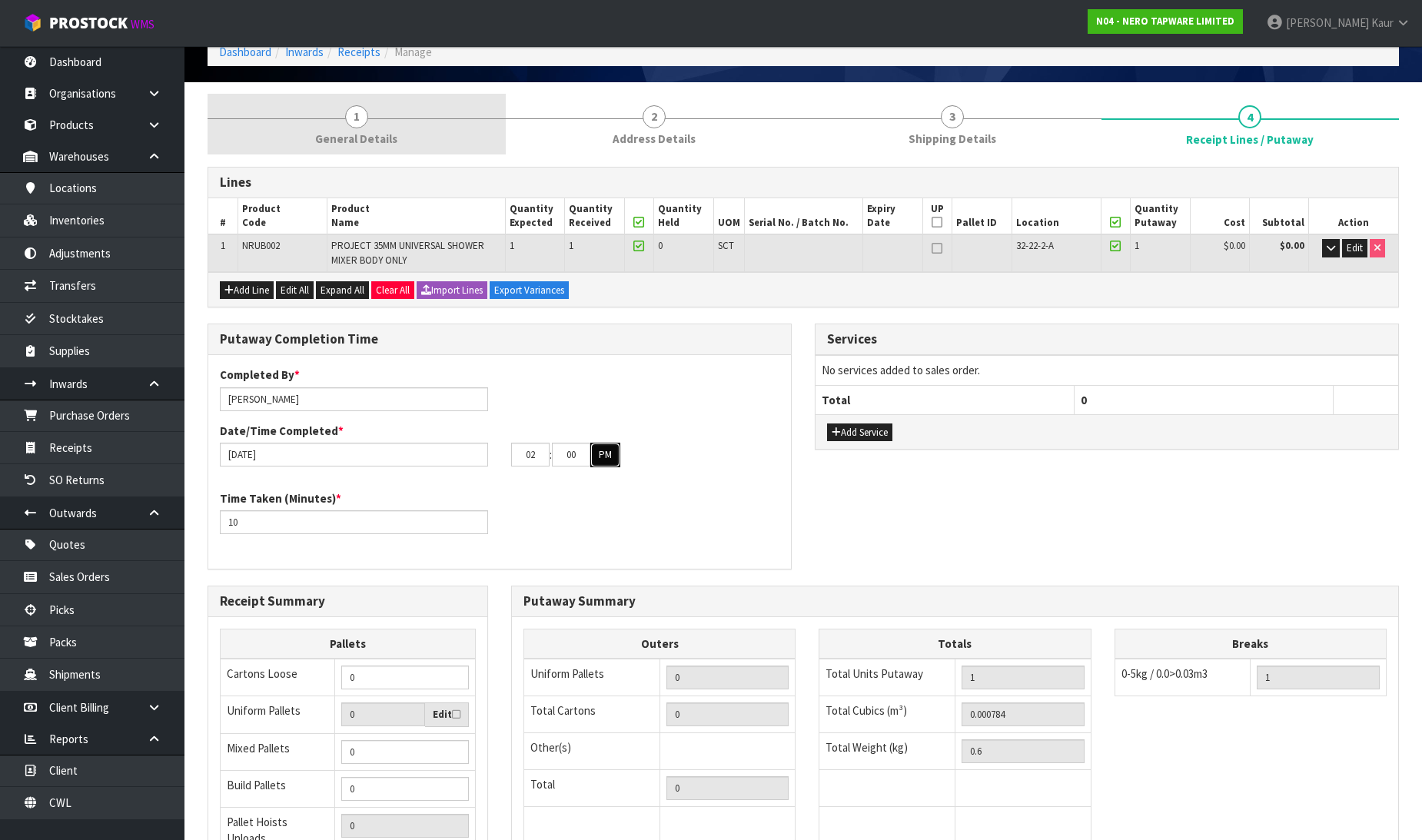
scroll to position [0, 0]
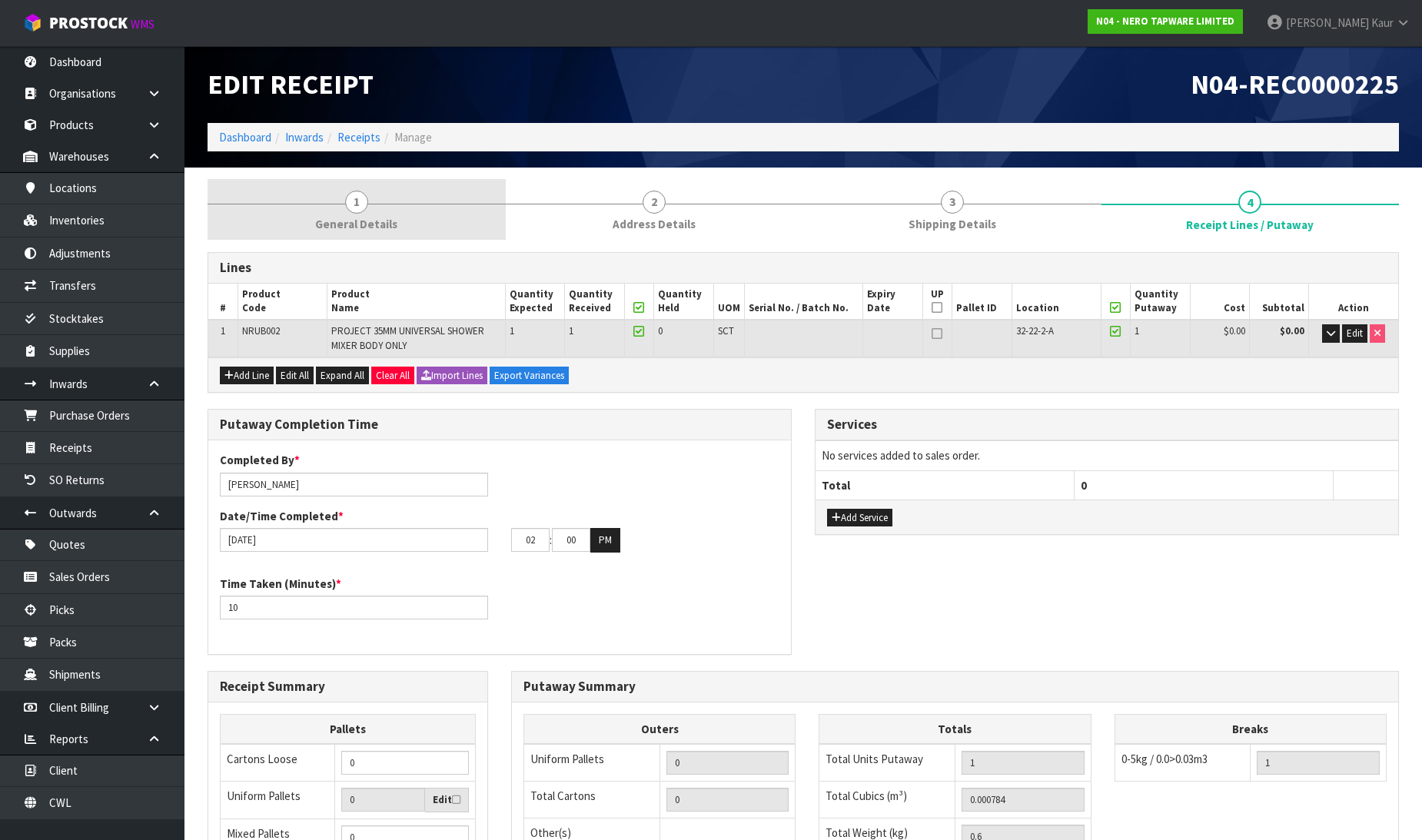
click at [349, 237] on link "1 General Details" at bounding box center [356, 209] width 298 height 60
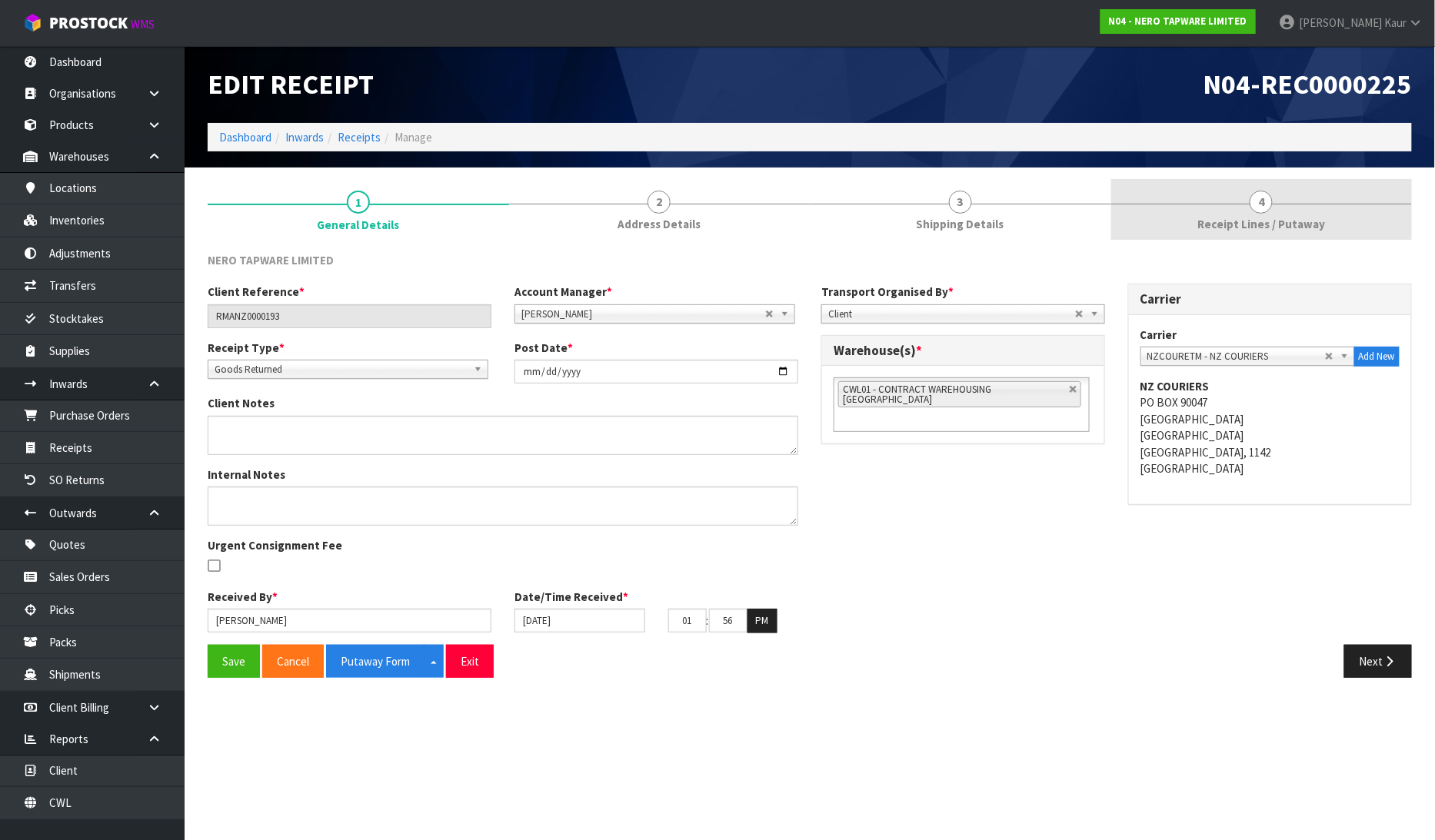
click at [1249, 229] on span "Receipt Lines / Putaway" at bounding box center [1261, 224] width 128 height 16
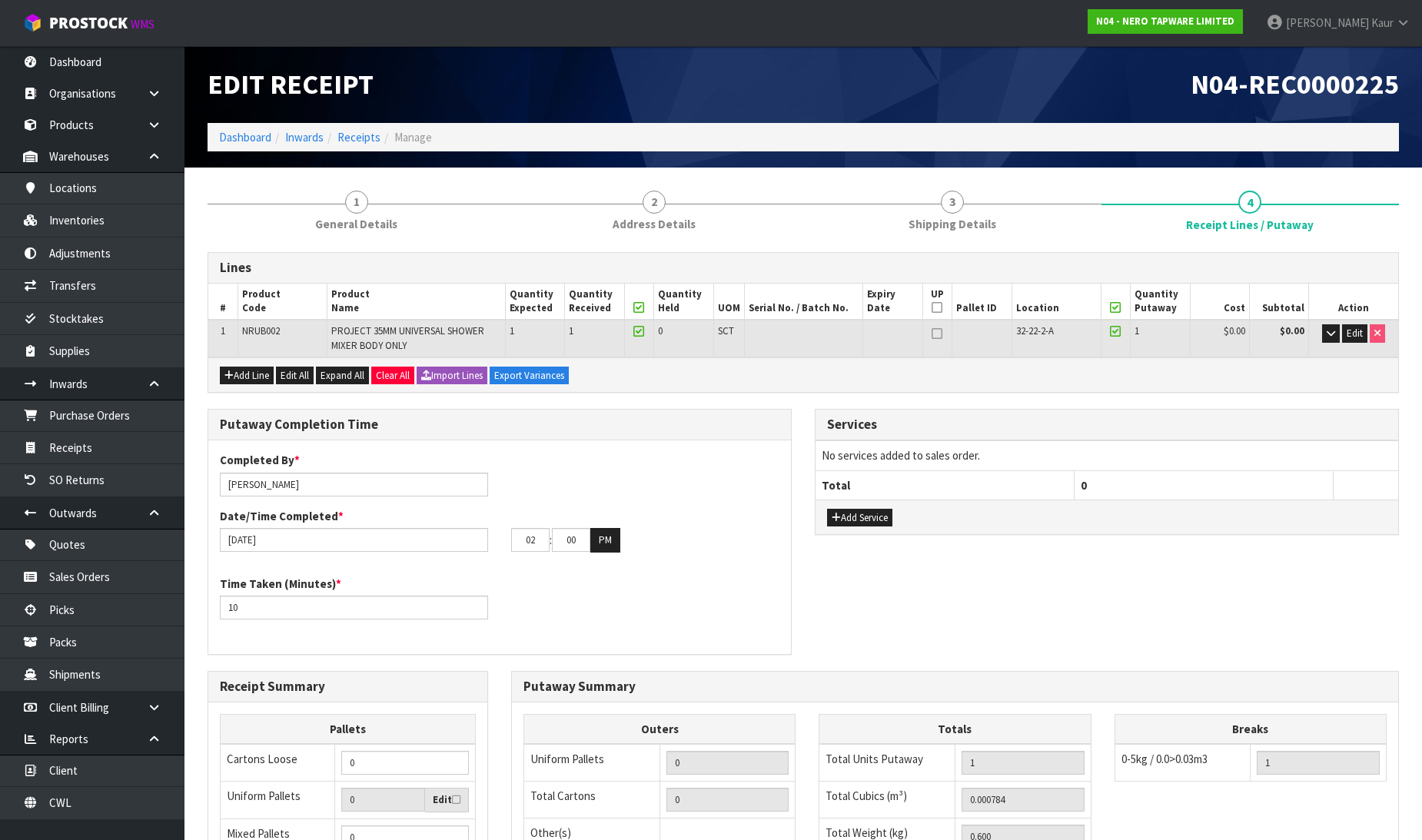
scroll to position [262, 0]
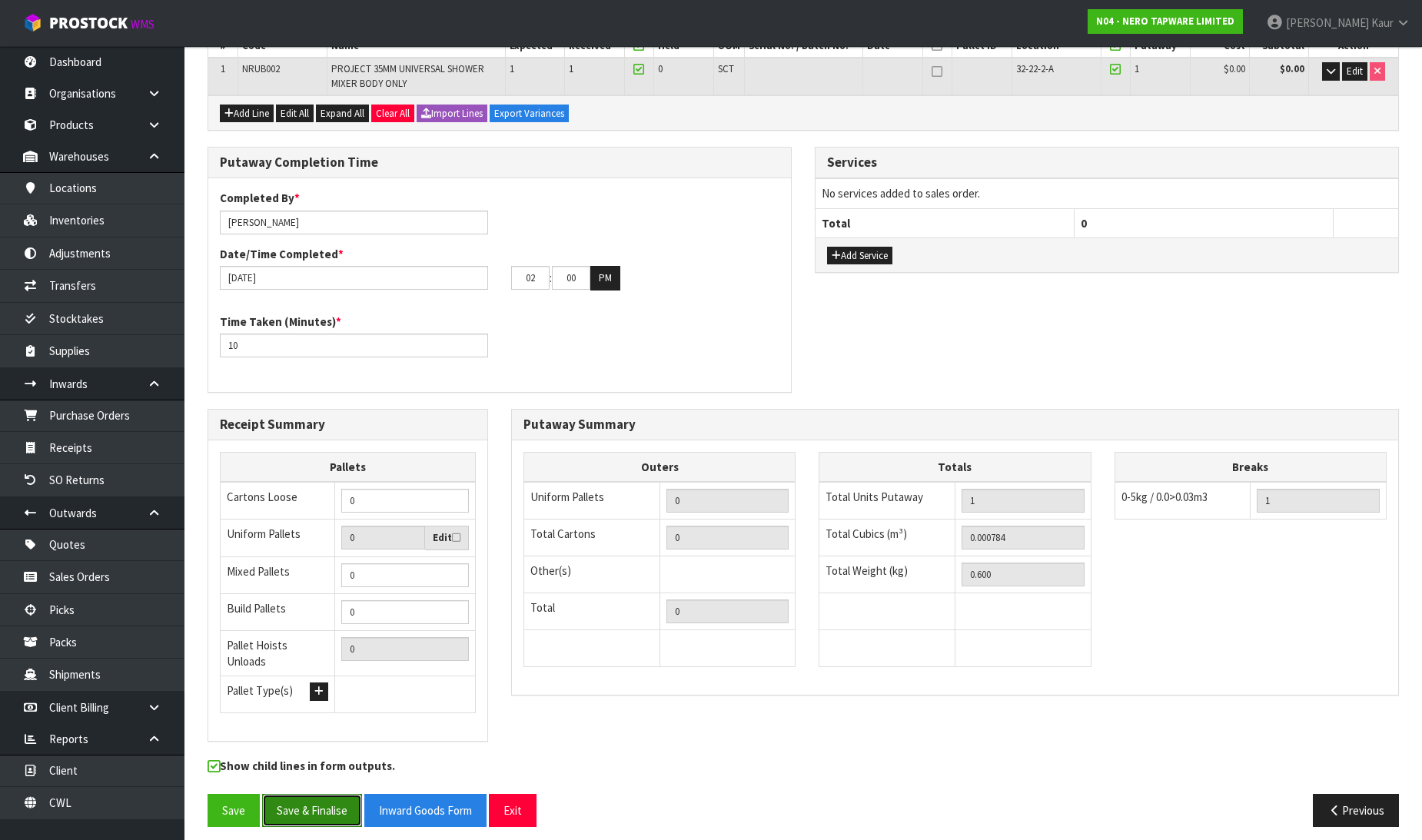
click at [324, 794] on button "Save & Finalise" at bounding box center [312, 811] width 100 height 33
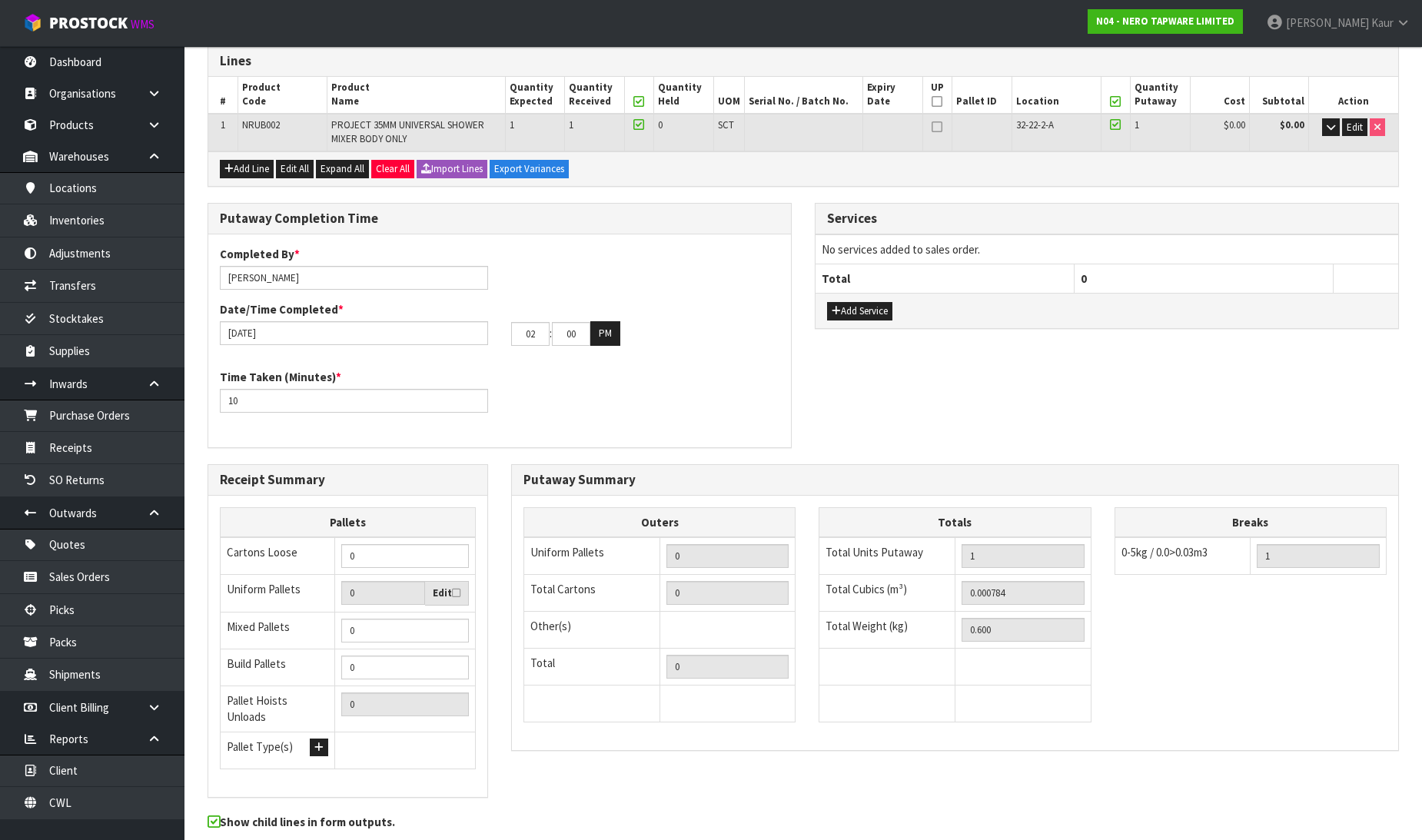
scroll to position [0, 0]
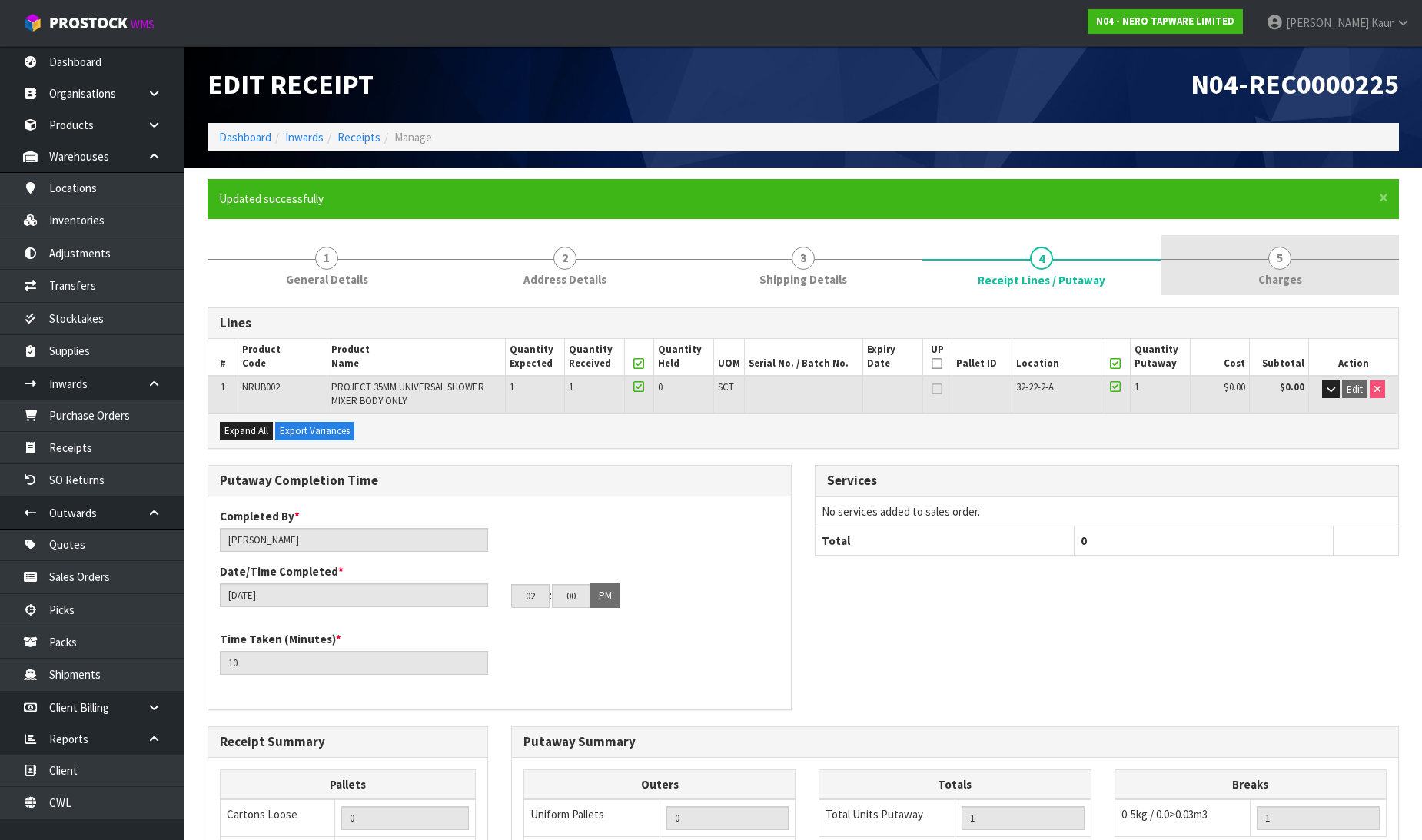
drag, startPoint x: 1289, startPoint y: 256, endPoint x: 1274, endPoint y: 270, distance: 20.5
click at [1289, 256] on span "5" at bounding box center [1280, 258] width 23 height 23
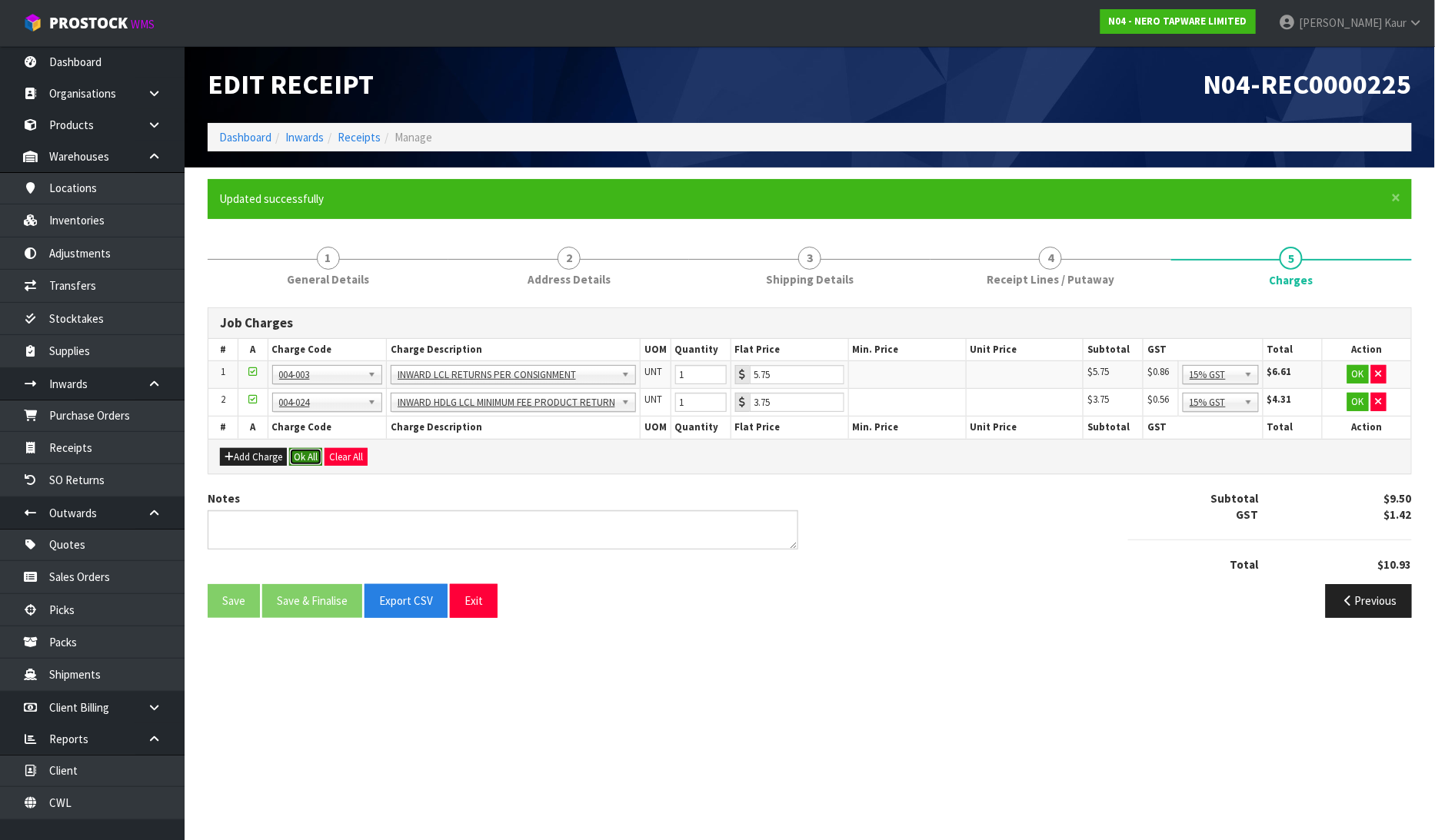
click at [301, 458] on button "Ok All" at bounding box center [305, 457] width 33 height 19
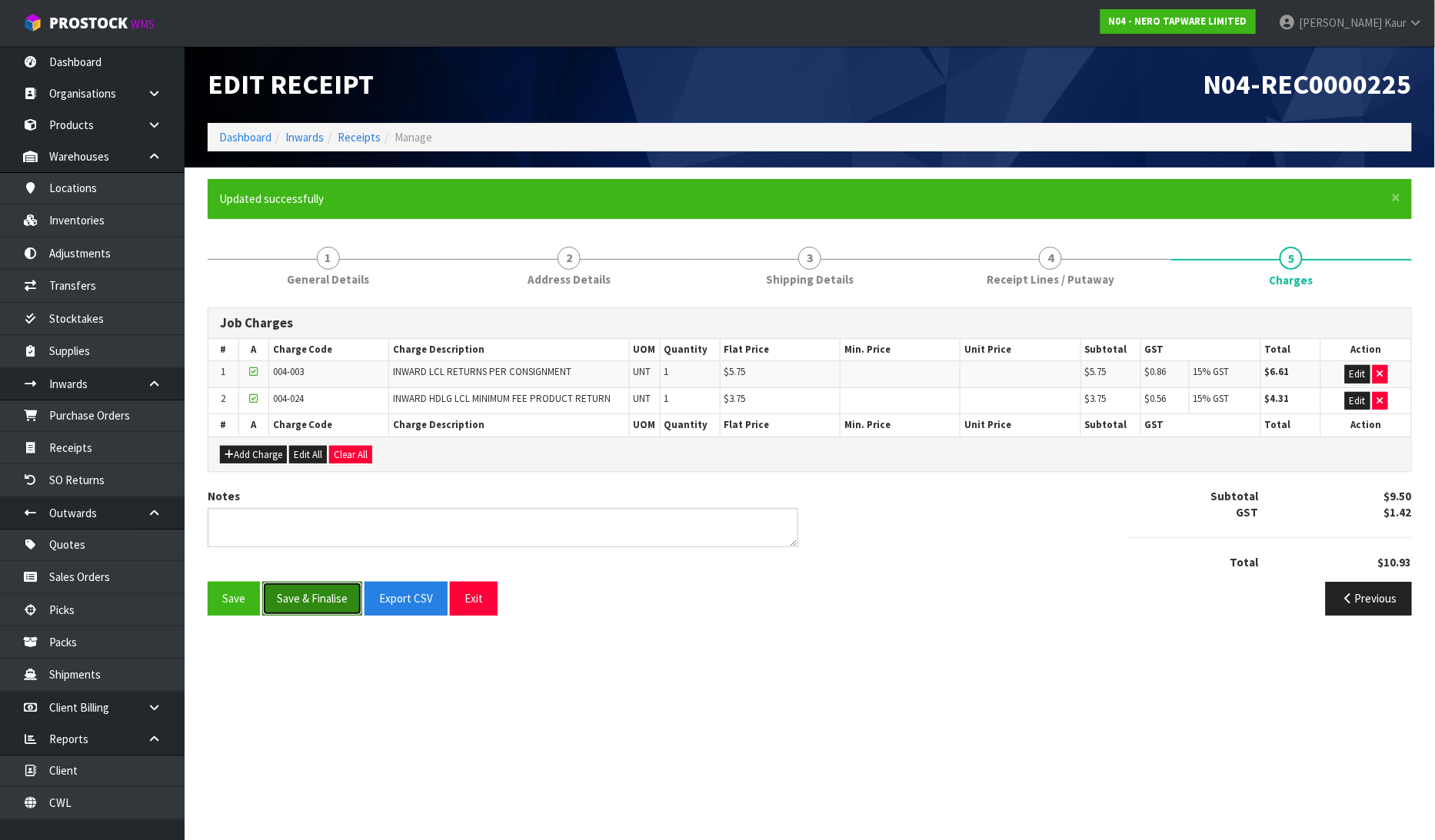
click at [313, 608] on button "Save & Finalise" at bounding box center [312, 598] width 100 height 33
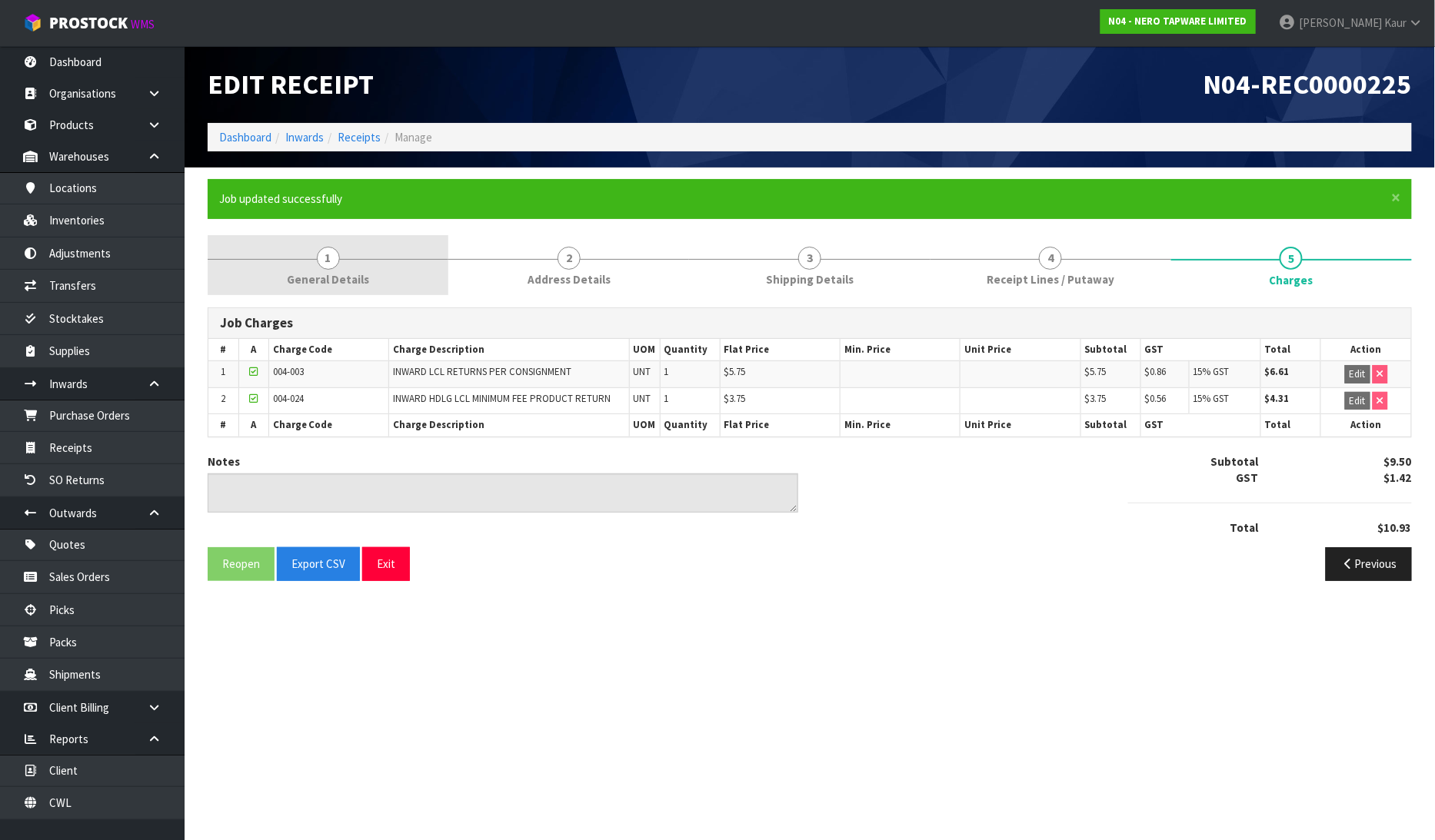
click at [346, 252] on link "1 General Details" at bounding box center [328, 266] width 241 height 60
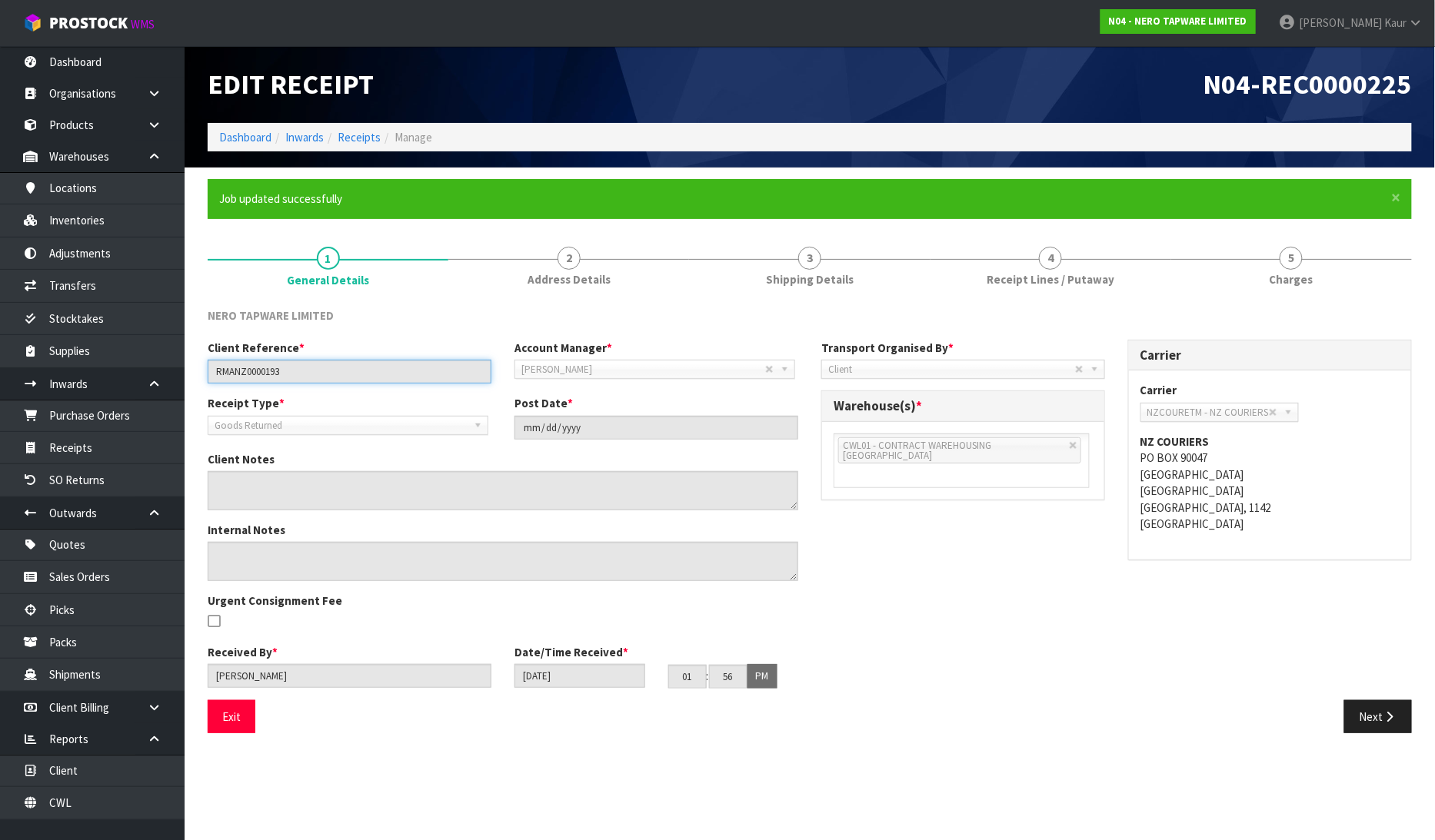
drag, startPoint x: 338, startPoint y: 371, endPoint x: 209, endPoint y: 374, distance: 129.0
click at [209, 374] on input "RMANZ0000193" at bounding box center [350, 371] width 284 height 24
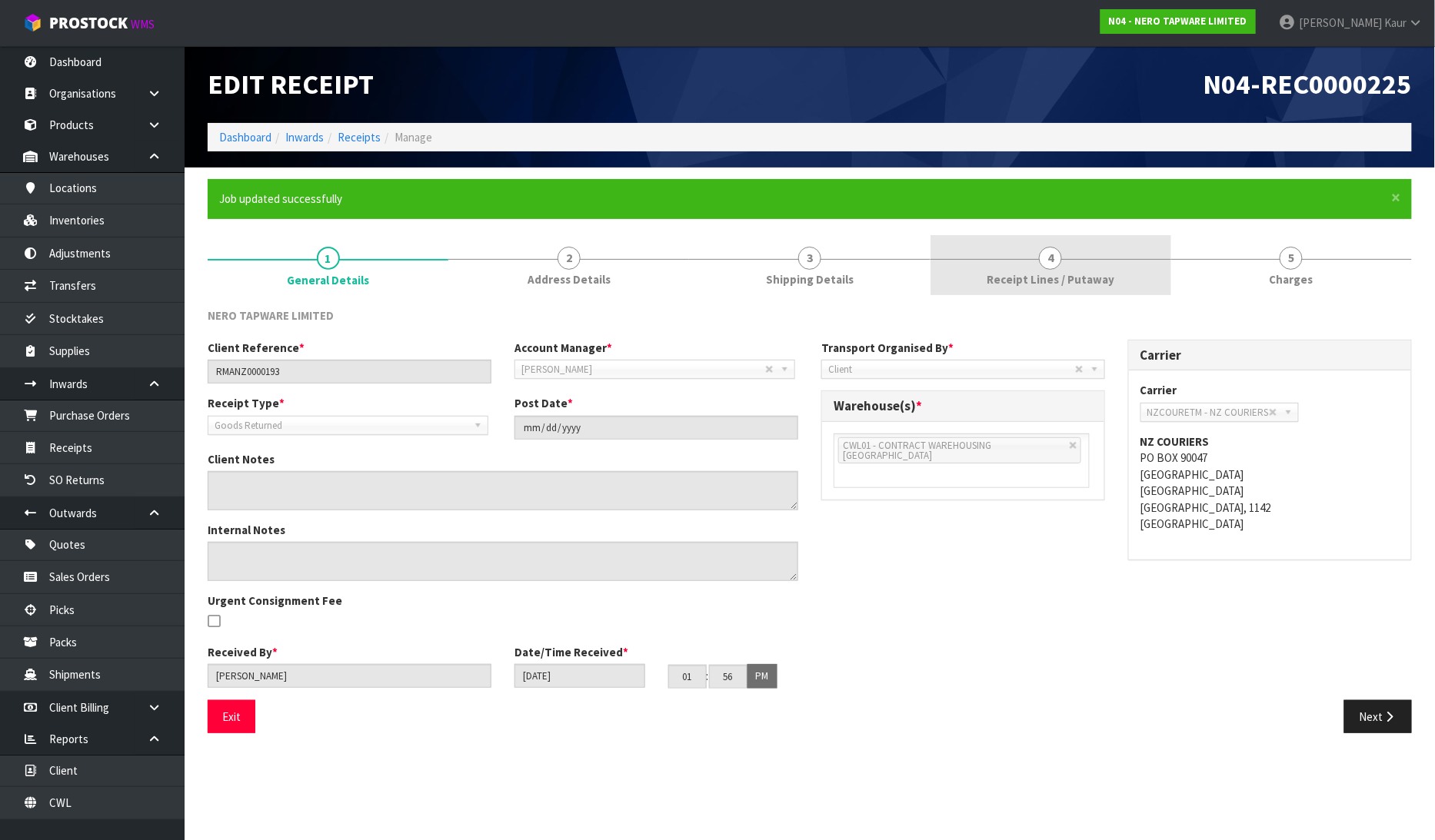
click at [983, 281] on link "4 Receipt Lines / Putaway" at bounding box center [1050, 266] width 241 height 60
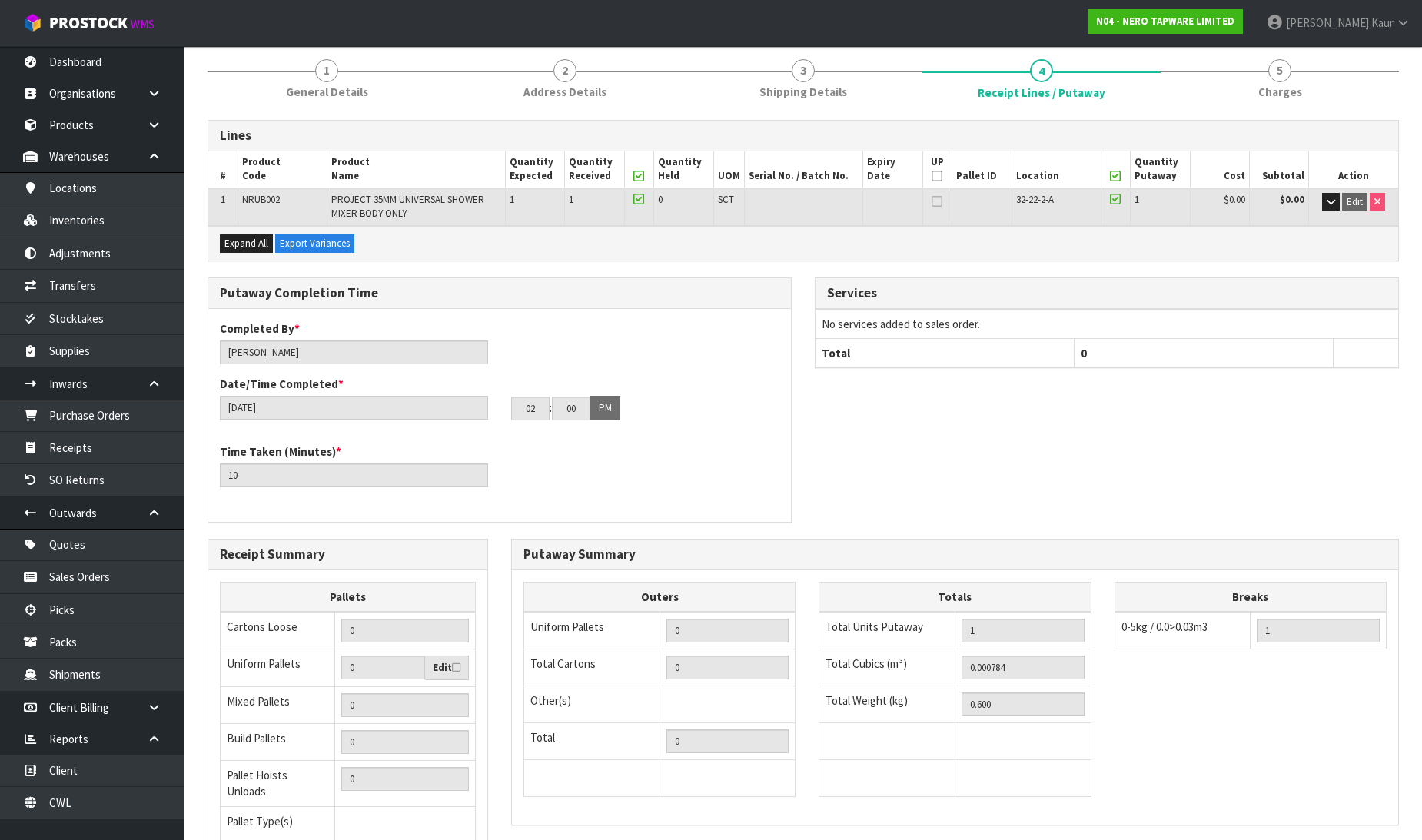
scroll to position [318, 0]
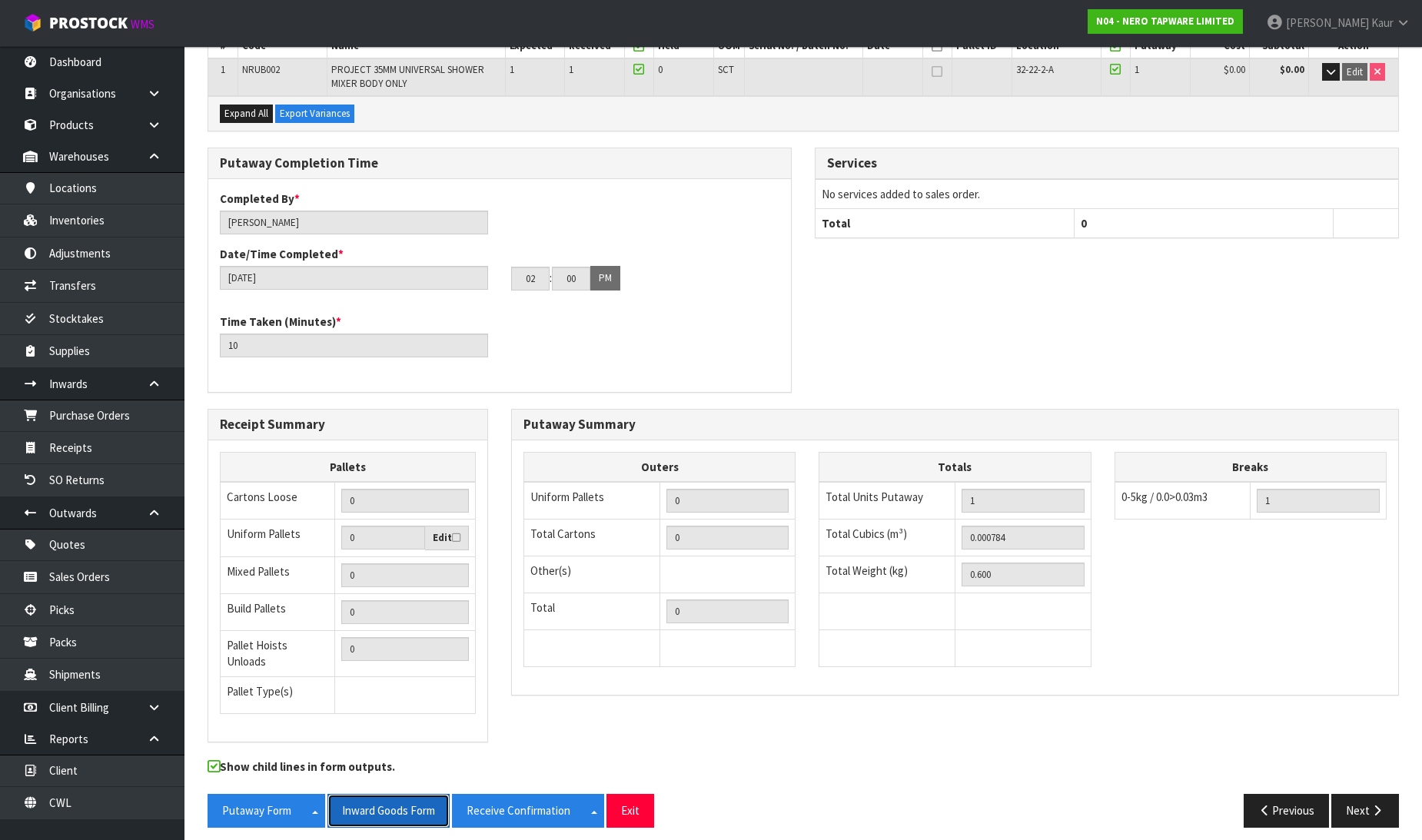
click at [394, 798] on button "Inward Goods Form" at bounding box center [389, 811] width 122 height 33
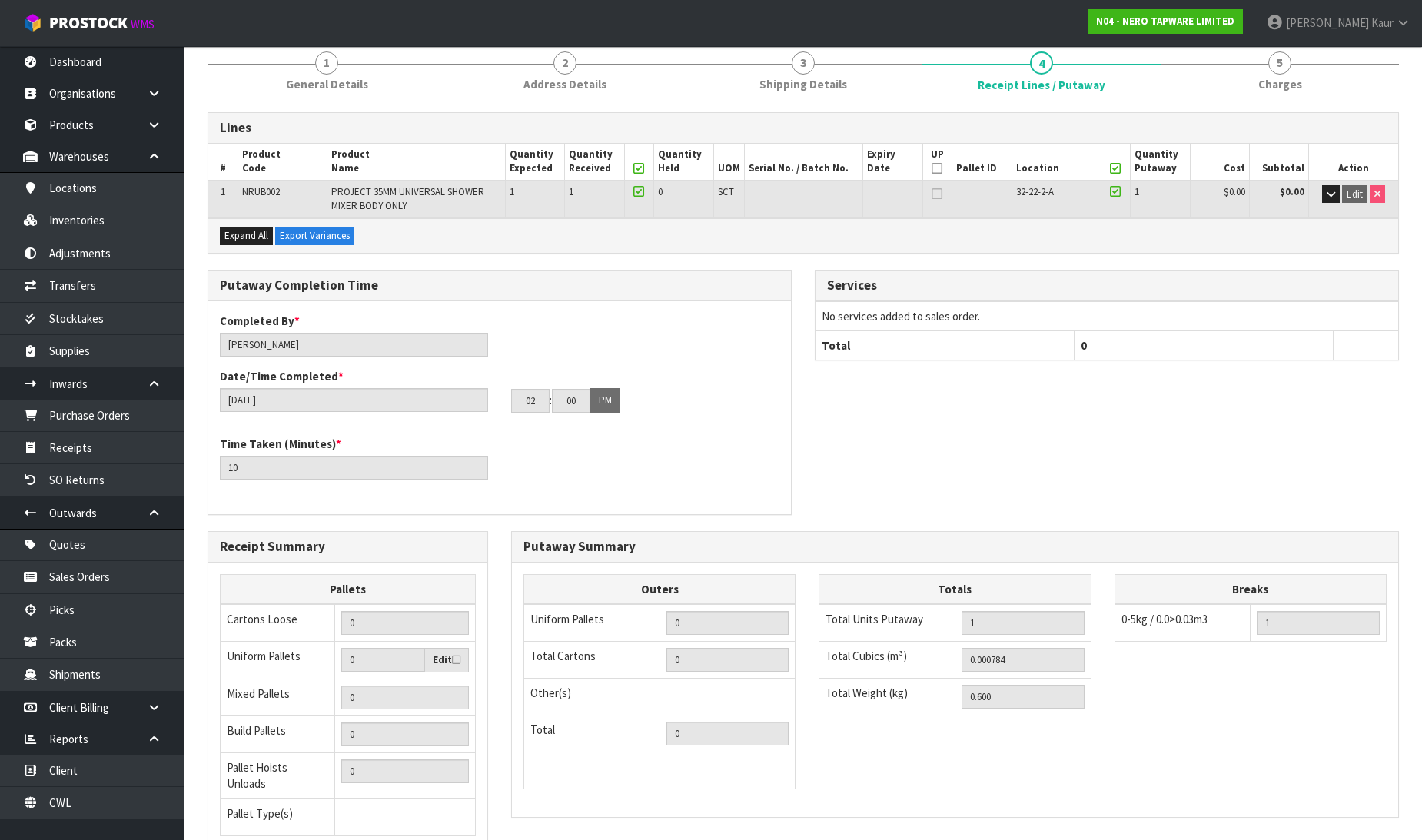
scroll to position [0, 0]
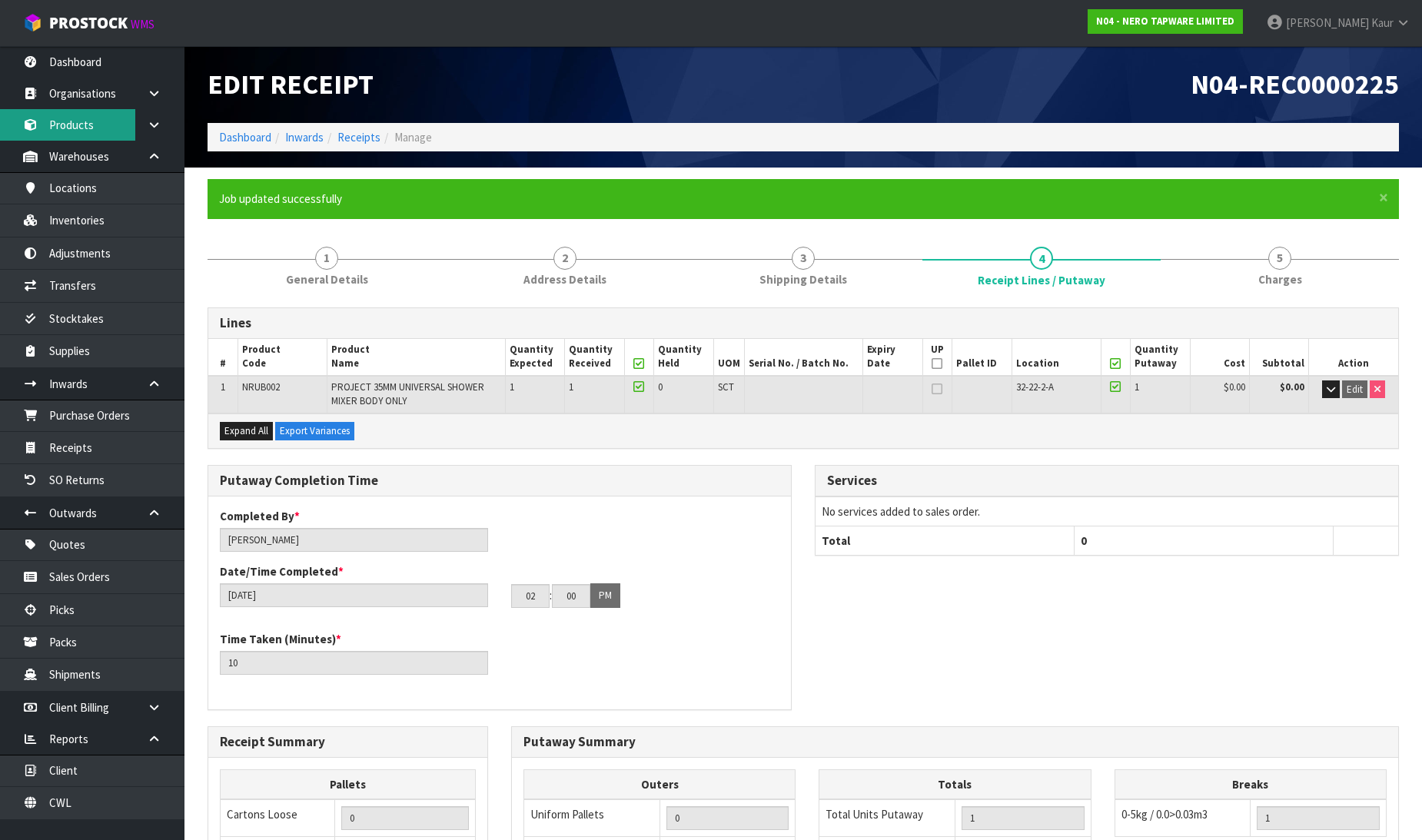
click at [116, 113] on link "Products" at bounding box center [92, 125] width 184 height 32
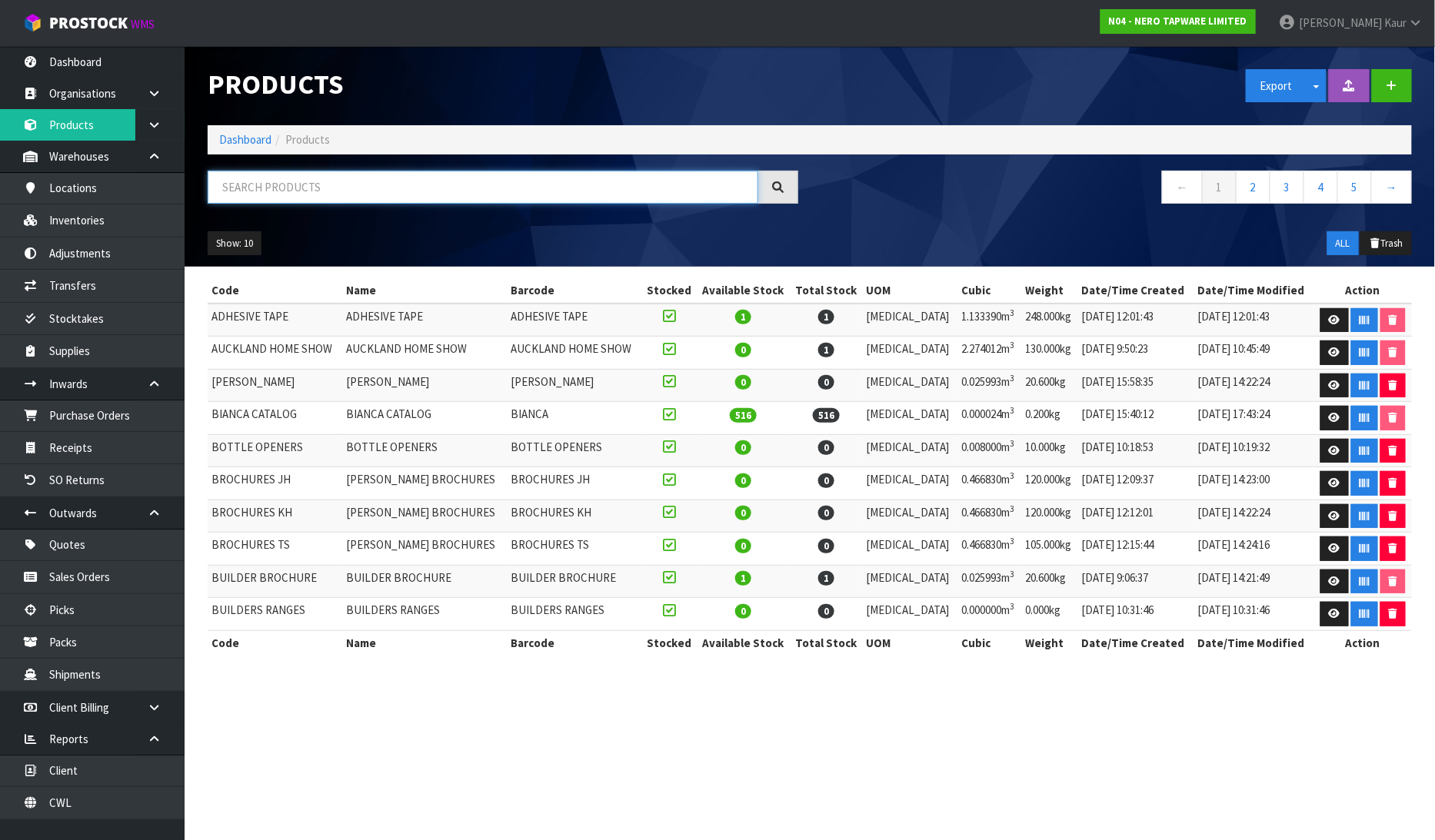
click at [326, 197] on input "text" at bounding box center [483, 187] width 550 height 33
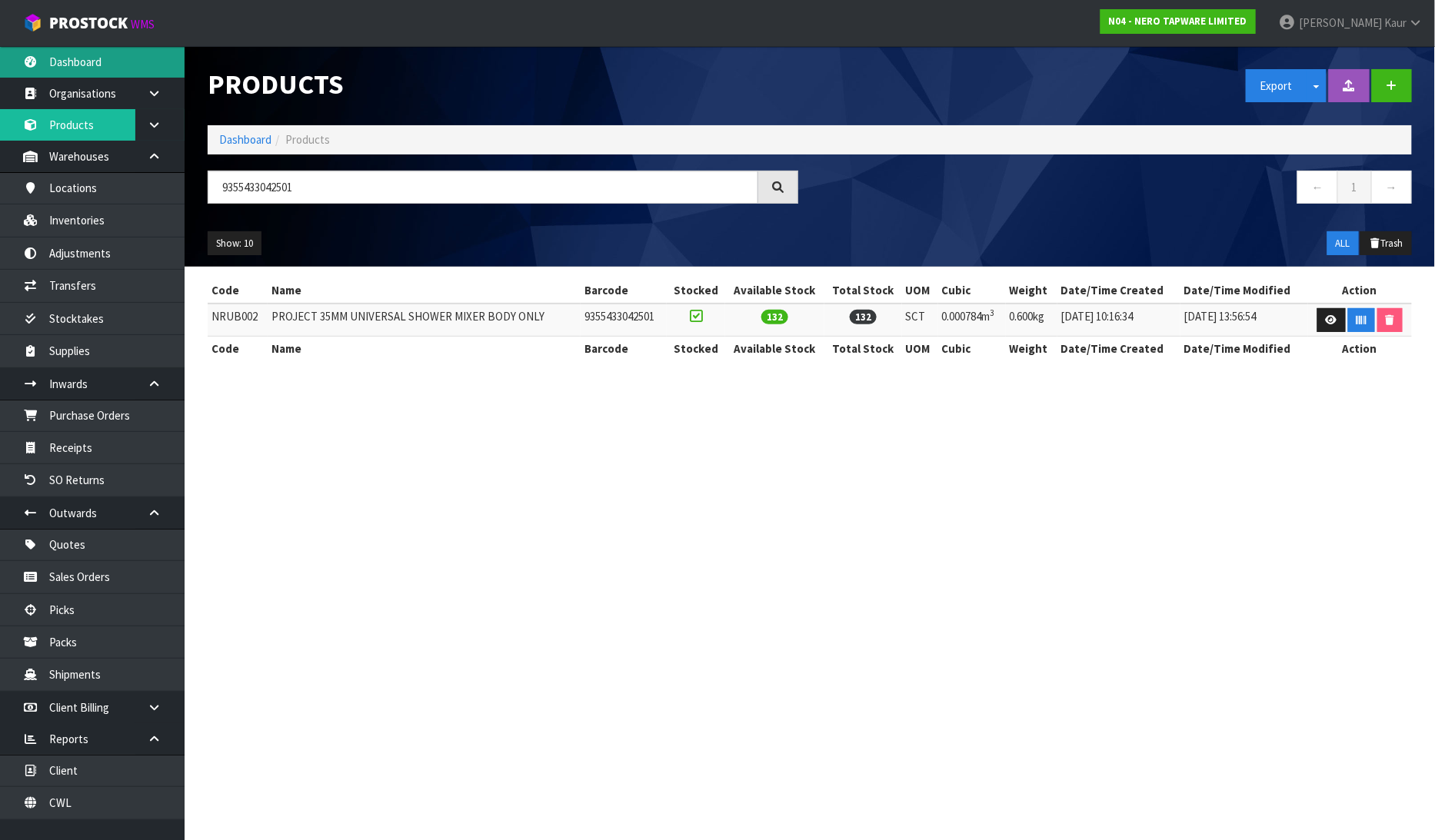
click at [109, 55] on link "Dashboard" at bounding box center [92, 62] width 185 height 32
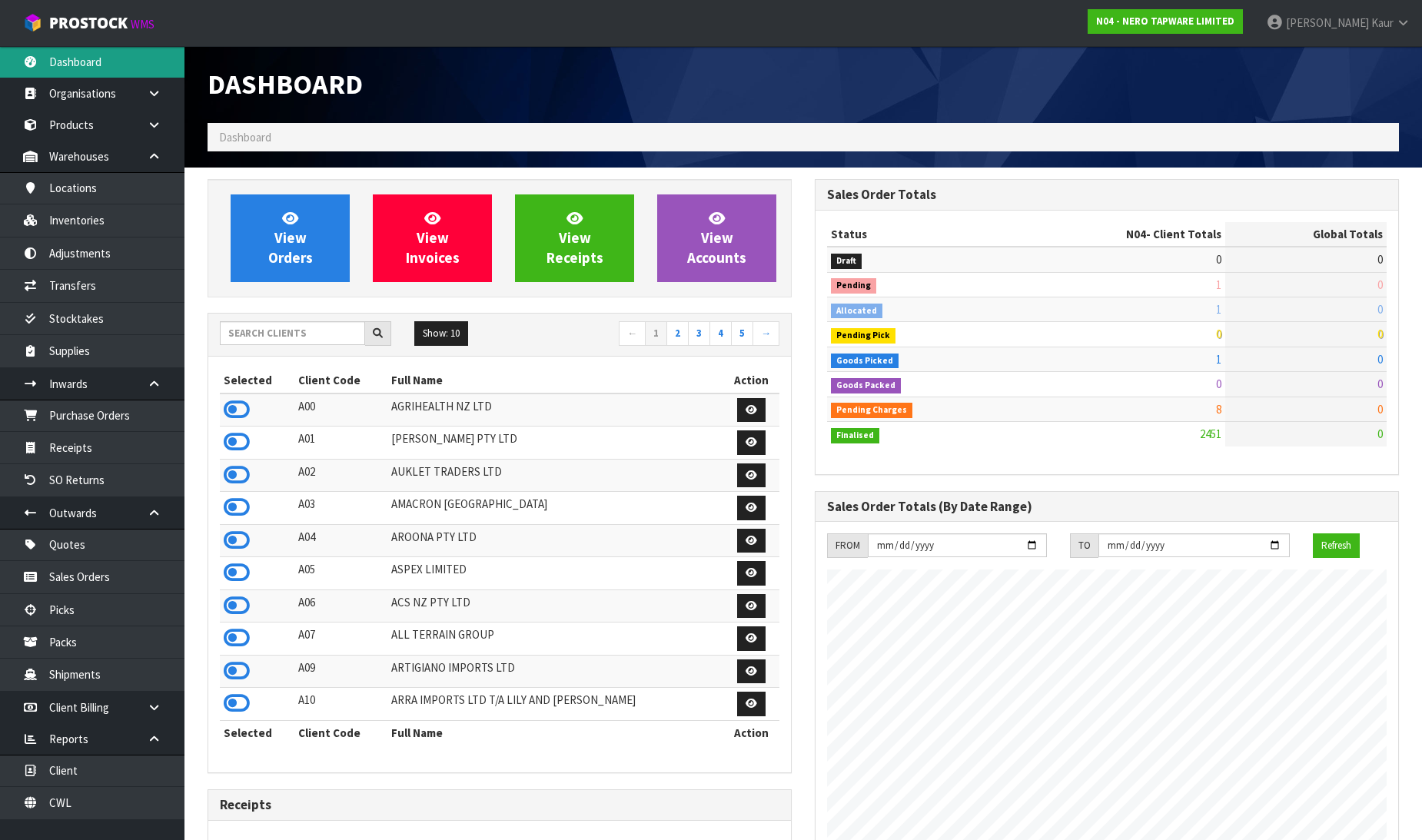
scroll to position [1198, 608]
click at [247, 336] on input "text" at bounding box center [292, 333] width 145 height 24
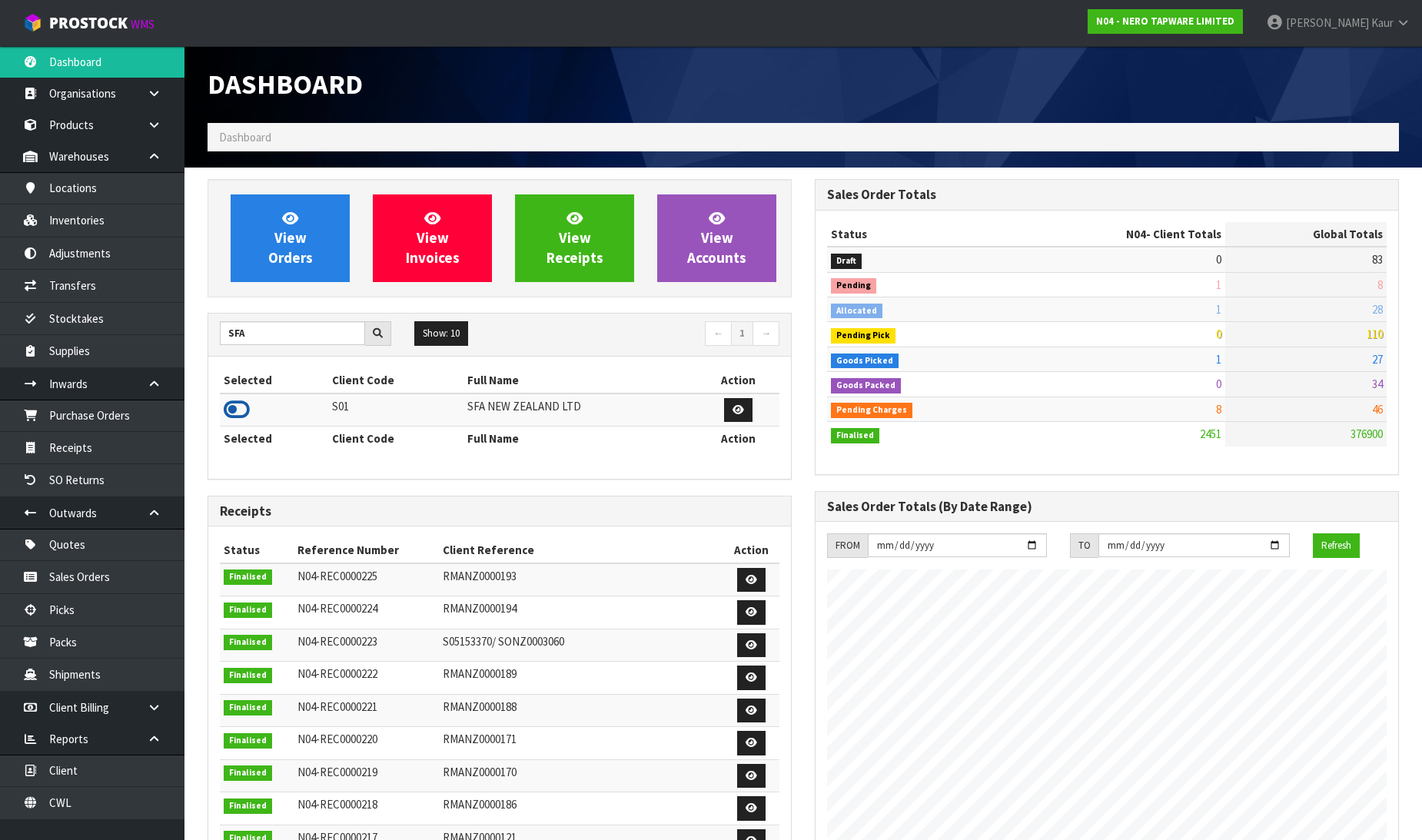
click at [237, 408] on icon at bounding box center [237, 410] width 26 height 23
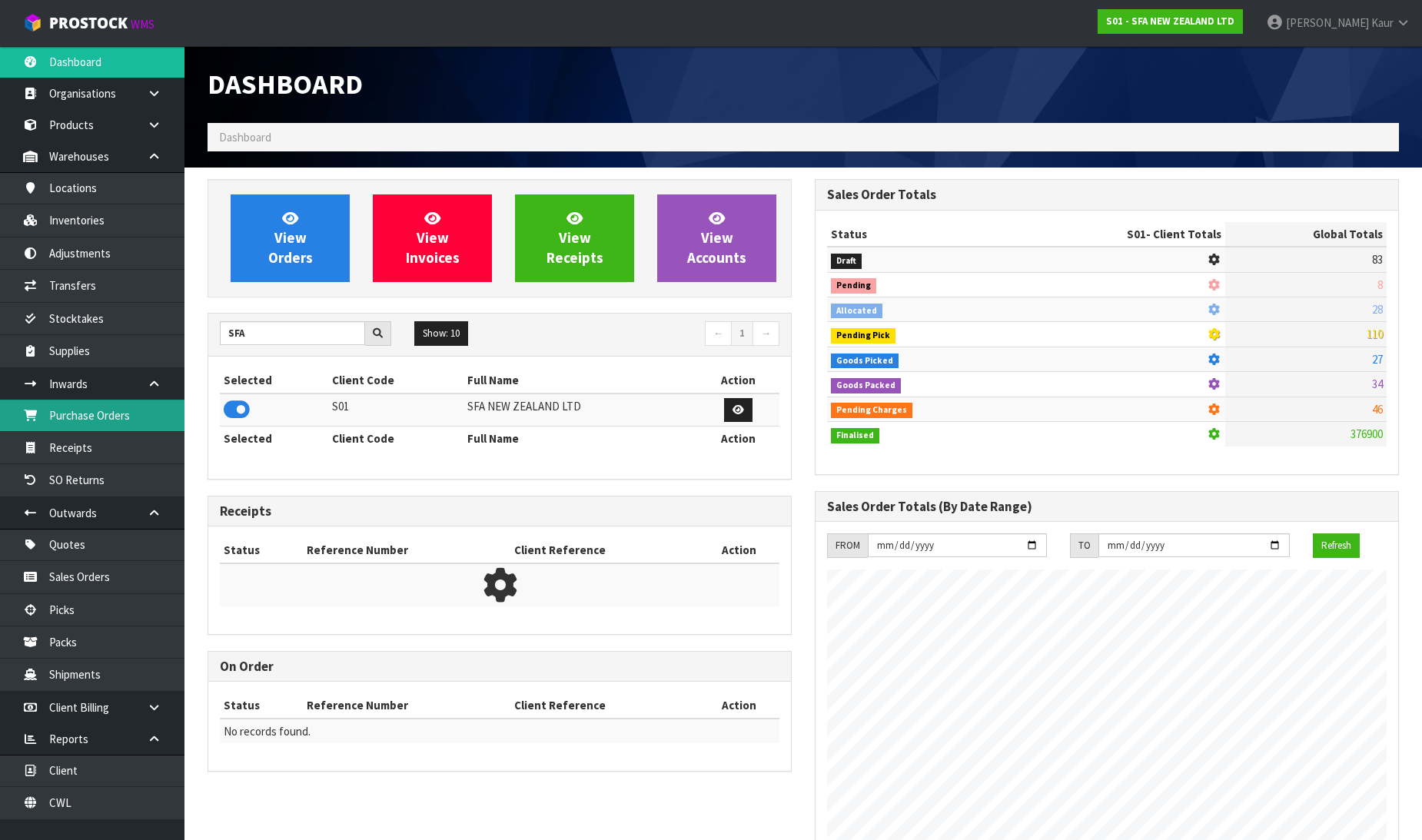
click at [124, 411] on link "Purchase Orders" at bounding box center [92, 415] width 184 height 32
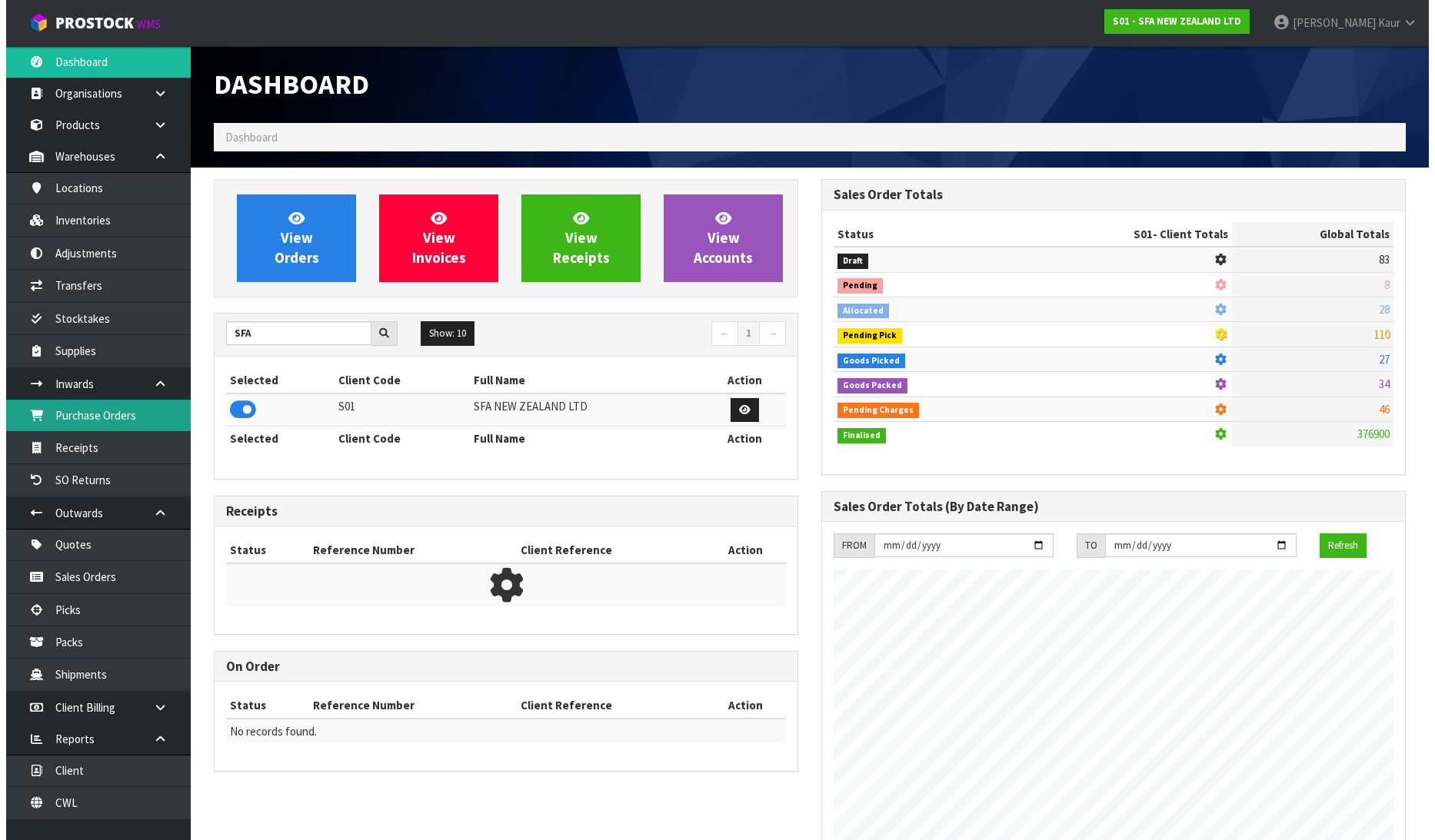
scroll to position [1165, 608]
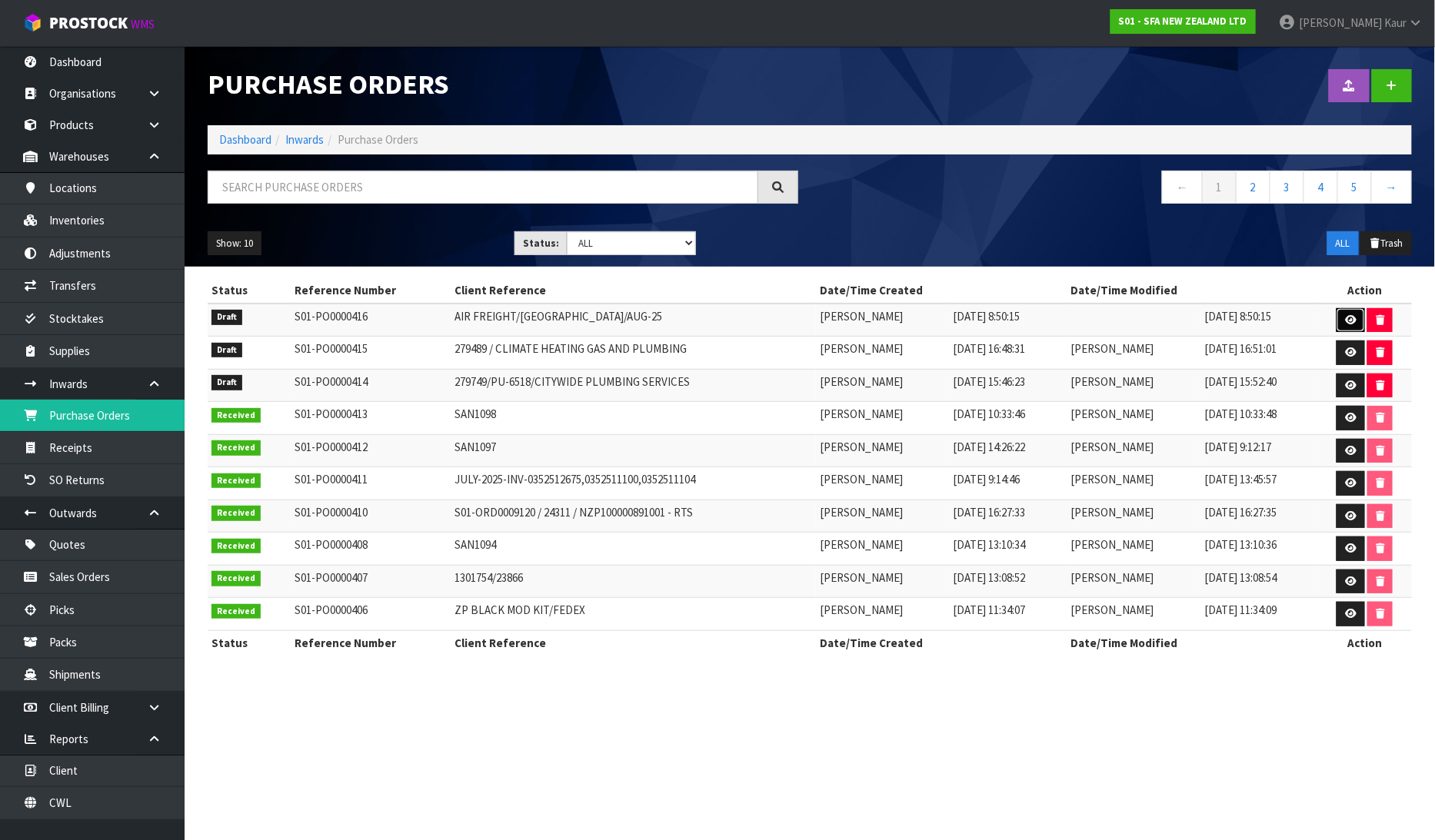
click at [1357, 317] on icon at bounding box center [1350, 320] width 12 height 10
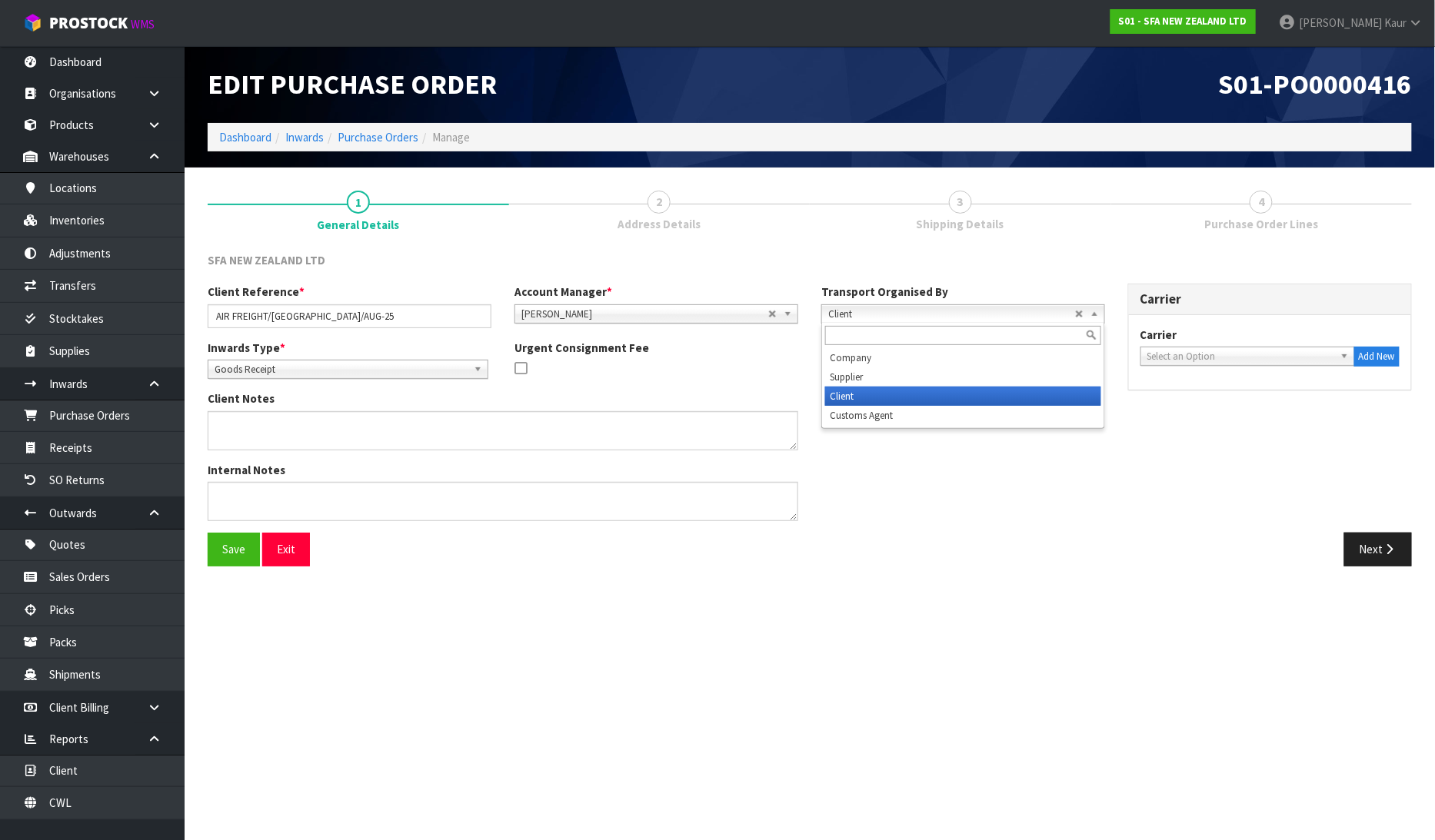
click at [911, 313] on span "Client" at bounding box center [951, 315] width 247 height 19
click at [1147, 349] on link "Select an Option" at bounding box center [1247, 356] width 215 height 19
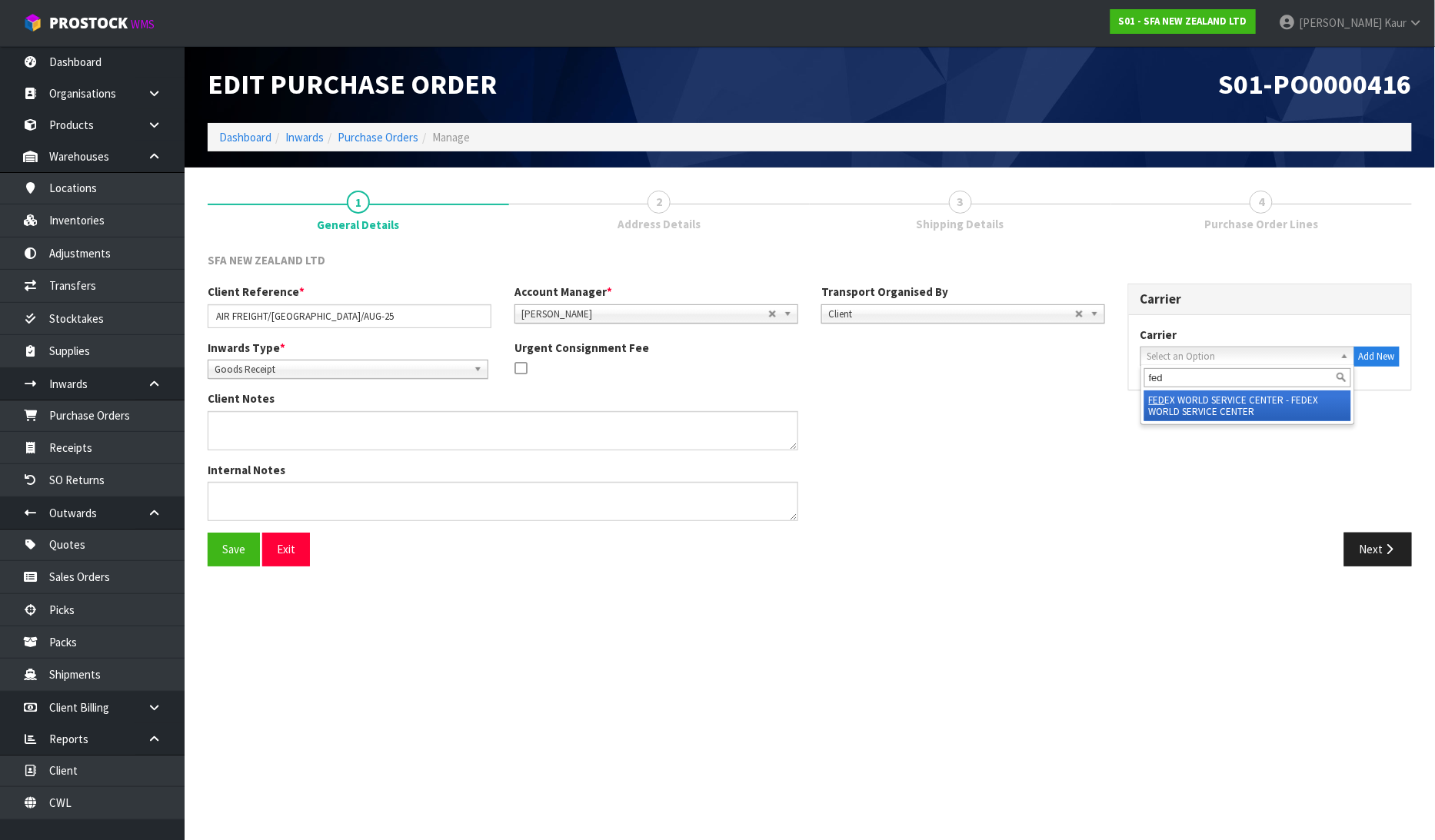
click at [1170, 401] on li "FED EX WORLD SERVICE CENTER - FEDEX WORLD SERVICE CENTER" at bounding box center [1247, 406] width 207 height 31
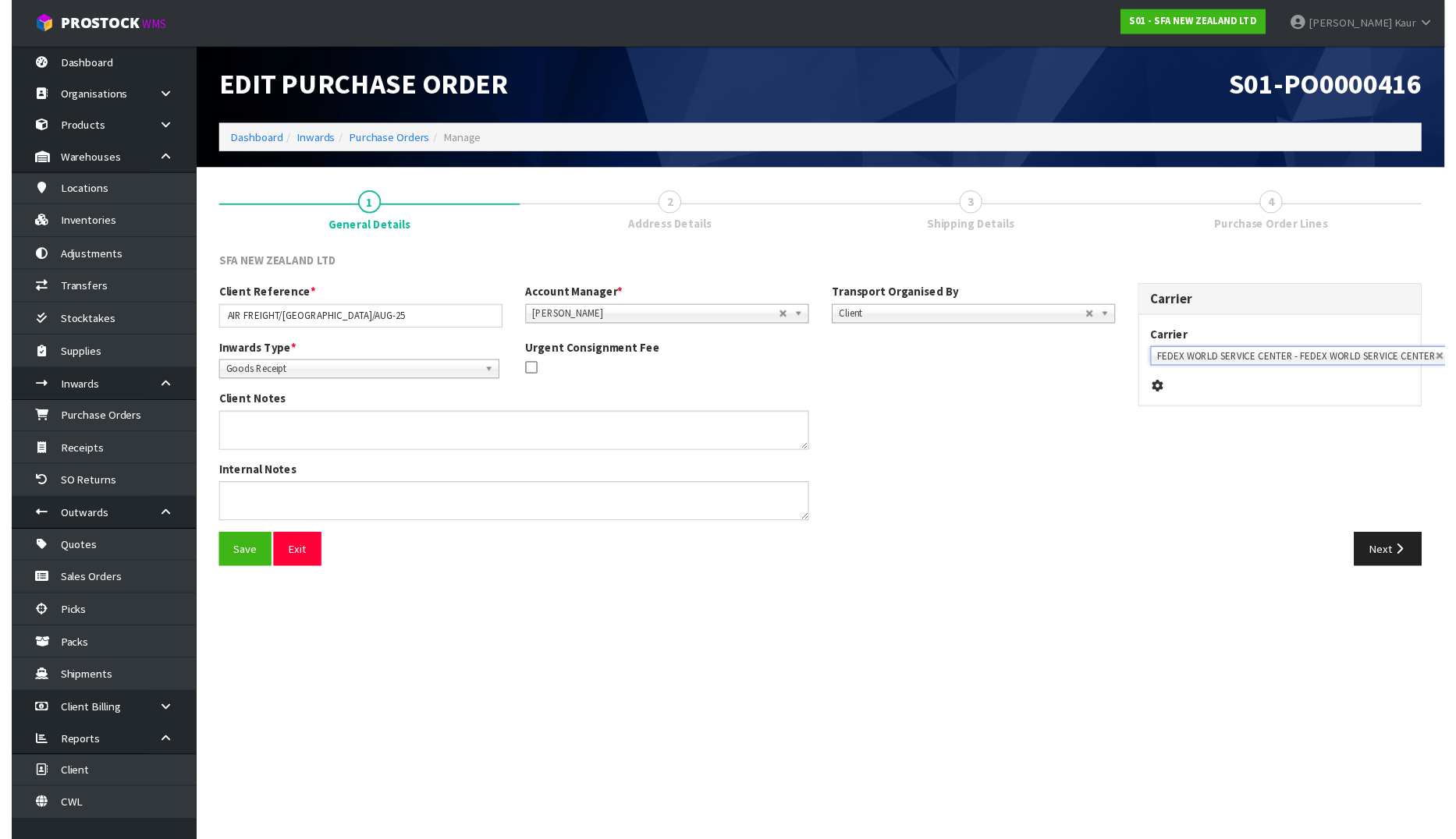
scroll to position [0, 11]
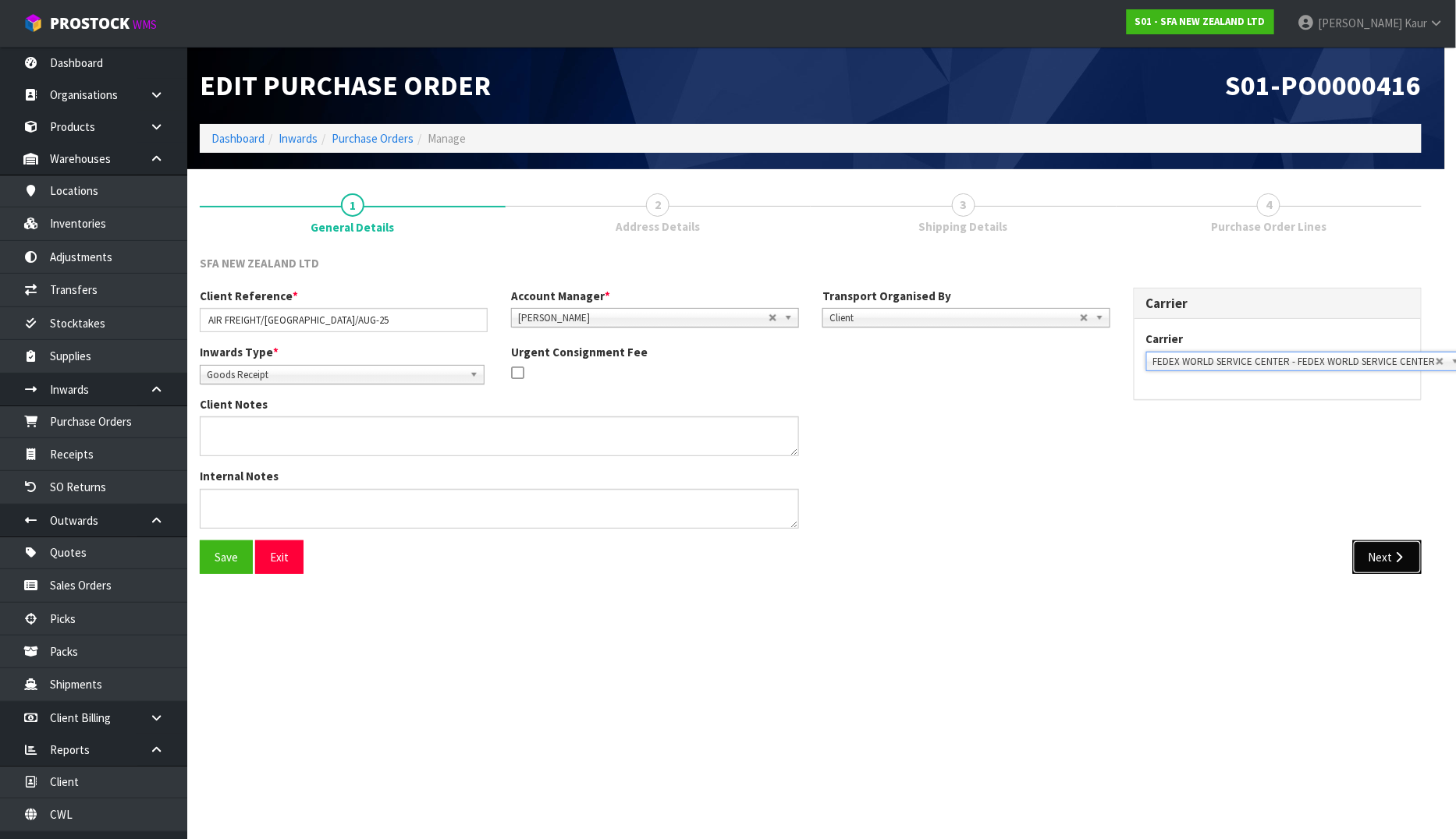
click at [1382, 558] on button "Next" at bounding box center [1387, 557] width 68 height 34
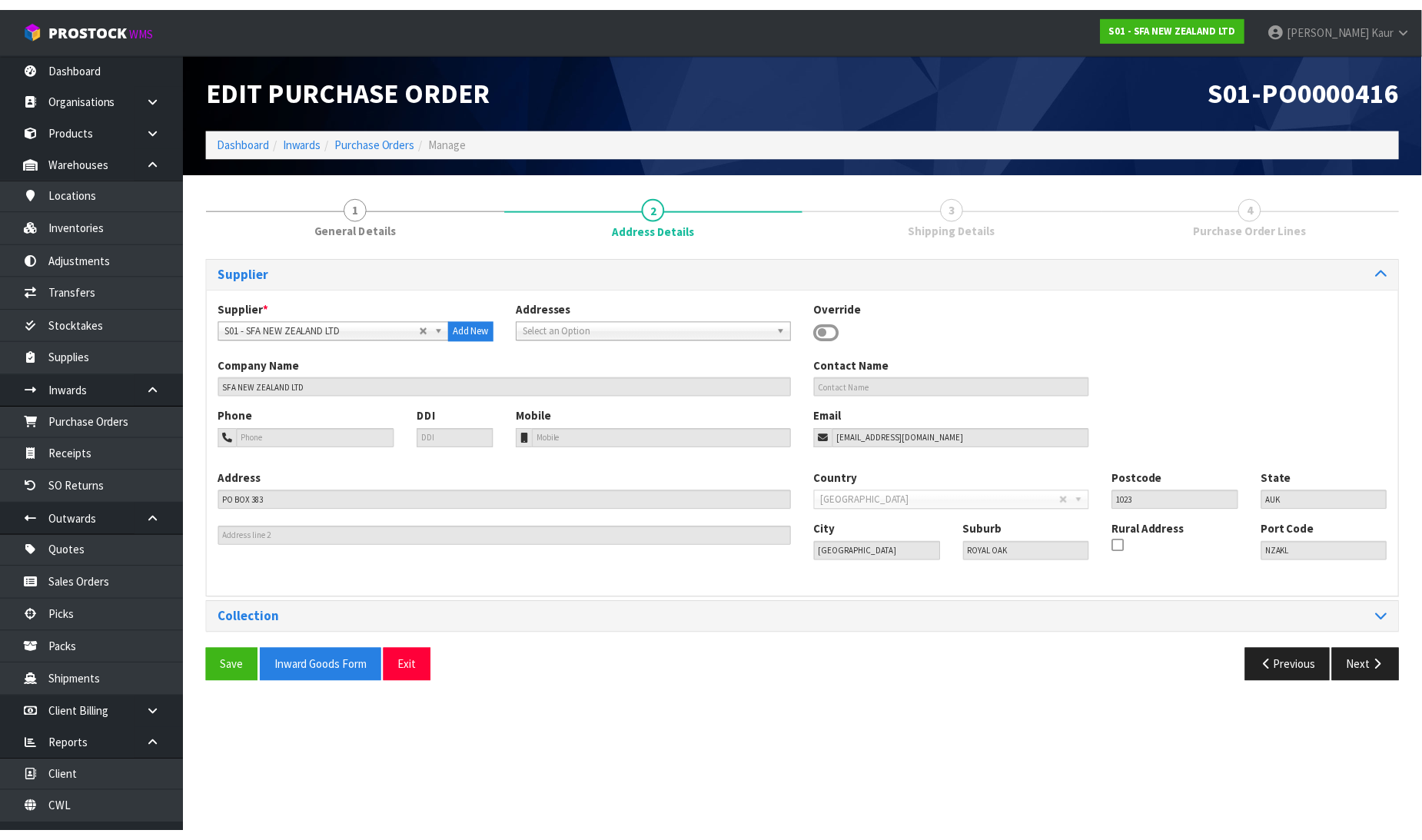
scroll to position [0, 0]
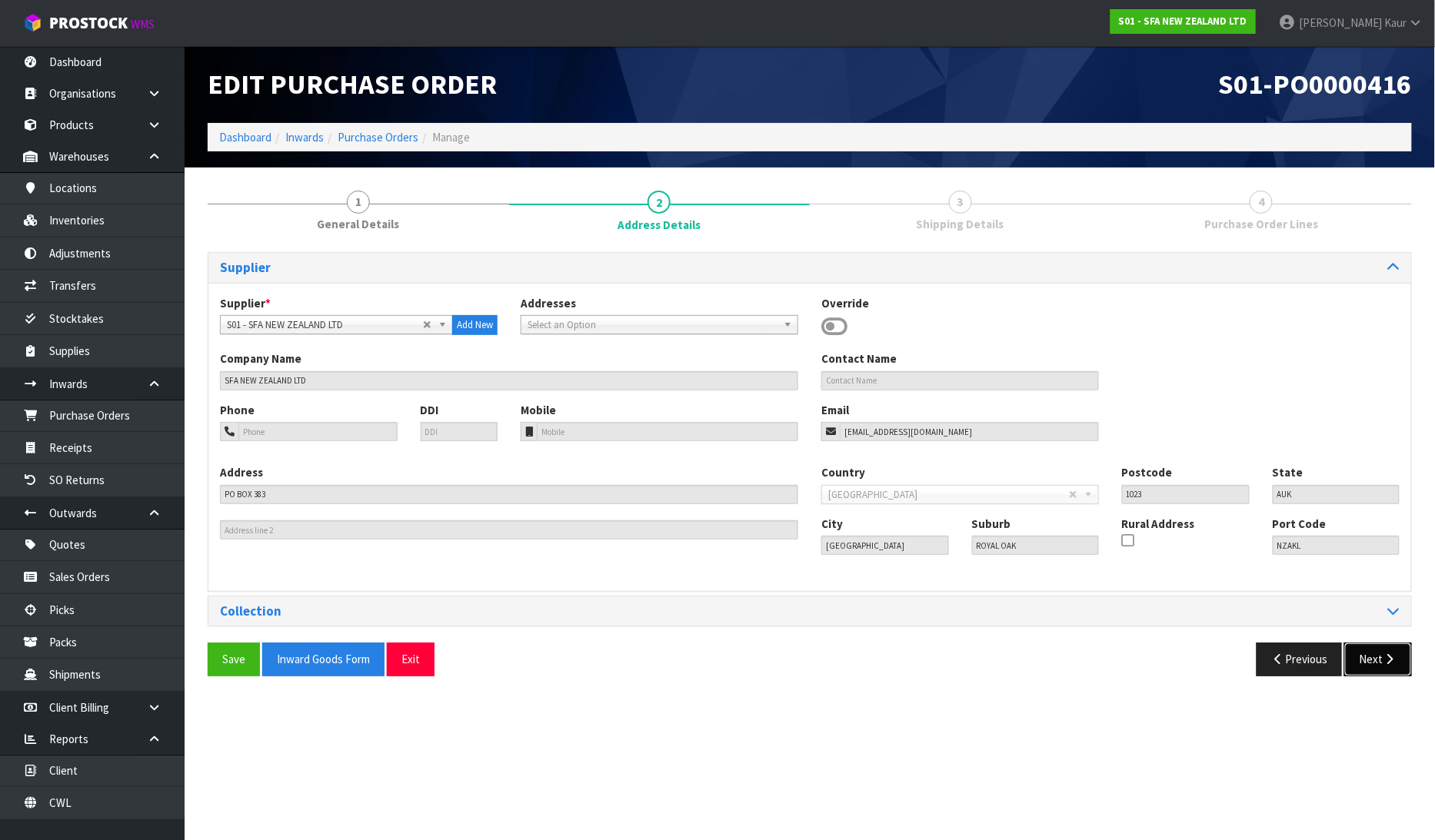
click at [1375, 655] on button "Next" at bounding box center [1378, 659] width 67 height 33
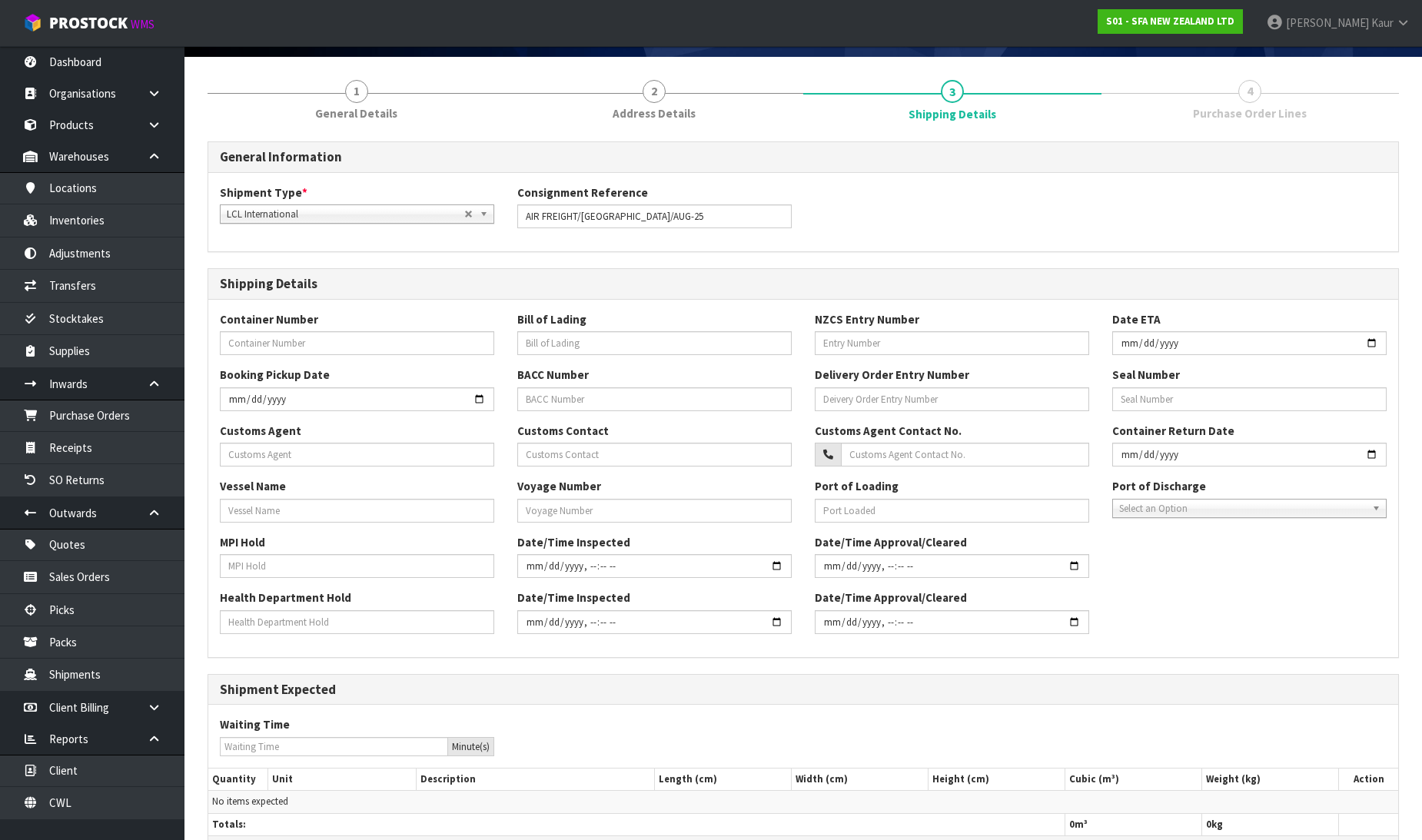
scroll to position [214, 0]
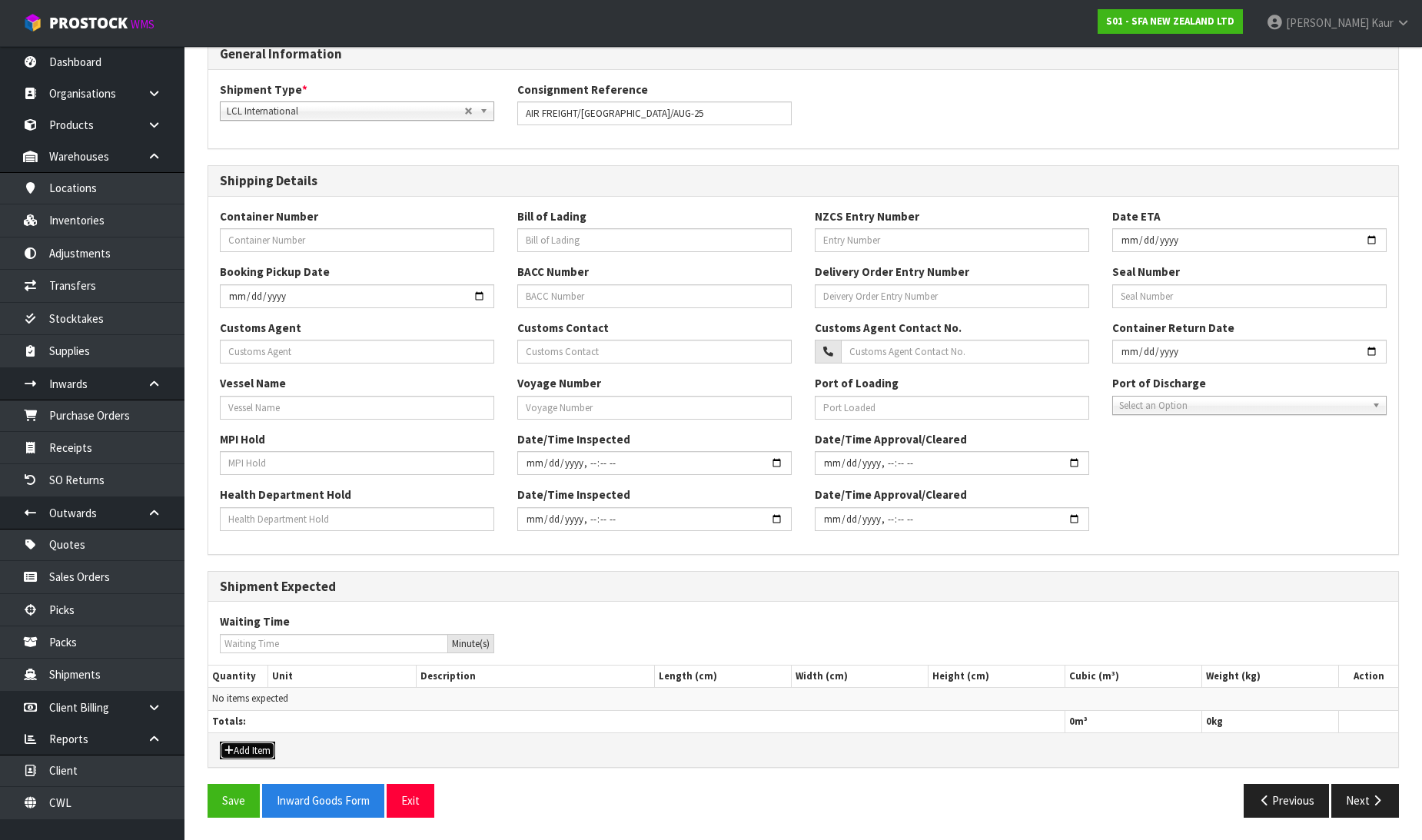
click at [261, 752] on button "Add Item" at bounding box center [247, 751] width 55 height 19
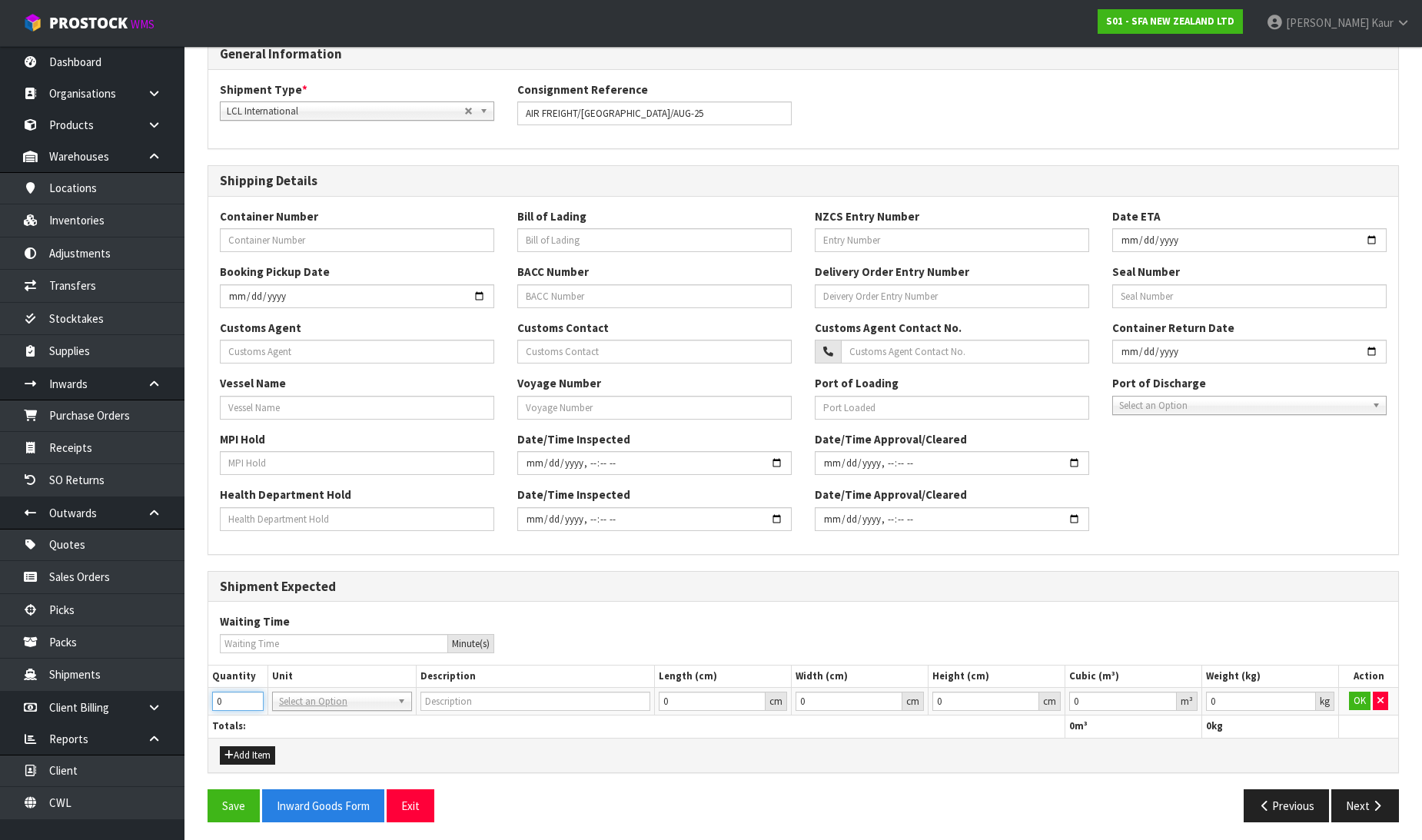
click at [202, 704] on div "1 General Details 2 Address Details 3 Shipping Details 4 Purchase Order Lines G…" at bounding box center [803, 399] width 1214 height 869
click at [293, 720] on input "text" at bounding box center [342, 724] width 133 height 19
click at [1164, 700] on input "0.000001" at bounding box center [1123, 701] width 108 height 19
click at [1305, 694] on input "0.001" at bounding box center [1261, 701] width 110 height 19
click at [1351, 696] on button "OK" at bounding box center [1360, 701] width 22 height 19
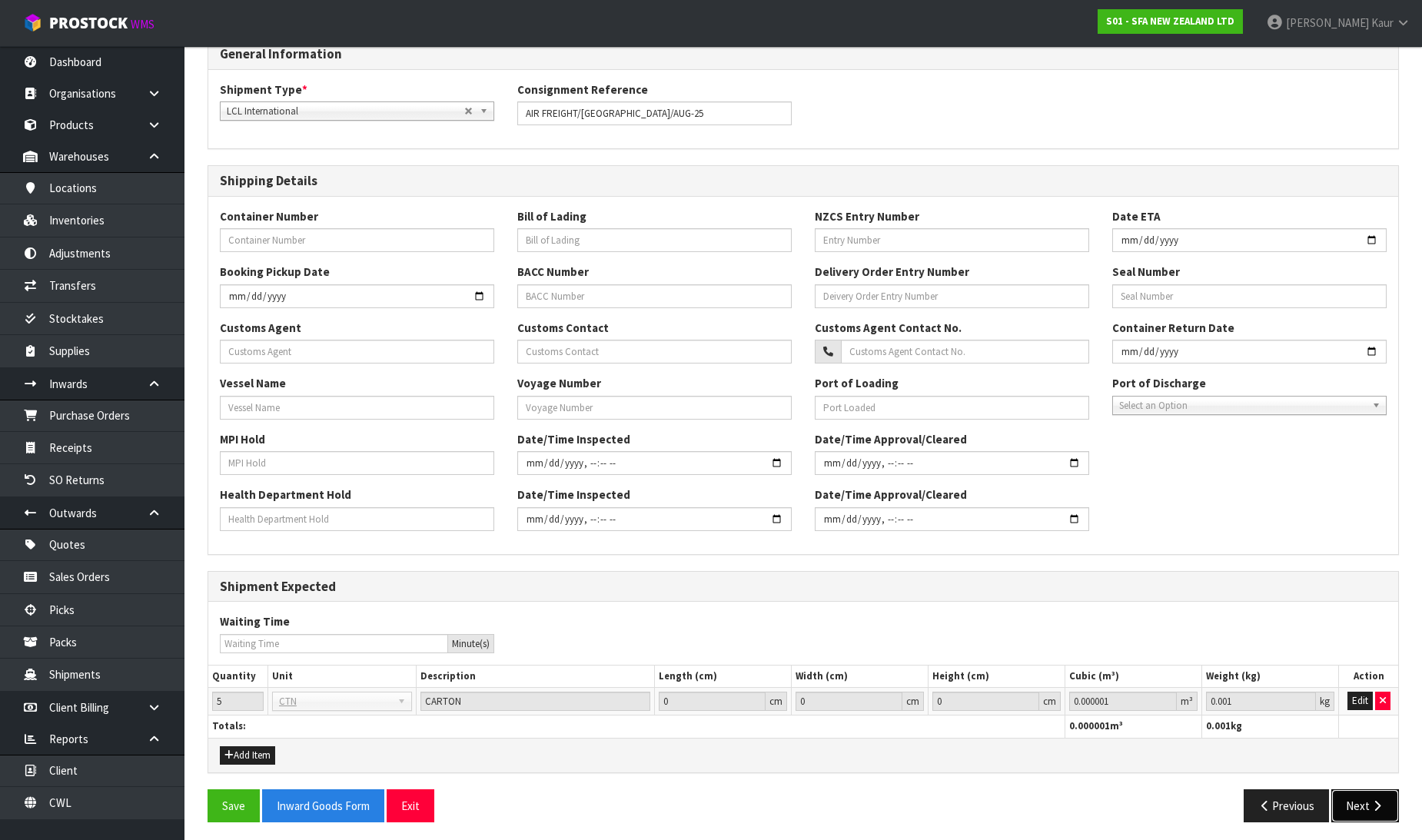
click at [1349, 797] on button "Next" at bounding box center [1365, 806] width 67 height 33
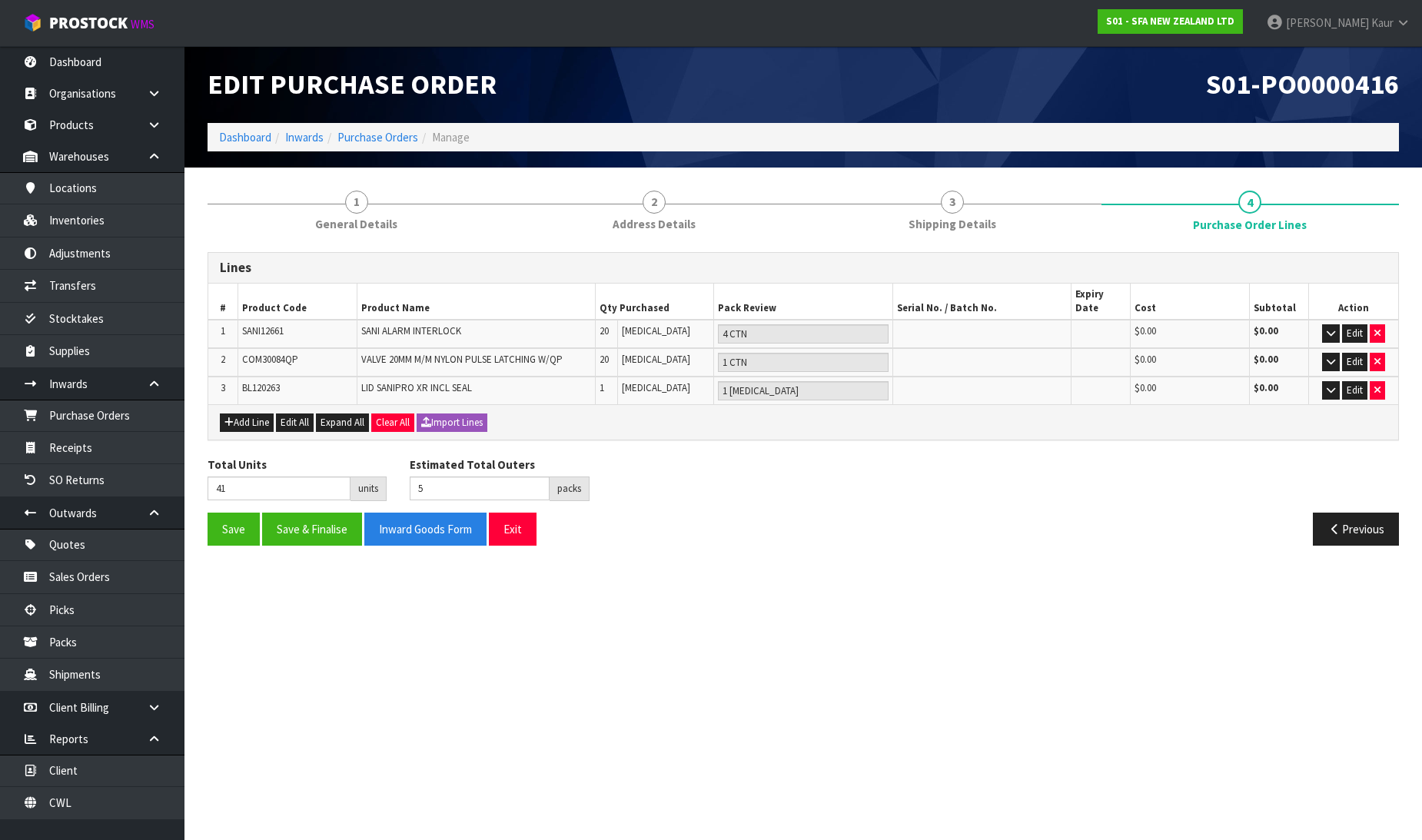
scroll to position [0, 0]
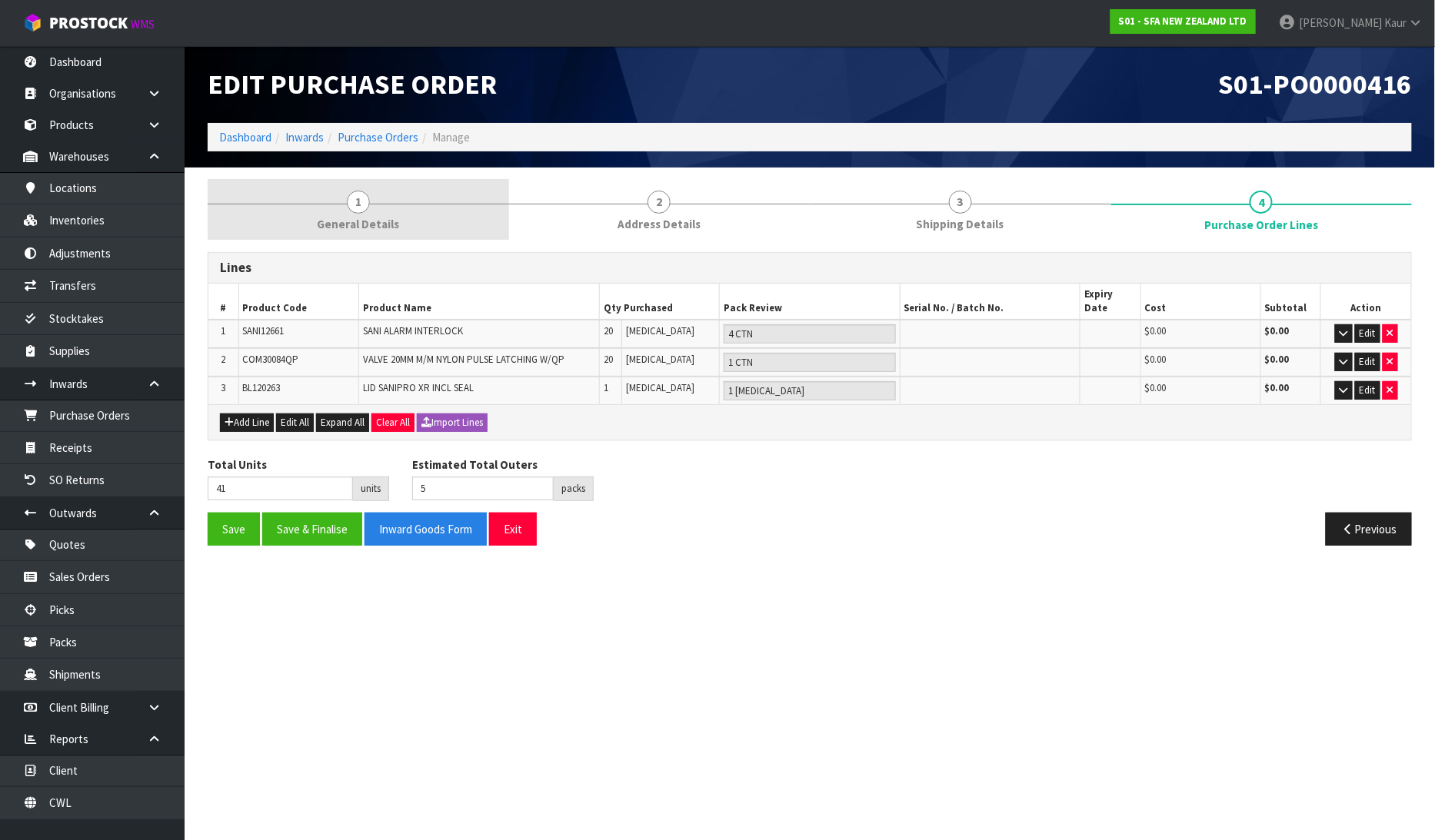
click at [386, 217] on span "General Details" at bounding box center [358, 224] width 82 height 16
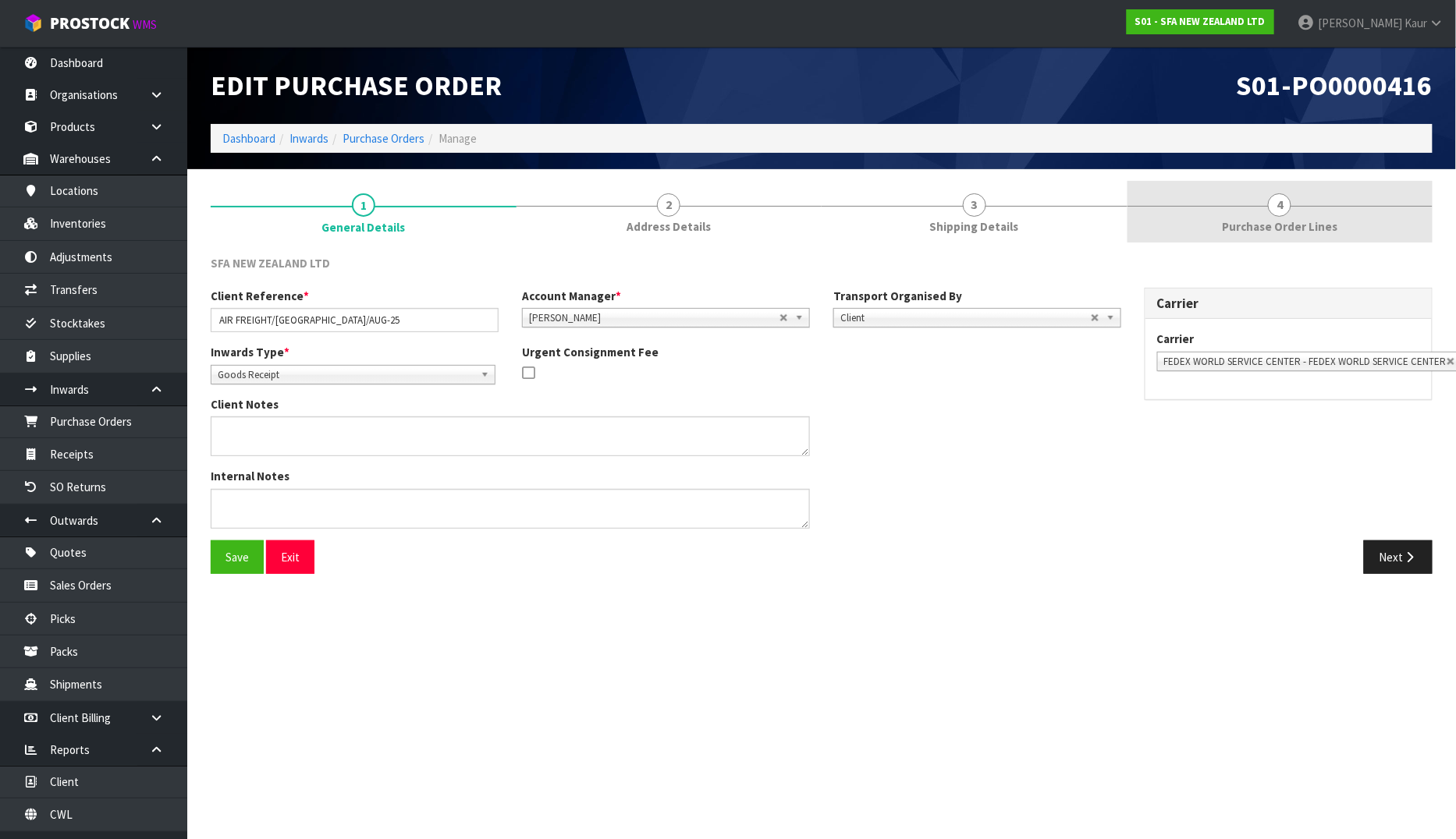
click at [1277, 220] on span "Purchase Order Lines" at bounding box center [1279, 226] width 116 height 17
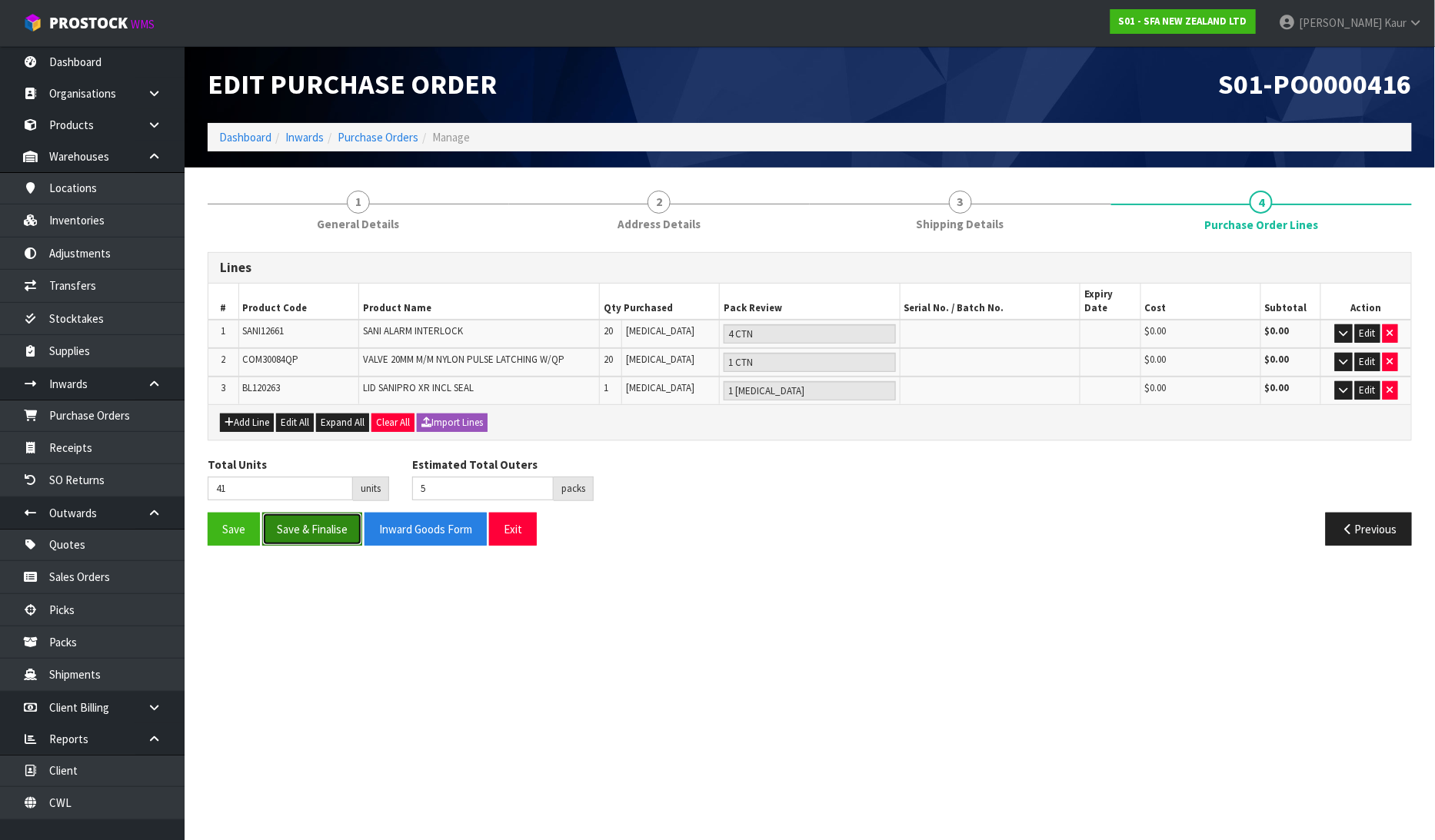
click at [314, 513] on button "Save & Finalise" at bounding box center [312, 529] width 100 height 33
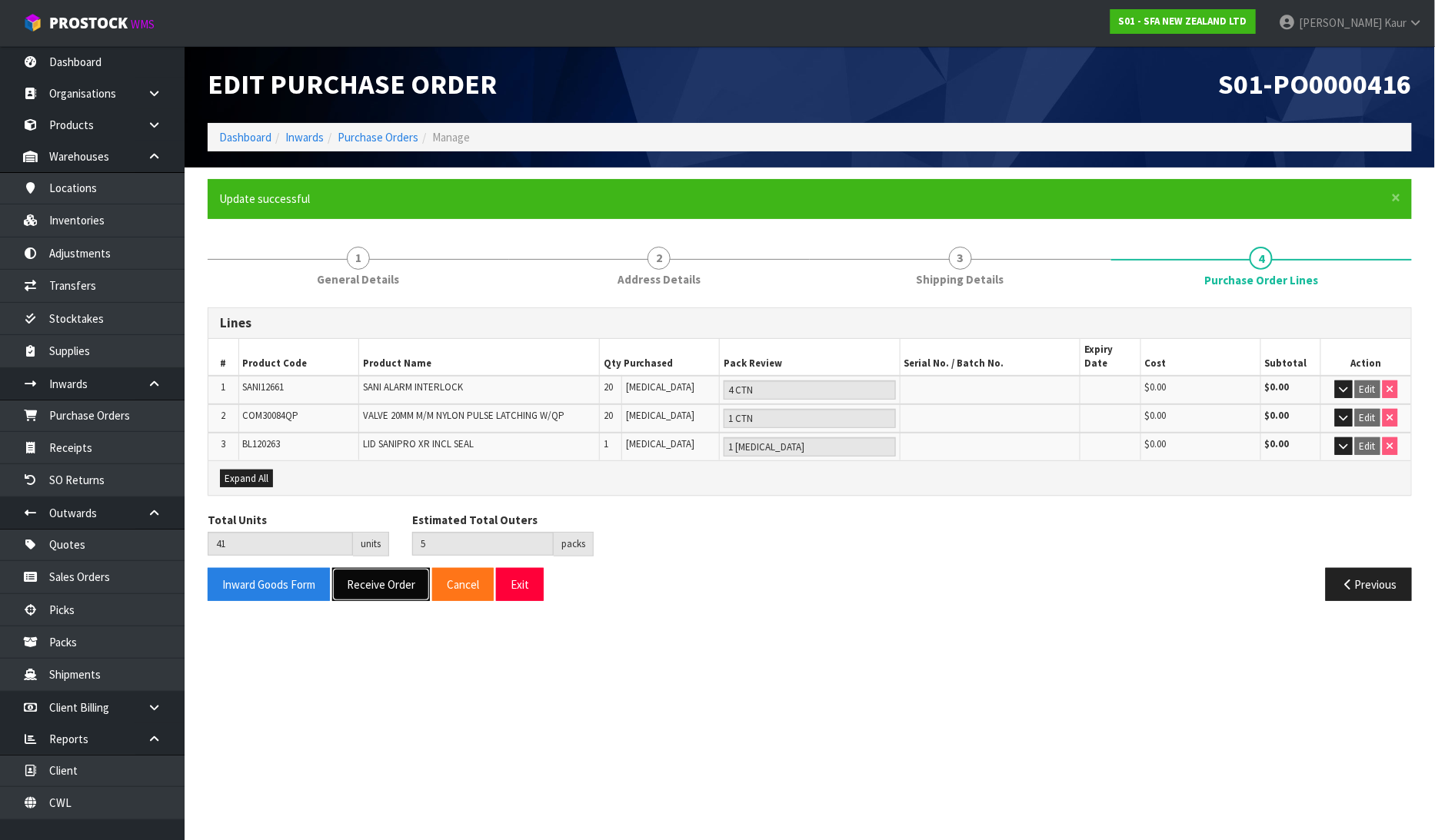
click at [381, 570] on button "Receive Order" at bounding box center [381, 584] width 98 height 33
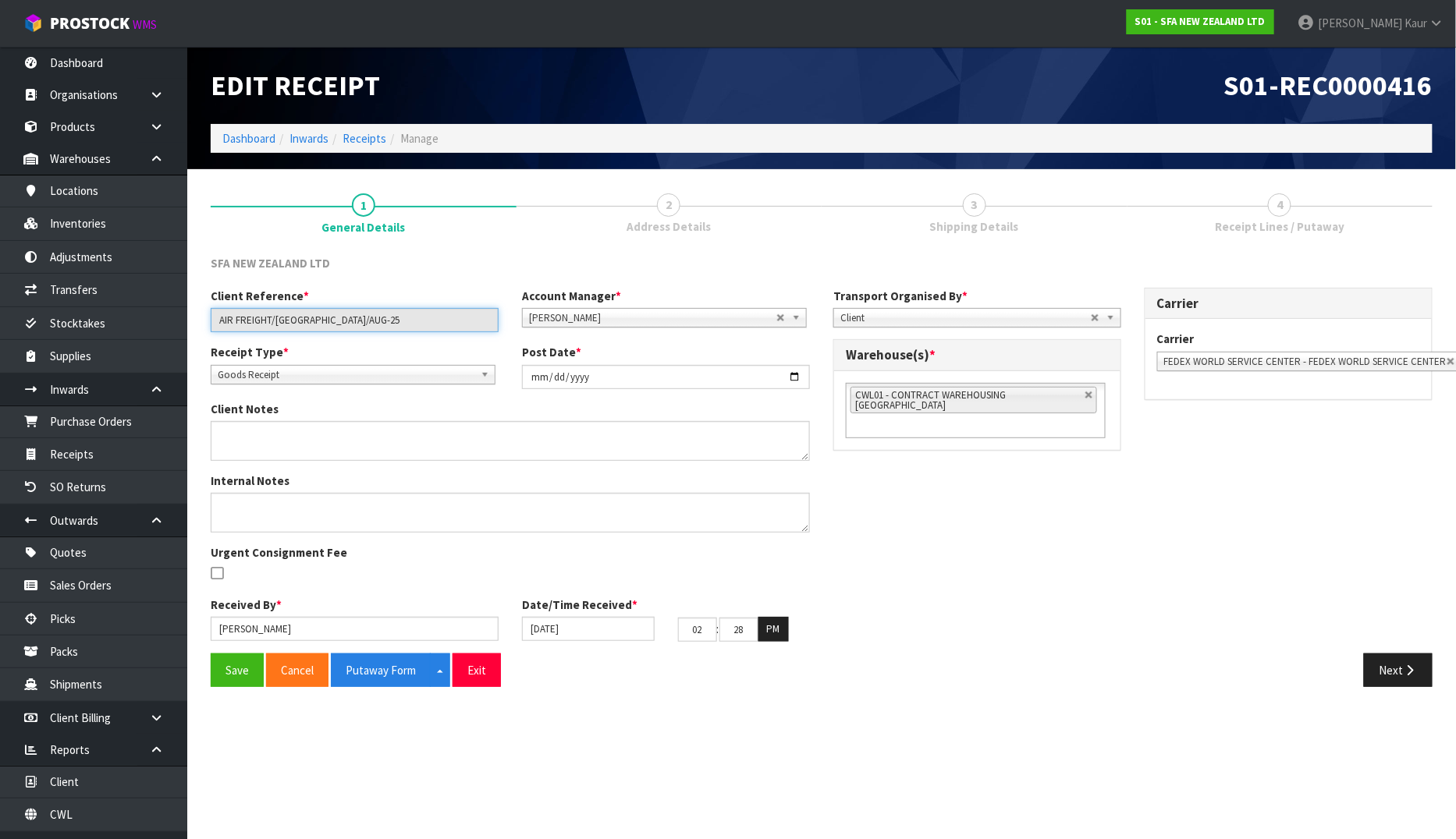
drag, startPoint x: 360, startPoint y: 329, endPoint x: 209, endPoint y: 321, distance: 151.2
click at [209, 321] on div "Client Reference * AIR FREIGHT/SYDNEY/AUG-25" at bounding box center [355, 310] width 311 height 45
click at [1285, 213] on span "4" at bounding box center [1280, 205] width 24 height 24
click at [724, 68] on div "Edit Receipt" at bounding box center [511, 86] width 623 height 77
click at [246, 682] on button "Save" at bounding box center [237, 670] width 53 height 34
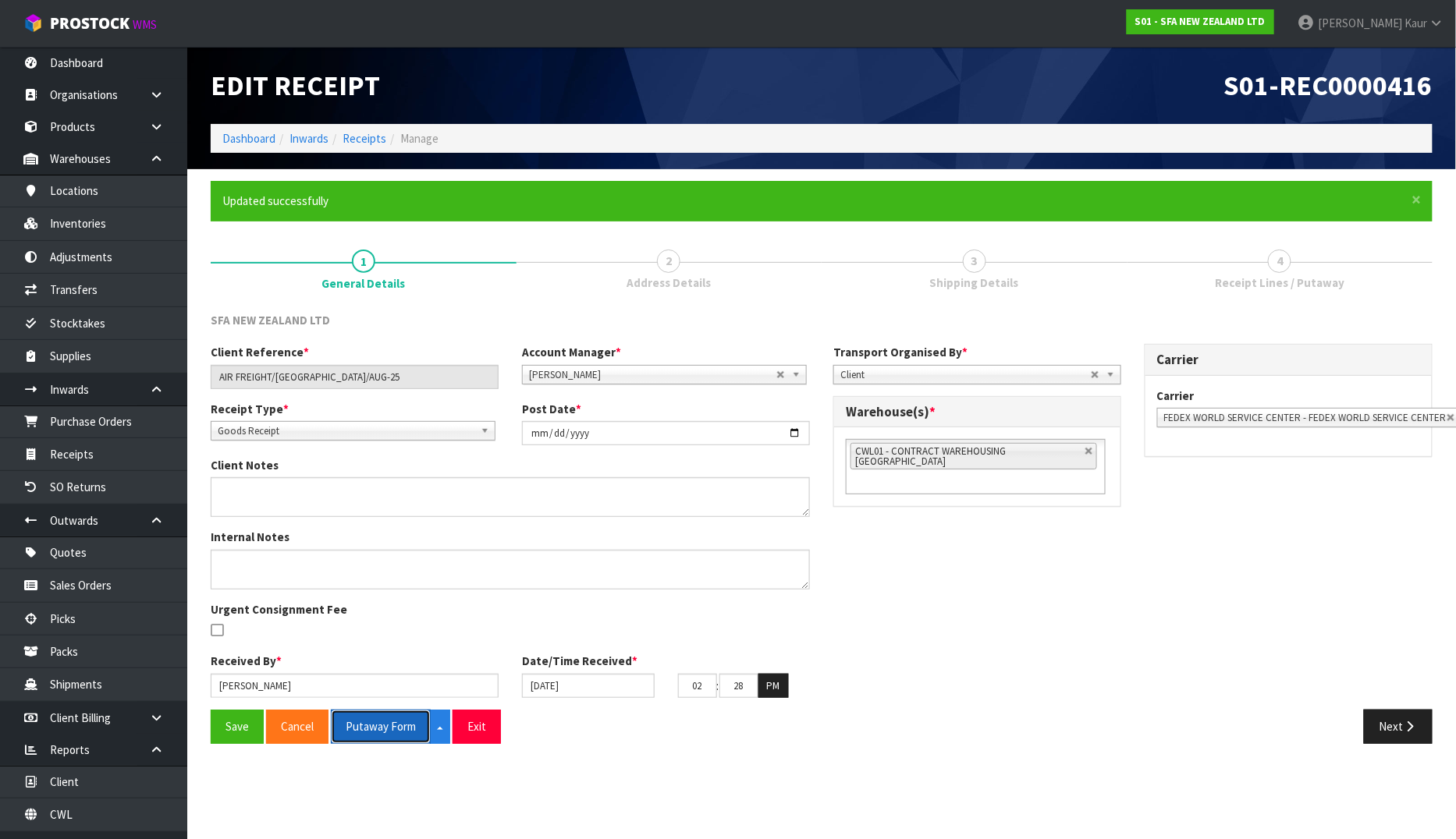
click at [389, 726] on button "Putaway Form" at bounding box center [381, 727] width 100 height 34
click at [134, 70] on link "Dashboard" at bounding box center [94, 63] width 187 height 32
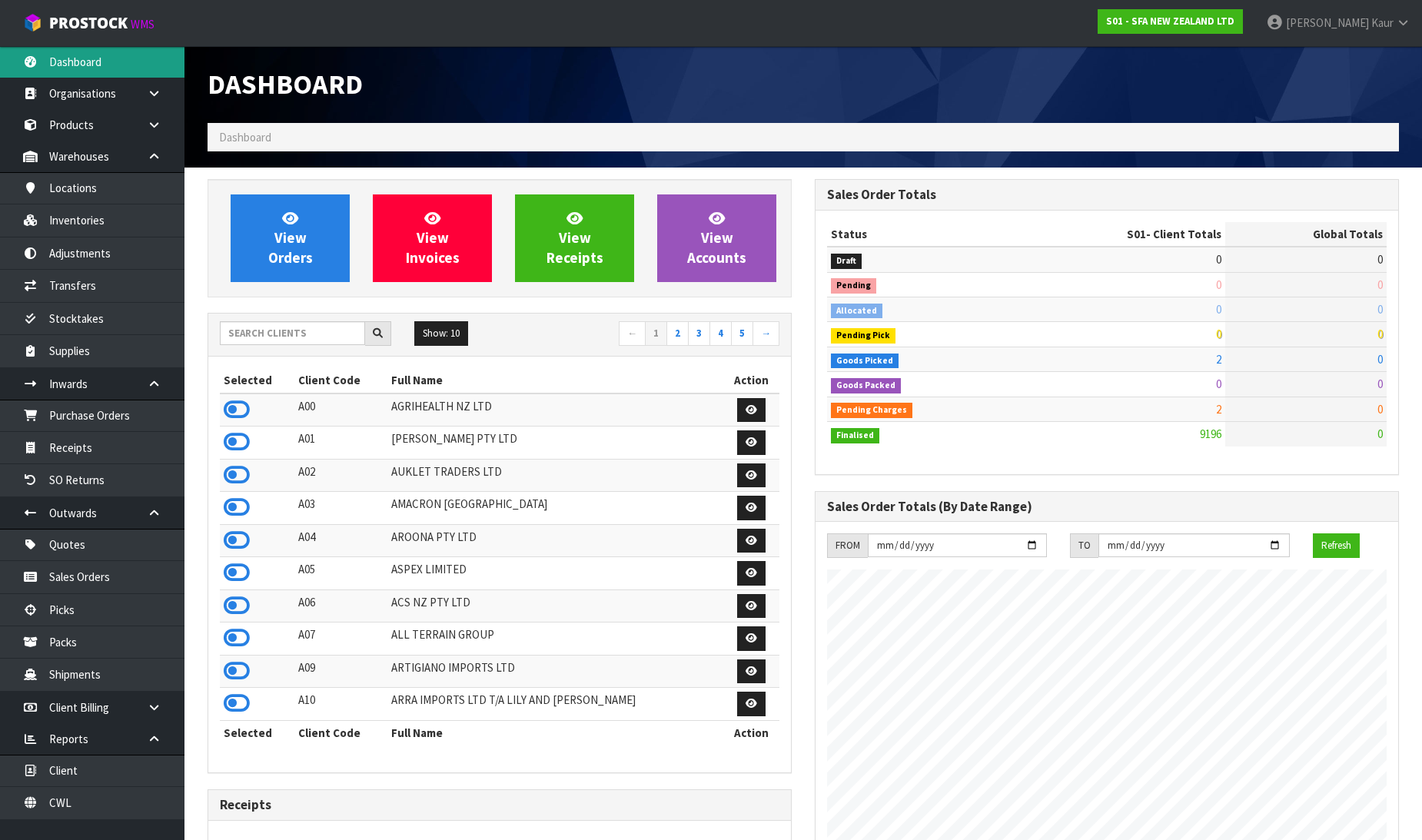
scroll to position [1165, 608]
click at [246, 331] on input "text" at bounding box center [292, 333] width 145 height 24
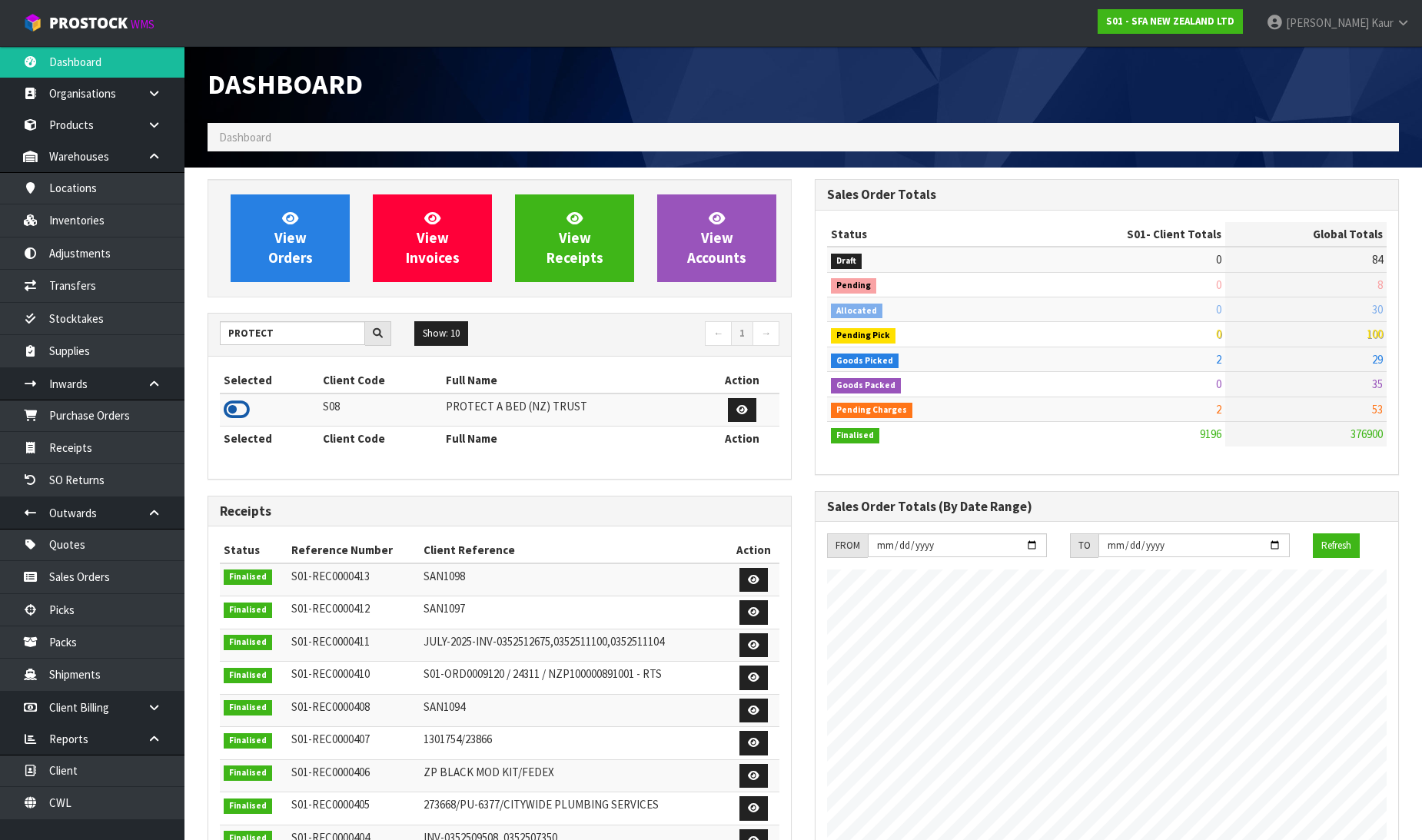
click at [241, 415] on icon at bounding box center [237, 410] width 26 height 23
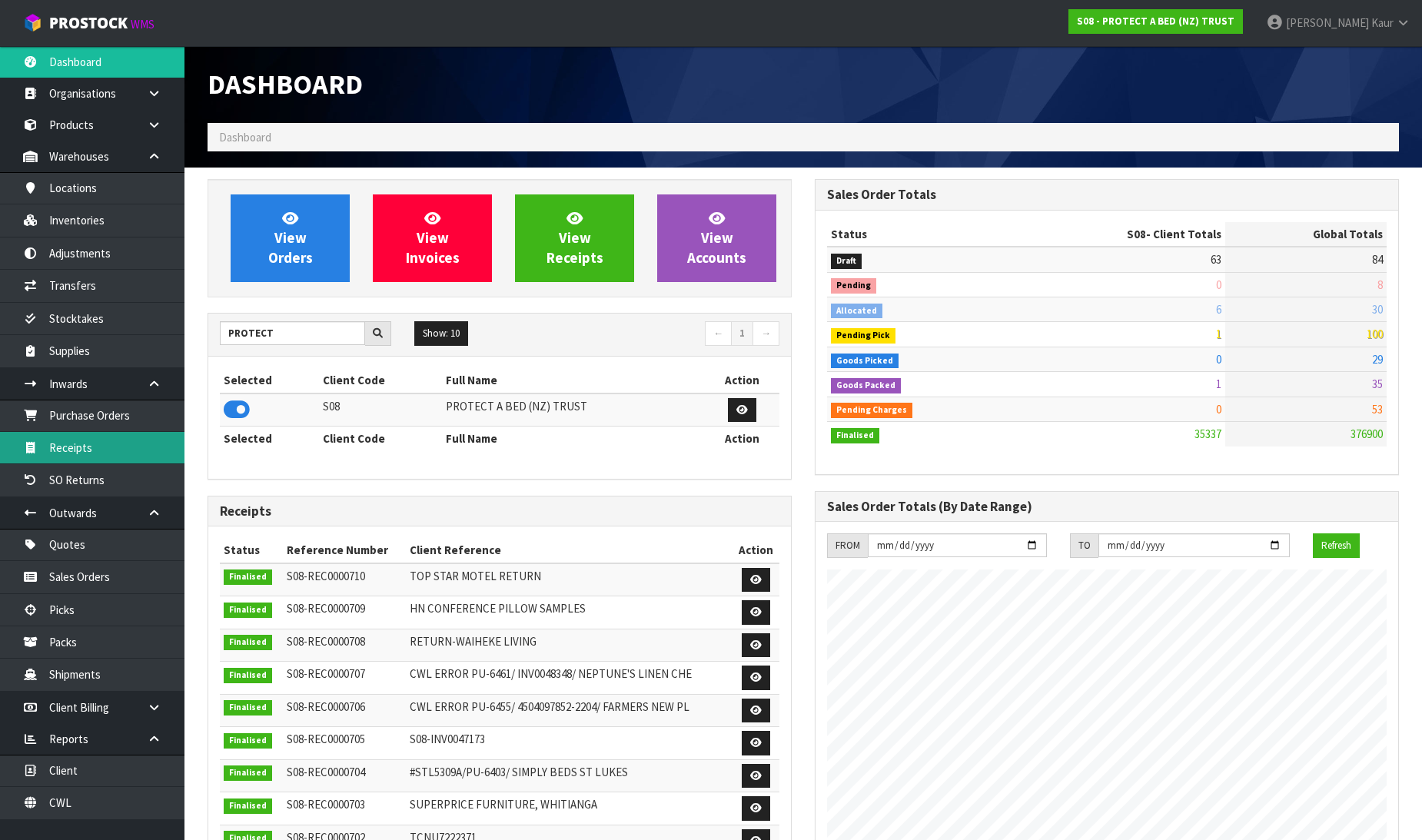
click at [141, 446] on link "Receipts" at bounding box center [92, 448] width 184 height 32
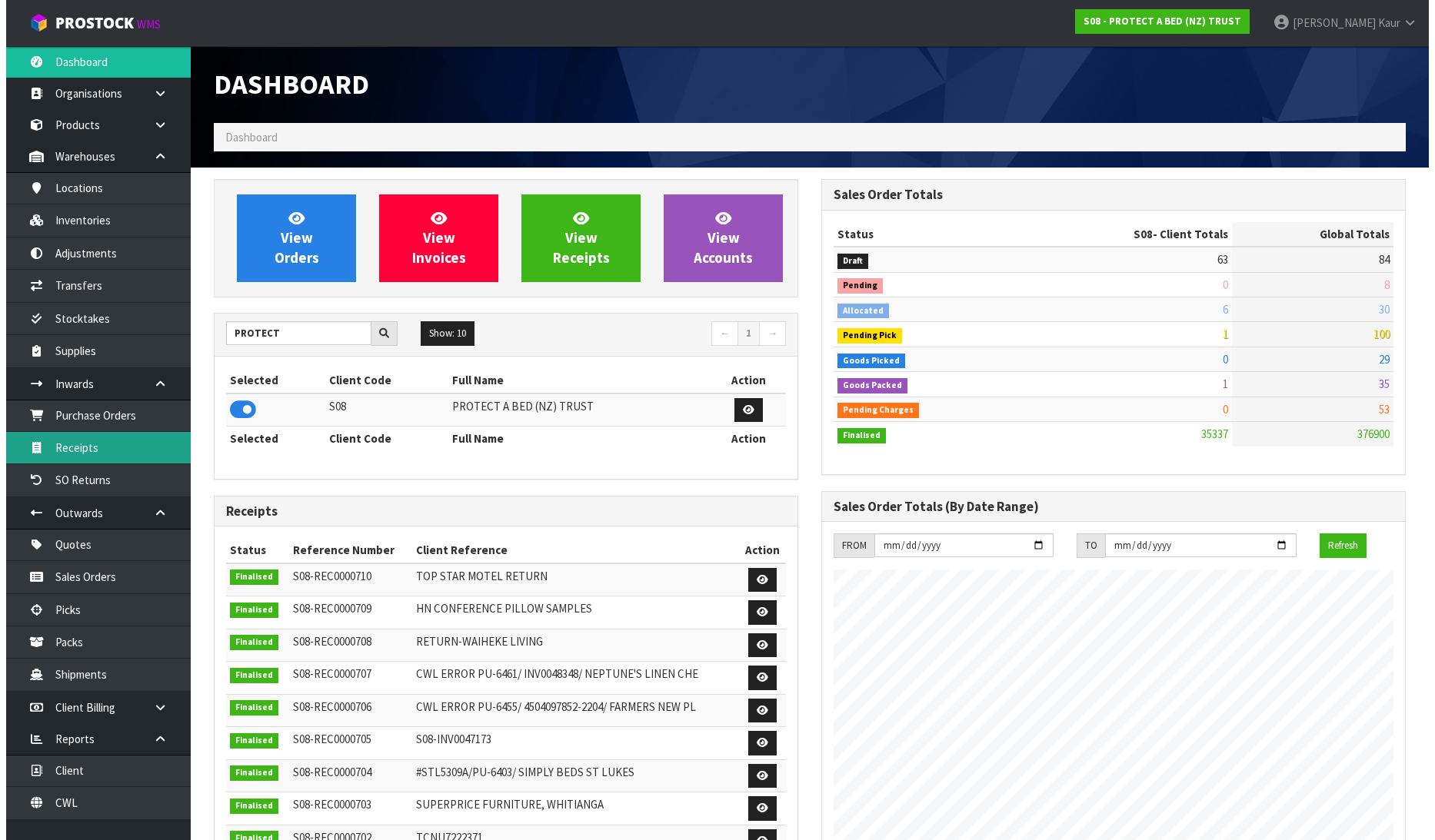
scroll to position [1165, 608]
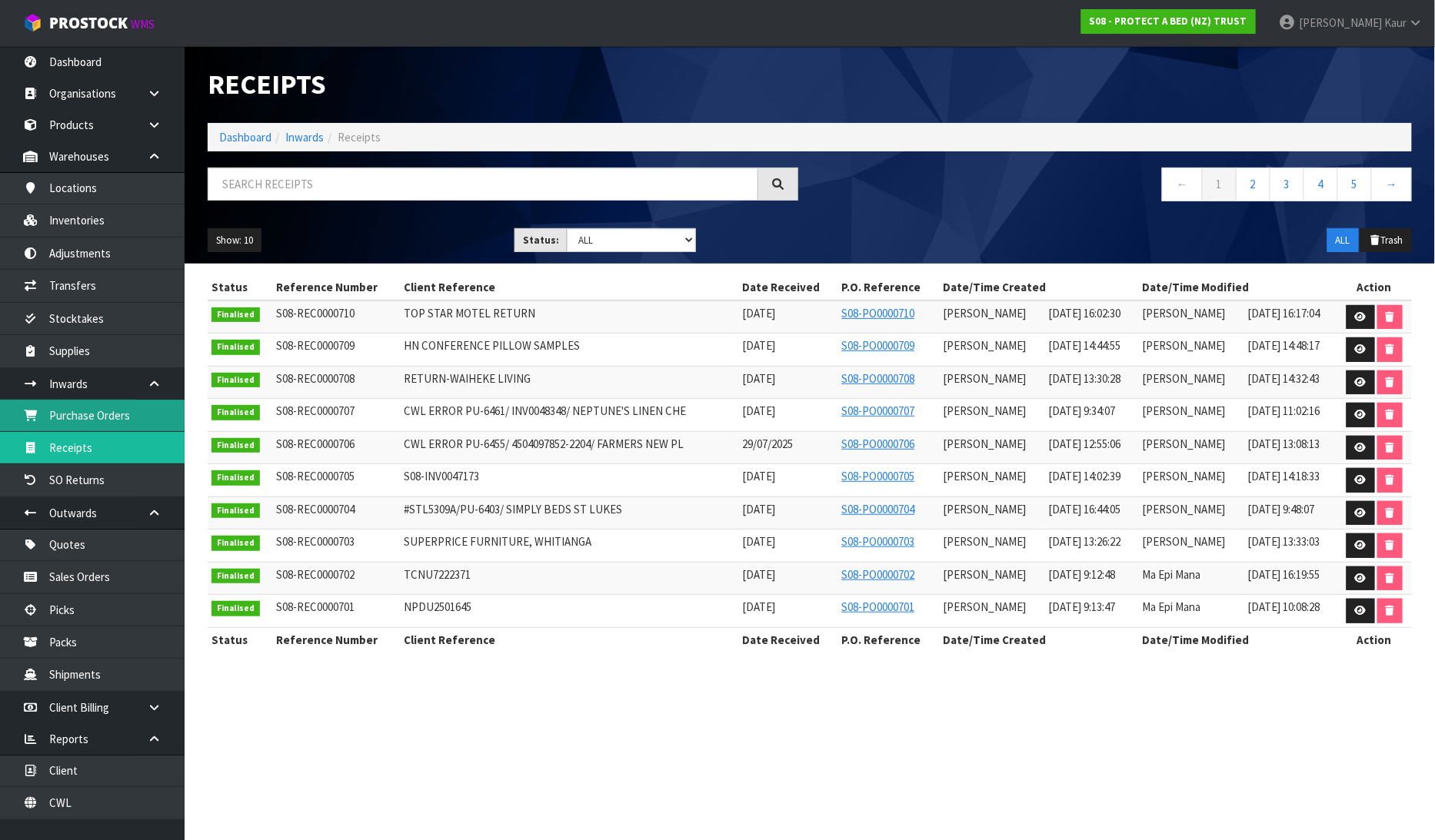
drag, startPoint x: 101, startPoint y: 417, endPoint x: 1197, endPoint y: 241, distance: 1110.0
click at [102, 418] on link "Purchase Orders" at bounding box center [92, 415] width 185 height 32
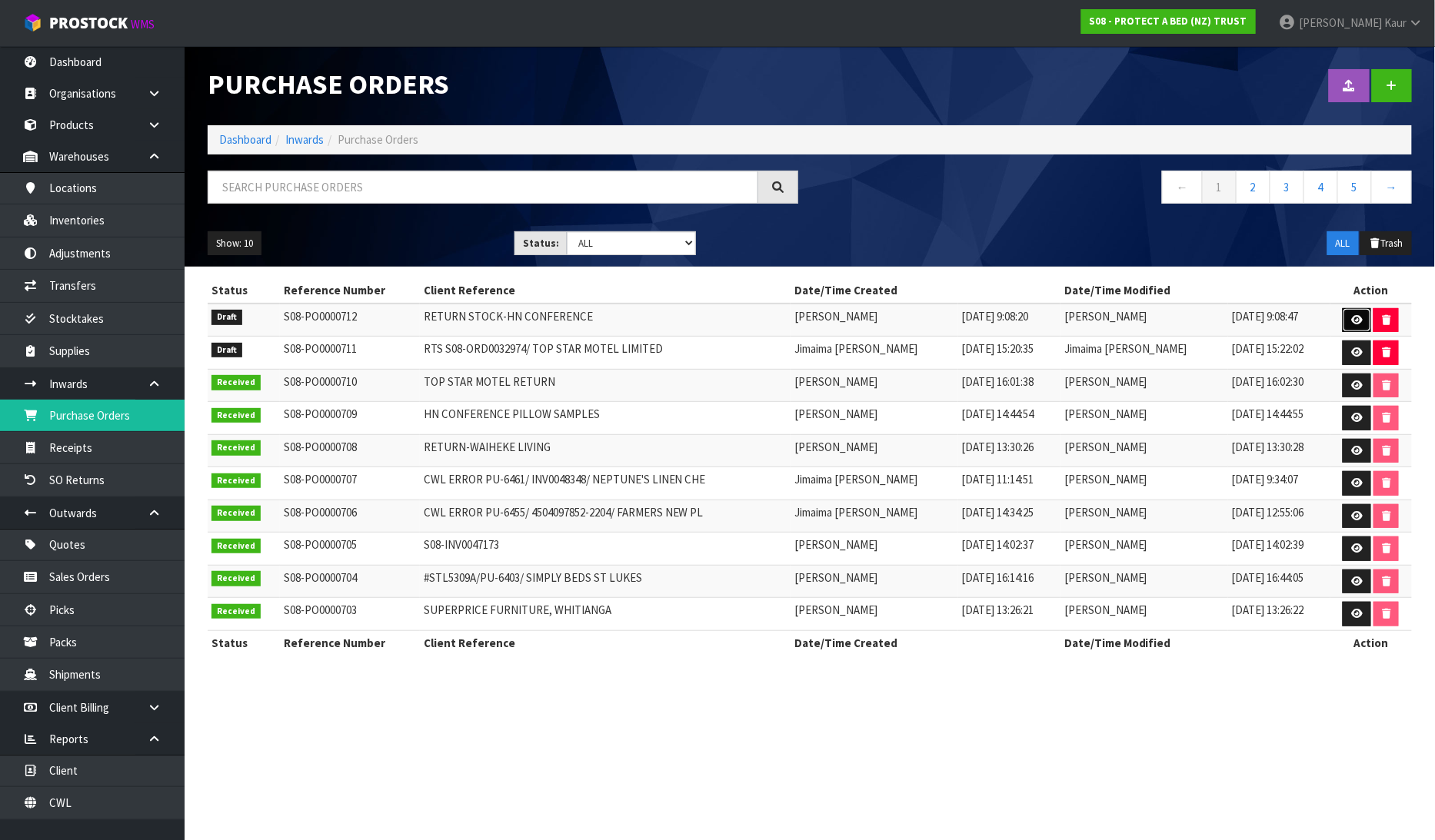
click at [1357, 312] on link at bounding box center [1357, 321] width 29 height 25
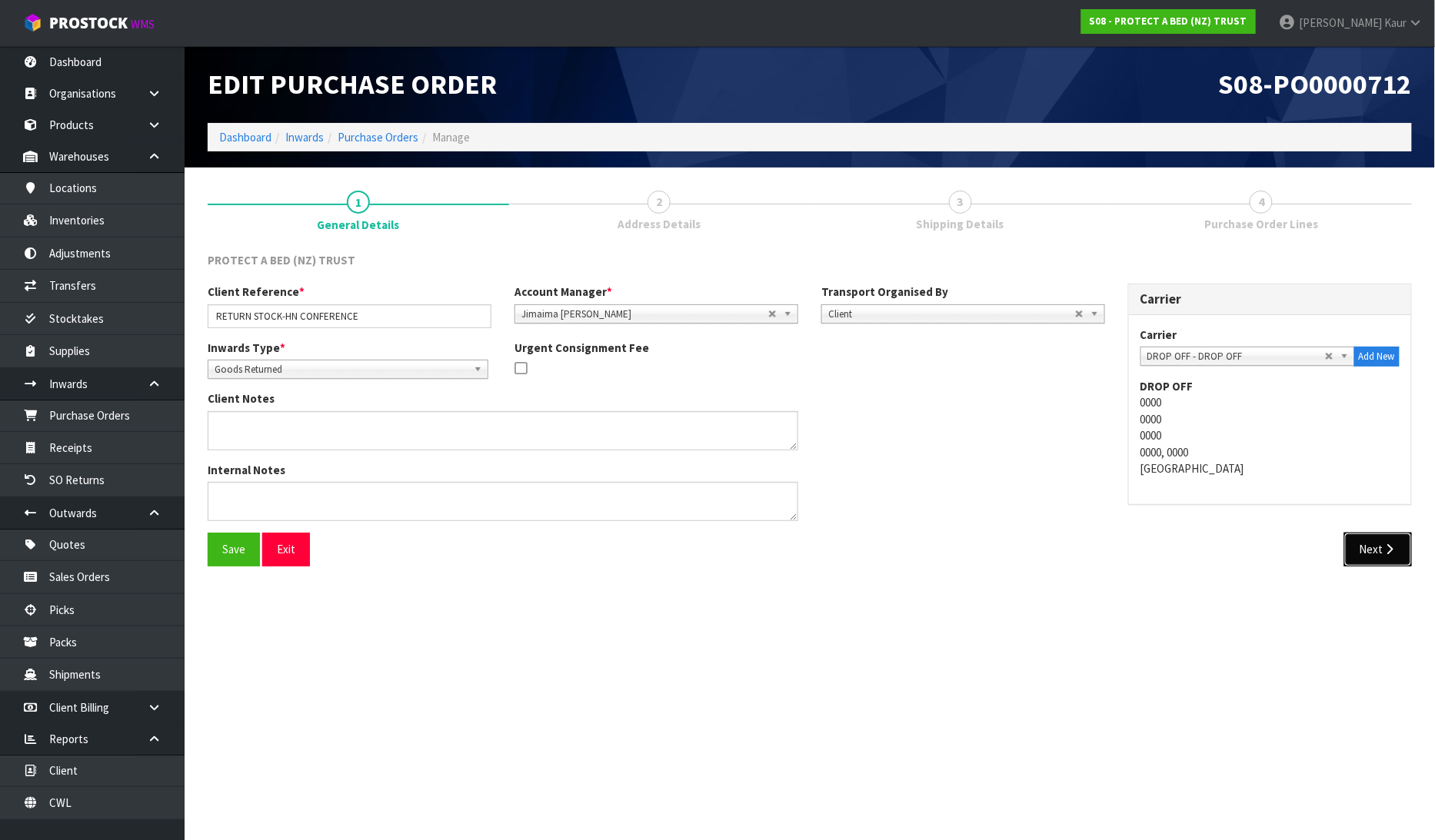
drag, startPoint x: 1378, startPoint y: 543, endPoint x: 1347, endPoint y: 456, distance: 92.4
click at [1378, 543] on button "Next" at bounding box center [1378, 549] width 67 height 33
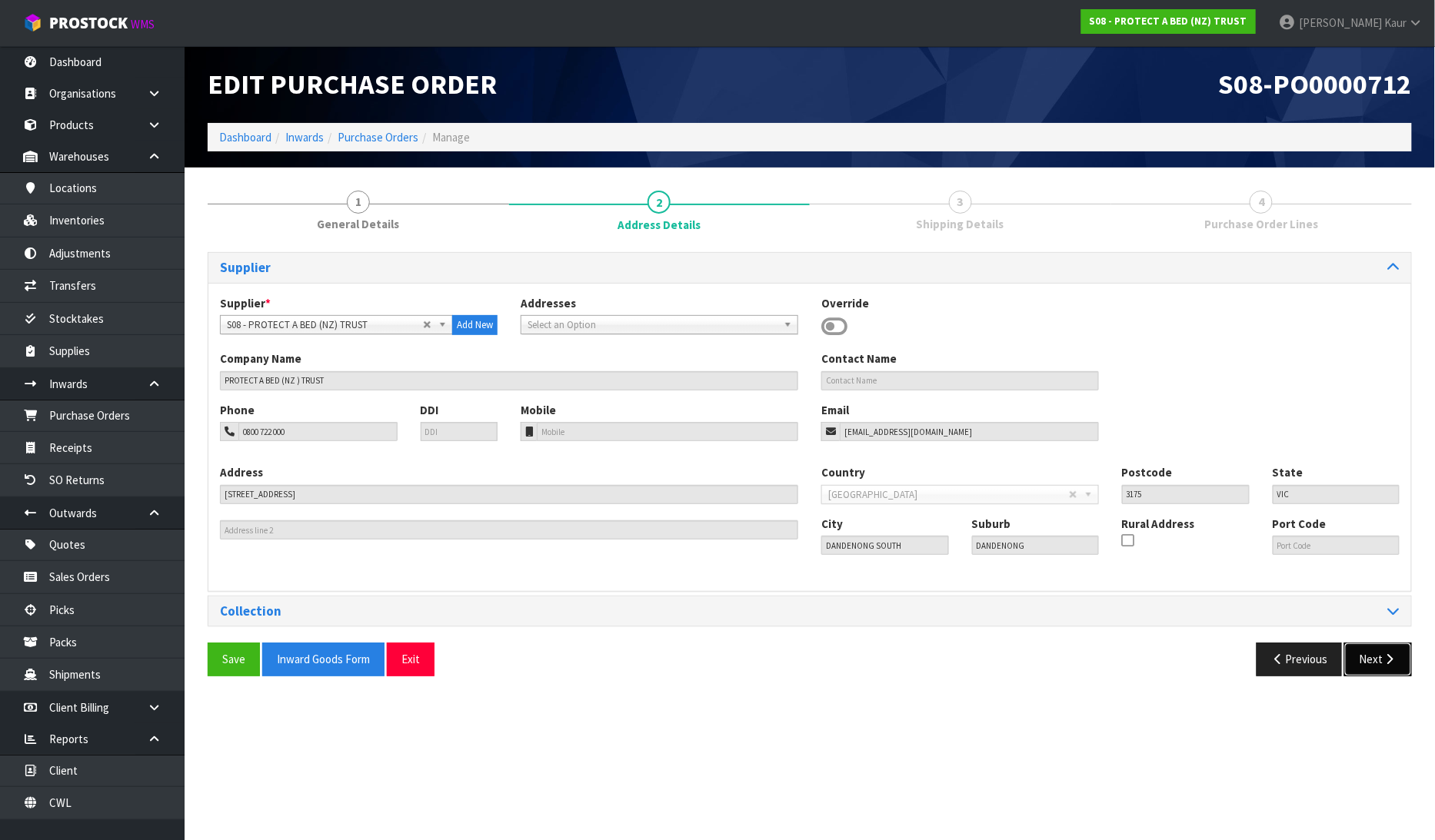
click at [1397, 665] on icon "button" at bounding box center [1390, 659] width 15 height 12
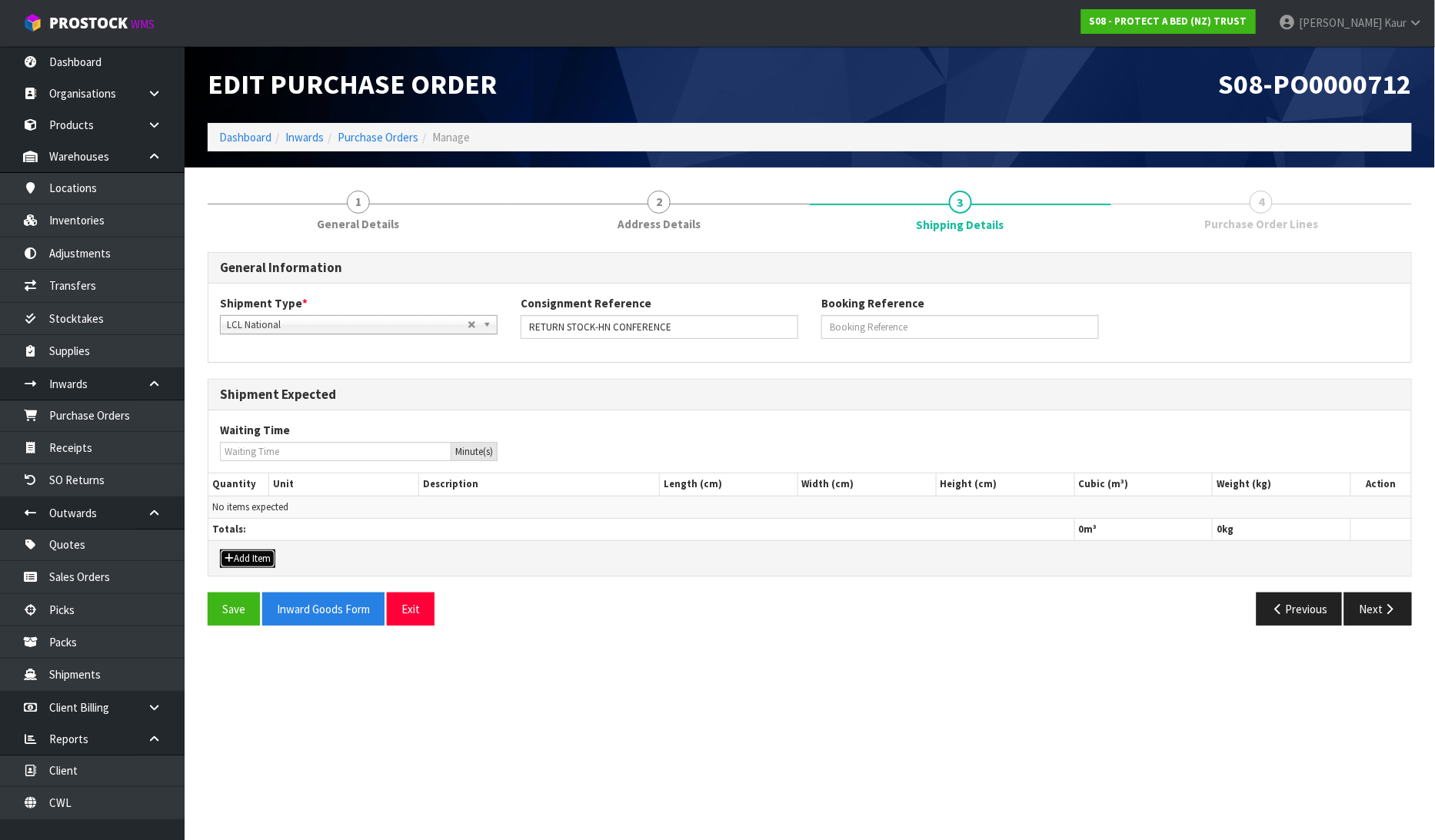
click at [241, 555] on button "Add Item" at bounding box center [247, 559] width 55 height 19
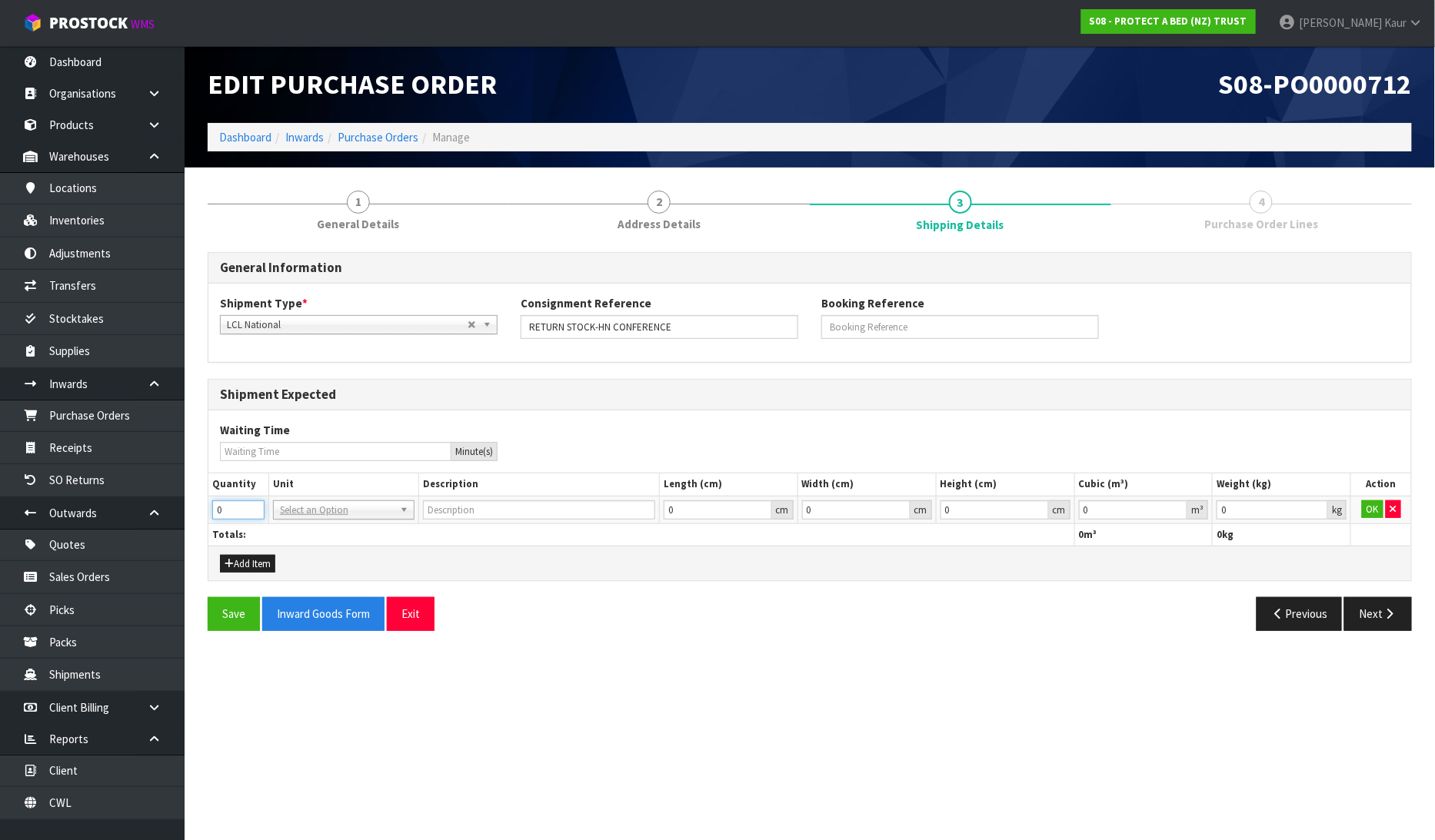
drag, startPoint x: 226, startPoint y: 516, endPoint x: 212, endPoint y: 517, distance: 14.0
click at [212, 517] on input "0" at bounding box center [238, 510] width 52 height 19
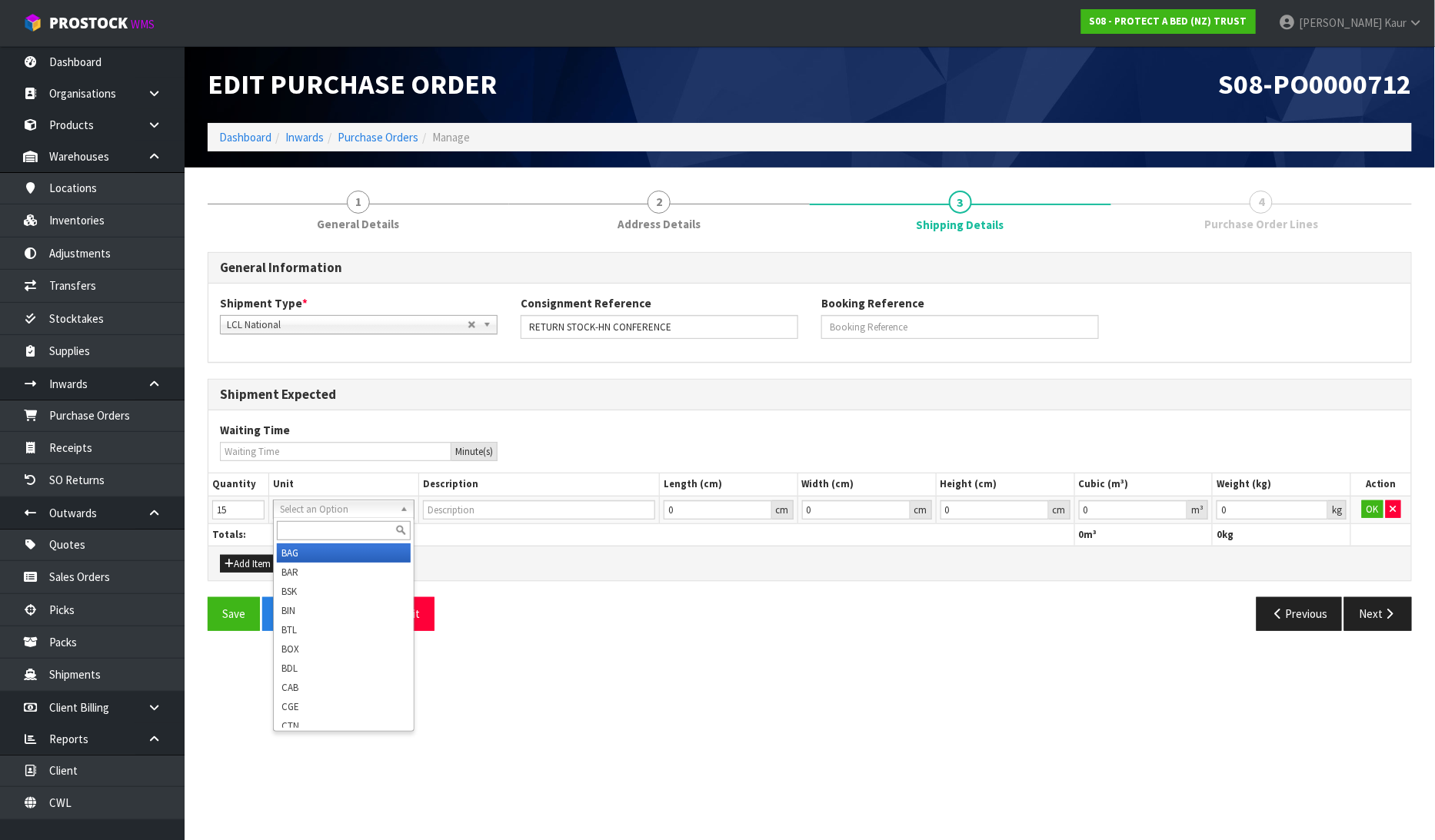
click at [310, 522] on input "text" at bounding box center [343, 531] width 134 height 19
drag, startPoint x: 310, startPoint y: 551, endPoint x: 1350, endPoint y: 490, distance: 1041.8
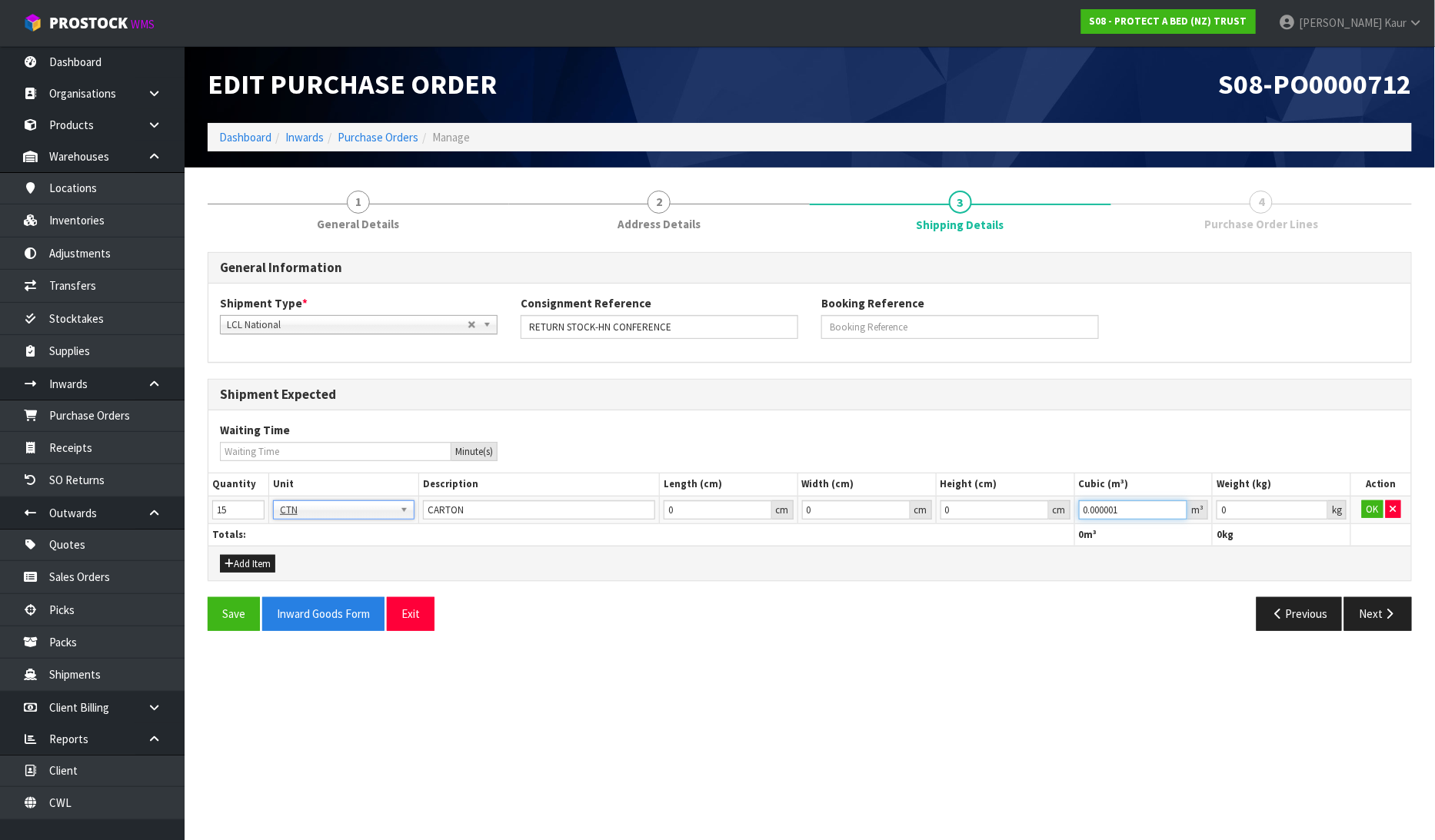
click at [1178, 505] on input "0.000001" at bounding box center [1133, 510] width 109 height 19
click at [1323, 504] on input "0.001" at bounding box center [1272, 510] width 112 height 19
click at [1364, 510] on button "OK" at bounding box center [1373, 510] width 22 height 19
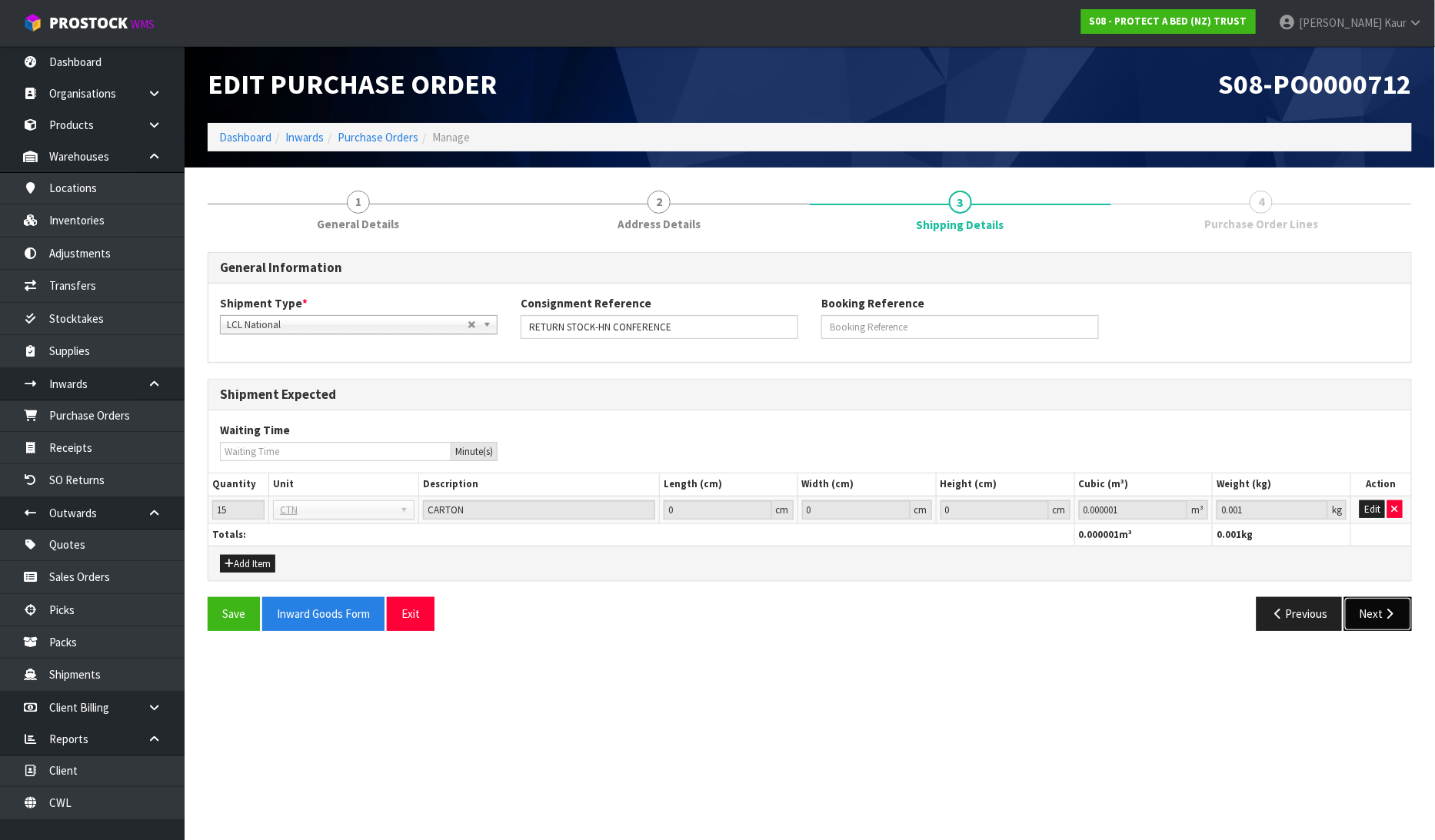
click at [1373, 604] on button "Next" at bounding box center [1378, 614] width 67 height 33
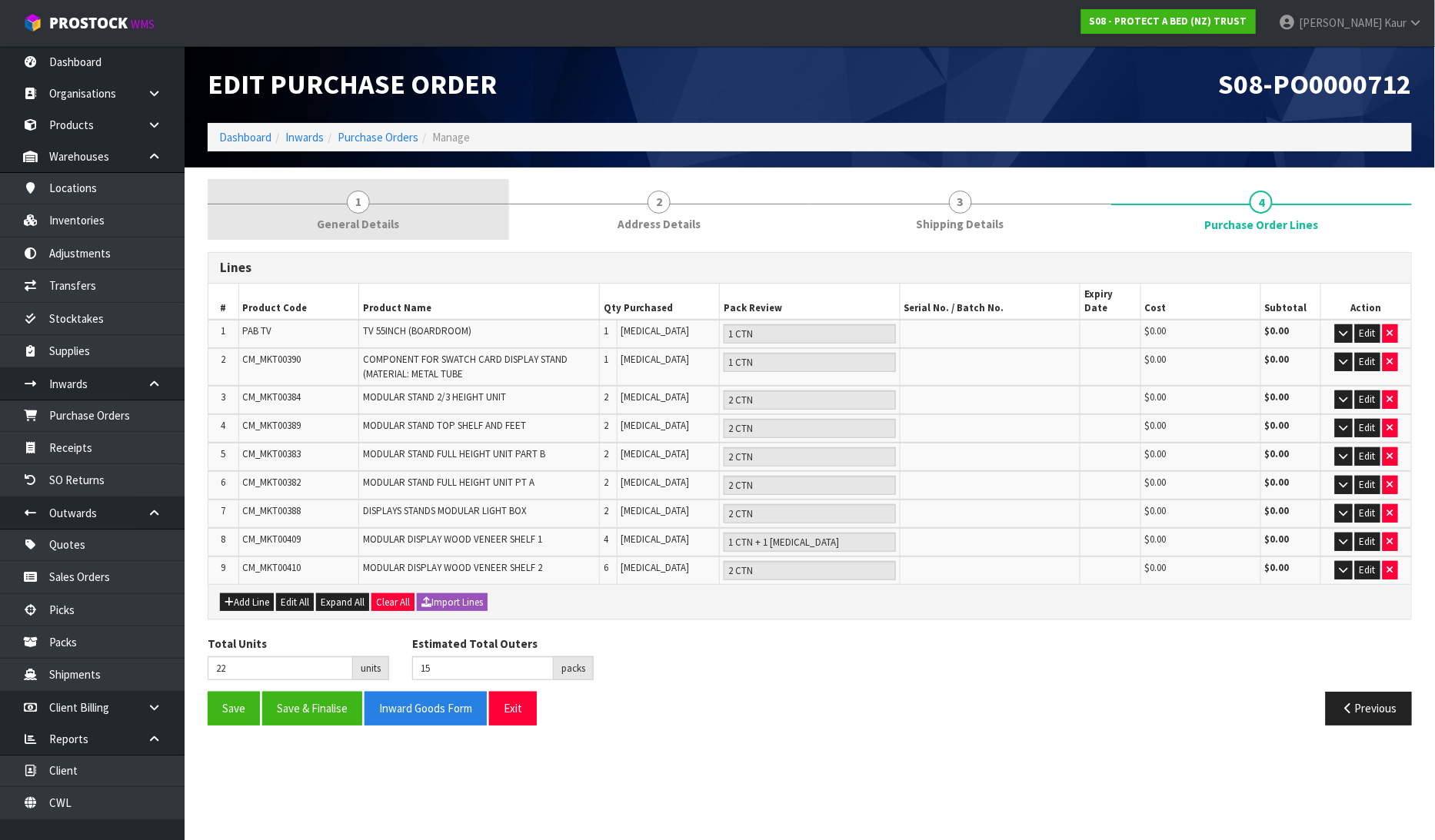
click at [358, 204] on span "1" at bounding box center [358, 202] width 23 height 23
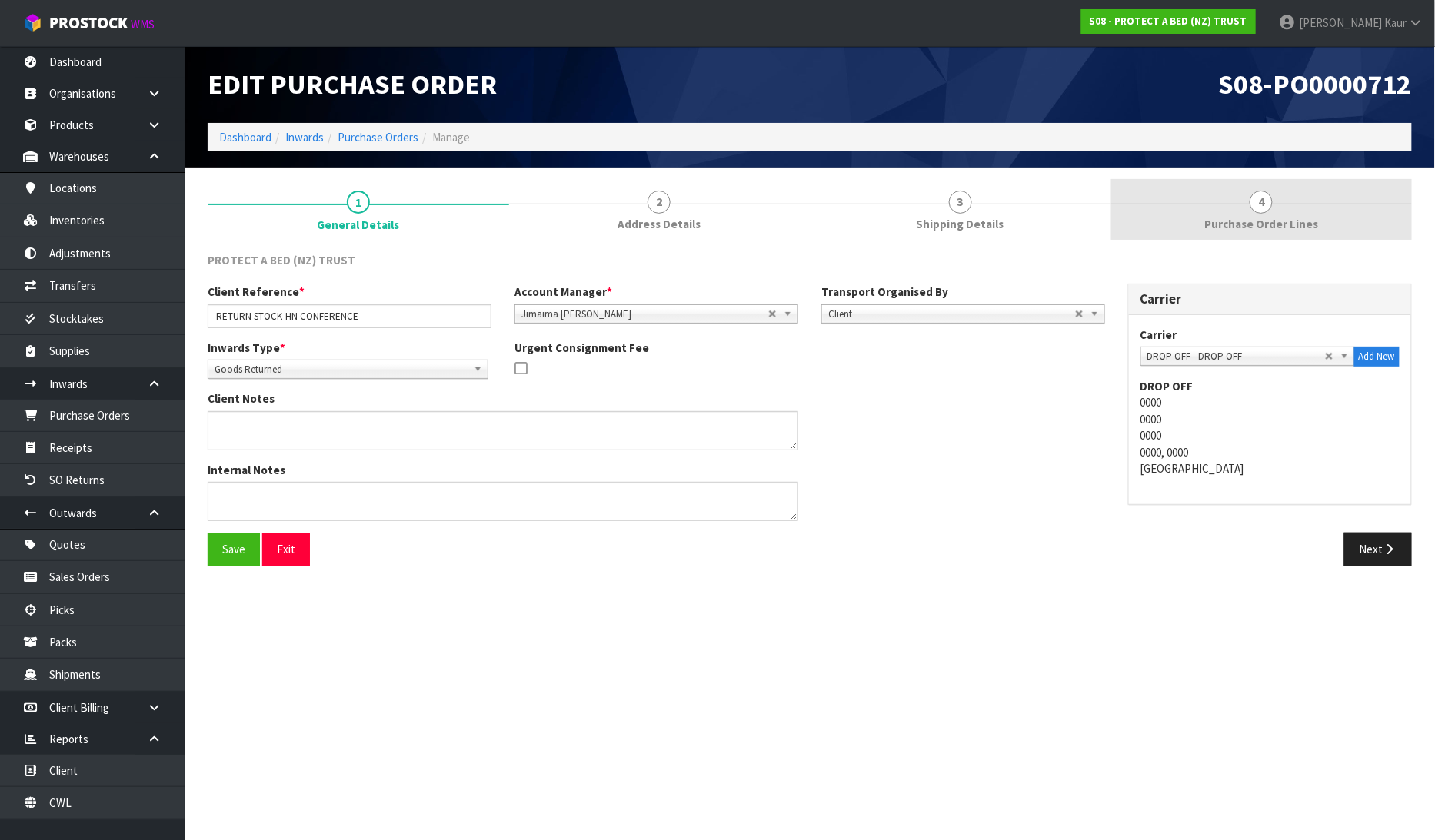
click at [1294, 217] on span "Purchase Order Lines" at bounding box center [1261, 224] width 114 height 16
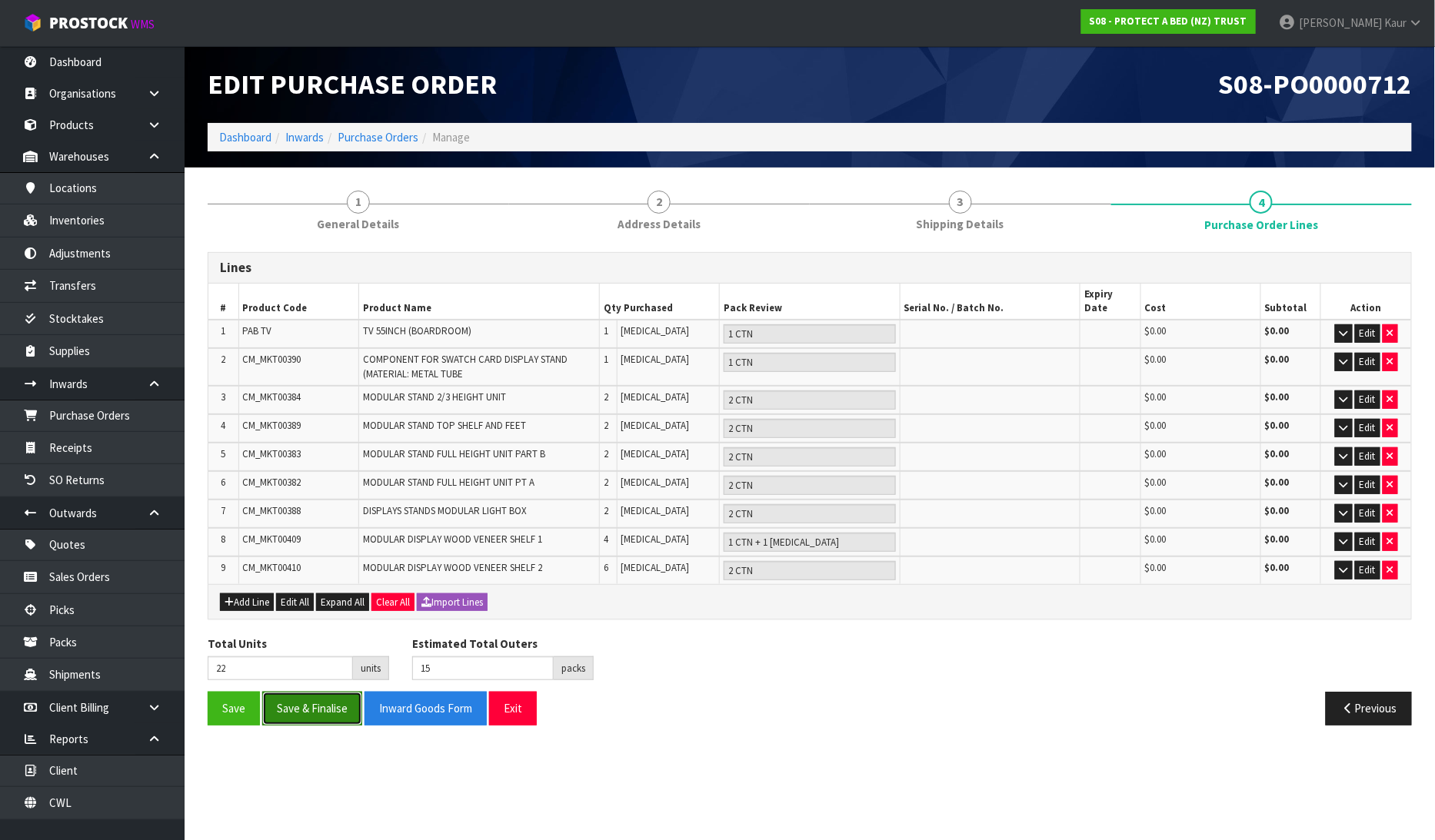
click at [323, 697] on button "Save & Finalise" at bounding box center [312, 708] width 100 height 33
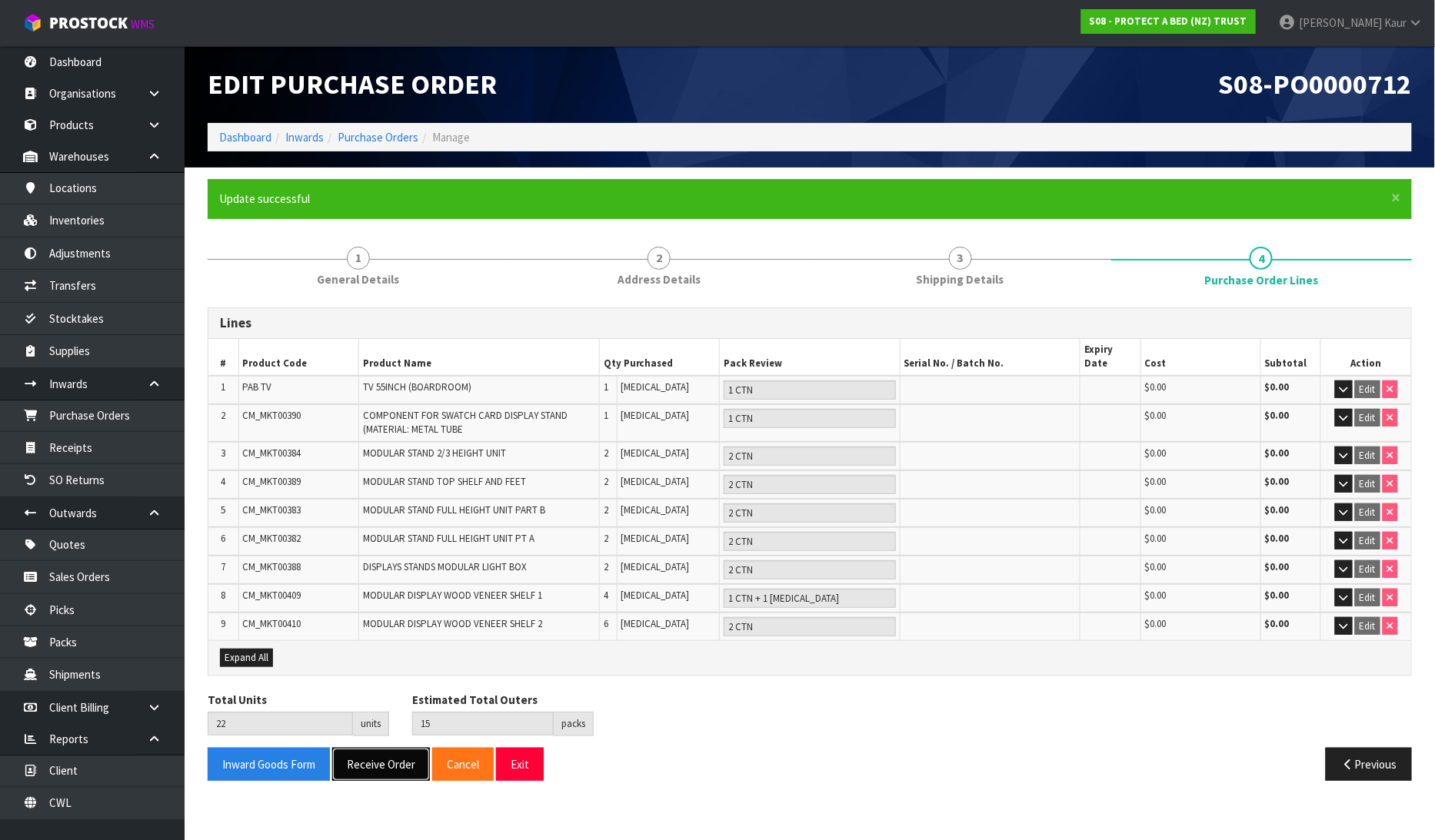
click at [364, 748] on button "Receive Order" at bounding box center [381, 764] width 98 height 33
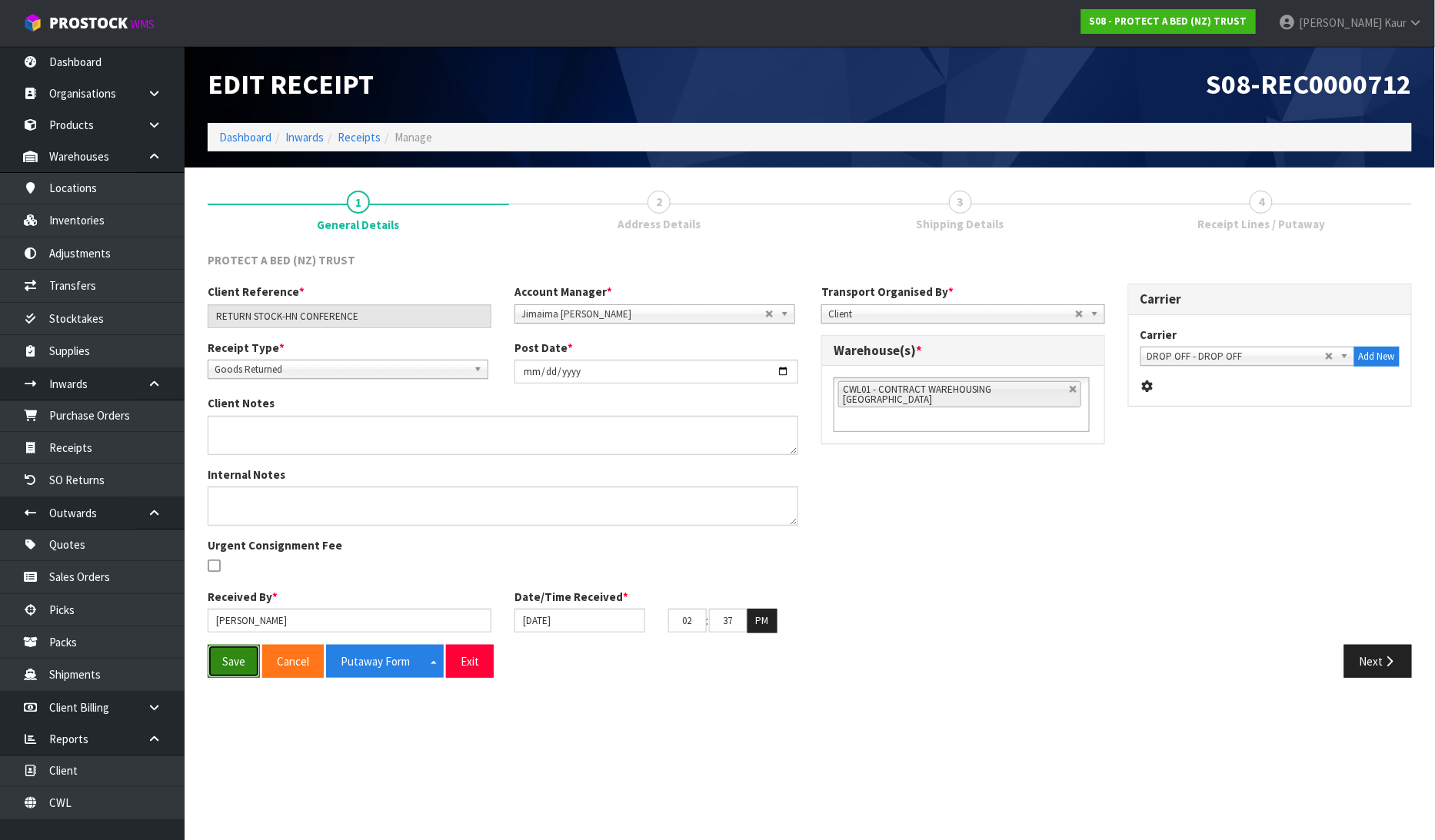
click at [236, 663] on button "Save" at bounding box center [233, 661] width 52 height 33
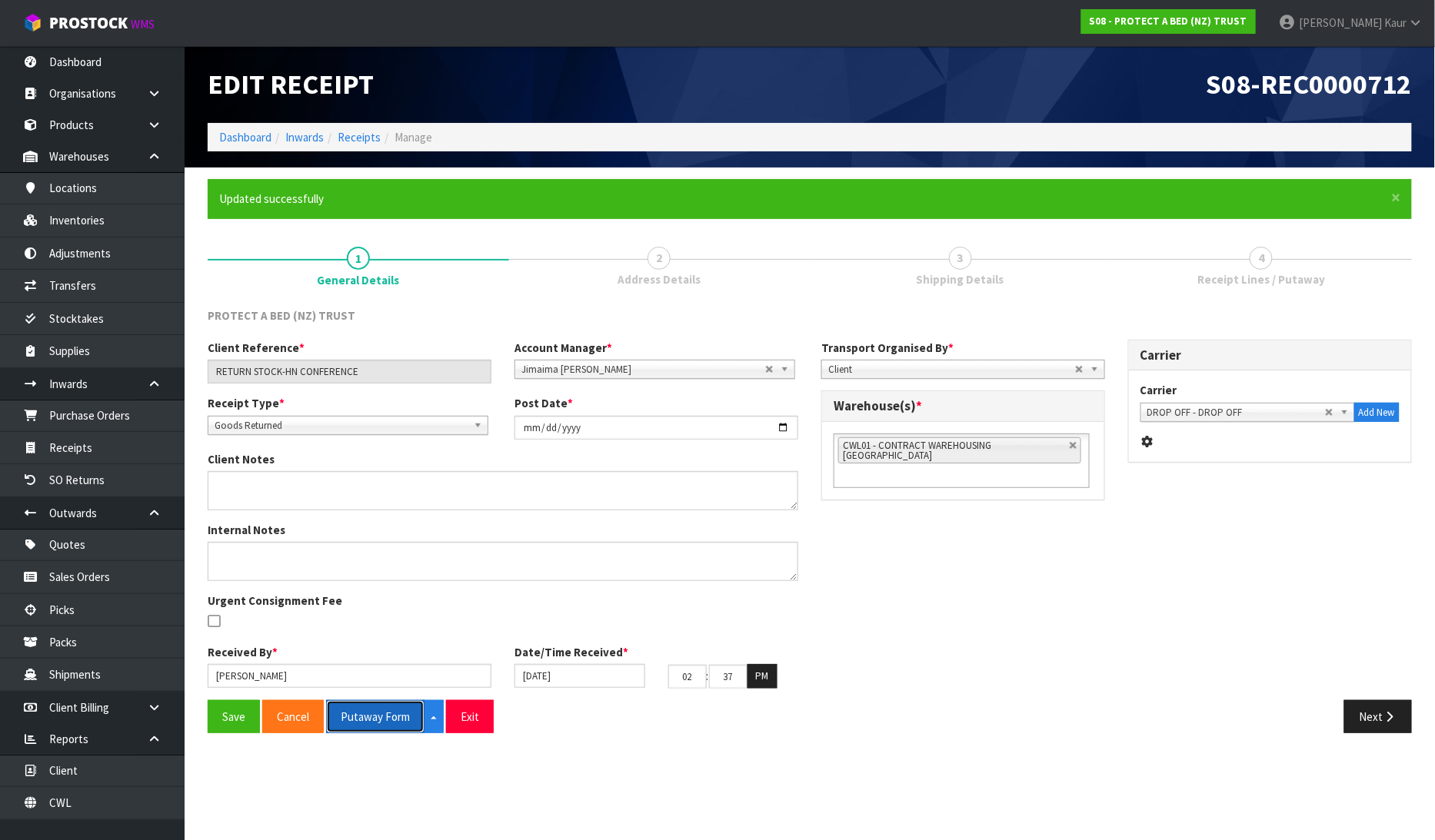
click at [380, 716] on button "Putaway Form" at bounding box center [375, 717] width 98 height 33
click at [352, 715] on button "Putaway Form" at bounding box center [384, 717] width 116 height 33
click at [220, 722] on button "Save" at bounding box center [233, 717] width 52 height 33
